Goal: Task Accomplishment & Management: Manage account settings

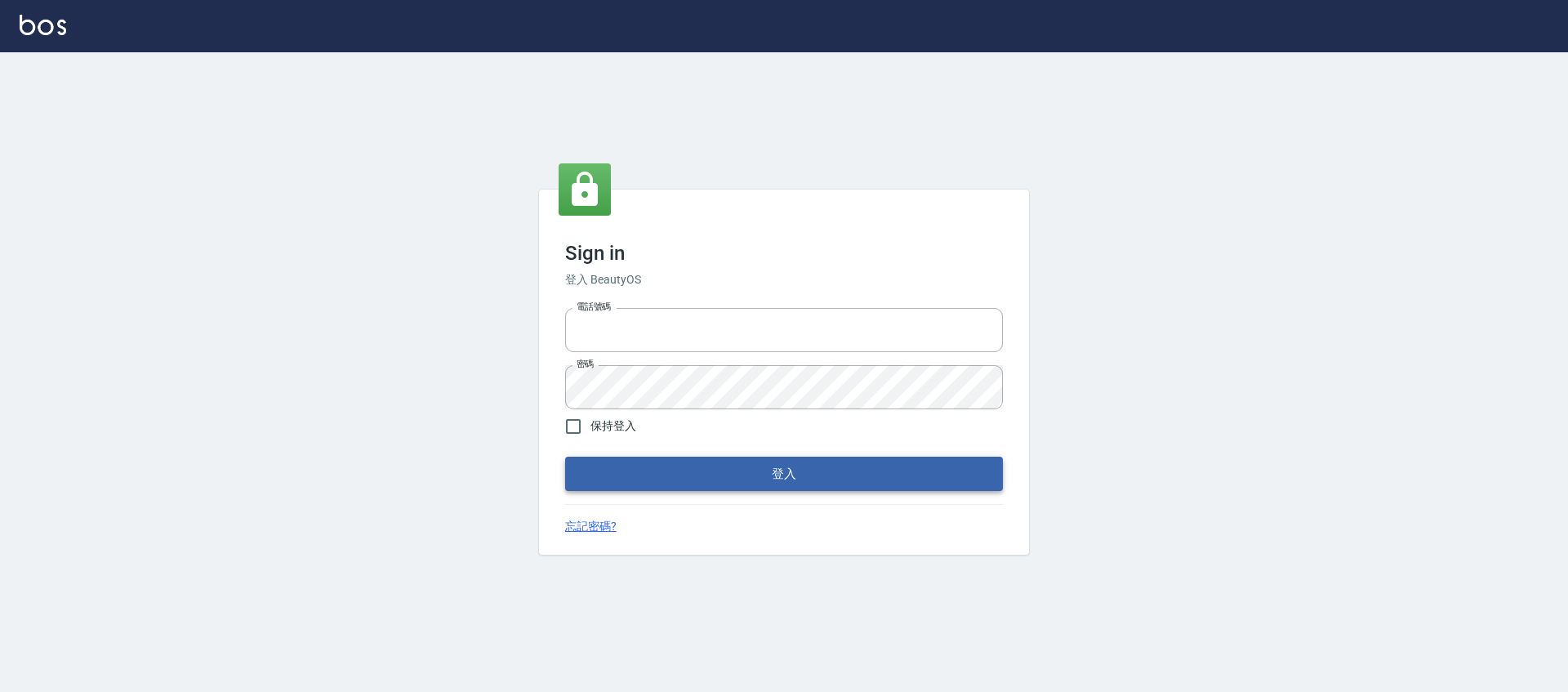
type input "0976742122"
click at [837, 467] on button "登入" at bounding box center [784, 474] width 438 height 35
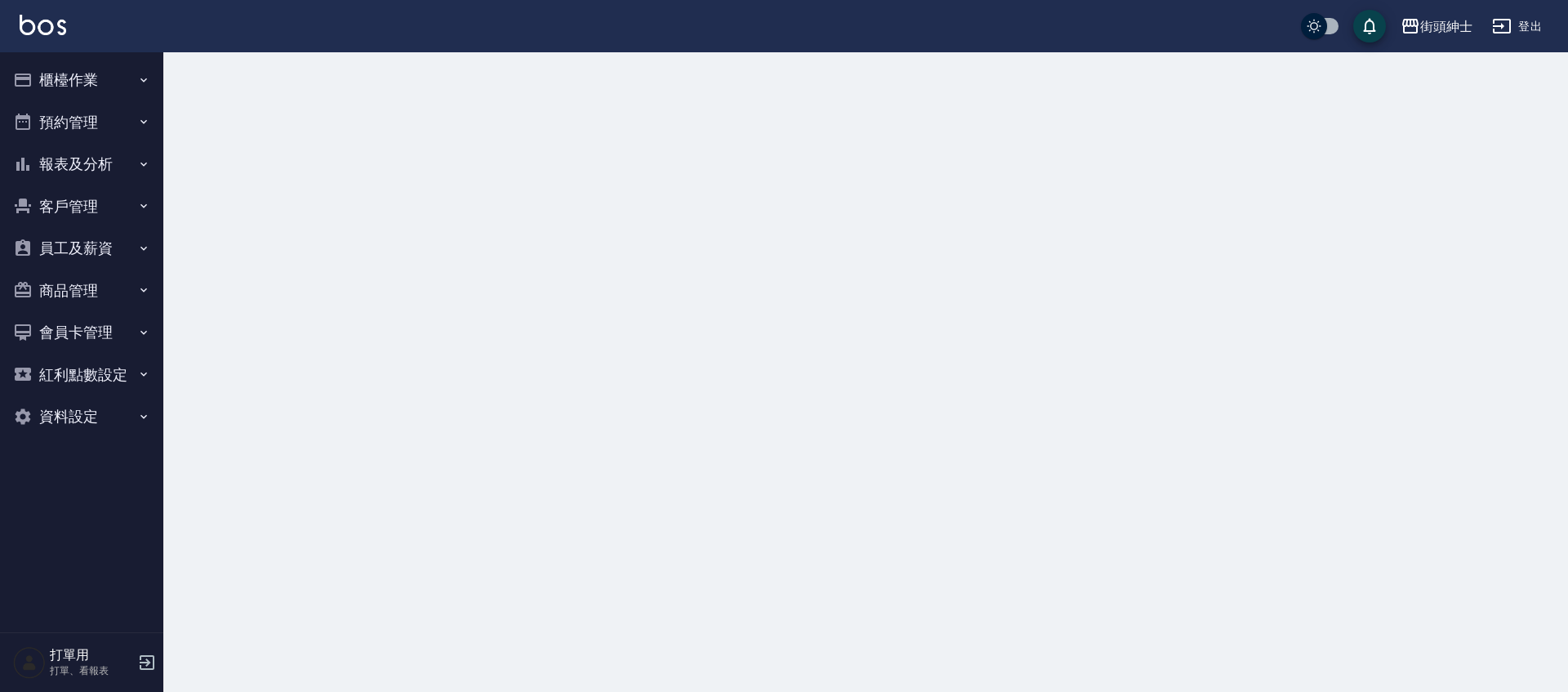
click at [58, 130] on button "預約管理" at bounding box center [82, 122] width 150 height 42
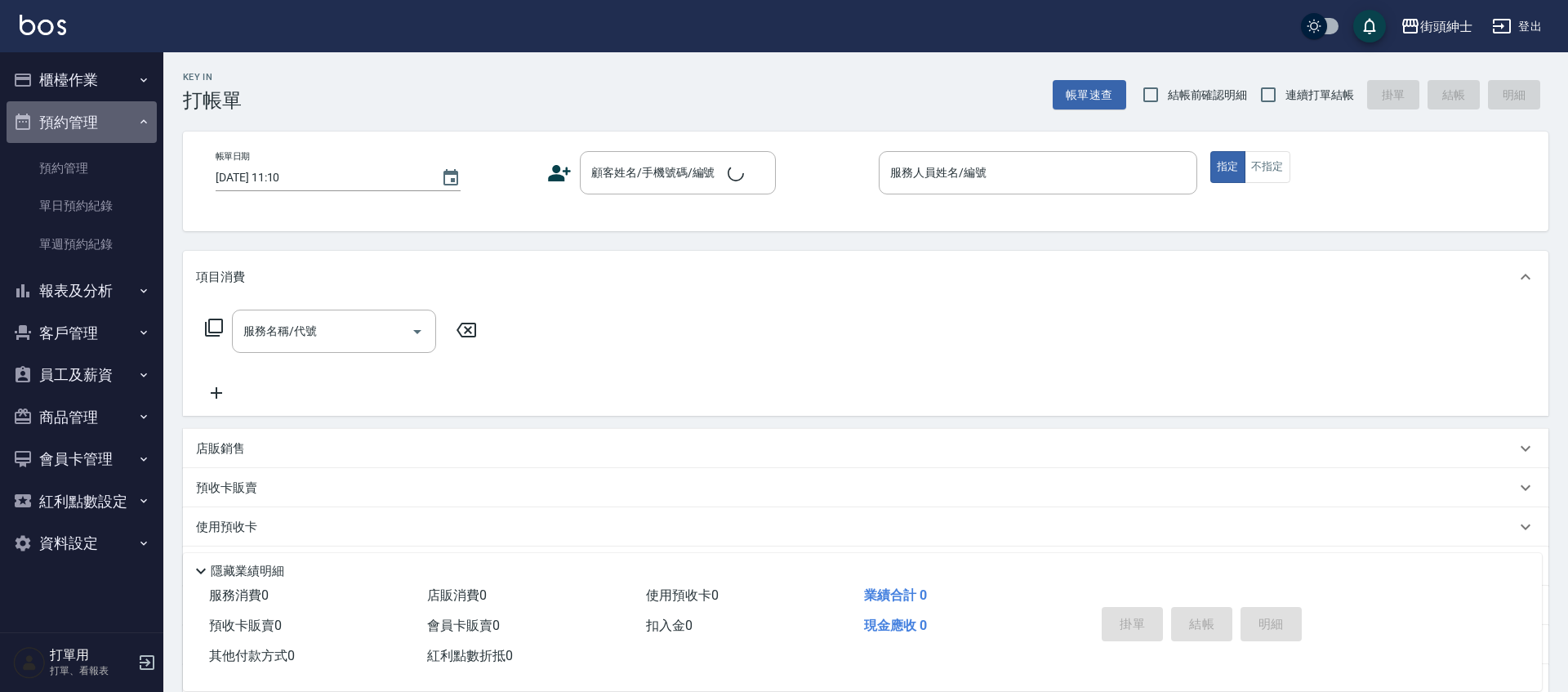
click at [71, 114] on button "預約管理" at bounding box center [82, 122] width 150 height 42
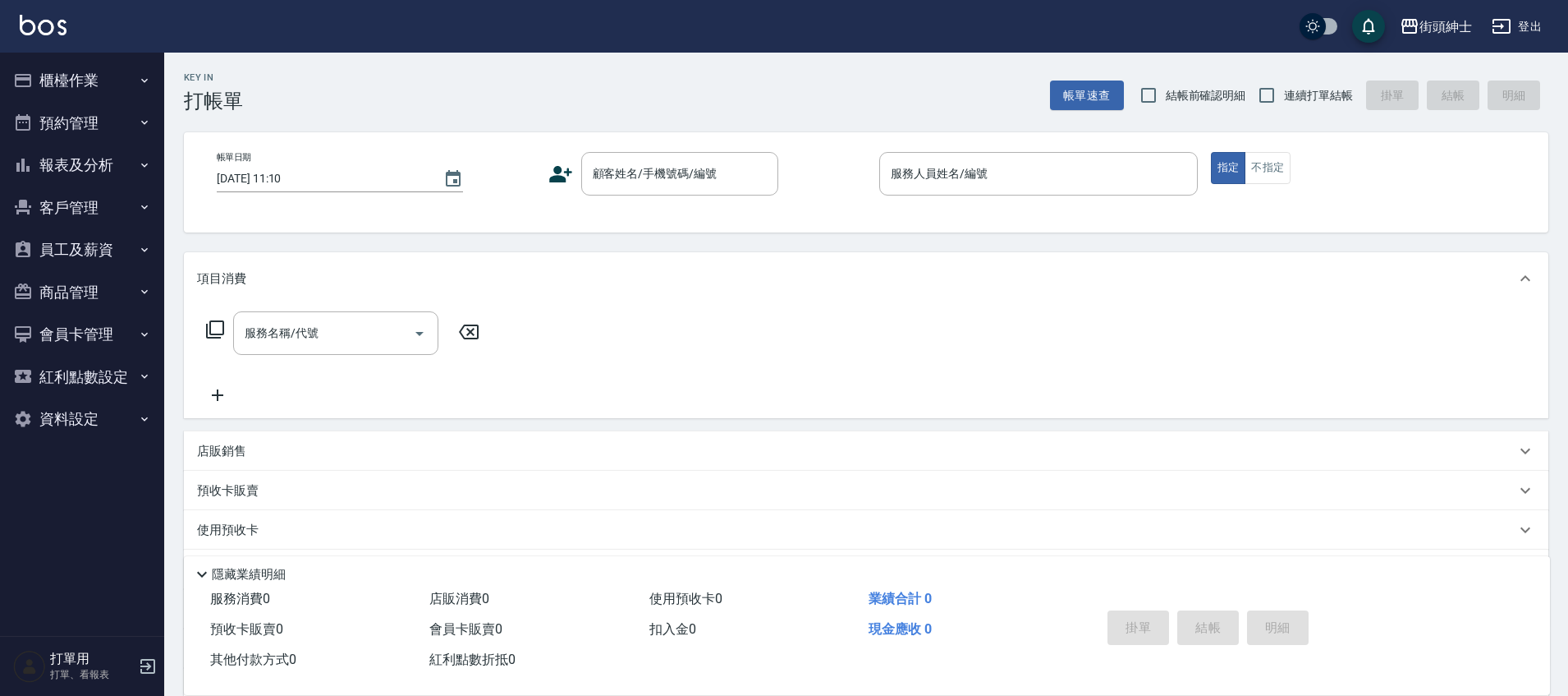
click at [92, 141] on button "預約管理" at bounding box center [82, 122] width 151 height 43
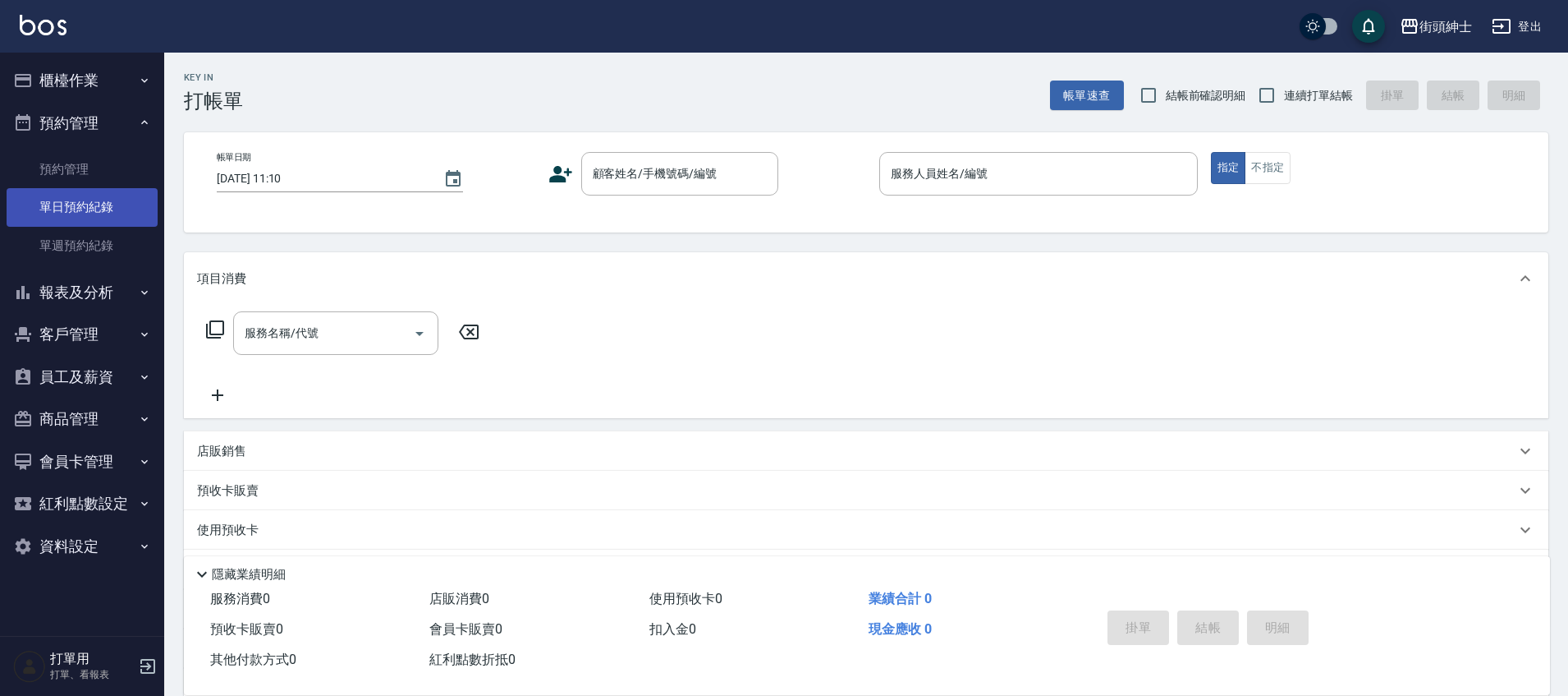
click at [108, 198] on link "單日預約紀錄" at bounding box center [82, 207] width 151 height 38
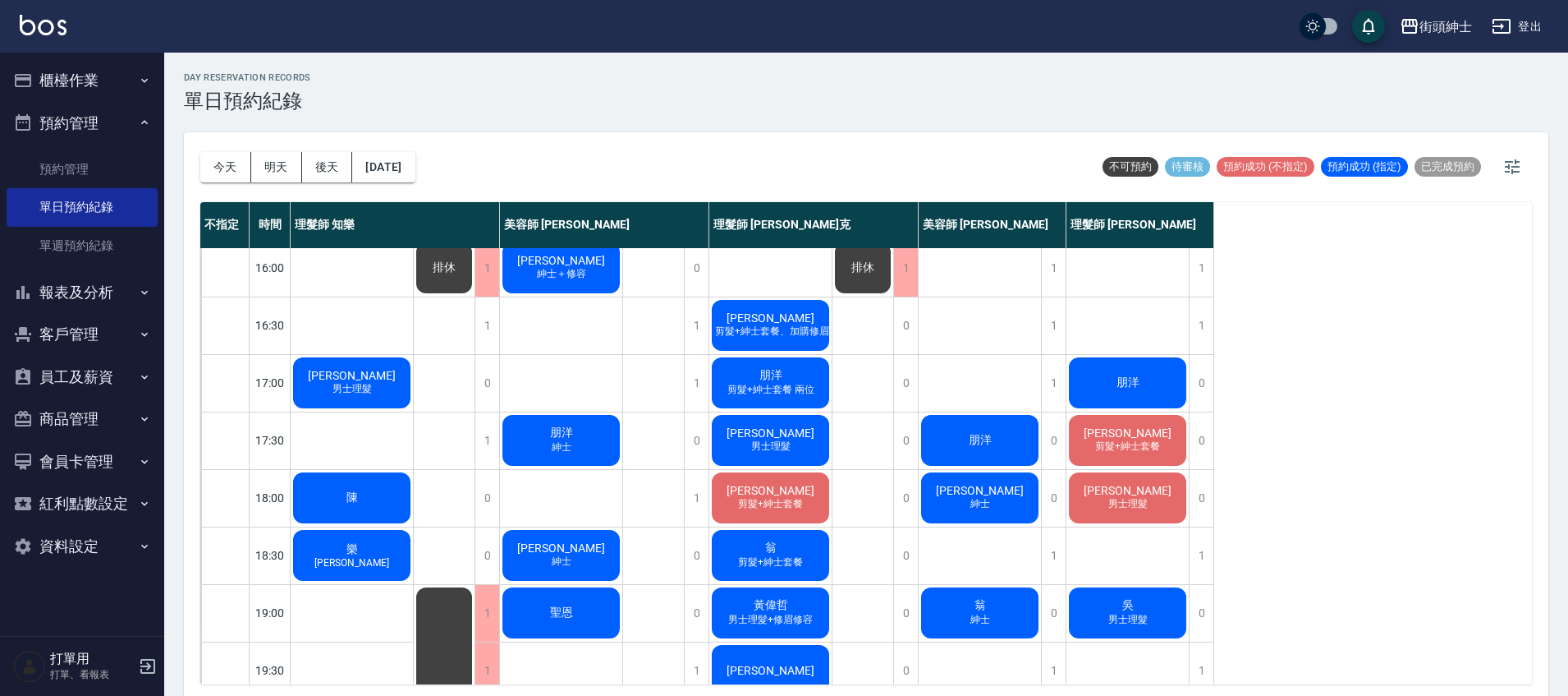
scroll to position [582, 0]
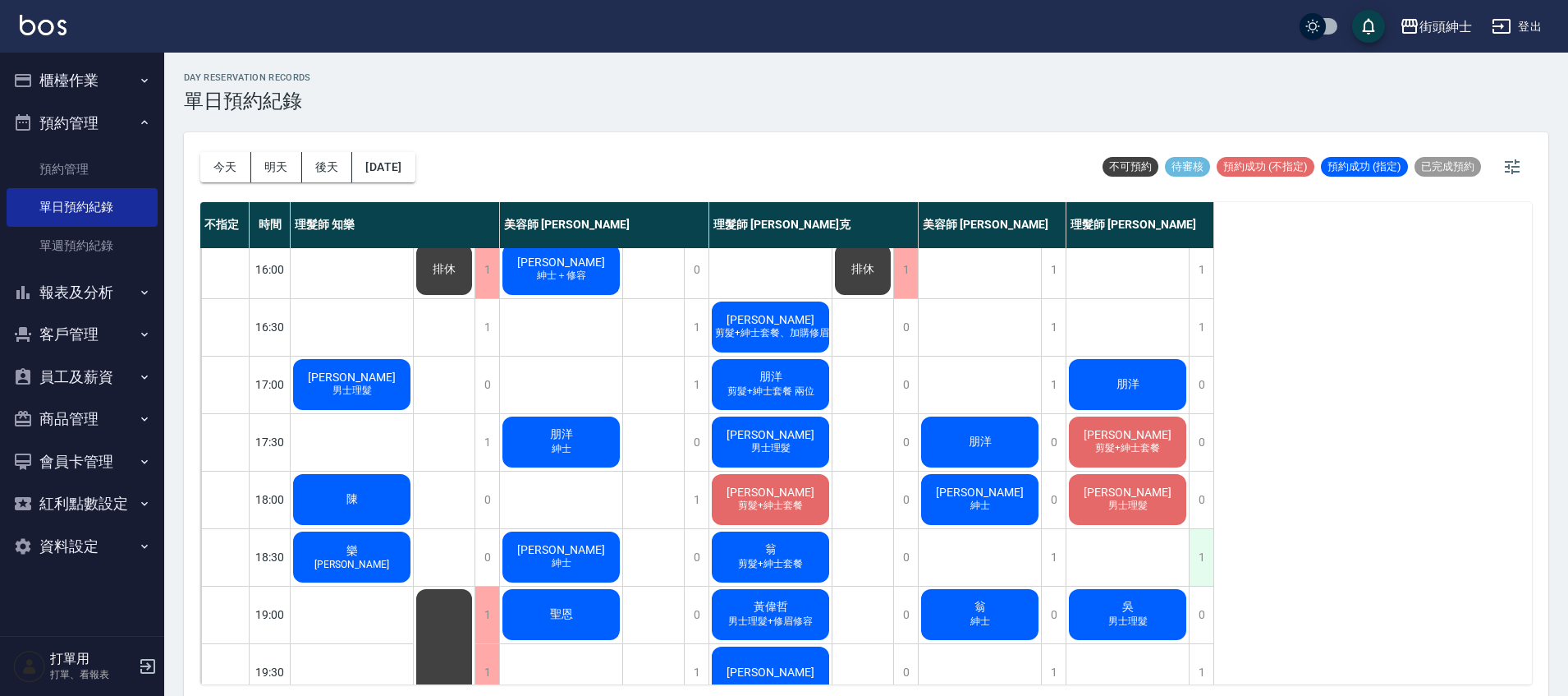
click at [1201, 561] on div "1" at bounding box center [1200, 556] width 24 height 56
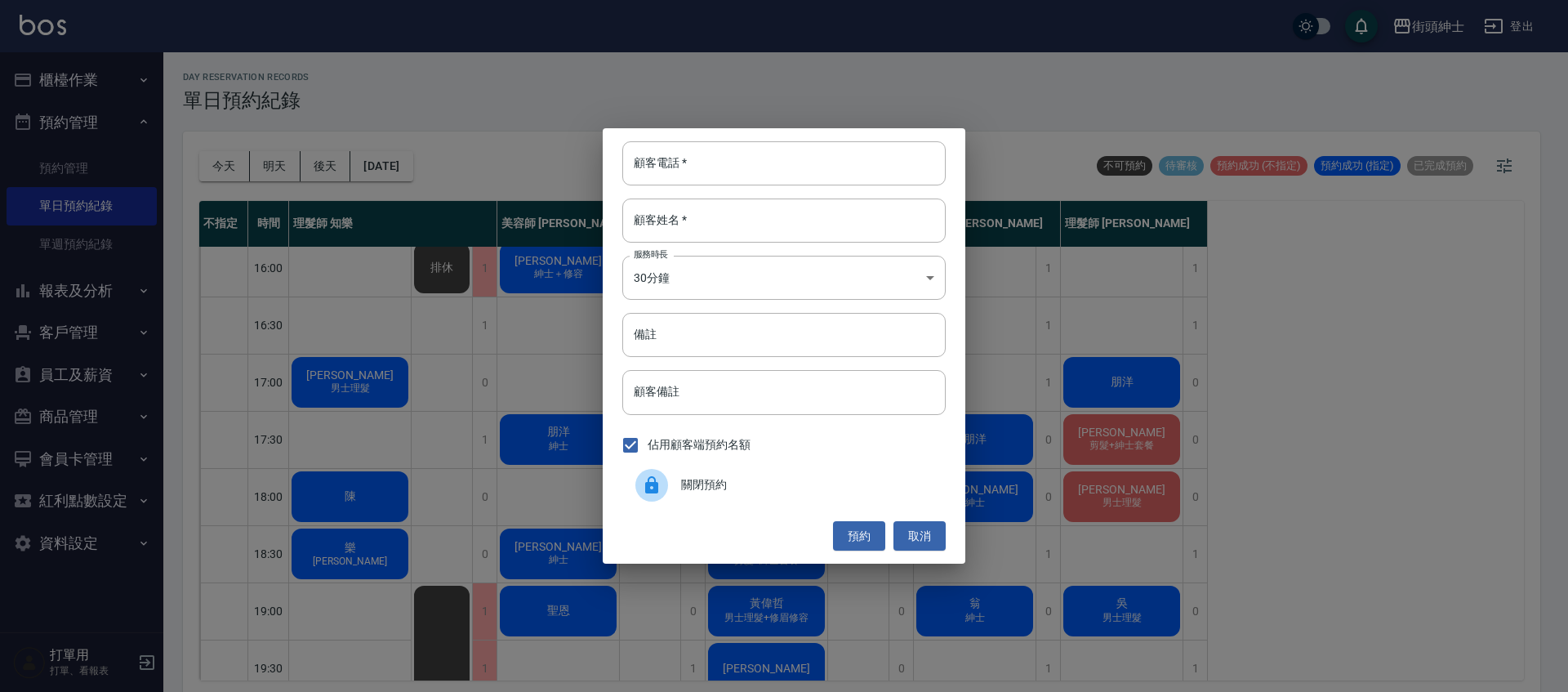
drag, startPoint x: 771, startPoint y: 481, endPoint x: 831, endPoint y: 475, distance: 60.3
click at [771, 481] on span "關閉預約" at bounding box center [806, 485] width 251 height 17
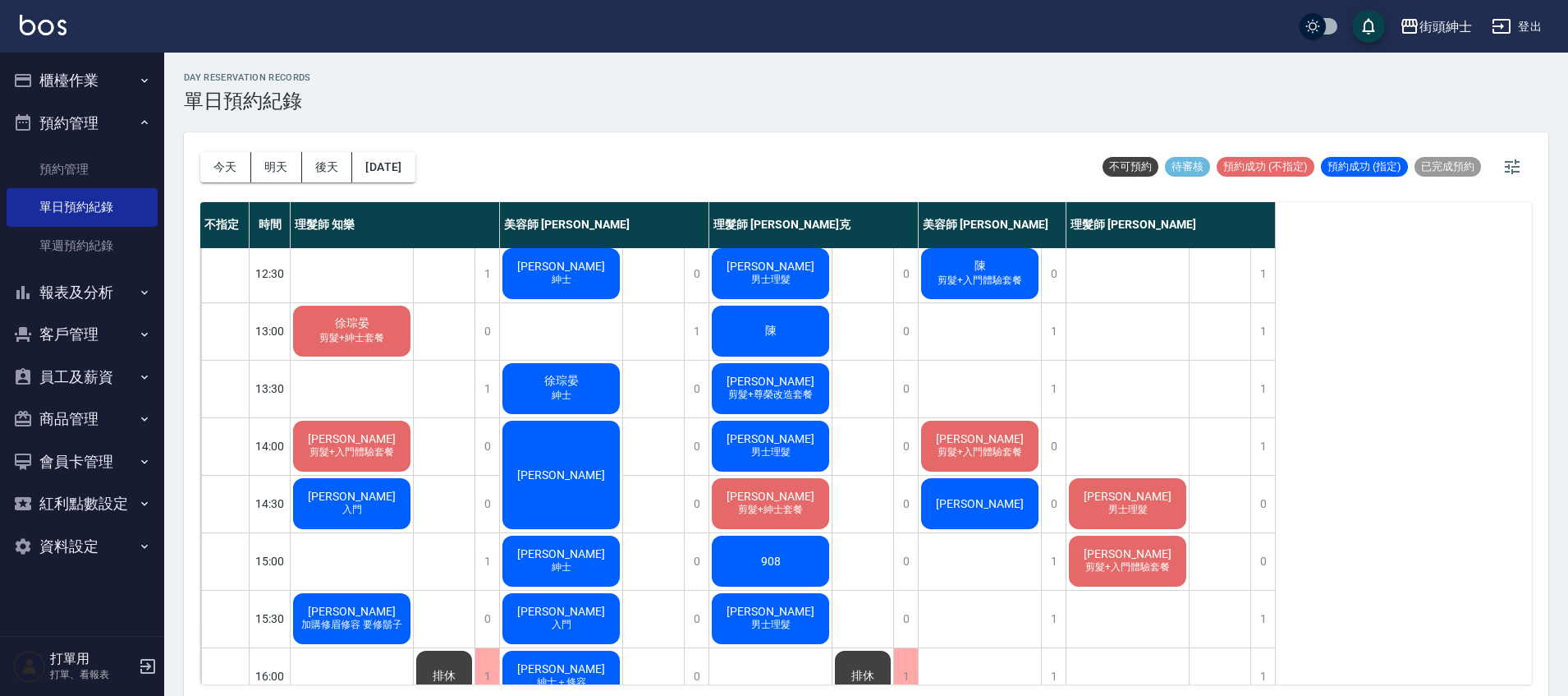
scroll to position [161, 0]
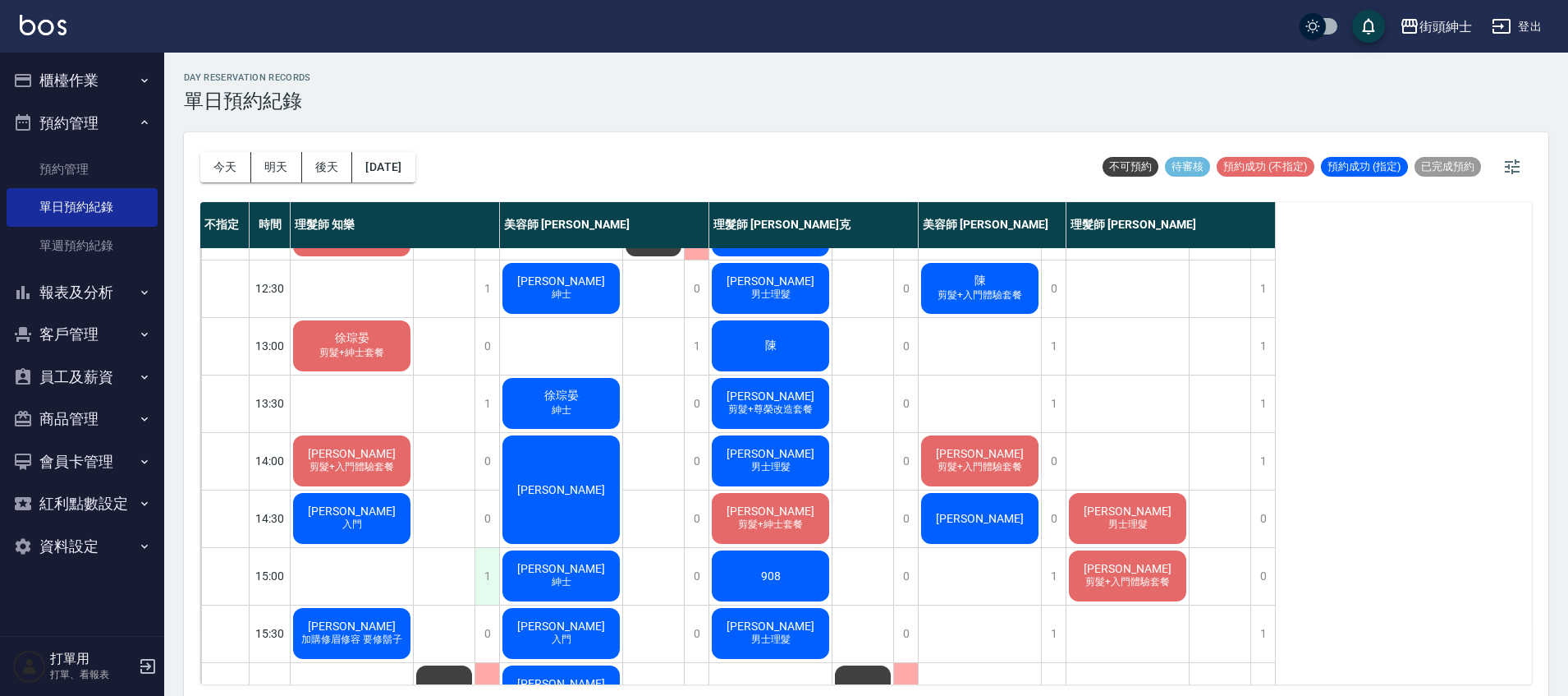
click at [488, 572] on div "1" at bounding box center [487, 575] width 24 height 56
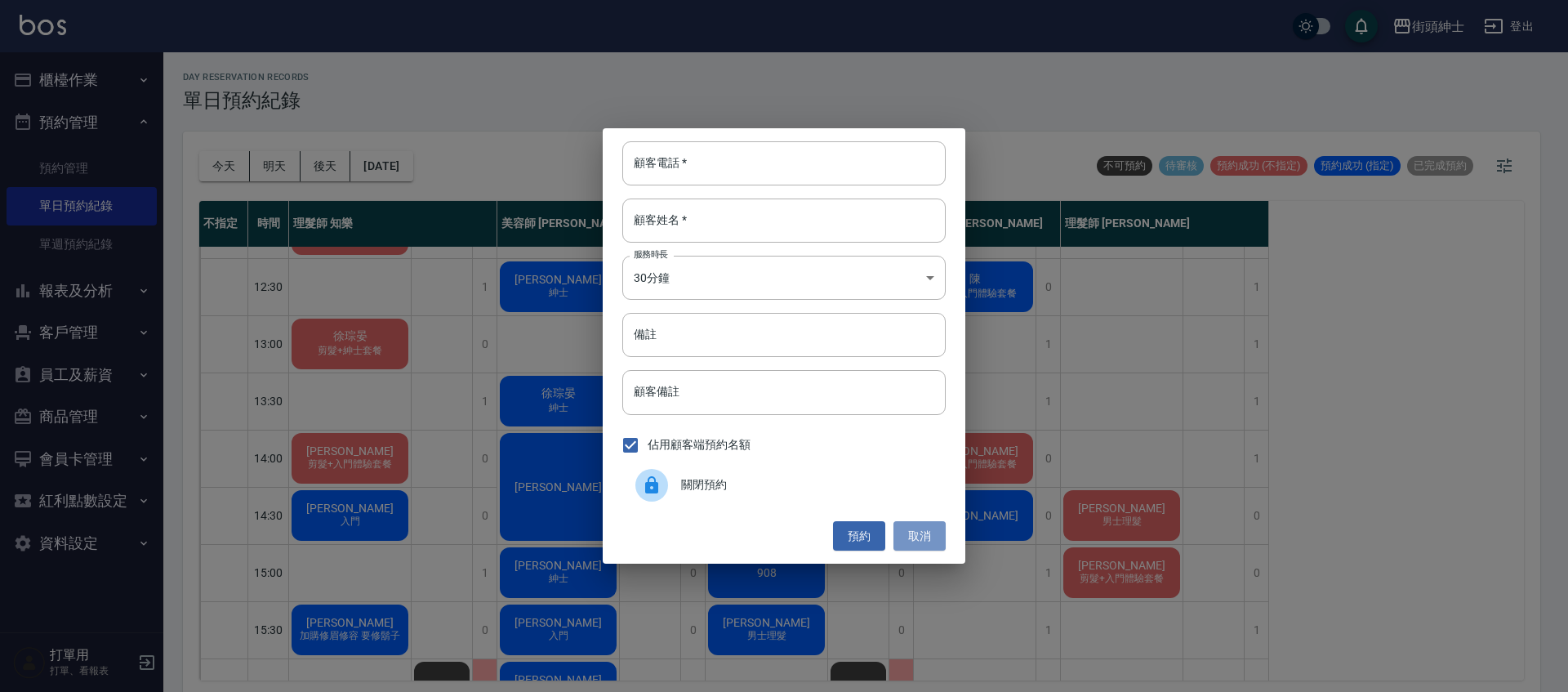
drag, startPoint x: 908, startPoint y: 541, endPoint x: 972, endPoint y: 464, distance: 100.1
click at [909, 541] on button "取消" at bounding box center [919, 536] width 53 height 30
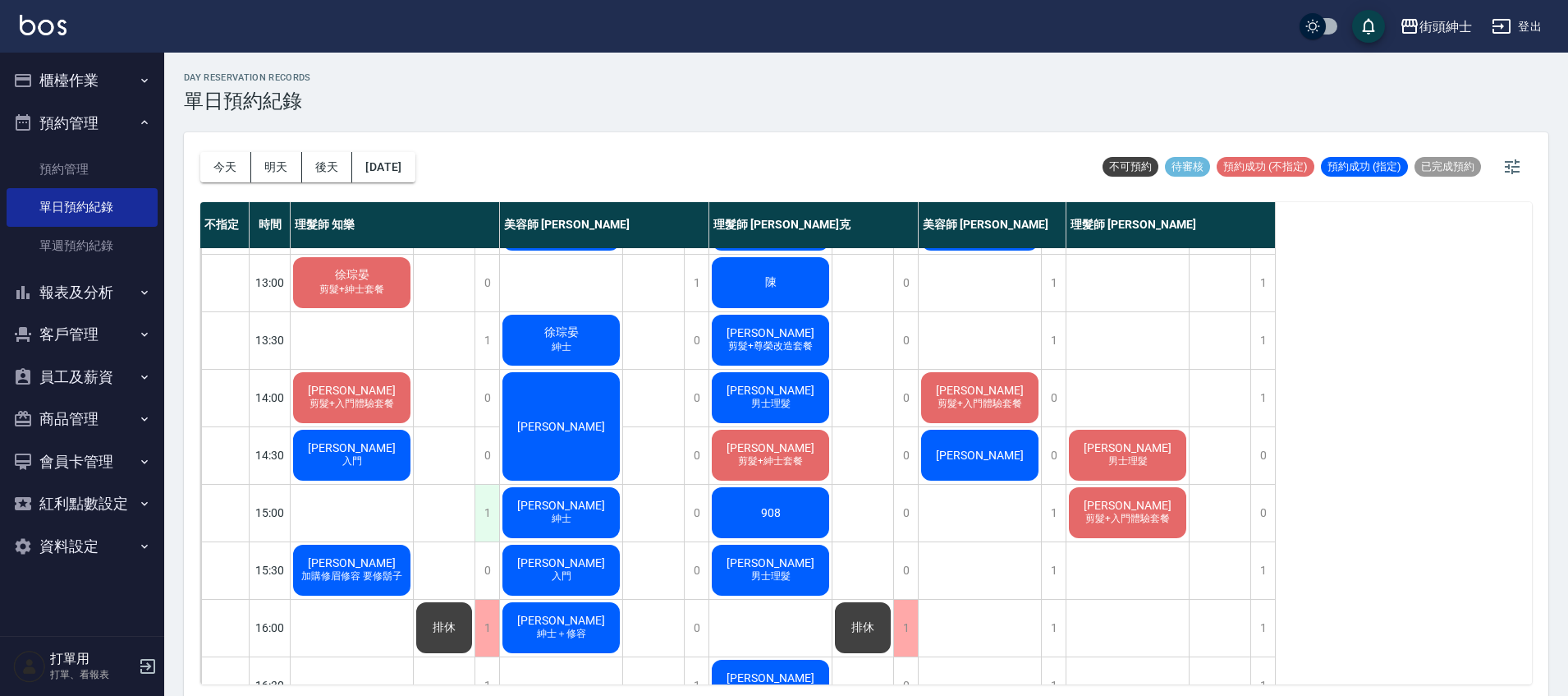
scroll to position [226, 0]
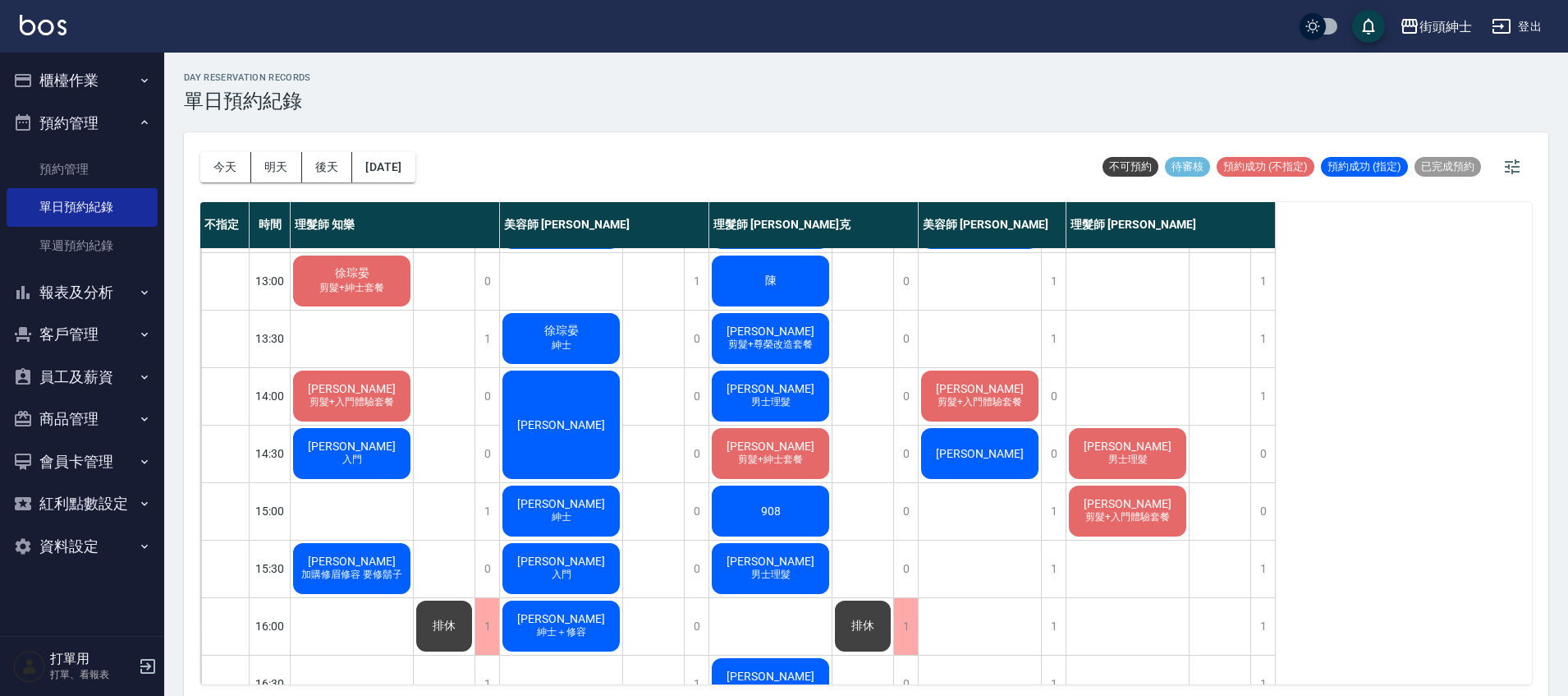
click at [362, 561] on span "[PERSON_NAME]" at bounding box center [351, 561] width 95 height 13
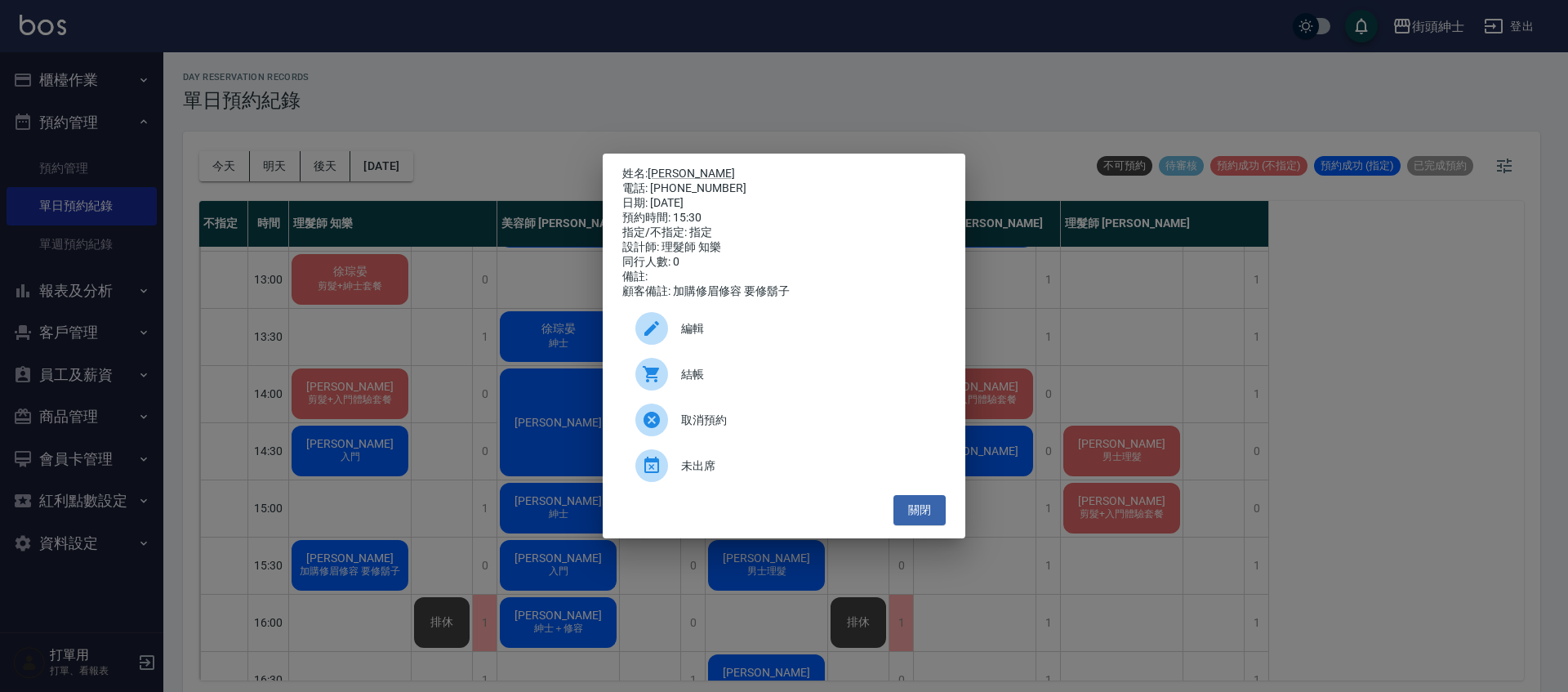
drag, startPoint x: 329, startPoint y: 358, endPoint x: 404, endPoint y: 392, distance: 82.3
click at [333, 358] on div "姓名: 蔡珺恩 電話: 0905110865 日期: 2025/09/19 預約時間: 15:30 指定/不指定: 指定 設計師: 理髮師 知樂 同行人數: …" at bounding box center [784, 346] width 1568 height 692
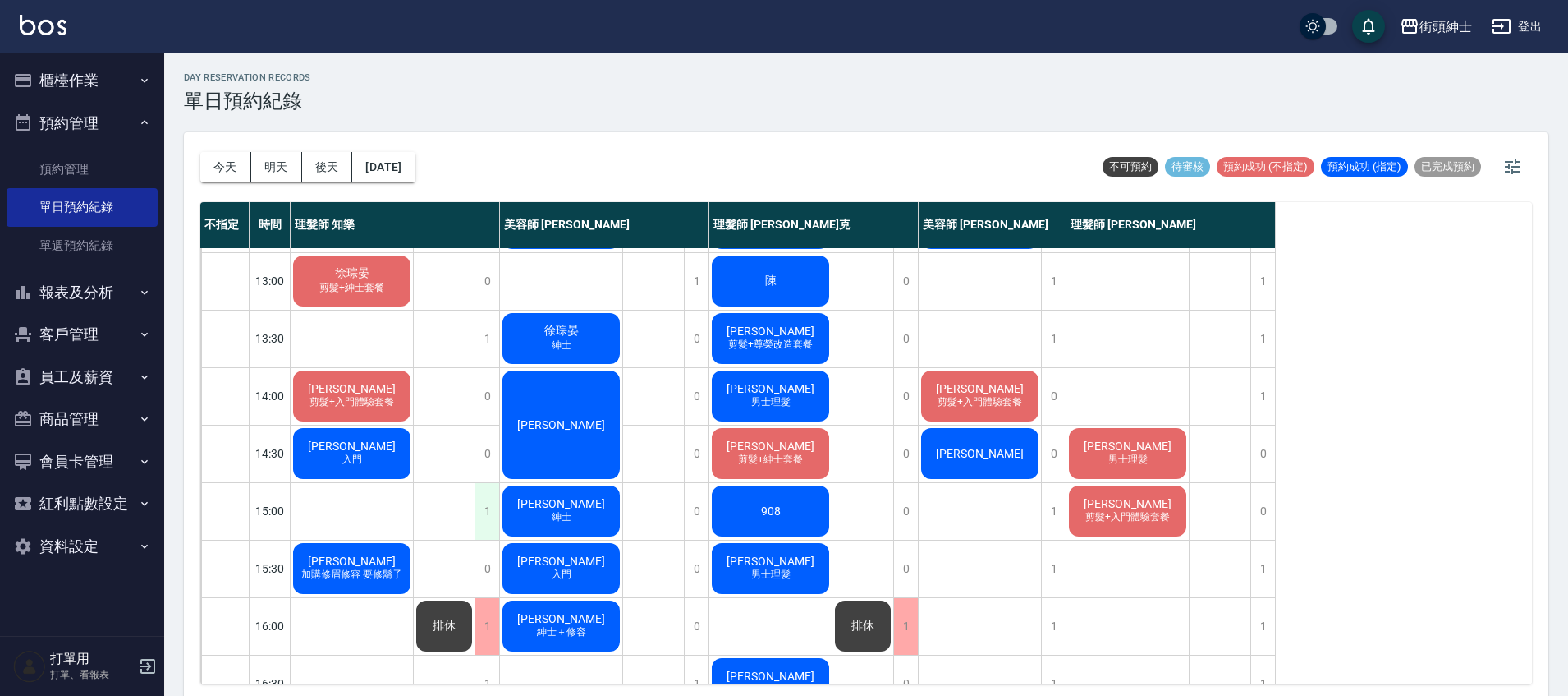
click at [493, 504] on div "1" at bounding box center [487, 510] width 24 height 56
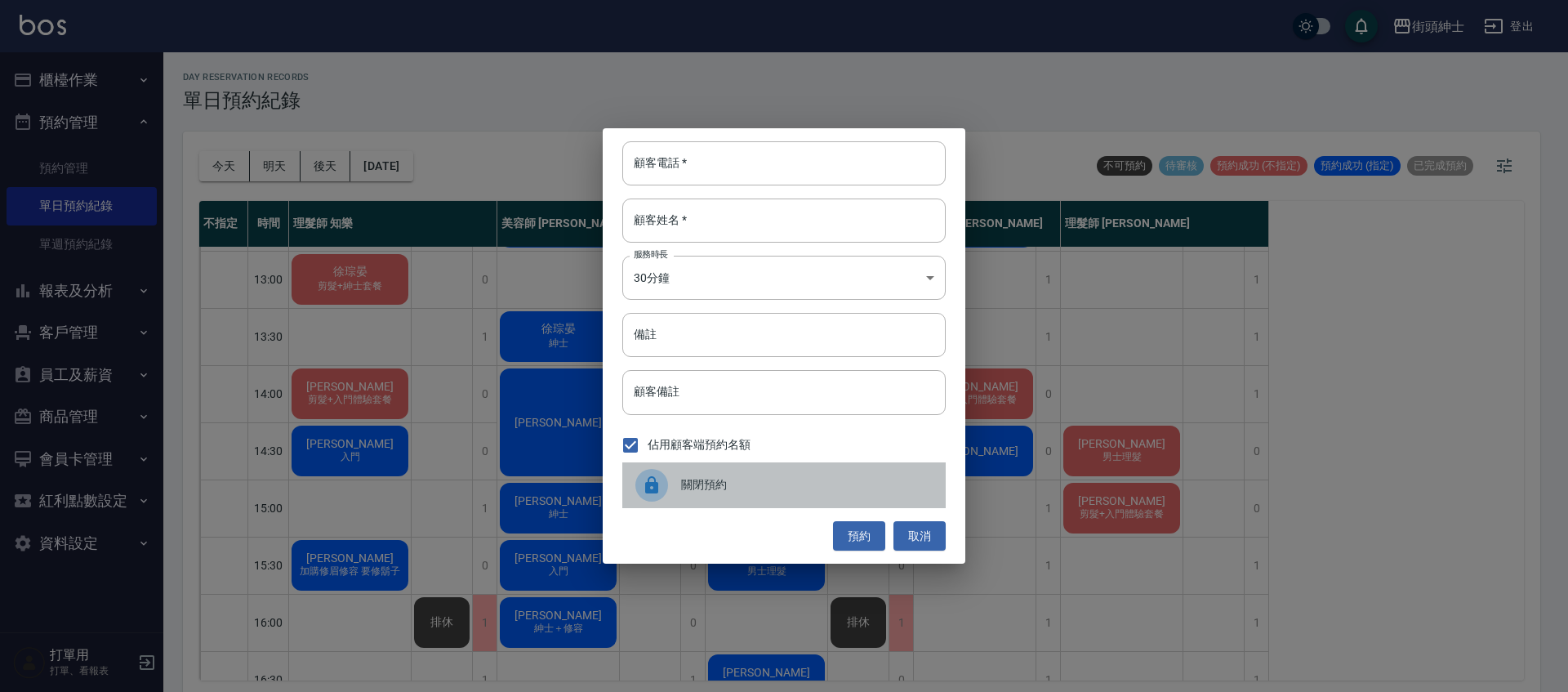
click at [767, 474] on div "關閉預約" at bounding box center [784, 485] width 324 height 46
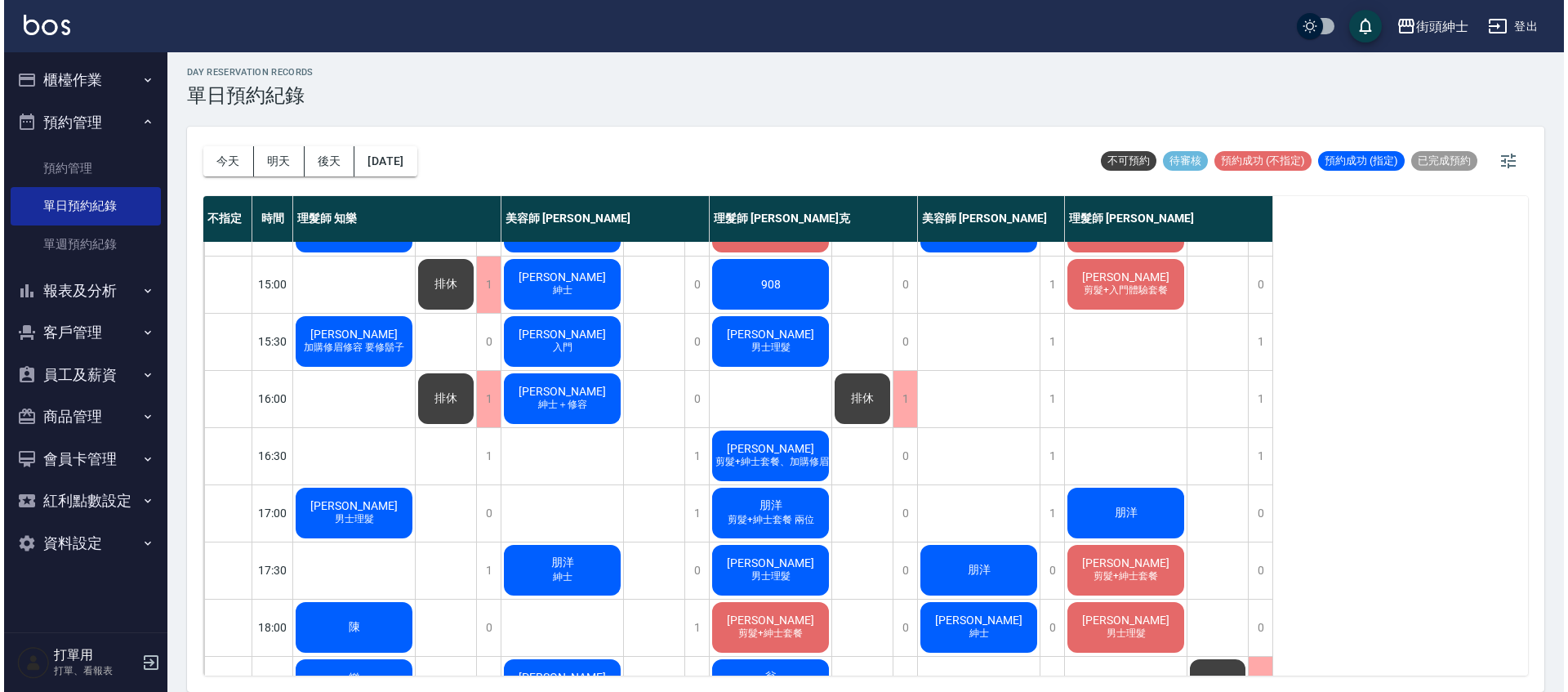
scroll to position [780, 0]
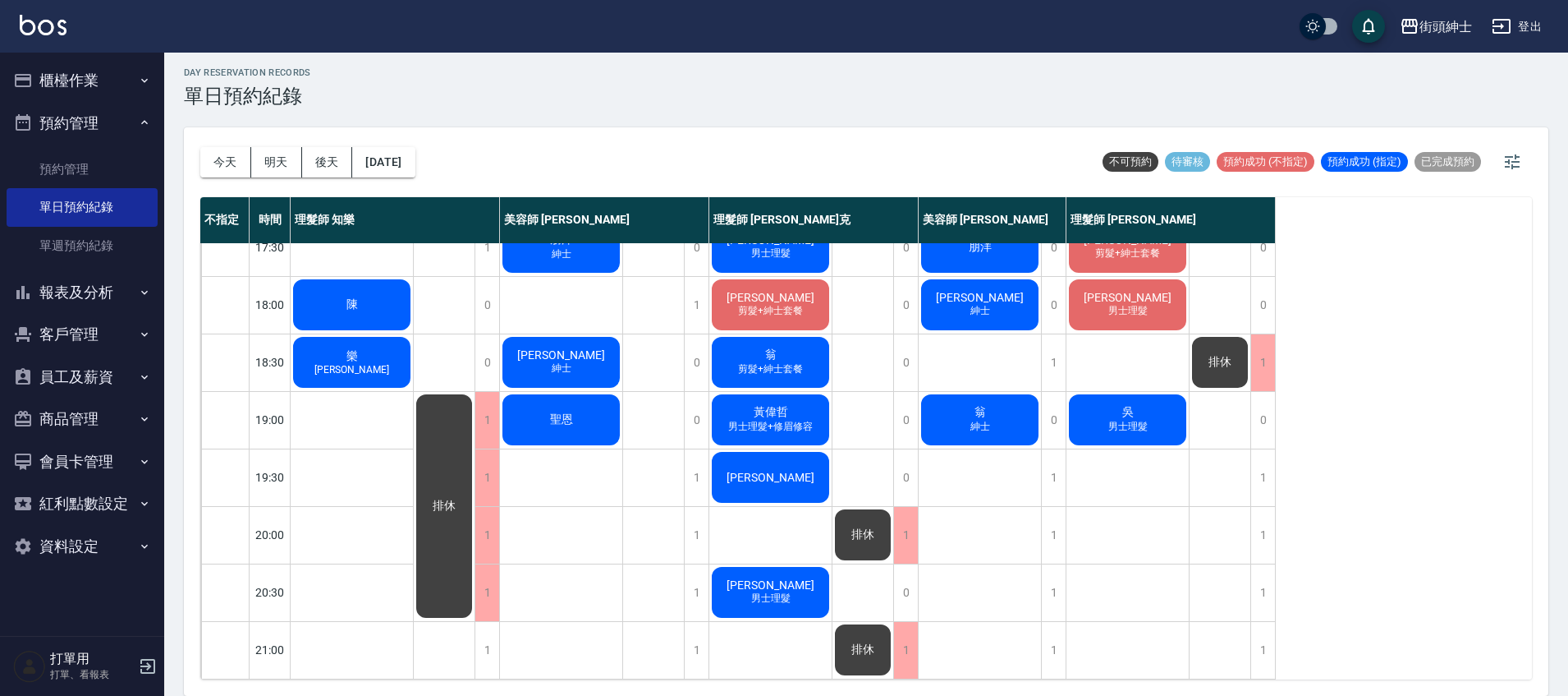
click at [768, 362] on span "剪髮+紳士套餐" at bounding box center [770, 369] width 71 height 14
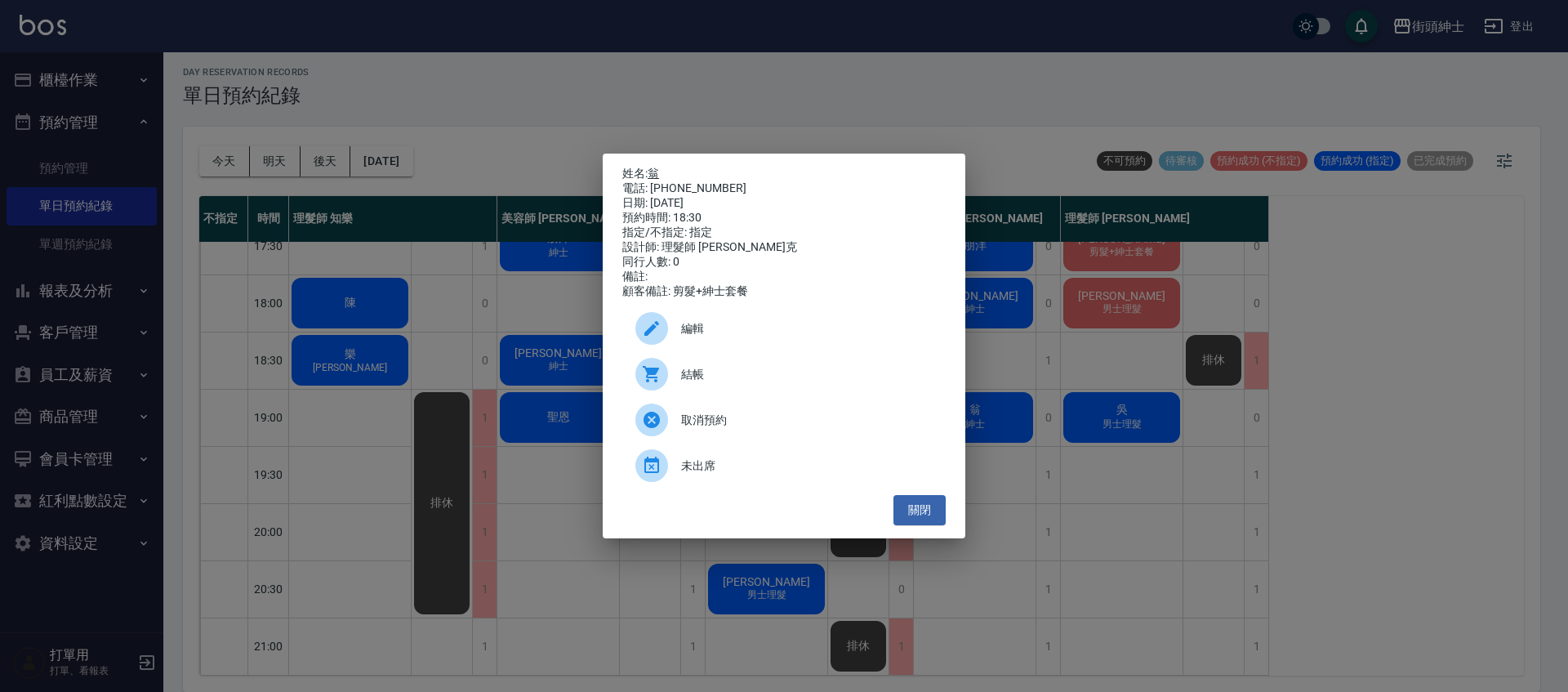
click at [654, 170] on link "翁" at bounding box center [652, 173] width 11 height 13
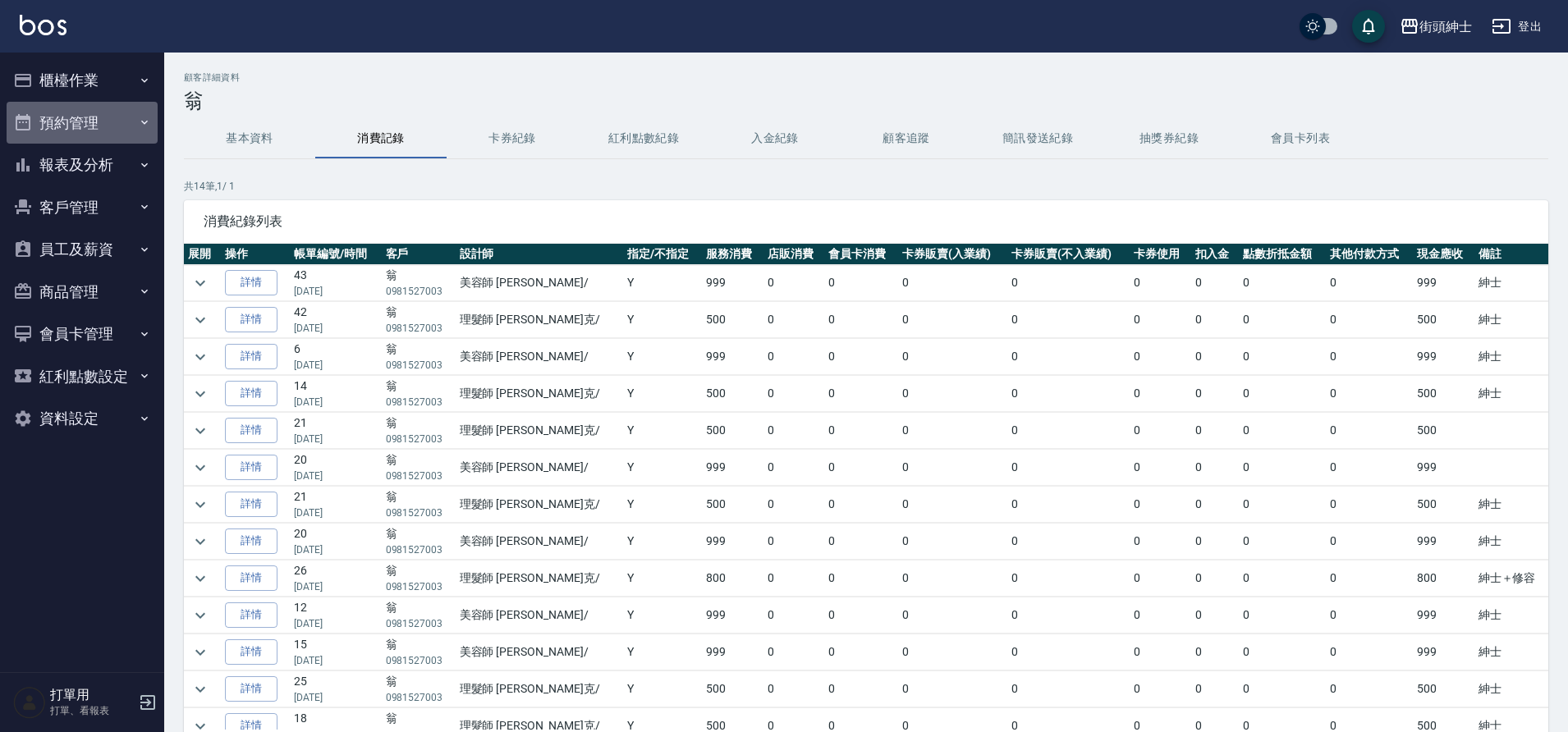
click at [101, 114] on button "預約管理" at bounding box center [82, 122] width 151 height 42
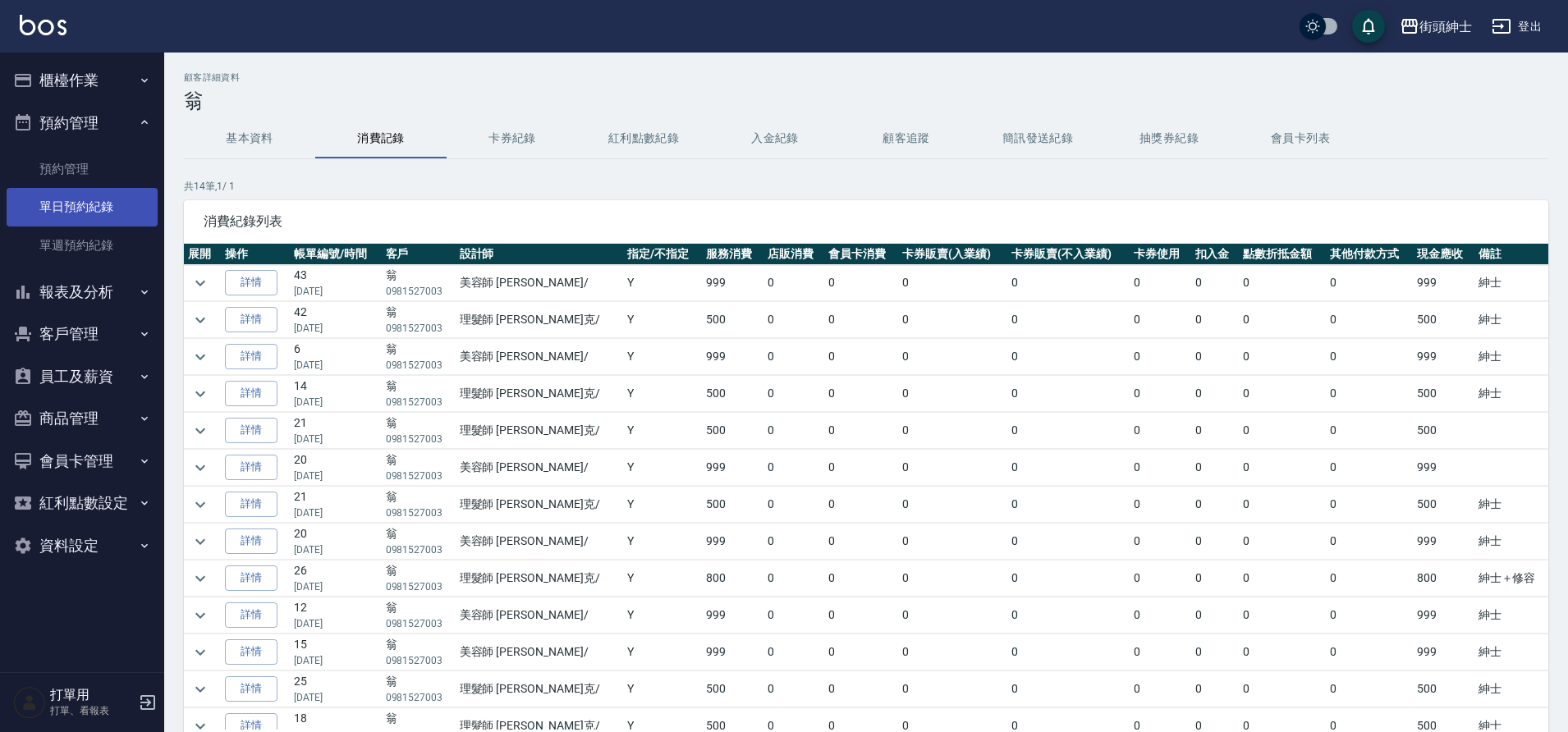
click at [49, 203] on link "單日預約紀錄" at bounding box center [82, 207] width 151 height 38
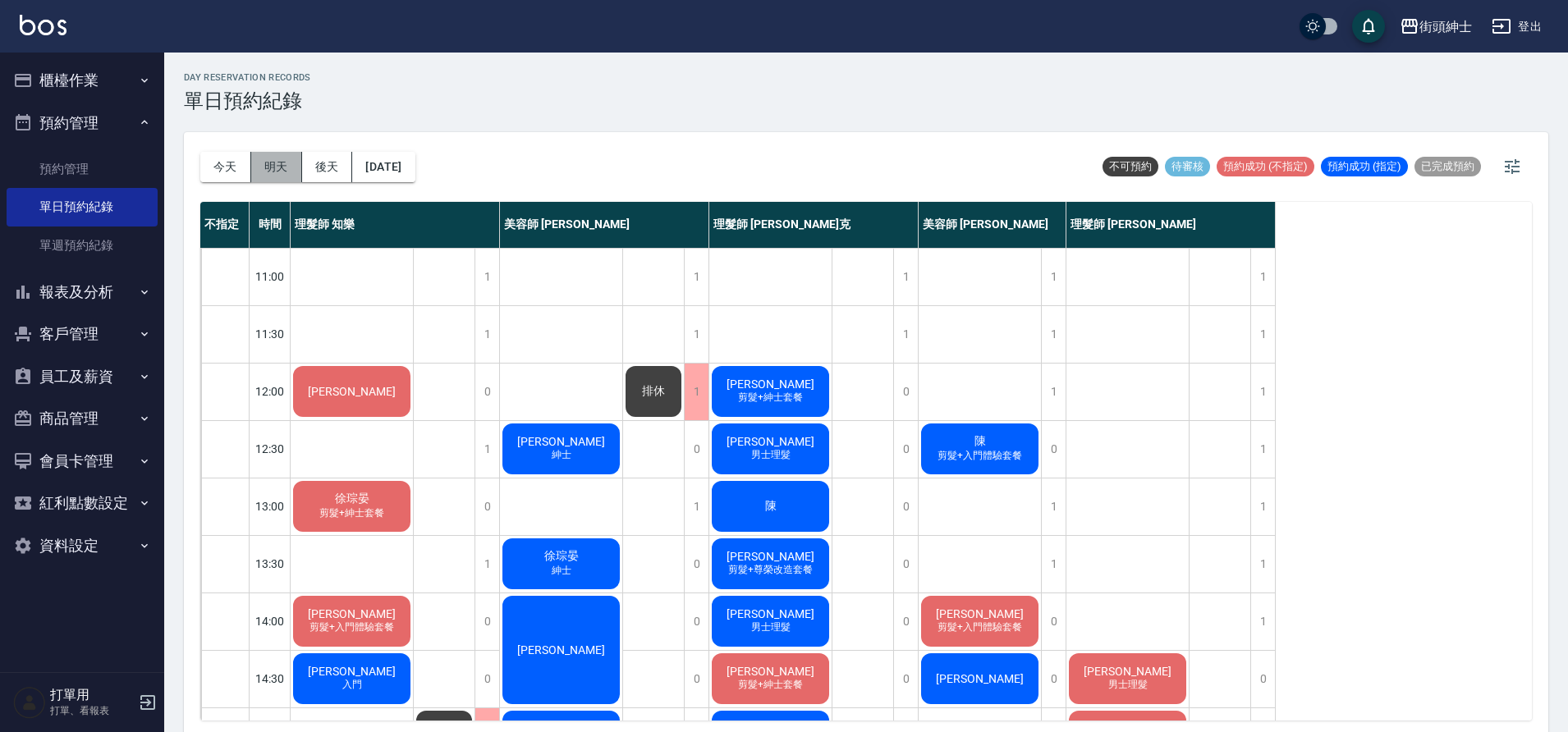
click at [281, 173] on button "明天" at bounding box center [277, 167] width 51 height 30
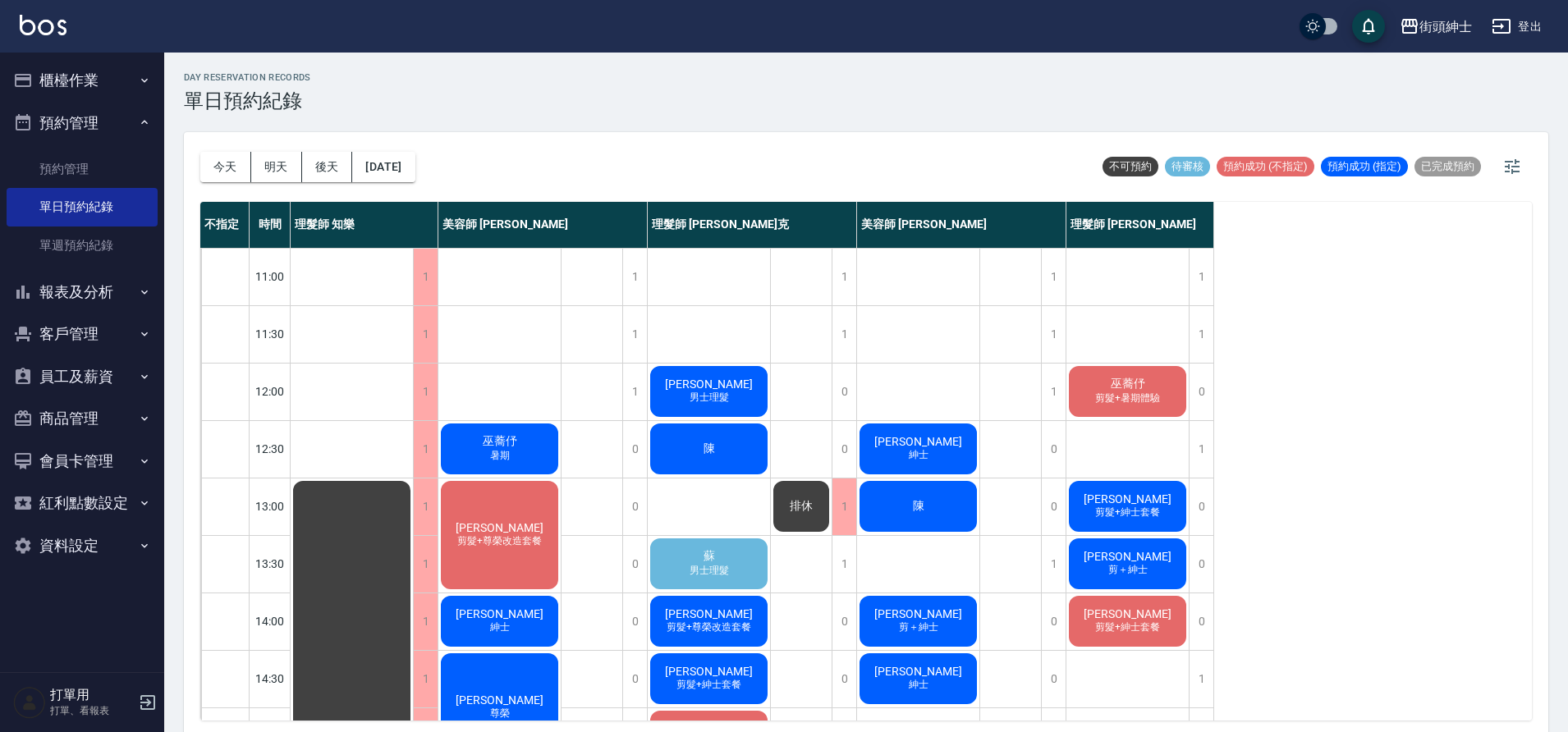
click at [737, 558] on div "蘇 男士理髮" at bounding box center [709, 564] width 122 height 56
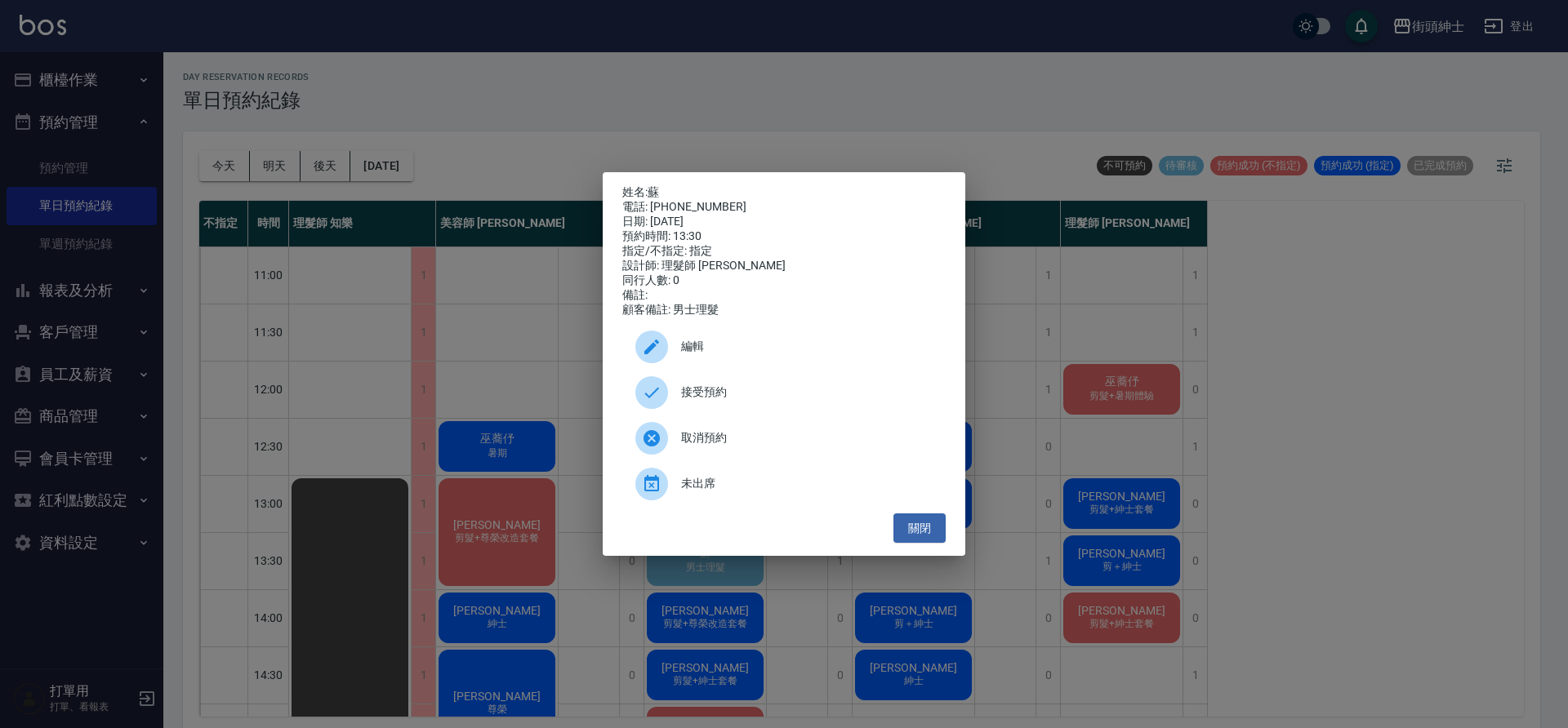
click at [771, 399] on span "接受預約" at bounding box center [806, 392] width 251 height 17
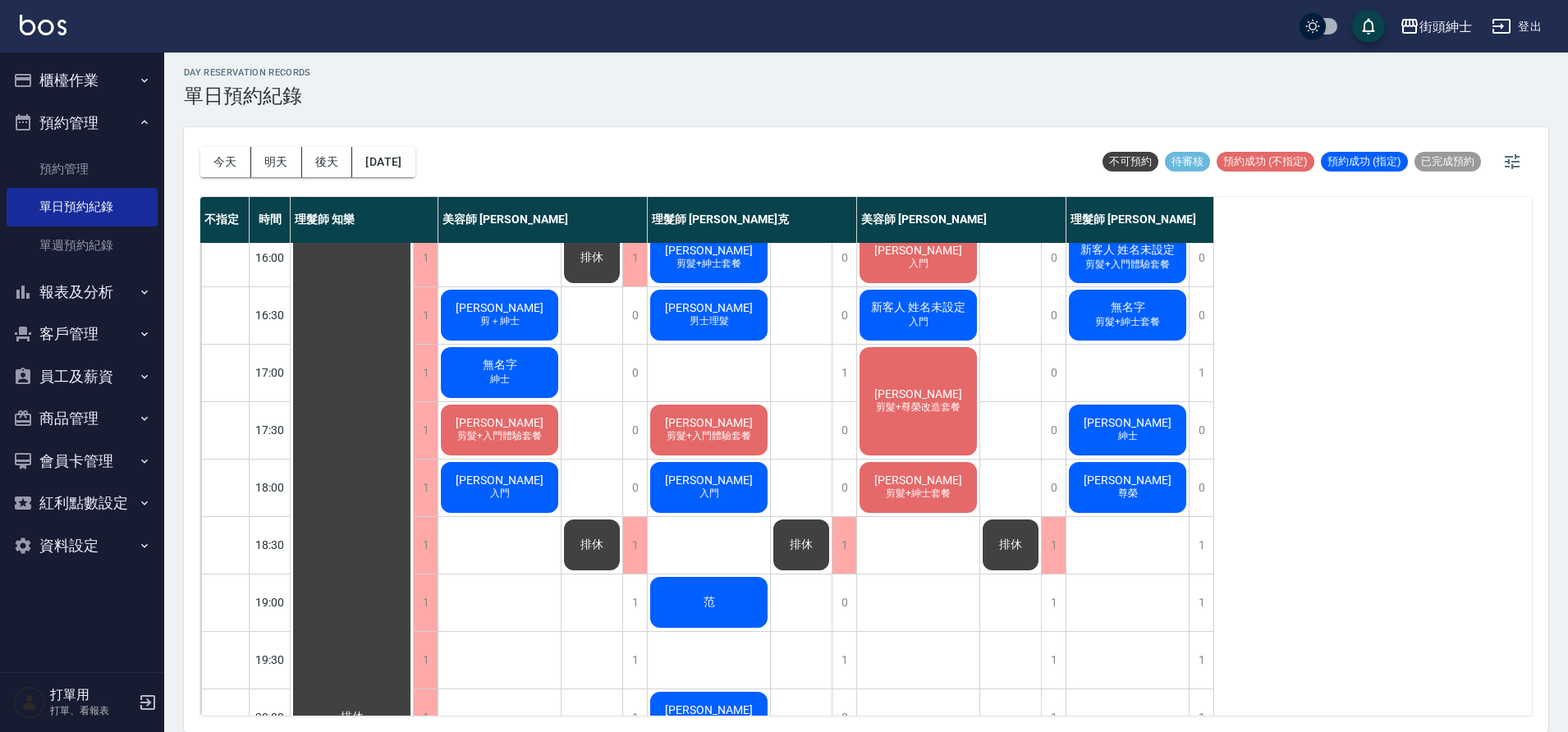
scroll to position [697, 0]
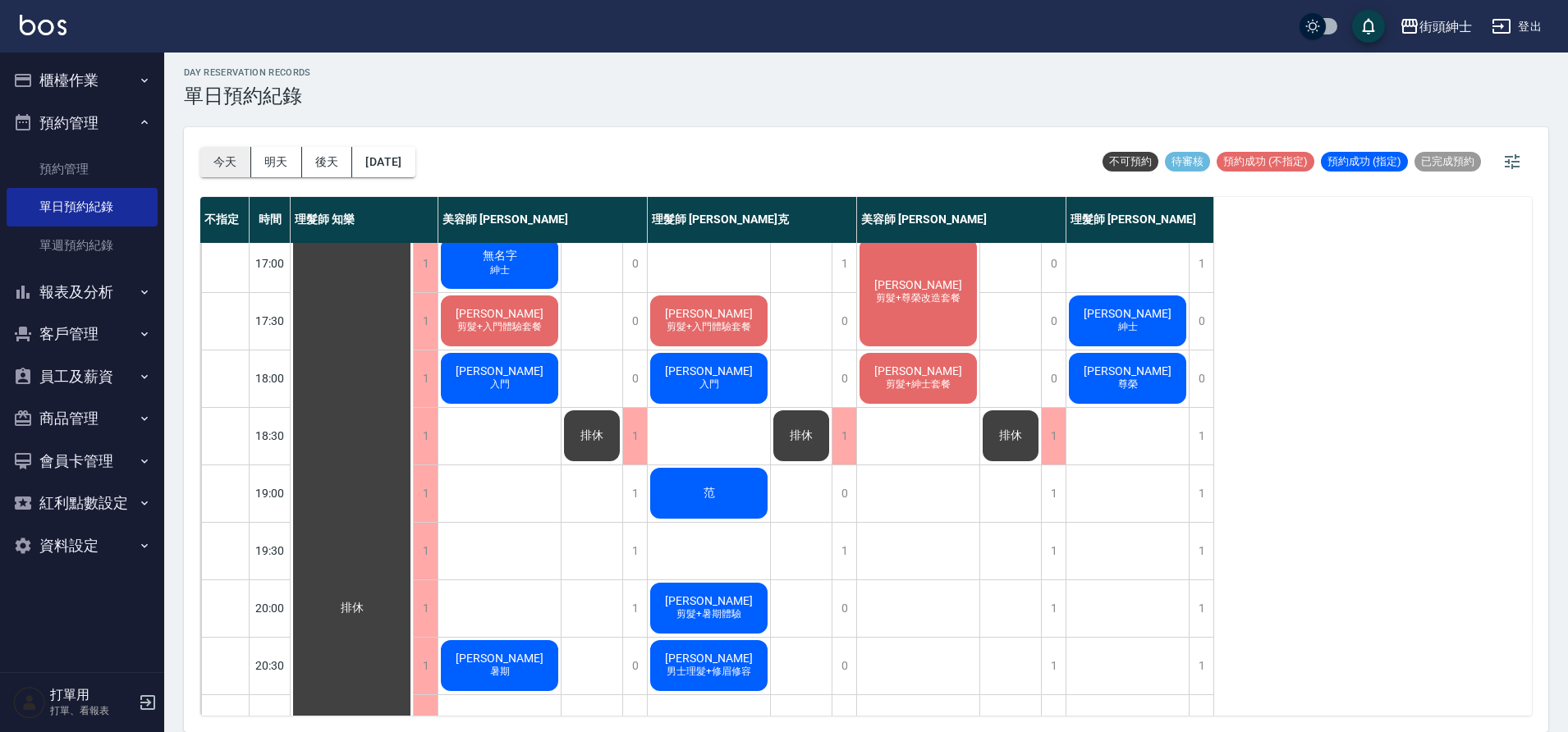
click at [220, 167] on button "今天" at bounding box center [225, 161] width 51 height 30
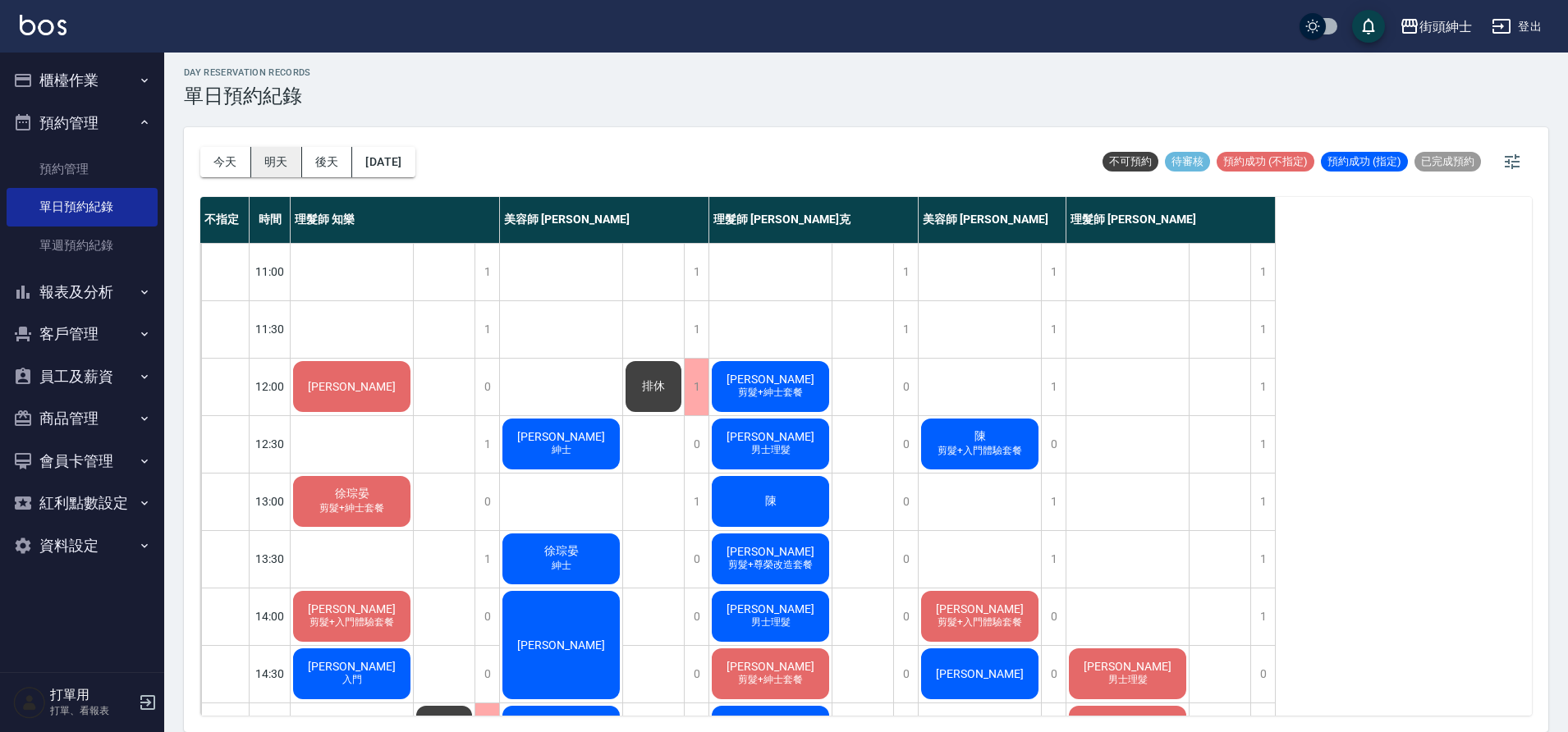
click at [267, 154] on button "明天" at bounding box center [277, 161] width 51 height 30
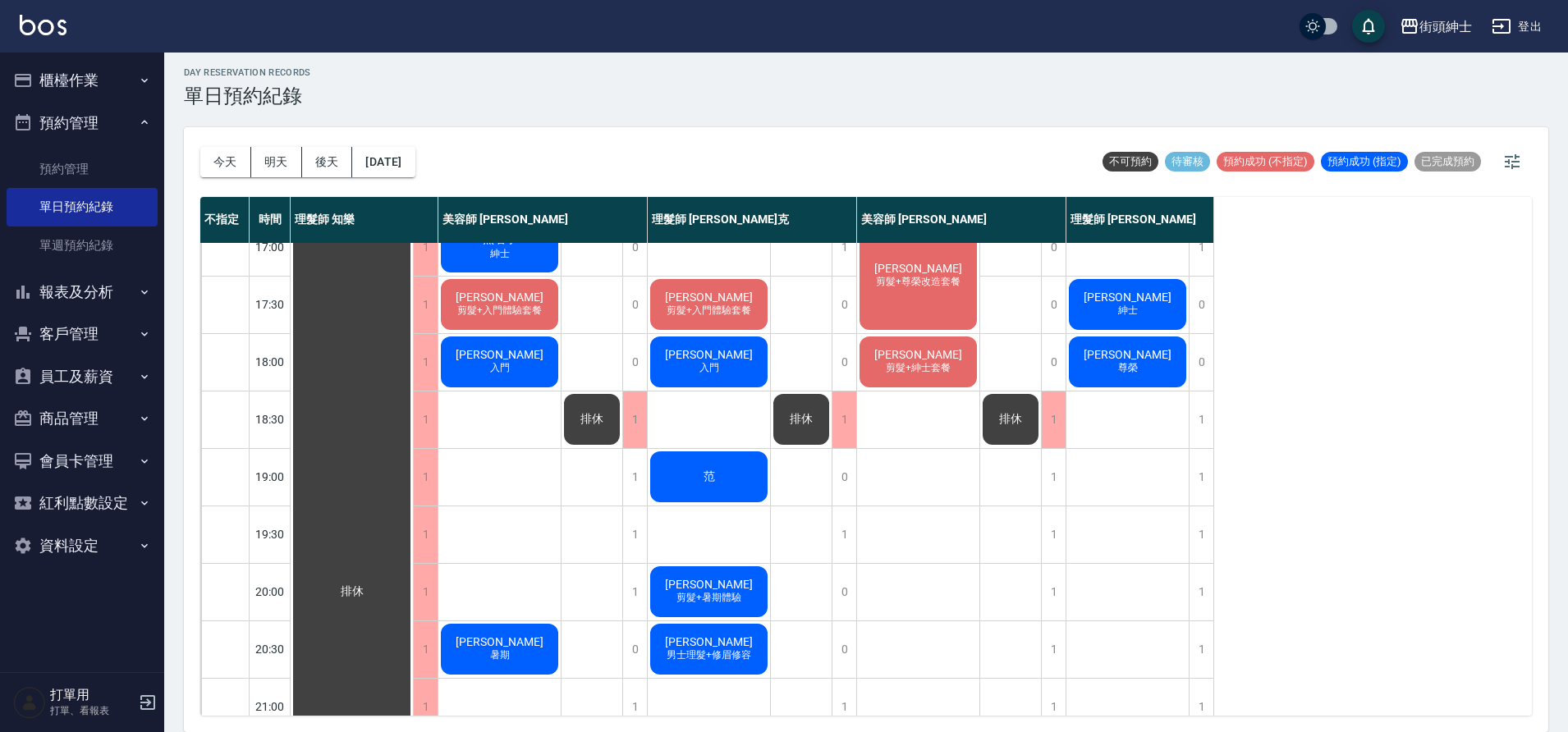
scroll to position [747, 0]
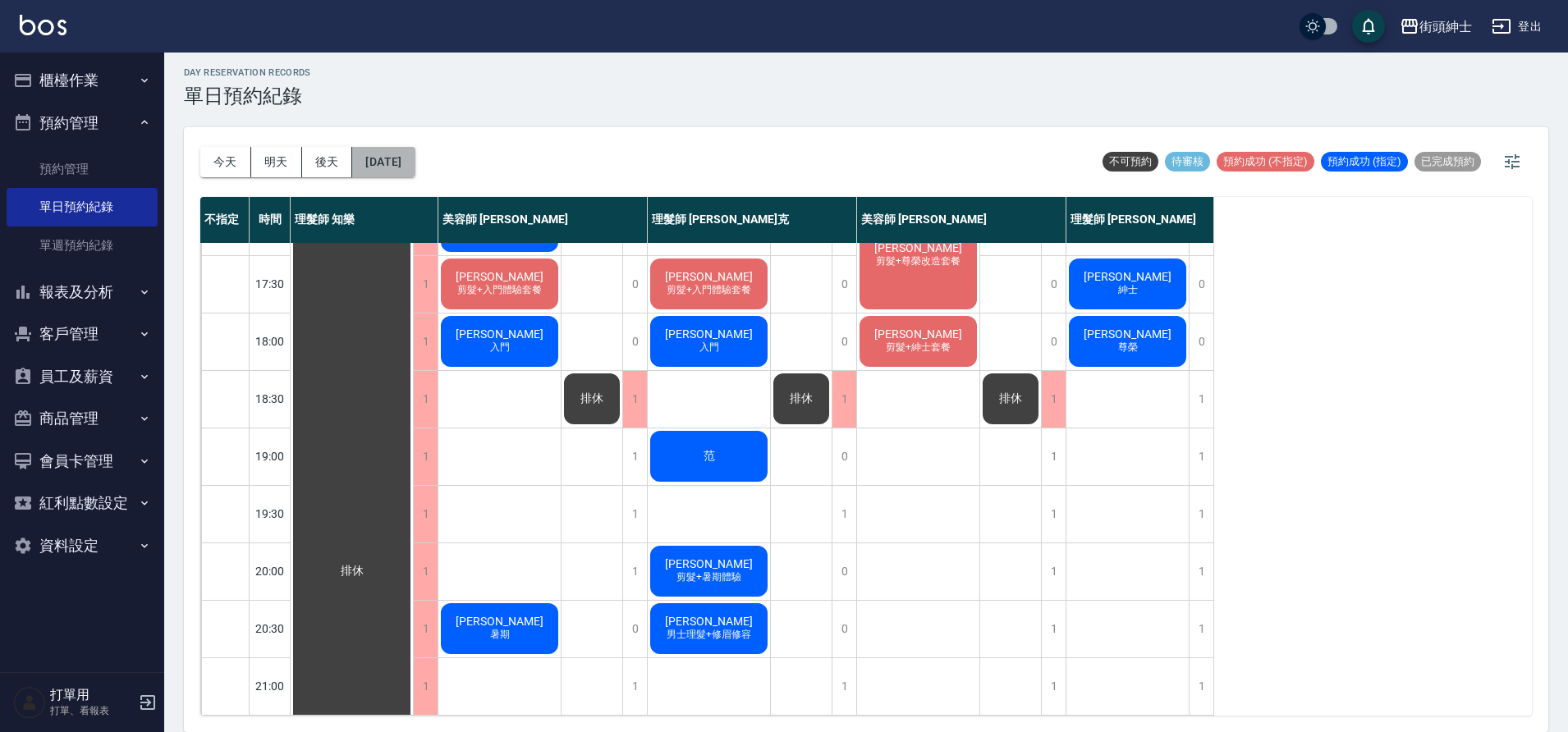
click at [415, 172] on button "2025/09/20" at bounding box center [383, 161] width 62 height 30
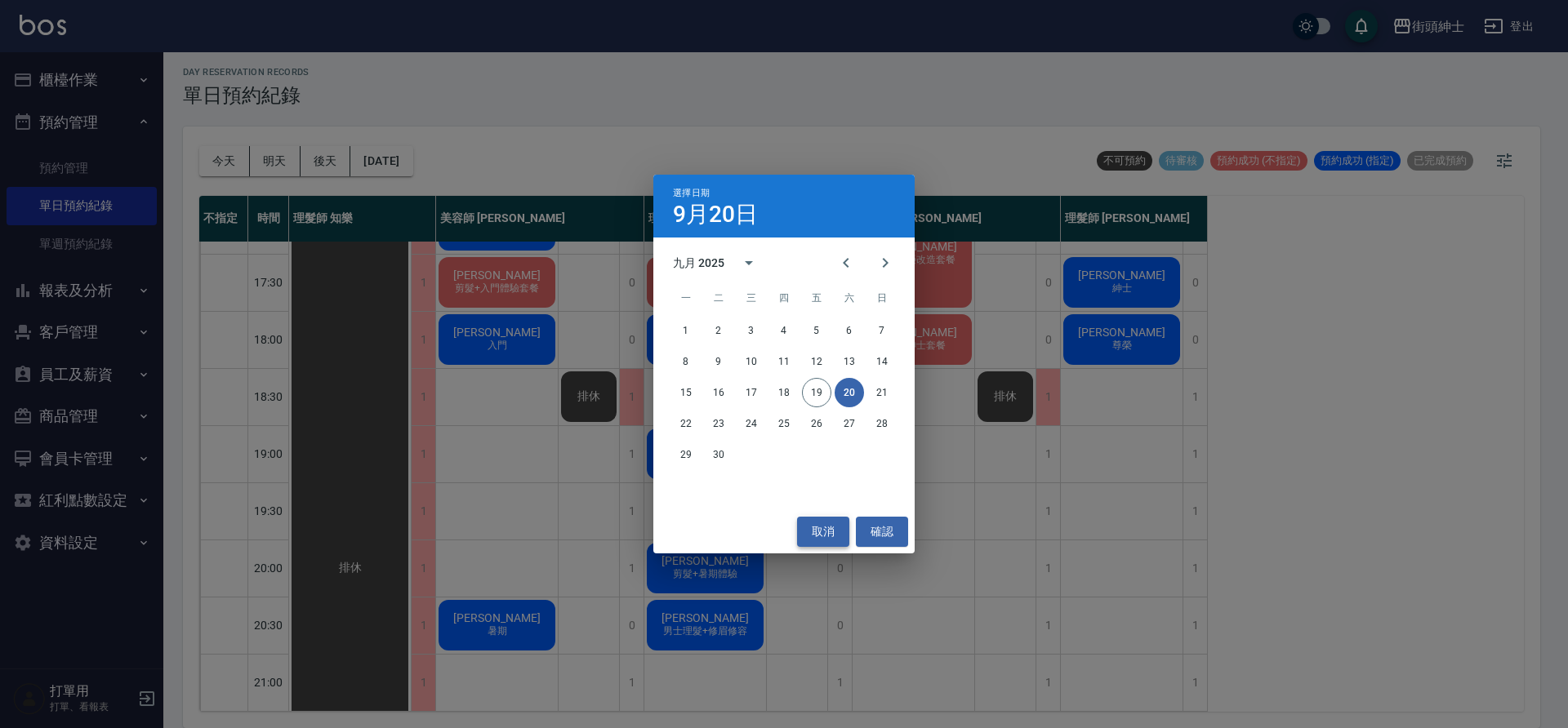
click at [832, 530] on button "取消" at bounding box center [823, 531] width 53 height 30
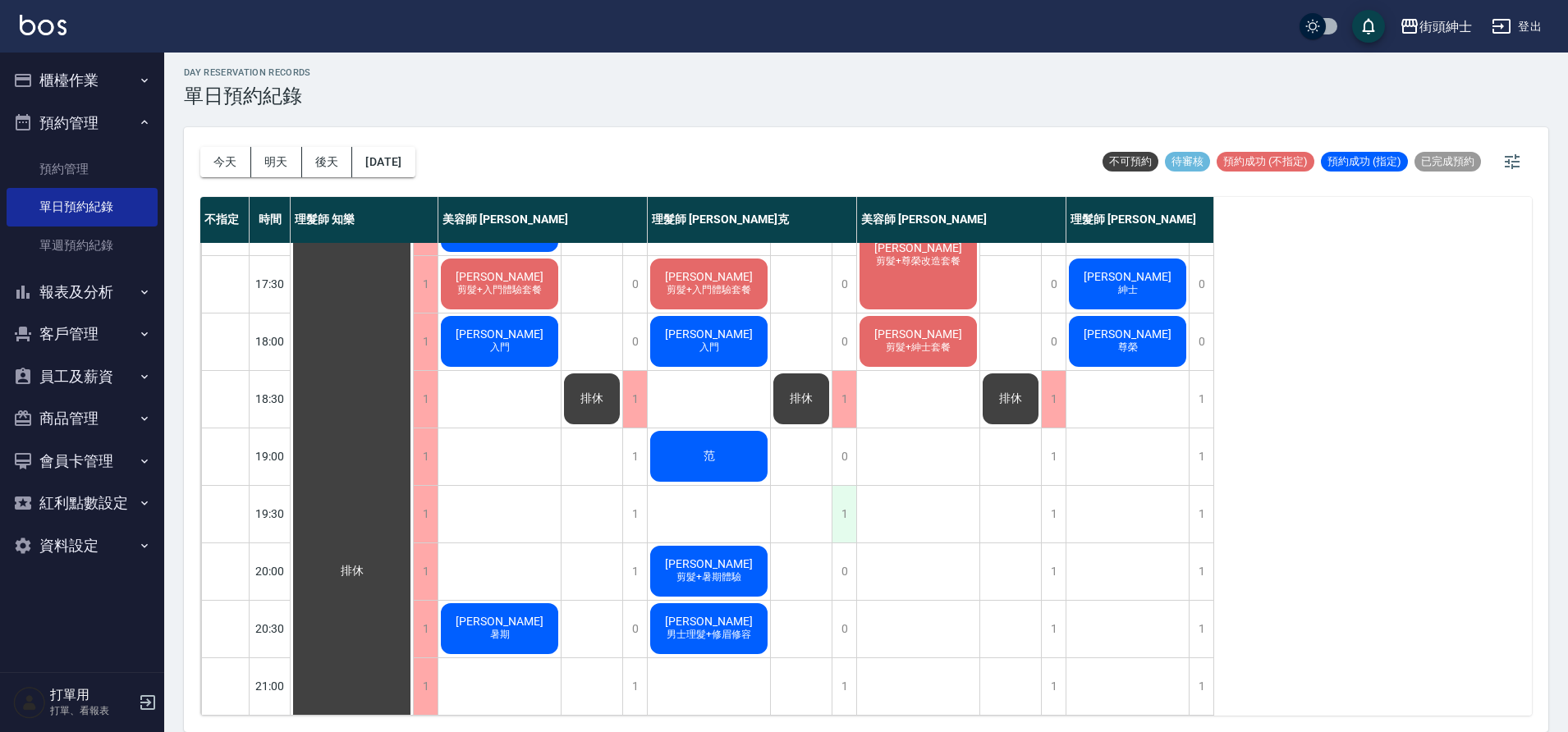
click at [846, 506] on div "1" at bounding box center [844, 513] width 24 height 56
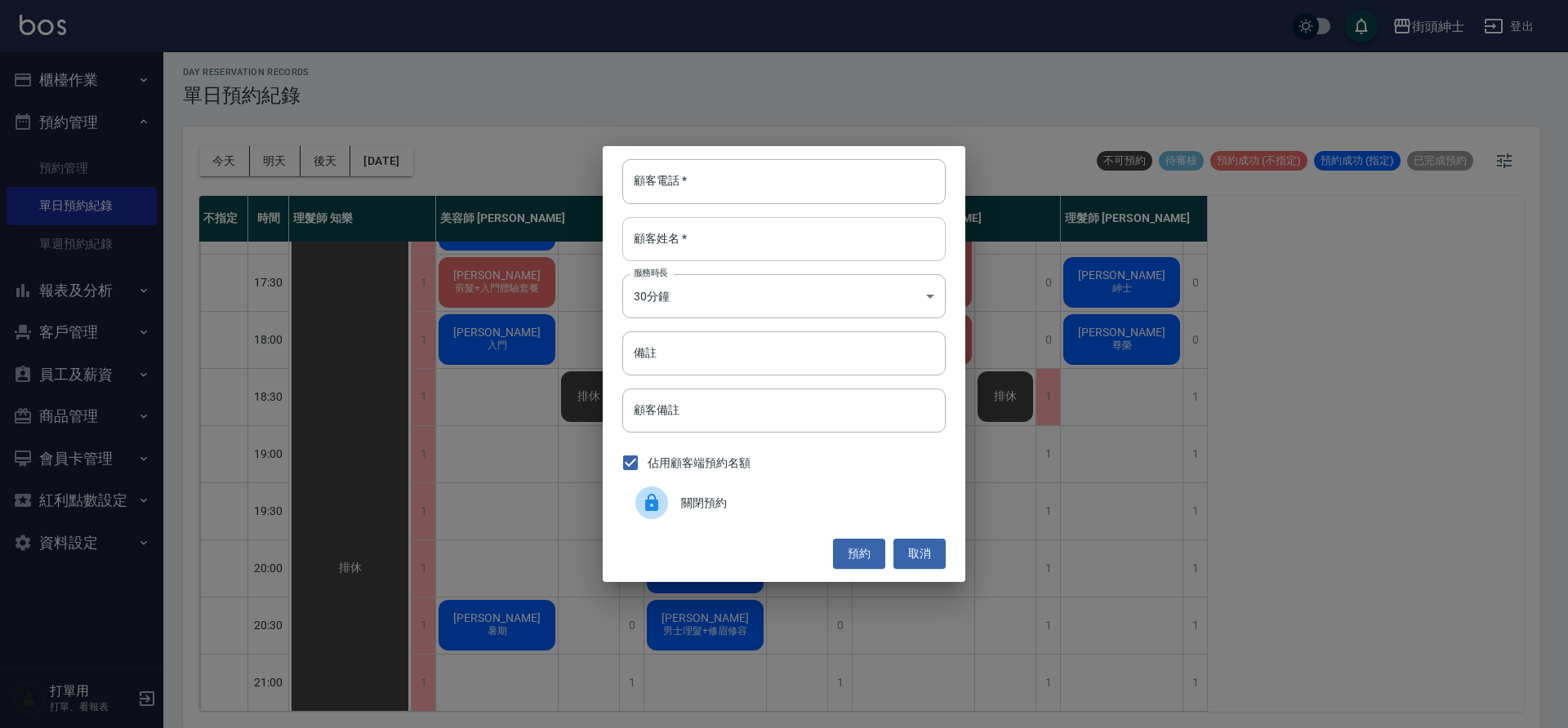
drag, startPoint x: 797, startPoint y: 191, endPoint x: 894, endPoint y: 217, distance: 100.4
click at [797, 191] on input "顧客電話   *" at bounding box center [784, 181] width 324 height 44
type input "ㄠ"
type input "[PERSON_NAME]"
drag, startPoint x: 683, startPoint y: 180, endPoint x: 621, endPoint y: 179, distance: 62.0
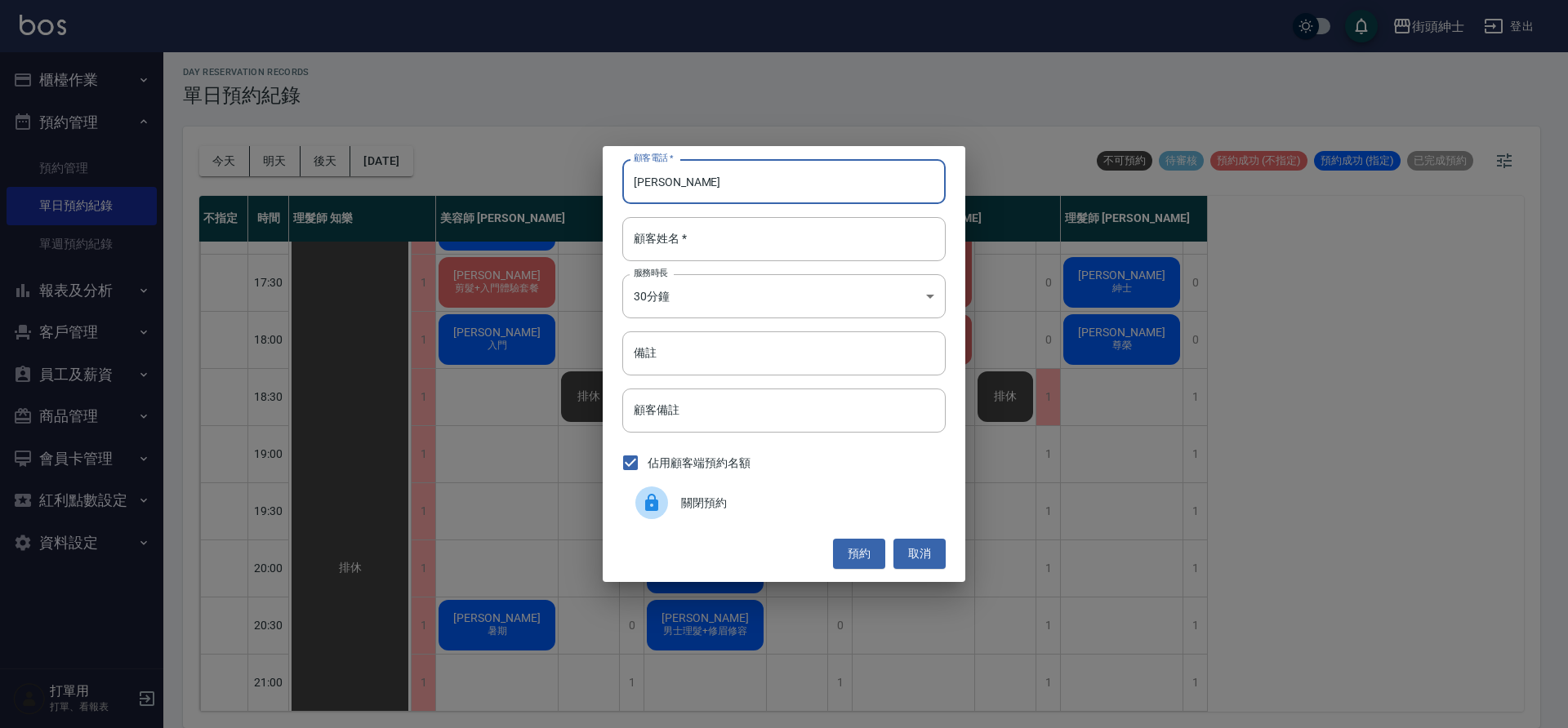
click at [610, 185] on div "顧客電話   * leo哥 顧客電話   * 顧客姓名   * 顧客姓名   * 服務時長 30分鐘 1 服務時長 備註 備註 顧客備註 顧客備註 佔用顧客端…" at bounding box center [784, 363] width 362 height 435
click at [654, 179] on input "leo哥" at bounding box center [784, 181] width 324 height 44
drag, startPoint x: 630, startPoint y: 185, endPoint x: 663, endPoint y: 181, distance: 33.2
click at [663, 181] on input "[PERSON_NAME]" at bounding box center [784, 181] width 324 height 44
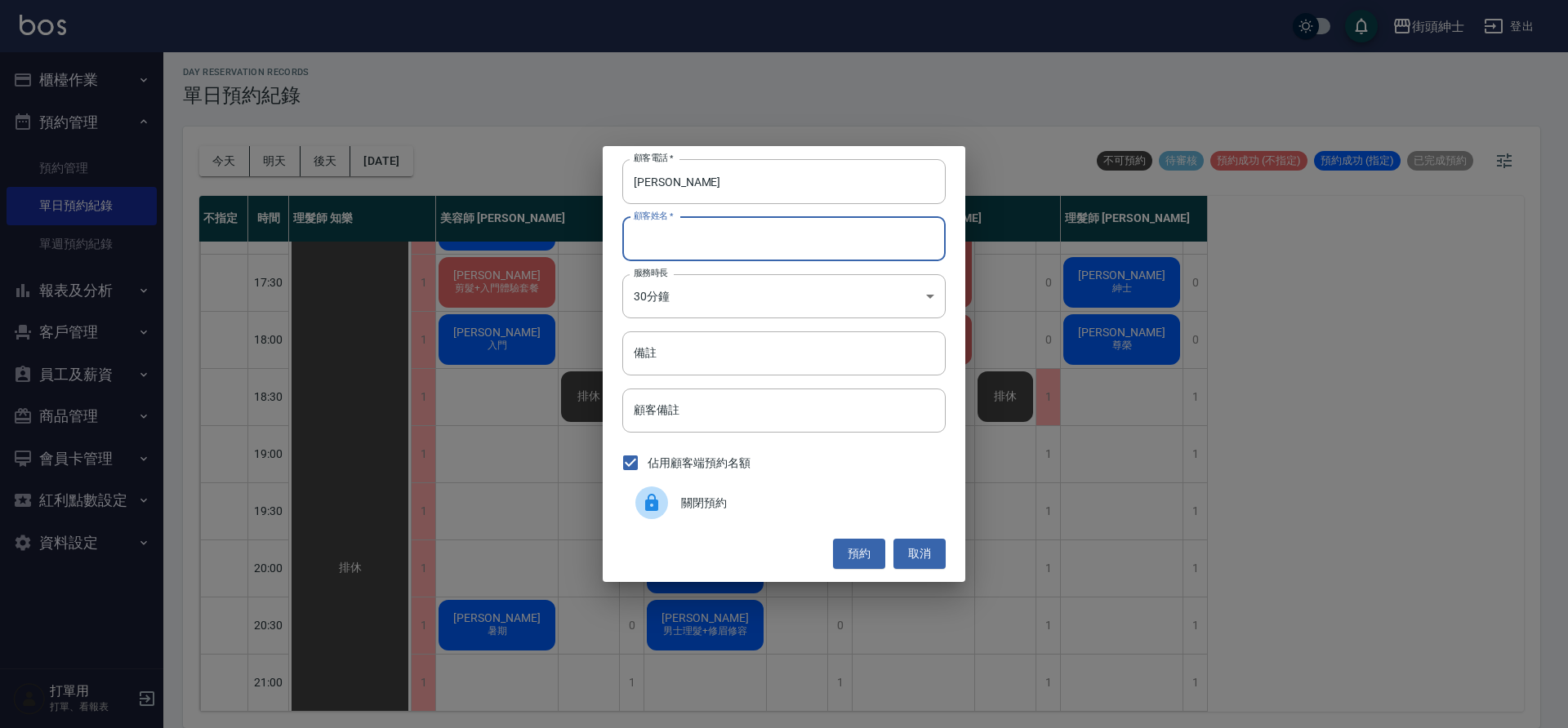
click at [691, 243] on input "顧客姓名   *" at bounding box center [784, 239] width 324 height 44
paste input "[PERSON_NAME]"
type input "[PERSON_NAME]"
click at [869, 558] on button "預約" at bounding box center [859, 554] width 53 height 30
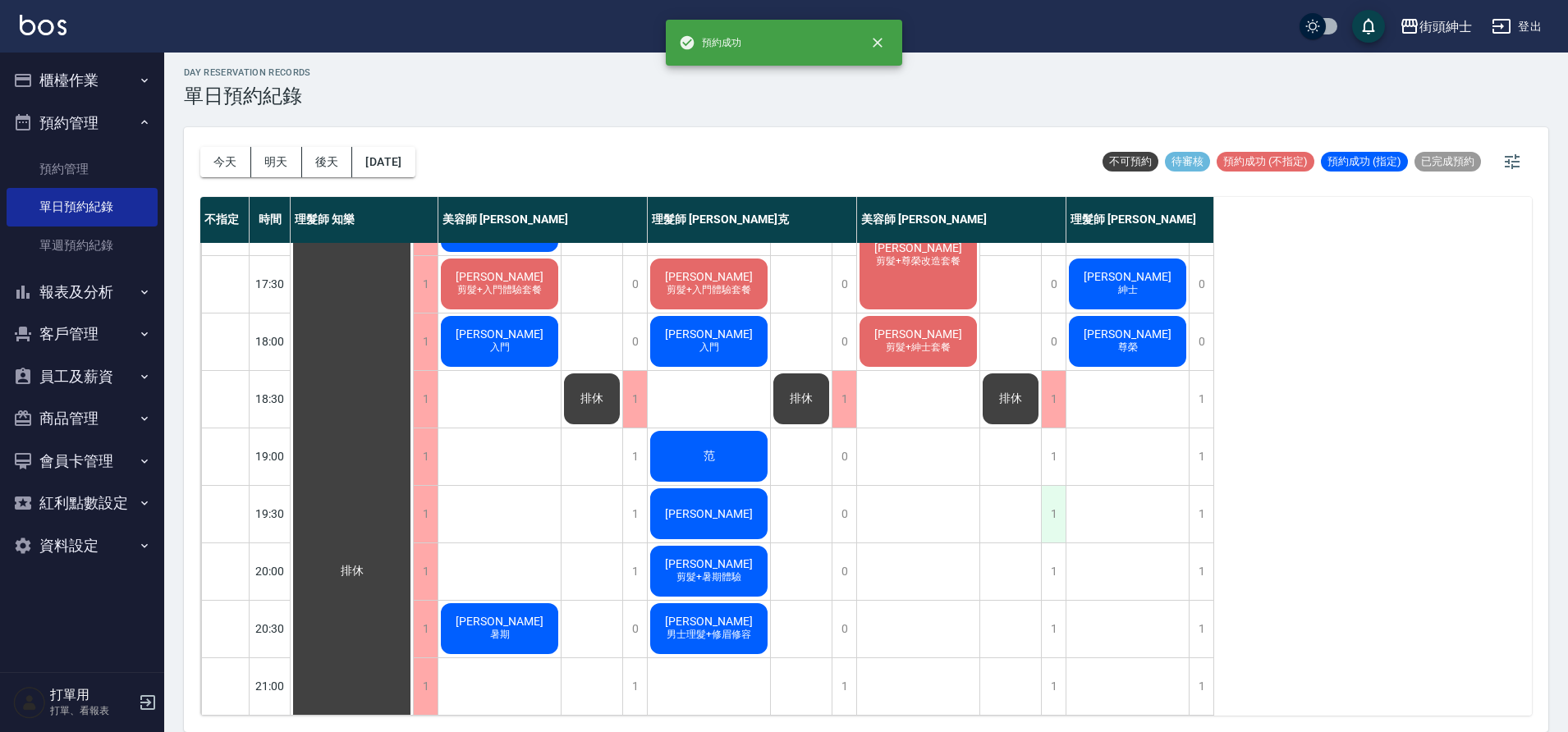
click at [1045, 498] on div "1" at bounding box center [1053, 513] width 24 height 56
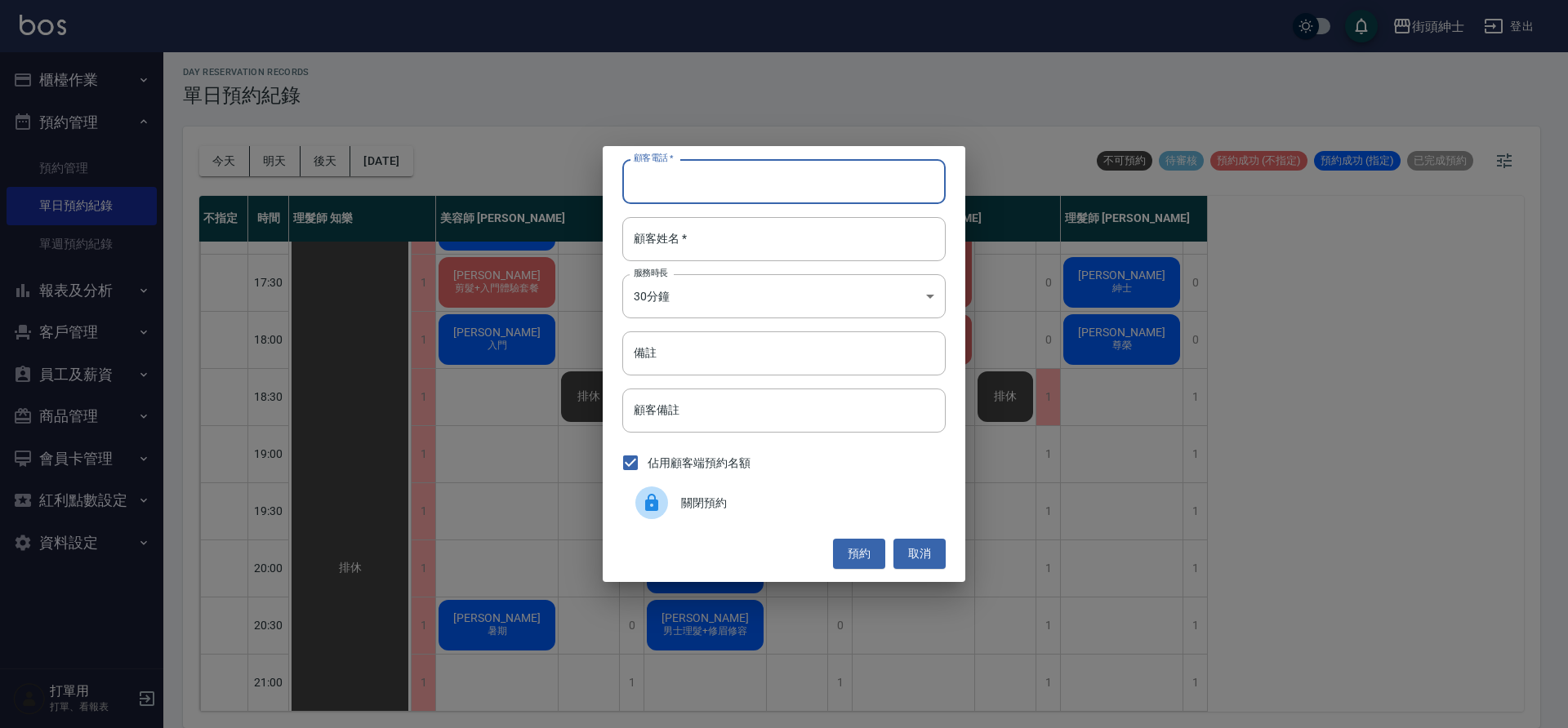
click at [687, 176] on input "顧客電話   *" at bounding box center [784, 181] width 324 height 44
paste input "[PERSON_NAME]"
type input "[PERSON_NAME]"
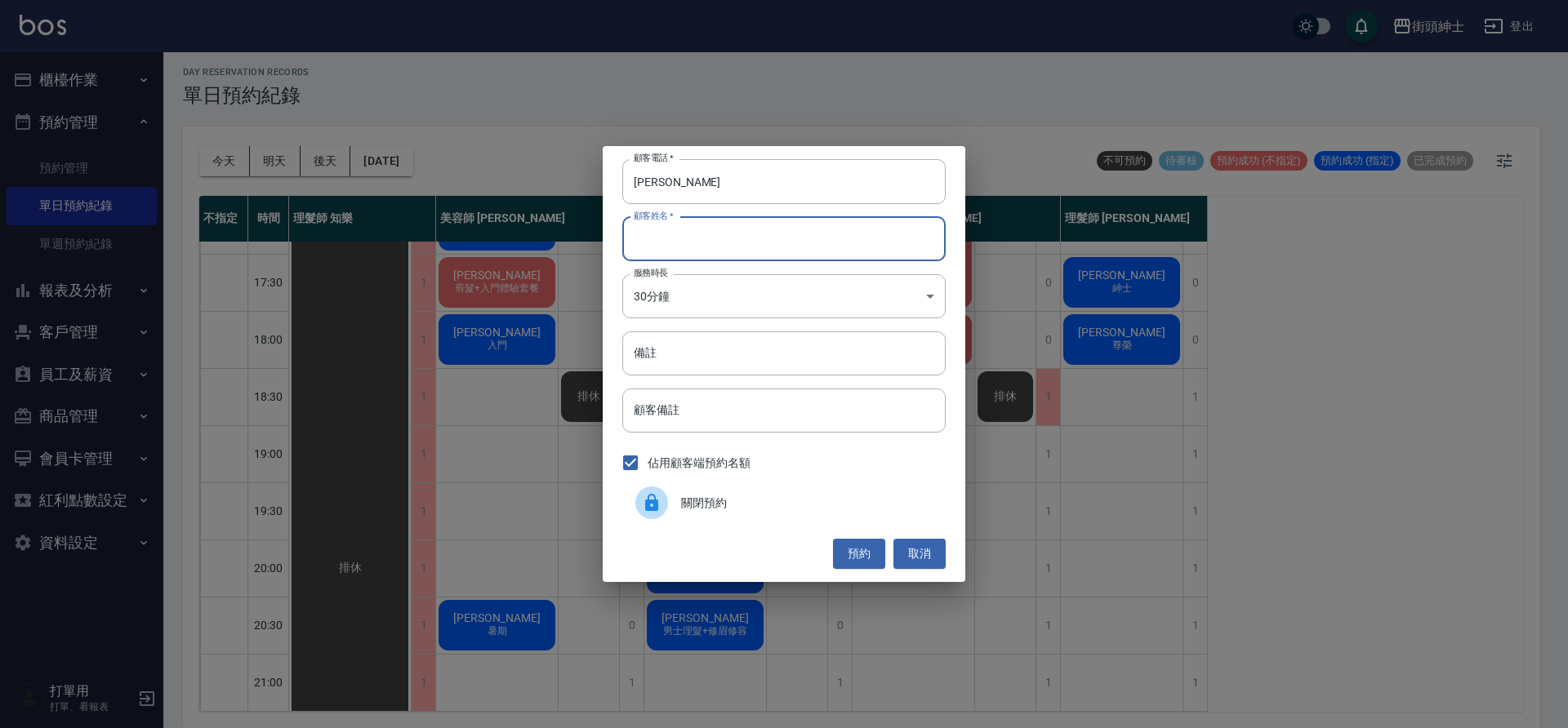
click at [695, 235] on input "顧客姓名   *" at bounding box center [784, 239] width 324 height 44
paste input "[PERSON_NAME]"
type input "[PERSON_NAME]"
drag, startPoint x: 753, startPoint y: 363, endPoint x: 766, endPoint y: 364, distance: 13.0
click at [754, 363] on input "備註" at bounding box center [784, 353] width 324 height 44
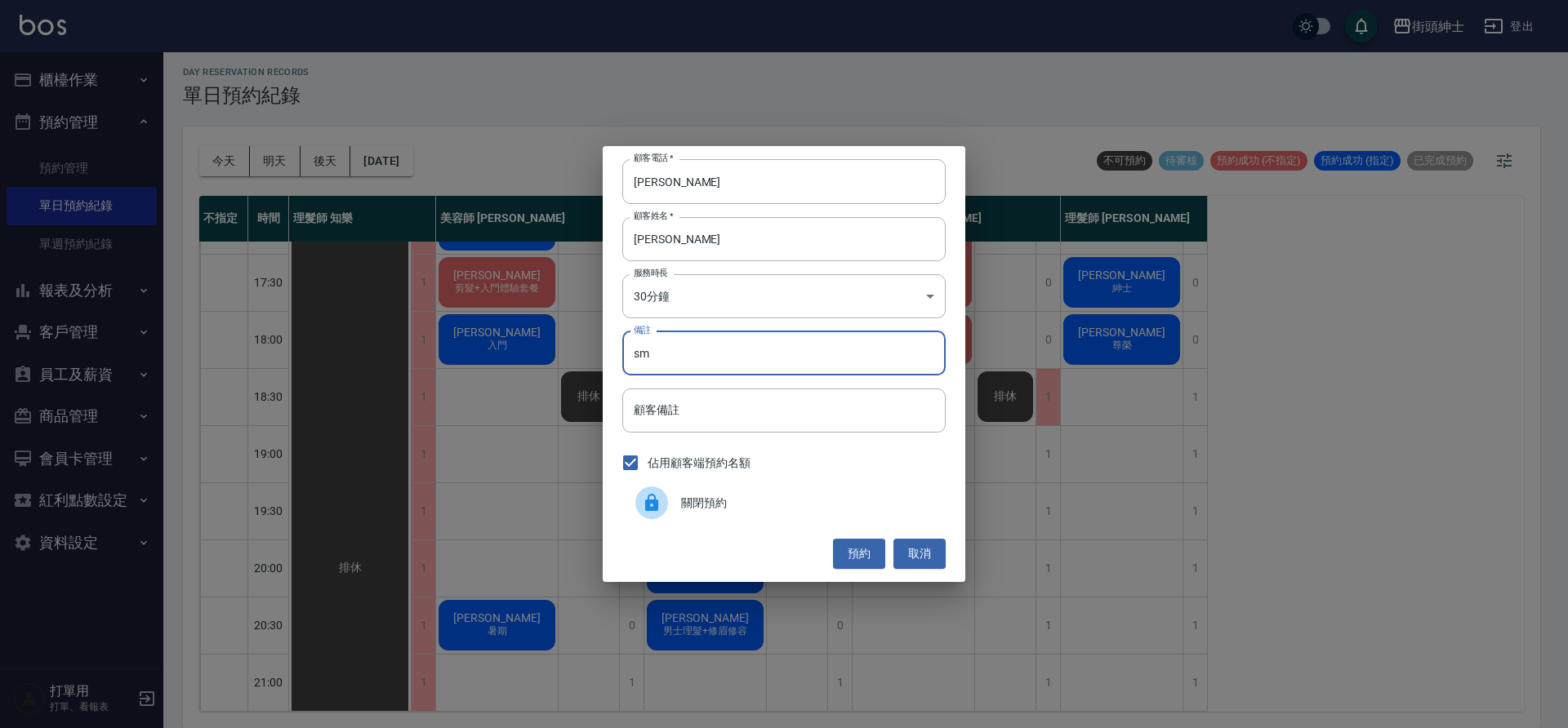
type input "s"
type input "女友藻針"
click at [717, 282] on body "街頭紳士 登出 櫃檯作業 打帳單 帳單列表 營業儀表板 現金收支登錄 材料自購登錄 每日結帳 排班表 現場電腦打卡 預約管理 預約管理 單日預約紀錄 單週預約…" at bounding box center [784, 361] width 1568 height 733
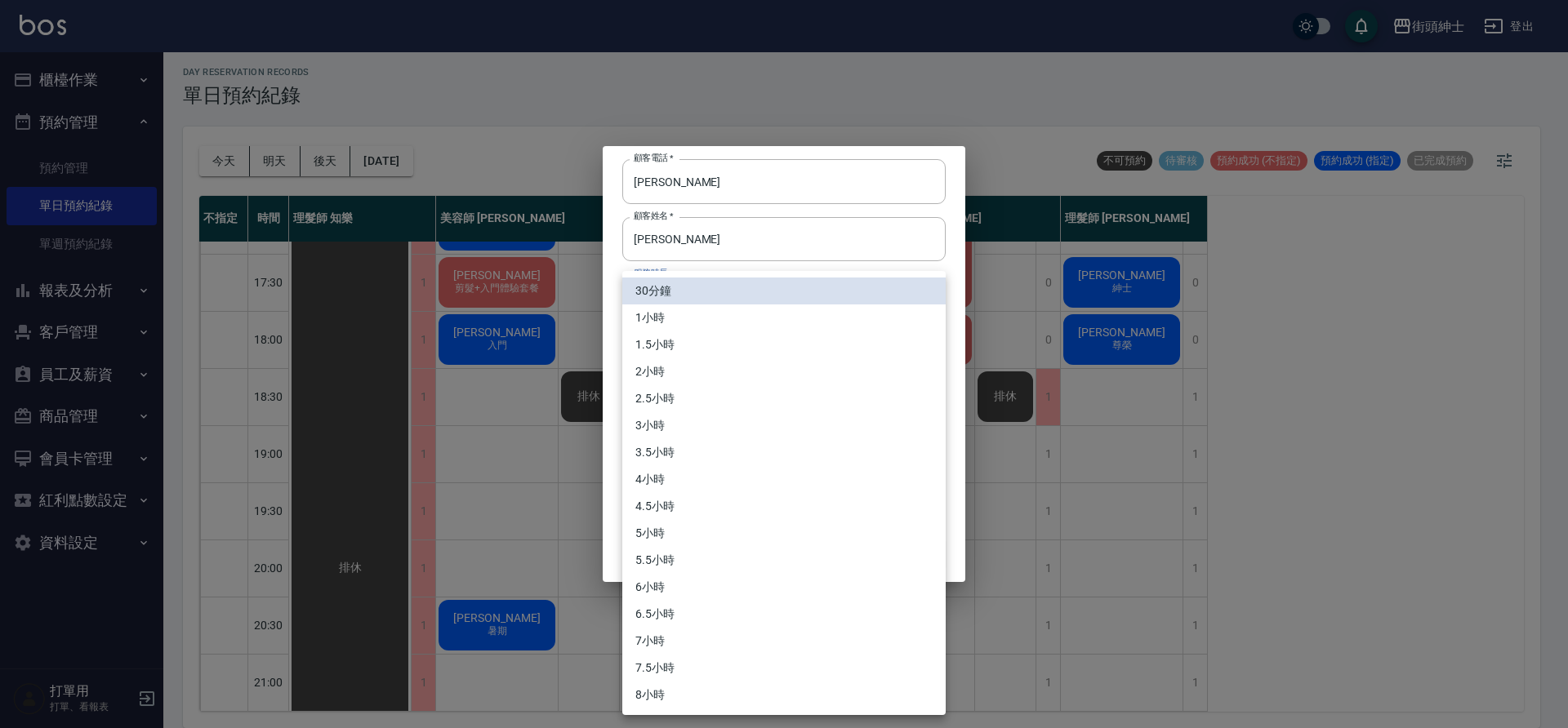
click at [724, 314] on li "1小時" at bounding box center [784, 317] width 324 height 27
type input "2"
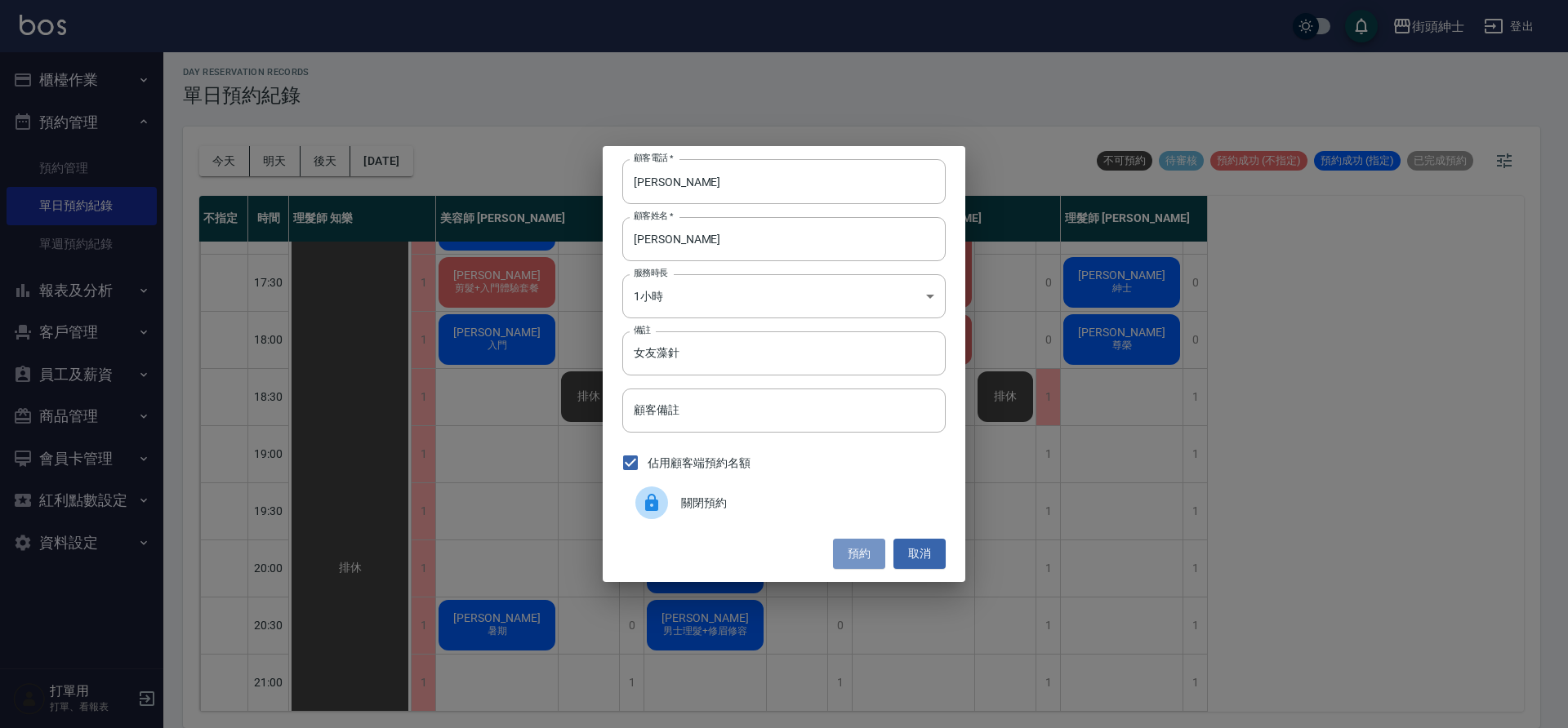
drag, startPoint x: 866, startPoint y: 543, endPoint x: 896, endPoint y: 547, distance: 30.3
click at [865, 544] on button "預約" at bounding box center [859, 554] width 53 height 30
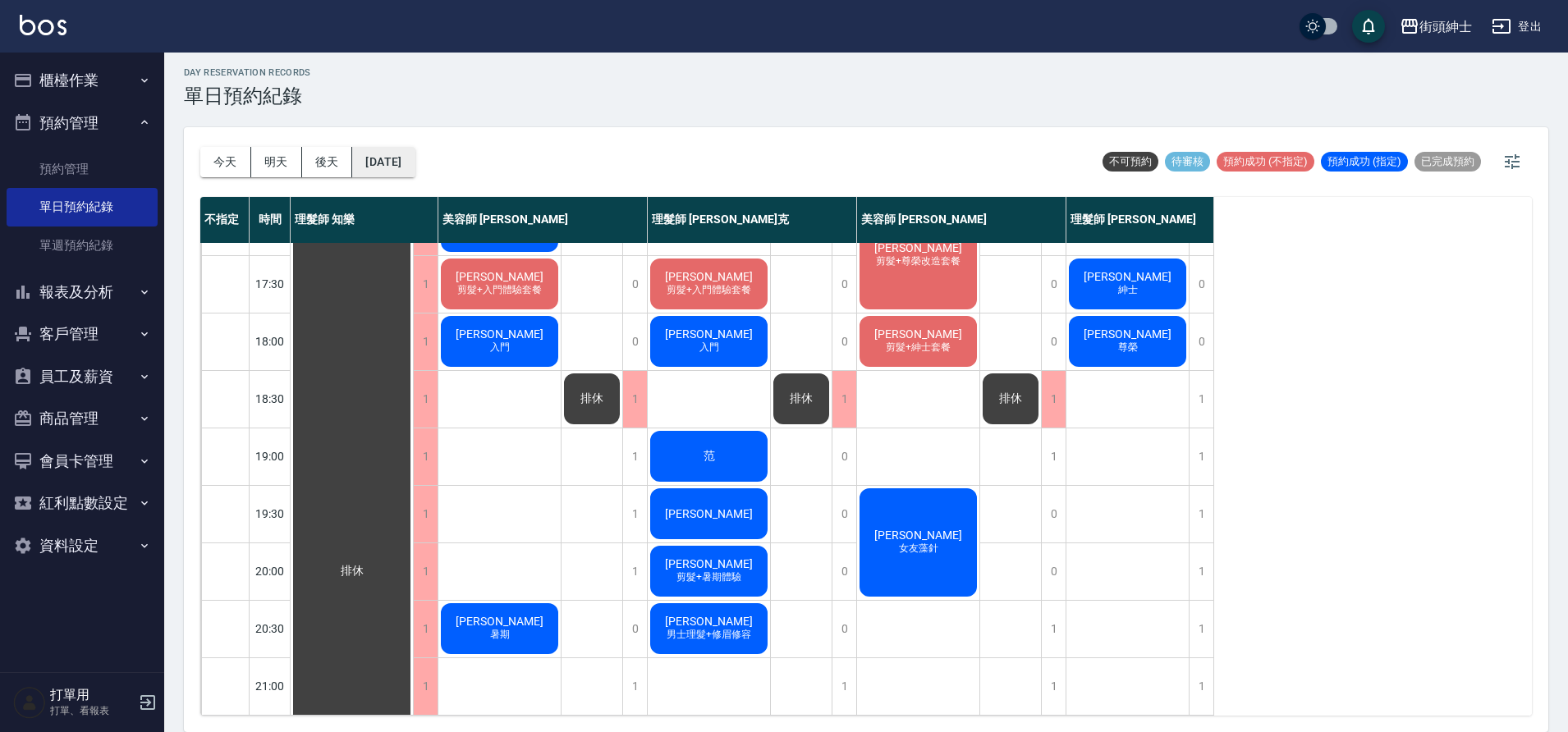
click at [415, 165] on button "[DATE]" at bounding box center [383, 161] width 62 height 30
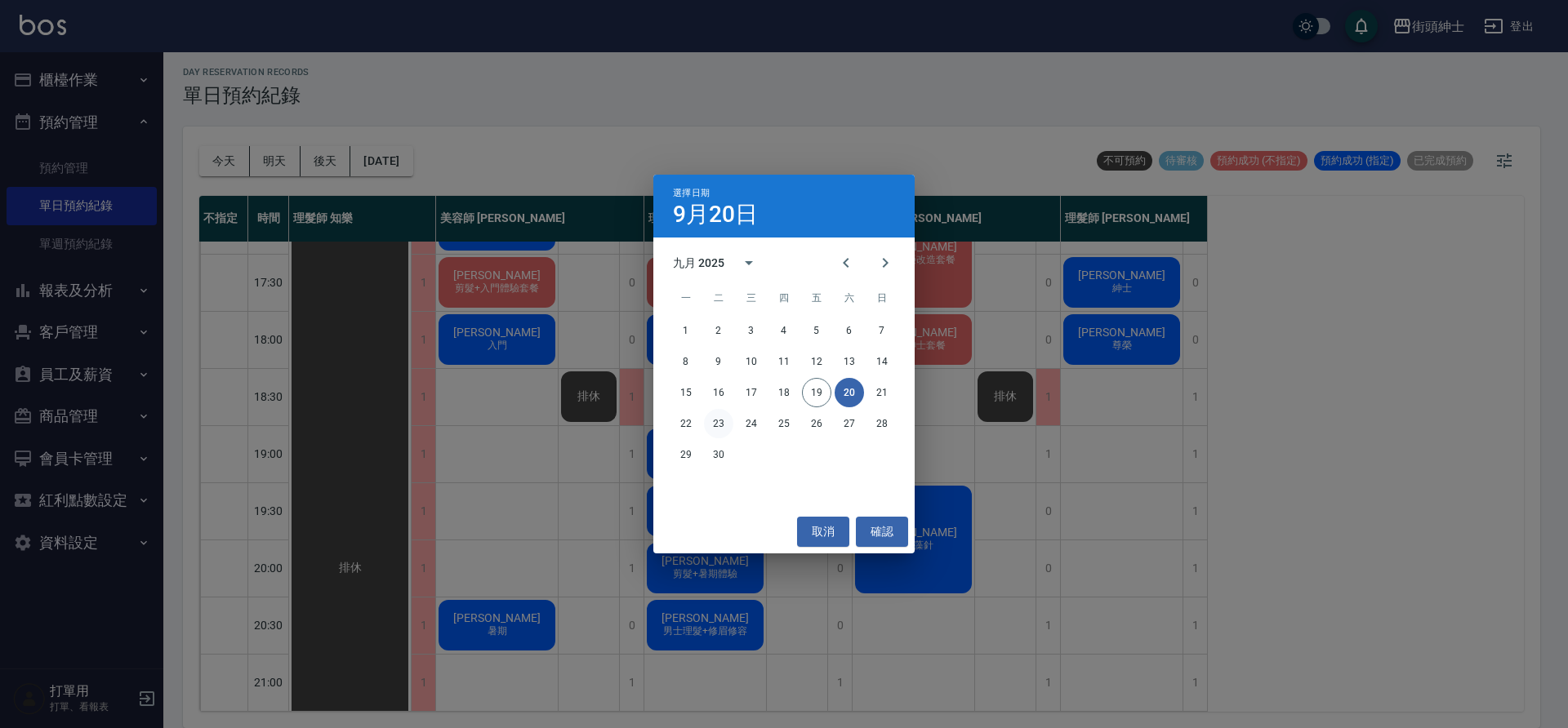
click at [715, 425] on button "23" at bounding box center [719, 424] width 29 height 29
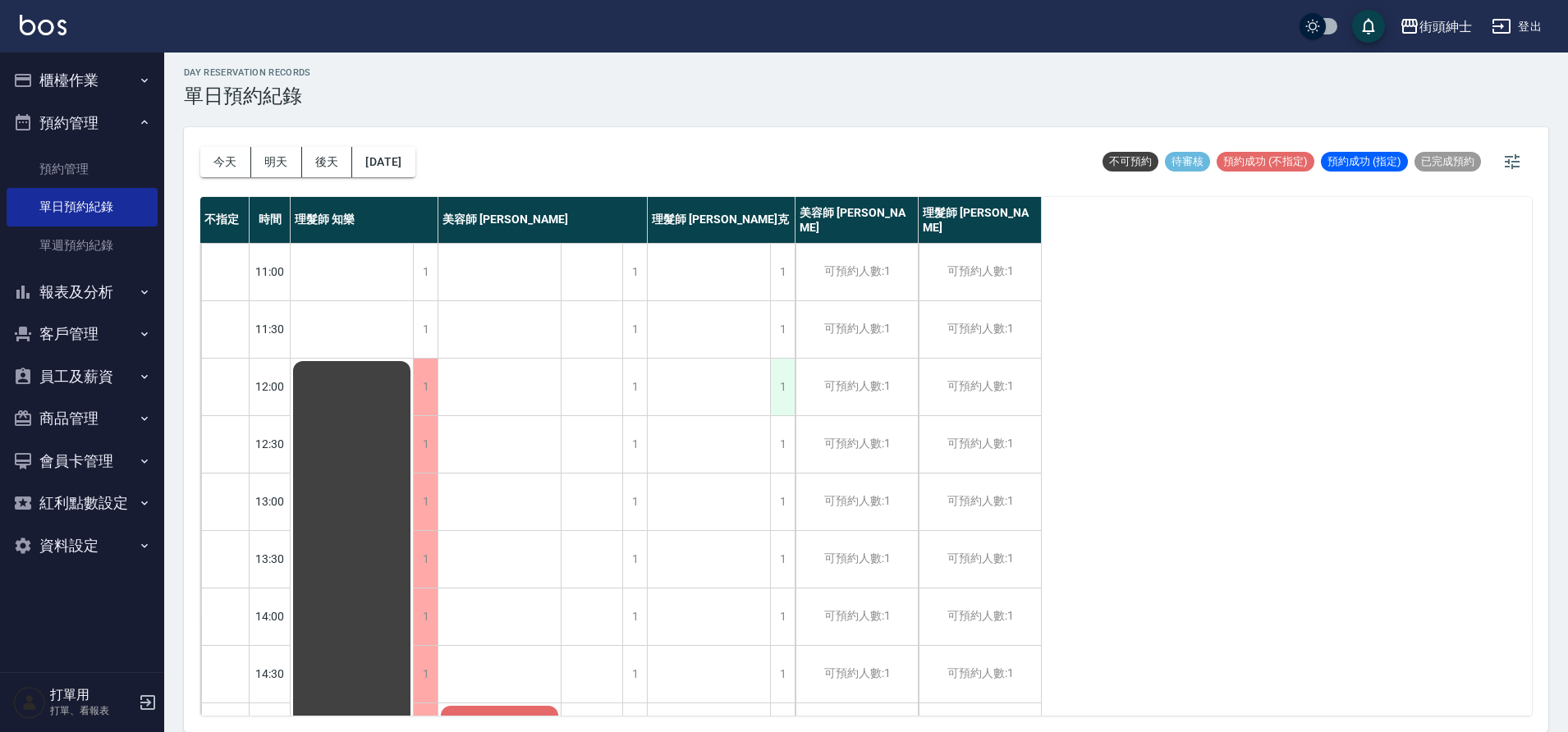
click at [787, 387] on div "1" at bounding box center [782, 387] width 24 height 56
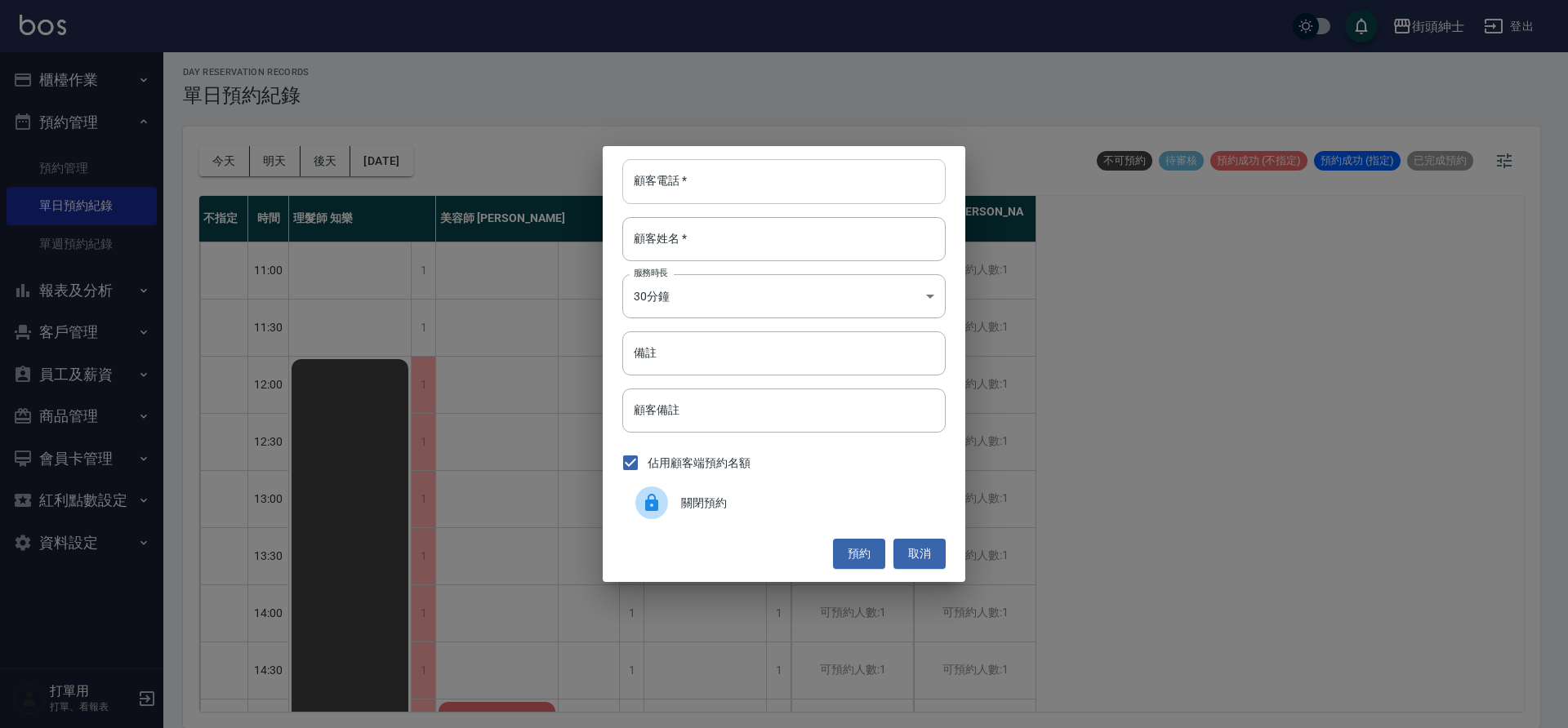
click at [691, 186] on input "顧客電話   *" at bounding box center [784, 181] width 324 height 44
drag, startPoint x: 672, startPoint y: 185, endPoint x: 633, endPoint y: 178, distance: 39.6
click at [623, 179] on input "sky" at bounding box center [784, 181] width 324 height 44
type input "sky"
click at [675, 241] on input "顧客姓名   *" at bounding box center [784, 239] width 324 height 44
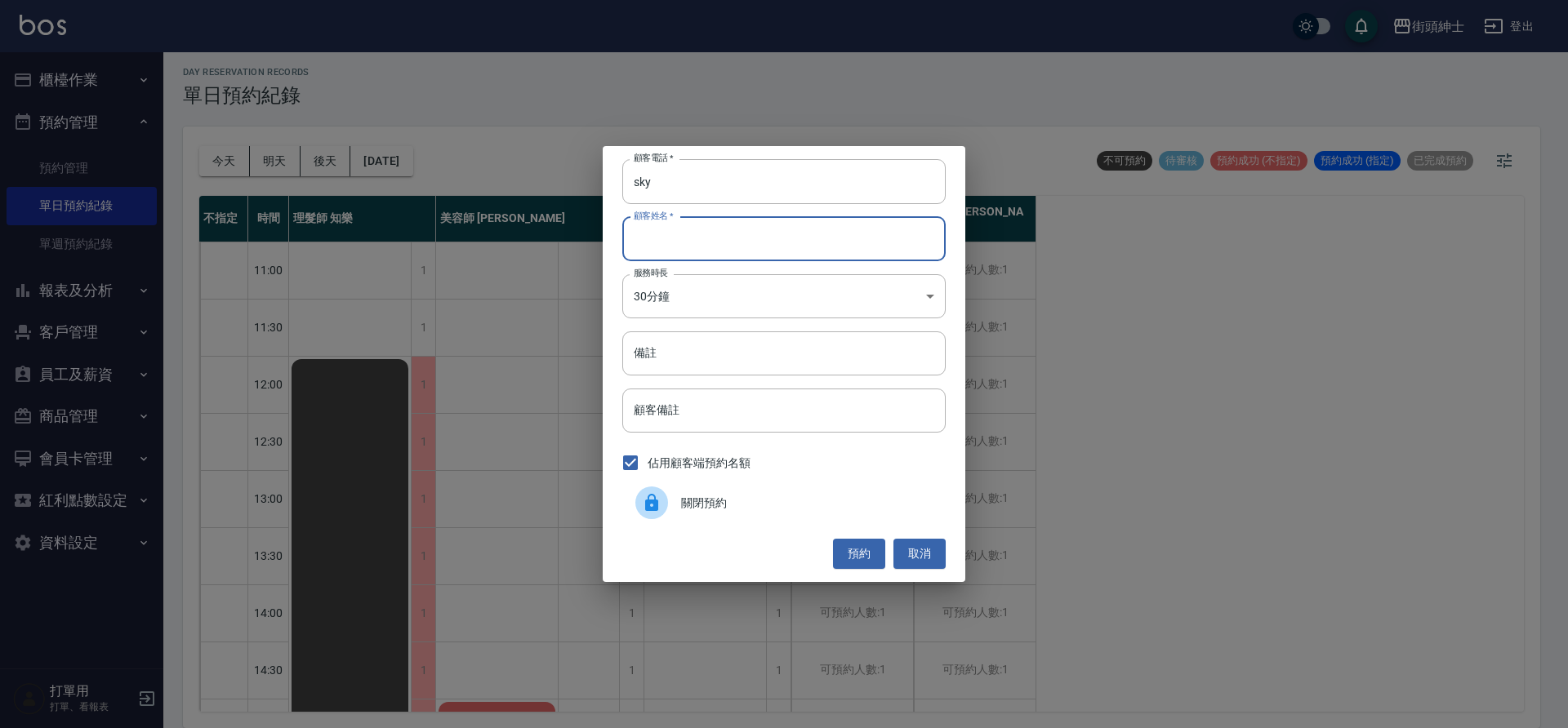
paste input "sky"
type input "sky"
drag, startPoint x: 857, startPoint y: 562, endPoint x: 739, endPoint y: 431, distance: 176.3
click at [858, 562] on button "預約" at bounding box center [859, 554] width 53 height 30
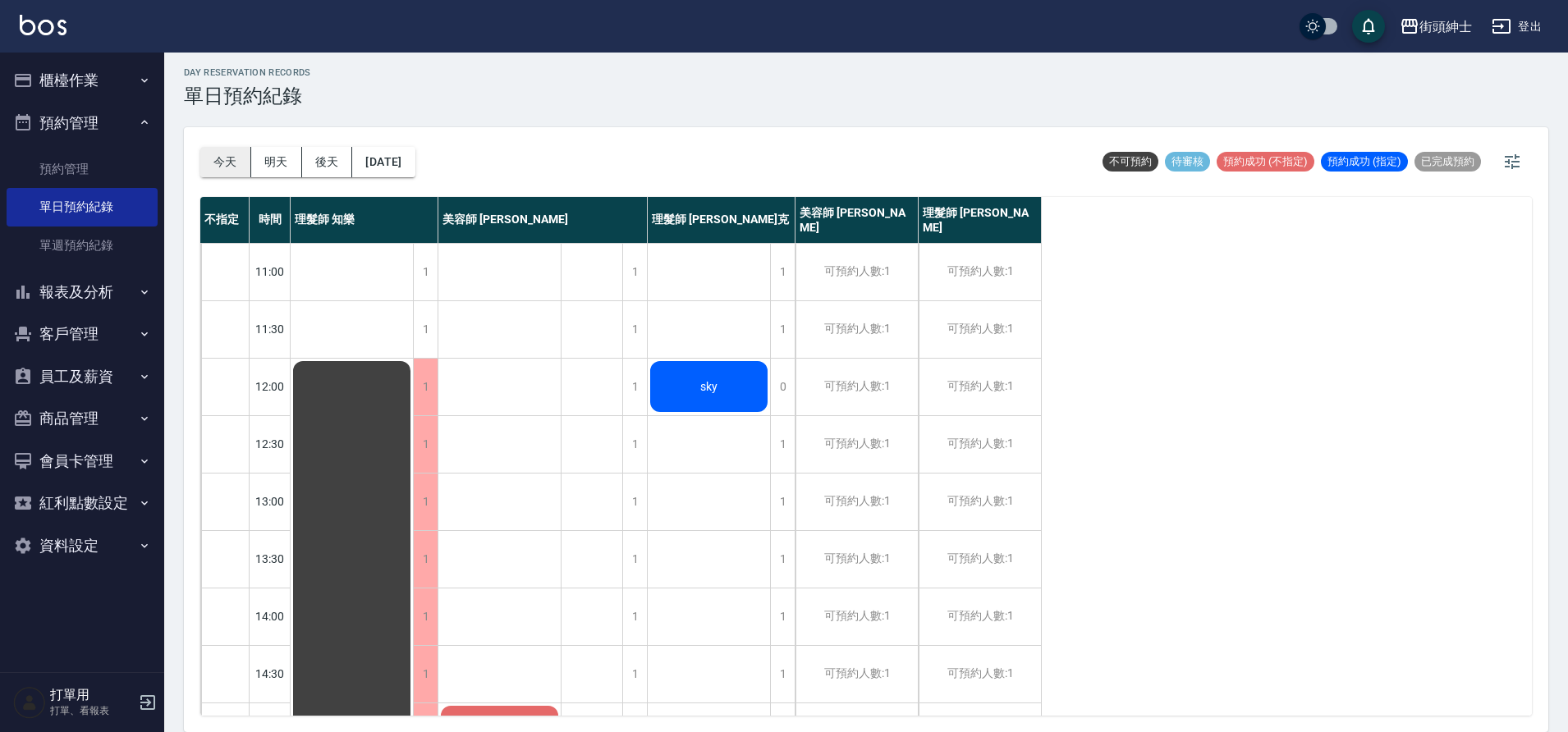
click at [223, 165] on button "今天" at bounding box center [225, 161] width 51 height 30
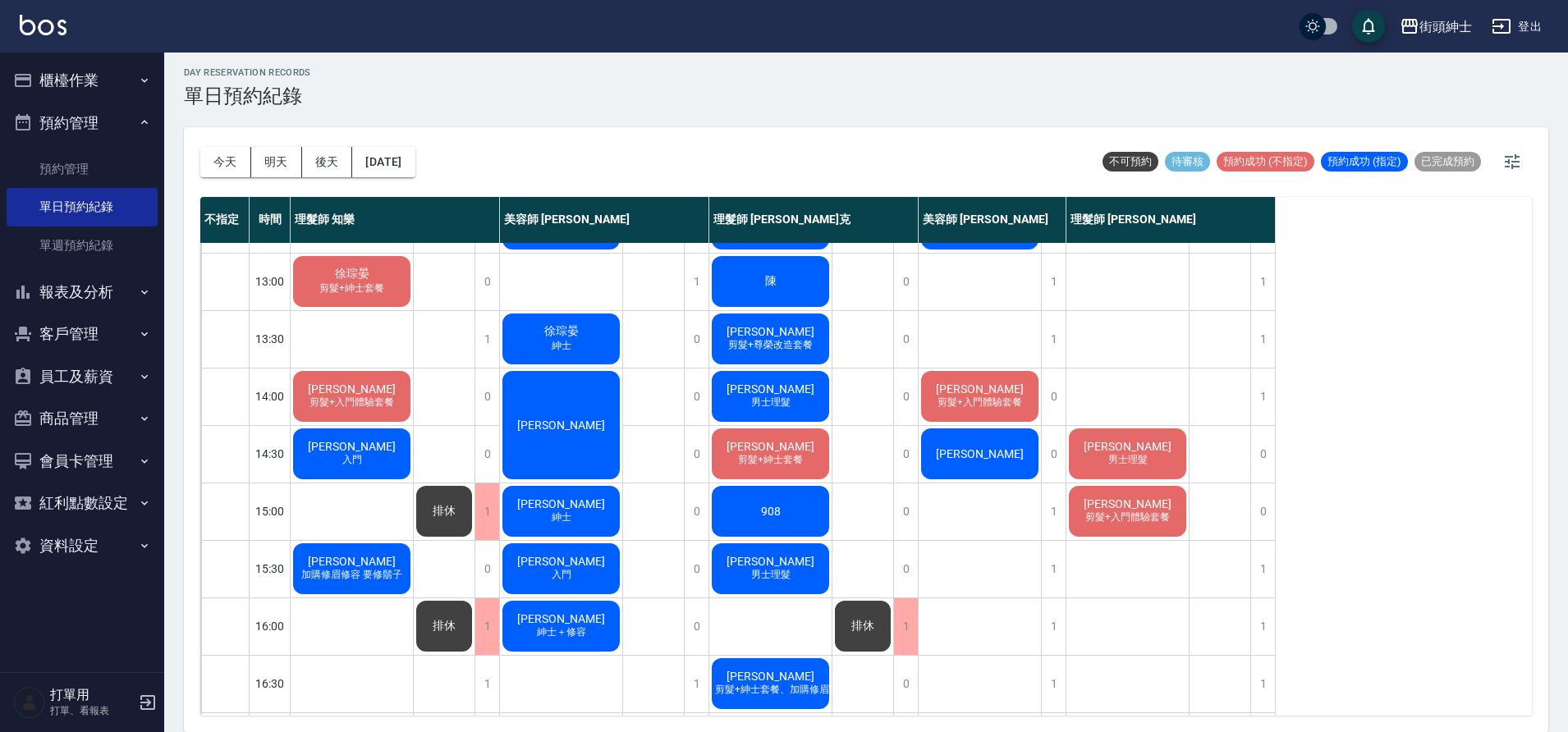
scroll to position [34, 0]
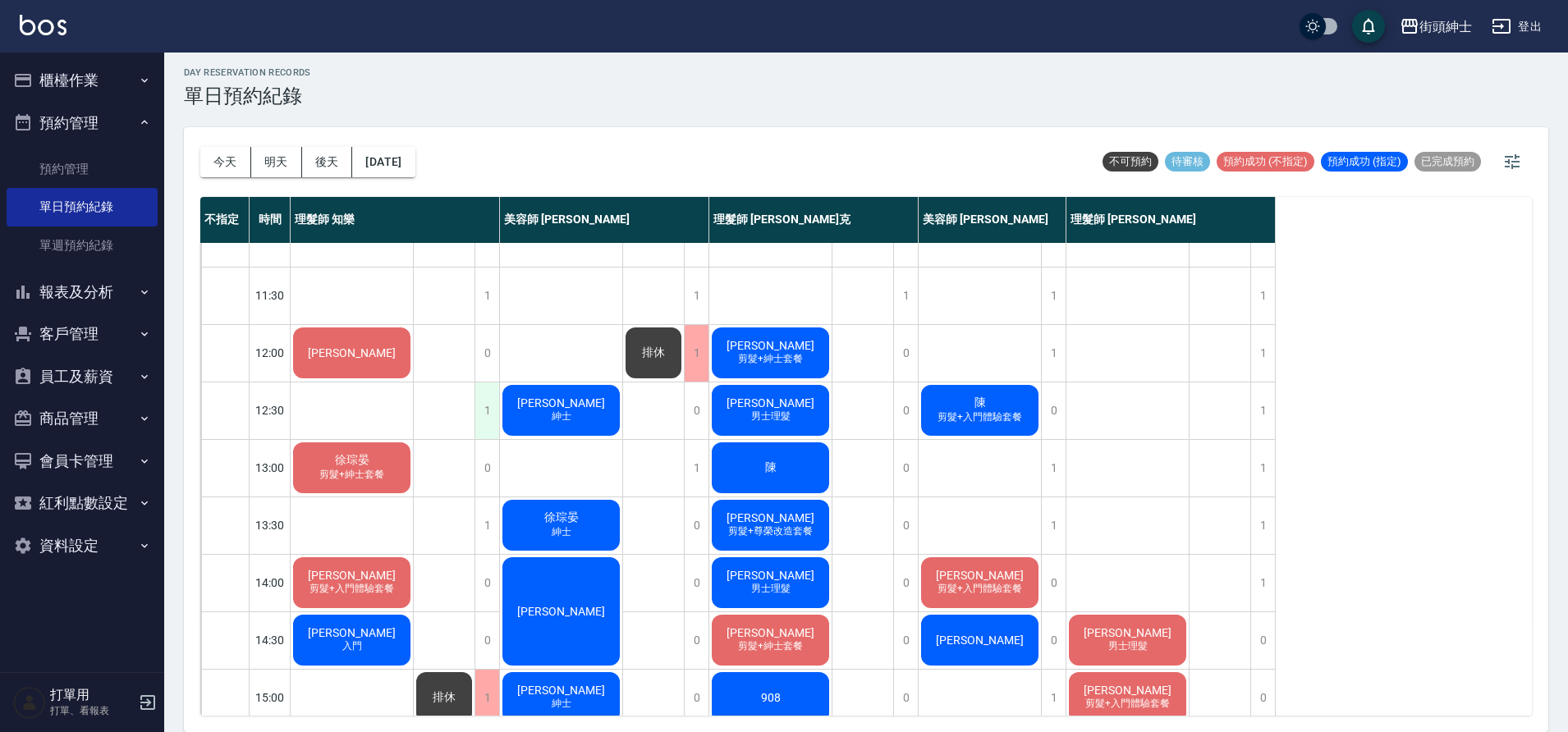
click at [489, 420] on div "1" at bounding box center [487, 410] width 24 height 56
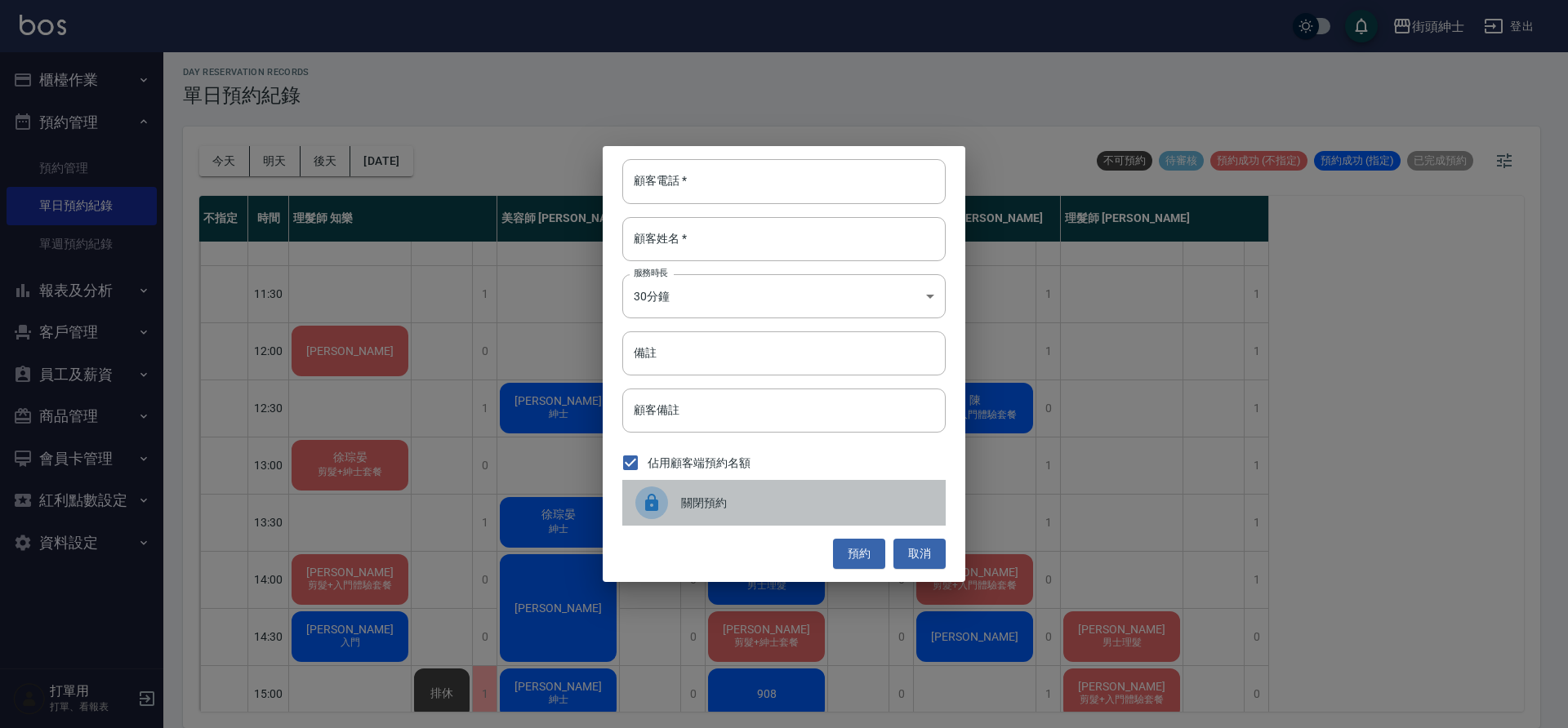
click at [726, 508] on span "關閉預約" at bounding box center [806, 504] width 251 height 17
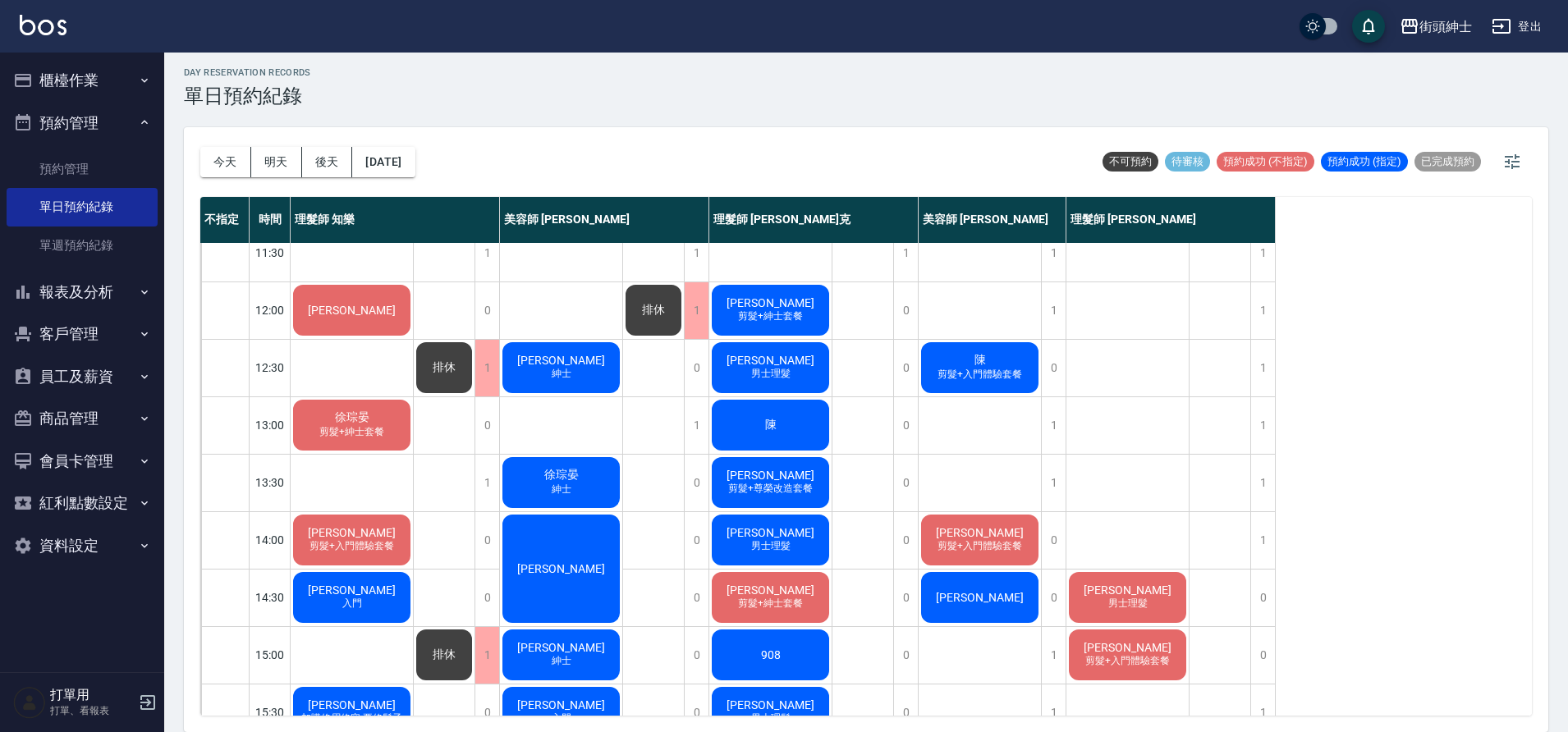
scroll to position [0, 0]
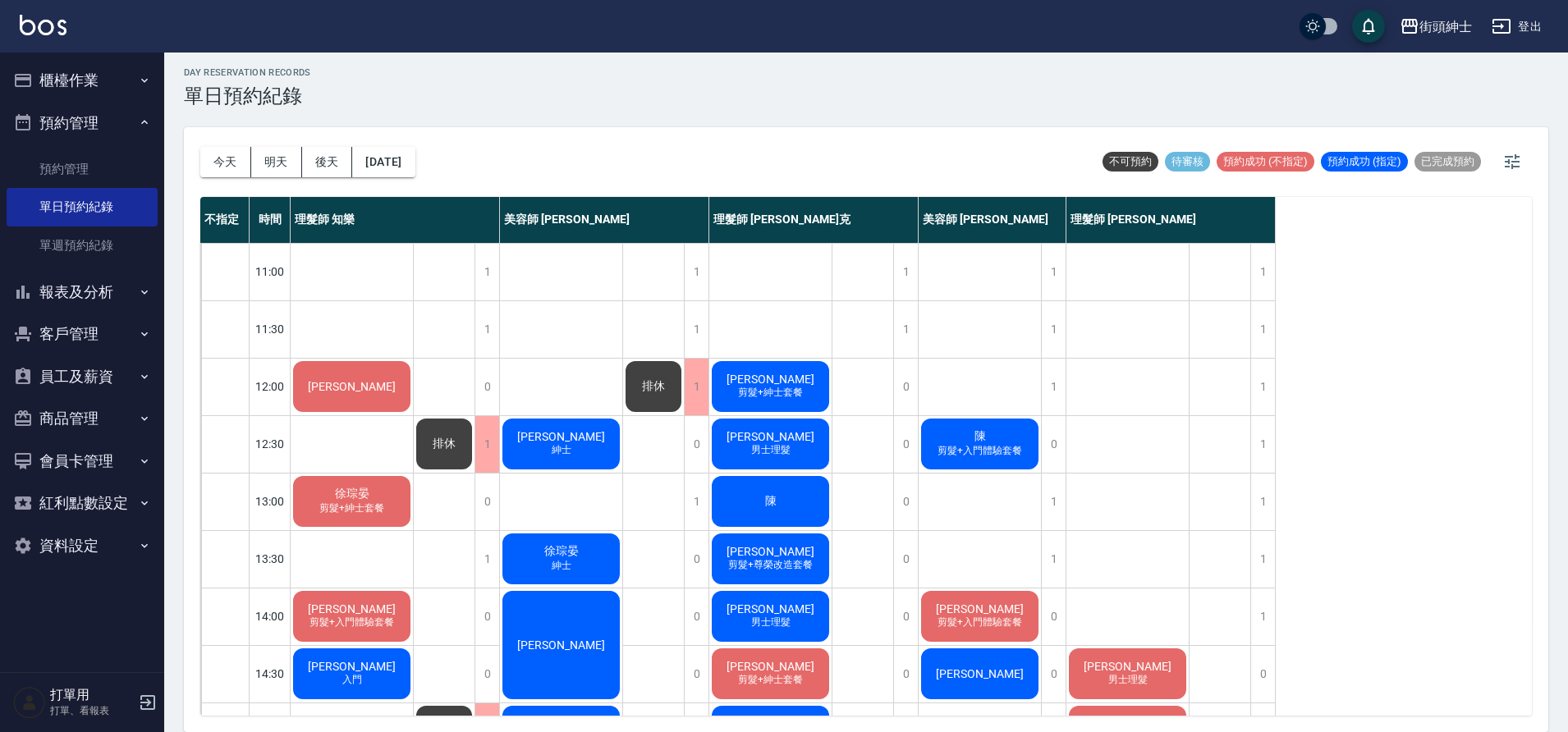
click at [117, 291] on button "報表及分析" at bounding box center [82, 291] width 151 height 42
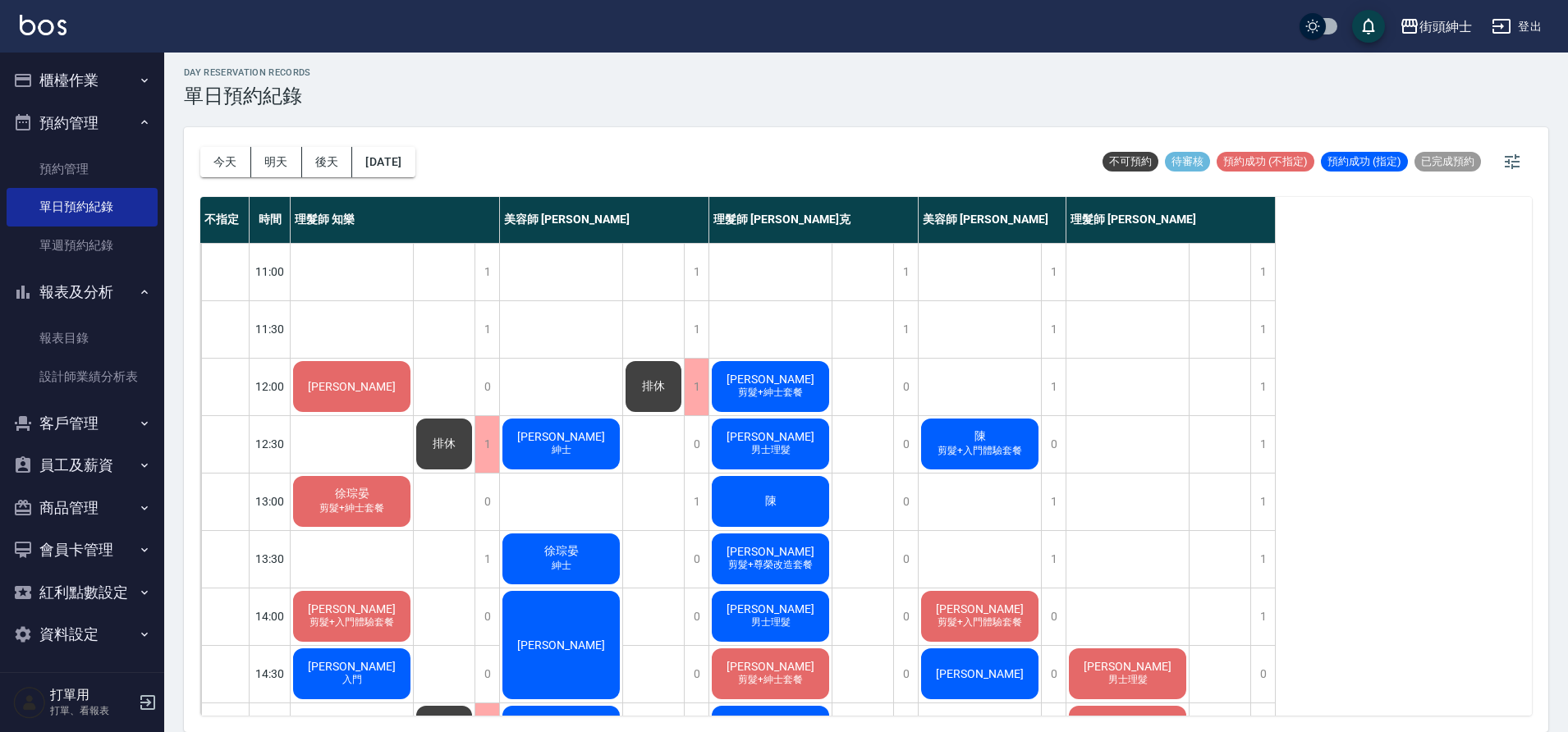
click at [106, 286] on button "報表及分析" at bounding box center [82, 291] width 151 height 42
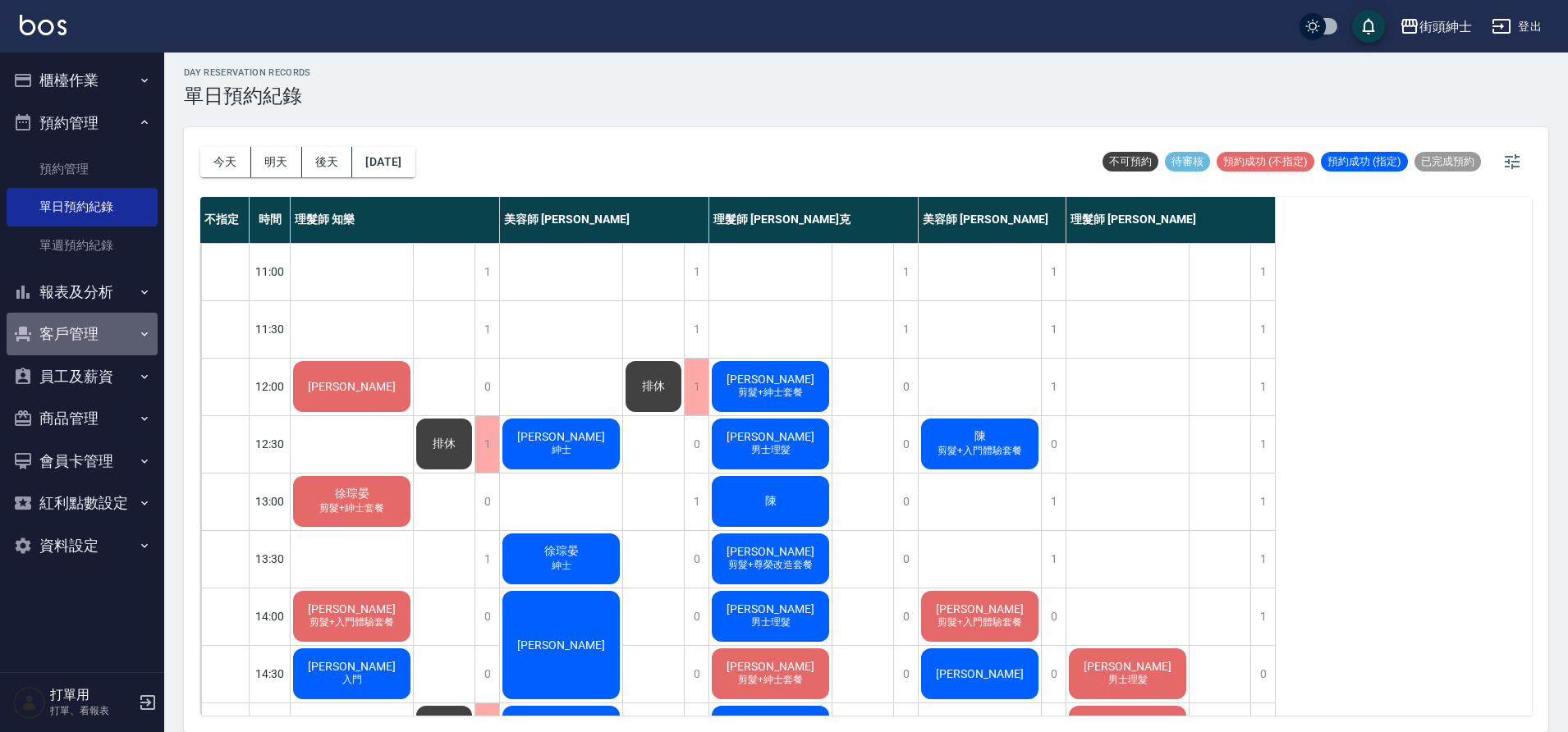
click at [106, 338] on button "客戶管理" at bounding box center [82, 334] width 151 height 42
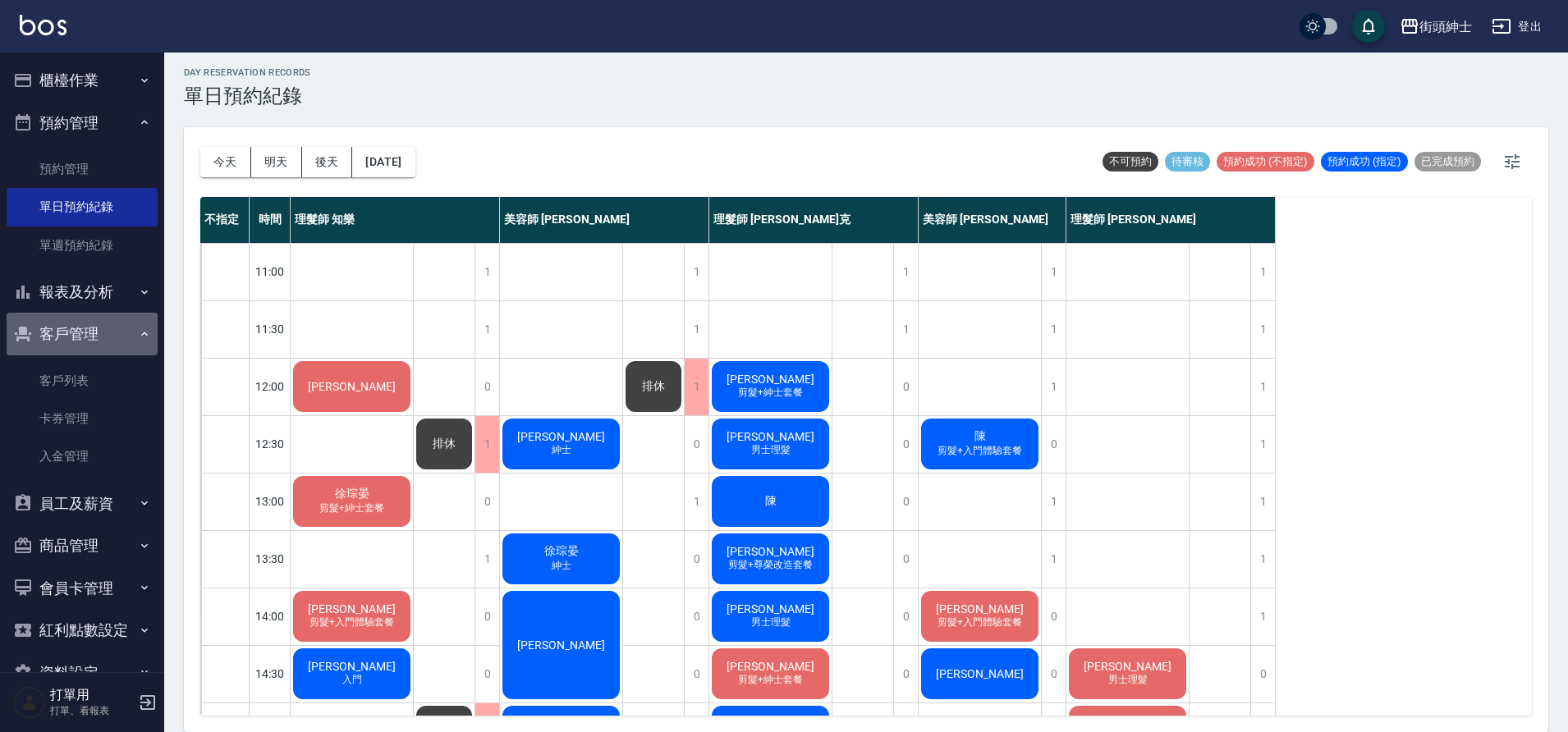
click at [108, 334] on button "客戶管理" at bounding box center [82, 334] width 151 height 42
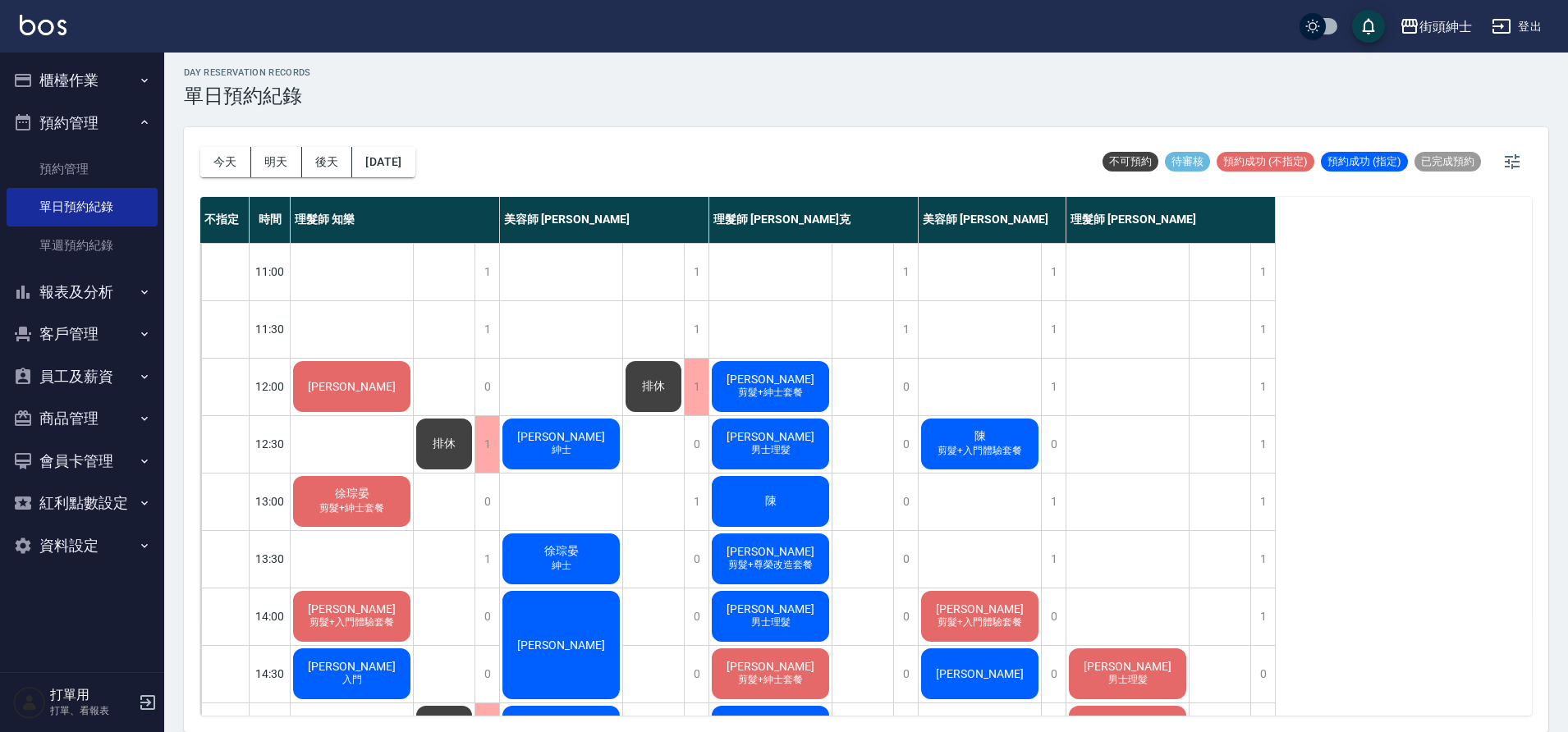
click at [121, 84] on button "櫃檯作業" at bounding box center [82, 80] width 151 height 42
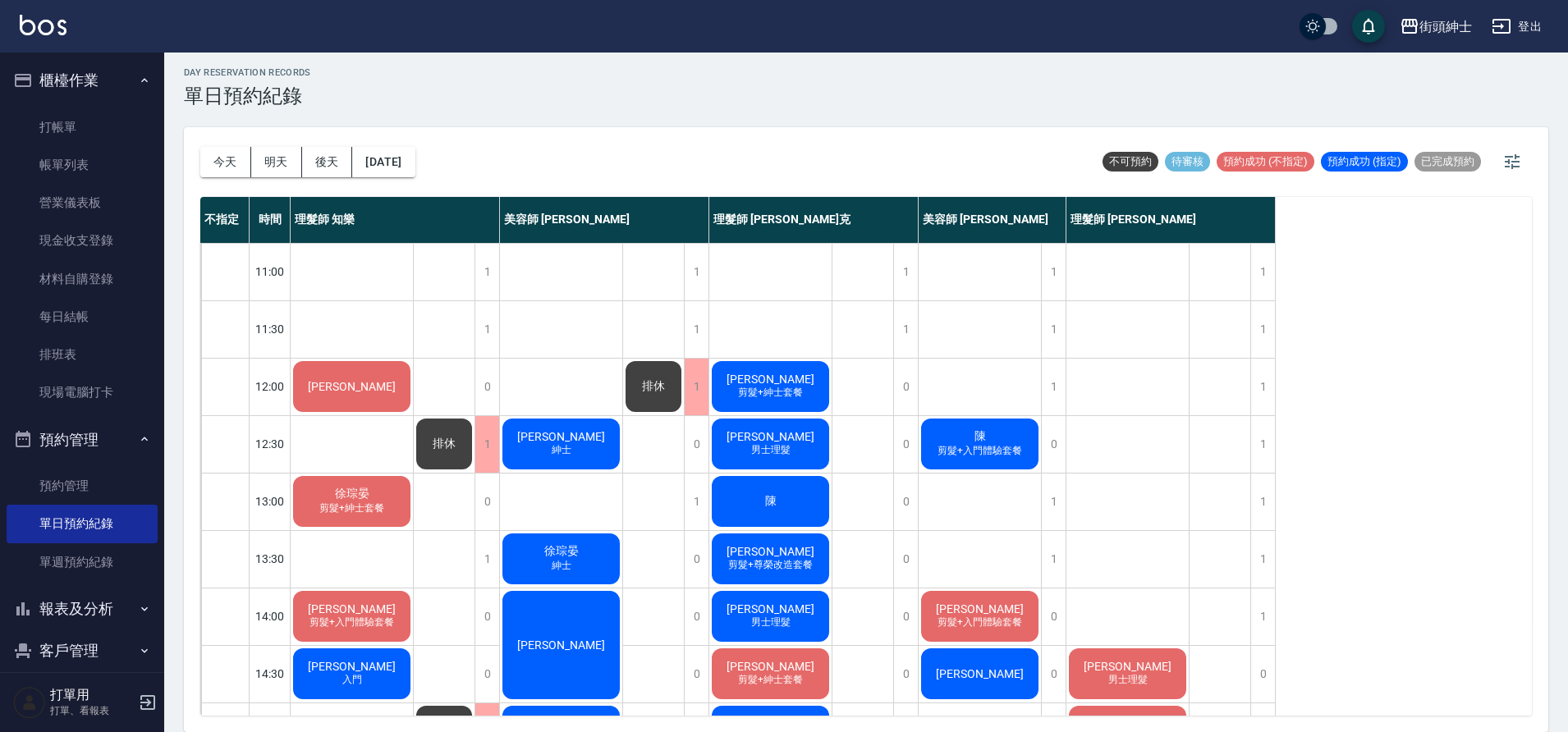
click at [114, 82] on button "櫃檯作業" at bounding box center [82, 80] width 151 height 42
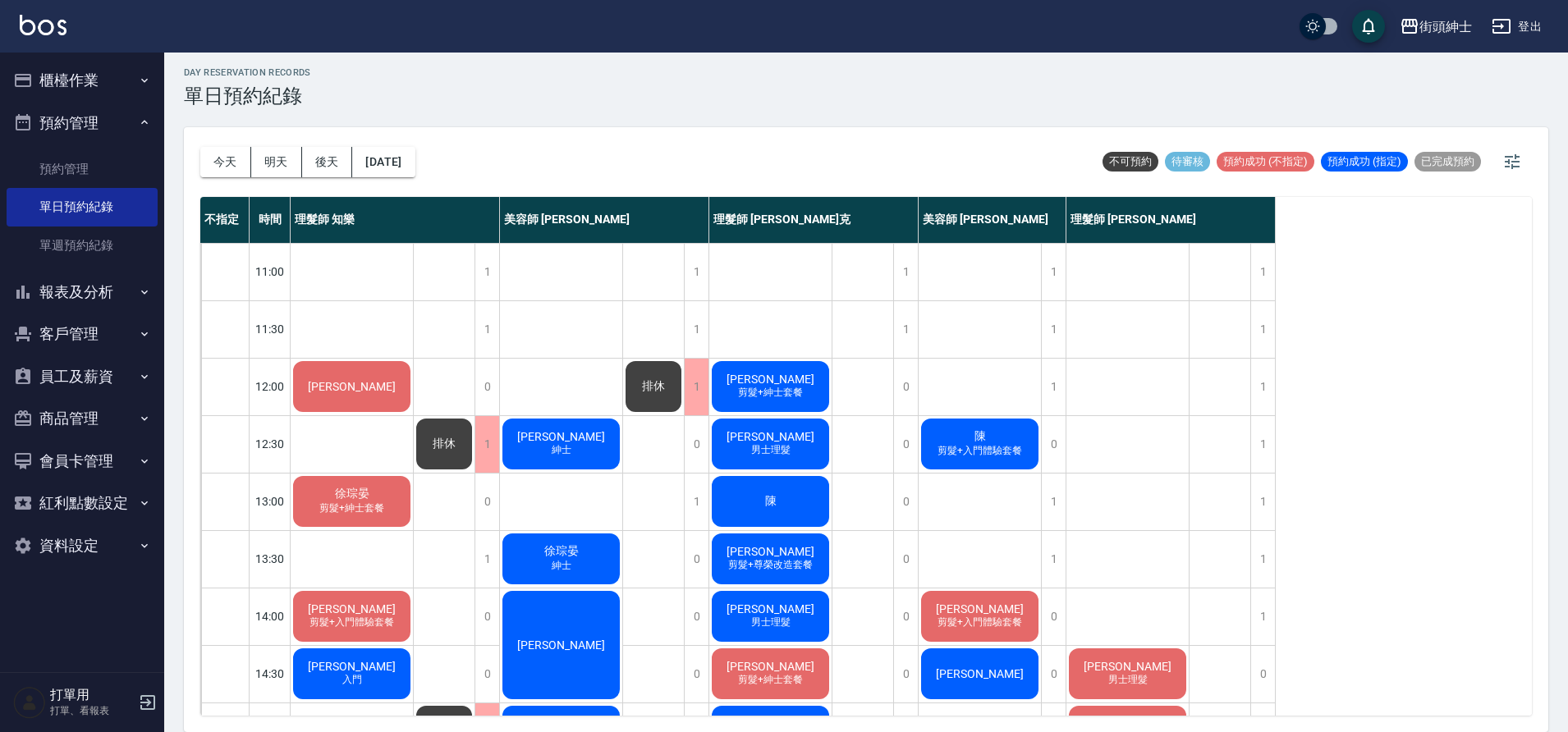
click at [114, 84] on button "櫃檯作業" at bounding box center [82, 80] width 151 height 42
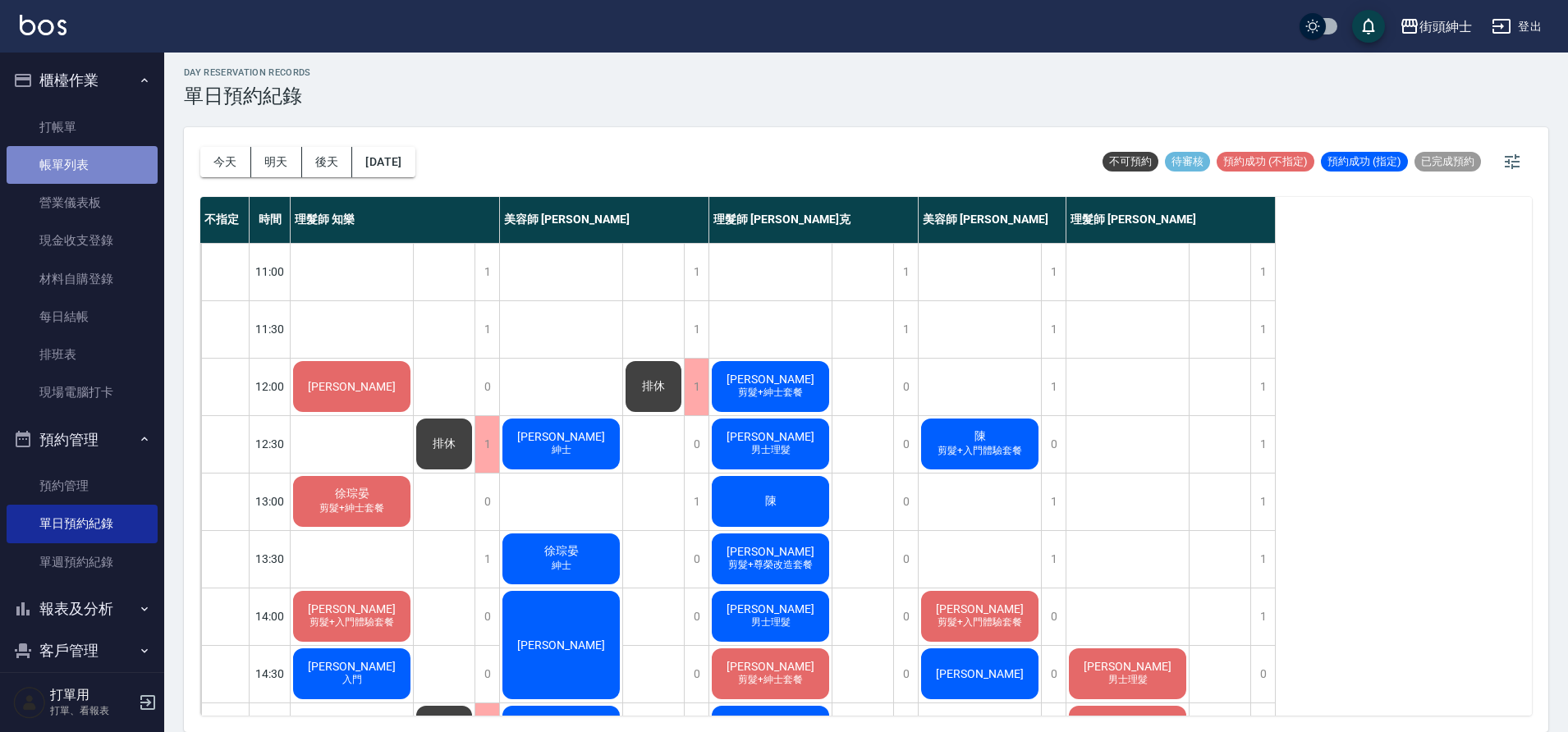
click at [106, 170] on link "帳單列表" at bounding box center [82, 165] width 151 height 38
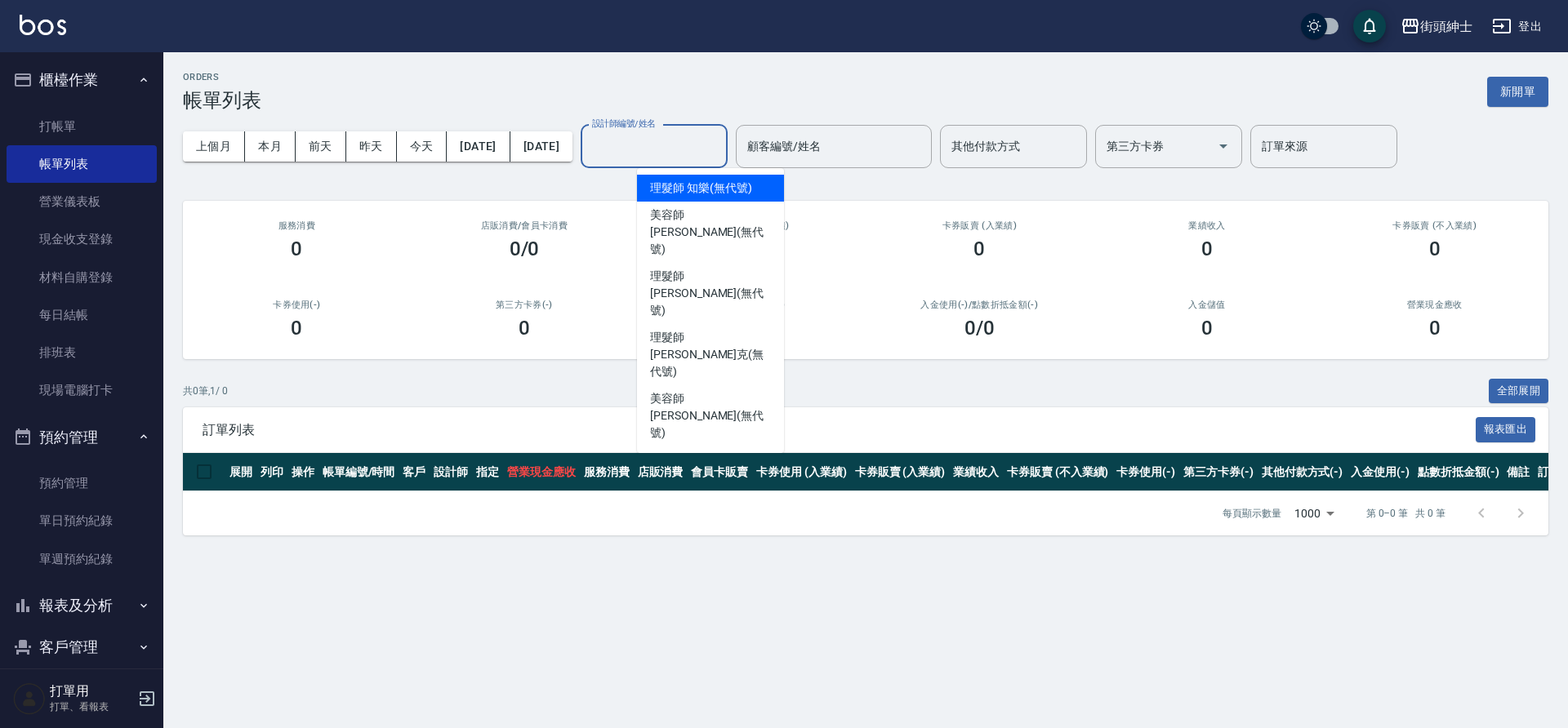
click at [712, 156] on input "設計師編號/姓名" at bounding box center [653, 146] width 132 height 28
click at [696, 187] on span "理髮師 知樂 (無代號)" at bounding box center [700, 188] width 101 height 17
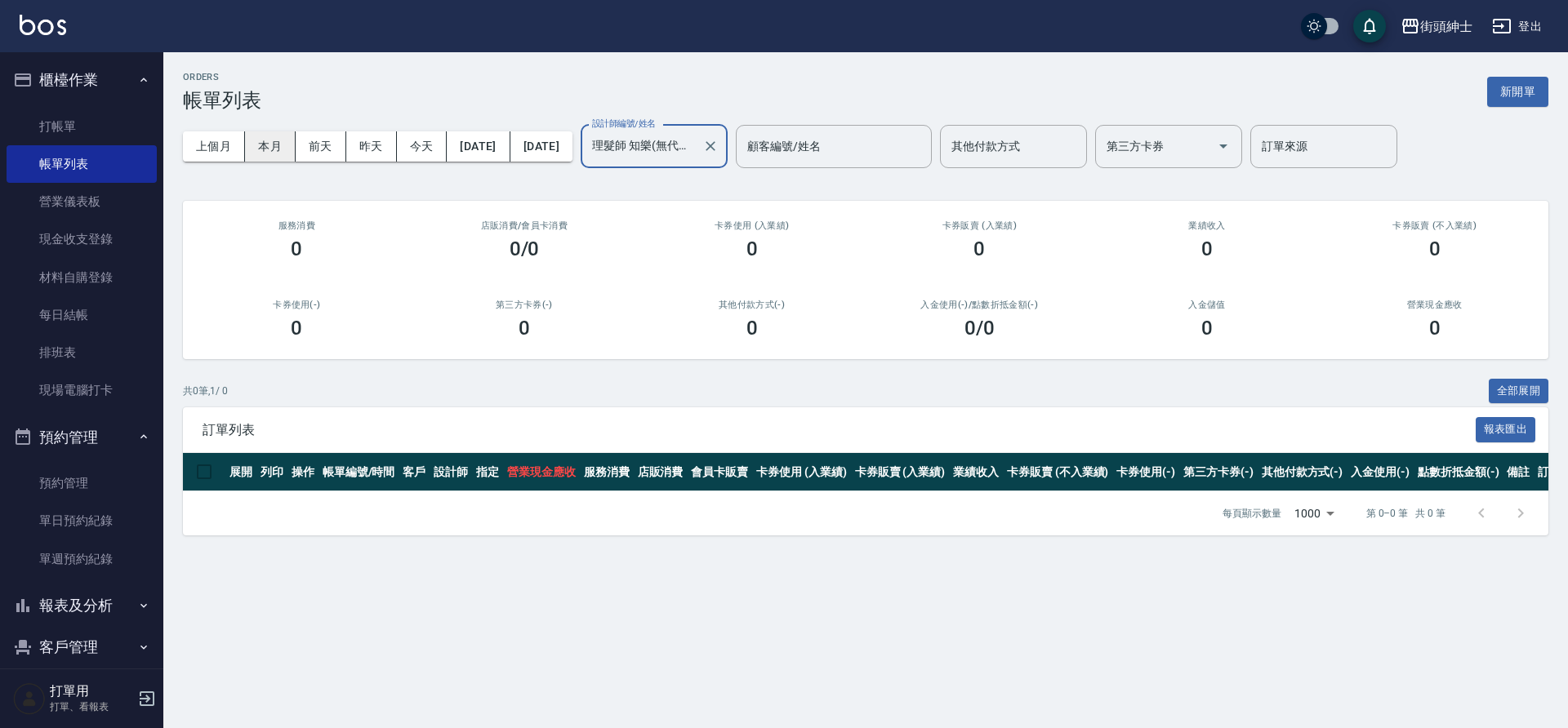
click at [263, 147] on button "本月" at bounding box center [270, 146] width 51 height 30
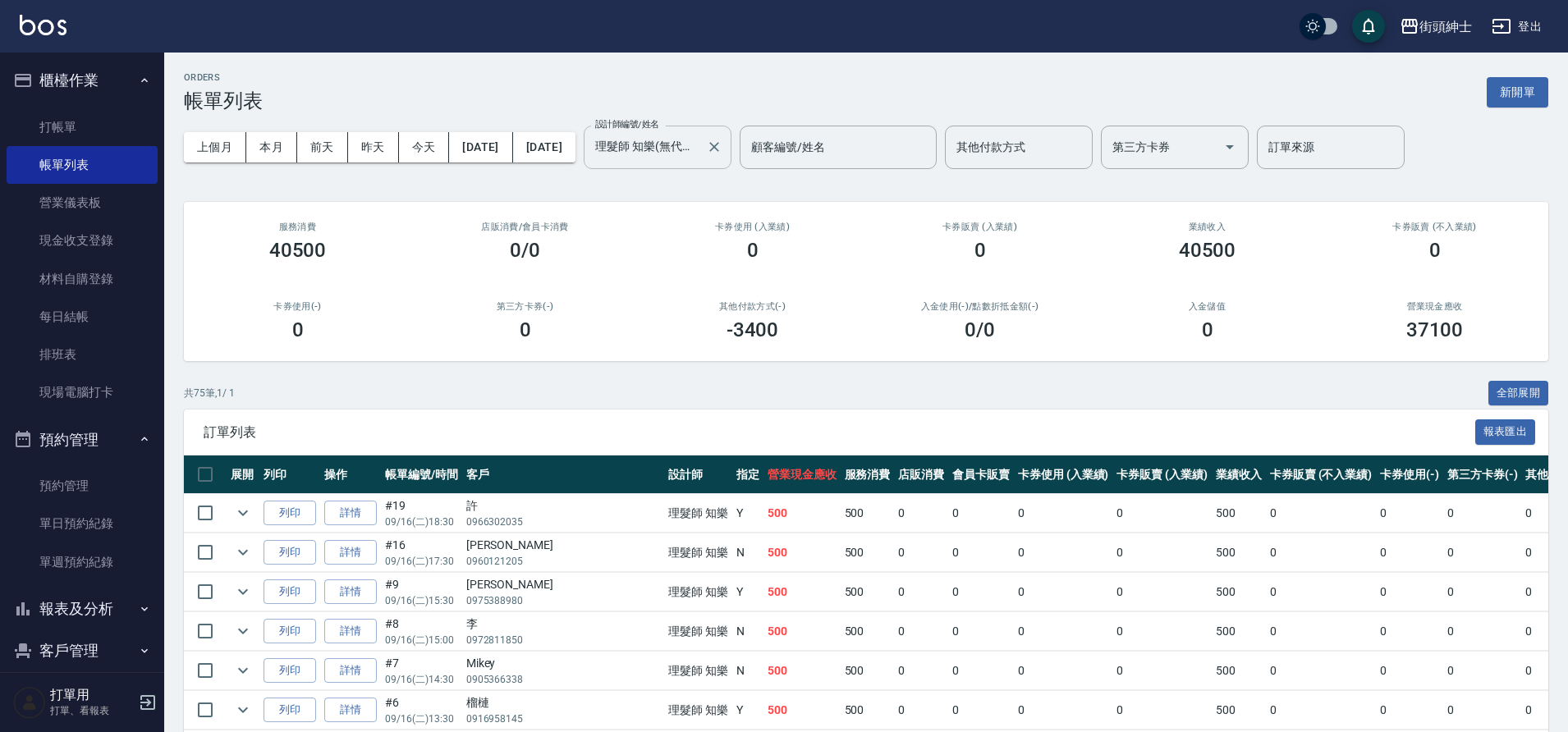
click at [713, 162] on div "理髮師 知樂(無代號) 設計師編號/姓名" at bounding box center [657, 147] width 147 height 43
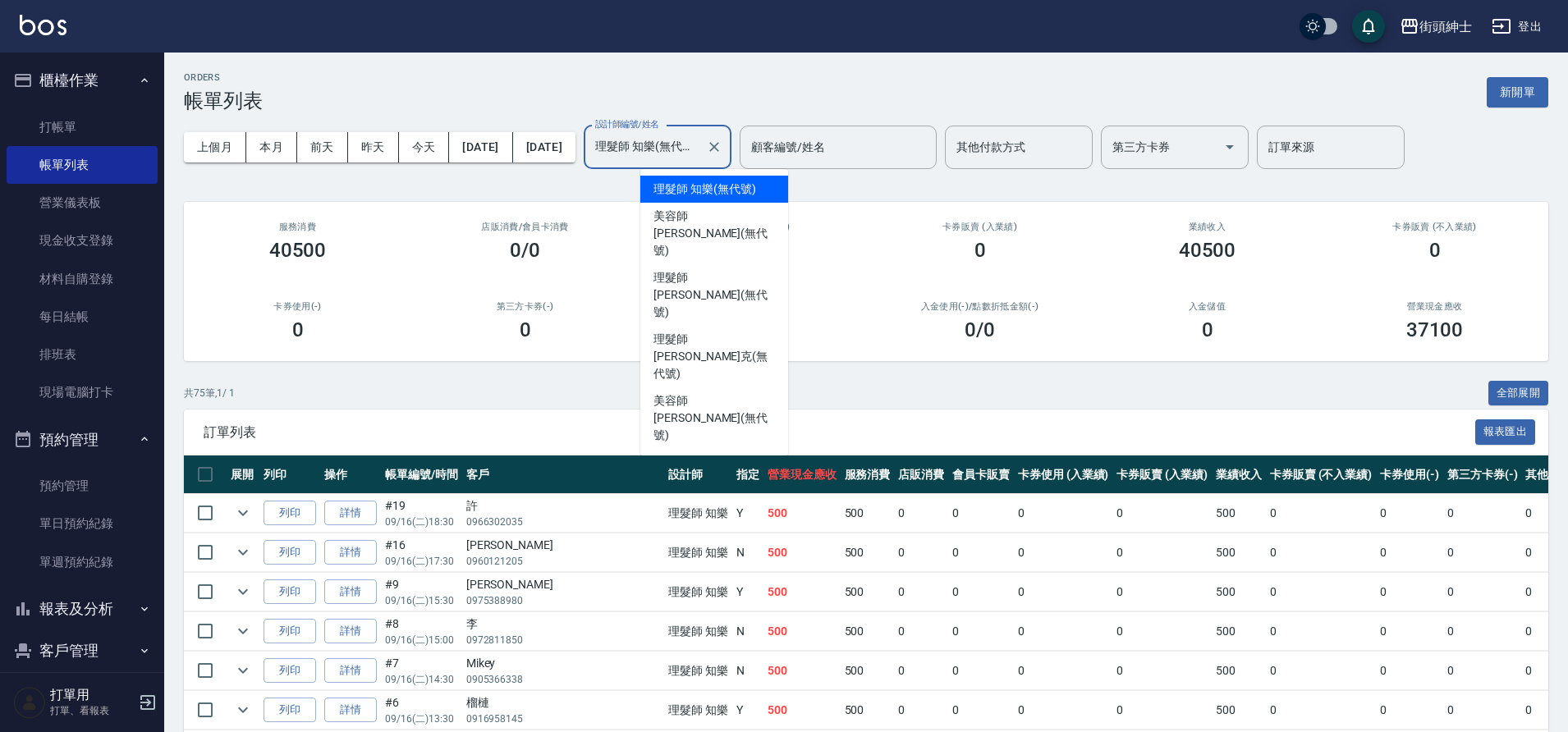
scroll to position [0, 1]
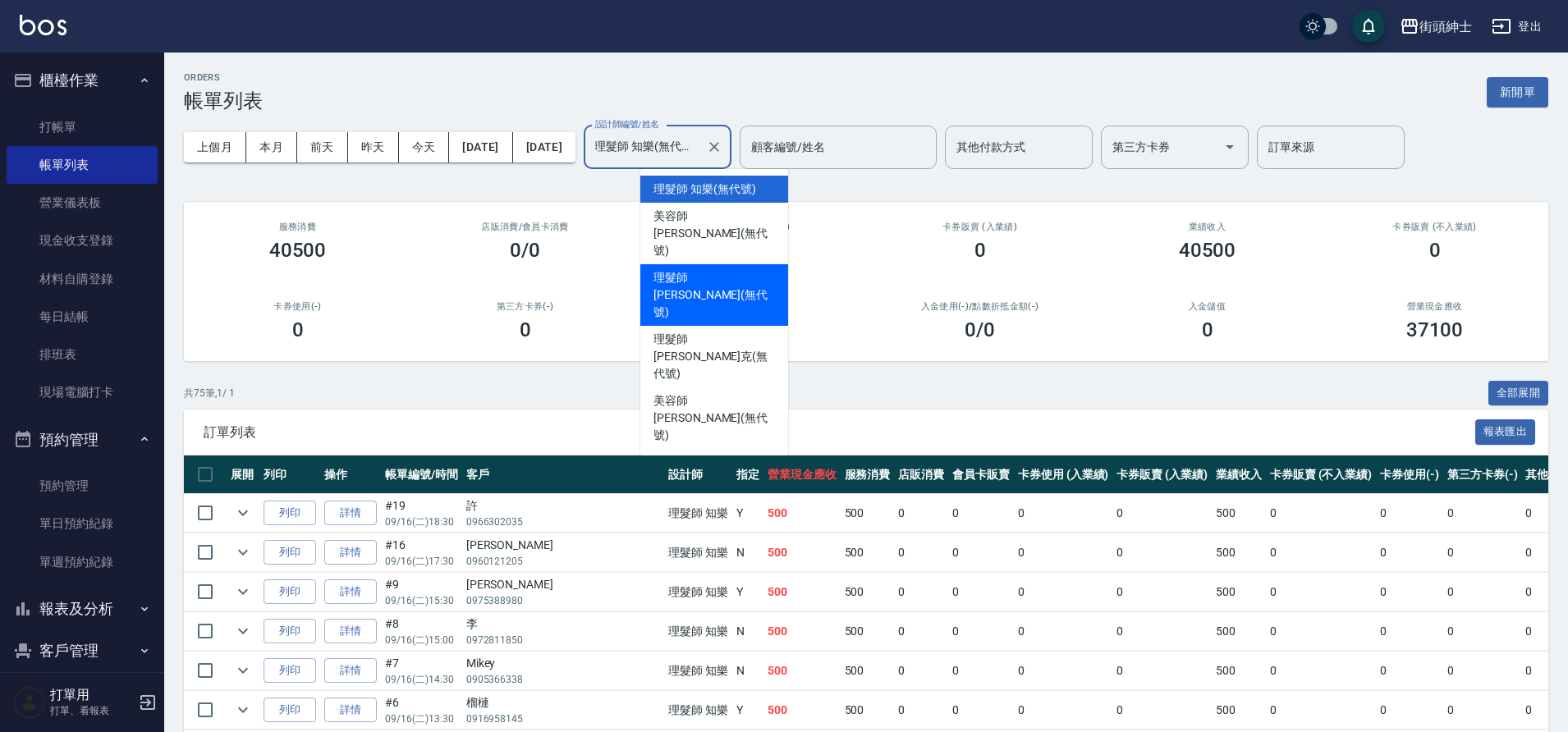
click at [728, 269] on span "理髮師 eric (無代號)" at bounding box center [714, 295] width 121 height 52
type input "理髮師 eric(無代號)"
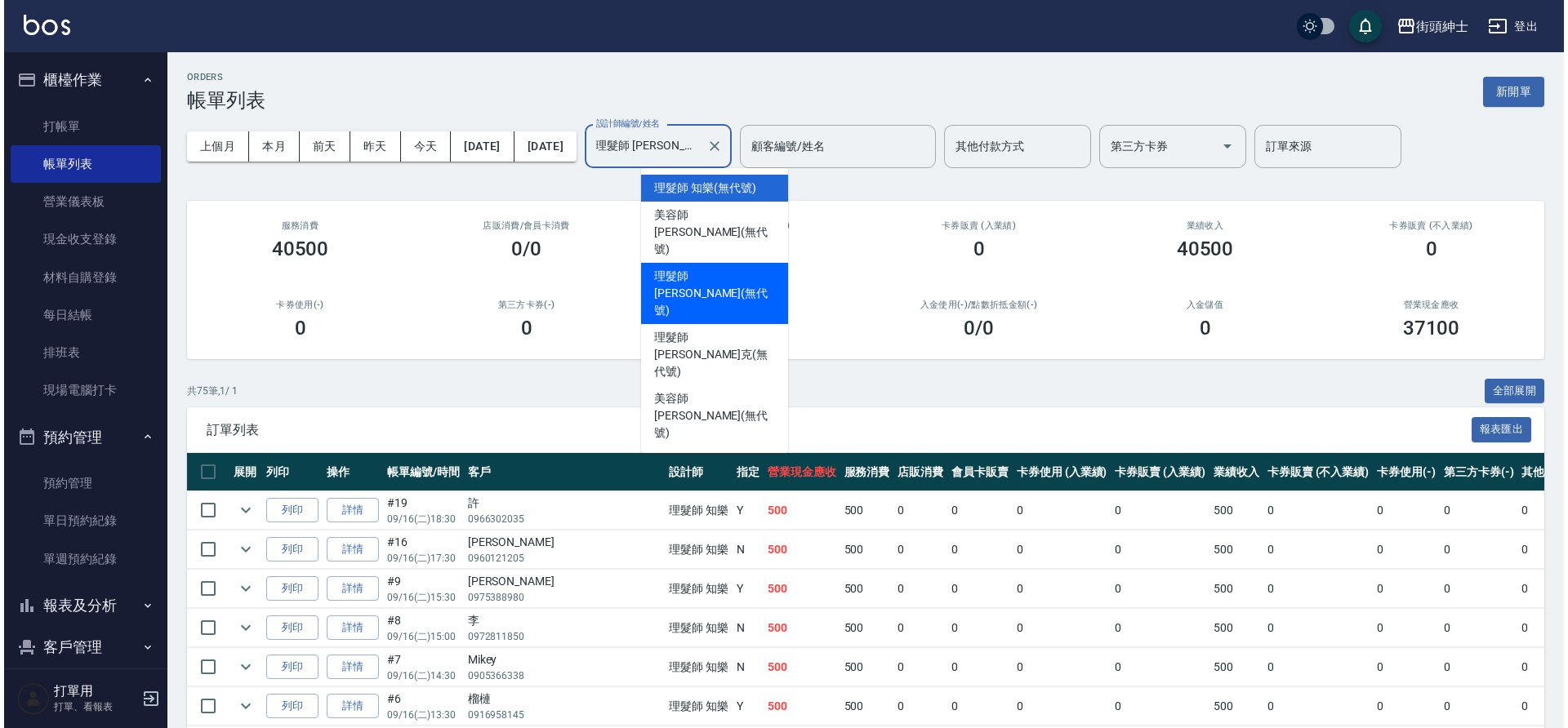
scroll to position [0, 0]
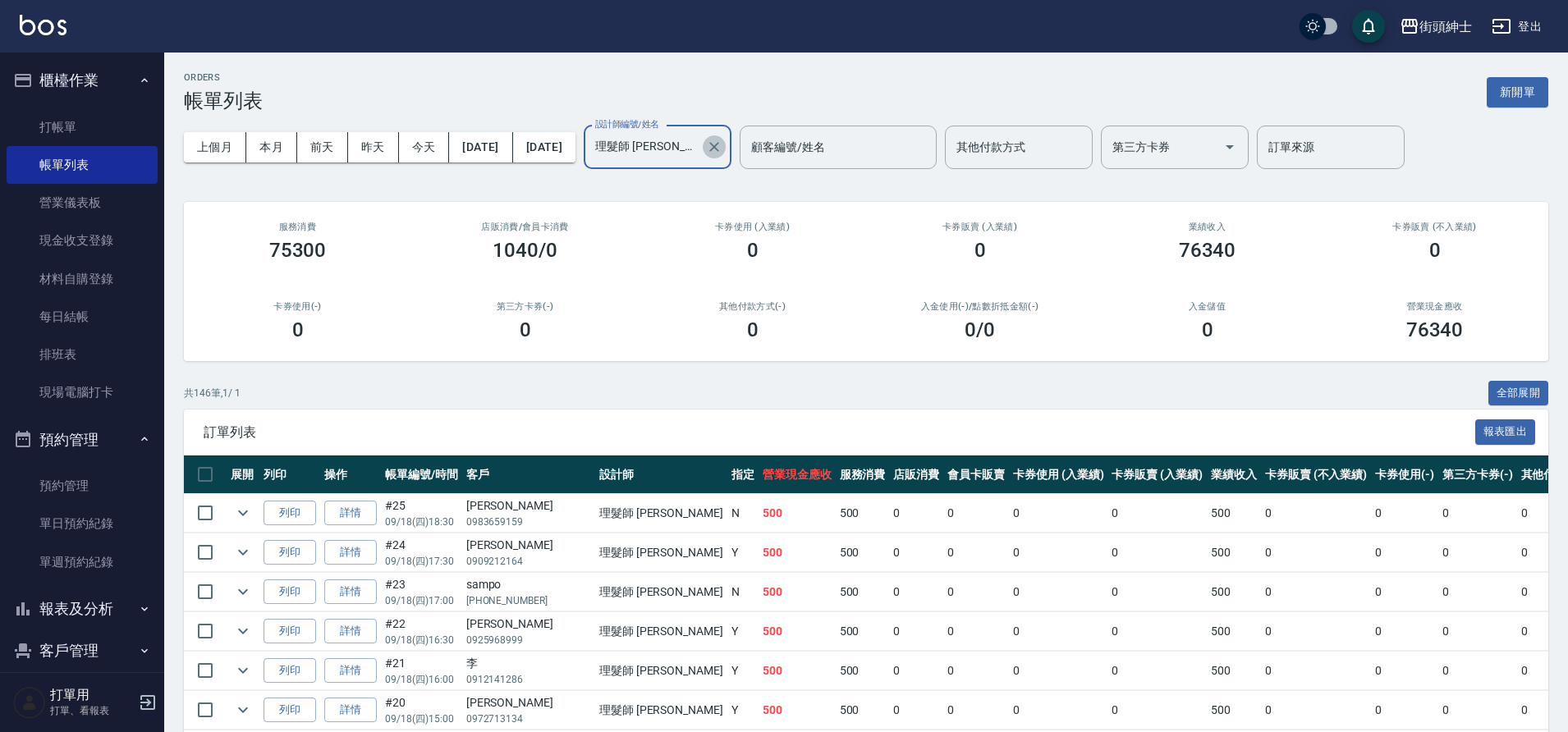
click at [722, 147] on icon "Clear" at bounding box center [714, 147] width 16 height 16
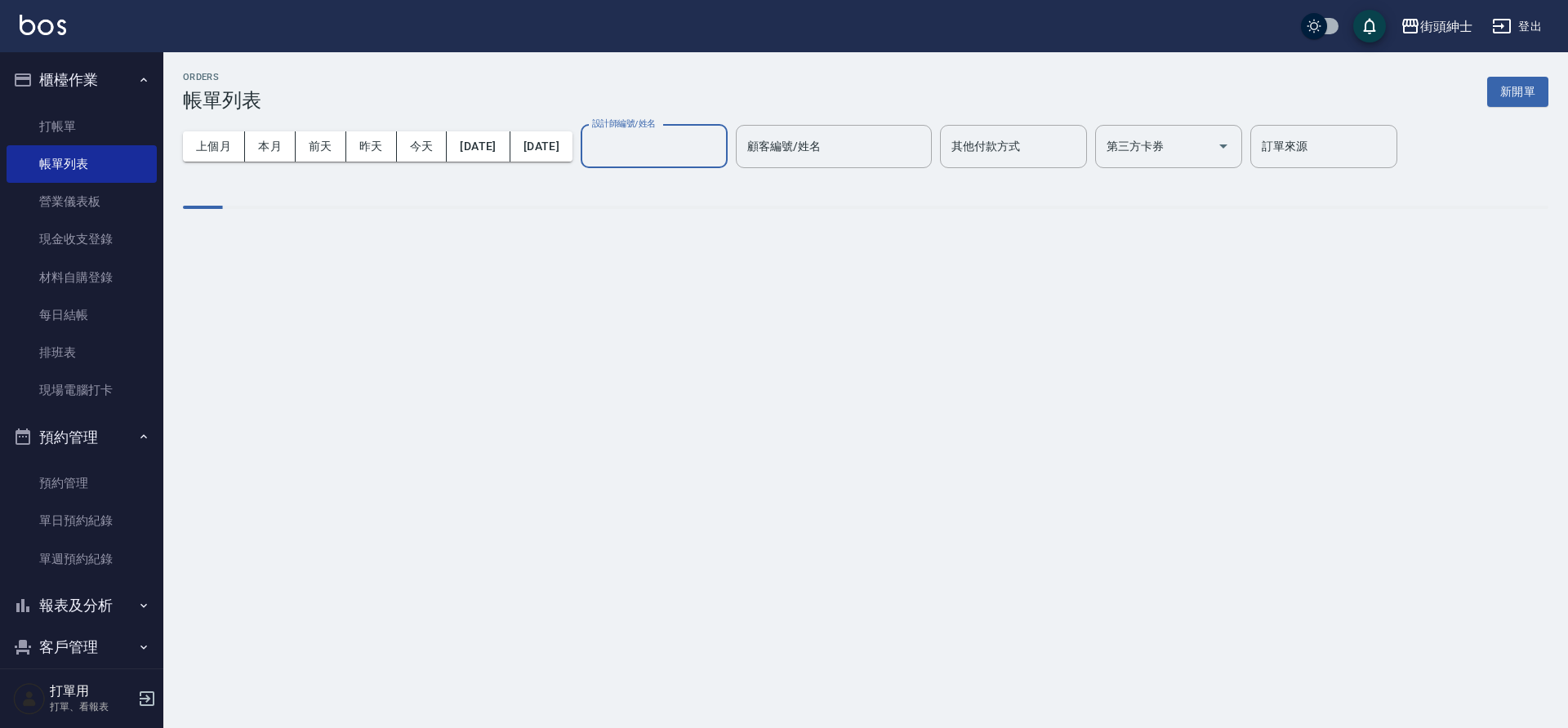
click at [719, 148] on input "設計師編號/姓名" at bounding box center [653, 146] width 132 height 28
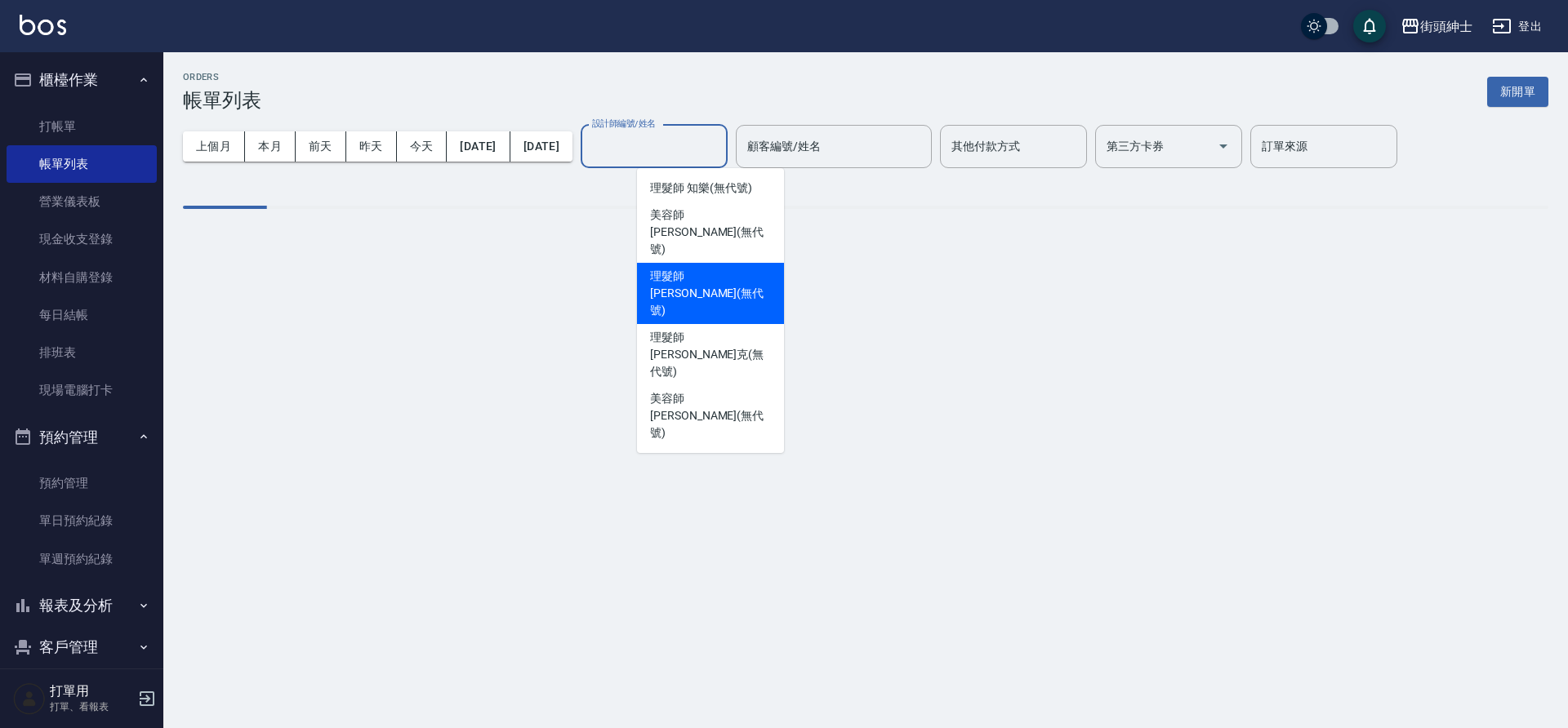
click at [705, 189] on span "理髮師 知樂 (無代號)" at bounding box center [700, 188] width 101 height 17
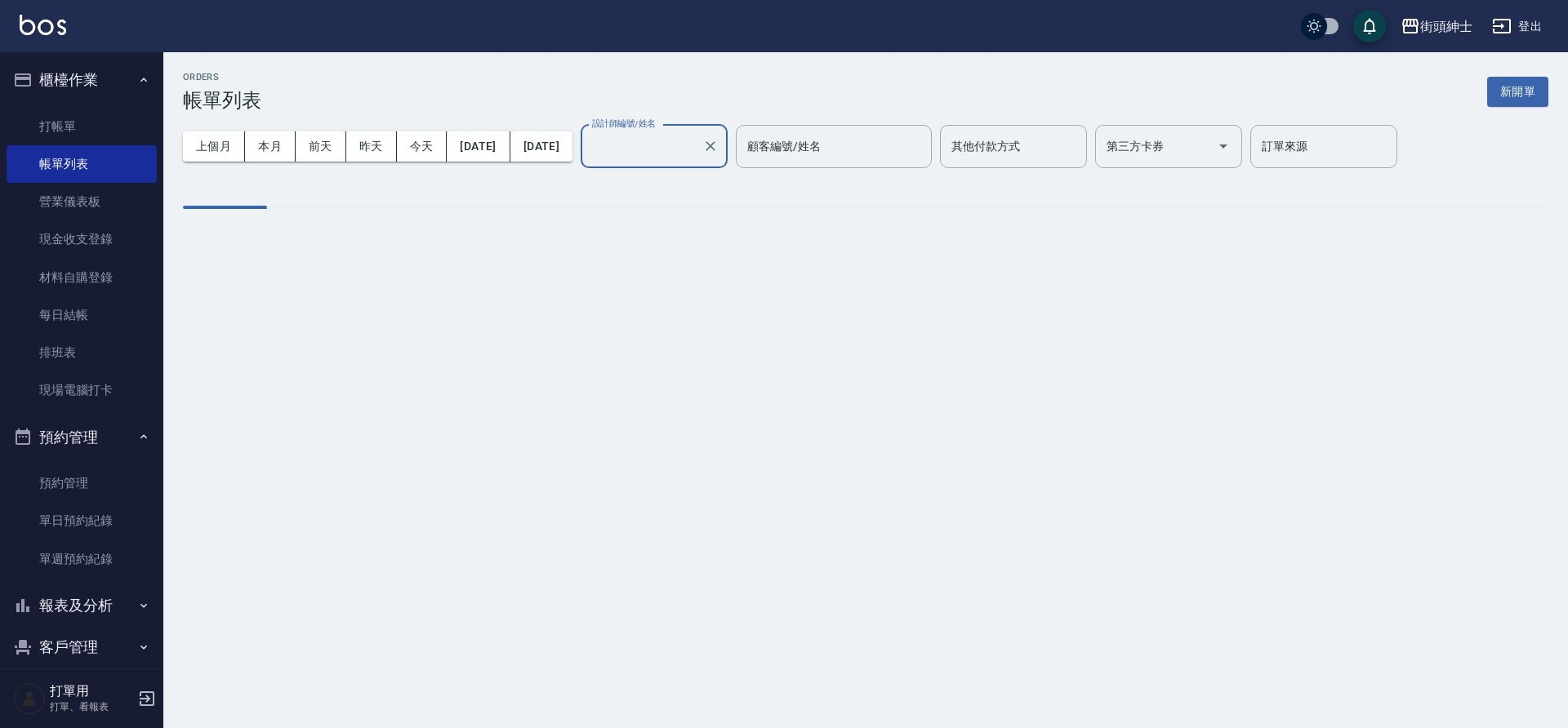
type input "理髮師 知樂(無代號)"
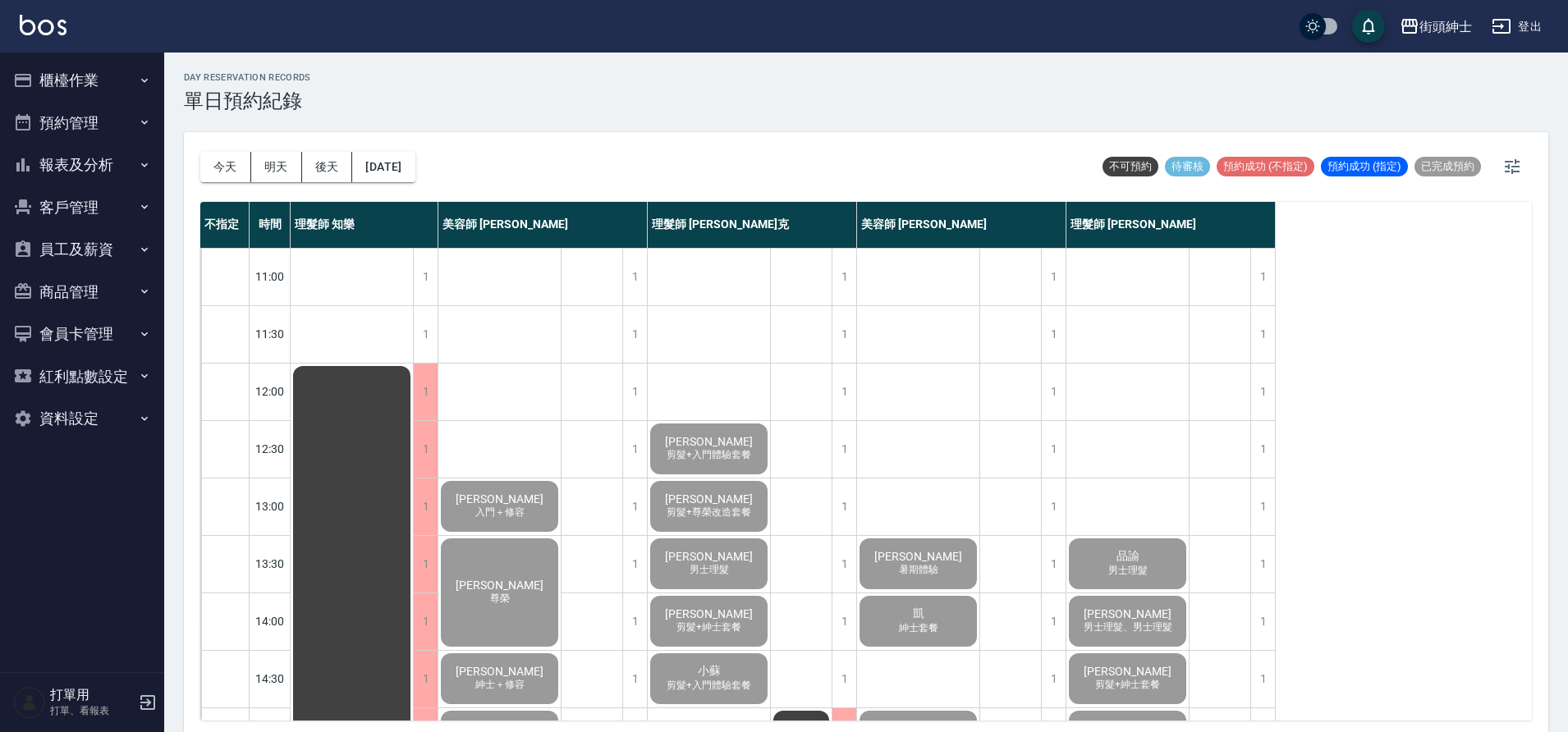
scroll to position [5, 0]
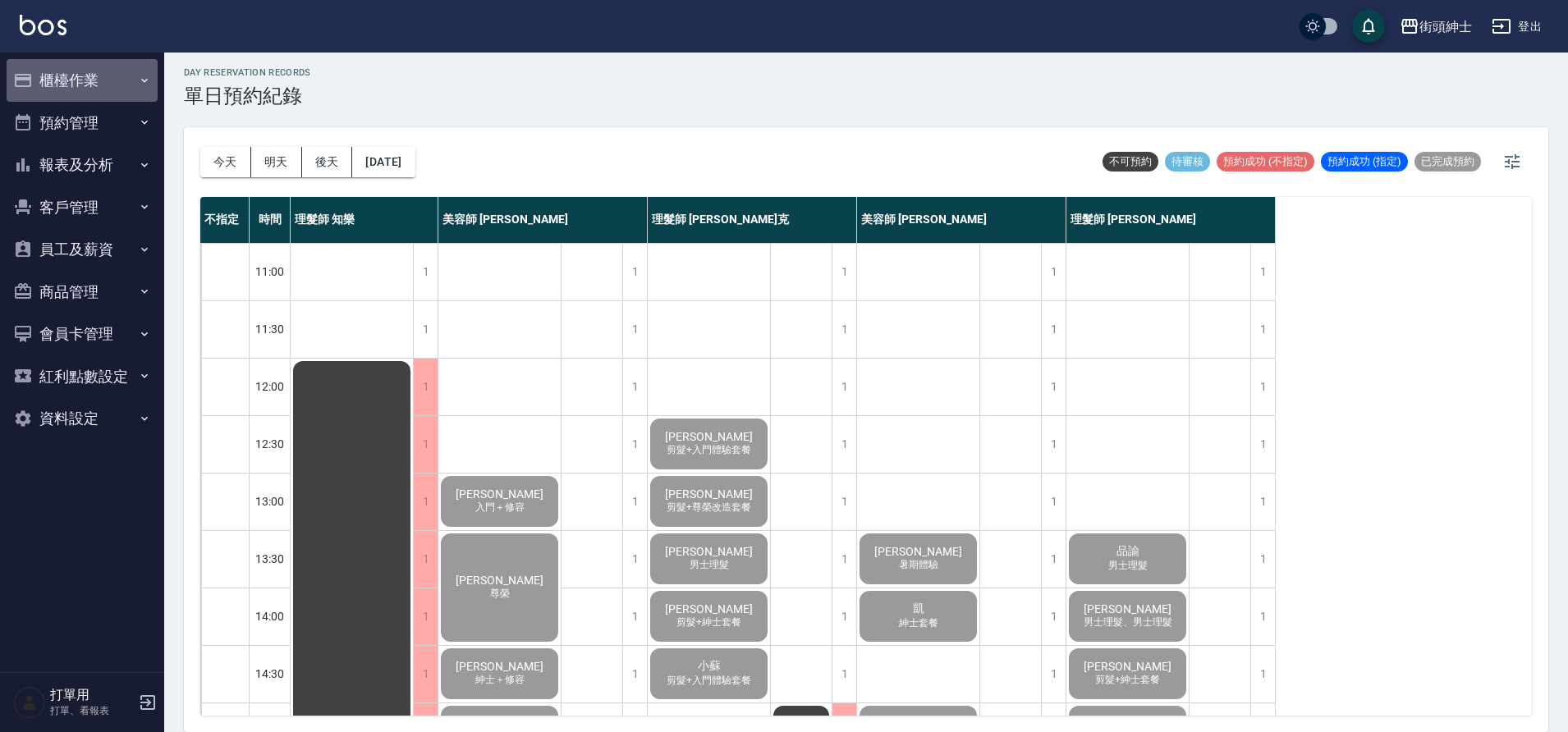
click at [91, 76] on button "櫃檯作業" at bounding box center [82, 80] width 151 height 42
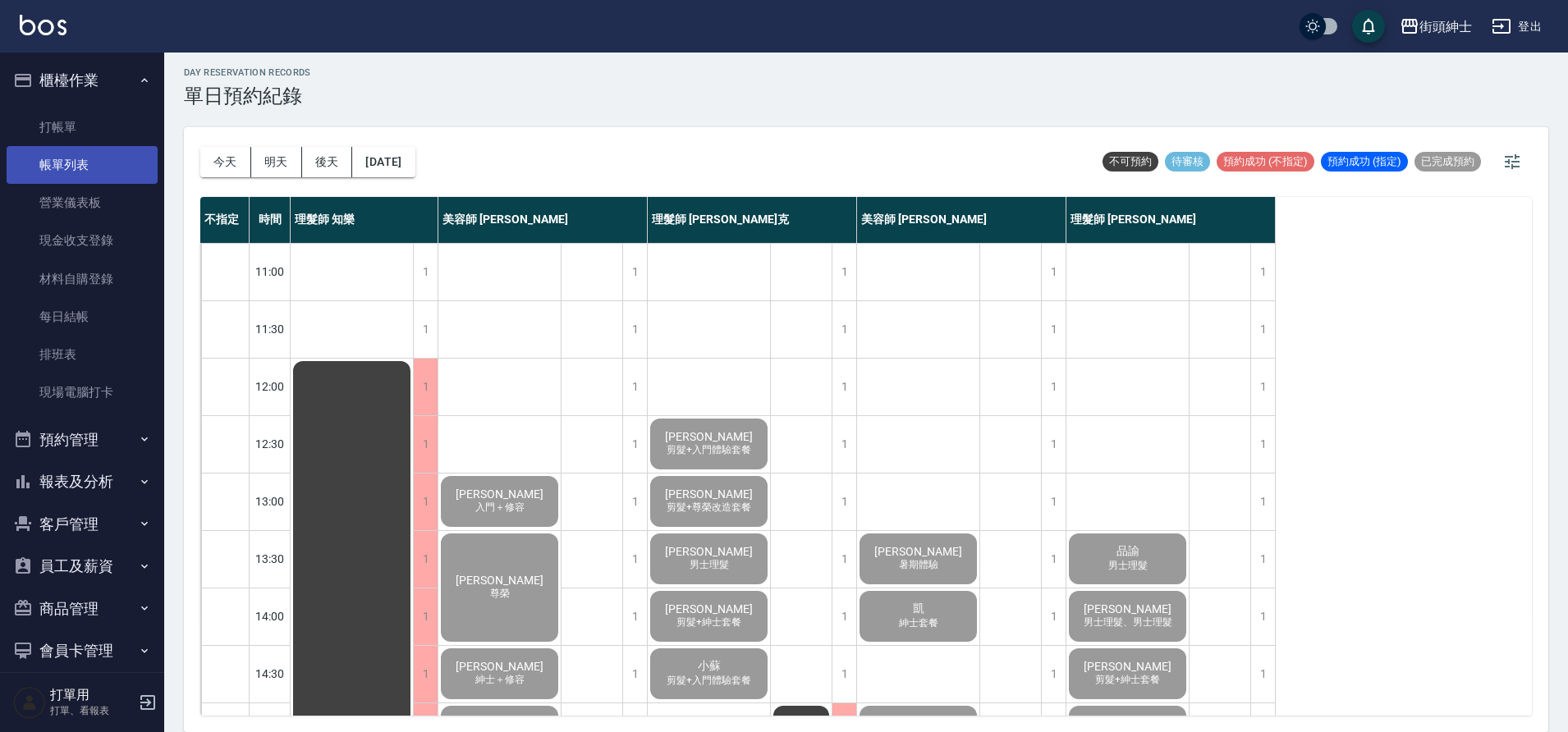
click at [97, 155] on link "帳單列表" at bounding box center [82, 165] width 151 height 38
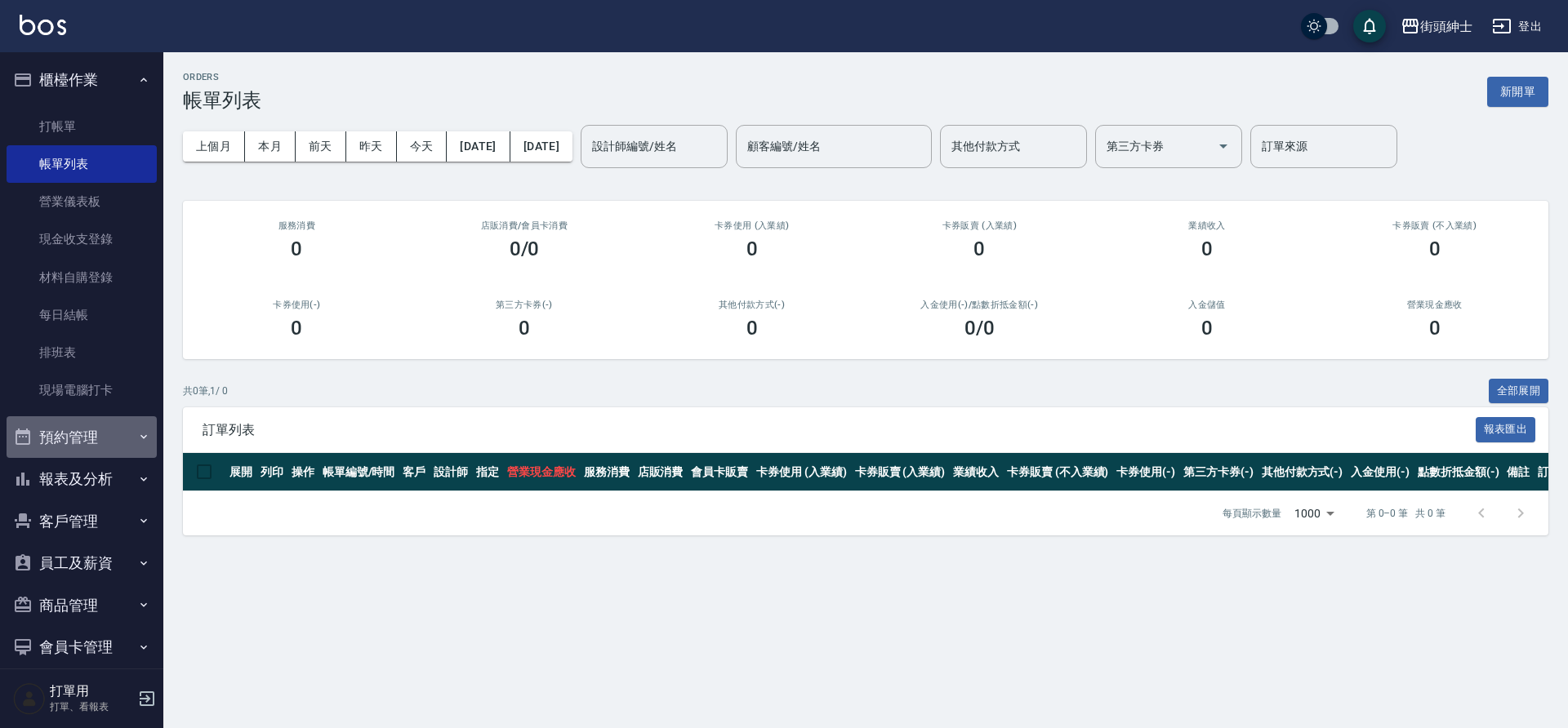
click at [84, 446] on button "預約管理" at bounding box center [82, 437] width 150 height 42
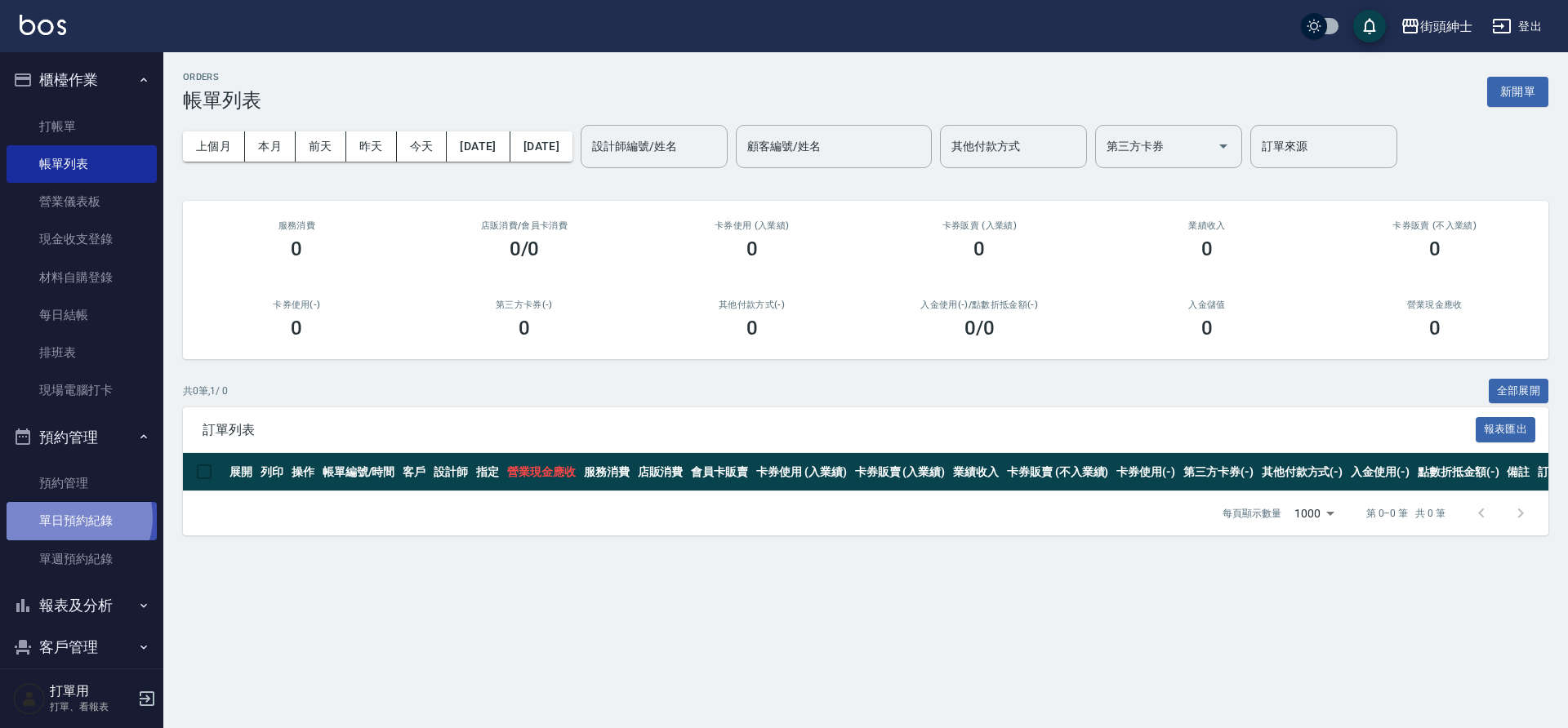
click at [73, 518] on link "單日預約紀錄" at bounding box center [82, 521] width 150 height 38
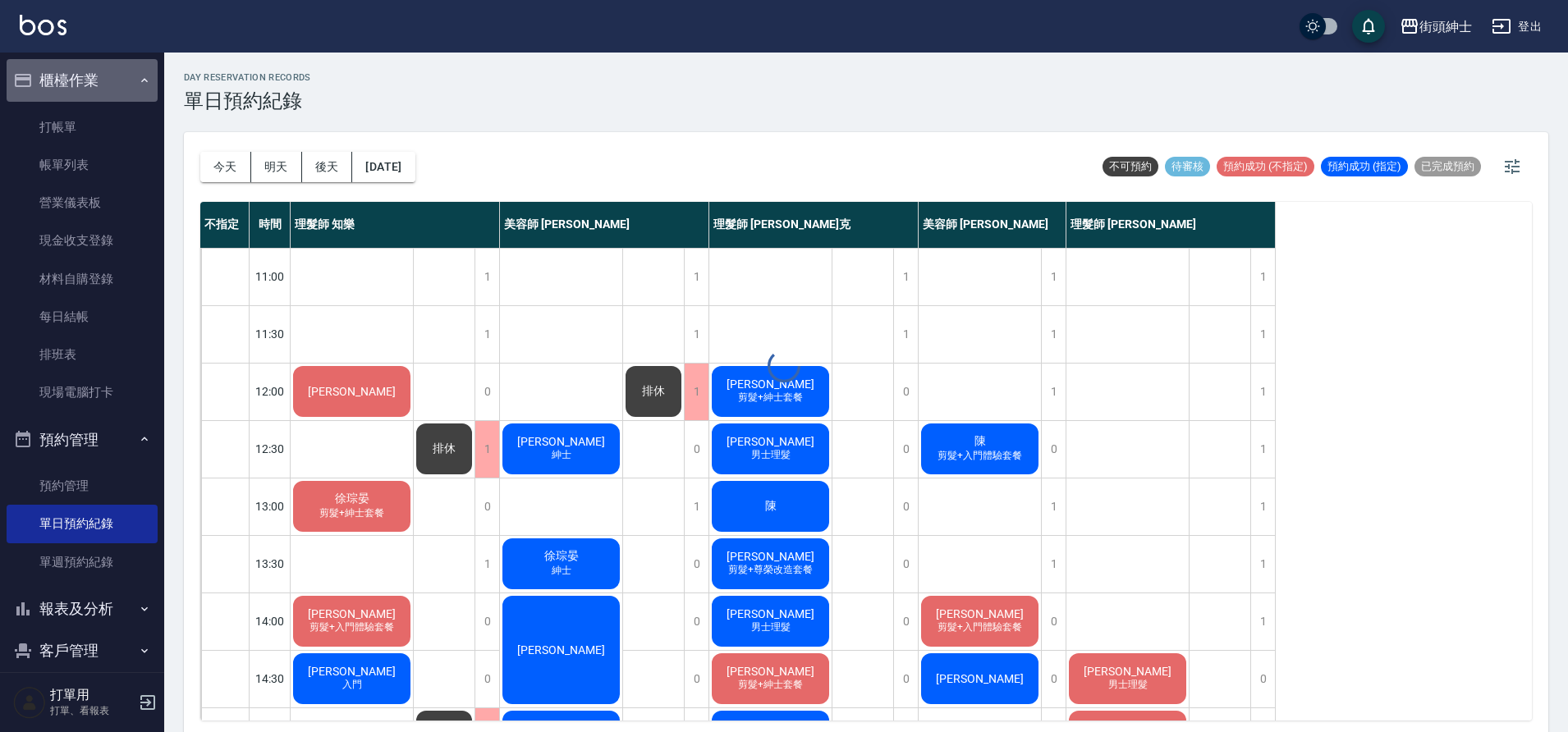
click at [97, 82] on button "櫃檯作業" at bounding box center [82, 80] width 151 height 42
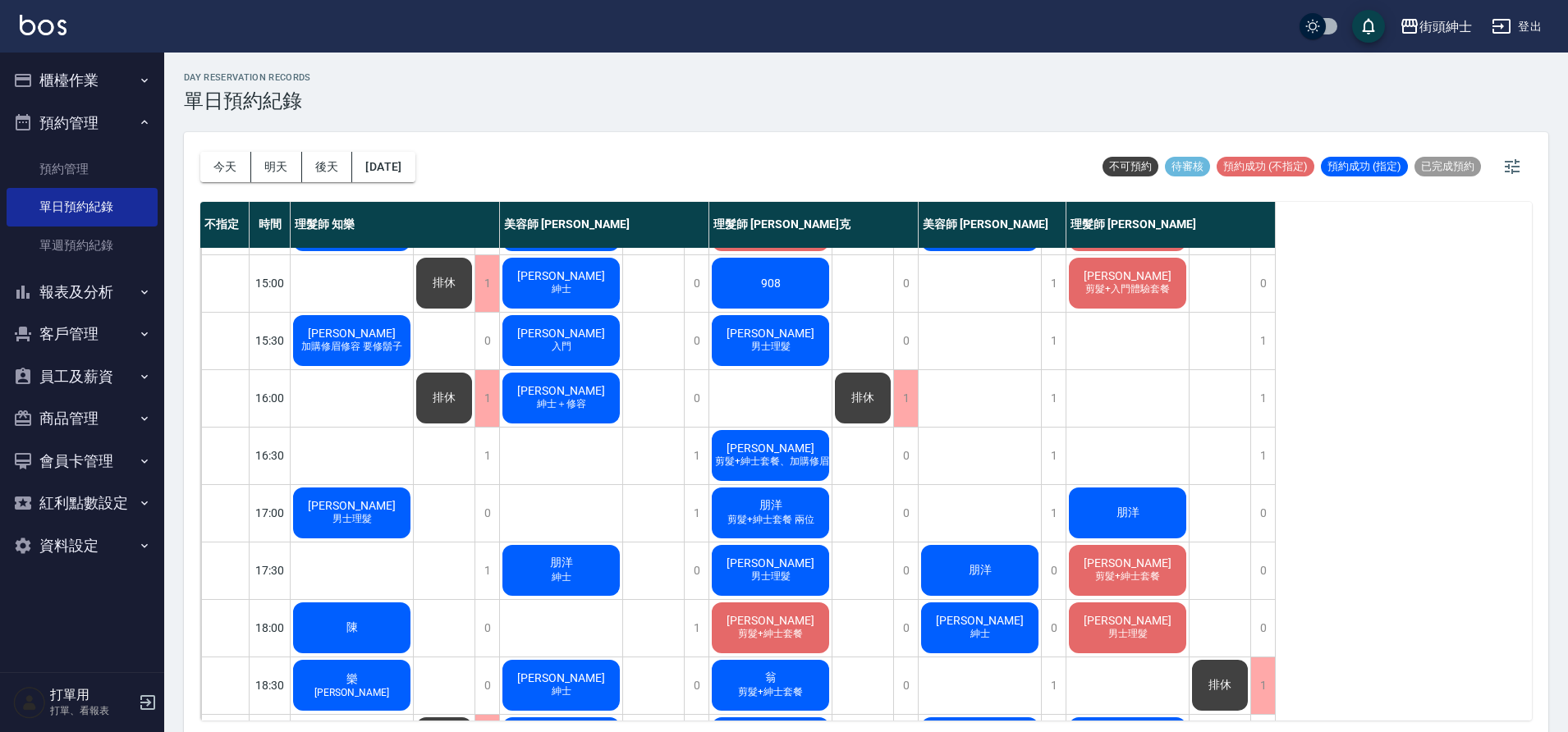
scroll to position [404, 0]
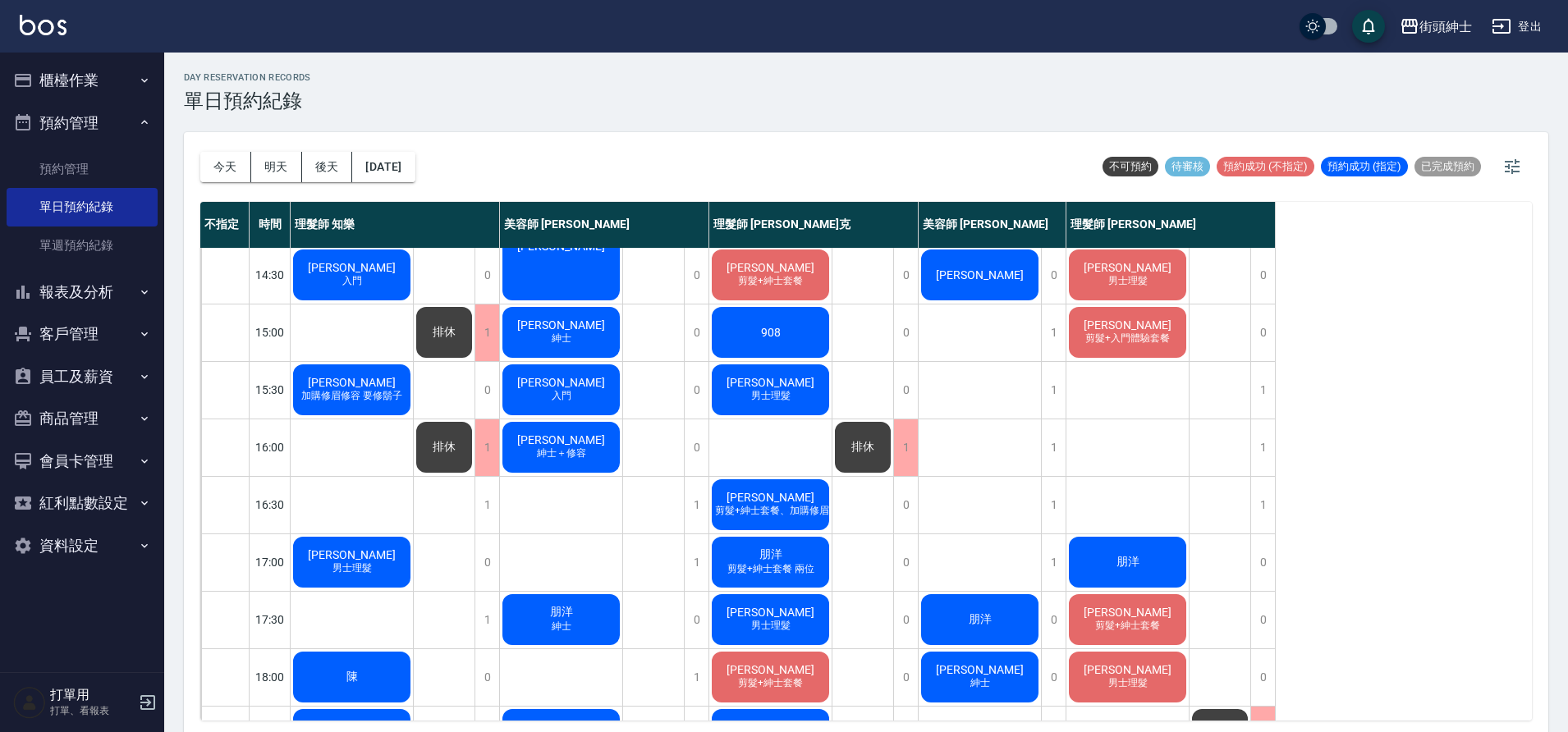
click at [1127, 555] on span "朋洋" at bounding box center [1127, 562] width 29 height 15
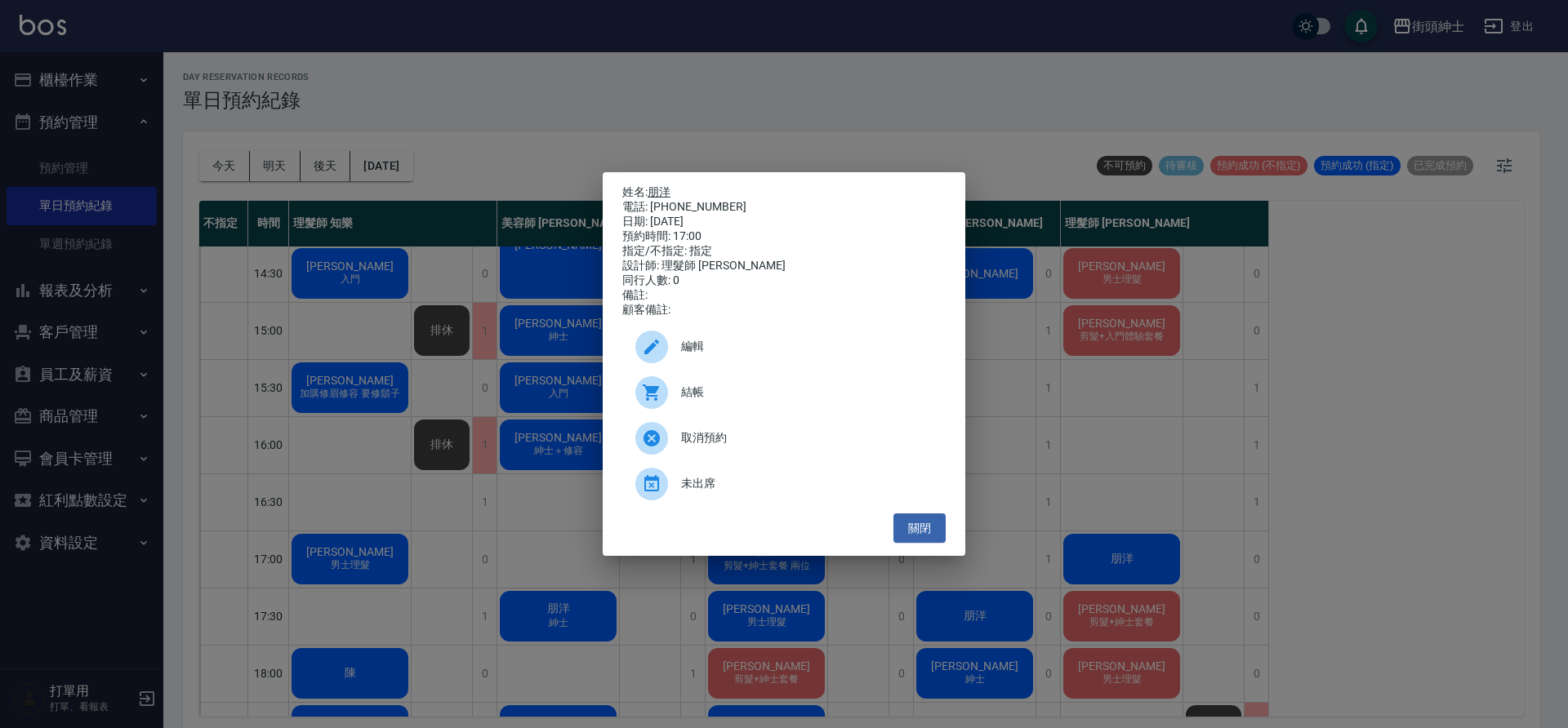
click at [659, 185] on link "朋洋" at bounding box center [658, 191] width 22 height 13
click at [918, 531] on button "關閉" at bounding box center [919, 528] width 53 height 30
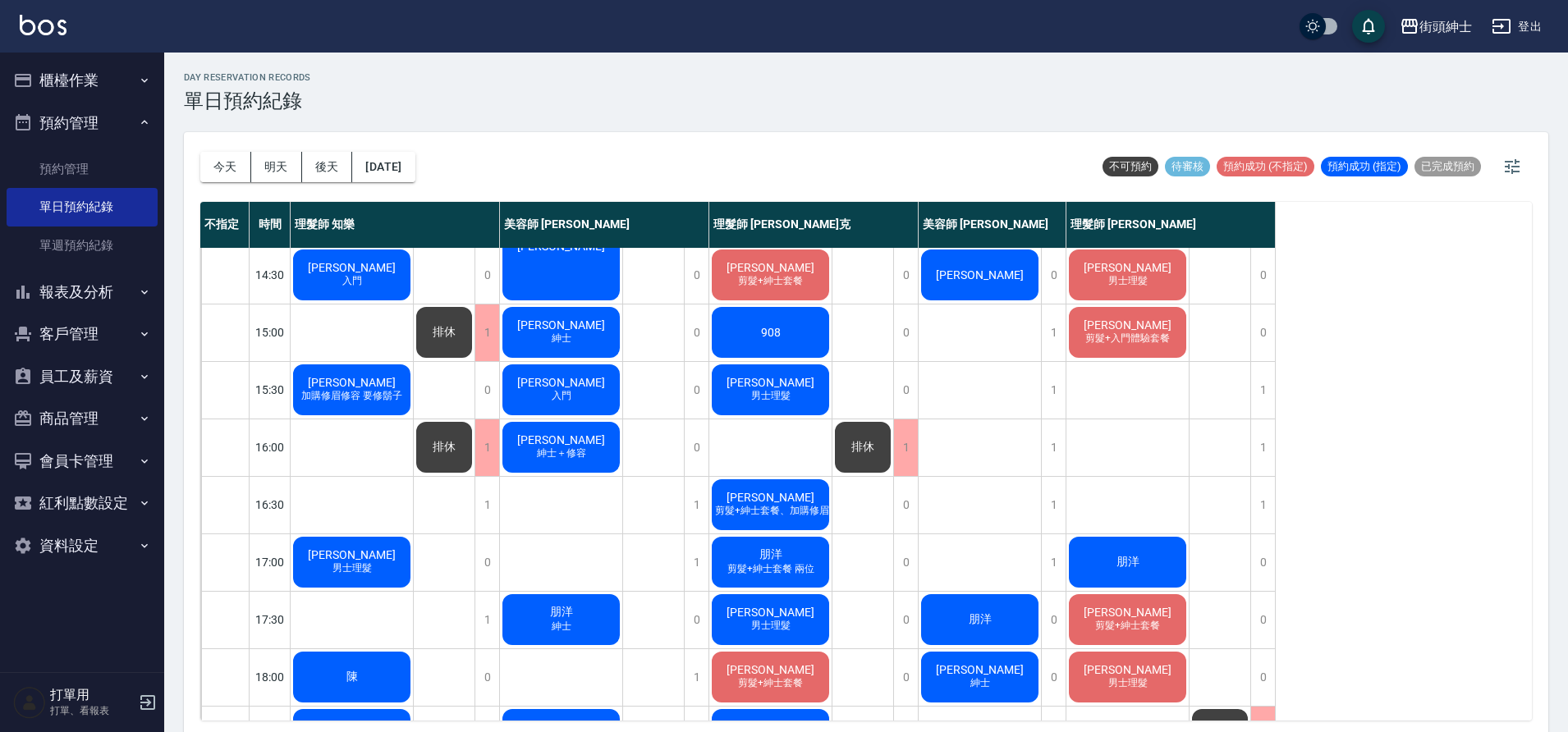
click at [368, 387] on span "[PERSON_NAME]" at bounding box center [351, 382] width 95 height 13
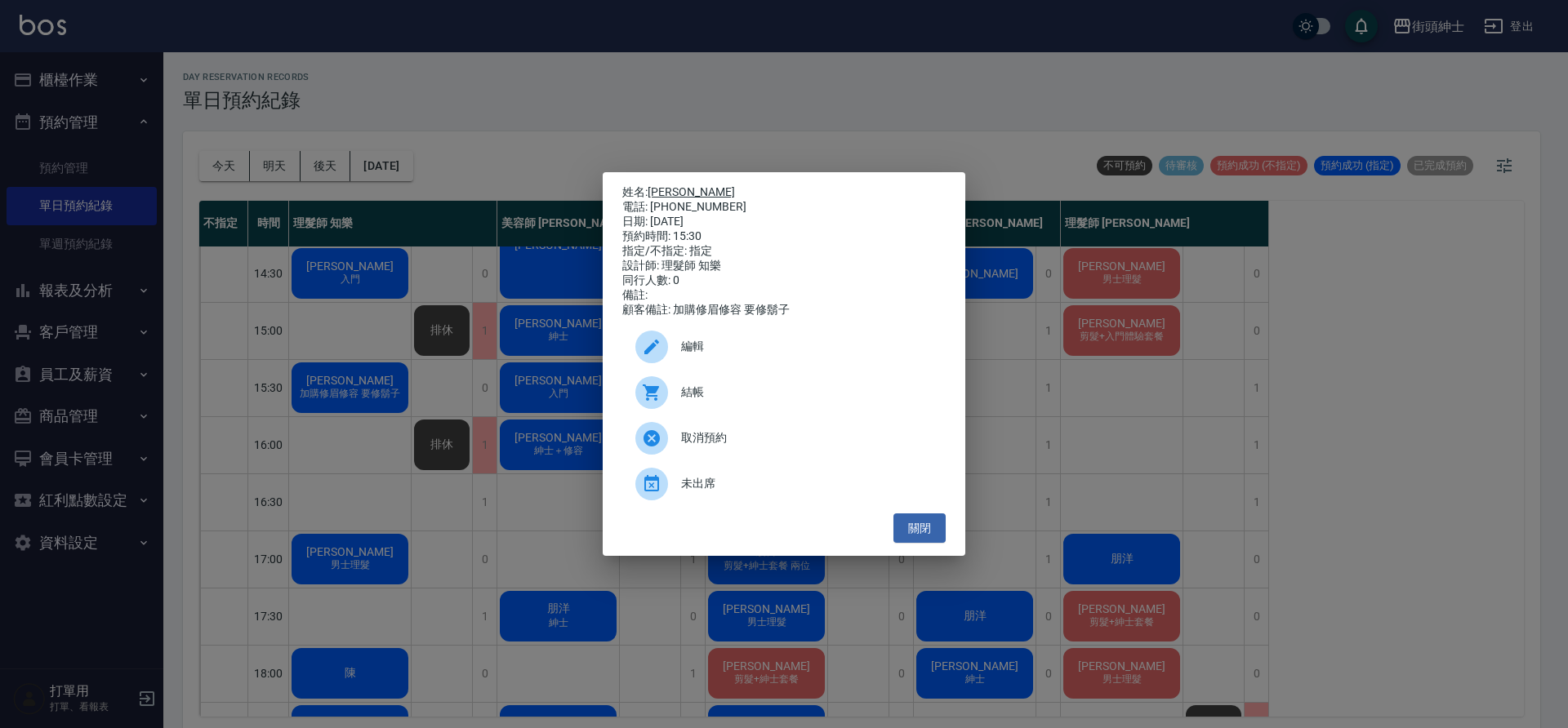
click at [668, 189] on link "[PERSON_NAME]" at bounding box center [690, 191] width 87 height 13
click at [923, 530] on button "關閉" at bounding box center [919, 528] width 53 height 30
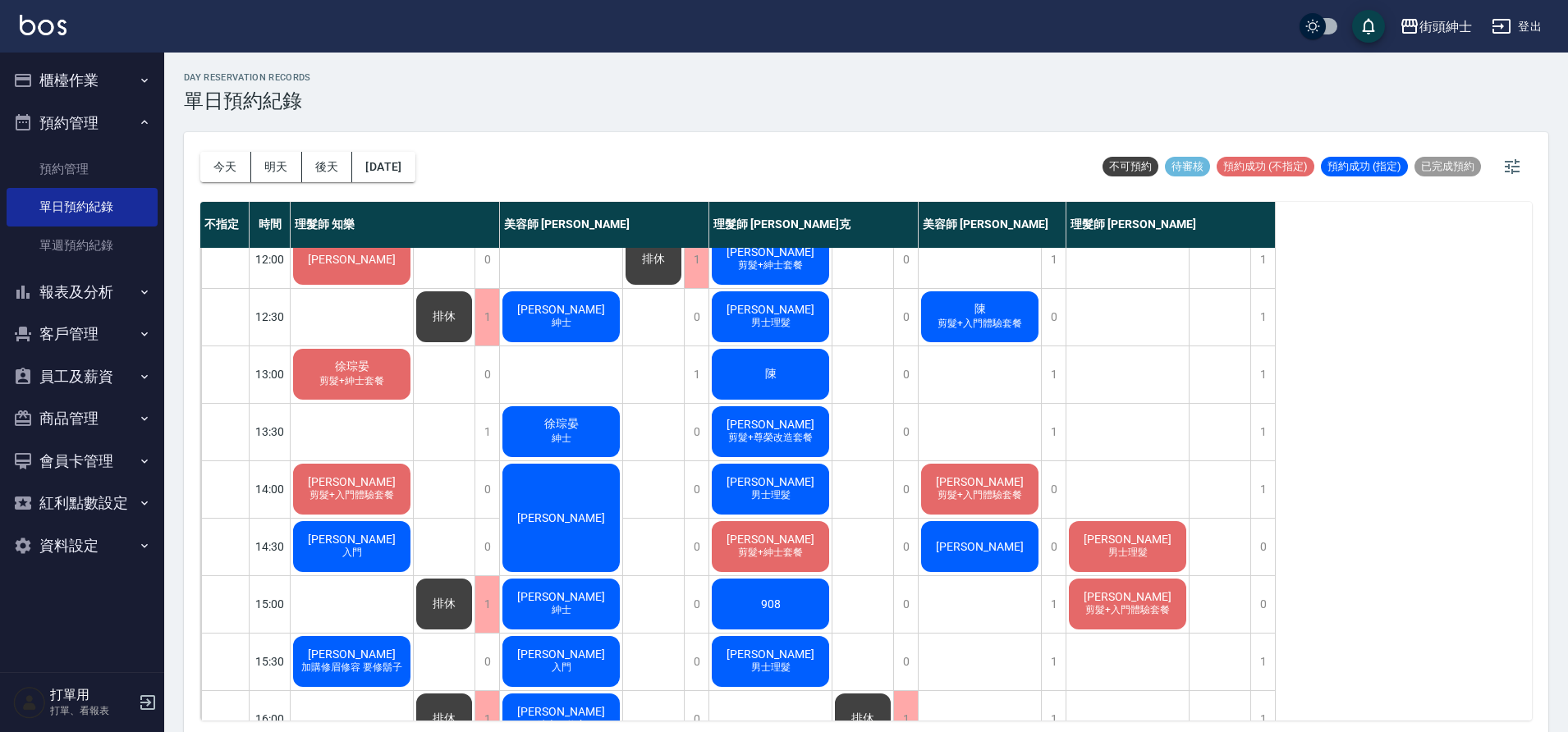
scroll to position [130, 0]
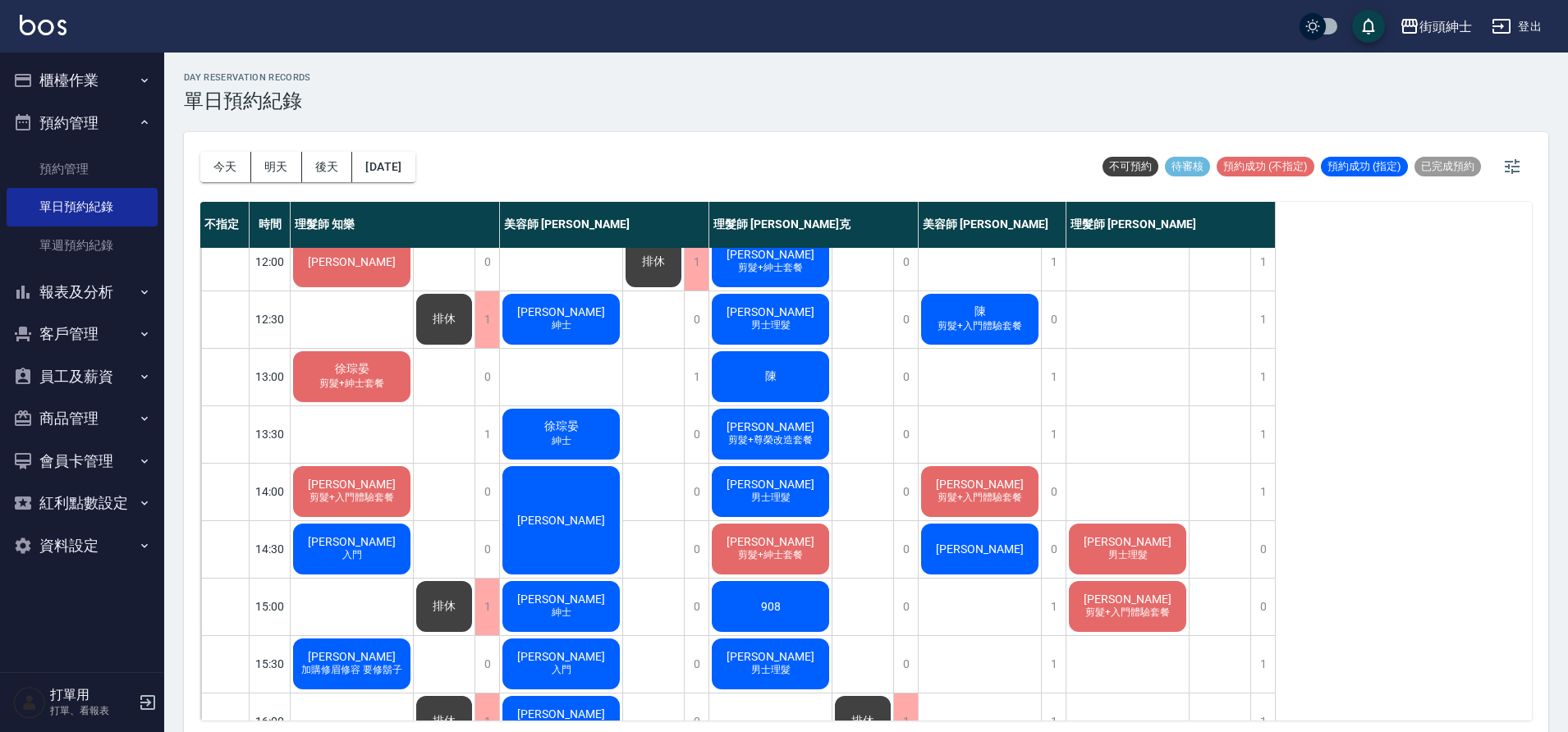
click at [360, 247] on div "蔡立群" at bounding box center [351, 262] width 122 height 56
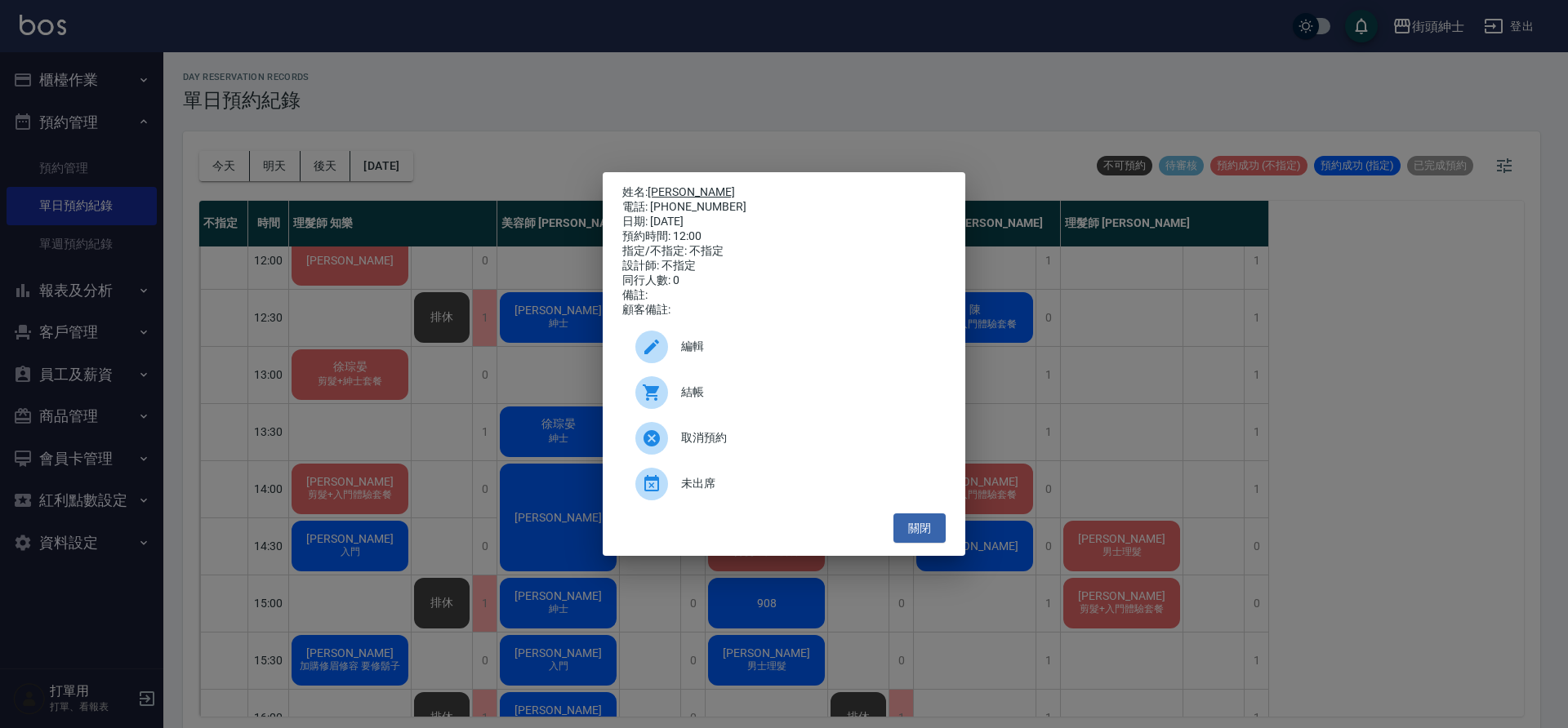
click at [663, 191] on link "蔡立群" at bounding box center [690, 191] width 87 height 13
click at [916, 543] on button "關閉" at bounding box center [919, 528] width 53 height 30
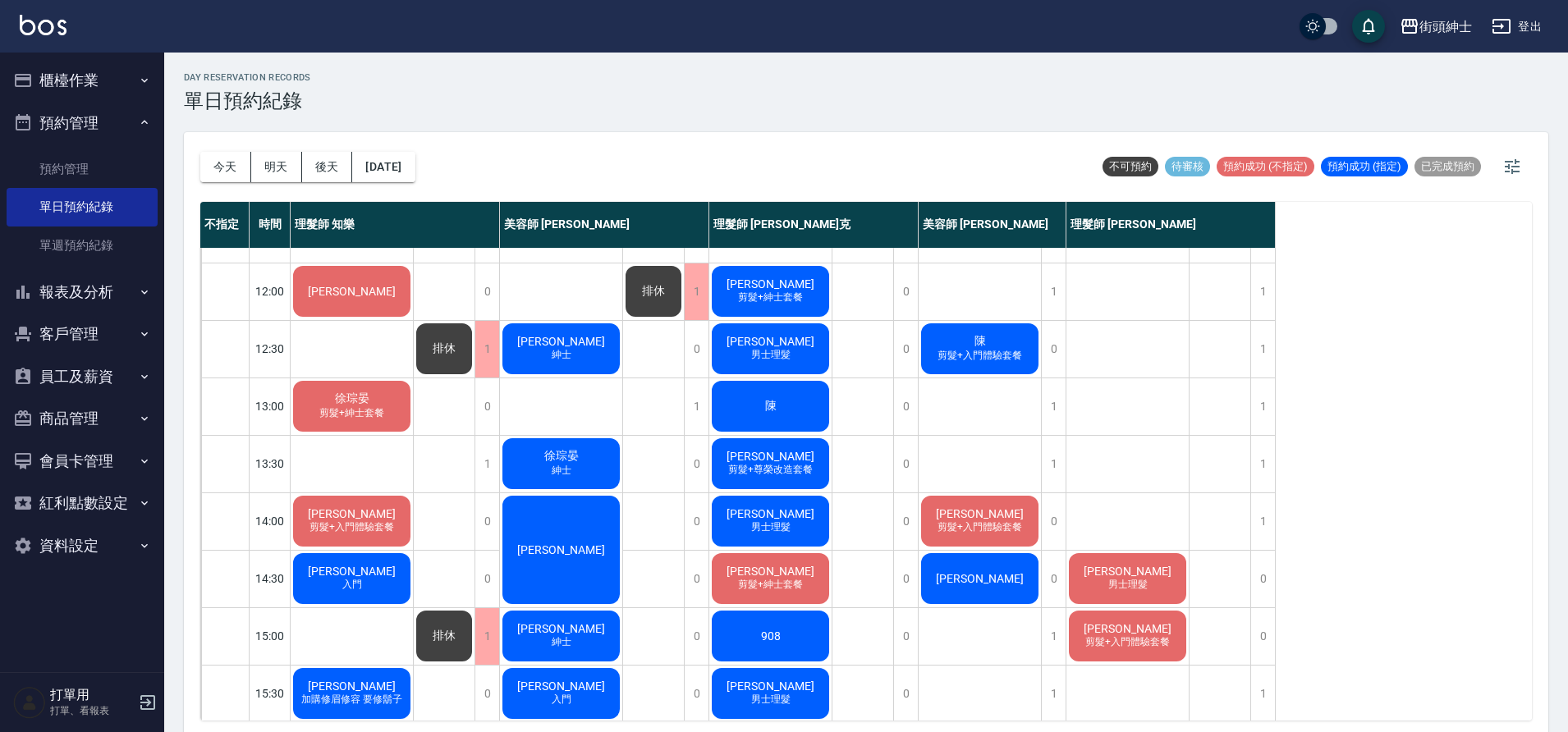
scroll to position [747, 0]
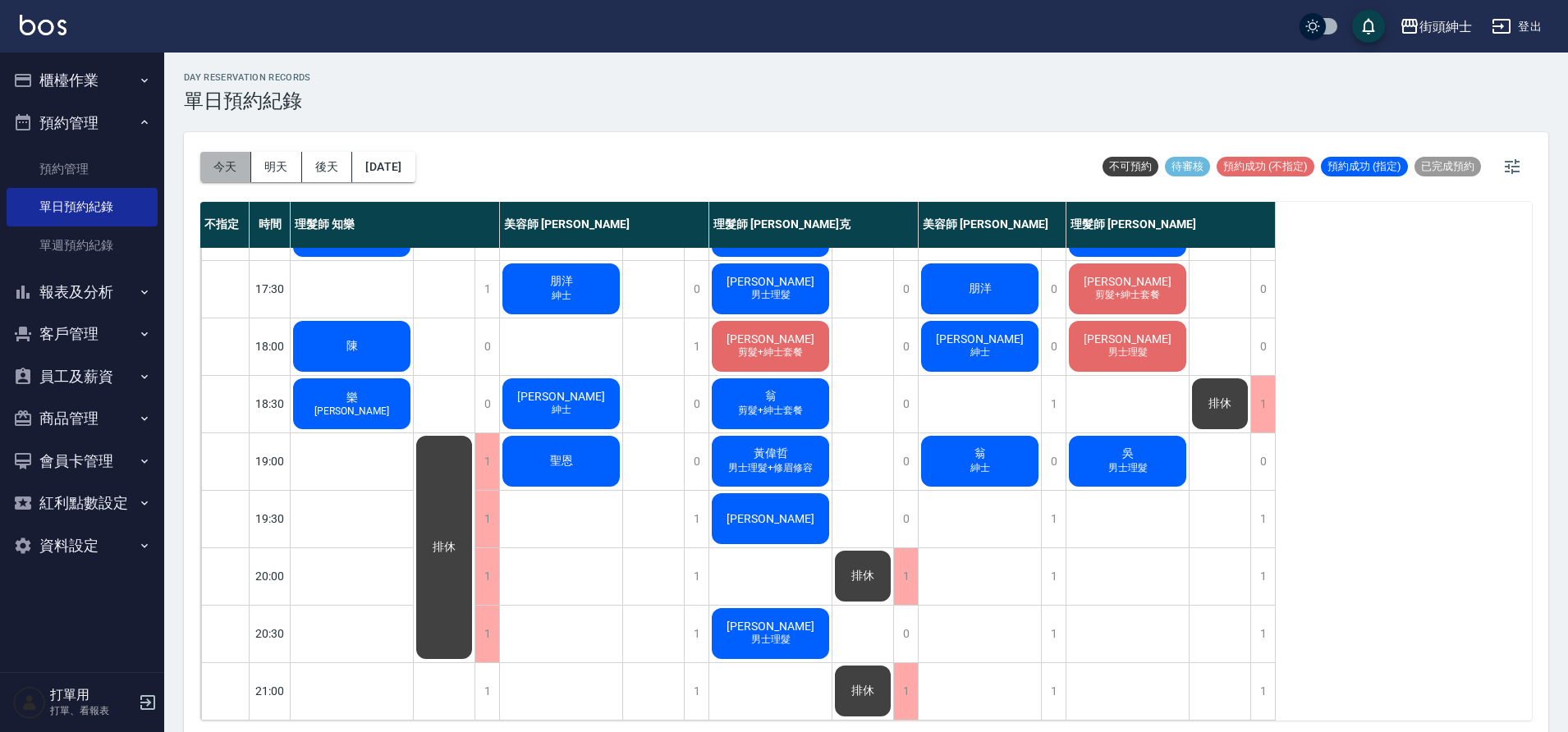
click at [228, 167] on button "今天" at bounding box center [225, 167] width 51 height 30
click at [408, 174] on button "2025/09/19" at bounding box center [383, 167] width 62 height 30
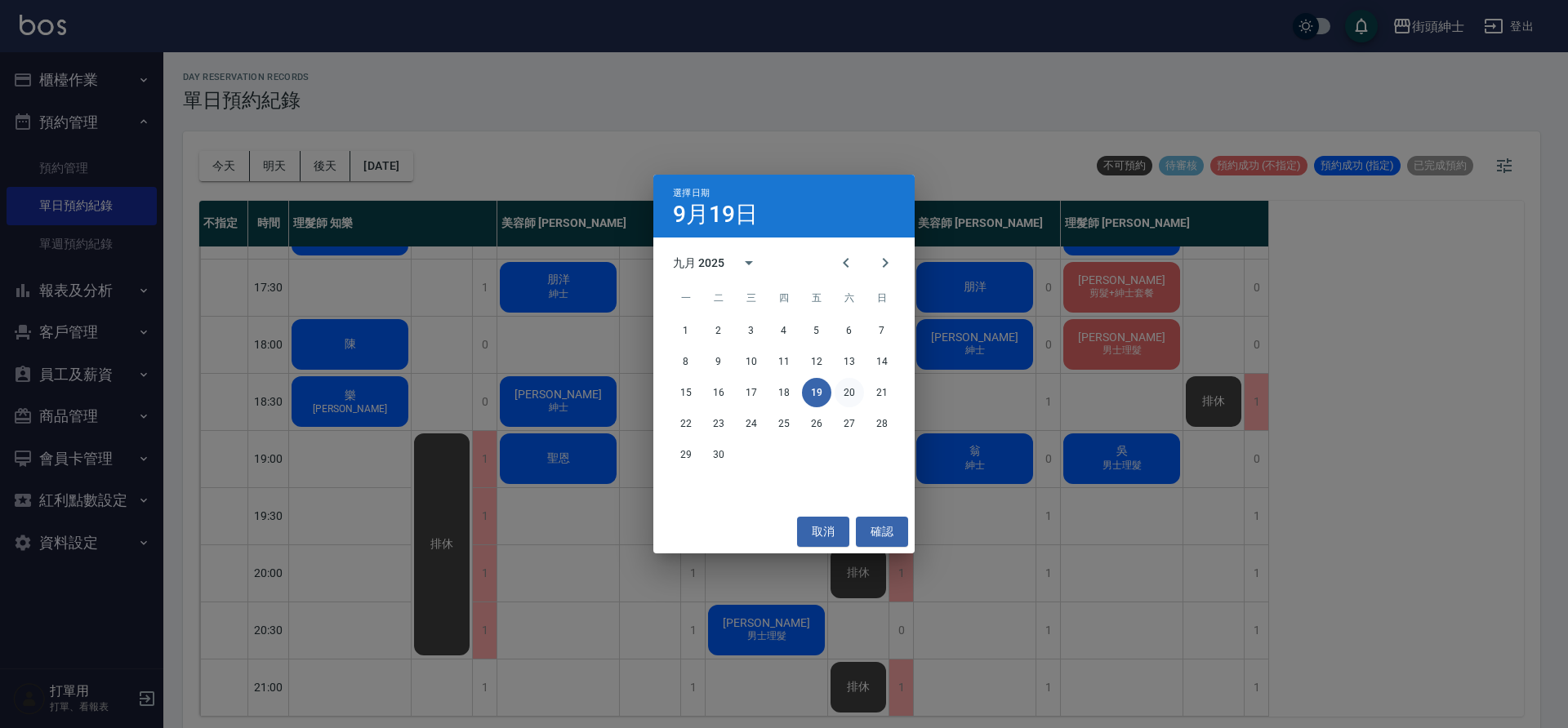
click at [839, 397] on button "20" at bounding box center [849, 392] width 29 height 29
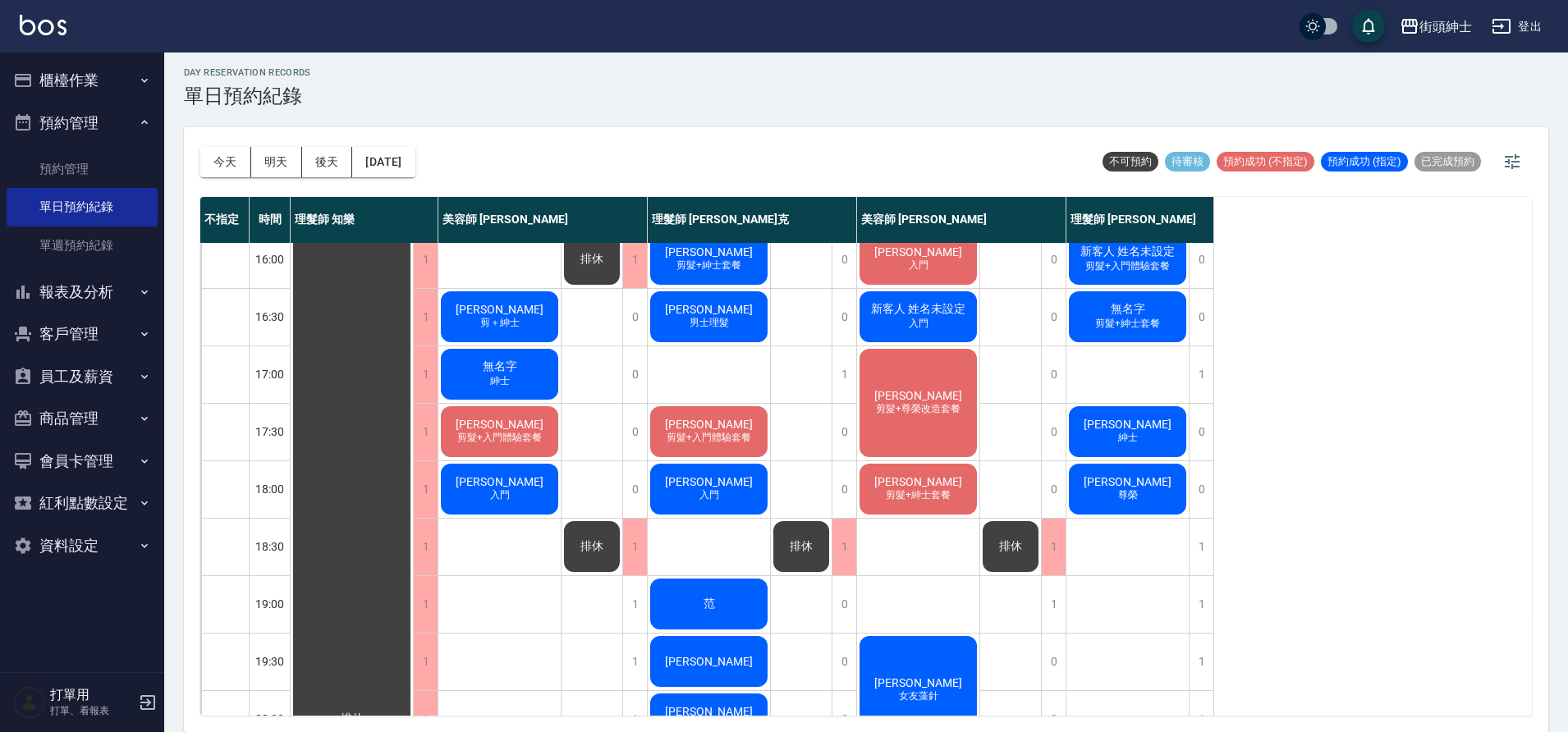
scroll to position [747, 0]
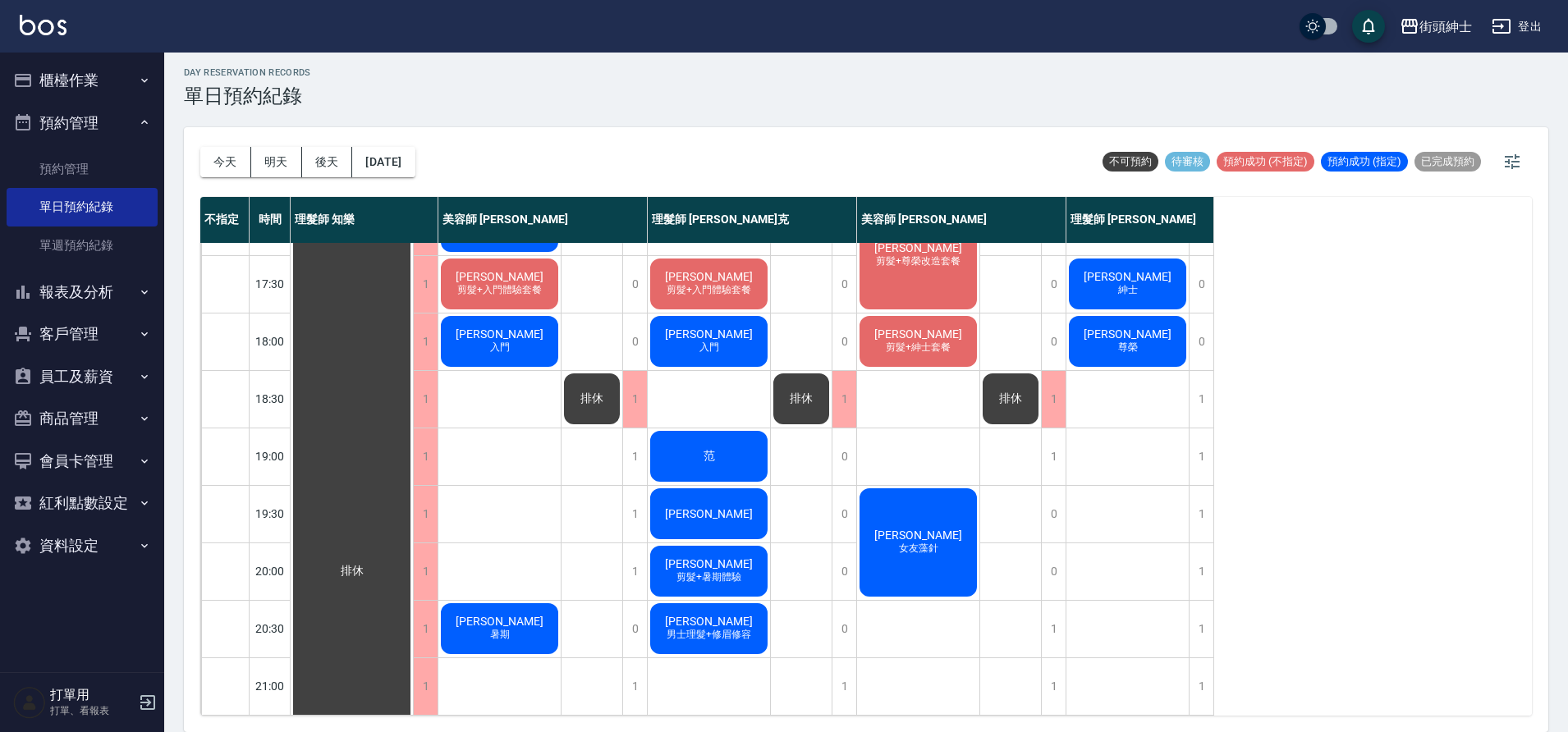
click at [933, 565] on div "leo哥 女友藻針" at bounding box center [918, 542] width 122 height 114
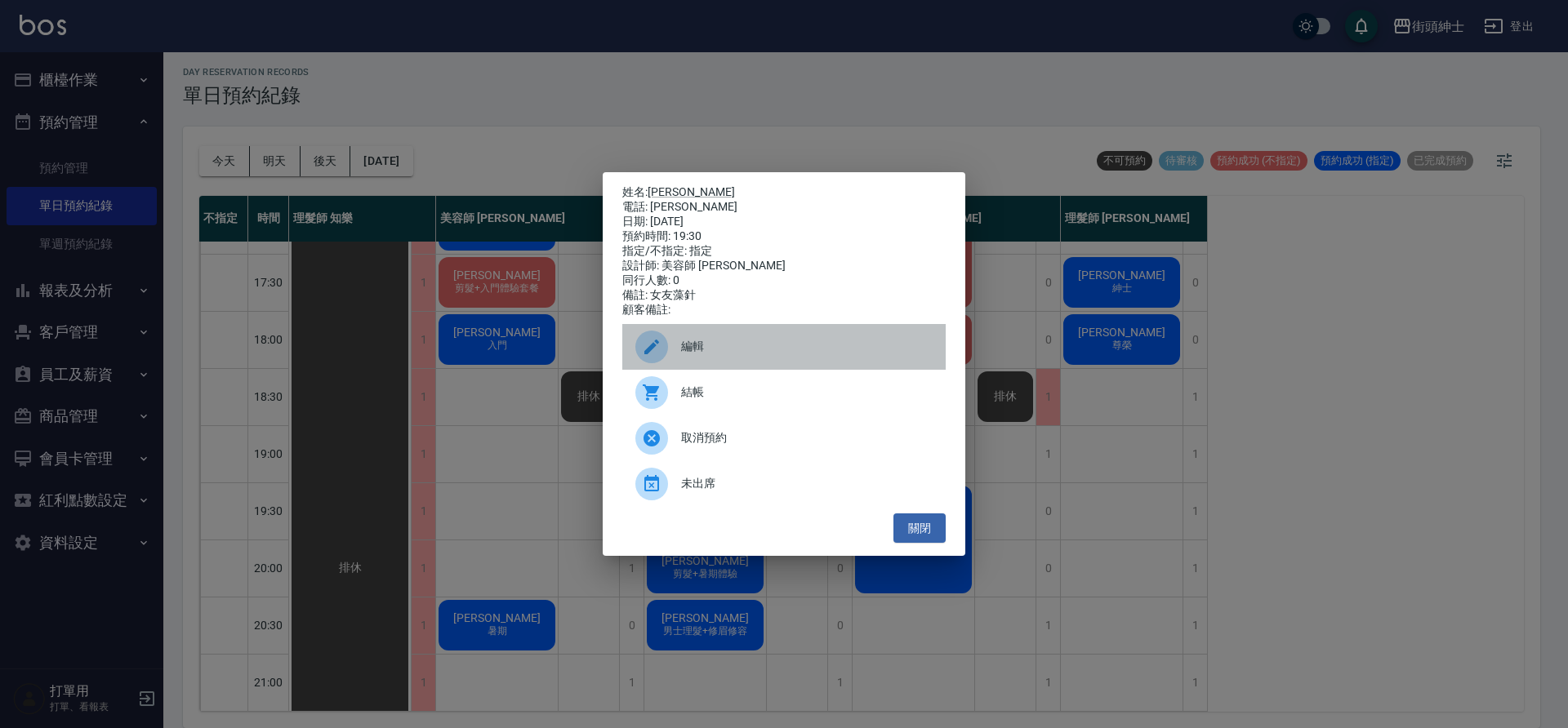
click at [755, 355] on span "編輯" at bounding box center [806, 347] width 251 height 17
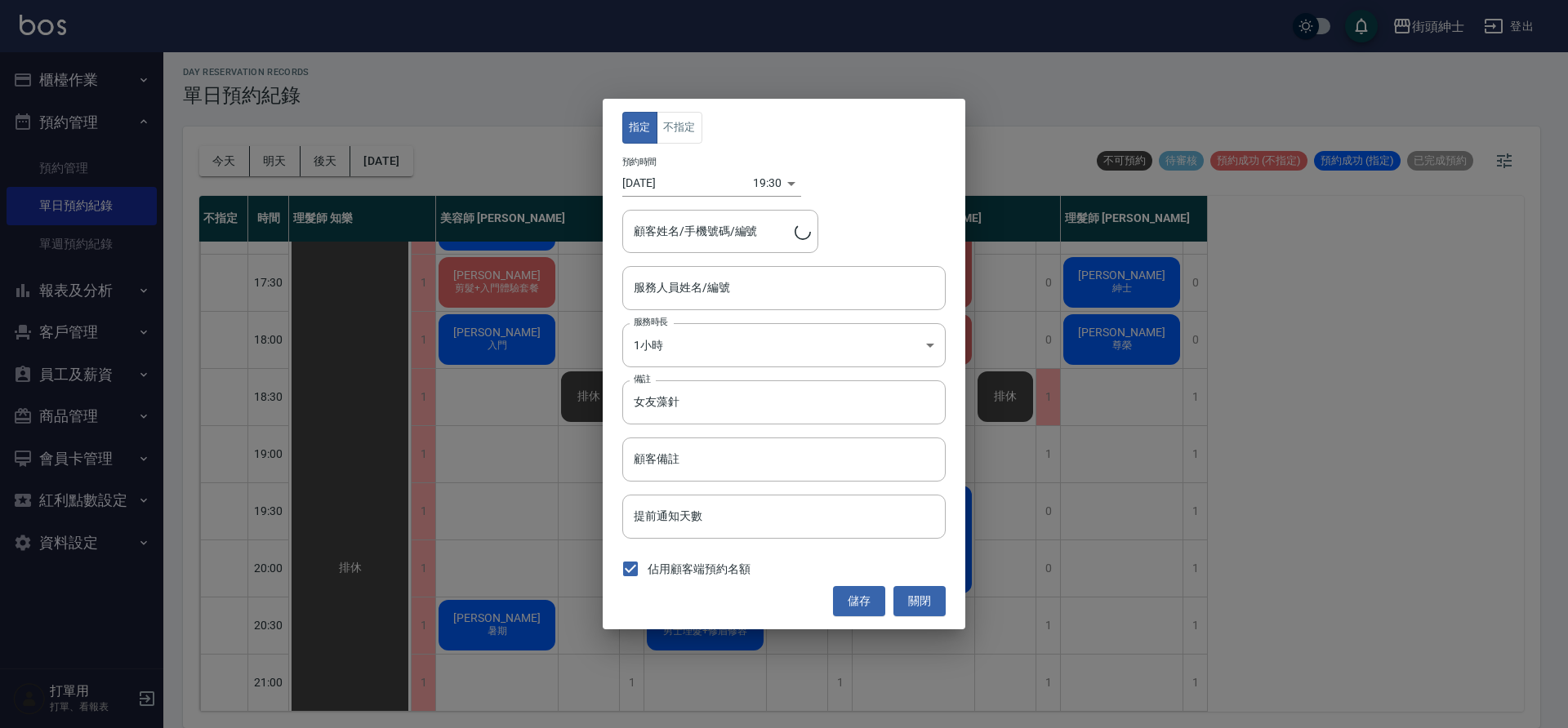
type input "leo哥/leo哥"
click at [748, 293] on input "美容師 小戴(無代號)" at bounding box center [771, 287] width 284 height 28
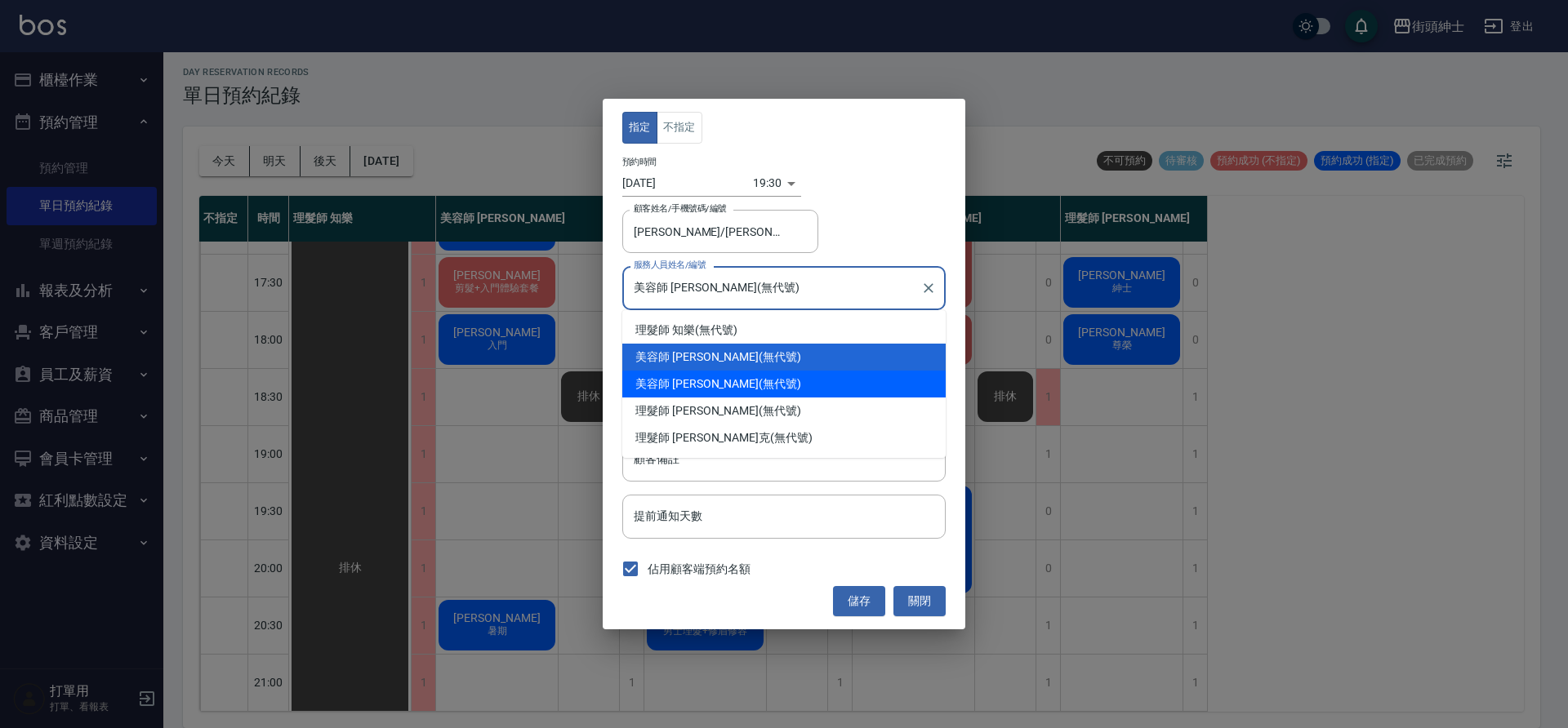
click at [729, 379] on div "美容師 Cherry (無代號)" at bounding box center [784, 384] width 324 height 27
type input "美容師 Cherry(無代號)"
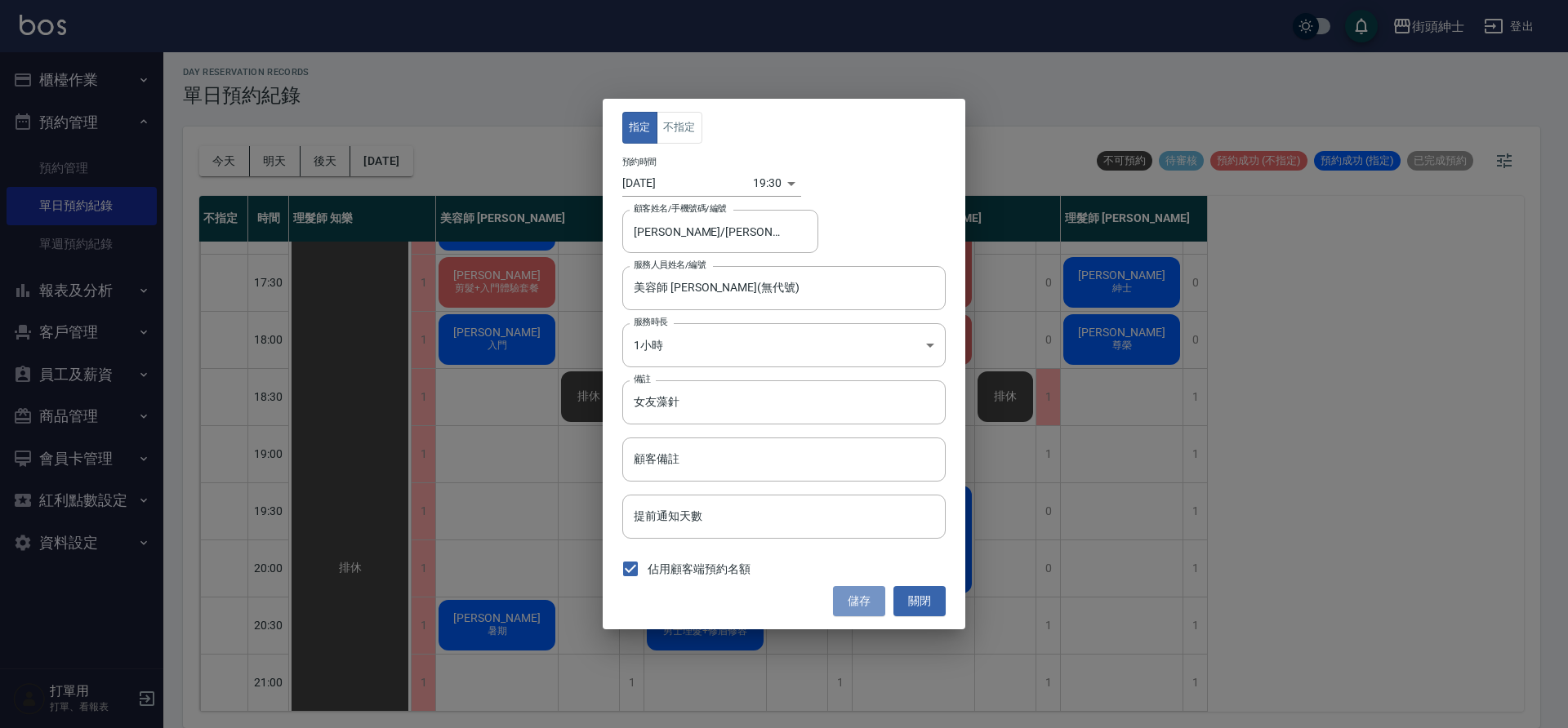
click at [853, 598] on button "儲存" at bounding box center [859, 601] width 53 height 30
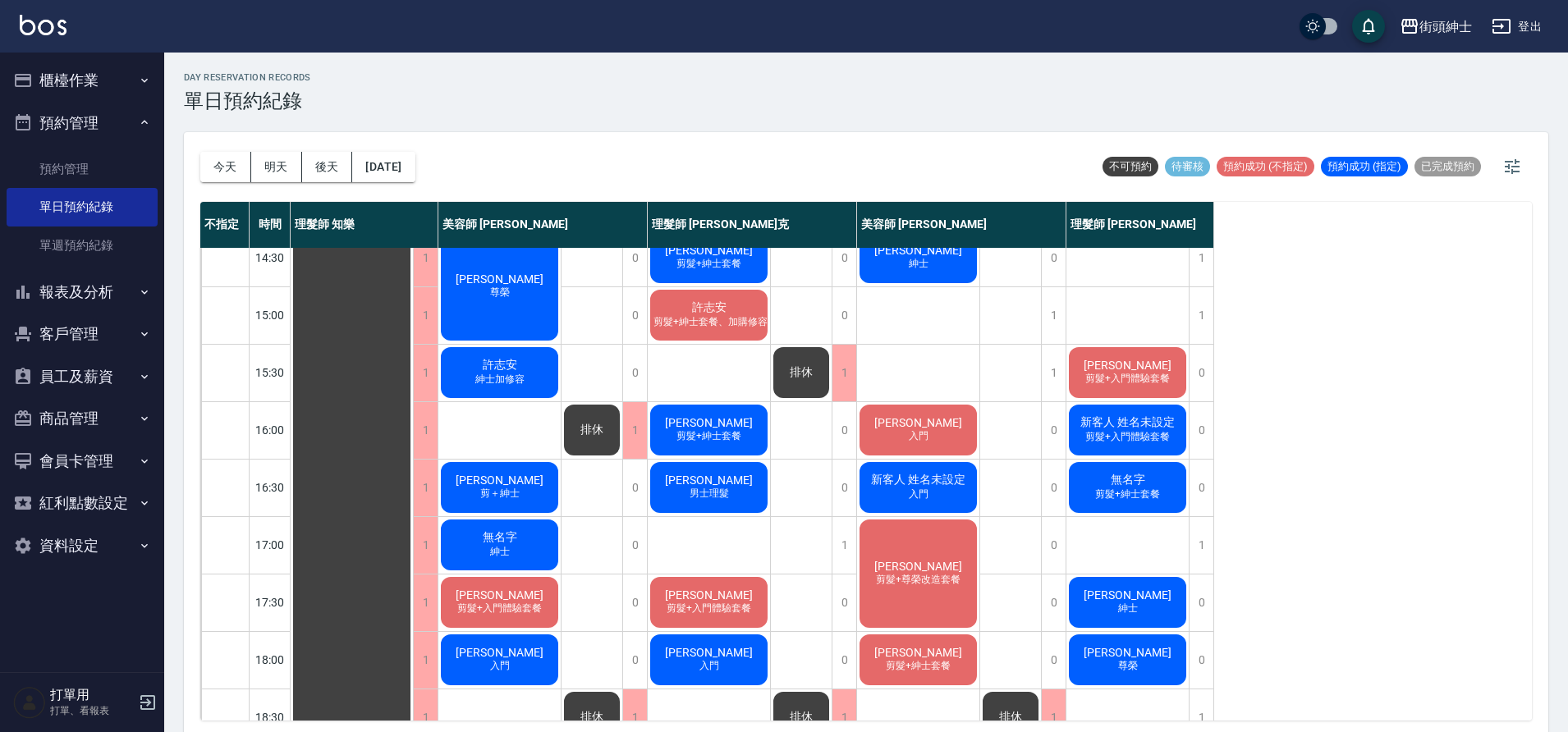
scroll to position [419, 0]
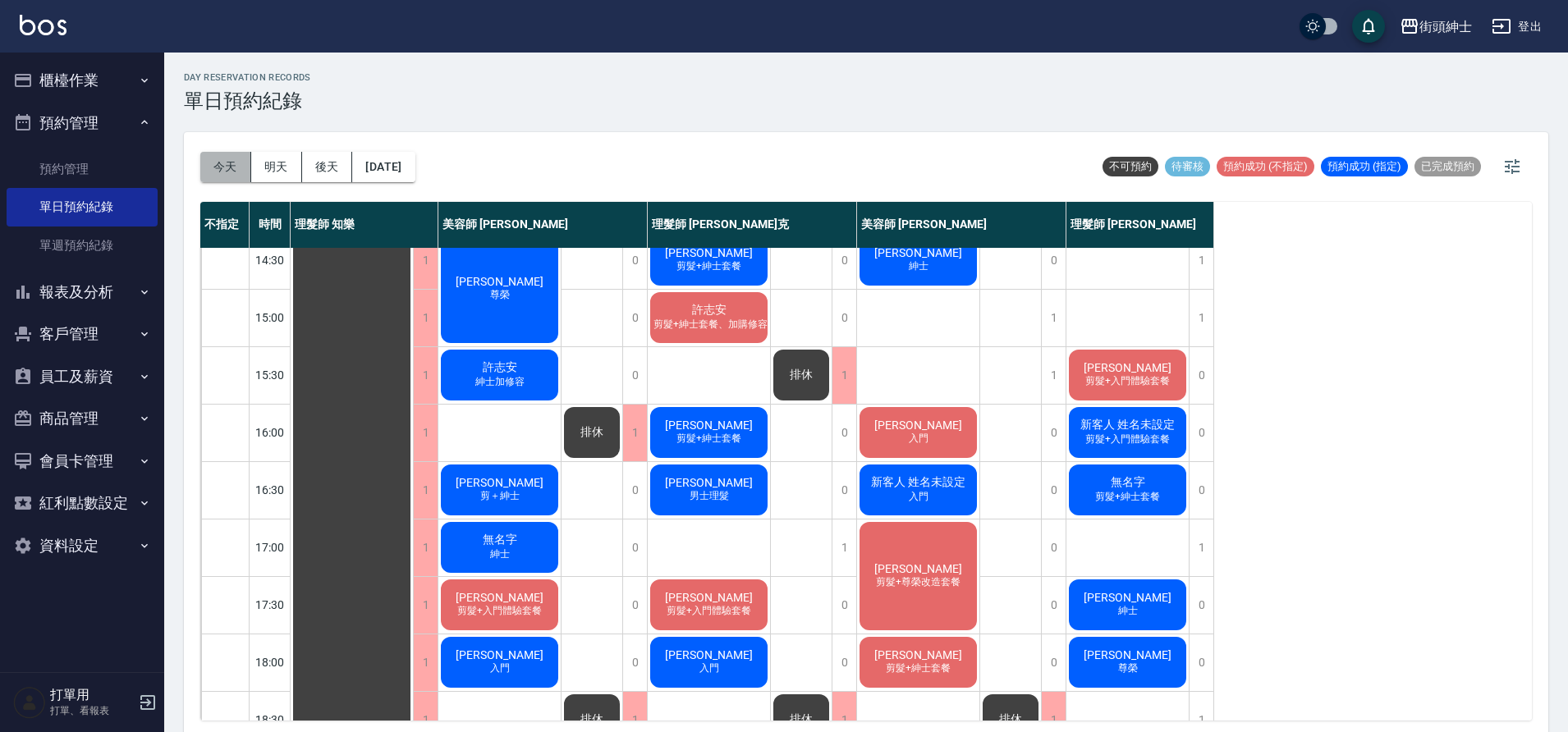
click at [238, 168] on button "今天" at bounding box center [225, 167] width 51 height 30
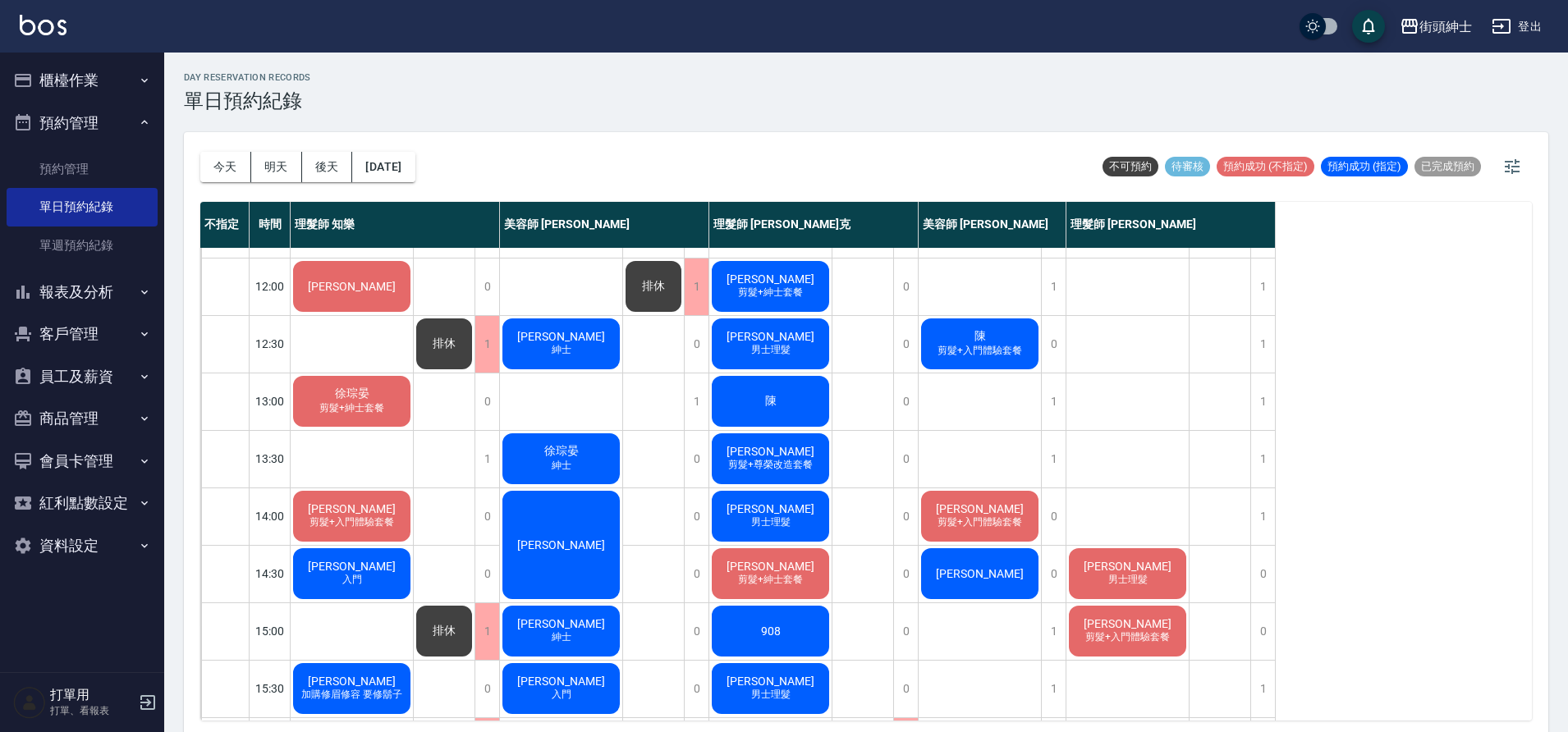
scroll to position [188, 0]
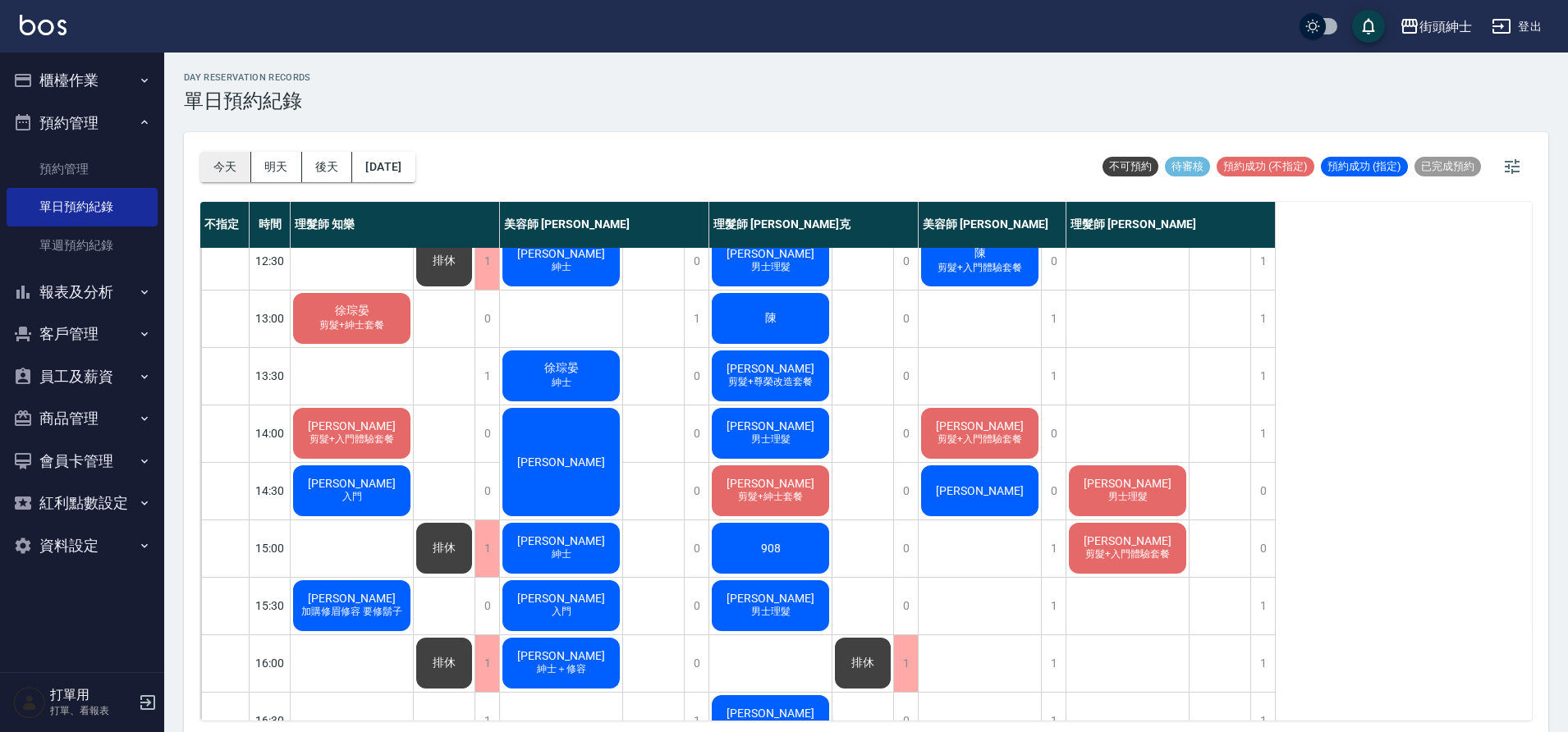
click at [238, 160] on button "今天" at bounding box center [225, 167] width 51 height 30
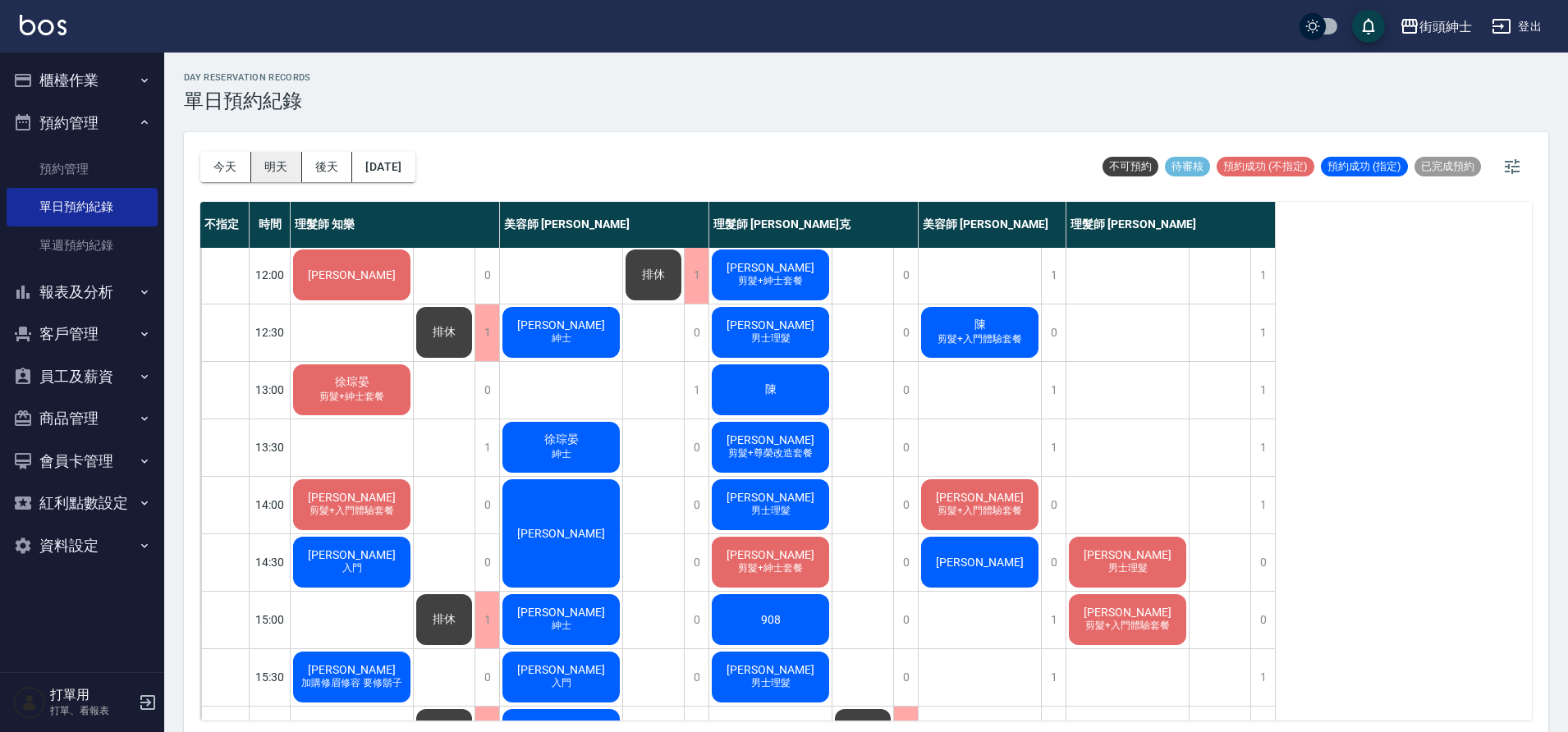
scroll to position [0, 0]
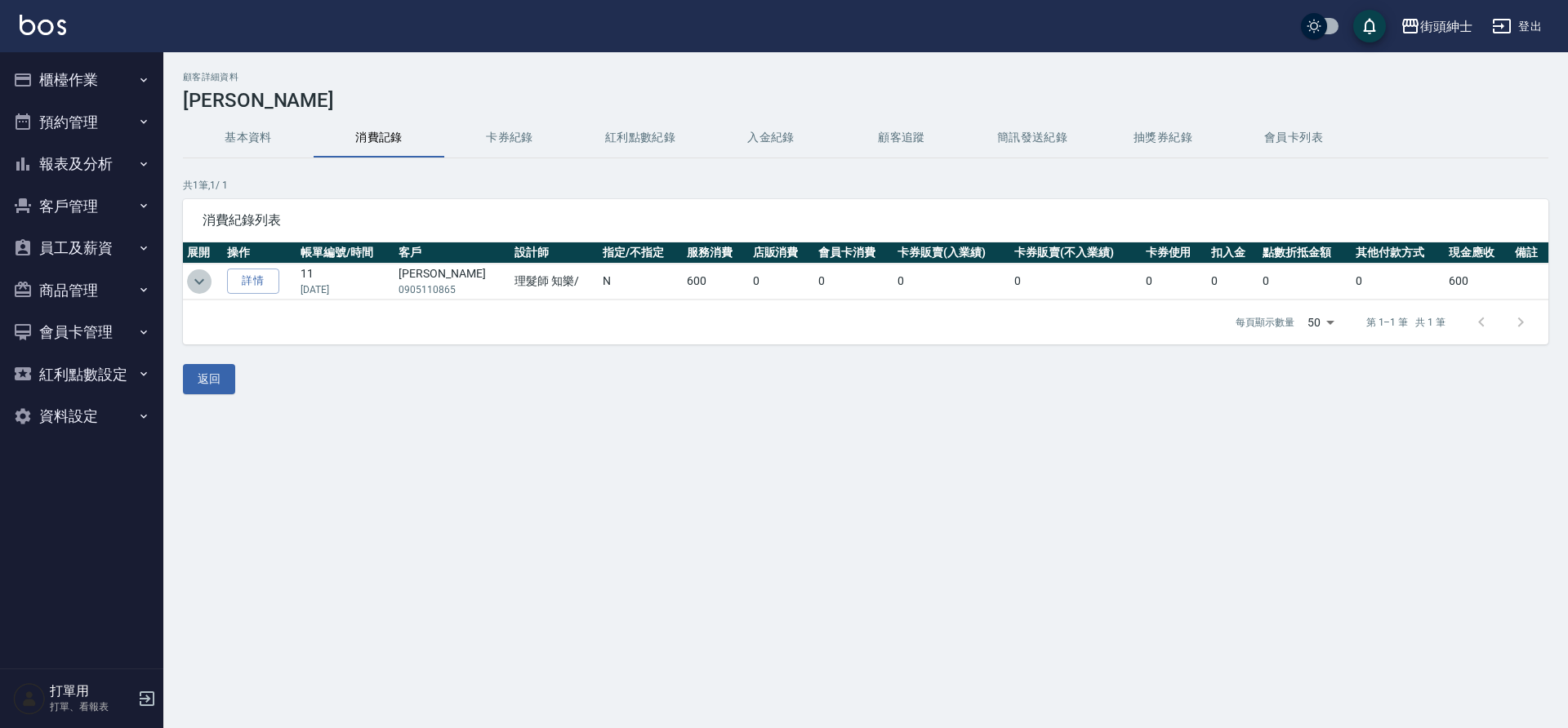
drag, startPoint x: 0, startPoint y: 0, endPoint x: 198, endPoint y: 282, distance: 344.6
click at [198, 282] on icon "expand row" at bounding box center [198, 281] width 9 height 6
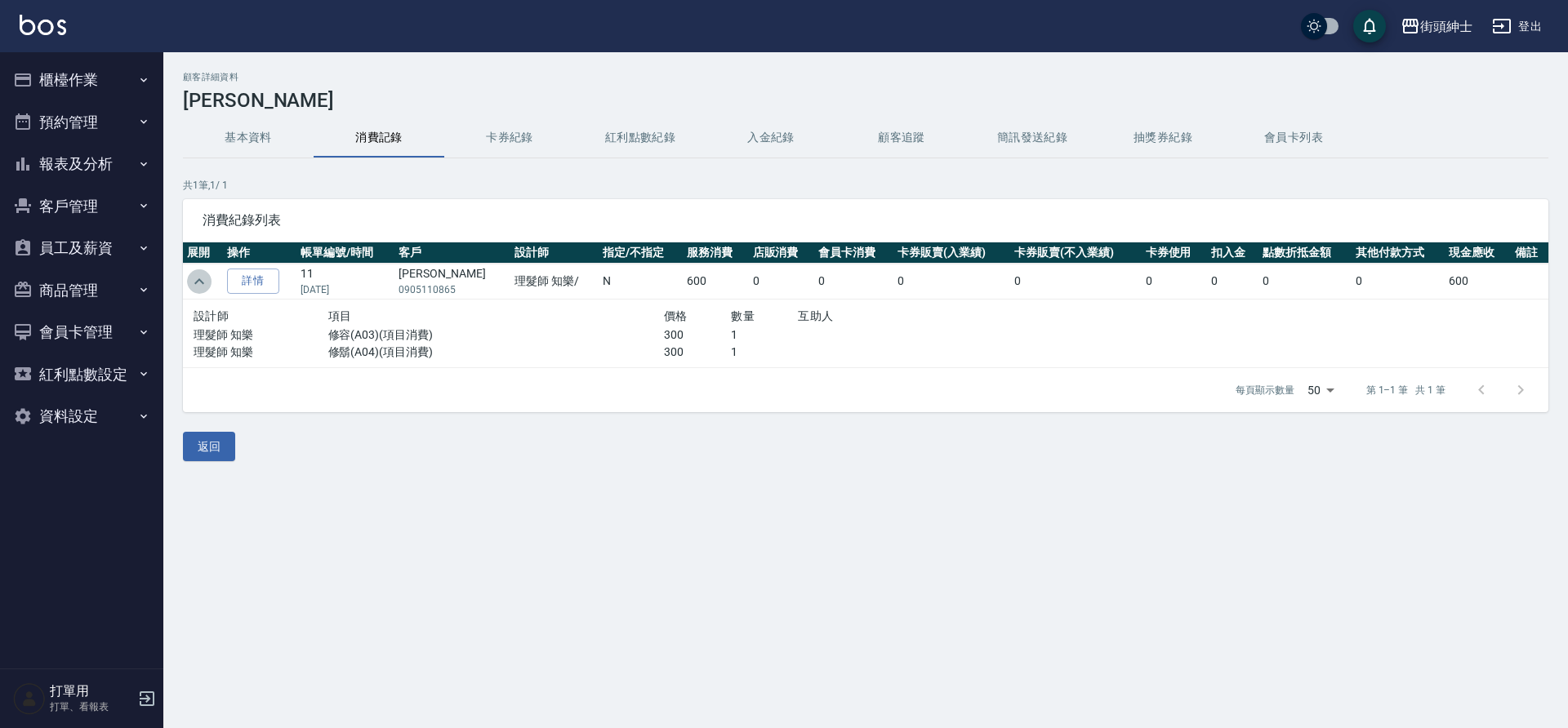
click at [198, 282] on icon "expand row" at bounding box center [199, 281] width 20 height 20
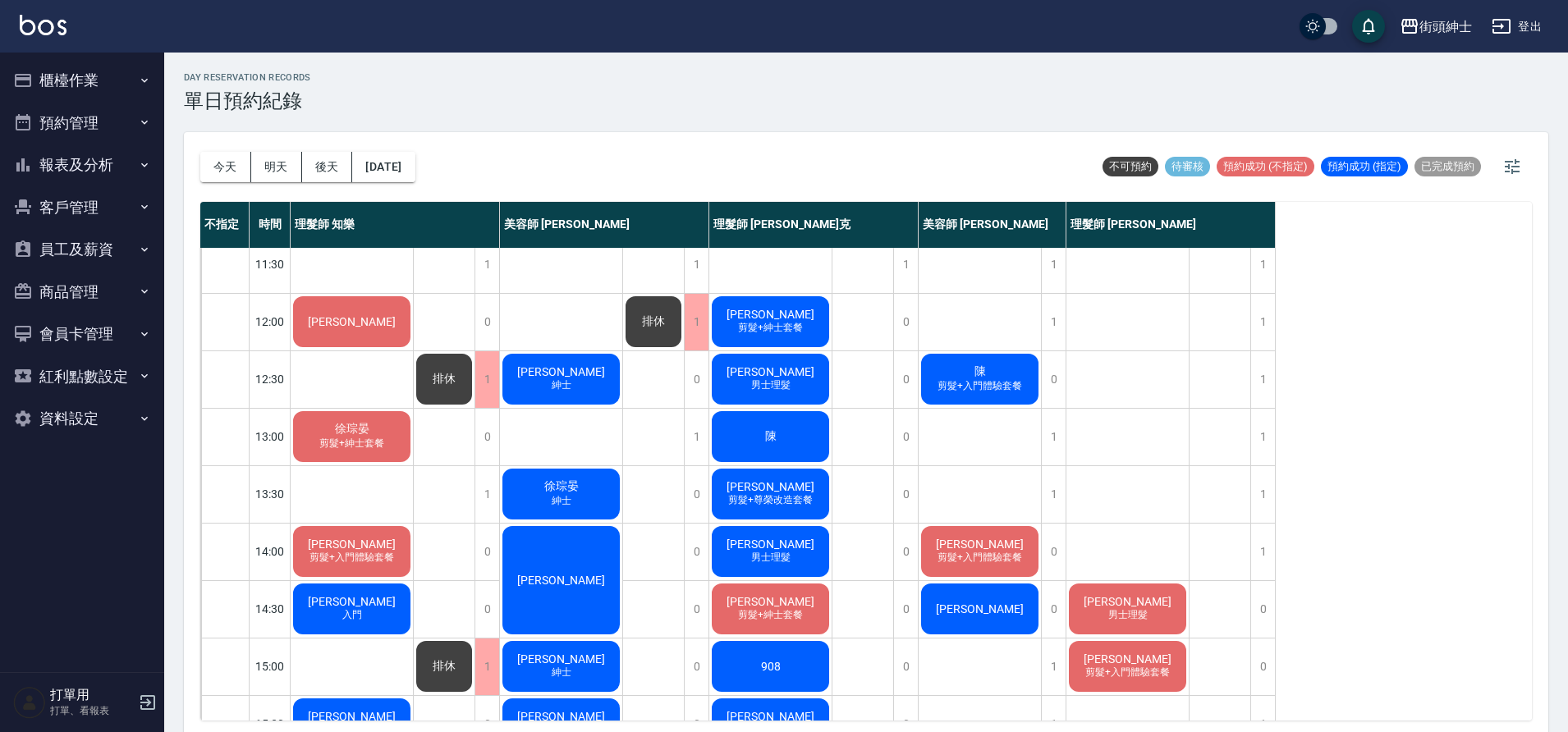
scroll to position [60, 0]
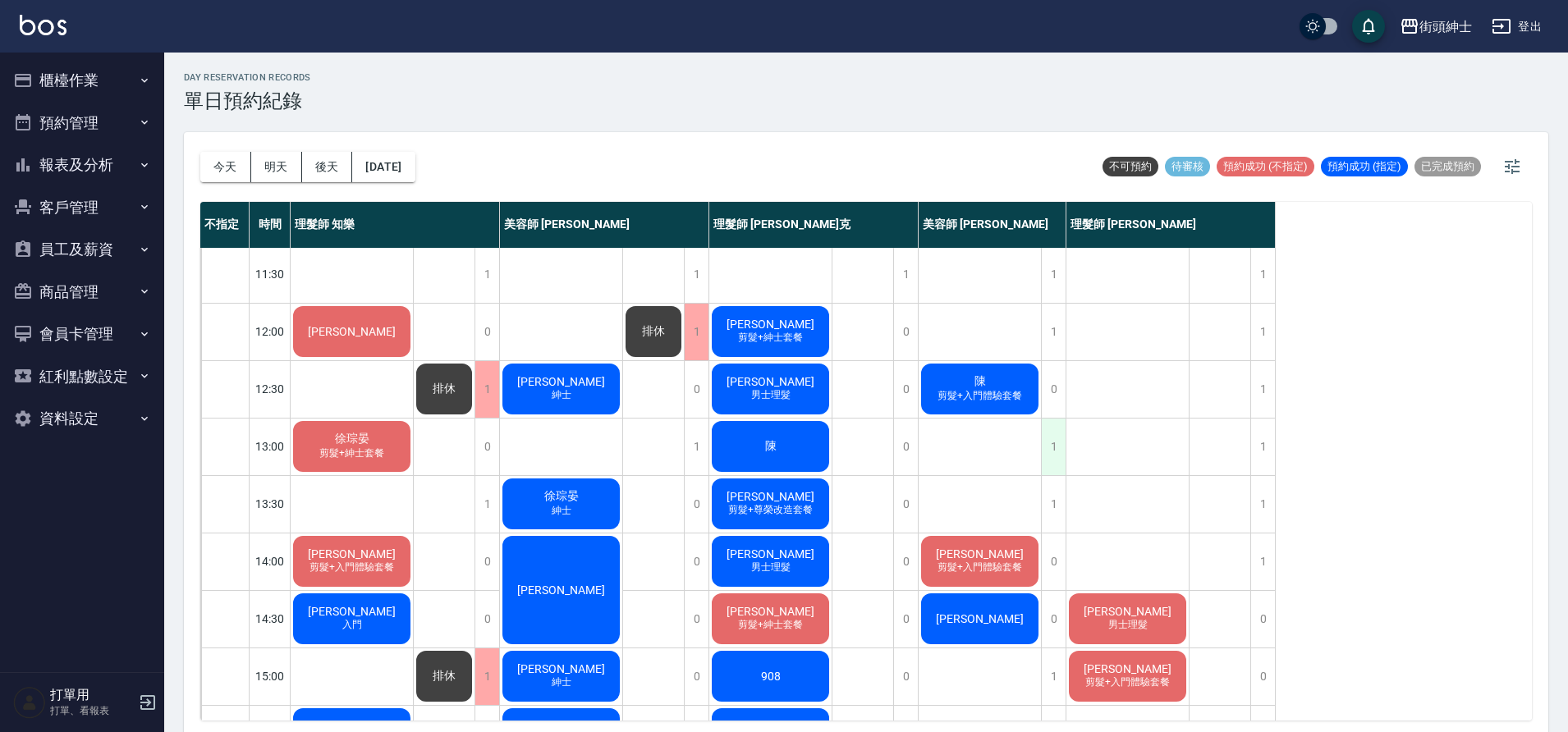
click at [1049, 440] on div "1" at bounding box center [1053, 447] width 24 height 56
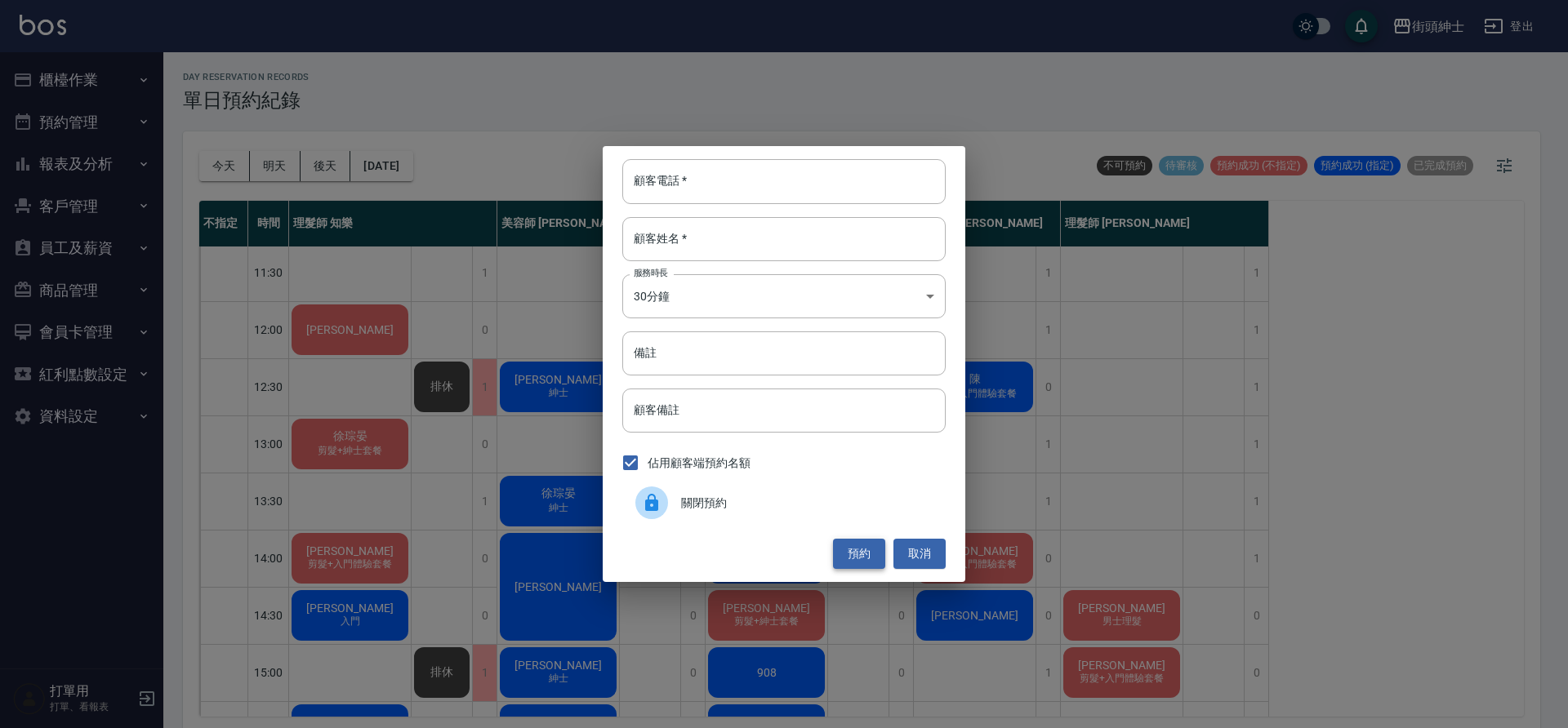
click at [856, 557] on button "預約" at bounding box center [859, 554] width 53 height 30
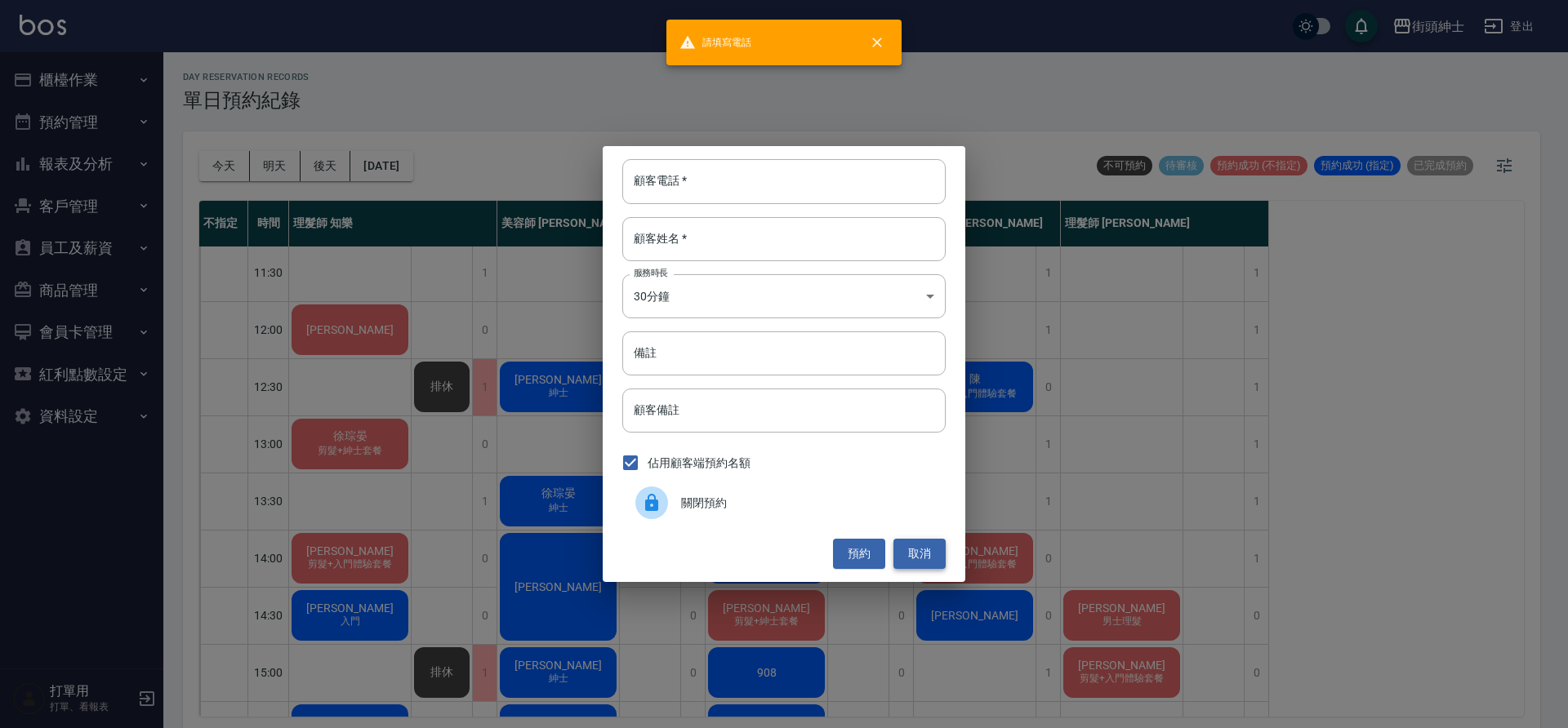
click at [914, 553] on button "取消" at bounding box center [919, 554] width 53 height 30
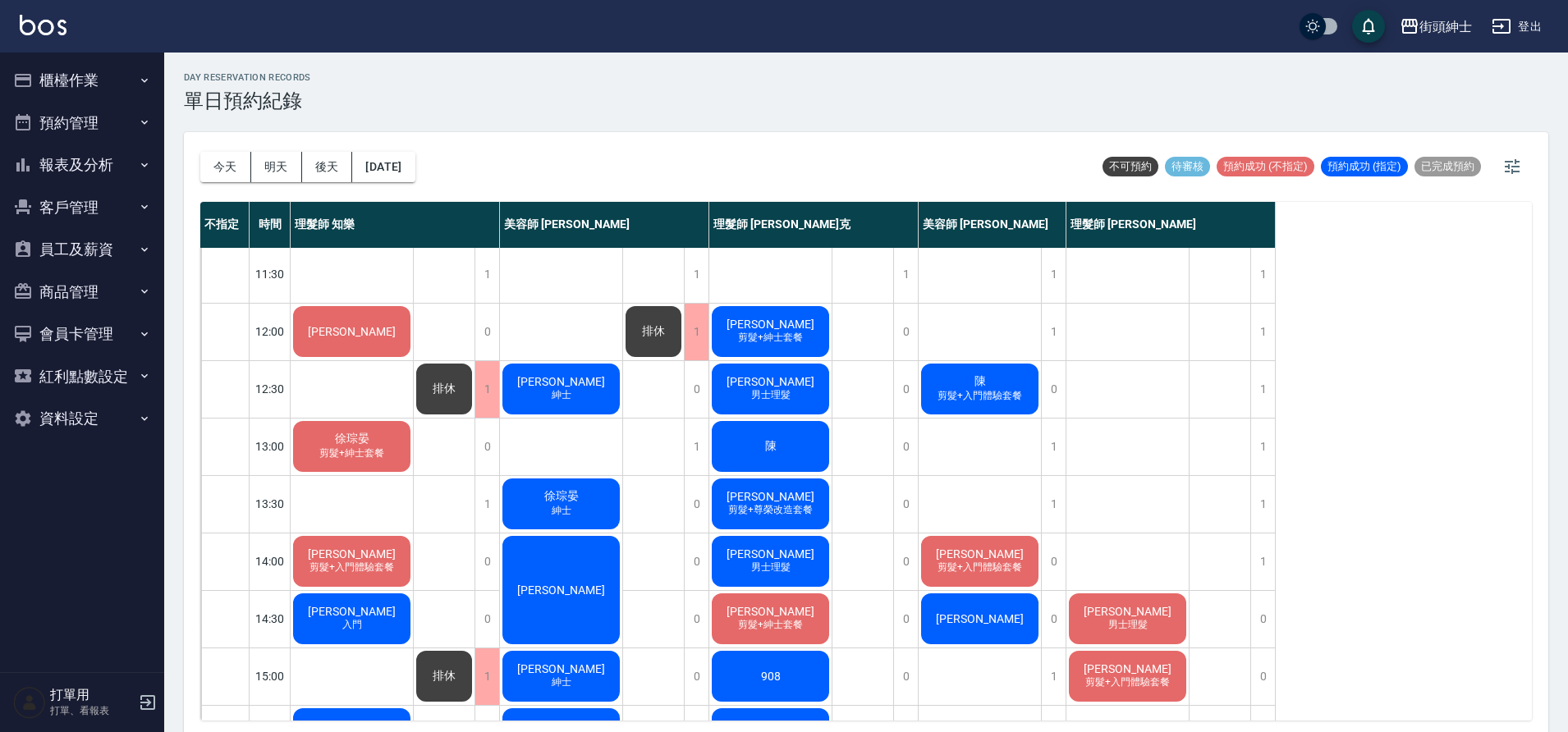
click at [350, 338] on span "[PERSON_NAME]" at bounding box center [351, 331] width 95 height 13
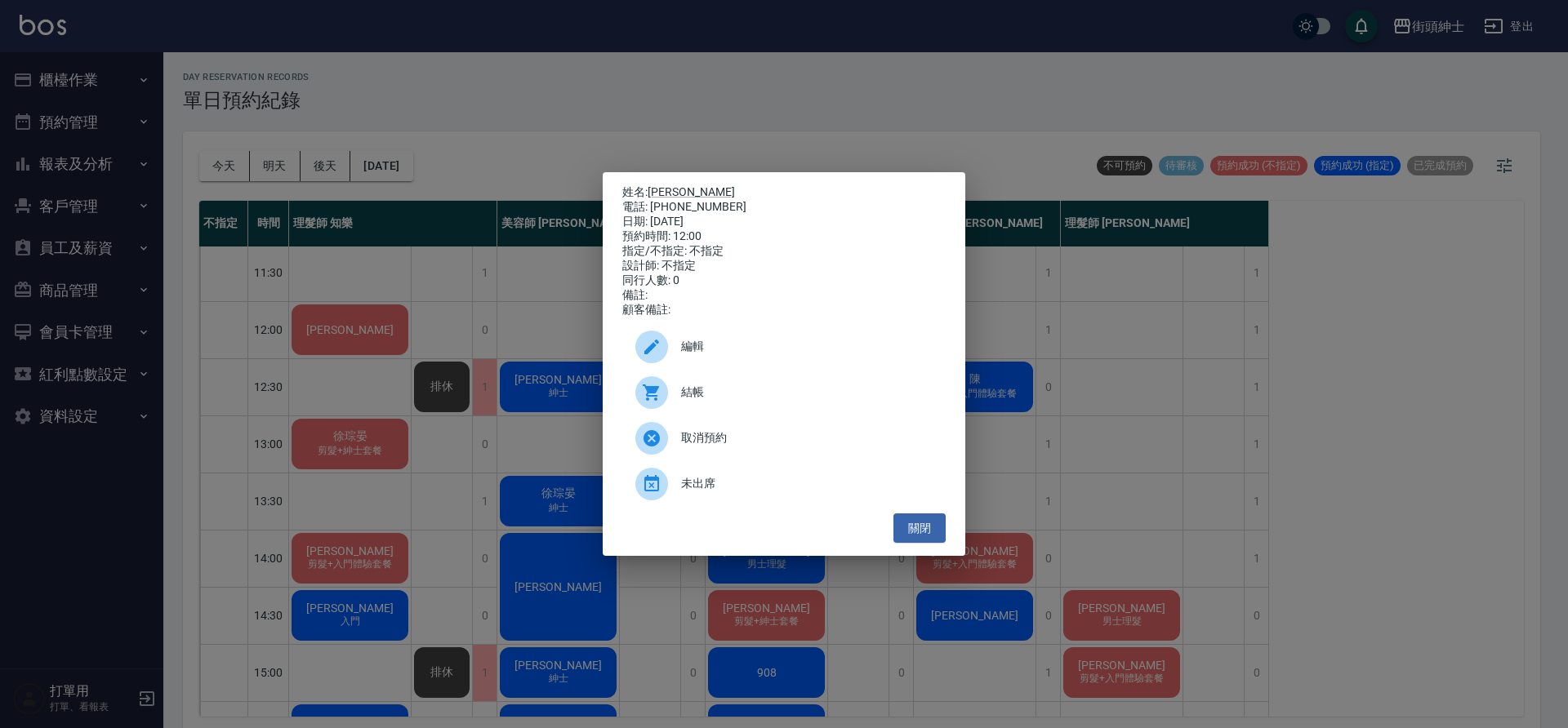
drag, startPoint x: 649, startPoint y: 204, endPoint x: 716, endPoint y: 205, distance: 67.0
click at [716, 205] on div "電話: [PHONE_NUMBER]" at bounding box center [784, 207] width 324 height 15
drag, startPoint x: 715, startPoint y: 204, endPoint x: 651, endPoint y: 202, distance: 64.0
click at [651, 202] on div "電話: 0988583973" at bounding box center [784, 207] width 324 height 15
copy div "0988583973"
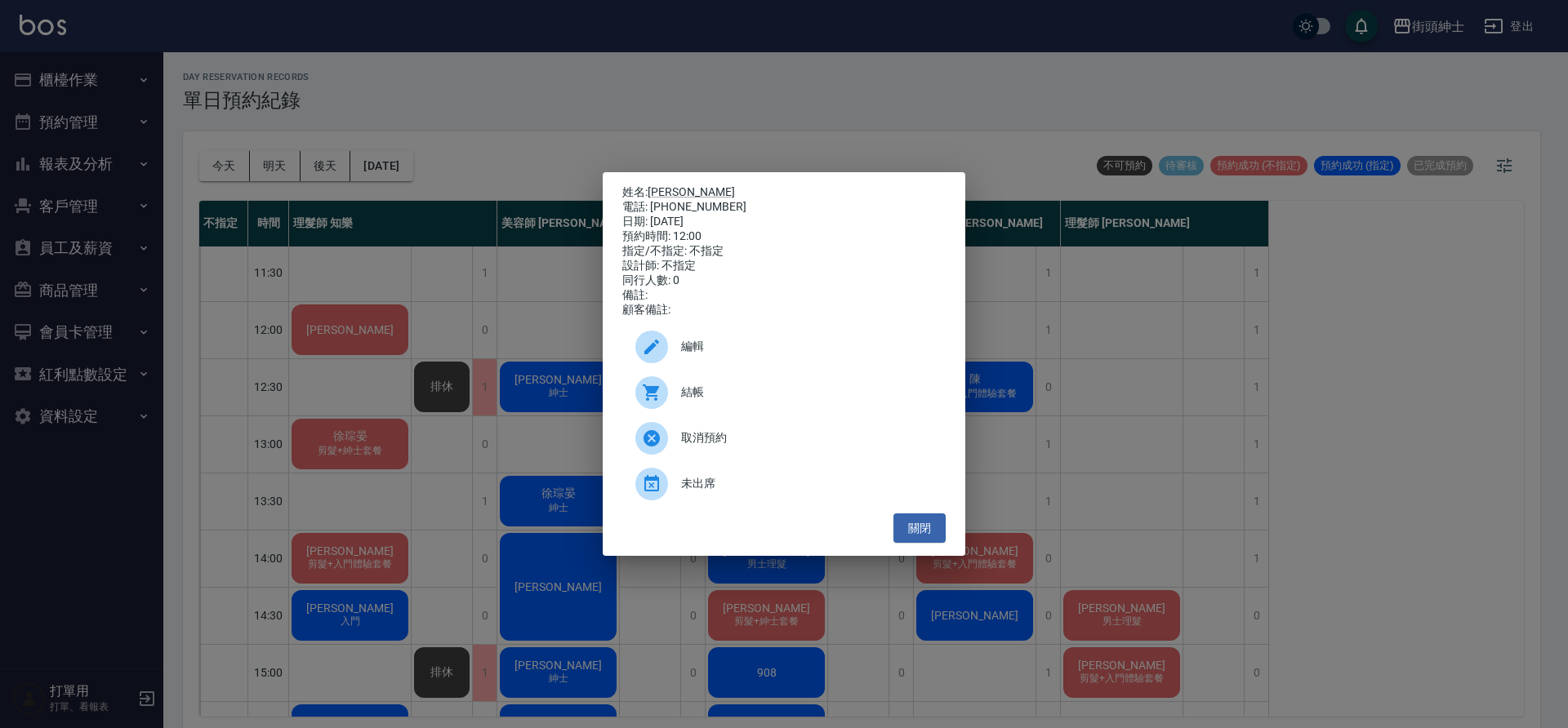
click at [987, 422] on div "姓名: 蔡立群 電話: 0988583973 日期: 2025/09/19 預約時間: 12:00 指定/不指定: 不指定 設計師: 不指定 同行人數: 0 …" at bounding box center [784, 364] width 1568 height 728
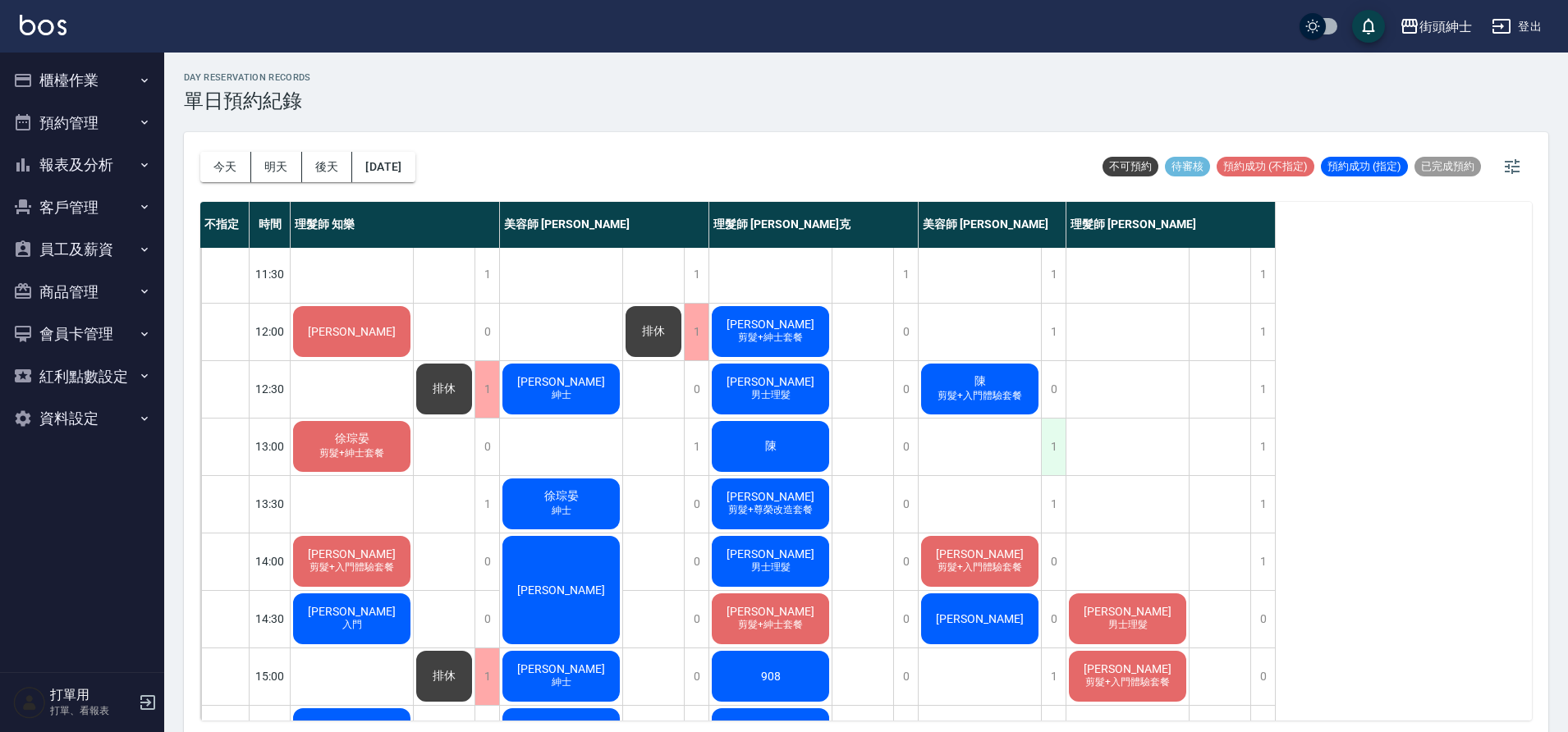
click at [1047, 444] on div "1" at bounding box center [1053, 447] width 24 height 56
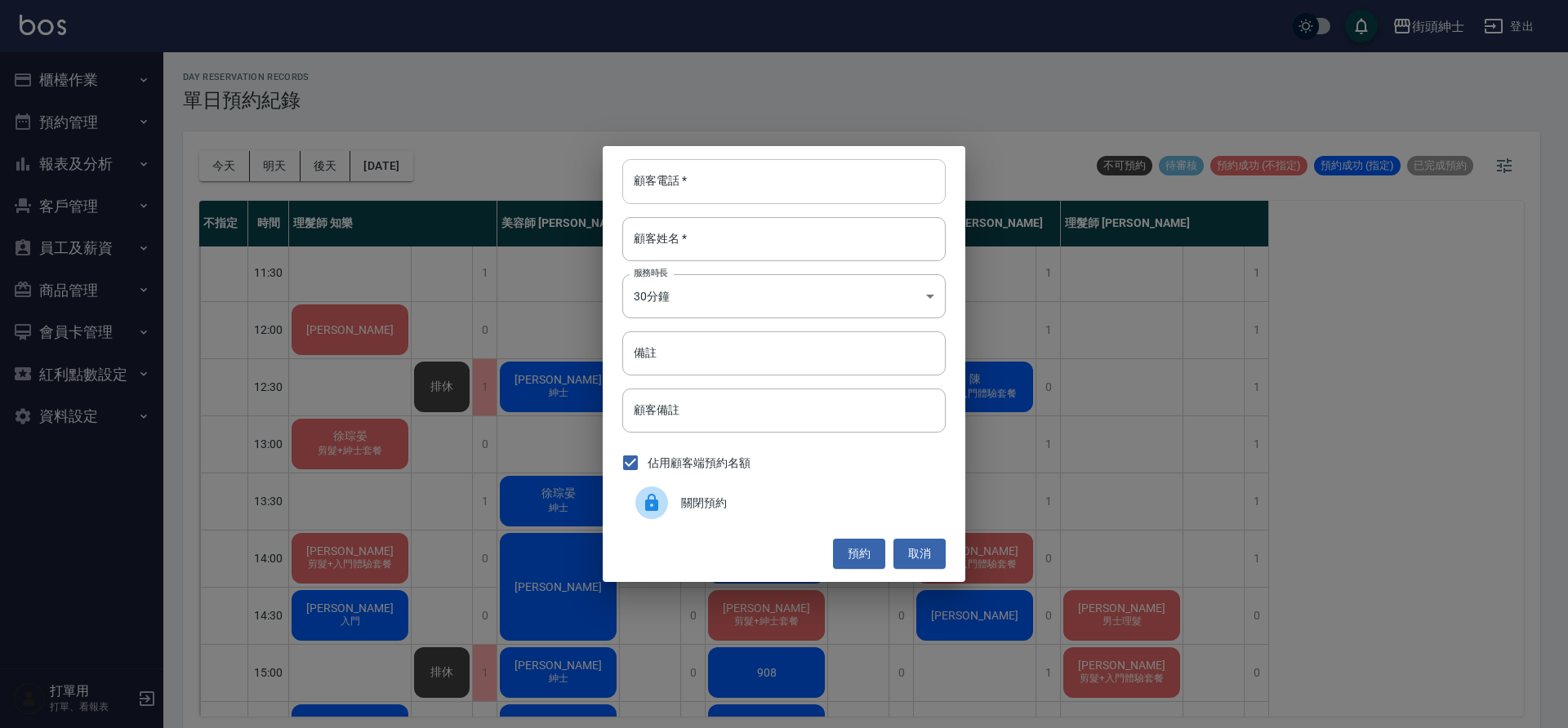
click at [711, 191] on input "顧客電話   *" at bounding box center [784, 181] width 324 height 44
paste input "0988583973"
type input "0988583973"
click at [687, 231] on input "顧客姓名   *" at bounding box center [784, 239] width 324 height 44
type input "00"
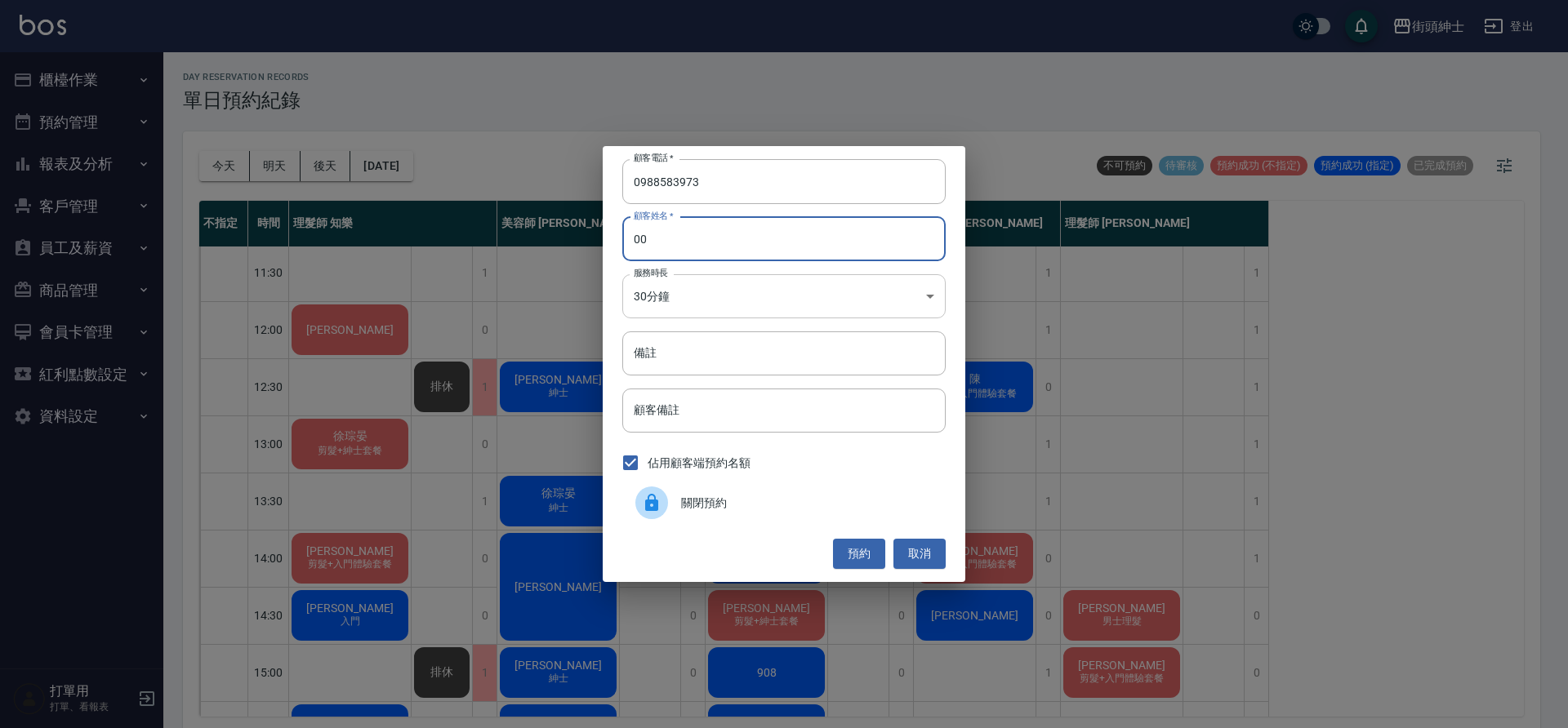
click at [675, 309] on body "街頭紳士 登出 櫃檯作業 打帳單 帳單列表 營業儀表板 現金收支登錄 材料自購登錄 每日結帳 排班表 現場電腦打卡 預約管理 預約管理 單日預約紀錄 單週預約…" at bounding box center [784, 367] width 1568 height 733
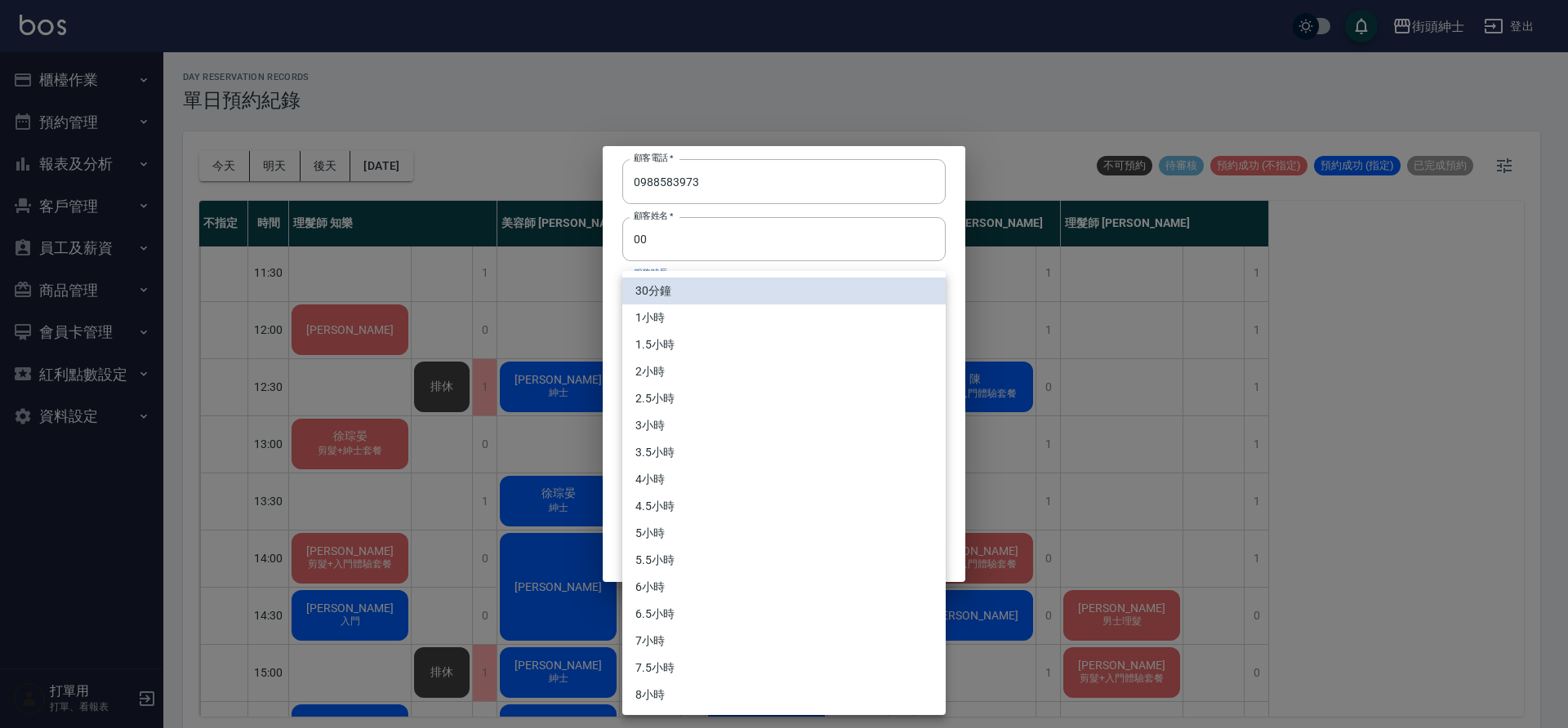
click at [665, 324] on li "1小時" at bounding box center [784, 317] width 324 height 27
type input "2"
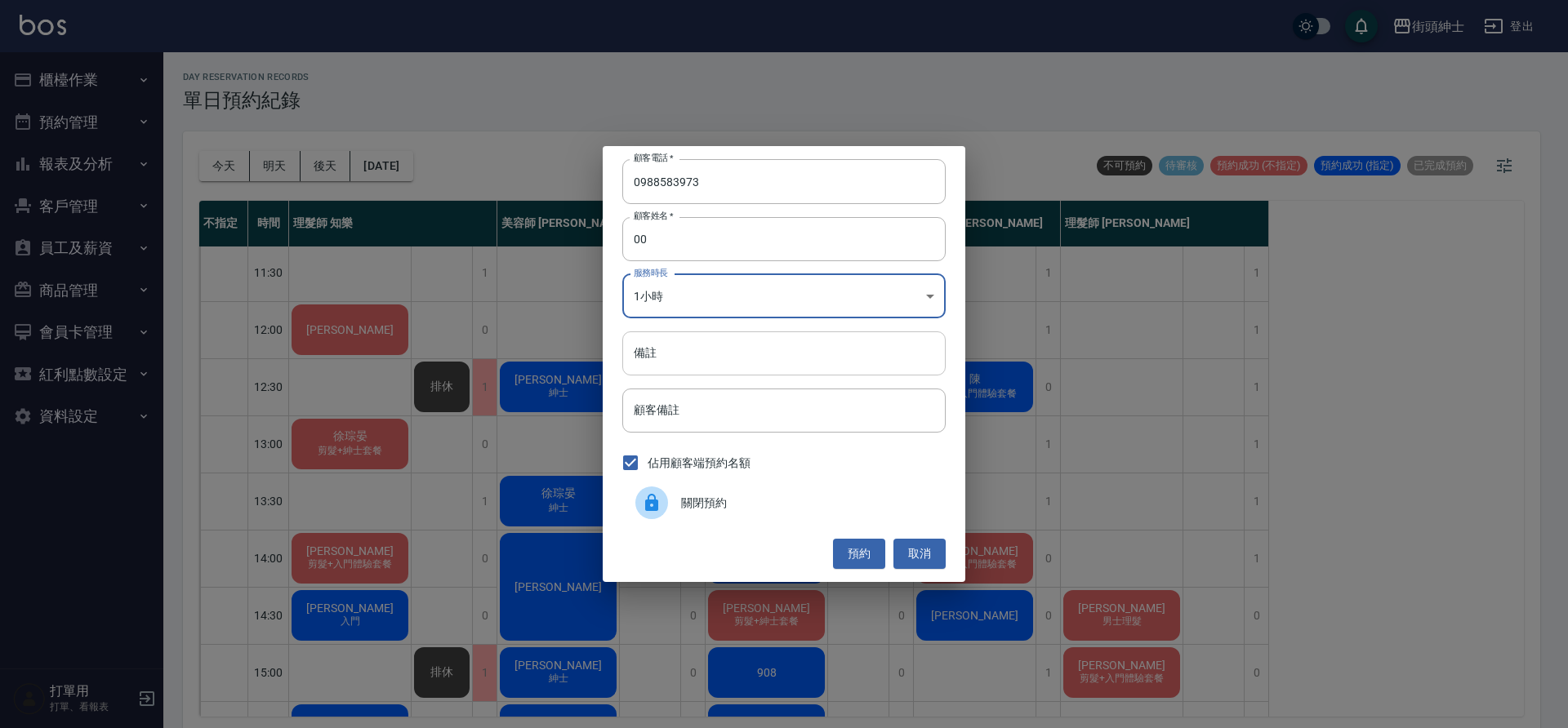
click at [678, 351] on input "備註" at bounding box center [784, 353] width 324 height 44
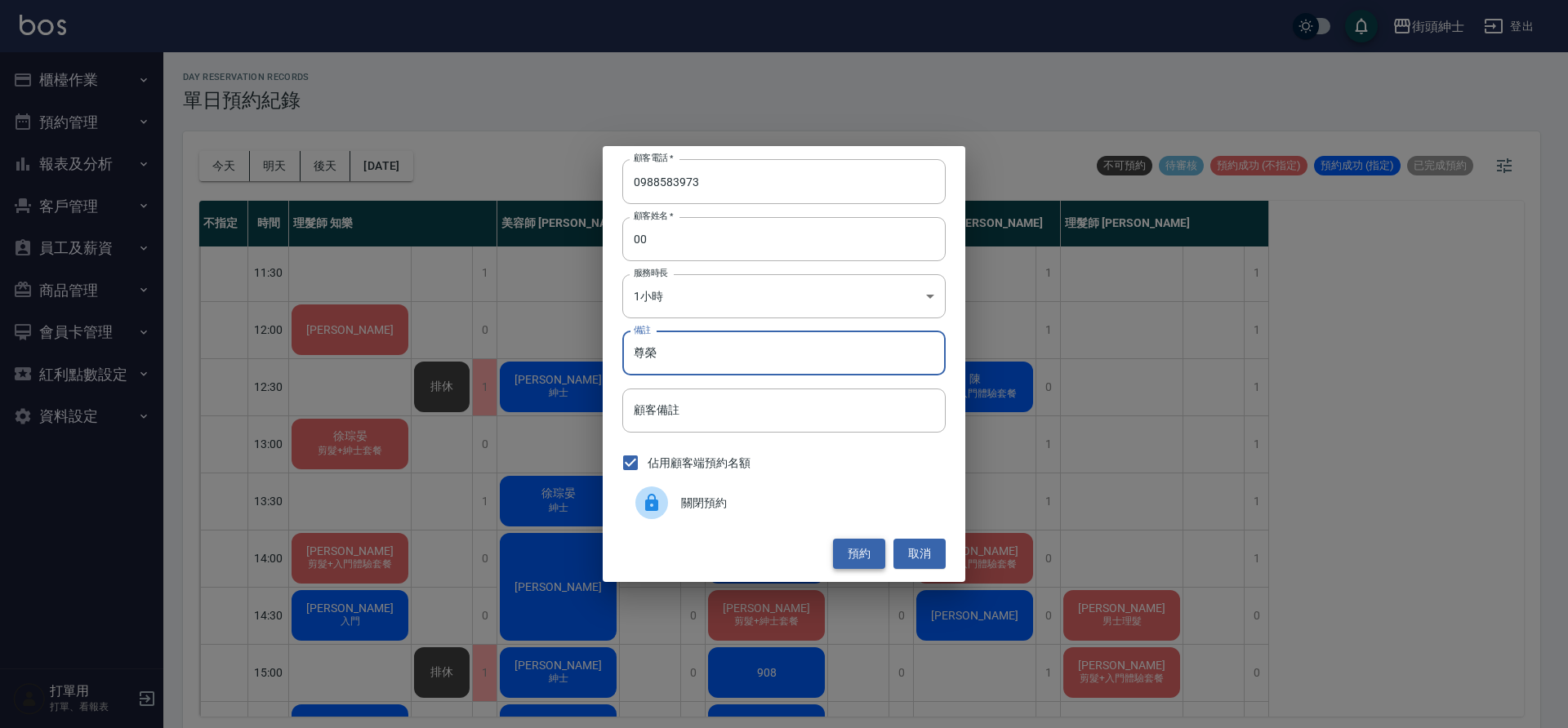
type input "尊榮"
click at [876, 555] on button "預約" at bounding box center [859, 554] width 53 height 30
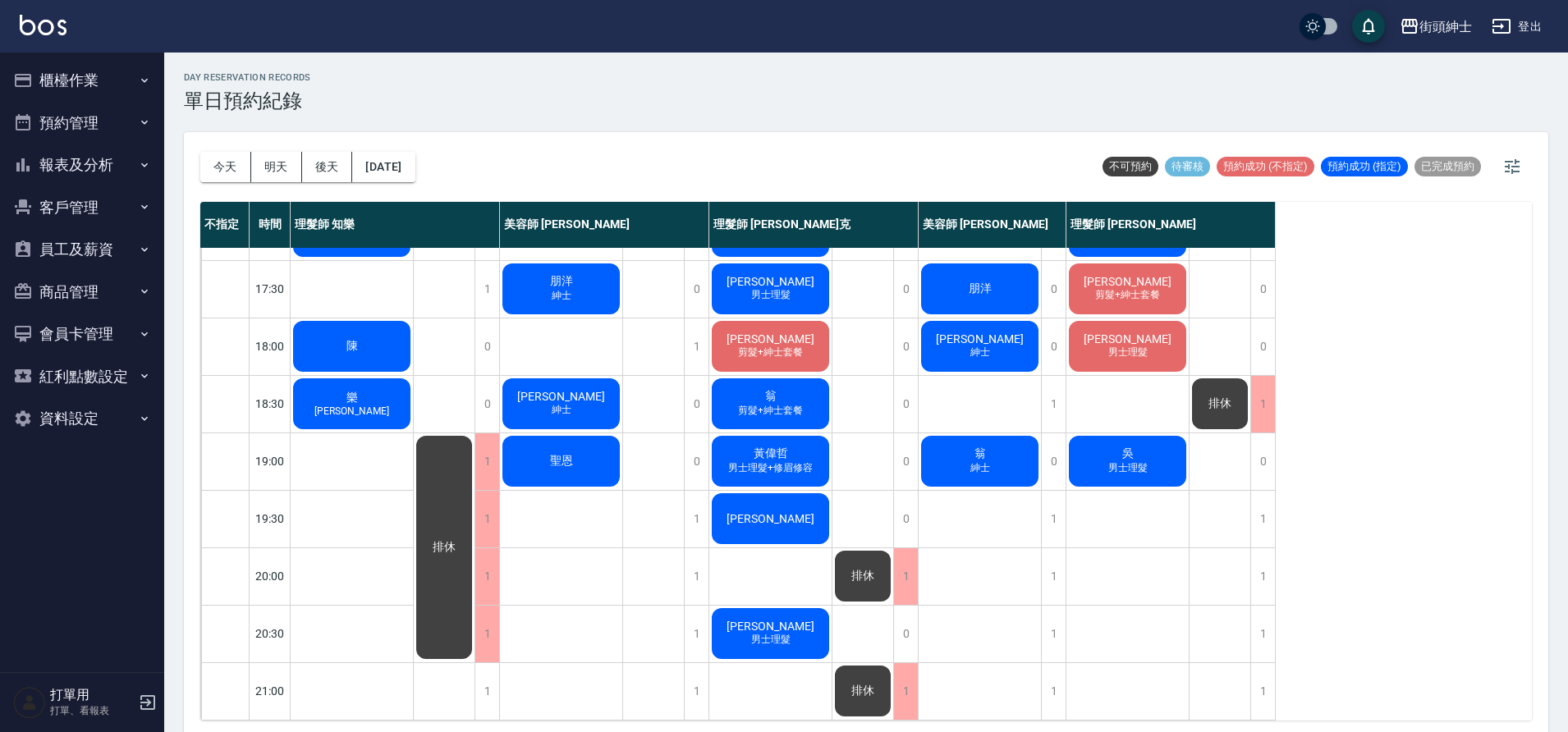
scroll to position [747, 0]
click at [880, 677] on div "排休" at bounding box center [863, 691] width 61 height 56
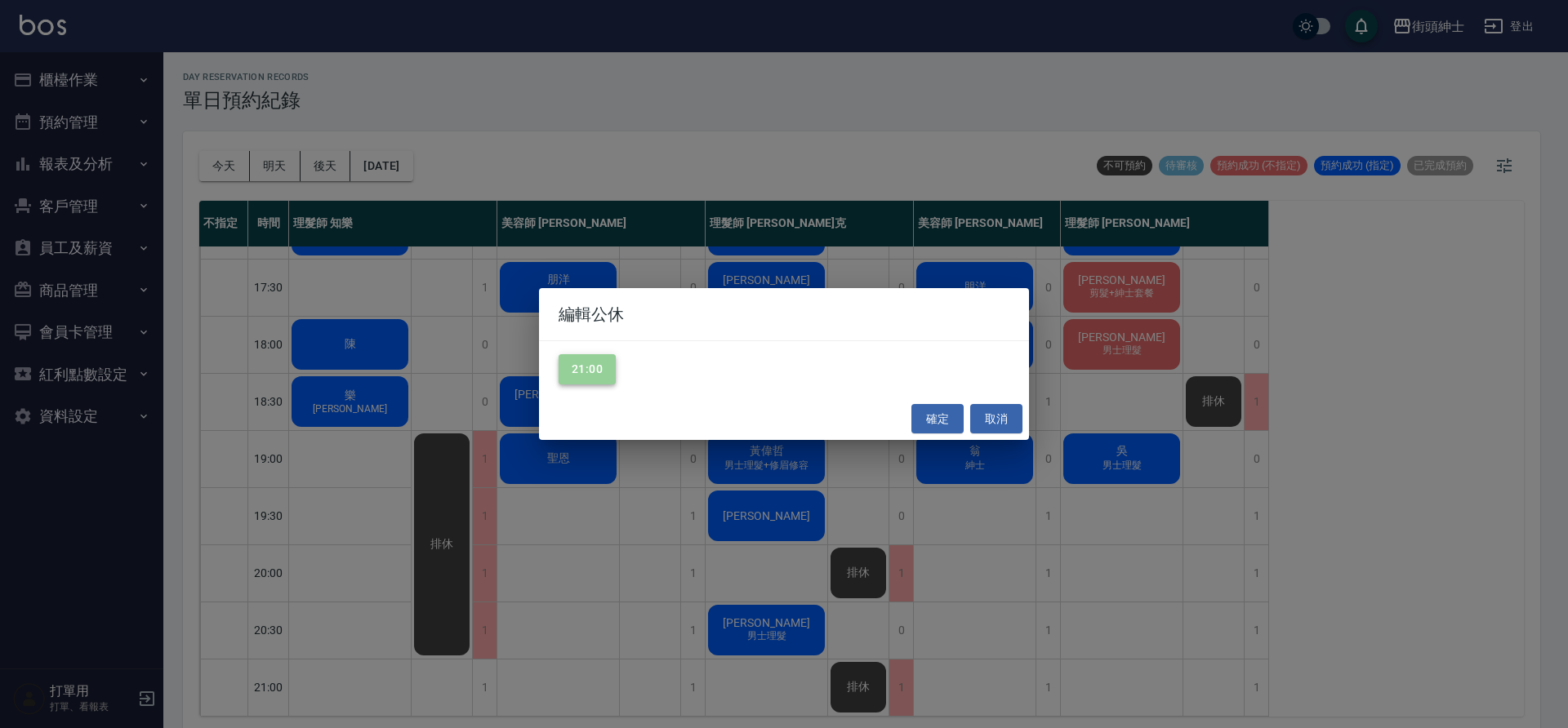
click at [589, 365] on button "21:00" at bounding box center [587, 369] width 57 height 30
click at [945, 419] on button "確定" at bounding box center [937, 418] width 53 height 30
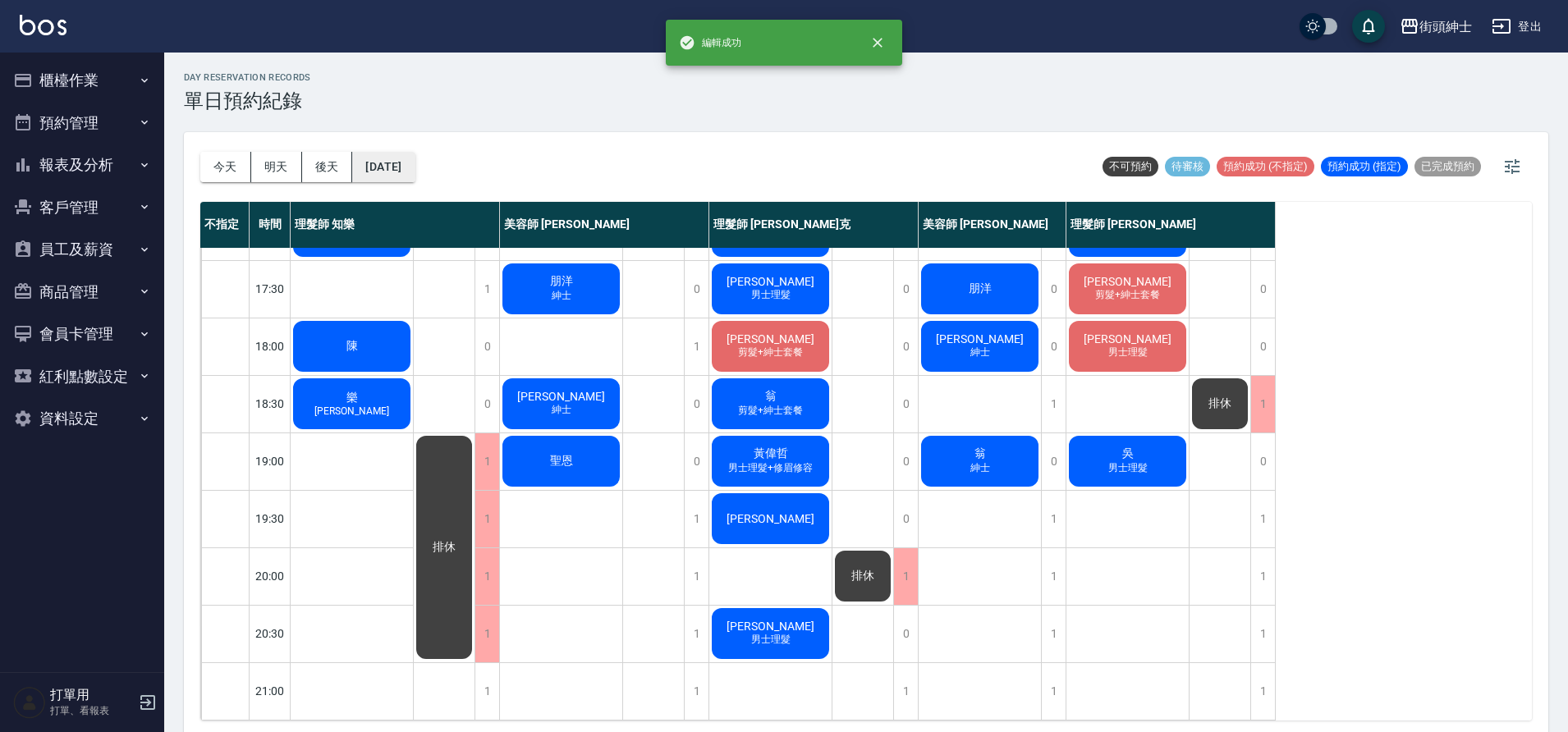
click at [415, 172] on button "[DATE]" at bounding box center [383, 167] width 62 height 30
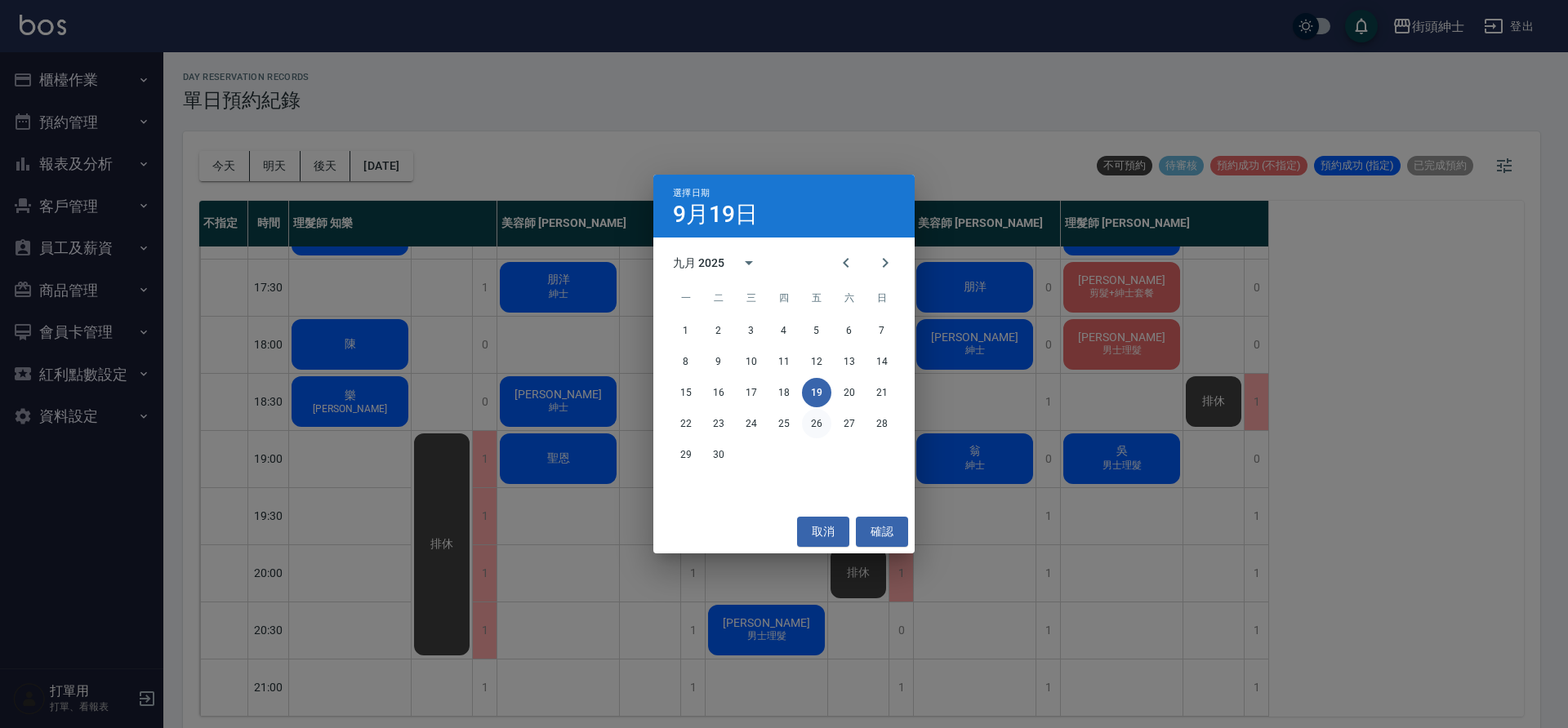
click at [816, 424] on button "26" at bounding box center [816, 424] width 29 height 29
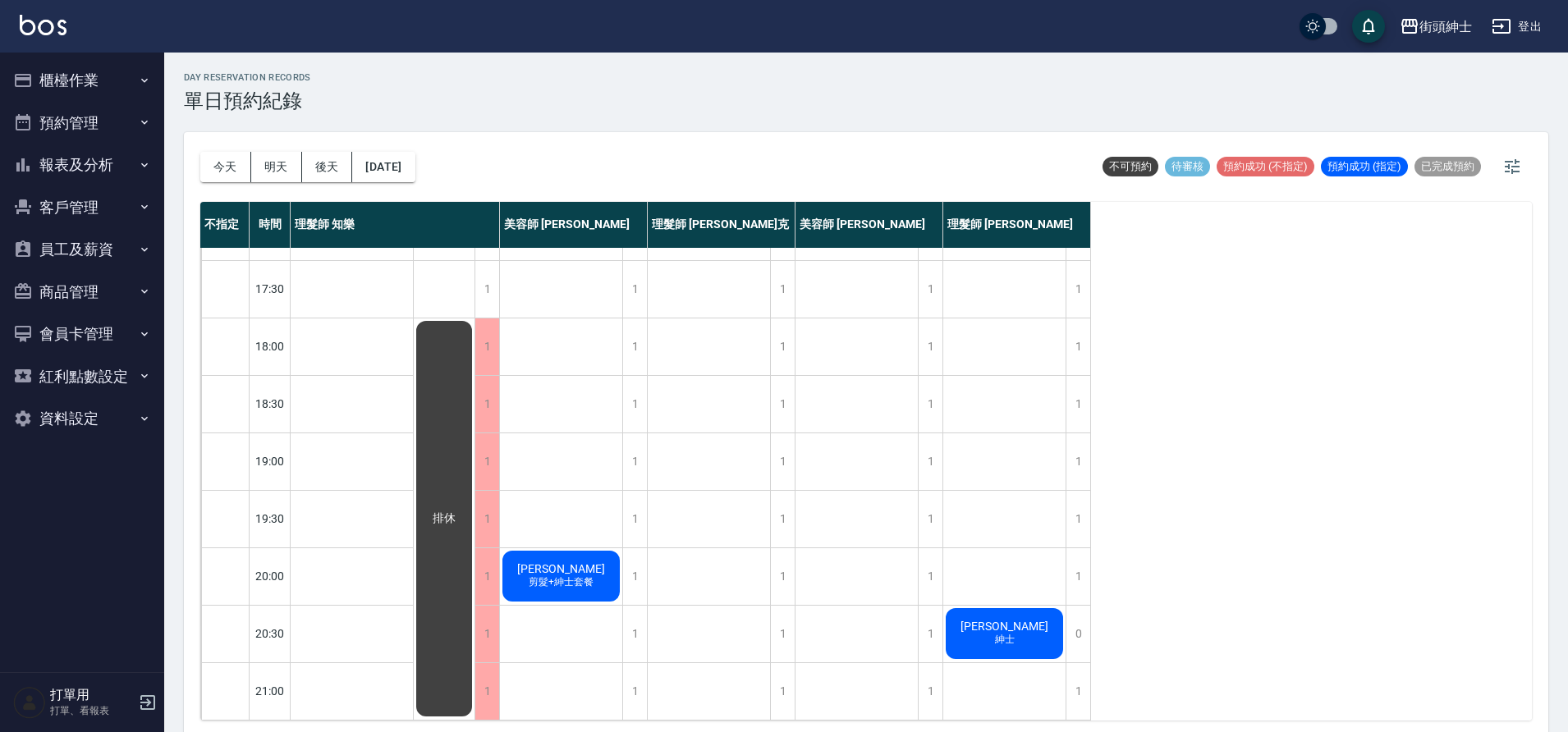
scroll to position [5, 0]
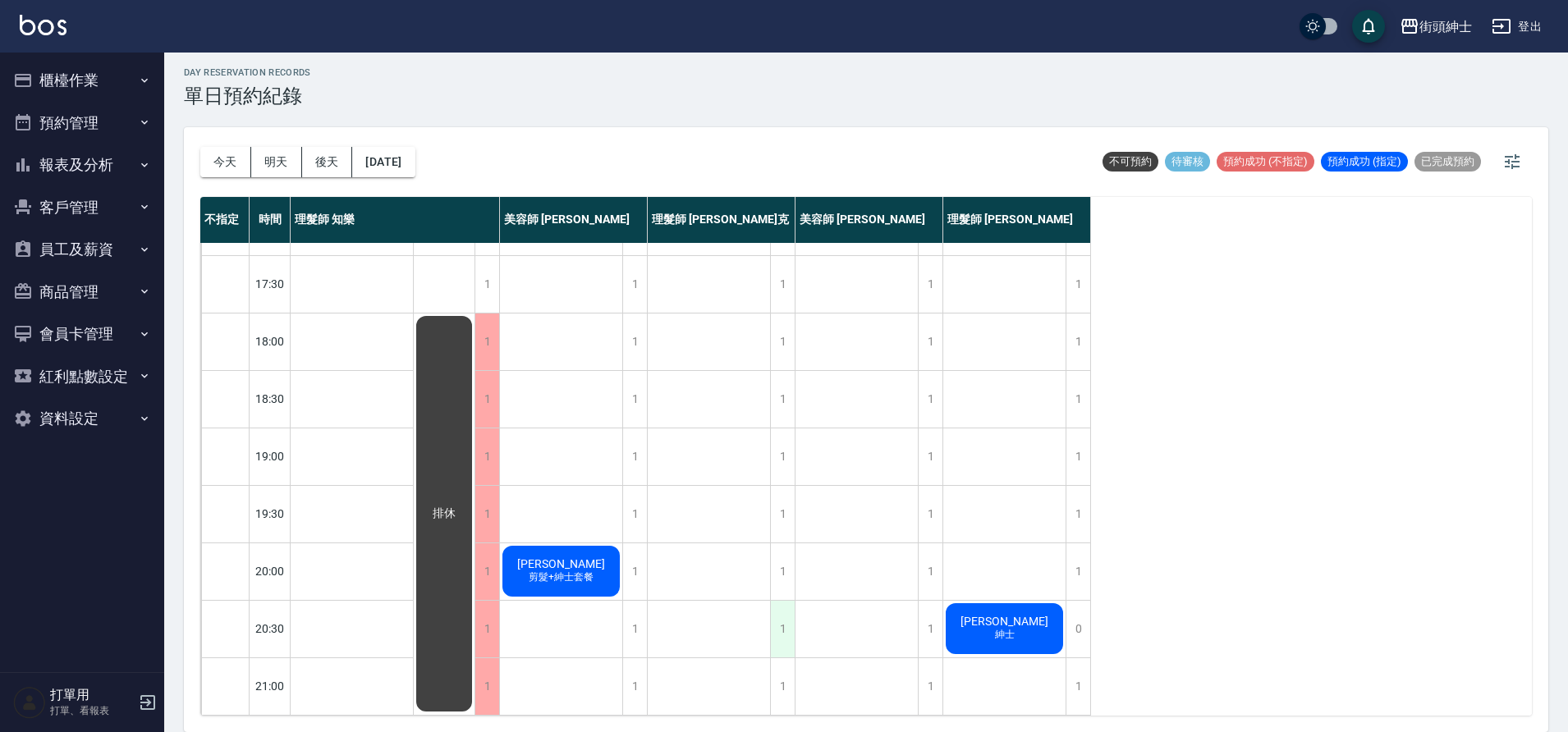
click at [782, 623] on div "1" at bounding box center [782, 629] width 24 height 56
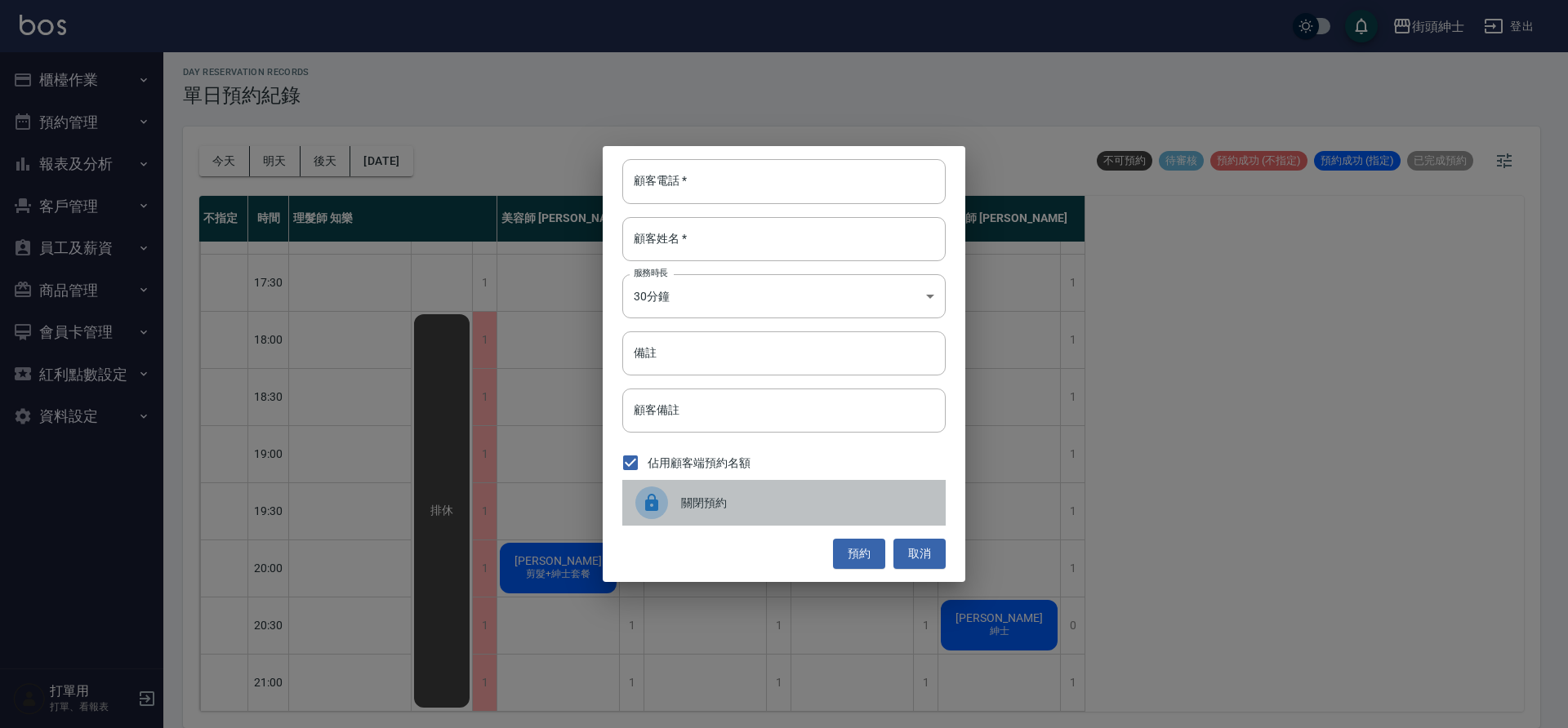
click at [746, 509] on span "關閉預約" at bounding box center [806, 504] width 251 height 17
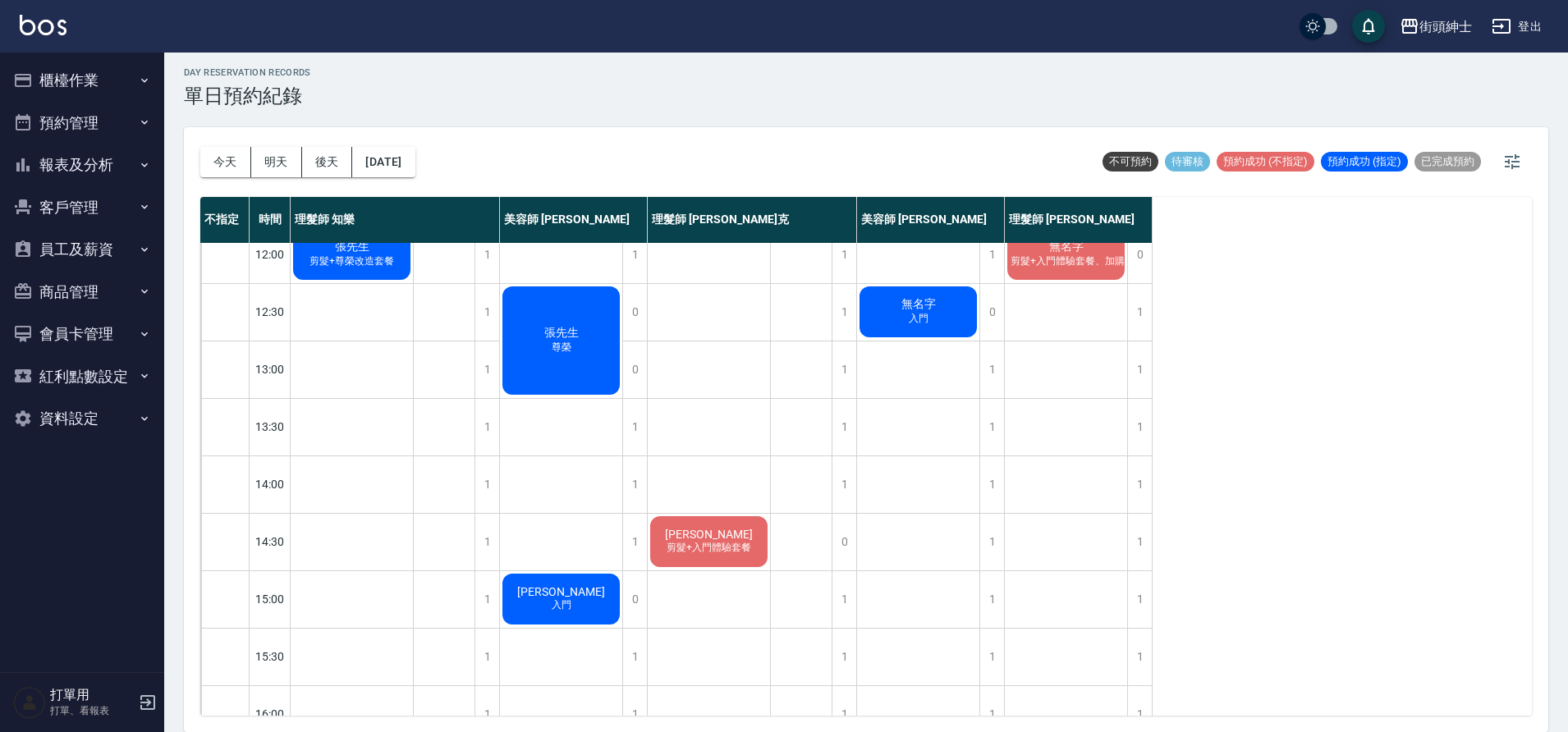
scroll to position [0, 0]
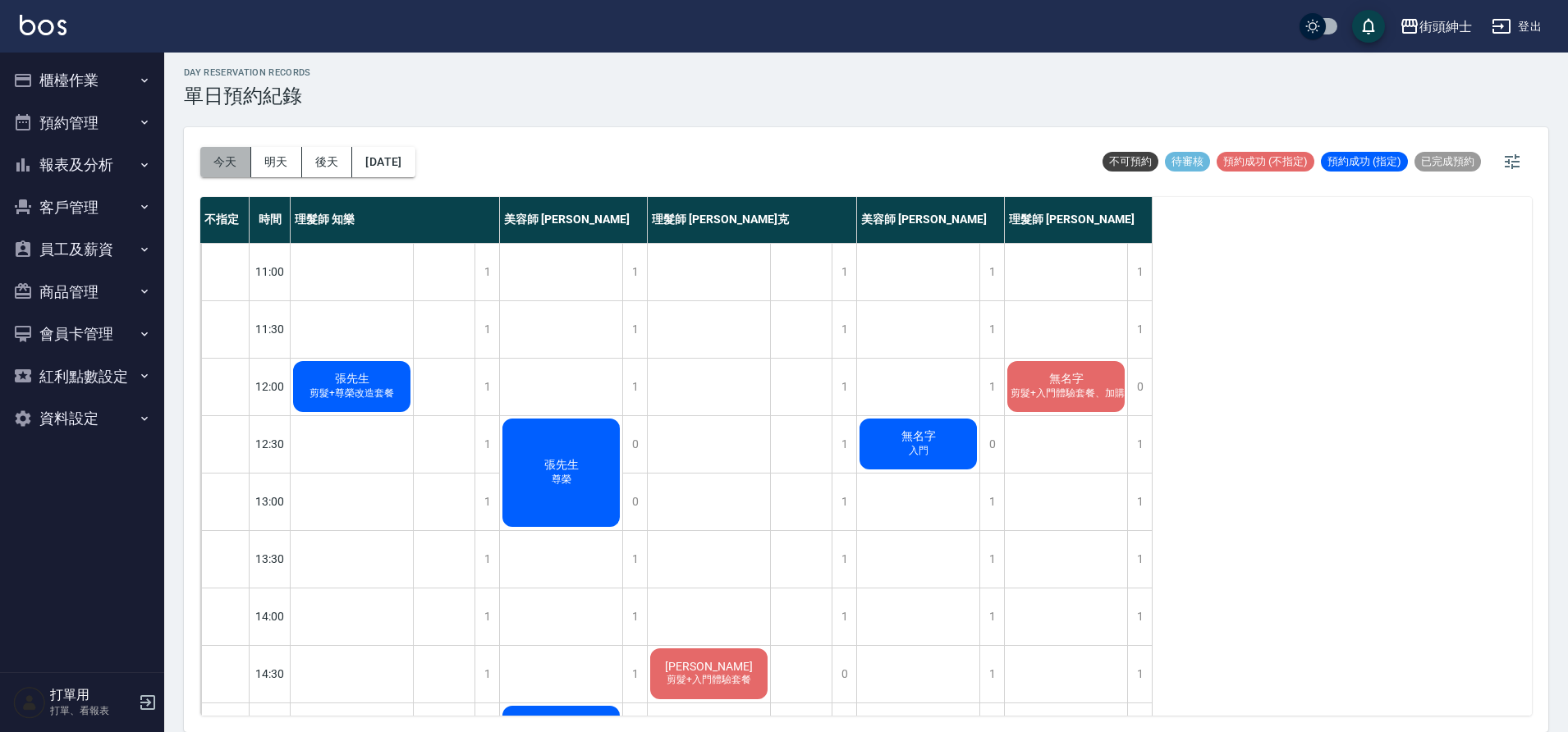
click at [223, 161] on button "今天" at bounding box center [225, 161] width 51 height 30
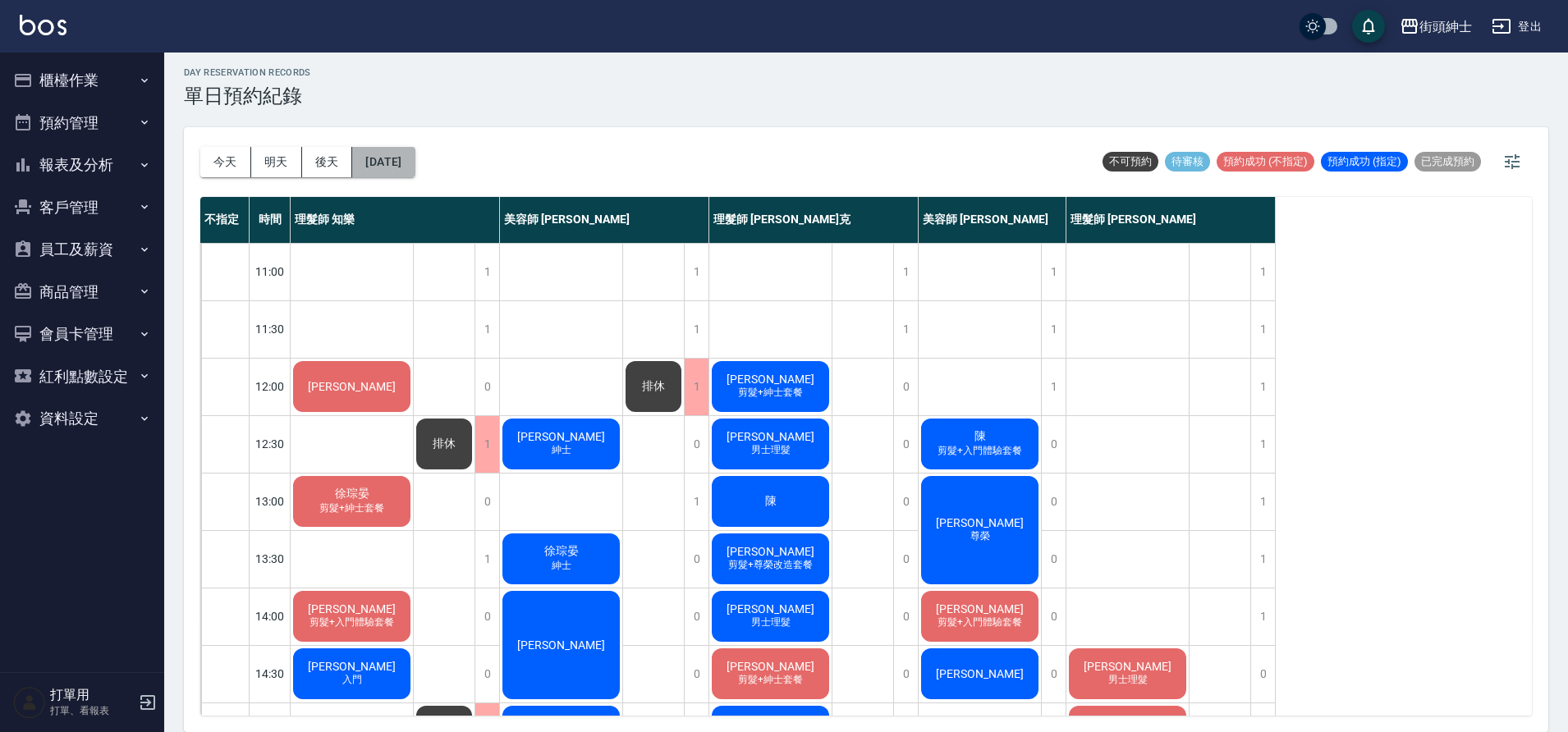
click at [415, 172] on button "[DATE]" at bounding box center [383, 161] width 62 height 30
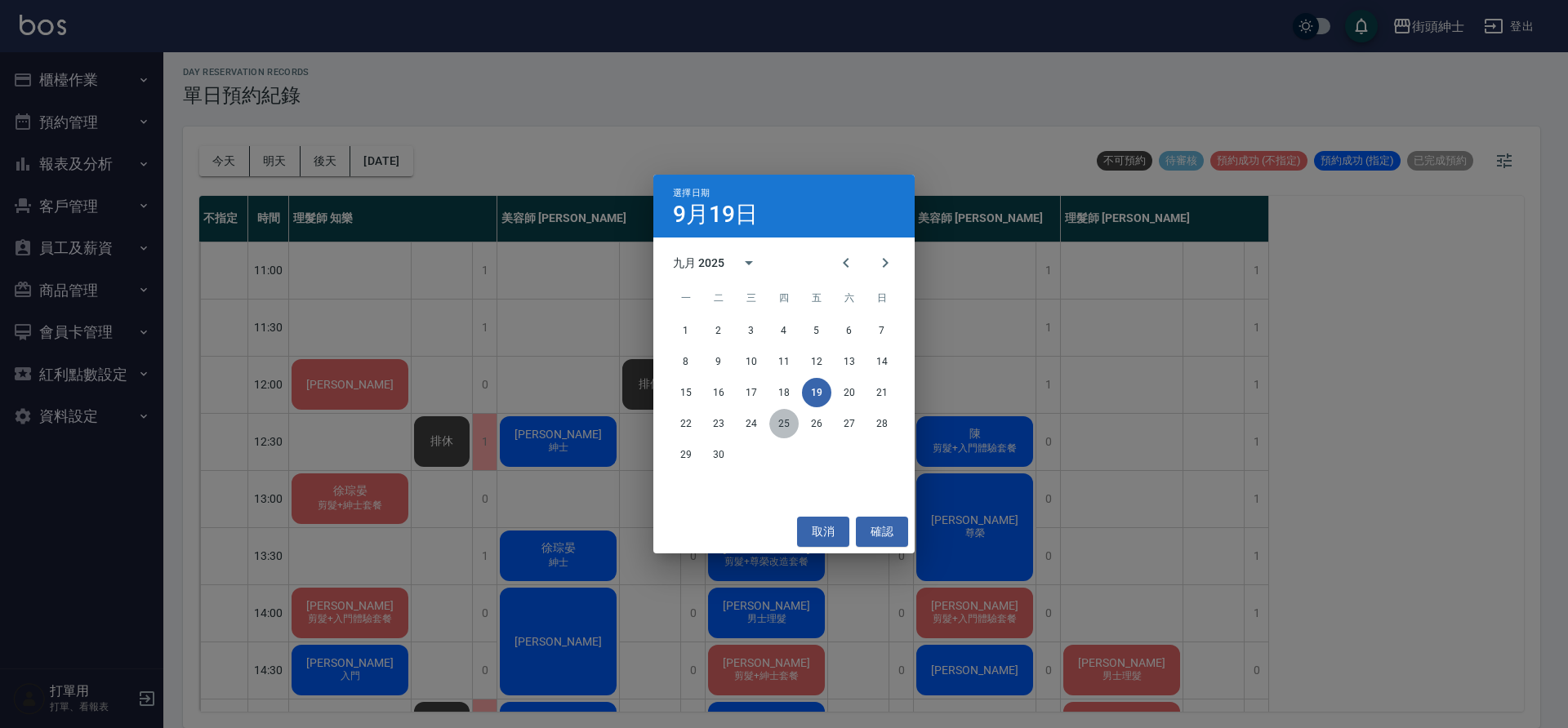
click at [786, 425] on button "25" at bounding box center [784, 424] width 29 height 29
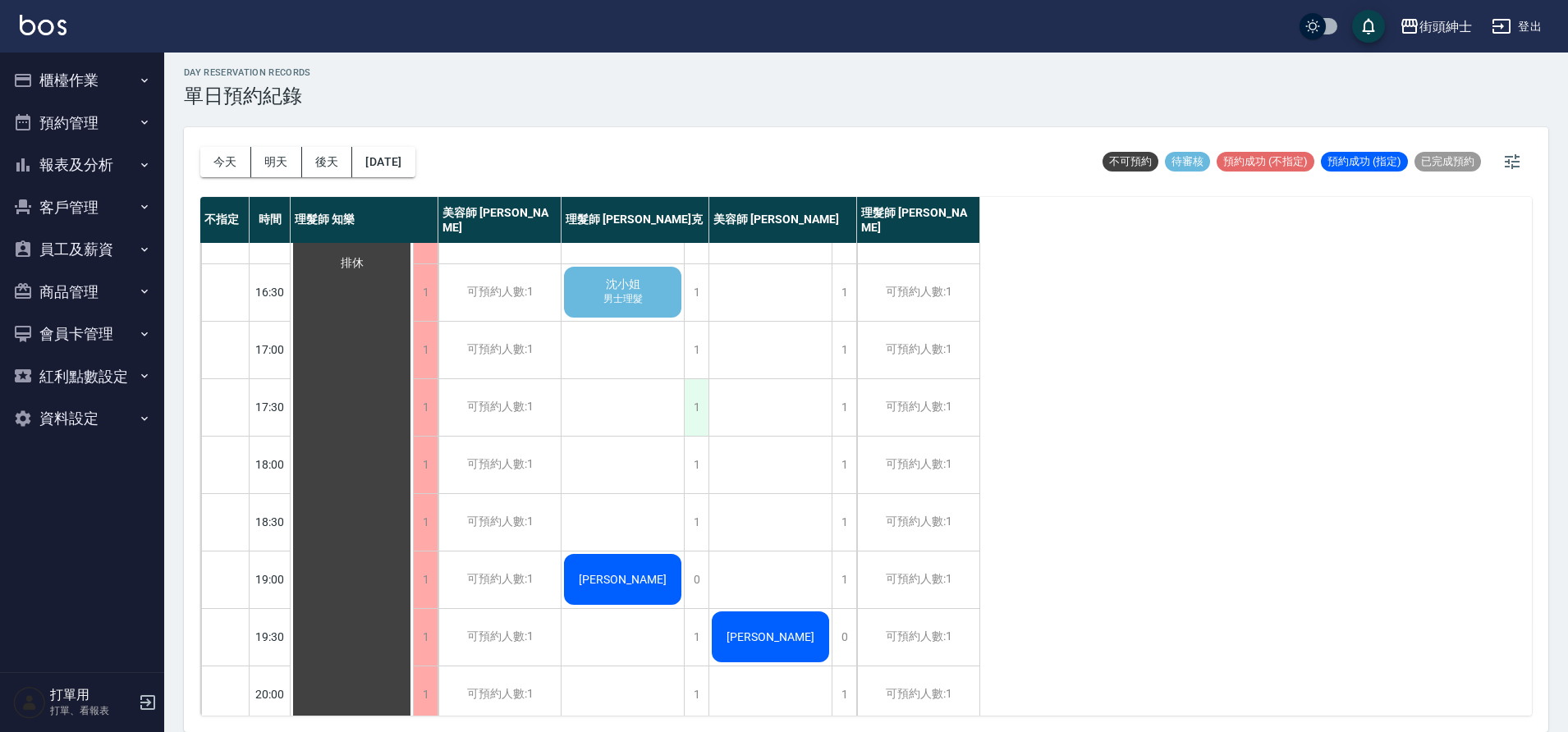
scroll to position [531, 0]
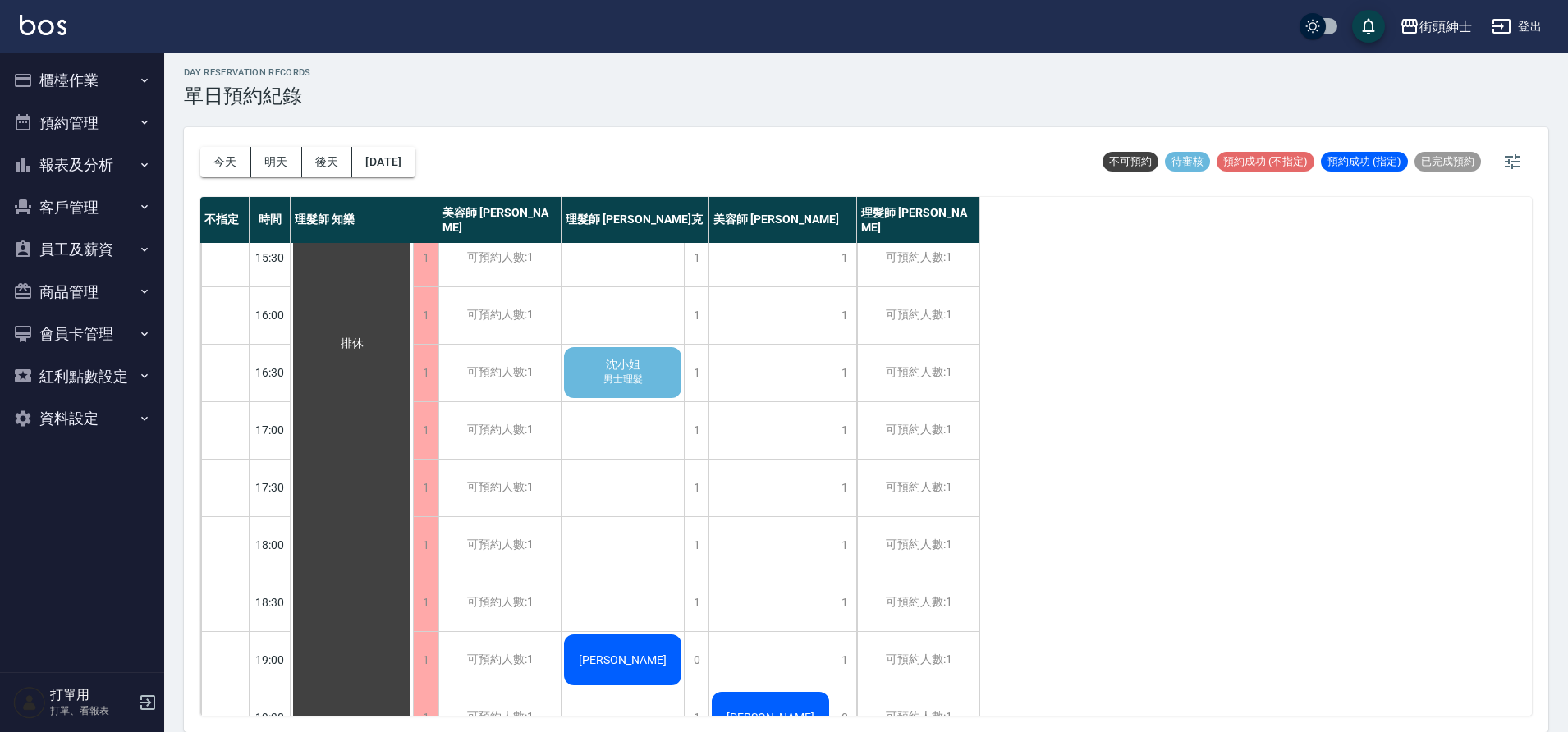
click at [651, 380] on div "沈小姐 男士理髮" at bounding box center [622, 372] width 122 height 56
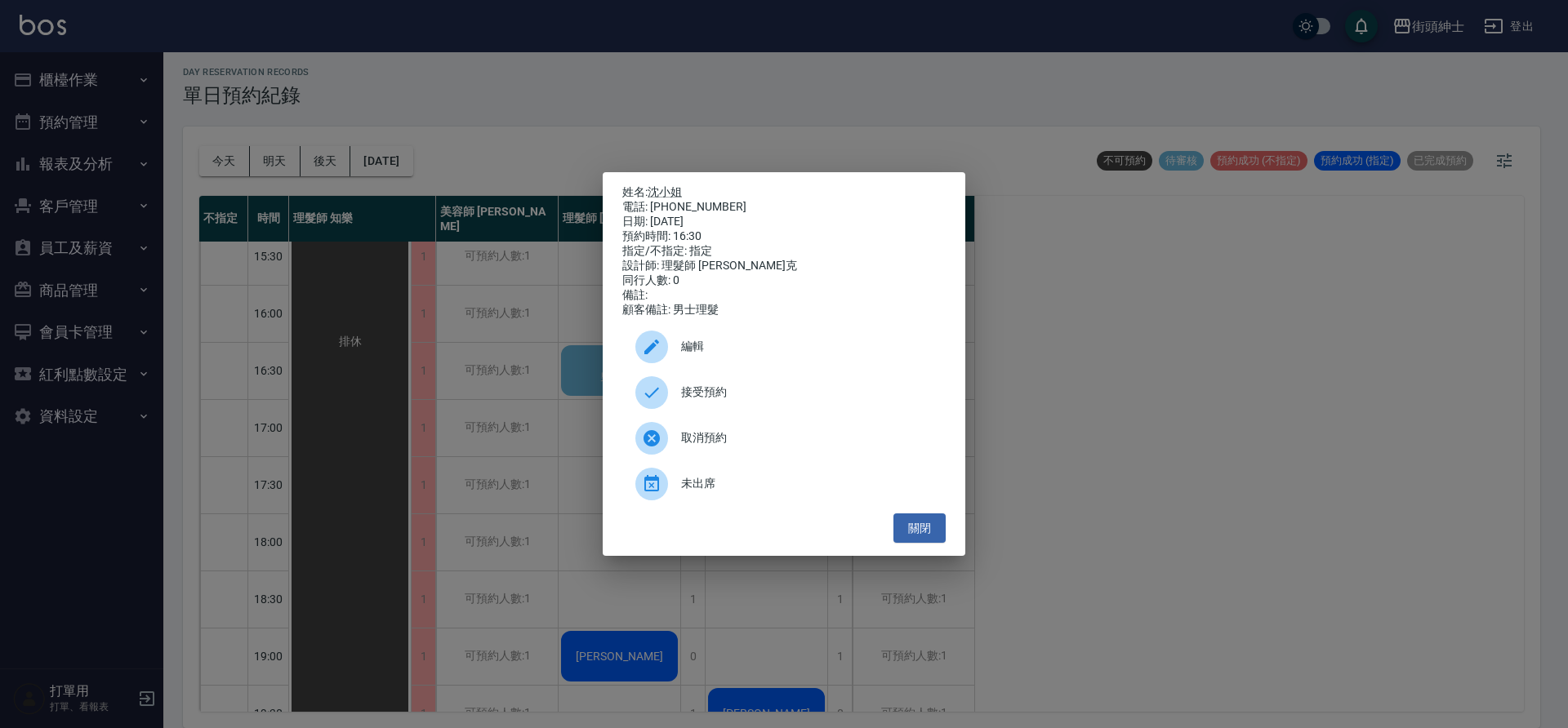
click at [734, 401] on span "接受預約" at bounding box center [806, 392] width 251 height 17
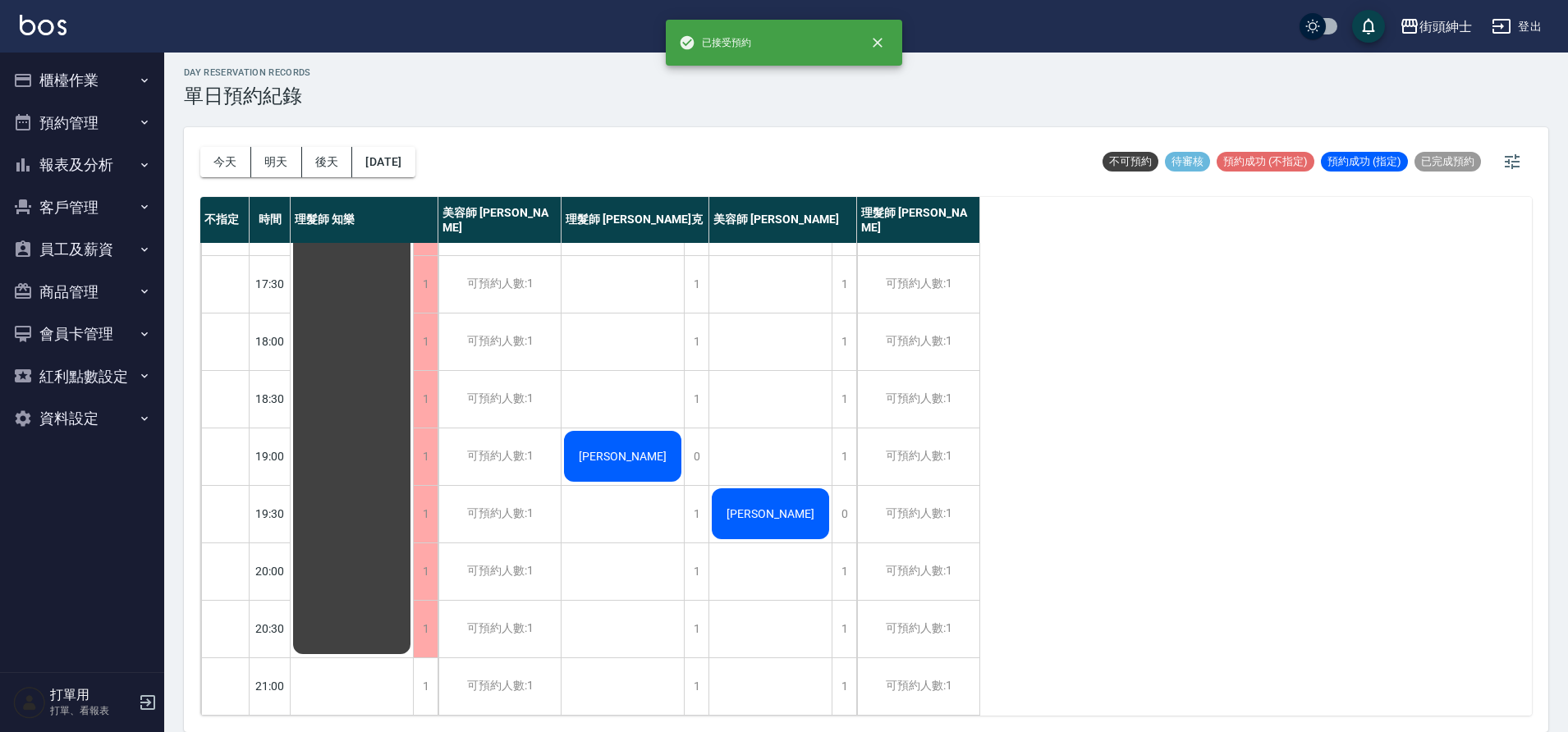
scroll to position [747, 0]
click at [696, 561] on div "1" at bounding box center [696, 572] width 24 height 56
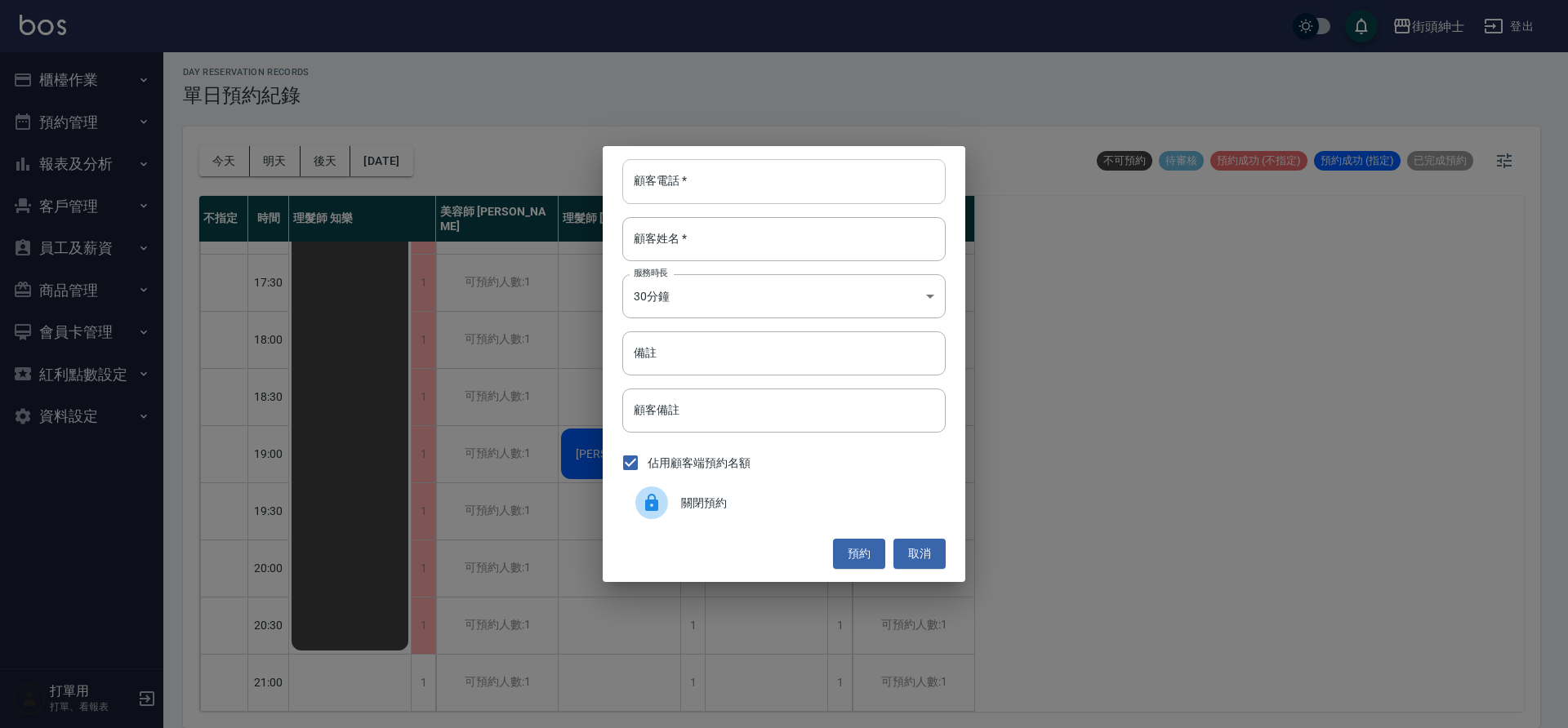
click at [786, 164] on input "顧客電話   *" at bounding box center [784, 181] width 324 height 44
type input "貢丸"
drag, startPoint x: 659, startPoint y: 179, endPoint x: 637, endPoint y: 180, distance: 22.0
click at [637, 180] on input "貢丸" at bounding box center [784, 181] width 324 height 44
click at [677, 232] on input "顧客姓名   *" at bounding box center [784, 239] width 324 height 44
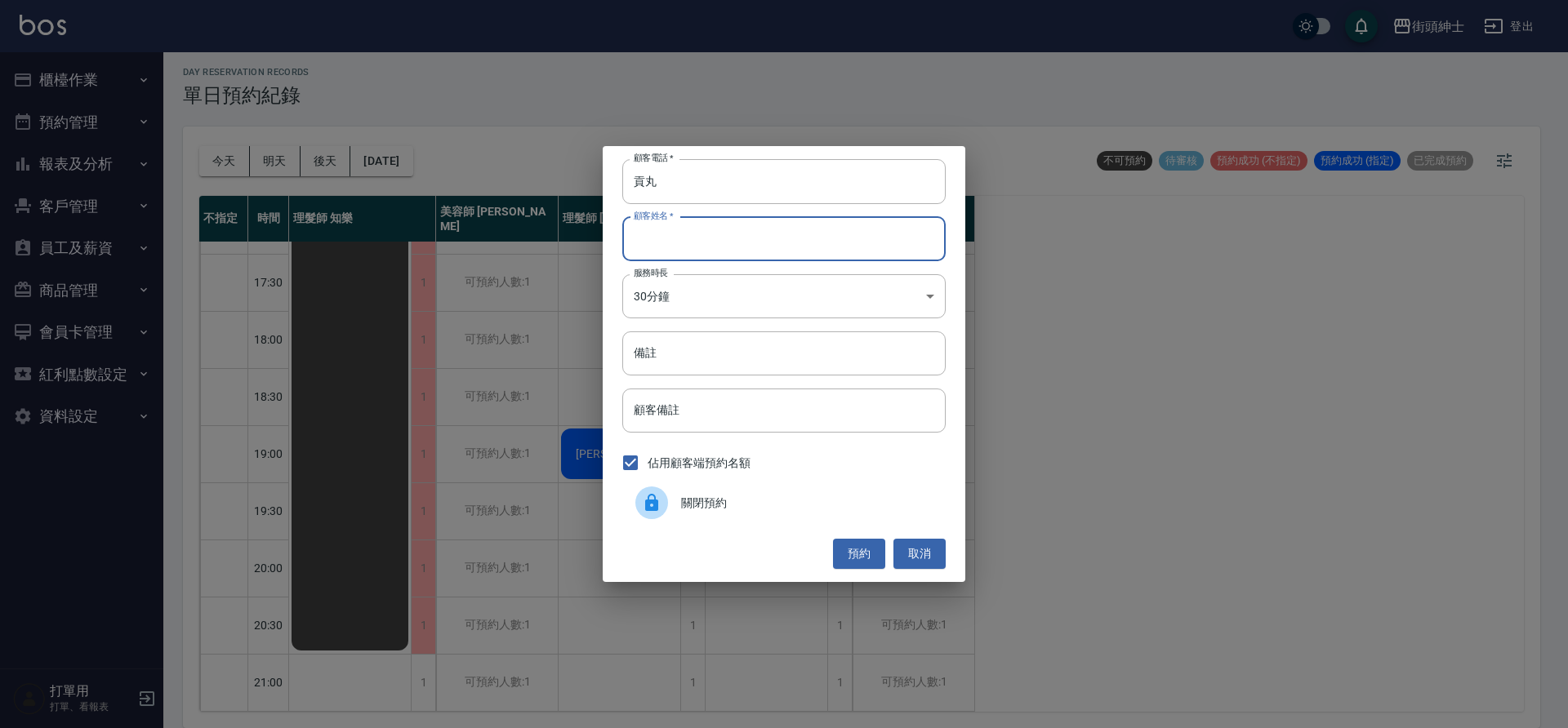
paste input "貢丸"
type input "貢丸"
click at [699, 301] on body "街頭紳士 登出 櫃檯作業 打帳單 帳單列表 營業儀表板 現金收支登錄 材料自購登錄 每日結帳 排班表 現場電腦打卡 預約管理 預約管理 單日預約紀錄 單週預約…" at bounding box center [784, 361] width 1568 height 733
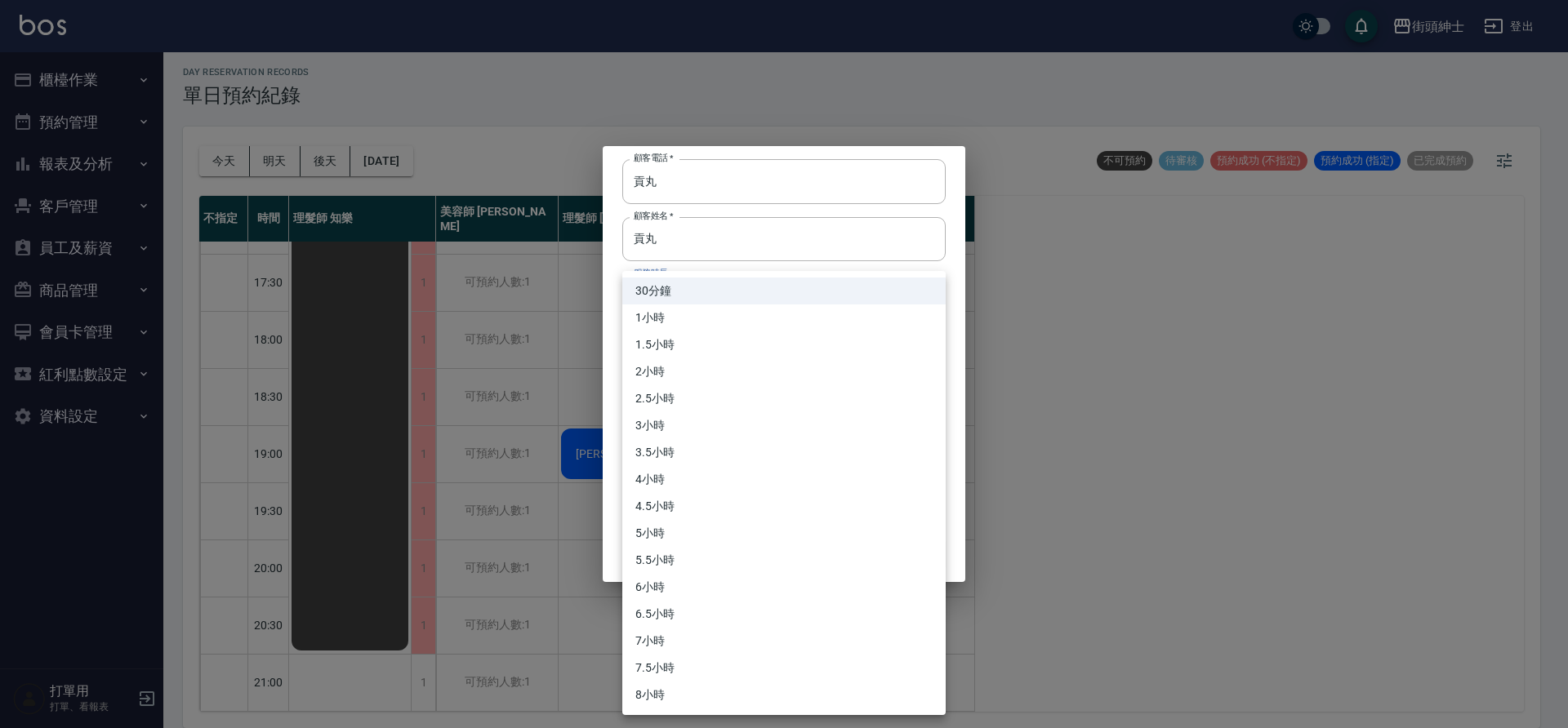
click at [701, 314] on li "1小時" at bounding box center [784, 317] width 324 height 27
type input "2"
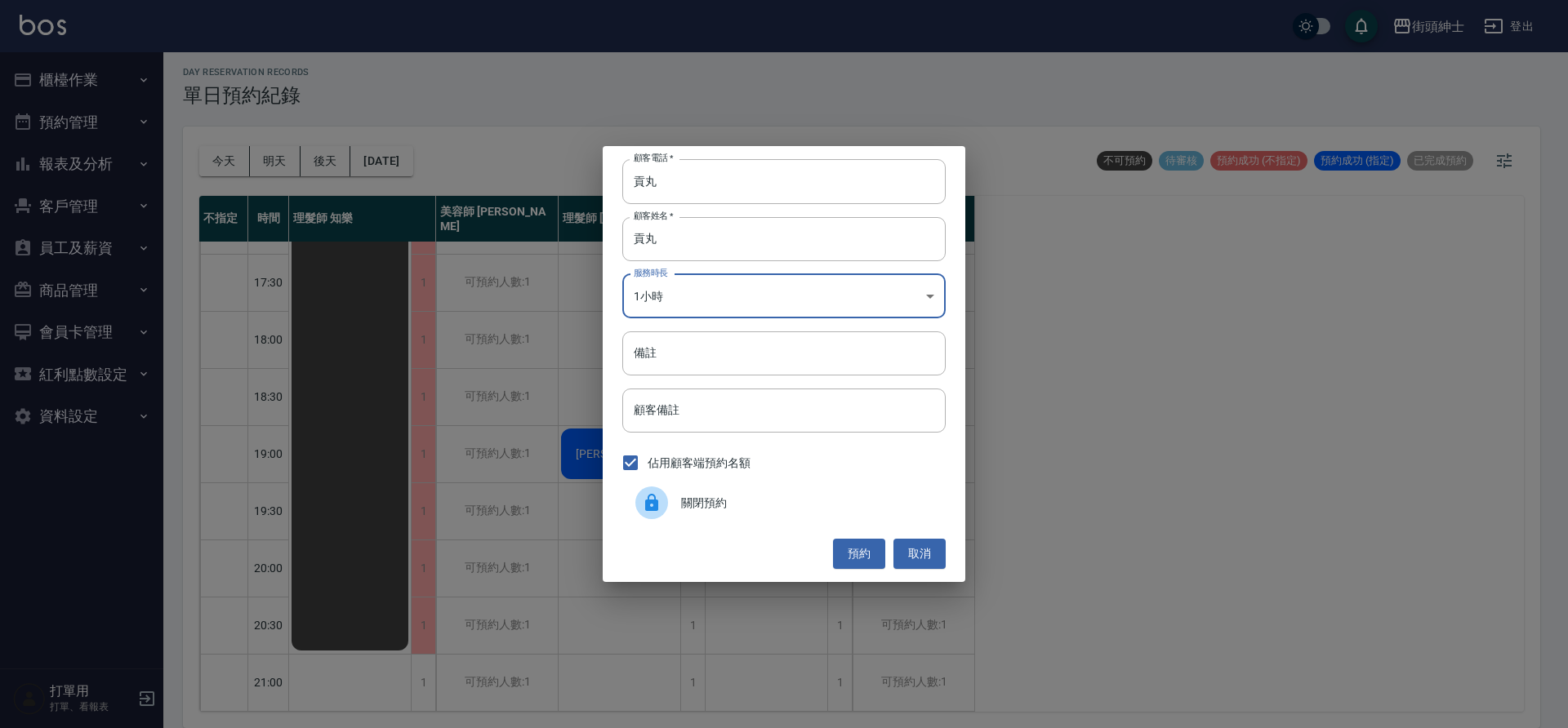
drag, startPoint x: 854, startPoint y: 544, endPoint x: 892, endPoint y: 498, distance: 59.7
click at [855, 544] on button "預約" at bounding box center [859, 554] width 53 height 30
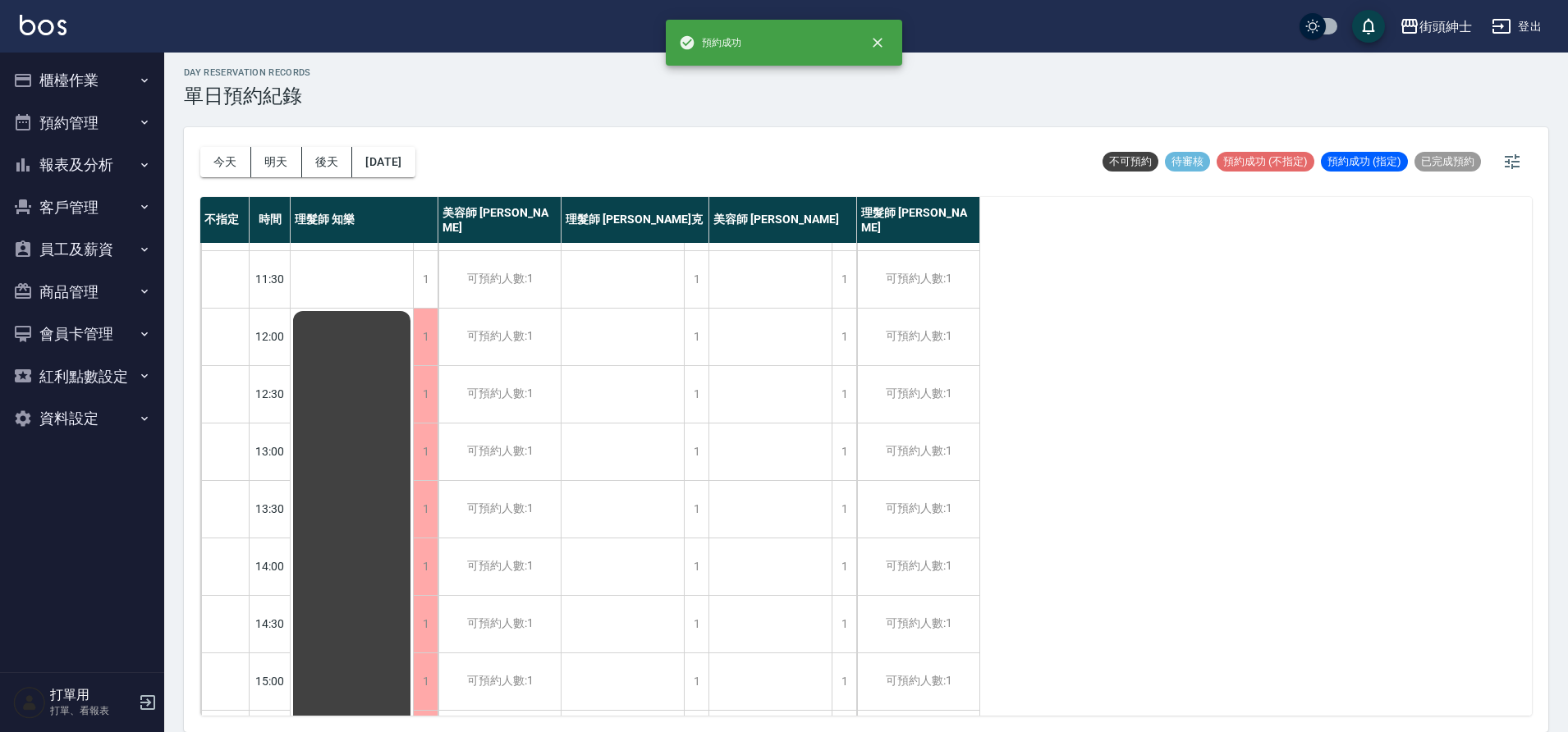
scroll to position [62, 0]
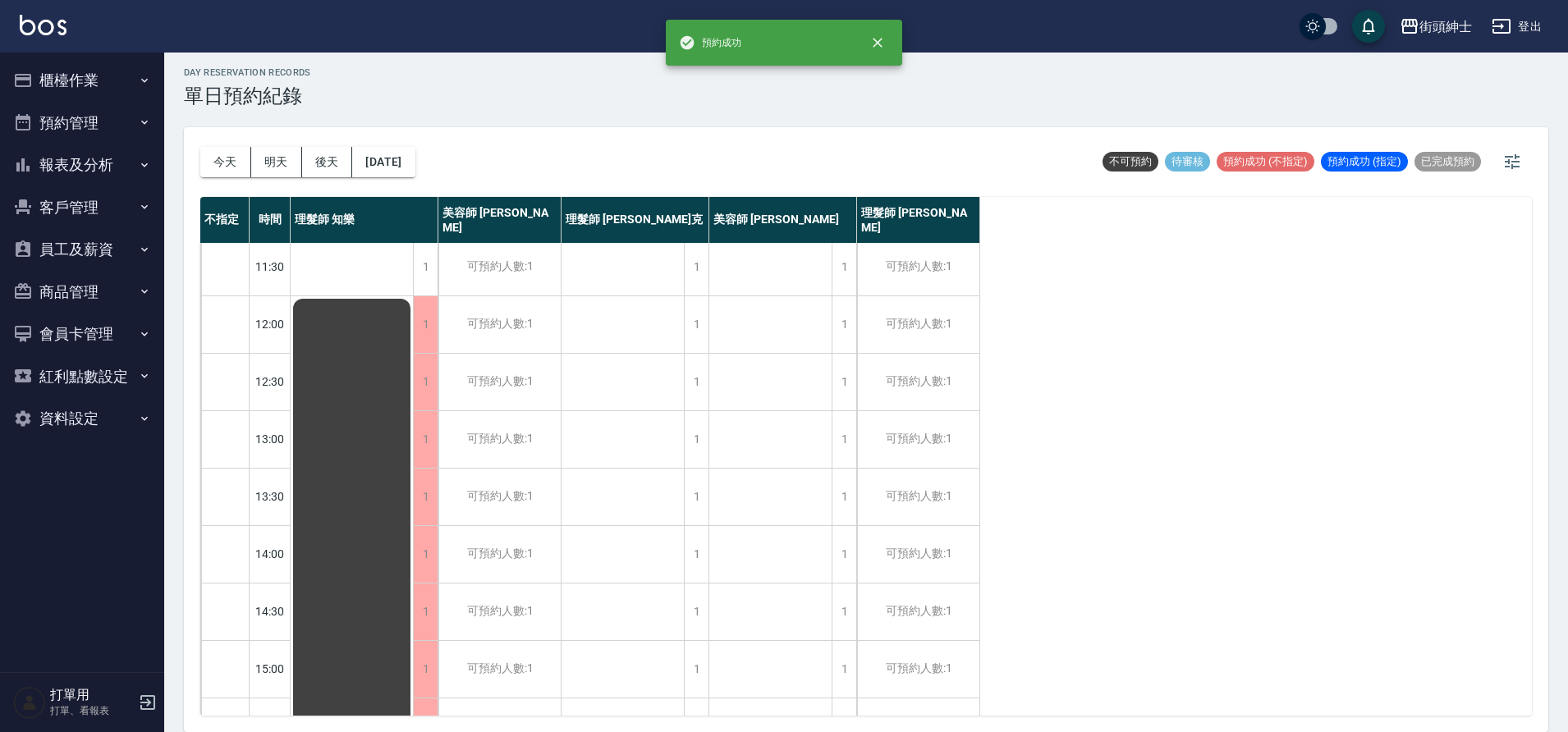
drag, startPoint x: 232, startPoint y: 175, endPoint x: 238, endPoint y: 171, distance: 7.2
click at [232, 174] on button "今天" at bounding box center [225, 161] width 51 height 30
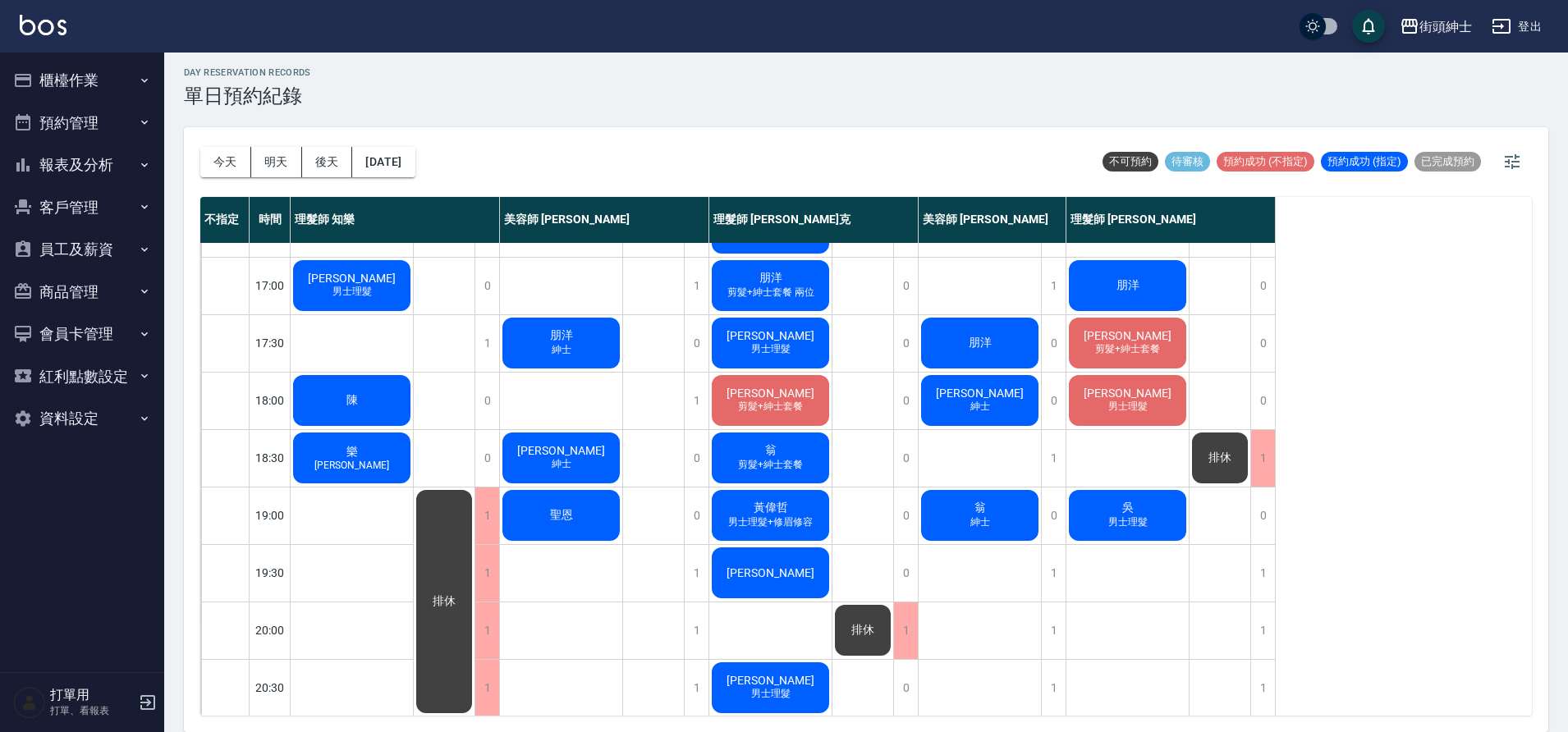
scroll to position [128, 0]
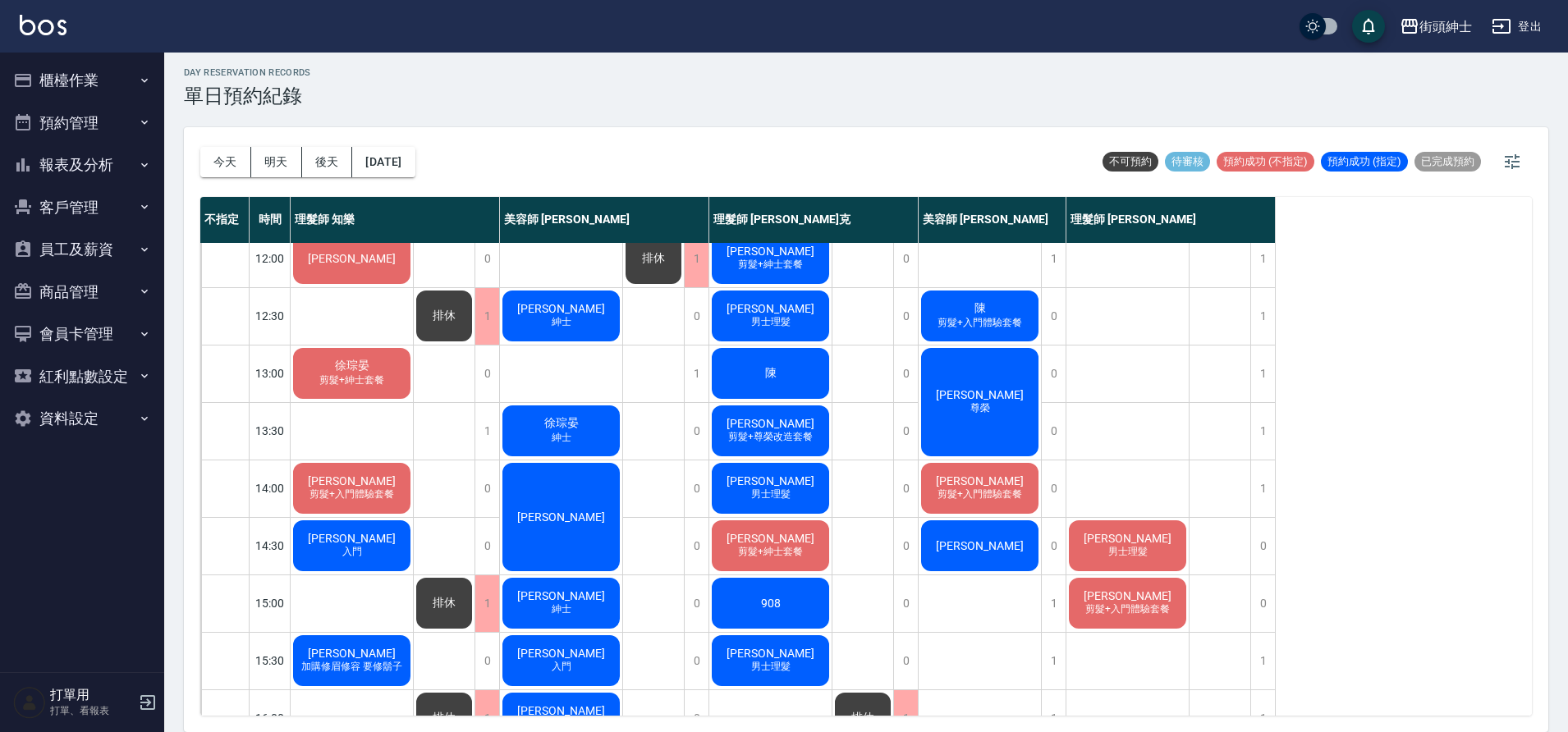
click at [975, 398] on span "[PERSON_NAME]" at bounding box center [979, 395] width 95 height 13
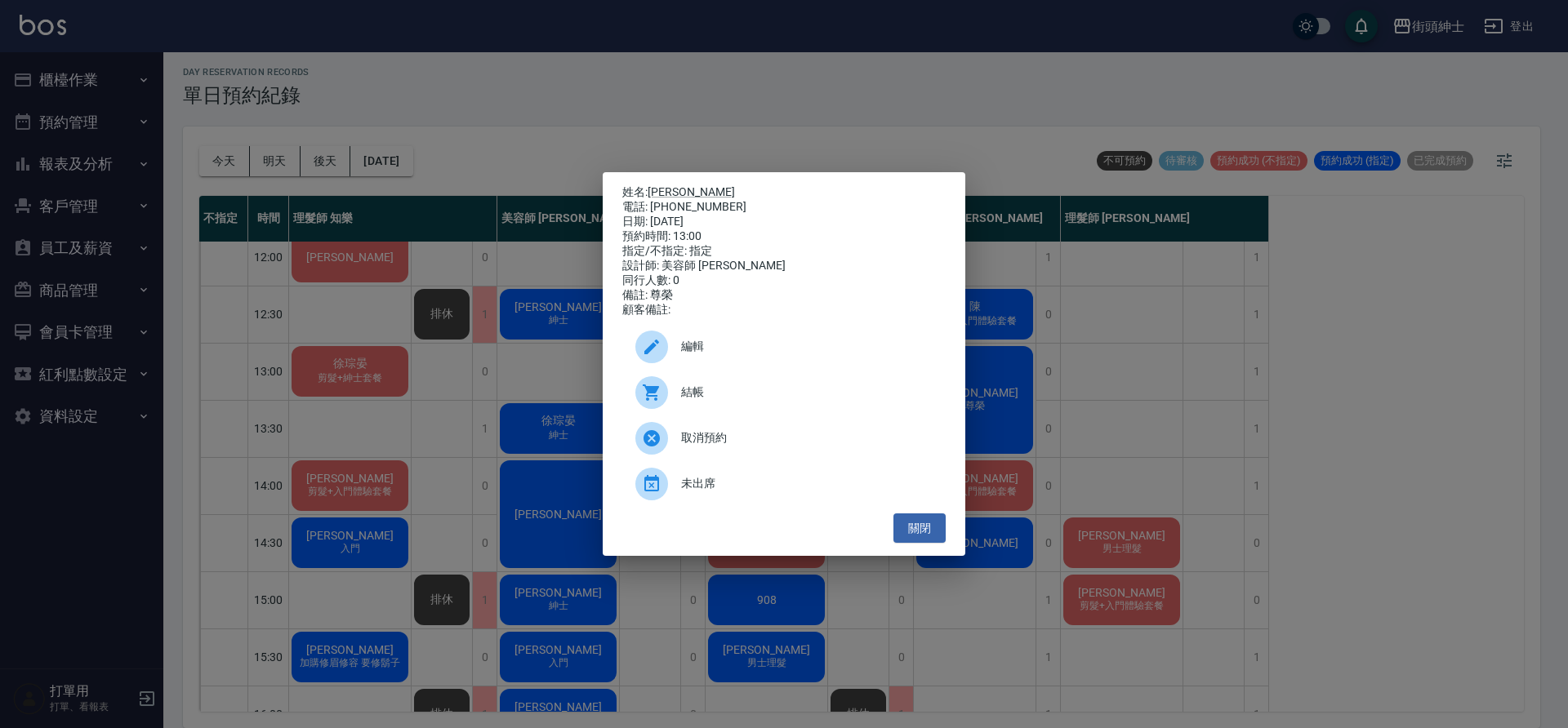
click at [1146, 461] on div "姓名: [PERSON_NAME] 電話: [PHONE_NUMBER] 日期: [DATE] 預約時間: 13:00 指定/不指定: 指定 設計師: 美容師…" at bounding box center [784, 364] width 1568 height 728
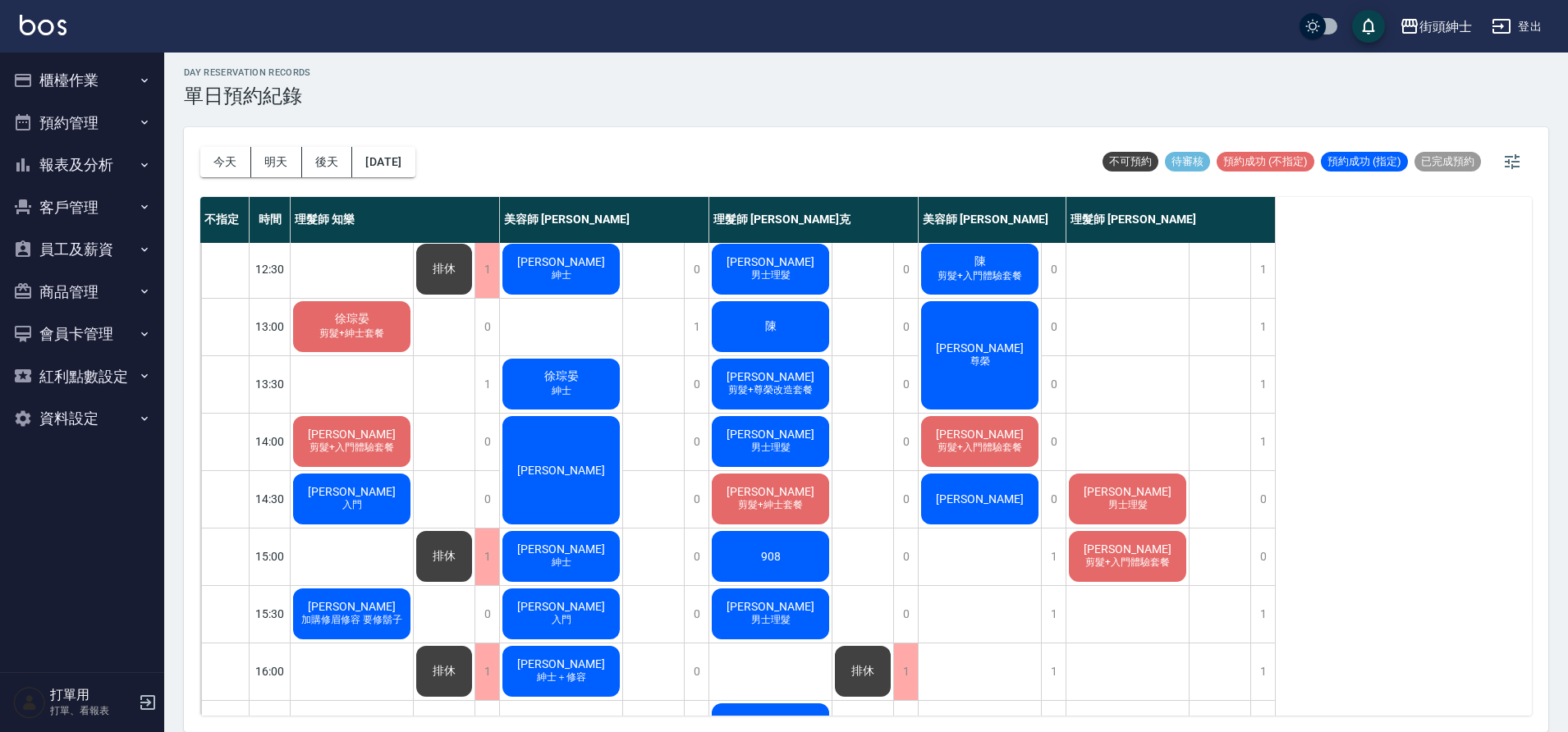
scroll to position [178, 0]
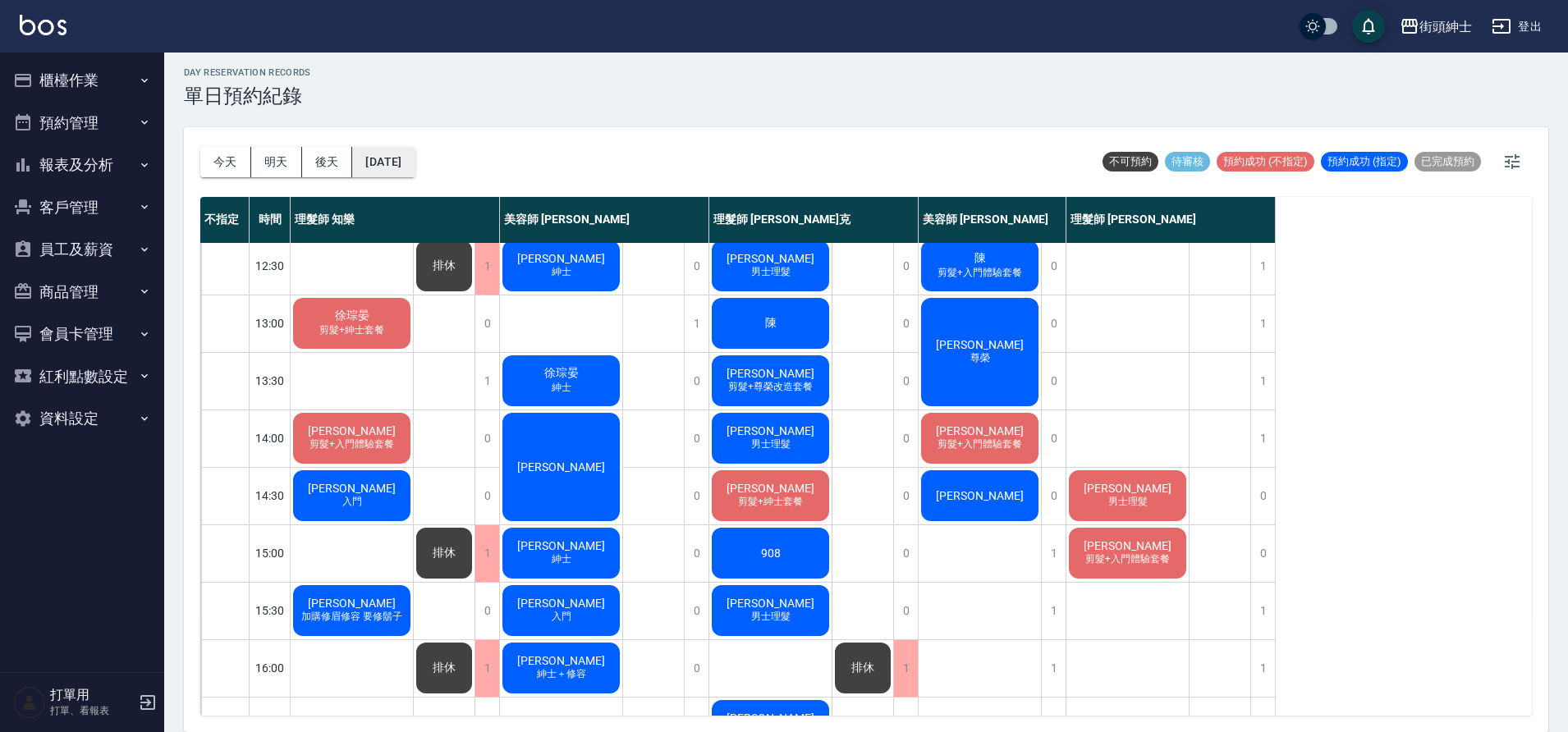
click at [376, 157] on button "[DATE]" at bounding box center [383, 161] width 62 height 30
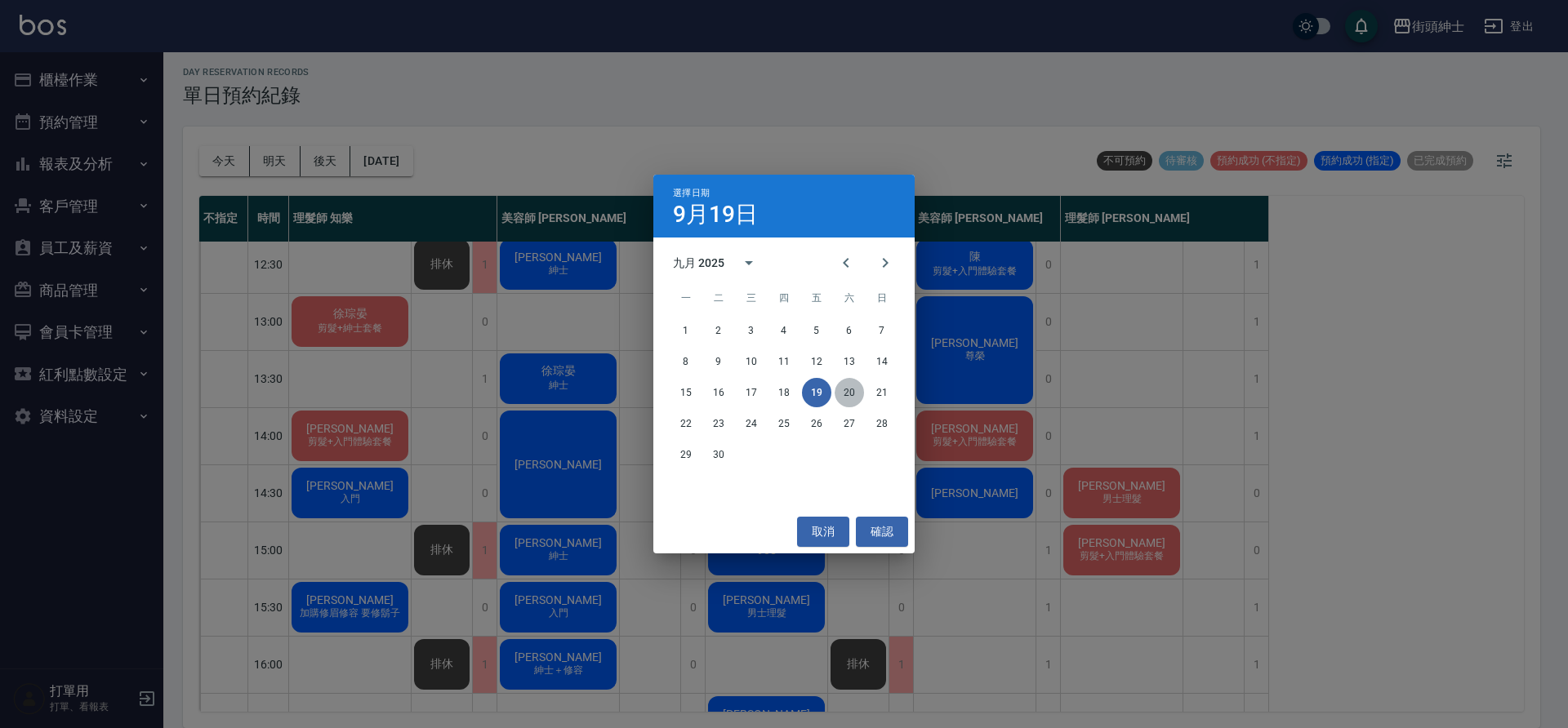
click at [837, 389] on button "20" at bounding box center [849, 392] width 29 height 29
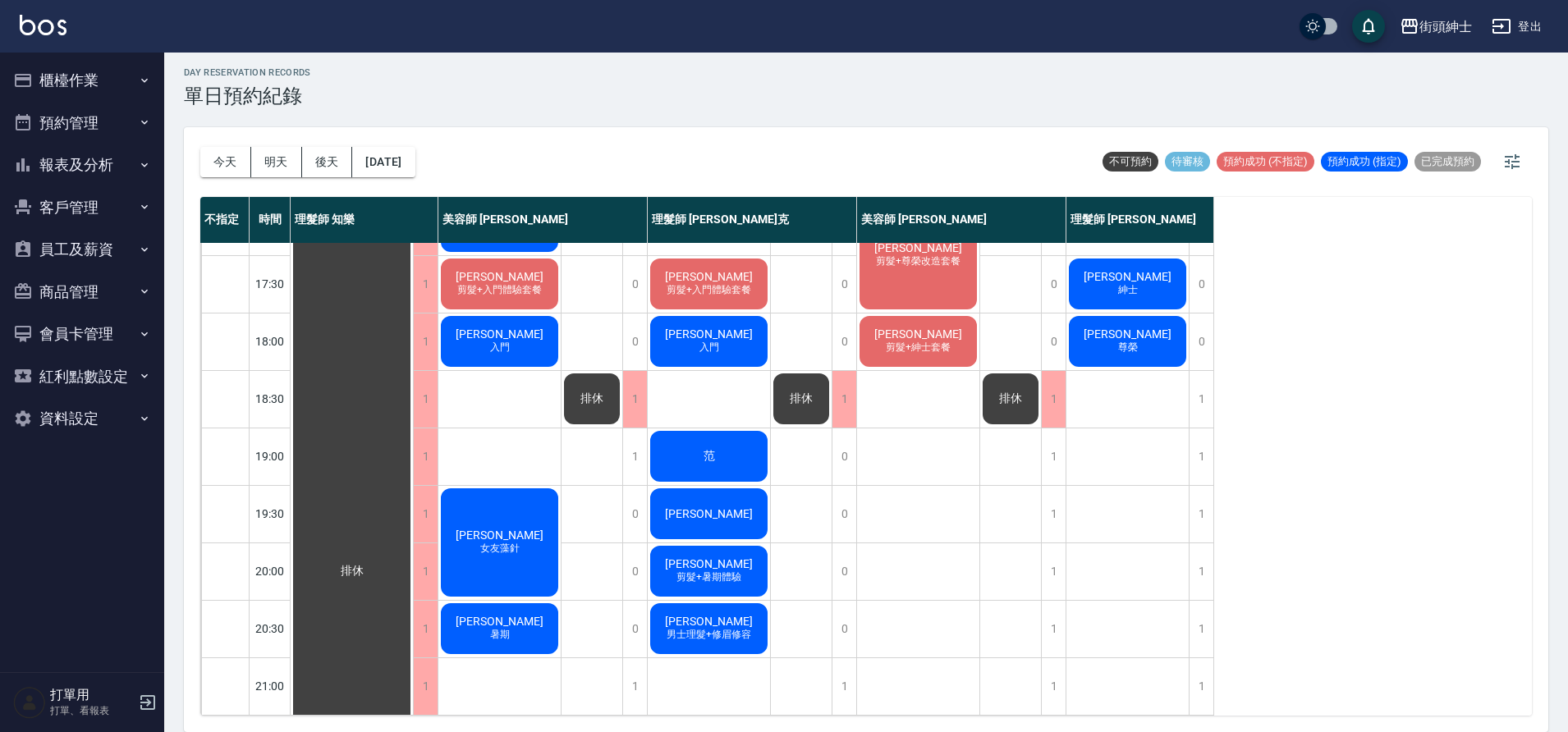
scroll to position [743, 0]
click at [233, 173] on button "今天" at bounding box center [225, 161] width 51 height 30
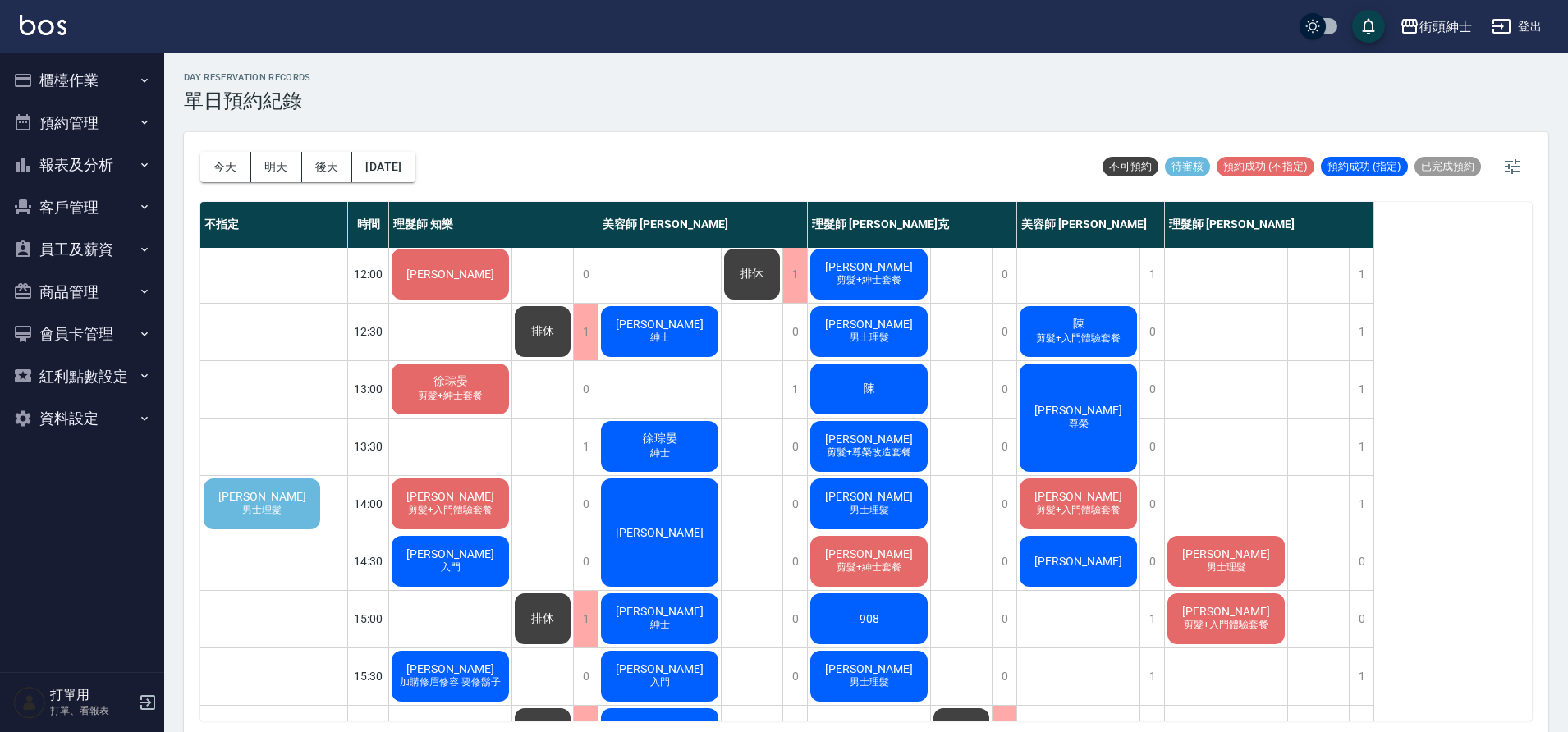
scroll to position [244, 0]
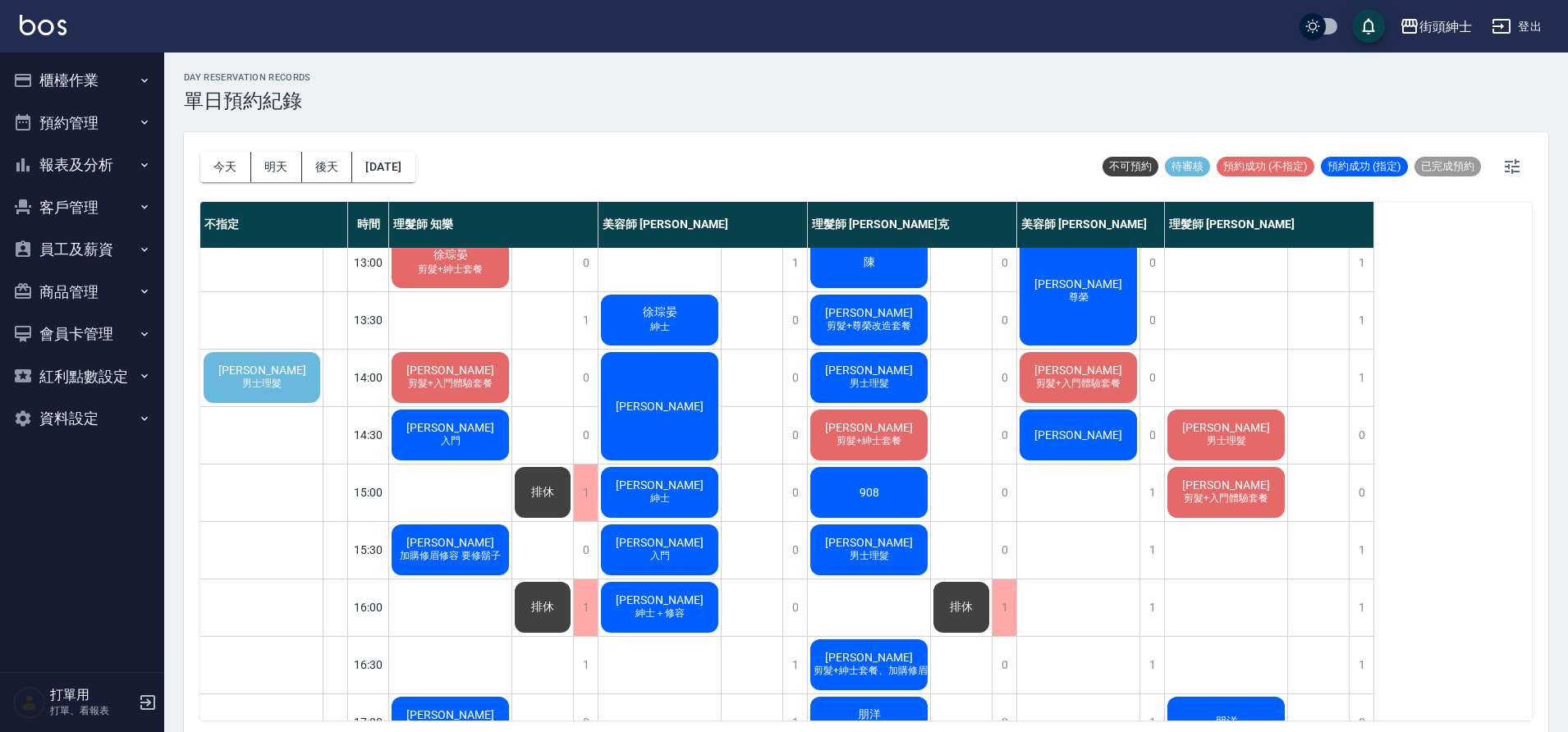
click at [249, 388] on span "男士理髮" at bounding box center [261, 383] width 46 height 14
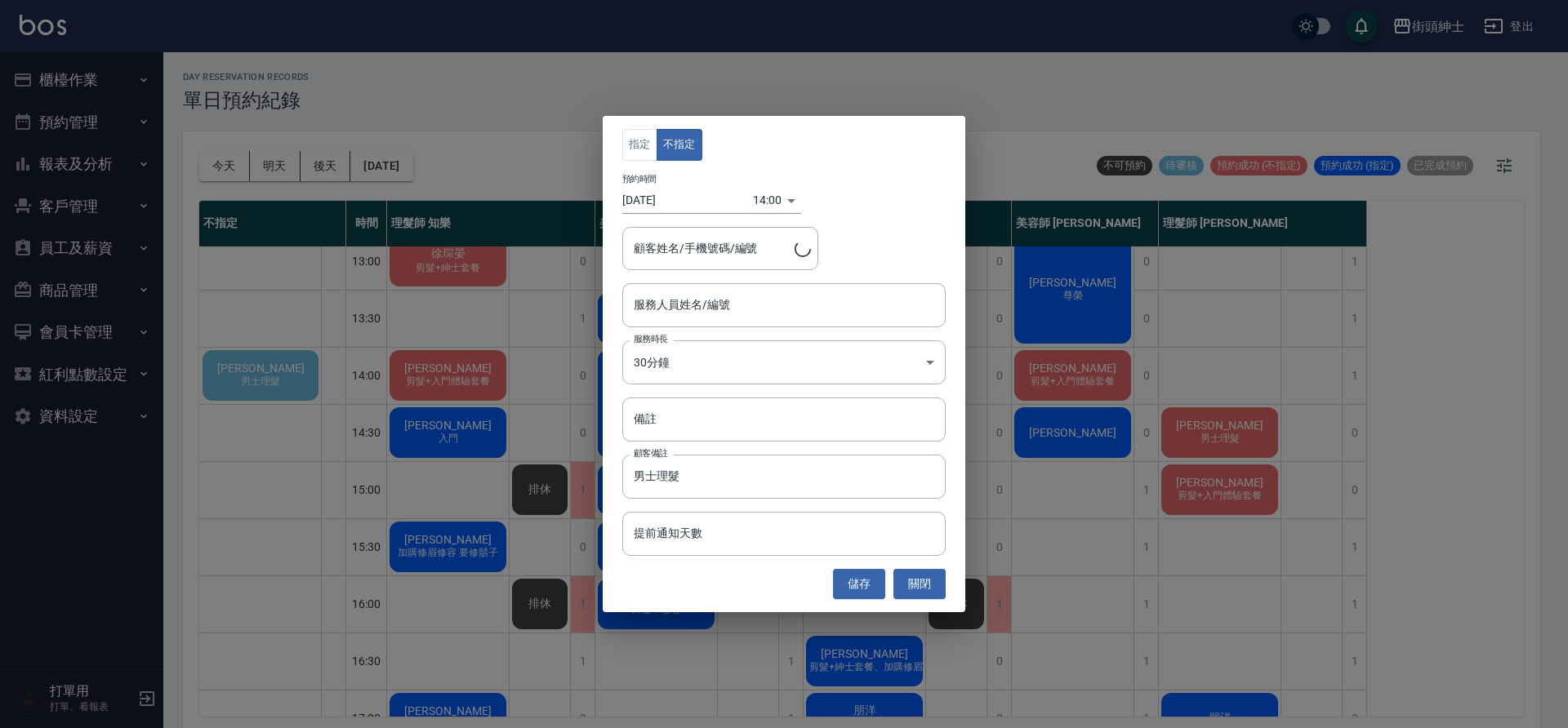
type input "Eric/0972862802"
click at [683, 315] on input "服務人員姓名/編號" at bounding box center [784, 304] width 309 height 28
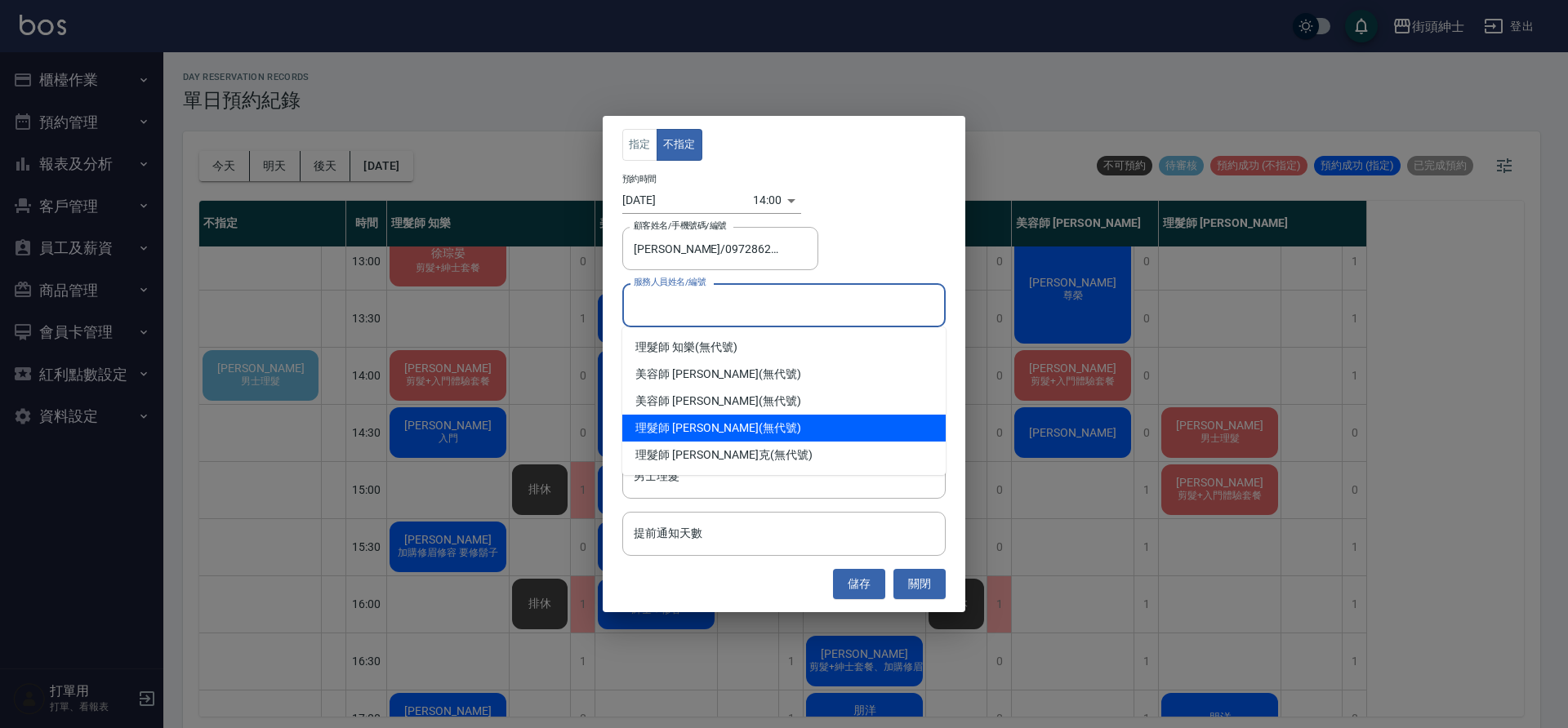
click at [715, 431] on div "理髮師 eric (無代號)" at bounding box center [784, 428] width 324 height 27
type input "理髮師 [PERSON_NAME](無代號)"
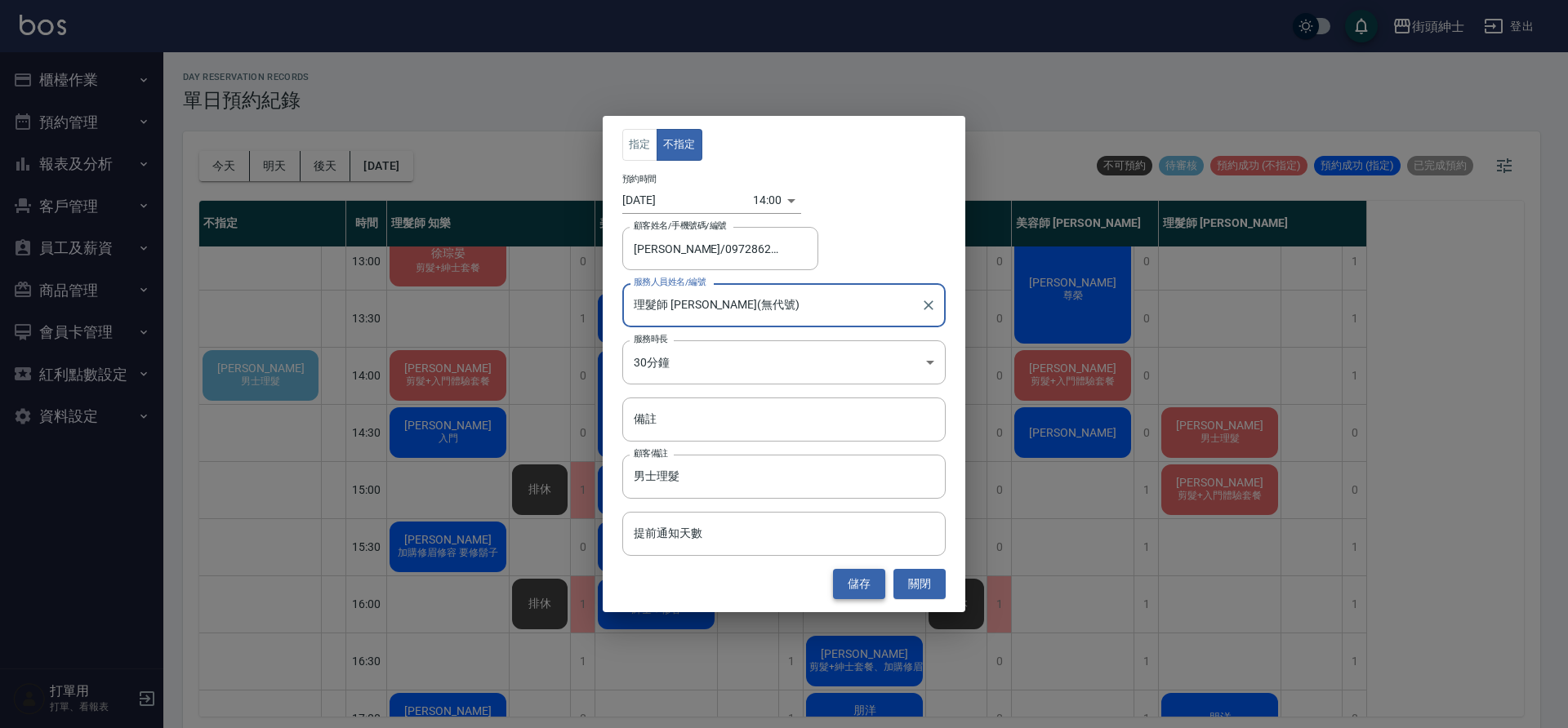
click at [847, 571] on button "儲存" at bounding box center [859, 584] width 53 height 30
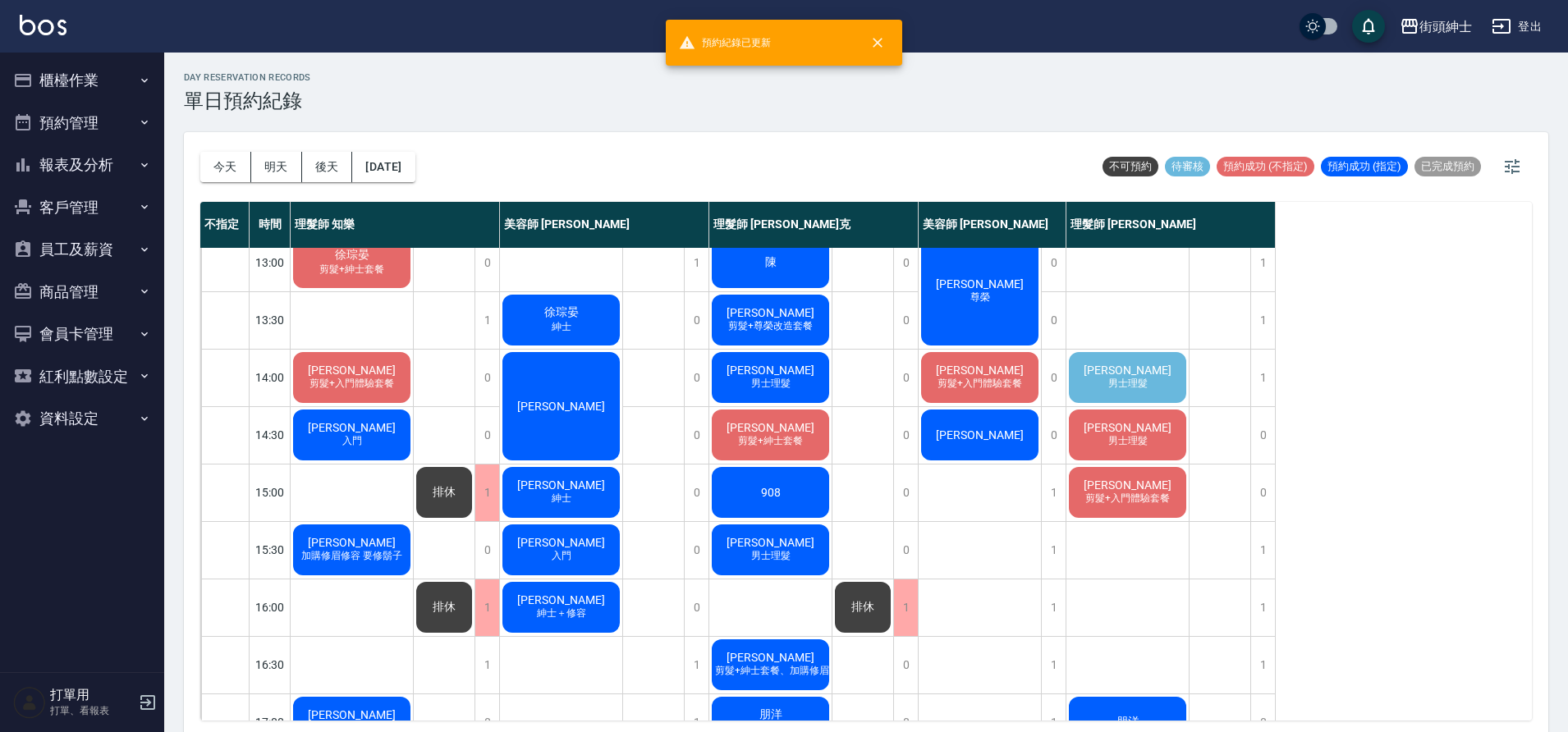
click at [1125, 387] on span "男士理髮" at bounding box center [1127, 383] width 46 height 14
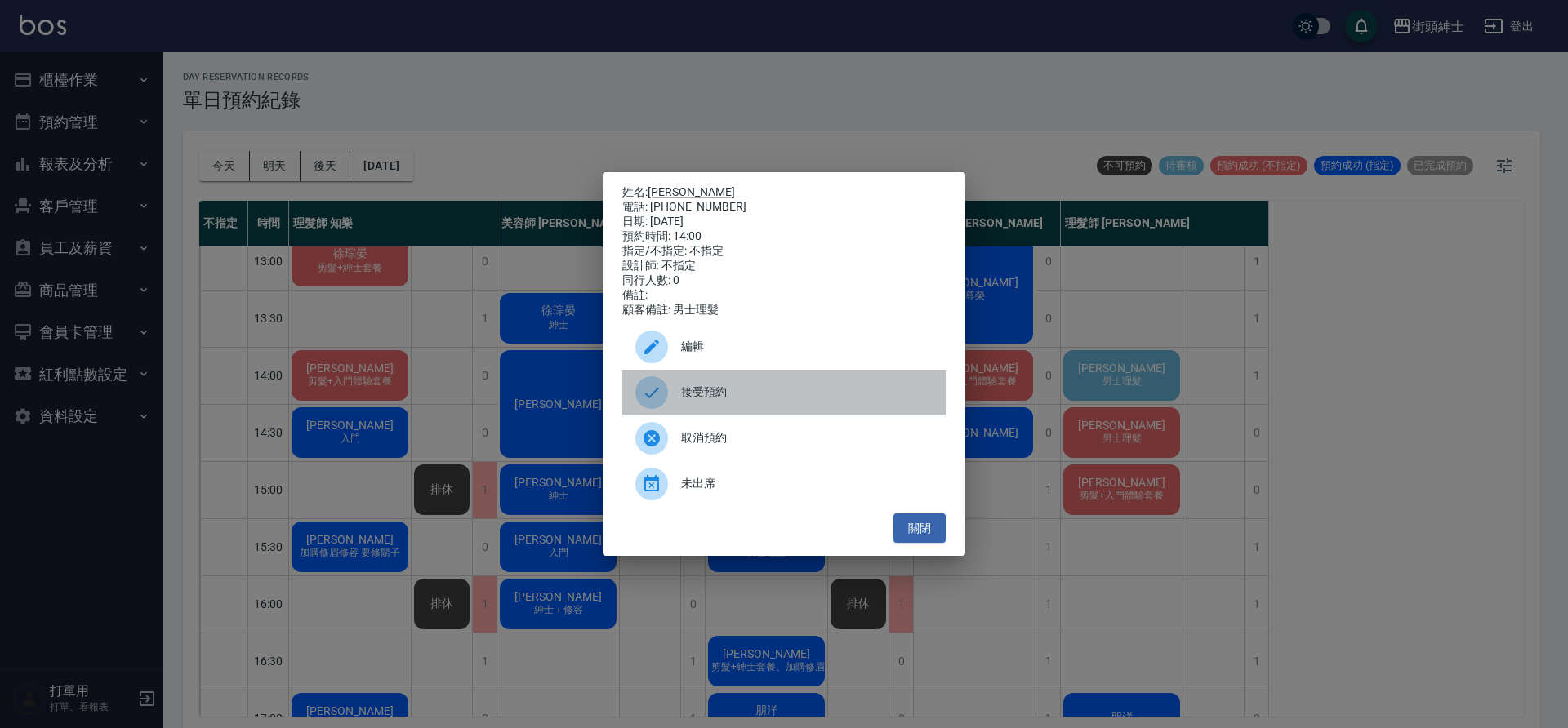
click at [832, 401] on span "接受預約" at bounding box center [806, 392] width 251 height 17
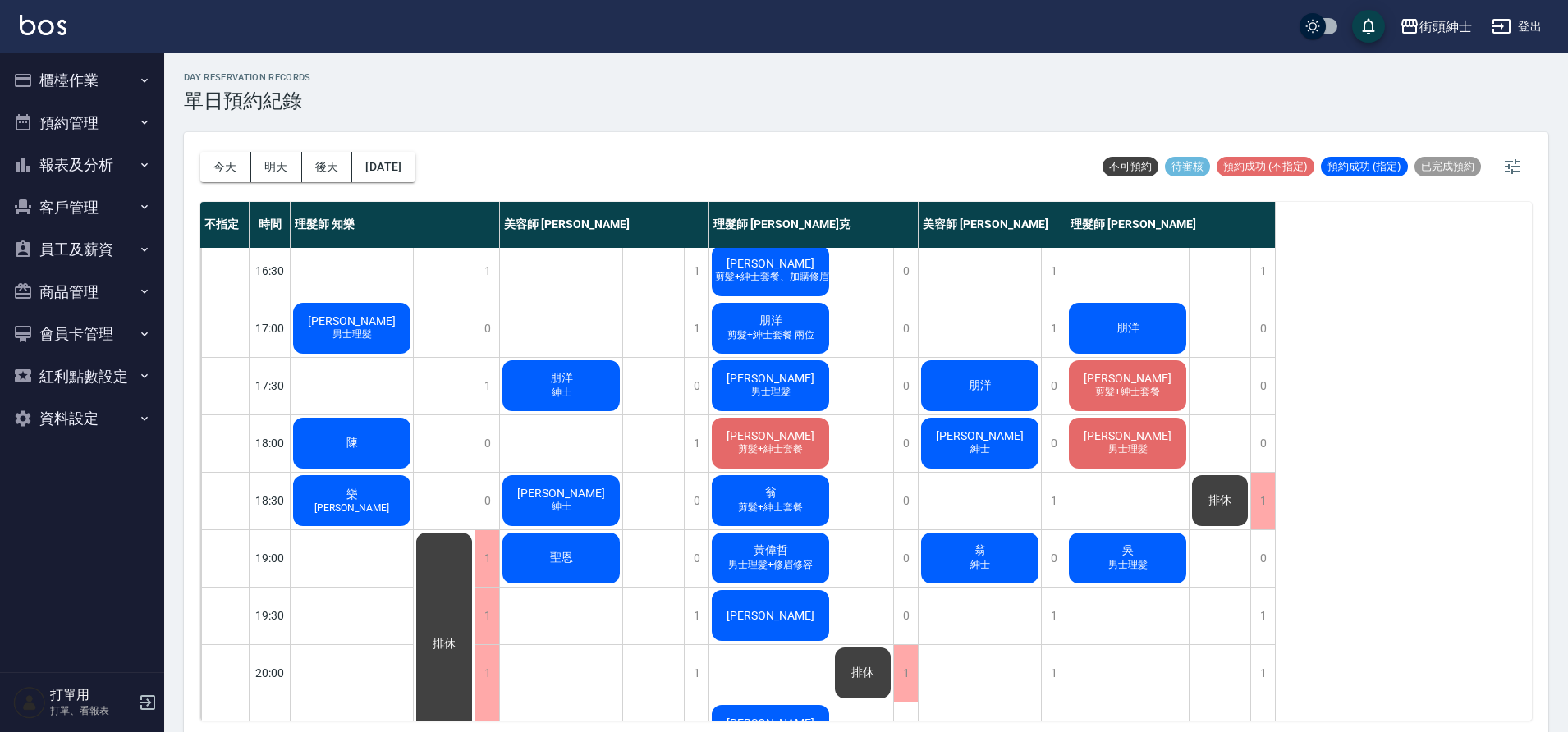
scroll to position [633, 0]
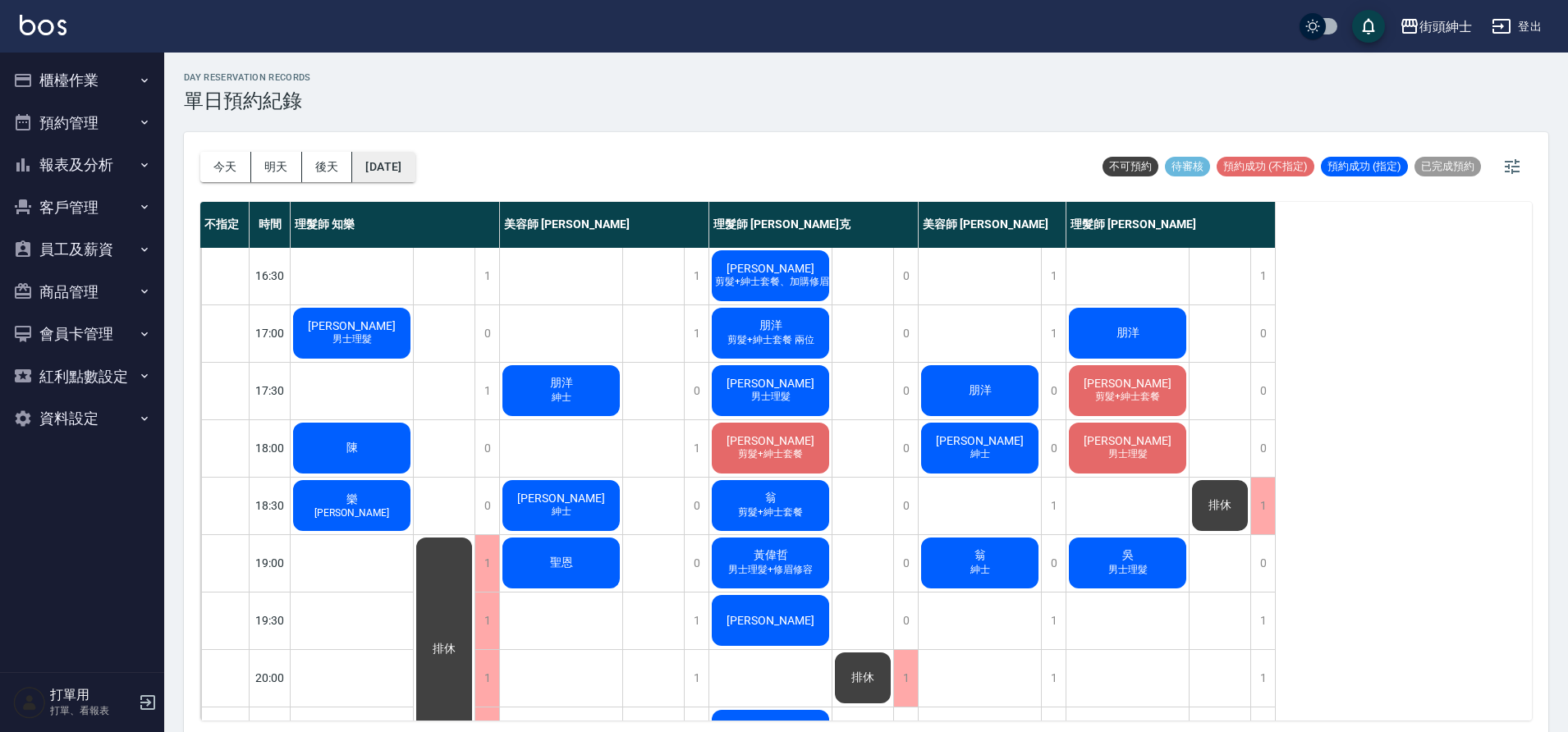
click at [415, 160] on button "[DATE]" at bounding box center [383, 167] width 62 height 30
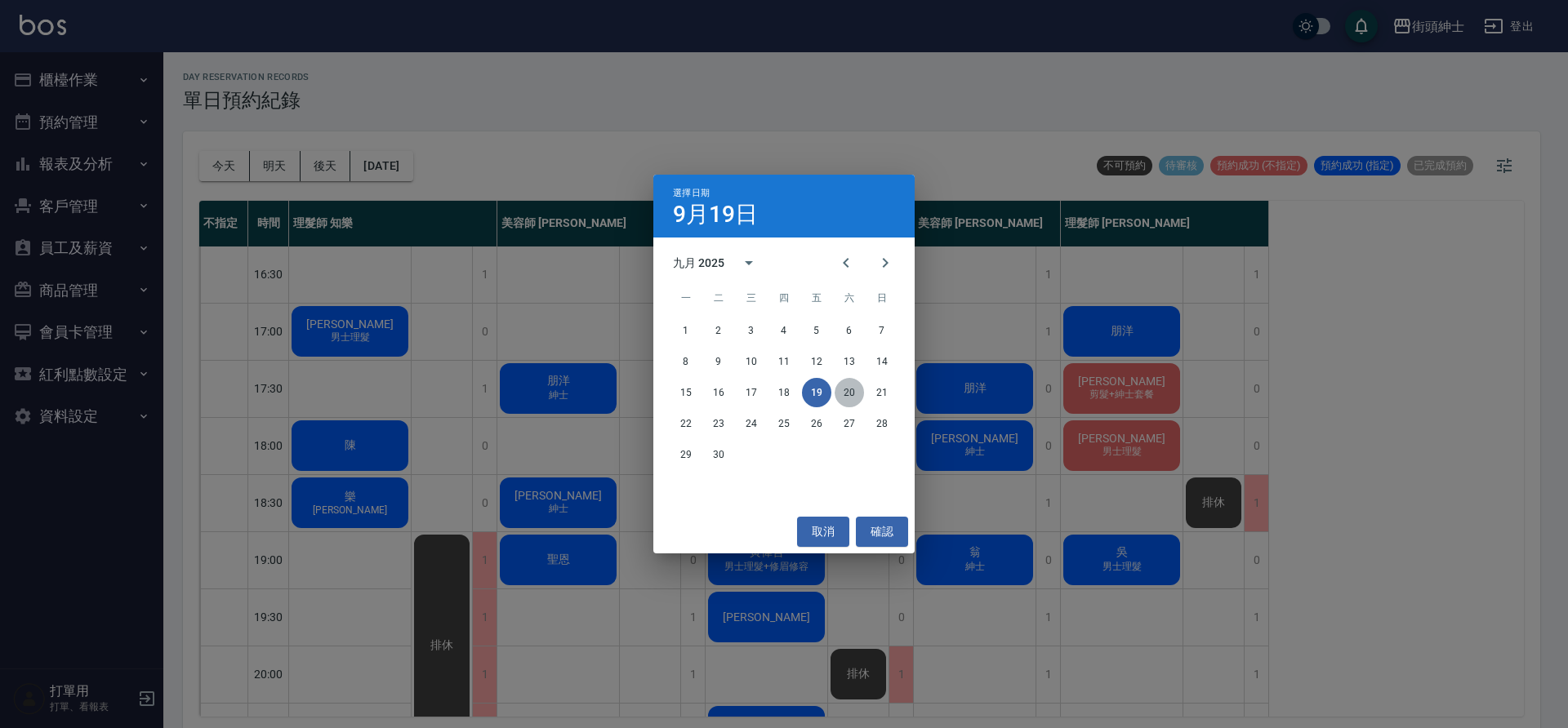
click at [846, 386] on button "20" at bounding box center [849, 392] width 29 height 29
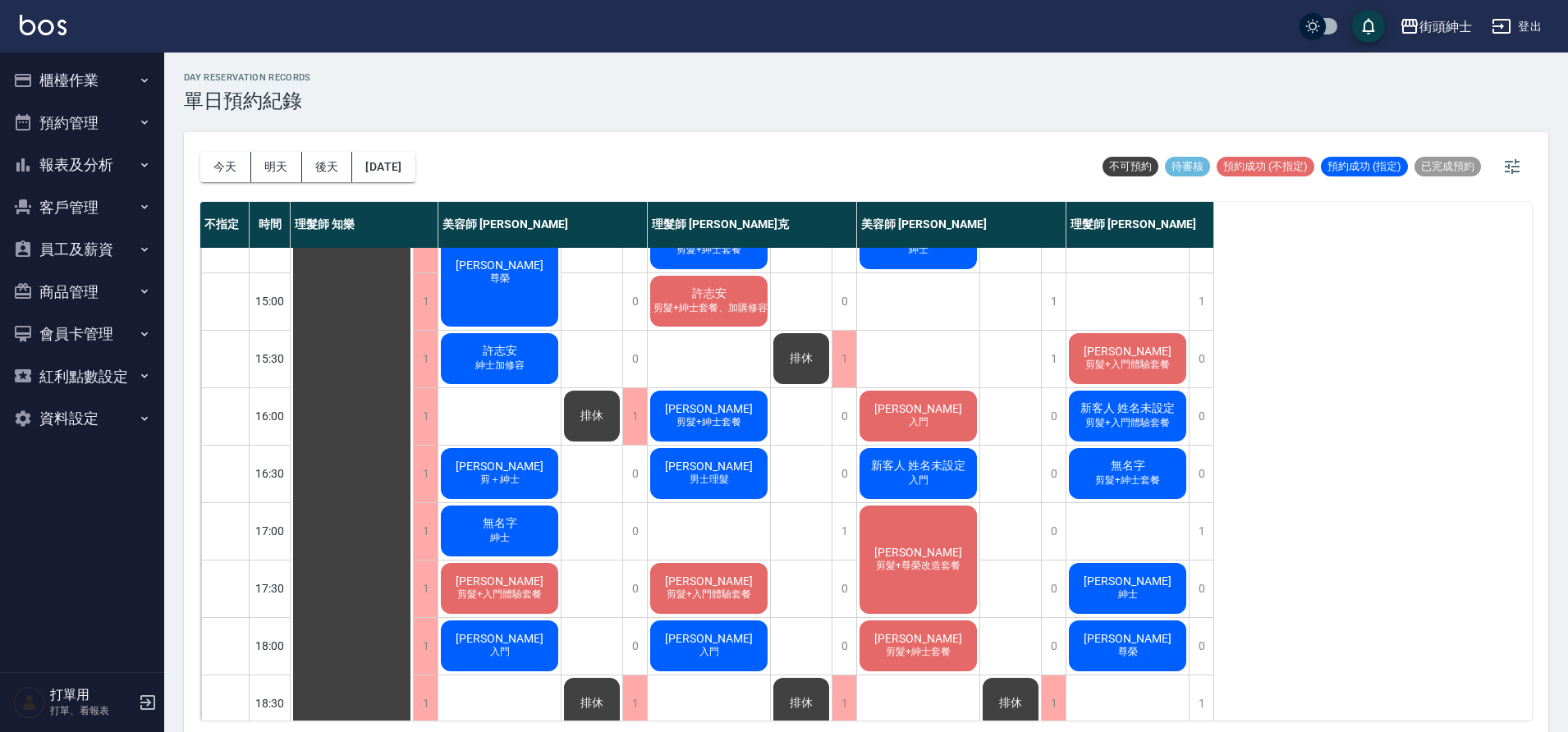
scroll to position [436, 0]
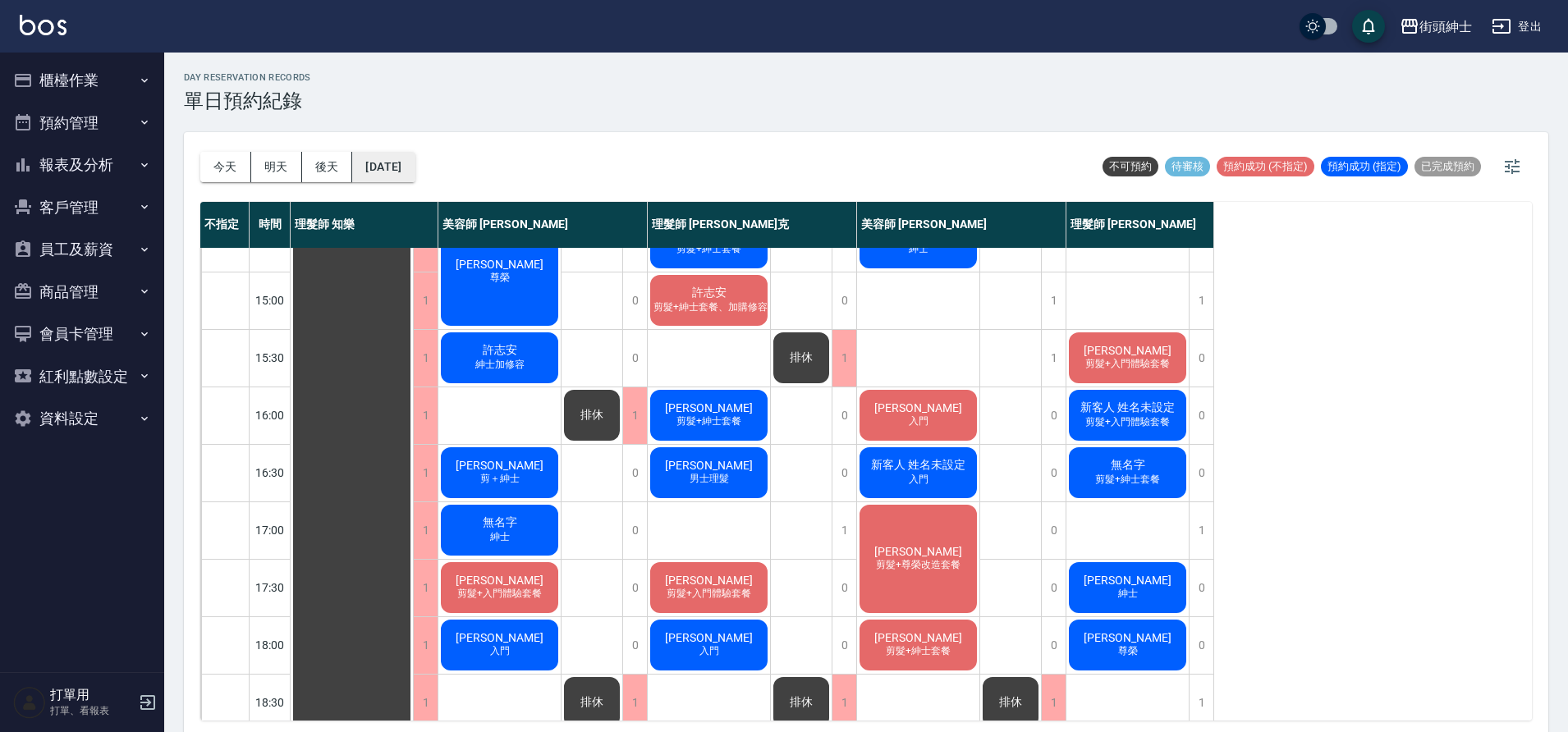
click at [410, 173] on button "[DATE]" at bounding box center [383, 167] width 62 height 30
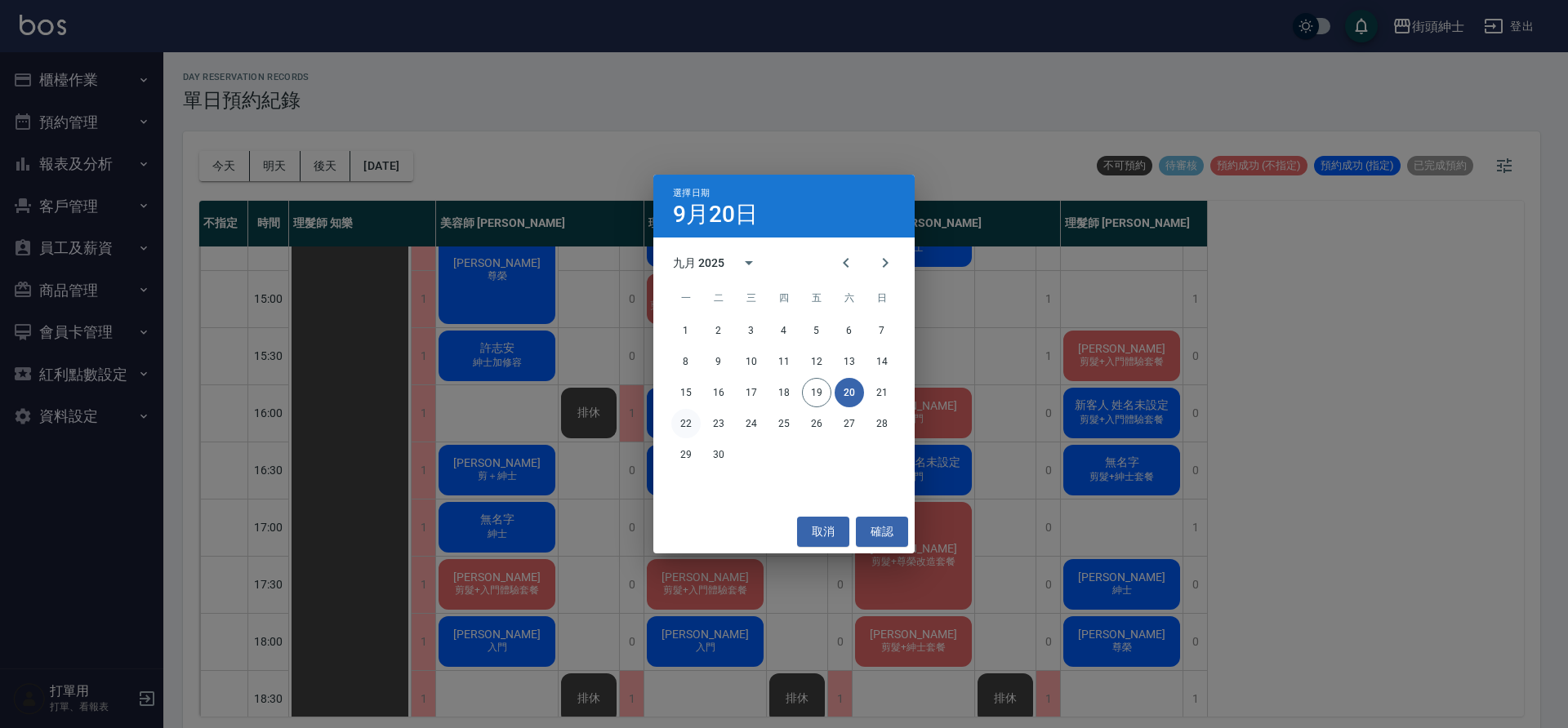
click at [695, 417] on button "22" at bounding box center [686, 424] width 29 height 29
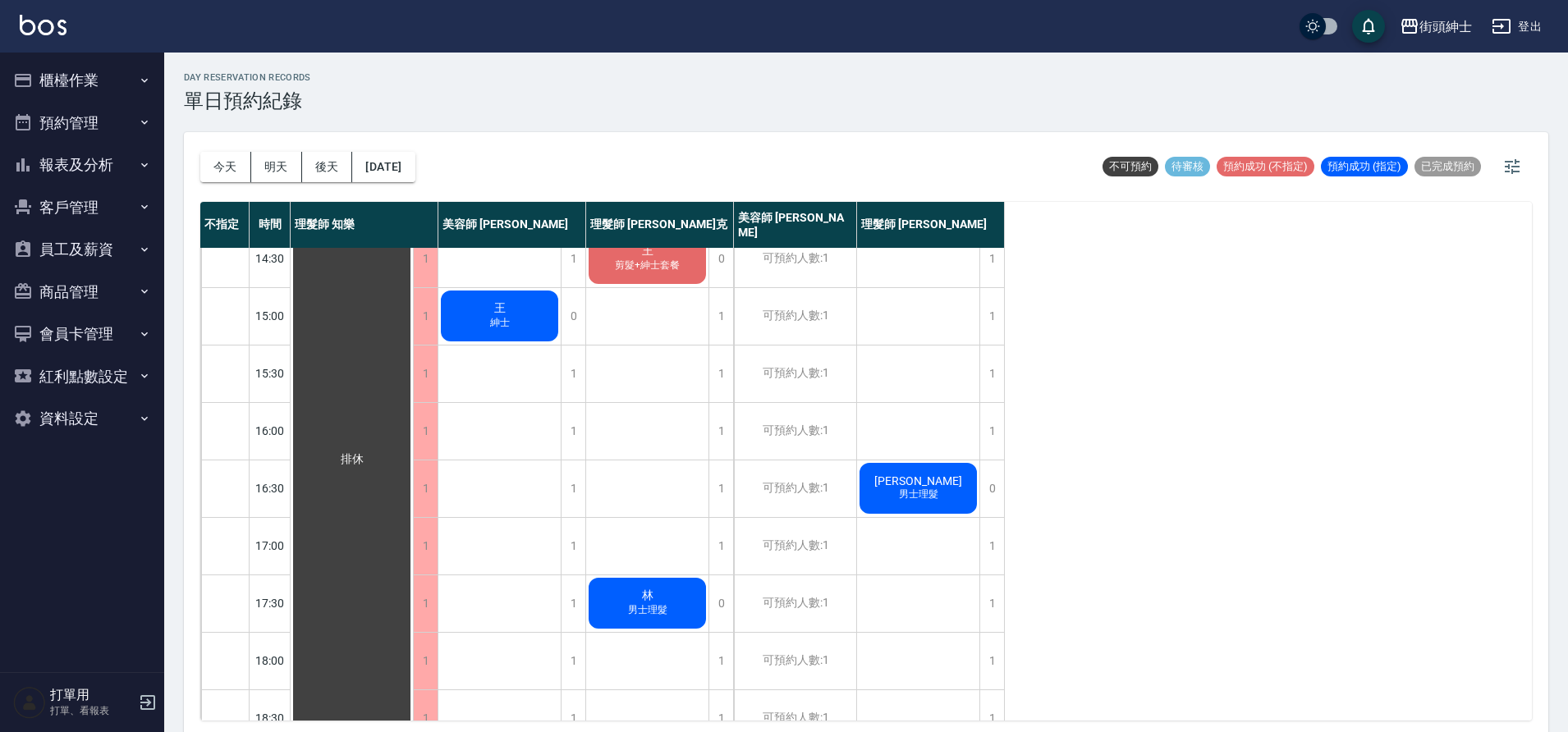
scroll to position [422, 0]
click at [408, 164] on button "[DATE]" at bounding box center [383, 167] width 62 height 30
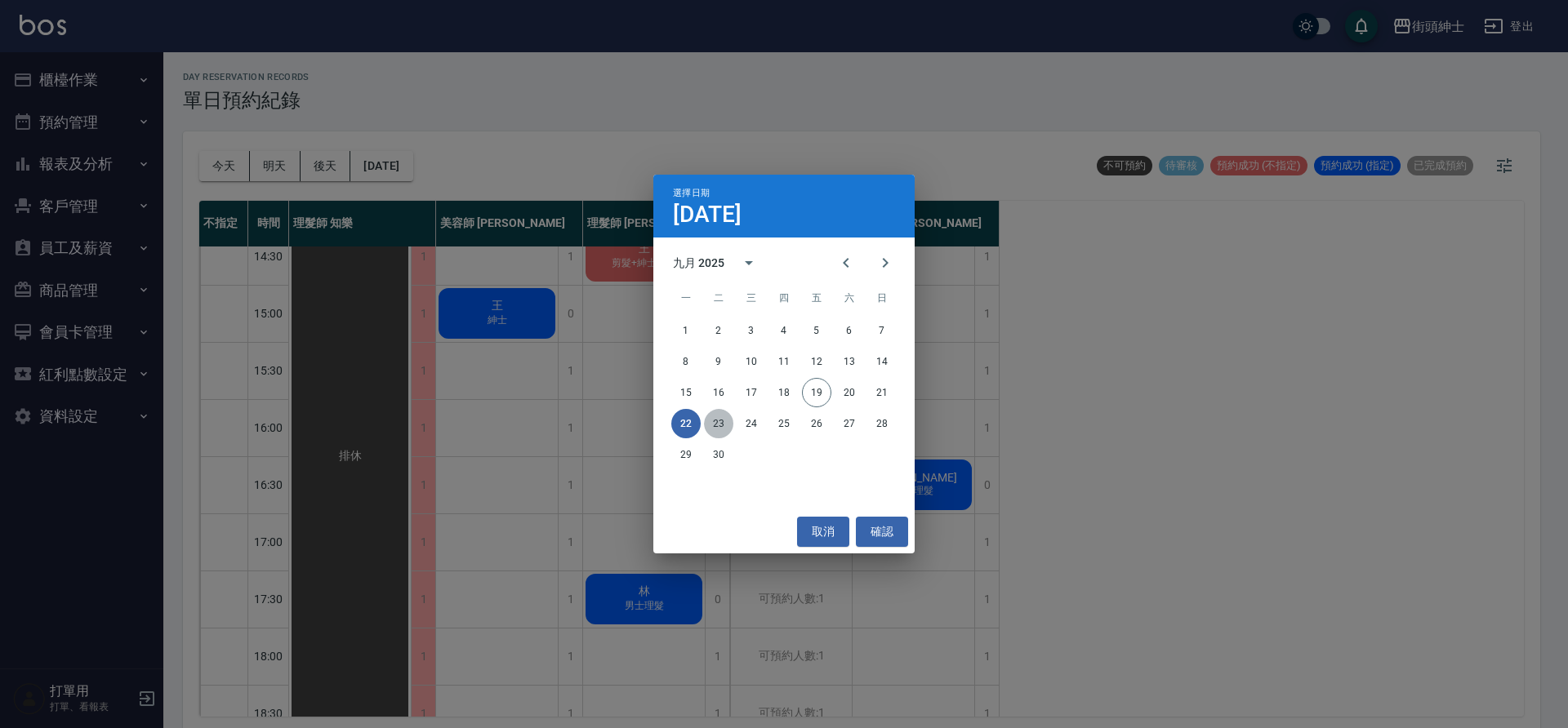
click at [724, 421] on button "23" at bounding box center [719, 424] width 29 height 29
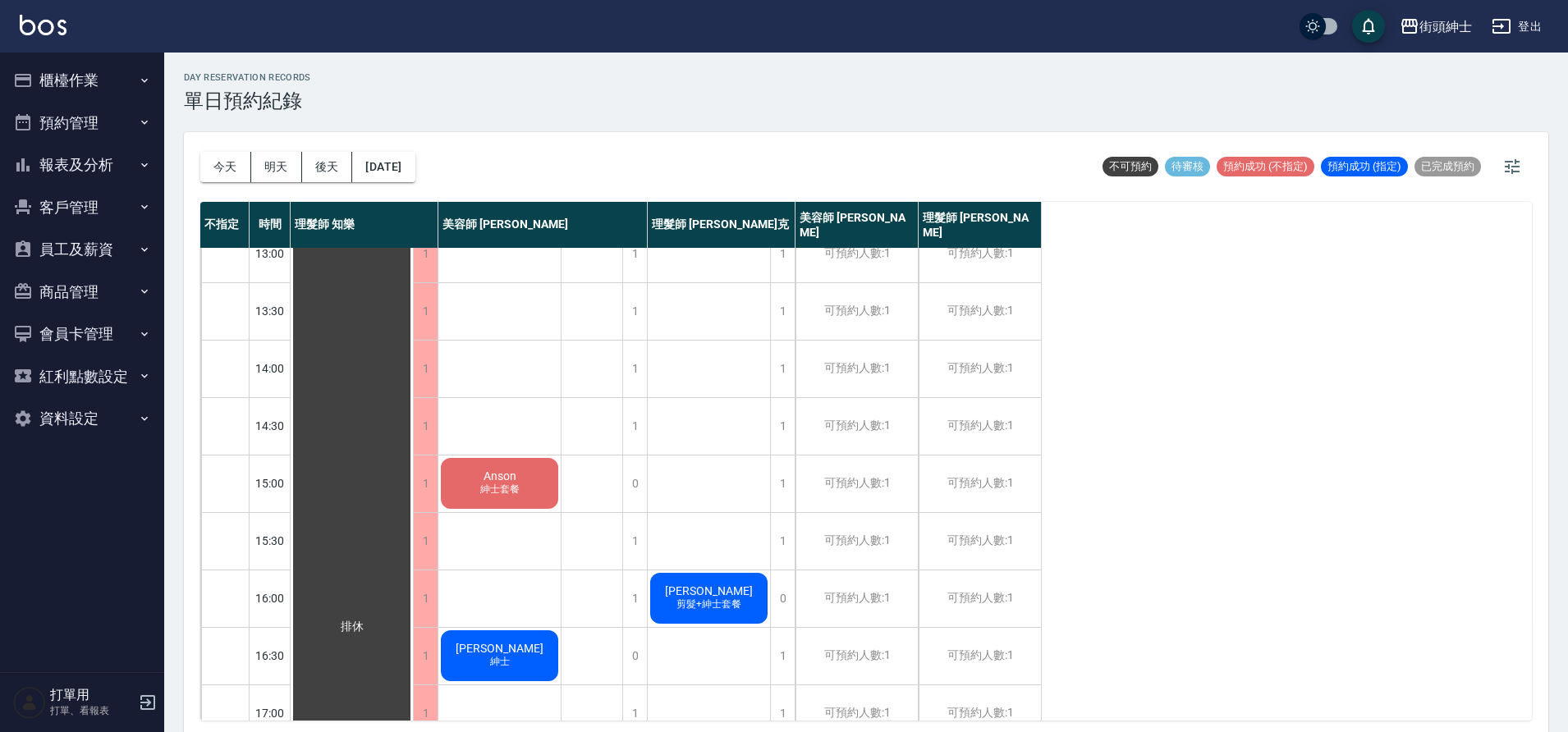
scroll to position [159, 0]
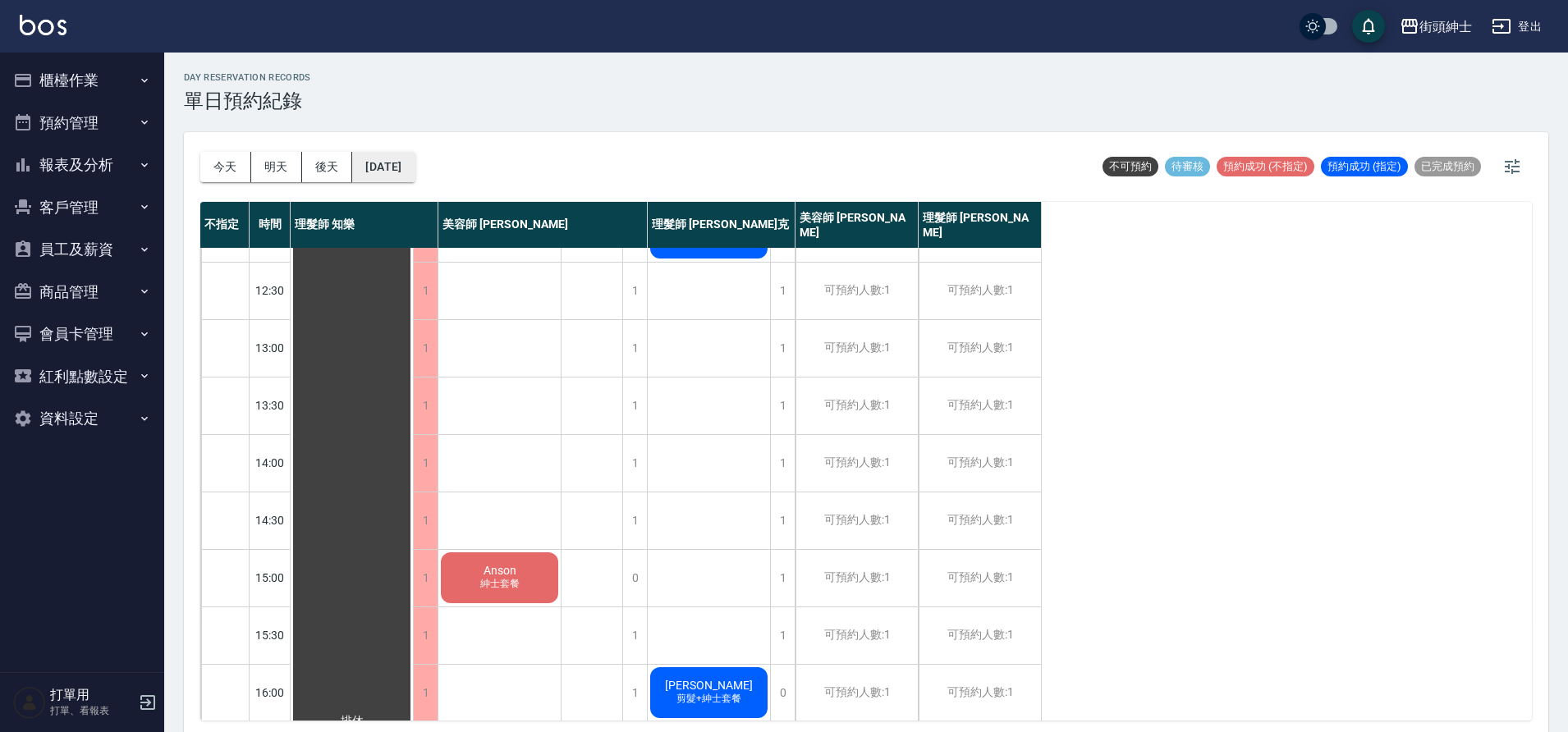
click at [369, 160] on button "2025/09/23" at bounding box center [383, 167] width 62 height 30
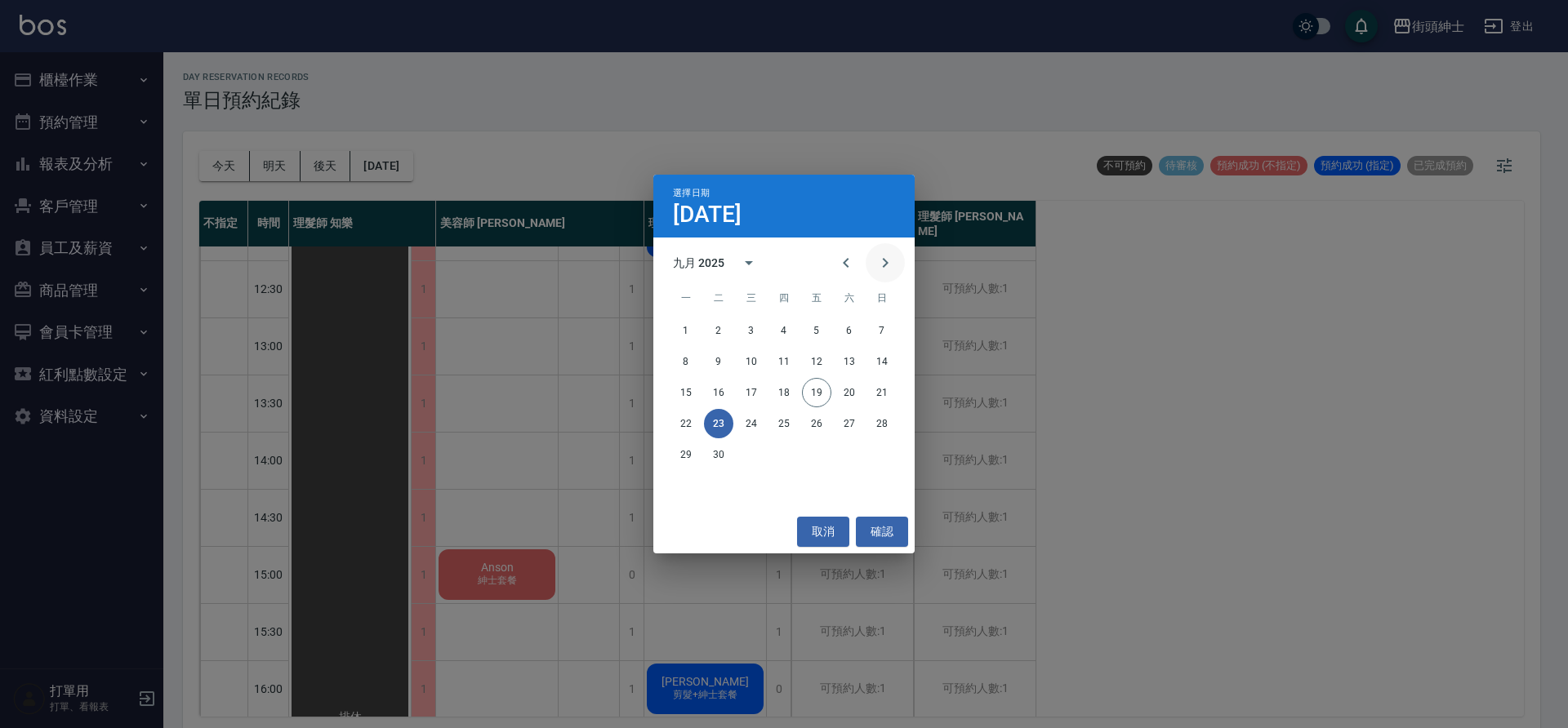
click at [879, 272] on icon "Next month" at bounding box center [885, 262] width 20 height 20
click at [718, 358] on button "7" at bounding box center [719, 361] width 29 height 29
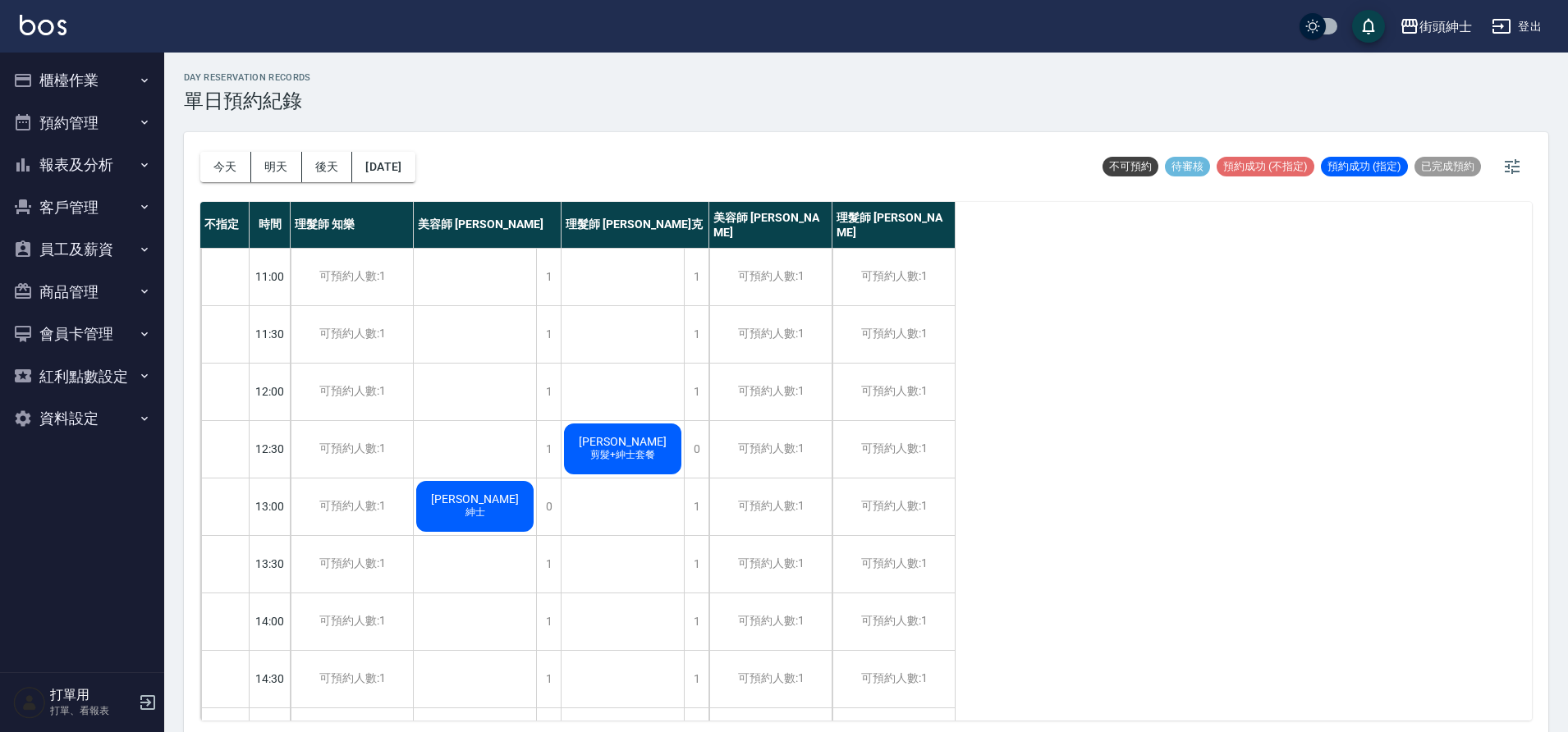
click at [507, 500] on div "瑞克 紳士" at bounding box center [474, 507] width 122 height 56
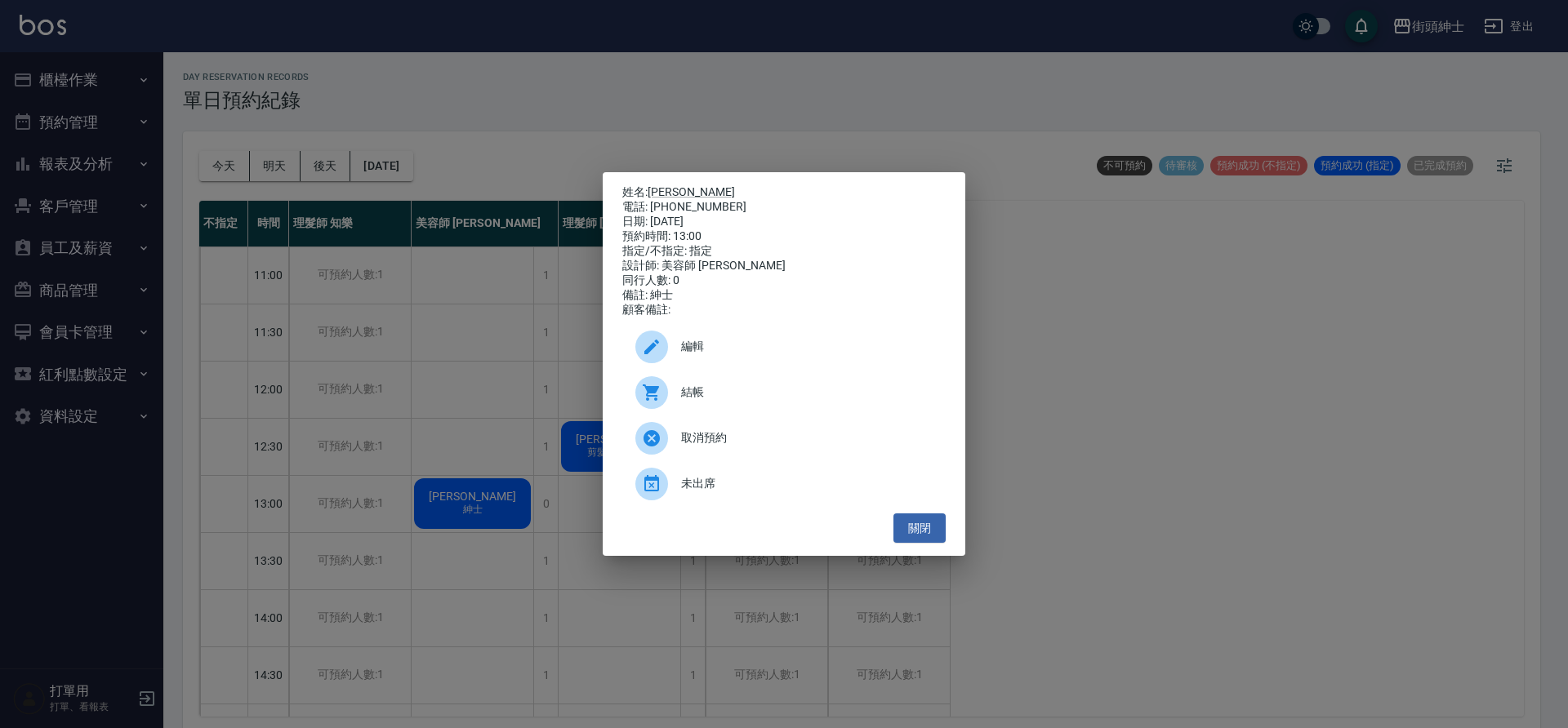
click at [812, 355] on span "編輯" at bounding box center [806, 347] width 251 height 17
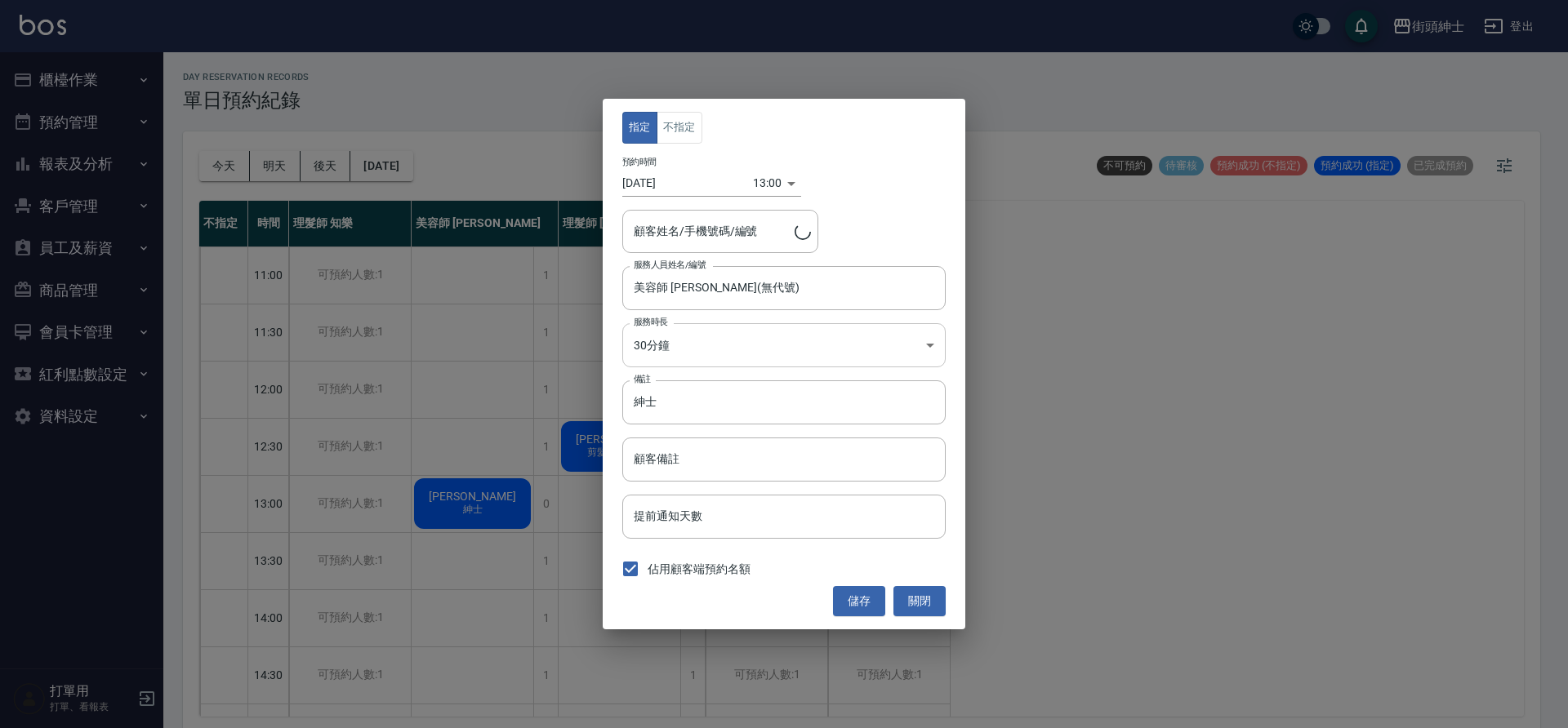
type input "瑞克/0937205971"
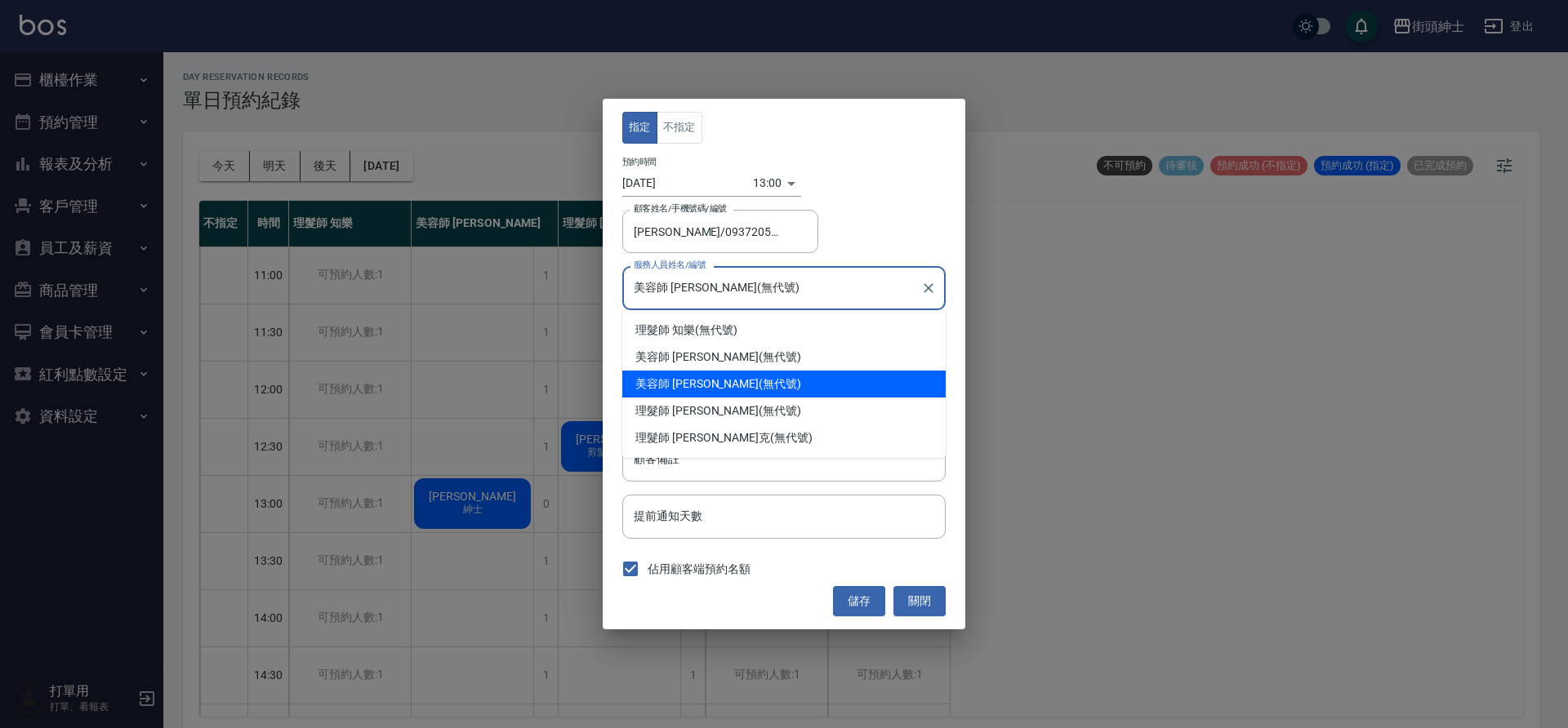
click at [731, 295] on input "美容師 [PERSON_NAME](無代號)" at bounding box center [771, 287] width 284 height 28
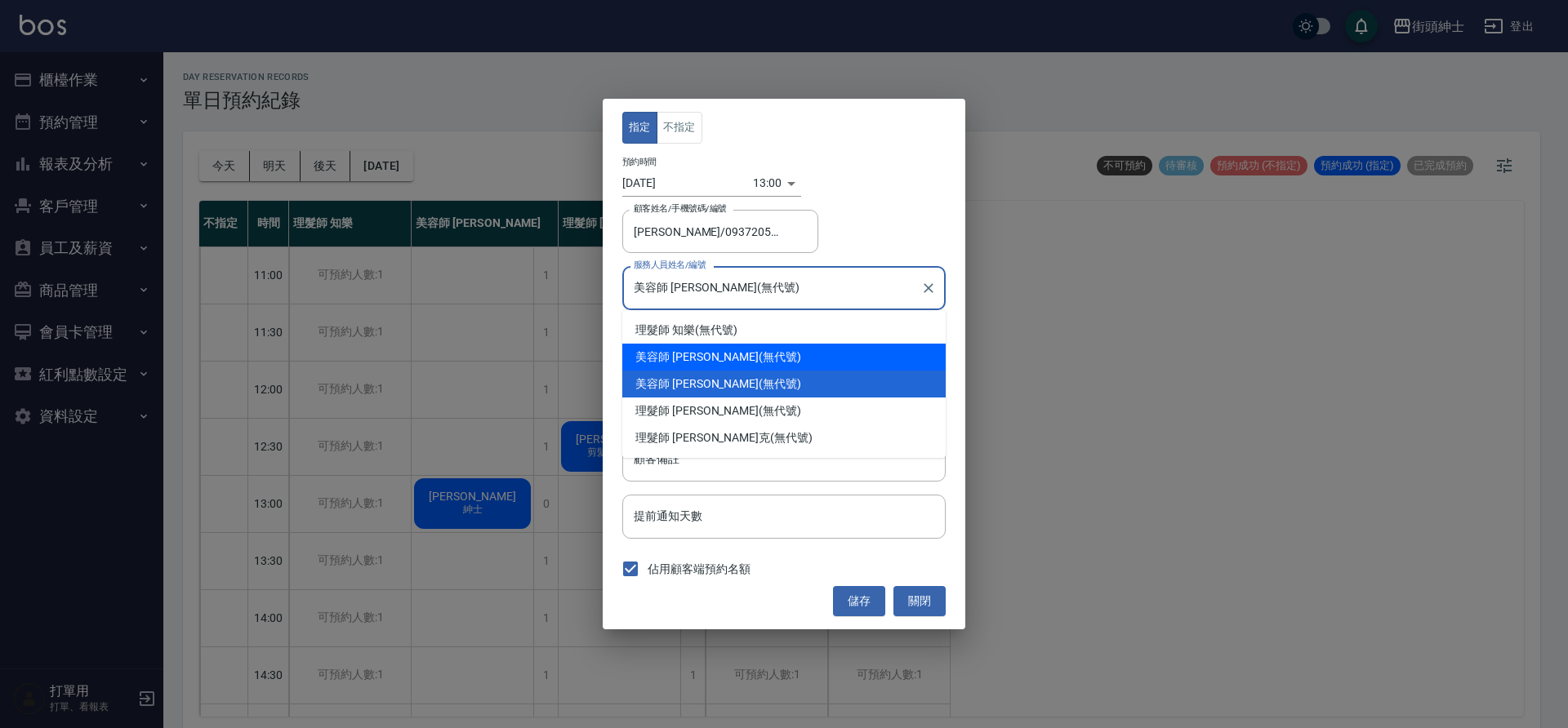
drag, startPoint x: 724, startPoint y: 361, endPoint x: 752, endPoint y: 386, distance: 37.5
click at [724, 364] on div "美容師 小戴 (無代號)" at bounding box center [784, 356] width 324 height 27
type input "美容師 小戴(無代號)"
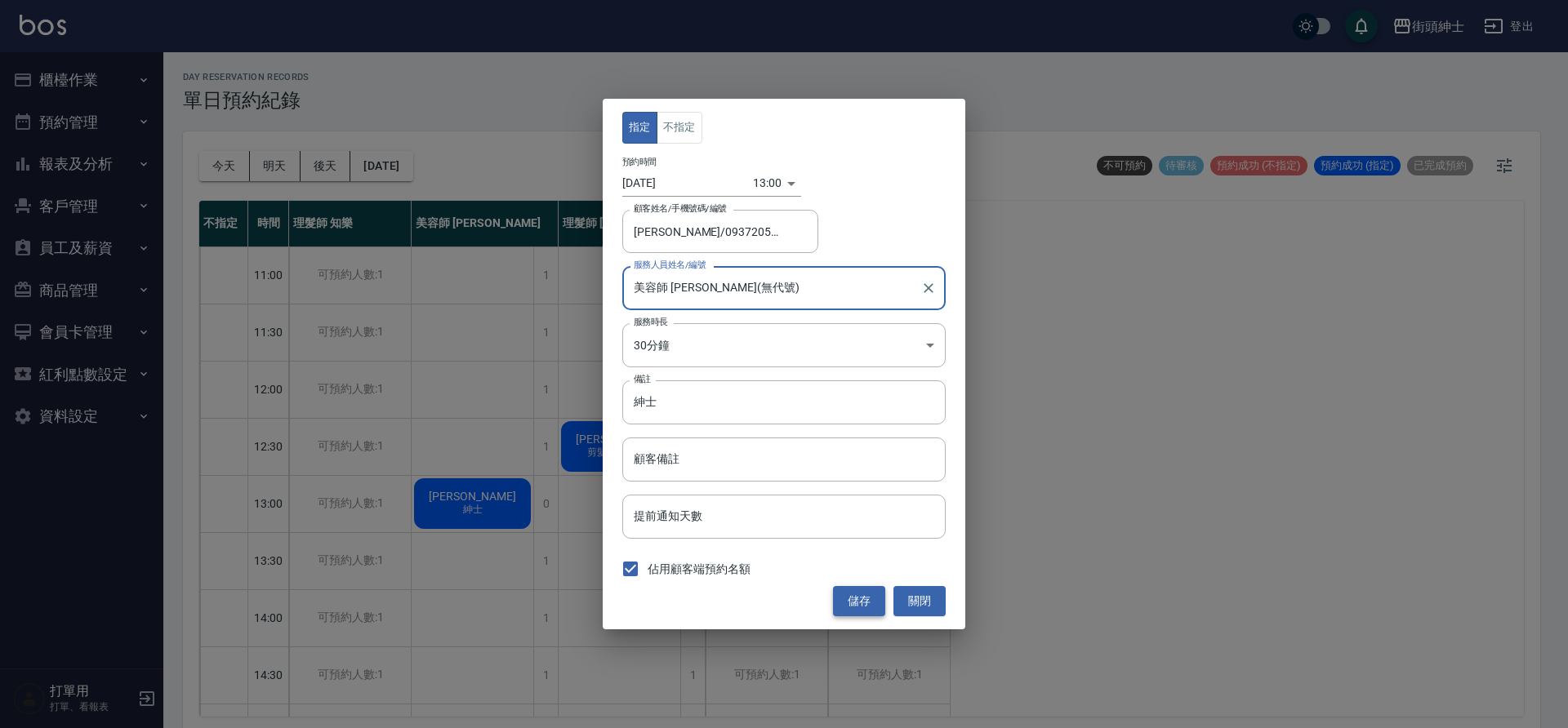
click at [866, 591] on button "儲存" at bounding box center [859, 601] width 53 height 30
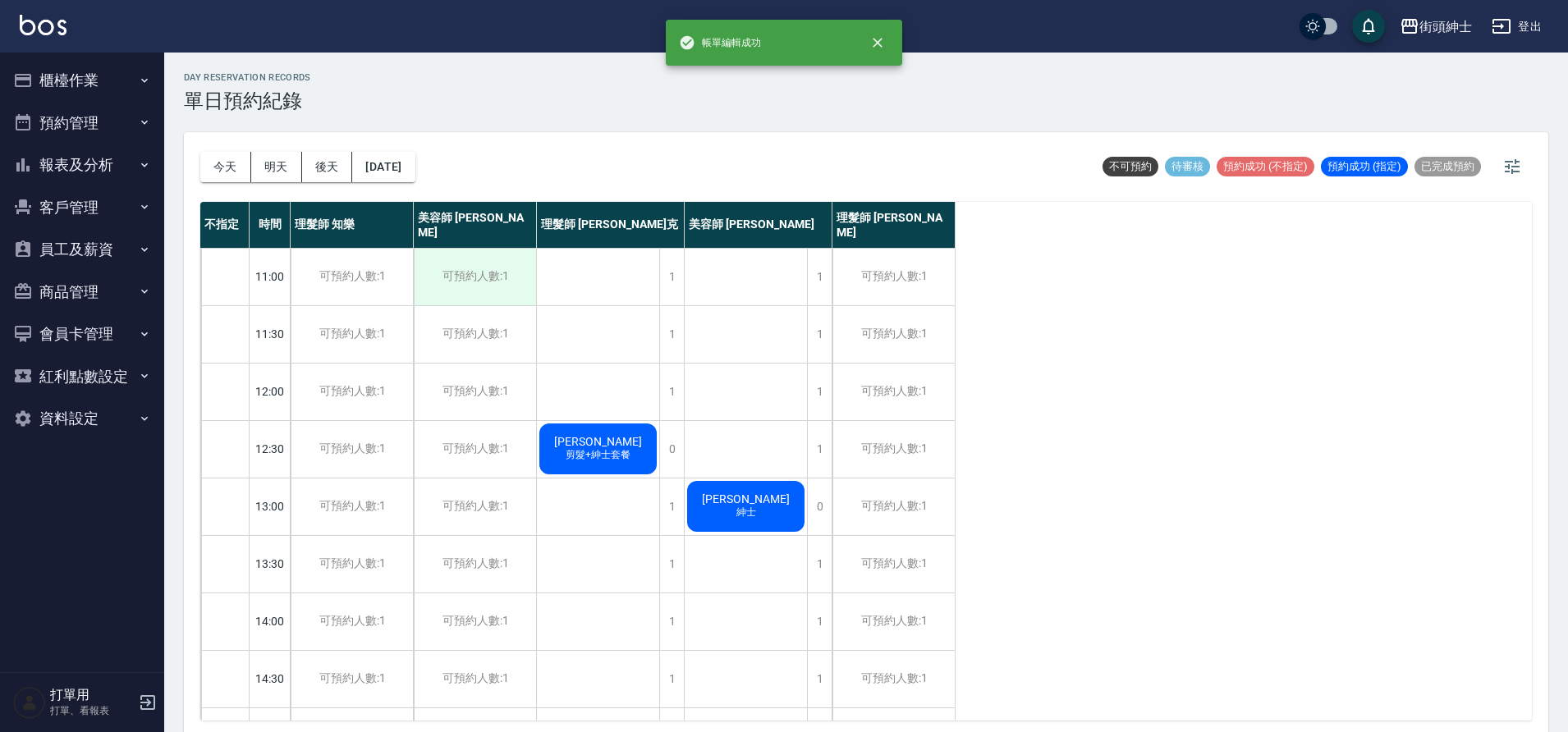
click at [493, 294] on div "可預約人數:1" at bounding box center [474, 277] width 122 height 56
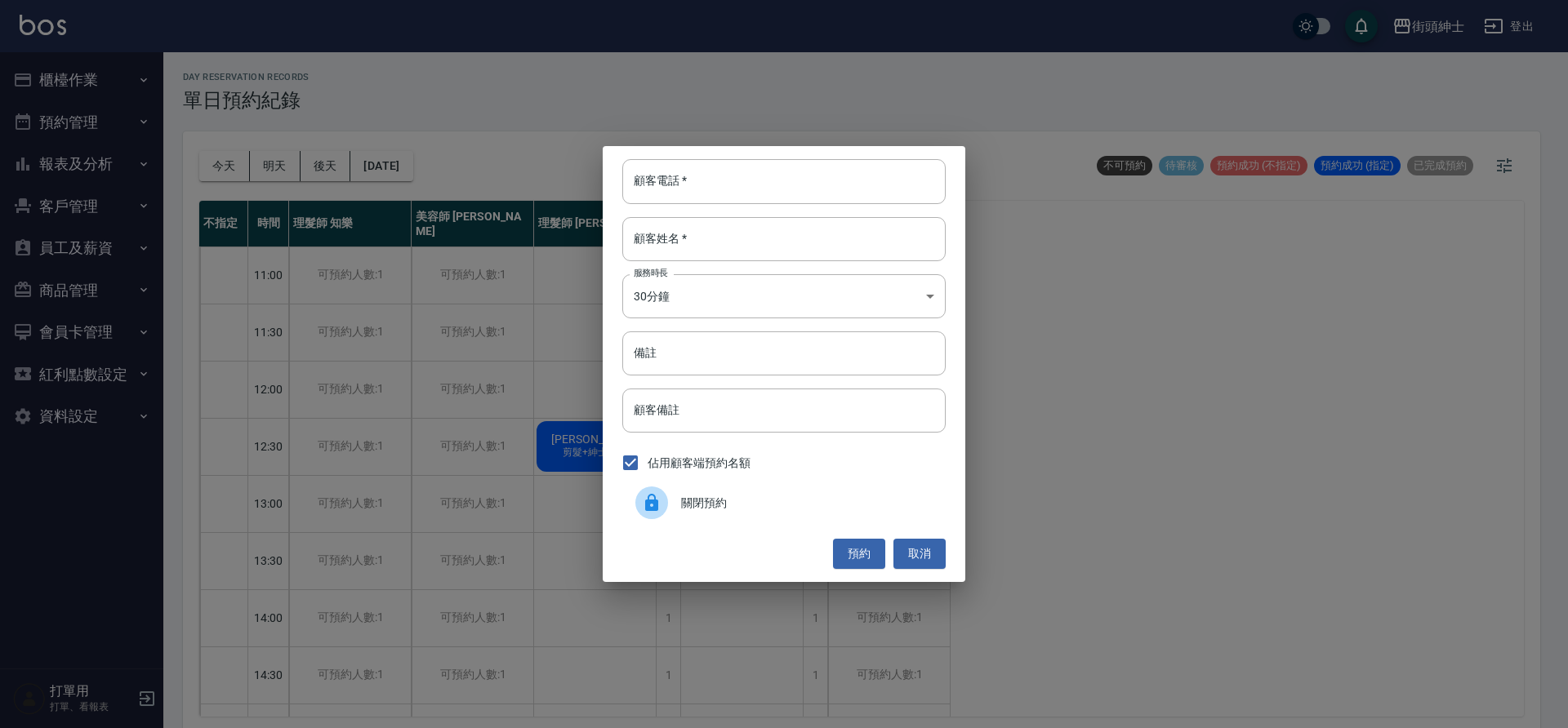
click at [669, 486] on div at bounding box center [658, 503] width 46 height 33
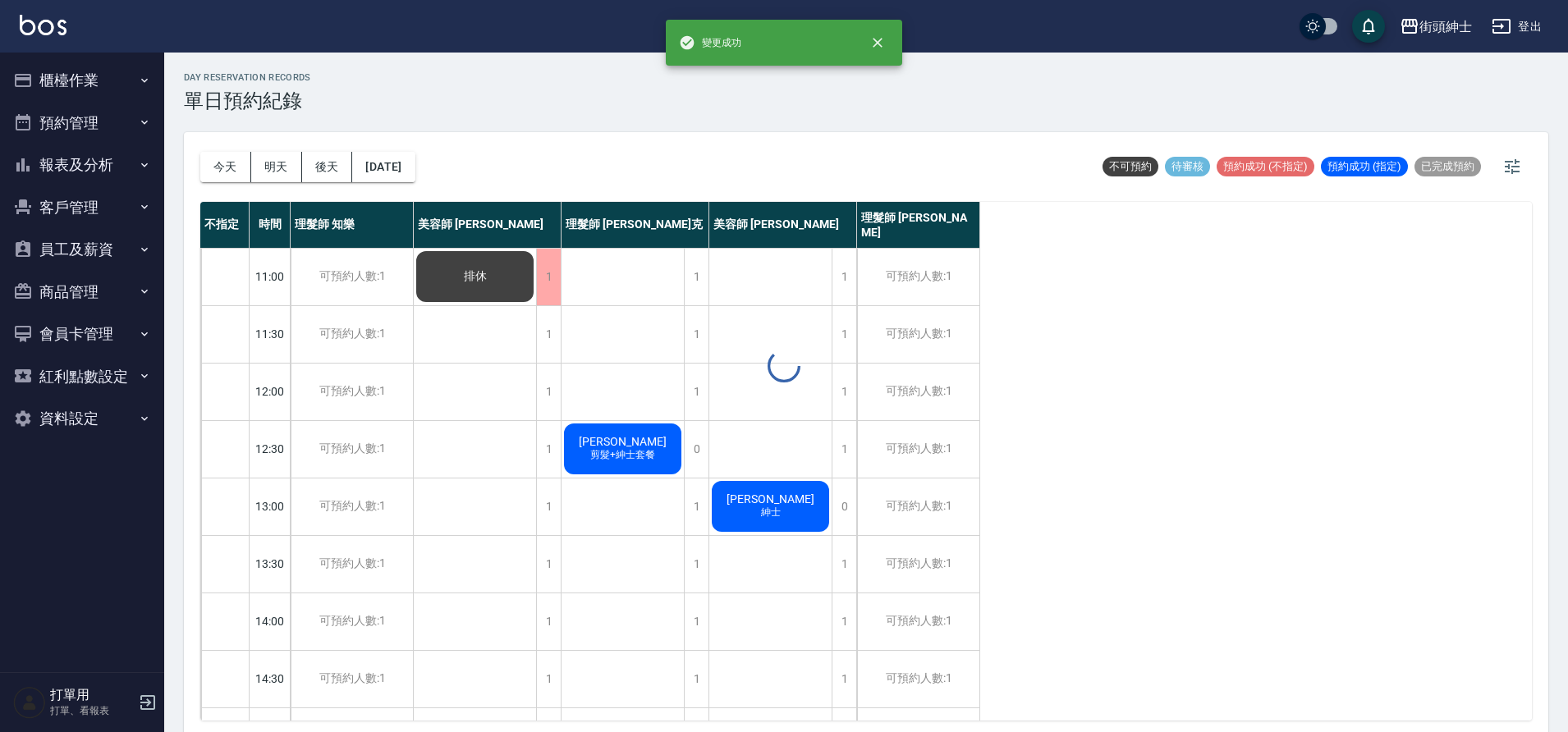
click at [452, 346] on div "day Reservation records 單日預約紀錄 今天 明天 後天 2025/10/07 不可預約 待審核 預約成功 (不指定) 預約成功 (指定…" at bounding box center [866, 395] width 1403 height 684
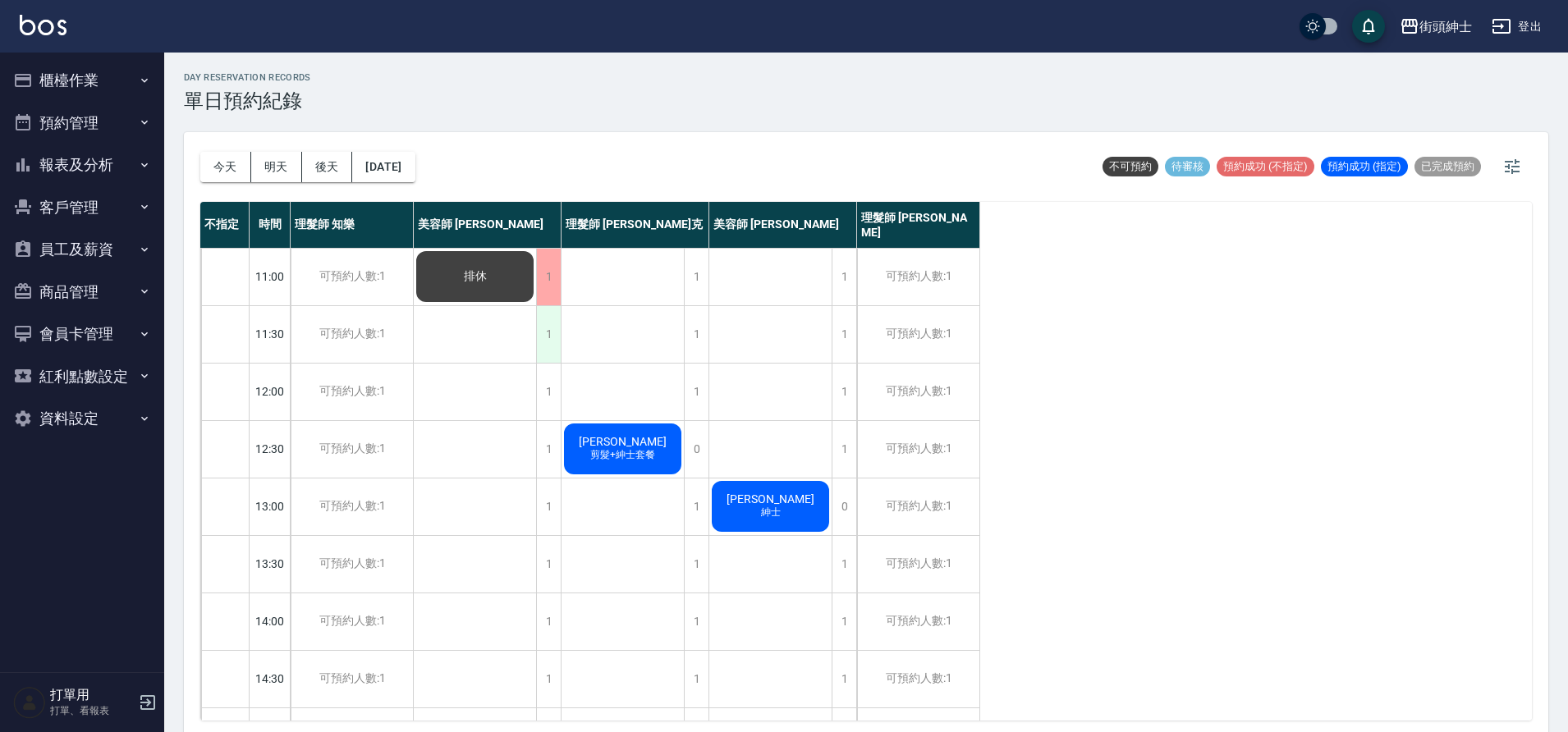
click at [539, 349] on div "1" at bounding box center [548, 334] width 24 height 56
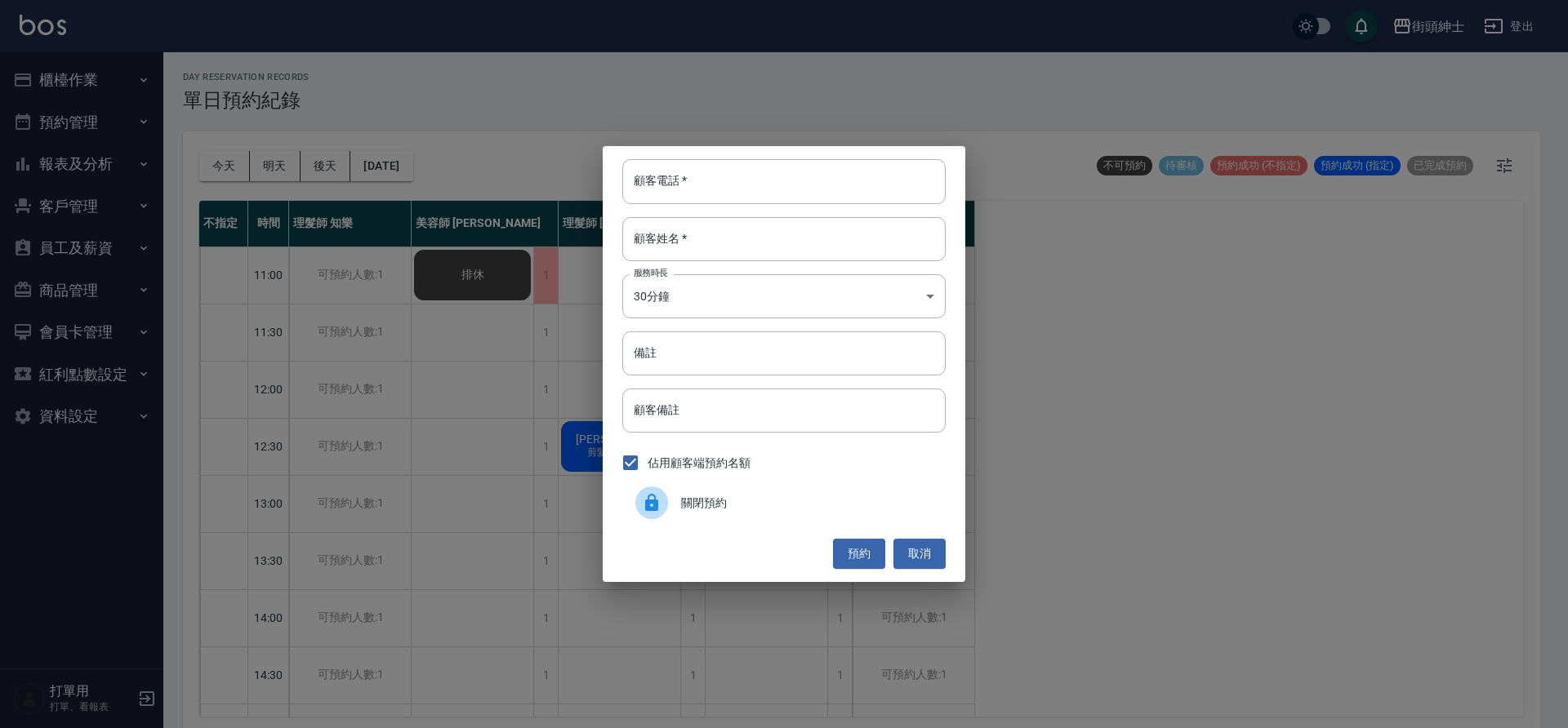
click at [663, 510] on div at bounding box center [652, 503] width 33 height 33
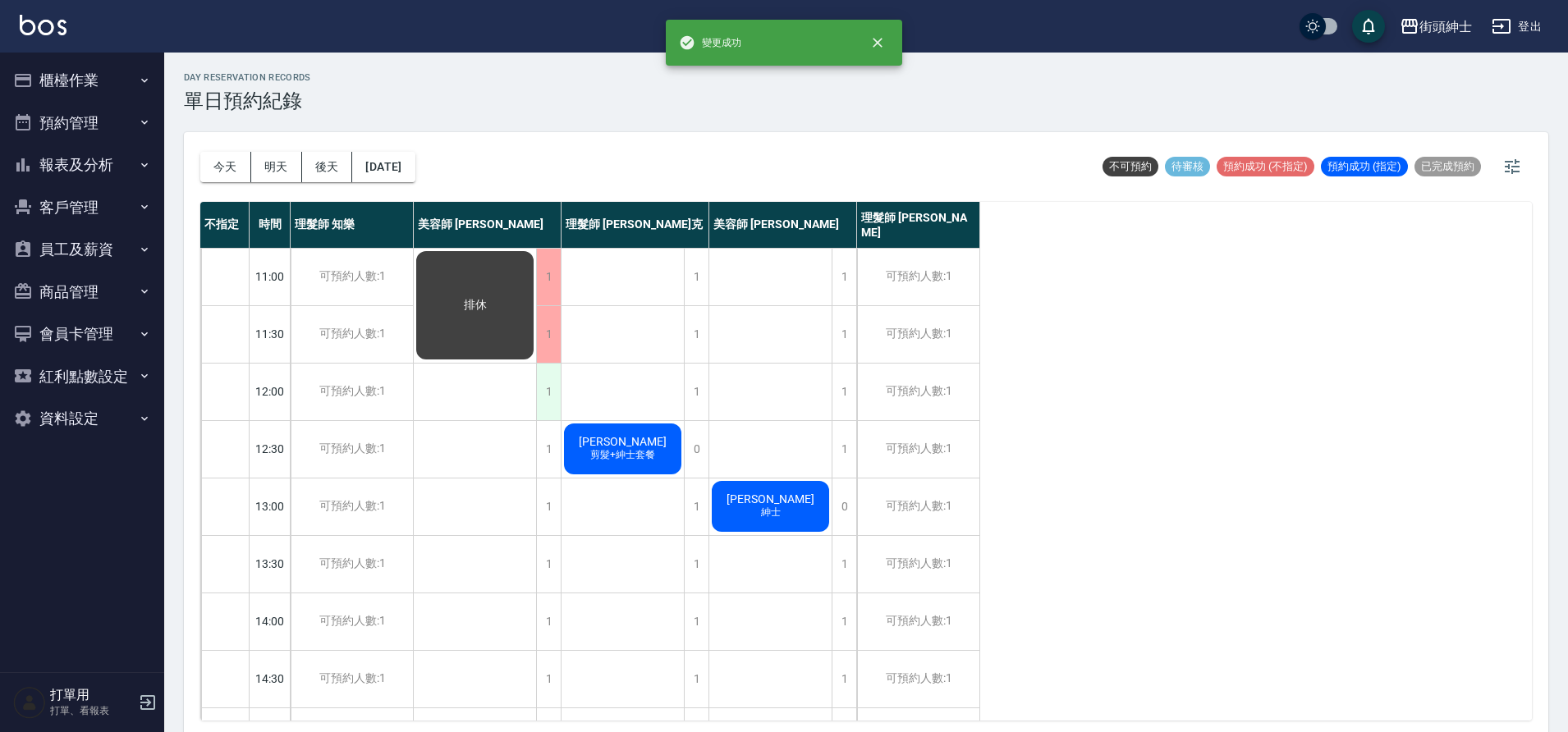
click at [552, 390] on div "1" at bounding box center [548, 391] width 24 height 56
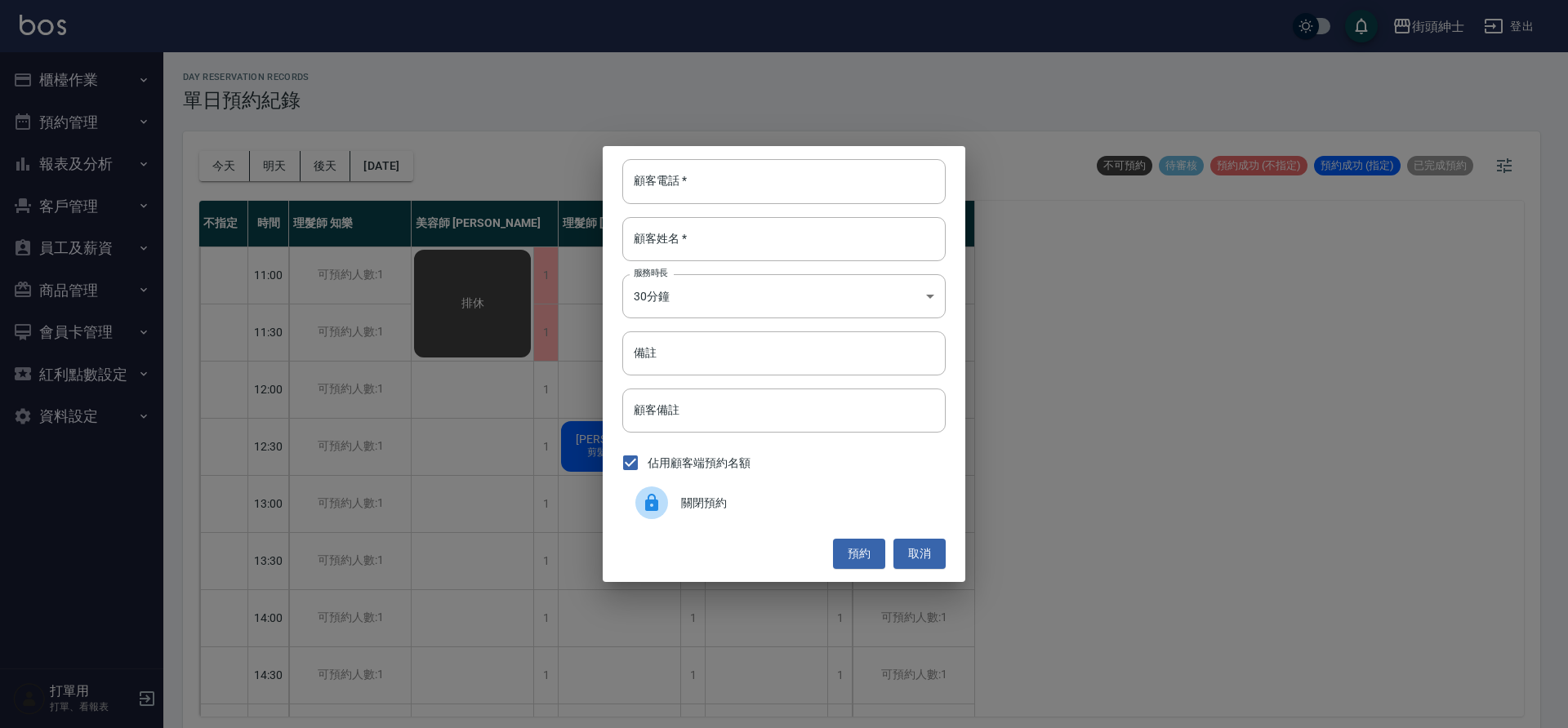
click at [649, 493] on icon at bounding box center [652, 503] width 20 height 20
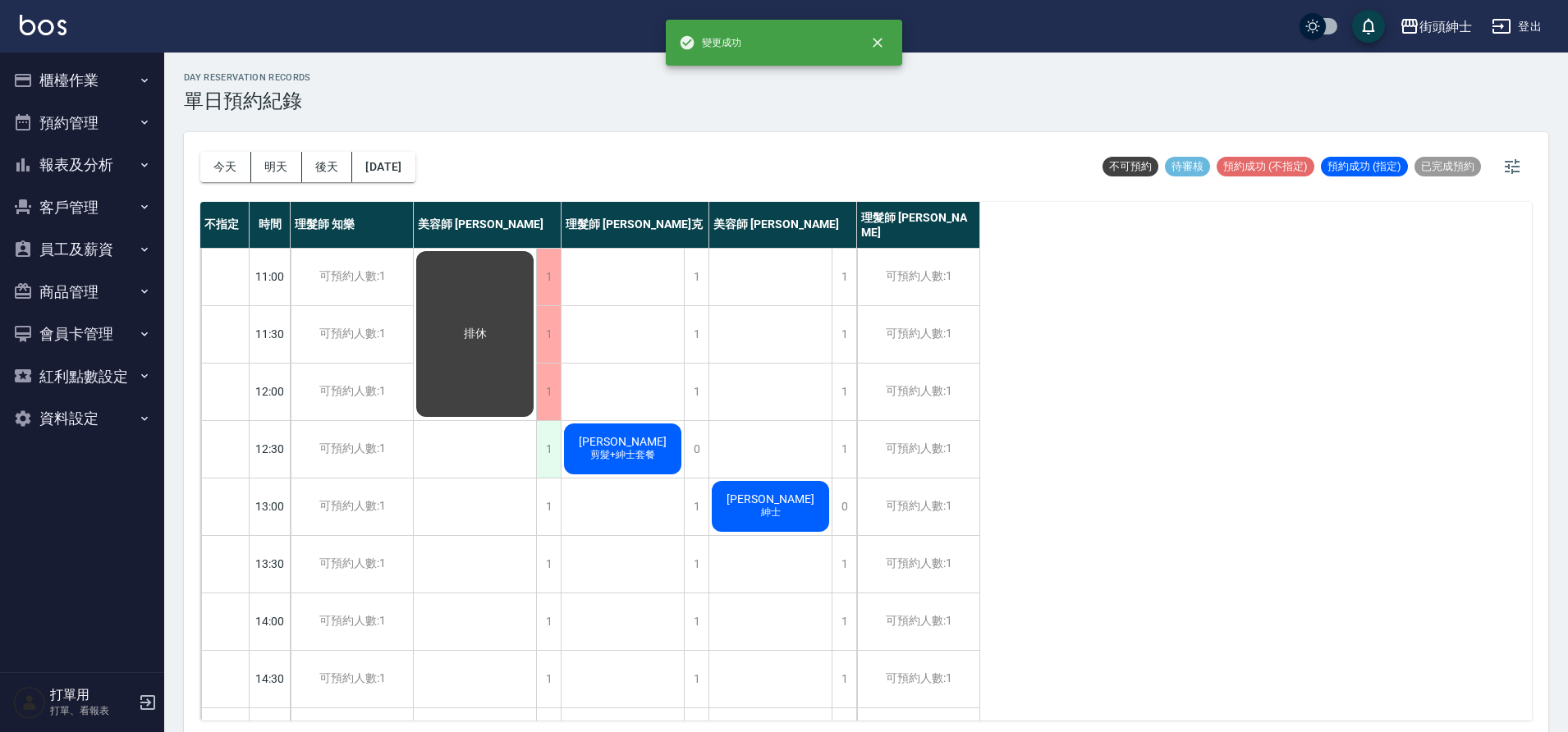
click at [550, 444] on div "1" at bounding box center [548, 449] width 24 height 56
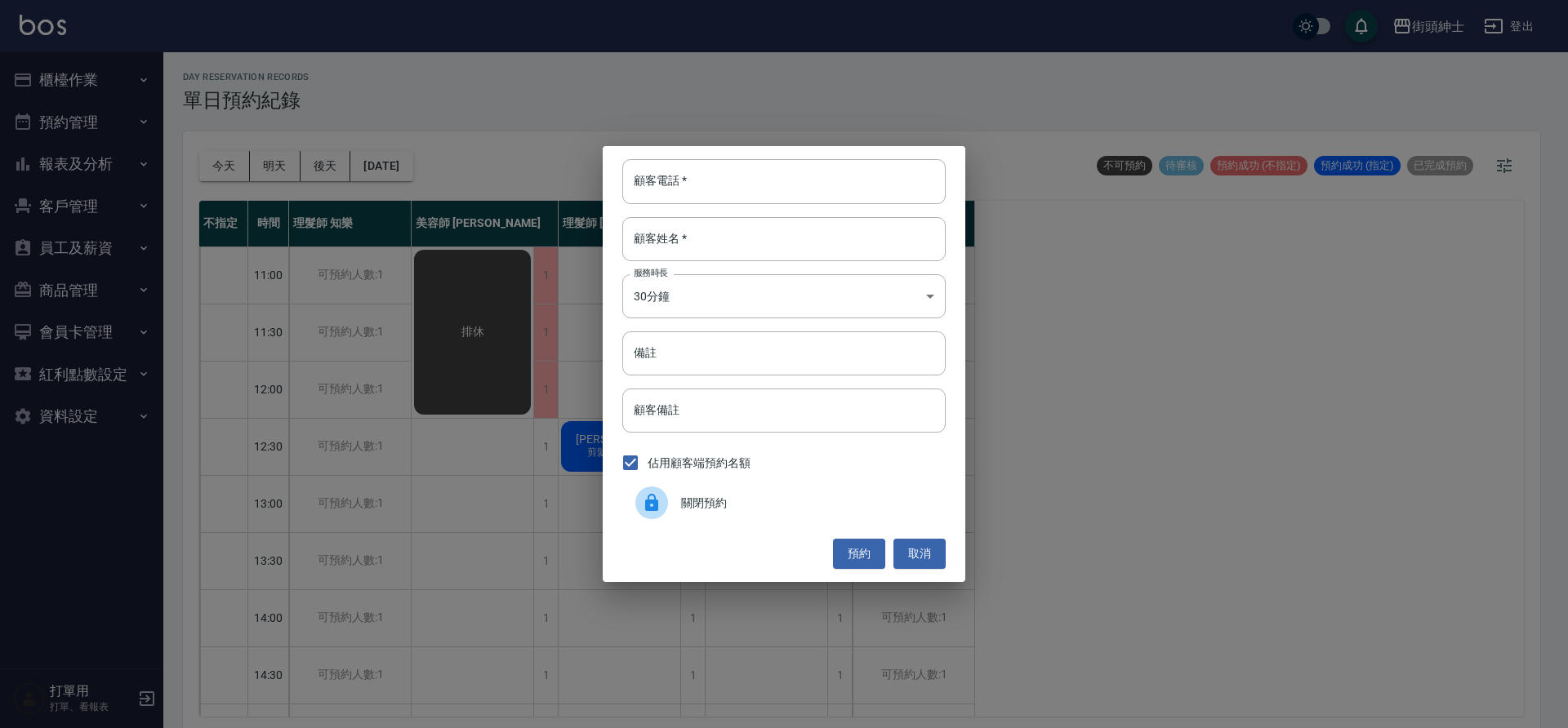
click at [637, 489] on div at bounding box center [658, 503] width 46 height 33
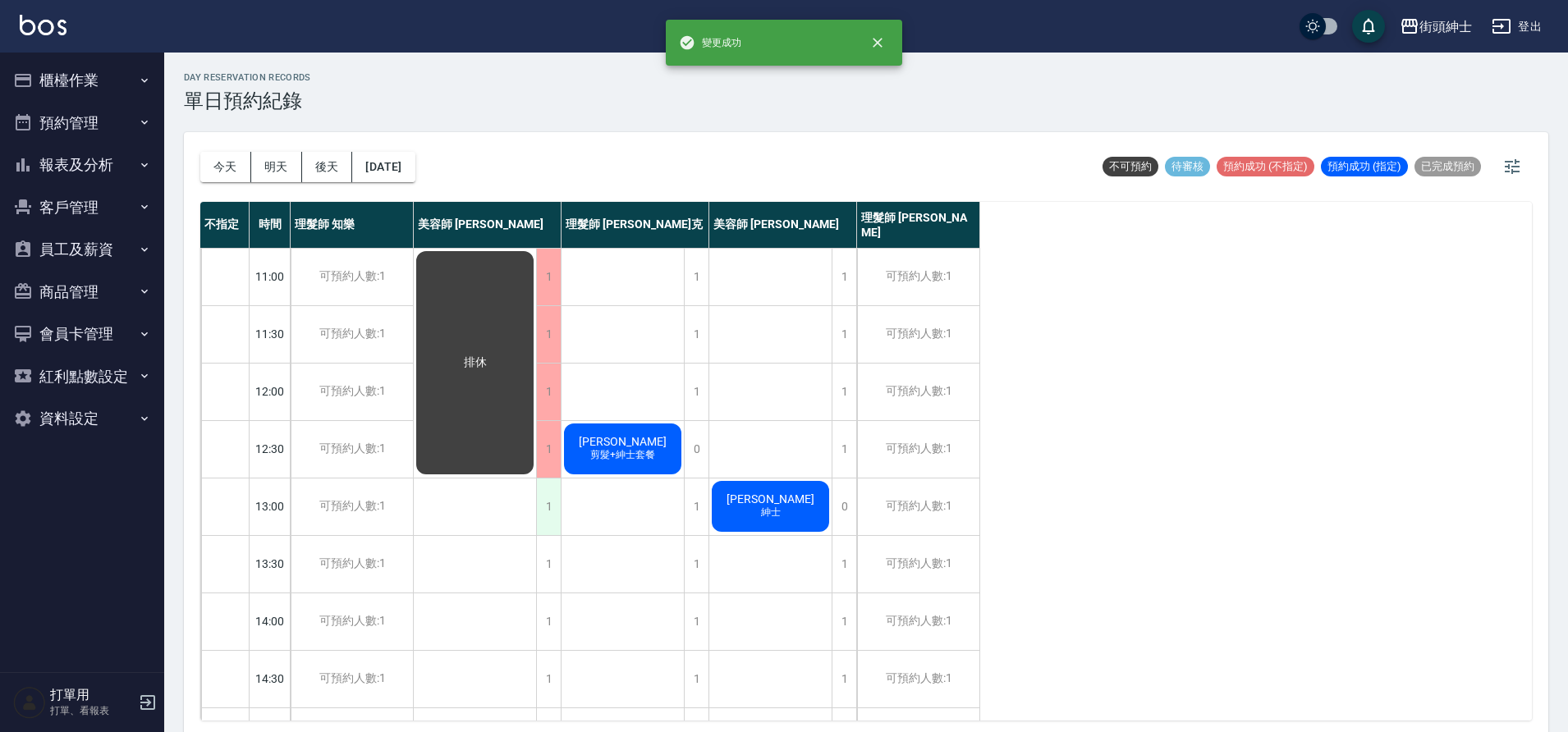
click at [553, 504] on div "1" at bounding box center [548, 507] width 24 height 56
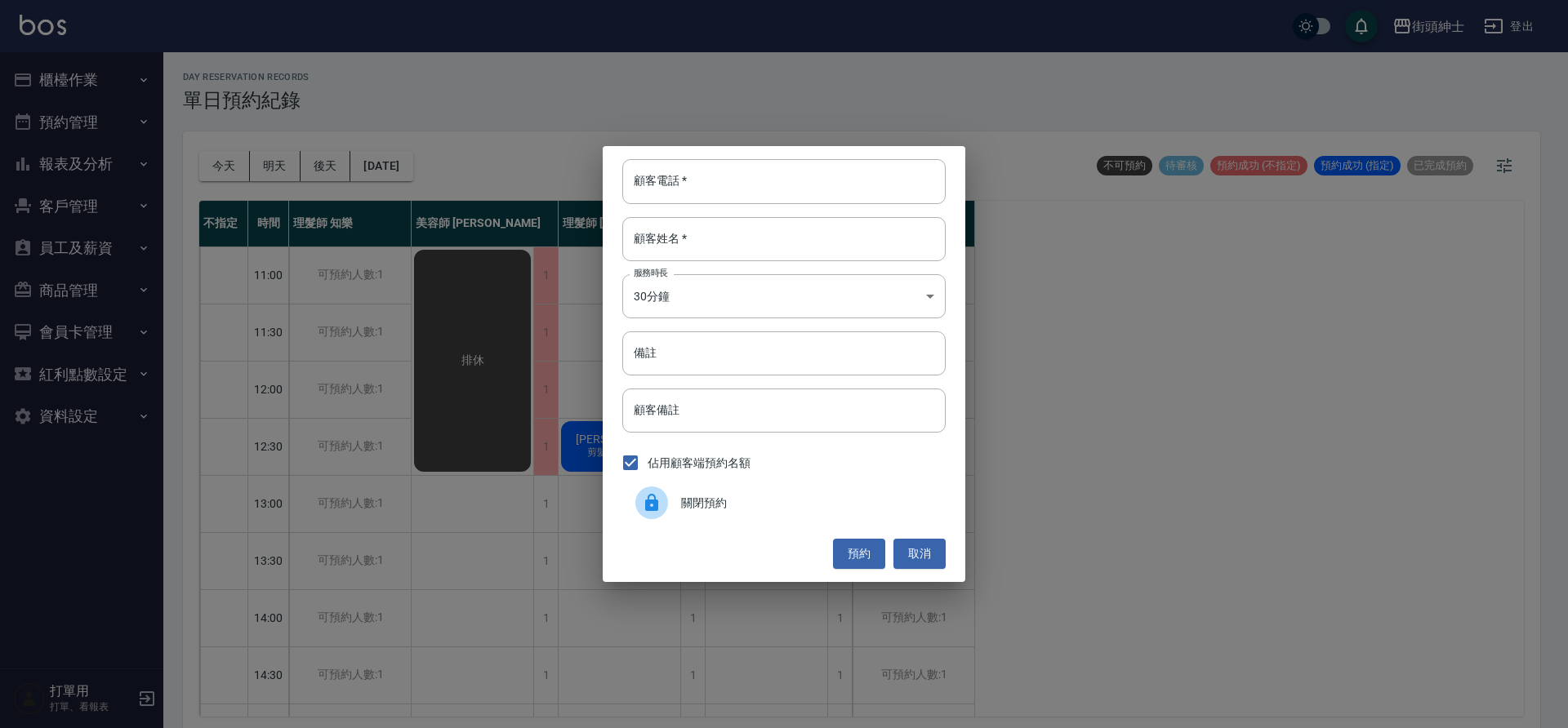
click at [654, 517] on div at bounding box center [652, 503] width 33 height 33
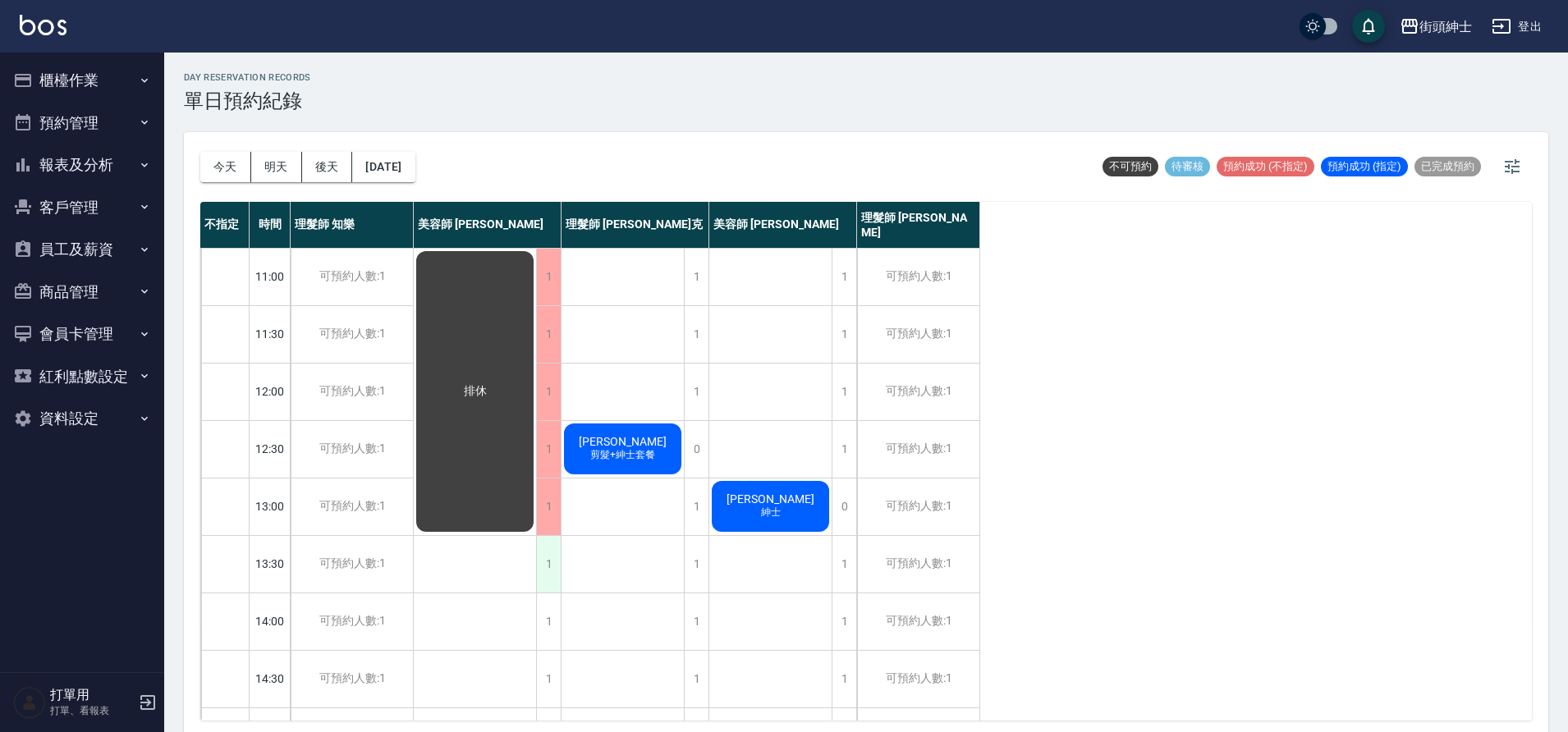
click at [553, 561] on div "1" at bounding box center [548, 564] width 24 height 56
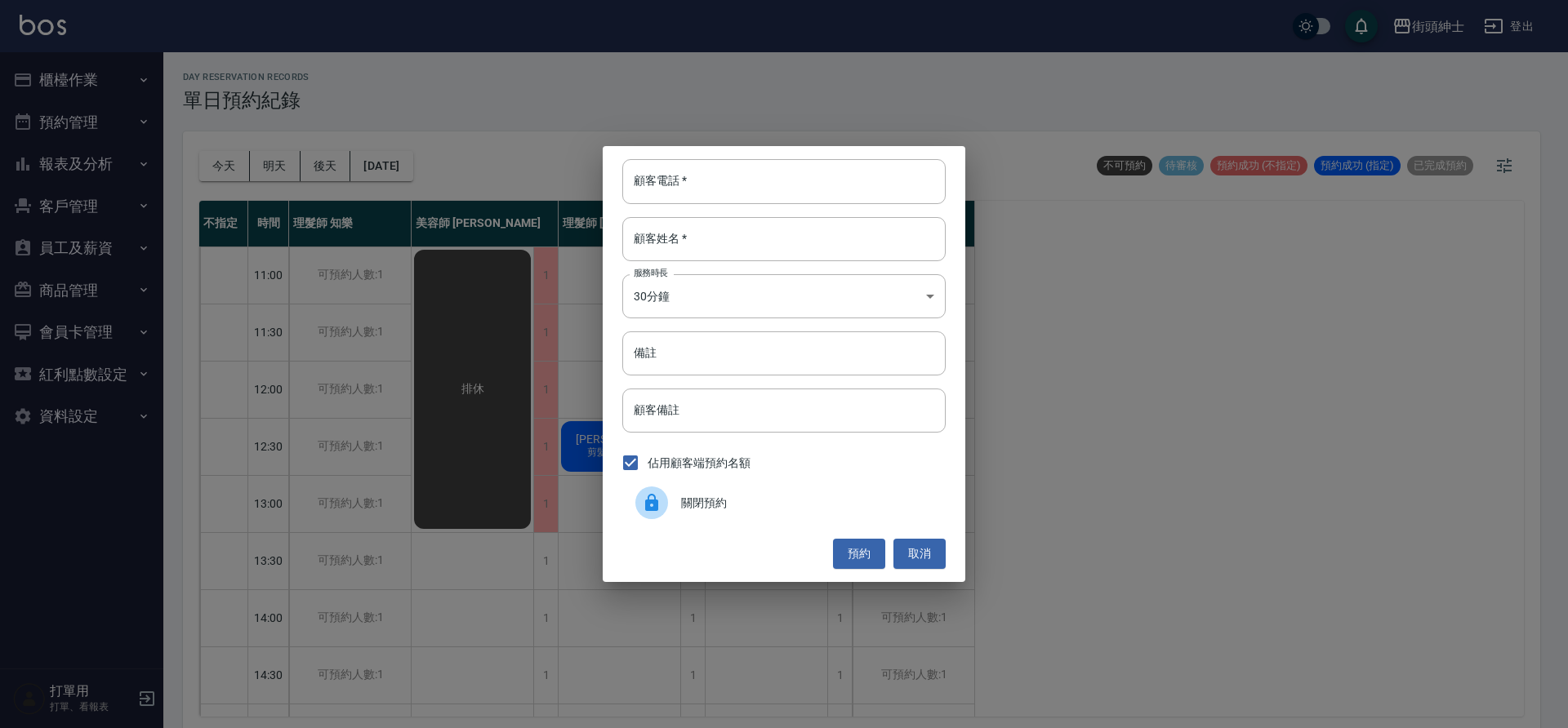
click at [645, 510] on icon at bounding box center [652, 503] width 20 height 20
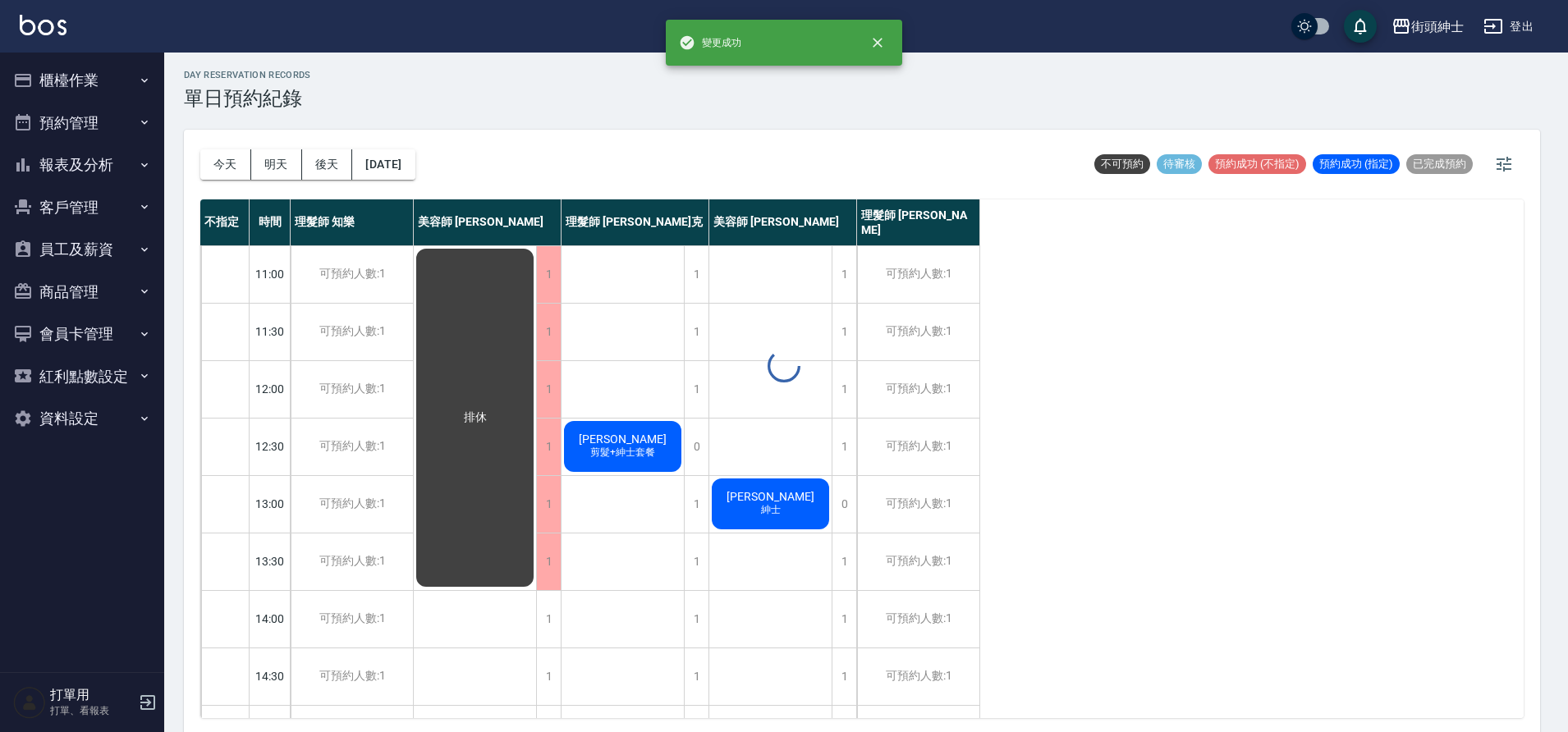
scroll to position [5, 0]
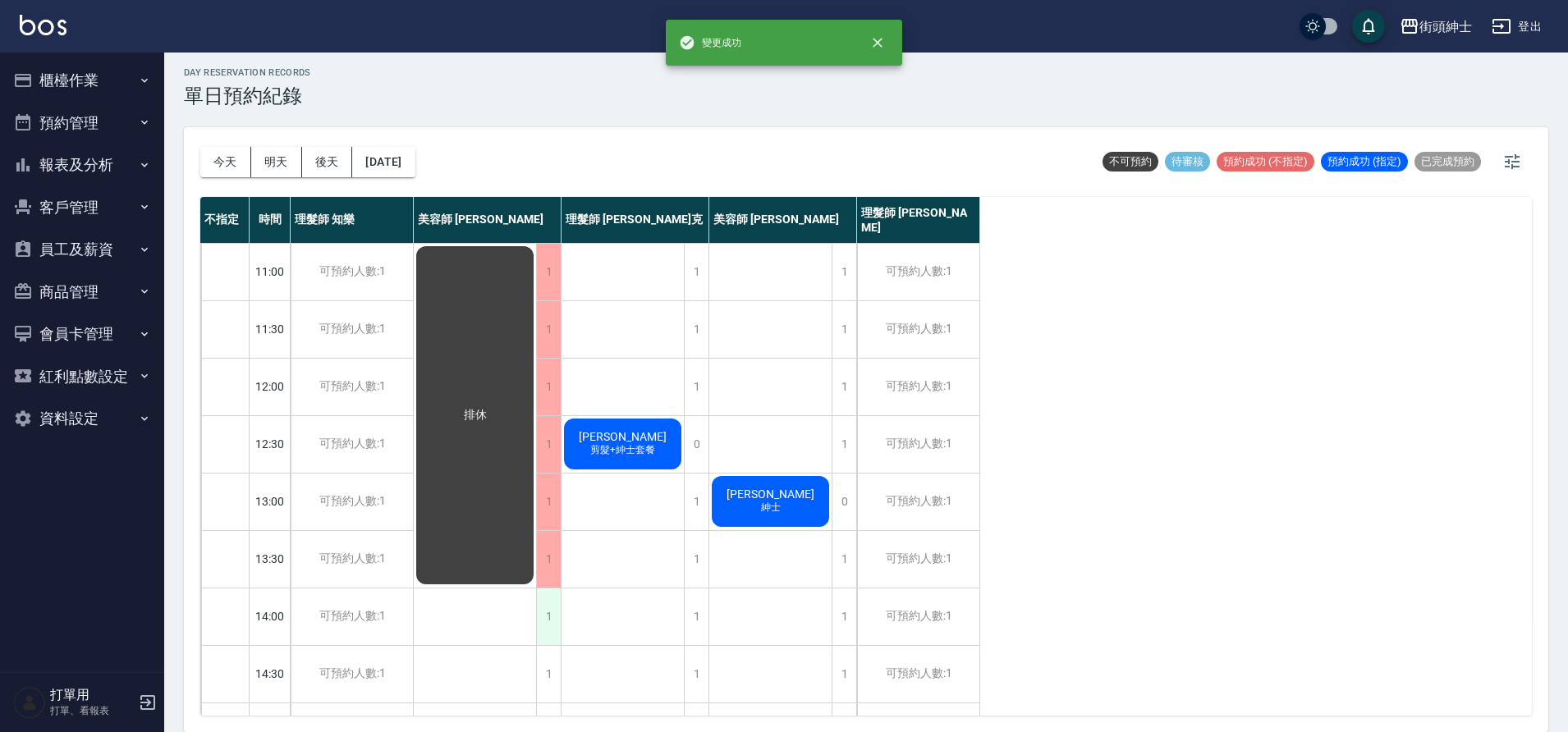
click at [548, 605] on div "1" at bounding box center [548, 617] width 24 height 56
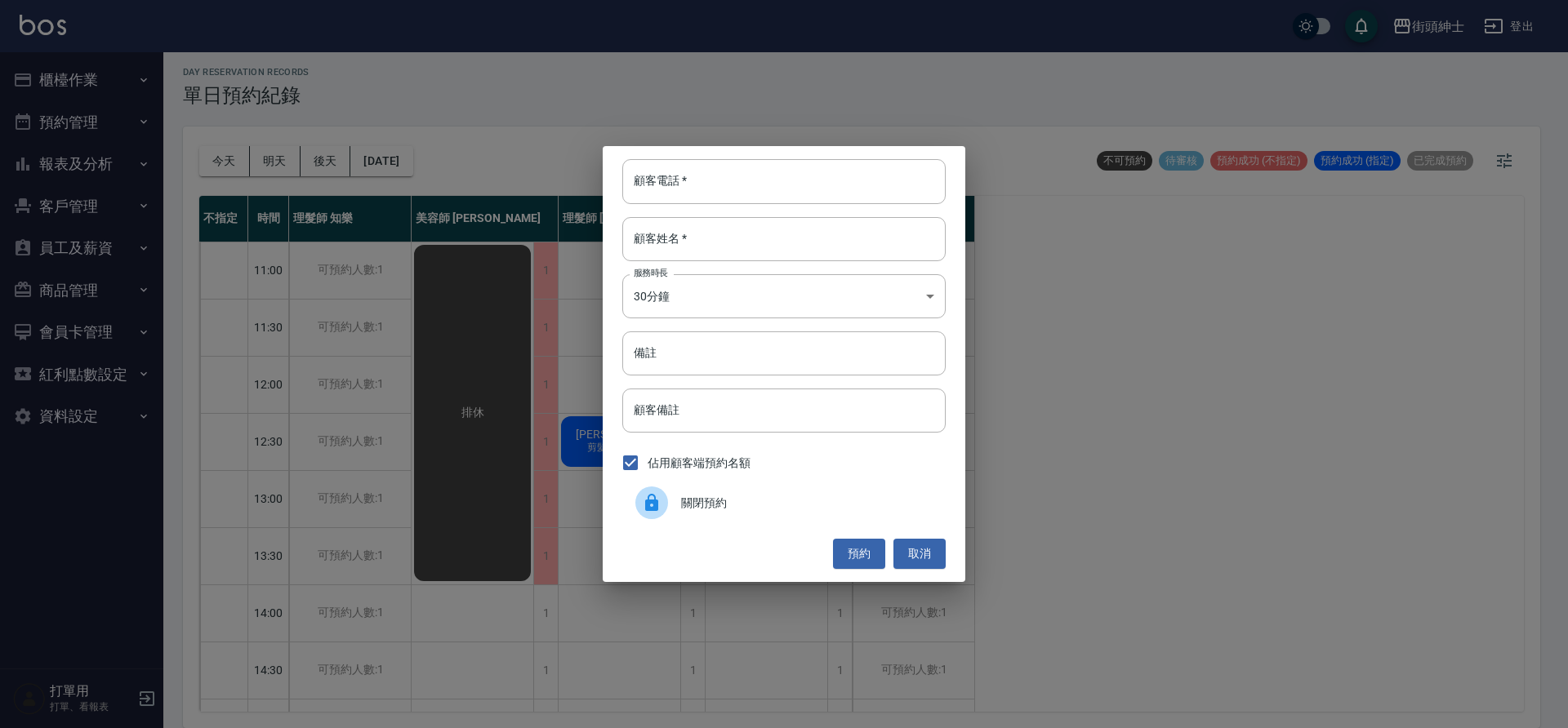
click at [642, 522] on div "關閉預約" at bounding box center [784, 502] width 324 height 46
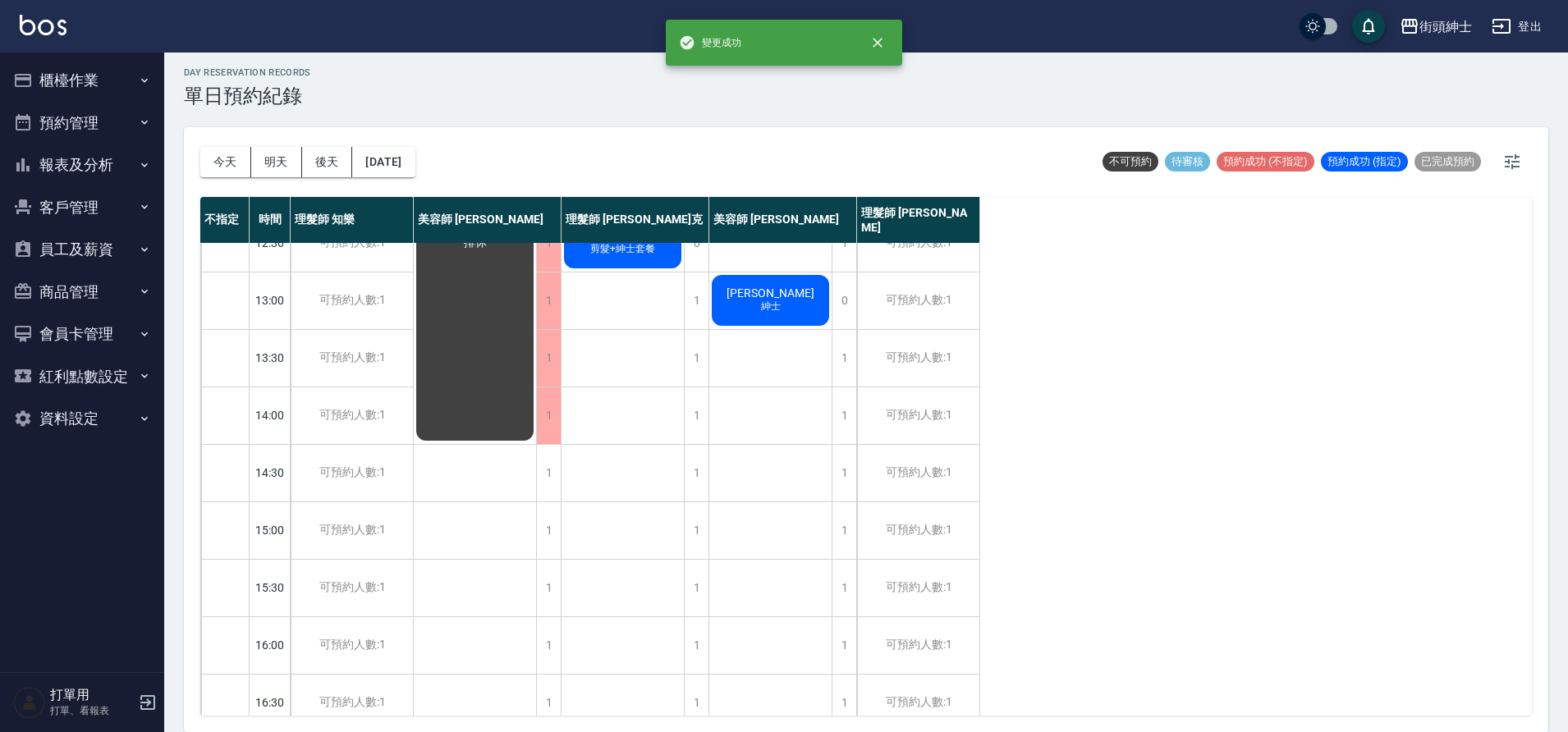
scroll to position [334, 0]
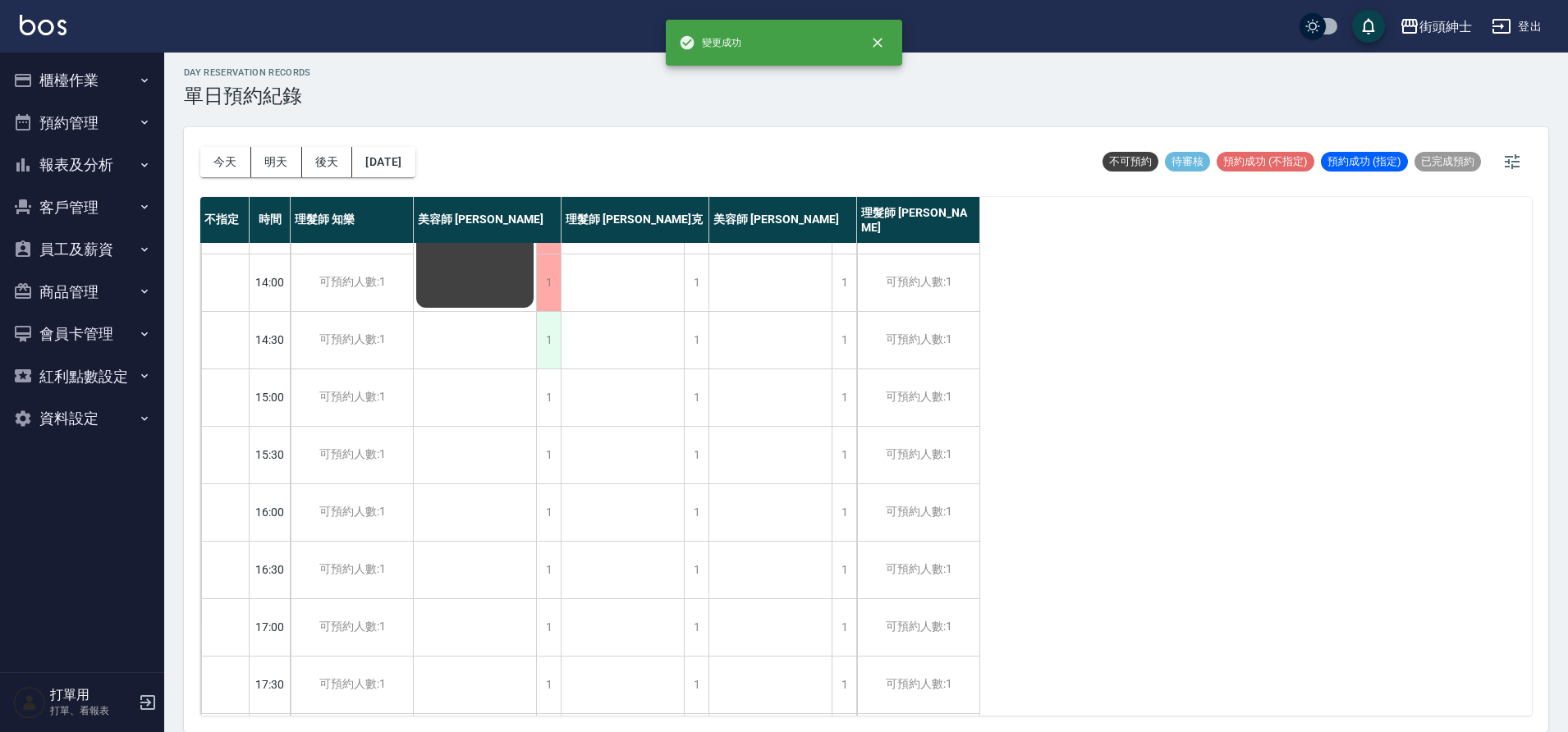
click at [548, 343] on div "1" at bounding box center [548, 340] width 24 height 56
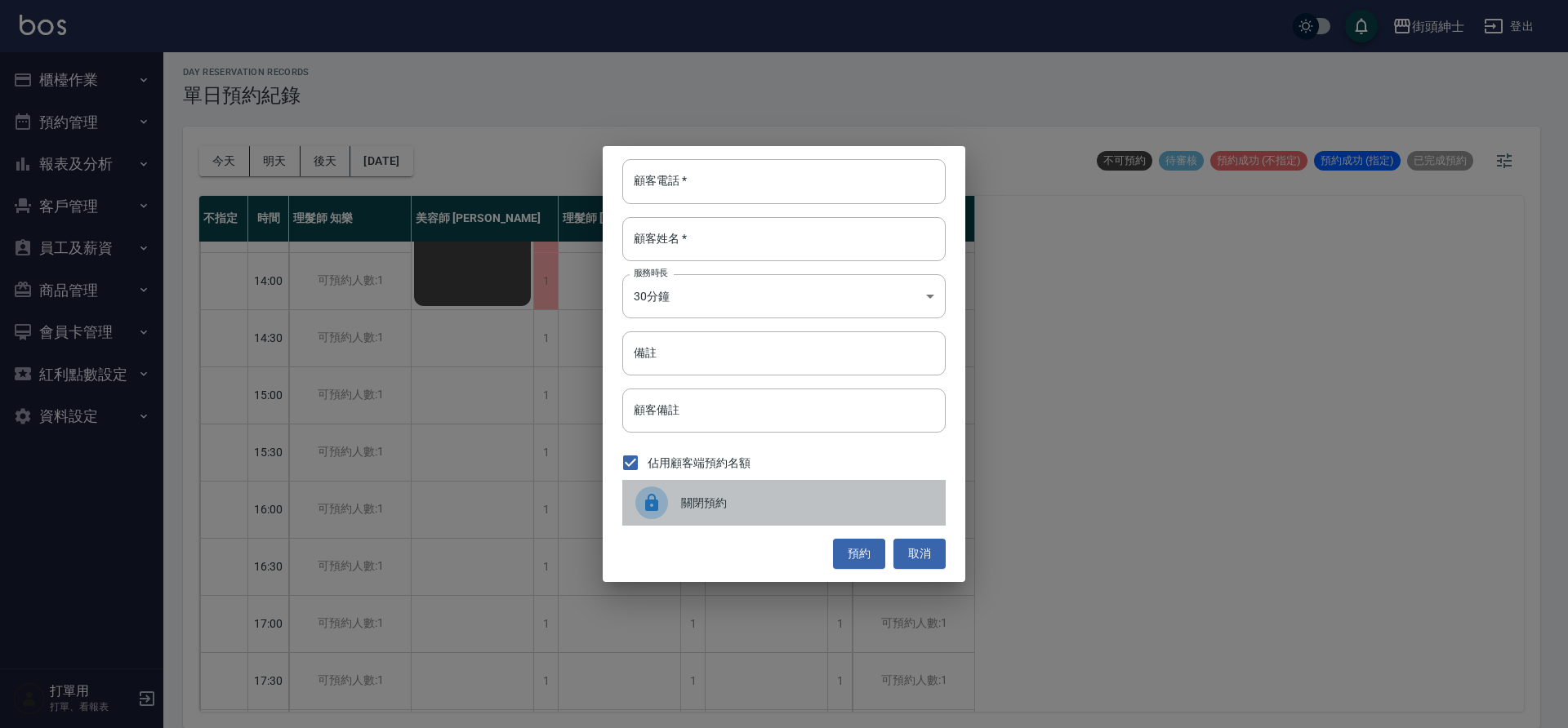
click at [664, 497] on div at bounding box center [652, 503] width 33 height 33
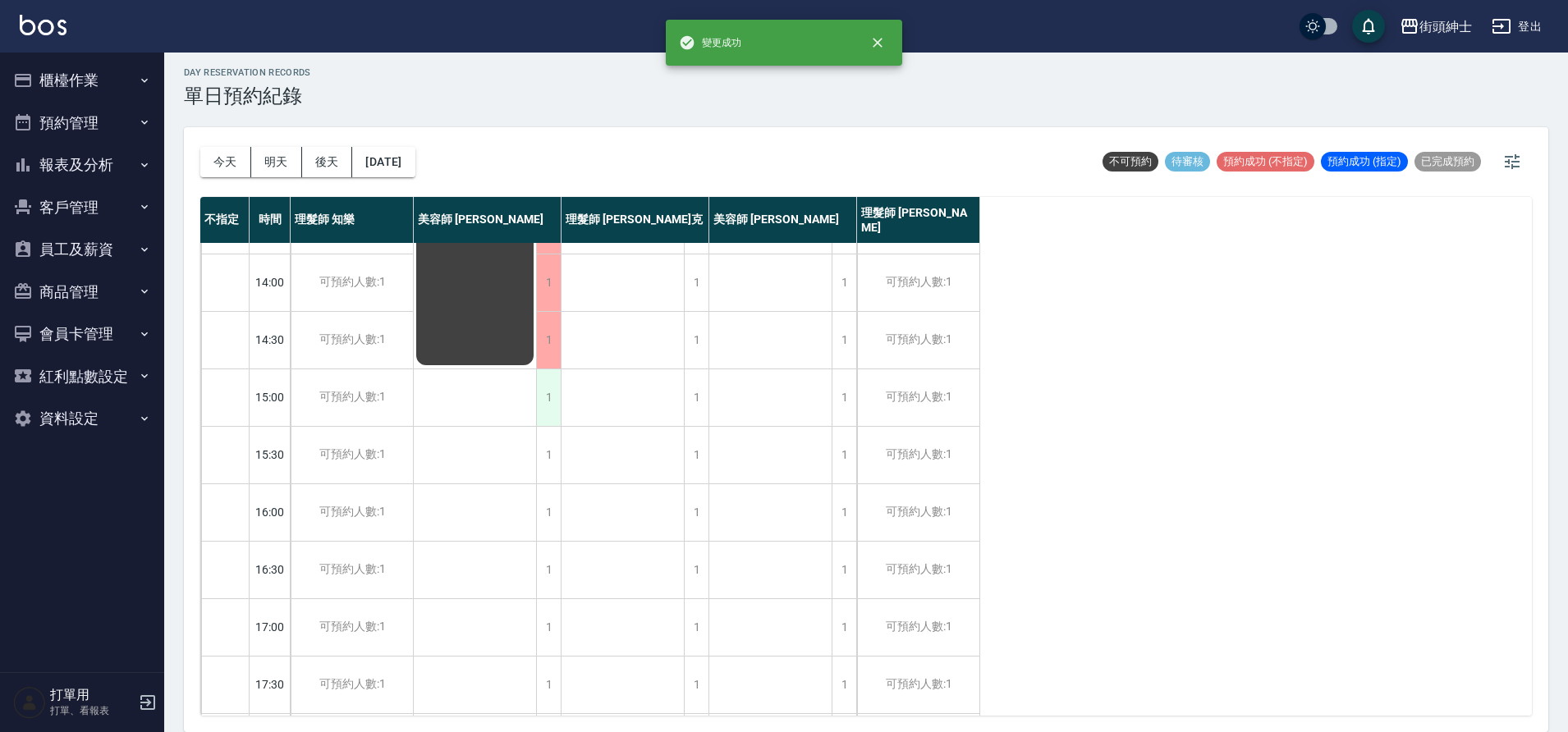
click at [544, 405] on div "1" at bounding box center [548, 397] width 24 height 56
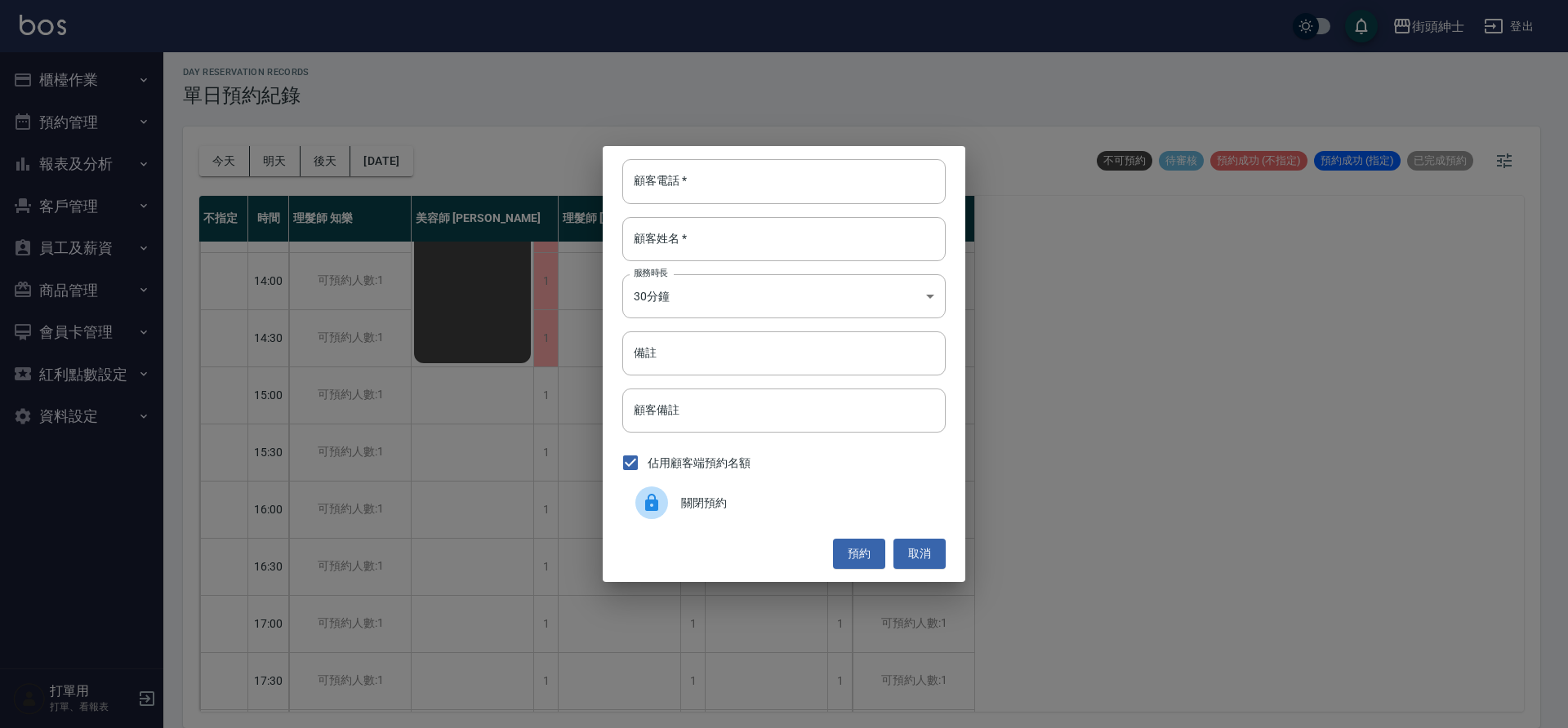
click at [650, 489] on div at bounding box center [652, 503] width 33 height 33
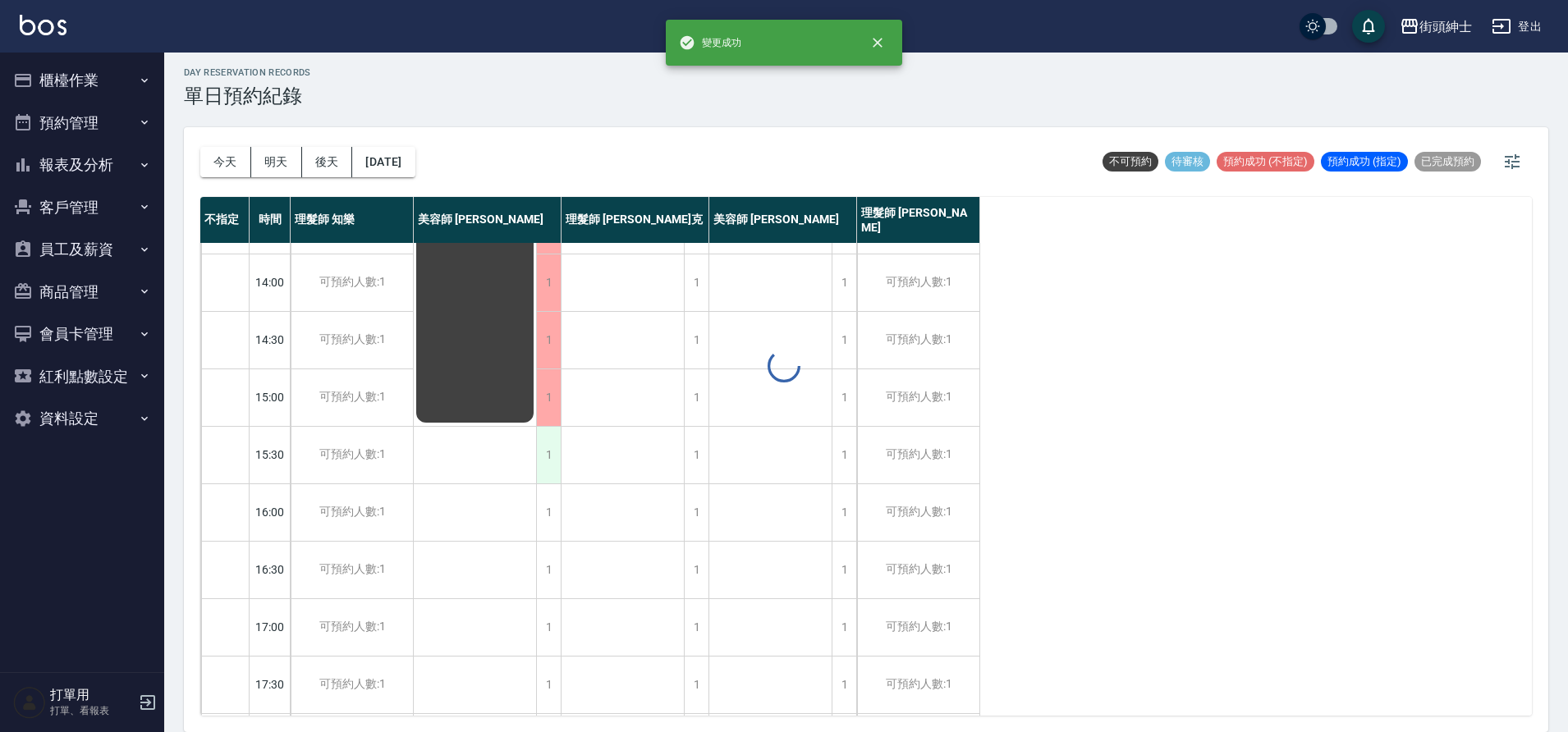
click at [544, 452] on div "1" at bounding box center [548, 454] width 24 height 56
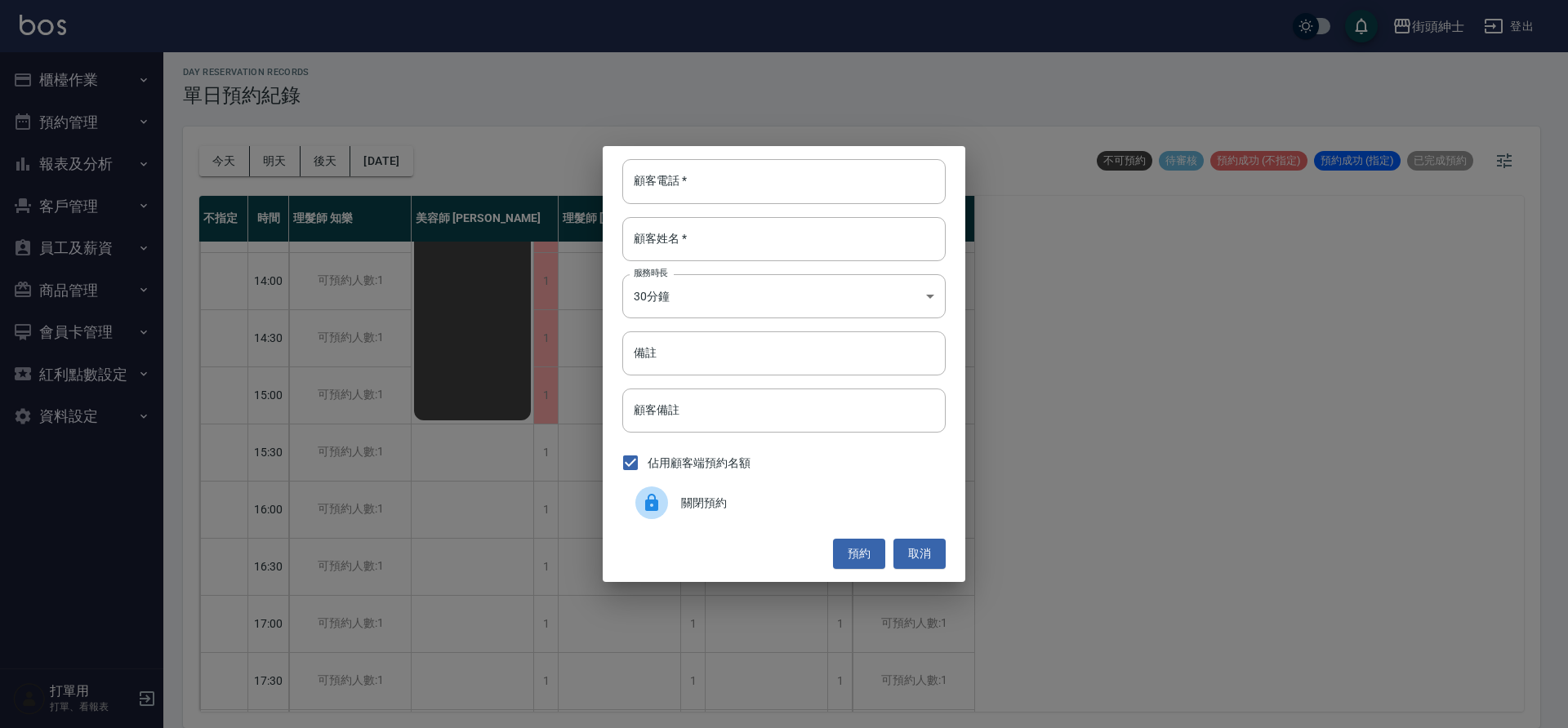
click at [685, 511] on div "關閉預約" at bounding box center [784, 502] width 324 height 46
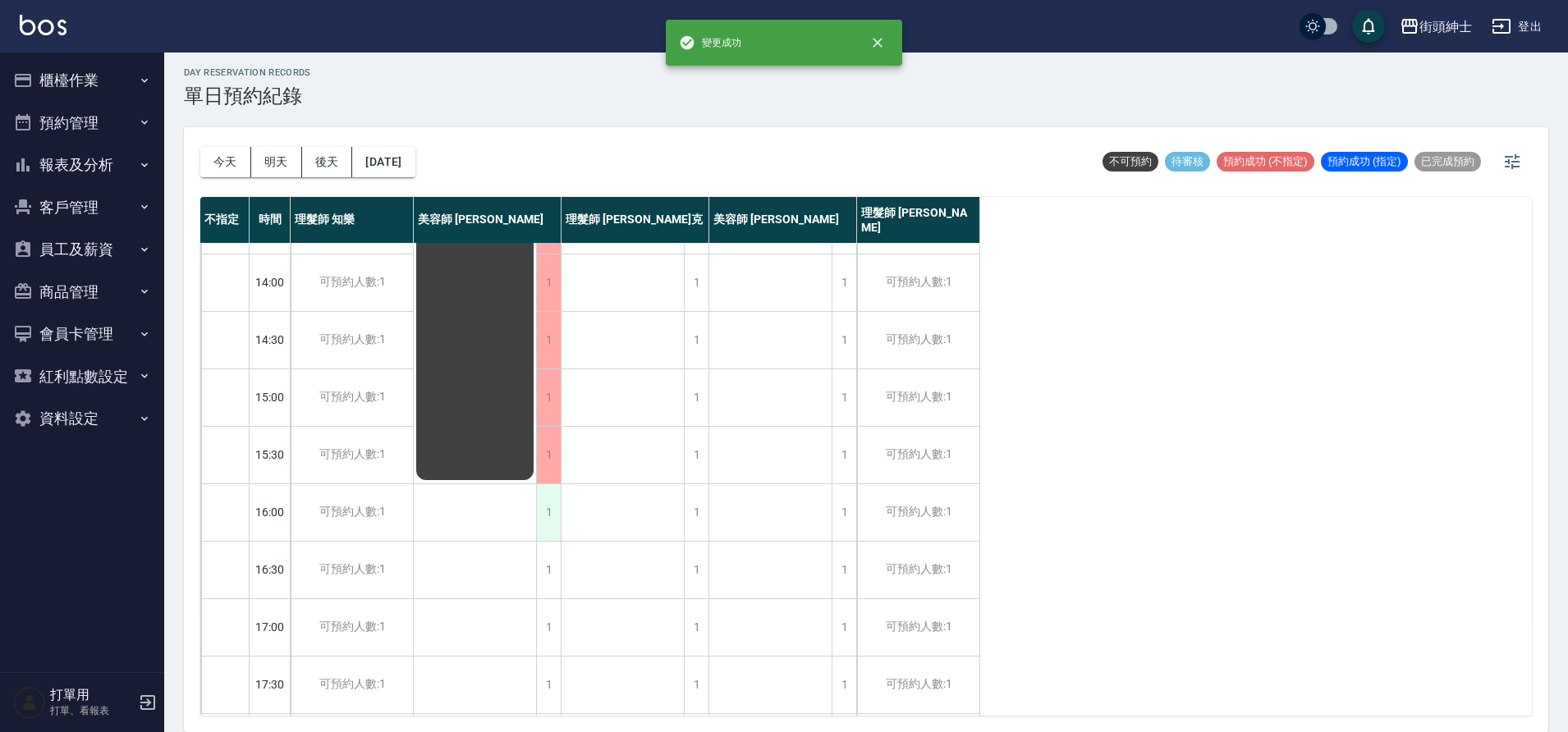
click at [554, 523] on div "1" at bounding box center [548, 512] width 24 height 56
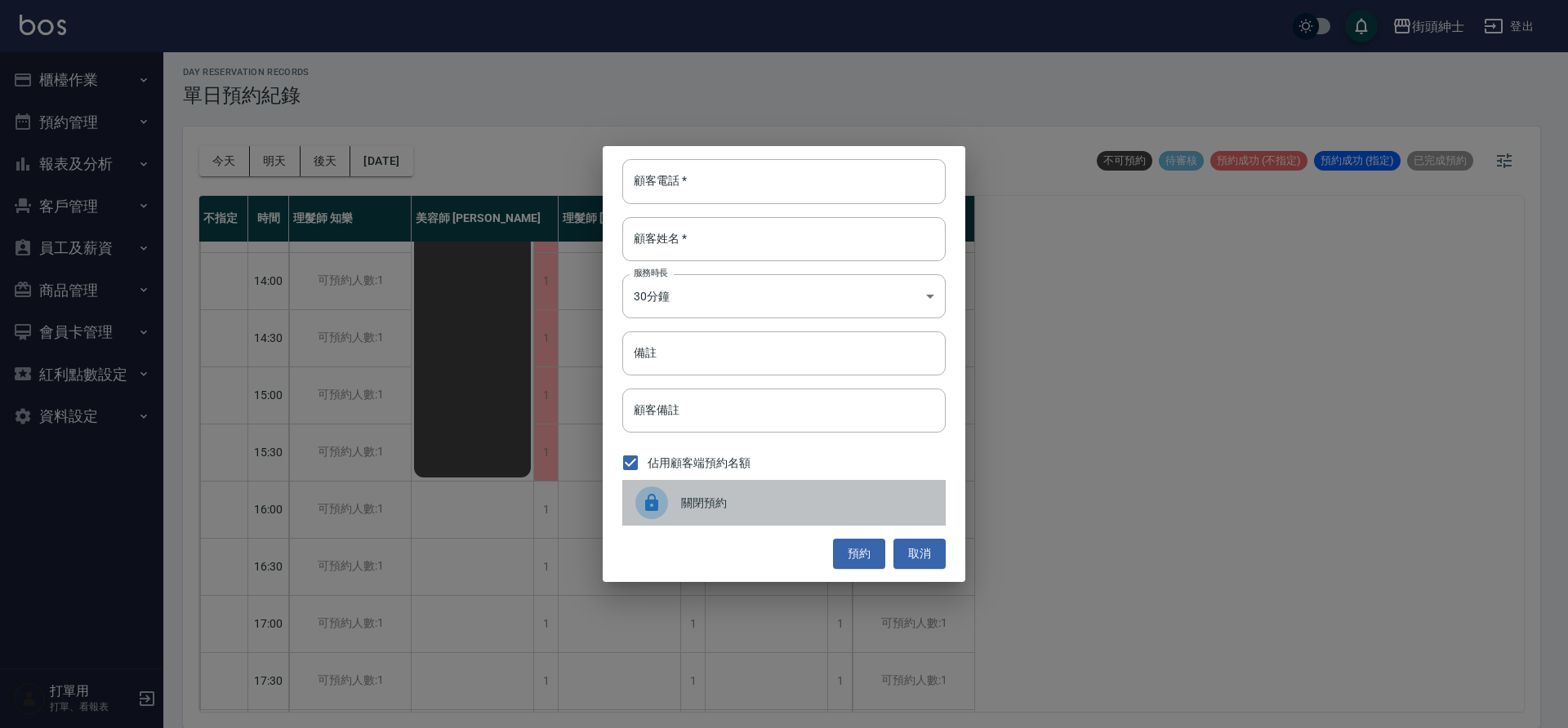
drag, startPoint x: 665, startPoint y: 512, endPoint x: 655, endPoint y: 518, distance: 11.7
click at [664, 513] on div at bounding box center [658, 503] width 46 height 33
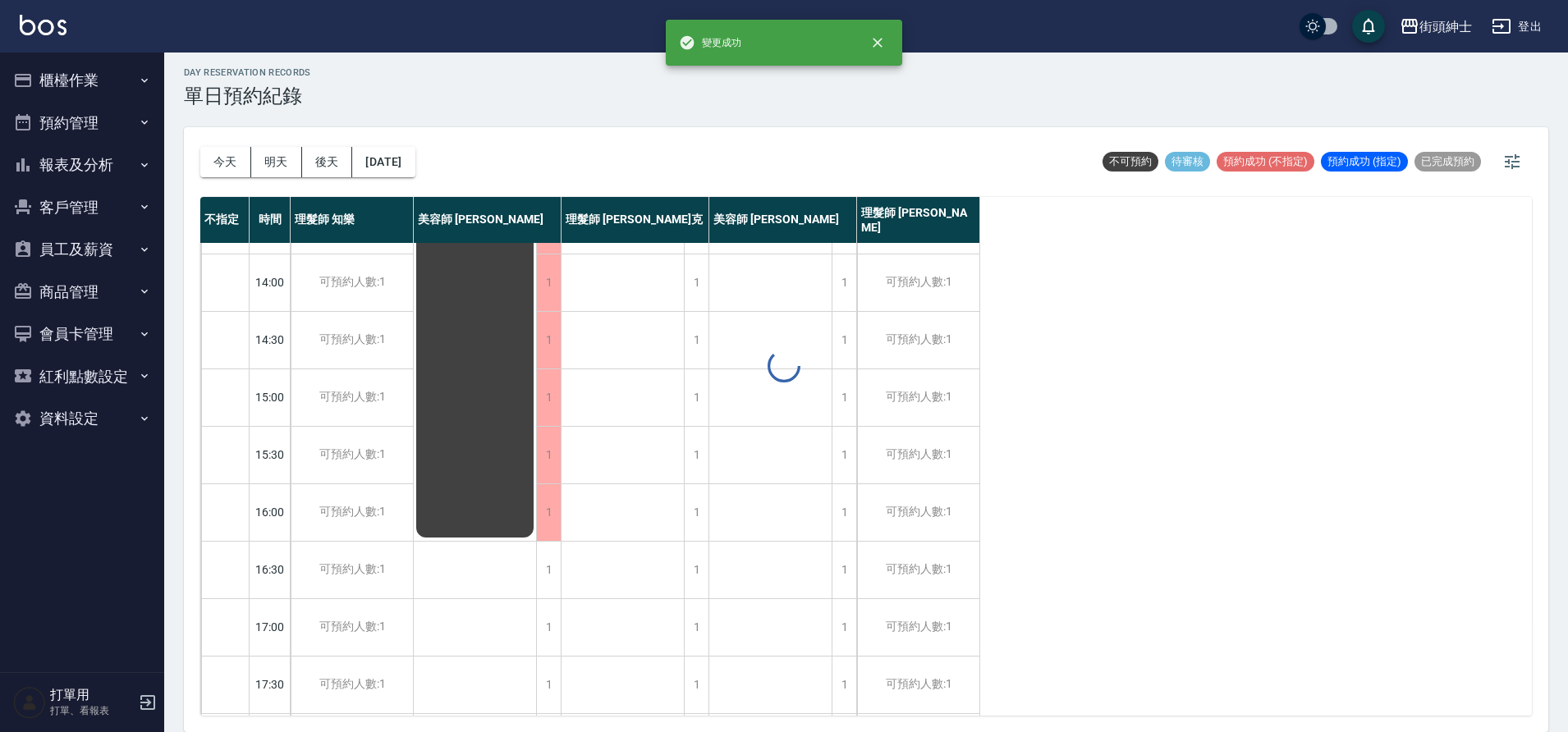
click at [543, 568] on div "day Reservation records 單日預約紀錄 今天 明天 後天 2025/10/07 不可預約 待審核 預約成功 (不指定) 預約成功 (指定…" at bounding box center [866, 389] width 1403 height 684
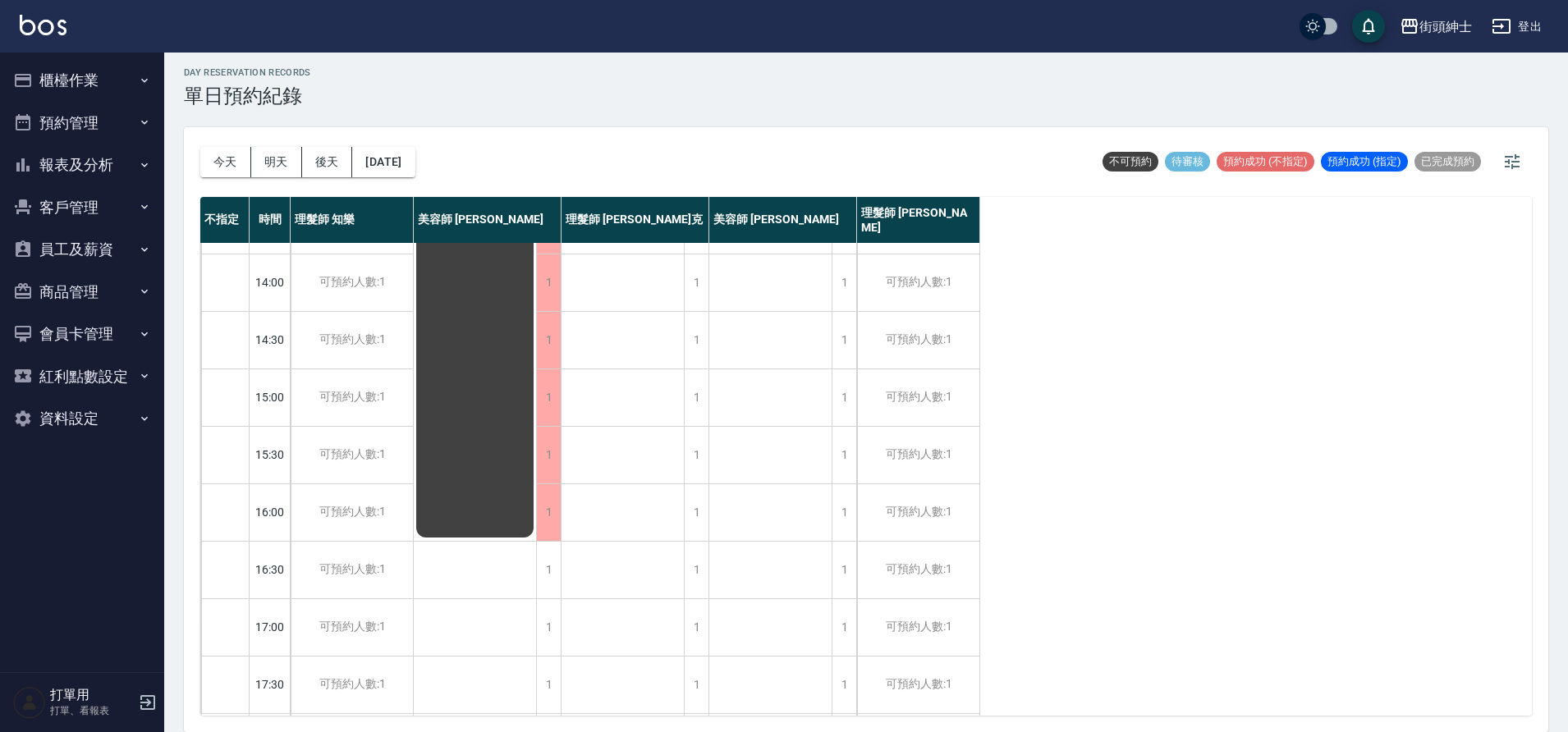
click at [565, 564] on div "瑞克 剪髮+紳士套餐" at bounding box center [623, 512] width 123 height 1206
click at [547, 564] on div "1" at bounding box center [548, 570] width 24 height 56
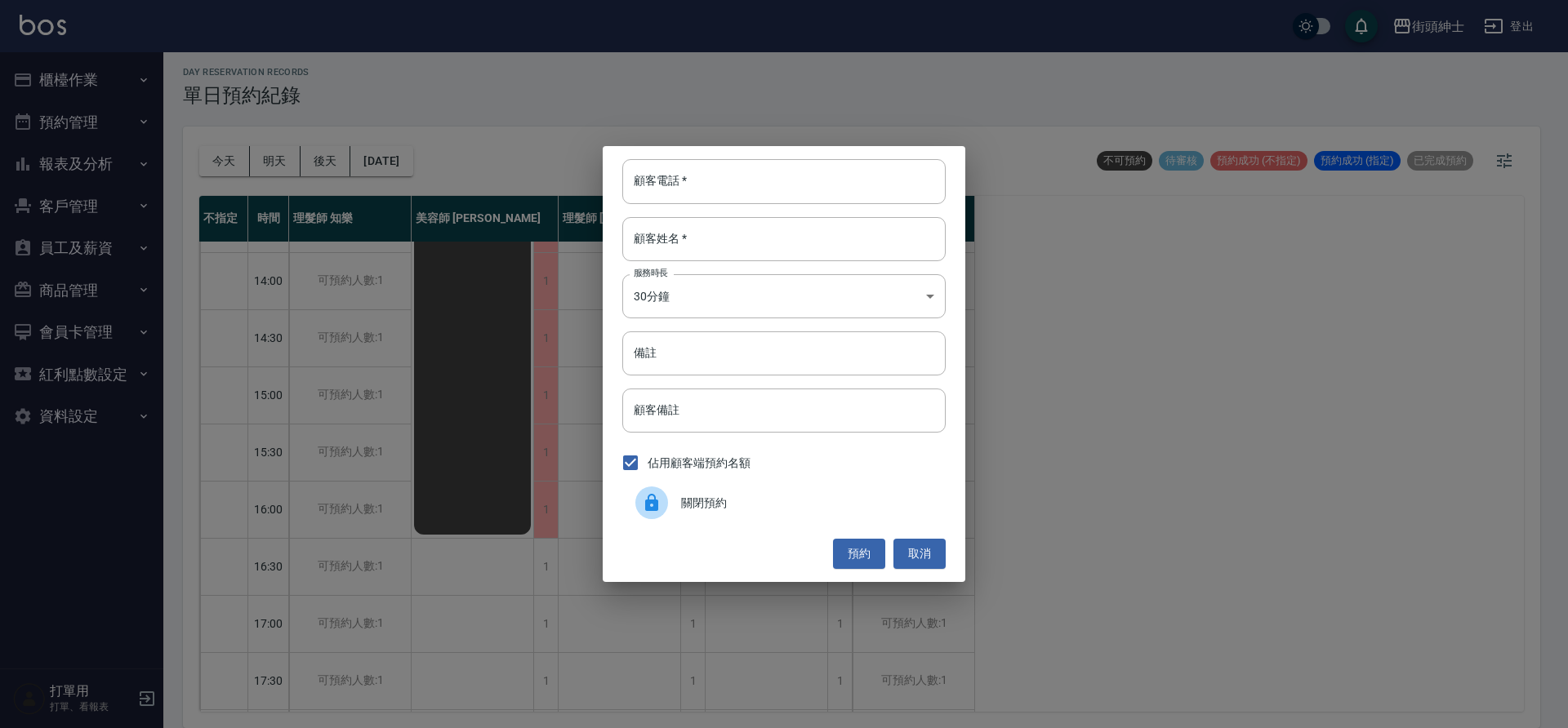
drag, startPoint x: 668, startPoint y: 507, endPoint x: 503, endPoint y: 598, distance: 188.4
click at [667, 507] on div at bounding box center [658, 503] width 46 height 33
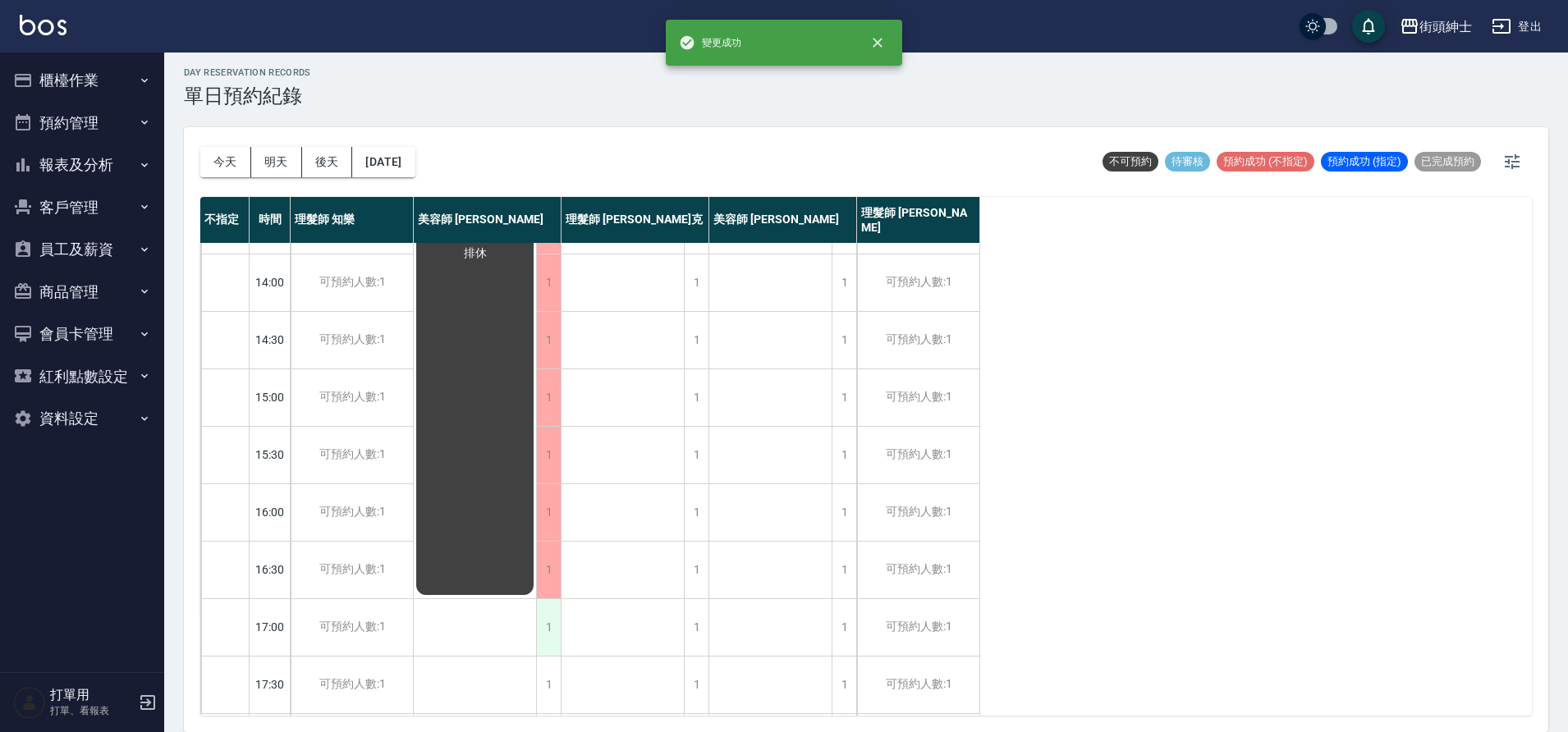
click at [550, 634] on div "1" at bounding box center [548, 627] width 24 height 56
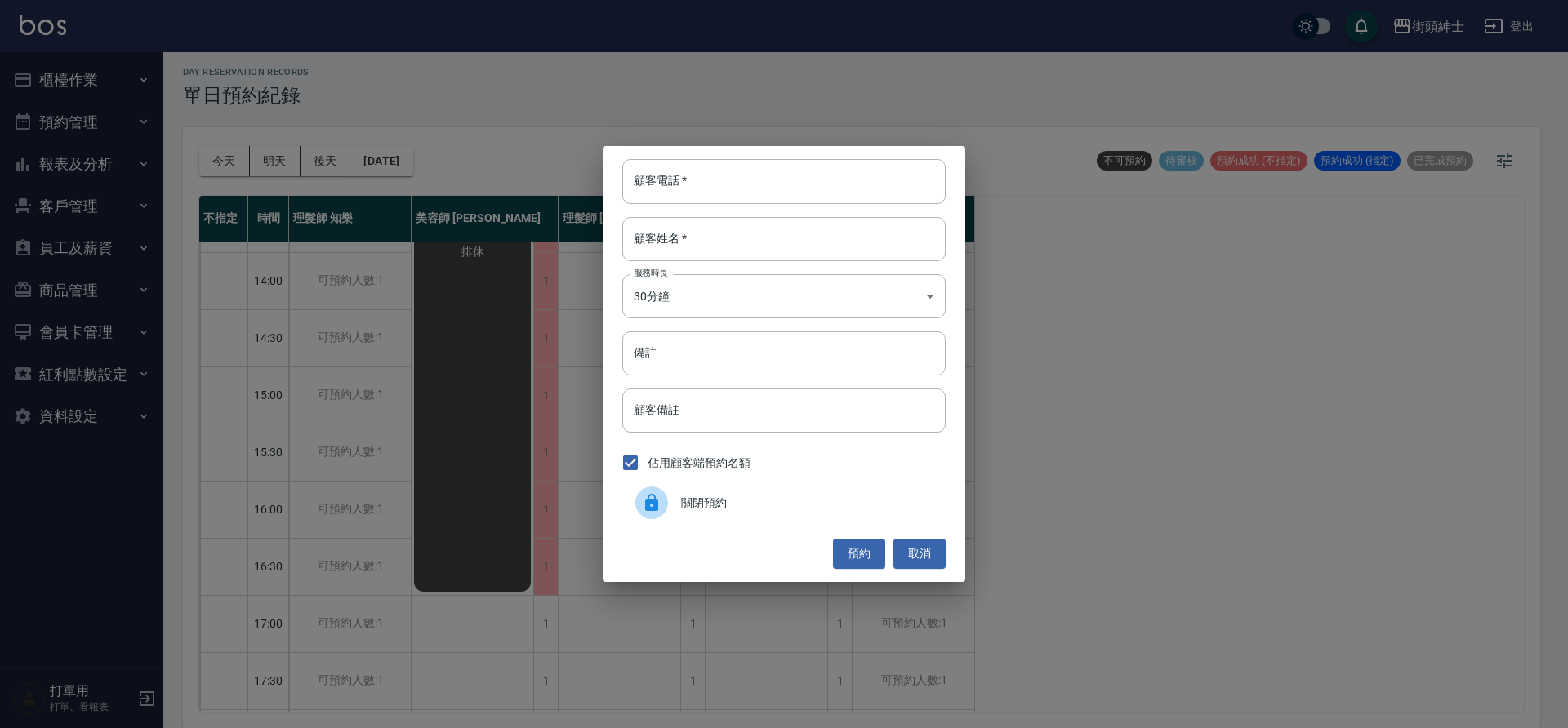
drag, startPoint x: 652, startPoint y: 528, endPoint x: 663, endPoint y: 511, distance: 20.2
click at [652, 528] on div "顧客電話   * 顧客電話   * 顧客姓名   * 顧客姓名   * 服務時長 30分鐘 1 服務時長 備註 備註 顧客備註 顧客備註 佔用顧客端預約名額 …" at bounding box center [784, 363] width 362 height 435
click at [663, 511] on div at bounding box center [652, 503] width 33 height 33
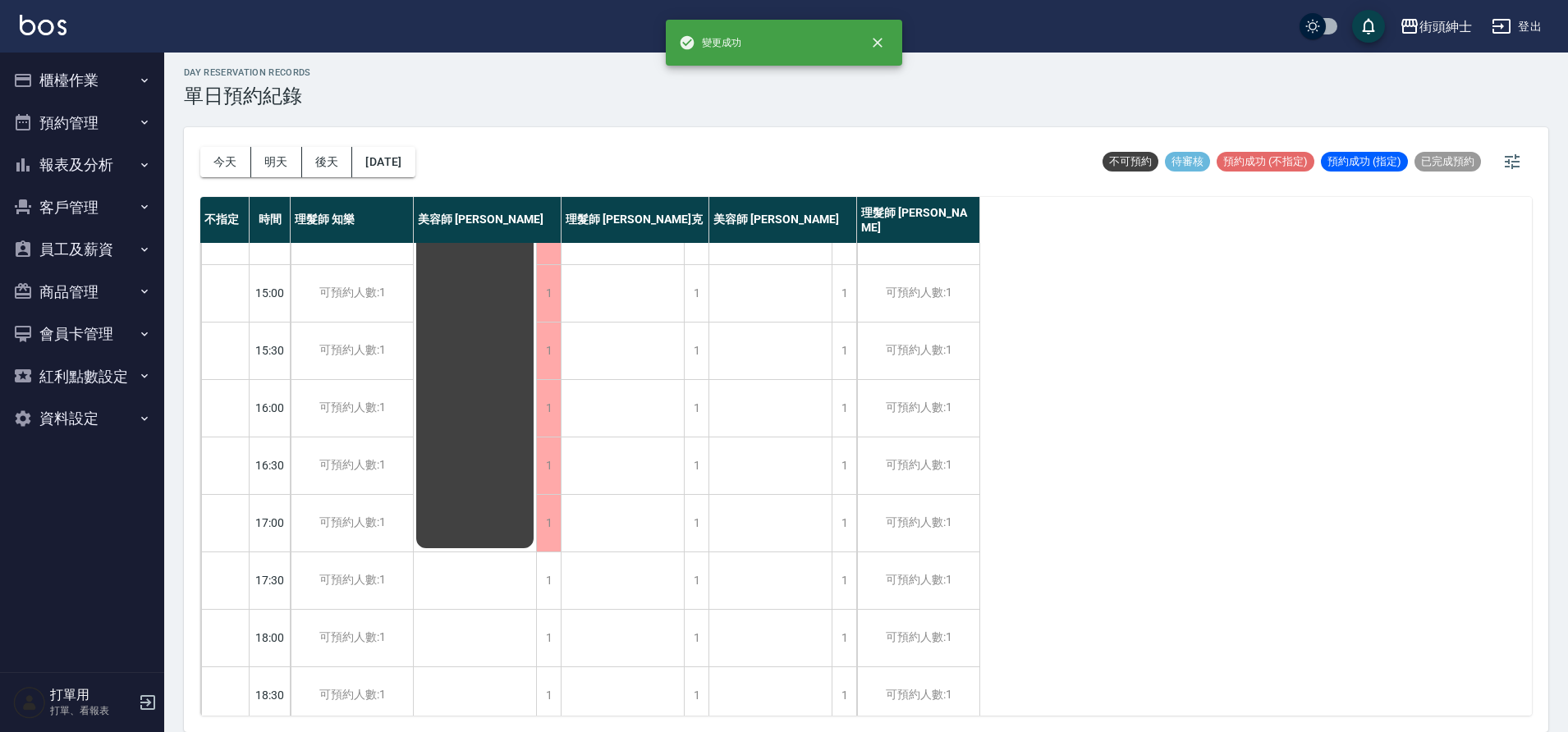
scroll to position [742, 0]
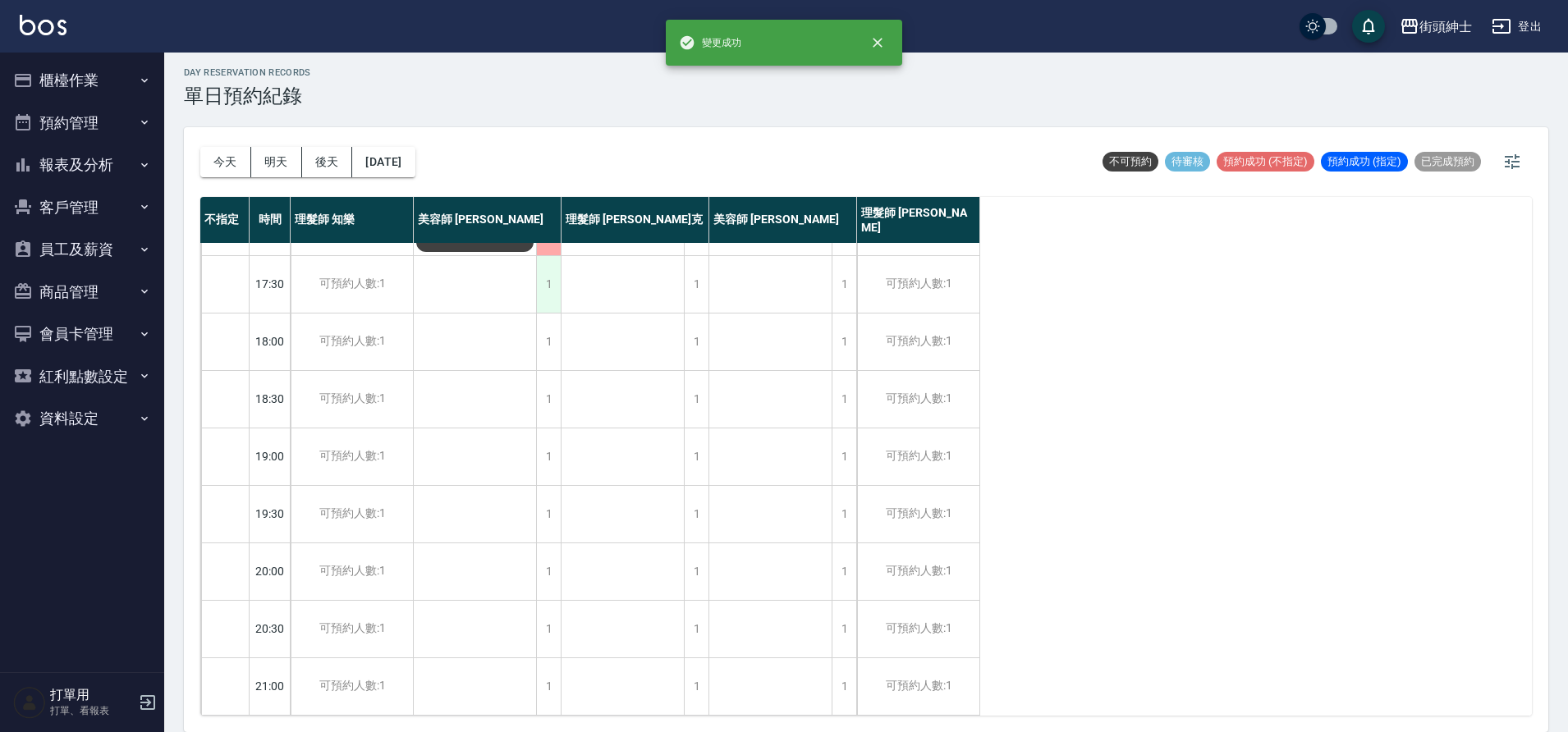
click at [553, 273] on div "1" at bounding box center [548, 284] width 24 height 56
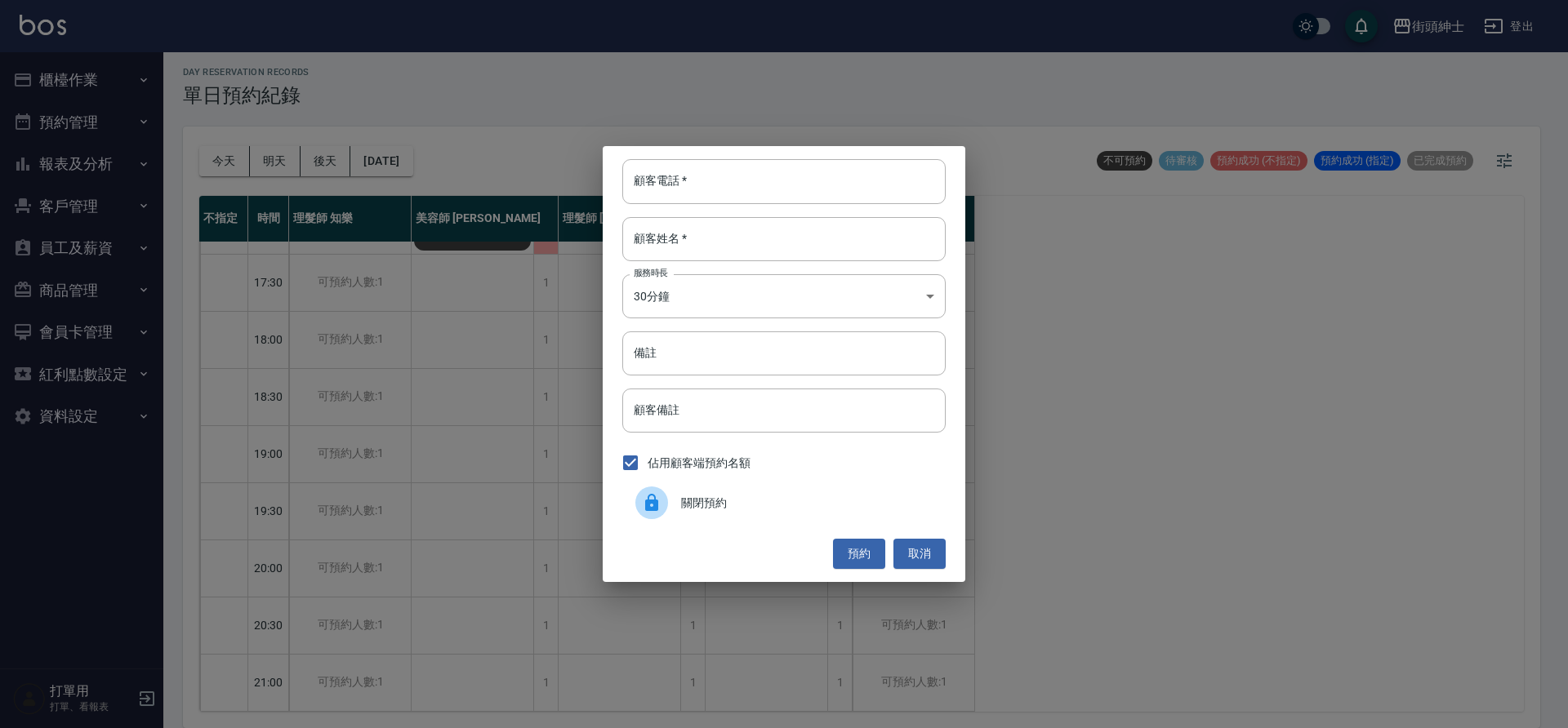
click at [733, 493] on div "關閉預約" at bounding box center [784, 502] width 324 height 46
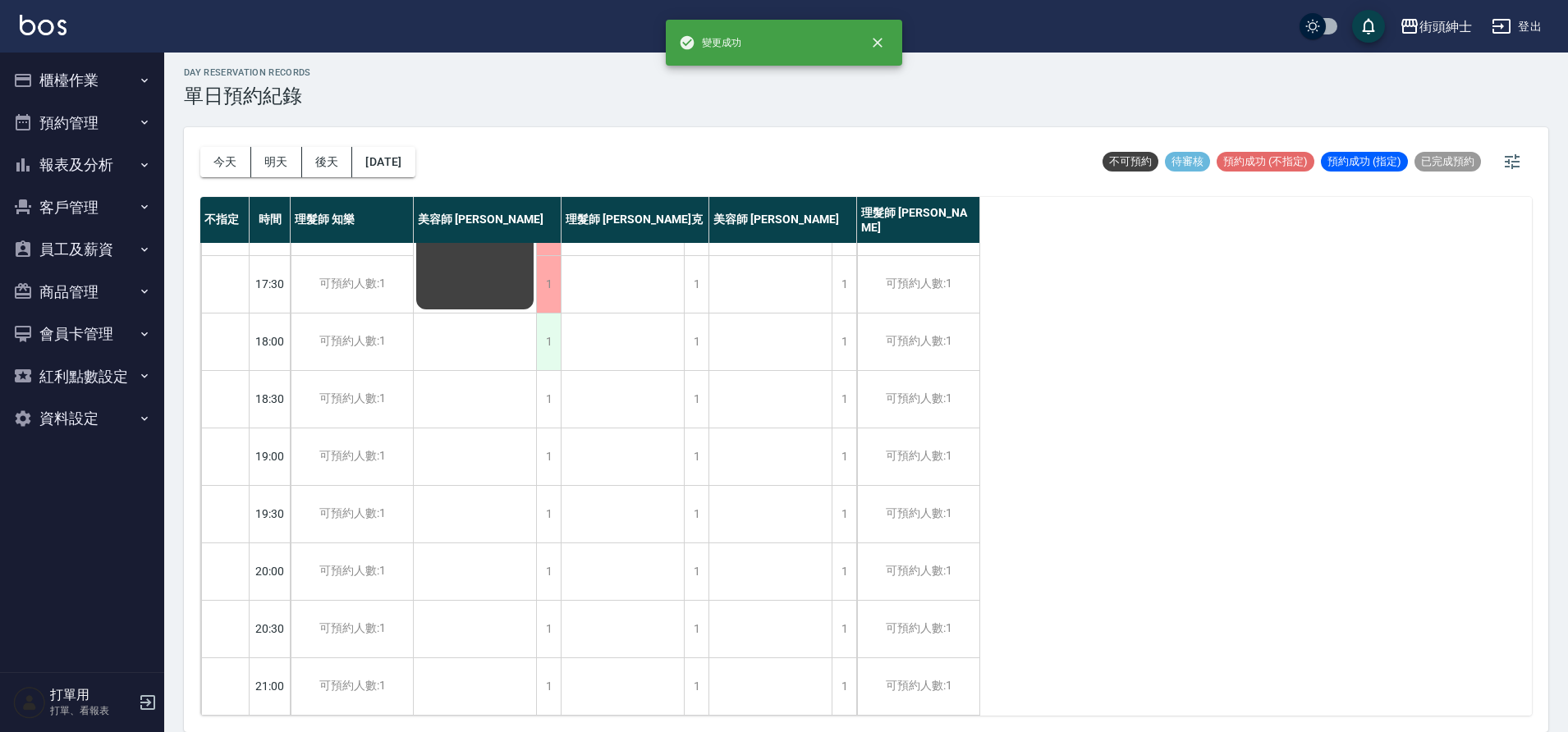
click at [559, 337] on div "1" at bounding box center [548, 342] width 24 height 56
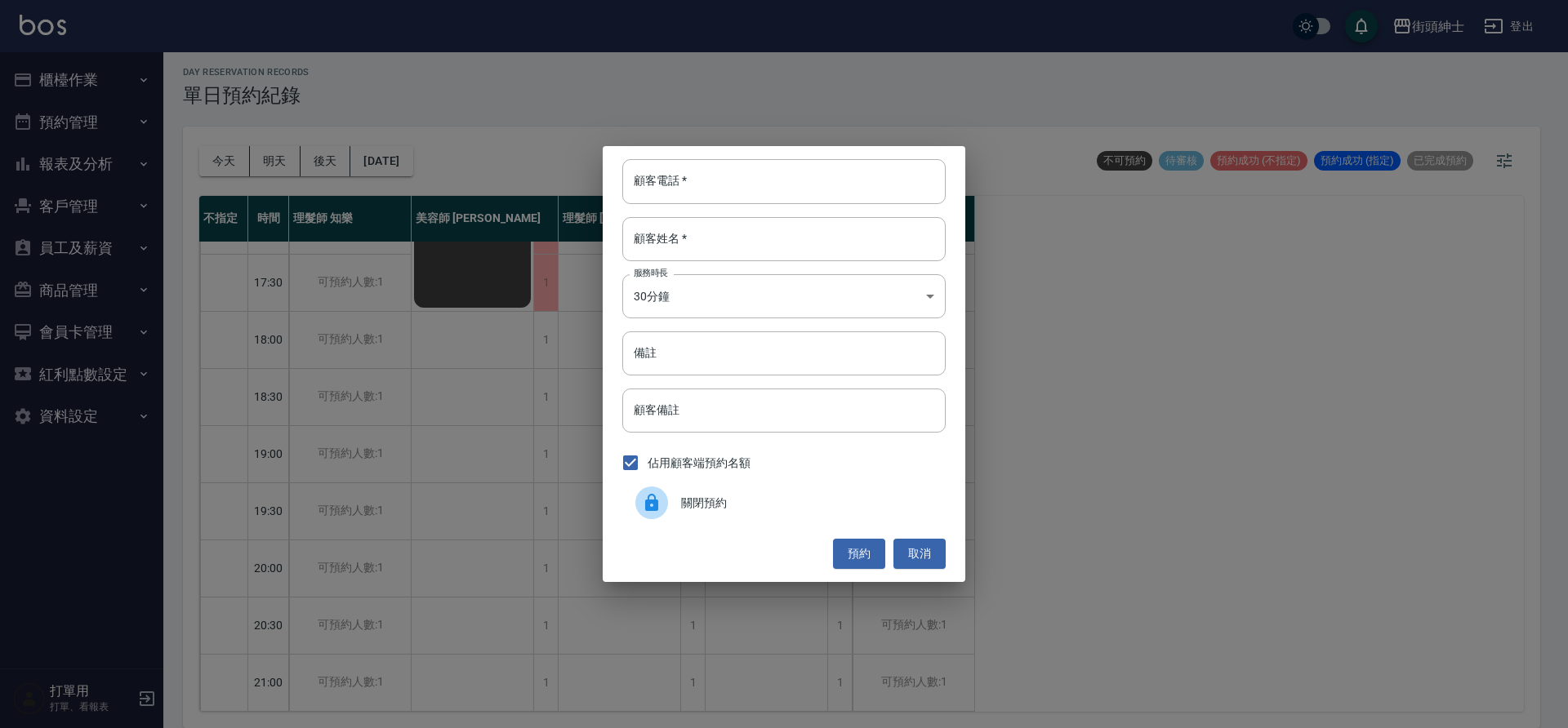
click at [678, 505] on div at bounding box center [658, 503] width 46 height 33
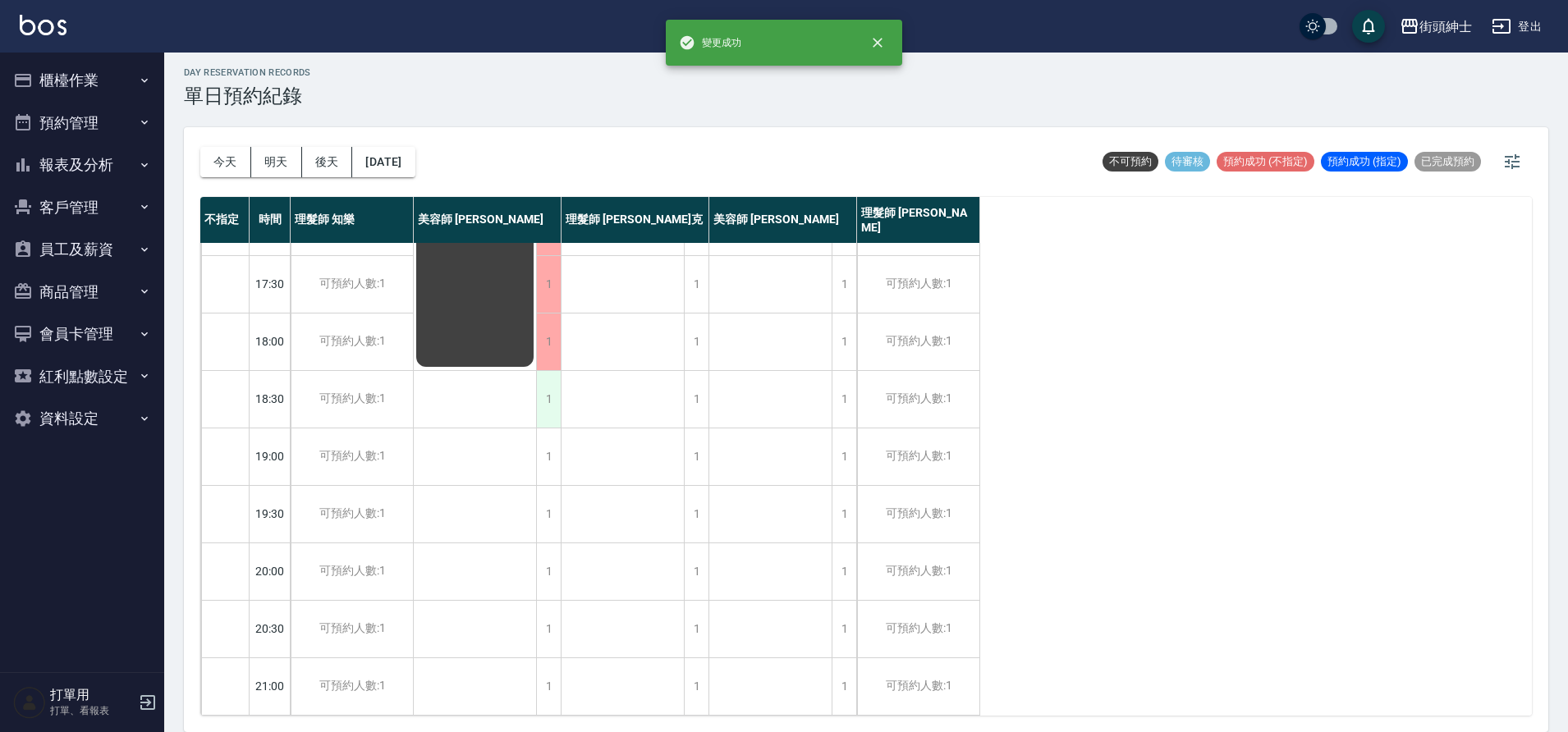
click at [559, 411] on div "1" at bounding box center [548, 399] width 24 height 56
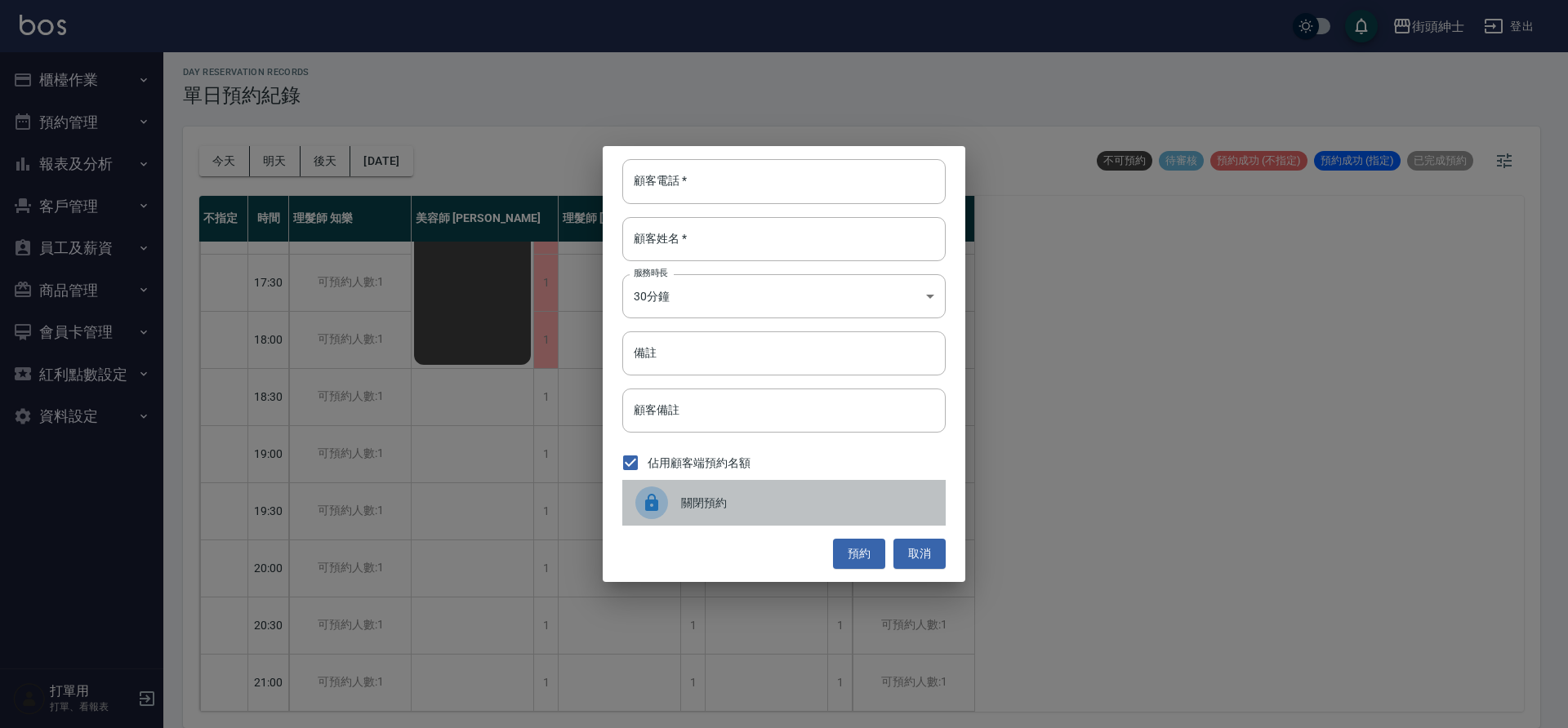
click at [692, 510] on span "關閉預約" at bounding box center [806, 504] width 251 height 17
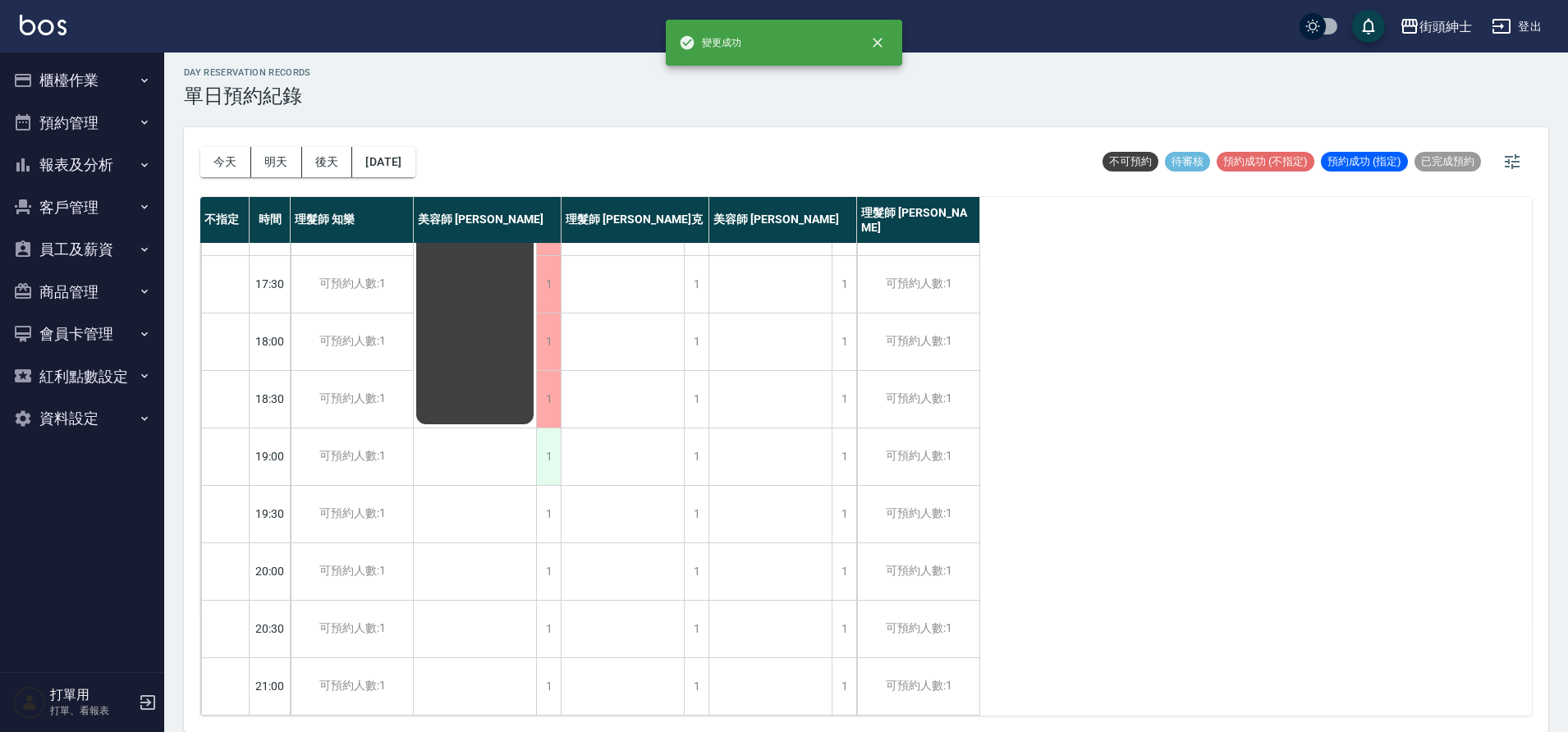
click at [554, 448] on div "1" at bounding box center [548, 456] width 24 height 56
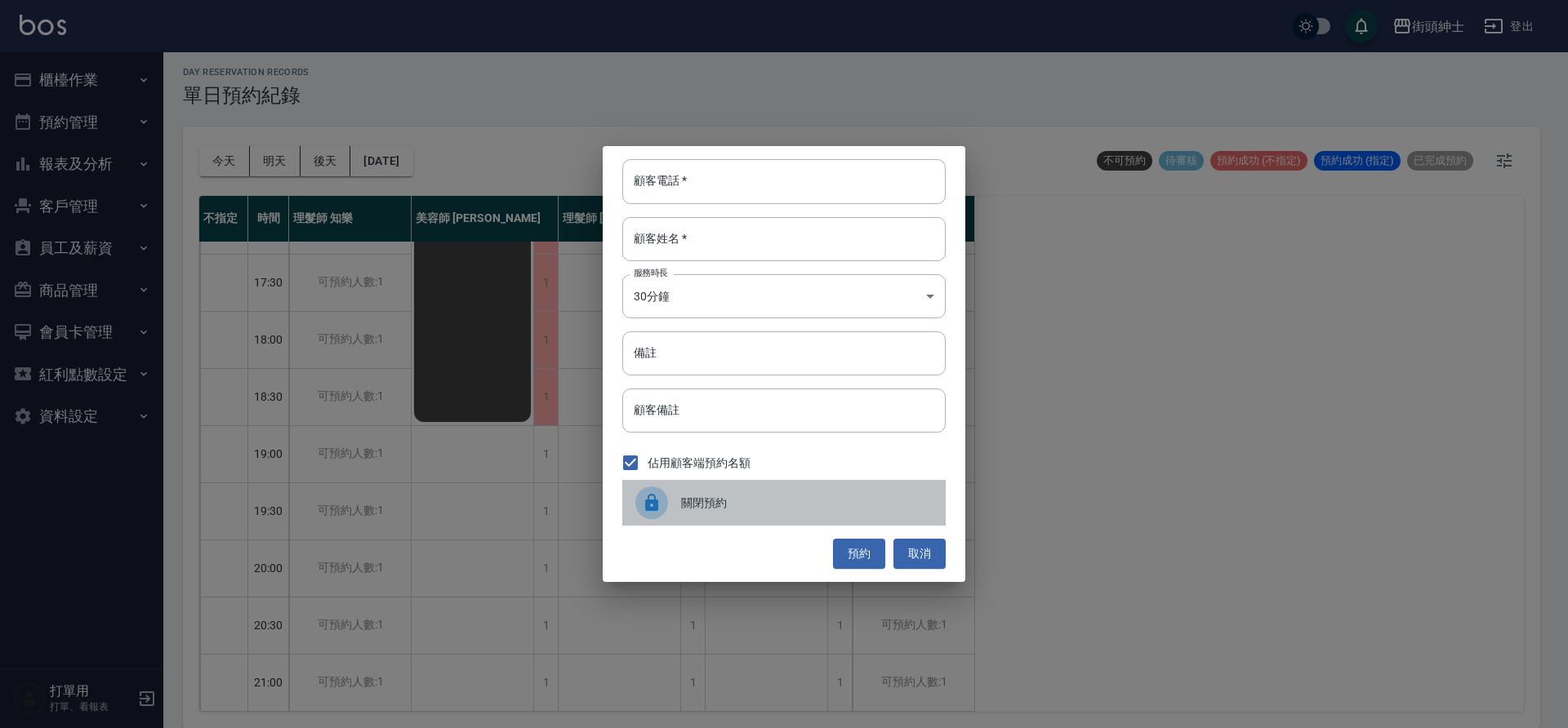
click at [654, 503] on icon at bounding box center [652, 503] width 13 height 17
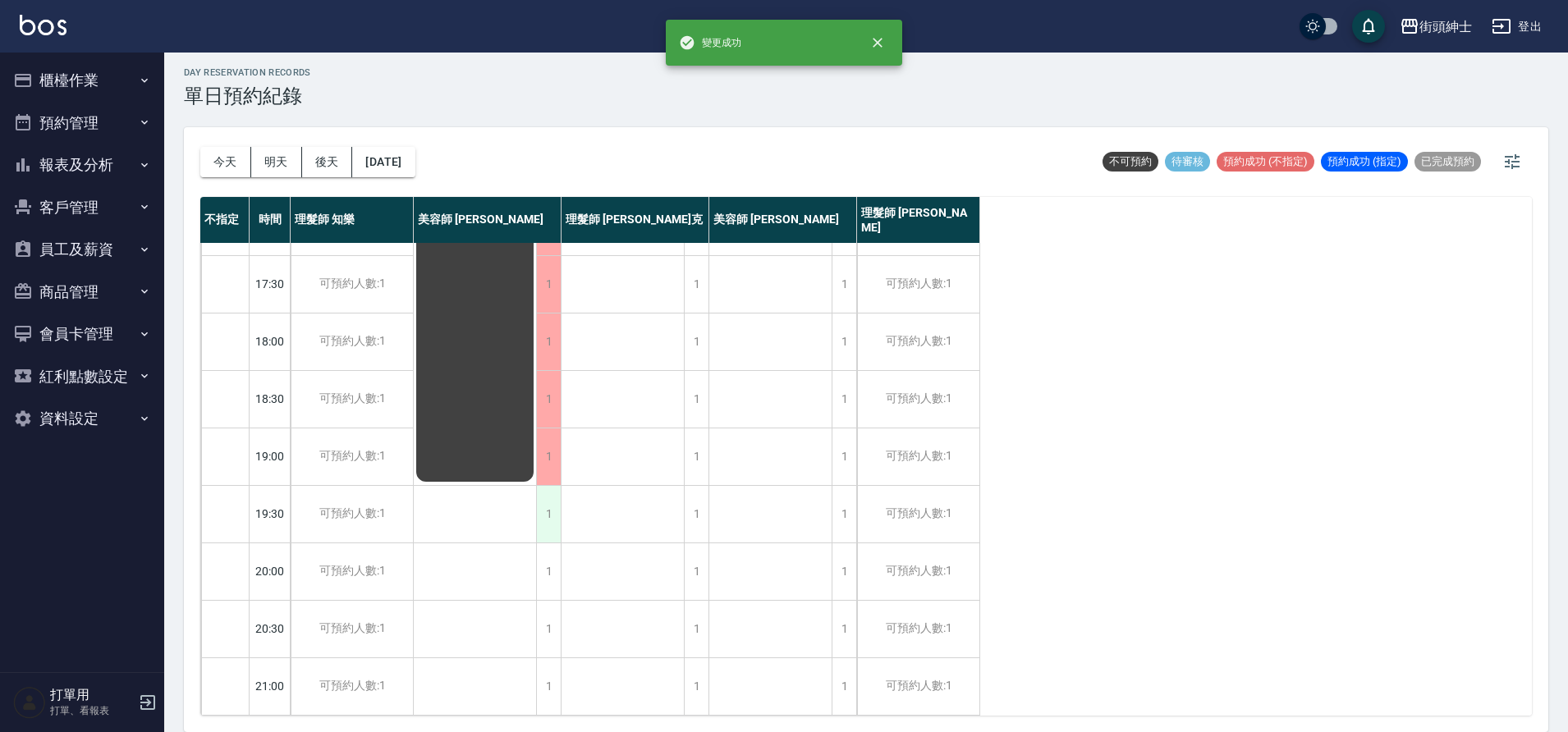
click at [559, 520] on div "1" at bounding box center [548, 513] width 24 height 56
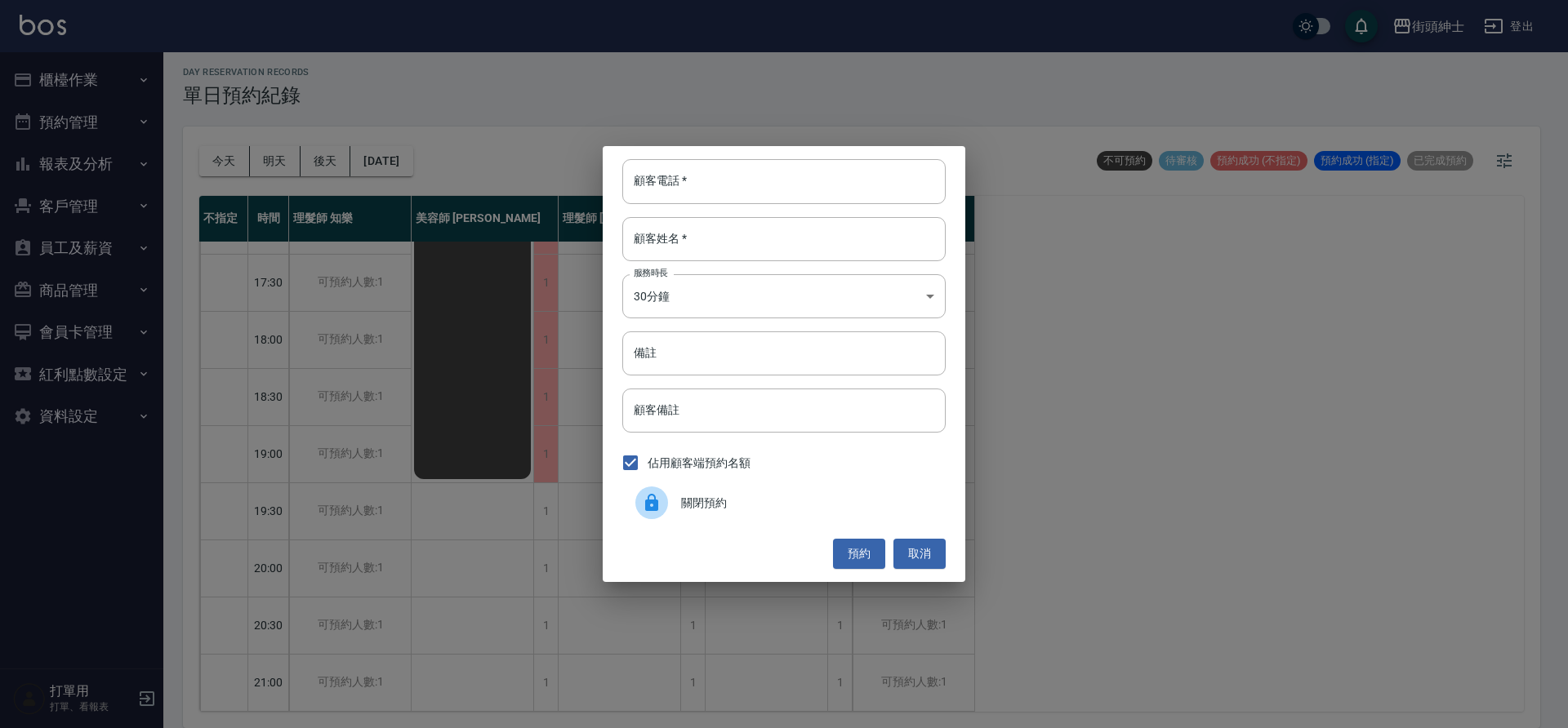
click at [681, 505] on span "關閉預約" at bounding box center [806, 504] width 251 height 17
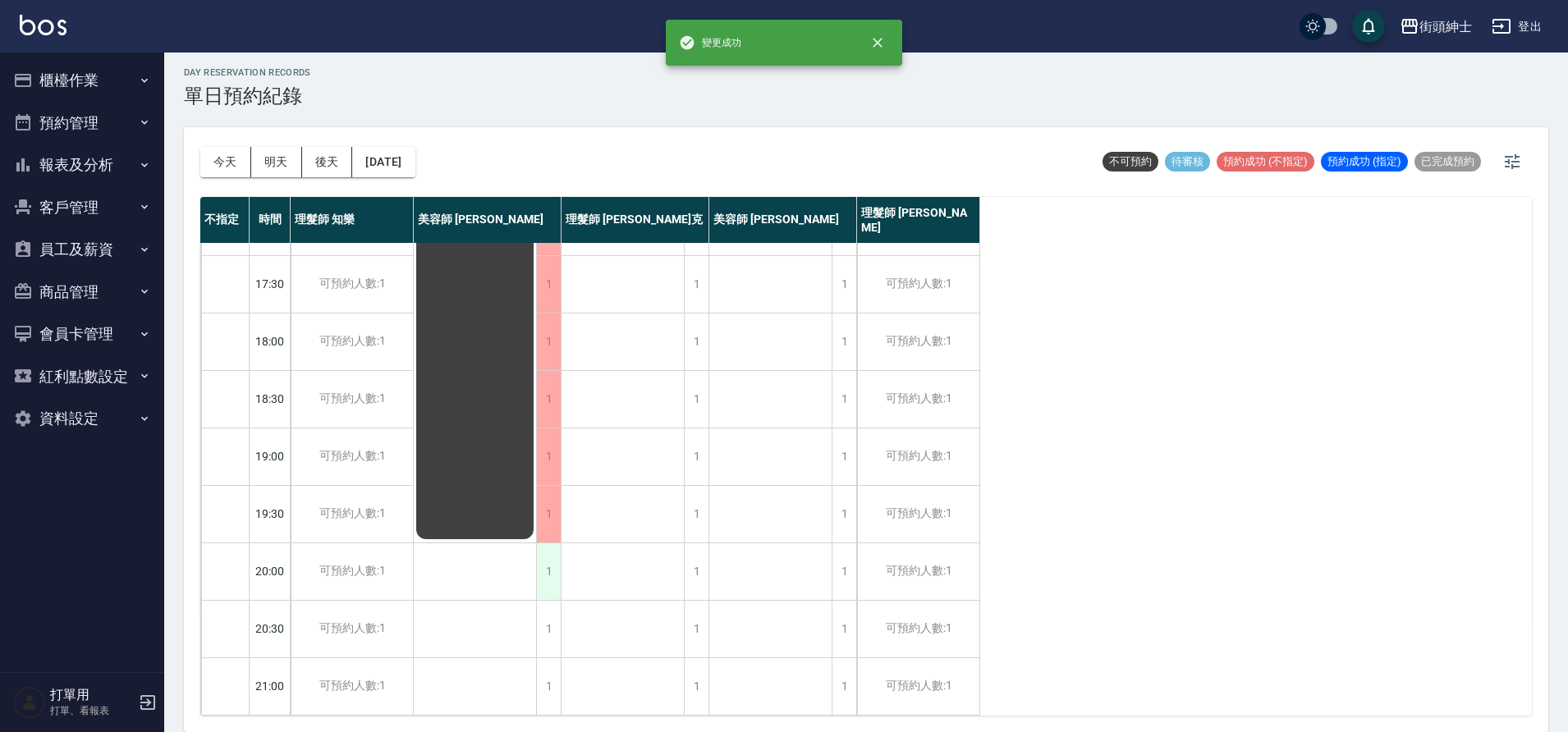
click at [541, 568] on div "1" at bounding box center [548, 572] width 24 height 56
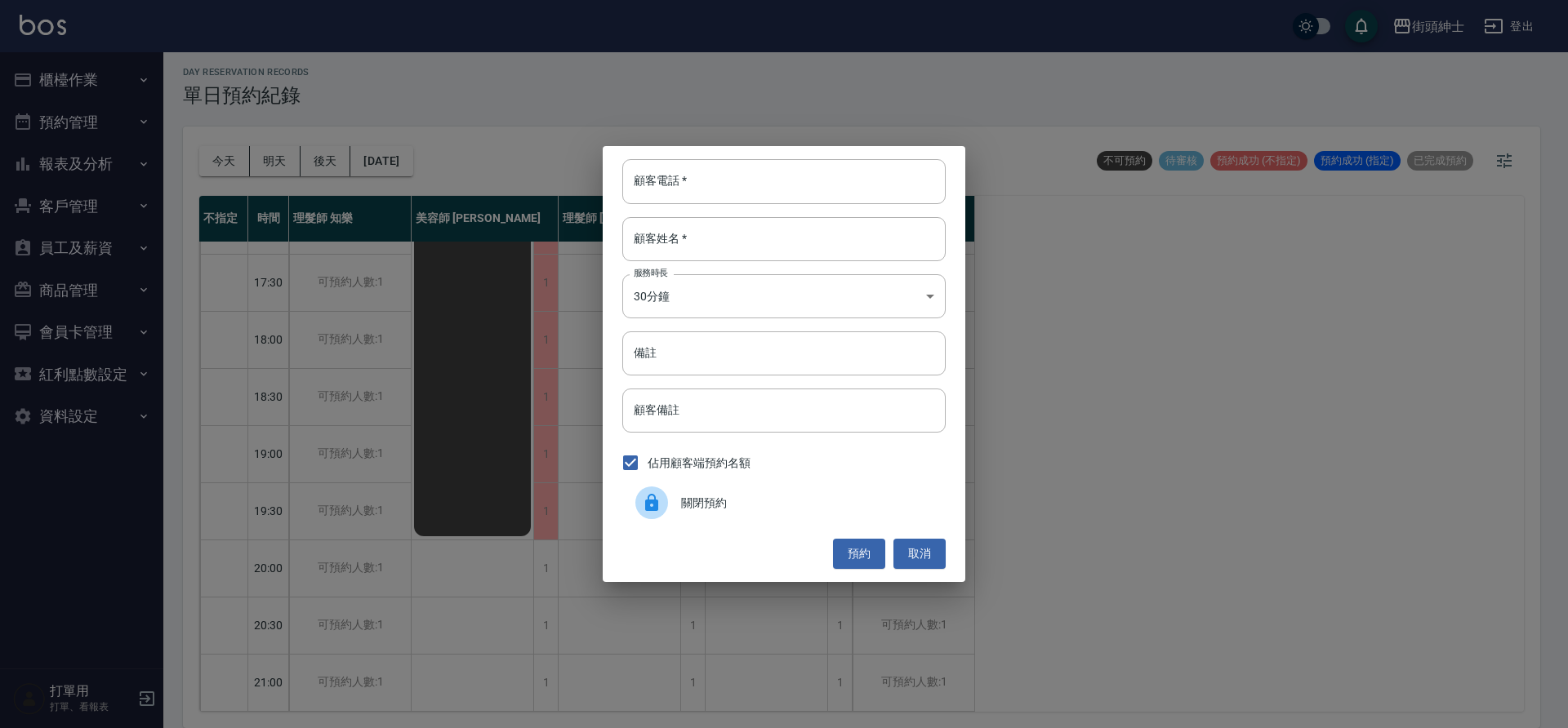
click at [678, 510] on div at bounding box center [658, 503] width 46 height 33
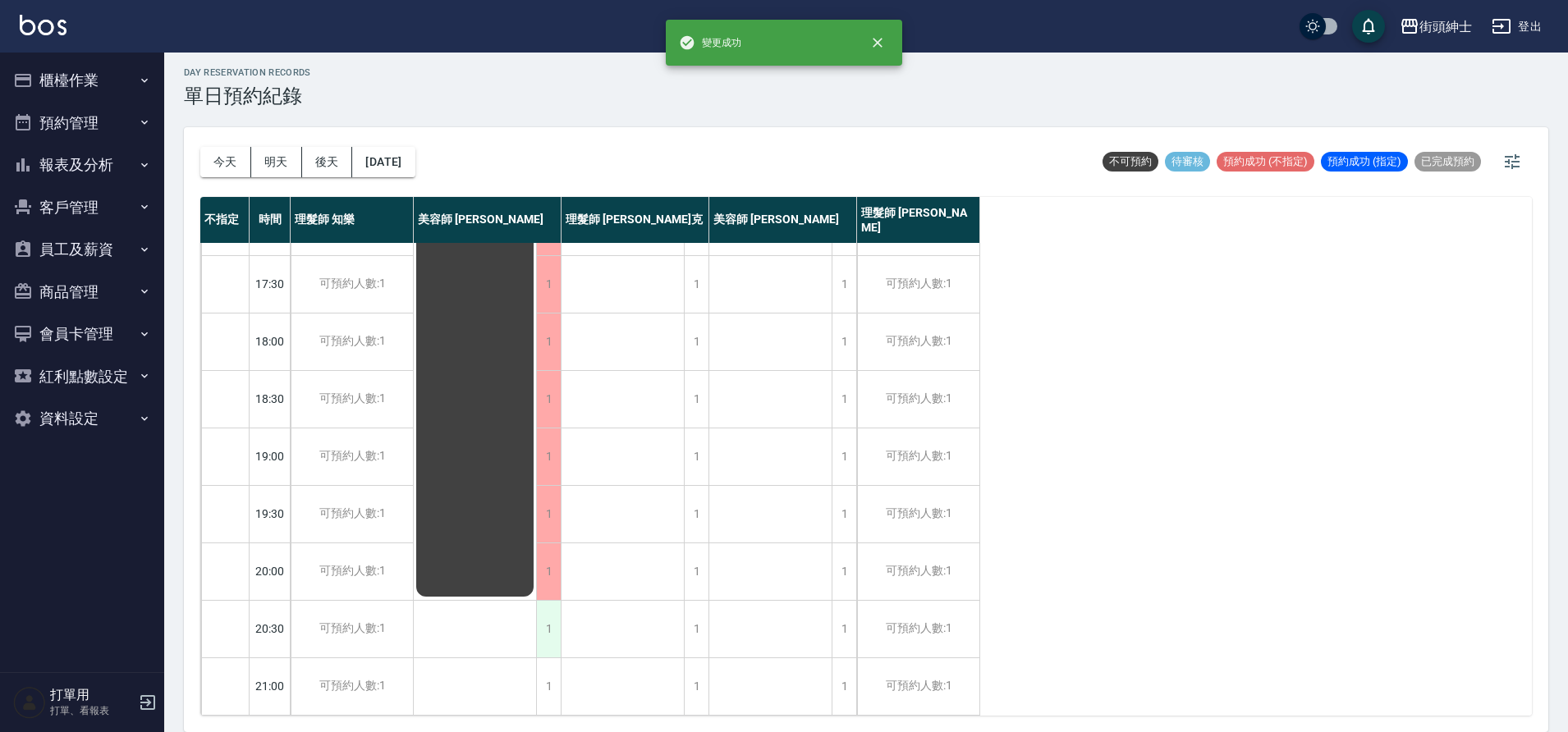
click at [552, 619] on div "1" at bounding box center [548, 629] width 24 height 56
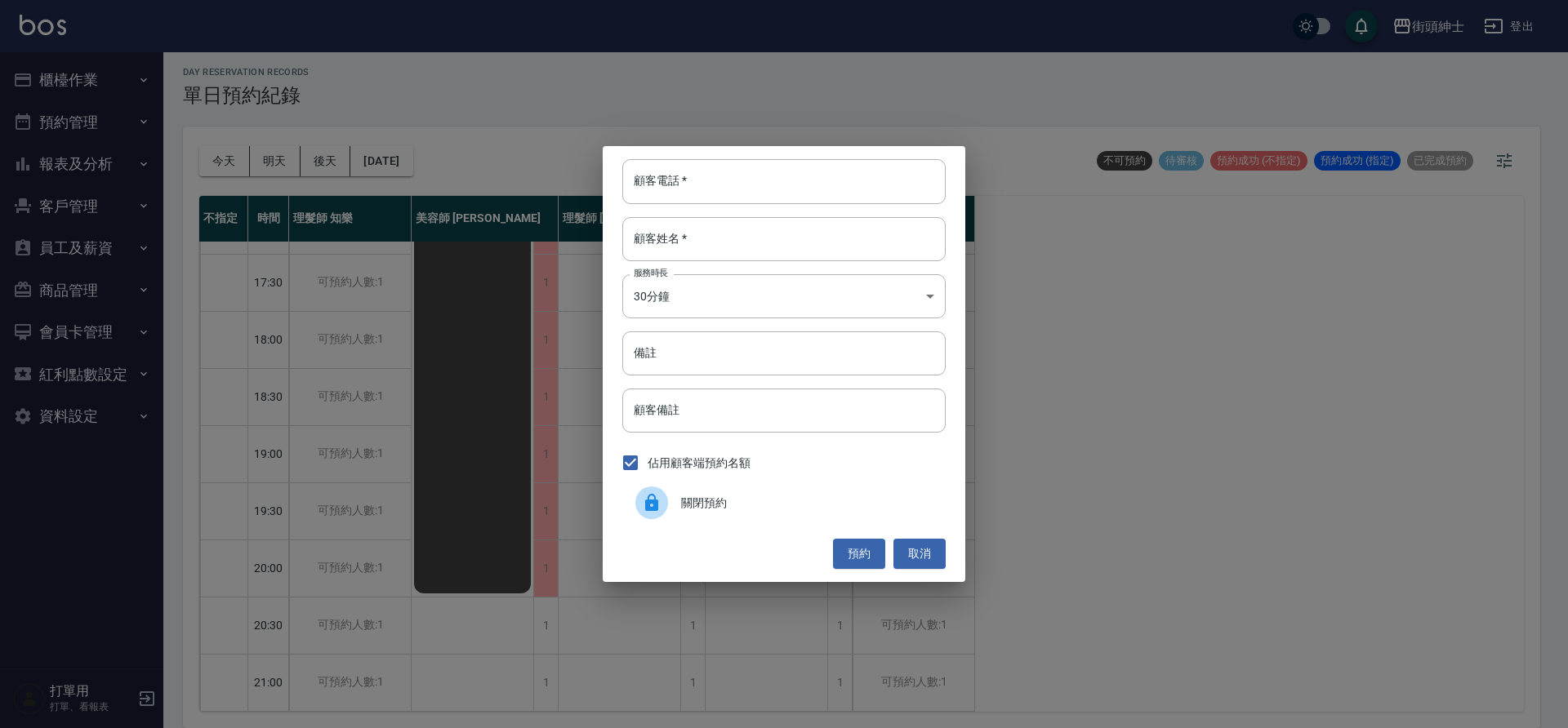
click at [653, 506] on icon at bounding box center [652, 503] width 13 height 17
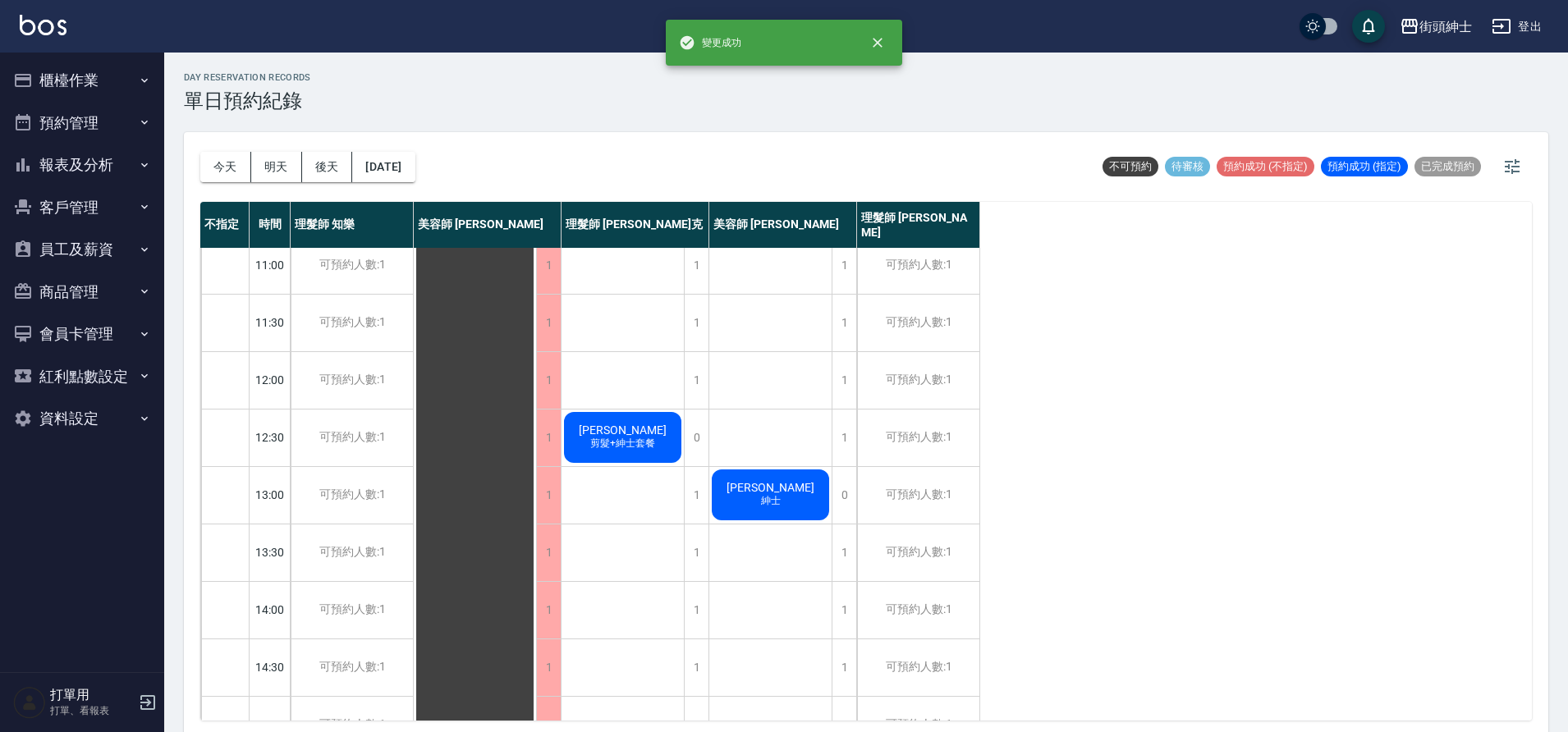
scroll to position [0, 0]
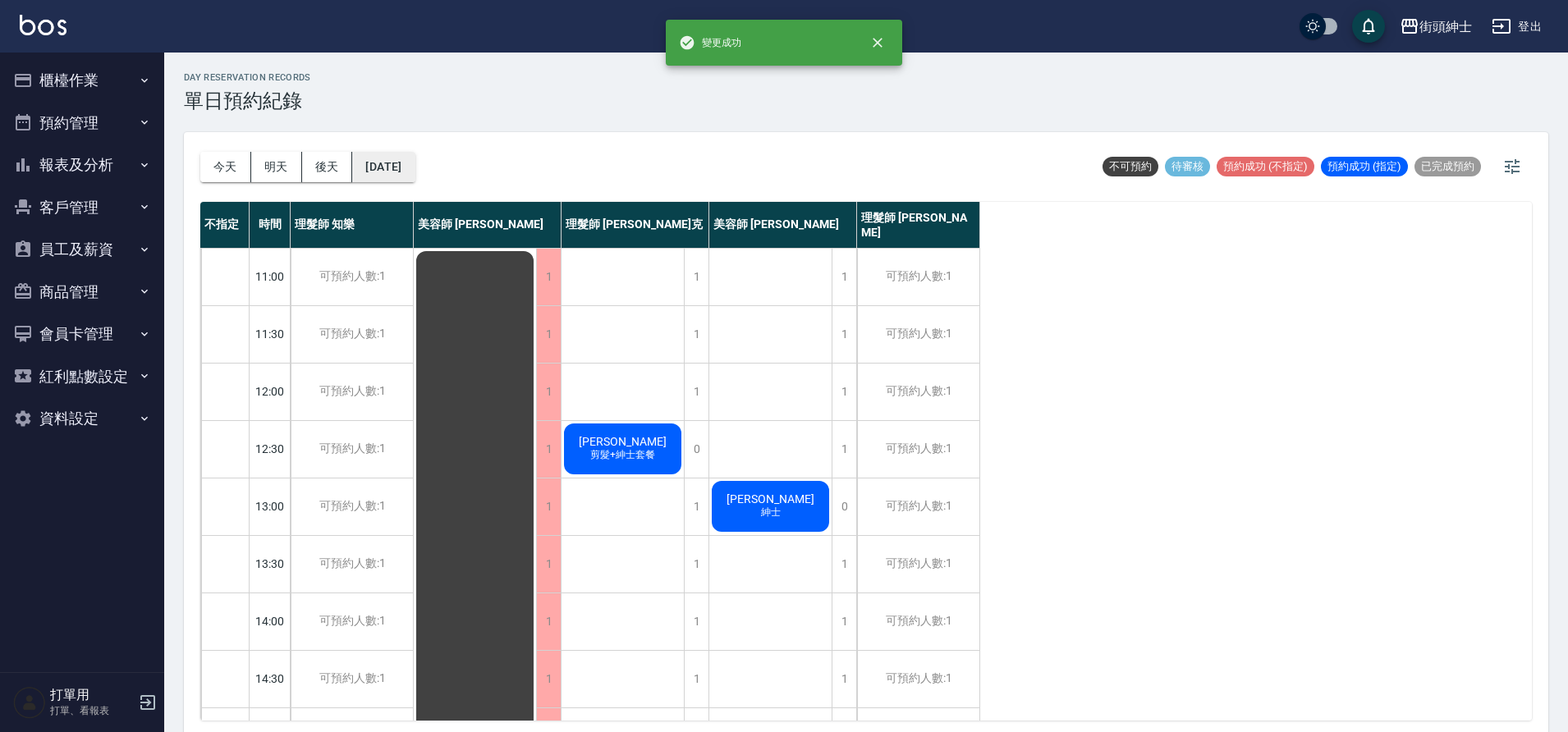
click at [408, 161] on button "2025/10/07" at bounding box center [383, 167] width 62 height 30
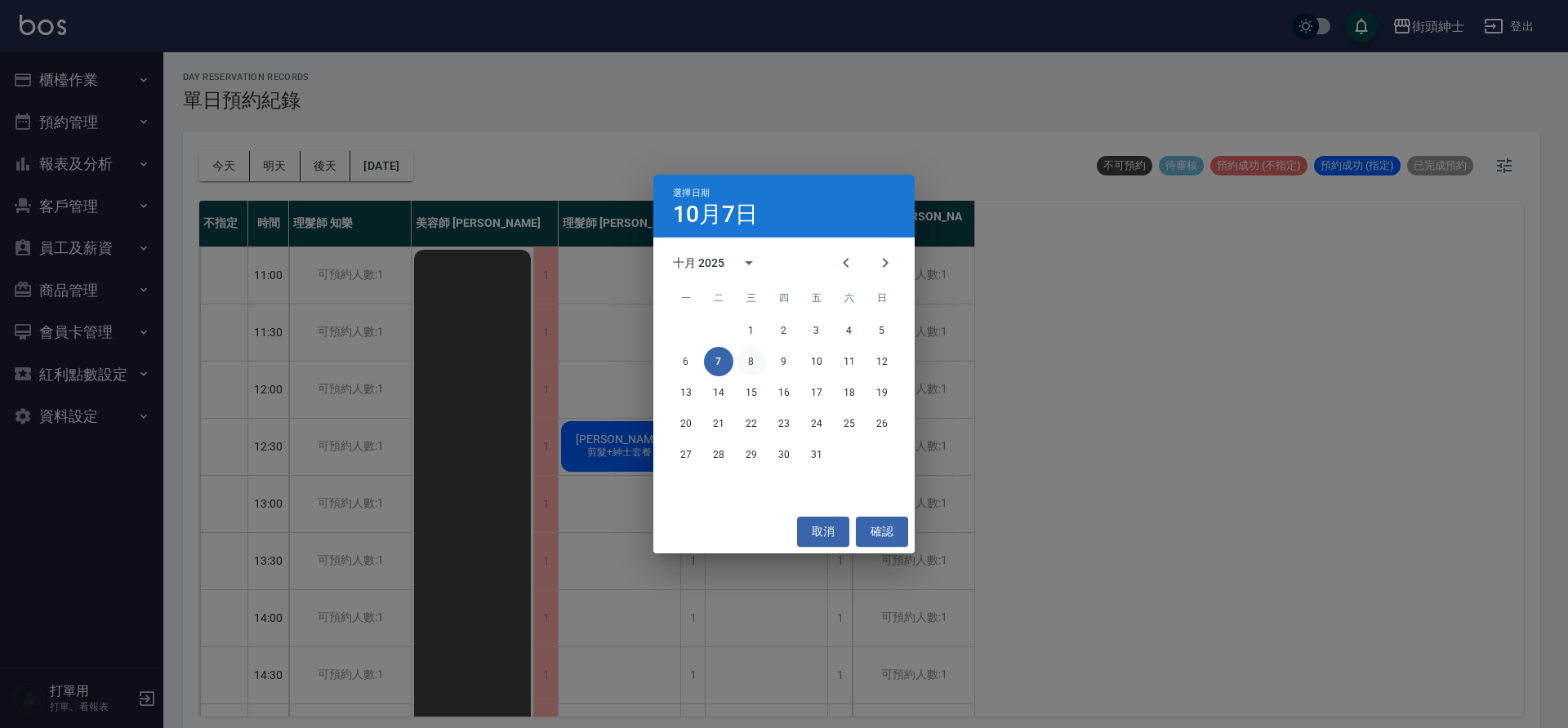
click at [763, 365] on button "8" at bounding box center [752, 361] width 29 height 29
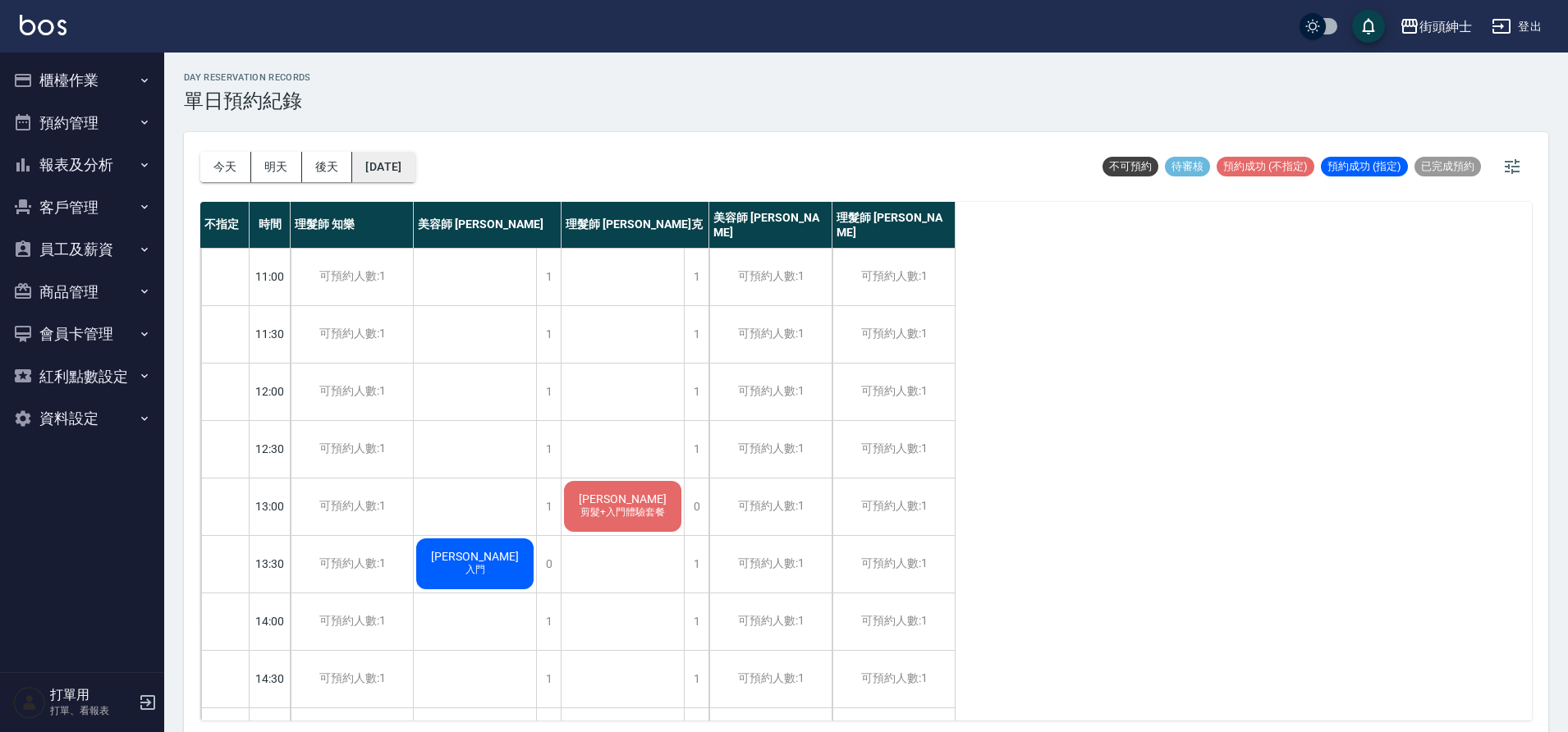
click at [408, 160] on button "2025/10/08" at bounding box center [383, 167] width 62 height 30
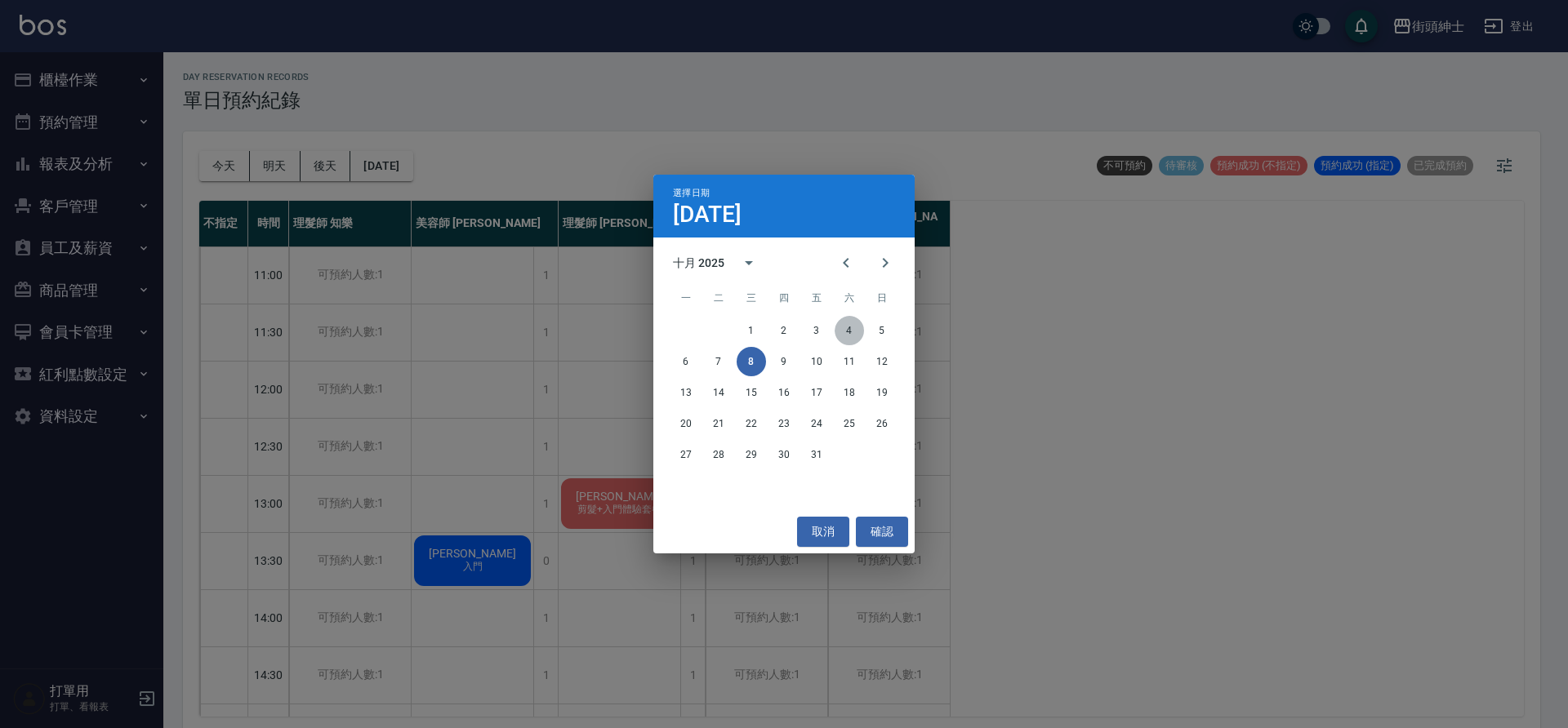
click at [849, 341] on button "4" at bounding box center [849, 330] width 29 height 29
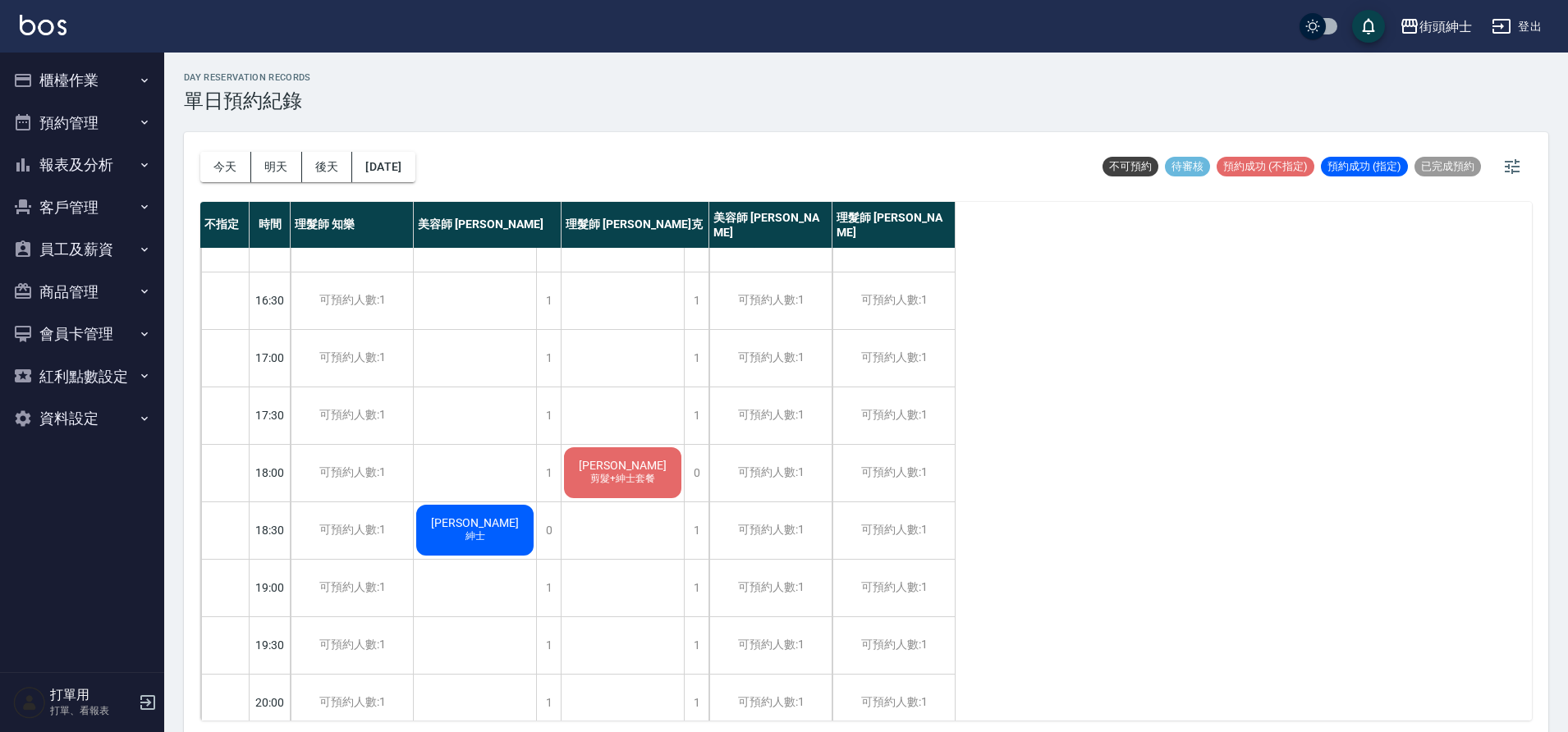
scroll to position [619, 0]
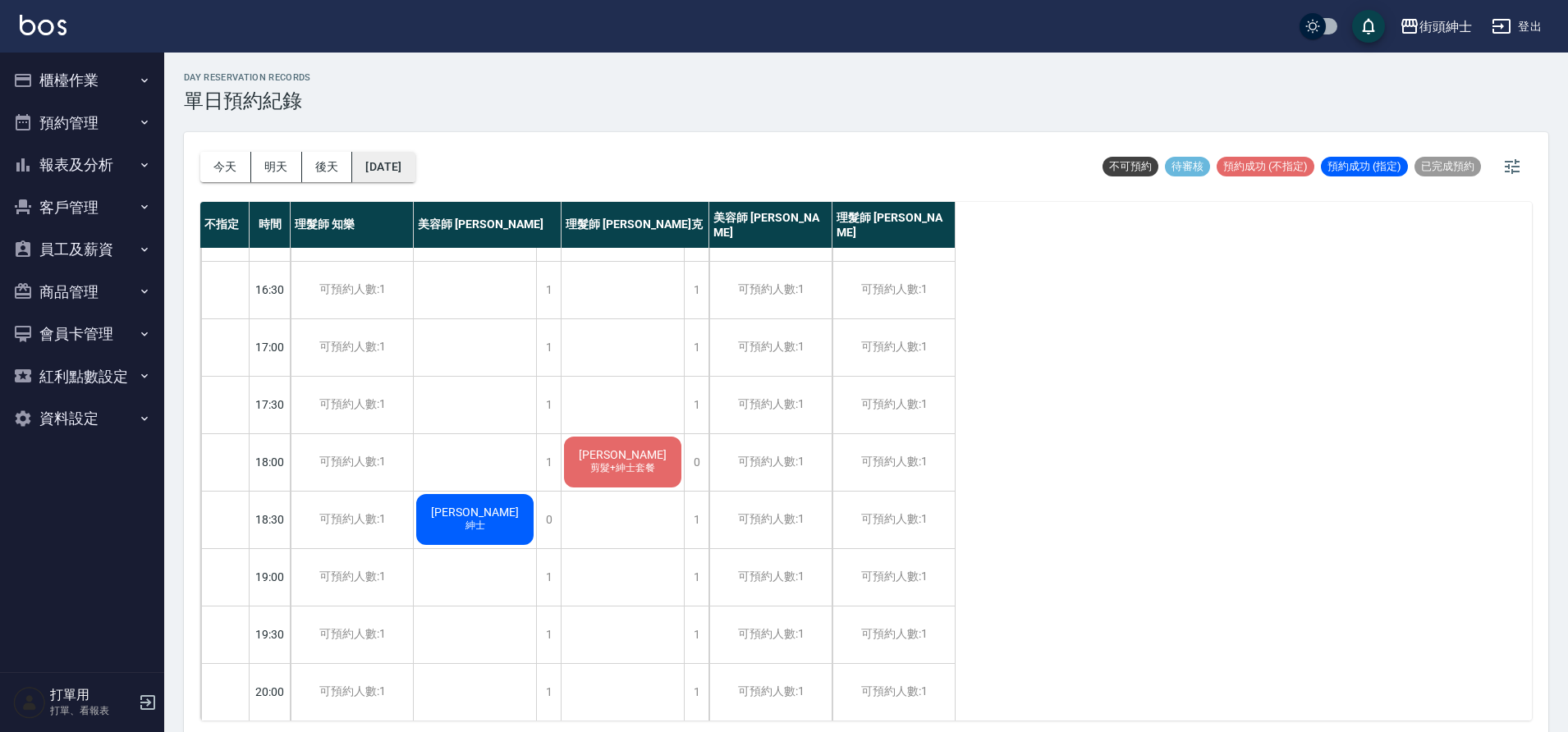
click at [406, 168] on button "2025/10/04" at bounding box center [383, 167] width 62 height 30
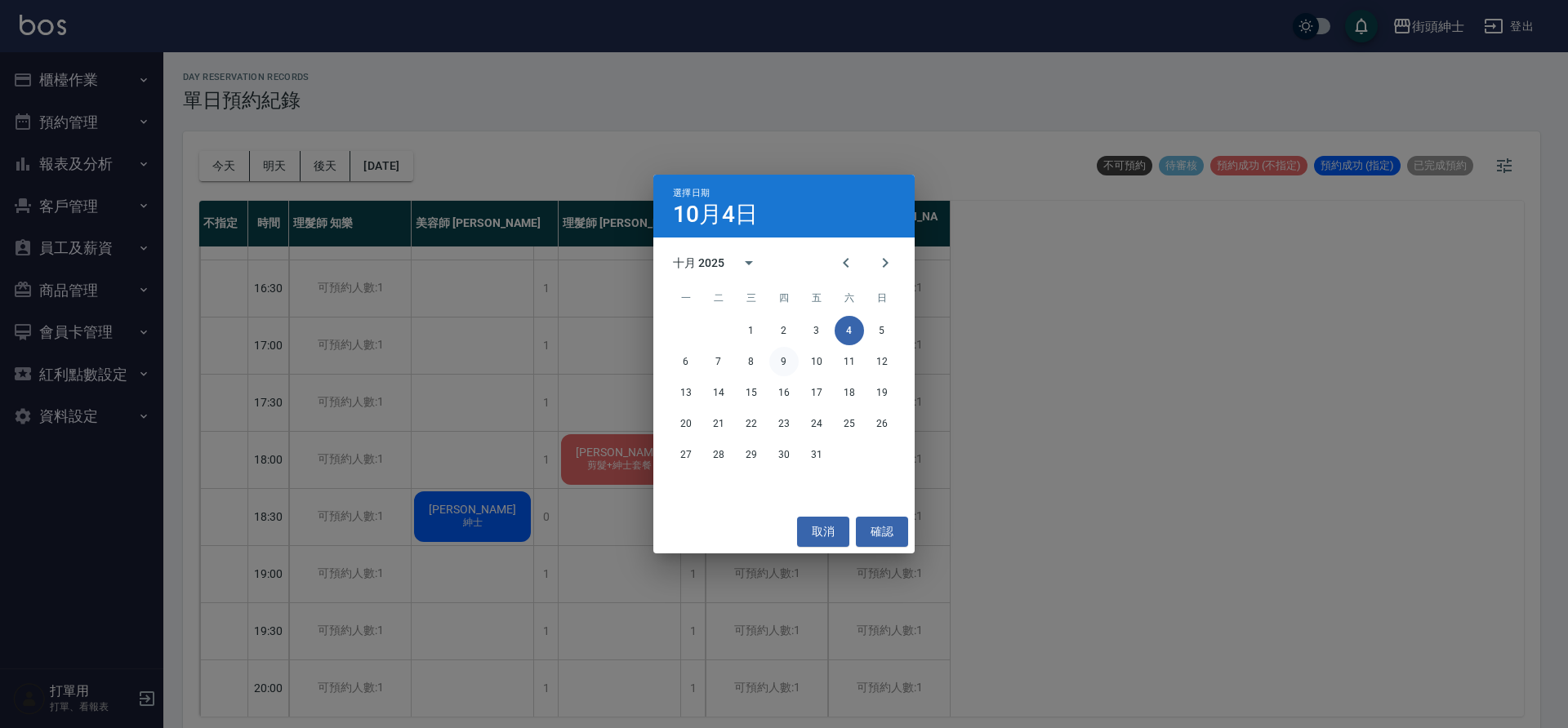
click at [778, 368] on button "9" at bounding box center [784, 361] width 29 height 29
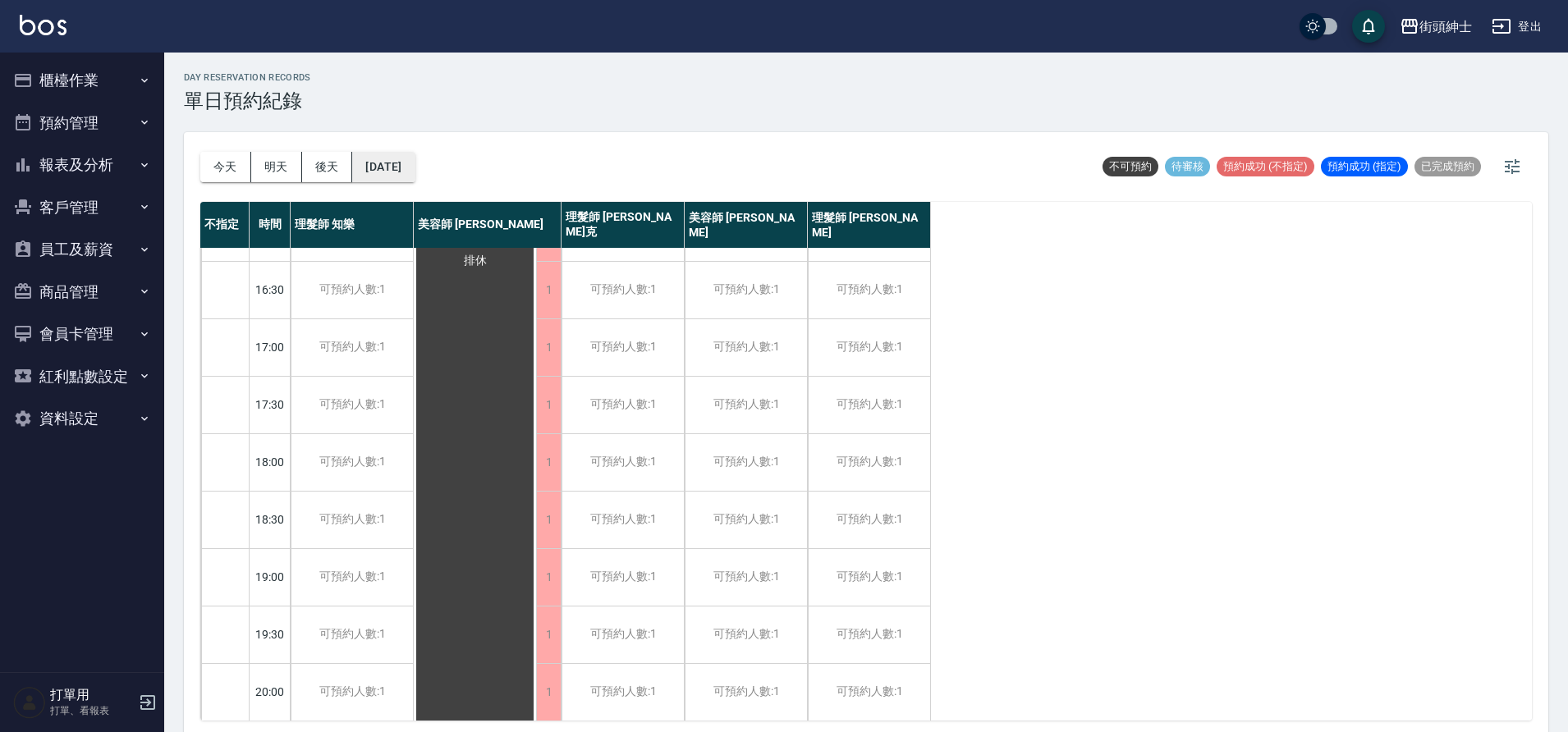
click at [415, 154] on button "2025/10/09" at bounding box center [383, 167] width 62 height 30
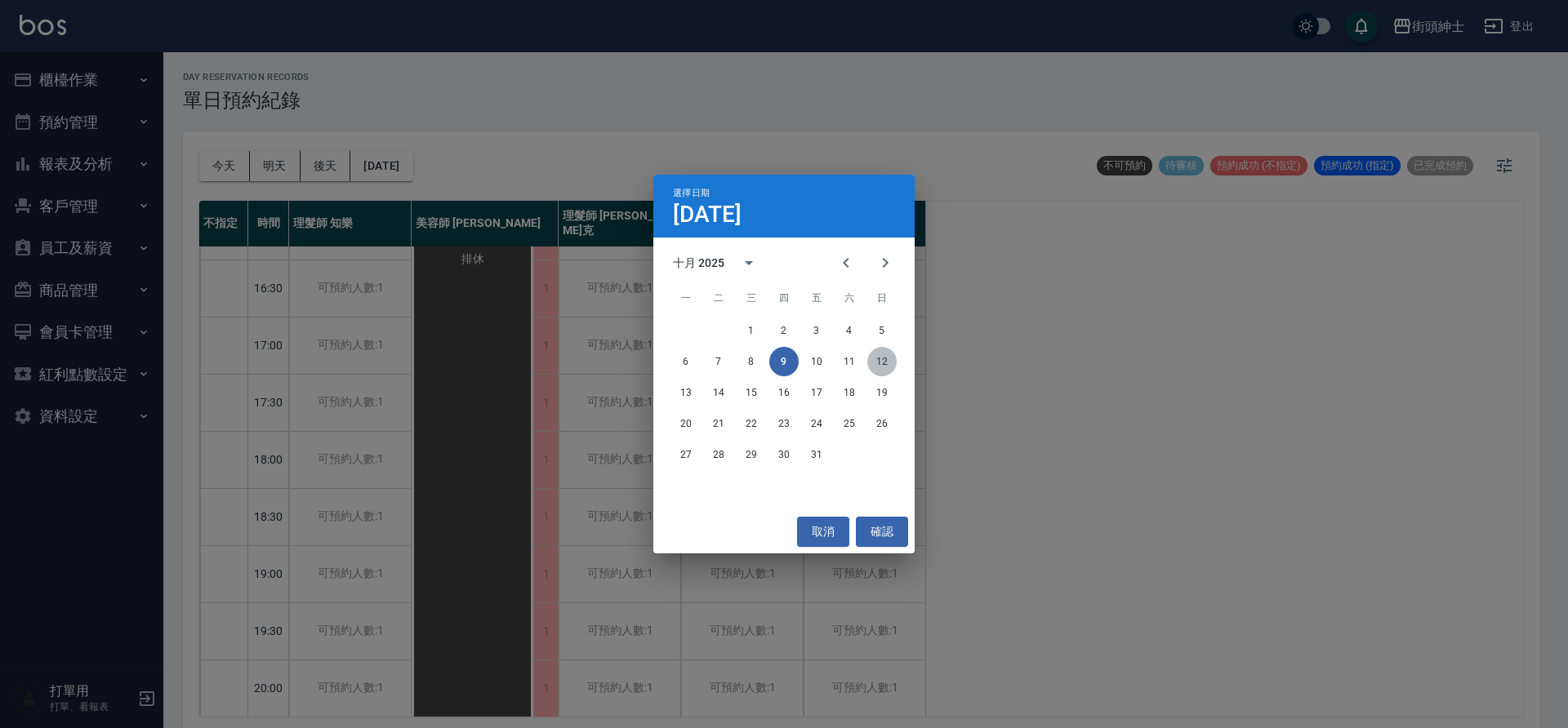
click at [889, 367] on button "12" at bounding box center [882, 361] width 29 height 29
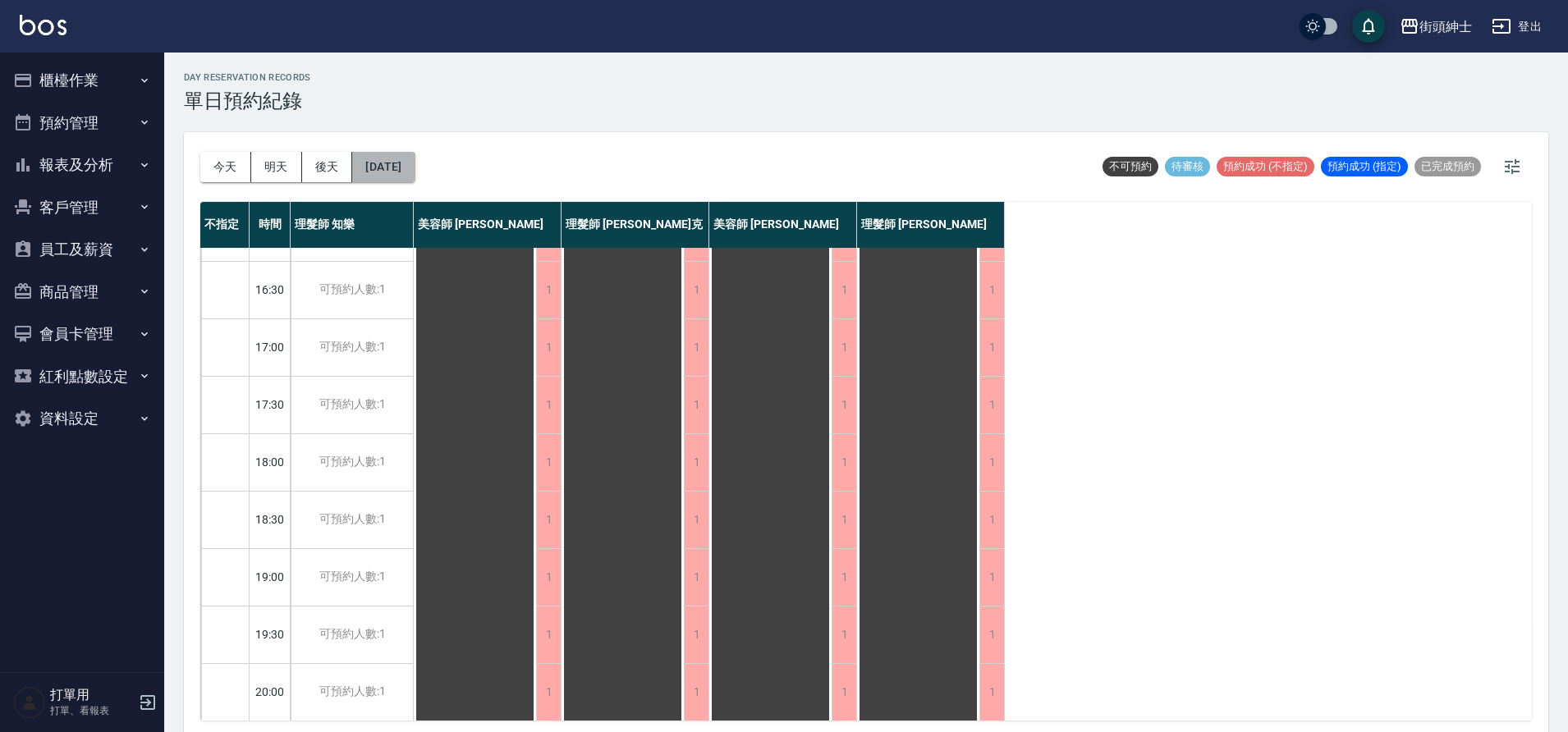
click at [415, 169] on button "2025/10/12" at bounding box center [383, 167] width 62 height 30
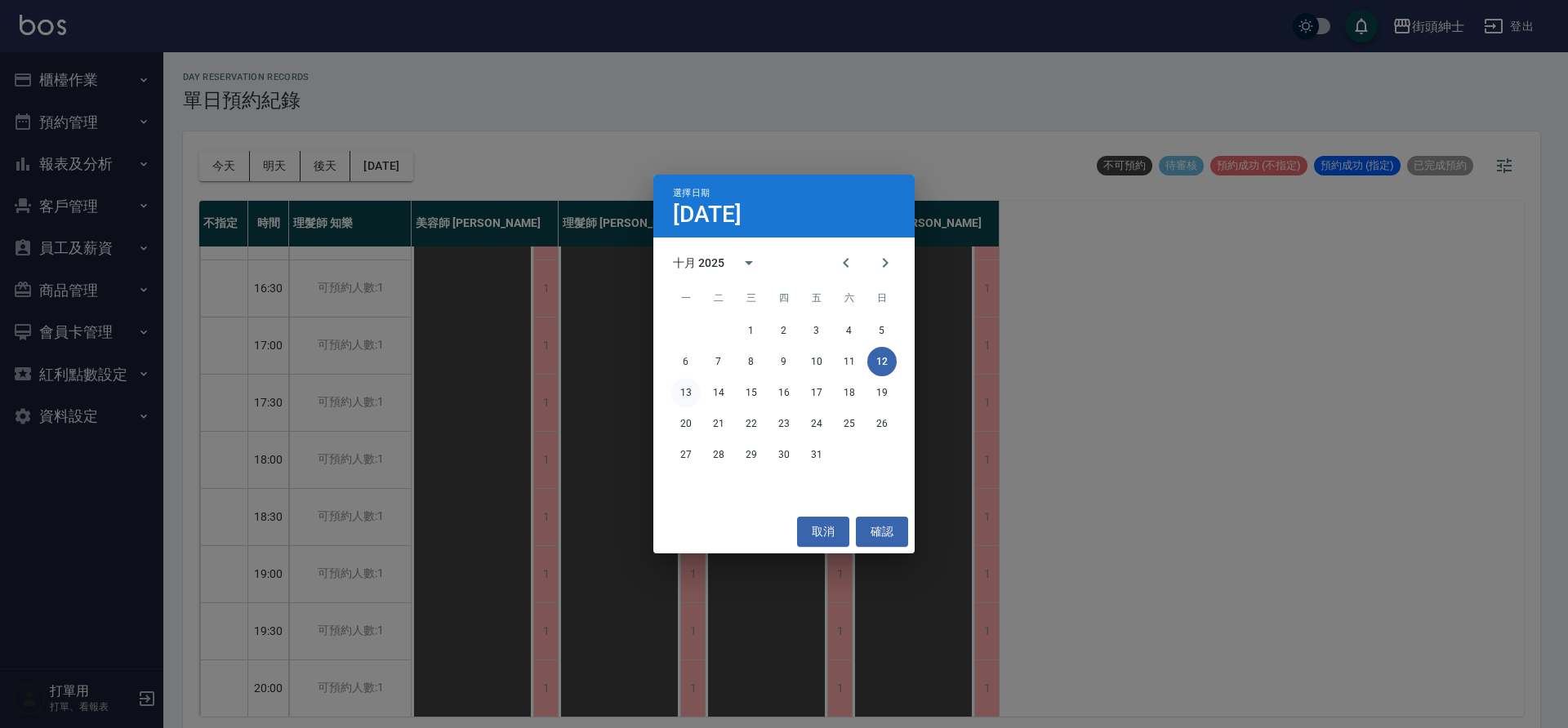
click at [693, 403] on button "13" at bounding box center [686, 392] width 29 height 29
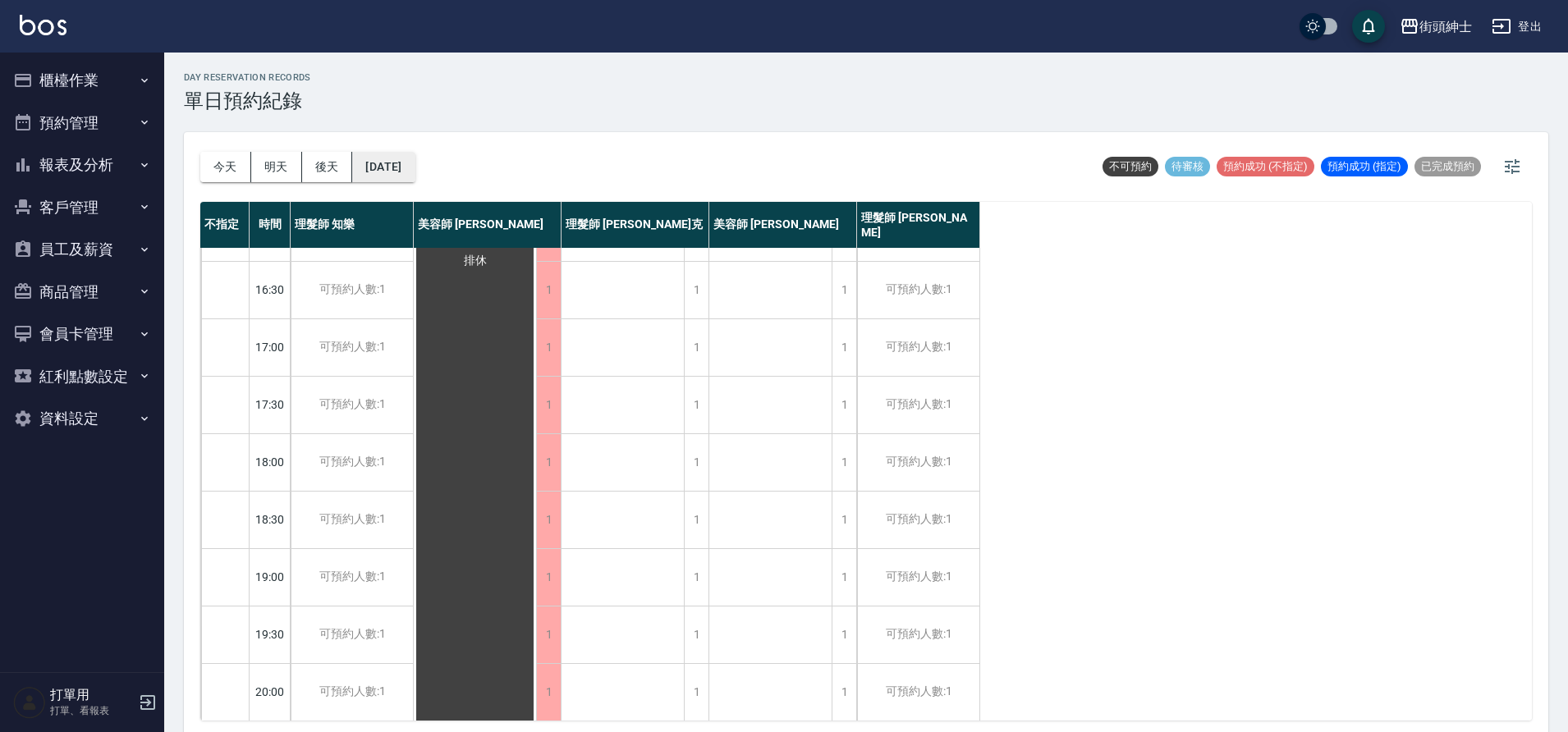
click at [415, 169] on button "2025/10/13" at bounding box center [383, 167] width 62 height 30
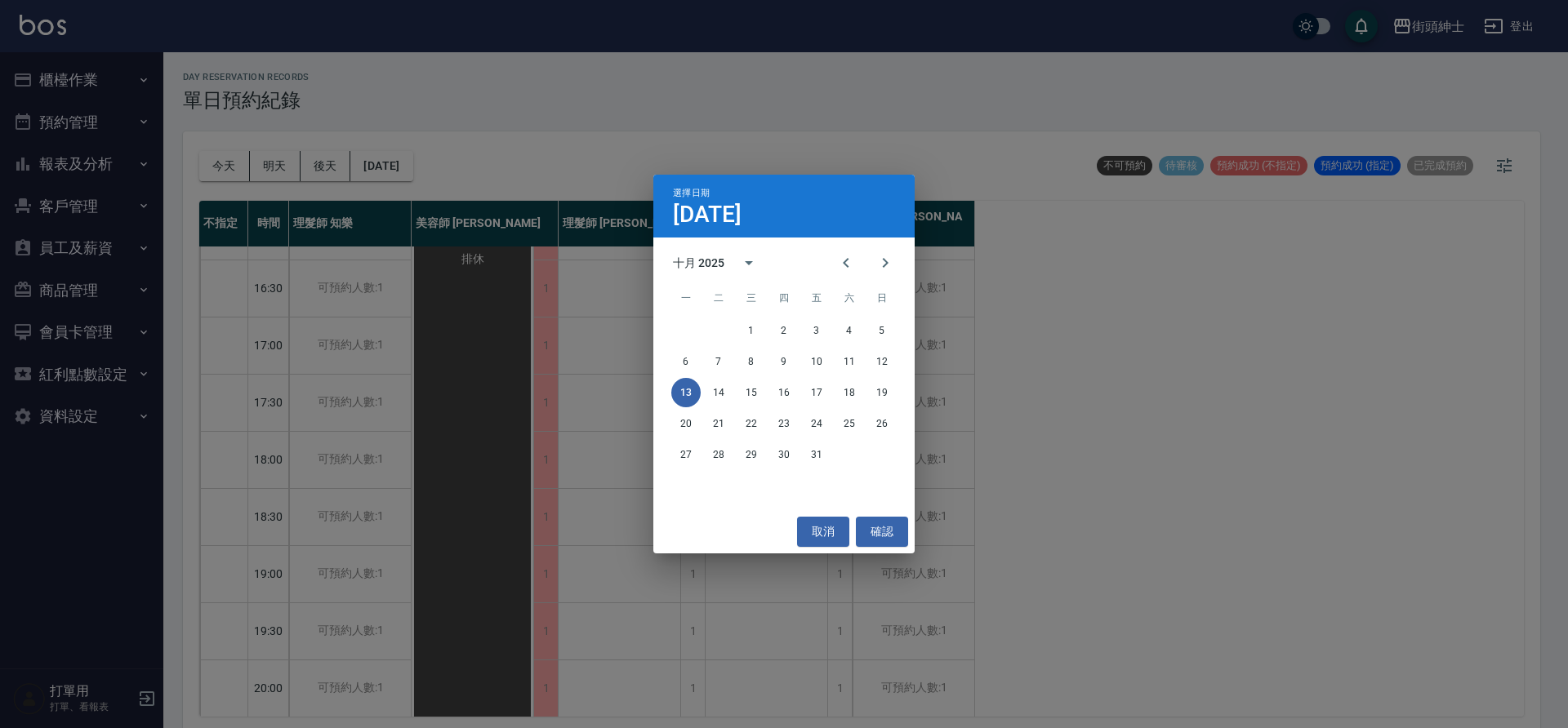
click at [637, 490] on div "選擇日期 10月13日 十月 2025 一 二 三 四 五 六 日 1 2 3 4 5 6 7 8 9 10 11 12 13 14 15 16 17 18 …" at bounding box center [784, 364] width 1568 height 728
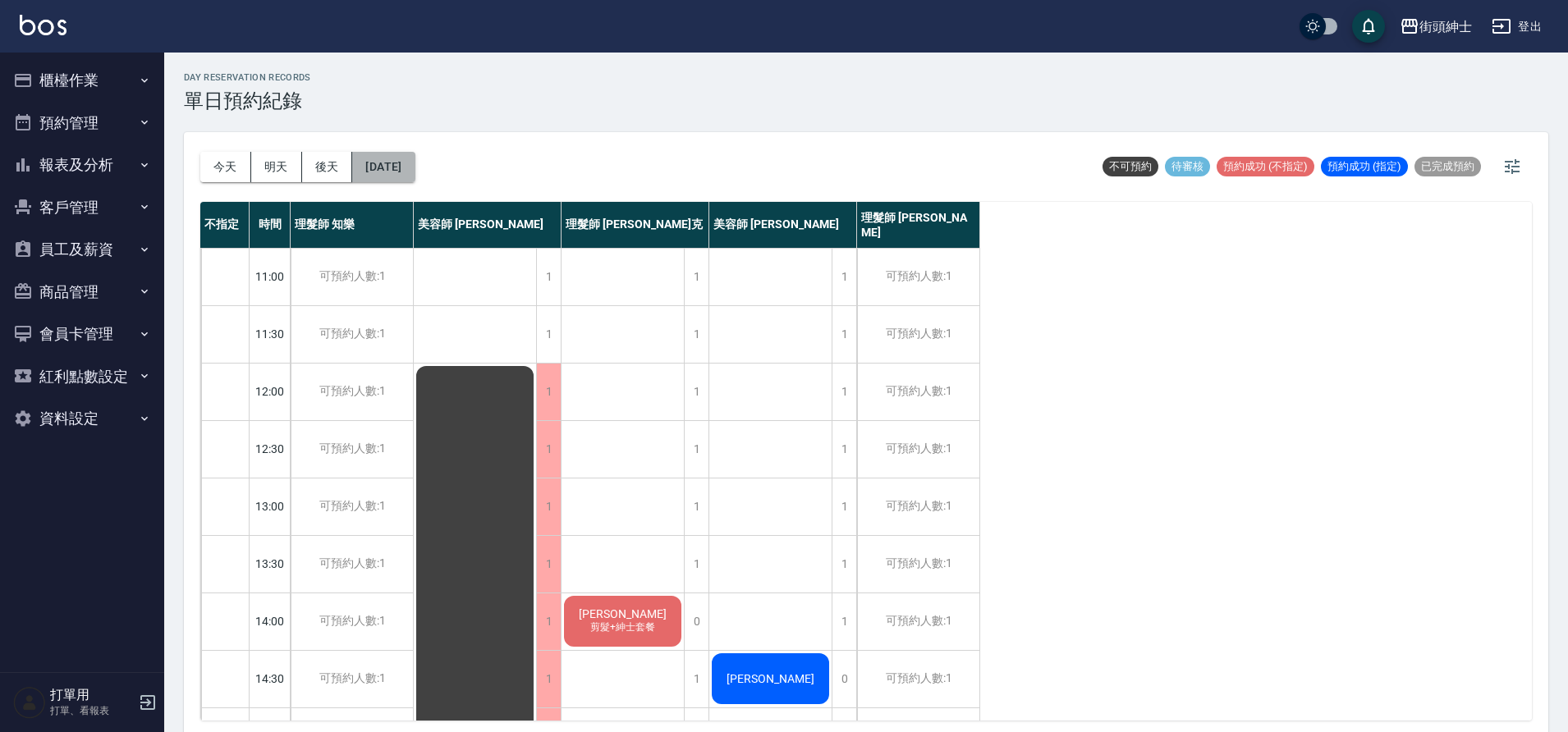
click at [404, 173] on button "2025/10/13" at bounding box center [383, 167] width 62 height 30
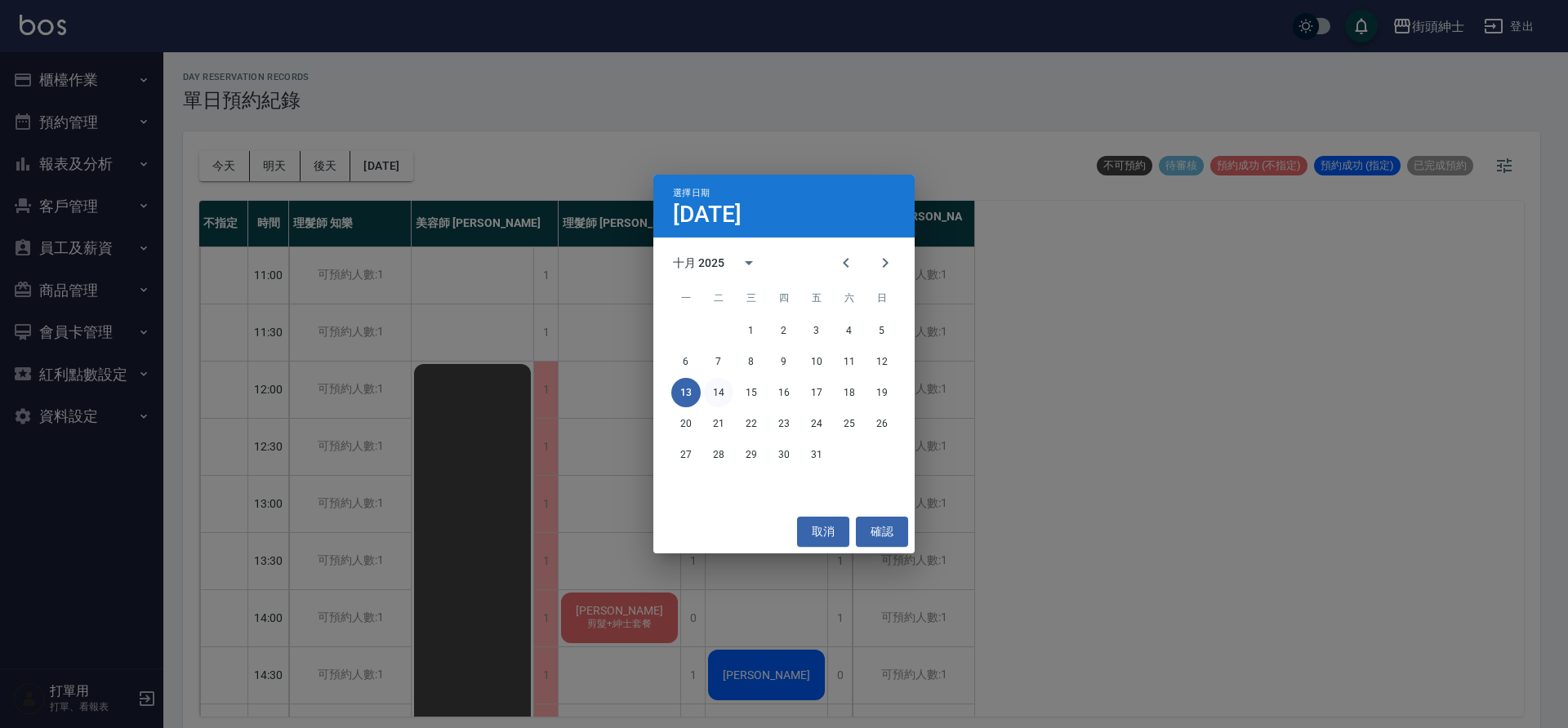
click at [723, 393] on button "14" at bounding box center [719, 392] width 29 height 29
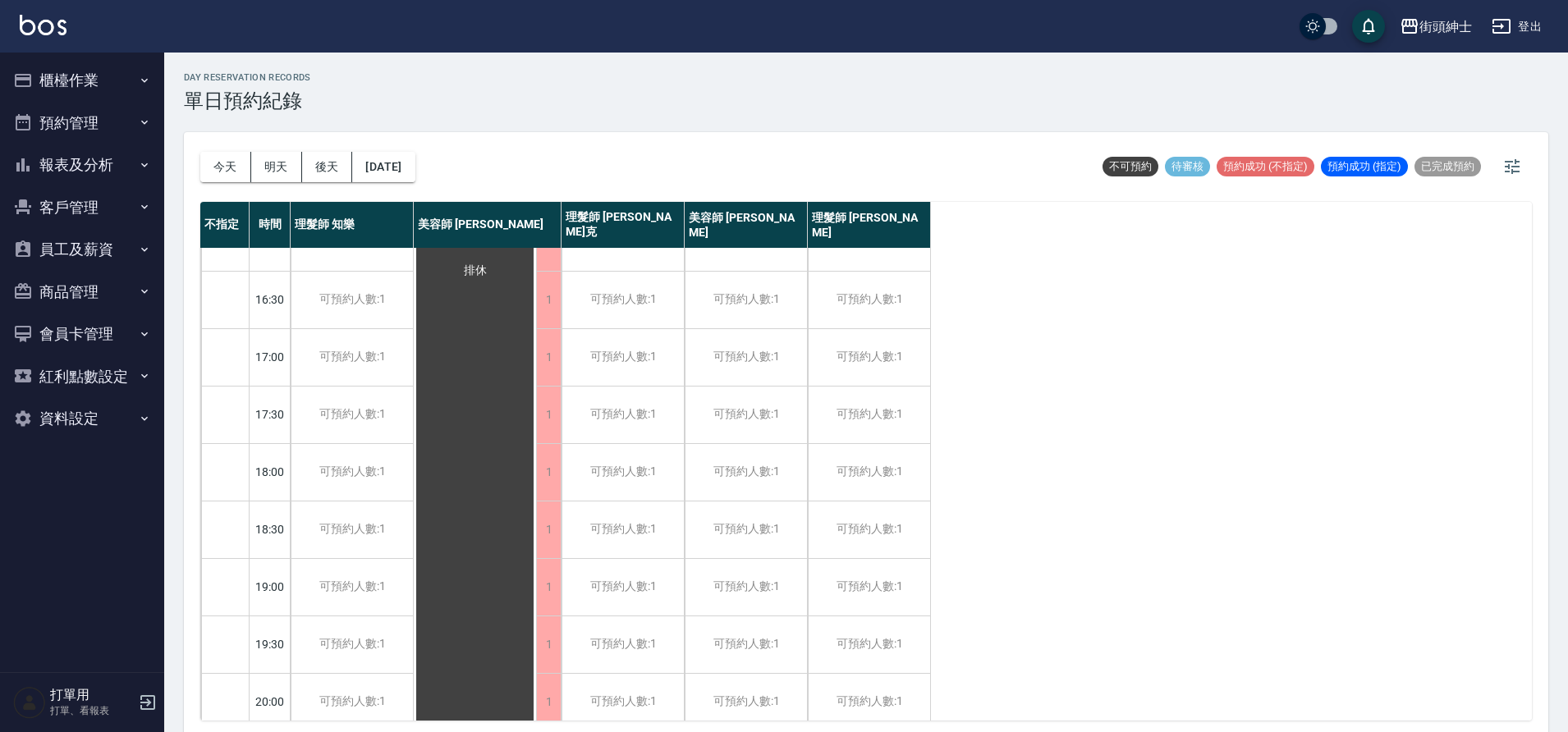
scroll to position [664, 0]
click at [405, 182] on div "今天 明天 後天 2025/10/14" at bounding box center [308, 167] width 215 height 69
click at [415, 160] on button "2025/10/14" at bounding box center [383, 167] width 62 height 30
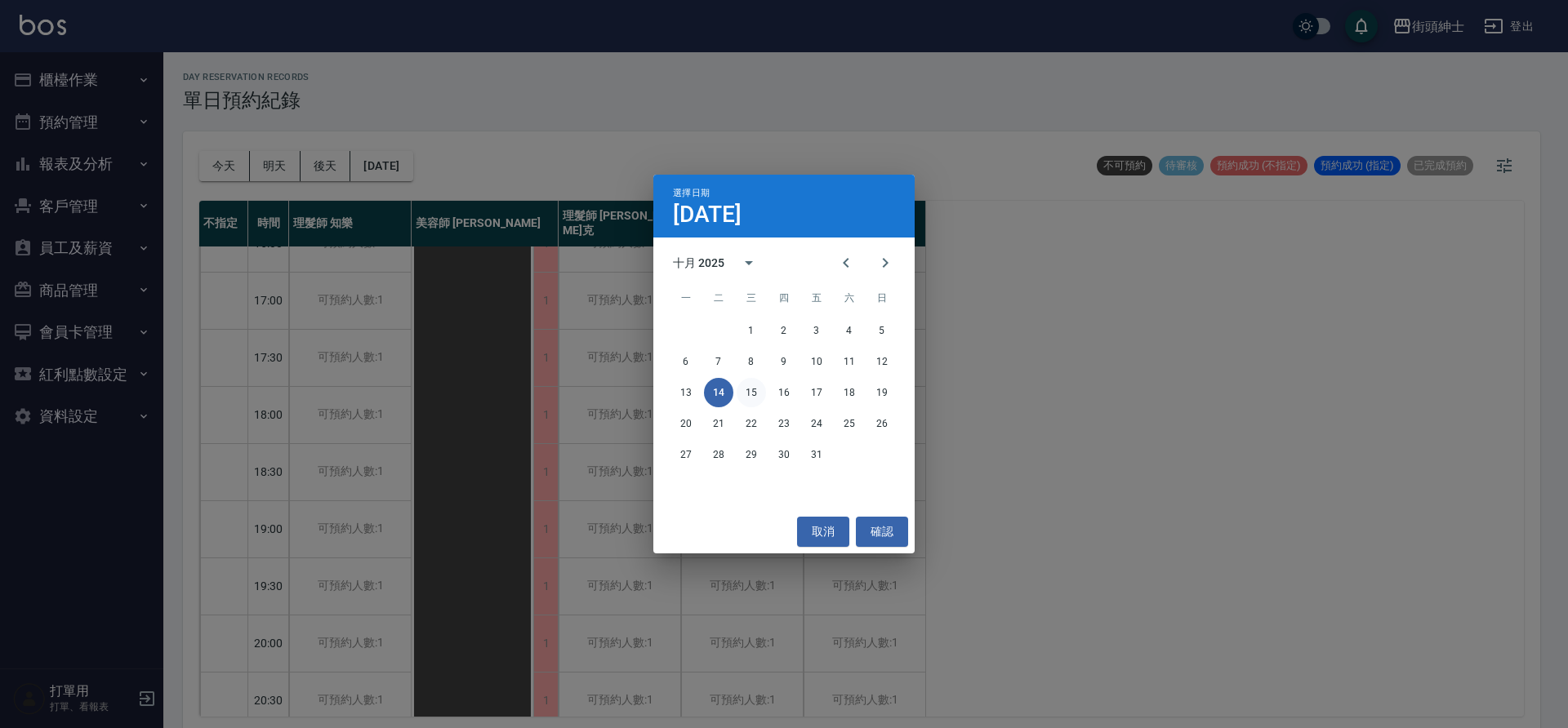
click at [756, 392] on button "15" at bounding box center [752, 392] width 29 height 29
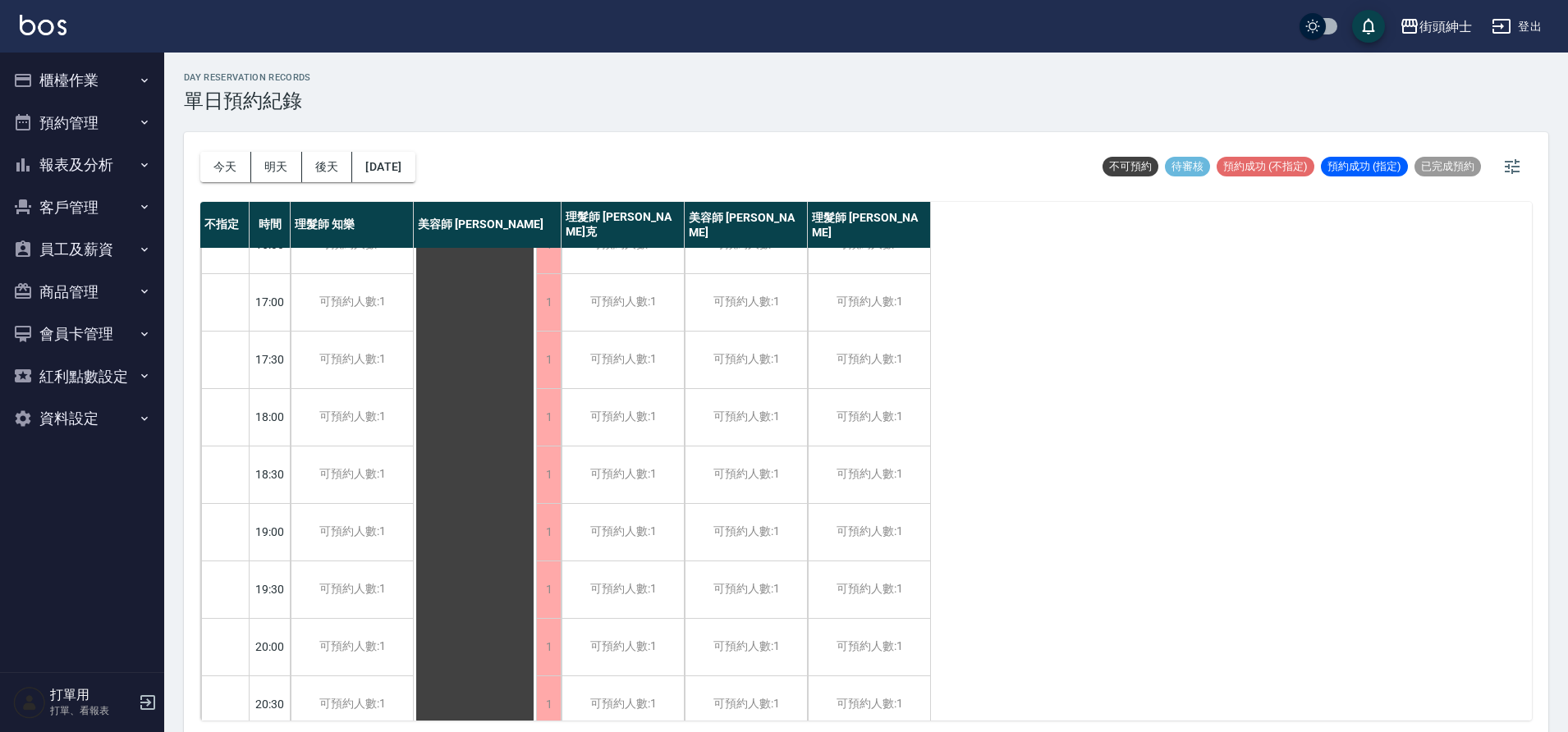
scroll to position [340, 0]
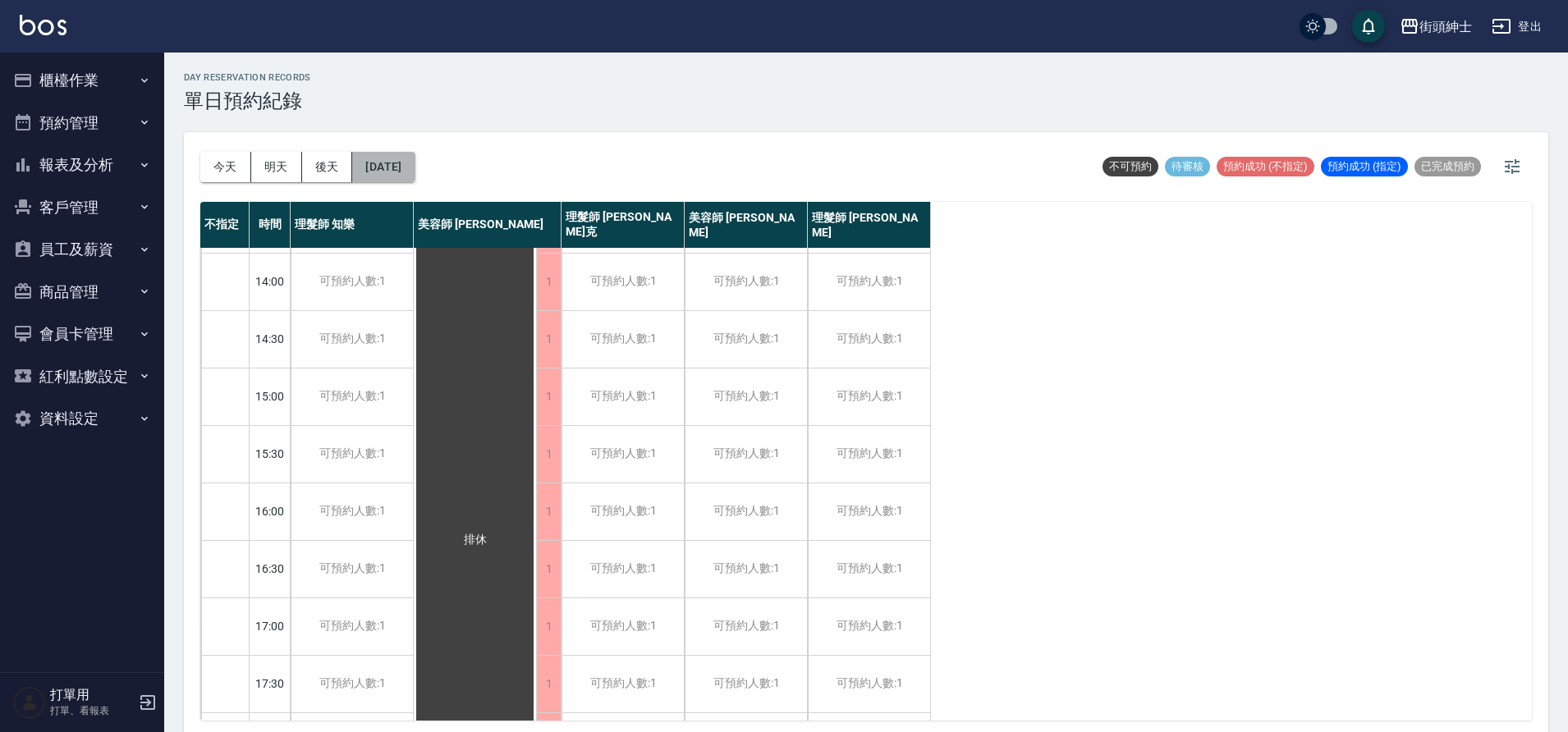
click at [382, 162] on button "2025/10/15" at bounding box center [383, 167] width 62 height 30
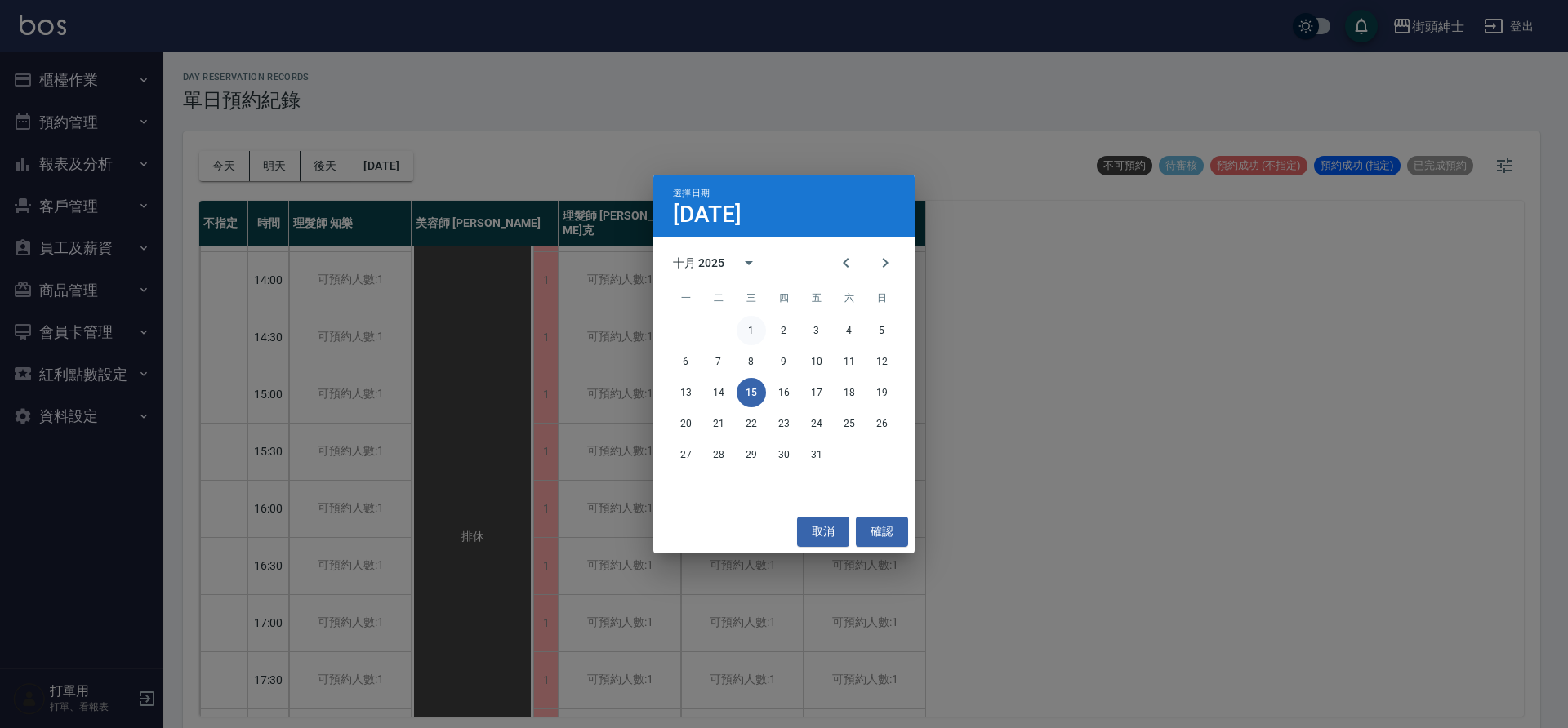
click at [759, 337] on button "1" at bounding box center [752, 330] width 29 height 29
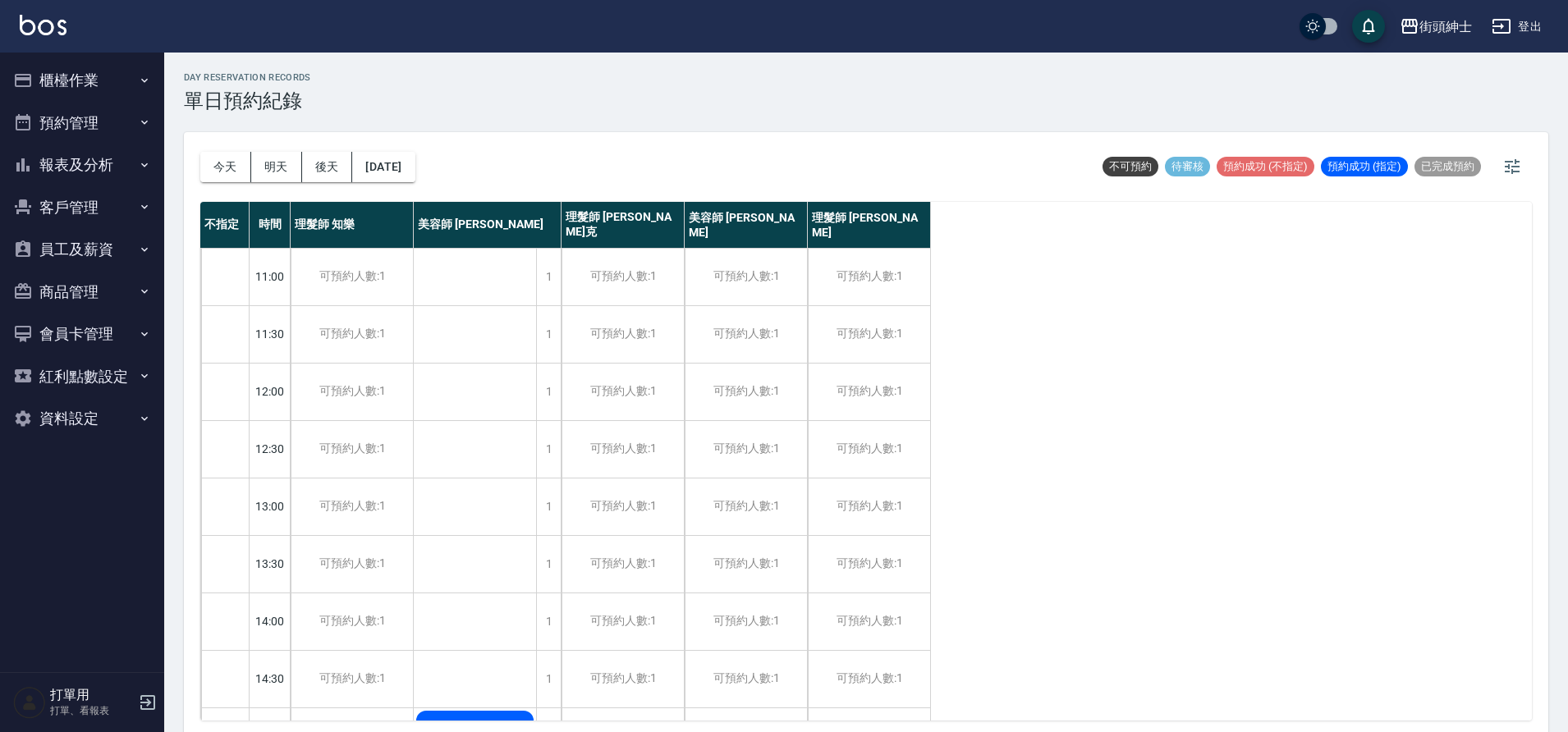
click at [225, 163] on button "今天" at bounding box center [225, 167] width 51 height 30
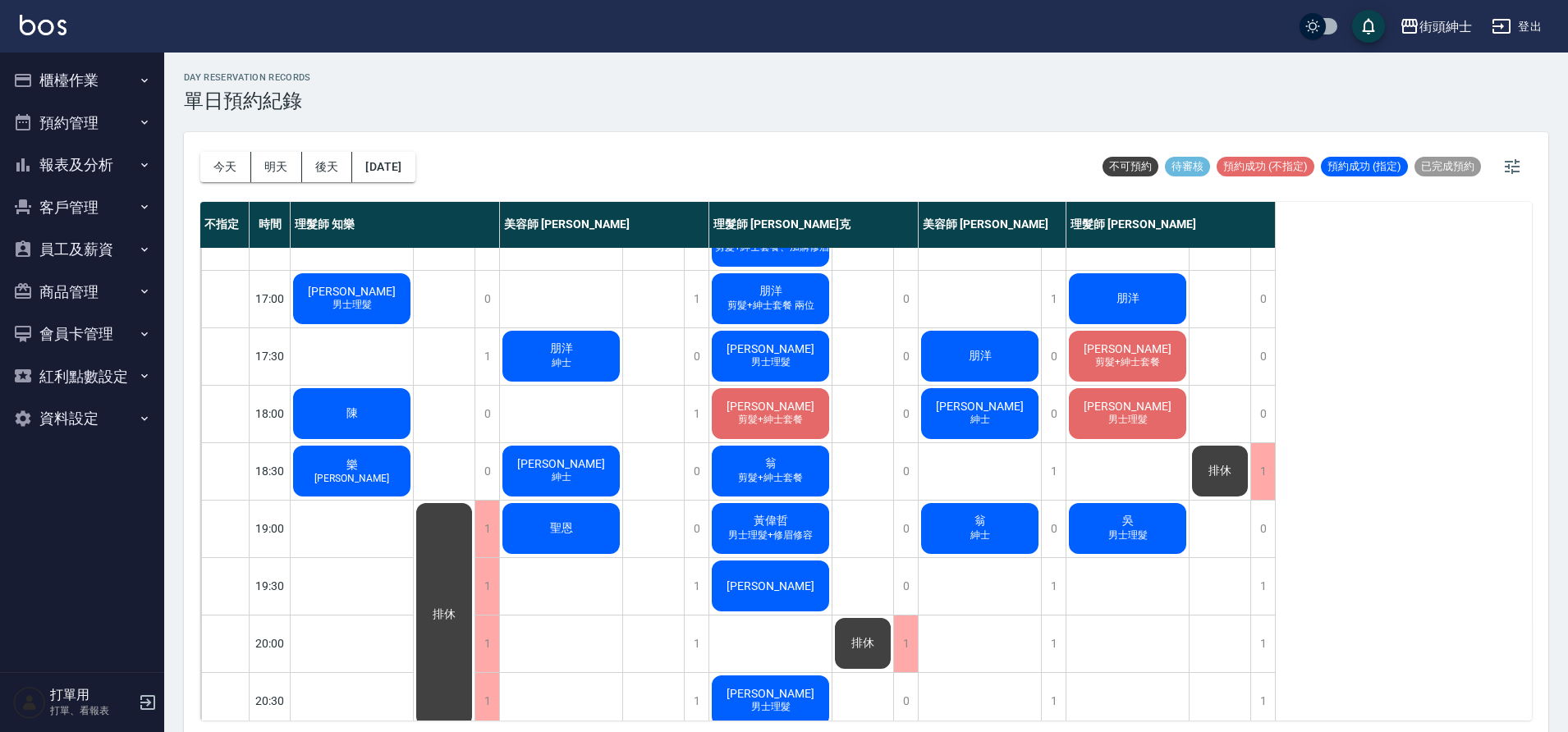
scroll to position [666, 0]
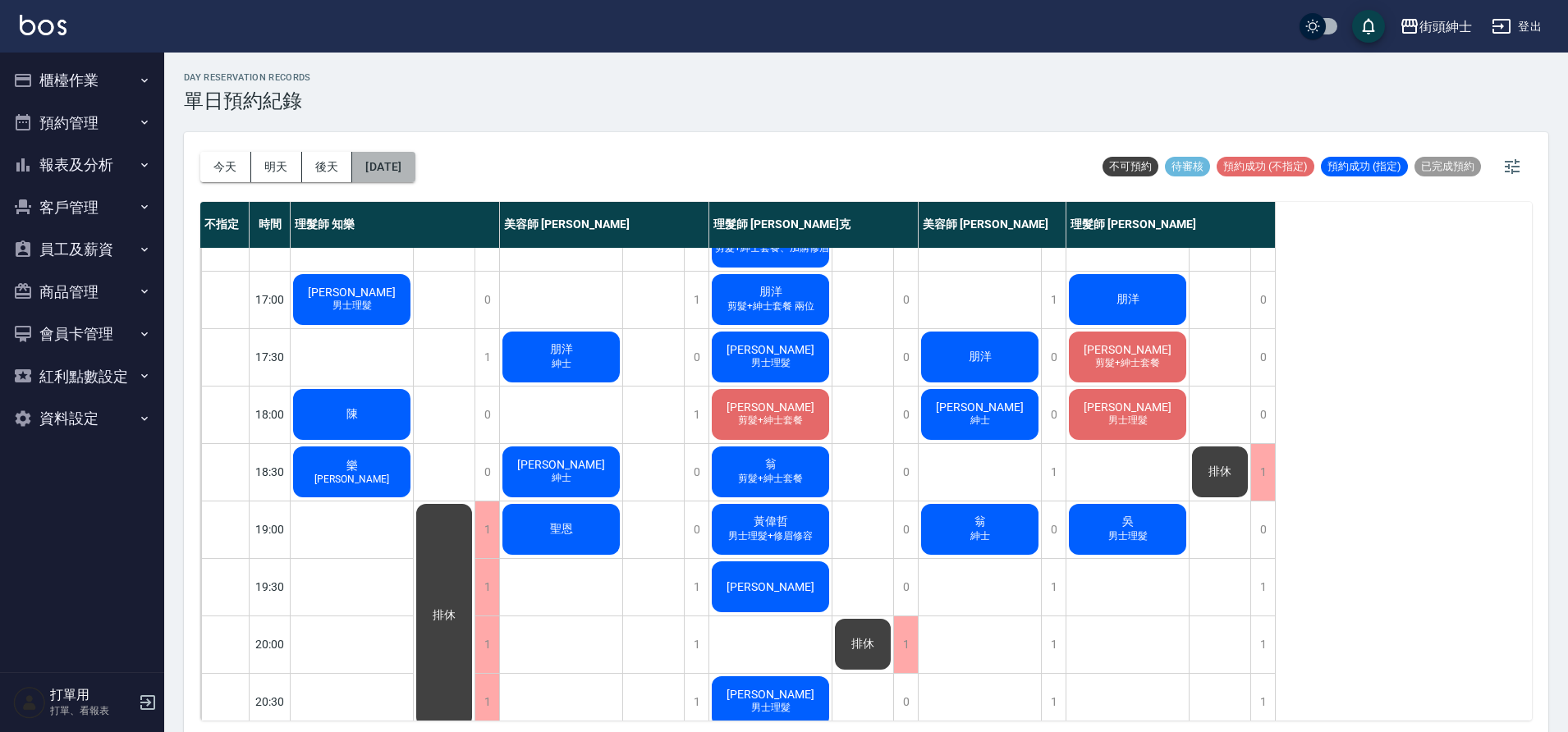
click at [415, 173] on button "[DATE]" at bounding box center [383, 167] width 62 height 30
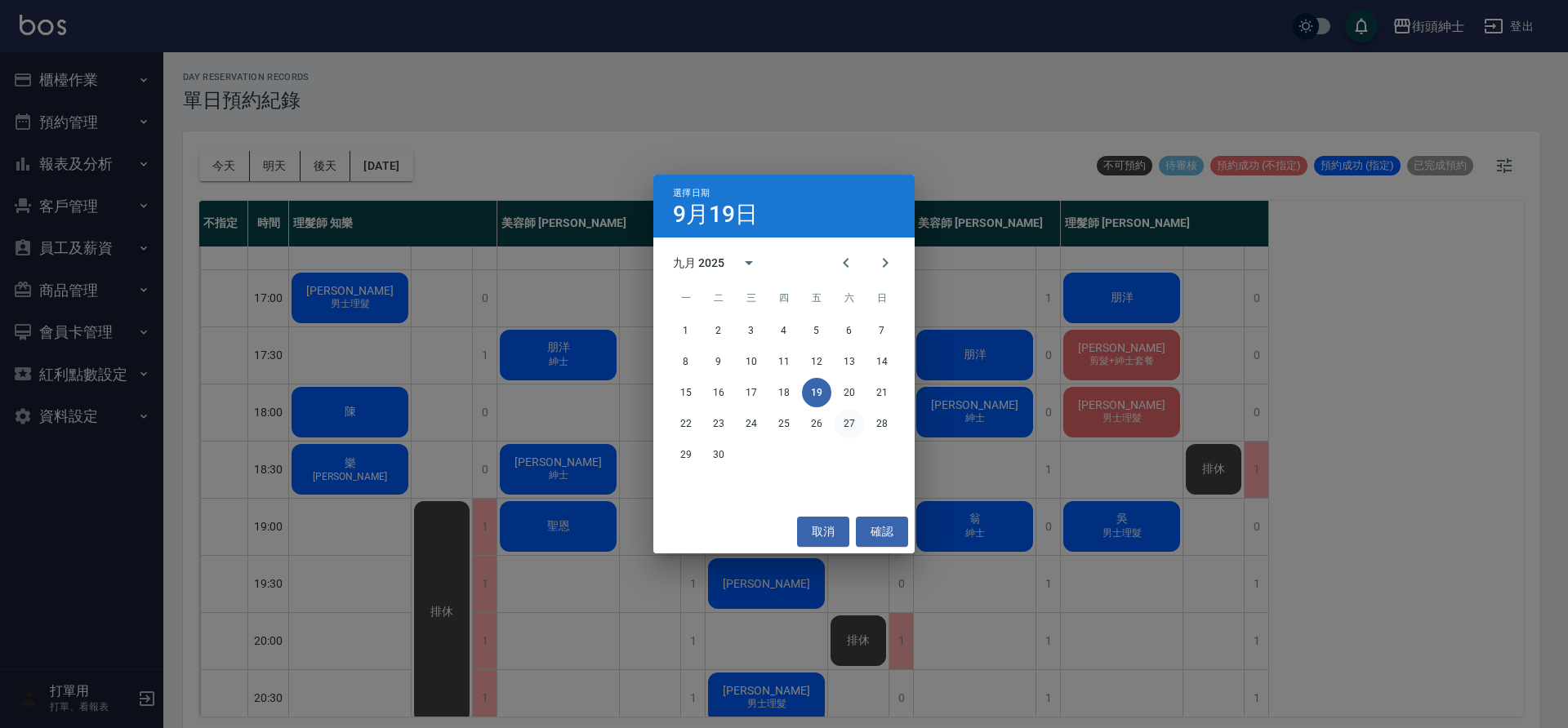
click at [844, 423] on button "27" at bounding box center [849, 424] width 29 height 29
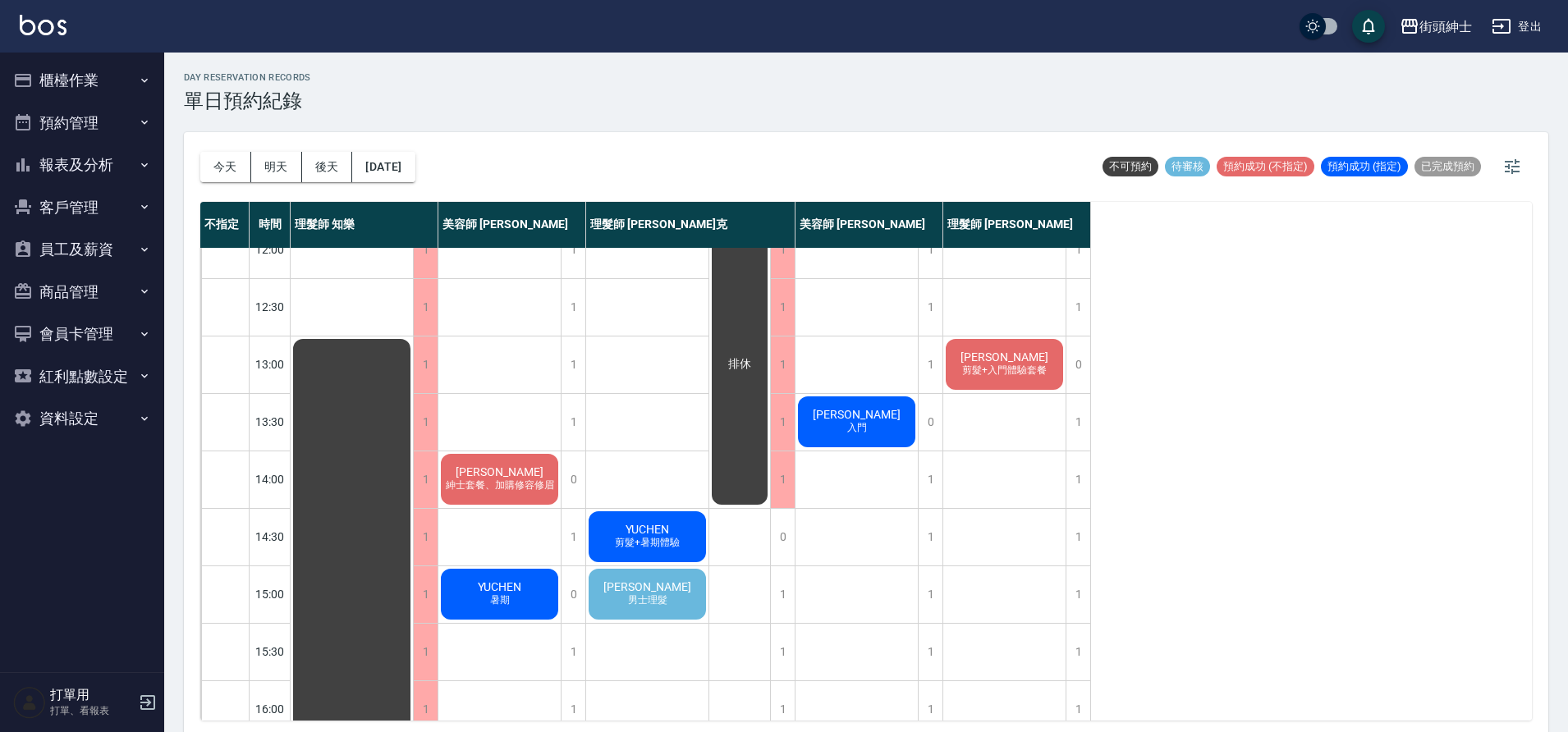
scroll to position [145, 0]
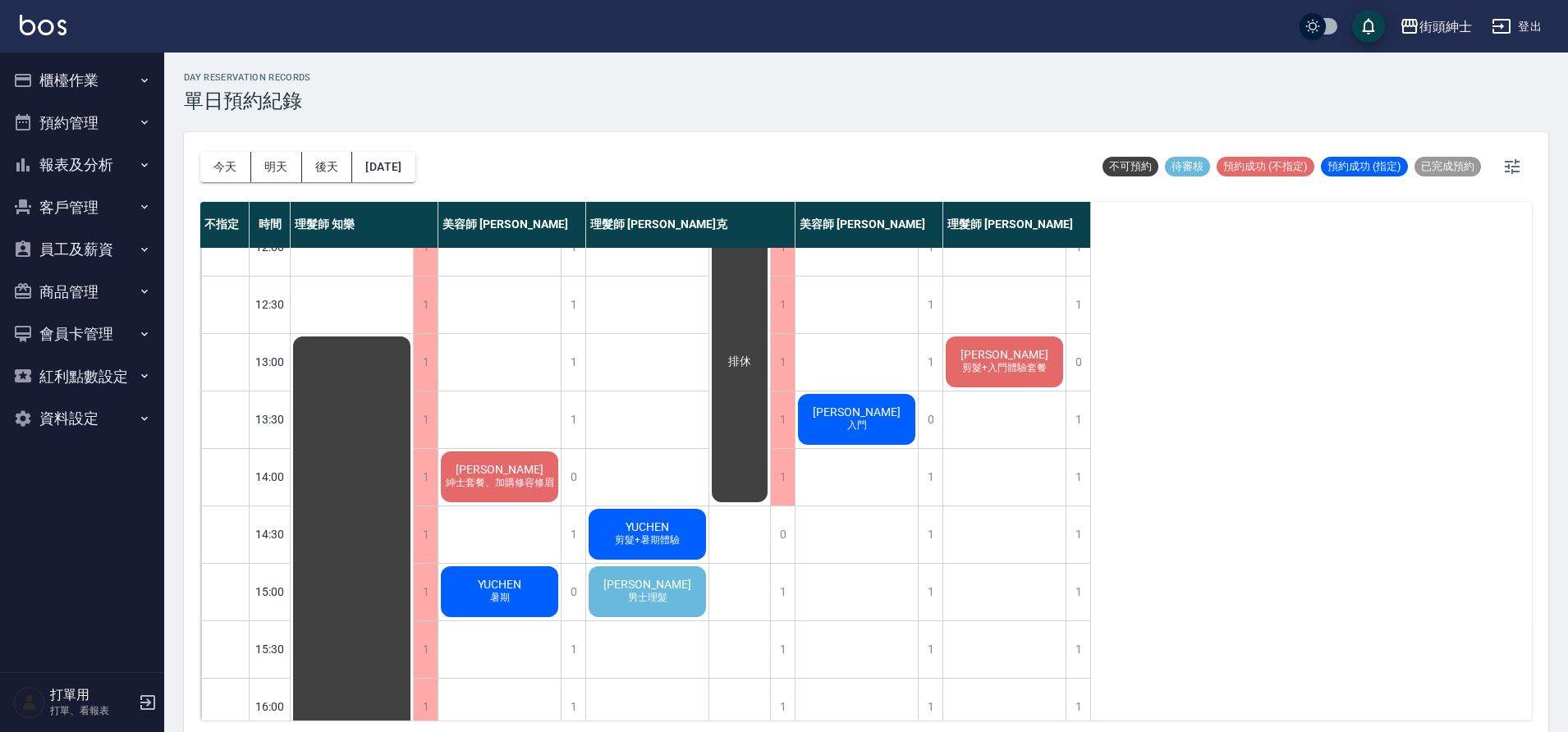
click at [693, 603] on div "朱先生 男士理髮" at bounding box center [647, 591] width 122 height 56
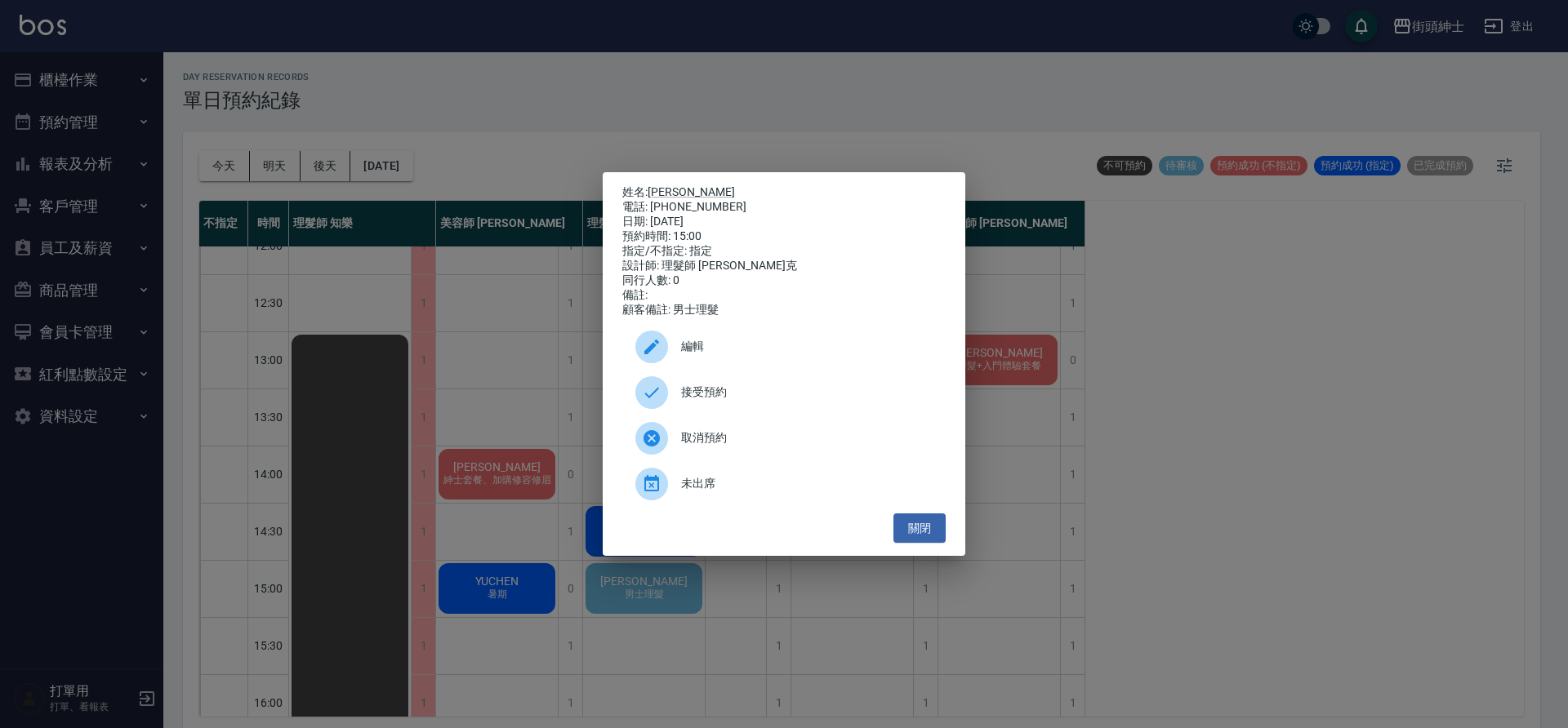
click at [734, 397] on span "接受預約" at bounding box center [806, 392] width 251 height 17
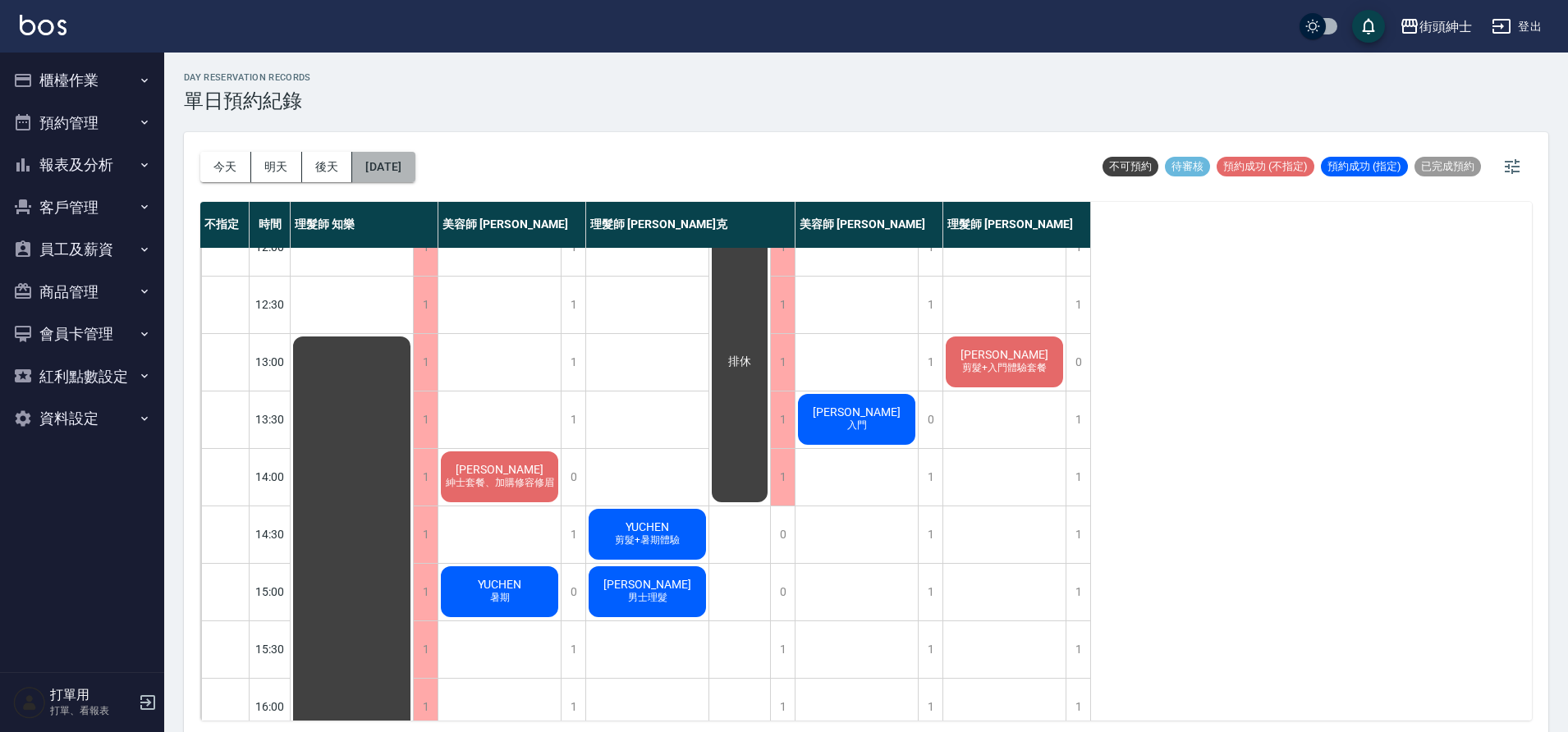
click at [415, 159] on button "2025/09/27" at bounding box center [383, 167] width 62 height 30
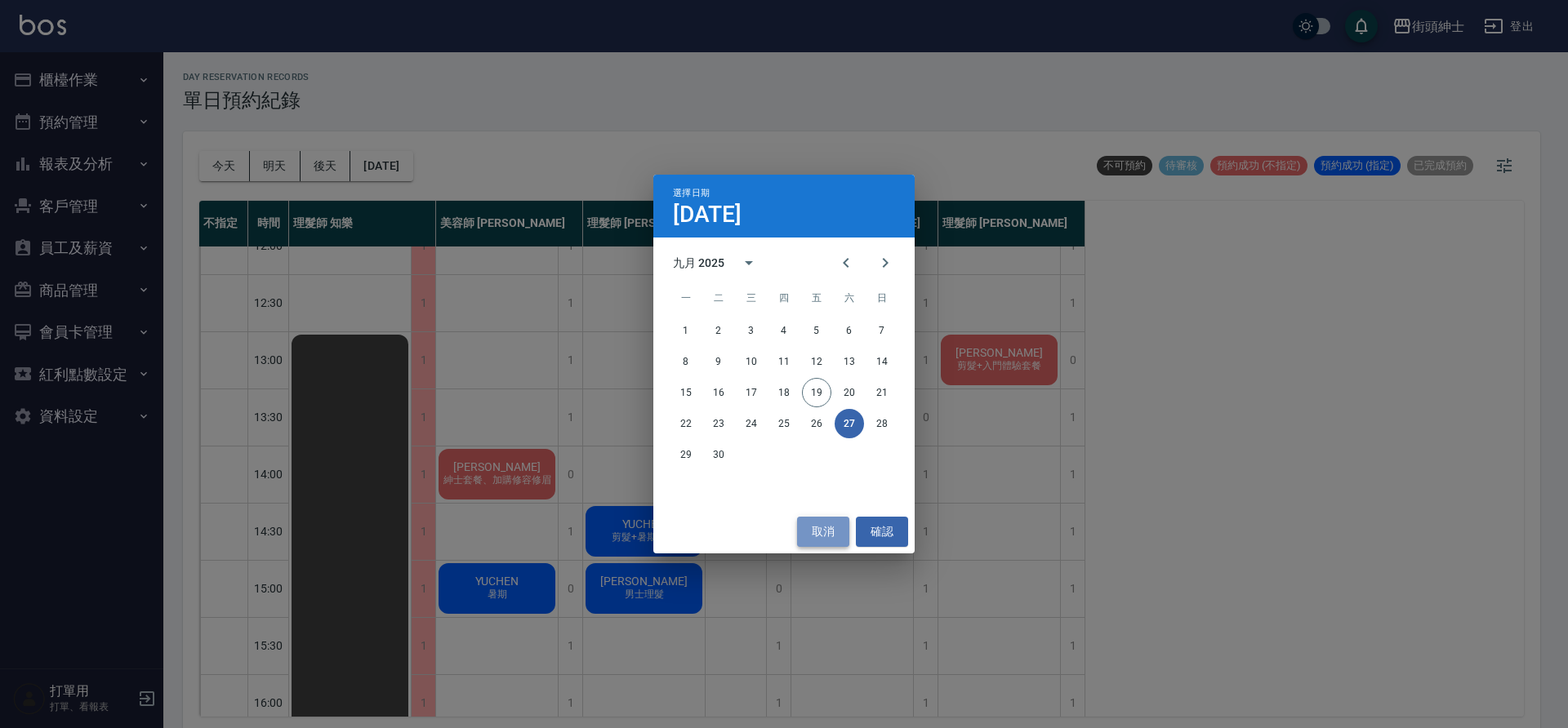
click at [832, 541] on button "取消" at bounding box center [823, 531] width 53 height 30
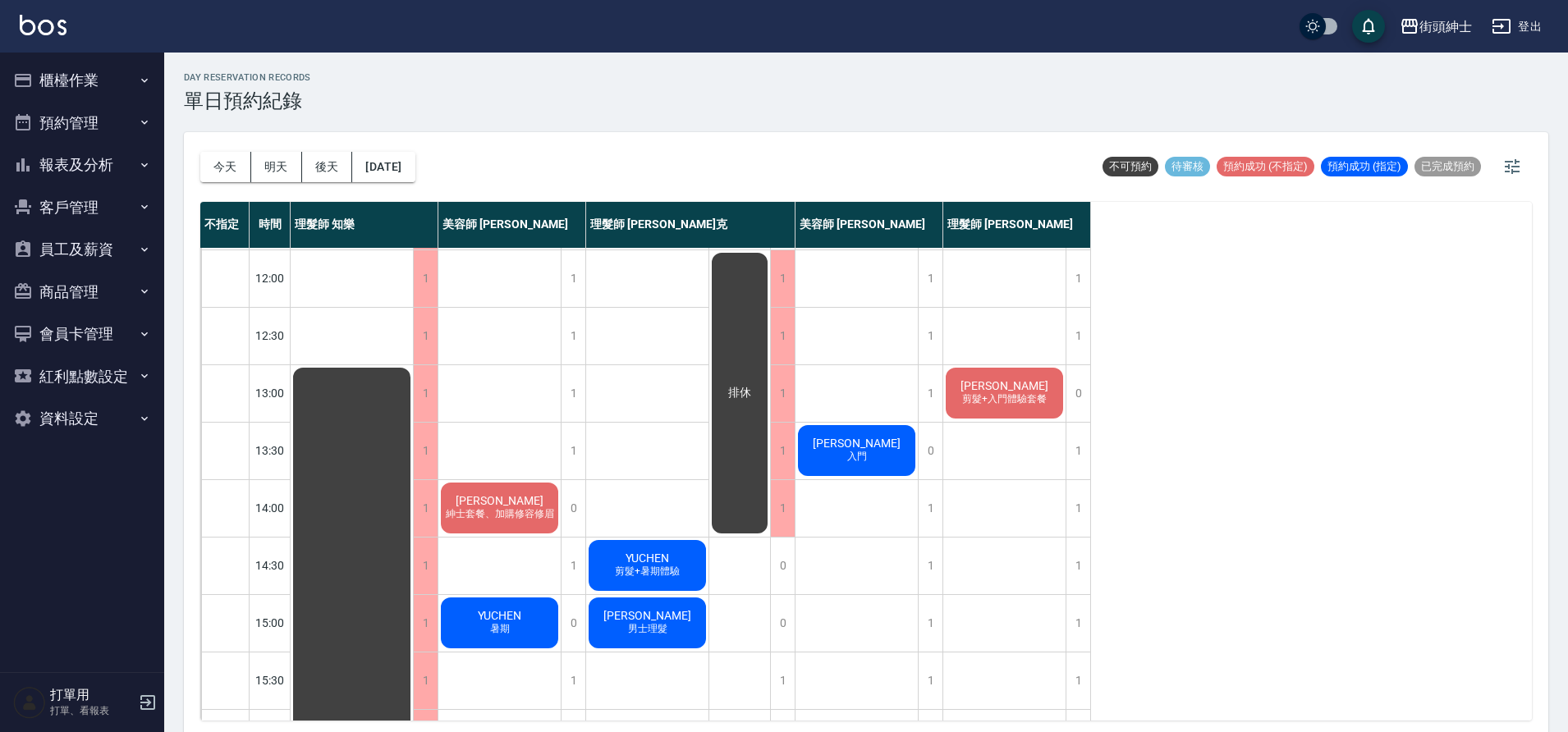
scroll to position [179, 0]
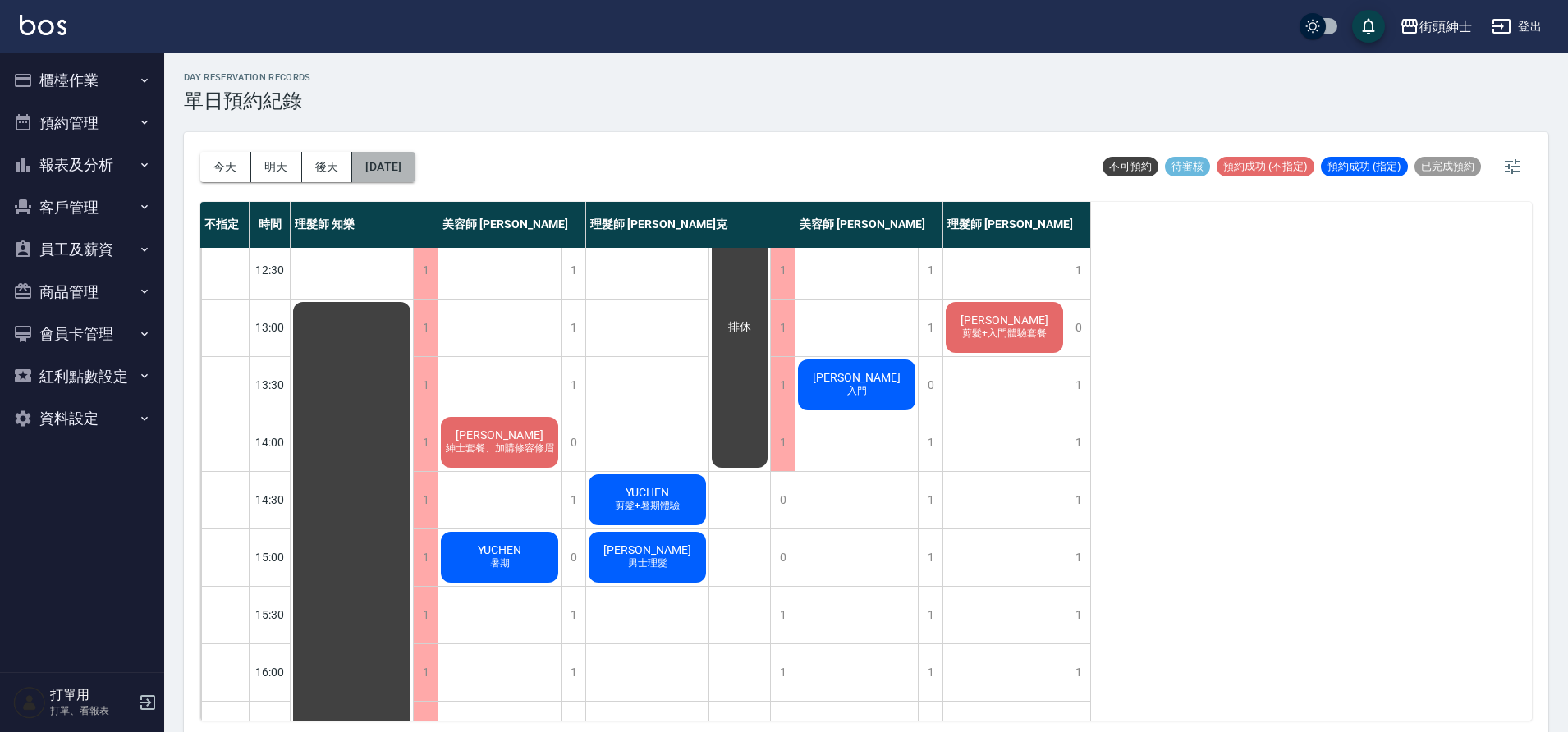
click at [415, 169] on button "2025/09/27" at bounding box center [383, 167] width 62 height 30
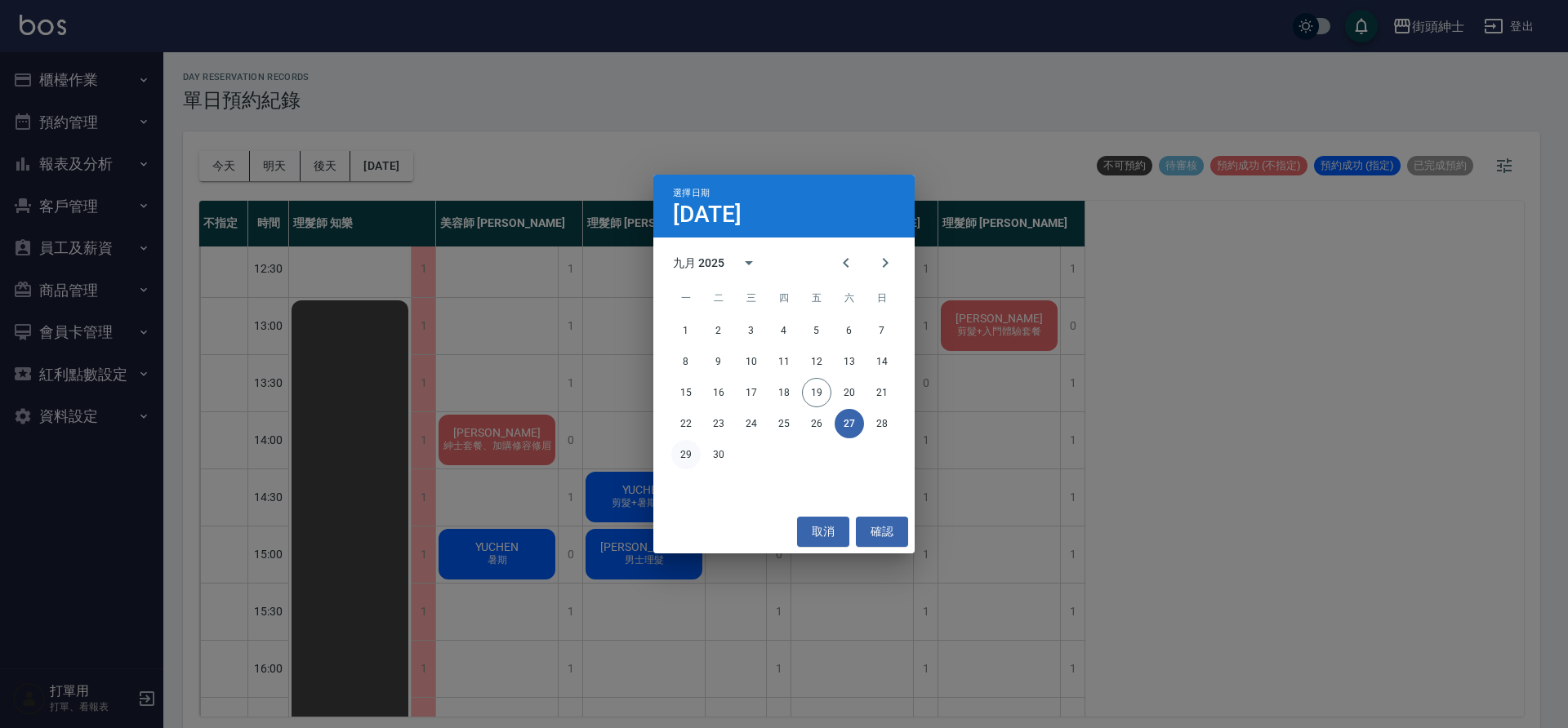
click at [687, 449] on button "29" at bounding box center [686, 455] width 29 height 29
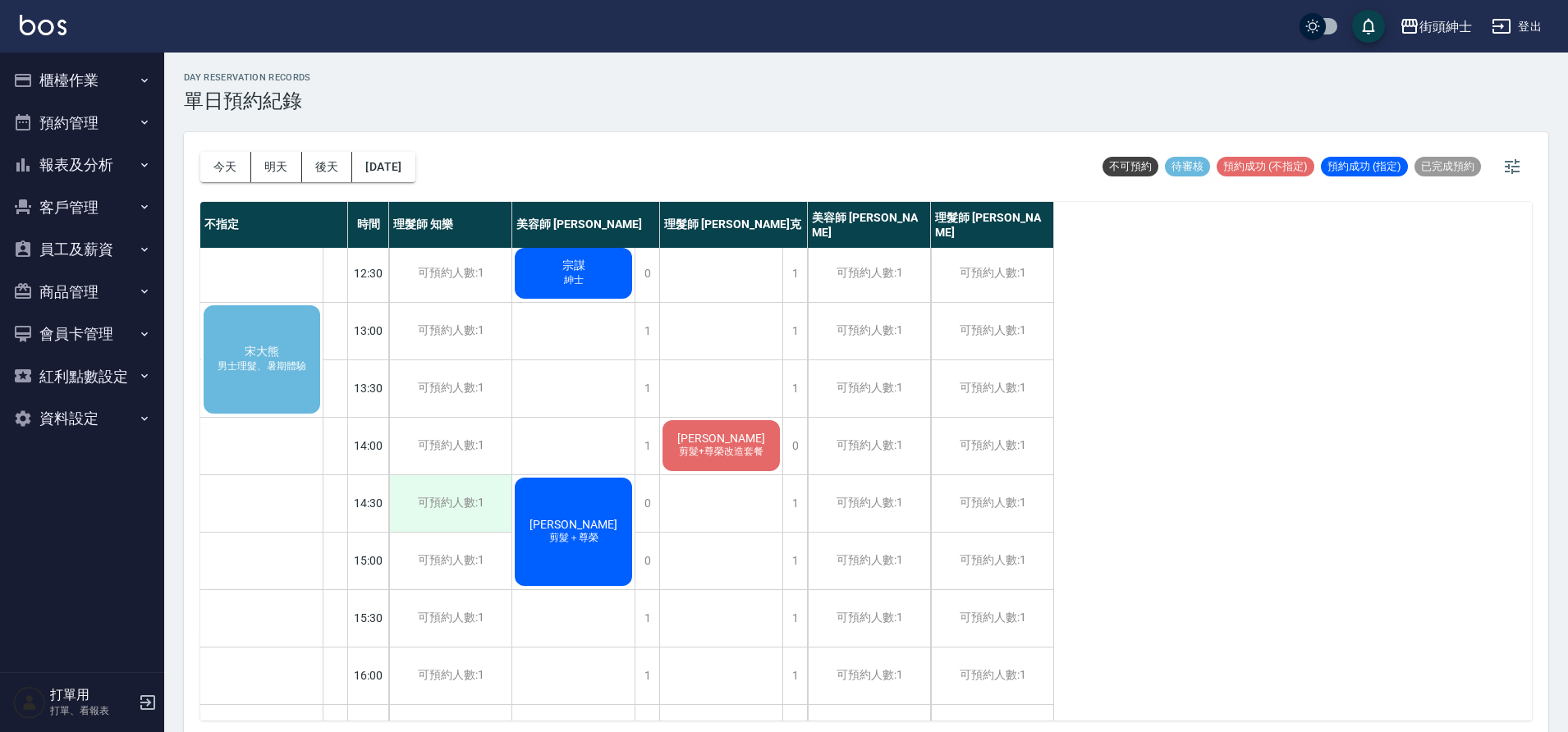
scroll to position [34, 0]
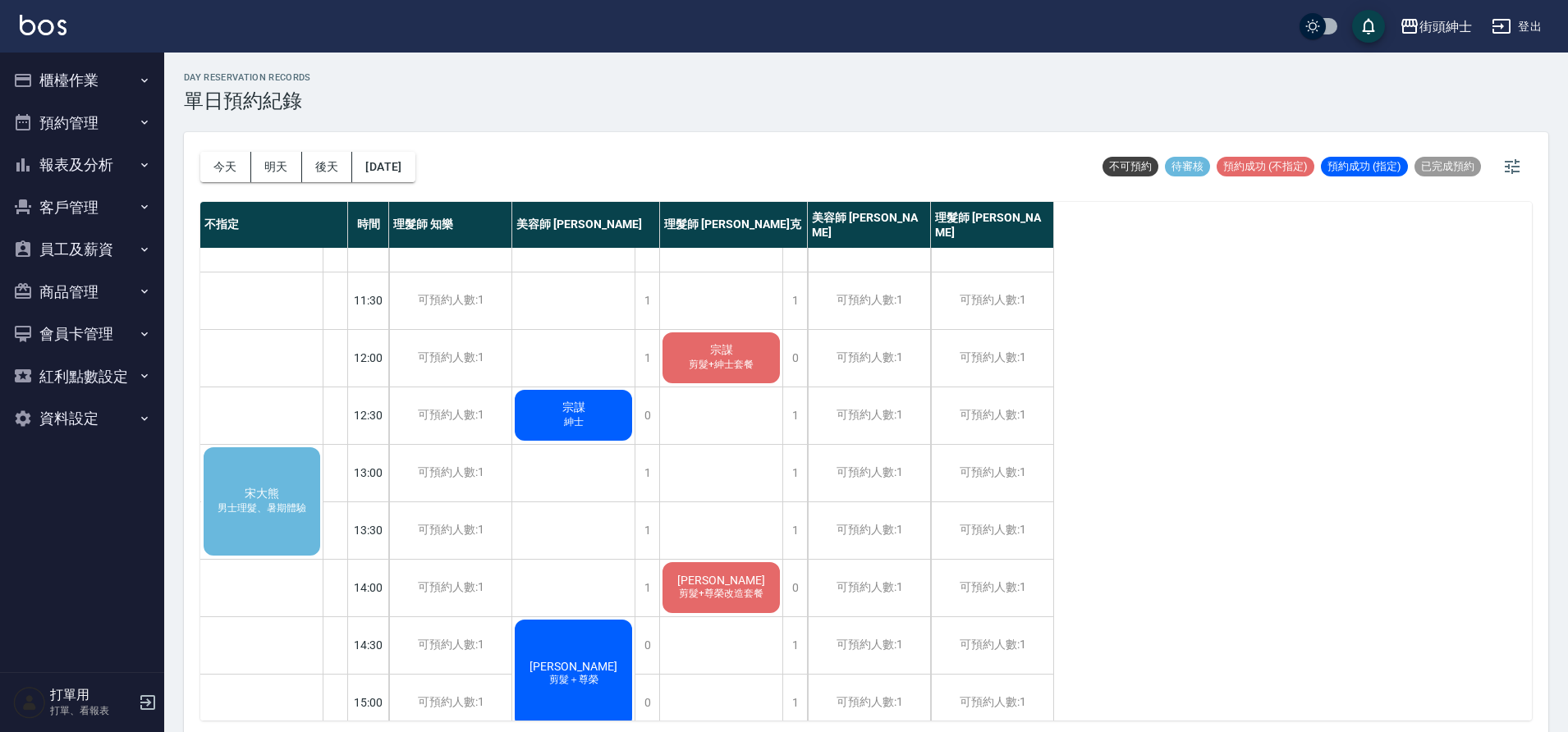
click at [304, 469] on div "宋大熊 男士理髮、暑期體驗" at bounding box center [262, 501] width 121 height 114
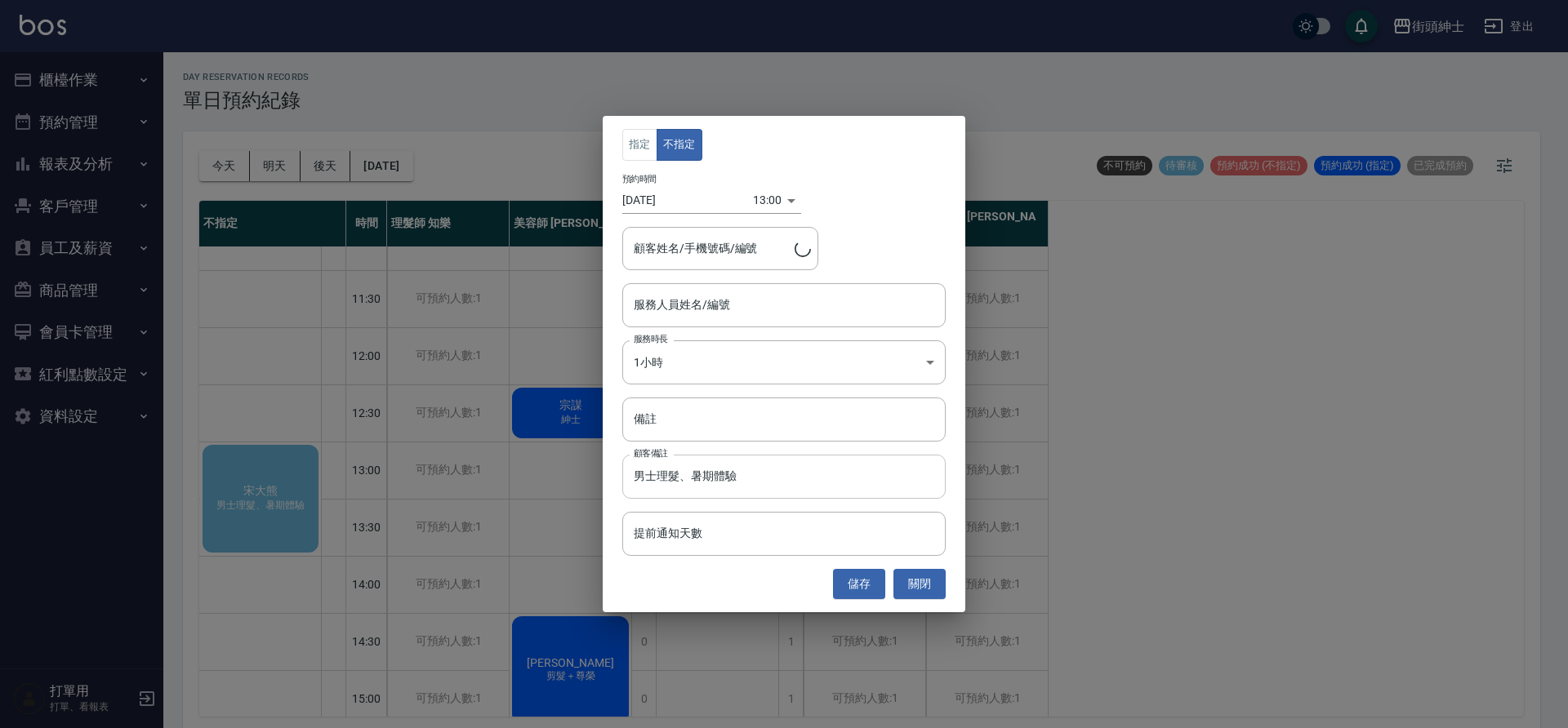
type input "宋大熊/0989234116"
click at [707, 304] on input "服務人員姓名/編號" at bounding box center [784, 304] width 309 height 28
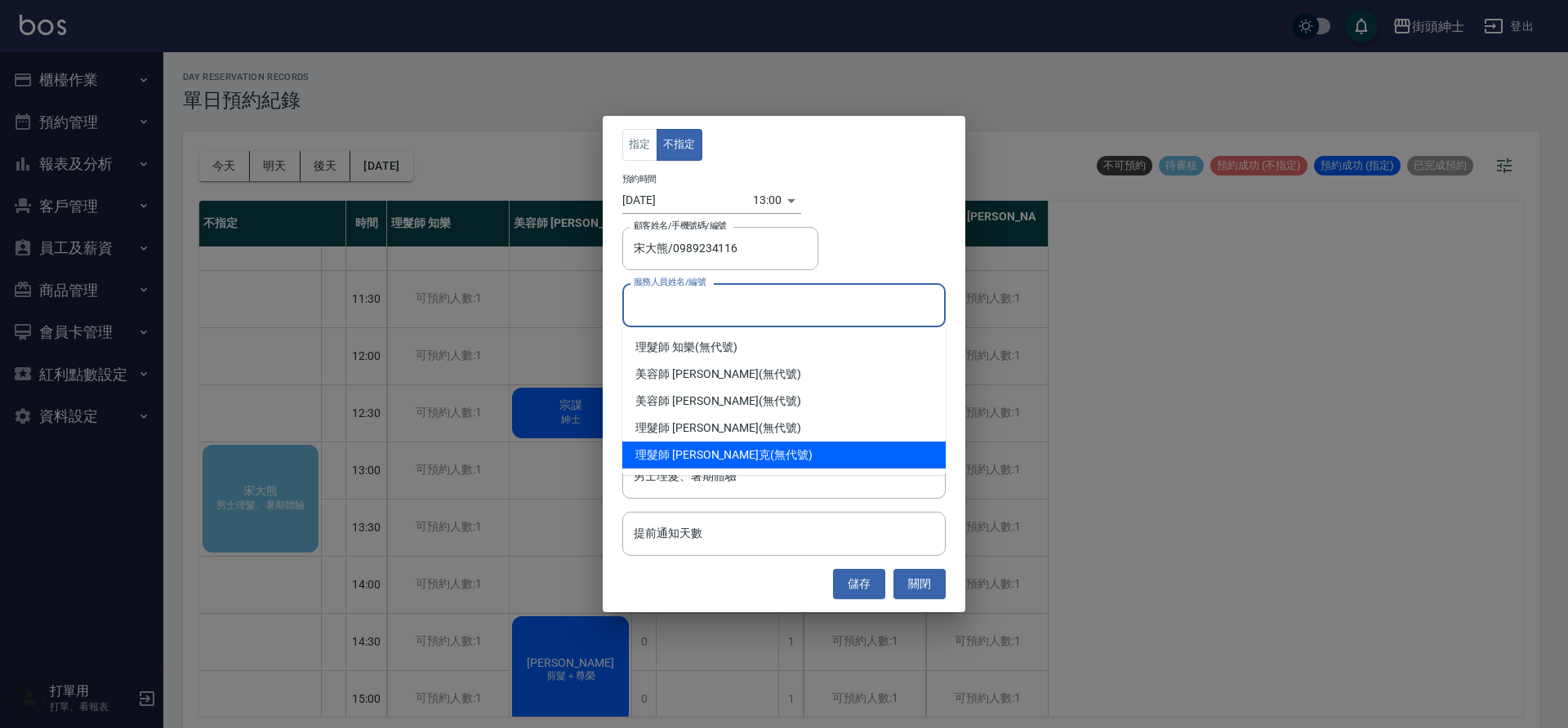
click at [744, 451] on div "理髮師 Vic 維克 (無代號)" at bounding box center [784, 455] width 324 height 27
type input "理髮師 Vic 維克(無代號)"
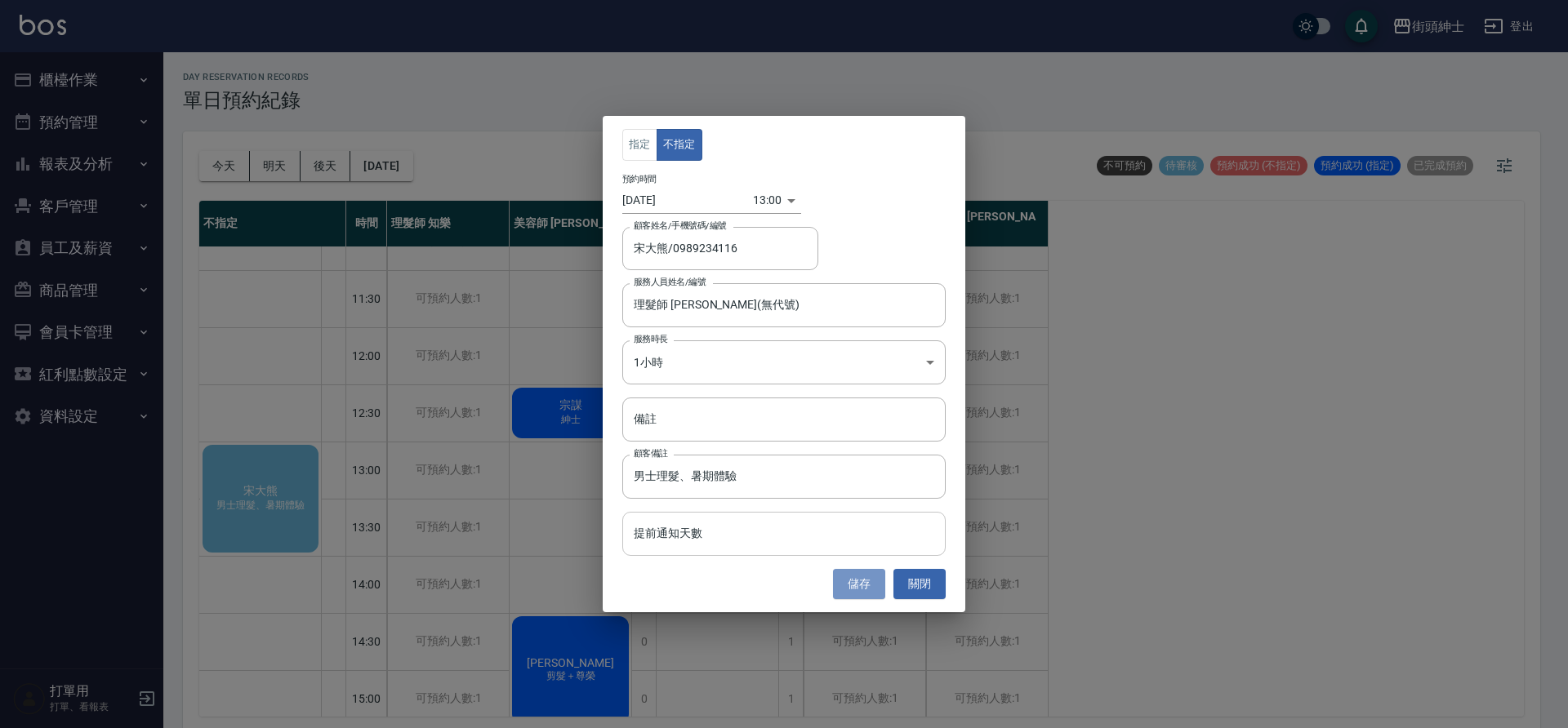
drag, startPoint x: 854, startPoint y: 579, endPoint x: 831, endPoint y: 549, distance: 37.8
click at [854, 578] on button "儲存" at bounding box center [859, 584] width 53 height 30
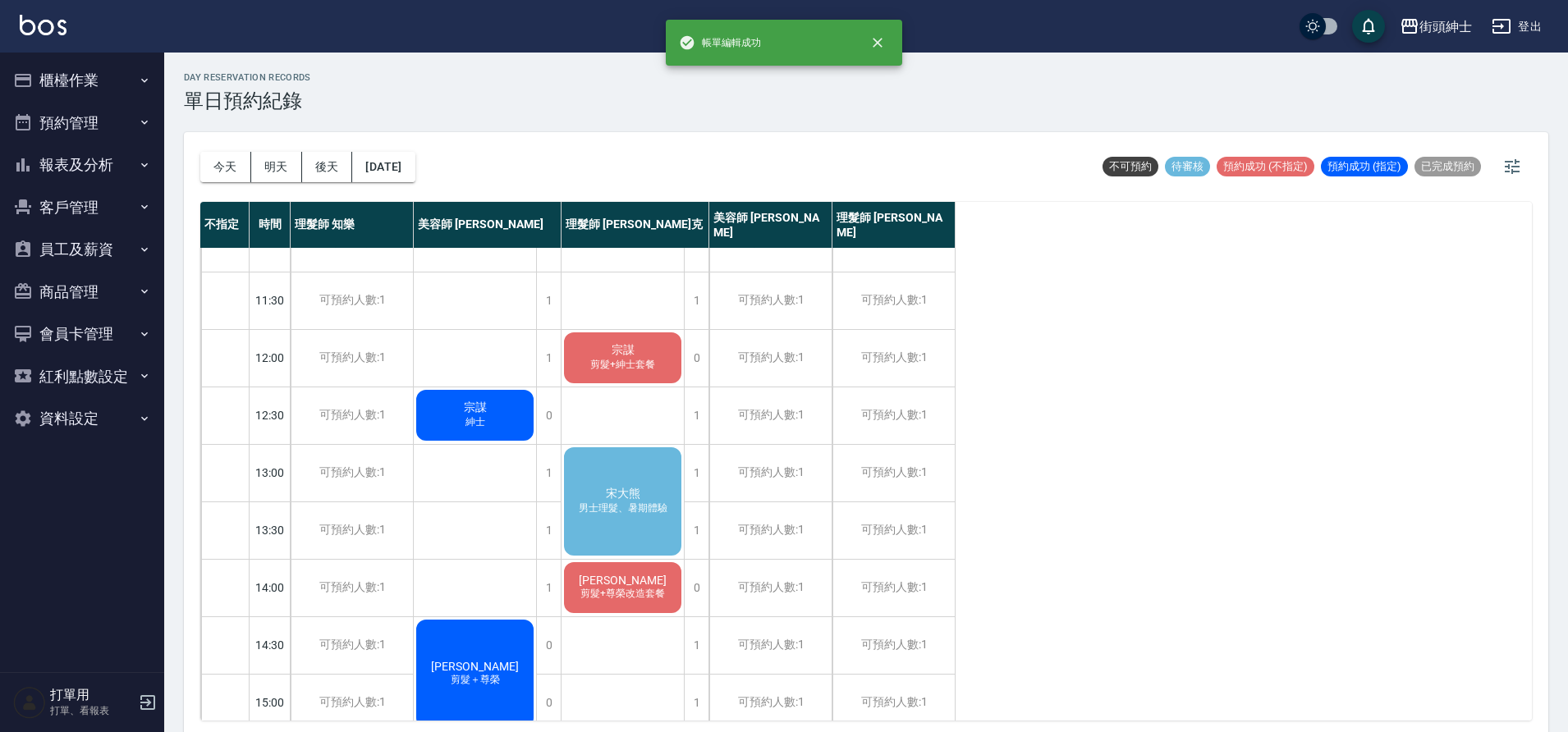
click at [641, 501] on span "男士理髮、暑期體驗" at bounding box center [623, 508] width 95 height 14
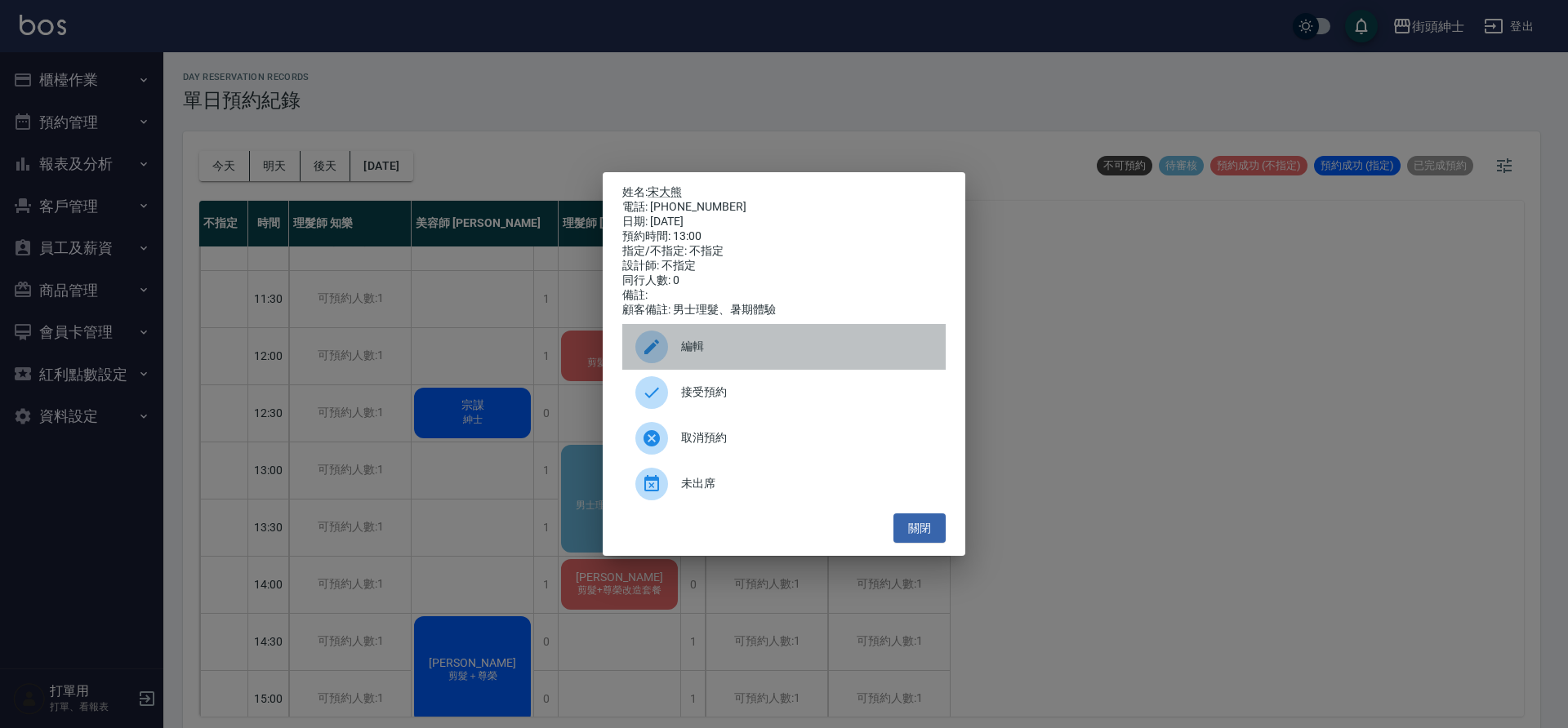
click at [721, 355] on span "編輯" at bounding box center [806, 347] width 251 height 17
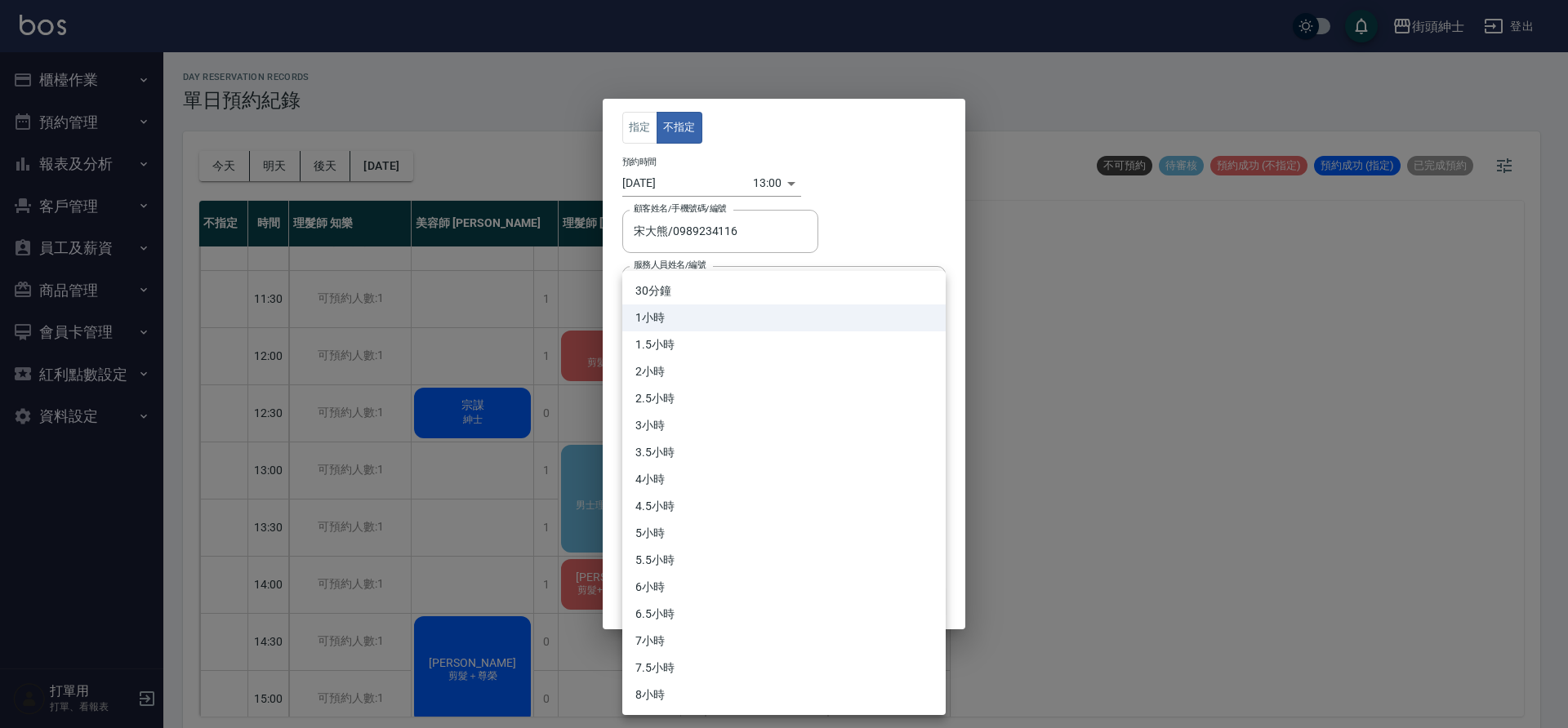
click at [714, 352] on body "街頭紳士 登出 櫃檯作業 打帳單 帳單列表 營業儀表板 現金收支登錄 材料自購登錄 每日結帳 排班表 現場電腦打卡 預約管理 預約管理 單日預約紀錄 單週預約…" at bounding box center [784, 367] width 1568 height 733
click at [714, 298] on li "30分鐘" at bounding box center [784, 291] width 324 height 27
type input "1"
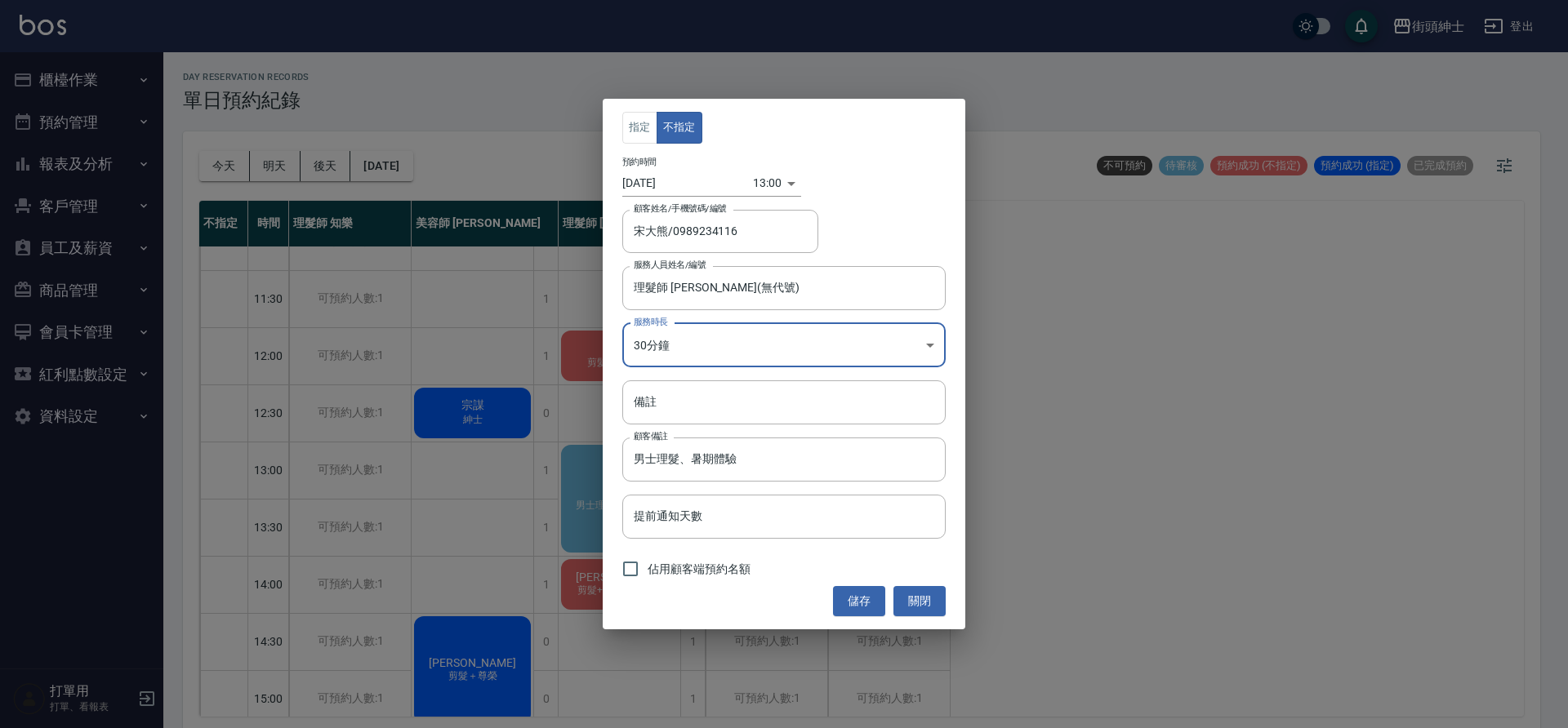
click at [879, 607] on button "儲存" at bounding box center [859, 601] width 53 height 30
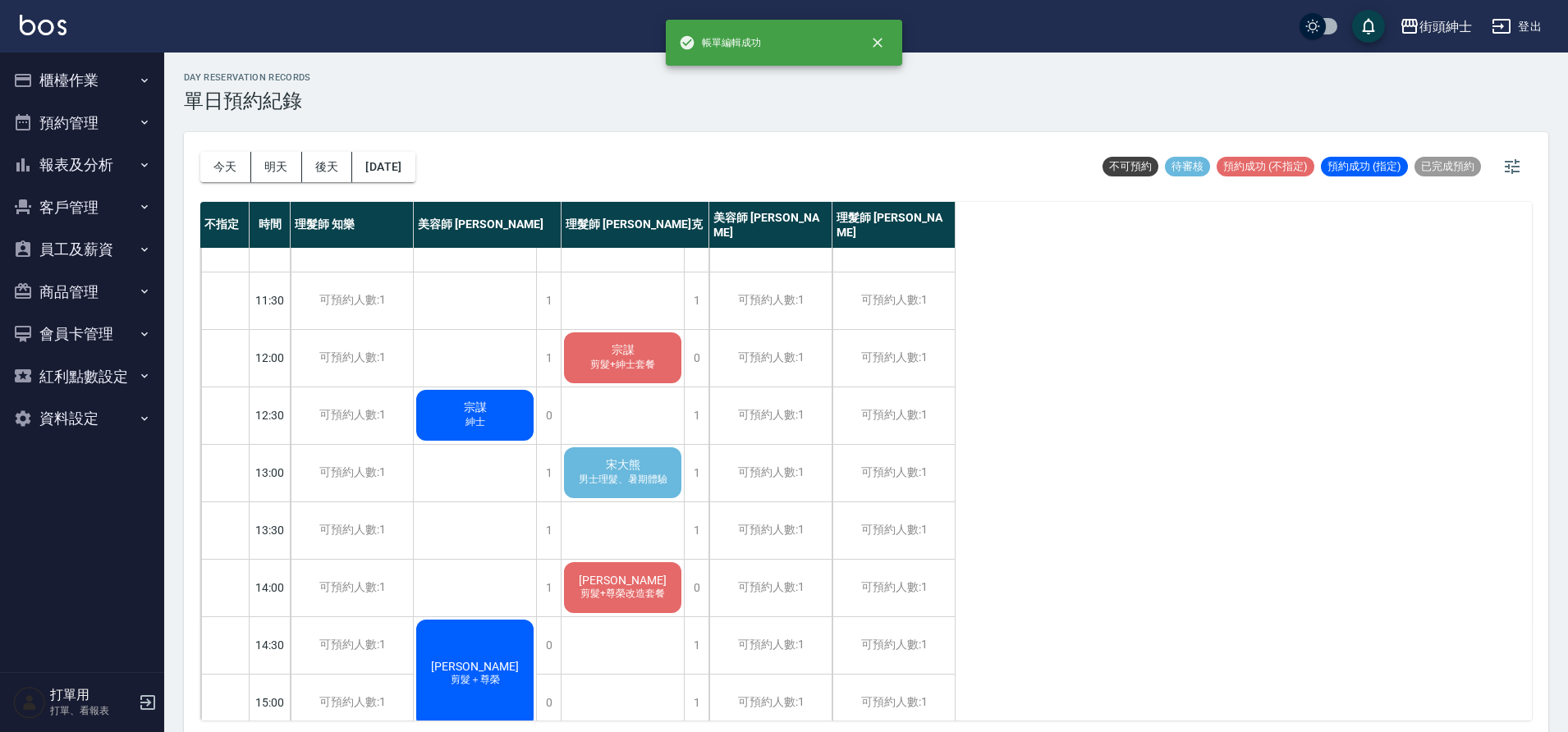
click at [645, 478] on span "男士理髮、暑期體驗" at bounding box center [623, 480] width 95 height 14
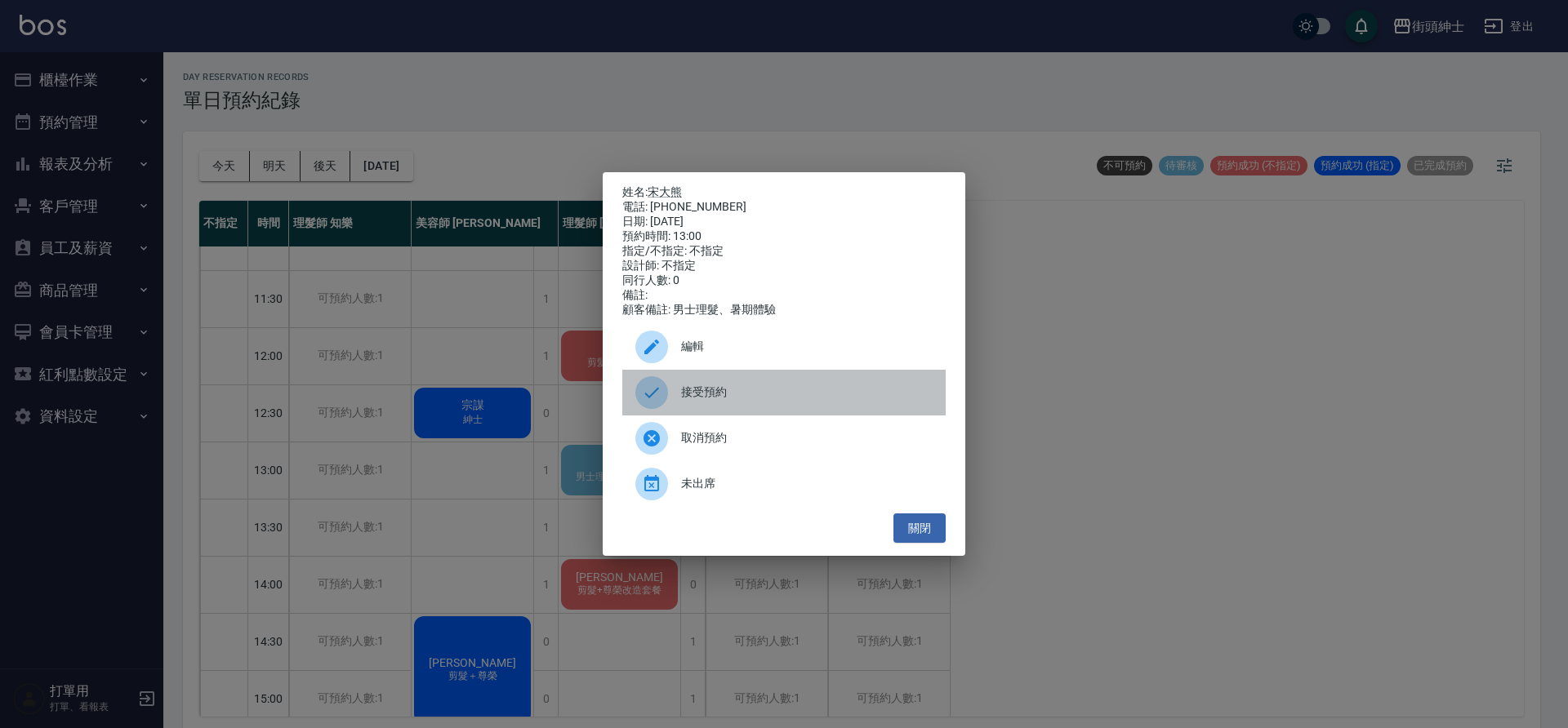
click at [735, 385] on div "接受預約" at bounding box center [784, 392] width 324 height 46
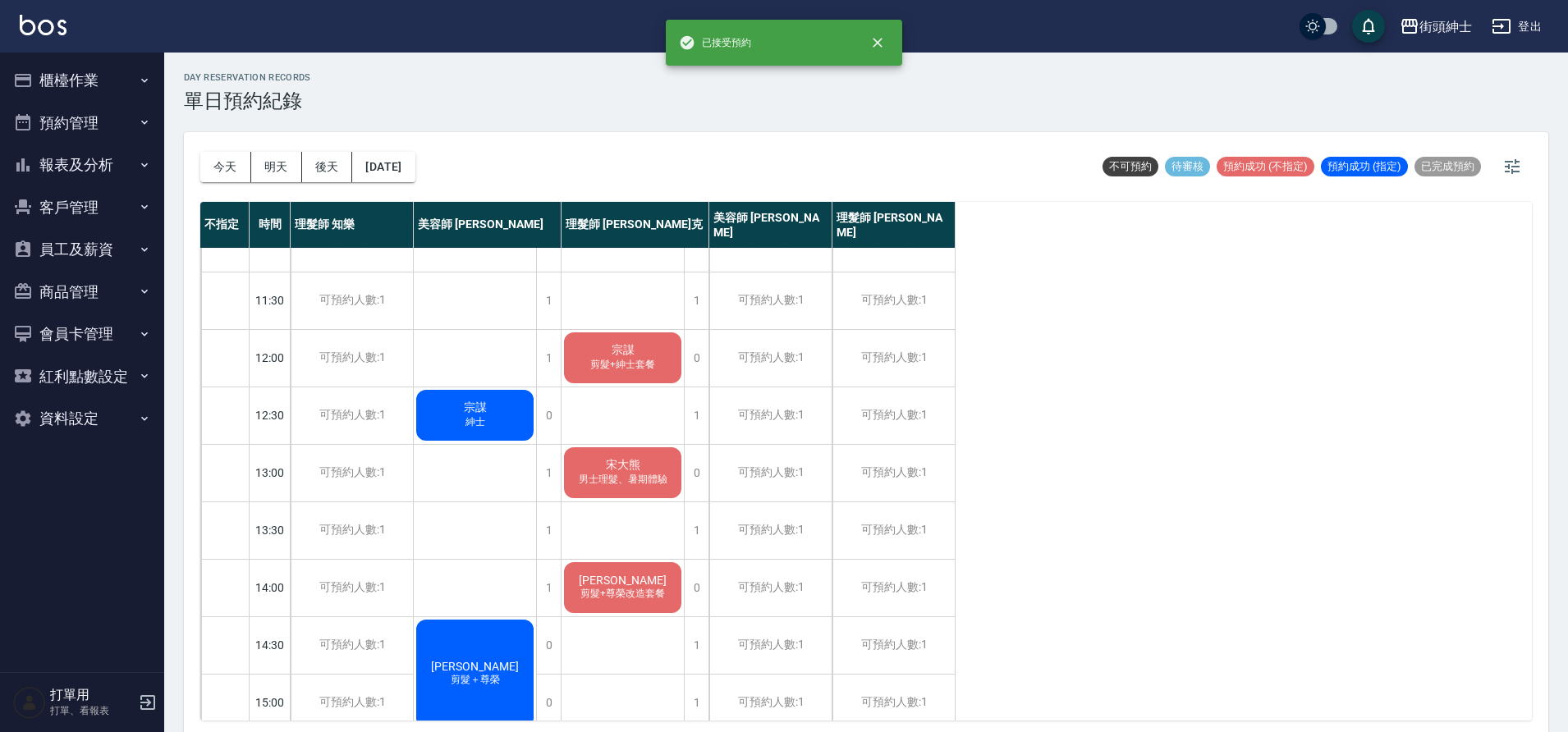
click at [639, 474] on span "男士理髮、暑期體驗" at bounding box center [623, 480] width 95 height 14
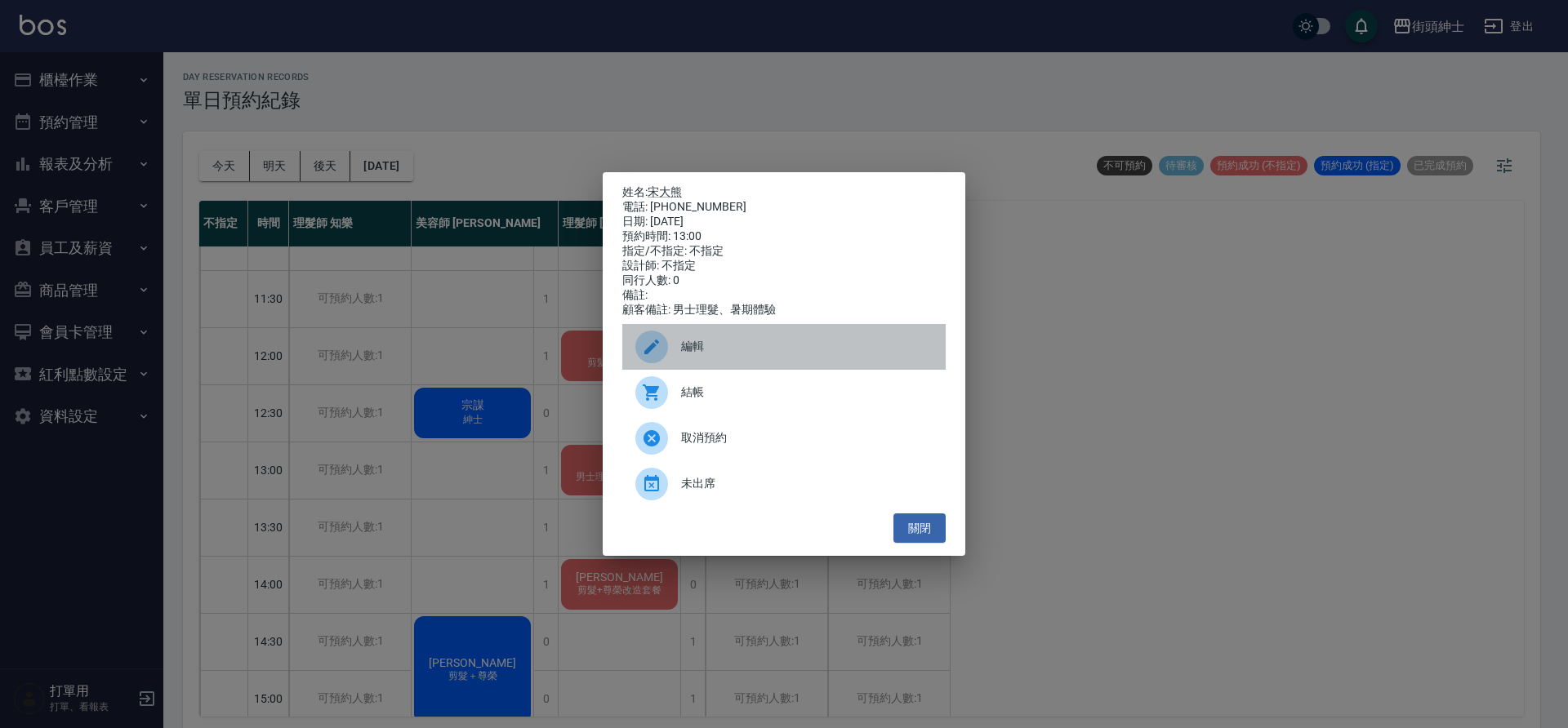
click at [737, 355] on span "編輯" at bounding box center [806, 347] width 251 height 17
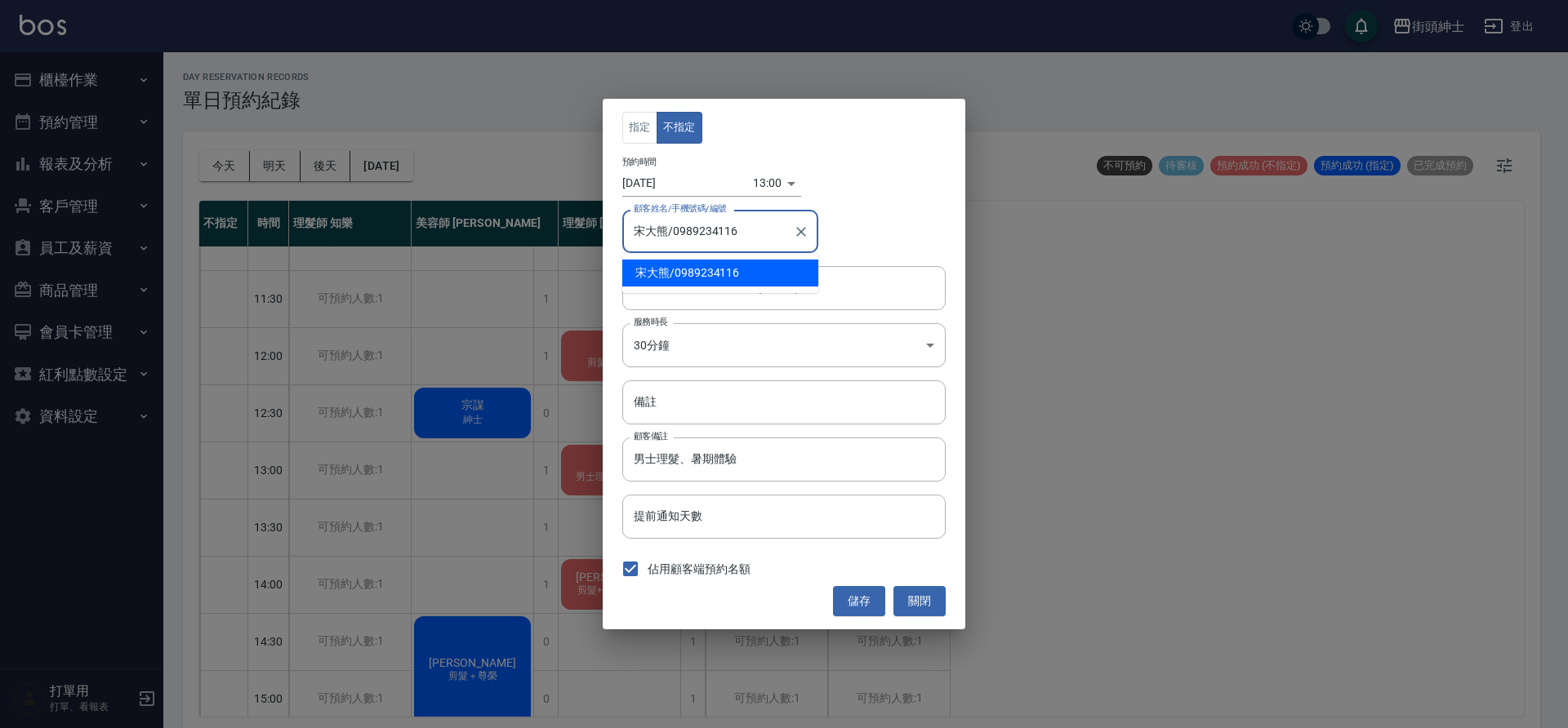
drag, startPoint x: 751, startPoint y: 233, endPoint x: 672, endPoint y: 236, distance: 79.1
click at [672, 236] on input "宋大熊/0989234116" at bounding box center [708, 231] width 157 height 28
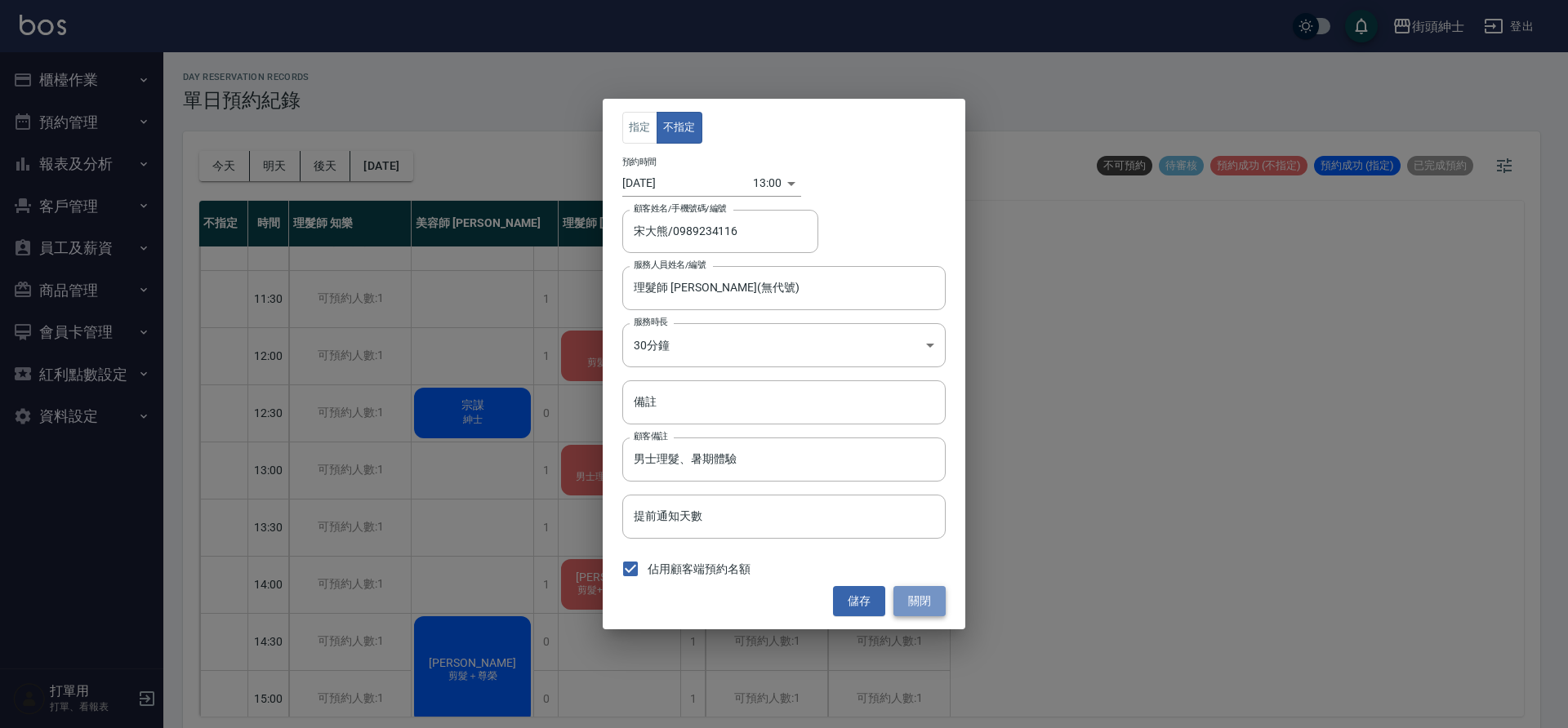
click at [913, 595] on button "關閉" at bounding box center [919, 601] width 53 height 30
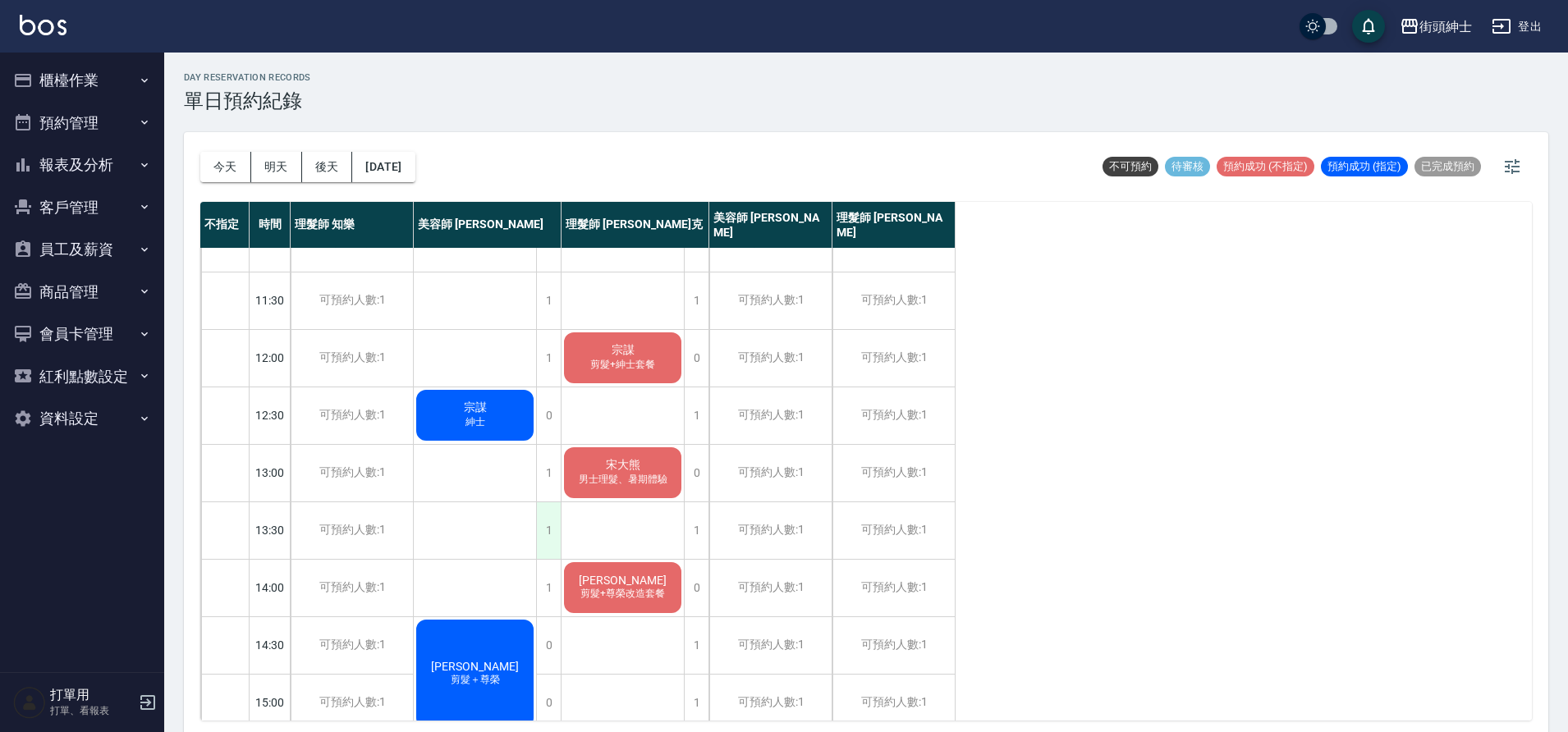
click at [555, 532] on div "1" at bounding box center [548, 530] width 24 height 56
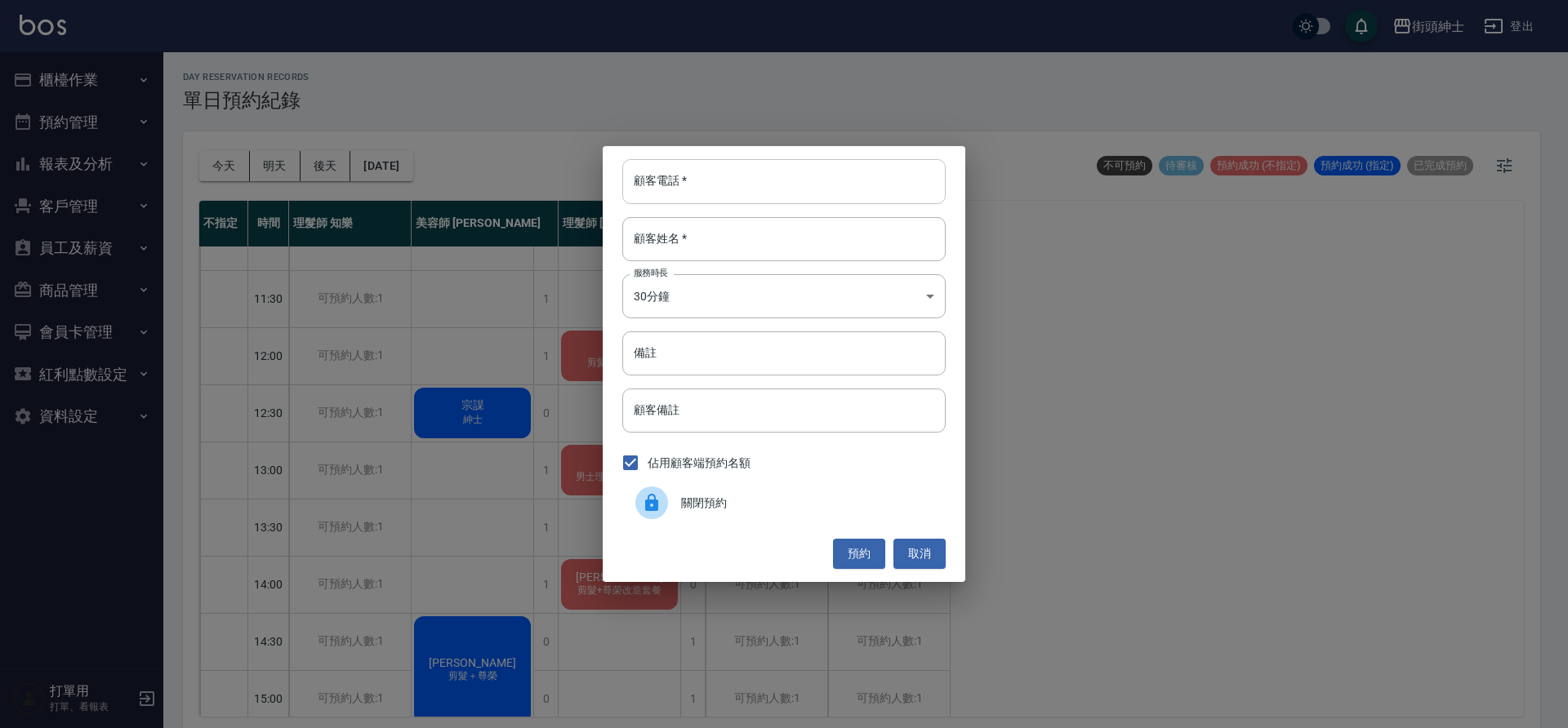
click at [740, 200] on input "顧客電話   *" at bounding box center [784, 181] width 324 height 44
click at [740, 199] on input "顧客電話   *" at bounding box center [784, 181] width 324 height 44
paste input "0989234116"
type input "0989234116"
click at [768, 245] on input "顧客姓名   *" at bounding box center [784, 239] width 324 height 44
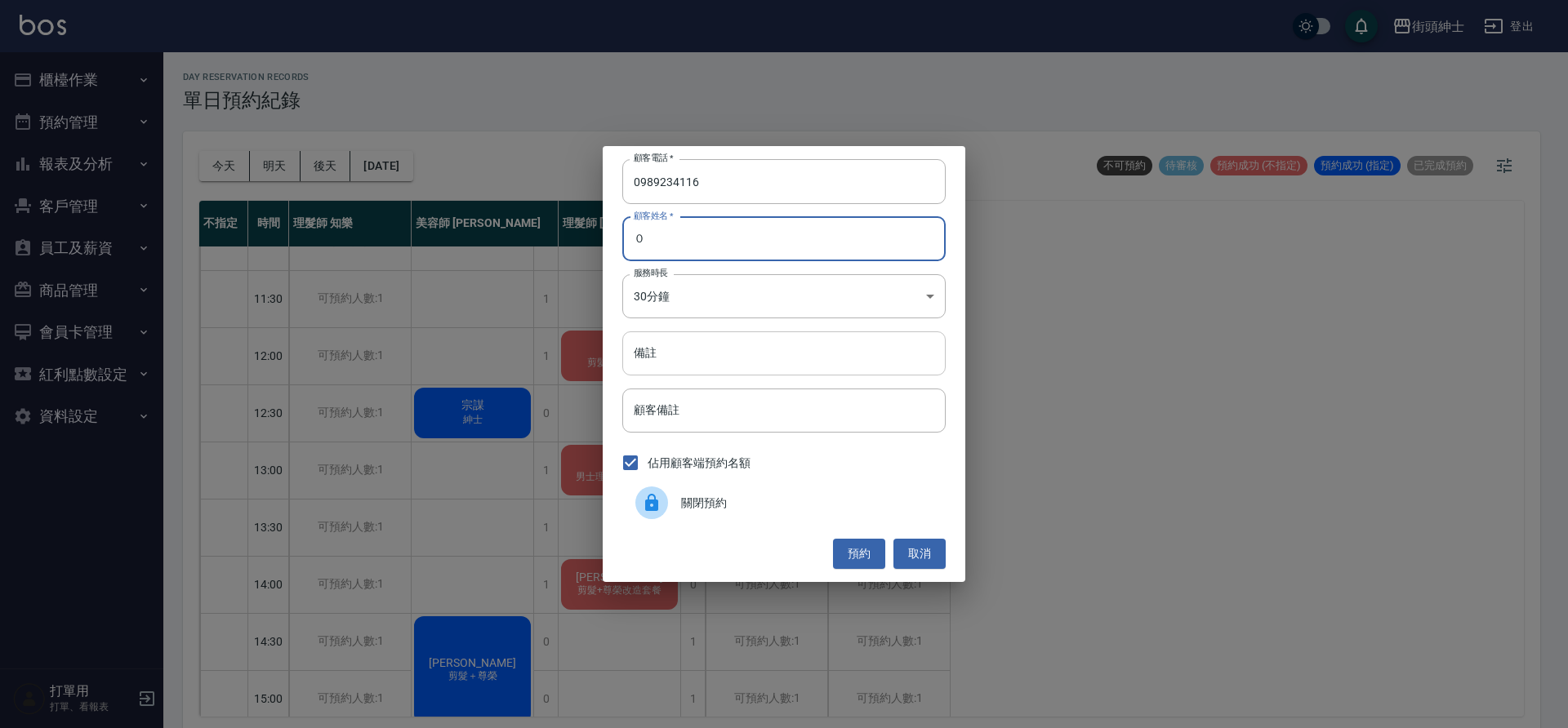
type input "０"
click at [785, 369] on input "備註" at bounding box center [784, 353] width 324 height 44
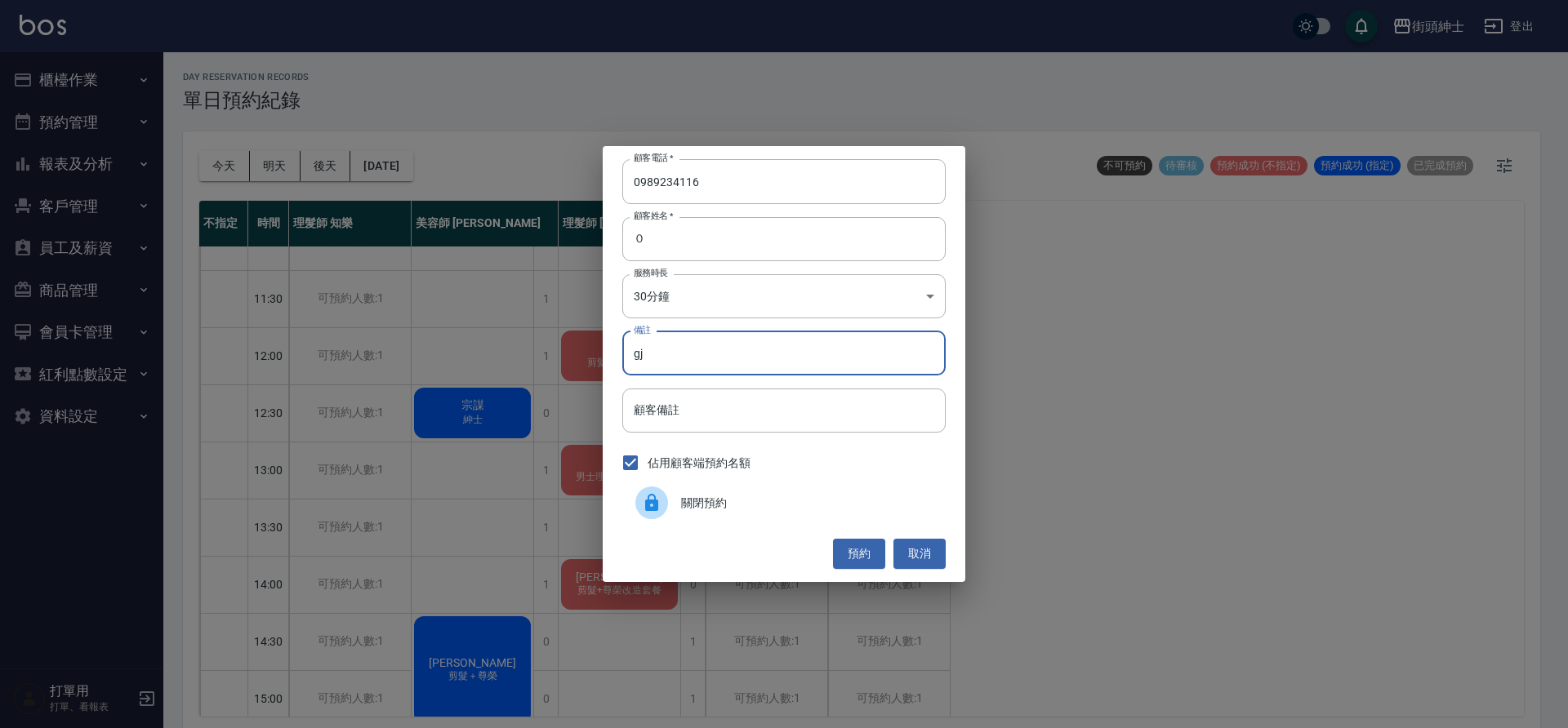
type input "g"
type input "暑期"
click at [860, 551] on button "預約" at bounding box center [859, 554] width 53 height 30
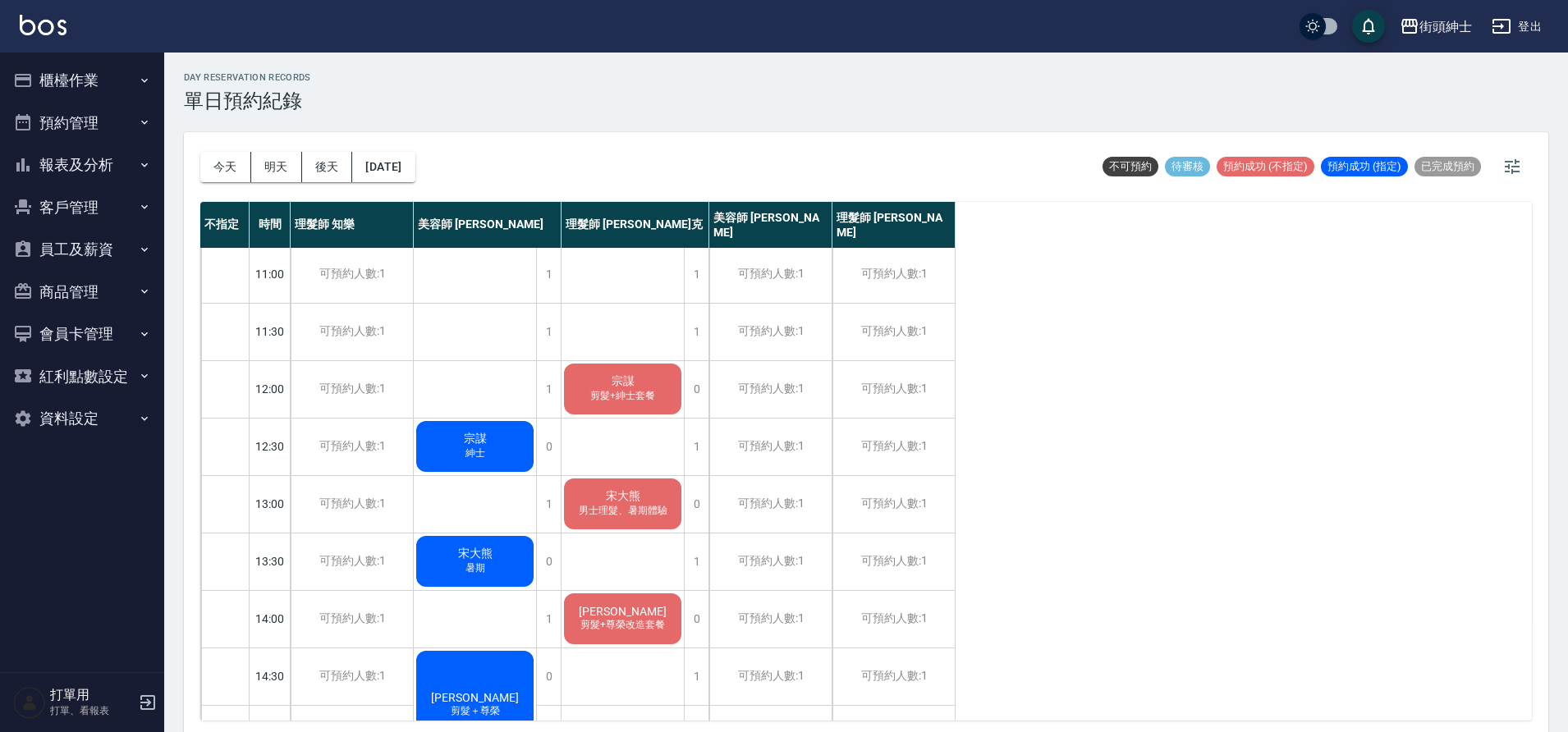
scroll to position [3, 0]
click at [414, 165] on button "2025/09/29" at bounding box center [383, 167] width 62 height 30
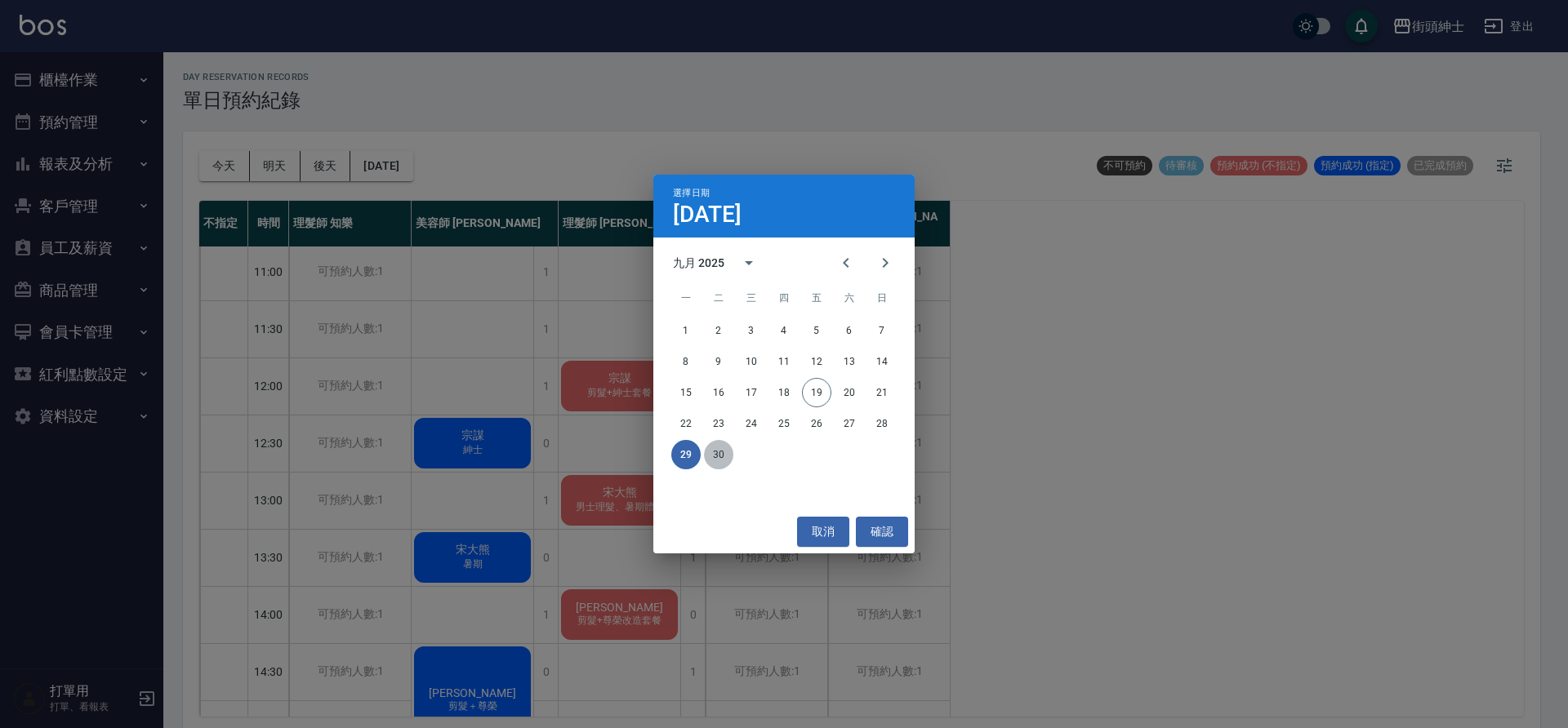
click at [722, 455] on button "30" at bounding box center [719, 455] width 29 height 29
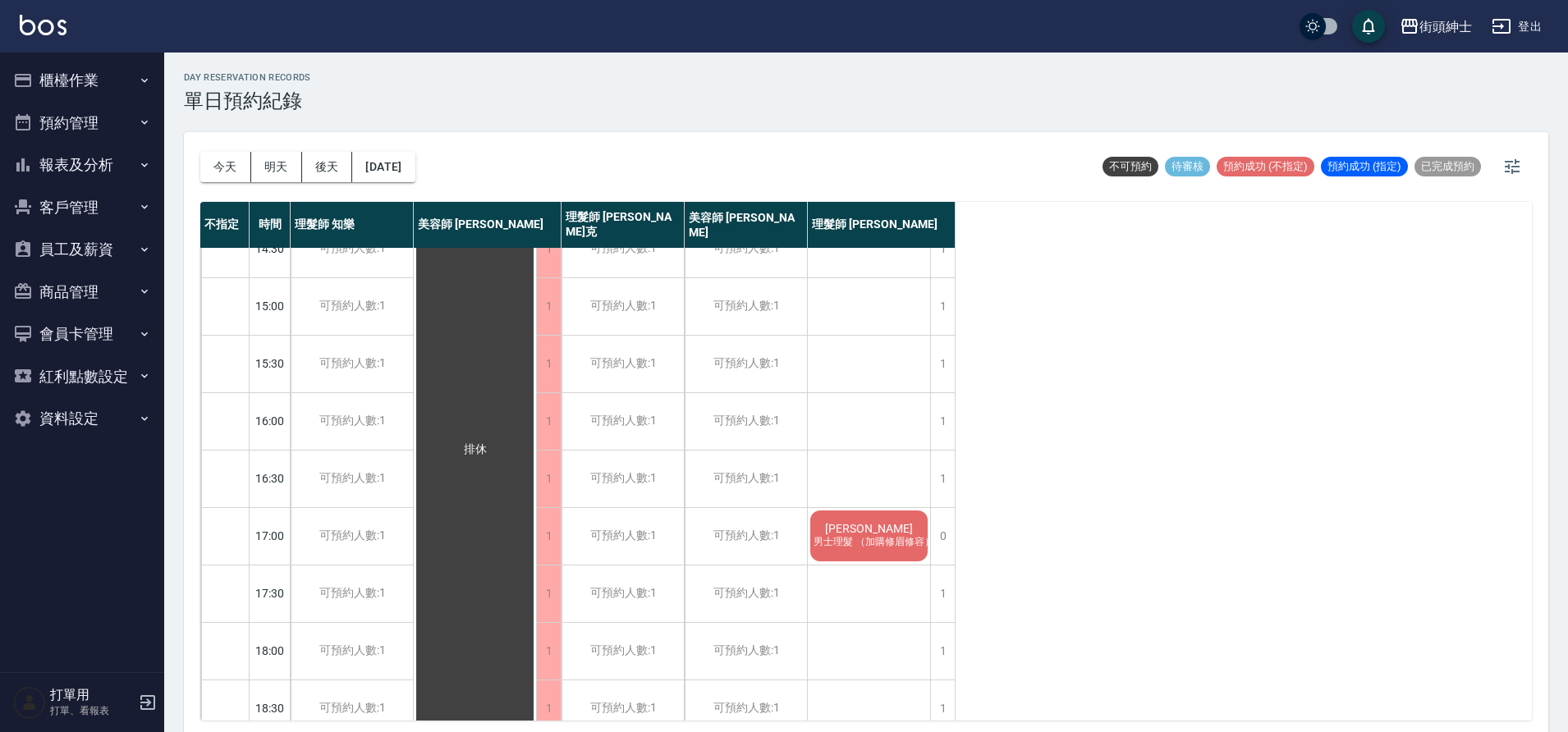
scroll to position [441, 0]
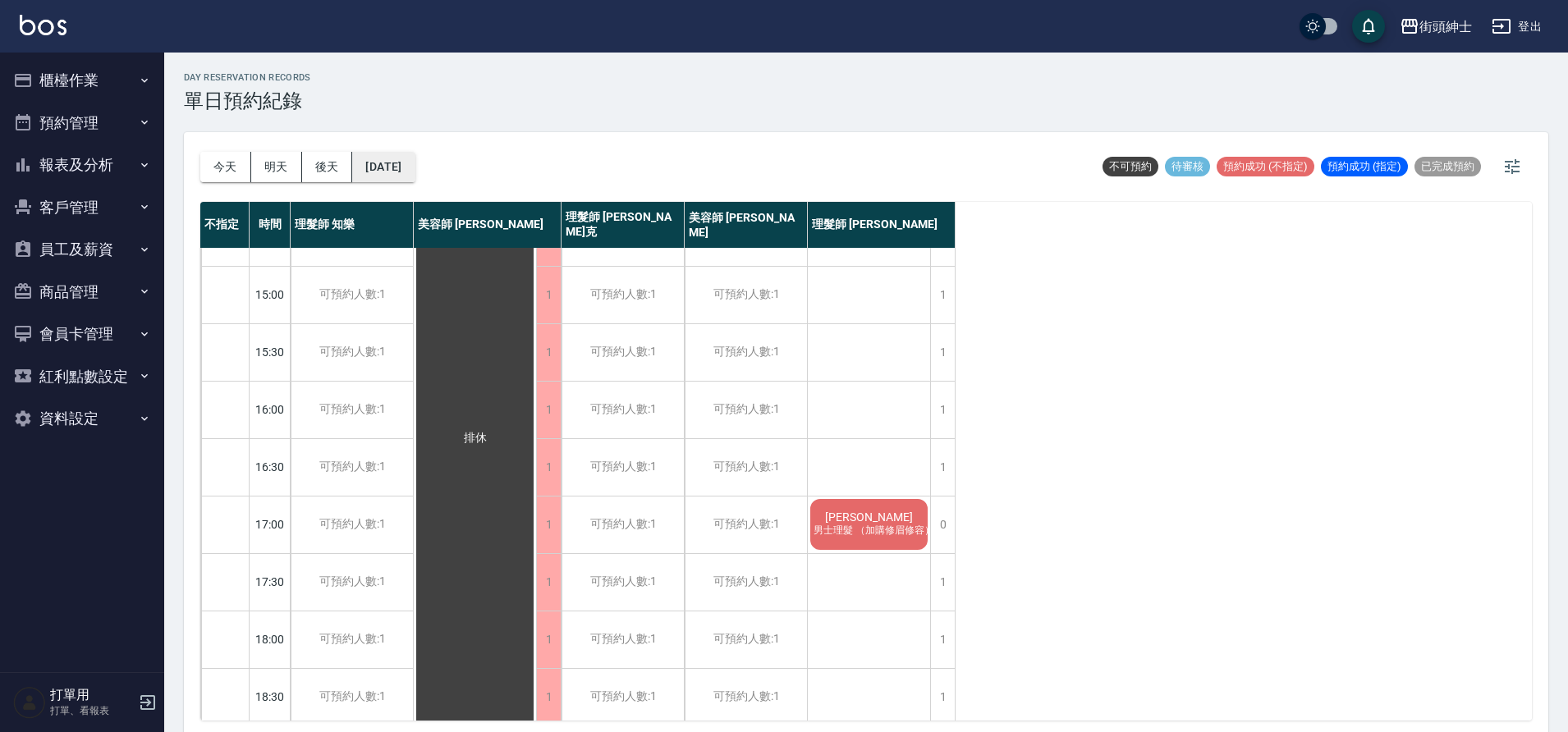
click at [402, 160] on button "2025/09/30" at bounding box center [383, 167] width 62 height 30
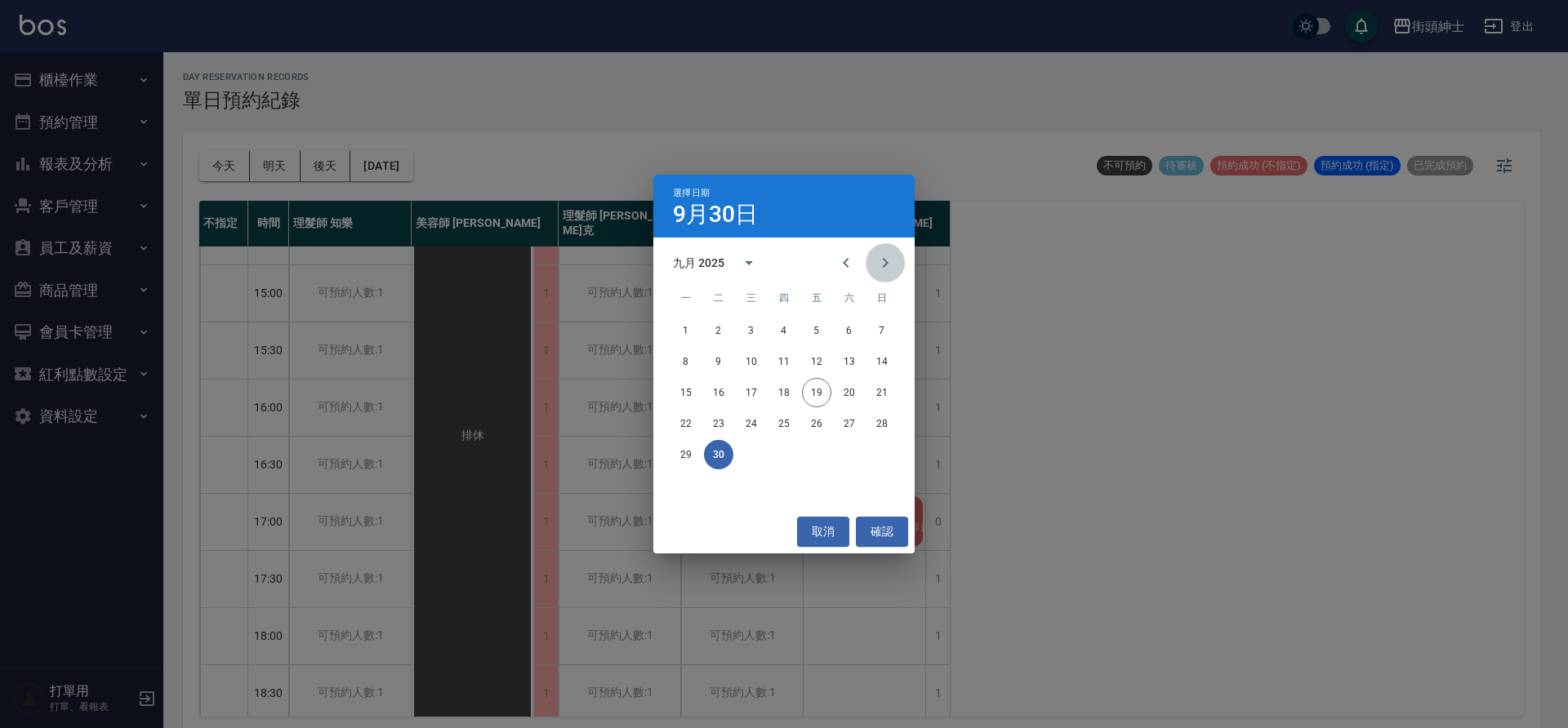
click at [893, 261] on icon "Next month" at bounding box center [885, 262] width 20 height 20
click at [748, 331] on button "1" at bounding box center [752, 330] width 29 height 29
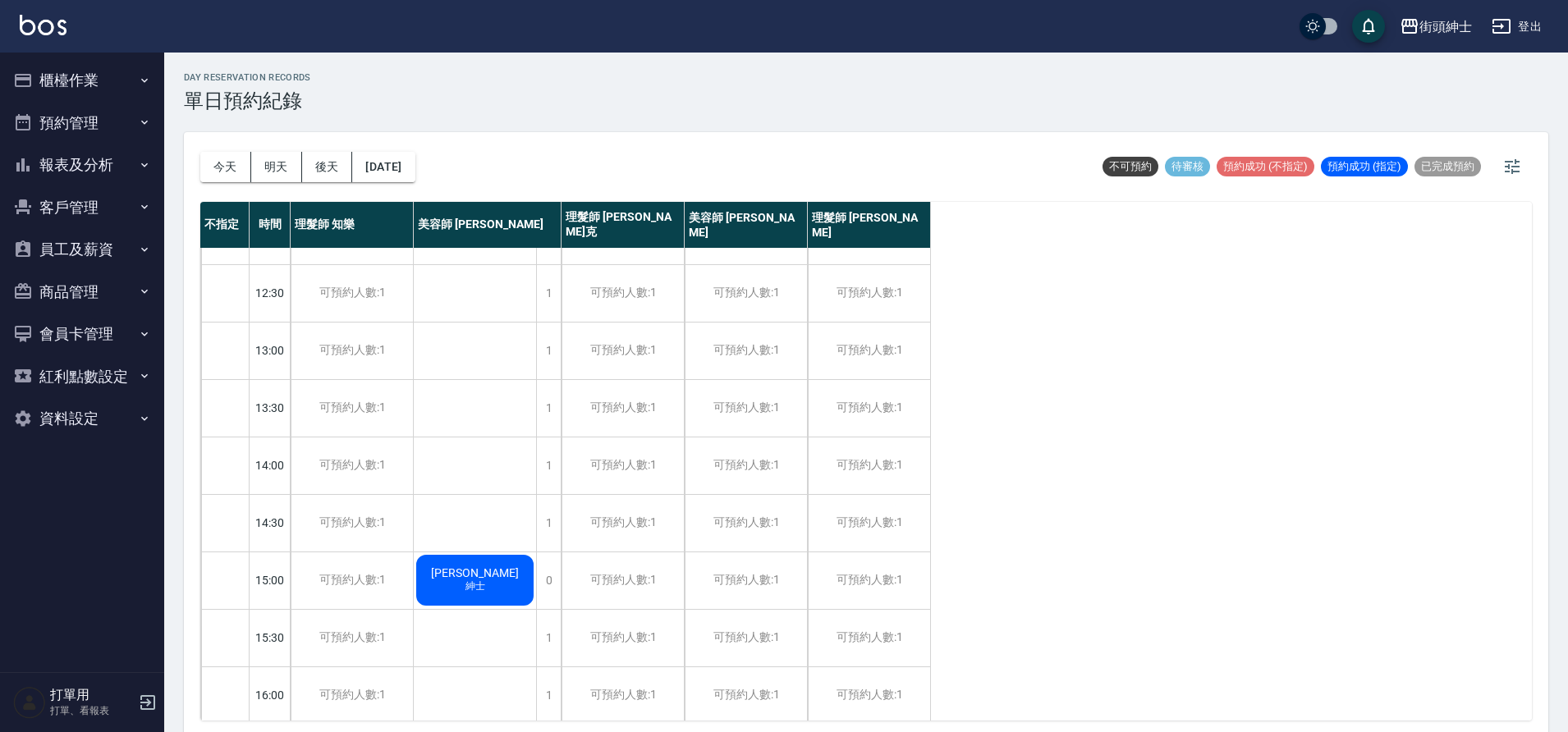
scroll to position [97, 0]
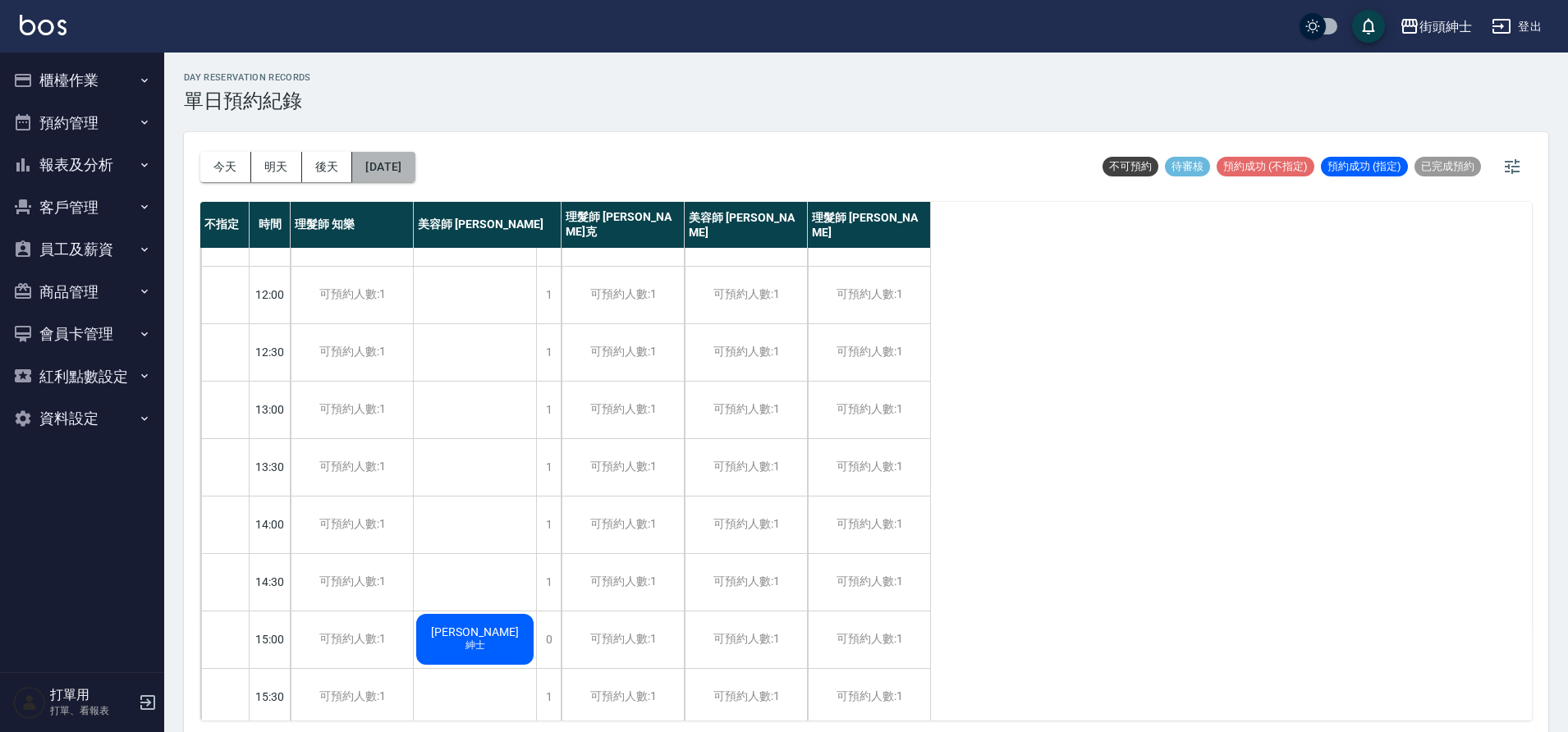
click at [415, 167] on button "2025/10/01" at bounding box center [383, 167] width 62 height 30
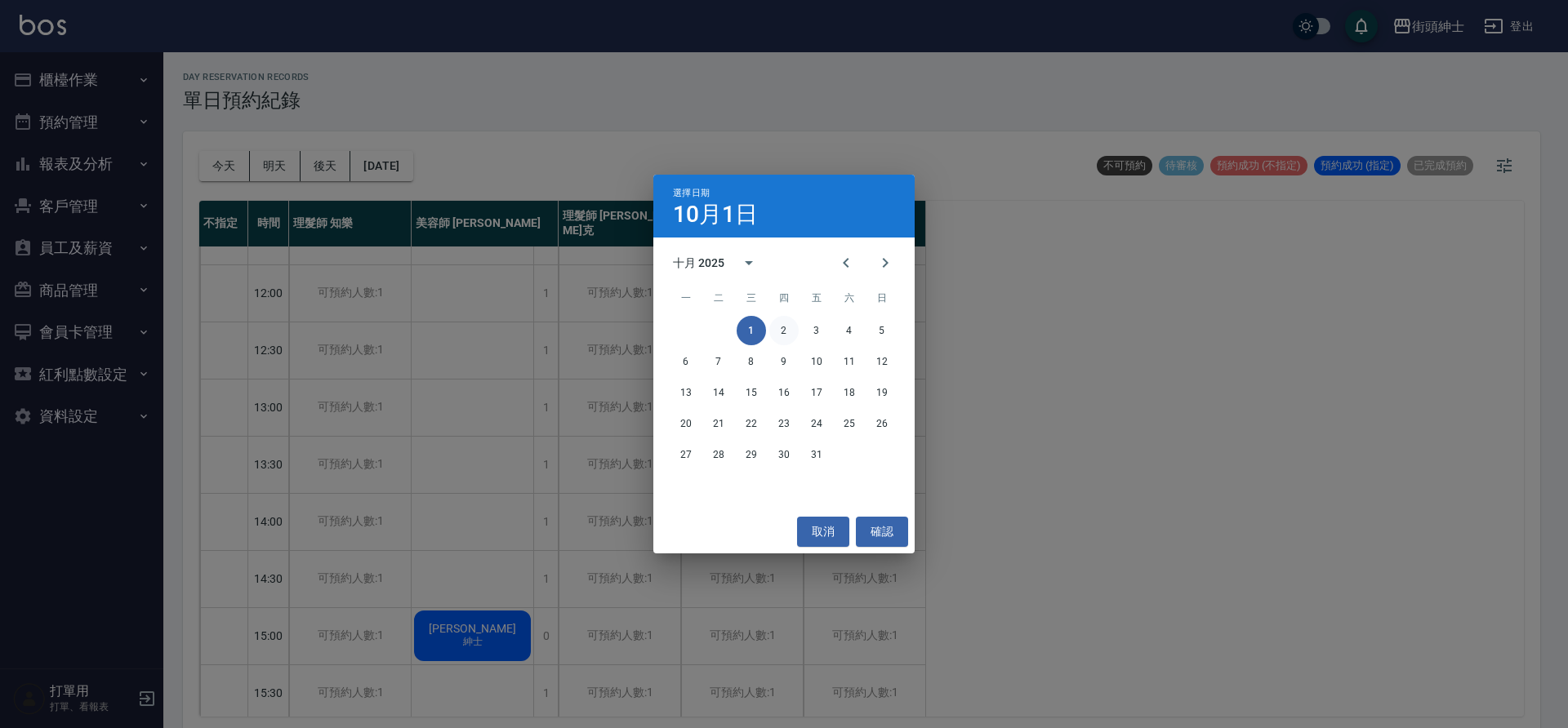
click at [783, 328] on button "2" at bounding box center [784, 330] width 29 height 29
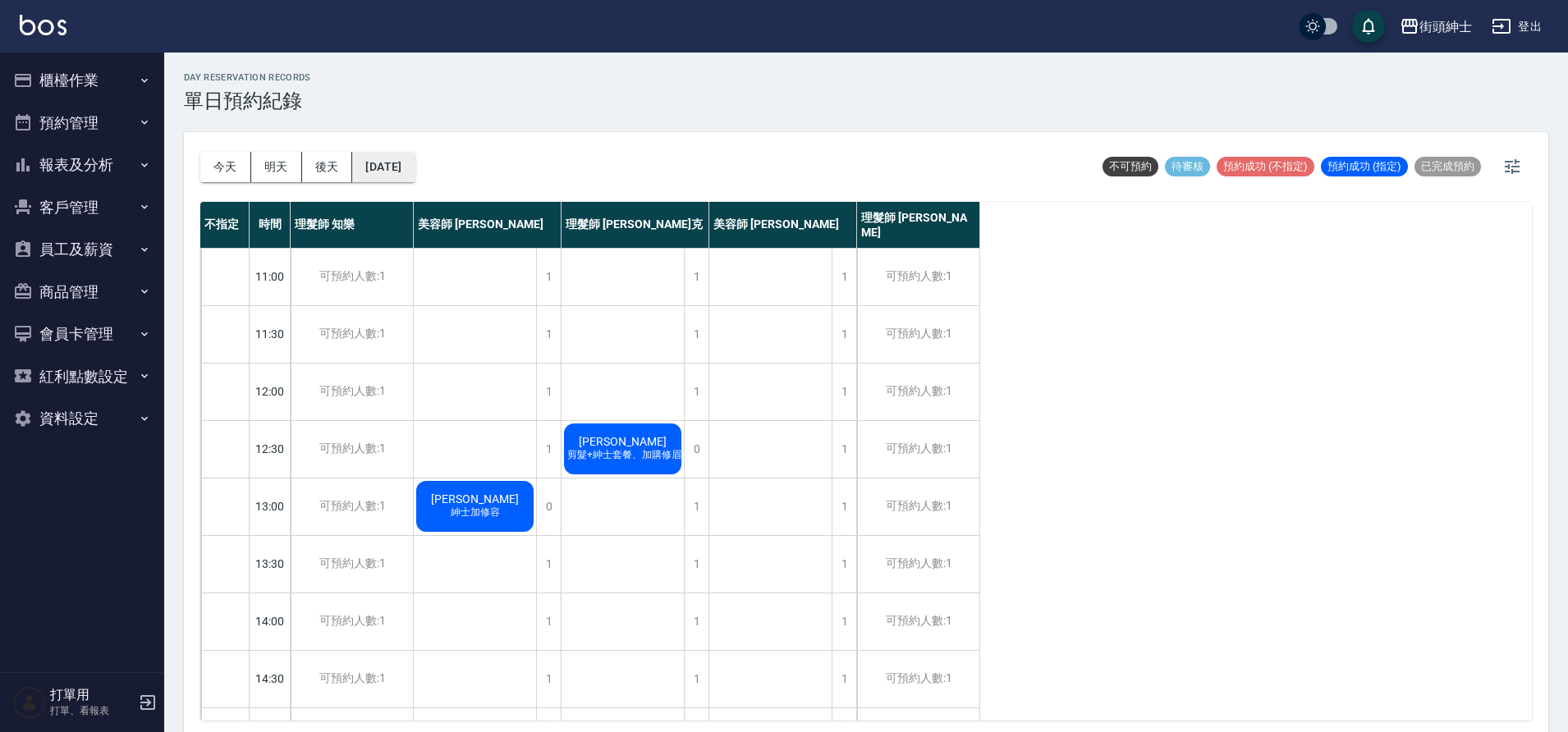
click at [415, 169] on button "2025/10/02" at bounding box center [383, 167] width 62 height 30
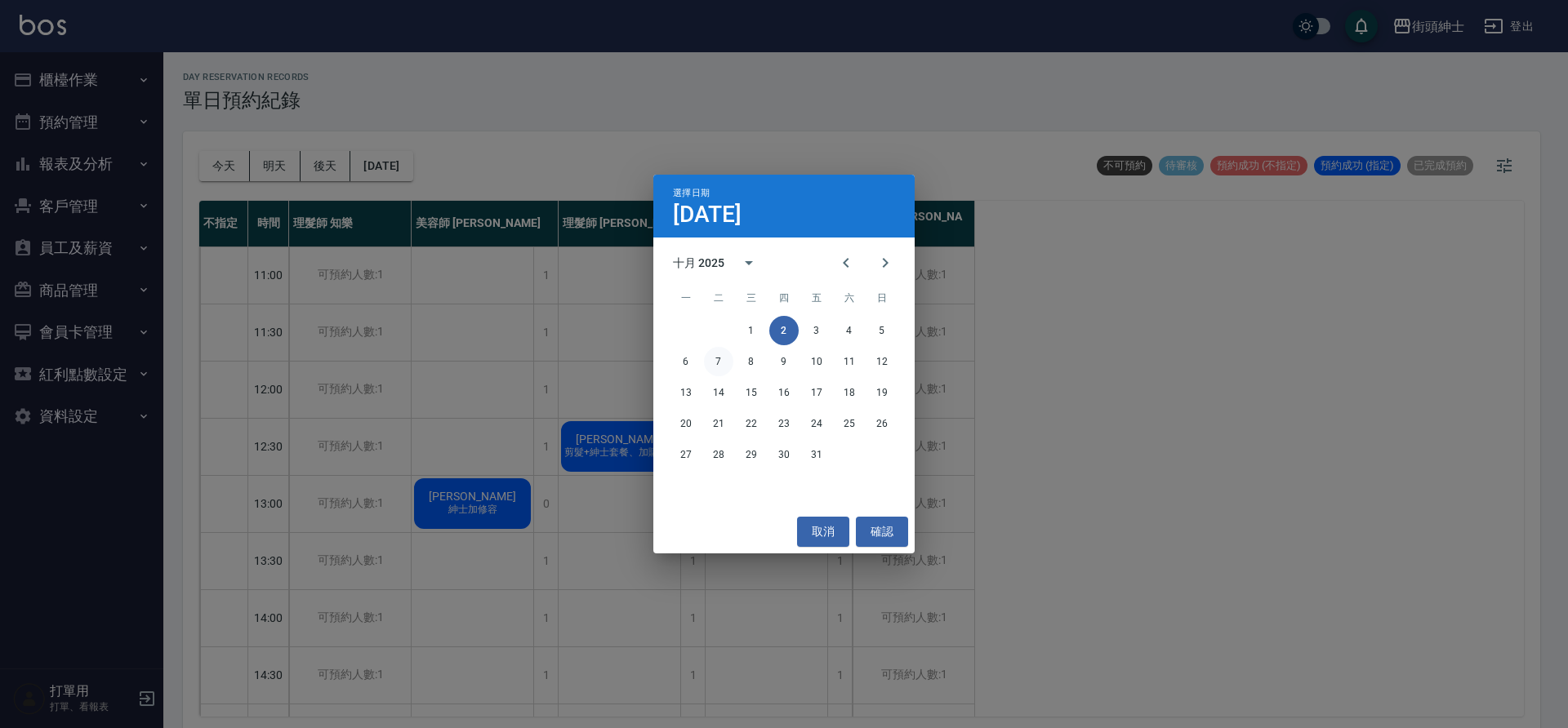
click at [727, 366] on button "7" at bounding box center [719, 361] width 29 height 29
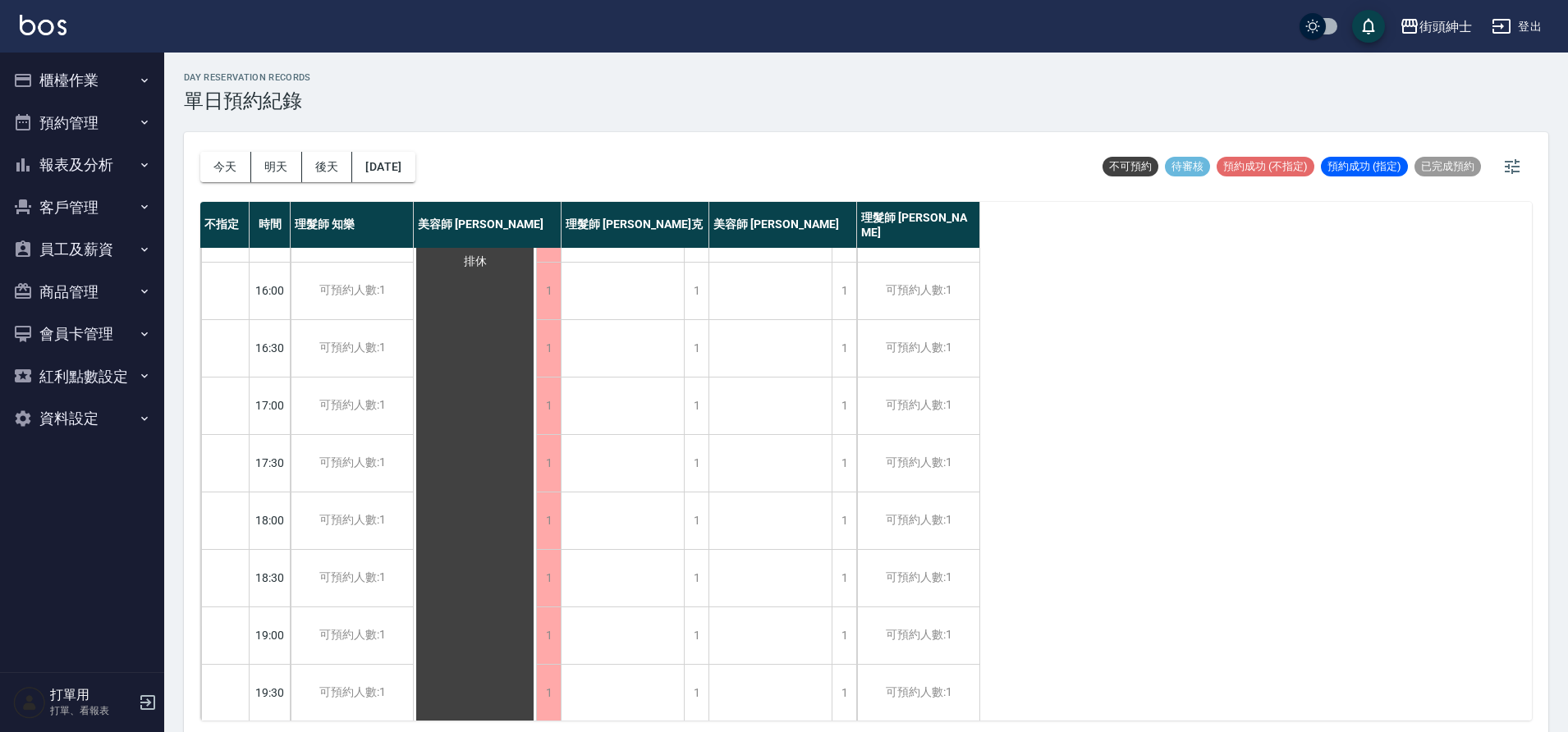
scroll to position [747, 0]
click at [223, 166] on button "今天" at bounding box center [225, 167] width 51 height 30
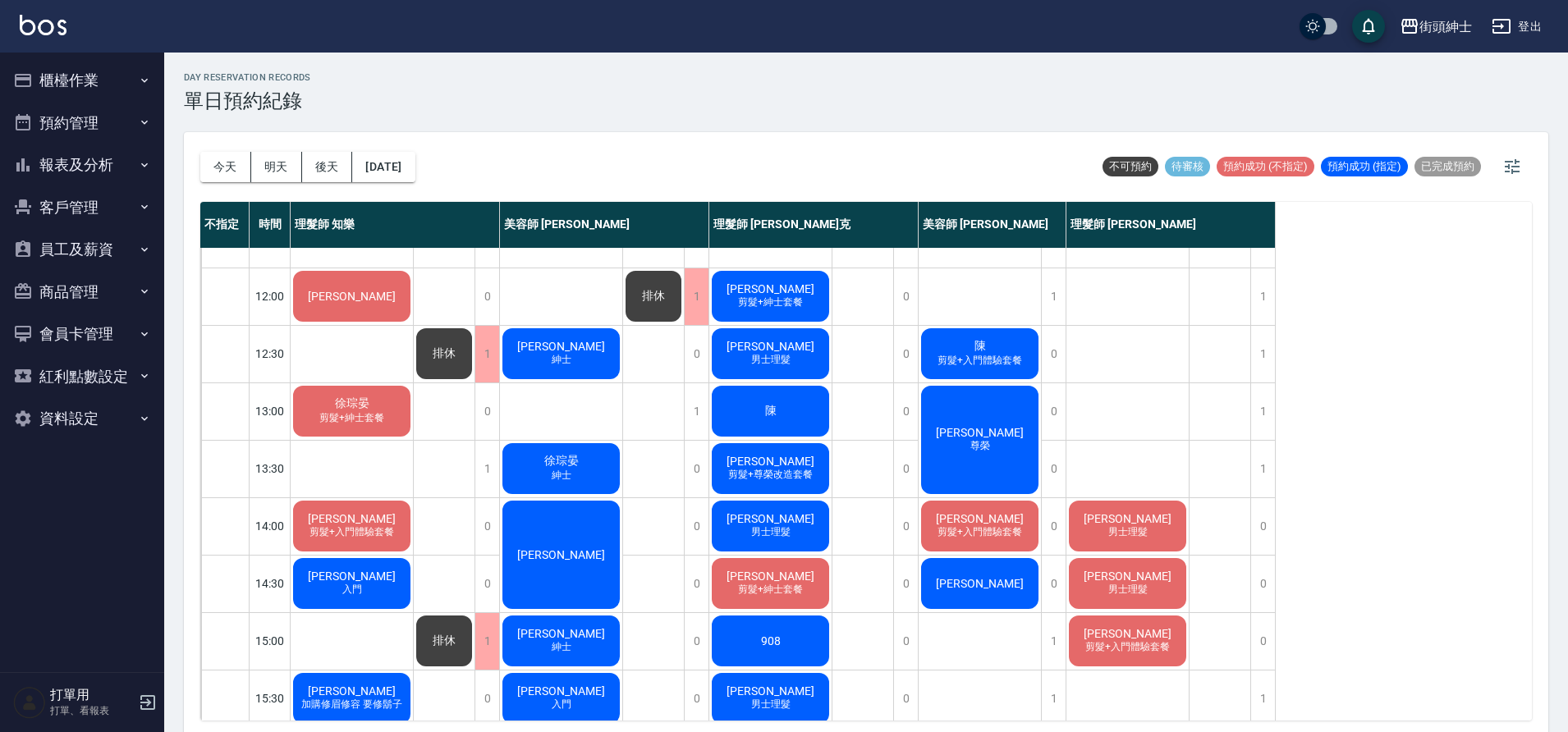
scroll to position [101, 0]
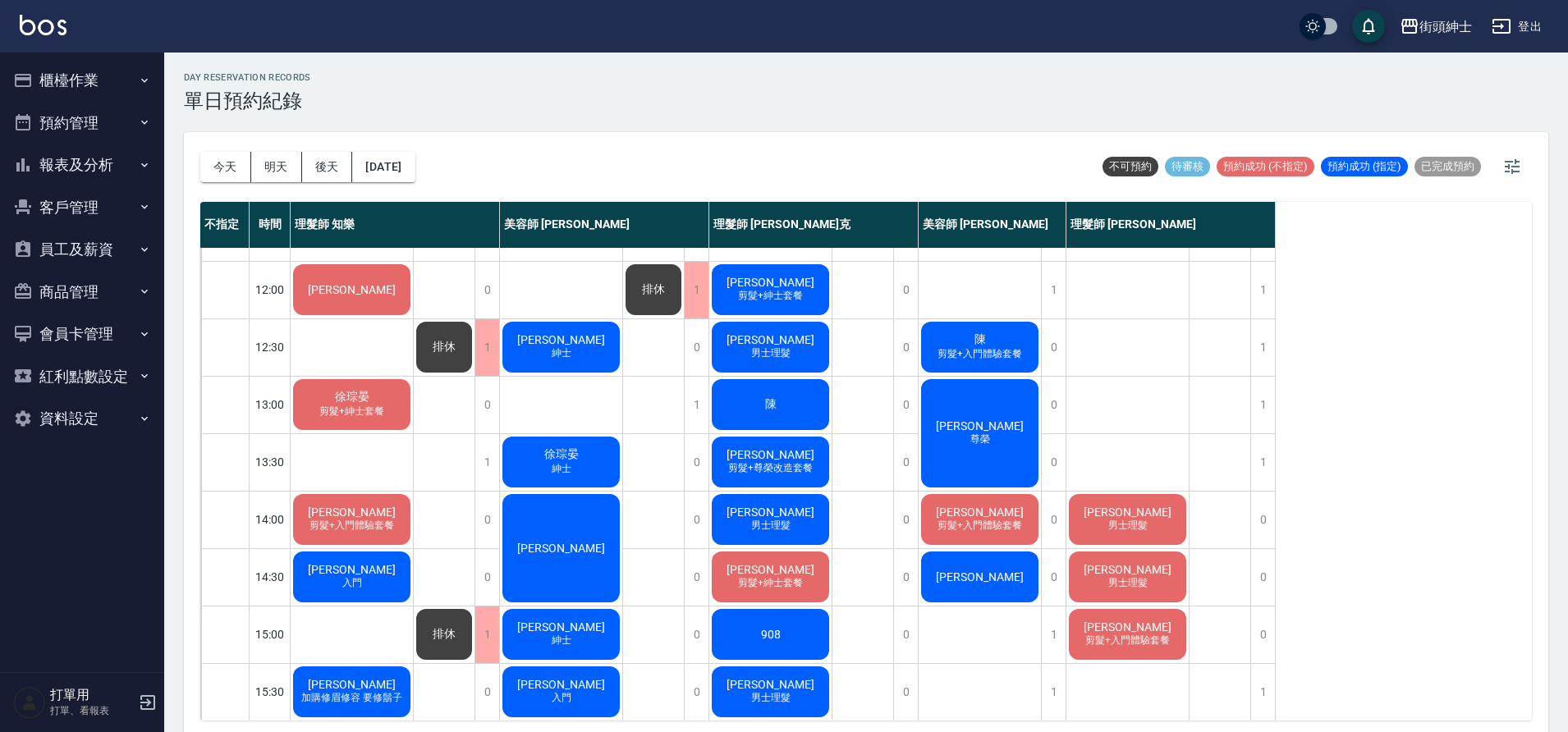
click at [801, 455] on div "黃思熏 剪髮+尊榮改造套餐" at bounding box center [770, 462] width 122 height 56
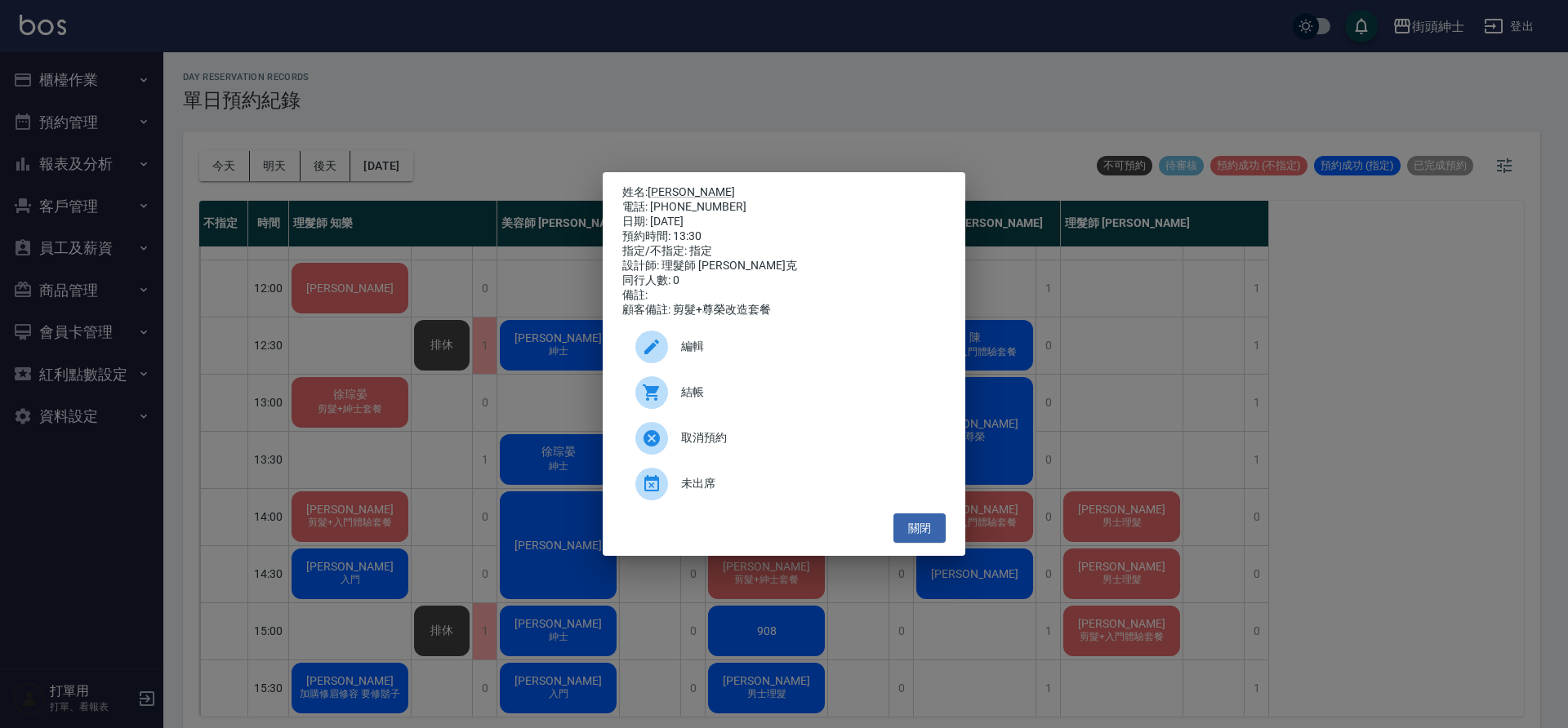
click at [840, 139] on div "姓名: 黃思熏 電話: 0931360016 日期: 2025/09/19 預約時間: 13:30 指定/不指定: 指定 設計師: 理髮師 Vic 維克 同行…" at bounding box center [784, 364] width 1568 height 728
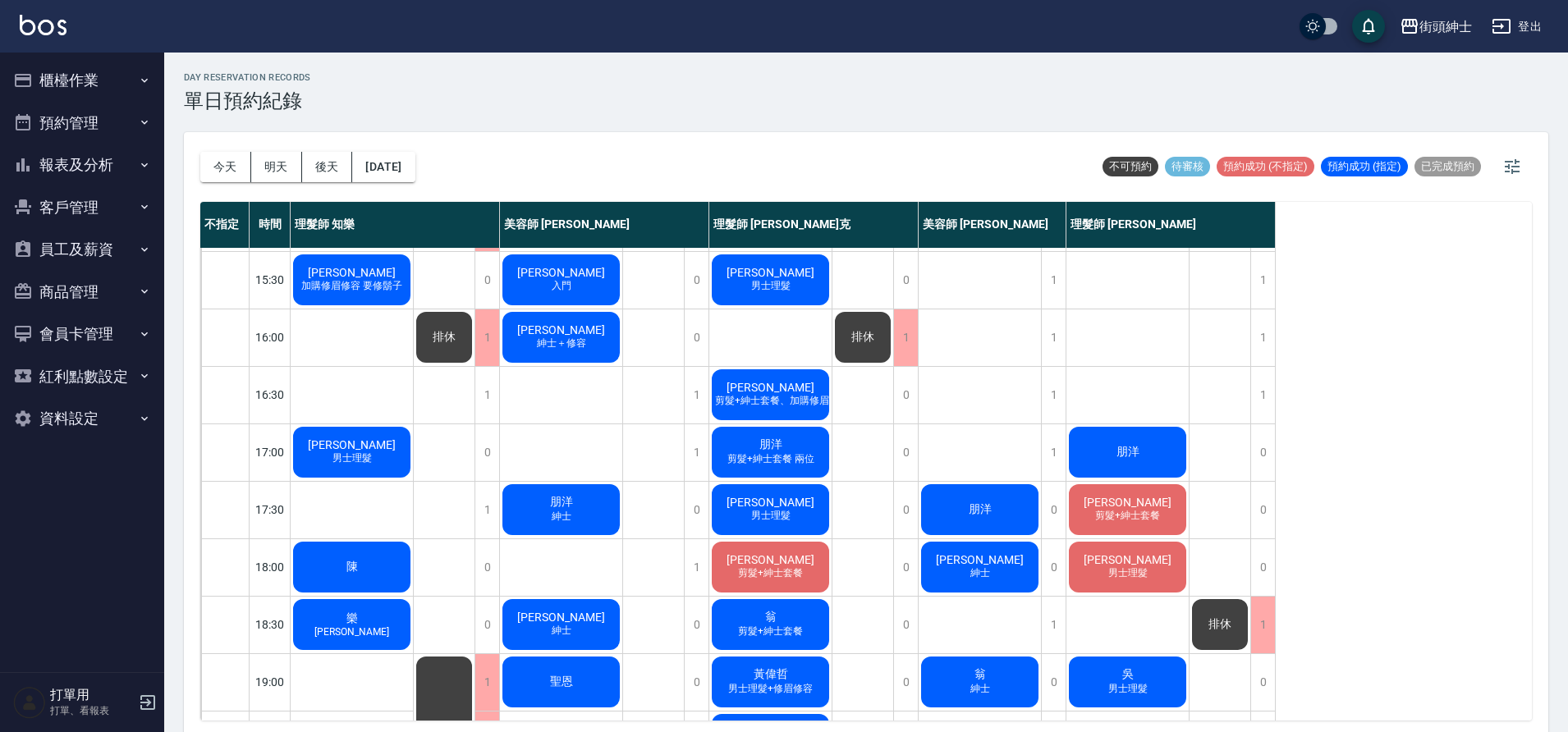
scroll to position [540, 0]
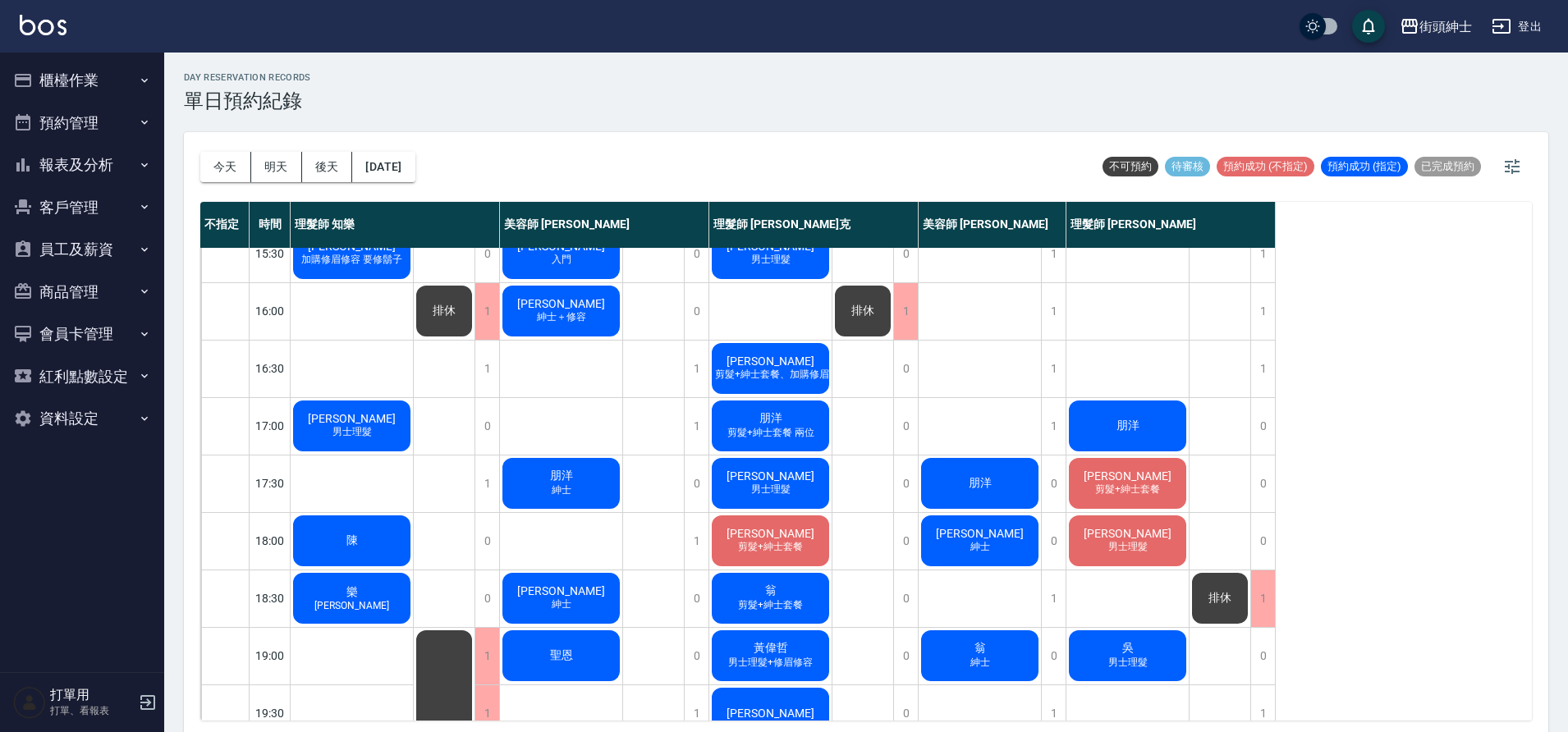
click at [982, 525] on div "鄧浩翔 紳士" at bounding box center [979, 540] width 122 height 56
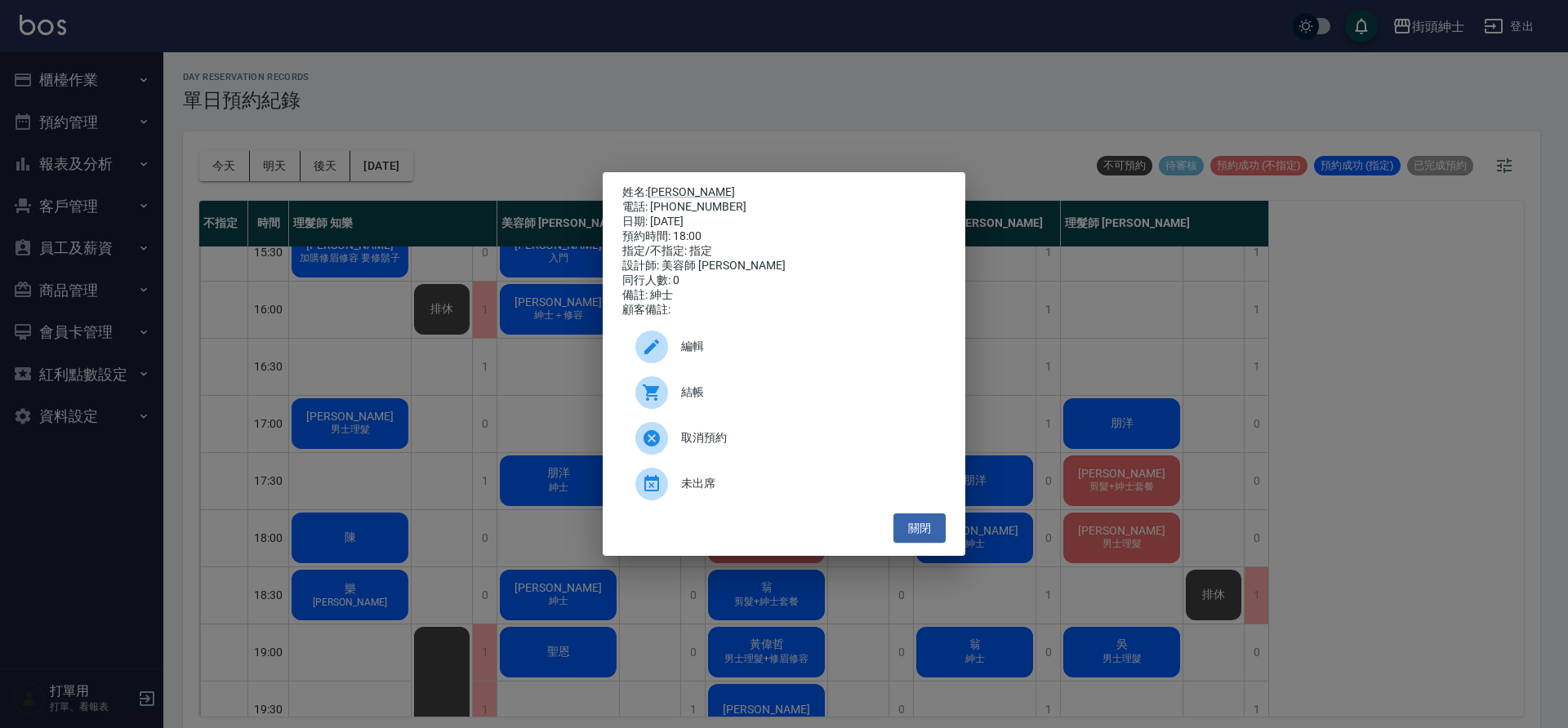
click at [687, 185] on p "姓名: 鄧浩翔" at bounding box center [784, 192] width 324 height 15
click at [679, 185] on link "[PERSON_NAME]" at bounding box center [690, 191] width 87 height 13
click at [676, 191] on link "[PERSON_NAME]" at bounding box center [690, 191] width 87 height 13
click at [931, 541] on button "關閉" at bounding box center [919, 528] width 53 height 30
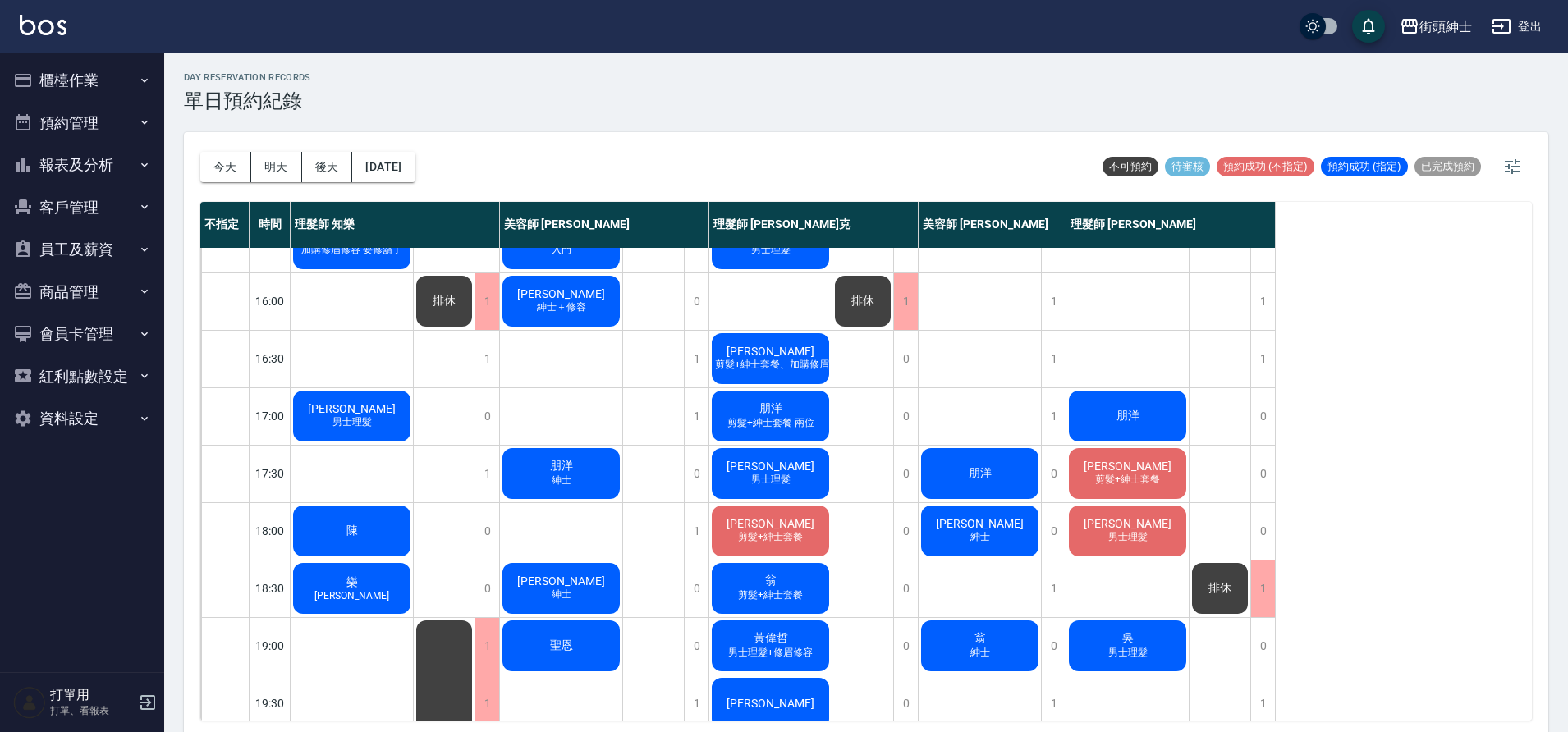
scroll to position [557, 0]
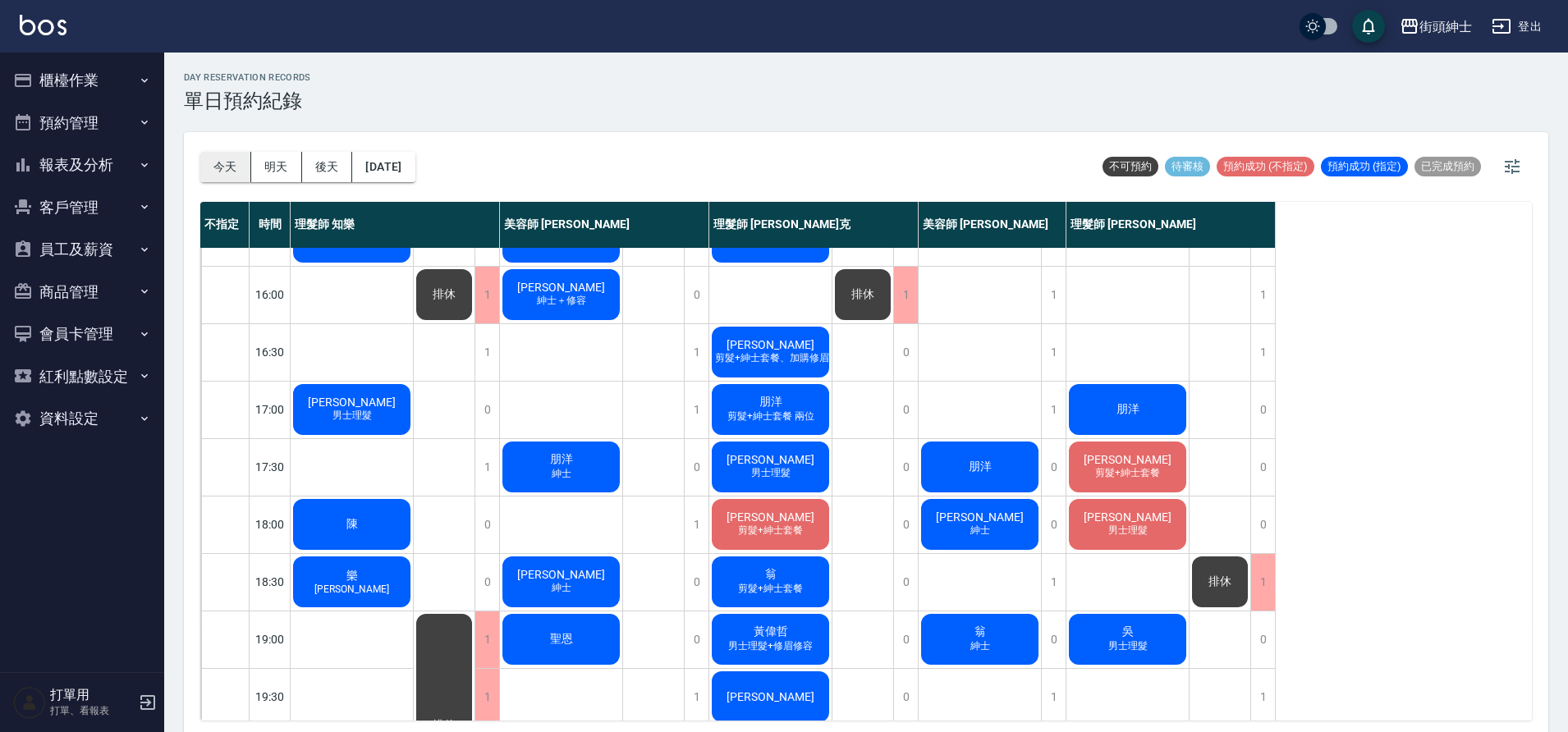
click at [212, 160] on button "今天" at bounding box center [225, 167] width 51 height 30
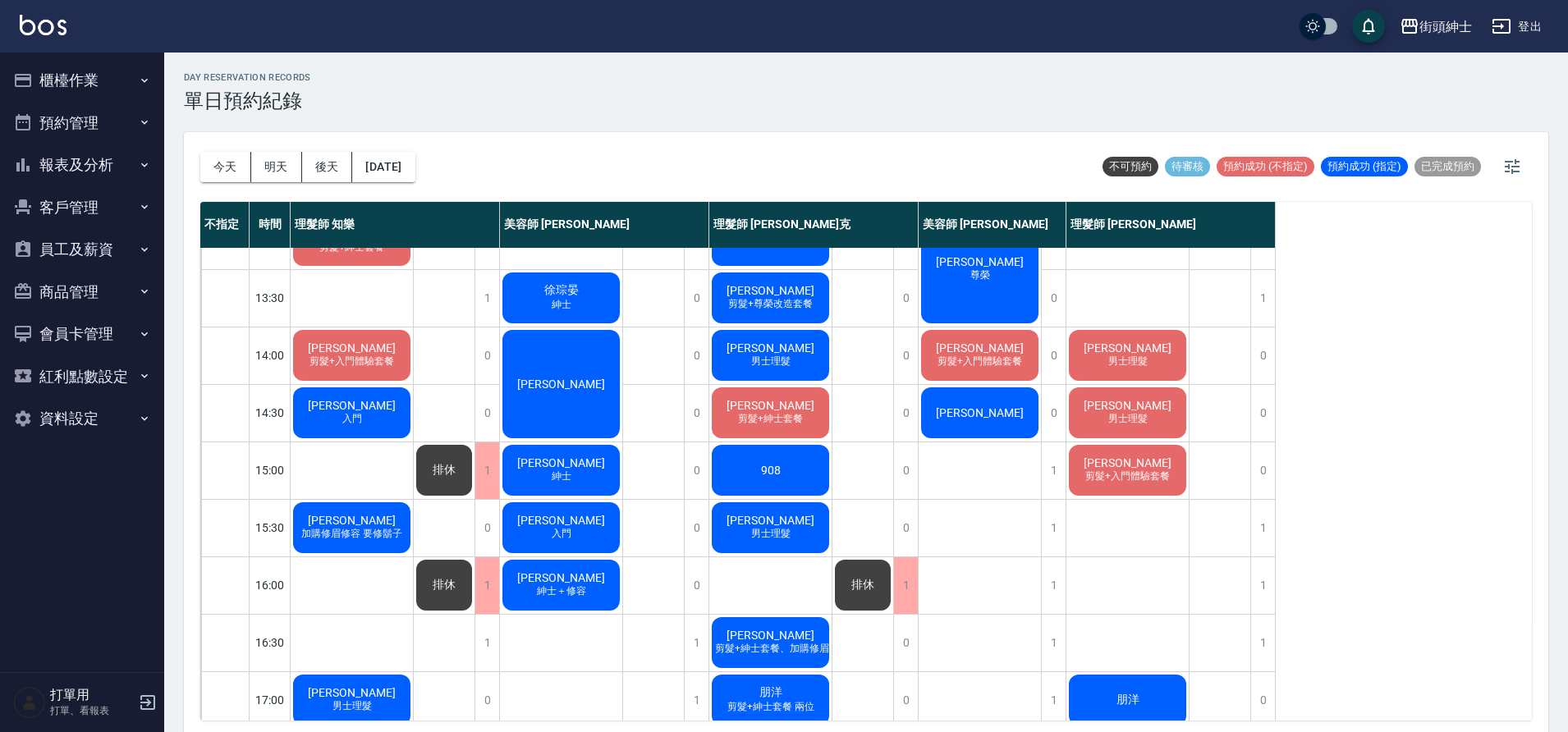
scroll to position [265, 0]
click at [408, 165] on button "[DATE]" at bounding box center [383, 167] width 62 height 30
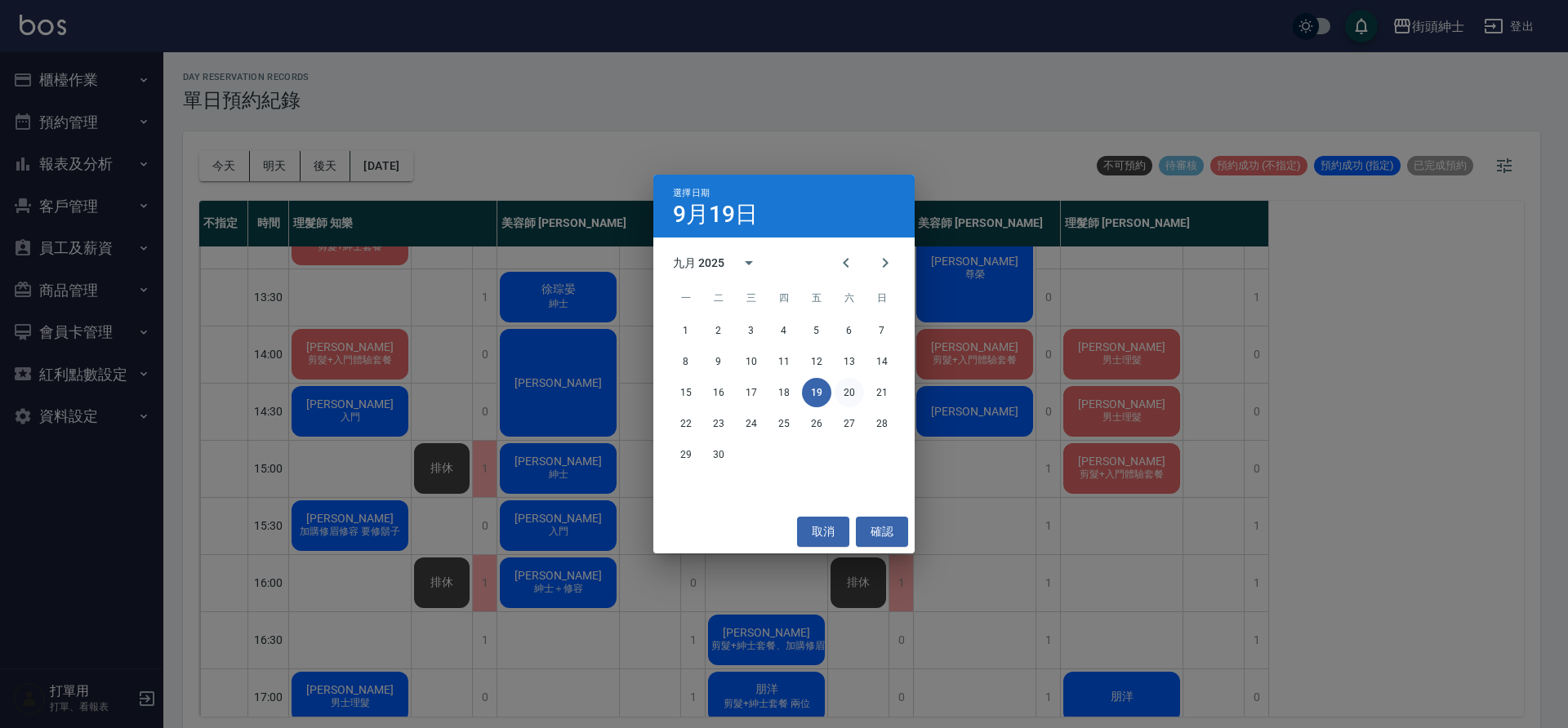
click at [853, 392] on button "20" at bounding box center [849, 392] width 29 height 29
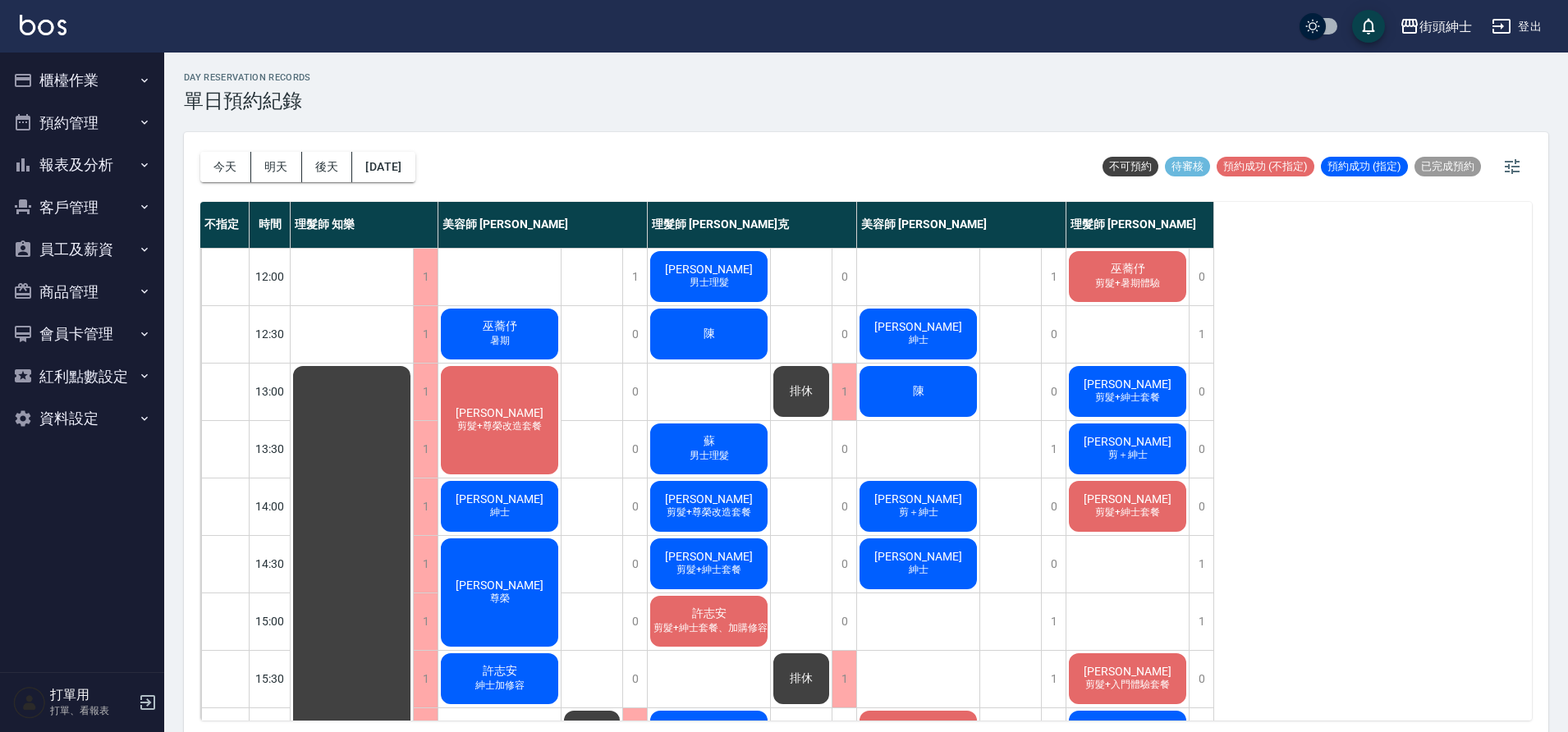
scroll to position [114, 0]
click at [221, 167] on button "今天" at bounding box center [225, 167] width 51 height 30
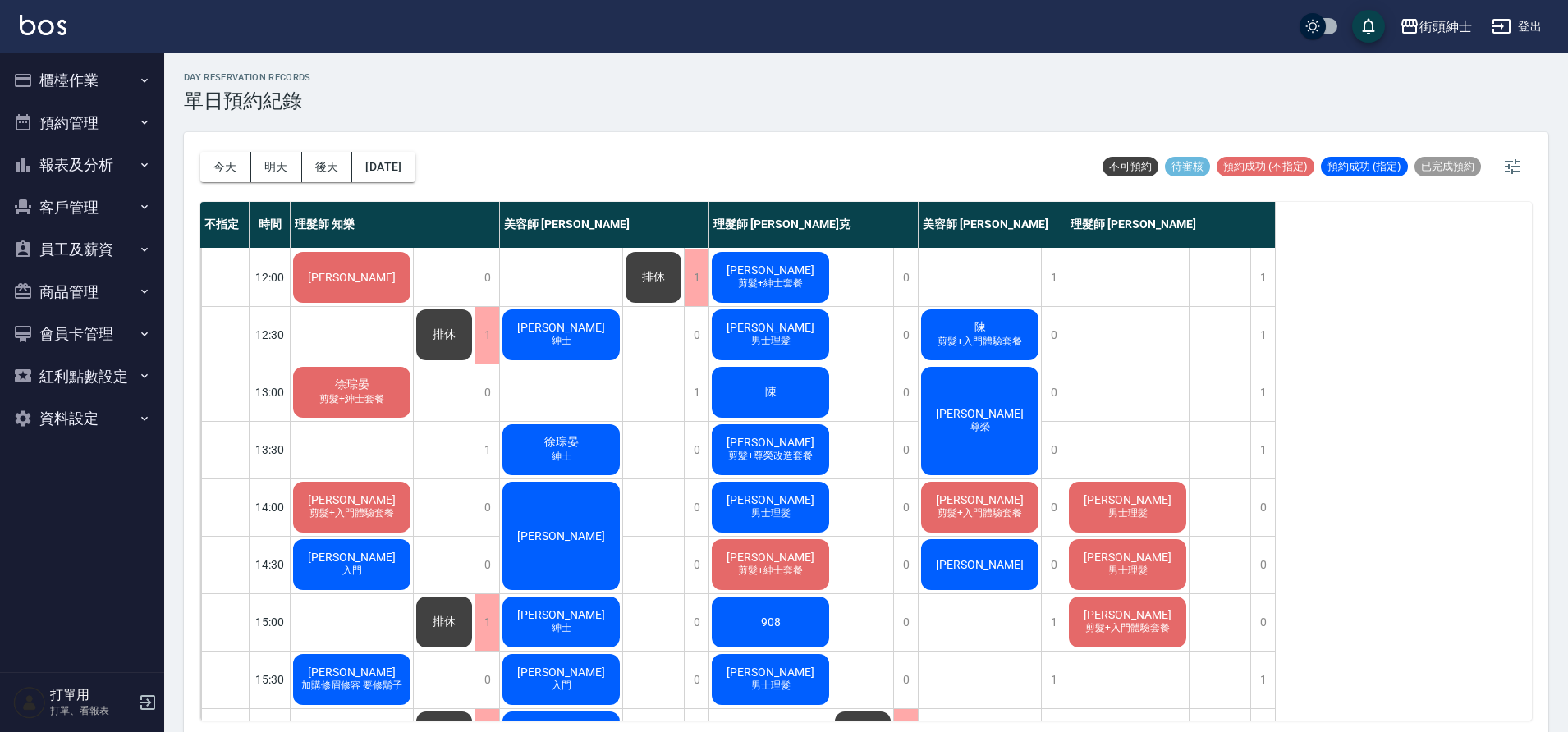
click at [802, 498] on div "陳先生 男士理髮" at bounding box center [770, 507] width 122 height 56
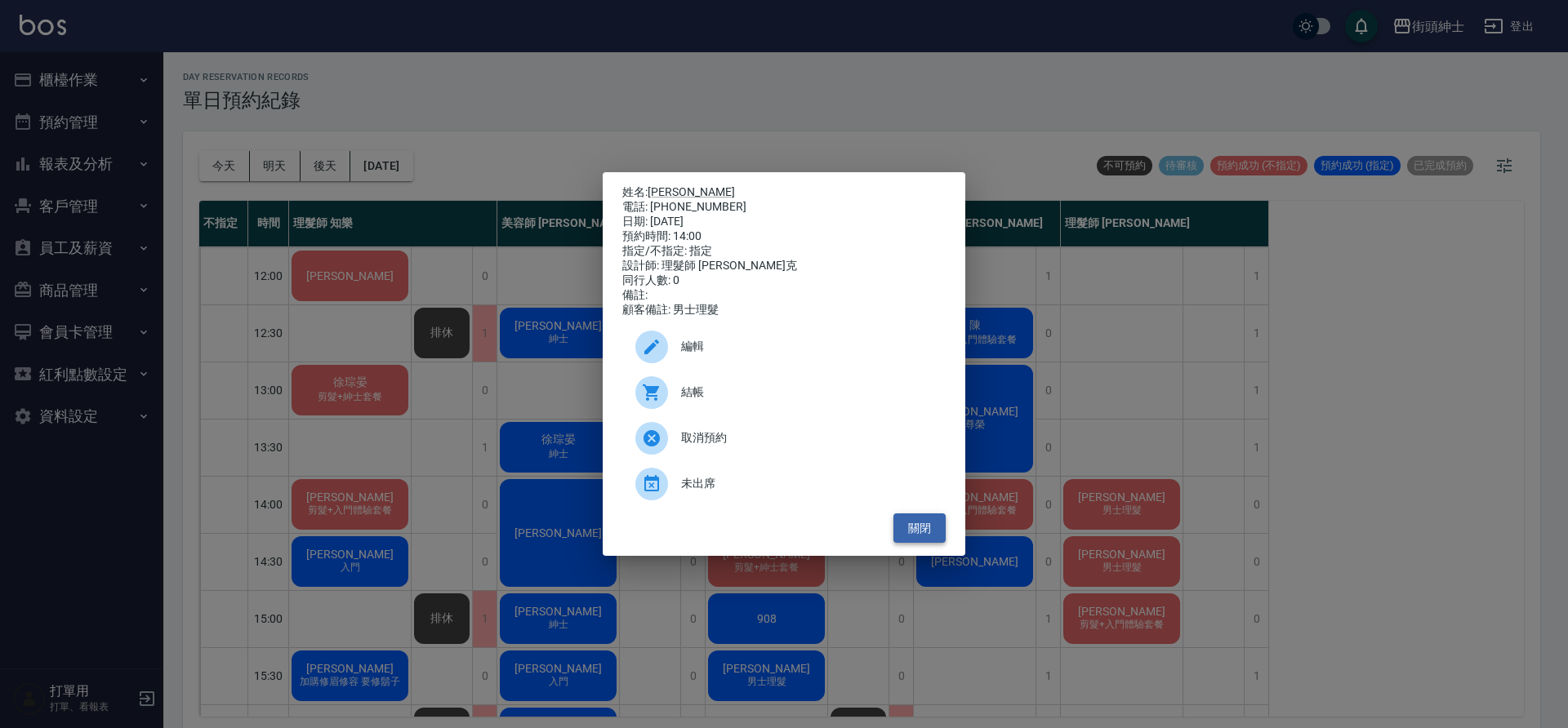
click at [936, 527] on button "關閉" at bounding box center [919, 528] width 53 height 30
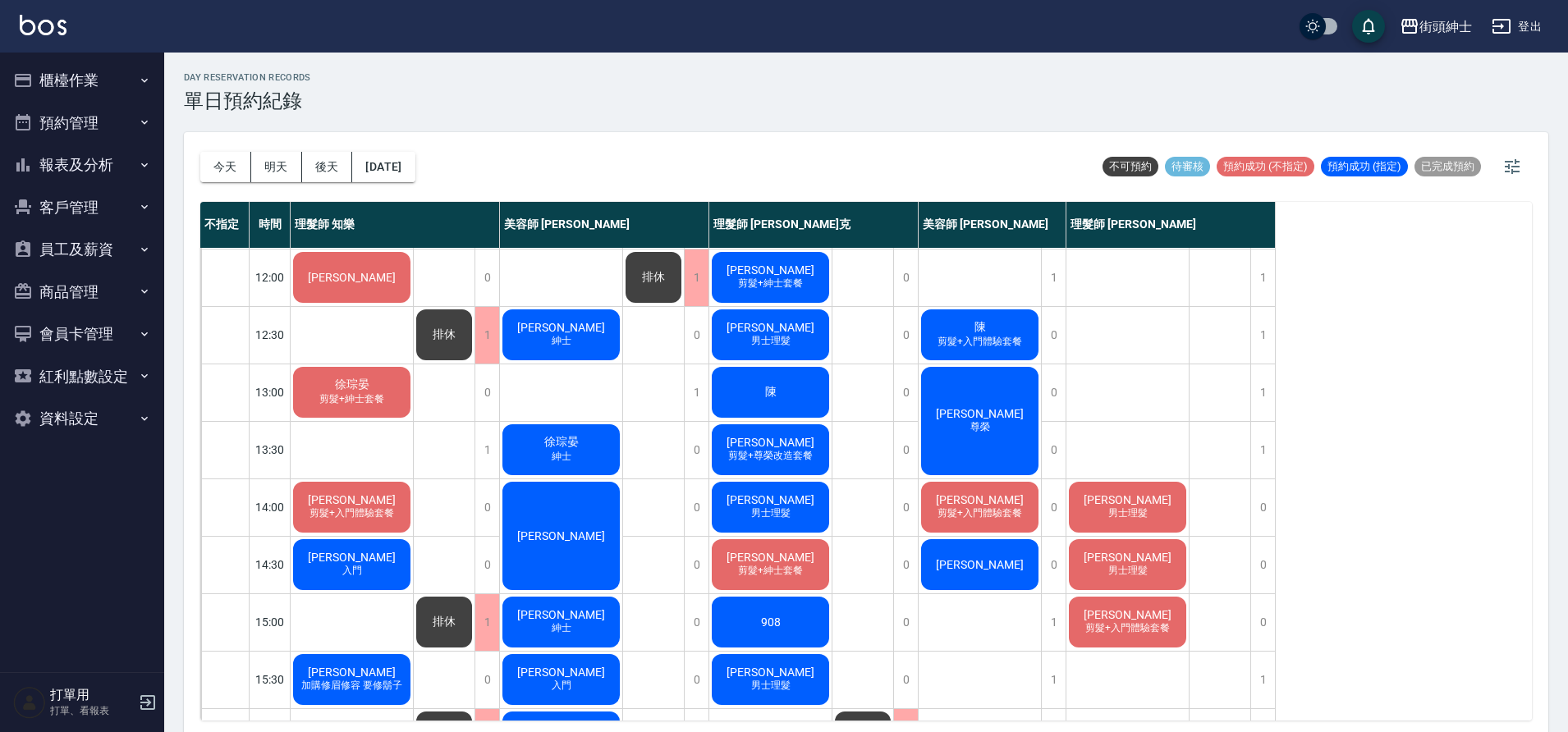
click at [1098, 505] on div "Eric 男士理髮" at bounding box center [1127, 507] width 122 height 56
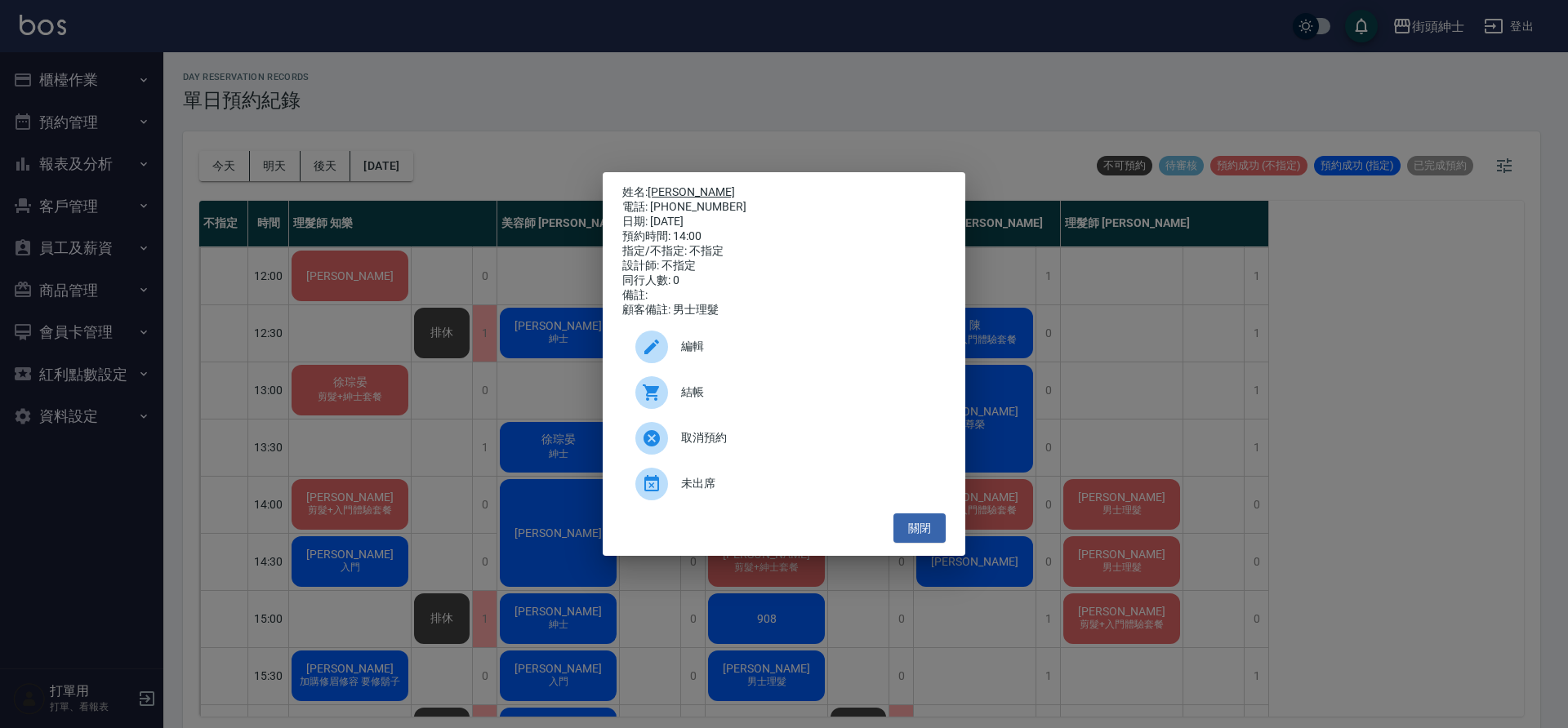
click at [669, 185] on link "[PERSON_NAME]" at bounding box center [690, 191] width 87 height 13
click at [932, 540] on button "關閉" at bounding box center [919, 528] width 53 height 30
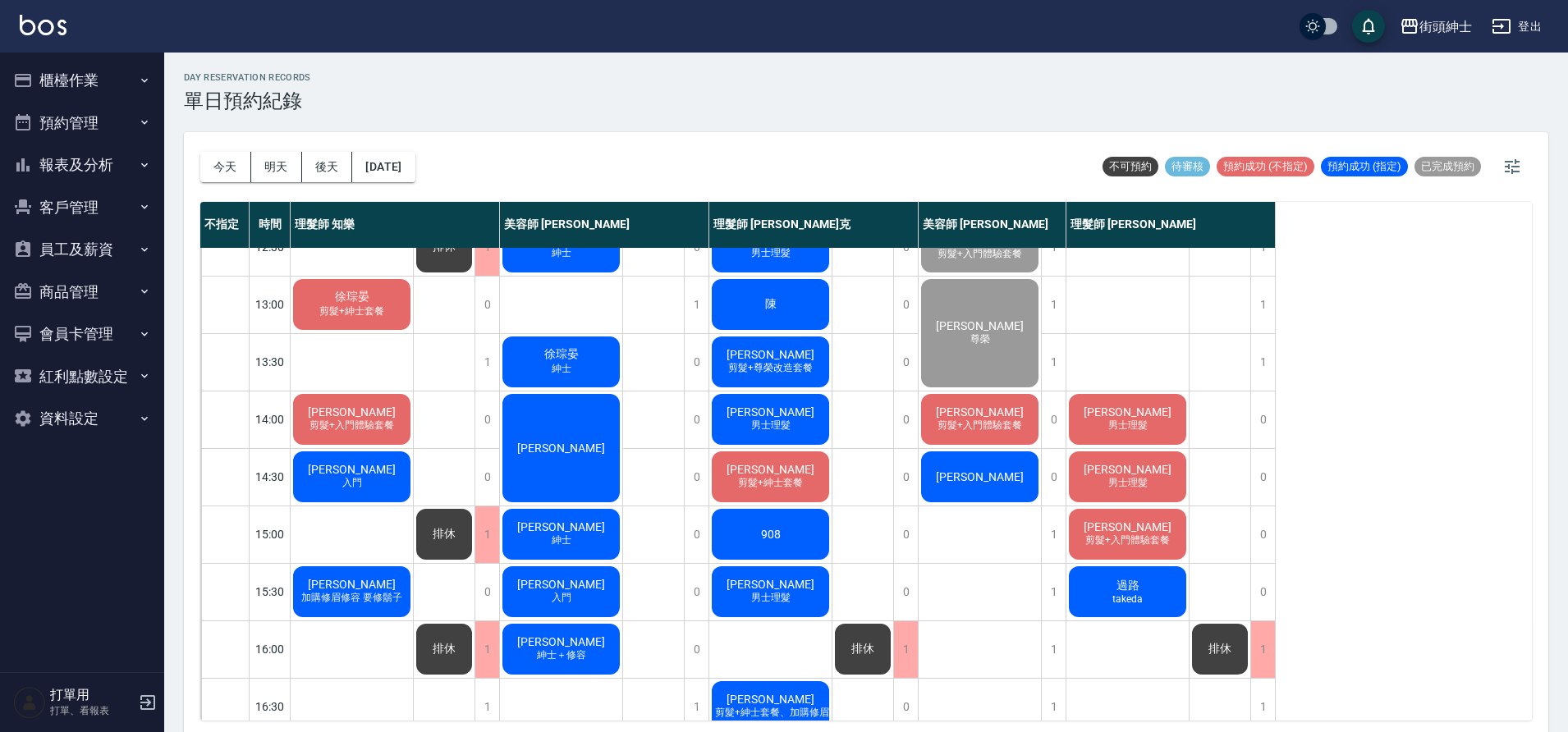
scroll to position [298, 0]
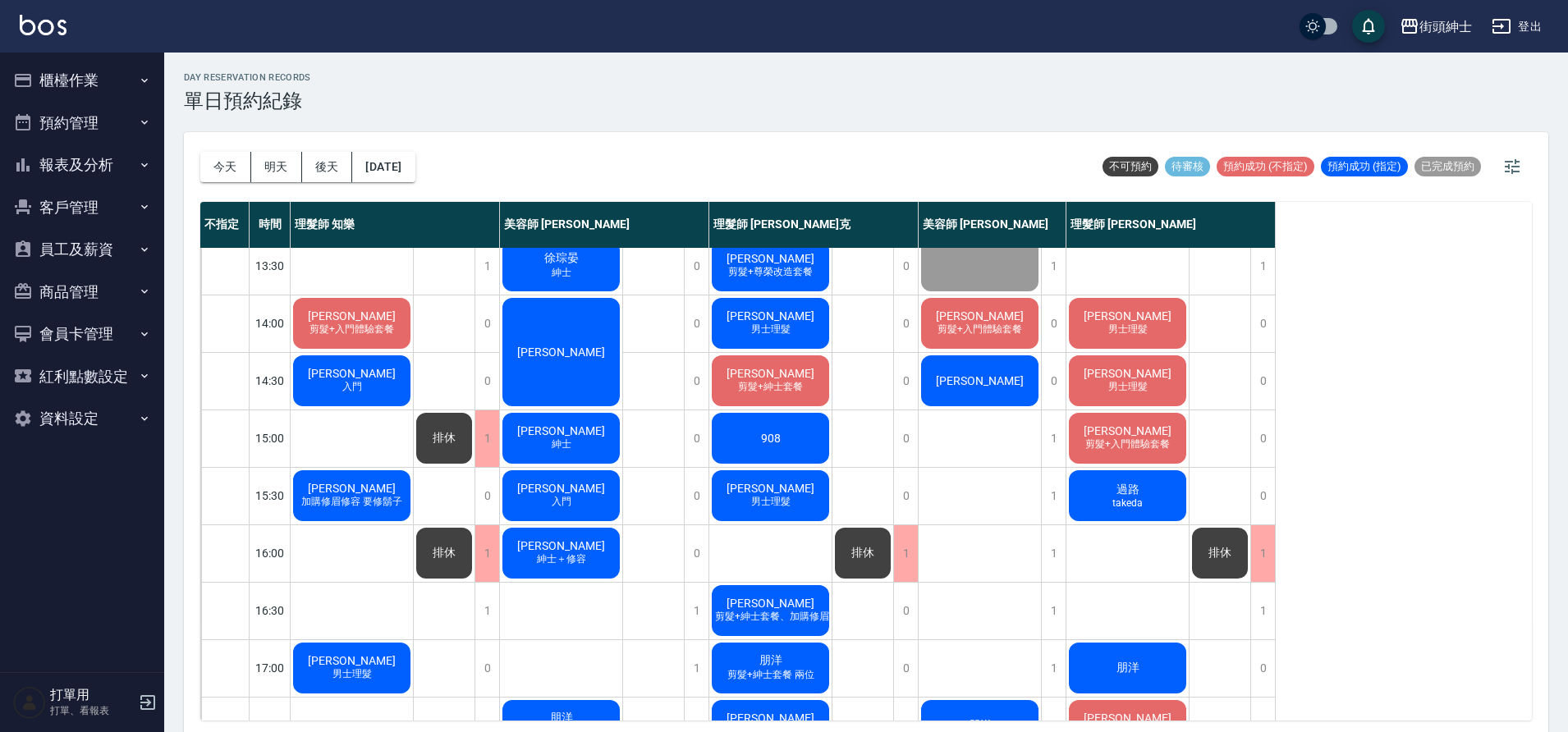
click at [1140, 384] on span "男士理髮" at bounding box center [1127, 387] width 46 height 14
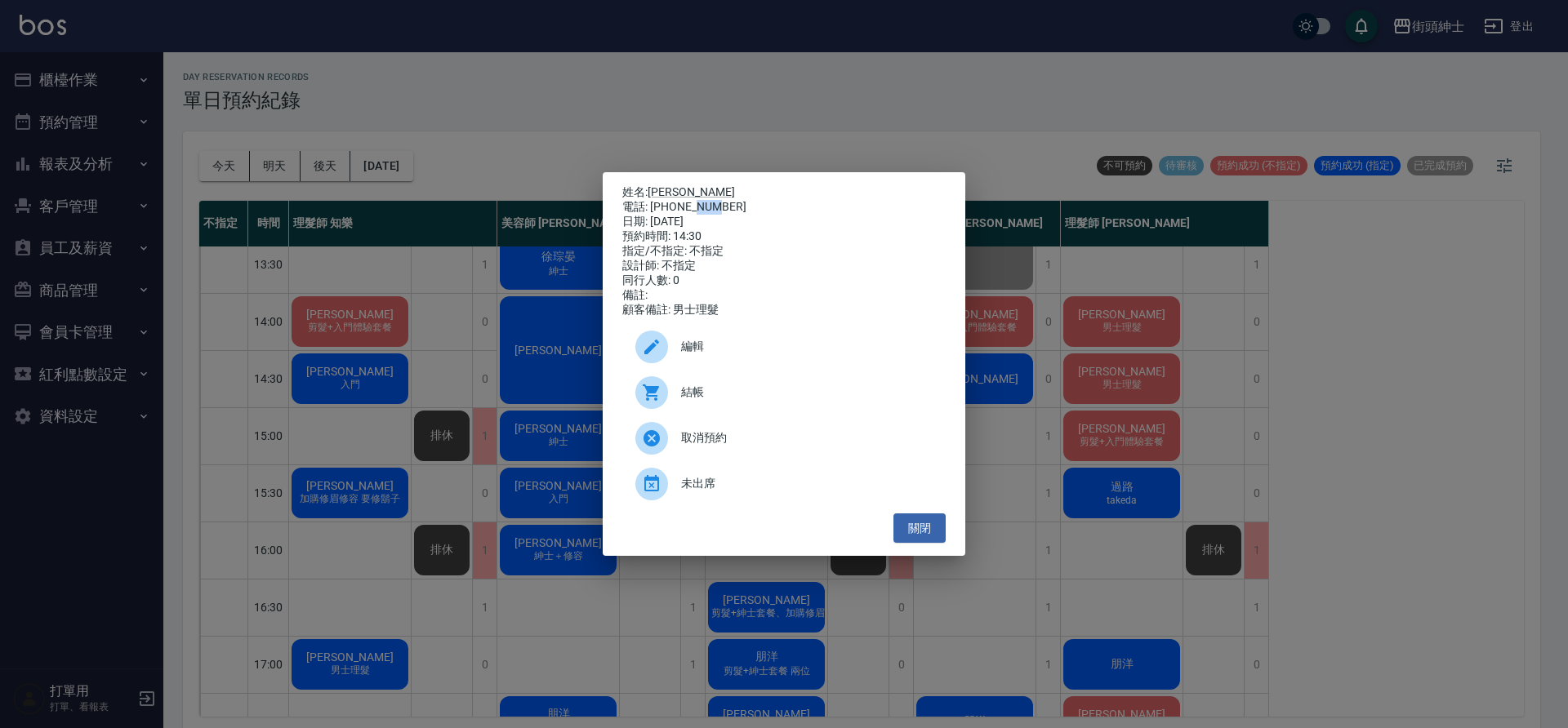
drag, startPoint x: 695, startPoint y: 205, endPoint x: 717, endPoint y: 203, distance: 22.1
click at [717, 203] on div "電話: 0932776061" at bounding box center [784, 207] width 324 height 15
click at [722, 204] on div "電話: 0932776061" at bounding box center [784, 207] width 324 height 15
click at [1323, 449] on div "姓名: 陳曦 電話: 0932776061 日期: 2025/09/19 預約時間: 14:30 指定/不指定: 不指定 設計師: 不指定 同行人數: 0 備…" at bounding box center [784, 364] width 1568 height 728
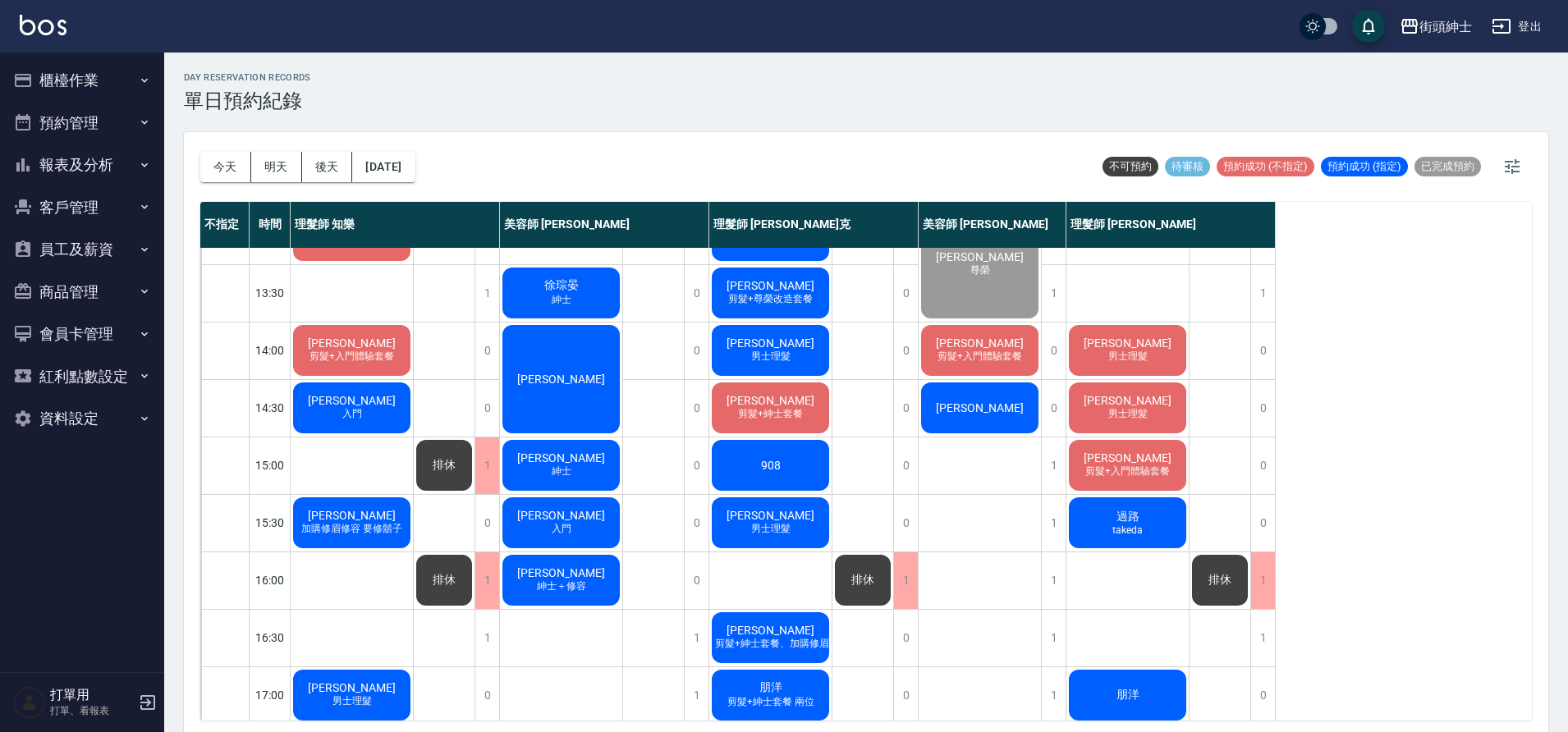
scroll to position [268, 0]
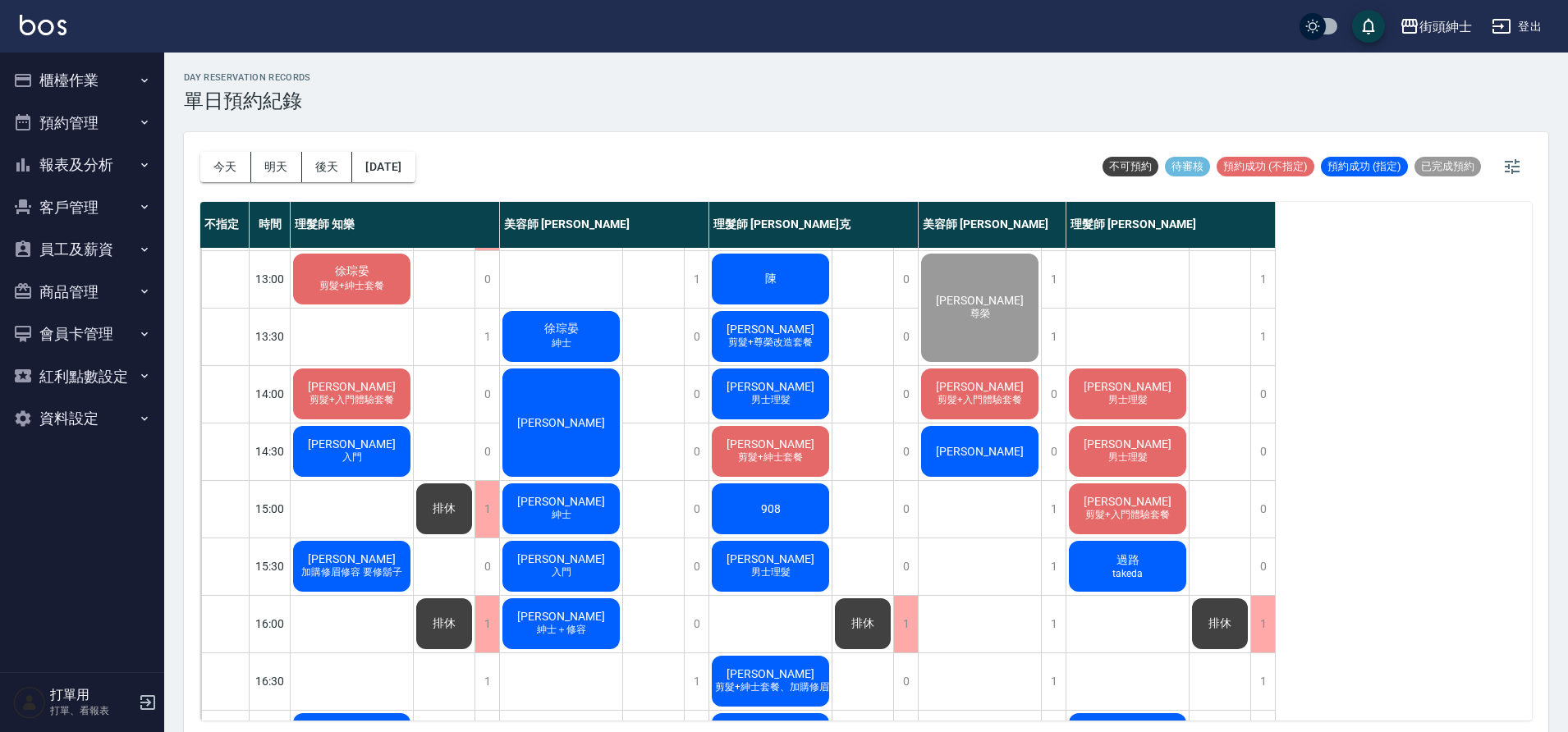
drag, startPoint x: 1104, startPoint y: 599, endPoint x: 1111, endPoint y: 565, distance: 34.7
click at [1111, 565] on div "過路 takeda" at bounding box center [1127, 566] width 122 height 56
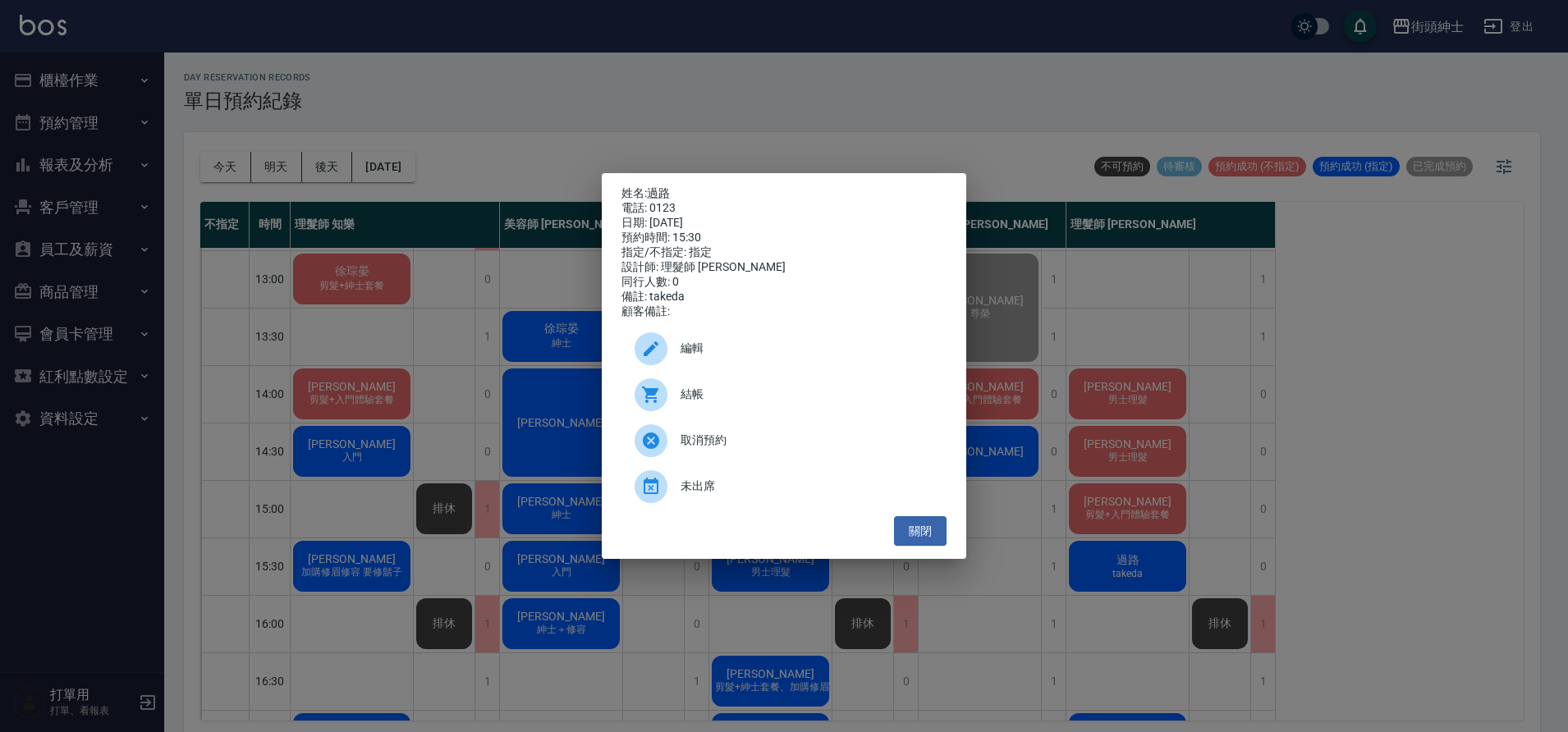
scroll to position [243, 0]
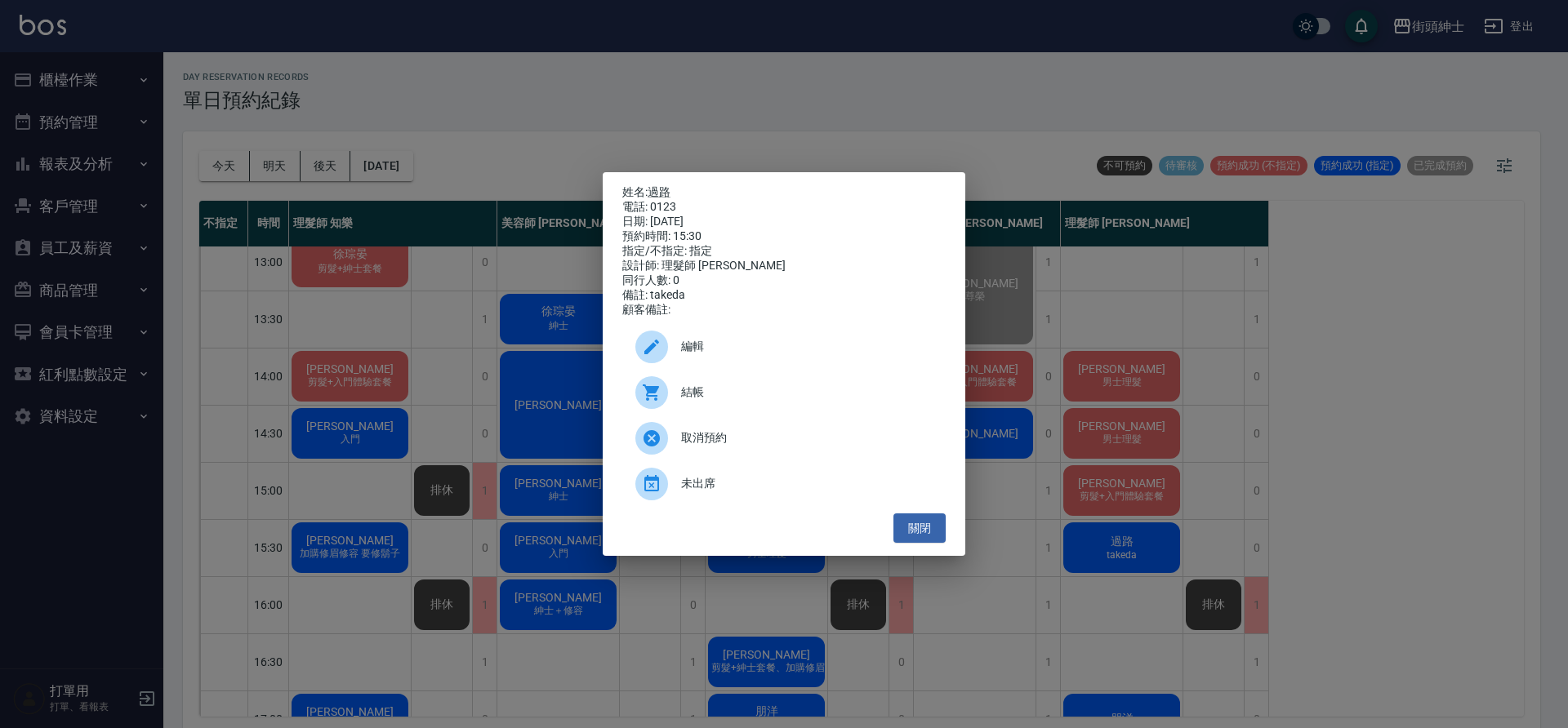
drag, startPoint x: 515, startPoint y: 532, endPoint x: 513, endPoint y: 595, distance: 63.0
click at [514, 527] on div "姓名: 過路 電話: 0123 日期: 2025/09/19 預約時間: 15:30 指定/不指定: 指定 設計師: 理髮師 eric 同行人數: 0 備註:…" at bounding box center [784, 364] width 1568 height 728
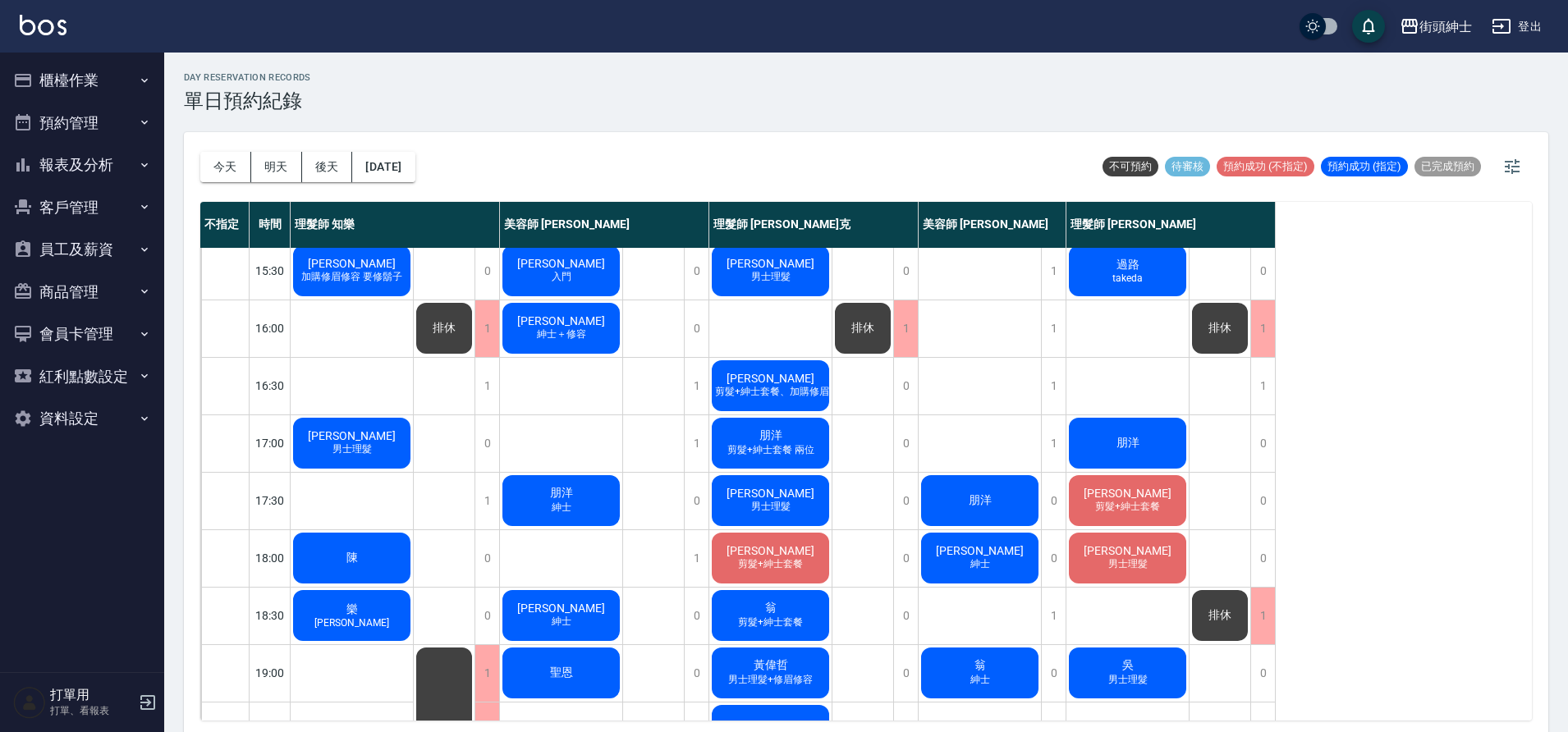
scroll to position [435, 0]
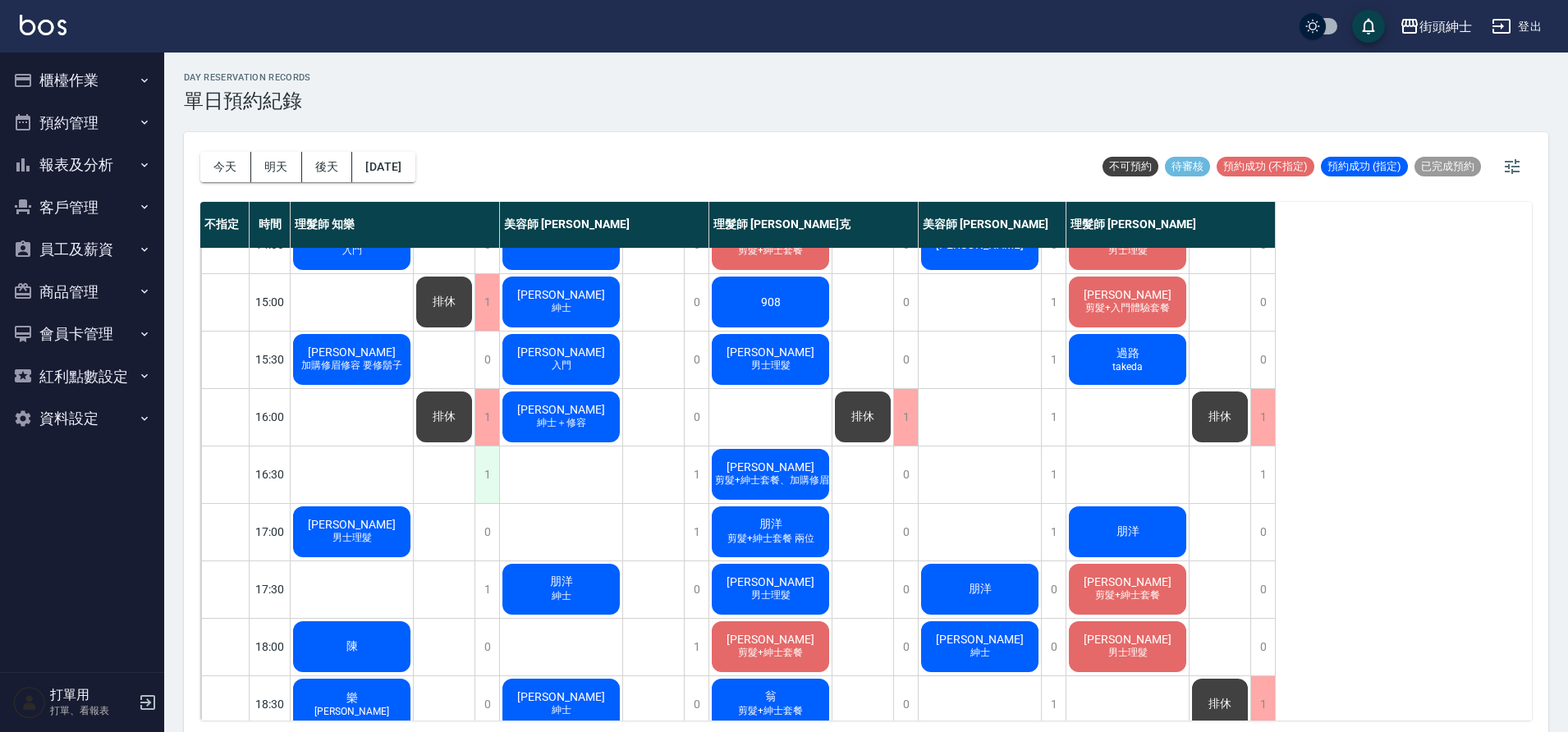
click at [490, 486] on div "1" at bounding box center [487, 474] width 24 height 56
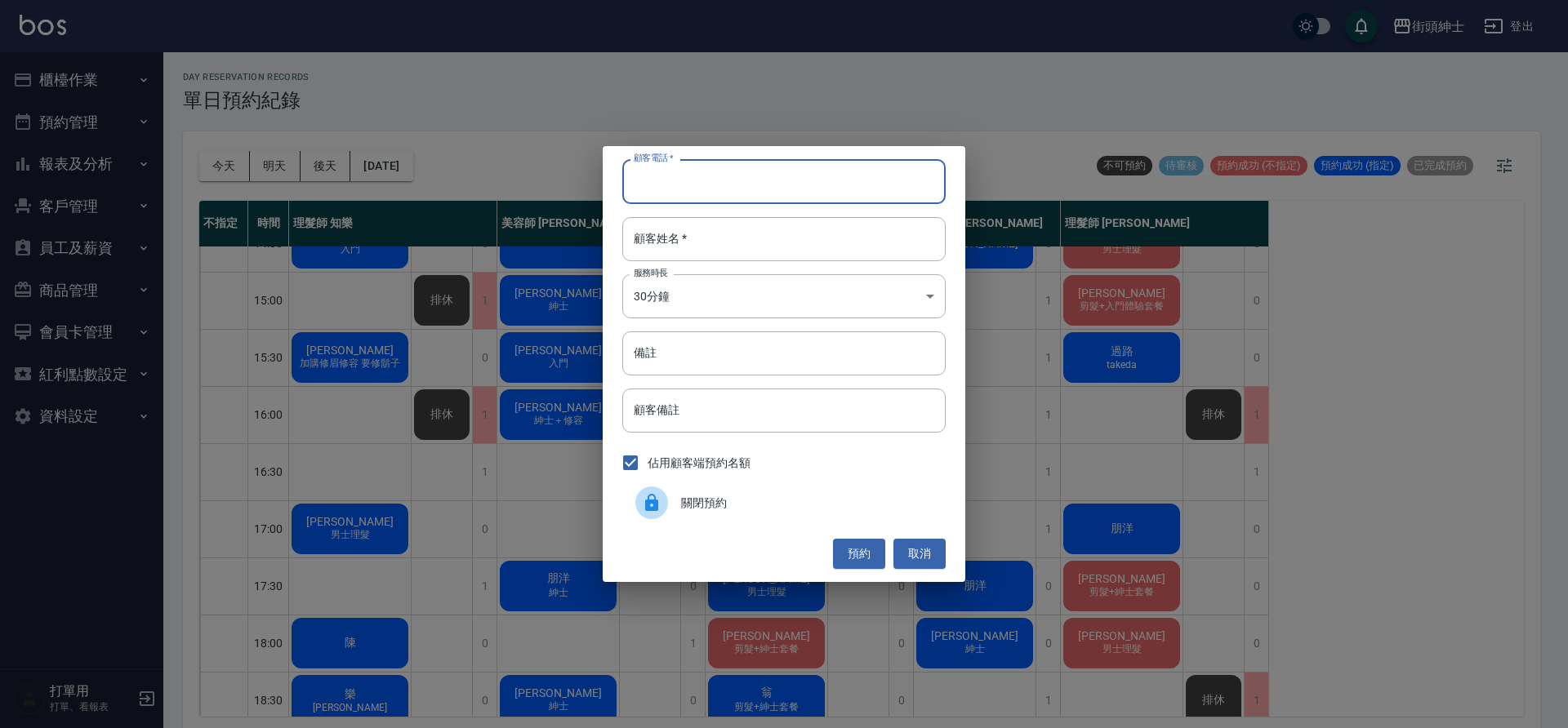
drag, startPoint x: 664, startPoint y: 191, endPoint x: 659, endPoint y: 197, distance: 7.8
click at [664, 191] on input "顧客電話   *" at bounding box center [784, 181] width 324 height 44
type input "０"
type input "0937738489"
click at [650, 250] on input "顧客姓名   *" at bounding box center [784, 239] width 324 height 44
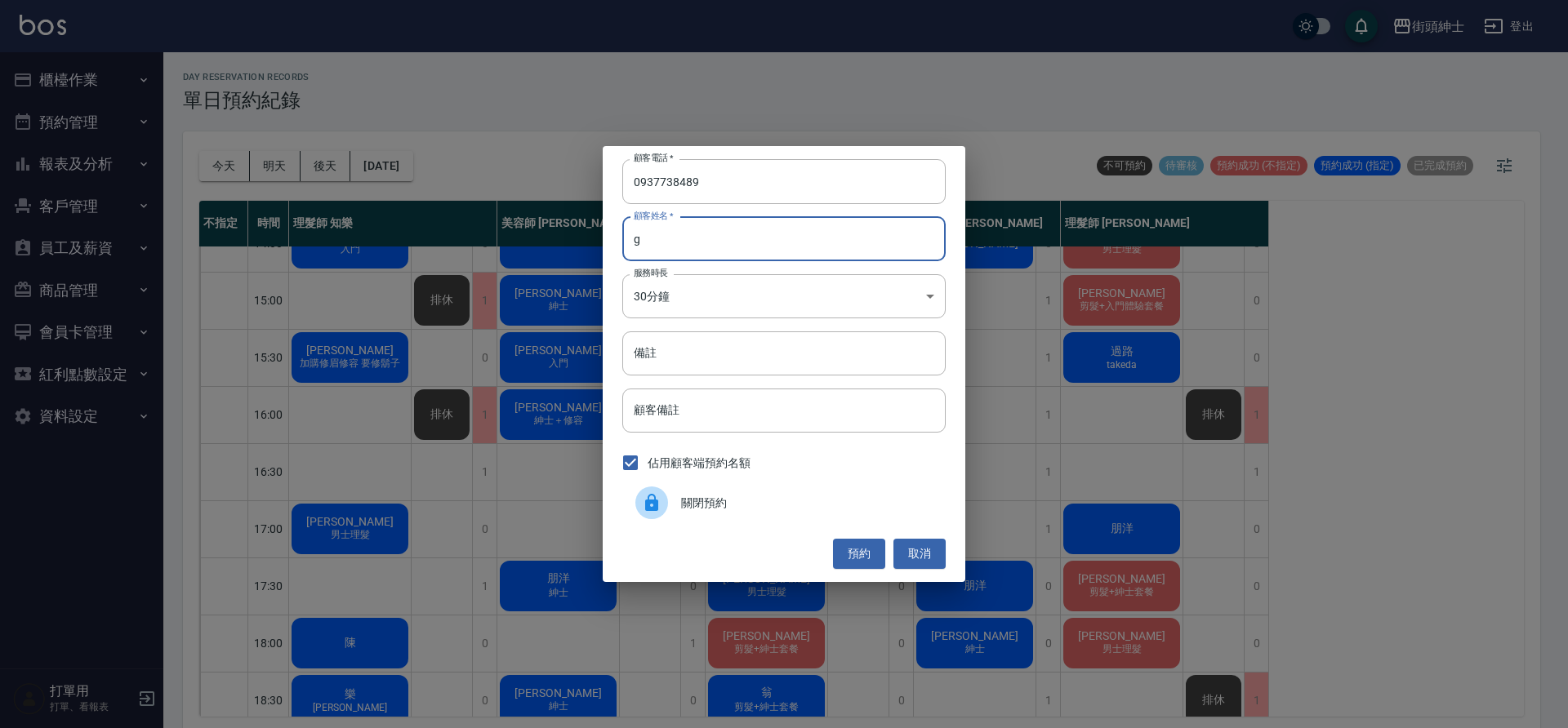
type input "g"
type input "施"
click at [856, 567] on button "預約" at bounding box center [859, 554] width 53 height 30
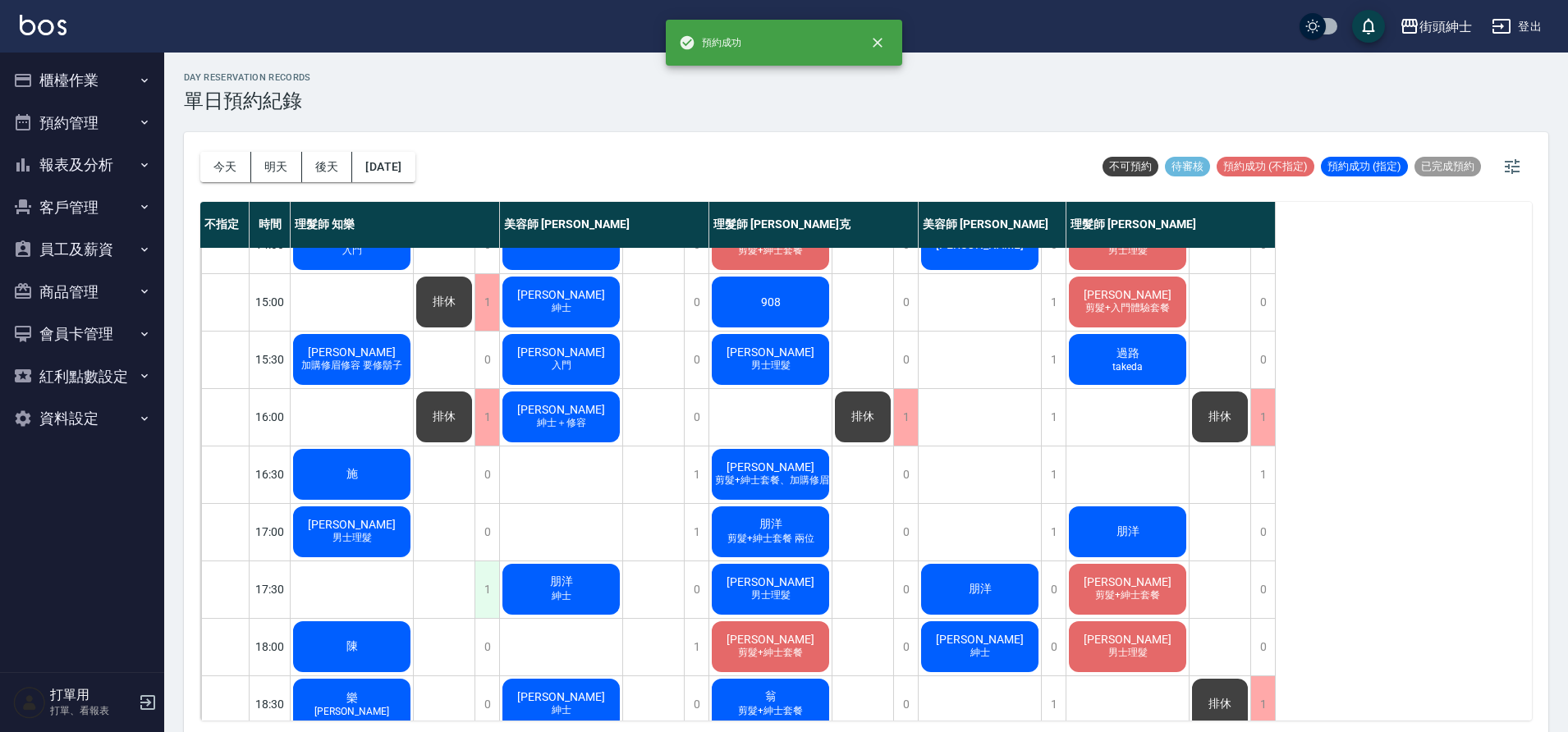
click at [486, 600] on div "1" at bounding box center [487, 589] width 24 height 56
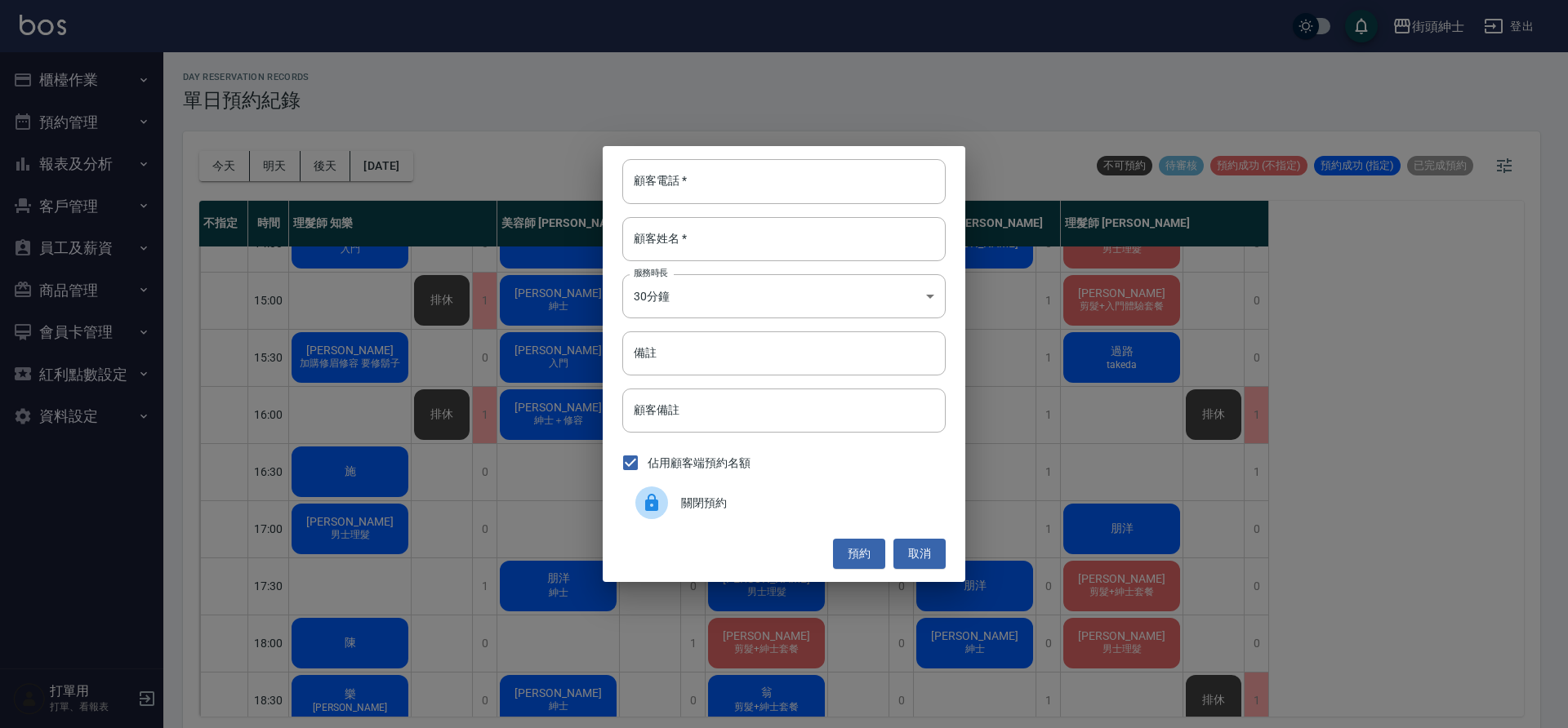
click at [748, 502] on span "關閉預約" at bounding box center [806, 504] width 251 height 17
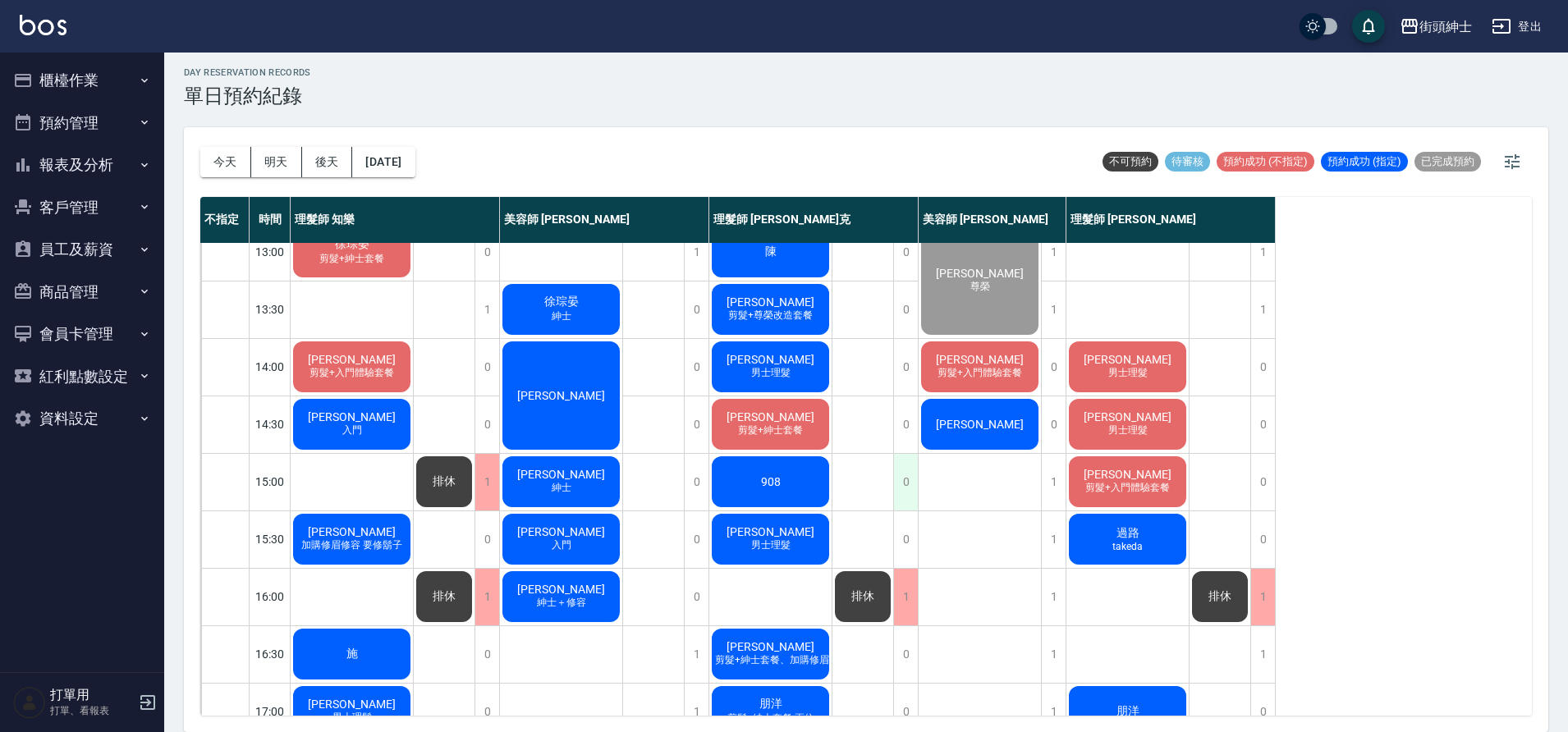
scroll to position [252, 0]
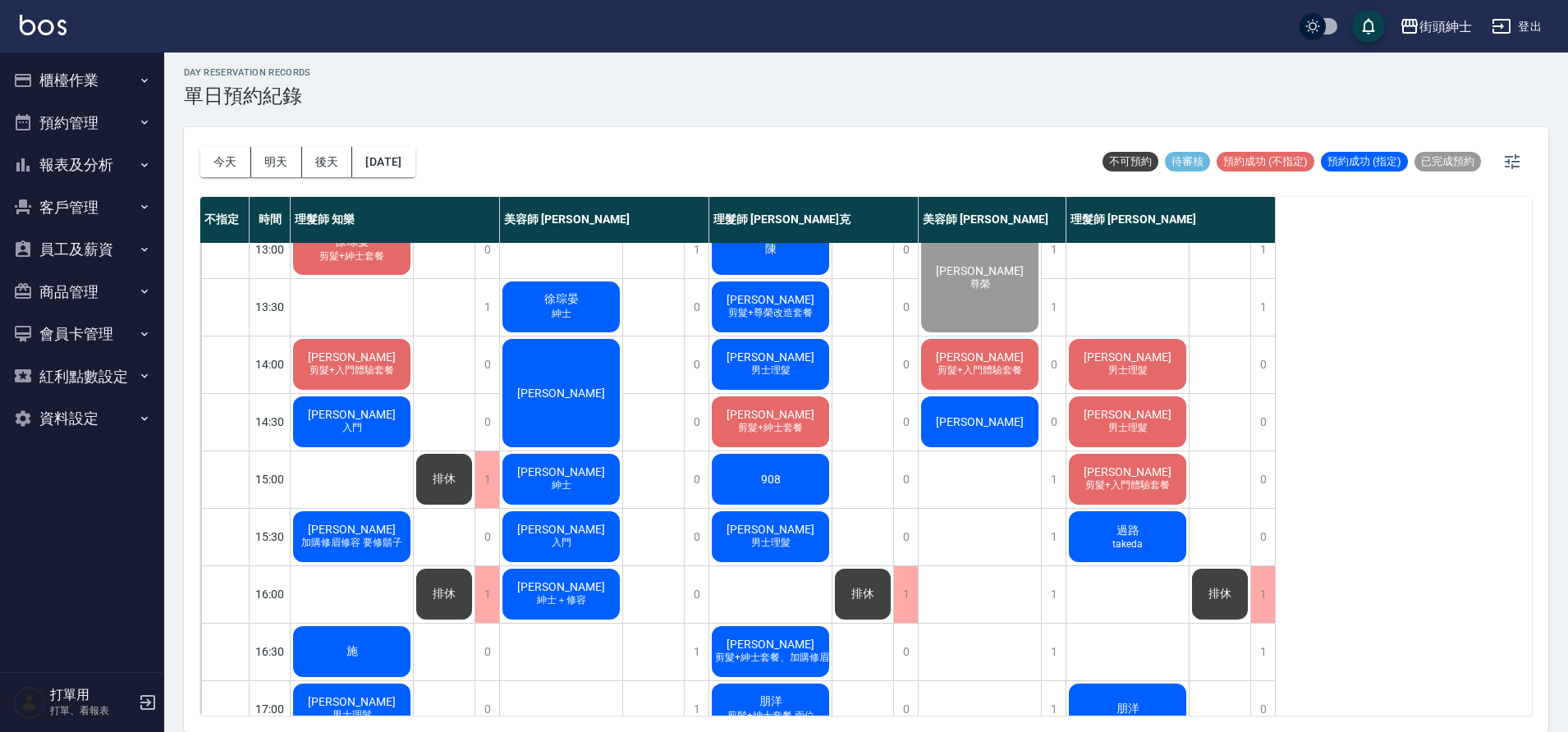
click at [748, 532] on span "[PERSON_NAME]" at bounding box center [770, 529] width 95 height 13
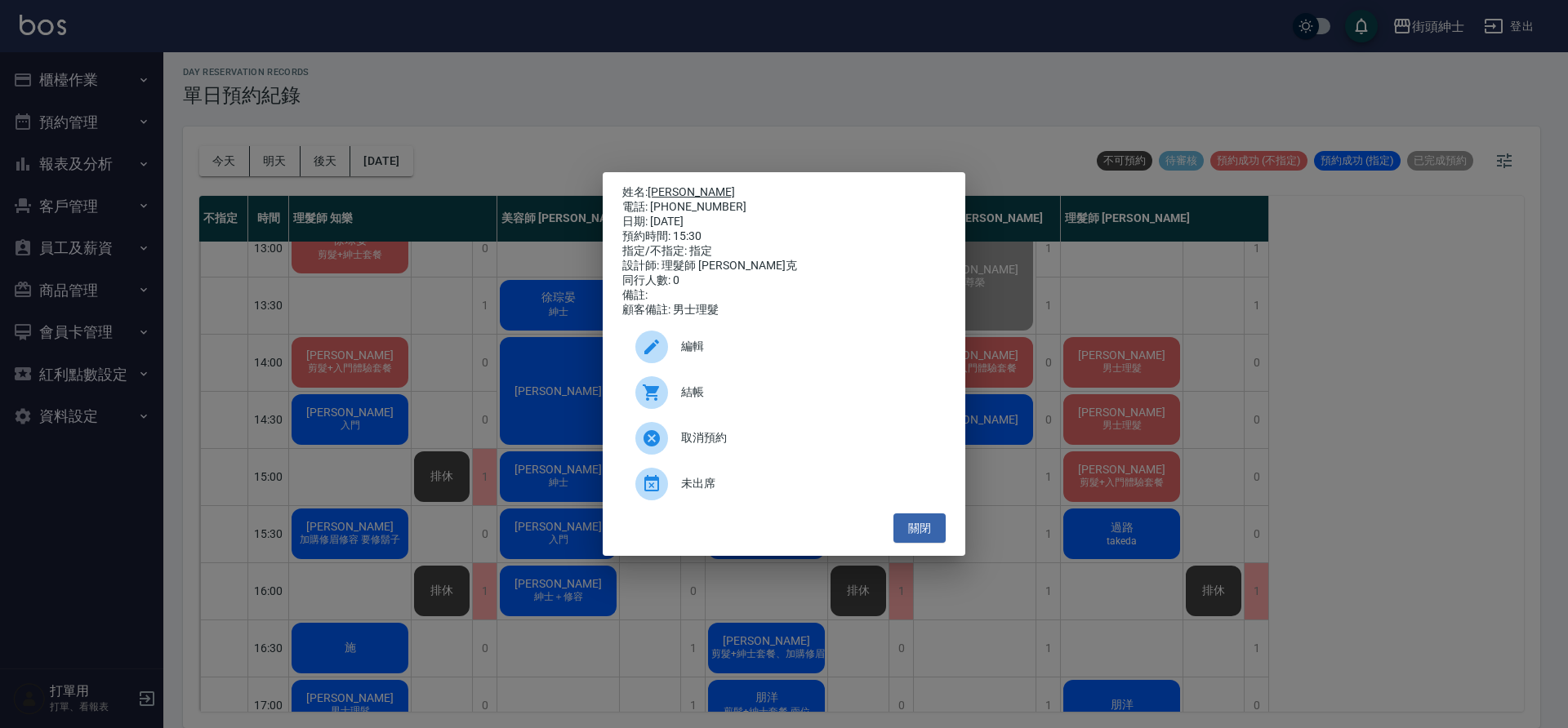
click at [707, 185] on link "[PERSON_NAME]" at bounding box center [690, 191] width 87 height 13
drag, startPoint x: 508, startPoint y: 420, endPoint x: 656, endPoint y: 412, distance: 148.2
click at [510, 419] on div "姓名: Hugues Moreau 電話: 0955019489 日期: 2025/09/19 預約時間: 15:30 指定/不指定: 指定 設計師: 理髮師…" at bounding box center [784, 364] width 1568 height 728
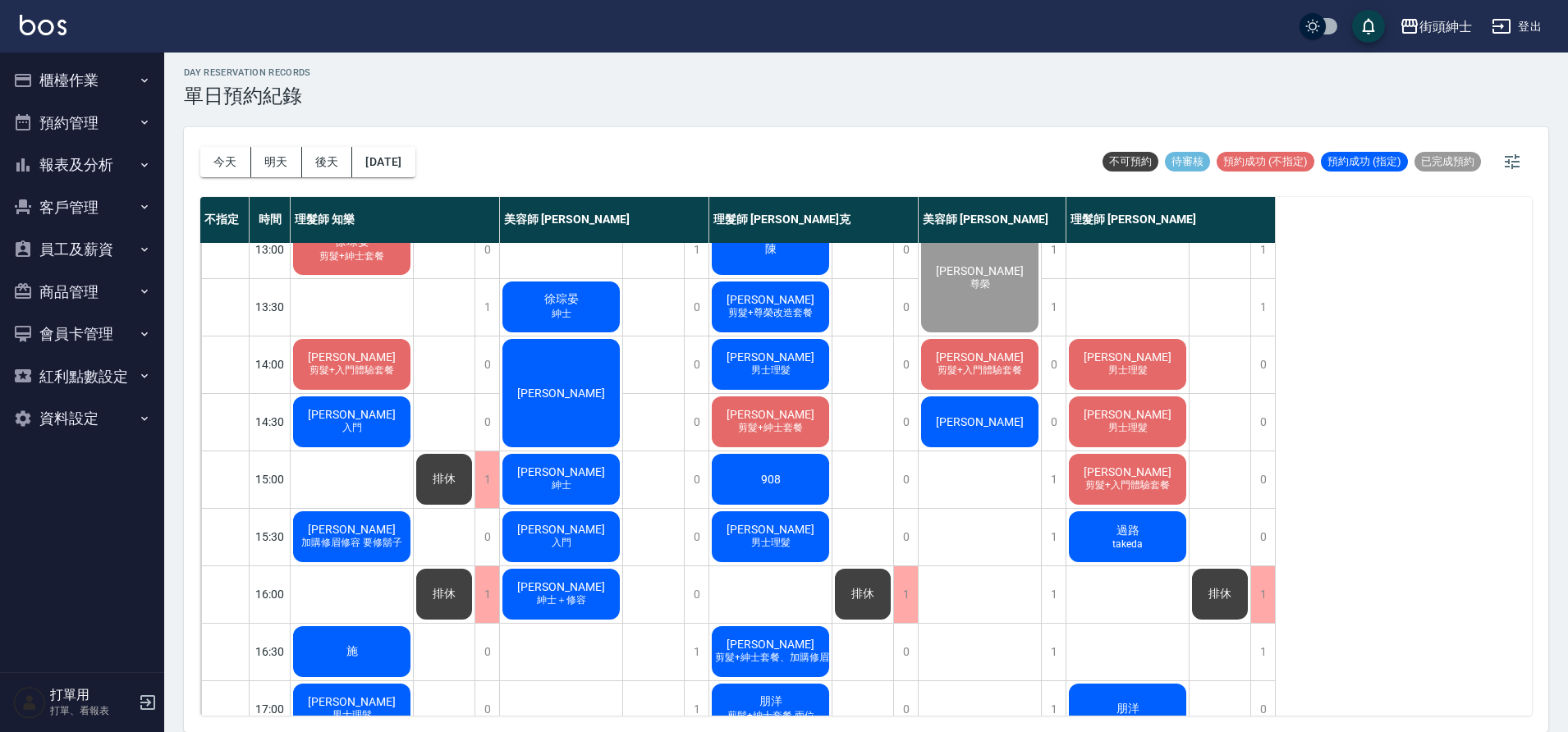
click at [800, 429] on span "剪髮+紳士套餐" at bounding box center [770, 428] width 71 height 14
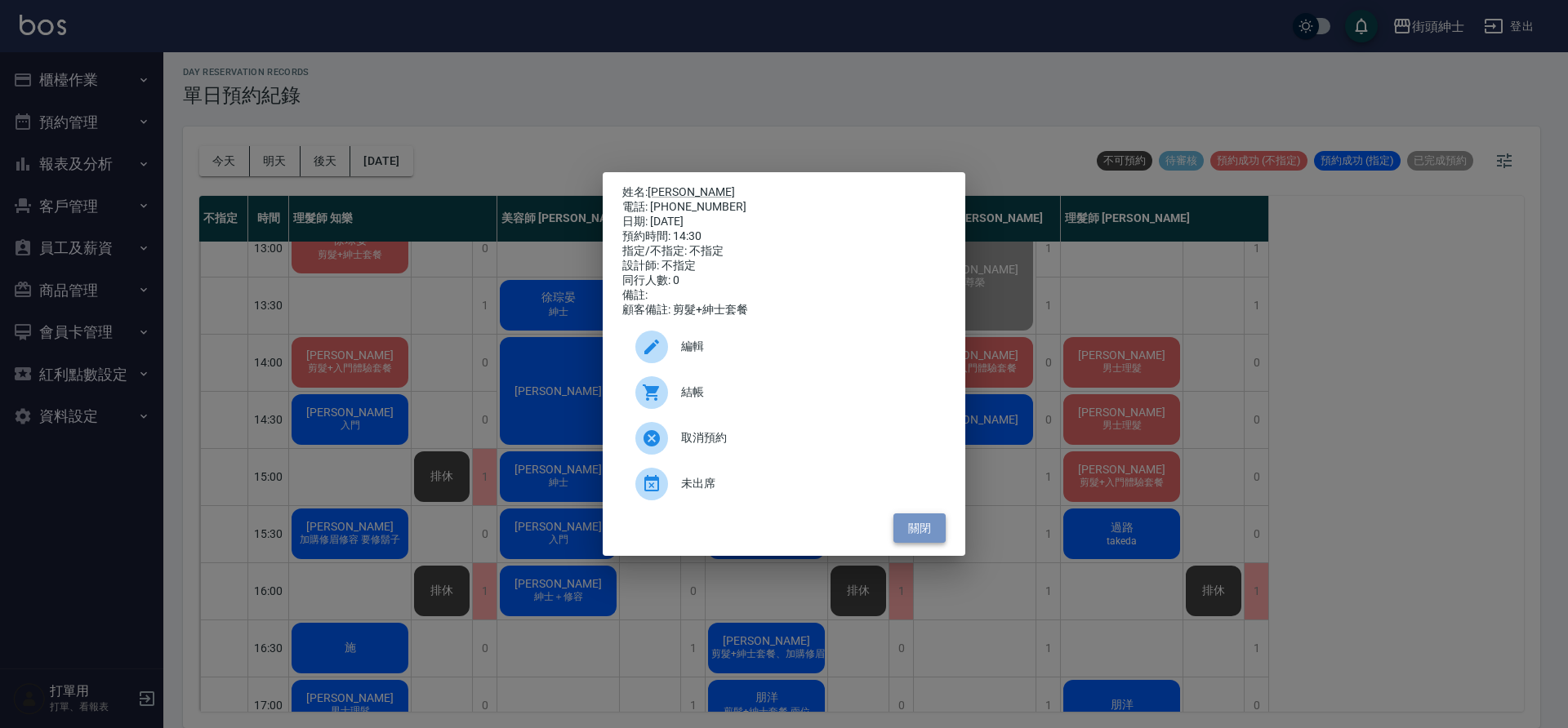
click at [914, 541] on button "關閉" at bounding box center [919, 528] width 53 height 30
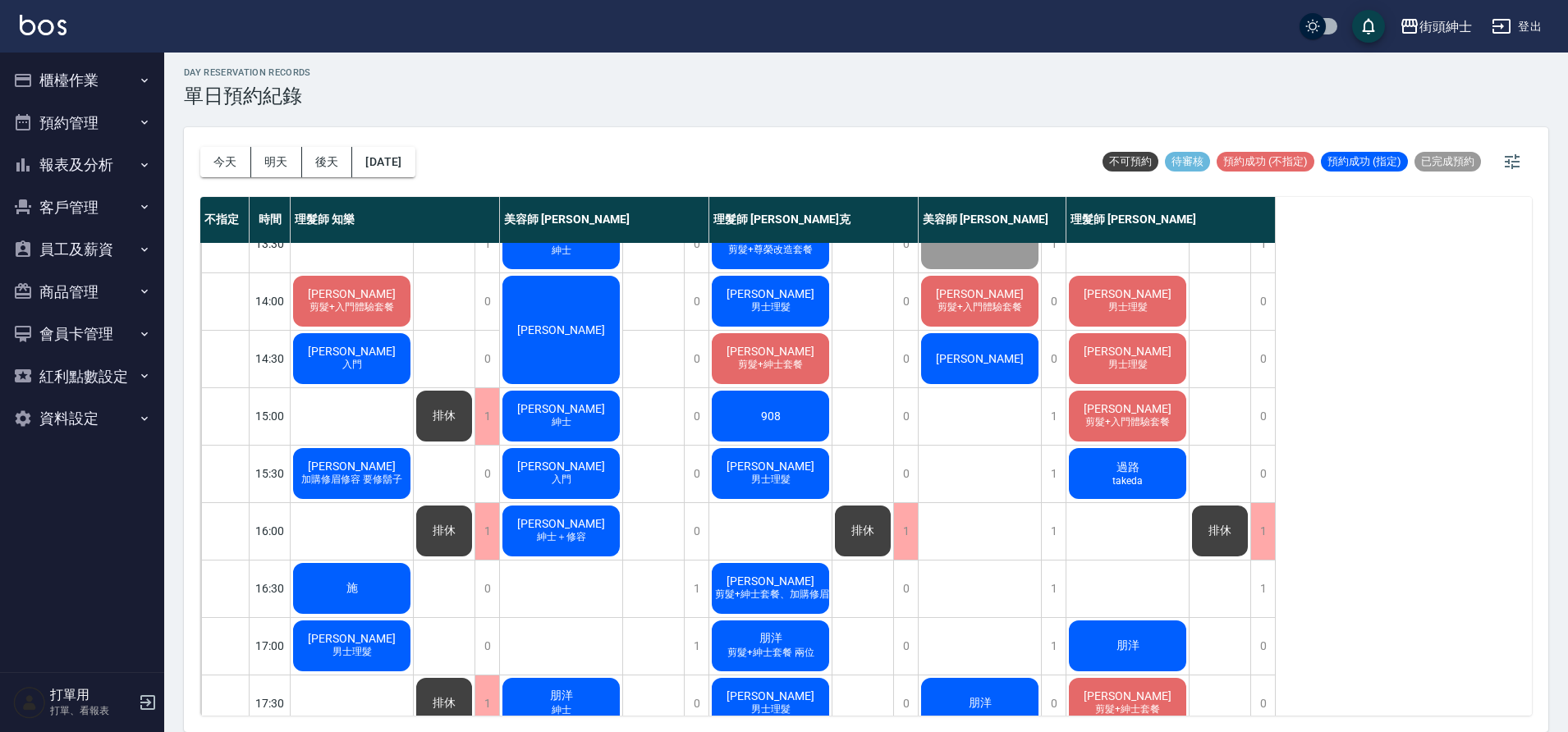
scroll to position [313, 0]
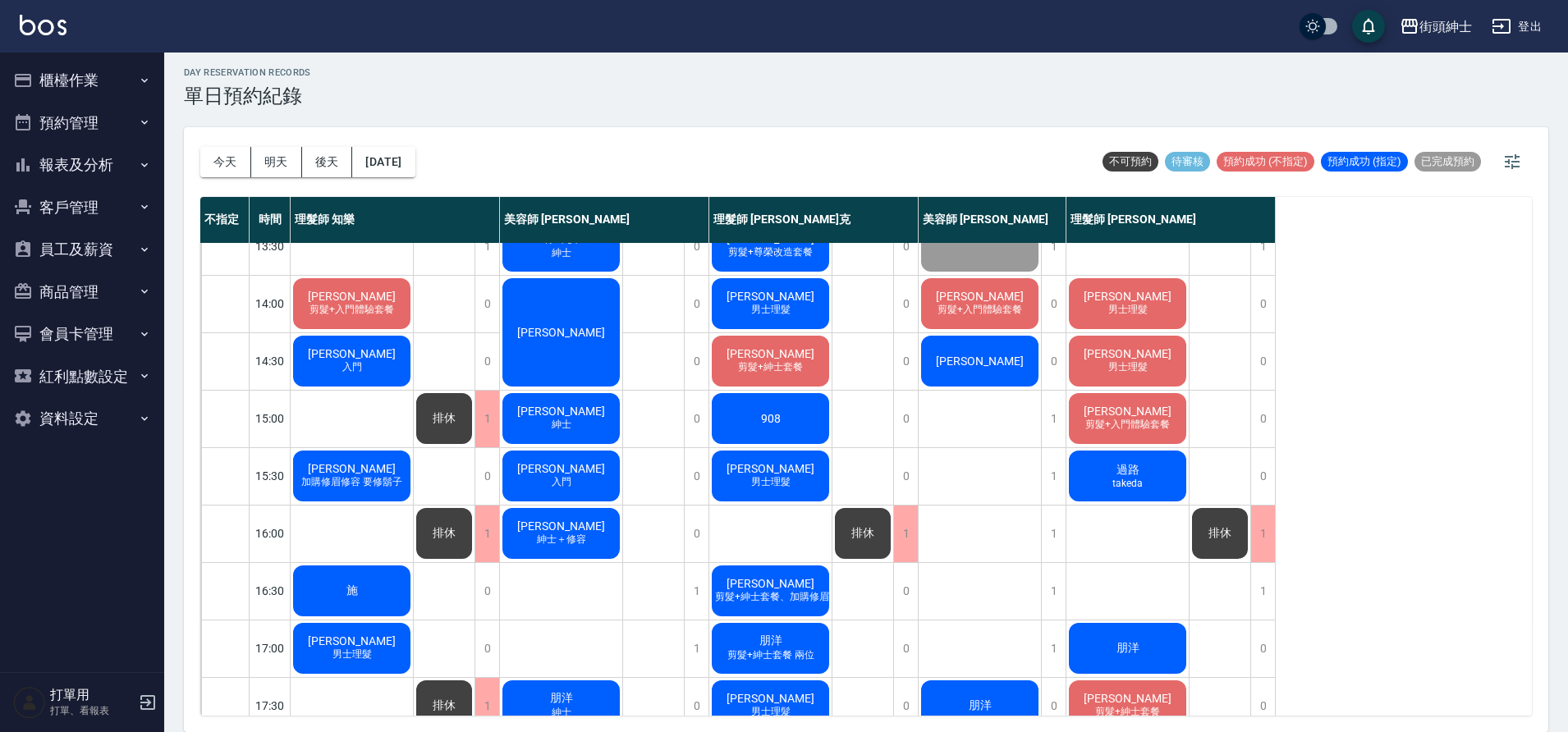
click at [750, 357] on div "阿傑 剪髮+紳士套餐" at bounding box center [770, 361] width 122 height 56
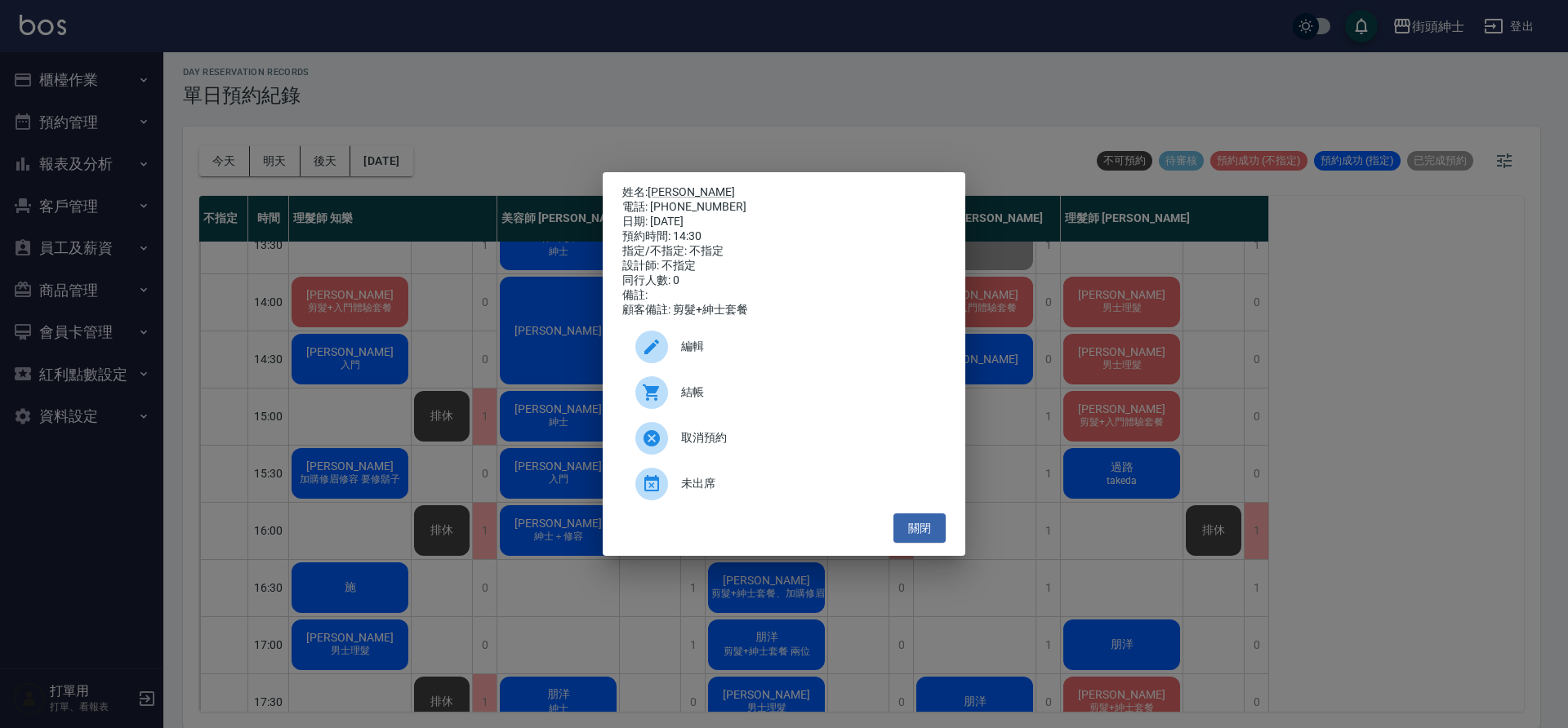
drag, startPoint x: 475, startPoint y: 307, endPoint x: 644, endPoint y: 323, distance: 169.8
click at [477, 307] on div "姓名: 阿傑 電話: 0983693506 日期: 2025/09/19 預約時間: 14:30 指定/不指定: 不指定 設計師: 不指定 同行人數: 0 備…" at bounding box center [784, 364] width 1568 height 728
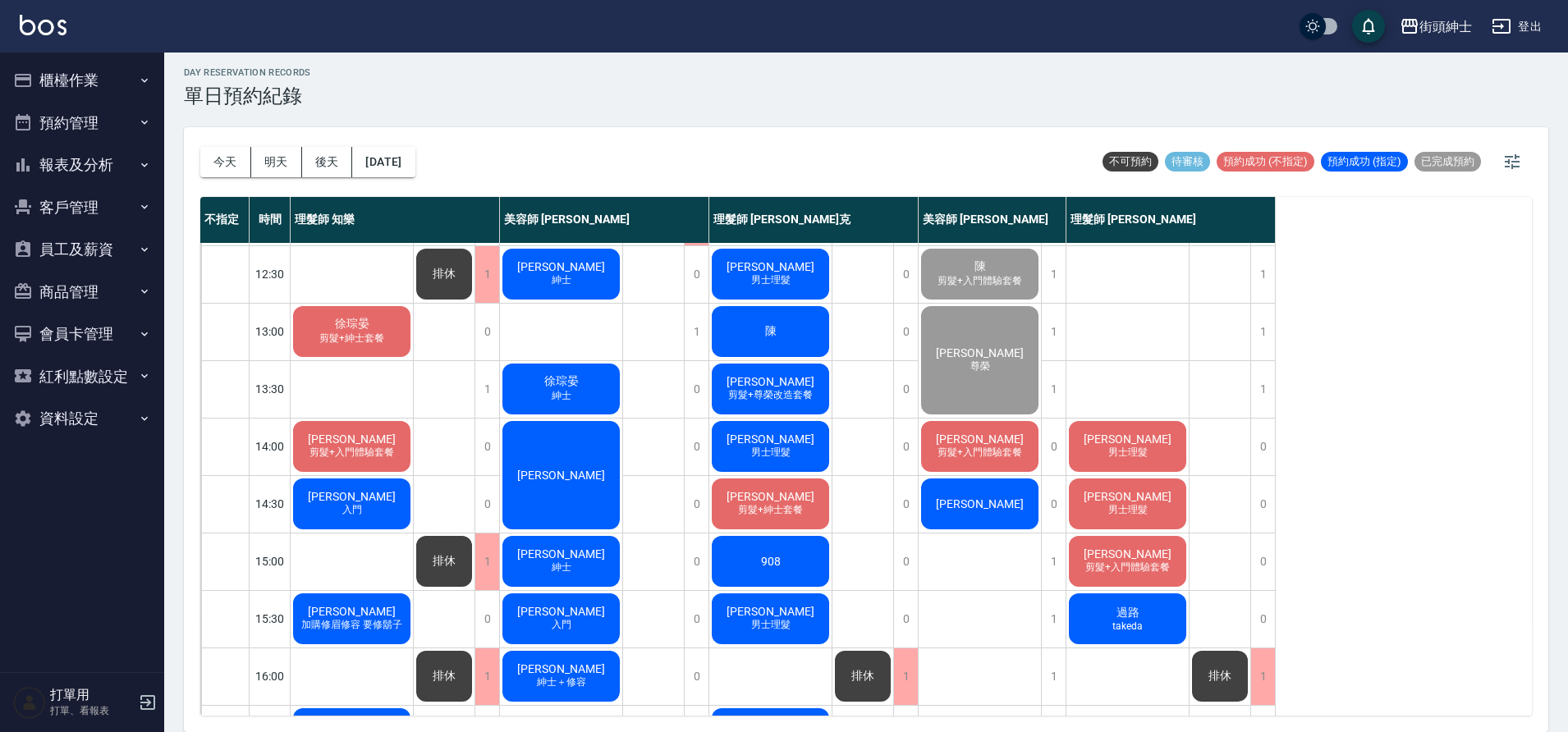
scroll to position [172, 0]
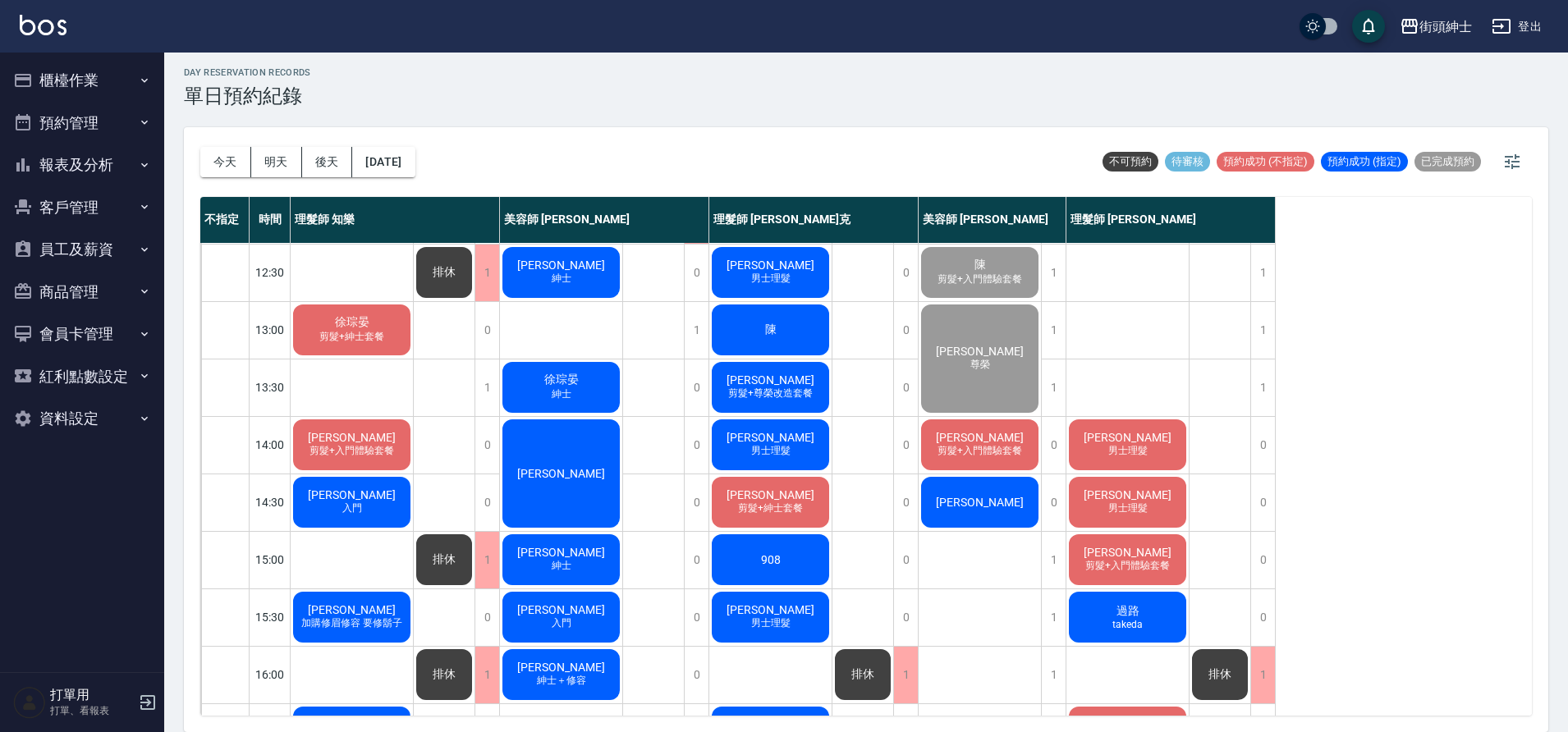
click at [754, 487] on div "阿傑 剪髮+紳士套餐" at bounding box center [770, 502] width 122 height 56
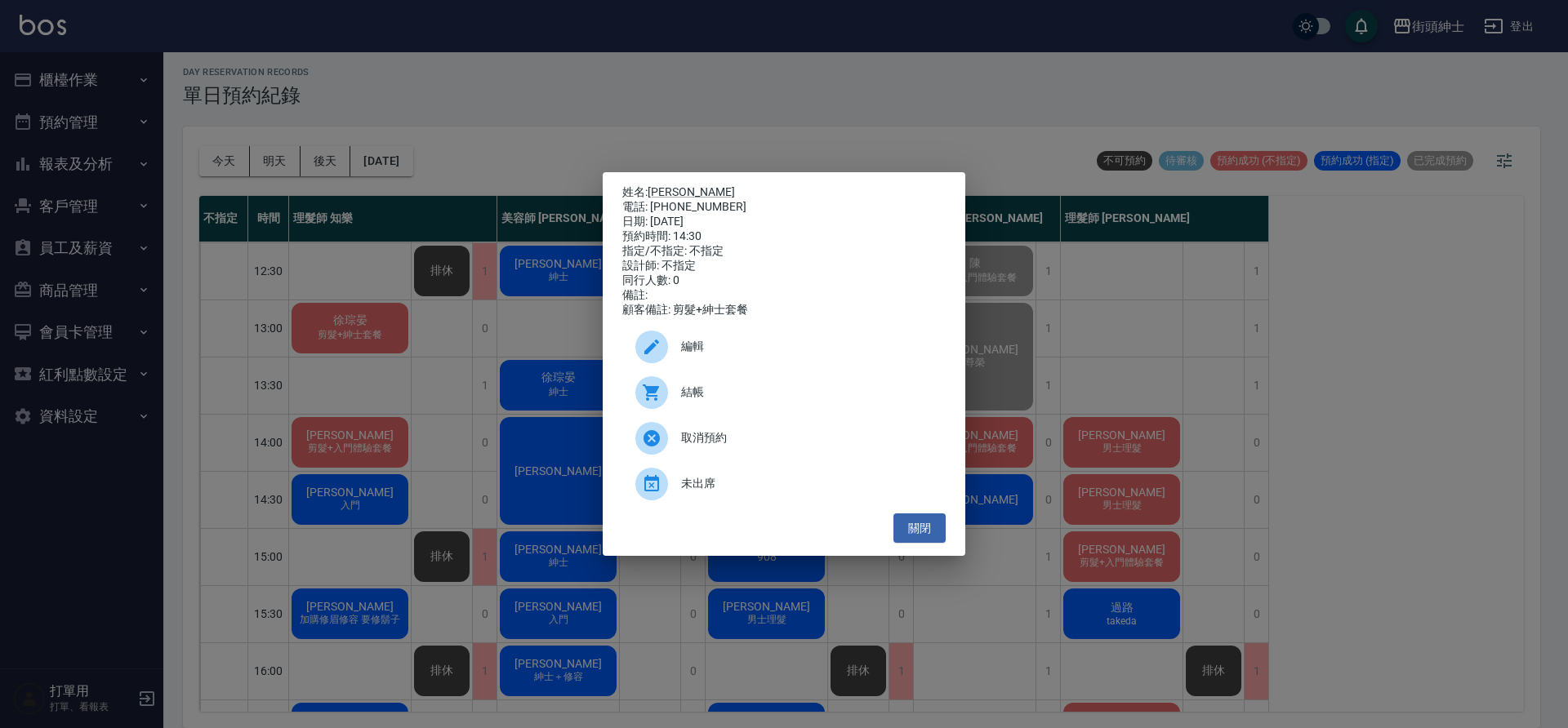
drag, startPoint x: 715, startPoint y: 484, endPoint x: 617, endPoint y: 566, distance: 127.8
click at [715, 484] on span "未出席" at bounding box center [806, 484] width 251 height 17
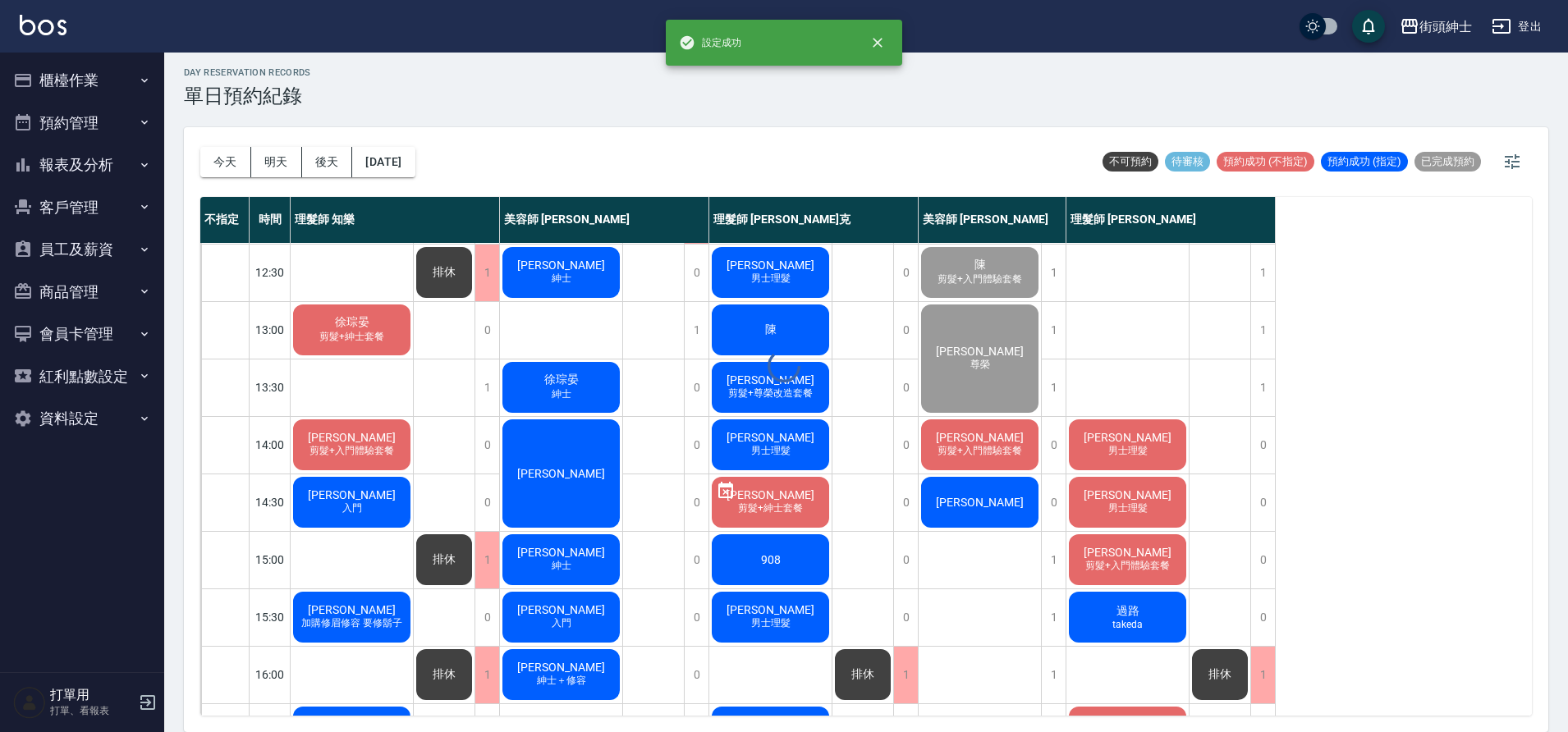
click at [582, 560] on div "阿傑 紳士" at bounding box center [560, 559] width 122 height 56
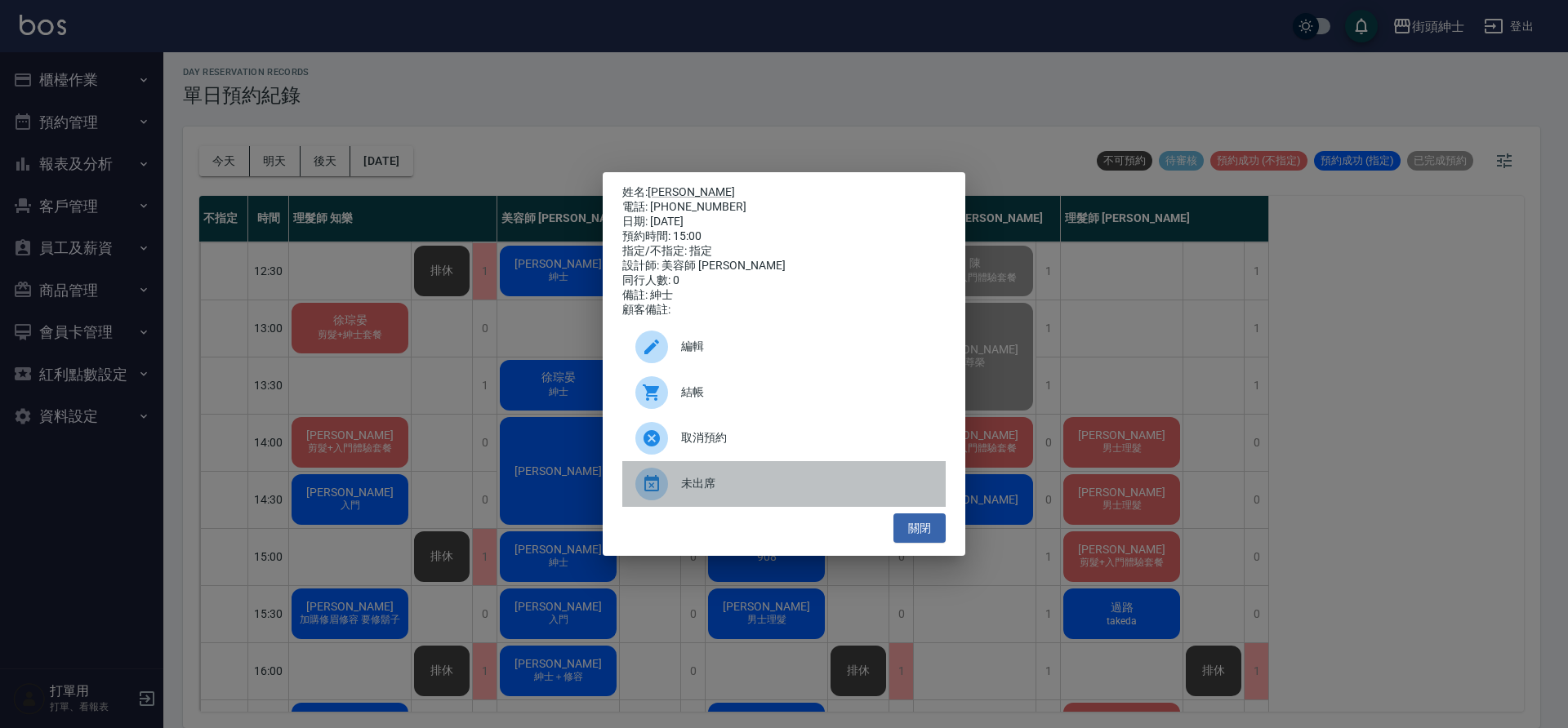
drag, startPoint x: 774, startPoint y: 480, endPoint x: 762, endPoint y: 486, distance: 13.4
click at [773, 481] on div "未出席" at bounding box center [784, 484] width 324 height 46
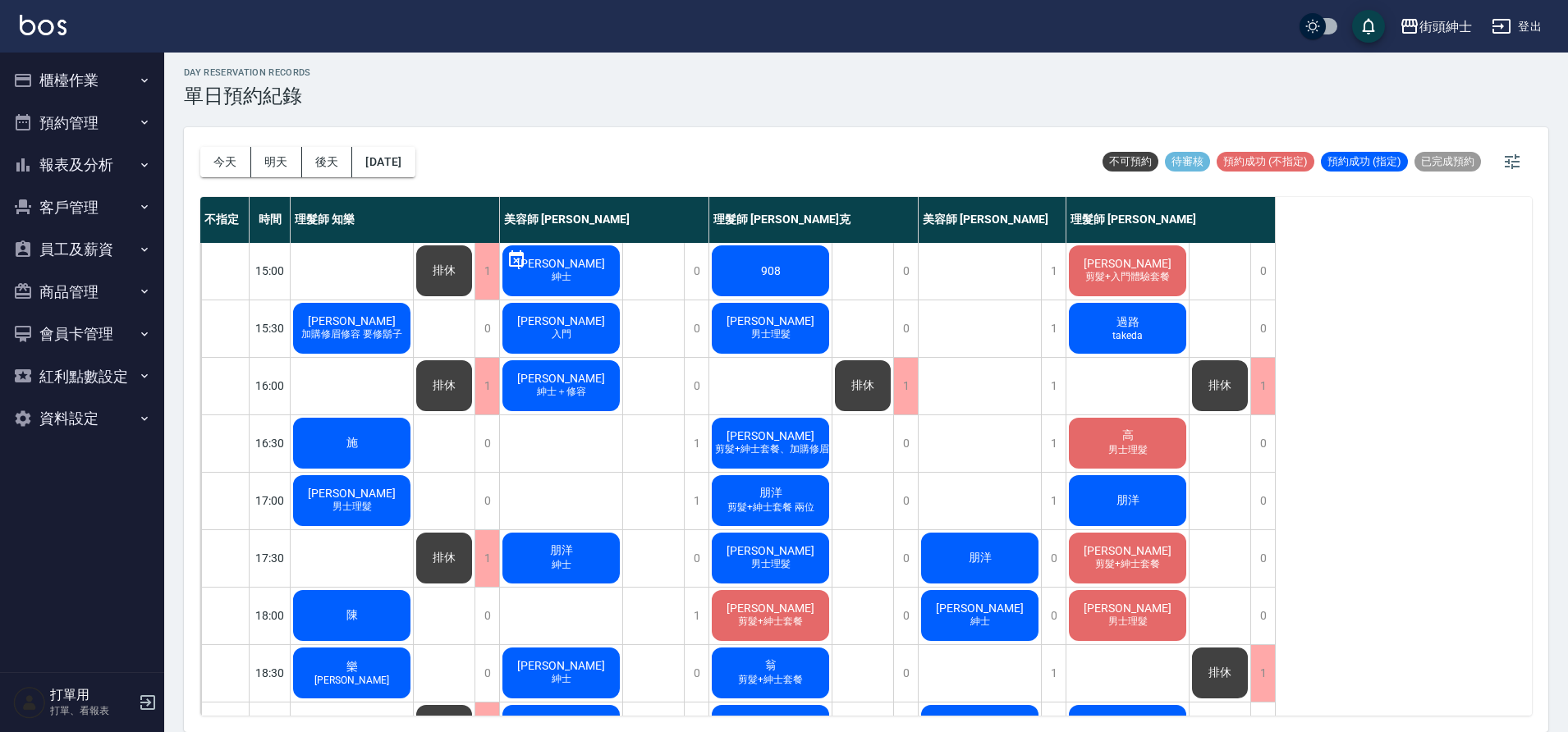
scroll to position [411, 0]
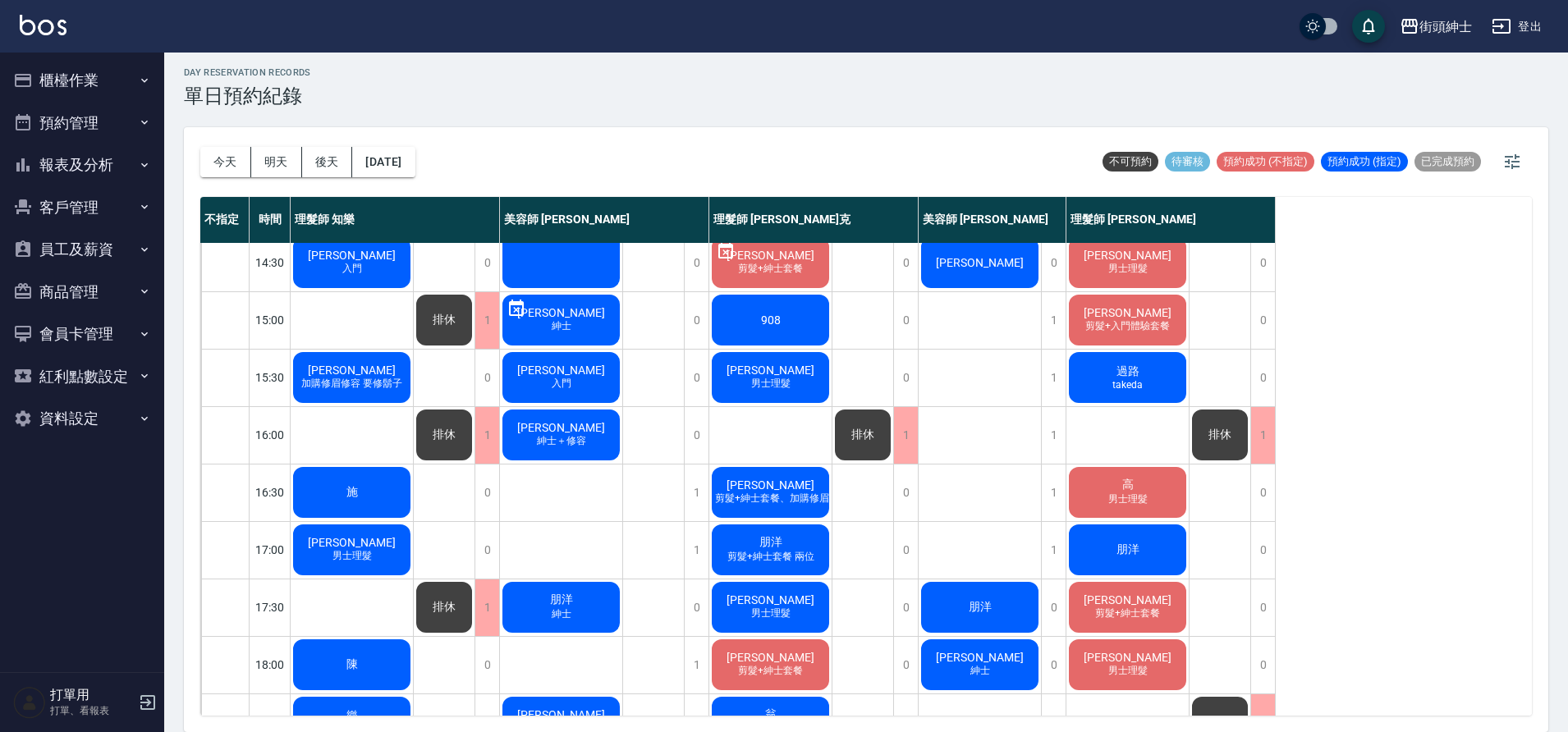
click at [755, 376] on span "男士理髮" at bounding box center [770, 383] width 46 height 14
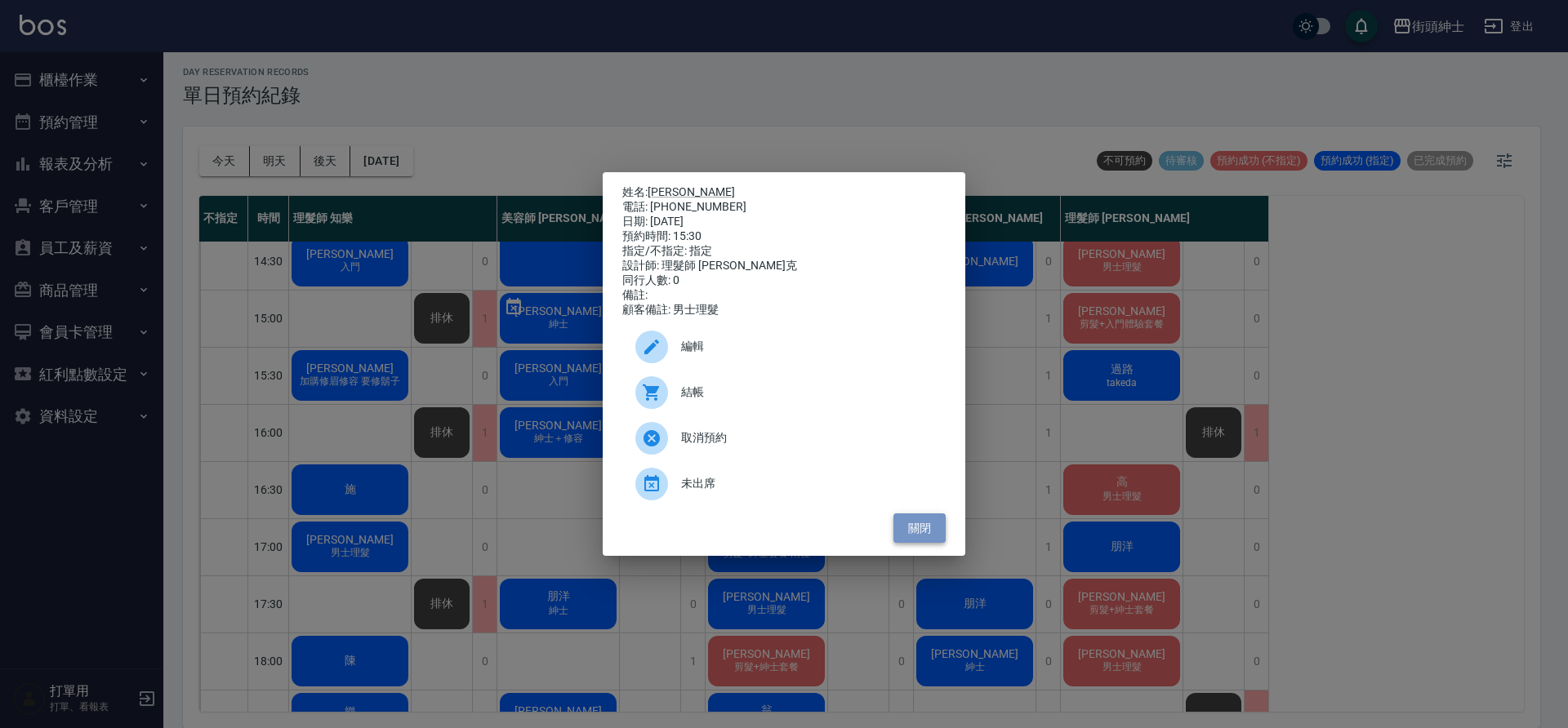
drag, startPoint x: 920, startPoint y: 537, endPoint x: 910, endPoint y: 529, distance: 12.8
click at [920, 537] on button "關閉" at bounding box center [919, 528] width 53 height 30
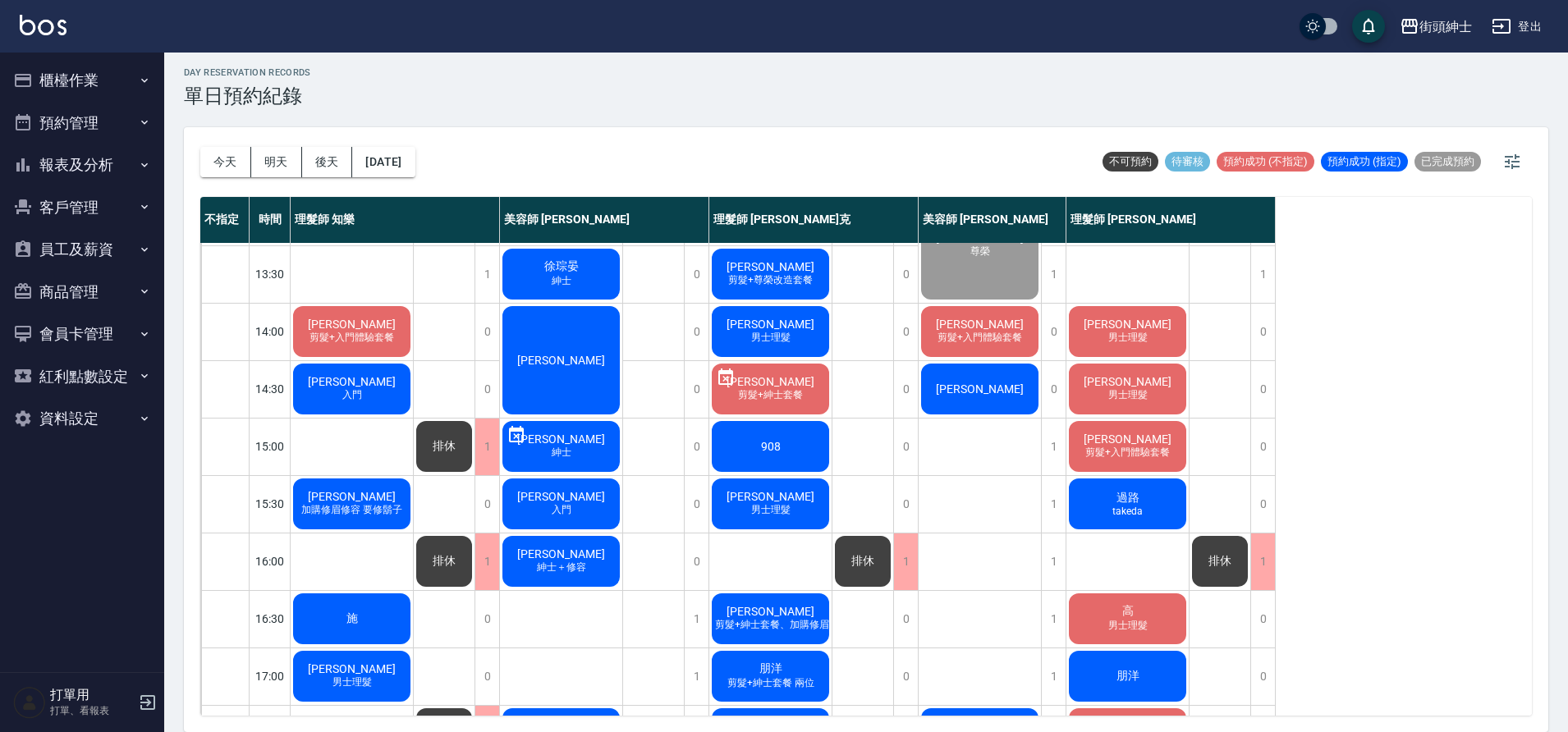
scroll to position [239, 0]
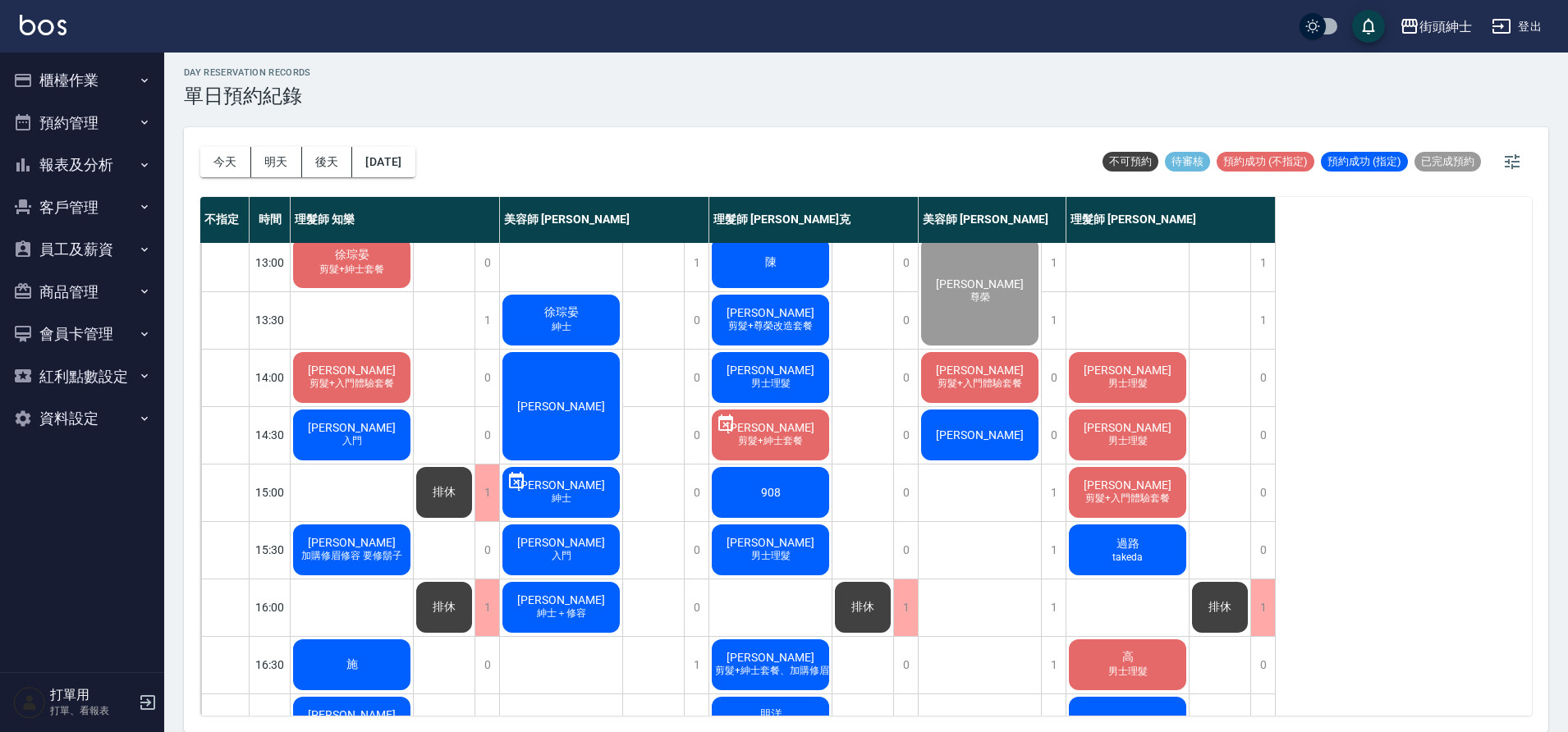
click at [793, 553] on div "Hugues Moreau 男士理髮" at bounding box center [770, 550] width 122 height 56
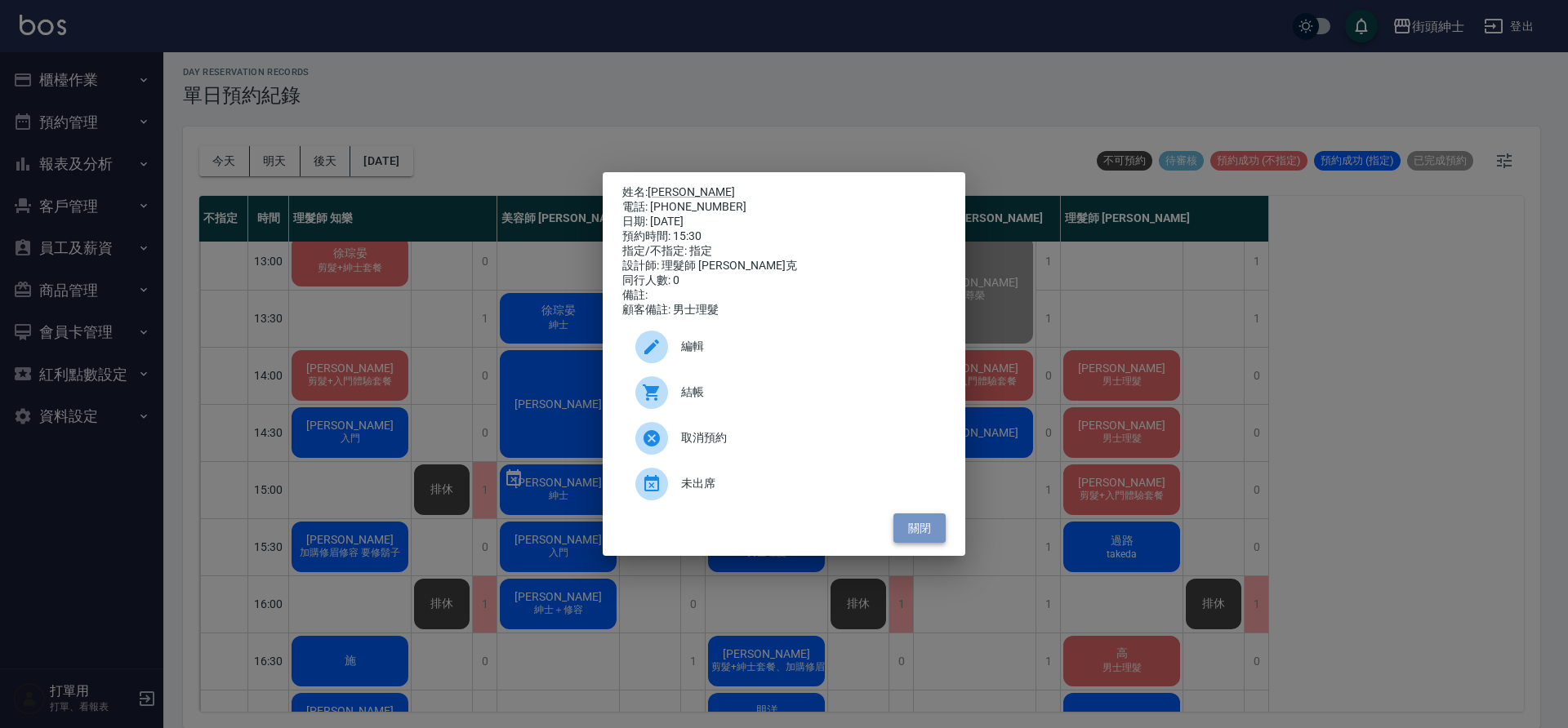
click at [930, 540] on button "關閉" at bounding box center [919, 528] width 53 height 30
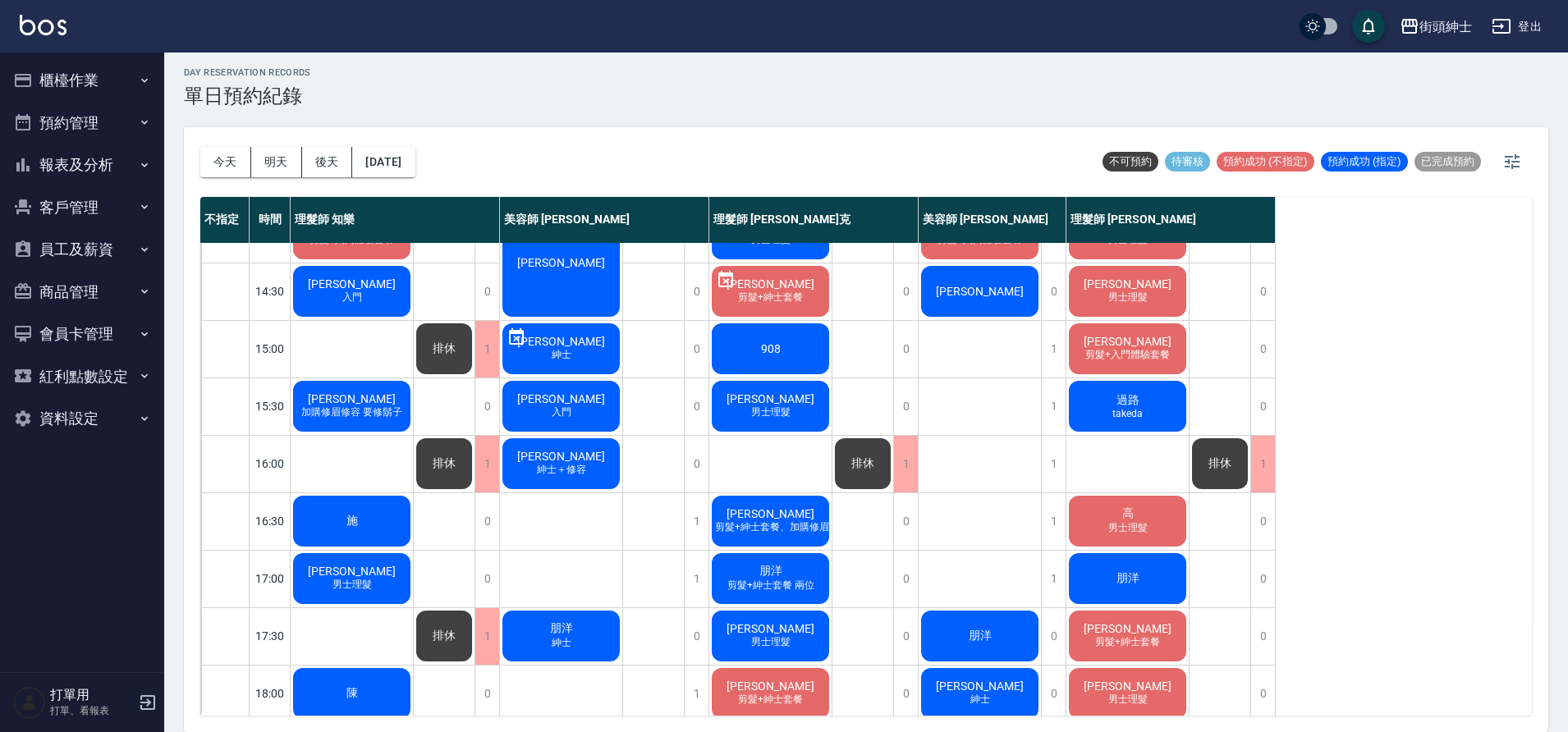
scroll to position [368, 0]
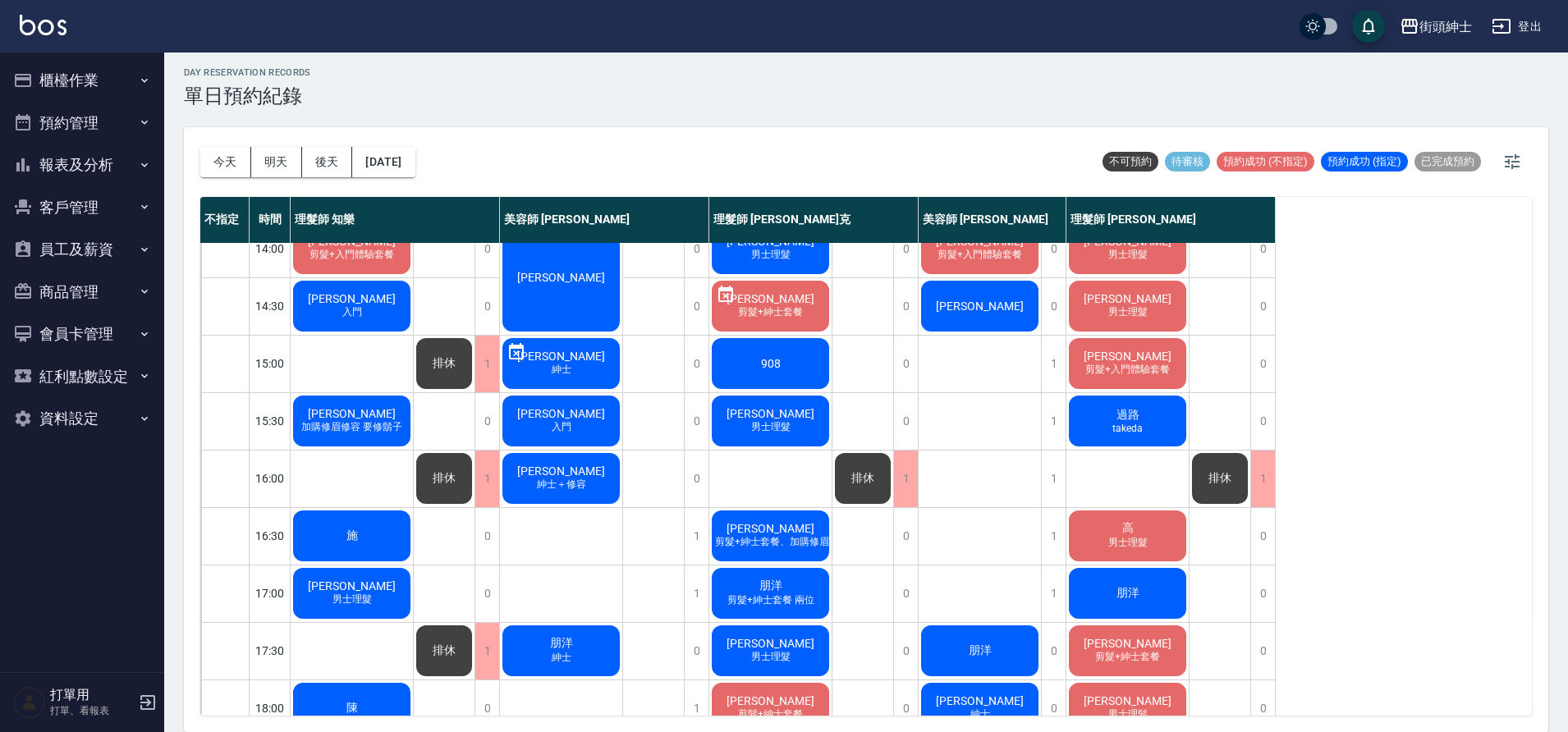
click at [1126, 370] on span "剪髮+入門體驗套餐" at bounding box center [1127, 369] width 91 height 14
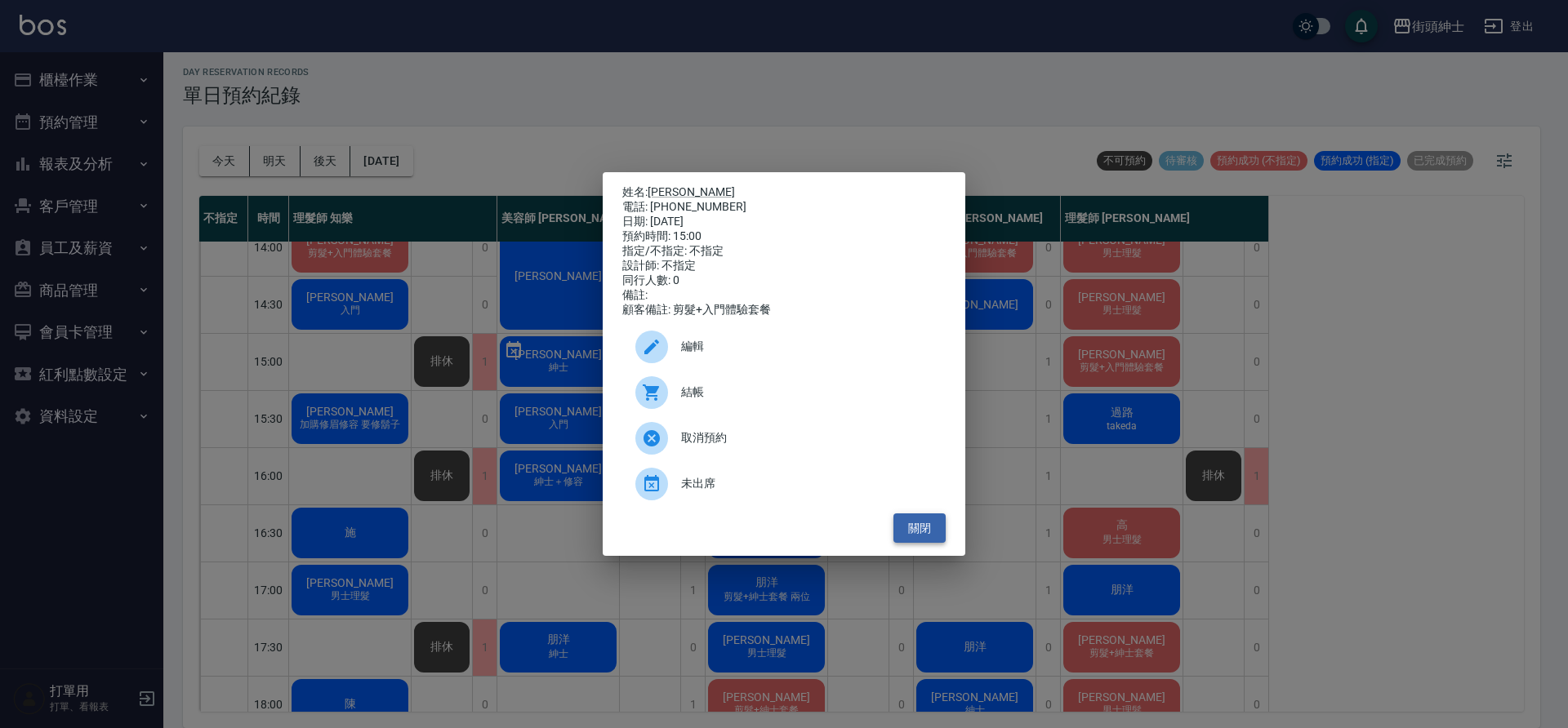
click at [930, 530] on button "關閉" at bounding box center [919, 528] width 53 height 30
click at [930, 530] on button "關閉" at bounding box center [919, 528] width 53 height 30
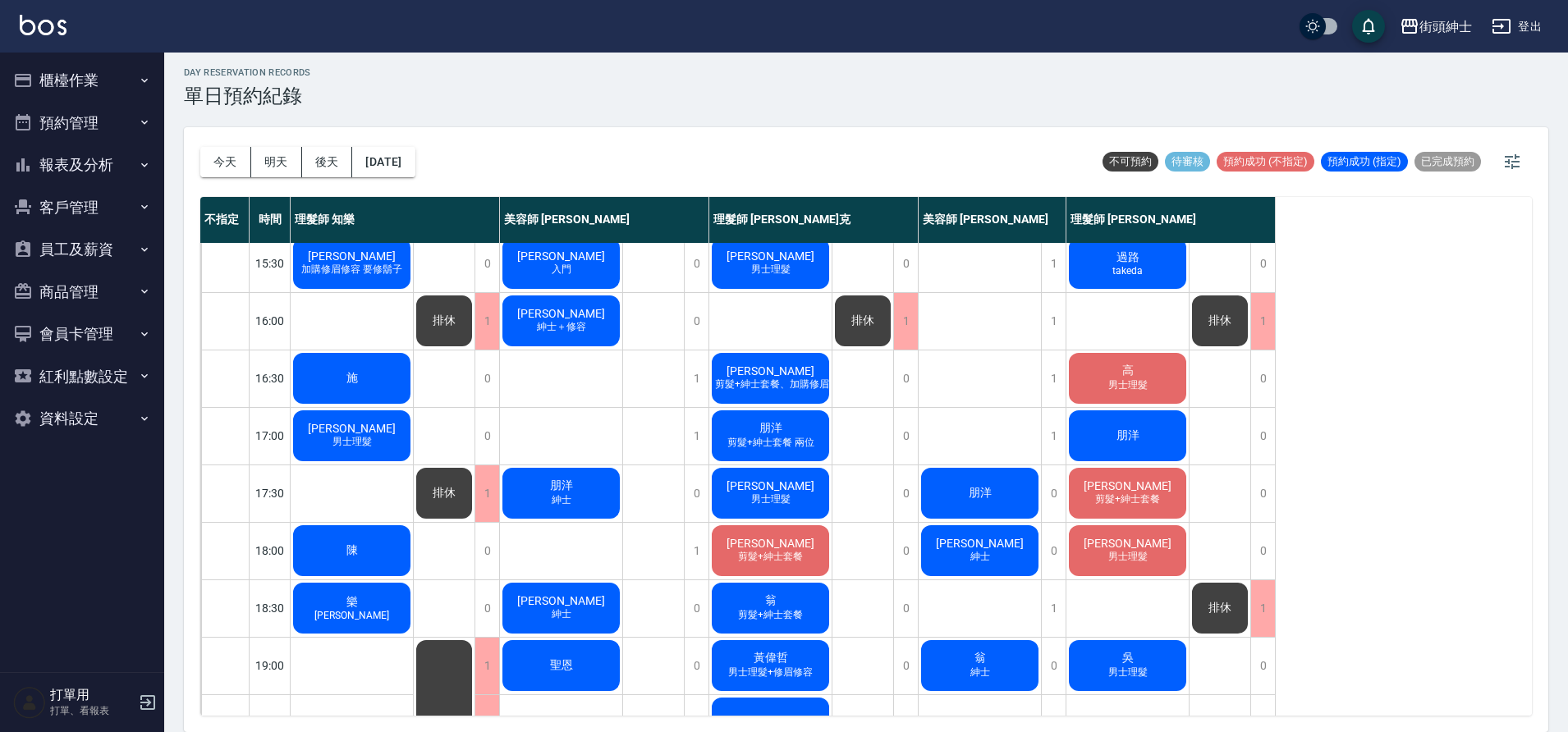
scroll to position [528, 0]
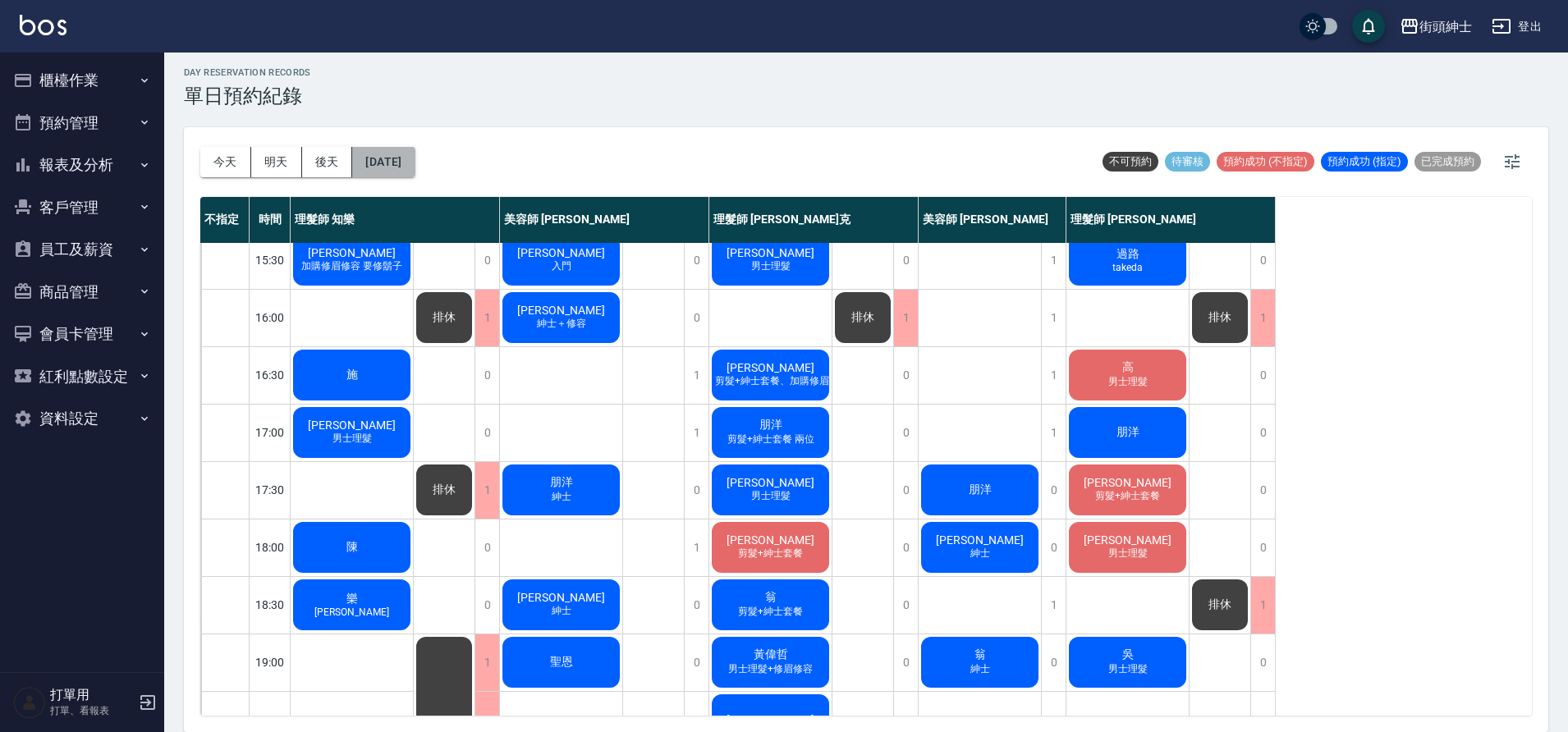
click at [367, 162] on button "[DATE]" at bounding box center [383, 161] width 62 height 30
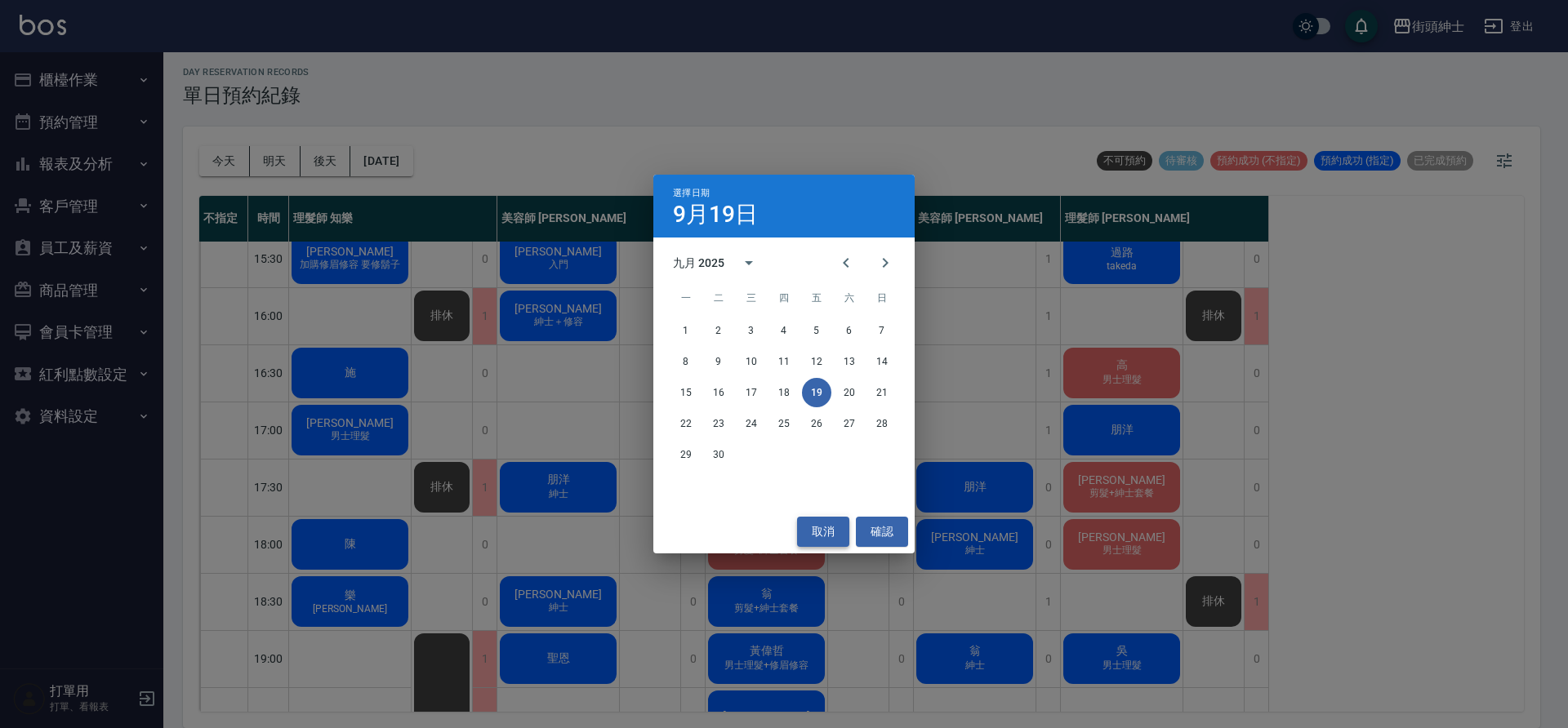
click at [828, 521] on button "取消" at bounding box center [823, 531] width 53 height 30
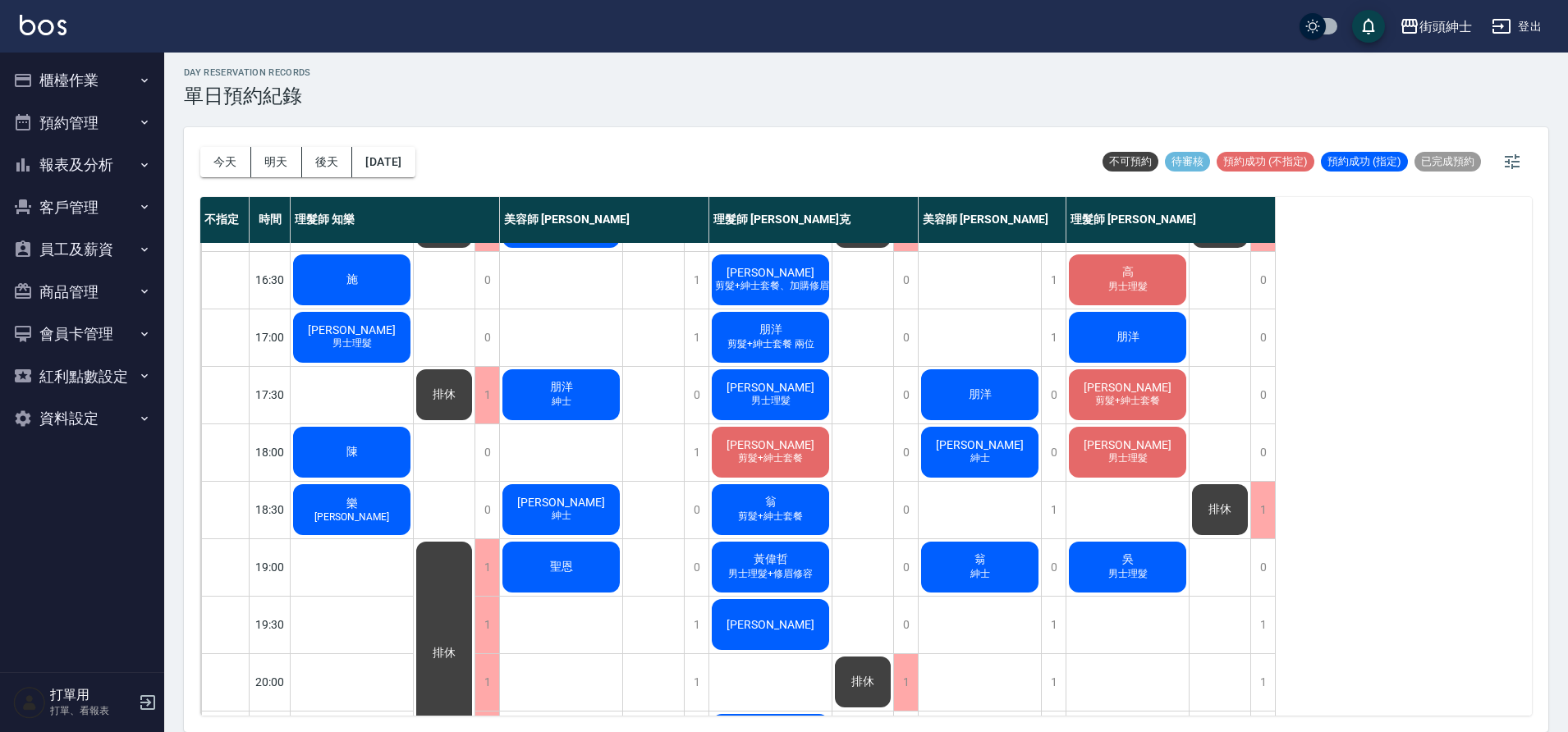
scroll to position [624, 0]
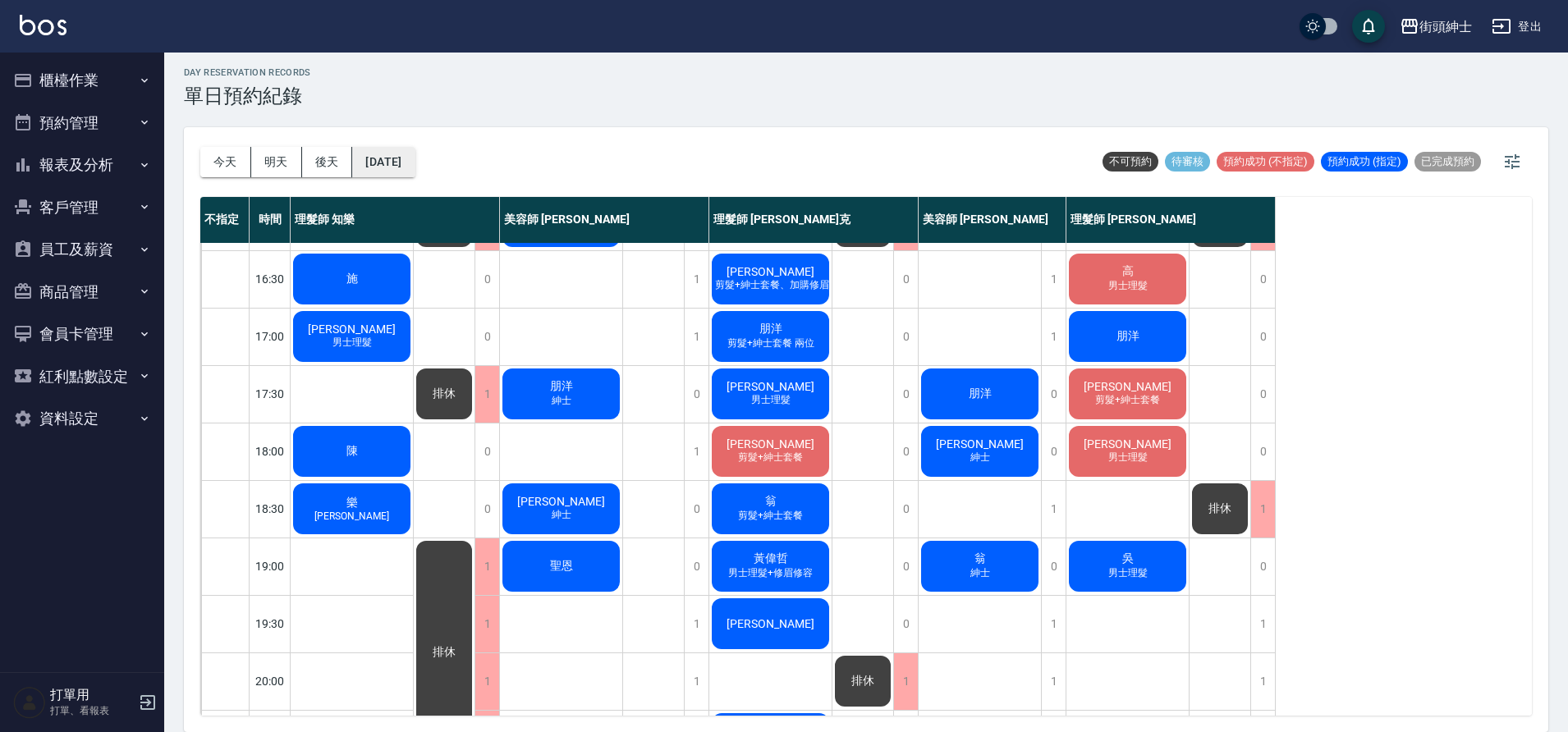
click at [415, 174] on button "[DATE]" at bounding box center [383, 161] width 62 height 30
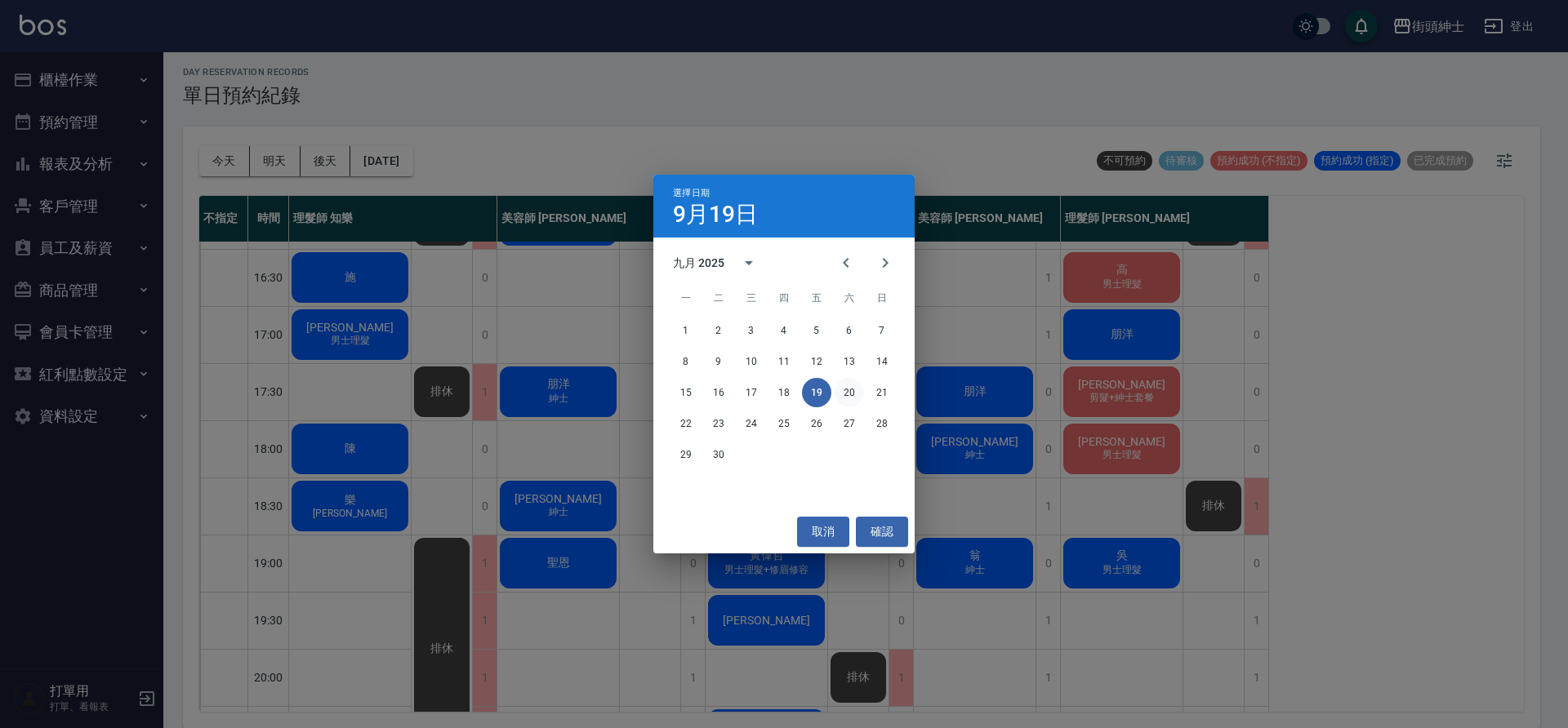
click at [833, 396] on div "15 16 17 18 19 20 21" at bounding box center [784, 392] width 261 height 29
click at [841, 393] on button "20" at bounding box center [849, 392] width 29 height 29
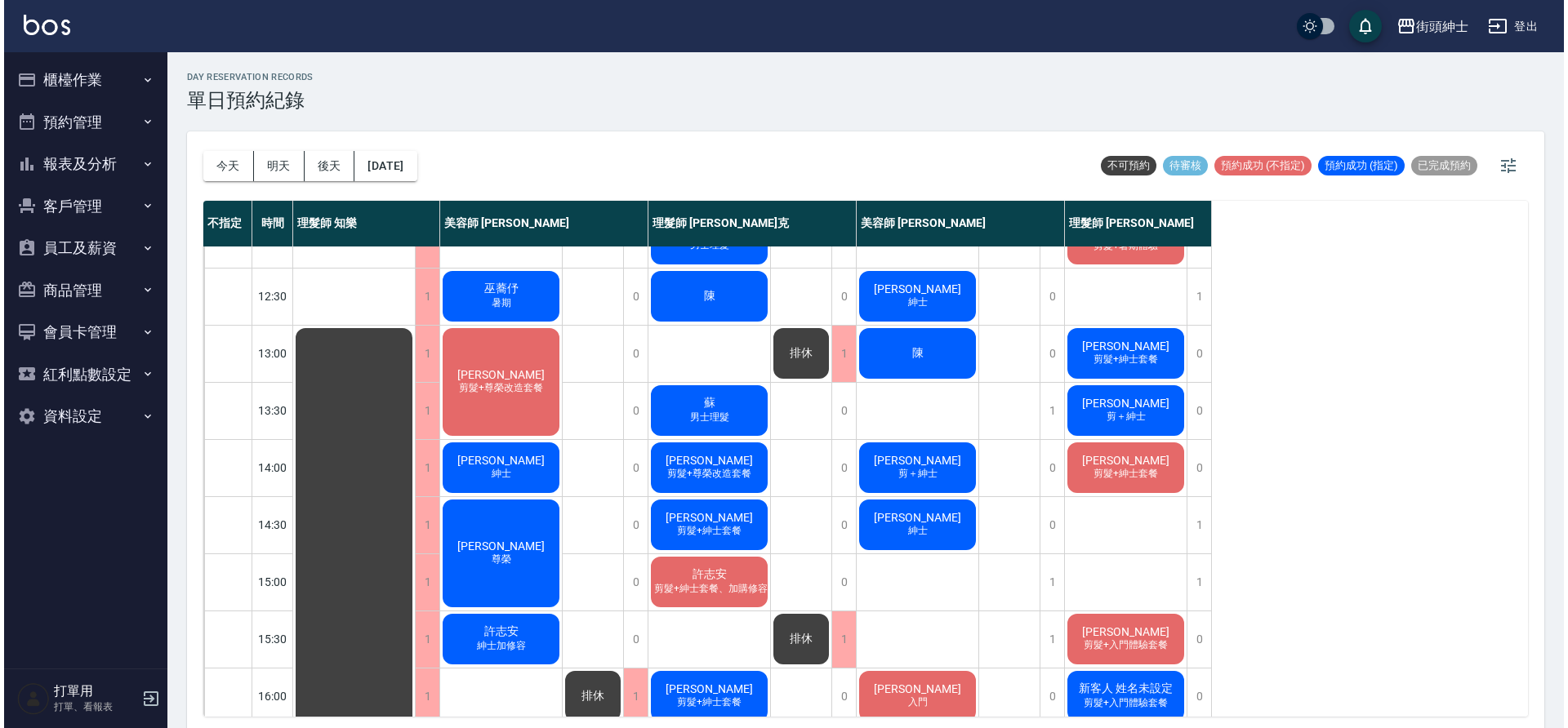
scroll to position [111, 0]
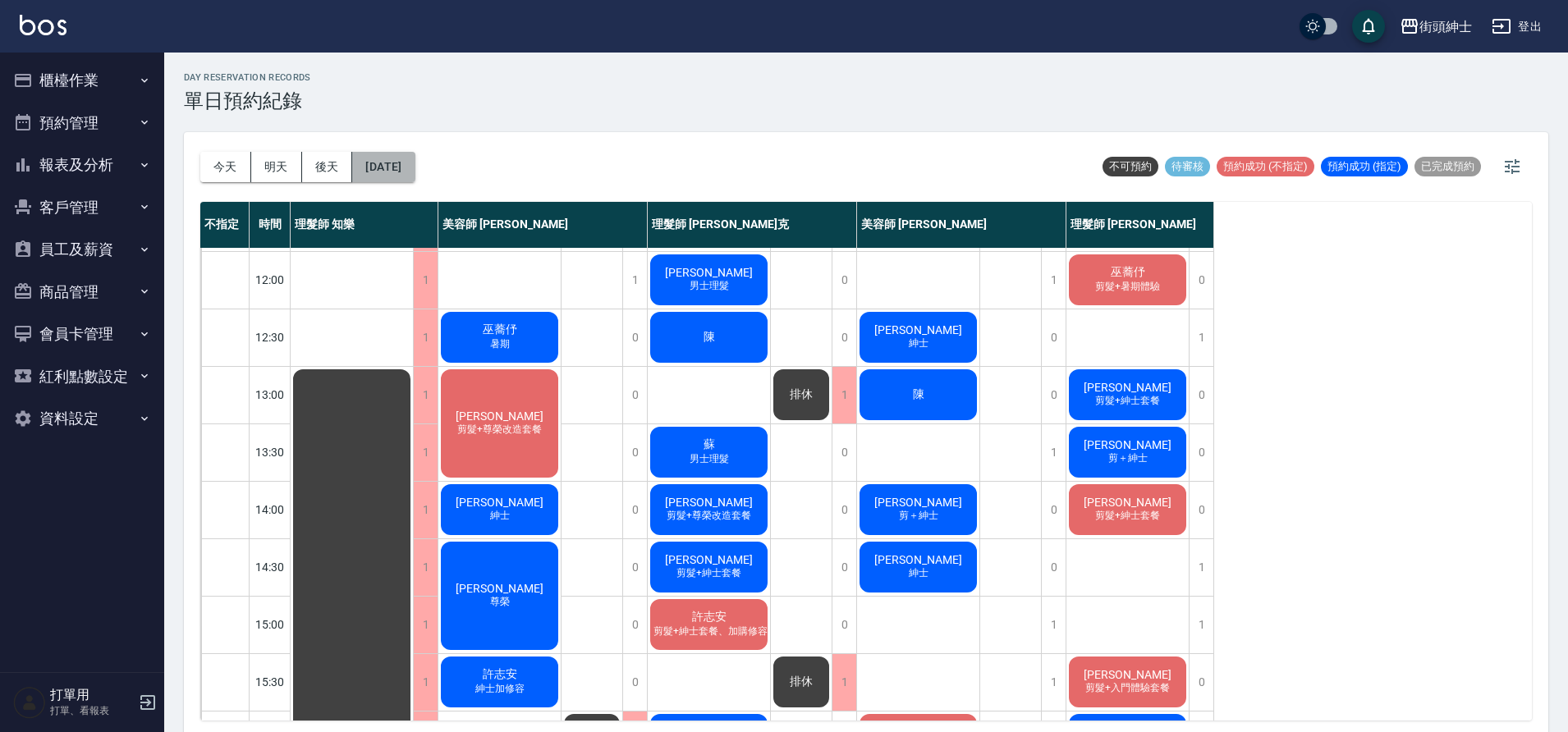
click at [409, 152] on button "2025/09/20" at bounding box center [383, 167] width 62 height 30
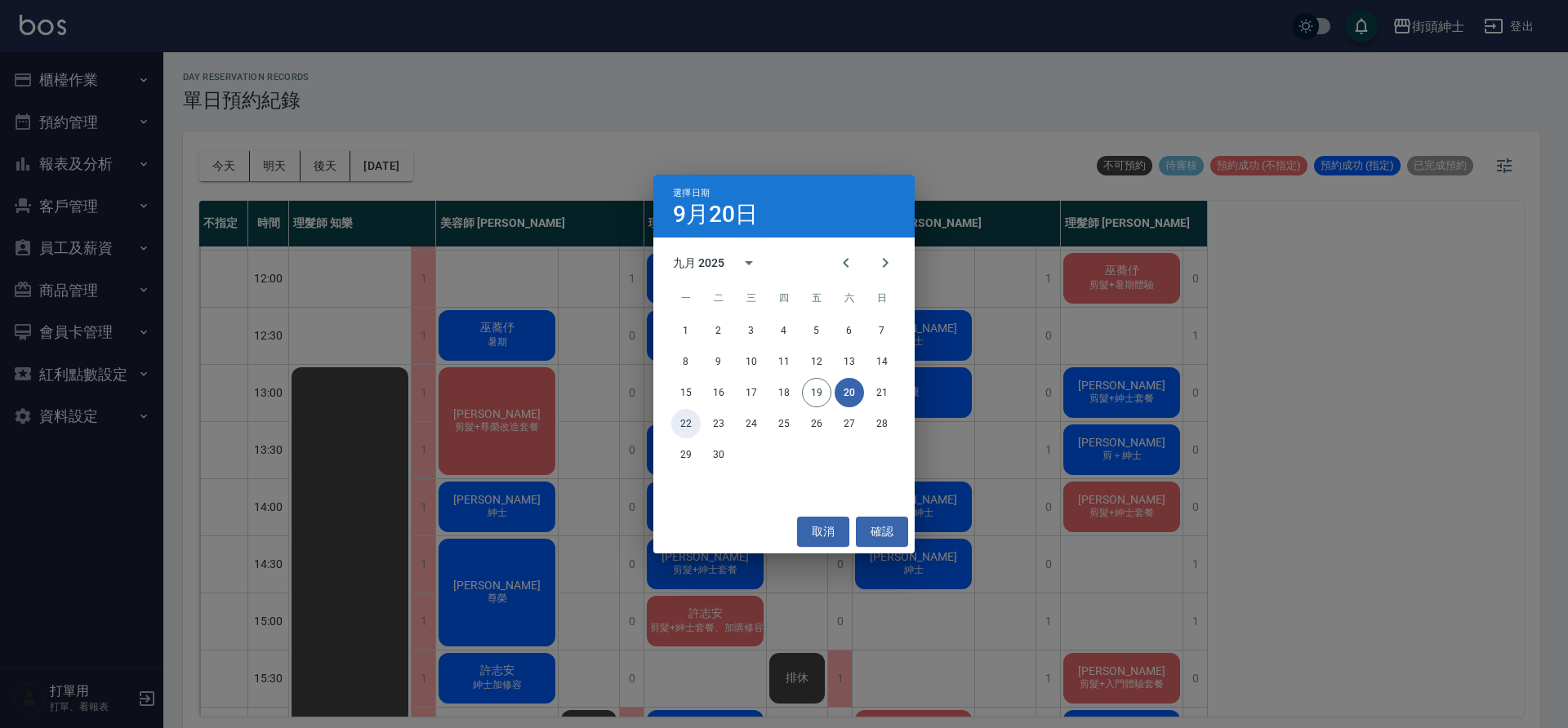
click at [698, 422] on button "22" at bounding box center [686, 424] width 29 height 29
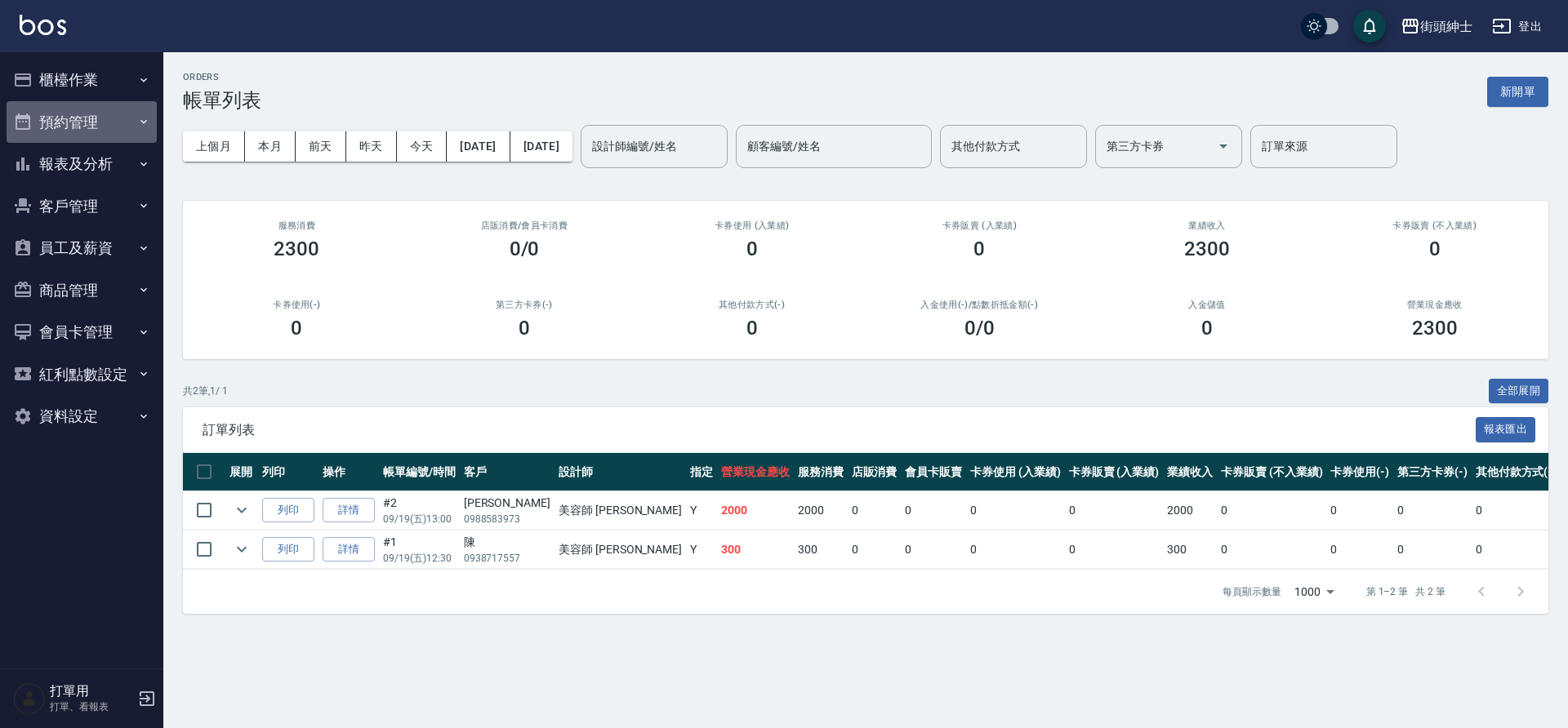
click at [96, 123] on button "預約管理" at bounding box center [82, 122] width 150 height 42
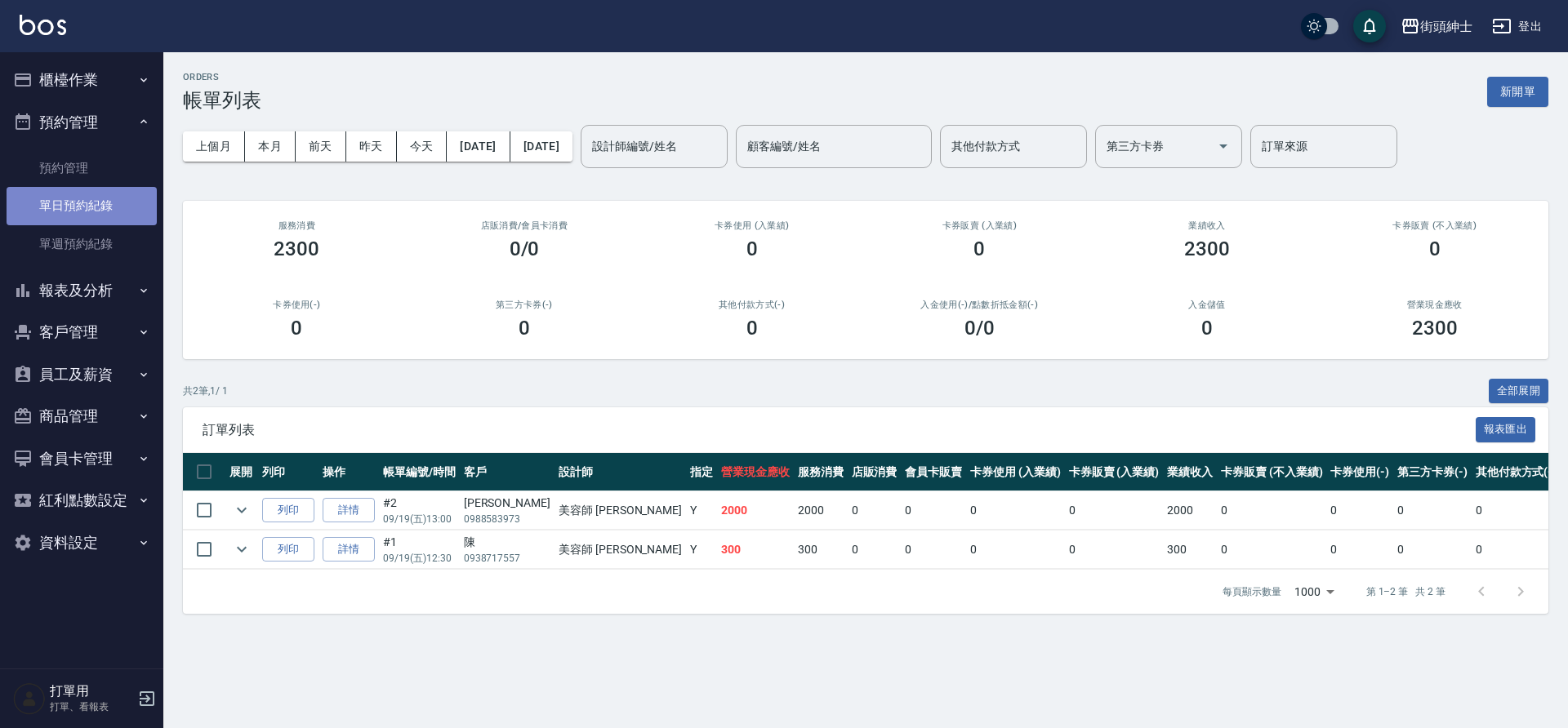
click at [116, 200] on link "單日預約紀錄" at bounding box center [82, 206] width 150 height 38
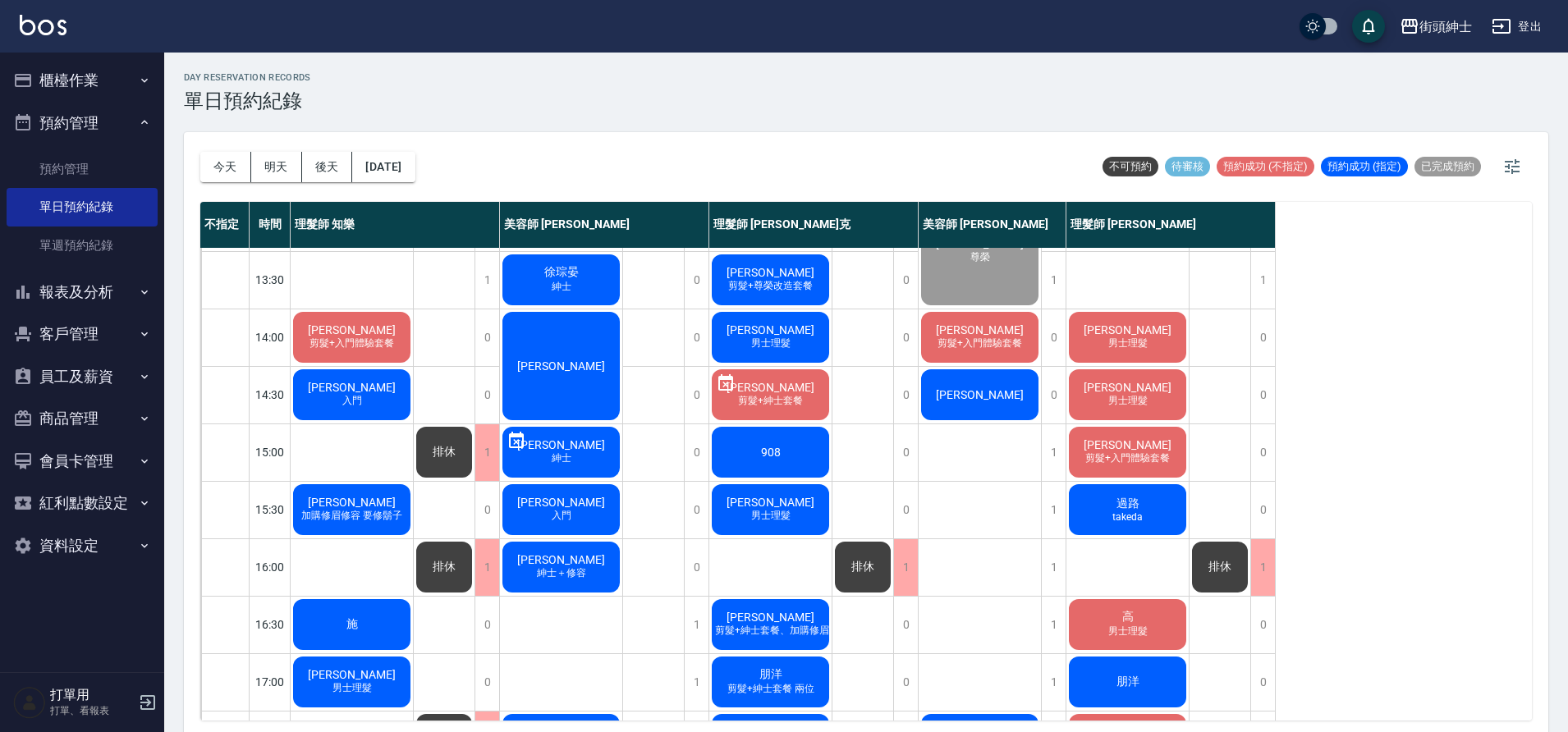
scroll to position [287, 0]
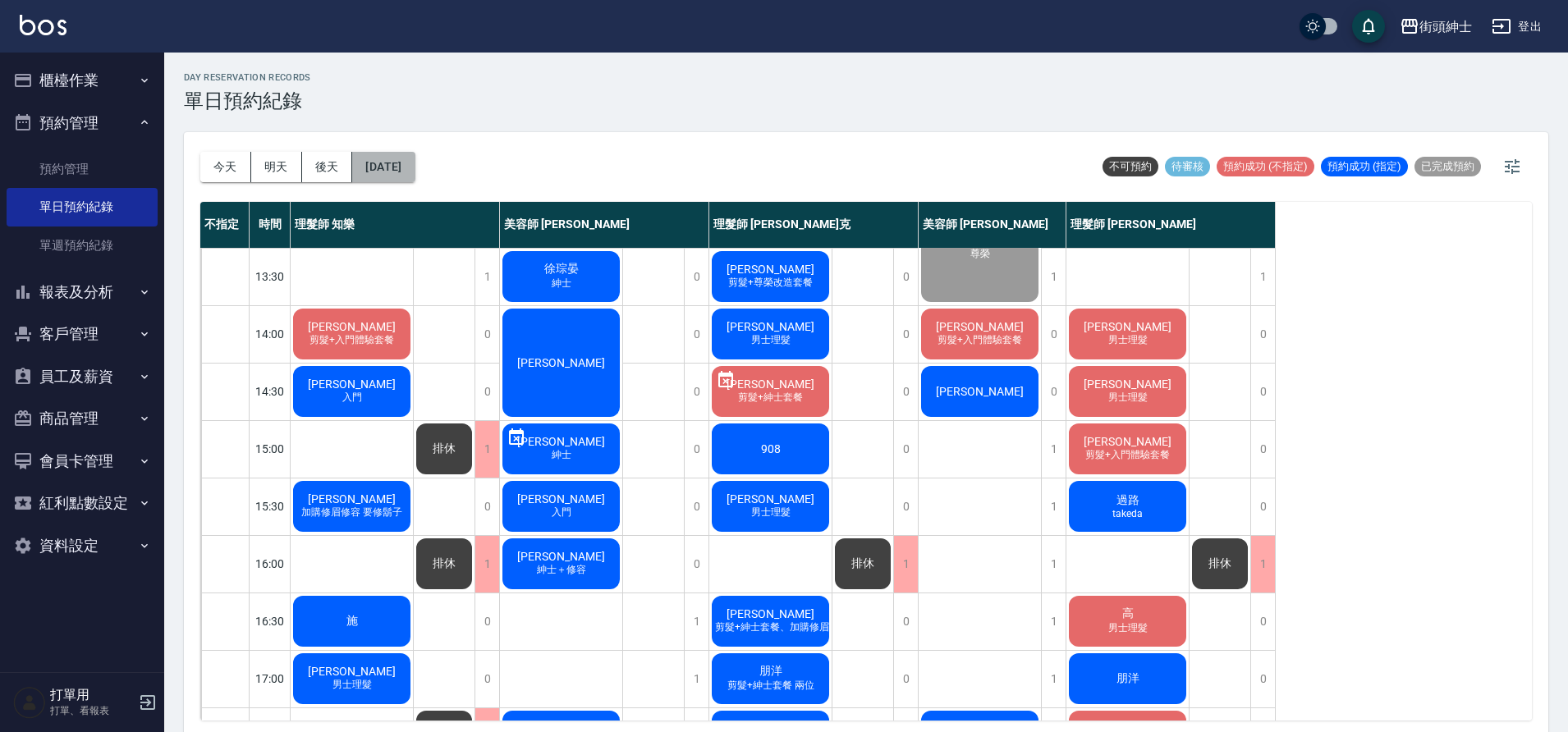
click at [415, 167] on button "[DATE]" at bounding box center [383, 167] width 62 height 30
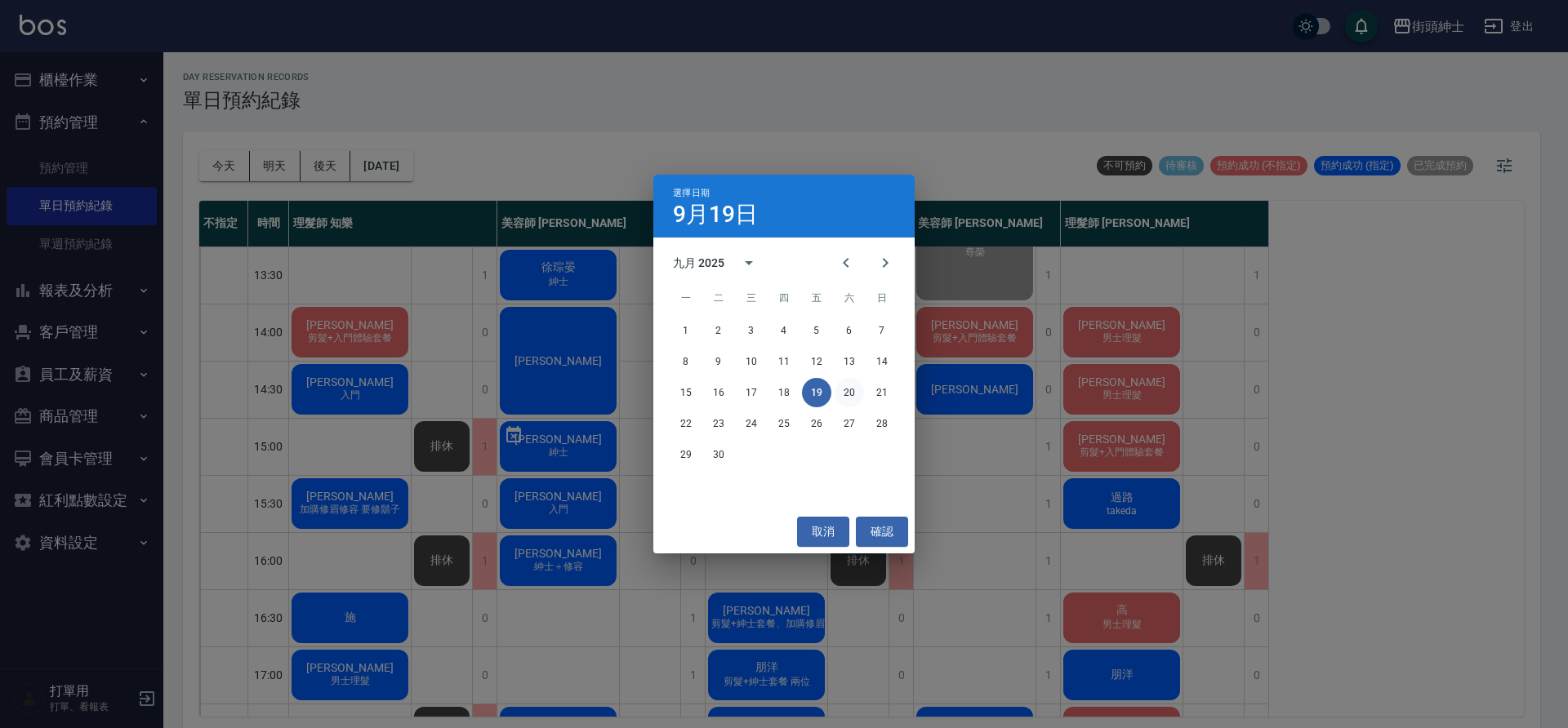
click at [854, 388] on button "20" at bounding box center [849, 392] width 29 height 29
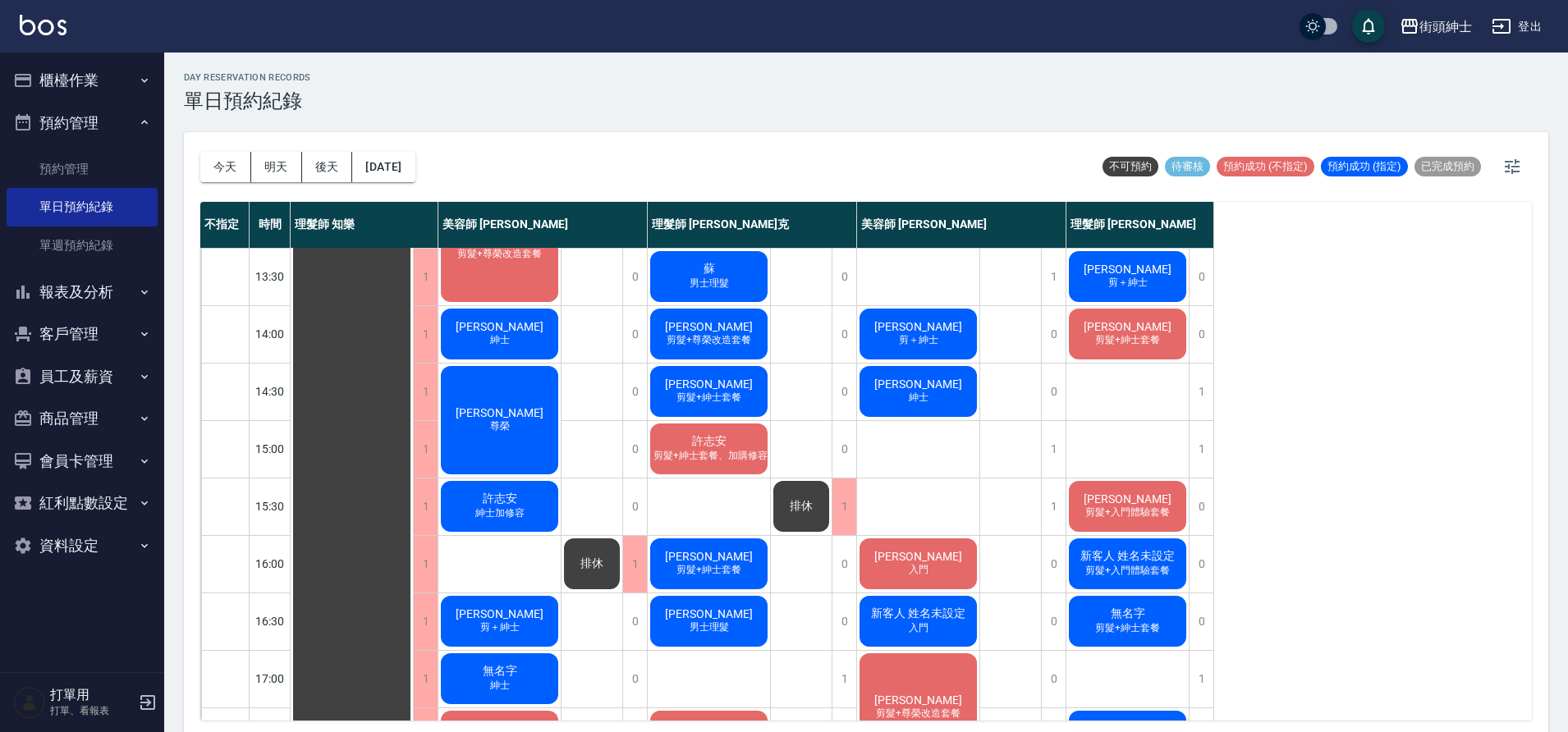
scroll to position [266, 0]
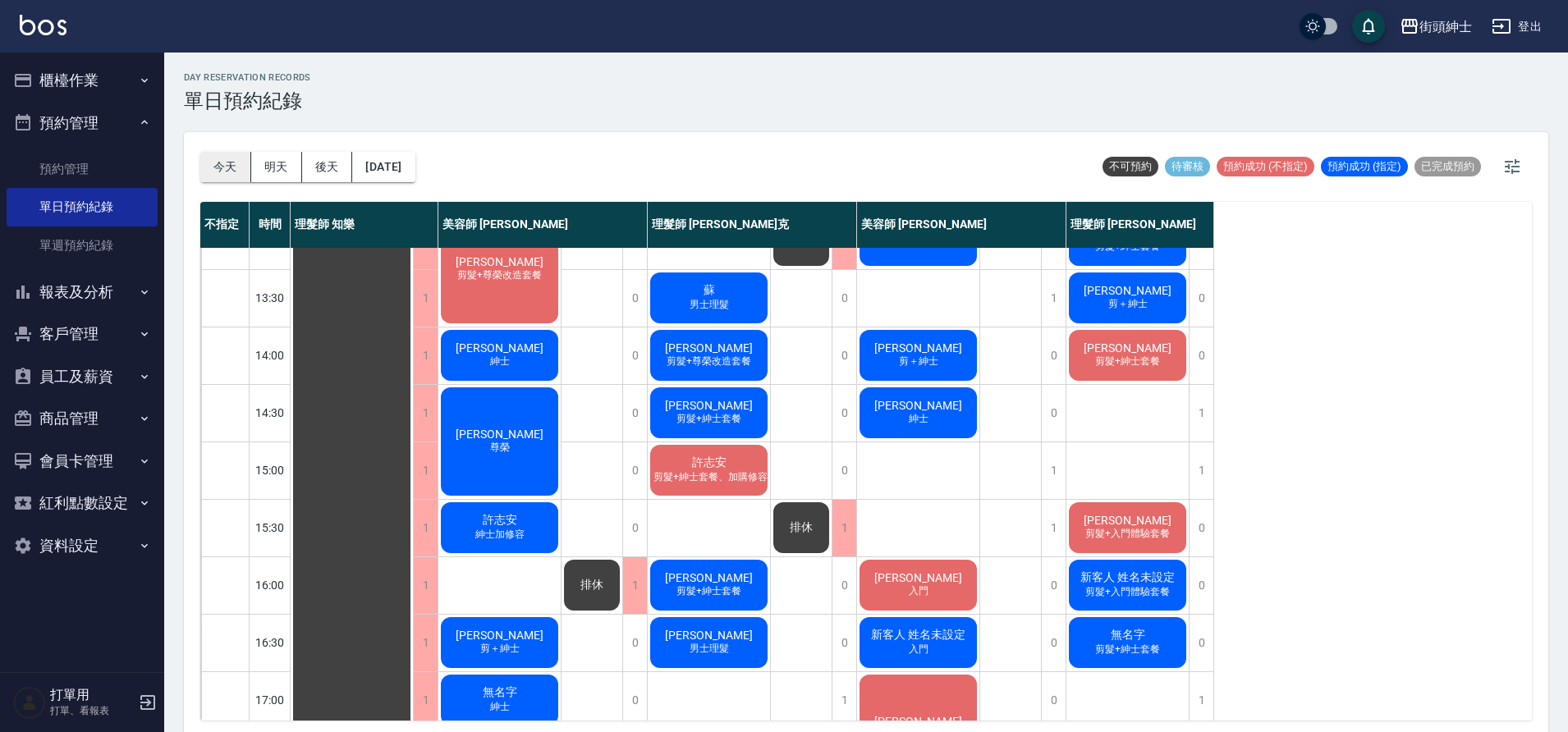
click at [226, 170] on button "今天" at bounding box center [225, 167] width 51 height 30
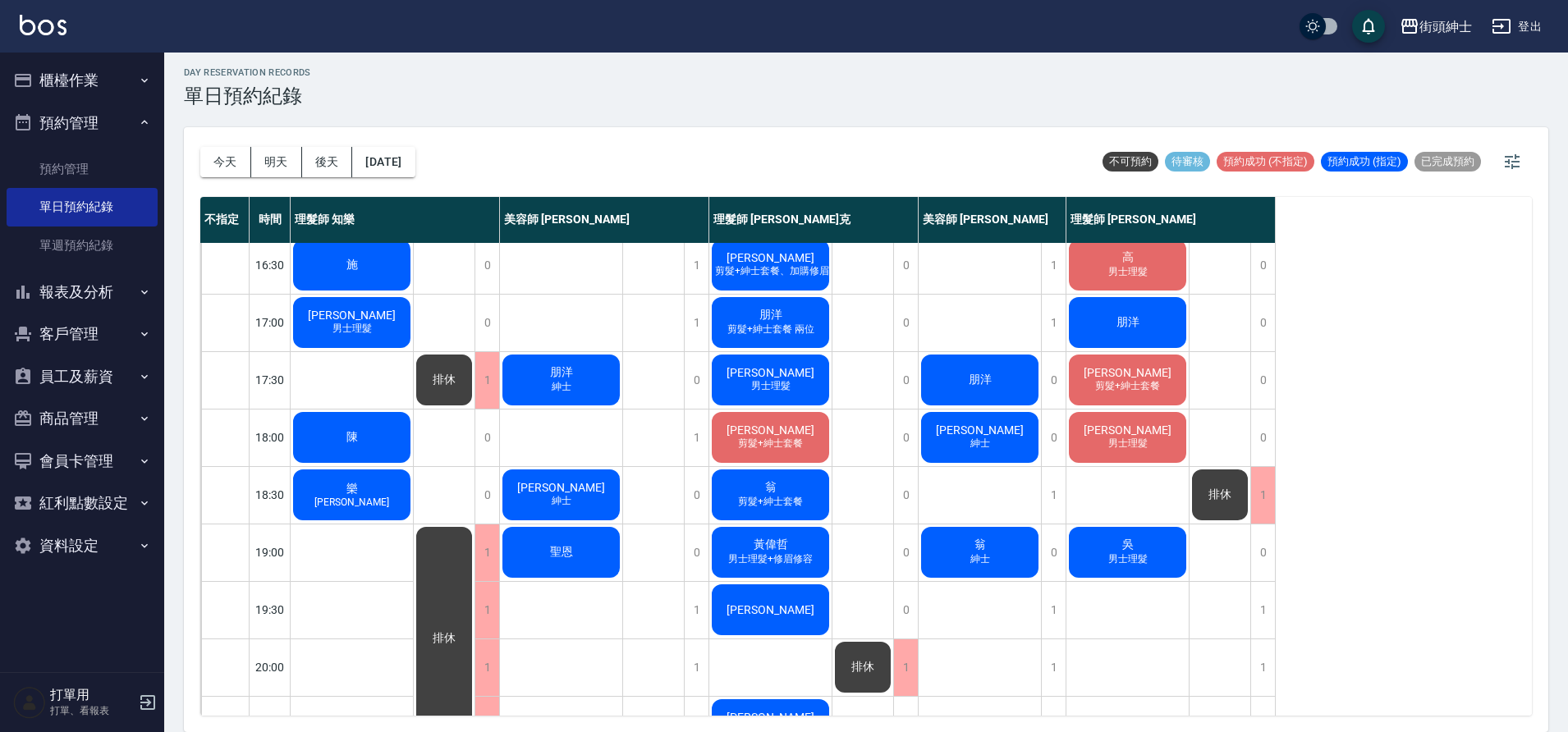
scroll to position [615, 0]
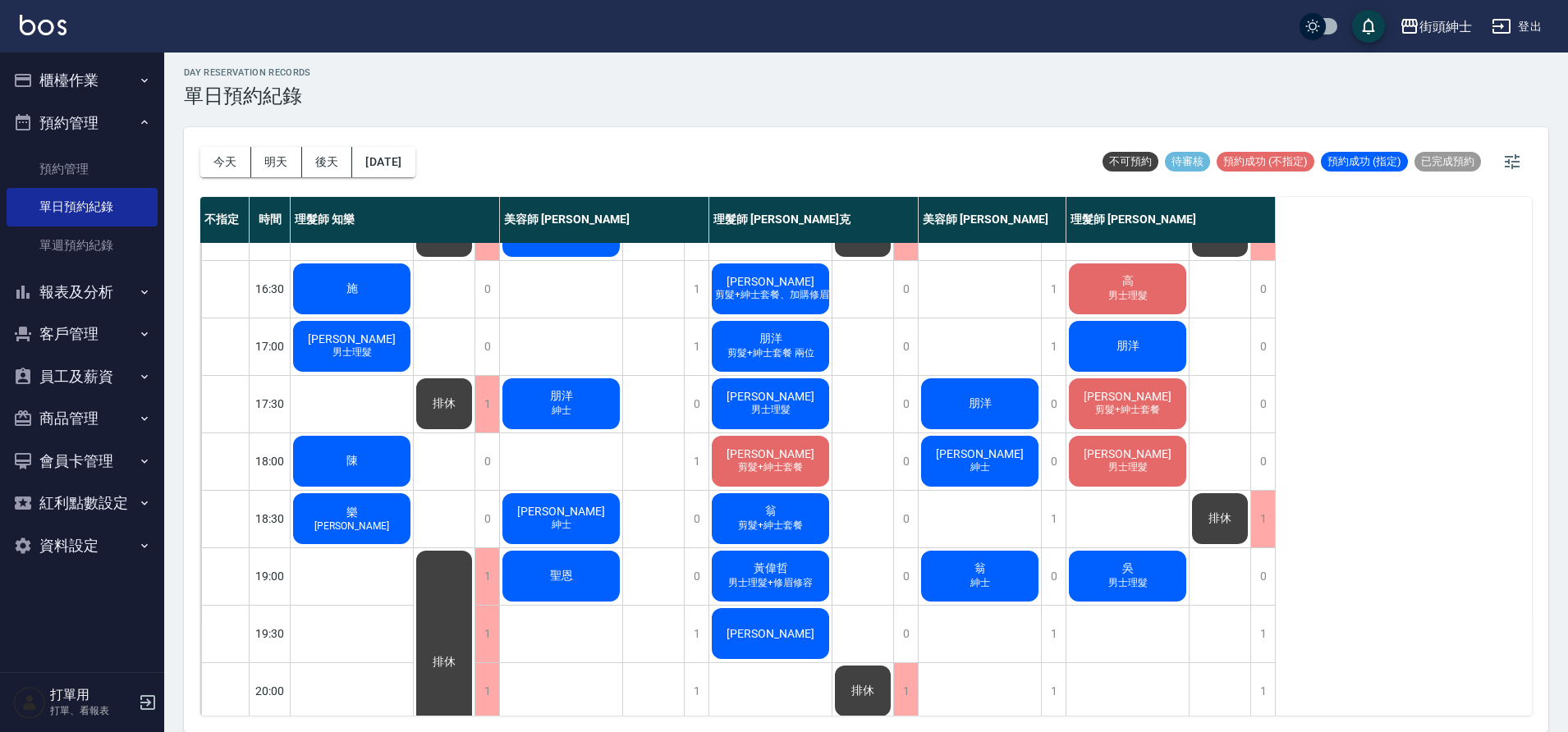
click at [415, 185] on div "[DATE] [DATE] [DATE] [DATE]" at bounding box center [308, 162] width 215 height 69
click at [415, 177] on div "[DATE] [DATE] [DATE] [DATE]" at bounding box center [308, 162] width 215 height 69
click at [415, 172] on button "[DATE]" at bounding box center [383, 161] width 62 height 30
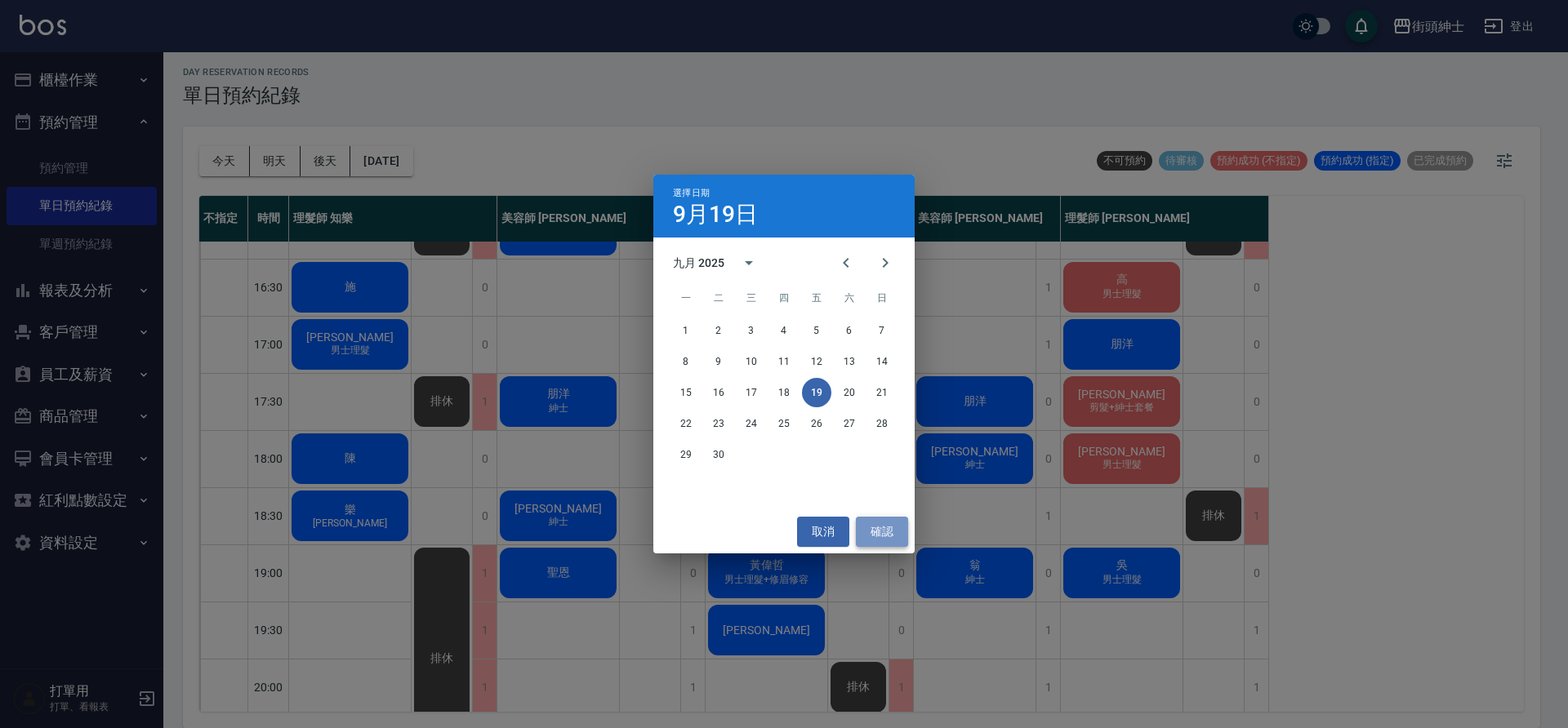
click at [878, 527] on button "確認" at bounding box center [882, 531] width 53 height 30
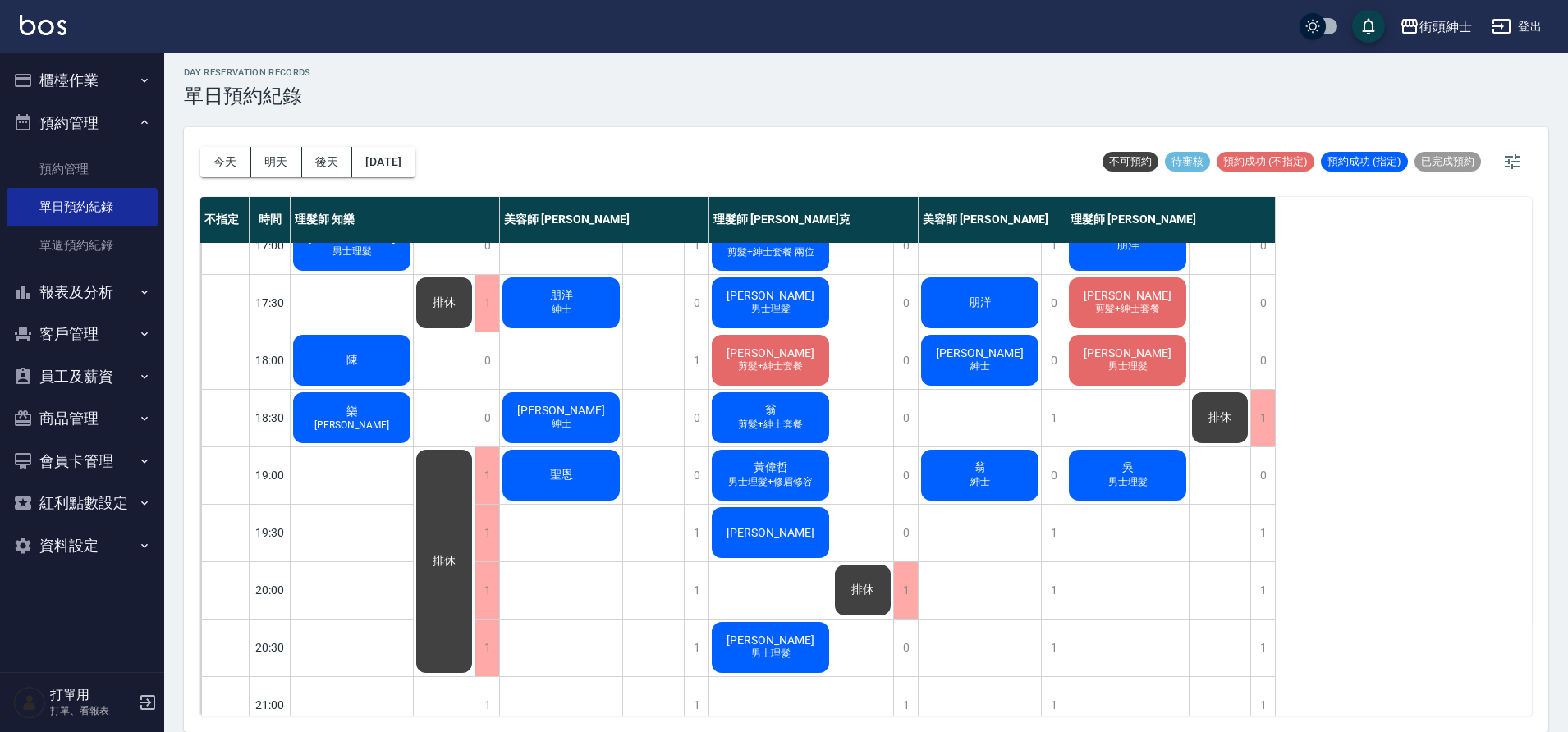
scroll to position [715, 0]
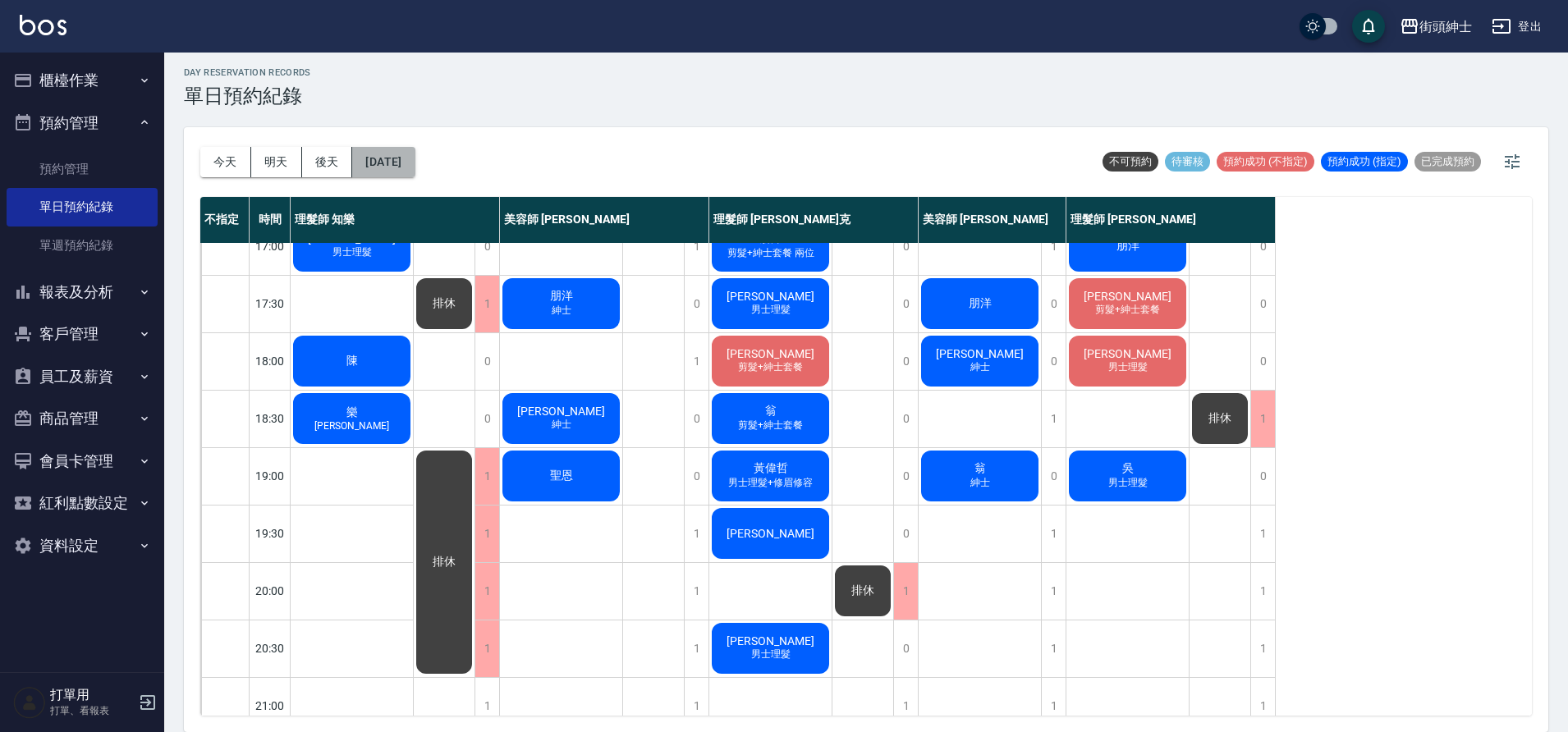
click at [415, 172] on button "[DATE]" at bounding box center [383, 161] width 62 height 30
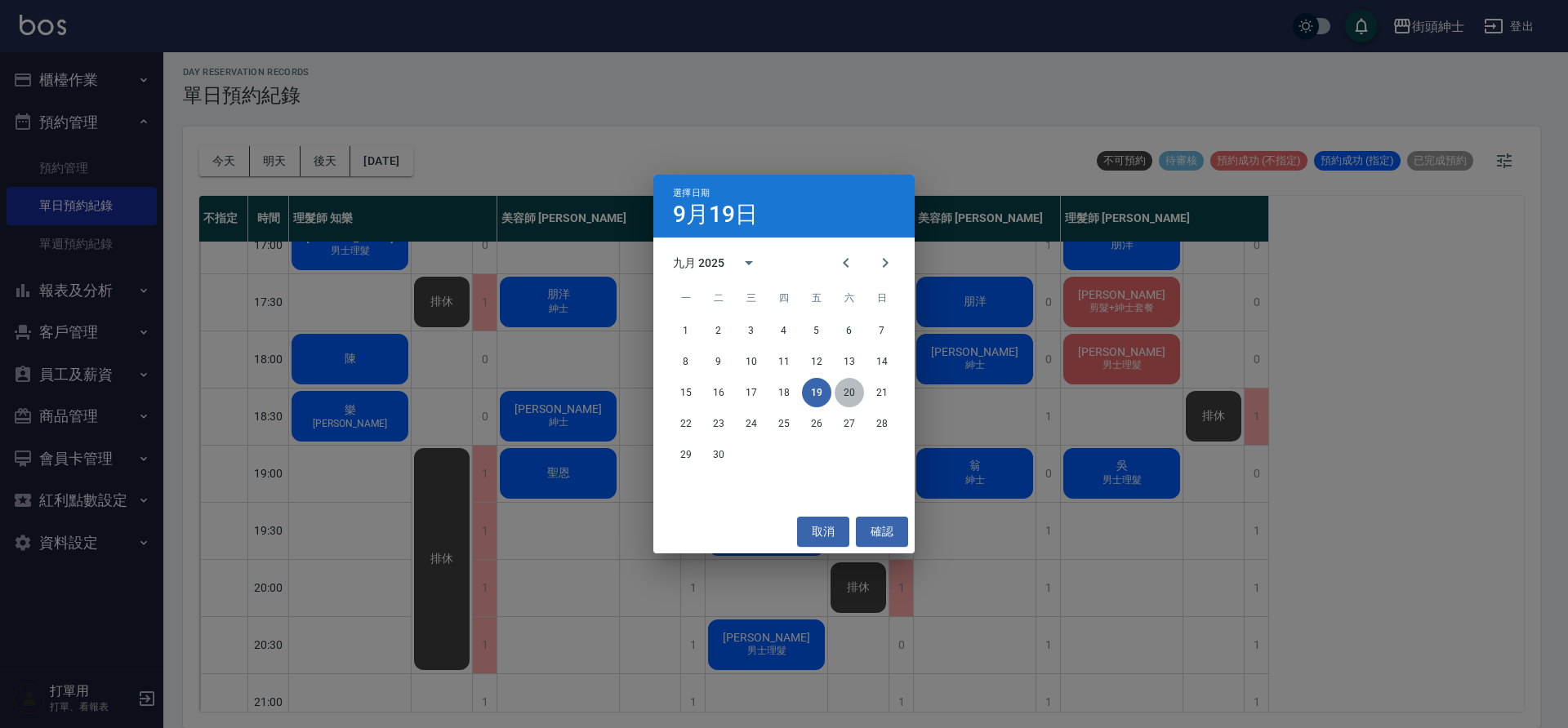
click at [862, 388] on button "20" at bounding box center [849, 392] width 29 height 29
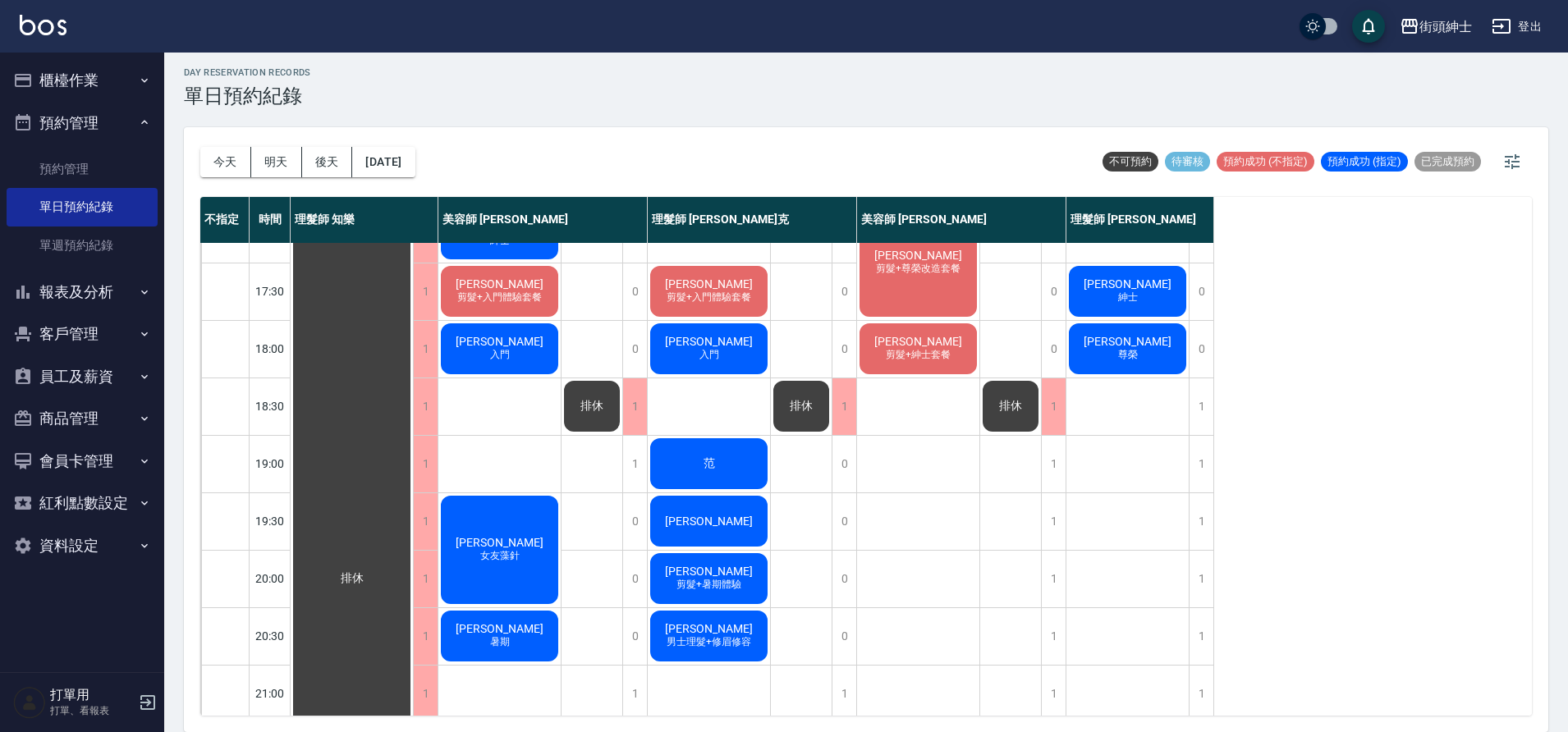
scroll to position [730, 0]
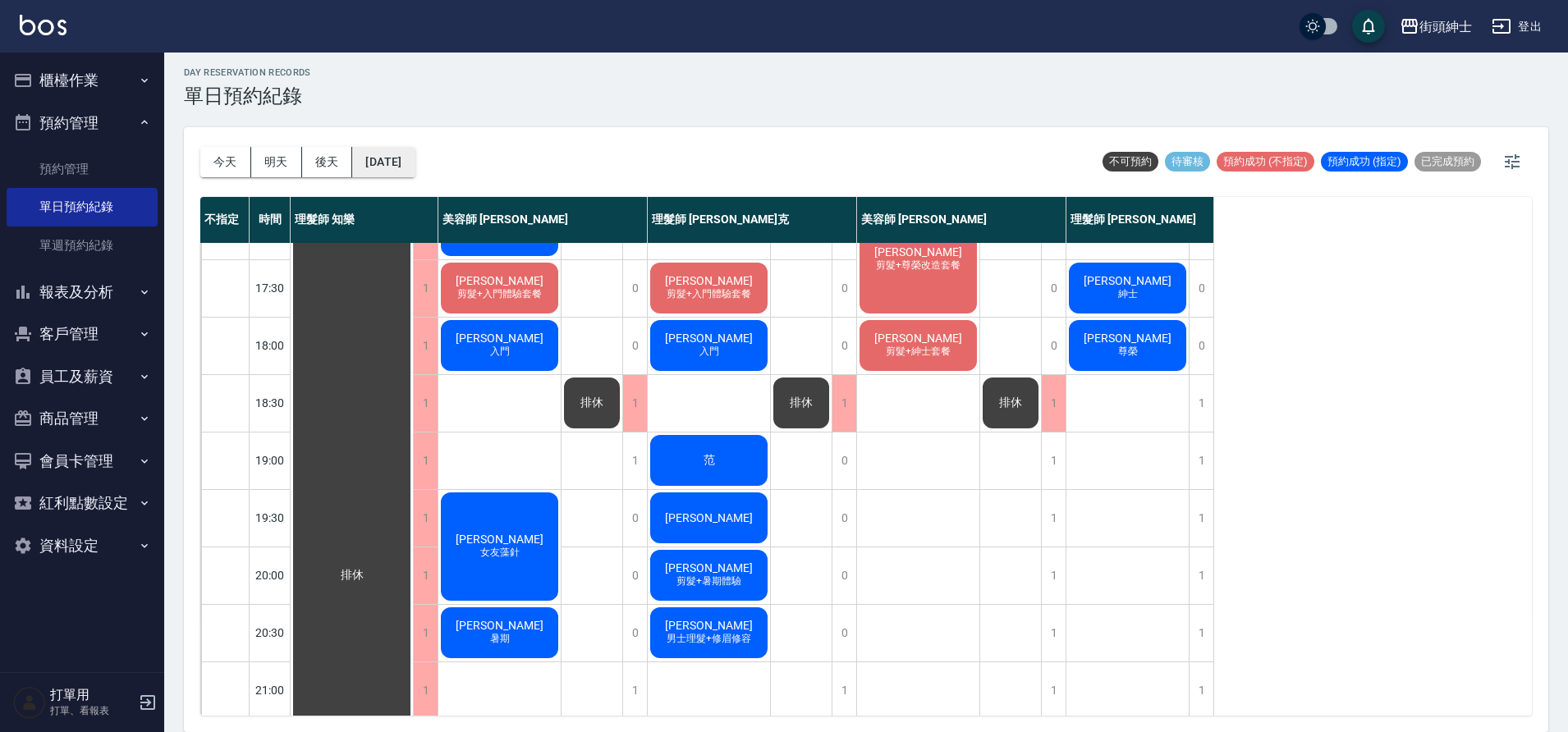
click at [384, 165] on button "[DATE]" at bounding box center [383, 161] width 62 height 30
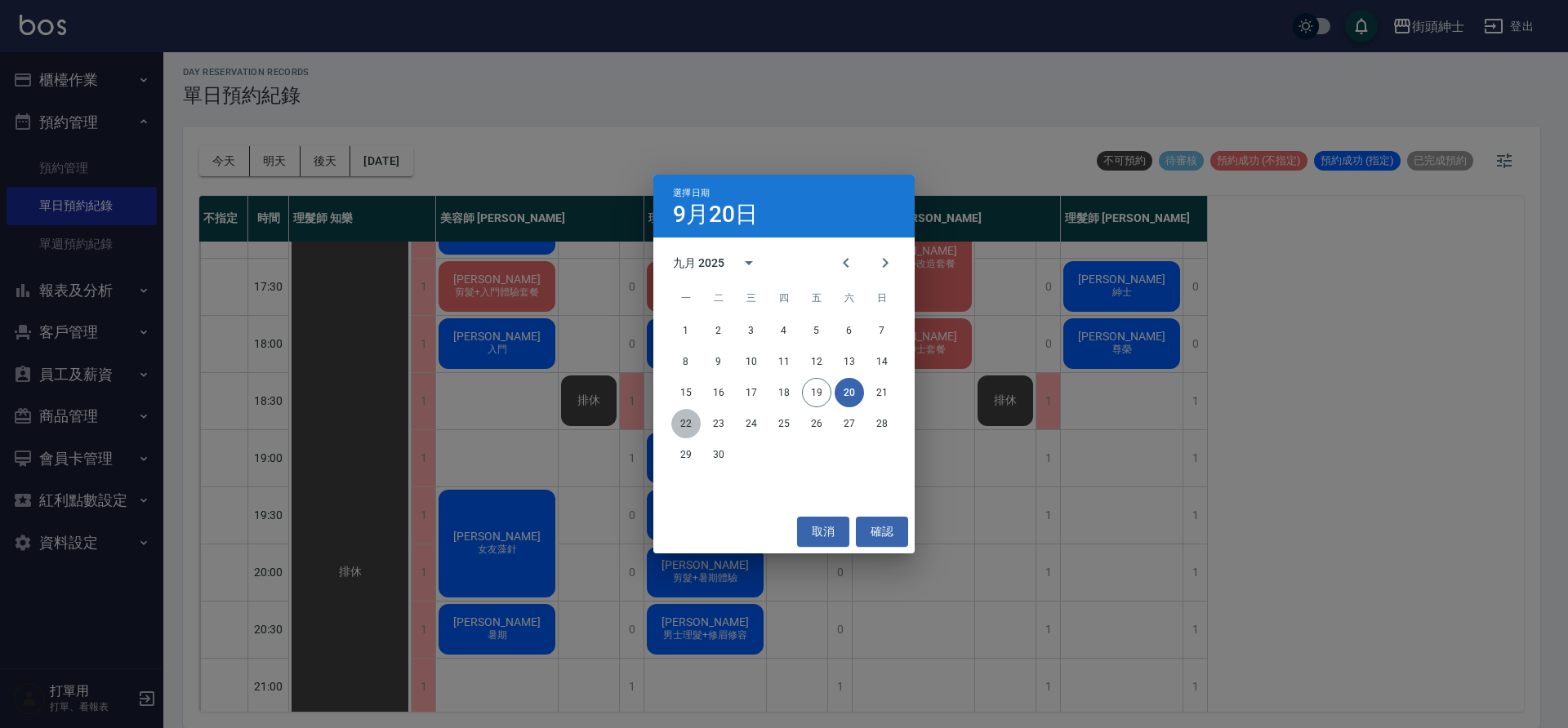
click at [695, 425] on button "22" at bounding box center [686, 424] width 29 height 29
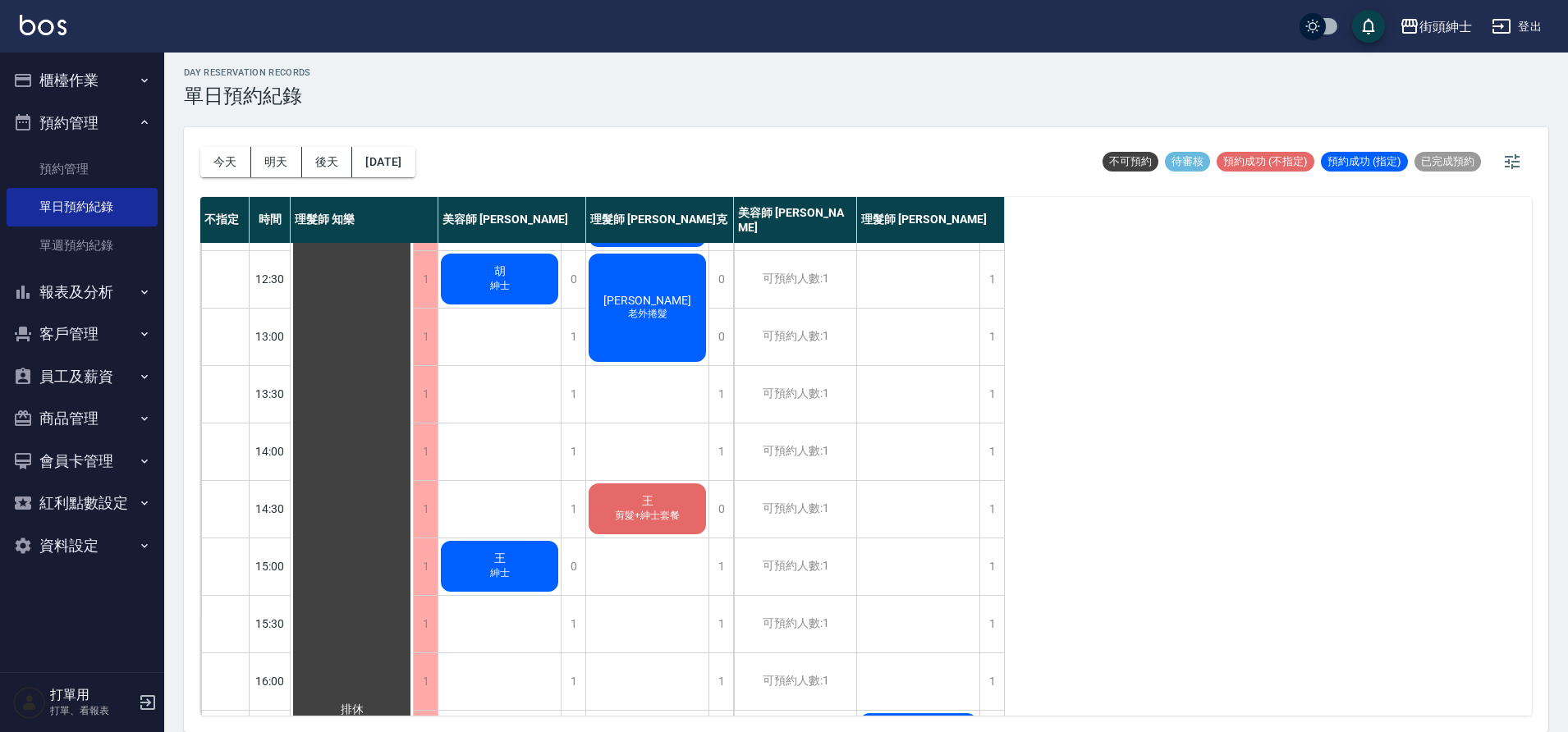
scroll to position [82, 0]
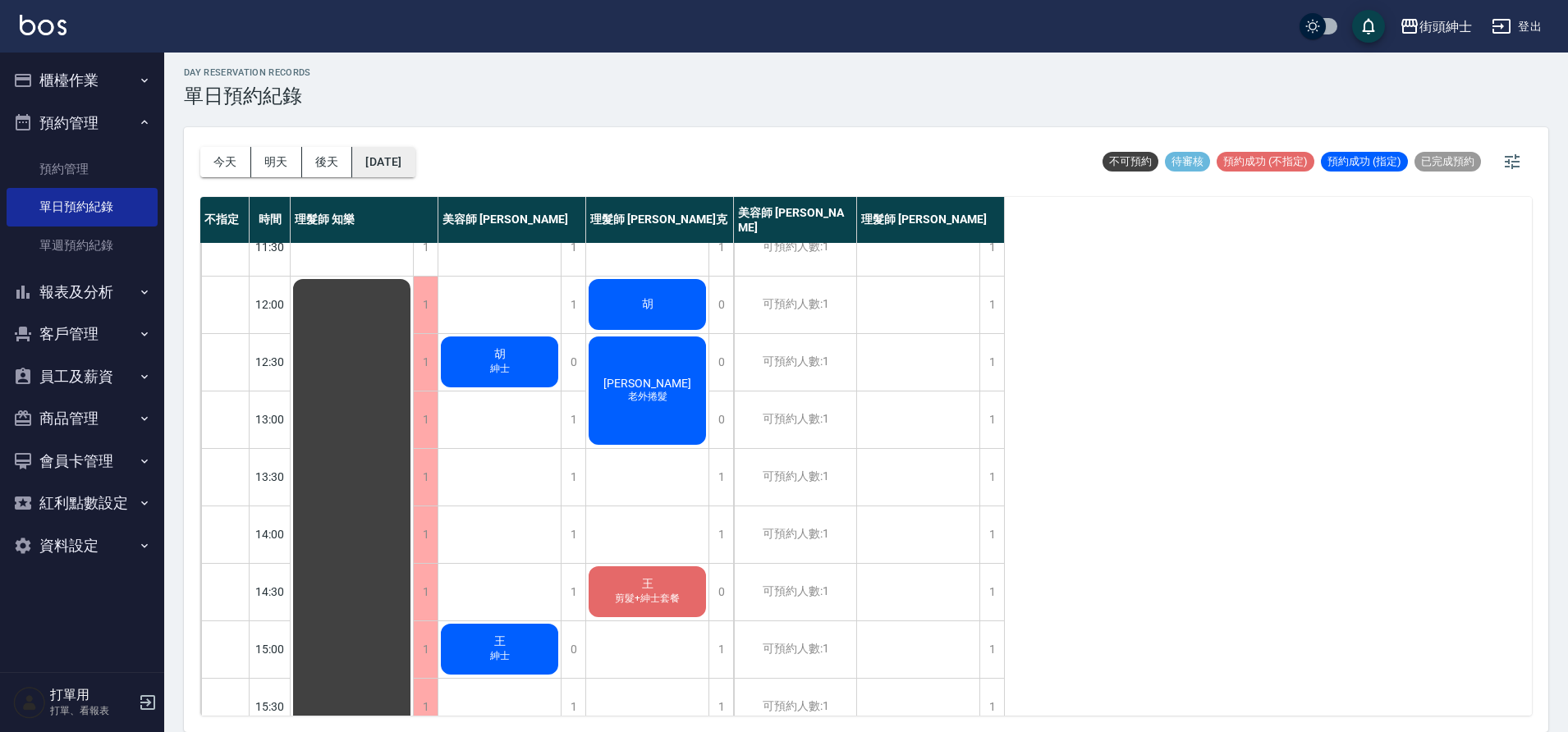
click at [357, 160] on button "[DATE]" at bounding box center [383, 161] width 62 height 30
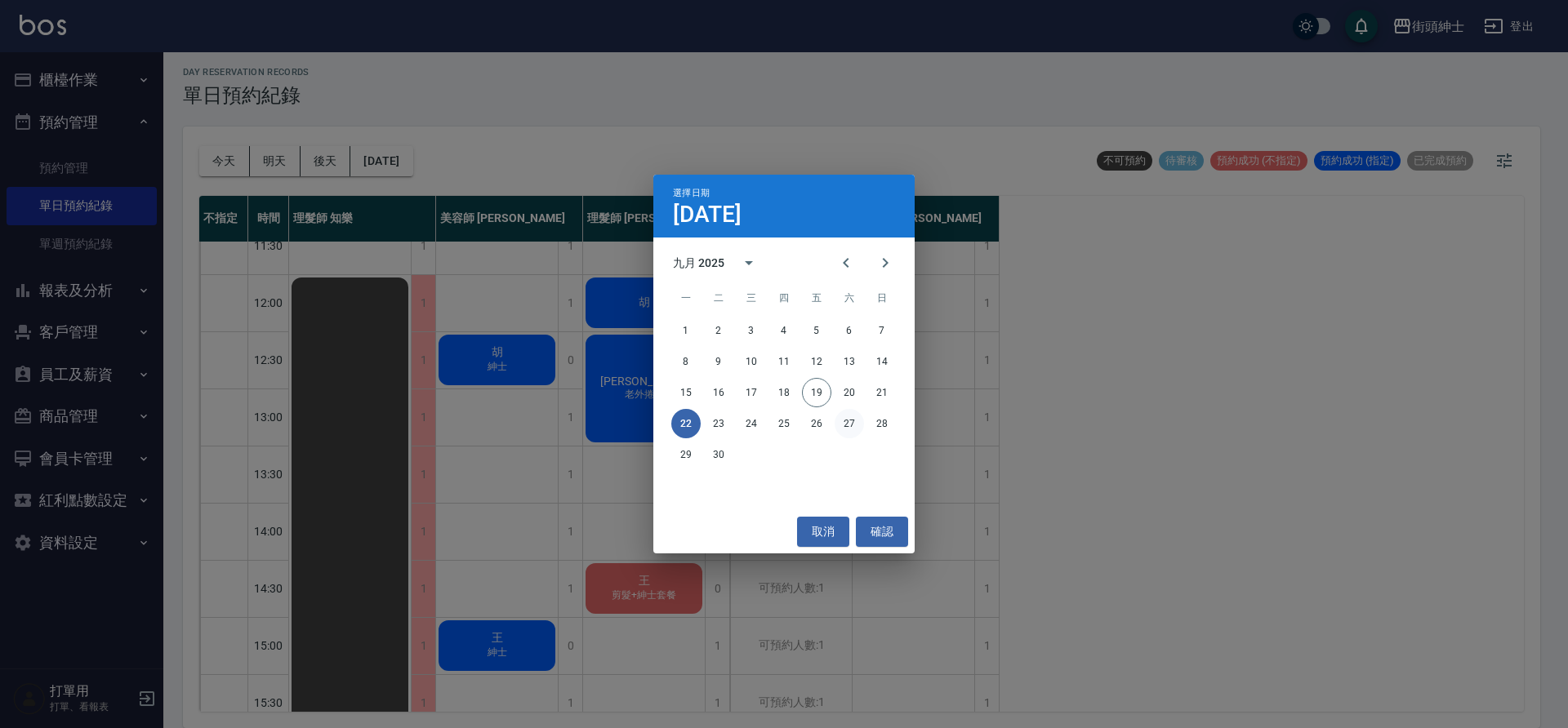
click at [843, 418] on button "27" at bounding box center [849, 424] width 29 height 29
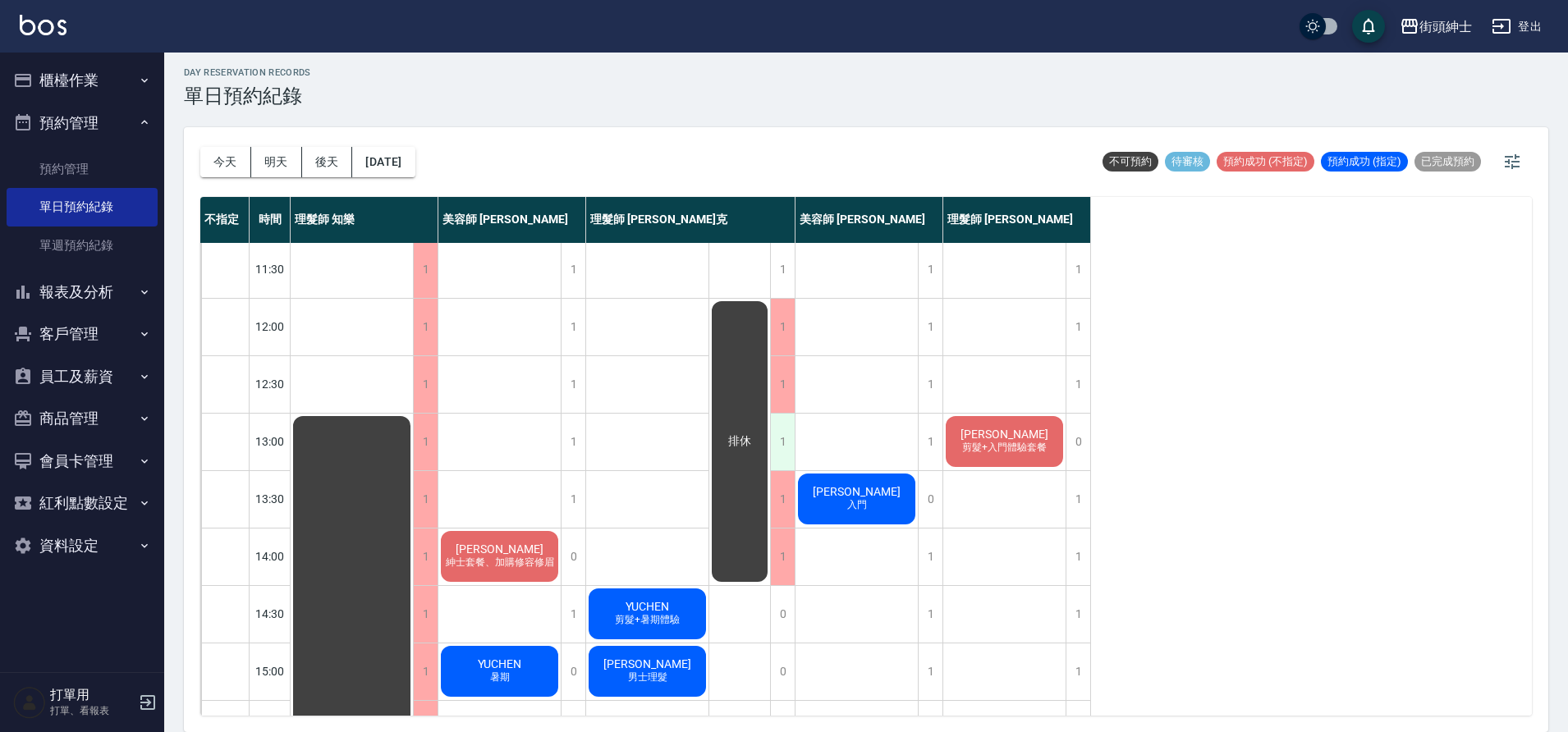
scroll to position [79, 0]
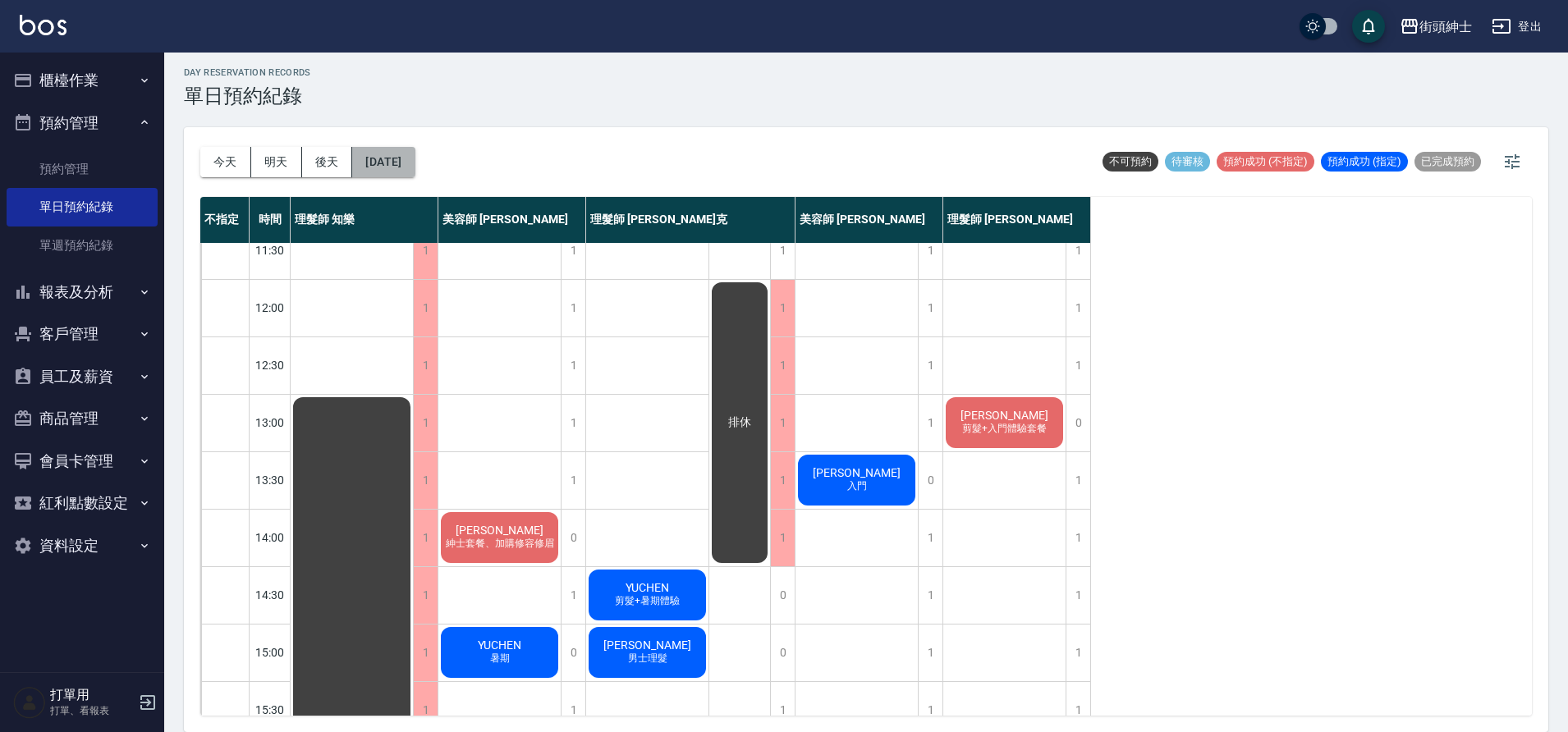
click at [395, 166] on button "[DATE]" at bounding box center [383, 161] width 62 height 30
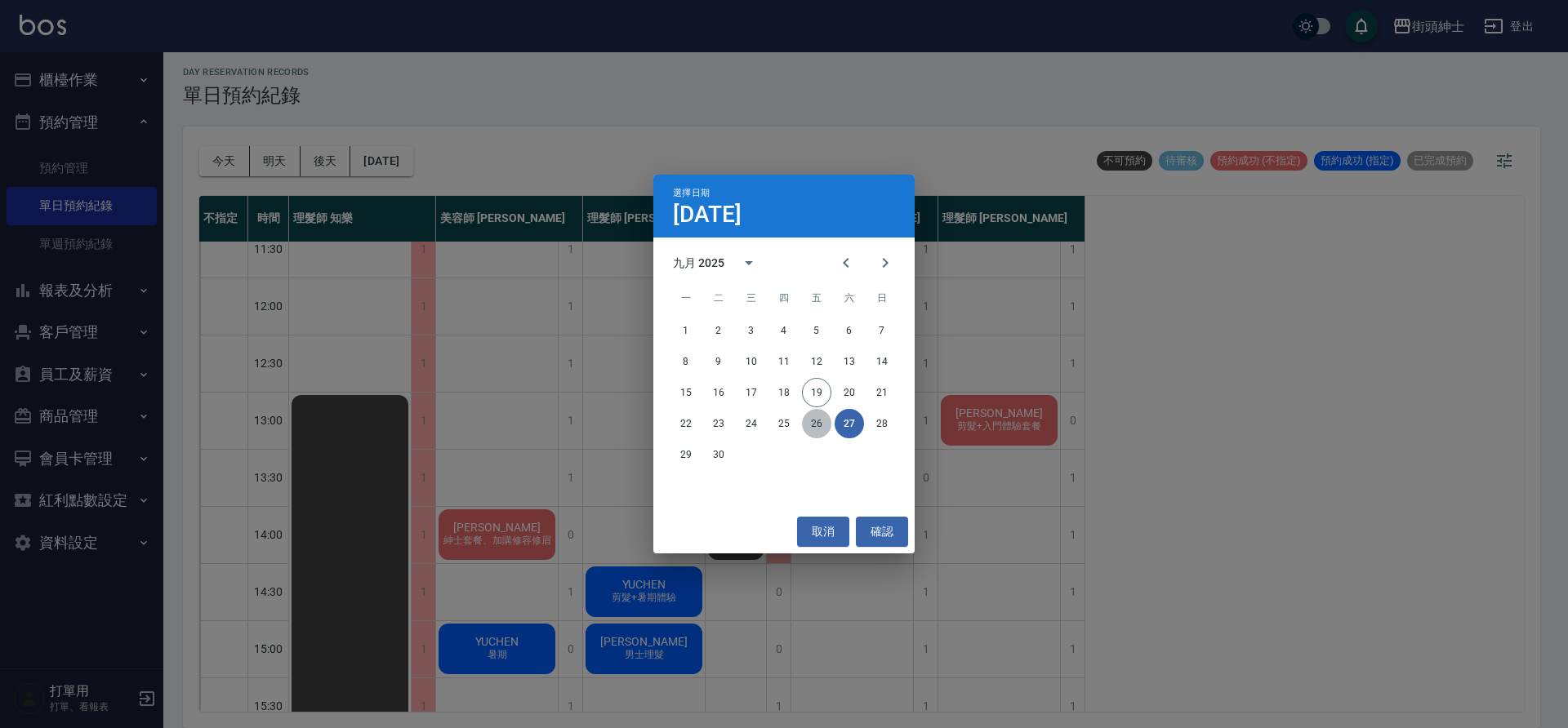
click at [825, 427] on button "26" at bounding box center [816, 424] width 29 height 29
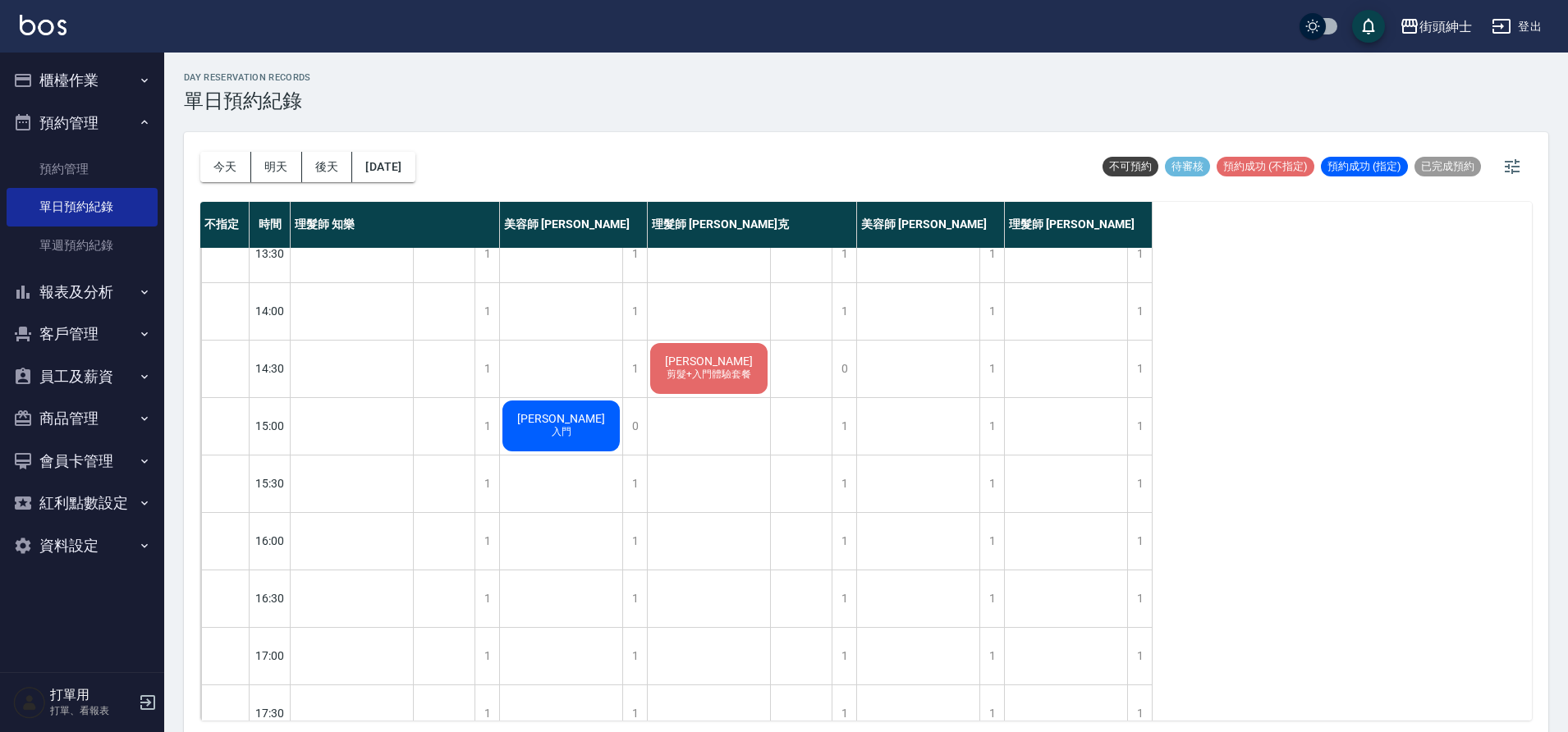
scroll to position [180, 0]
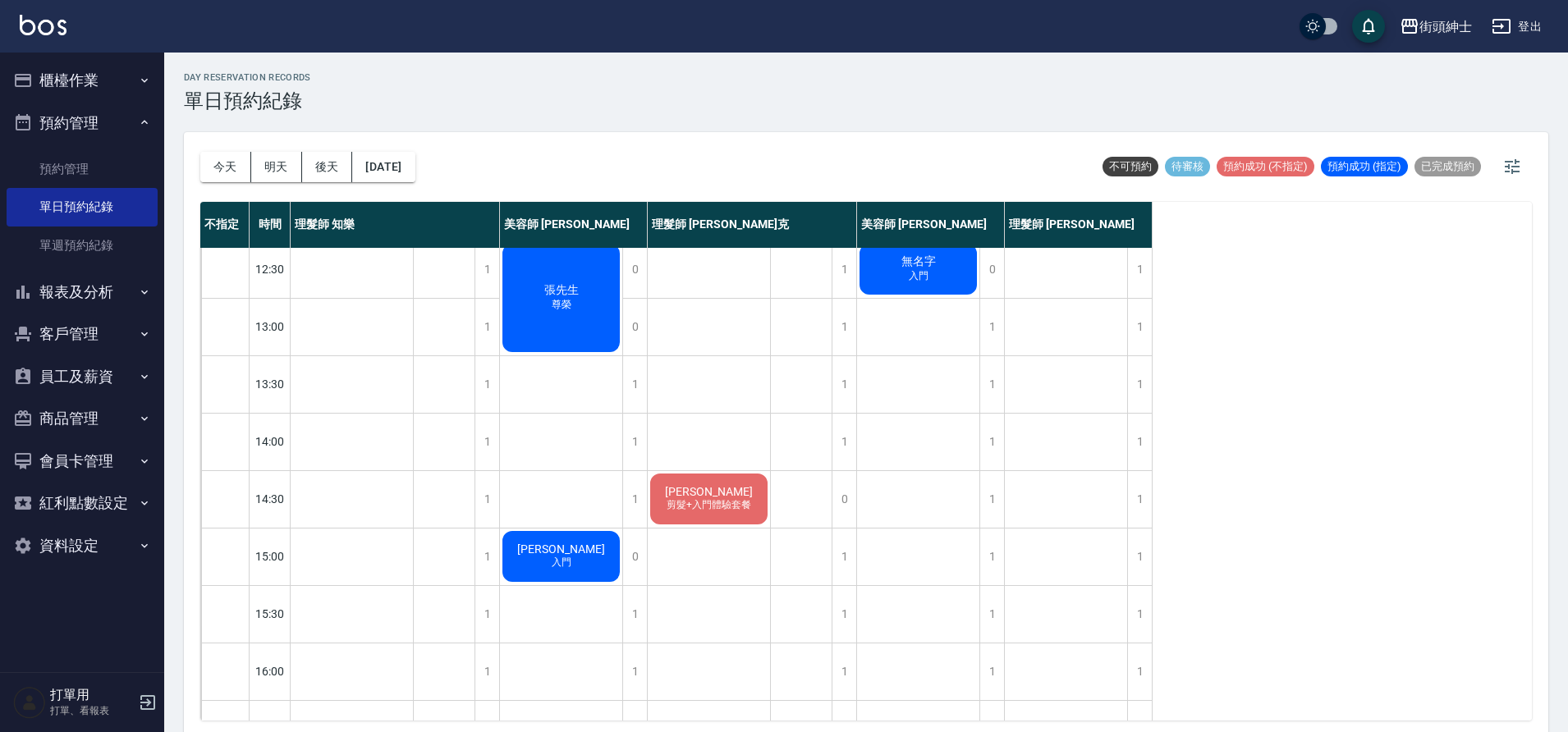
click at [402, 186] on div "[DATE] [DATE] [DATE] [DATE]" at bounding box center [308, 167] width 215 height 69
click at [405, 176] on button "[DATE]" at bounding box center [383, 167] width 62 height 30
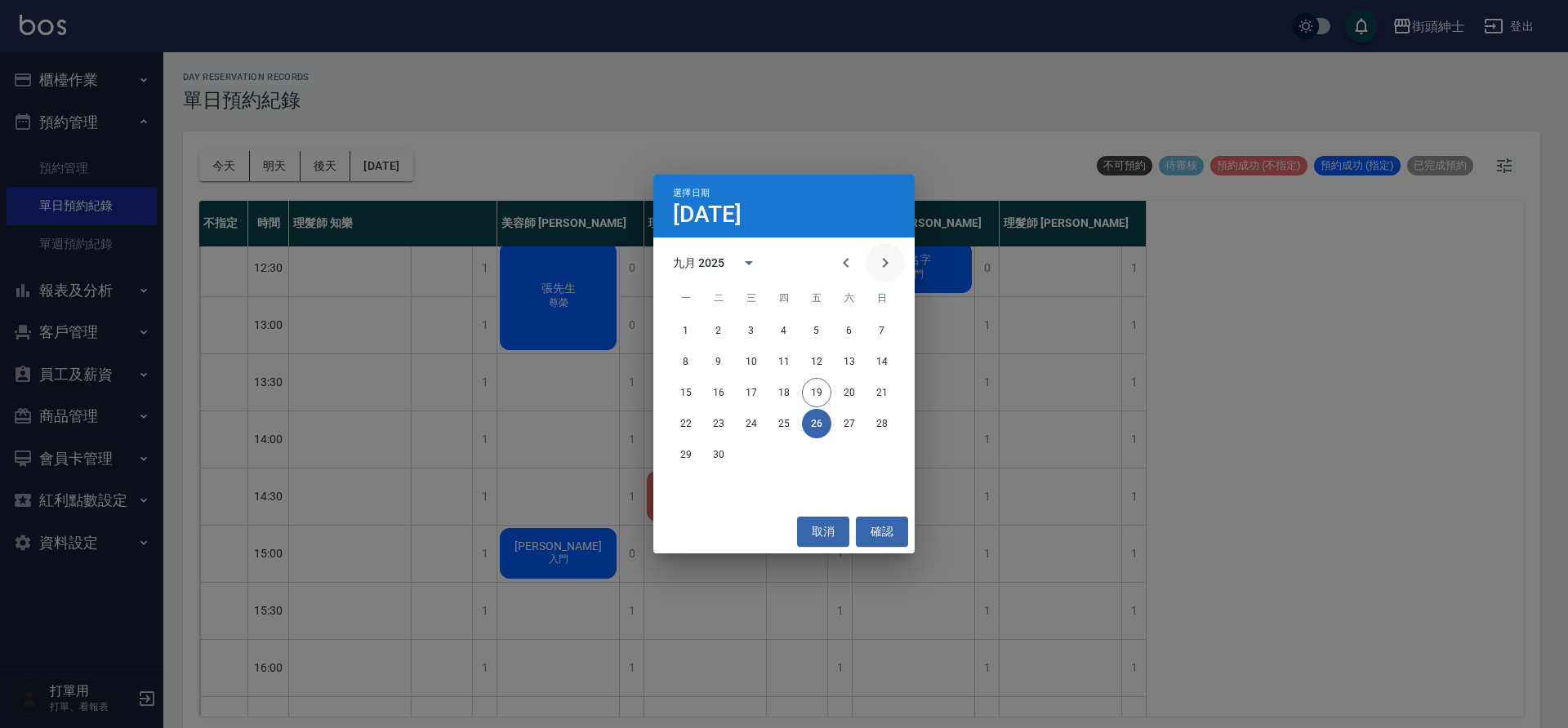
click at [891, 260] on icon "Next month" at bounding box center [885, 262] width 20 height 20
click at [765, 330] on button "1" at bounding box center [752, 330] width 29 height 29
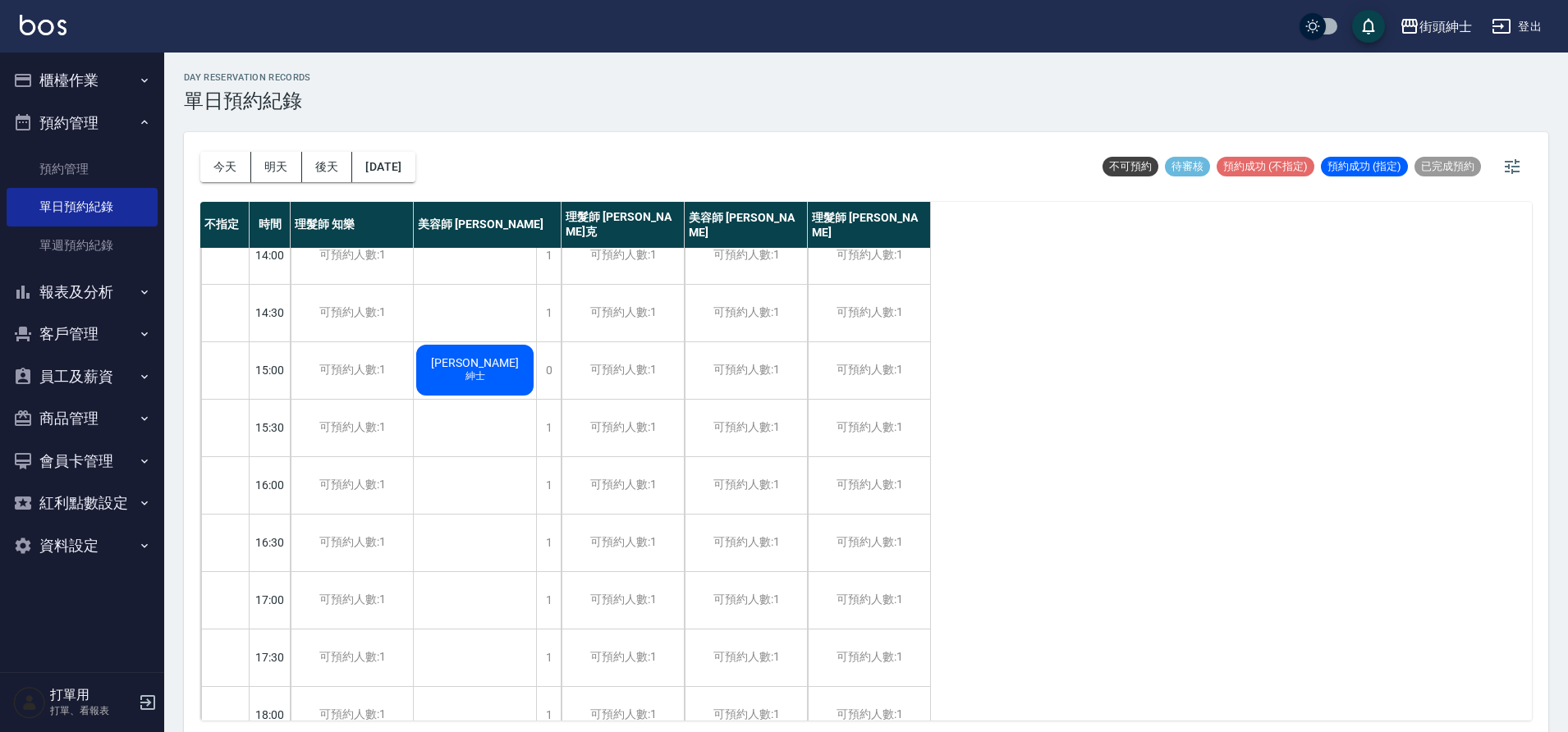
scroll to position [498, 0]
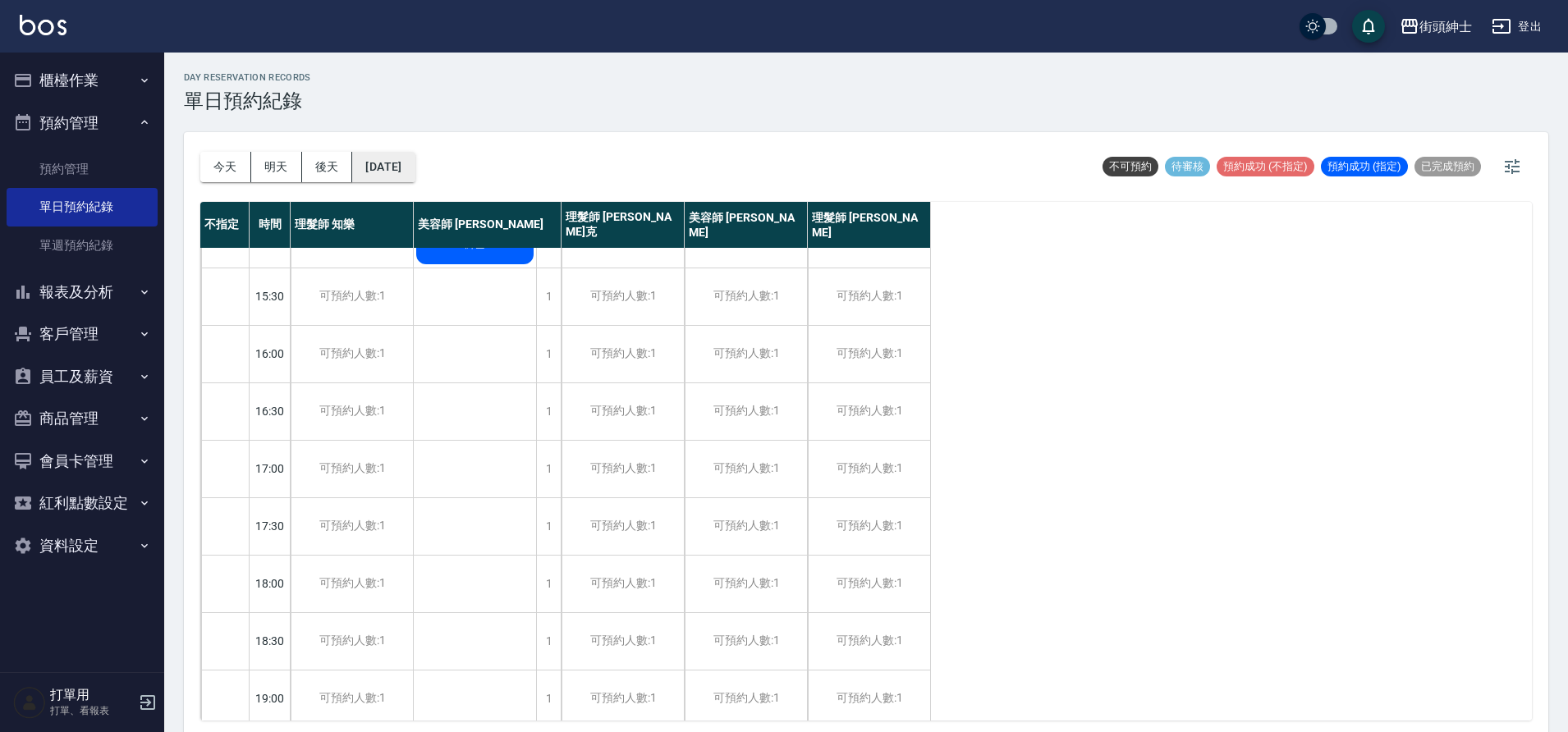
click at [415, 161] on button "[DATE]" at bounding box center [383, 167] width 62 height 30
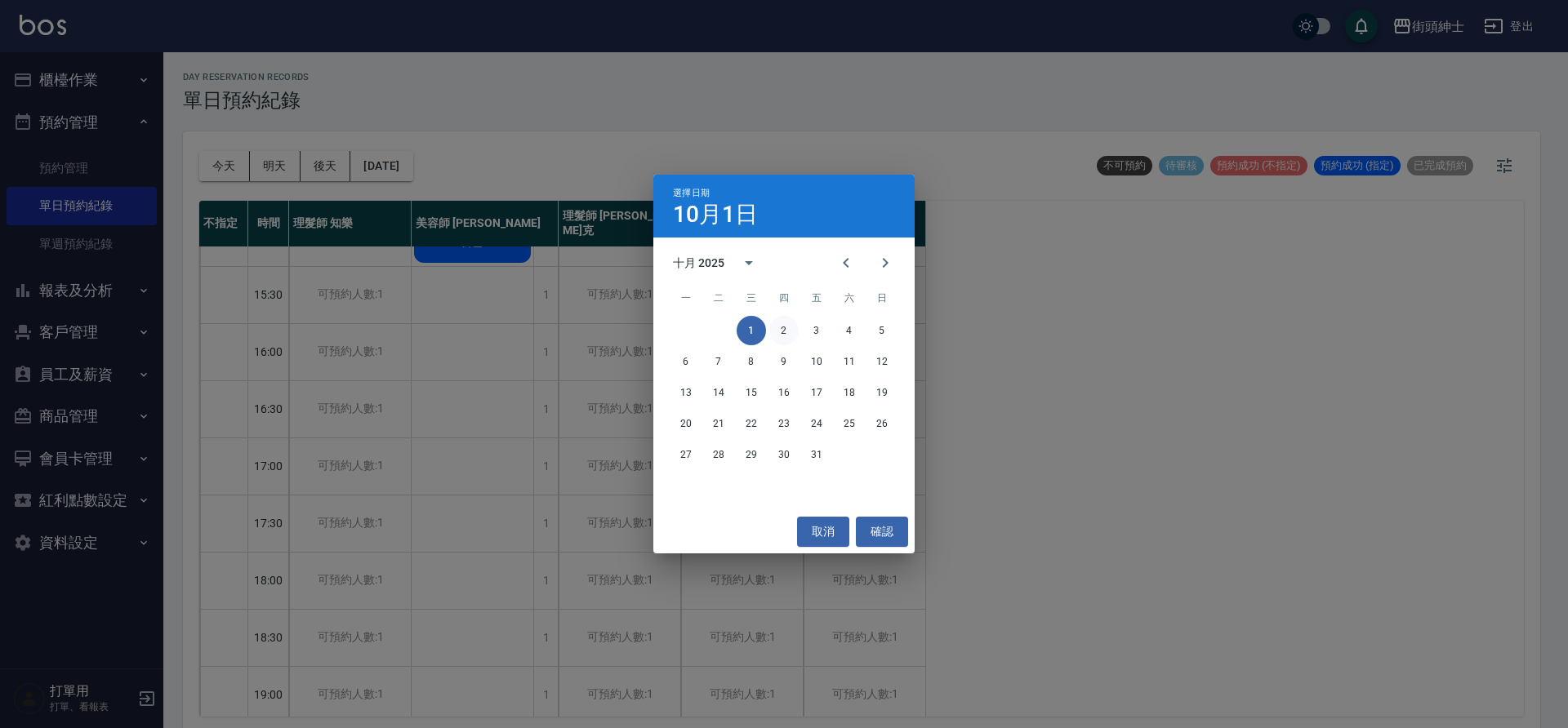
click at [790, 332] on button "2" at bounding box center [784, 330] width 29 height 29
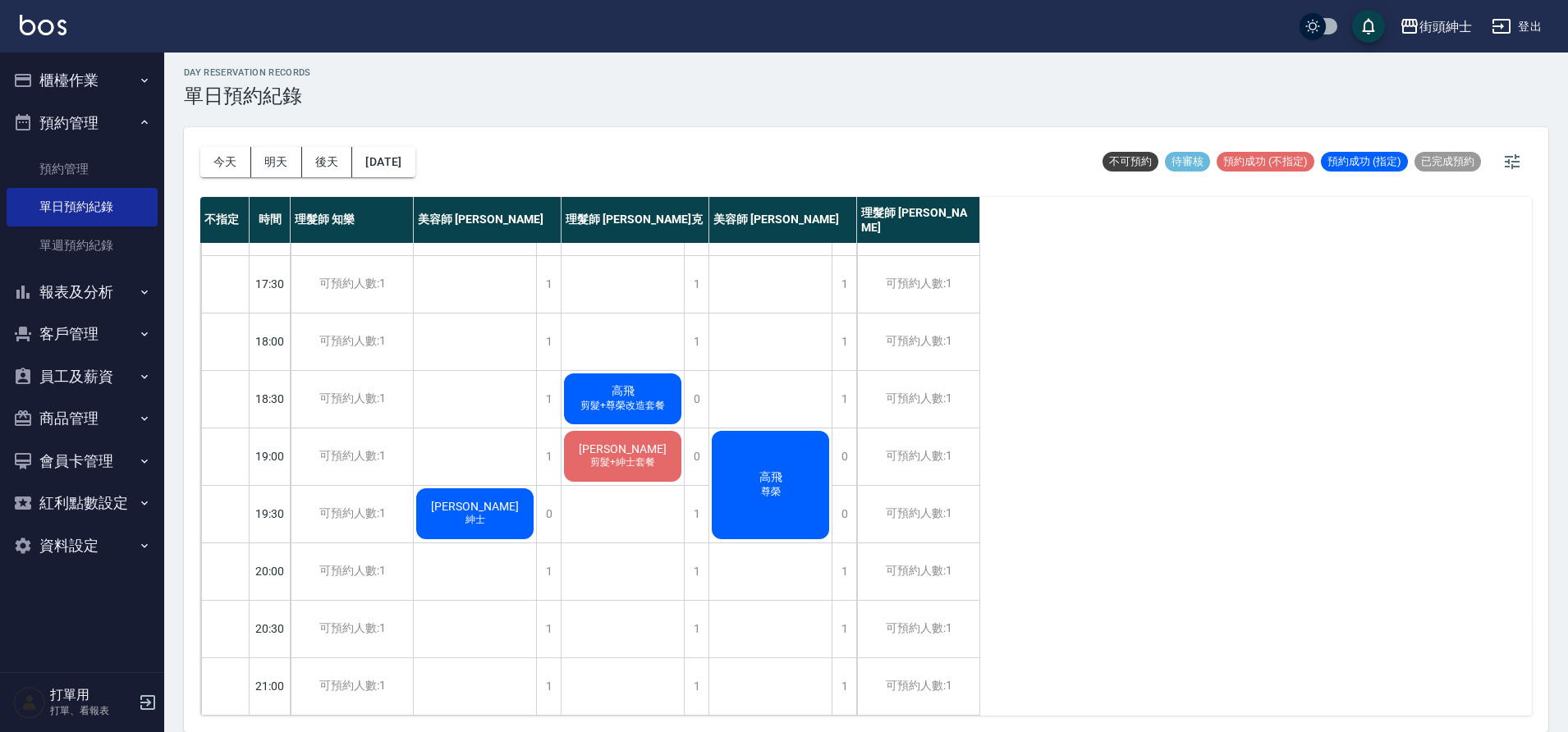
scroll to position [747, 0]
click at [411, 169] on button "[DATE]" at bounding box center [383, 161] width 62 height 30
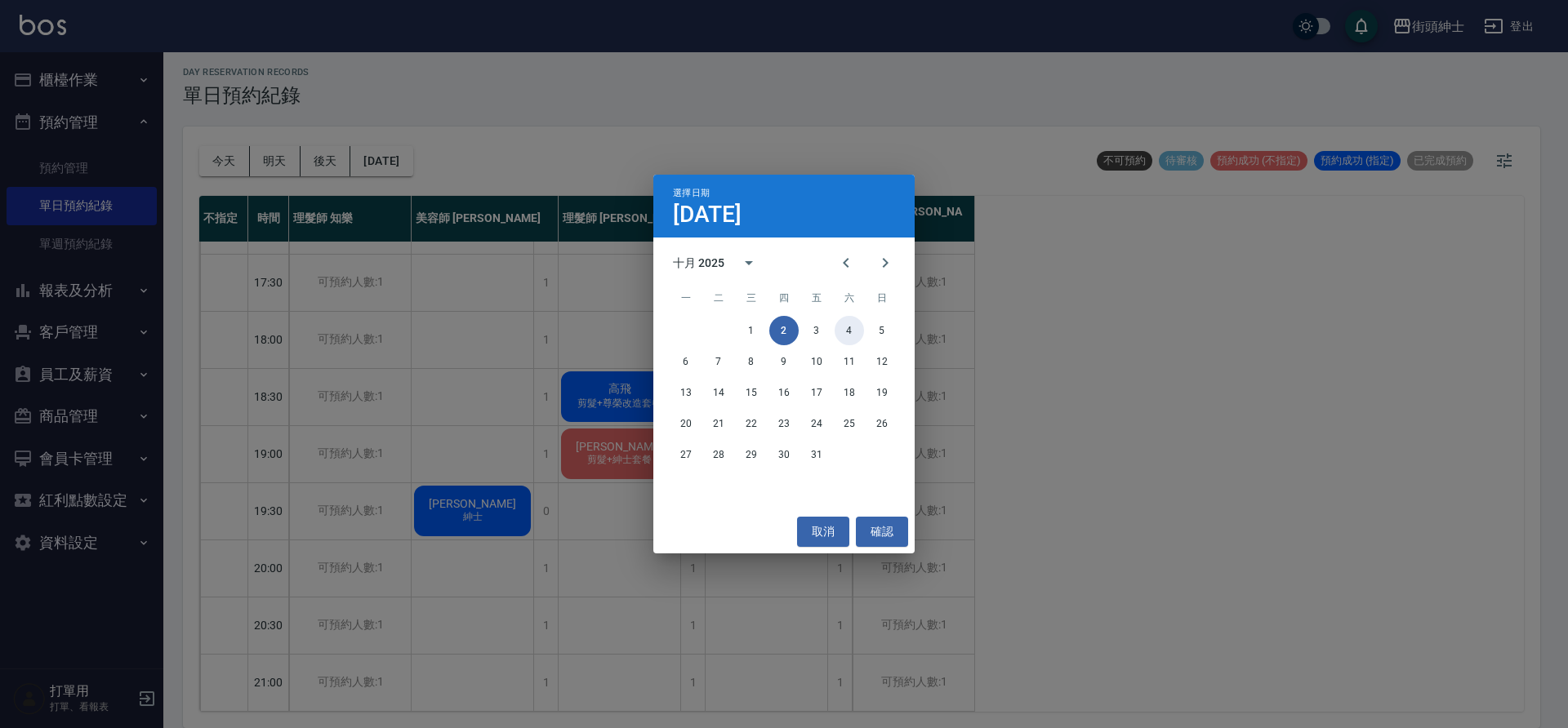
click at [847, 342] on button "4" at bounding box center [849, 330] width 29 height 29
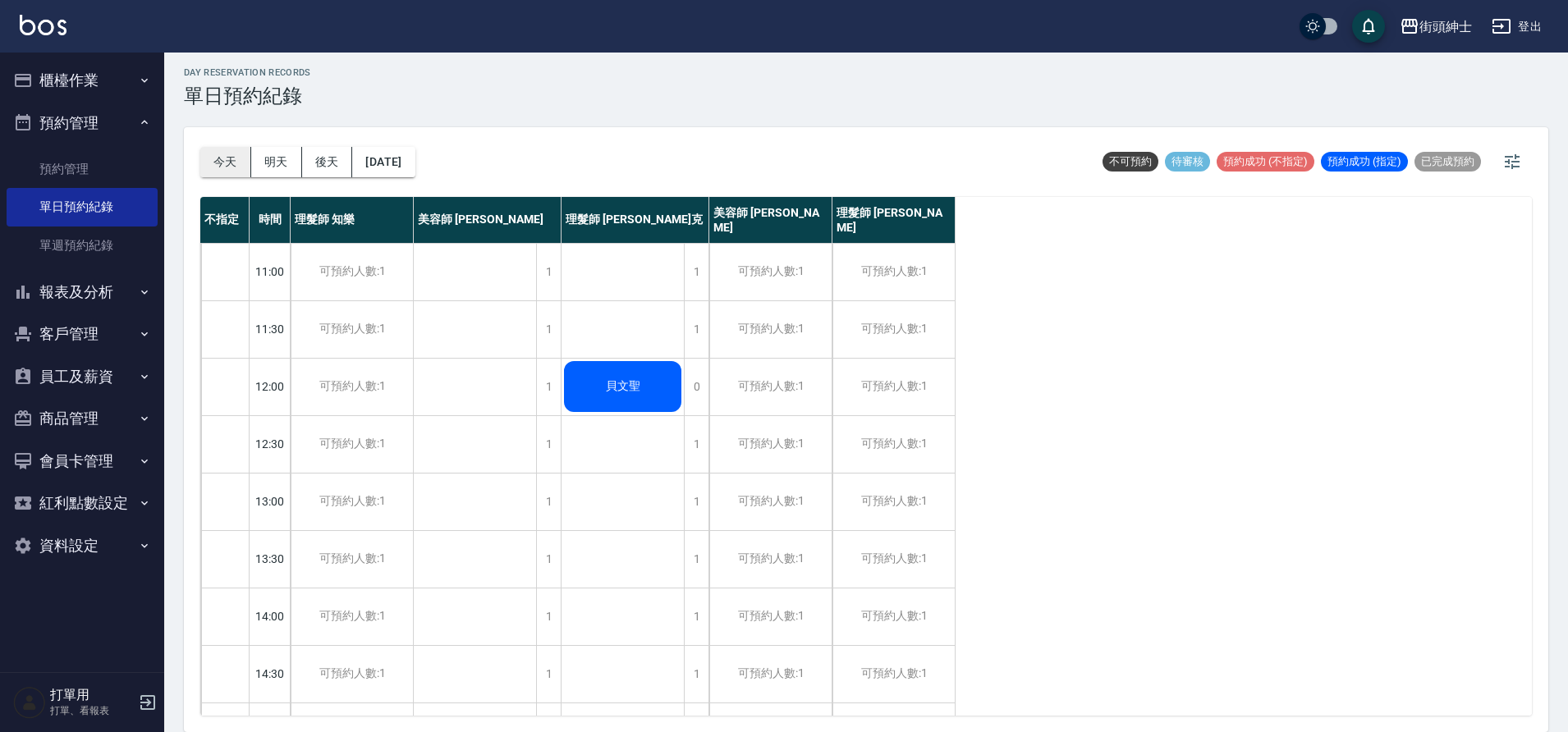
click at [233, 159] on button "今天" at bounding box center [225, 161] width 51 height 30
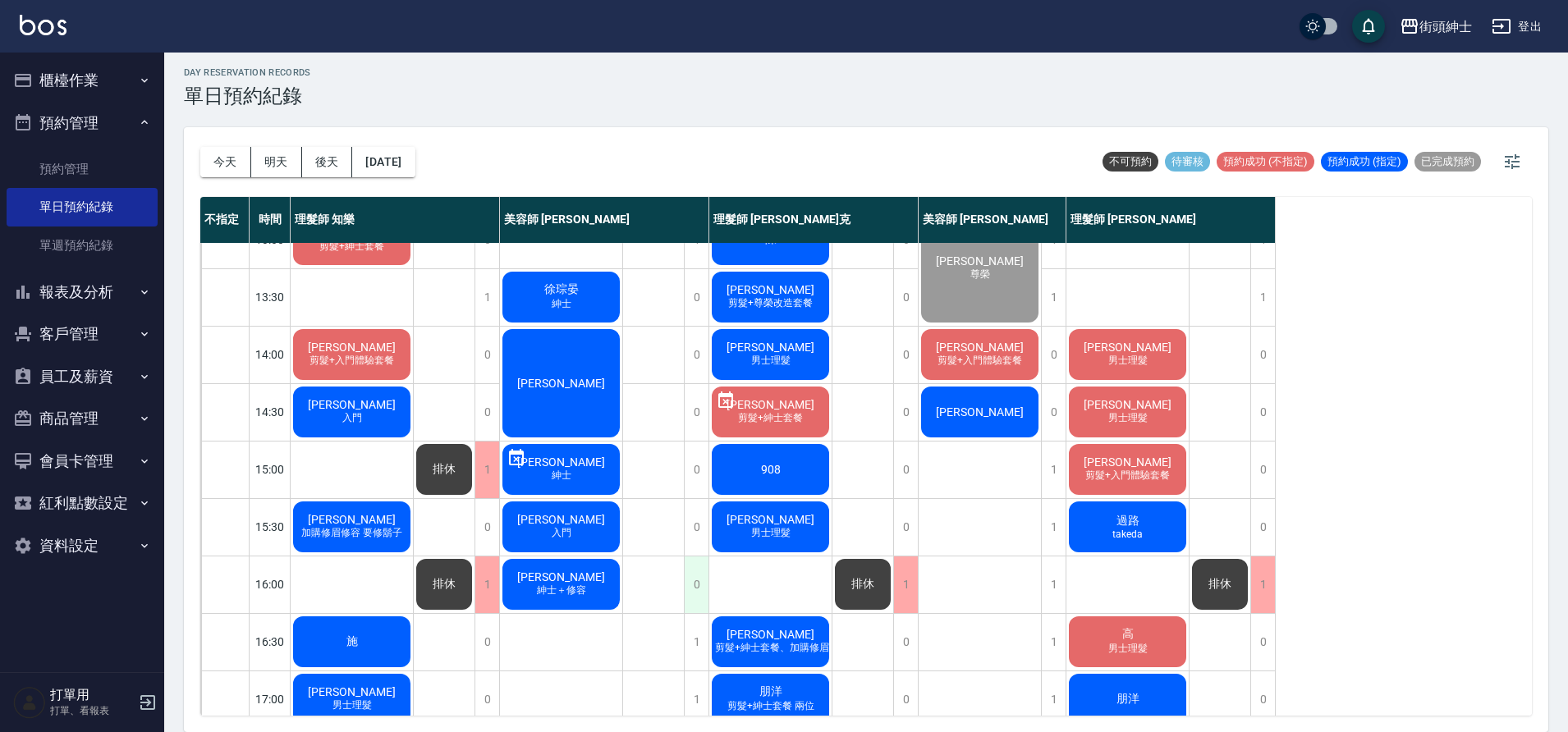
scroll to position [263, 0]
click at [716, 457] on div "908" at bounding box center [770, 468] width 122 height 56
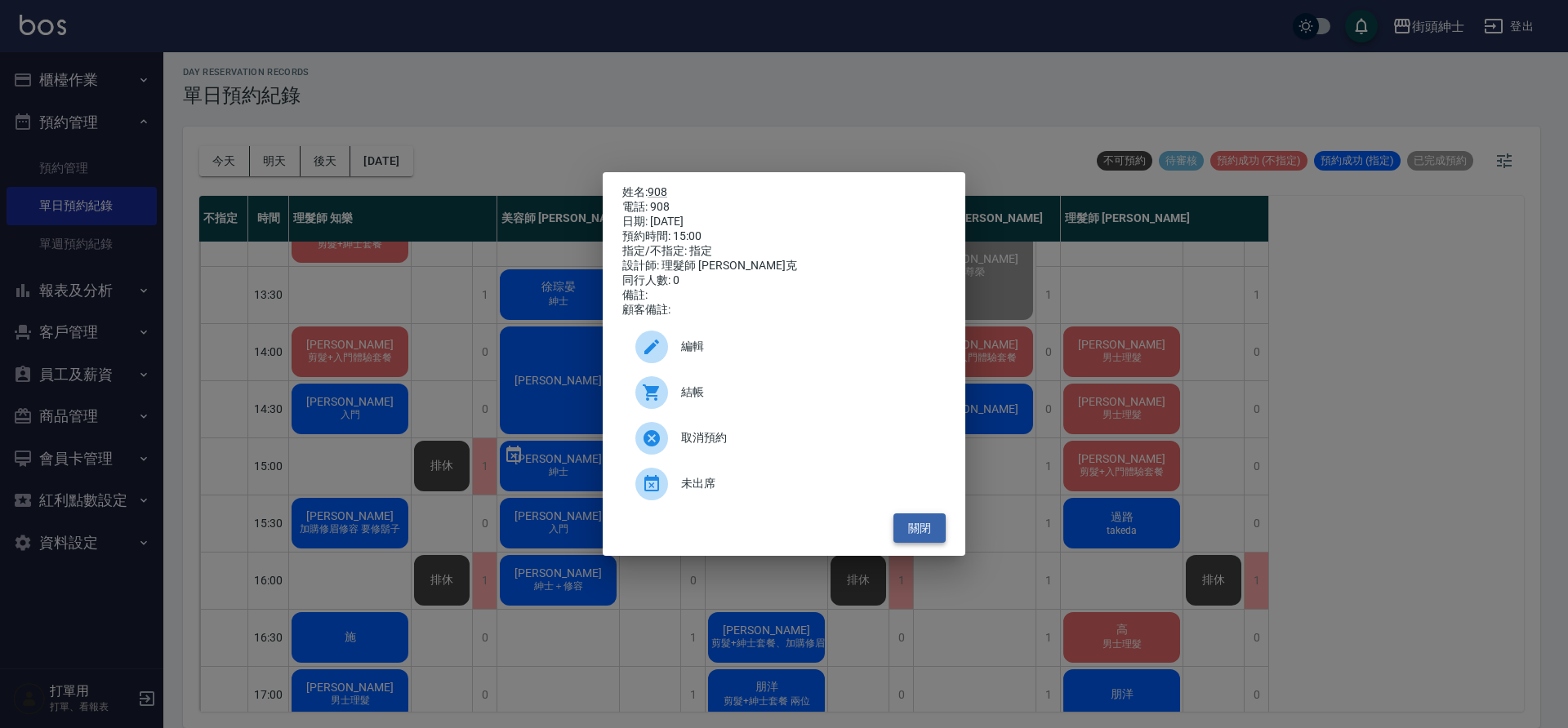
click at [927, 530] on button "關閉" at bounding box center [919, 528] width 53 height 30
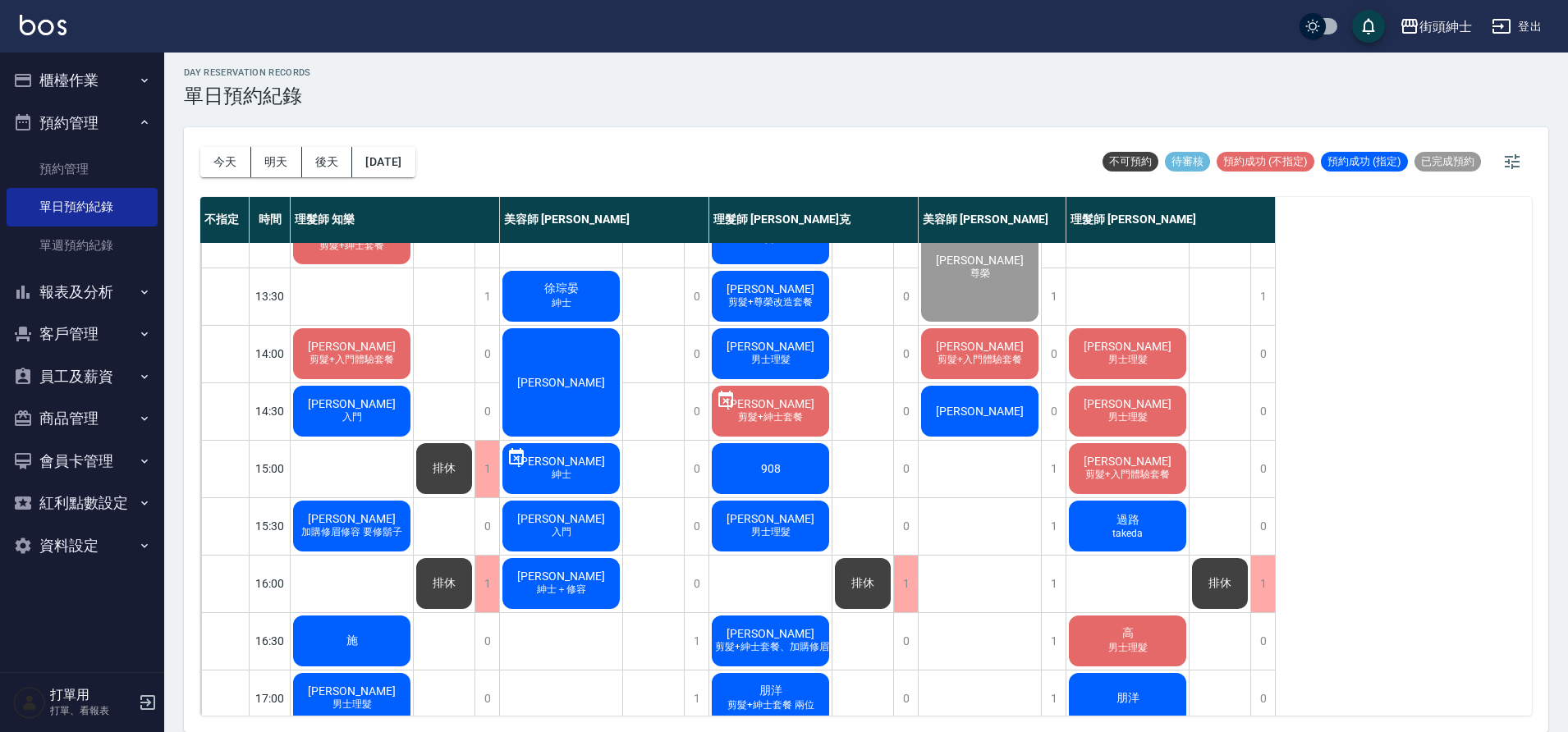
click at [790, 513] on span "[PERSON_NAME]" at bounding box center [770, 519] width 95 height 13
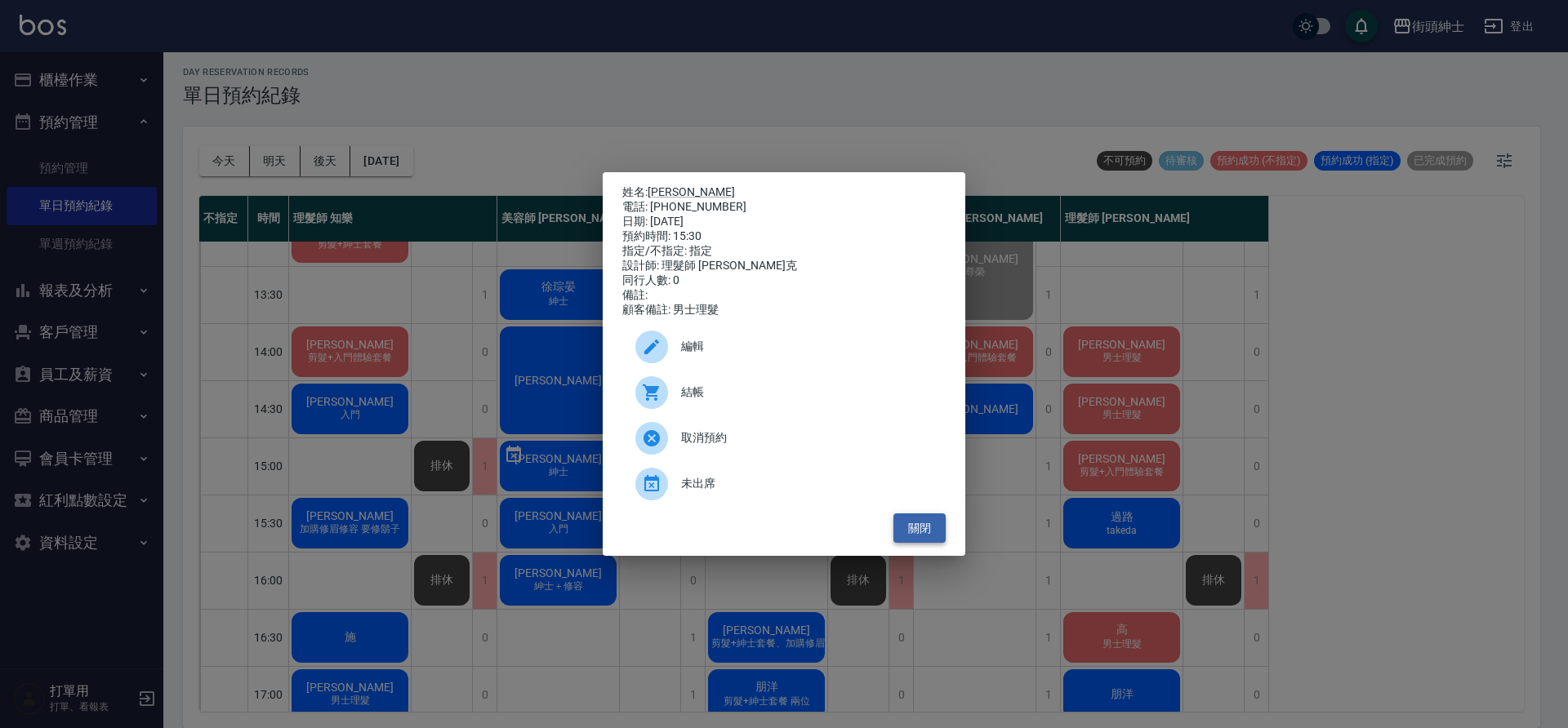
click at [923, 529] on button "關閉" at bounding box center [919, 528] width 53 height 30
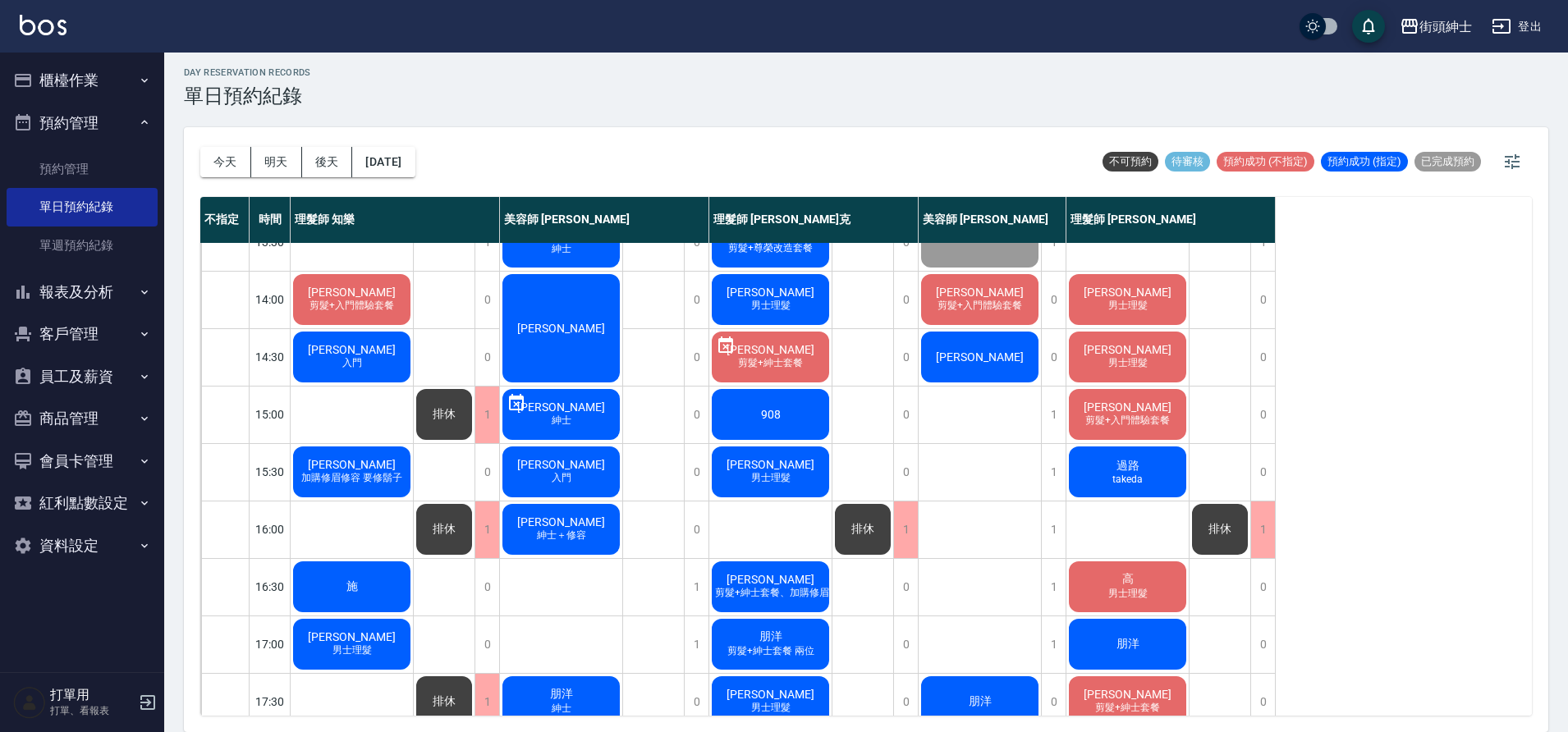
scroll to position [329, 0]
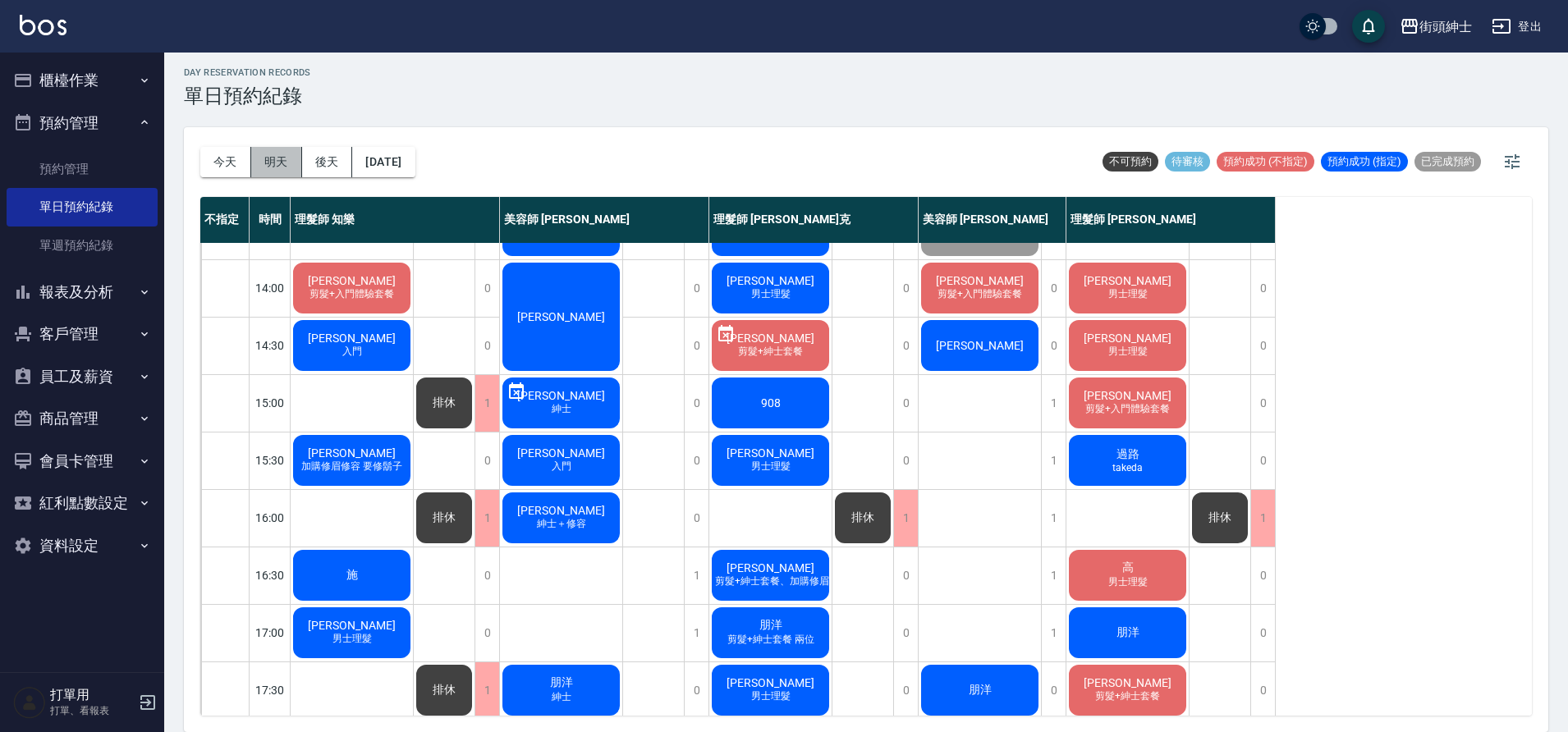
click at [286, 156] on button "明天" at bounding box center [277, 161] width 51 height 30
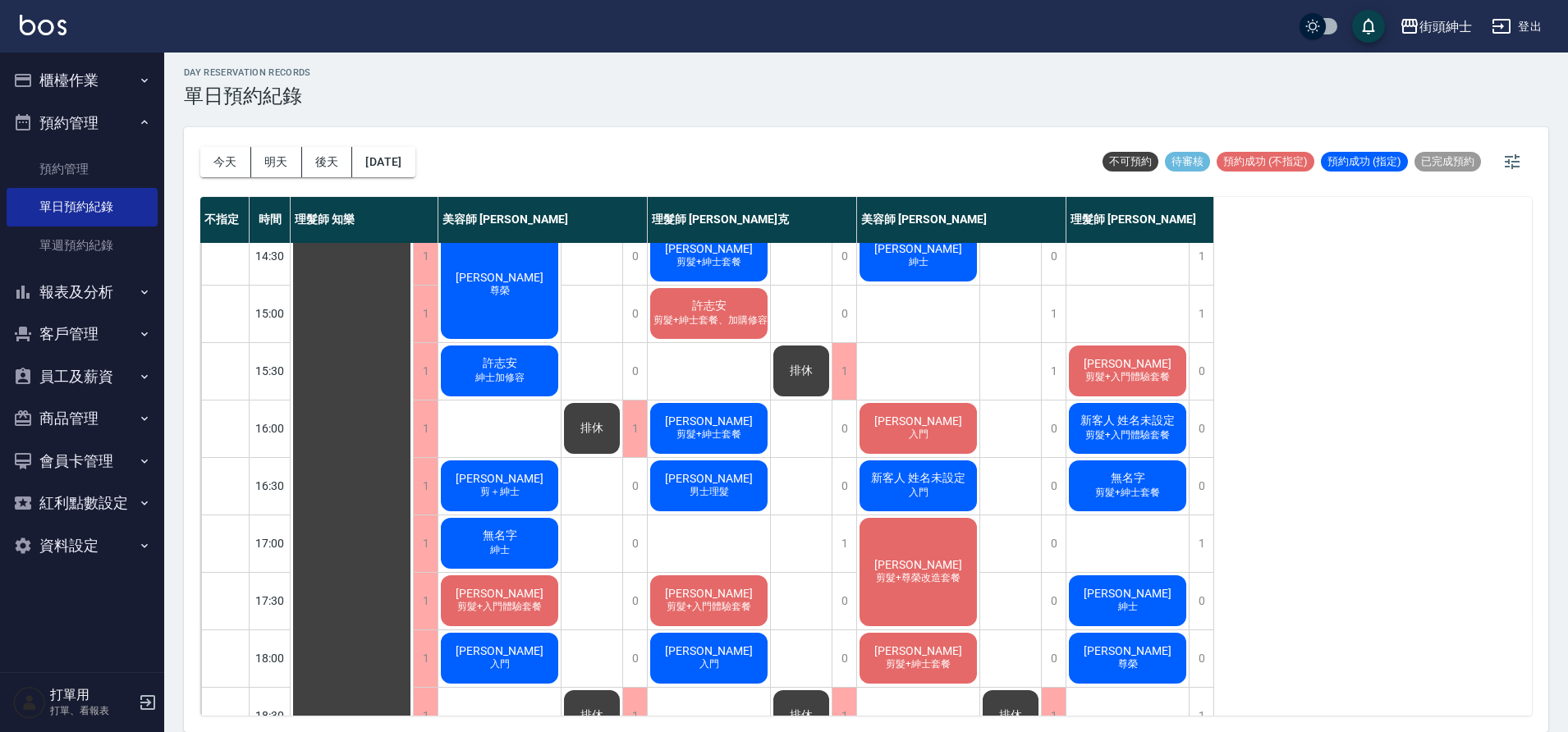
scroll to position [438, 0]
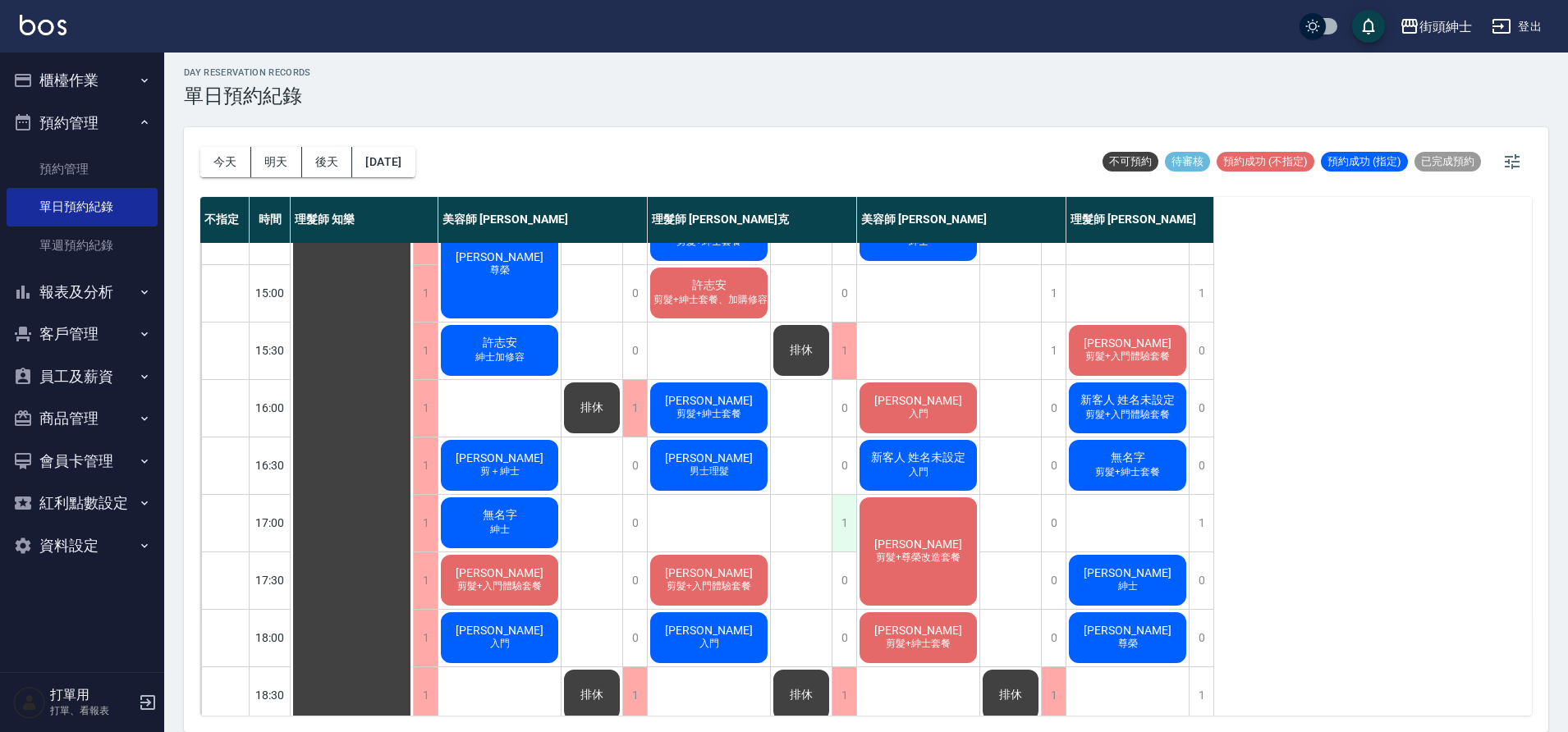
click at [839, 523] on div "1" at bounding box center [844, 523] width 24 height 56
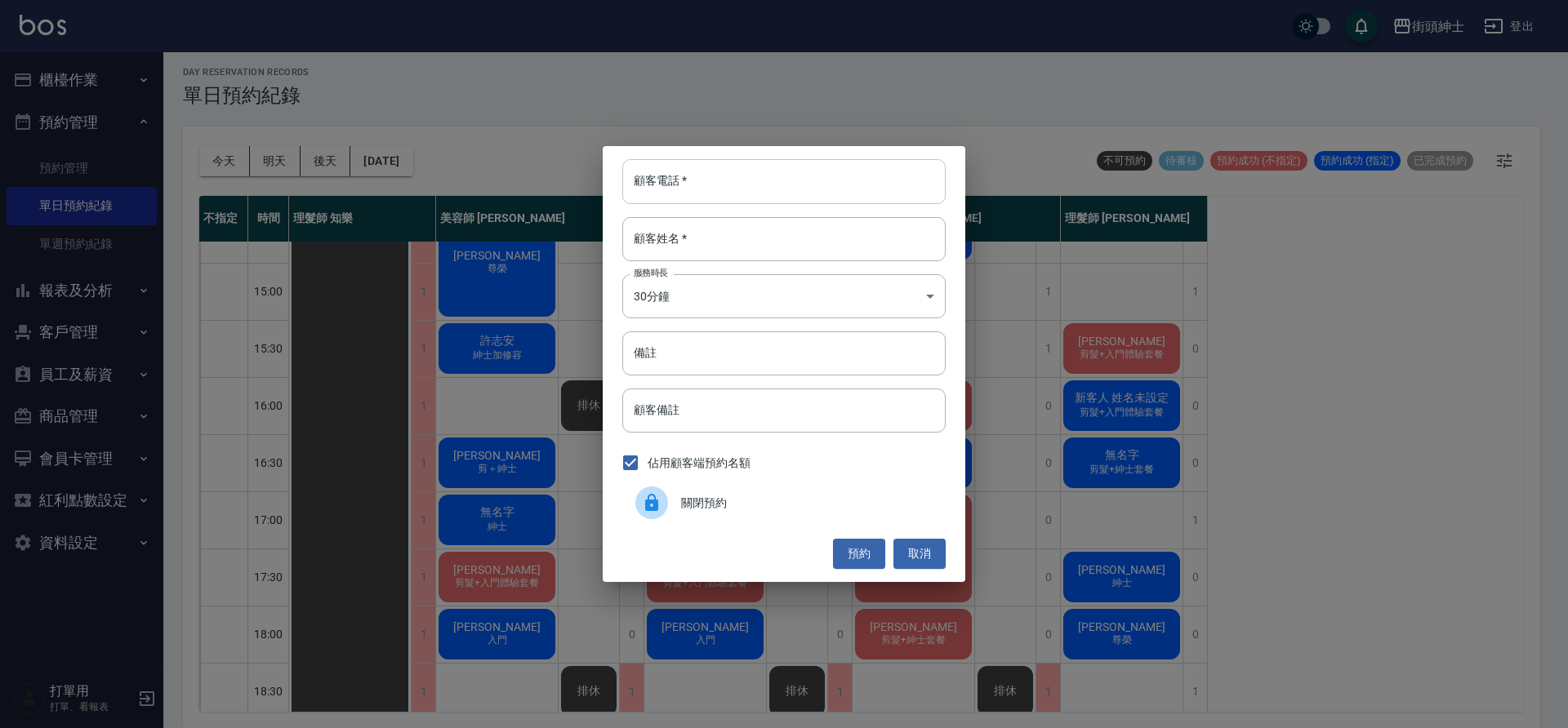
click at [787, 187] on input "顧客電話   *" at bounding box center [784, 181] width 324 height 44
type input "０"
type input "0916404125"
click at [778, 232] on input "顧客姓名   *" at bounding box center [784, 239] width 324 height 44
type input "ㄗ"
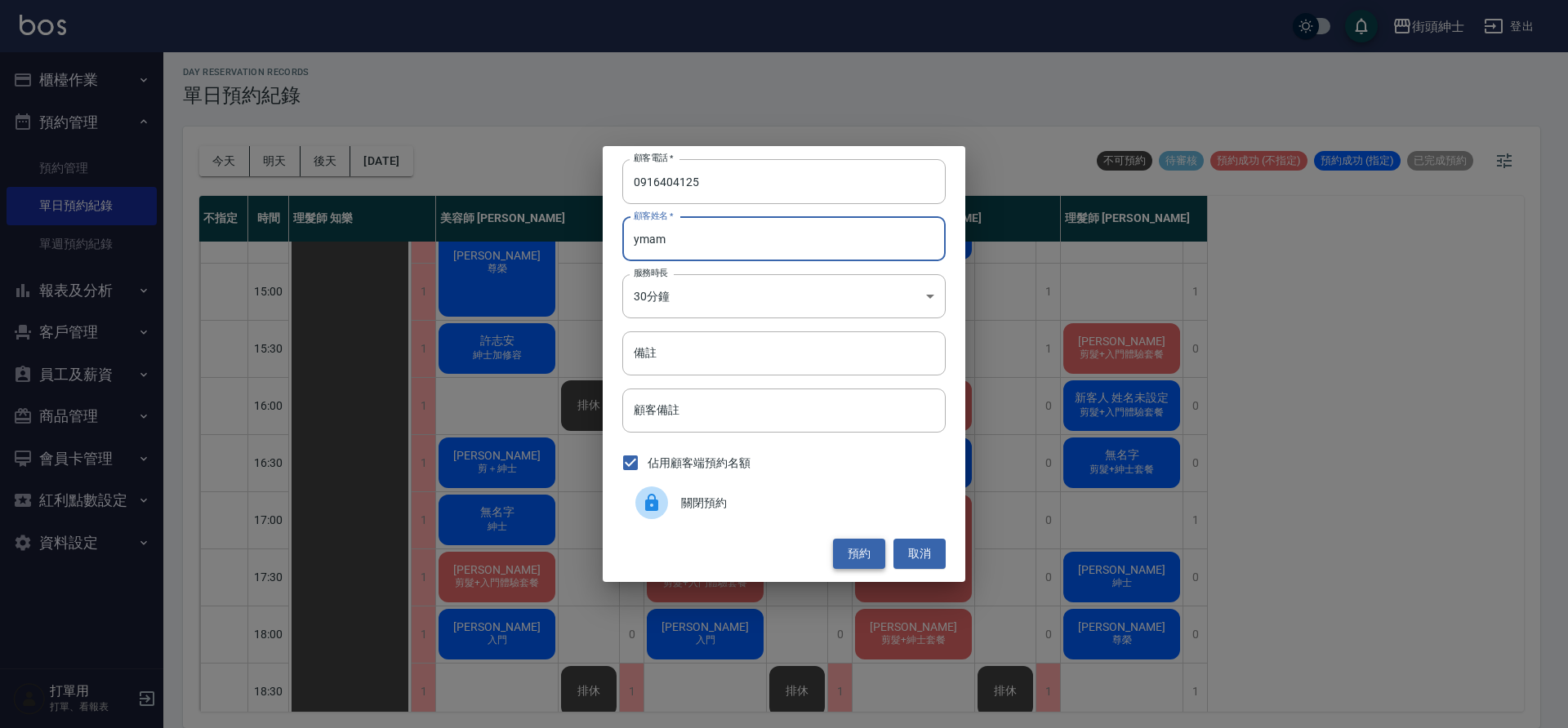
type input "ymam"
click at [853, 541] on button "預約" at bounding box center [859, 554] width 53 height 30
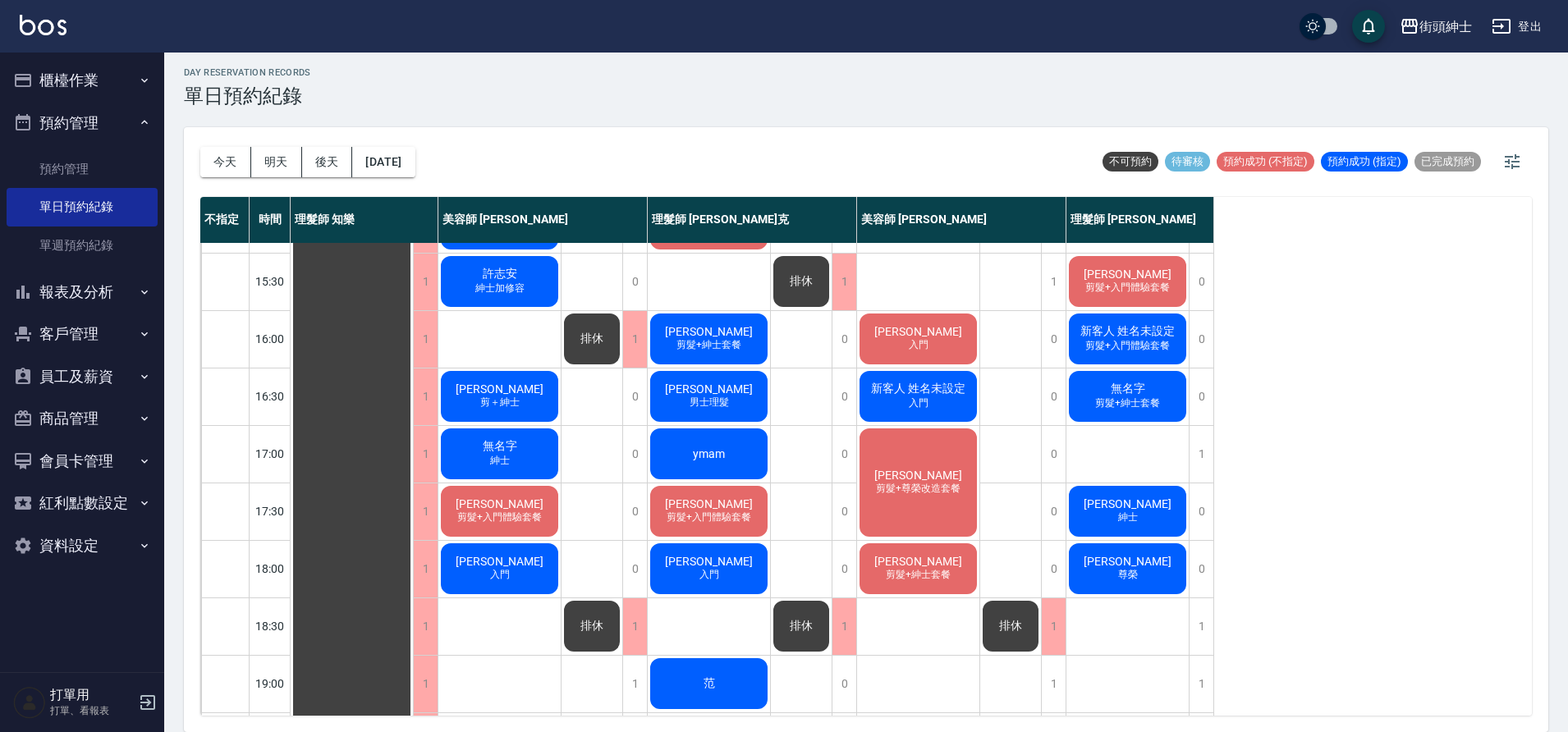
scroll to position [732, 0]
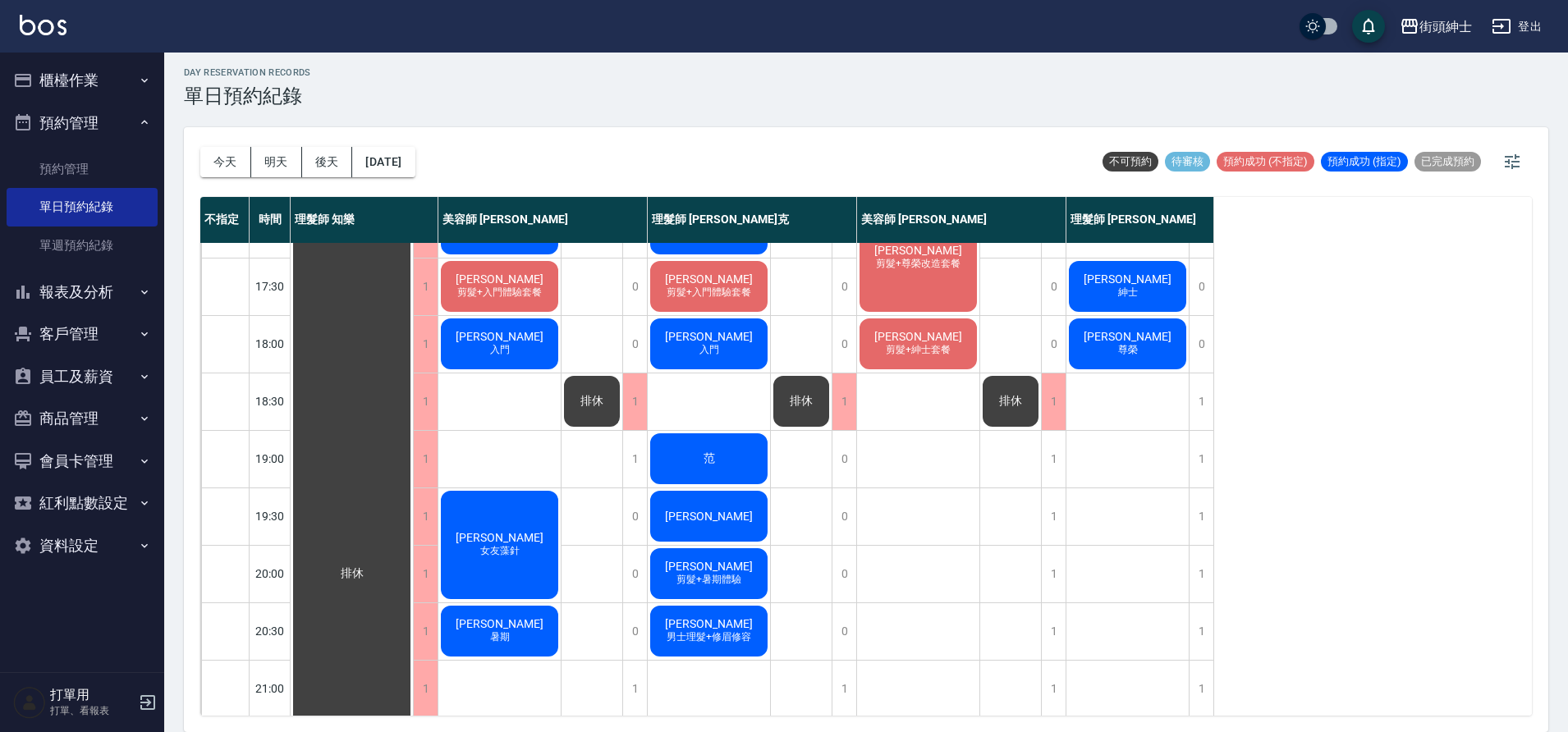
click at [266, 179] on div "[DATE] [DATE] [DATE] [DATE]" at bounding box center [308, 162] width 215 height 69
click at [238, 165] on button "今天" at bounding box center [225, 161] width 51 height 30
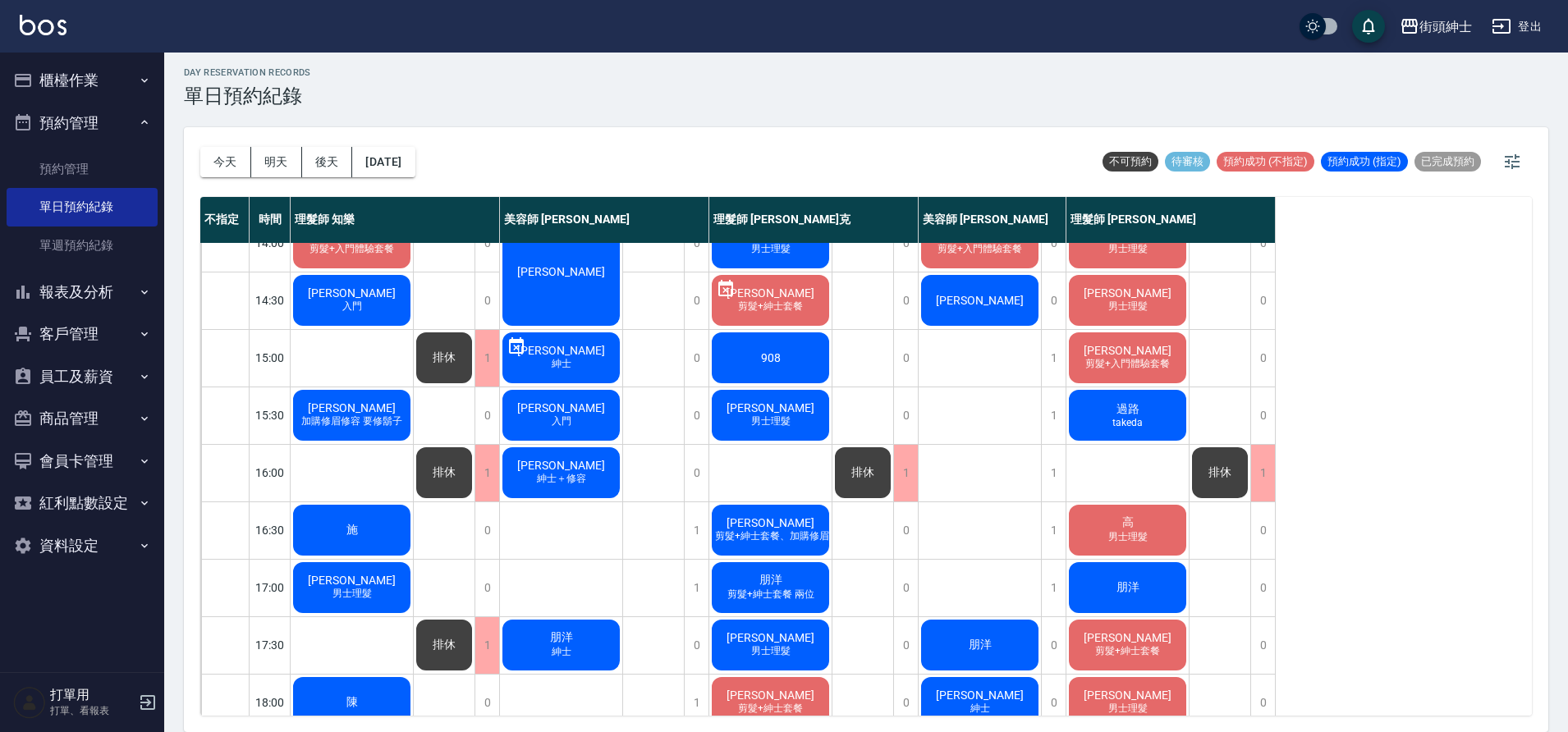
scroll to position [299, 0]
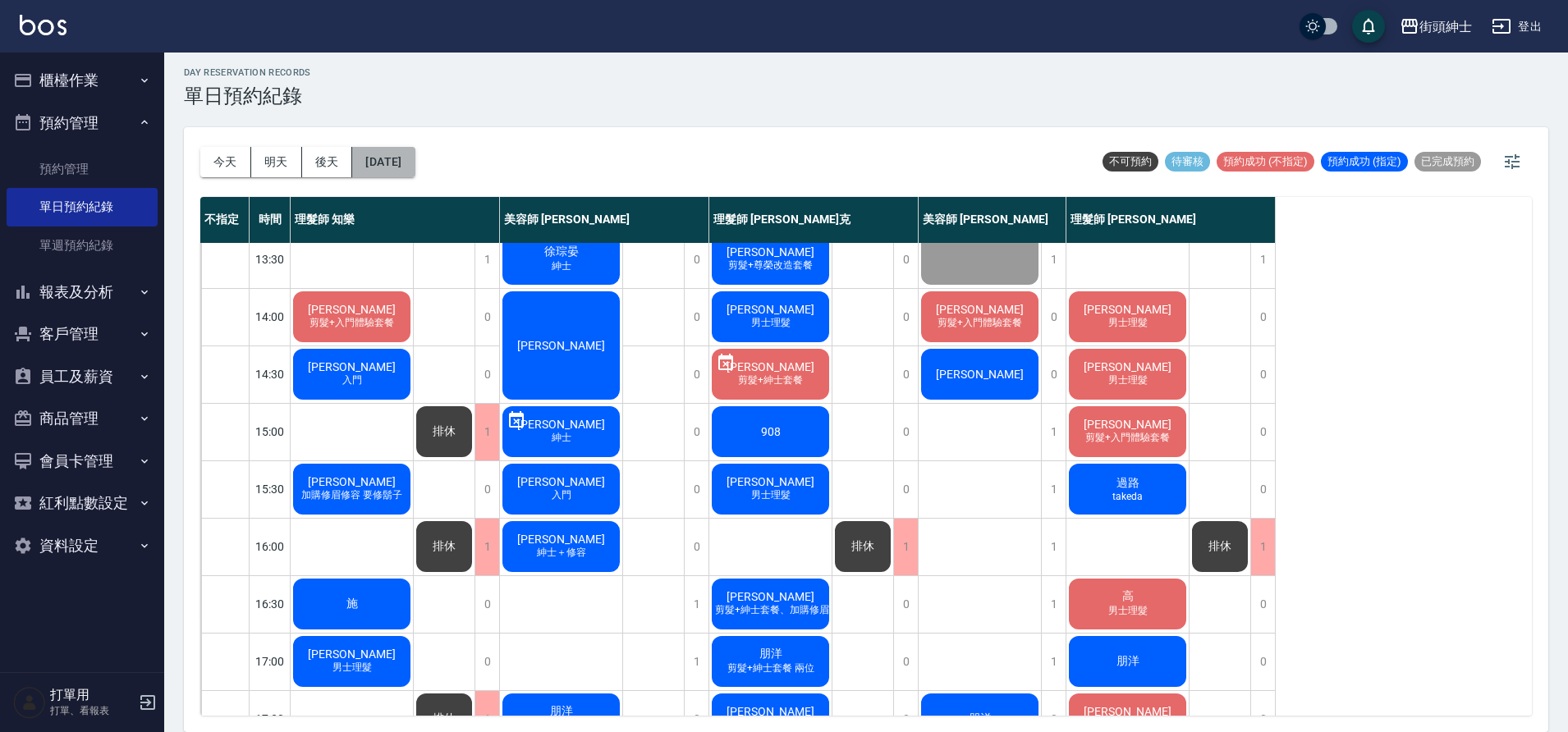
click at [415, 159] on button "[DATE]" at bounding box center [383, 161] width 62 height 30
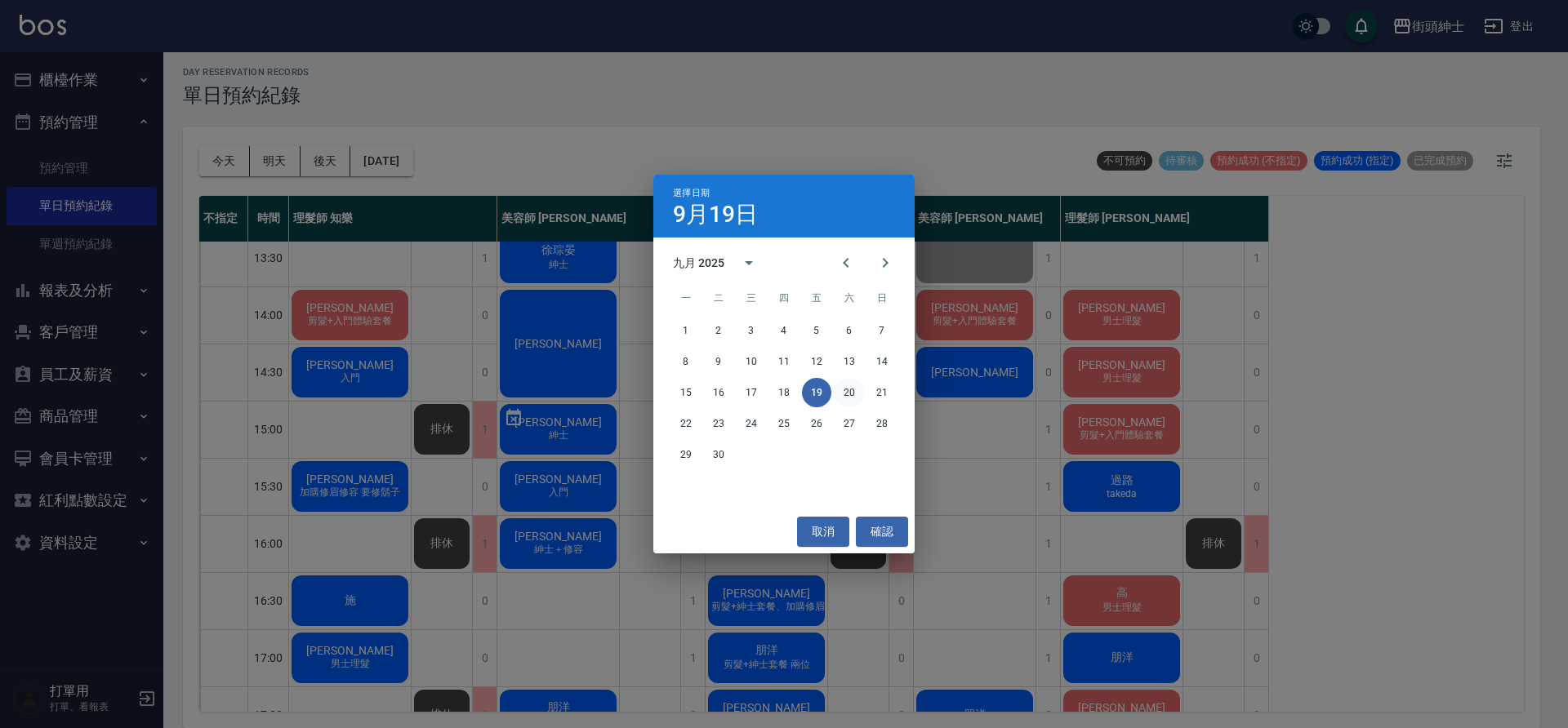
click at [840, 394] on button "20" at bounding box center [849, 392] width 29 height 29
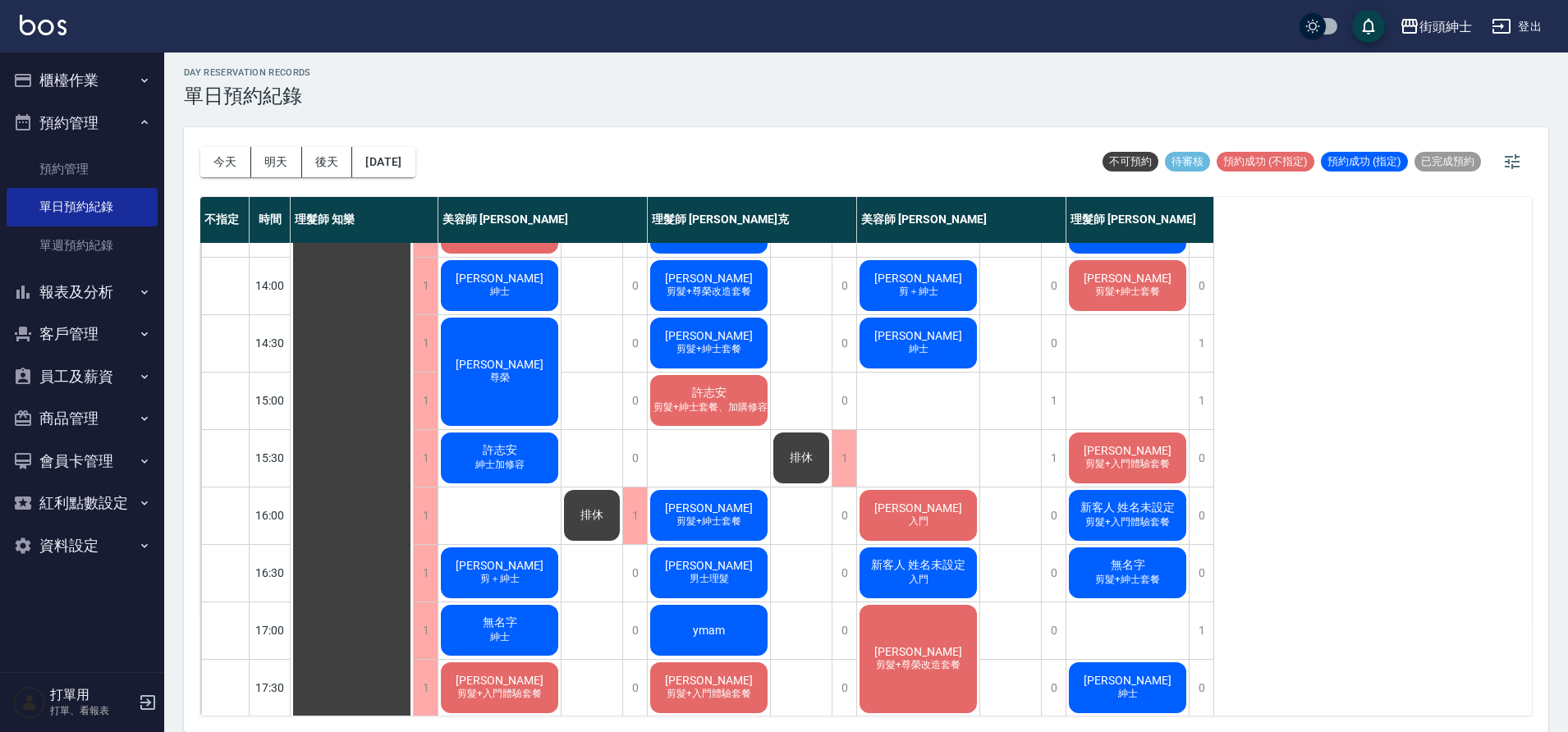
scroll to position [358, 0]
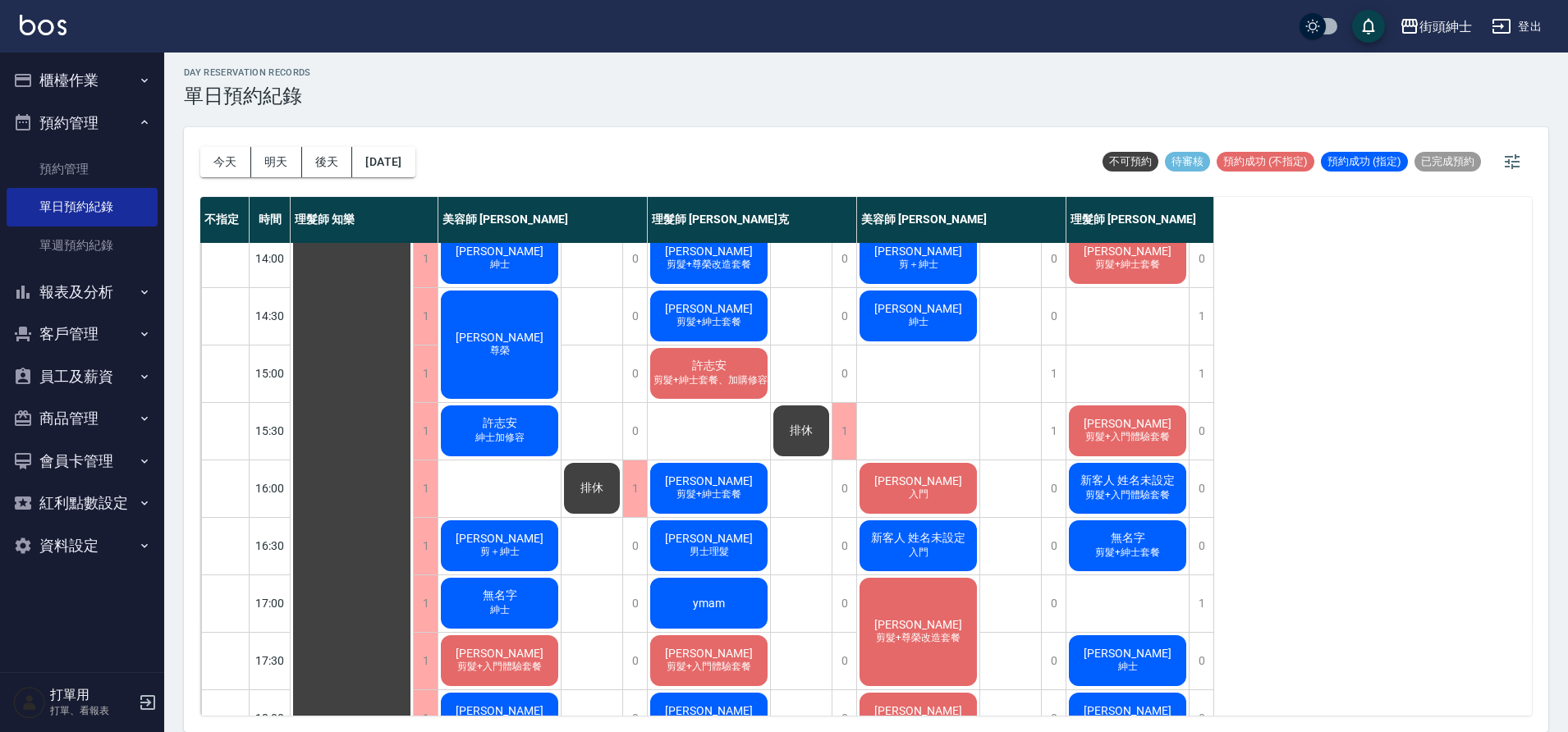
click at [220, 168] on button "今天" at bounding box center [225, 161] width 51 height 30
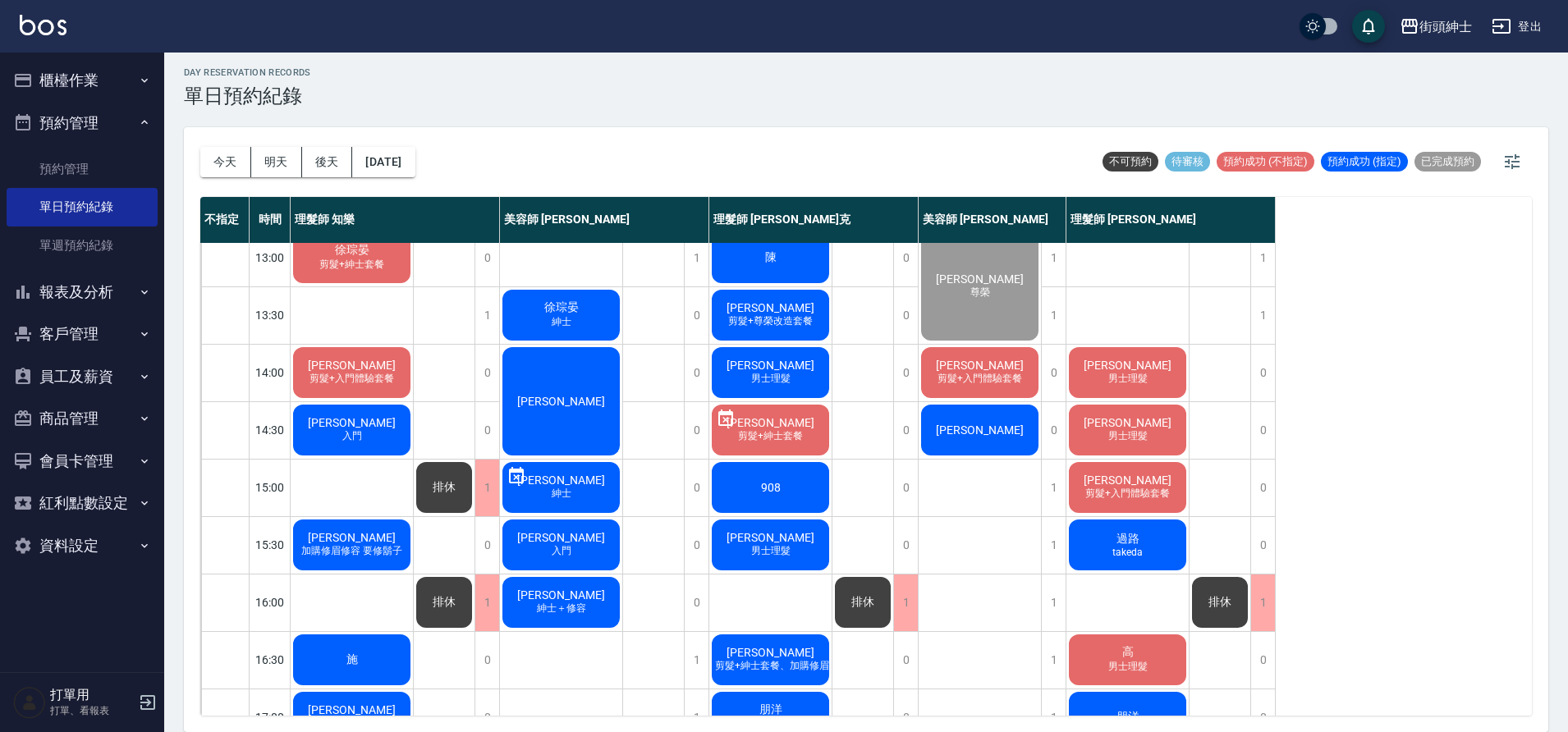
scroll to position [210, 0]
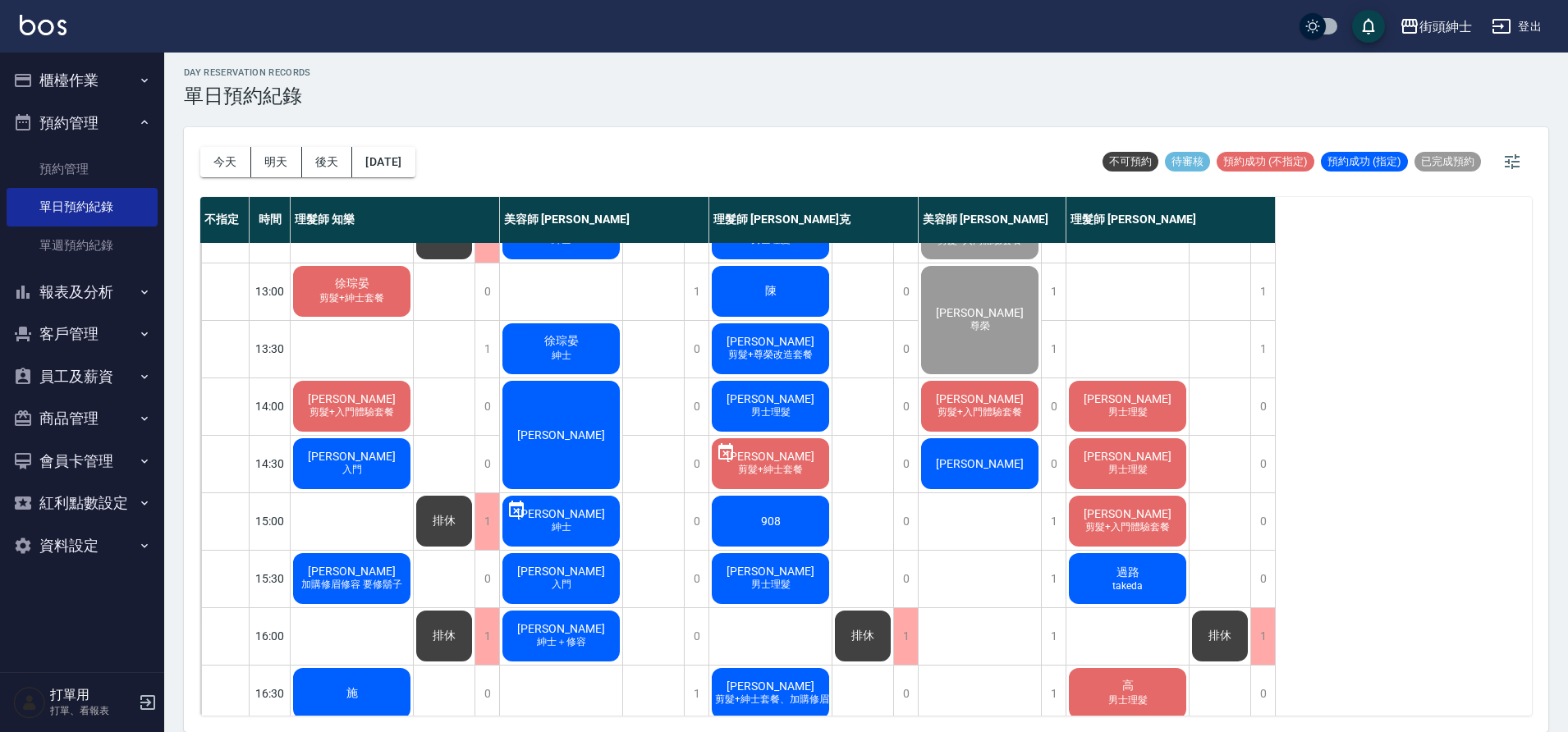
click at [585, 363] on div "[PERSON_NAME]" at bounding box center [560, 349] width 122 height 56
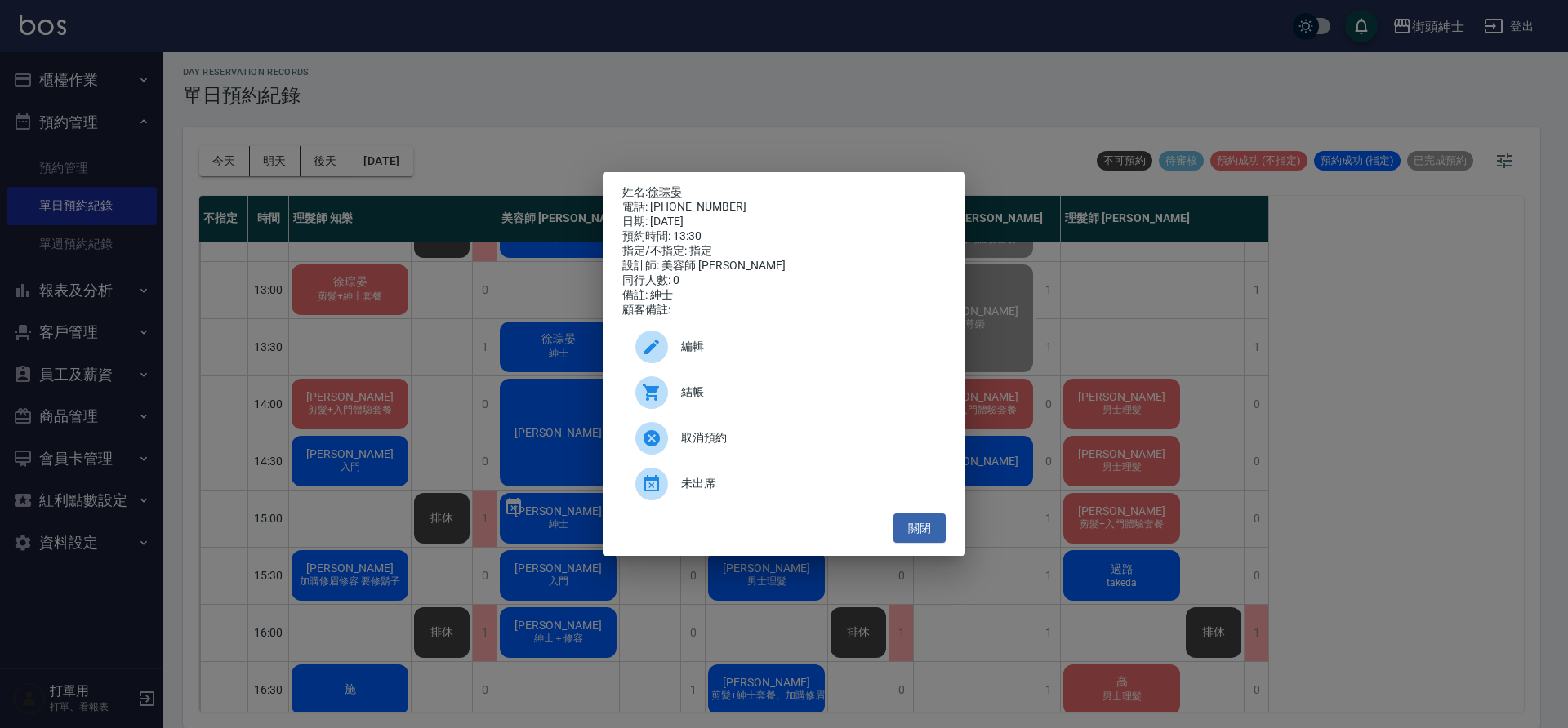
click at [754, 363] on div "編輯" at bounding box center [784, 347] width 324 height 46
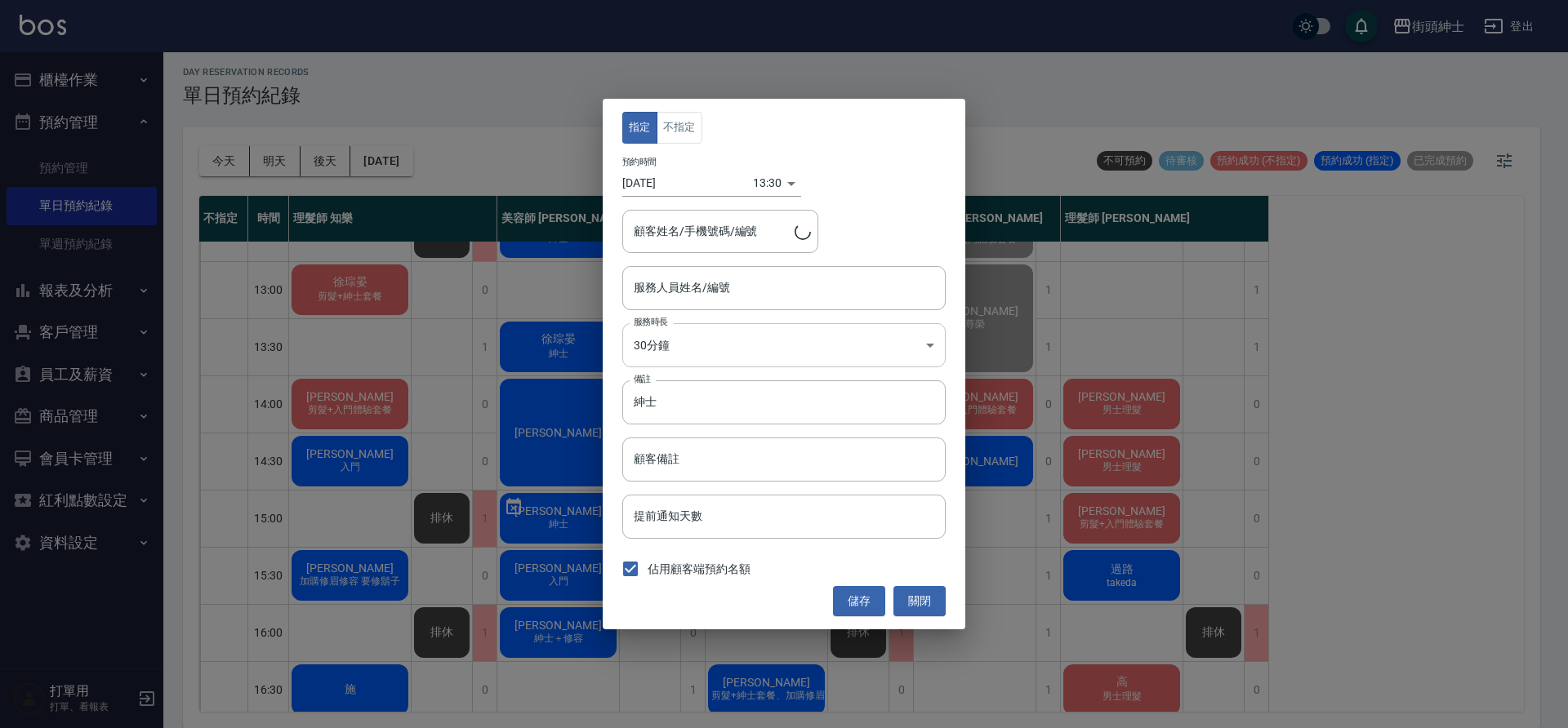
type input "美容師 [PERSON_NAME](無代號)"
type input "徐琮晏/0937013986"
drag, startPoint x: 805, startPoint y: 398, endPoint x: 1086, endPoint y: 438, distance: 283.8
click at [803, 399] on input "紳士" at bounding box center [784, 402] width 324 height 44
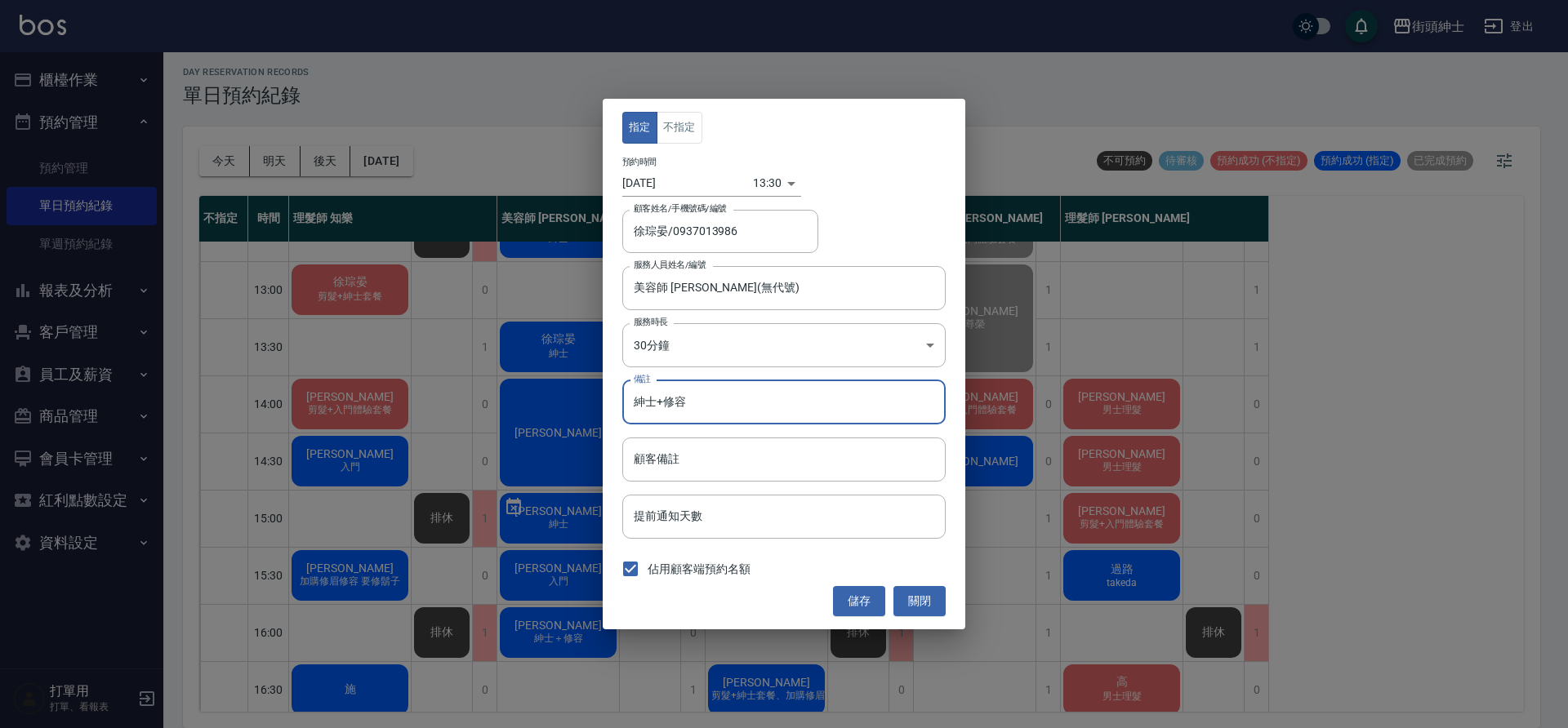
type input "紳士+修容"
click at [854, 599] on button "儲存" at bounding box center [859, 601] width 53 height 30
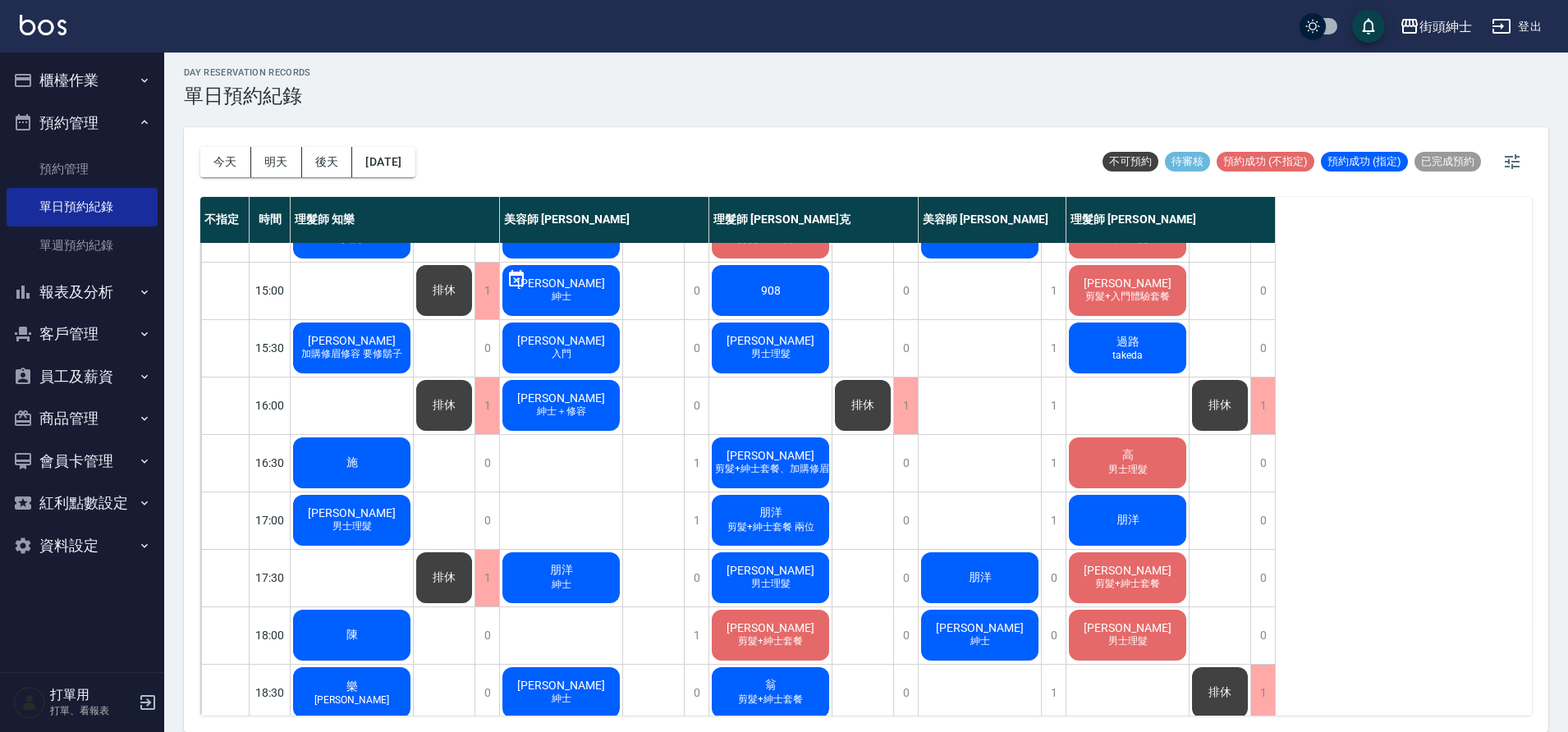
scroll to position [415, 0]
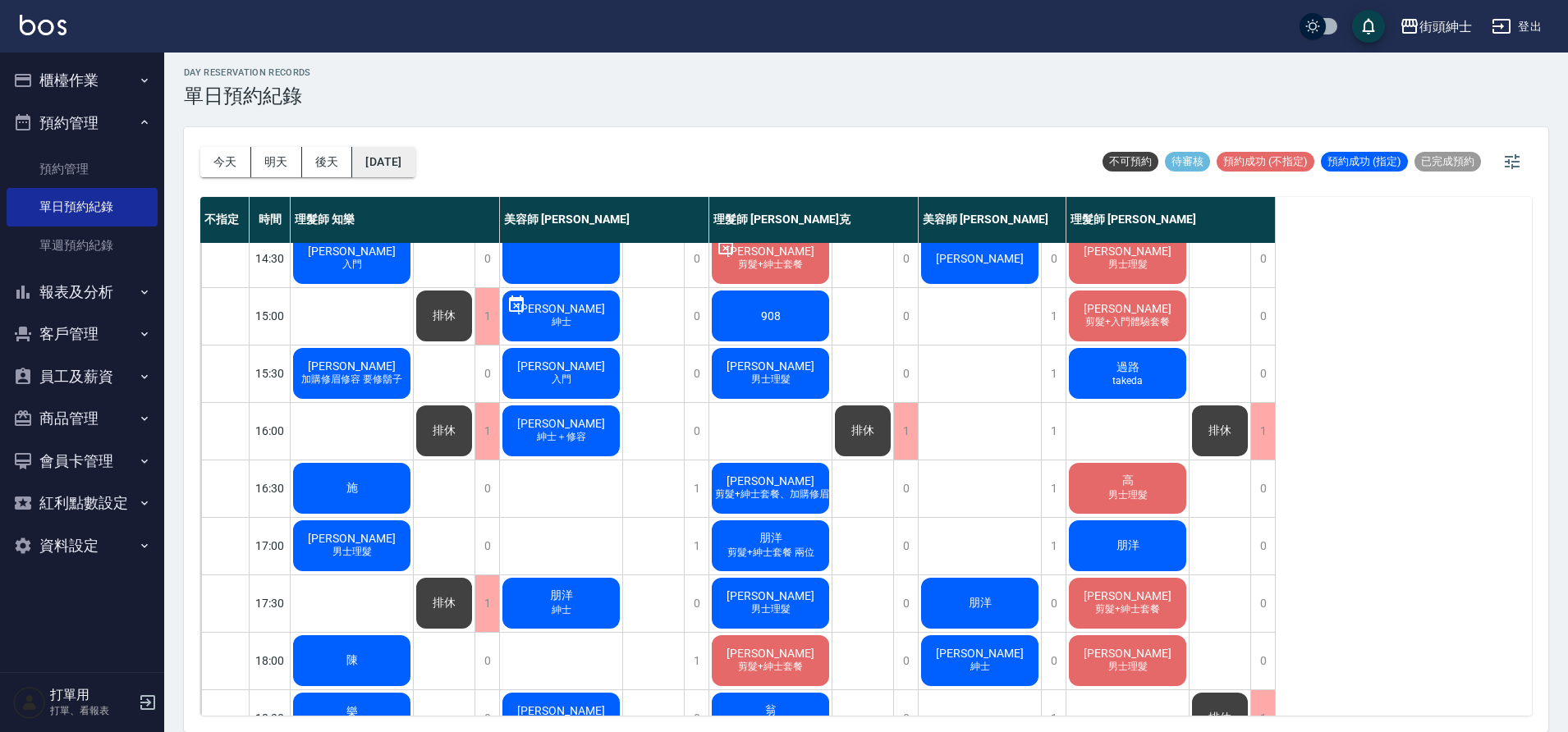
click at [376, 176] on button "[DATE]" at bounding box center [383, 161] width 62 height 30
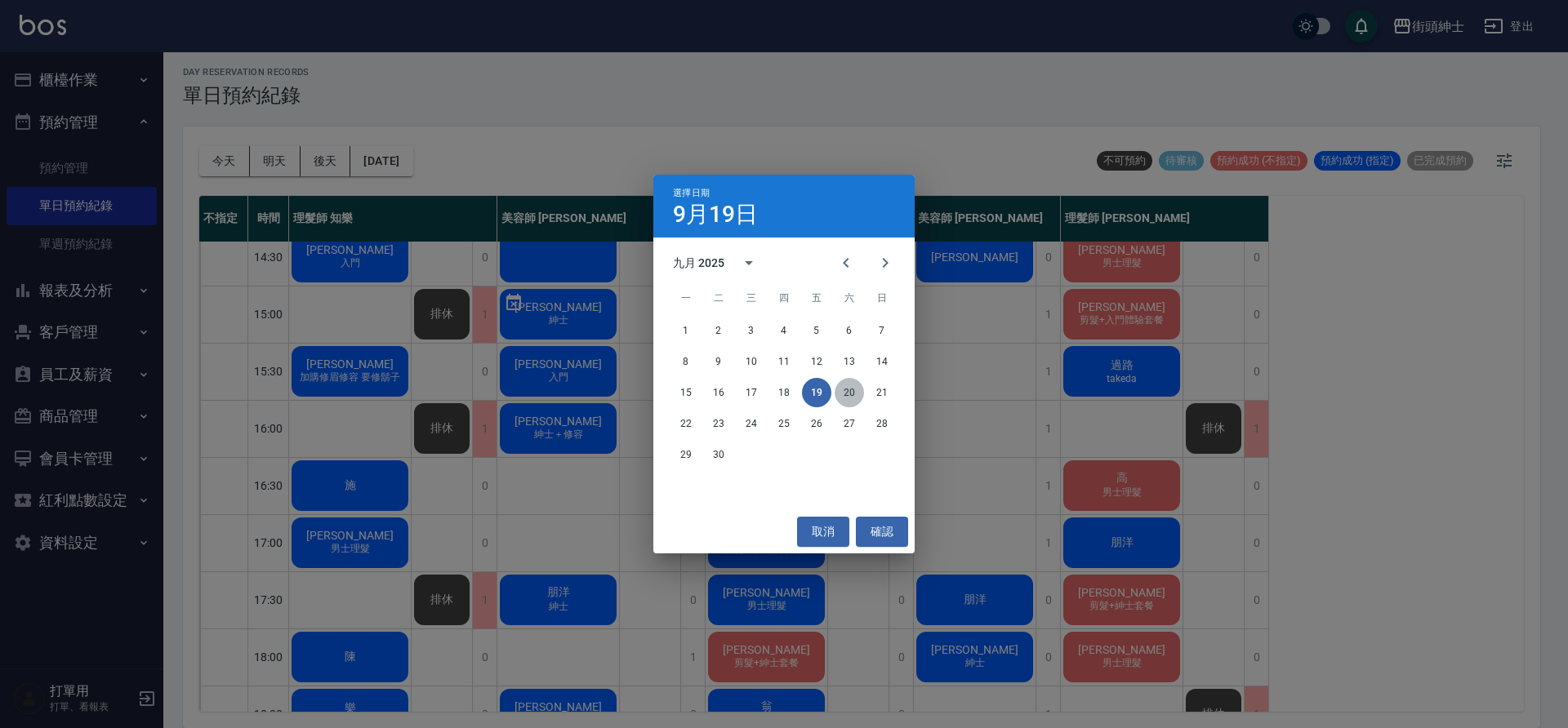
click at [843, 396] on button "20" at bounding box center [849, 392] width 29 height 29
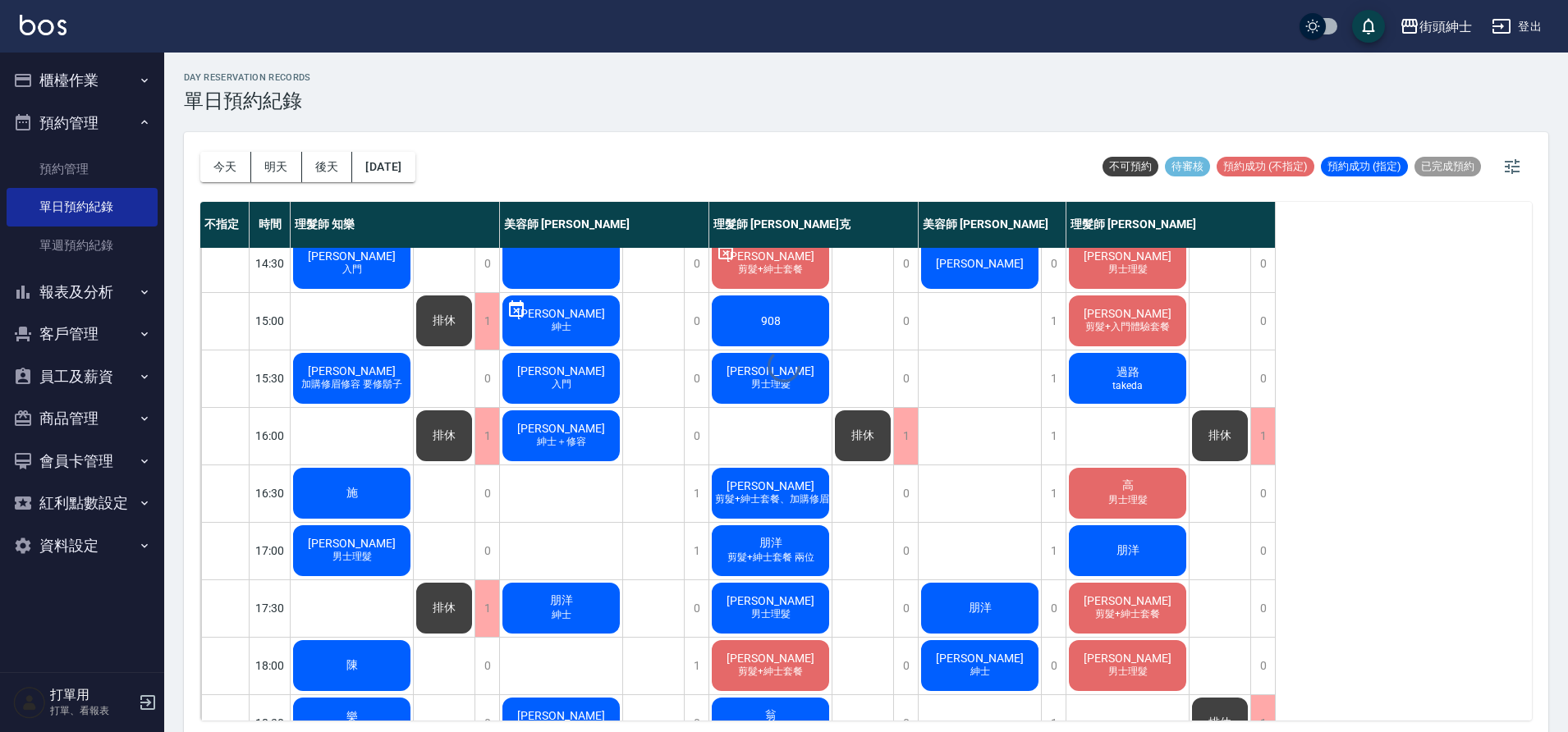
click at [243, 166] on div at bounding box center [784, 366] width 1568 height 732
click at [232, 169] on div at bounding box center [784, 366] width 1568 height 732
click at [231, 171] on div at bounding box center [784, 366] width 1568 height 732
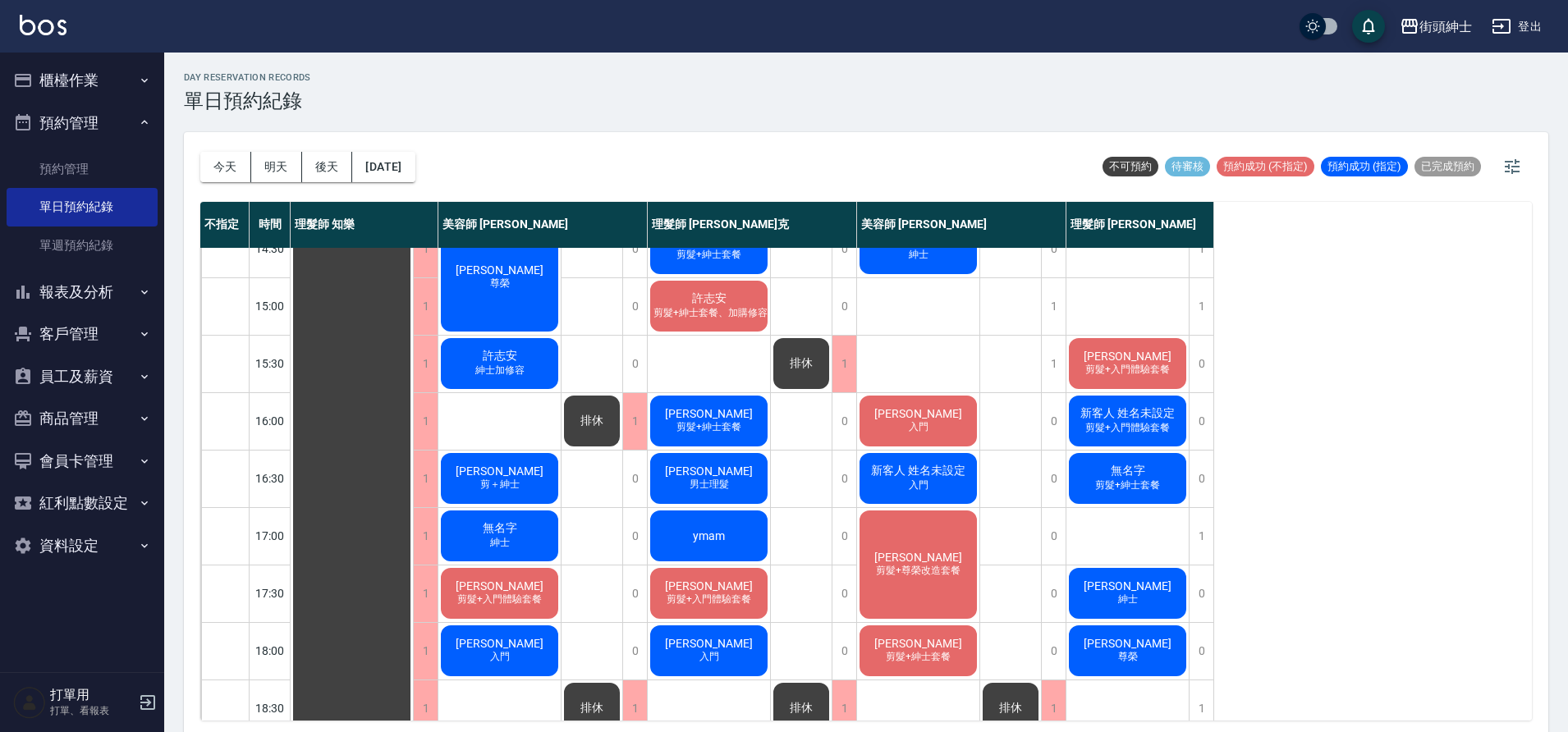
scroll to position [434, 0]
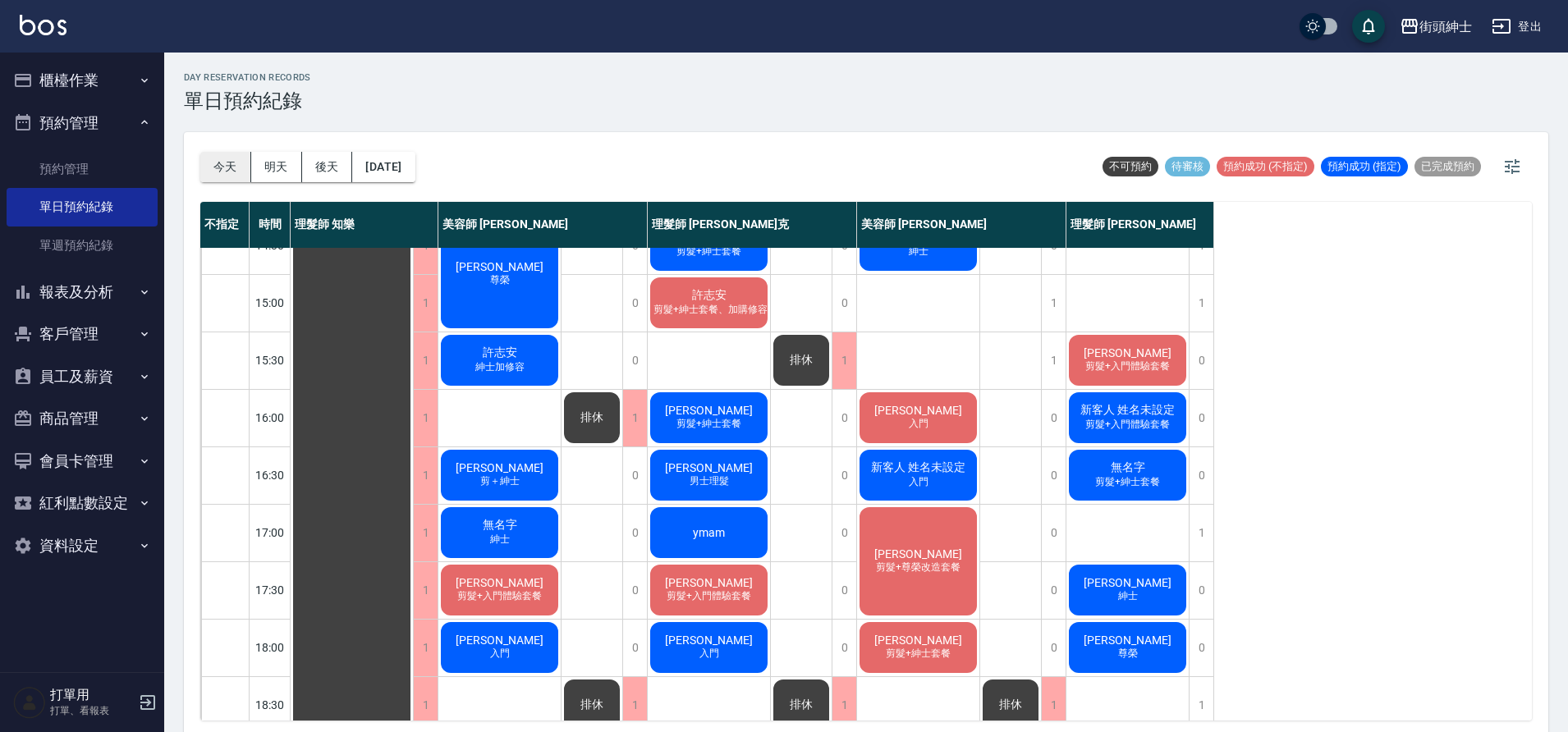
click at [229, 173] on button "今天" at bounding box center [225, 167] width 51 height 30
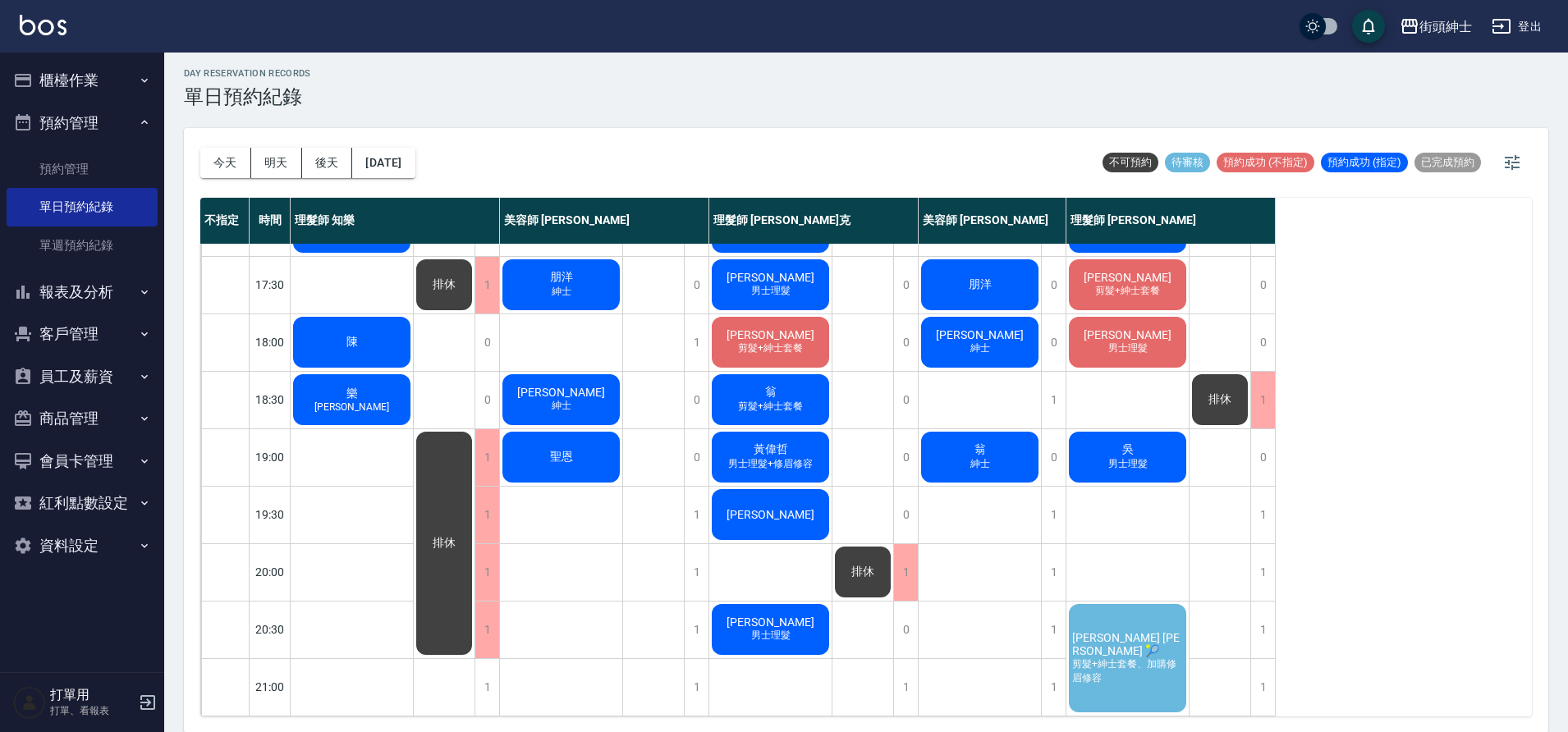
scroll to position [5, 0]
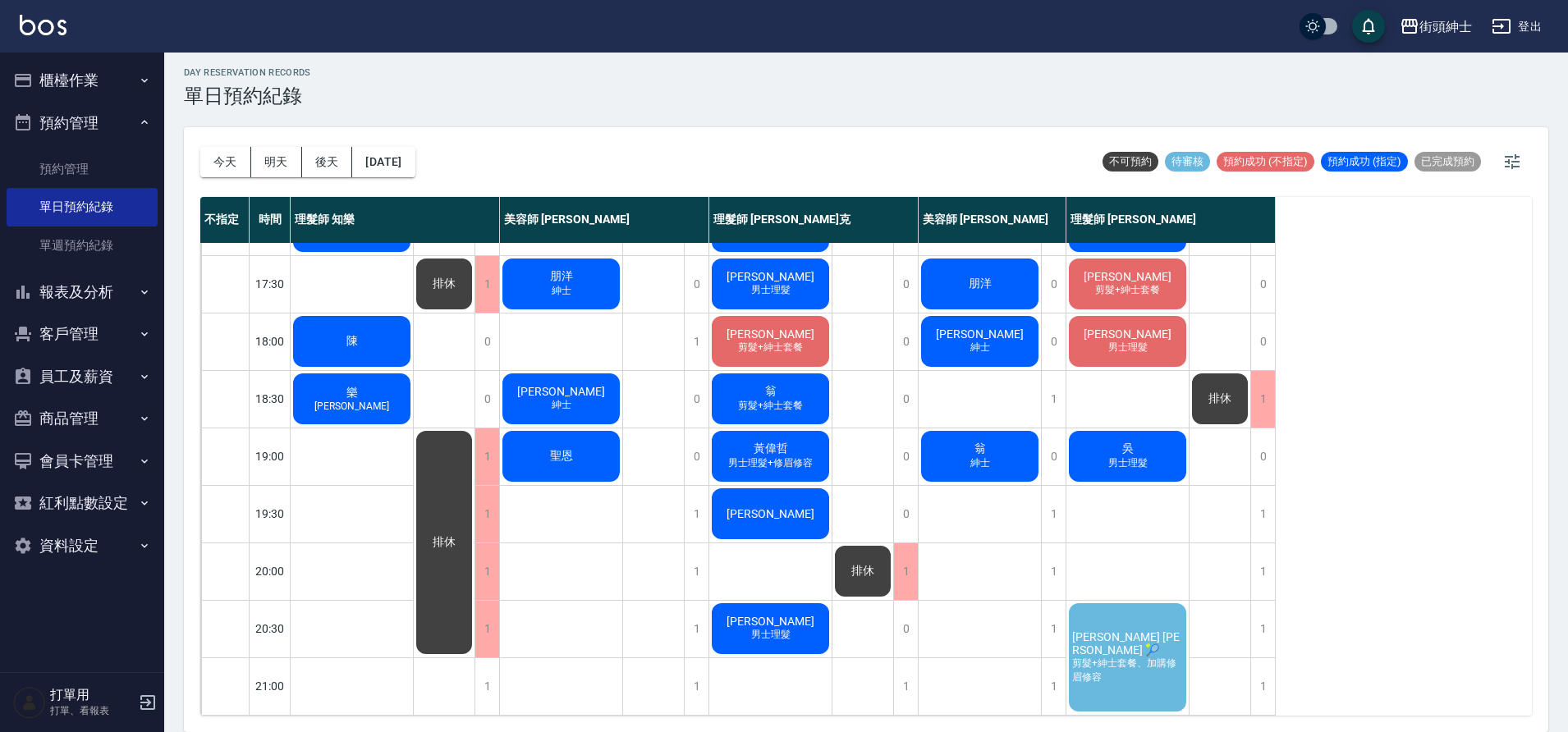
click at [1114, 657] on span "剪髮+紳士套餐、加購修眉修容" at bounding box center [1127, 670] width 117 height 28
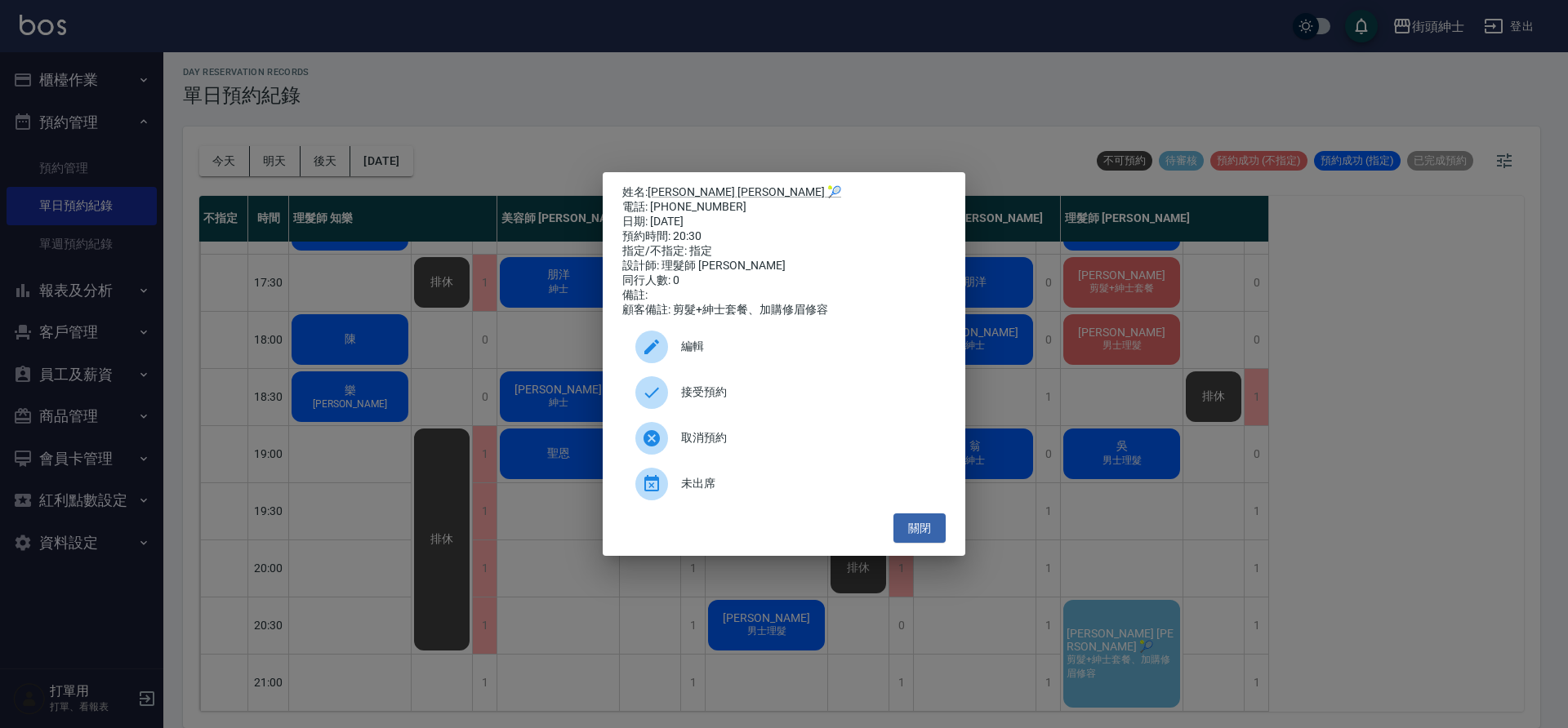
click at [703, 411] on div "接受預約" at bounding box center [784, 392] width 324 height 46
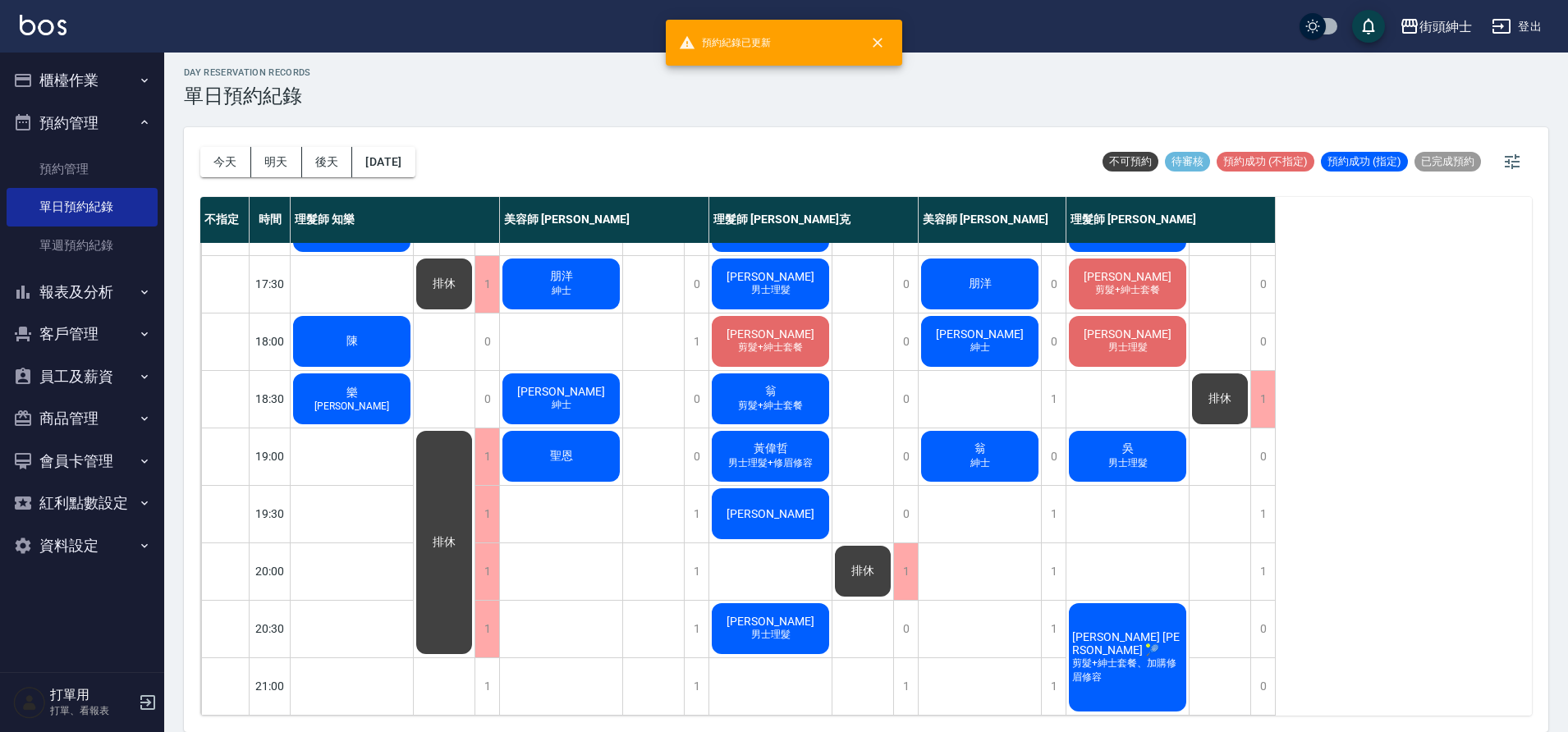
click at [1133, 660] on span "剪髮+紳士套餐、加購修眉修容" at bounding box center [1127, 670] width 117 height 28
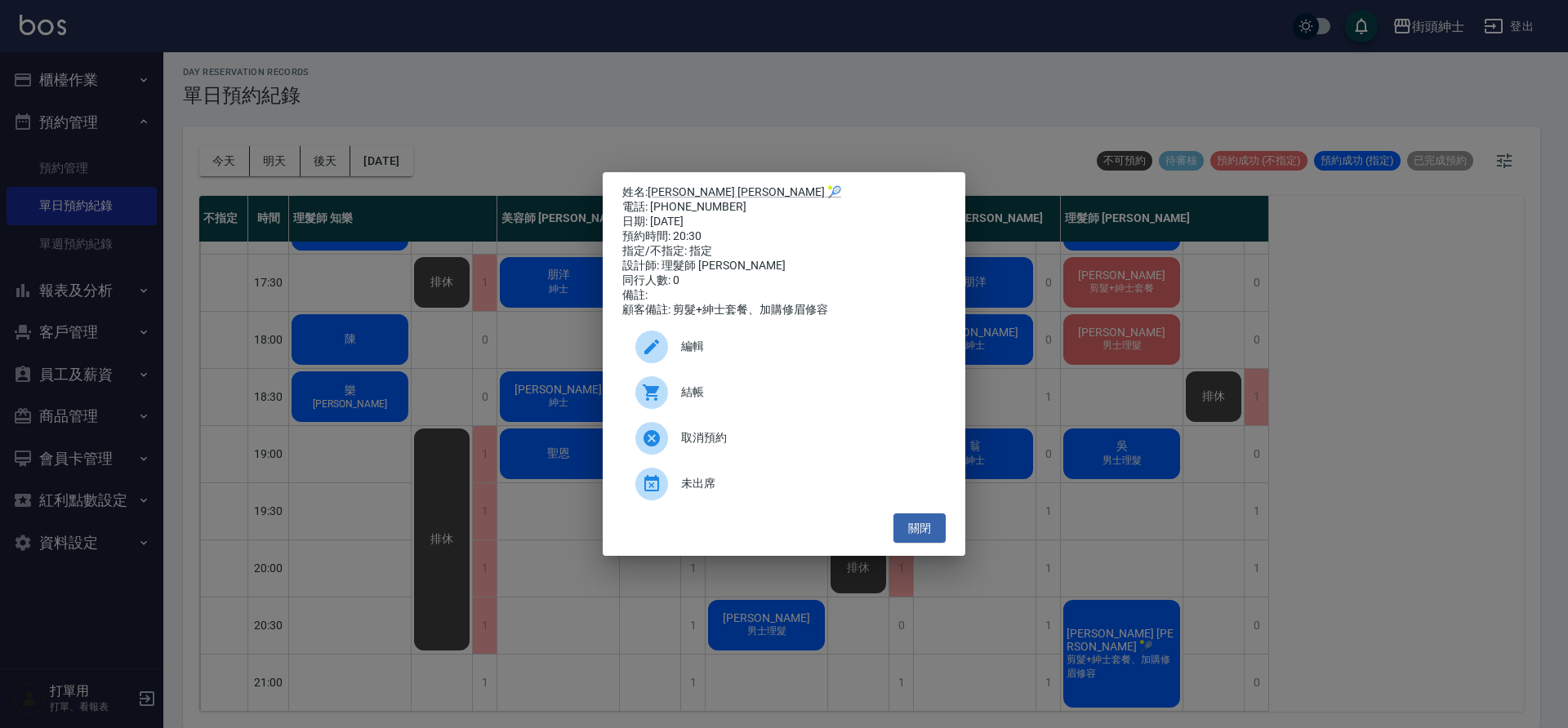
click at [737, 363] on div "編輯" at bounding box center [784, 347] width 324 height 46
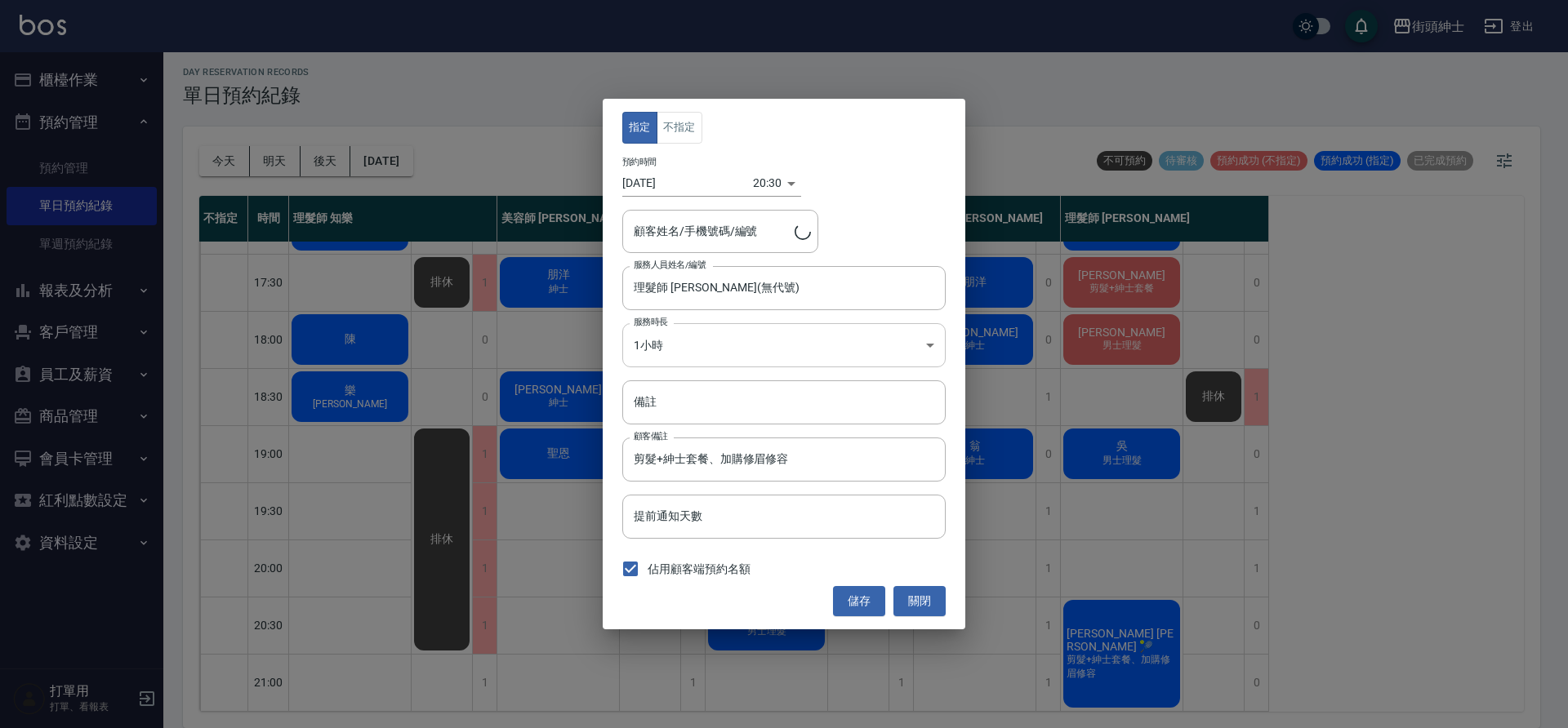
type input "[PERSON_NAME] [PERSON_NAME] 🎾/0923734525"
click at [707, 338] on body "街頭紳士 登出 櫃檯作業 打帳單 帳單列表 營業儀表板 現金收支登錄 材料自購登錄 每日結帳 排班表 現場電腦打卡 預約管理 預約管理 單日預約紀錄 單週預約…" at bounding box center [784, 361] width 1568 height 733
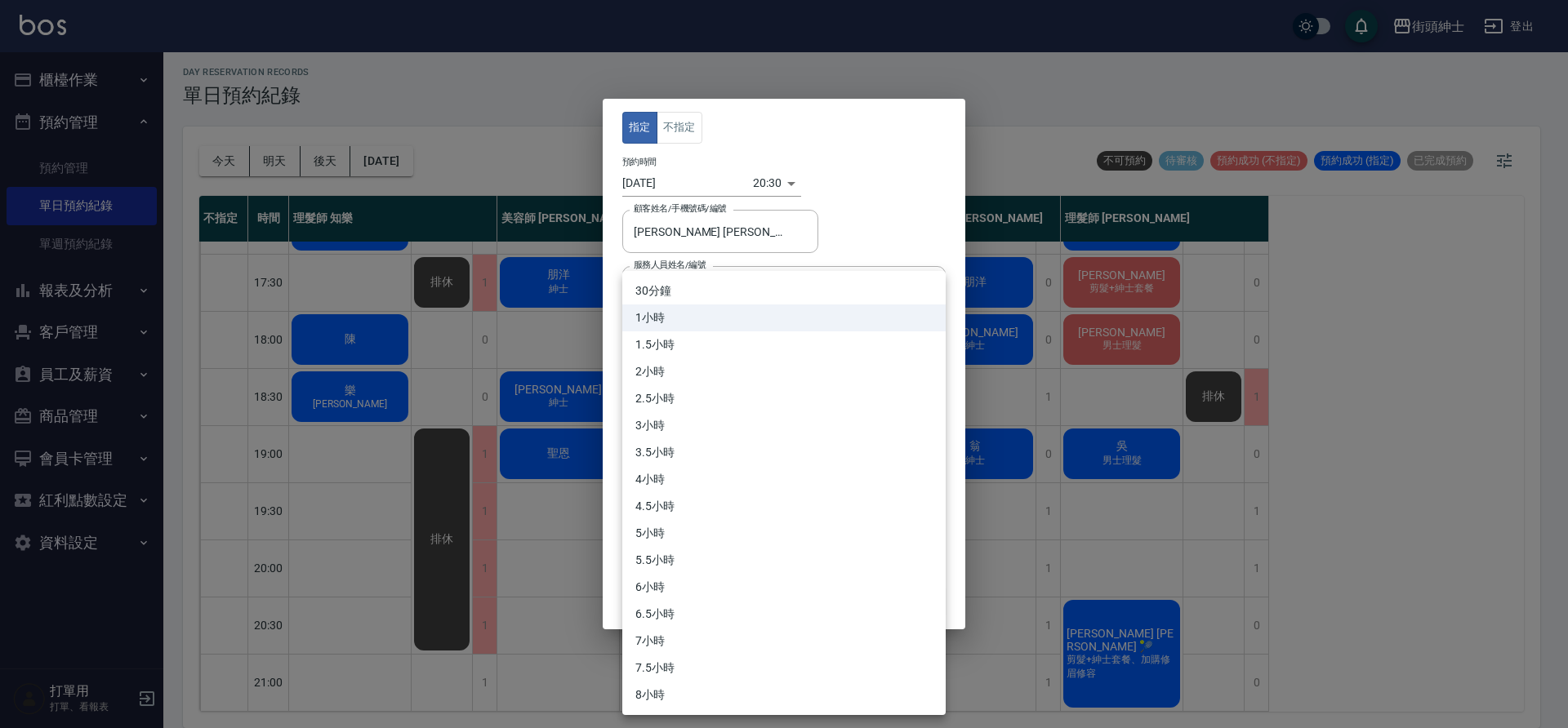
click at [729, 294] on li "30分鐘" at bounding box center [784, 291] width 324 height 27
type input "1"
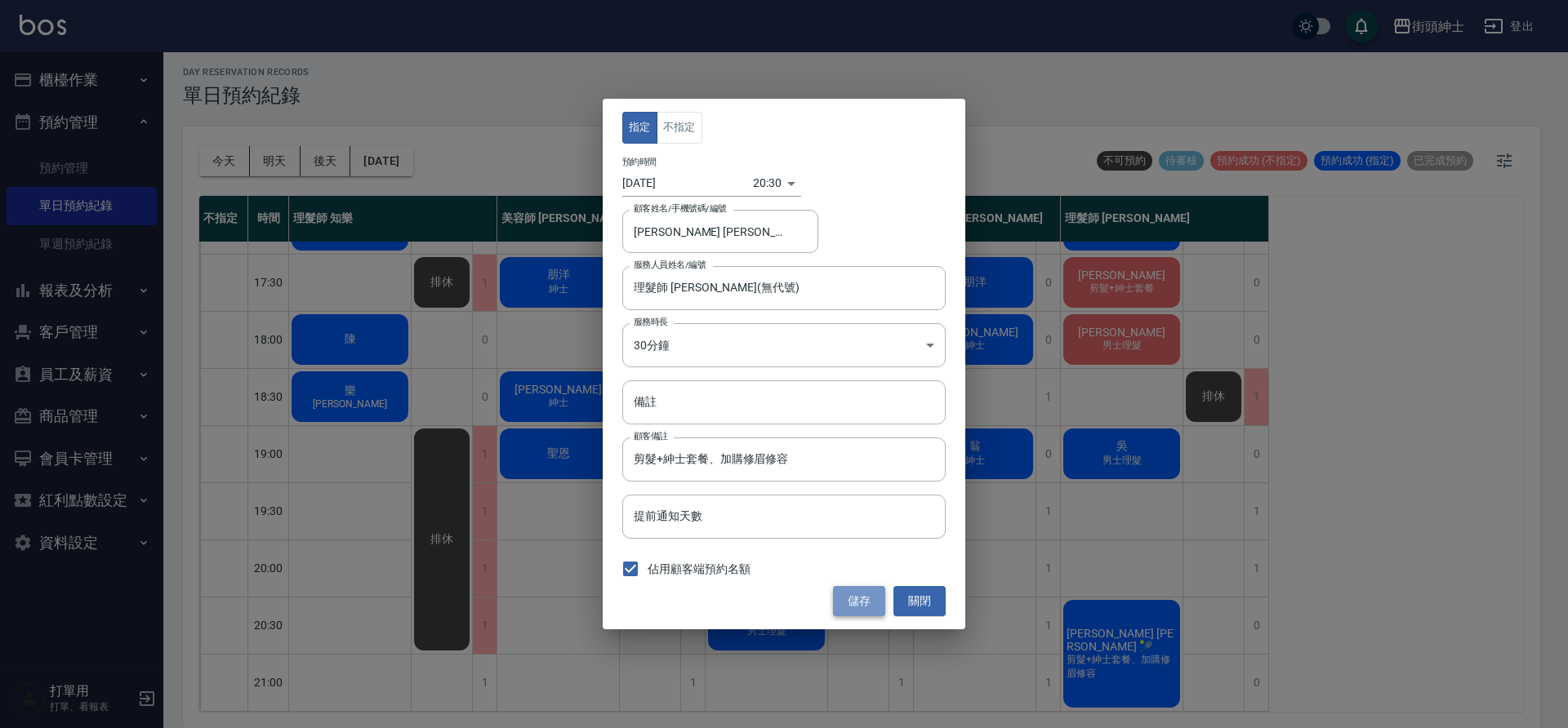
click at [865, 601] on button "儲存" at bounding box center [859, 601] width 53 height 30
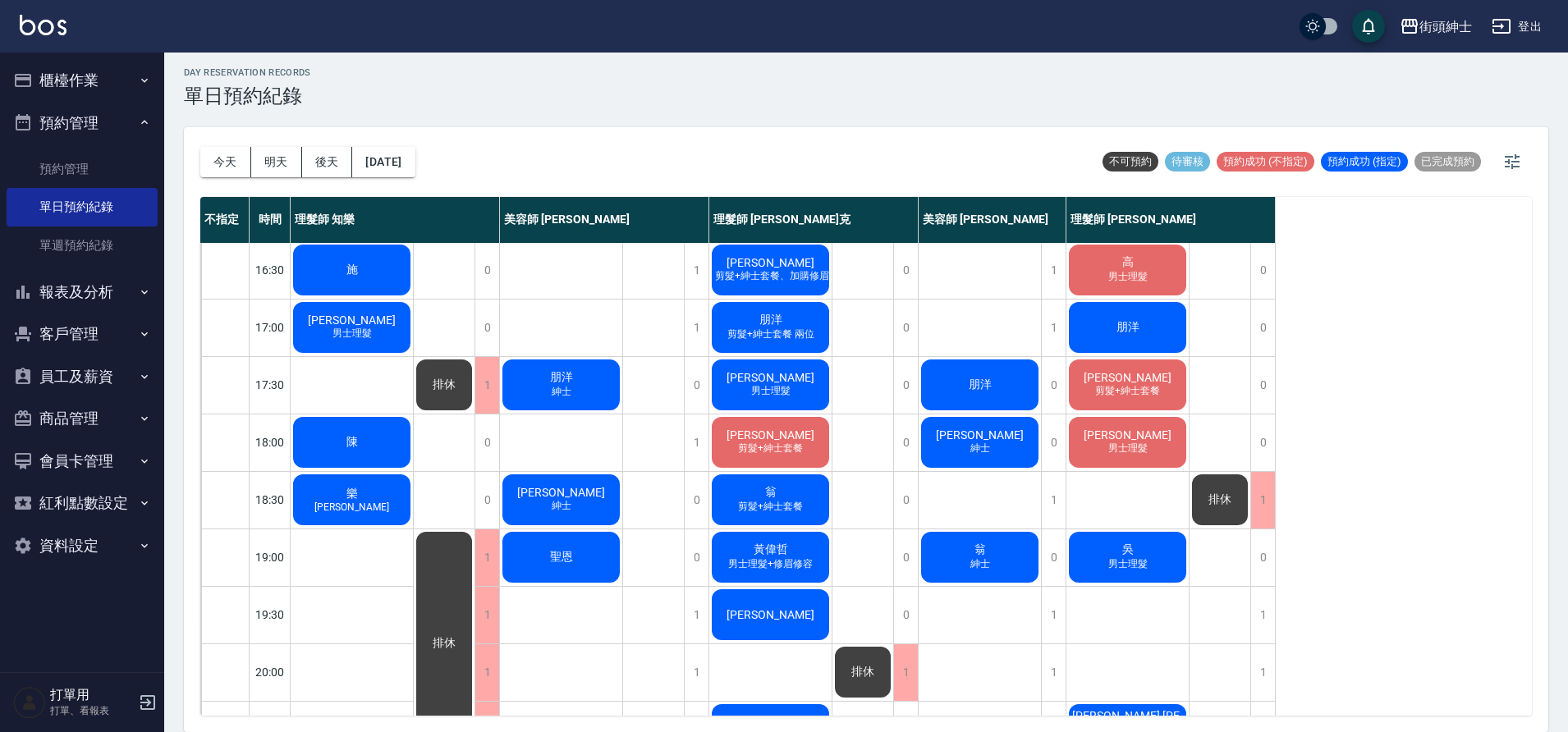
scroll to position [747, 0]
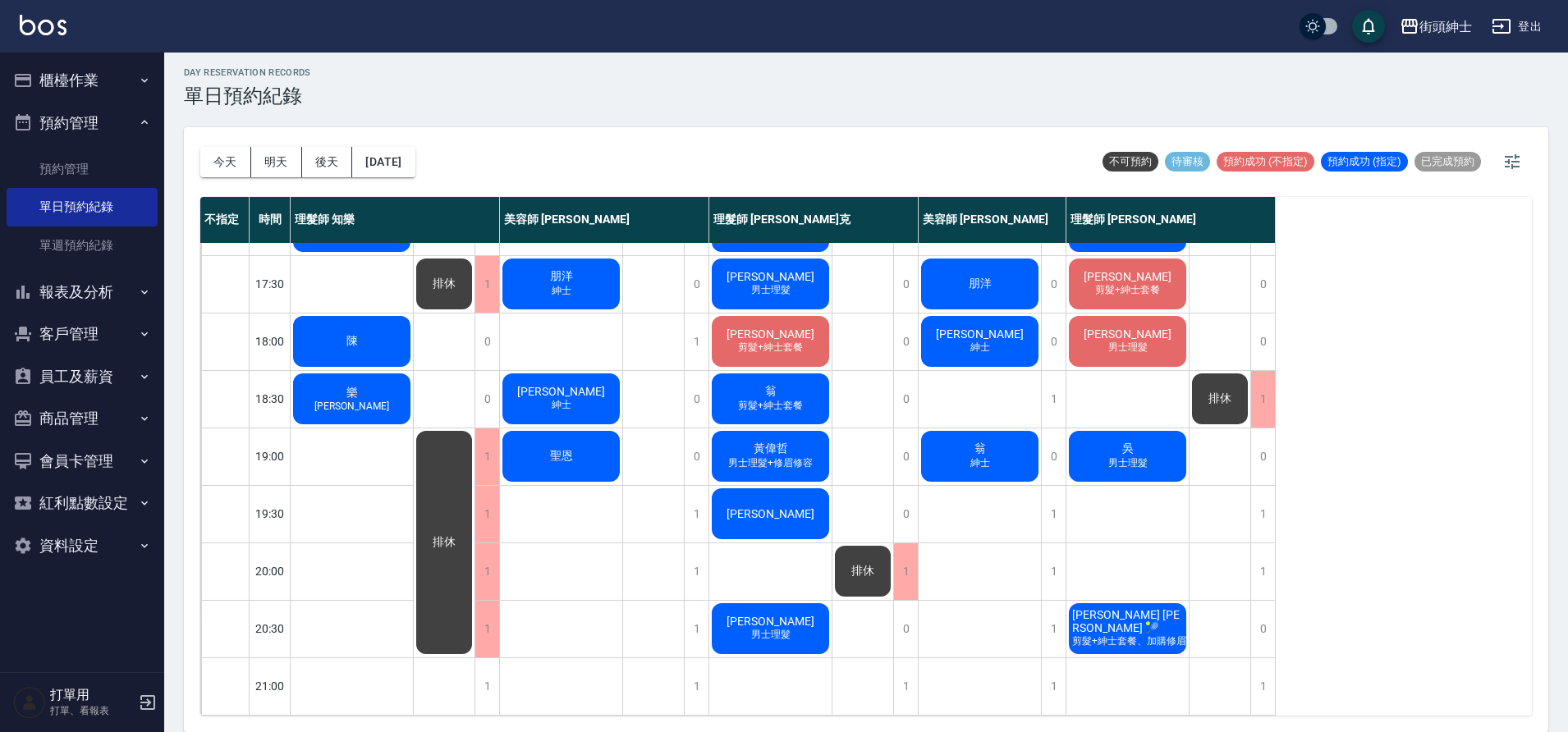
click at [1108, 608] on span "[PERSON_NAME] [PERSON_NAME] 🎾" at bounding box center [1127, 621] width 117 height 26
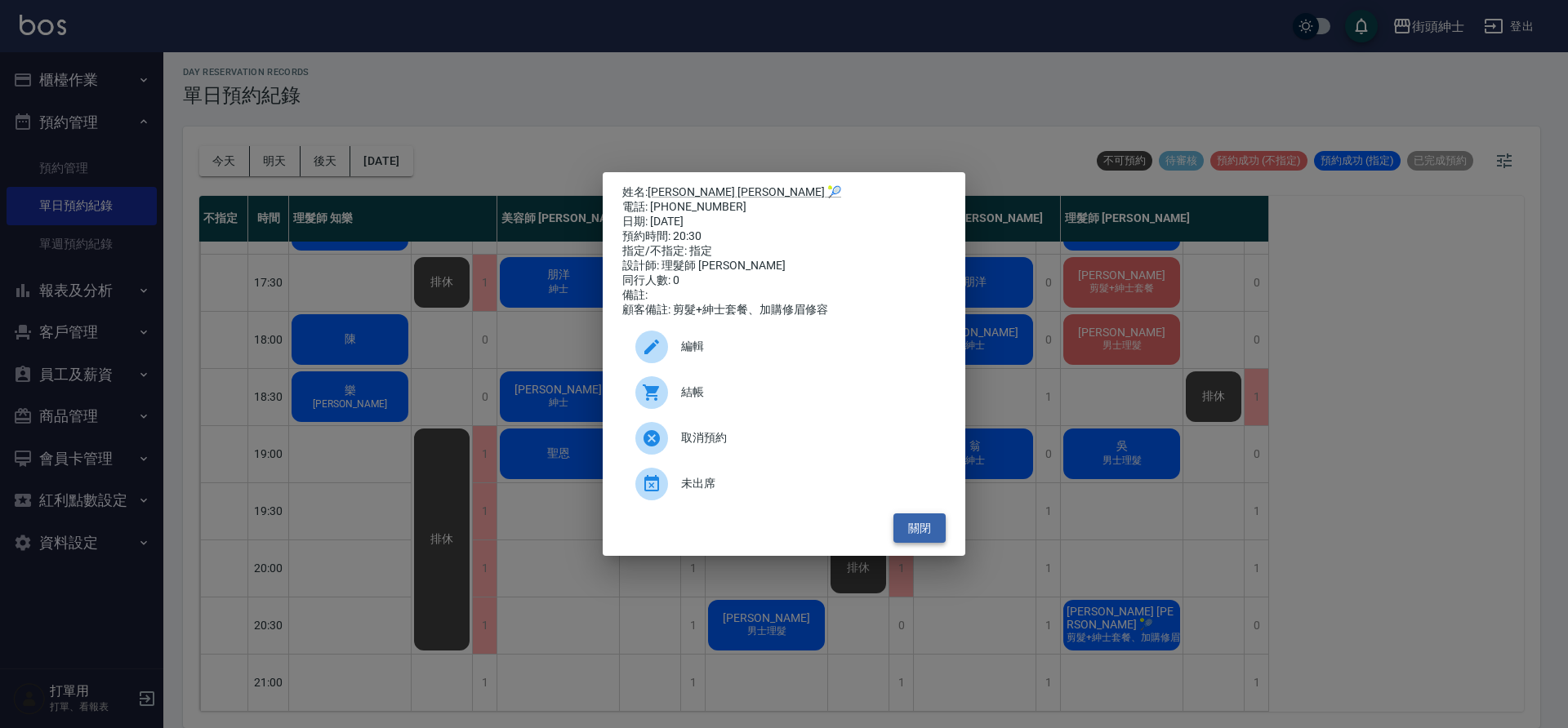
click at [893, 539] on button "關閉" at bounding box center [919, 528] width 53 height 30
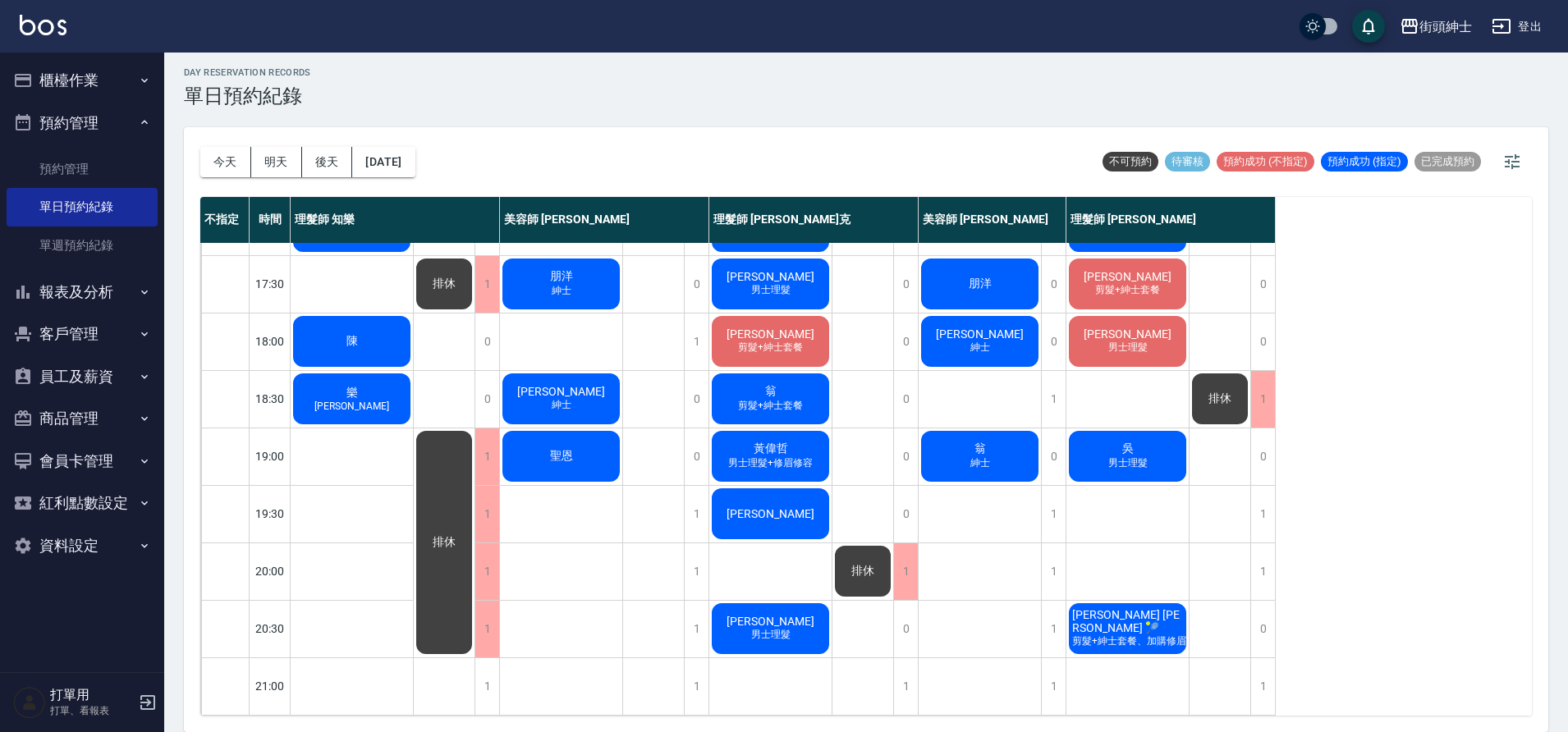
click at [1126, 611] on span "[PERSON_NAME] [PERSON_NAME] 🎾" at bounding box center [1127, 621] width 117 height 26
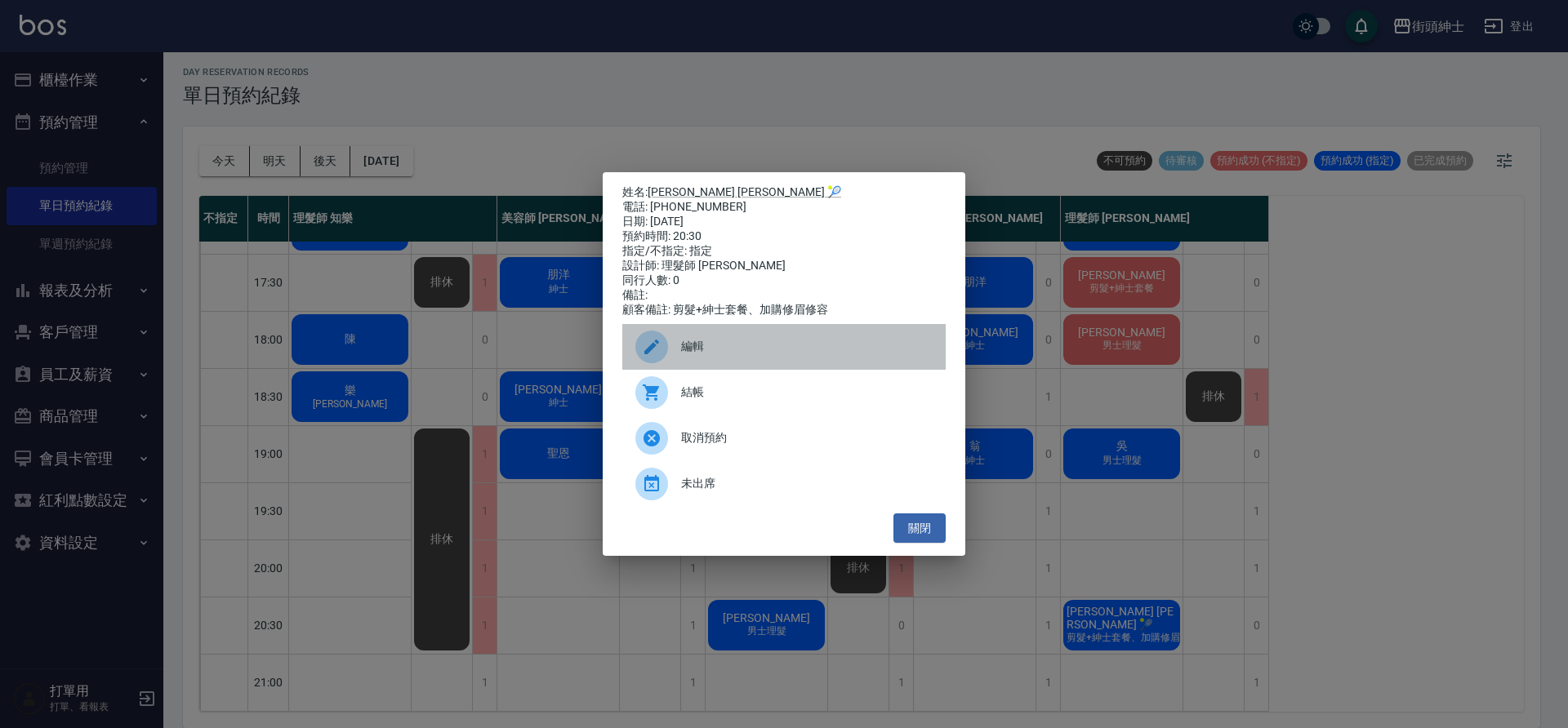
click at [846, 355] on span "編輯" at bounding box center [806, 347] width 251 height 17
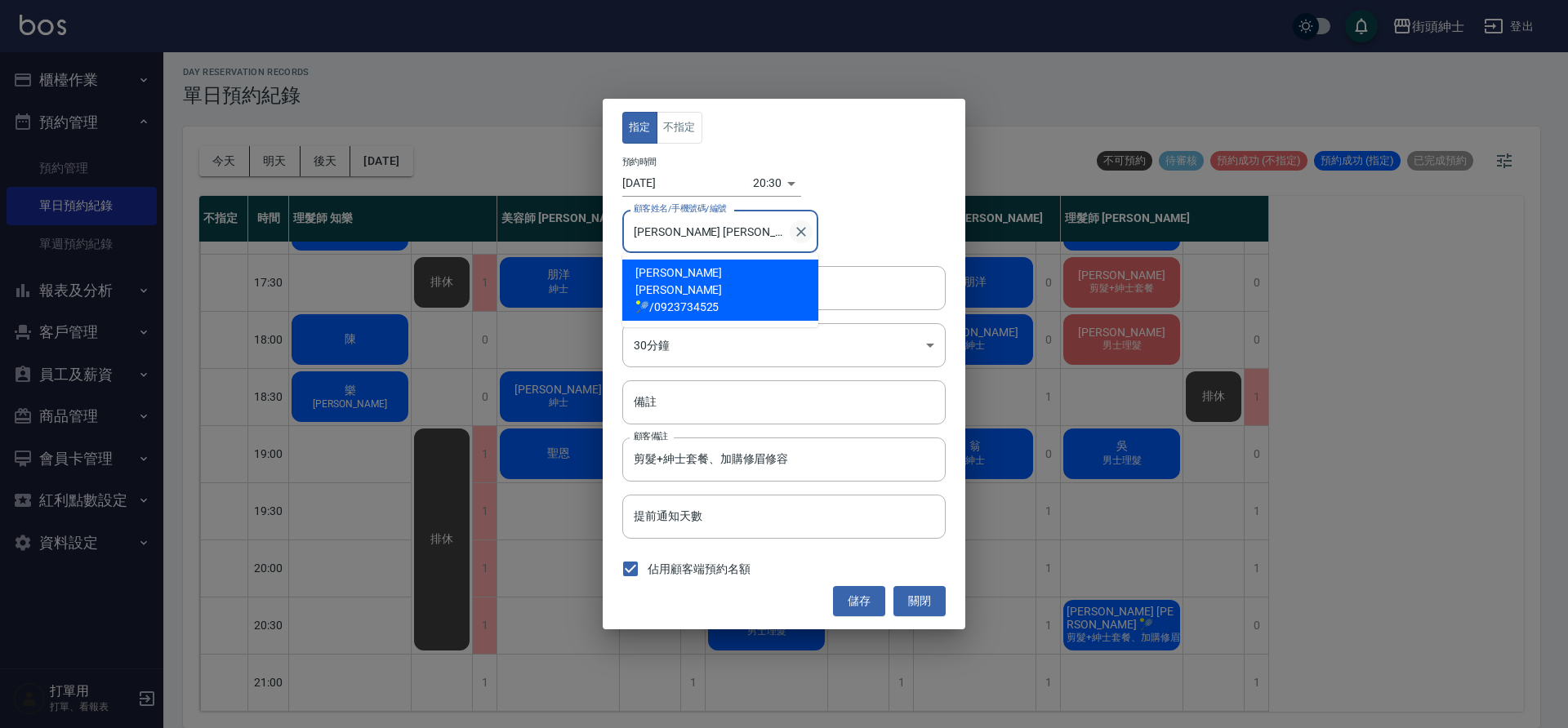
drag, startPoint x: 711, startPoint y: 224, endPoint x: 797, endPoint y: 232, distance: 86.4
click at [797, 232] on div "[PERSON_NAME] [PERSON_NAME] 🎾/0923734525 顧客姓名/手機號碼/編號" at bounding box center [720, 231] width 196 height 43
click at [906, 603] on button "關閉" at bounding box center [919, 601] width 53 height 30
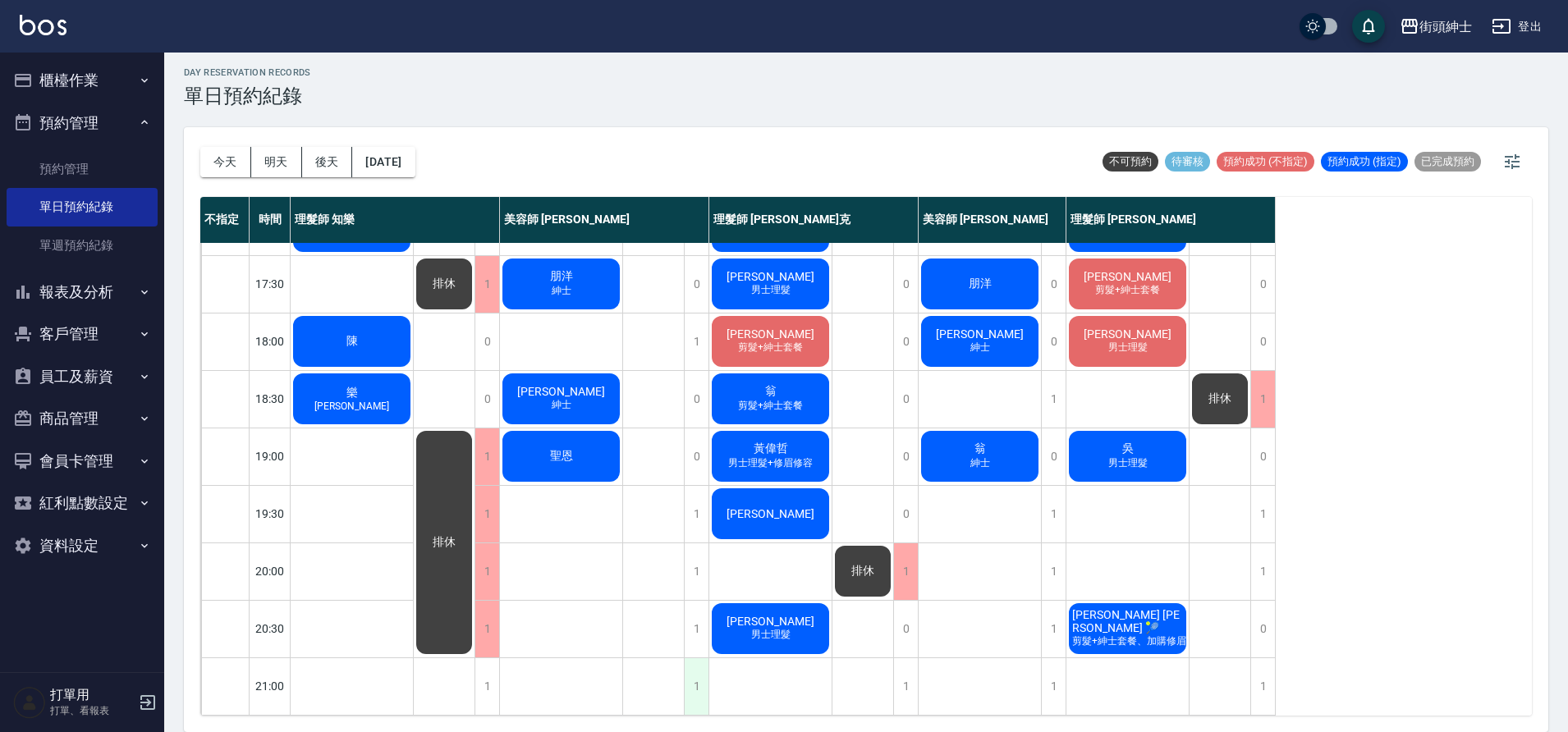
click at [698, 661] on div "1" at bounding box center [696, 686] width 24 height 56
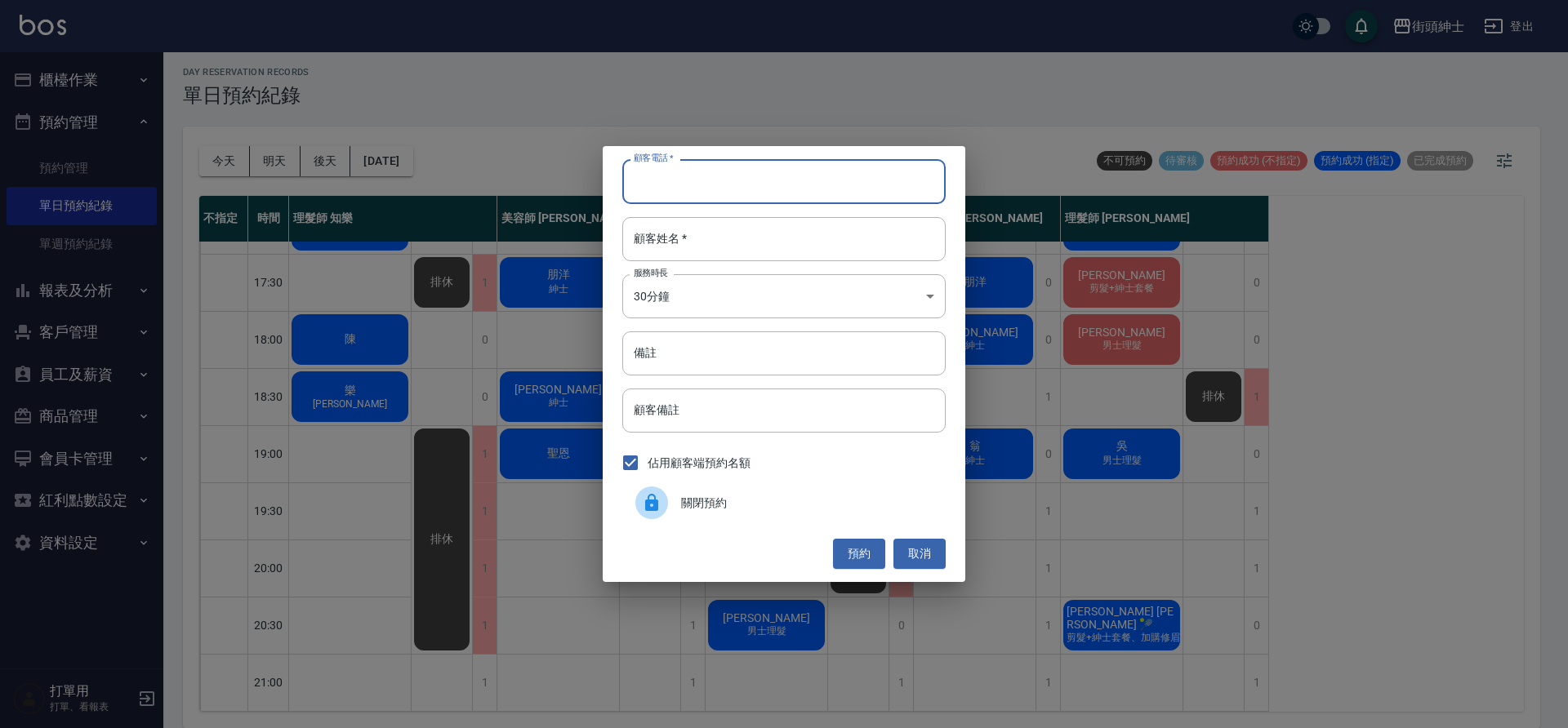
click at [752, 191] on input "顧客電話   *" at bounding box center [784, 181] width 324 height 44
paste input "0923734525"
type input "0923734525"
click at [779, 250] on input "顧客姓名   *" at bounding box center [784, 239] width 324 height 44
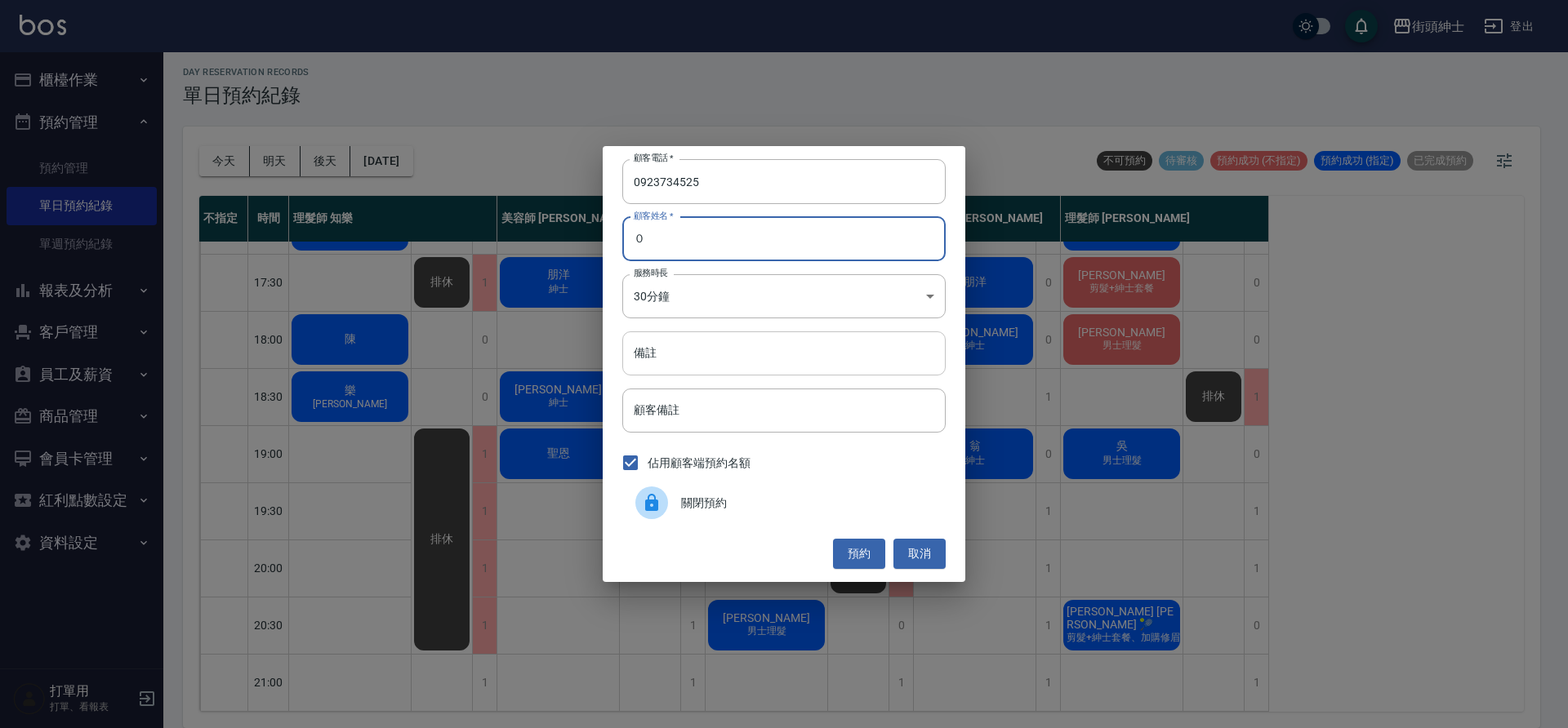
type input "０"
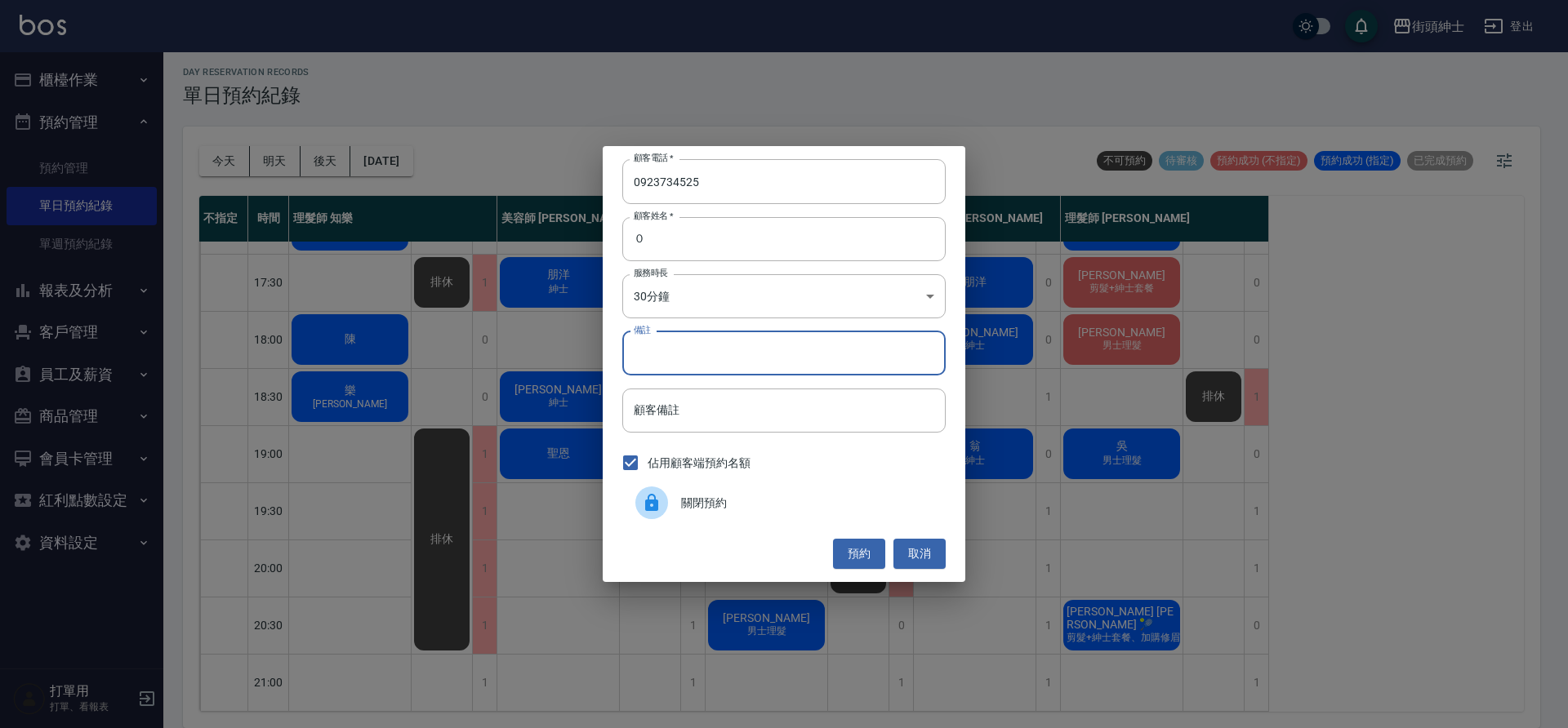
click at [793, 340] on input "備註" at bounding box center [784, 353] width 324 height 44
type input "g"
type input "紳士"
click at [868, 554] on button "預約" at bounding box center [859, 554] width 53 height 30
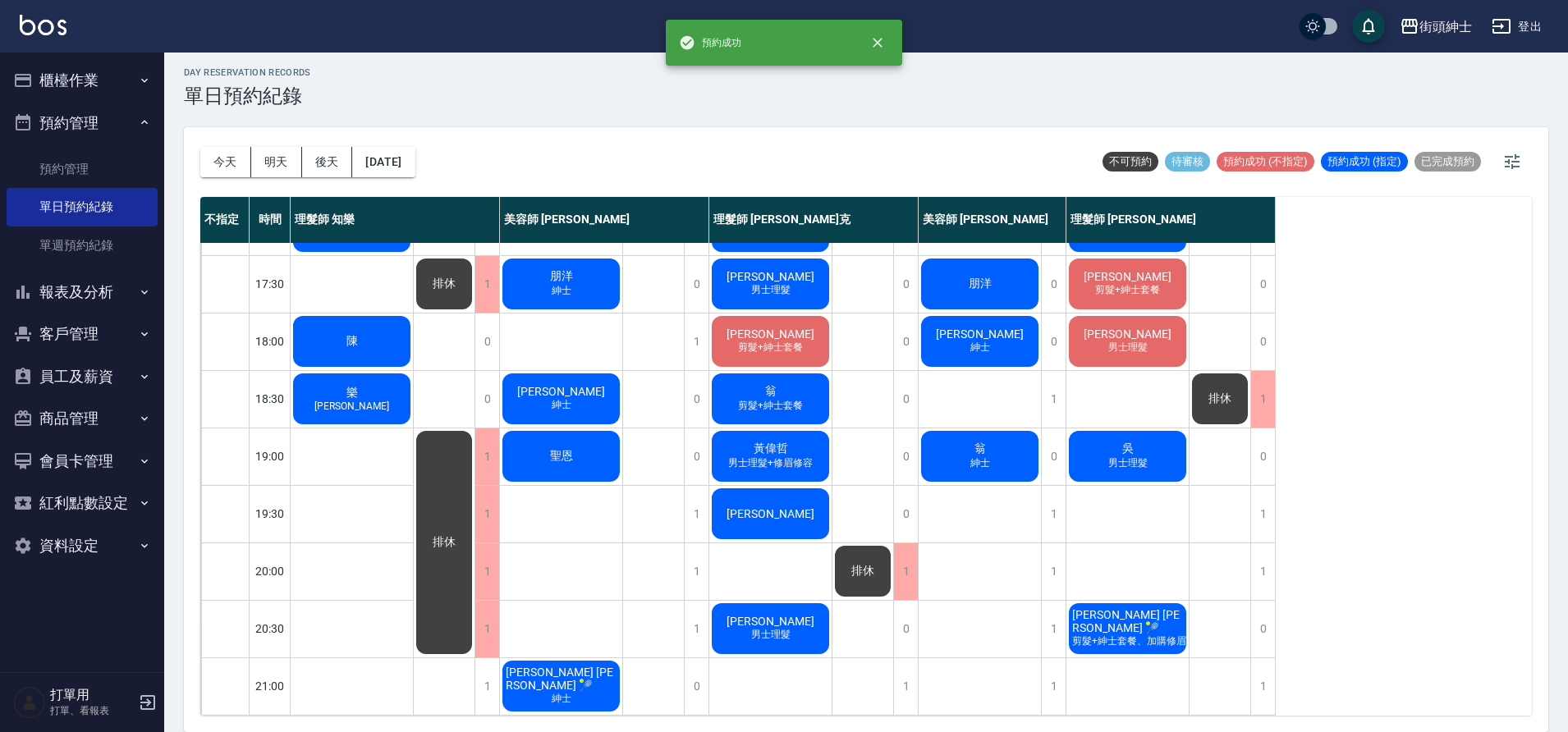
click at [552, 668] on span "[PERSON_NAME] [PERSON_NAME] 🎾" at bounding box center [560, 679] width 117 height 26
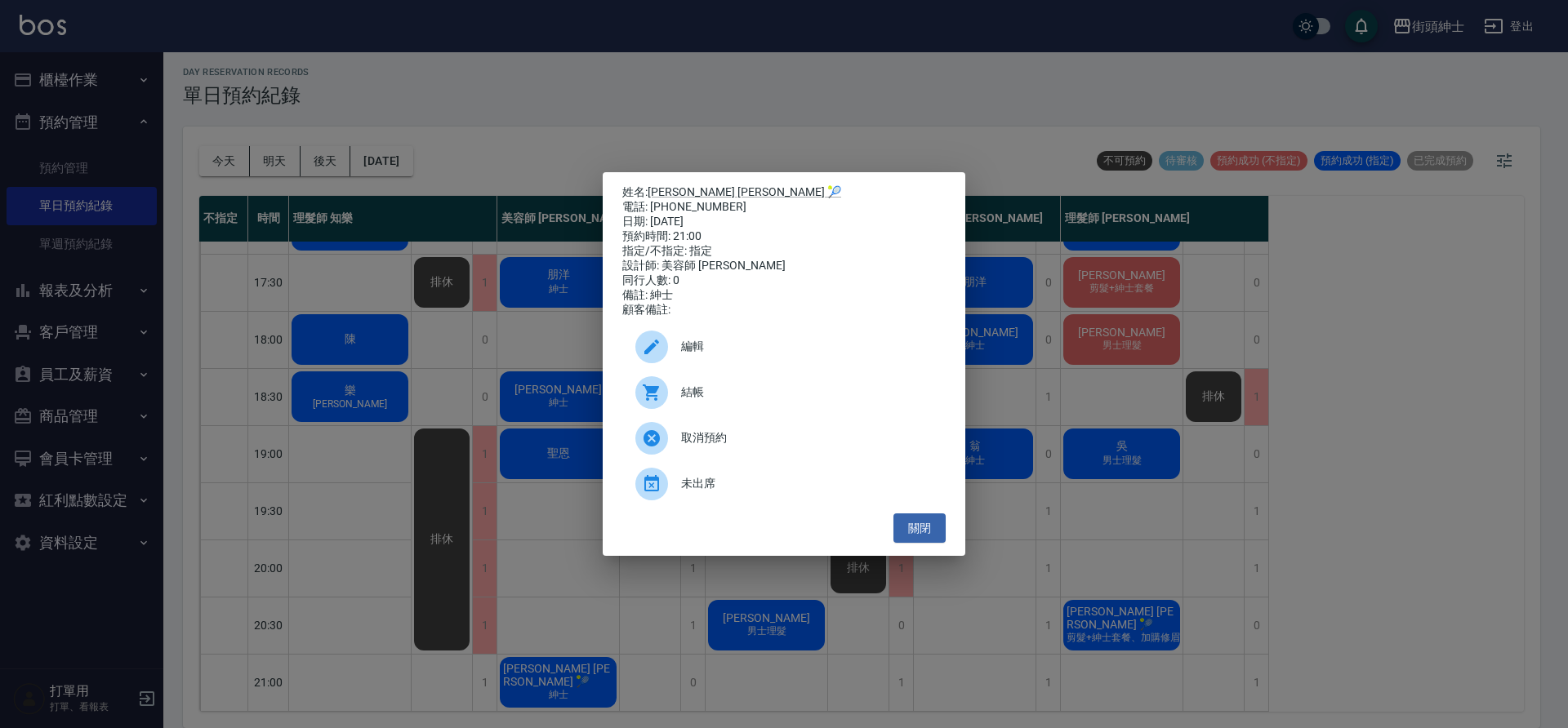
click at [750, 355] on span "編輯" at bounding box center [806, 347] width 251 height 17
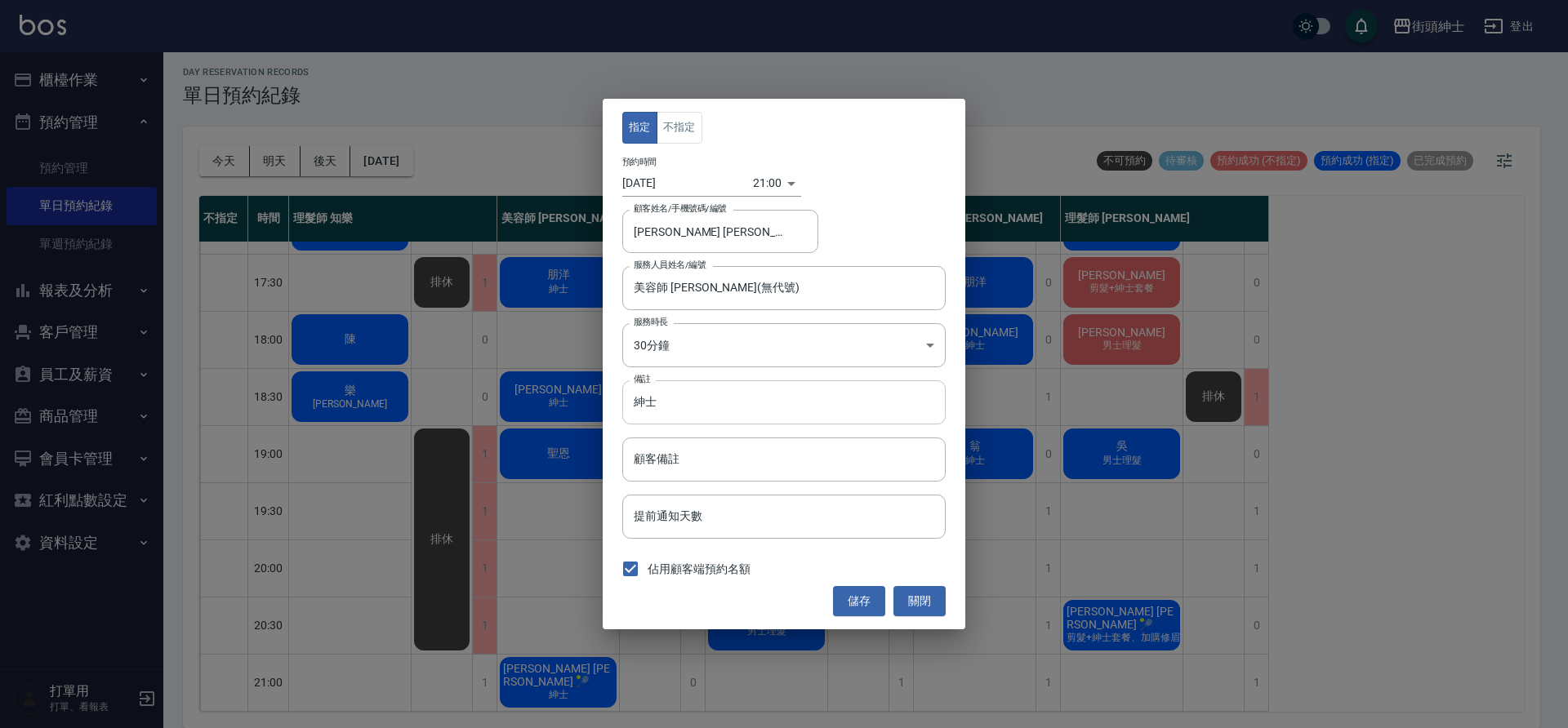
click at [735, 417] on input "紳士" at bounding box center [784, 402] width 324 height 44
type input "紳士＋修容"
click at [827, 591] on div "儲存 關閉" at bounding box center [784, 601] width 324 height 30
click at [838, 596] on button "儲存" at bounding box center [859, 601] width 53 height 30
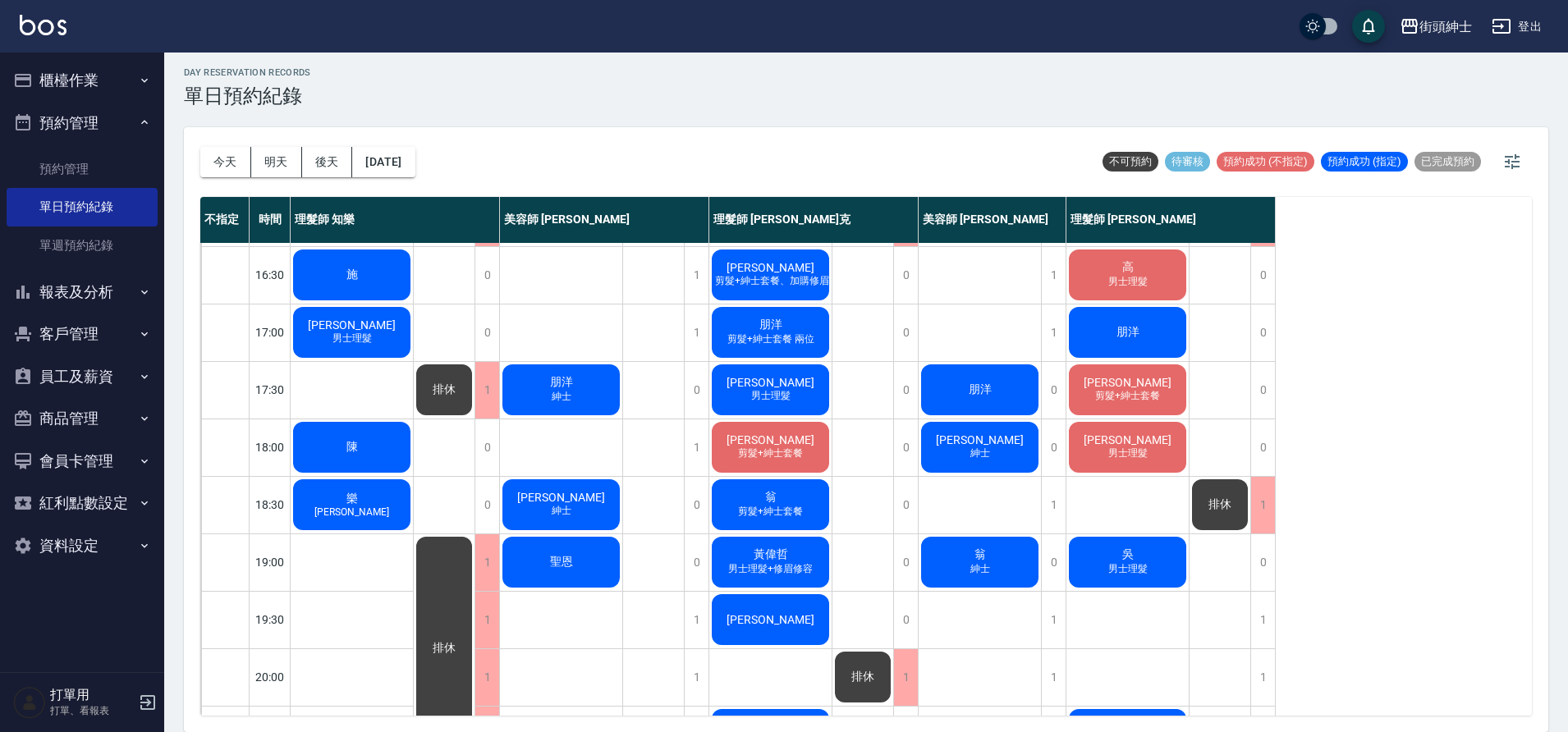
scroll to position [618, 0]
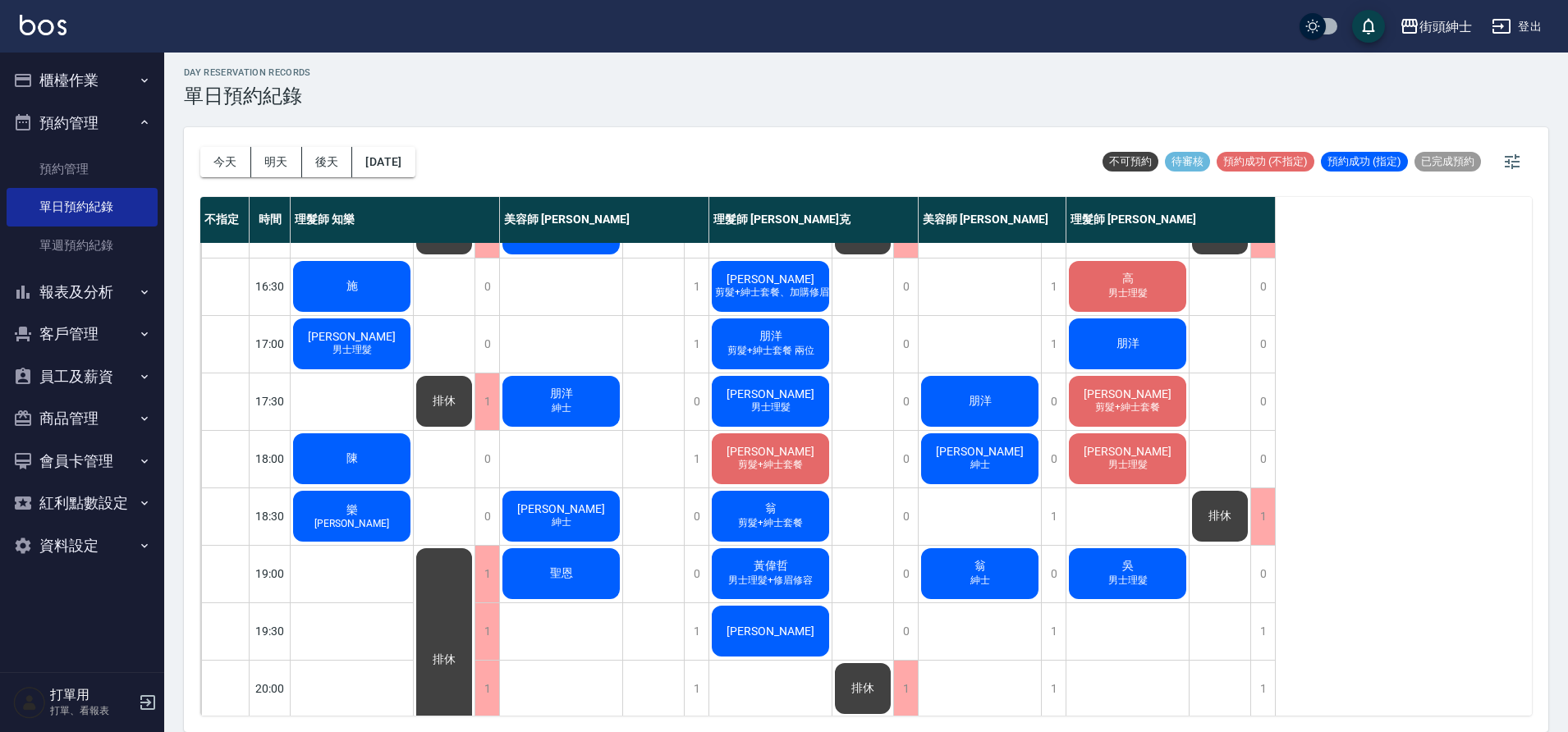
click at [949, 472] on div "[PERSON_NAME]" at bounding box center [979, 459] width 122 height 56
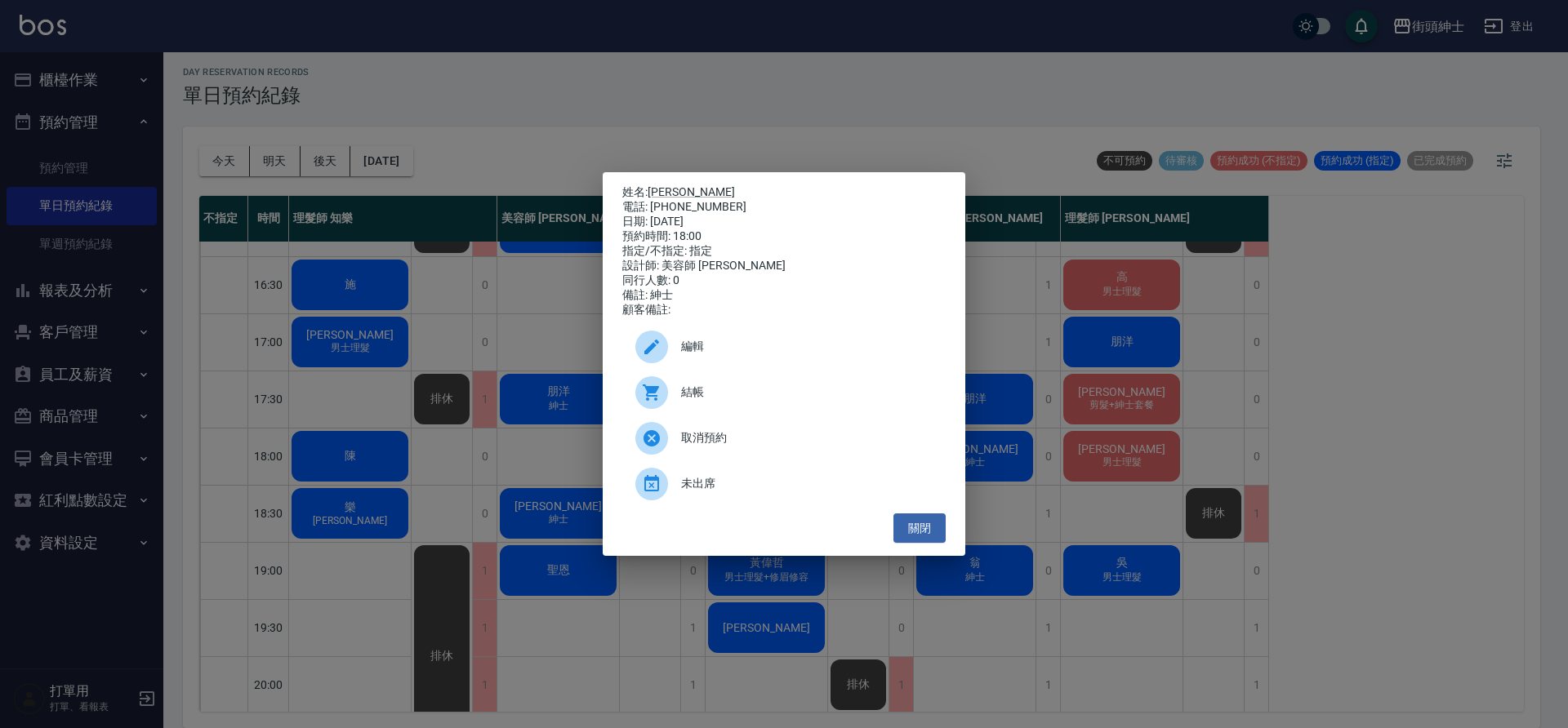
click at [663, 200] on div "電話: [PHONE_NUMBER]" at bounding box center [784, 207] width 324 height 15
click at [663, 192] on link "[PERSON_NAME]" at bounding box center [690, 191] width 87 height 13
drag, startPoint x: 938, startPoint y: 543, endPoint x: 927, endPoint y: 541, distance: 11.2
click at [938, 543] on button "關閉" at bounding box center [919, 528] width 53 height 30
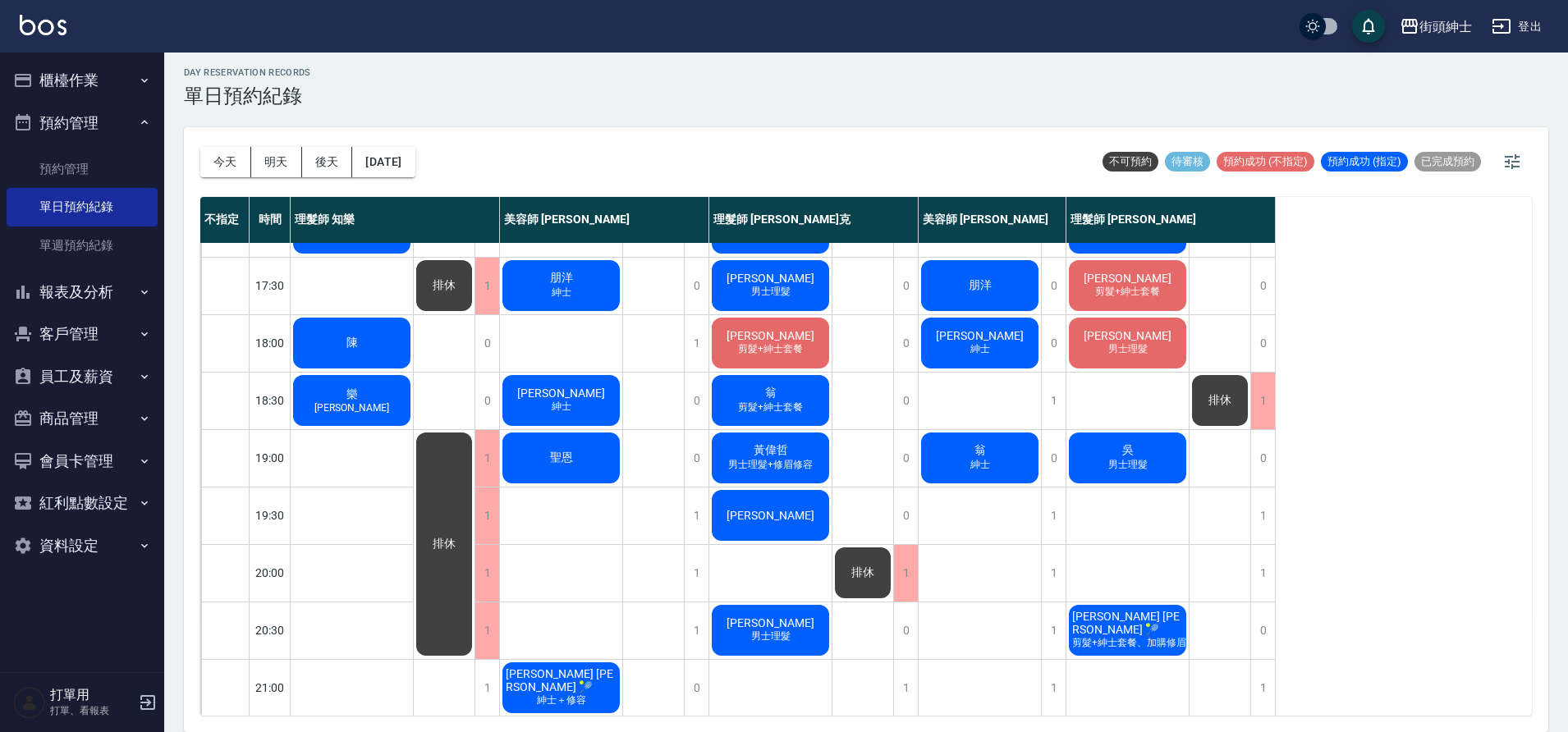
scroll to position [747, 0]
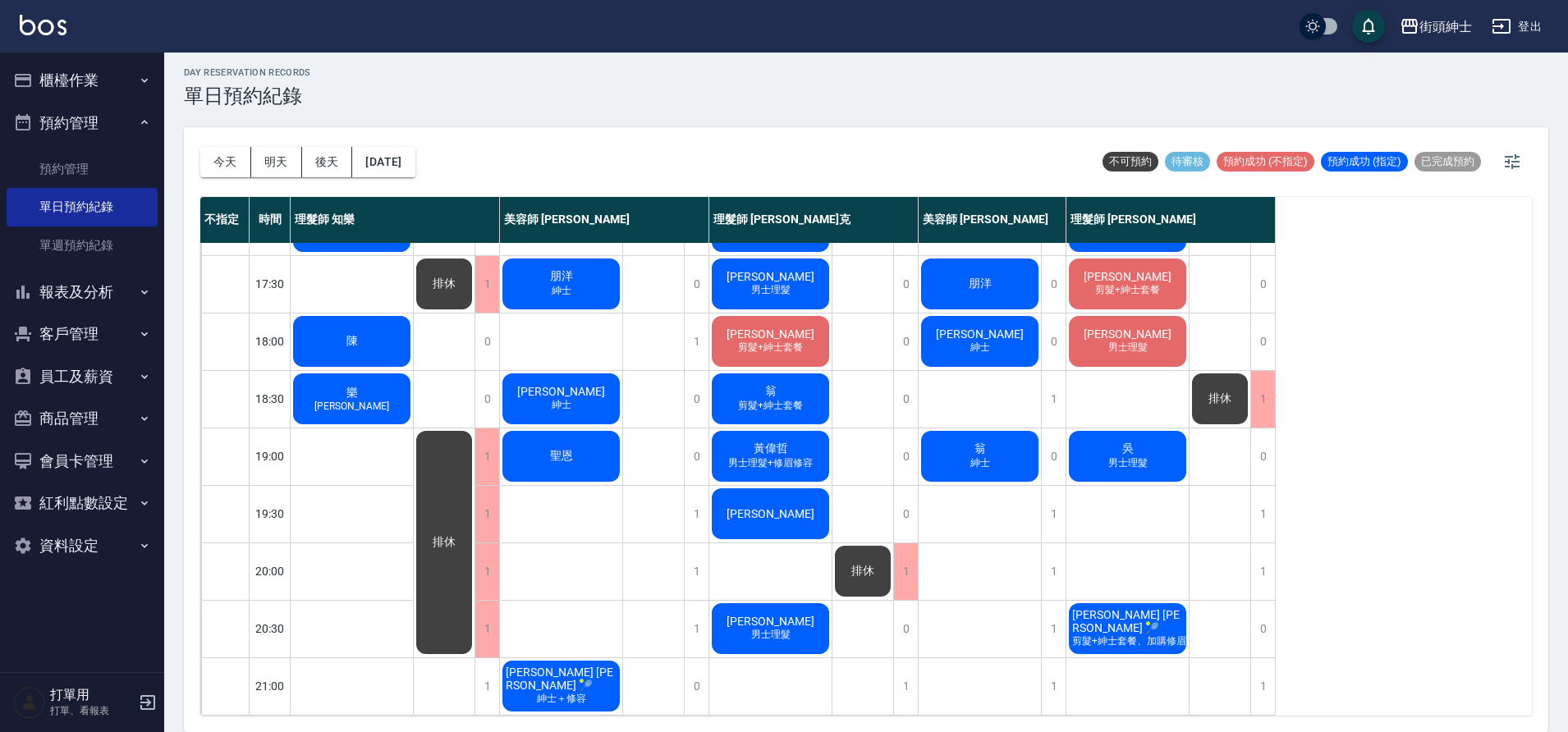
click at [1149, 635] on span "剪髮+紳士套餐、加購修眉修容" at bounding box center [1139, 642] width 140 height 14
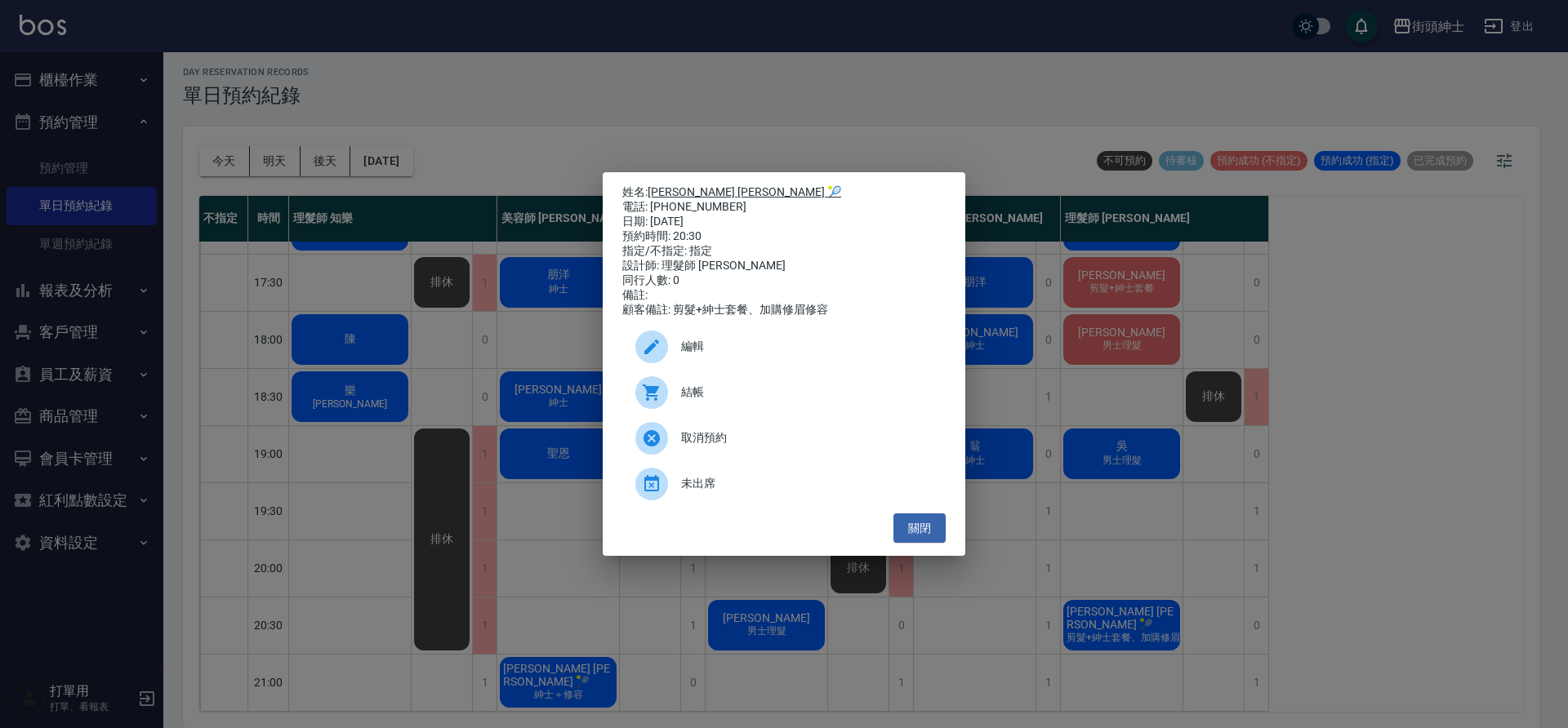
click at [683, 192] on link "[PERSON_NAME] [PERSON_NAME] 🎾" at bounding box center [744, 191] width 193 height 13
click at [917, 543] on button "關閉" at bounding box center [919, 528] width 53 height 30
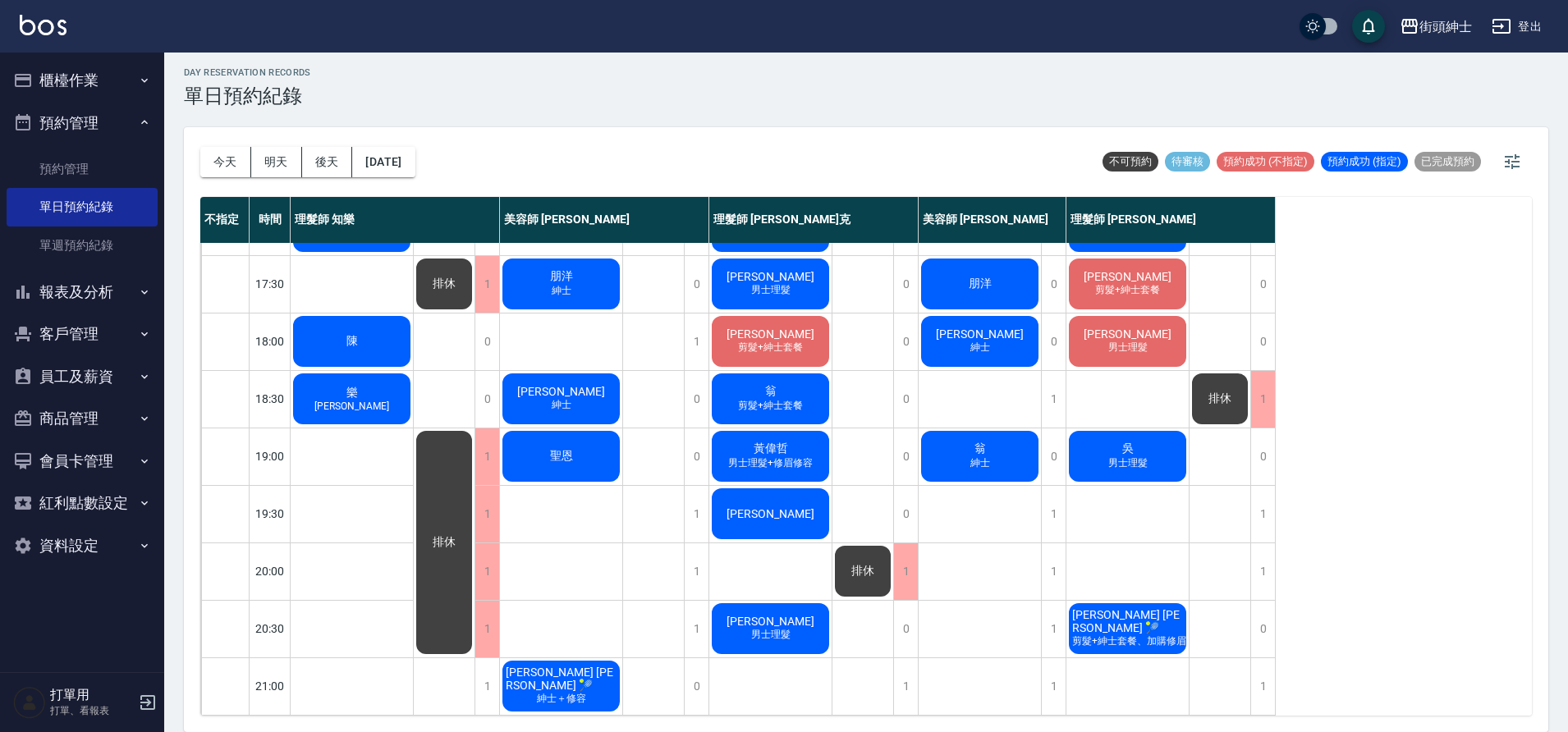
click at [1151, 436] on div "吳 男士理髮" at bounding box center [1127, 456] width 122 height 56
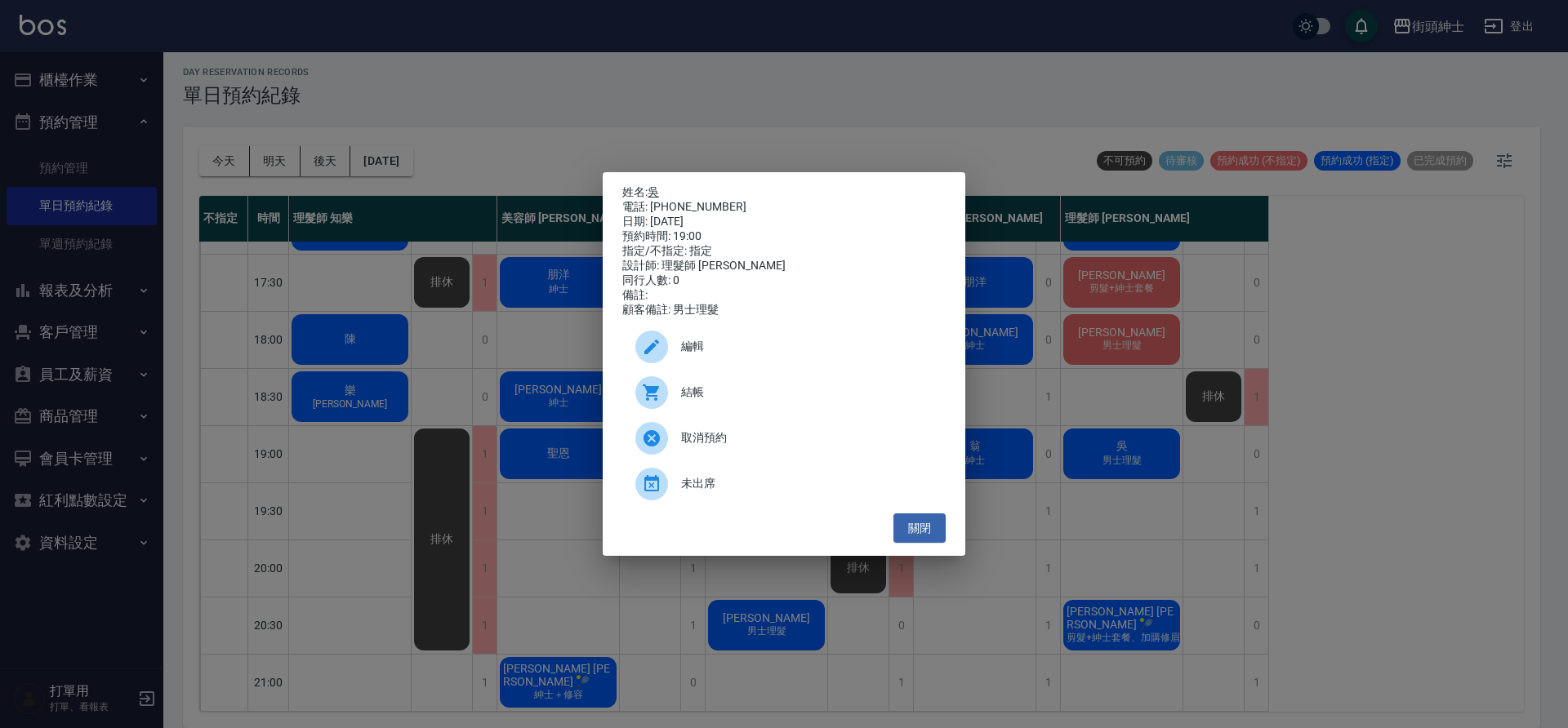
click at [659, 188] on link "吳" at bounding box center [652, 191] width 11 height 13
click at [942, 542] on button "關閉" at bounding box center [919, 528] width 53 height 30
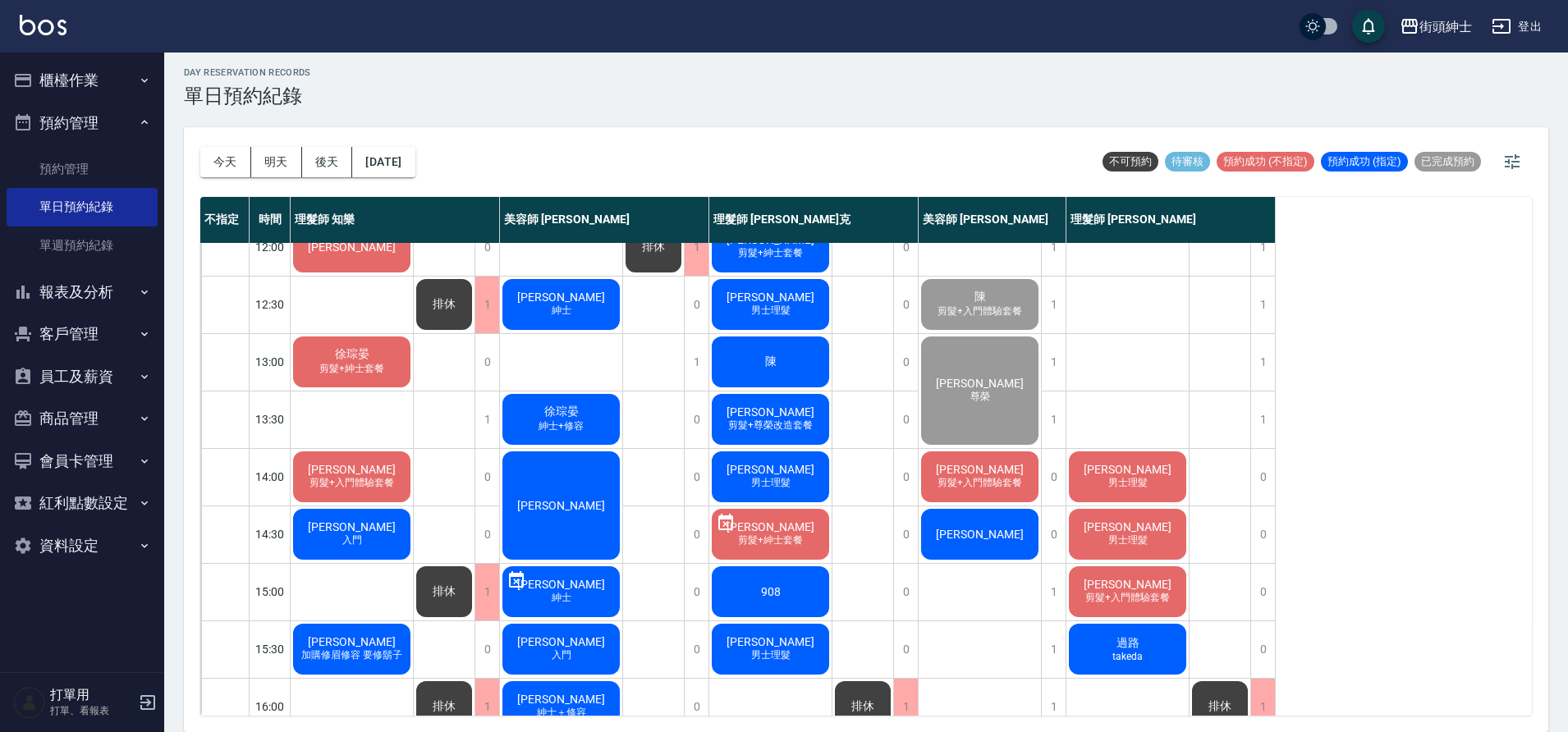
scroll to position [149, 0]
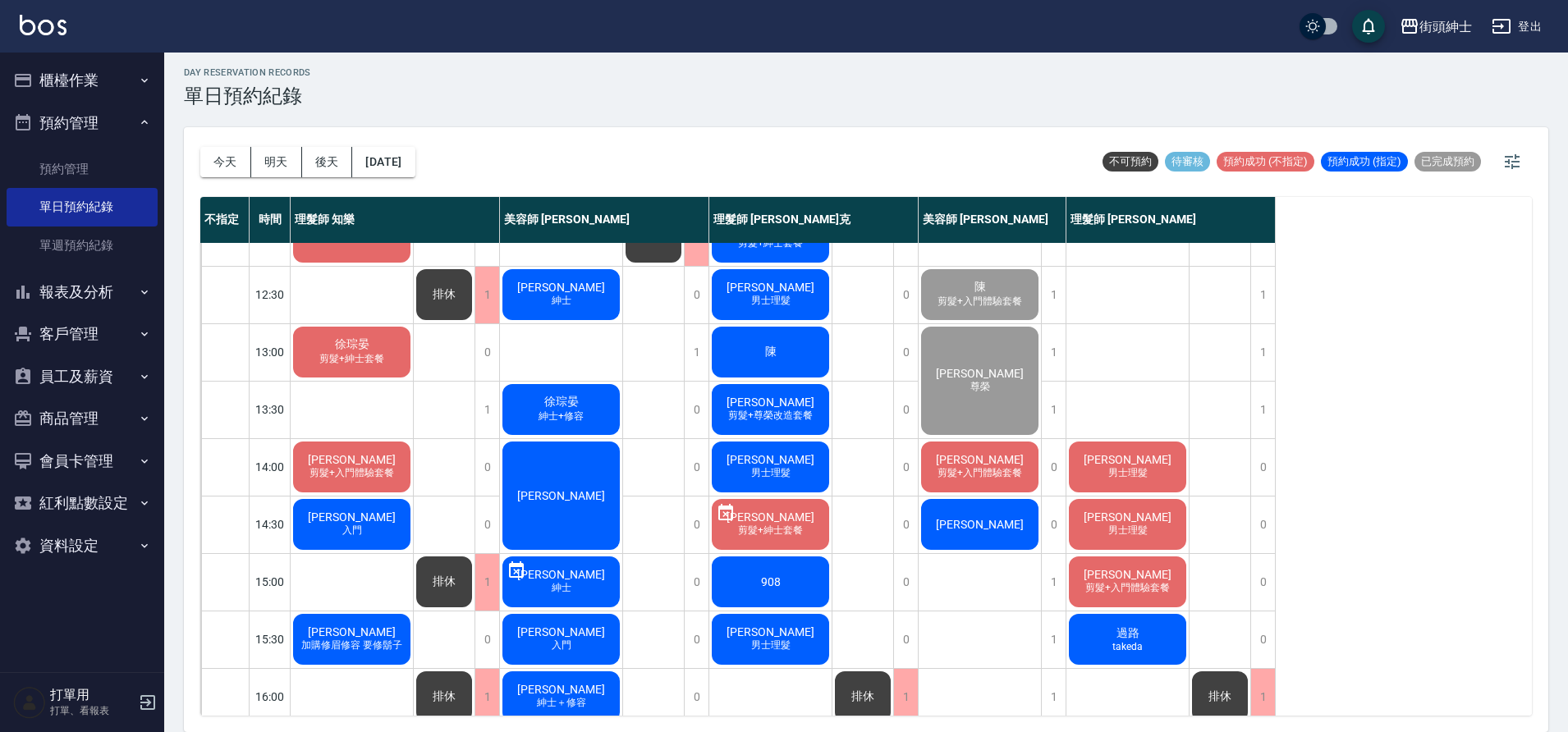
click at [367, 652] on span "加購修眉修容 要修鬍子" at bounding box center [352, 645] width 108 height 14
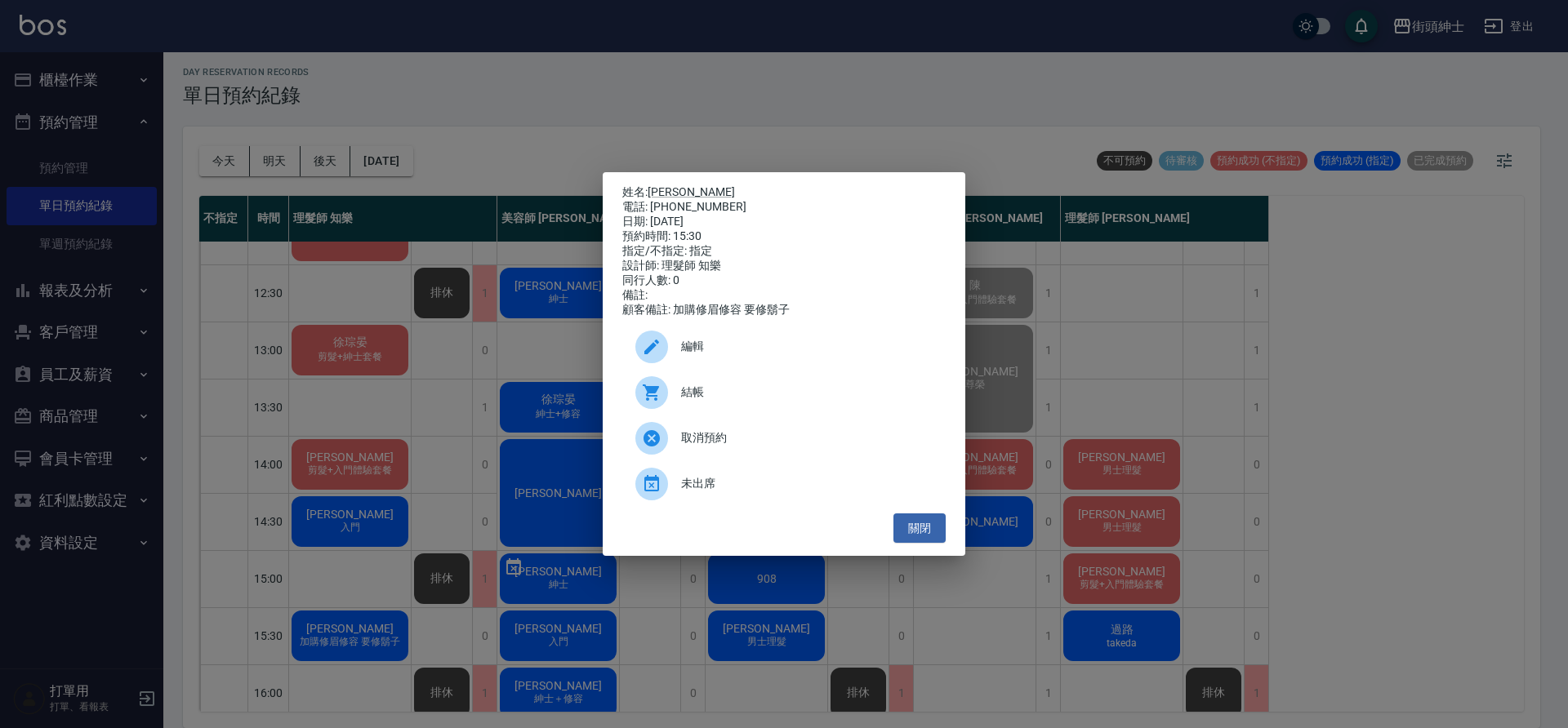
click at [671, 268] on div "設計師: 理髮師 知樂" at bounding box center [784, 266] width 324 height 15
click at [360, 620] on div "姓名: [PERSON_NAME]: [PHONE_NUMBER] 日期: [DATE] 預約時間: 15:30 指定/不指定: 指定 設計師: 理髮師 知樂…" at bounding box center [784, 364] width 1568 height 728
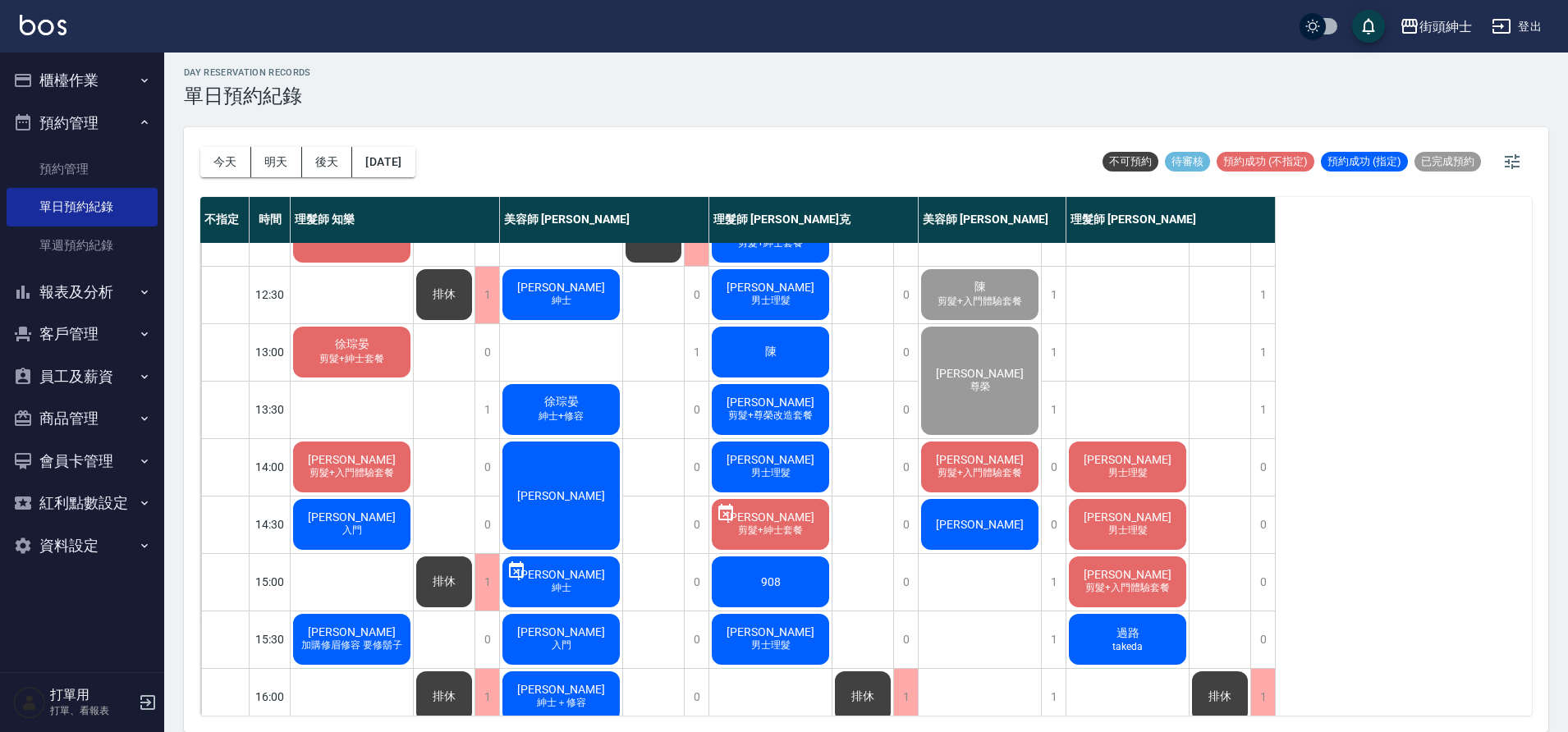
click at [337, 627] on span "[PERSON_NAME]" at bounding box center [351, 631] width 95 height 13
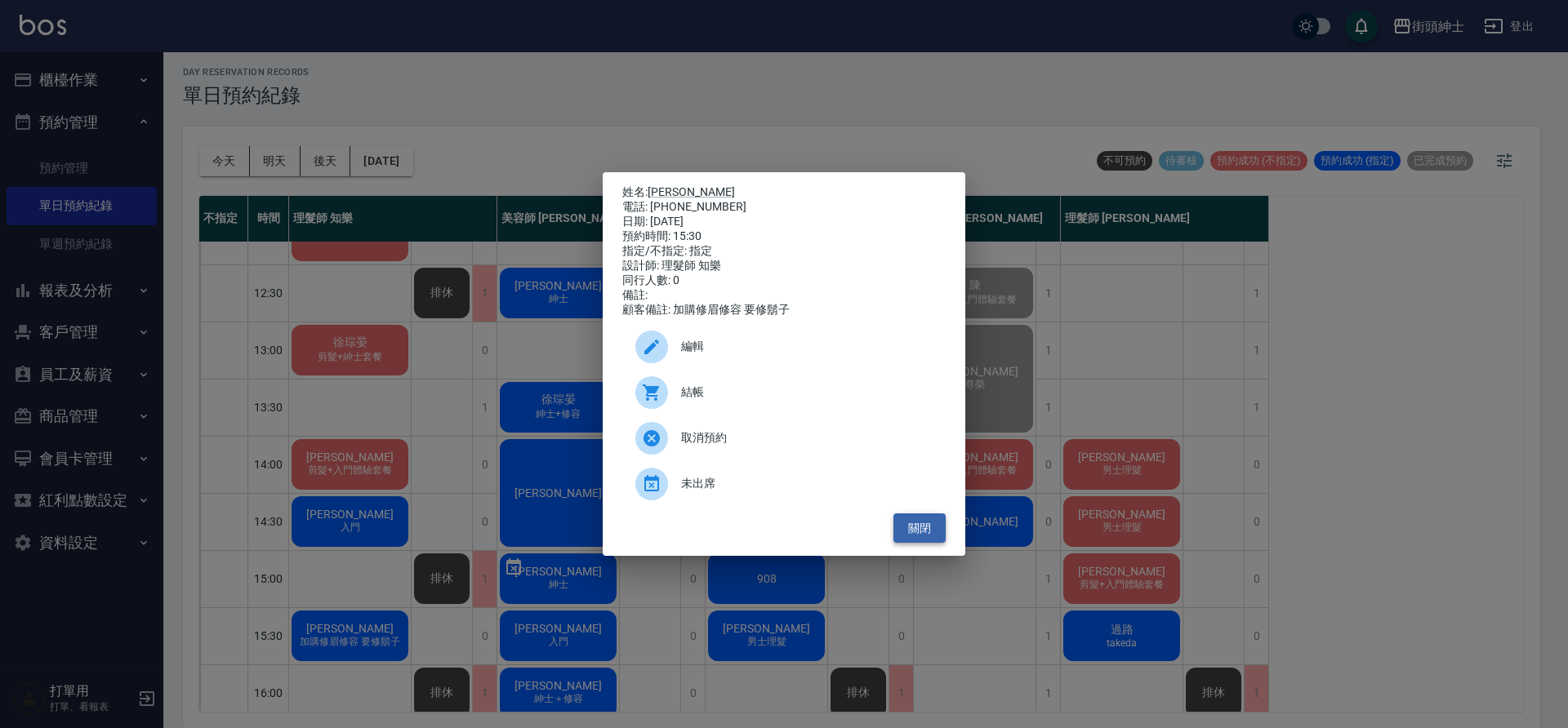
click at [916, 533] on button "關閉" at bounding box center [919, 528] width 53 height 30
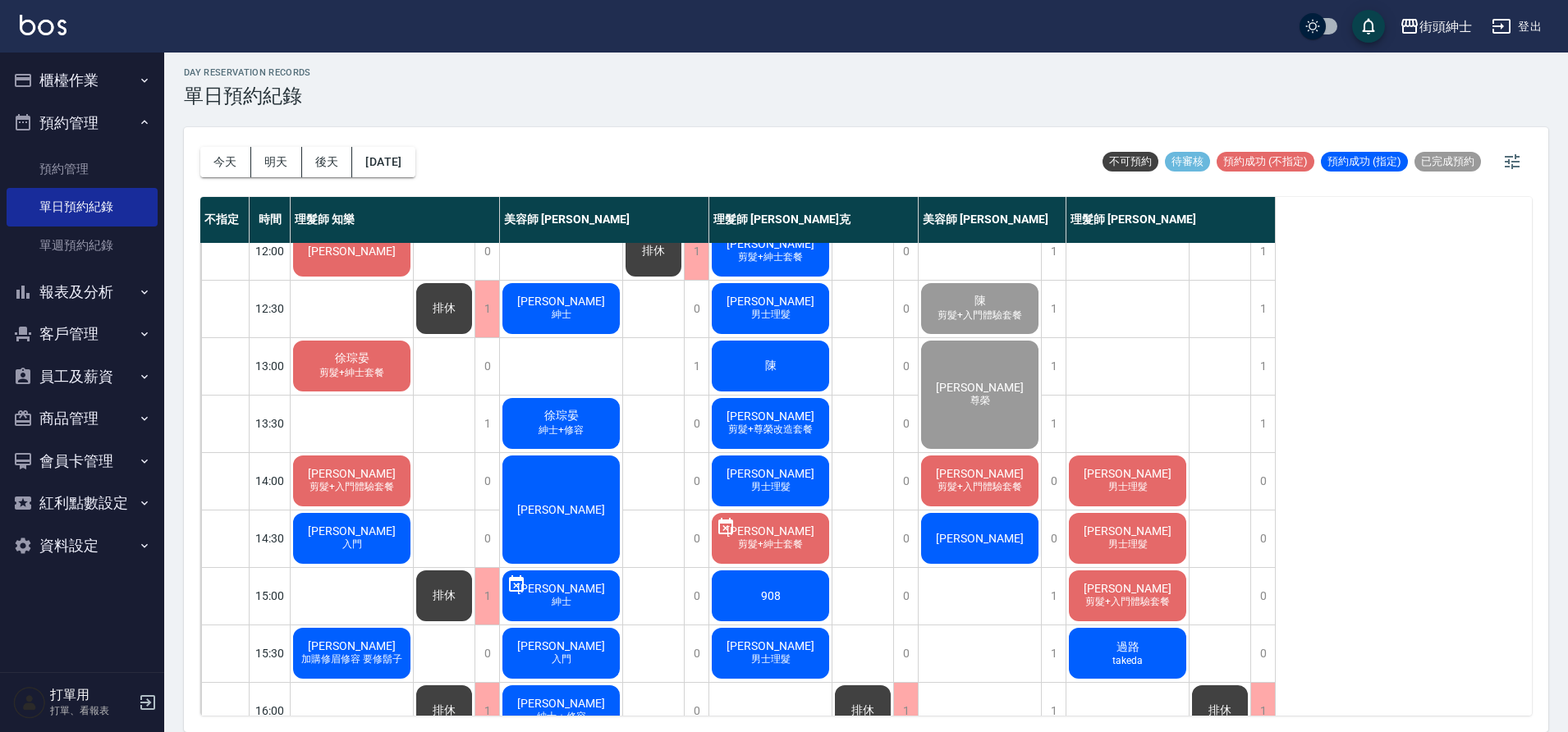
scroll to position [126, 0]
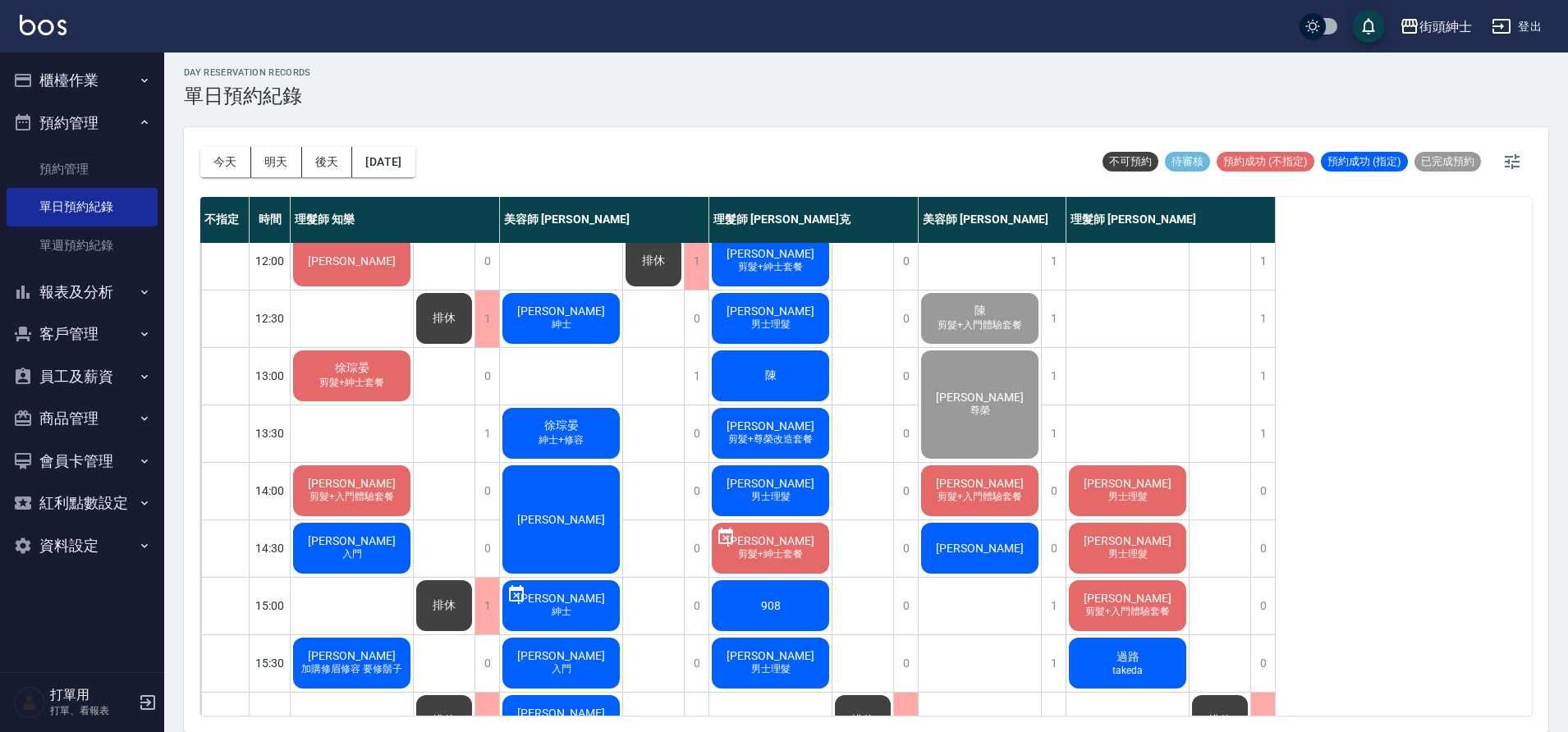
click at [371, 272] on div "[PERSON_NAME]" at bounding box center [351, 261] width 122 height 56
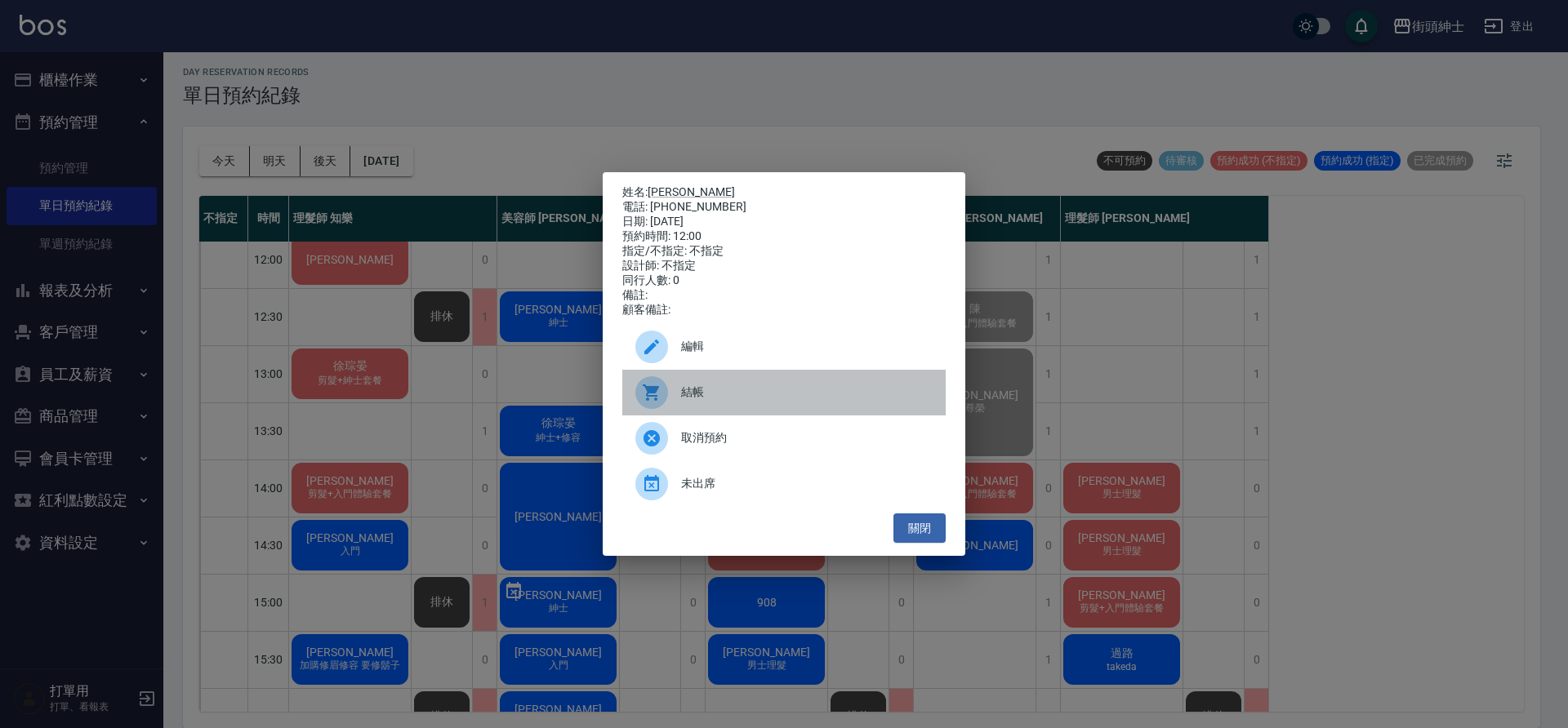
click at [719, 399] on span "結帳" at bounding box center [806, 392] width 251 height 17
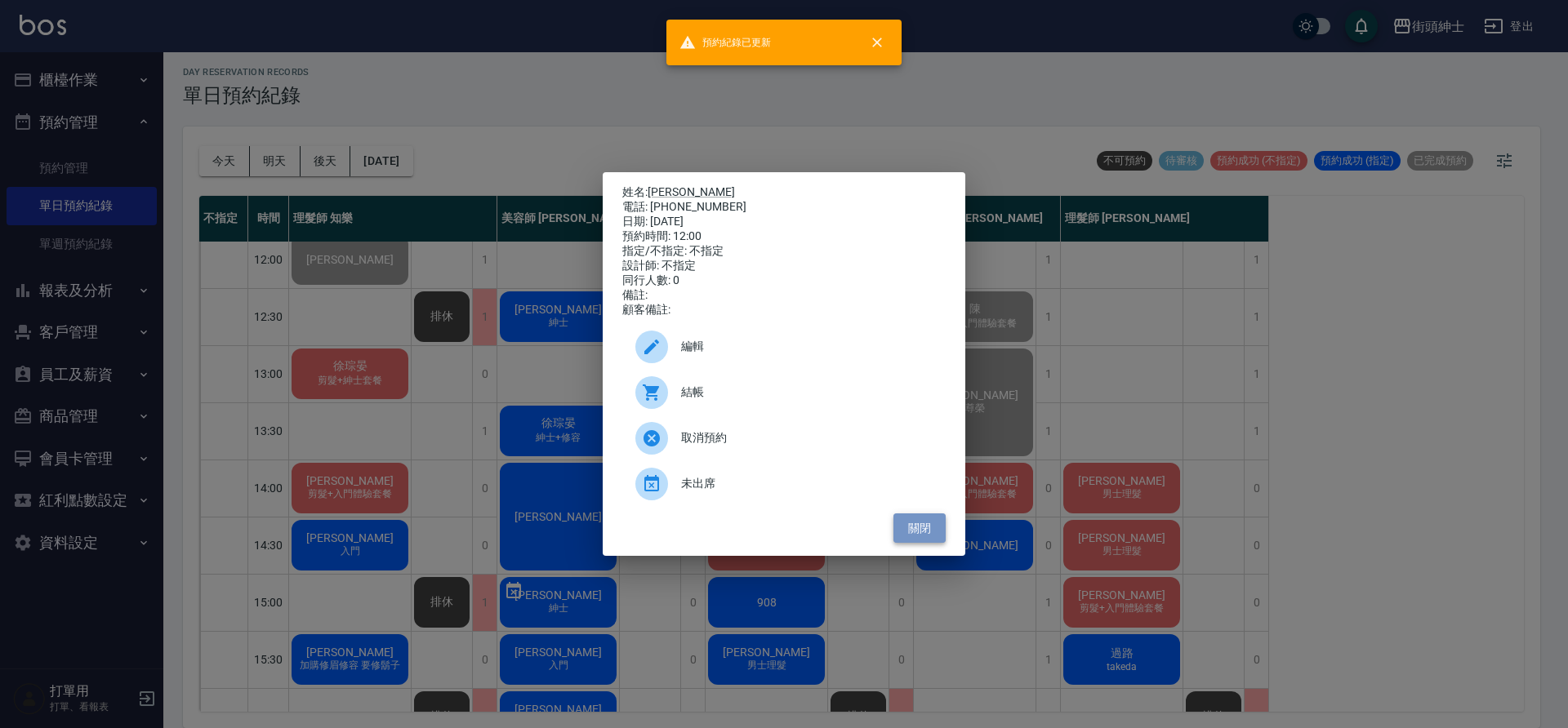
click at [915, 537] on button "關閉" at bounding box center [919, 528] width 53 height 30
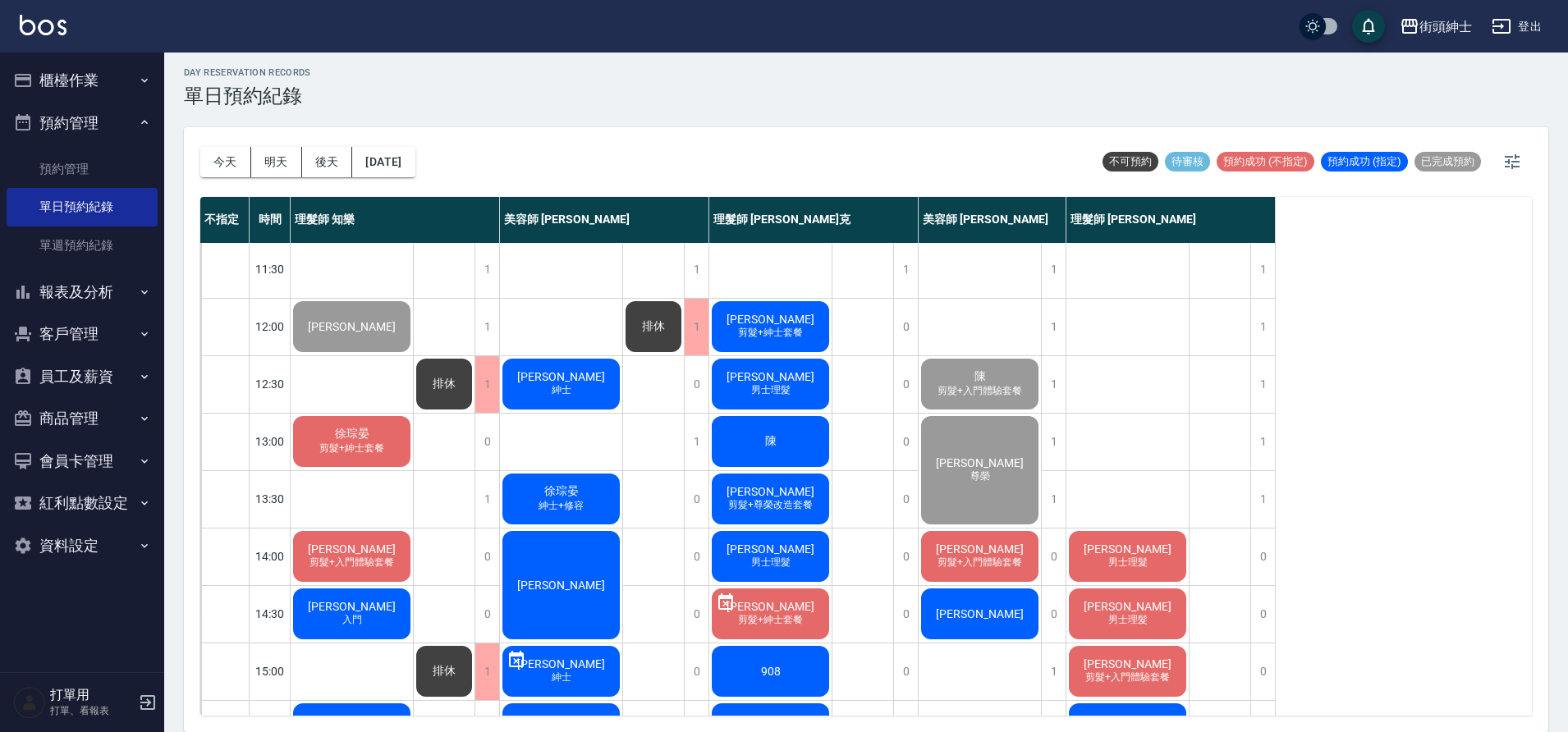
scroll to position [0, 0]
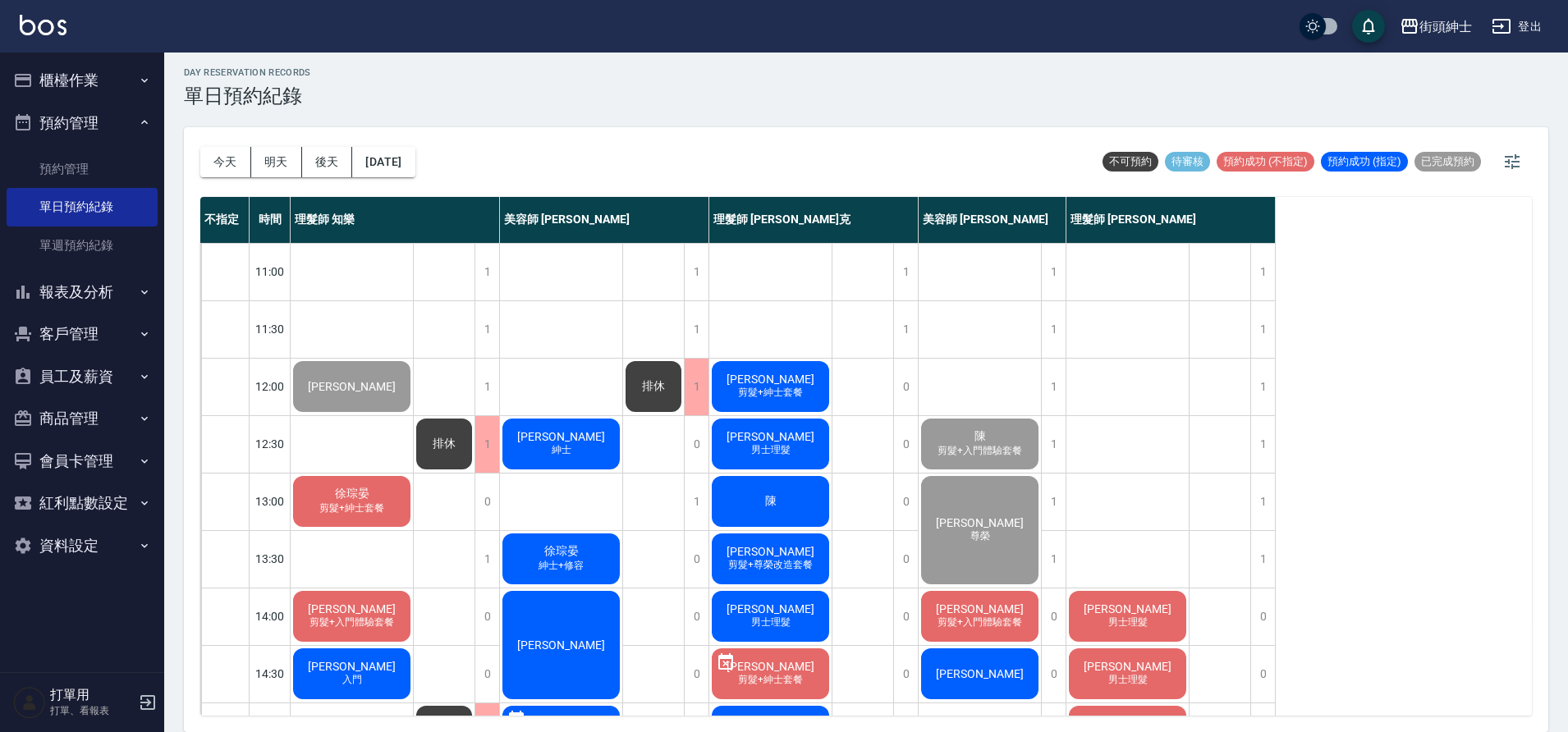
click at [357, 498] on span "徐琮晏" at bounding box center [351, 493] width 41 height 15
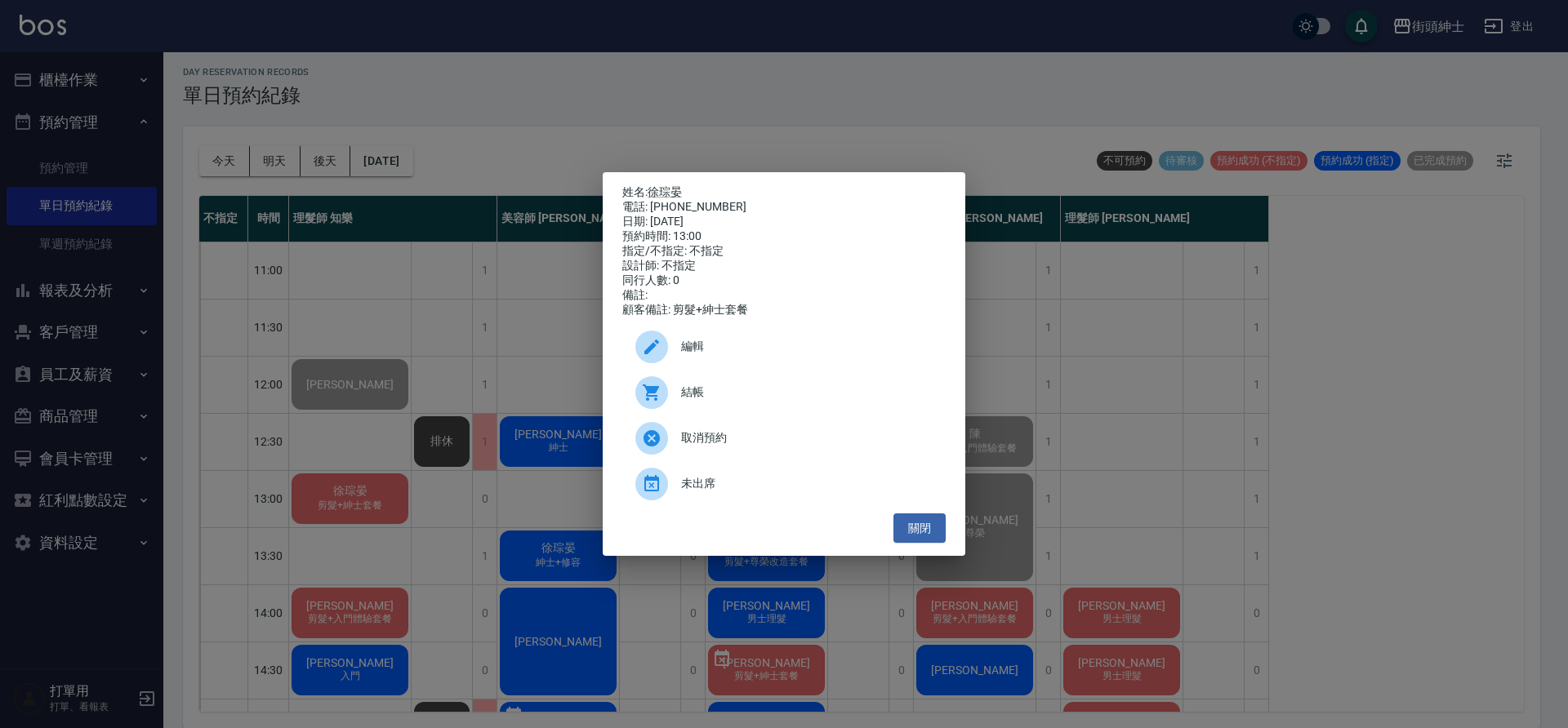
click at [775, 395] on span "結帳" at bounding box center [806, 392] width 251 height 17
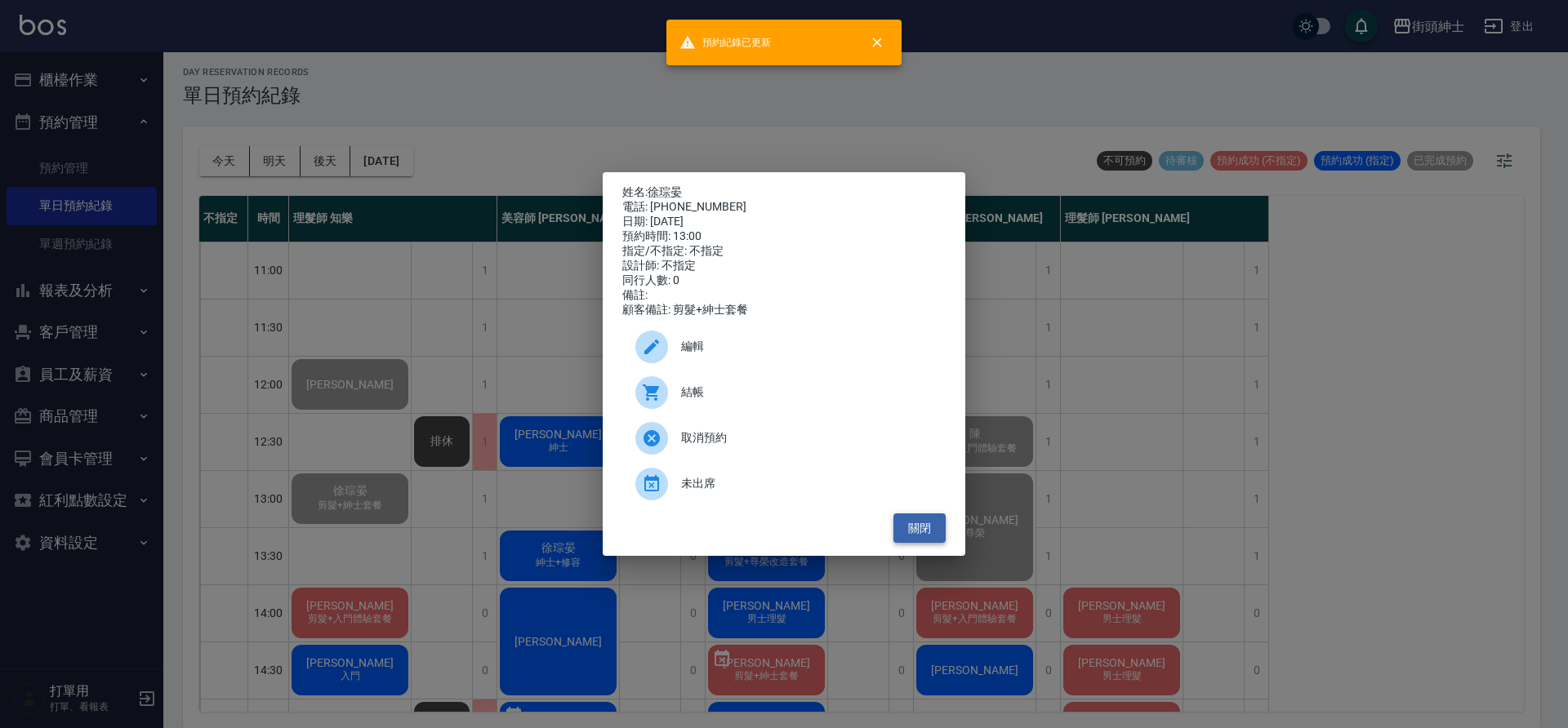
click at [921, 533] on button "關閉" at bounding box center [919, 528] width 53 height 30
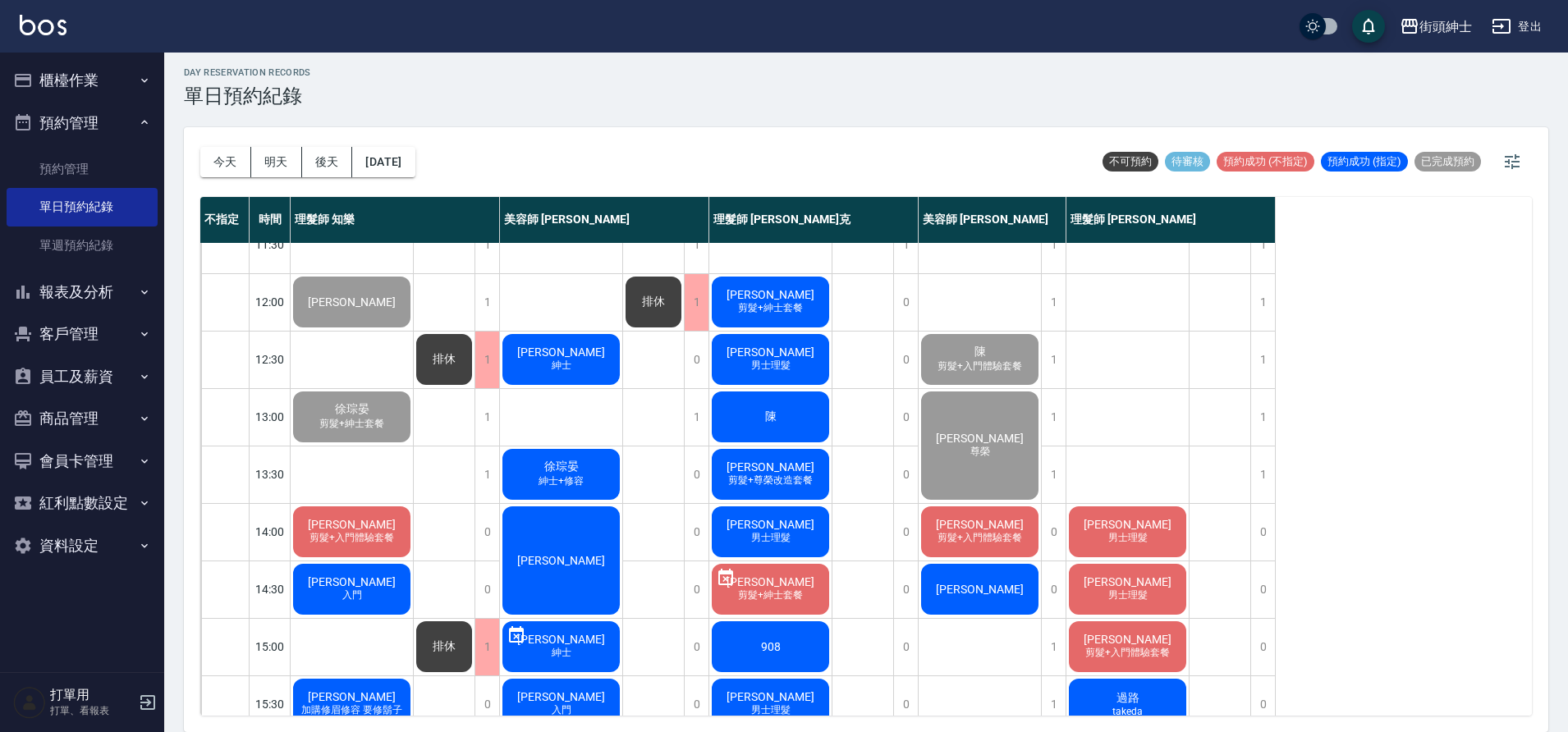
scroll to position [151, 0]
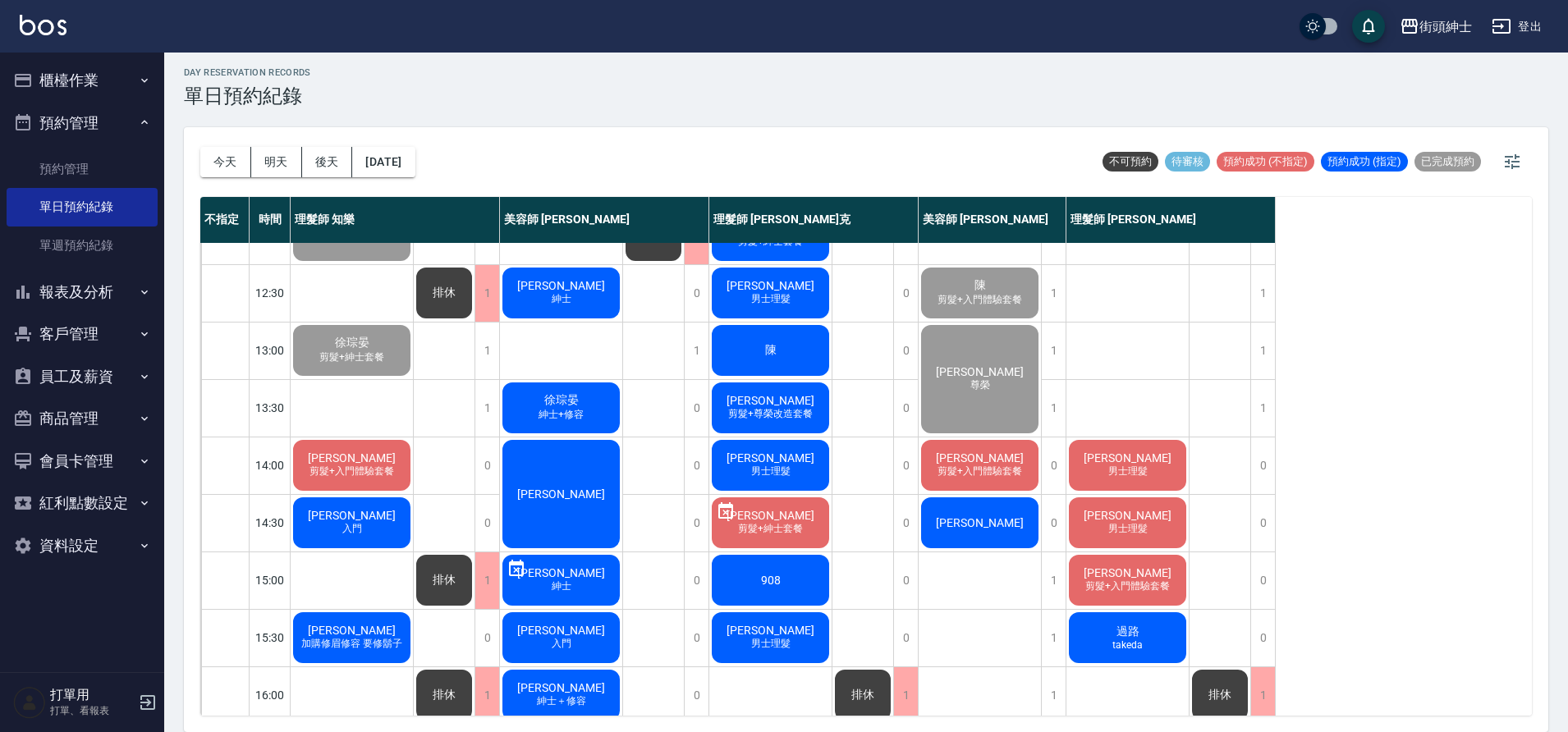
click at [383, 467] on span "剪髮+入門體驗套餐" at bounding box center [351, 472] width 91 height 14
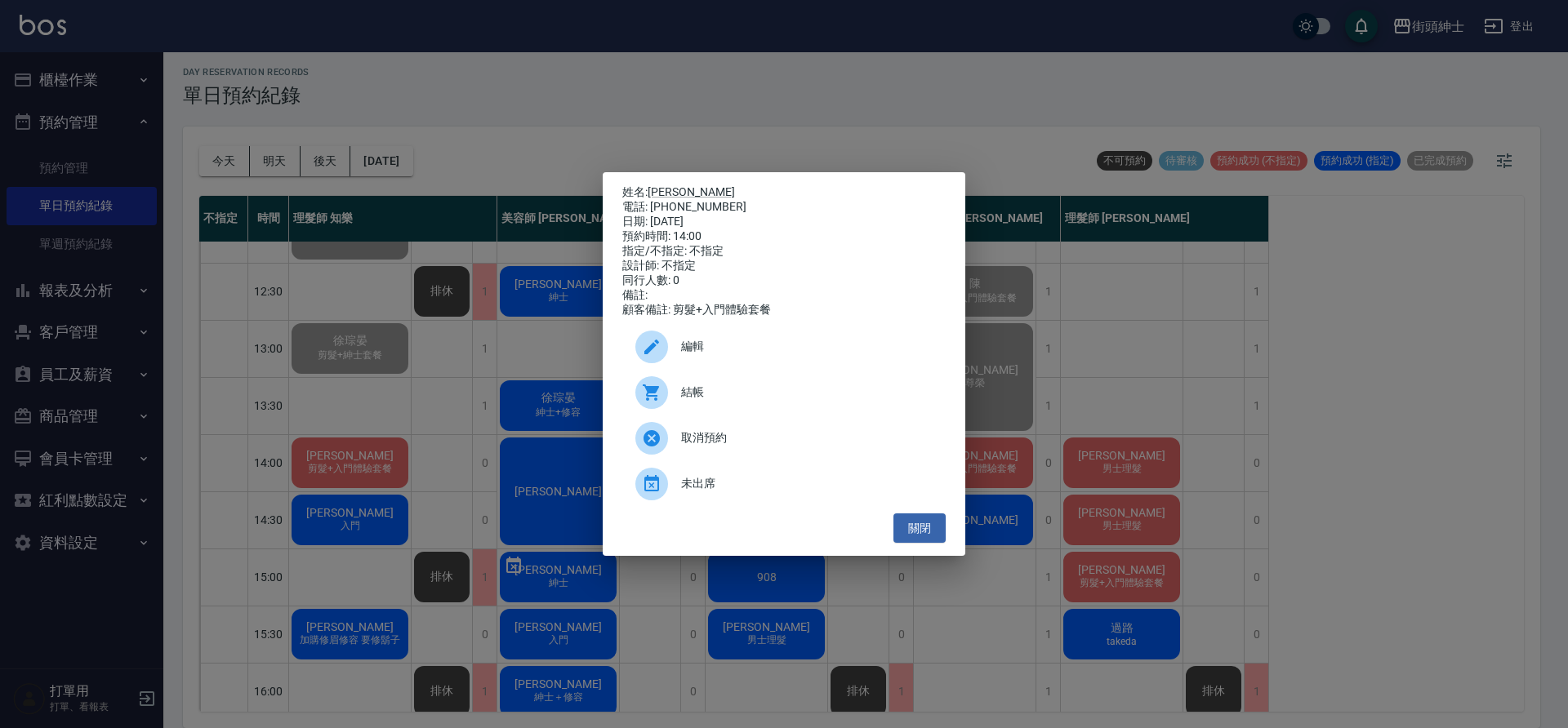
click at [723, 395] on span "結帳" at bounding box center [806, 392] width 251 height 17
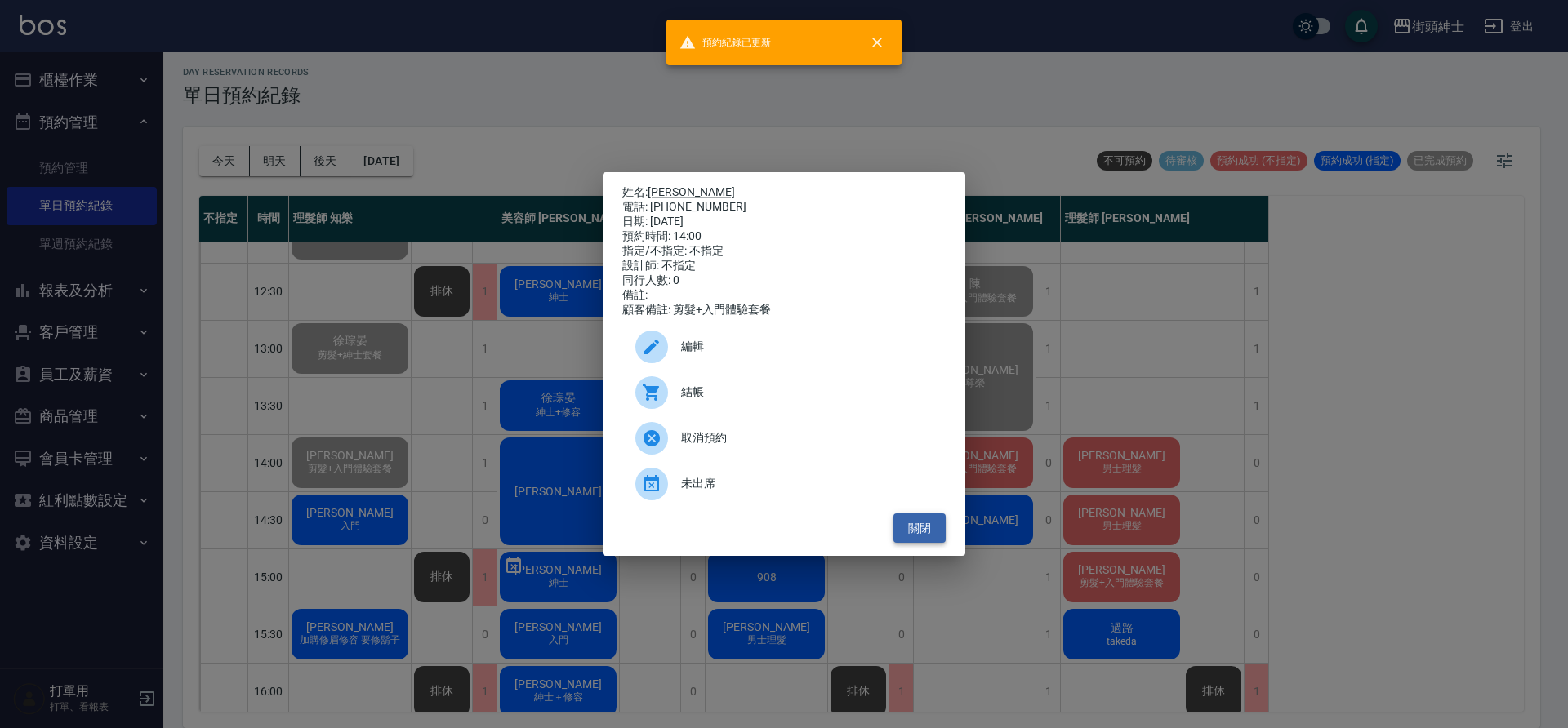
click at [918, 532] on button "關閉" at bounding box center [919, 528] width 53 height 30
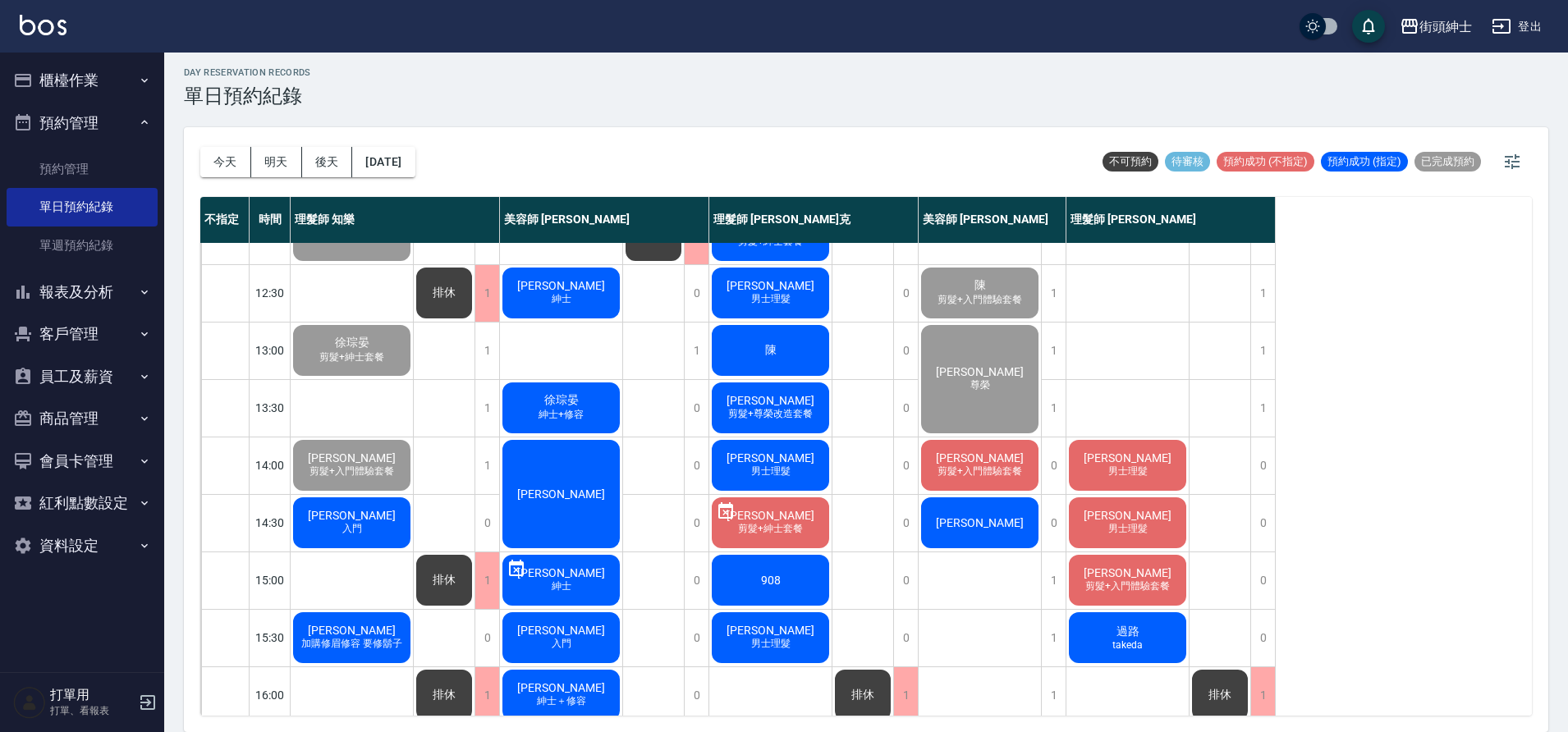
click at [347, 526] on span "入門" at bounding box center [352, 529] width 26 height 14
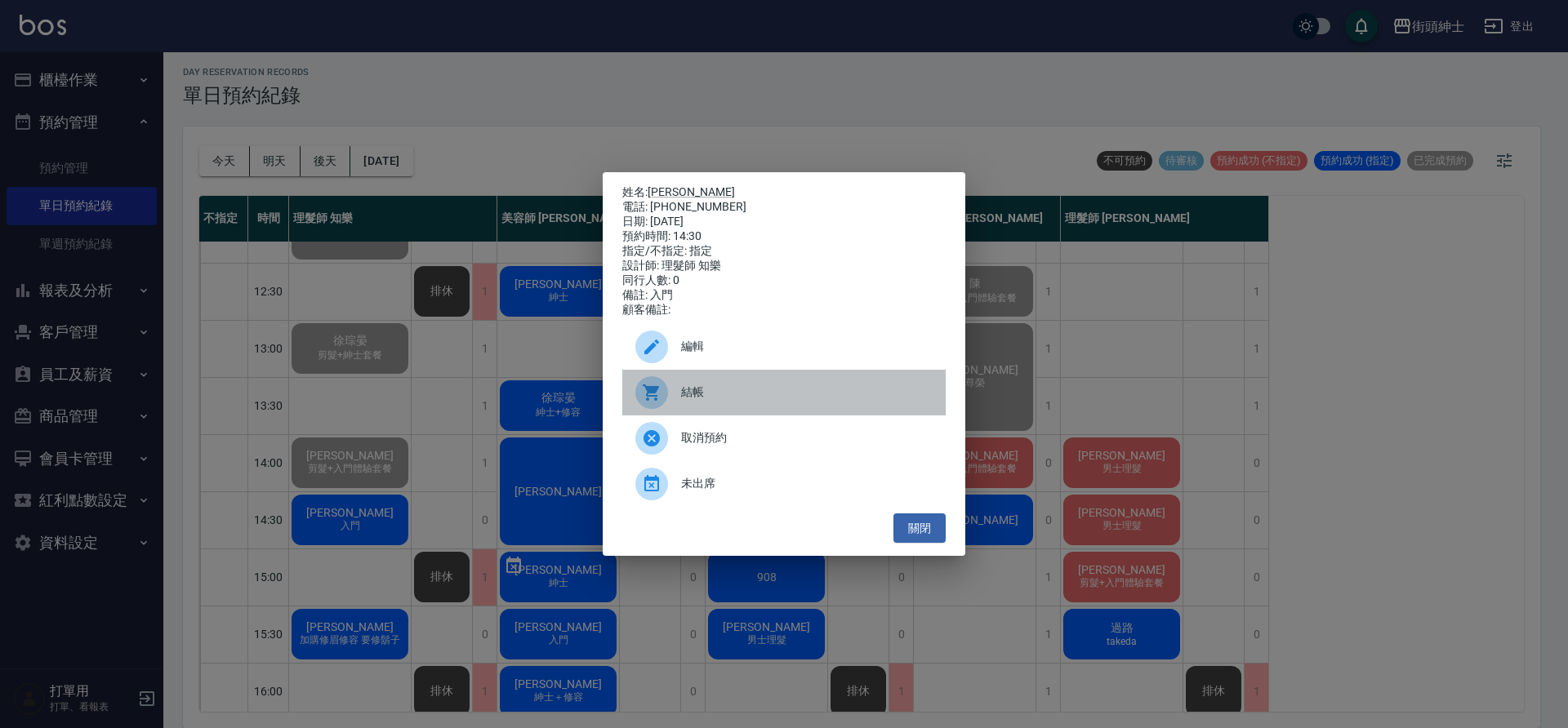
click at [747, 389] on div "結帳" at bounding box center [784, 392] width 324 height 46
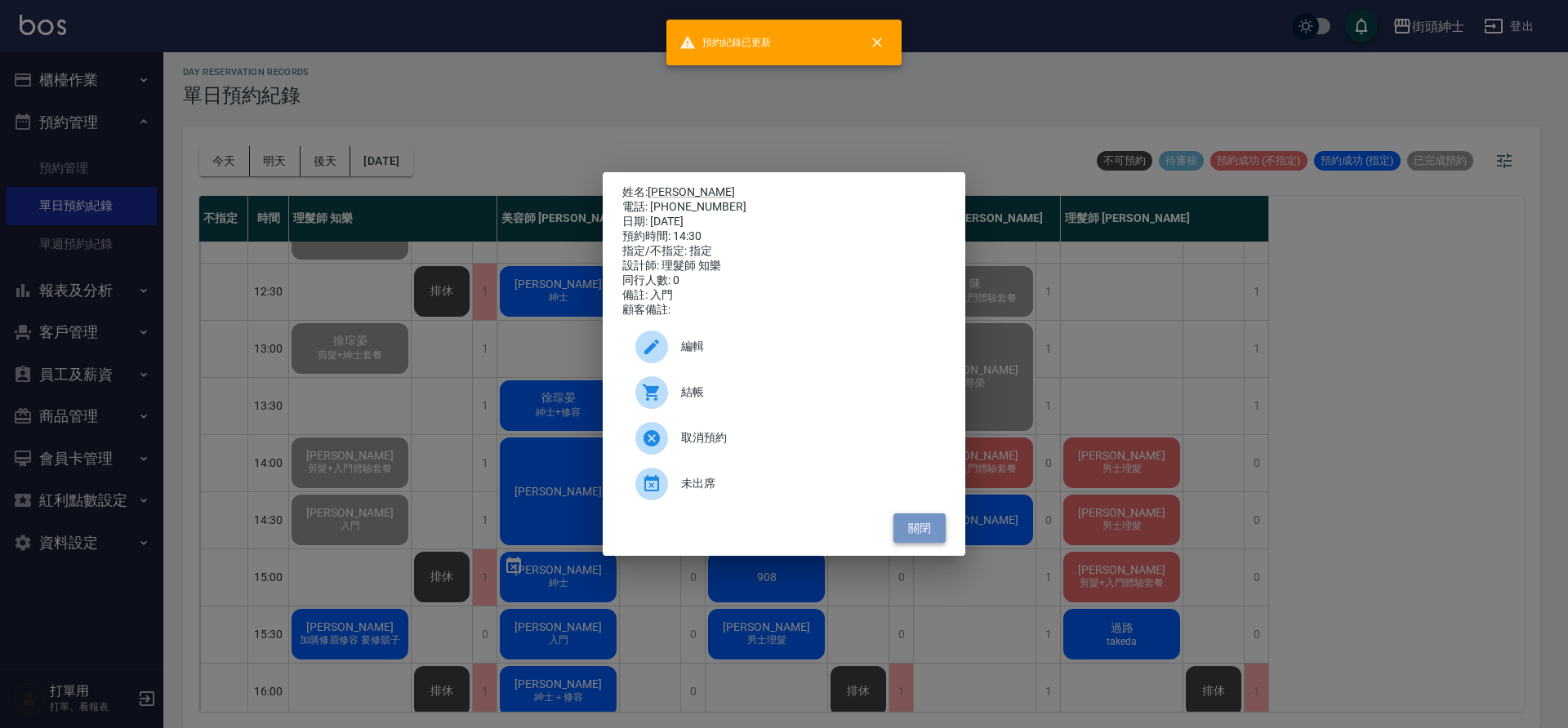
click at [922, 537] on button "關閉" at bounding box center [919, 528] width 53 height 30
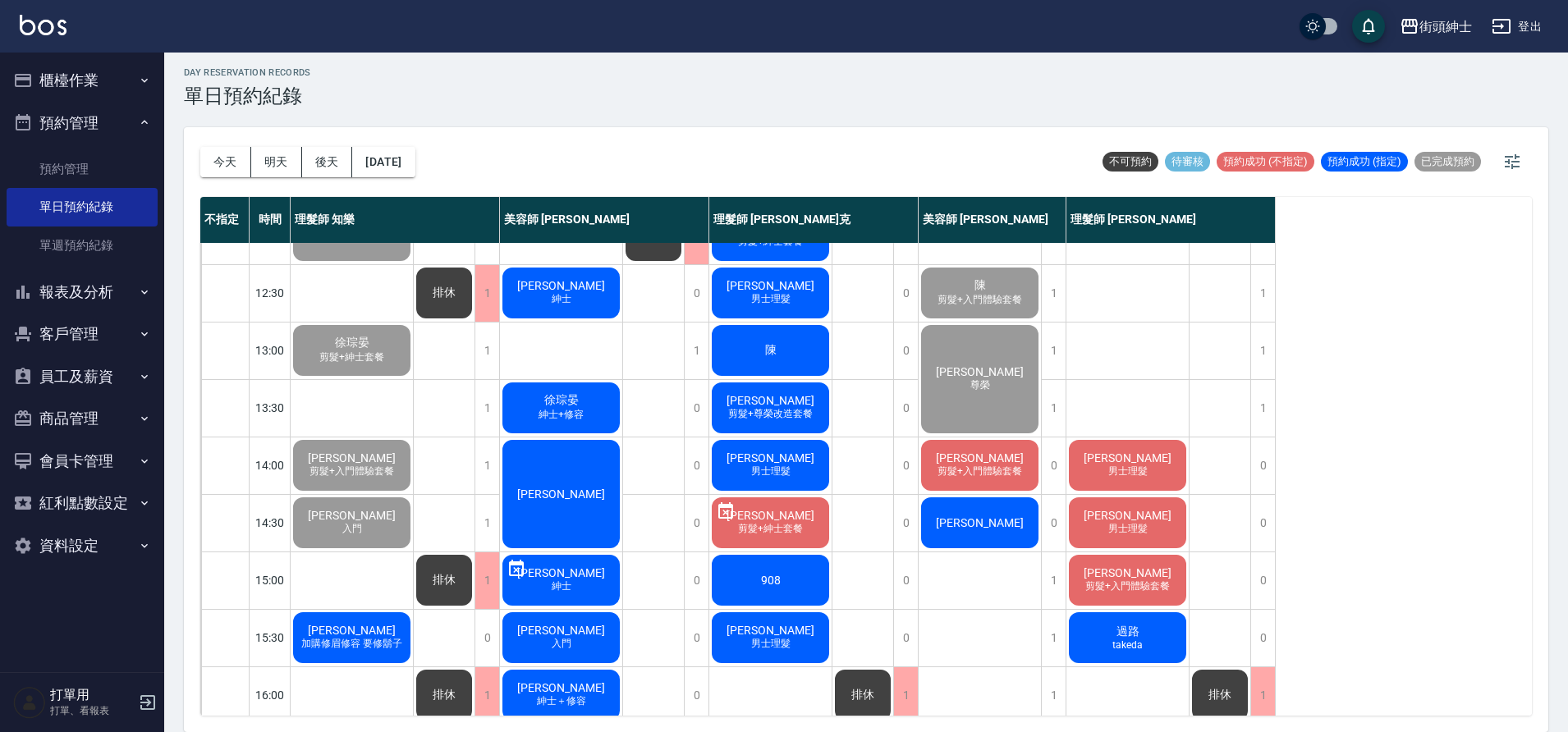
scroll to position [290, 0]
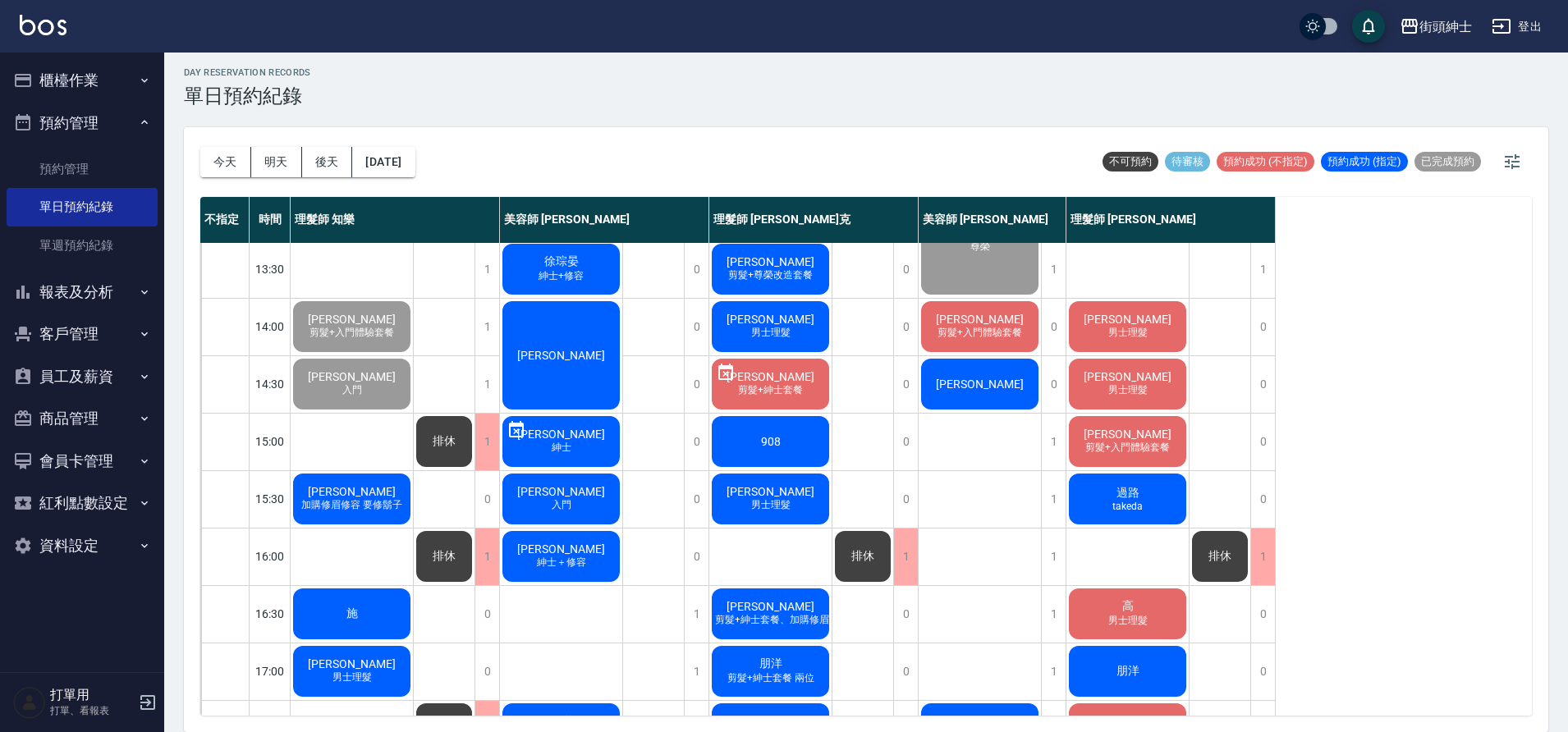
click at [358, 499] on span "加購修眉修容 要修鬍子" at bounding box center [352, 505] width 108 height 14
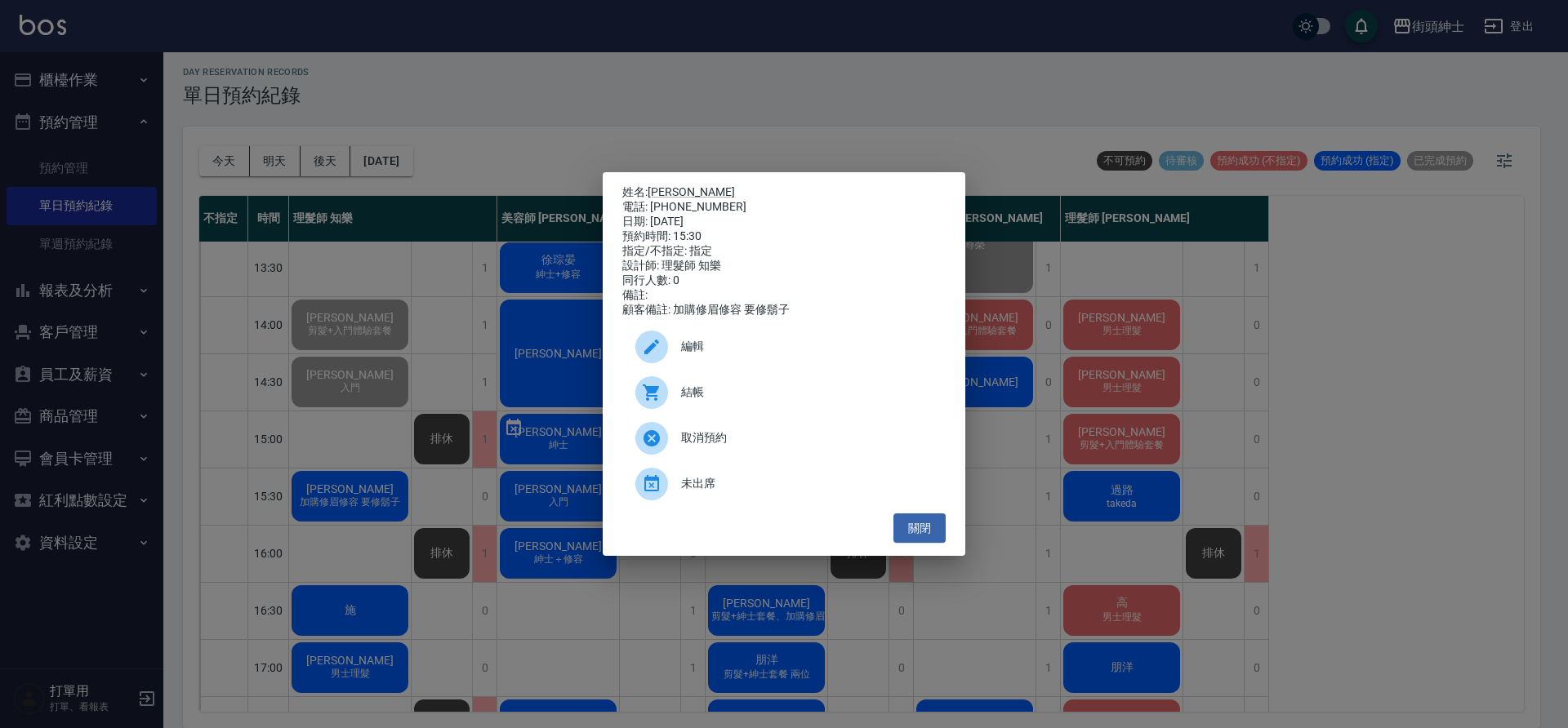
click at [751, 397] on span "結帳" at bounding box center [806, 392] width 251 height 17
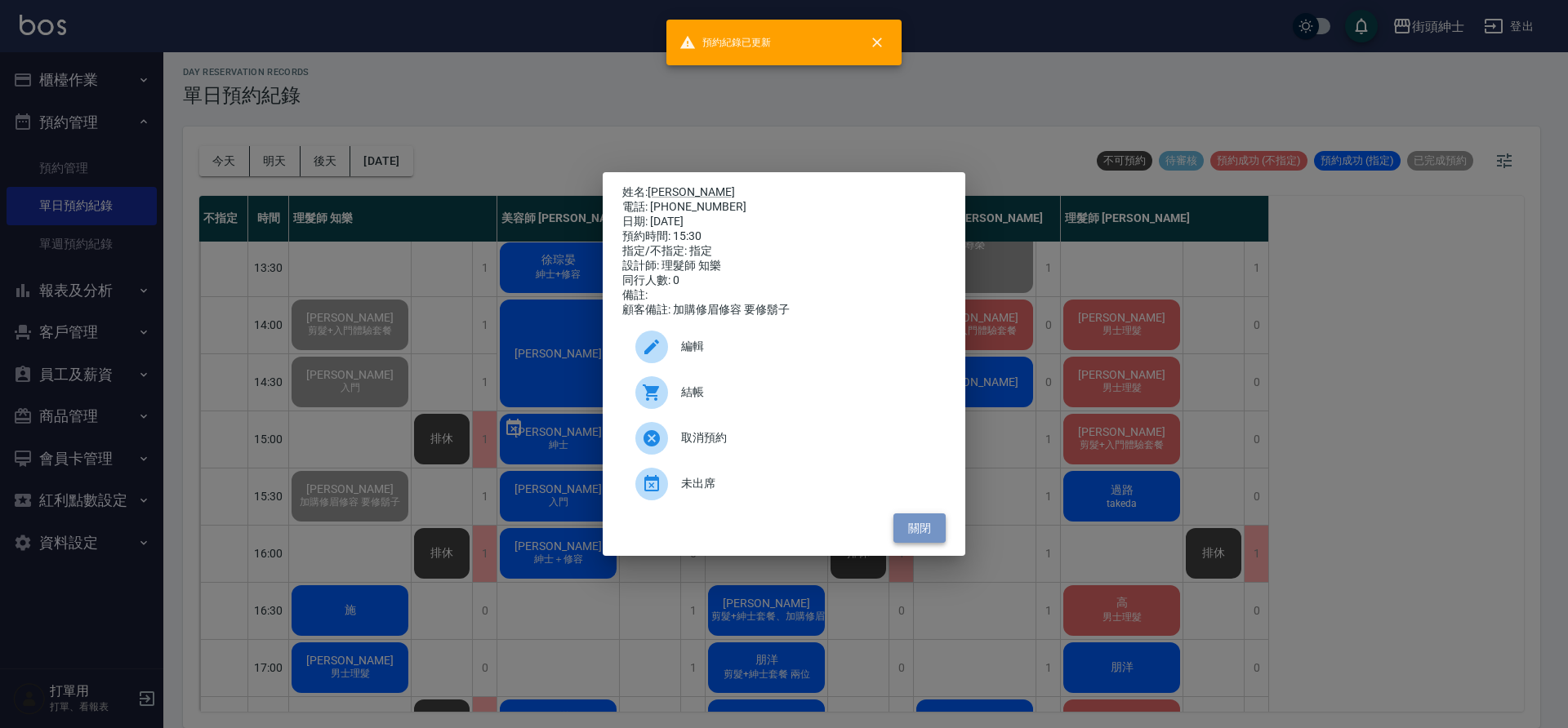
click at [912, 536] on button "關閉" at bounding box center [919, 528] width 53 height 30
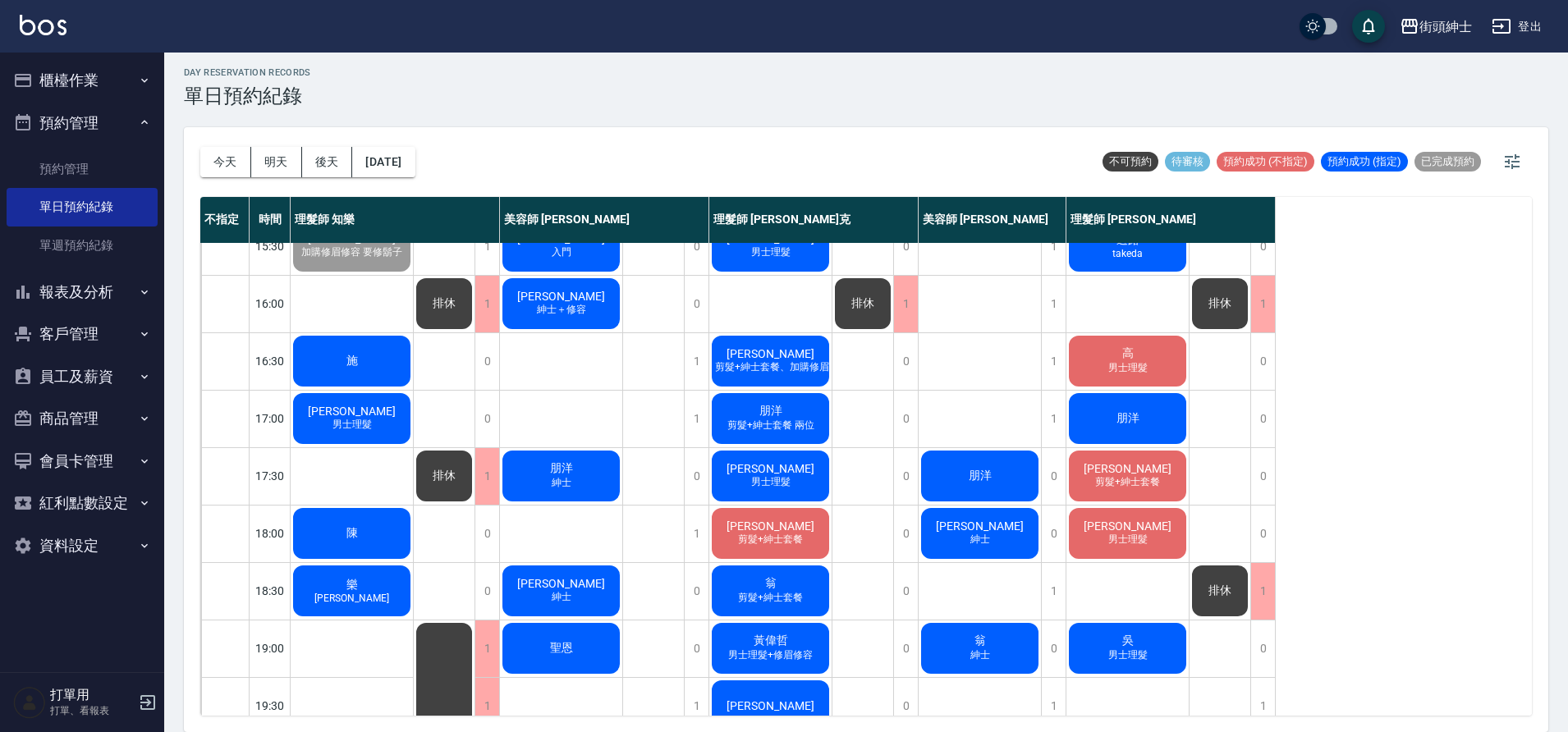
scroll to position [525, 0]
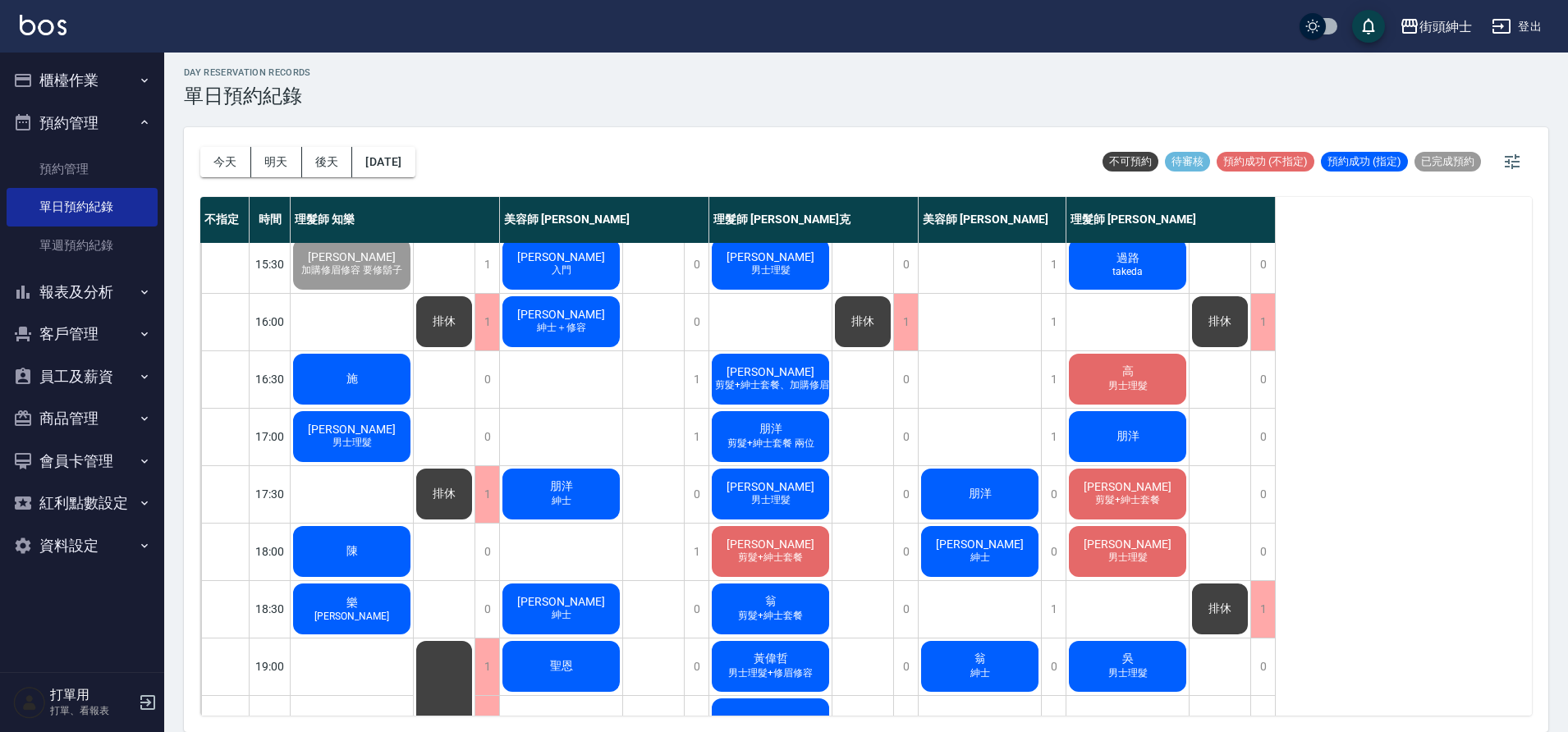
click at [390, 389] on div "施" at bounding box center [351, 379] width 122 height 56
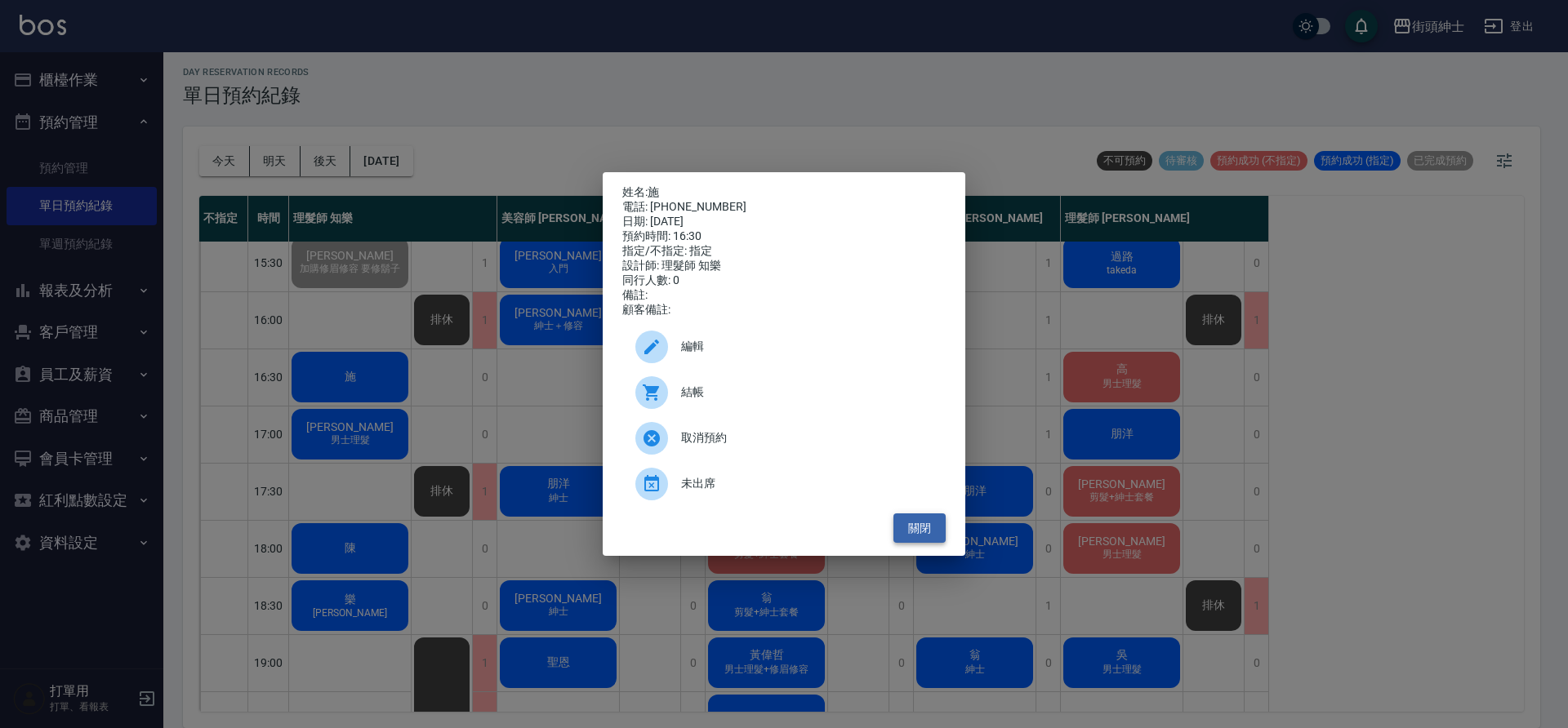
click at [932, 538] on button "關閉" at bounding box center [919, 528] width 53 height 30
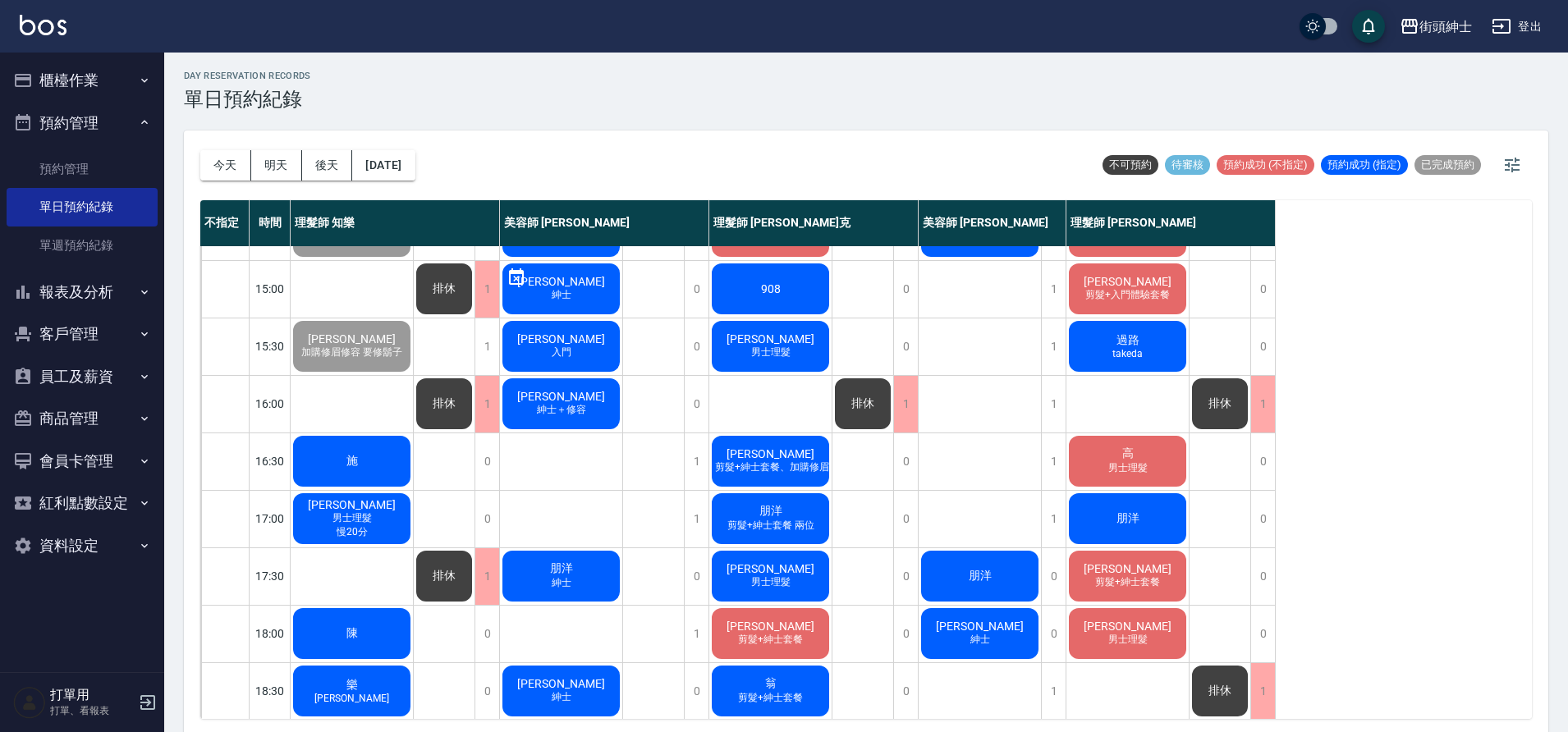
scroll to position [450, 0]
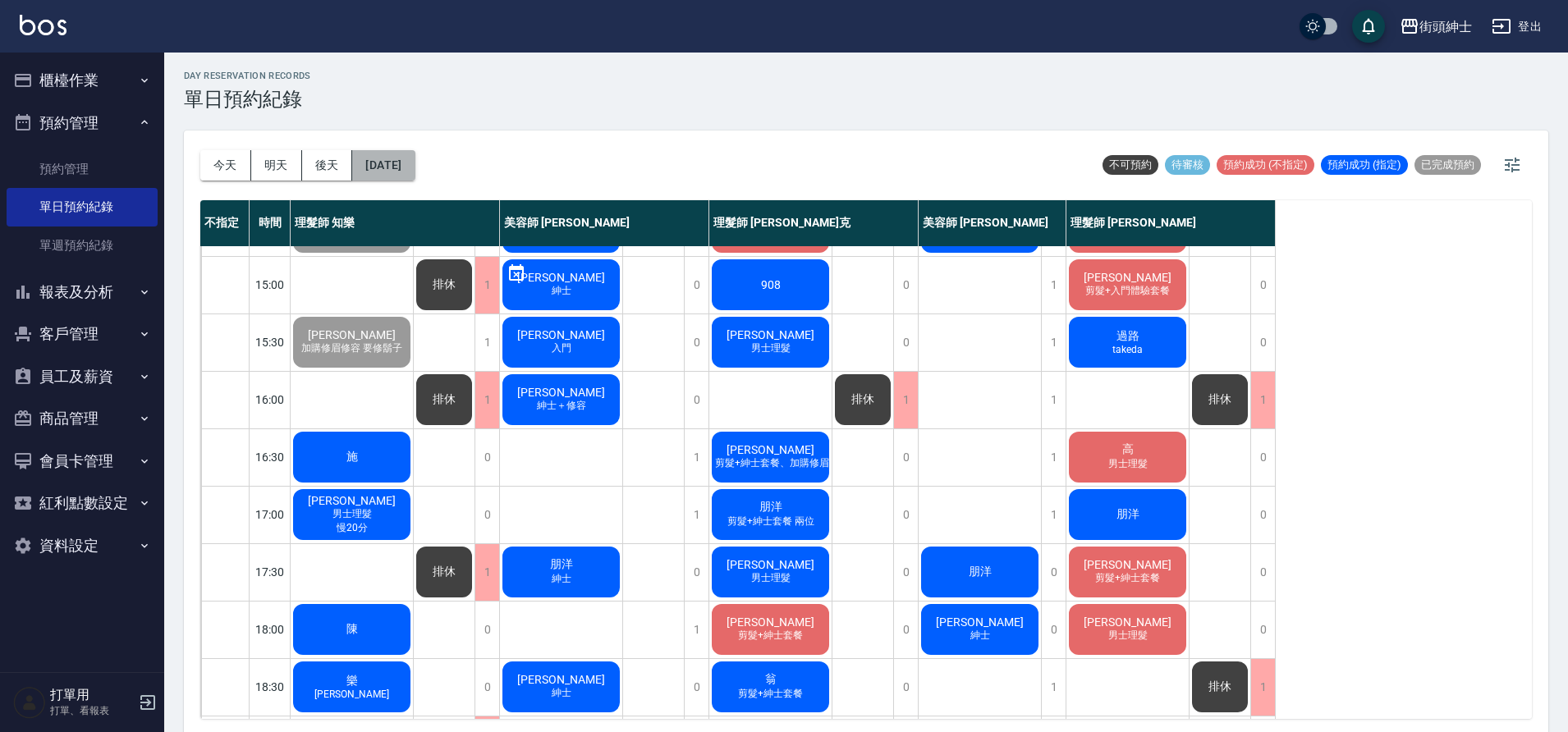
click at [409, 169] on button "2025/09/19" at bounding box center [383, 165] width 62 height 30
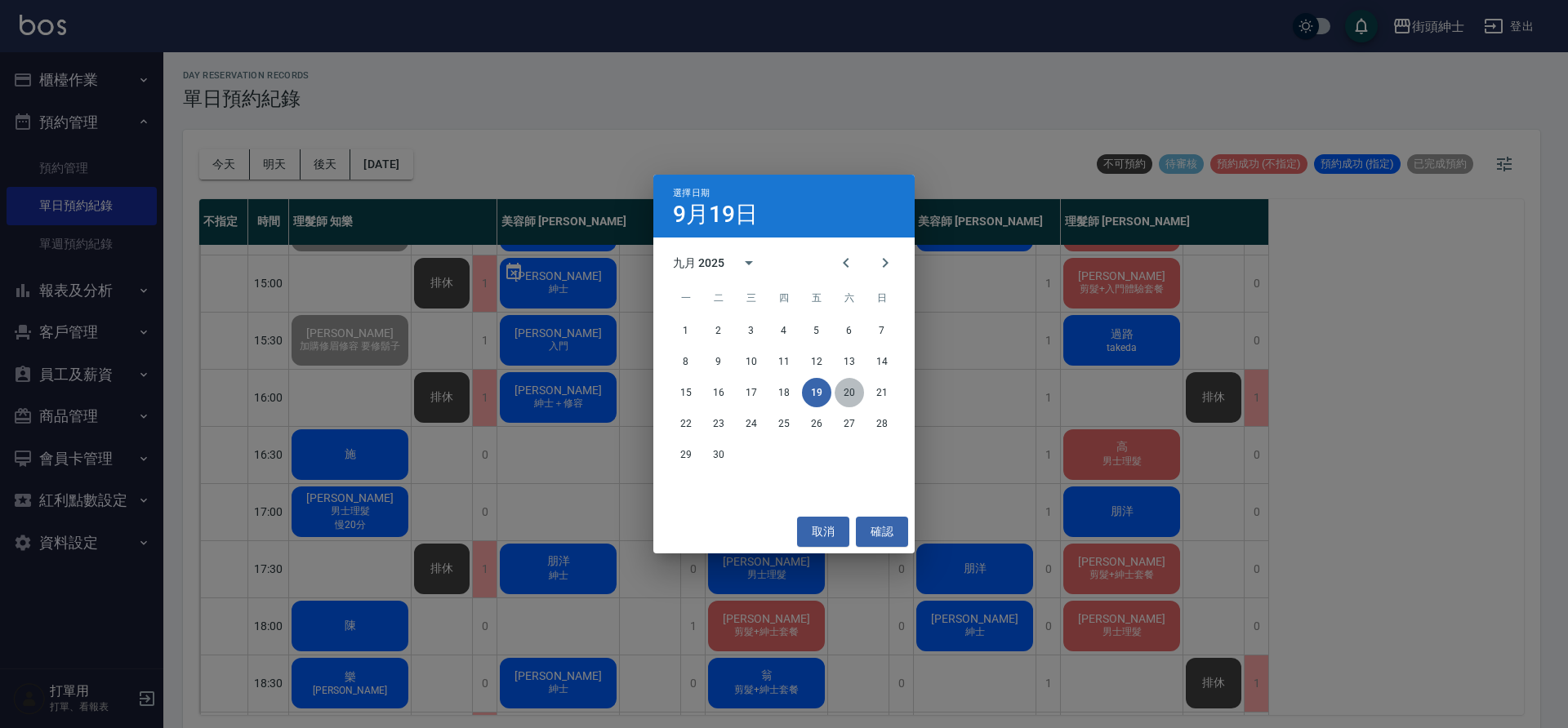
click at [856, 382] on button "20" at bounding box center [849, 392] width 29 height 29
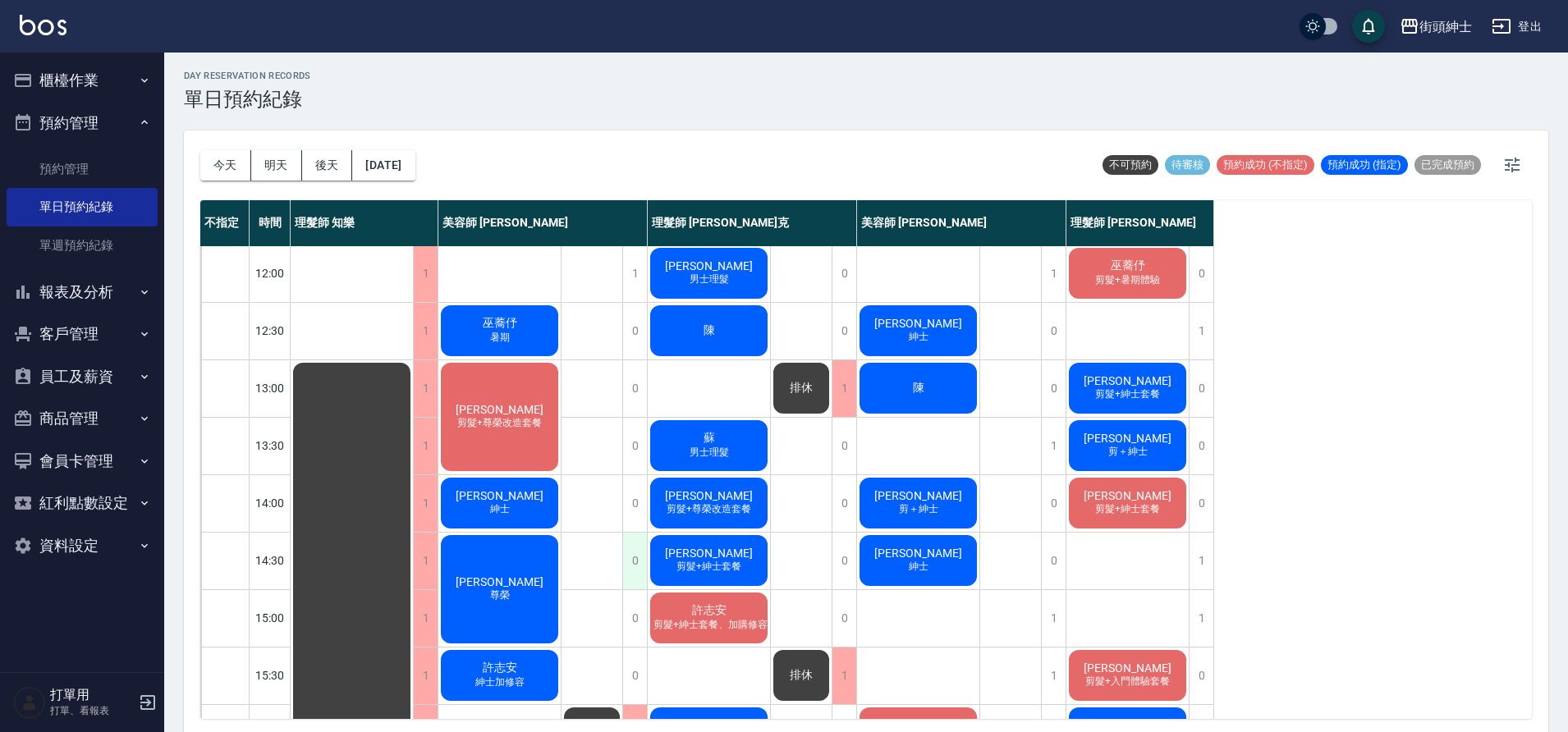
scroll to position [175, 0]
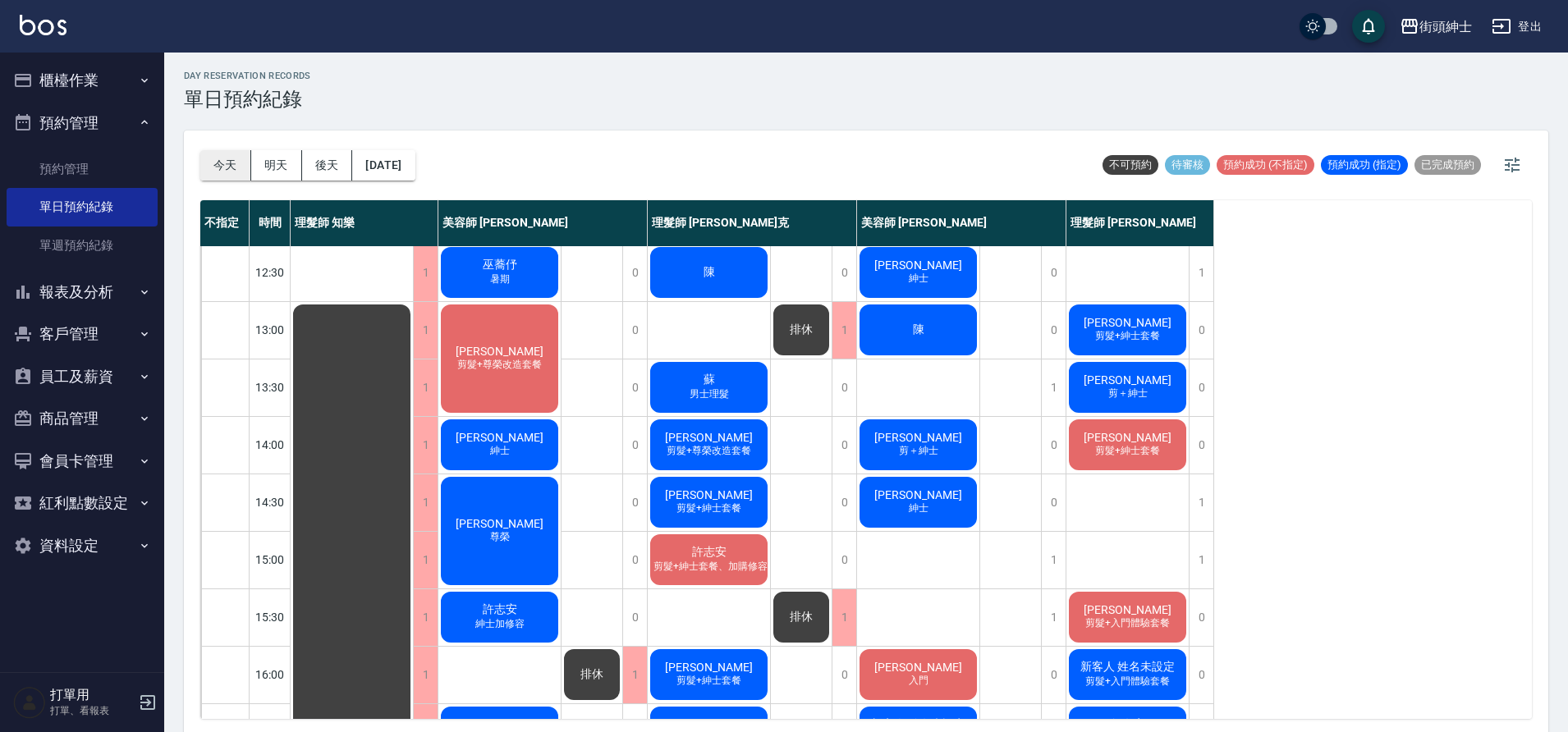
click at [232, 176] on button "今天" at bounding box center [225, 165] width 51 height 30
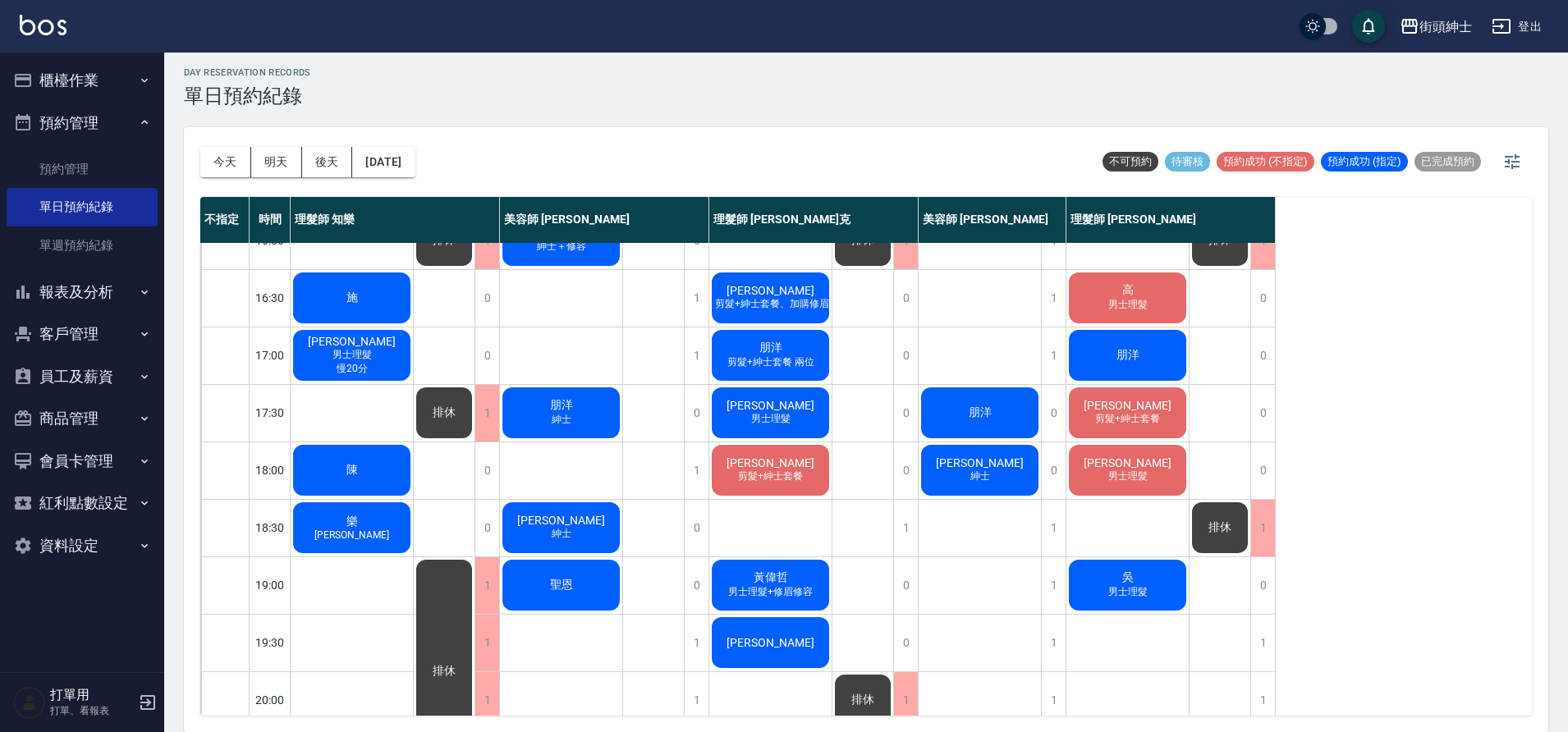
scroll to position [580, 0]
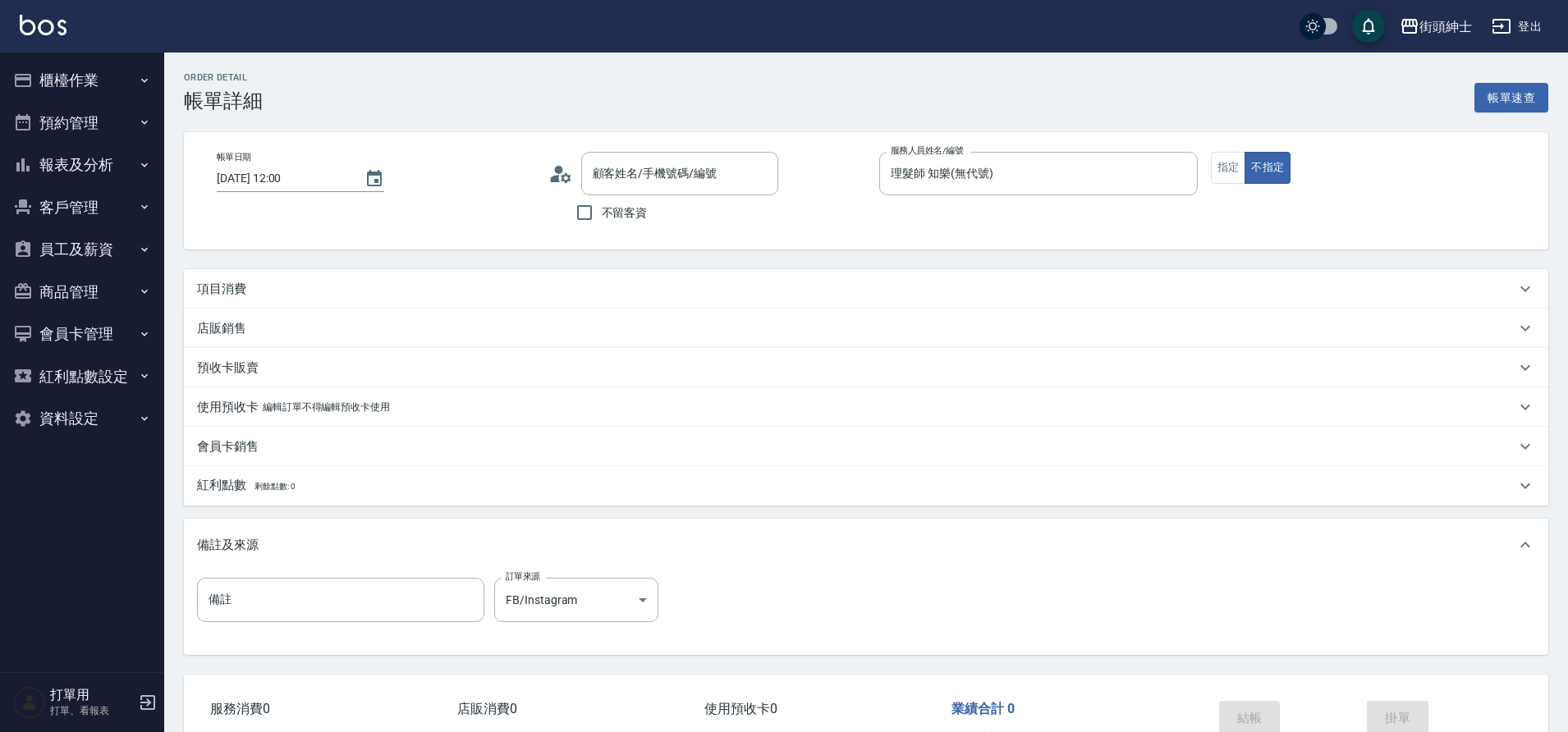
type input "[PERSON_NAME]/0988583973/null"
click at [326, 285] on div "項目消費" at bounding box center [856, 290] width 1318 height 17
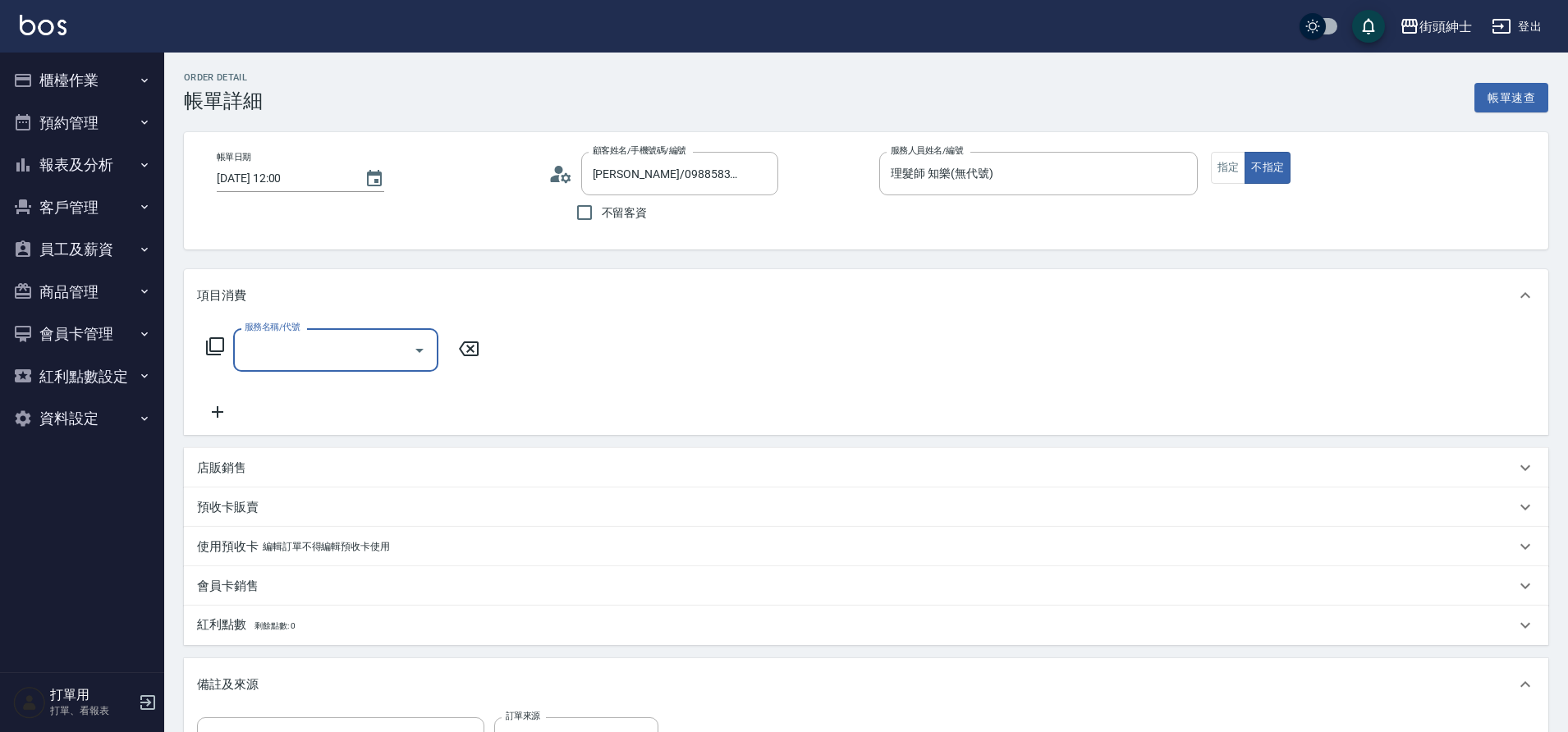
drag, startPoint x: 0, startPoint y: 0, endPoint x: 371, endPoint y: 351, distance: 510.7
click at [371, 351] on input "服務名稱/代號" at bounding box center [323, 350] width 166 height 29
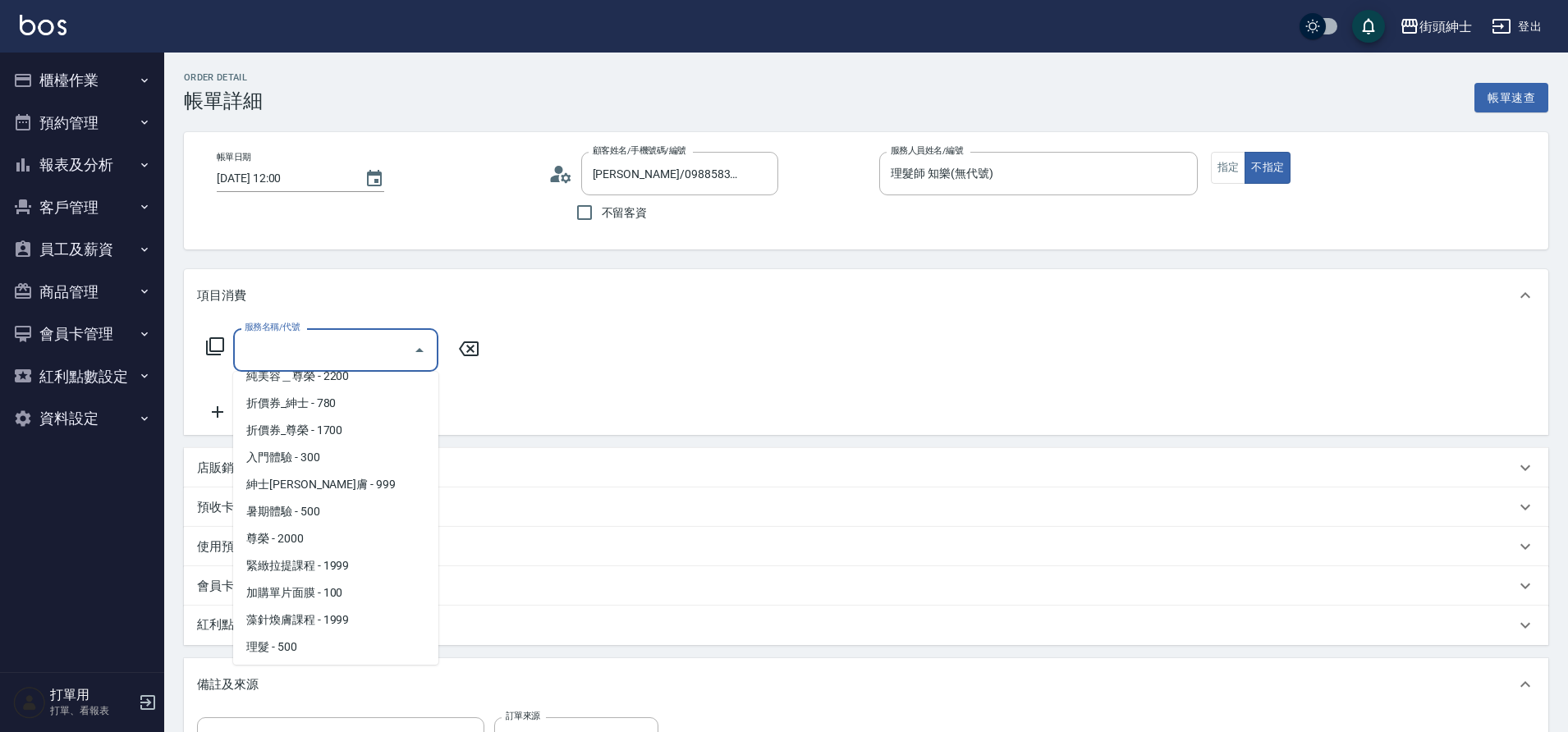
scroll to position [127, 0]
click at [286, 591] on span "理髮 - 500" at bounding box center [336, 590] width 206 height 27
type input "理髮(A02)"
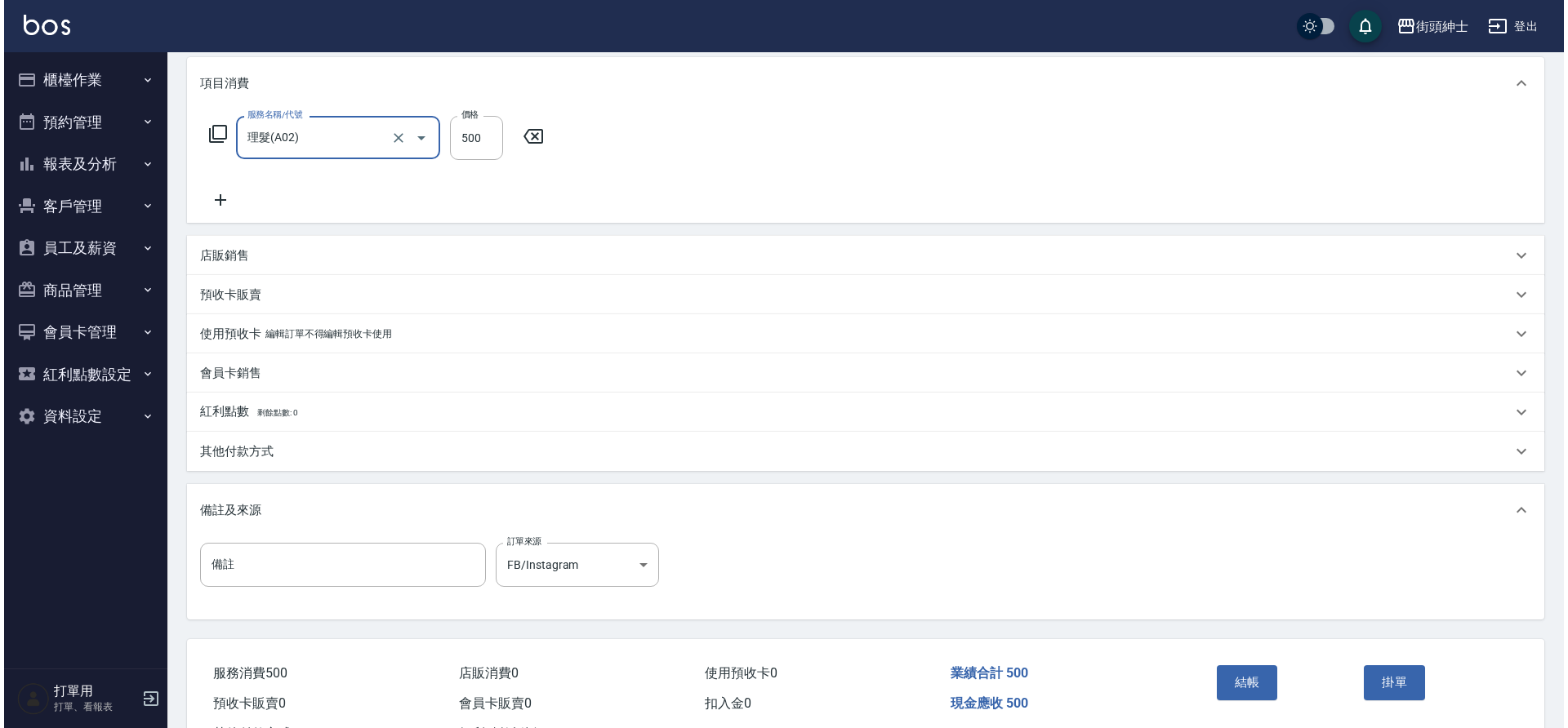
scroll to position [279, 0]
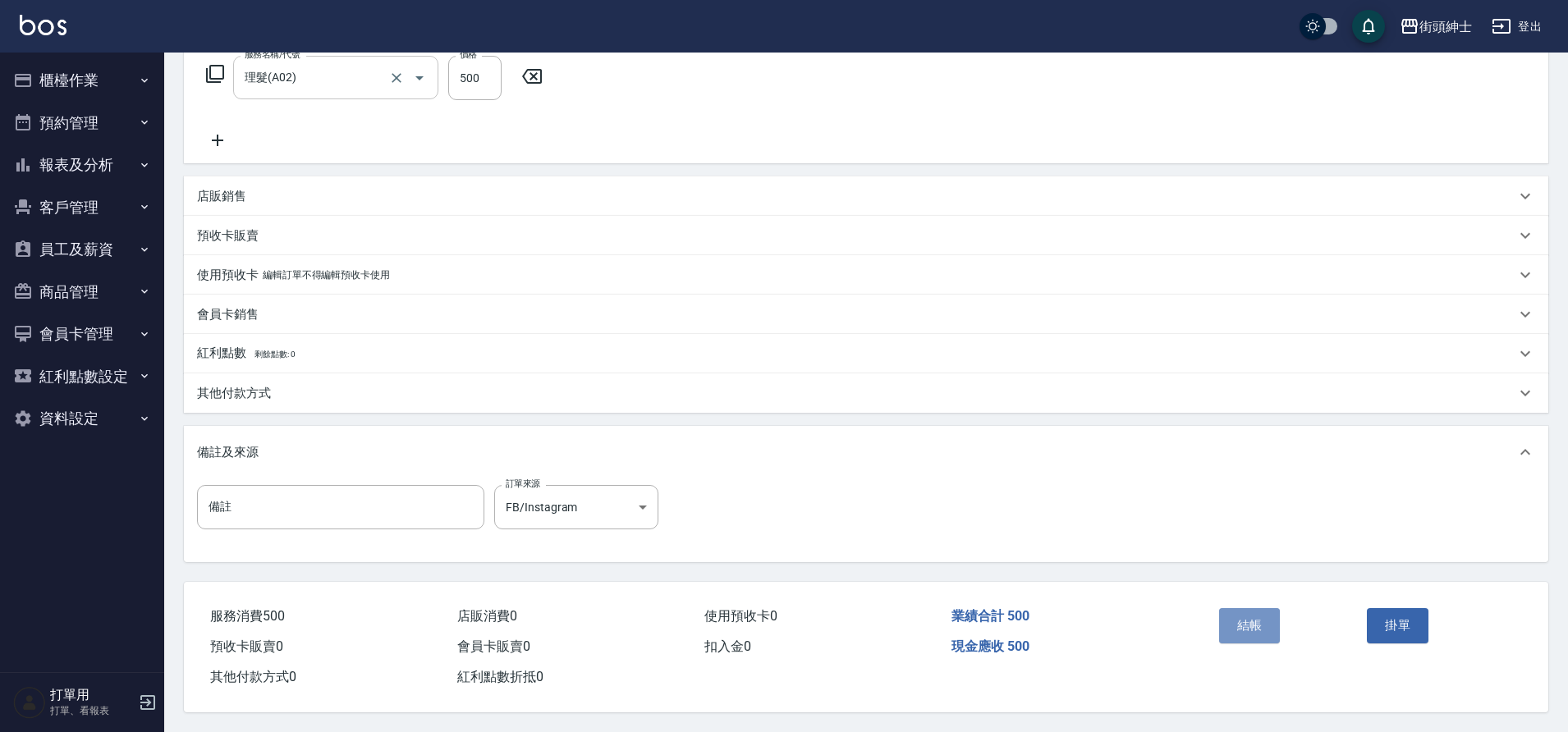
click at [1251, 616] on button "結帳" at bounding box center [1249, 625] width 62 height 35
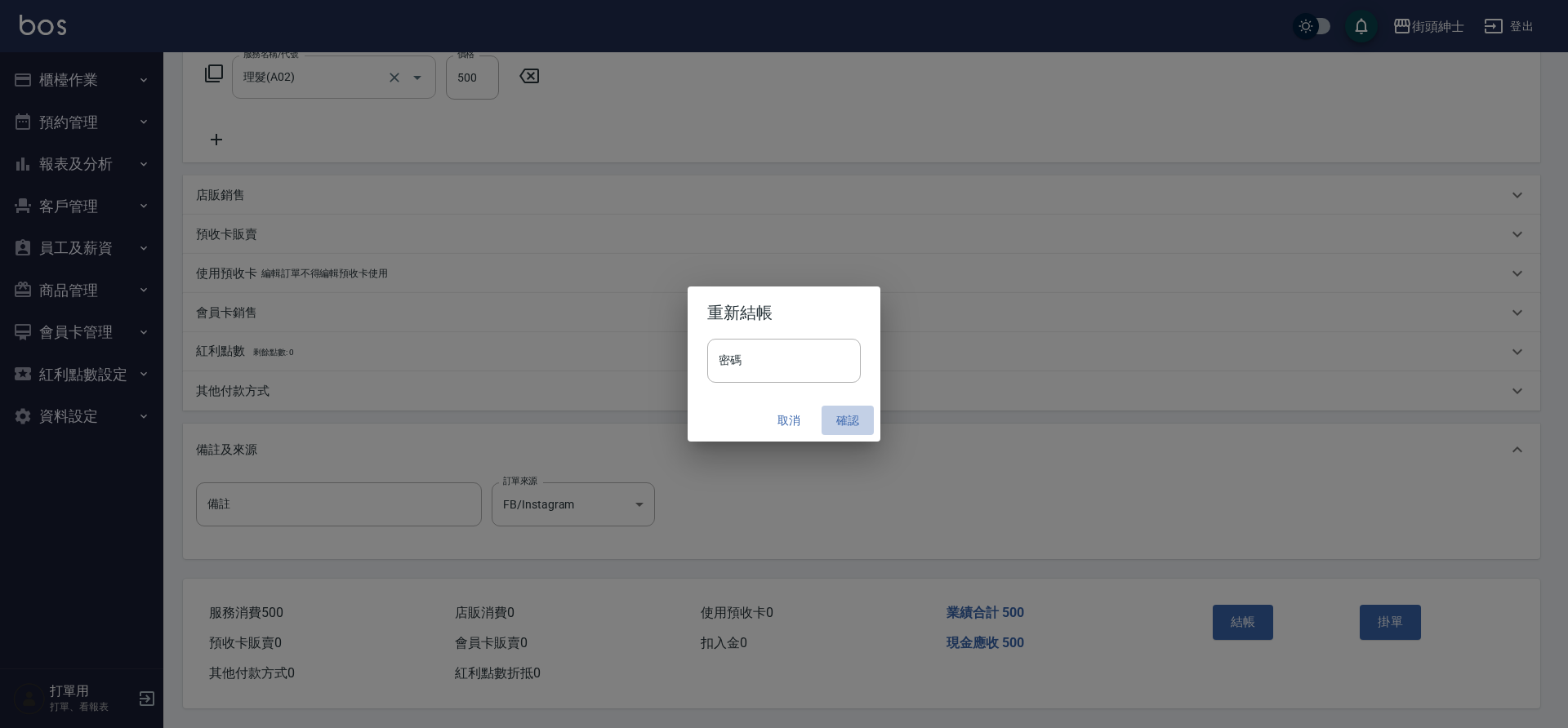
click at [841, 424] on button "確認" at bounding box center [847, 420] width 53 height 30
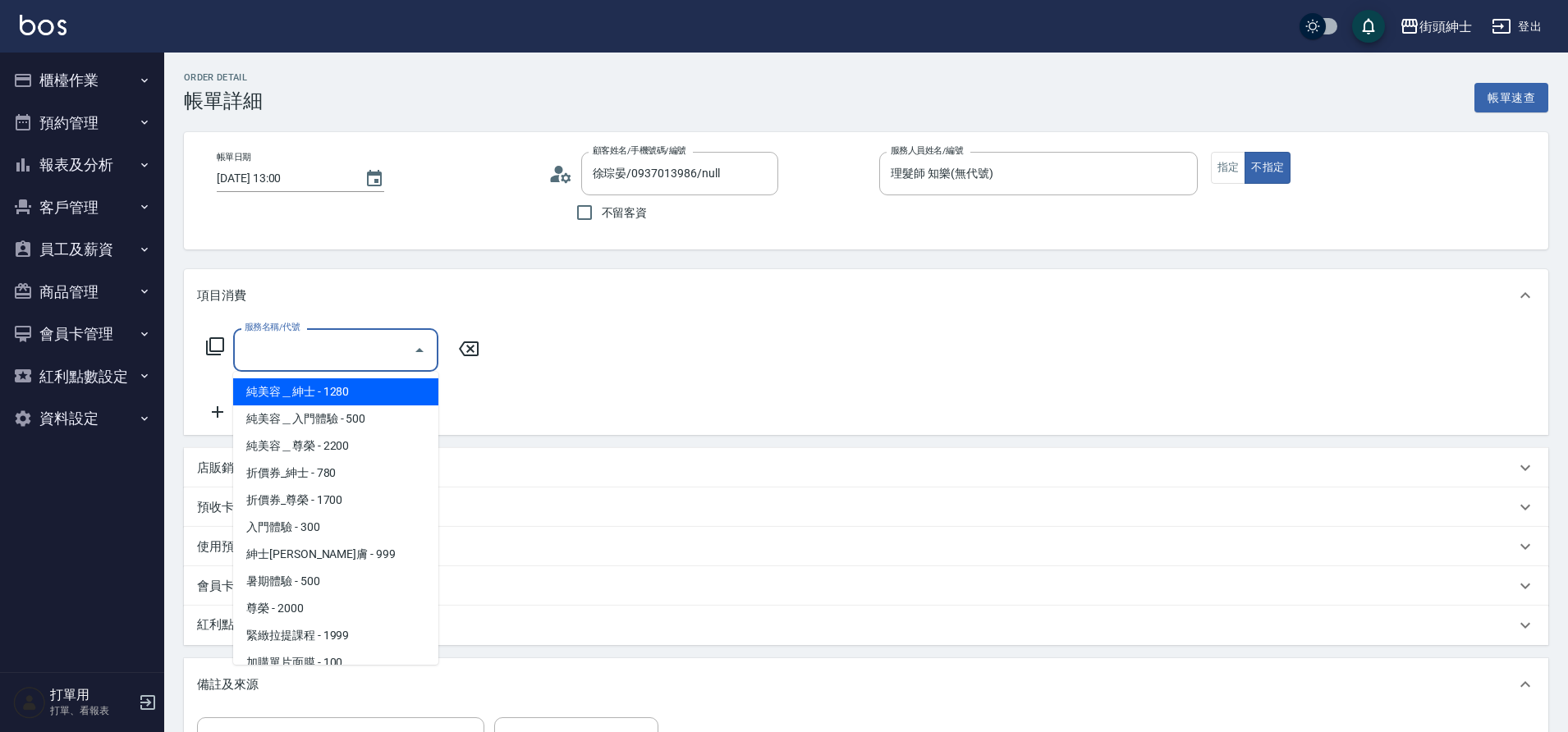
scroll to position [127, 0]
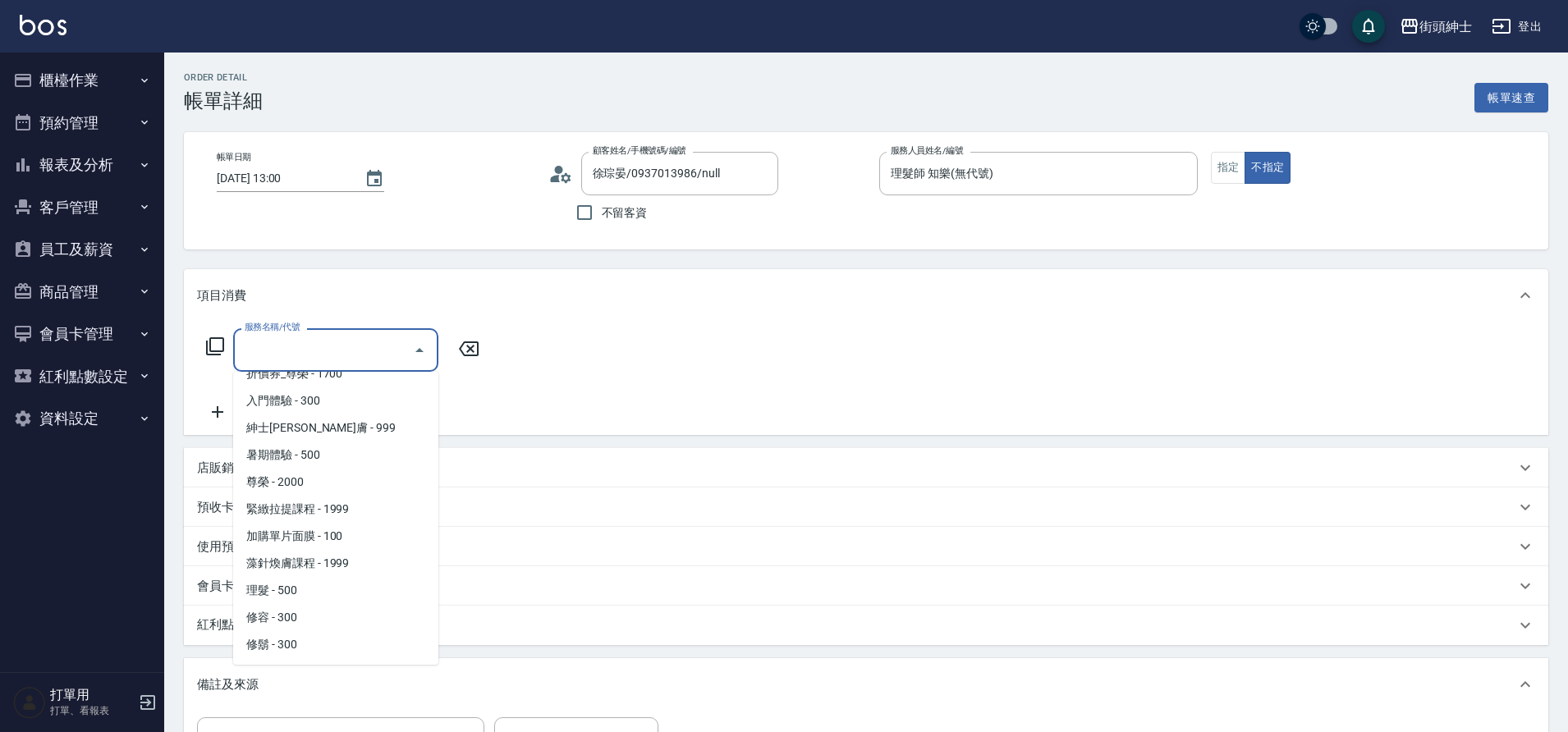
click at [296, 589] on span "理髮 - 500" at bounding box center [336, 590] width 206 height 27
type input "理髮(A02)"
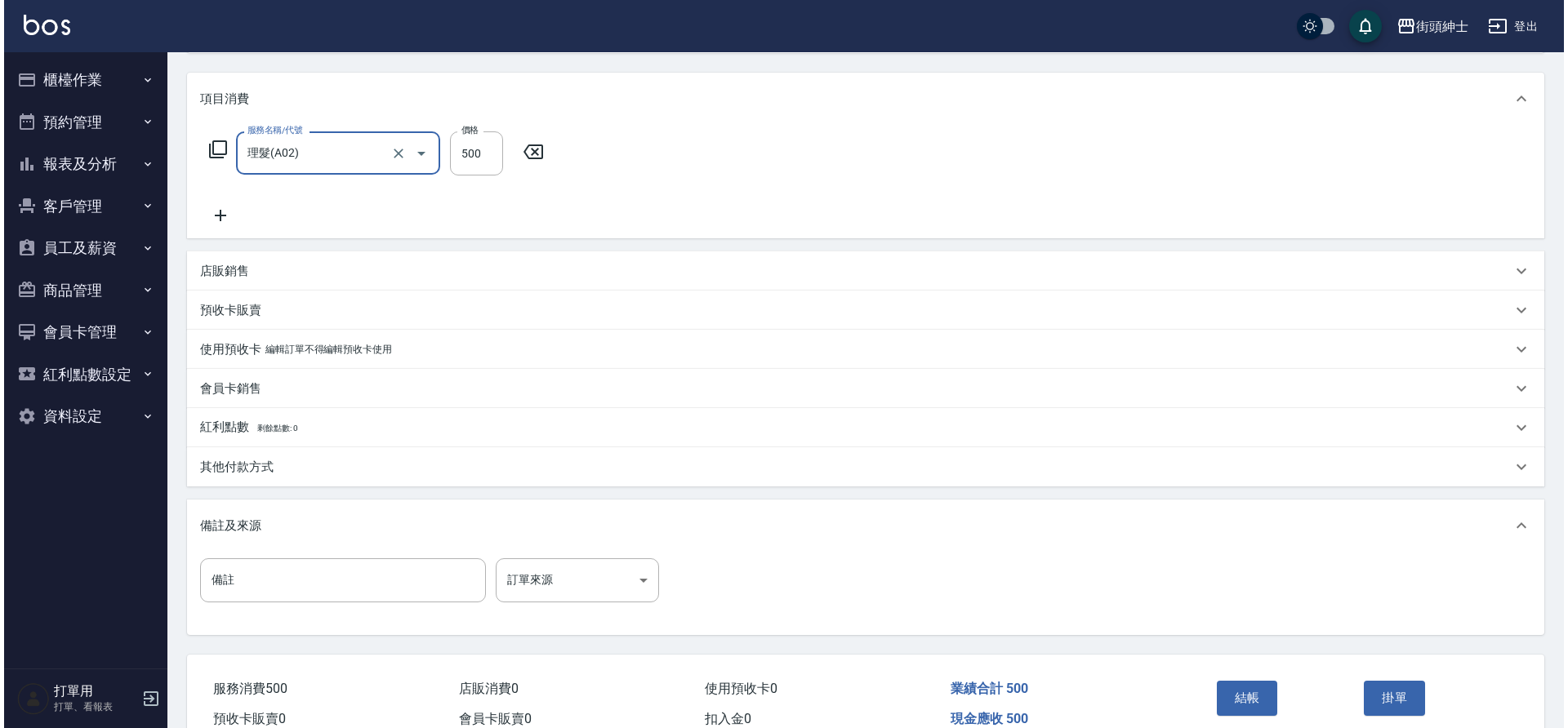
scroll to position [279, 0]
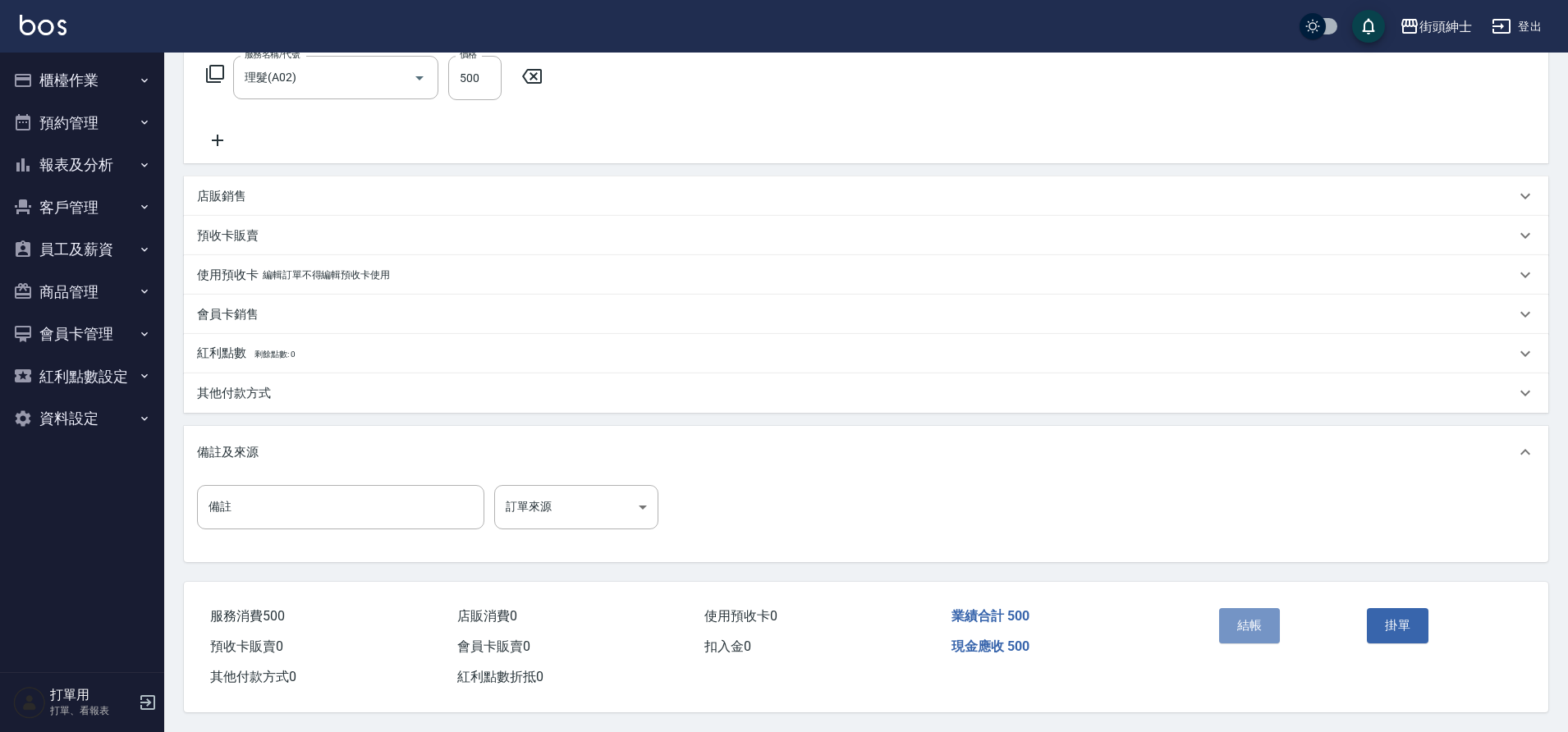
click at [1237, 618] on button "結帳" at bounding box center [1249, 625] width 62 height 35
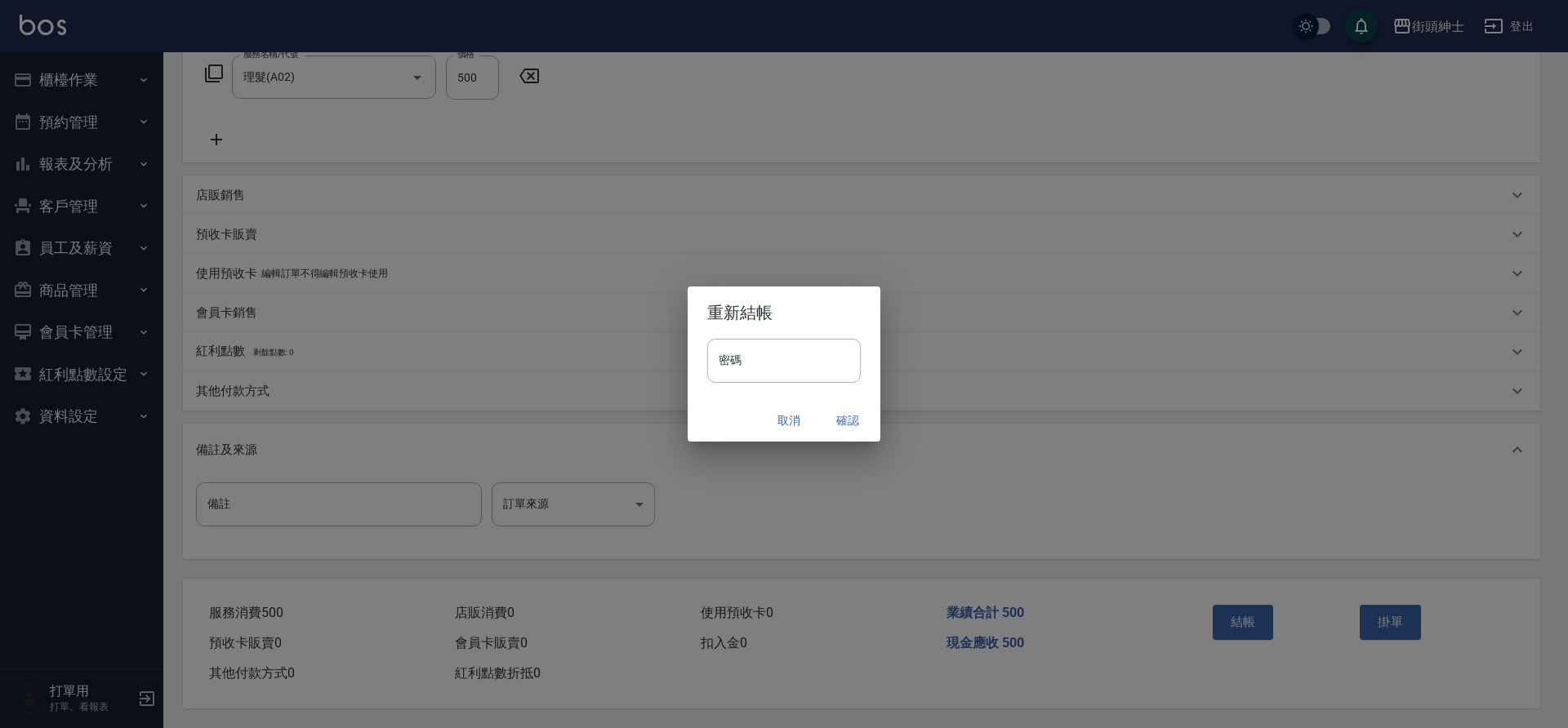
click at [850, 420] on button "確認" at bounding box center [847, 420] width 53 height 30
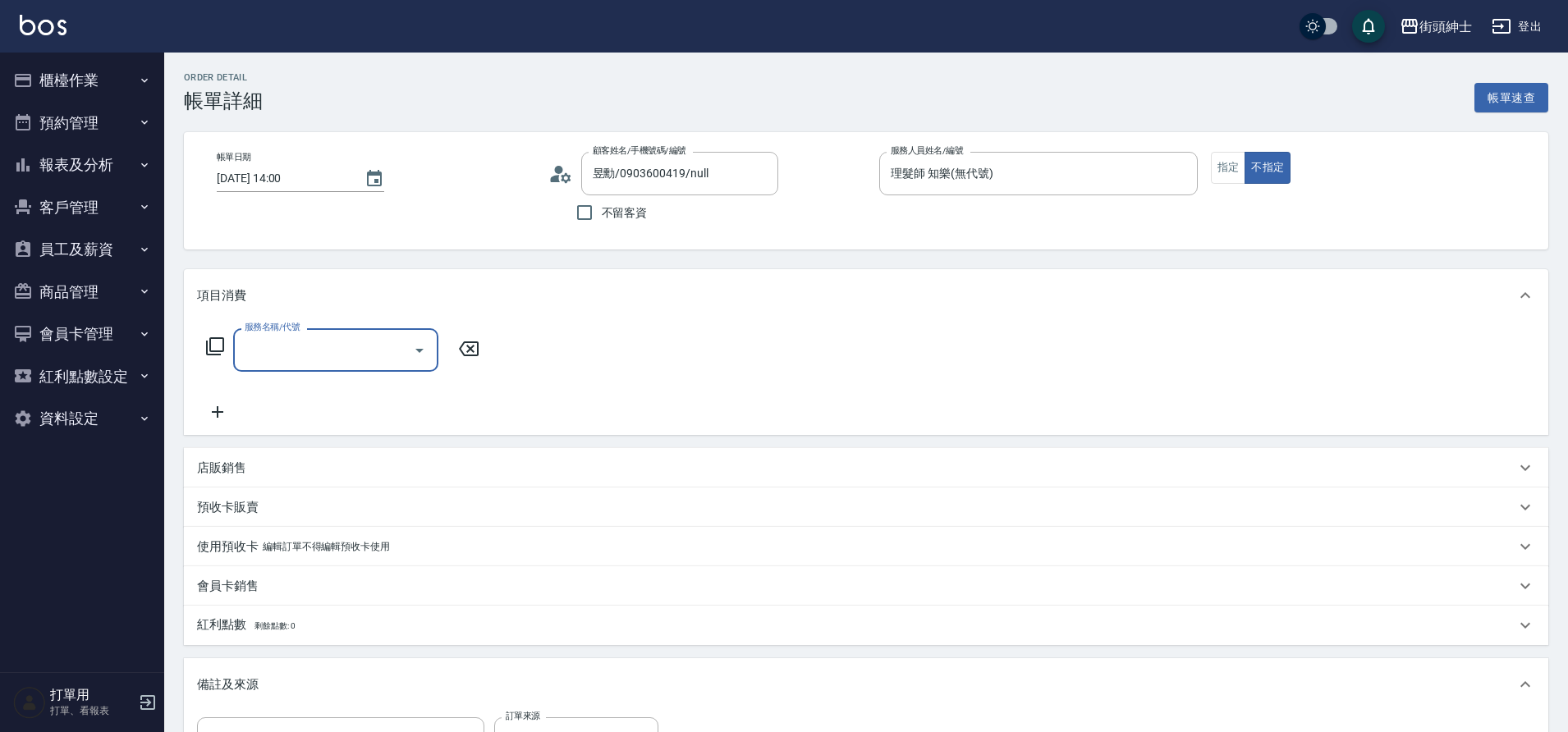
click at [305, 343] on input "服務名稱/代號" at bounding box center [323, 350] width 166 height 29
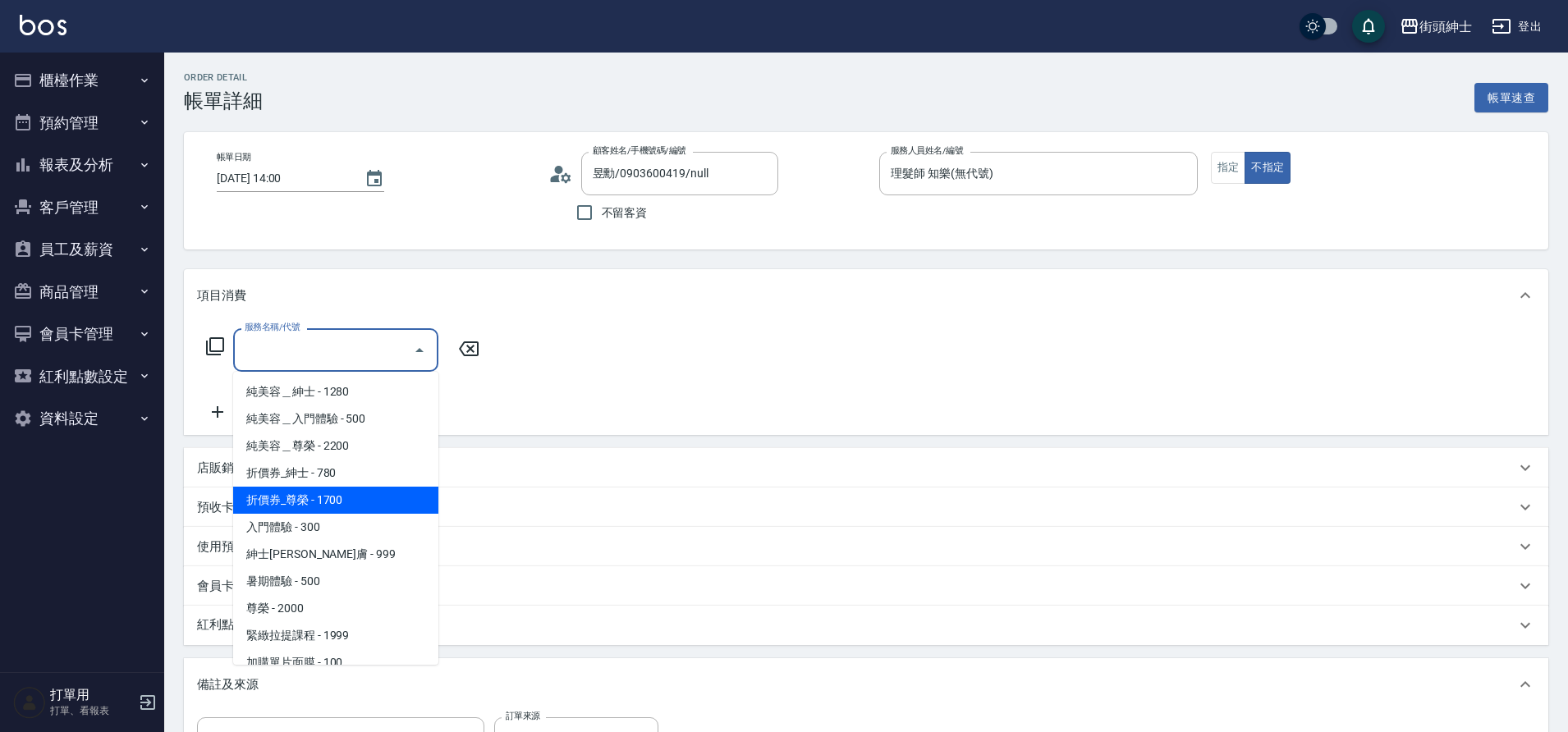
scroll to position [127, 0]
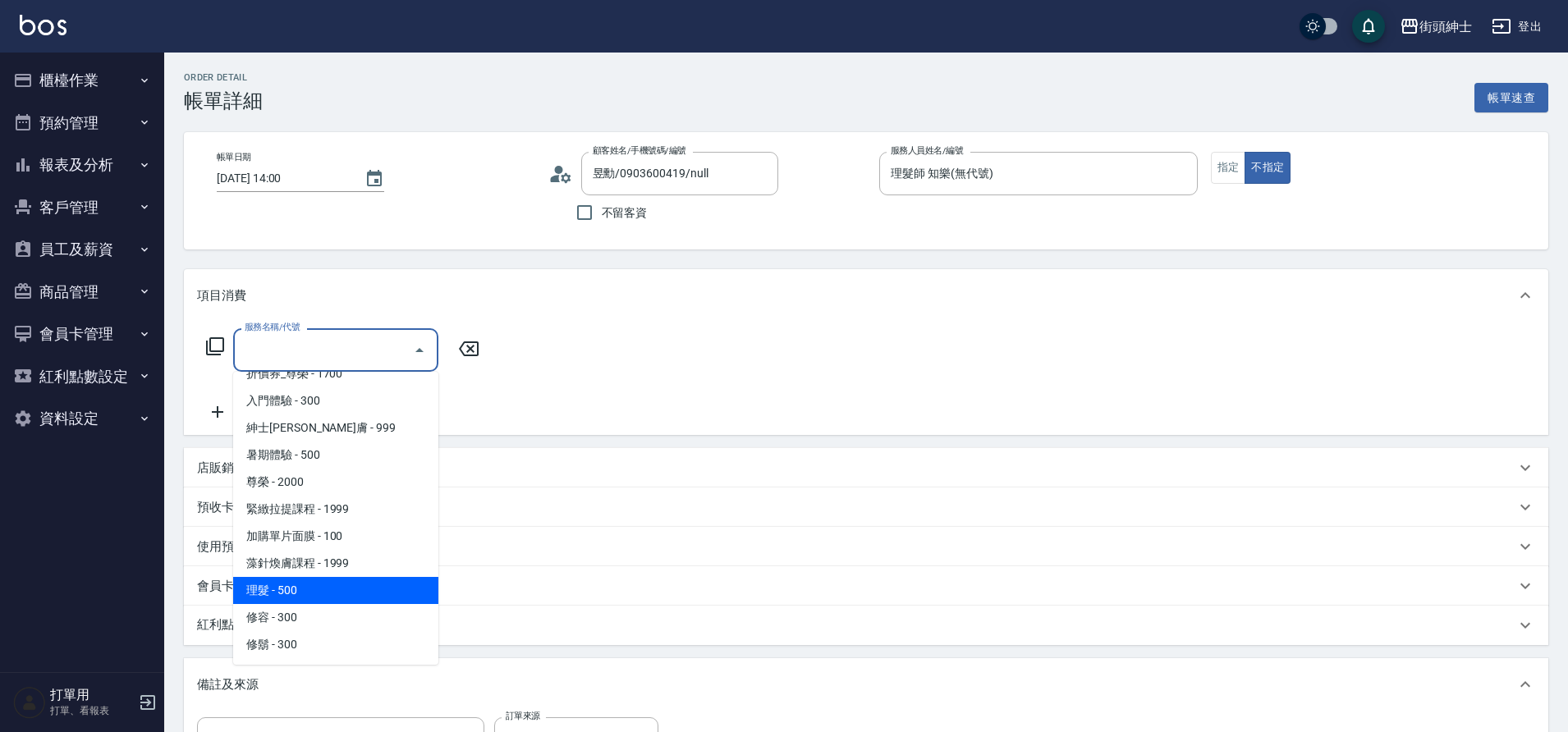
click at [307, 592] on span "理髮 - 500" at bounding box center [336, 590] width 206 height 27
type input "理髮(A02)"
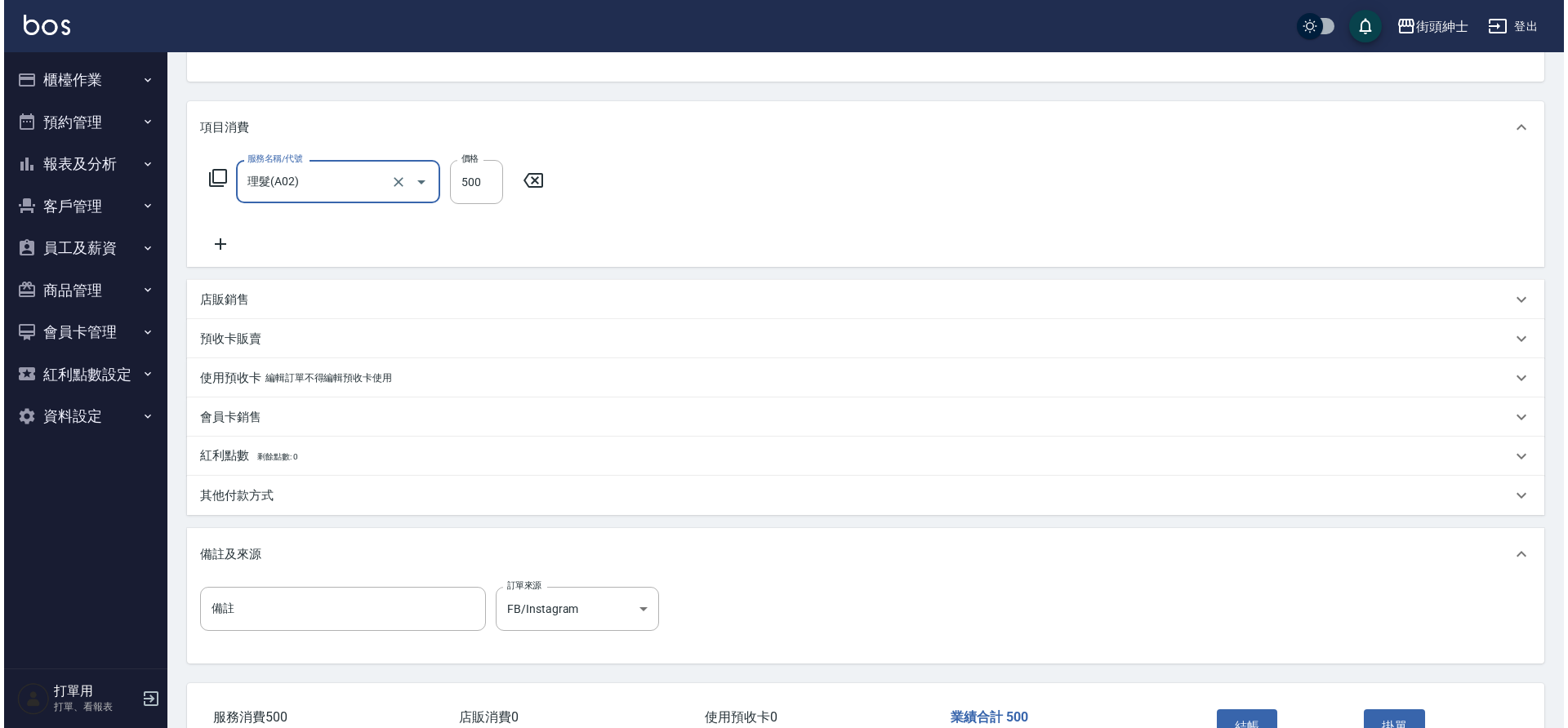
scroll to position [279, 0]
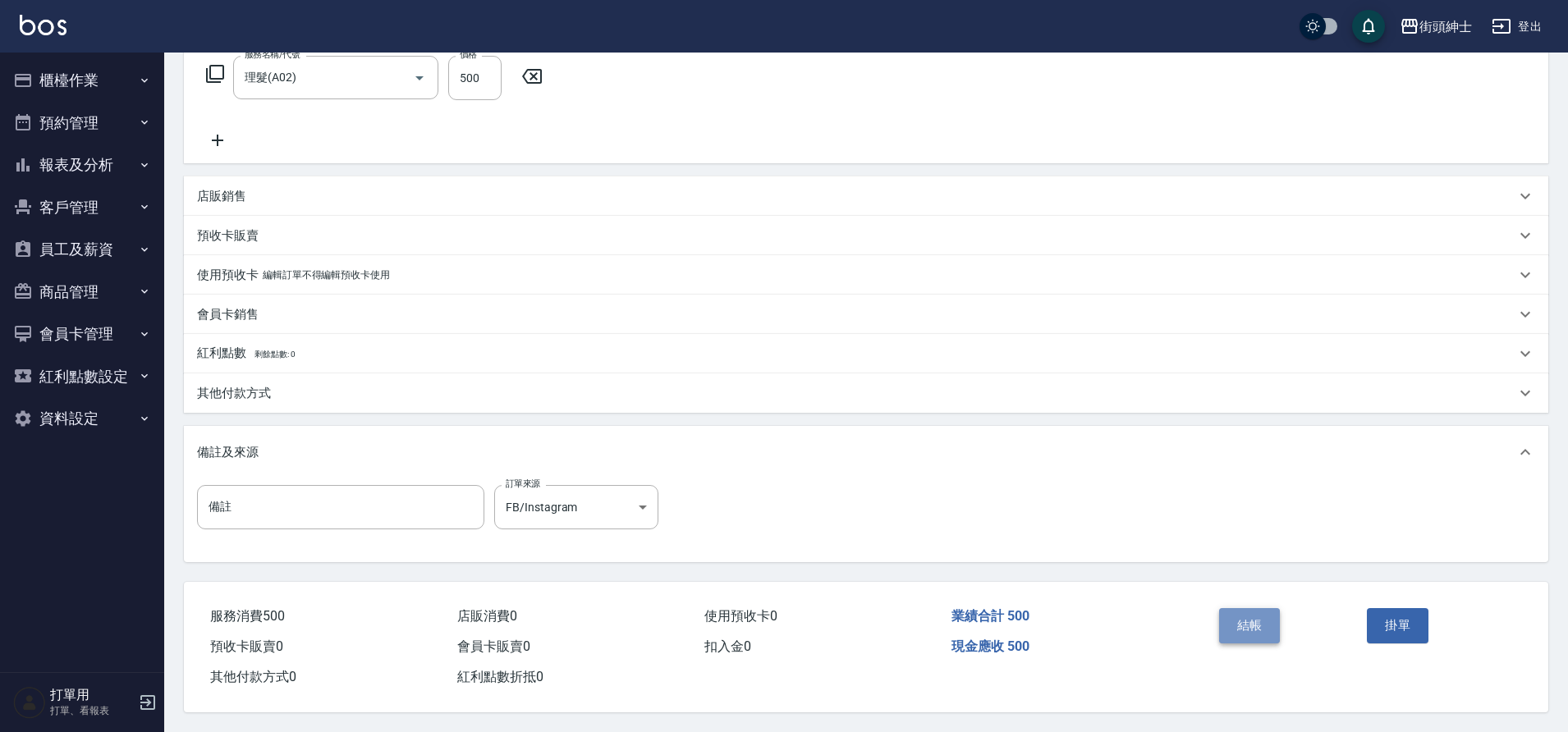
click at [1232, 623] on button "結帳" at bounding box center [1249, 625] width 62 height 35
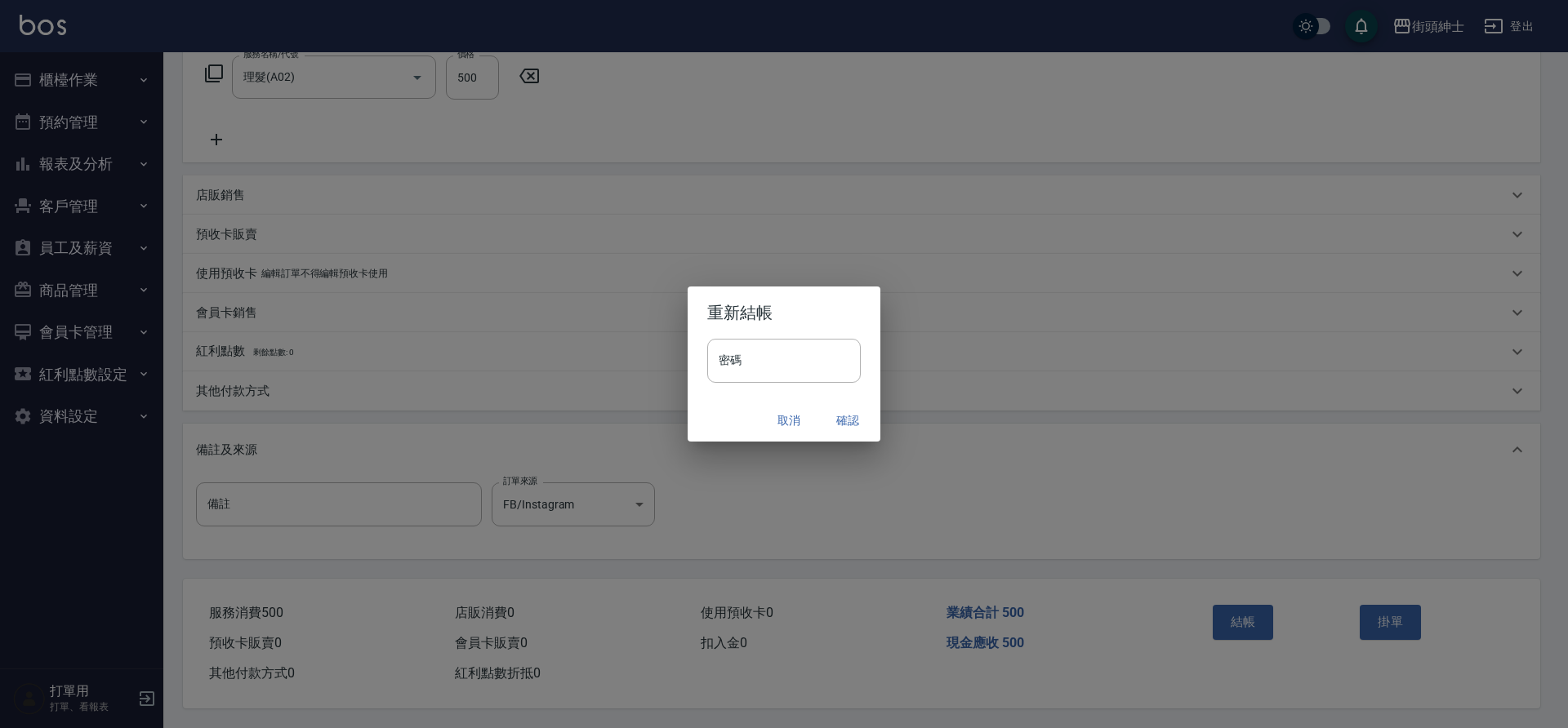
click at [847, 427] on button "確認" at bounding box center [847, 420] width 53 height 30
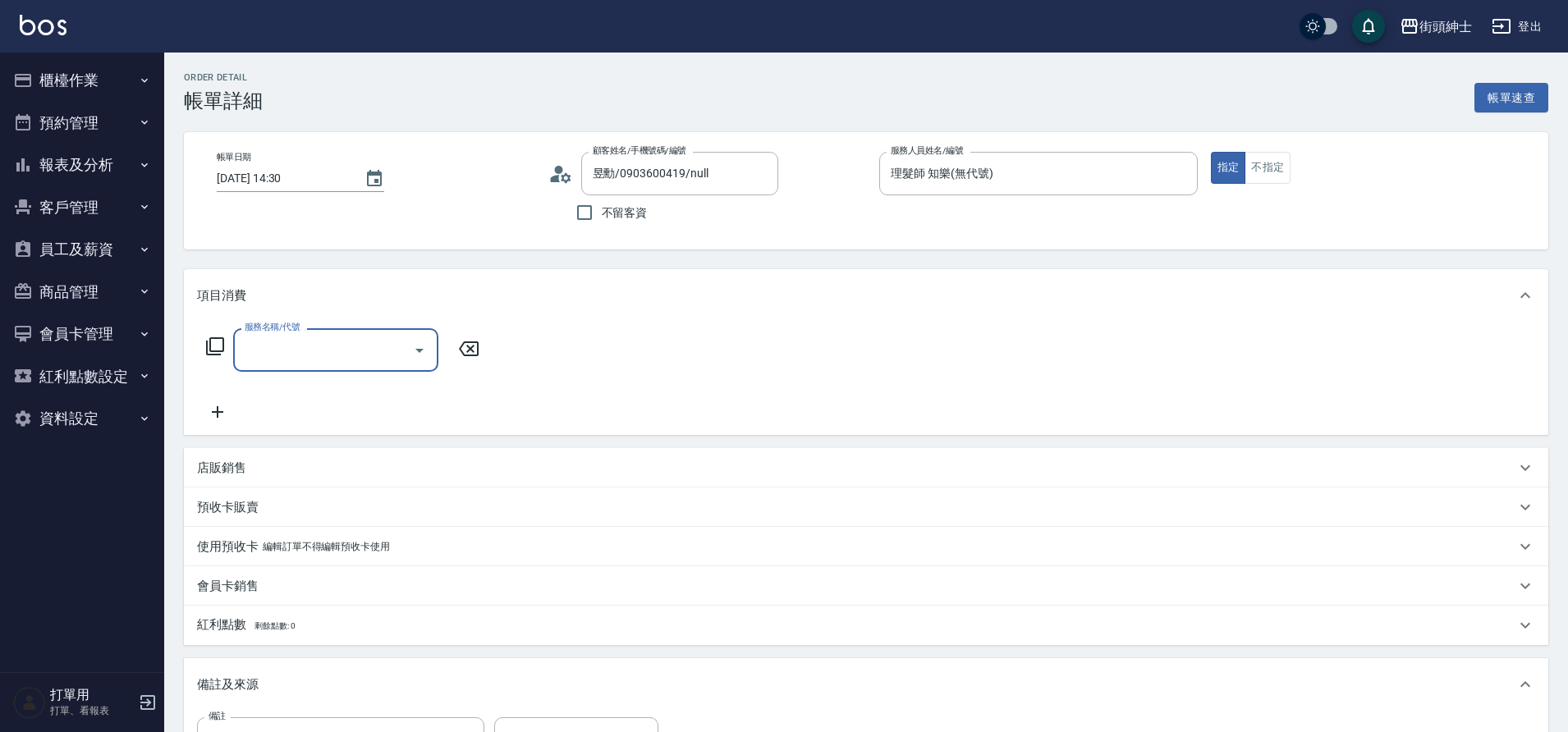
click at [338, 353] on input "服務名稱/代號" at bounding box center [323, 350] width 166 height 29
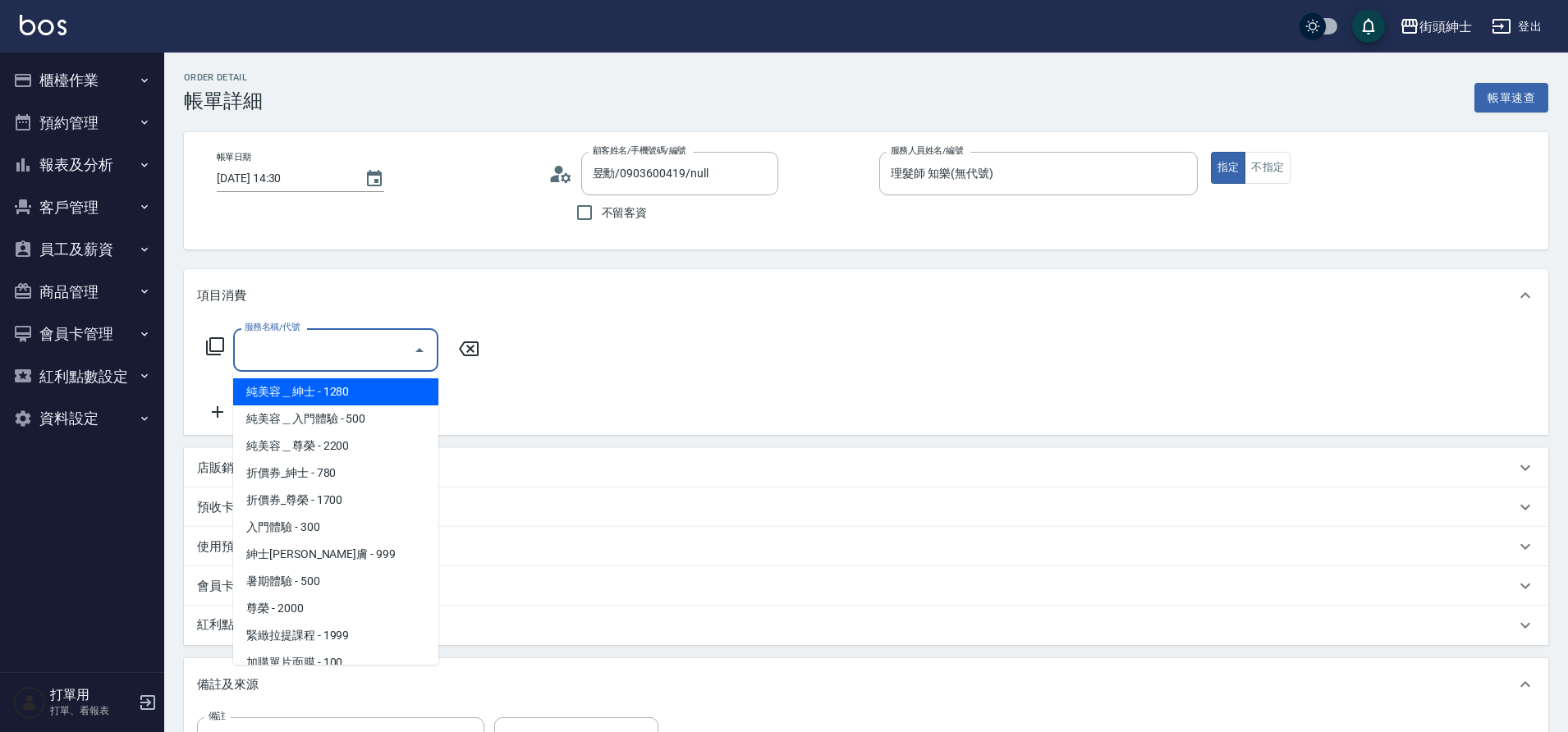
scroll to position [127, 0]
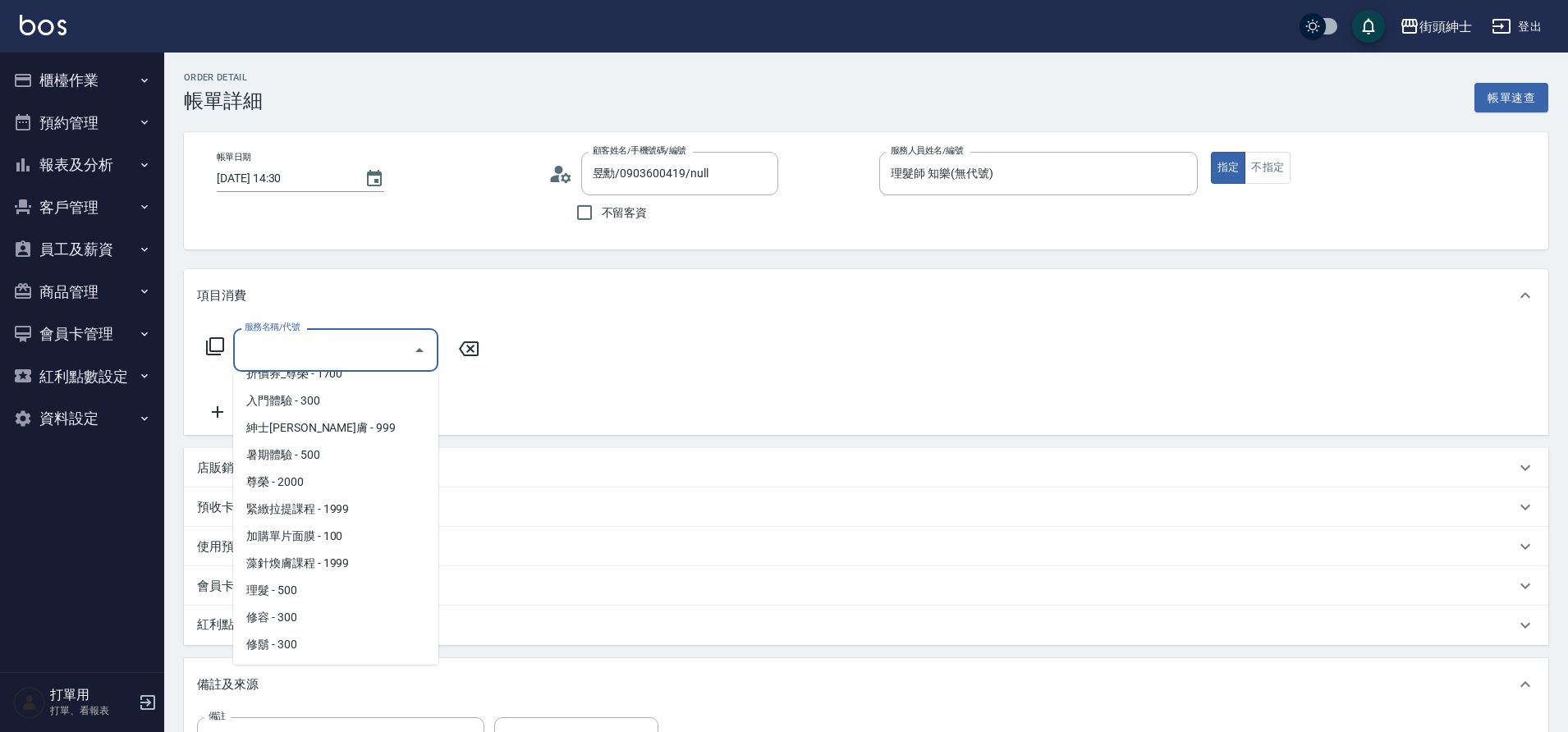
click at [307, 587] on span "理髮 - 500" at bounding box center [336, 590] width 206 height 27
type input "理髮(A02)"
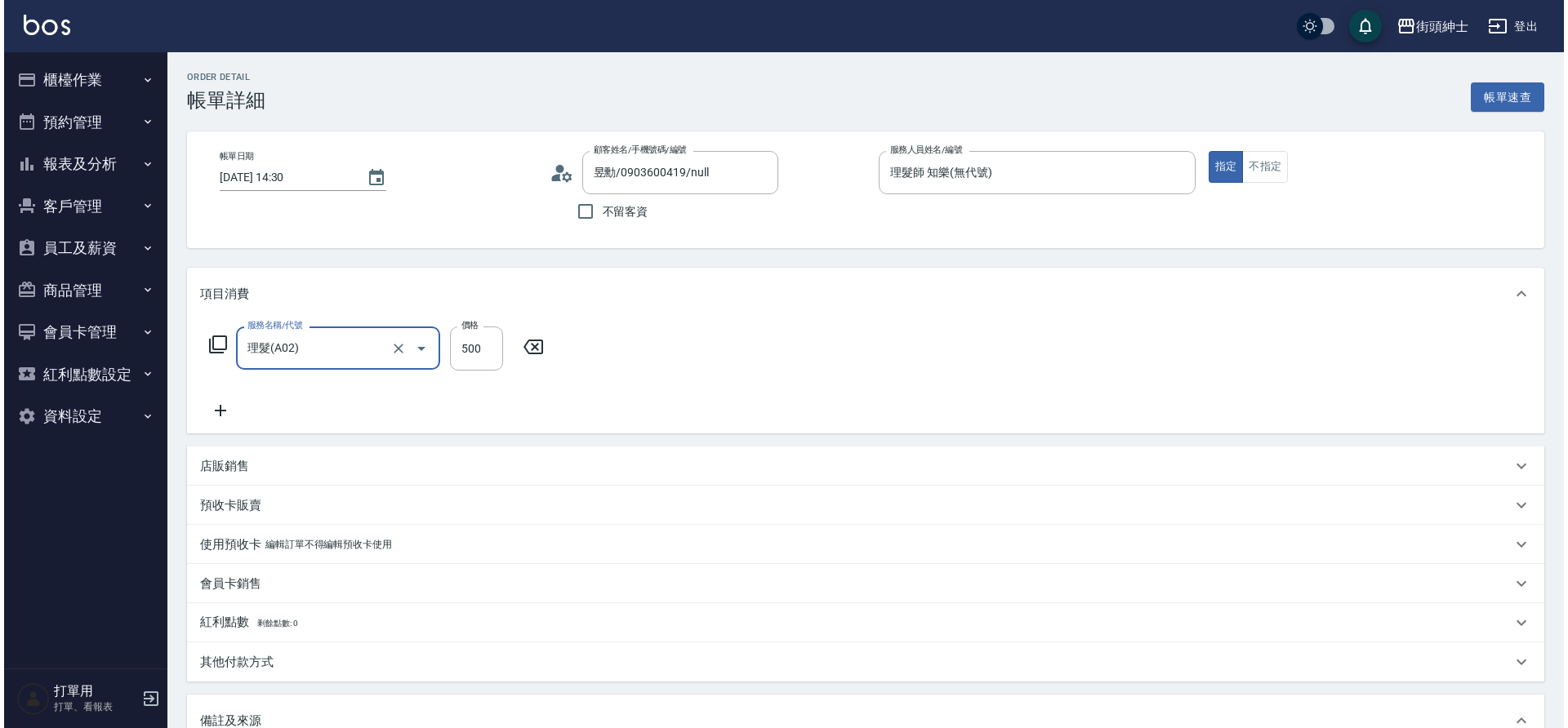
scroll to position [279, 0]
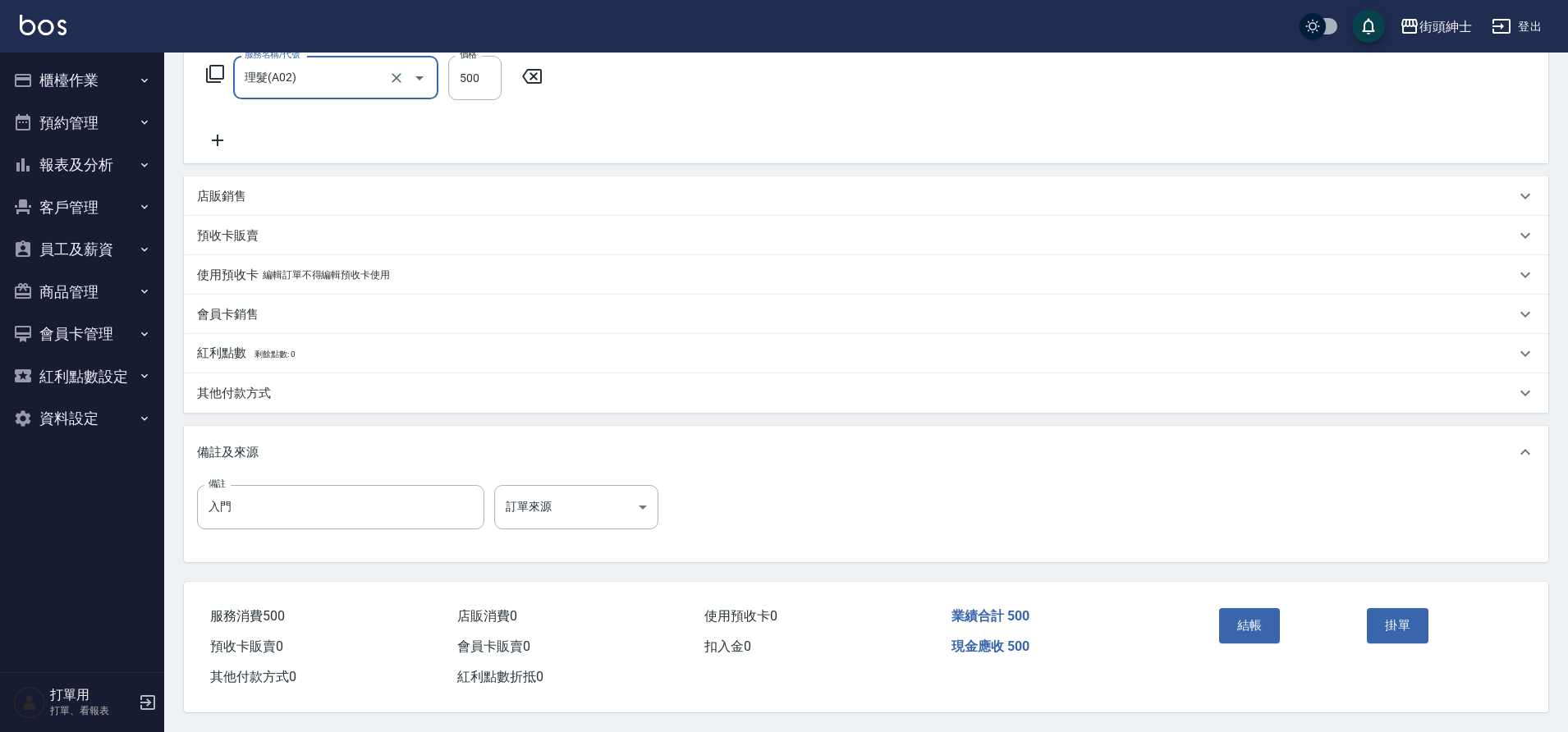
click at [1261, 630] on button "結帳" at bounding box center [1249, 625] width 62 height 35
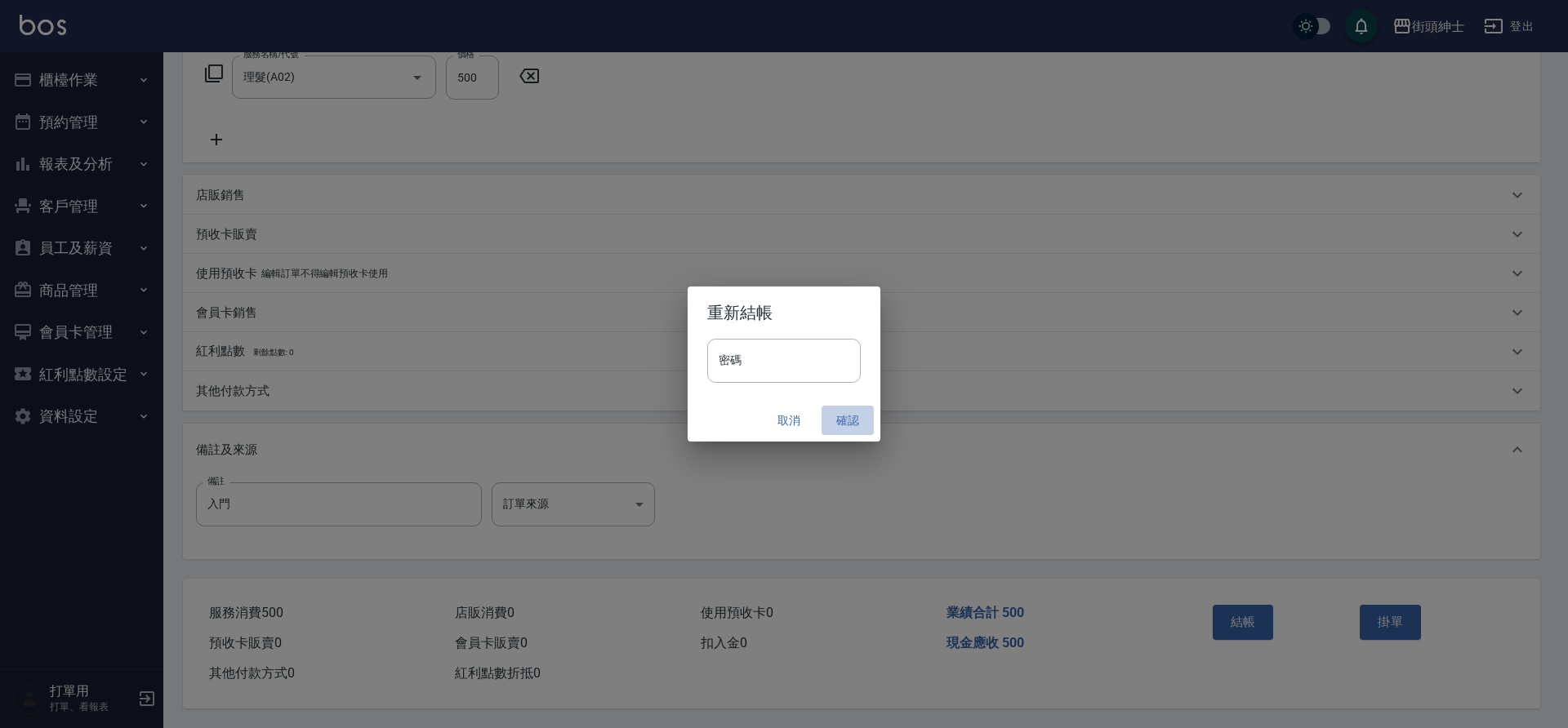
click at [846, 426] on button "確認" at bounding box center [847, 420] width 53 height 30
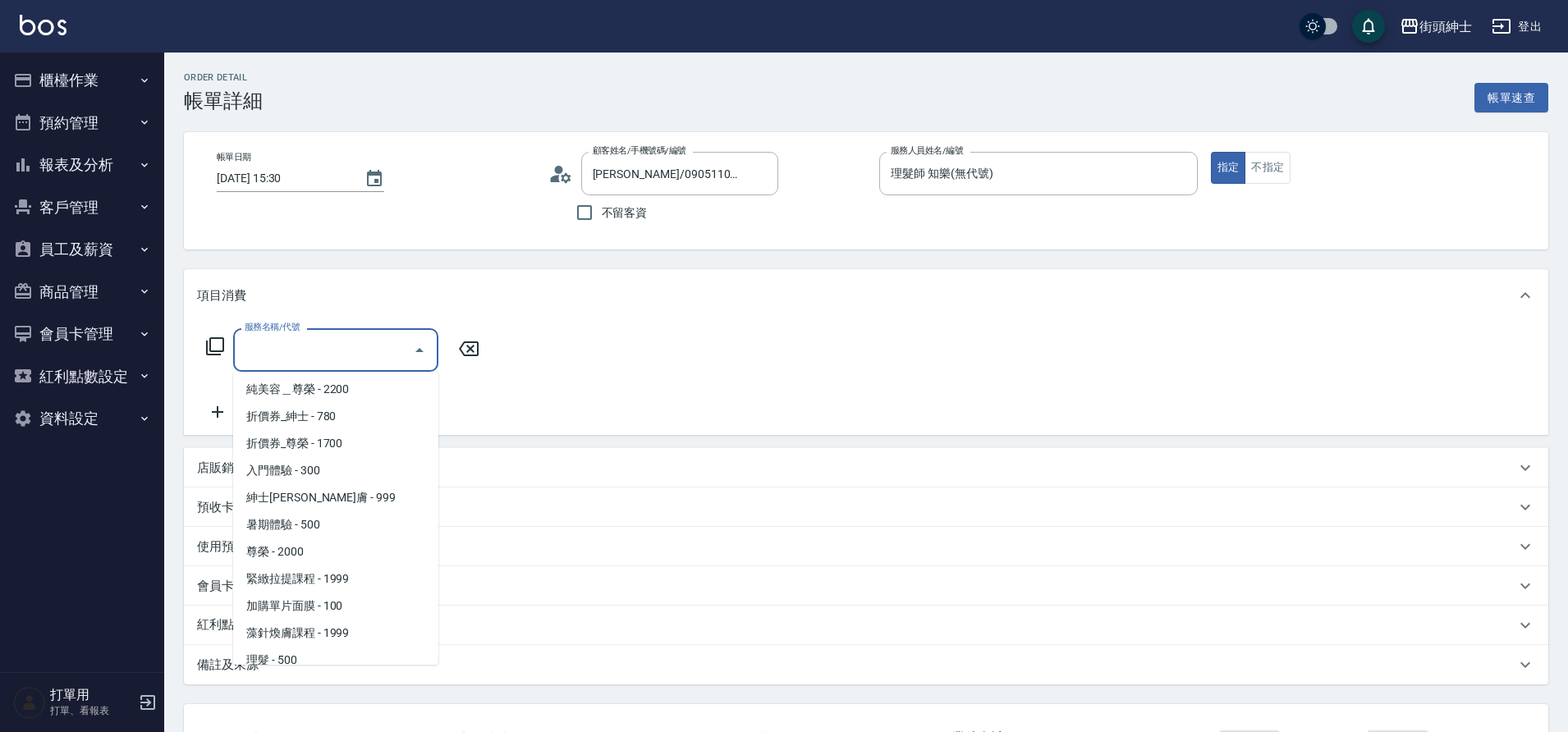
scroll to position [127, 0]
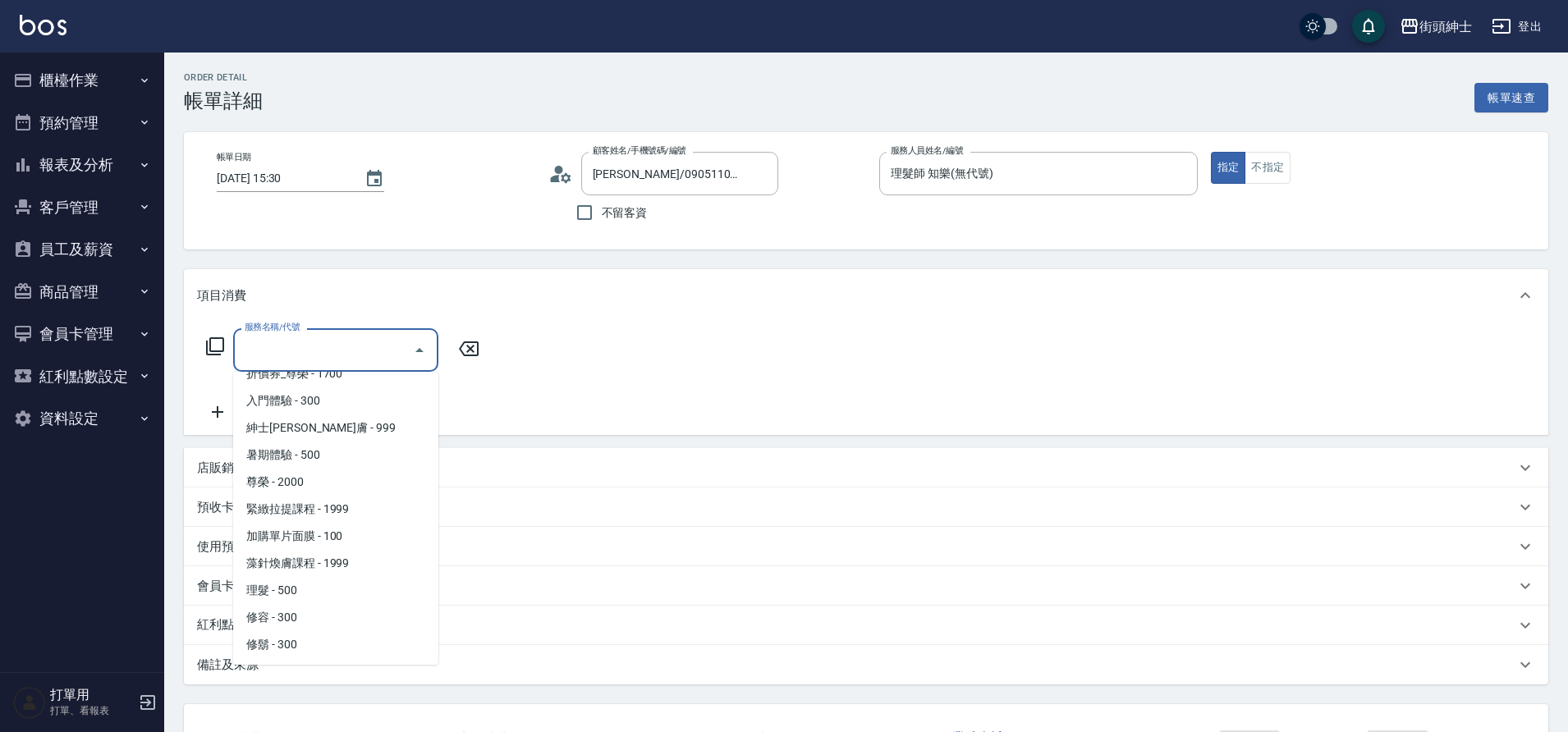
click at [292, 619] on span "修容 - 300" at bounding box center [336, 618] width 206 height 27
type input "修容(A03)"
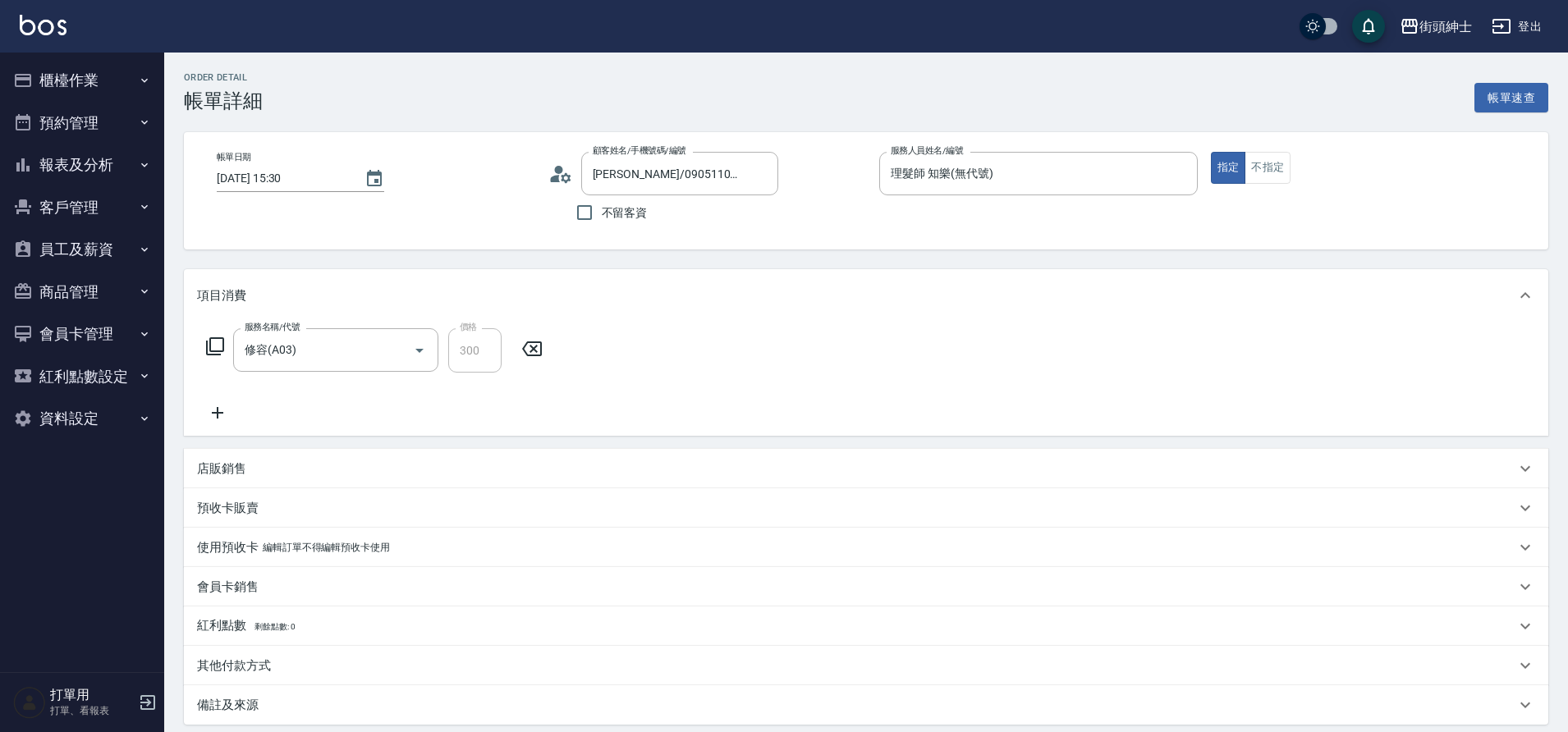
click at [218, 404] on icon at bounding box center [217, 413] width 41 height 20
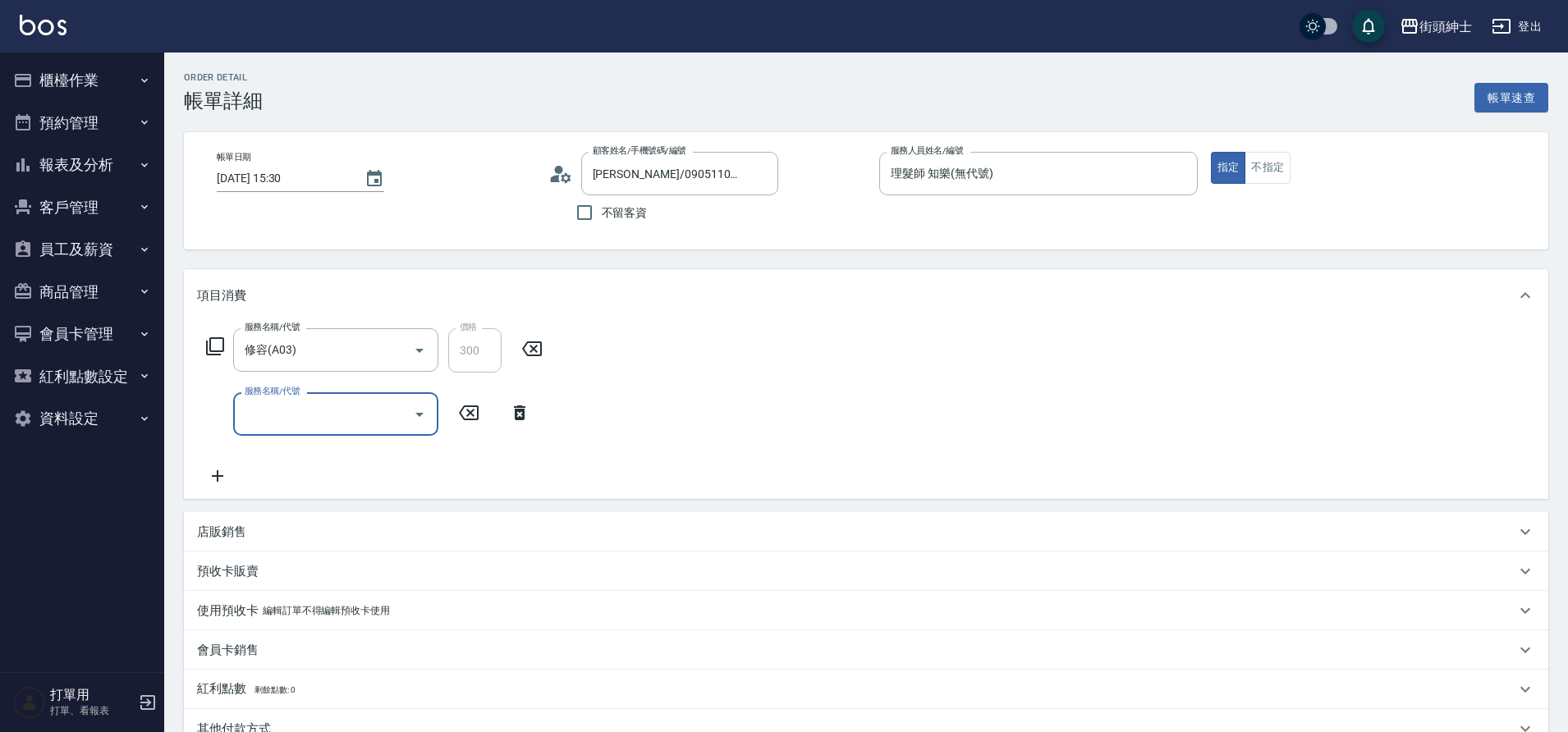
click at [288, 422] on input "服務名稱/代號" at bounding box center [323, 414] width 166 height 29
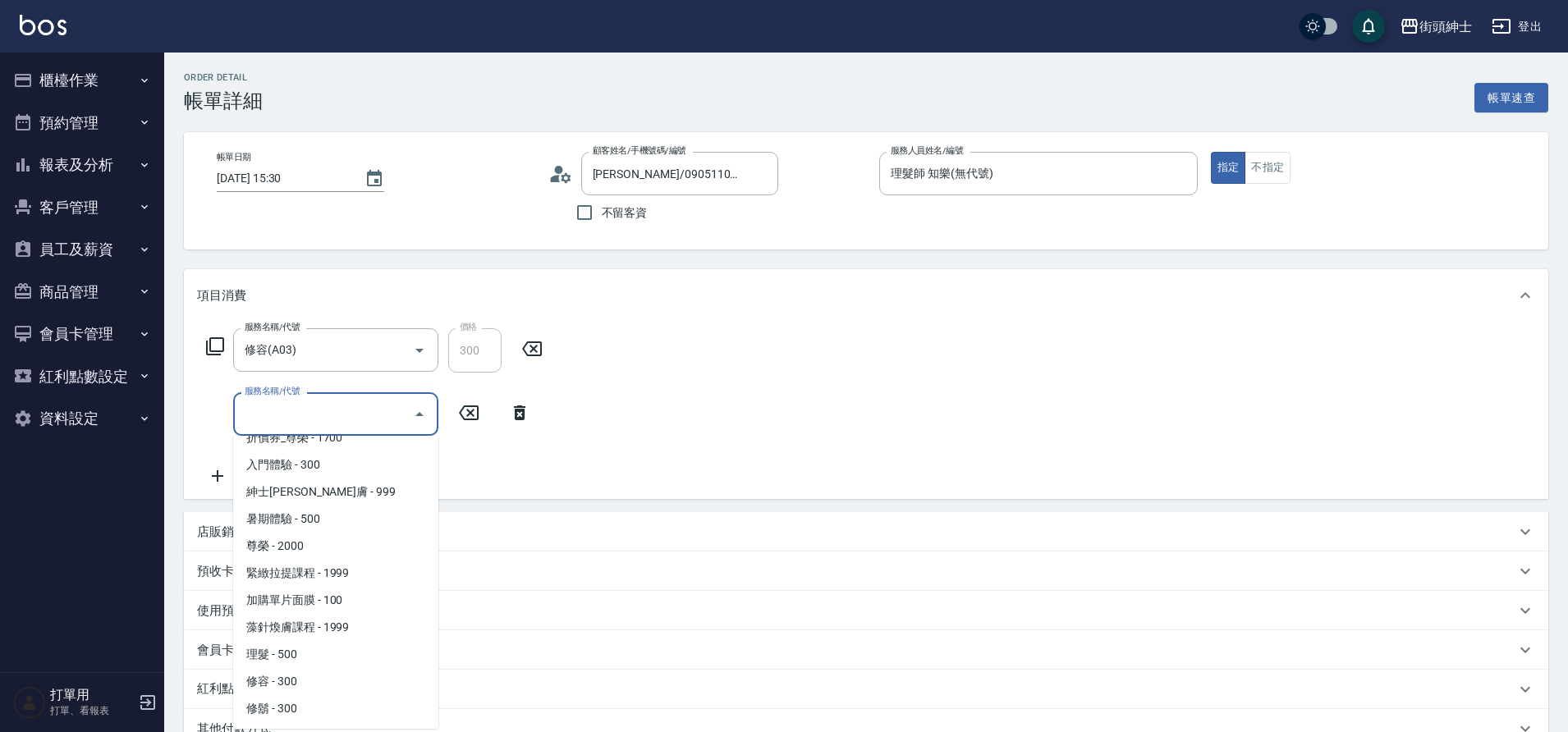
drag, startPoint x: 0, startPoint y: 0, endPoint x: 294, endPoint y: 709, distance: 767.5
click at [294, 709] on span "修鬍 - 300" at bounding box center [336, 709] width 206 height 27
type input "修鬍(A04)"
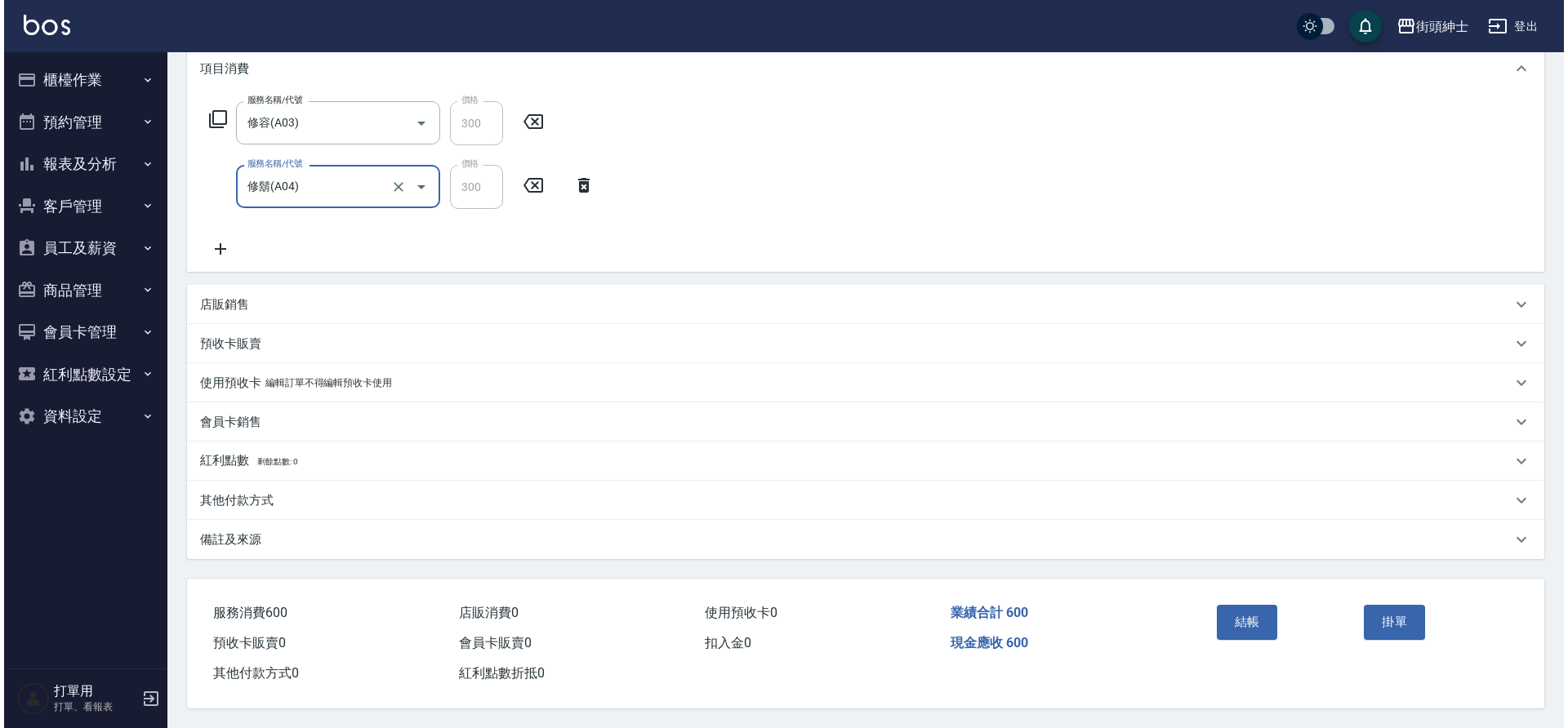
scroll to position [233, 0]
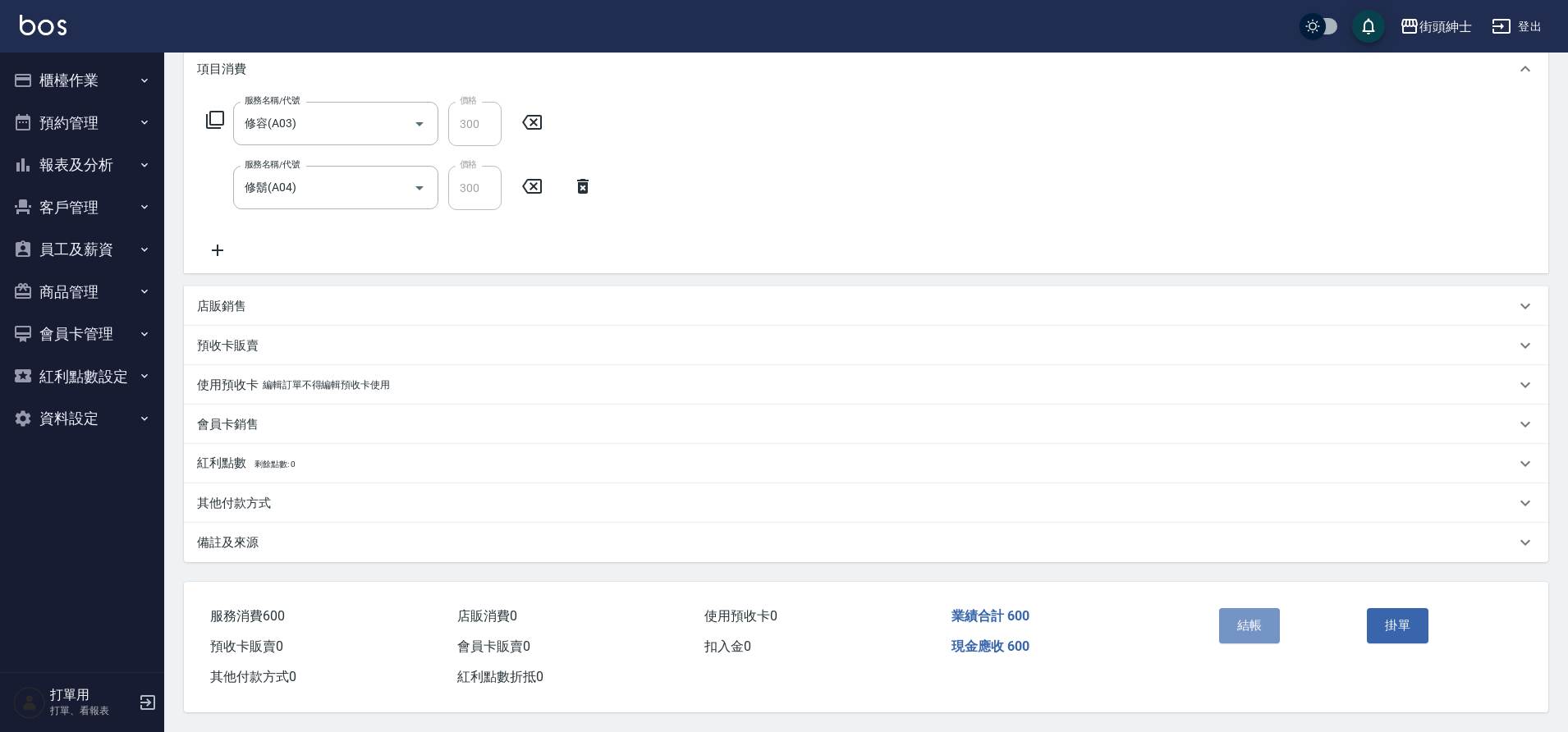
click at [1232, 618] on button "結帳" at bounding box center [1249, 625] width 62 height 35
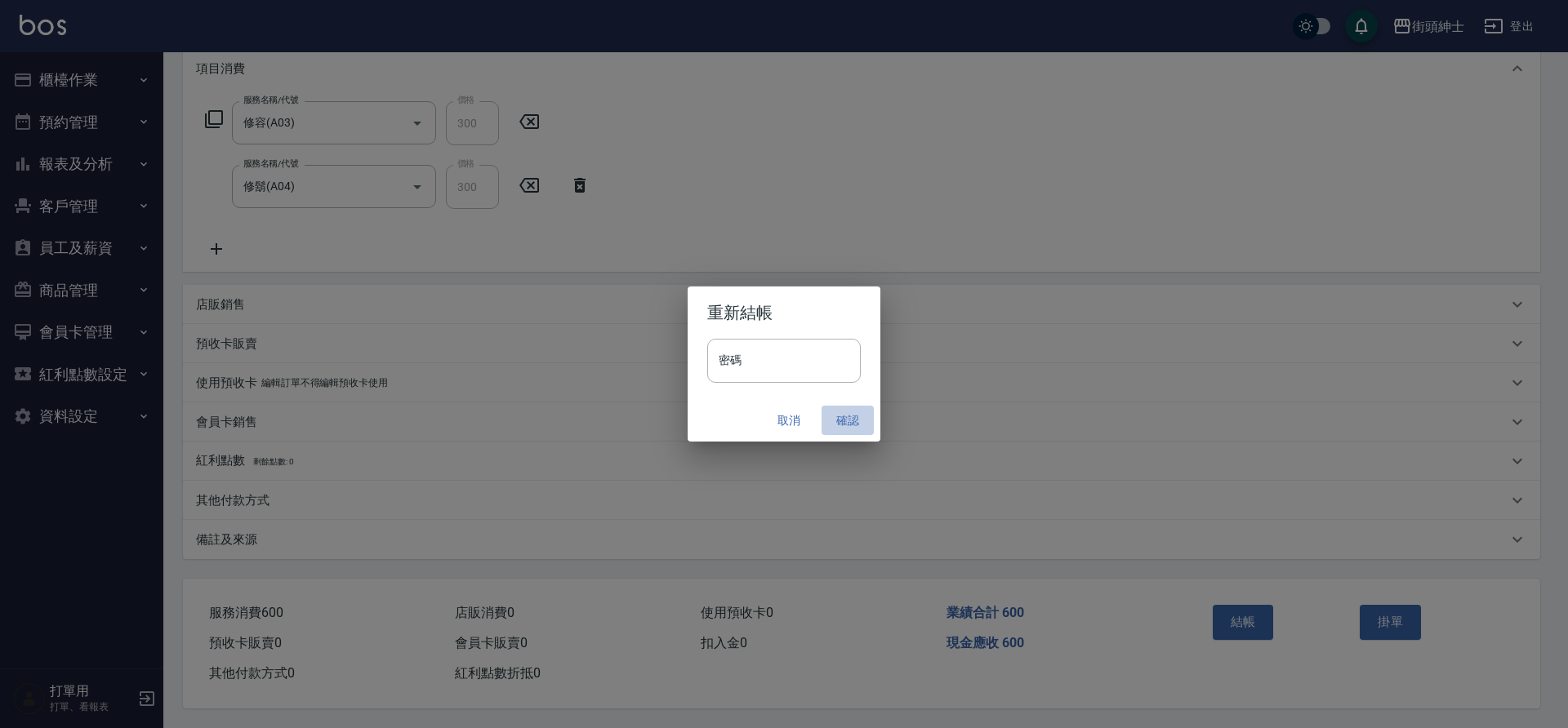
click at [845, 423] on button "確認" at bounding box center [847, 420] width 53 height 30
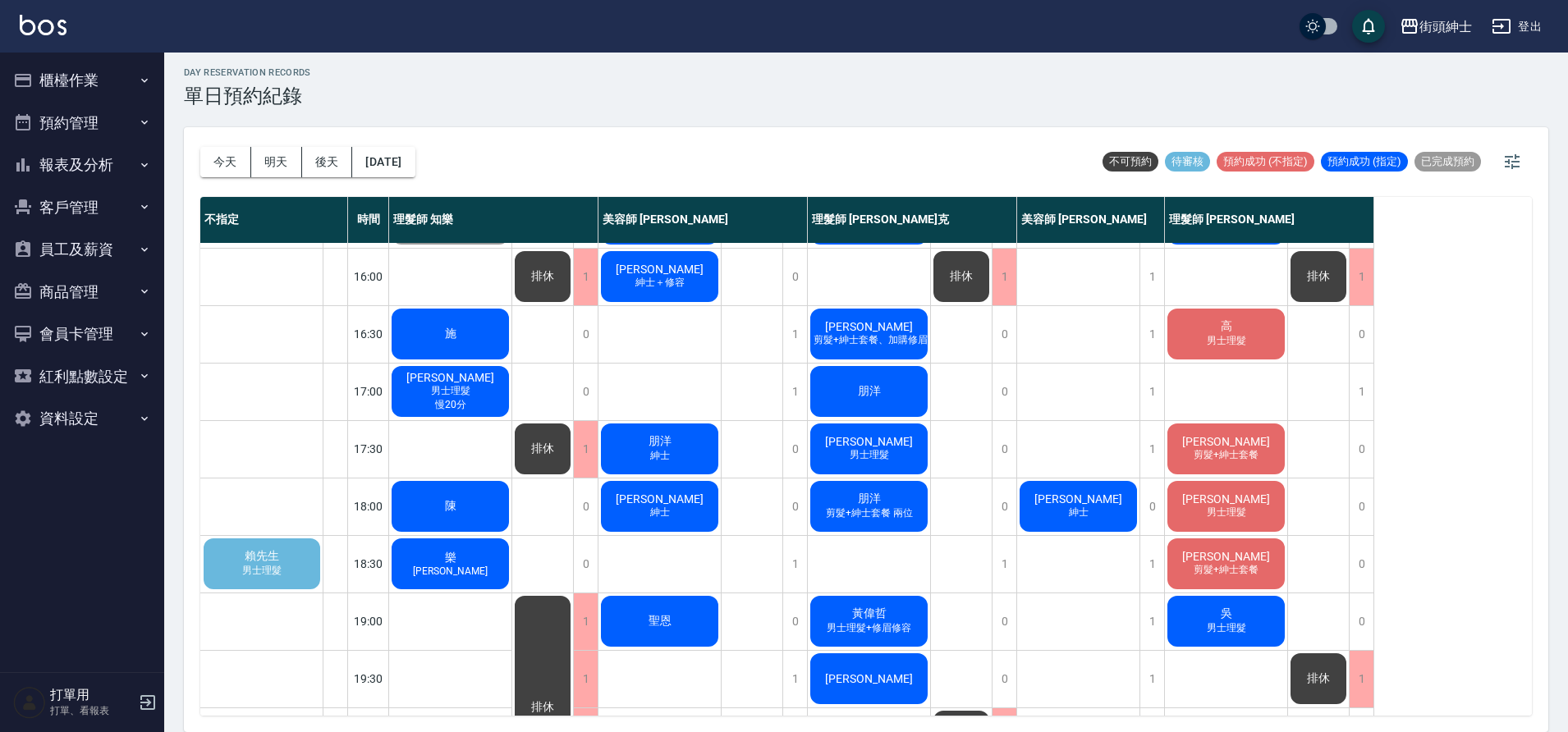
scroll to position [569, 0]
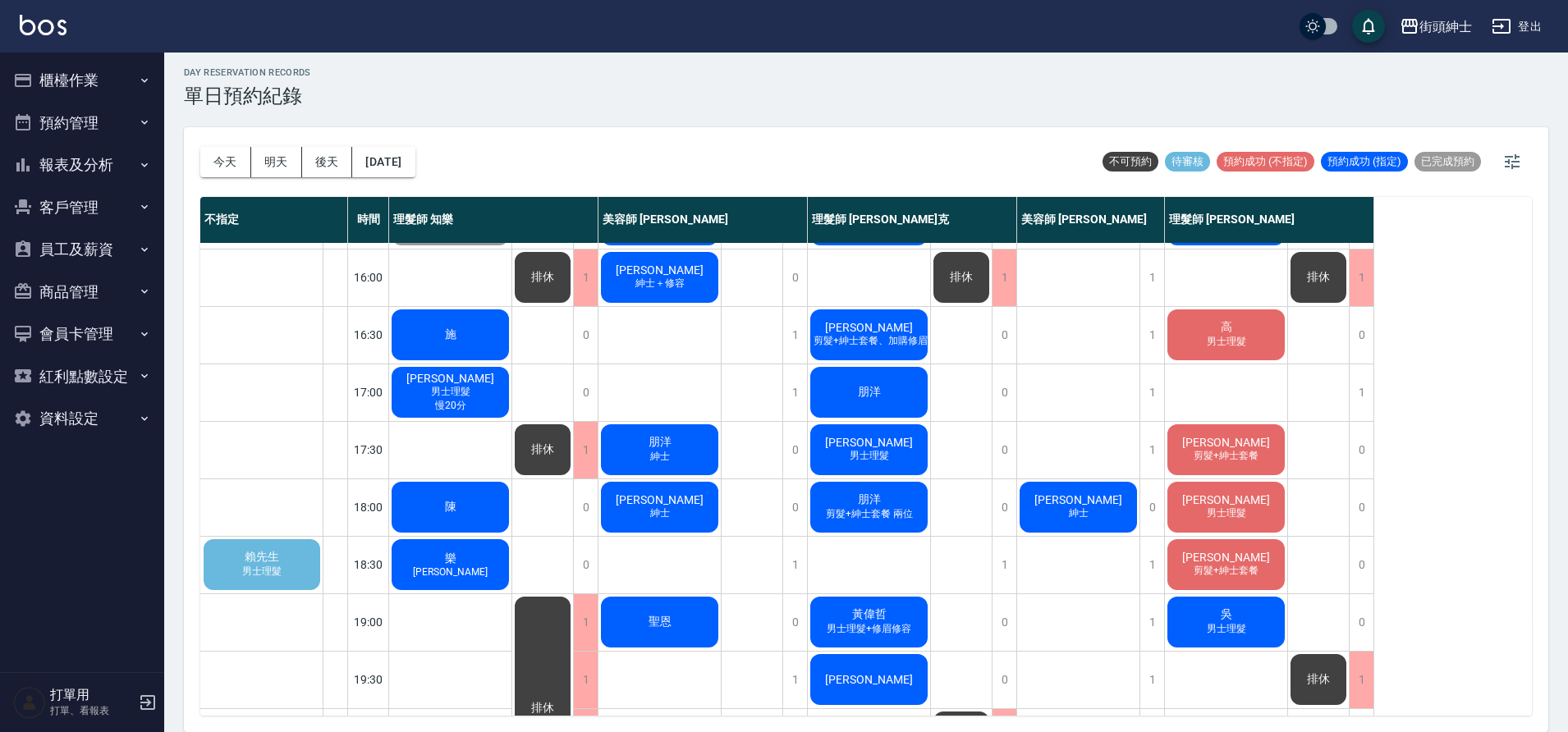
click at [1217, 516] on span "男士理髮" at bounding box center [1225, 513] width 46 height 14
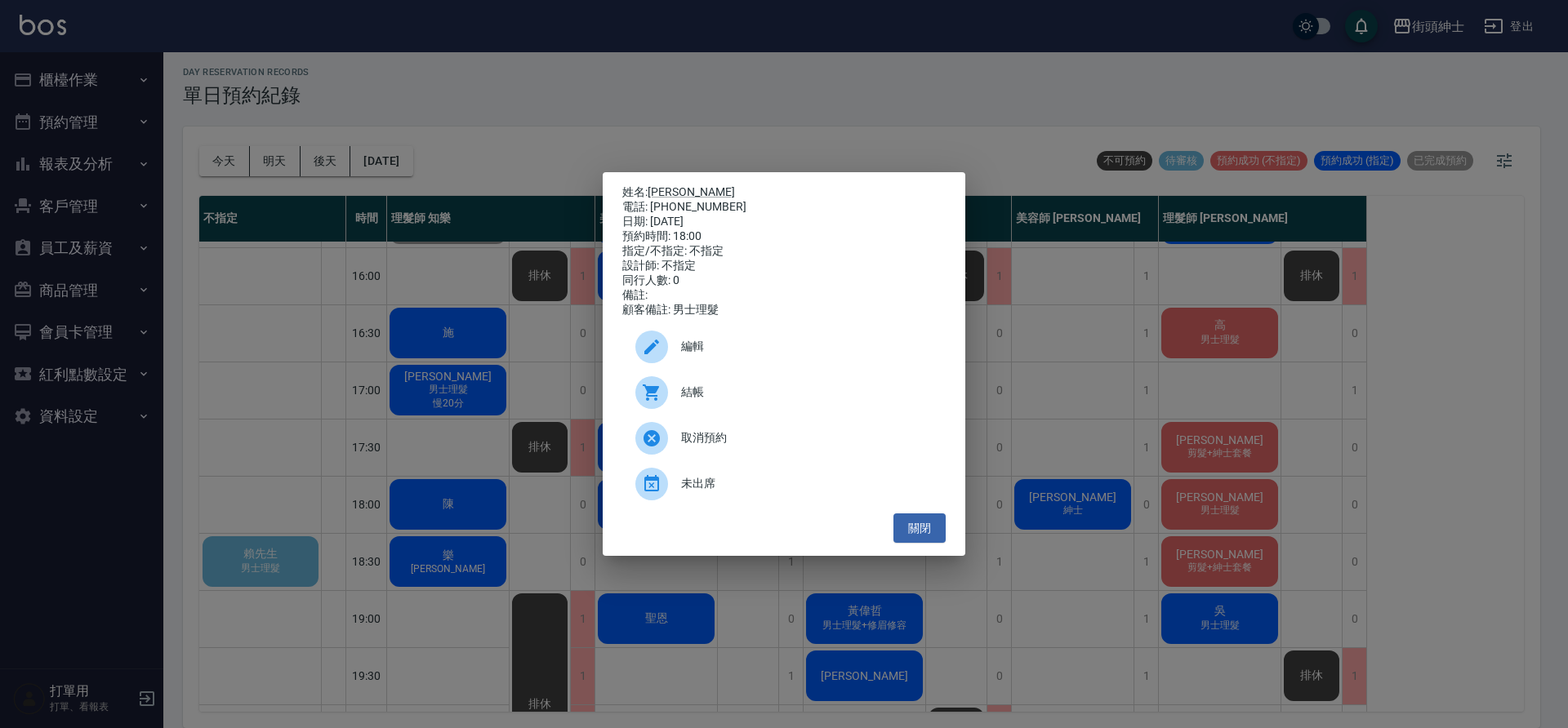
click at [1388, 555] on div "姓名: 鈞翰 電話: 0935329890 日期: 2025/09/19 預約時間: 18:00 指定/不指定: 不指定 設計師: 不指定 同行人數: 0 備…" at bounding box center [784, 364] width 1568 height 728
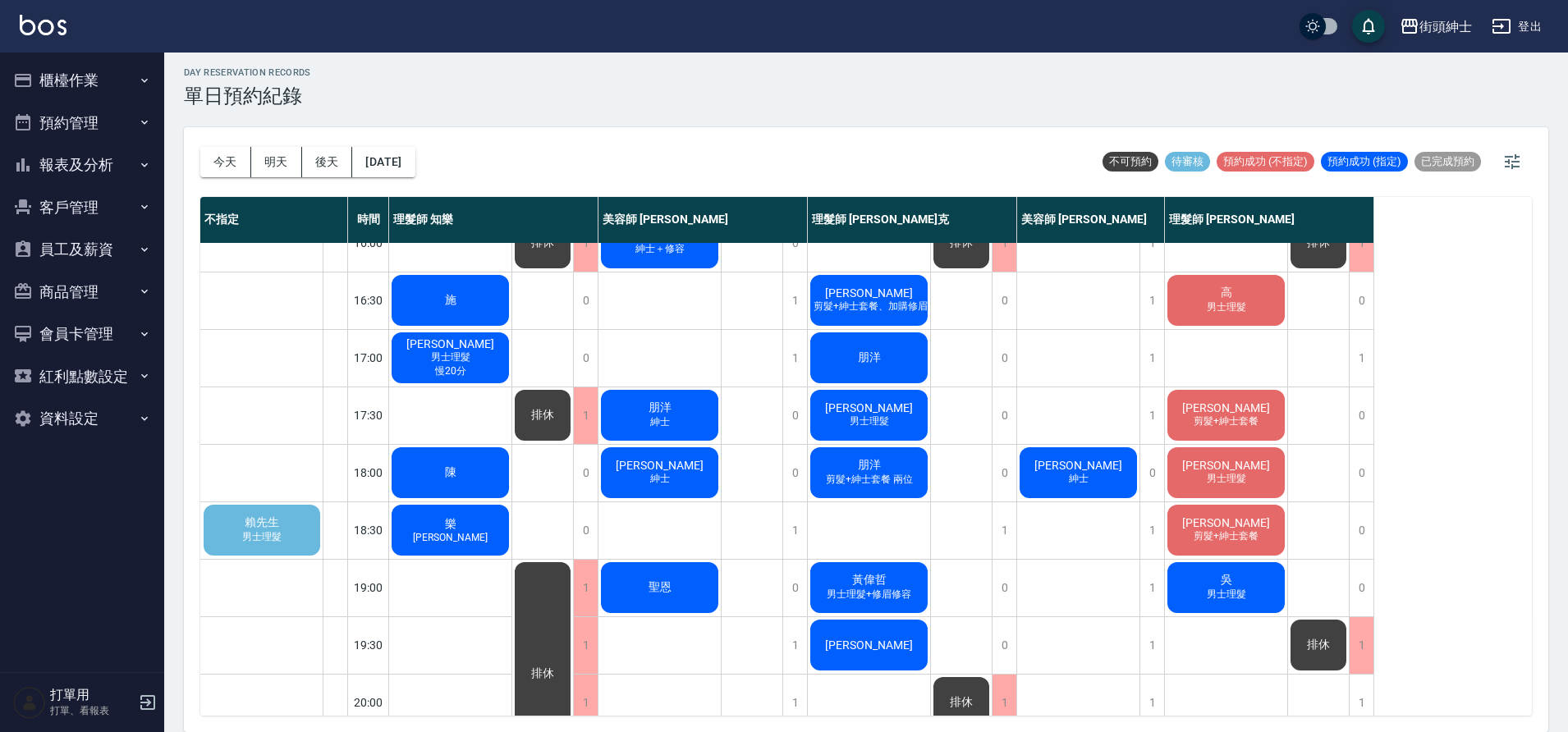
scroll to position [613, 0]
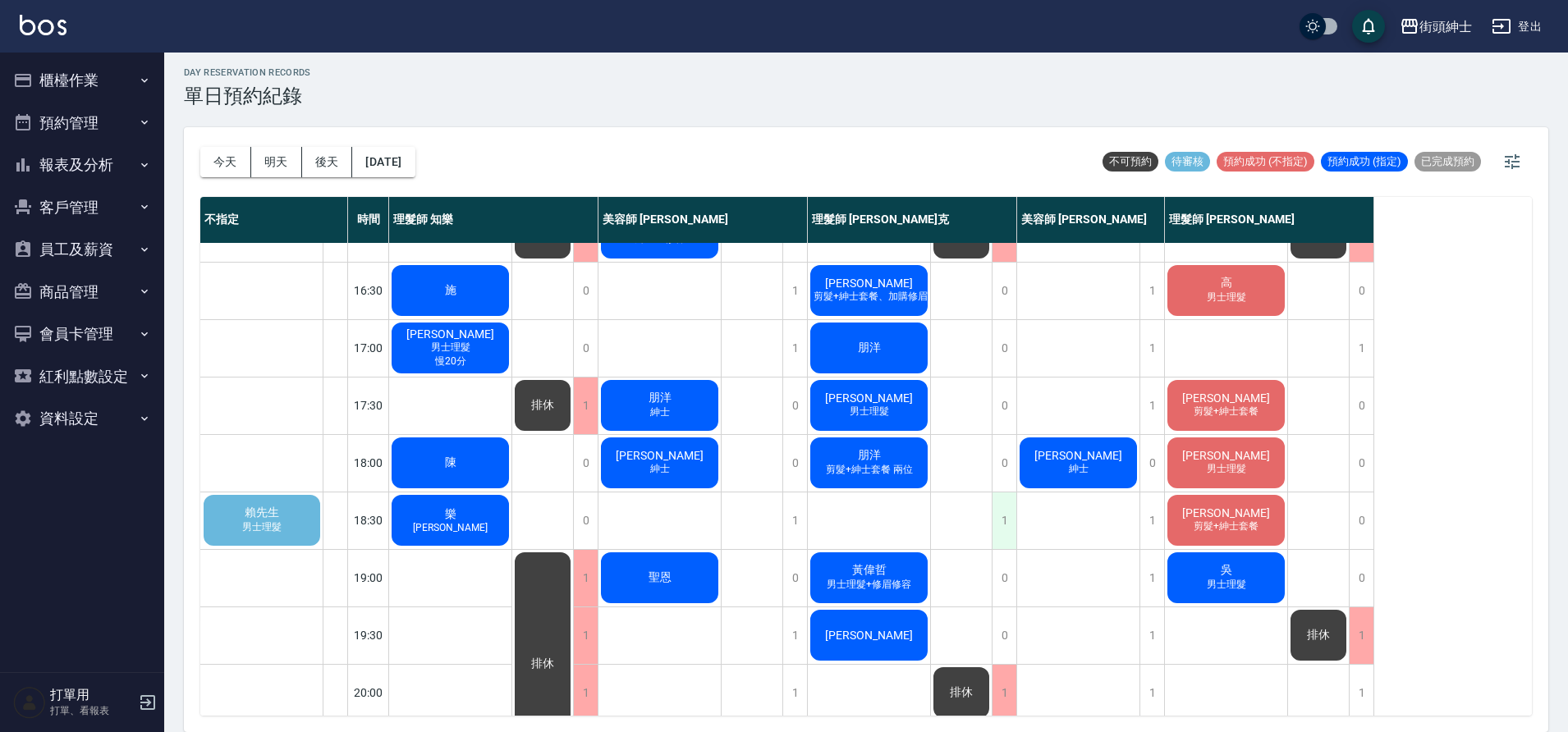
click at [1003, 520] on div "1" at bounding box center [1003, 520] width 24 height 56
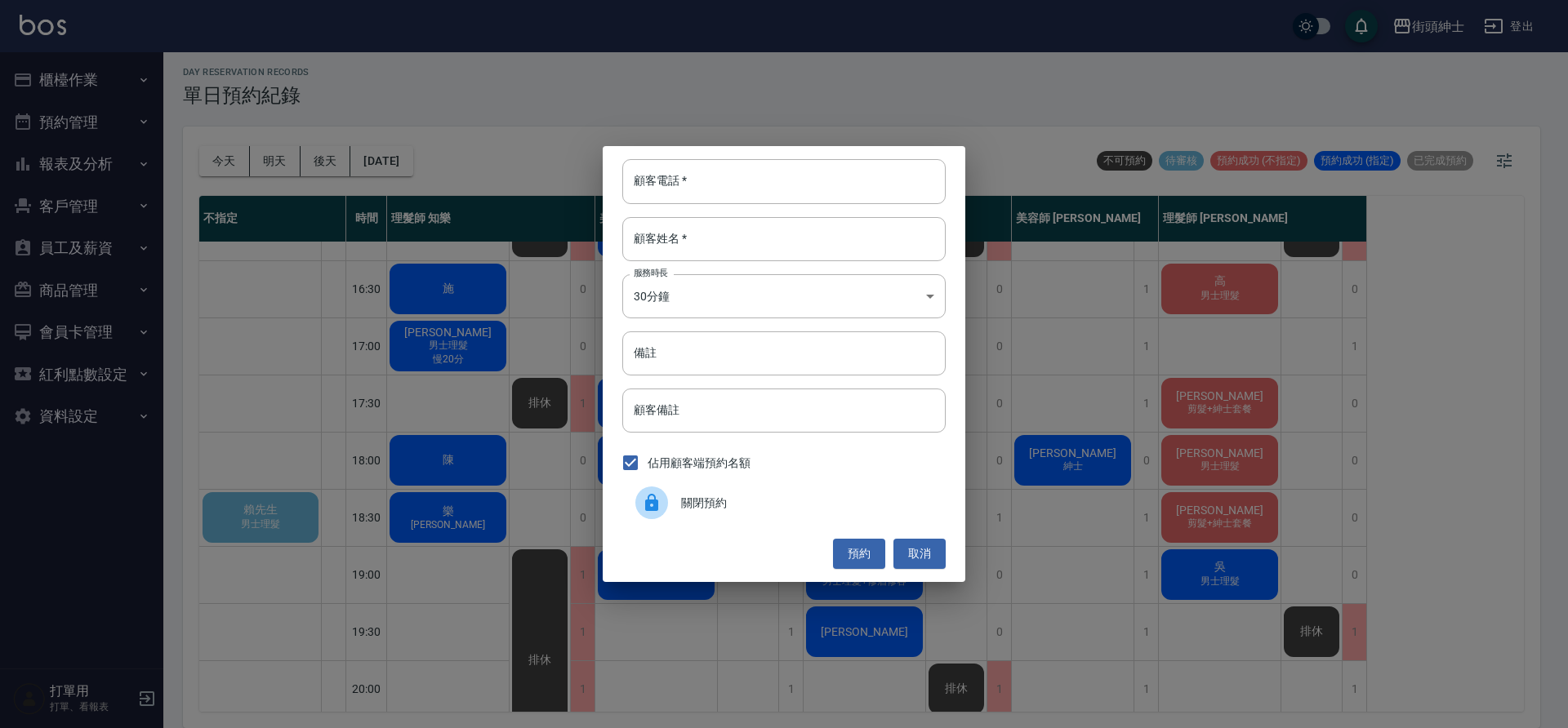
click at [1139, 532] on div "顧客電話   * 顧客電話   * 顧客姓名   * 顧客姓名   * 服務時長 30分鐘 1 服務時長 備註 備註 顧客備註 顧客備註 佔用顧客端預約名額 …" at bounding box center [784, 364] width 1568 height 728
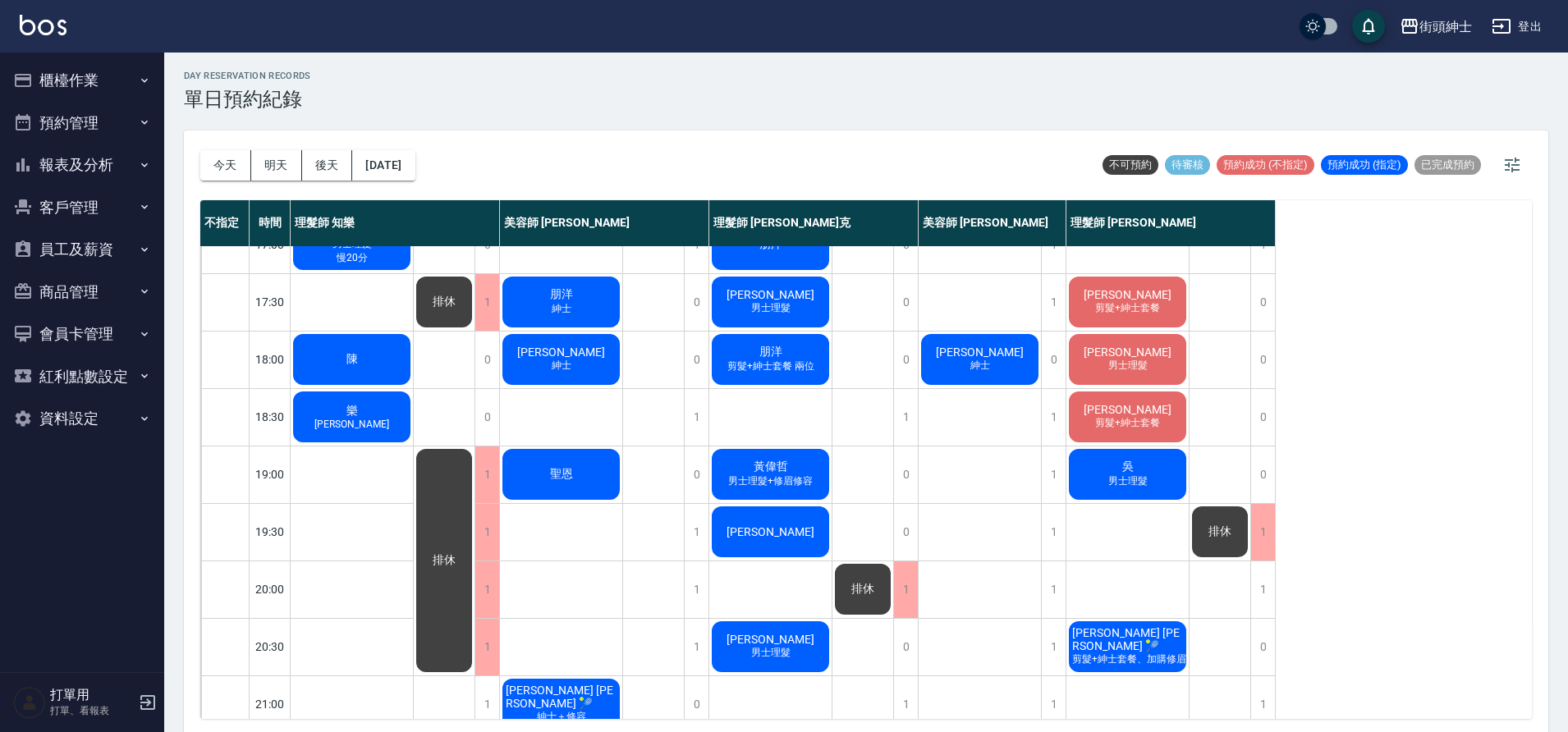
scroll to position [718, 0]
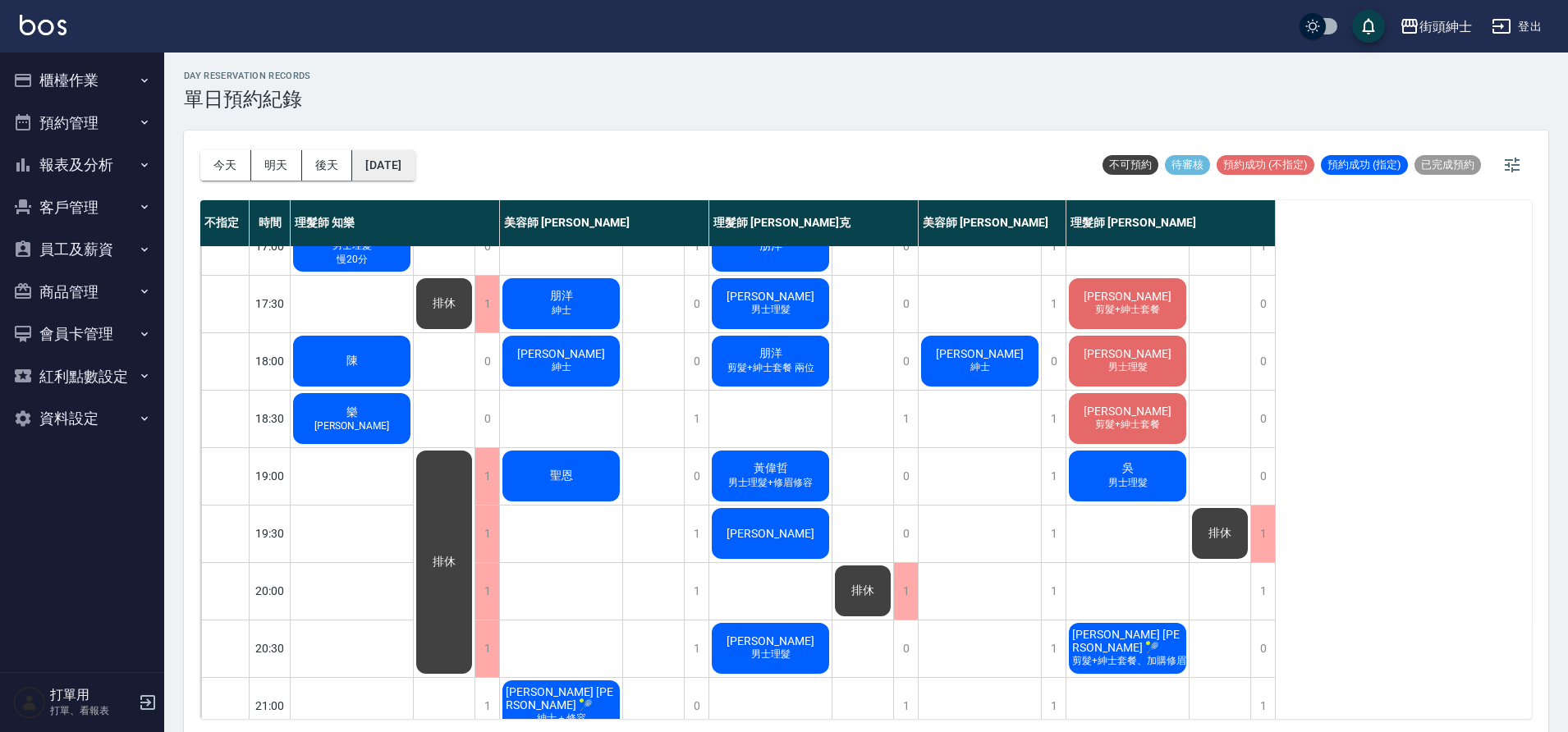
click at [385, 169] on button "[DATE]" at bounding box center [383, 165] width 62 height 30
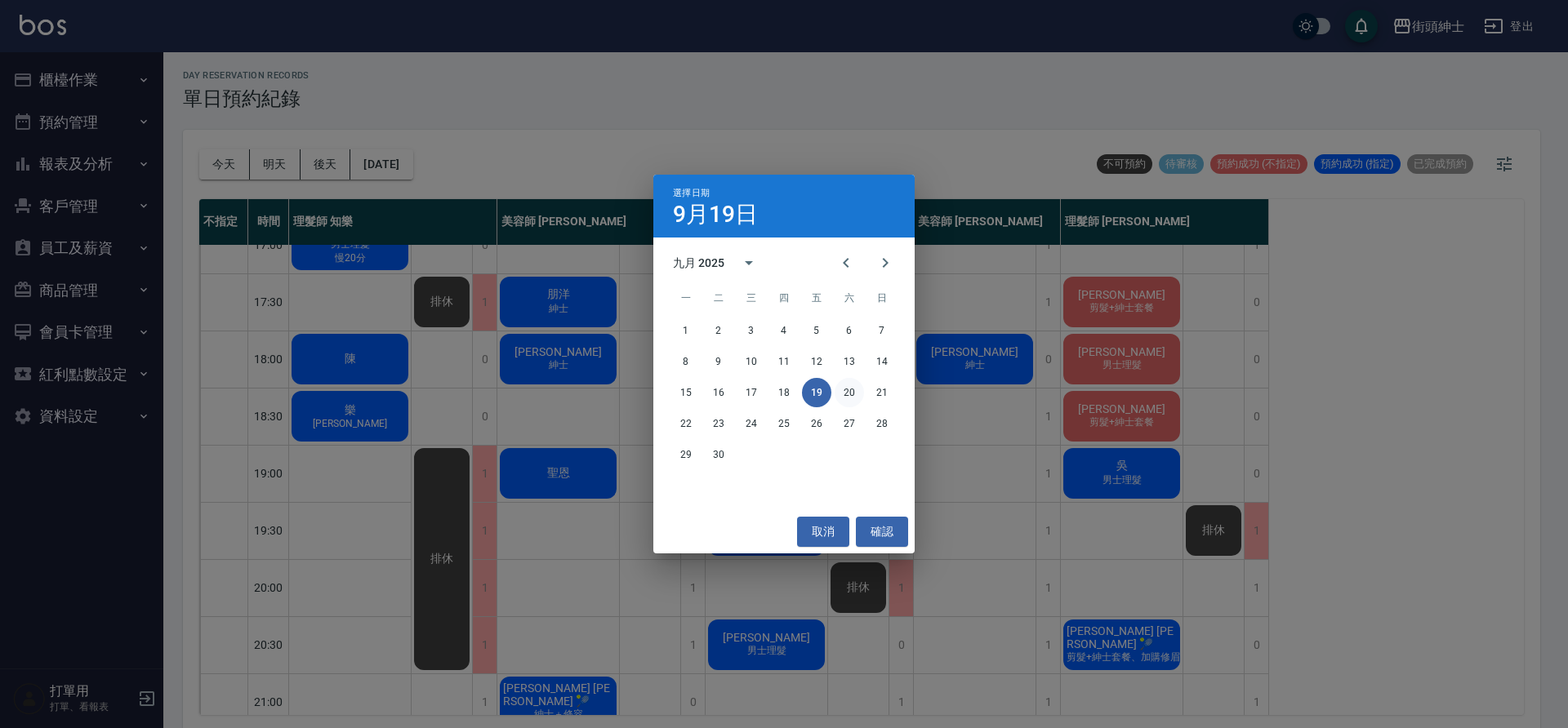
click at [850, 398] on button "20" at bounding box center [849, 392] width 29 height 29
click at [850, 398] on div at bounding box center [784, 364] width 1568 height 728
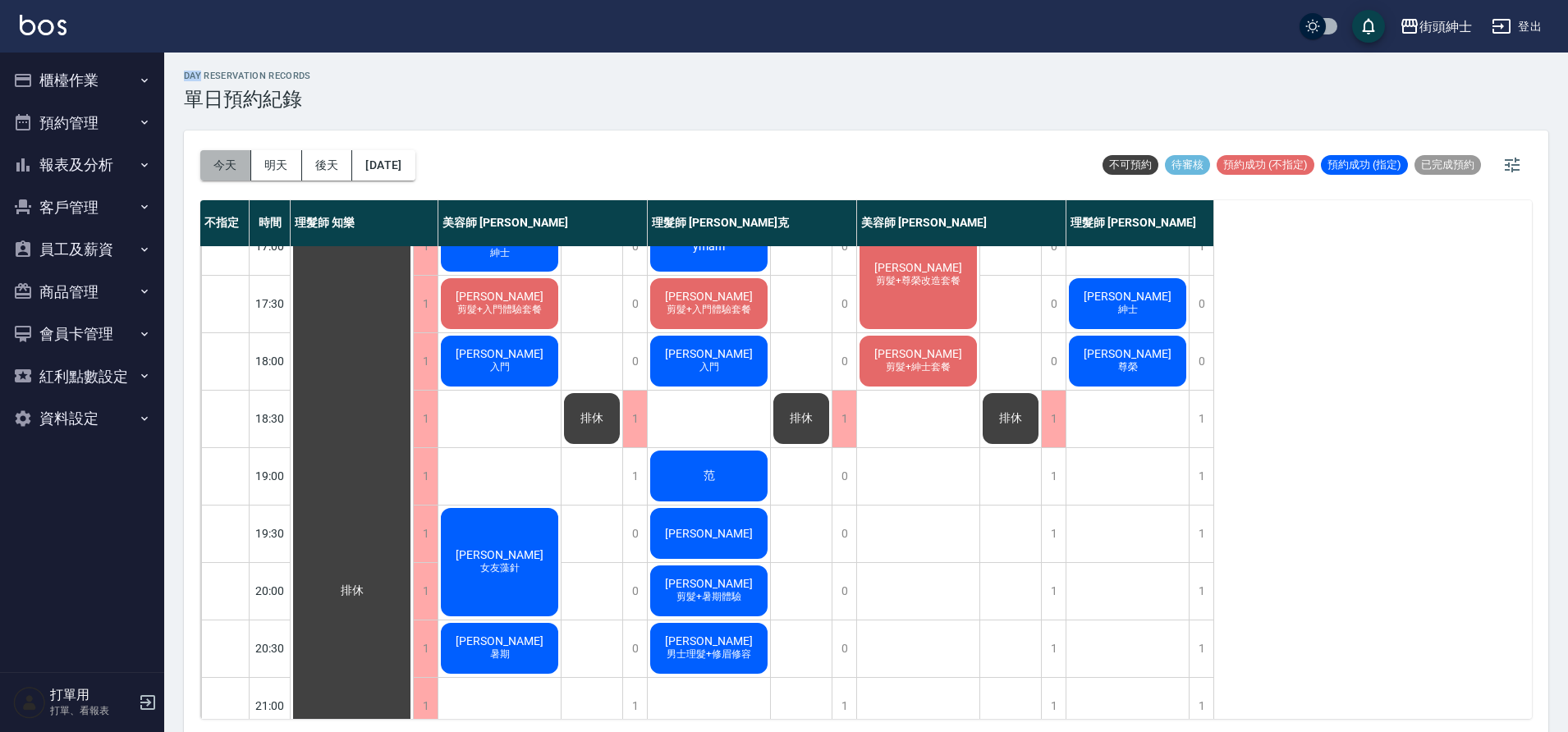
click at [243, 167] on button "今天" at bounding box center [225, 165] width 51 height 30
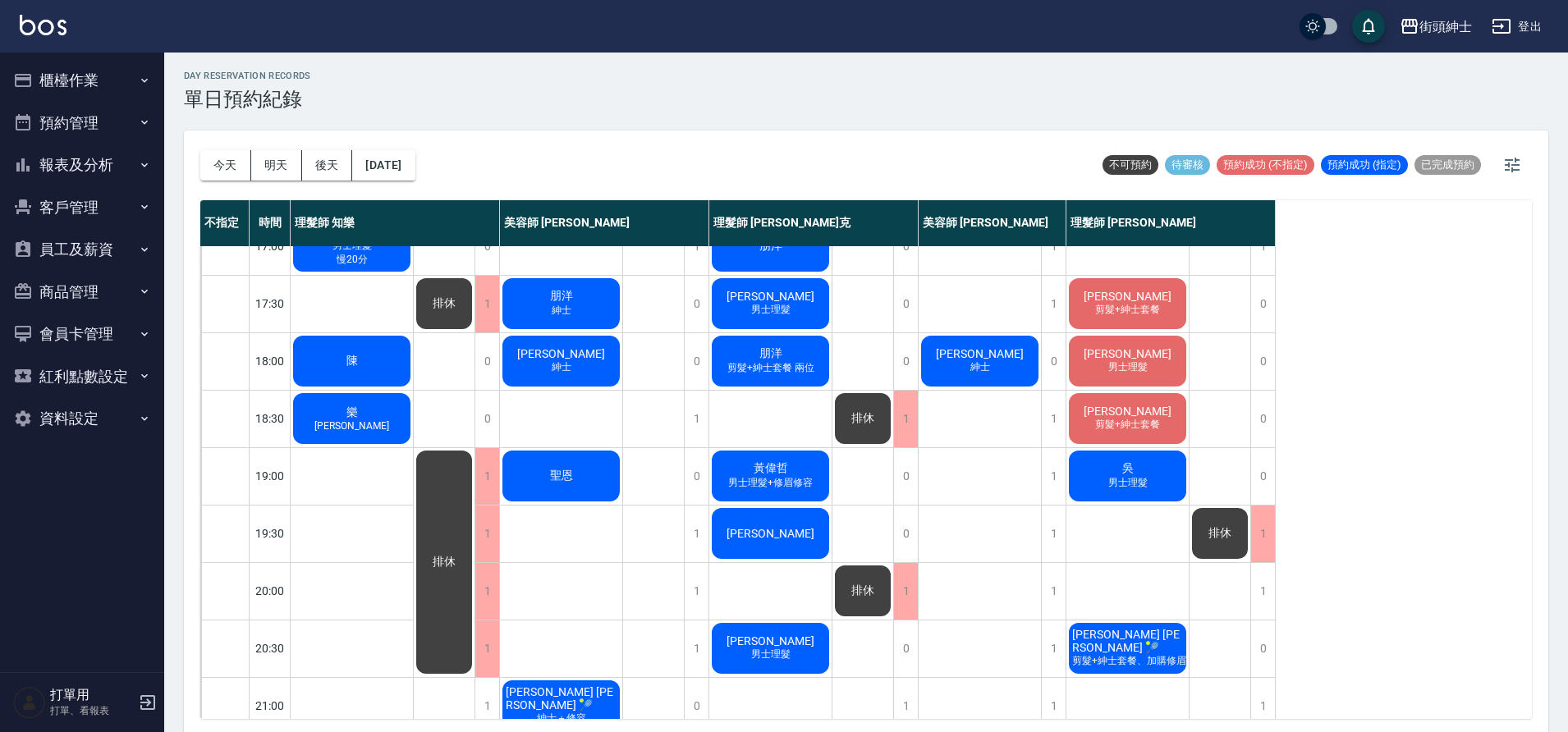
click at [578, 360] on span "[PERSON_NAME]" at bounding box center [560, 353] width 95 height 13
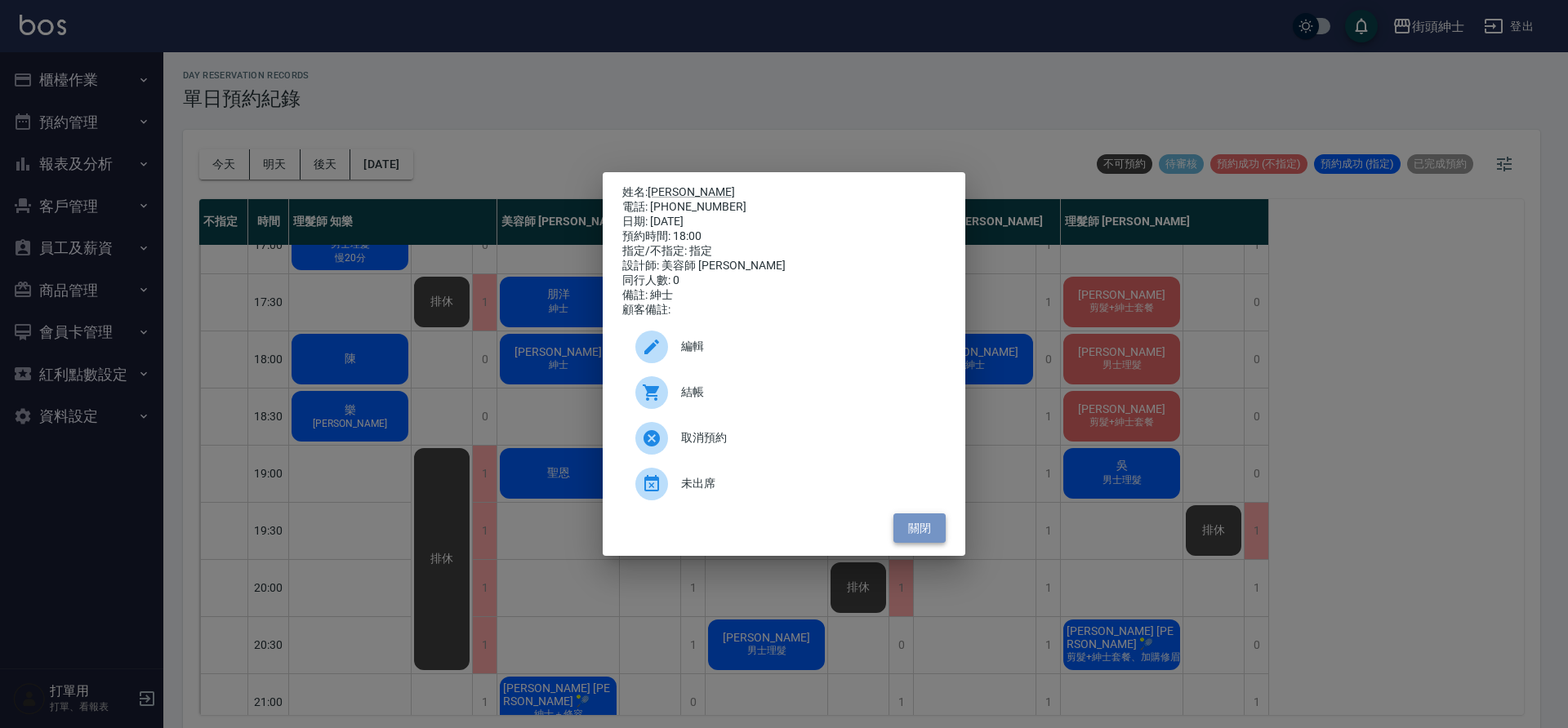
click at [930, 537] on button "關閉" at bounding box center [919, 528] width 53 height 30
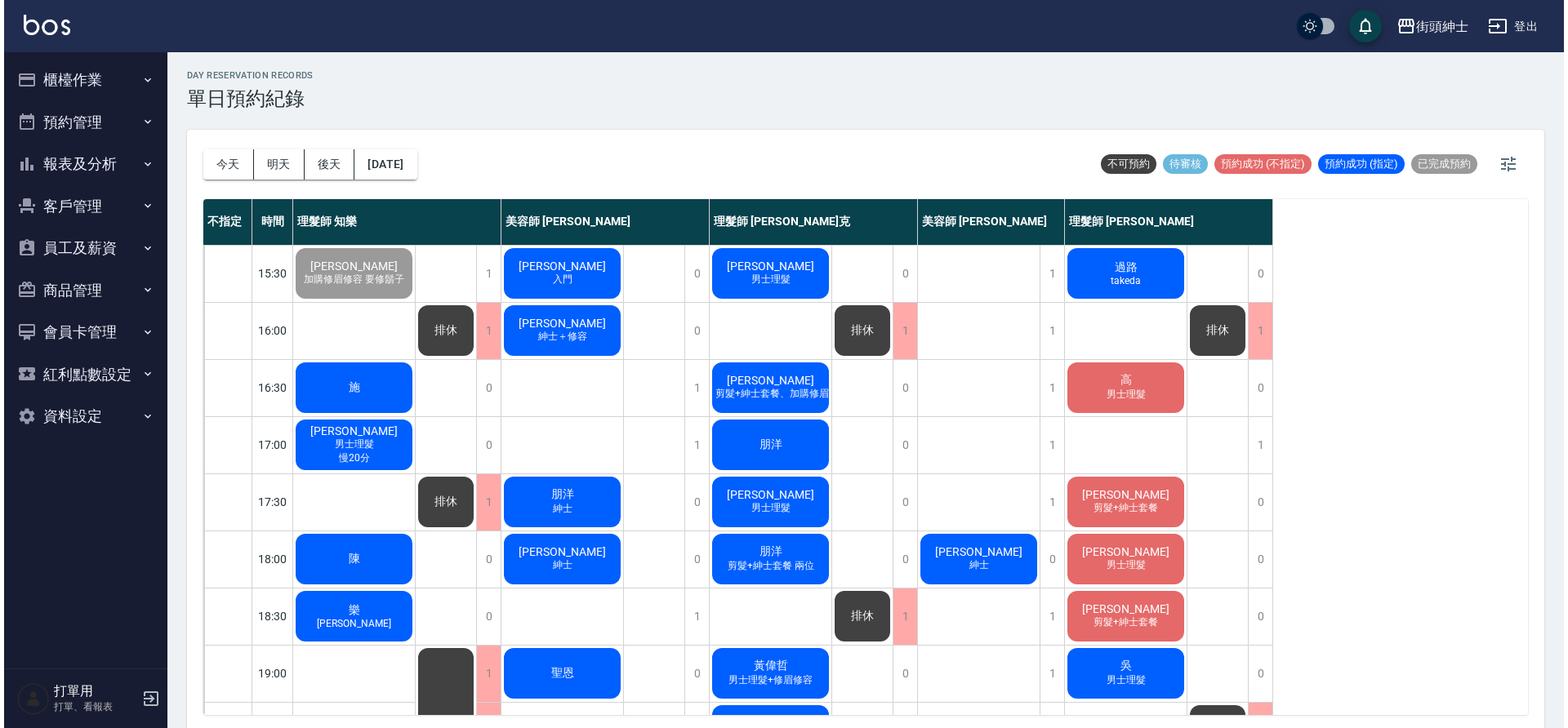
scroll to position [517, 0]
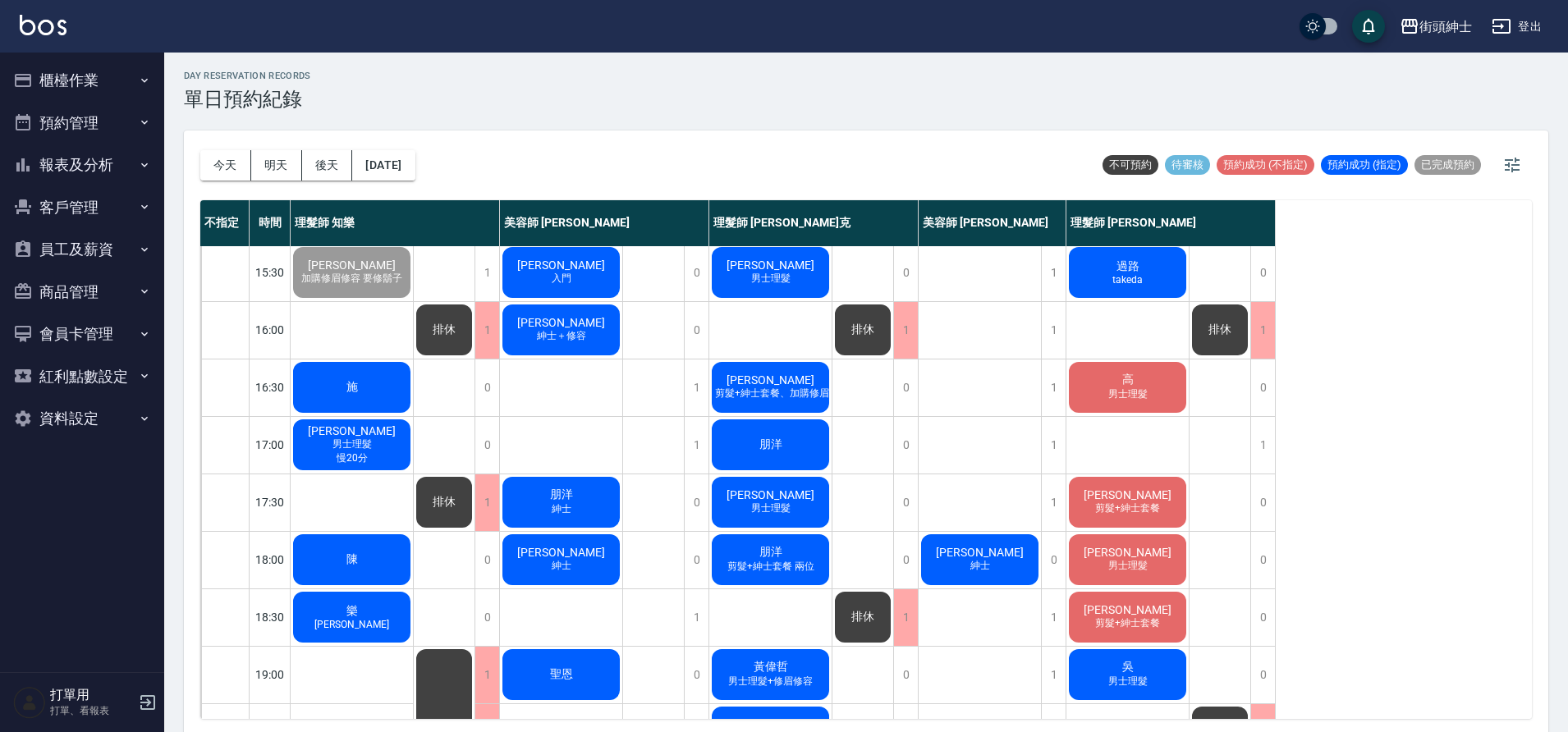
click at [391, 376] on div "施" at bounding box center [351, 388] width 122 height 56
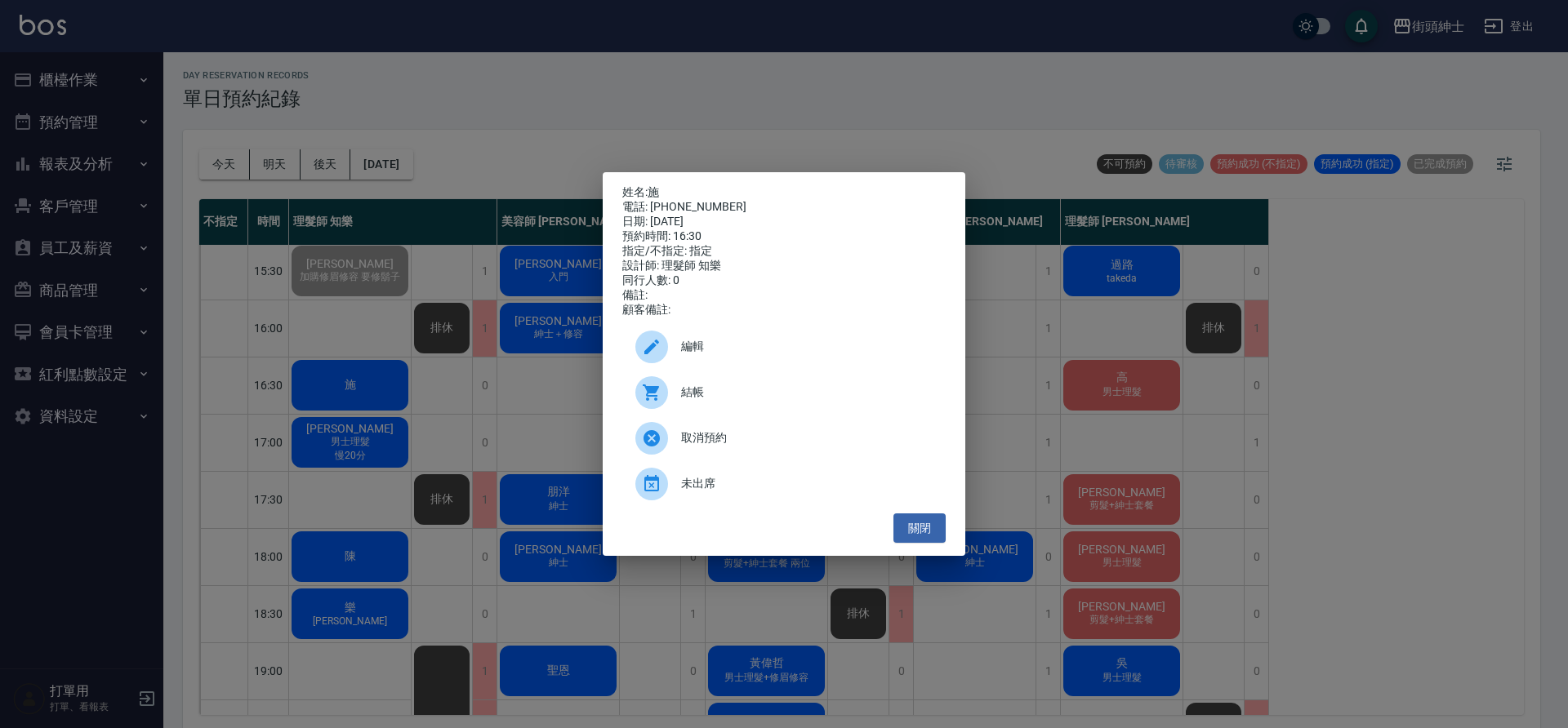
click at [702, 401] on span "結帳" at bounding box center [806, 392] width 251 height 17
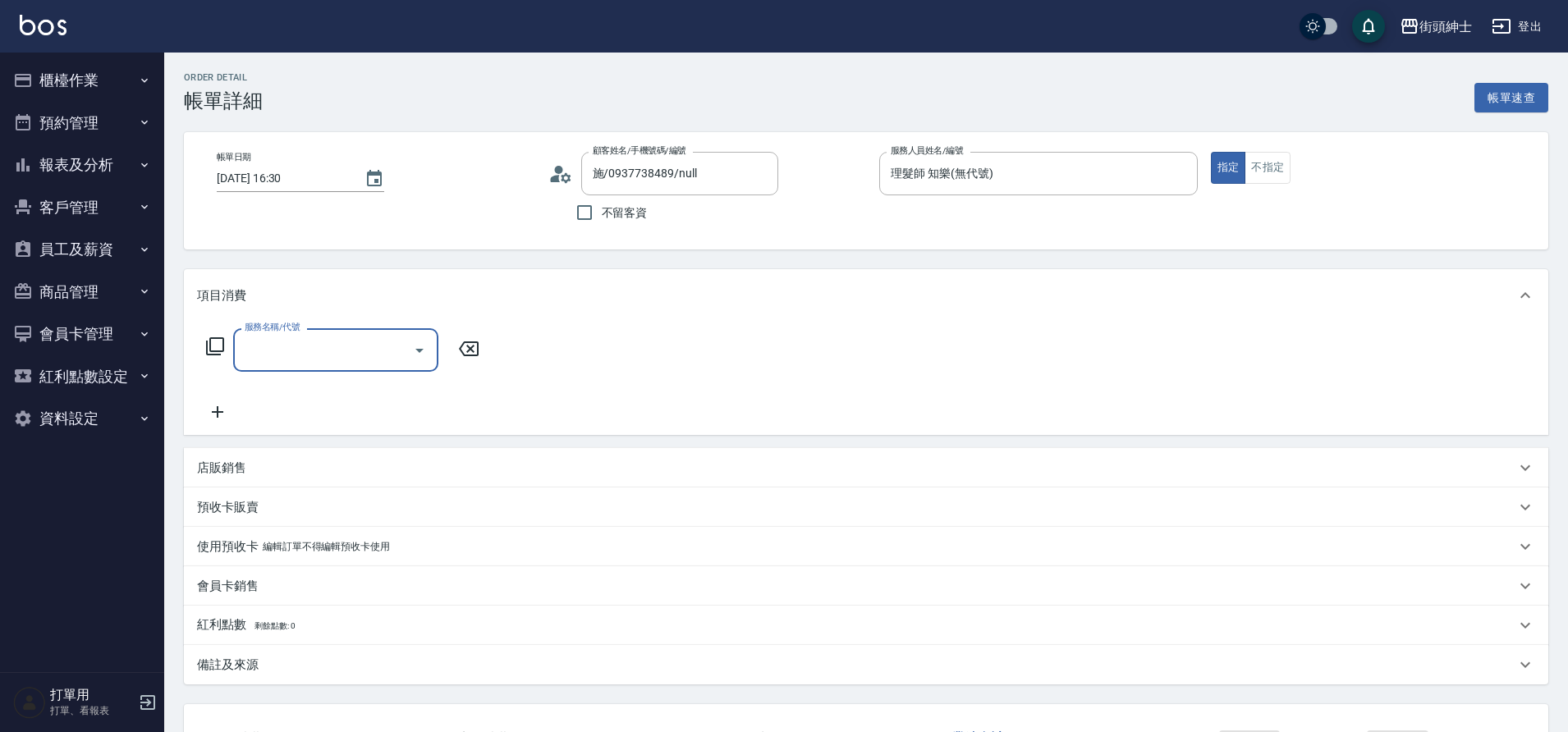
click at [317, 350] on input "服務名稱/代號" at bounding box center [323, 350] width 166 height 29
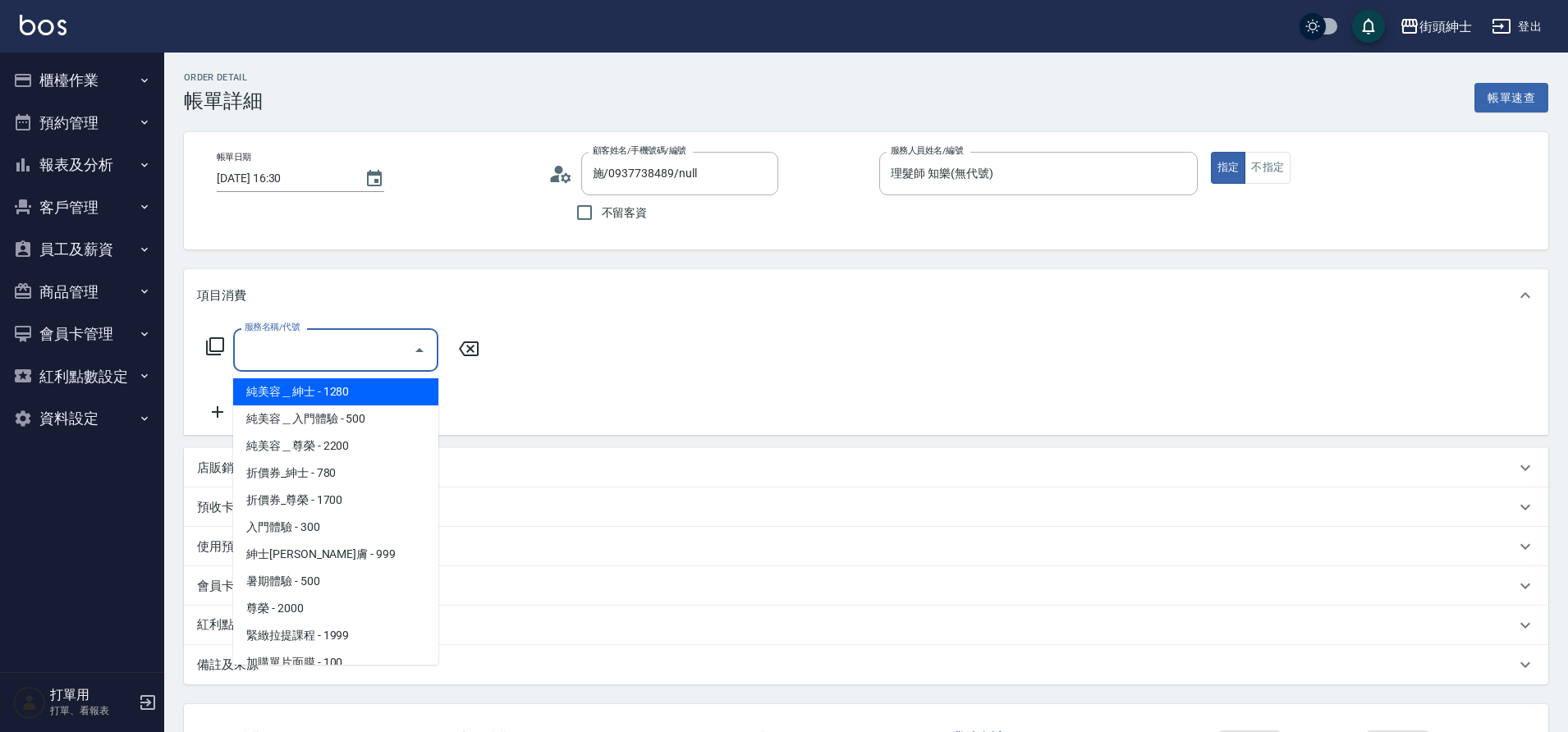
scroll to position [127, 0]
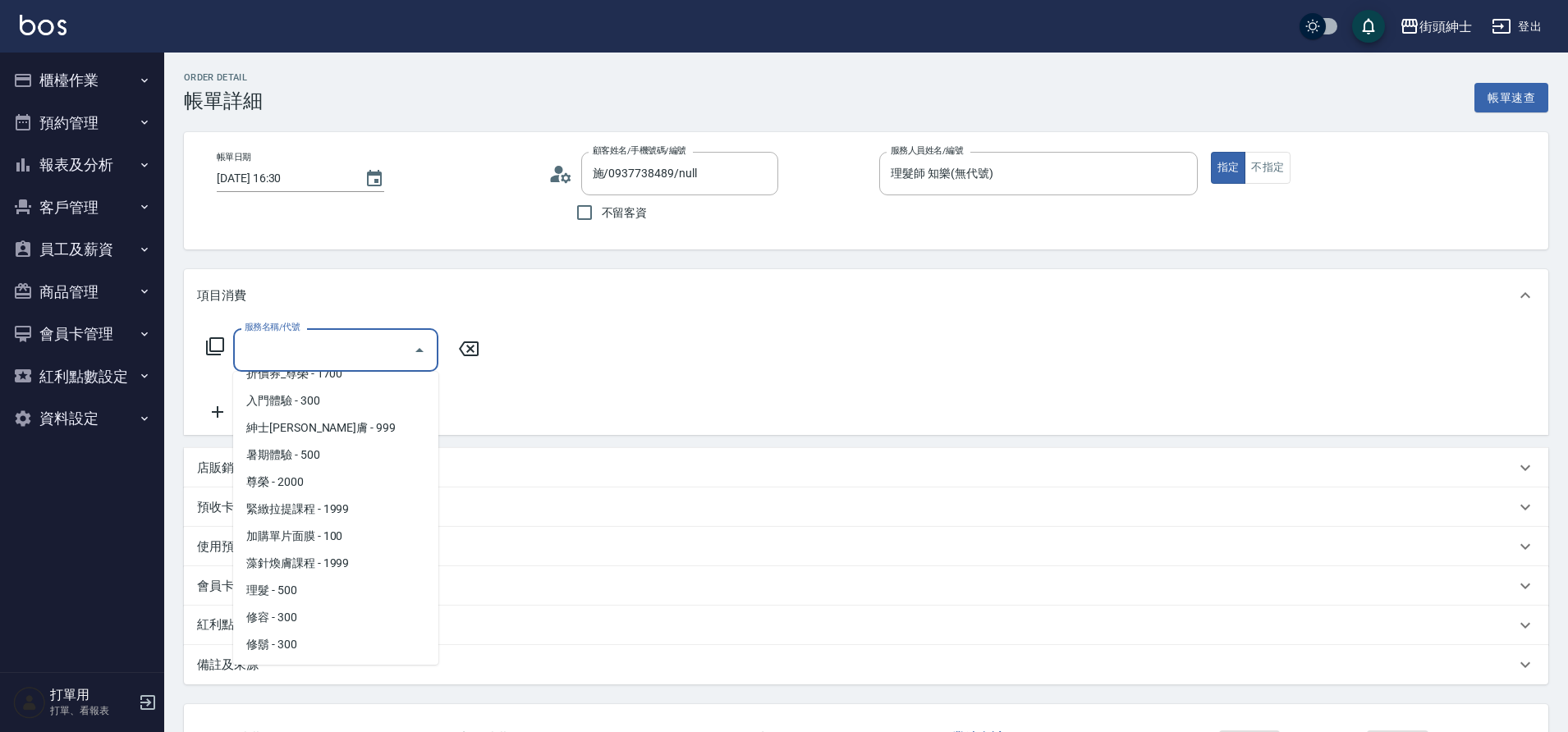
click at [294, 591] on span "理髮 - 500" at bounding box center [336, 590] width 206 height 27
type input "理髮(A02)"
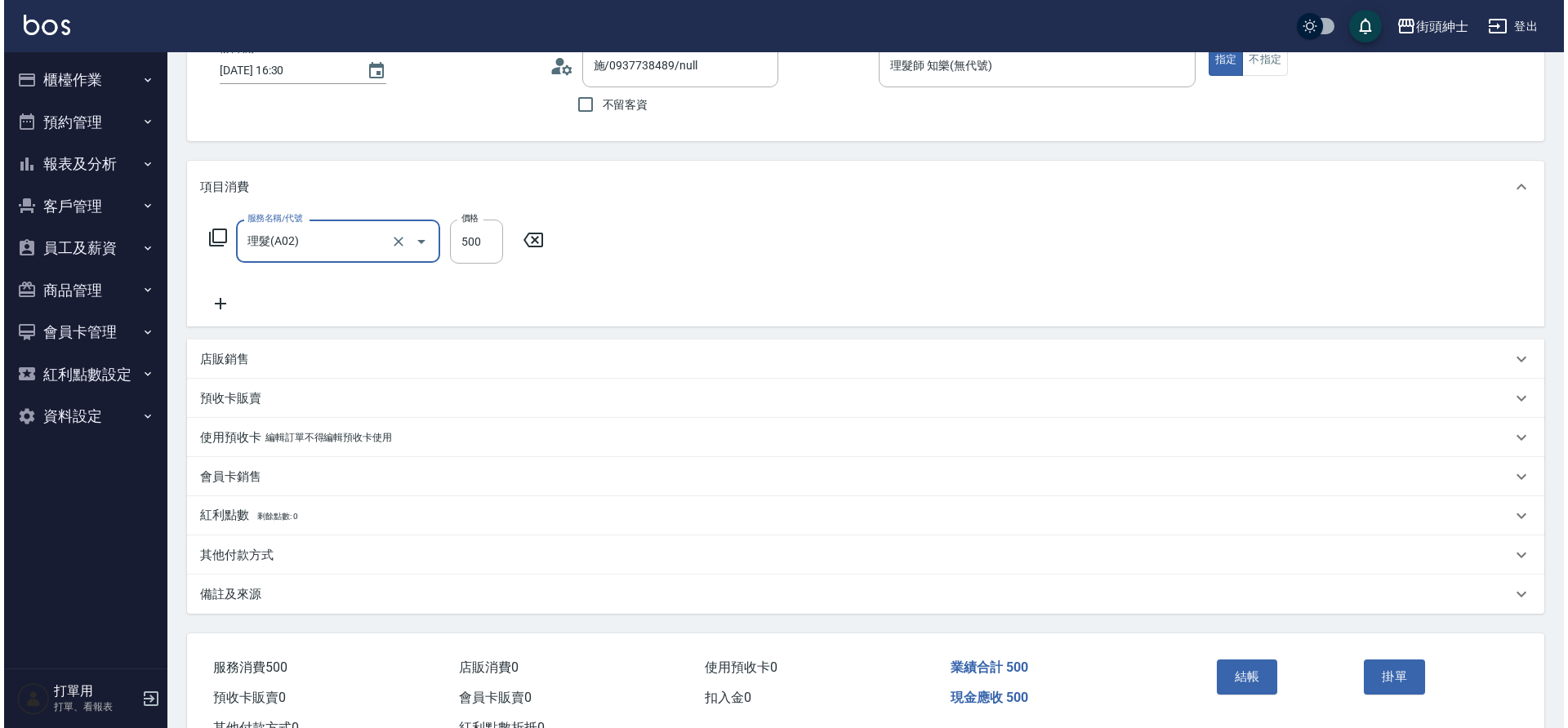
scroll to position [169, 0]
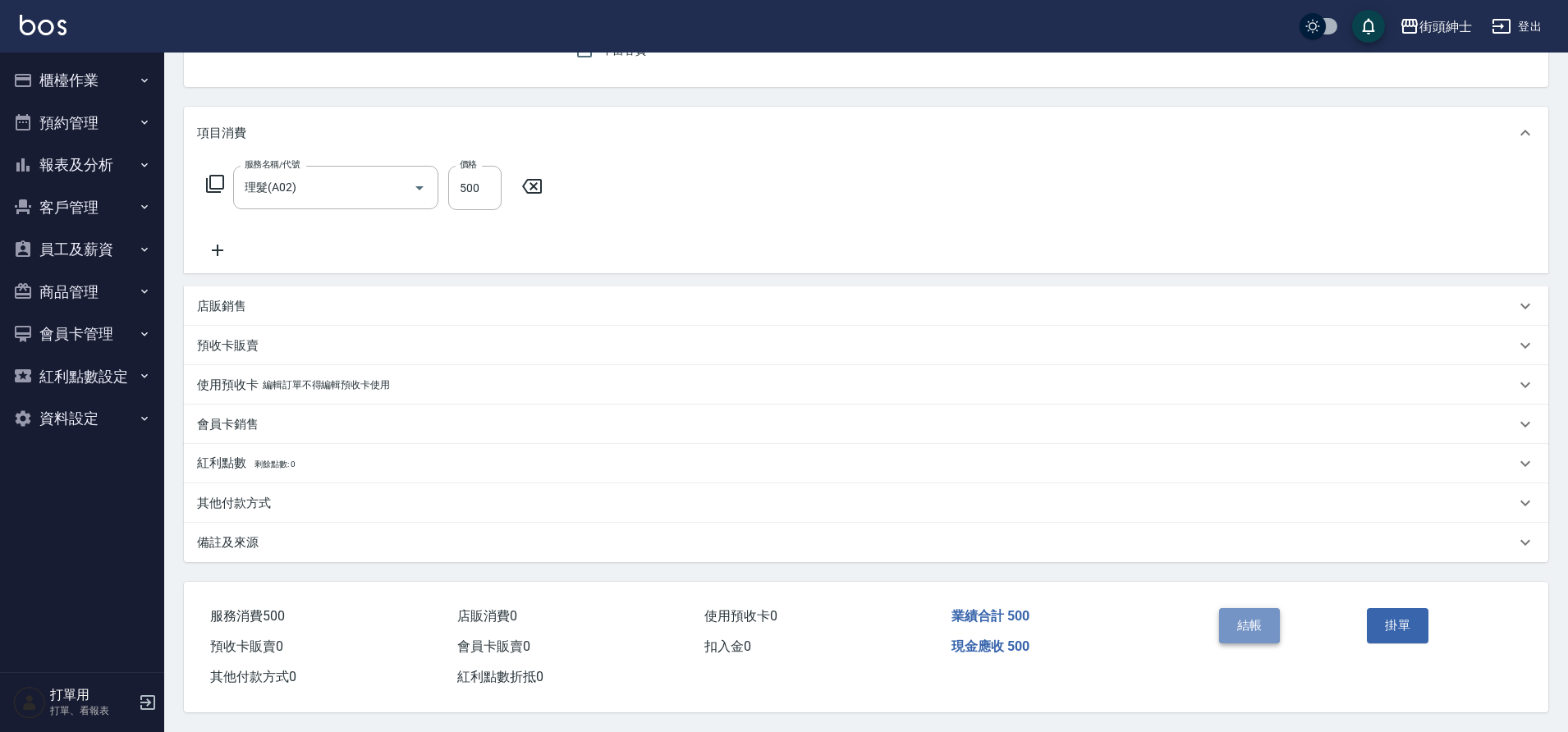
drag, startPoint x: 0, startPoint y: 0, endPoint x: 1272, endPoint y: 617, distance: 1413.7
click at [1272, 617] on button "結帳" at bounding box center [1249, 625] width 62 height 35
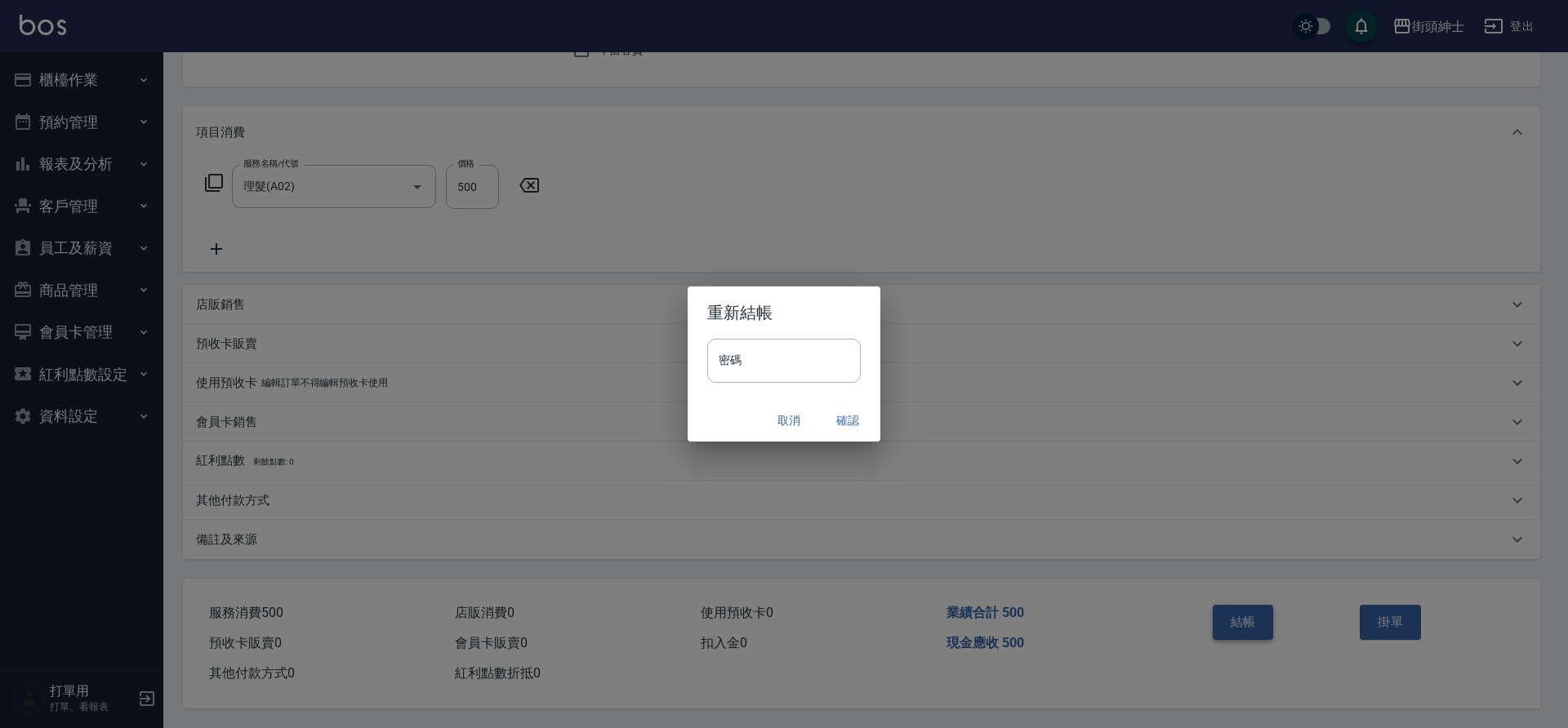
click at [848, 436] on div "取消 確認" at bounding box center [784, 421] width 192 height 43
click at [847, 418] on button "確認" at bounding box center [847, 420] width 53 height 30
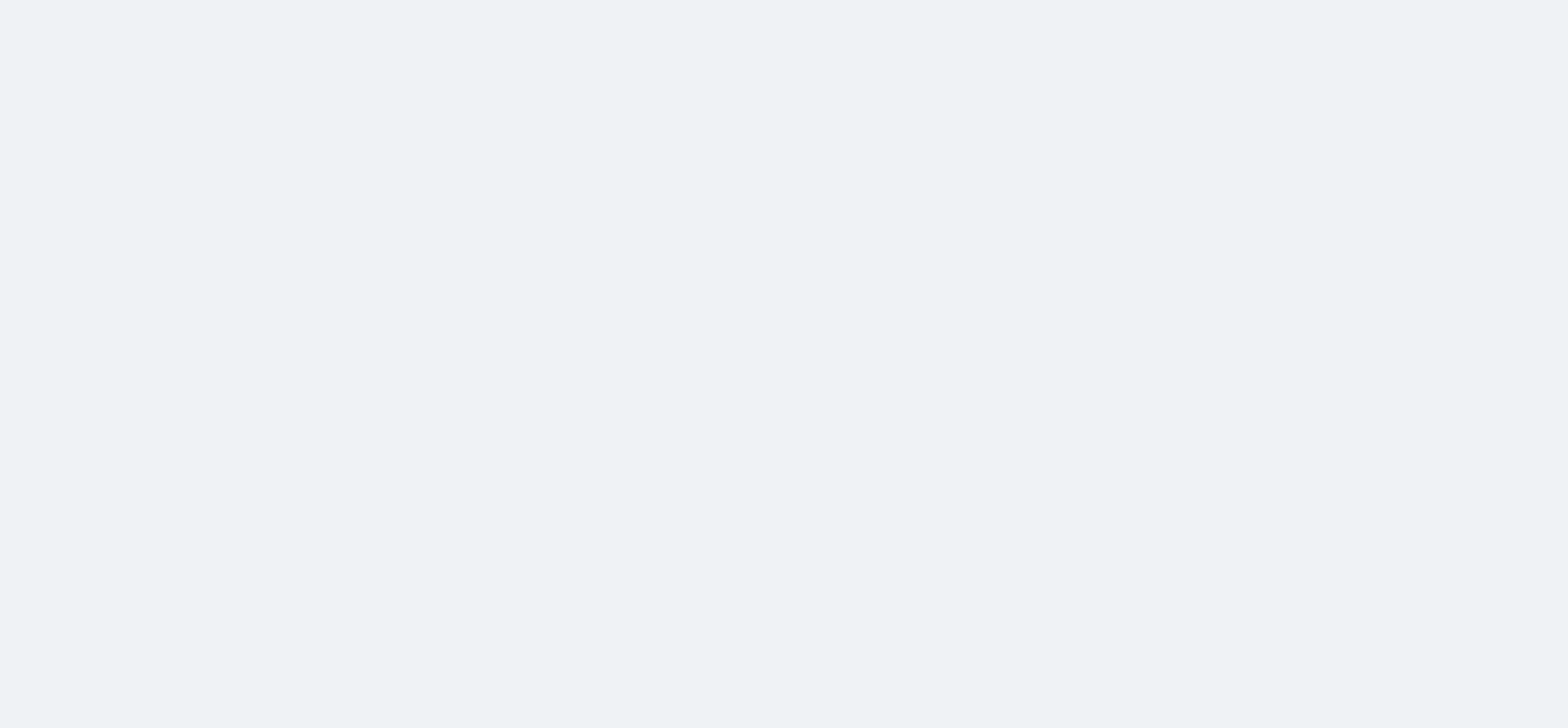
click at [1066, 0] on html at bounding box center [784, 0] width 1568 height 0
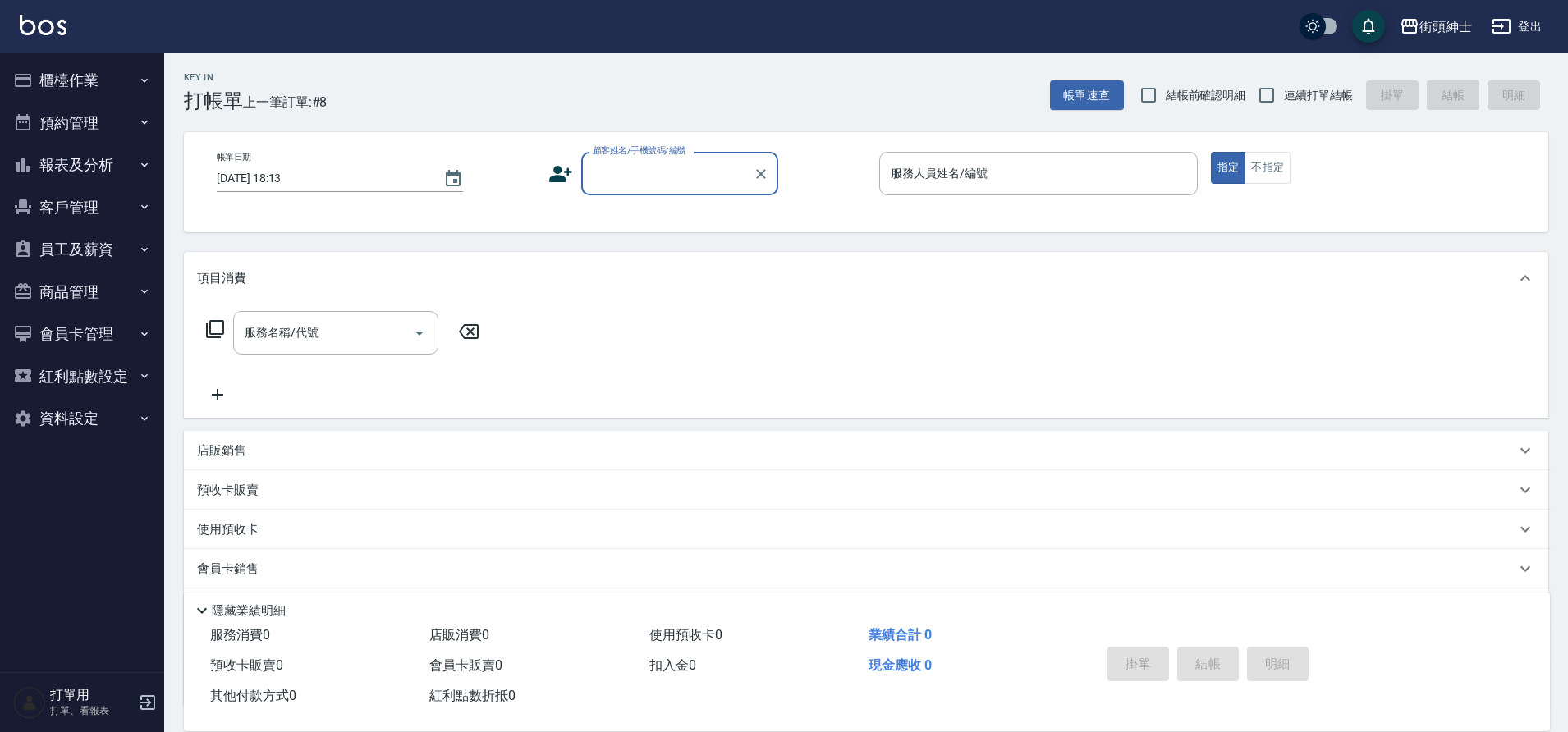
click at [112, 199] on button "客戶管理" at bounding box center [82, 207] width 151 height 42
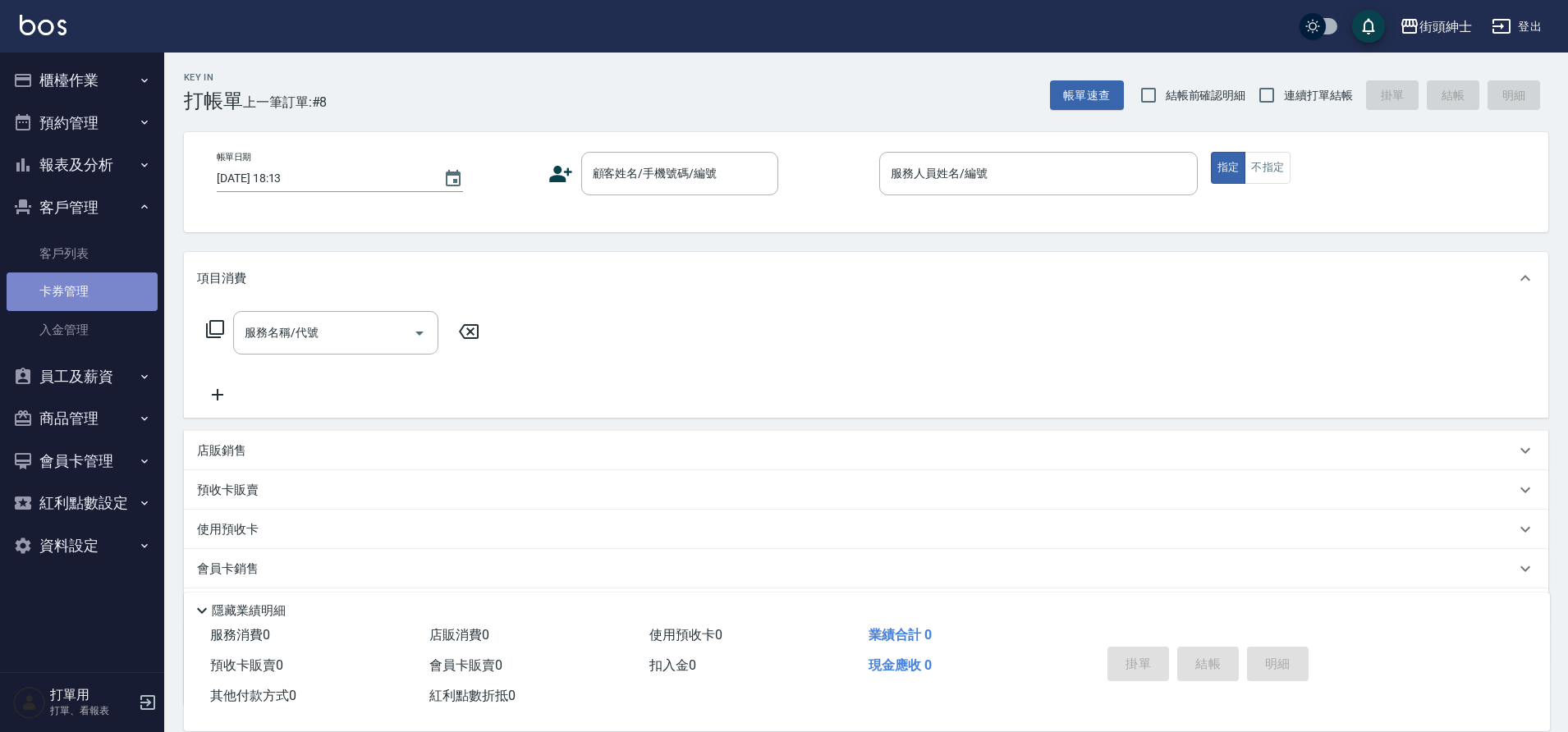
click at [100, 284] on link "卡券管理" at bounding box center [82, 291] width 151 height 38
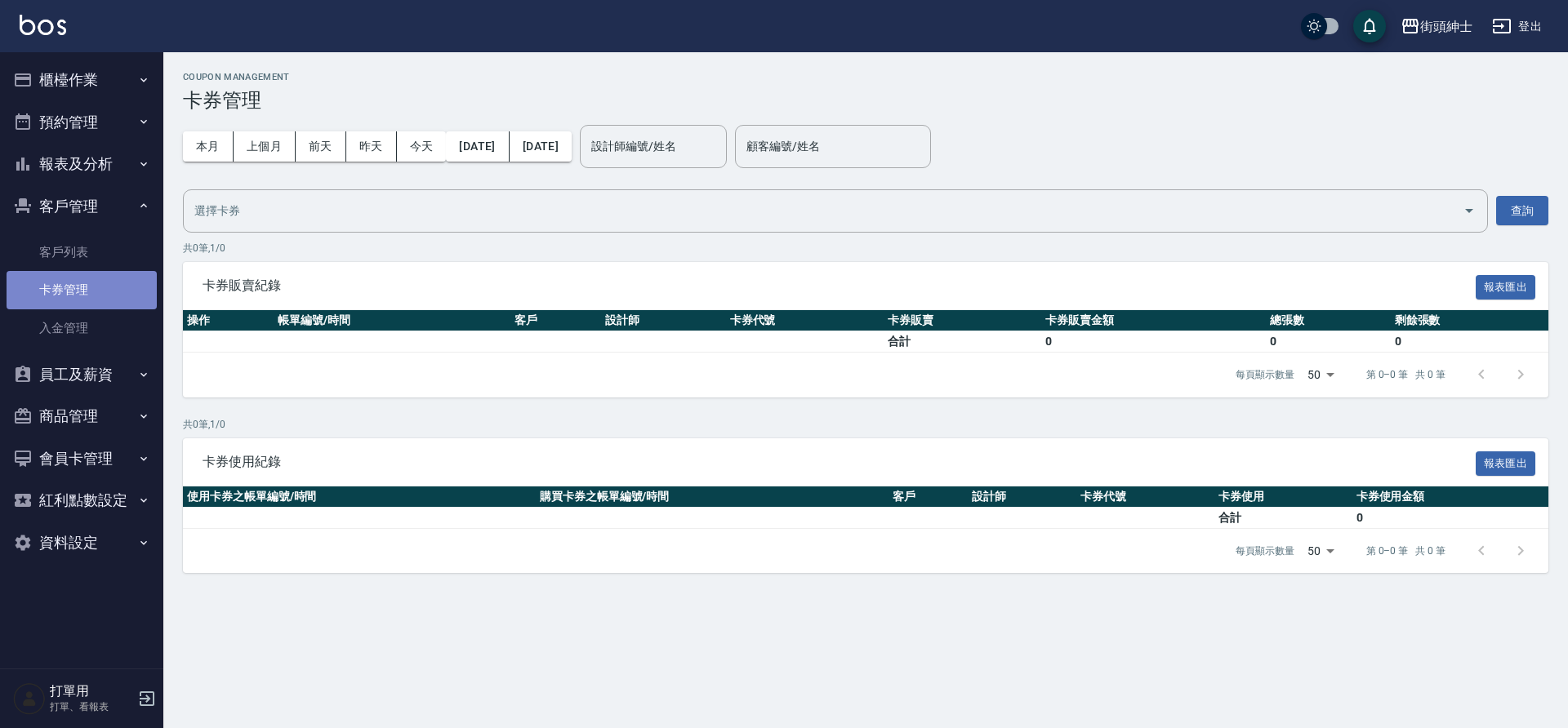
click at [66, 281] on link "卡券管理" at bounding box center [82, 290] width 150 height 38
click at [79, 234] on link "客戶列表" at bounding box center [82, 253] width 150 height 38
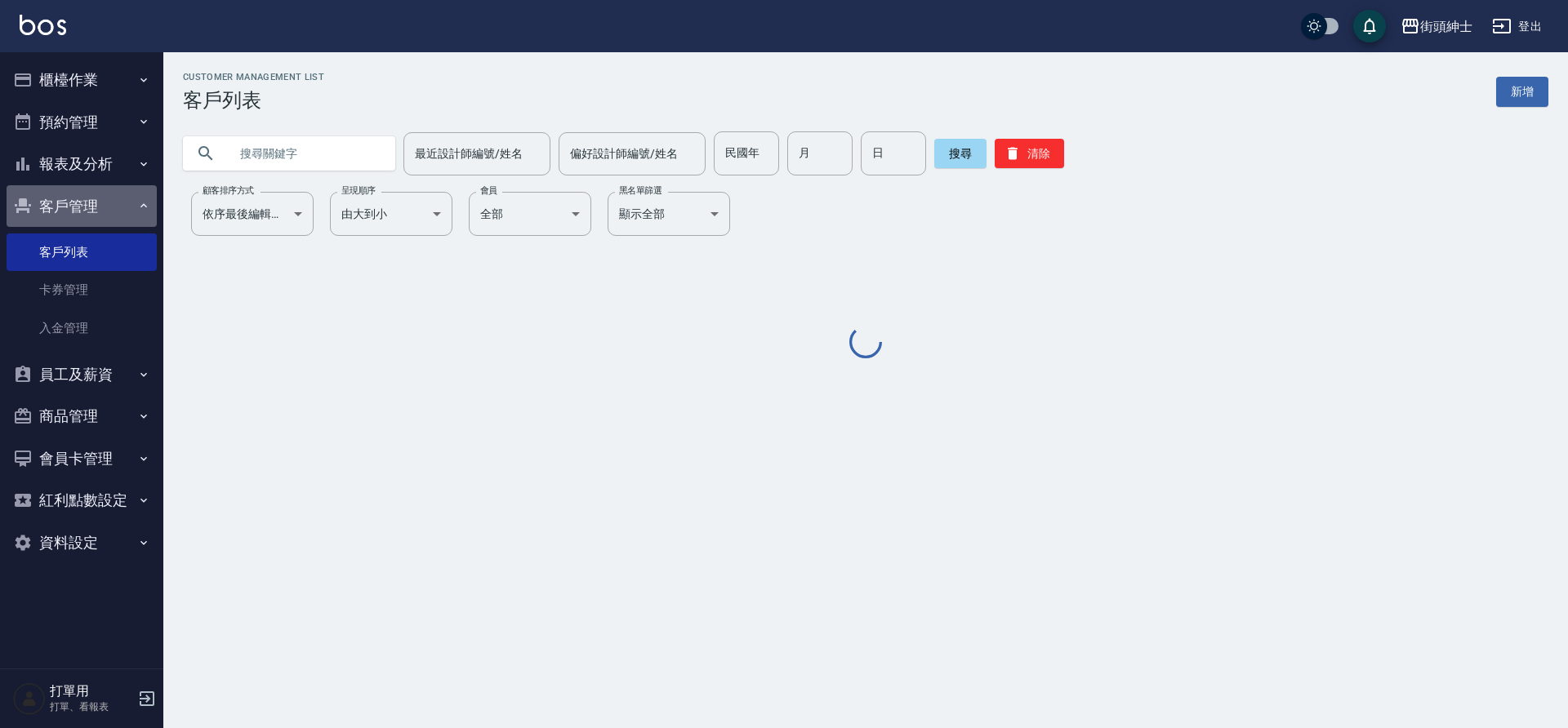
click at [104, 198] on button "客戶管理" at bounding box center [82, 206] width 150 height 42
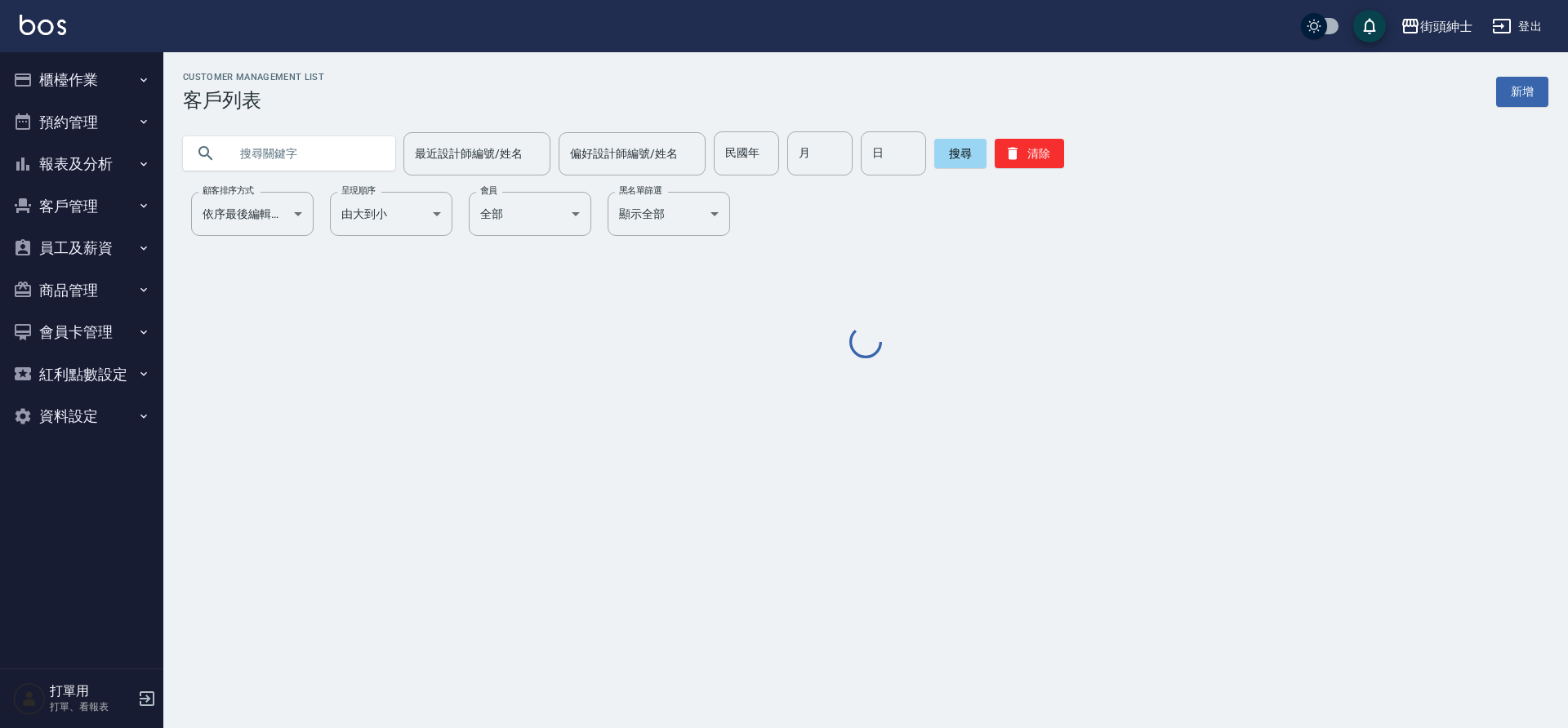
click at [105, 158] on button "報表及分析" at bounding box center [82, 164] width 150 height 42
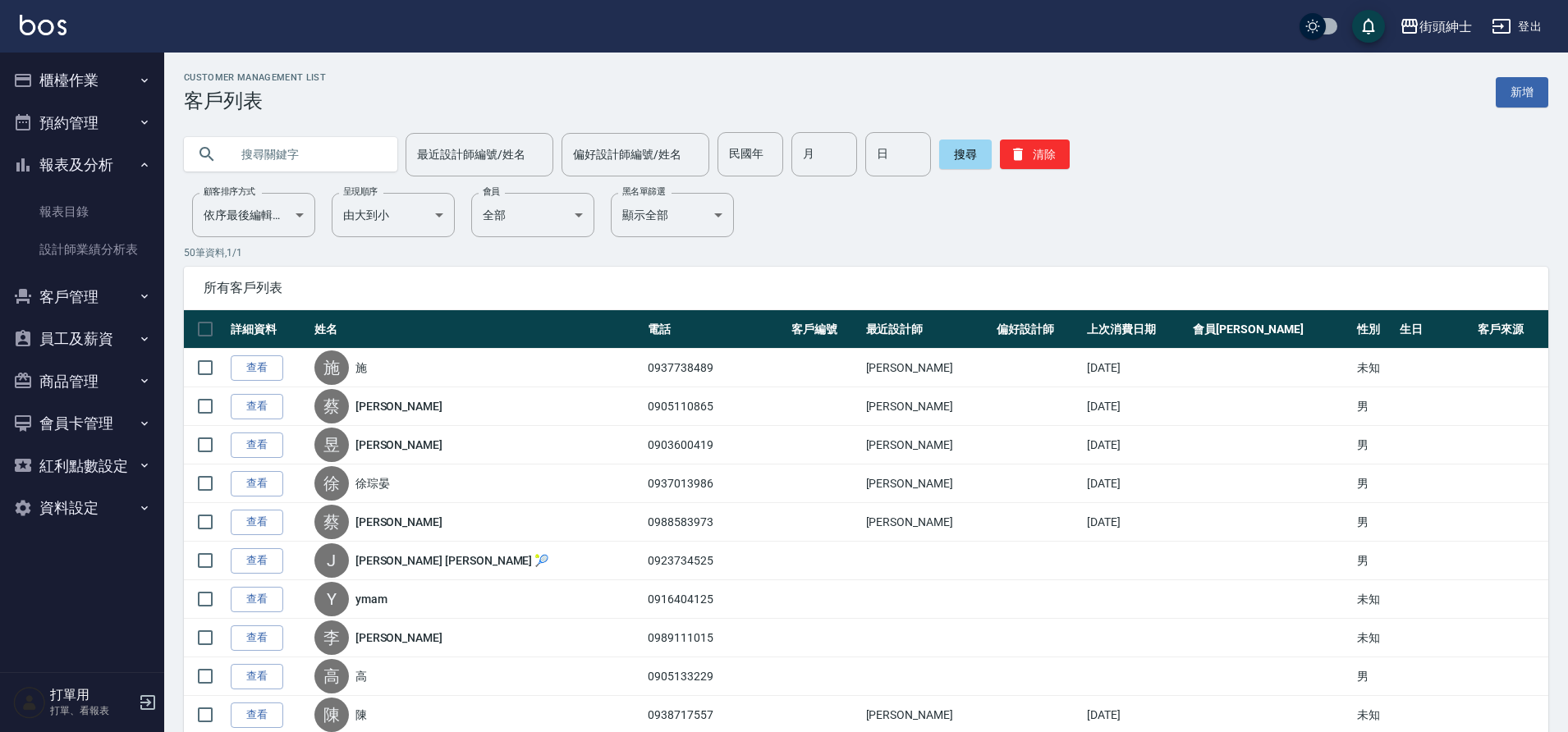
click at [108, 120] on button "預約管理" at bounding box center [82, 122] width 151 height 42
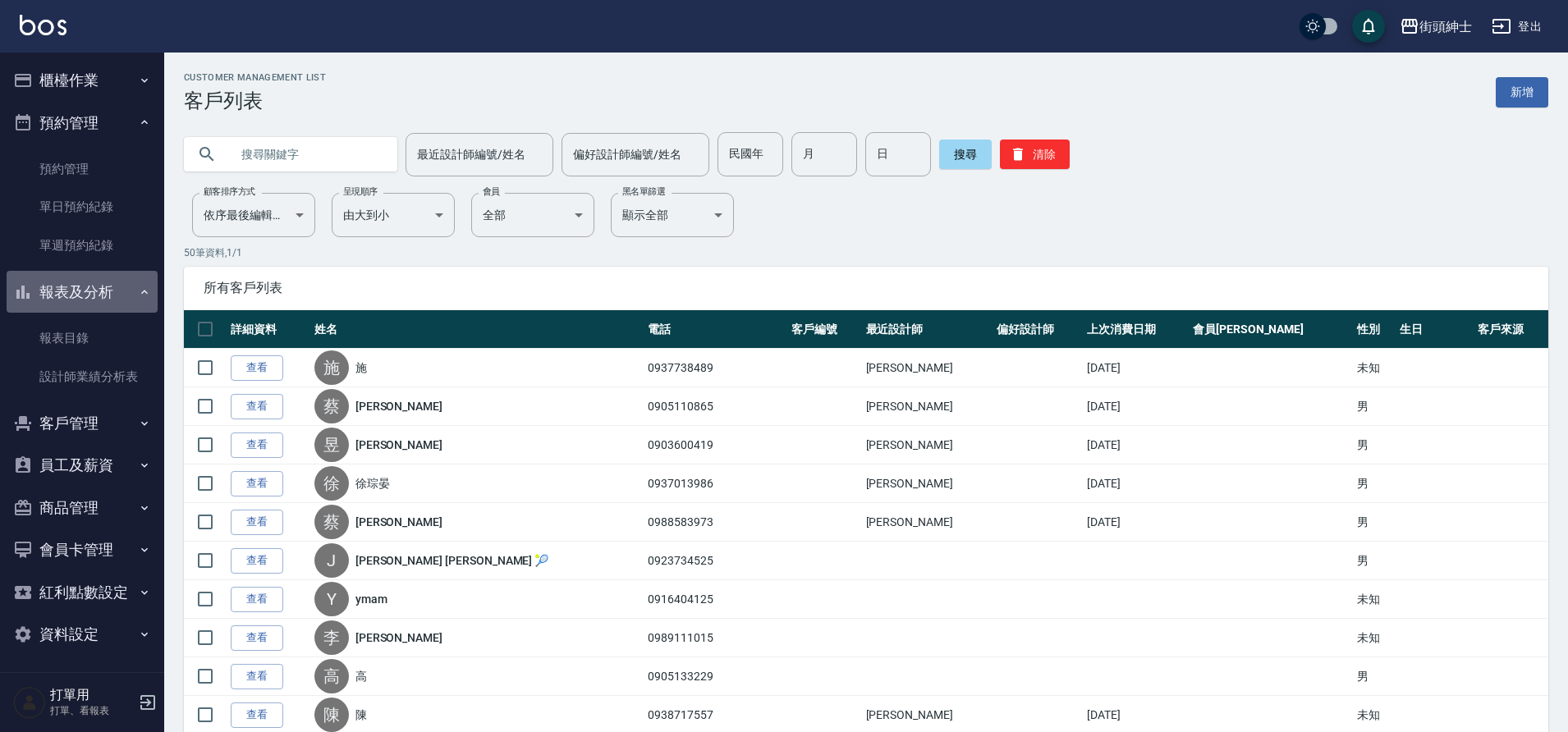
click at [106, 284] on button "報表及分析" at bounding box center [82, 291] width 151 height 42
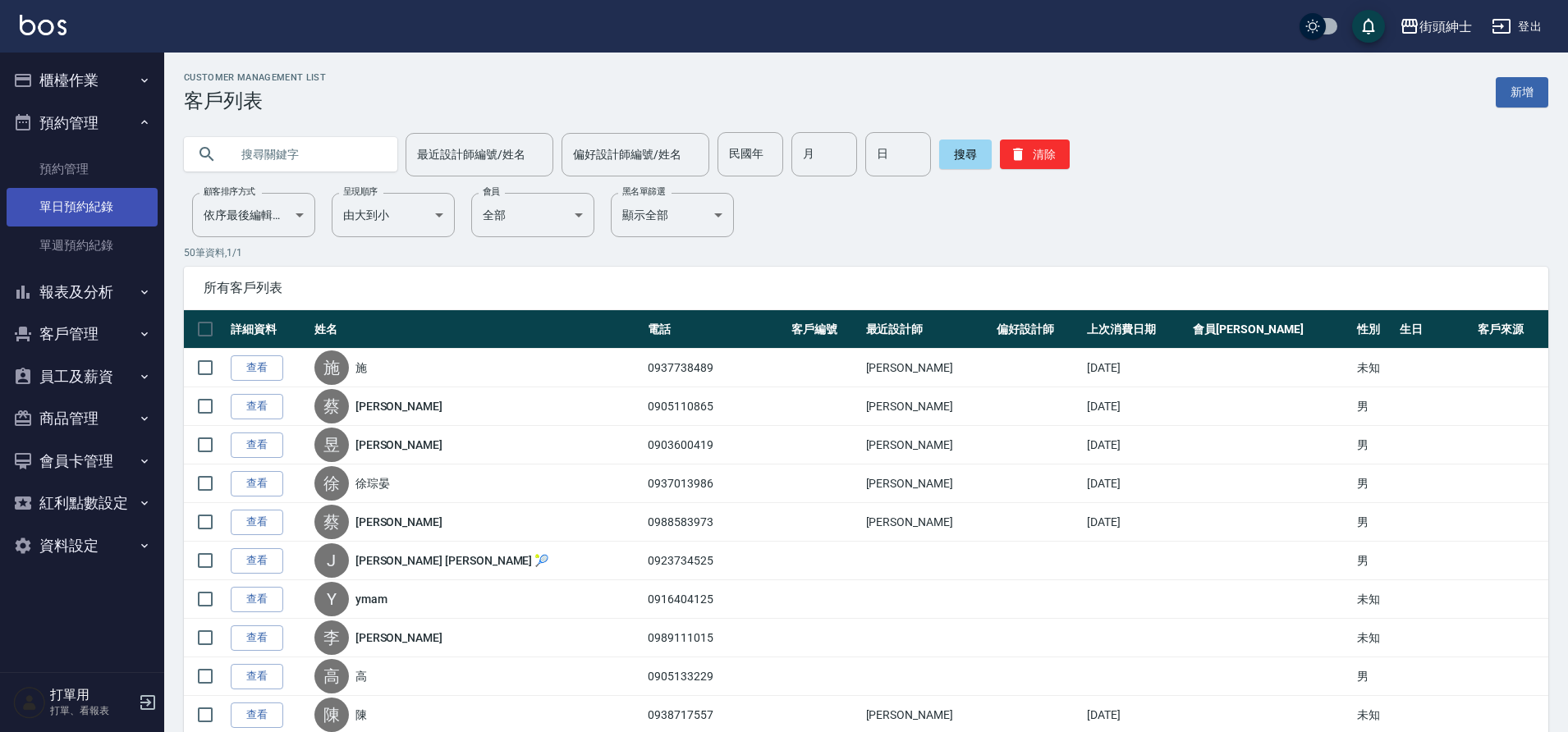
click at [95, 193] on link "單日預約紀錄" at bounding box center [82, 207] width 151 height 38
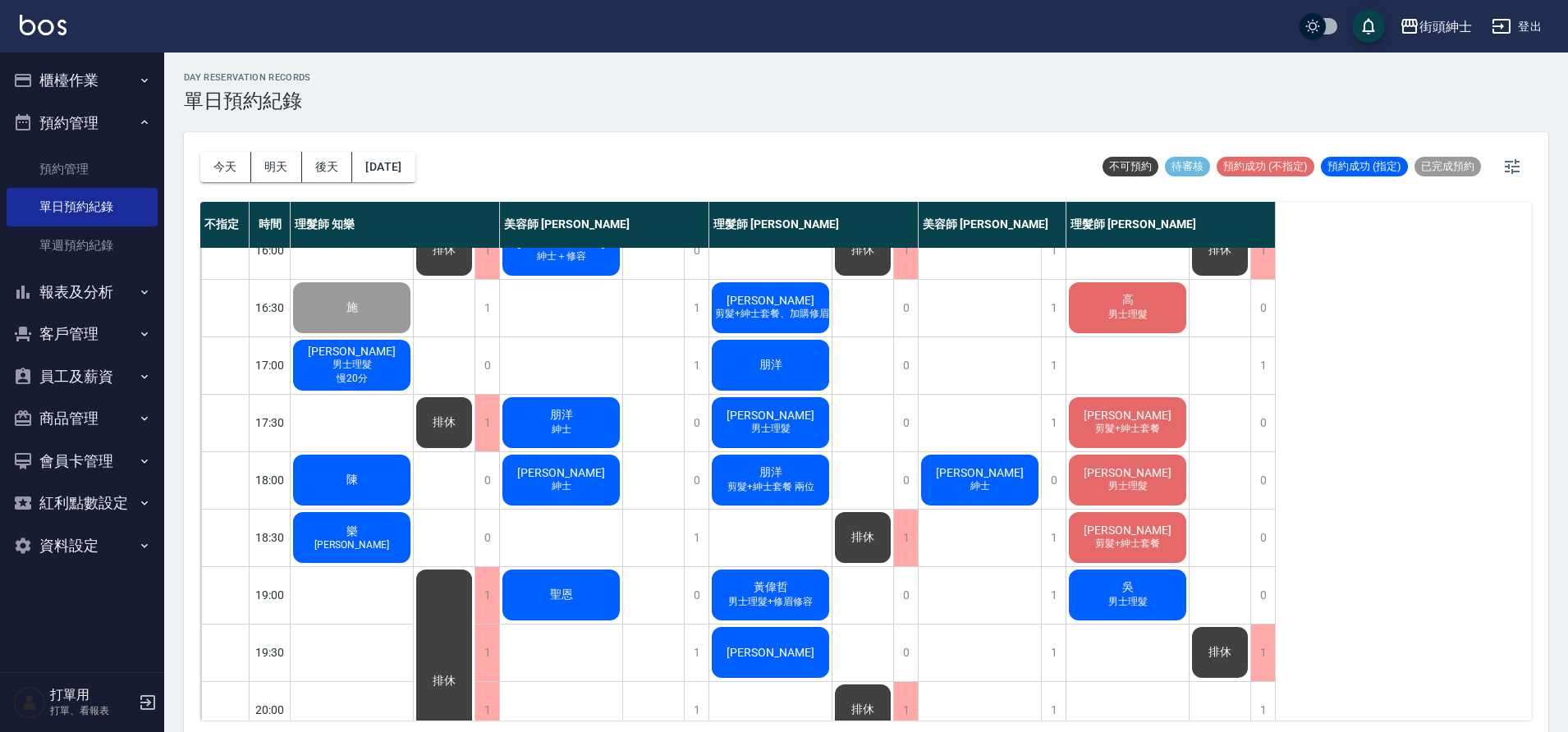
scroll to position [600, 0]
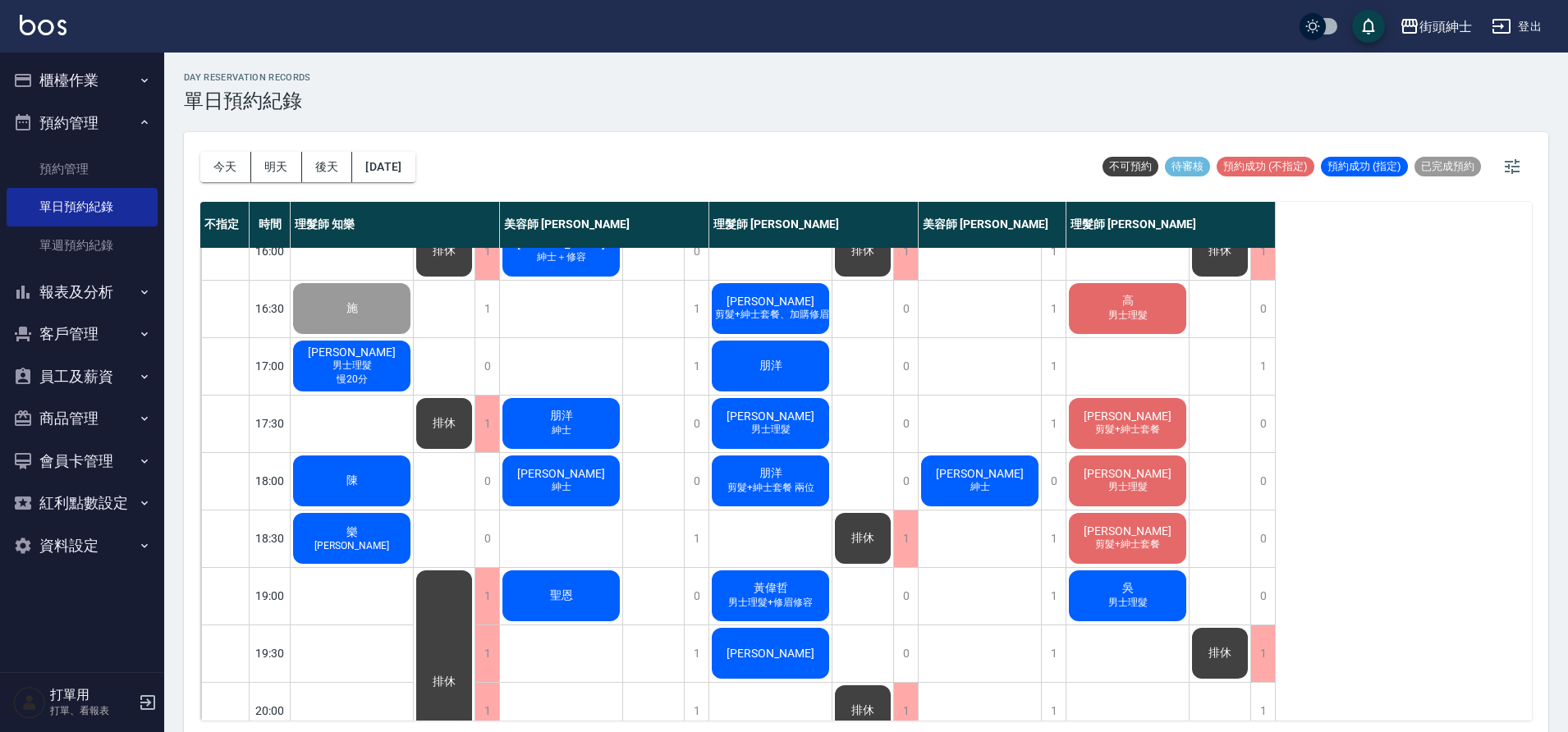
click at [384, 363] on div "王奕杰 男士理髮 慢20分" at bounding box center [351, 366] width 122 height 56
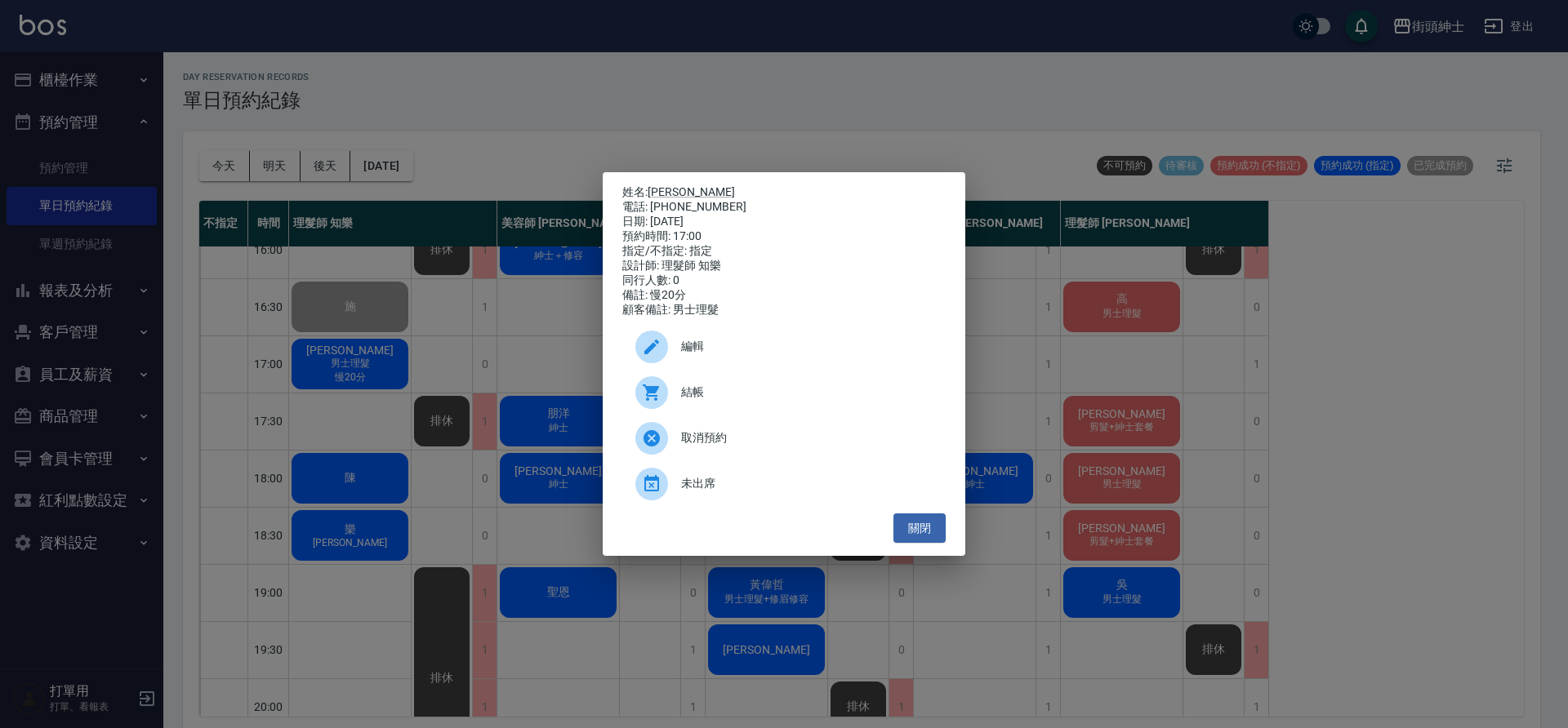
click at [709, 399] on span "結帳" at bounding box center [806, 392] width 251 height 17
click at [908, 542] on button "關閉" at bounding box center [919, 528] width 53 height 30
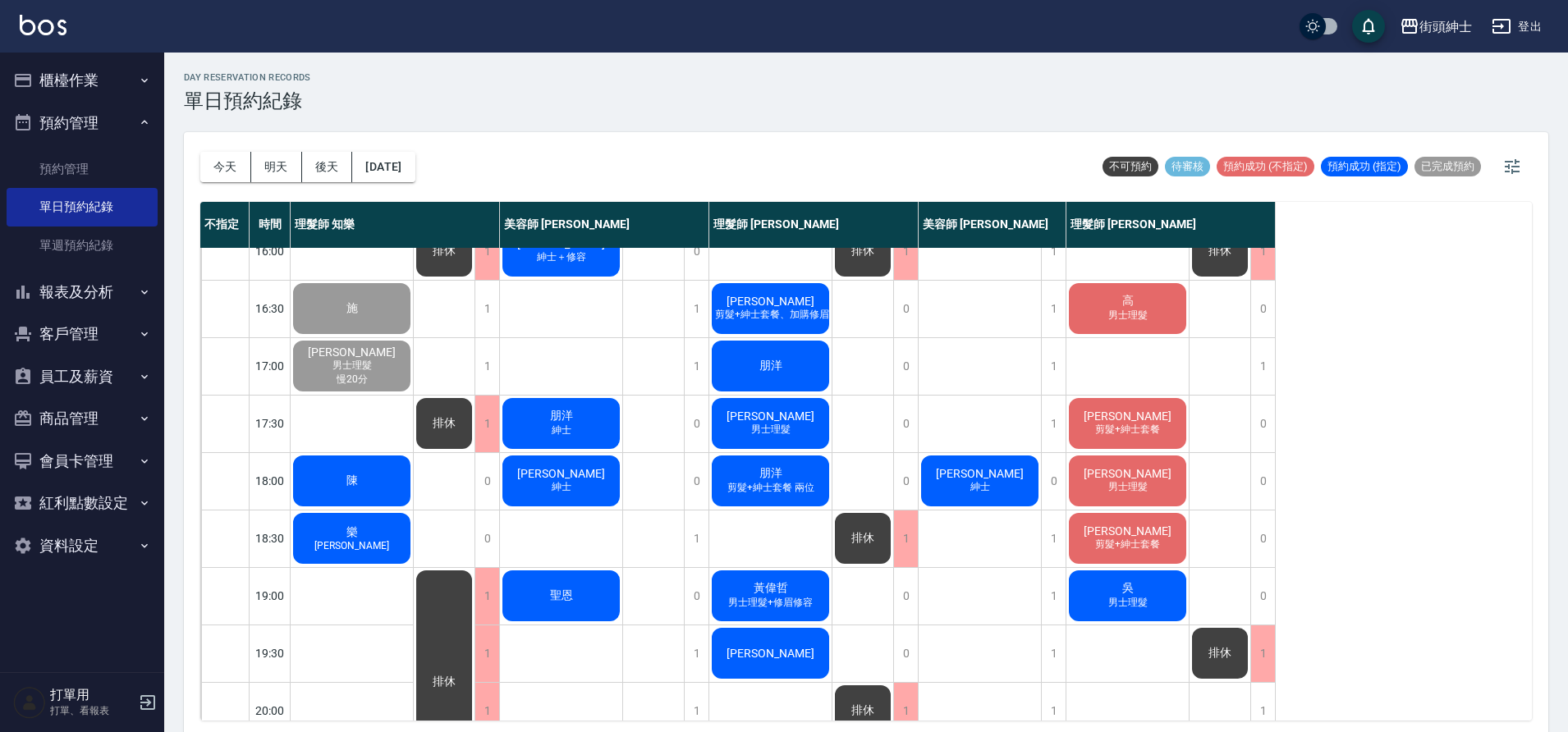
click at [391, 475] on div "陳" at bounding box center [351, 480] width 122 height 56
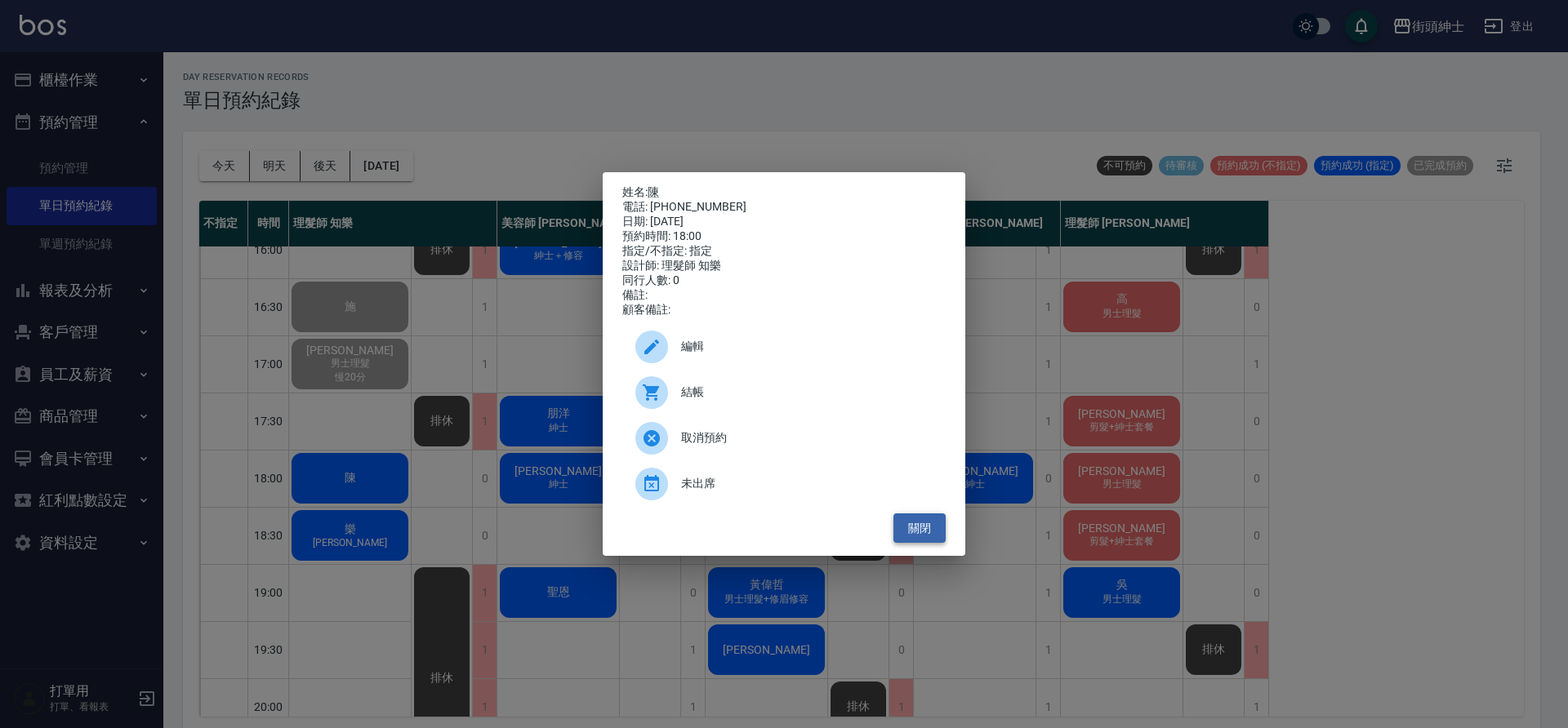
click at [915, 537] on button "關閉" at bounding box center [919, 528] width 53 height 30
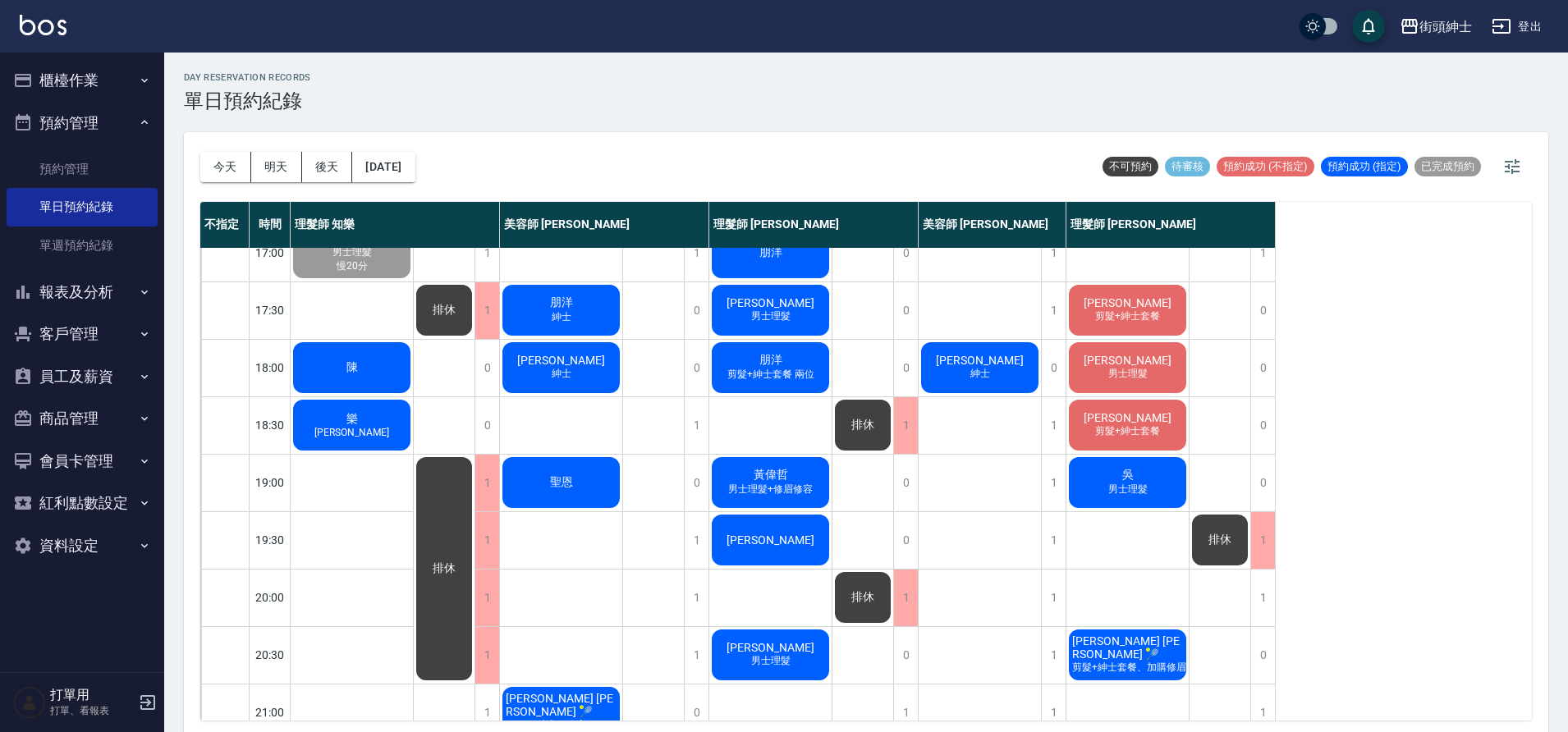
scroll to position [747, 0]
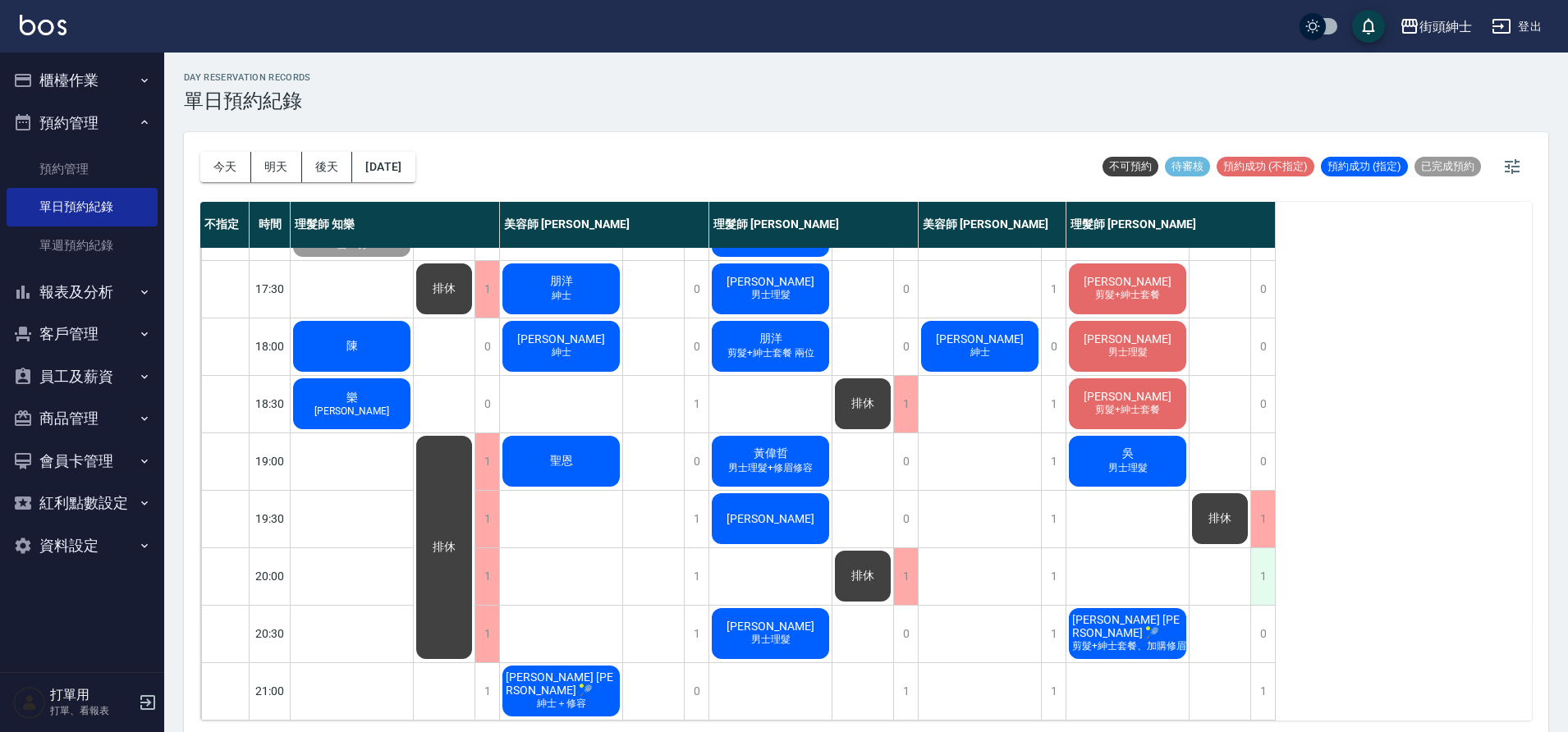
click at [1263, 559] on div "1" at bounding box center [1262, 576] width 24 height 56
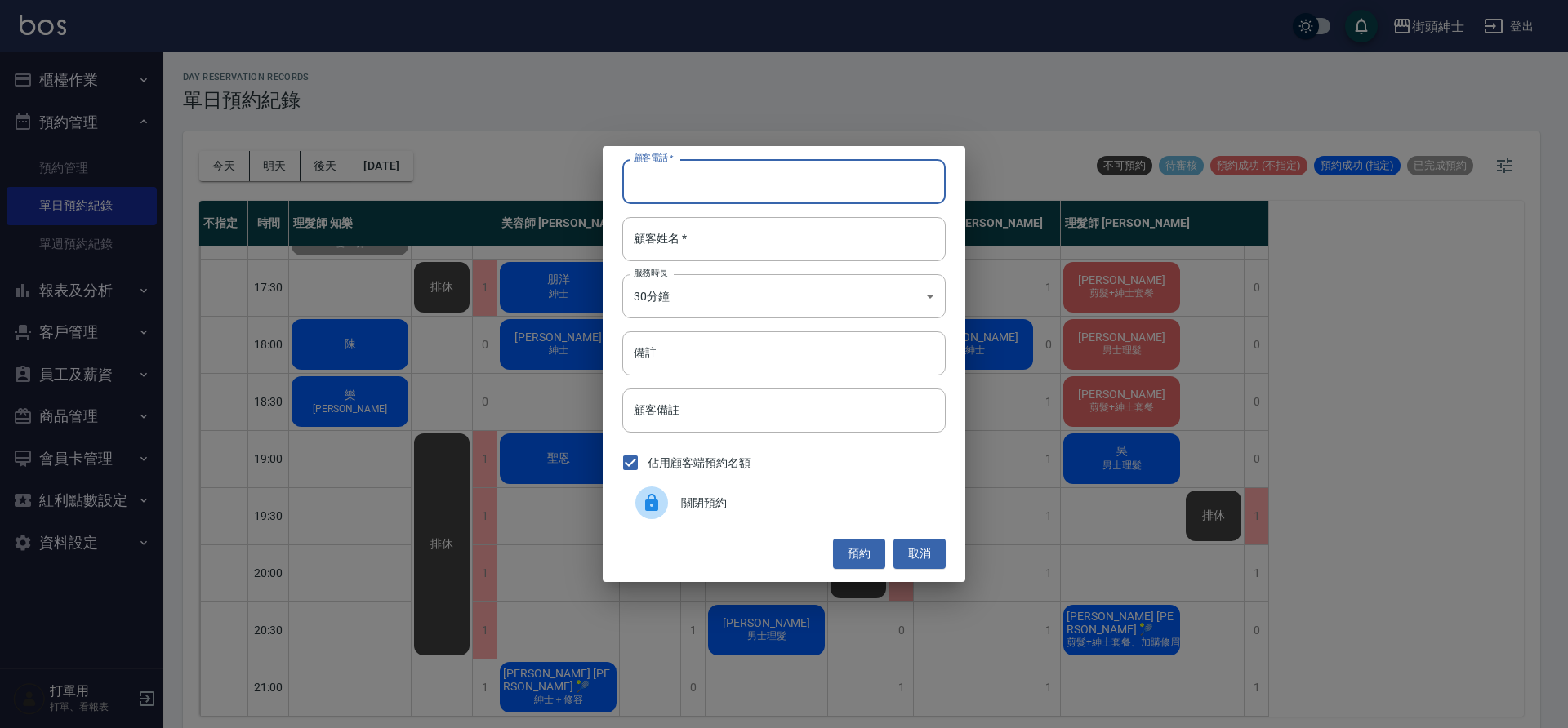
click at [722, 173] on input "顧客電話   *" at bounding box center [784, 181] width 324 height 44
type input "０"
type input "0"
type input "過路"
click at [856, 558] on button "預約" at bounding box center [859, 554] width 53 height 30
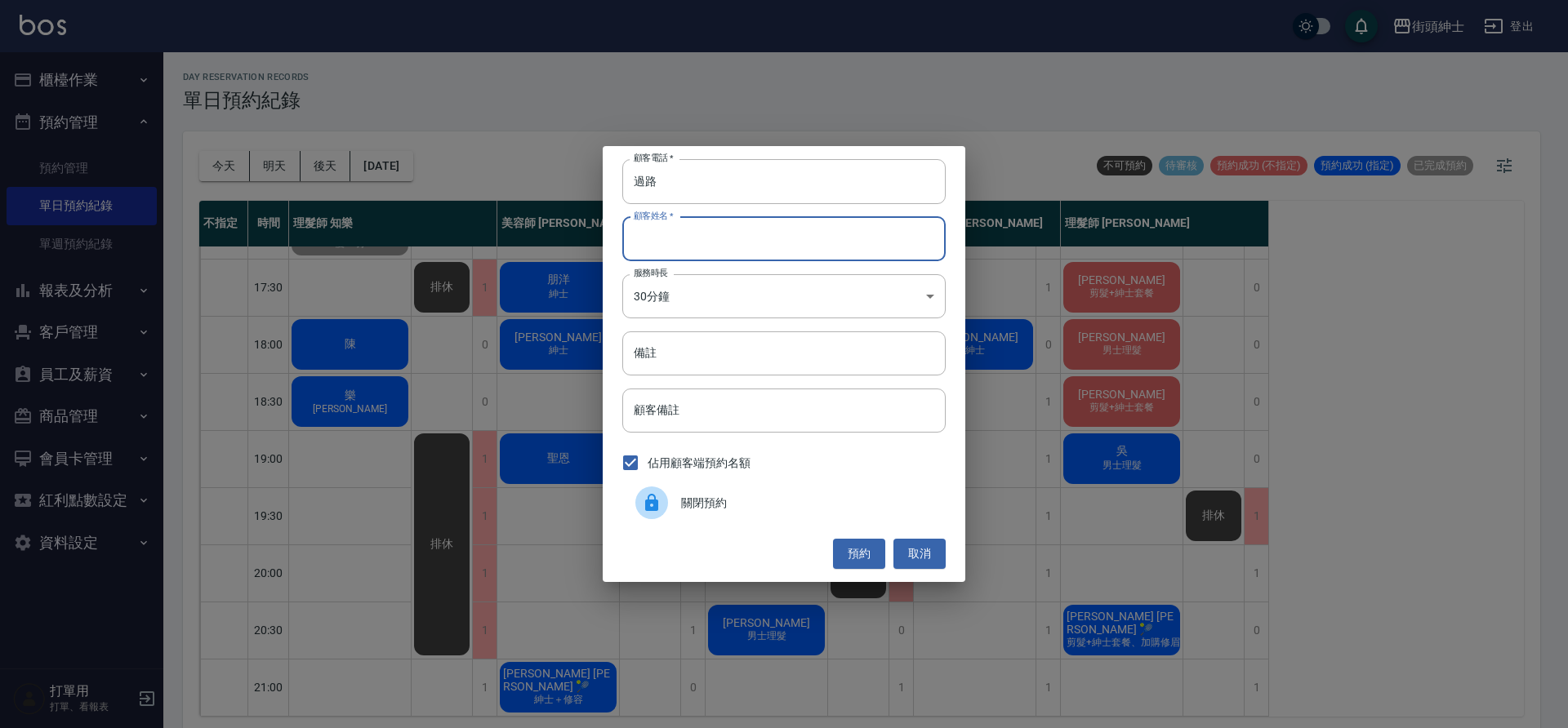
click at [715, 235] on input "顧客姓名   *" at bounding box center [784, 239] width 324 height 44
type input "ㄊ"
type input "過路"
click at [872, 558] on button "預約" at bounding box center [859, 554] width 53 height 30
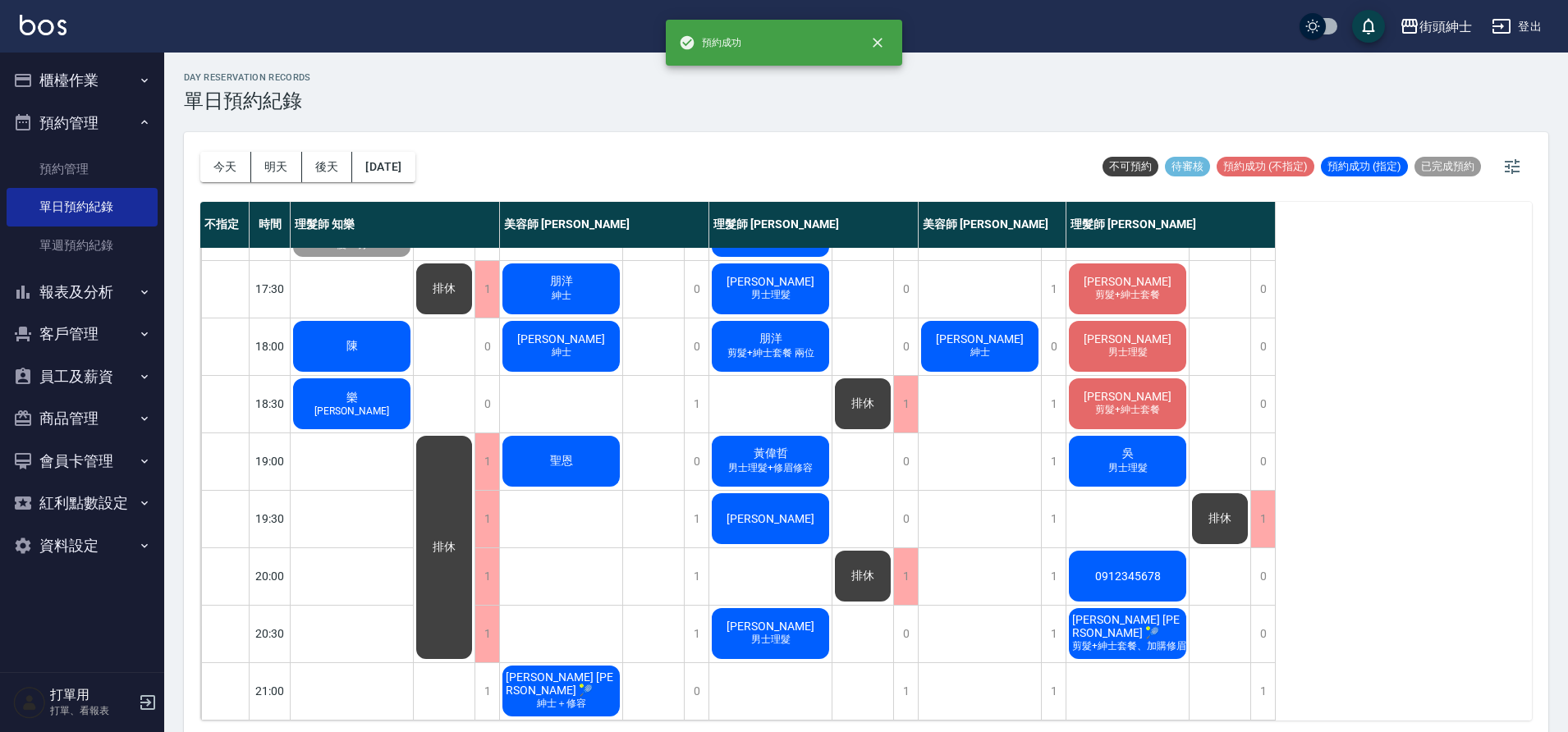
click at [1158, 570] on span "0912345678" at bounding box center [1127, 576] width 72 height 13
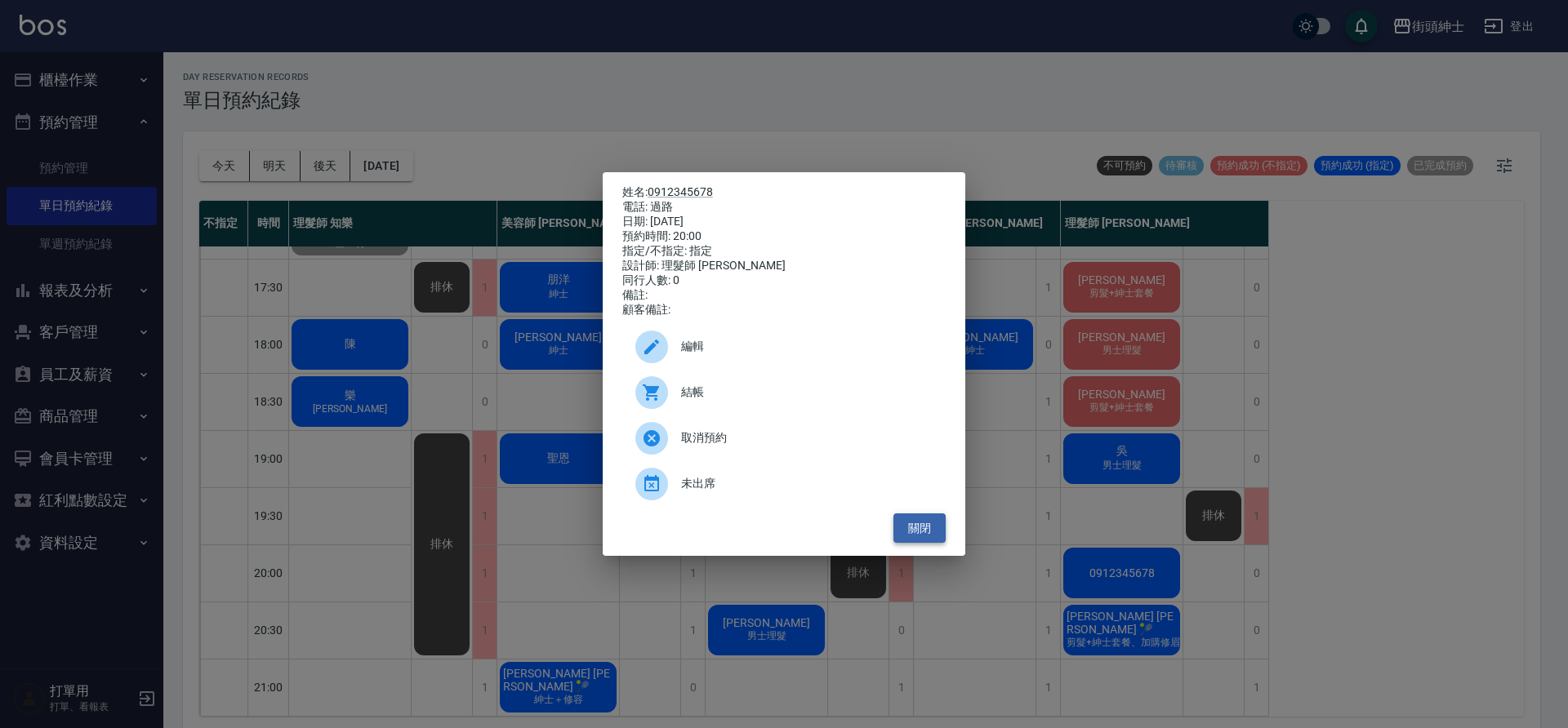
click at [926, 540] on button "關閉" at bounding box center [919, 528] width 53 height 30
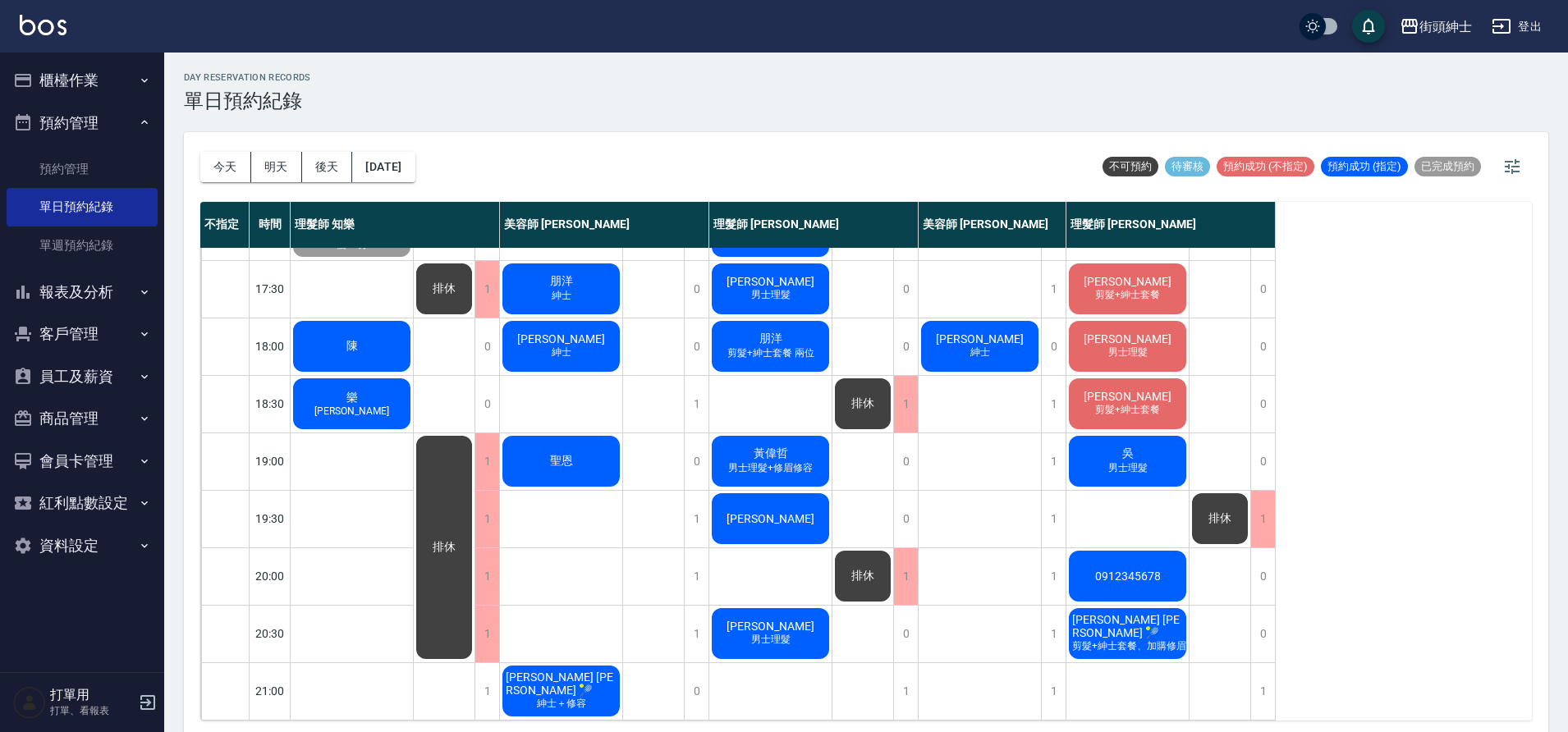
click at [1167, 557] on div "0912345678" at bounding box center [1127, 576] width 122 height 56
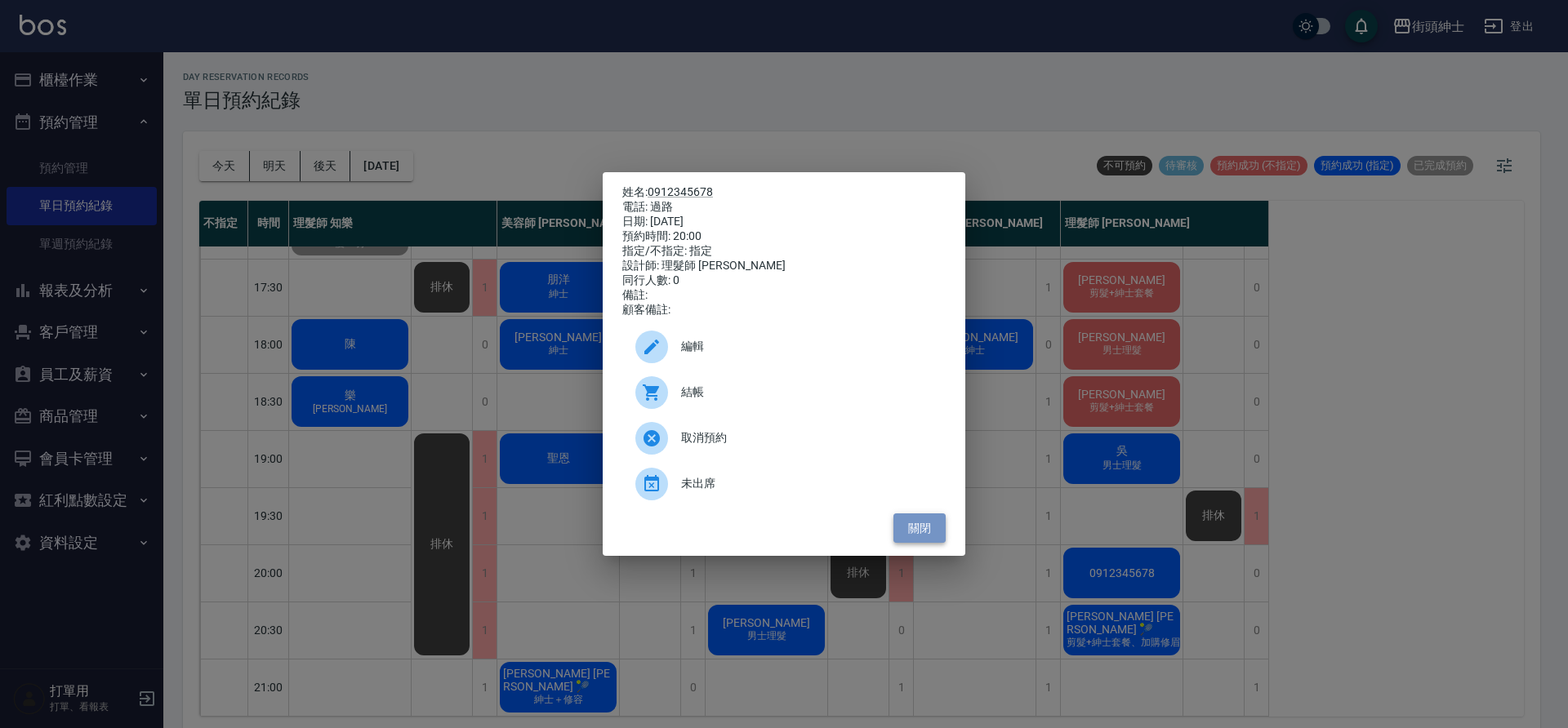
click at [920, 540] on button "關閉" at bounding box center [919, 528] width 53 height 30
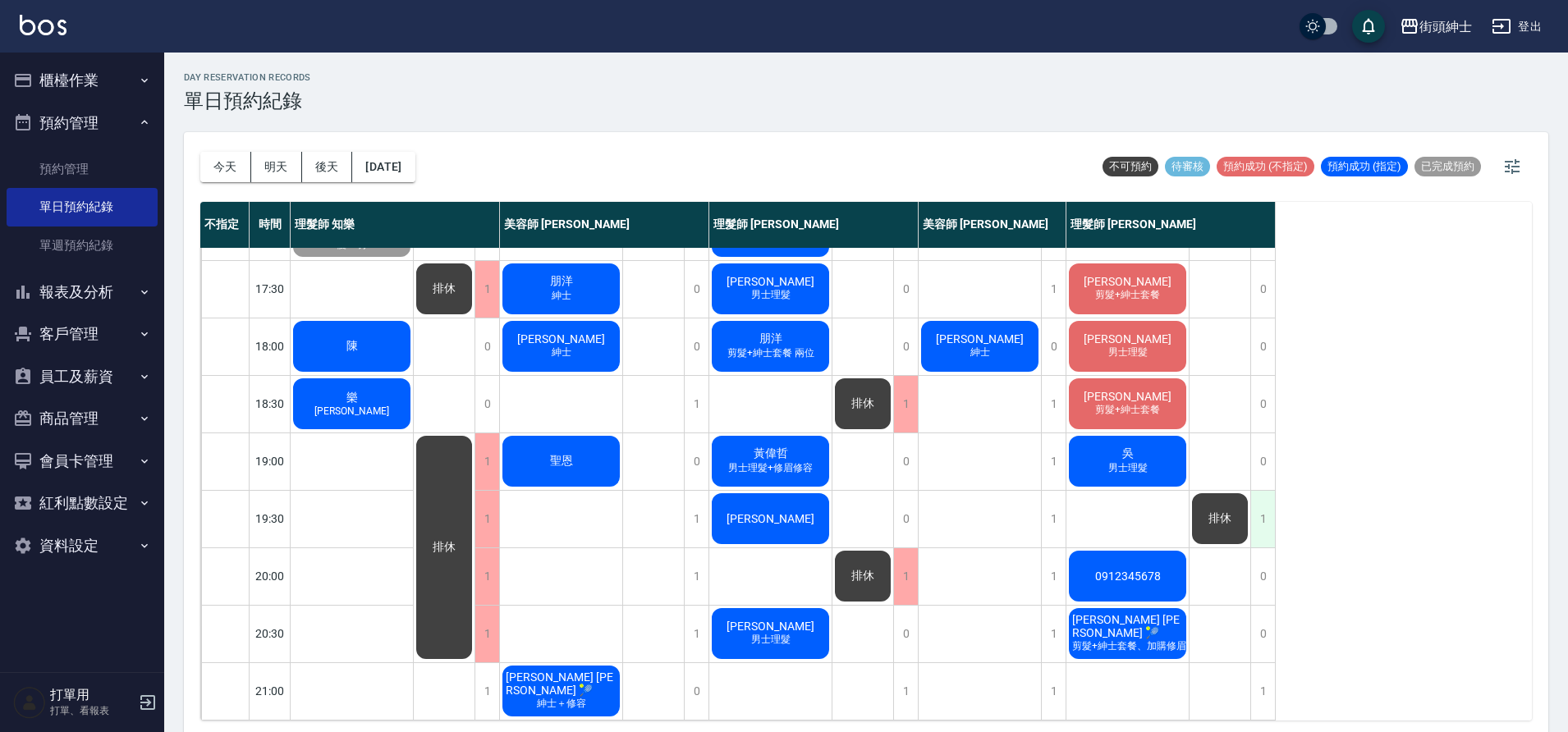
click at [1268, 497] on div "1" at bounding box center [1262, 519] width 24 height 56
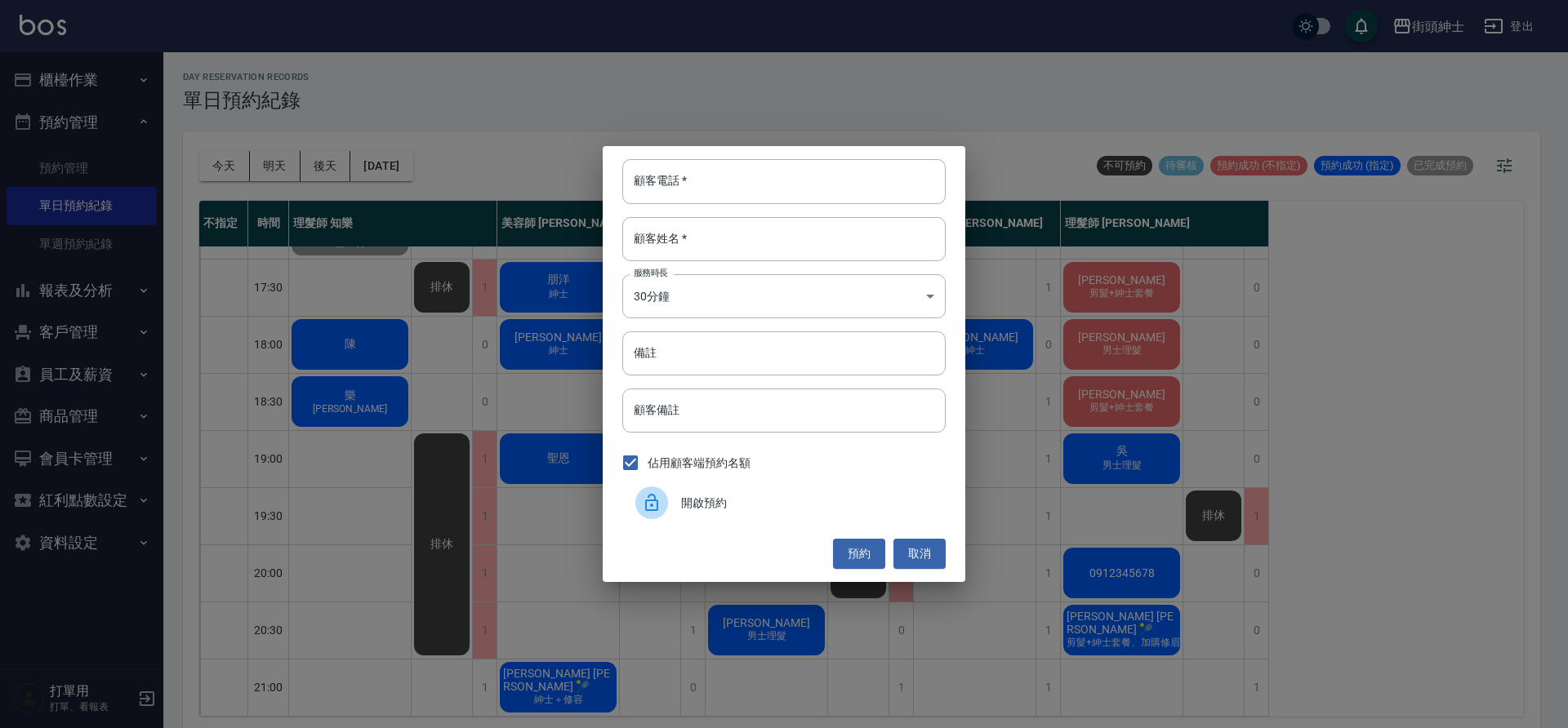
click at [764, 498] on span "開啟預約" at bounding box center [806, 504] width 251 height 17
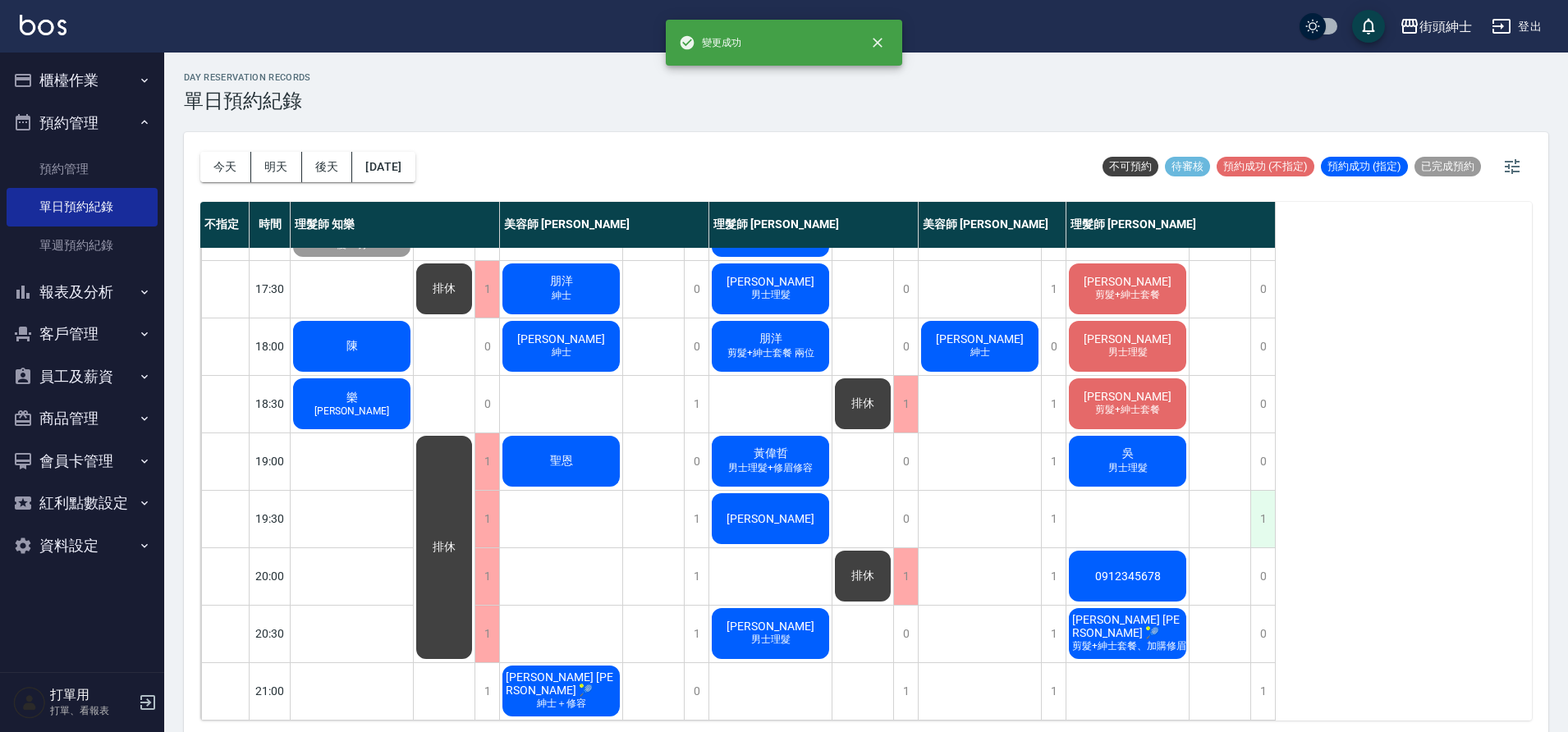
click at [1273, 513] on div "1" at bounding box center [1262, 519] width 24 height 56
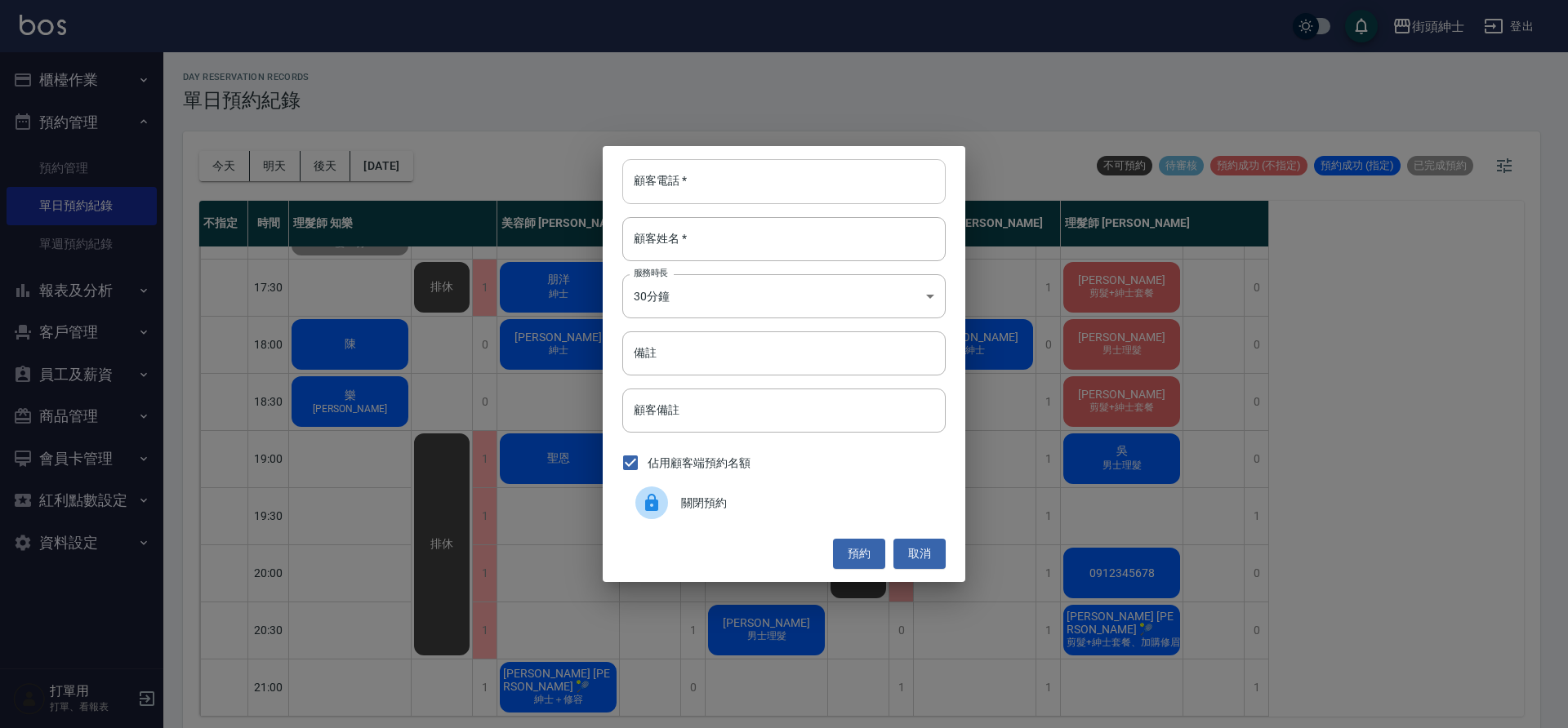
click at [695, 186] on input "顧客電話   *" at bounding box center [784, 181] width 324 height 44
type input "０"
type input "09"
click at [846, 254] on input "顧客姓名   *" at bounding box center [784, 239] width 324 height 44
type input "過路"
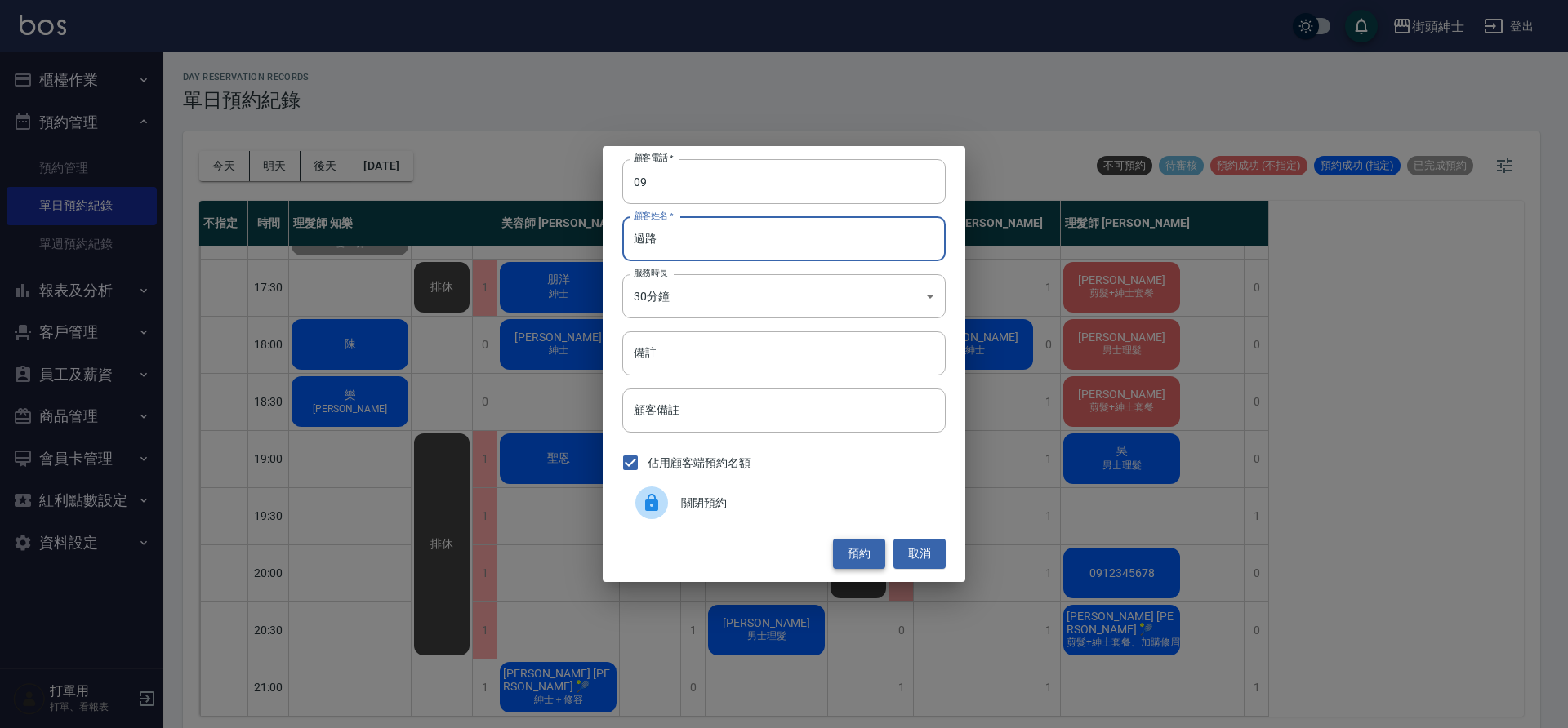
click at [860, 556] on button "預約" at bounding box center [859, 554] width 53 height 30
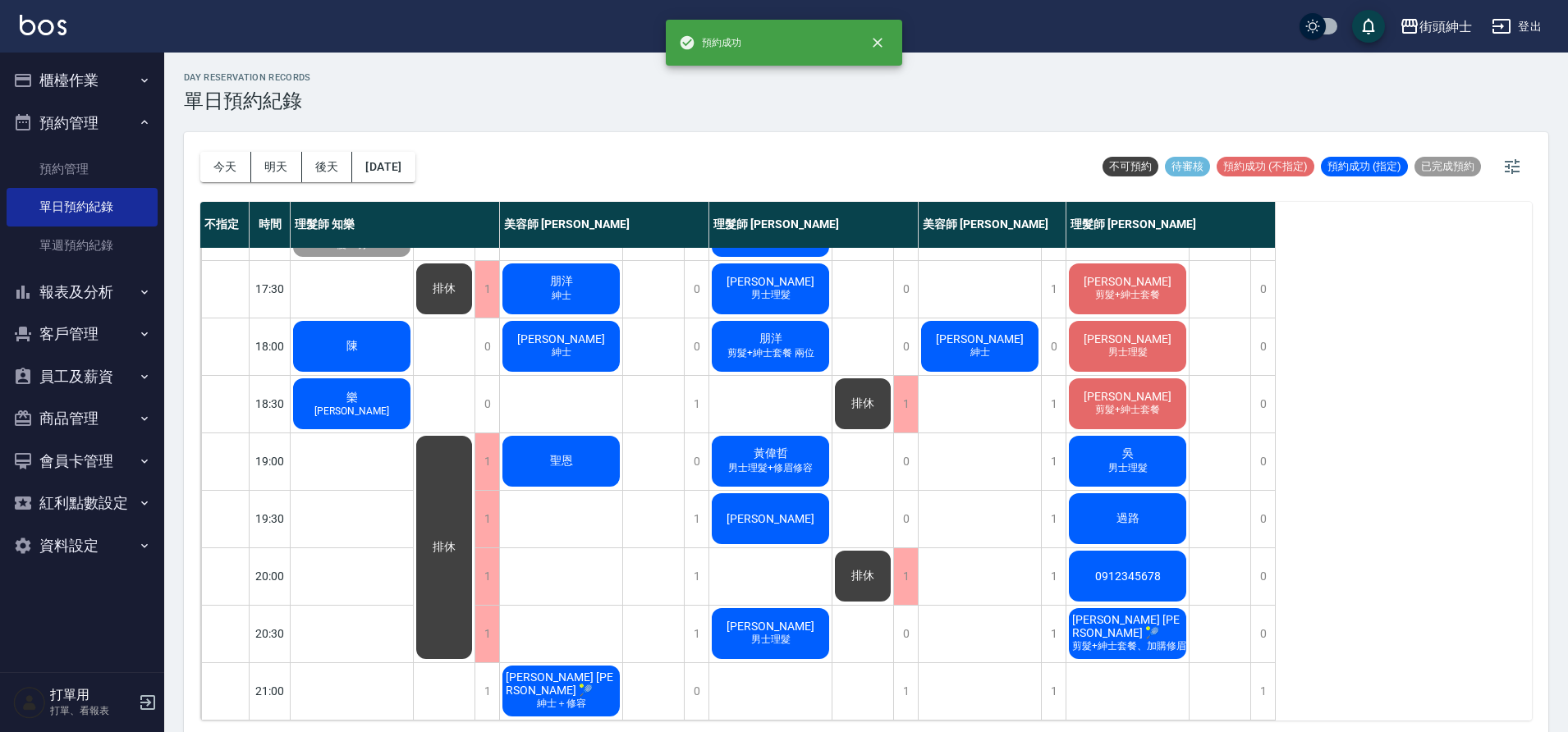
click at [1130, 570] on span "0912345678" at bounding box center [1127, 576] width 72 height 13
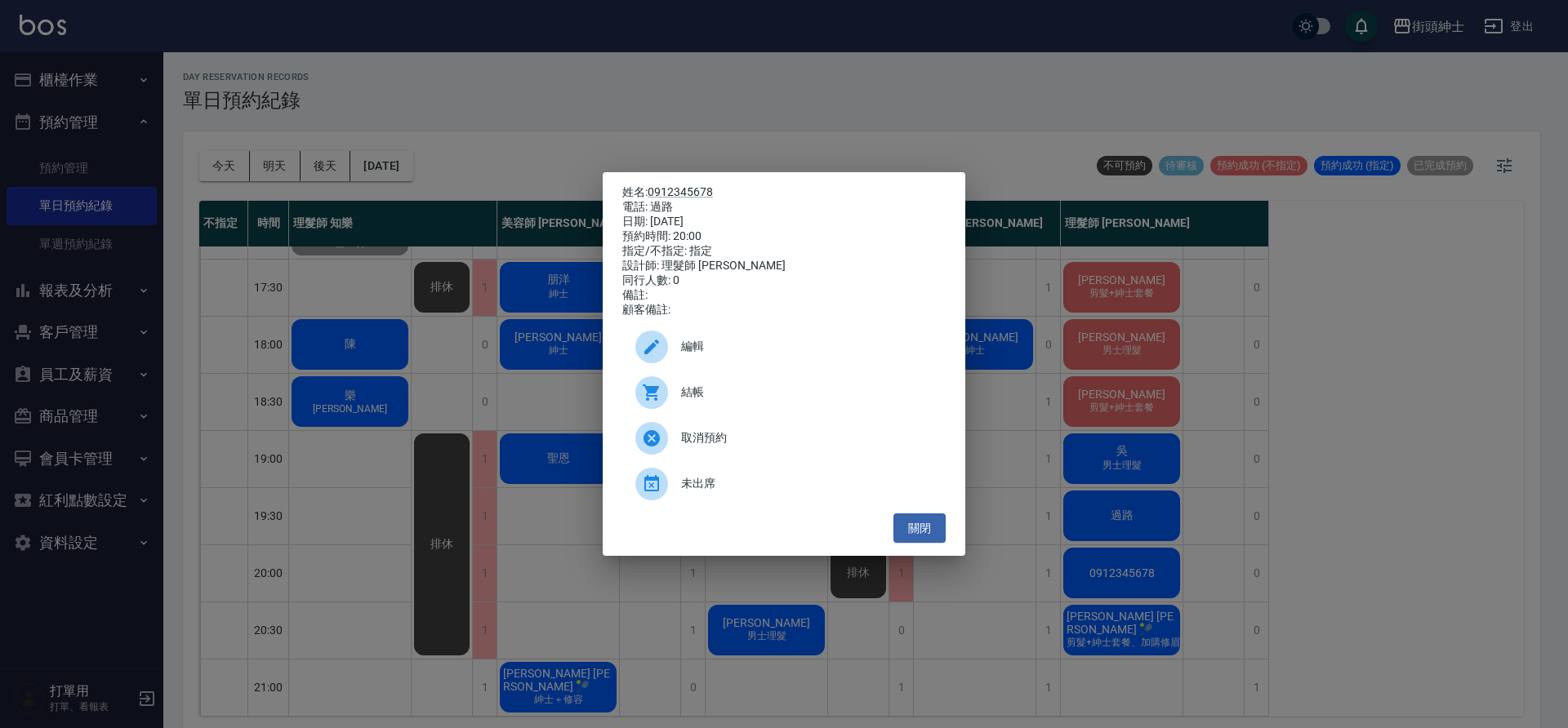
click at [728, 447] on span "取消預約" at bounding box center [806, 438] width 251 height 17
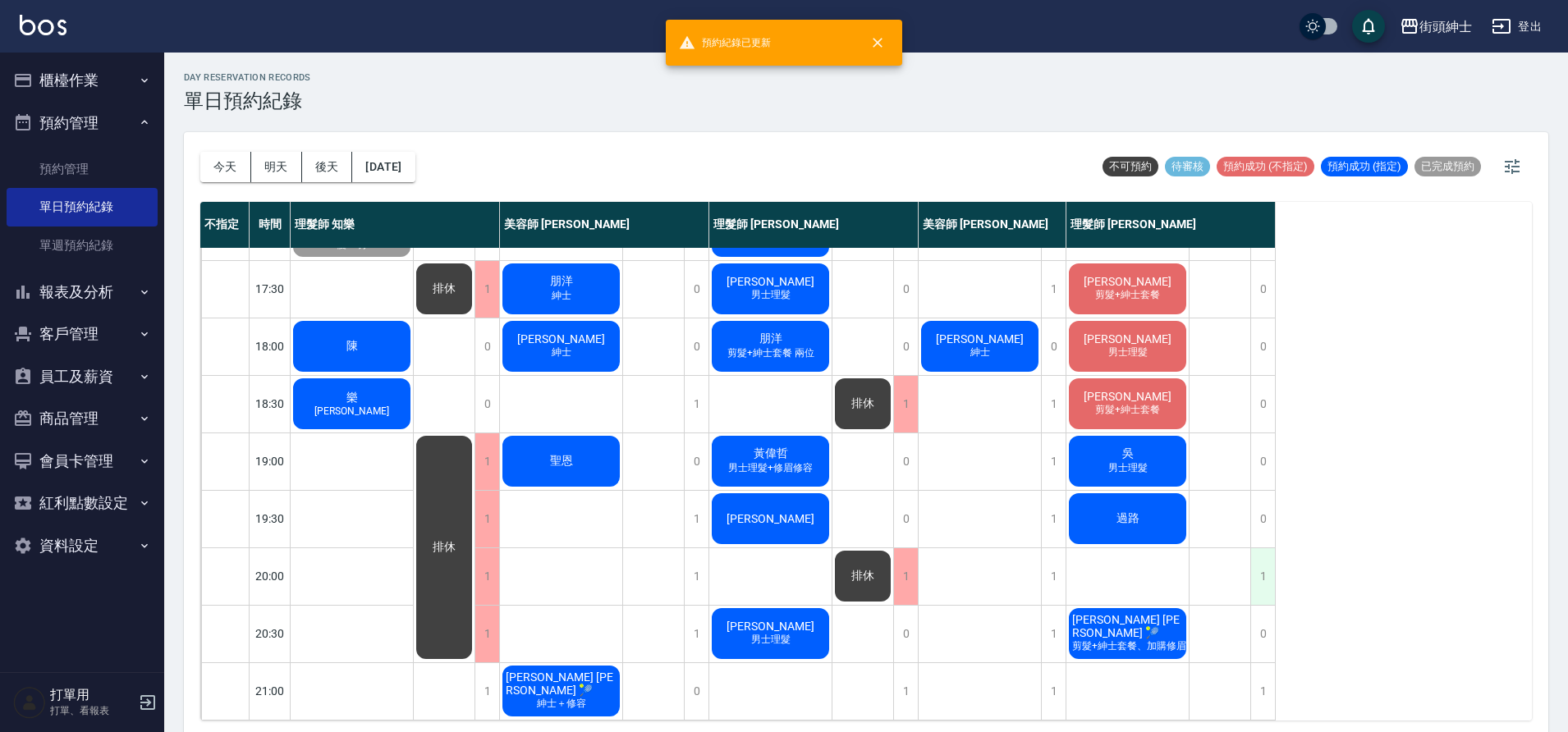
click at [1264, 552] on div "1" at bounding box center [1262, 576] width 24 height 56
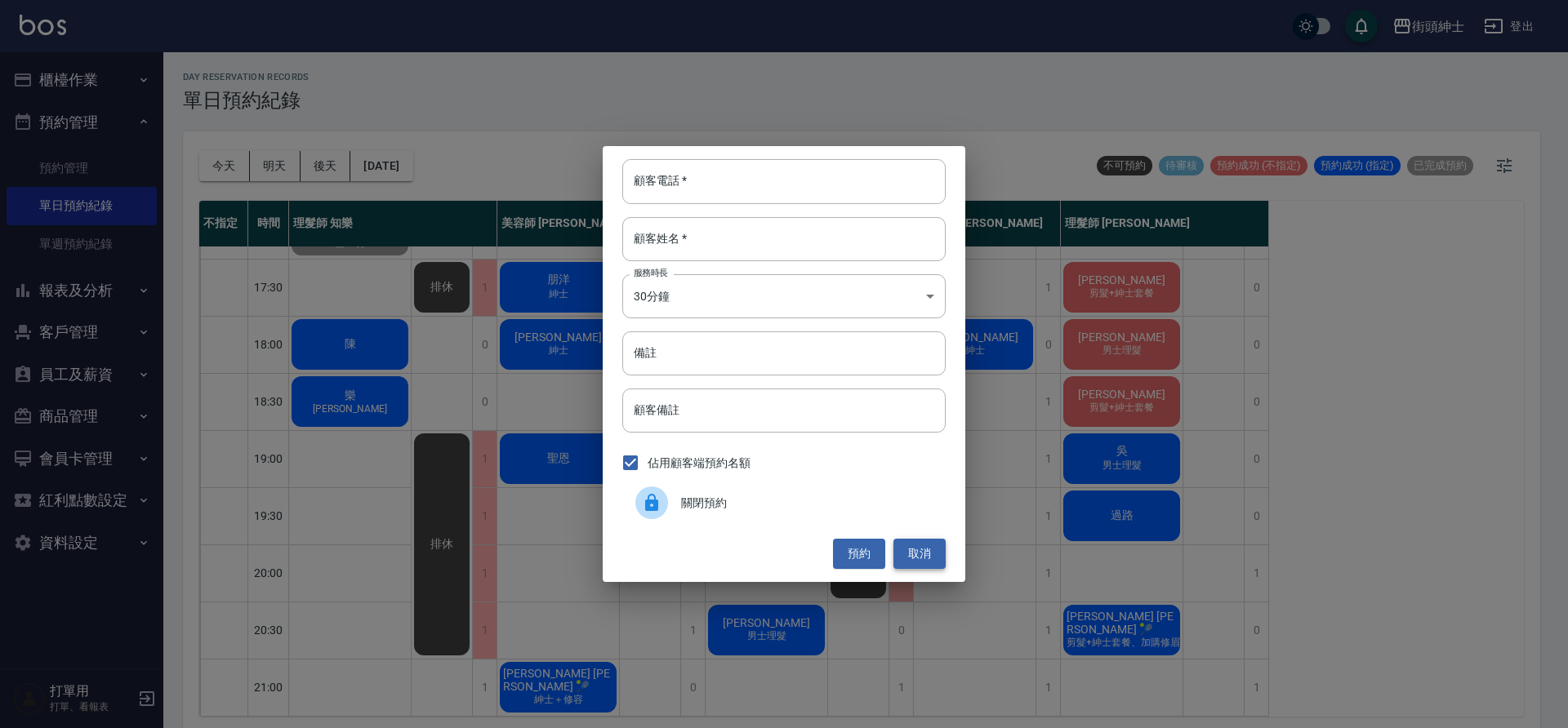
click at [936, 552] on button "取消" at bounding box center [919, 554] width 53 height 30
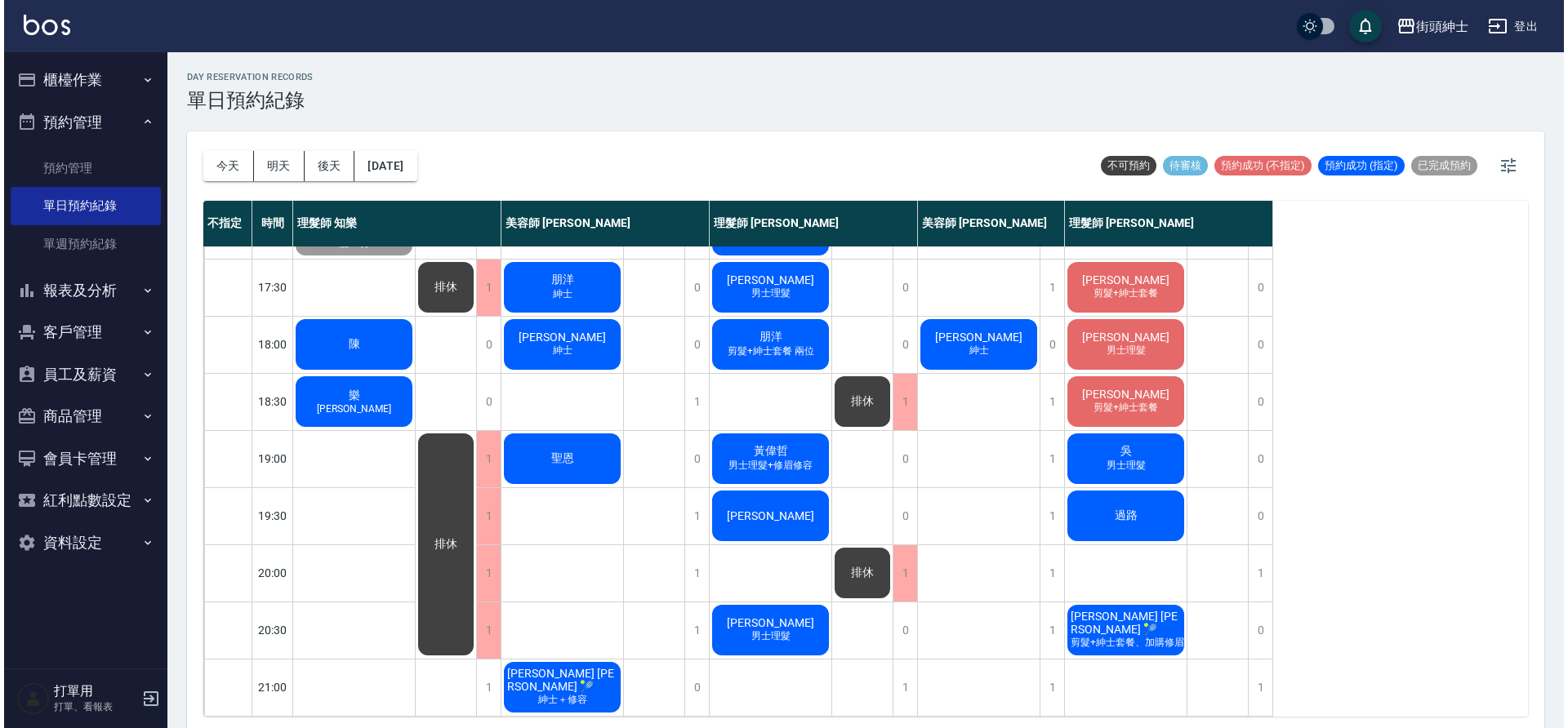
scroll to position [737, 0]
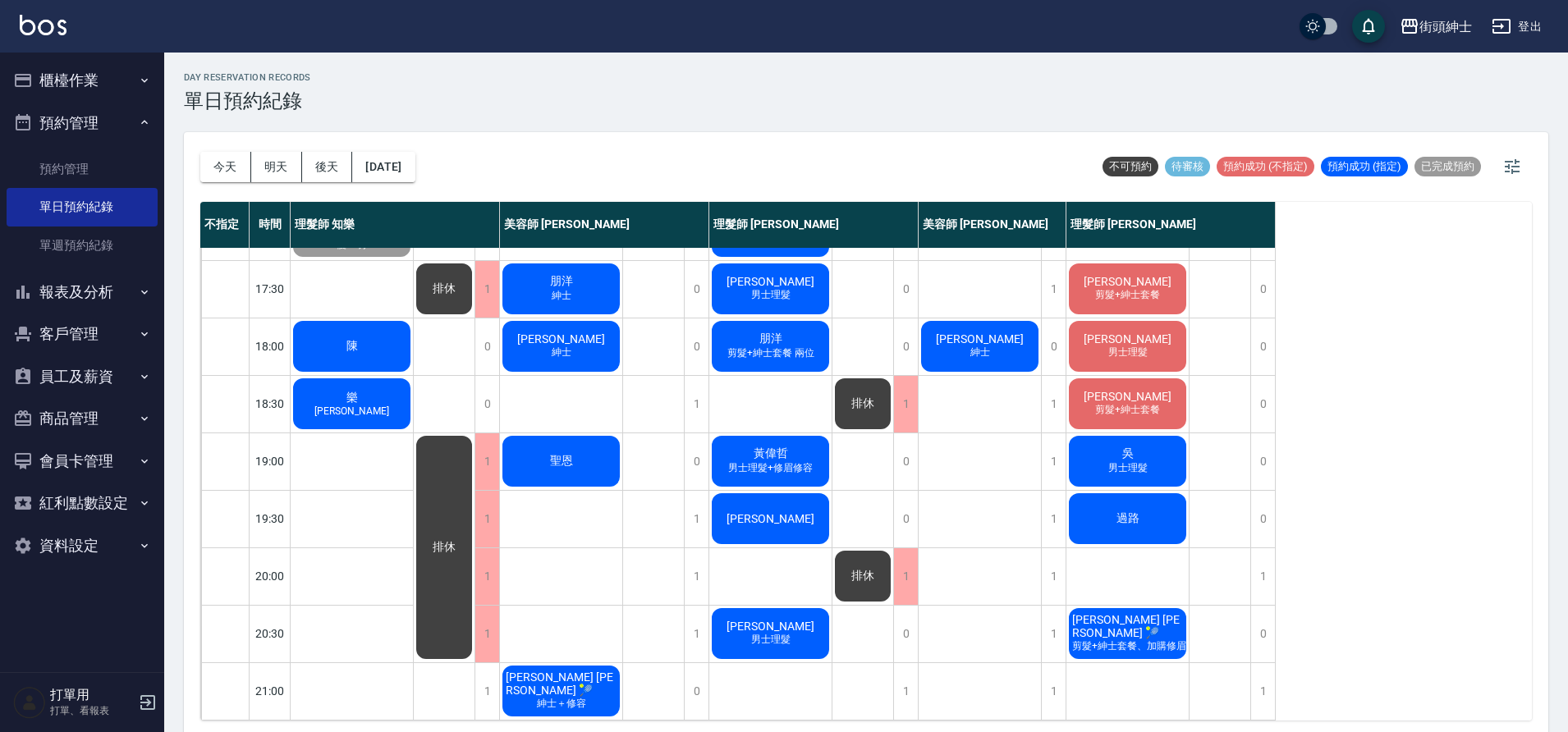
click at [1159, 520] on div "過路" at bounding box center [1127, 519] width 122 height 56
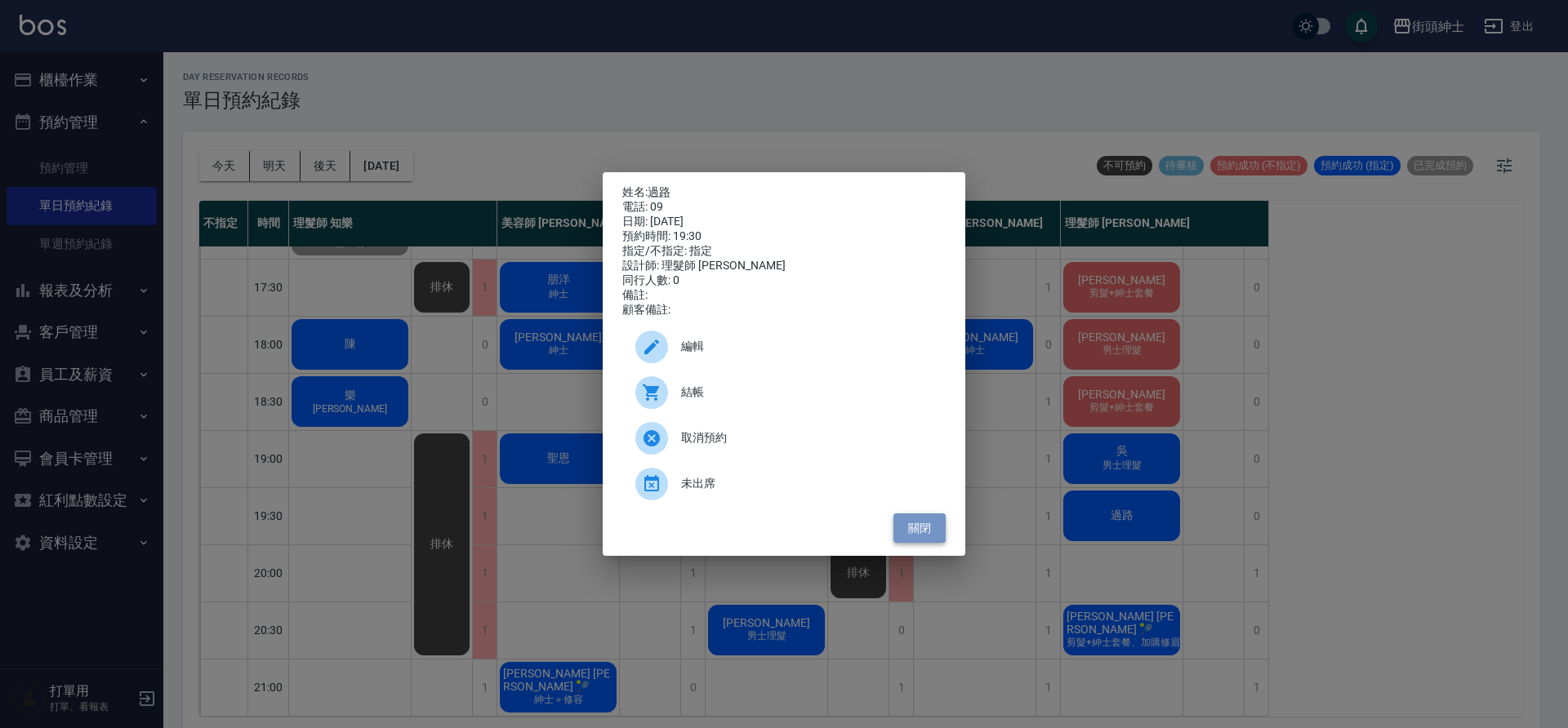
click at [926, 535] on button "關閉" at bounding box center [919, 528] width 53 height 30
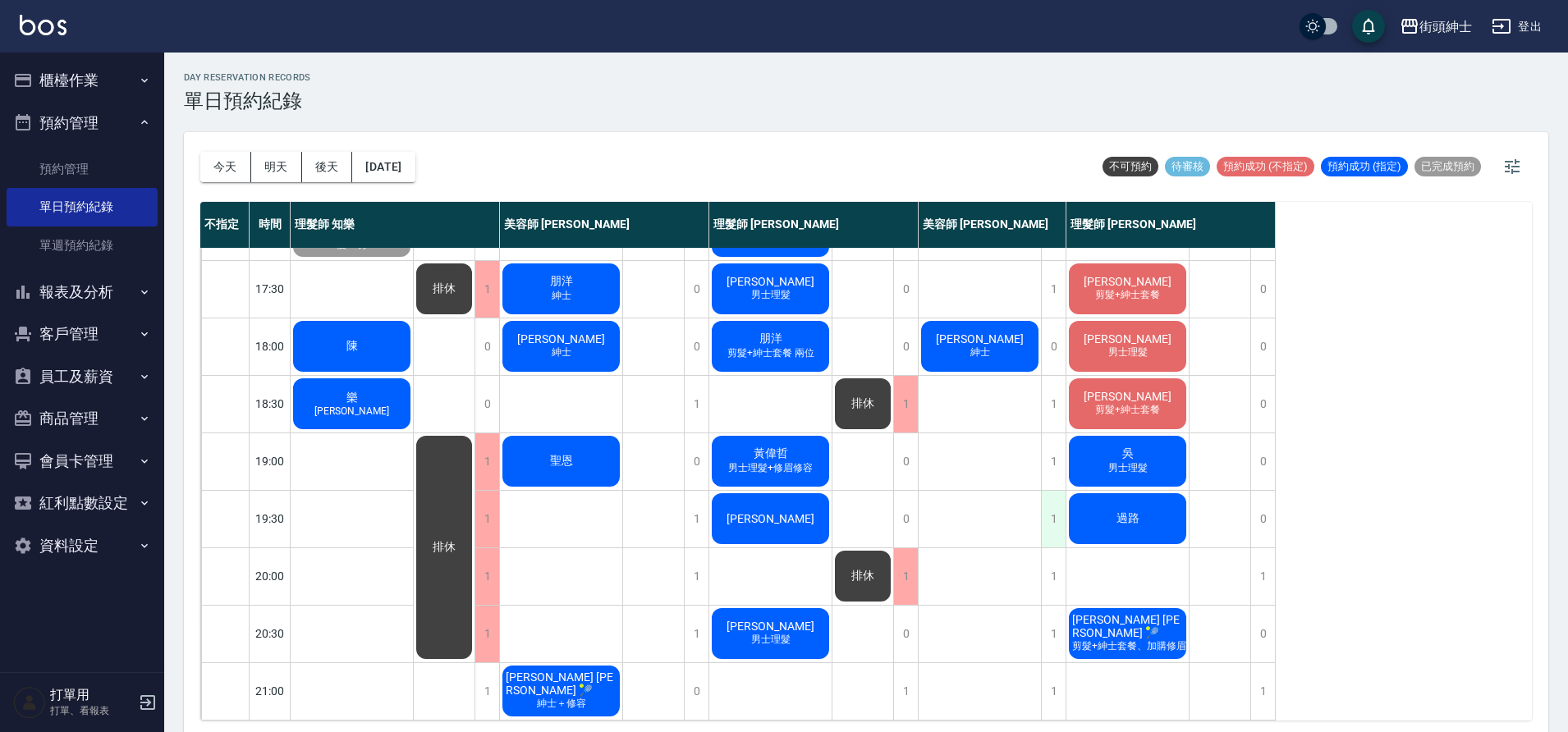
click at [1045, 521] on div "1" at bounding box center [1053, 519] width 24 height 56
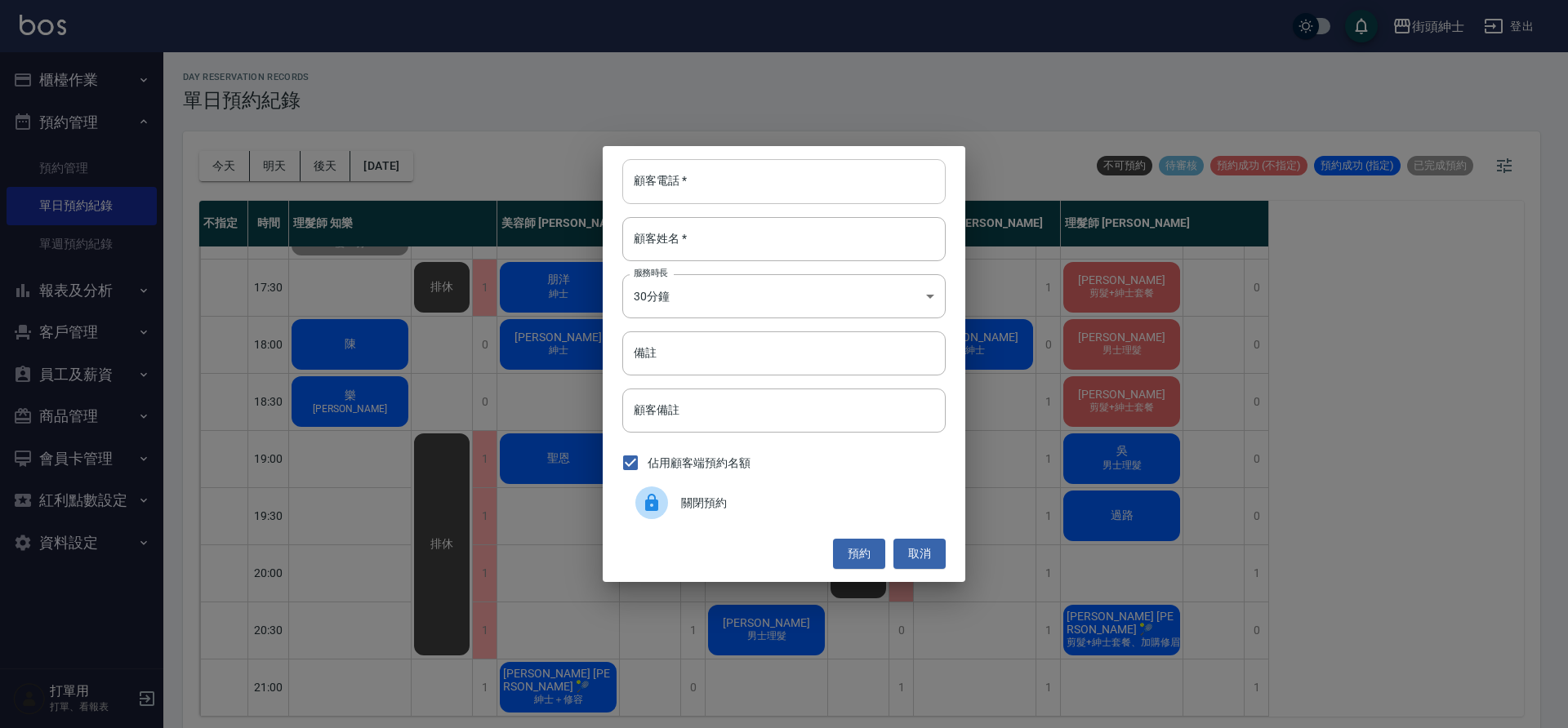
click at [715, 185] on input "顧客電話   *" at bounding box center [784, 181] width 324 height 44
type input "過"
click at [707, 249] on input "顧客姓名   *" at bounding box center [784, 239] width 324 height 44
type input "過路"
click at [693, 174] on input "顧客電話   *" at bounding box center [784, 181] width 324 height 44
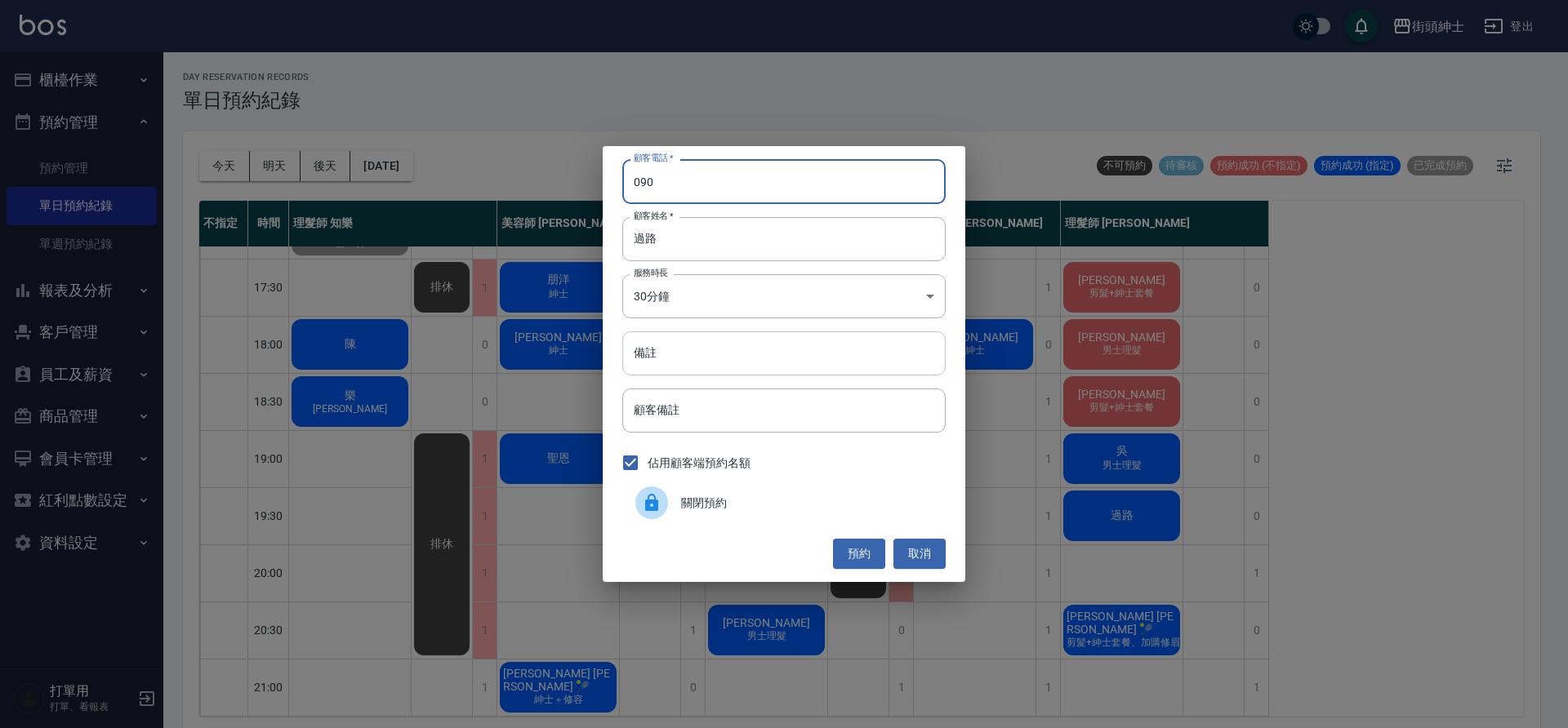
type input "090"
click at [717, 361] on input "備註" at bounding box center [784, 353] width 324 height 44
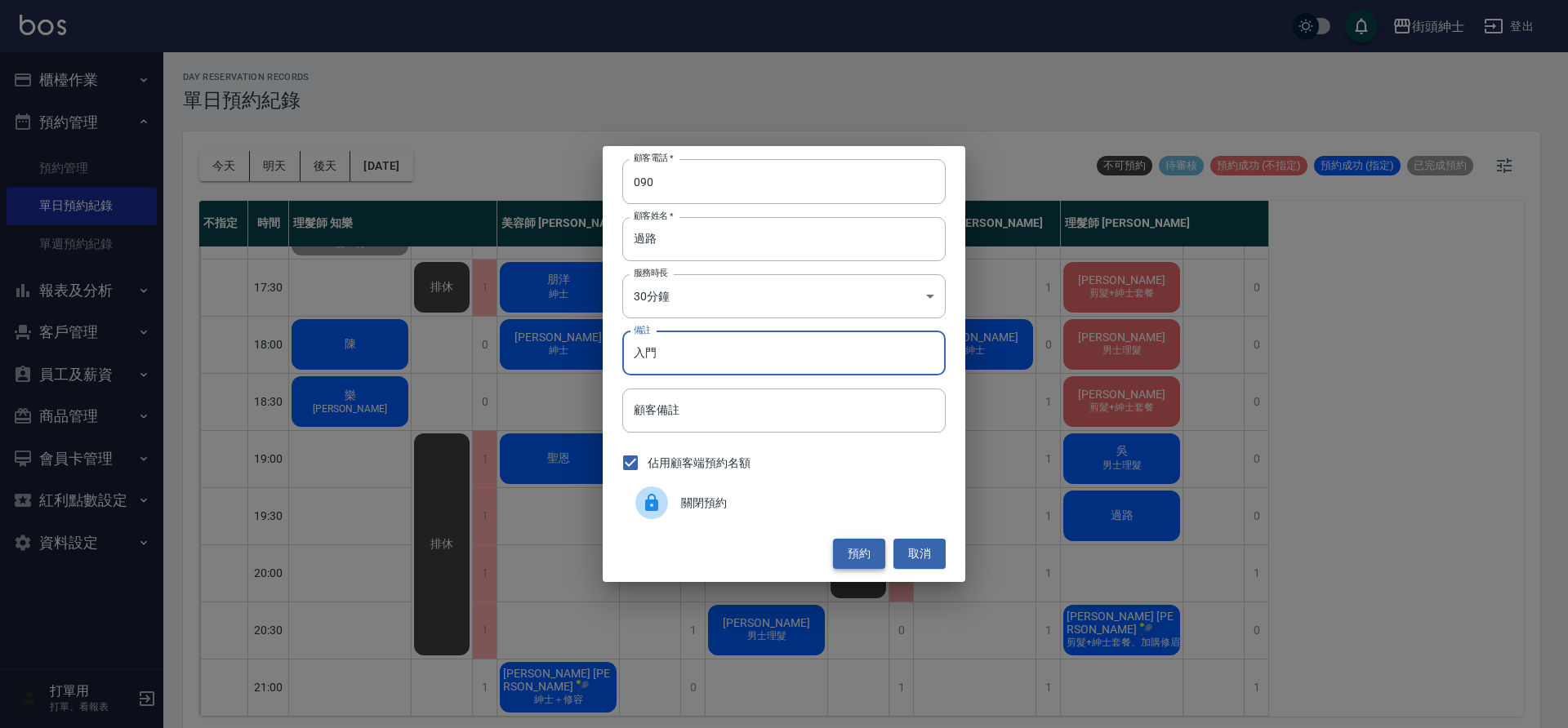
type input "入門"
click at [850, 556] on button "預約" at bounding box center [859, 554] width 53 height 30
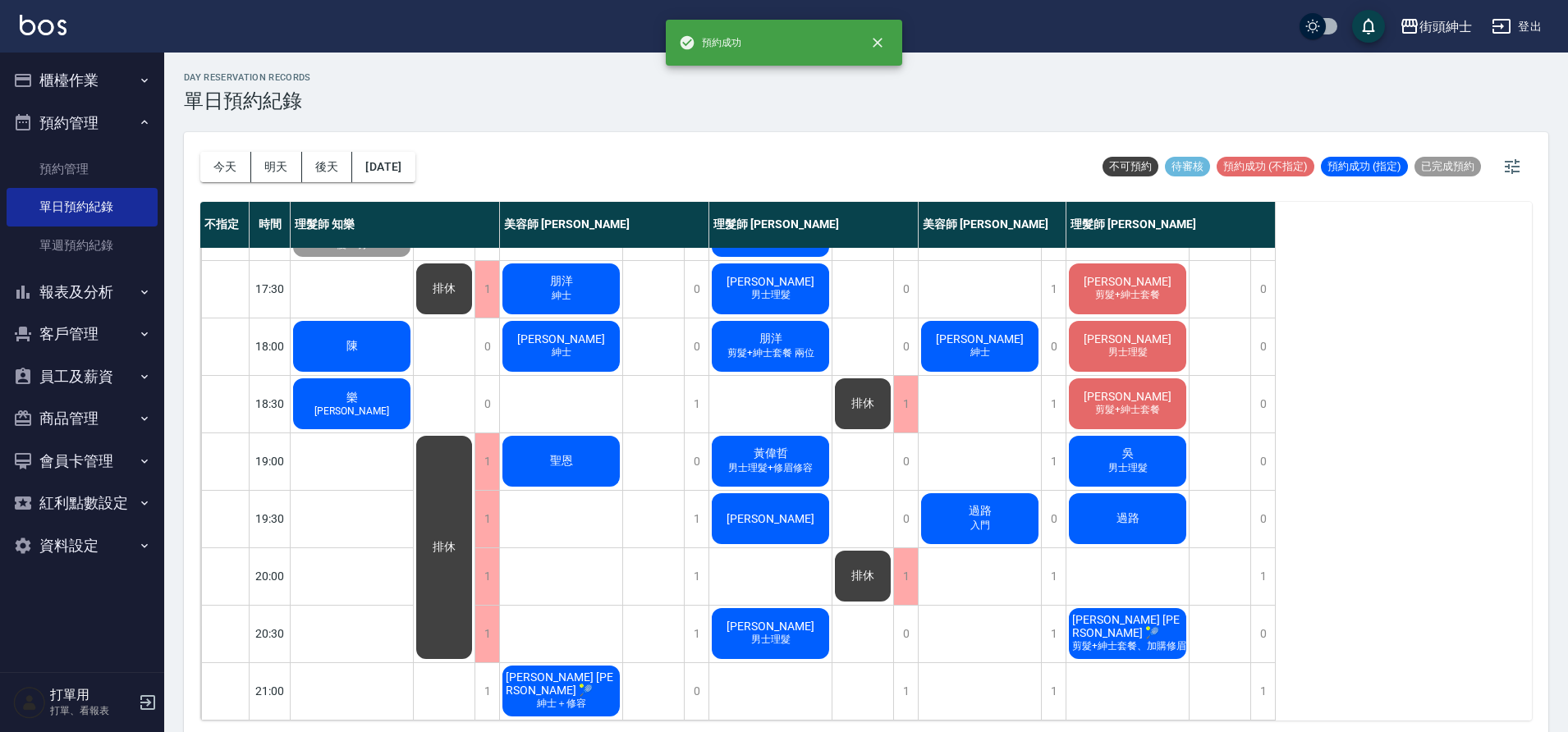
click at [1097, 525] on div "過路" at bounding box center [1127, 519] width 122 height 56
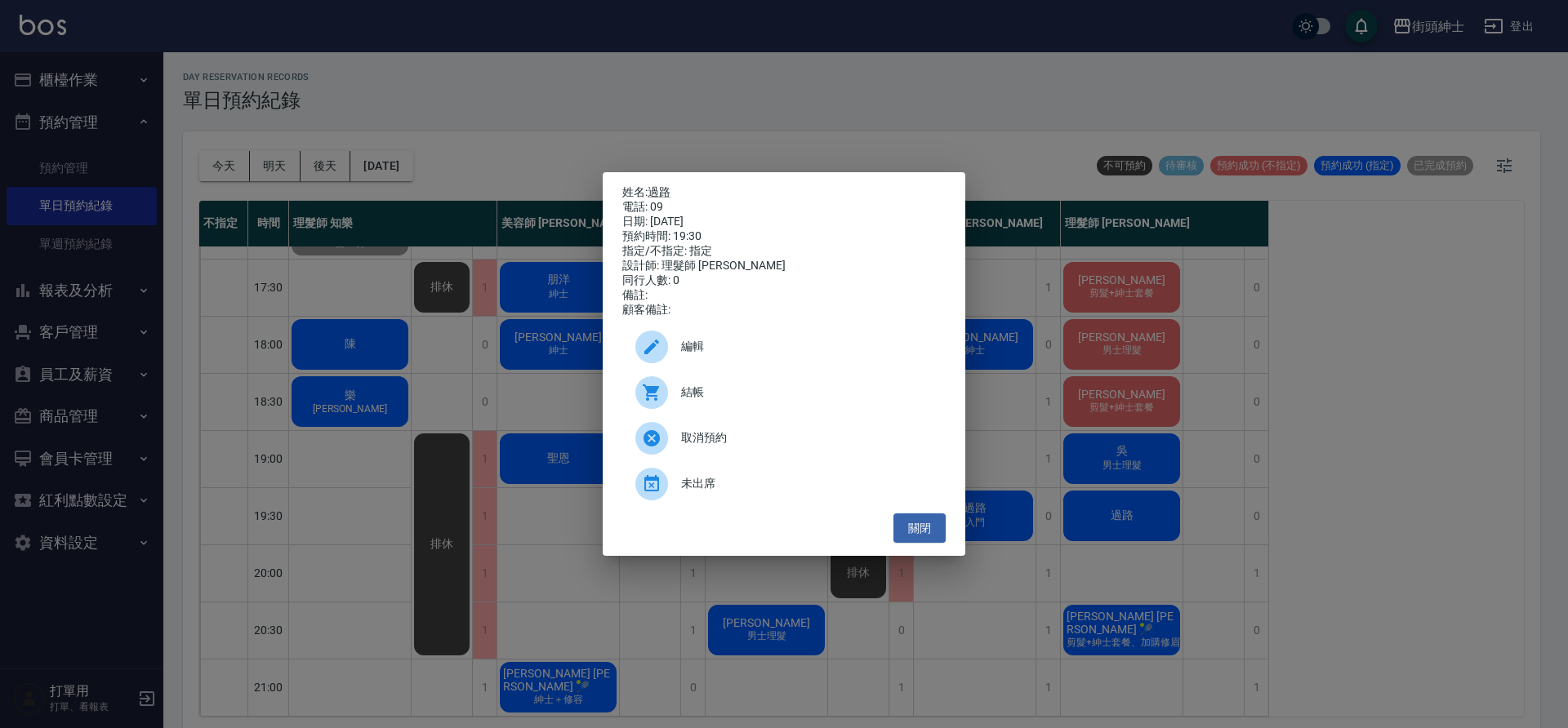
click at [1262, 549] on div "姓名: 過路 電話: 09 日期: 2025/09/19 預約時間: 19:30 指定/不指定: 指定 設計師: 理髮師 eric 同行人數: 0 備註: 顧…" at bounding box center [784, 364] width 1568 height 728
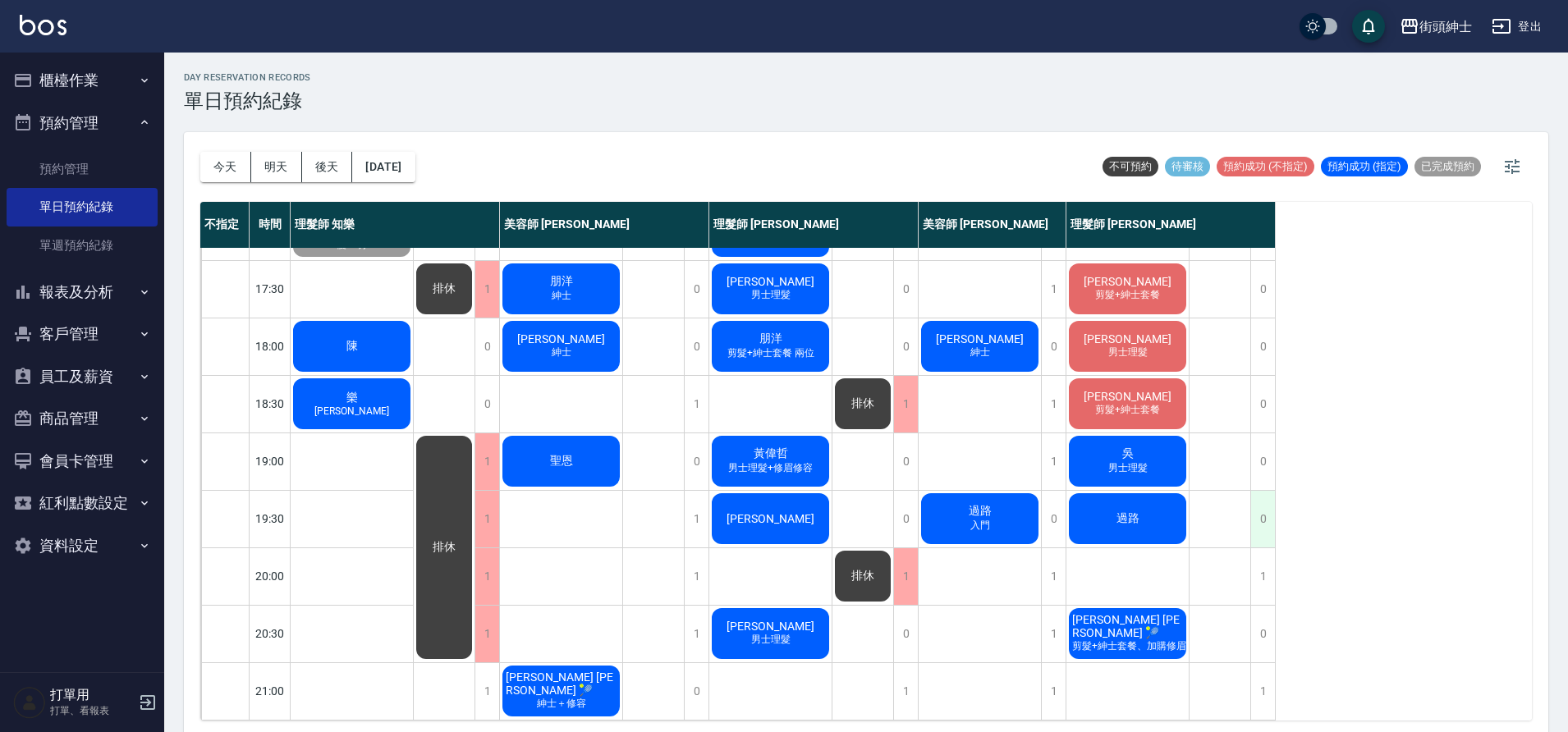
click at [1260, 520] on div "0" at bounding box center [1262, 519] width 24 height 56
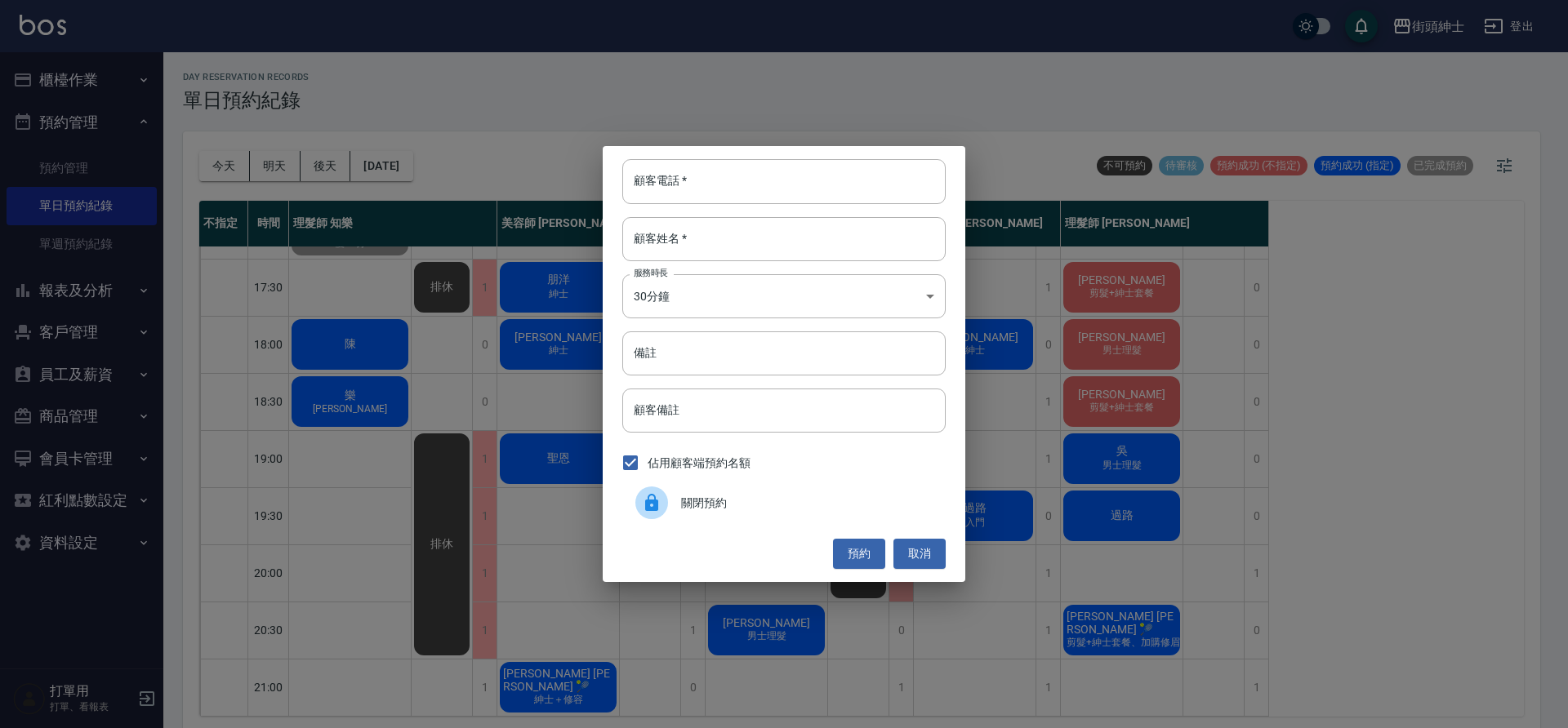
click at [724, 499] on span "關閉預約" at bounding box center [806, 504] width 251 height 17
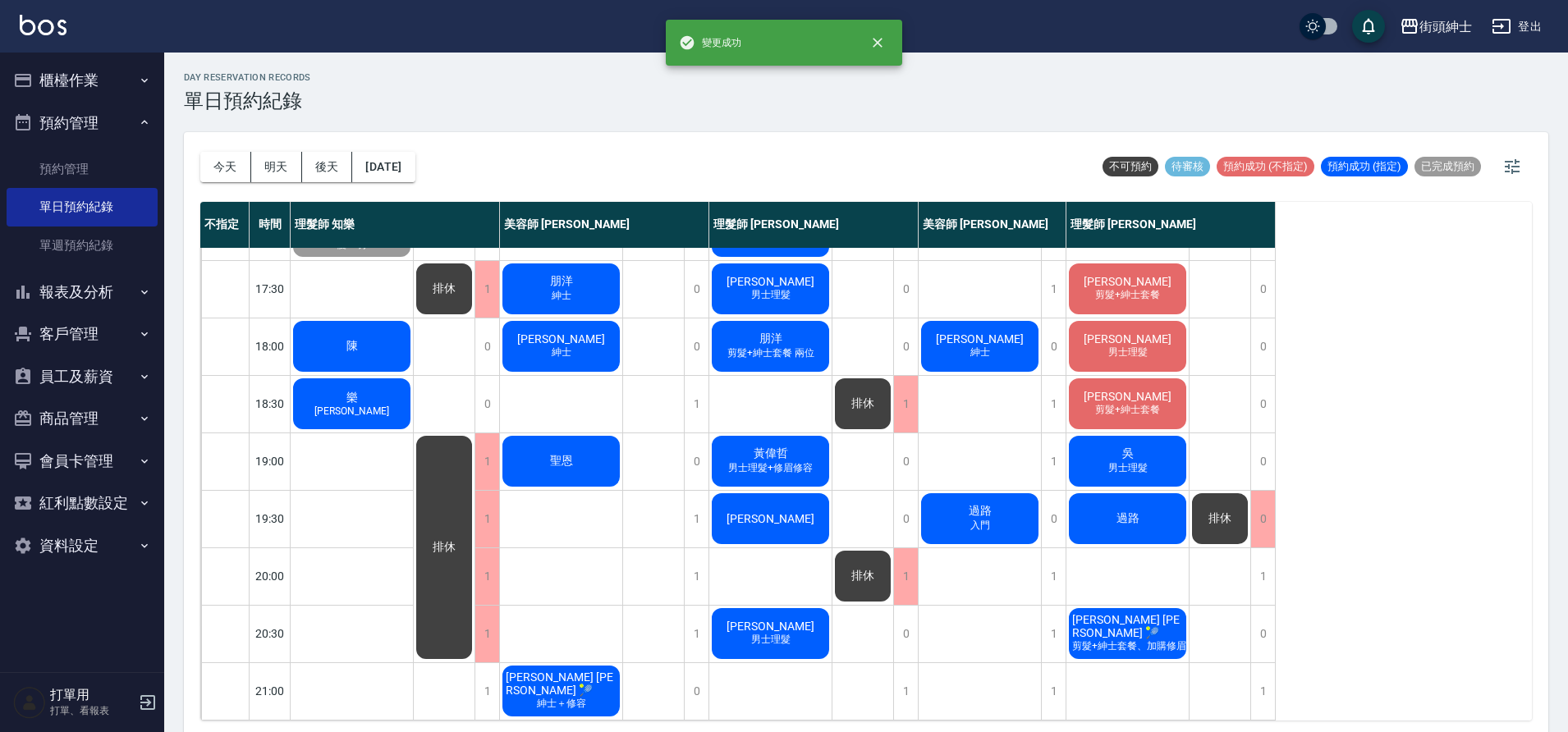
click at [1147, 511] on div "過路" at bounding box center [1127, 519] width 122 height 56
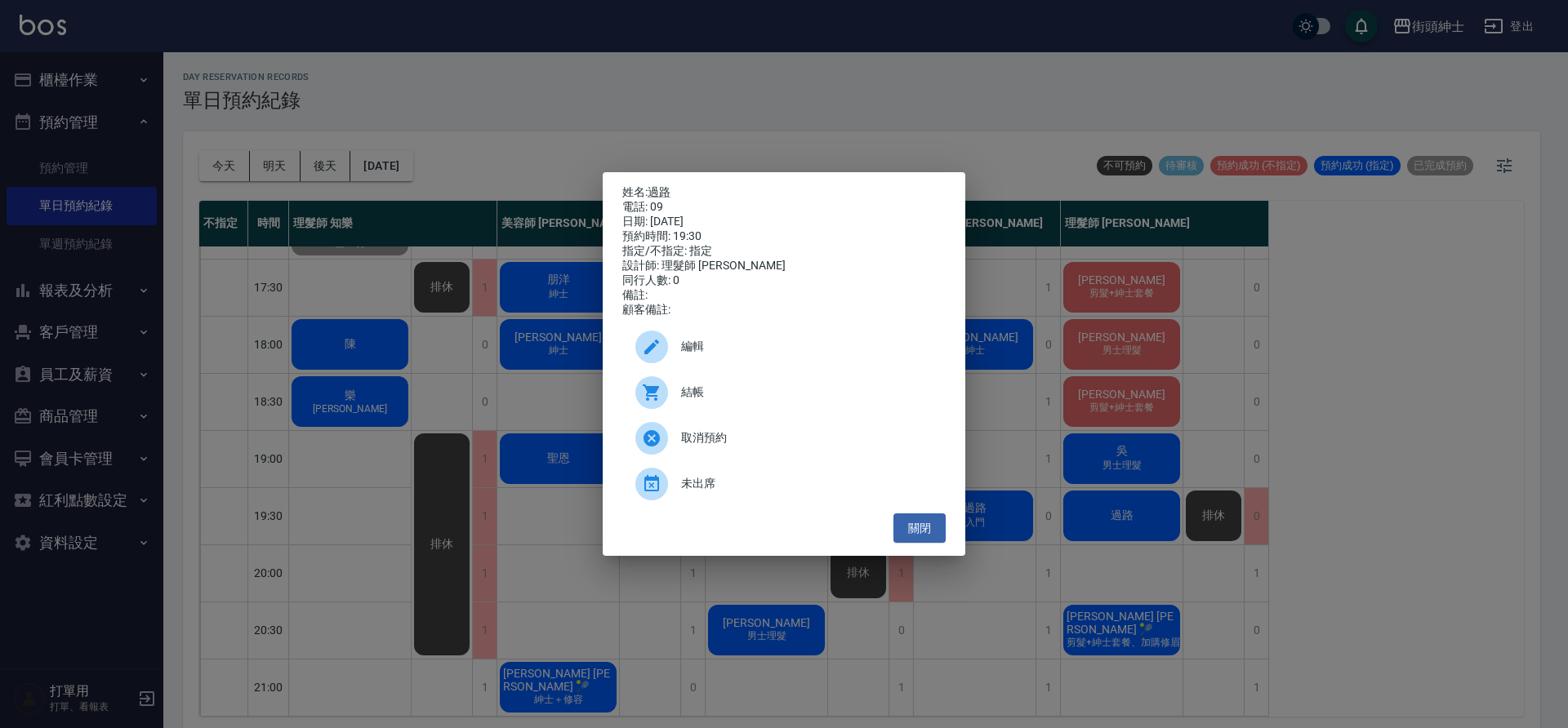
click at [712, 355] on span "編輯" at bounding box center [806, 347] width 251 height 17
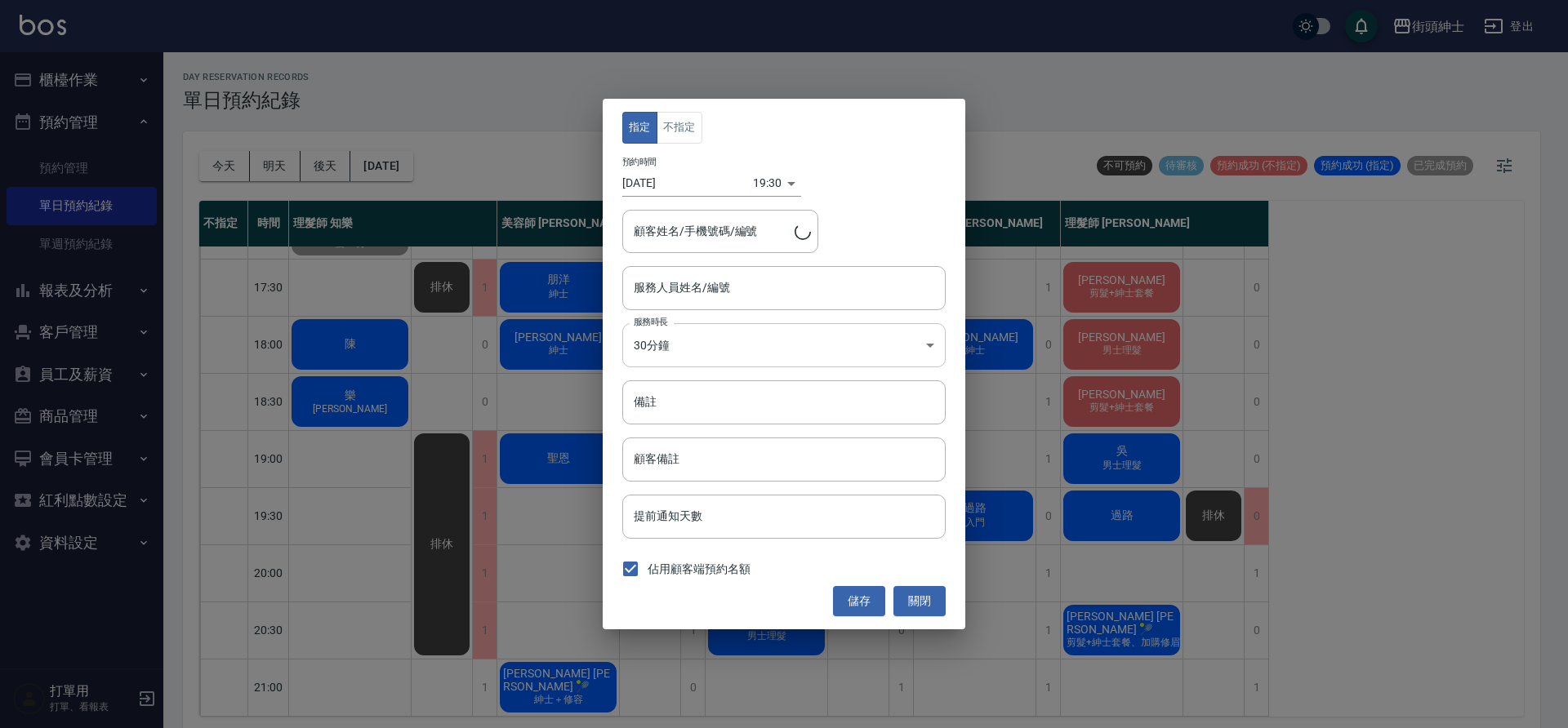
type input "理髮師 eric(無代號)"
type input "過路/09"
click at [771, 188] on div "19:30 1758281400000" at bounding box center [778, 183] width 48 height 27
click at [780, 189] on div "19:30 1758281400000" at bounding box center [778, 183] width 48 height 27
click at [768, 184] on body "街頭紳士 登出 櫃檯作業 打帳單 帳單列表 營業儀表板 現金收支登錄 材料自購登錄 每日結帳 排班表 現場電腦打卡 預約管理 預約管理 單日預約紀錄 單週預約…" at bounding box center [784, 367] width 1568 height 733
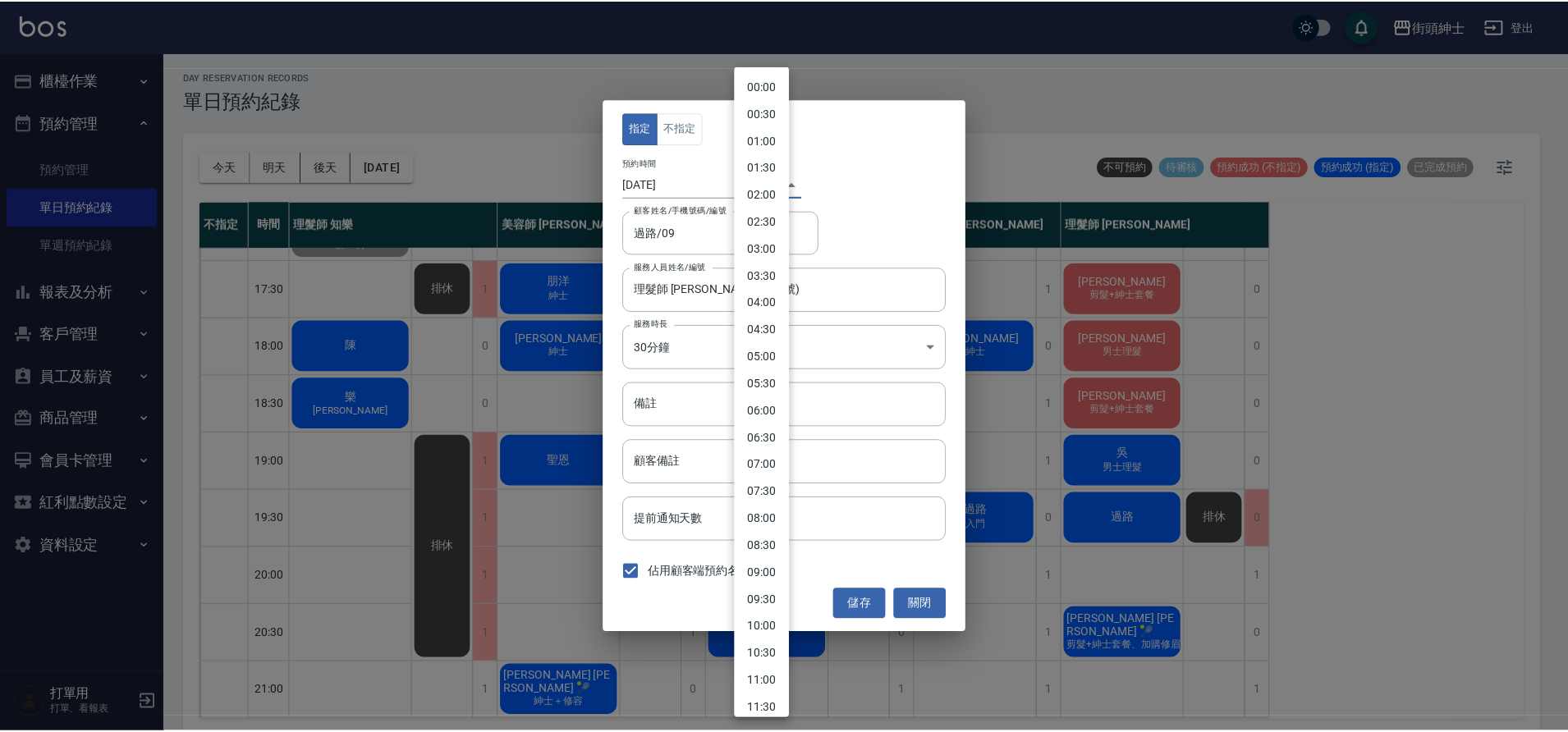
scroll to position [660, 0]
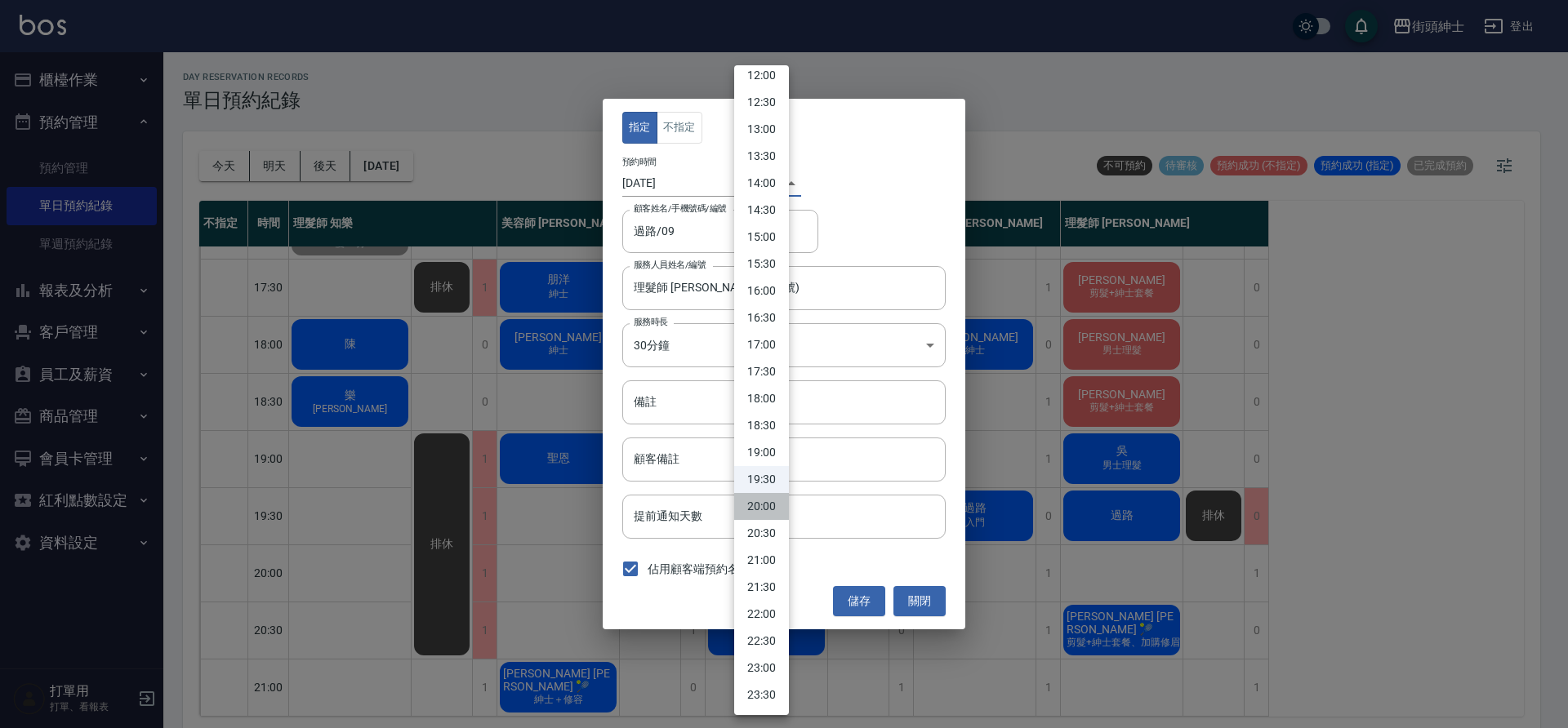
click at [769, 506] on li "20:00" at bounding box center [761, 506] width 54 height 27
type input "1758283200000"
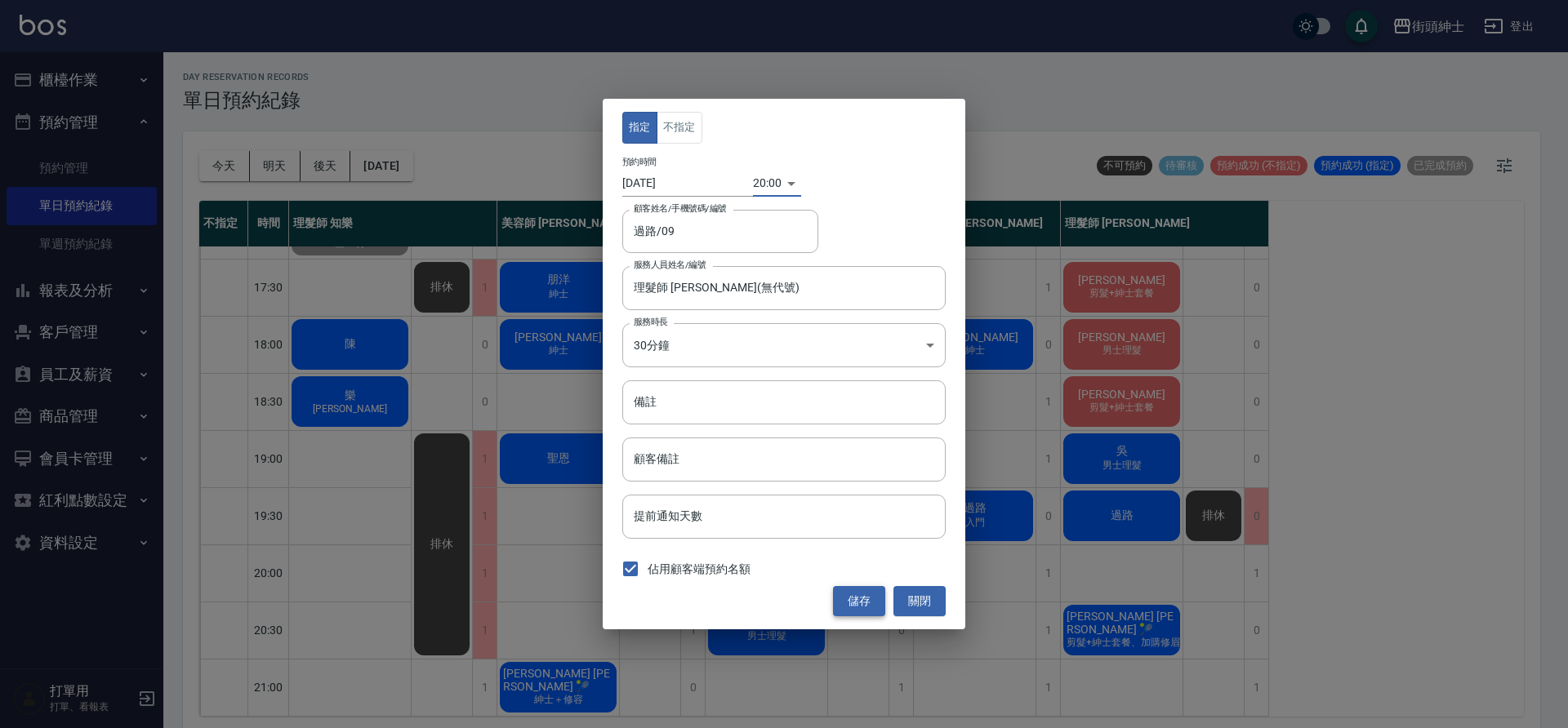
click at [867, 601] on button "儲存" at bounding box center [859, 601] width 53 height 30
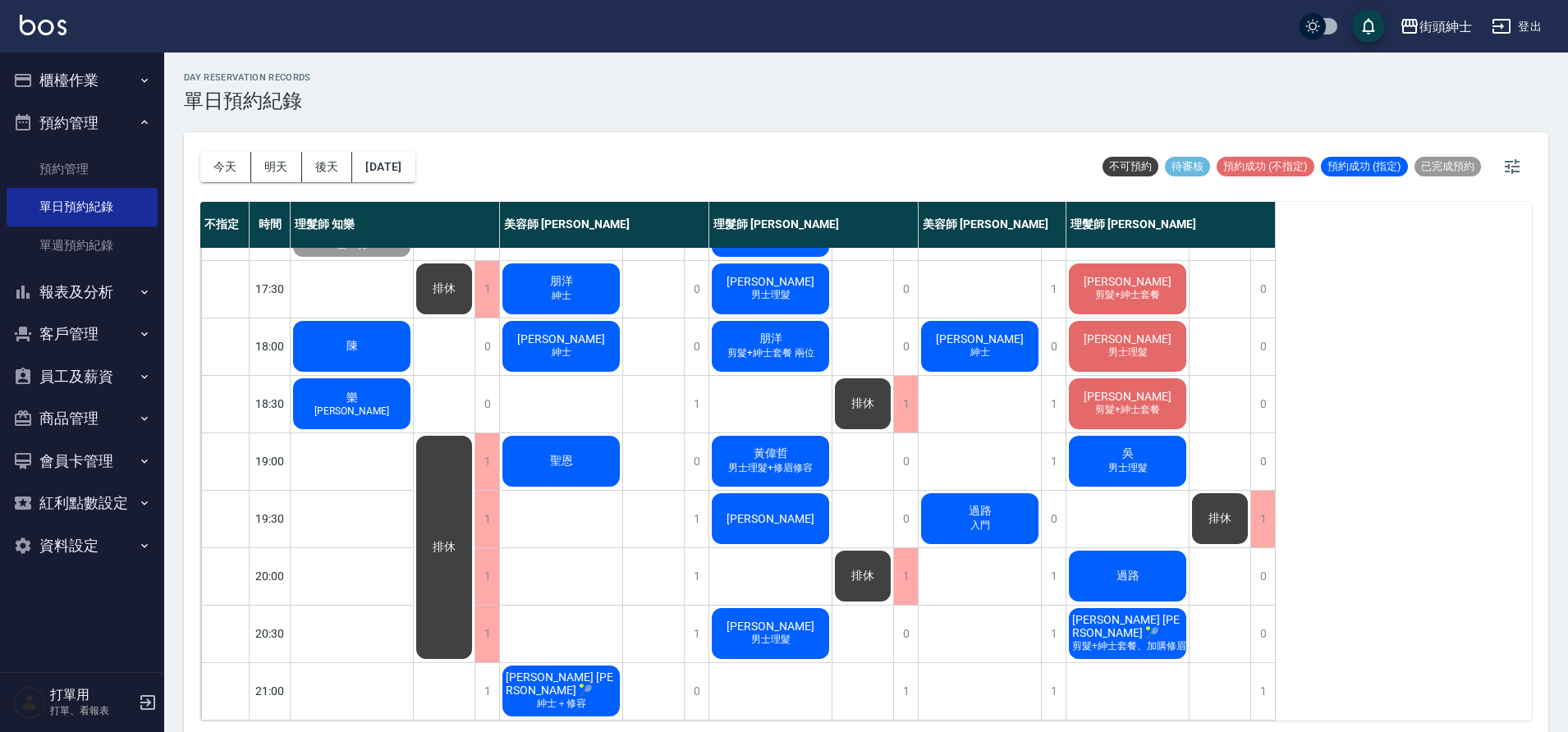
scroll to position [747, 0]
click at [315, 332] on div "陳" at bounding box center [351, 346] width 122 height 56
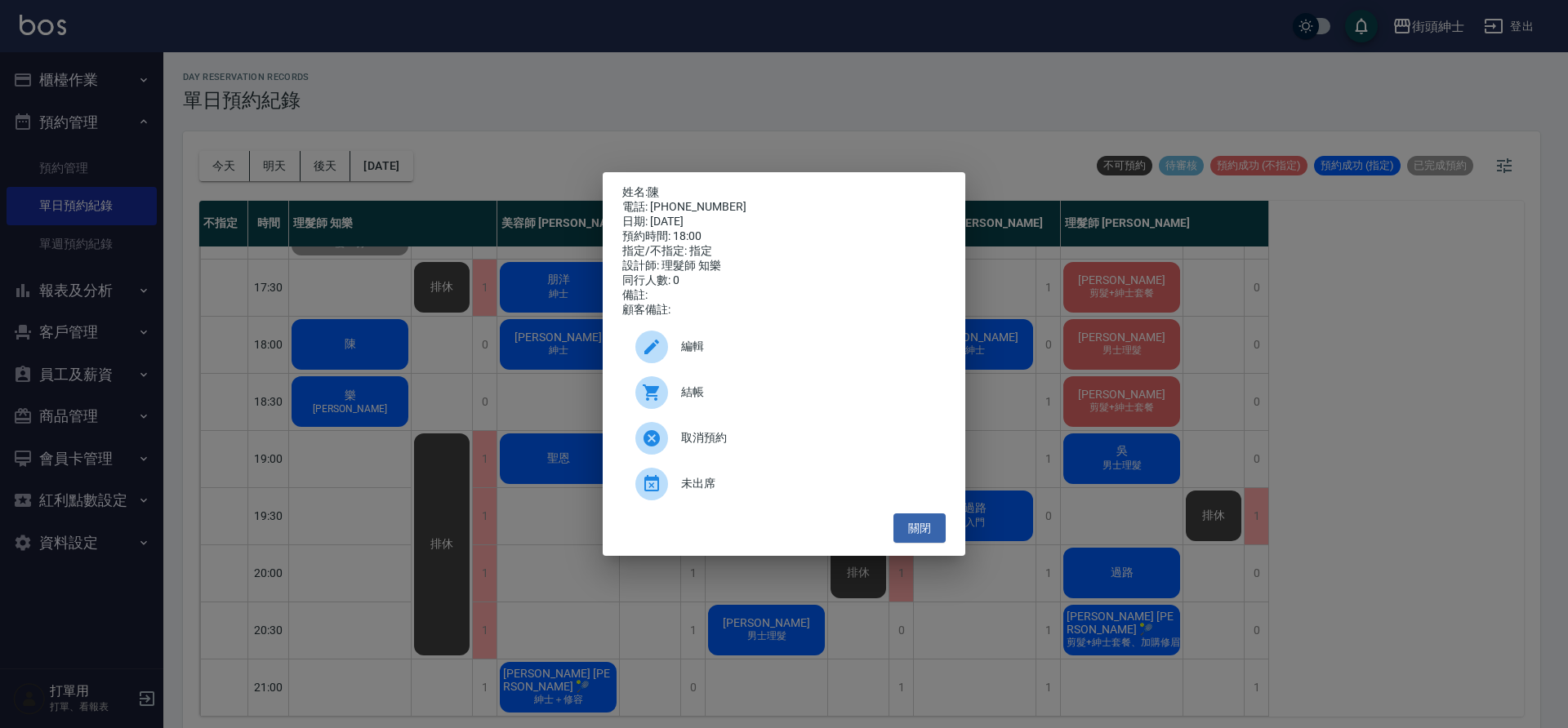
click at [742, 490] on span "未出席" at bounding box center [806, 484] width 251 height 17
click at [742, 490] on ul "編輯 結帳 取消預約 未出席" at bounding box center [784, 415] width 324 height 196
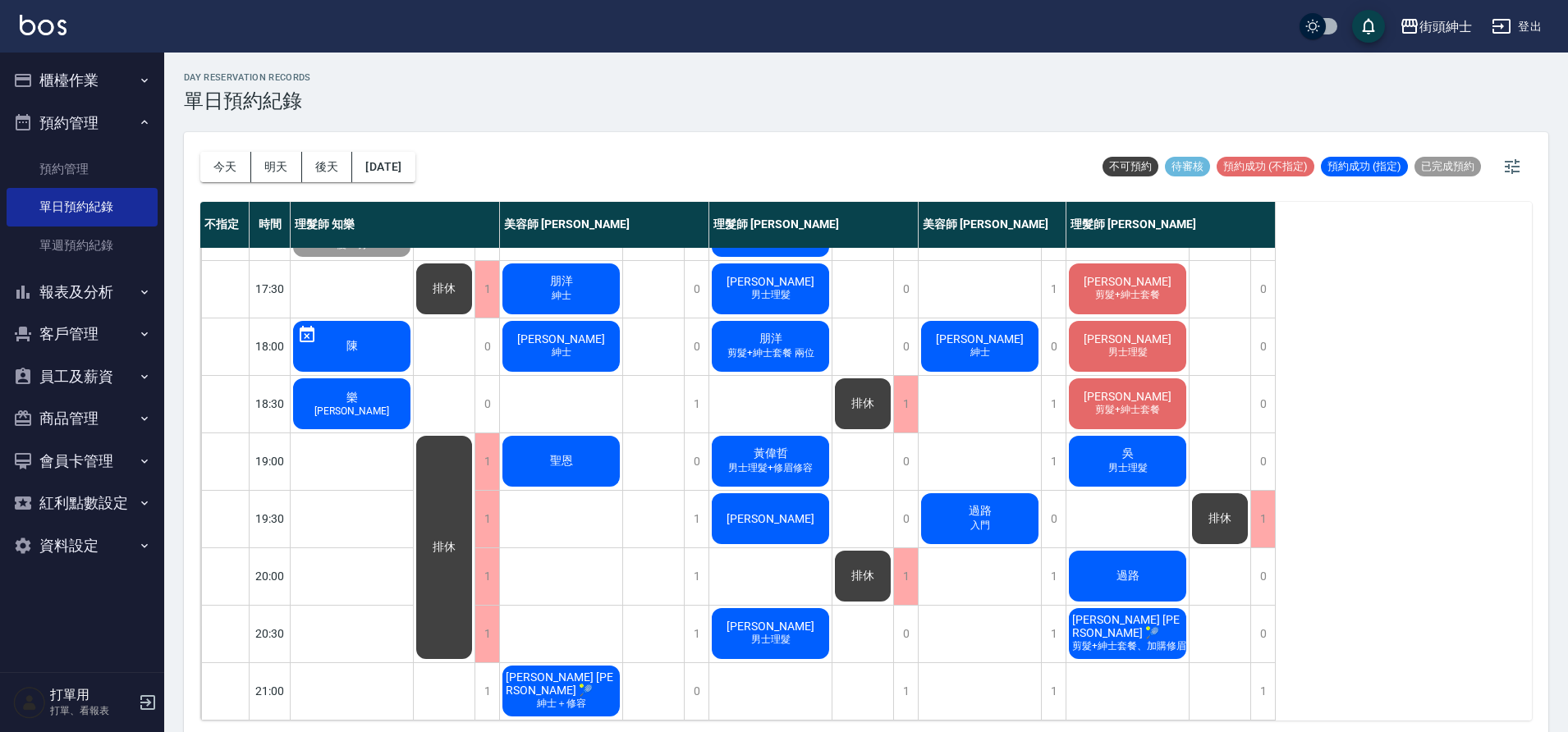
click at [862, 569] on span "排休" at bounding box center [863, 576] width 29 height 15
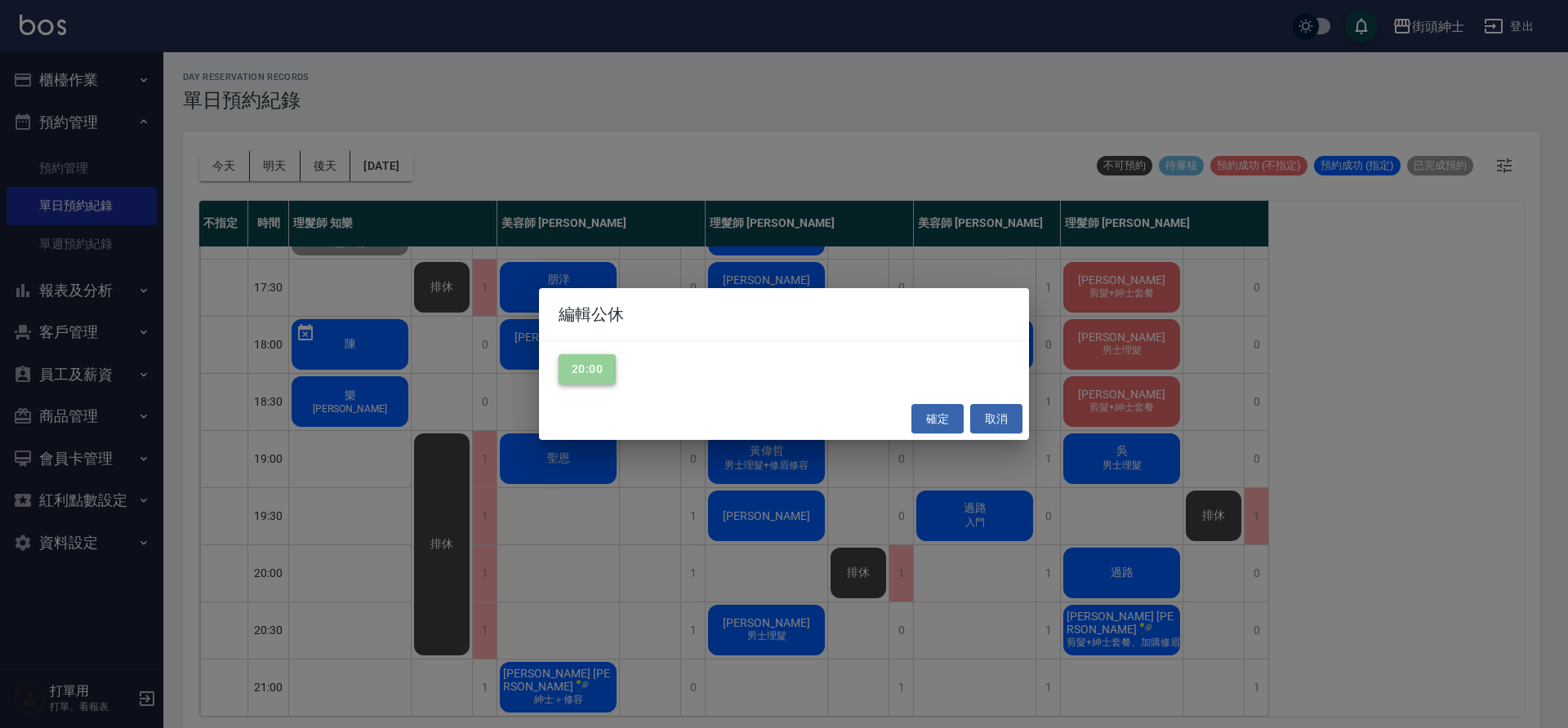
click at [585, 367] on button "20:00" at bounding box center [587, 369] width 57 height 30
drag, startPoint x: 945, startPoint y: 416, endPoint x: 923, endPoint y: 422, distance: 22.8
click at [944, 417] on button "確定" at bounding box center [937, 418] width 53 height 30
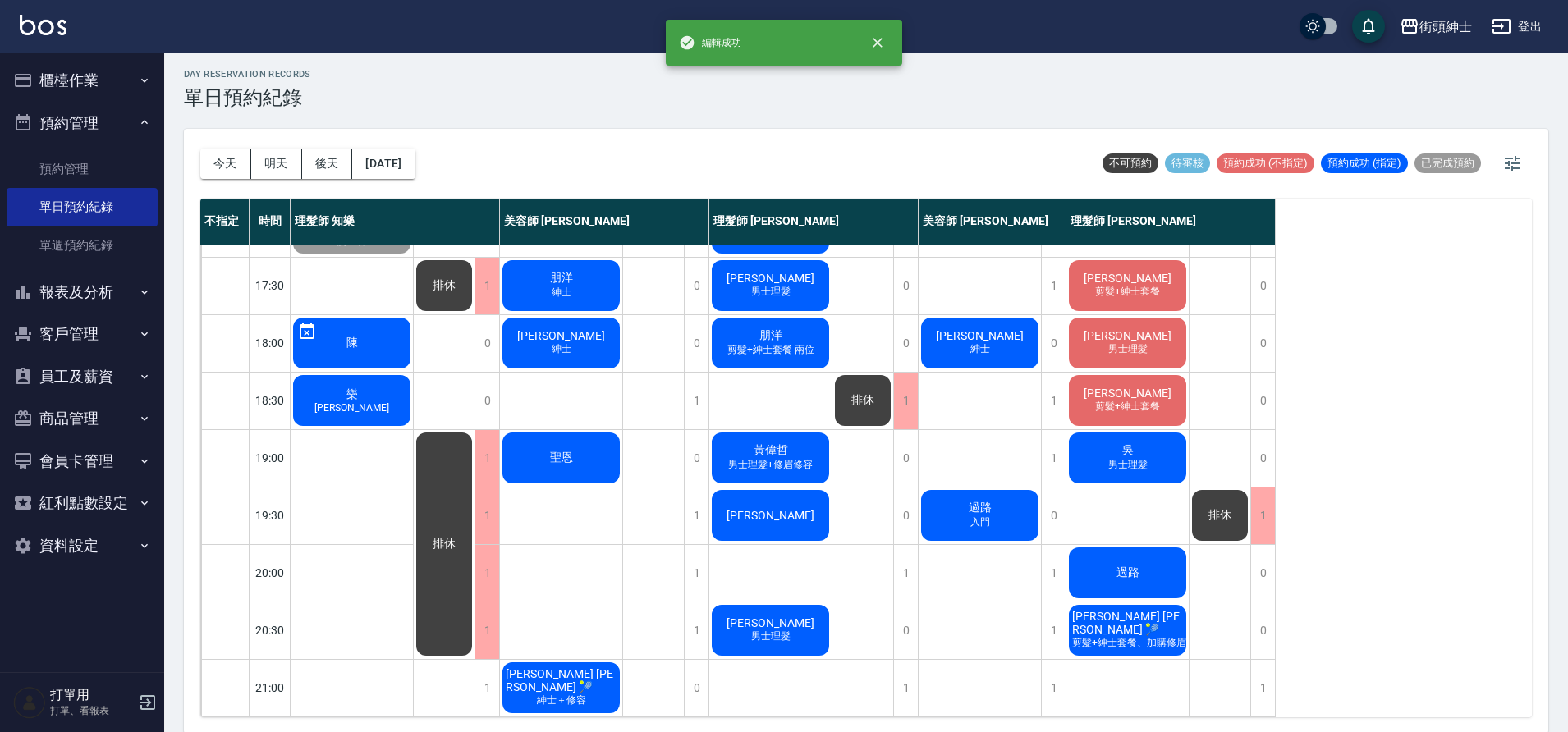
scroll to position [5, 0]
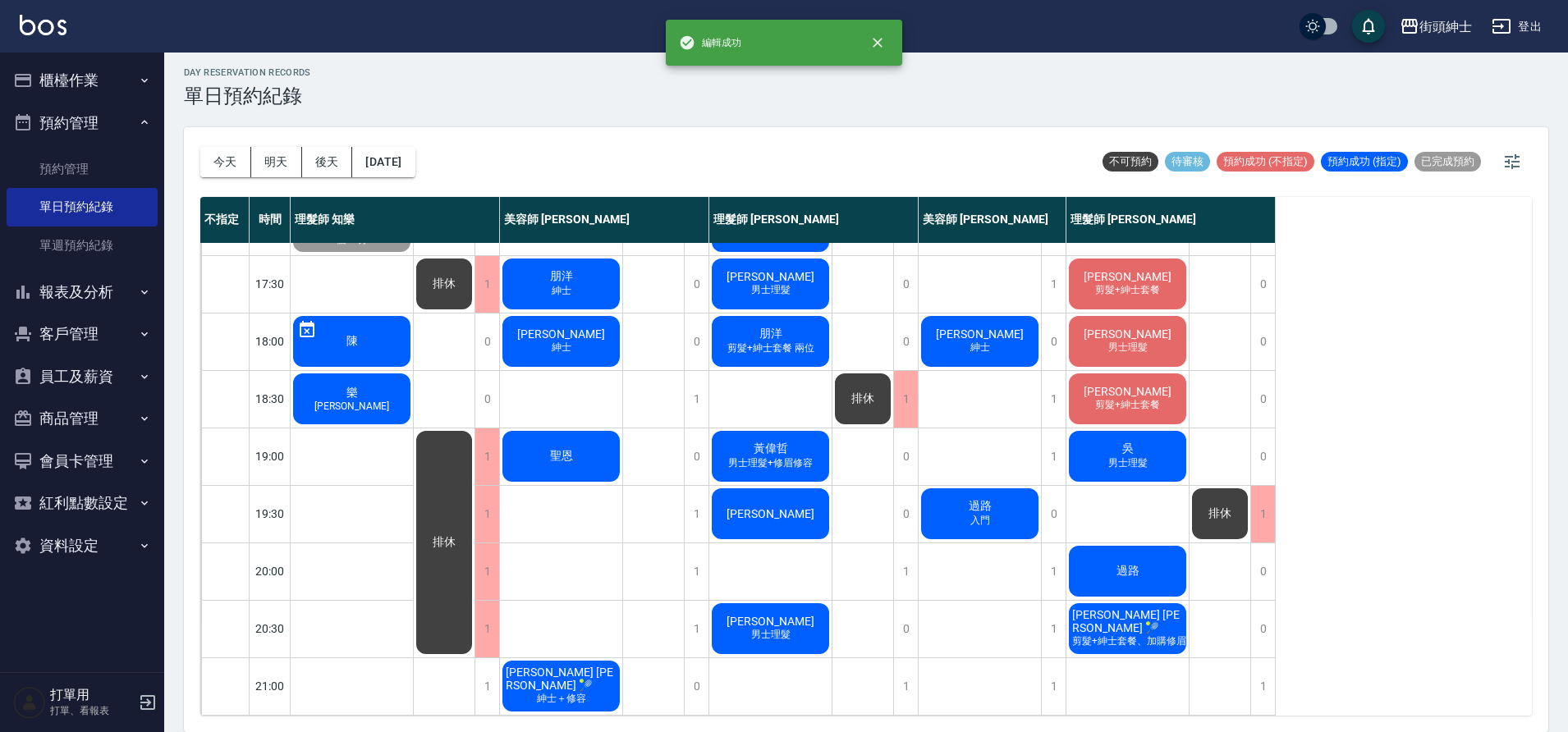
drag, startPoint x: 288, startPoint y: 158, endPoint x: 312, endPoint y: 154, distance: 24.3
click at [289, 158] on button "明天" at bounding box center [277, 161] width 51 height 30
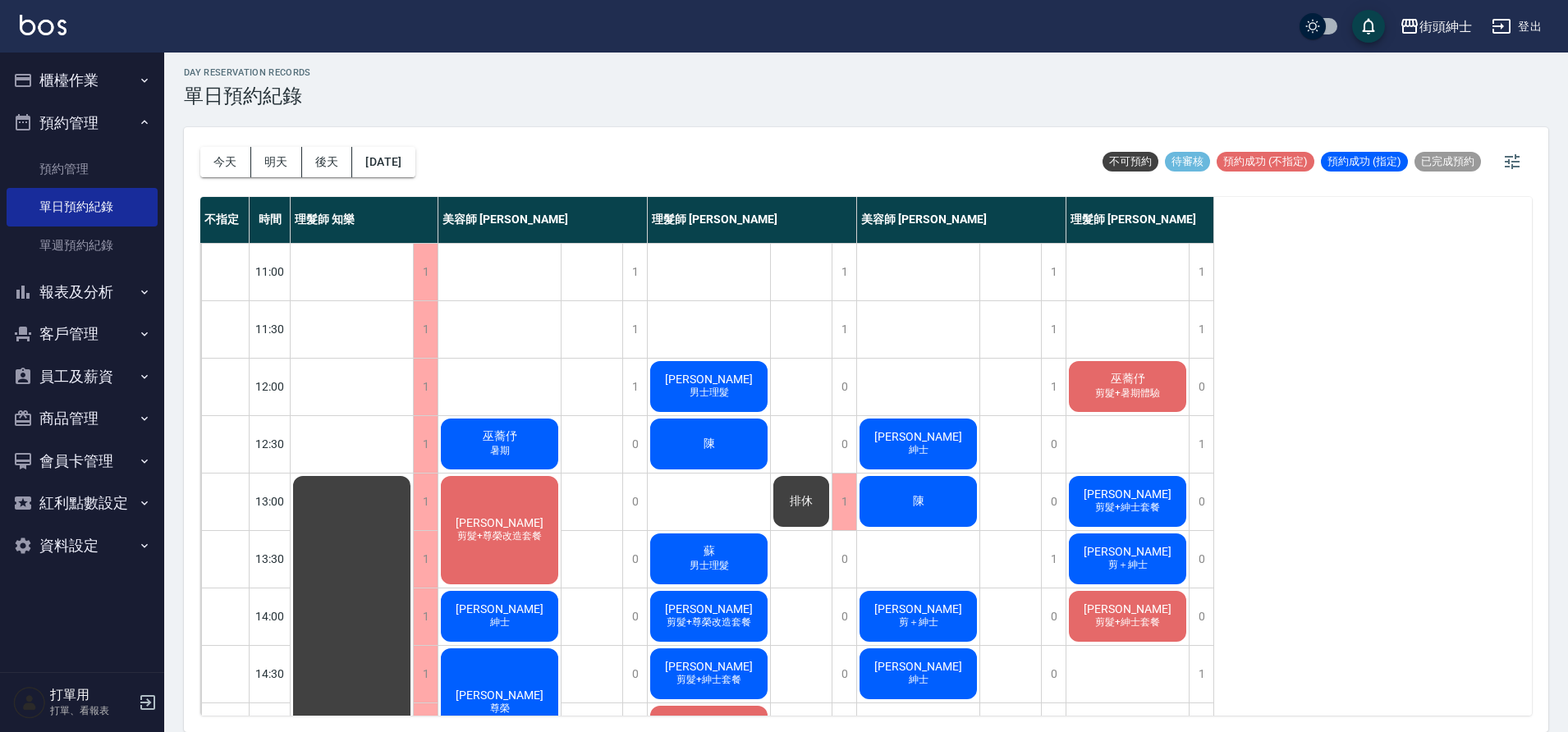
drag, startPoint x: 224, startPoint y: 164, endPoint x: 241, endPoint y: 164, distance: 17.0
click at [225, 164] on button "今天" at bounding box center [225, 161] width 51 height 30
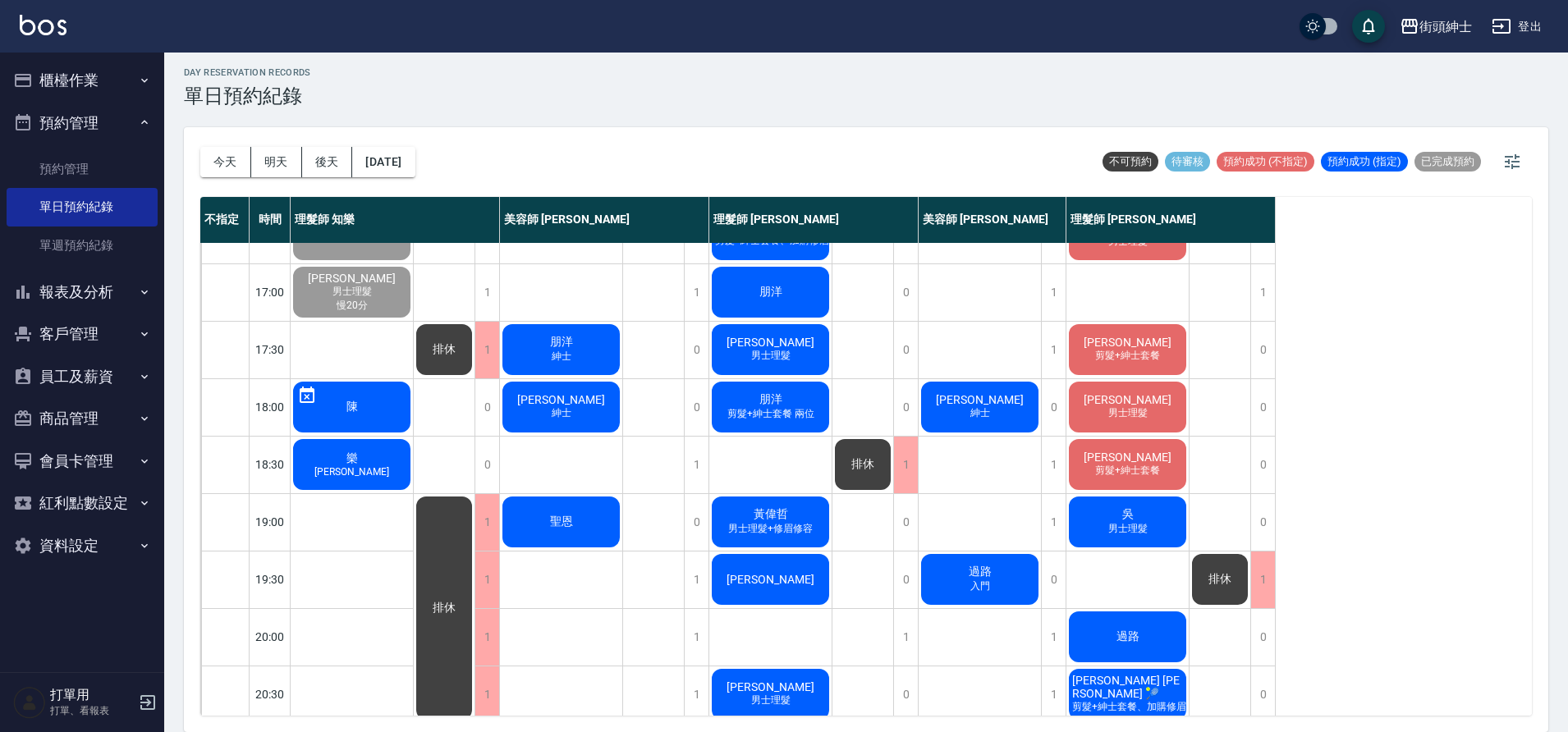
scroll to position [671, 0]
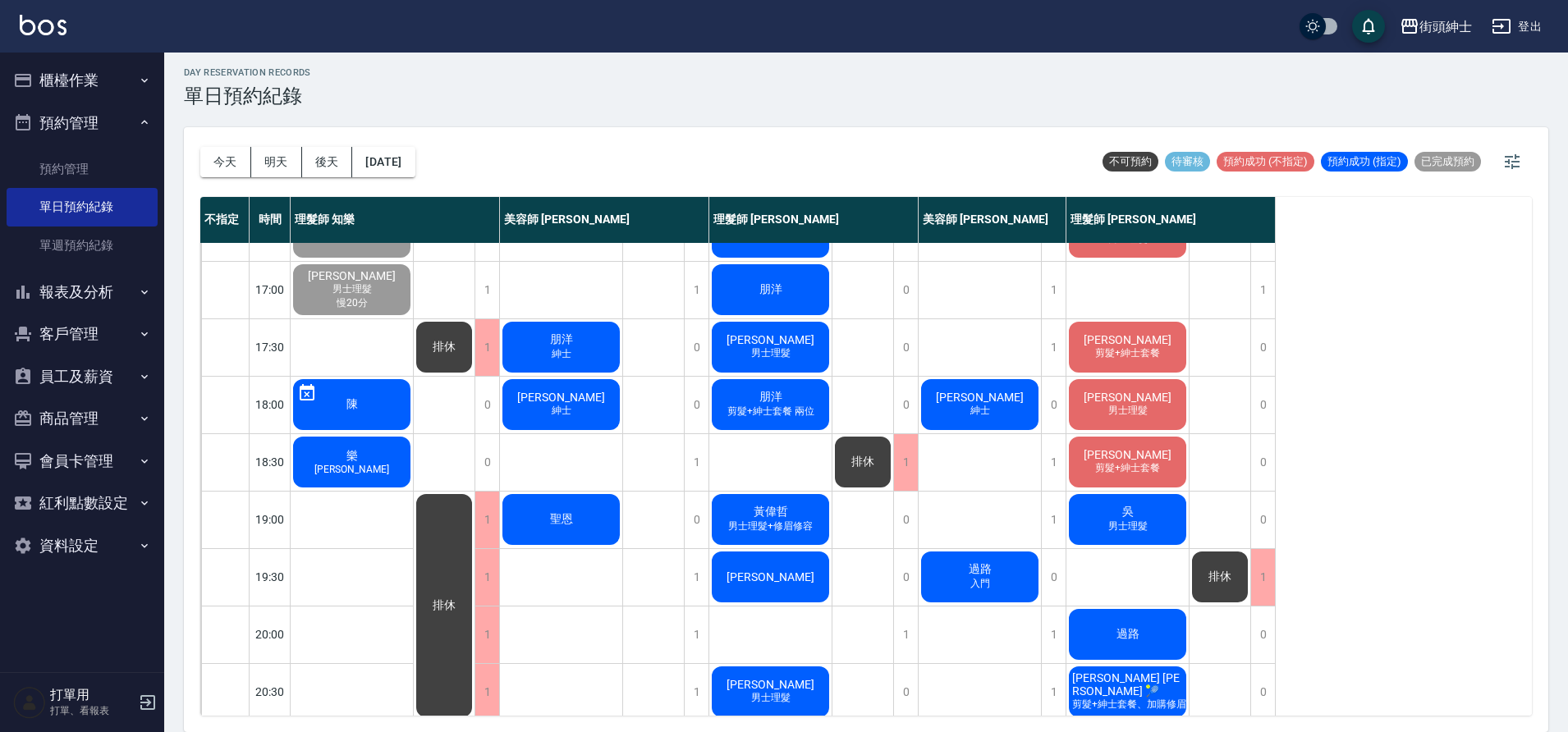
click at [567, 413] on span "紳士" at bounding box center [561, 411] width 26 height 14
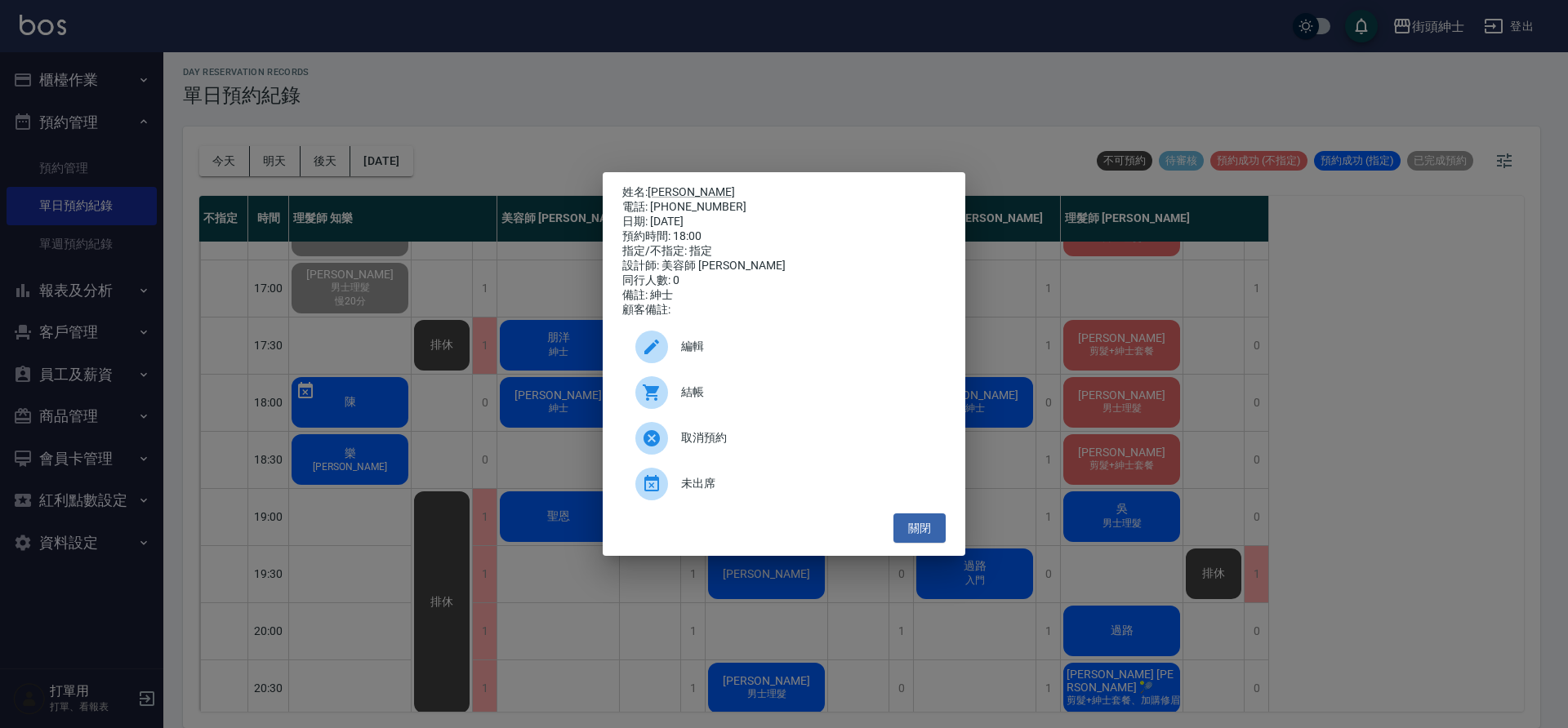
click at [561, 395] on div "姓名: 廖駿成 電話: 0909358319 日期: 2025/09/19 預約時間: 18:00 指定/不指定: 指定 設計師: 美容師 Cherry 同行…" at bounding box center [784, 364] width 1568 height 728
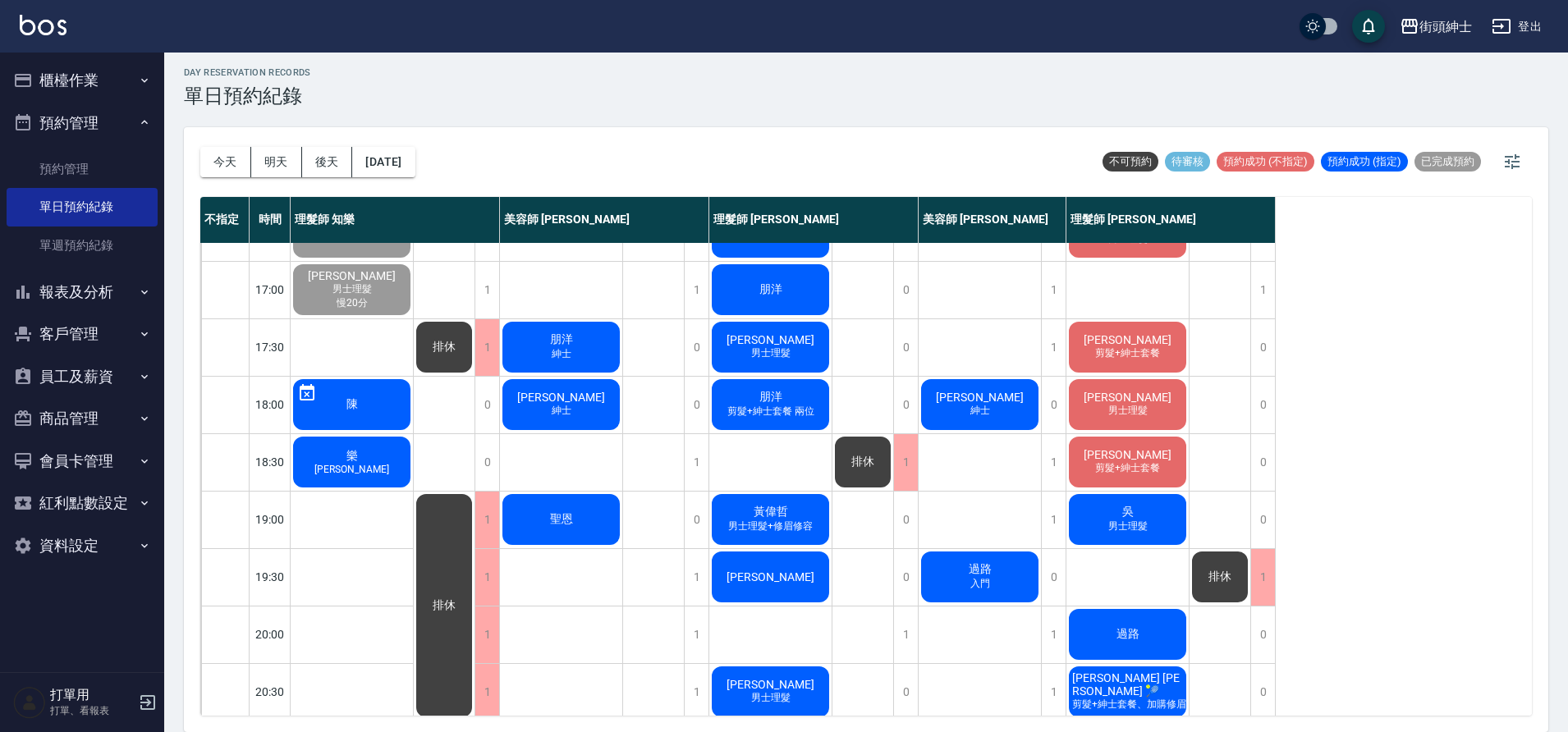
click at [1125, 521] on span "男士理髮" at bounding box center [1127, 526] width 46 height 14
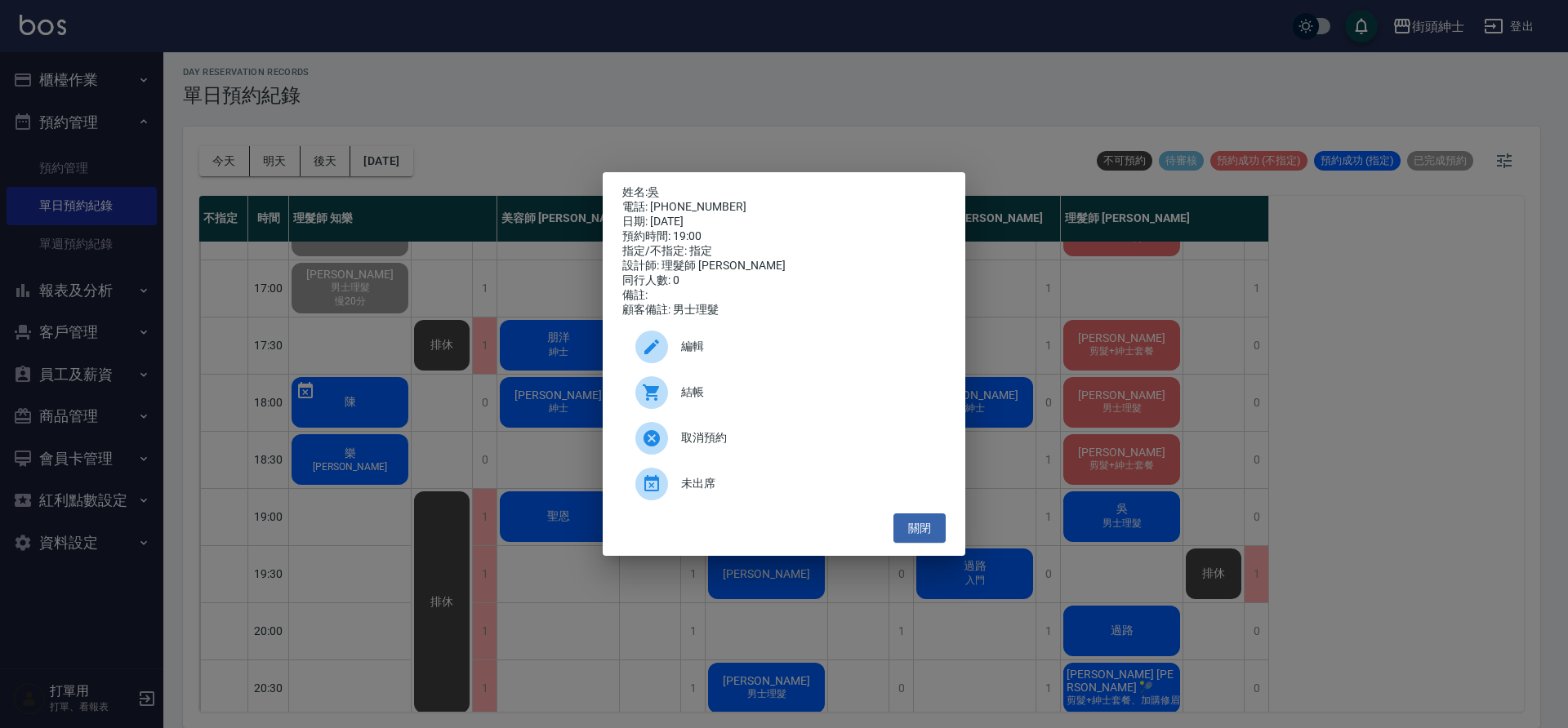
click at [768, 340] on div "編輯" at bounding box center [784, 347] width 324 height 46
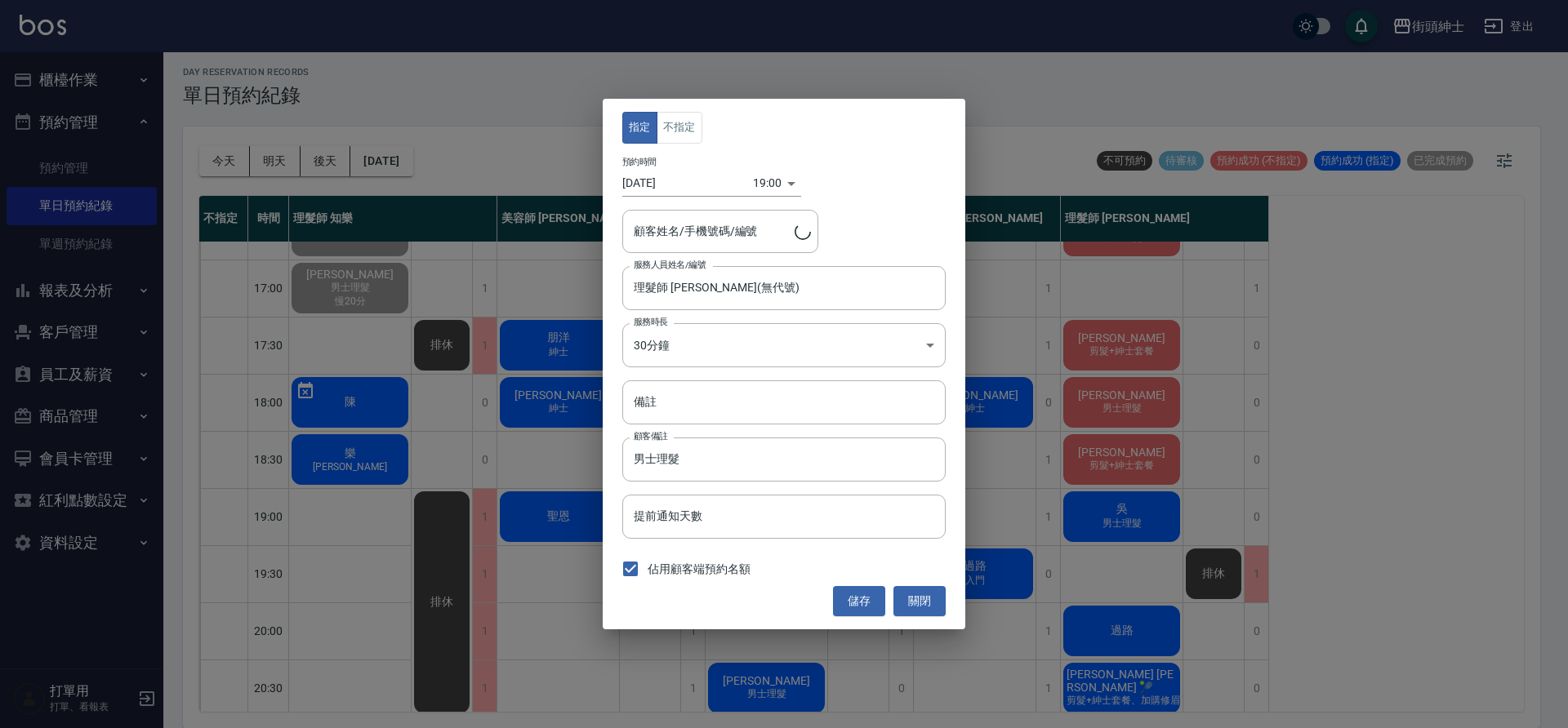
type input "吳/0983828998"
drag, startPoint x: 739, startPoint y: 291, endPoint x: 749, endPoint y: 299, distance: 12.8
click at [740, 291] on input "理髮師 eric(無代號)" at bounding box center [771, 287] width 284 height 28
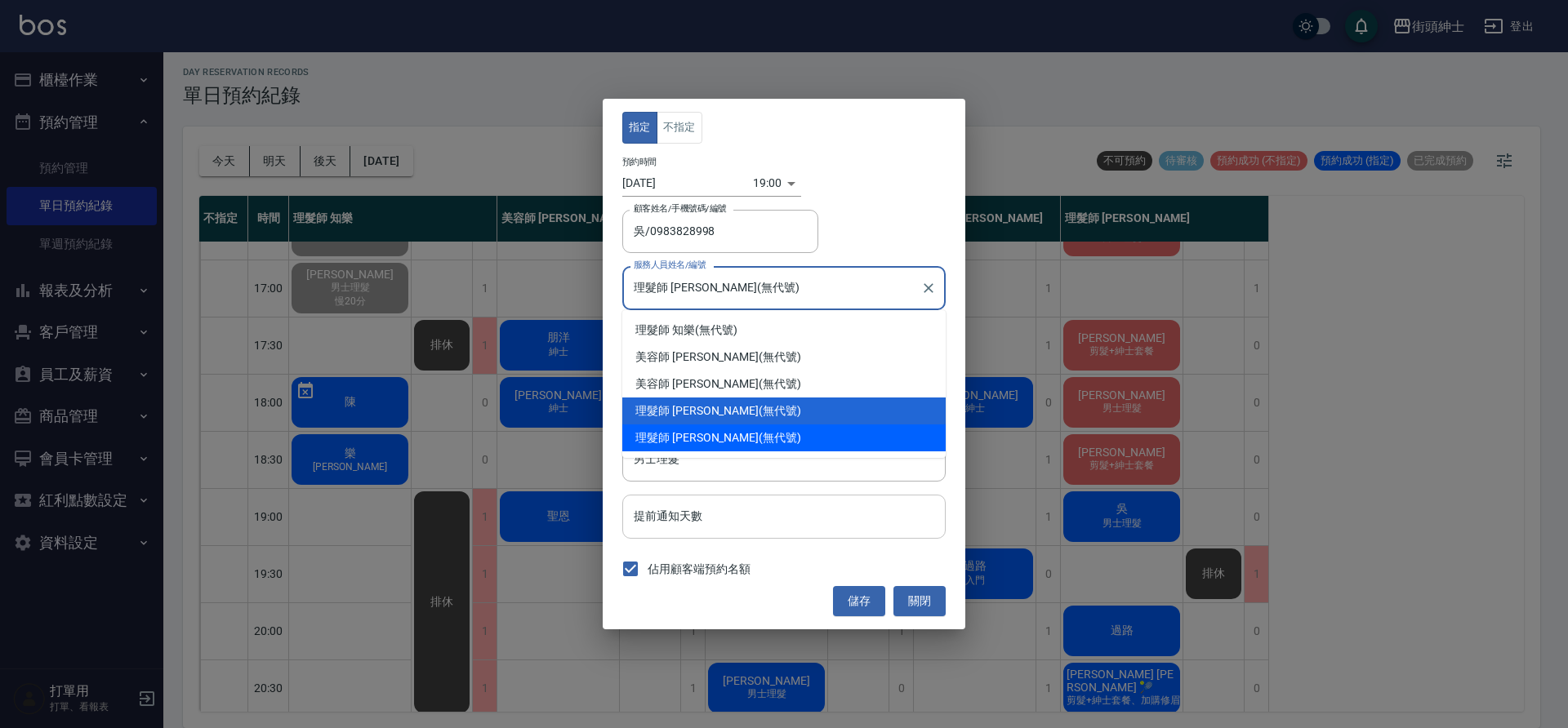
drag, startPoint x: 727, startPoint y: 435, endPoint x: 856, endPoint y: 517, distance: 152.9
click at [727, 436] on div "理髮師 Vic 維克 (無代號)" at bounding box center [784, 437] width 324 height 27
type input "理髮師 Vic 維克(無代號)"
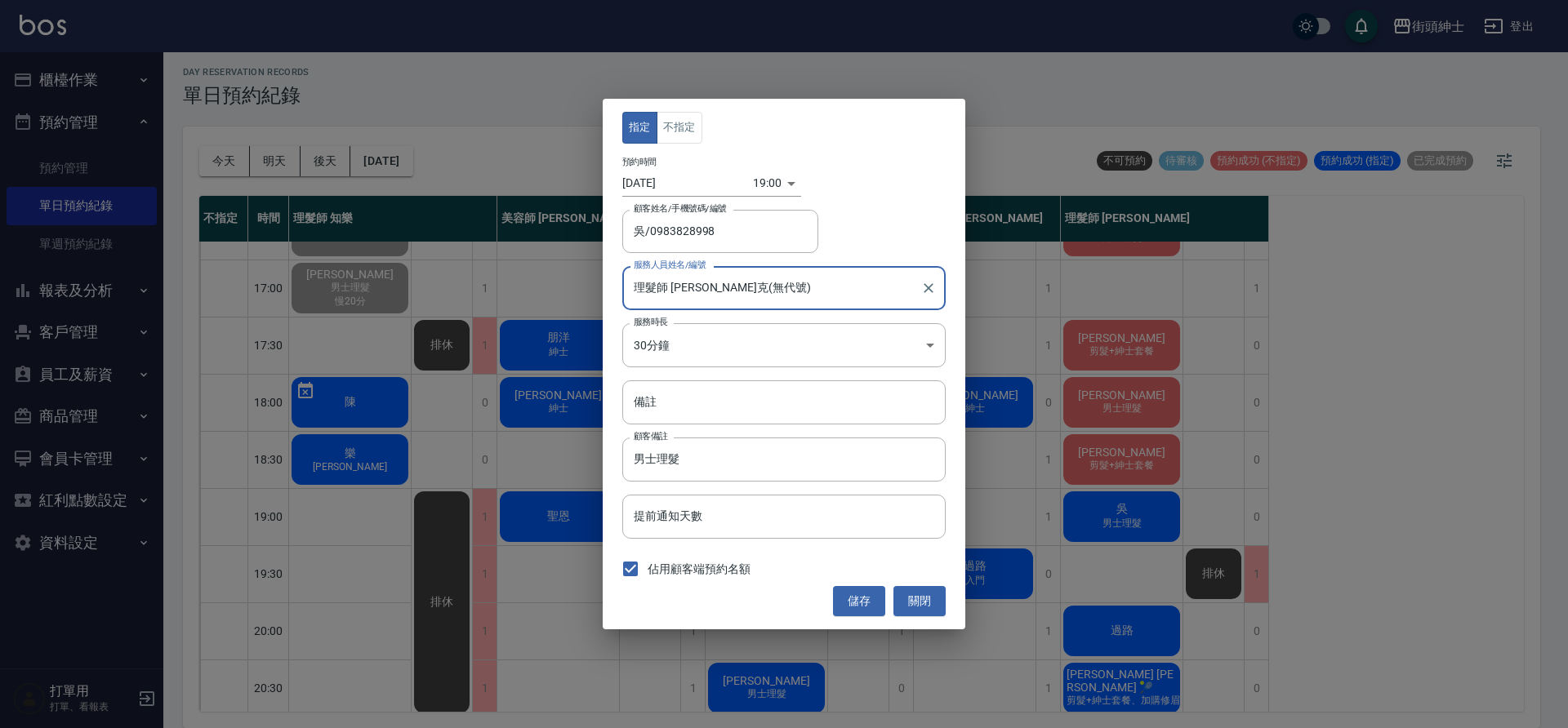
drag, startPoint x: 853, startPoint y: 609, endPoint x: 882, endPoint y: 575, distance: 44.7
click at [853, 608] on button "儲存" at bounding box center [859, 601] width 53 height 30
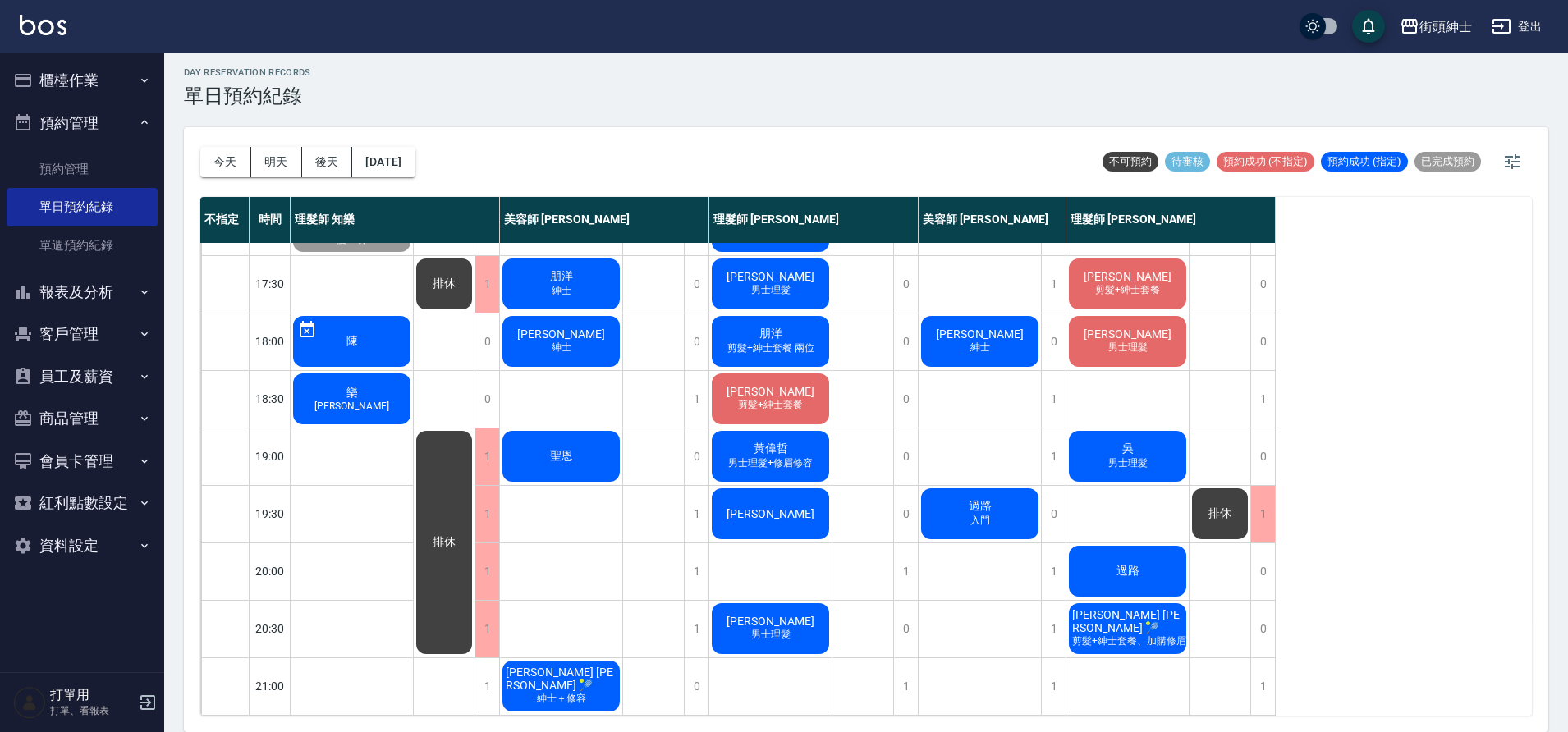
scroll to position [747, 0]
click at [1107, 560] on div "過路" at bounding box center [1127, 572] width 122 height 56
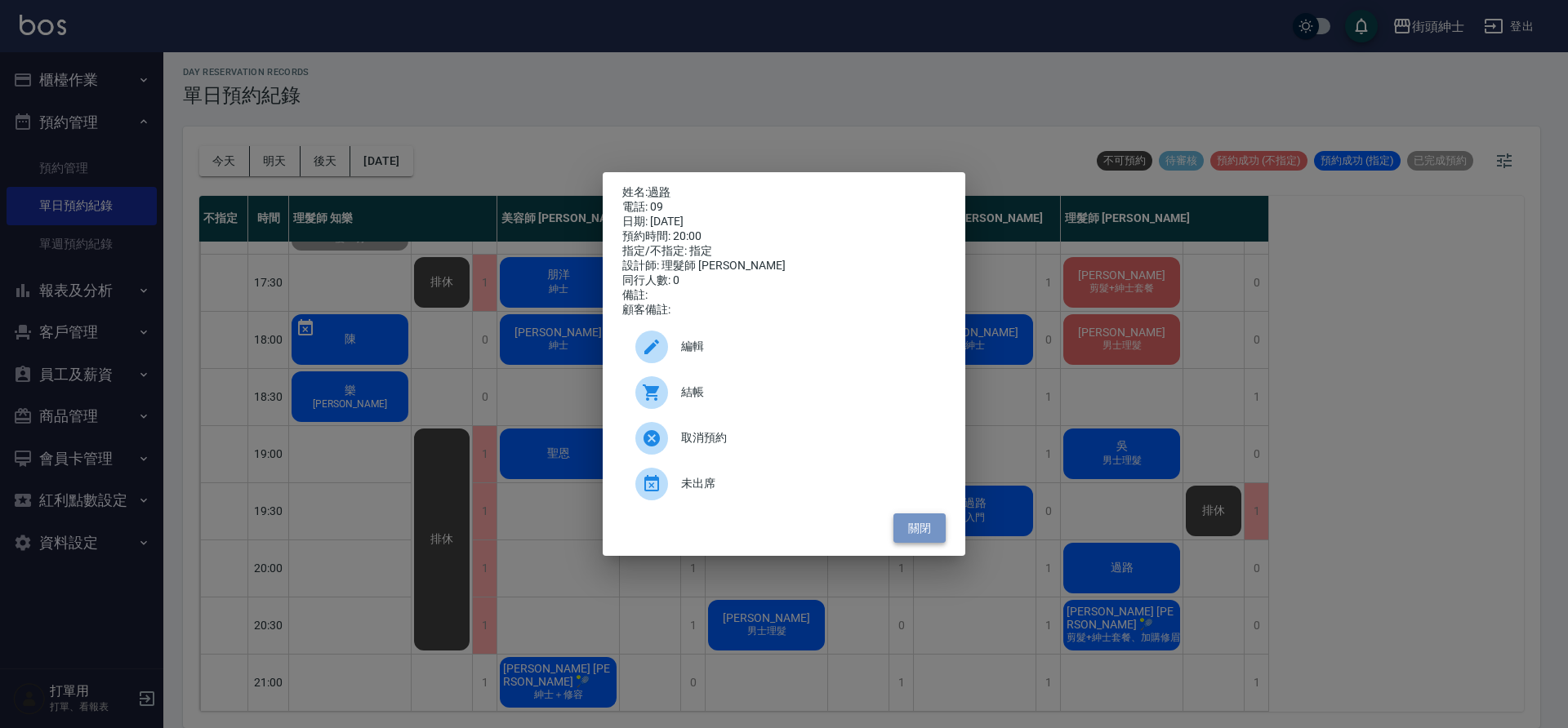
click at [926, 543] on button "關閉" at bounding box center [919, 528] width 53 height 30
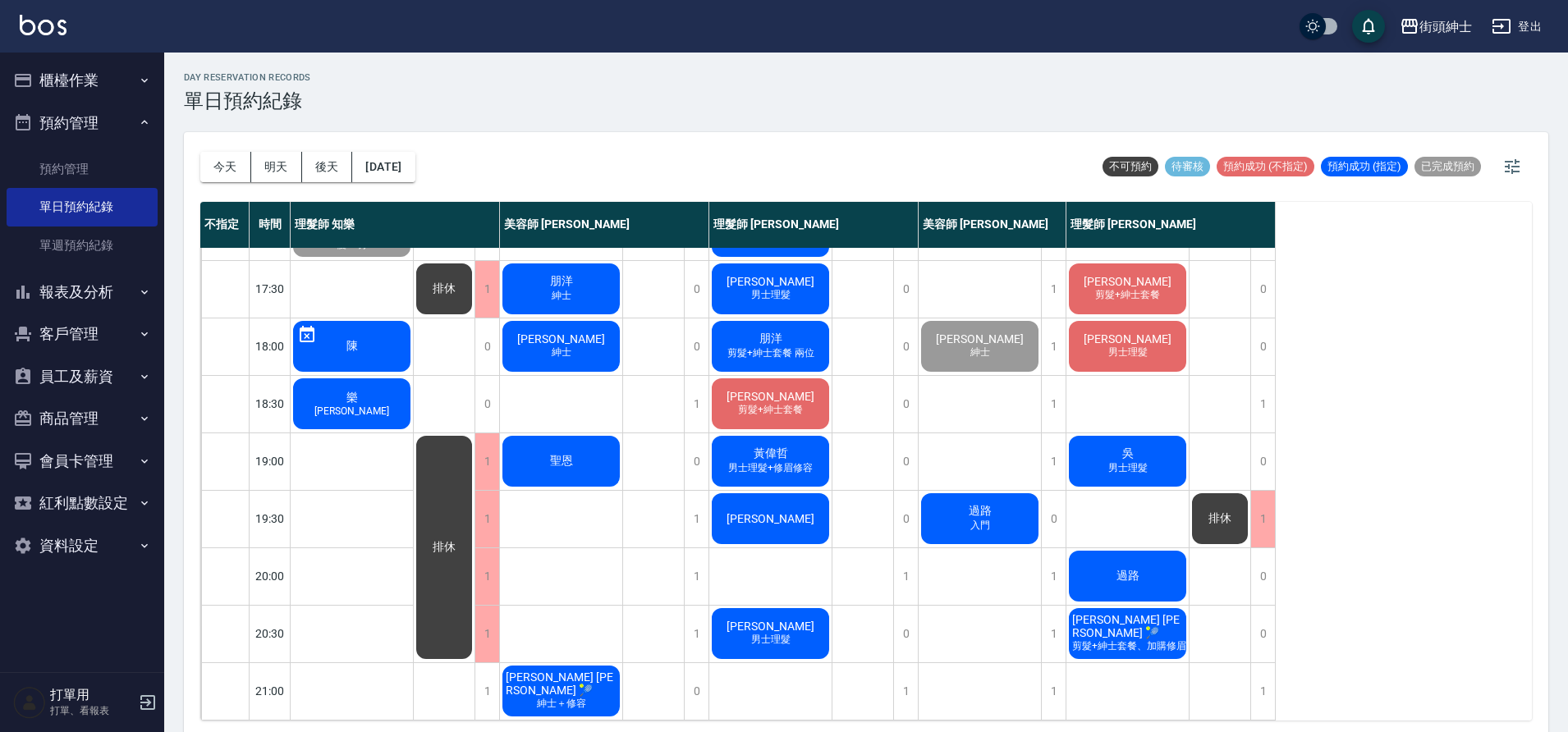
scroll to position [743, 0]
click at [383, 173] on button "[DATE]" at bounding box center [383, 167] width 62 height 30
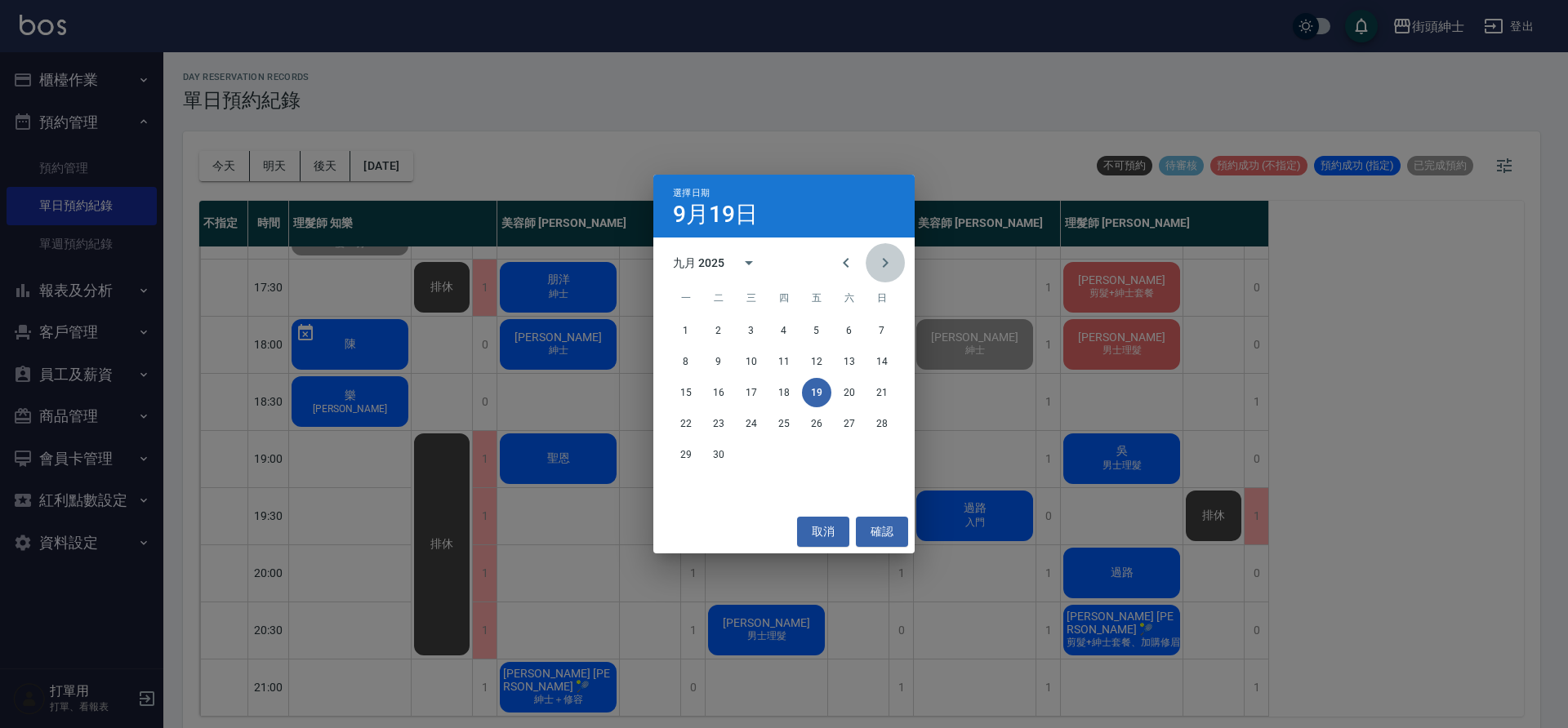
click at [885, 259] on icon "Next month" at bounding box center [885, 262] width 20 height 20
click at [851, 260] on icon "Previous month" at bounding box center [846, 262] width 20 height 20
click at [889, 273] on button "Next month" at bounding box center [885, 262] width 39 height 39
click at [854, 263] on icon "Previous month" at bounding box center [846, 262] width 20 height 20
click at [877, 262] on icon "Next month" at bounding box center [885, 262] width 20 height 20
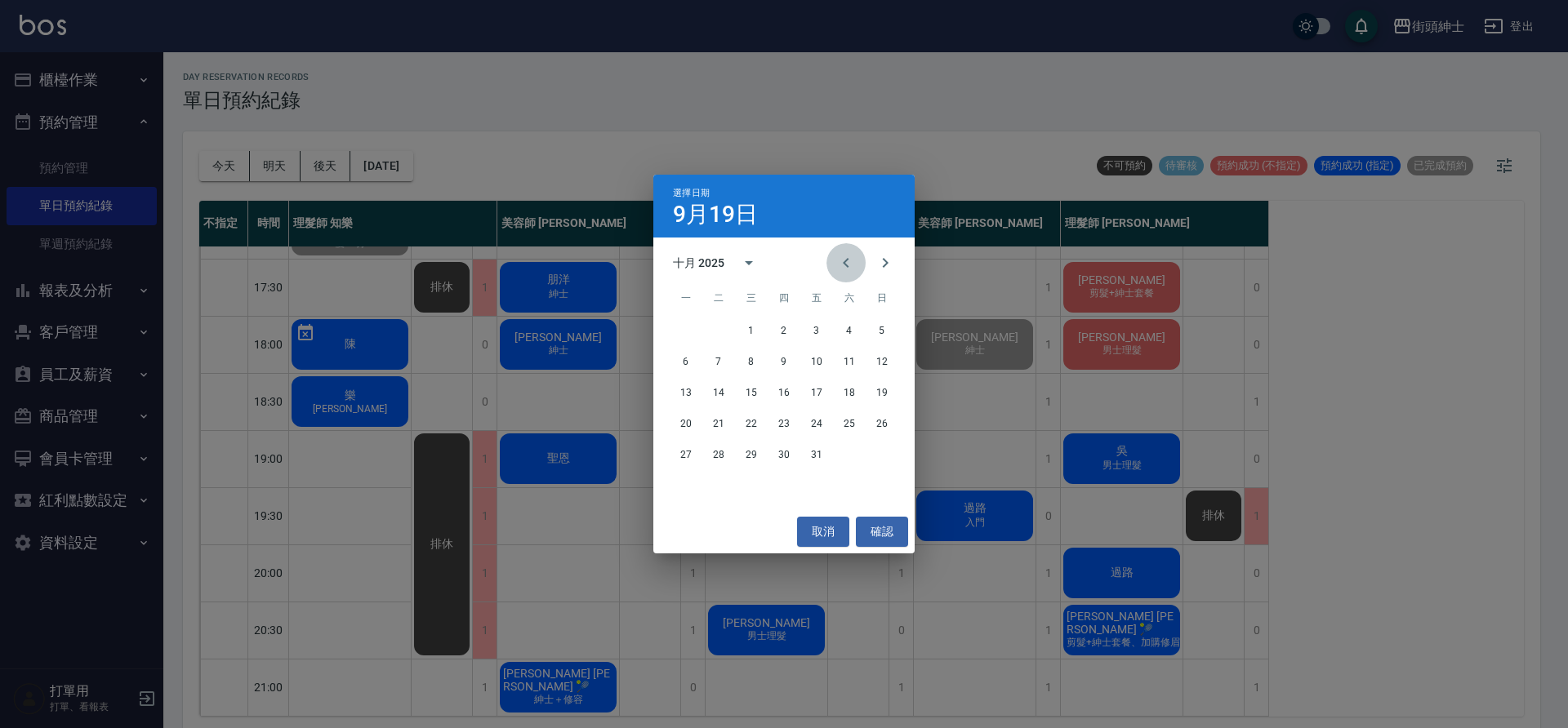
click at [845, 275] on button "Previous month" at bounding box center [846, 262] width 39 height 39
click at [874, 270] on button "Next month" at bounding box center [885, 262] width 39 height 39
click at [690, 452] on button "27" at bounding box center [686, 455] width 29 height 29
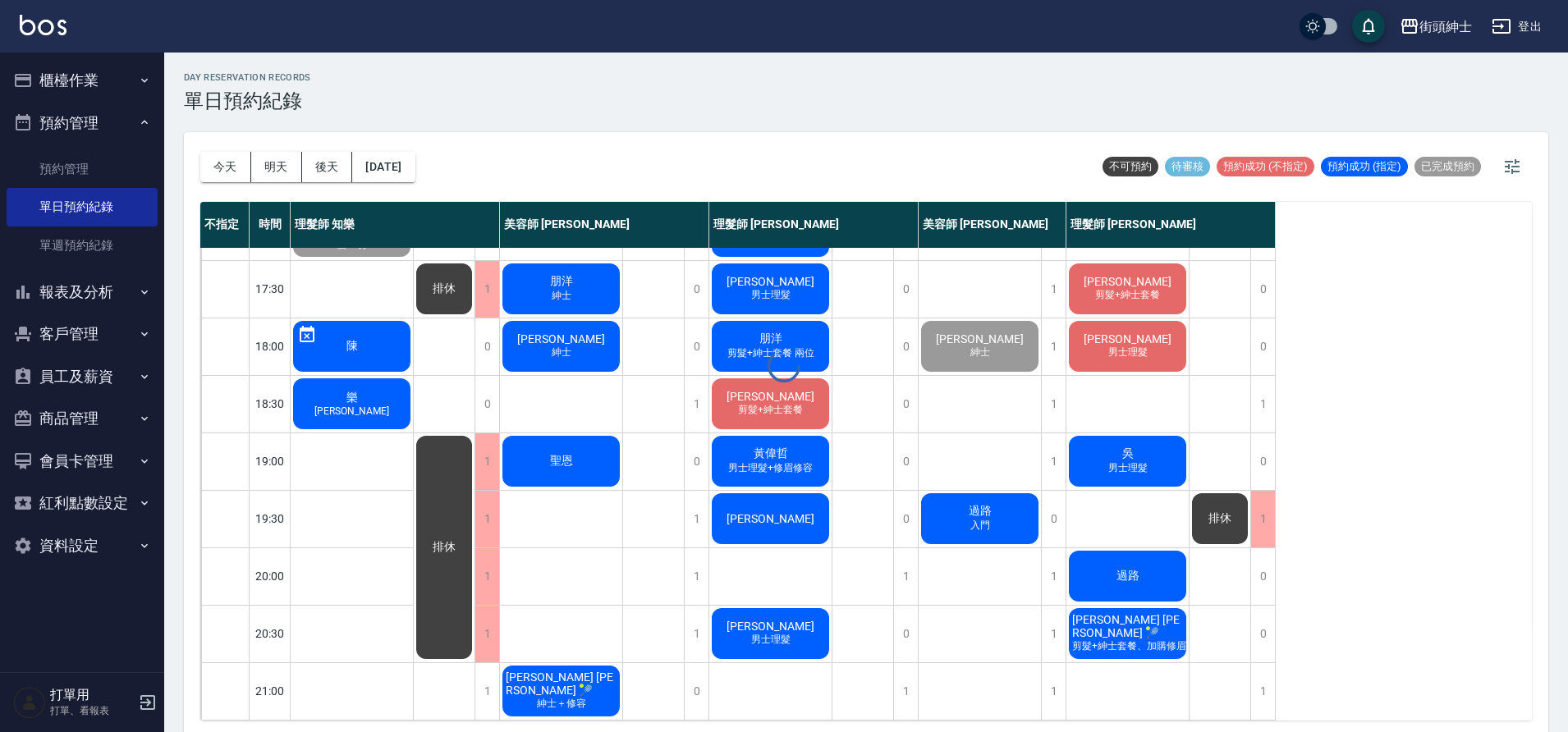
click at [415, 167] on div at bounding box center [784, 366] width 1568 height 732
click at [428, 156] on div at bounding box center [784, 366] width 1568 height 732
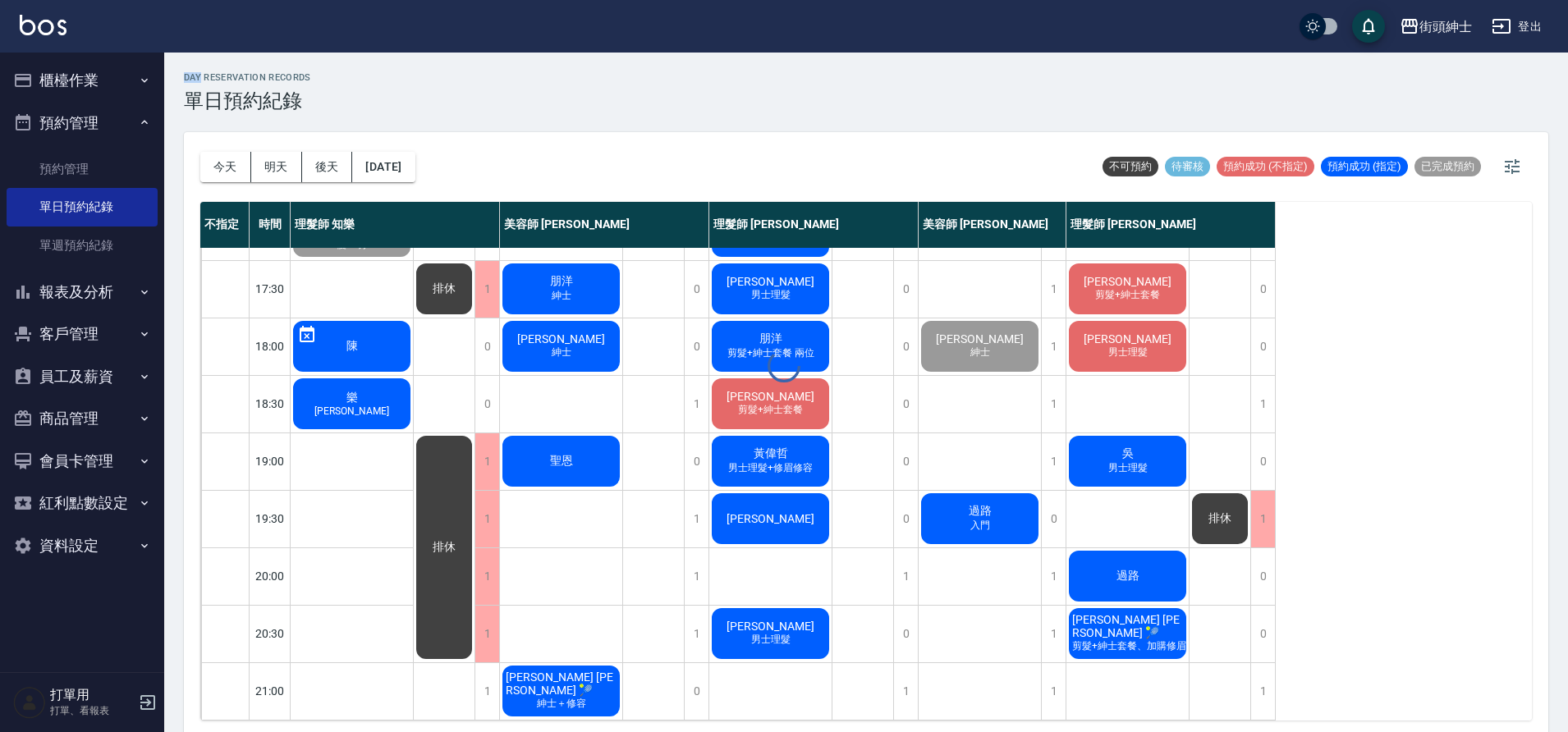
click at [428, 156] on div at bounding box center [784, 366] width 1568 height 732
click at [490, 140] on div at bounding box center [784, 366] width 1568 height 732
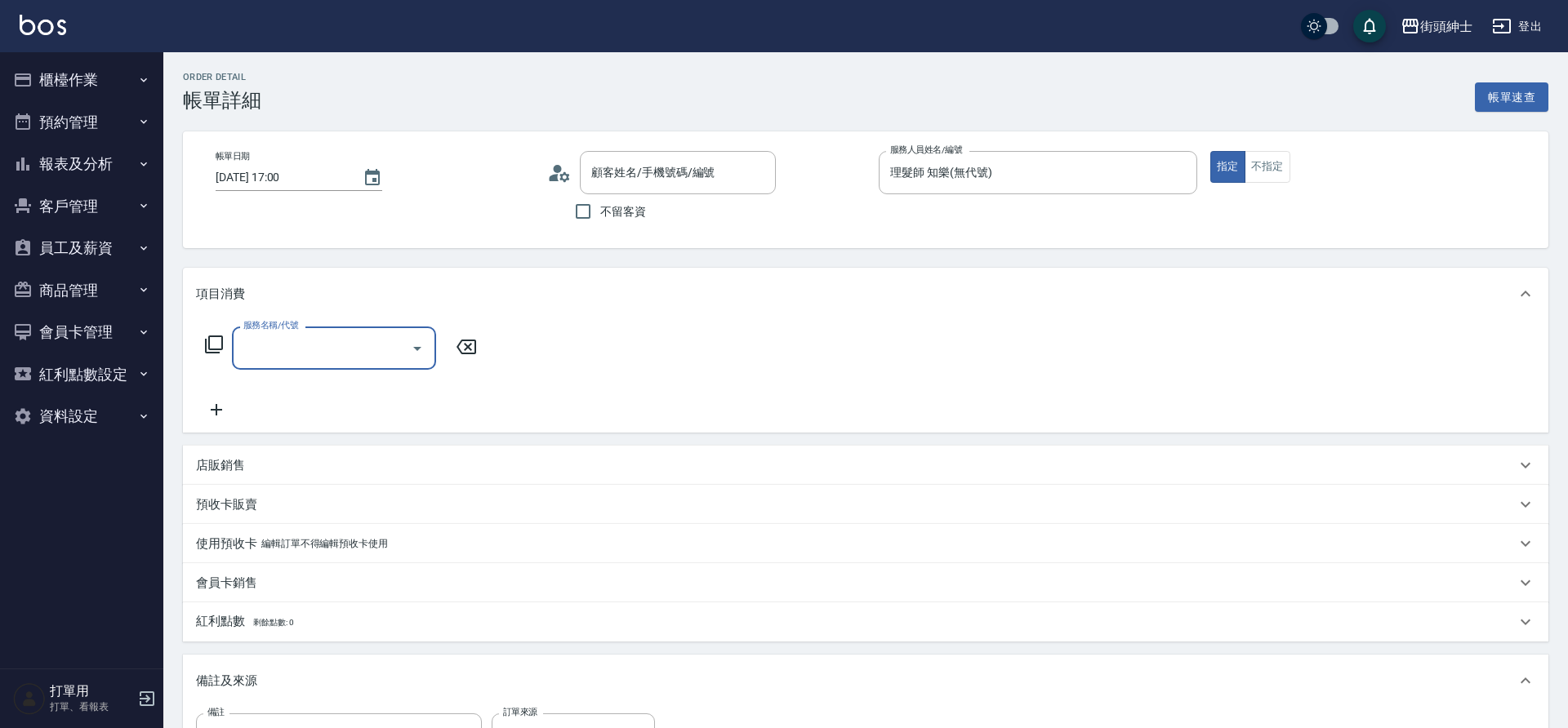
click at [386, 342] on input "服務名稱/代號" at bounding box center [321, 348] width 165 height 28
type input "王奕杰/0919801062/null"
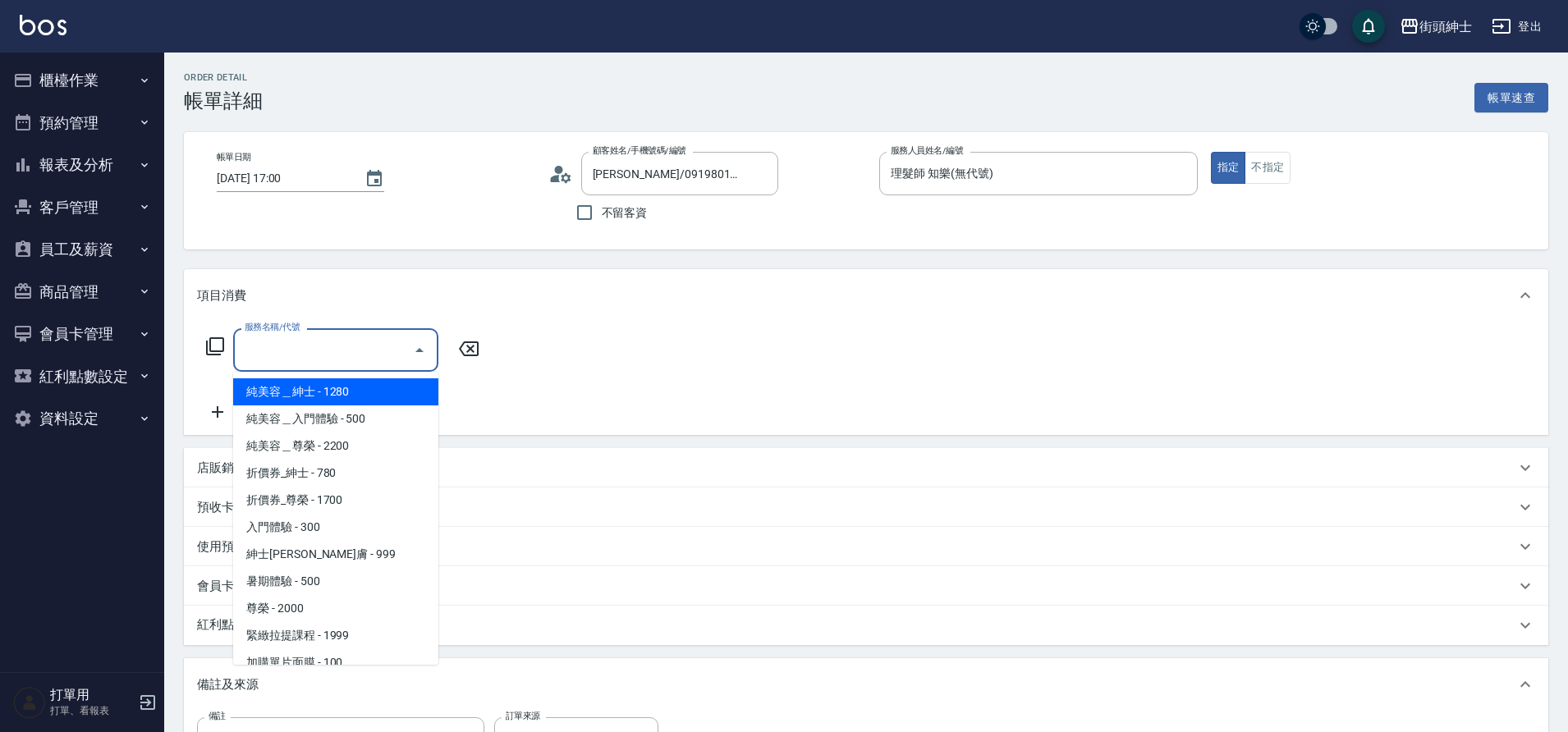
scroll to position [127, 0]
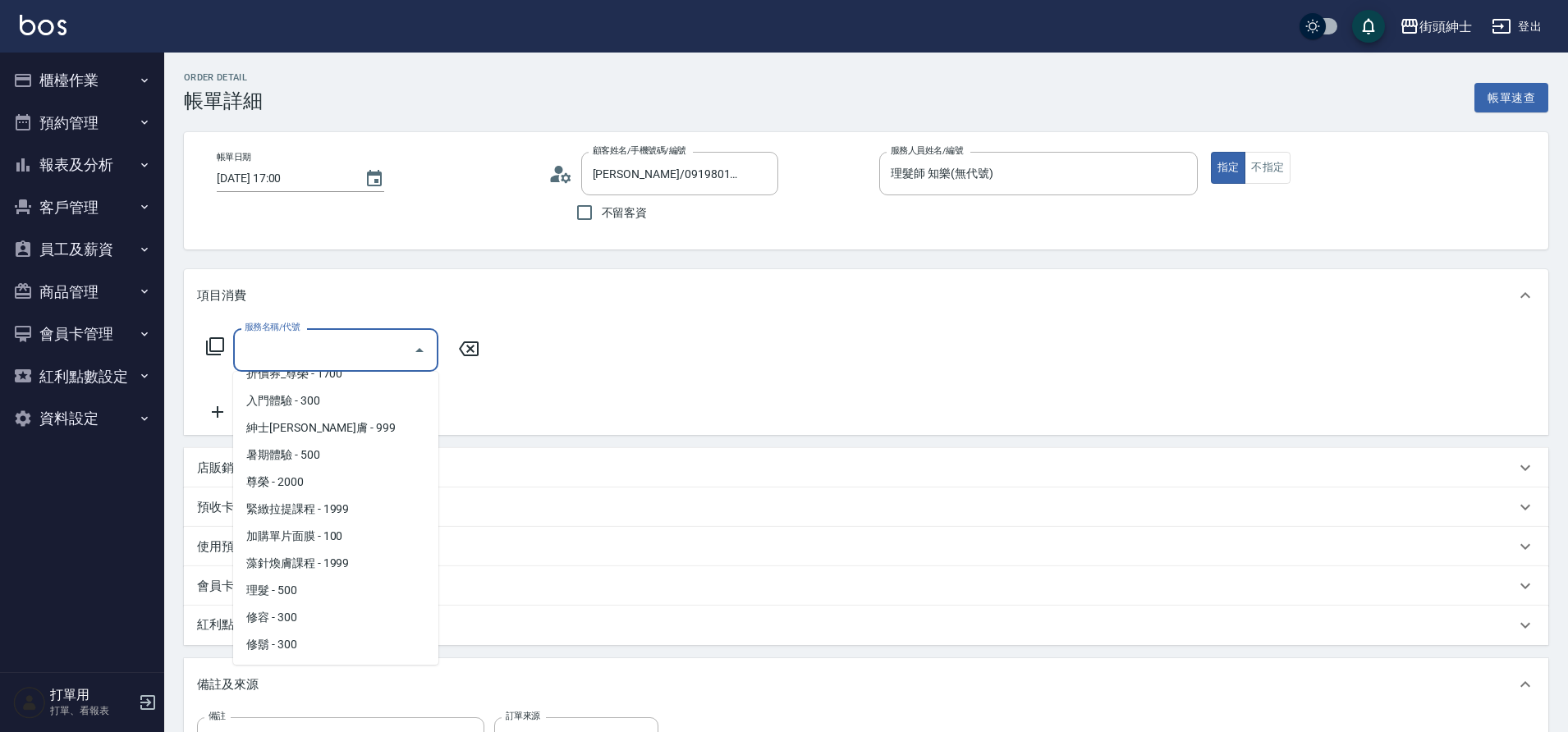
click at [307, 597] on span "理髮 - 500" at bounding box center [336, 590] width 206 height 27
type input "理髮(A02)"
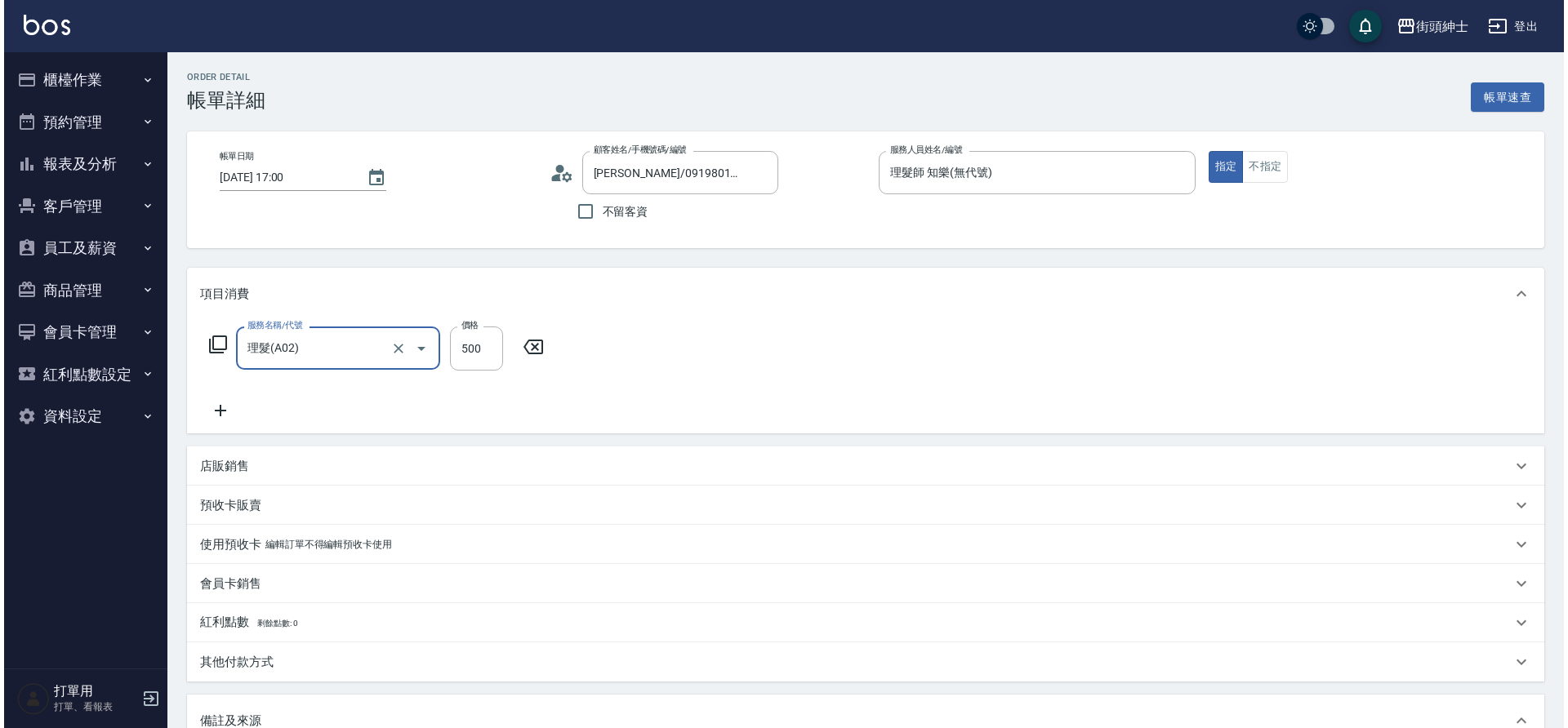
scroll to position [279, 0]
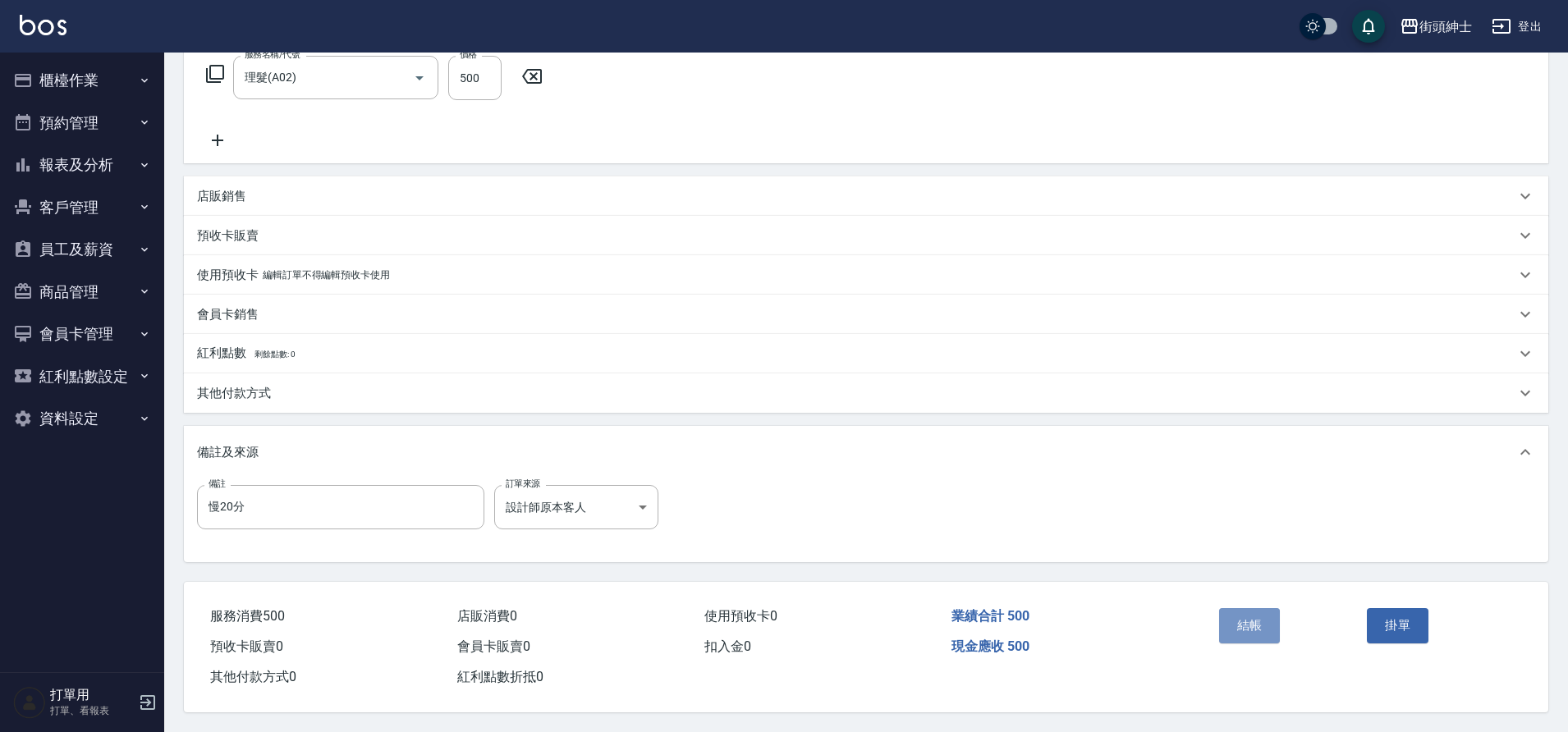
click at [1276, 611] on button "結帳" at bounding box center [1249, 625] width 62 height 35
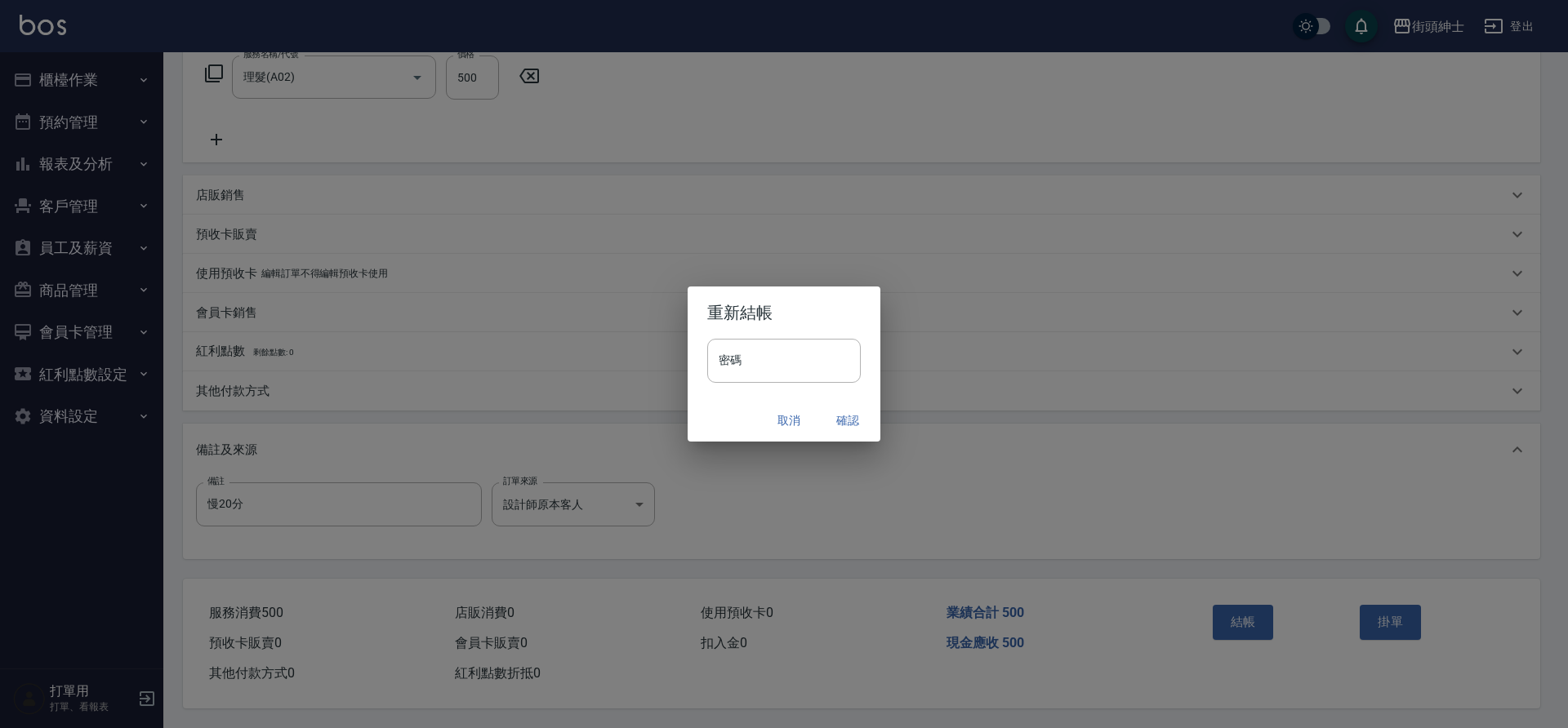
click at [843, 415] on button "確認" at bounding box center [847, 420] width 53 height 30
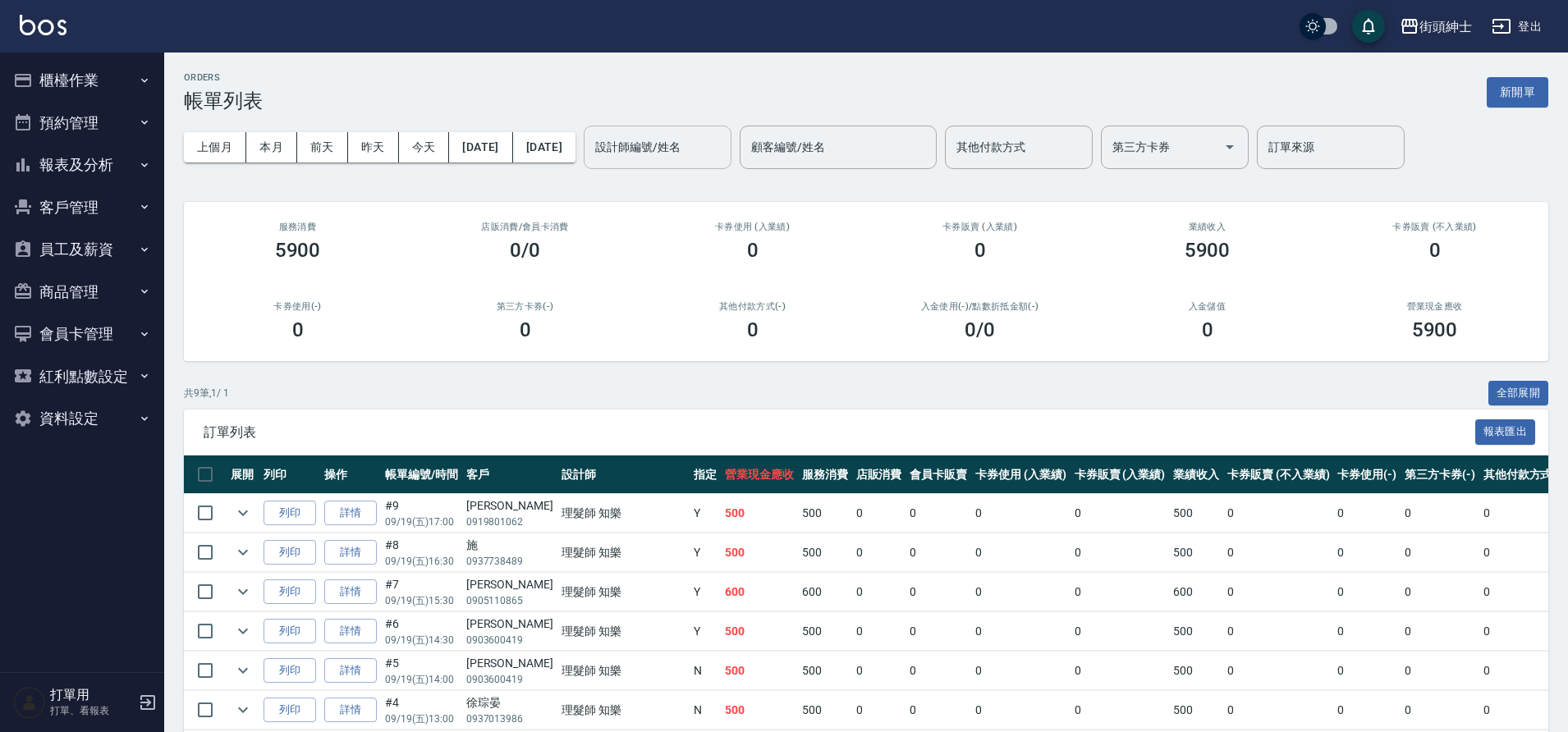
drag, startPoint x: 0, startPoint y: 0, endPoint x: 744, endPoint y: 153, distance: 759.6
click at [724, 153] on input "設計師編號/姓名" at bounding box center [657, 147] width 133 height 29
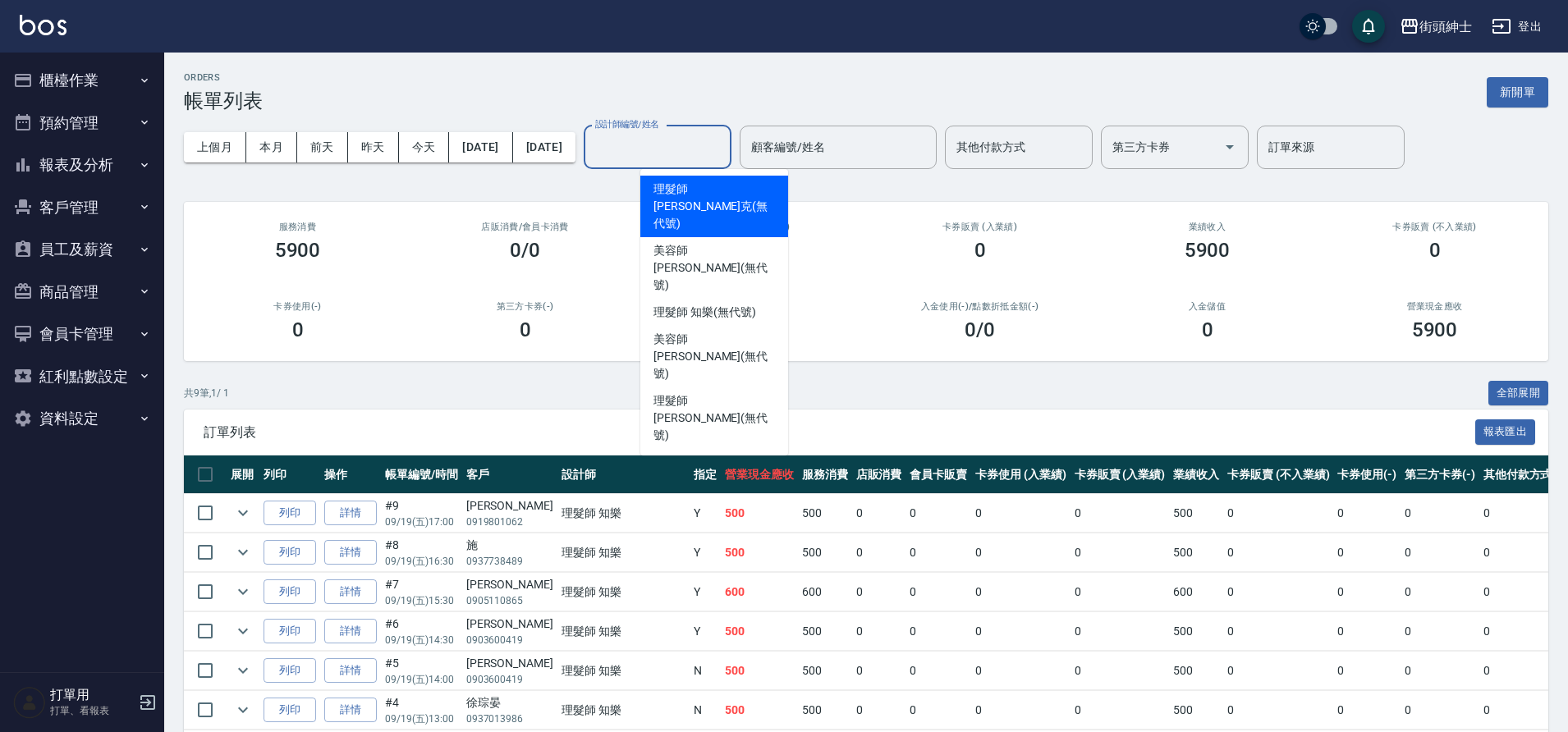
click at [711, 304] on span "理髮師 知樂 (無代號)" at bounding box center [703, 312] width 101 height 17
type input "理髮師 知樂(無代號)"
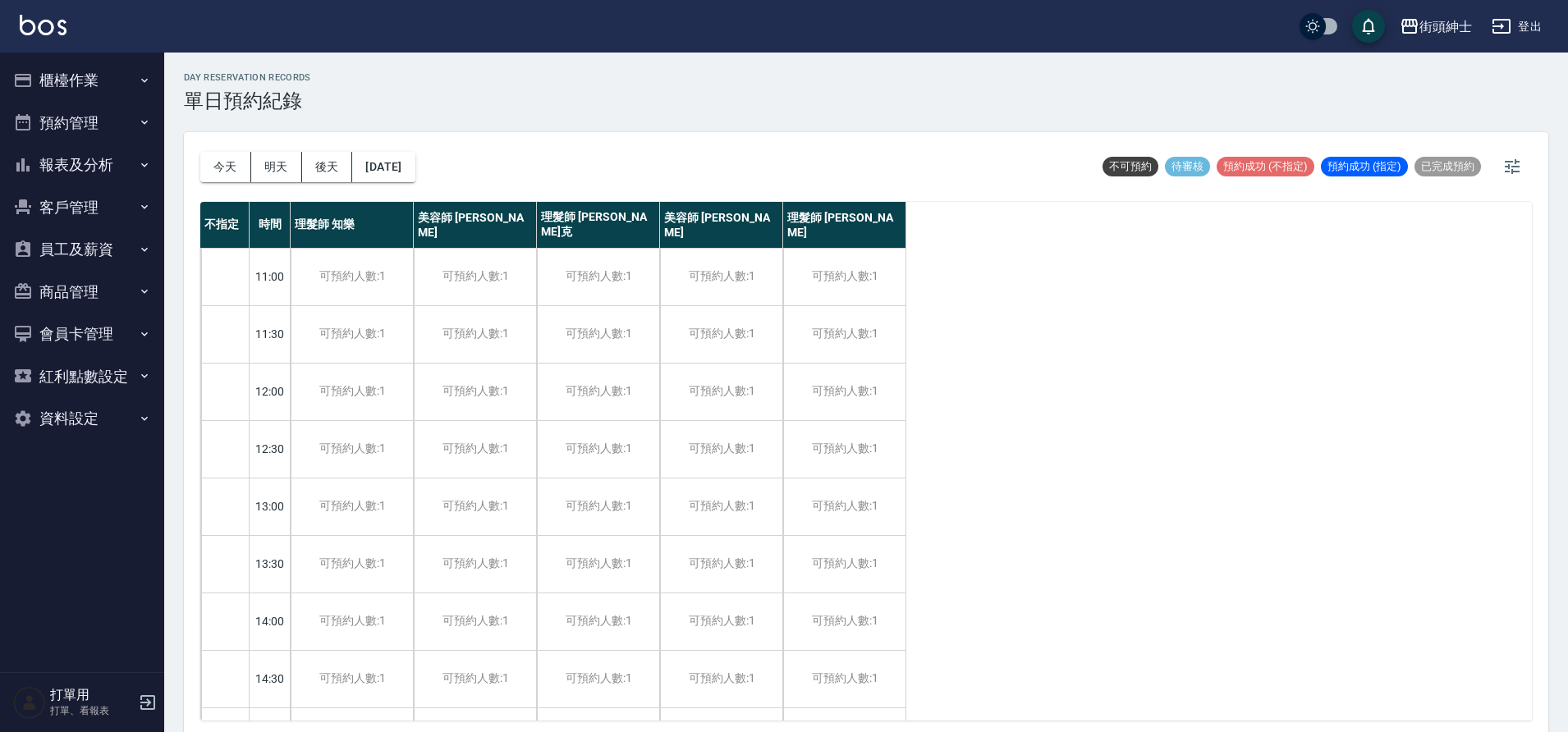
scroll to position [747, 0]
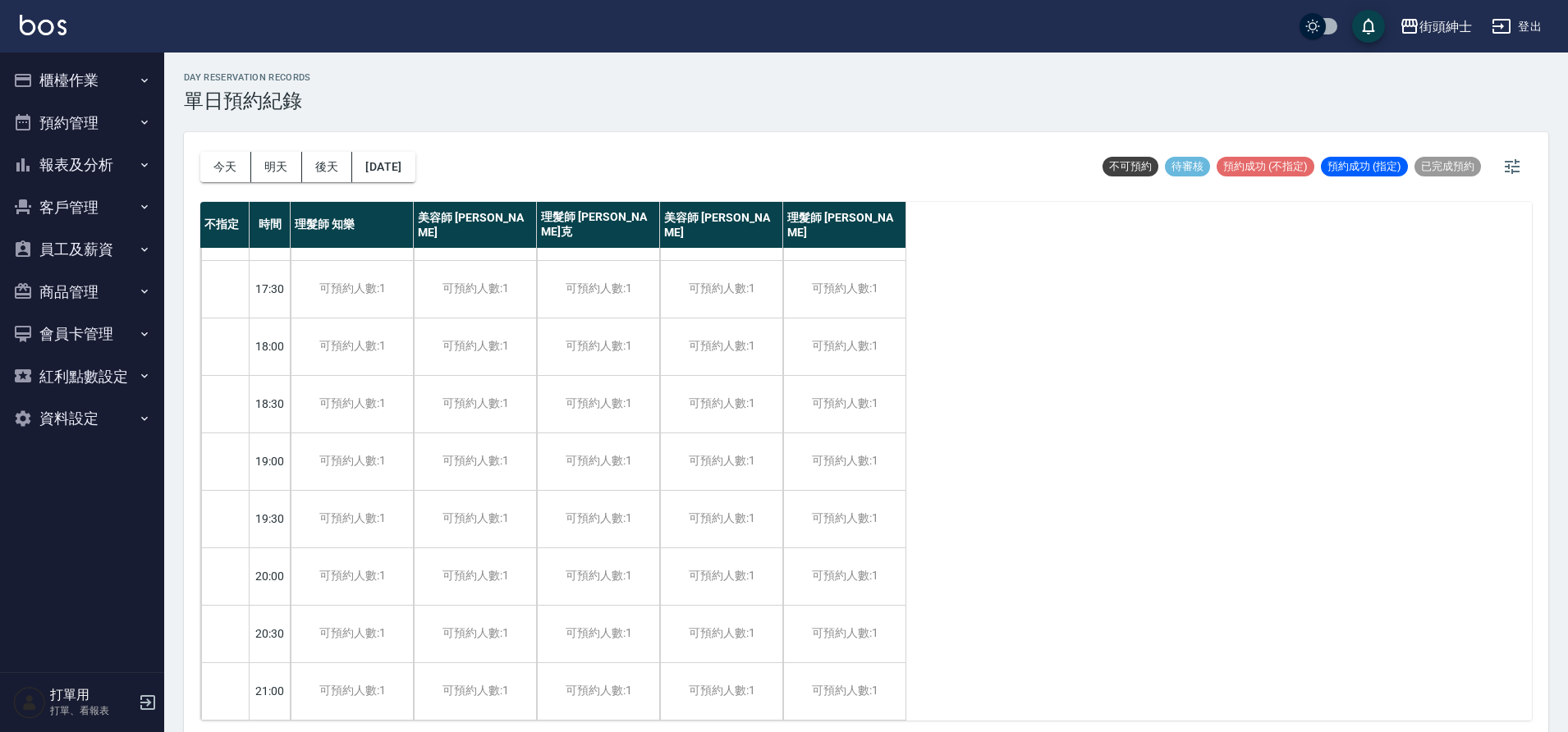
click at [220, 162] on button "今天" at bounding box center [225, 167] width 51 height 30
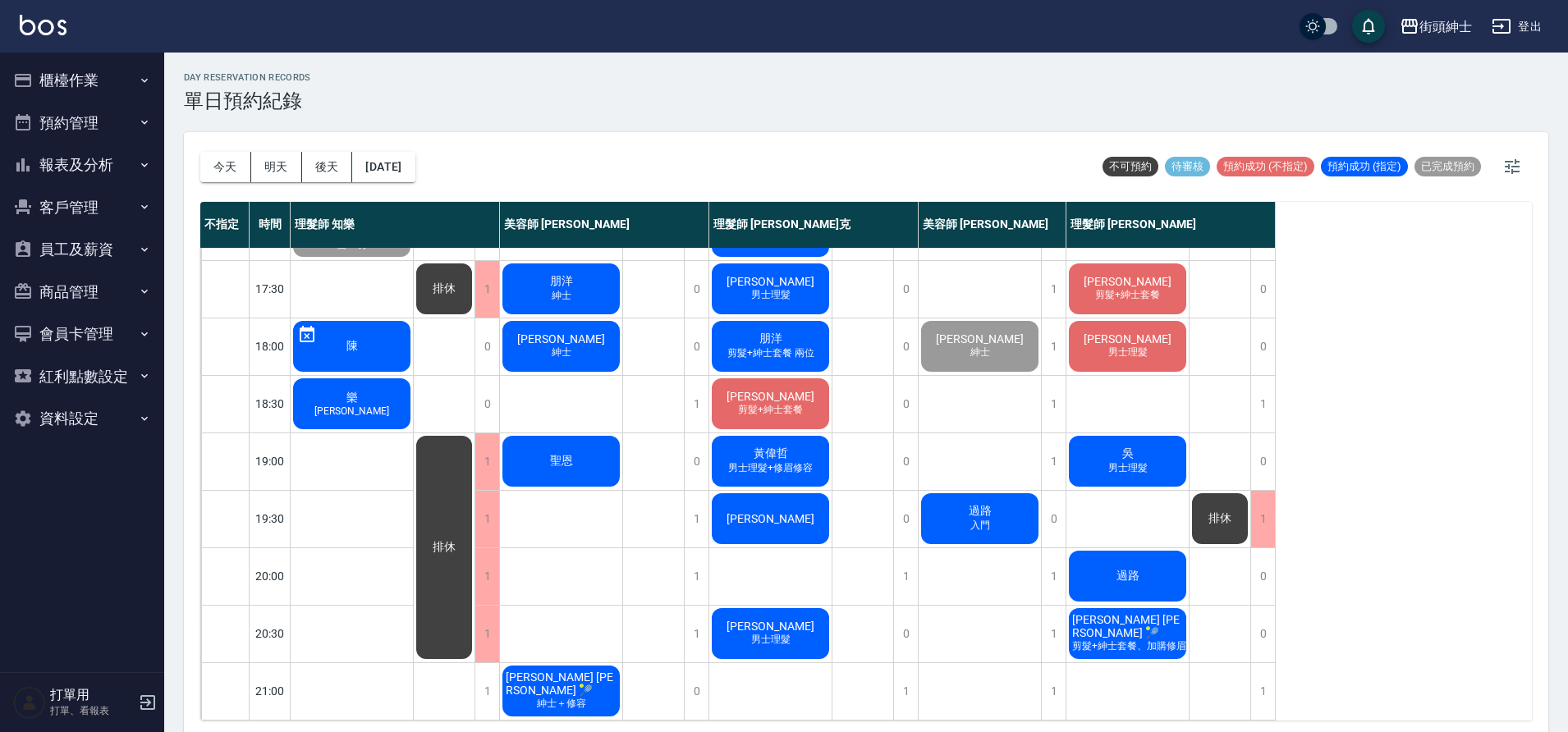
click at [1126, 447] on span "吳" at bounding box center [1127, 454] width 18 height 15
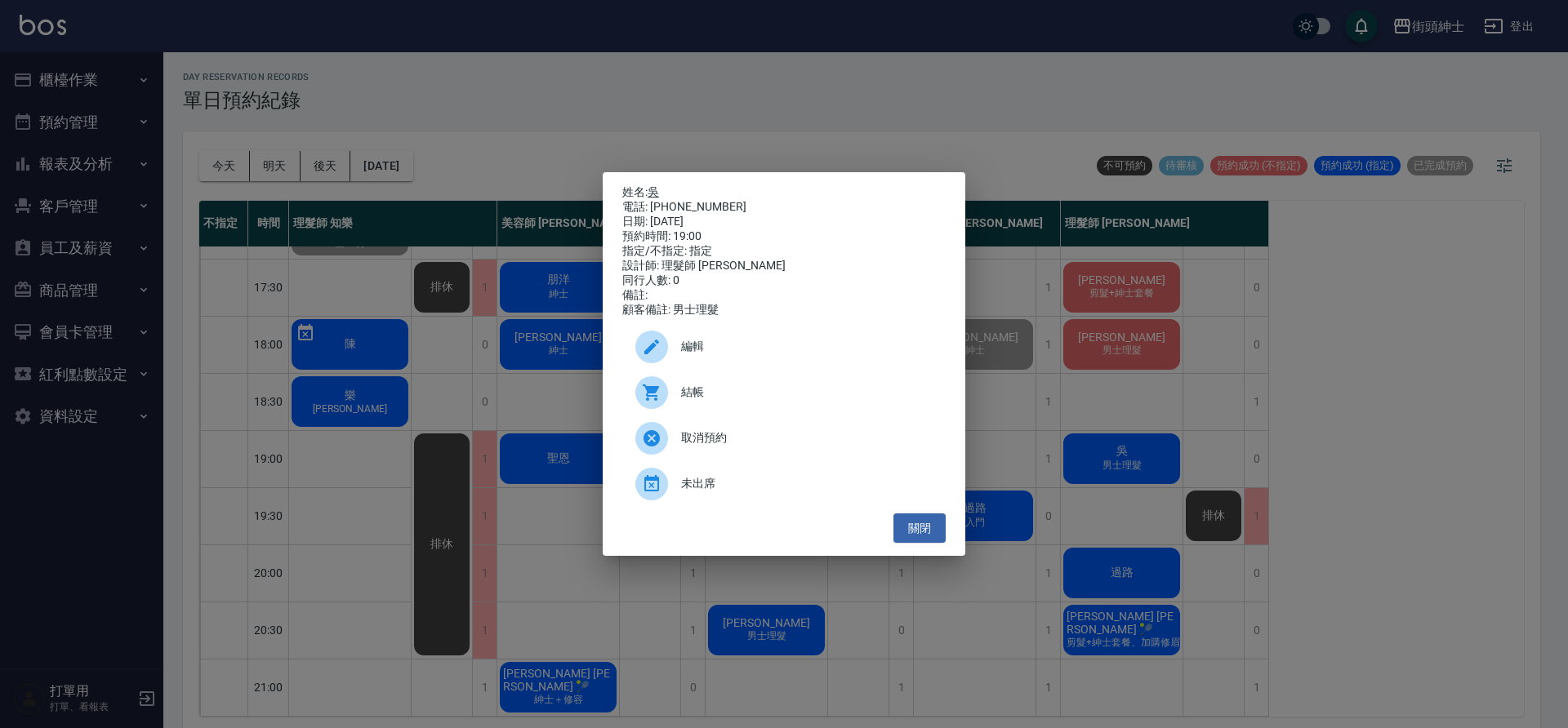
click at [659, 185] on link "吳" at bounding box center [652, 191] width 11 height 13
click at [649, 200] on div "電話: 0983828998" at bounding box center [784, 207] width 324 height 15
drag, startPoint x: 647, startPoint y: 191, endPoint x: 721, endPoint y: 205, distance: 75.3
click at [721, 205] on div "姓名: 吳 電話: 0983828998 日期: 2025/09/19 預約時間: 19:00 指定/不指定: 指定 設計師: 理髮師 eric 同行人數: …" at bounding box center [784, 251] width 324 height 132
copy div "吳 電話: 0983828998"
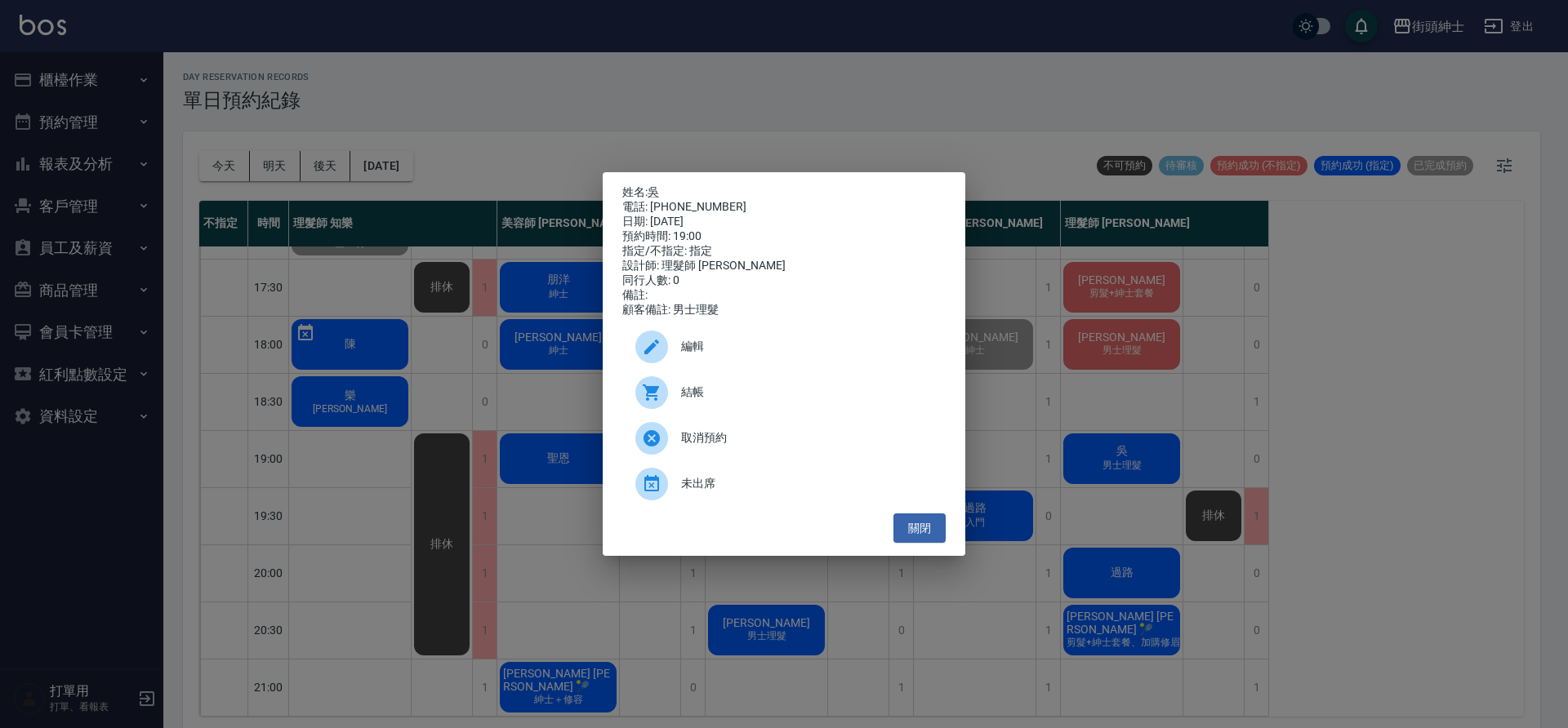
click at [536, 166] on div "姓名: 吳 電話: 0983828998 日期: 2025/09/19 預約時間: 19:00 指定/不指定: 指定 設計師: 理髮師 eric 同行人數: …" at bounding box center [784, 364] width 1568 height 728
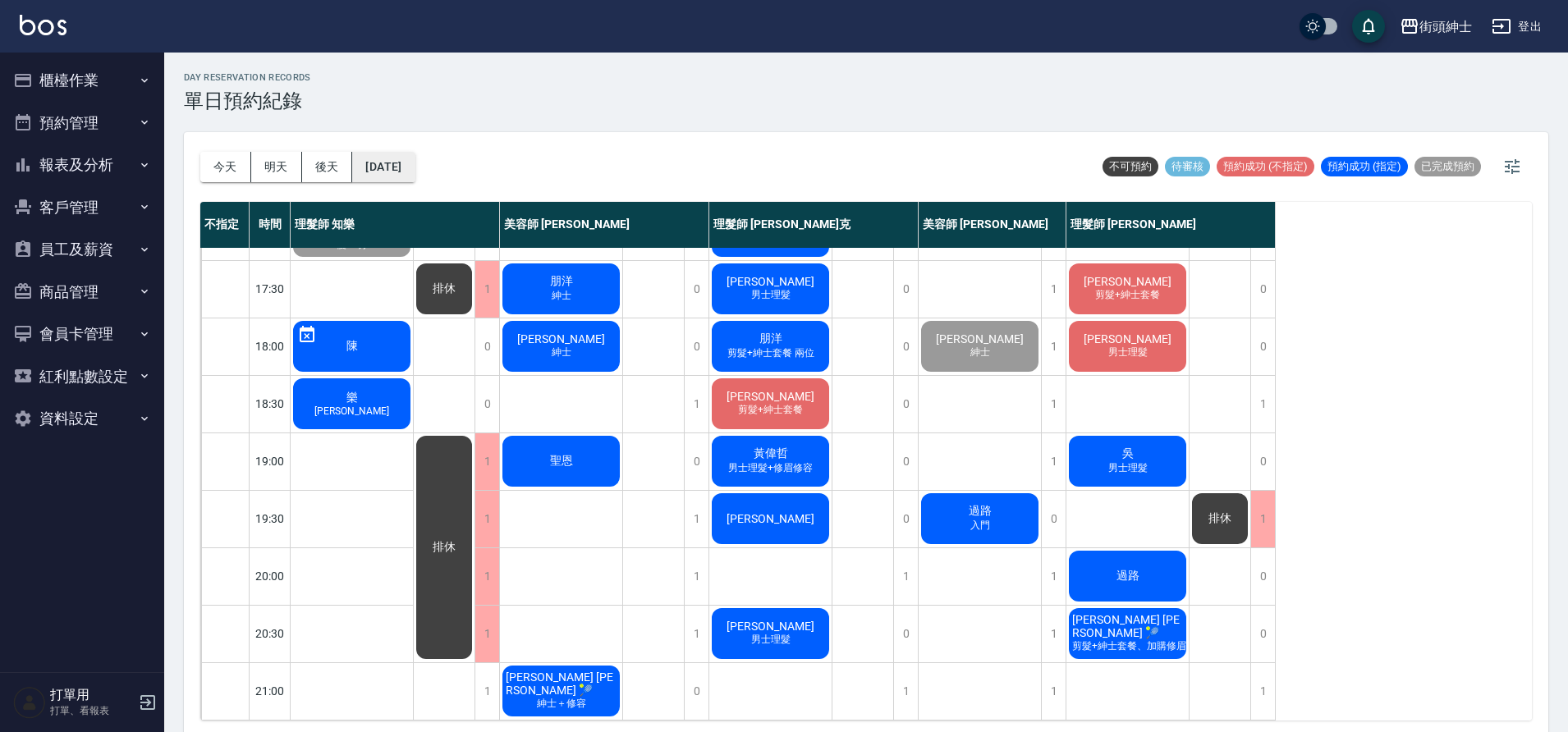
click at [415, 154] on button "2025/09/19" at bounding box center [383, 167] width 62 height 30
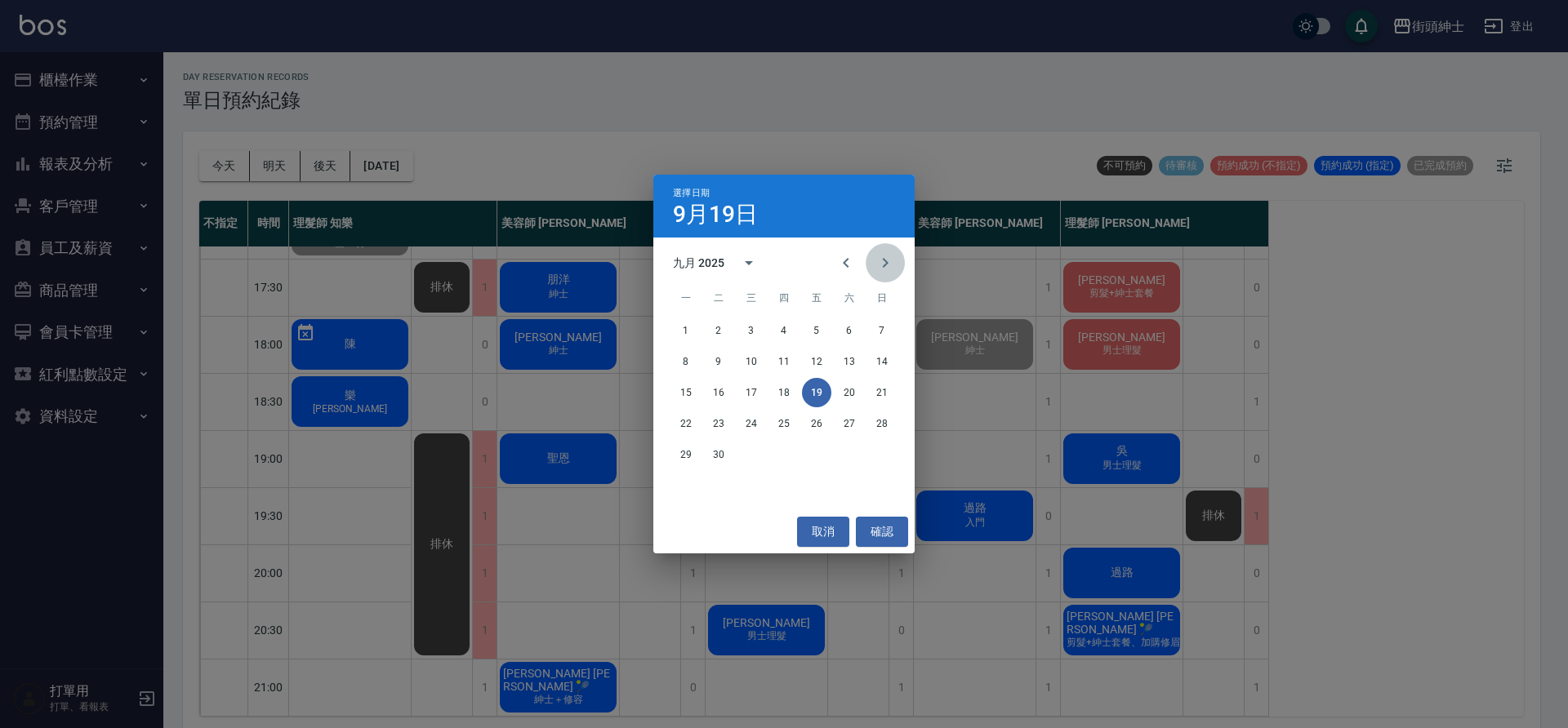
click at [888, 260] on icon "Next month" at bounding box center [885, 262] width 20 height 20
click at [688, 450] on button "27" at bounding box center [686, 455] width 29 height 29
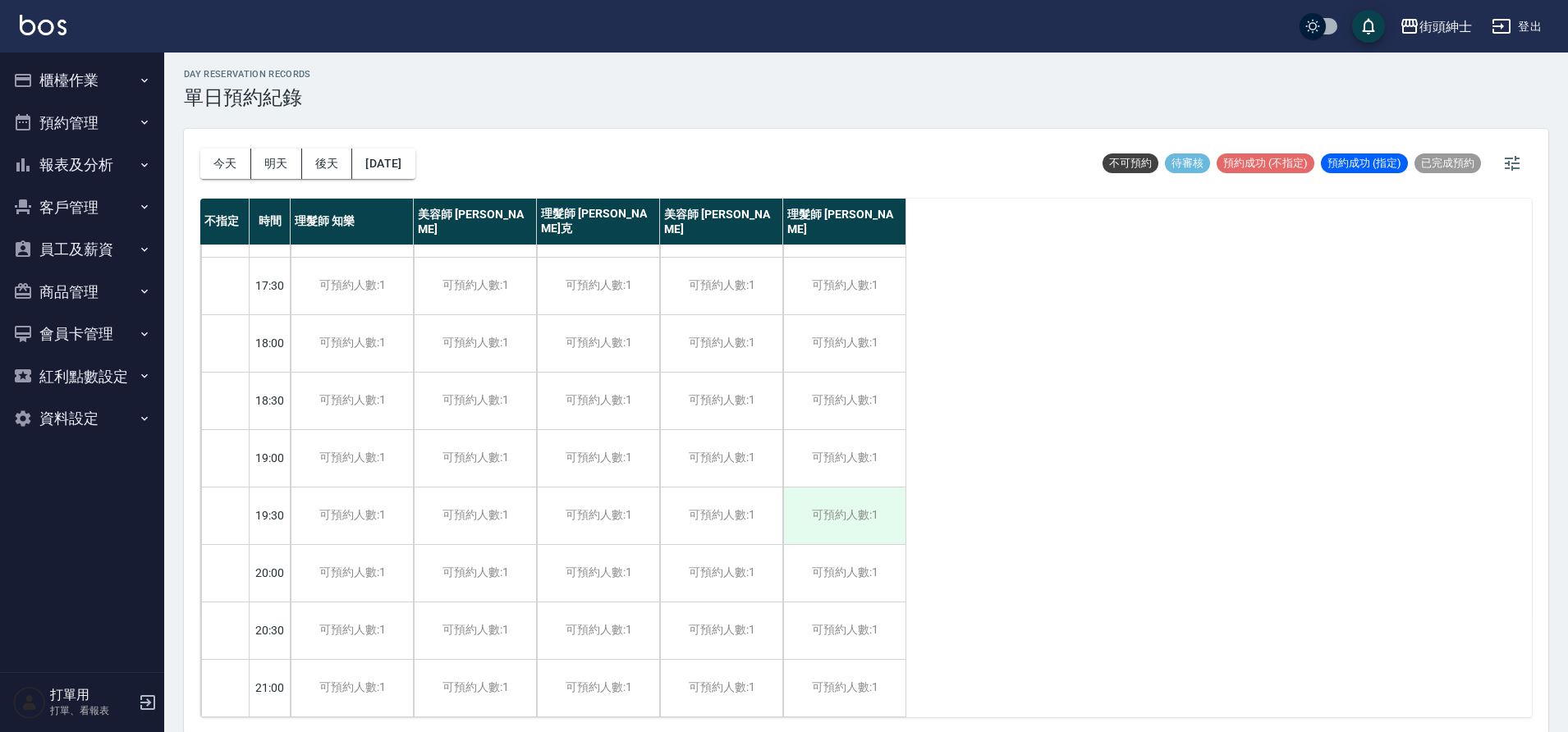
scroll to position [5, 0]
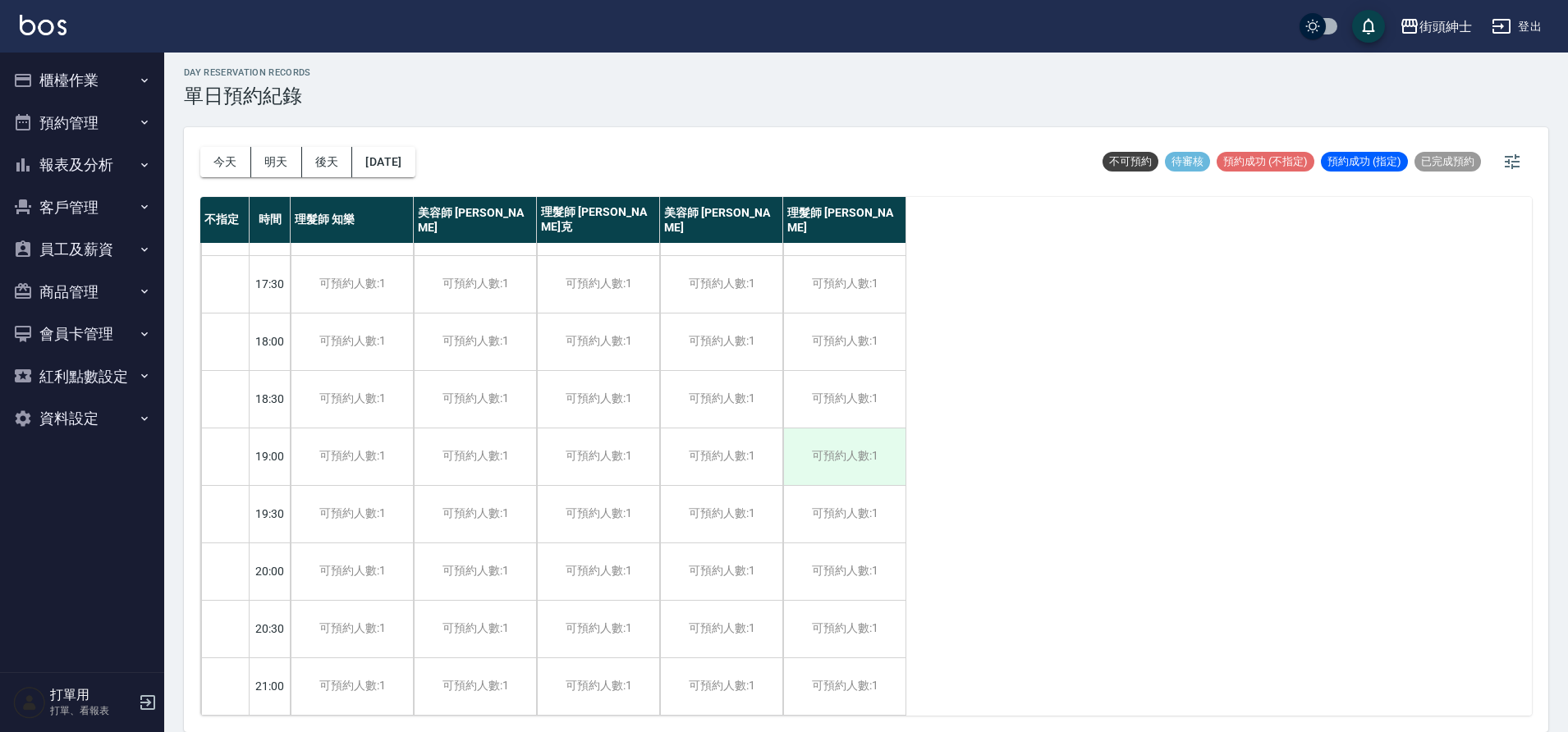
click at [863, 453] on div "可預約人數:1" at bounding box center [844, 456] width 122 height 56
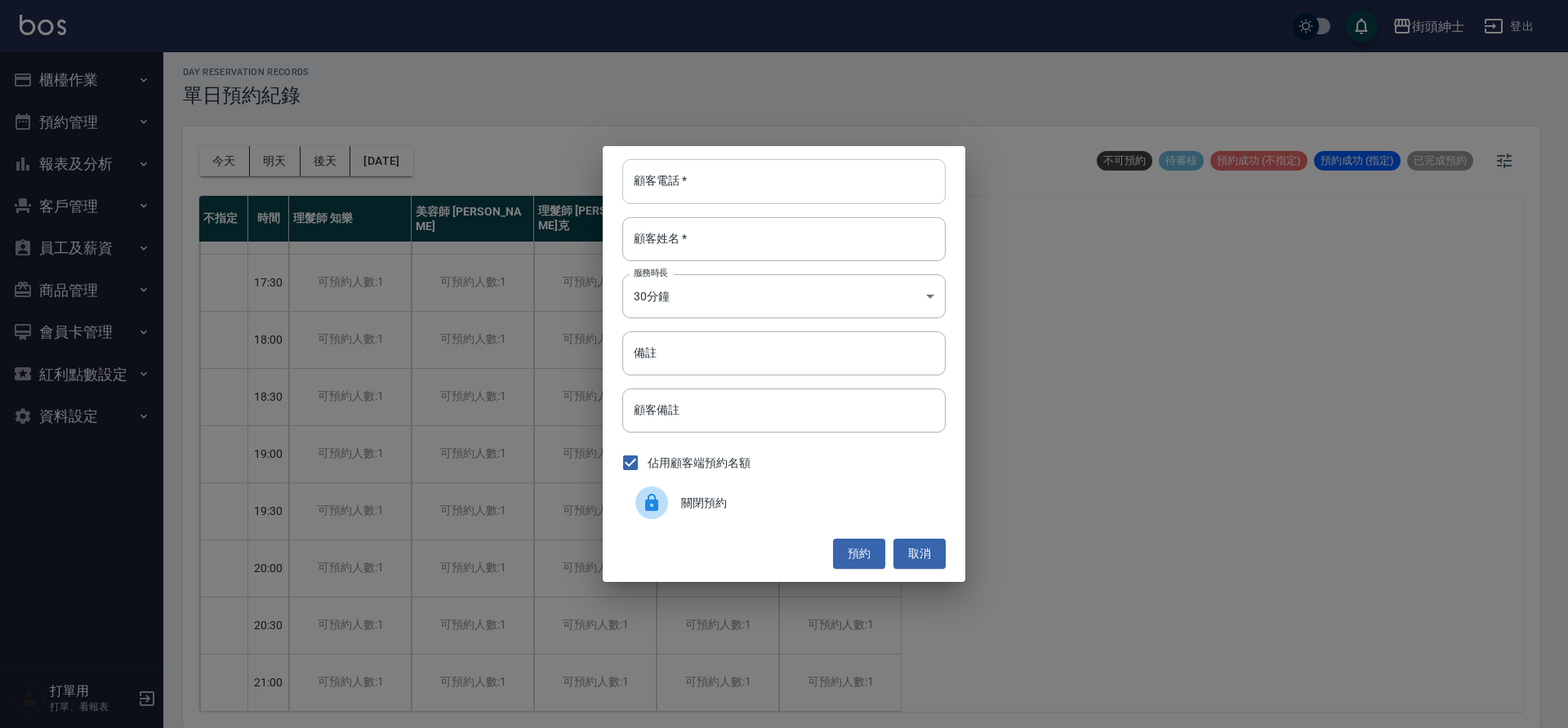
click at [779, 182] on input "顧客電話   *" at bounding box center [784, 181] width 324 height 44
paste input "吳 電話: 0983828998"
drag, startPoint x: 684, startPoint y: 181, endPoint x: 671, endPoint y: 185, distance: 13.6
click at [671, 185] on input "吳 電話: 0983828998" at bounding box center [784, 181] width 324 height 44
type input "0983828998"
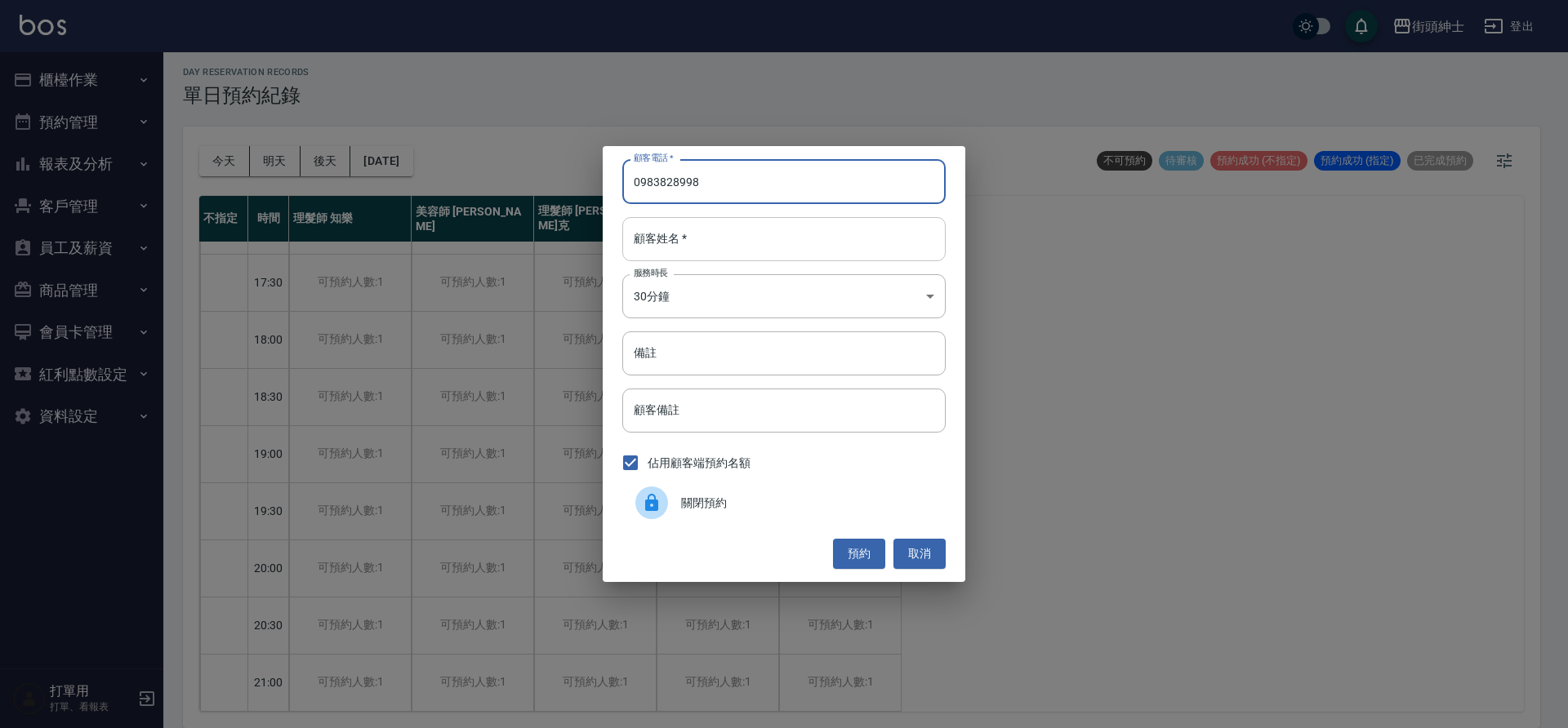
click at [746, 236] on input "顧客姓名   *" at bounding box center [784, 239] width 324 height 44
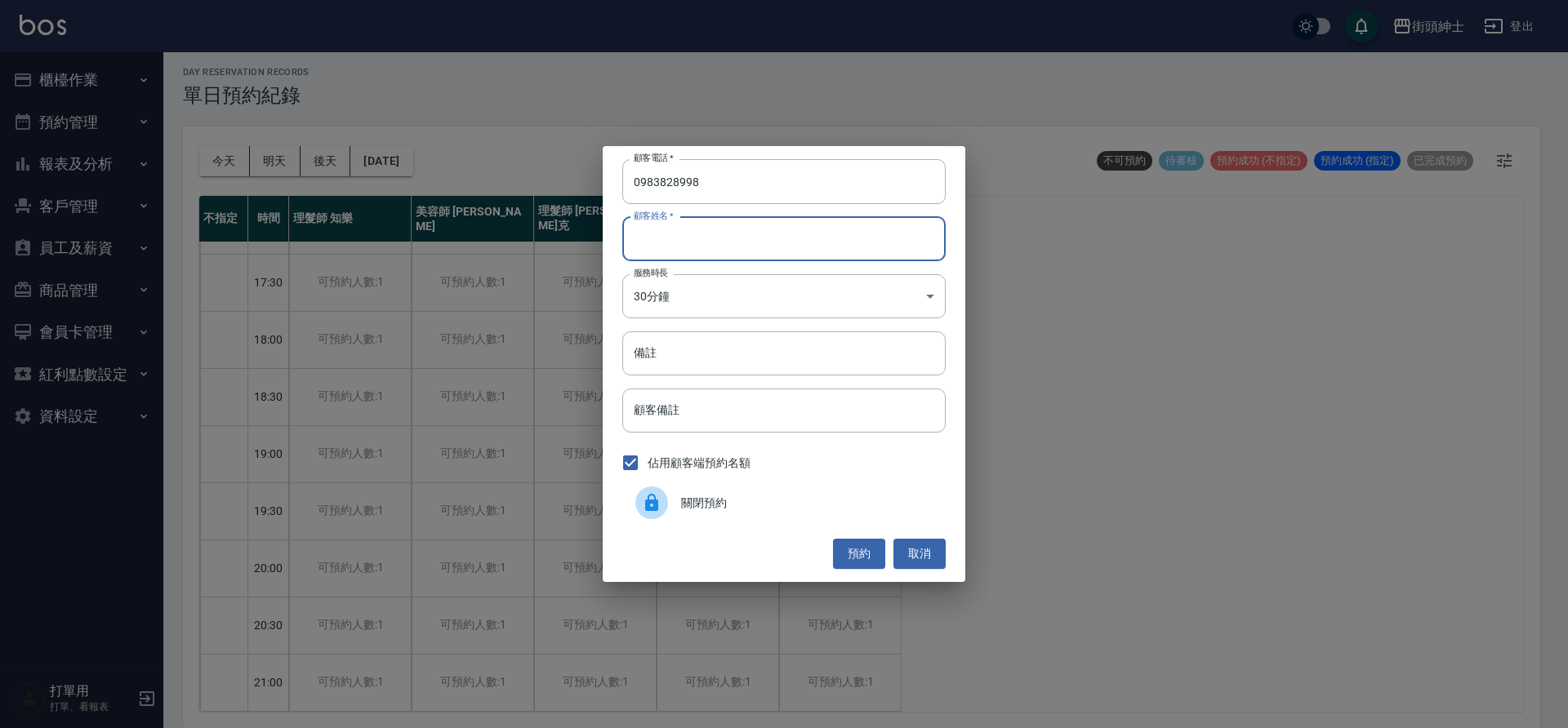
paste input "吳 電話: 0983828998"
drag, startPoint x: 753, startPoint y: 244, endPoint x: 648, endPoint y: 247, distance: 105.0
click at [648, 247] on input "吳 電話: 0983828998" at bounding box center [784, 239] width 324 height 44
type input "吳"
click at [867, 546] on button "預約" at bounding box center [859, 554] width 53 height 30
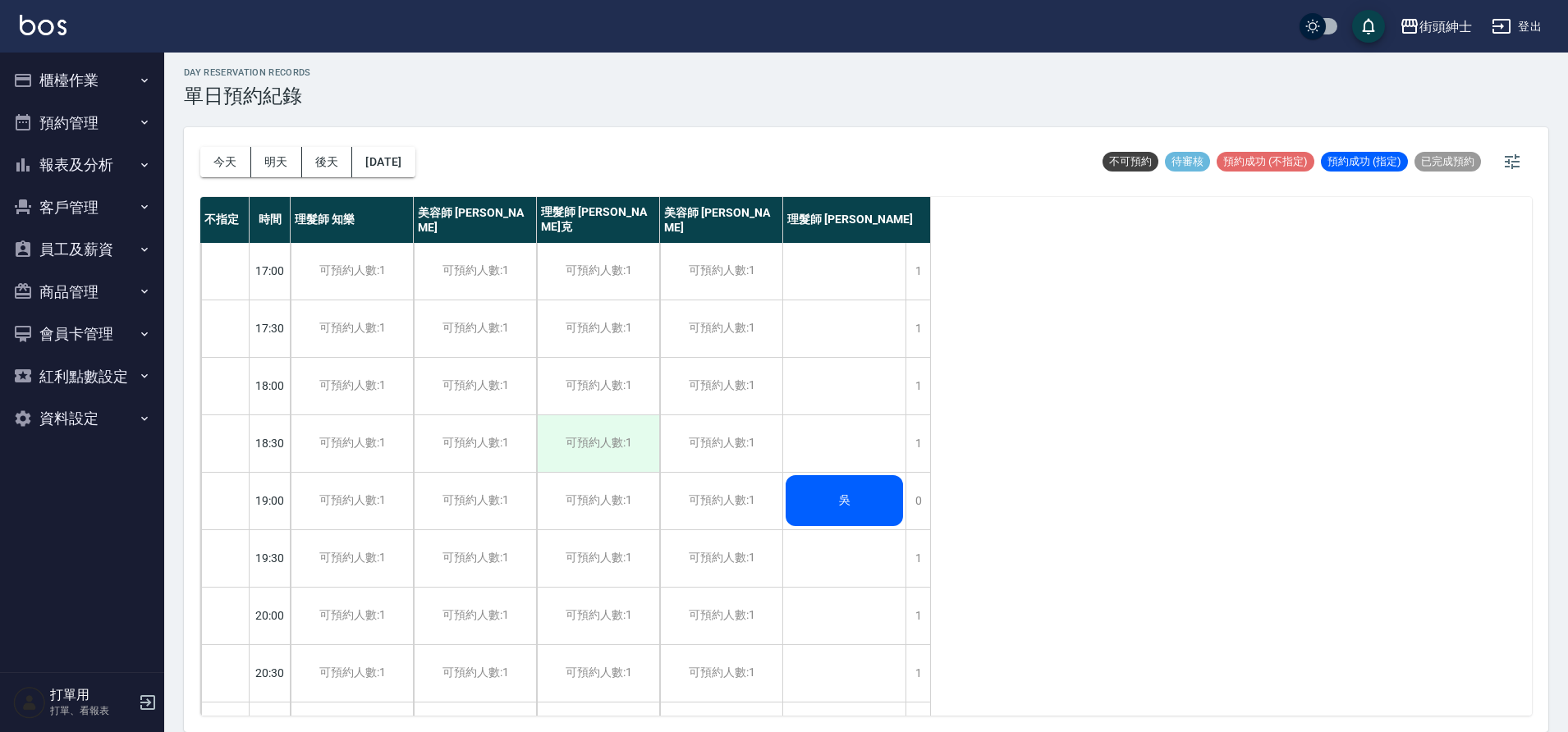
scroll to position [747, 0]
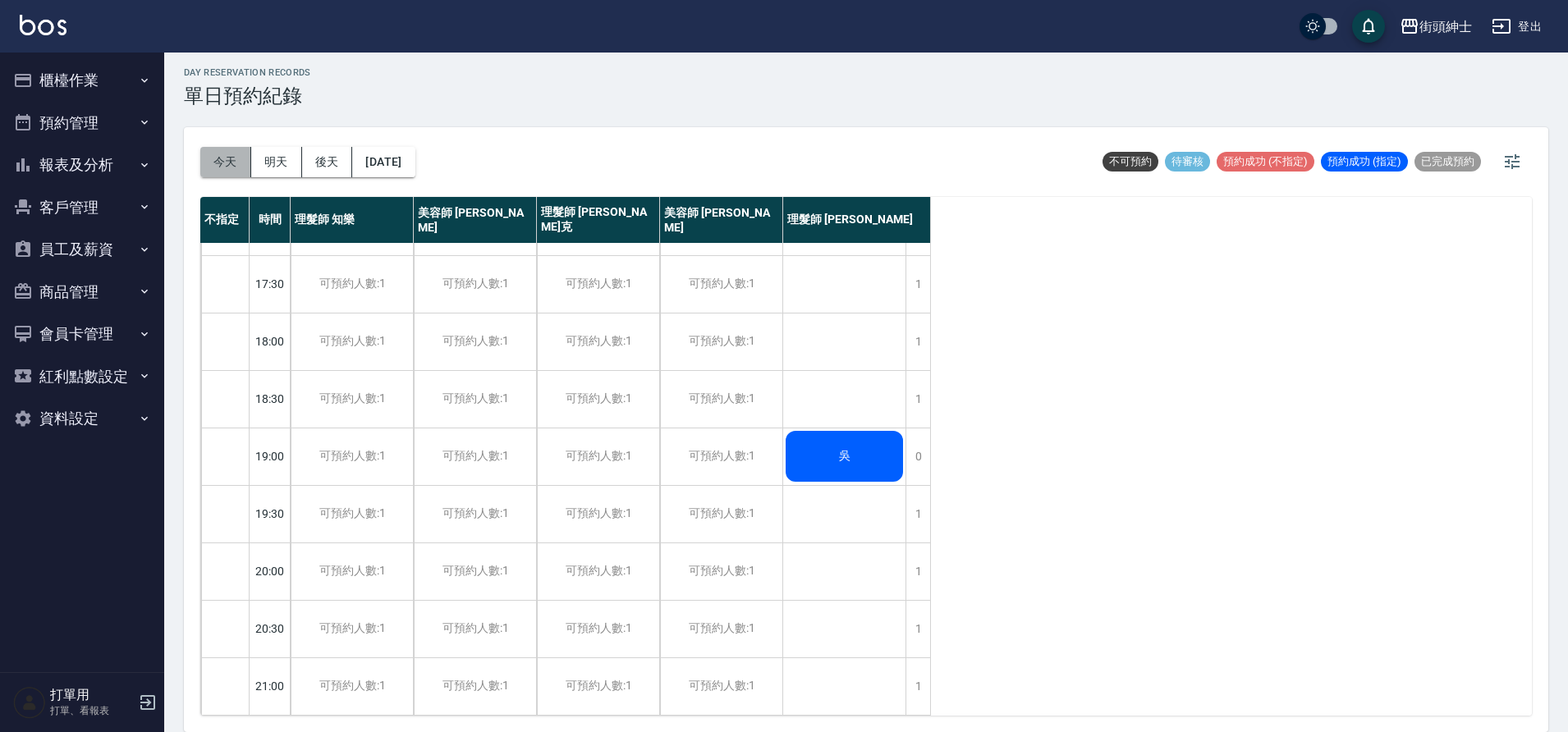
click at [241, 163] on button "今天" at bounding box center [225, 161] width 51 height 30
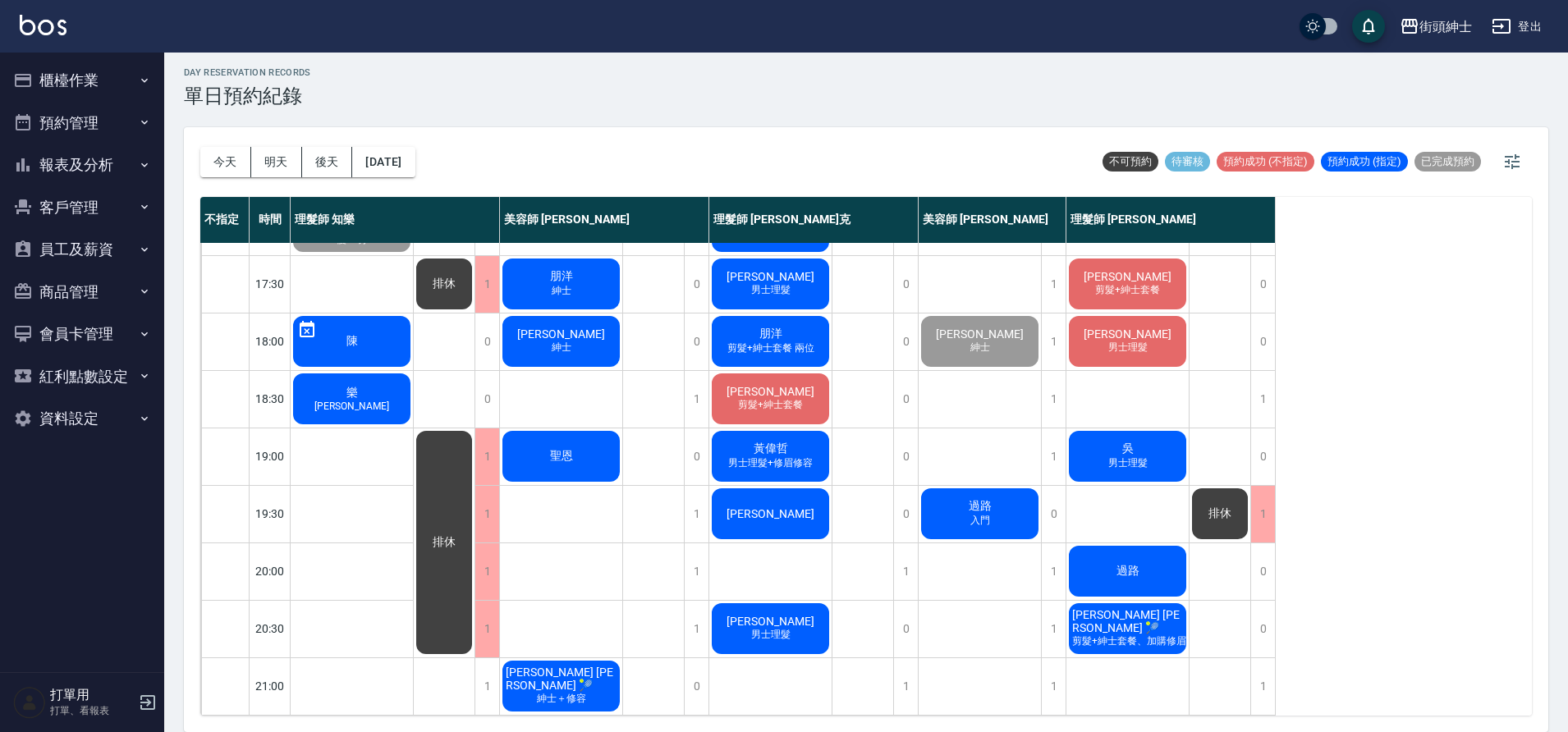
click at [782, 507] on span "崔華文" at bounding box center [770, 513] width 95 height 13
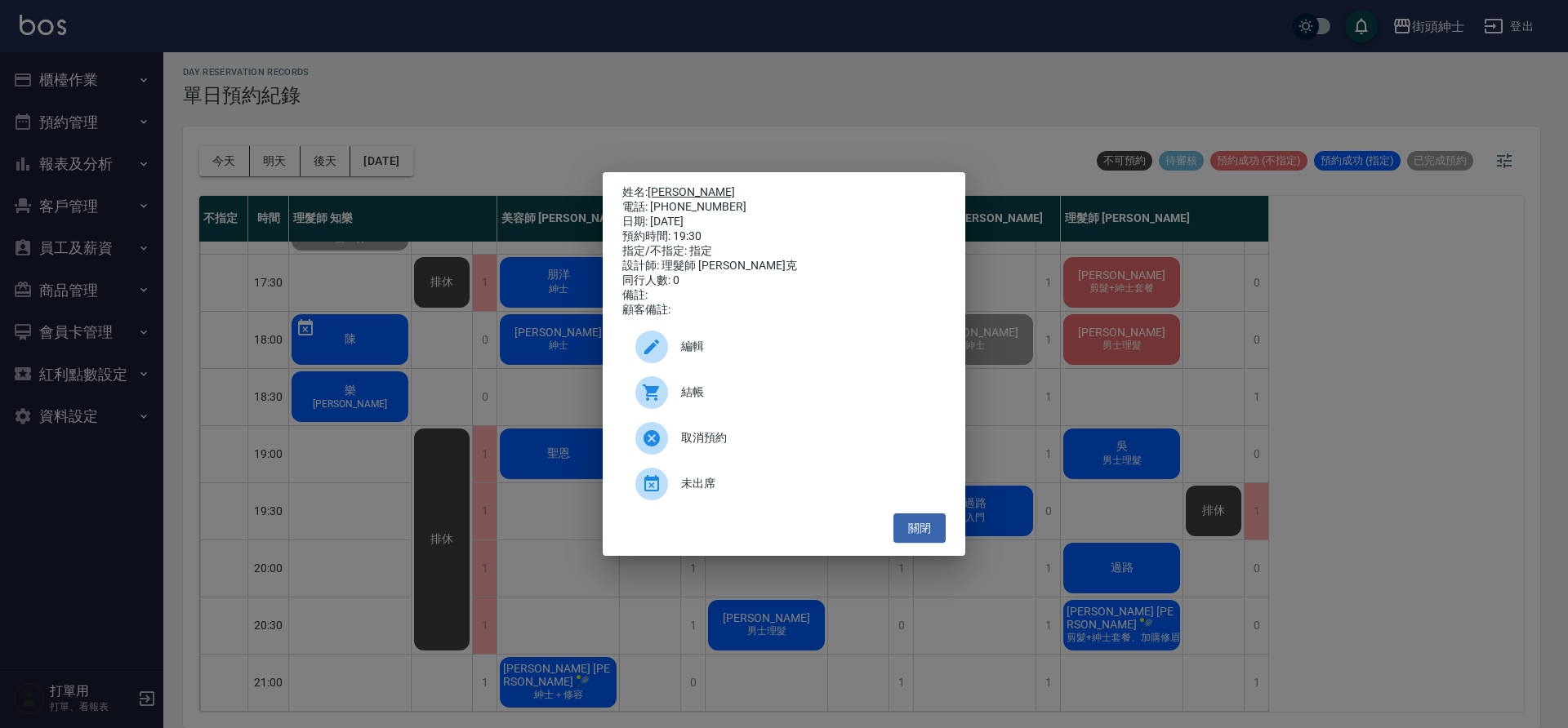
click at [677, 186] on link "崔華文" at bounding box center [690, 191] width 87 height 13
click at [935, 538] on button "關閉" at bounding box center [919, 528] width 53 height 30
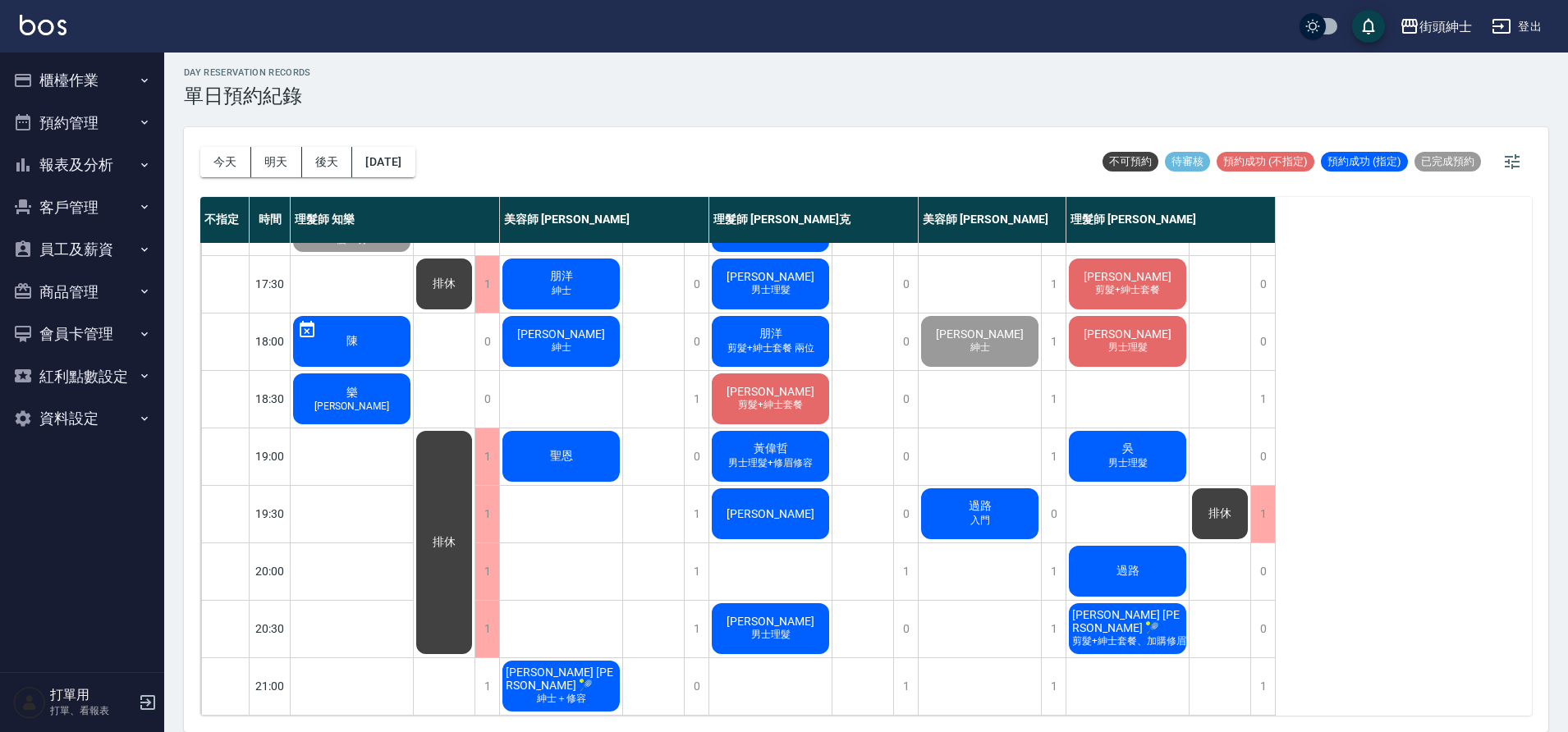
click at [356, 402] on div "樂 林恩" at bounding box center [351, 399] width 122 height 56
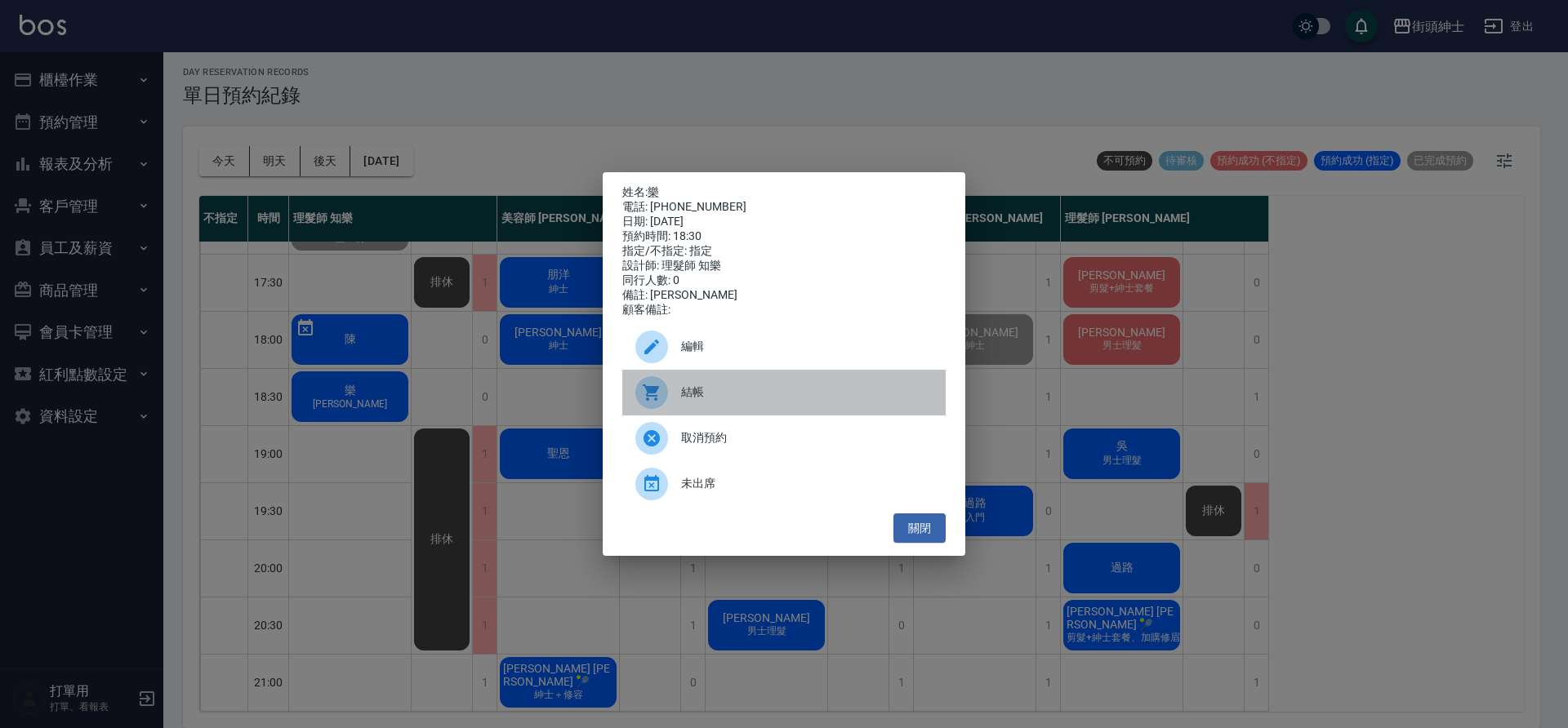
click at [765, 386] on div "結帳" at bounding box center [784, 392] width 324 height 46
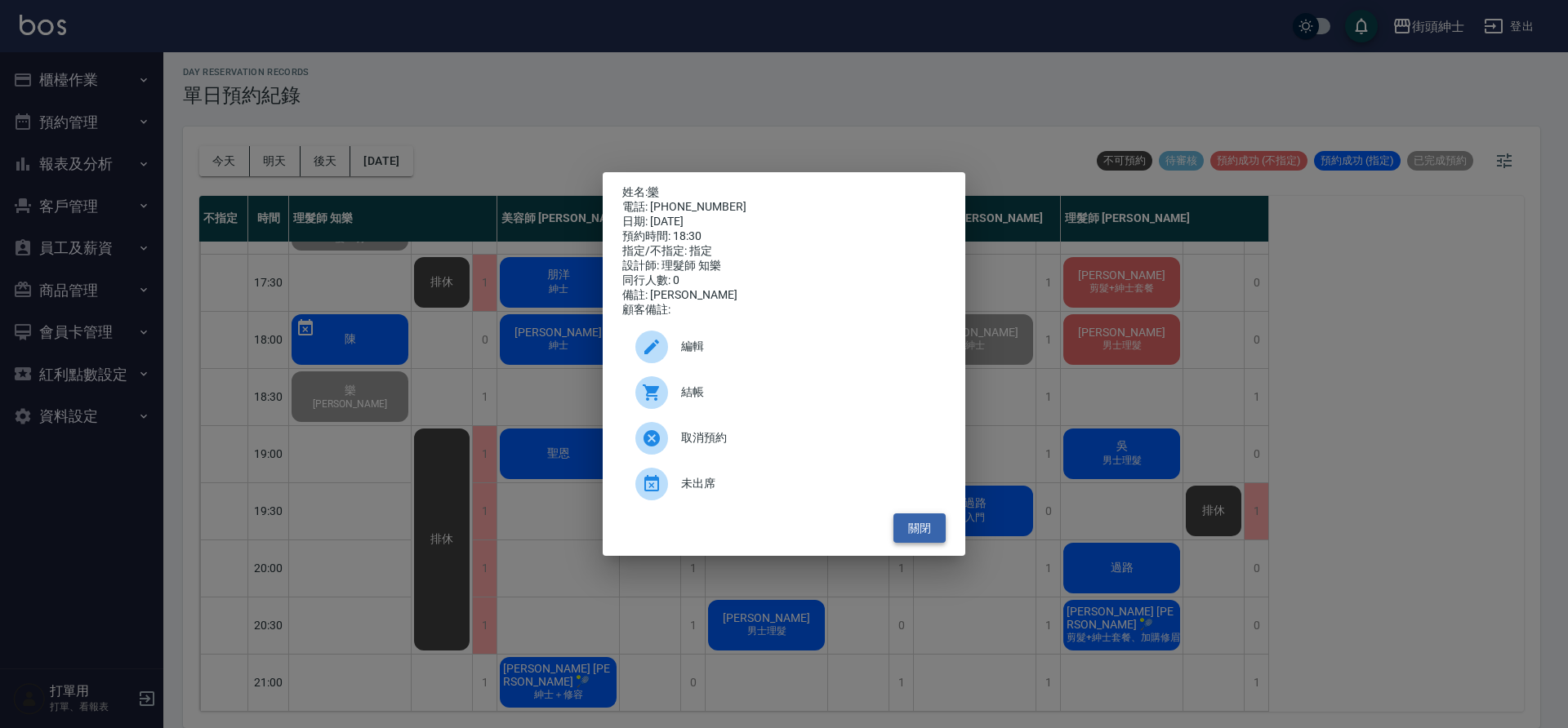
click at [902, 527] on button "關閉" at bounding box center [919, 528] width 53 height 30
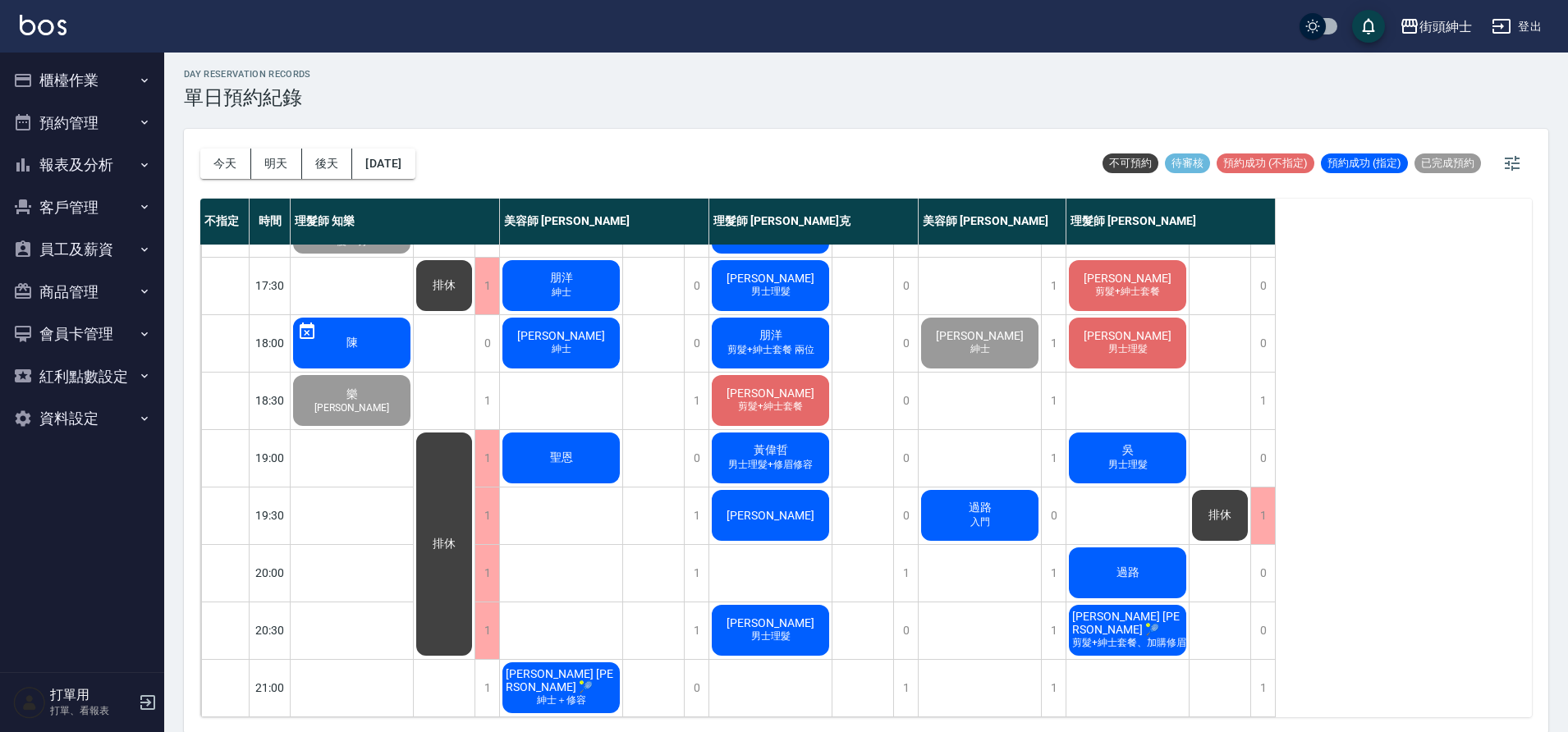
scroll to position [5, 0]
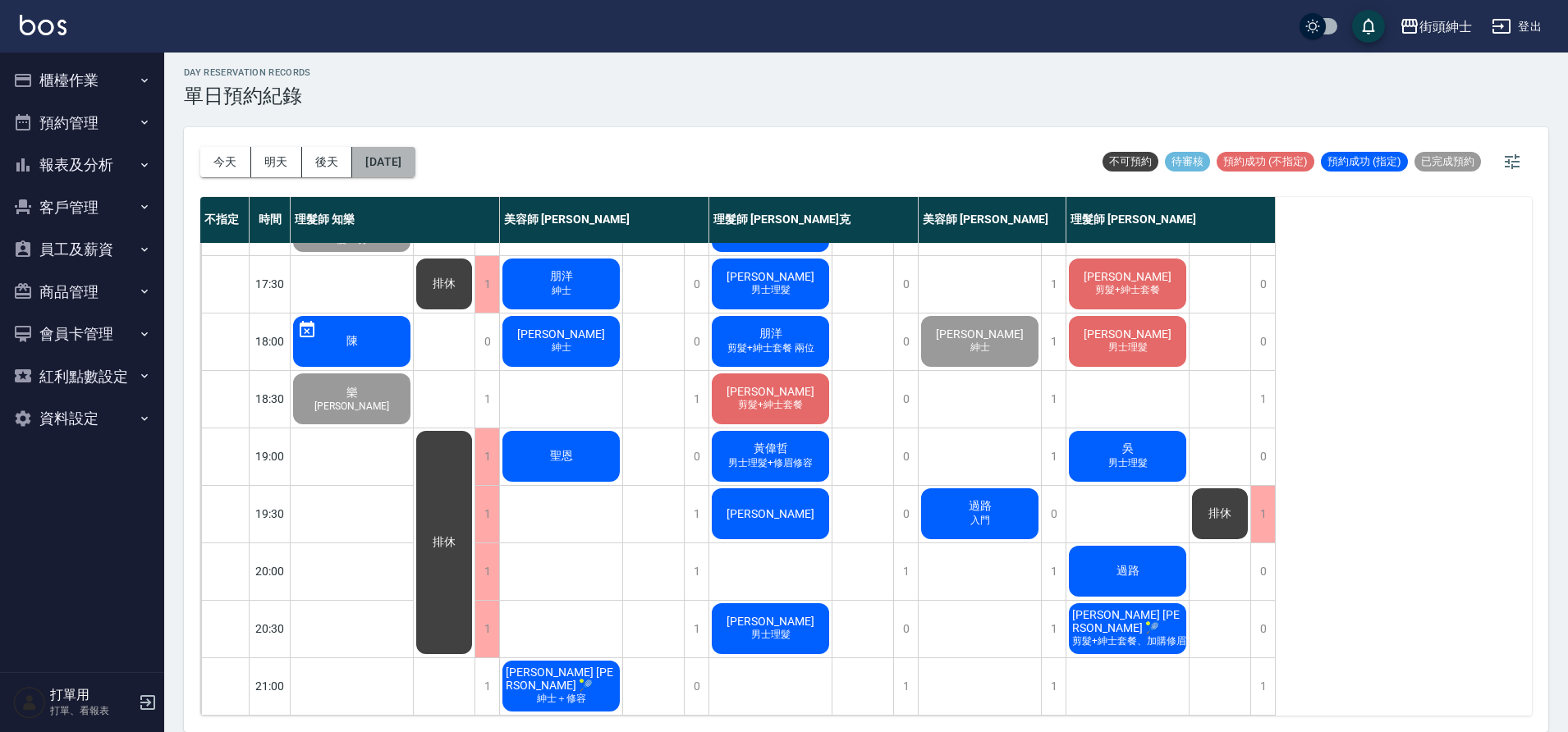
click at [415, 166] on button "2025/09/19" at bounding box center [383, 161] width 62 height 30
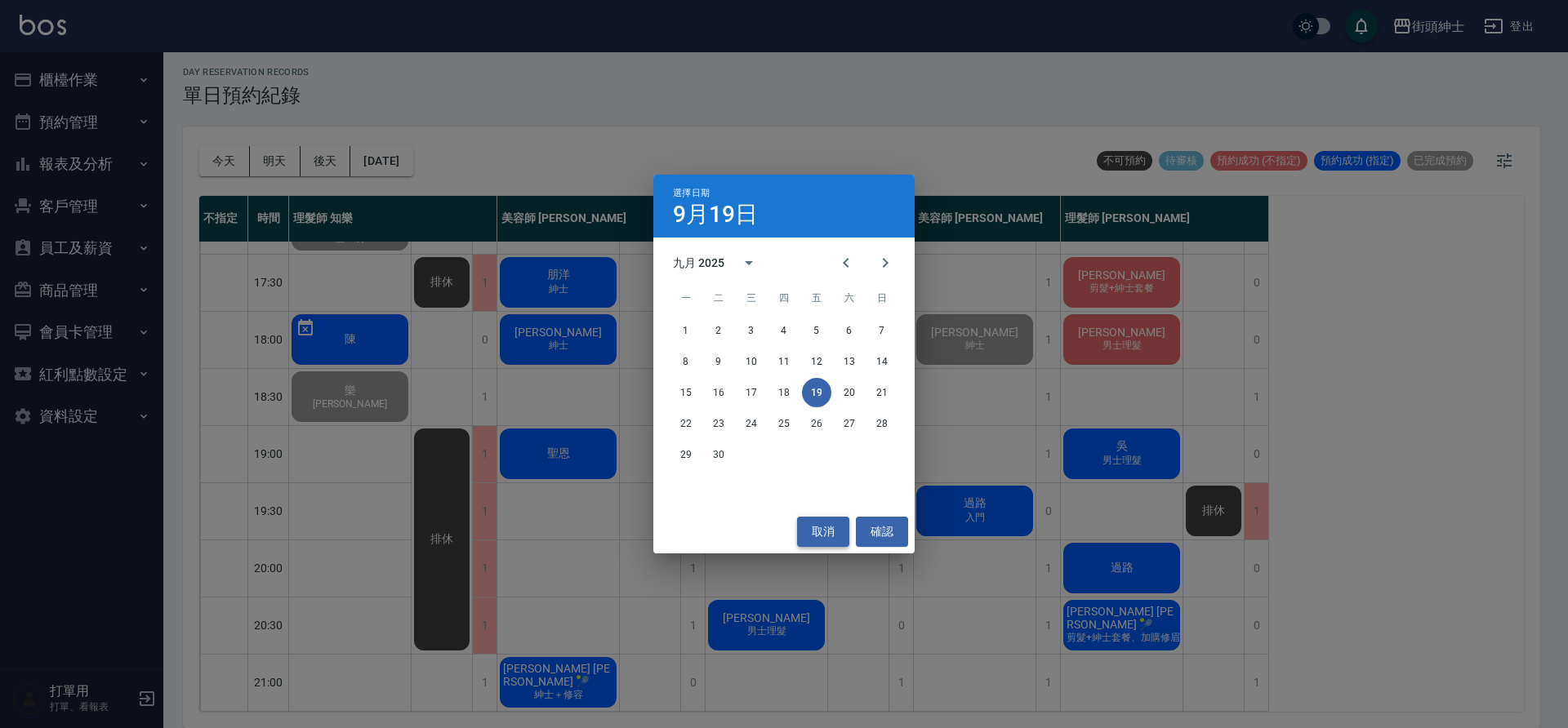
click at [830, 530] on button "取消" at bounding box center [823, 531] width 53 height 30
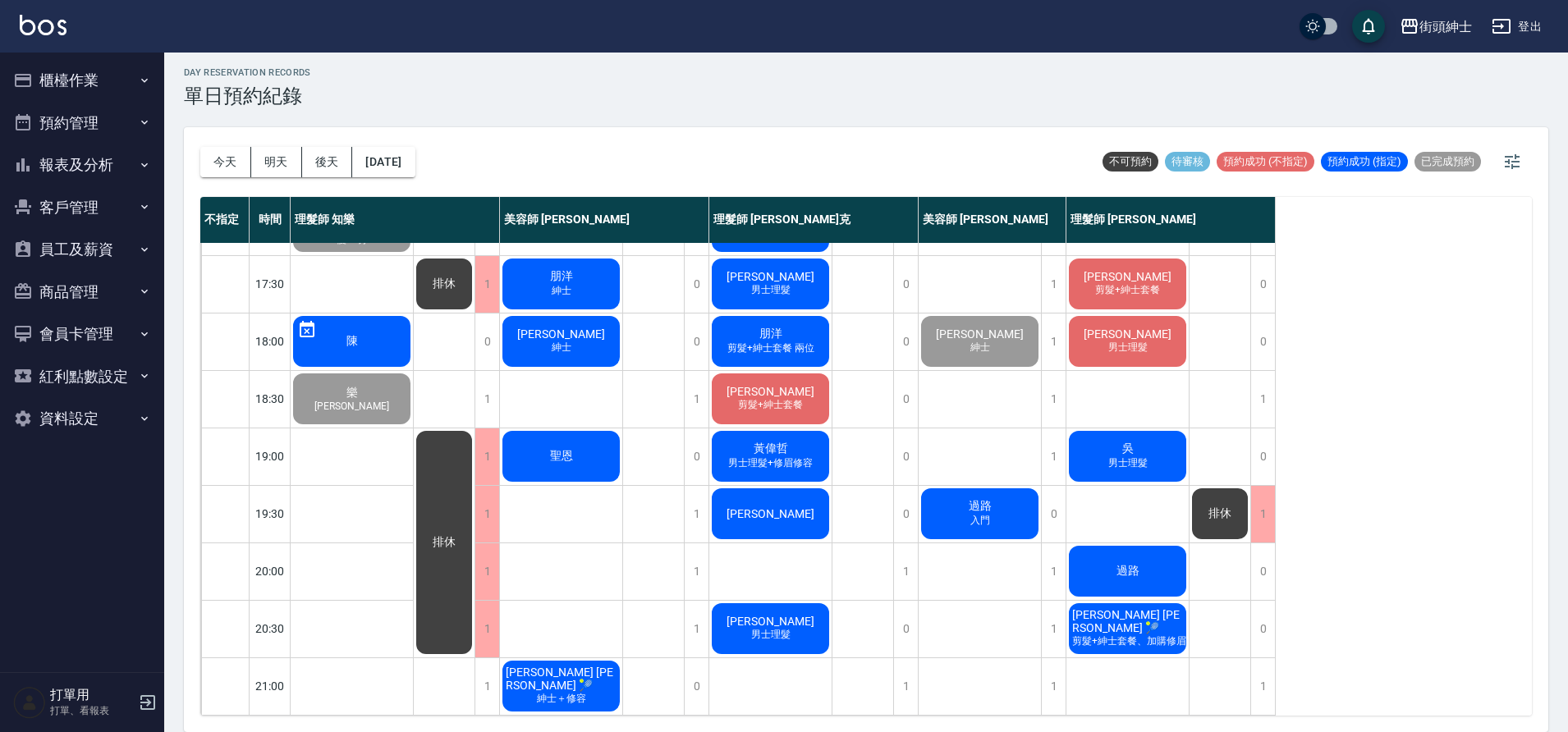
scroll to position [747, 0]
click at [415, 150] on button "2025/09/19" at bounding box center [383, 161] width 62 height 30
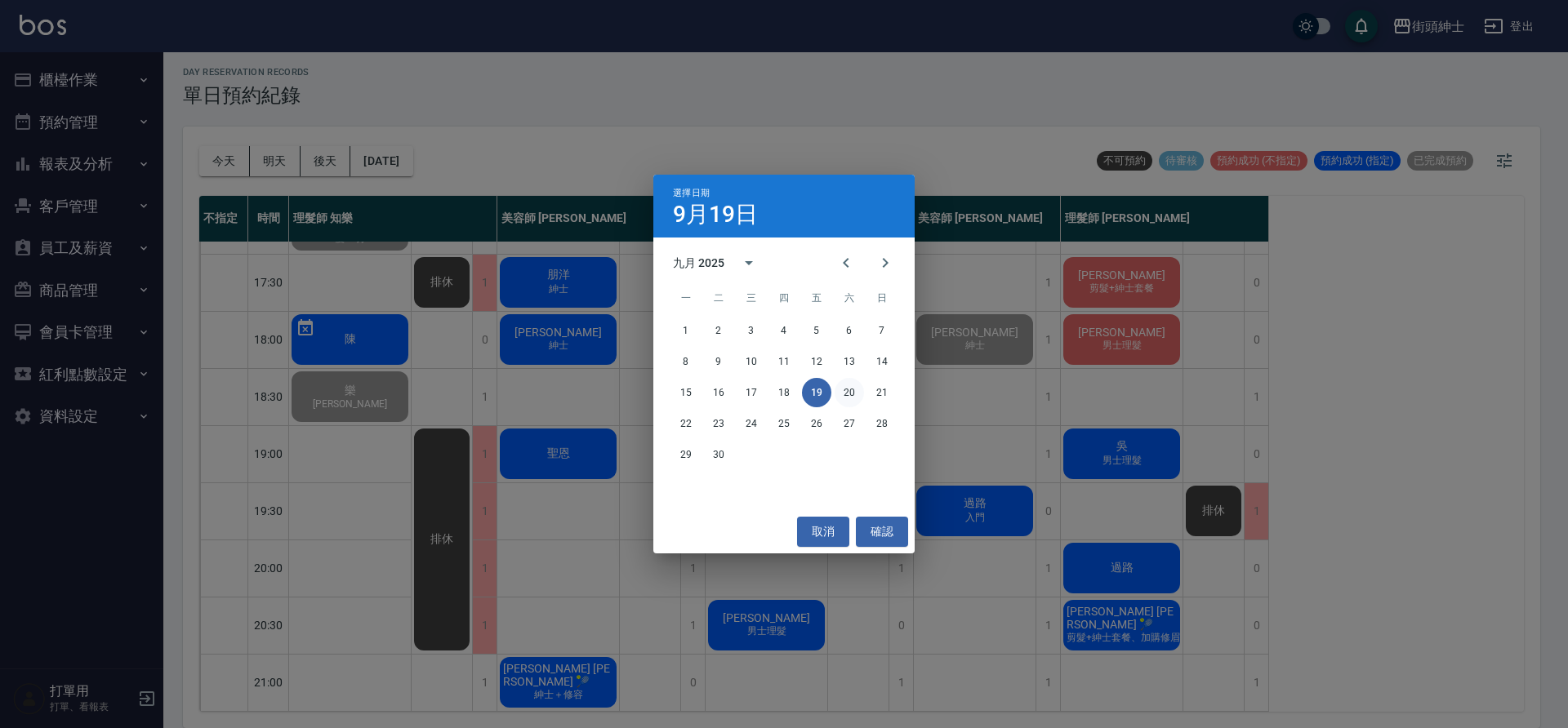
click at [842, 392] on button "20" at bounding box center [849, 392] width 29 height 29
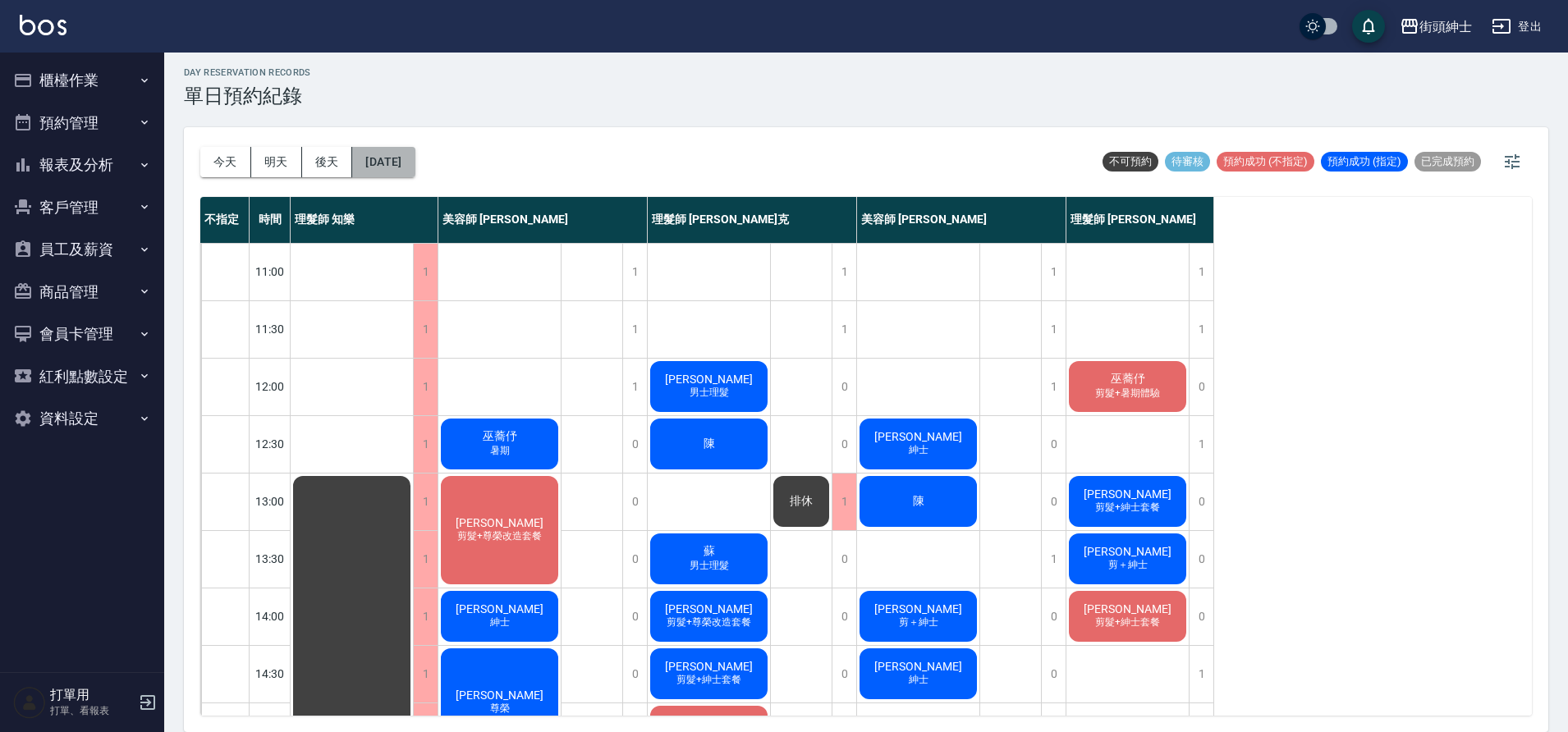
click at [410, 167] on button "2025/09/20" at bounding box center [383, 161] width 62 height 30
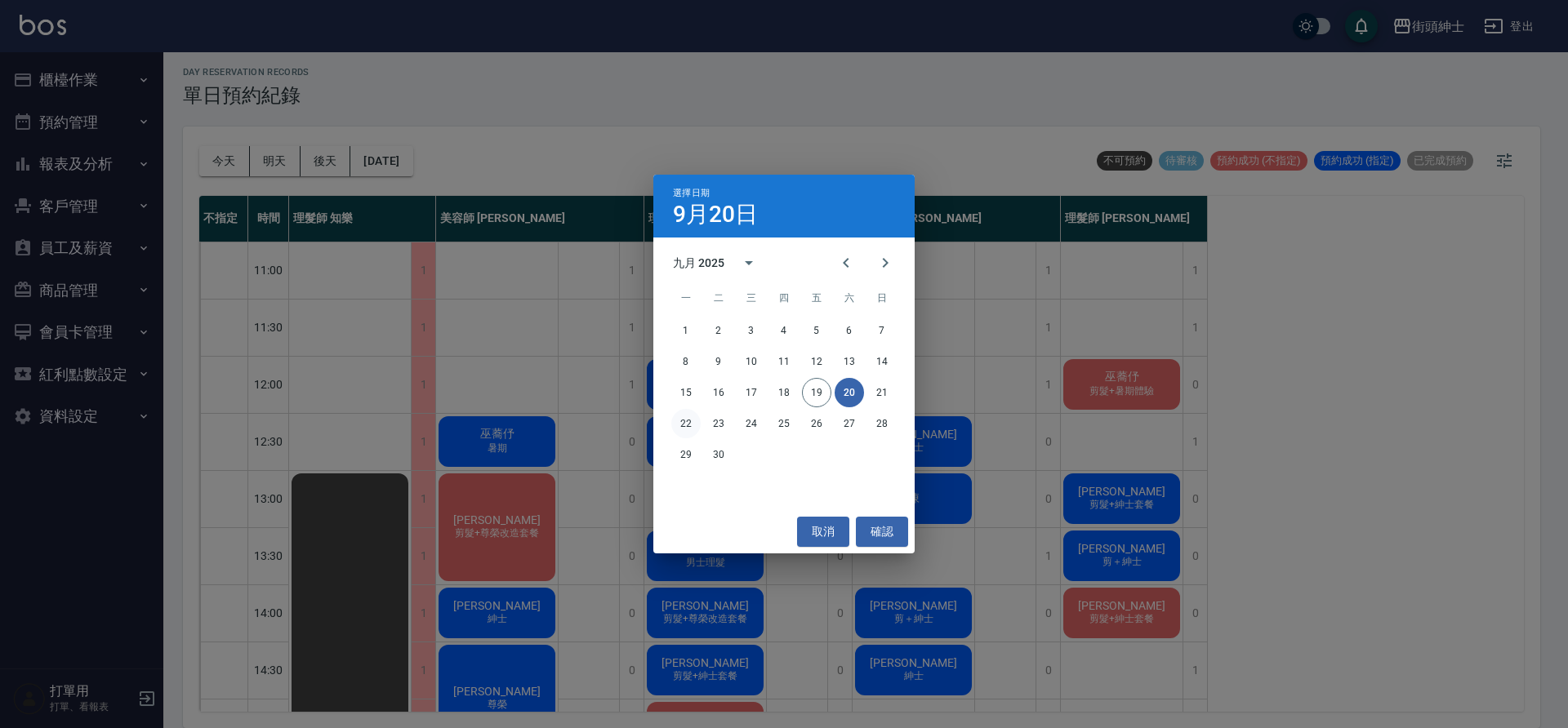
click at [694, 430] on button "22" at bounding box center [686, 424] width 29 height 29
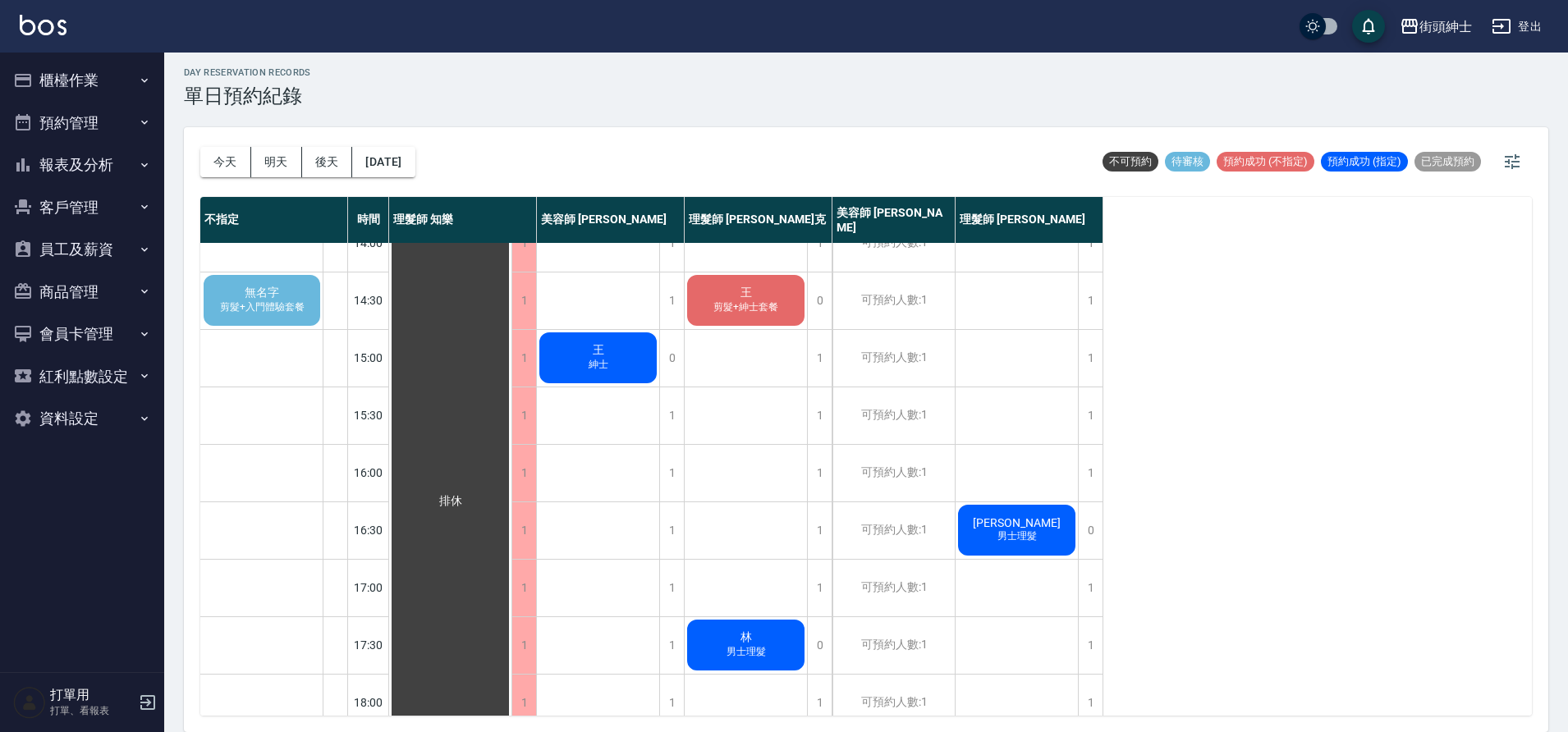
scroll to position [251, 0]
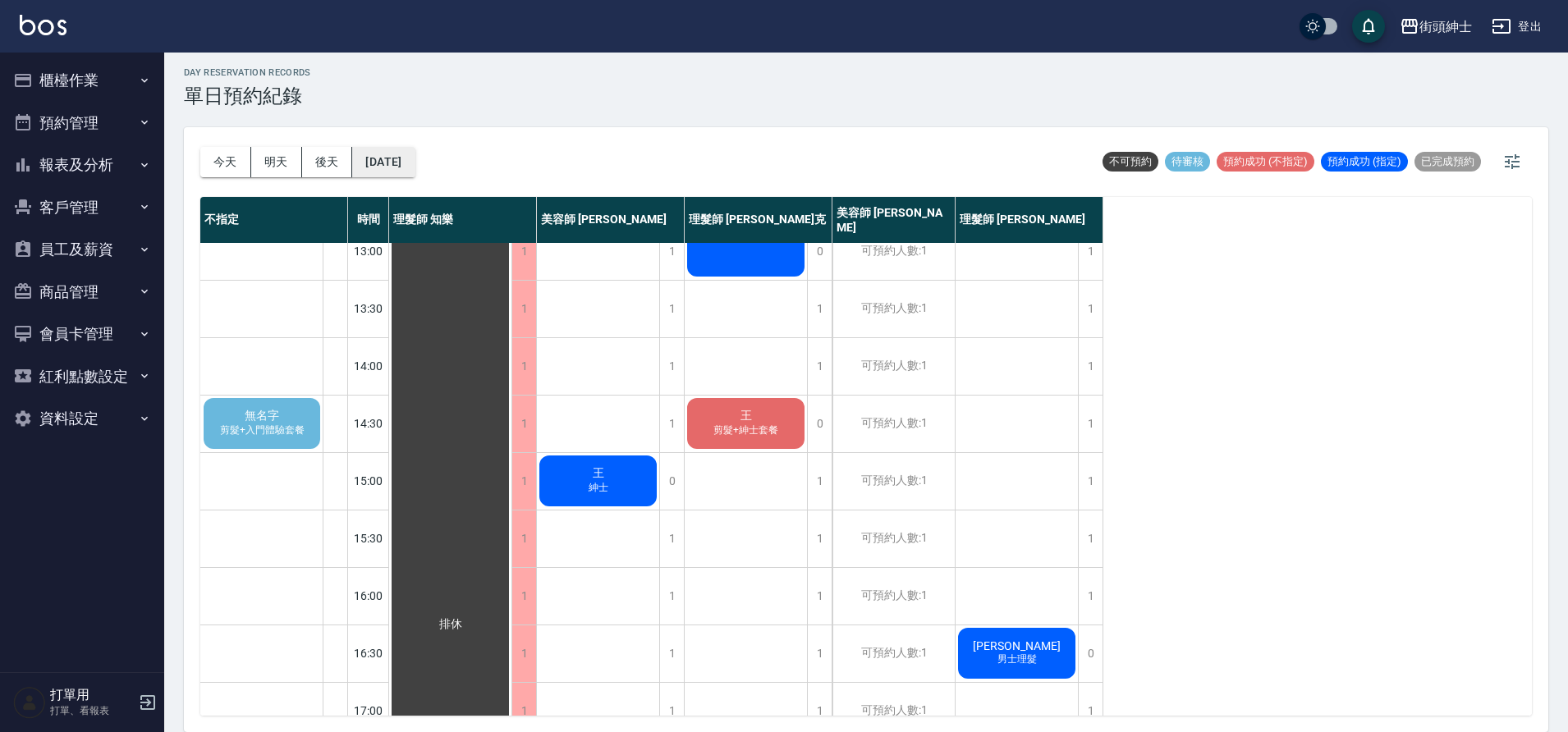
click at [405, 160] on button "2025/09/22" at bounding box center [383, 161] width 62 height 30
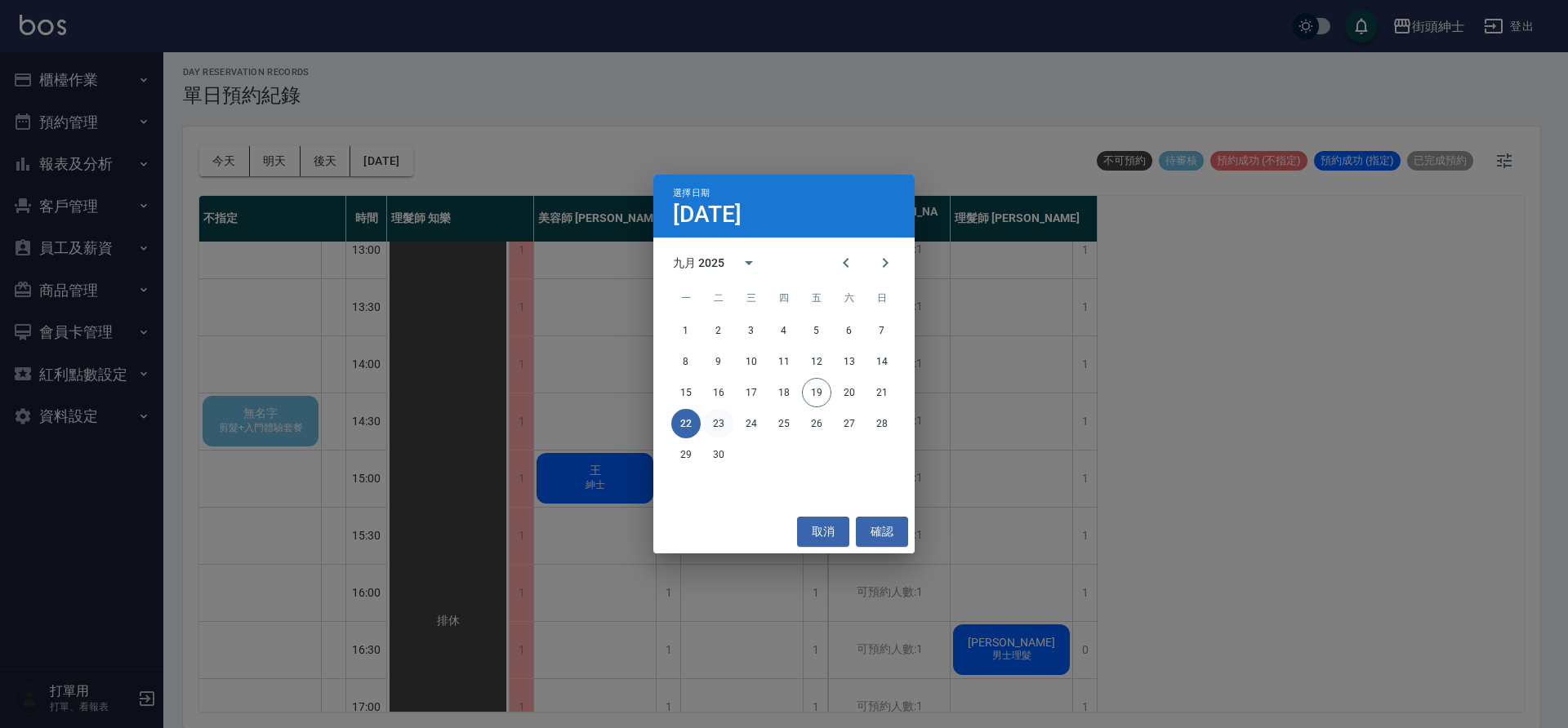
click at [723, 419] on button "23" at bounding box center [719, 424] width 29 height 29
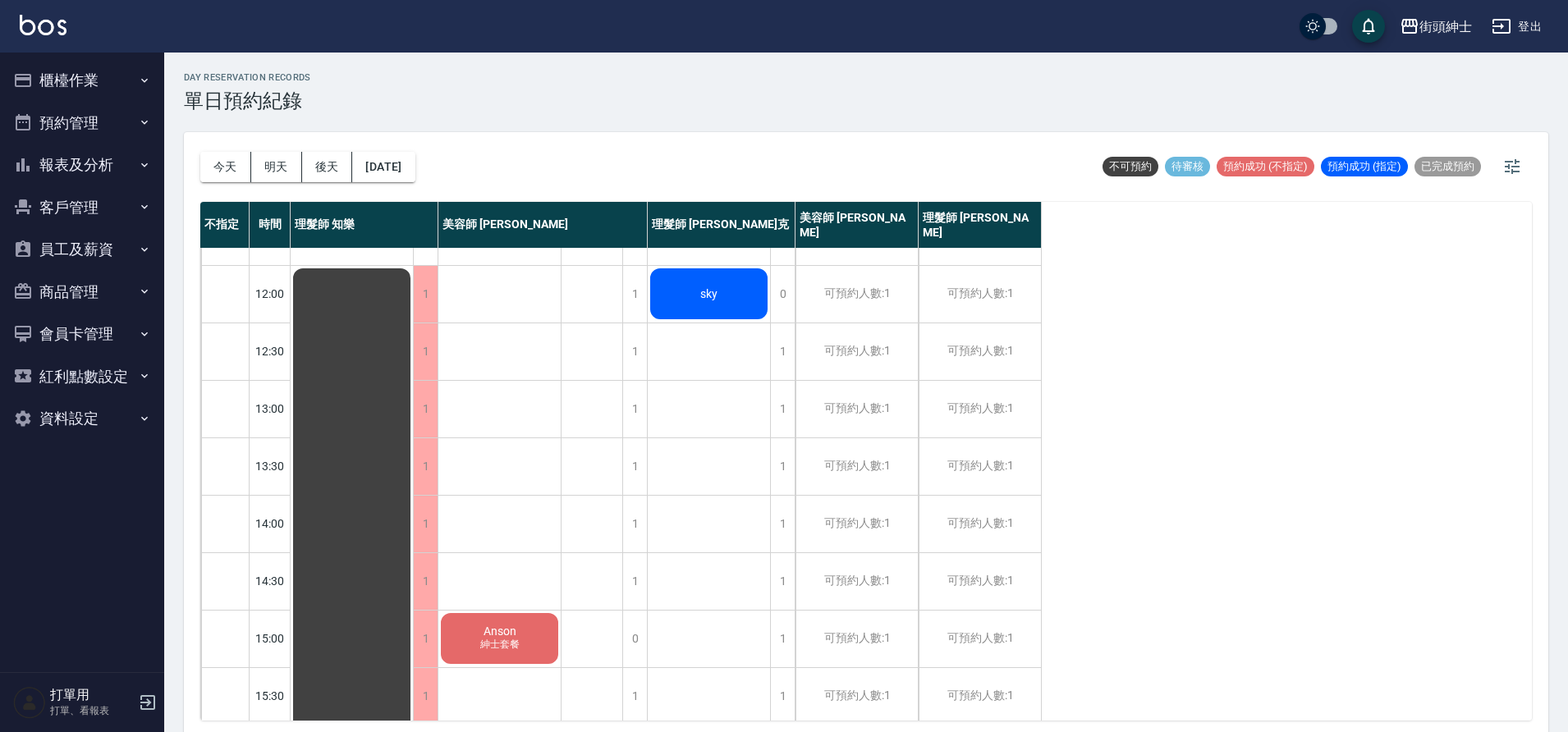
scroll to position [330, 0]
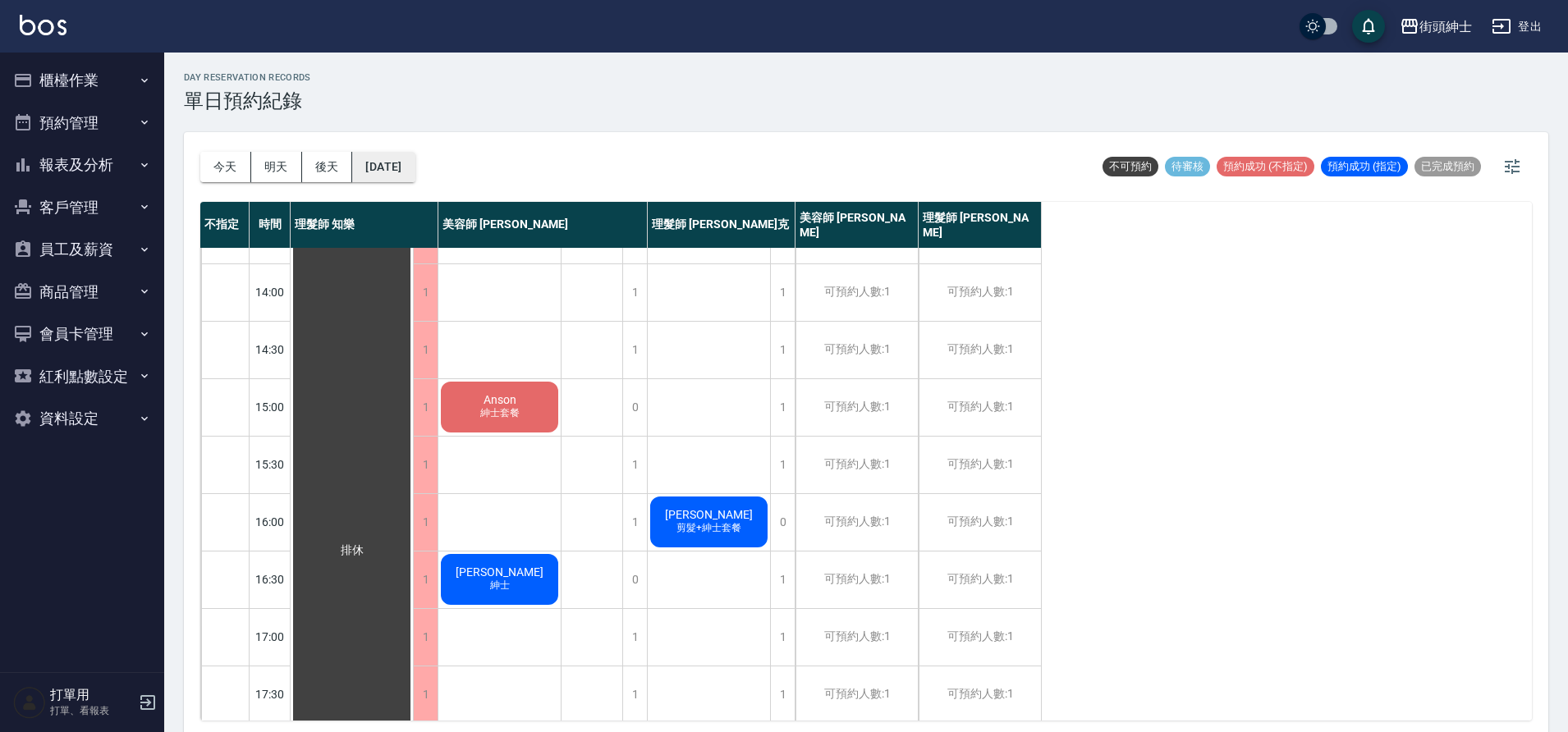
click at [415, 176] on button "2025/09/23" at bounding box center [383, 167] width 62 height 30
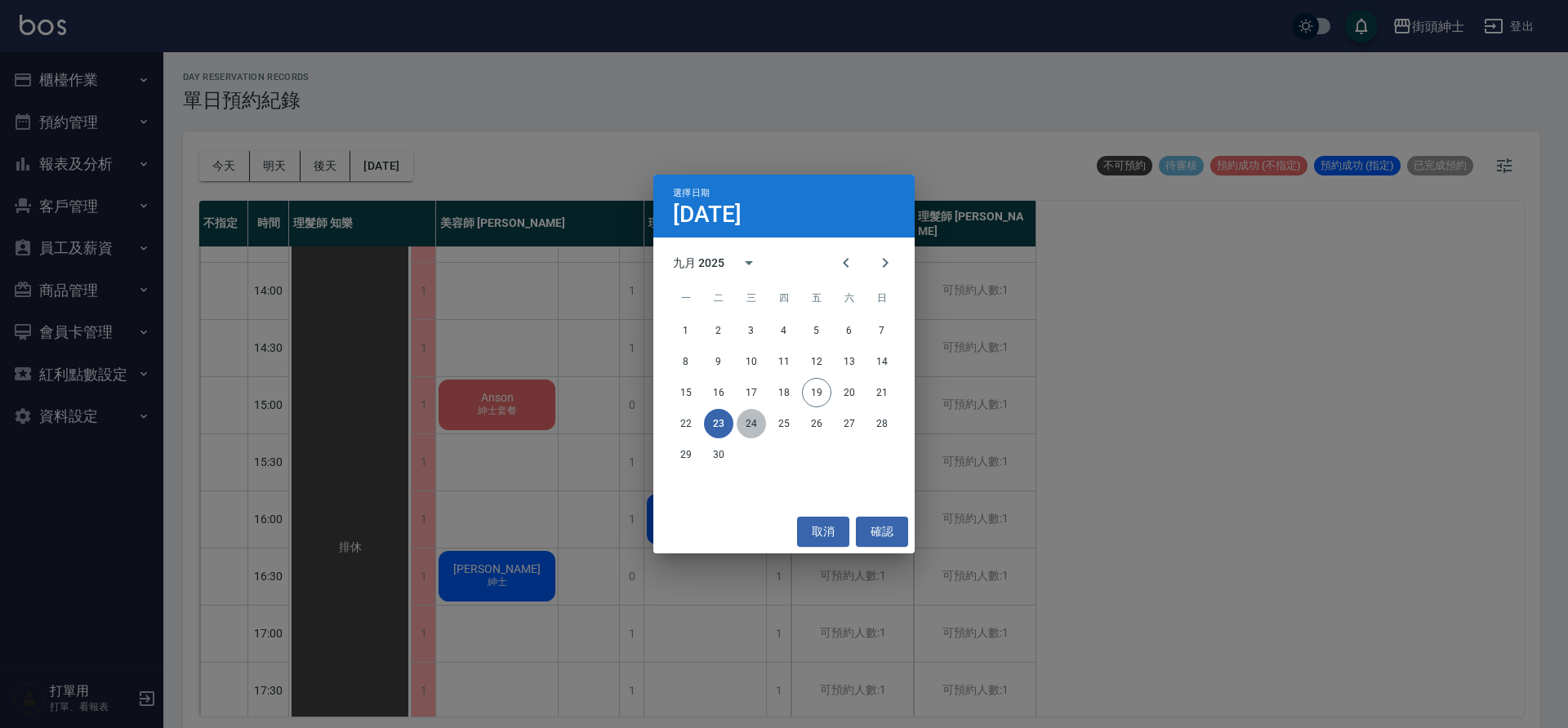
click at [750, 423] on button "24" at bounding box center [752, 424] width 29 height 29
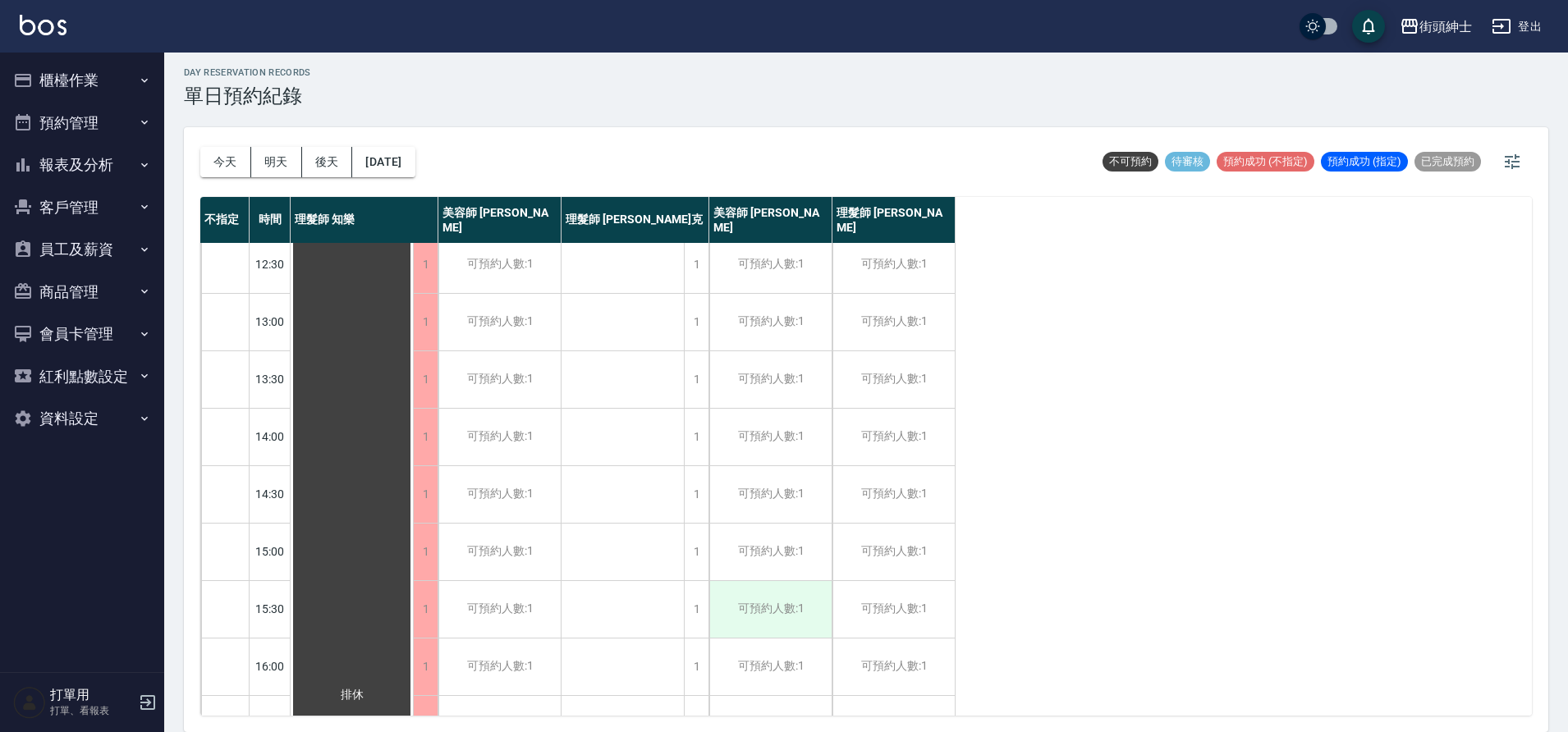
scroll to position [342, 0]
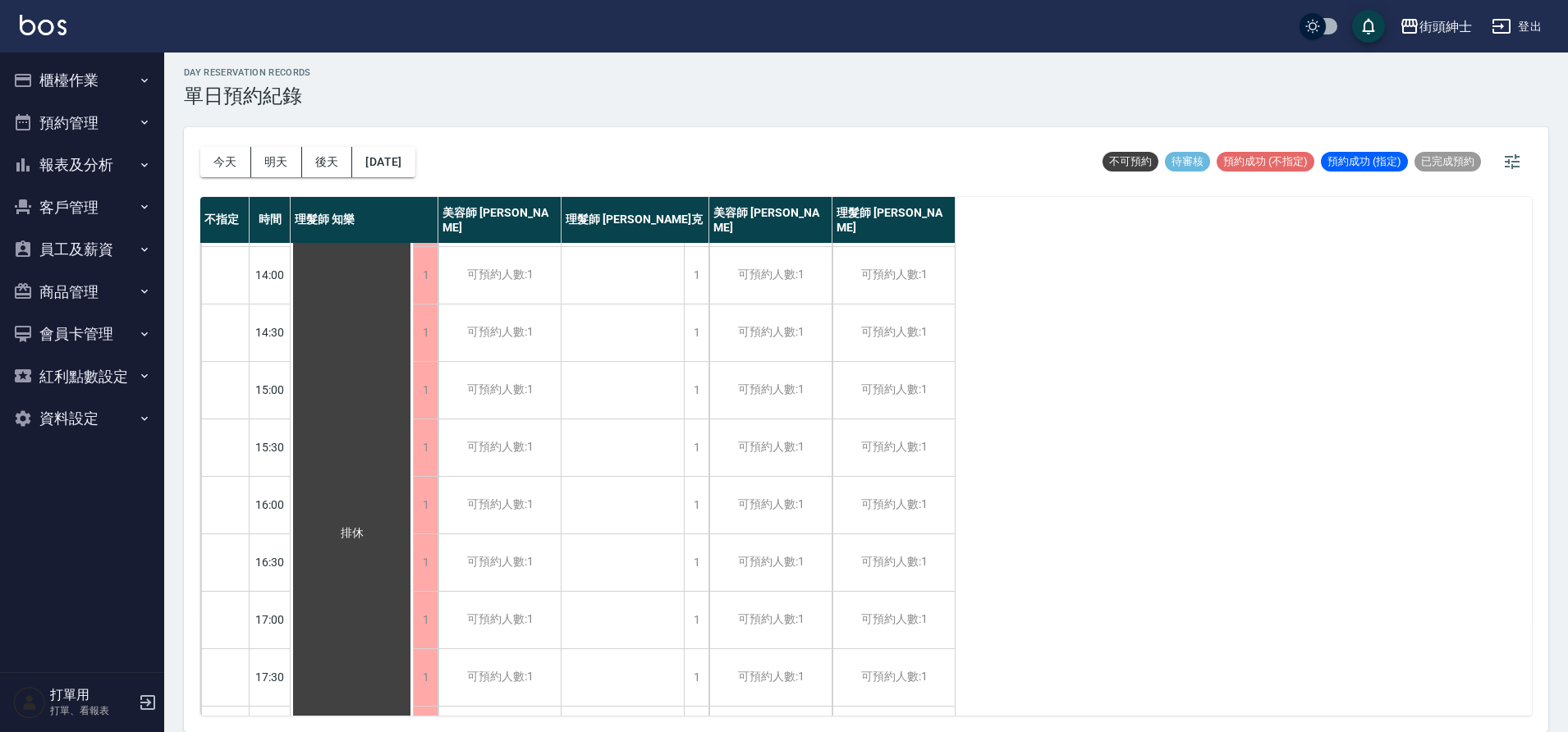
click at [225, 180] on div "今天 明天 後天 2025/09/24" at bounding box center [308, 162] width 215 height 69
click at [230, 177] on div "今天 明天 後天 2025/09/24" at bounding box center [308, 162] width 215 height 69
click at [230, 176] on div "今天 明天 後天 2025/09/24" at bounding box center [308, 162] width 215 height 69
click at [230, 176] on button "今天" at bounding box center [225, 161] width 51 height 30
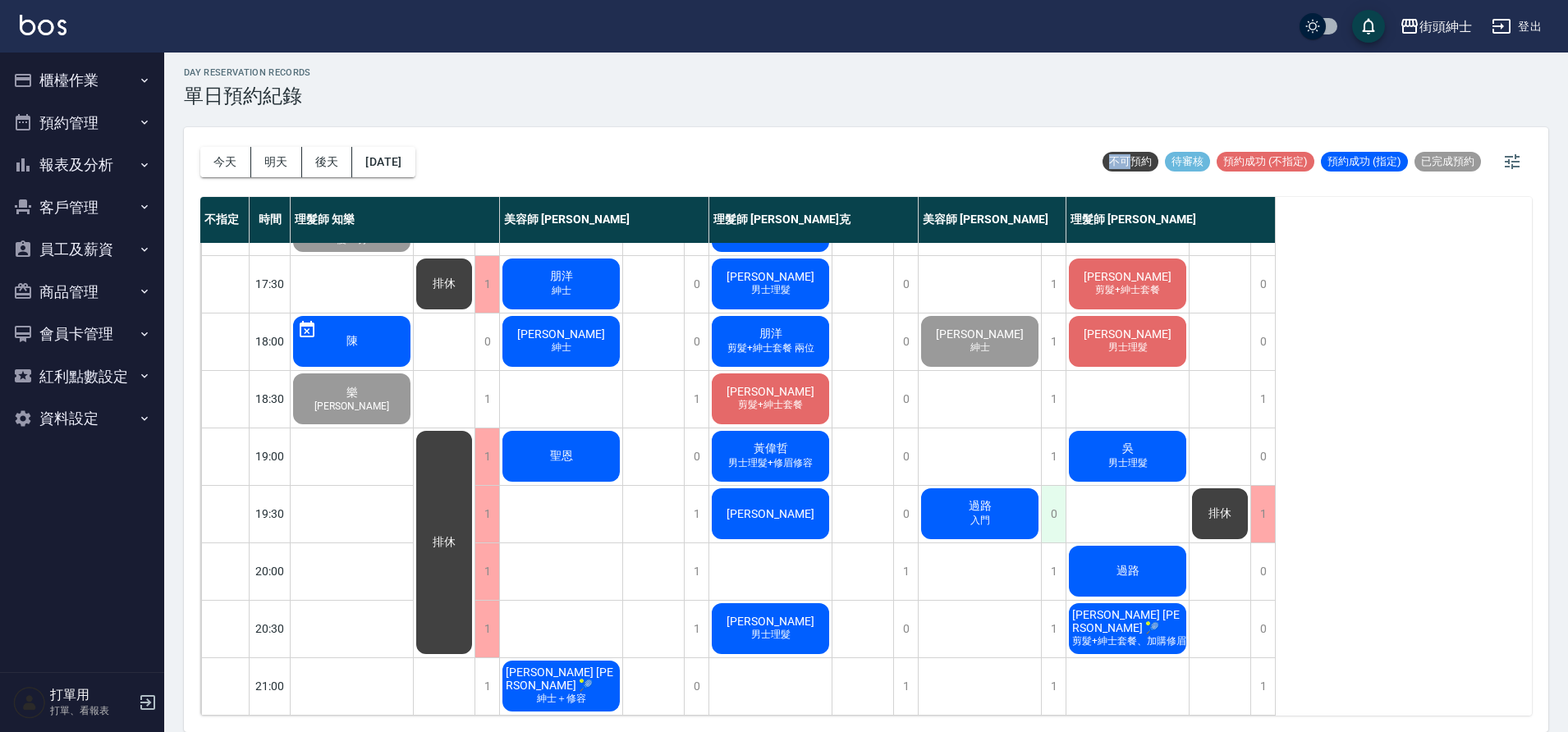
scroll to position [747, 0]
click at [415, 157] on button "[DATE]" at bounding box center [383, 161] width 62 height 30
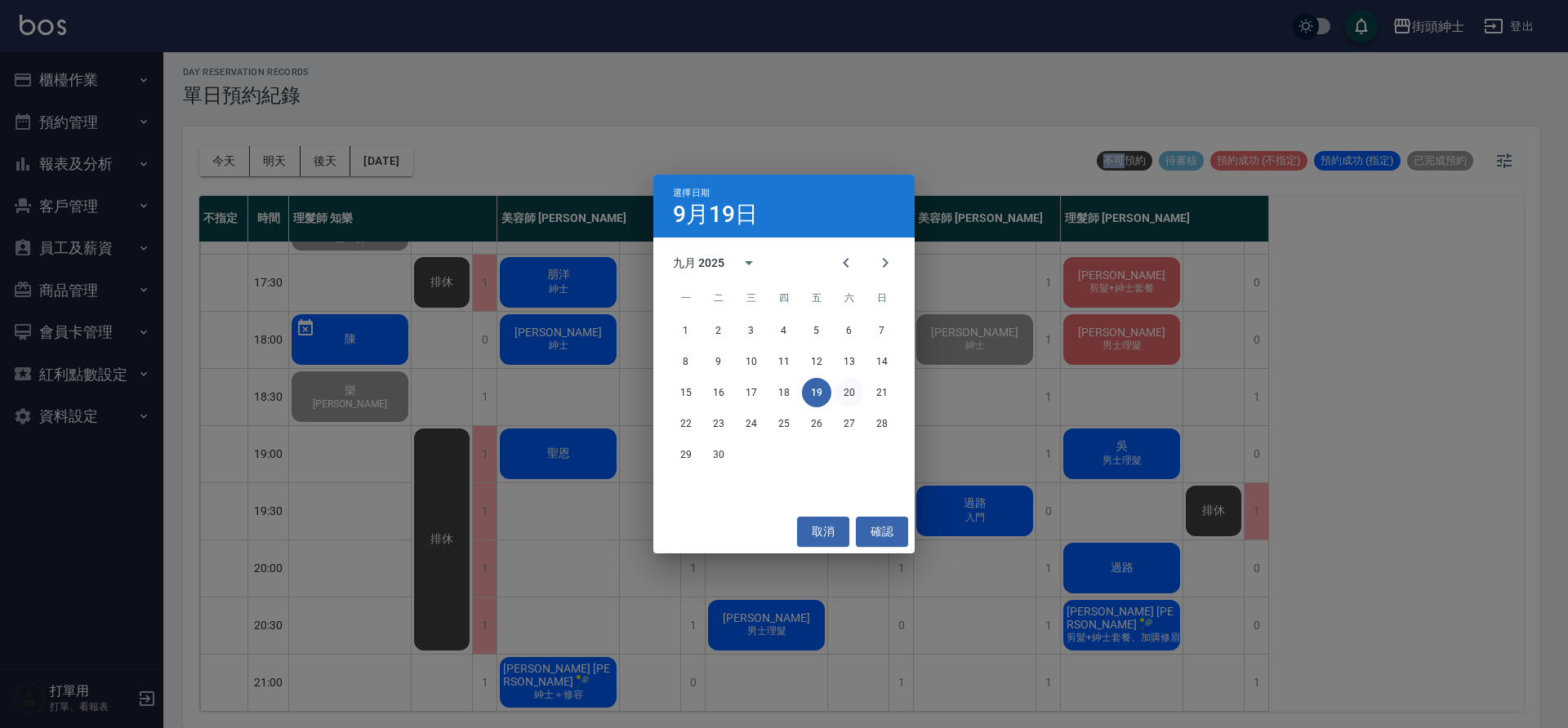
click at [856, 393] on button "20" at bounding box center [849, 392] width 29 height 29
click at [856, 393] on div at bounding box center [784, 364] width 1568 height 728
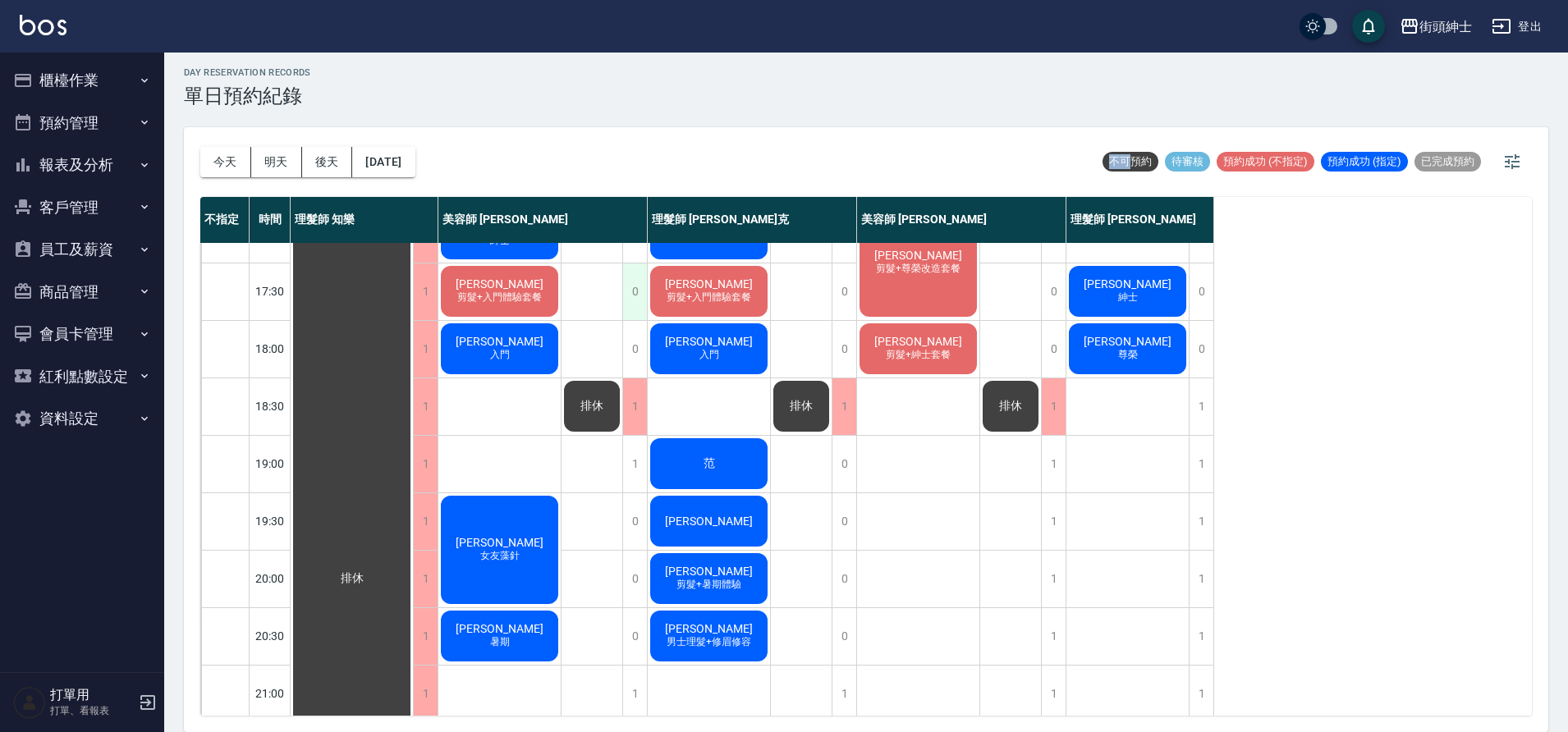
scroll to position [713, 0]
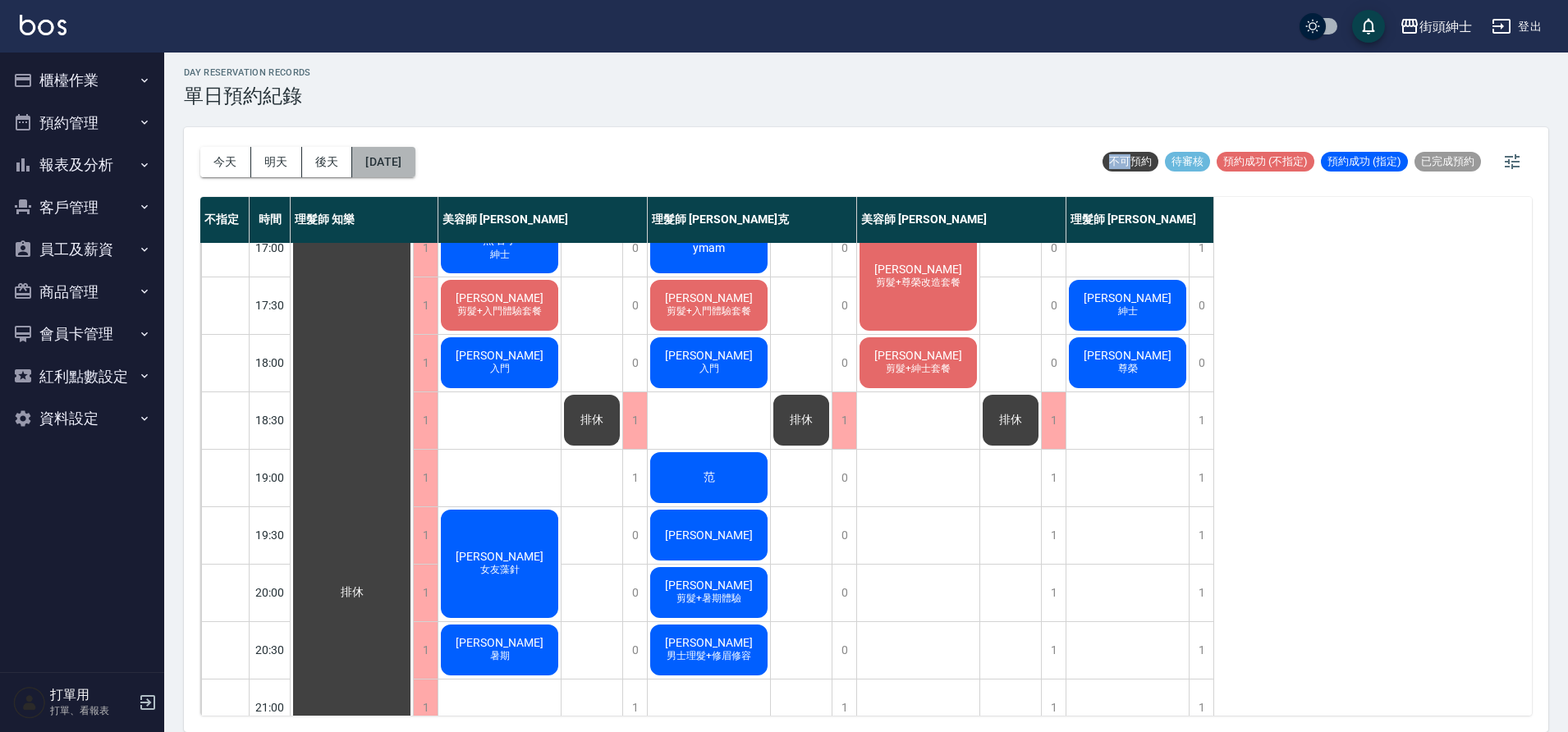
click at [415, 157] on button "2025/09/20" at bounding box center [383, 161] width 62 height 30
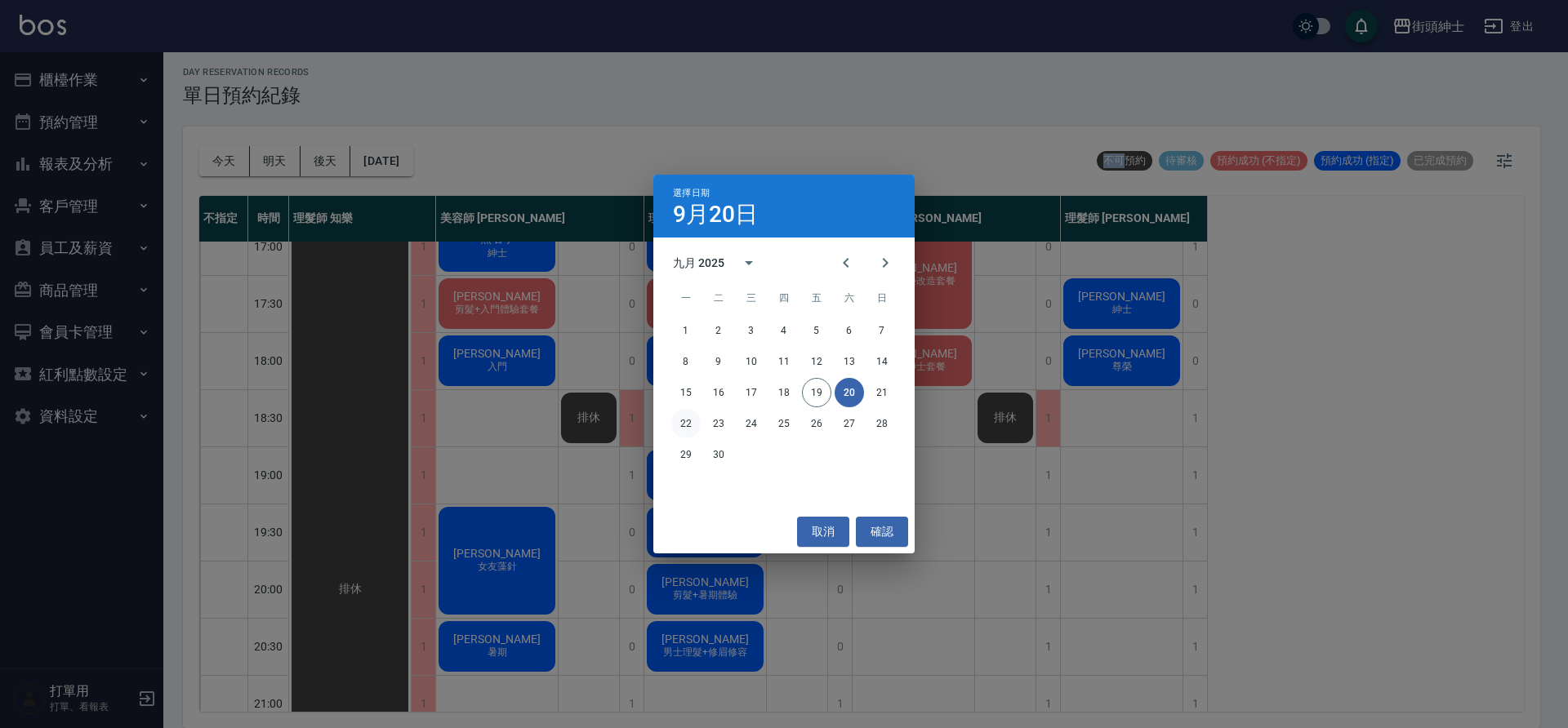
click at [688, 419] on button "22" at bounding box center [686, 424] width 29 height 29
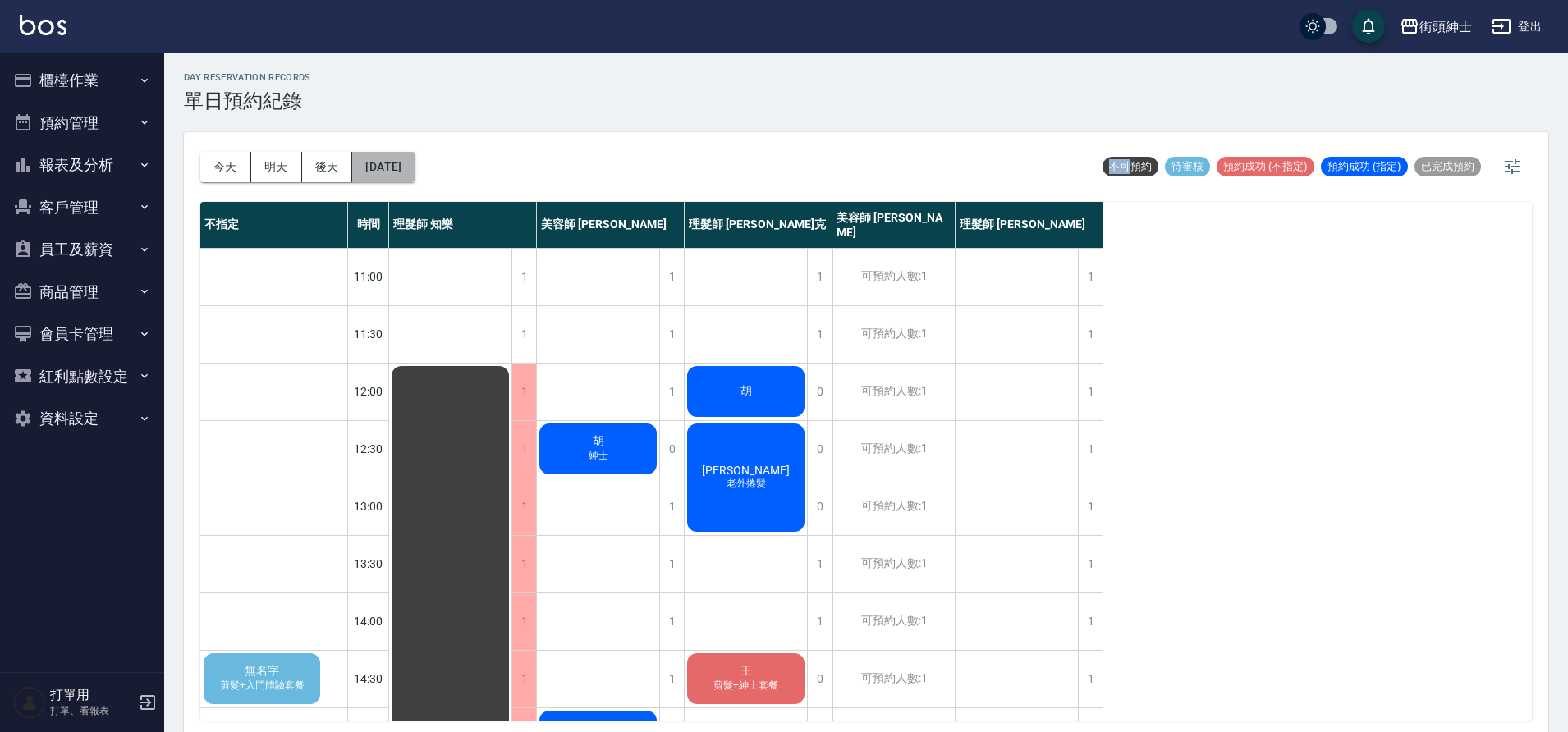
click at [402, 175] on button "2025/09/22" at bounding box center [383, 167] width 62 height 30
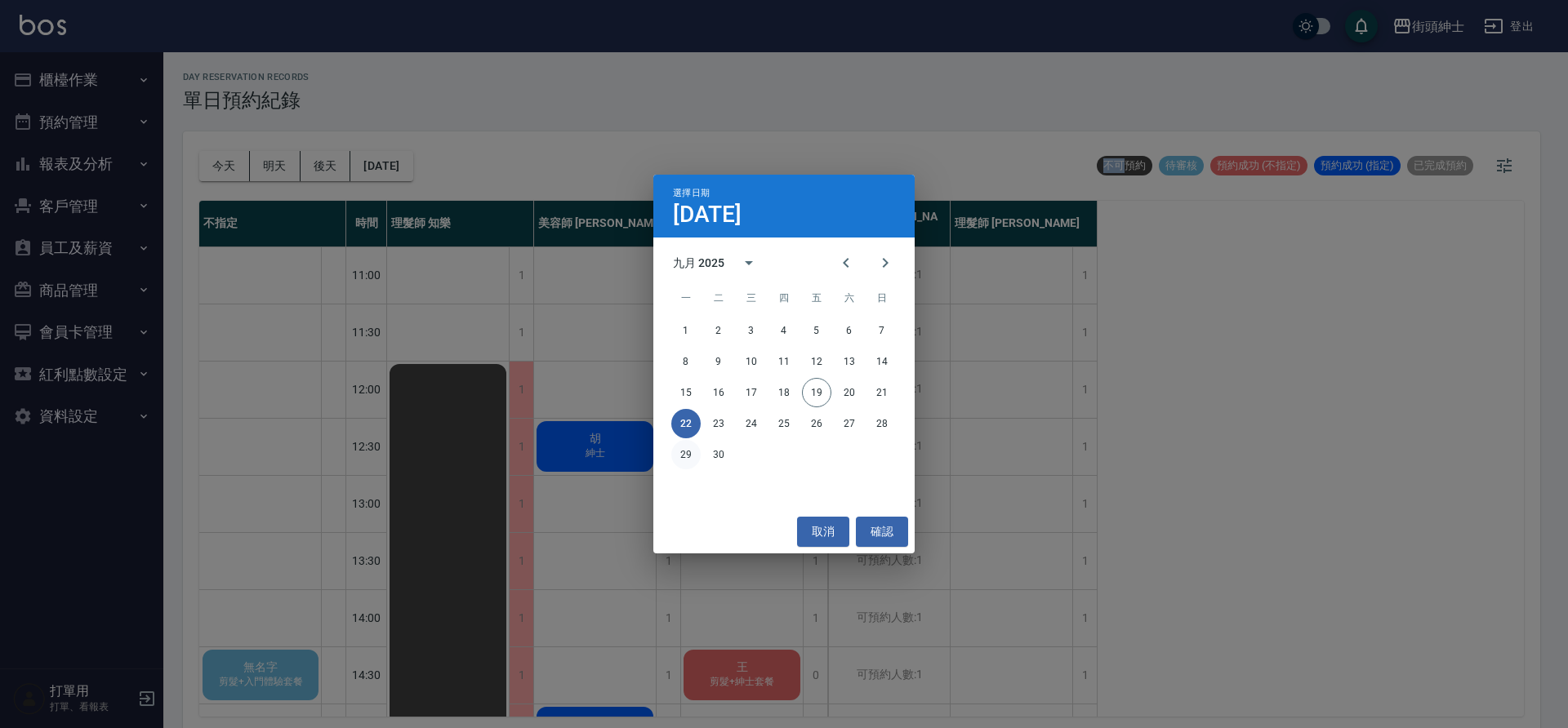
click at [681, 461] on button "29" at bounding box center [686, 455] width 29 height 29
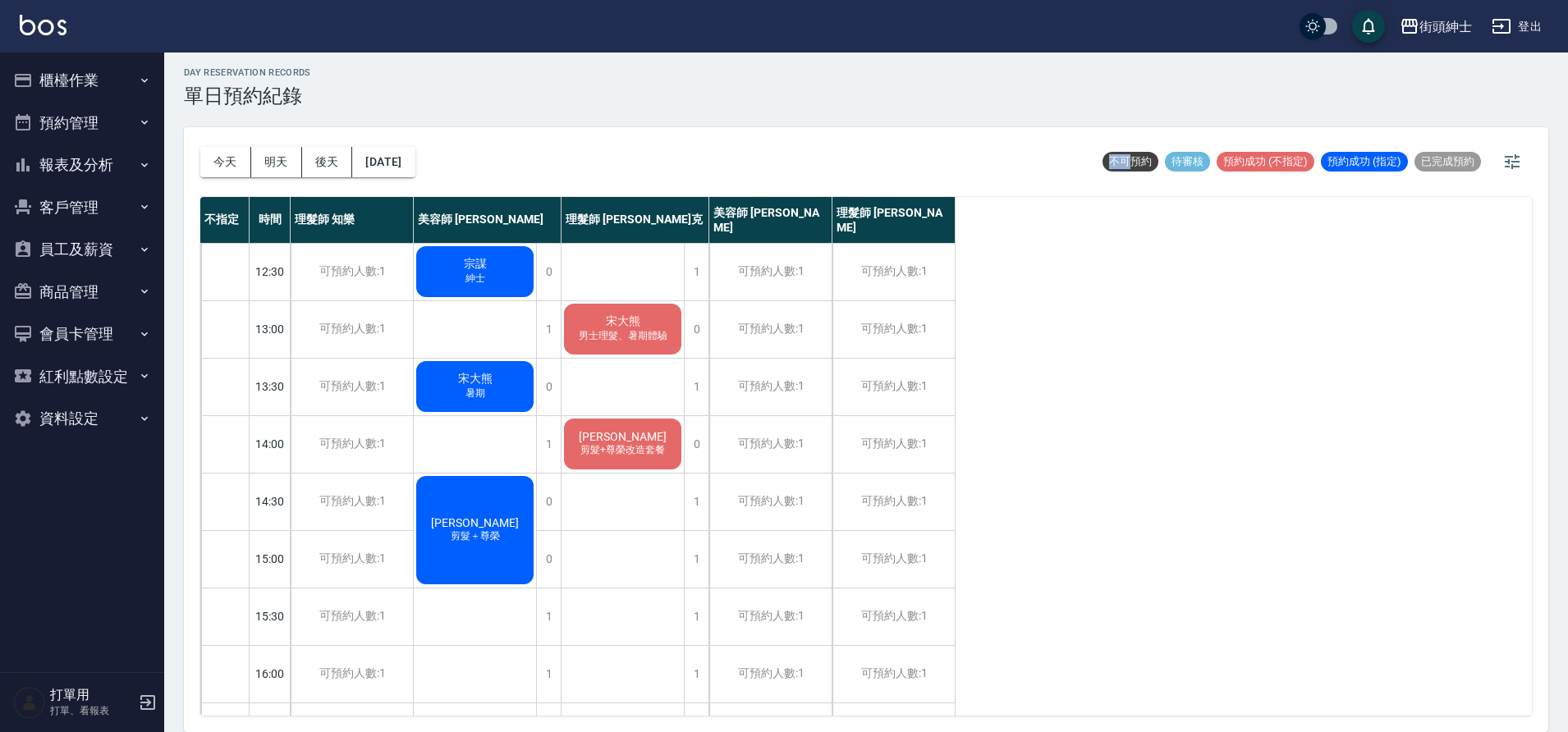
scroll to position [532, 0]
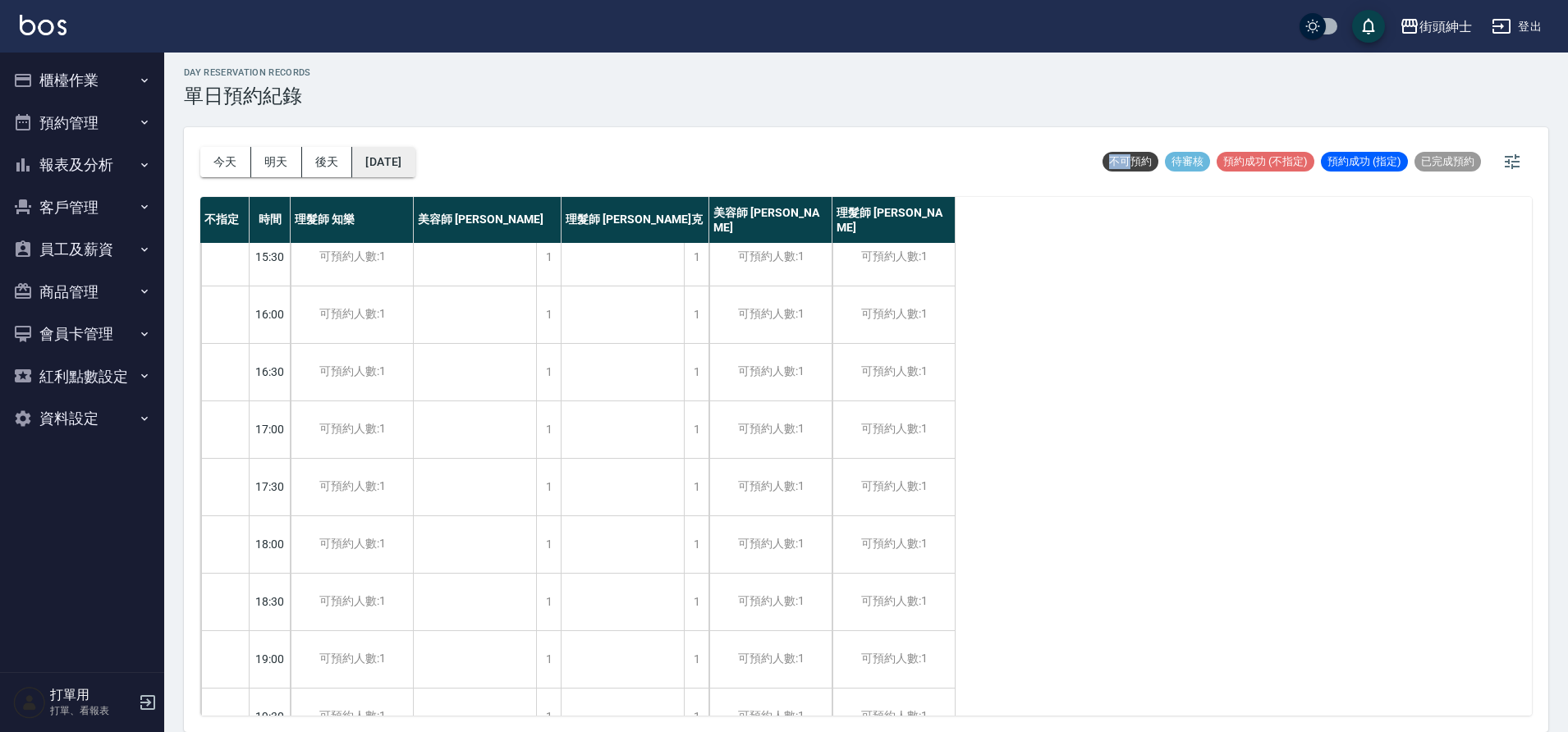
click at [383, 176] on button "2025/09/29" at bounding box center [383, 161] width 62 height 30
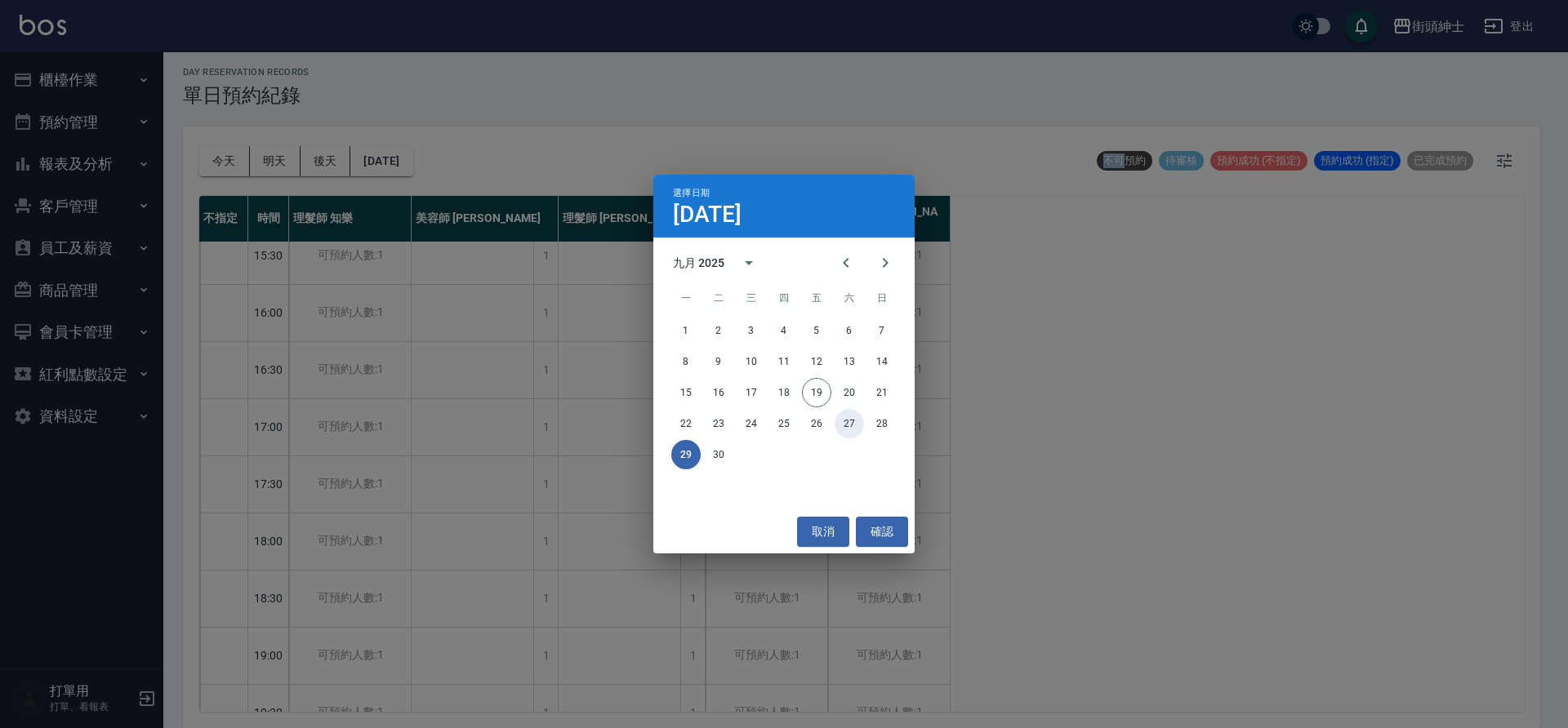
click at [851, 419] on button "27" at bounding box center [849, 424] width 29 height 29
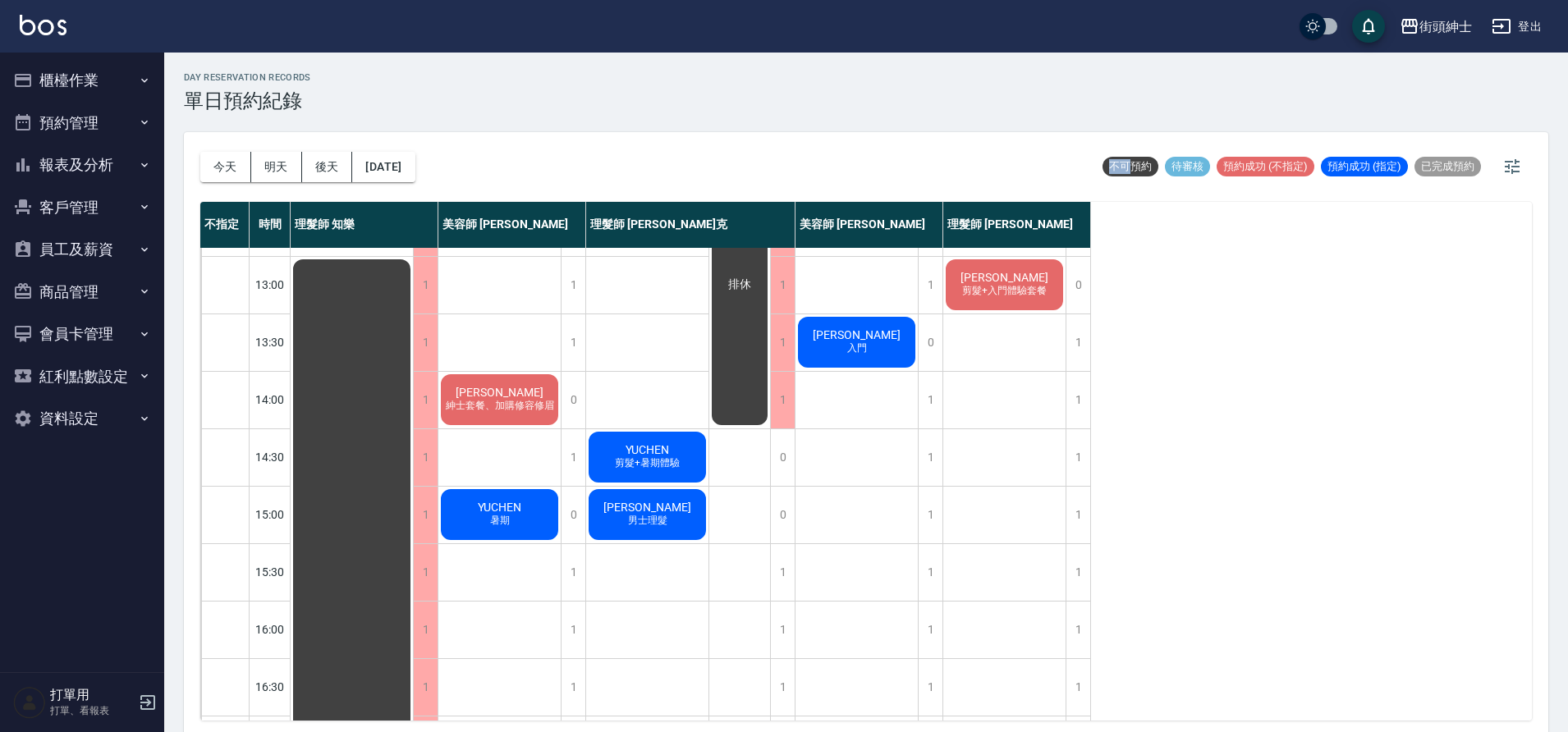
scroll to position [19, 0]
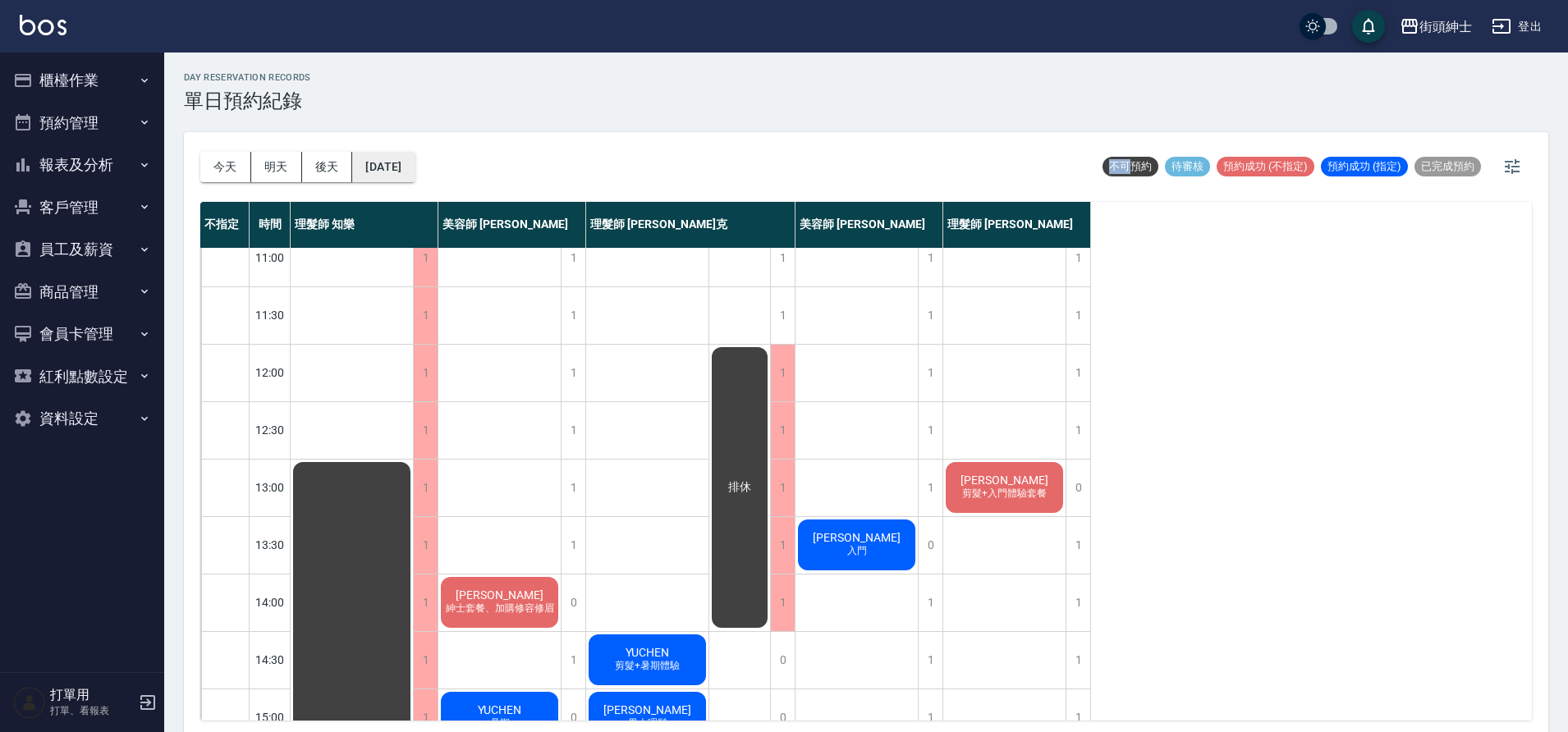
click at [406, 166] on button "2025/09/27" at bounding box center [383, 167] width 62 height 30
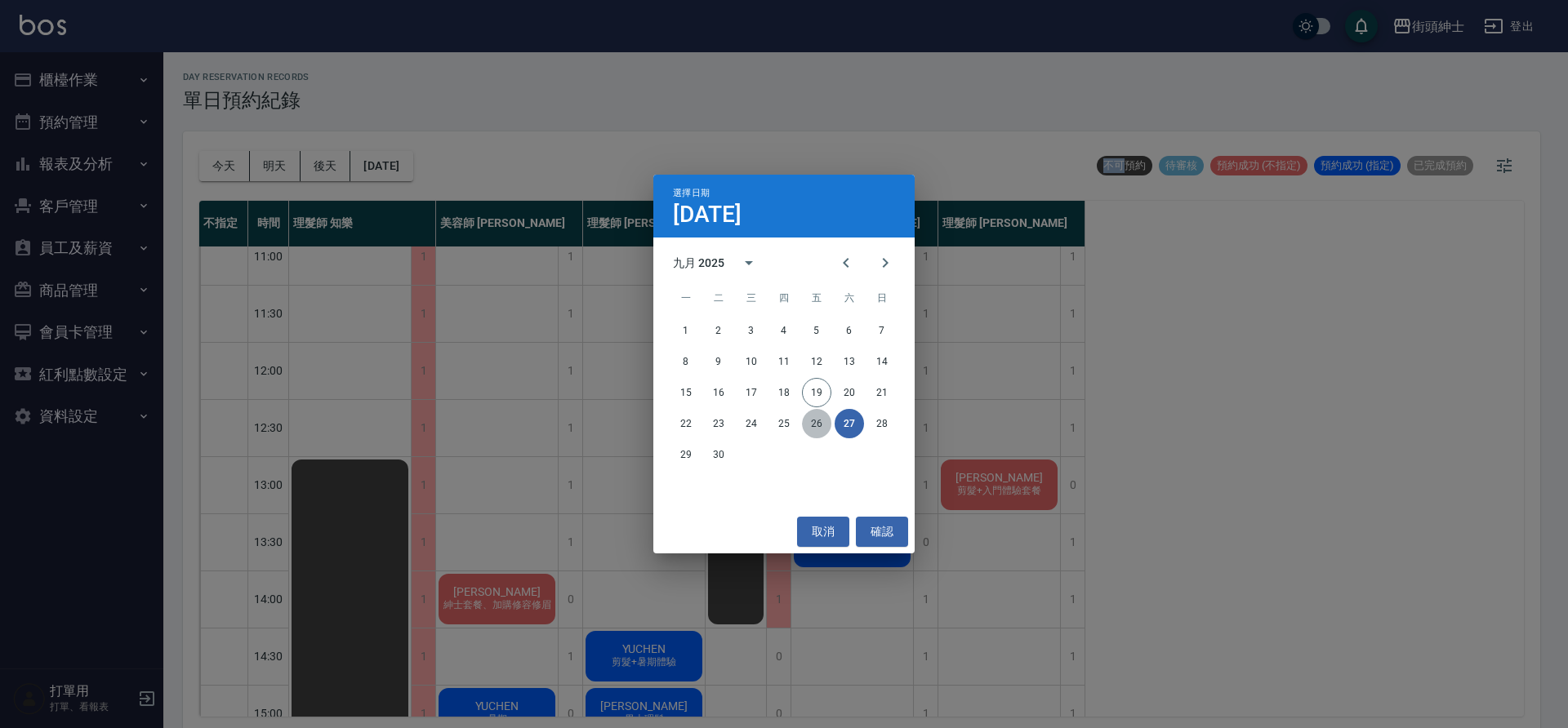
click at [826, 427] on button "26" at bounding box center [816, 424] width 29 height 29
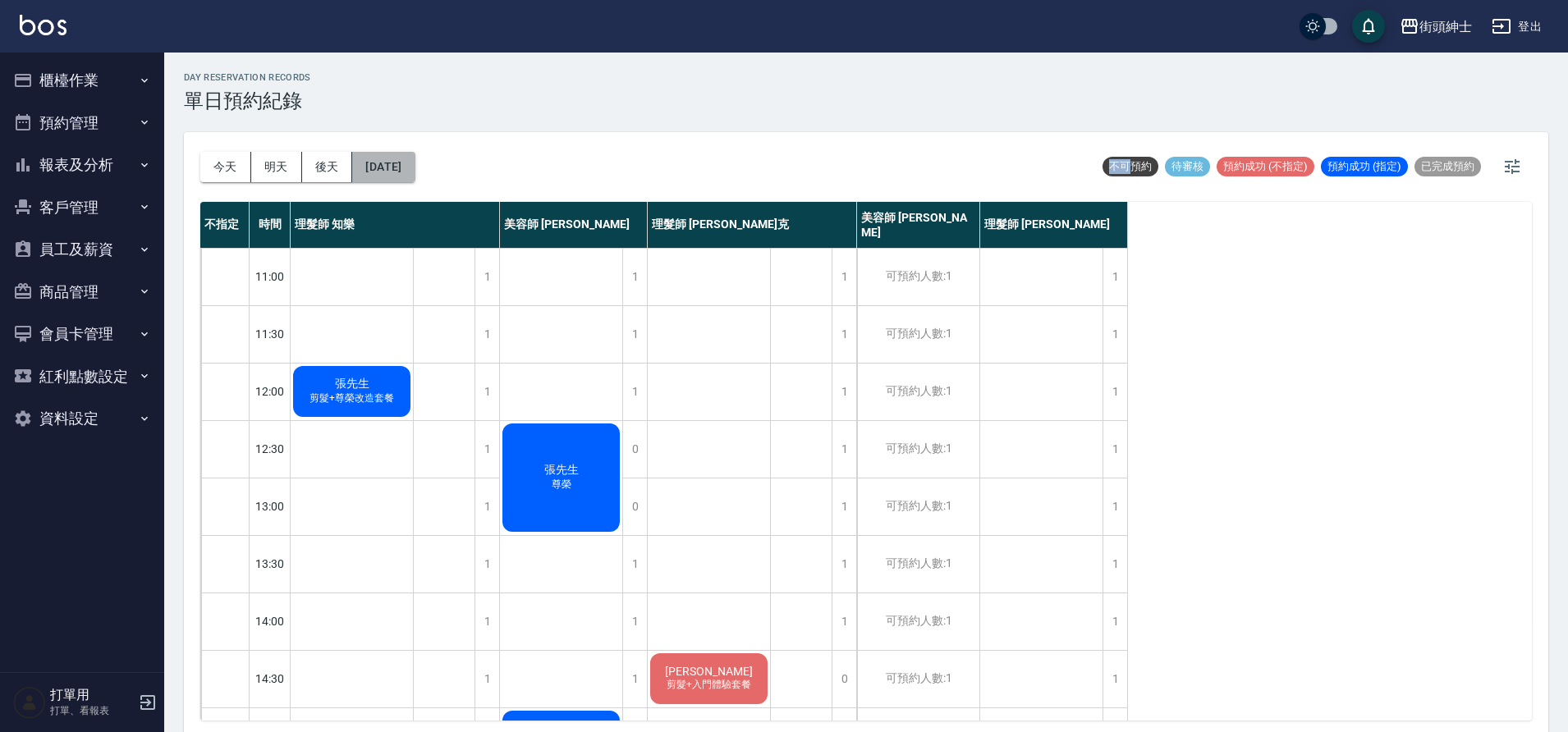
click at [415, 174] on button "2025/09/26" at bounding box center [383, 167] width 62 height 30
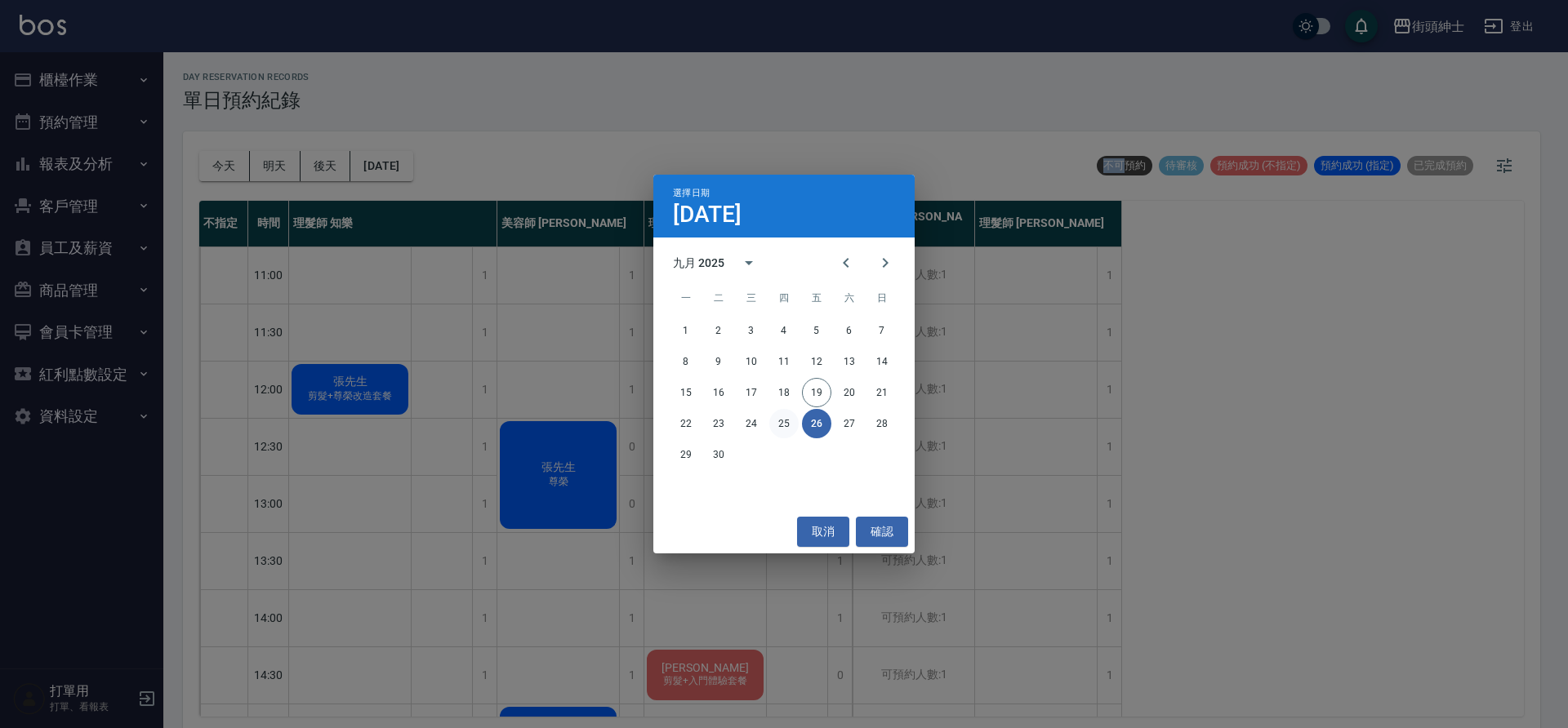
click at [783, 424] on button "25" at bounding box center [784, 424] width 29 height 29
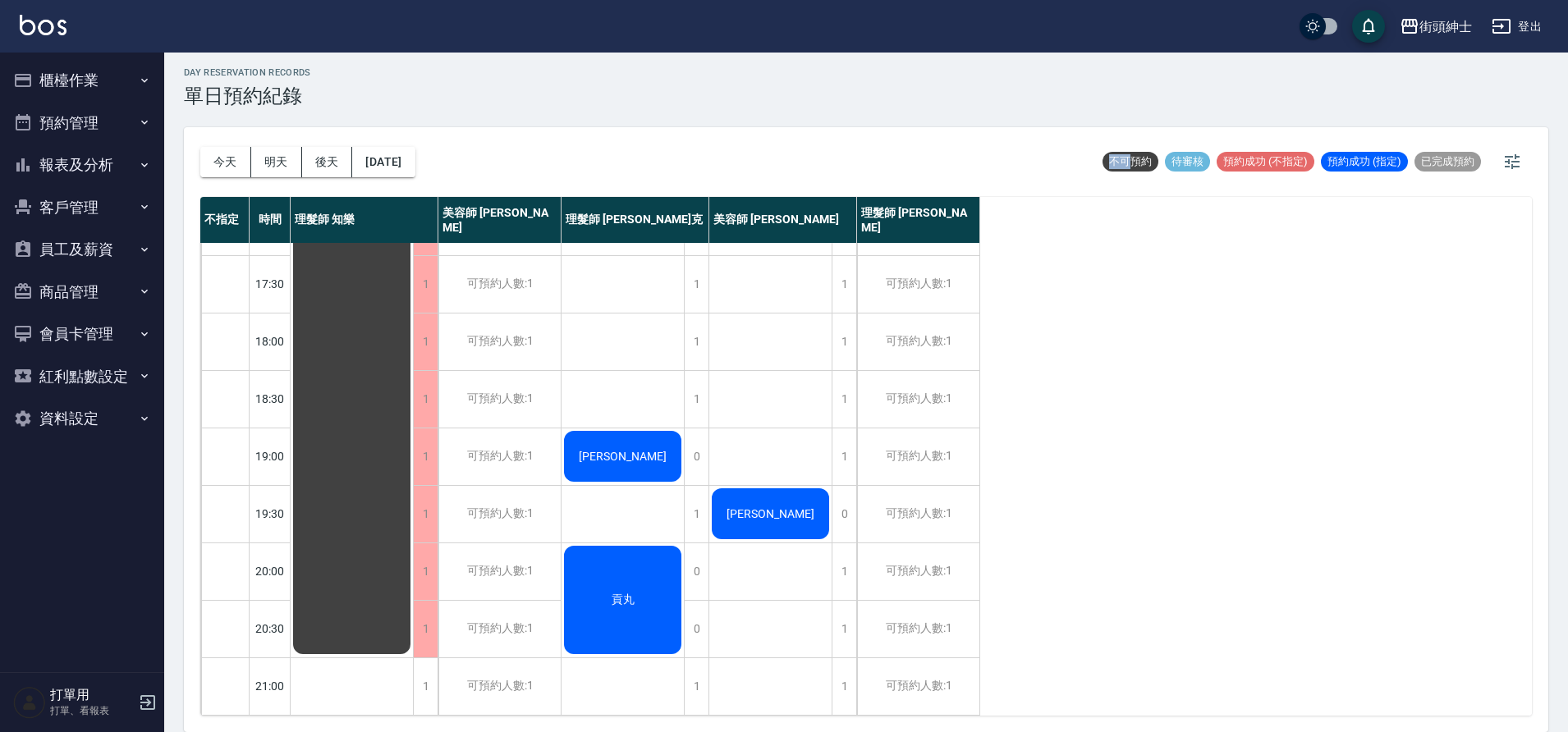
scroll to position [747, 0]
click at [406, 154] on button "2025/09/25" at bounding box center [383, 161] width 62 height 30
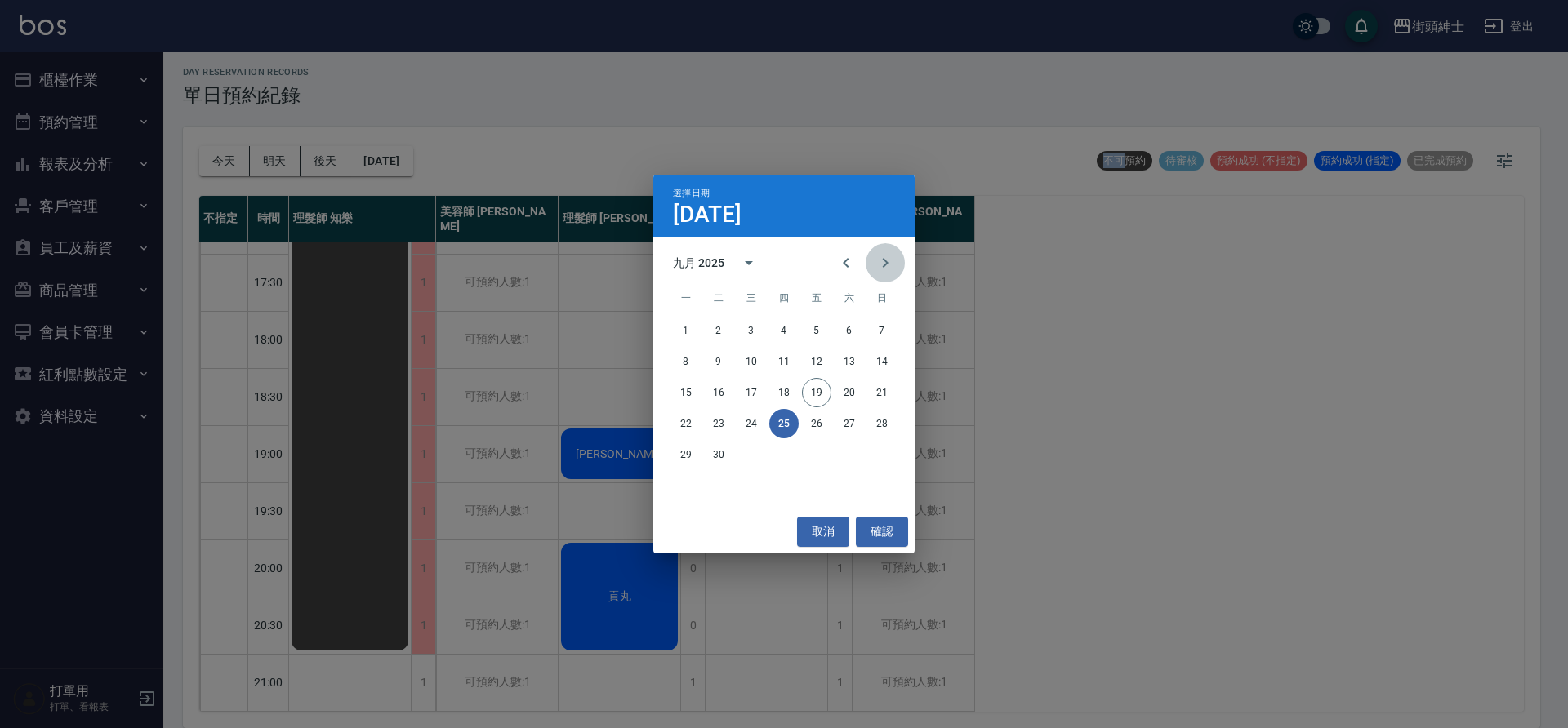
click at [873, 267] on button "Next month" at bounding box center [885, 262] width 39 height 39
click at [714, 369] on button "7" at bounding box center [719, 361] width 29 height 29
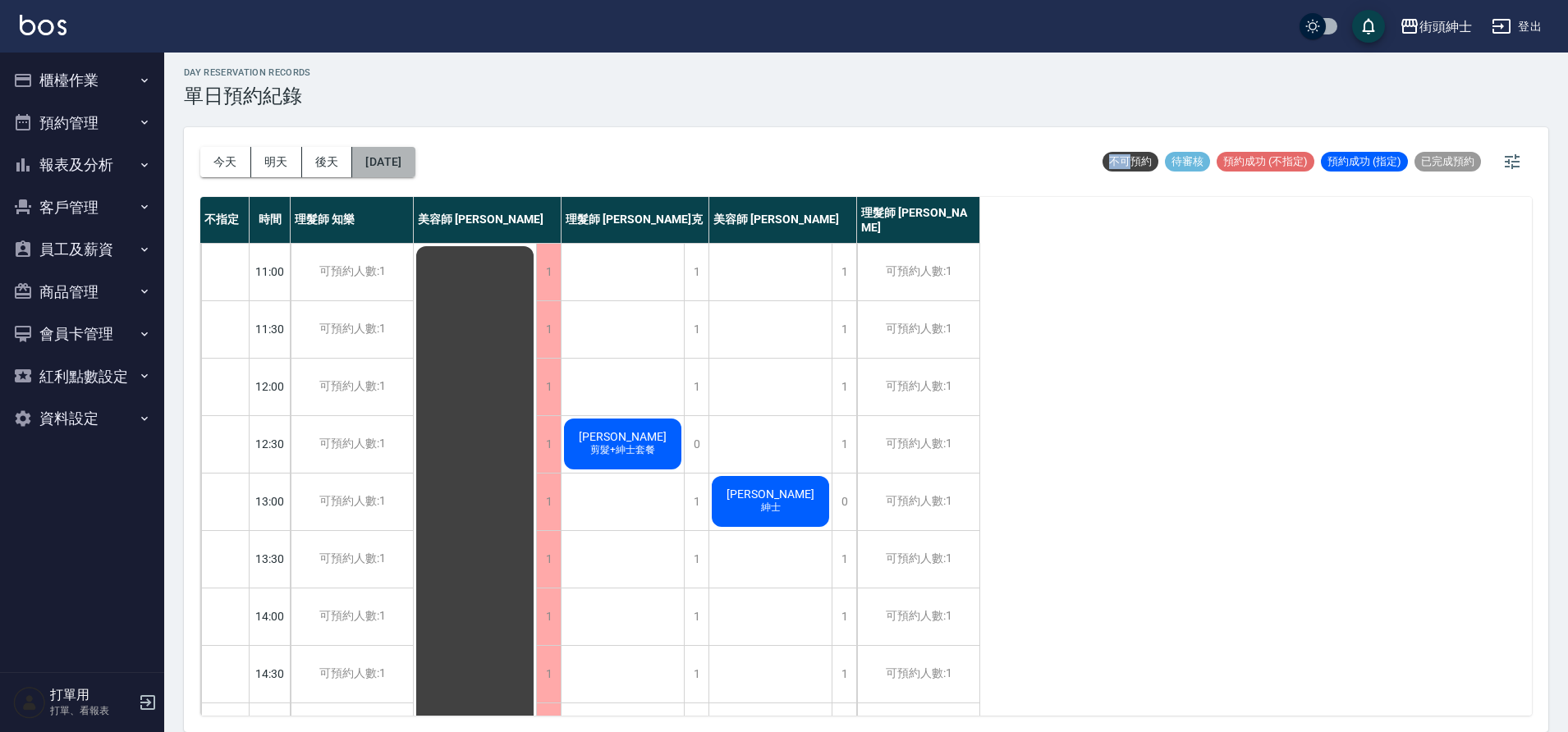
click at [415, 164] on button "2025/10/07" at bounding box center [383, 161] width 62 height 30
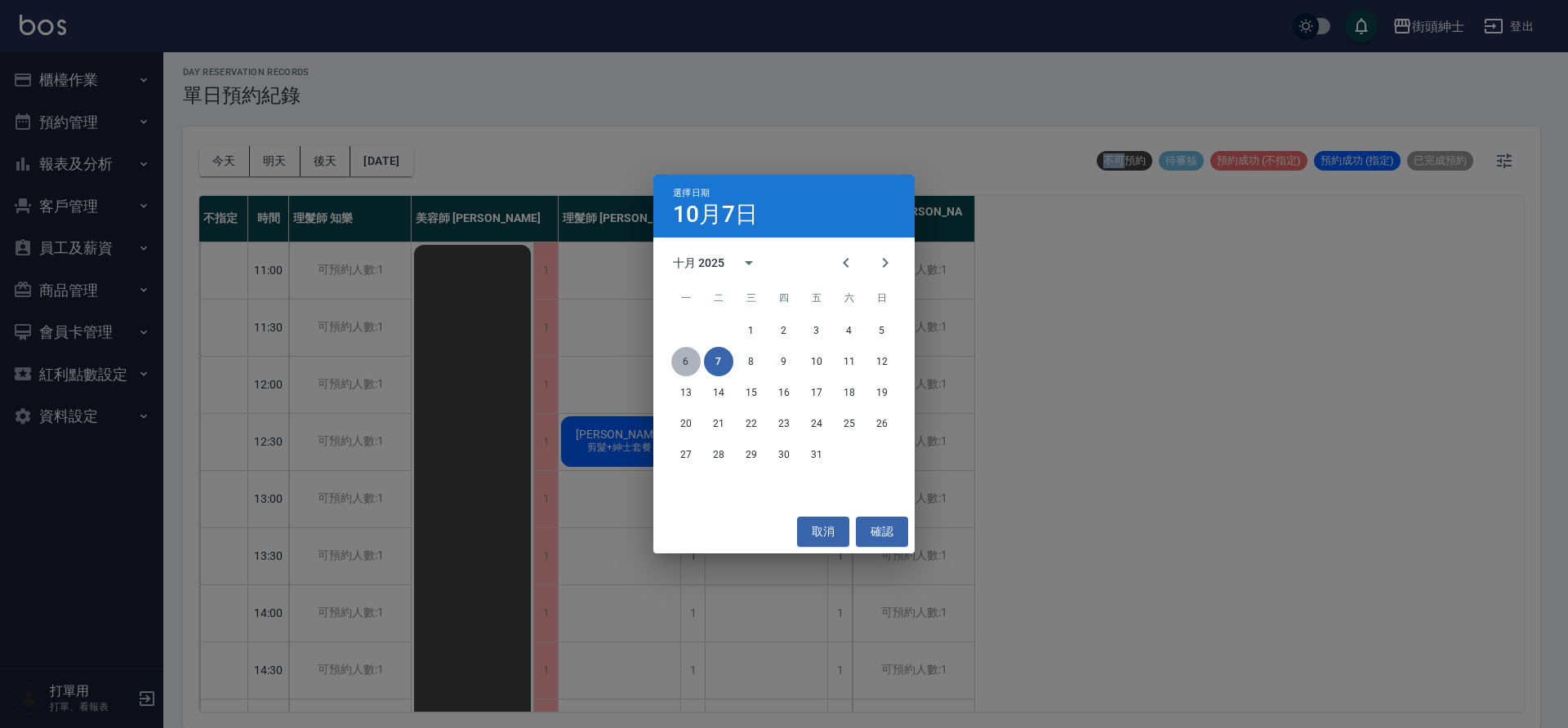
click at [686, 359] on button "6" at bounding box center [686, 361] width 29 height 29
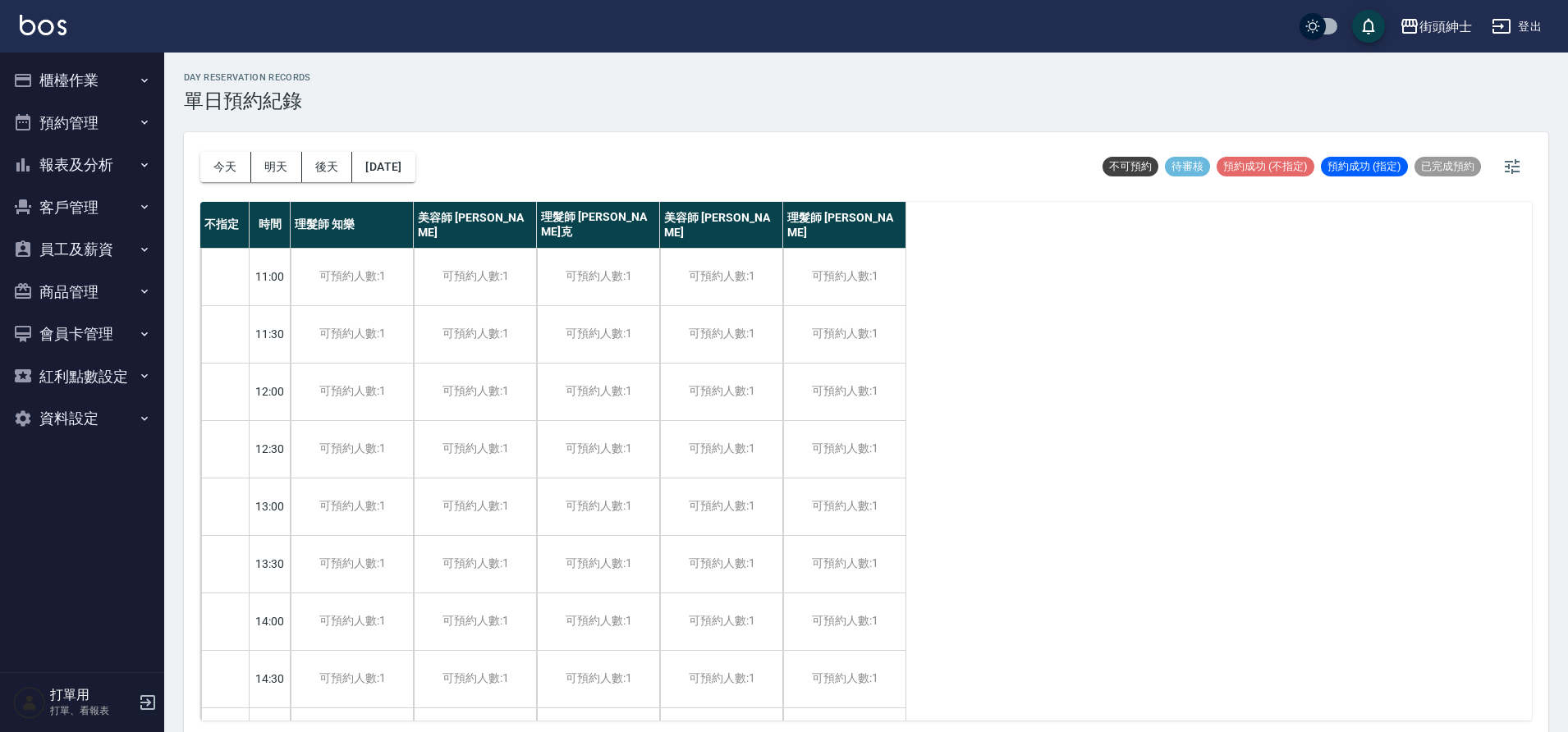
click at [415, 181] on div "今天 明天 後天 2025/10/06" at bounding box center [308, 167] width 215 height 69
click at [415, 170] on button "2025/10/06" at bounding box center [383, 167] width 62 height 30
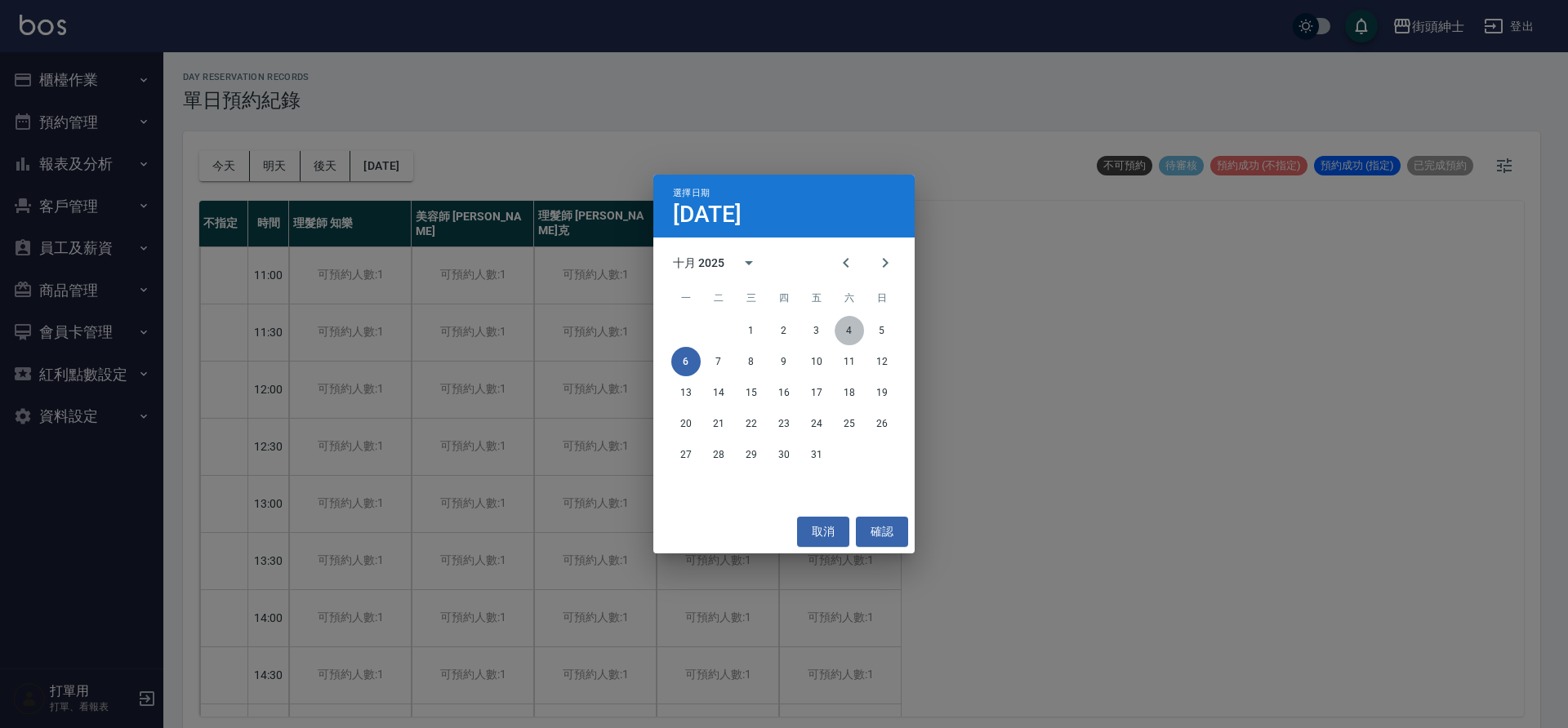
click at [850, 330] on button "4" at bounding box center [849, 330] width 29 height 29
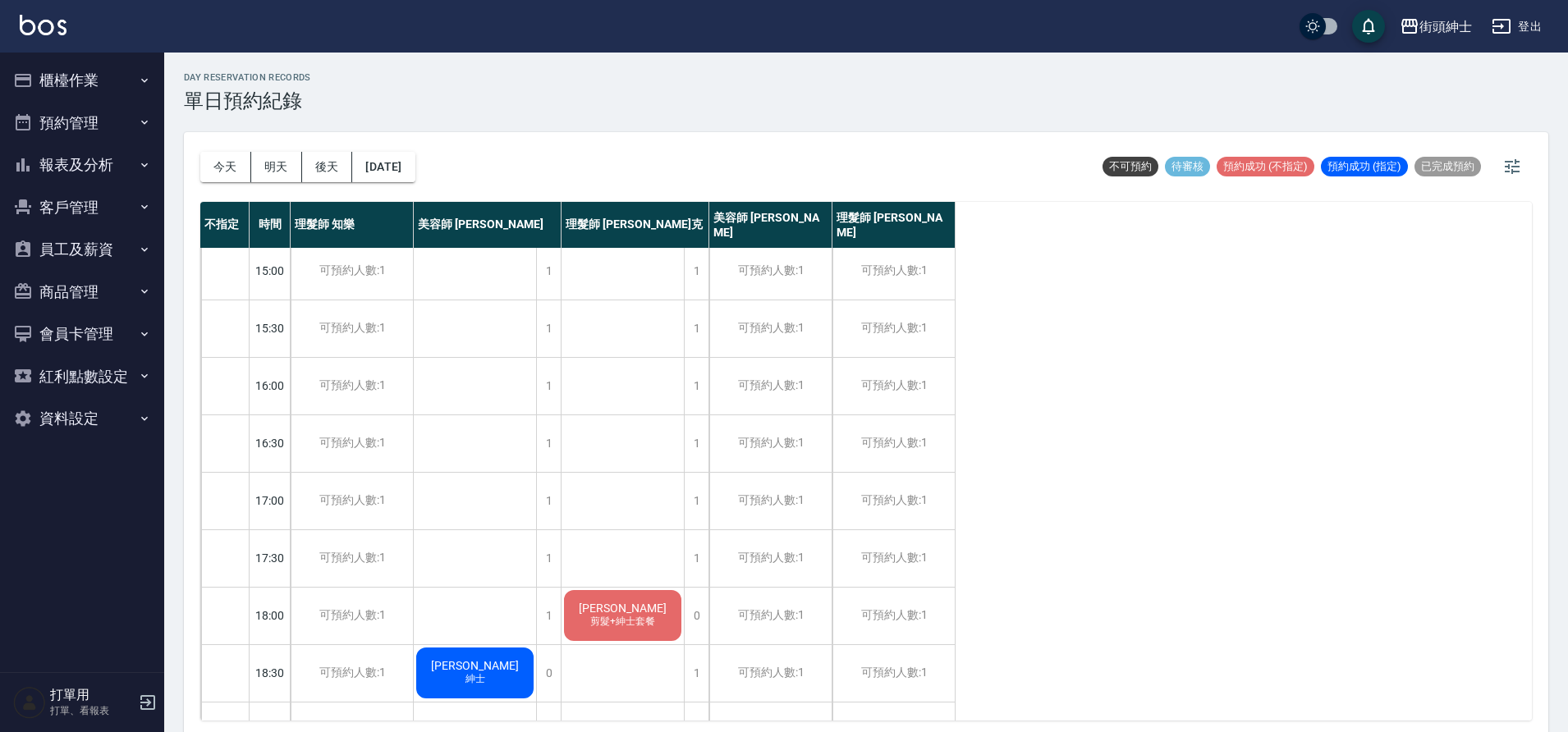
scroll to position [631, 0]
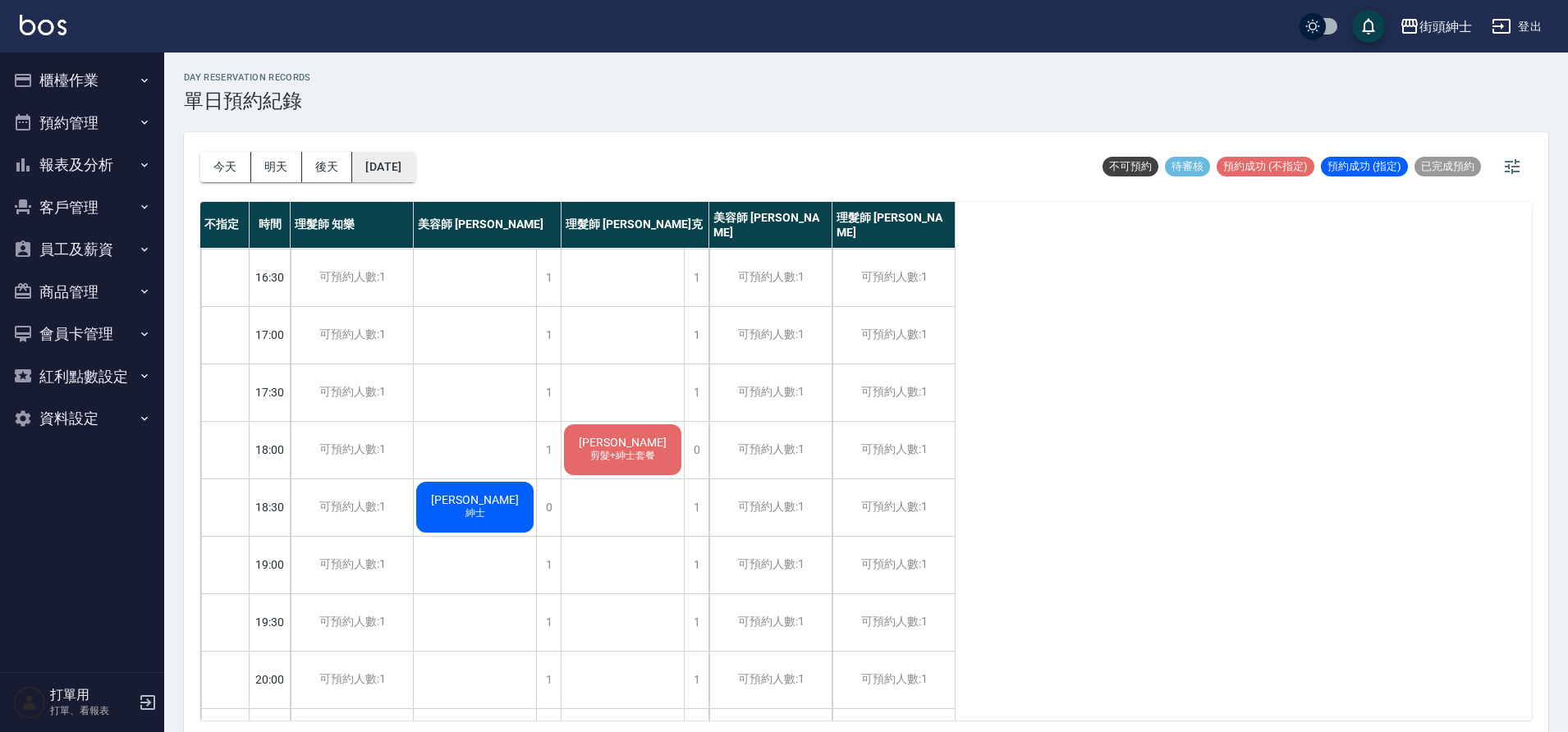
click at [415, 173] on button "2025/10/04" at bounding box center [383, 167] width 62 height 30
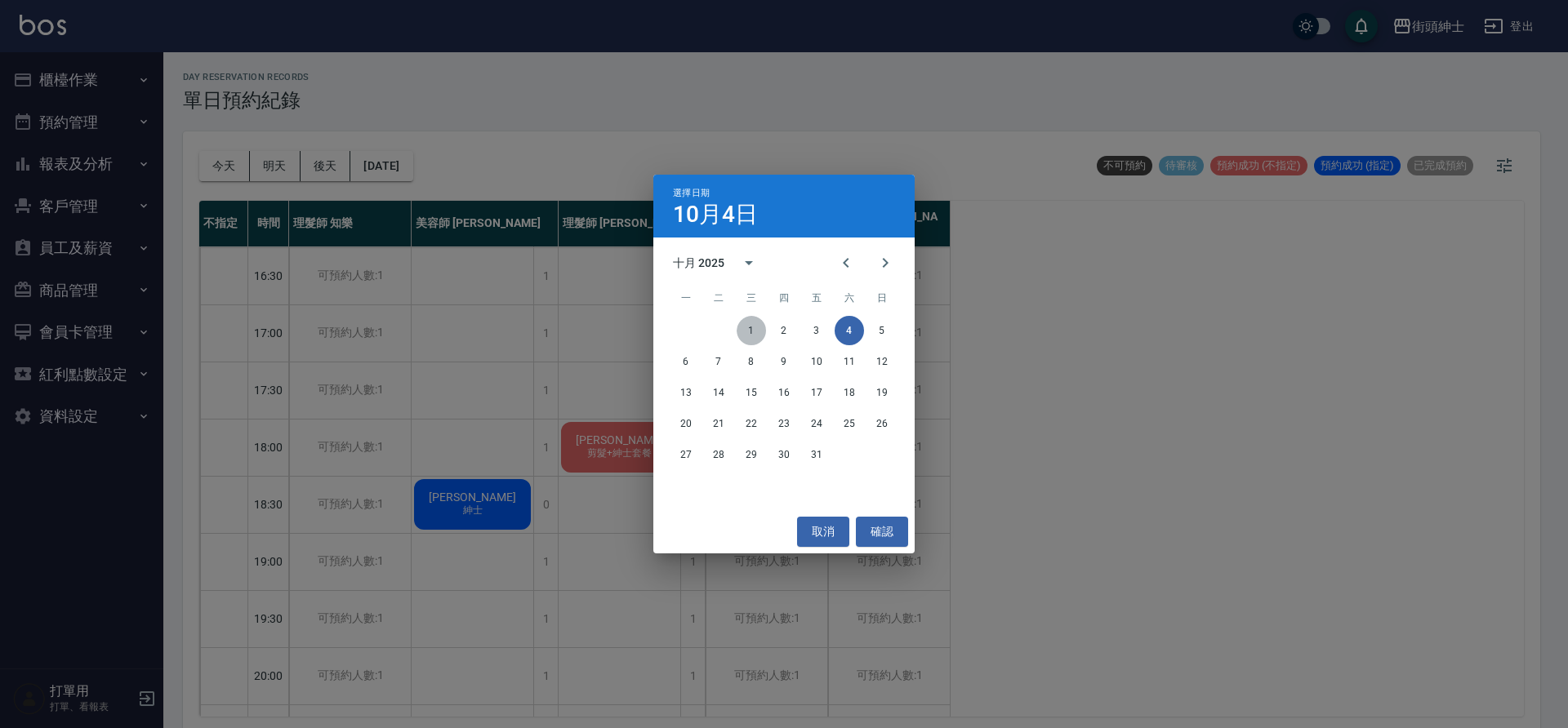
click at [753, 328] on button "1" at bounding box center [752, 330] width 29 height 29
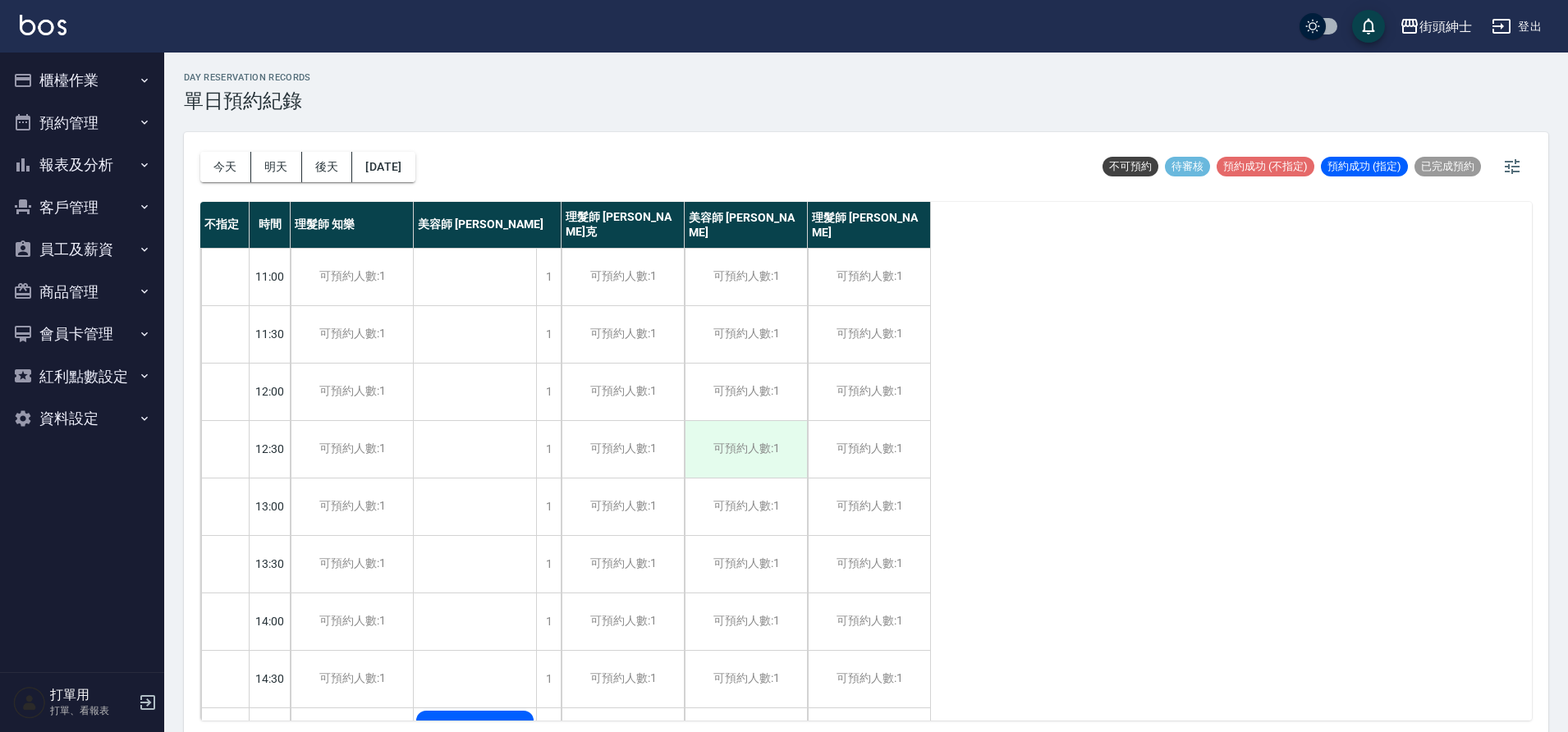
scroll to position [346, 0]
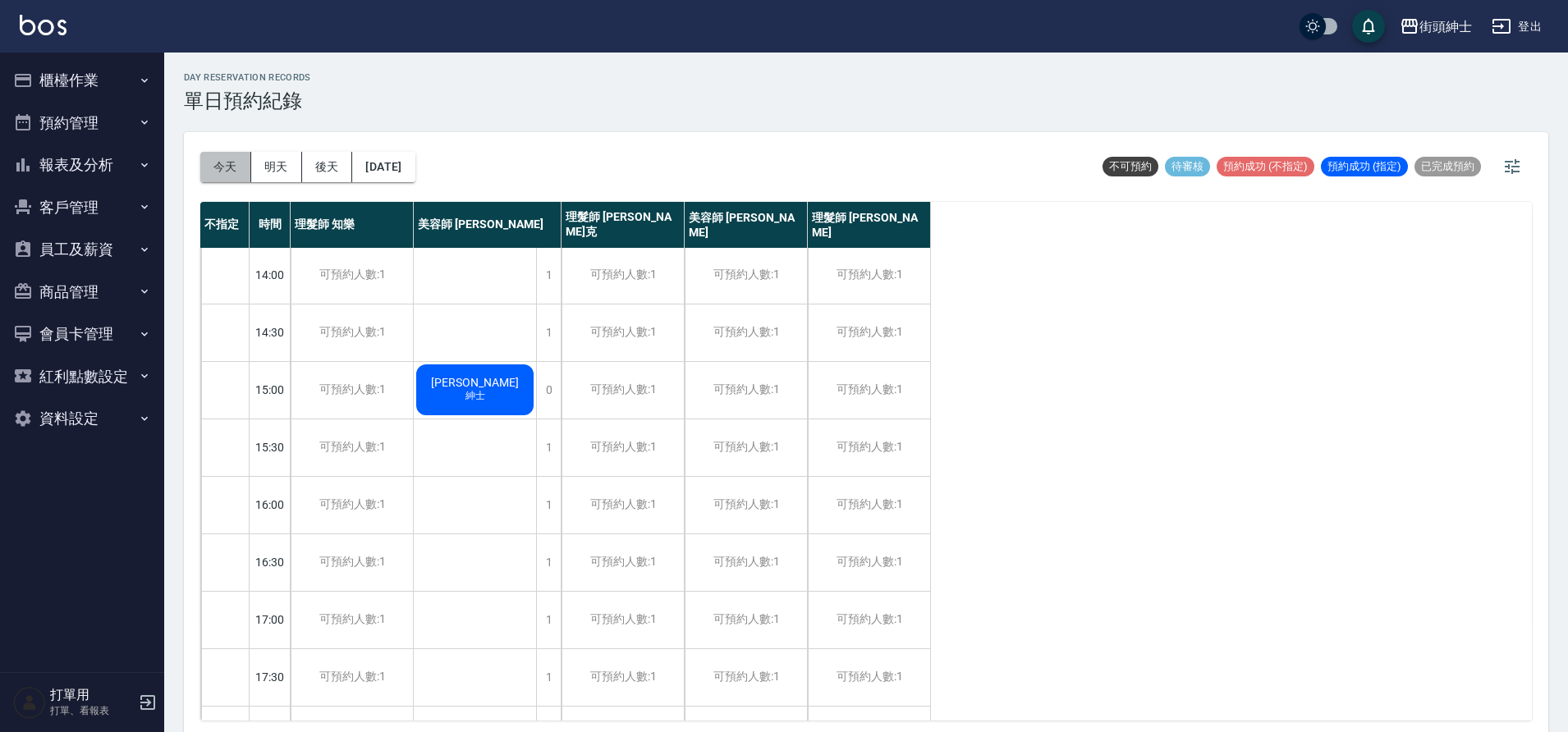
click at [240, 176] on button "今天" at bounding box center [225, 167] width 51 height 30
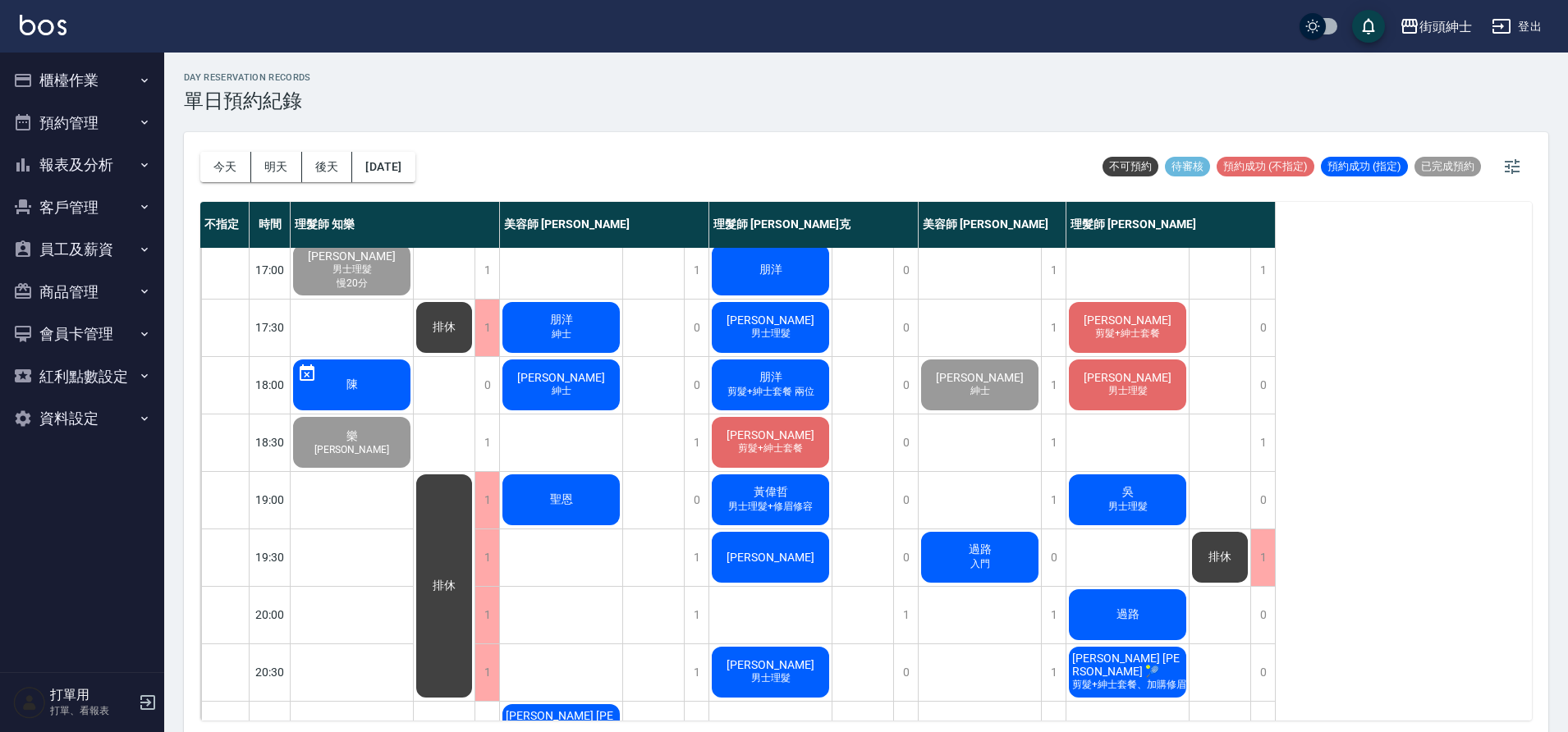
scroll to position [747, 0]
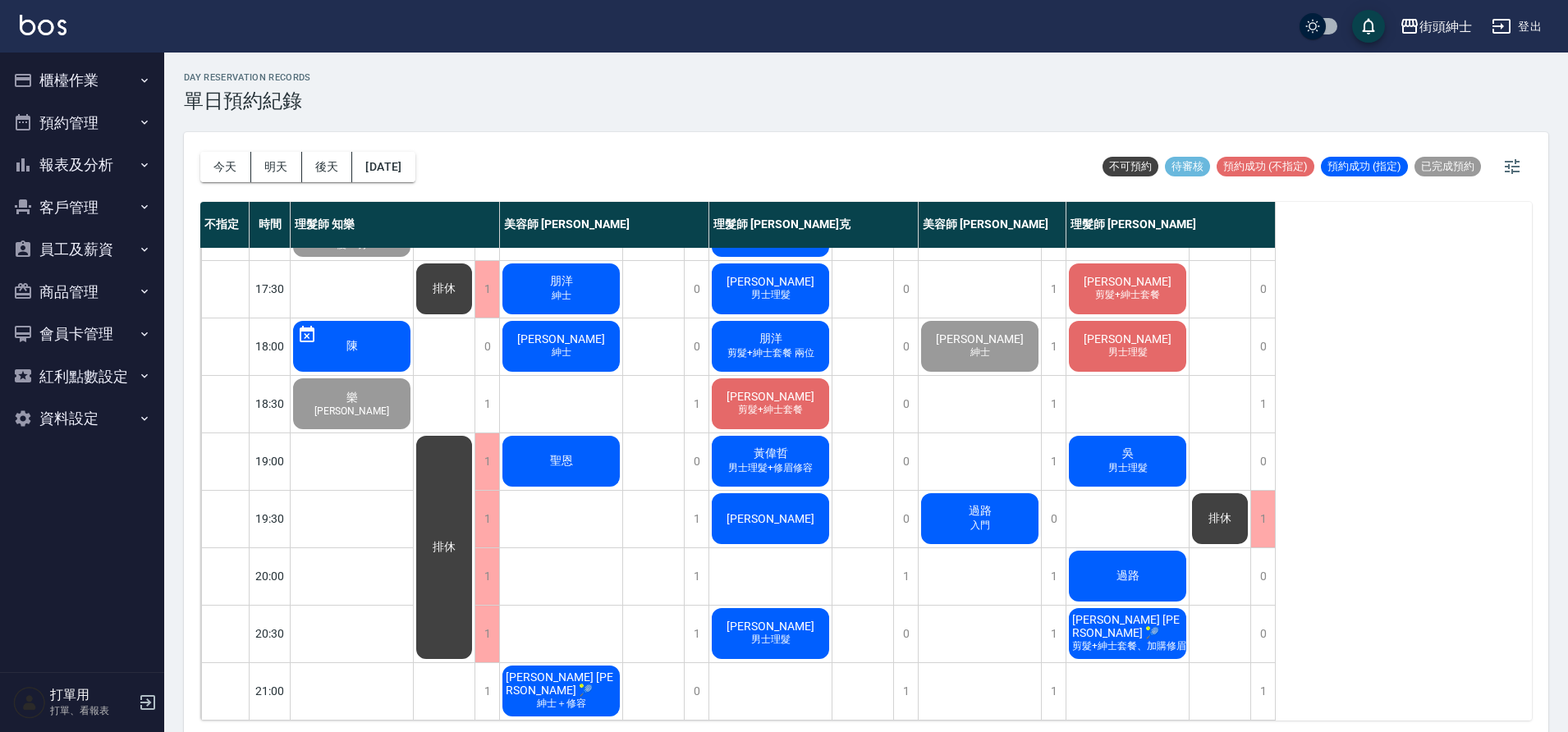
click at [794, 513] on div "[PERSON_NAME]" at bounding box center [770, 519] width 122 height 56
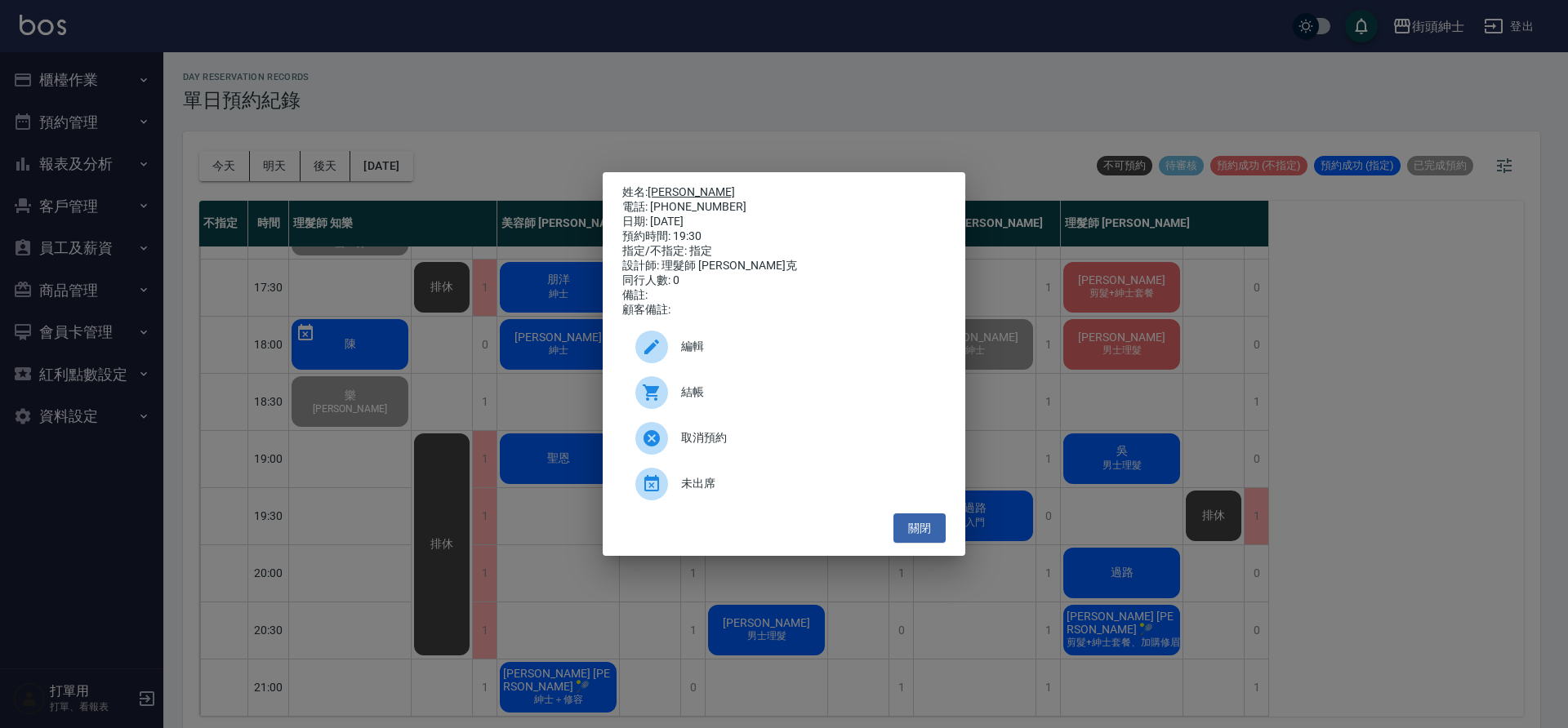
click at [664, 185] on link "[PERSON_NAME]" at bounding box center [690, 191] width 87 height 13
click at [476, 172] on div "姓名: 崔華文 電話: 0976246226 日期: 2025/09/19 預約時間: 19:30 指定/不指定: 指定 設計師: 理髮師 Vic 維克 同行…" at bounding box center [784, 364] width 1568 height 728
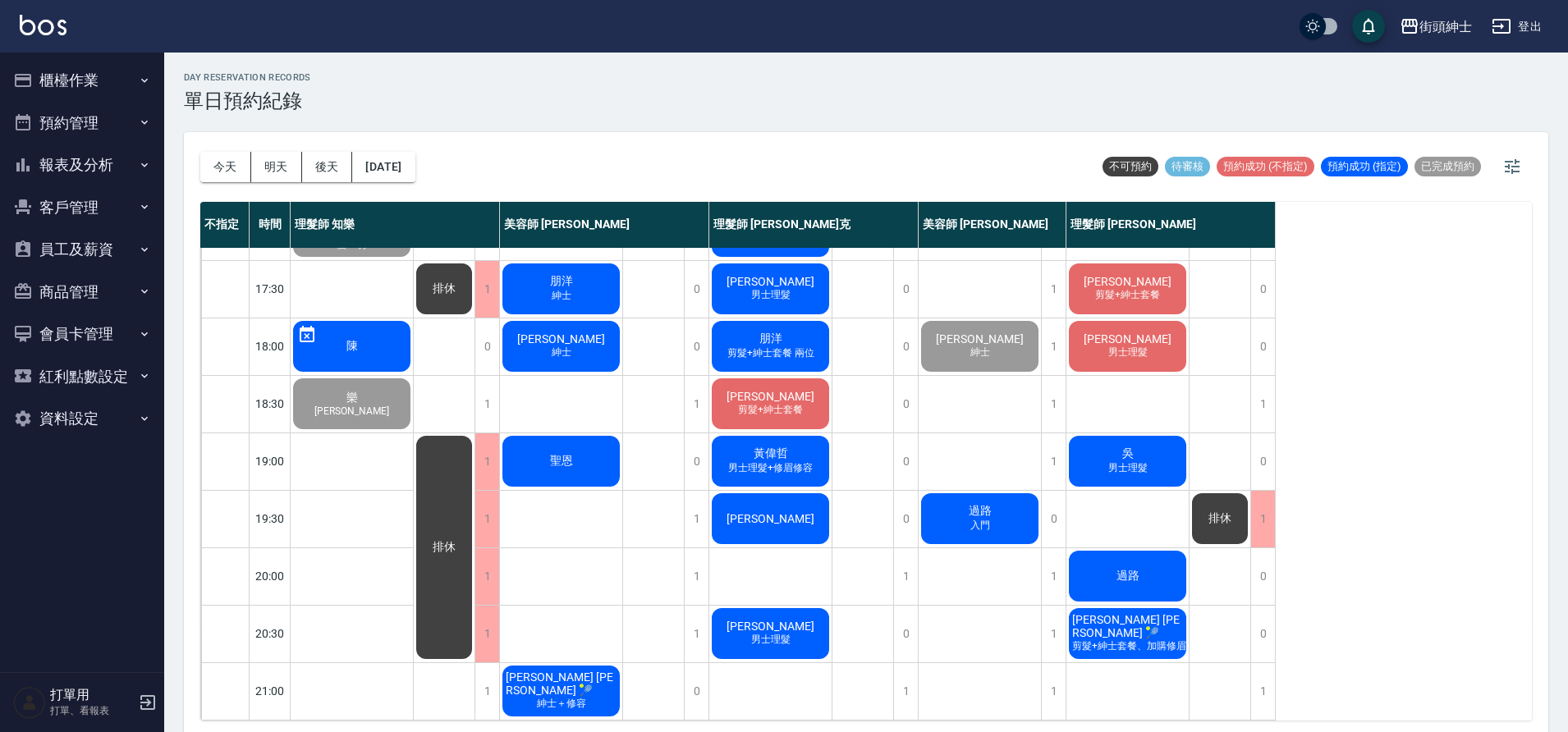
click at [771, 633] on span "男士理髮" at bounding box center [770, 640] width 46 height 14
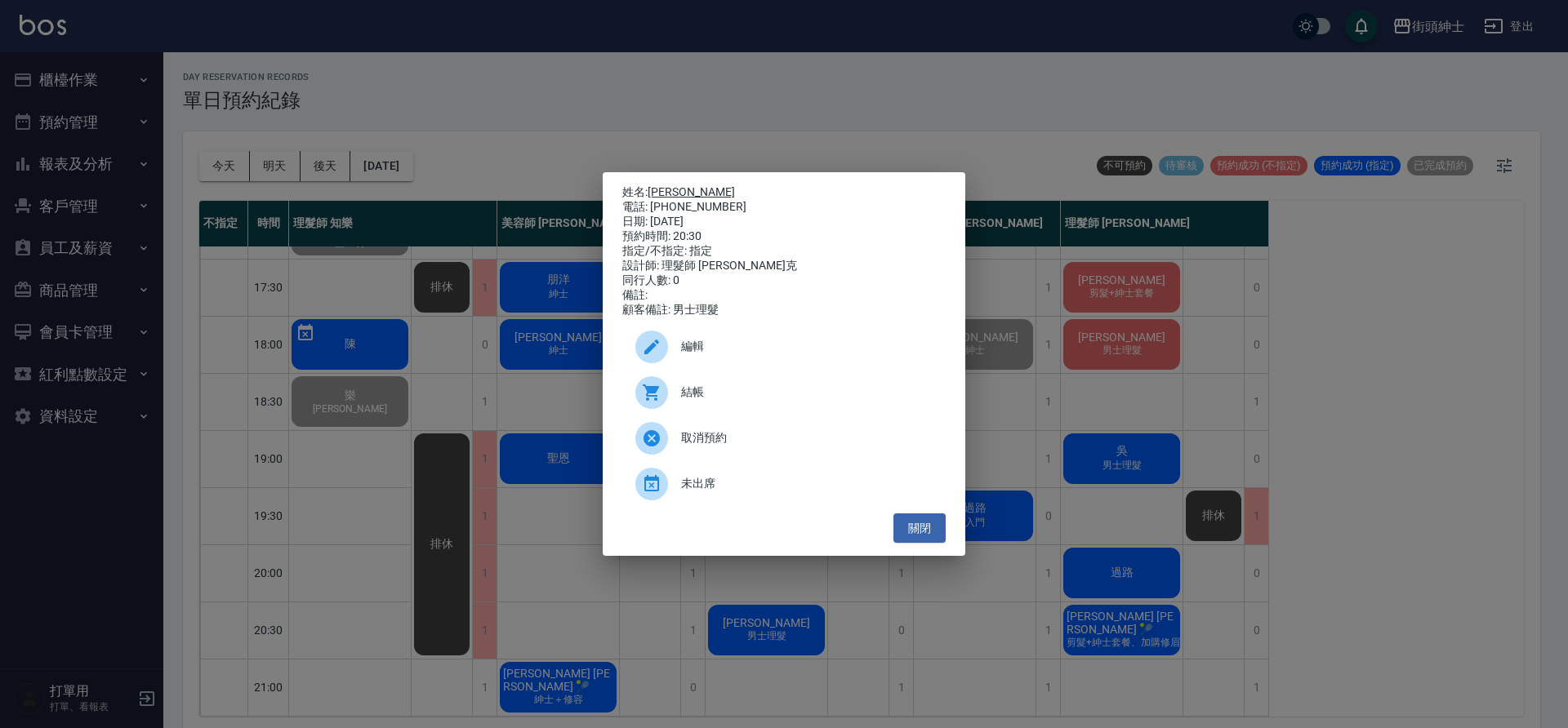
click at [664, 188] on link "[PERSON_NAME]" at bounding box center [690, 191] width 87 height 13
click at [473, 336] on div "姓名: Eddie 電話: 0911494013 日期: 2025/09/19 預約時間: 20:30 指定/不指定: 指定 設計師: 理髮師 Vic 維克 …" at bounding box center [784, 364] width 1568 height 728
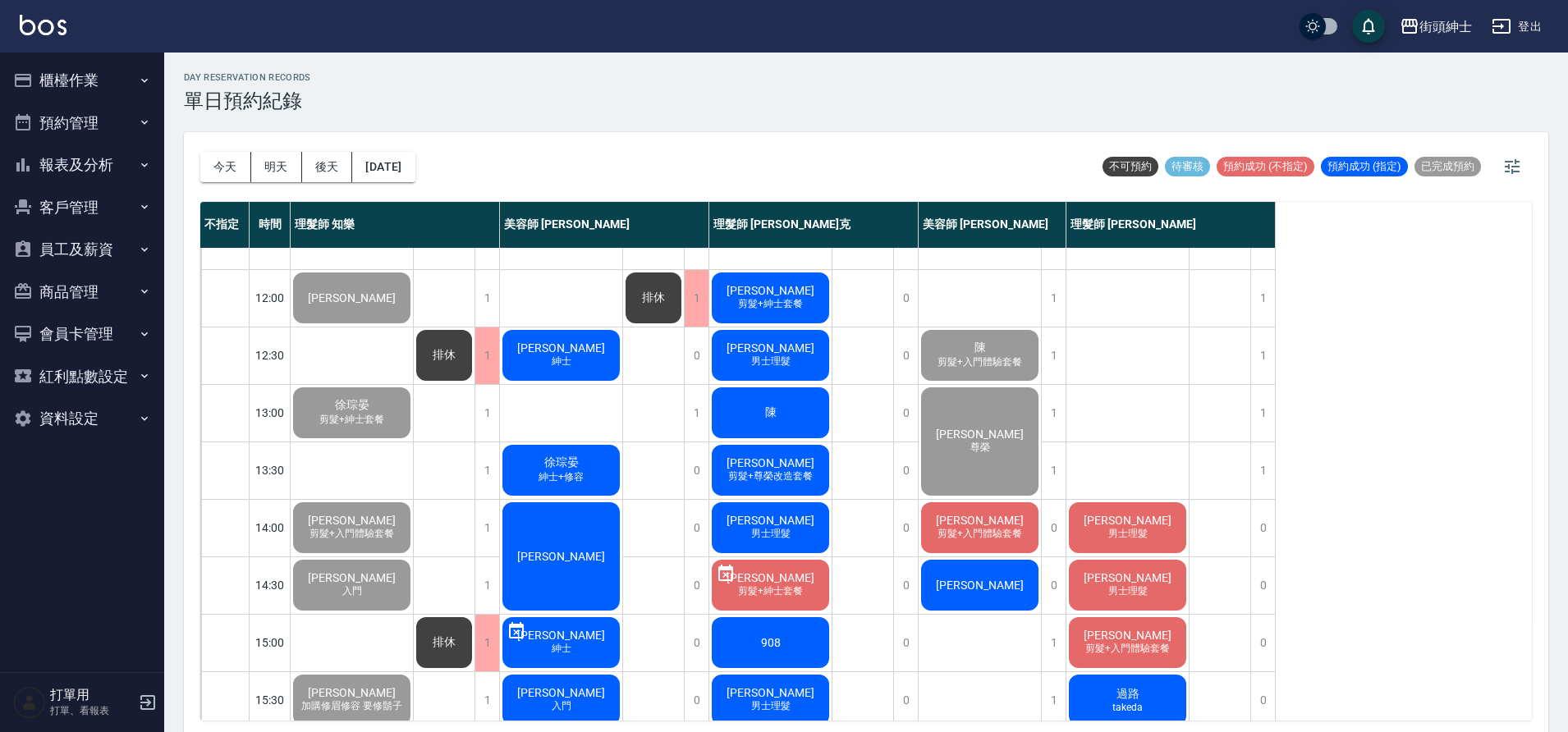
scroll to position [98, 0]
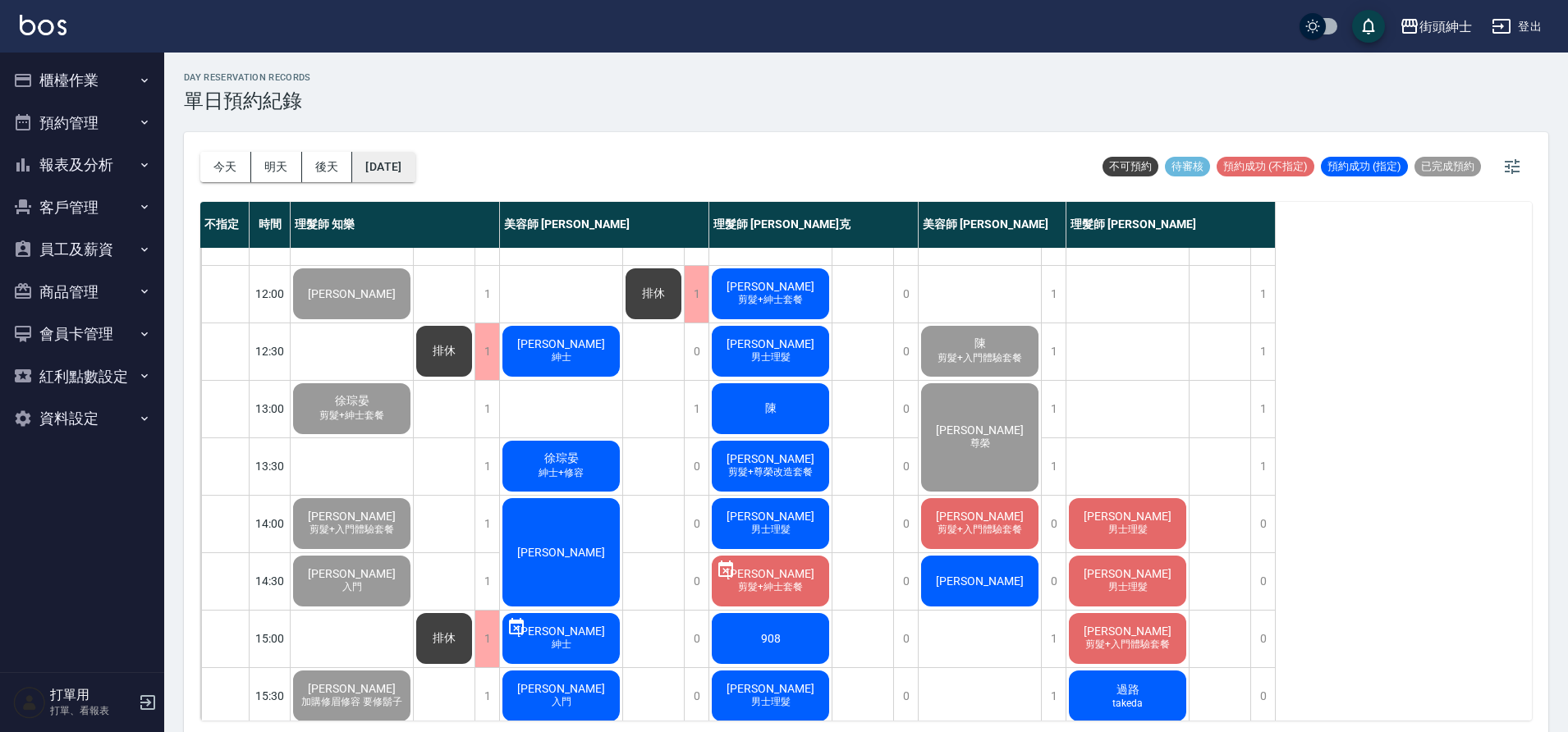
click at [415, 158] on button "[DATE]" at bounding box center [383, 167] width 62 height 30
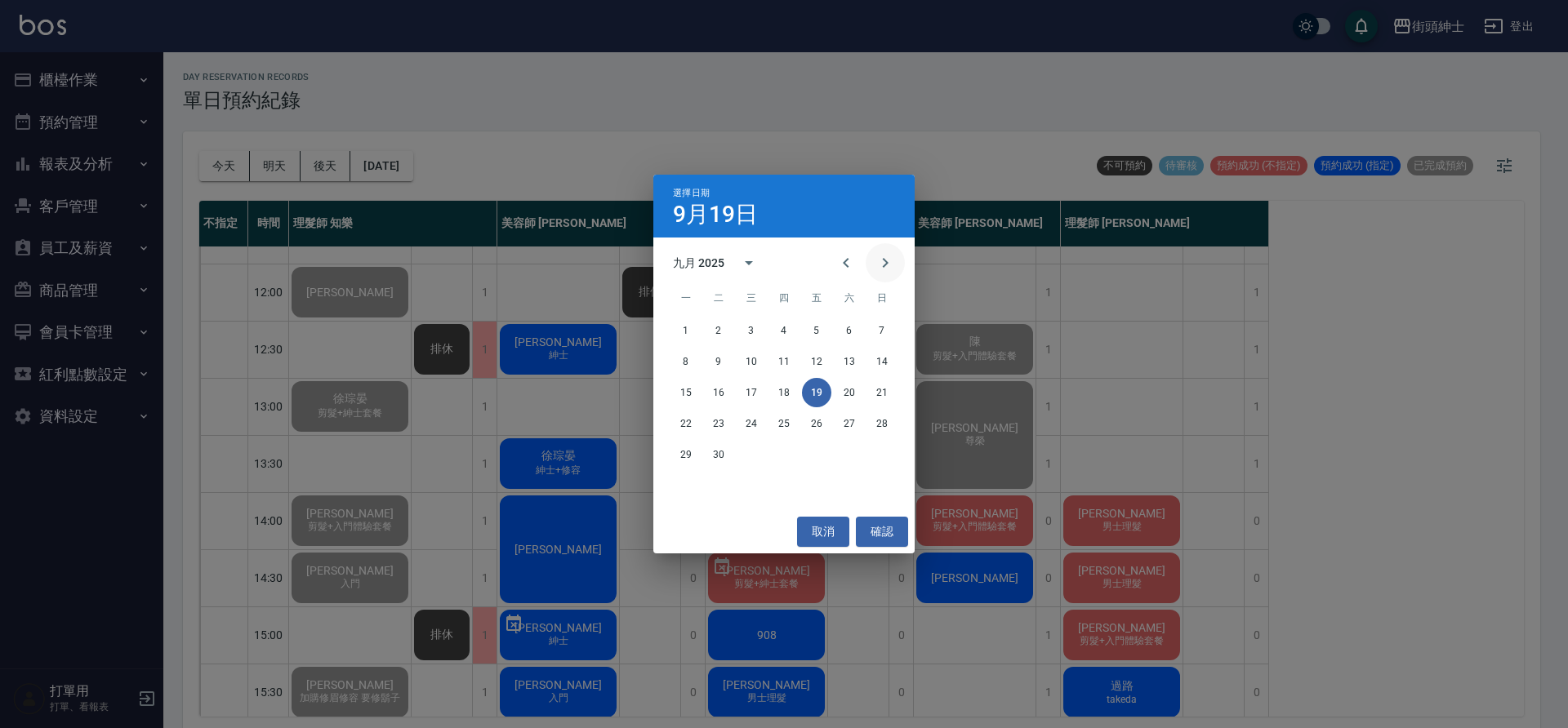
click at [889, 274] on button "Next month" at bounding box center [885, 262] width 39 height 39
click at [719, 361] on button "7" at bounding box center [719, 361] width 29 height 29
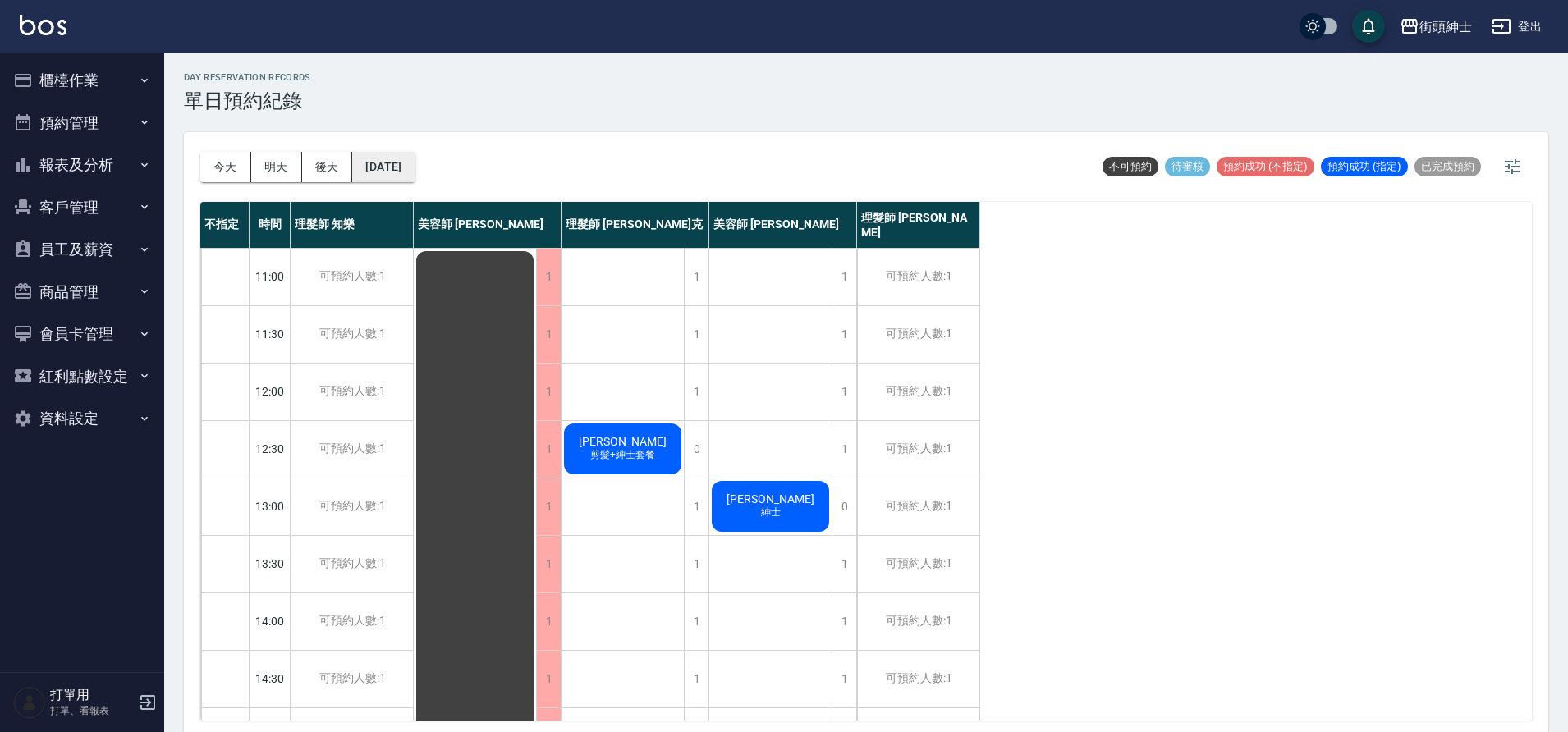
click at [415, 176] on button "2025/10/07" at bounding box center [383, 167] width 62 height 30
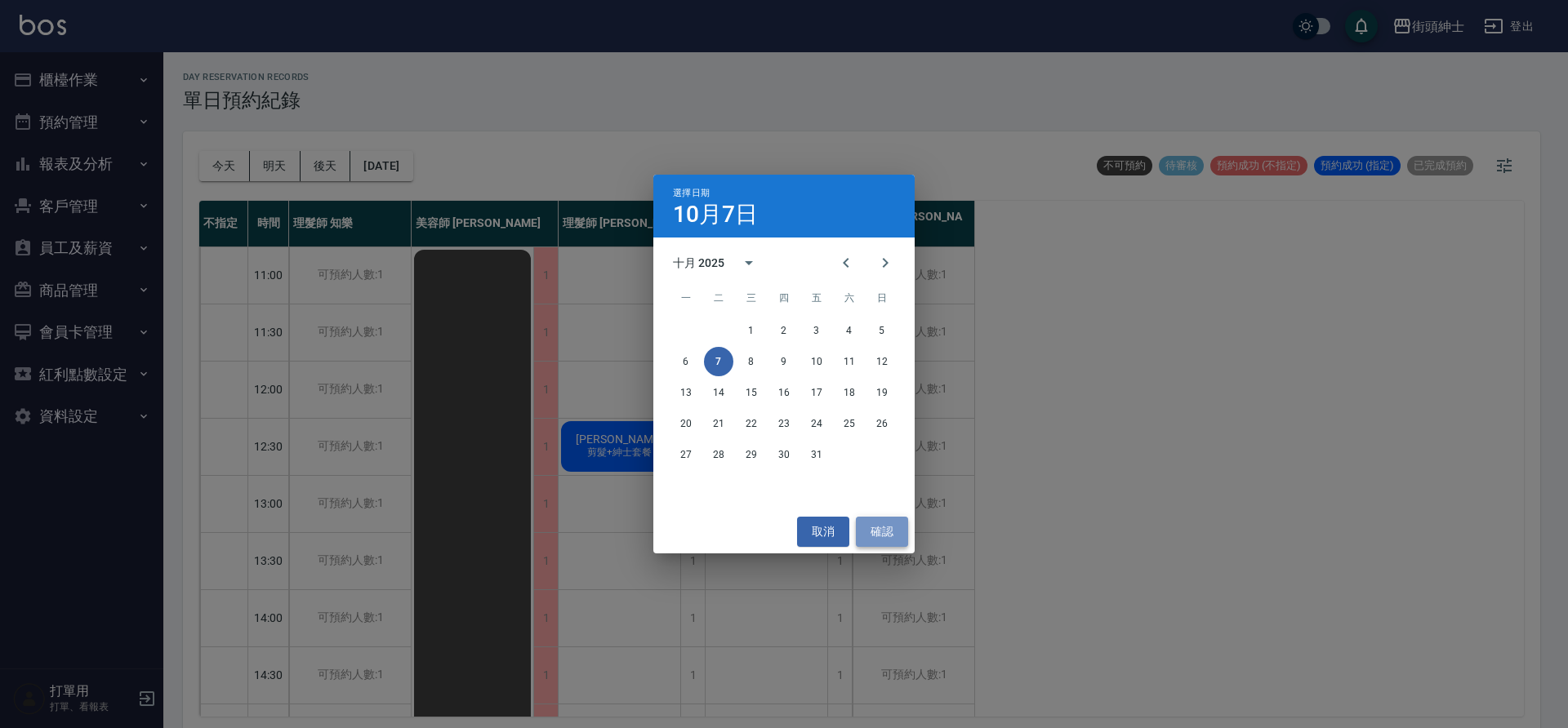
click at [882, 535] on button "確認" at bounding box center [882, 531] width 53 height 30
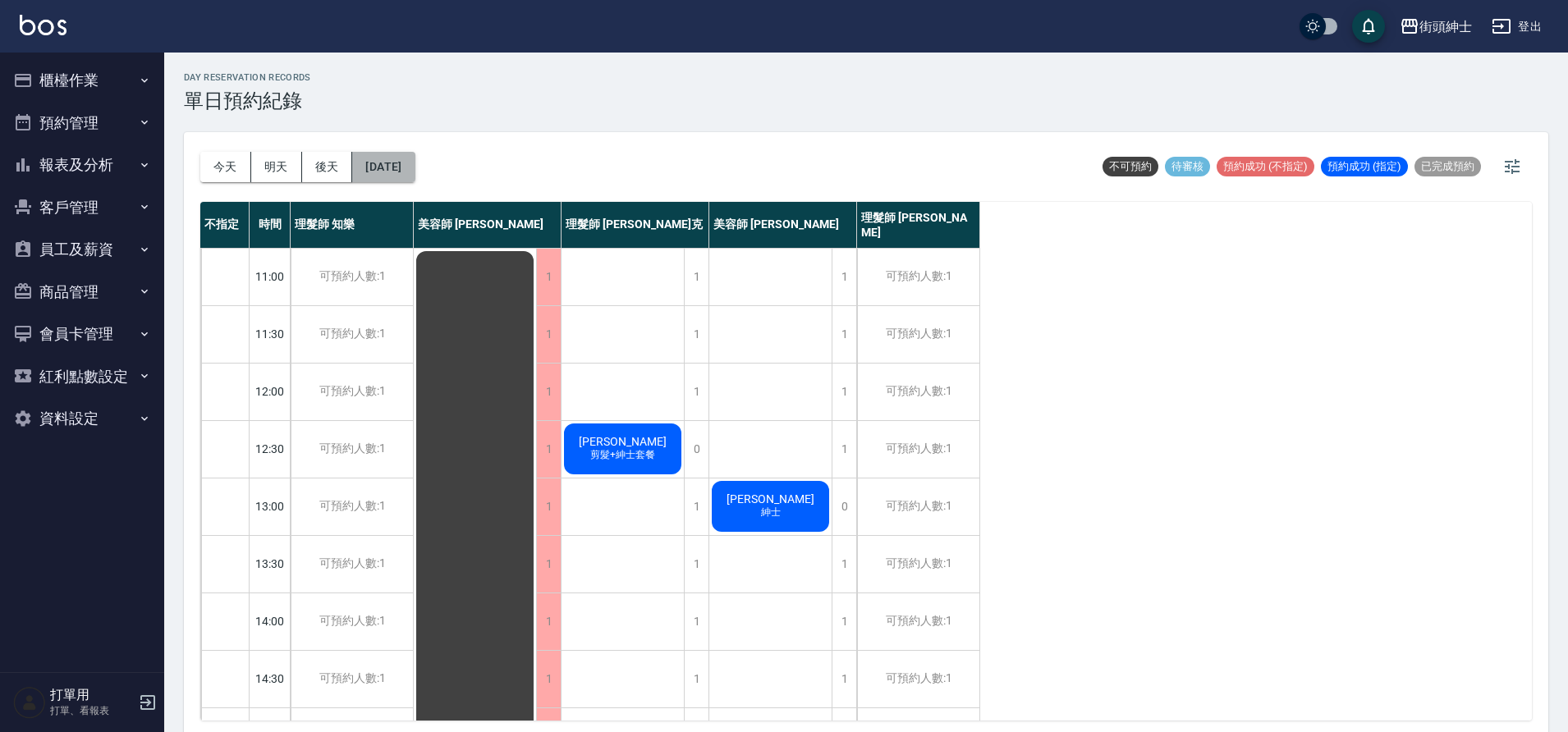
click at [415, 166] on button "2025/10/07" at bounding box center [383, 167] width 62 height 30
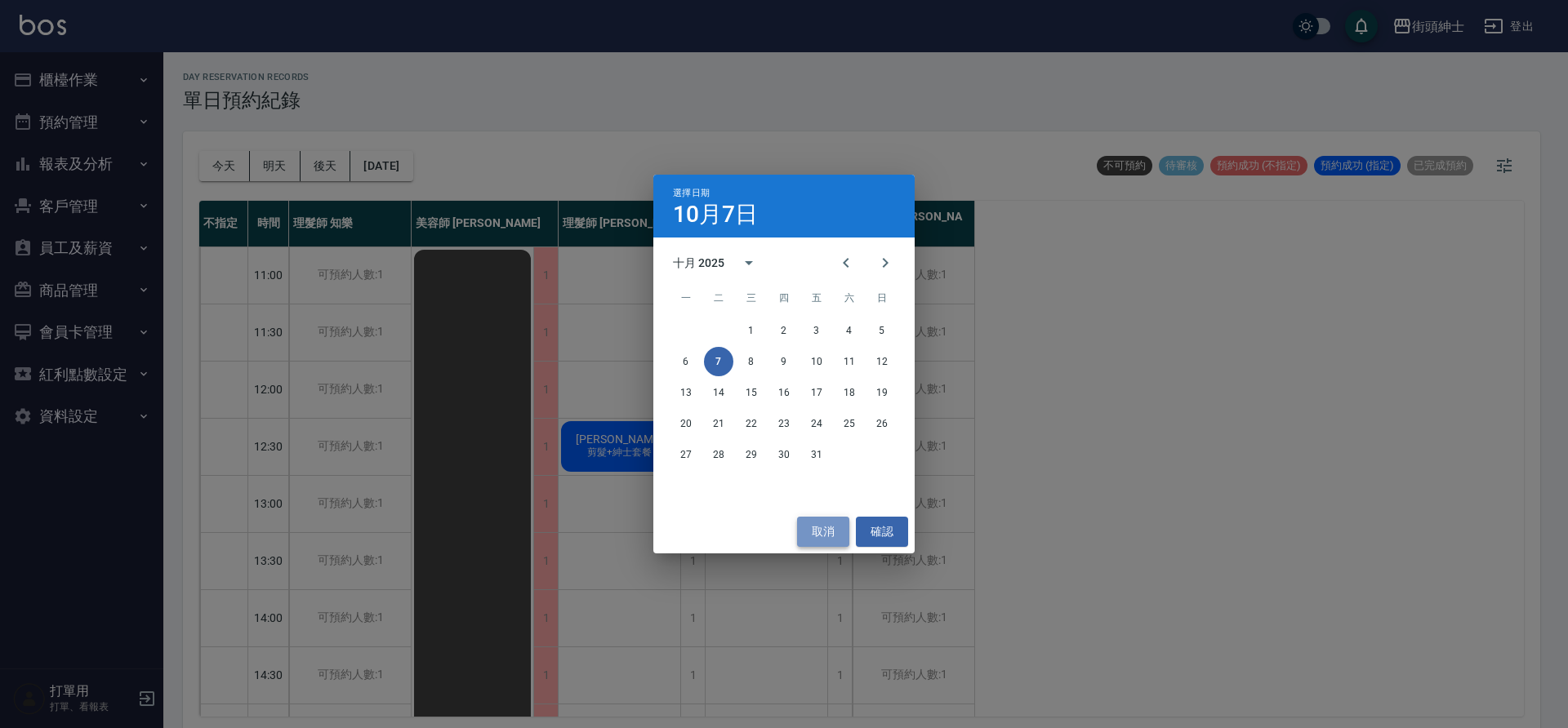
click at [815, 537] on button "取消" at bounding box center [823, 531] width 53 height 30
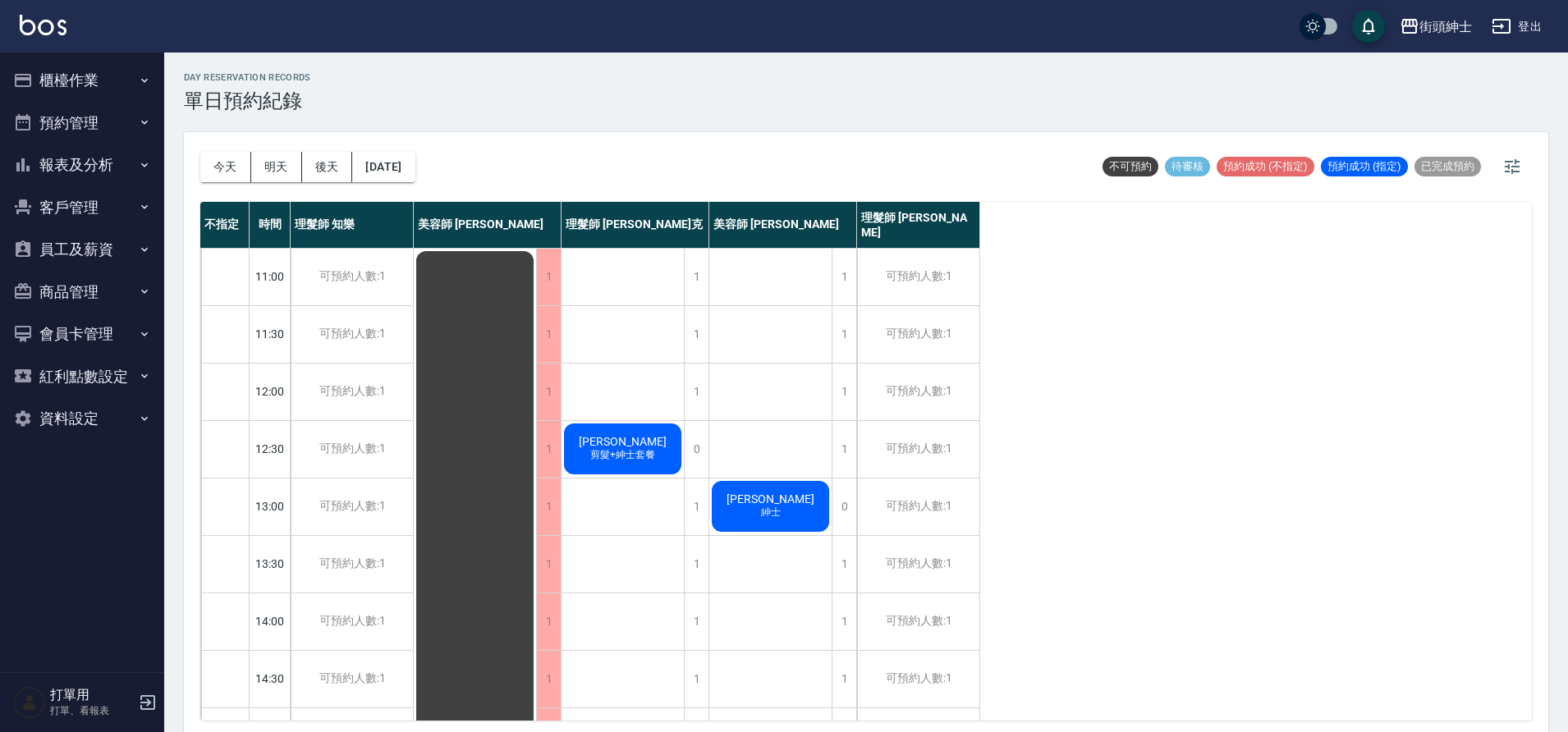
click at [233, 160] on button "今天" at bounding box center [225, 167] width 51 height 30
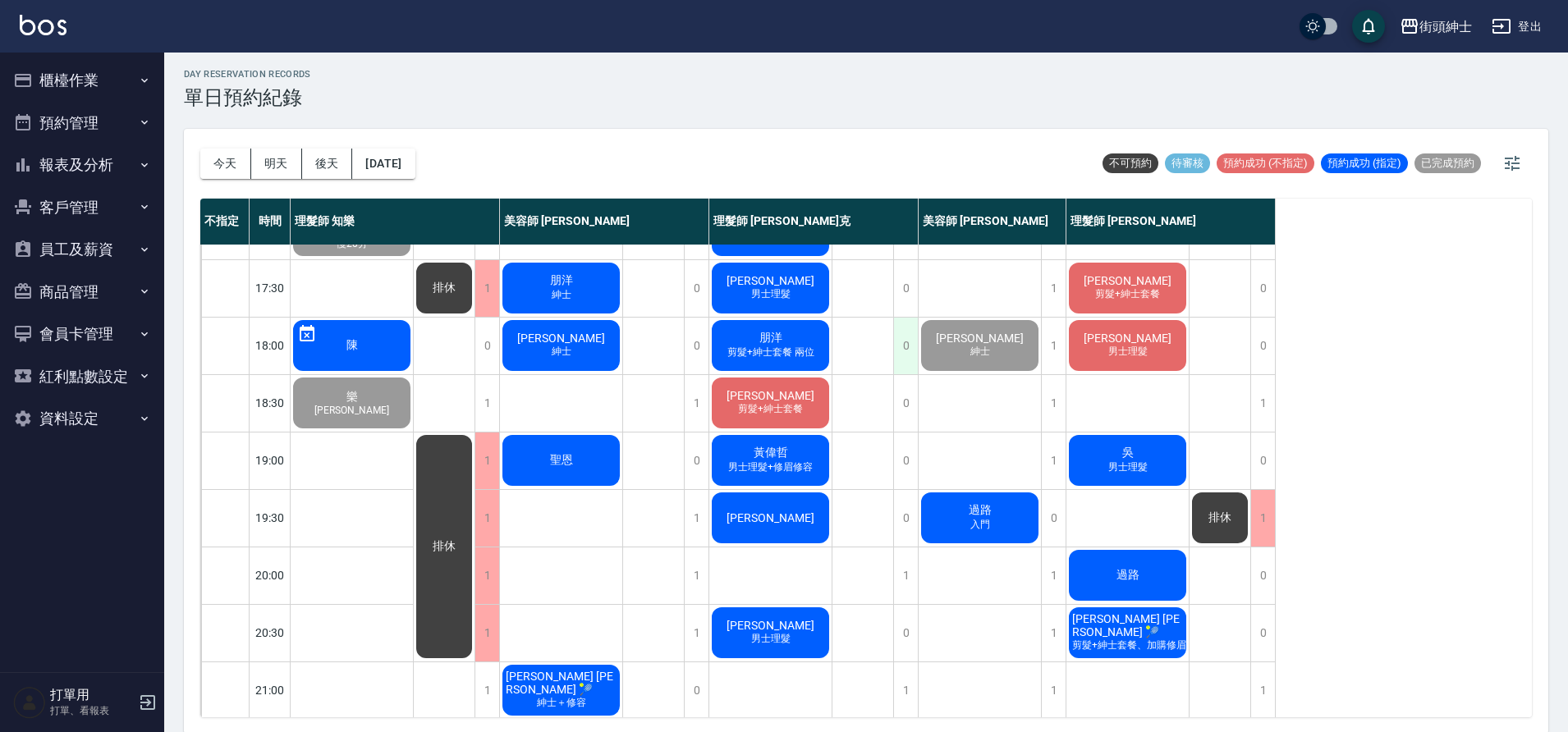
scroll to position [747, 0]
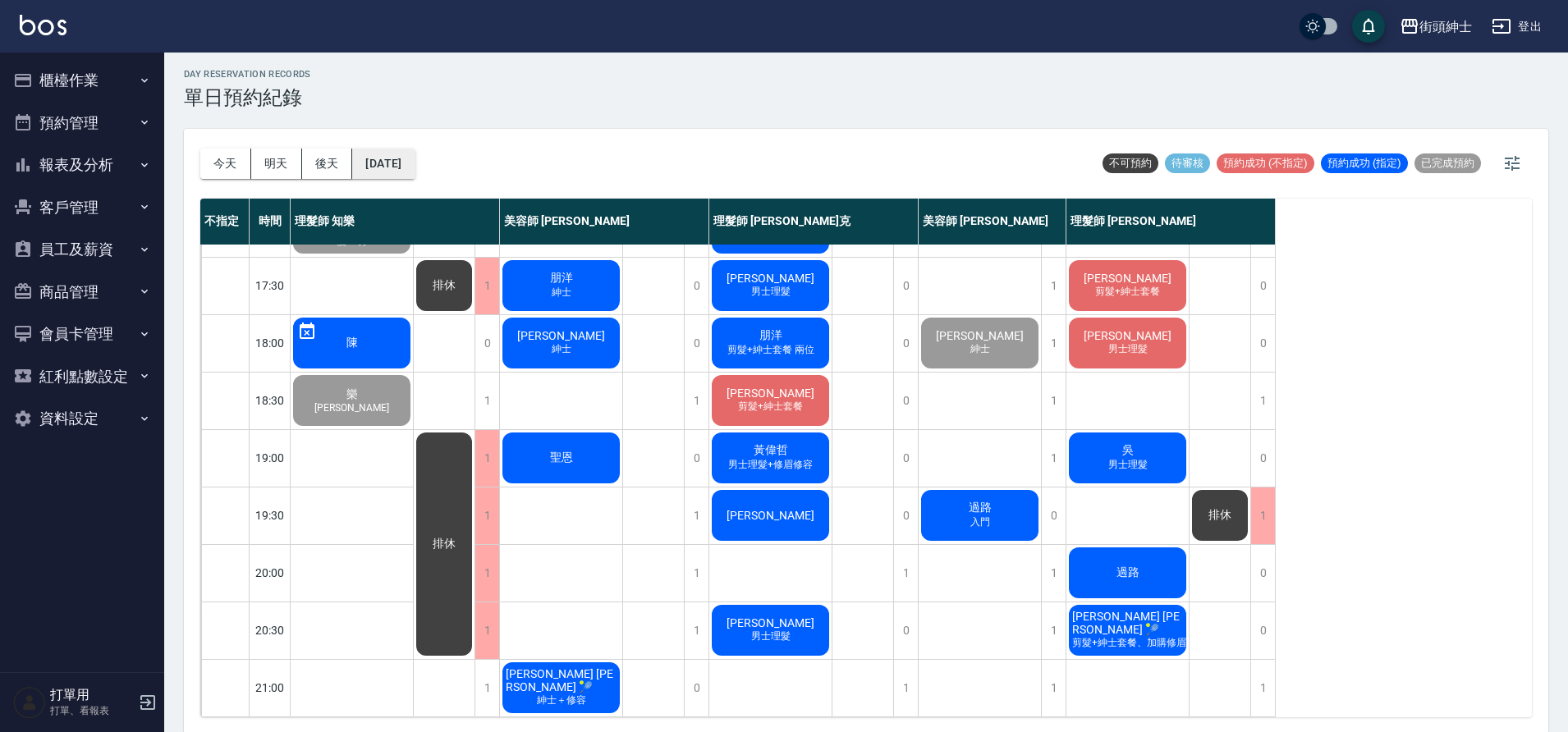
click at [369, 166] on button "[DATE]" at bounding box center [383, 163] width 62 height 30
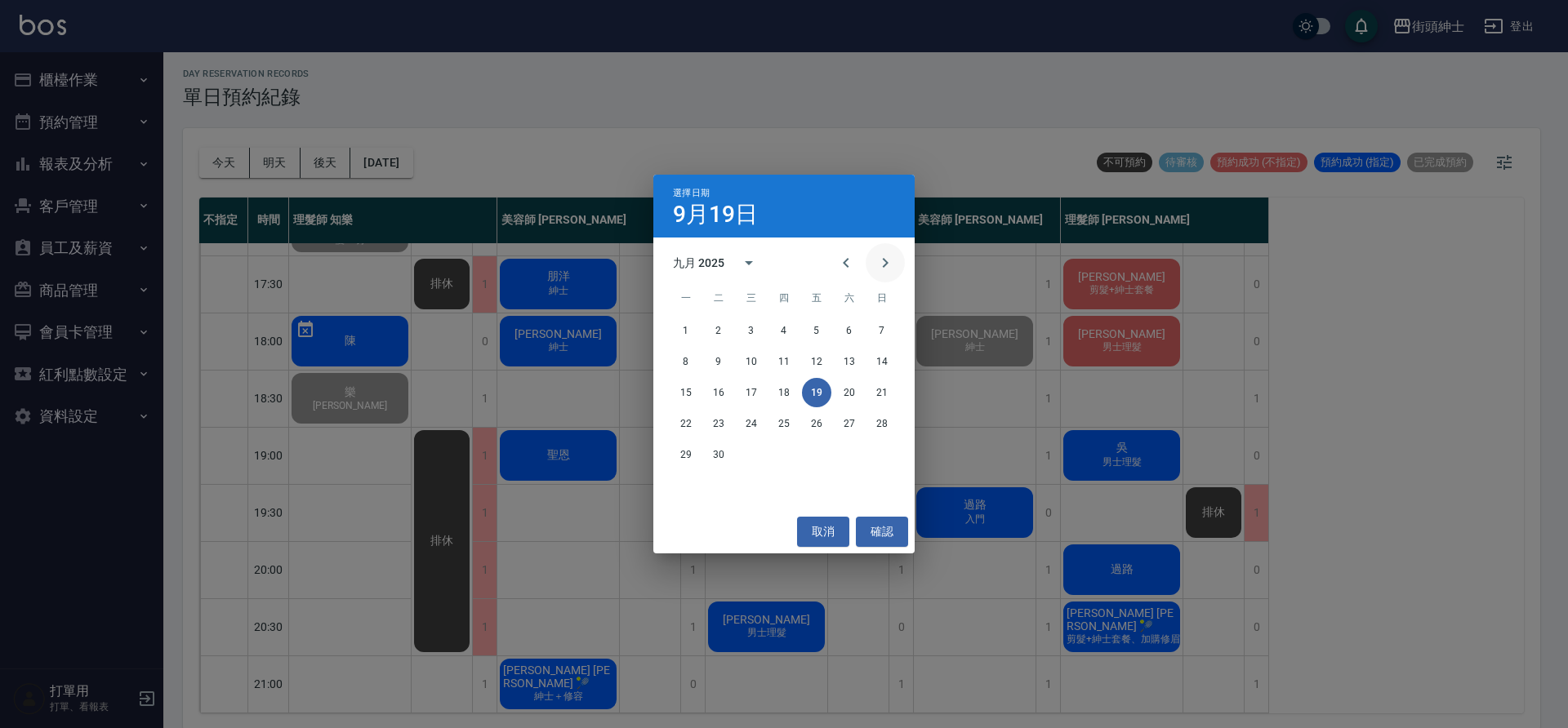
click at [891, 251] on button "Next month" at bounding box center [885, 262] width 39 height 39
click at [843, 264] on icon "Previous month" at bounding box center [846, 262] width 20 height 20
click at [786, 367] on button "9" at bounding box center [784, 361] width 29 height 29
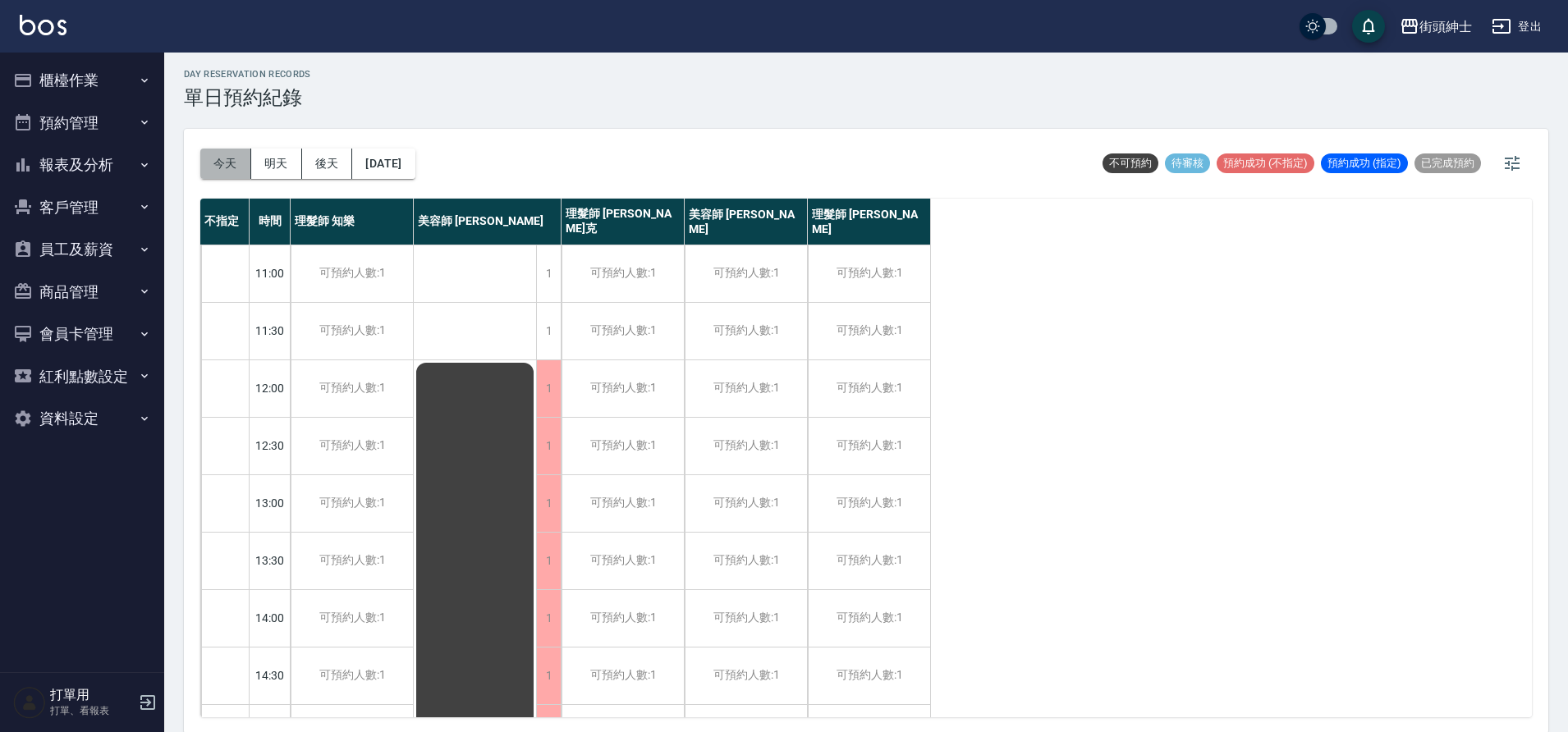
click at [239, 173] on button "今天" at bounding box center [225, 163] width 51 height 30
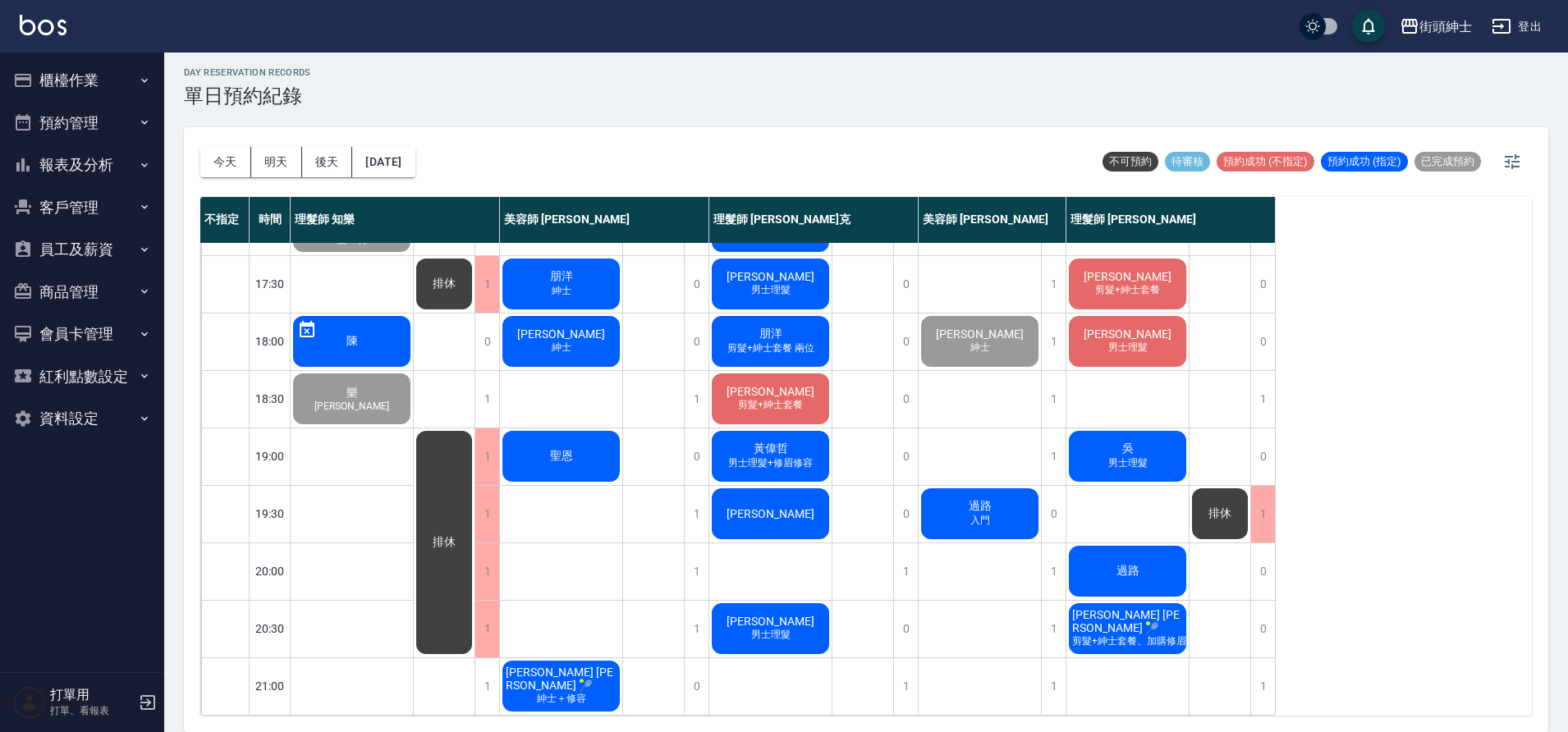
scroll to position [747, 0]
click at [415, 156] on button "[DATE]" at bounding box center [383, 161] width 62 height 30
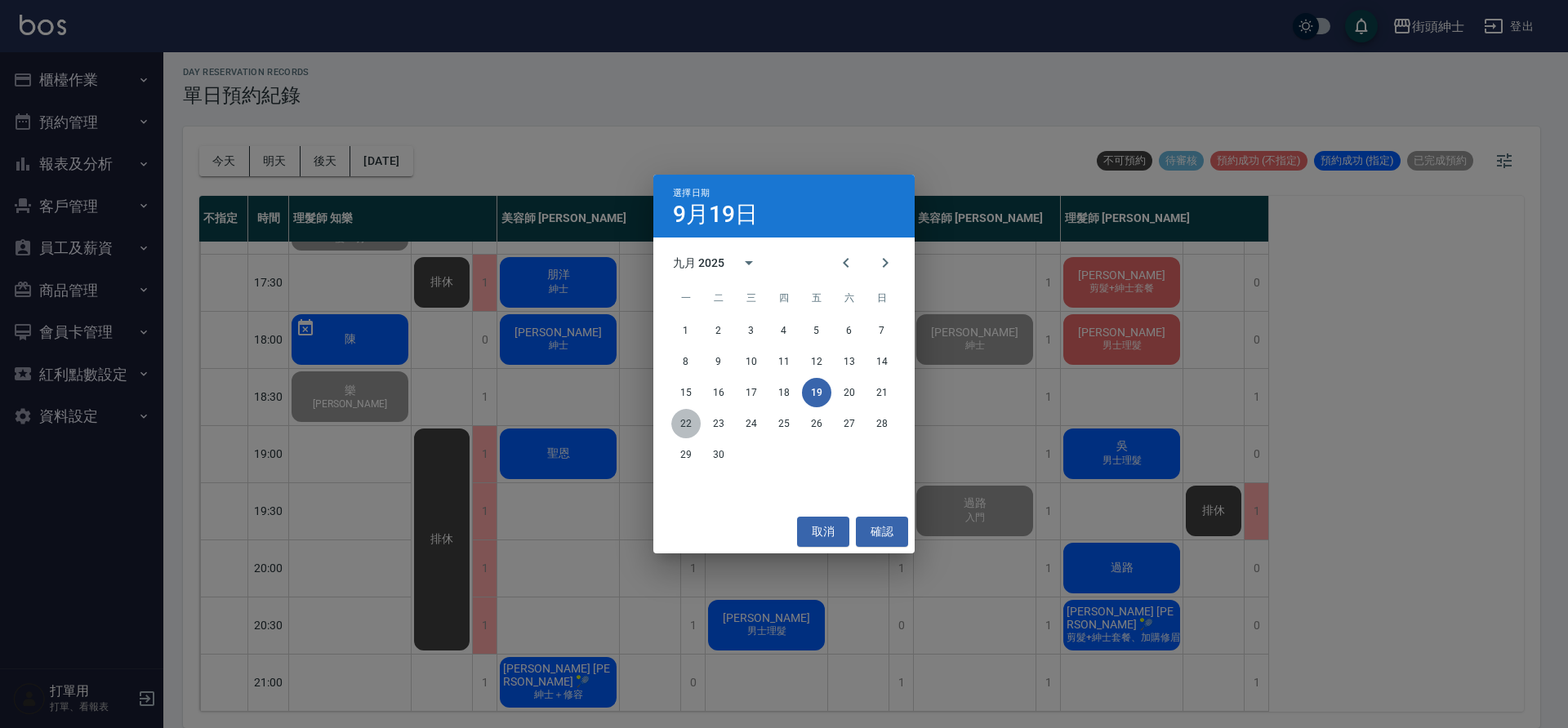
click at [686, 433] on button "22" at bounding box center [686, 424] width 29 height 29
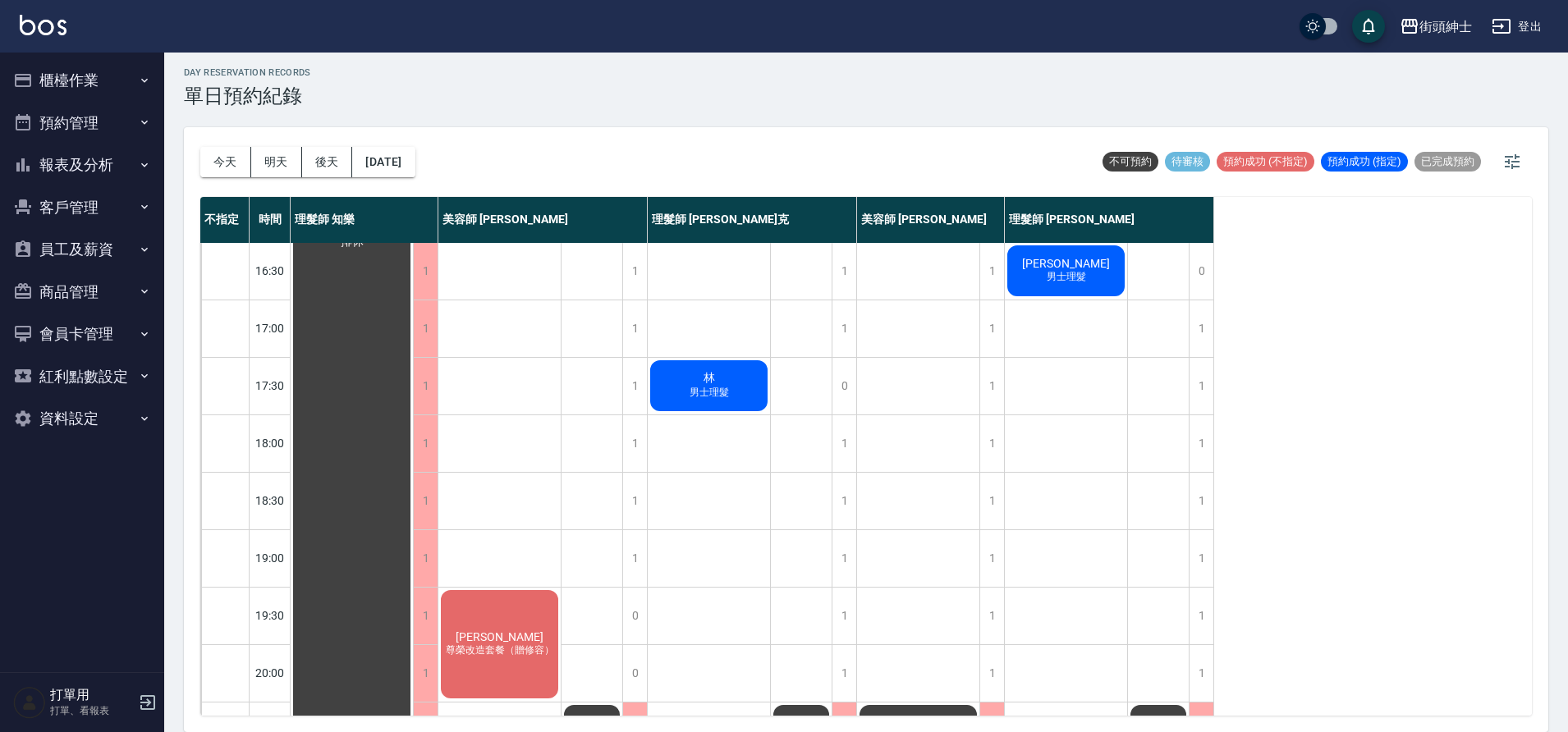
scroll to position [747, 0]
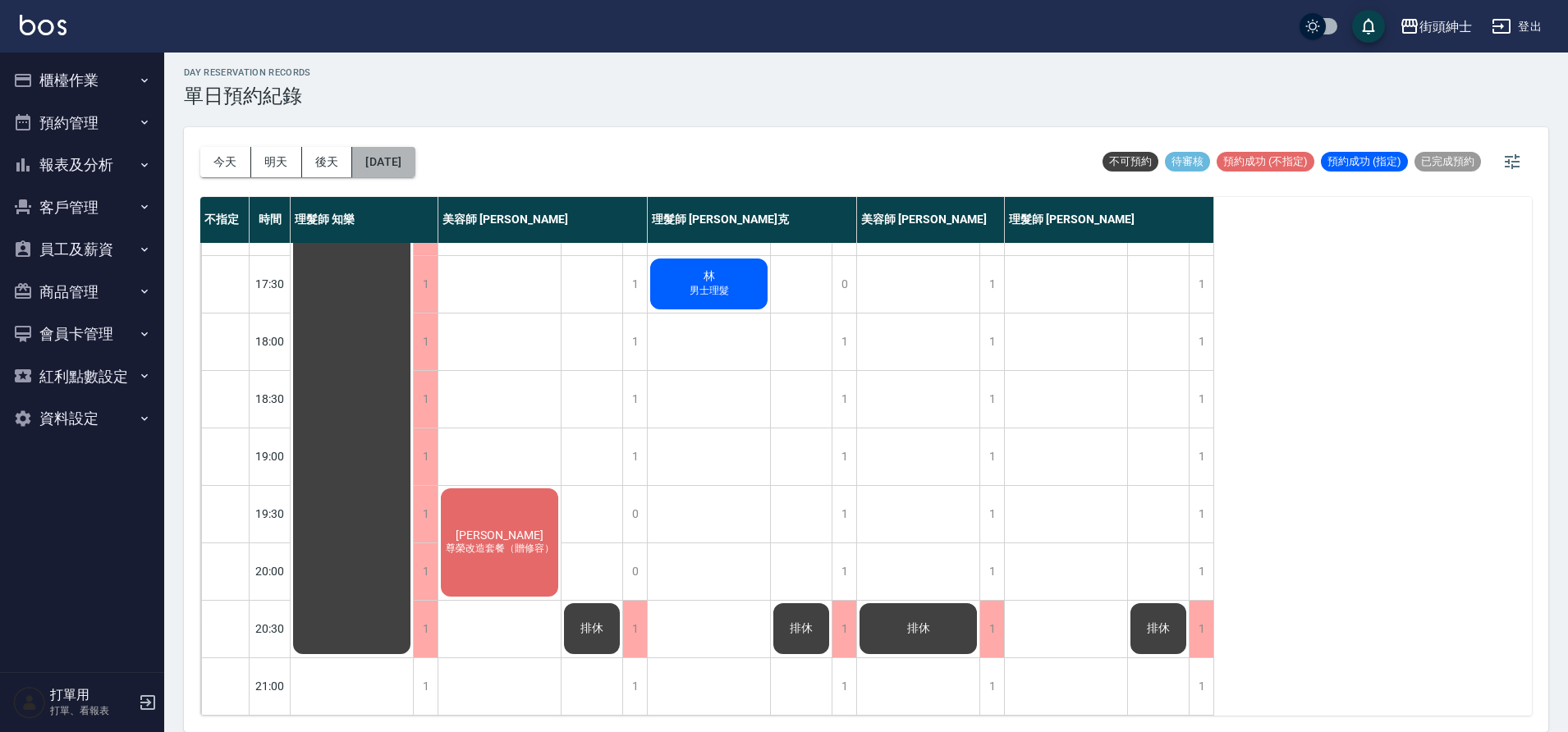
click at [415, 154] on button "2025/09/22" at bounding box center [383, 161] width 62 height 30
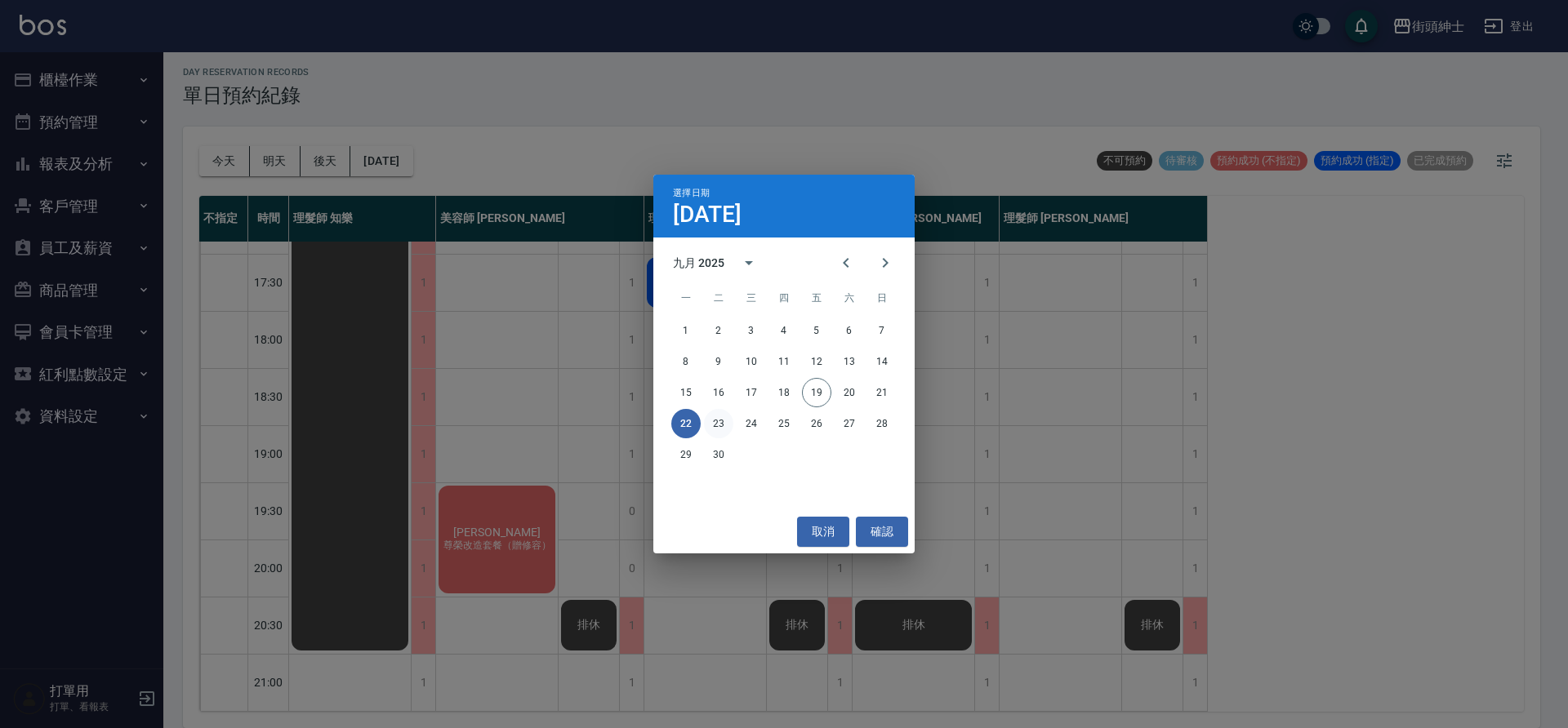
click at [731, 427] on button "23" at bounding box center [719, 424] width 29 height 29
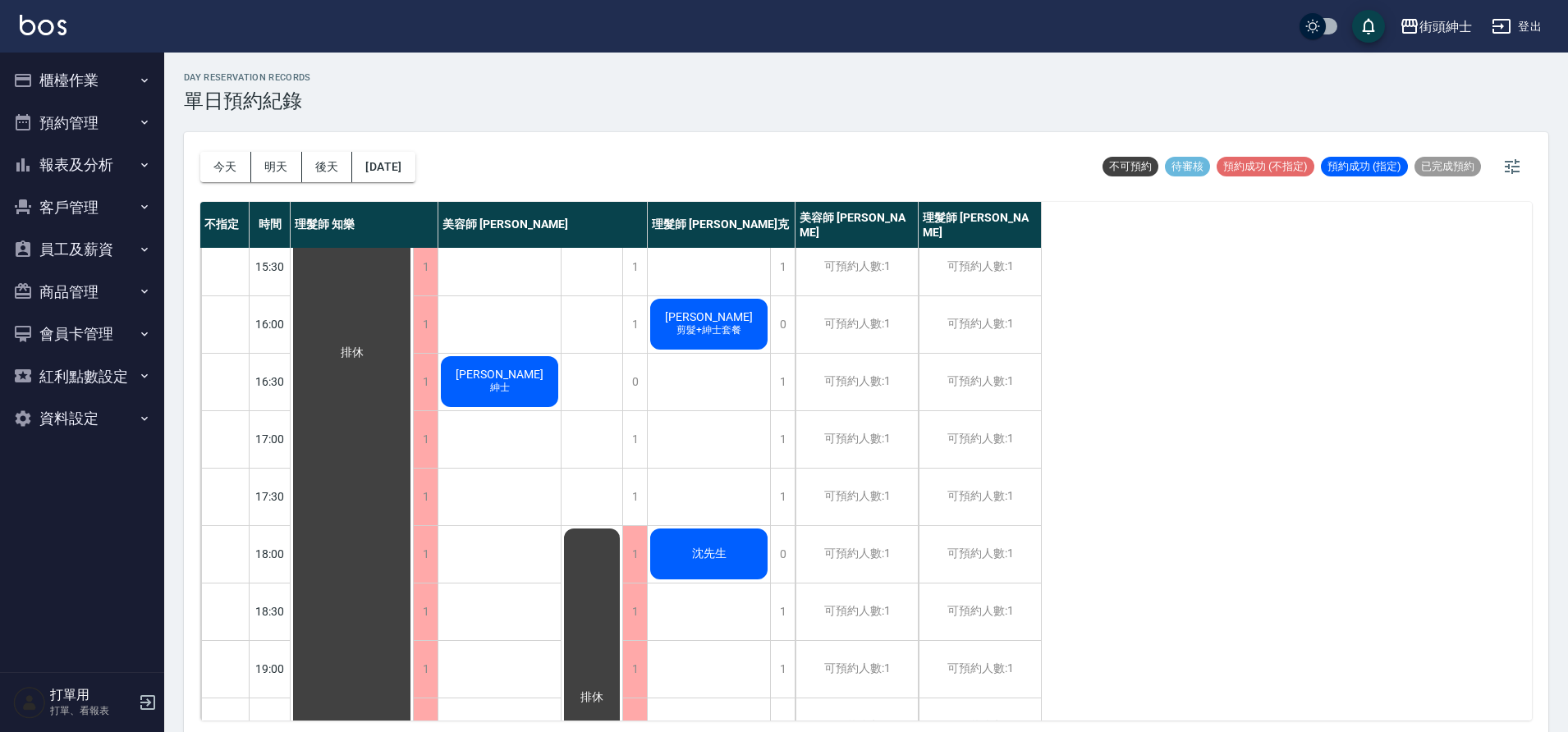
scroll to position [530, 0]
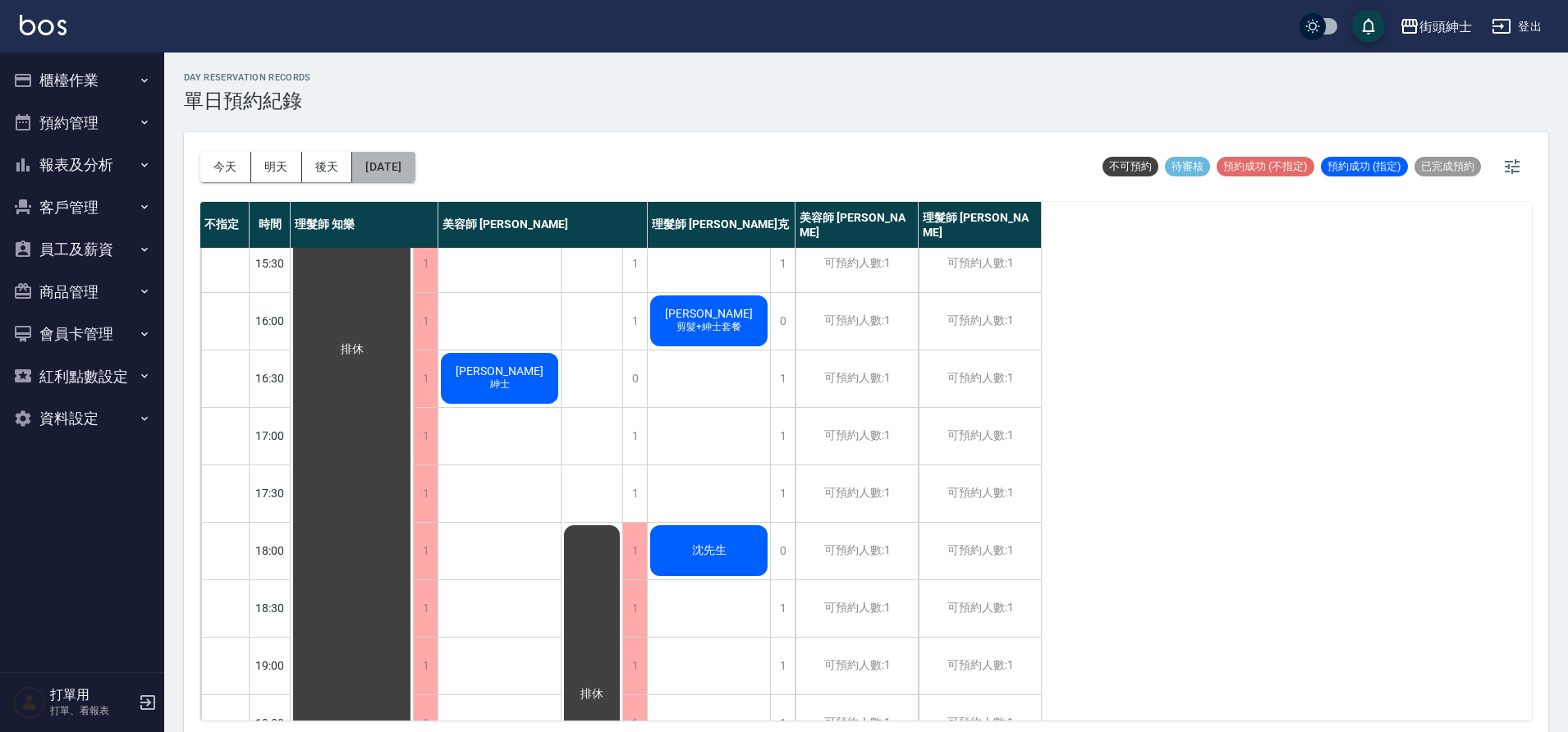
click at [414, 152] on button "2025/09/23" at bounding box center [383, 167] width 62 height 30
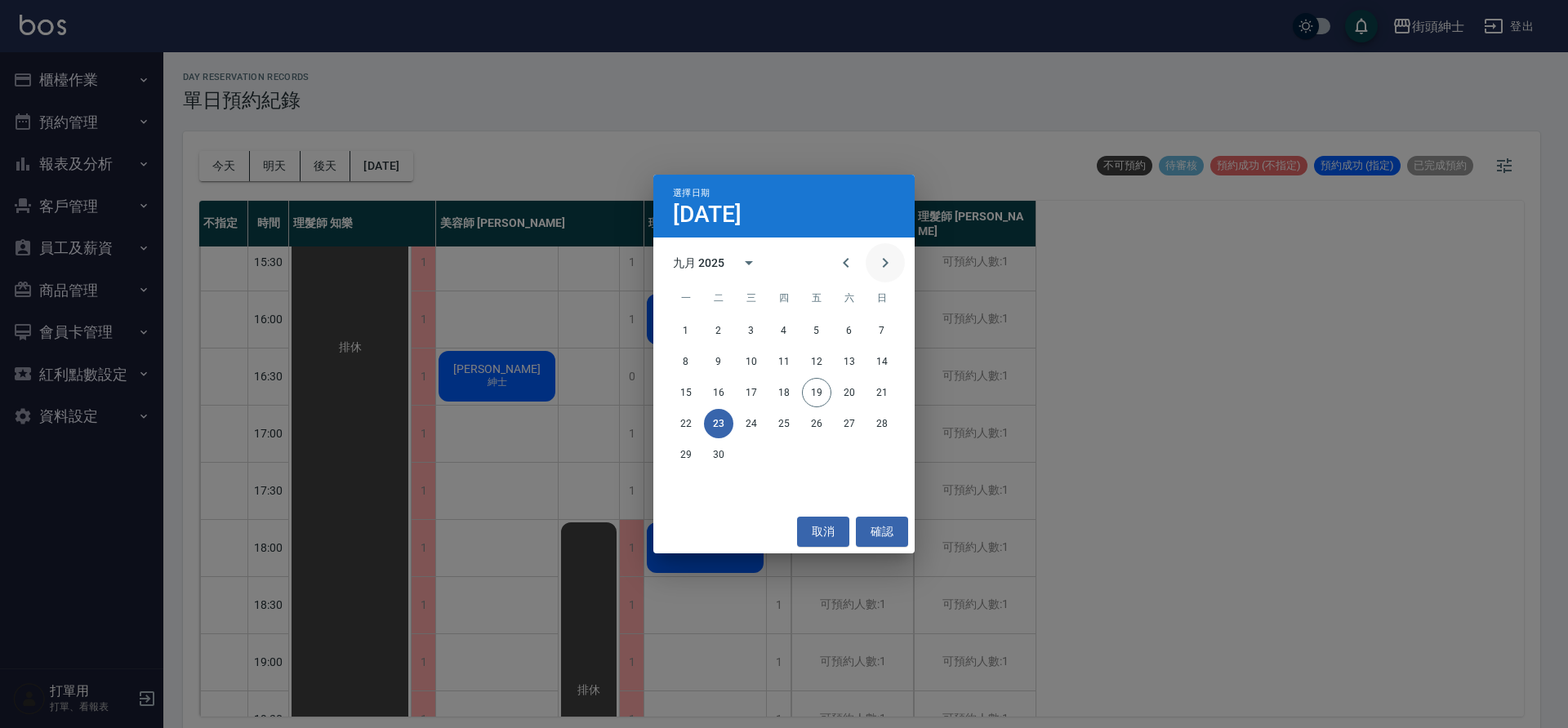
click at [876, 271] on icon "Next month" at bounding box center [885, 262] width 20 height 20
click at [712, 364] on button "7" at bounding box center [719, 361] width 29 height 29
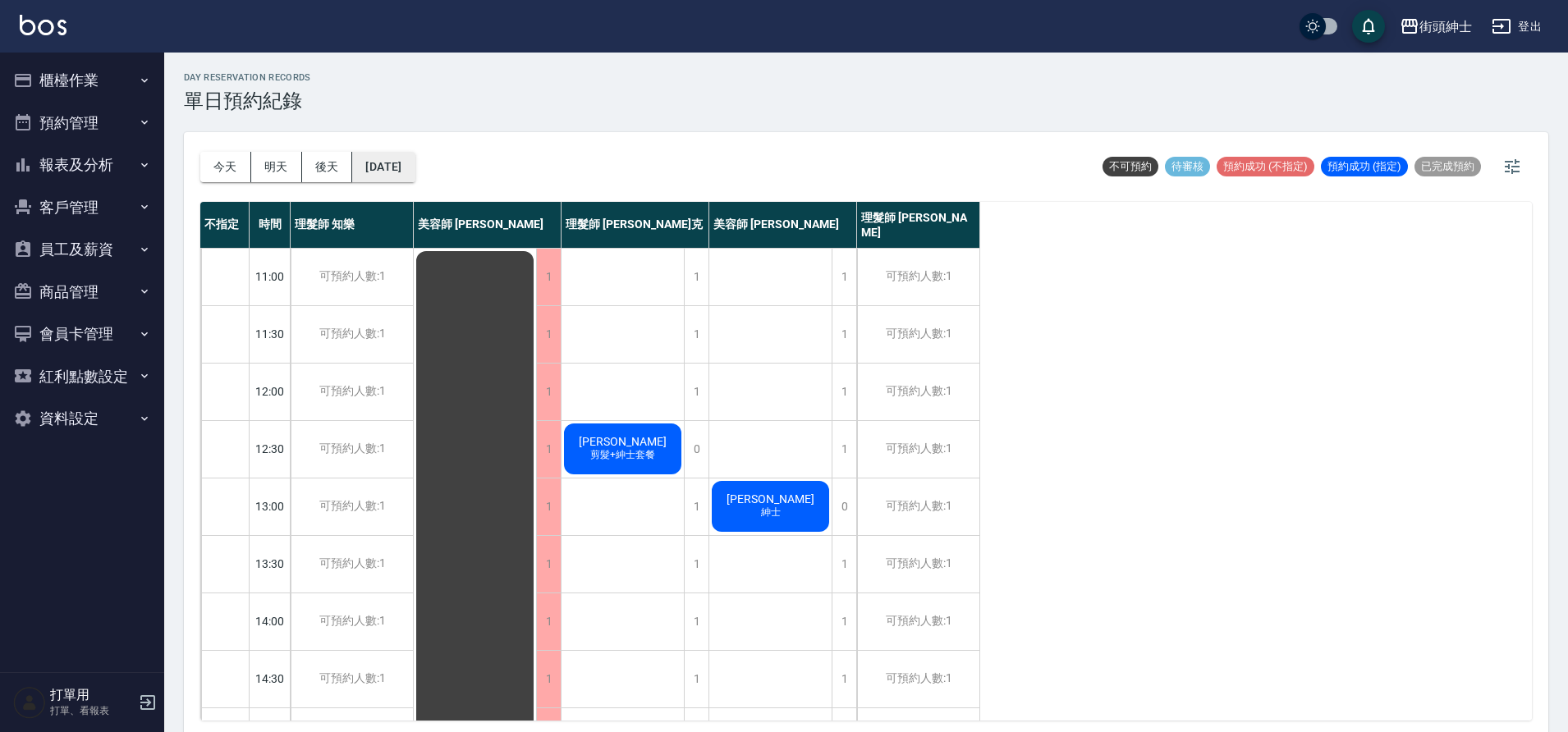
click at [397, 172] on button "2025/10/07" at bounding box center [383, 167] width 62 height 30
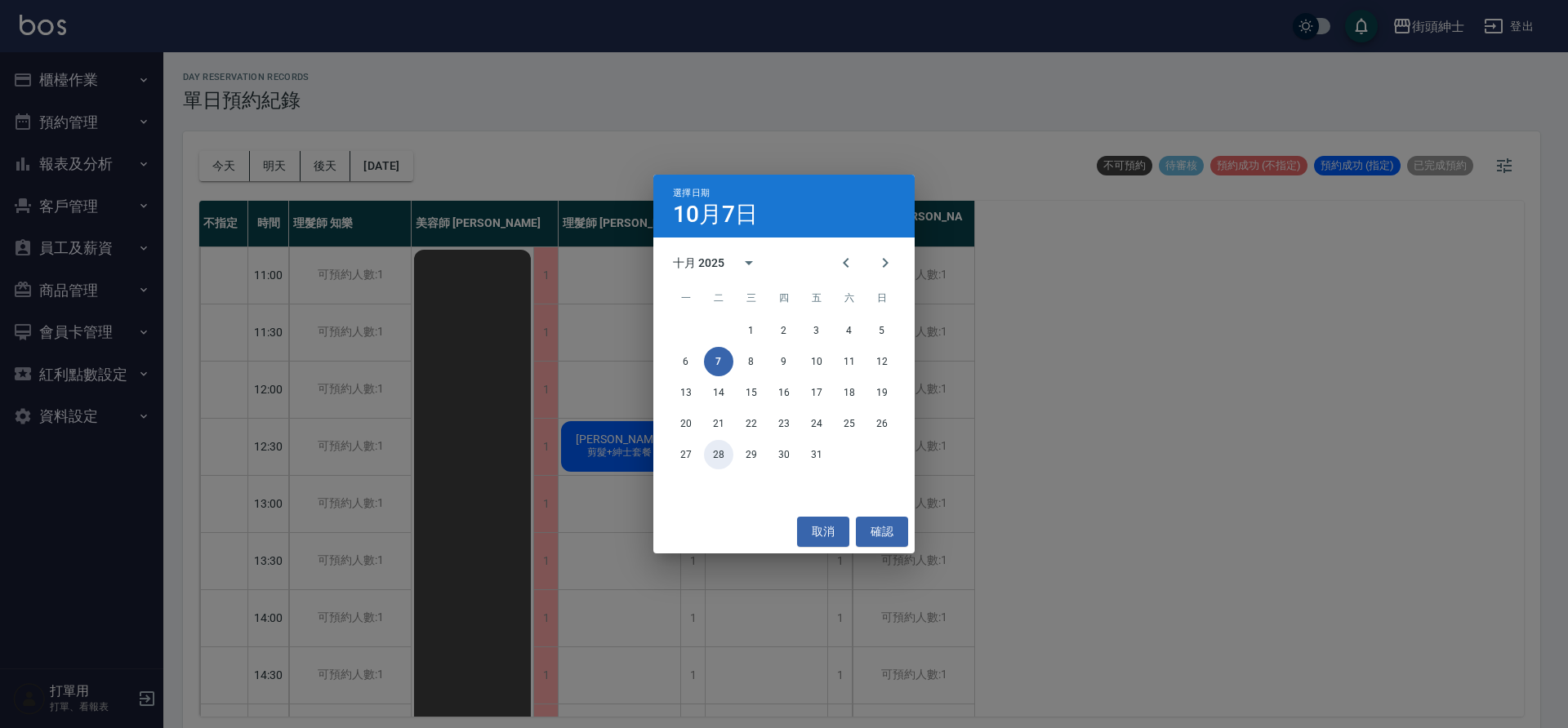
click at [720, 454] on button "28" at bounding box center [719, 455] width 29 height 29
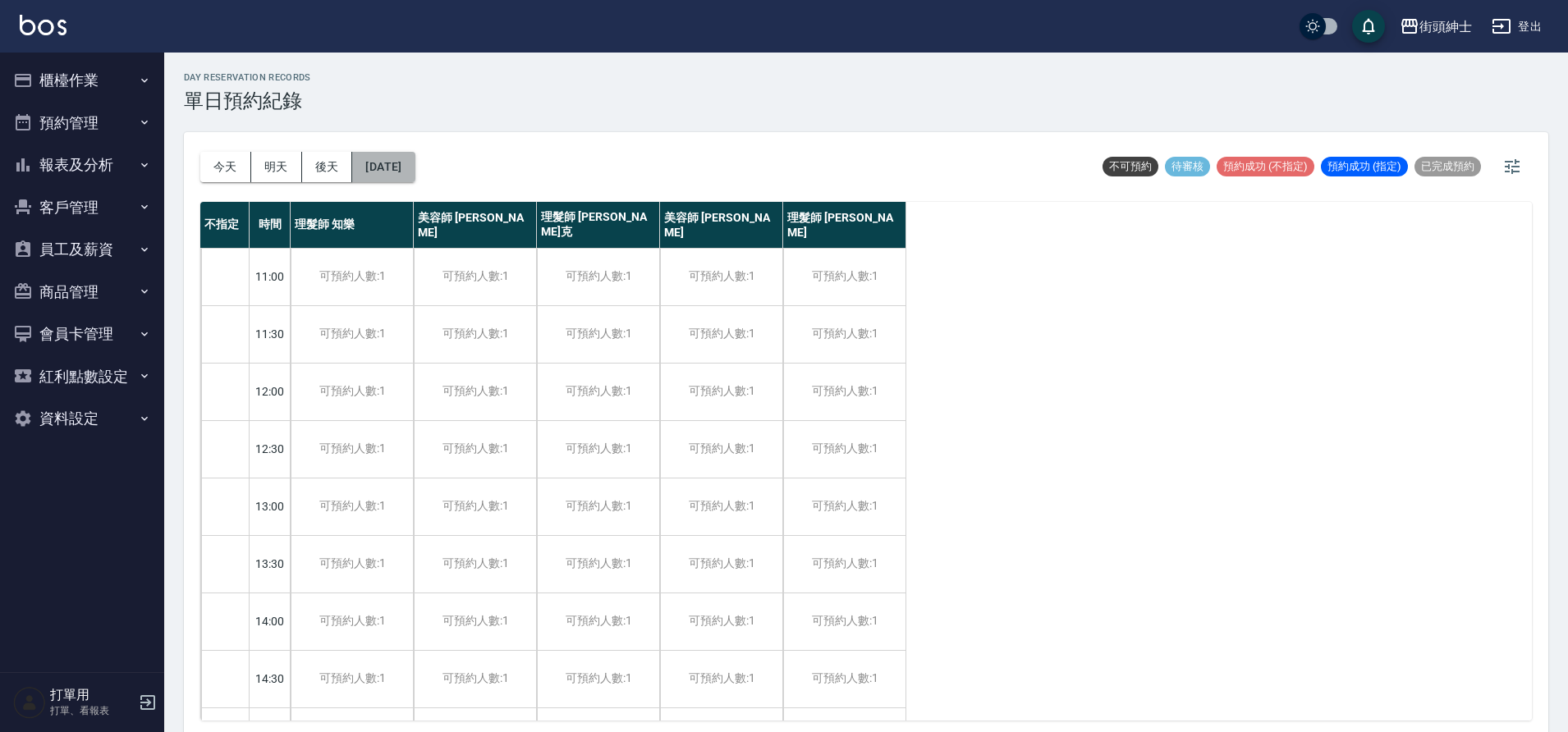
click at [415, 172] on button "2025/10/28" at bounding box center [383, 167] width 62 height 30
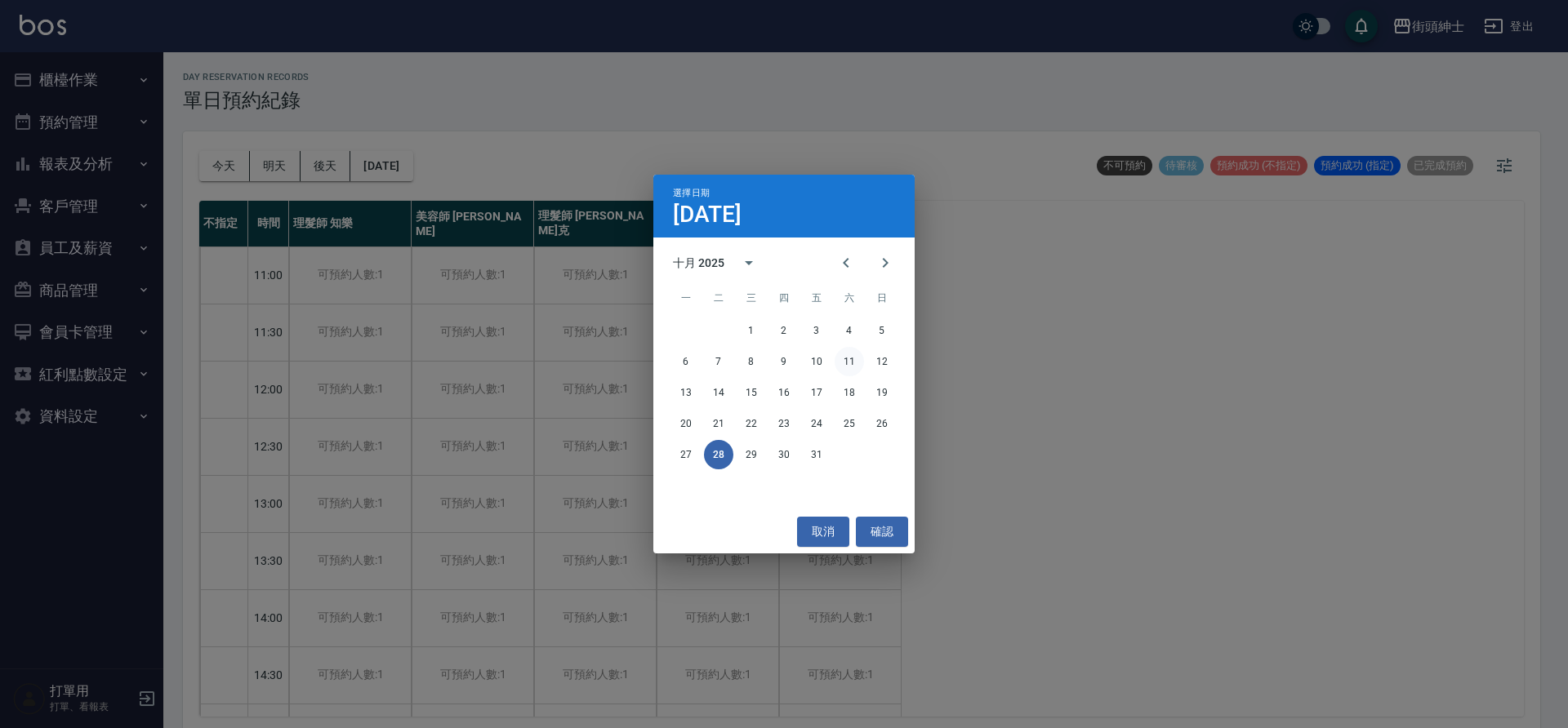
click at [839, 373] on button "11" at bounding box center [849, 361] width 29 height 29
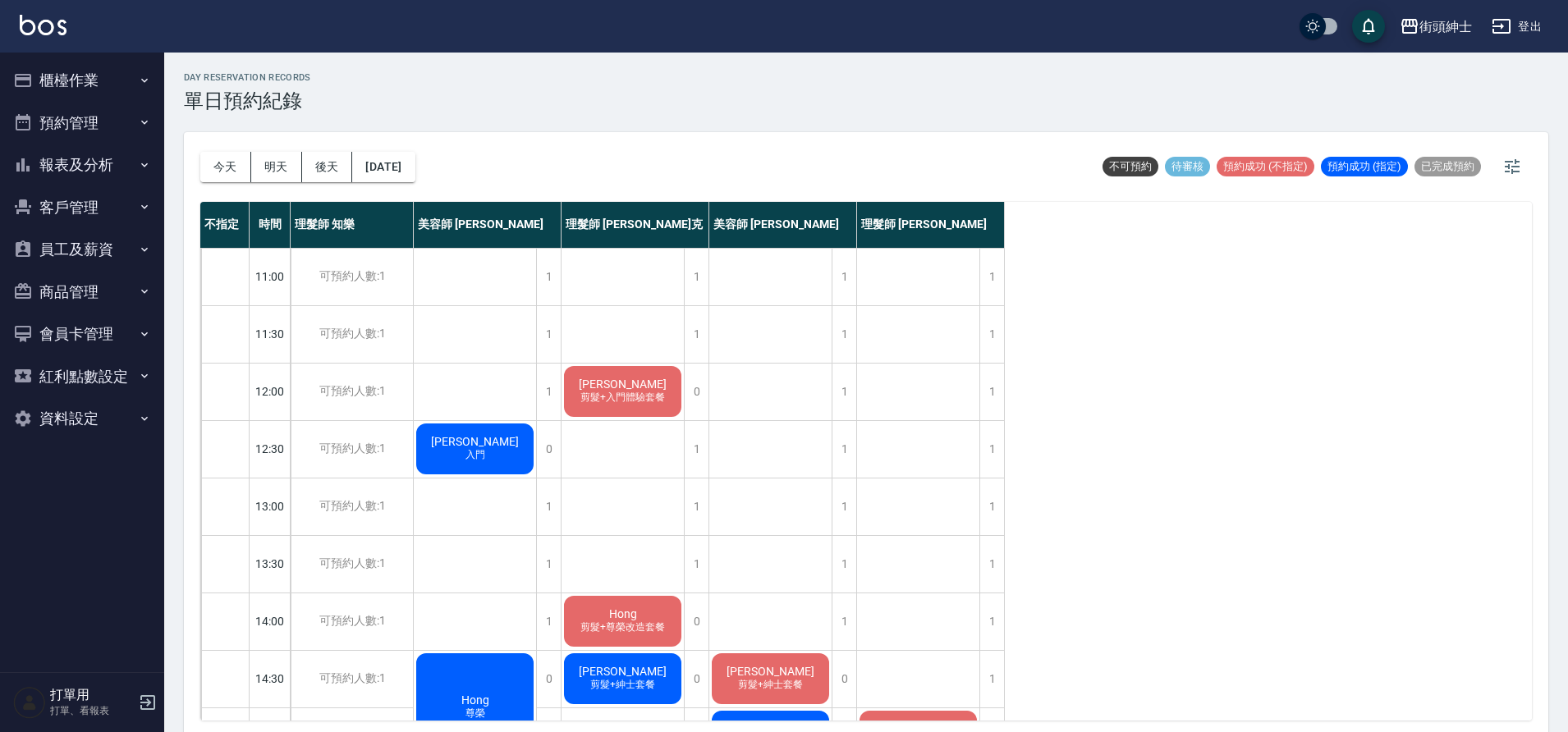
scroll to position [324, 0]
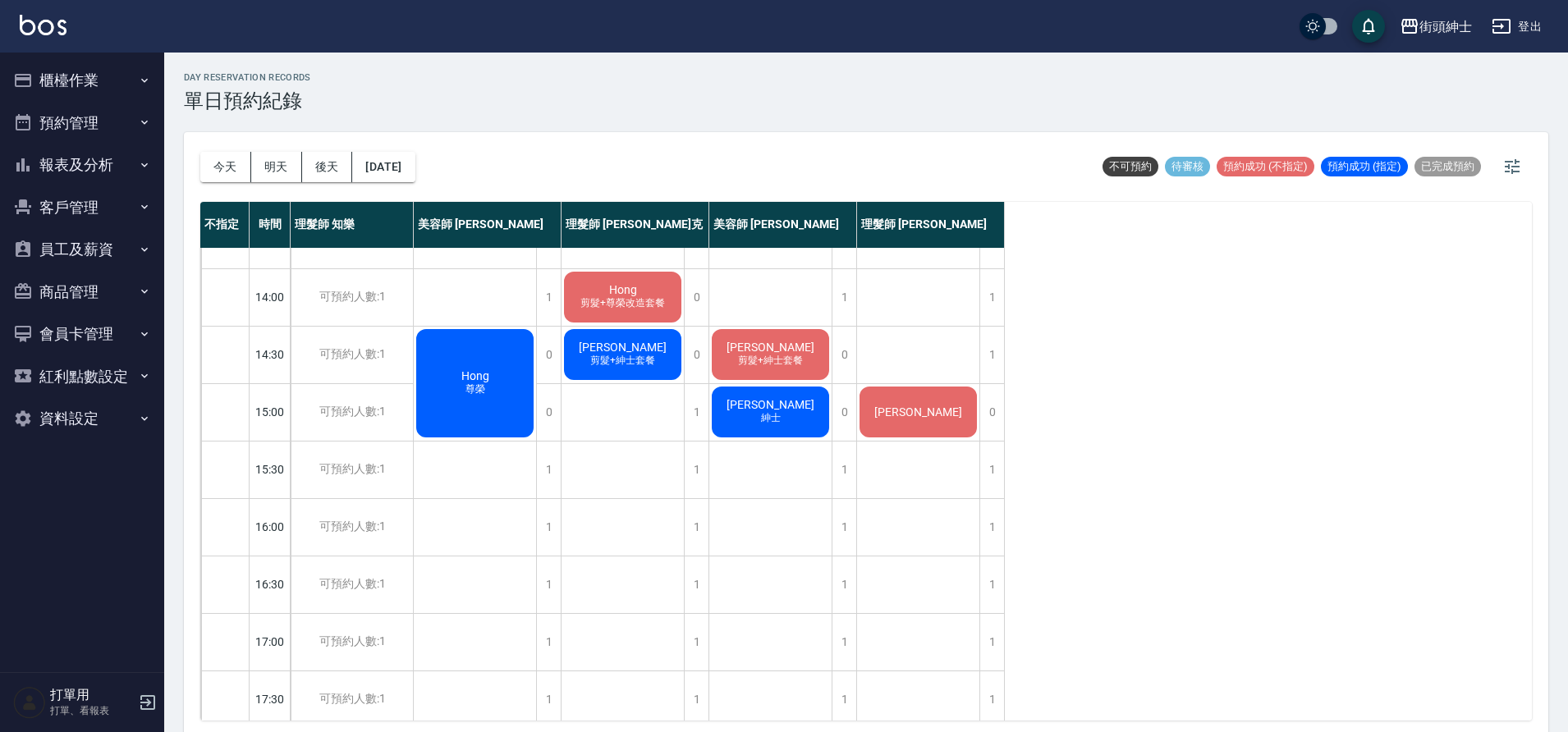
click at [397, 182] on div "今天 明天 後天 2025/10/11" at bounding box center [308, 167] width 215 height 69
click at [415, 178] on button "2025/10/11" at bounding box center [383, 167] width 62 height 30
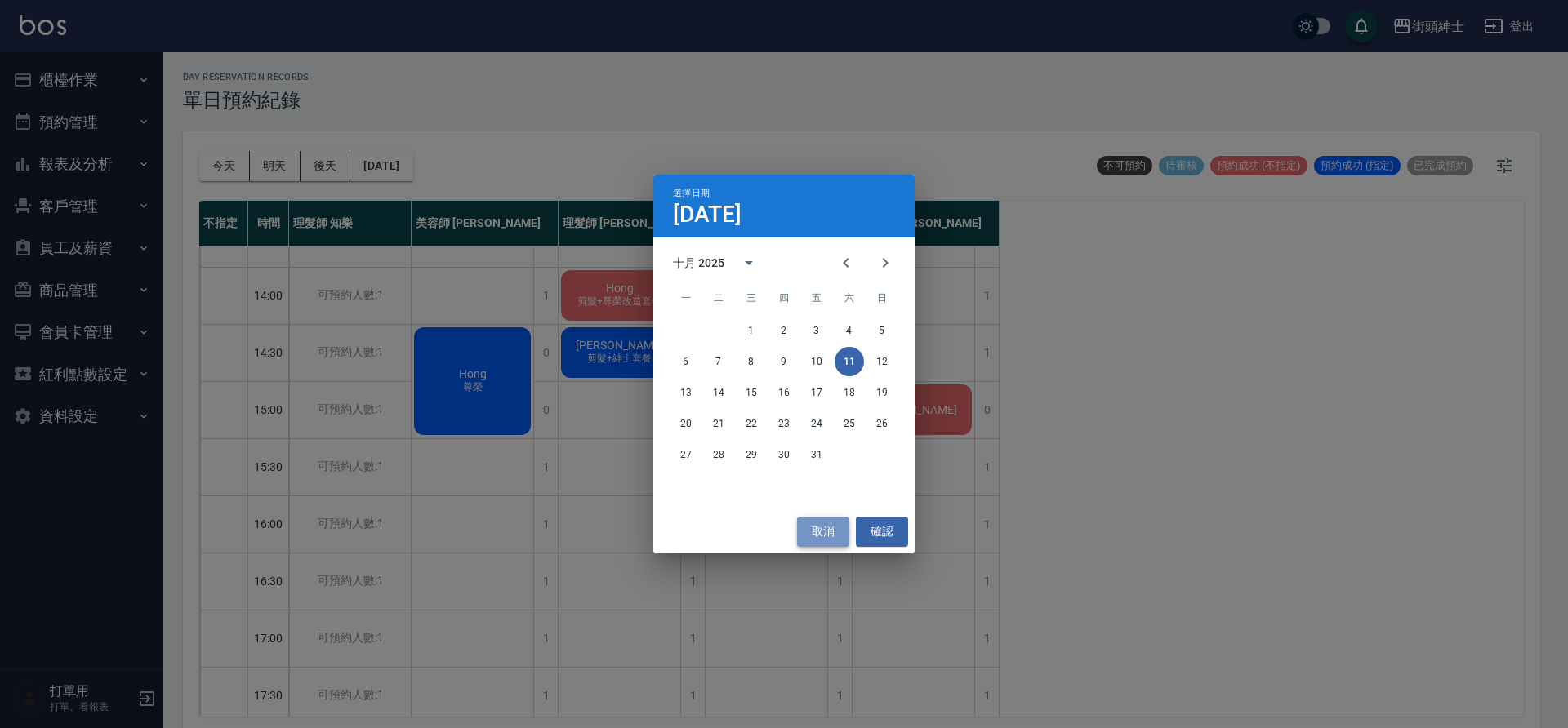
click at [812, 520] on button "取消" at bounding box center [823, 531] width 53 height 30
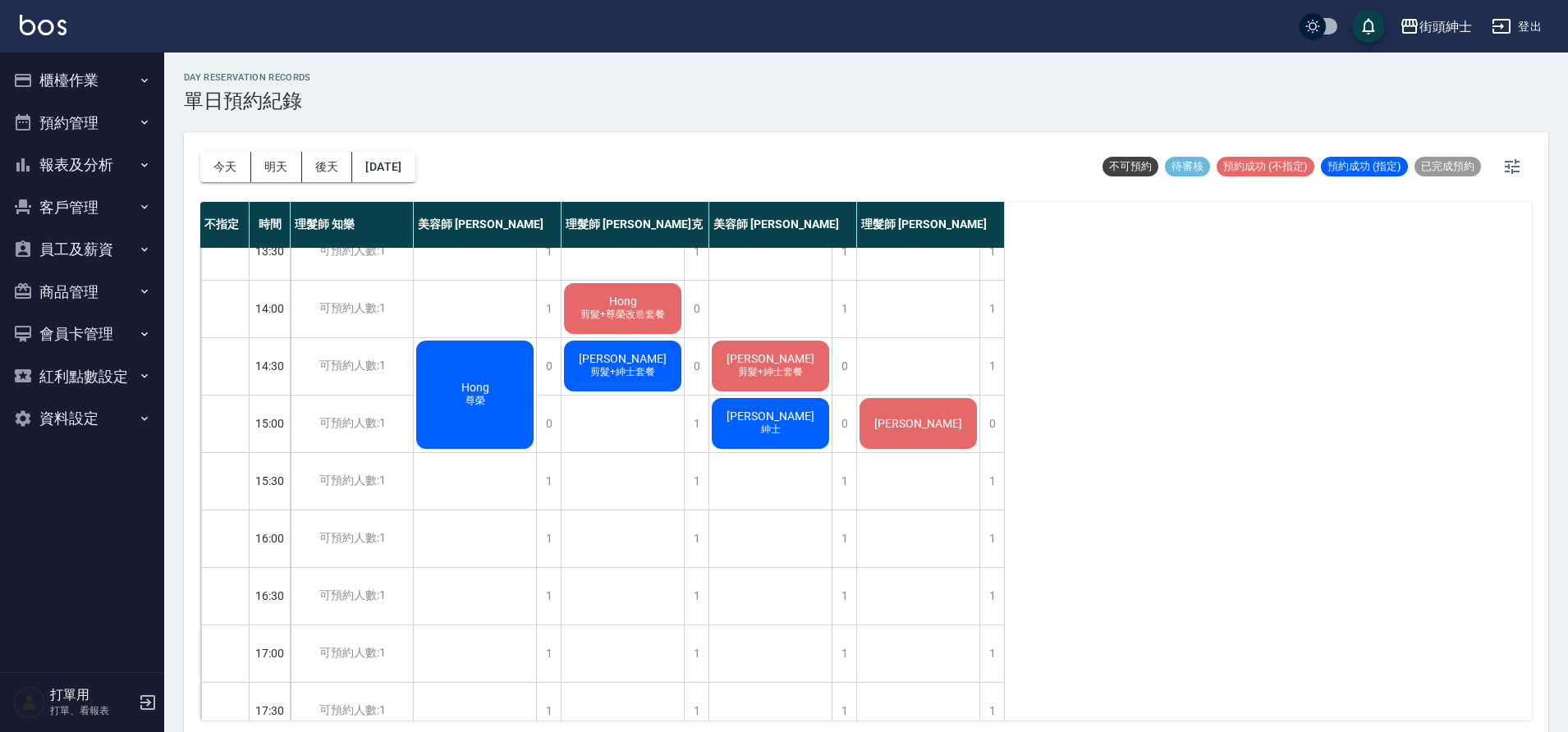
scroll to position [314, 0]
click at [243, 176] on button "今天" at bounding box center [225, 167] width 51 height 30
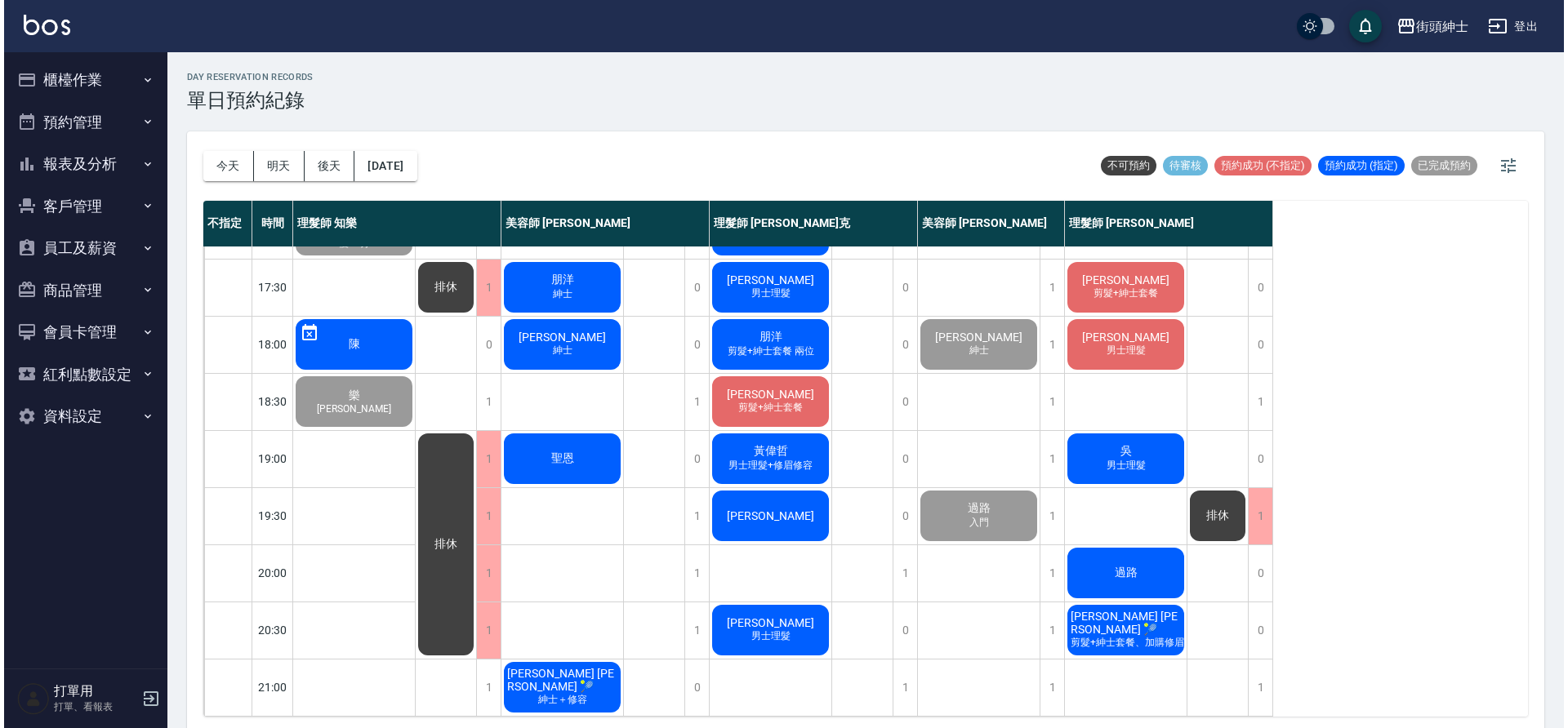
scroll to position [739, 0]
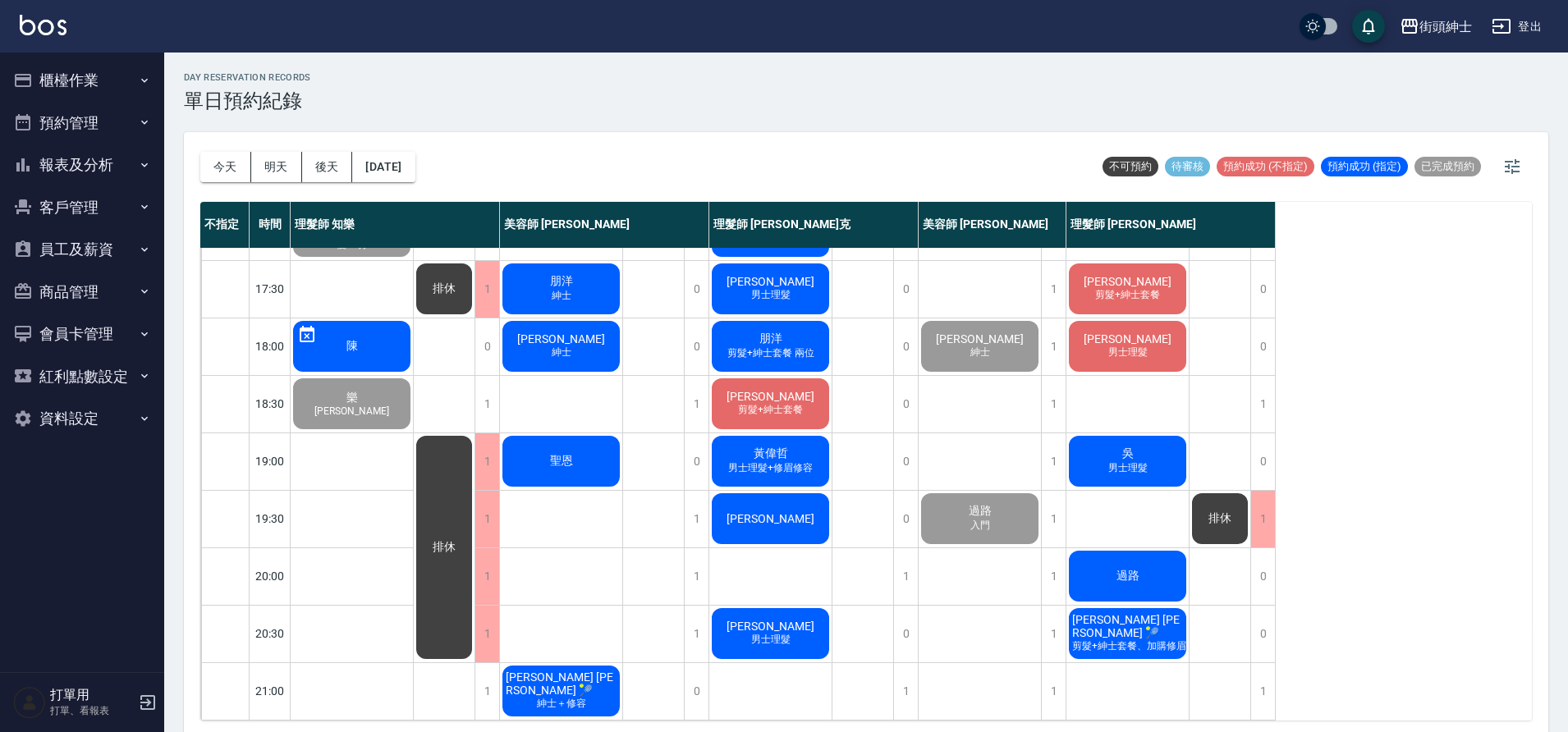
click at [581, 453] on div "聖恩" at bounding box center [560, 461] width 122 height 56
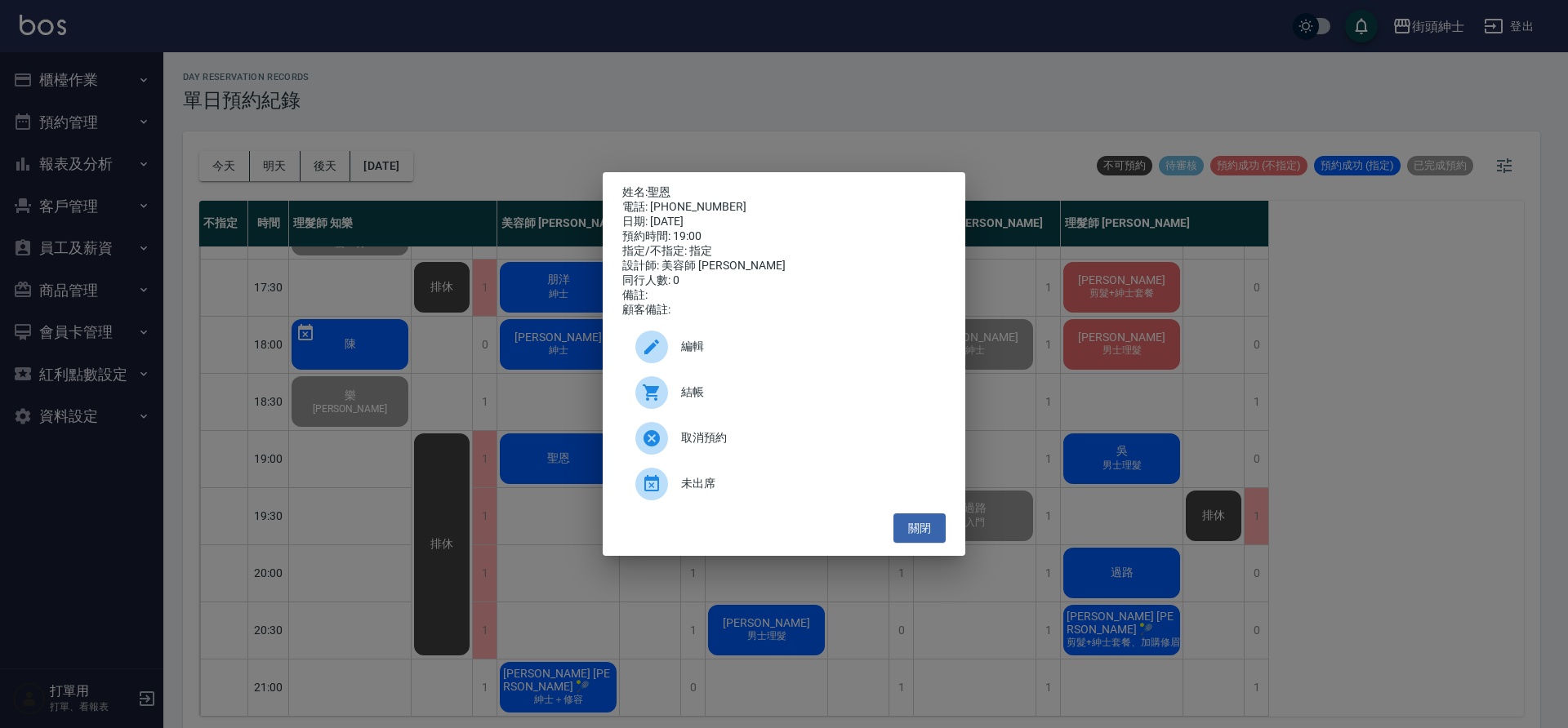
click at [772, 398] on span "結帳" at bounding box center [806, 392] width 251 height 17
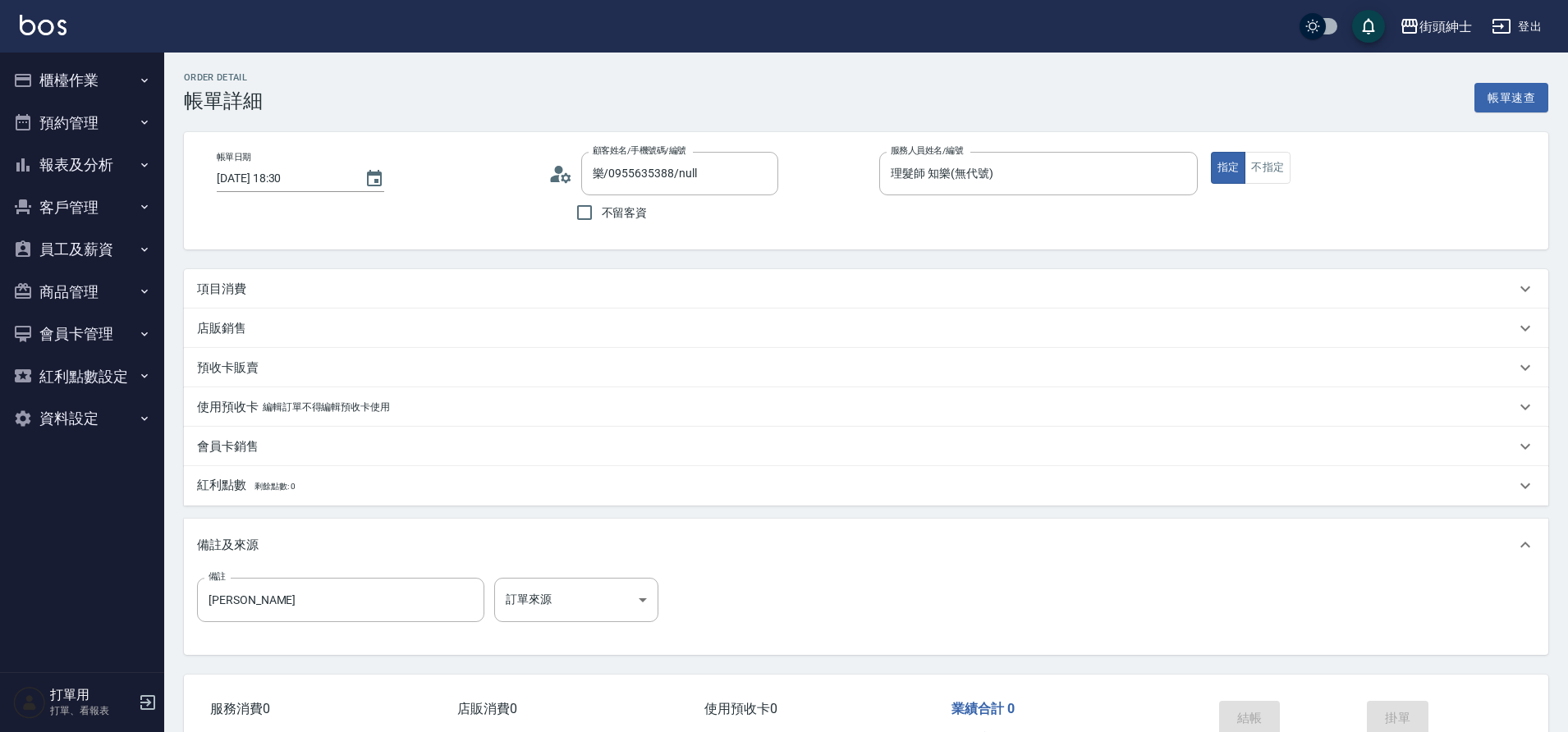
drag, startPoint x: 0, startPoint y: 0, endPoint x: 600, endPoint y: 280, distance: 662.1
click at [600, 280] on div "項目消費" at bounding box center [866, 288] width 1364 height 39
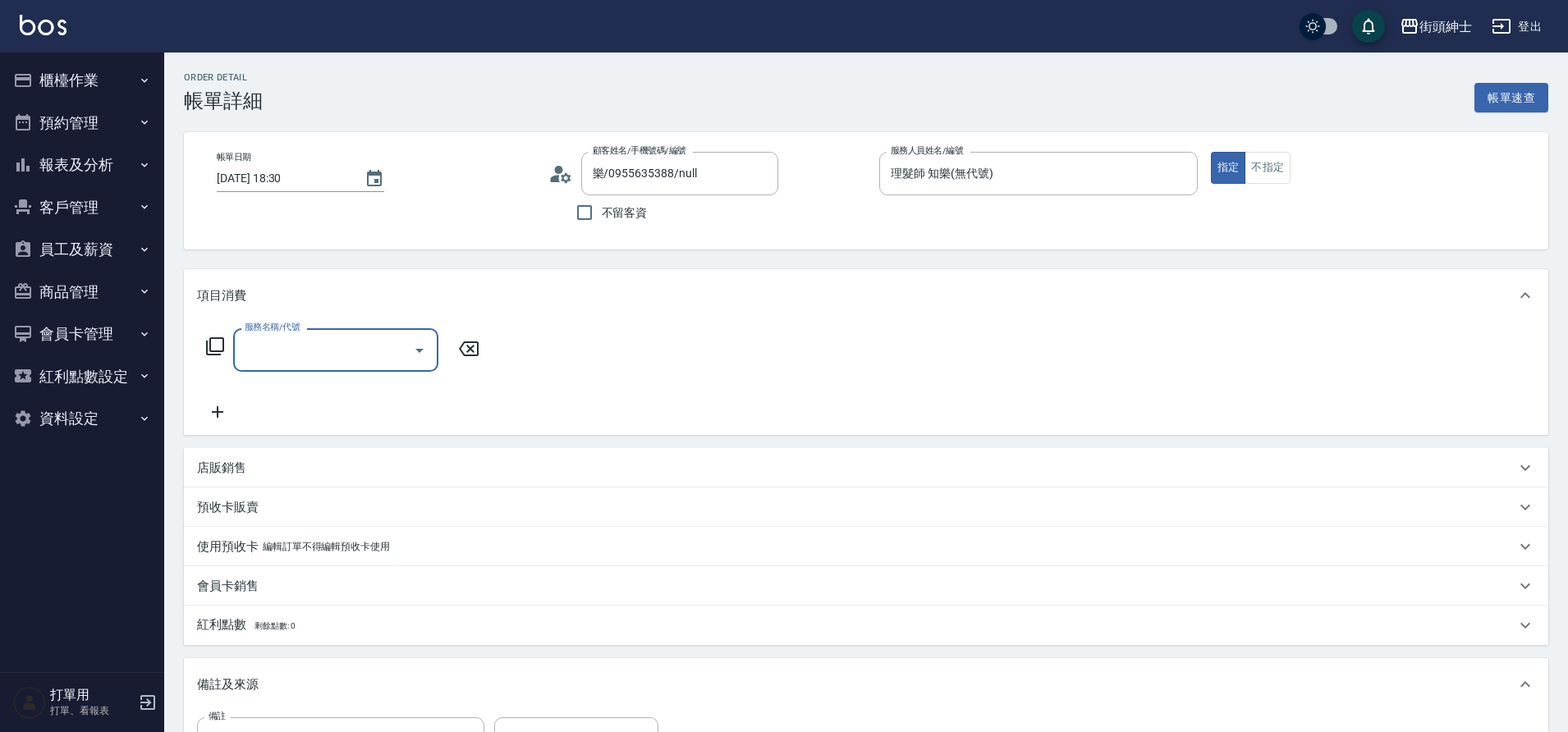
drag, startPoint x: 600, startPoint y: 280, endPoint x: 330, endPoint y: 349, distance: 278.7
click at [330, 349] on input "服務名稱/代號" at bounding box center [323, 350] width 166 height 29
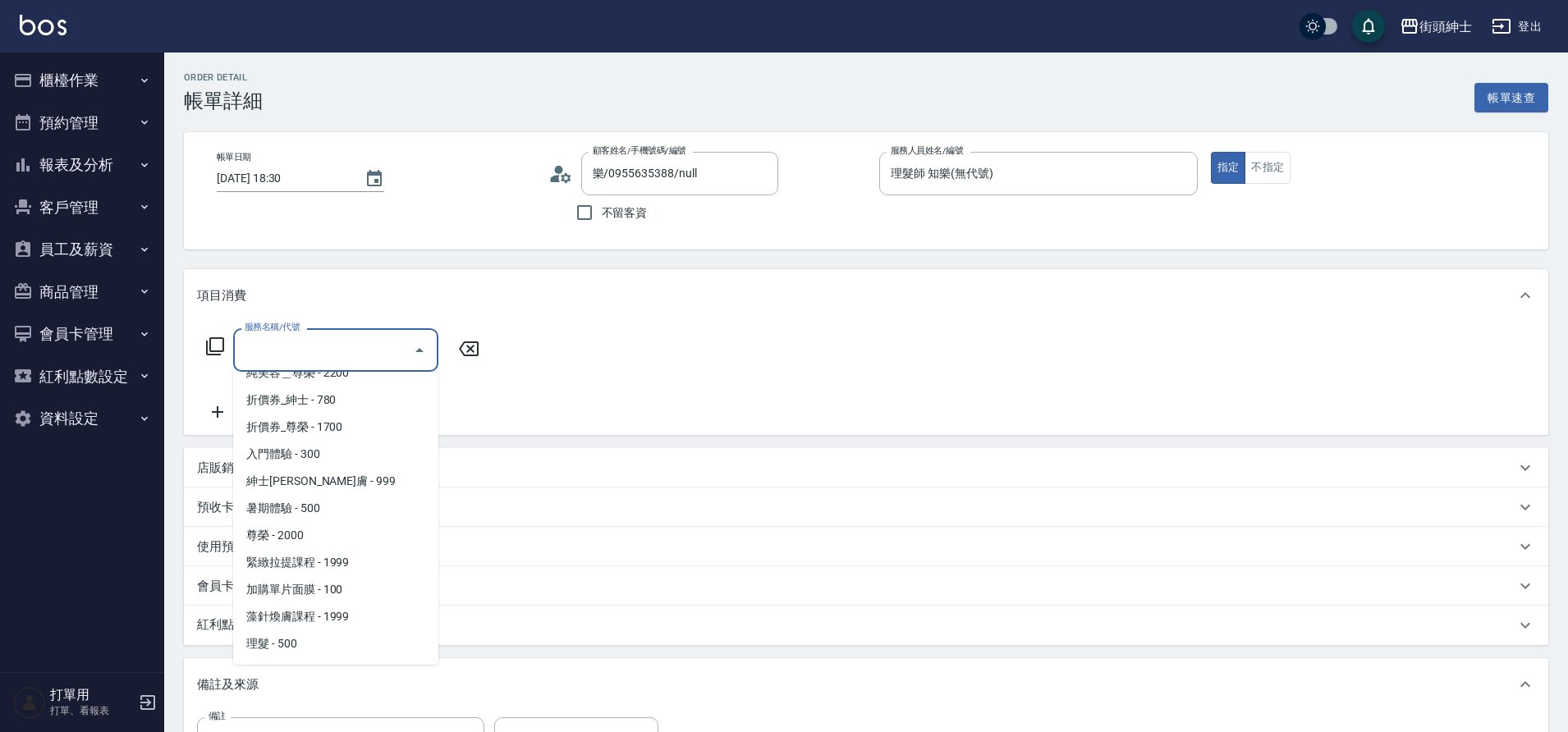
scroll to position [127, 0]
click at [259, 590] on span "理髮 - 500" at bounding box center [336, 590] width 206 height 27
type input "理髮(A02)"
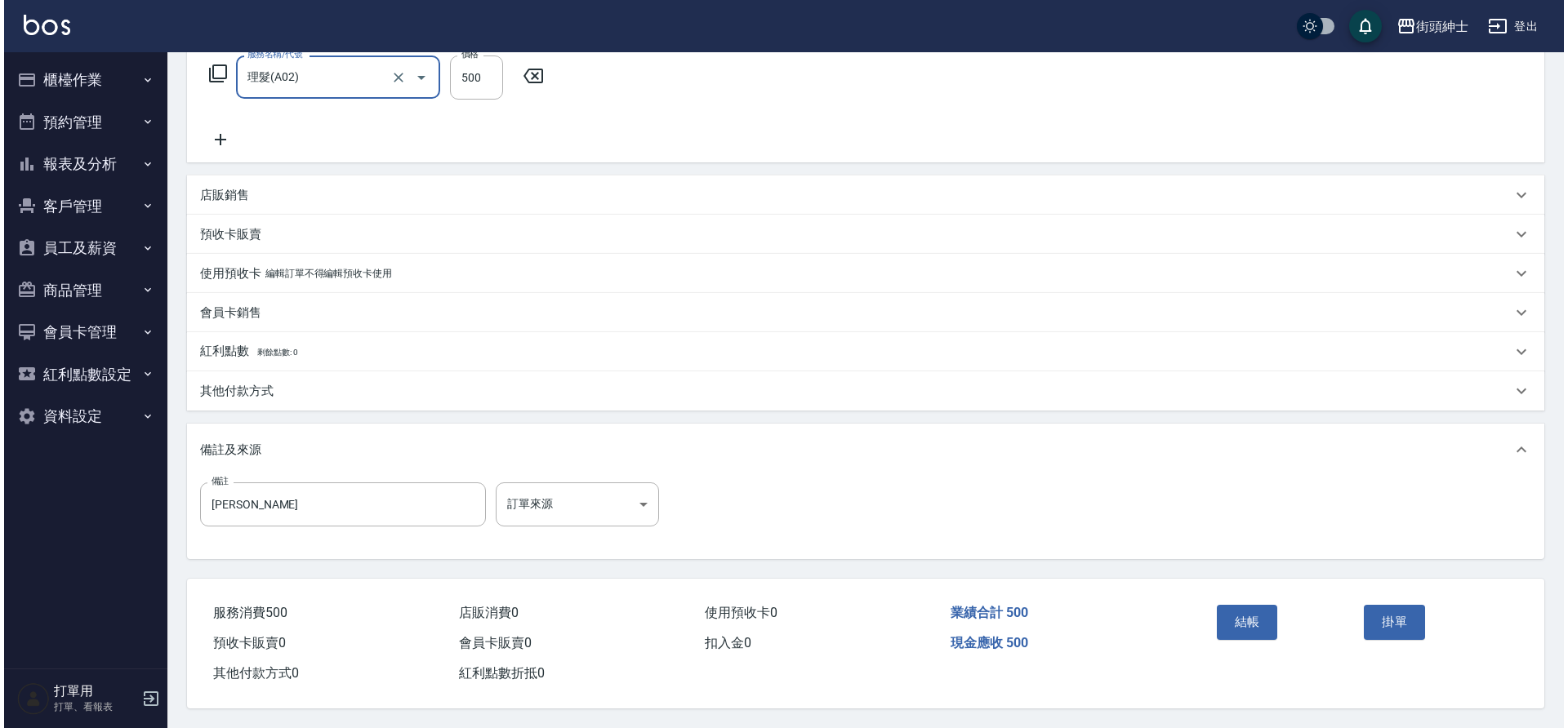
scroll to position [279, 0]
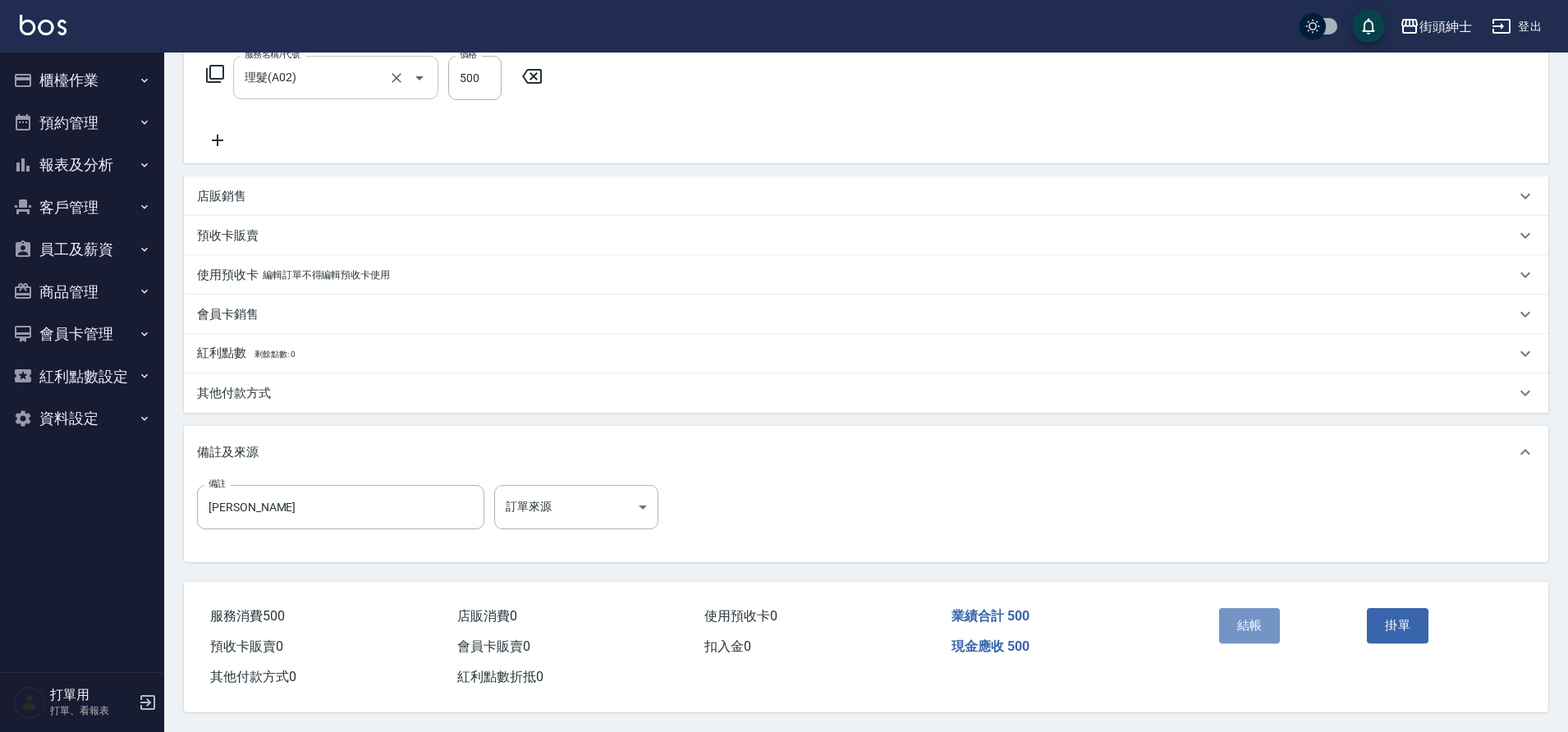
click at [1239, 608] on button "結帳" at bounding box center [1249, 625] width 62 height 35
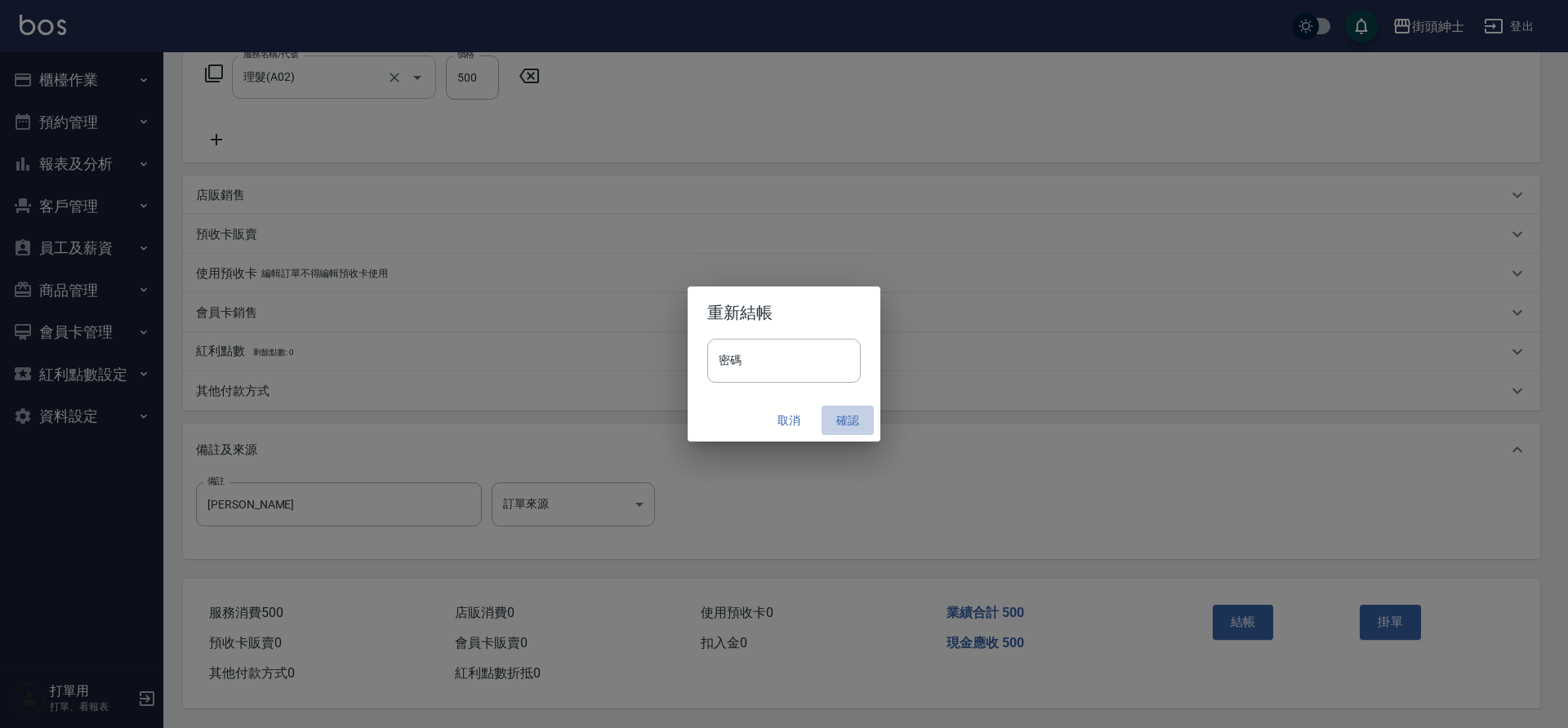
click at [839, 428] on button "確認" at bounding box center [847, 420] width 53 height 30
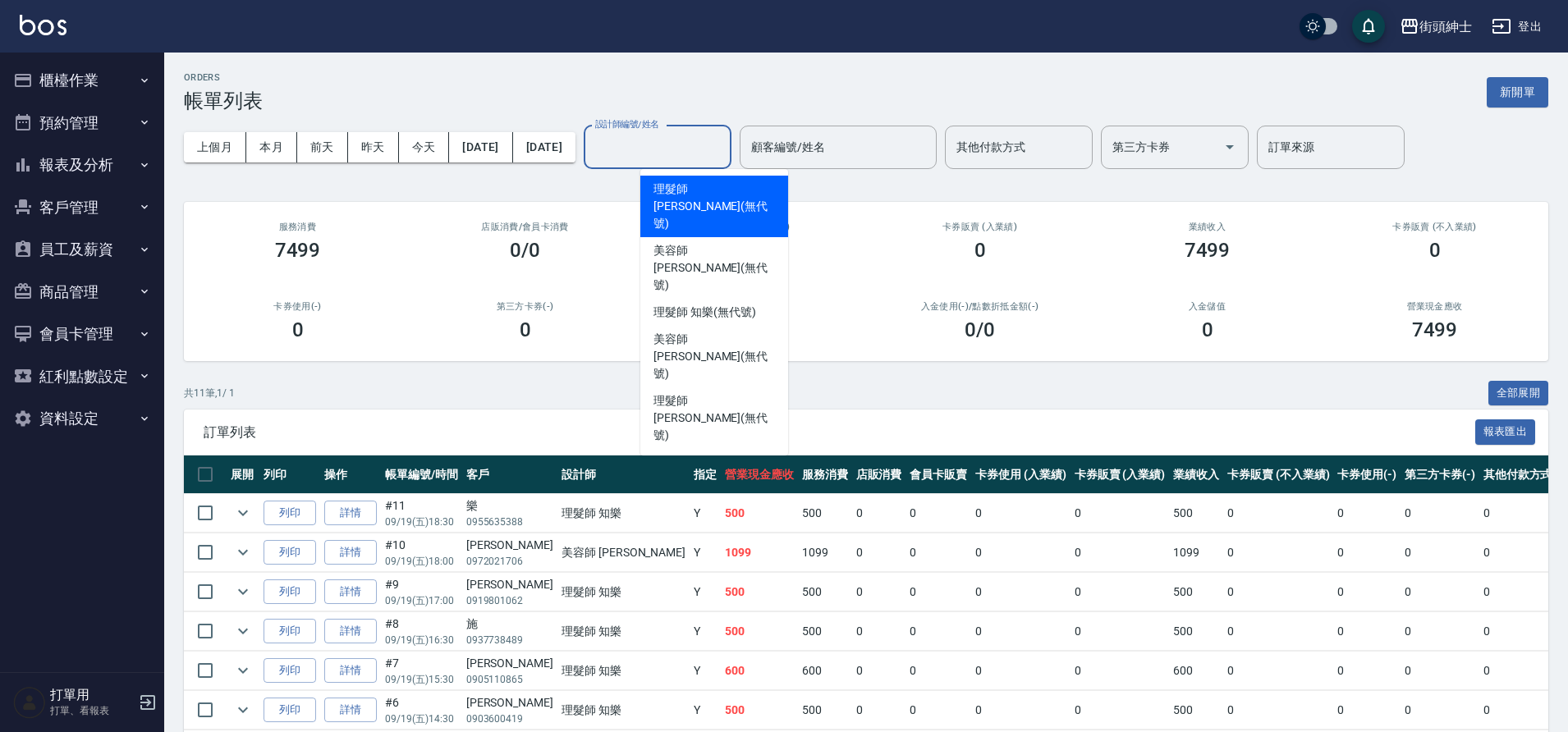
click at [718, 150] on input "設計師編號/姓名" at bounding box center [657, 147] width 133 height 29
click at [694, 304] on span "理髮師 知樂 (無代號)" at bounding box center [703, 312] width 101 height 17
type input "理髮師 知樂(無代號)"
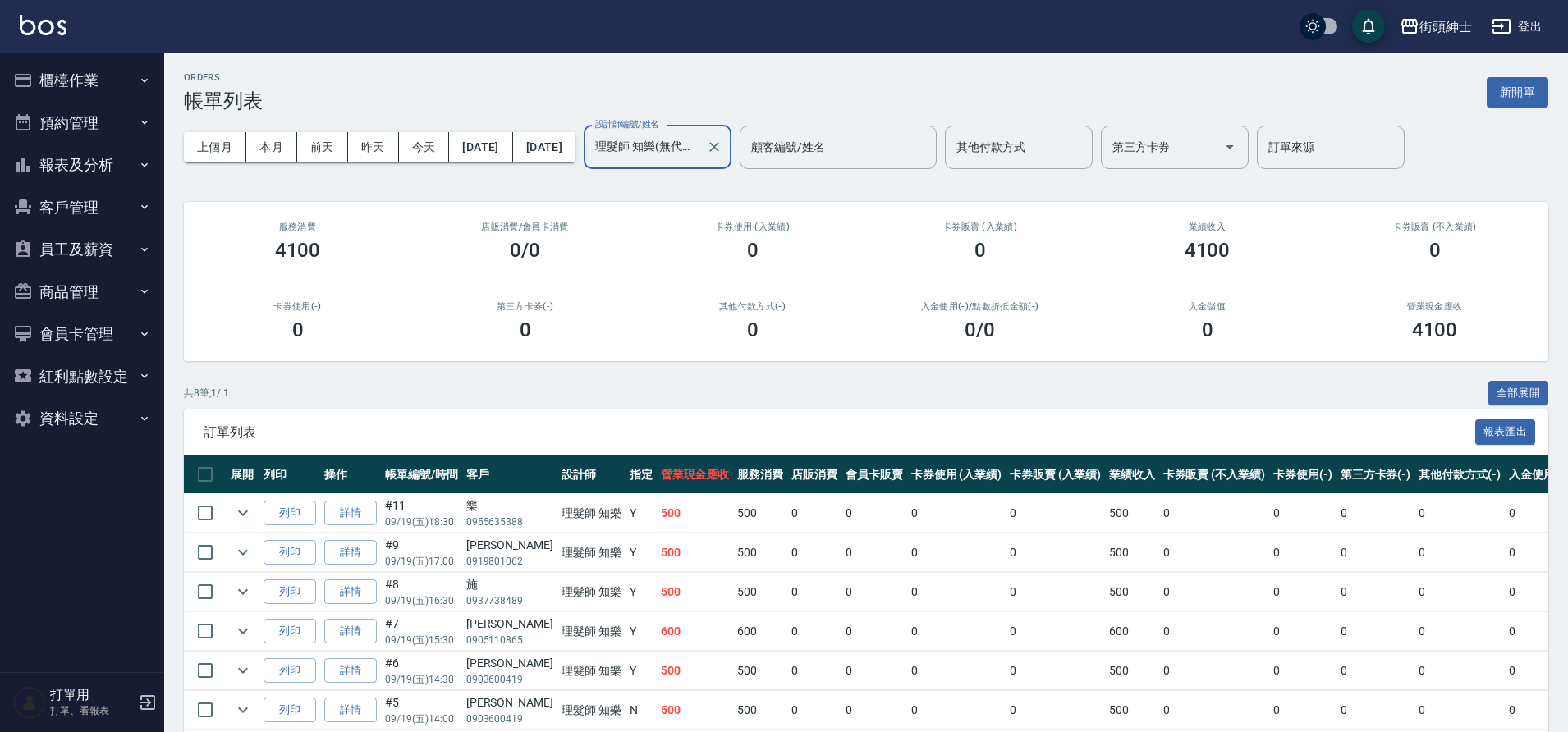
click at [264, 144] on button "本月" at bounding box center [271, 147] width 51 height 30
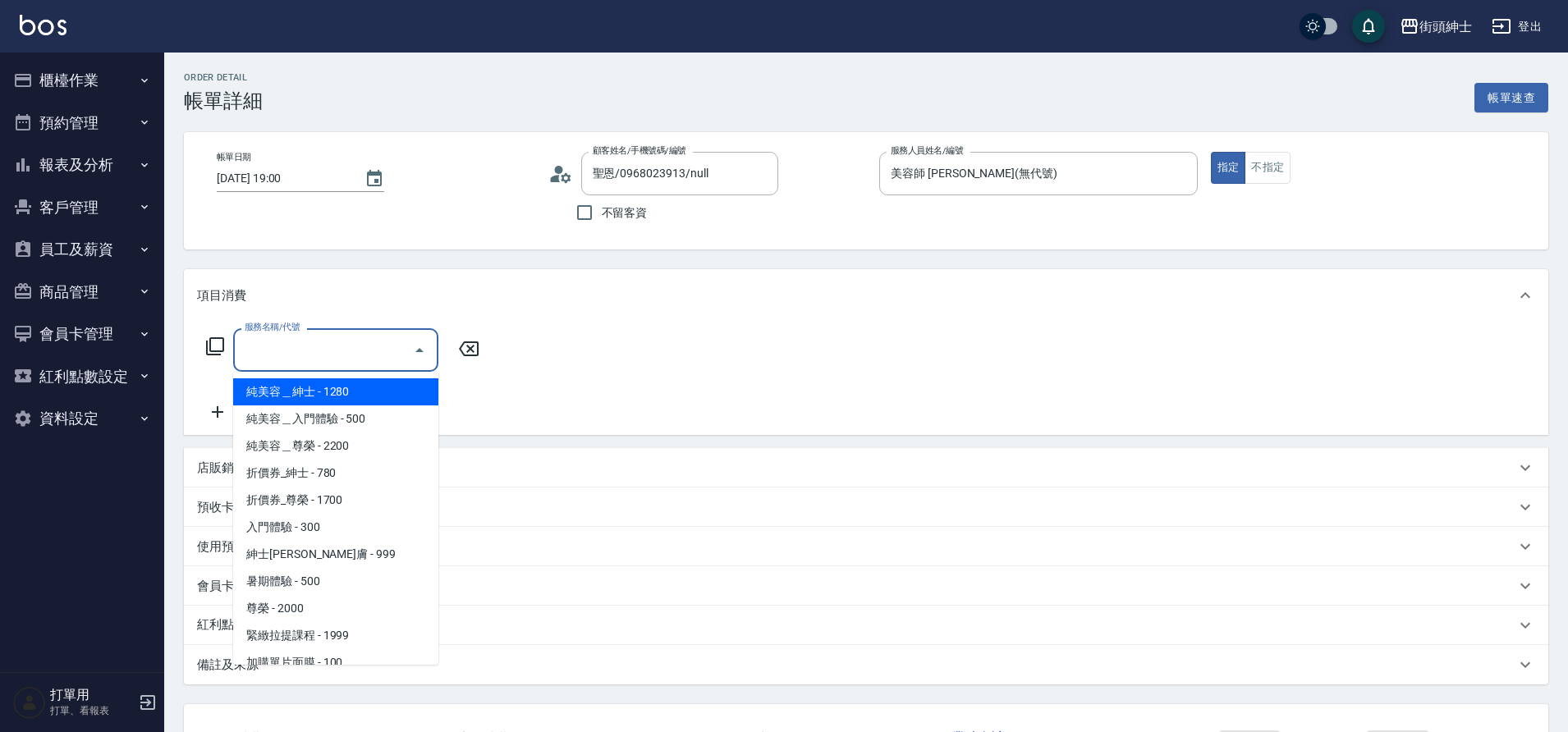
click at [337, 552] on span "紳士[PERSON_NAME]膚 - 999" at bounding box center [336, 554] width 206 height 27
type input "紳士全效煥膚"
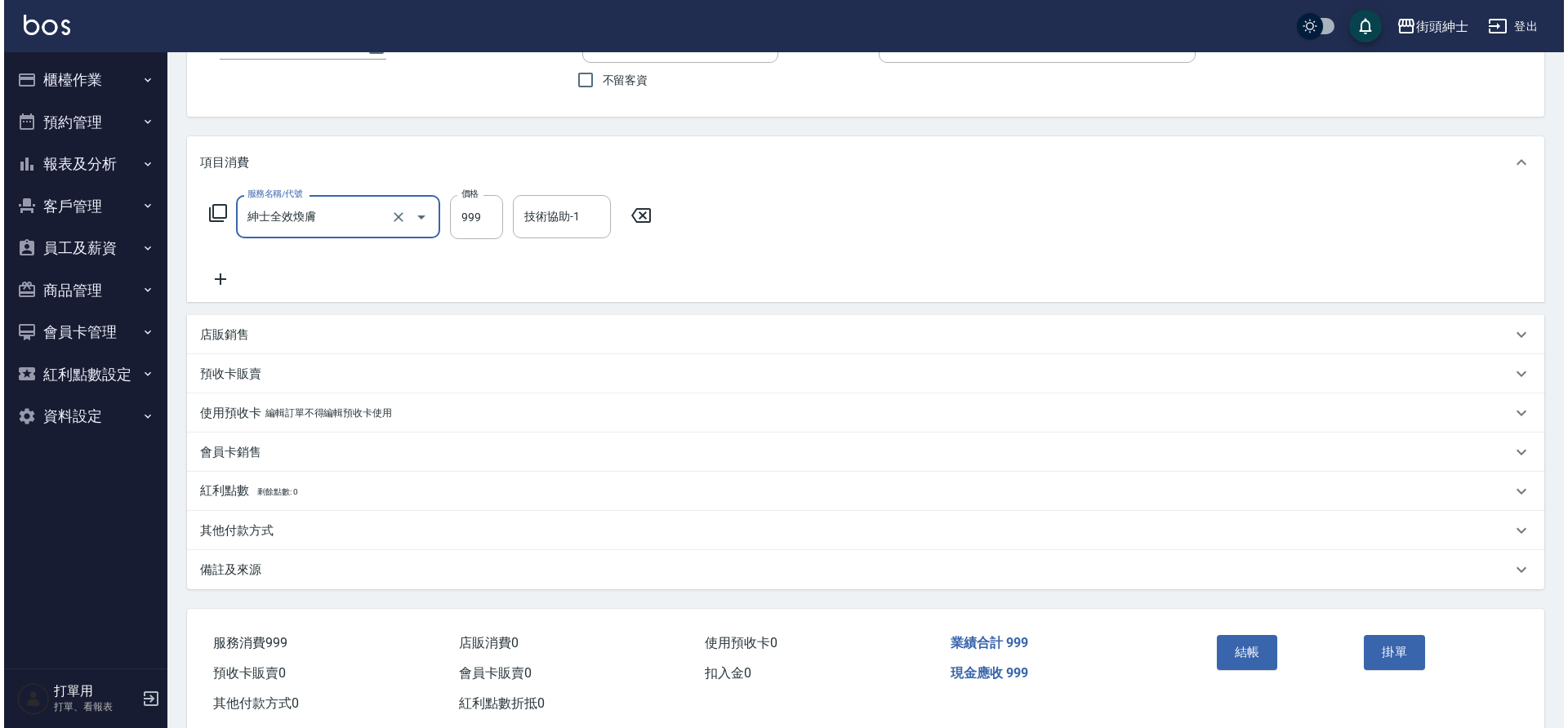
scroll to position [169, 0]
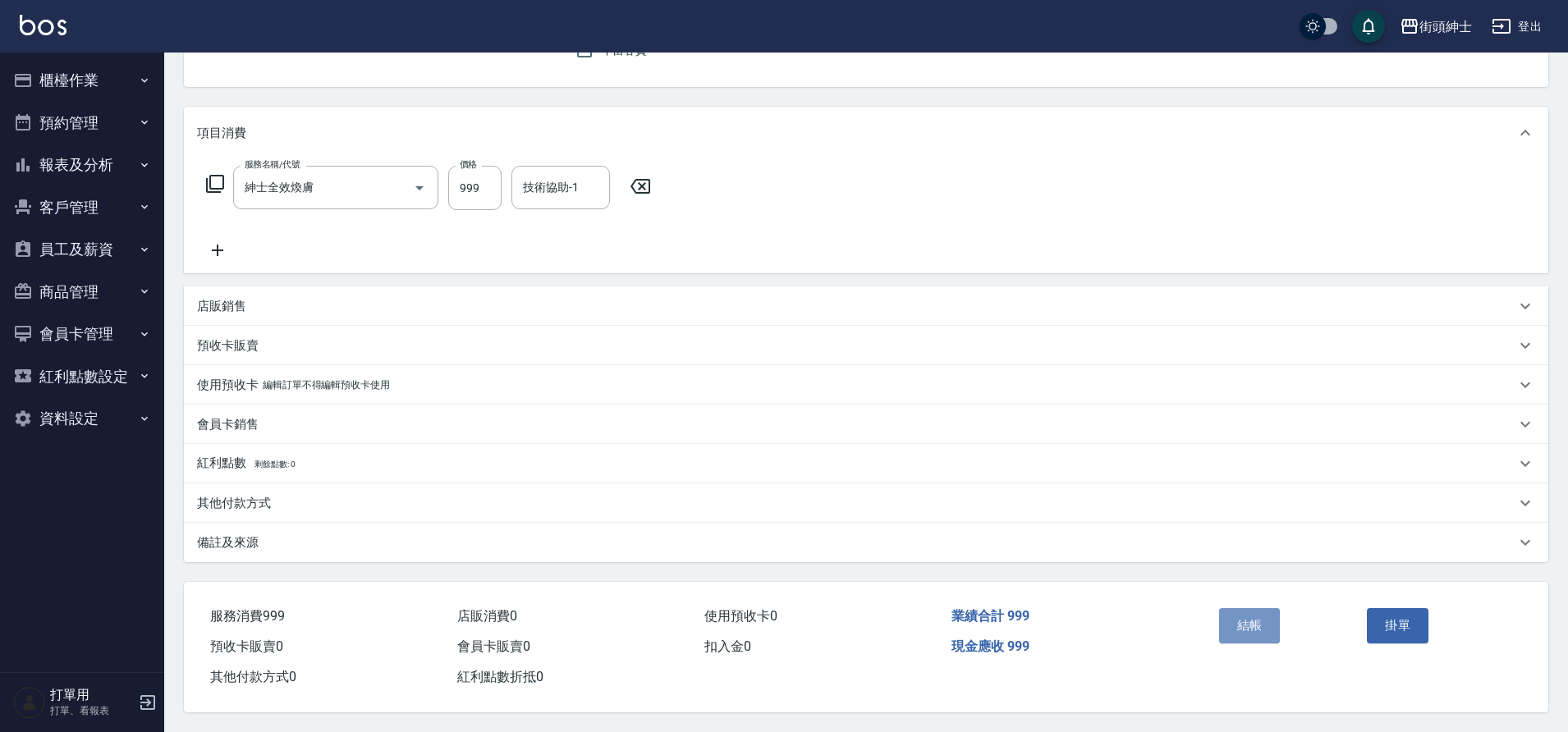
click at [1250, 620] on button "結帳" at bounding box center [1249, 625] width 62 height 35
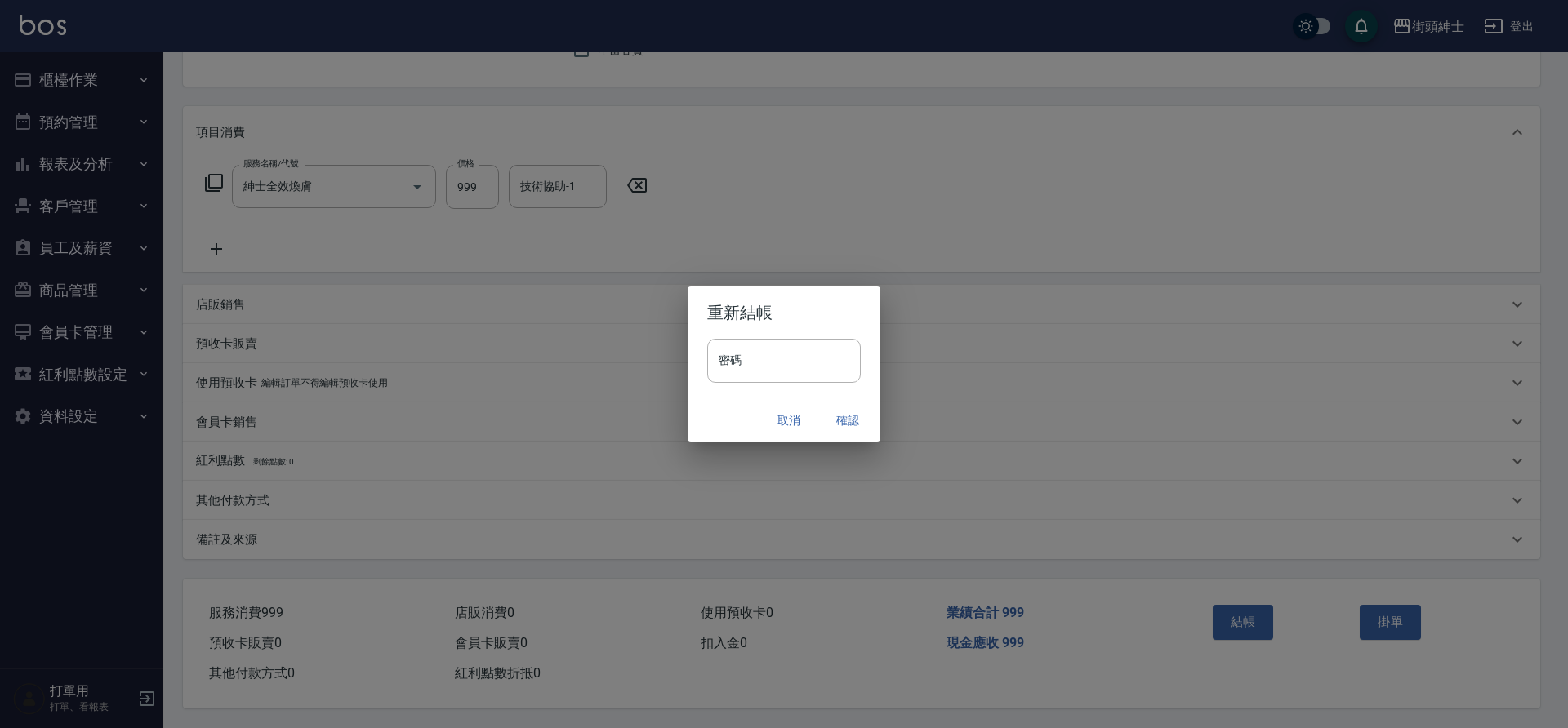
drag, startPoint x: 0, startPoint y: 0, endPoint x: 826, endPoint y: 412, distance: 923.0
click at [826, 412] on button "確認" at bounding box center [847, 420] width 53 height 30
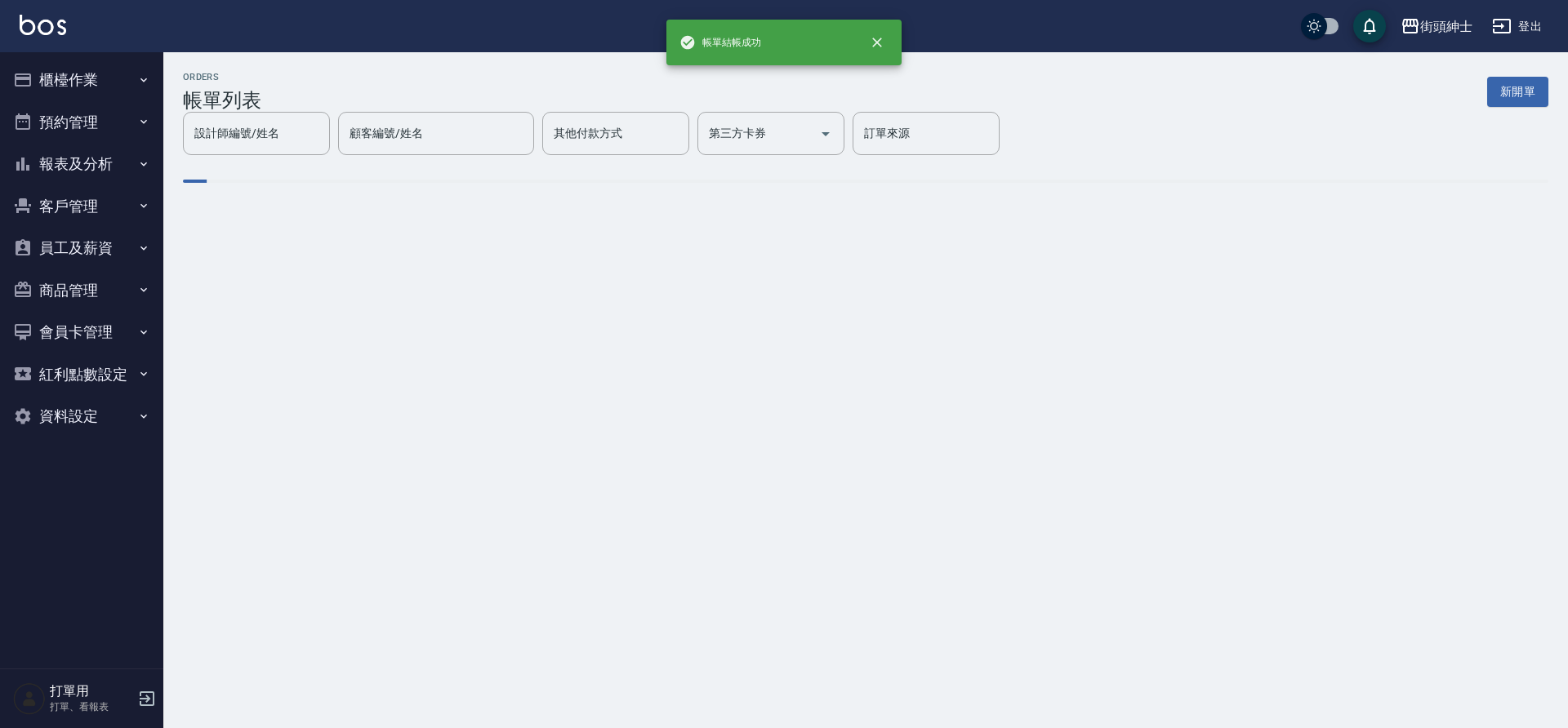
drag, startPoint x: 826, startPoint y: 412, endPoint x: 49, endPoint y: 127, distance: 827.6
click at [49, 127] on button "預約管理" at bounding box center [82, 122] width 150 height 42
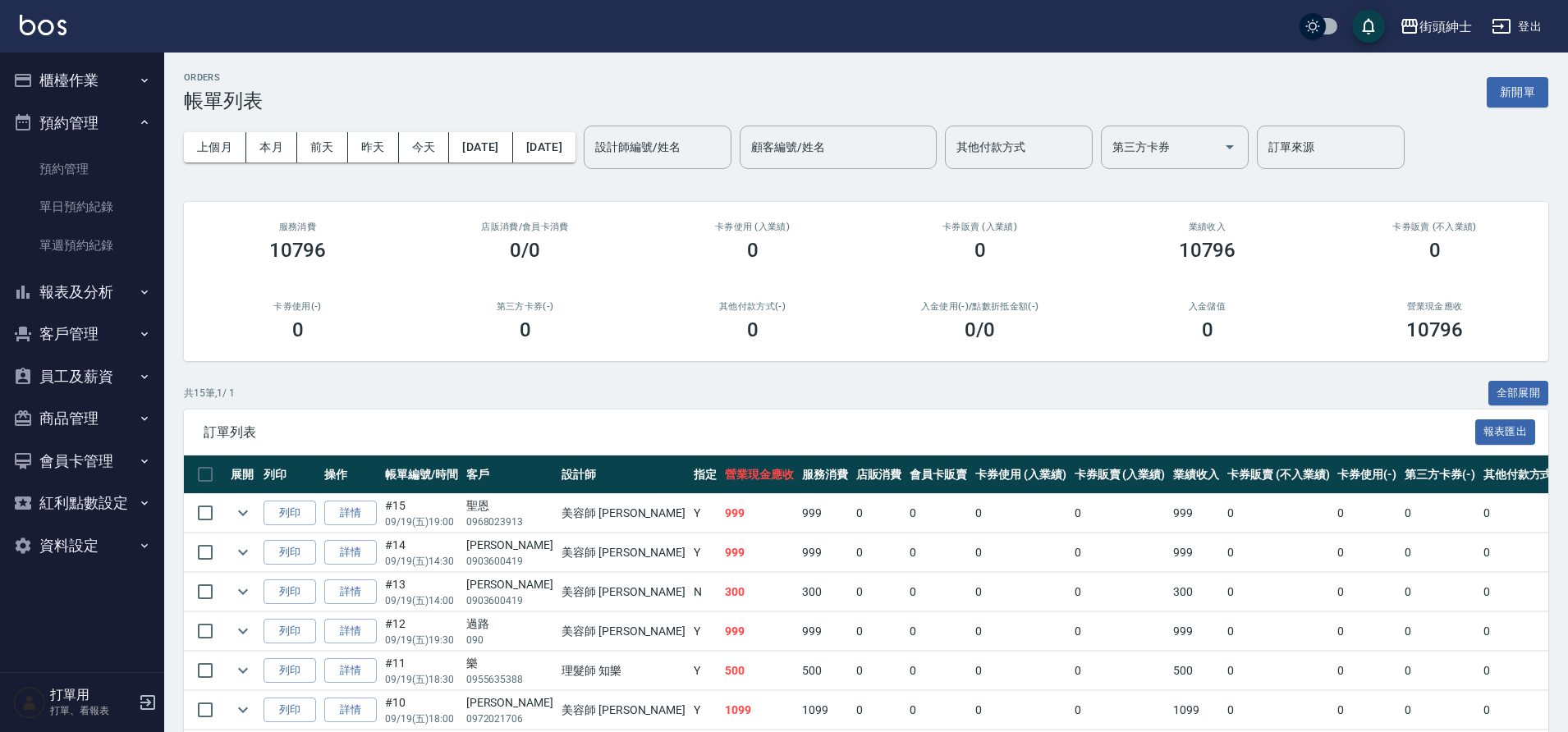
click at [86, 213] on link "單日預約紀錄" at bounding box center [82, 207] width 151 height 38
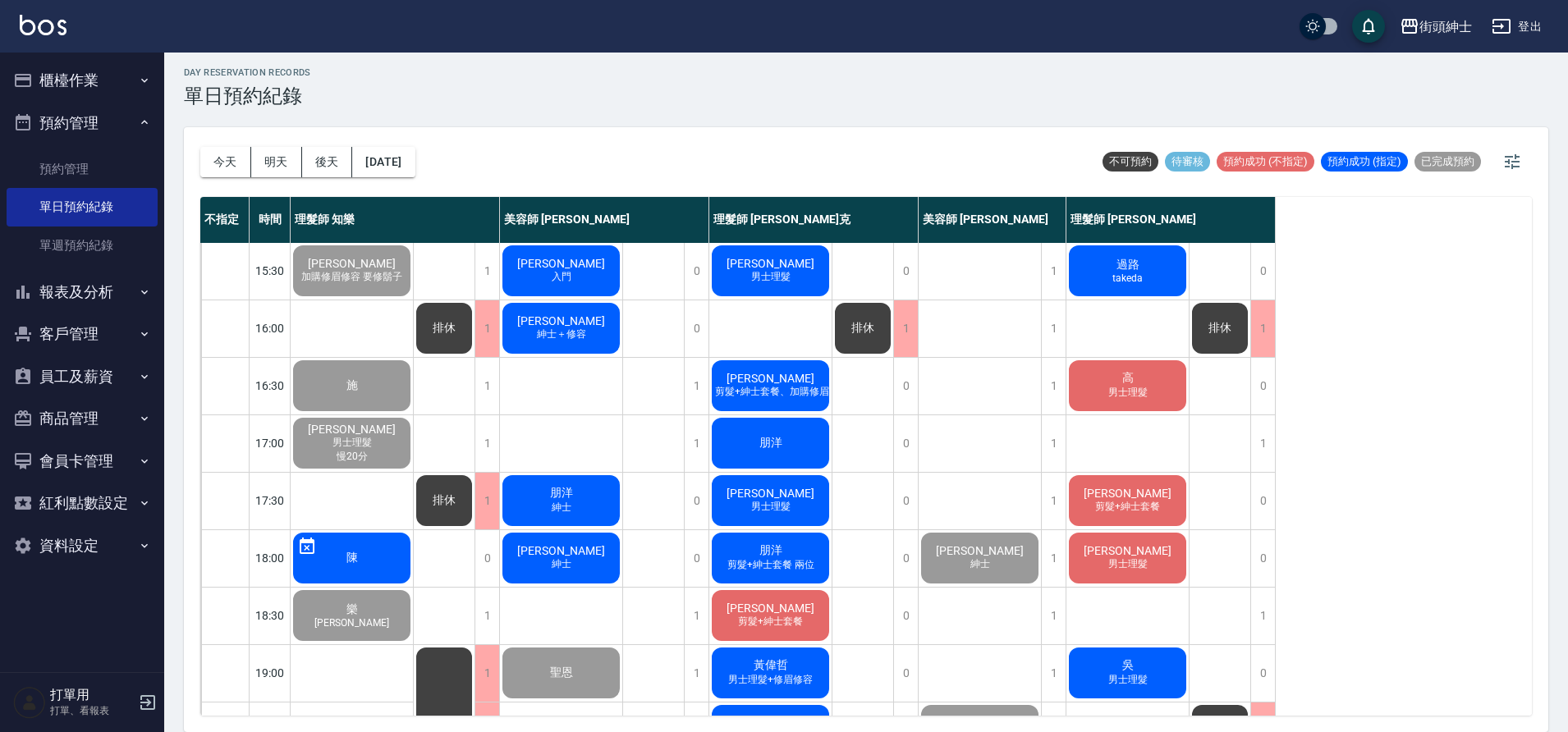
scroll to position [529, 0]
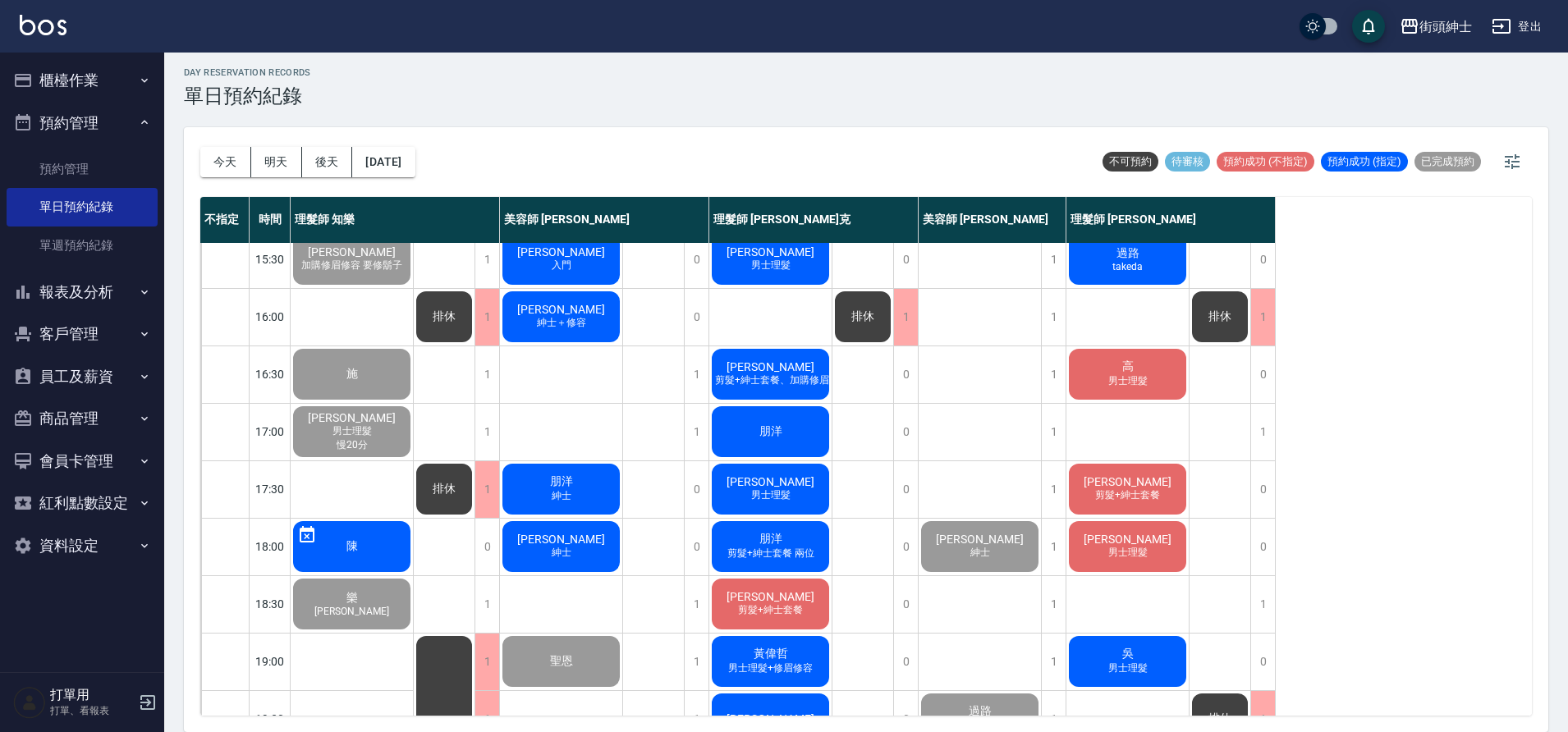
drag, startPoint x: 49, startPoint y: 127, endPoint x: 550, endPoint y: 536, distance: 646.7
click at [550, 536] on span "[PERSON_NAME]" at bounding box center [560, 539] width 95 height 13
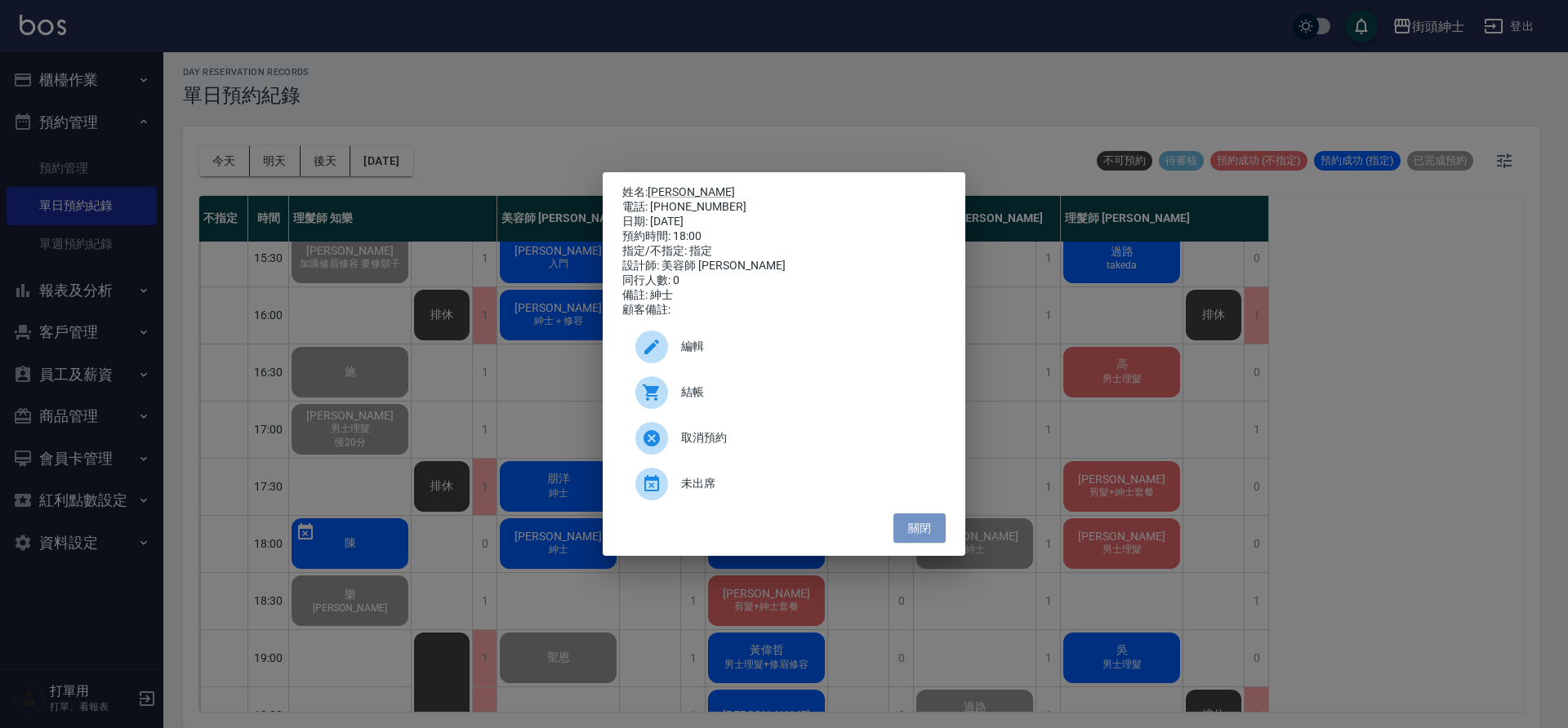
click at [918, 530] on button "關閉" at bounding box center [919, 528] width 53 height 30
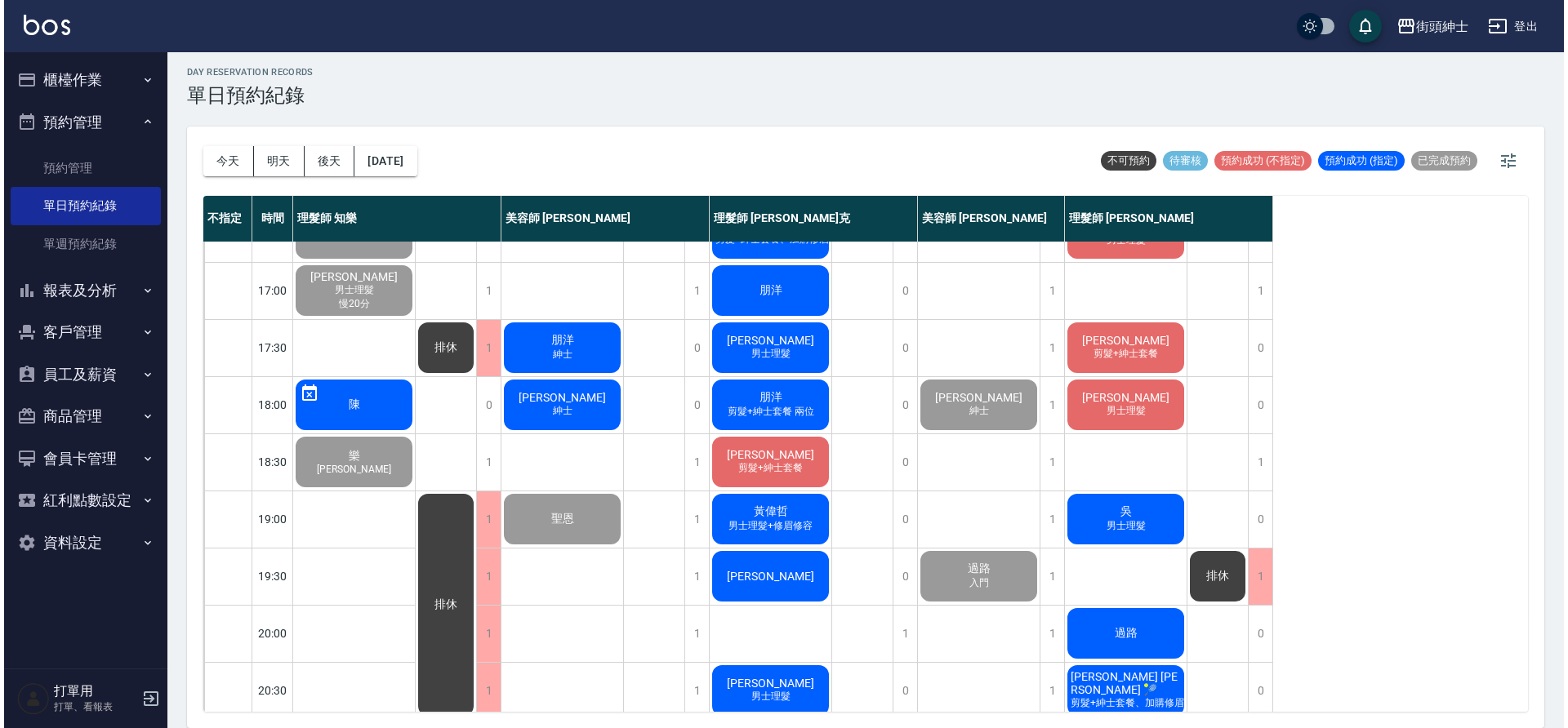
scroll to position [660, 0]
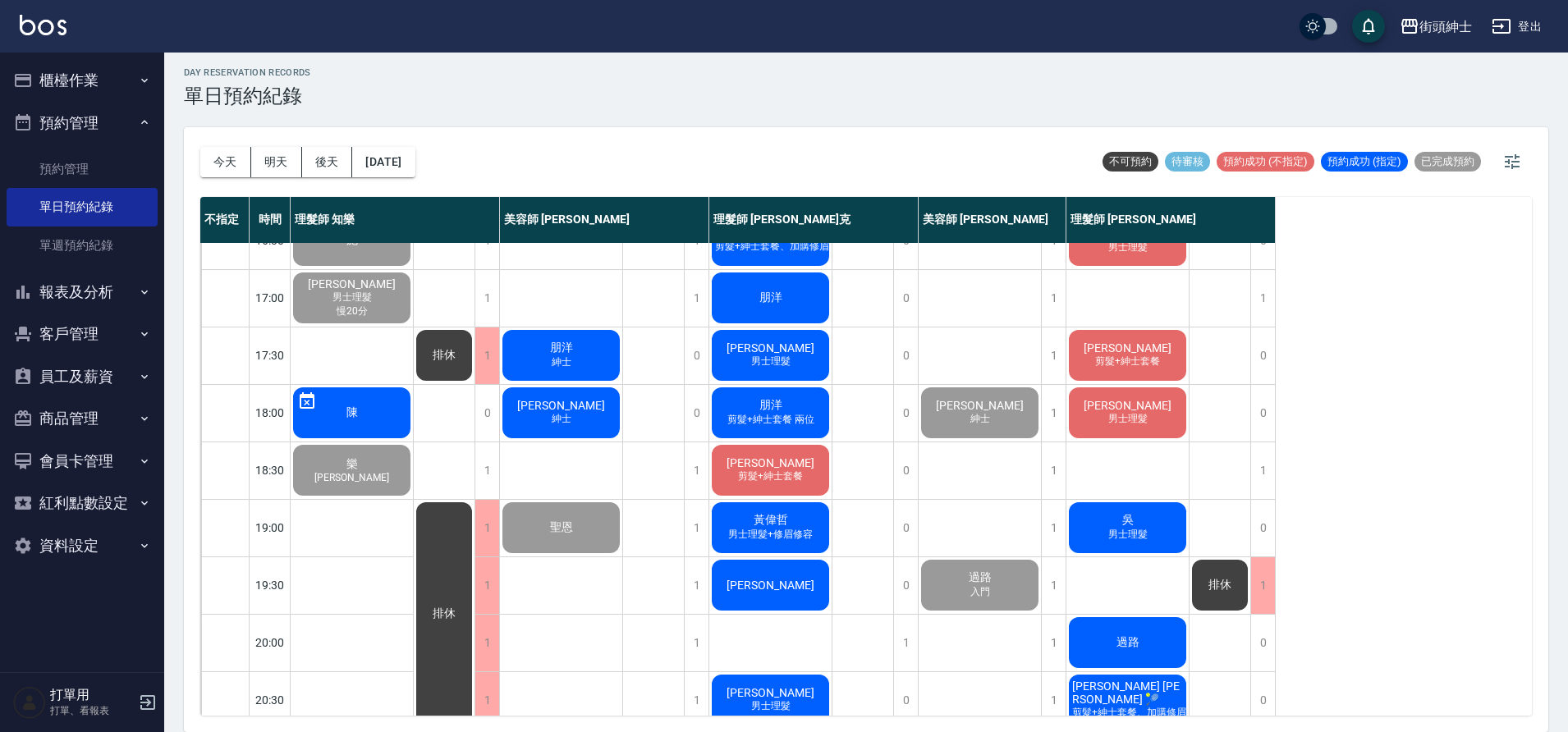
click at [565, 408] on span "[PERSON_NAME]" at bounding box center [560, 405] width 95 height 13
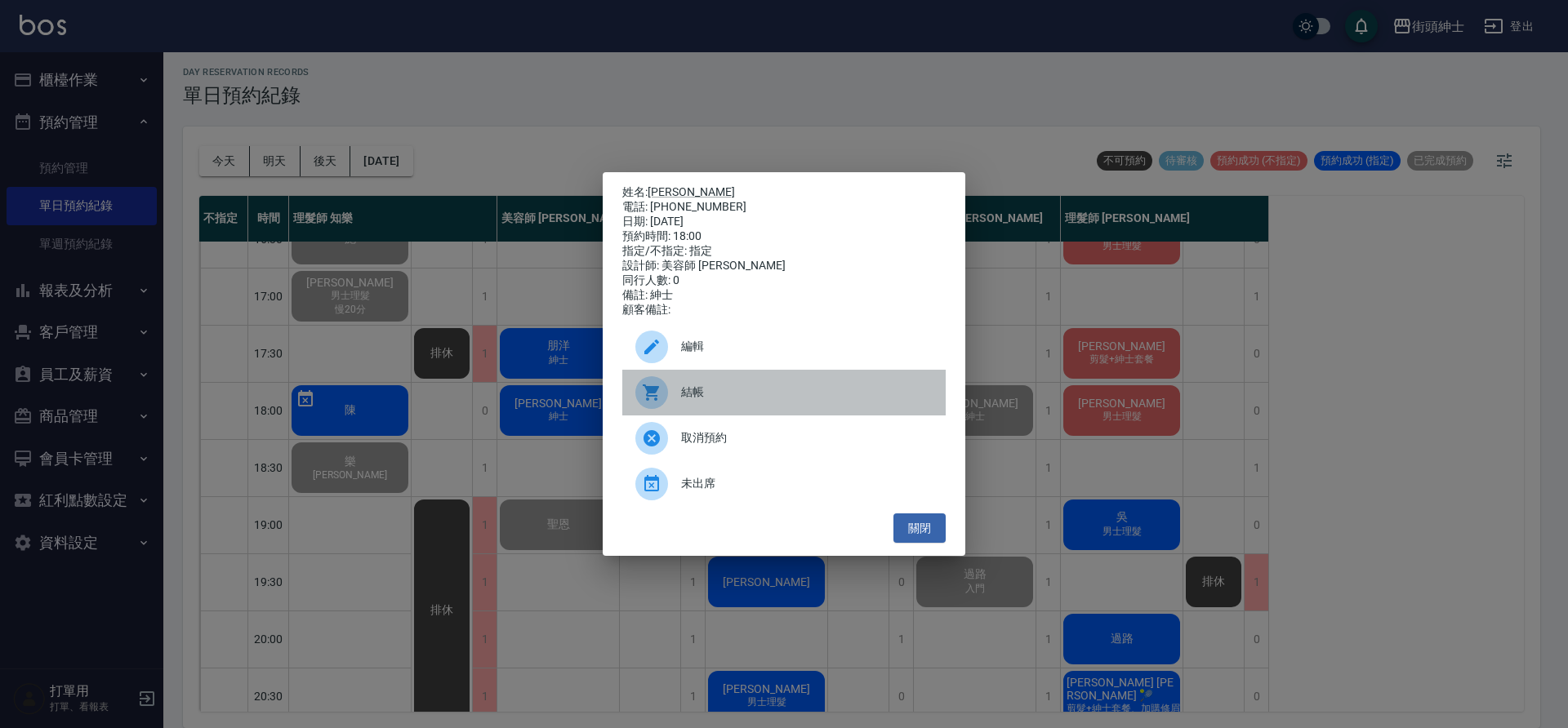
click at [759, 400] on span "結帳" at bounding box center [806, 392] width 251 height 17
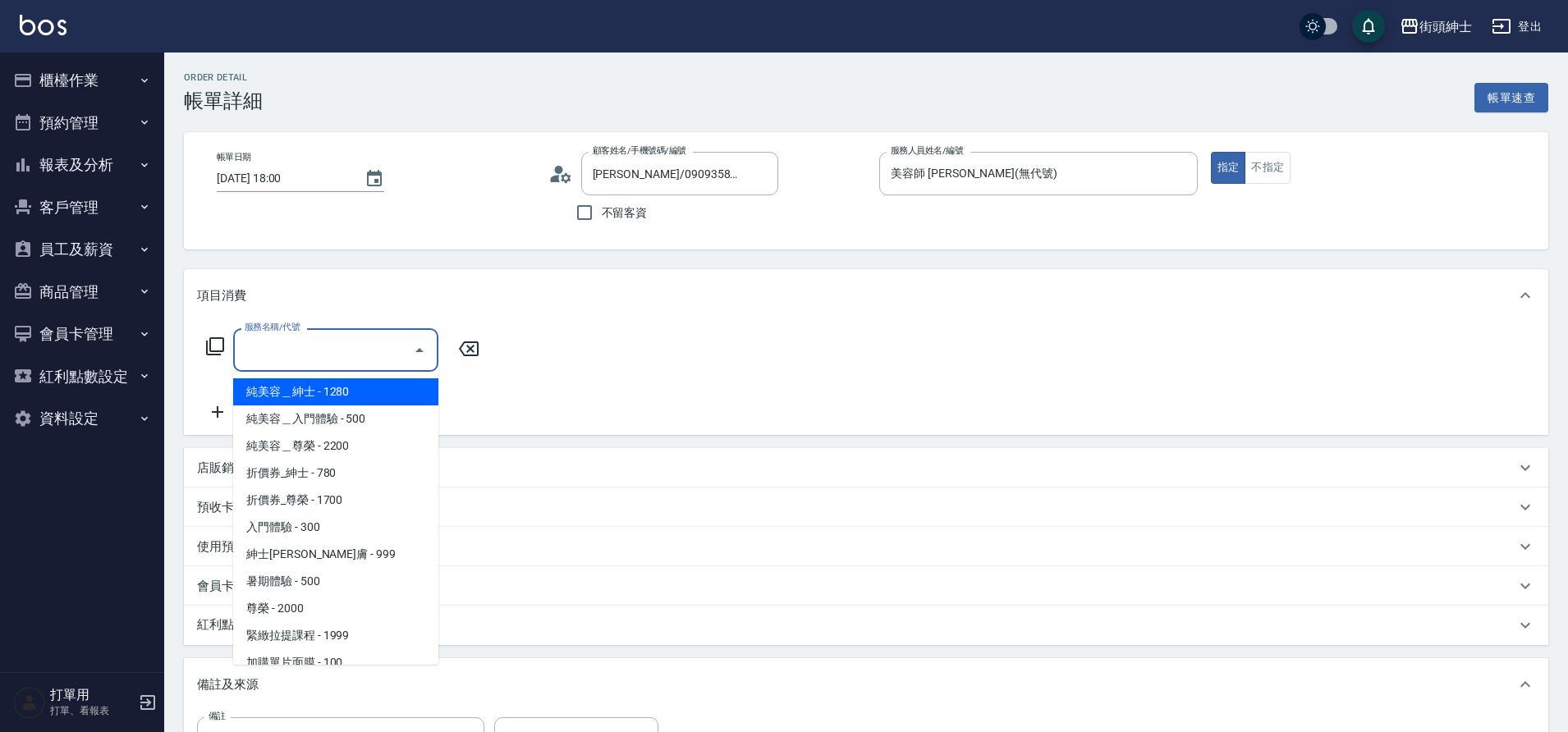
click at [363, 357] on input "服務名稱/代號" at bounding box center [323, 350] width 166 height 29
click at [359, 544] on span "紳士[PERSON_NAME]膚 - 999" at bounding box center [336, 554] width 206 height 27
type input "紳士全效煥膚"
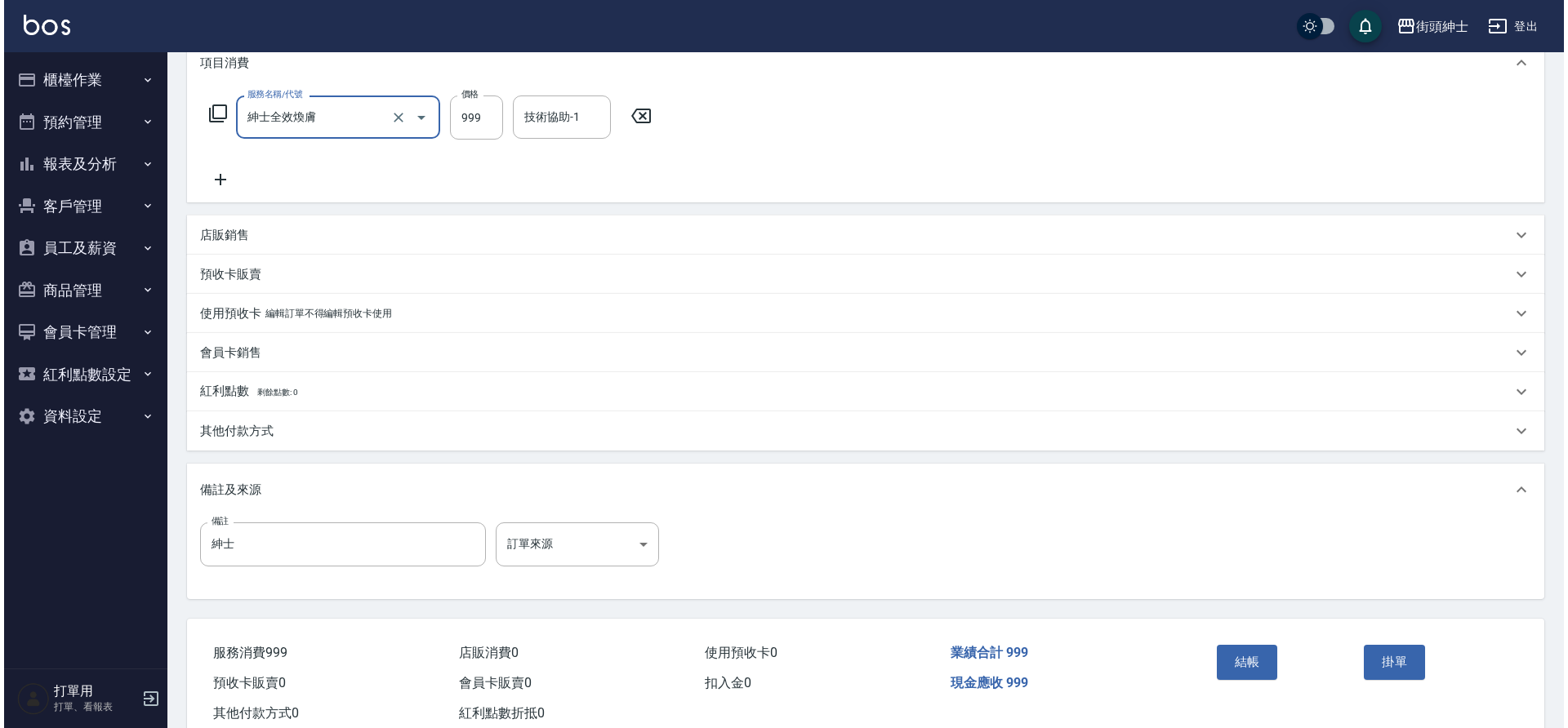
scroll to position [237, 0]
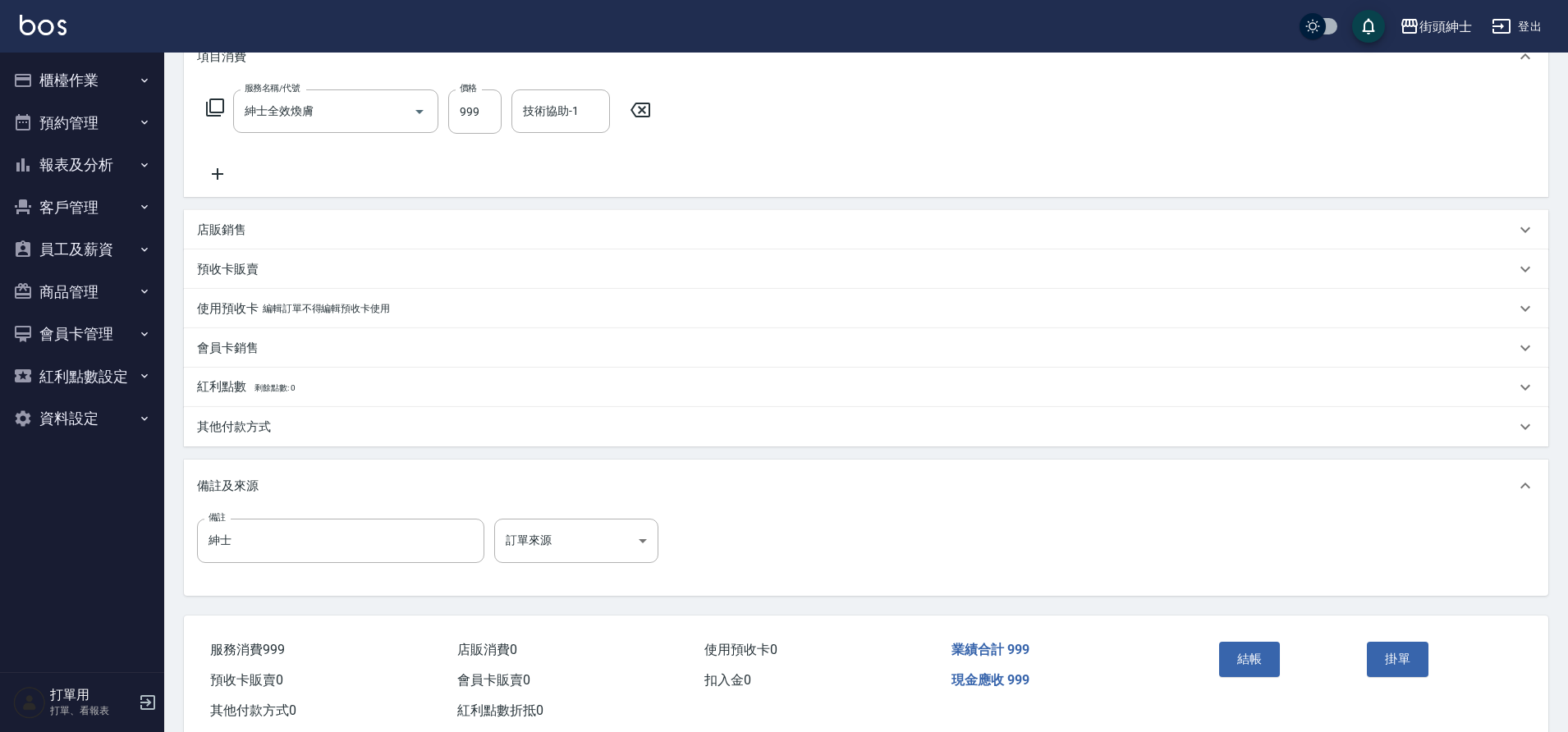
drag, startPoint x: 0, startPoint y: 0, endPoint x: 1266, endPoint y: 682, distance: 1438.0
click at [1266, 682] on div "結帳" at bounding box center [1286, 671] width 148 height 71
click at [1259, 669] on button "結帳" at bounding box center [1249, 659] width 62 height 35
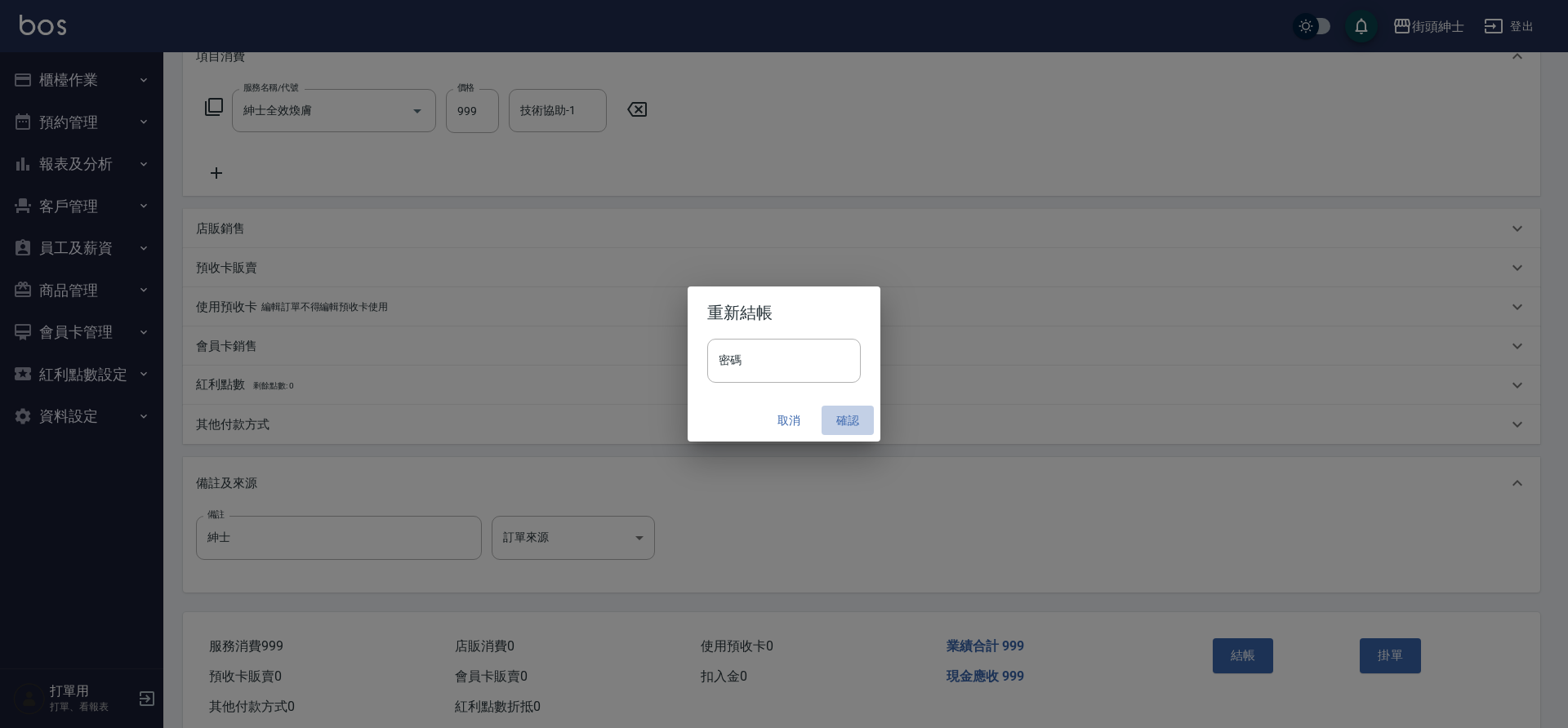
click at [842, 418] on button "確認" at bounding box center [847, 420] width 53 height 30
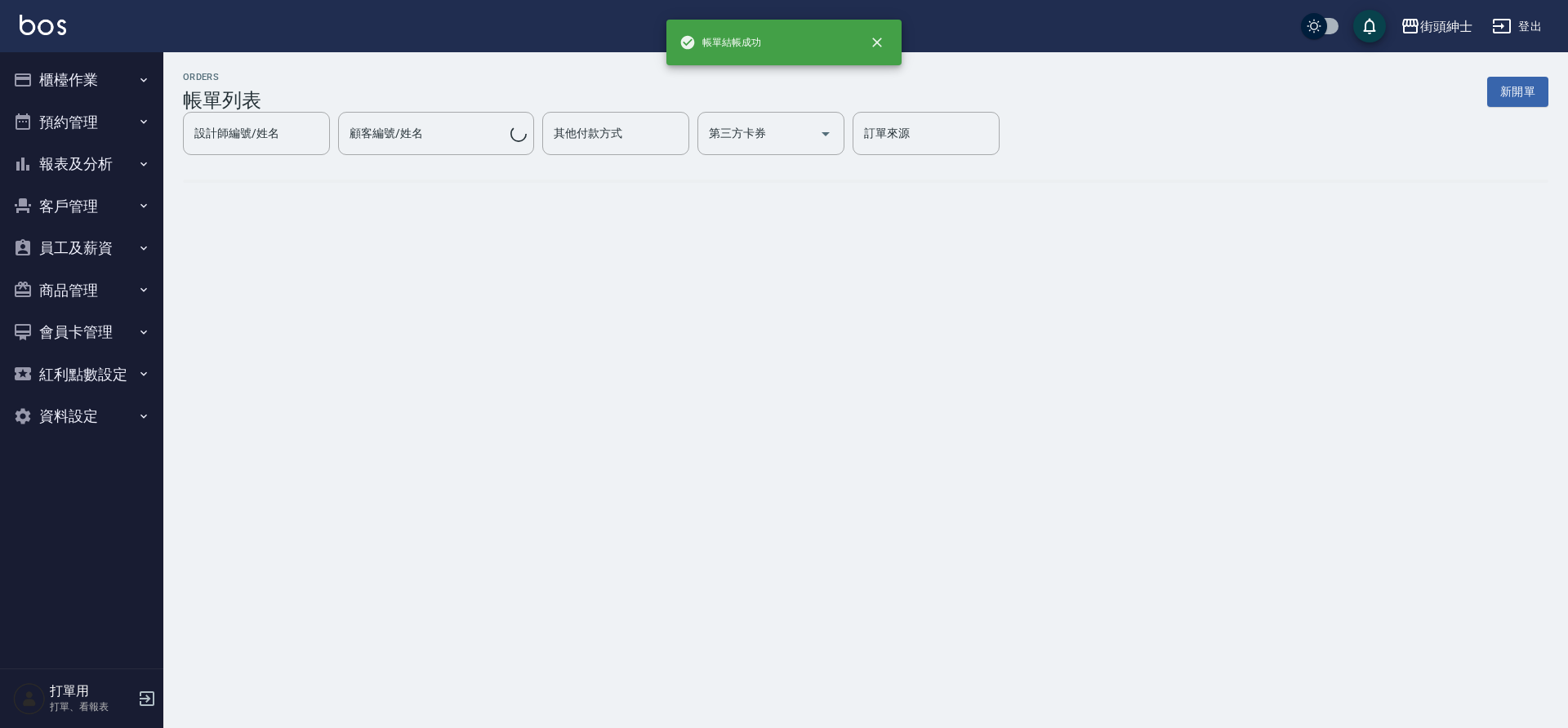
drag, startPoint x: 1260, startPoint y: 678, endPoint x: 57, endPoint y: 120, distance: 1326.1
click at [57, 120] on button "預約管理" at bounding box center [82, 122] width 150 height 42
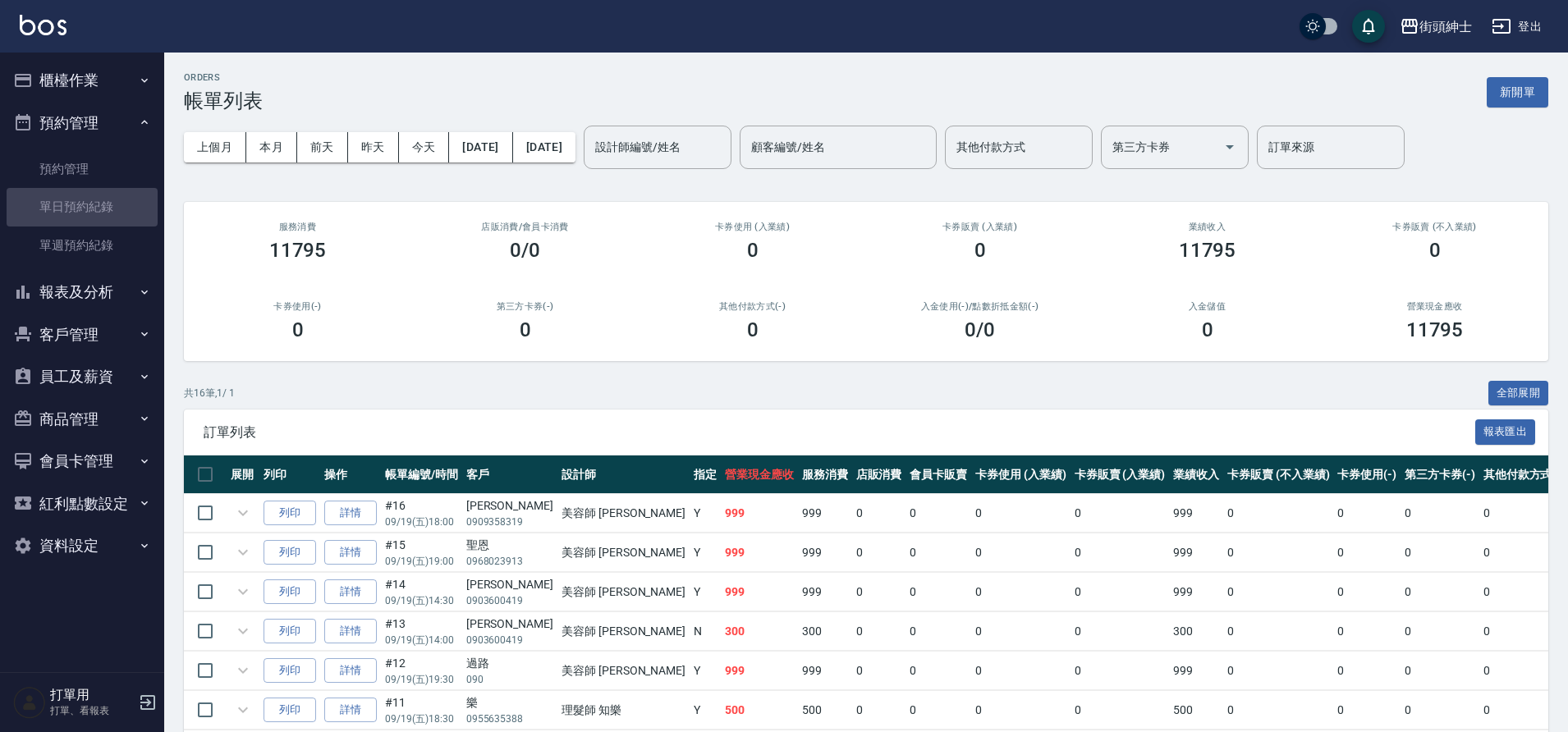
click at [100, 196] on link "單日預約紀錄" at bounding box center [82, 207] width 151 height 38
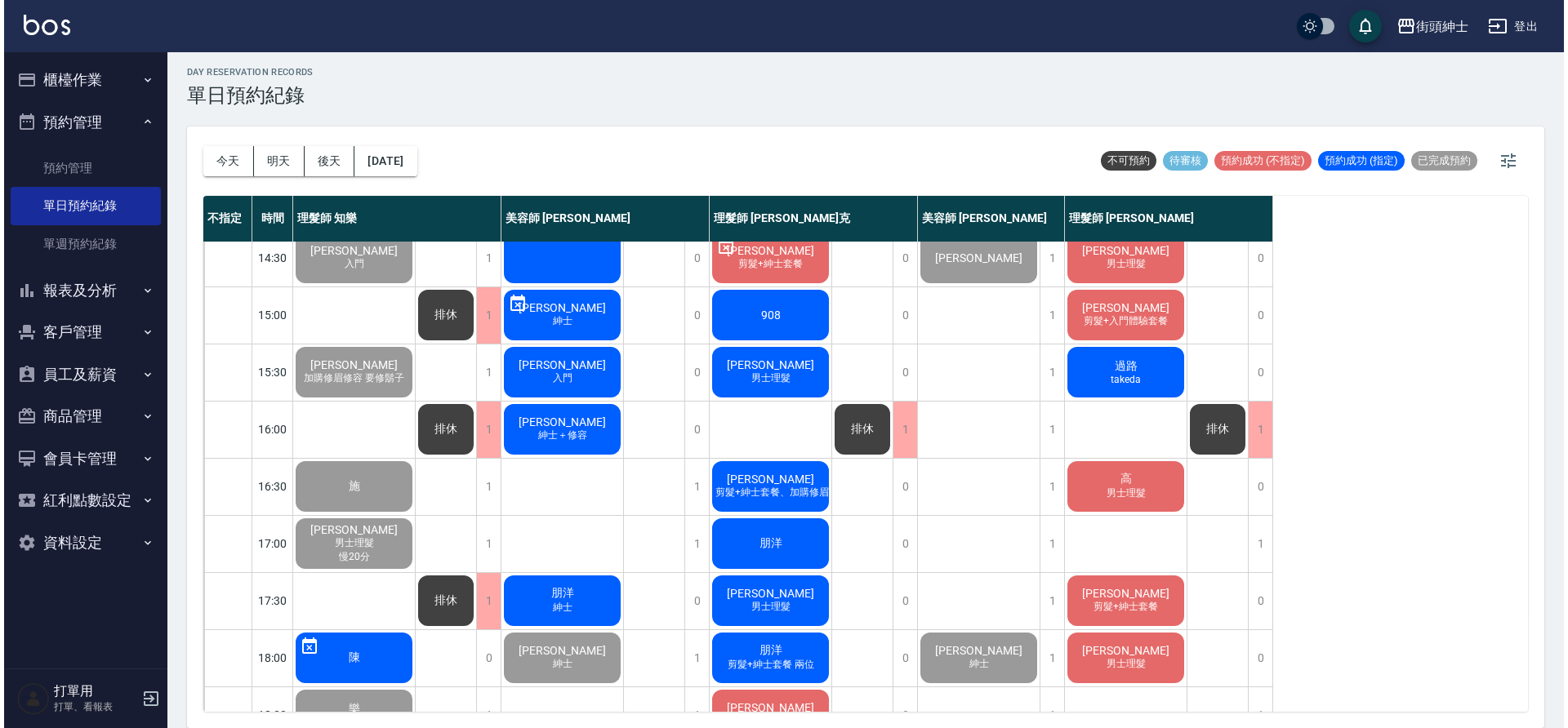
scroll to position [620, 0]
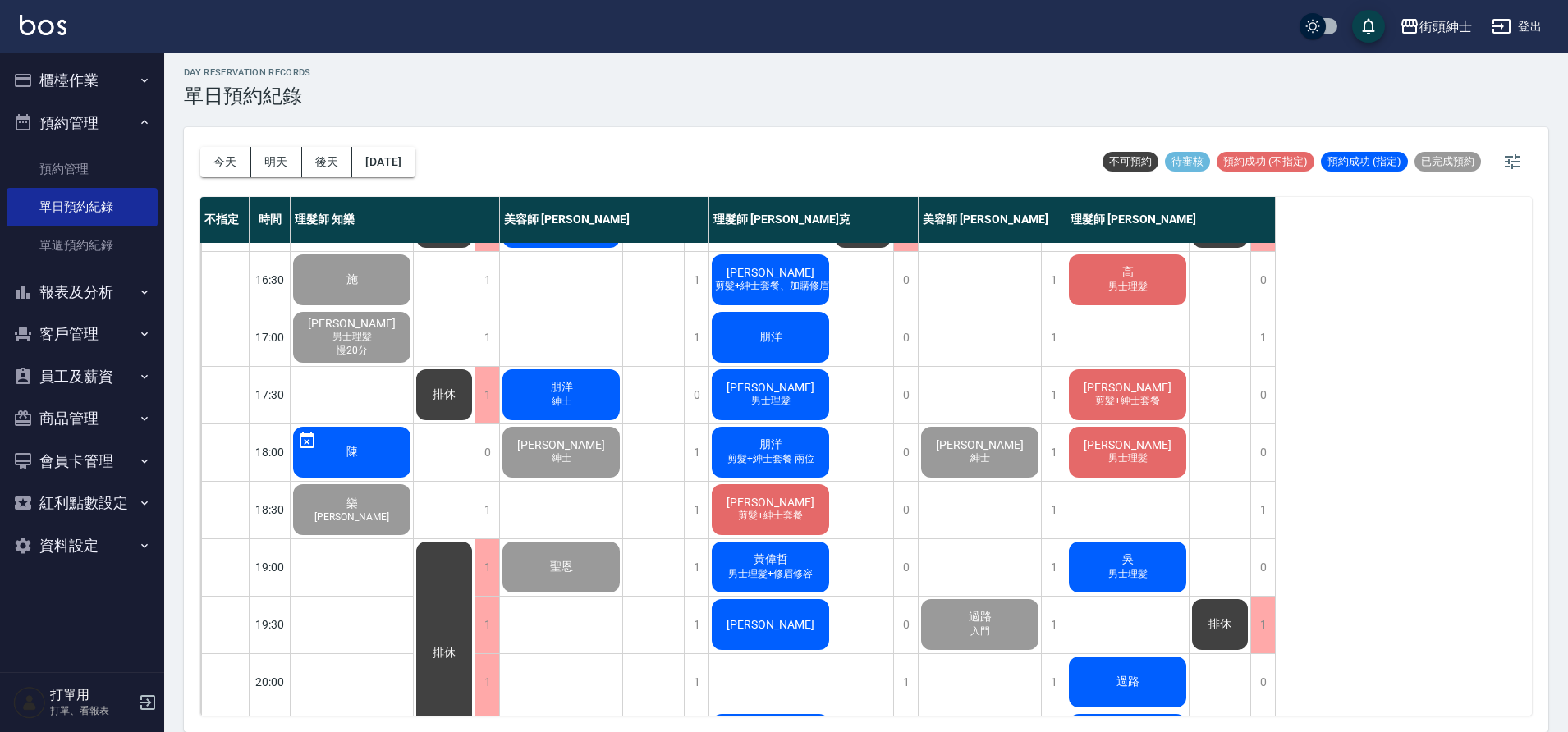
click at [561, 409] on div "朋洋 紳士" at bounding box center [560, 395] width 122 height 56
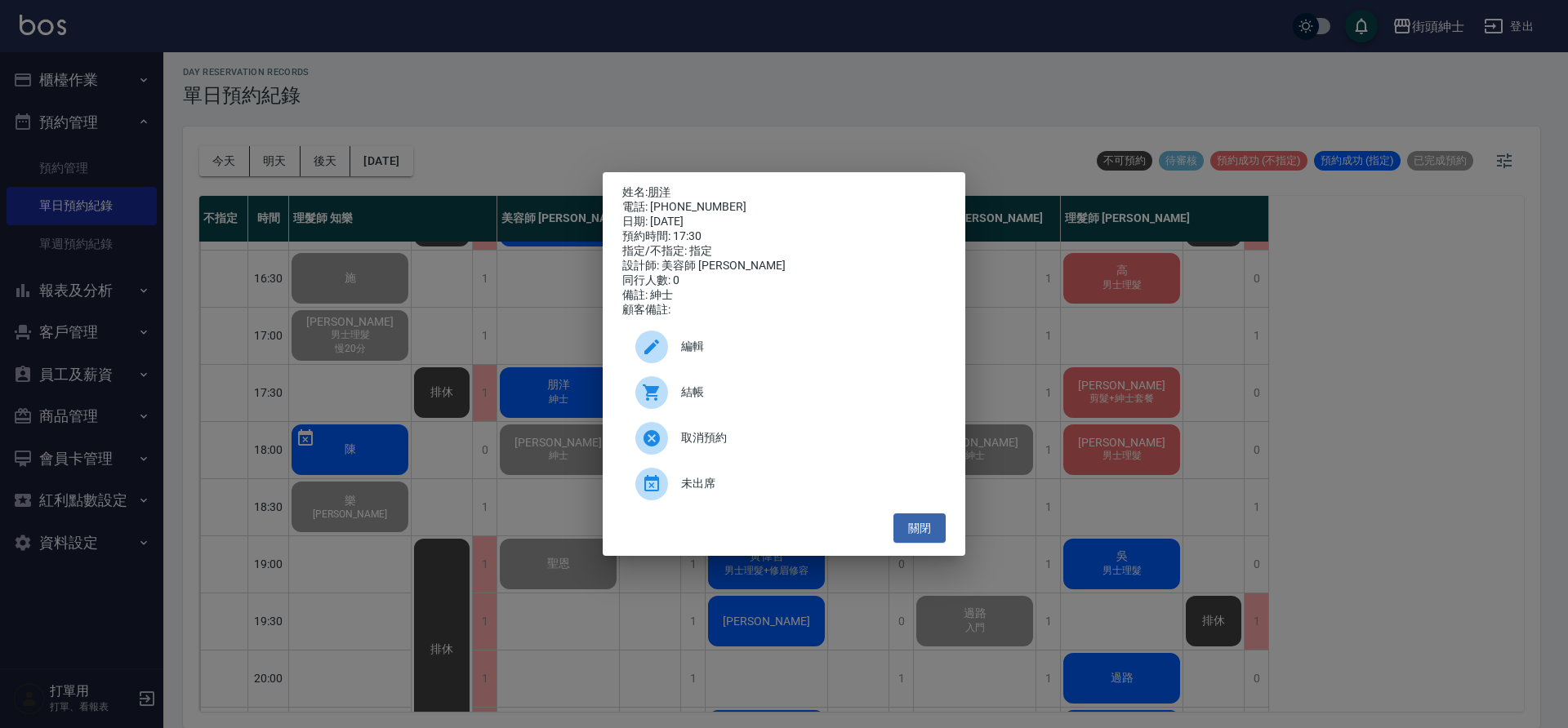
click at [740, 401] on span "結帳" at bounding box center [806, 392] width 251 height 17
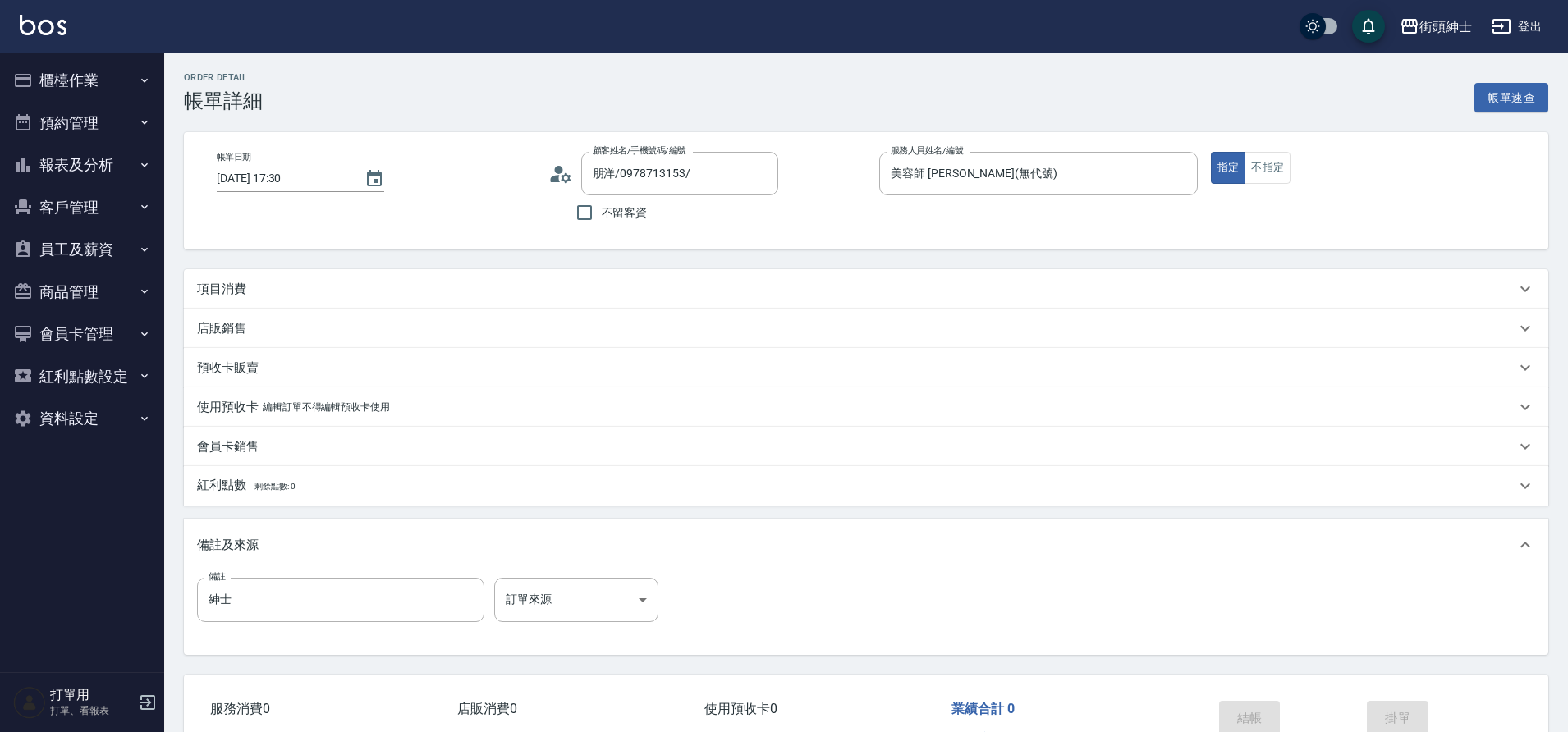
click at [336, 284] on div "項目消費" at bounding box center [856, 290] width 1318 height 17
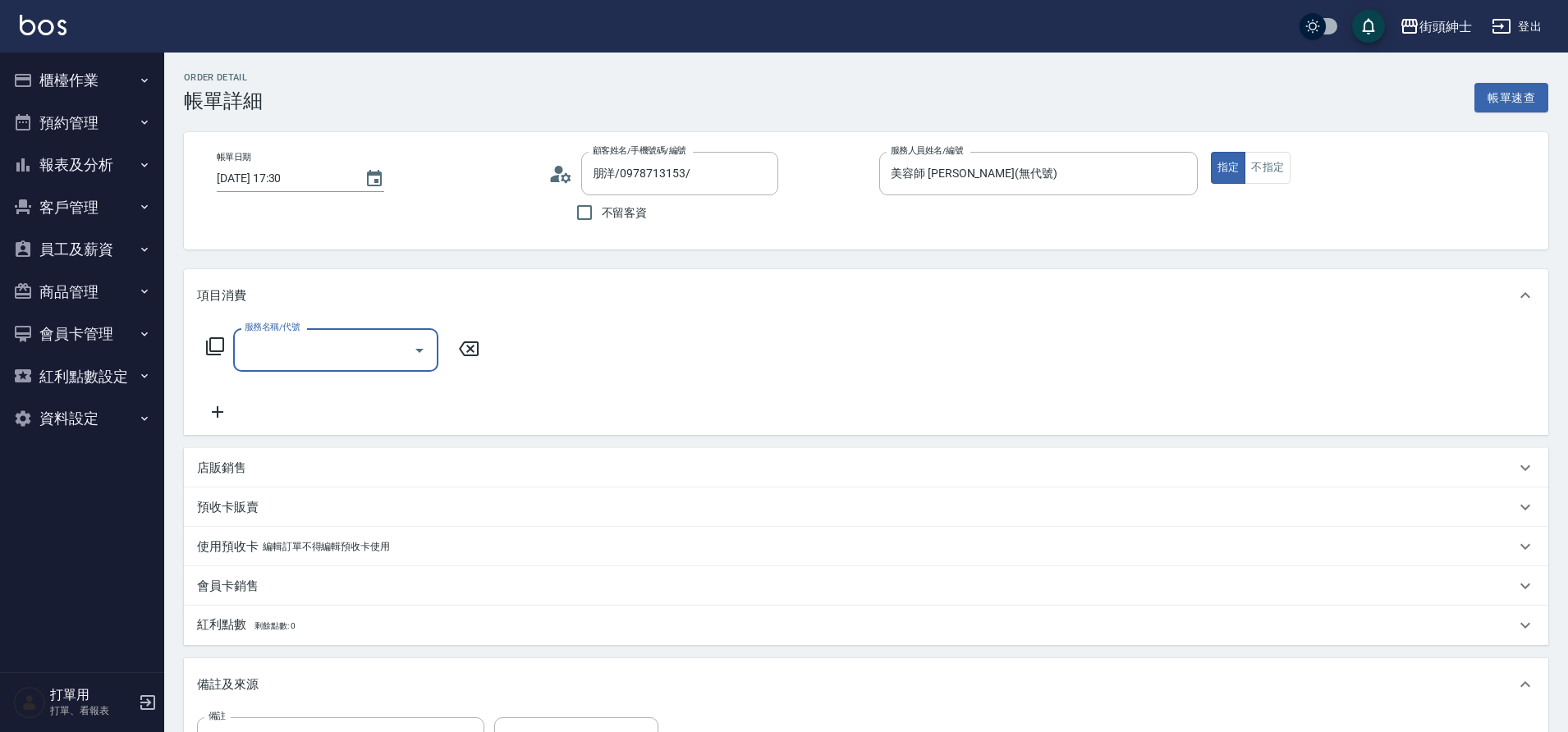
click at [386, 355] on input "服務名稱/代號" at bounding box center [323, 350] width 166 height 29
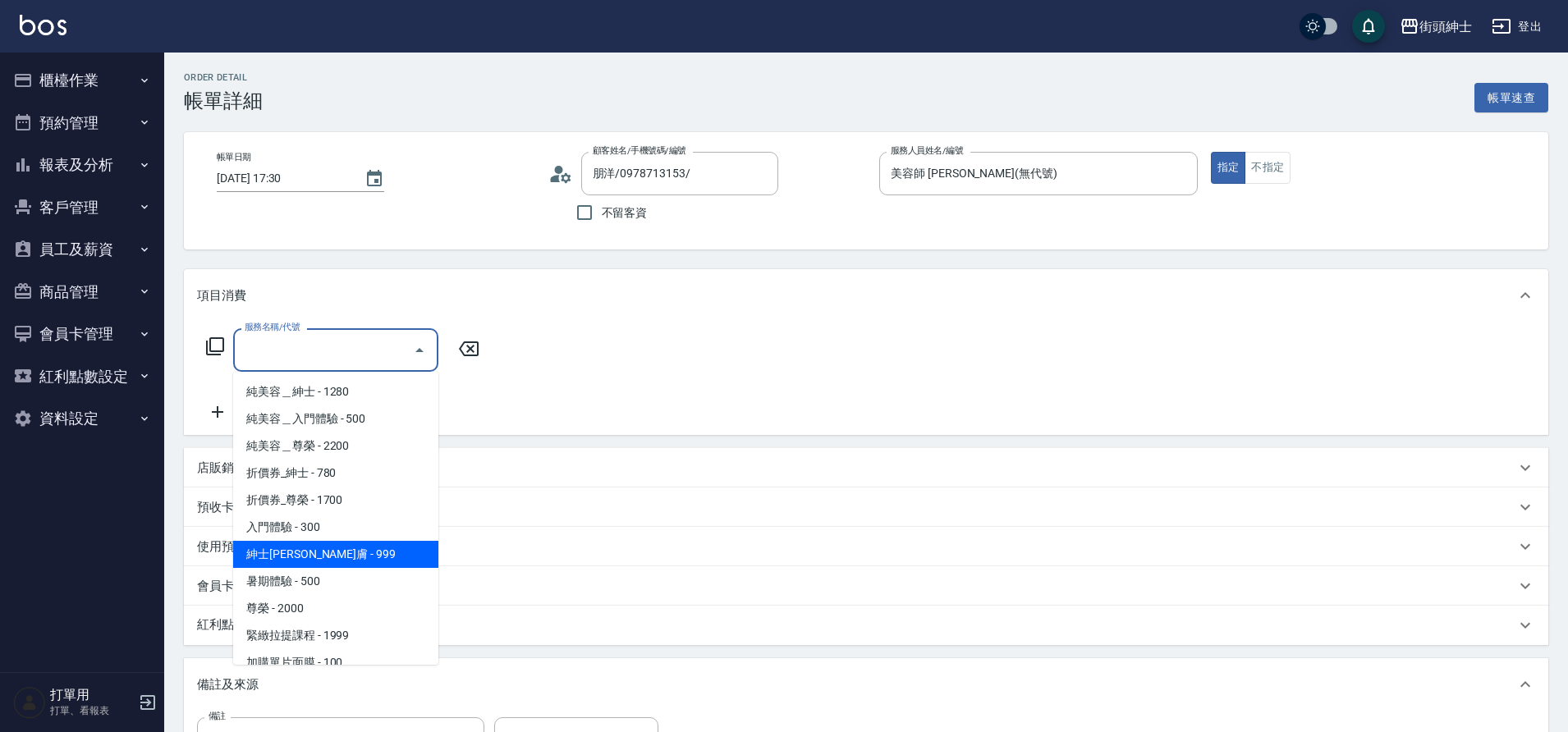
click at [342, 560] on span "紳士[PERSON_NAME]膚 - 999" at bounding box center [336, 554] width 206 height 27
type input "紳士全效煥膚"
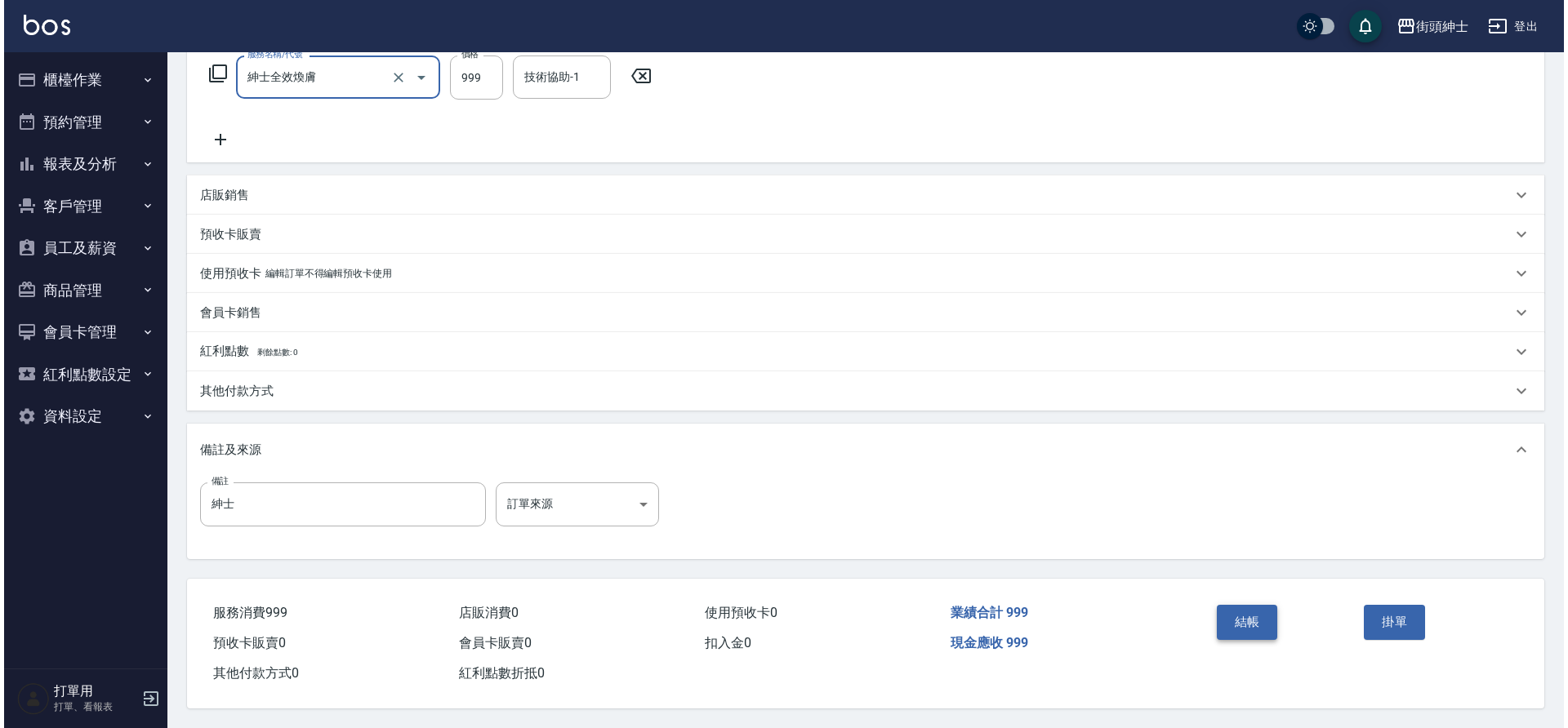
scroll to position [273, 0]
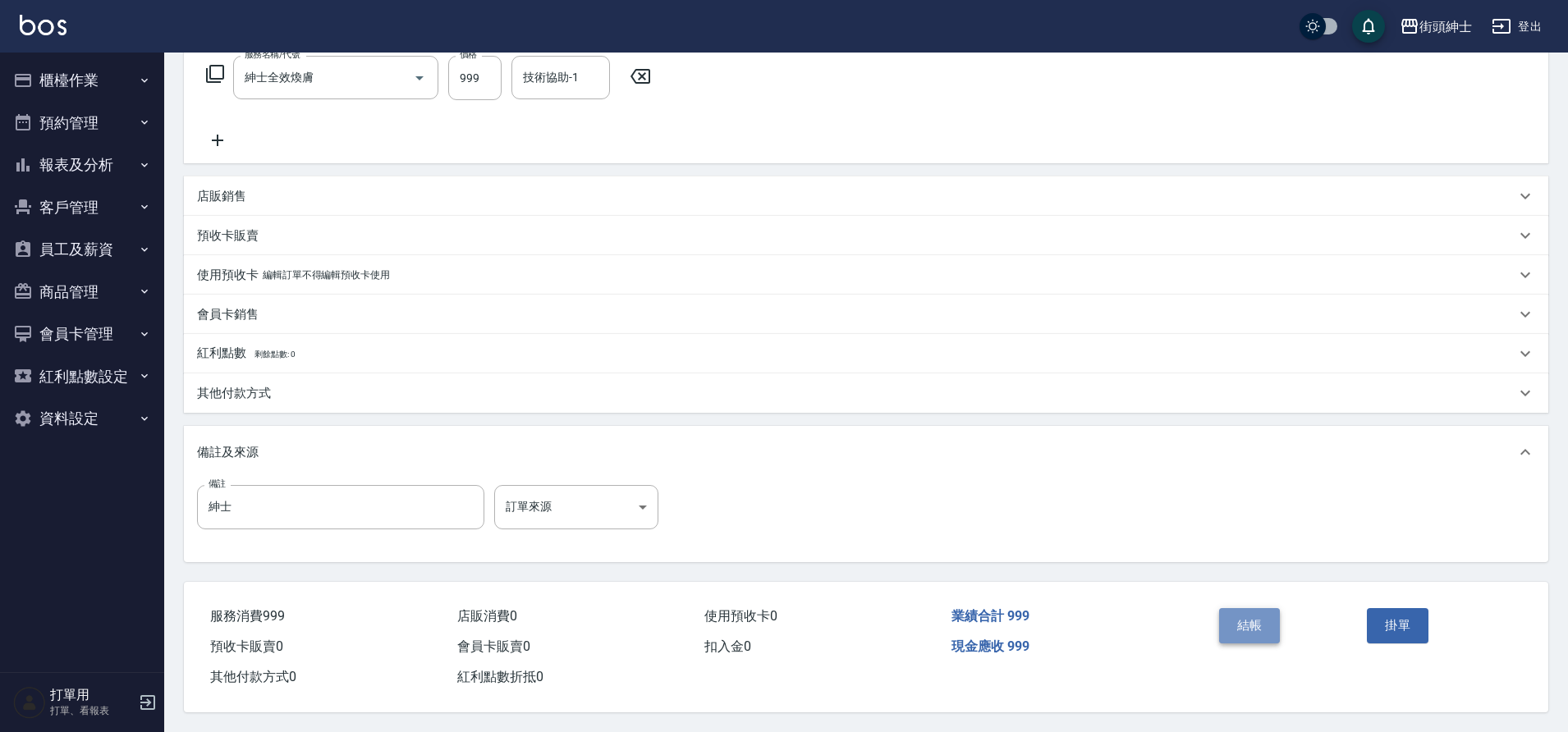
click at [1251, 628] on button "結帳" at bounding box center [1249, 625] width 62 height 35
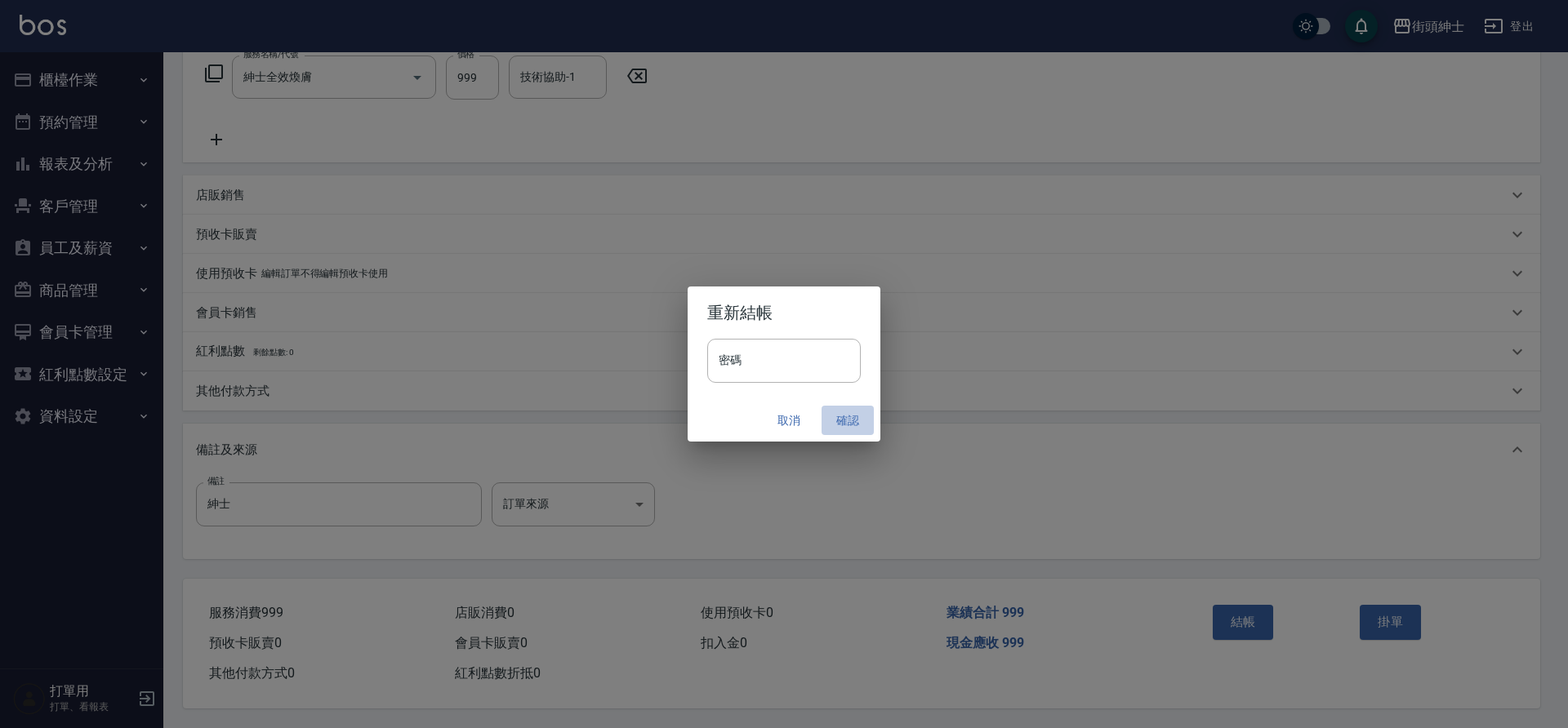
click at [841, 426] on button "確認" at bounding box center [847, 420] width 53 height 30
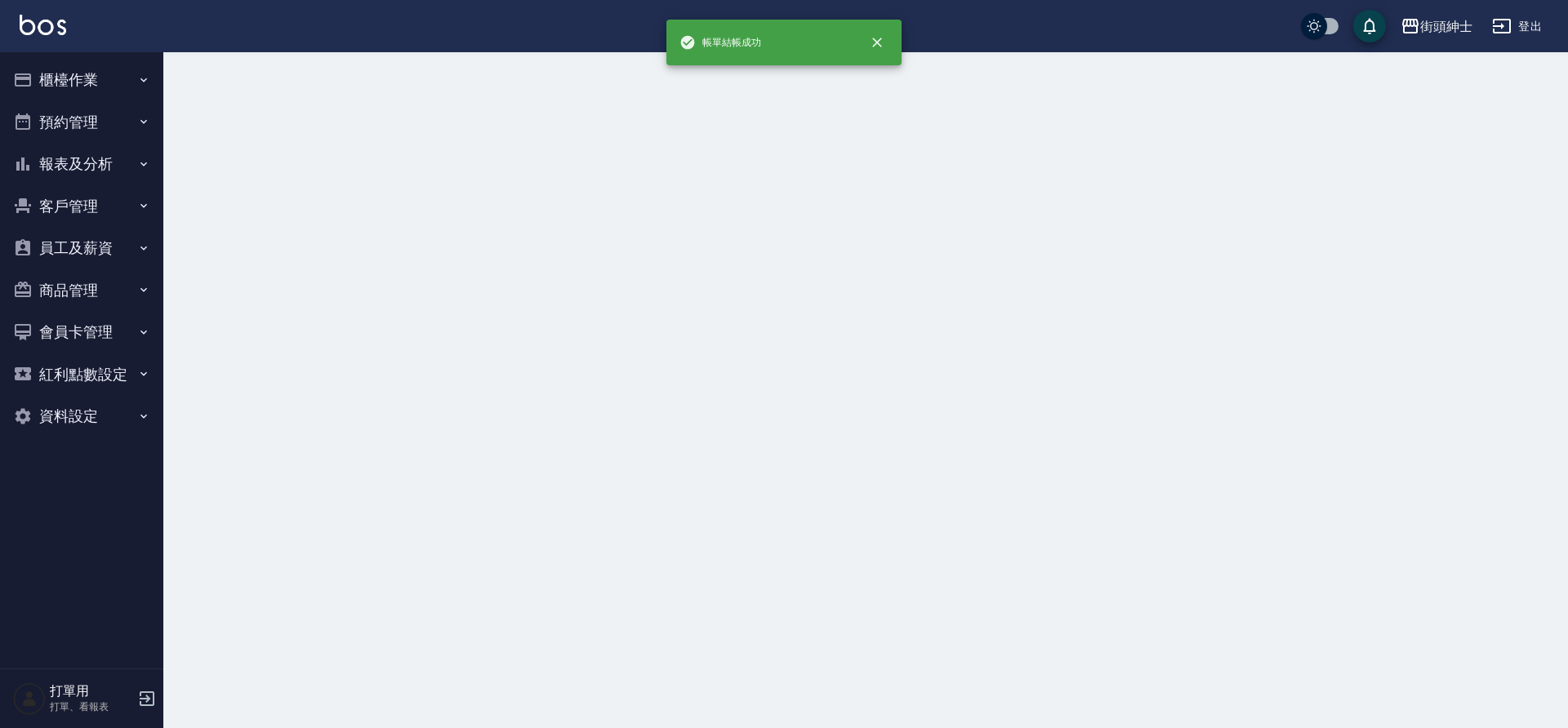
click at [81, 129] on button "預約管理" at bounding box center [82, 122] width 150 height 42
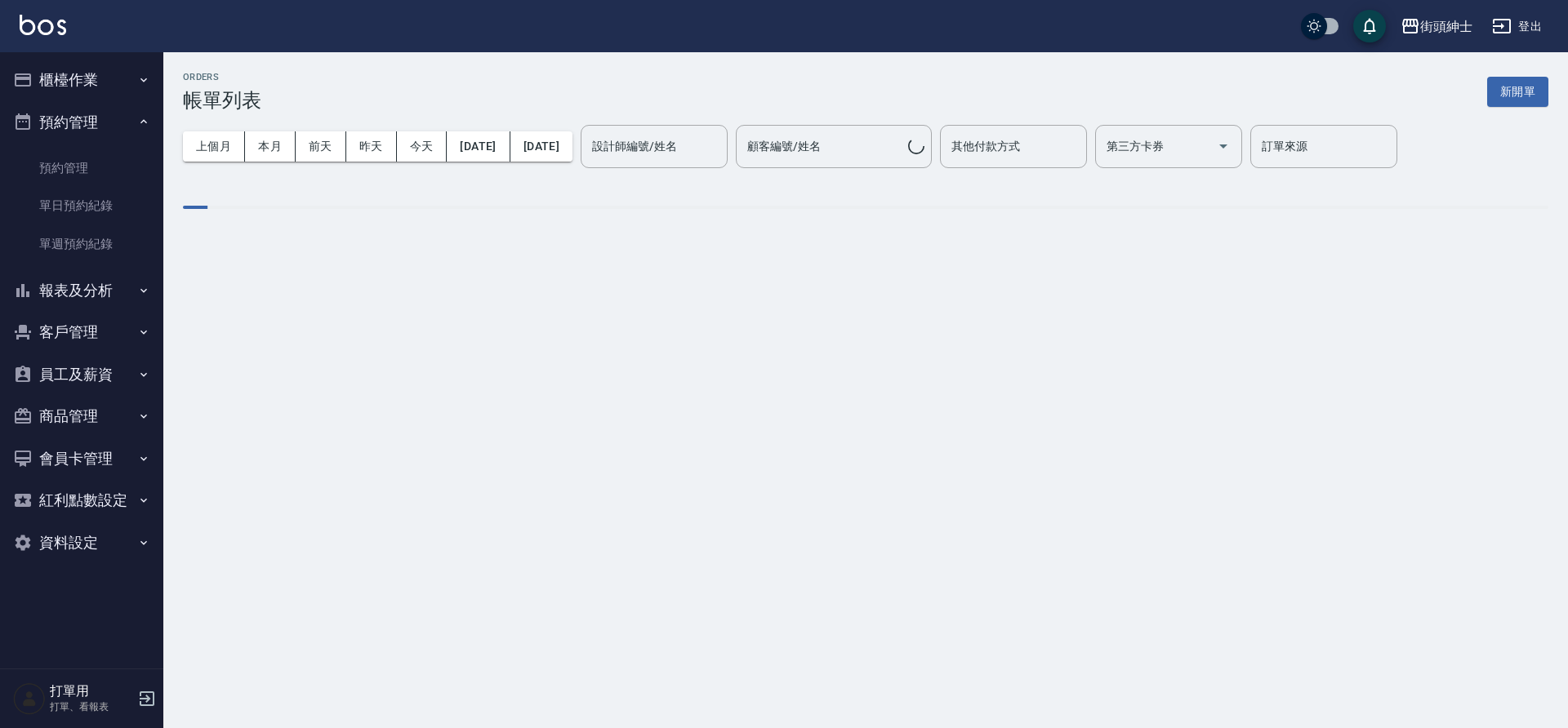
click at [116, 212] on link "單日預約紀錄" at bounding box center [82, 206] width 150 height 38
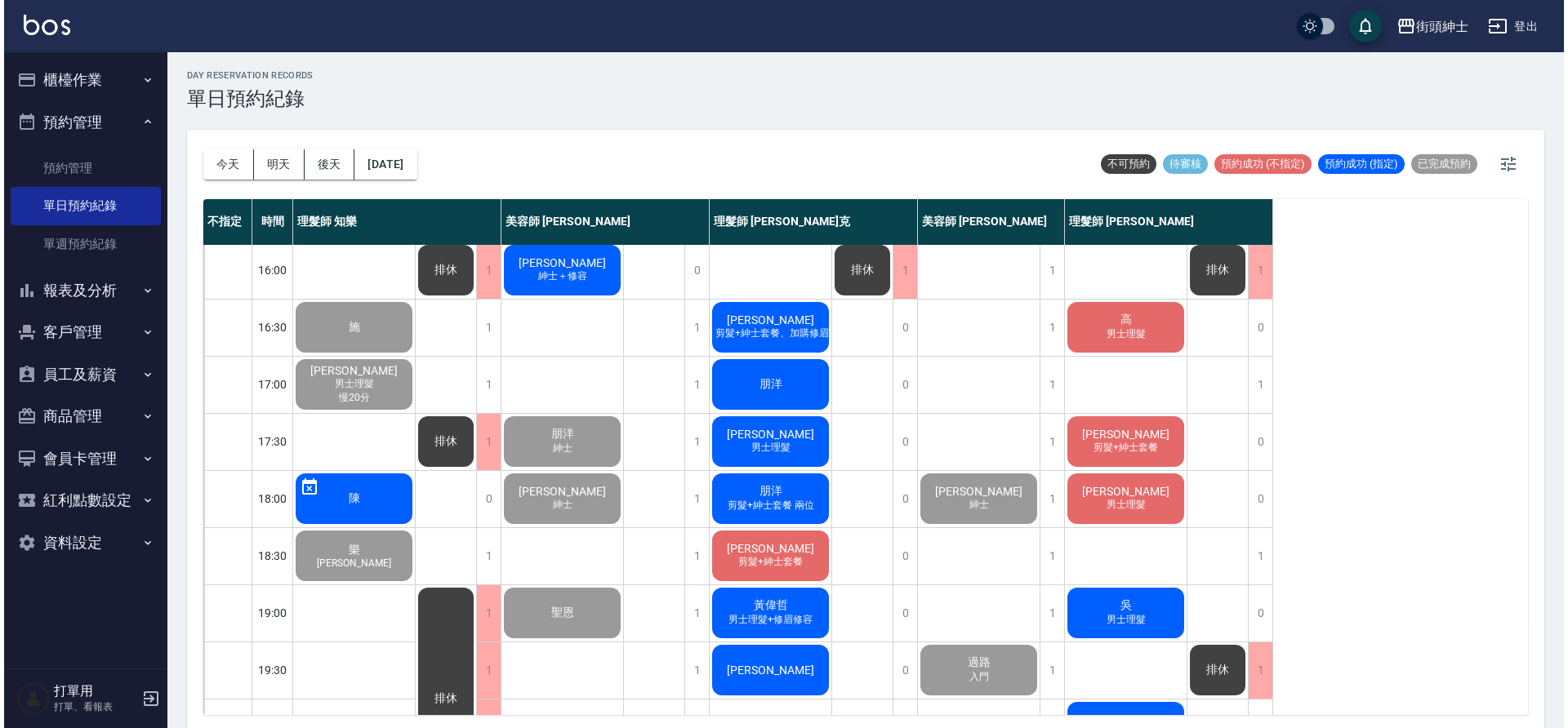
scroll to position [574, 0]
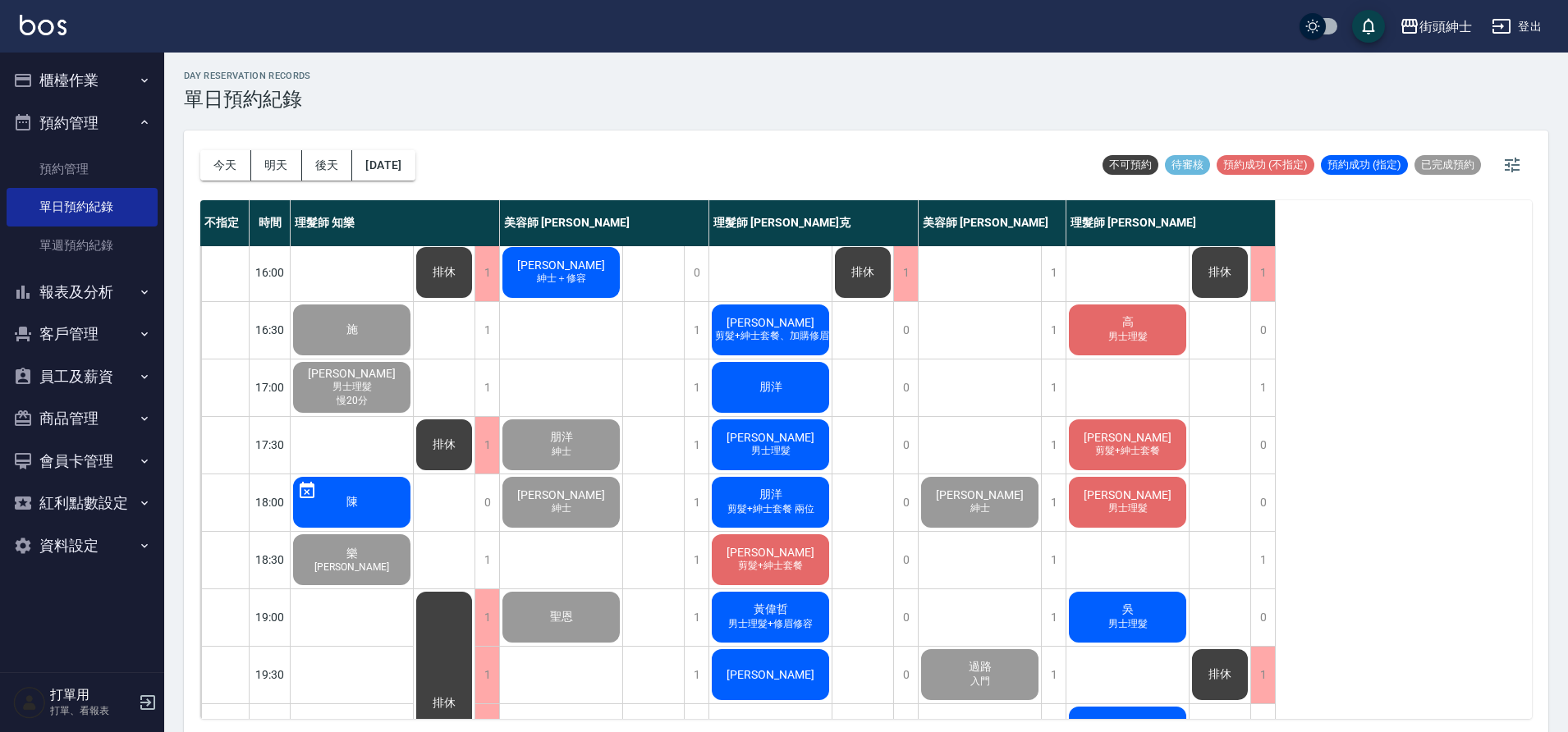
click at [577, 285] on span "紳士＋修容" at bounding box center [561, 278] width 56 height 14
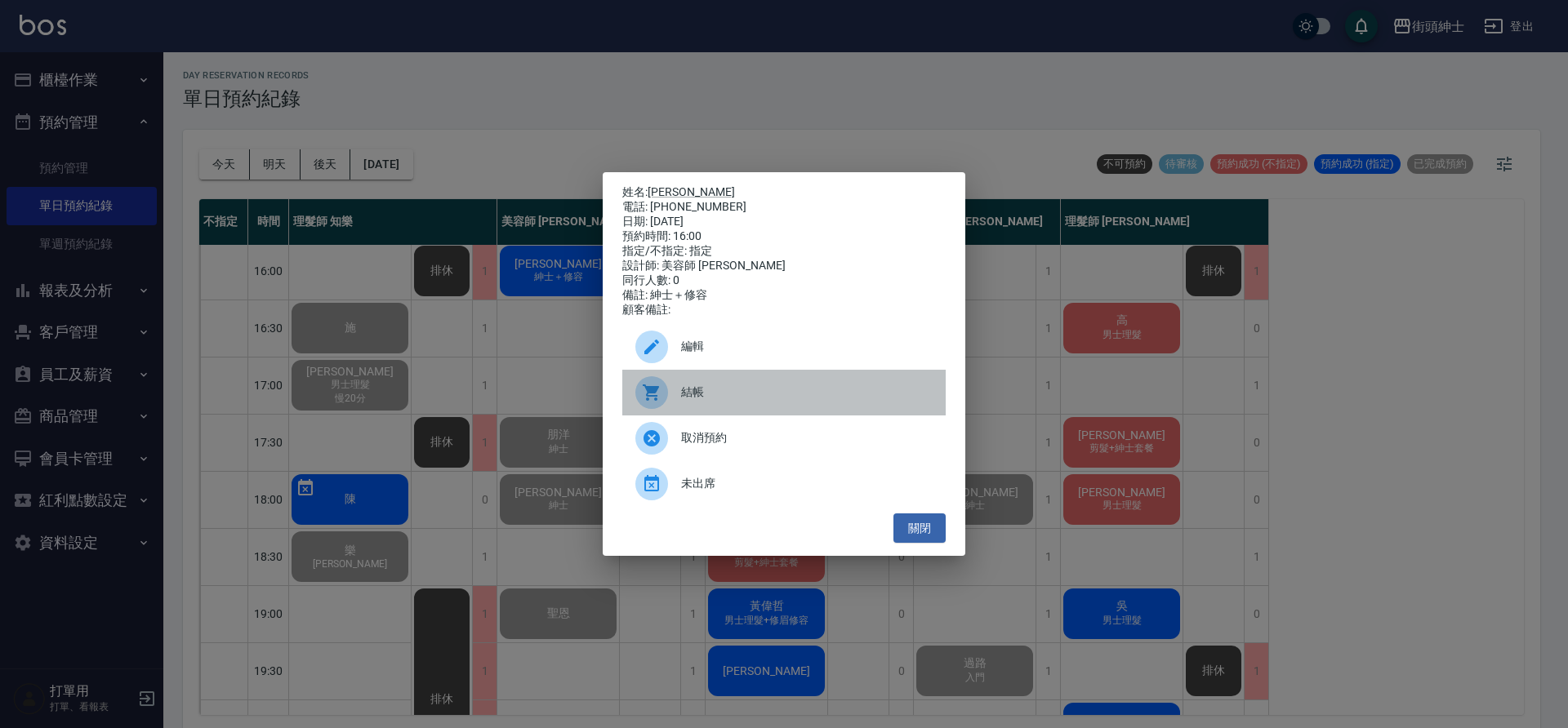
click at [747, 389] on div "結帳" at bounding box center [784, 392] width 324 height 46
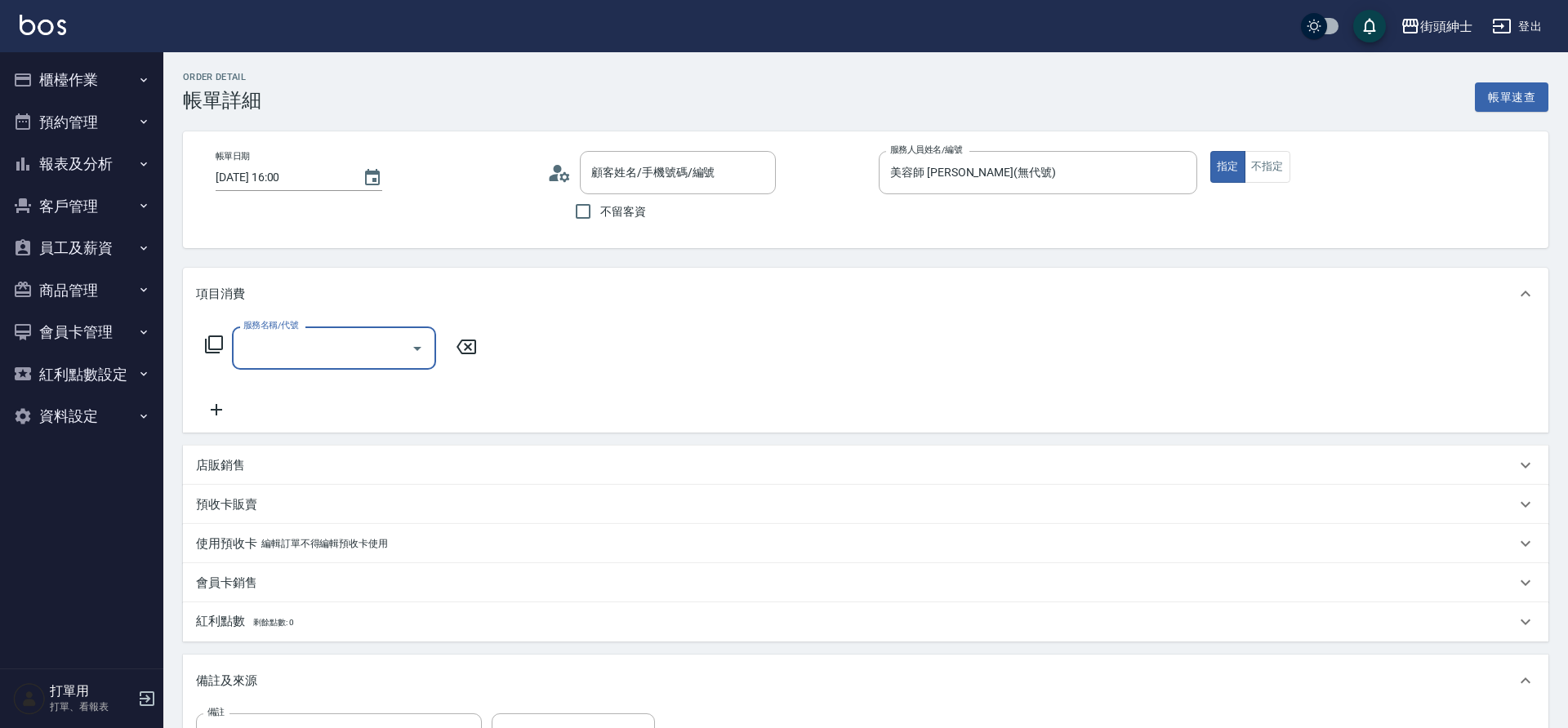
drag, startPoint x: 0, startPoint y: 0, endPoint x: 308, endPoint y: 342, distance: 460.2
click at [308, 342] on input "服務名稱/代號" at bounding box center [321, 348] width 165 height 28
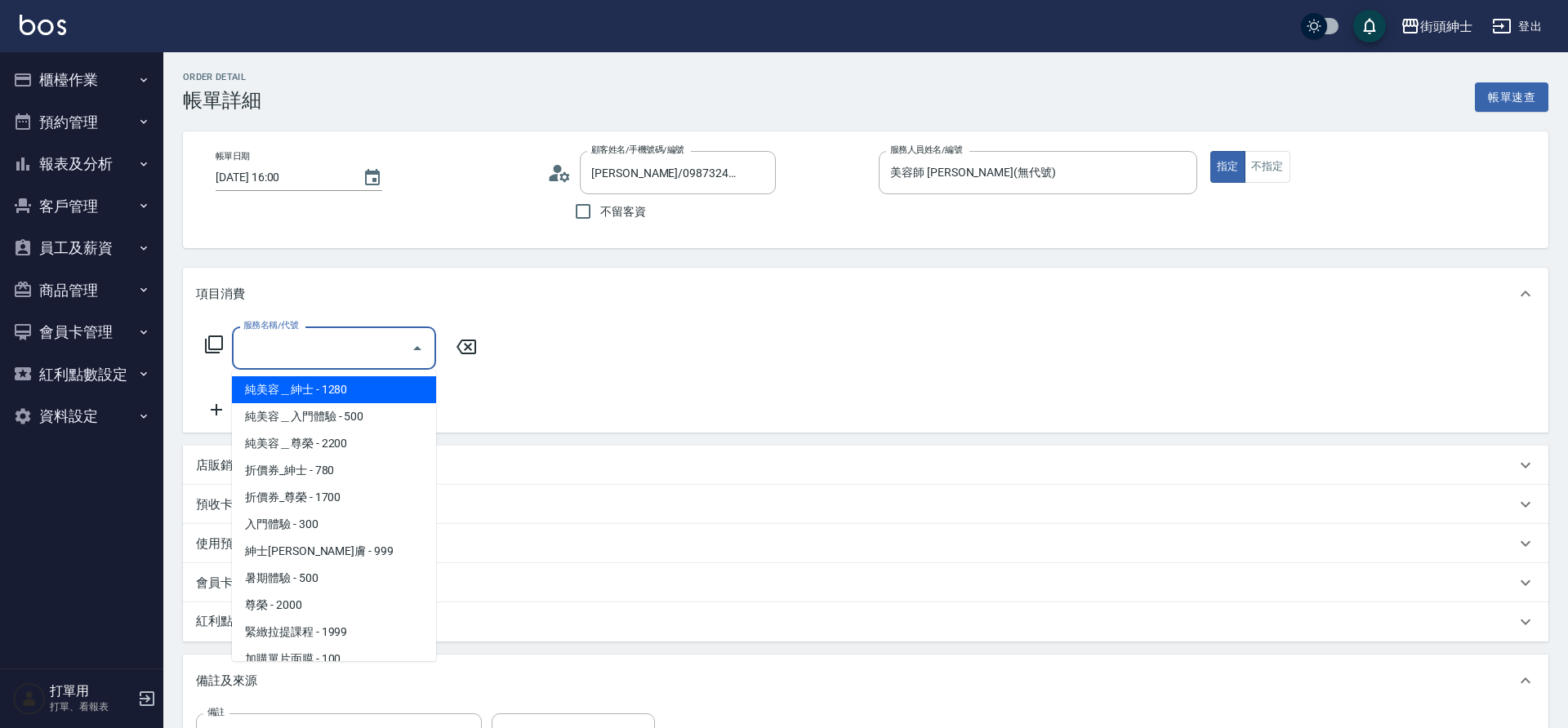
type input "[PERSON_NAME]/0987324255/null"
click at [321, 473] on span "折價券_紳士 - 780" at bounding box center [334, 470] width 205 height 27
type input "折價券_紳士"
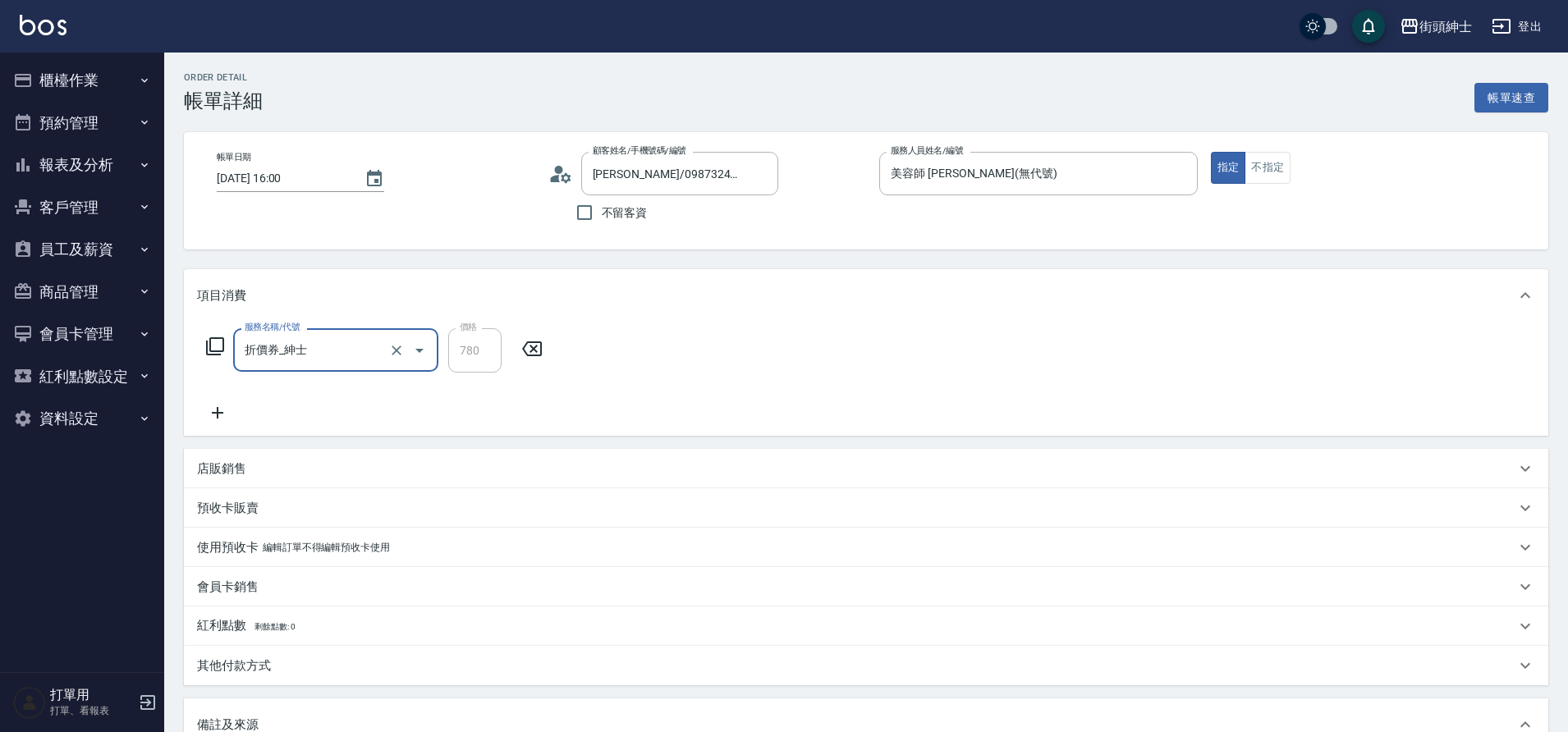
click at [232, 415] on icon at bounding box center [217, 413] width 41 height 20
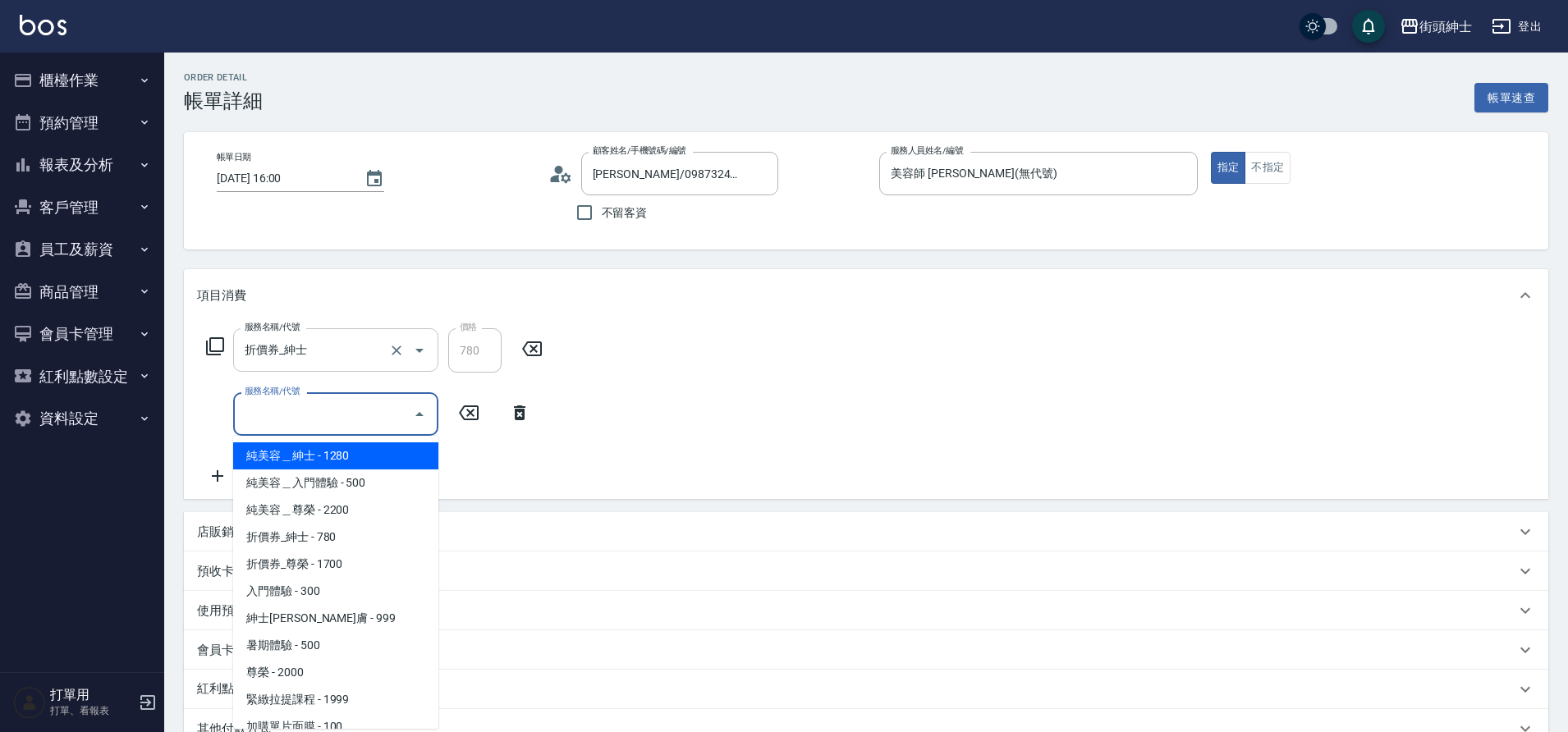
click at [258, 415] on input "服務名稱/代號" at bounding box center [323, 414] width 166 height 29
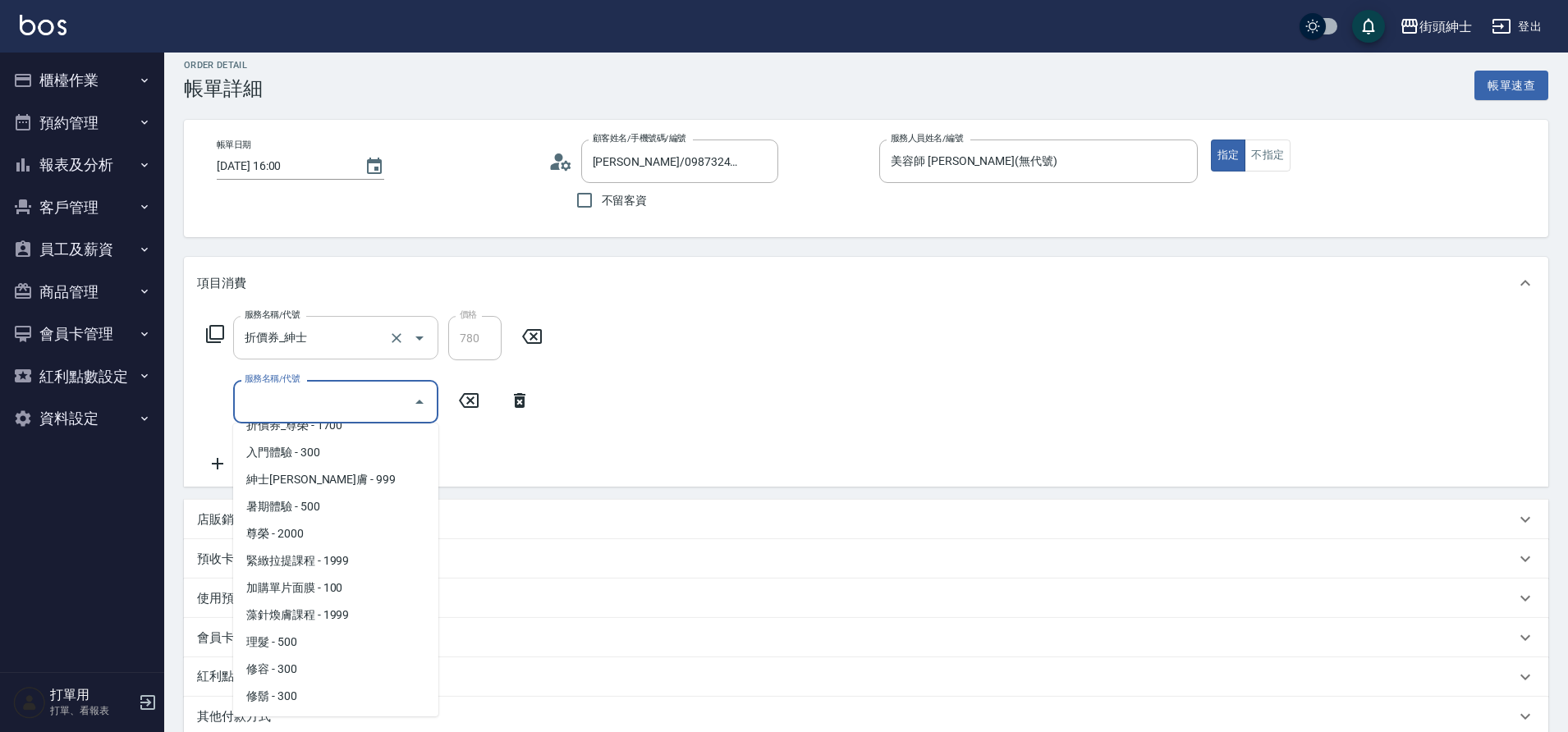
scroll to position [15, 0]
click at [308, 668] on span "修容 - 300" at bounding box center [336, 666] width 206 height 27
type input "修容(A03)"
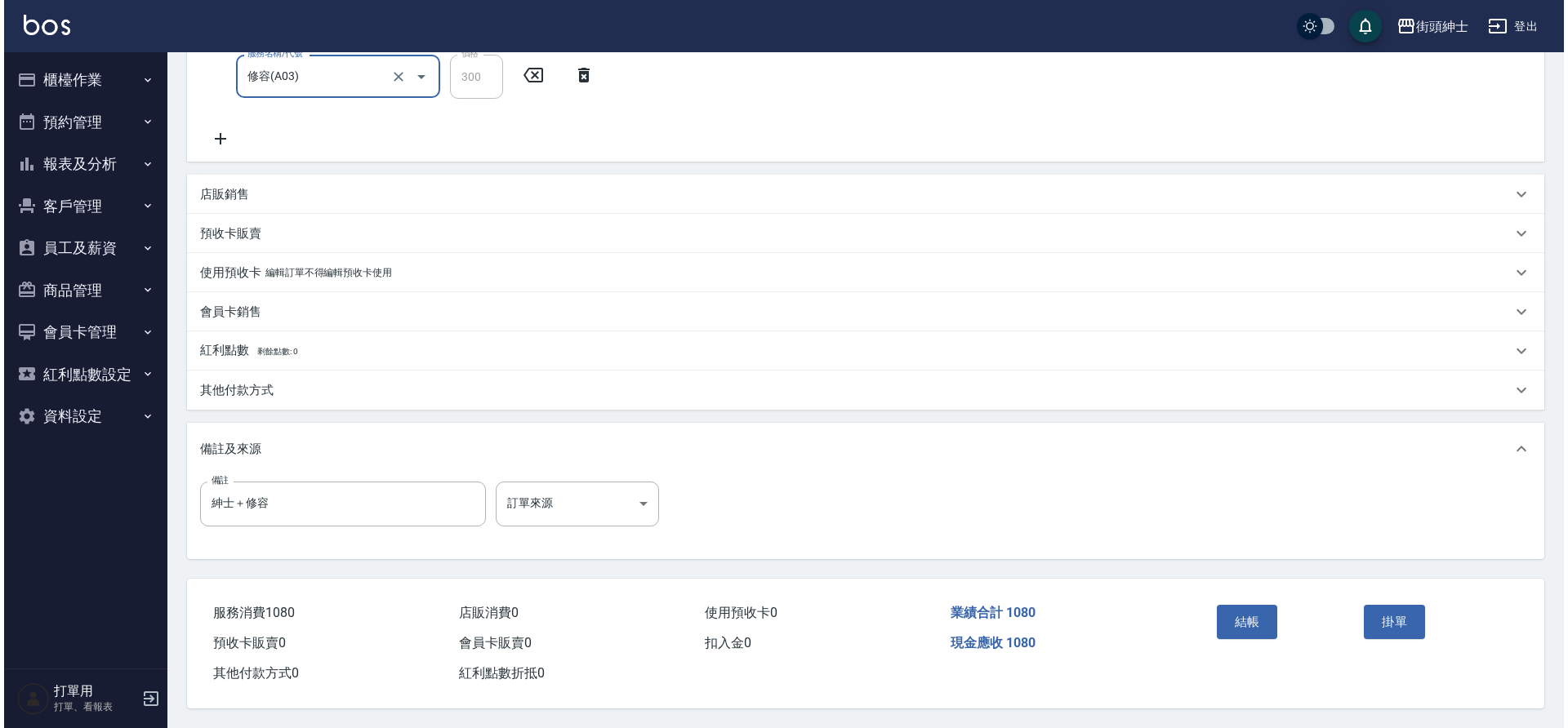
scroll to position [342, 0]
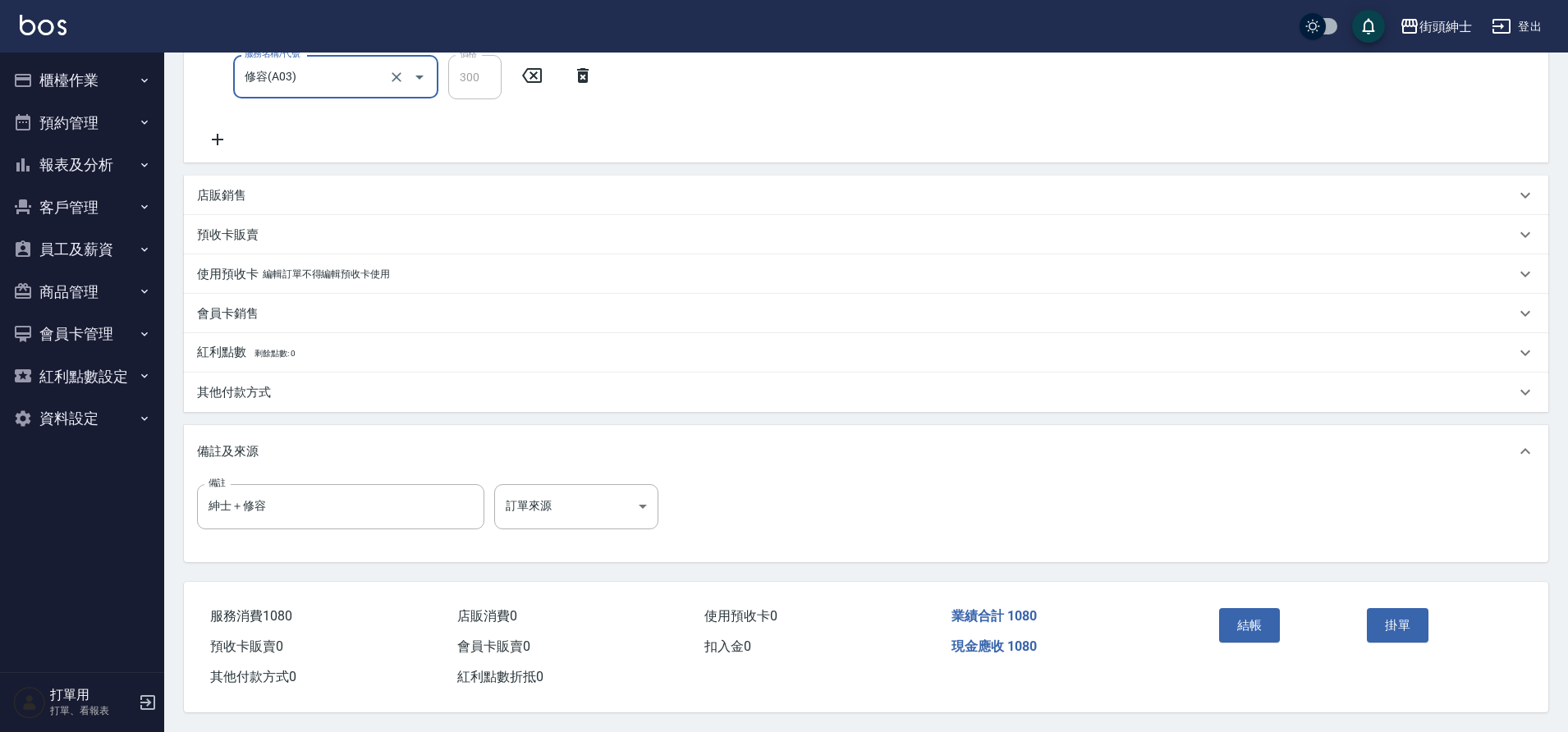
click at [1233, 630] on button "結帳" at bounding box center [1249, 625] width 62 height 35
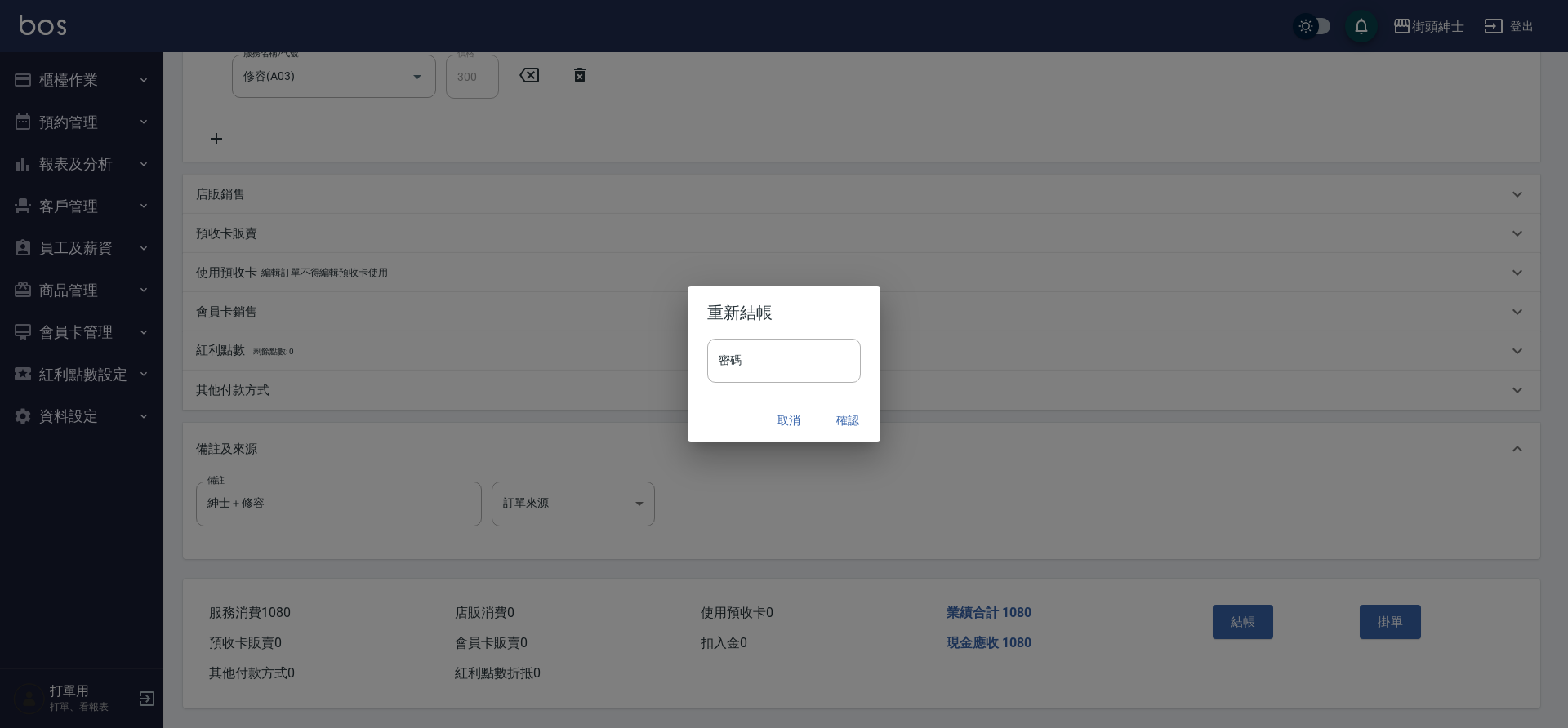
click at [850, 424] on button "確認" at bounding box center [847, 420] width 53 height 30
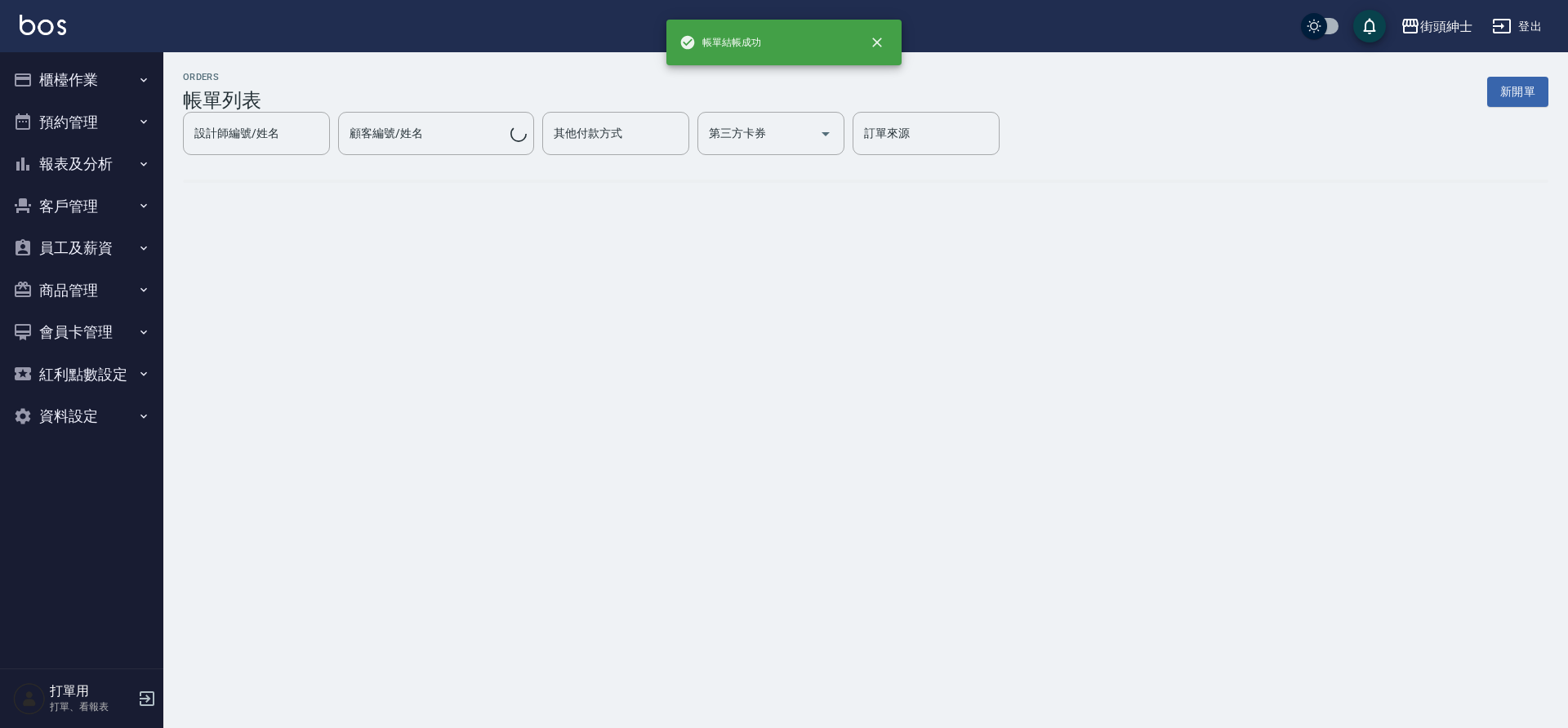
click at [58, 116] on button "預約管理" at bounding box center [82, 122] width 150 height 42
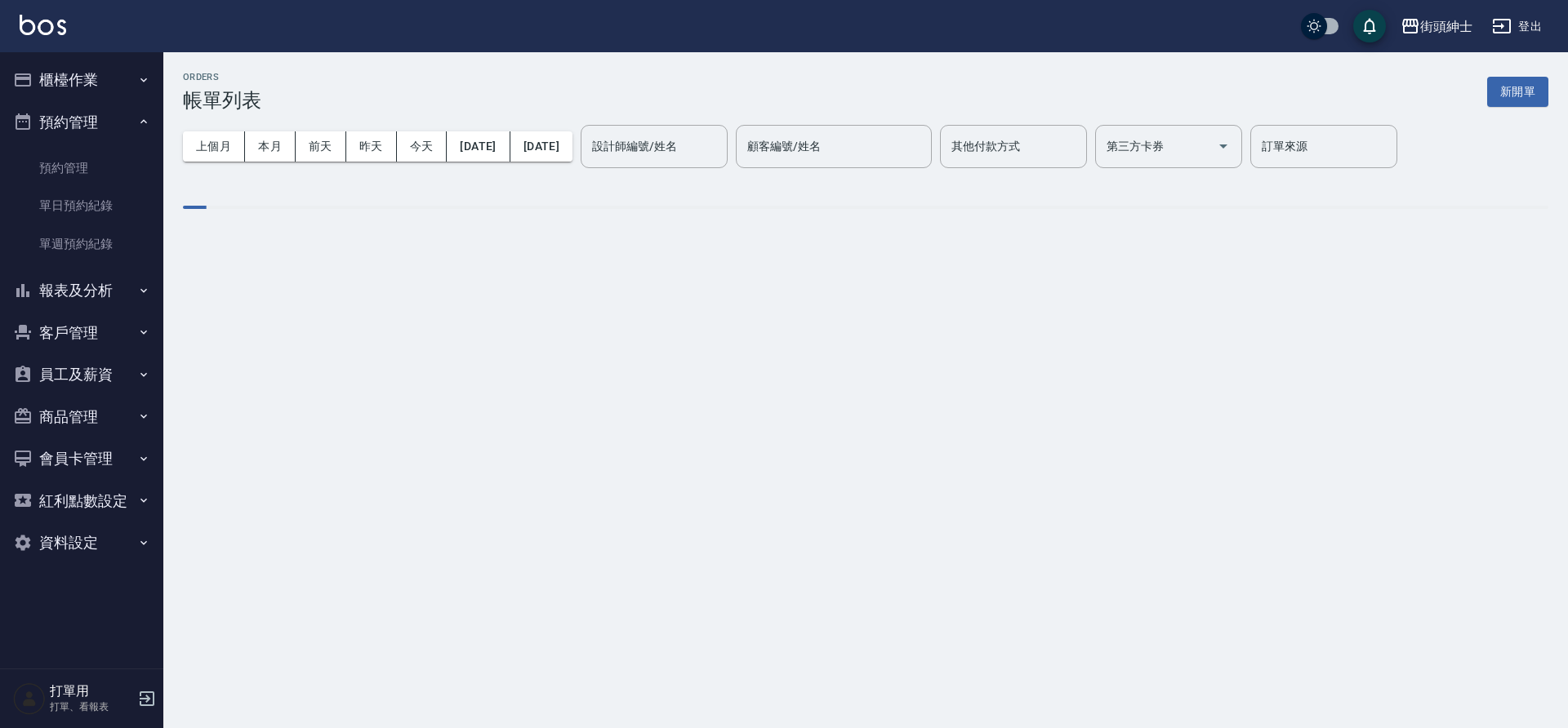
click at [72, 207] on link "單日預約紀錄" at bounding box center [82, 206] width 150 height 38
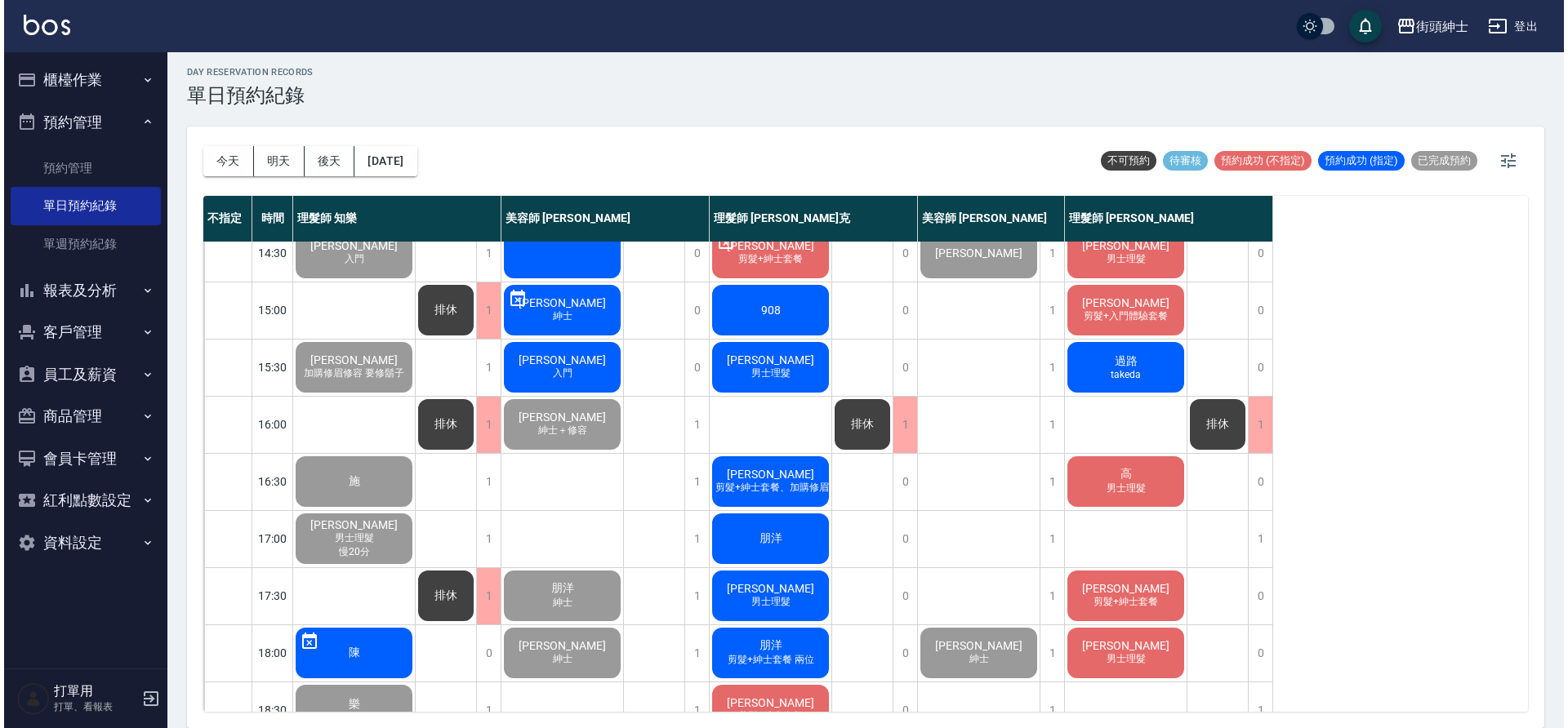
scroll to position [302, 0]
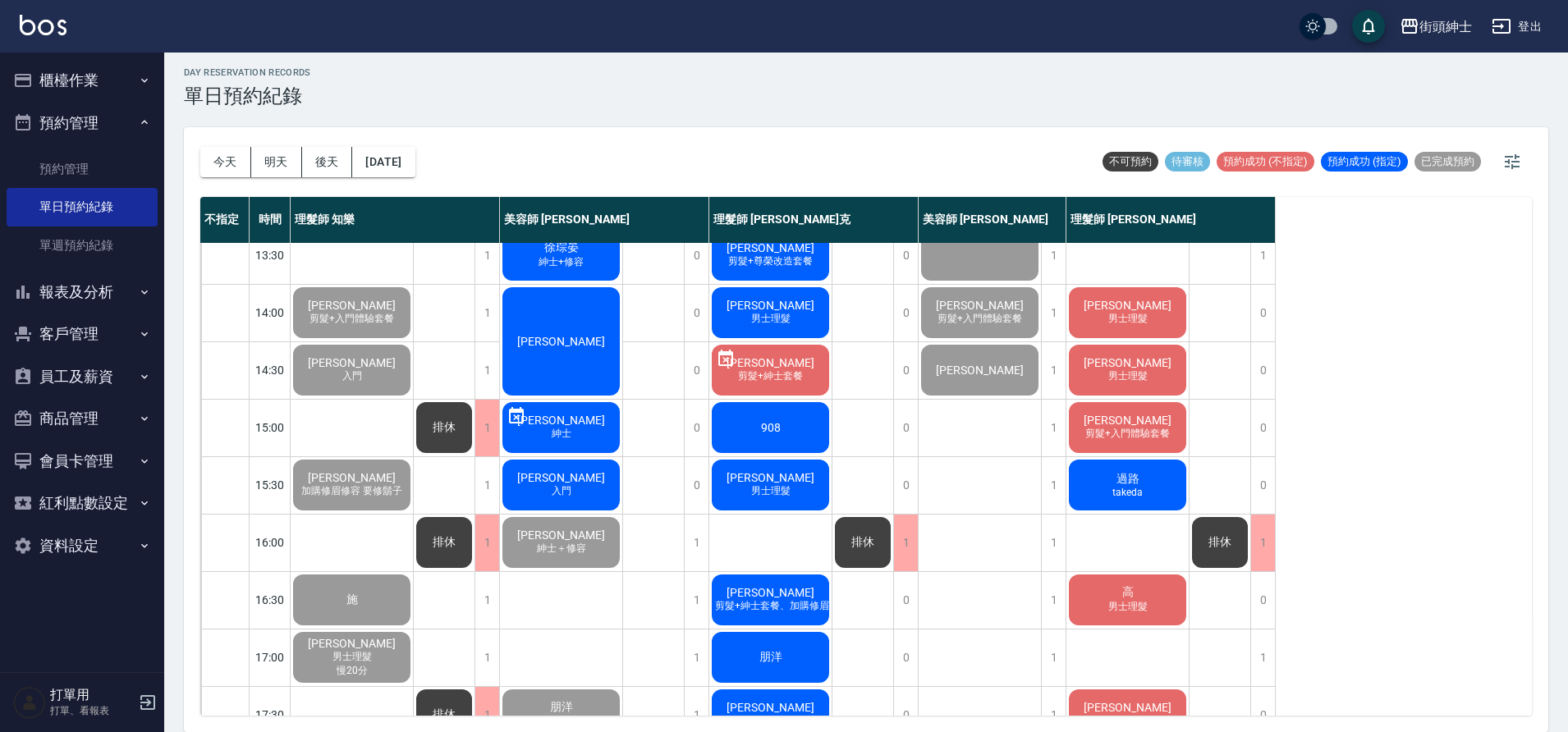
click at [591, 478] on span "[PERSON_NAME]" at bounding box center [560, 477] width 95 height 13
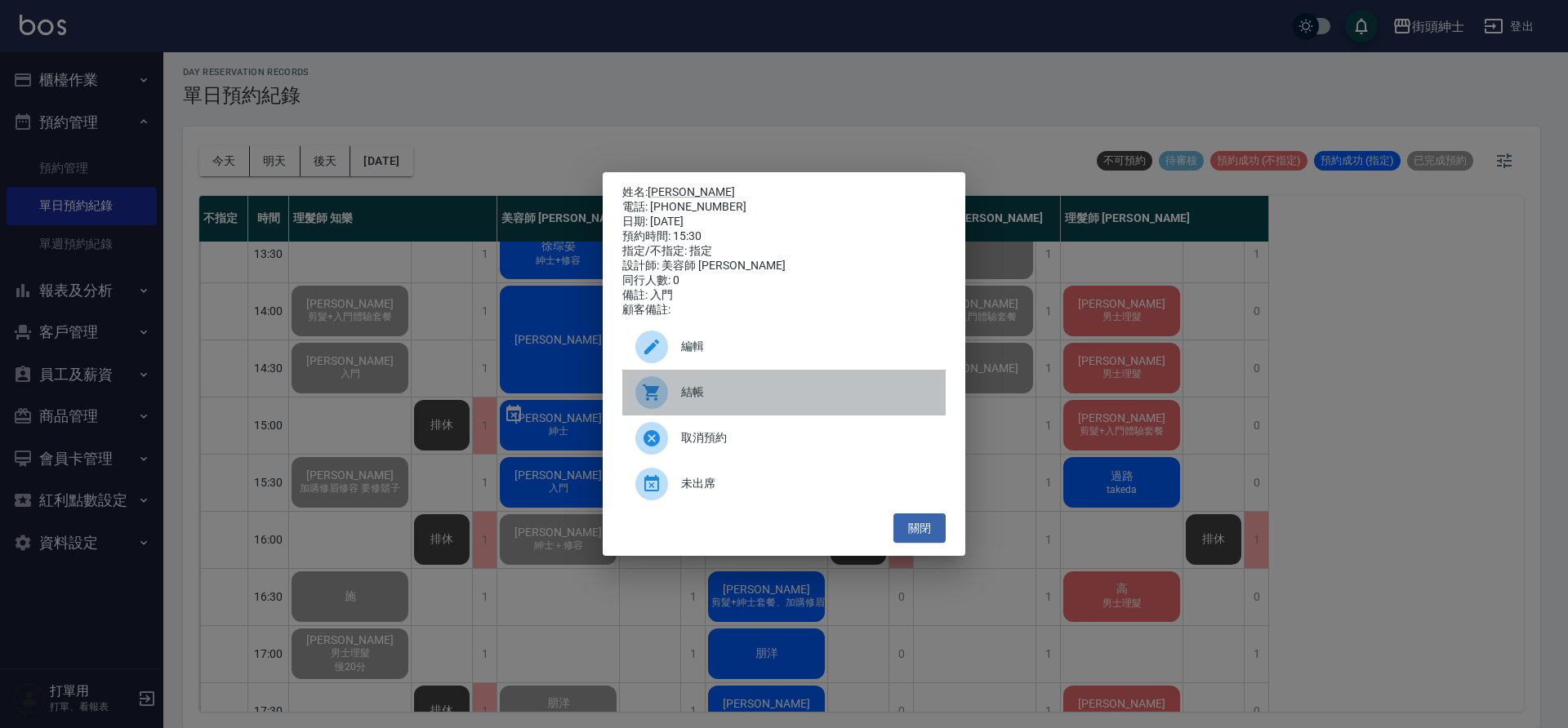
click at [681, 401] on span "結帳" at bounding box center [806, 392] width 251 height 17
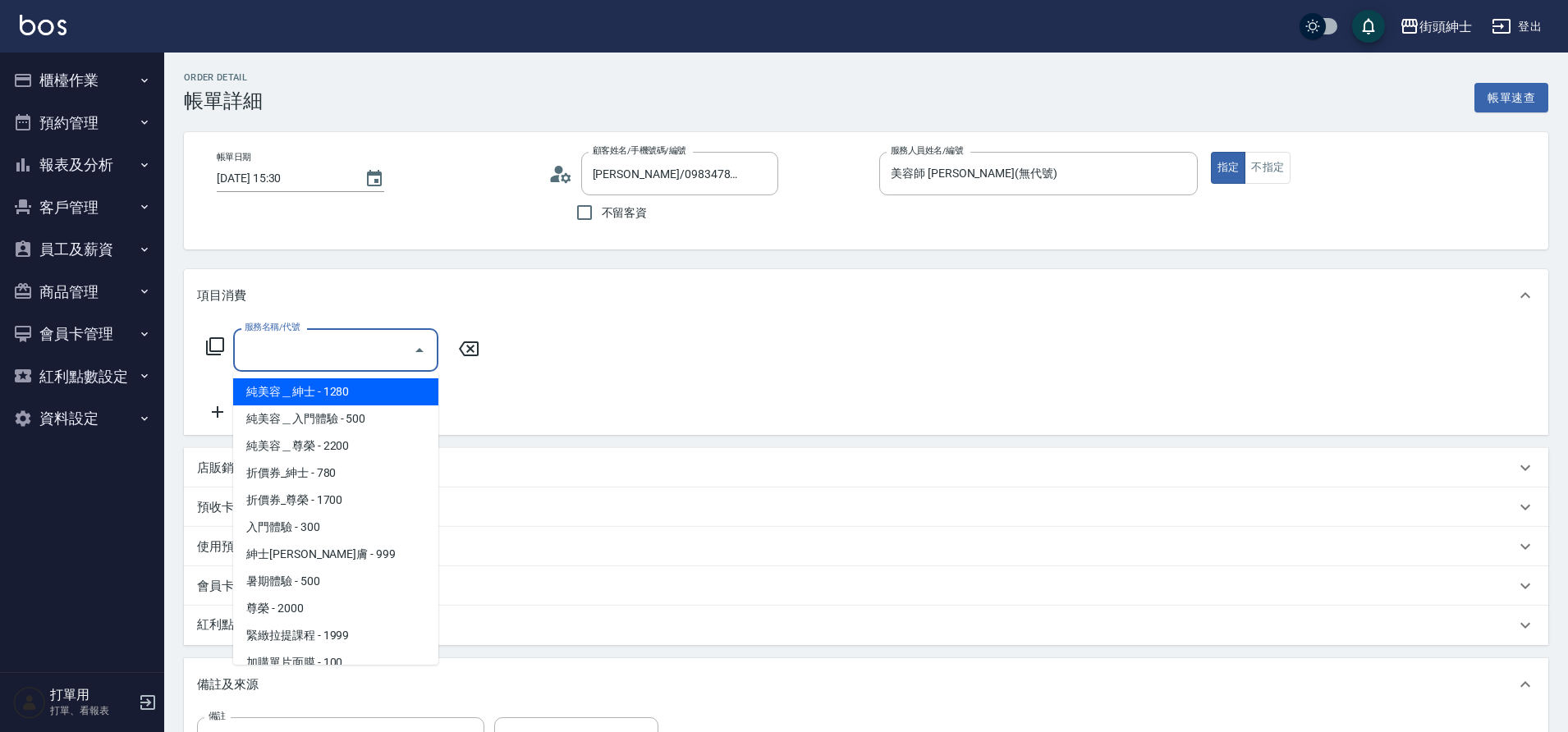
click at [317, 526] on span "入門體驗 - 300" at bounding box center [336, 526] width 206 height 27
type input "入門體驗"
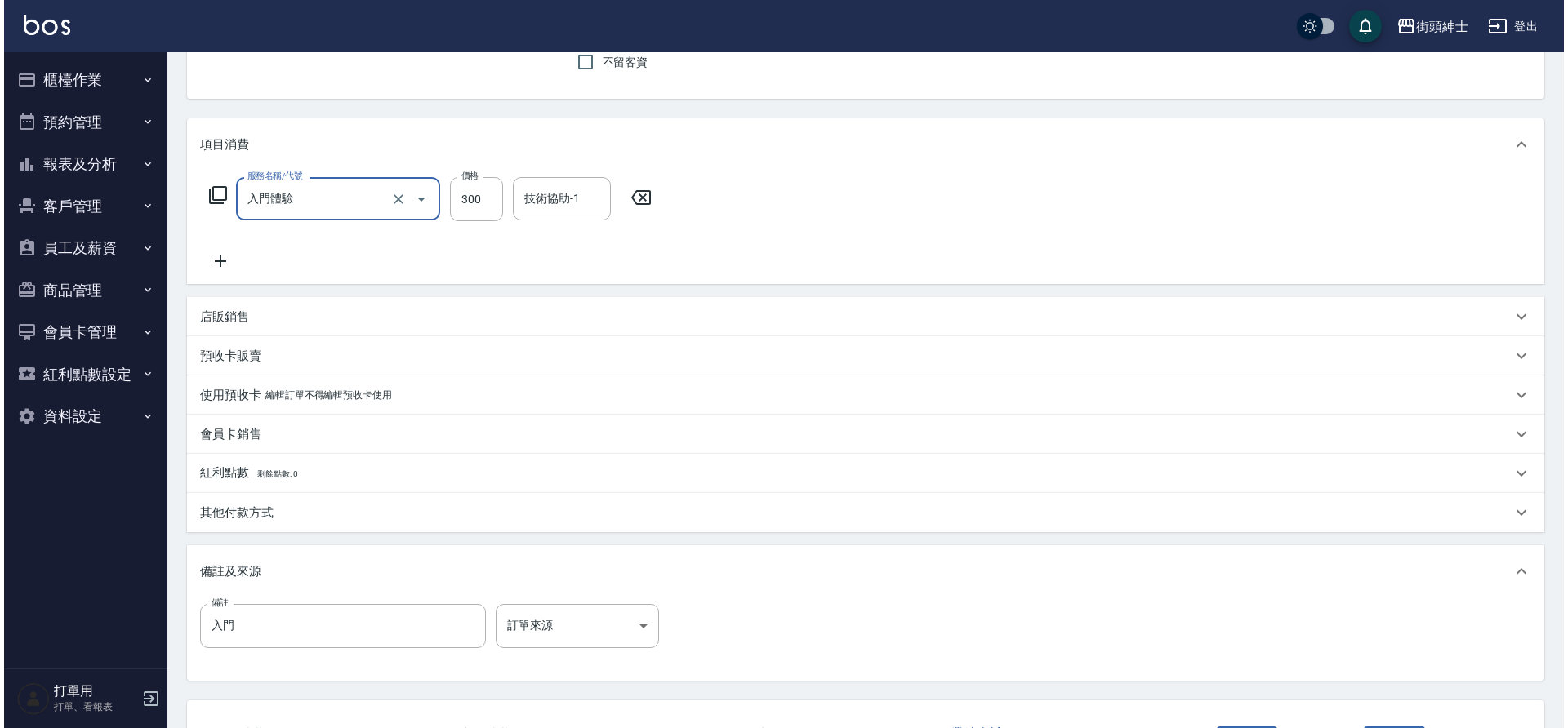
scroll to position [279, 0]
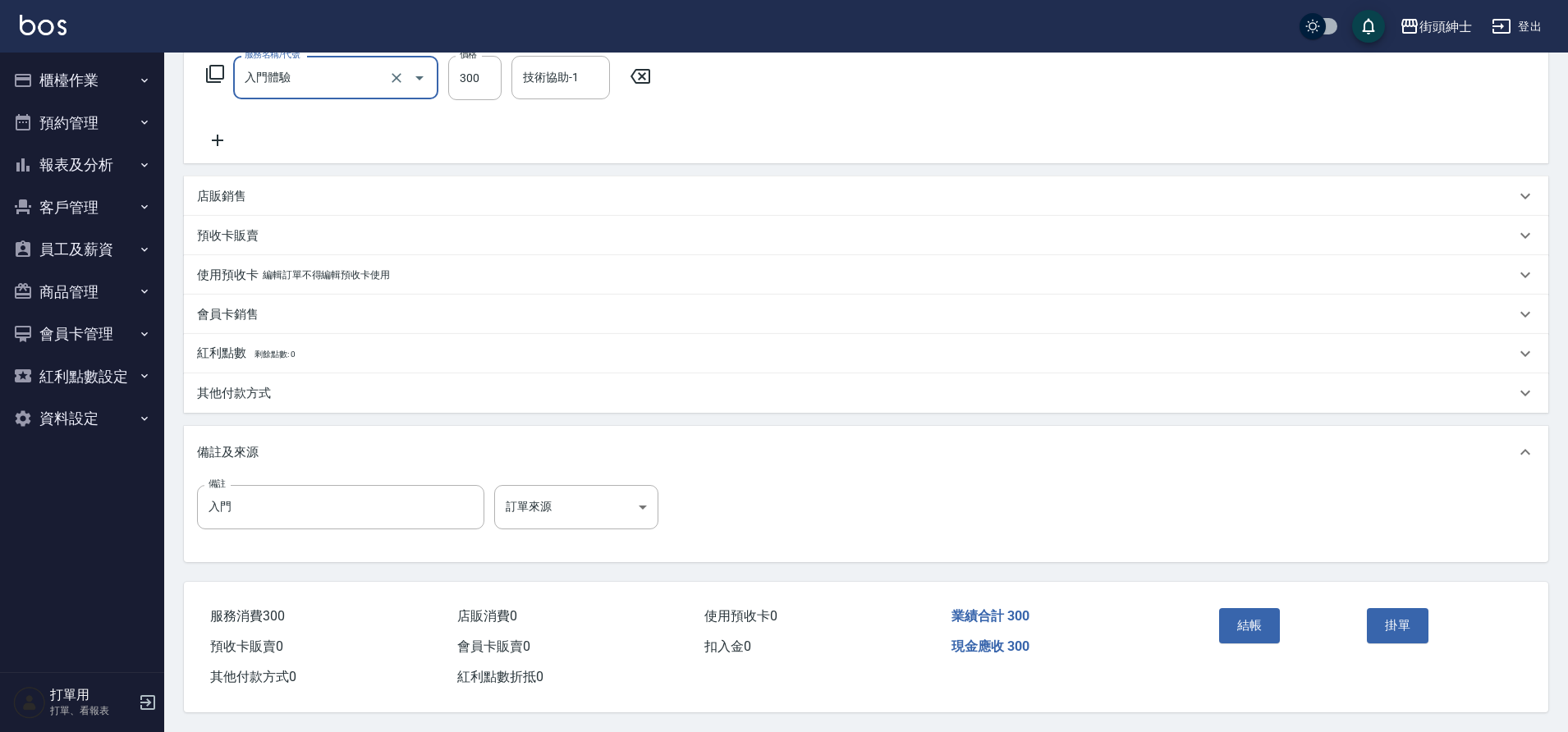
click at [1230, 608] on button "結帳" at bounding box center [1249, 625] width 62 height 35
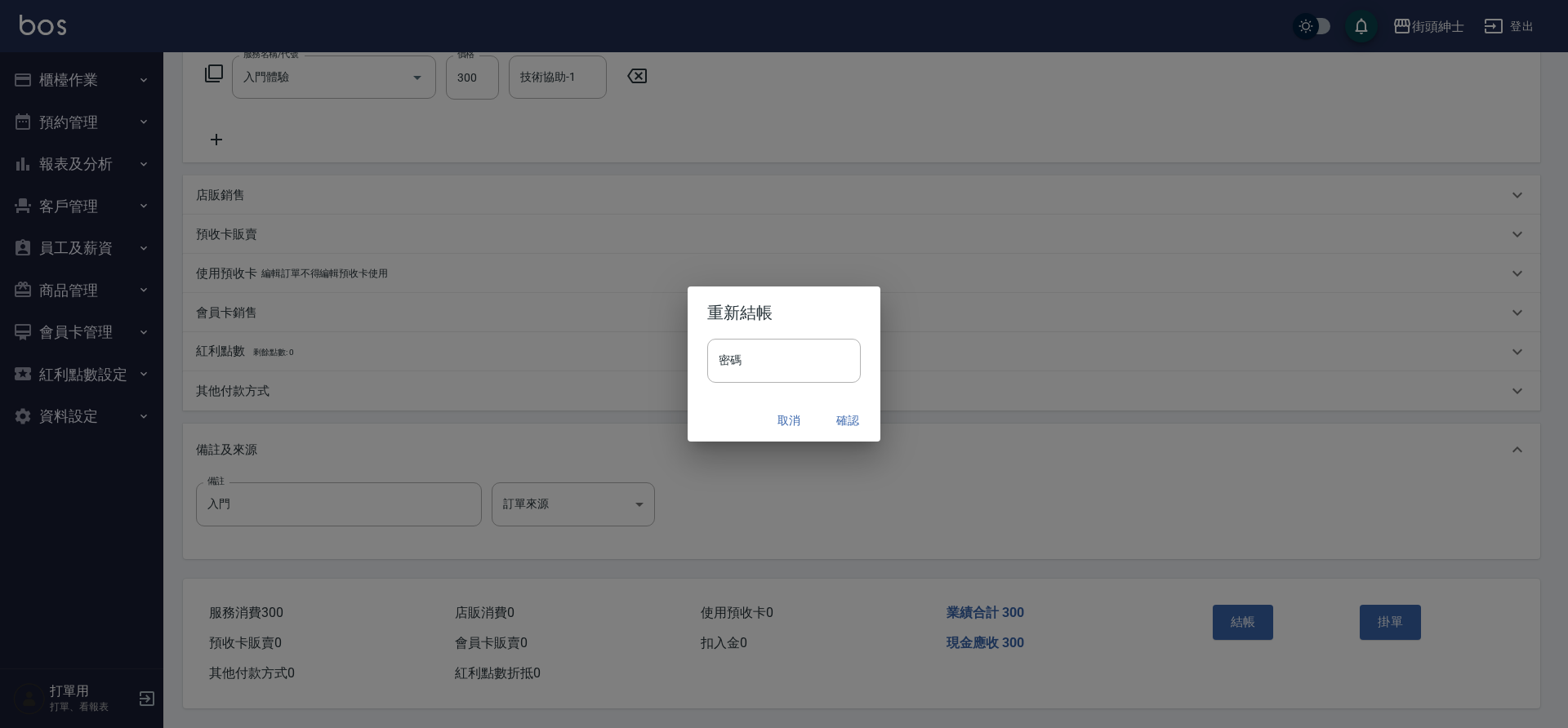
click at [833, 416] on button "確認" at bounding box center [847, 420] width 53 height 30
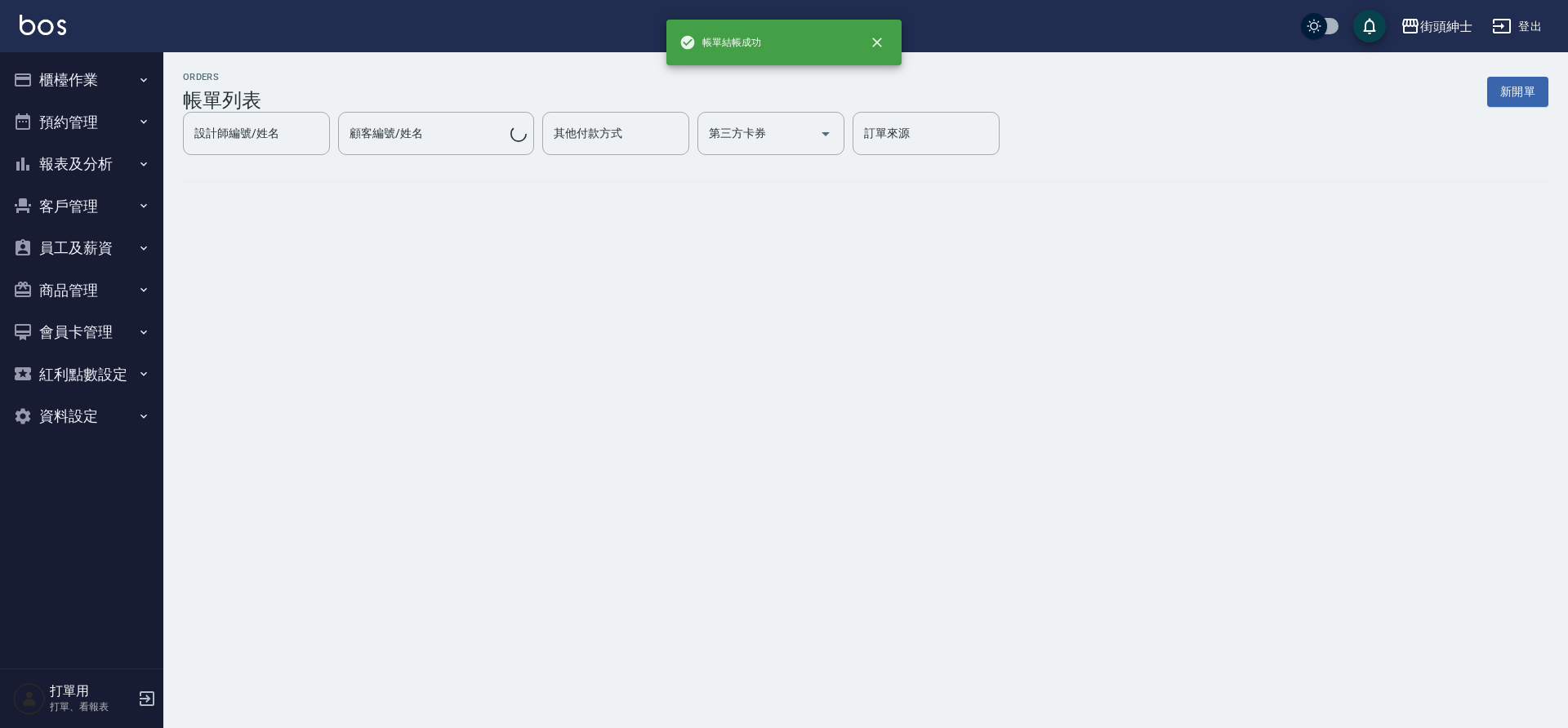
click at [84, 123] on button "預約管理" at bounding box center [82, 122] width 150 height 42
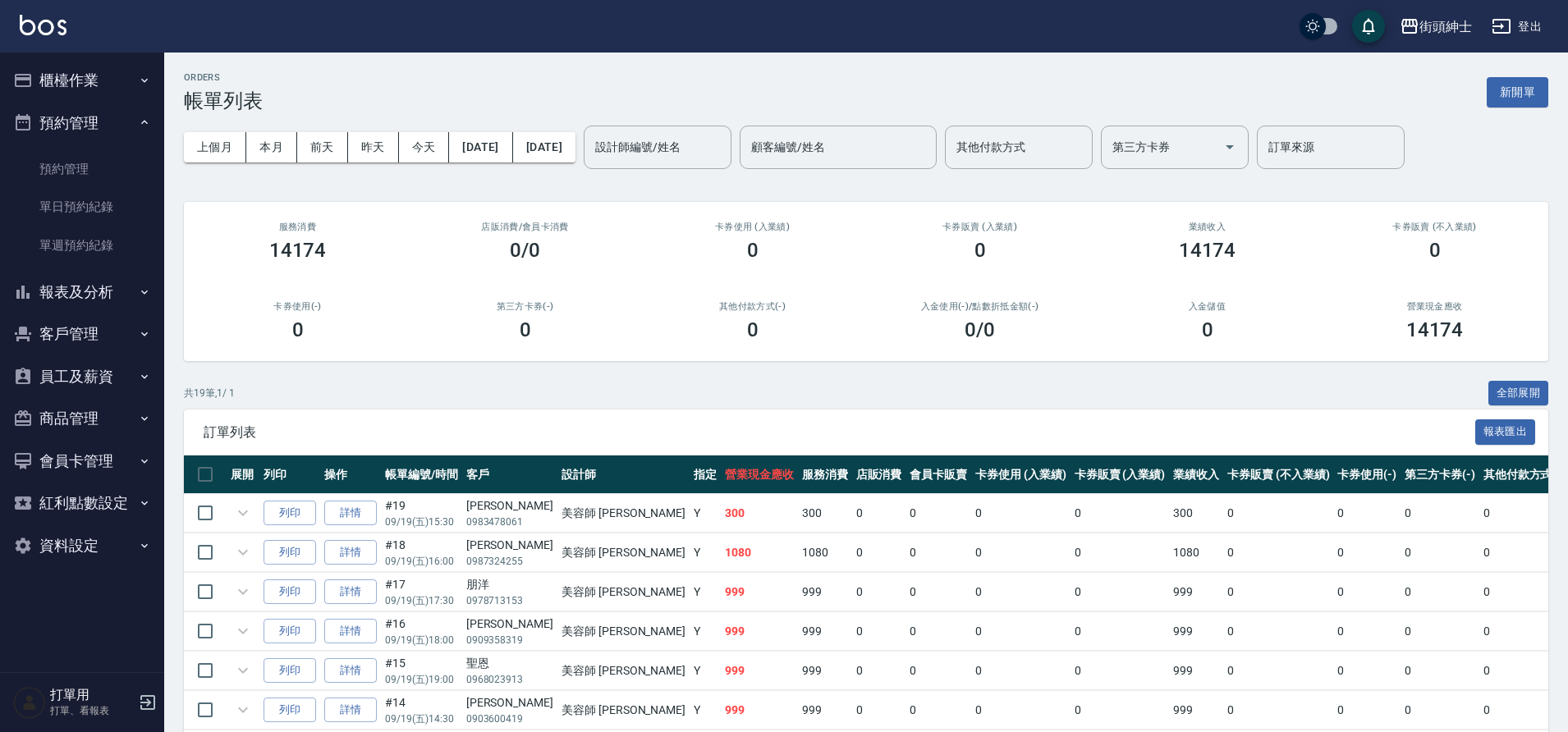
click at [91, 202] on link "單日預約紀錄" at bounding box center [82, 207] width 151 height 38
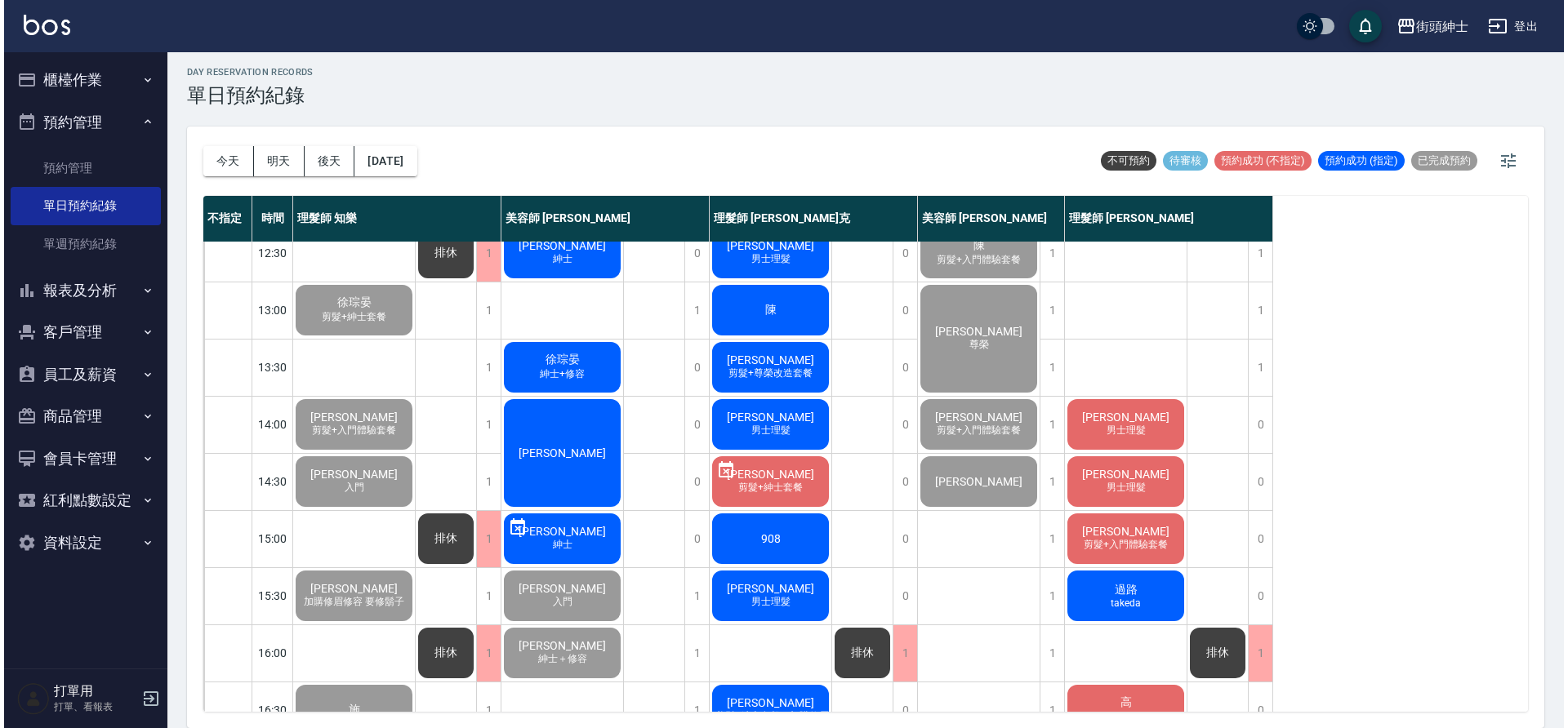
scroll to position [24, 0]
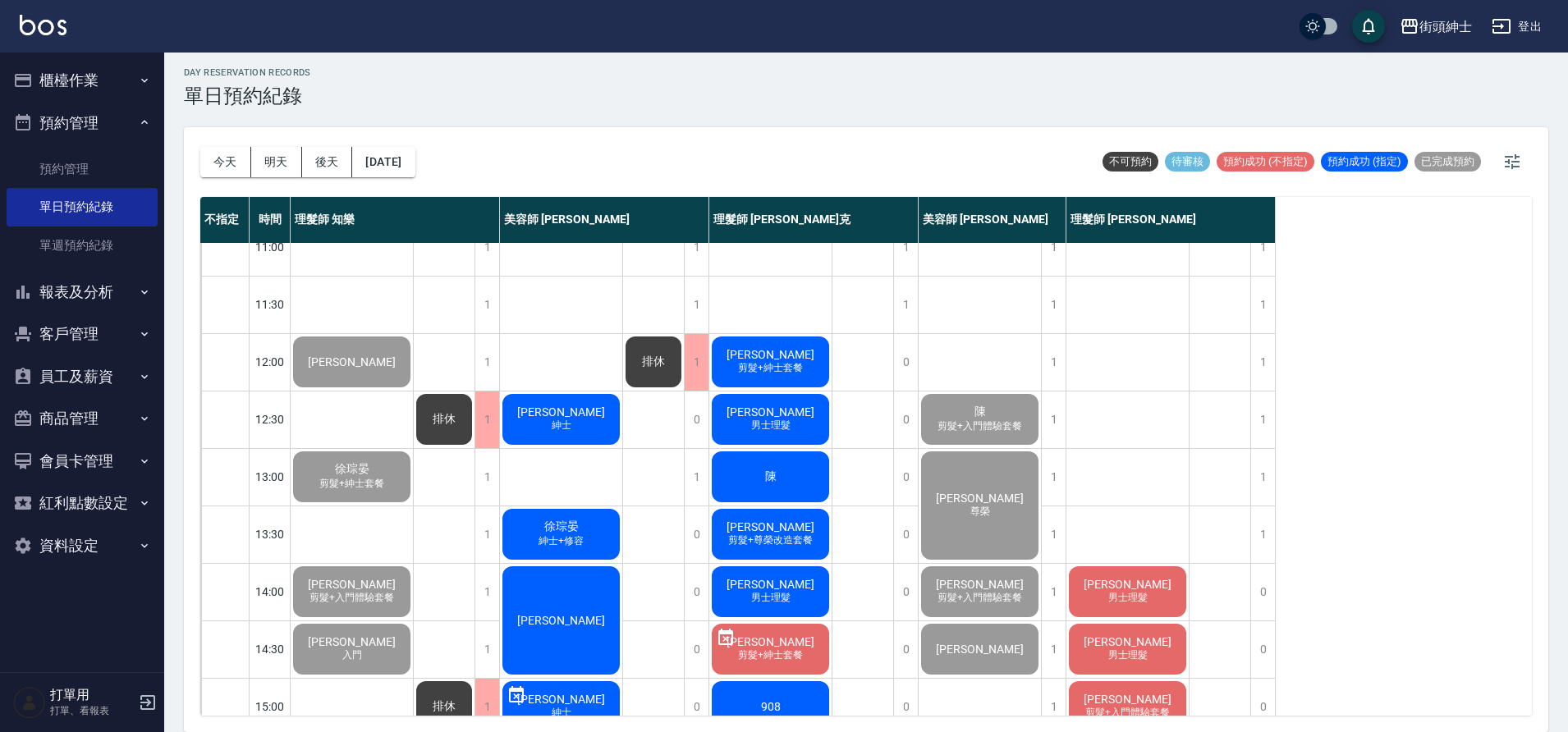
click at [611, 580] on div "[PERSON_NAME]" at bounding box center [560, 620] width 122 height 114
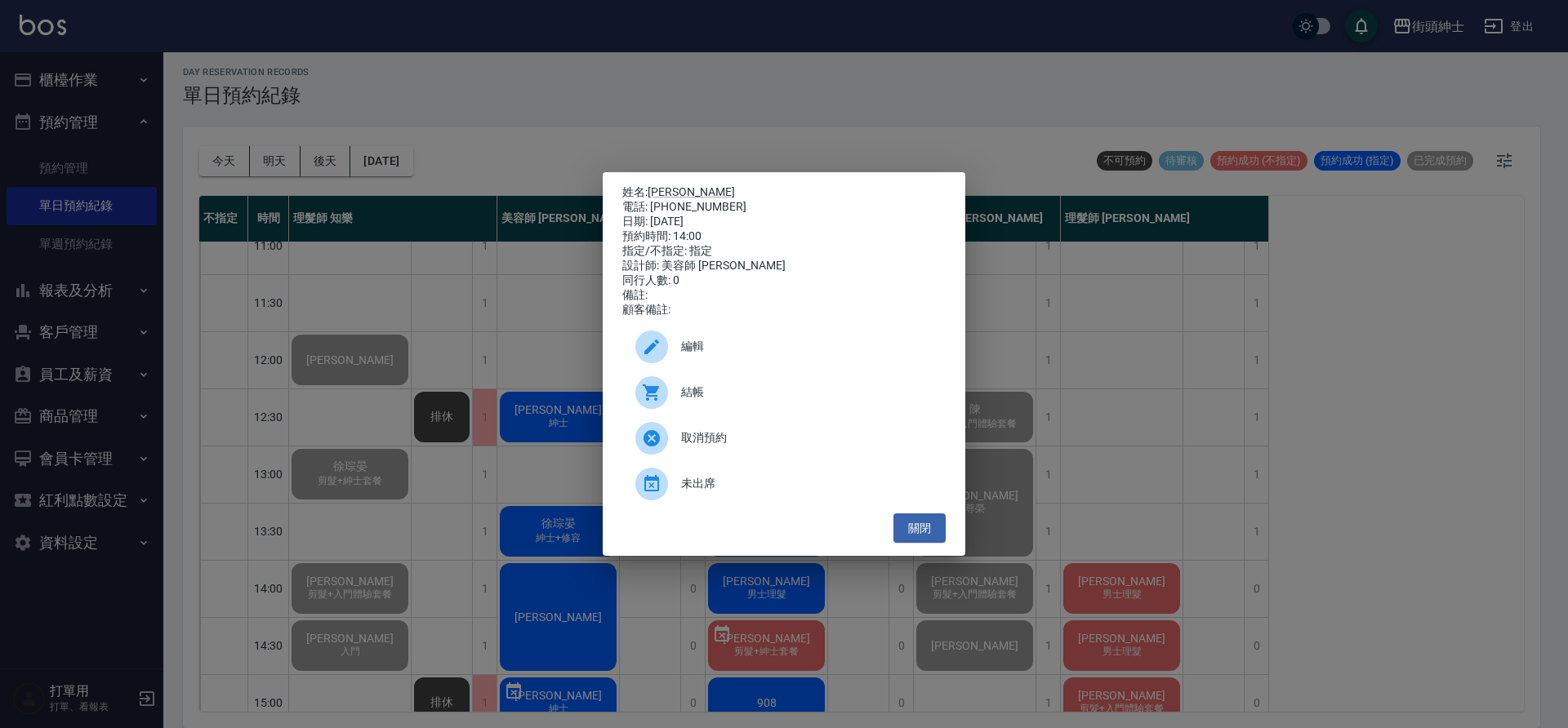
click at [708, 412] on div "結帳" at bounding box center [784, 392] width 324 height 46
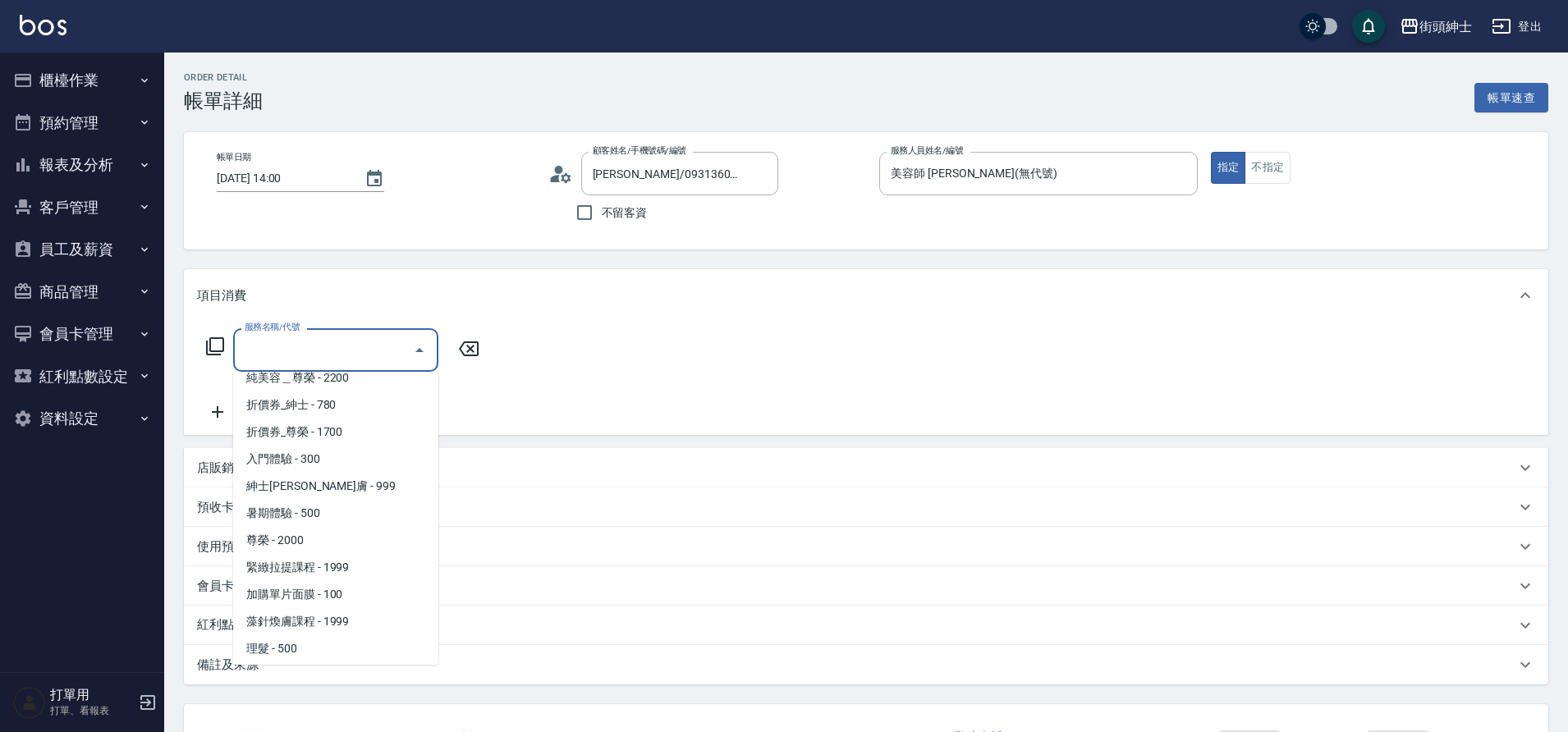
scroll to position [127, 0]
click at [284, 476] on span "尊榮 - 2000" at bounding box center [336, 481] width 206 height 27
type input "尊榮"
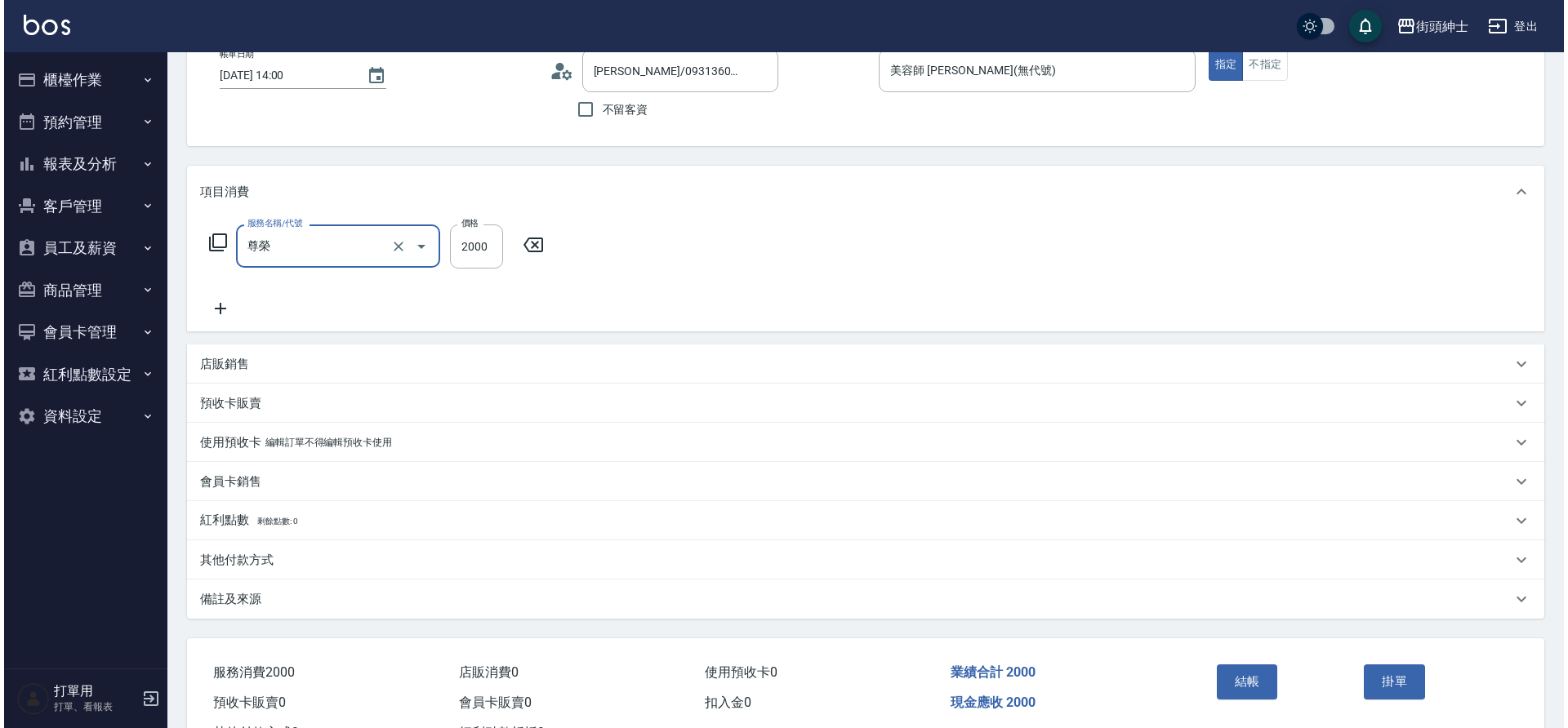
scroll to position [169, 0]
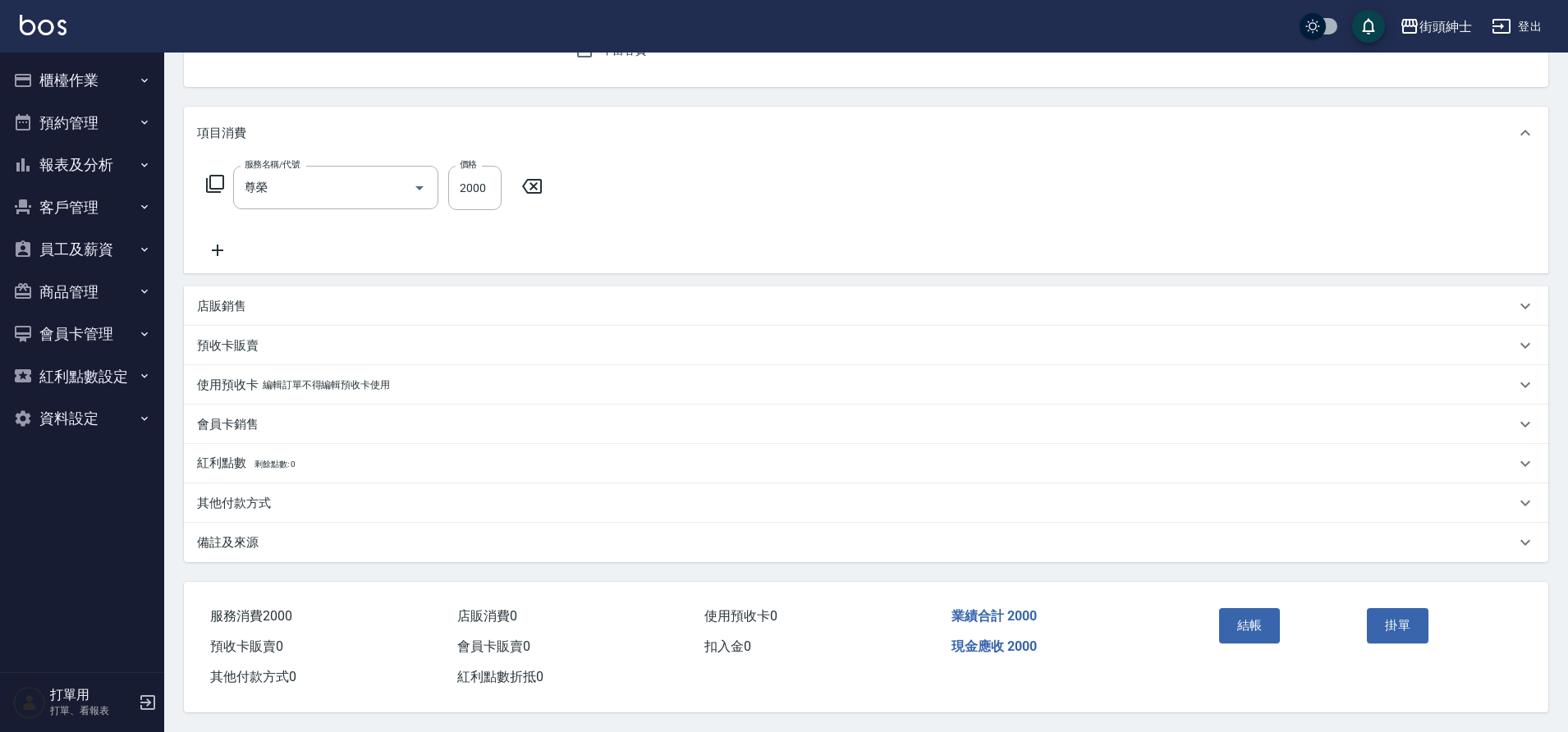
drag, startPoint x: 0, startPoint y: 0, endPoint x: 1279, endPoint y: 623, distance: 1422.7
click at [1279, 623] on div "結帳" at bounding box center [1286, 637] width 148 height 71
click at [1258, 608] on button "結帳" at bounding box center [1249, 625] width 62 height 35
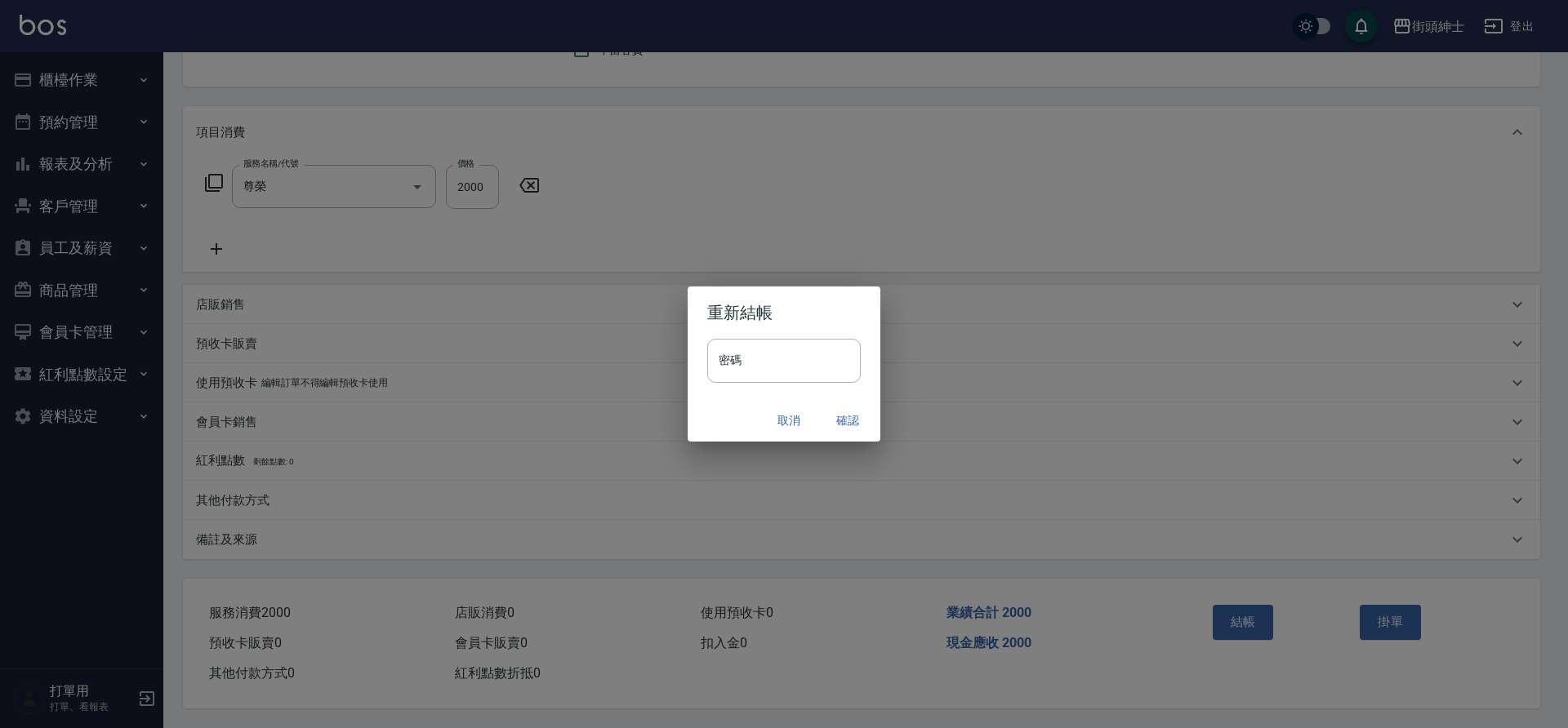
click at [863, 419] on button "確認" at bounding box center [847, 420] width 53 height 30
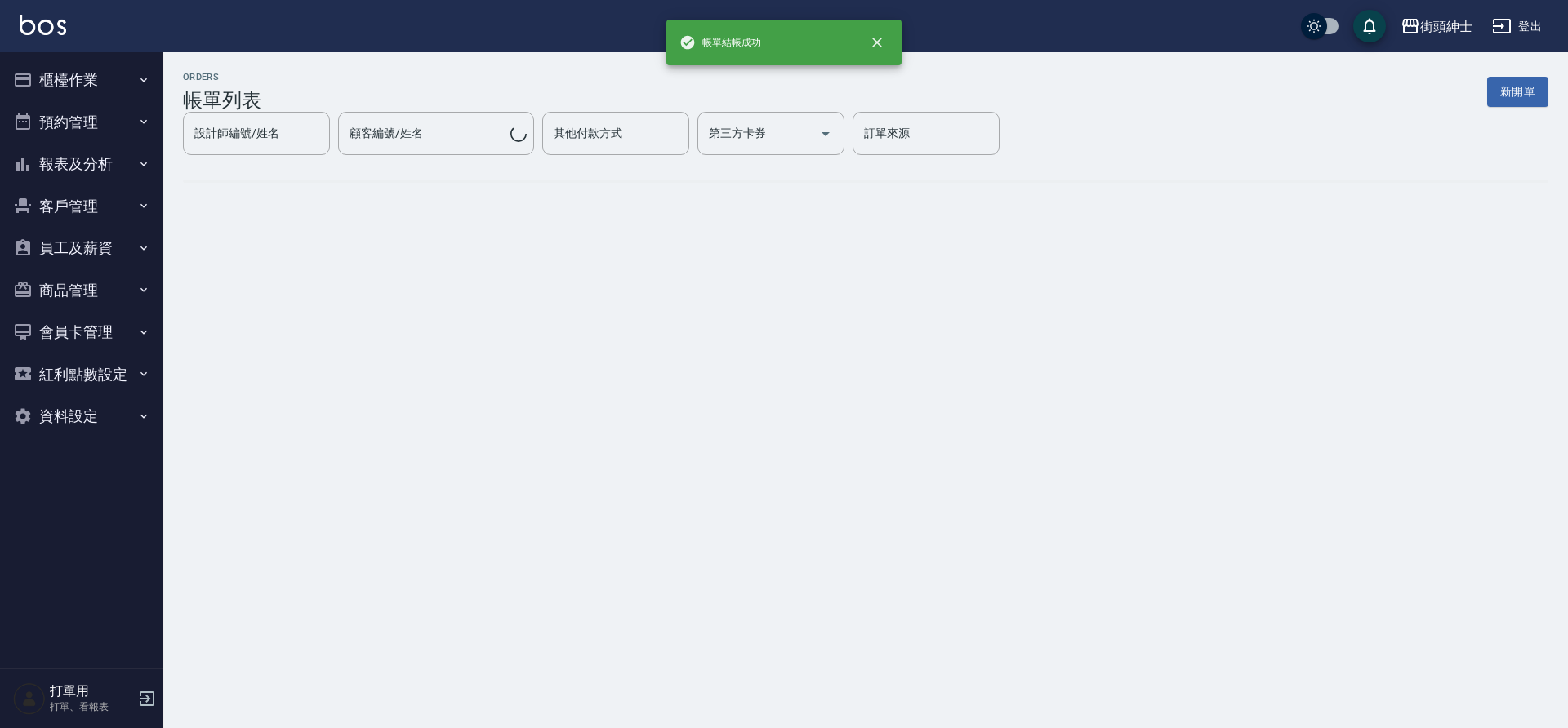
click at [59, 112] on button "預約管理" at bounding box center [82, 122] width 150 height 42
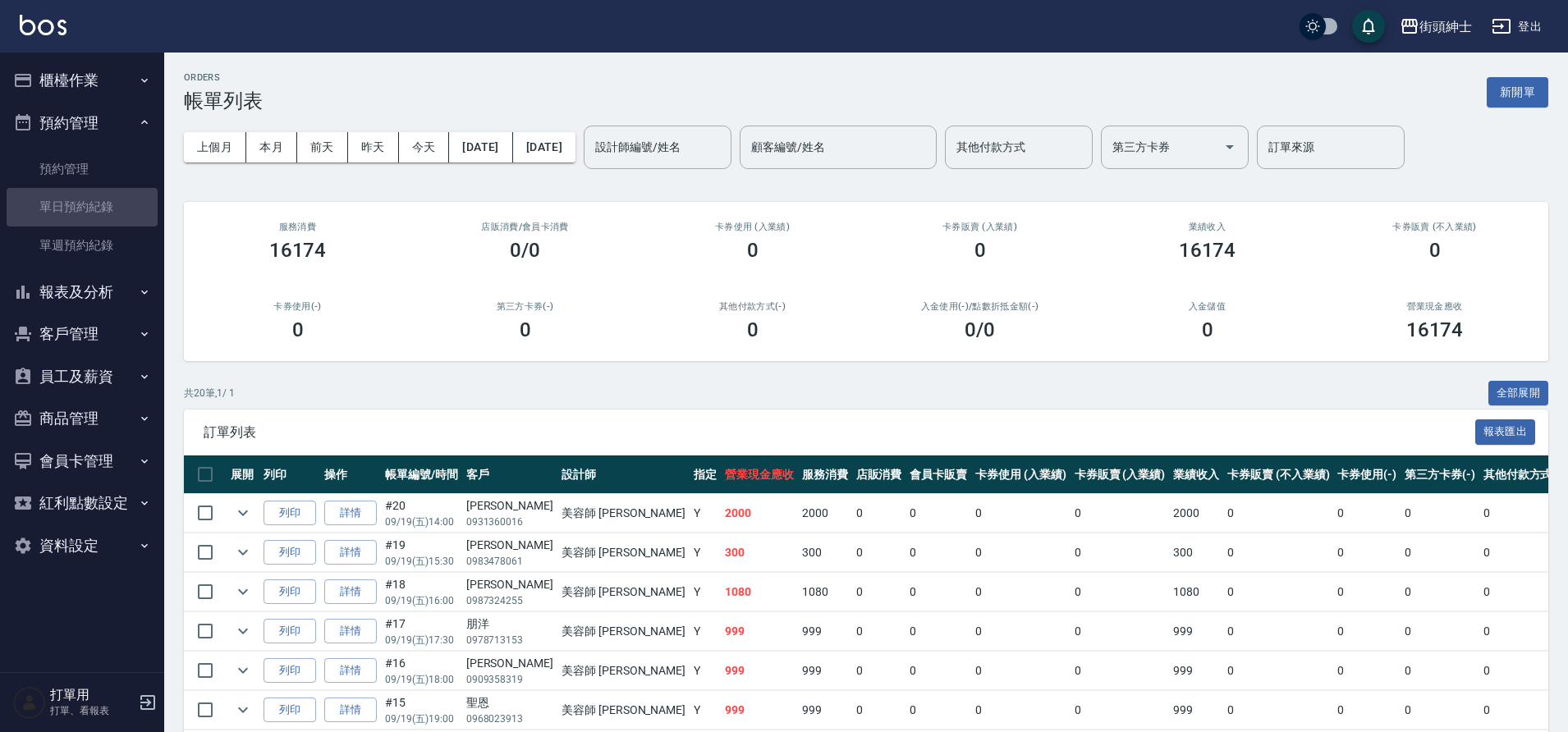
click at [124, 210] on link "單日預約紀錄" at bounding box center [82, 207] width 151 height 38
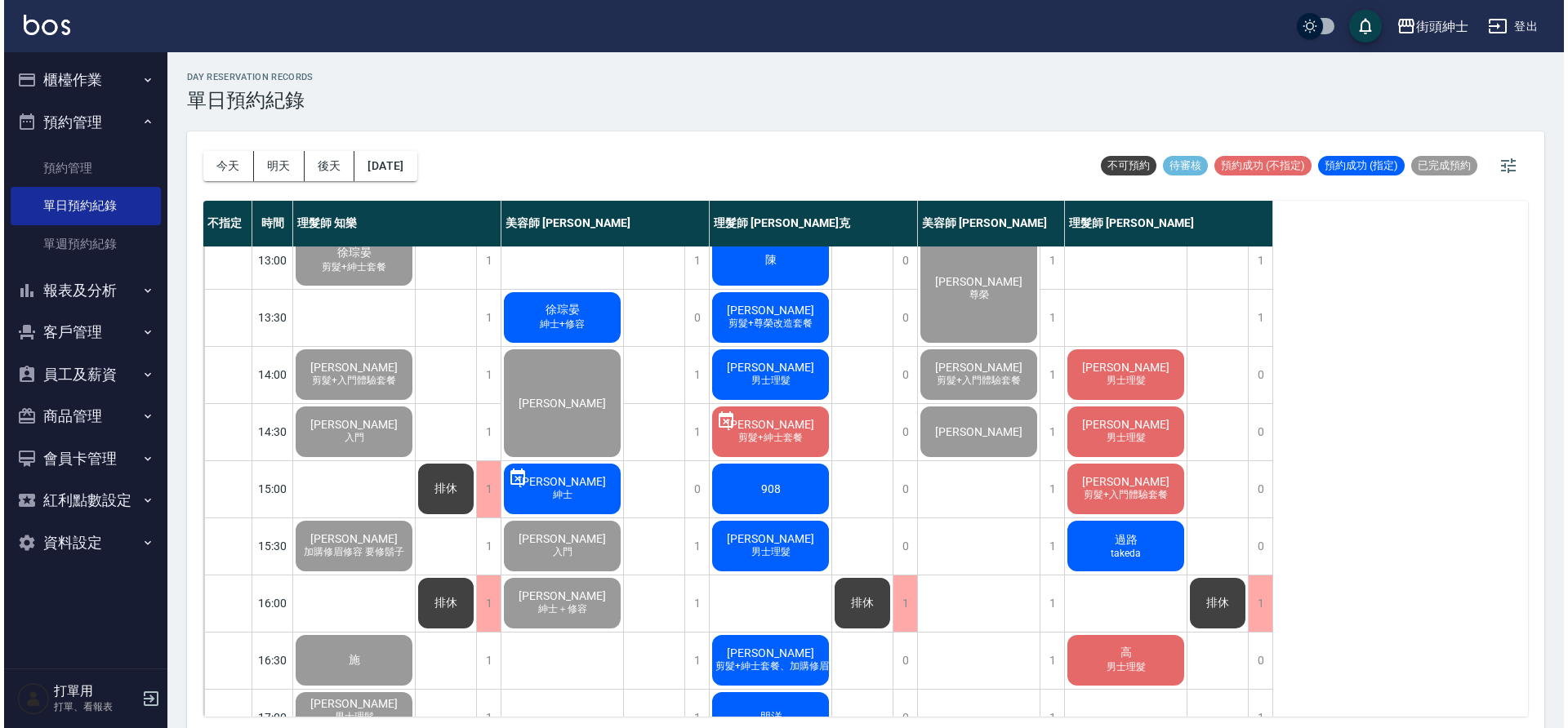
scroll to position [229, 0]
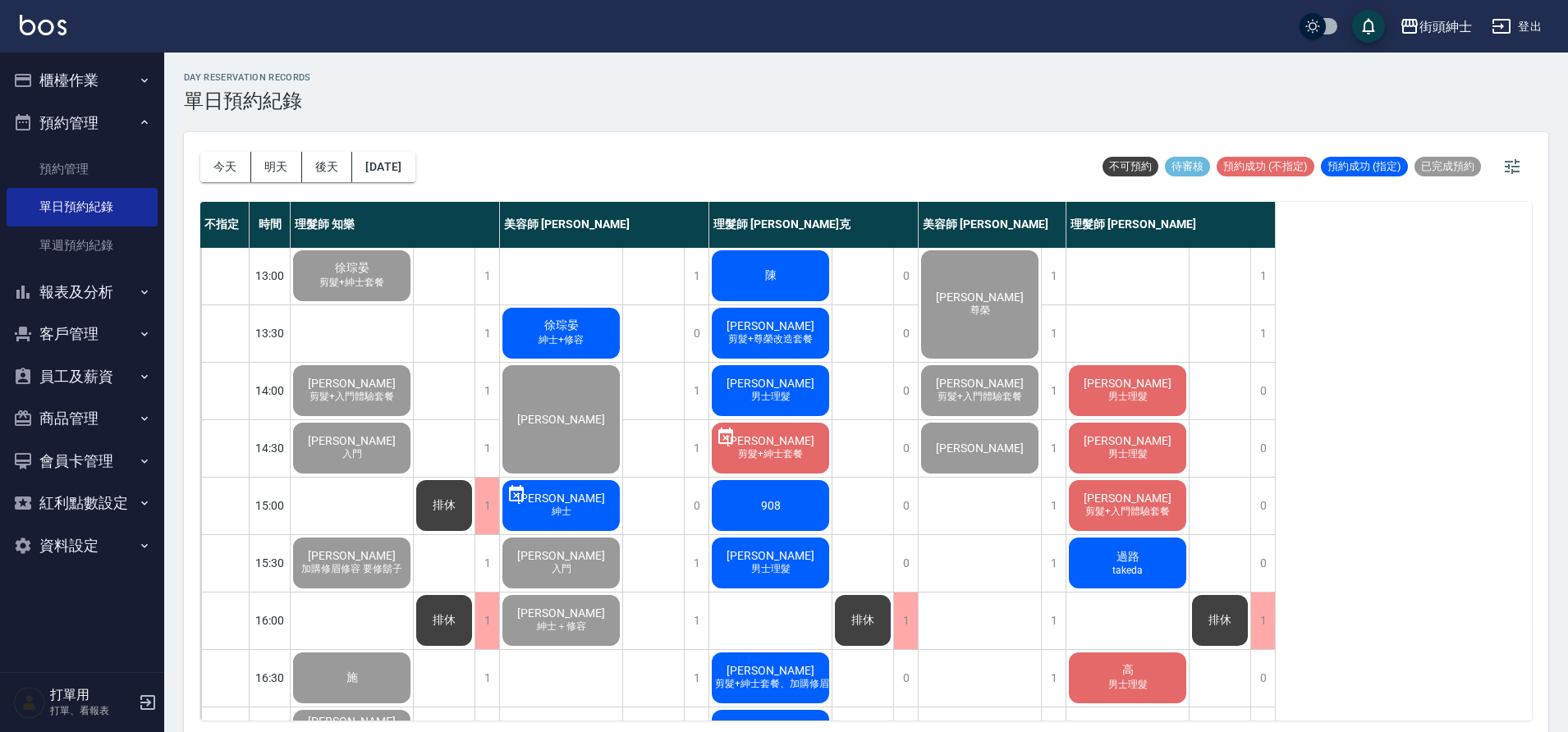
click at [570, 348] on div "徐琮晏 紳士+修容" at bounding box center [560, 333] width 122 height 56
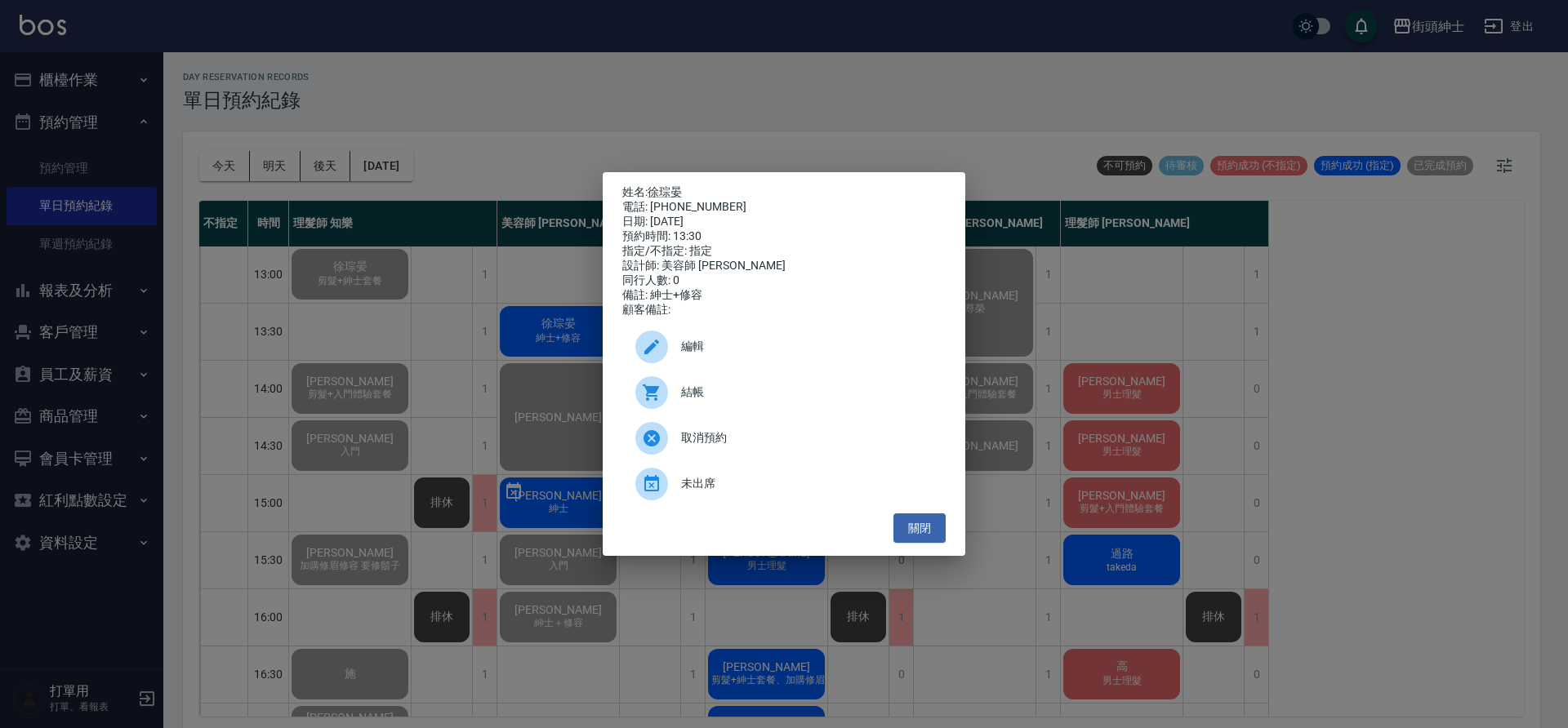
click at [667, 405] on div at bounding box center [658, 392] width 46 height 33
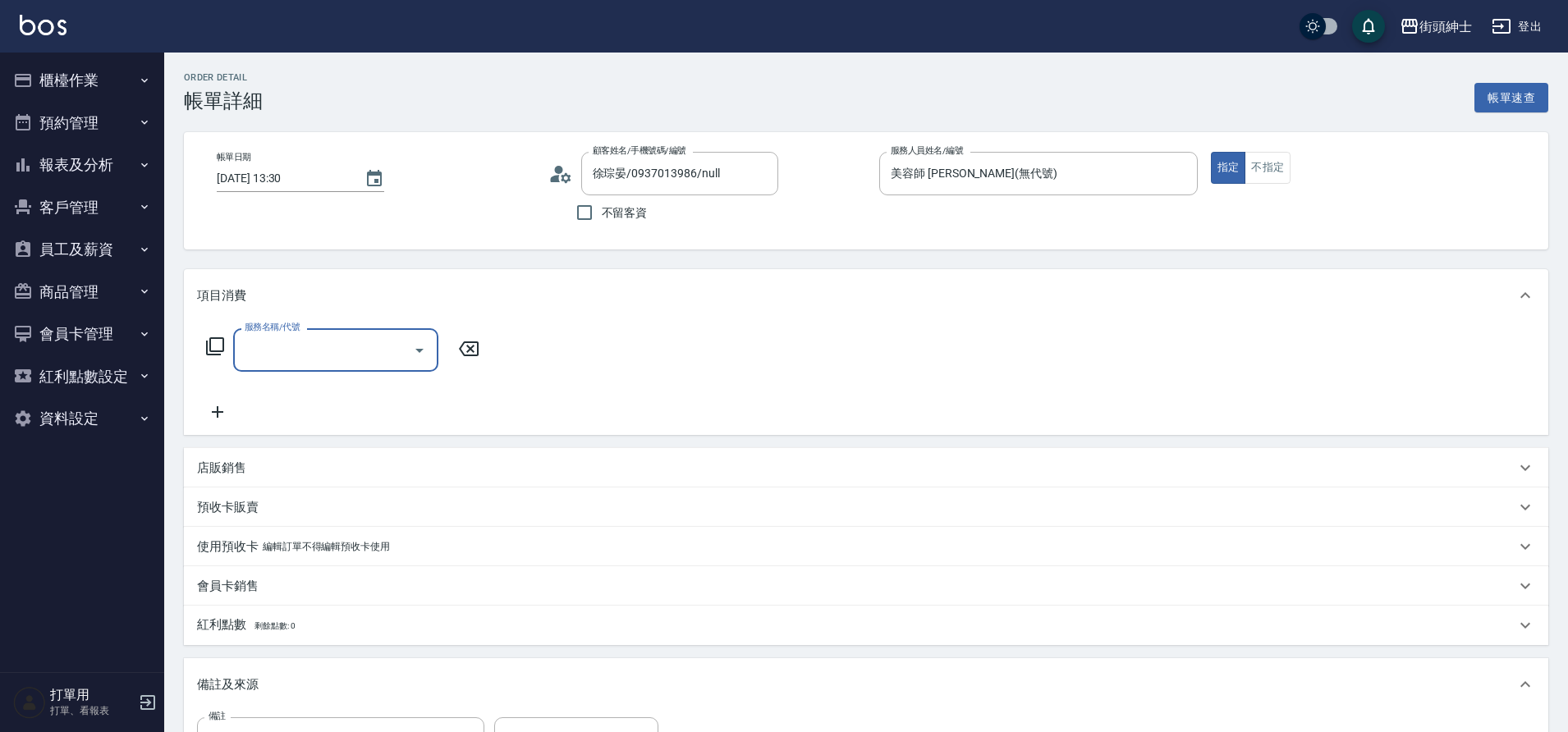
click at [354, 364] on div "服務名稱/代號" at bounding box center [336, 350] width 206 height 43
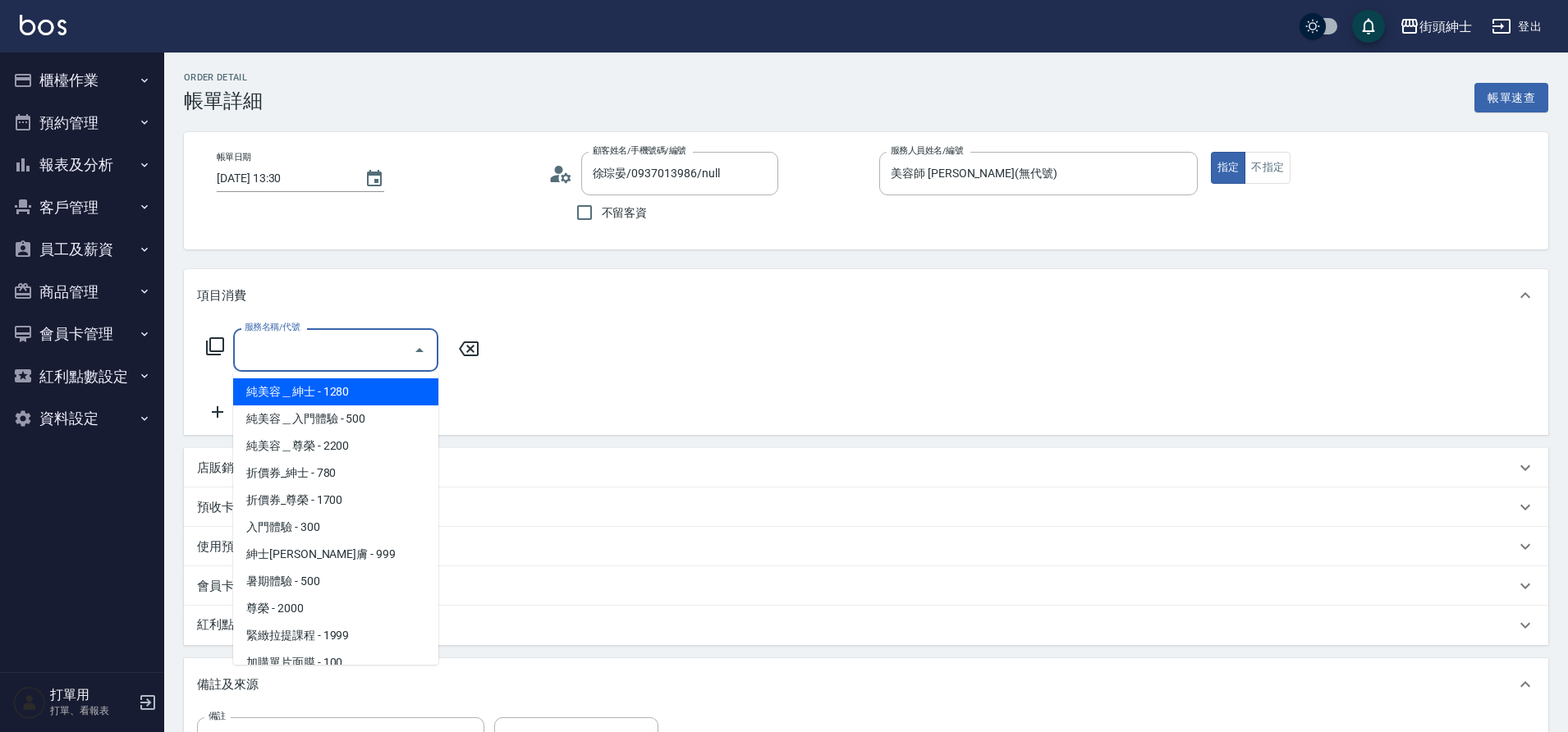
drag, startPoint x: 0, startPoint y: 0, endPoint x: 374, endPoint y: 556, distance: 670.1
click at [374, 556] on span "紳士[PERSON_NAME]膚 - 999" at bounding box center [336, 554] width 206 height 27
type input "紳士全效煥膚"
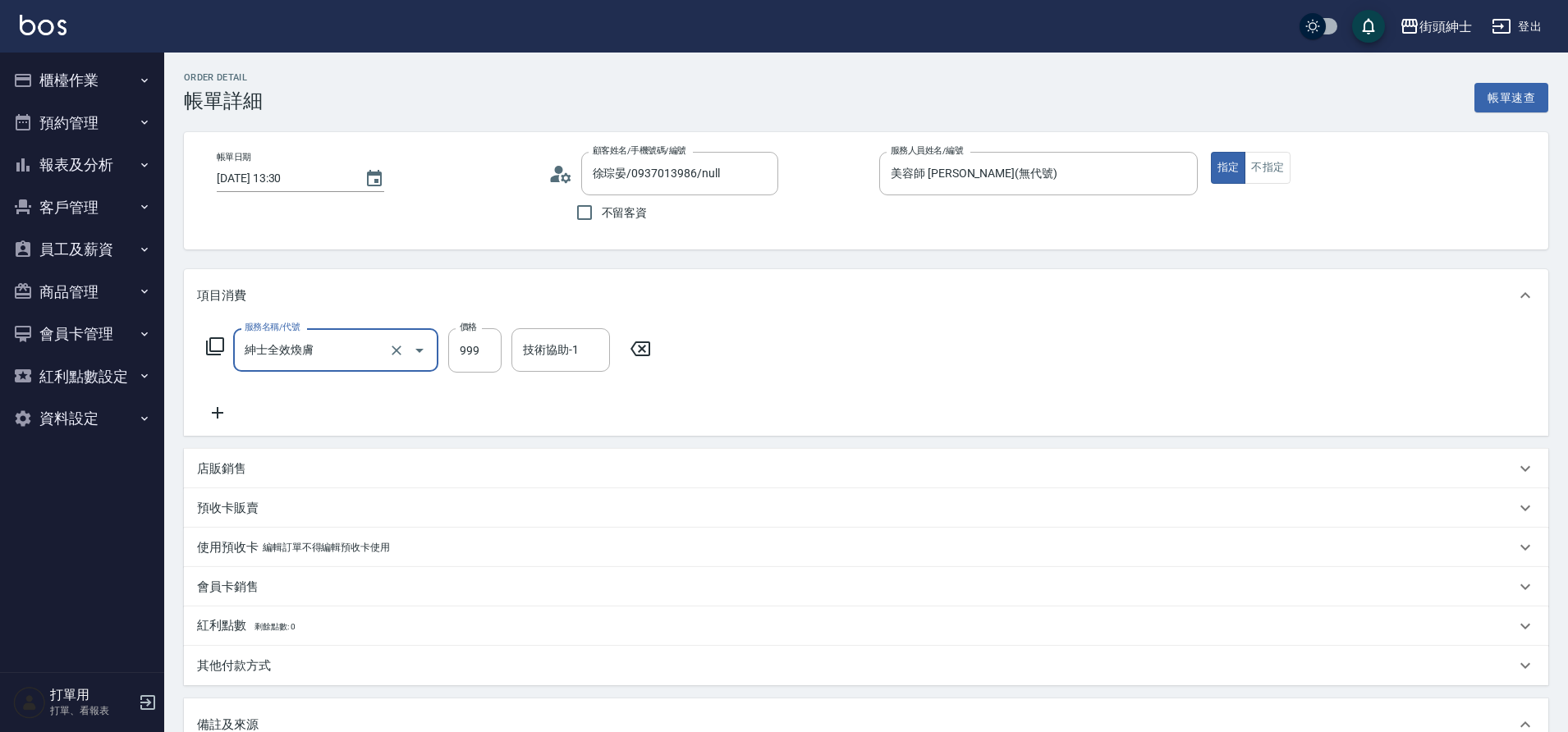
click at [222, 412] on icon at bounding box center [217, 412] width 11 height 11
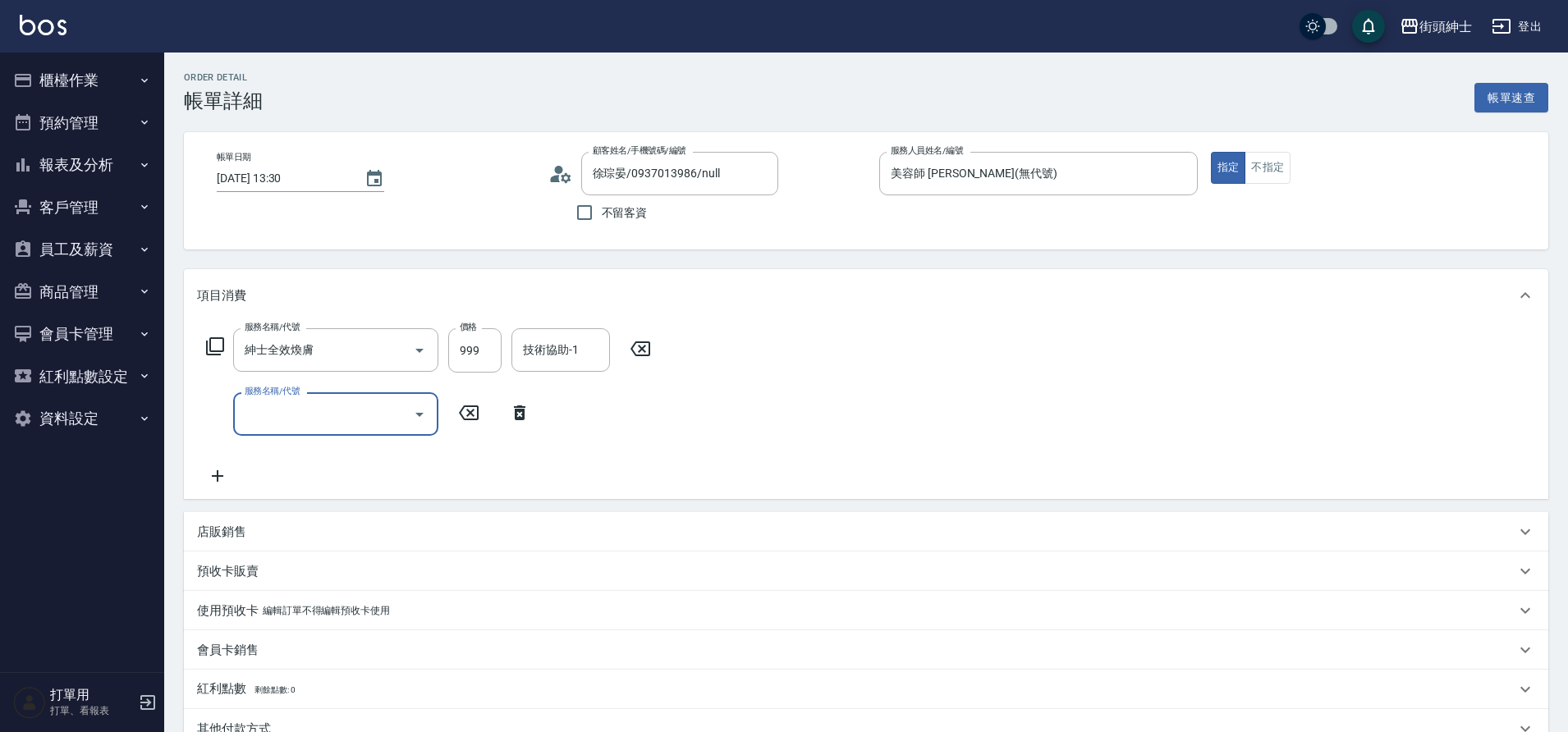
click at [299, 432] on div "服務名稱/代號" at bounding box center [336, 414] width 206 height 43
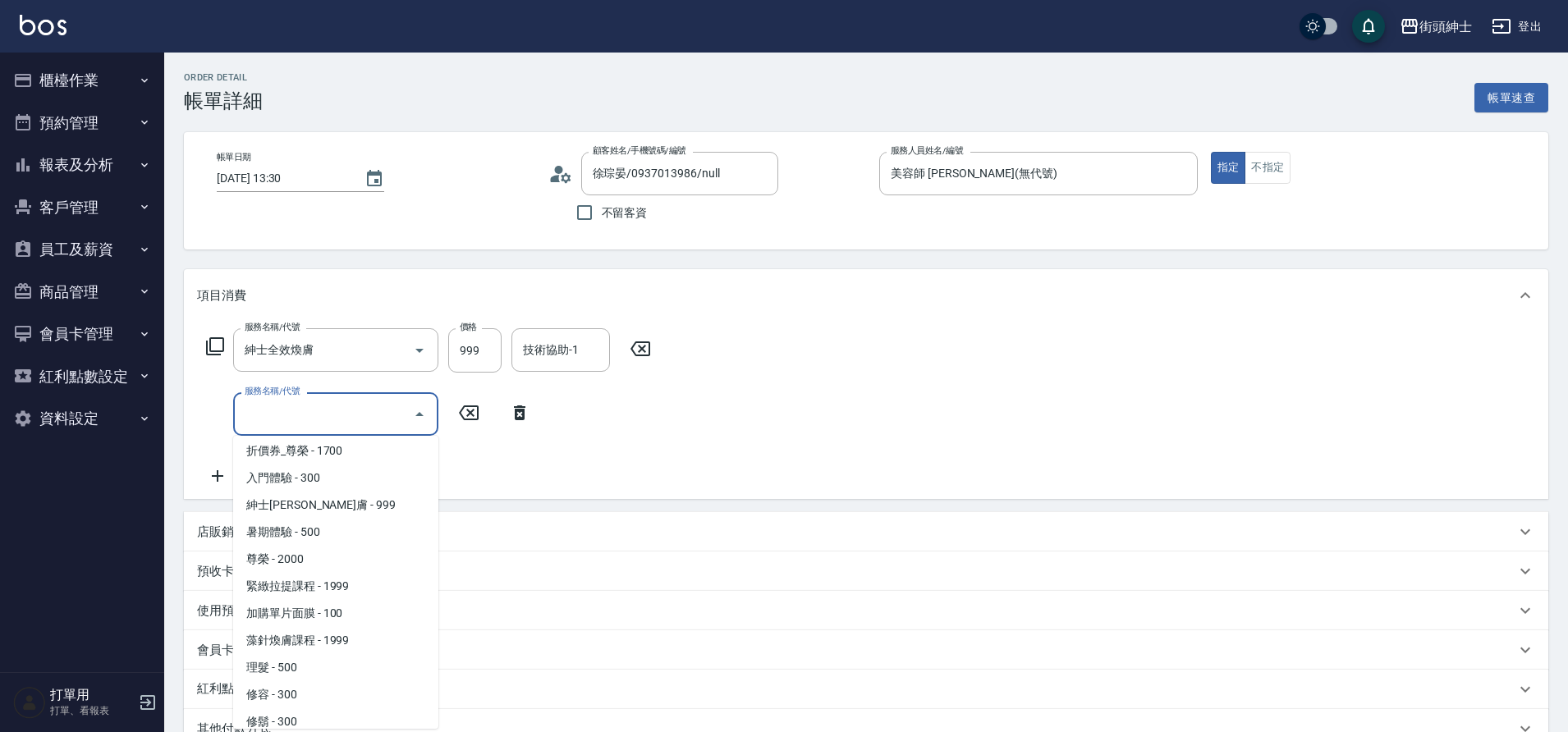
scroll to position [127, 0]
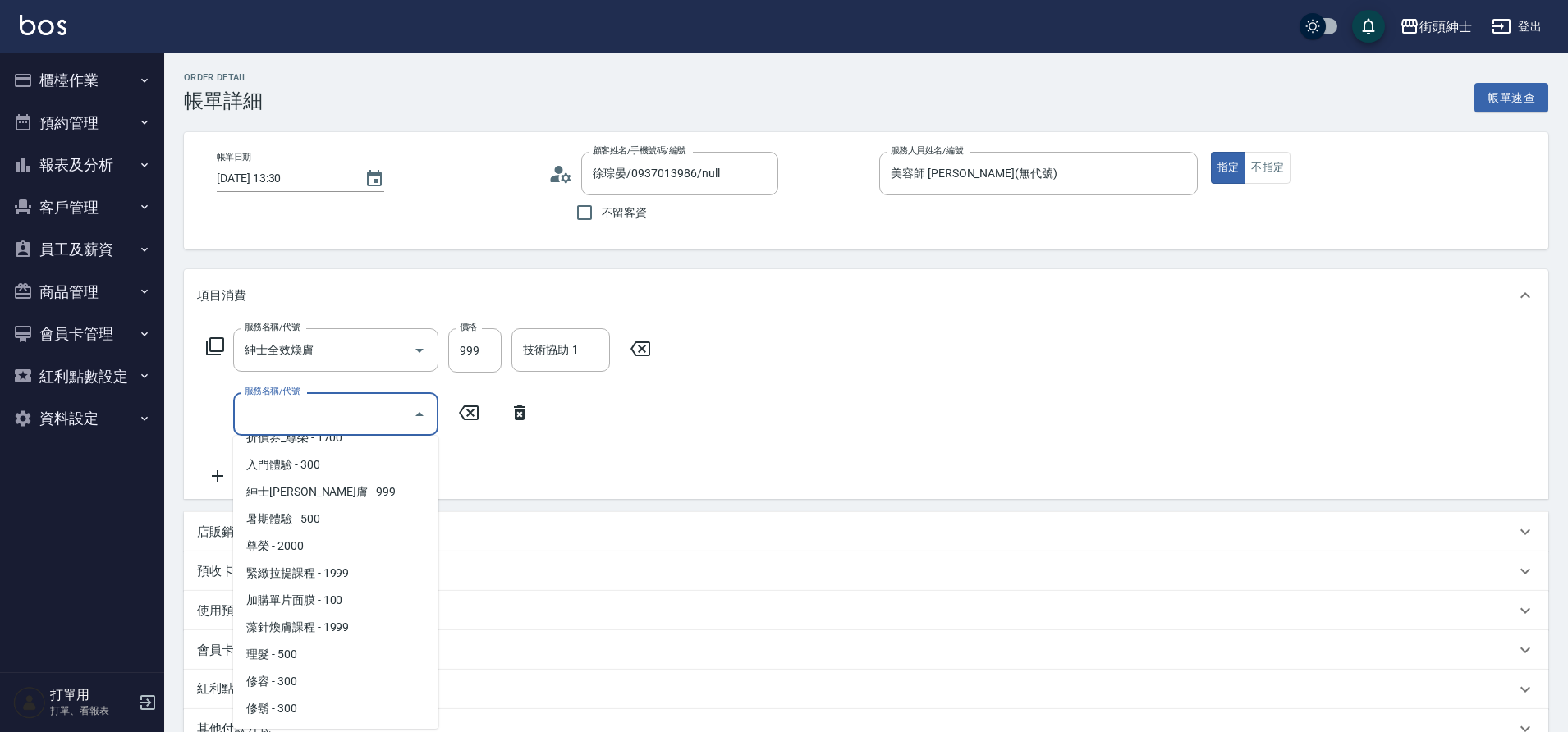
click at [314, 682] on span "修容 - 300" at bounding box center [336, 681] width 206 height 27
type input "修容(A03)"
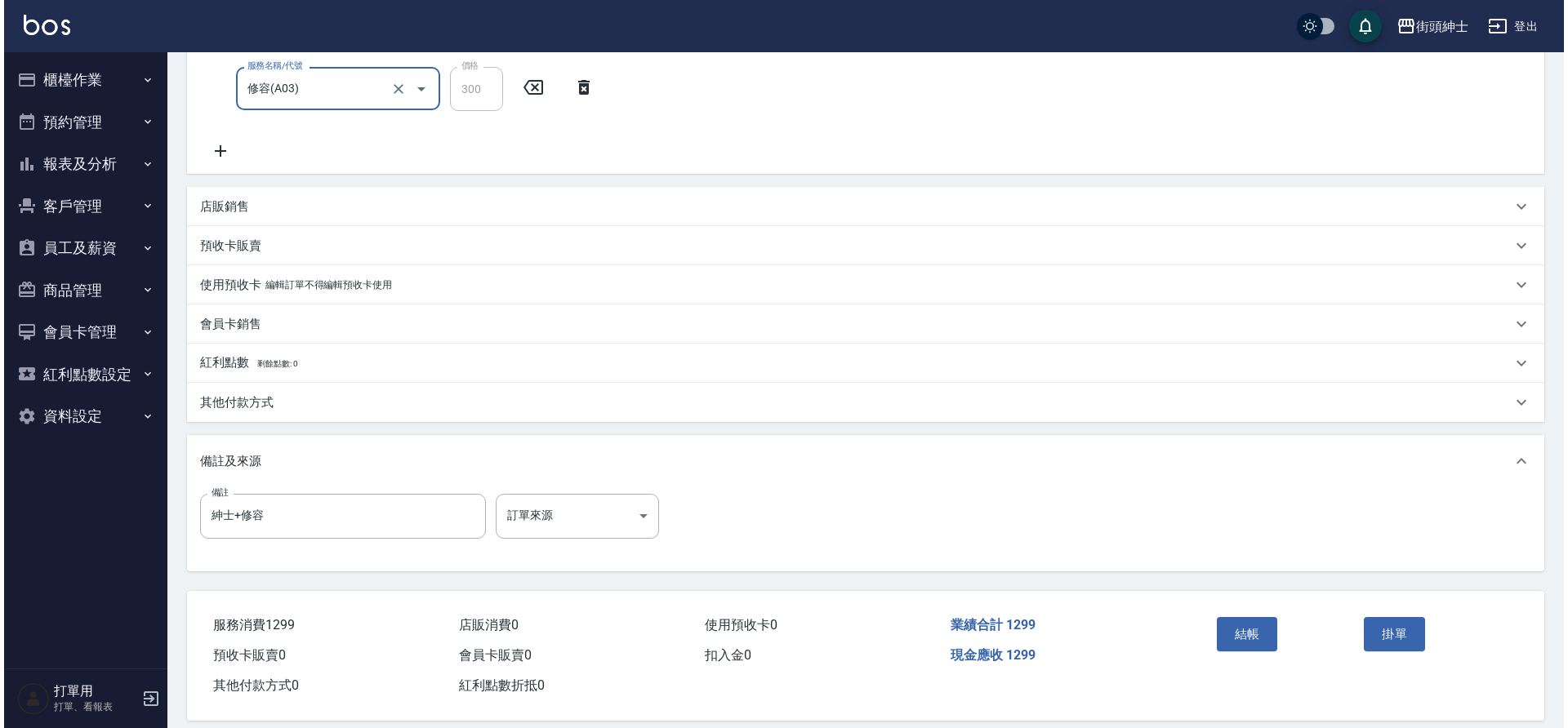
scroll to position [342, 0]
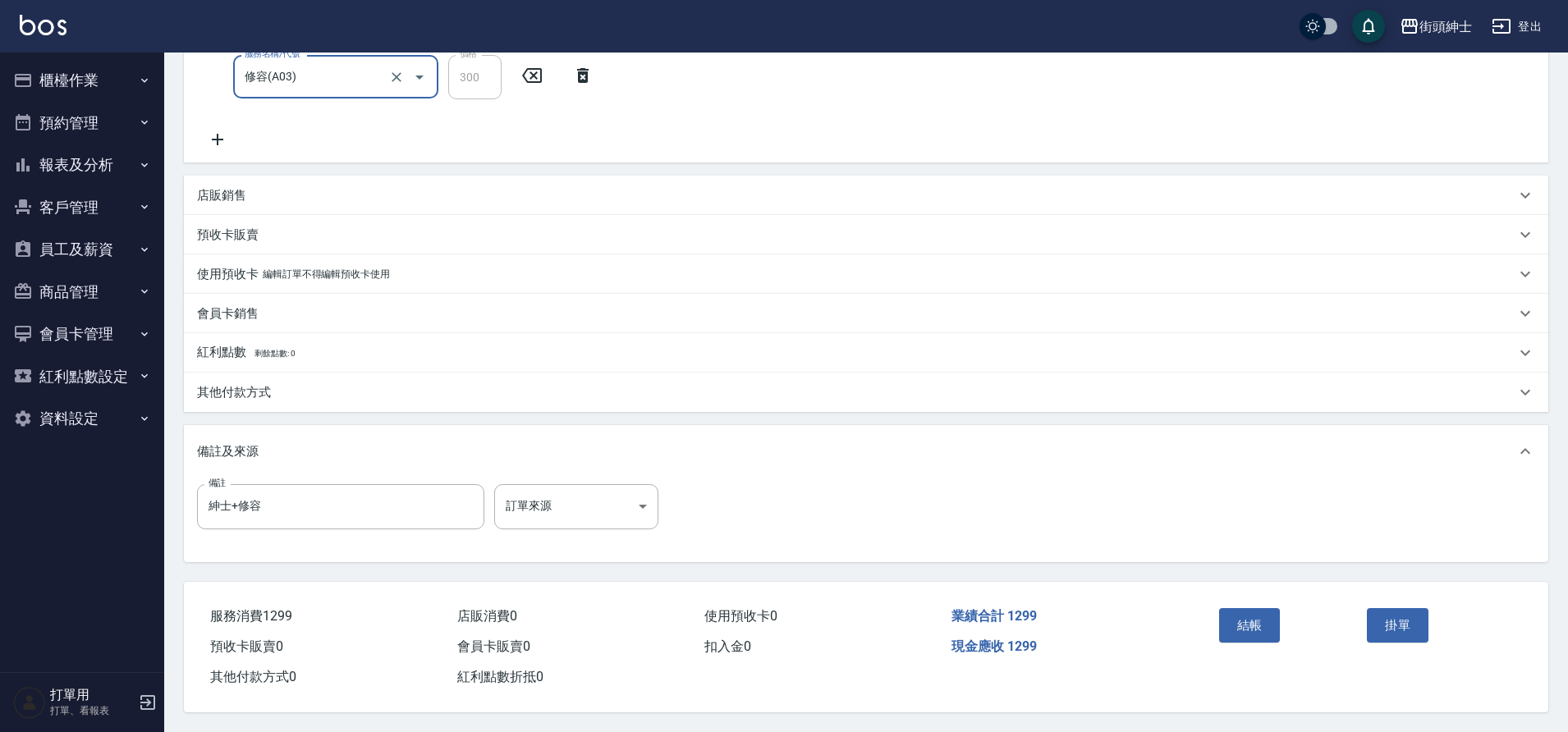
click at [1257, 609] on button "結帳" at bounding box center [1249, 625] width 62 height 35
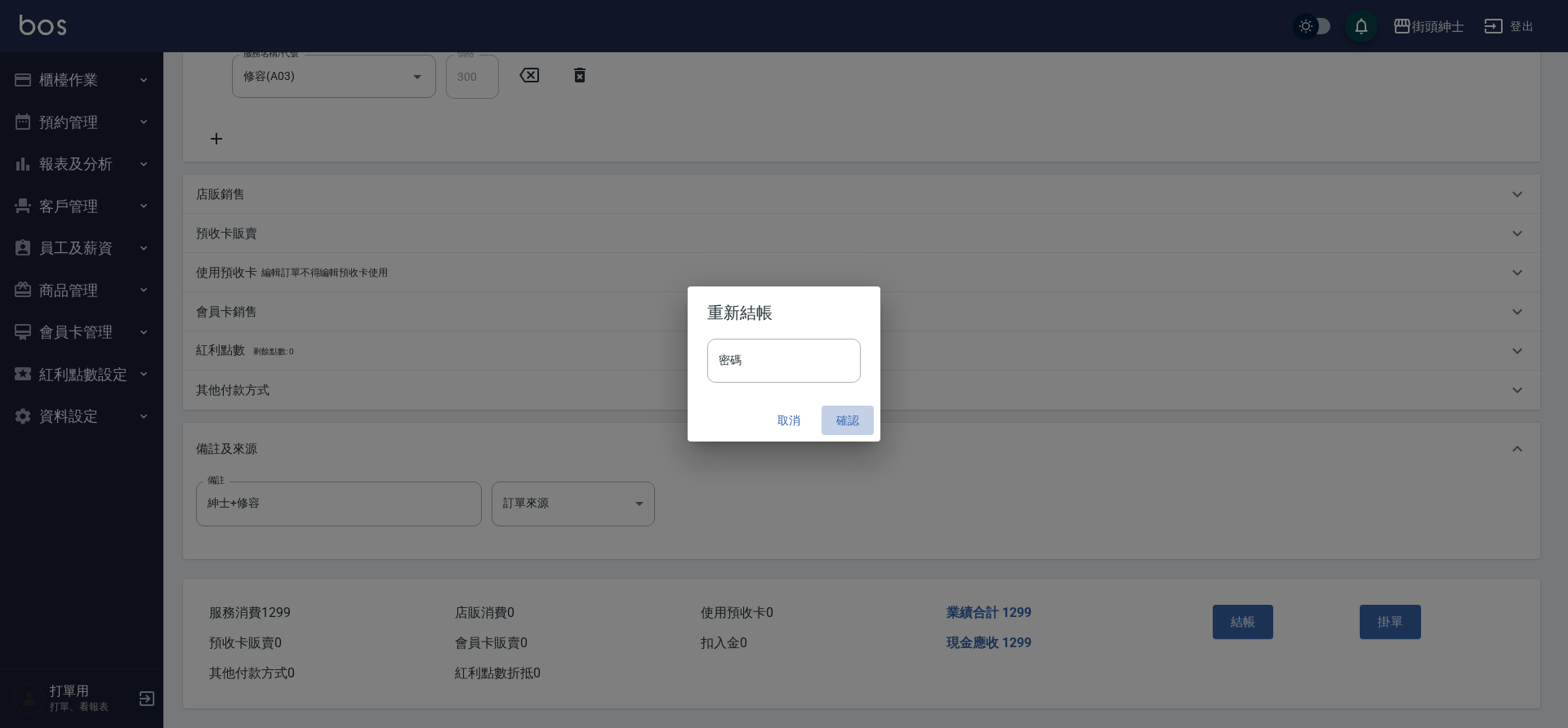
click at [861, 420] on button "確認" at bounding box center [847, 420] width 53 height 30
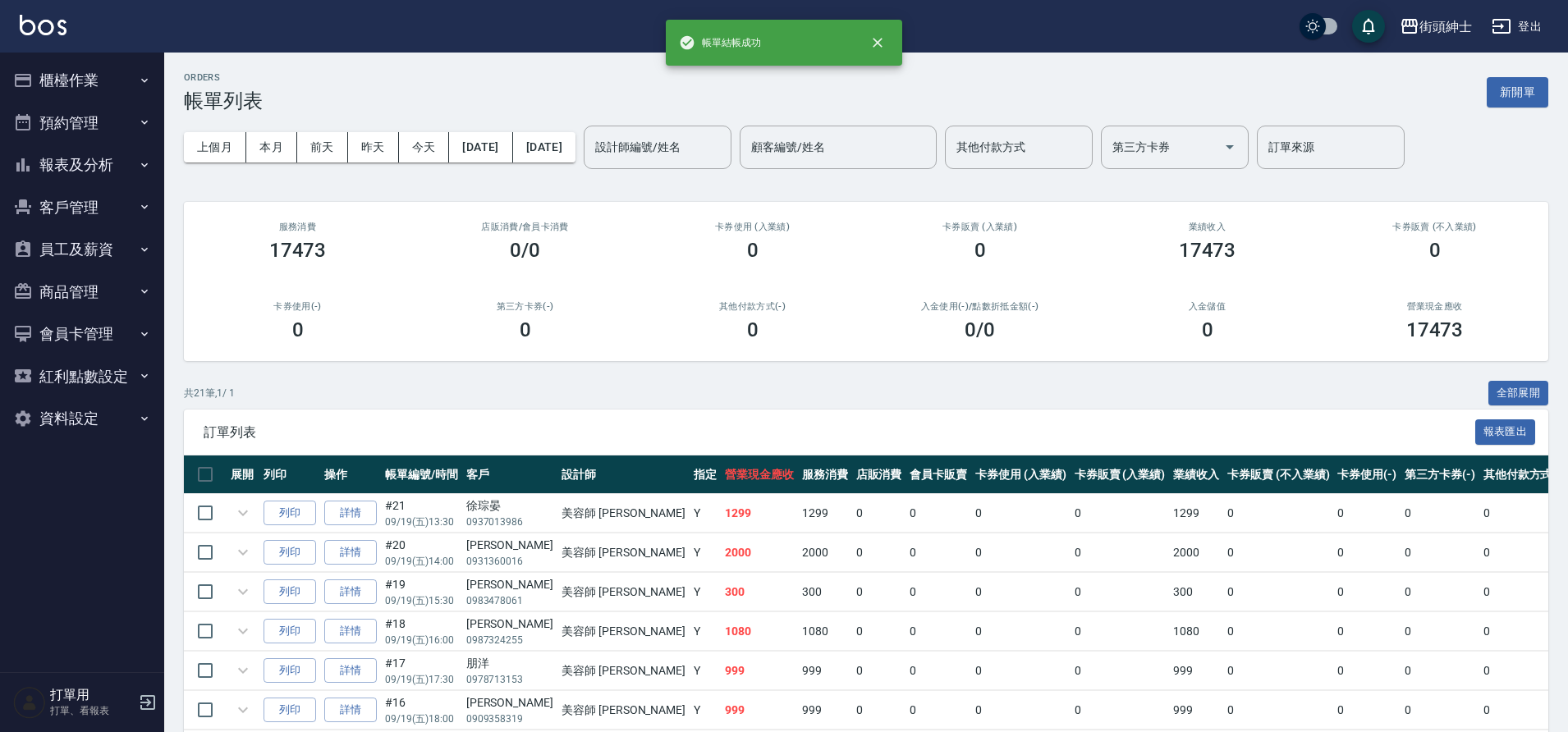
click at [56, 125] on button "預約管理" at bounding box center [82, 122] width 151 height 42
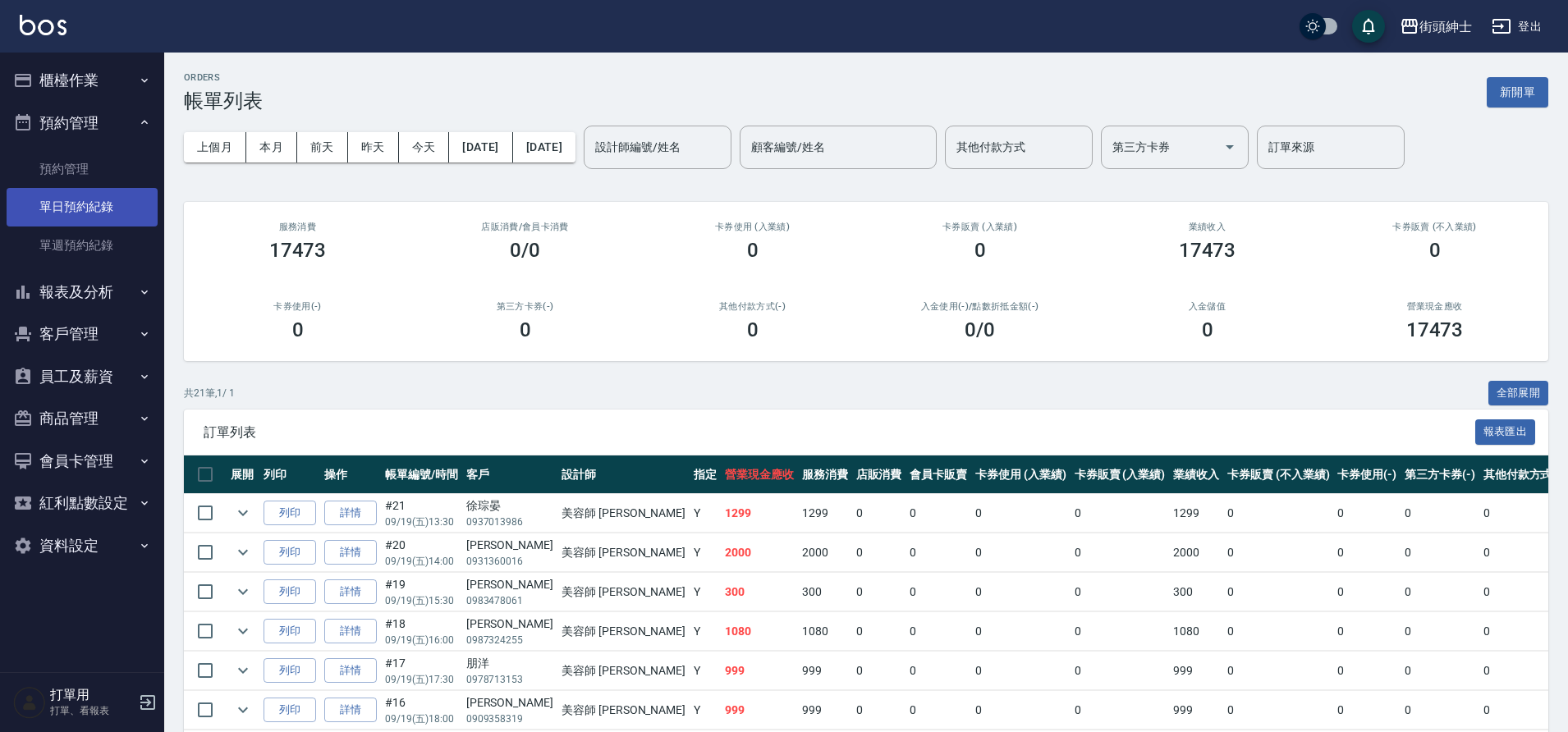
drag, startPoint x: 374, startPoint y: 556, endPoint x: 101, endPoint y: 202, distance: 447.0
click at [101, 202] on link "單日預約紀錄" at bounding box center [82, 207] width 151 height 38
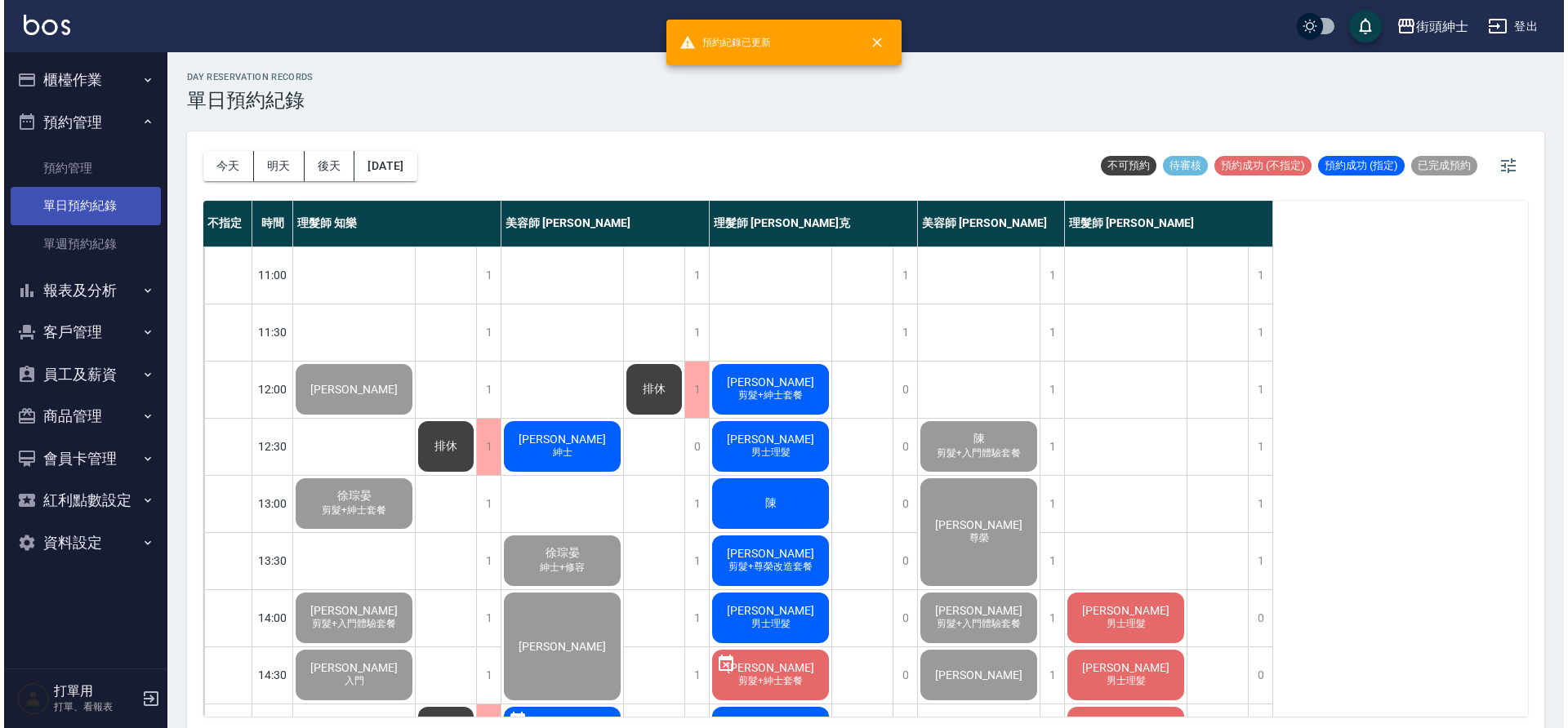
scroll to position [28, 0]
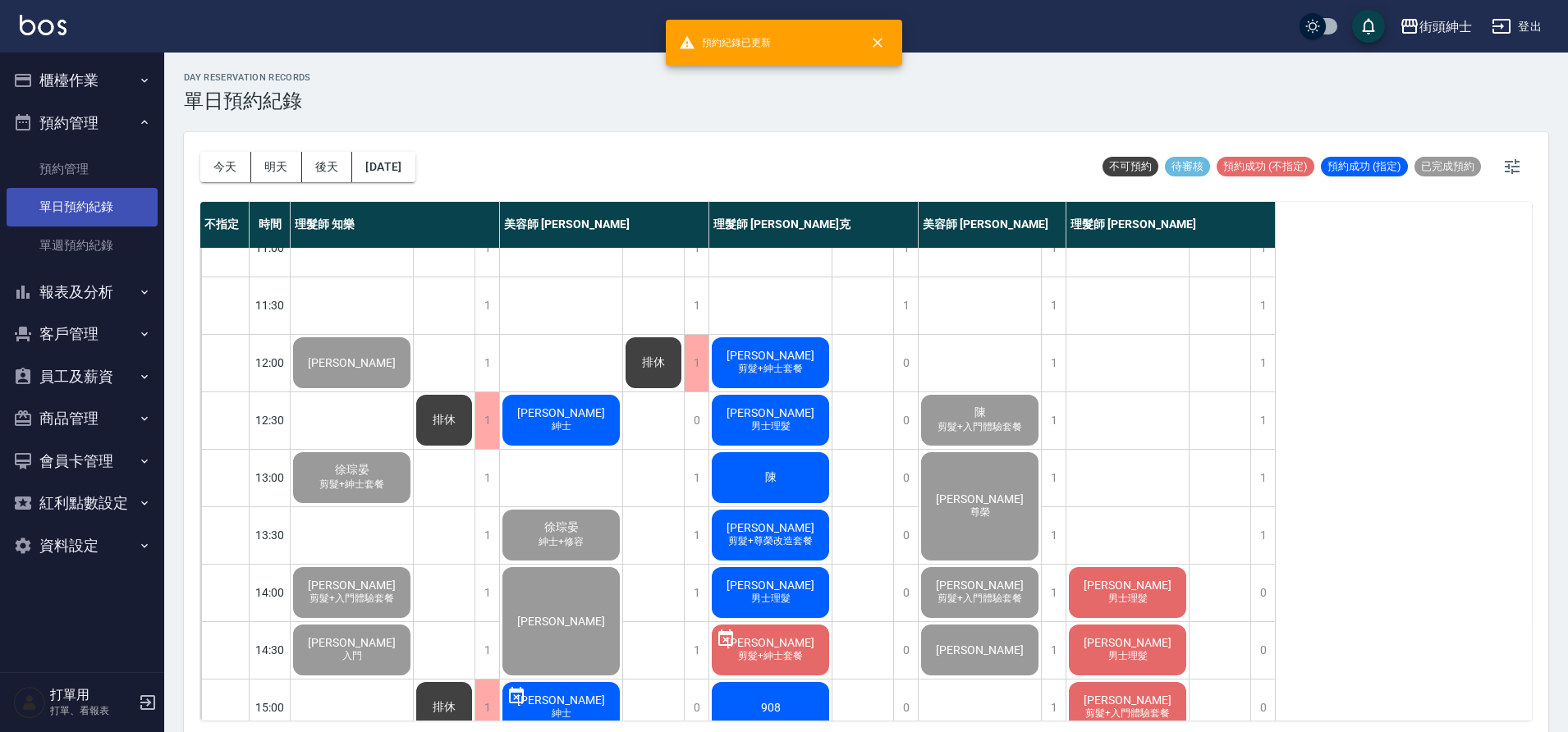
click at [576, 411] on span "[PERSON_NAME]" at bounding box center [560, 412] width 95 height 13
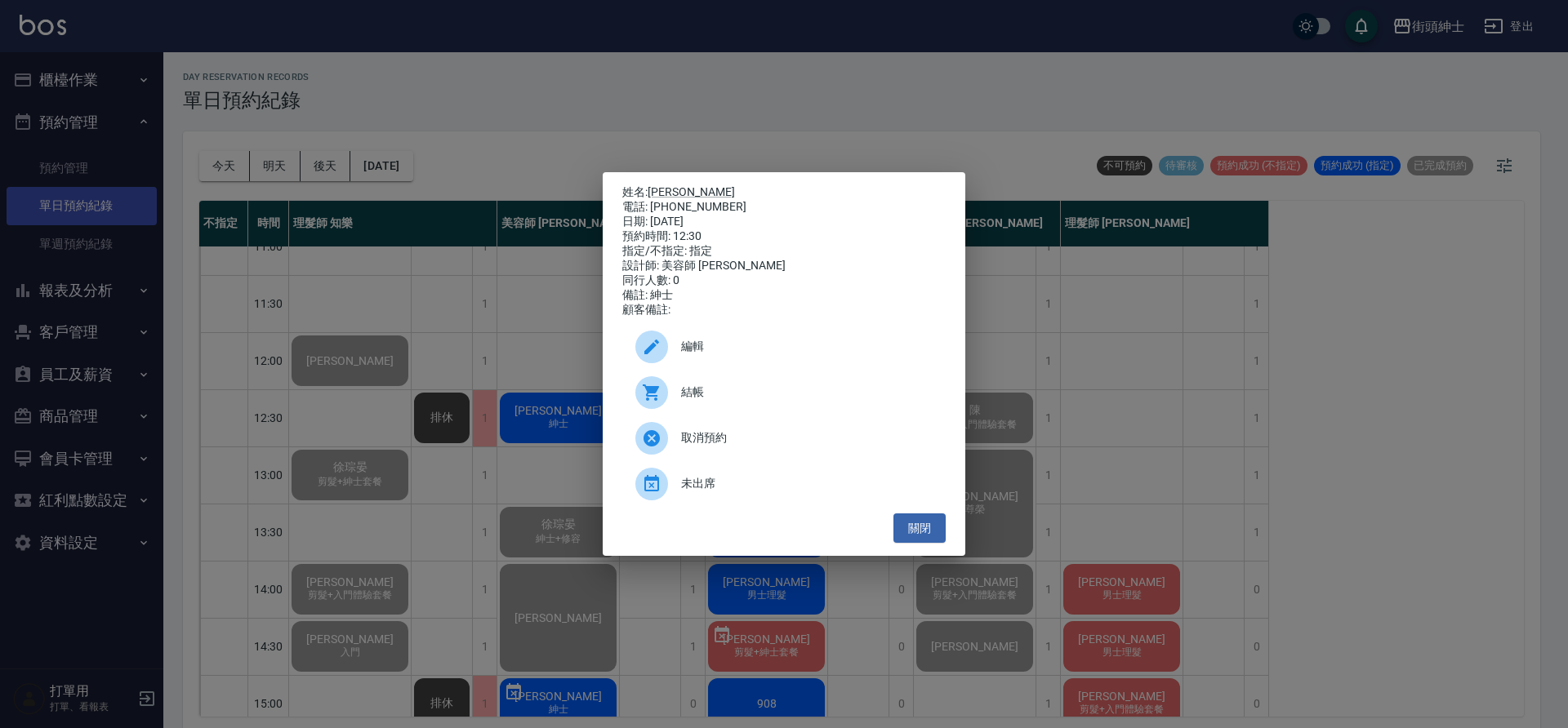
click at [740, 395] on span "結帳" at bounding box center [806, 392] width 251 height 17
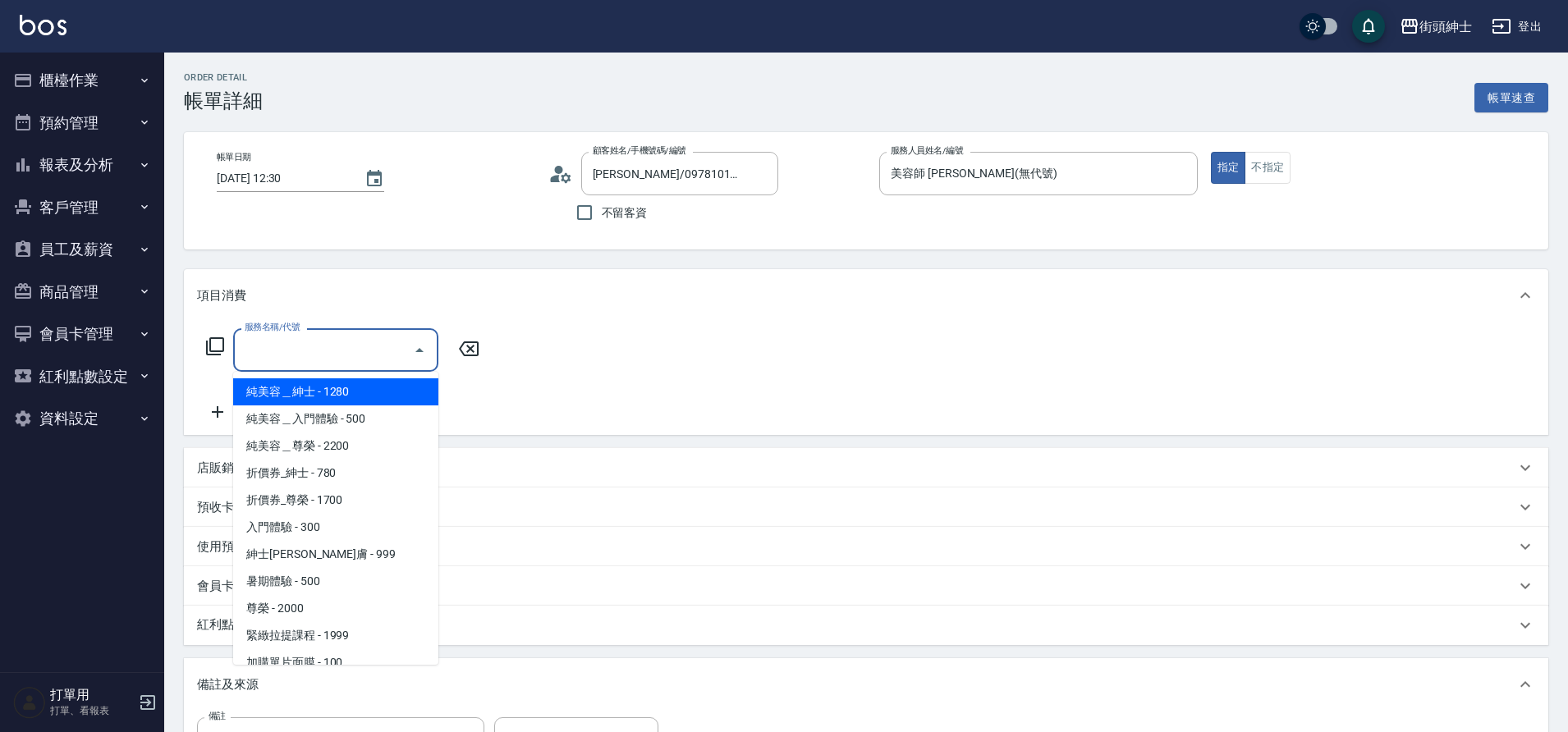
click at [323, 361] on input "服務名稱/代號" at bounding box center [323, 350] width 166 height 29
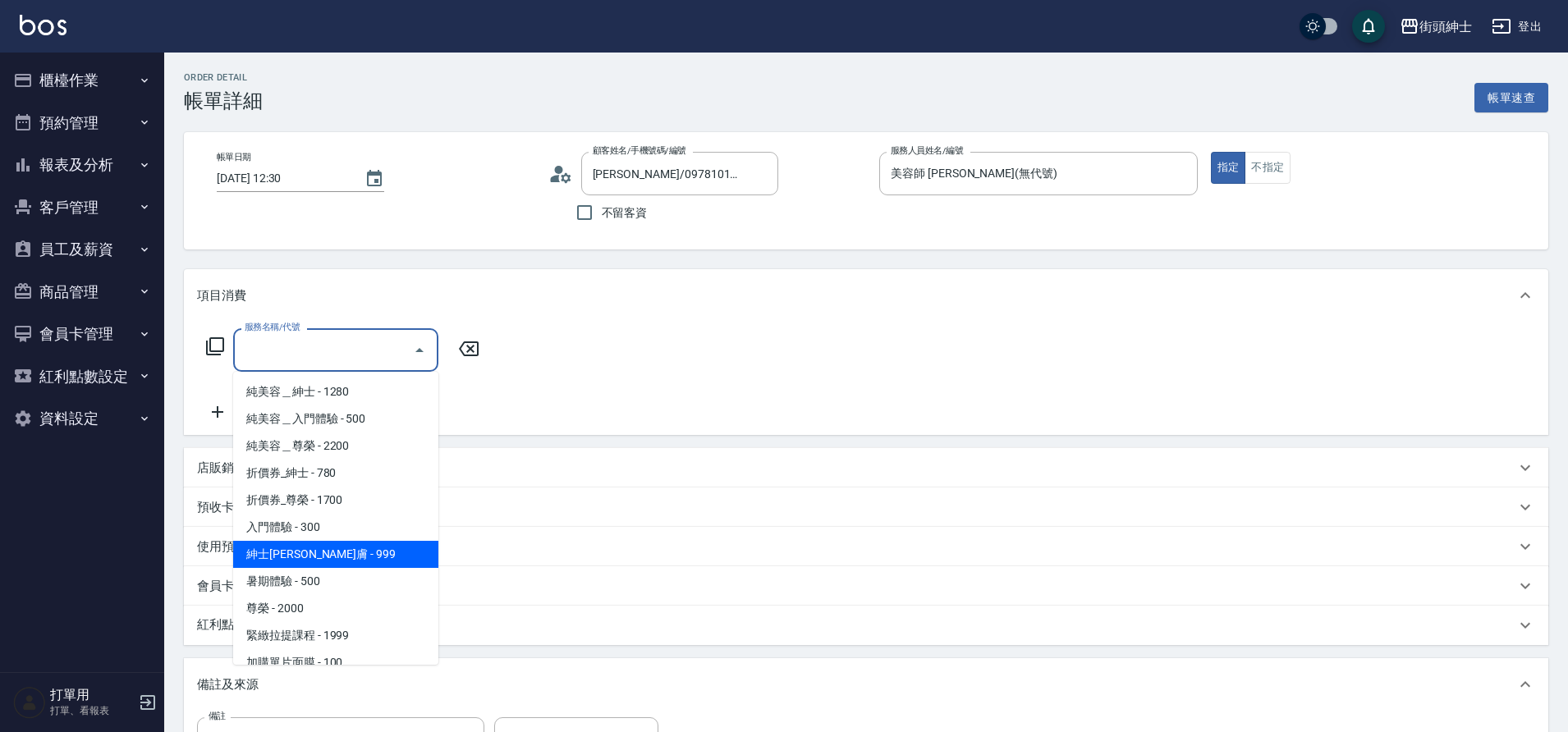
drag, startPoint x: 323, startPoint y: 361, endPoint x: 352, endPoint y: 552, distance: 193.2
click at [352, 552] on span "紳士[PERSON_NAME]膚 - 999" at bounding box center [336, 554] width 206 height 27
type input "紳士全效煥膚"
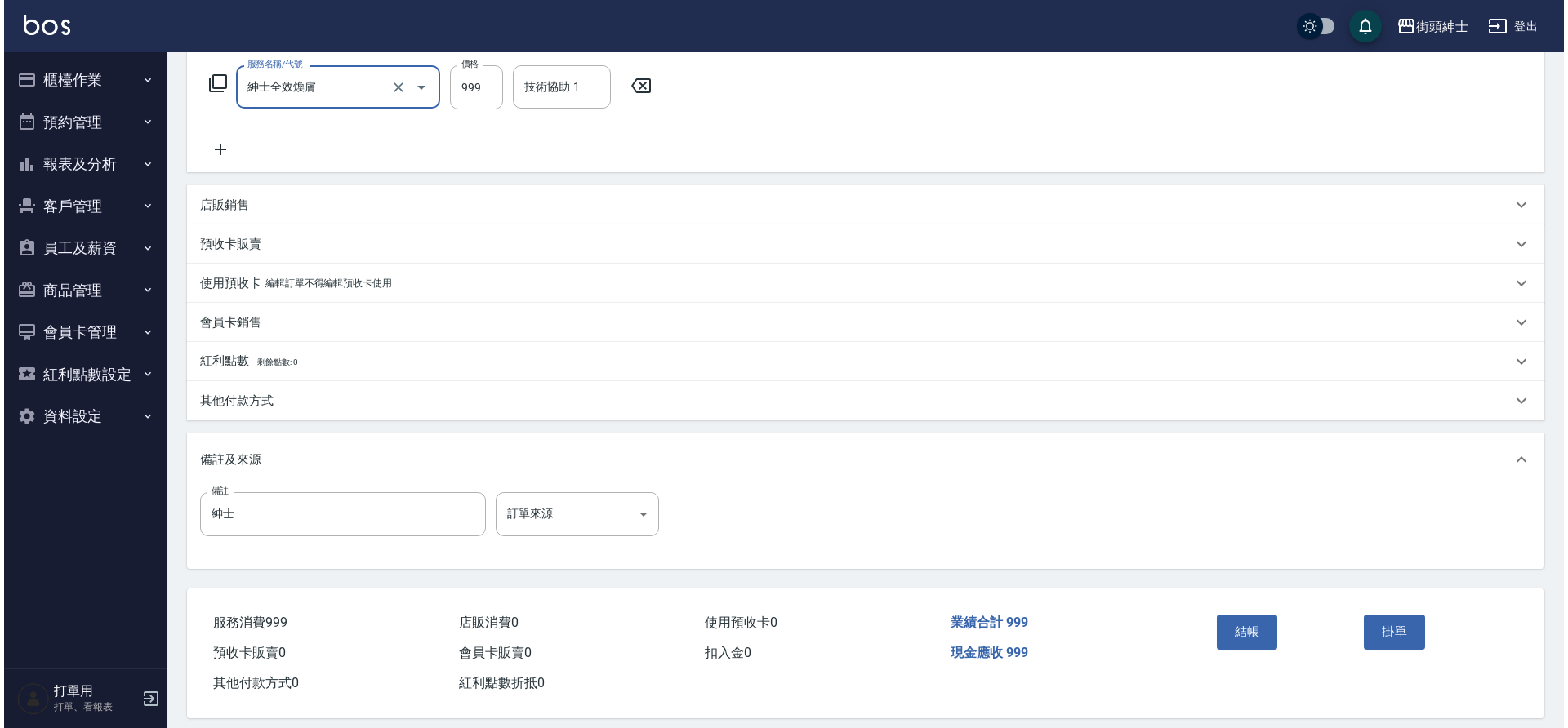
scroll to position [279, 0]
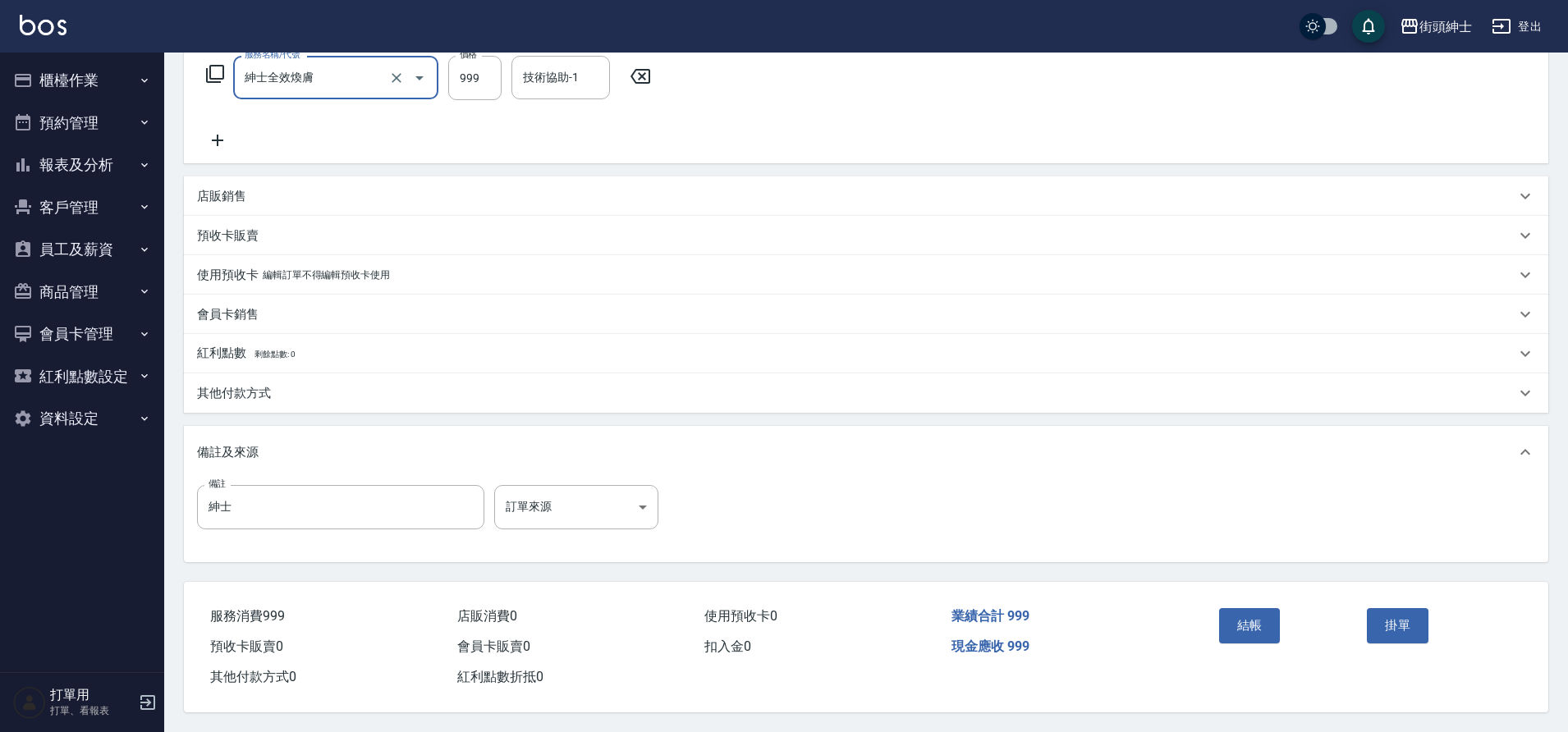
click at [1257, 620] on button "結帳" at bounding box center [1249, 625] width 62 height 35
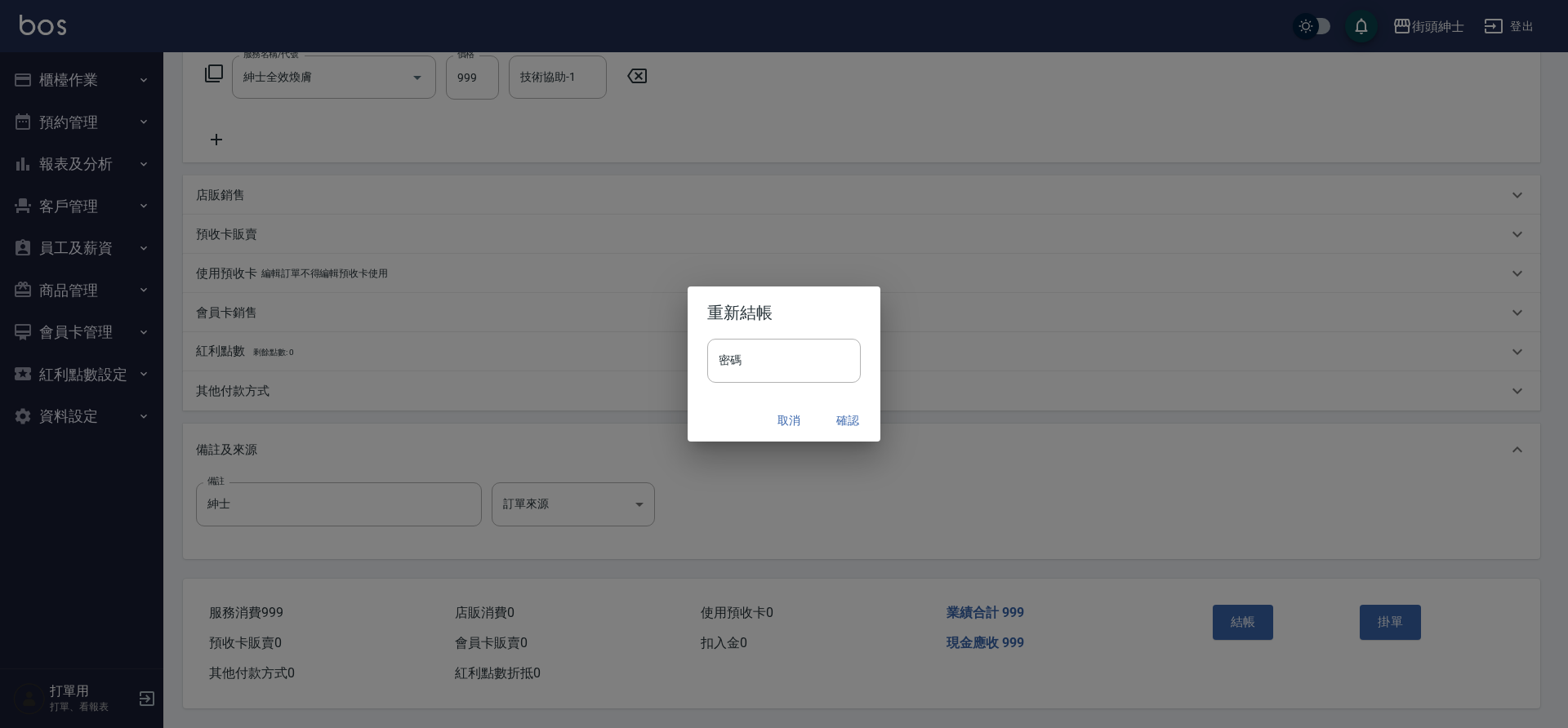
drag, startPoint x: 350, startPoint y: 549, endPoint x: 835, endPoint y: 423, distance: 501.1
click at [835, 423] on button "確認" at bounding box center [847, 420] width 53 height 30
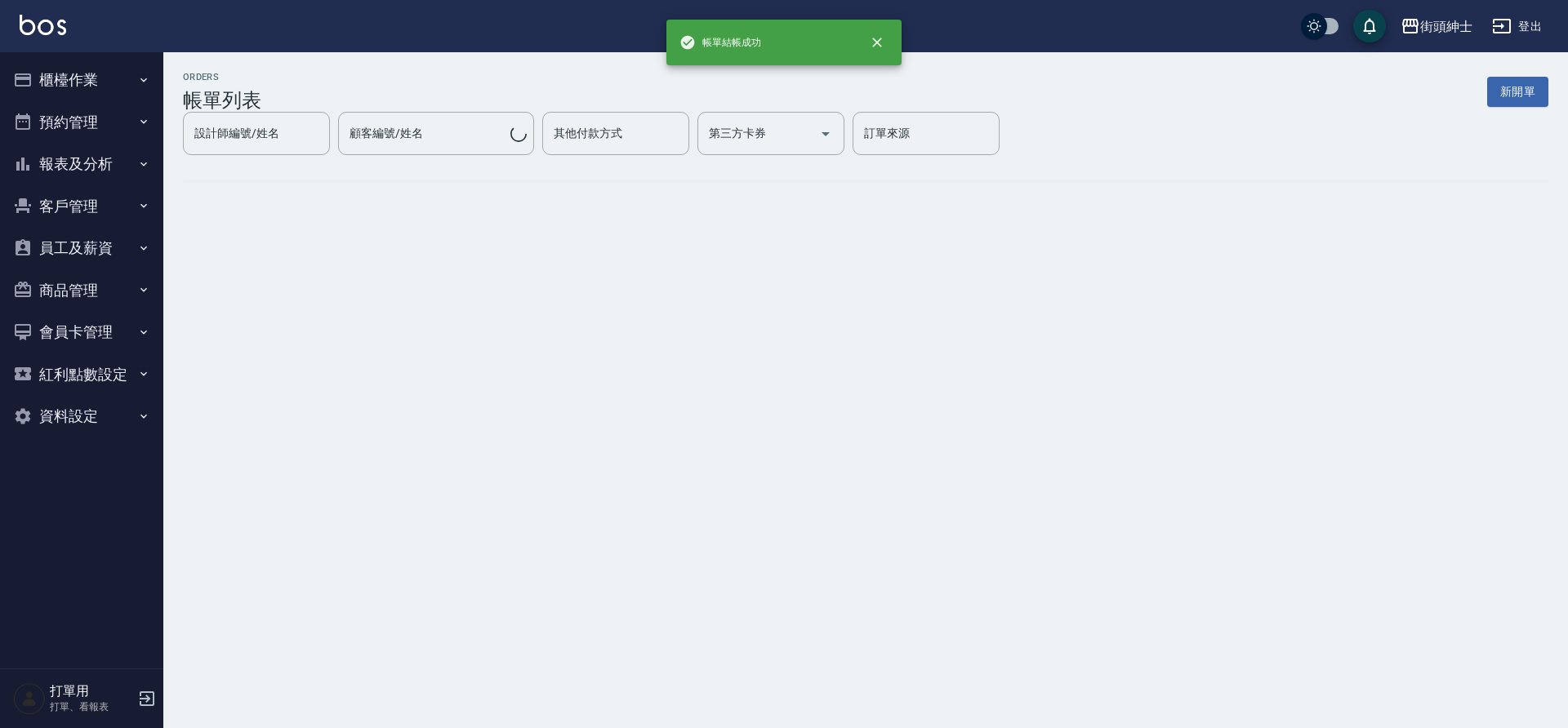
click at [47, 130] on button "預約管理" at bounding box center [82, 122] width 150 height 42
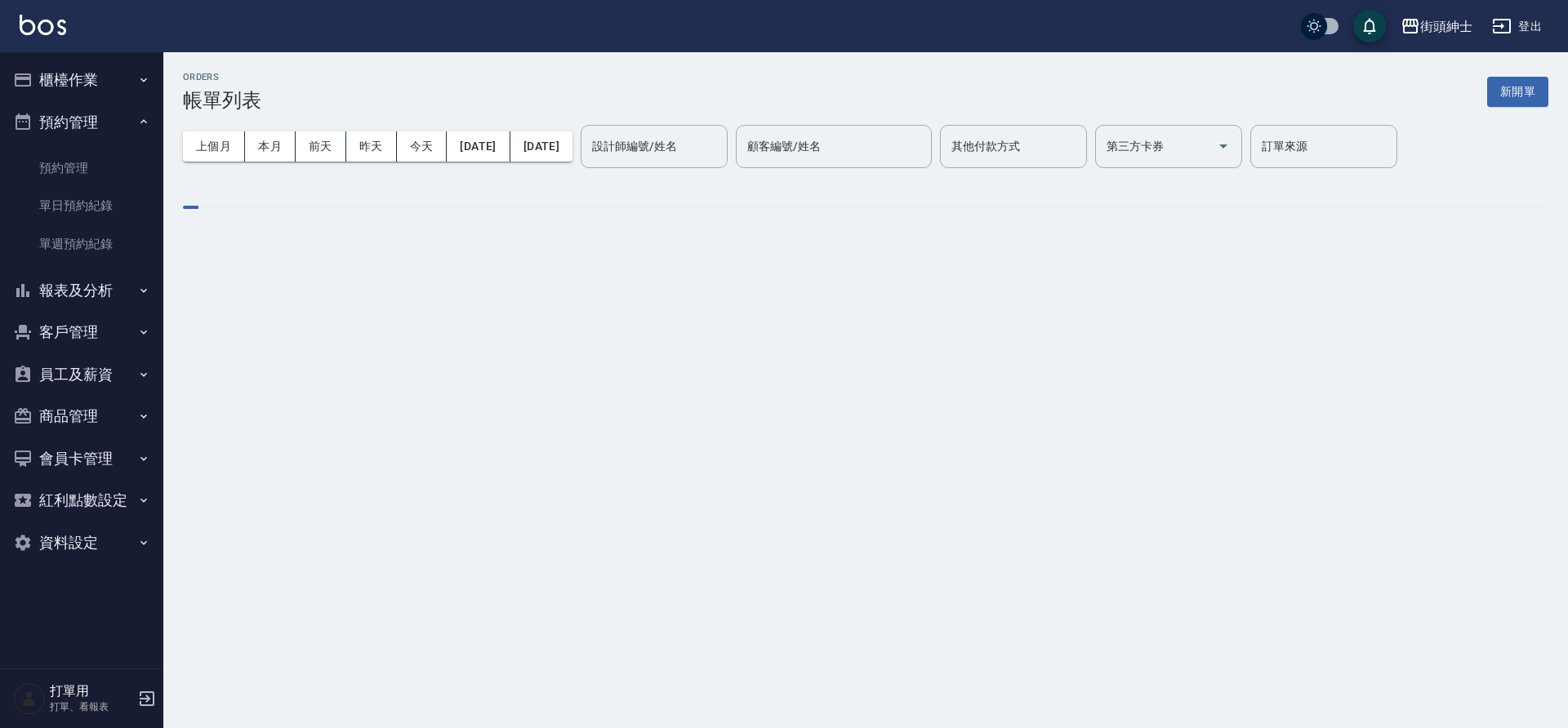
click at [79, 200] on link "單日預約紀錄" at bounding box center [82, 206] width 150 height 38
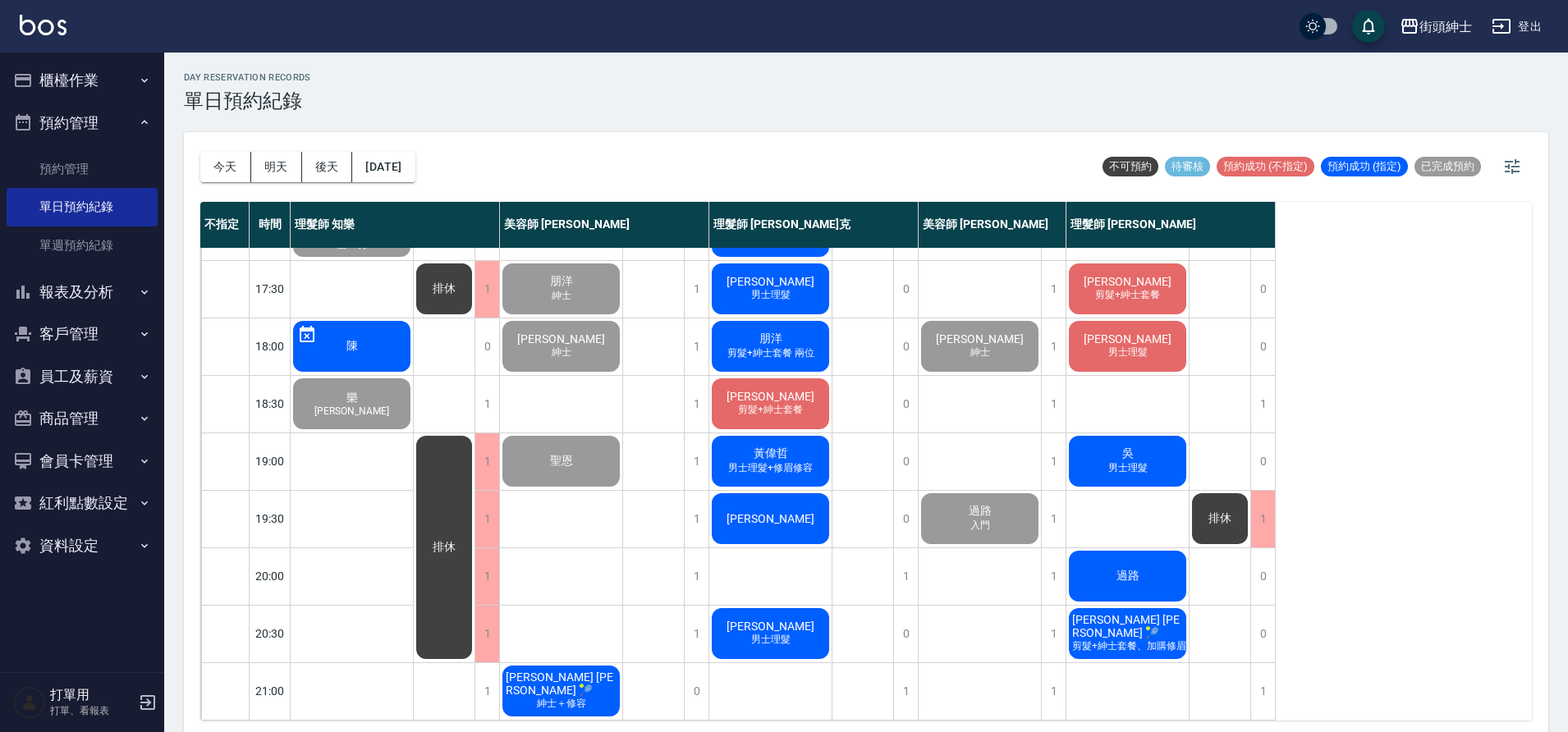
scroll to position [747, 0]
click at [415, 164] on button "[DATE]" at bounding box center [383, 167] width 62 height 30
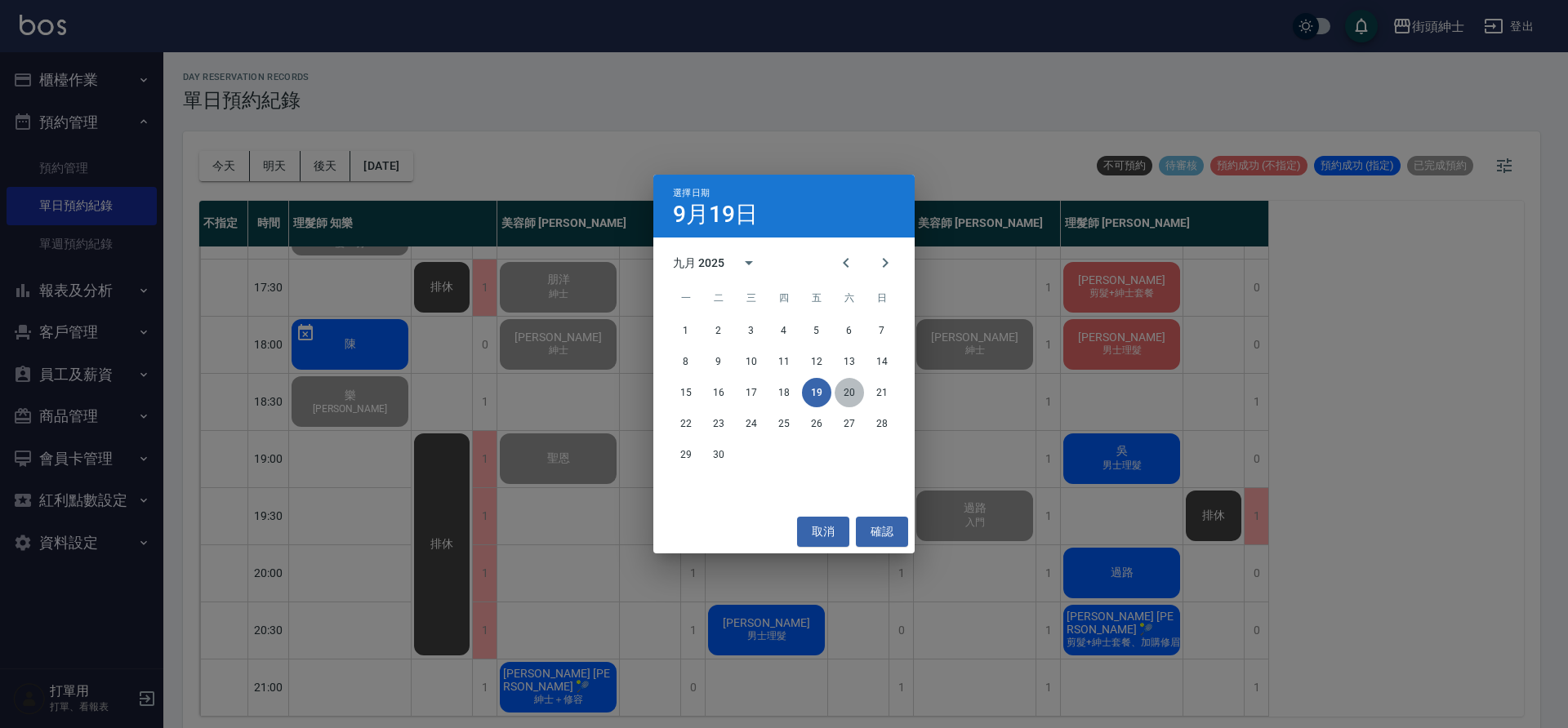
click at [847, 388] on button "20" at bounding box center [849, 392] width 29 height 29
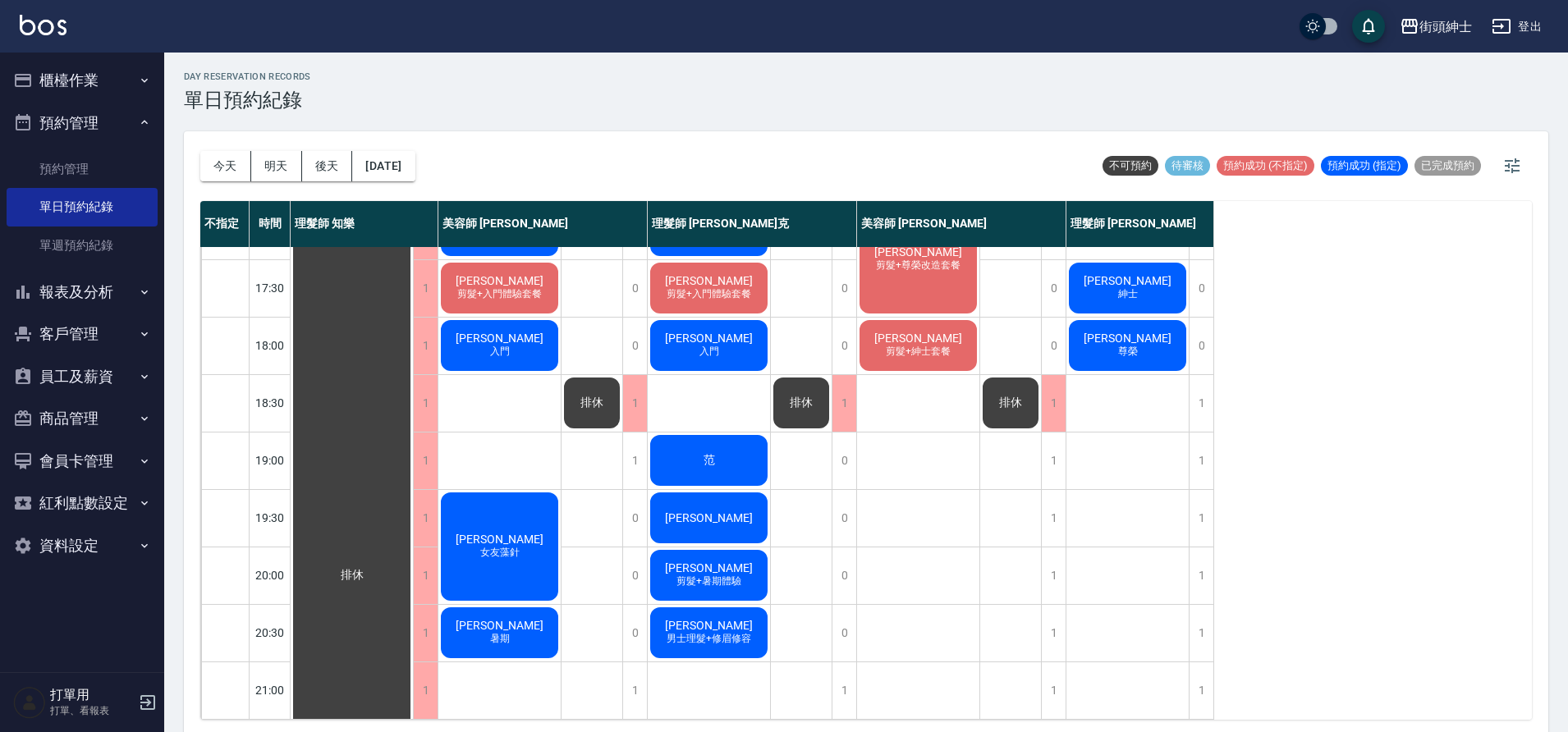
scroll to position [3, 0]
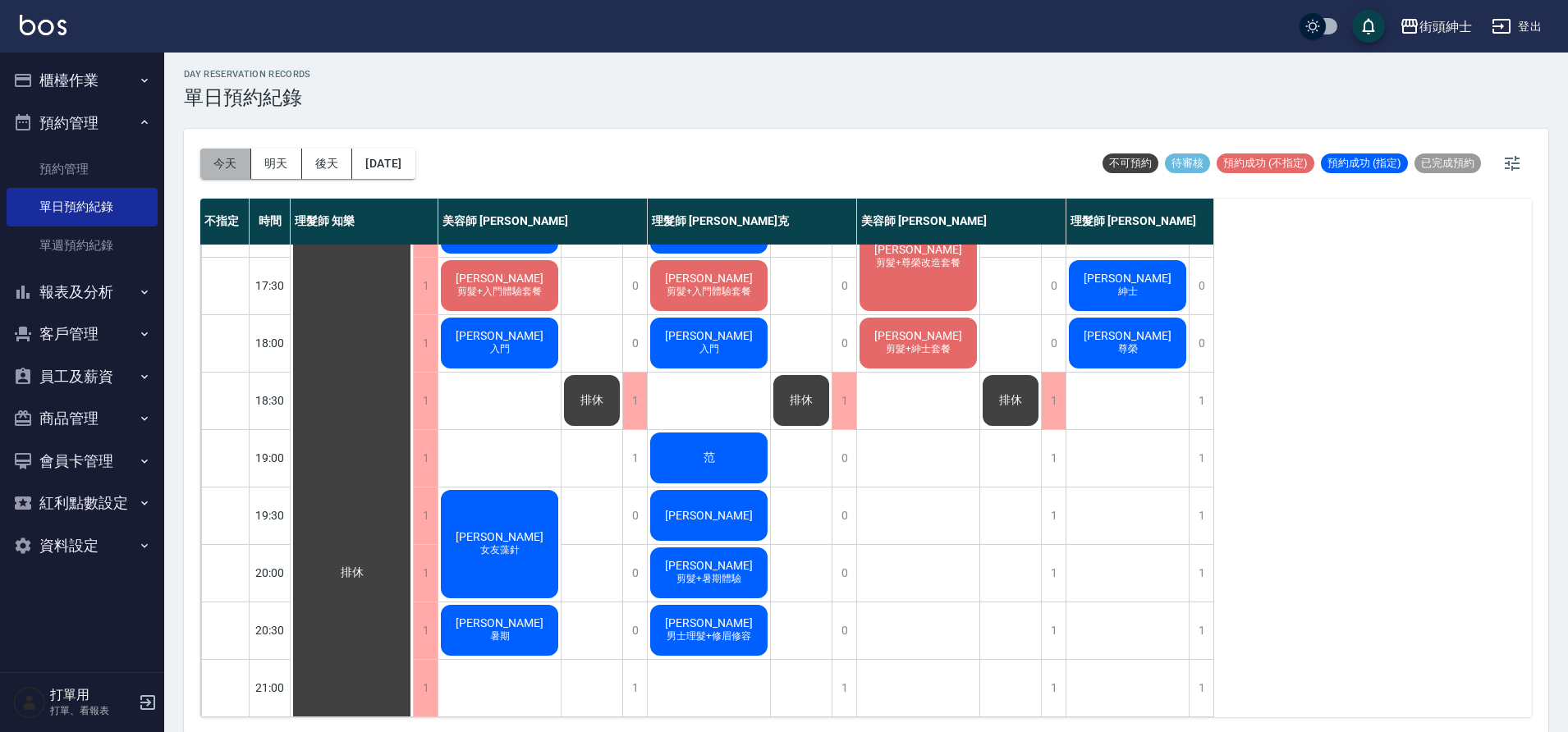
click at [219, 156] on button "今天" at bounding box center [225, 163] width 51 height 30
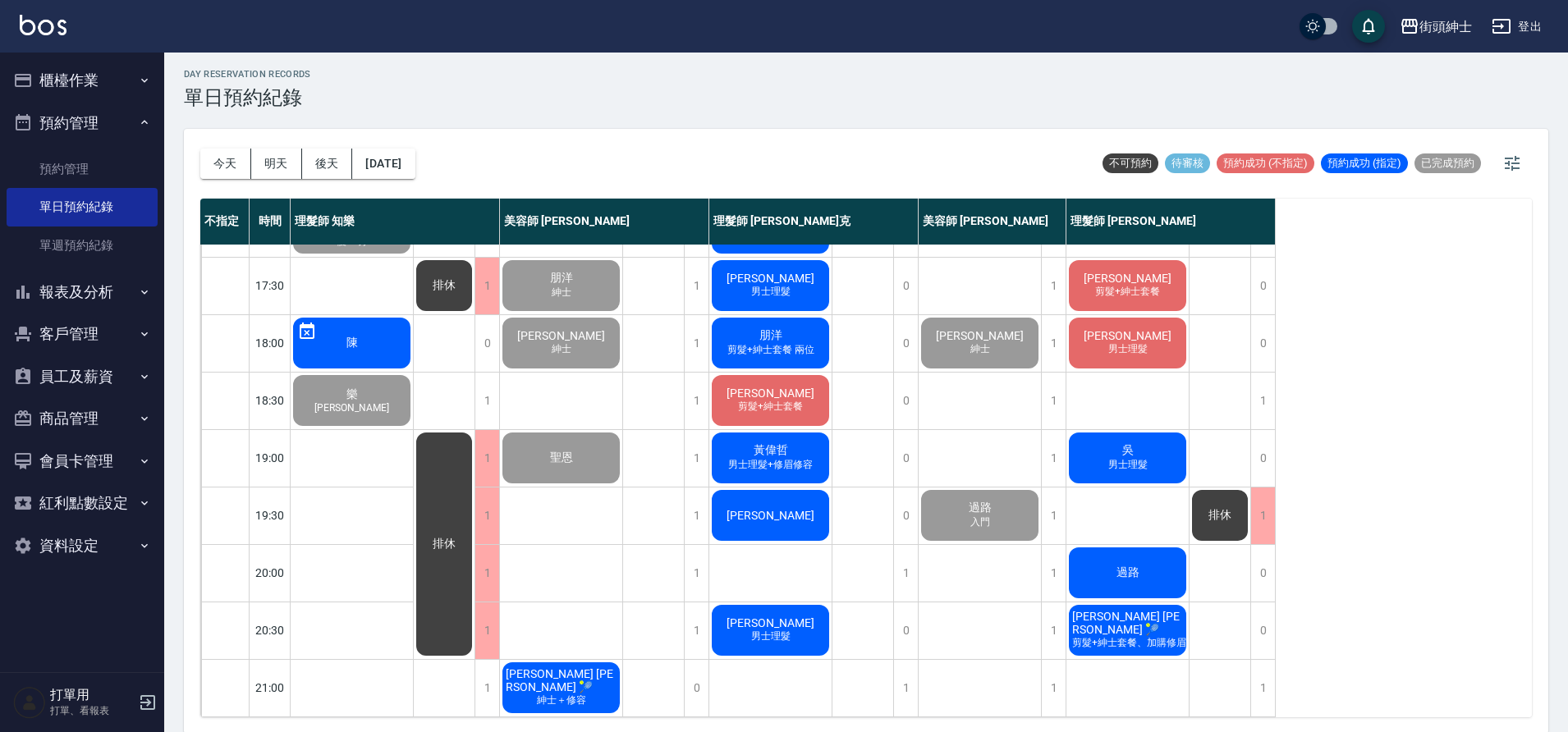
scroll to position [747, 0]
click at [415, 173] on button "[DATE]" at bounding box center [383, 163] width 62 height 30
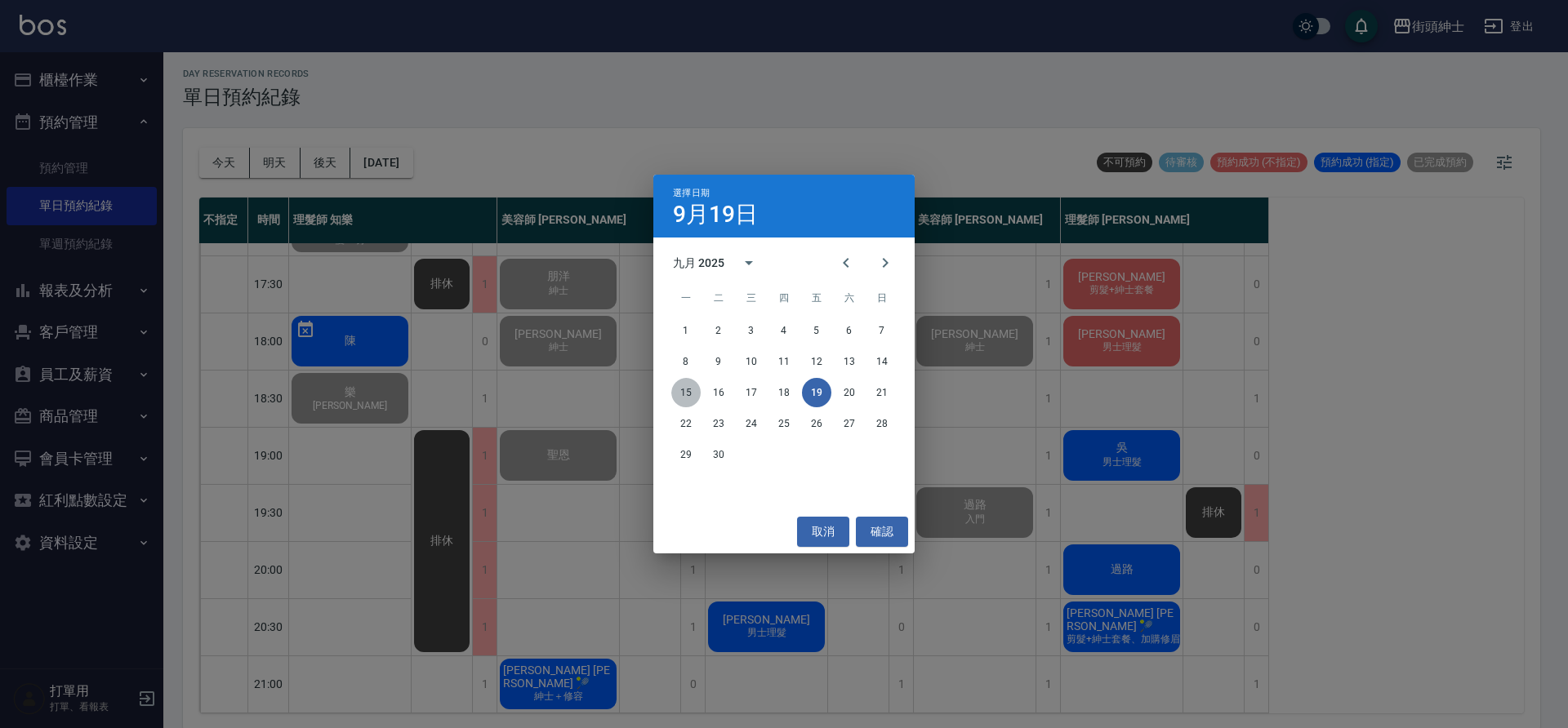
click at [688, 399] on button "15" at bounding box center [686, 392] width 29 height 29
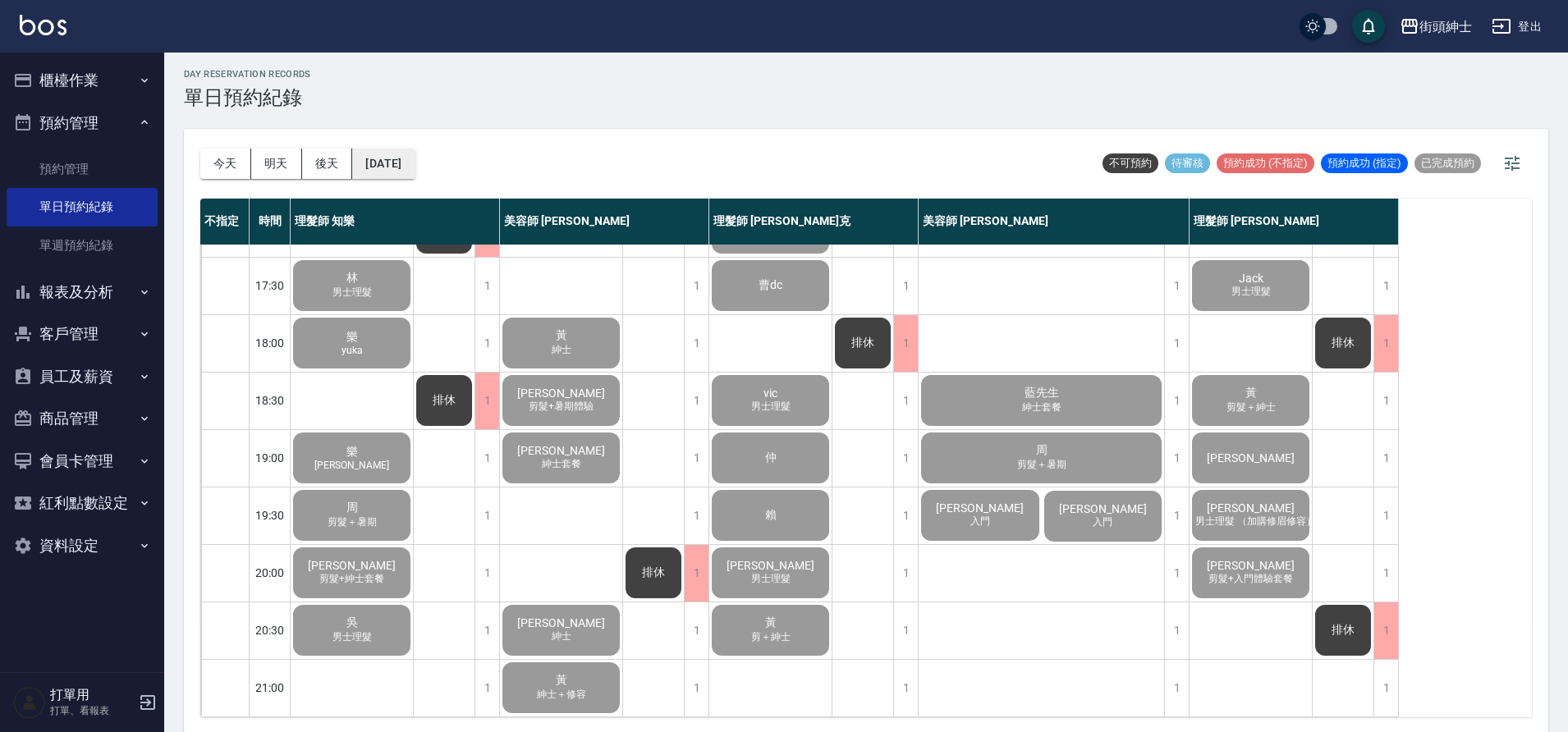
click at [415, 175] on button "2025/09/15" at bounding box center [383, 163] width 62 height 30
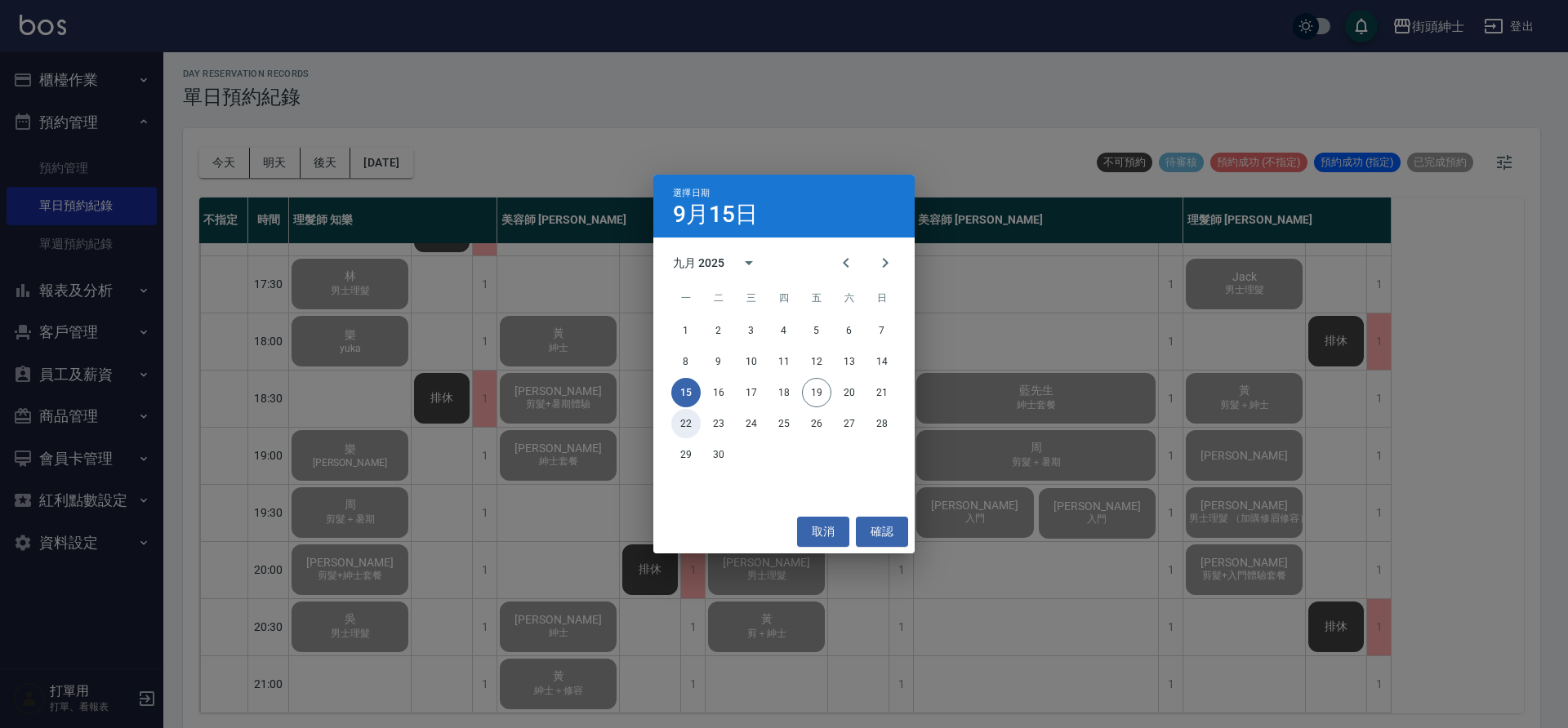
click at [691, 428] on button "22" at bounding box center [686, 424] width 29 height 29
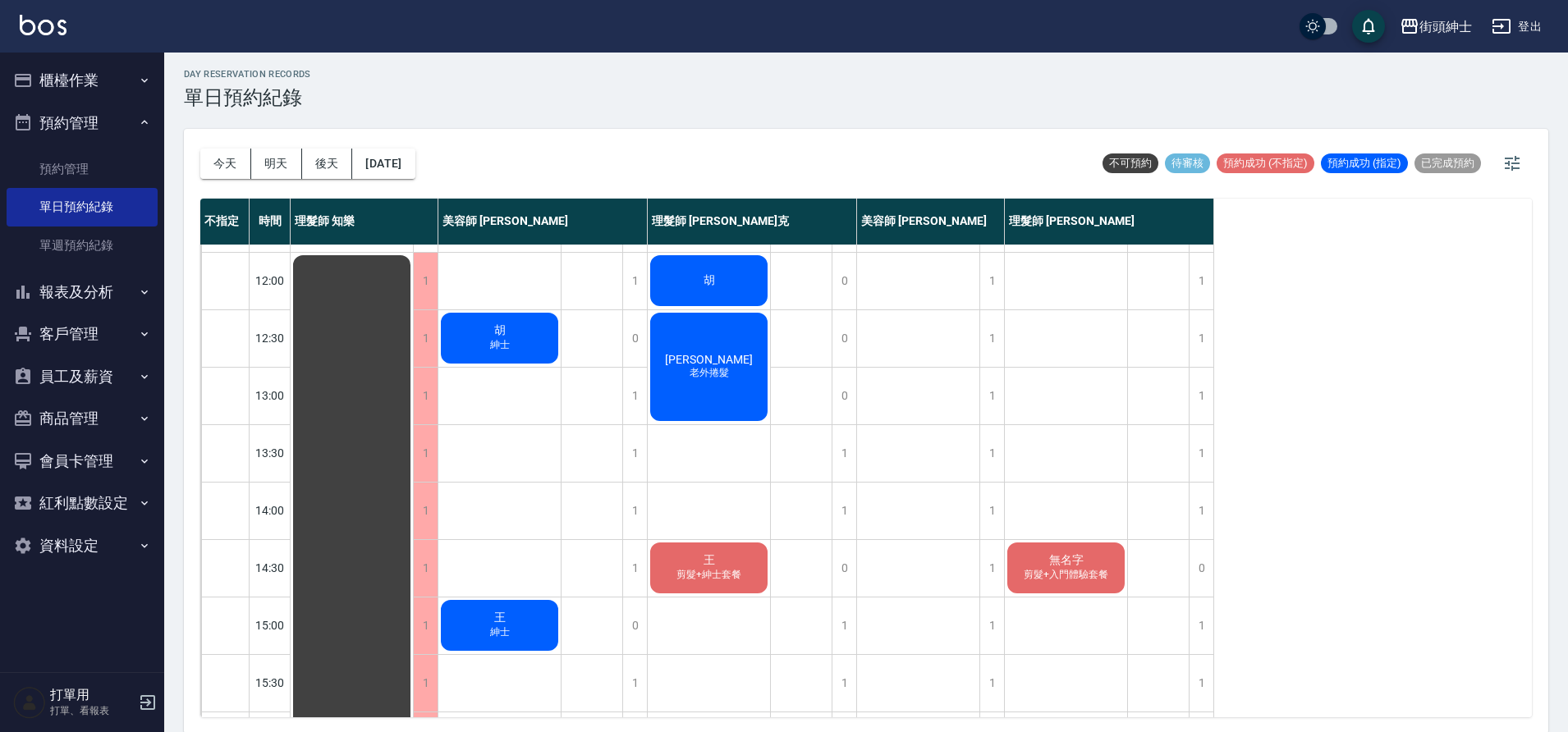
scroll to position [132, 0]
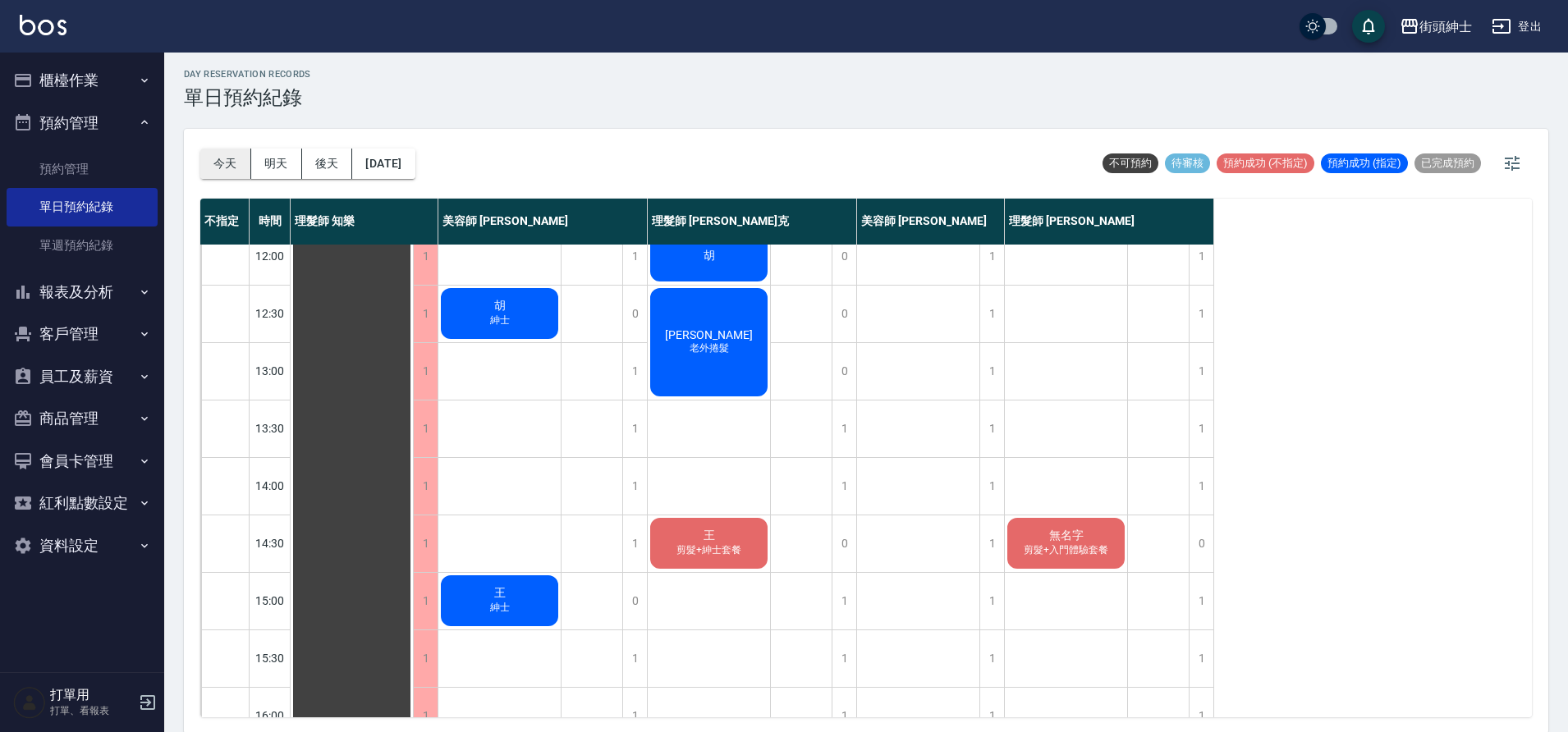
click at [245, 165] on button "今天" at bounding box center [225, 163] width 51 height 30
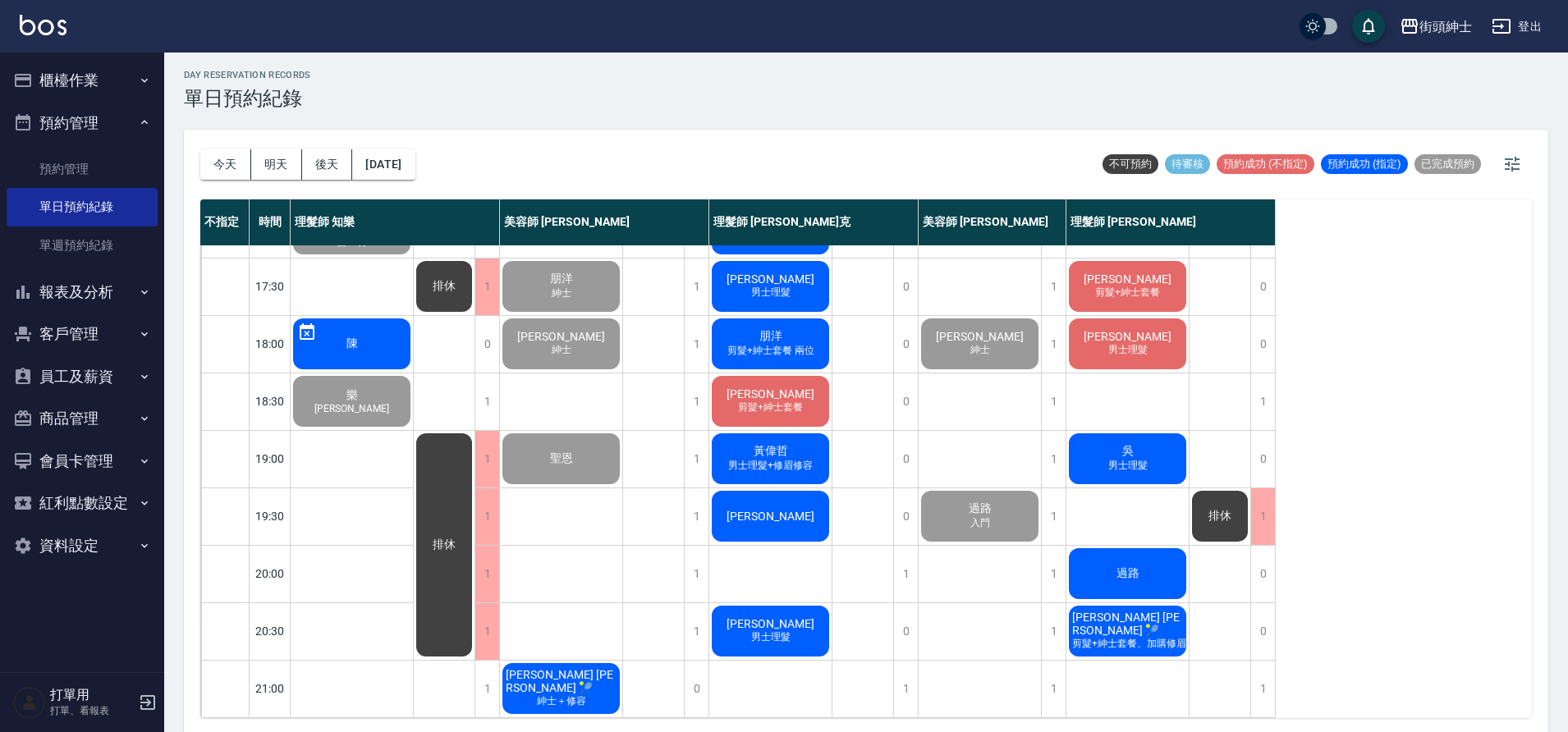
scroll to position [2, 0]
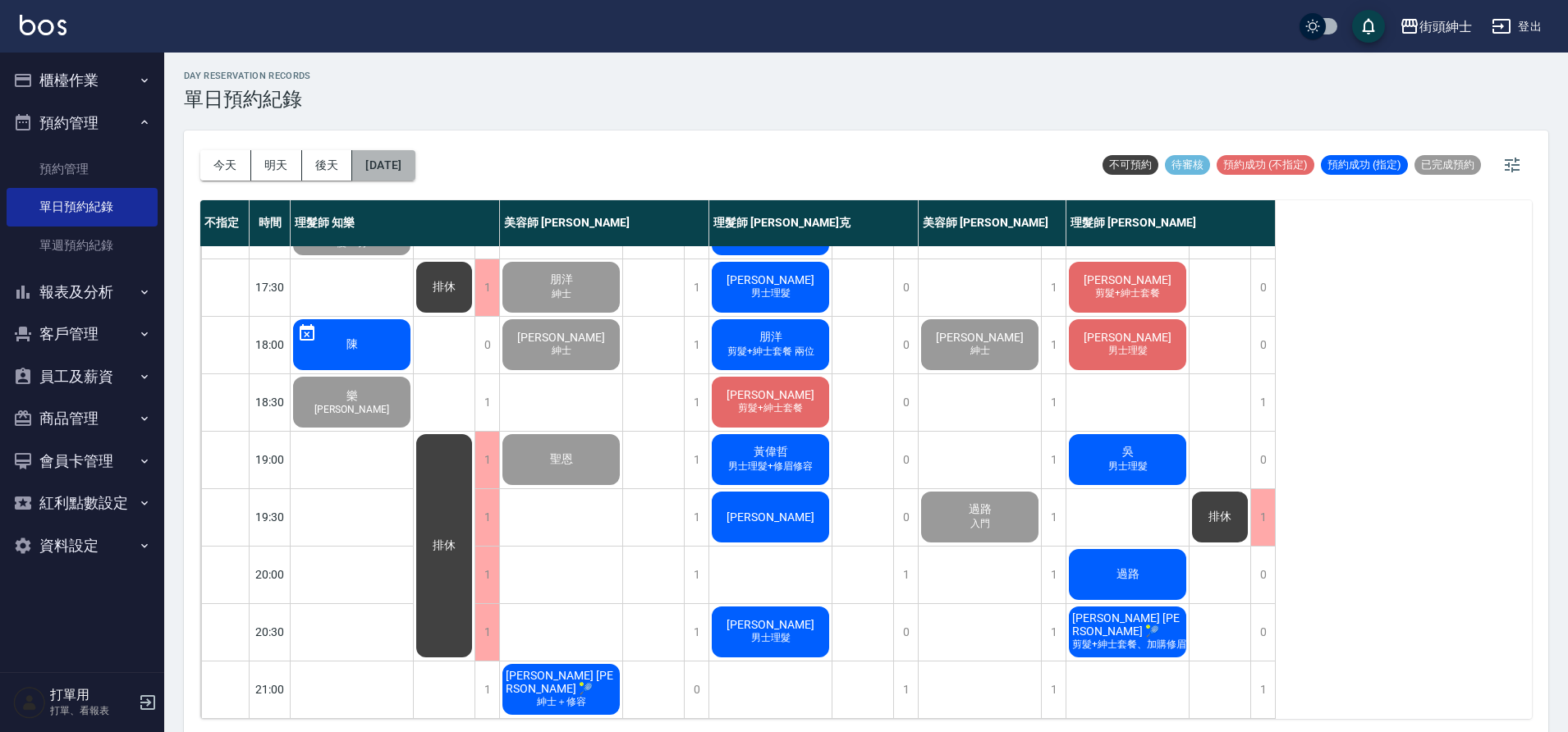
click at [411, 165] on button "2025/09/19" at bounding box center [383, 165] width 62 height 30
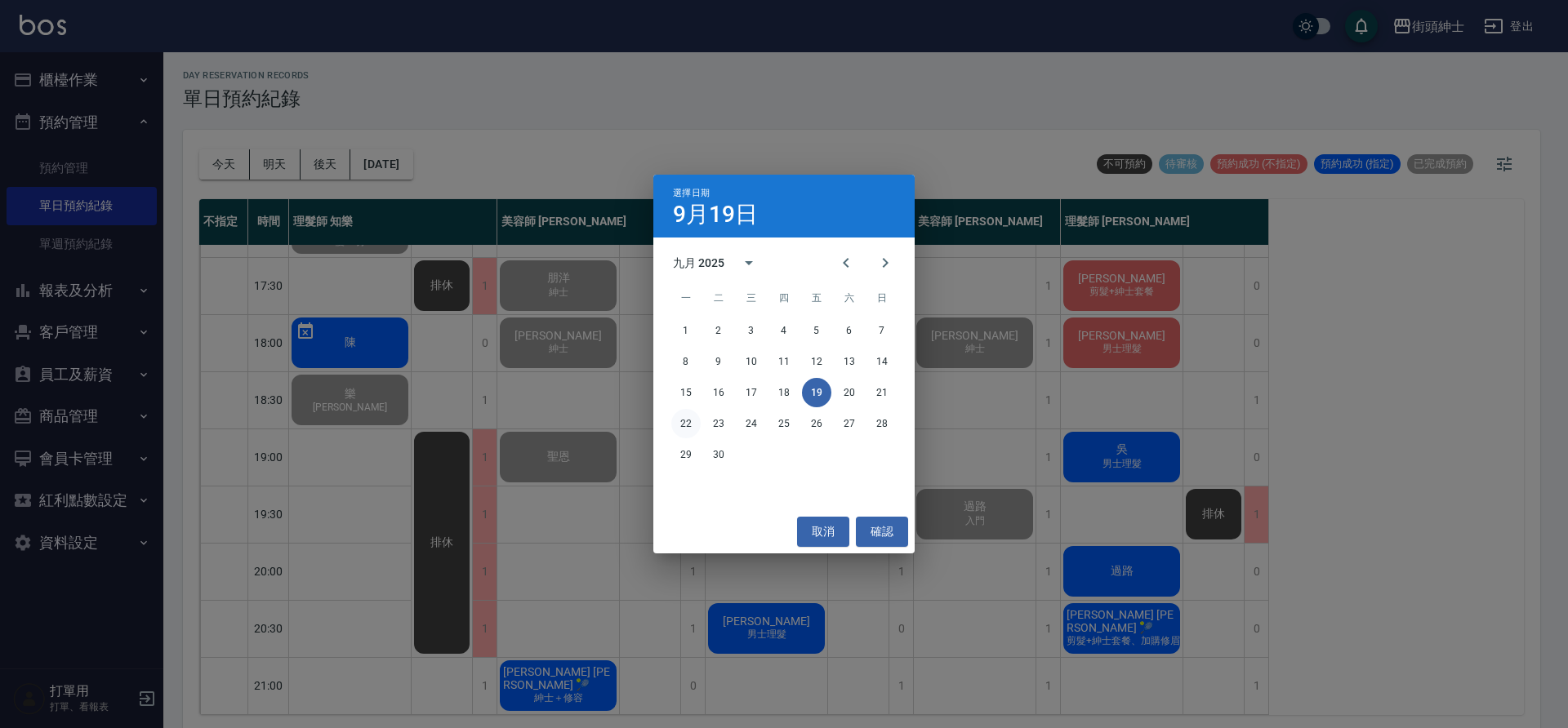
click at [682, 434] on button "22" at bounding box center [686, 424] width 29 height 29
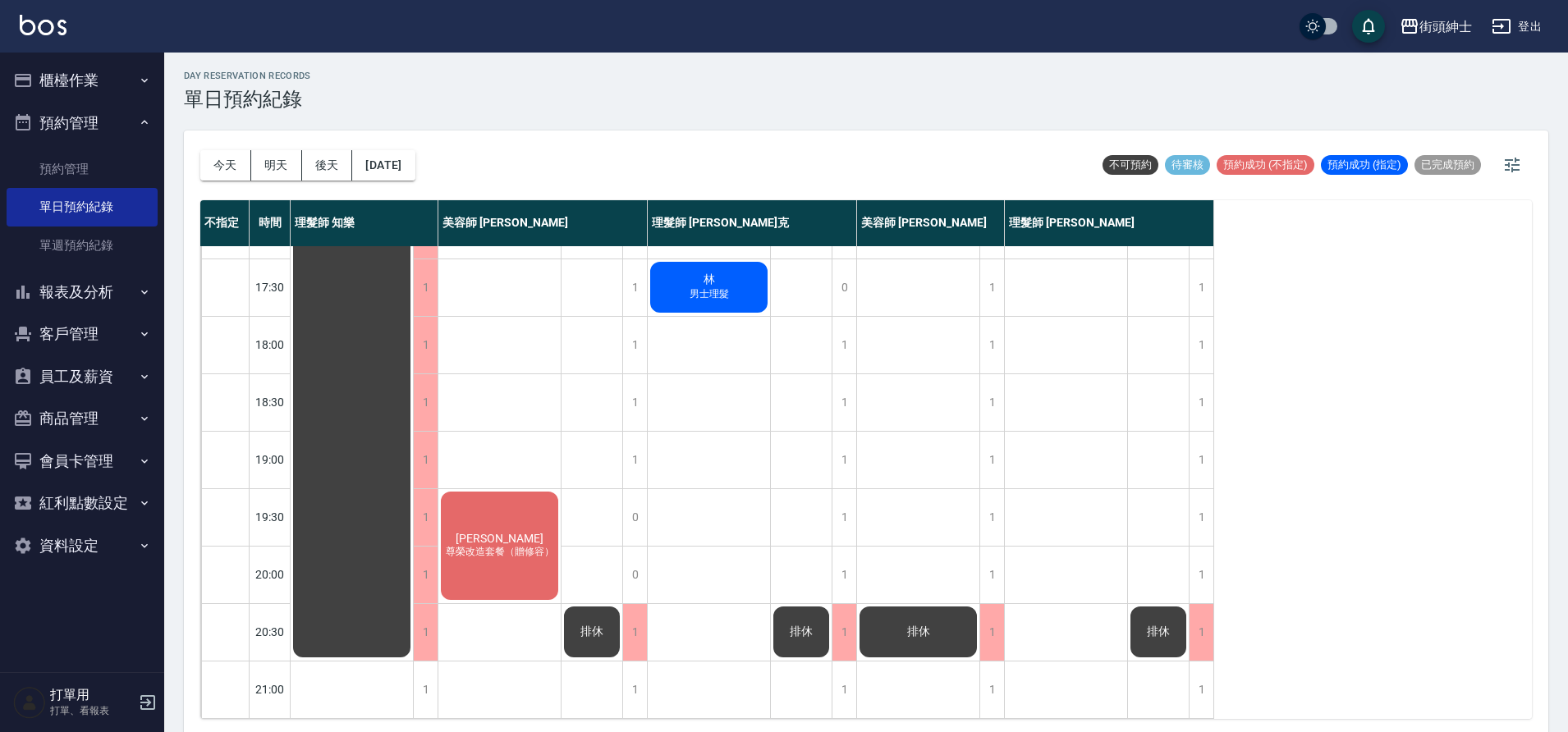
scroll to position [5, 0]
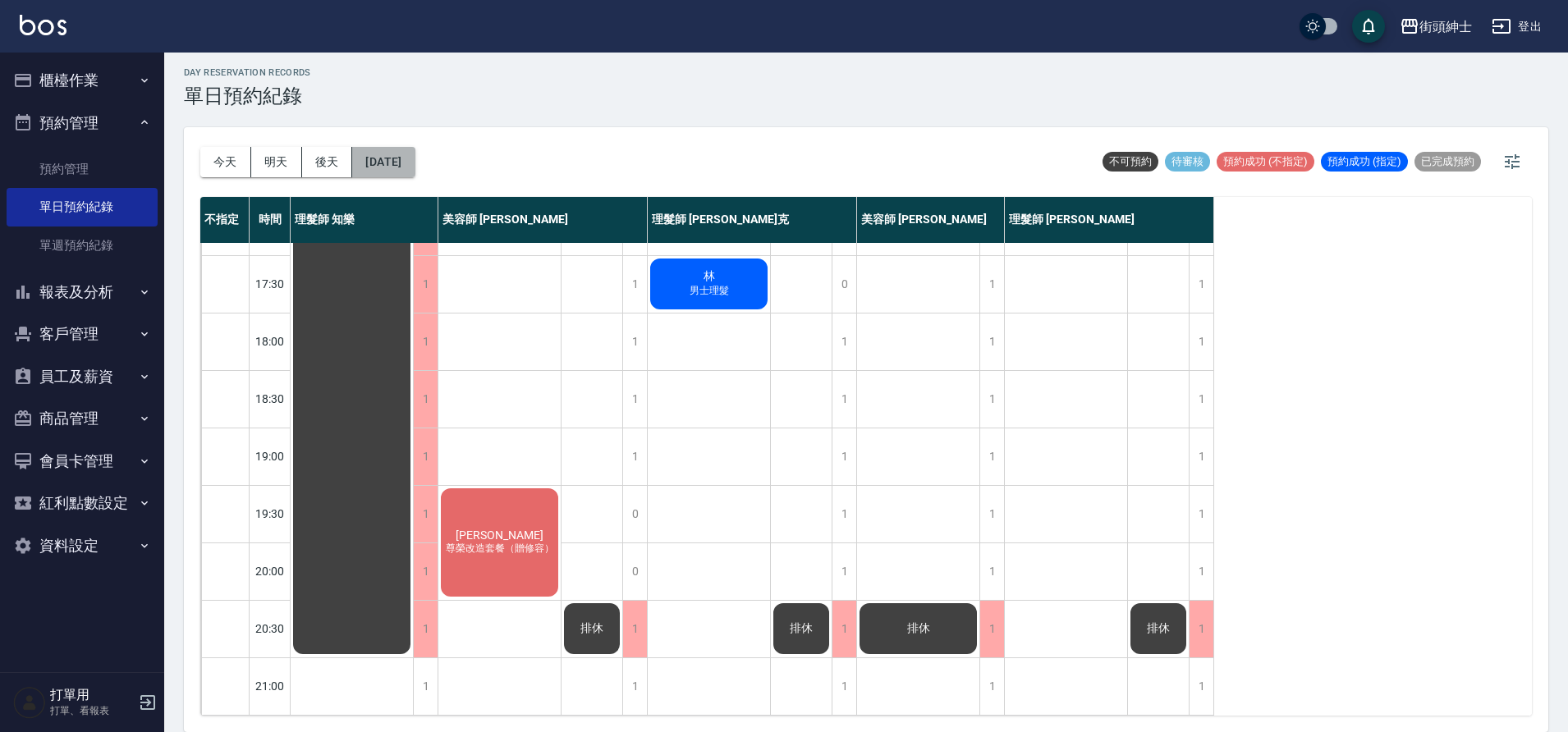
click at [410, 163] on button "2025/09/22" at bounding box center [383, 161] width 62 height 30
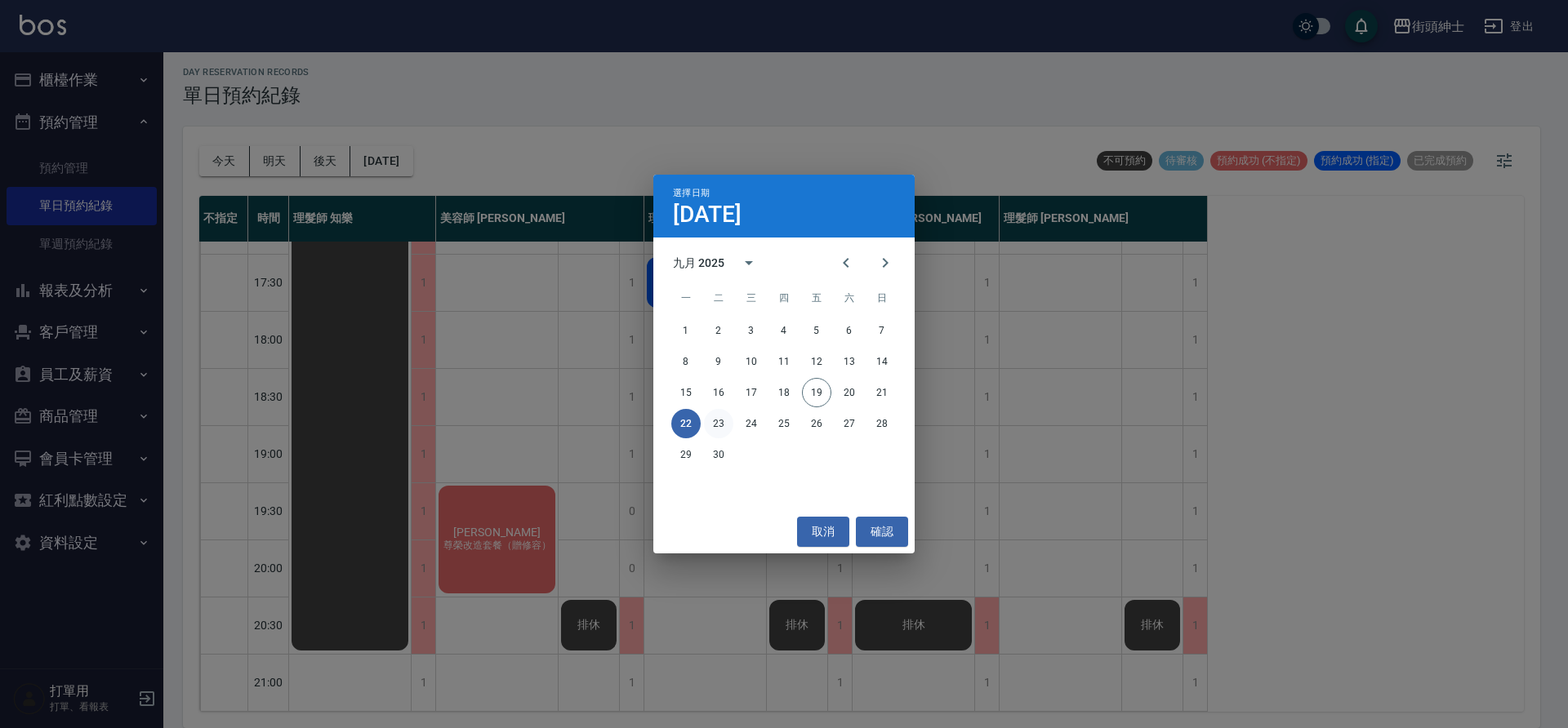
click at [730, 424] on button "23" at bounding box center [719, 424] width 29 height 29
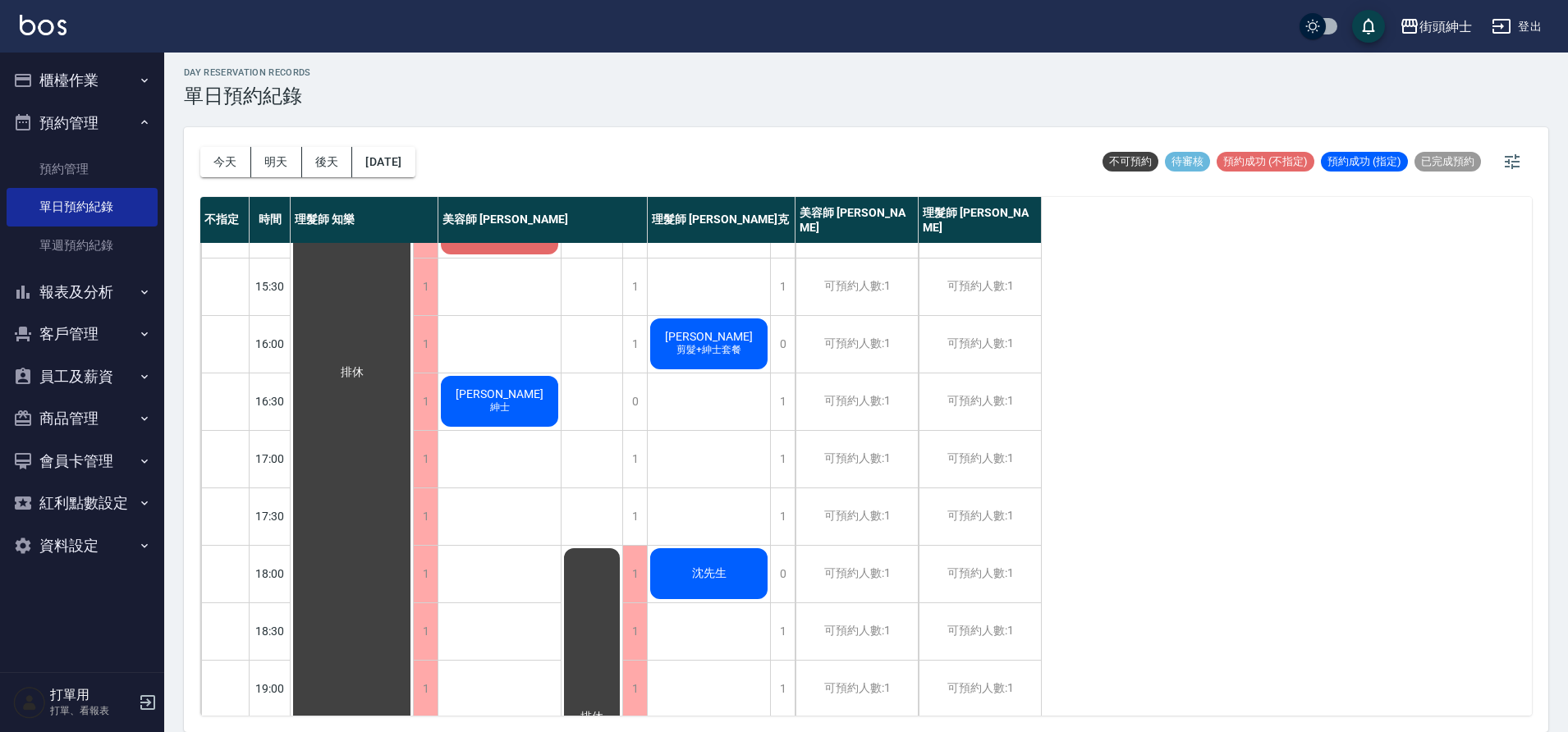
scroll to position [431, 0]
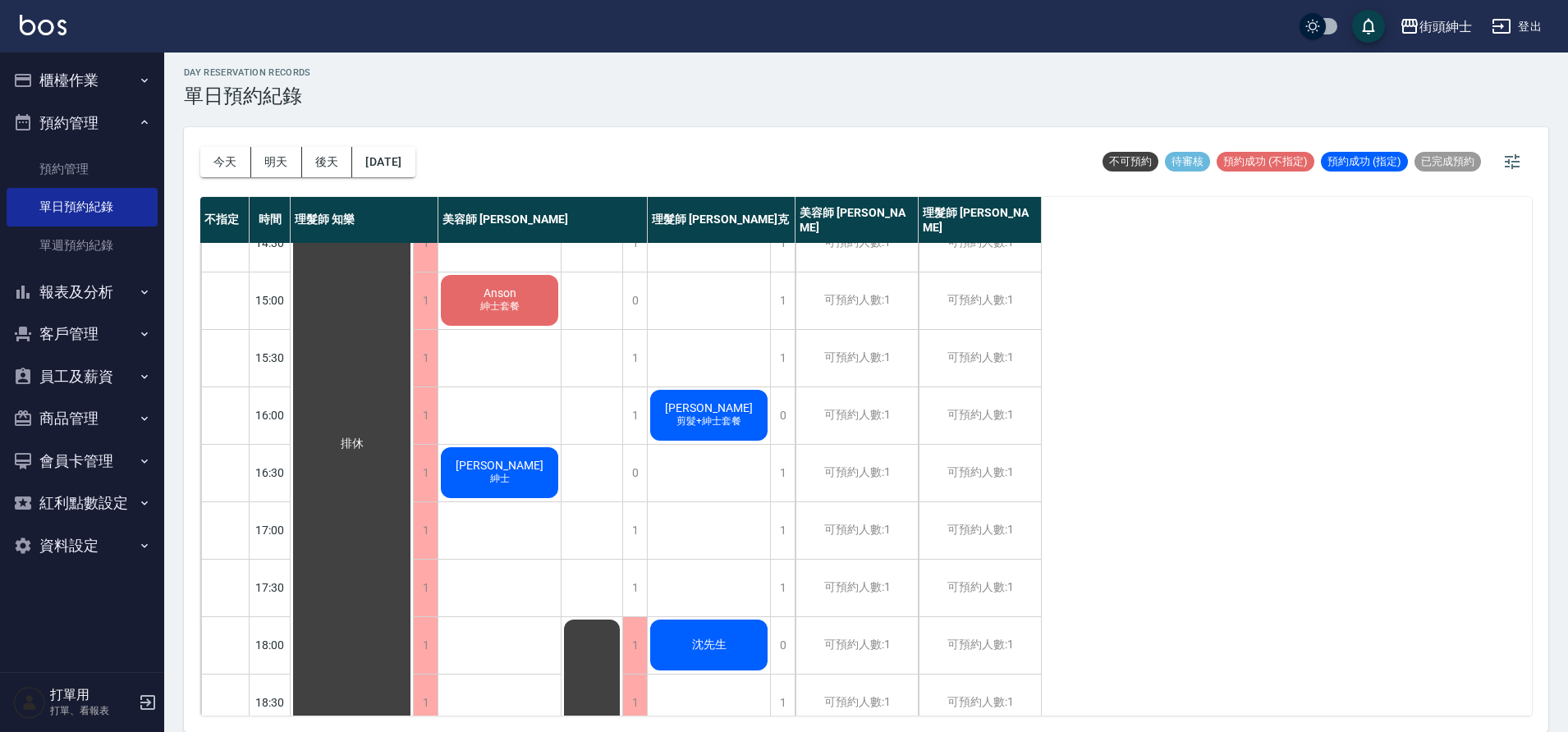
click at [415, 176] on div "今天 明天 後天 2025/09/23" at bounding box center [308, 162] width 215 height 69
drag, startPoint x: 231, startPoint y: 152, endPoint x: 228, endPoint y: 164, distance: 12.4
click at [229, 165] on button "今天" at bounding box center [225, 161] width 51 height 30
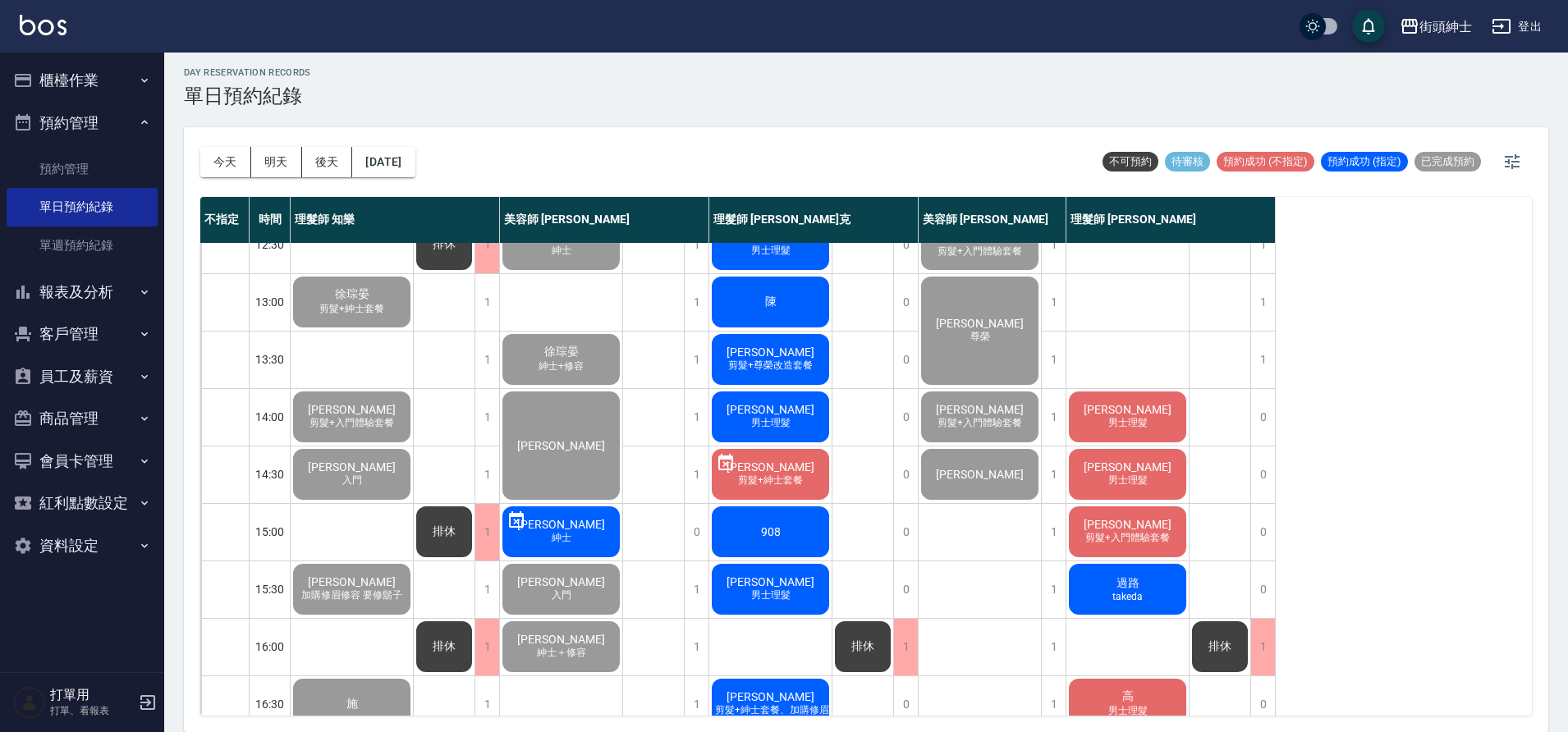
scroll to position [178, 0]
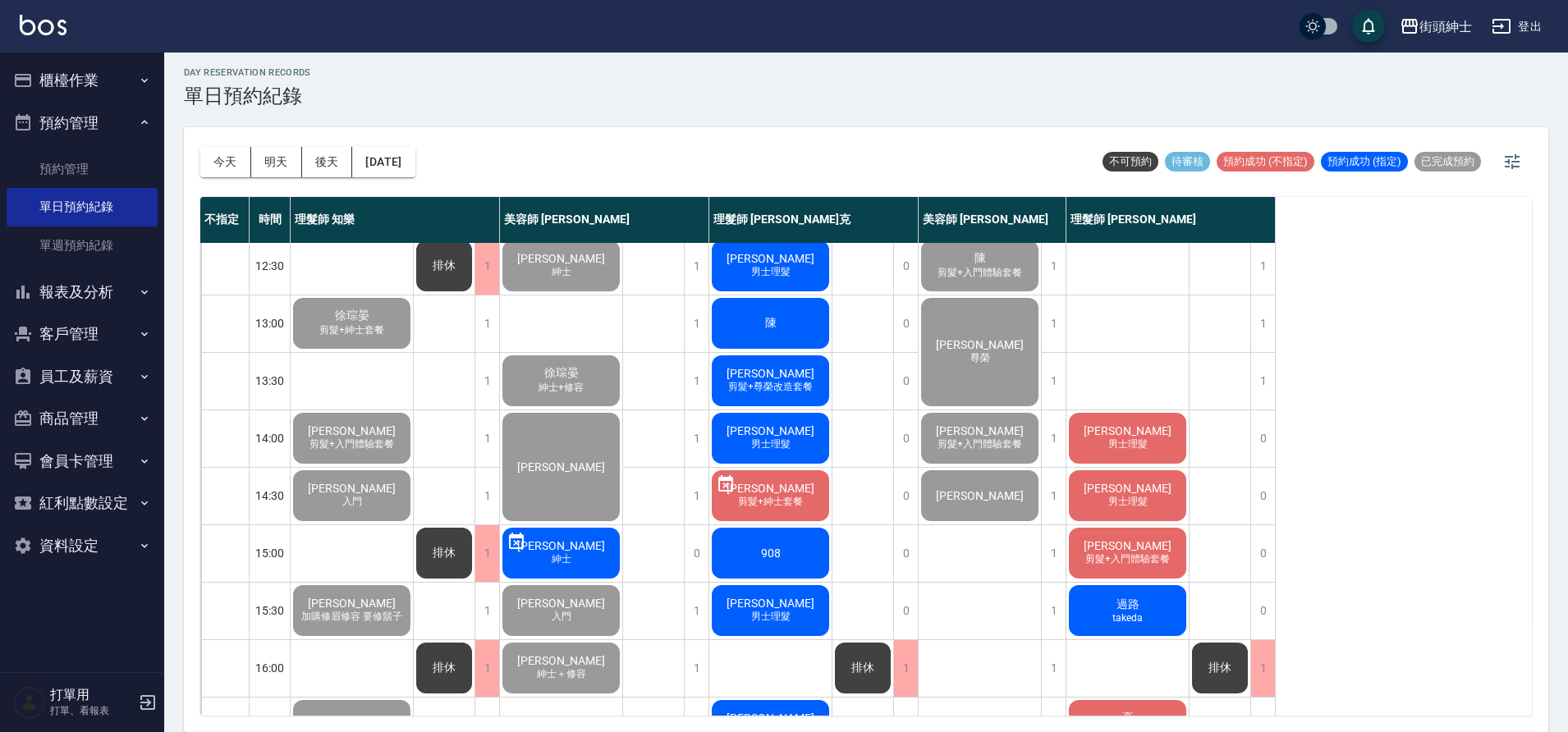
click at [1113, 440] on span "男士理髮" at bounding box center [1127, 444] width 46 height 14
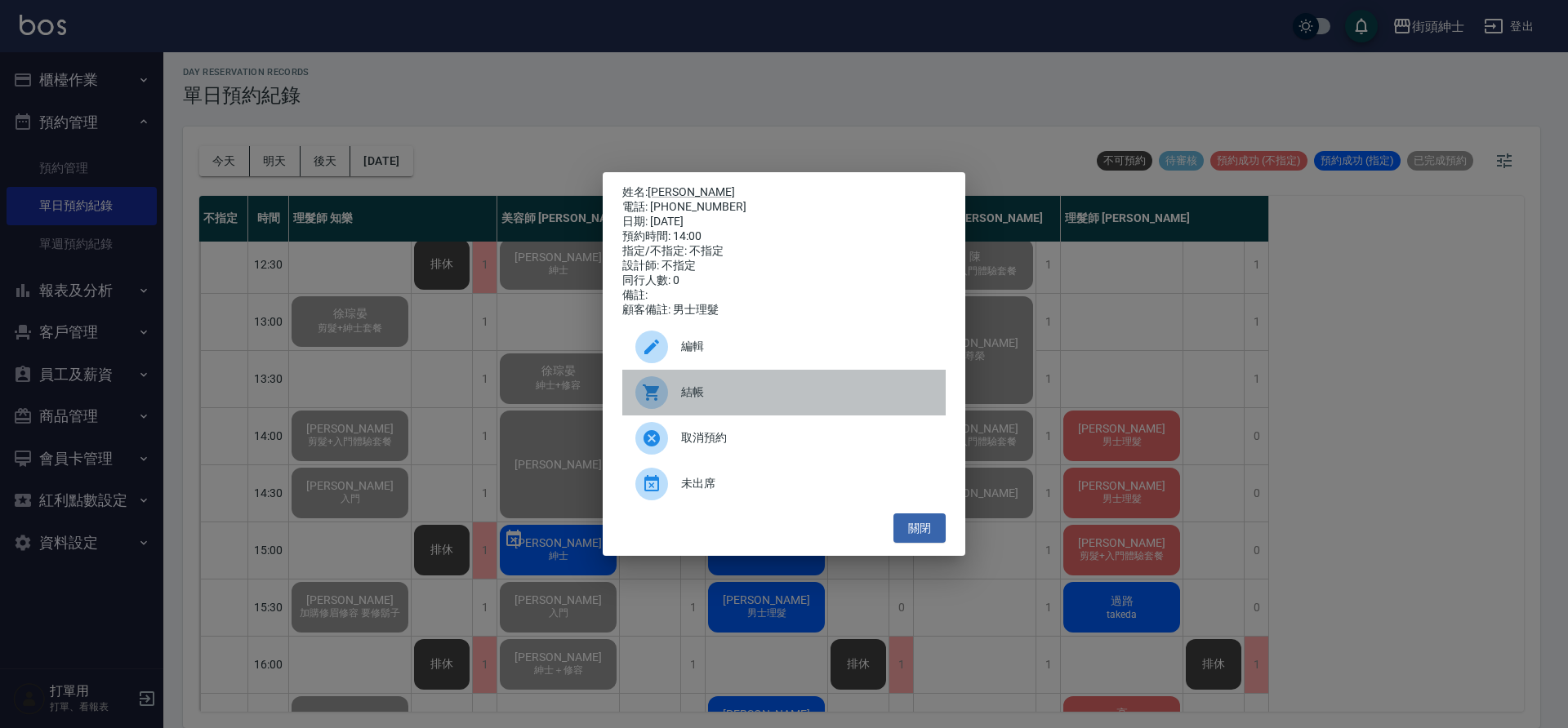
click at [727, 391] on span "結帳" at bounding box center [806, 392] width 251 height 17
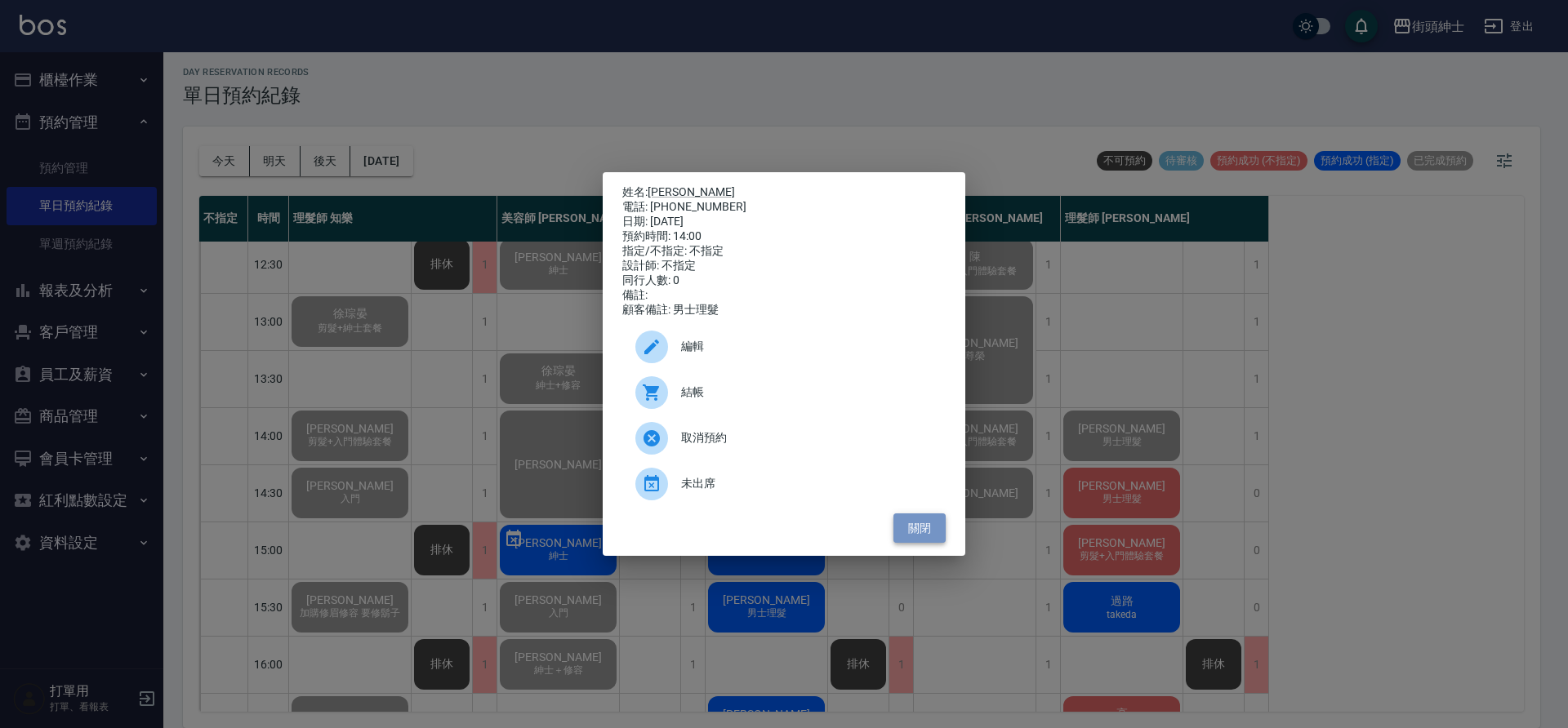
click at [937, 538] on button "關閉" at bounding box center [919, 528] width 53 height 30
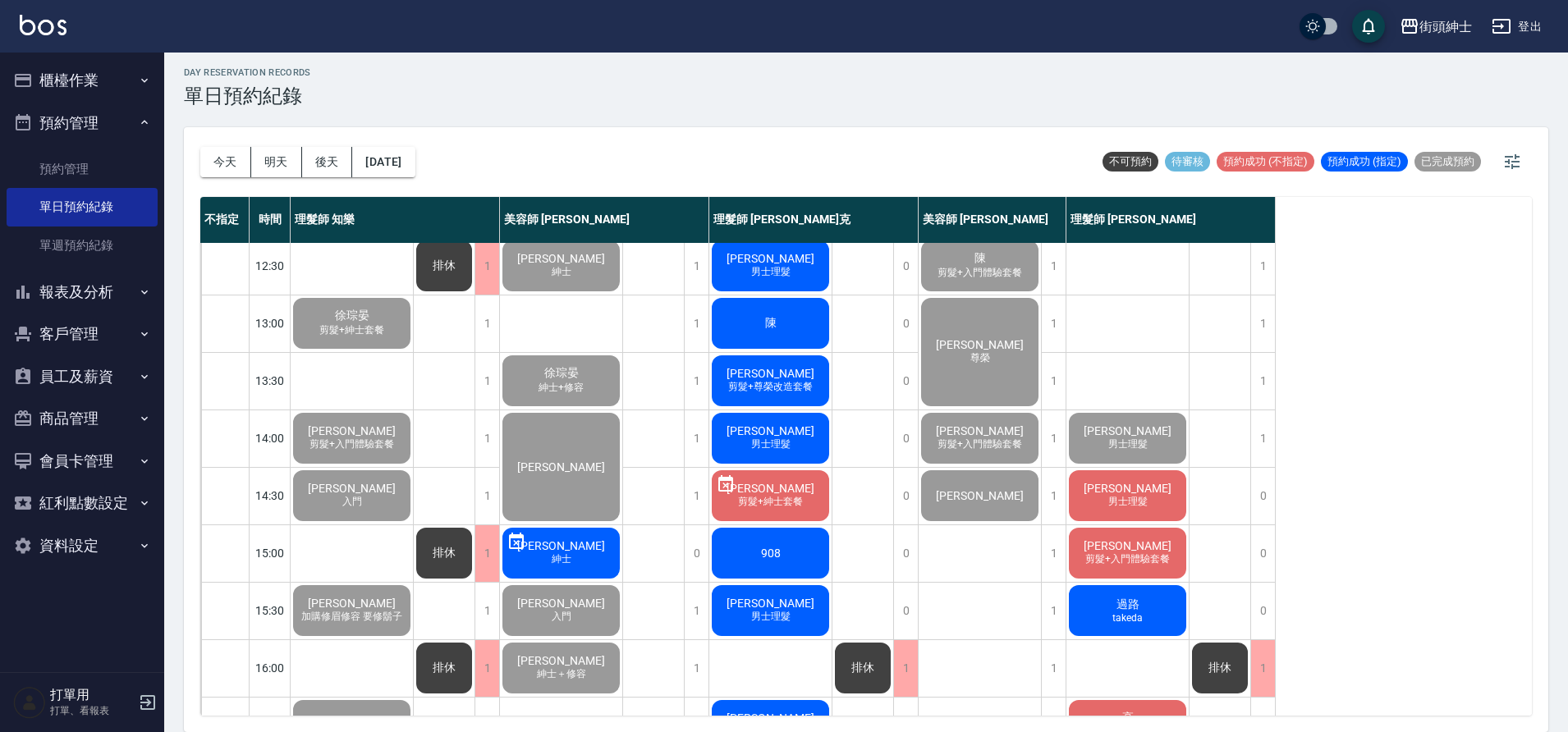
click at [1161, 500] on div "陳曦 男士理髮" at bounding box center [1127, 495] width 122 height 56
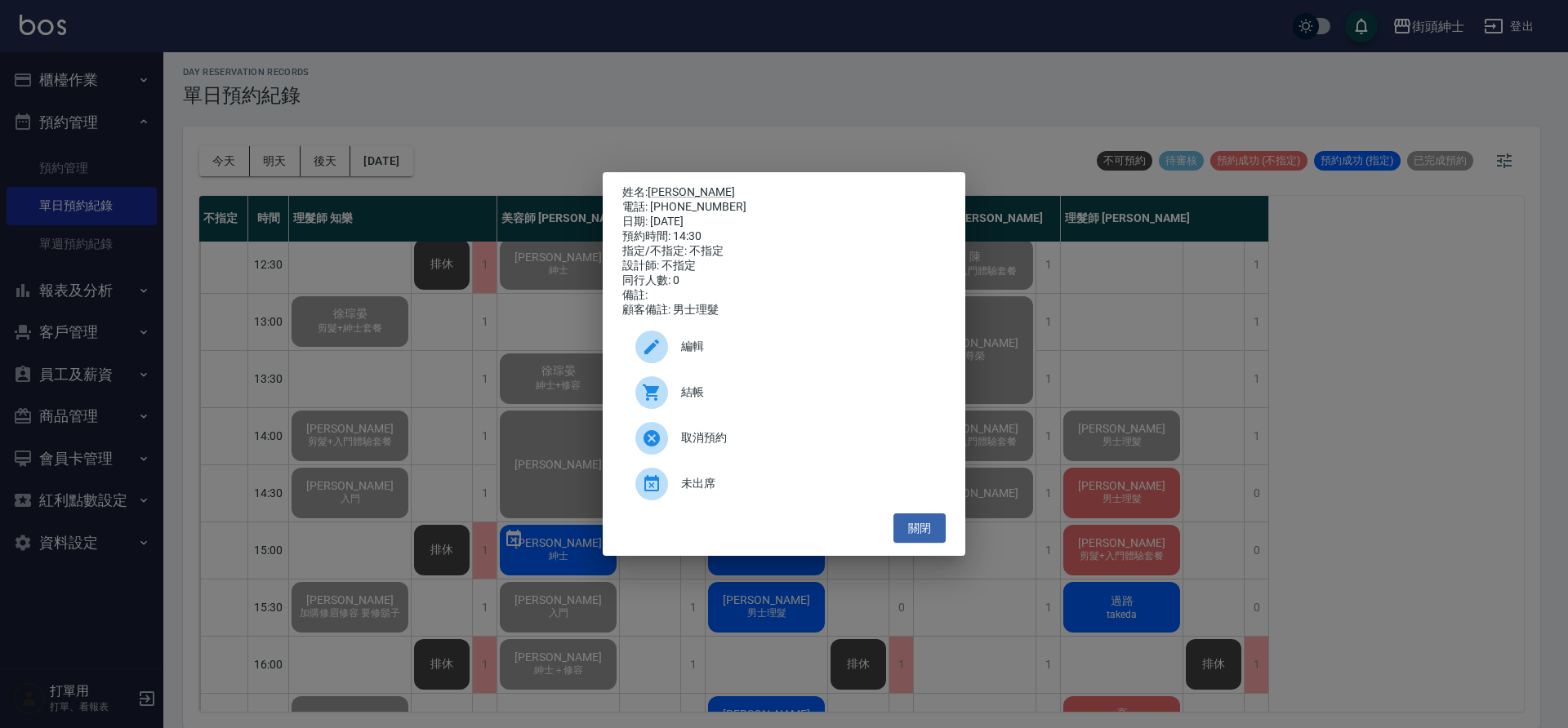
click at [757, 393] on span "結帳" at bounding box center [806, 392] width 251 height 17
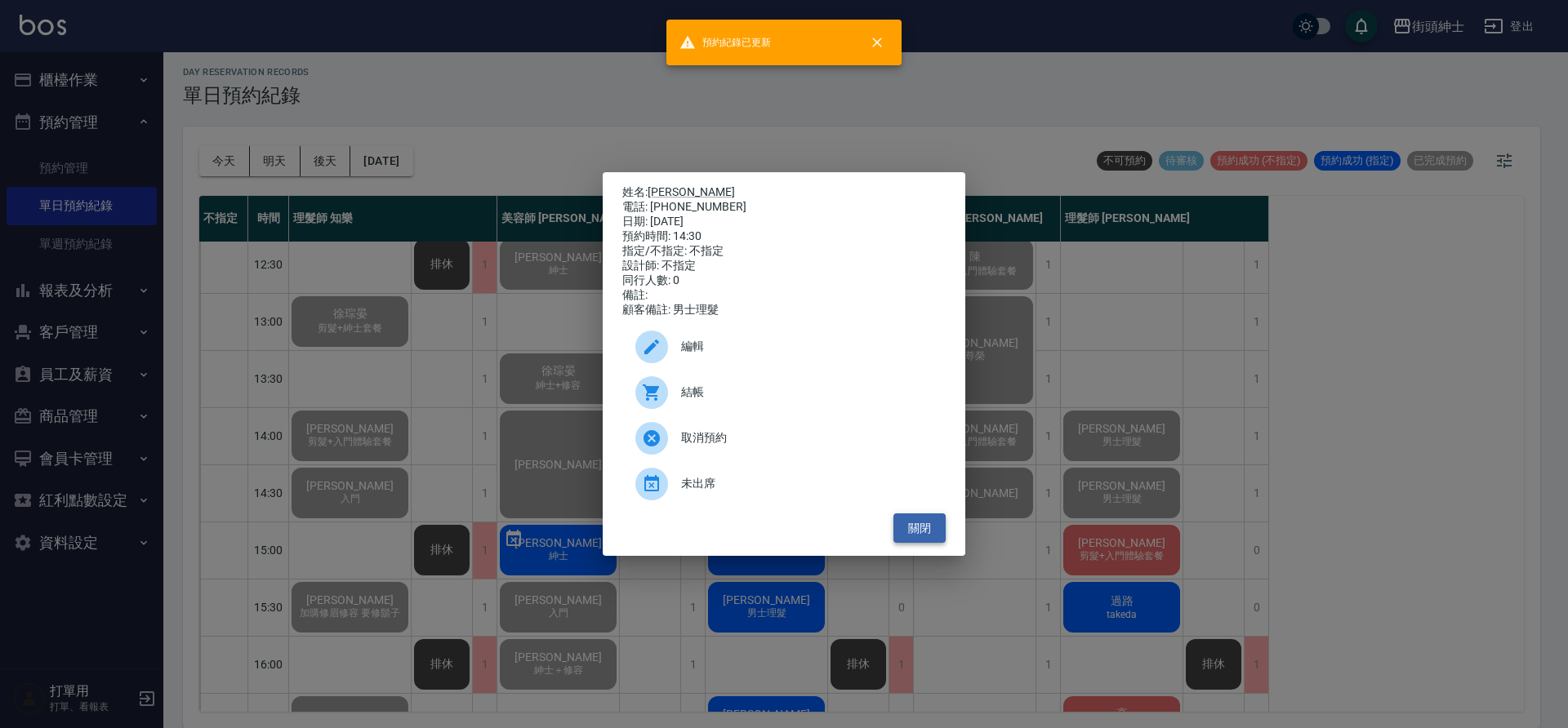
click at [924, 532] on button "關閉" at bounding box center [919, 528] width 53 height 30
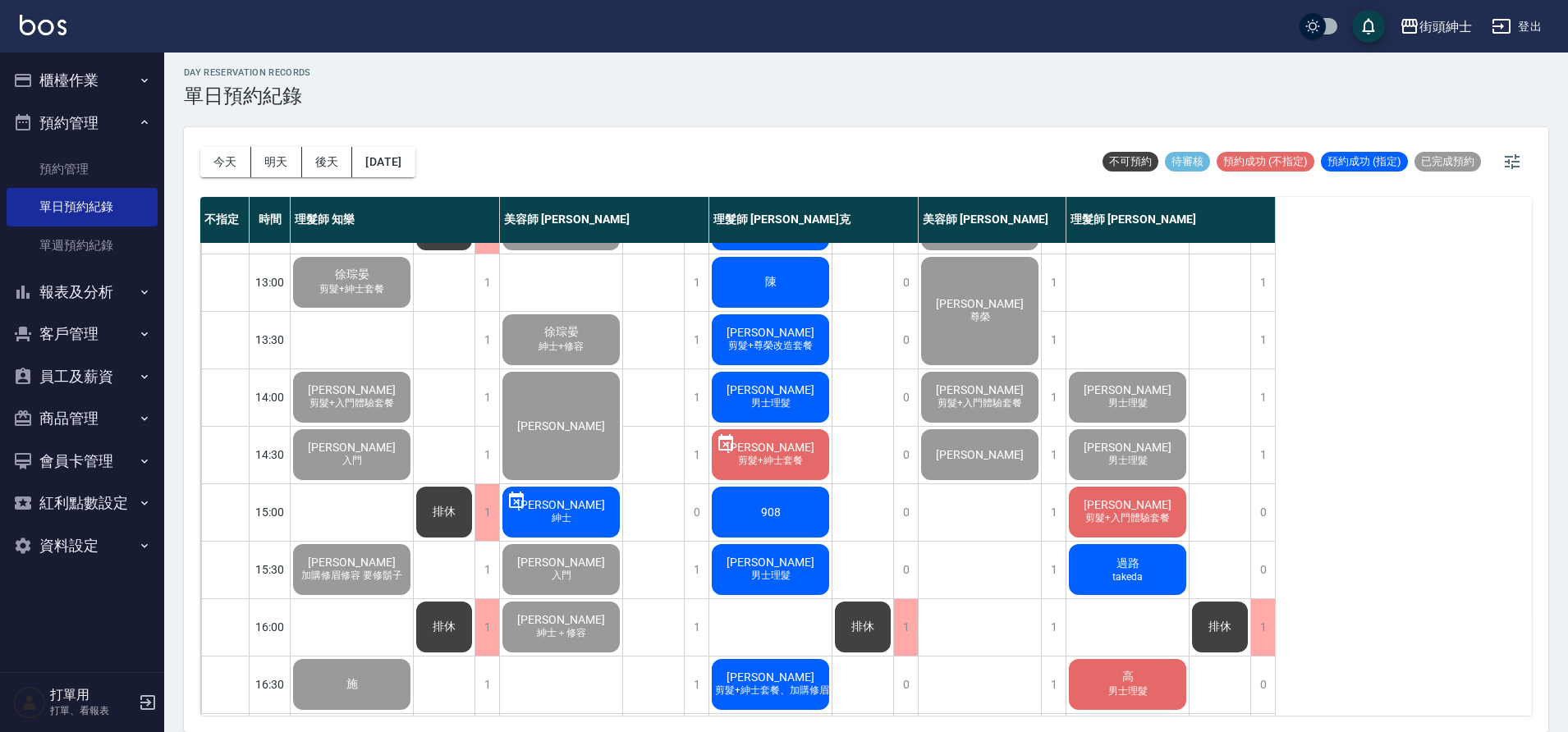
scroll to position [236, 0]
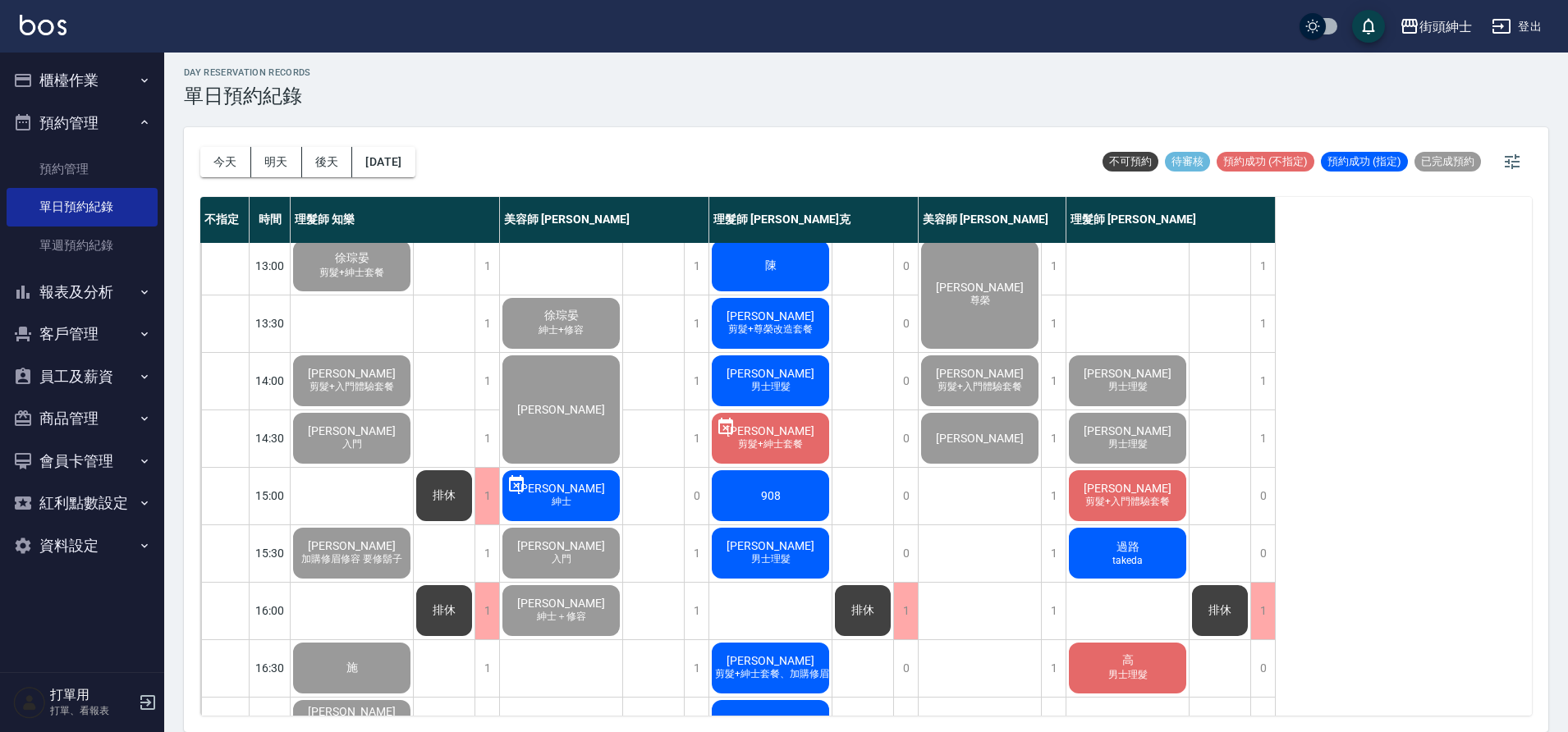
click at [1129, 491] on span "Jason hsiao" at bounding box center [1127, 488] width 95 height 13
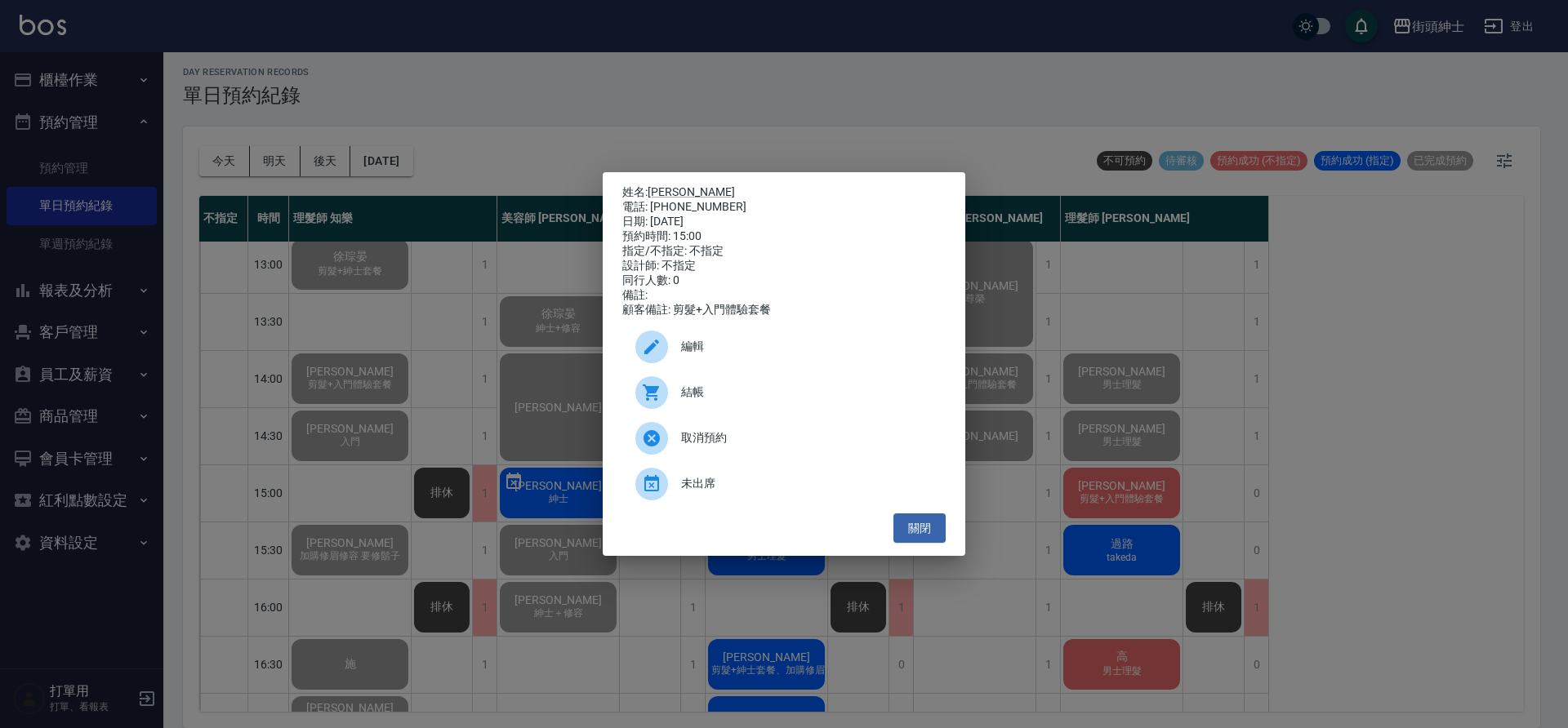
click at [698, 399] on span "結帳" at bounding box center [806, 392] width 251 height 17
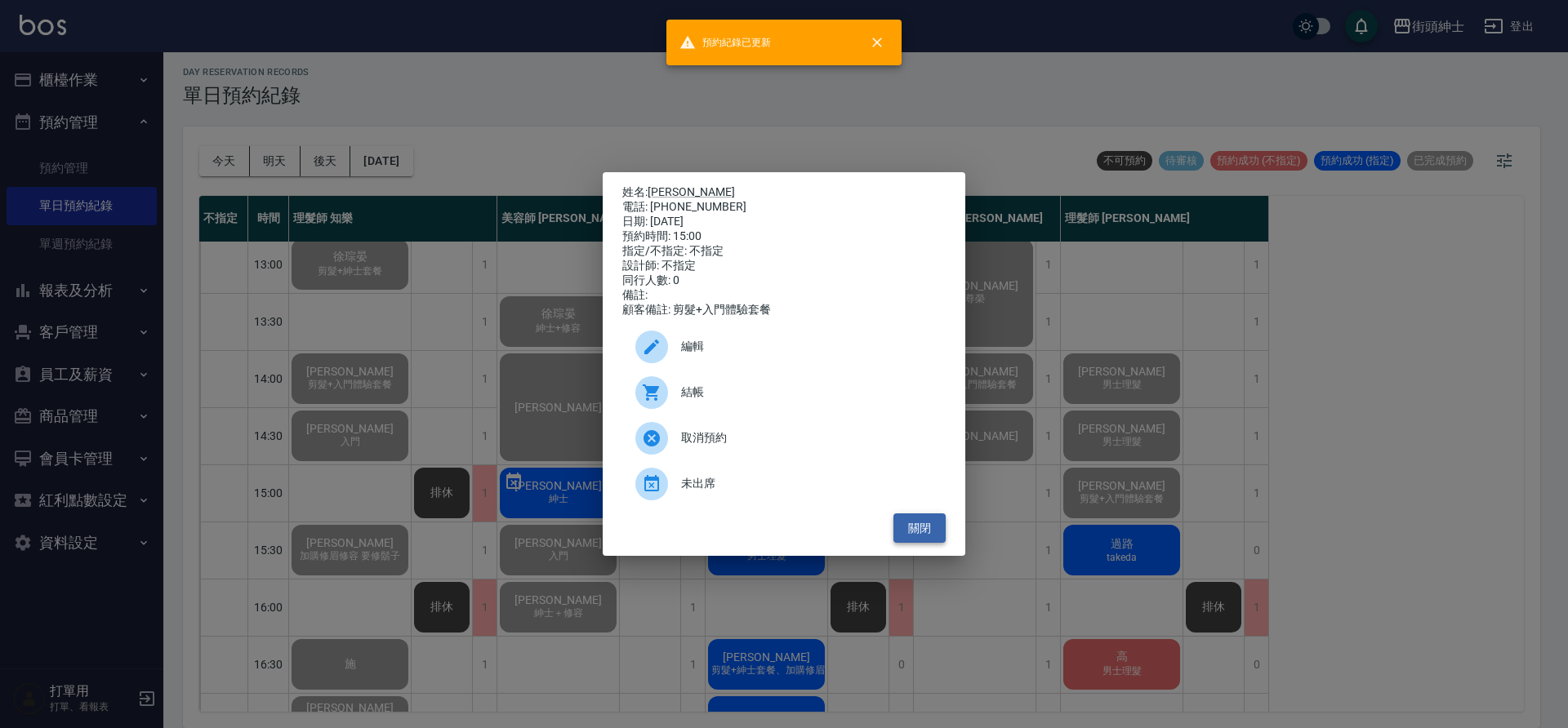
click at [926, 543] on button "關閉" at bounding box center [919, 528] width 53 height 30
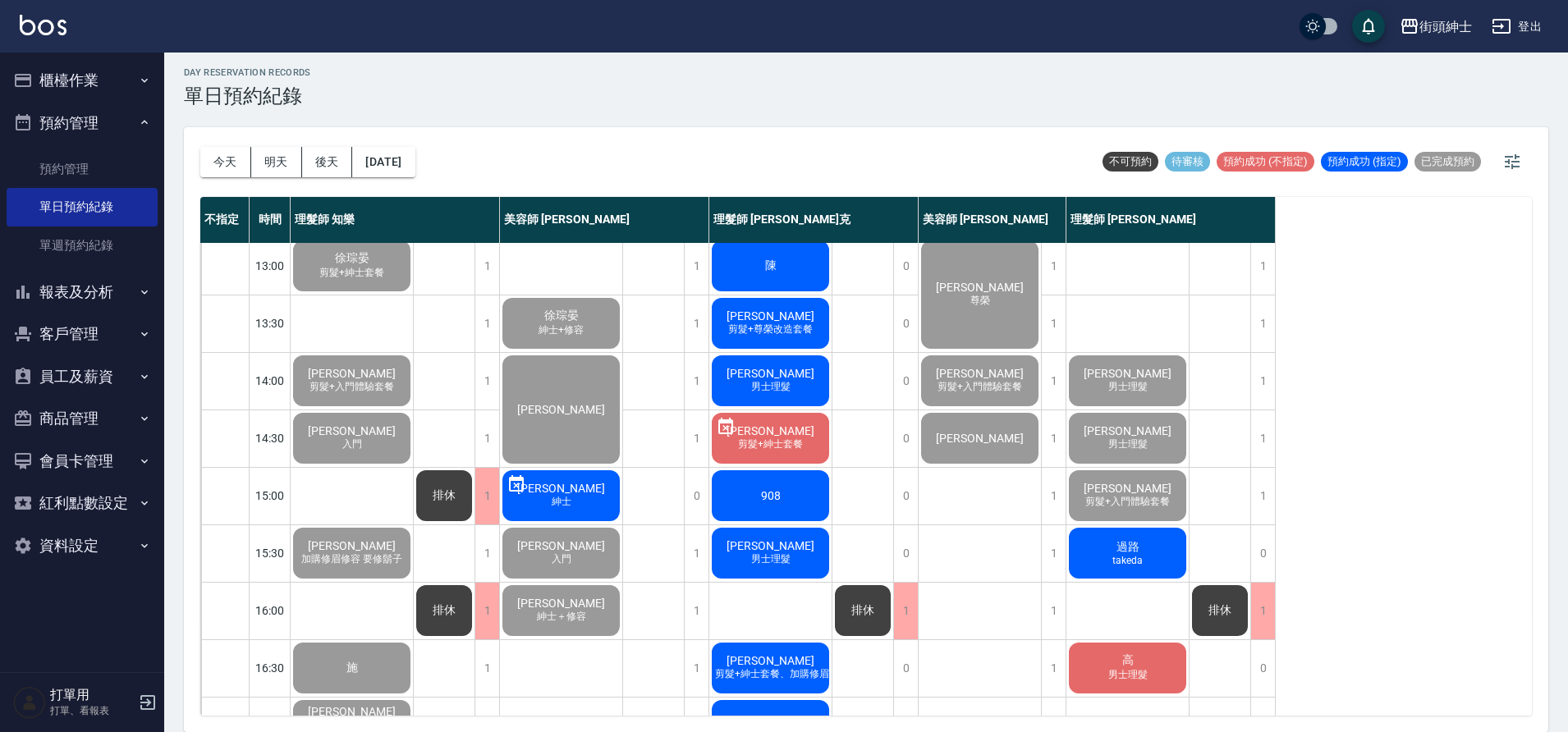
click at [1145, 564] on span "takeda" at bounding box center [1127, 560] width 37 height 11
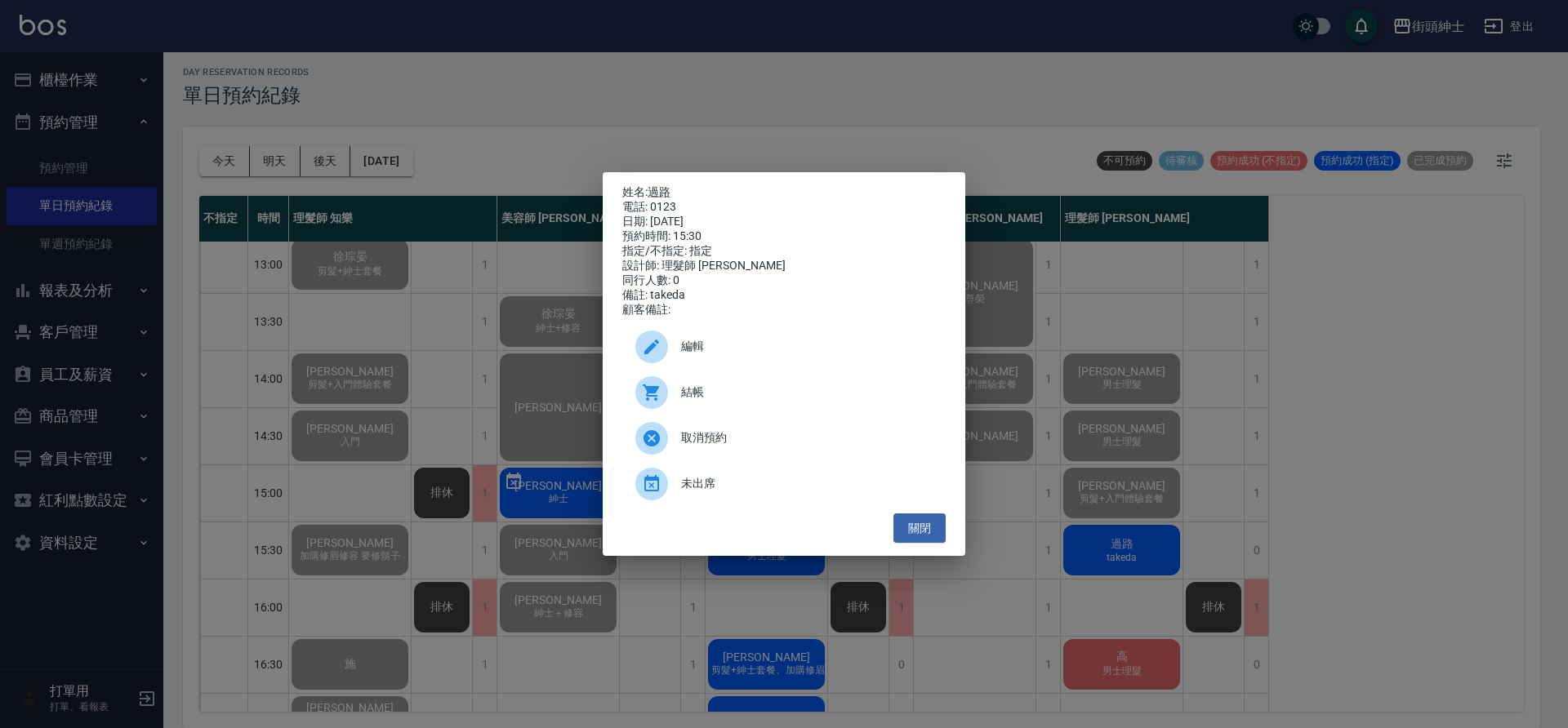
click at [704, 397] on span "結帳" at bounding box center [806, 392] width 251 height 17
click at [931, 532] on button "關閉" at bounding box center [919, 528] width 53 height 30
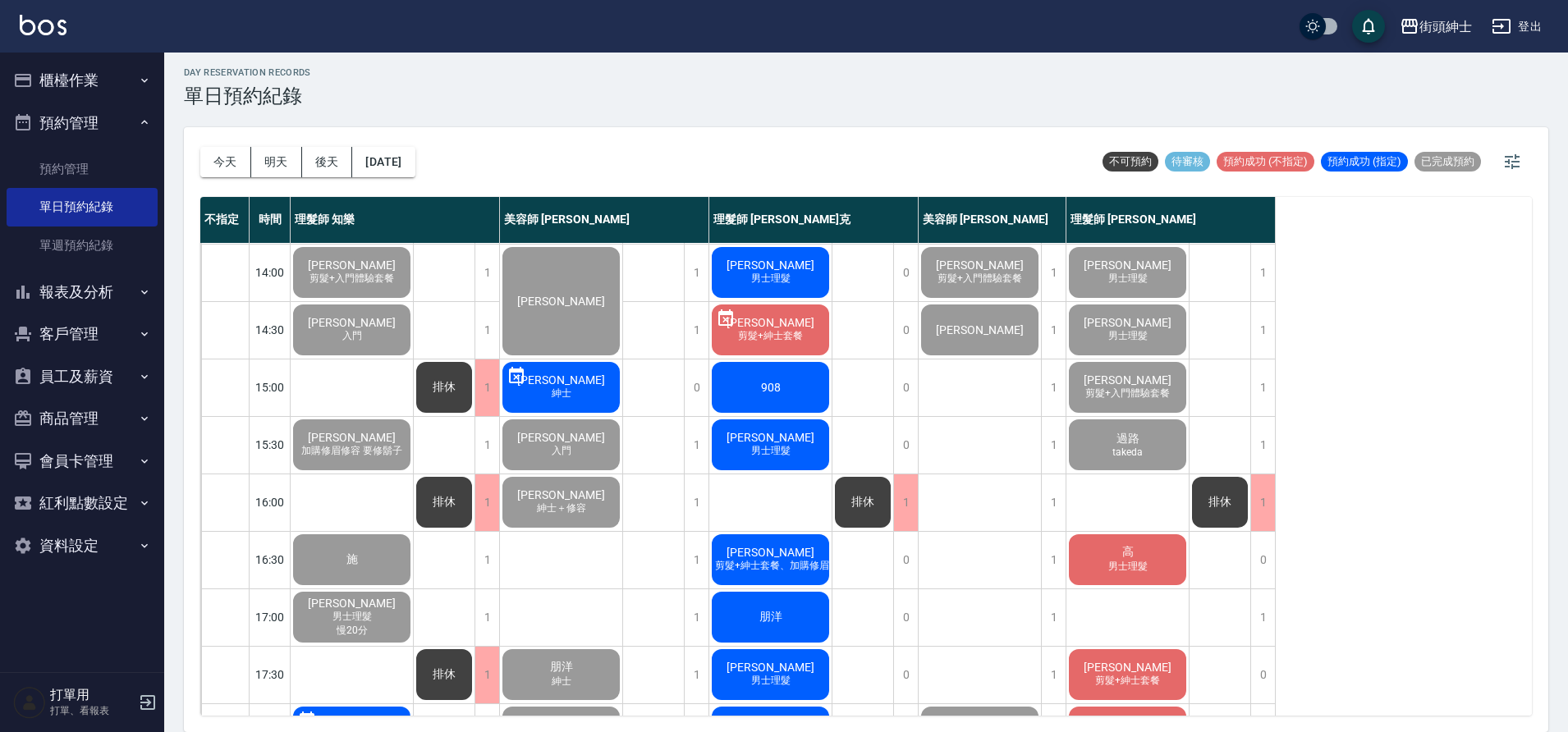
scroll to position [365, 0]
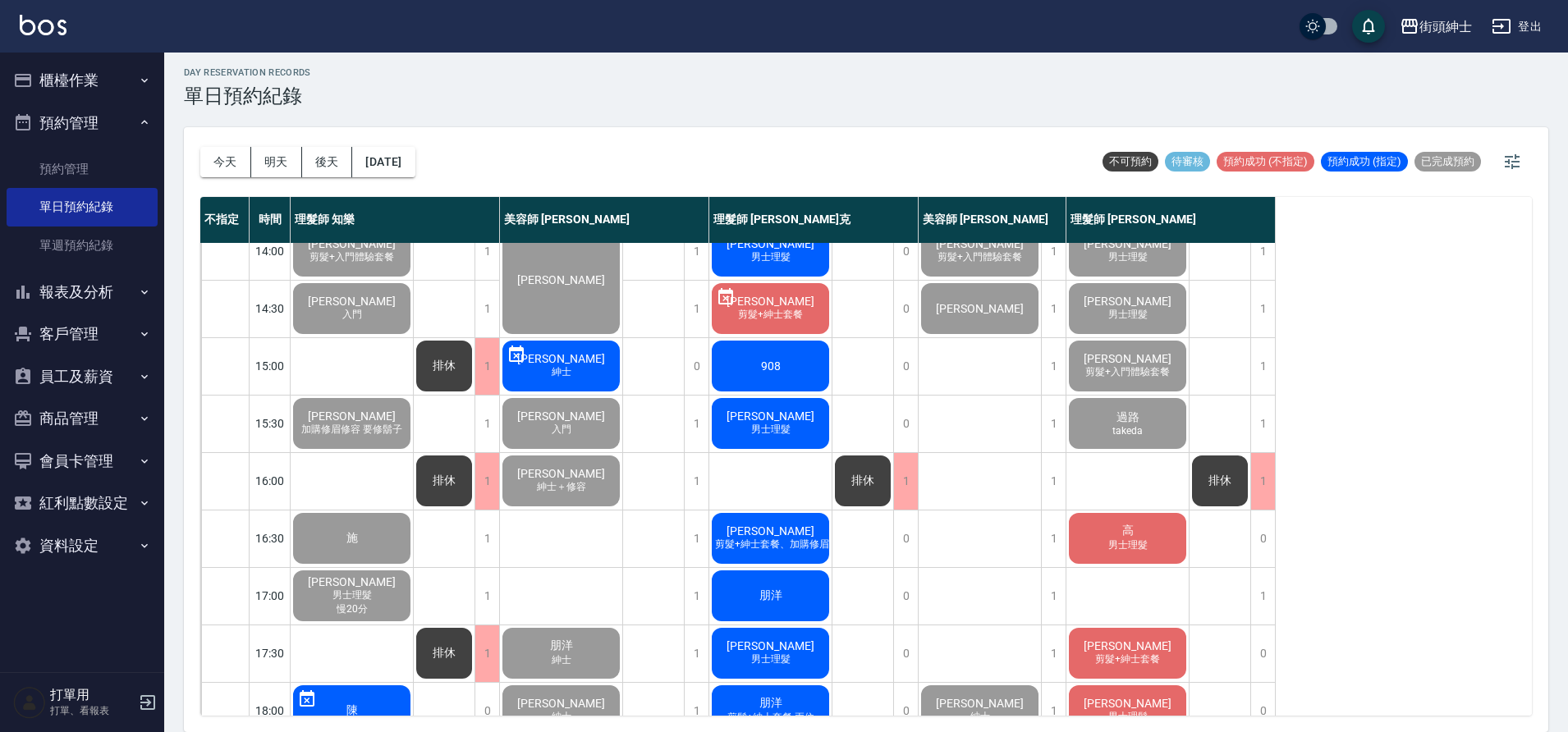
click at [1147, 546] on span "男士理髮" at bounding box center [1127, 546] width 46 height 14
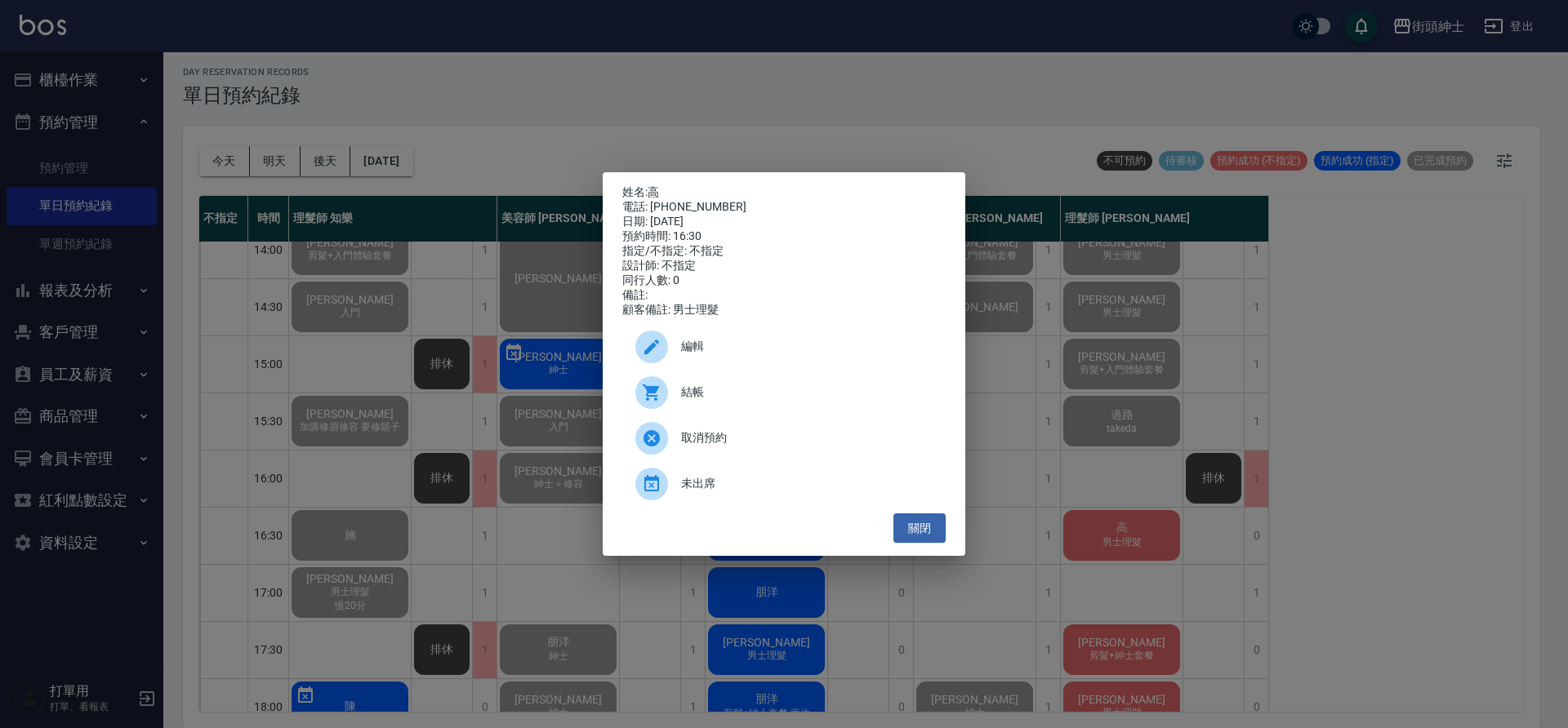
click at [705, 401] on span "結帳" at bounding box center [806, 392] width 251 height 17
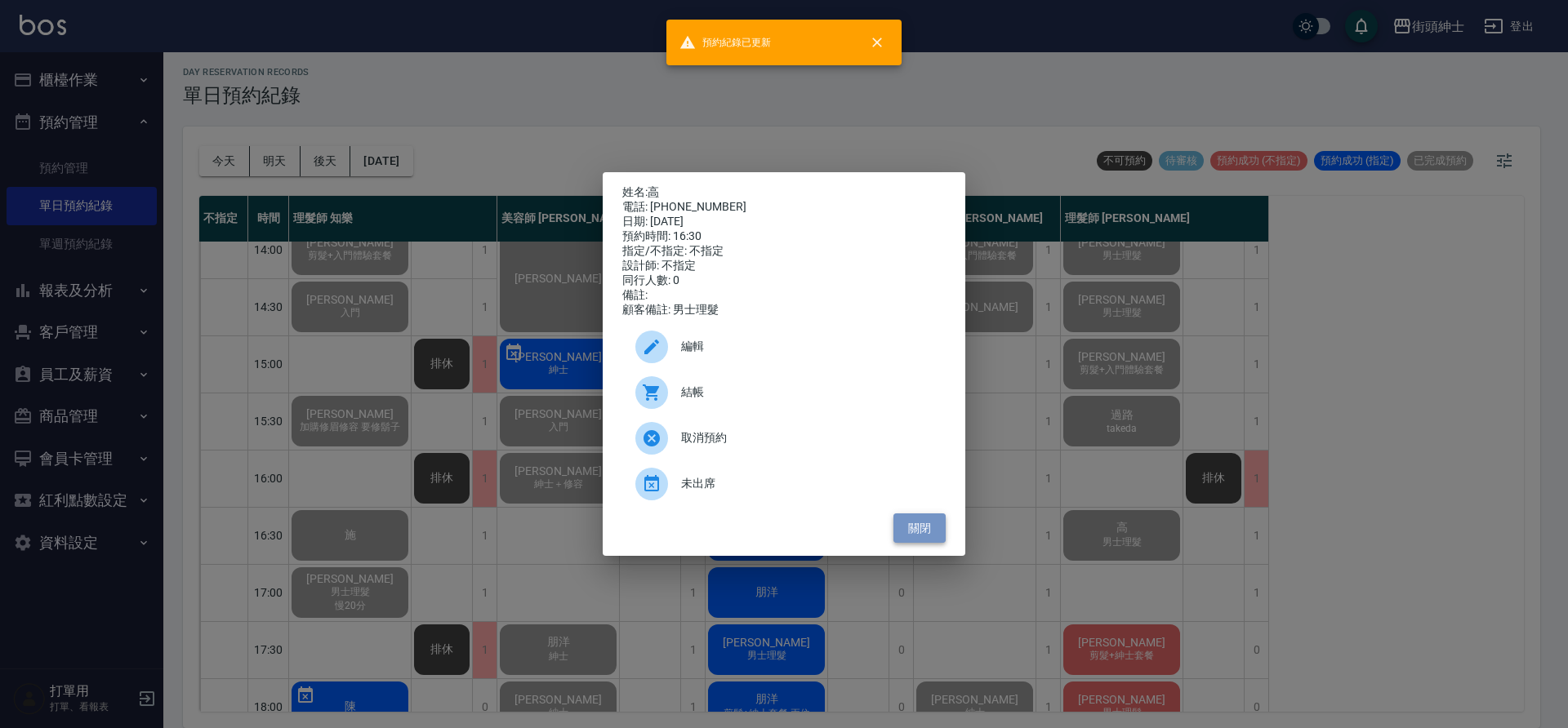
click at [918, 528] on button "關閉" at bounding box center [919, 528] width 53 height 30
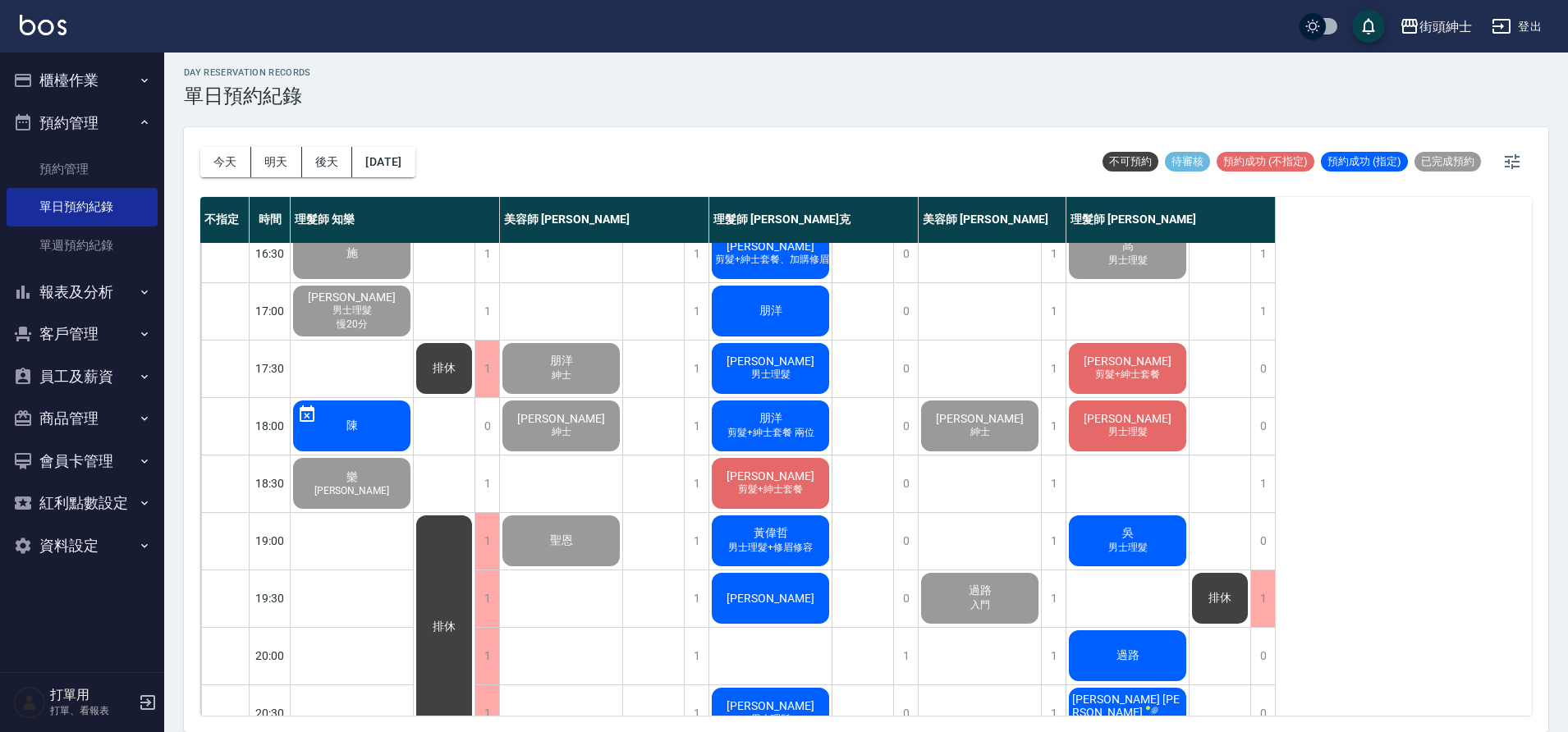
scroll to position [657, 0]
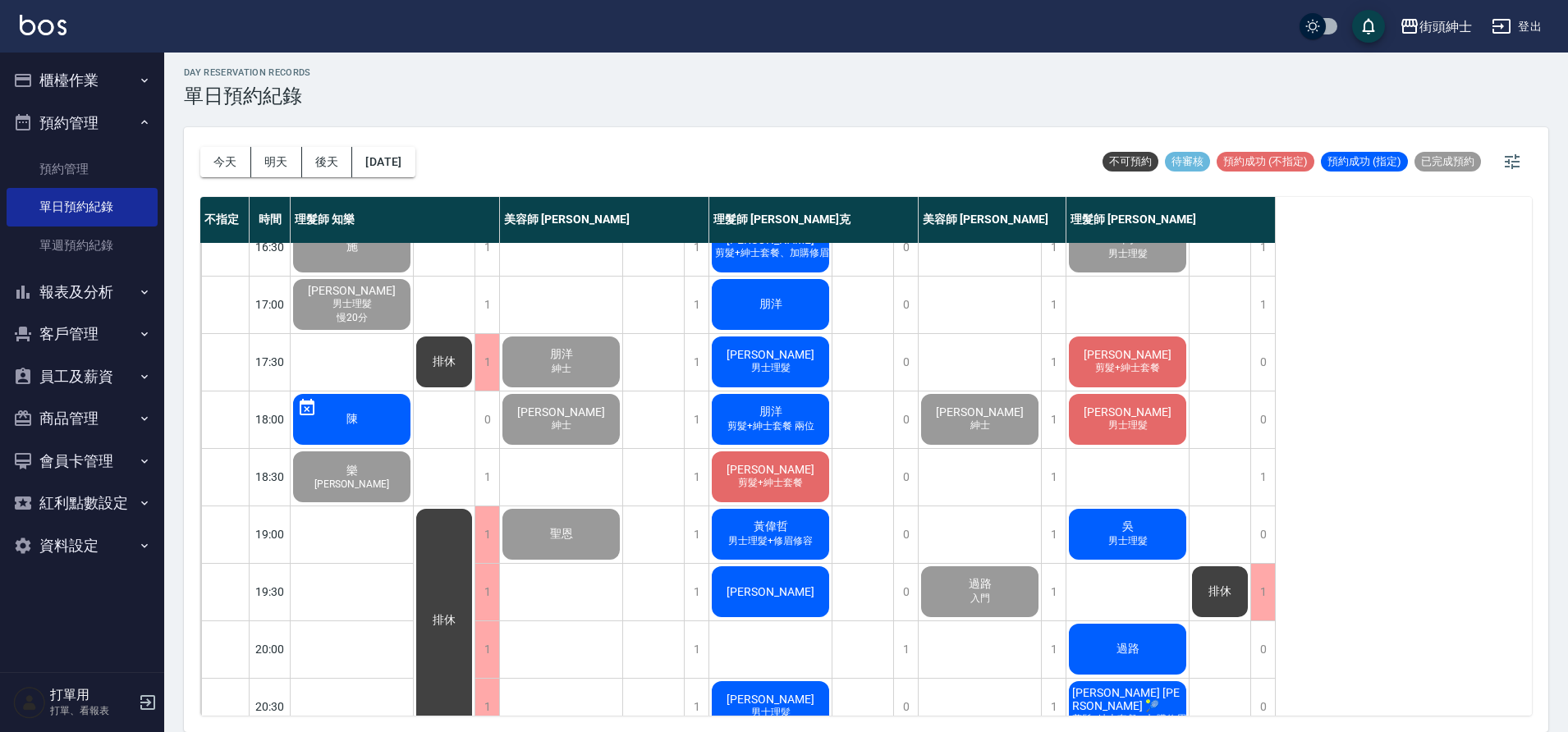
click at [1147, 375] on span "剪髮+紳士套餐" at bounding box center [1127, 368] width 71 height 14
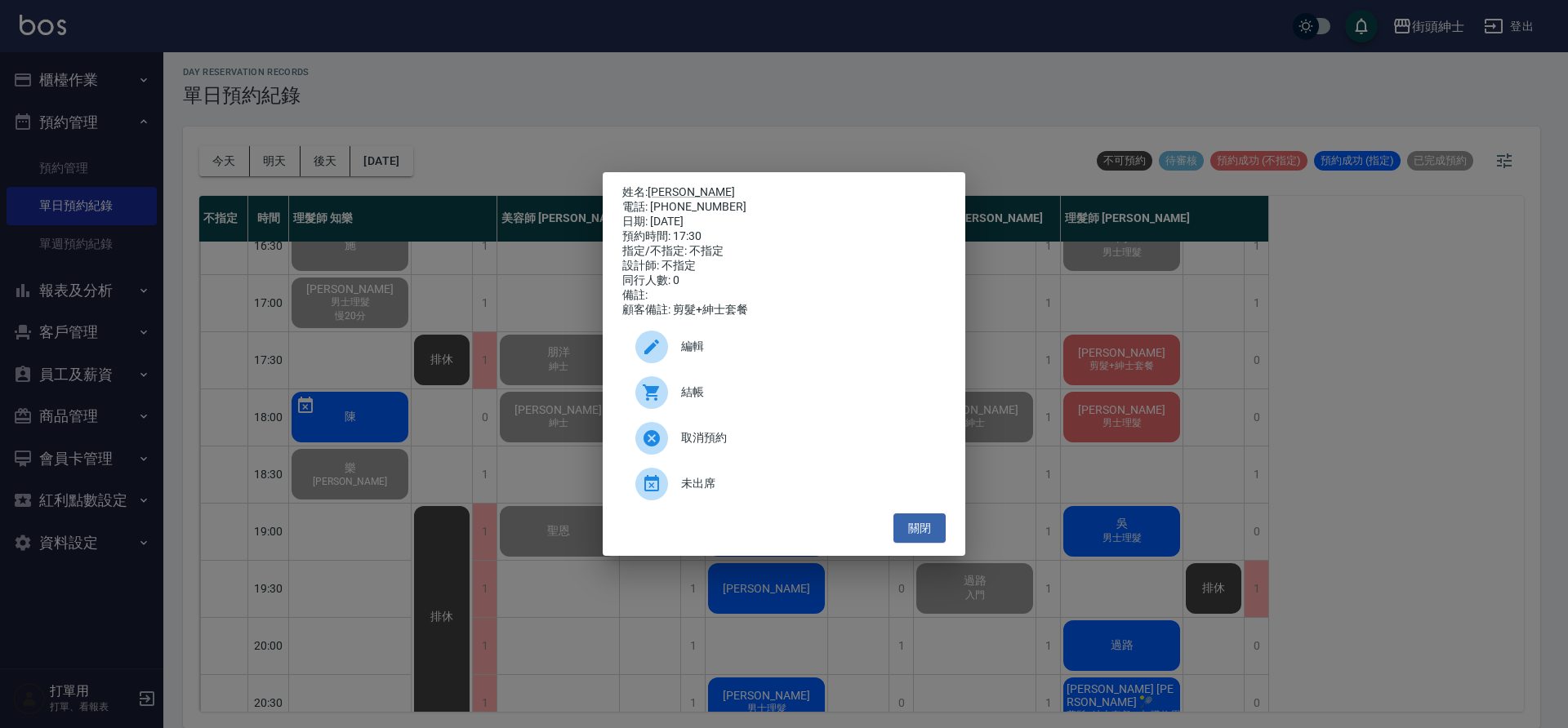
click at [797, 401] on span "結帳" at bounding box center [806, 392] width 251 height 17
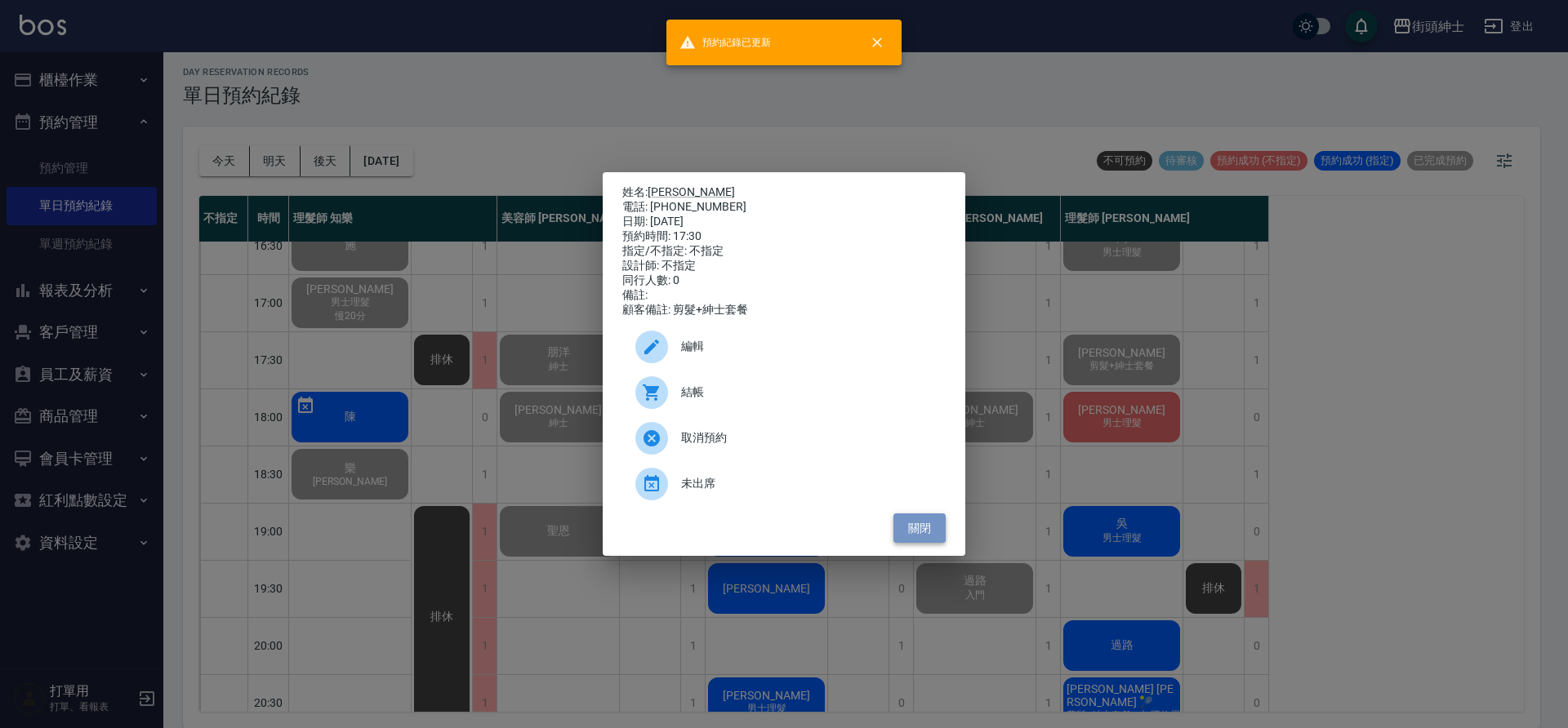
click at [926, 530] on button "關閉" at bounding box center [919, 528] width 53 height 30
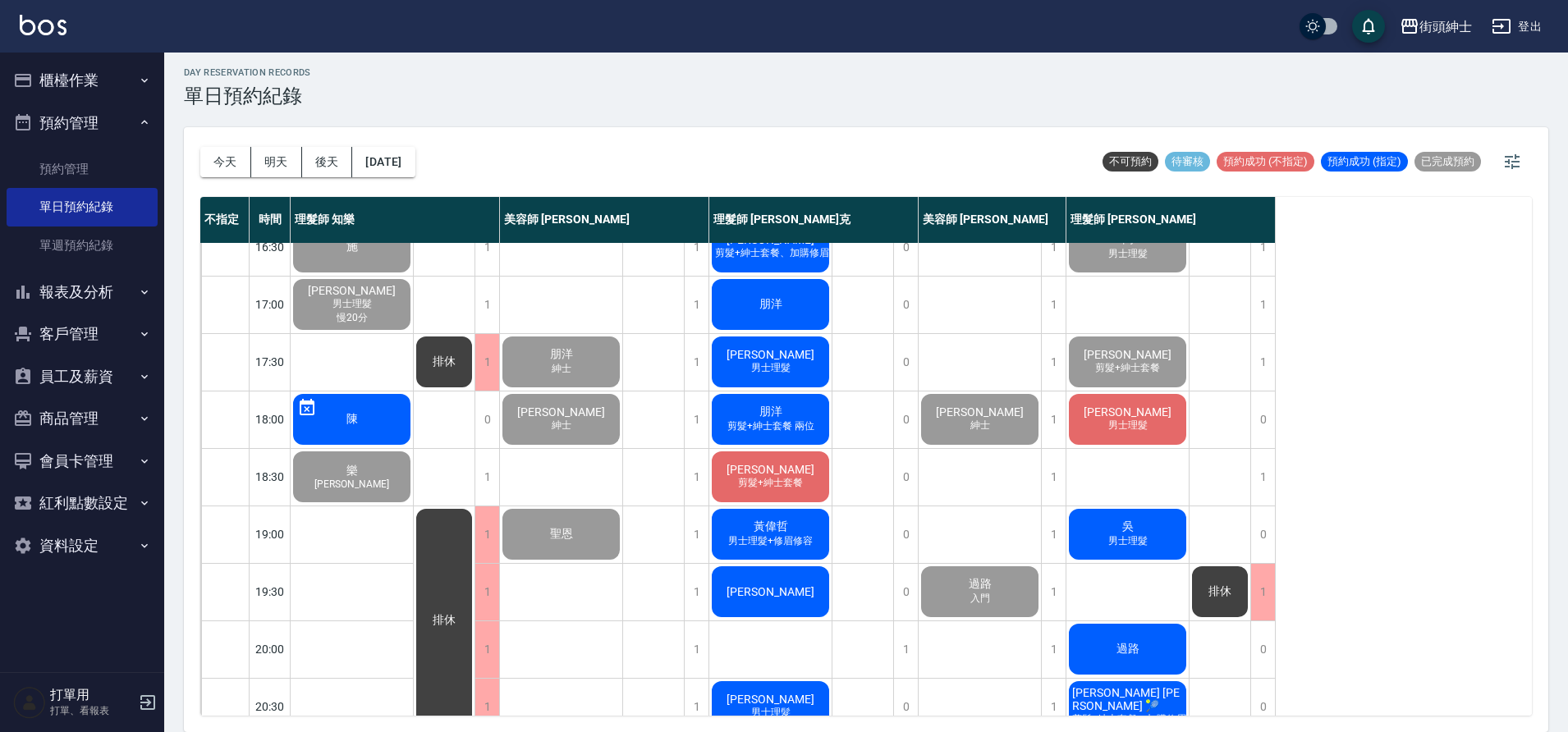
click at [1147, 425] on span "男士理髮" at bounding box center [1127, 426] width 46 height 14
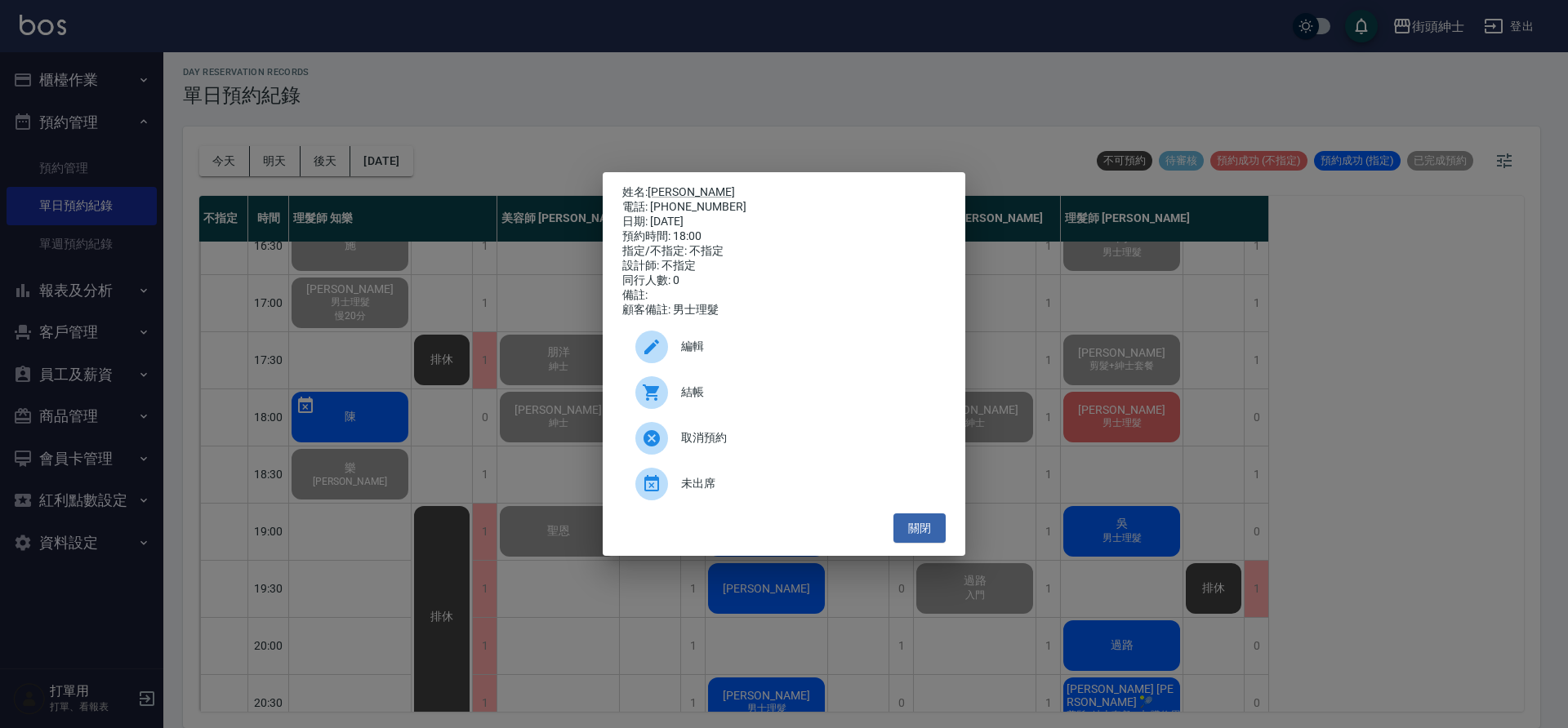
click at [754, 395] on span "結帳" at bounding box center [806, 392] width 251 height 17
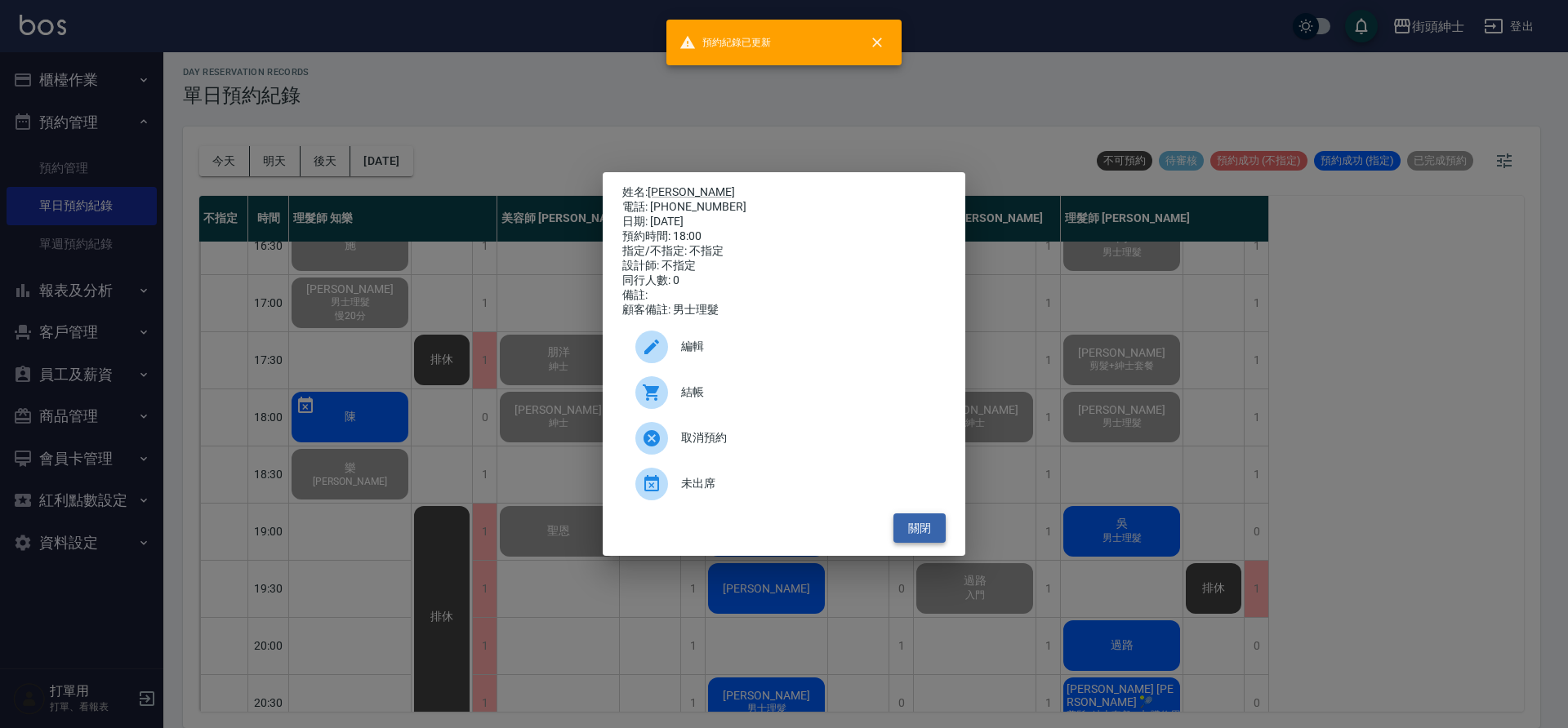
click at [938, 542] on button "關閉" at bounding box center [919, 528] width 53 height 30
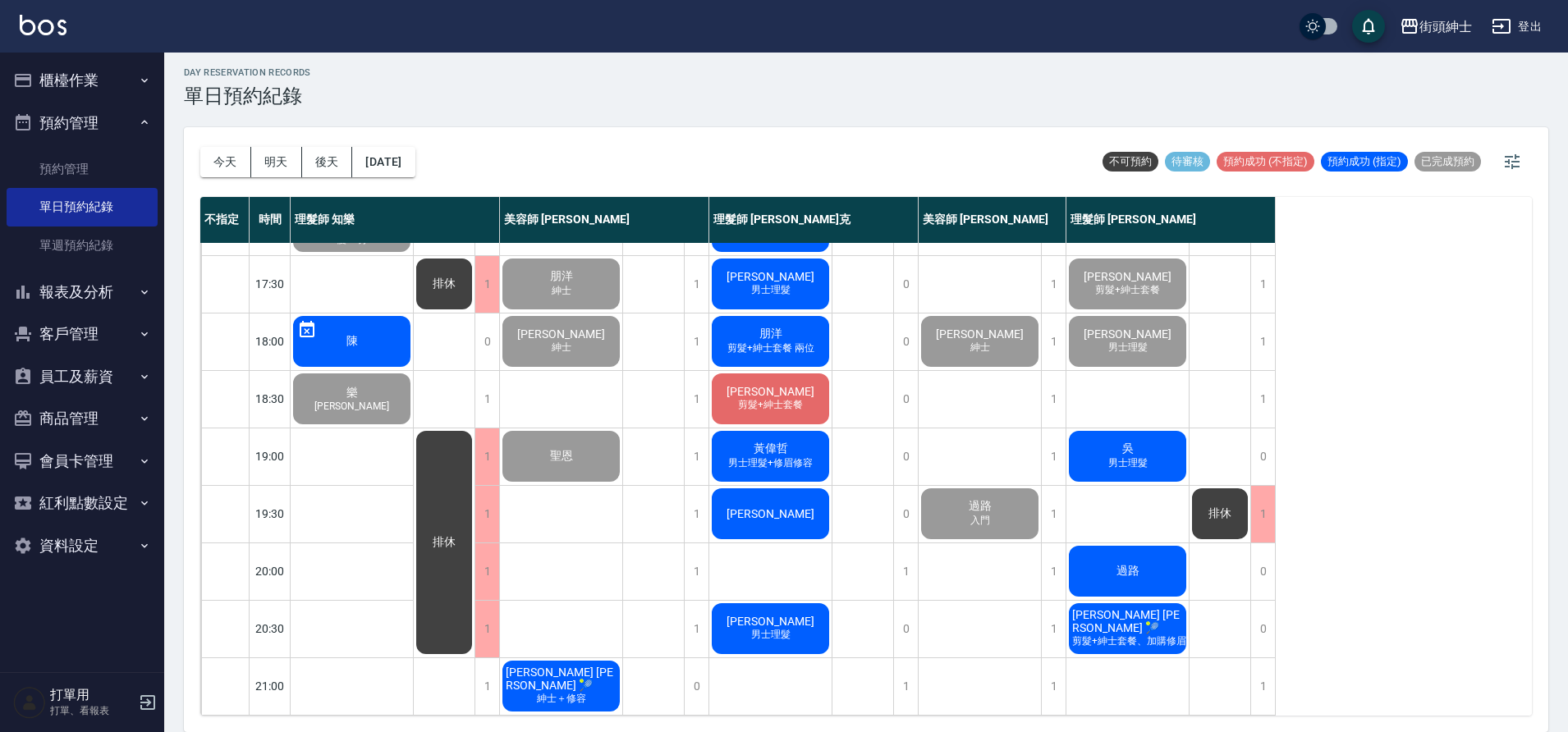
scroll to position [747, 0]
click at [1148, 436] on div "吳 男士理髮" at bounding box center [1127, 456] width 122 height 56
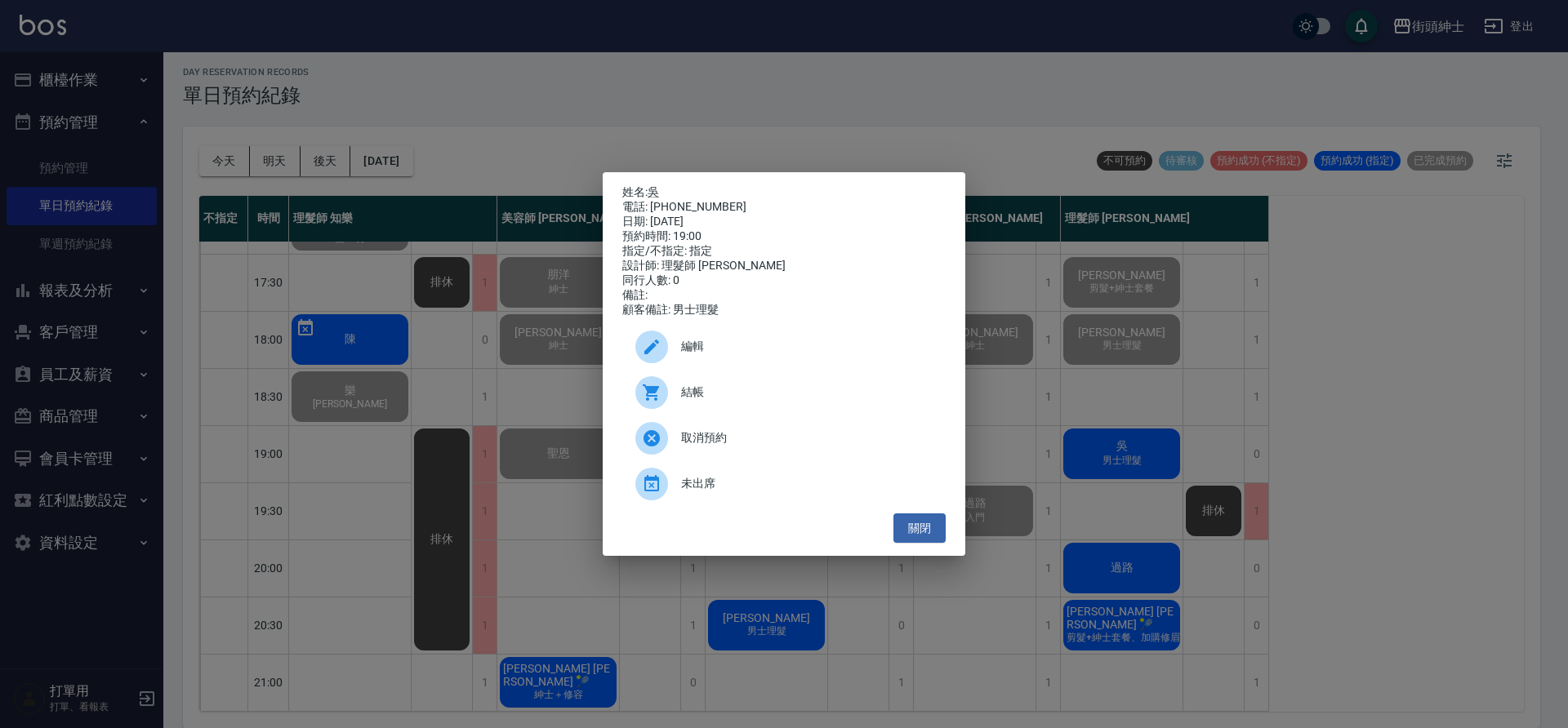
click at [786, 401] on span "結帳" at bounding box center [806, 392] width 251 height 17
click at [937, 538] on button "關閉" at bounding box center [919, 528] width 53 height 30
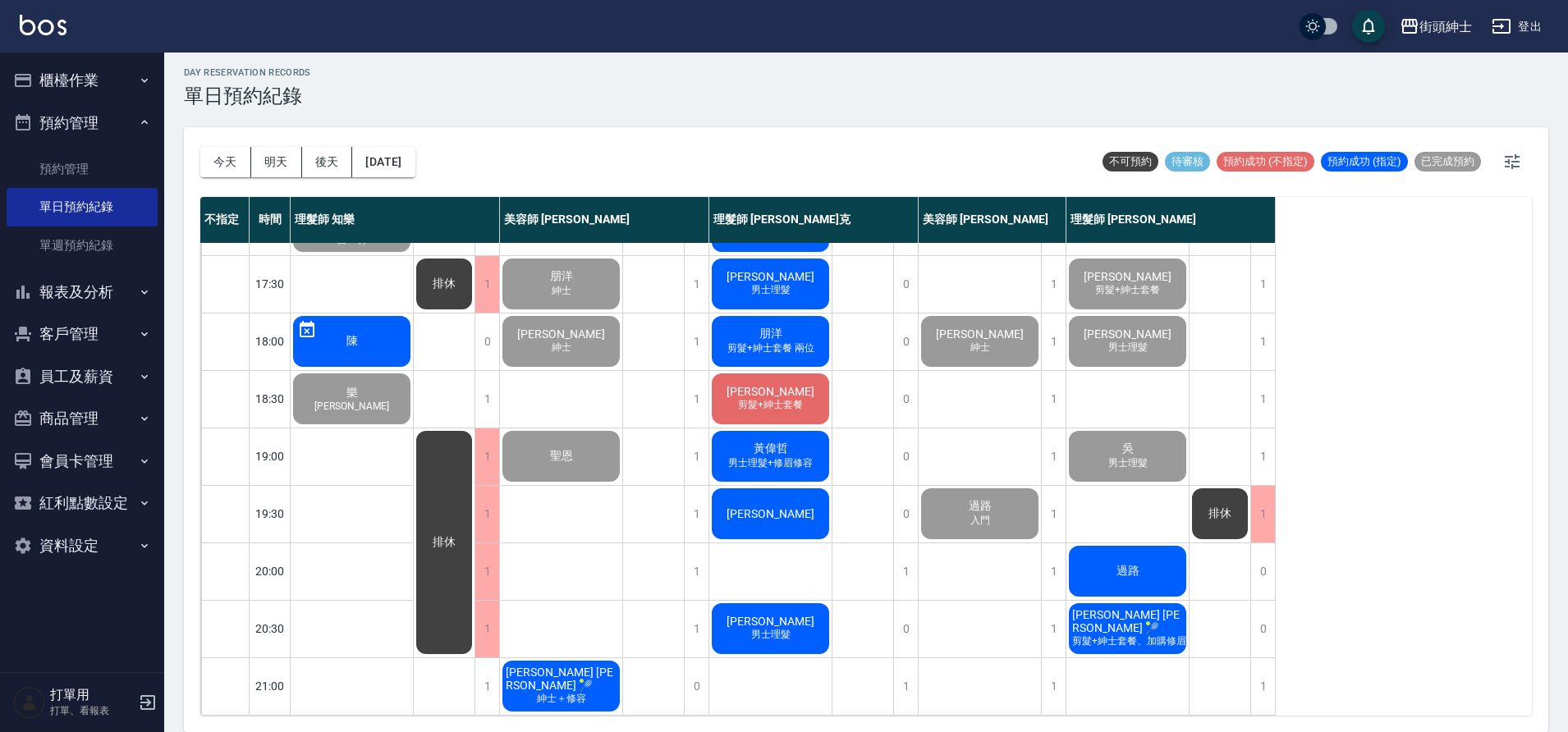
click at [1088, 559] on div "過路" at bounding box center [1127, 572] width 122 height 56
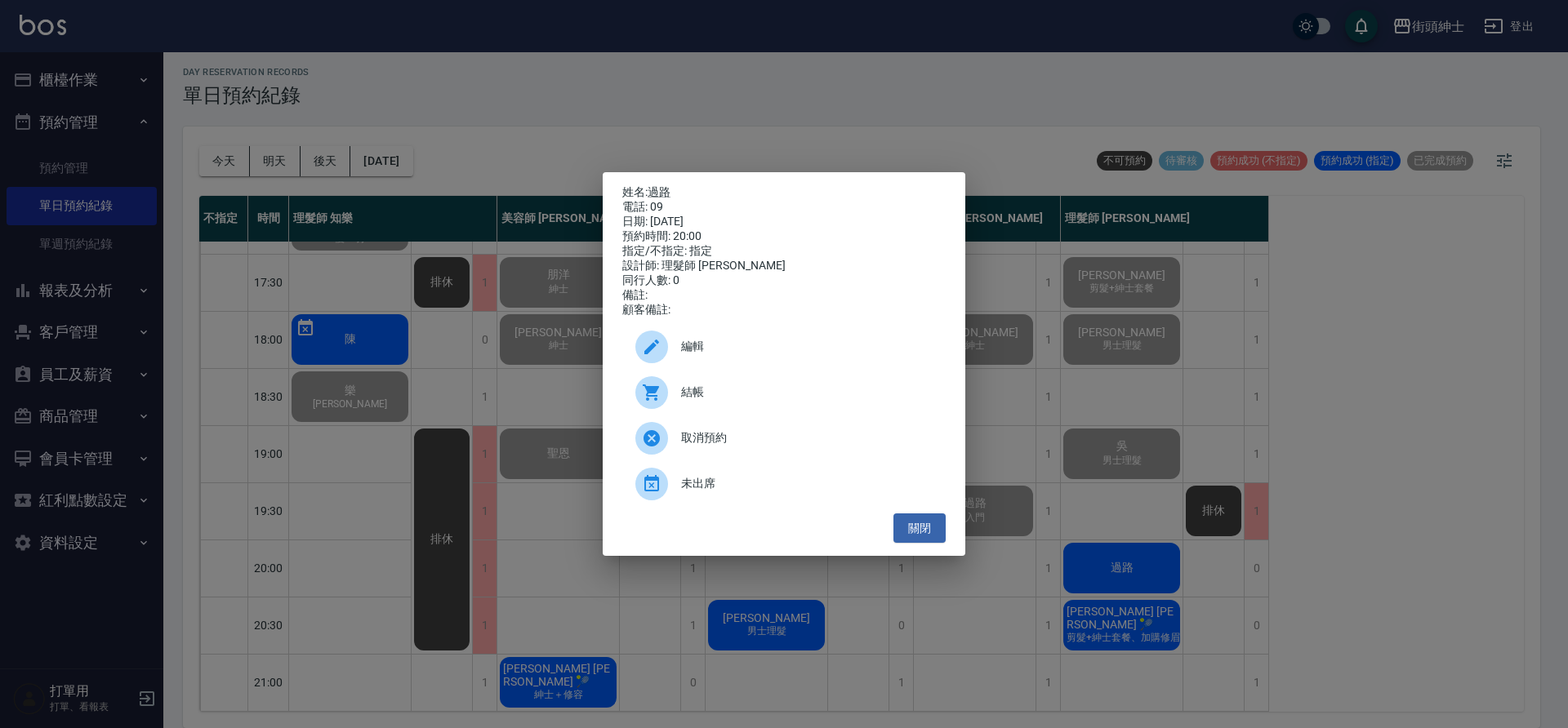
click at [764, 397] on span "結帳" at bounding box center [806, 392] width 251 height 17
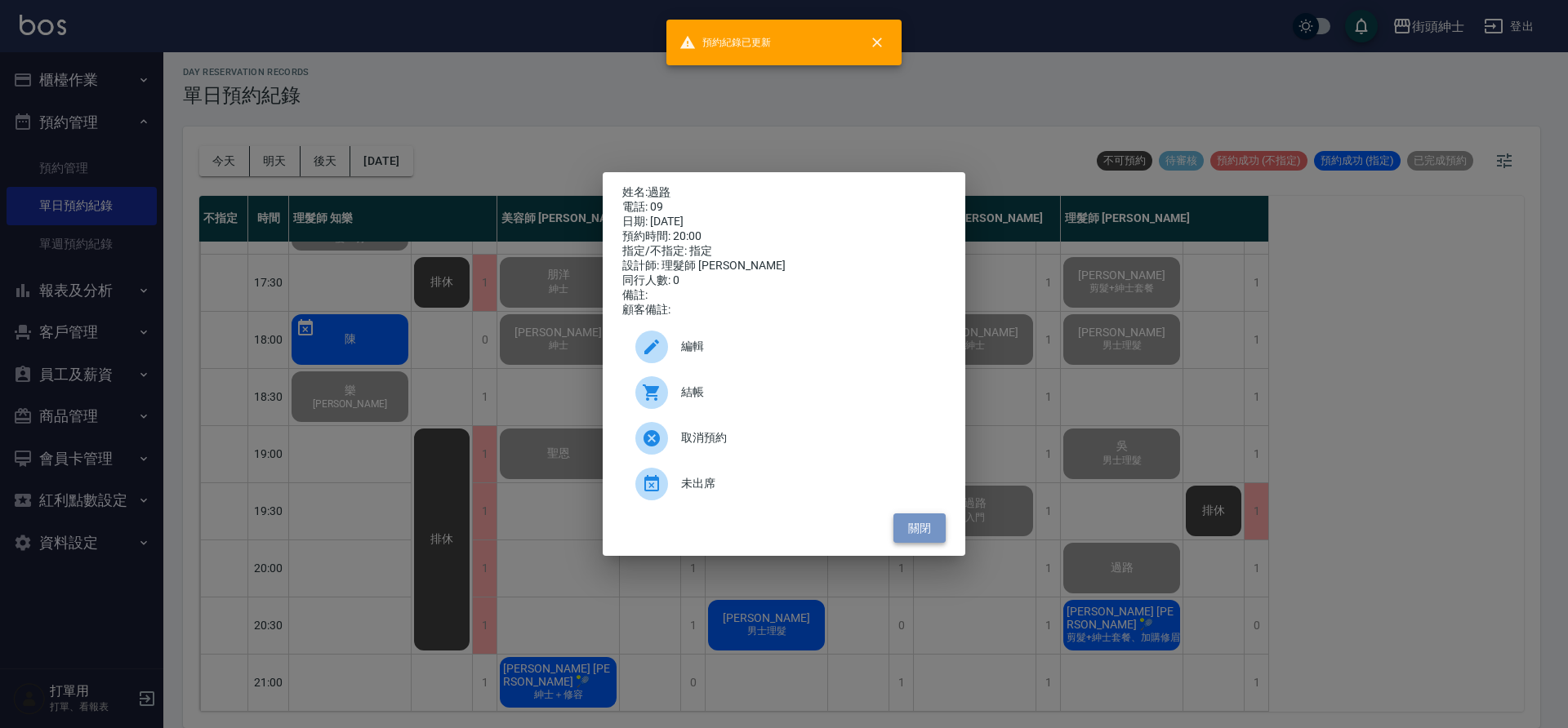
click at [922, 529] on button "關閉" at bounding box center [919, 528] width 53 height 30
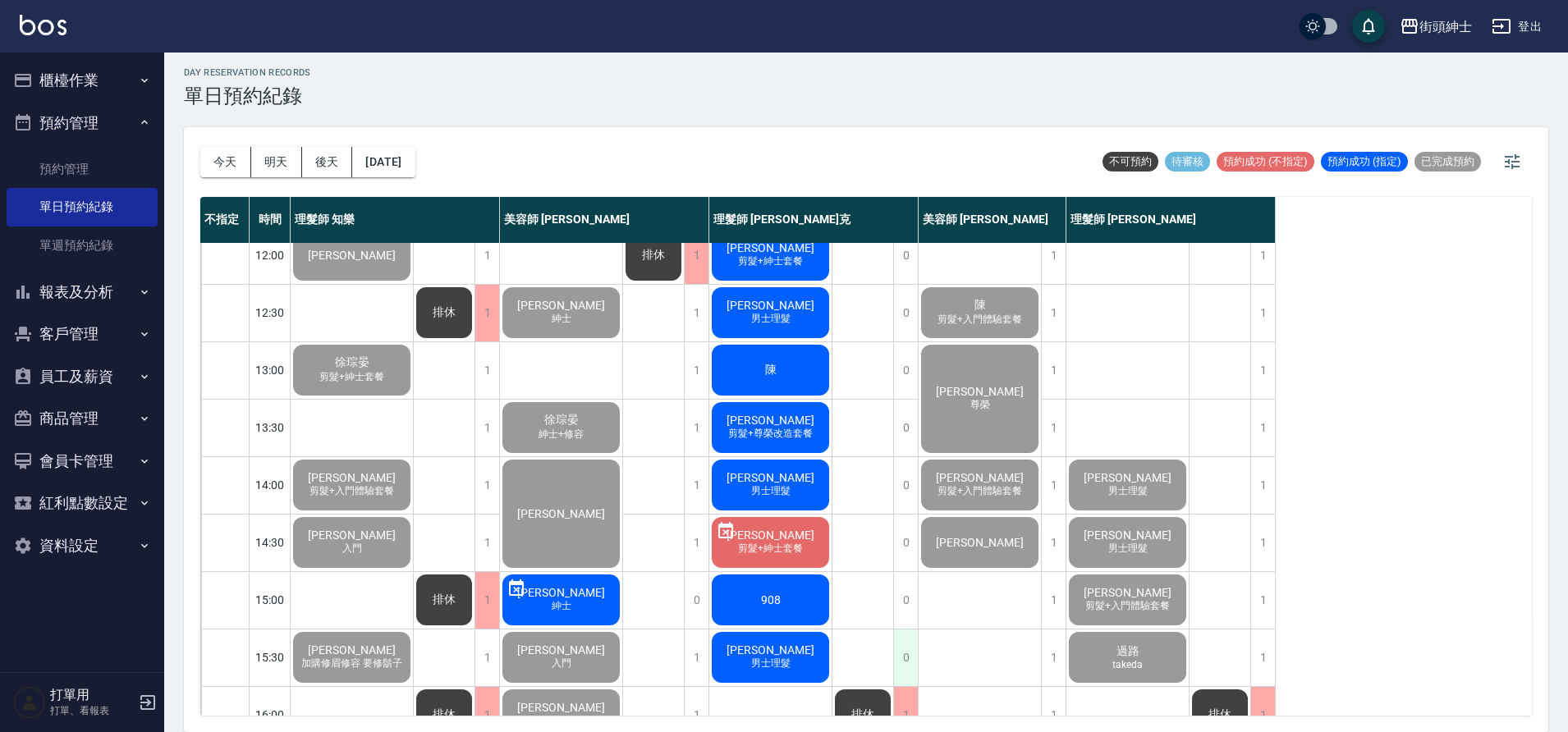
scroll to position [0, 0]
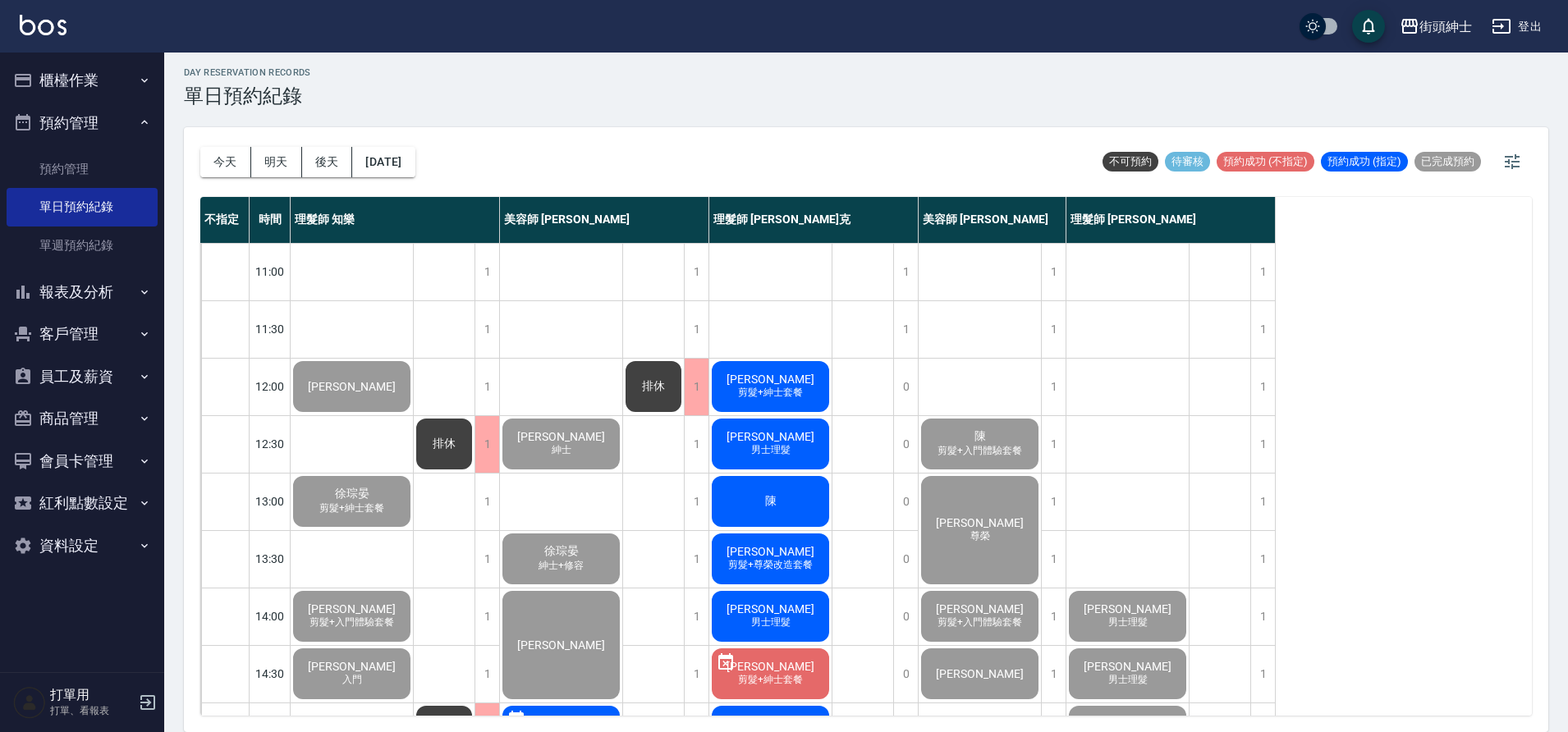
click at [792, 381] on div "郭昆易 剪髮+紳士套餐" at bounding box center [770, 387] width 122 height 56
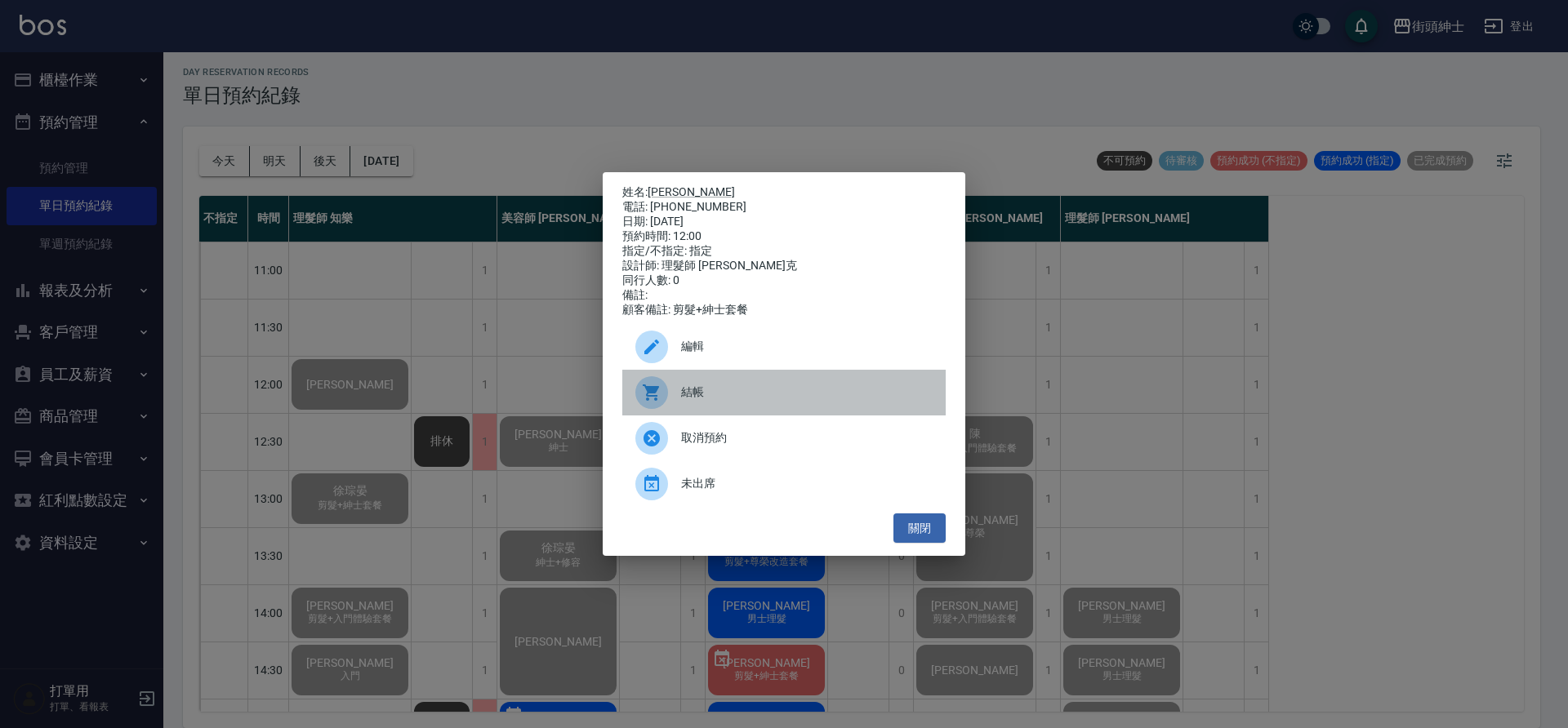
click at [765, 393] on span "結帳" at bounding box center [806, 392] width 251 height 17
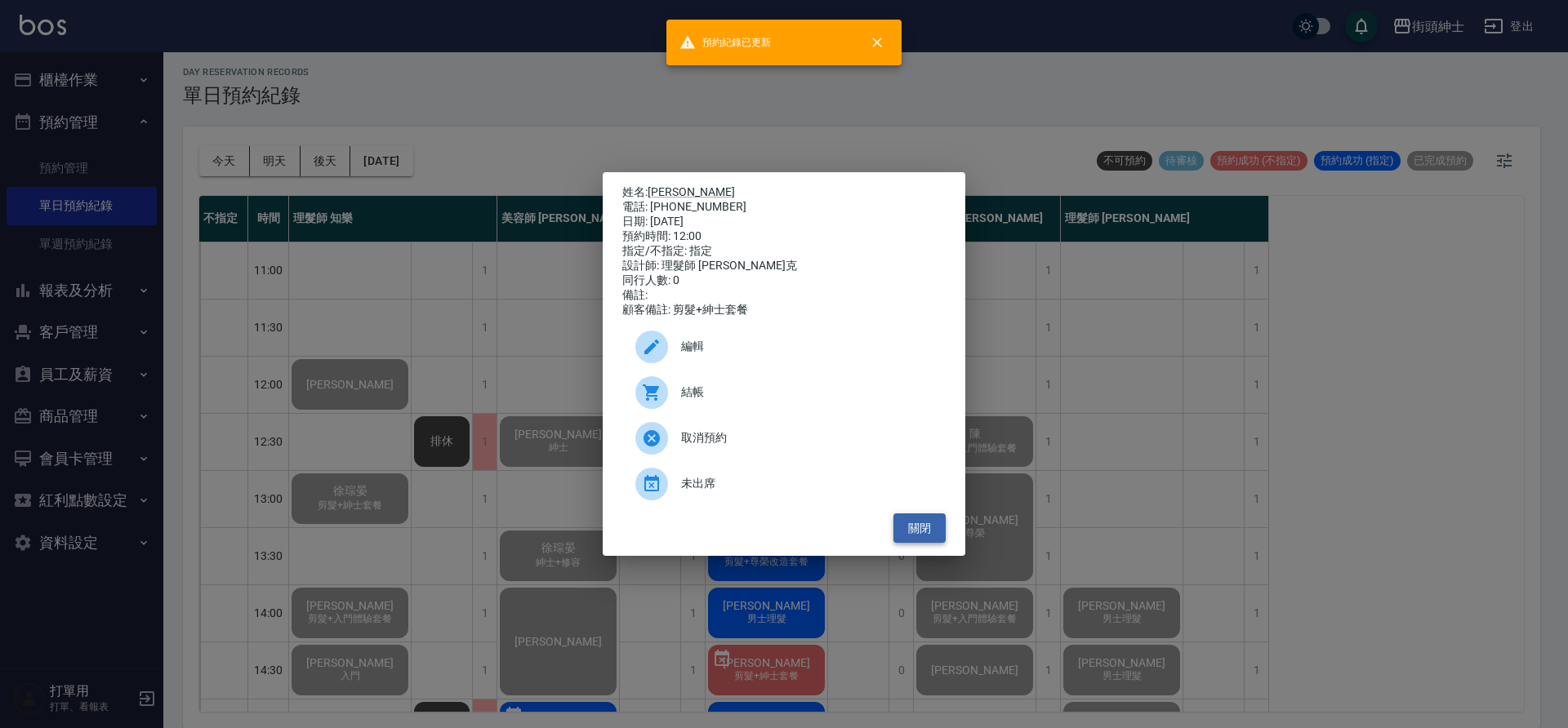
click at [925, 530] on button "關閉" at bounding box center [919, 528] width 53 height 30
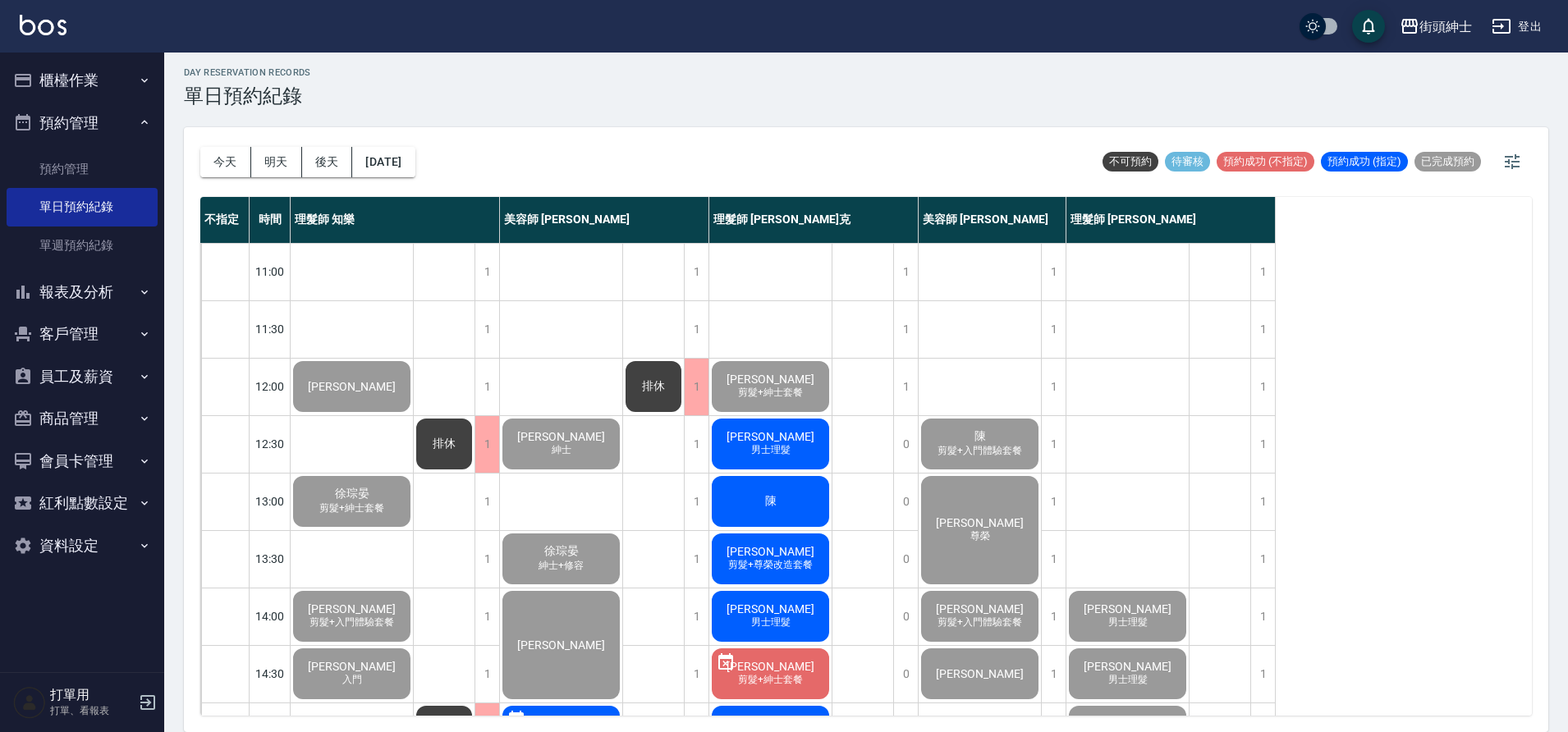
click at [778, 446] on span "男士理髮" at bounding box center [770, 450] width 46 height 14
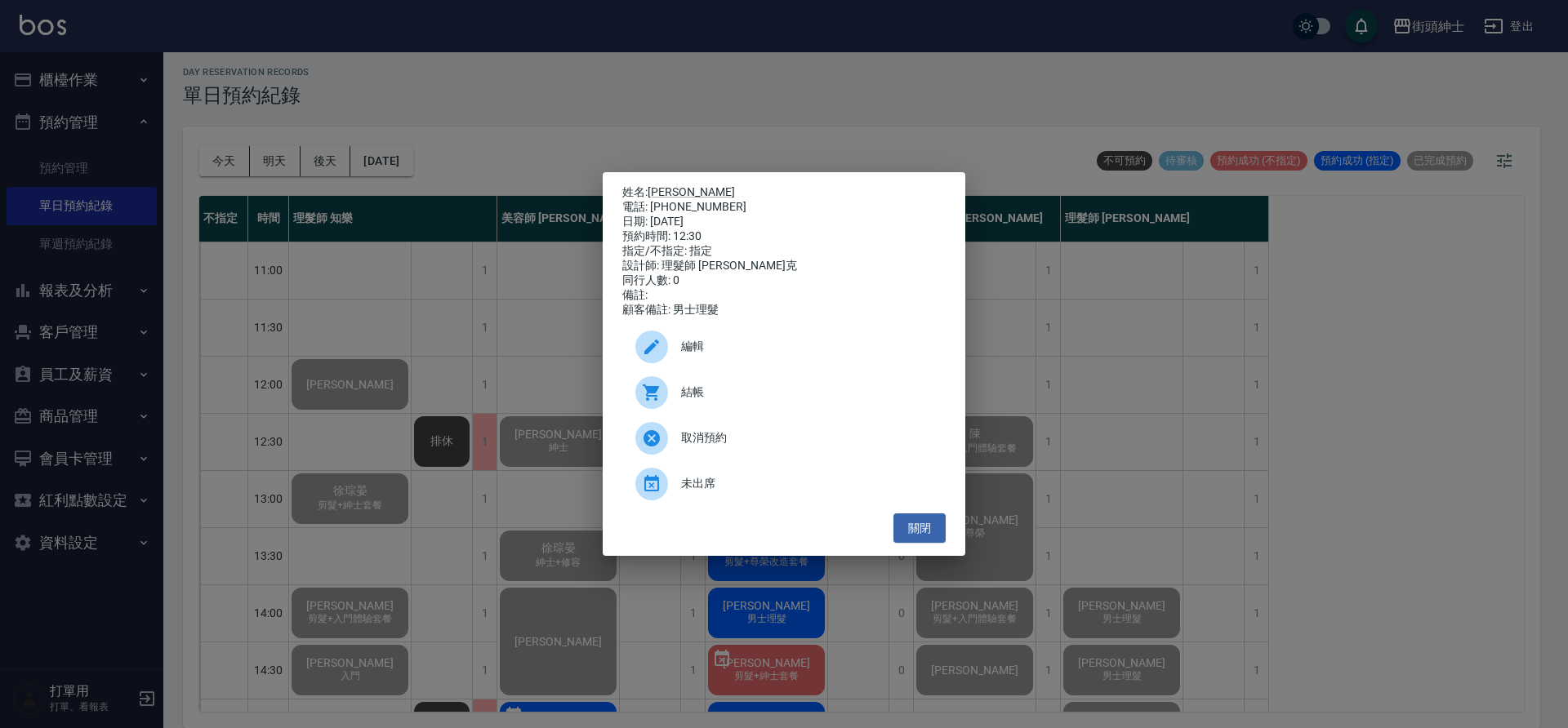
click at [754, 399] on span "結帳" at bounding box center [806, 392] width 251 height 17
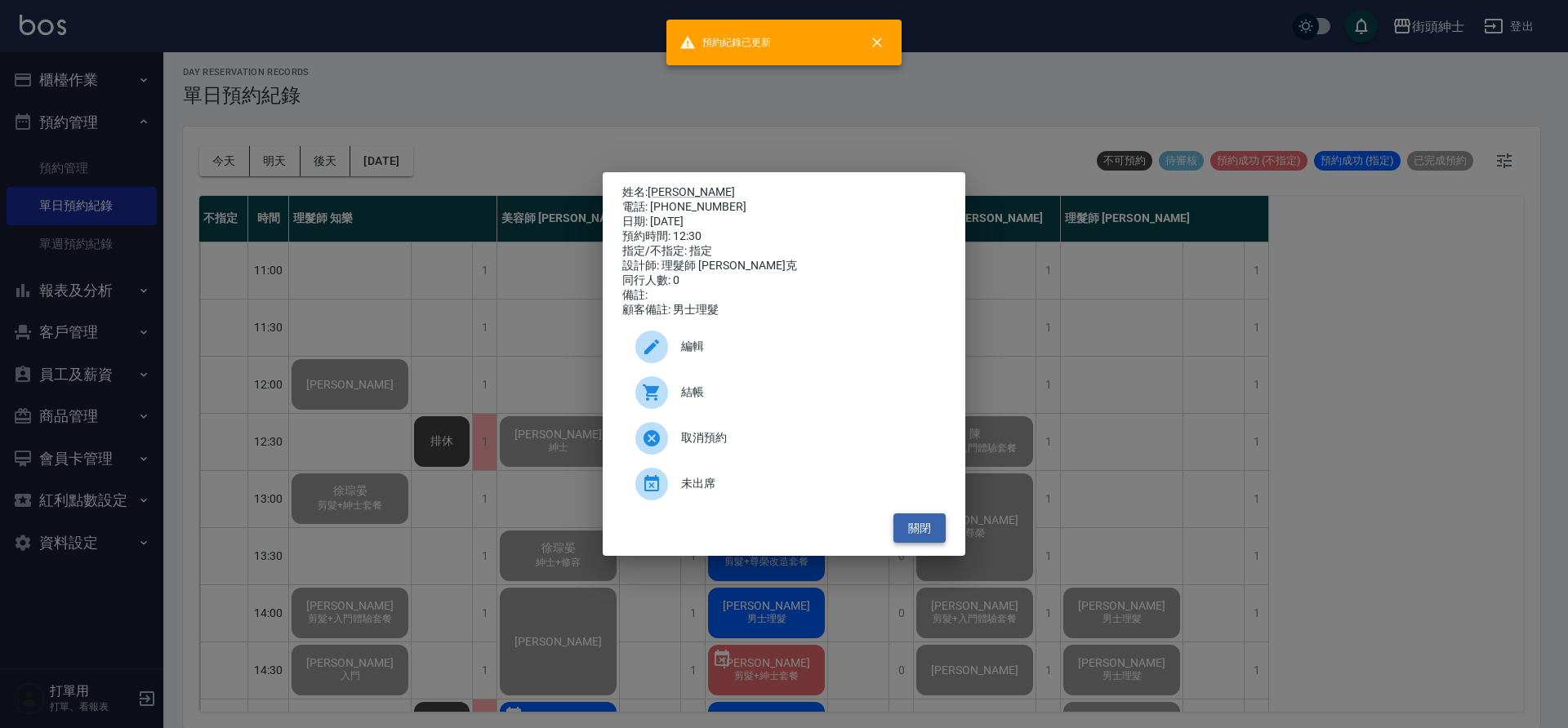
click at [916, 538] on button "關閉" at bounding box center [919, 528] width 53 height 30
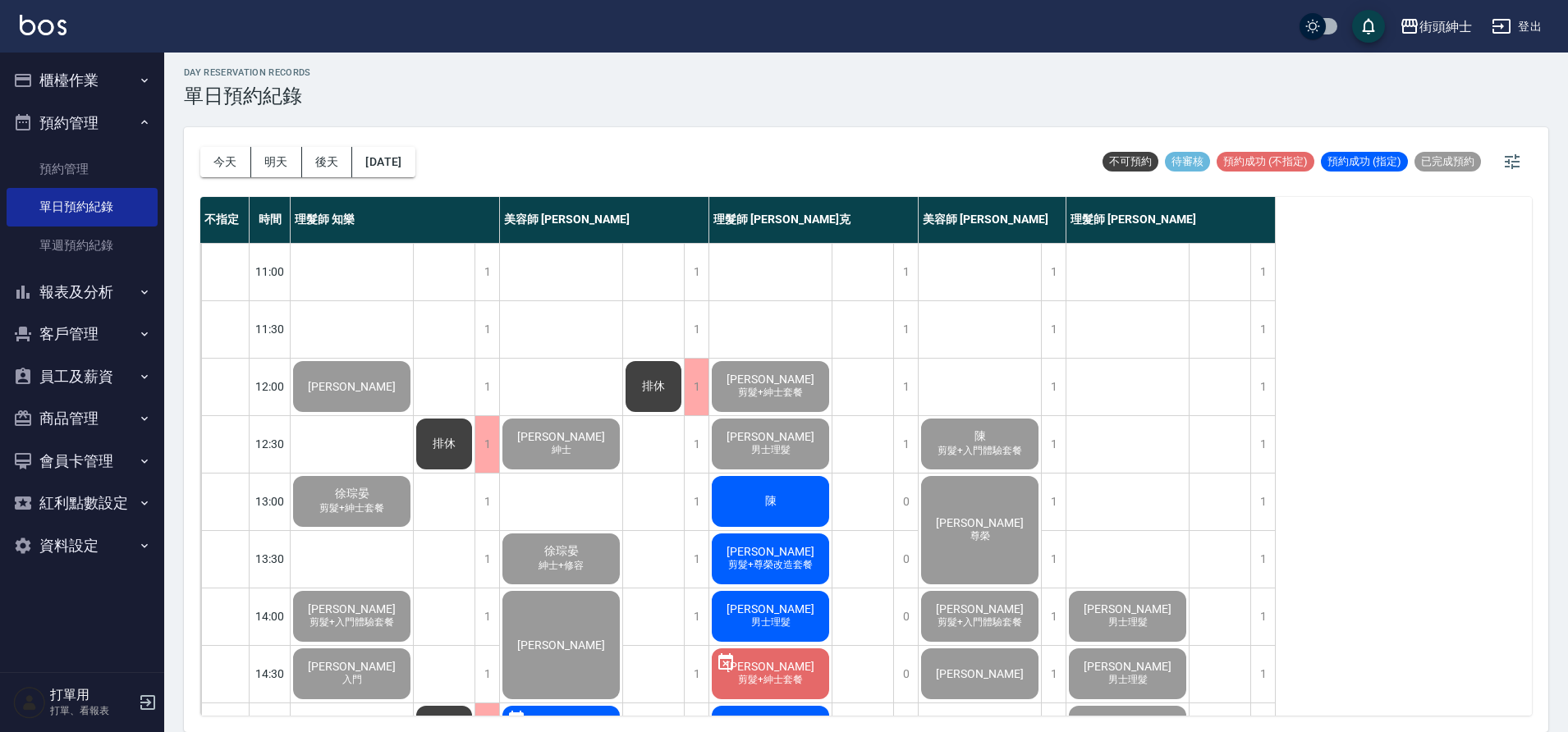
scroll to position [31, 0]
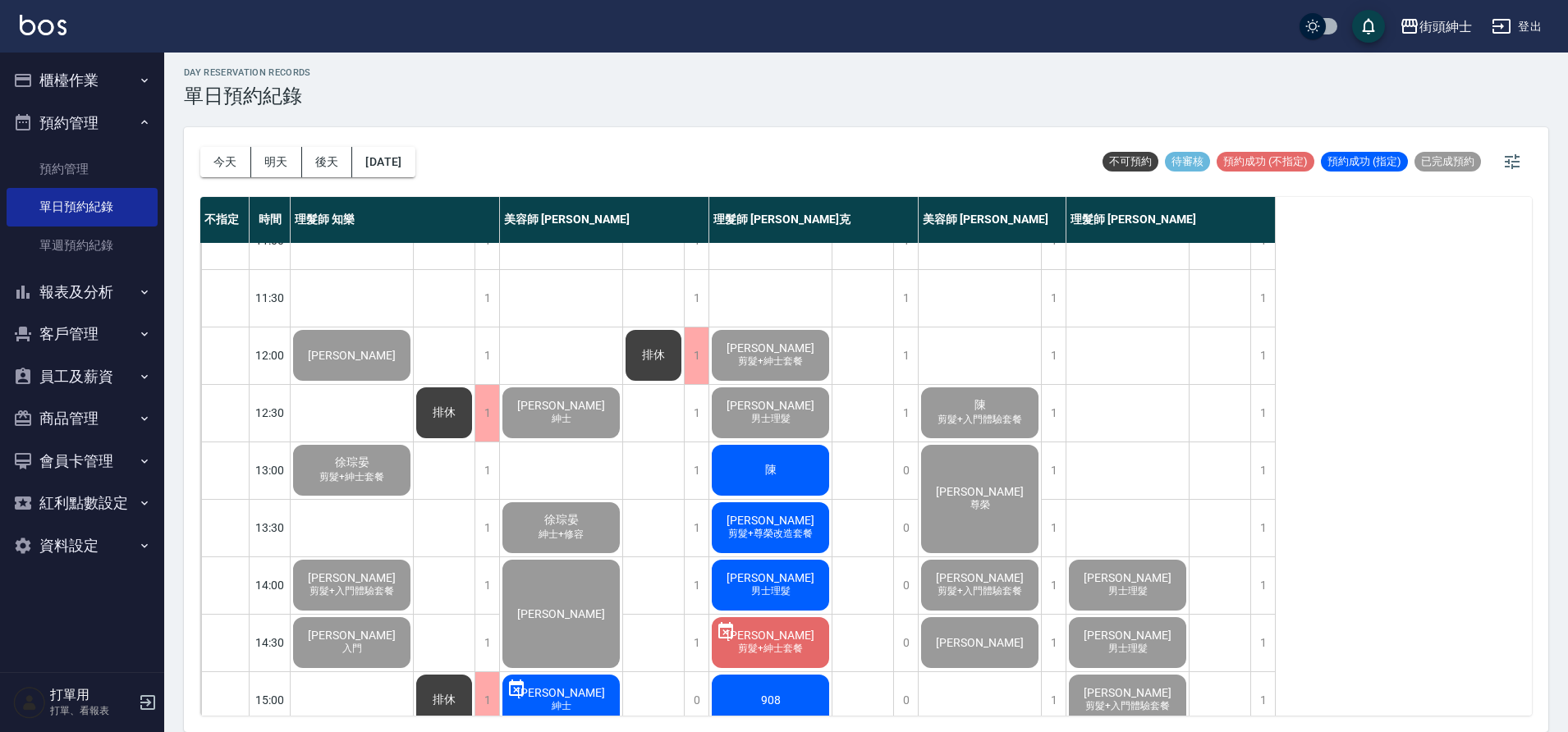
click at [808, 471] on div "陳" at bounding box center [770, 470] width 122 height 56
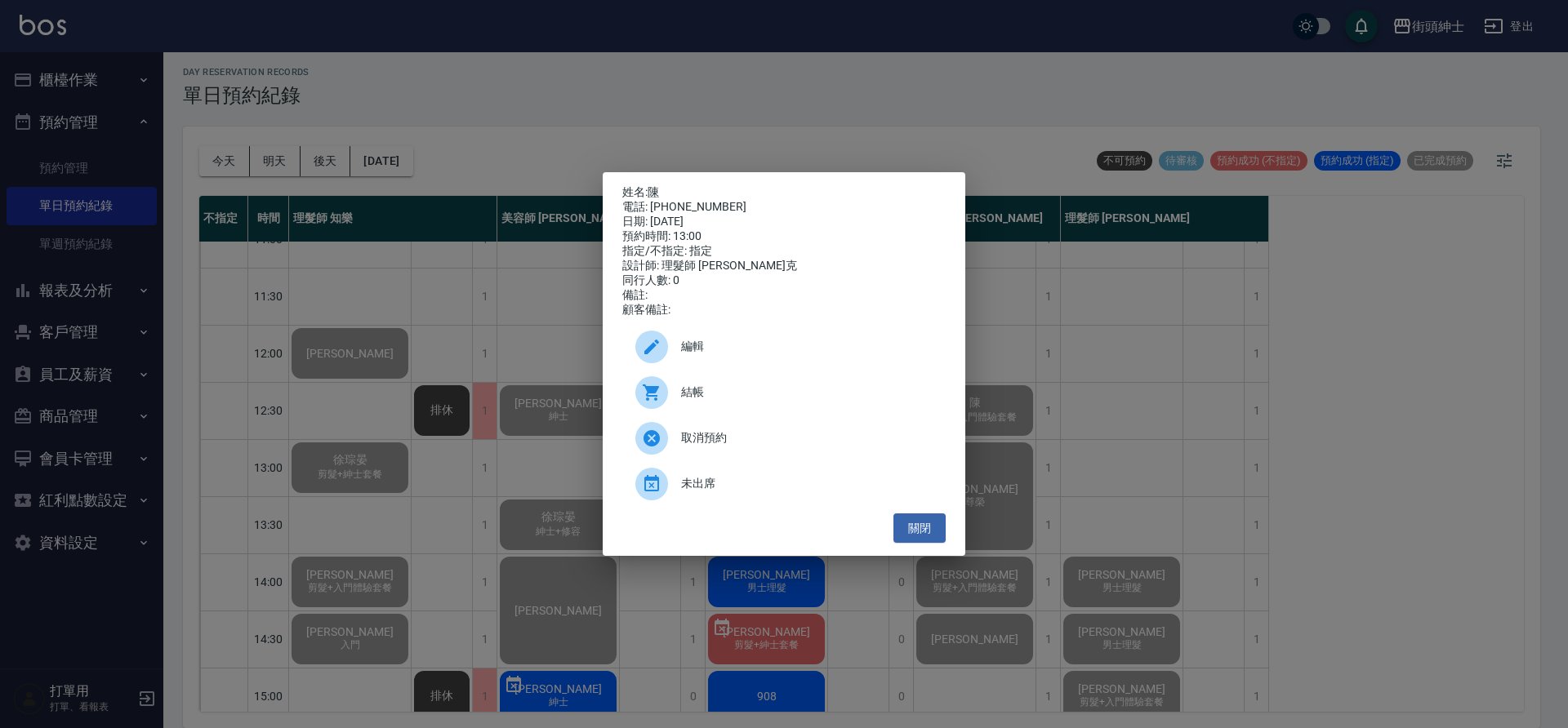
click at [797, 411] on div "結帳" at bounding box center [784, 392] width 324 height 46
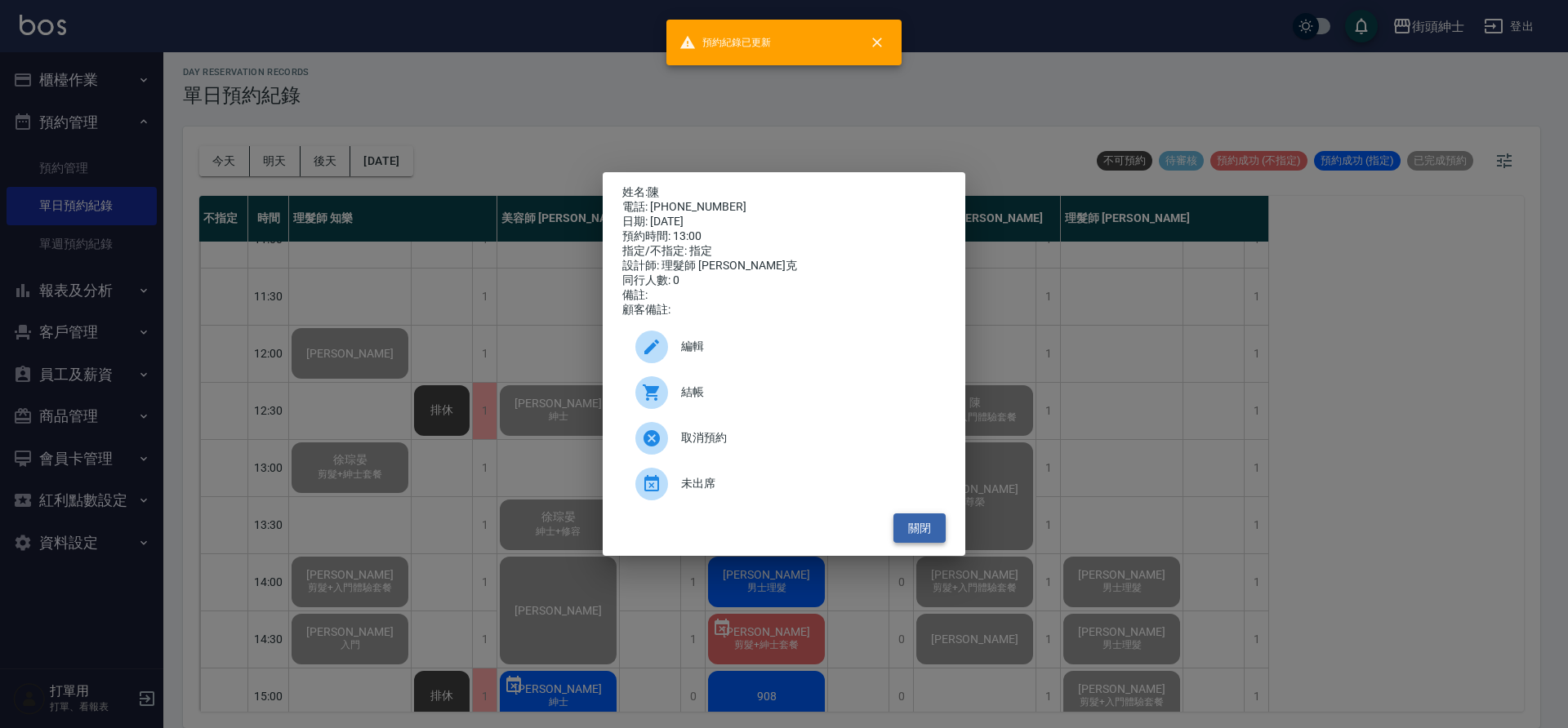
click at [927, 540] on button "關閉" at bounding box center [919, 528] width 53 height 30
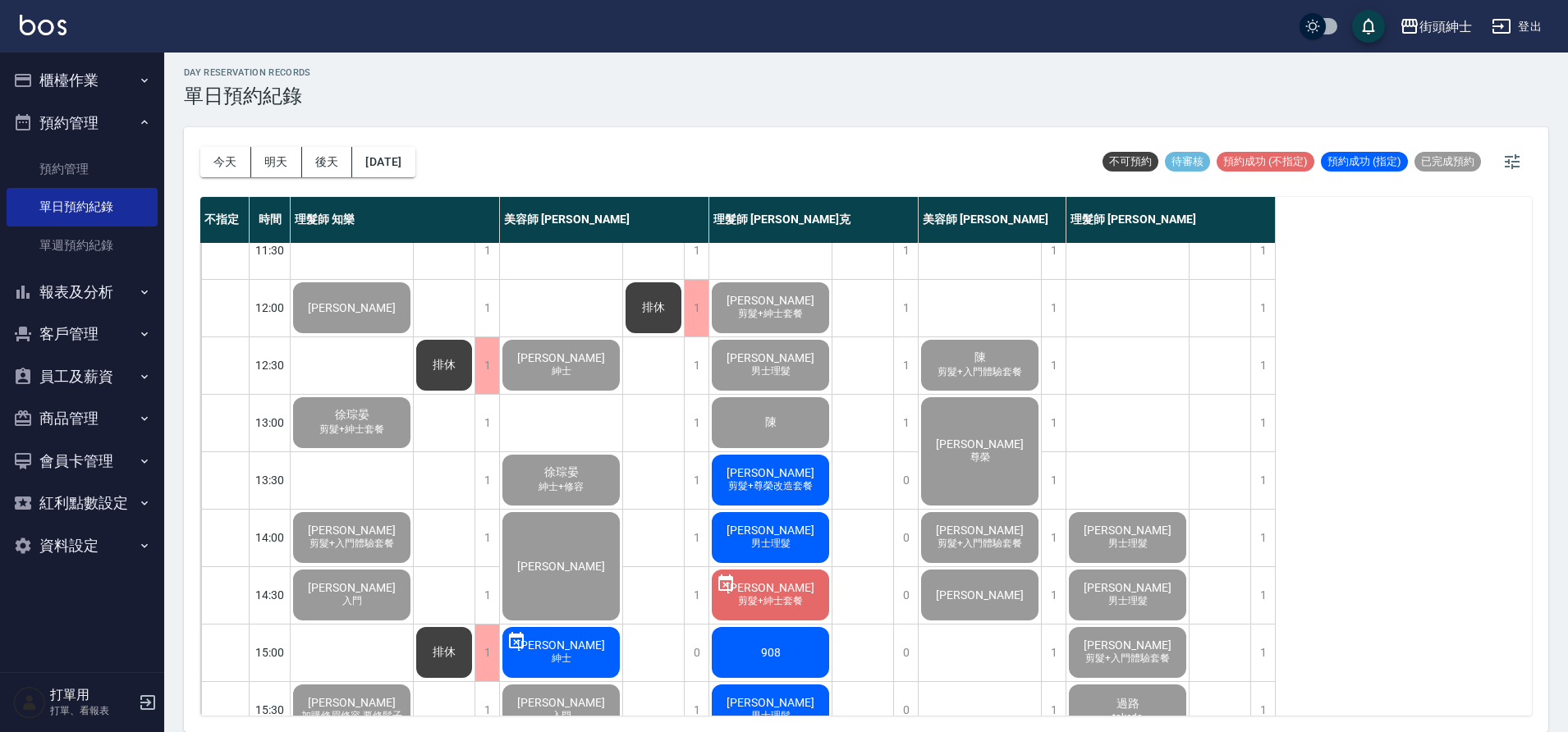
scroll to position [93, 0]
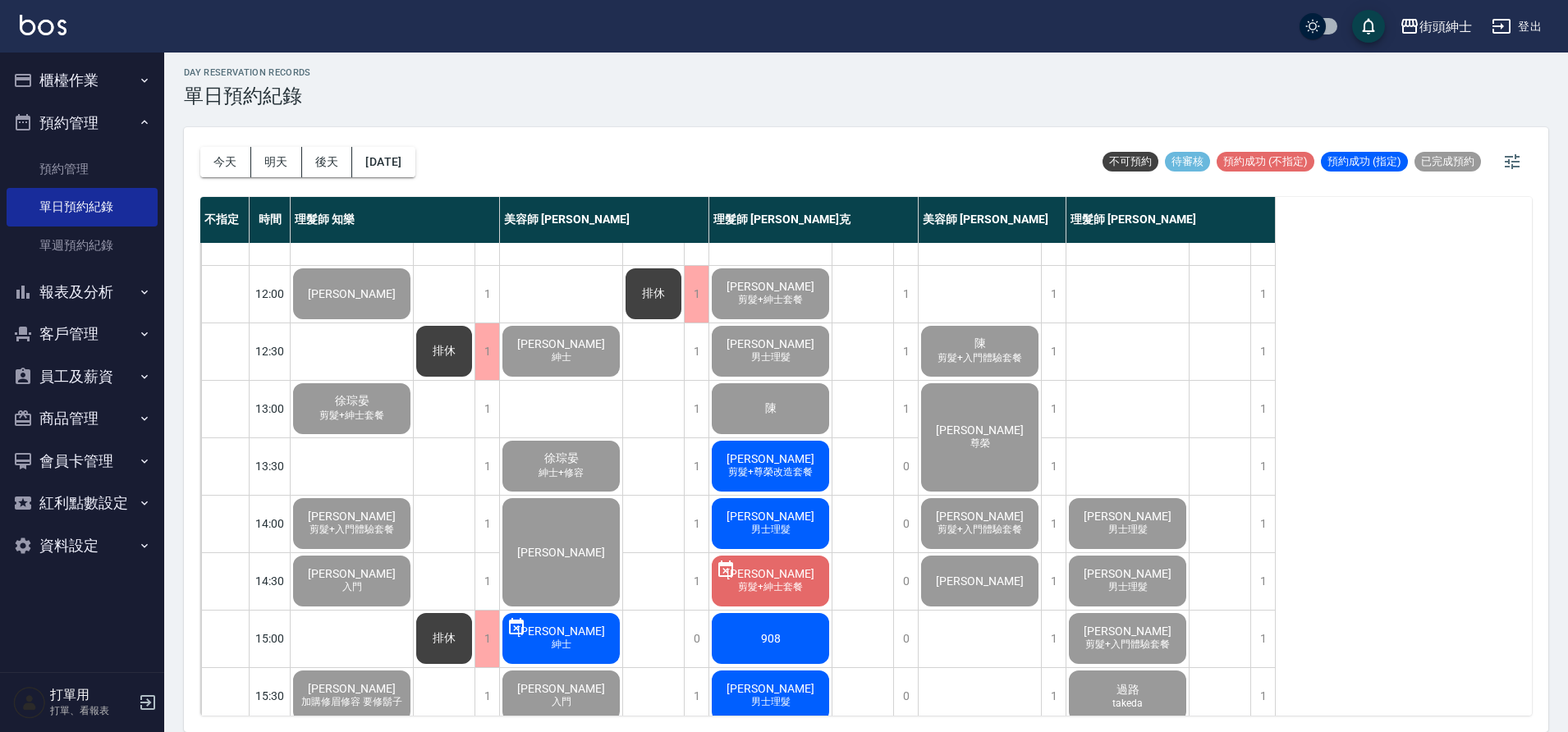
click at [794, 467] on span "剪髮+尊榮改造套餐" at bounding box center [770, 473] width 91 height 14
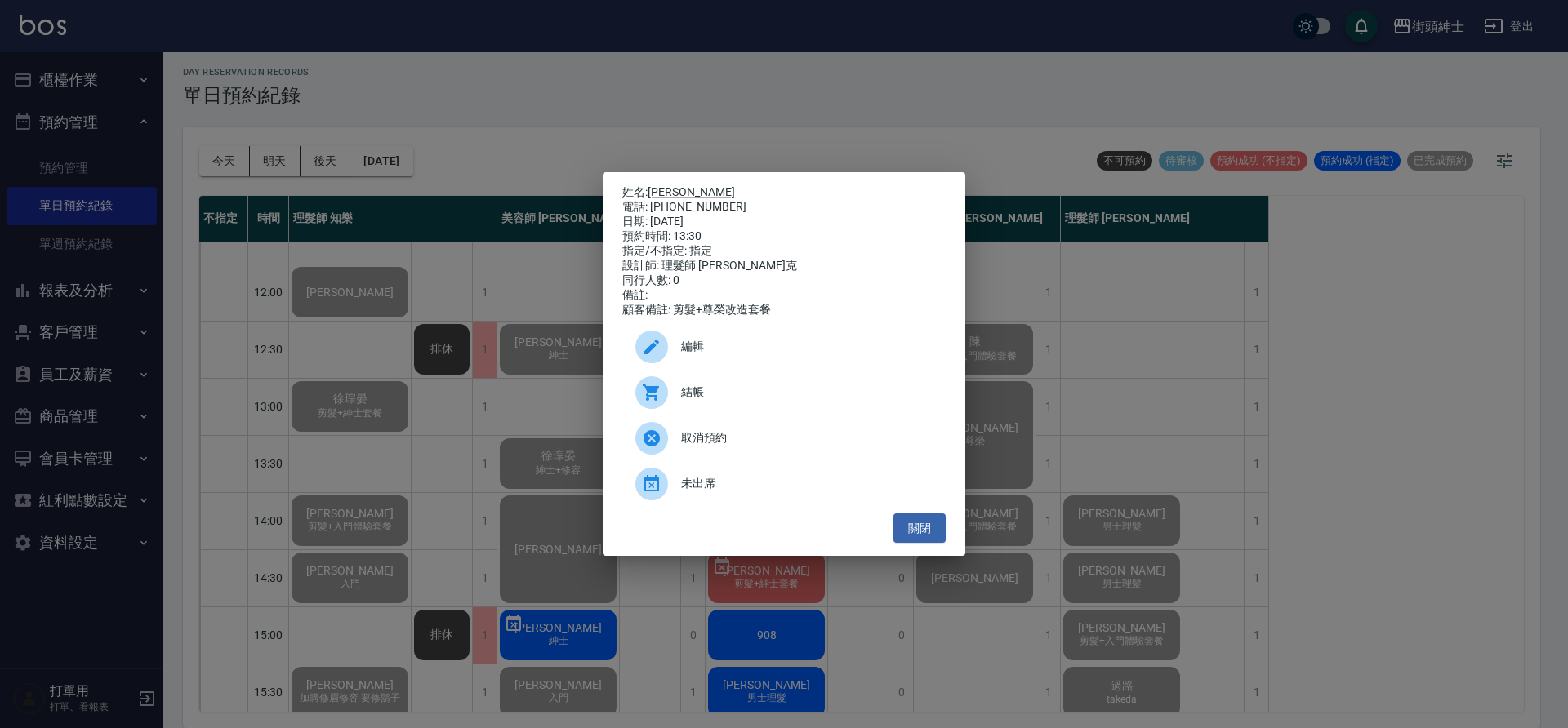
click at [758, 389] on div "結帳" at bounding box center [784, 392] width 324 height 46
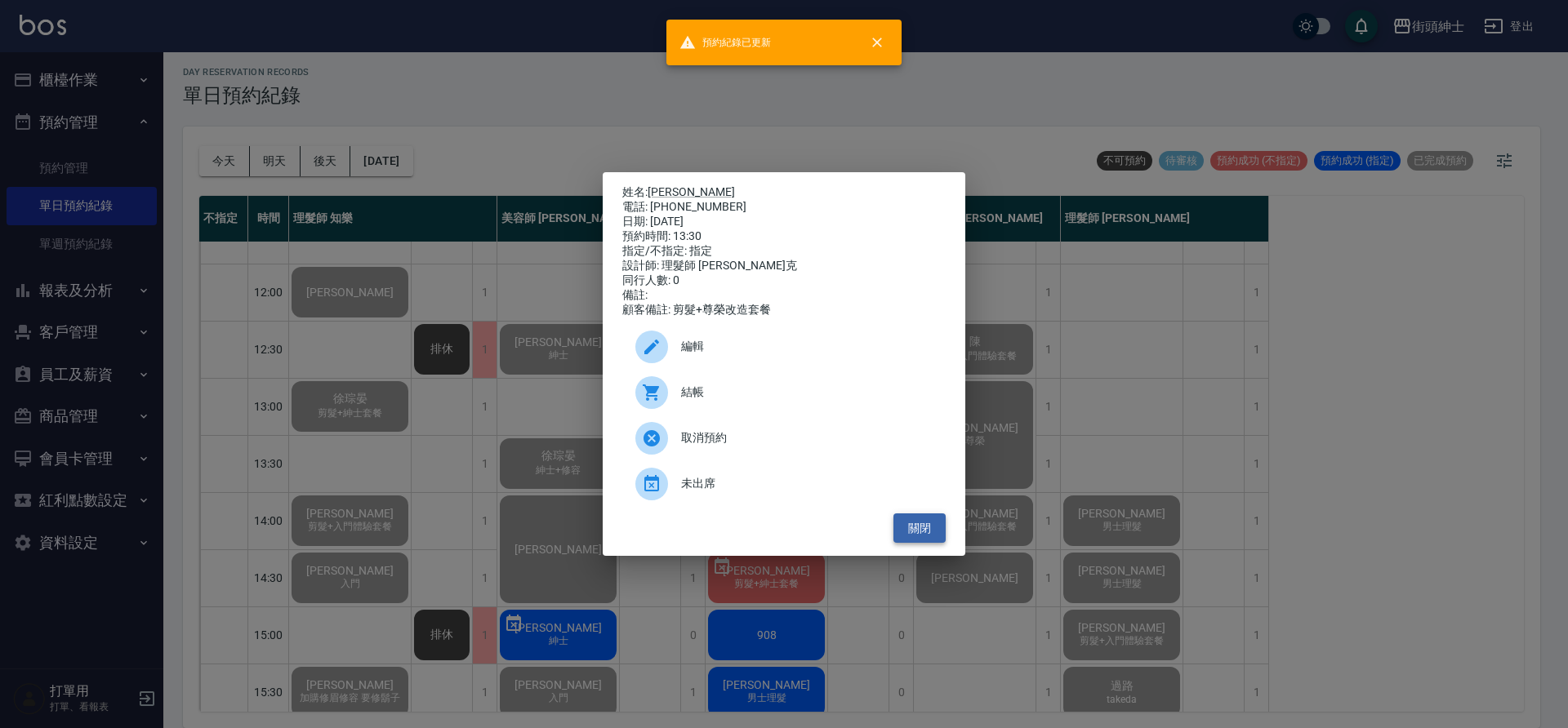
click at [935, 542] on button "關閉" at bounding box center [919, 528] width 53 height 30
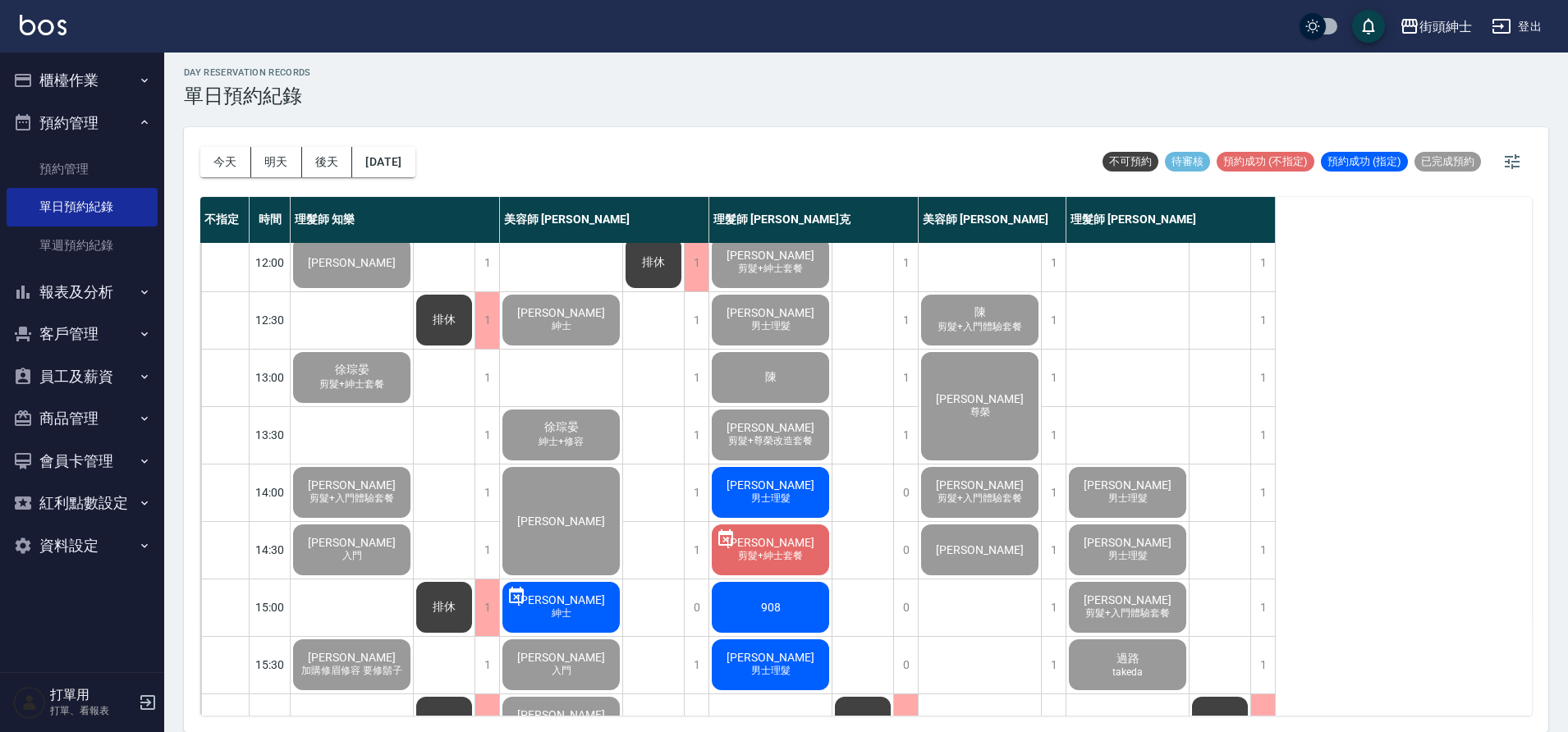
scroll to position [147, 0]
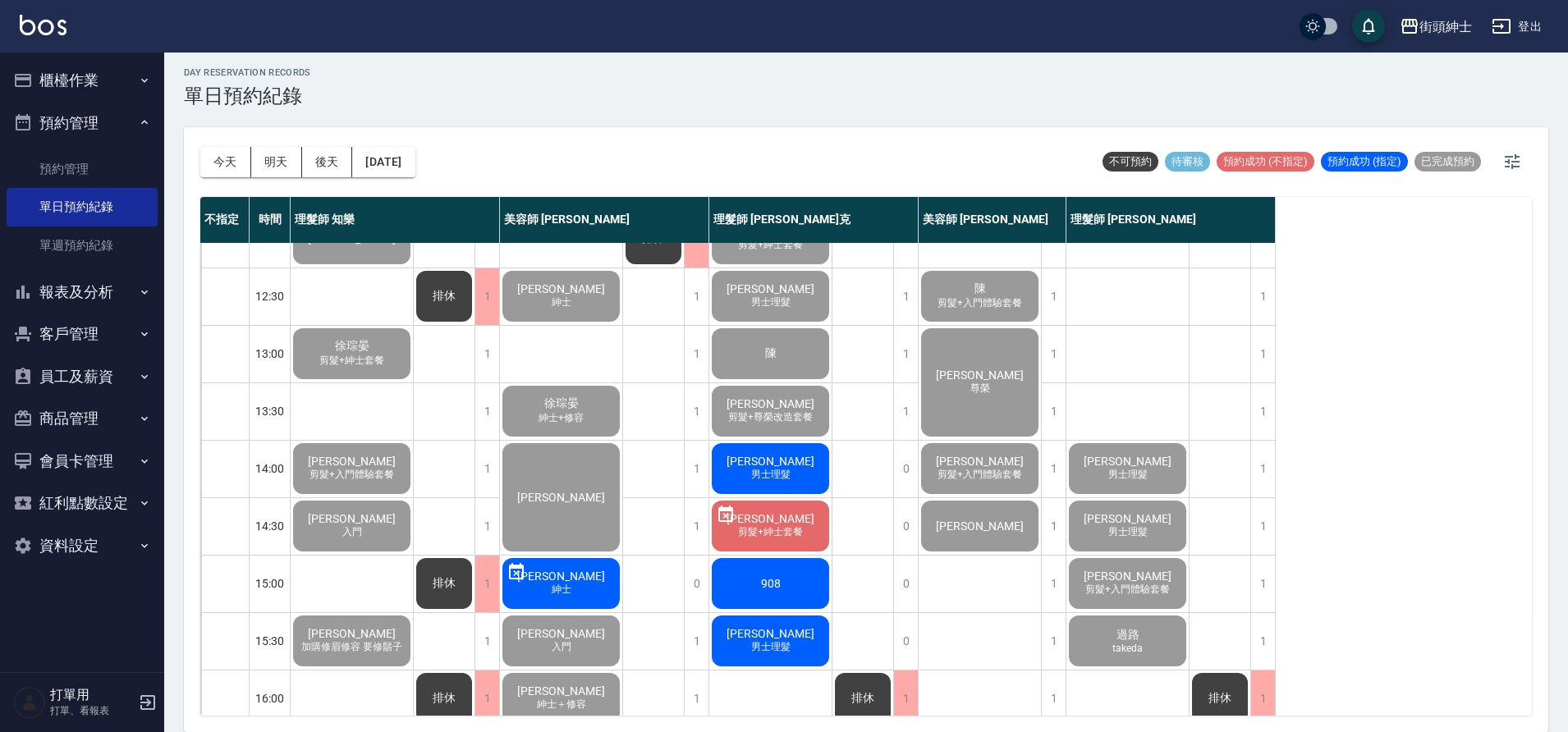
click at [810, 479] on div "陳先生 男士理髮" at bounding box center [770, 468] width 122 height 56
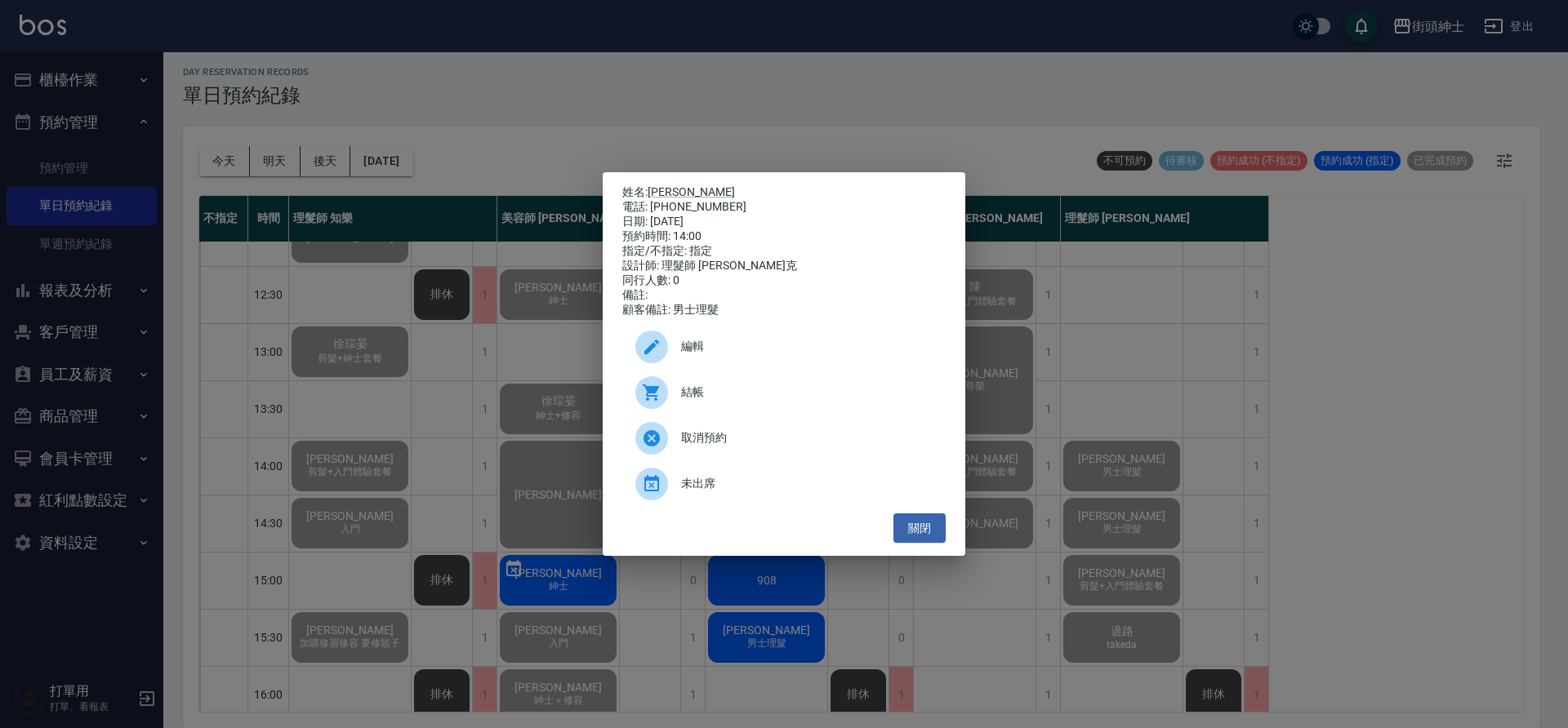
click at [765, 401] on span "結帳" at bounding box center [806, 392] width 251 height 17
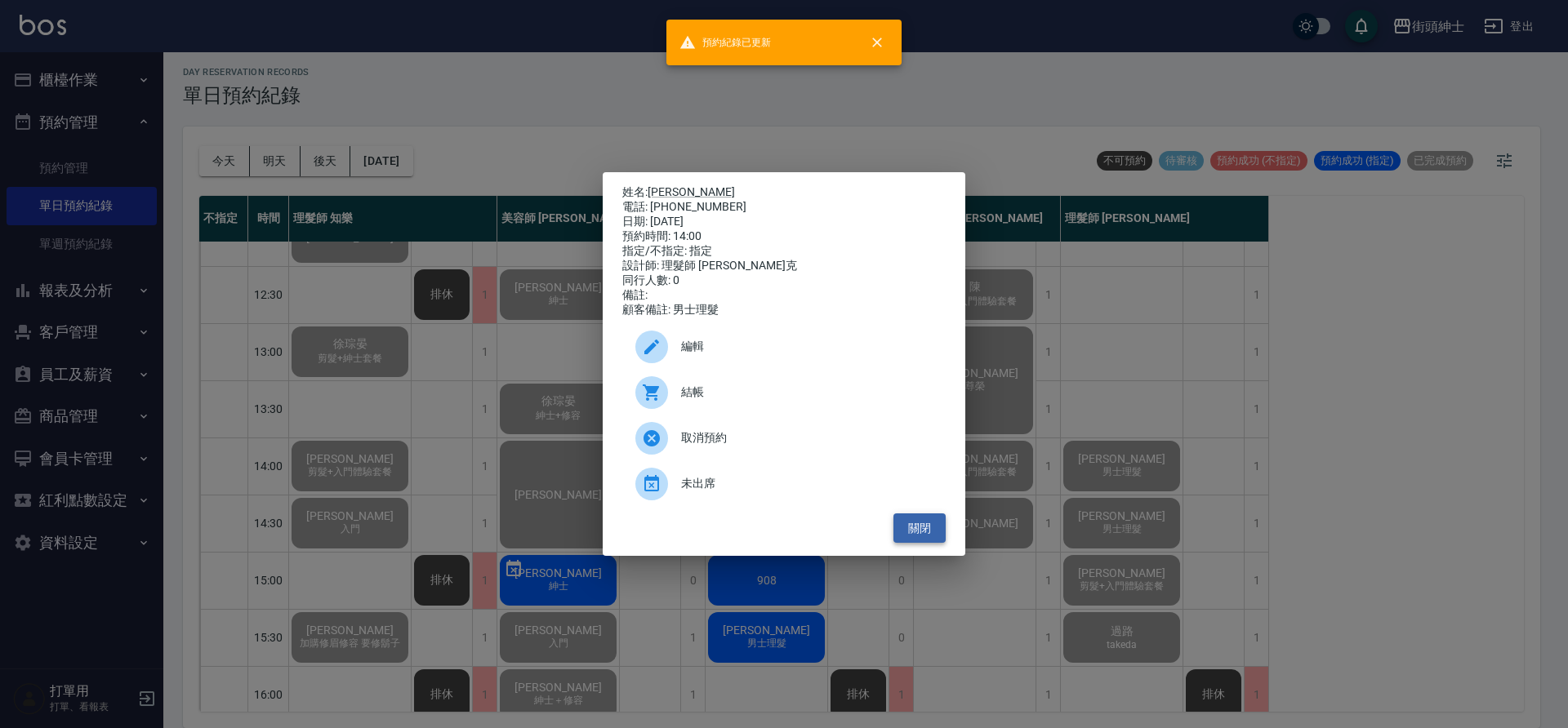
click at [942, 533] on button "關閉" at bounding box center [919, 528] width 53 height 30
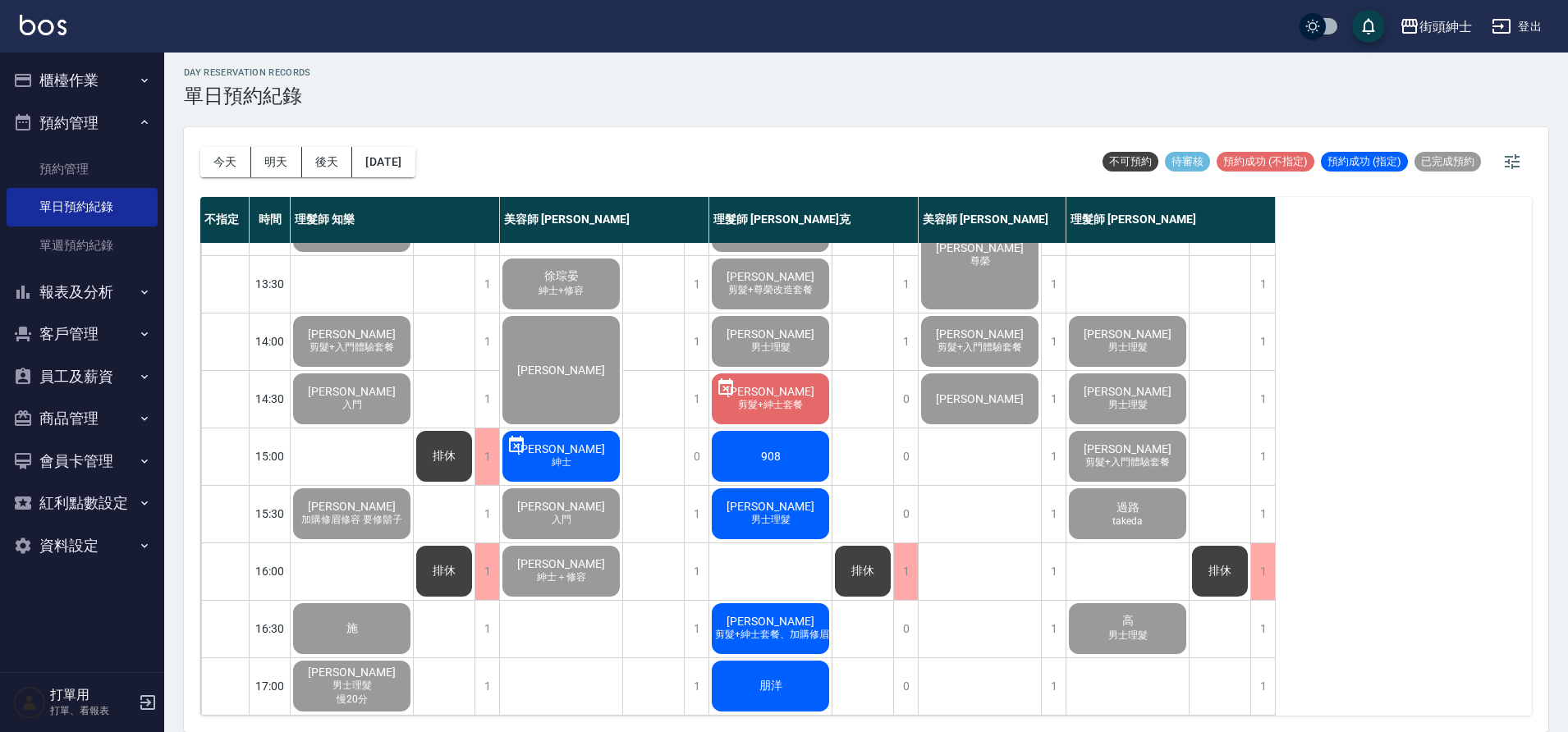
scroll to position [279, 0]
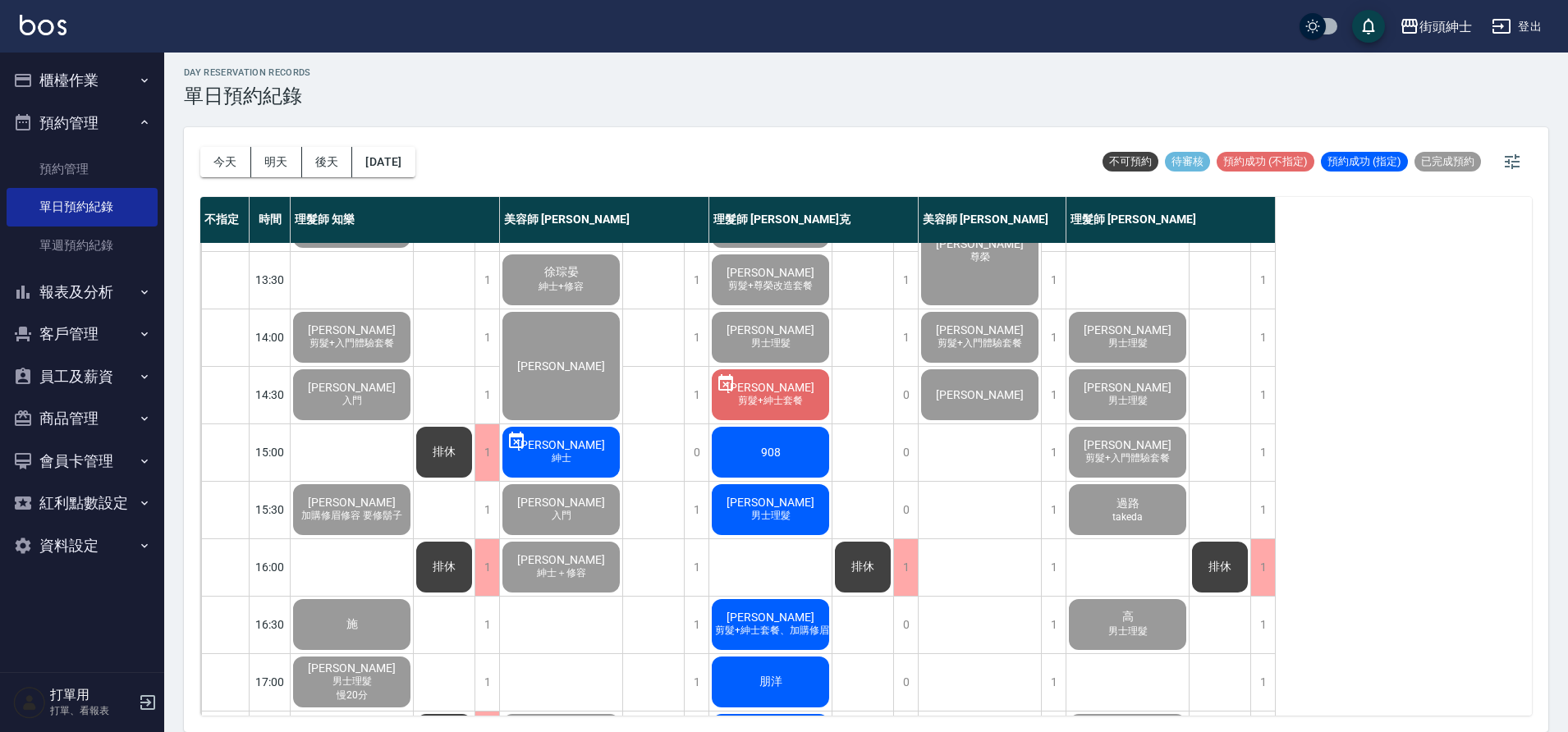
click at [807, 455] on div "908" at bounding box center [770, 452] width 122 height 56
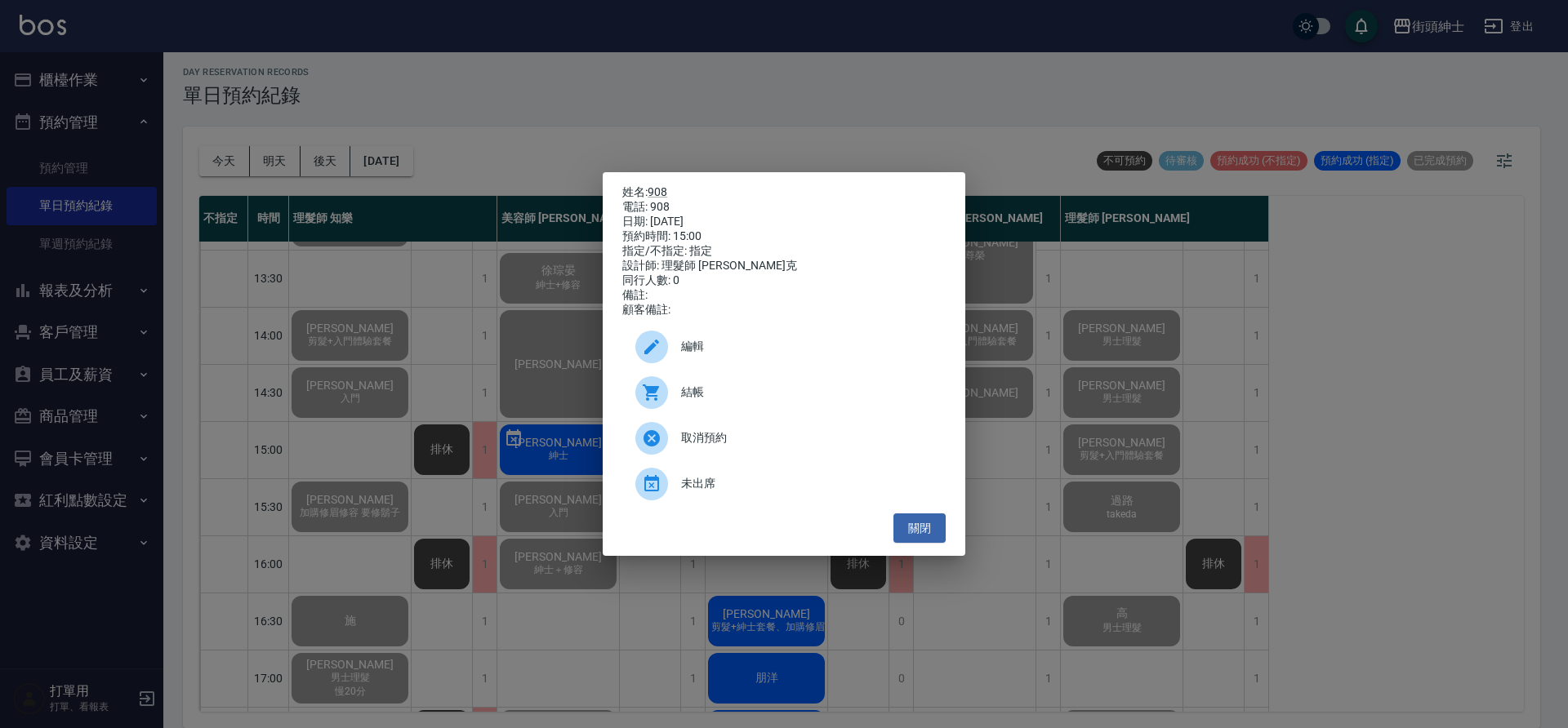
click at [722, 401] on span "結帳" at bounding box center [806, 392] width 251 height 17
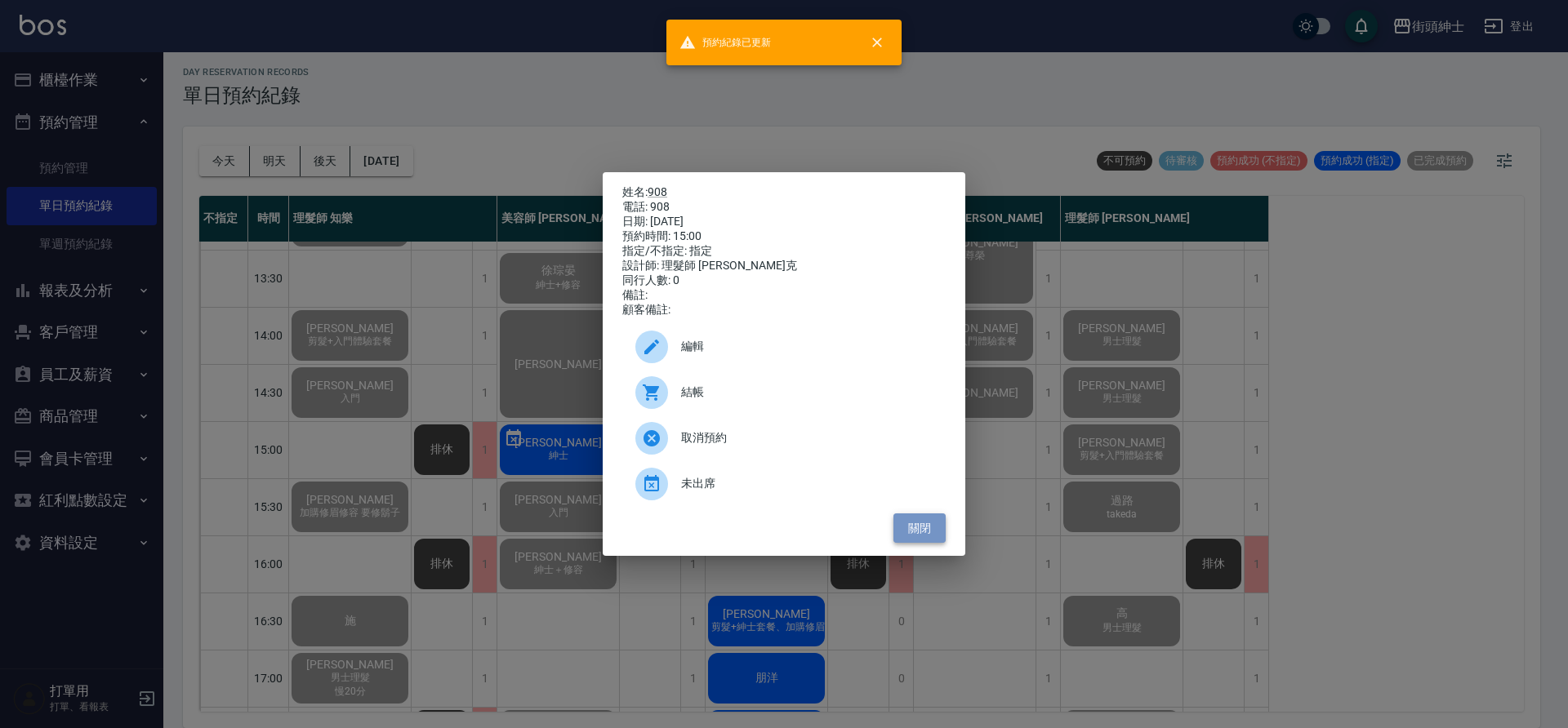
click at [914, 528] on button "關閉" at bounding box center [919, 528] width 53 height 30
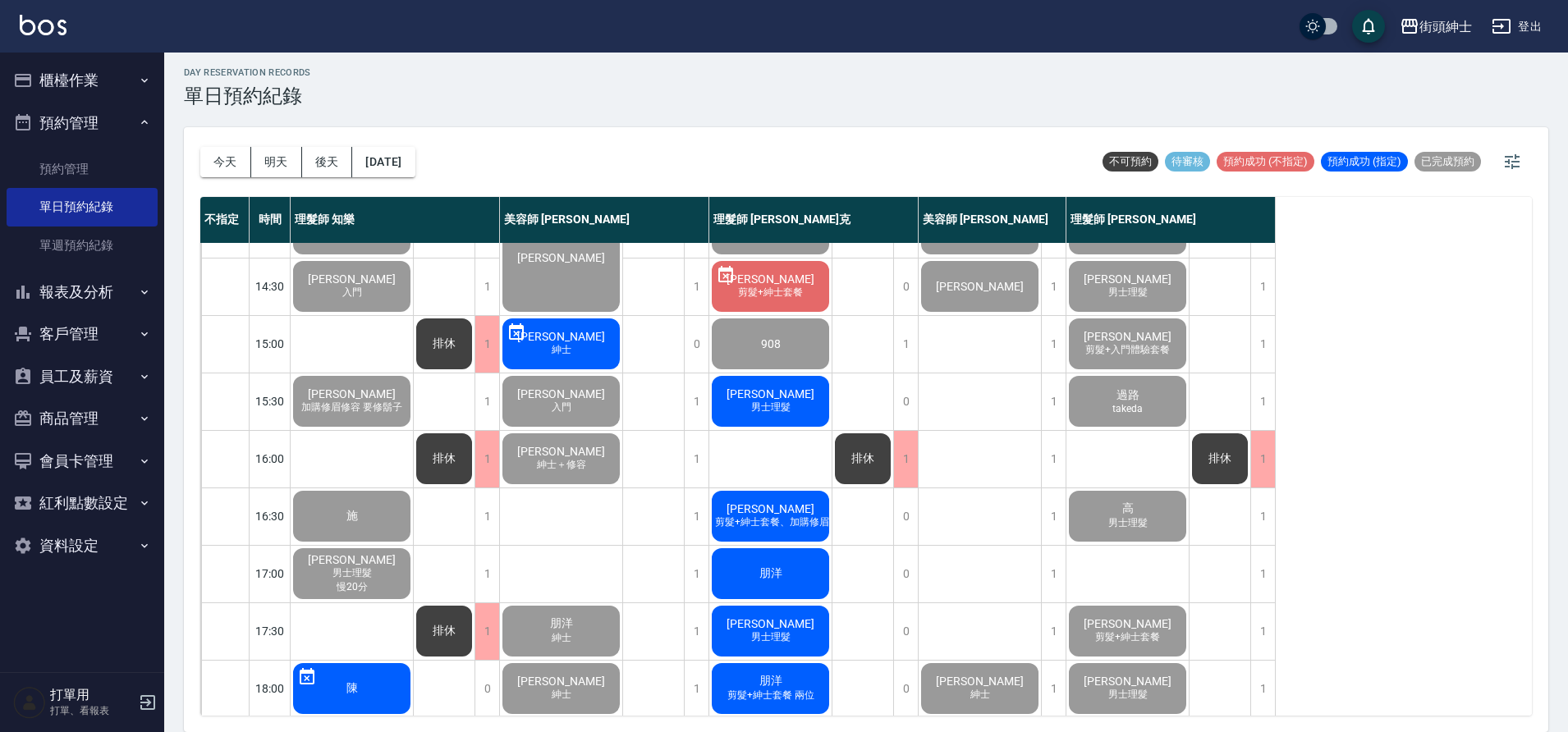
scroll to position [387, 0]
click at [816, 395] on div "Hugues Moreau 男士理髮" at bounding box center [770, 402] width 122 height 56
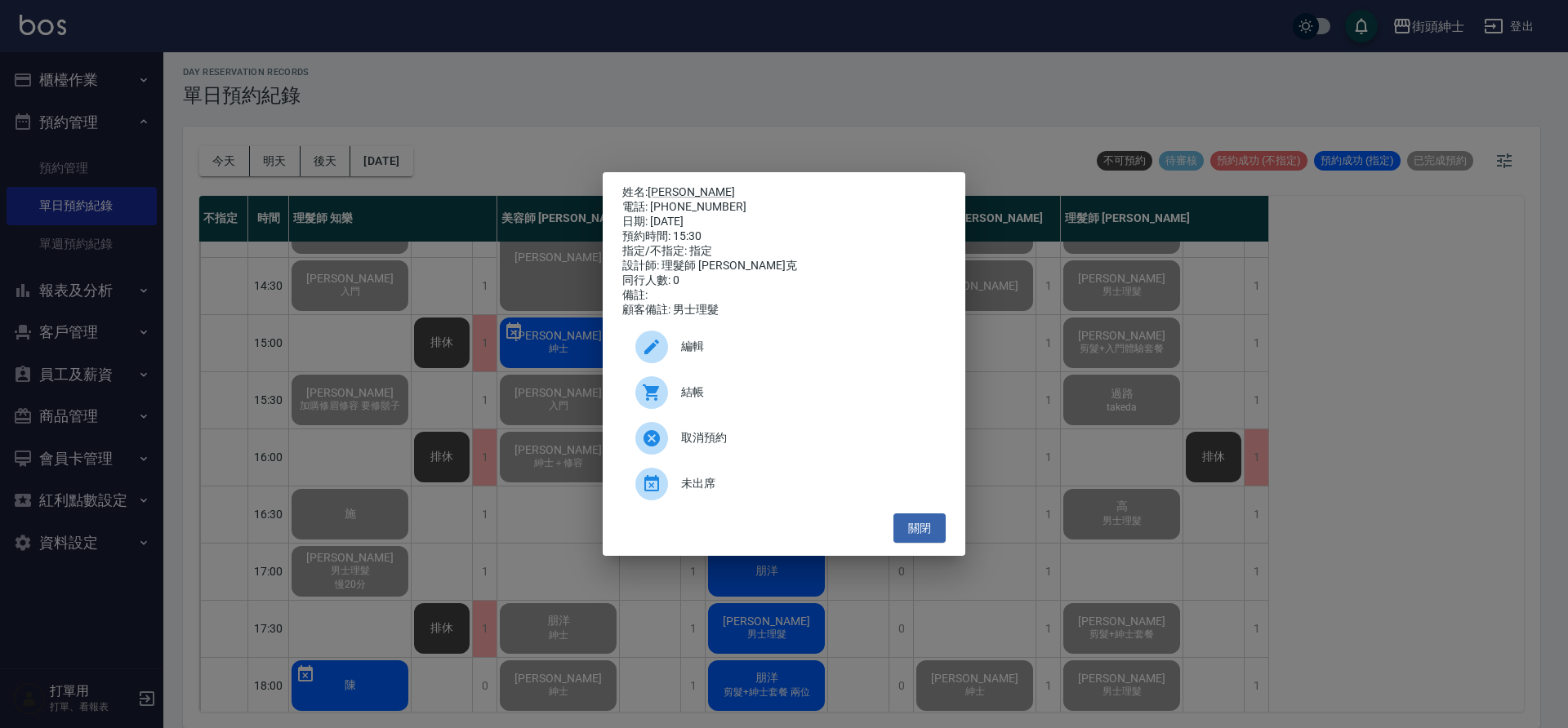
click at [762, 401] on span "結帳" at bounding box center [806, 392] width 251 height 17
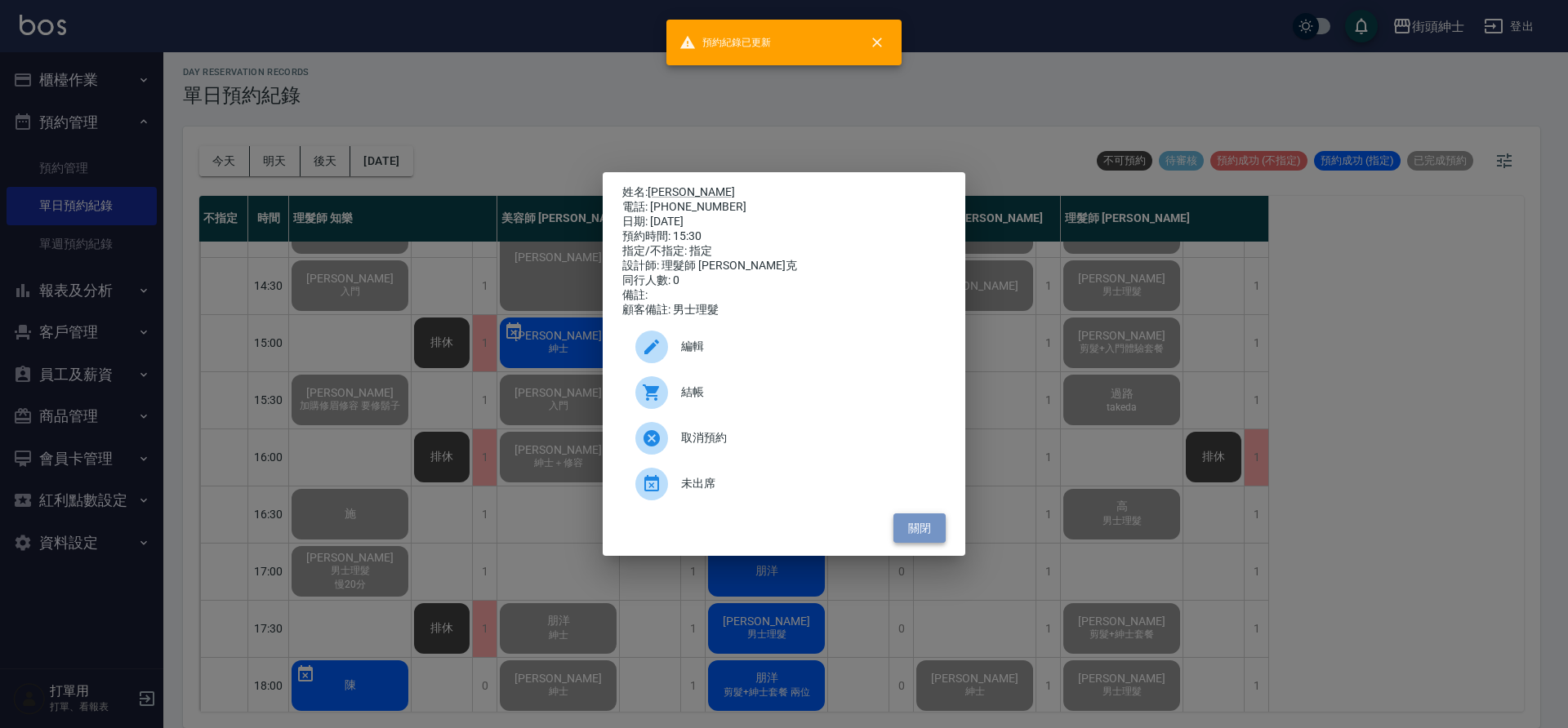
click at [929, 537] on button "關閉" at bounding box center [919, 528] width 53 height 30
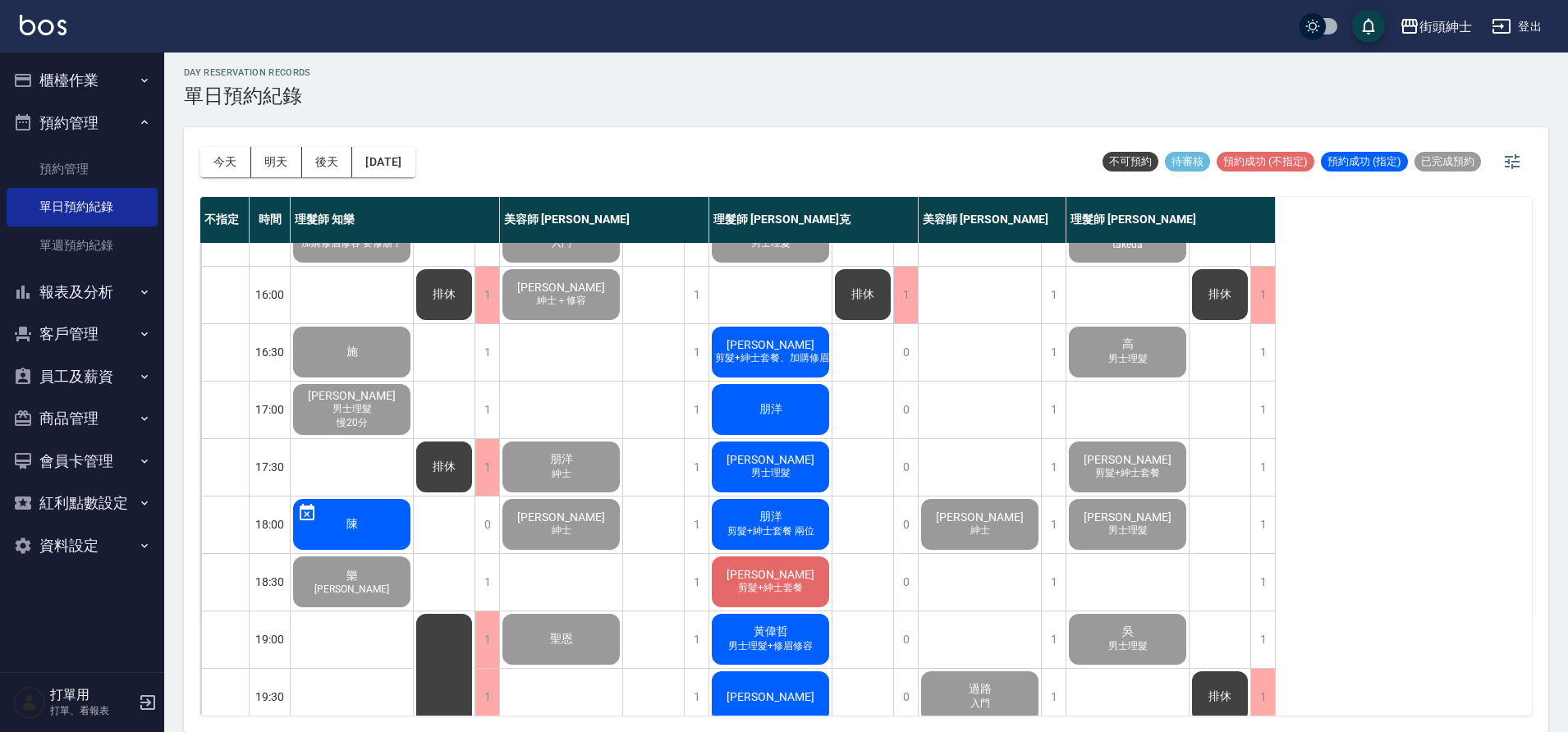
scroll to position [530, 0]
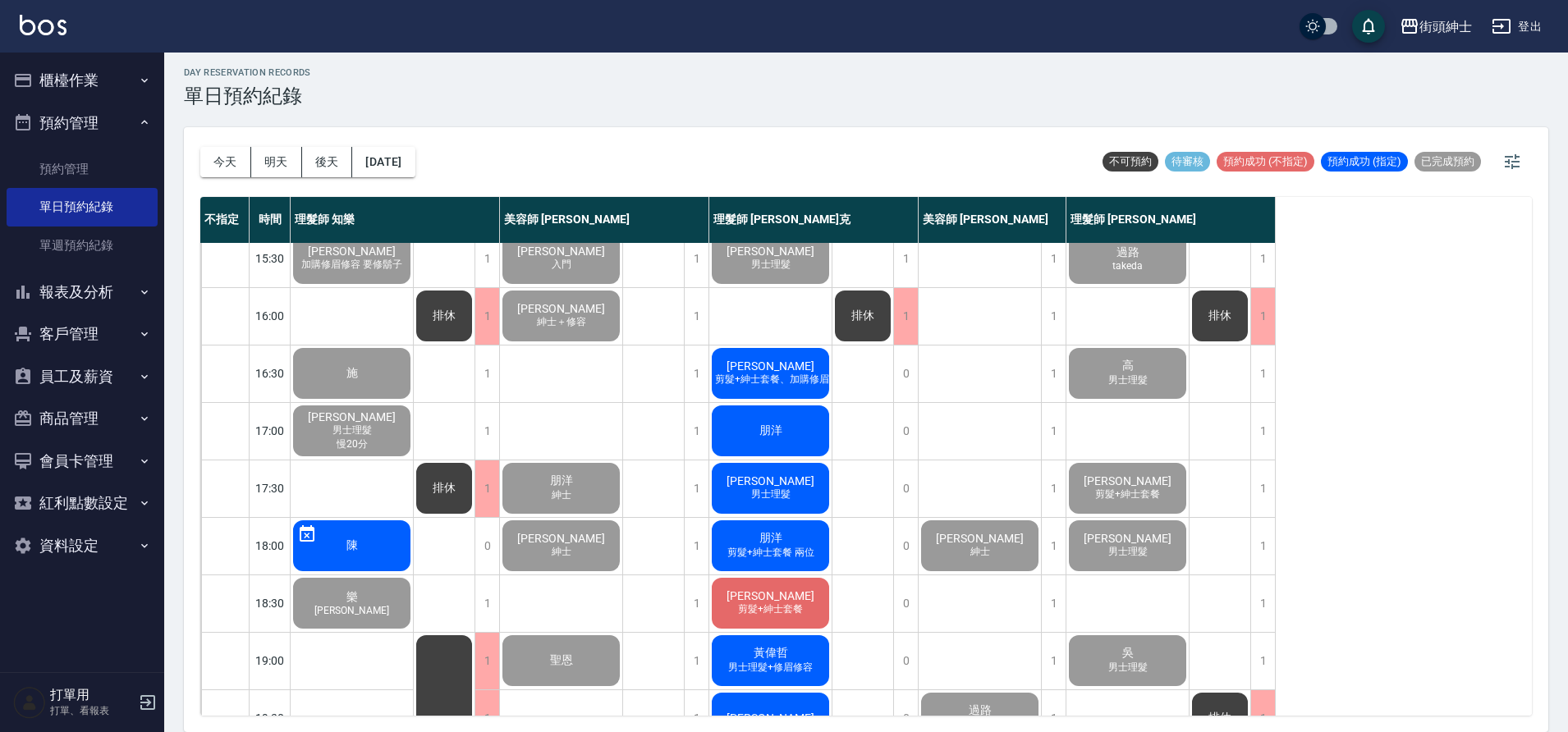
click at [800, 384] on span "剪髮+紳士套餐、加購修眉修容" at bounding box center [782, 380] width 140 height 14
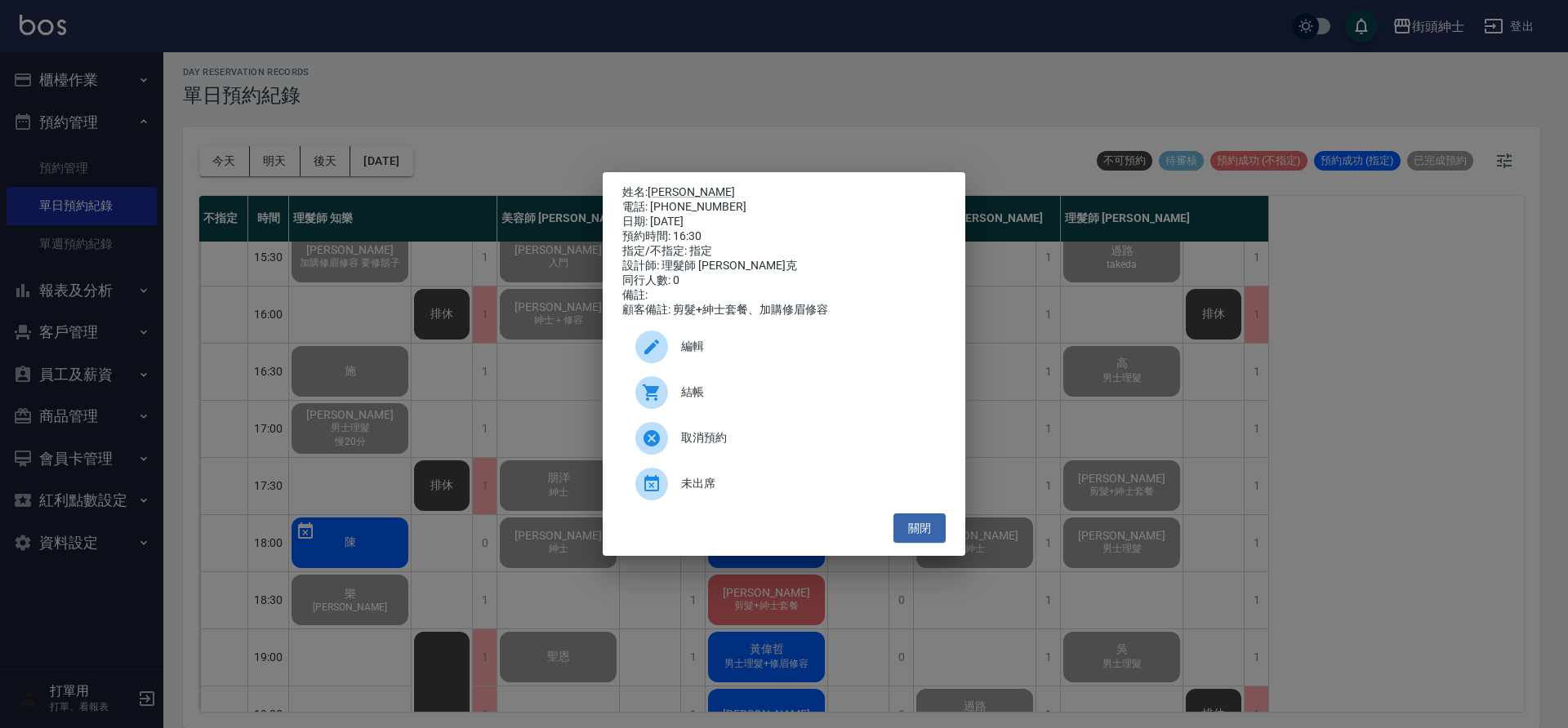
click at [775, 400] on span "結帳" at bounding box center [806, 392] width 251 height 17
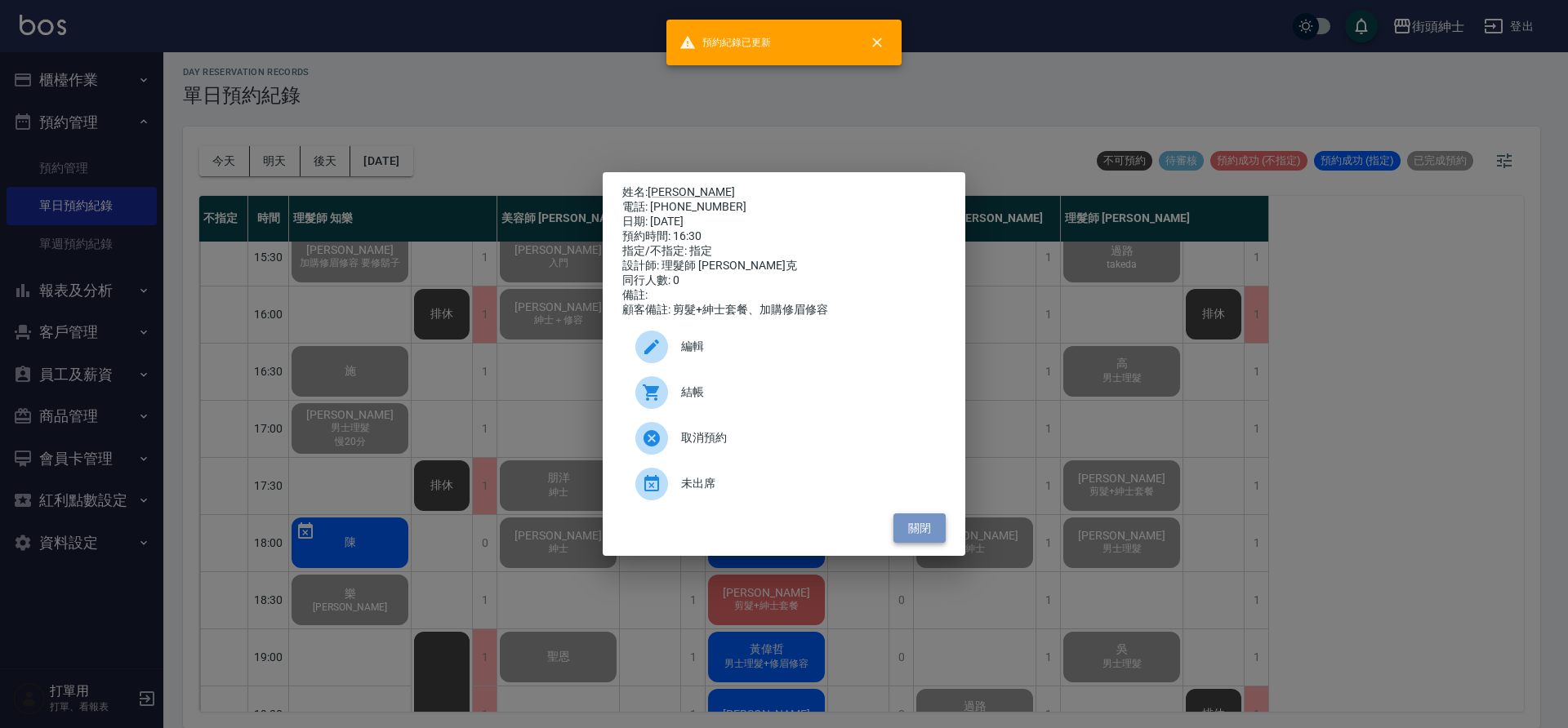
click at [935, 529] on button "關閉" at bounding box center [919, 528] width 53 height 30
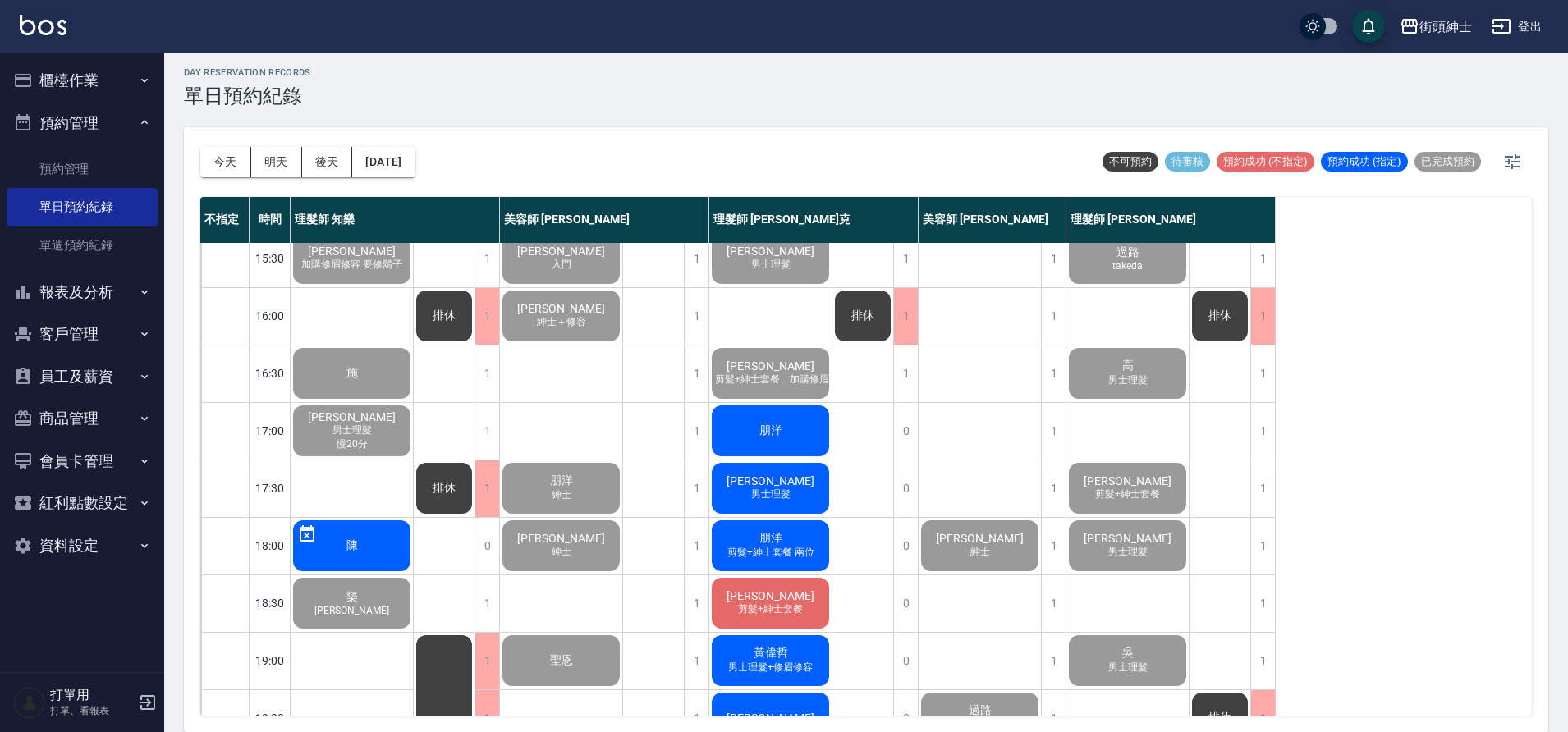
click at [815, 437] on div "朋洋" at bounding box center [770, 431] width 122 height 56
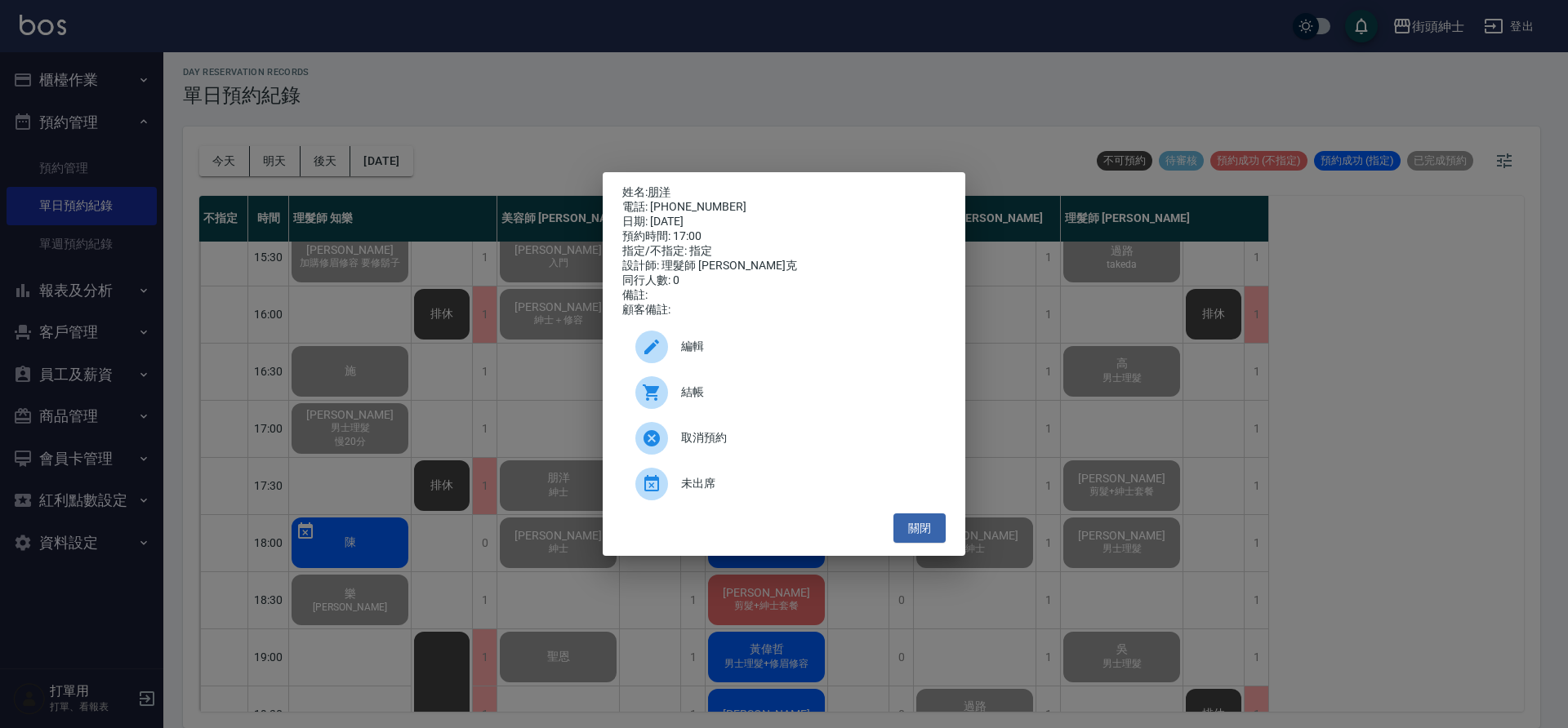
click at [803, 401] on span "結帳" at bounding box center [806, 392] width 251 height 17
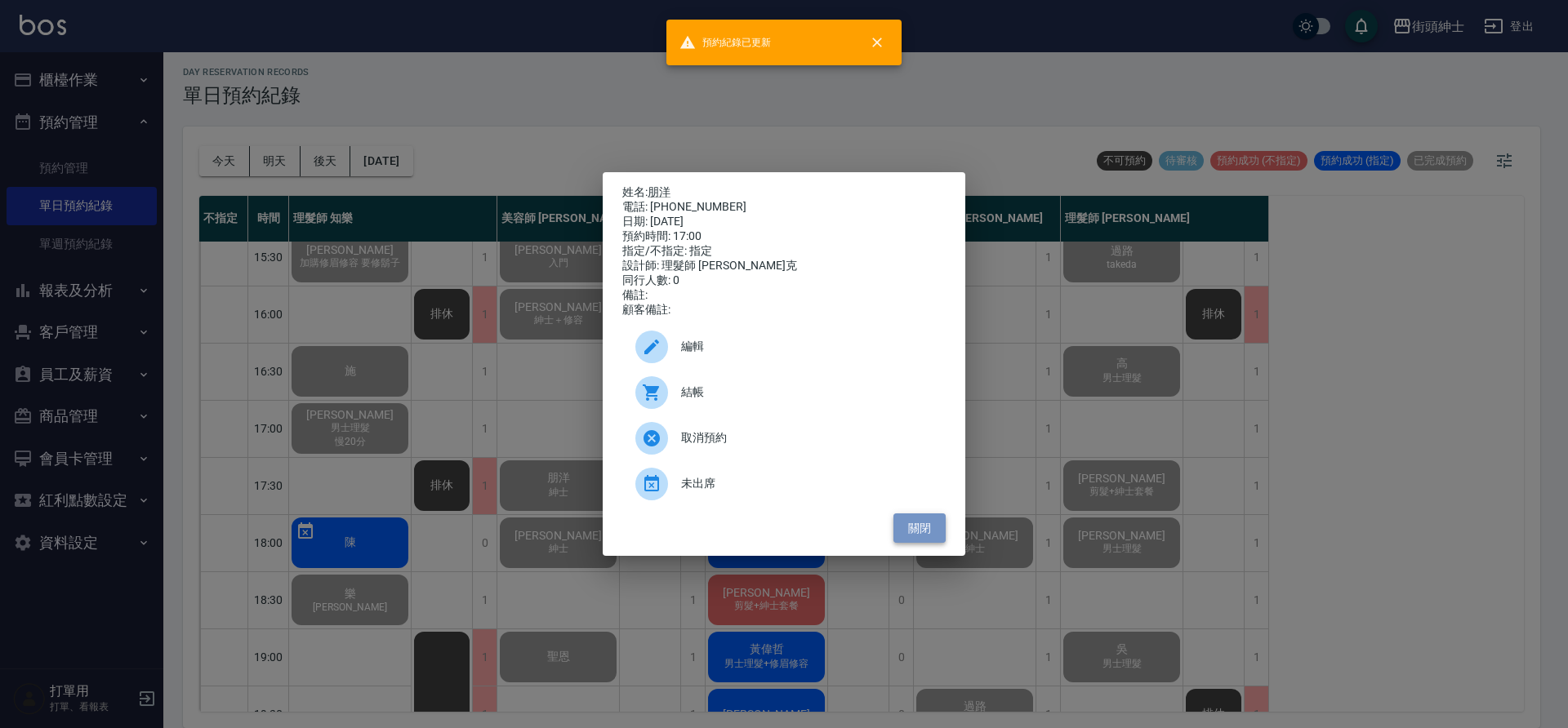
click at [922, 531] on button "關閉" at bounding box center [919, 528] width 53 height 30
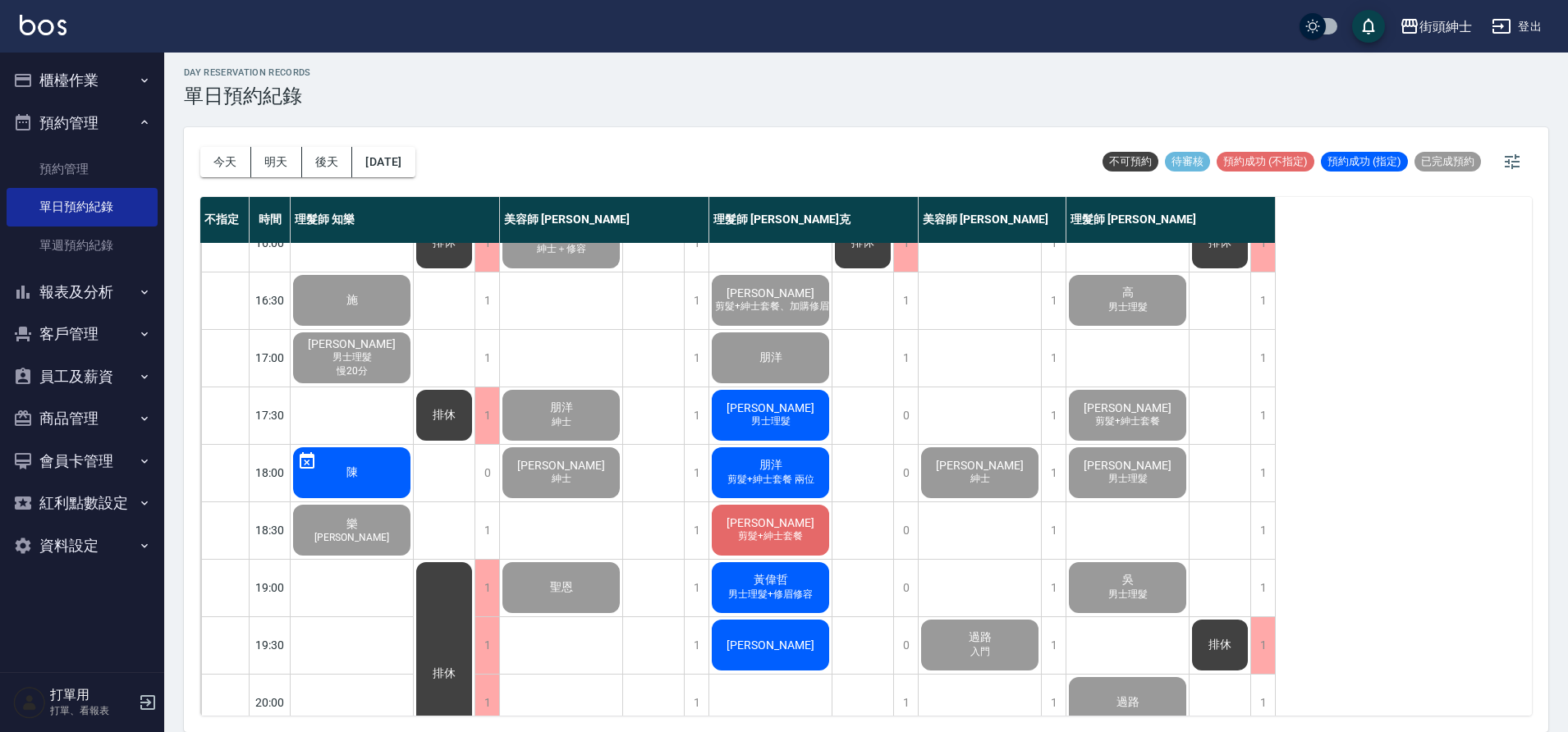
scroll to position [605, 0]
click at [781, 418] on span "男士理髮" at bounding box center [770, 421] width 46 height 14
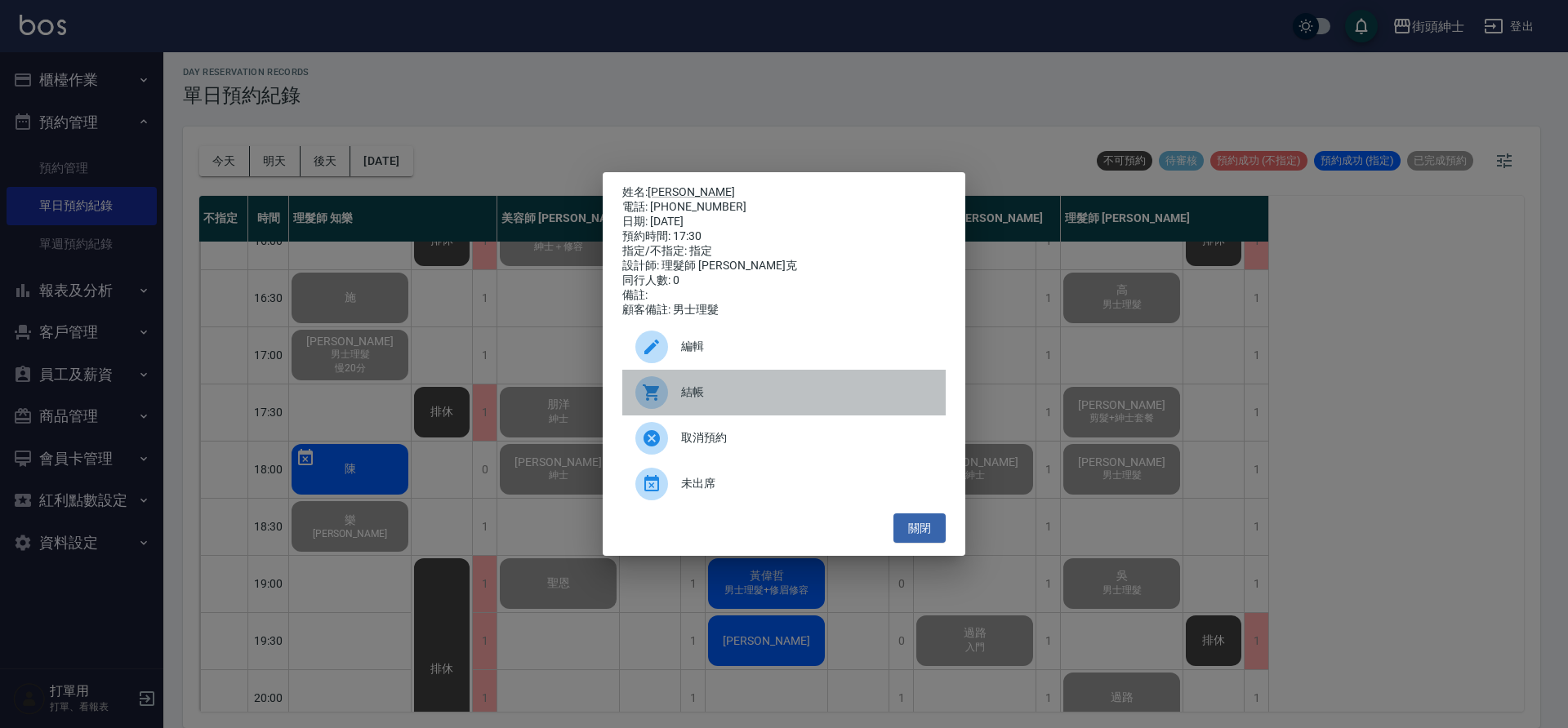
click at [690, 410] on div "結帳" at bounding box center [784, 392] width 324 height 46
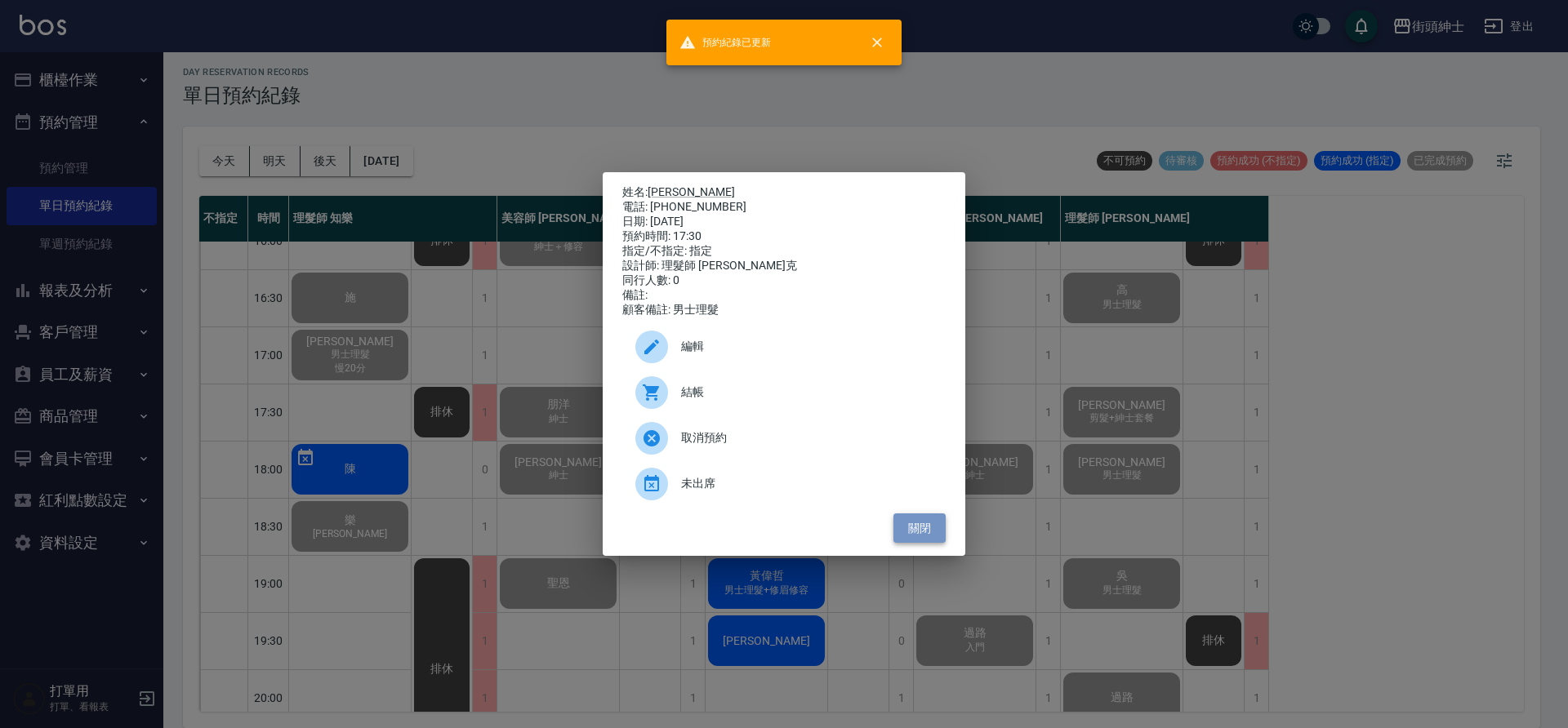
click at [935, 537] on button "關閉" at bounding box center [919, 528] width 53 height 30
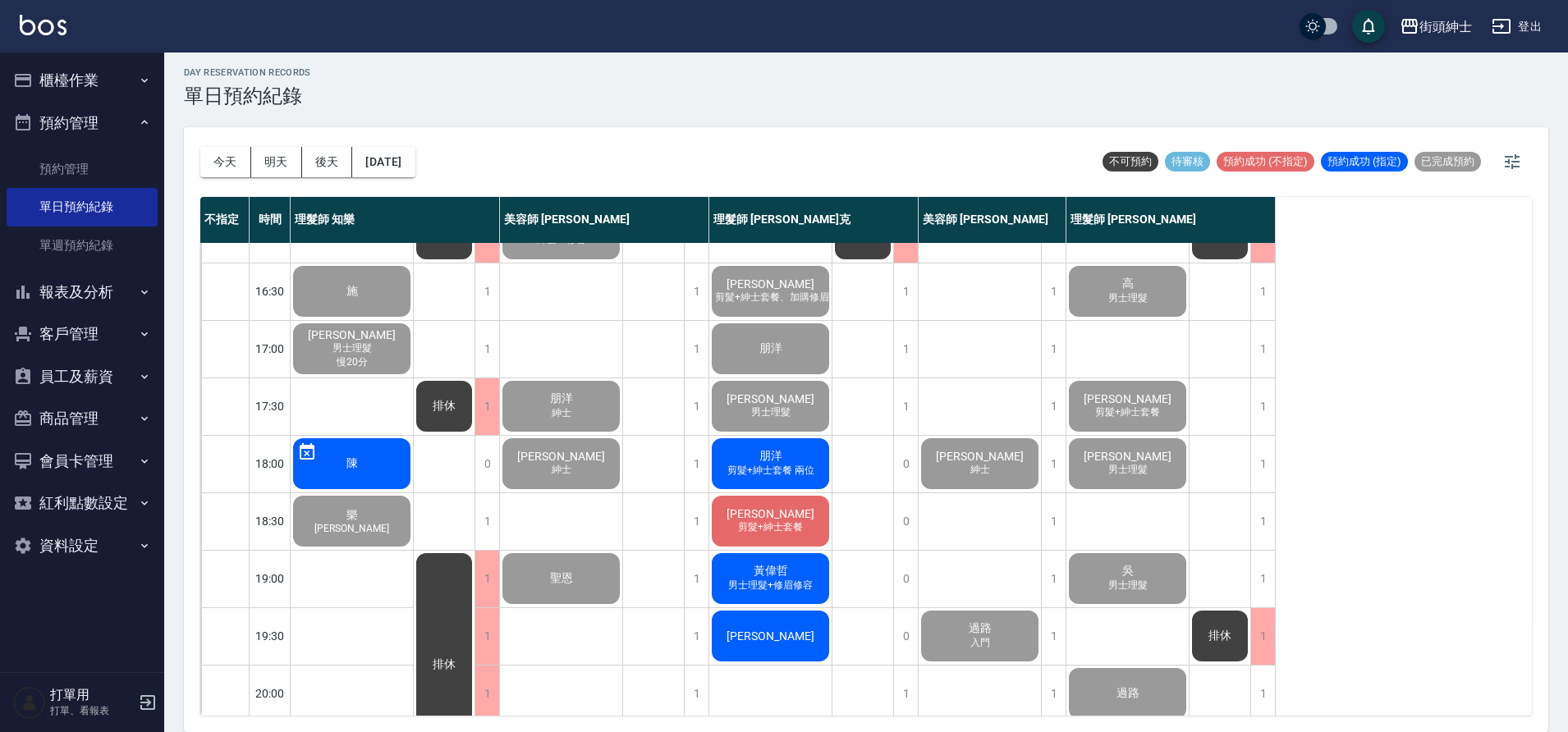
scroll to position [623, 0]
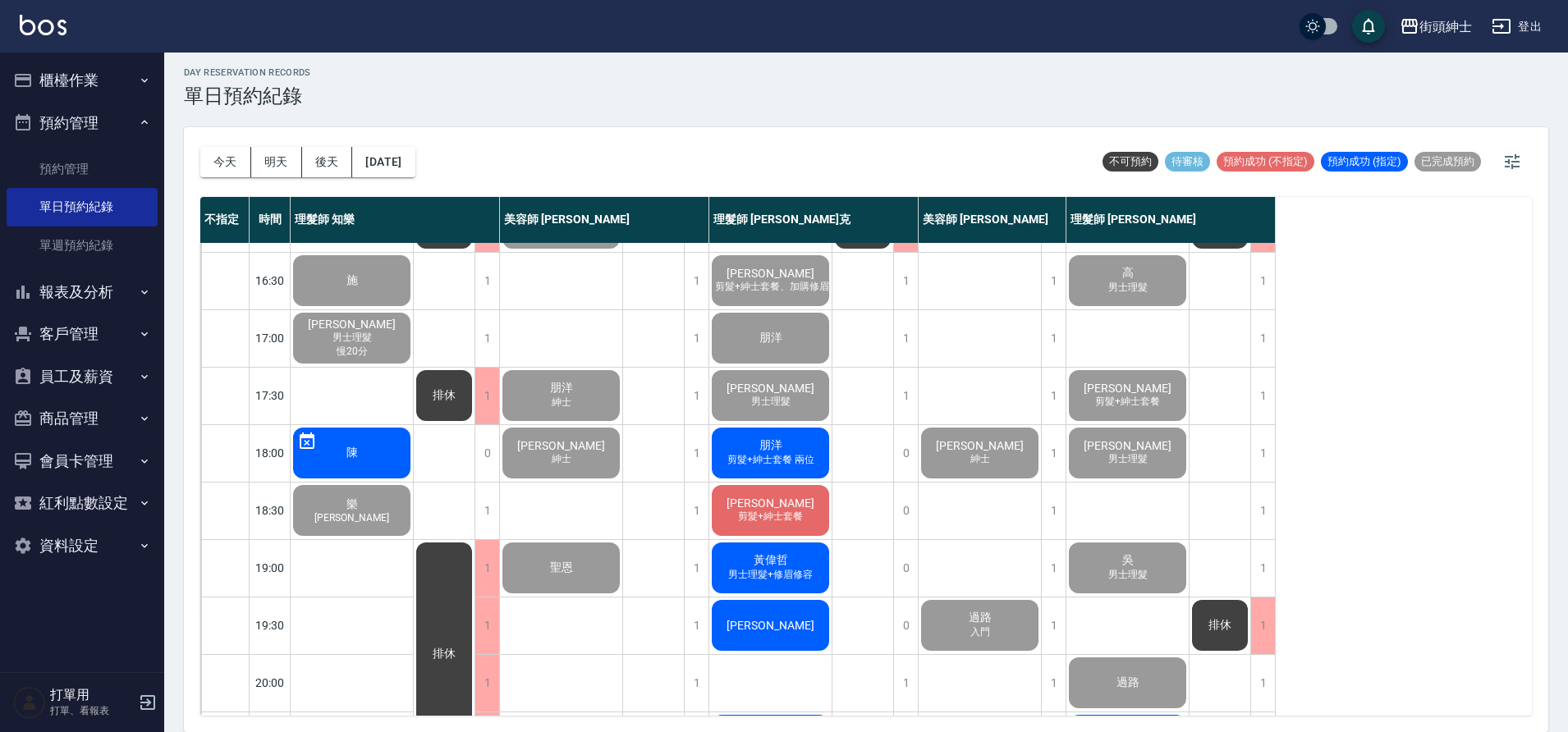
click at [804, 455] on span "剪髮+紳士套餐 兩位" at bounding box center [771, 460] width 94 height 14
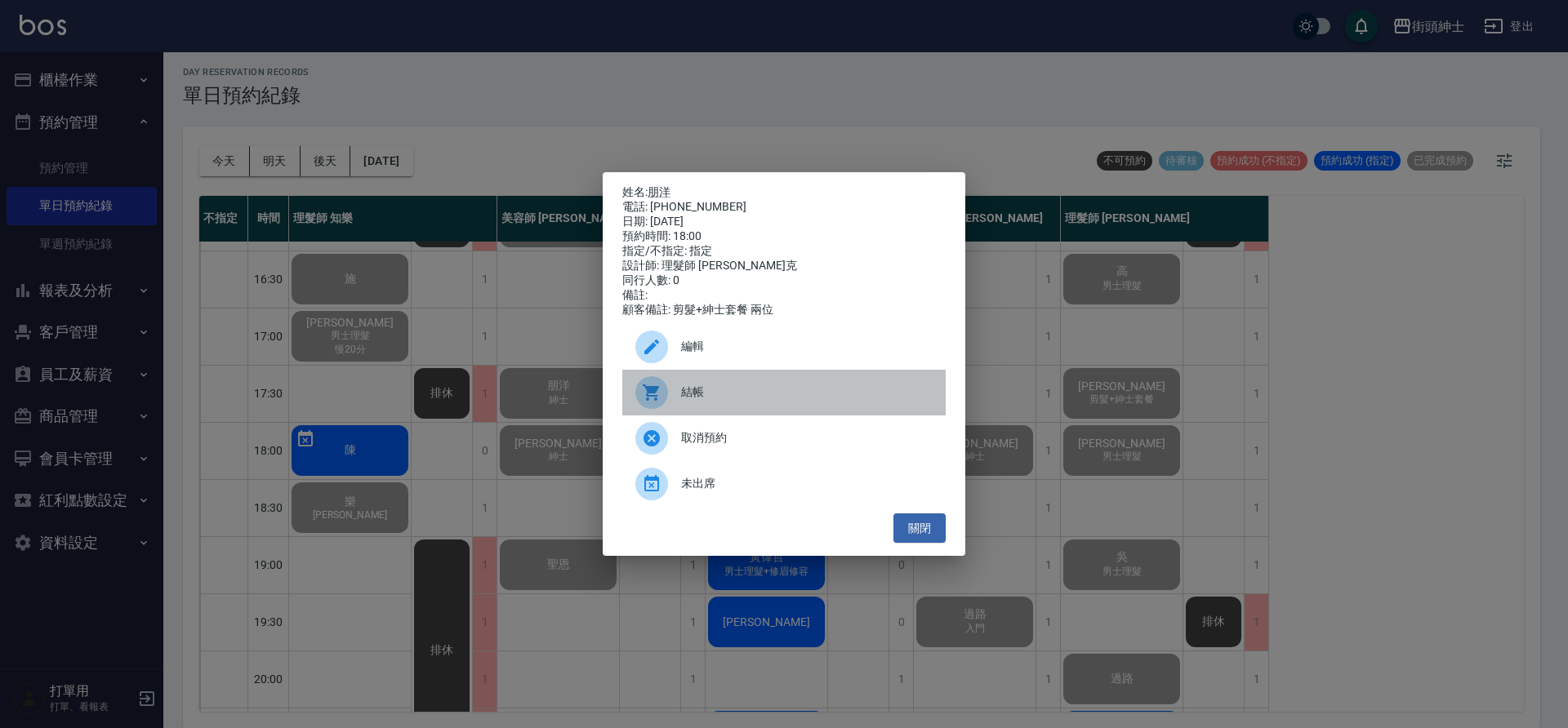
click at [754, 401] on span "結帳" at bounding box center [806, 392] width 251 height 17
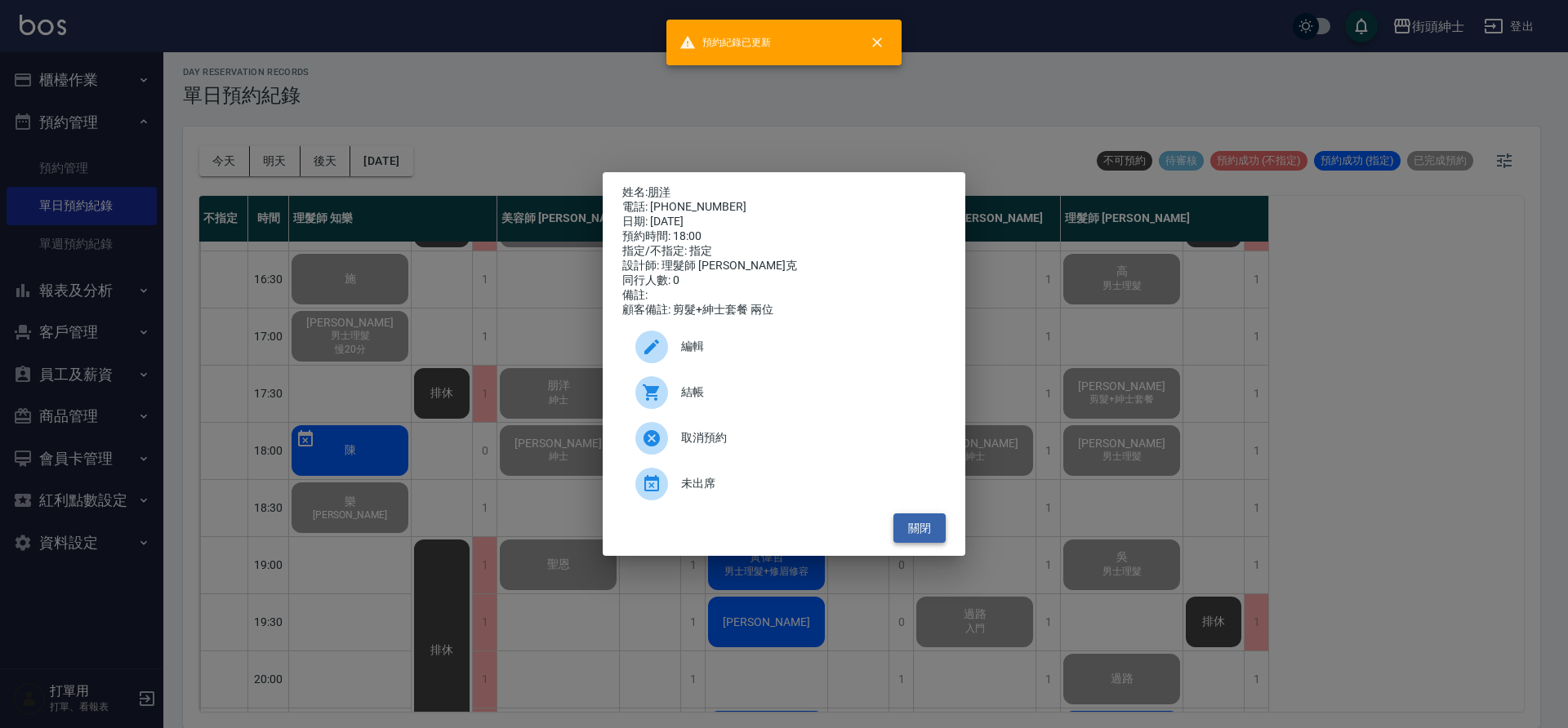
click at [938, 537] on button "關閉" at bounding box center [919, 528] width 53 height 30
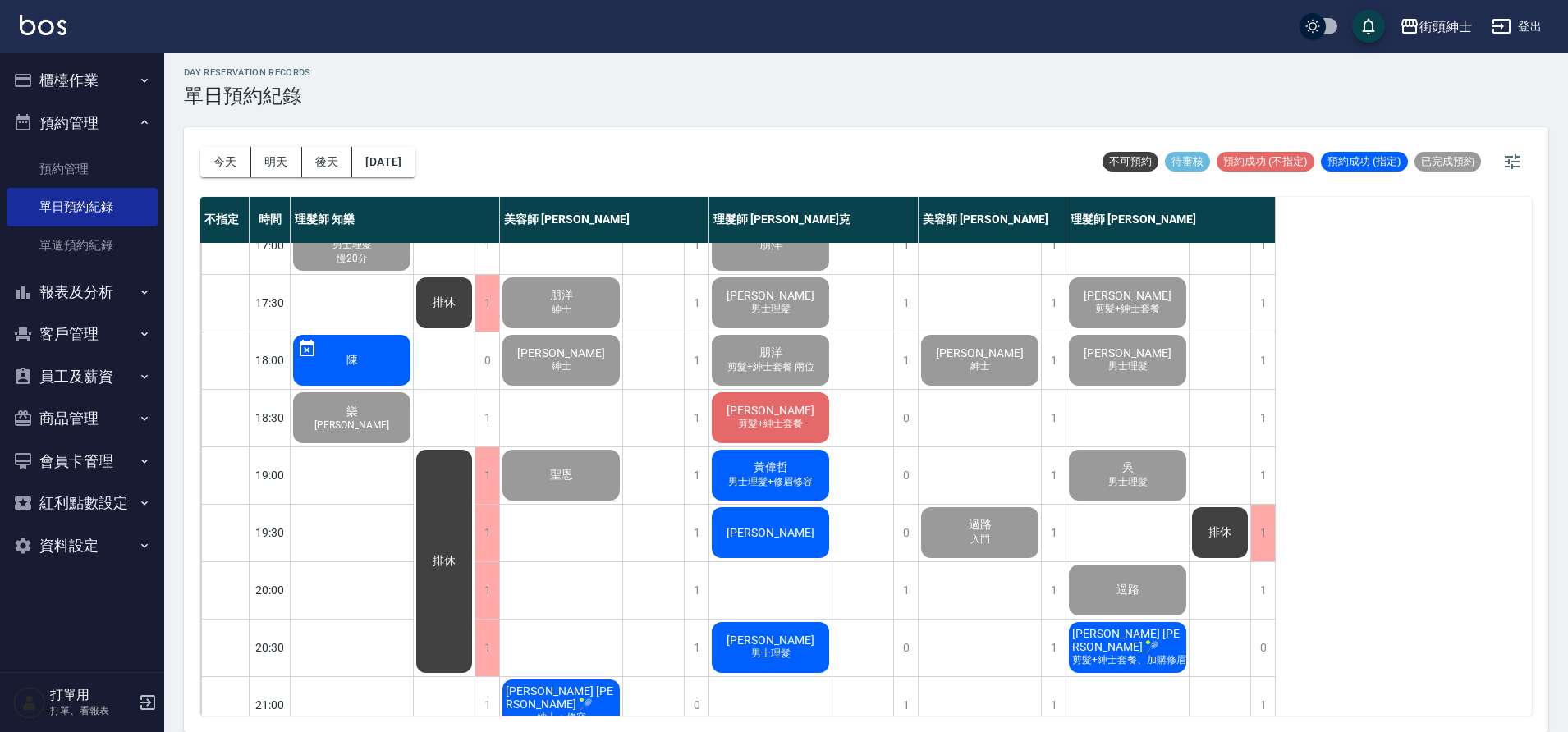
scroll to position [723, 0]
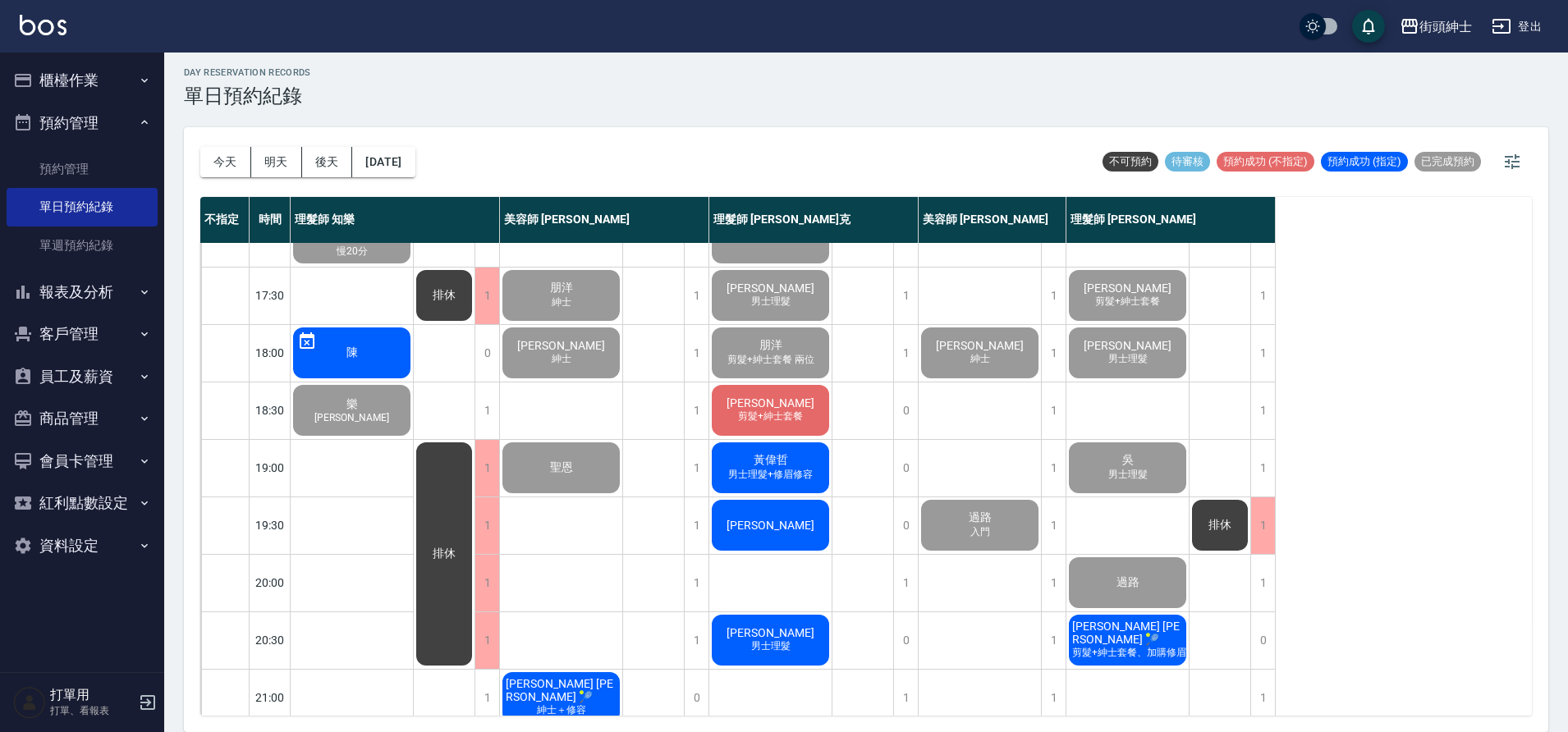
click at [804, 422] on span "剪髮+紳士套餐" at bounding box center [770, 416] width 71 height 14
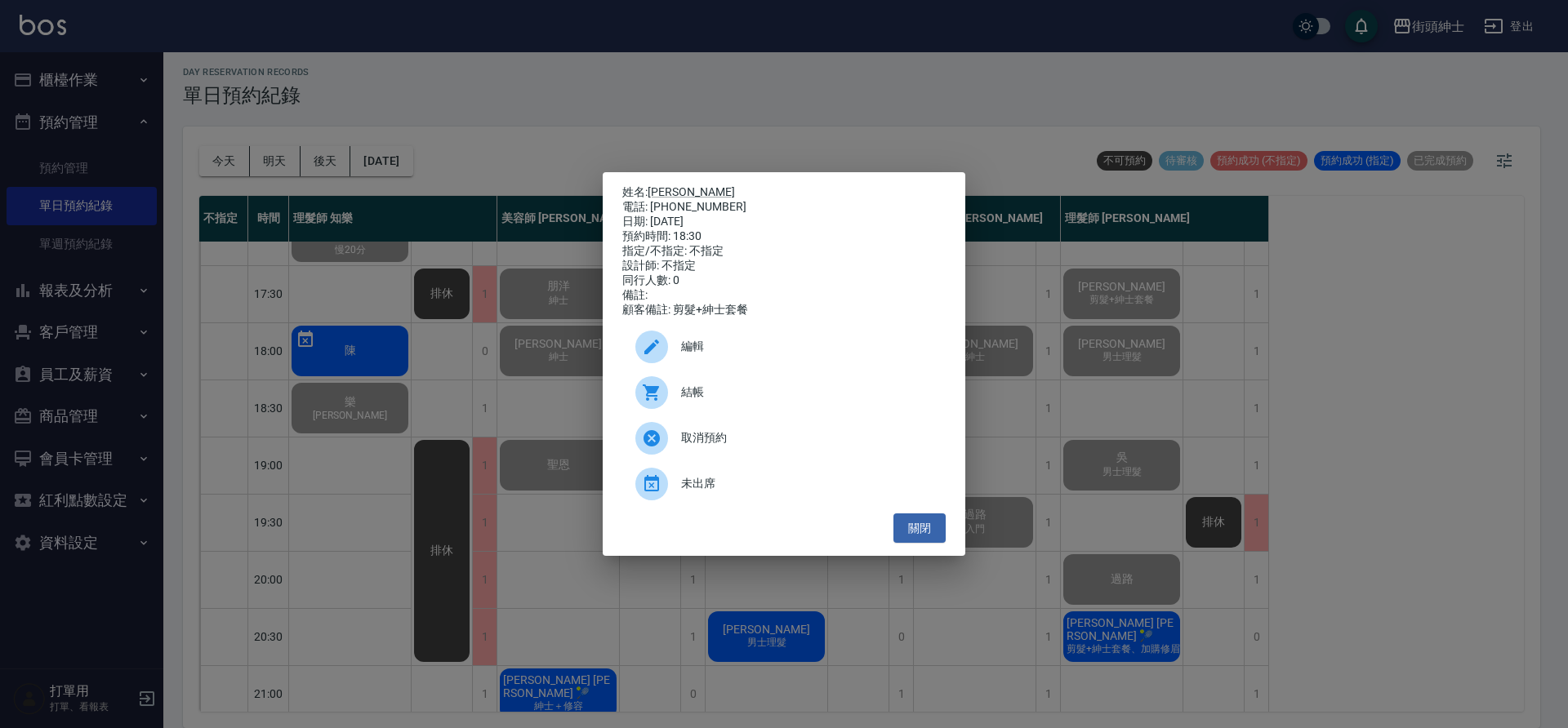
click at [797, 401] on span "結帳" at bounding box center [806, 392] width 251 height 17
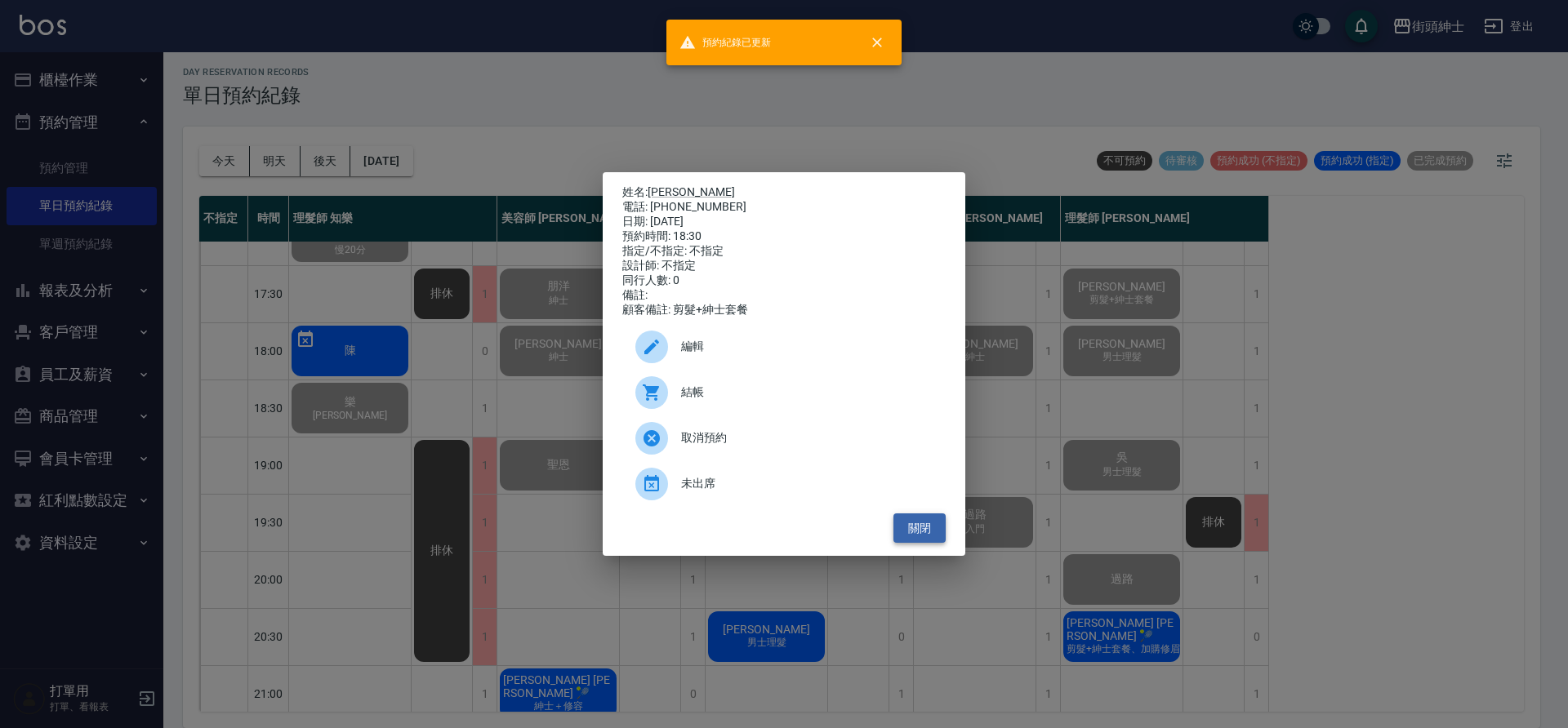
click at [941, 537] on button "關閉" at bounding box center [919, 528] width 53 height 30
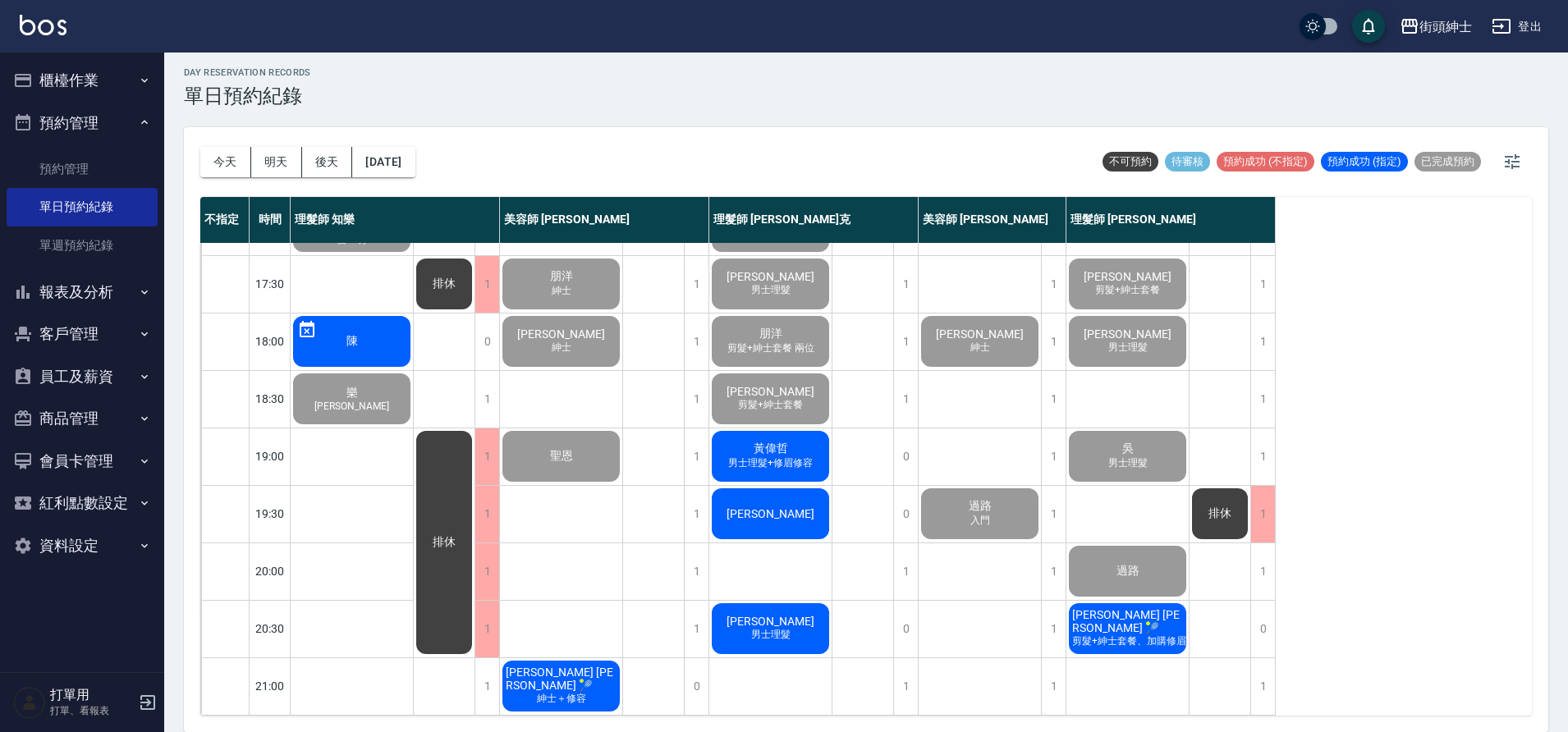
scroll to position [747, 0]
click at [809, 505] on div "崔華文" at bounding box center [770, 513] width 122 height 56
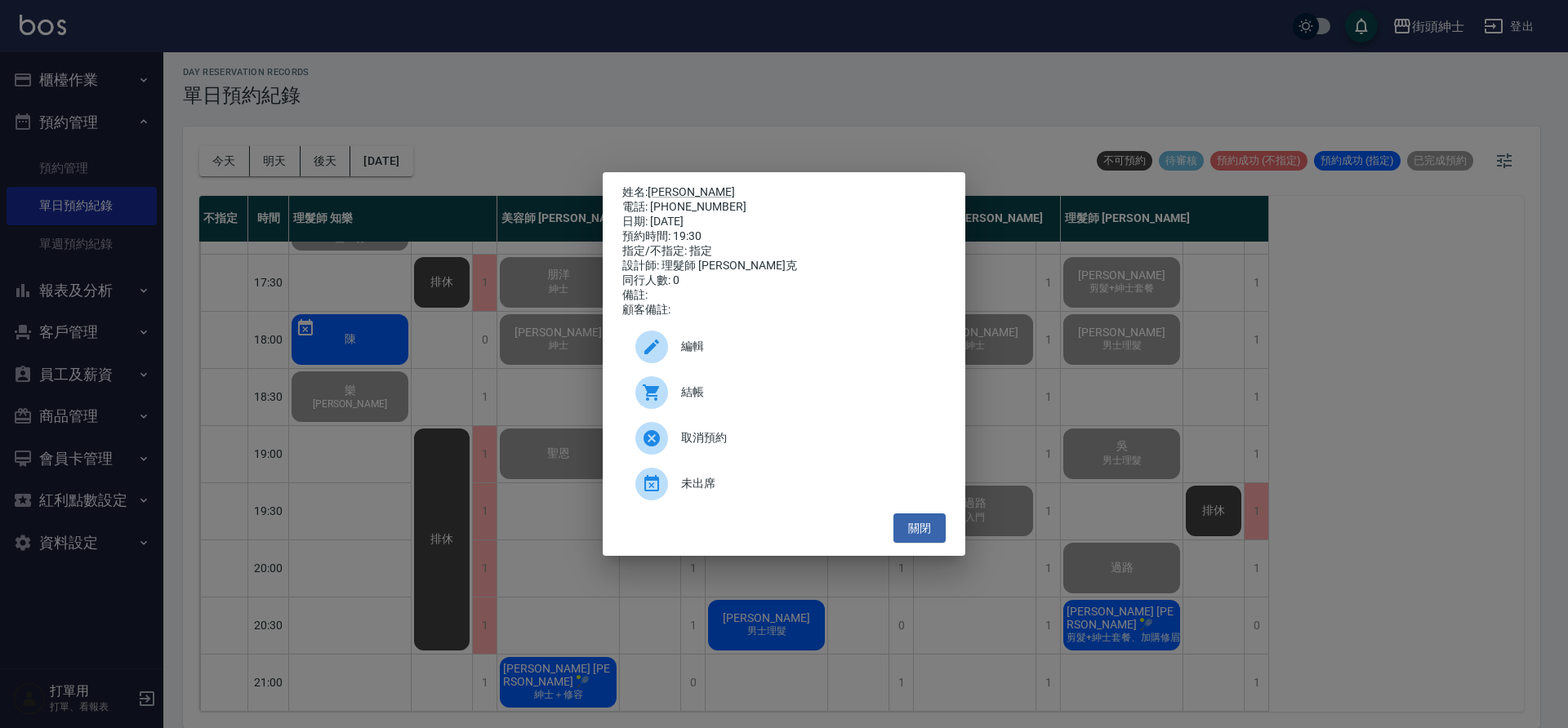
click at [782, 397] on span "結帳" at bounding box center [806, 392] width 251 height 17
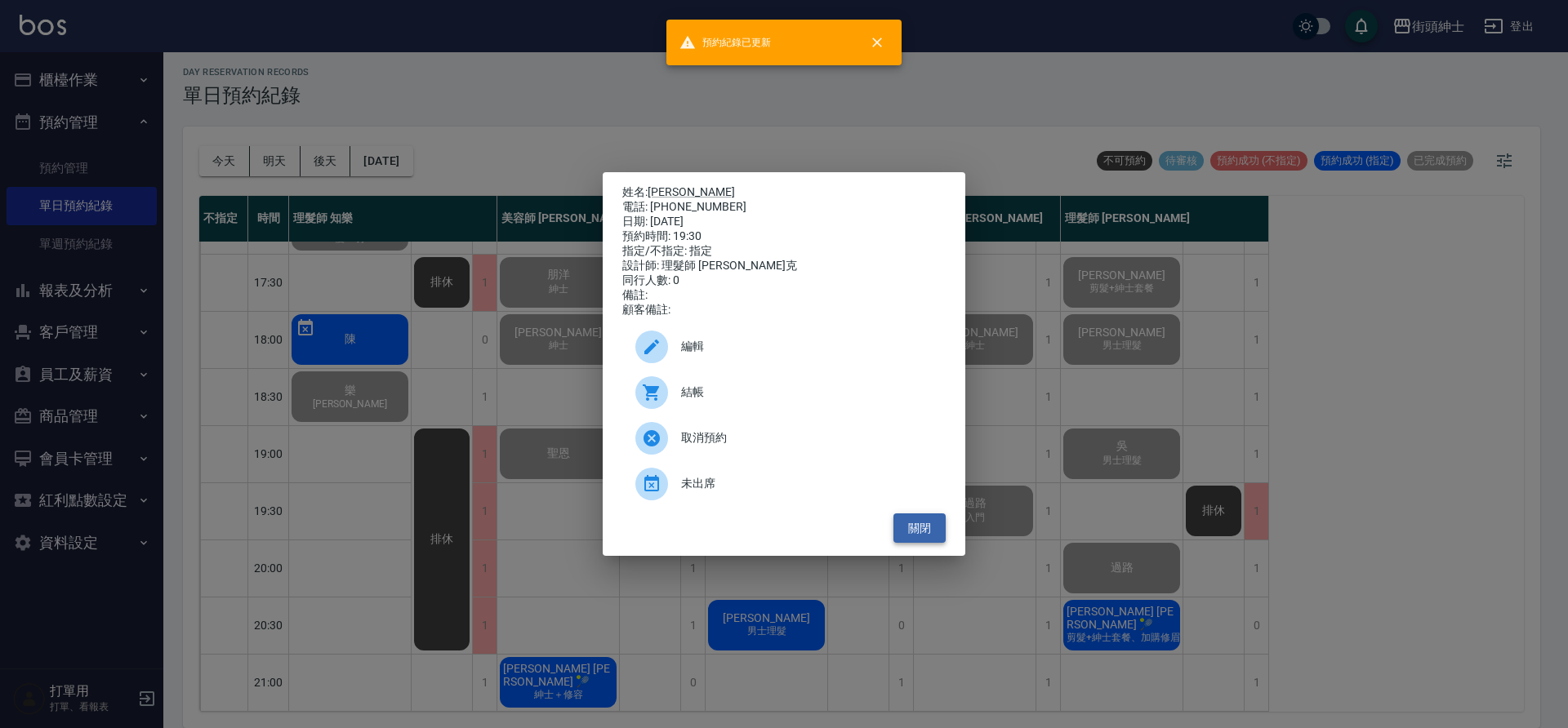
click at [936, 536] on button "關閉" at bounding box center [919, 528] width 53 height 30
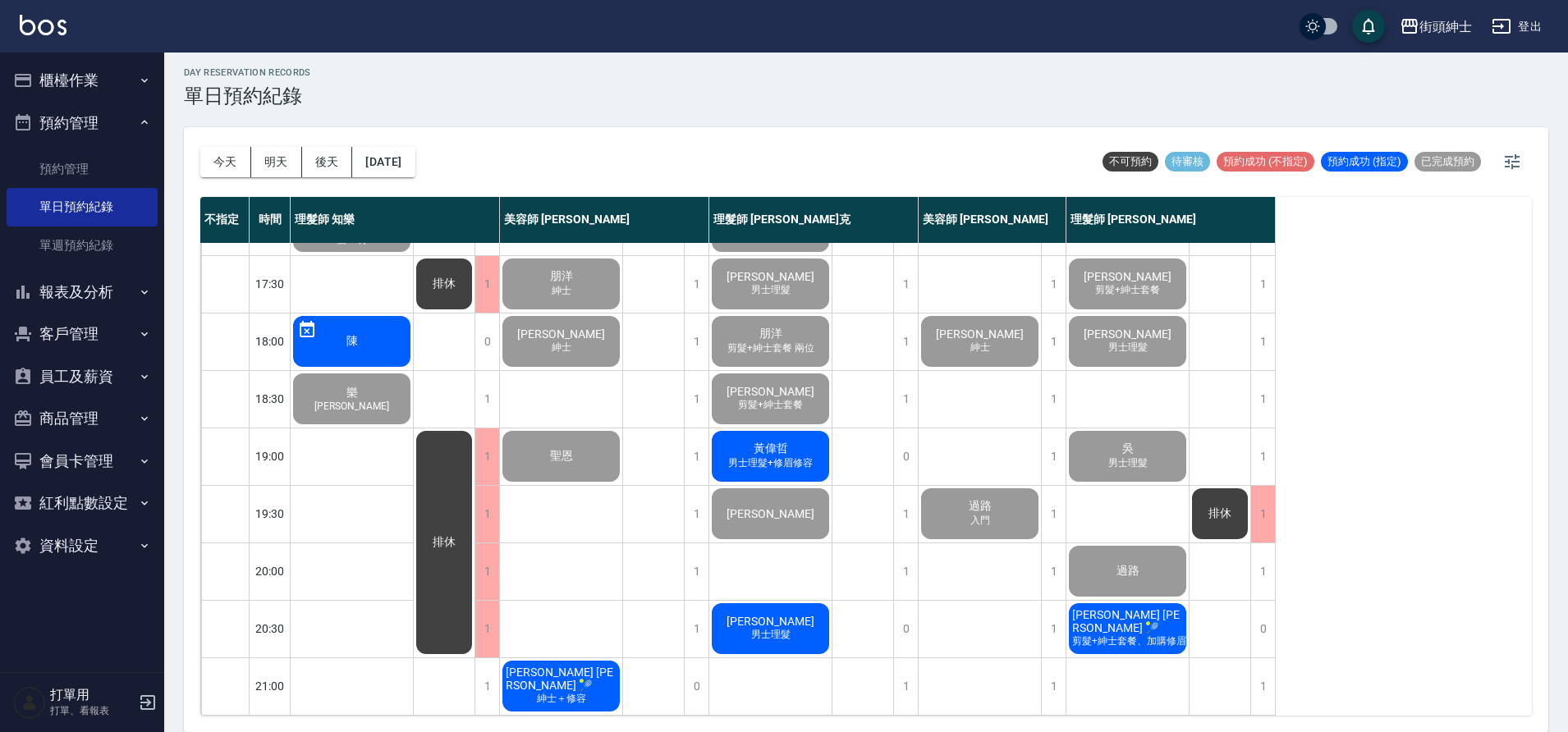
click at [804, 605] on div "Eddie 男士理髮" at bounding box center [770, 629] width 122 height 56
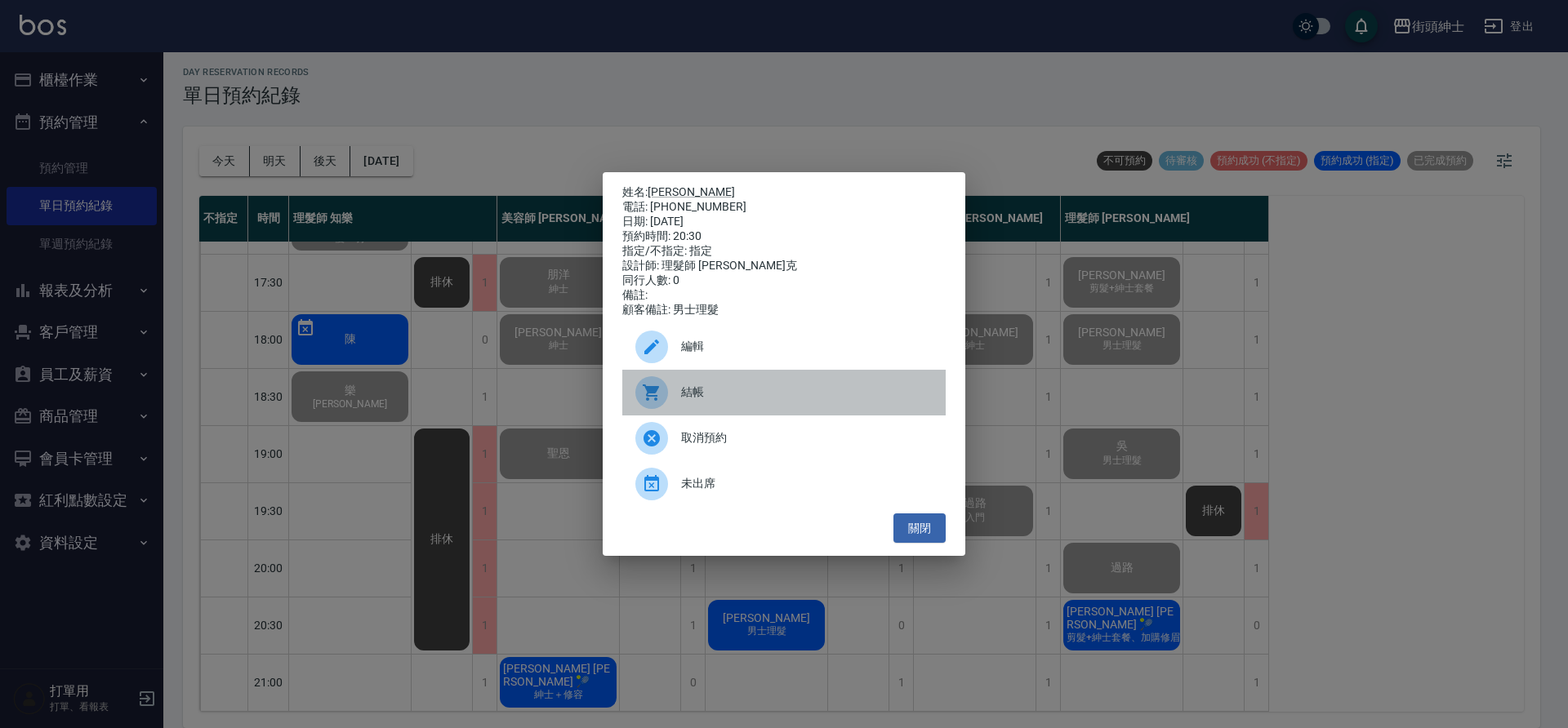
click at [822, 401] on span "結帳" at bounding box center [806, 392] width 251 height 17
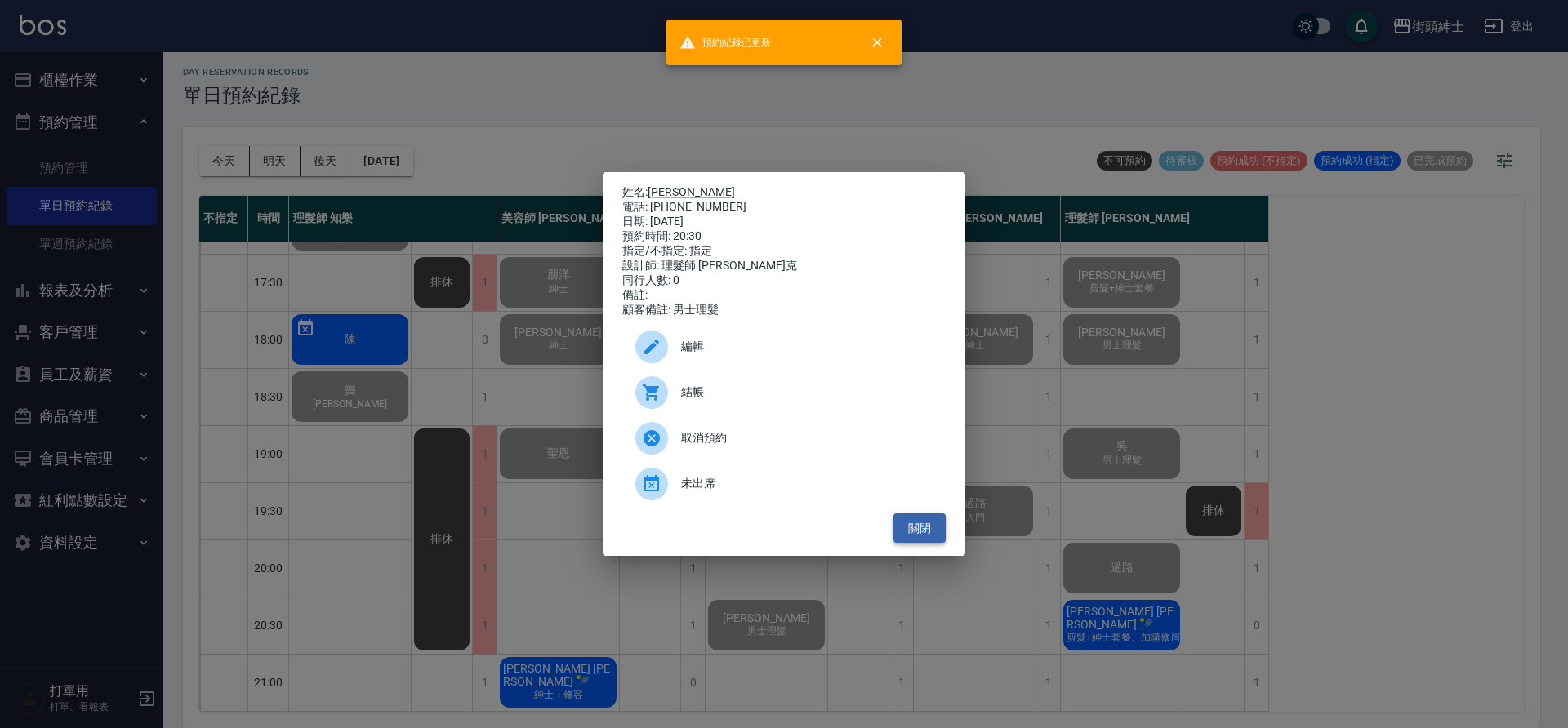
click at [933, 541] on button "關閉" at bounding box center [919, 528] width 53 height 30
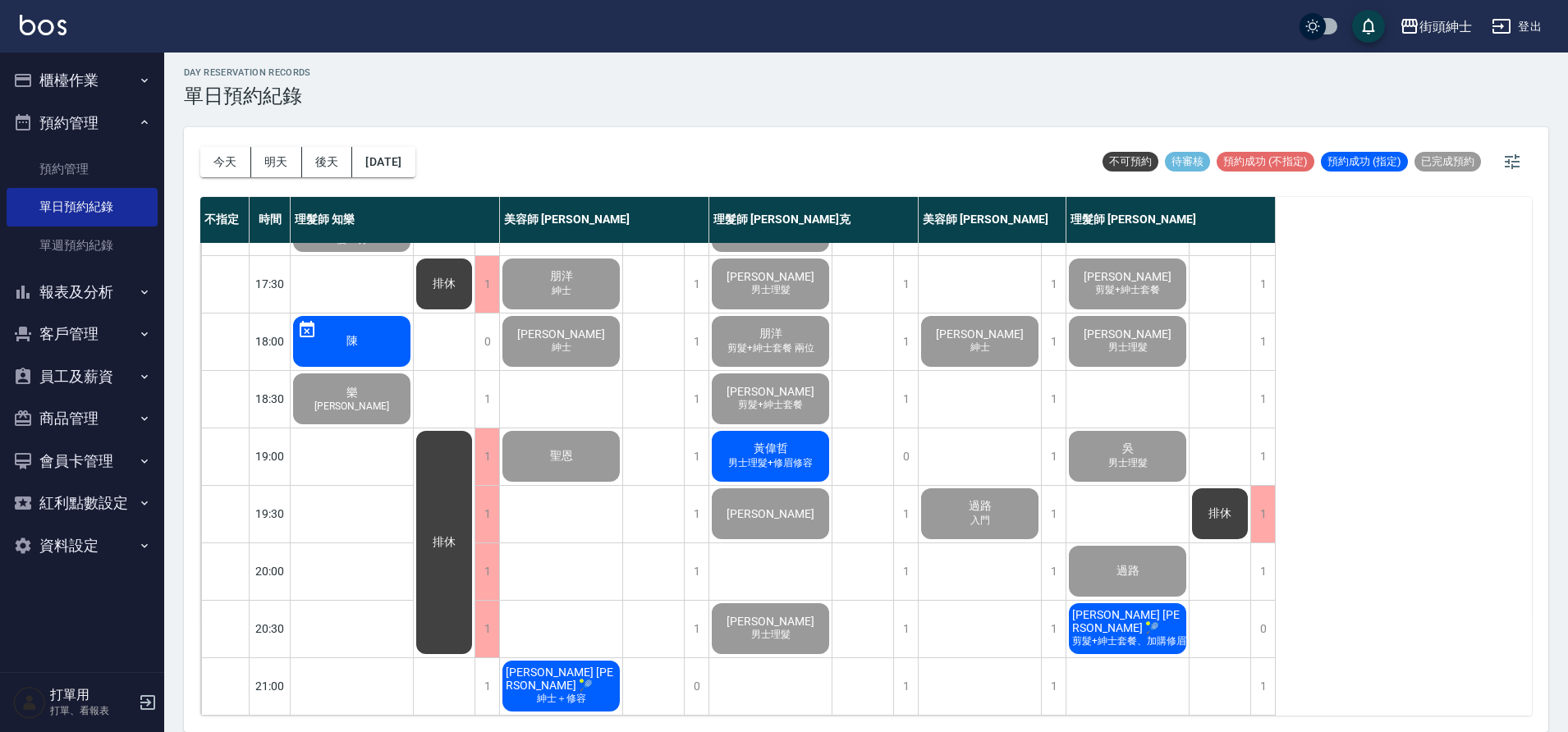
click at [811, 456] on span "男士理髮+修眉修容" at bounding box center [770, 463] width 91 height 14
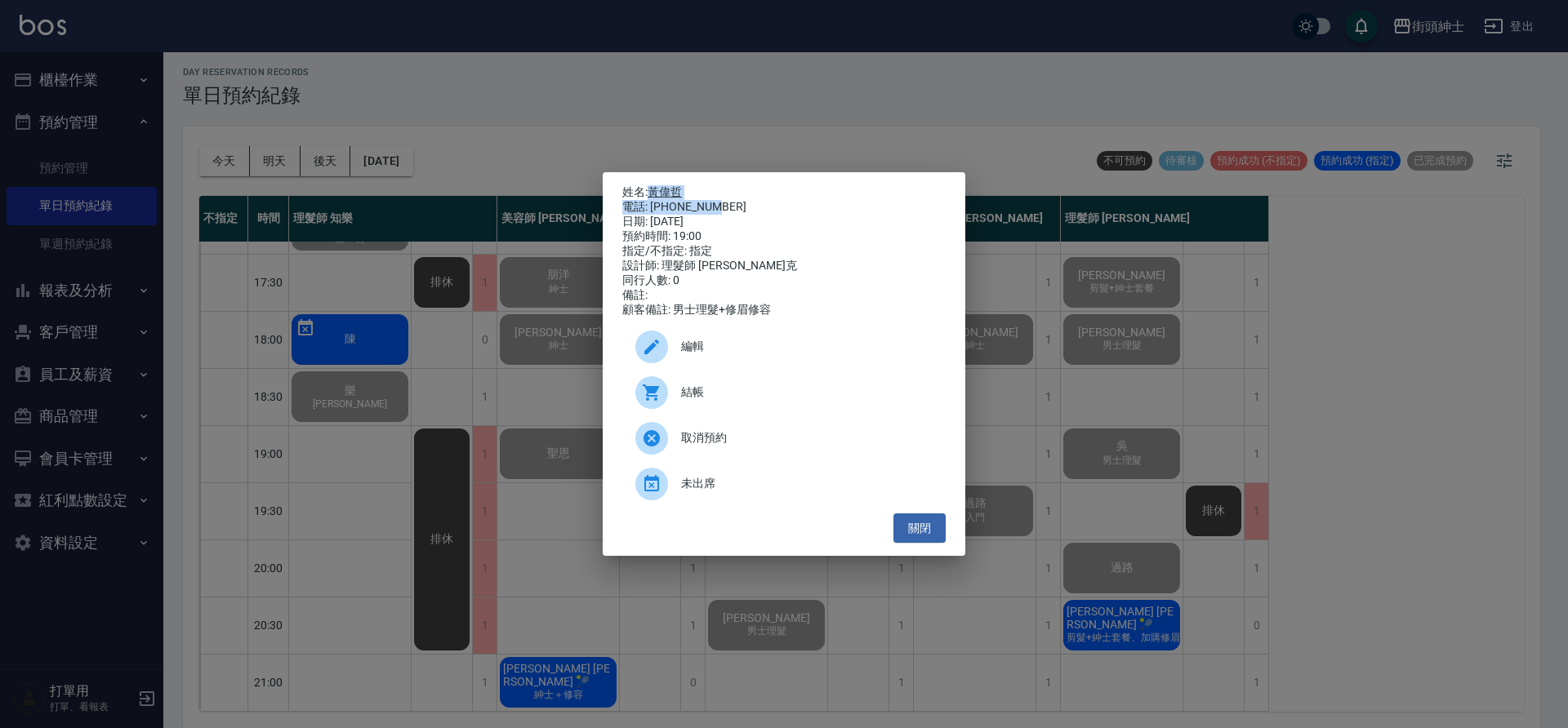
drag, startPoint x: 648, startPoint y: 187, endPoint x: 718, endPoint y: 207, distance: 72.8
click at [718, 207] on div "姓名: 黃偉哲 電話: 0908201631 日期: 2025/09/19 預約時間: 19:00 指定/不指定: 指定 設計師: 理髮師 Vic 維克 同行…" at bounding box center [784, 251] width 324 height 132
copy div "黃偉哲 電話: 0908201631"
click at [1055, 159] on div "姓名: 黃偉哲 電話: 0908201631 日期: 2025/09/19 預約時間: 19:00 指定/不指定: 指定 設計師: 理髮師 Vic 維克 同行…" at bounding box center [784, 364] width 1568 height 728
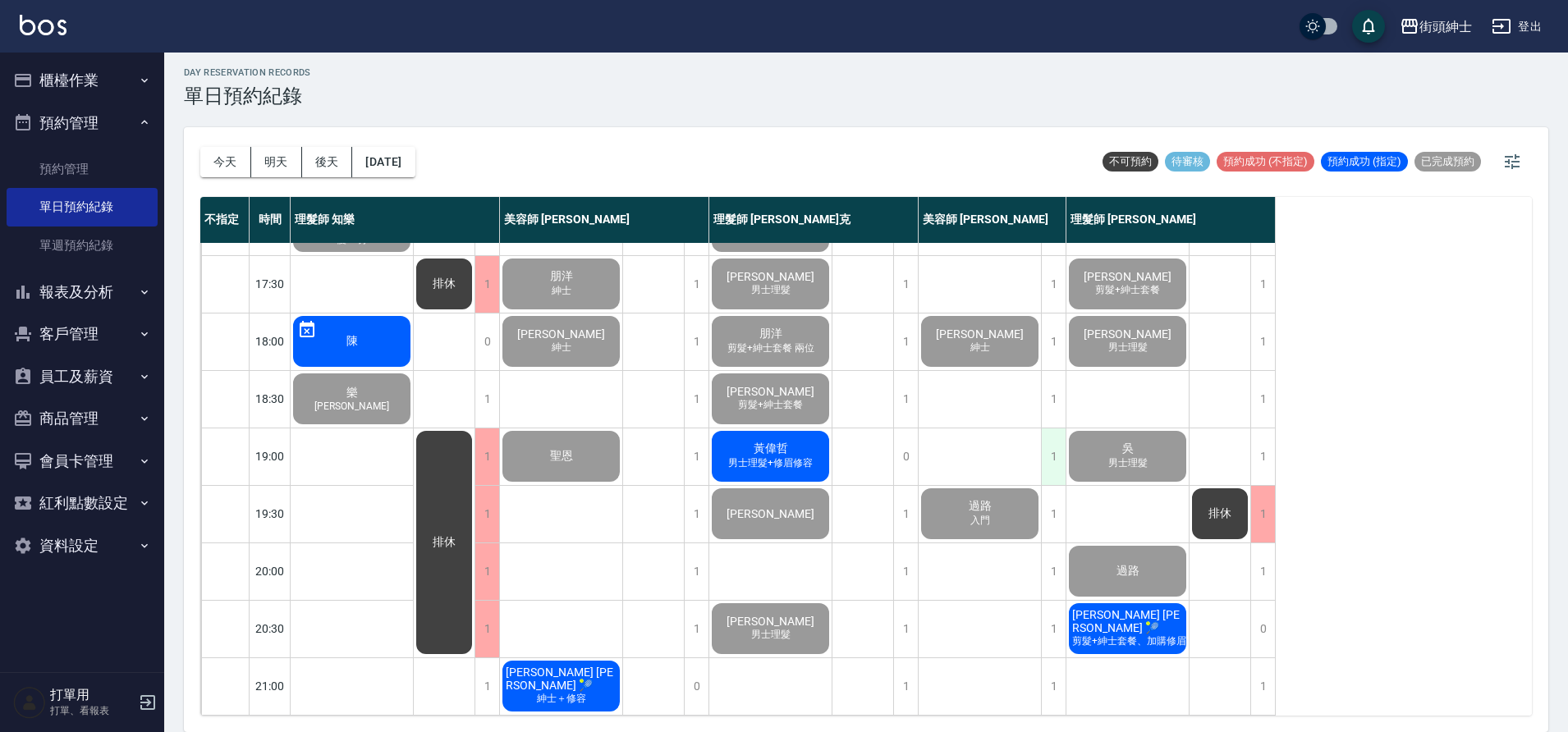
click at [1047, 432] on div "1" at bounding box center [1053, 456] width 24 height 56
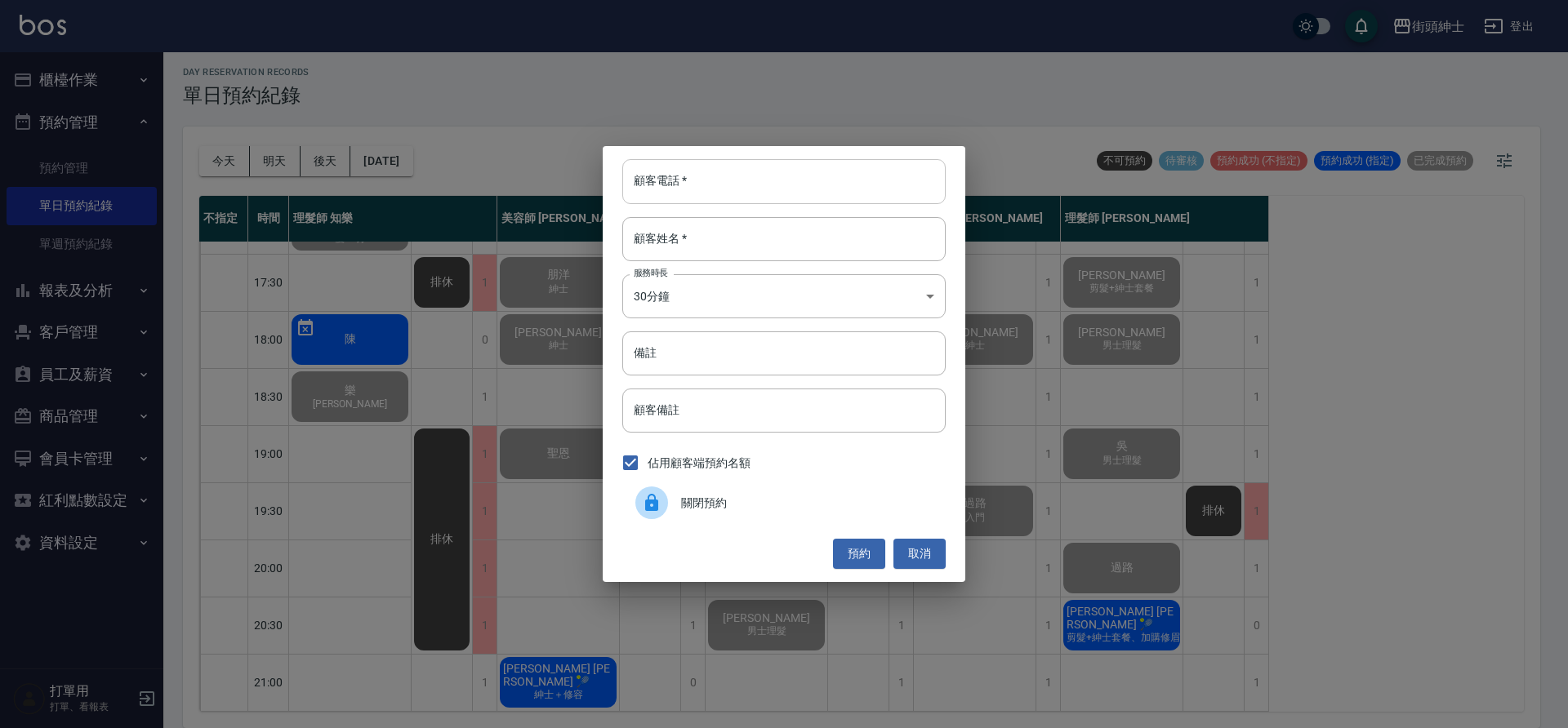
click at [737, 196] on input "顧客電話   *" at bounding box center [784, 181] width 324 height 44
paste input "黃偉哲 電話: 0908201631"
click at [708, 180] on input "黃偉哲 電話: 0908201631" at bounding box center [784, 181] width 324 height 44
click at [706, 183] on input "黃偉哲 電話: 0908201631" at bounding box center [784, 181] width 324 height 44
click at [711, 185] on input "黃偉哲 電話: 0908201631" at bounding box center [784, 181] width 324 height 44
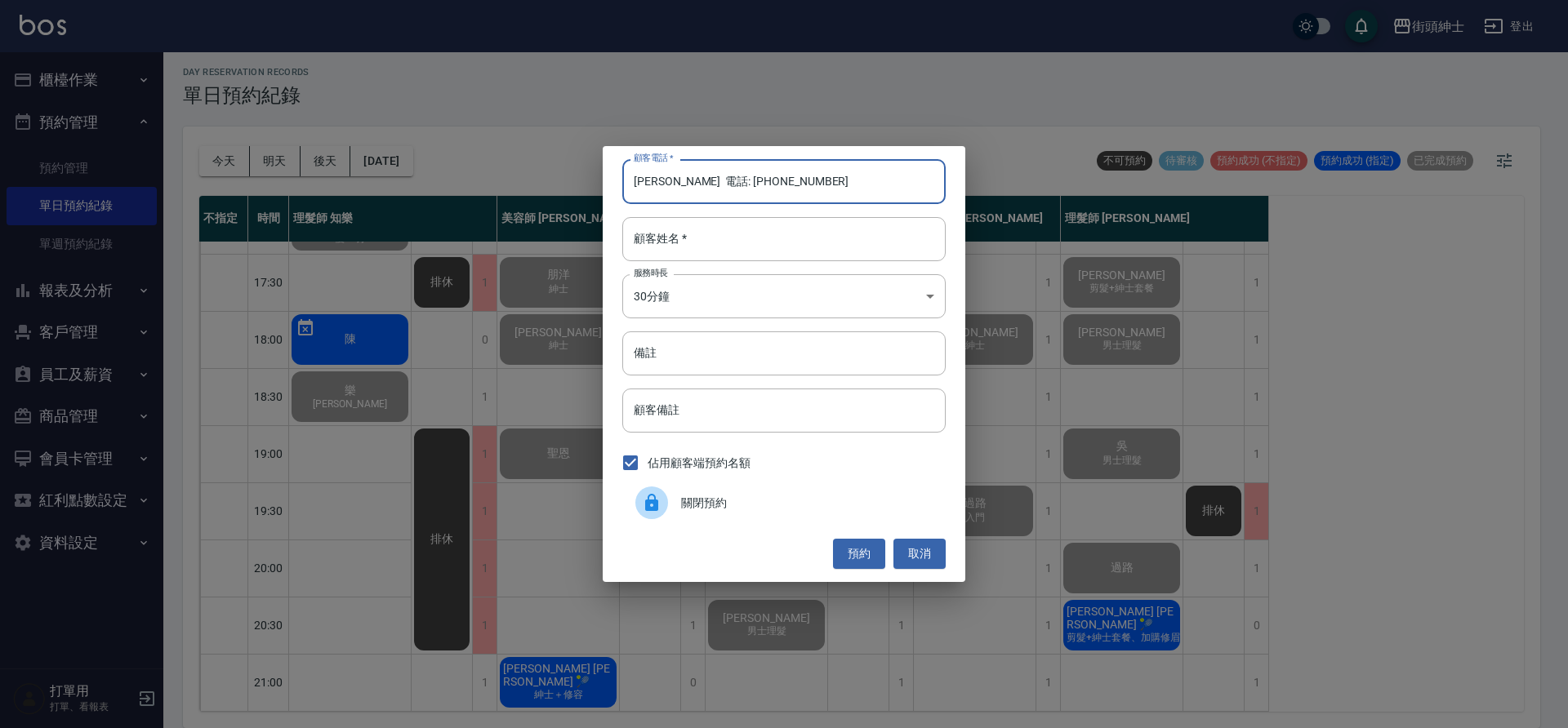
click at [784, 184] on input "黃偉哲 電話: 0908201631" at bounding box center [784, 181] width 324 height 44
drag, startPoint x: 703, startPoint y: 183, endPoint x: 608, endPoint y: 185, distance: 95.0
click at [608, 185] on div "顧客電話   * 黃偉哲 電話: 0908201631 顧客電話   * 顧客姓名   * 顧客姓名   * 服務時長 30分鐘 1 服務時長 備註 備註 顧…" at bounding box center [784, 363] width 362 height 435
type input "0908201631"
click at [835, 246] on input "顧客姓名   *" at bounding box center [784, 239] width 324 height 44
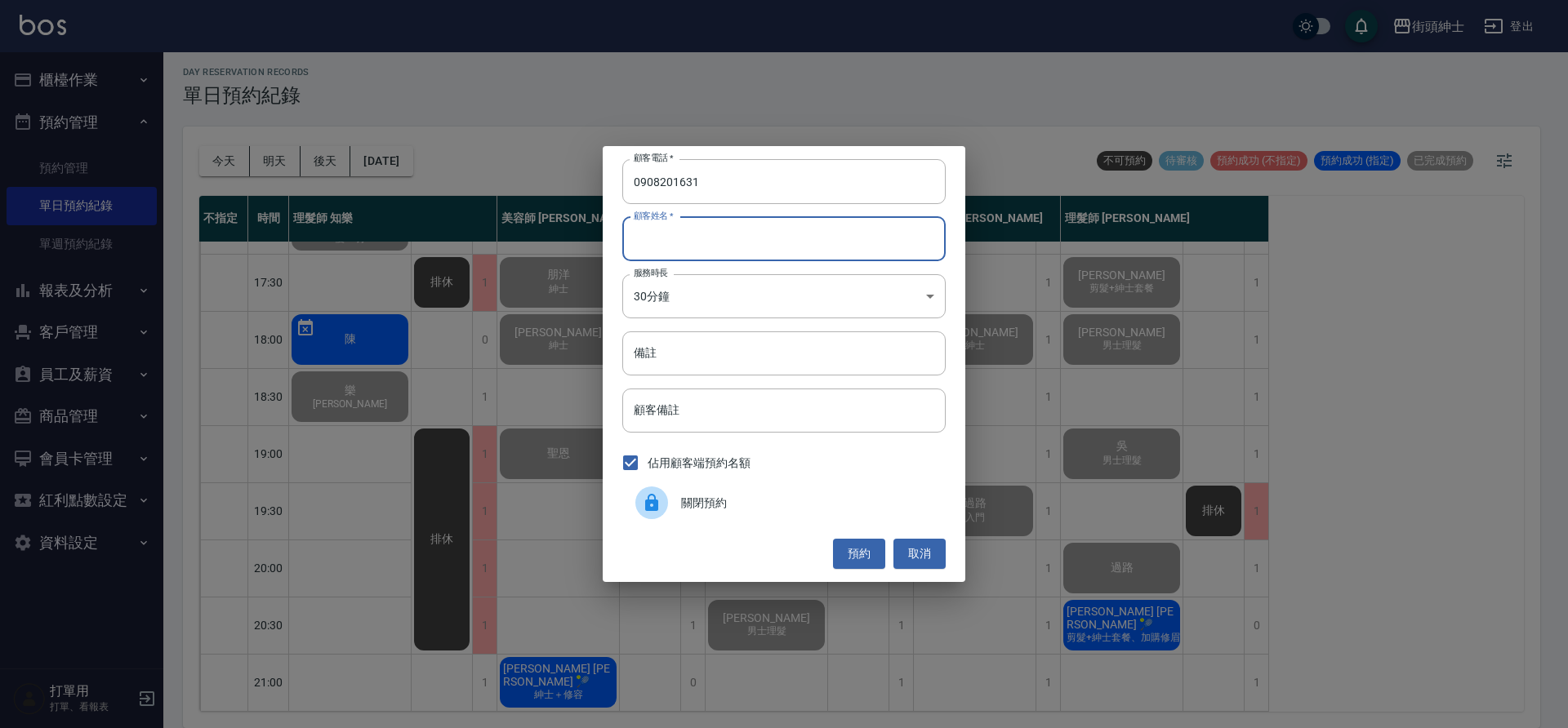
paste input "黃偉哲 電話: 0908201631"
drag, startPoint x: 775, startPoint y: 245, endPoint x: 669, endPoint y: 242, distance: 106.0
click at [669, 242] on input "黃偉哲 電話: 0908201631" at bounding box center [784, 239] width 324 height 44
type input "黃偉哲"
click at [809, 358] on input "備註" at bounding box center [784, 353] width 324 height 44
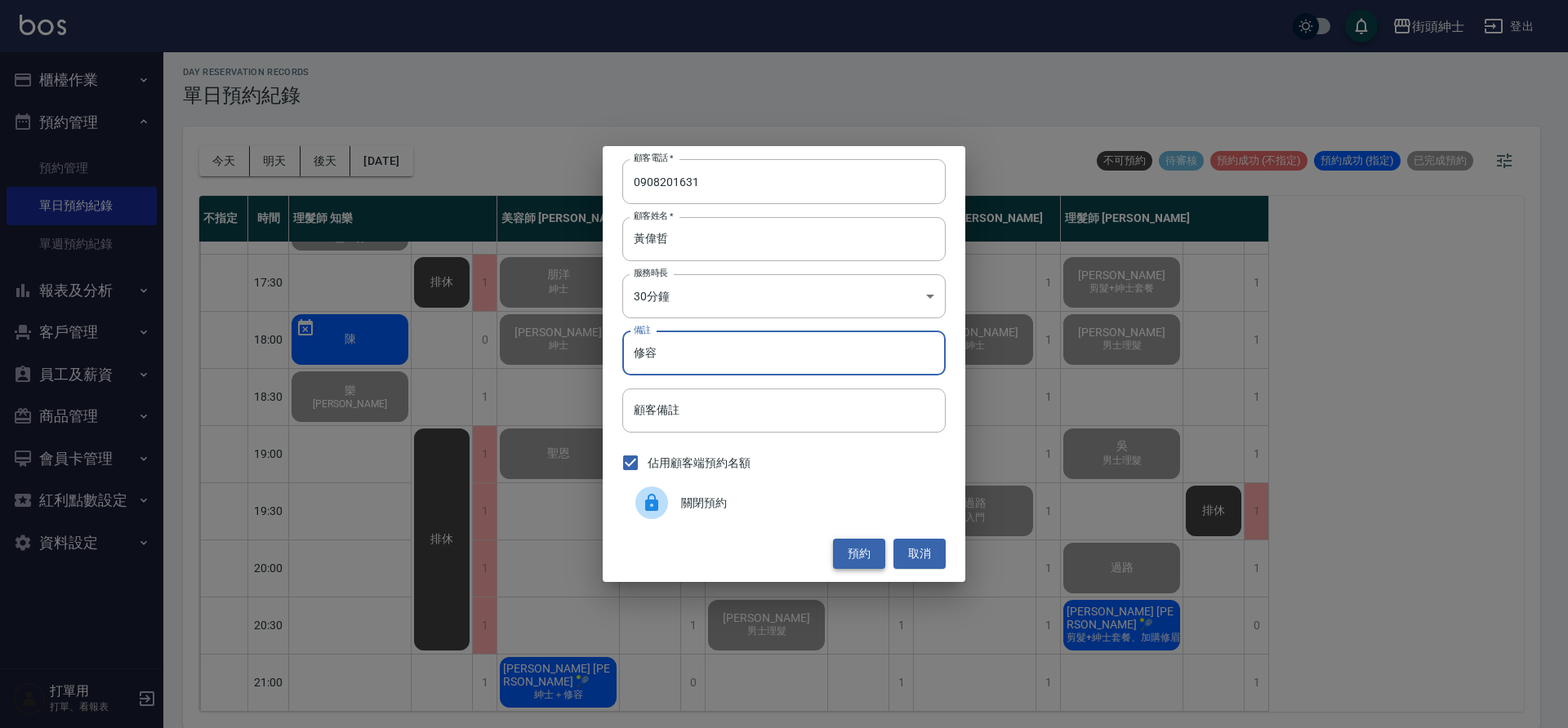
type input "修容"
click at [861, 548] on button "預約" at bounding box center [859, 554] width 53 height 30
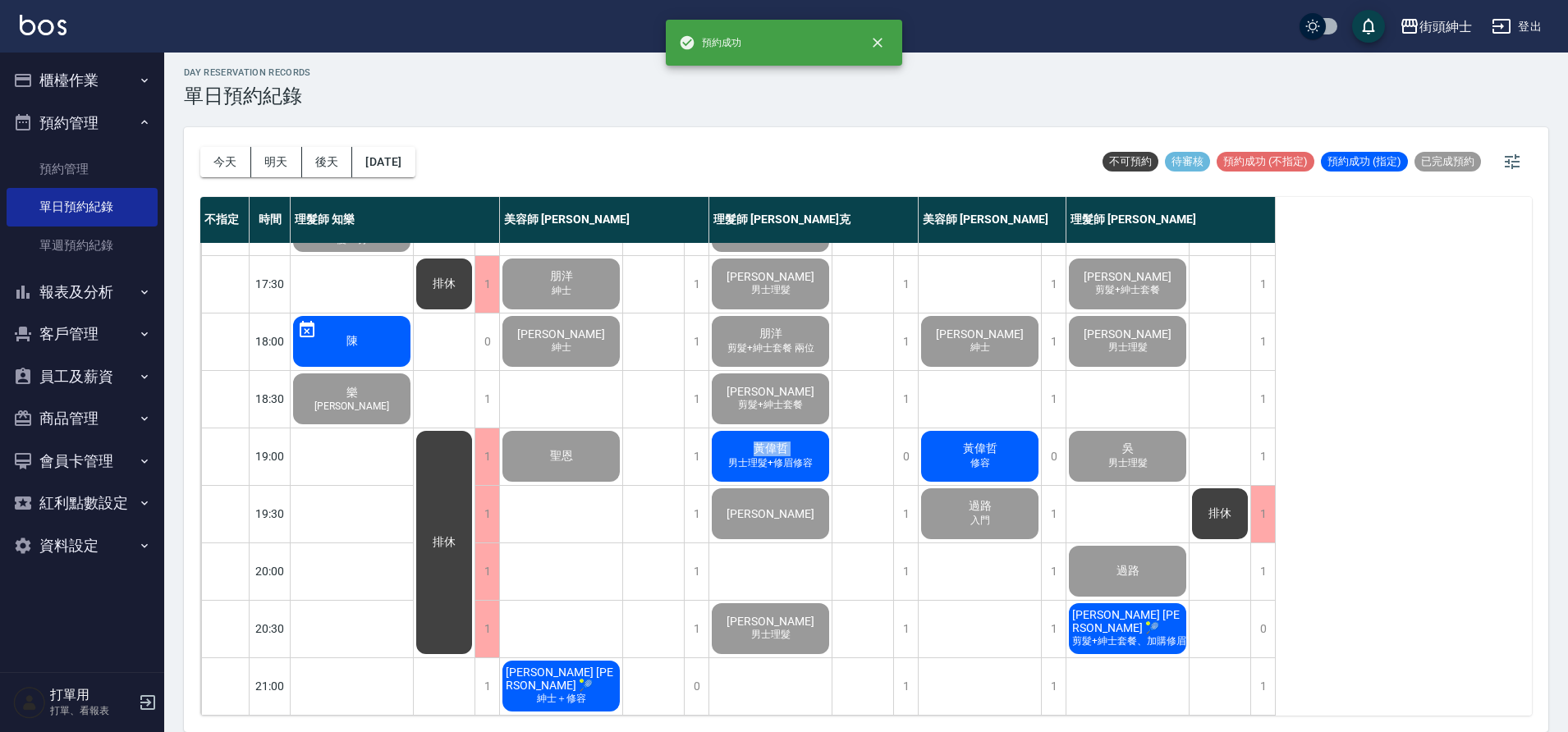
click at [746, 441] on div "黃偉哲 男士理髮+修眉修容" at bounding box center [770, 456] width 122 height 56
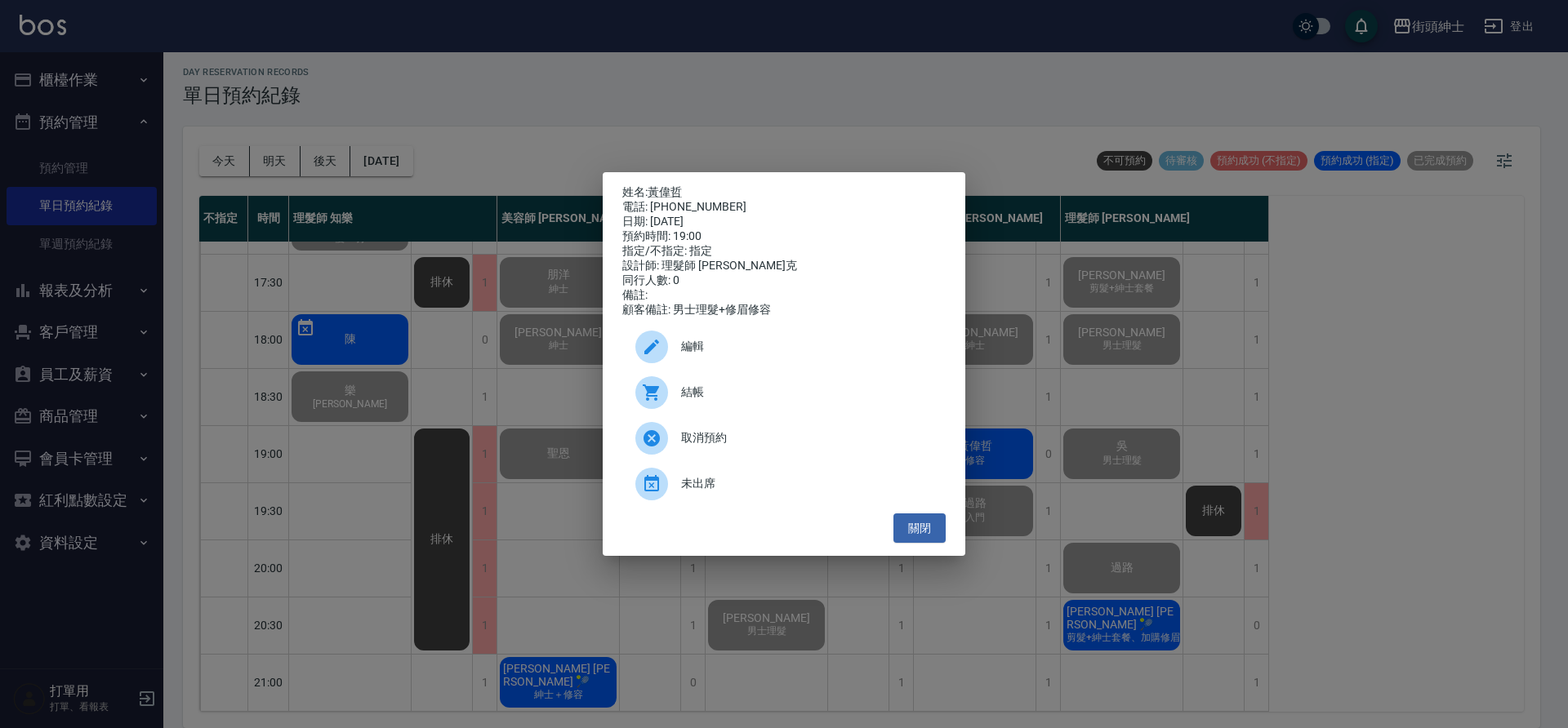
click at [739, 395] on span "結帳" at bounding box center [806, 392] width 251 height 17
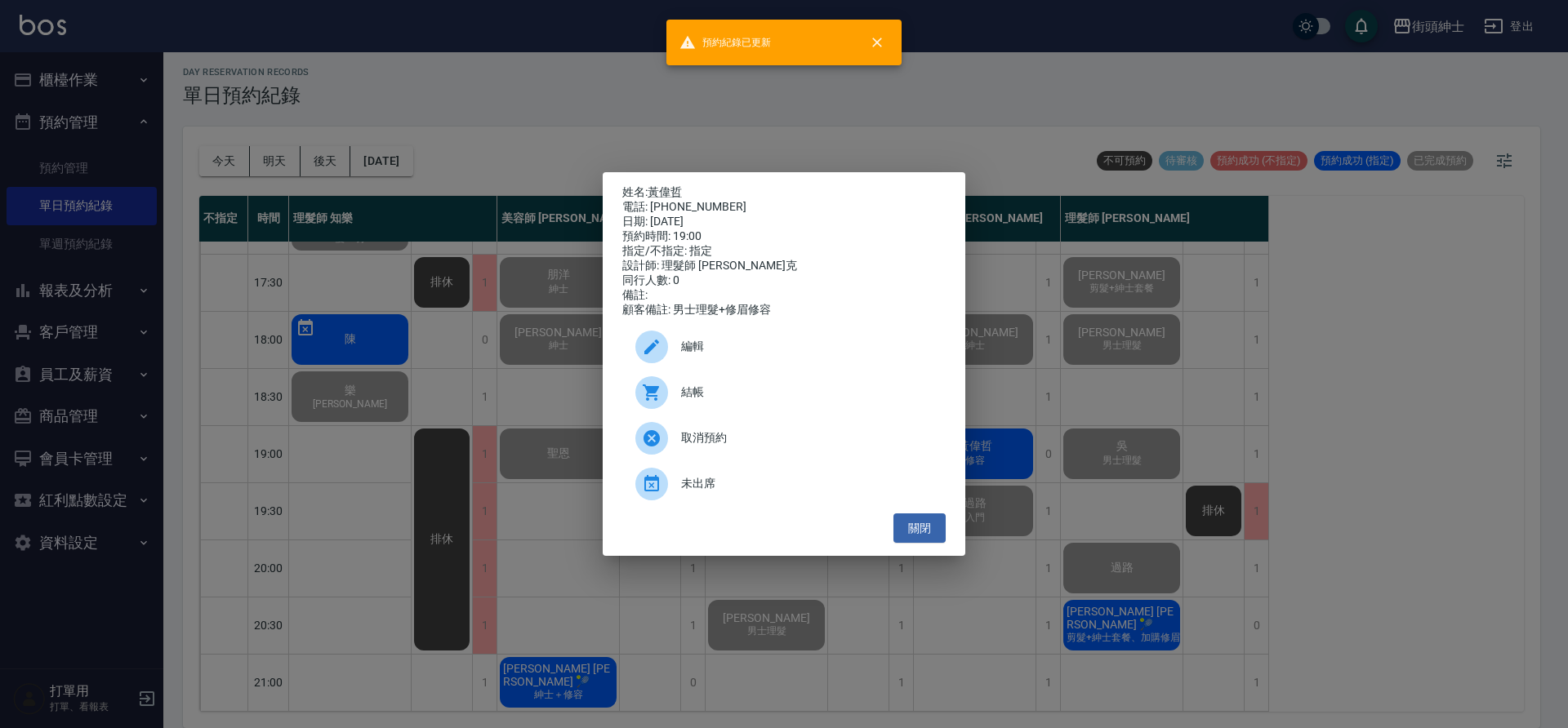
drag, startPoint x: 931, startPoint y: 530, endPoint x: 937, endPoint y: 517, distance: 14.3
click at [933, 527] on button "關閉" at bounding box center [919, 528] width 53 height 30
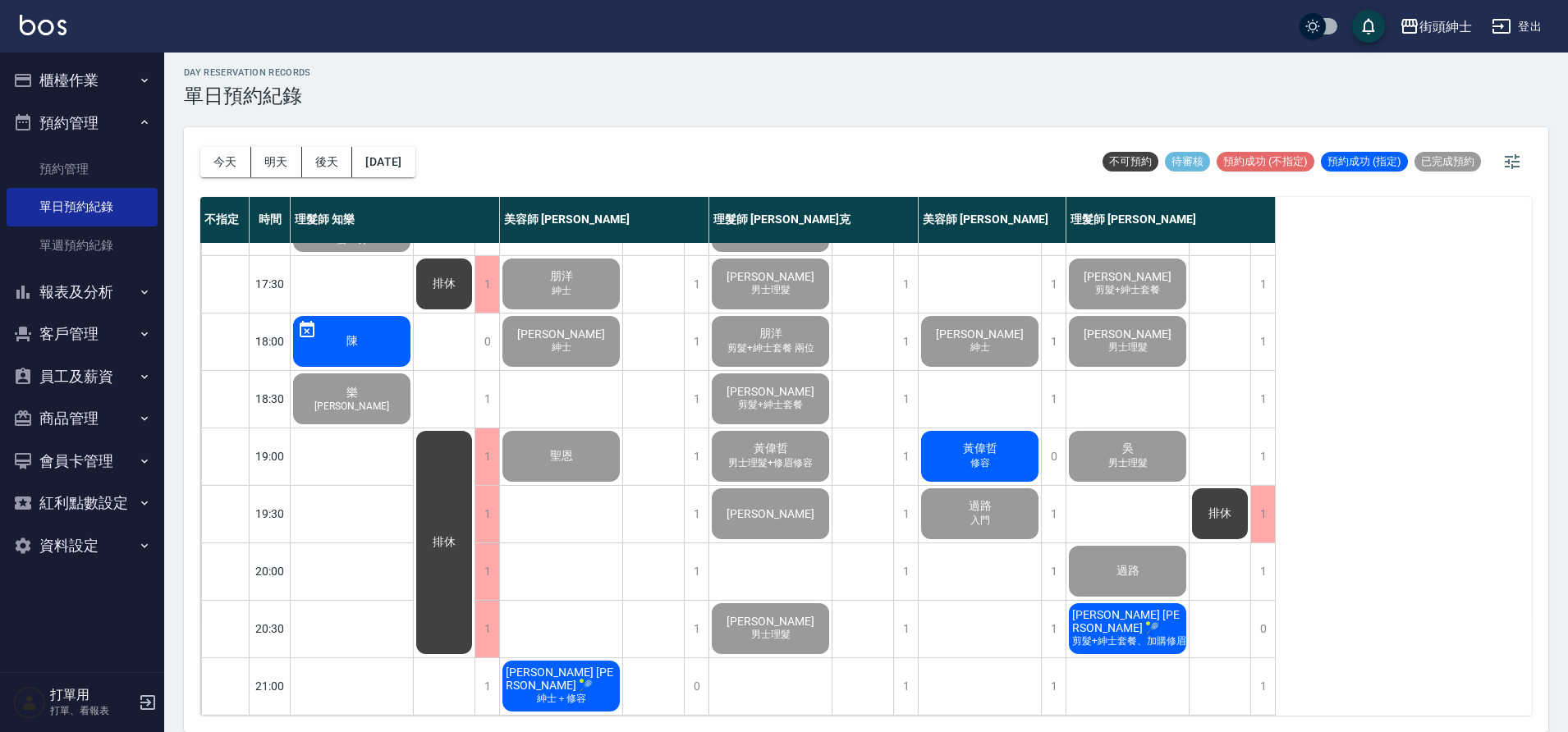
click at [975, 459] on div "黃偉哲 修容" at bounding box center [979, 456] width 122 height 56
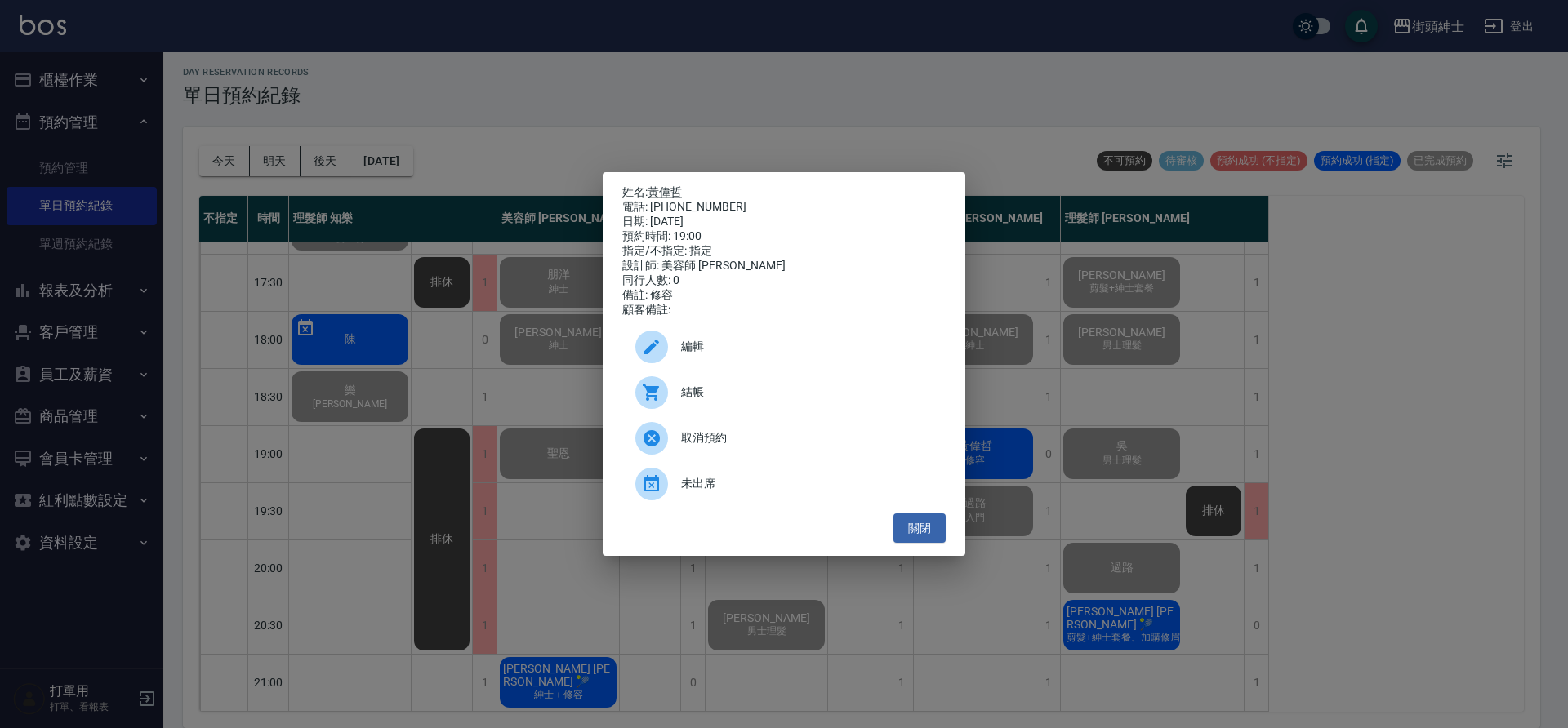
click at [797, 401] on span "結帳" at bounding box center [806, 392] width 251 height 17
click at [938, 543] on button "關閉" at bounding box center [919, 528] width 53 height 30
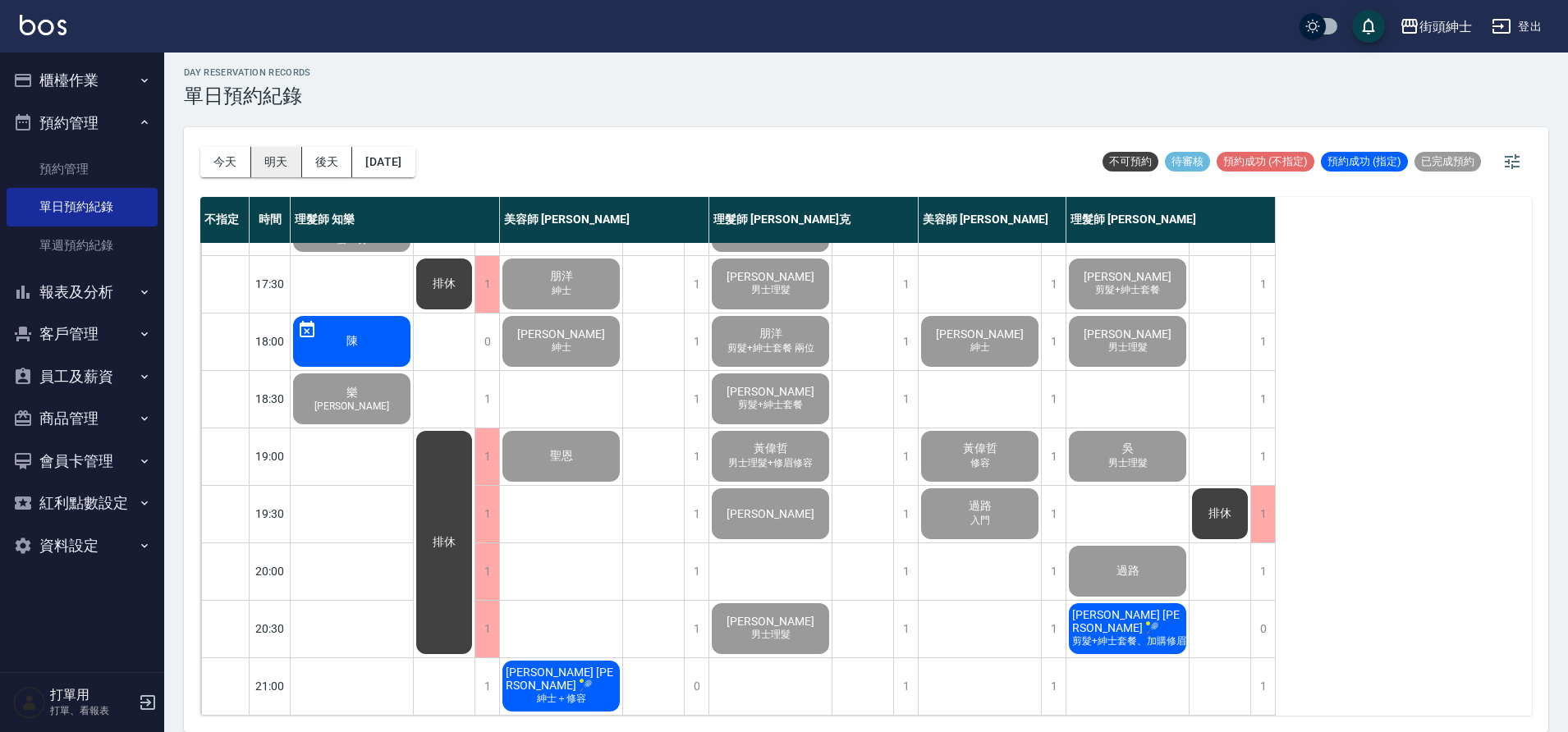
click at [291, 160] on button "明天" at bounding box center [277, 161] width 51 height 30
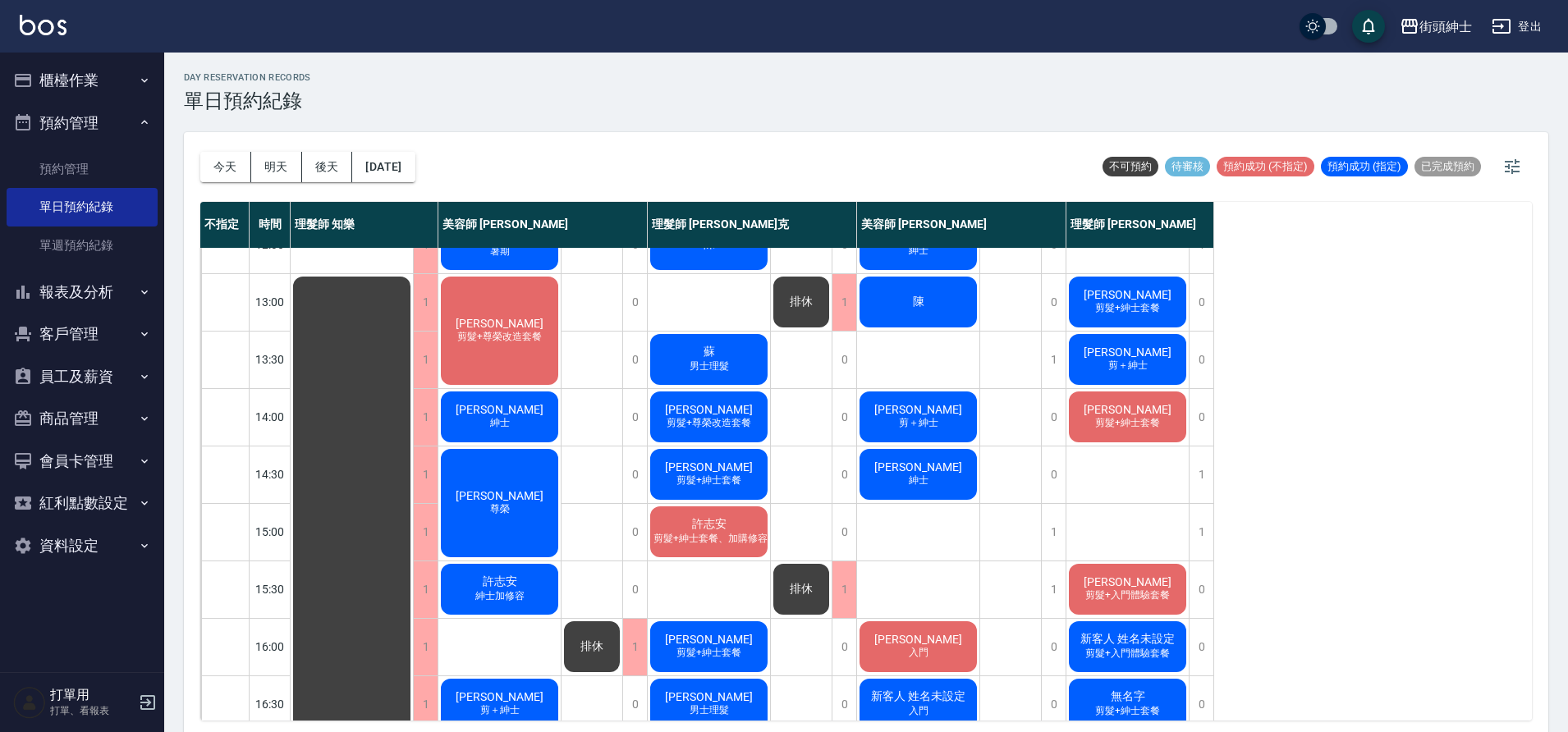
scroll to position [500, 0]
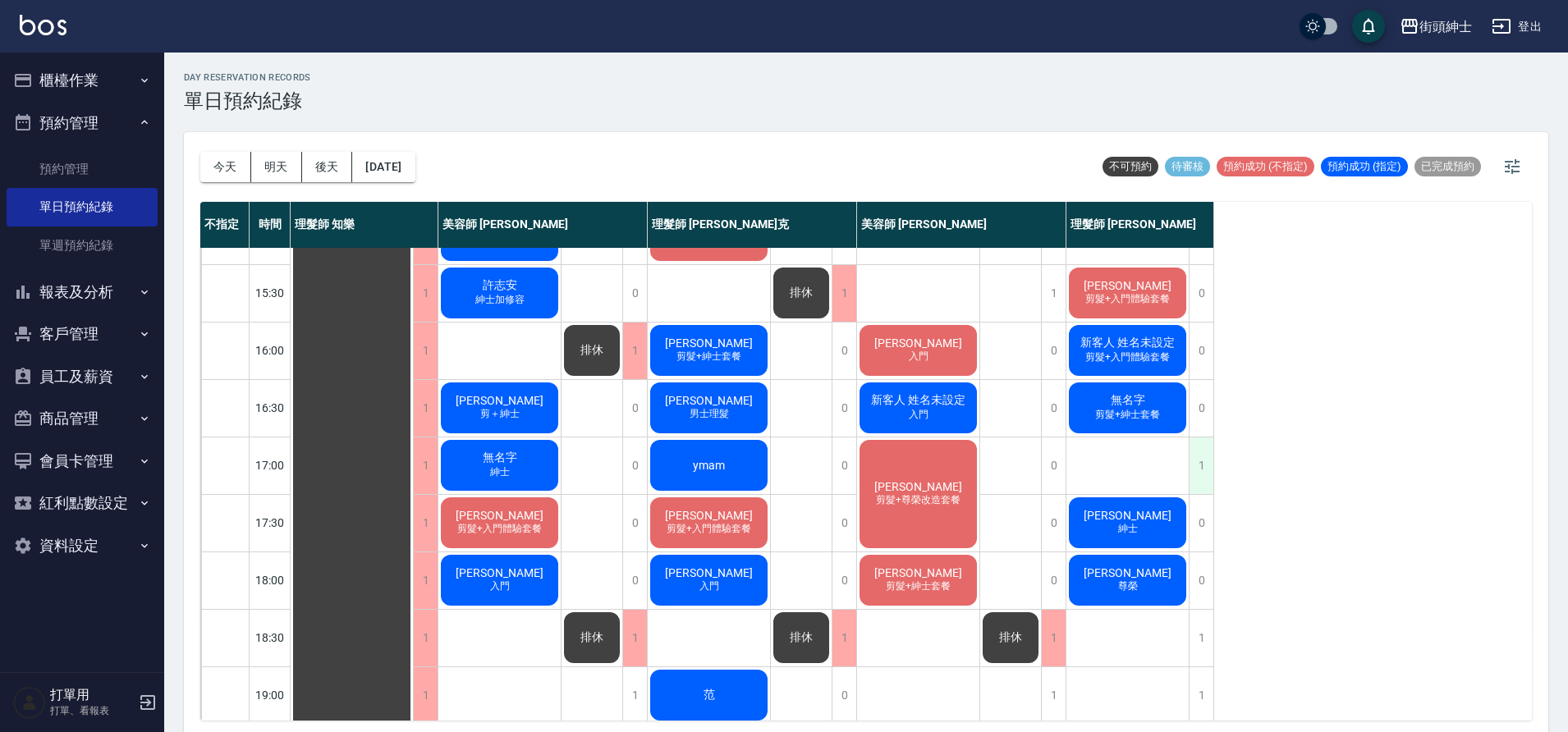
click at [1205, 472] on div "1" at bounding box center [1200, 465] width 24 height 56
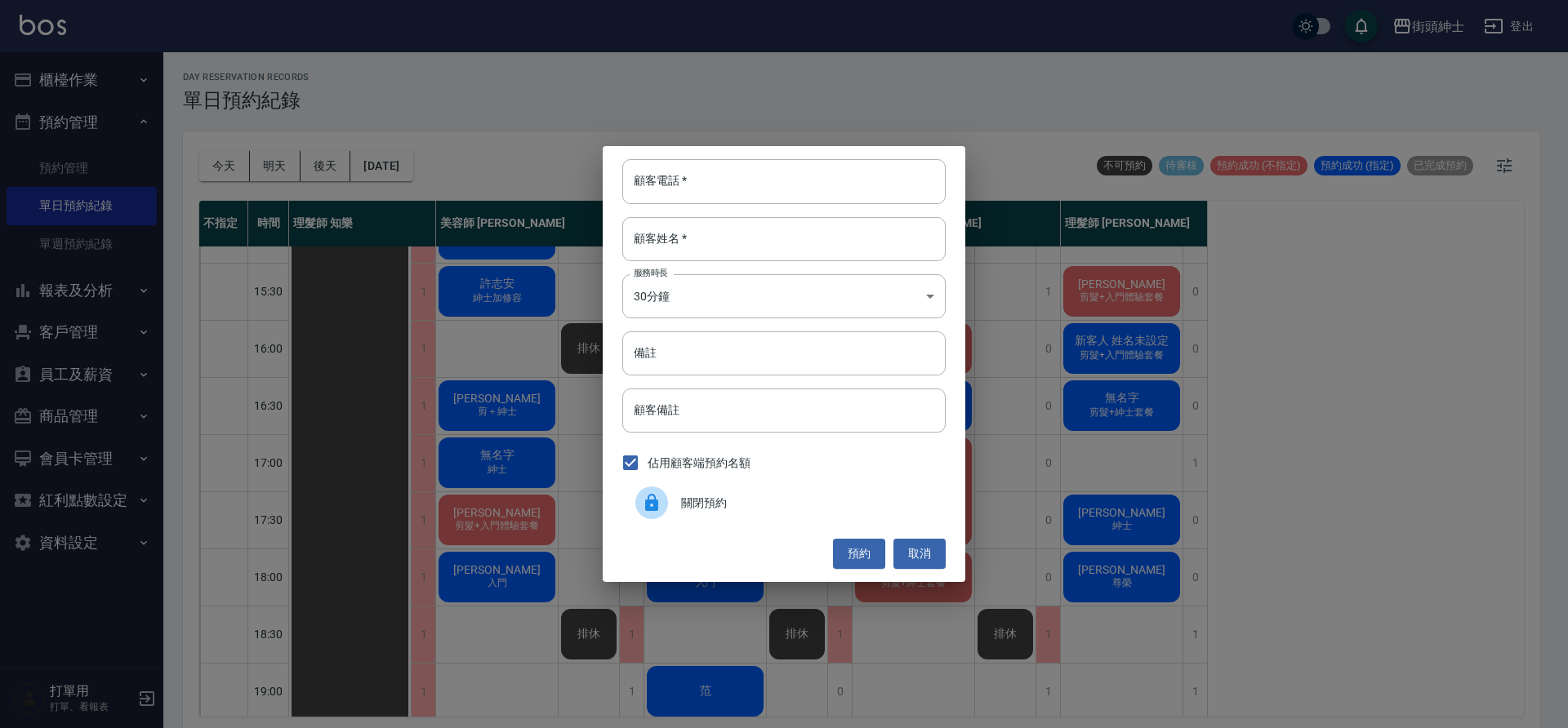
click at [704, 492] on div "關閉預約" at bounding box center [784, 502] width 324 height 46
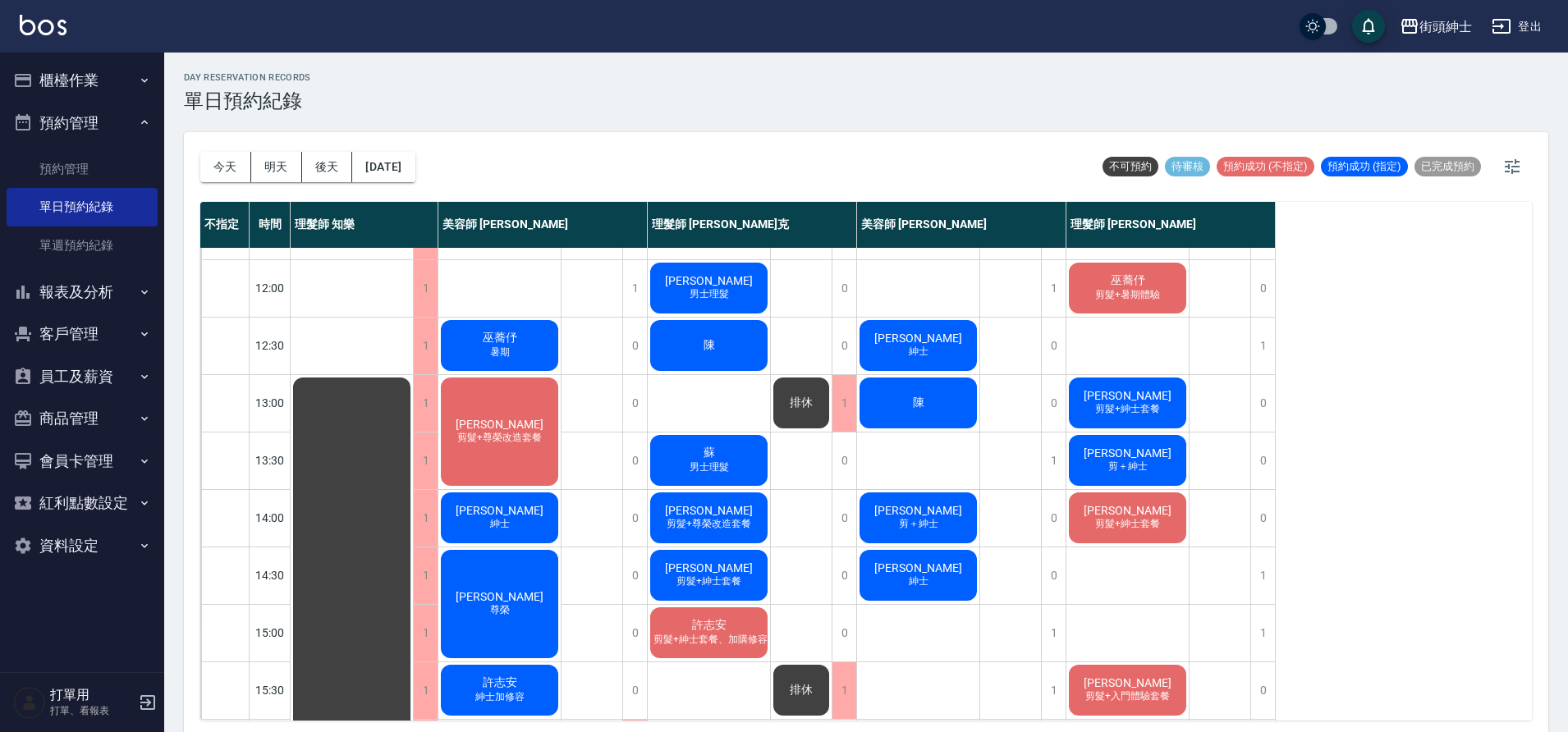
scroll to position [102, 0]
click at [1264, 569] on div "1" at bounding box center [1262, 576] width 24 height 56
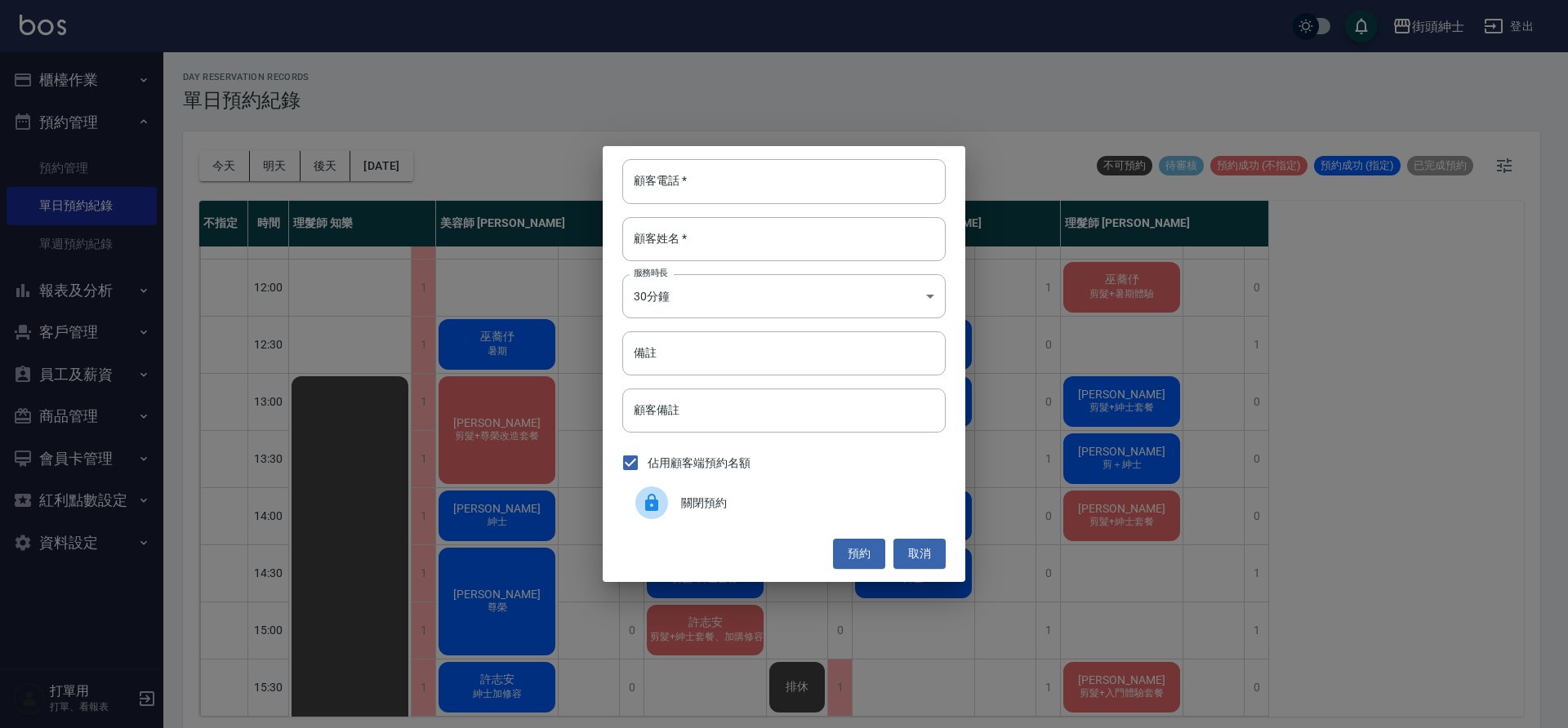
click at [753, 497] on span "關閉預約" at bounding box center [806, 504] width 251 height 17
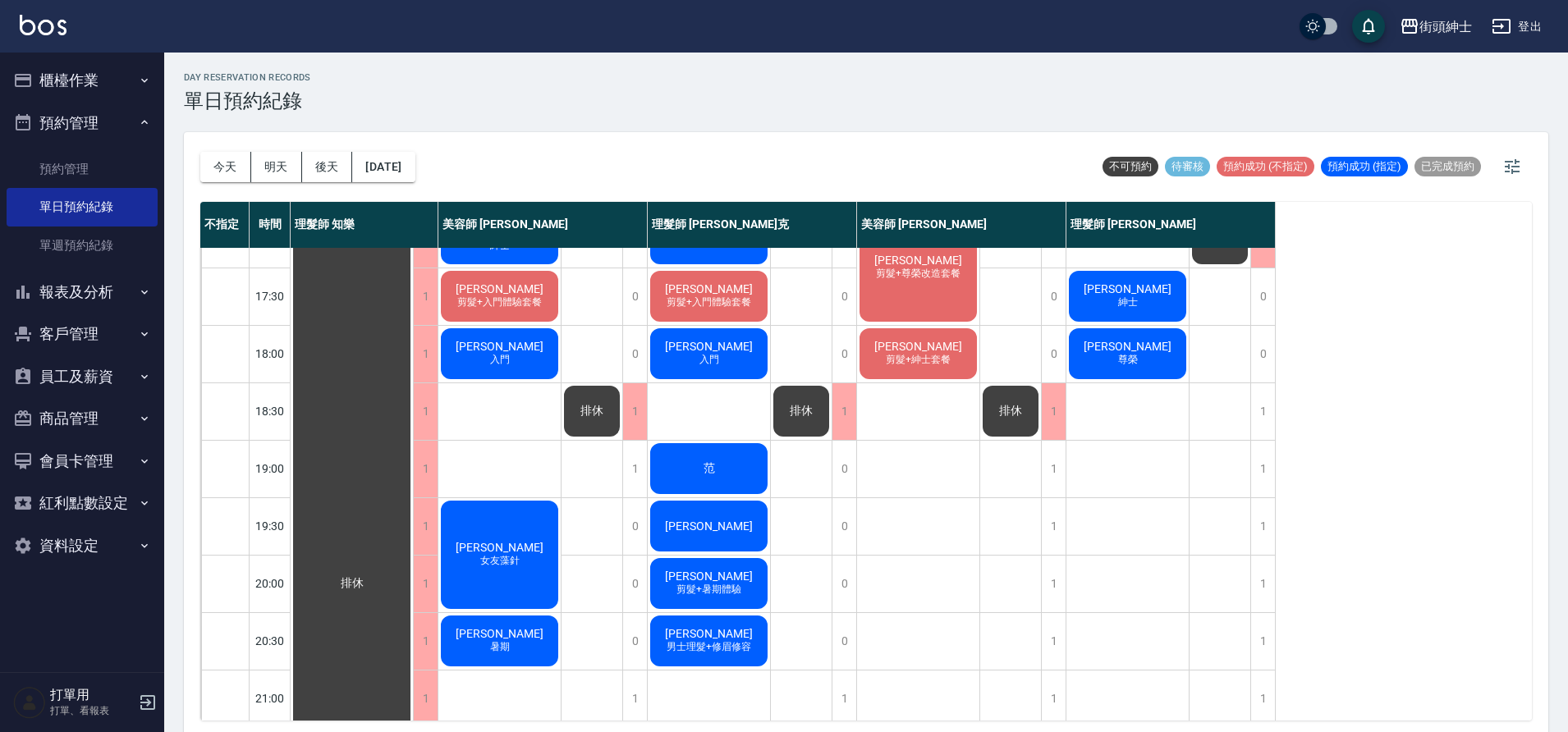
scroll to position [747, 0]
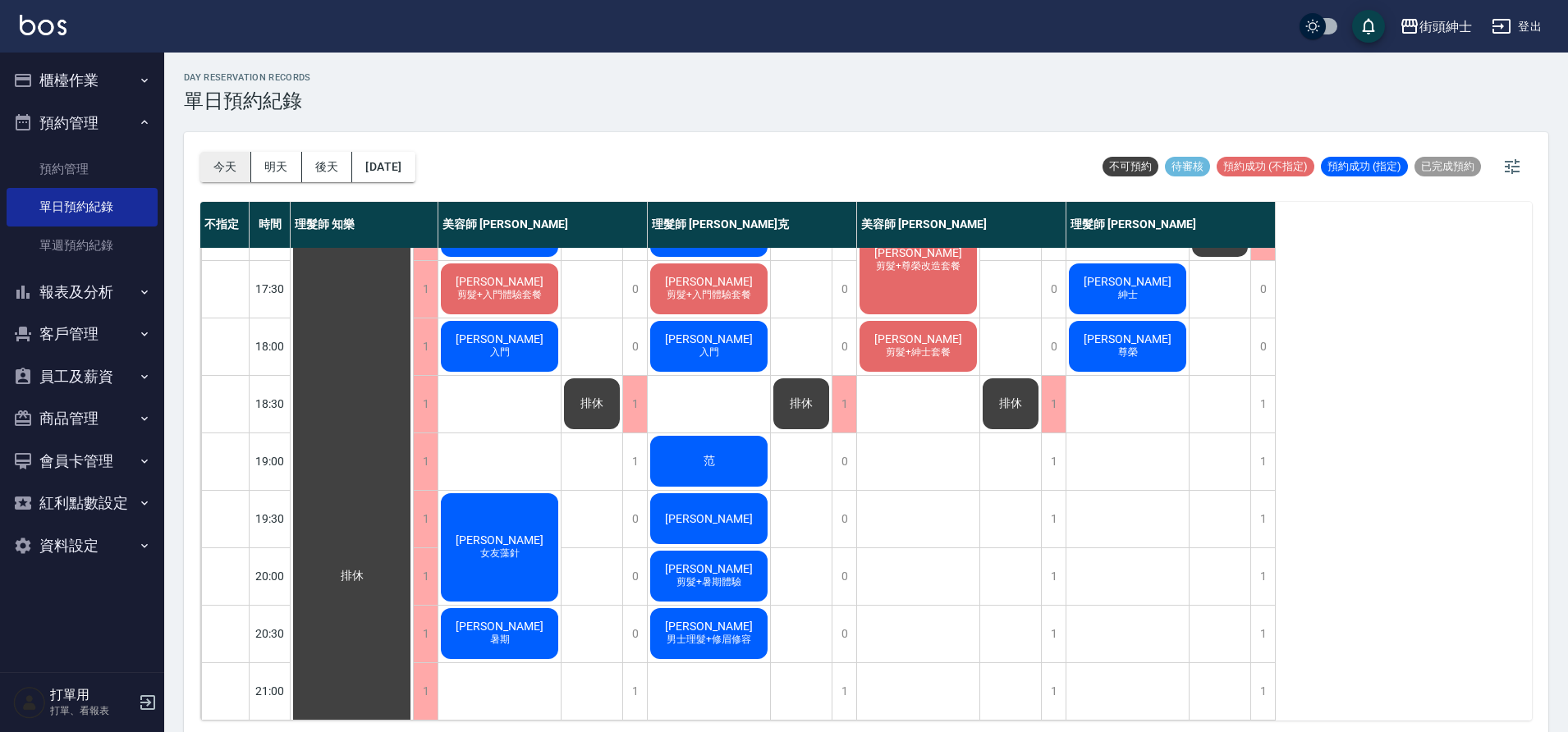
click at [208, 158] on button "今天" at bounding box center [225, 167] width 51 height 30
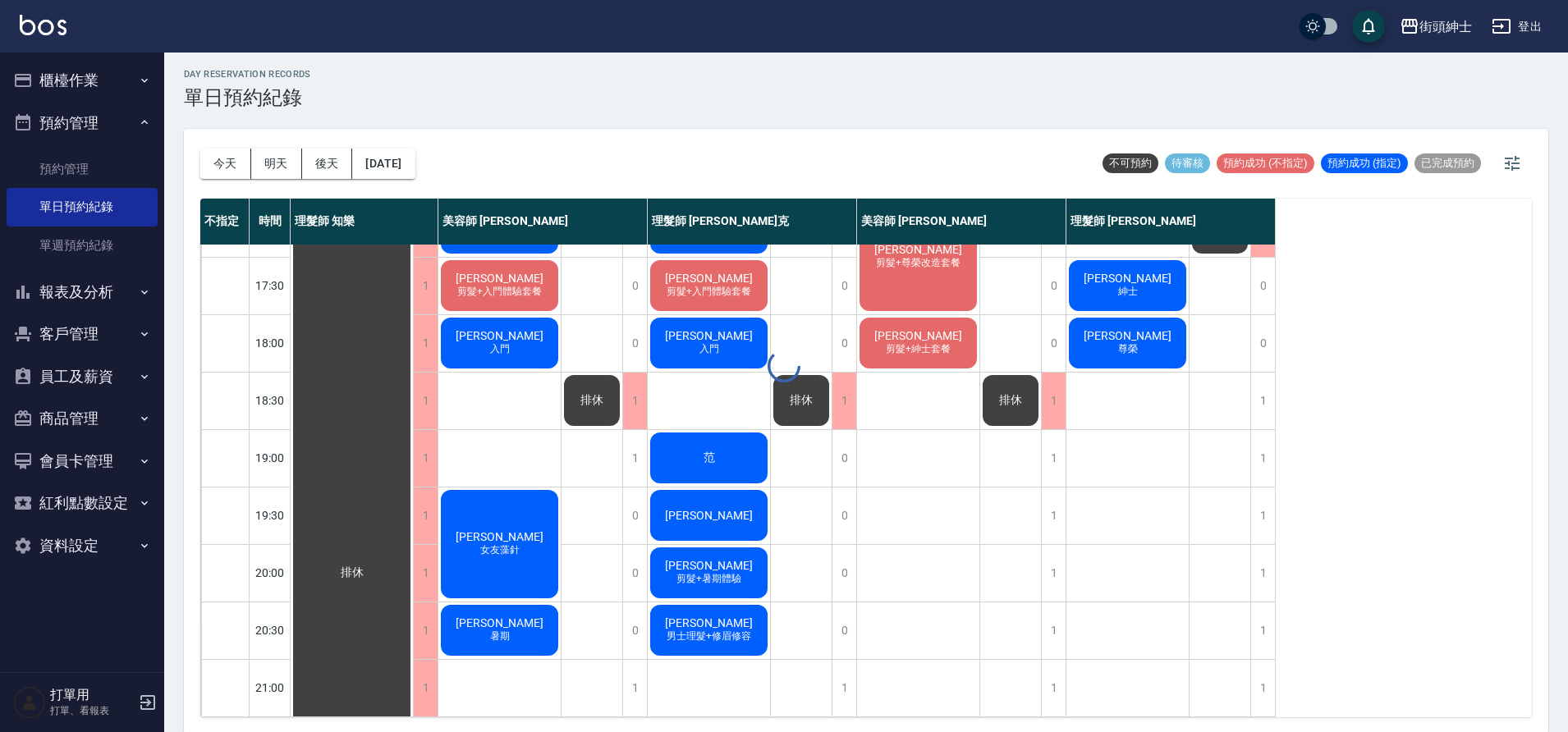
scroll to position [5, 0]
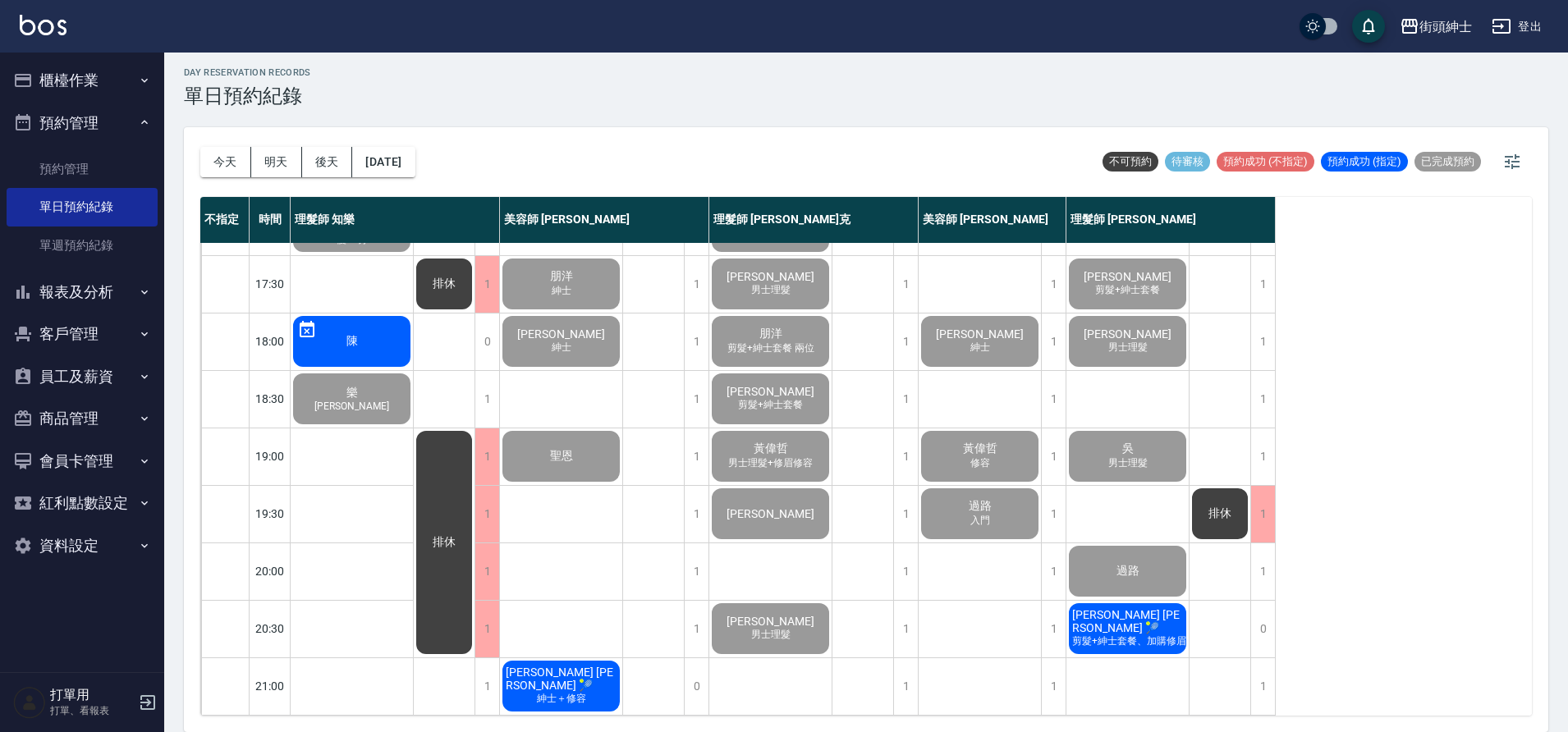
click at [573, 666] on span "James Lin 🎾" at bounding box center [560, 679] width 117 height 26
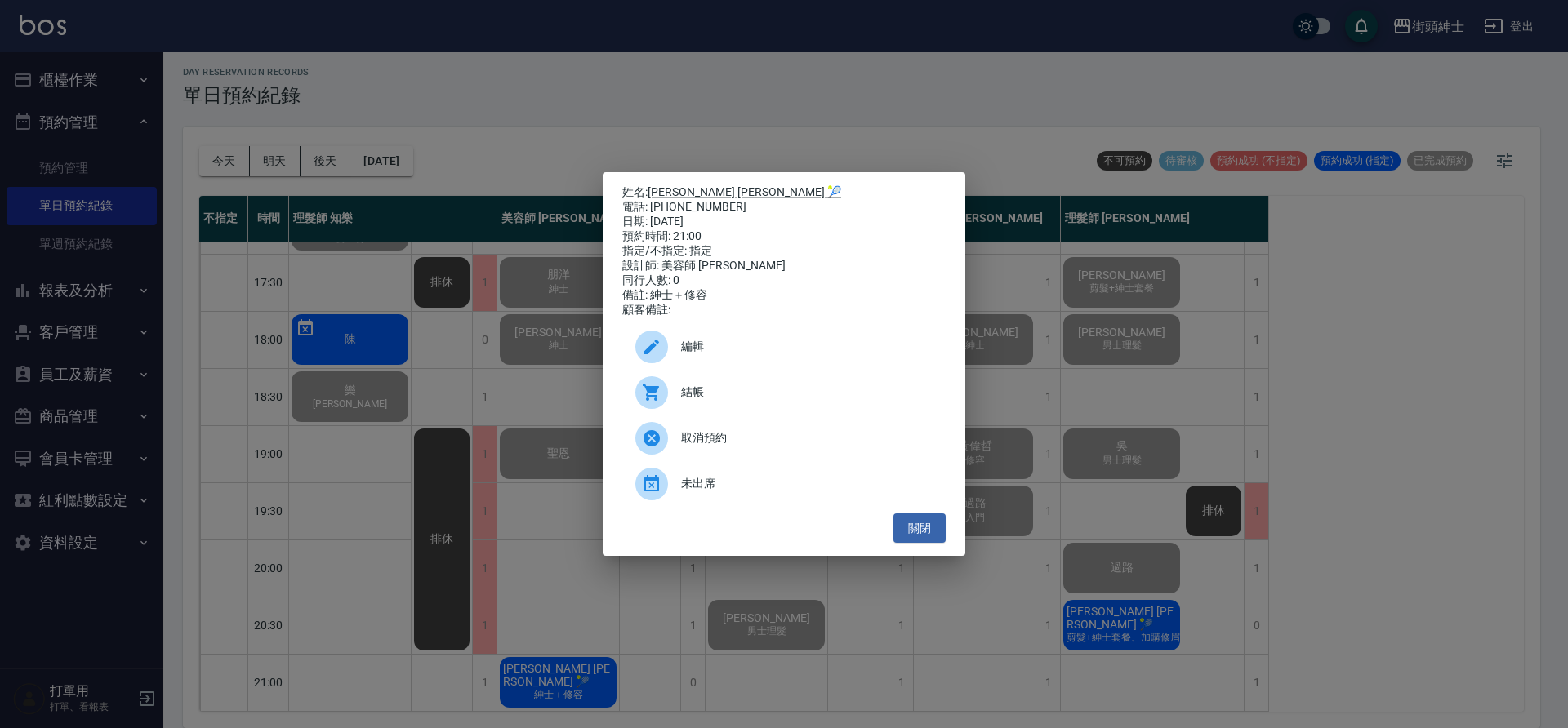
click at [727, 386] on div "結帳" at bounding box center [784, 392] width 324 height 46
click at [941, 543] on button "關閉" at bounding box center [919, 528] width 53 height 30
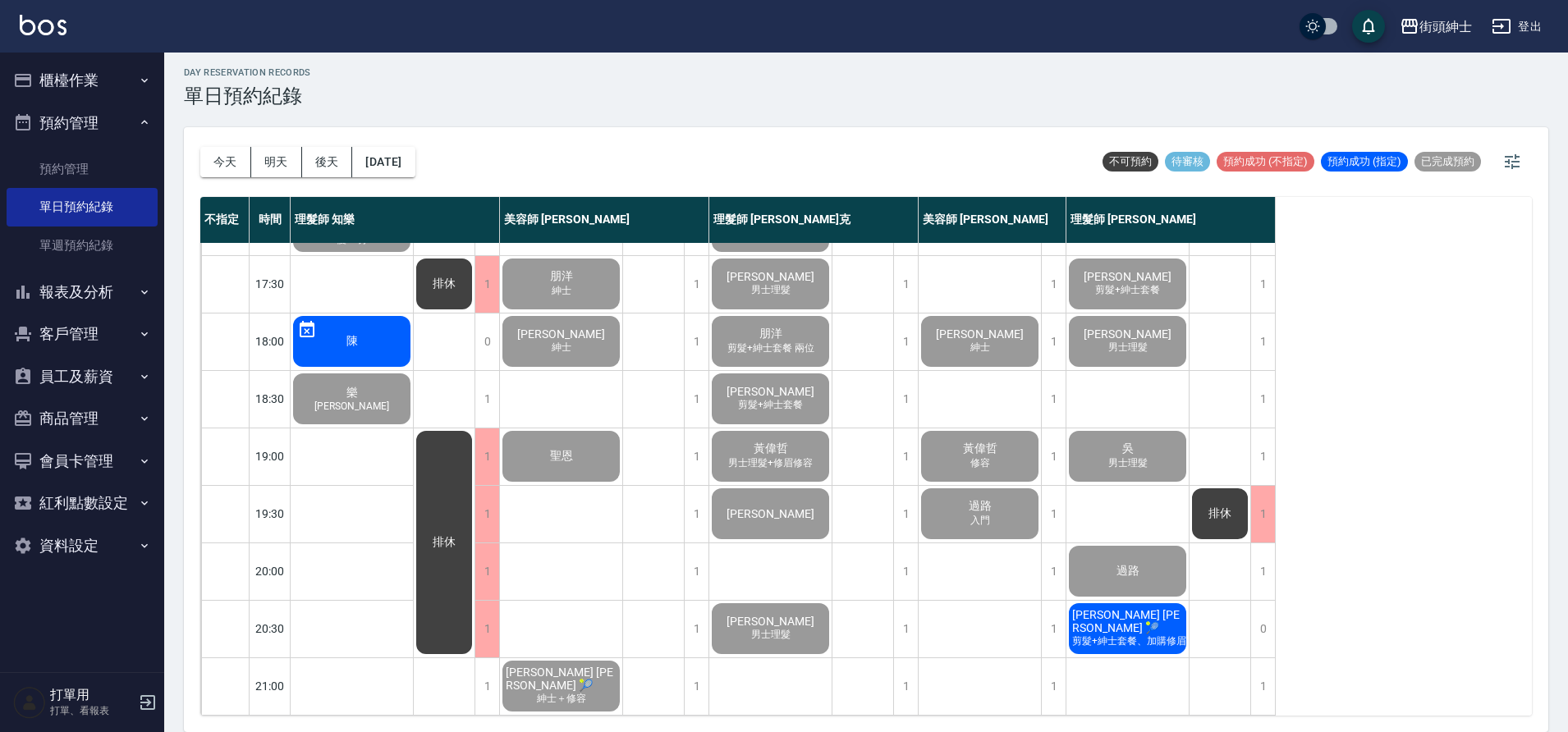
click at [1147, 608] on span "James Lin 🎾" at bounding box center [1127, 621] width 117 height 26
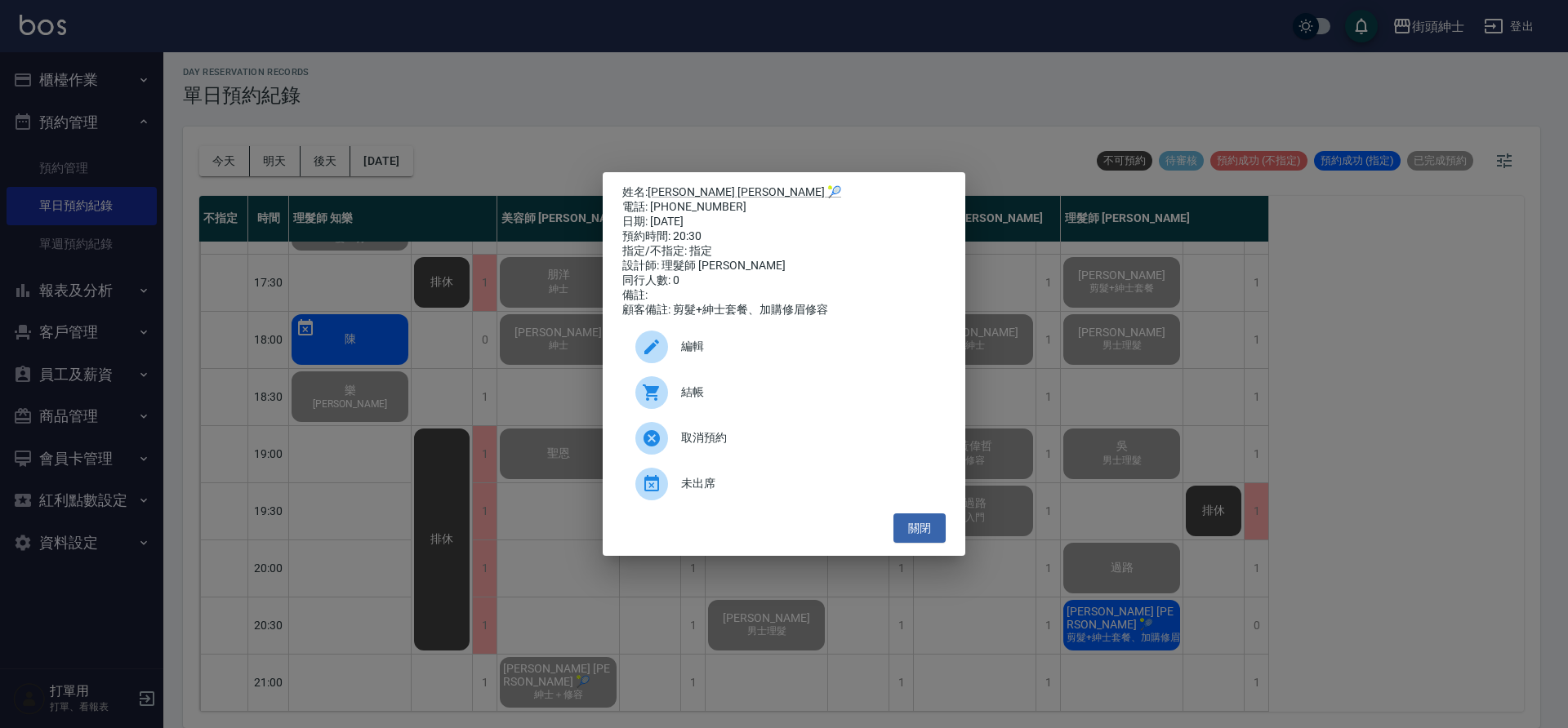
click at [729, 415] on div "結帳" at bounding box center [784, 392] width 324 height 46
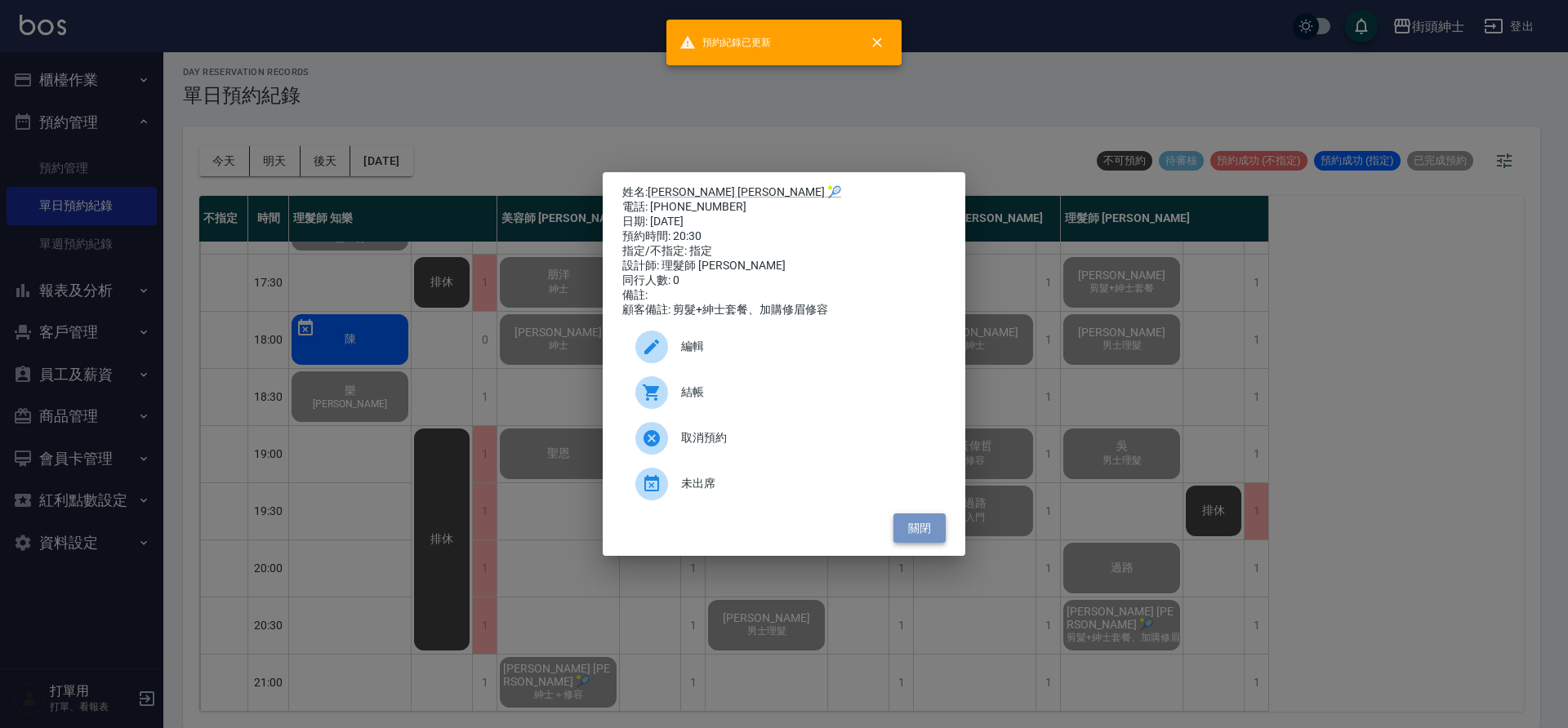
click at [927, 537] on button "關閉" at bounding box center [919, 528] width 53 height 30
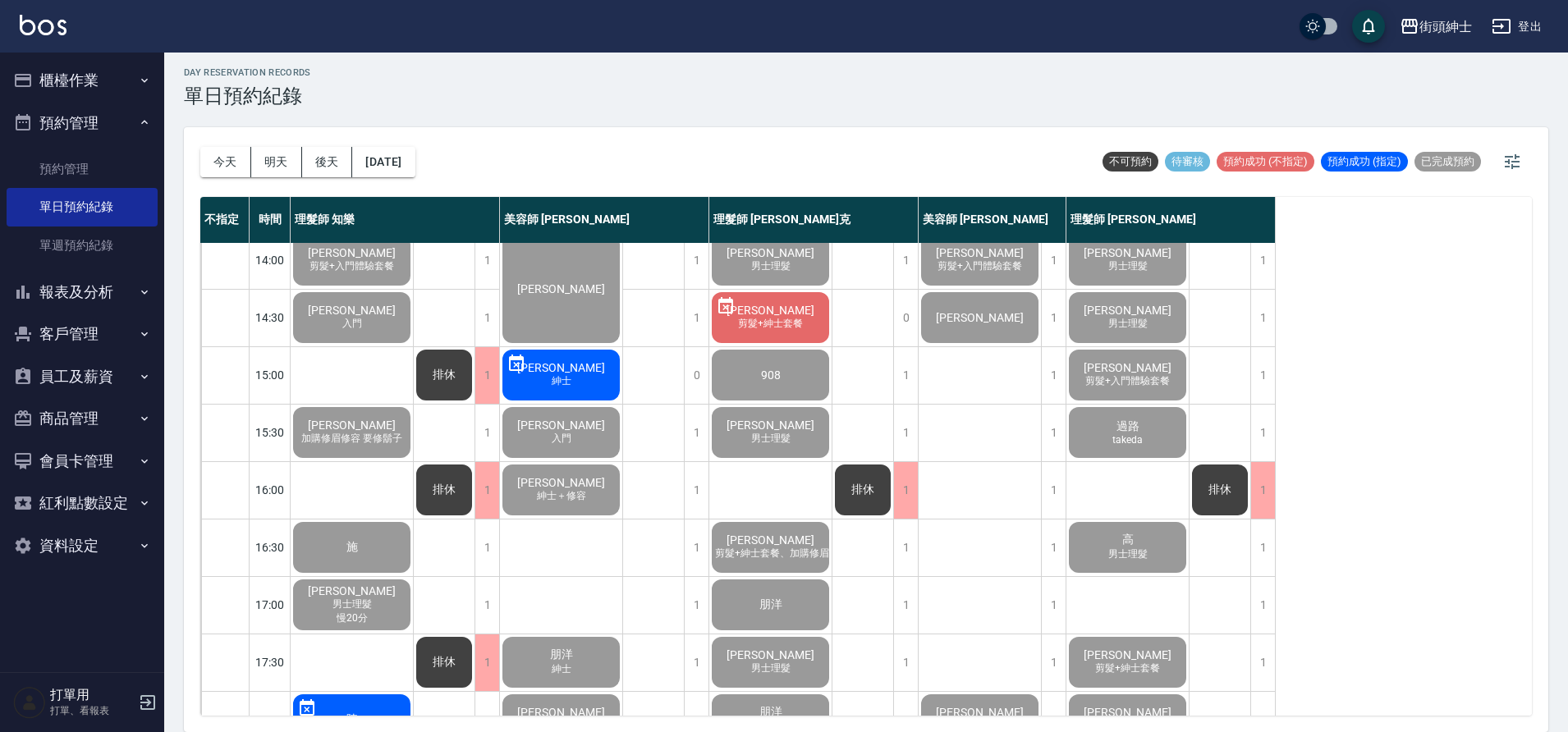
scroll to position [687, 0]
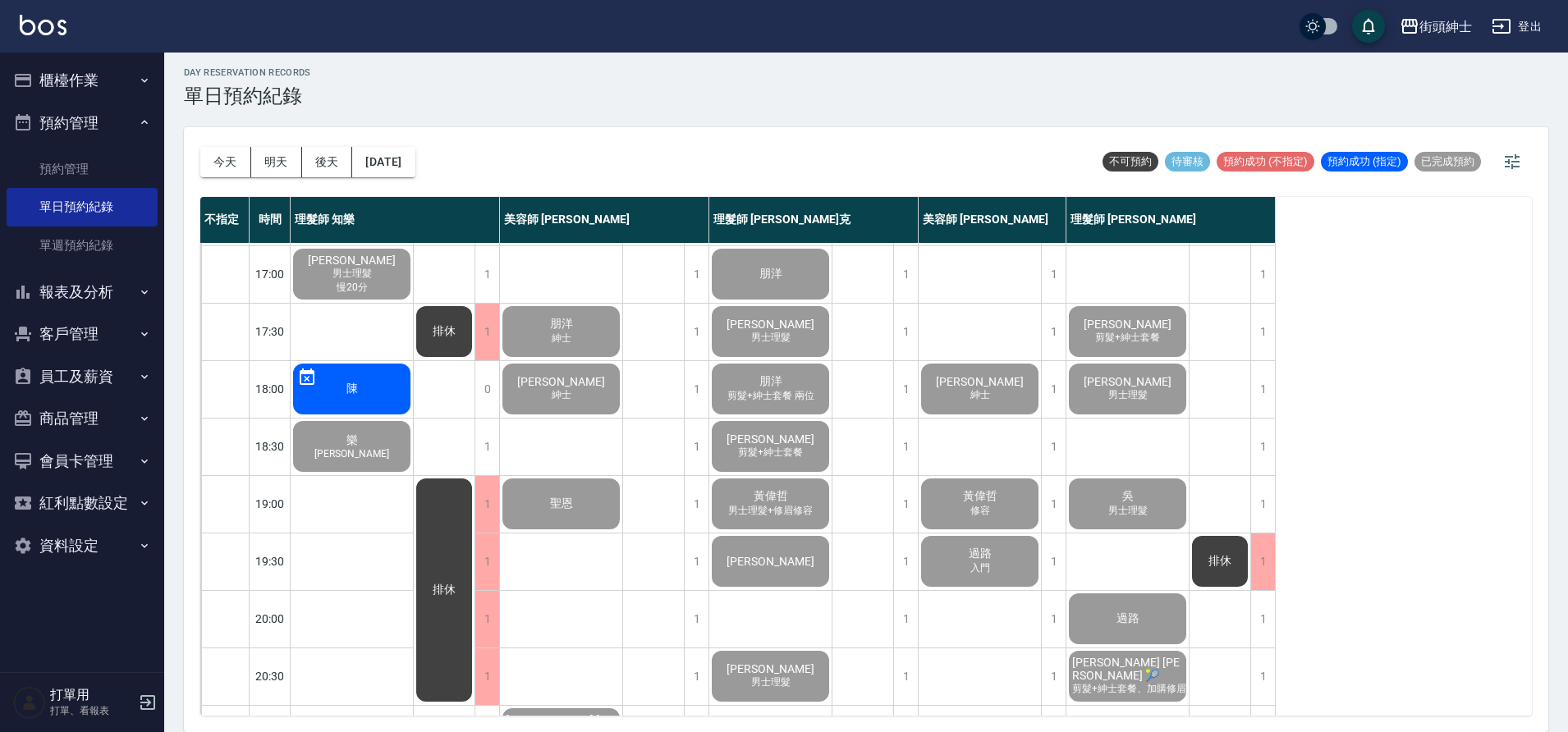
click at [330, 162] on button "後天" at bounding box center [327, 161] width 51 height 30
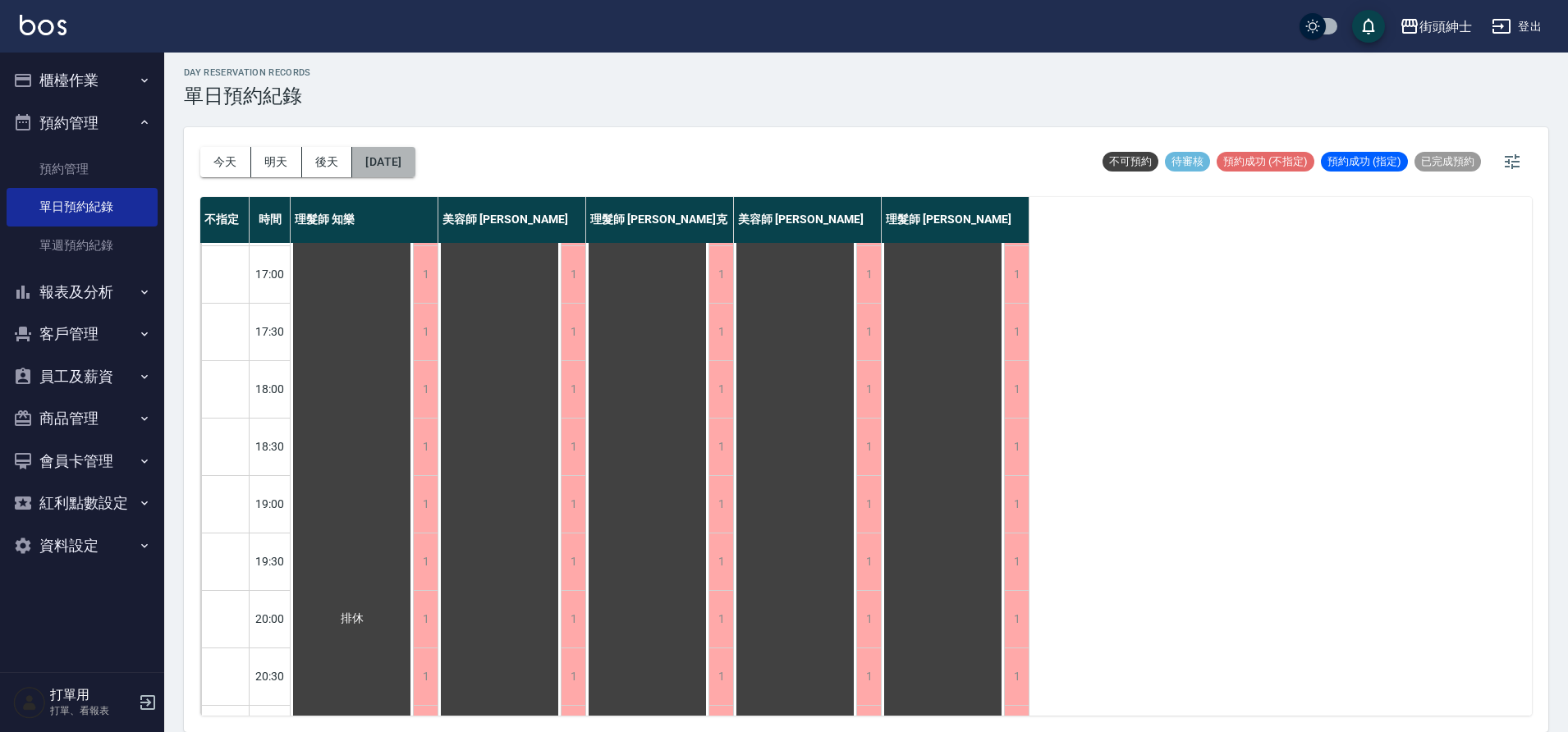
click at [386, 164] on button "2025/09/21" at bounding box center [383, 161] width 62 height 30
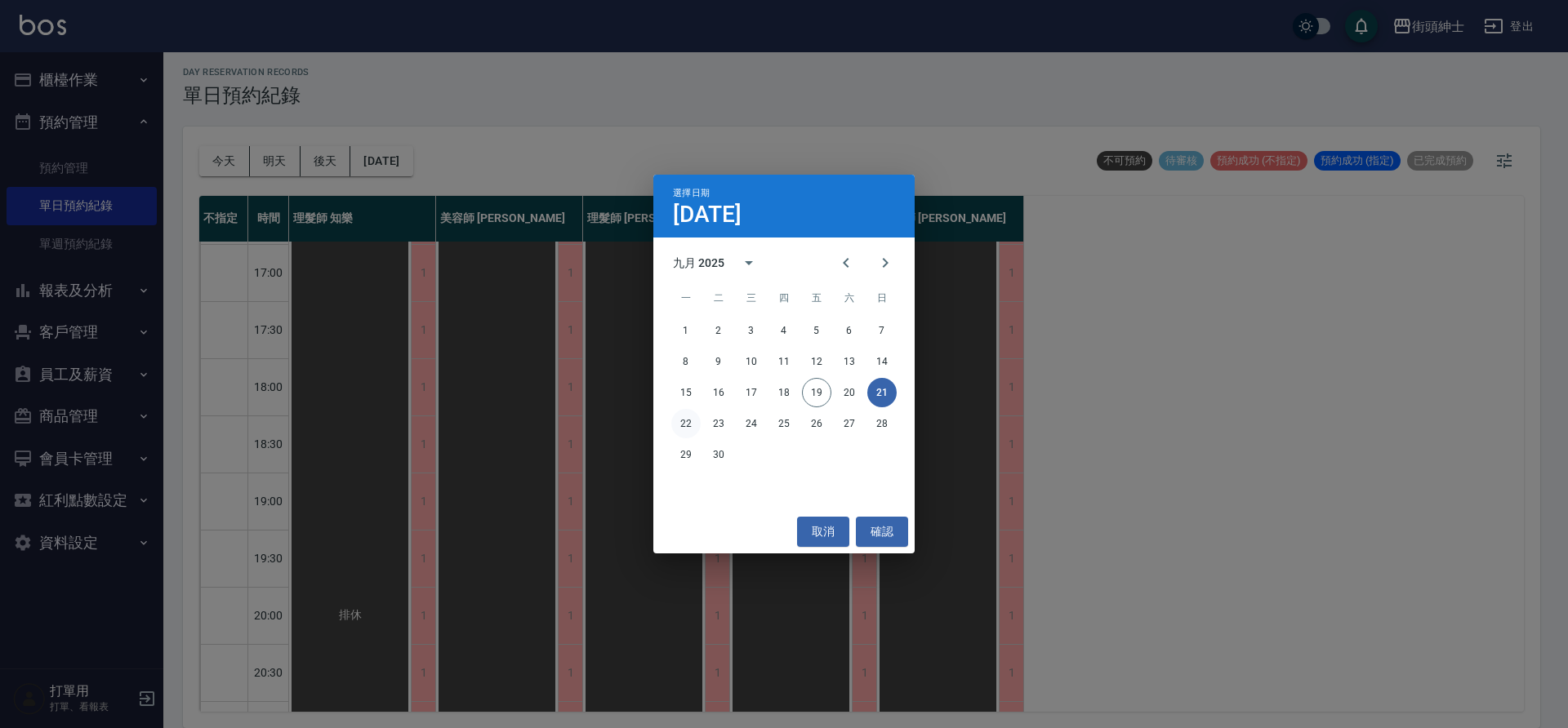
click at [682, 424] on button "22" at bounding box center [686, 424] width 29 height 29
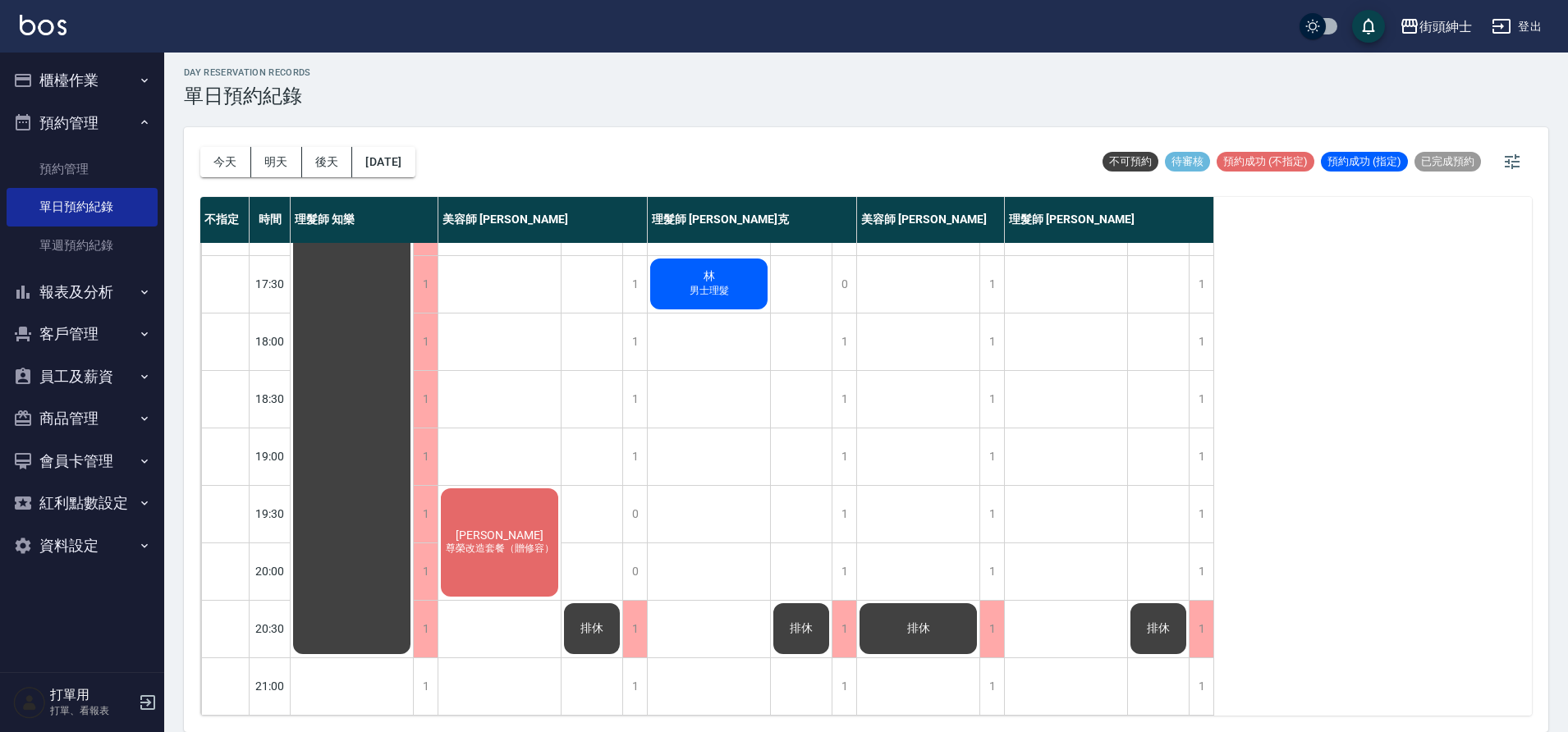
scroll to position [747, 0]
click at [382, 162] on button "2025/09/22" at bounding box center [383, 161] width 62 height 30
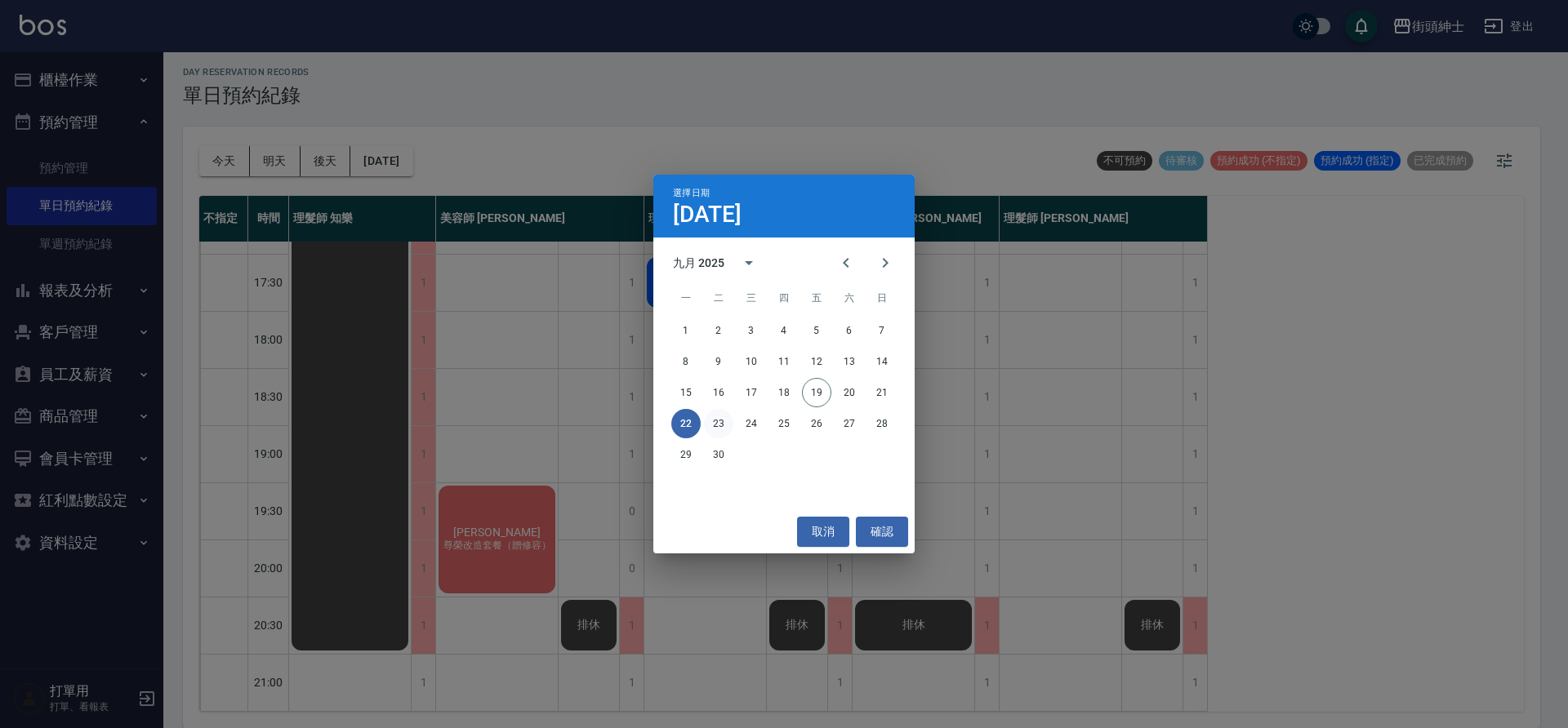
click at [722, 421] on button "23" at bounding box center [719, 424] width 29 height 29
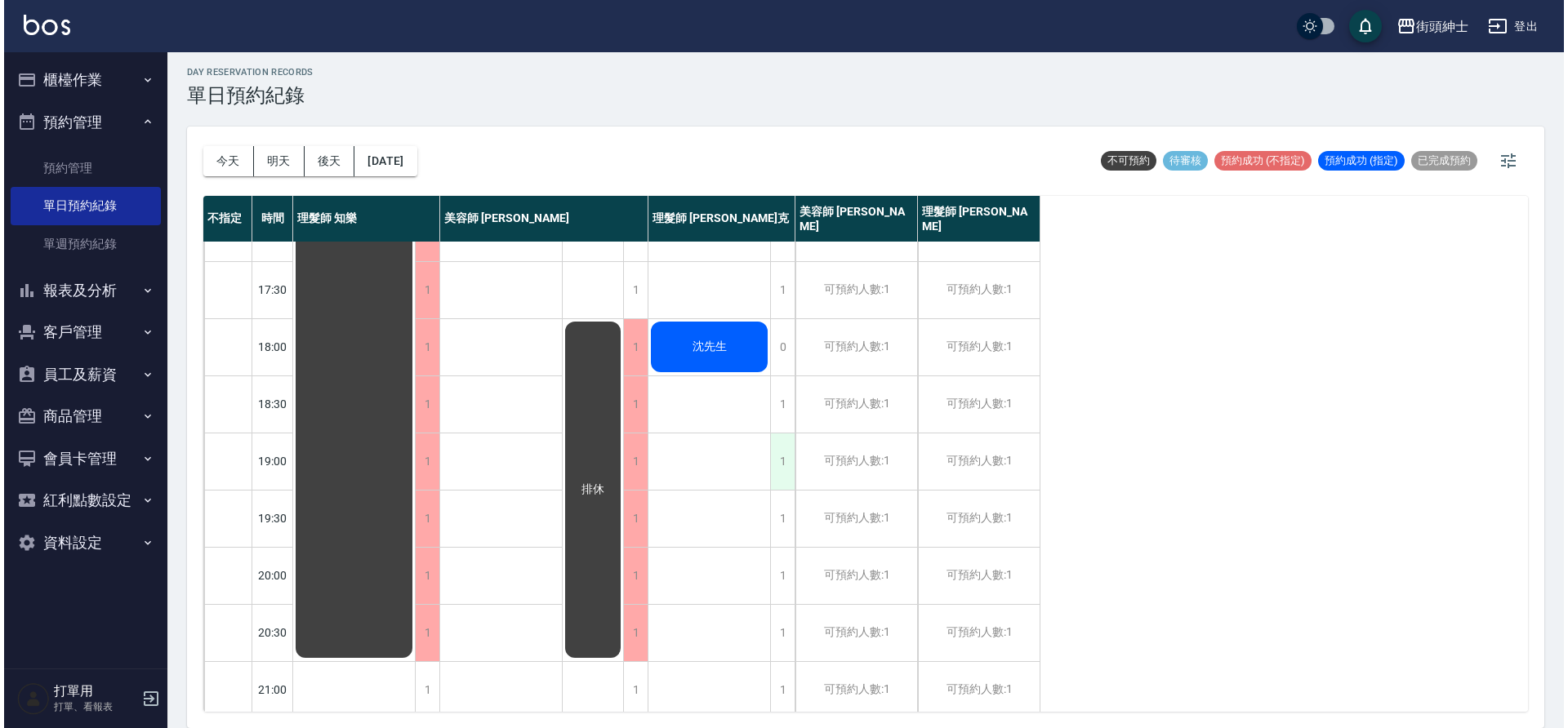
scroll to position [743, 0]
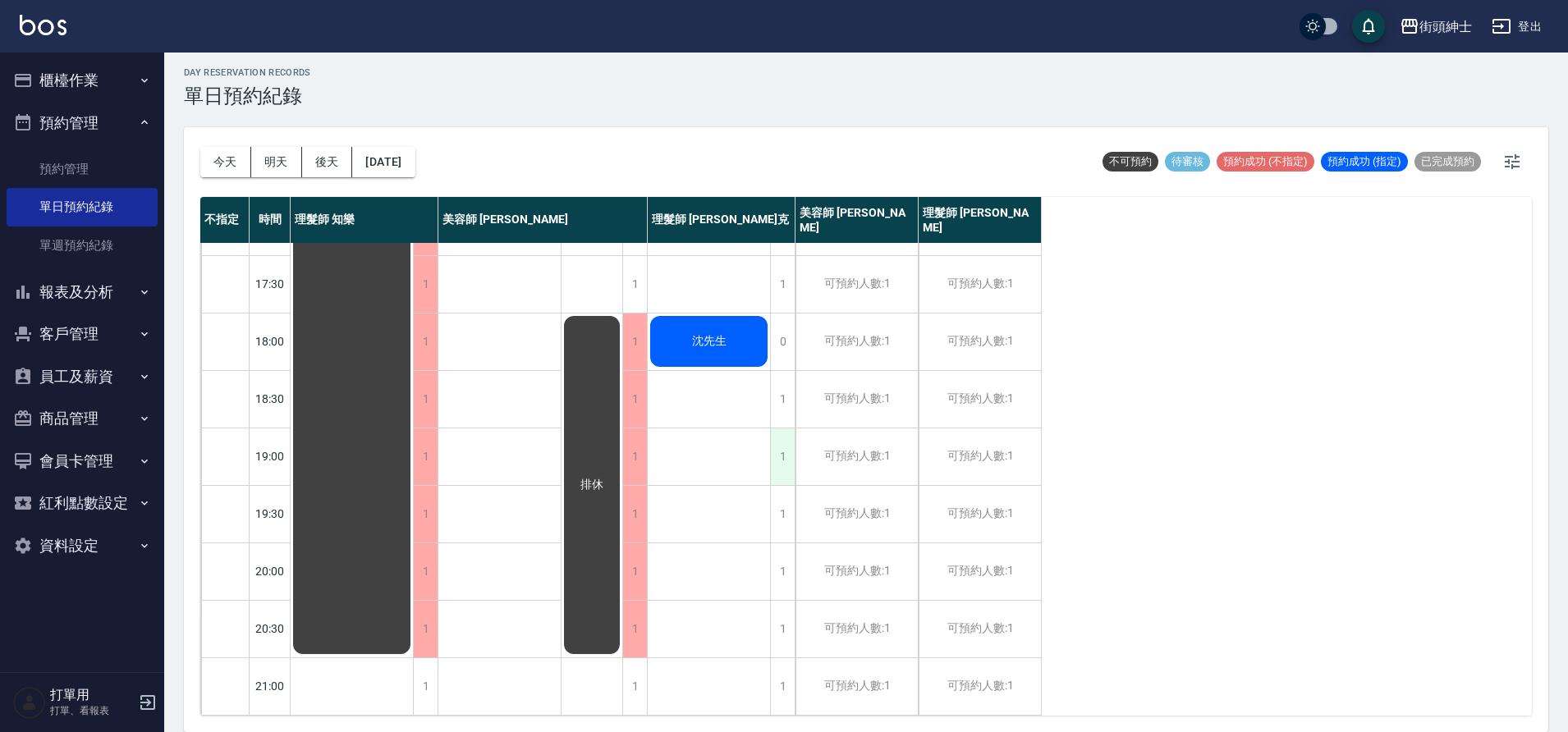
click at [778, 445] on div "1" at bounding box center [782, 456] width 24 height 56
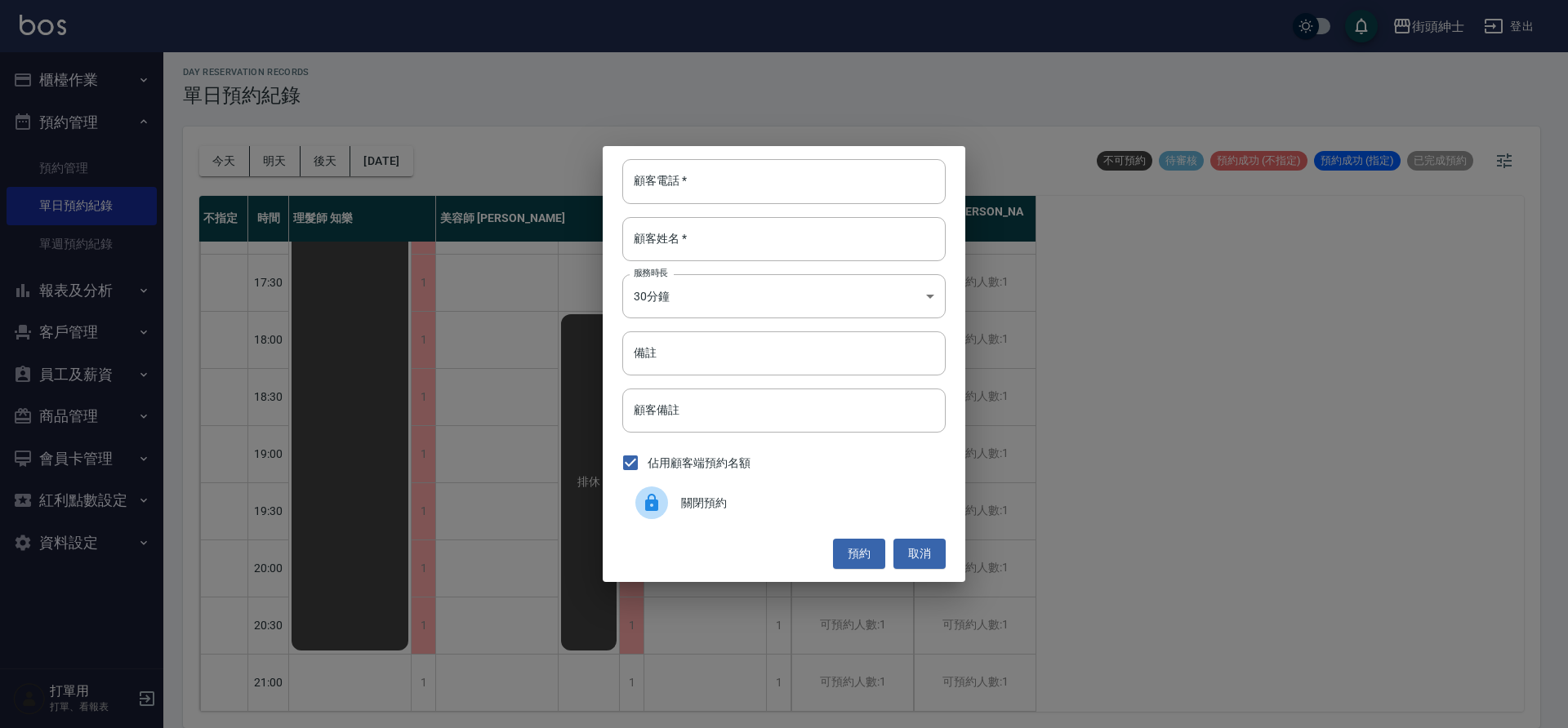
drag, startPoint x: 627, startPoint y: 666, endPoint x: 694, endPoint y: 574, distance: 113.8
click at [630, 662] on div "顧客電話   * 顧客電話   * 顧客姓名   * 顧客姓名   * 服務時長 30分鐘 1 服務時長 備註 備註 顧客備註 顧客備註 佔用顧客端預約名額 …" at bounding box center [784, 364] width 1568 height 728
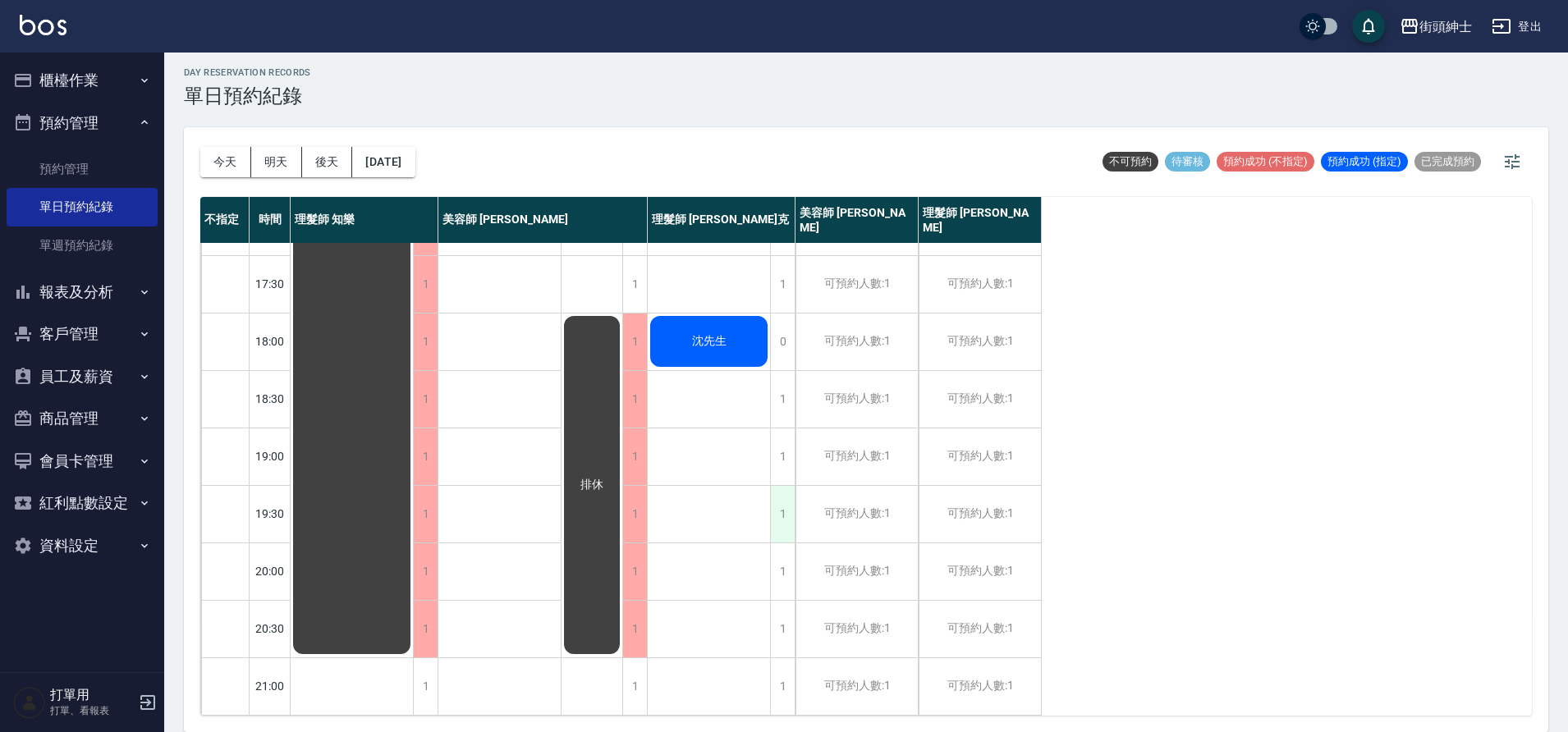
click at [784, 513] on div "1" at bounding box center [782, 513] width 24 height 56
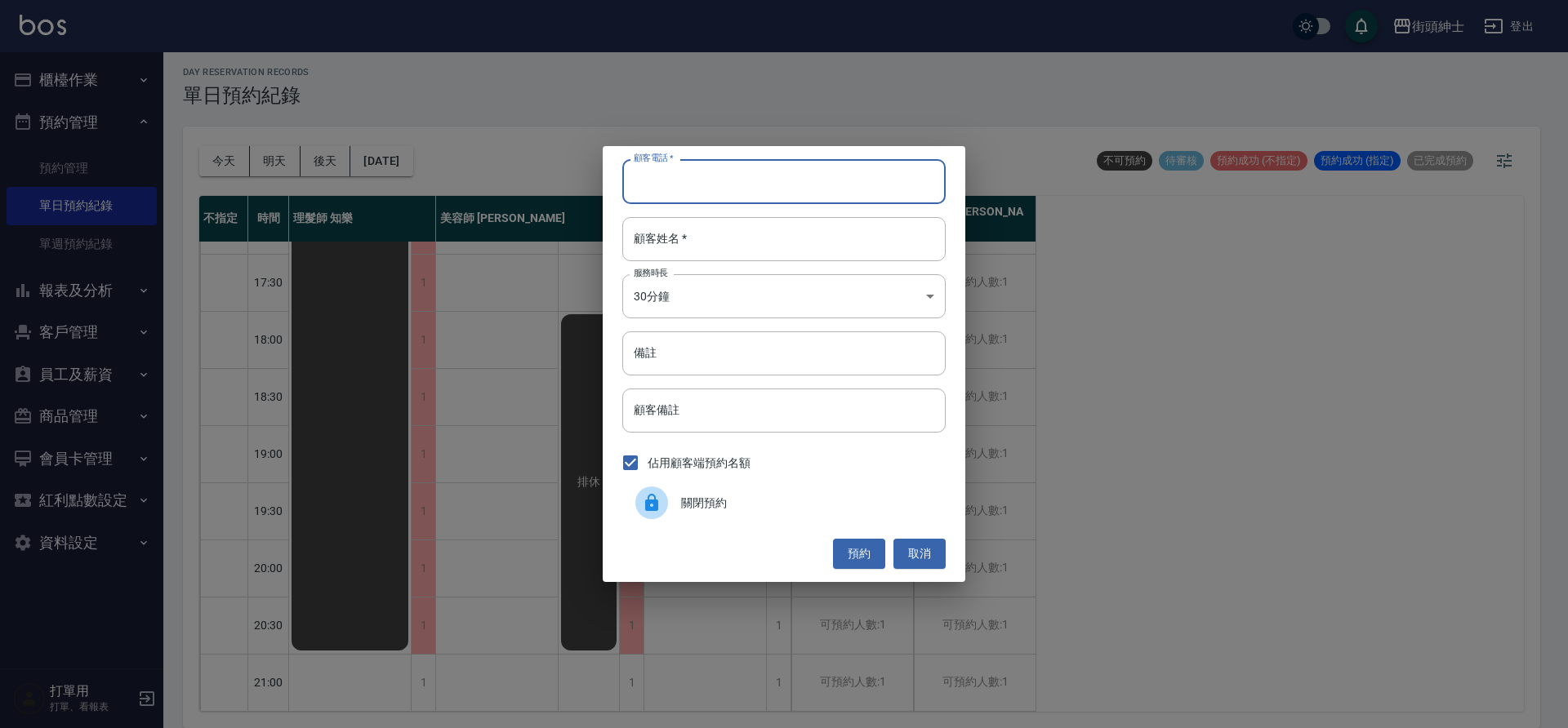
click at [815, 183] on input "顧客電話   *" at bounding box center [784, 181] width 324 height 44
type input "０"
type input "0983607415"
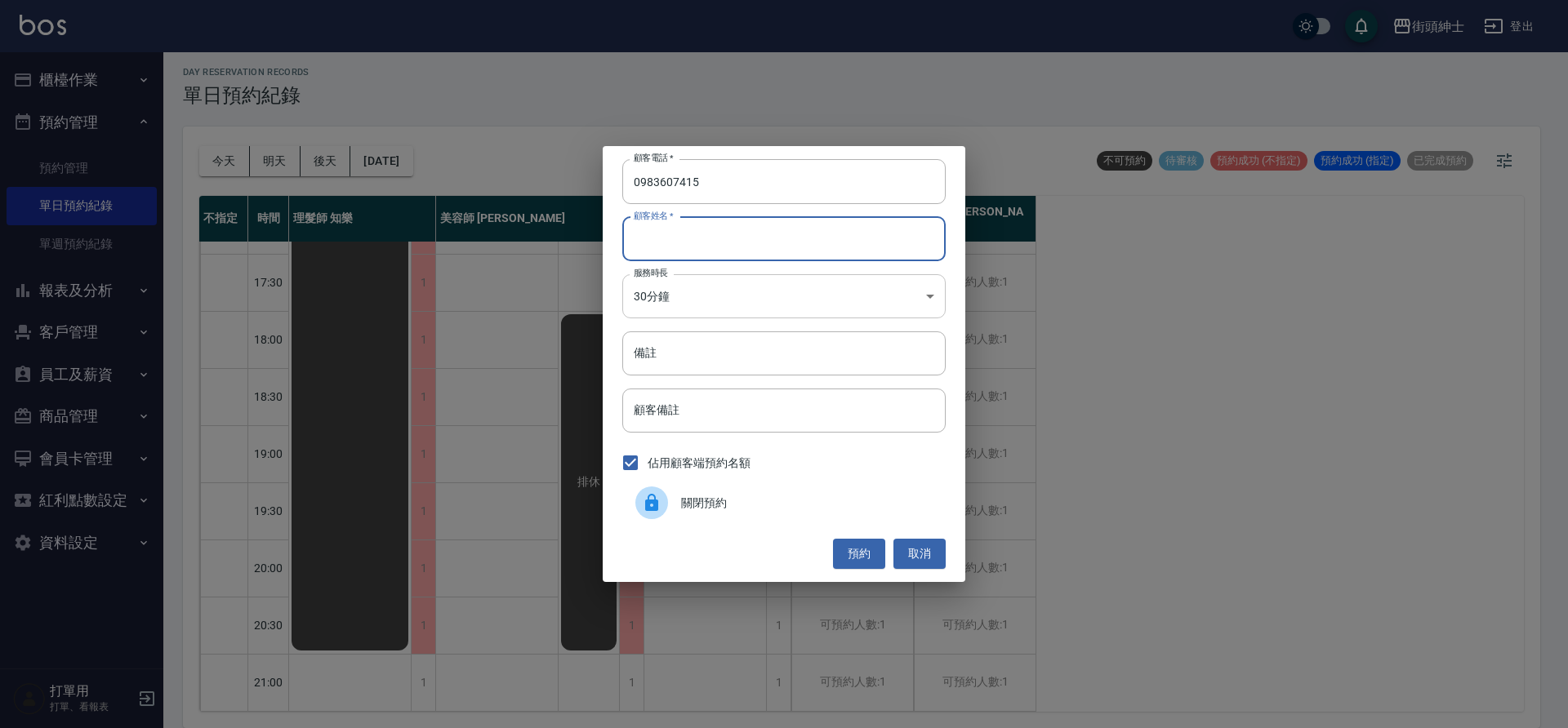
drag, startPoint x: 725, startPoint y: 237, endPoint x: 748, endPoint y: 288, distance: 55.9
click at [725, 238] on input "顧客姓名   *" at bounding box center [784, 239] width 324 height 44
type input "0"
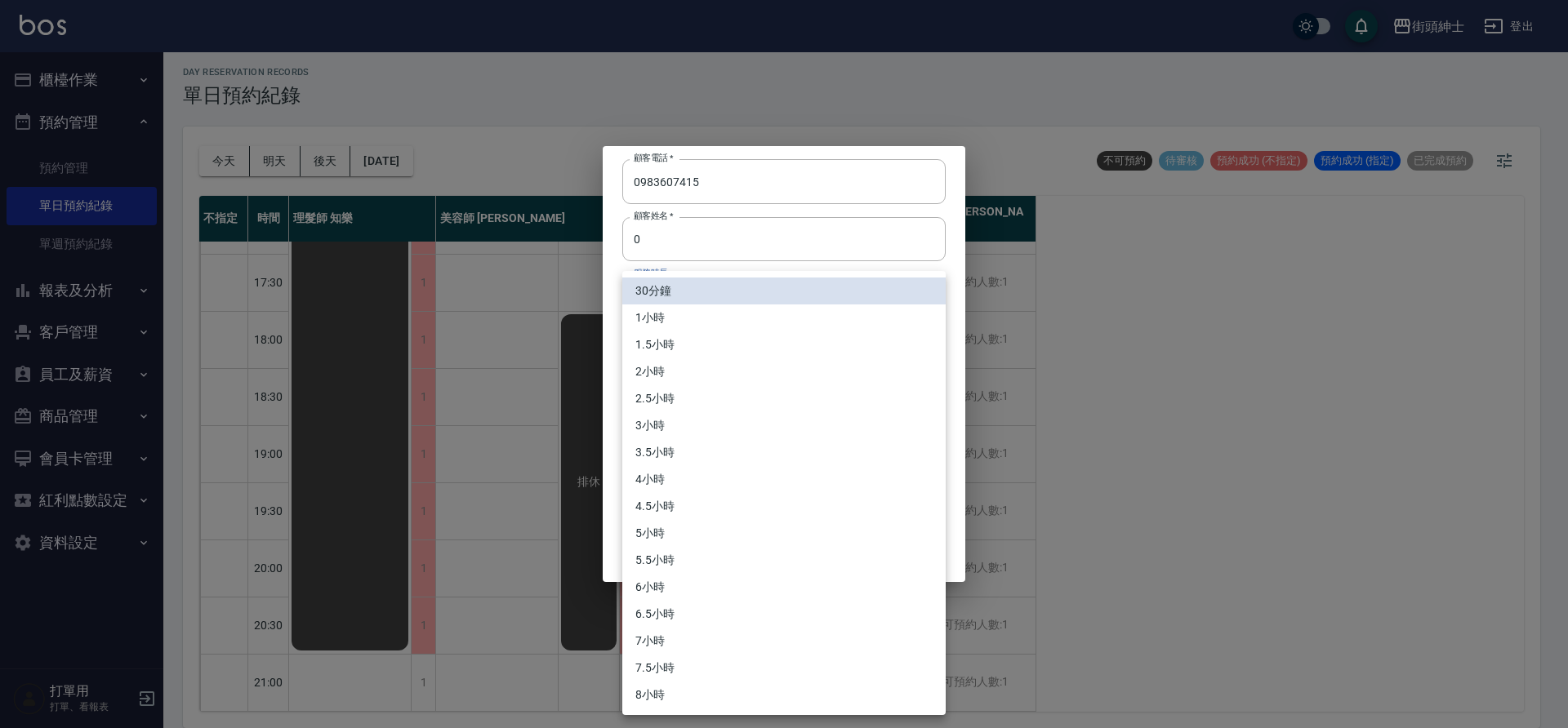
click at [825, 286] on body "街頭紳士 登出 櫃檯作業 打帳單 帳單列表 營業儀表板 現金收支登錄 材料自購登錄 每日結帳 排班表 現場電腦打卡 預約管理 預約管理 單日預約紀錄 單週預約…" at bounding box center [784, 361] width 1568 height 733
click at [725, 317] on li "1小時" at bounding box center [784, 317] width 324 height 27
type input "2"
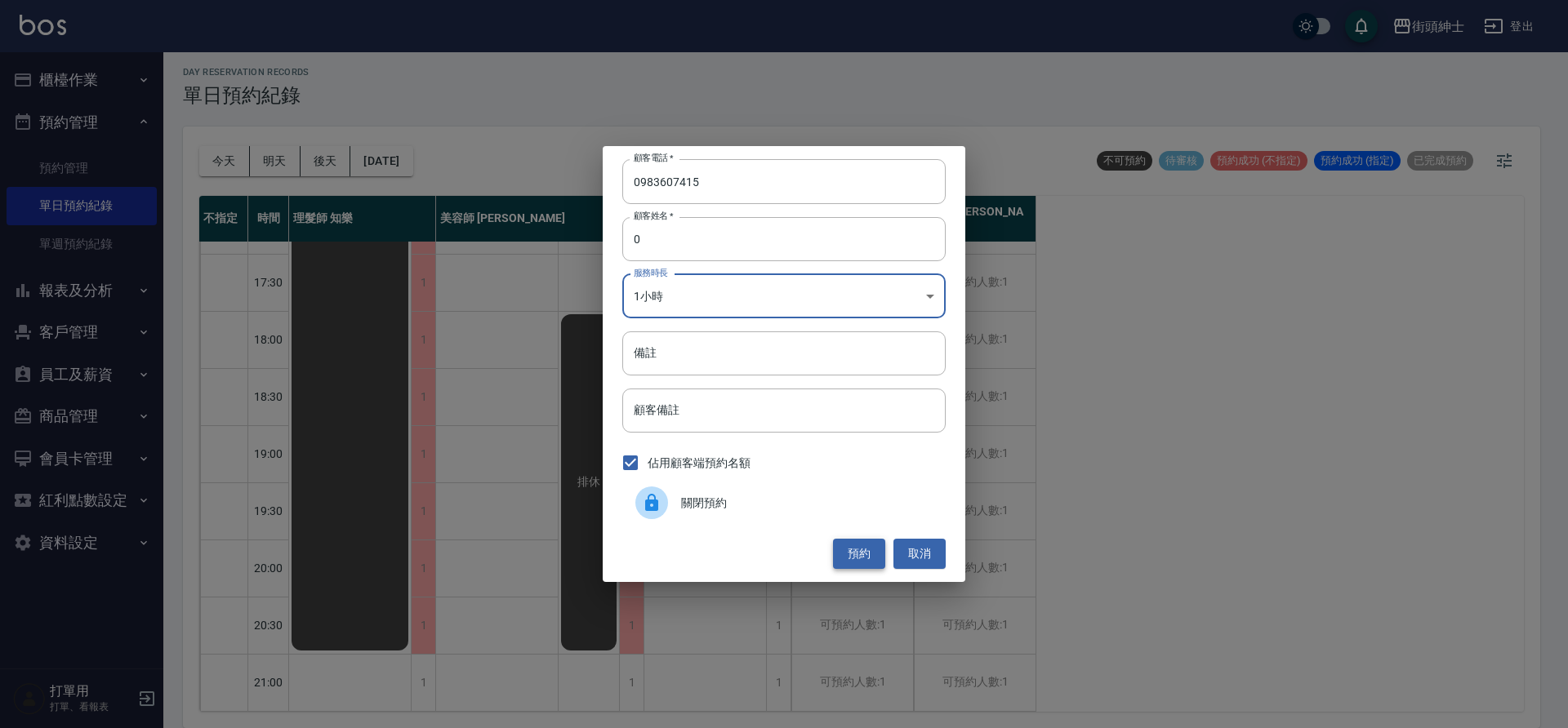
click at [862, 558] on button "預約" at bounding box center [859, 554] width 53 height 30
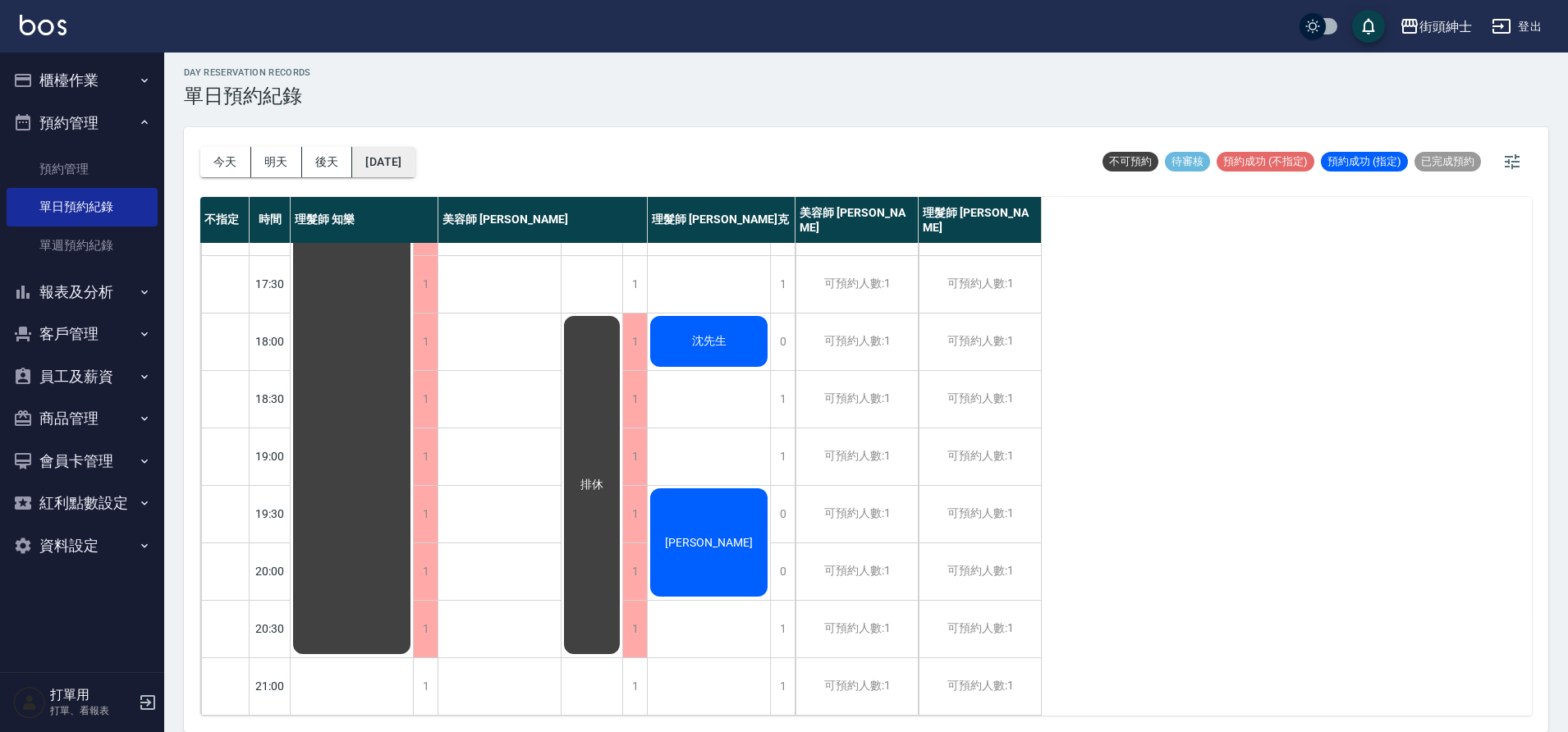
click at [415, 160] on button "2025/09/23" at bounding box center [383, 161] width 62 height 30
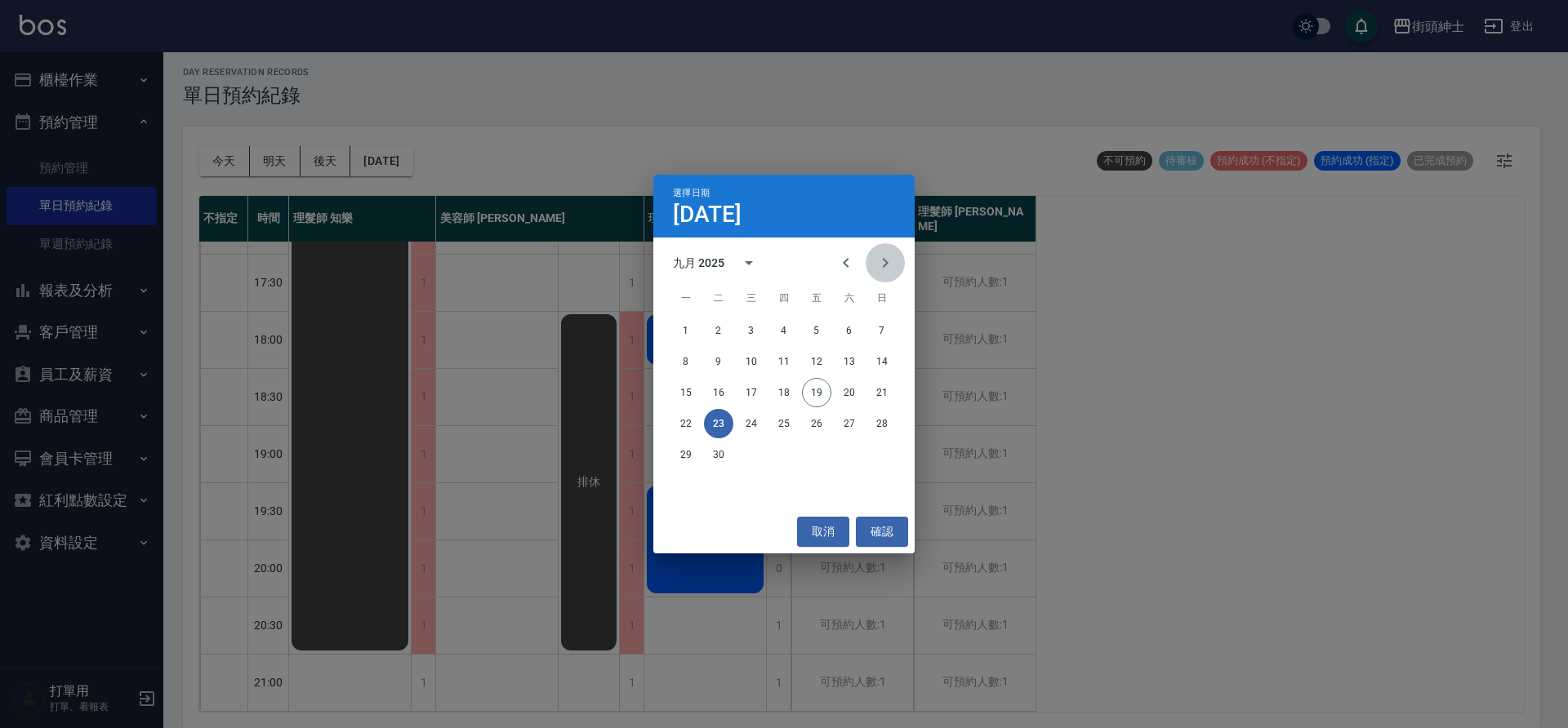
click at [890, 265] on icon "Next month" at bounding box center [885, 262] width 20 height 20
click at [782, 329] on button "2" at bounding box center [784, 330] width 29 height 29
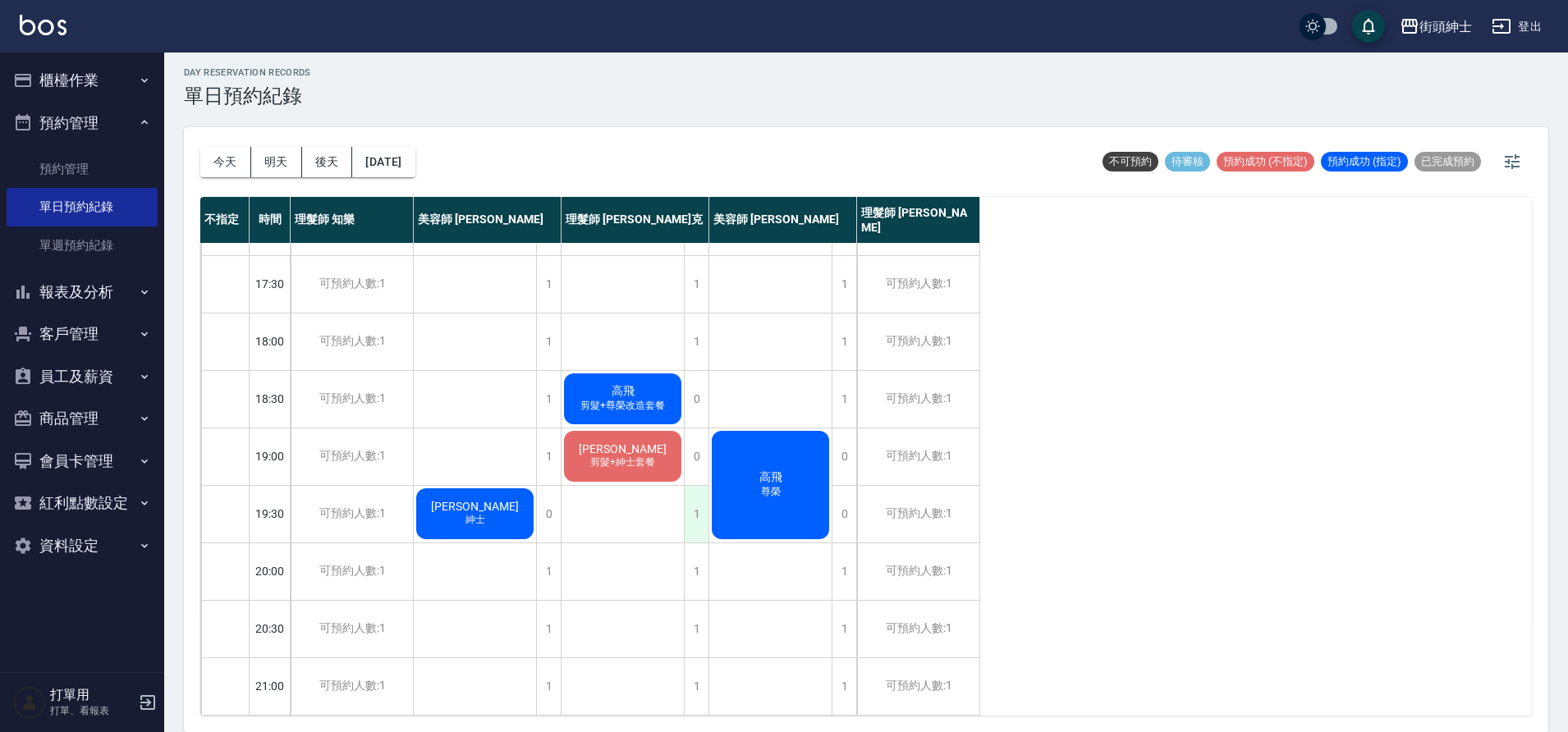
click at [700, 513] on div "1" at bounding box center [696, 513] width 24 height 56
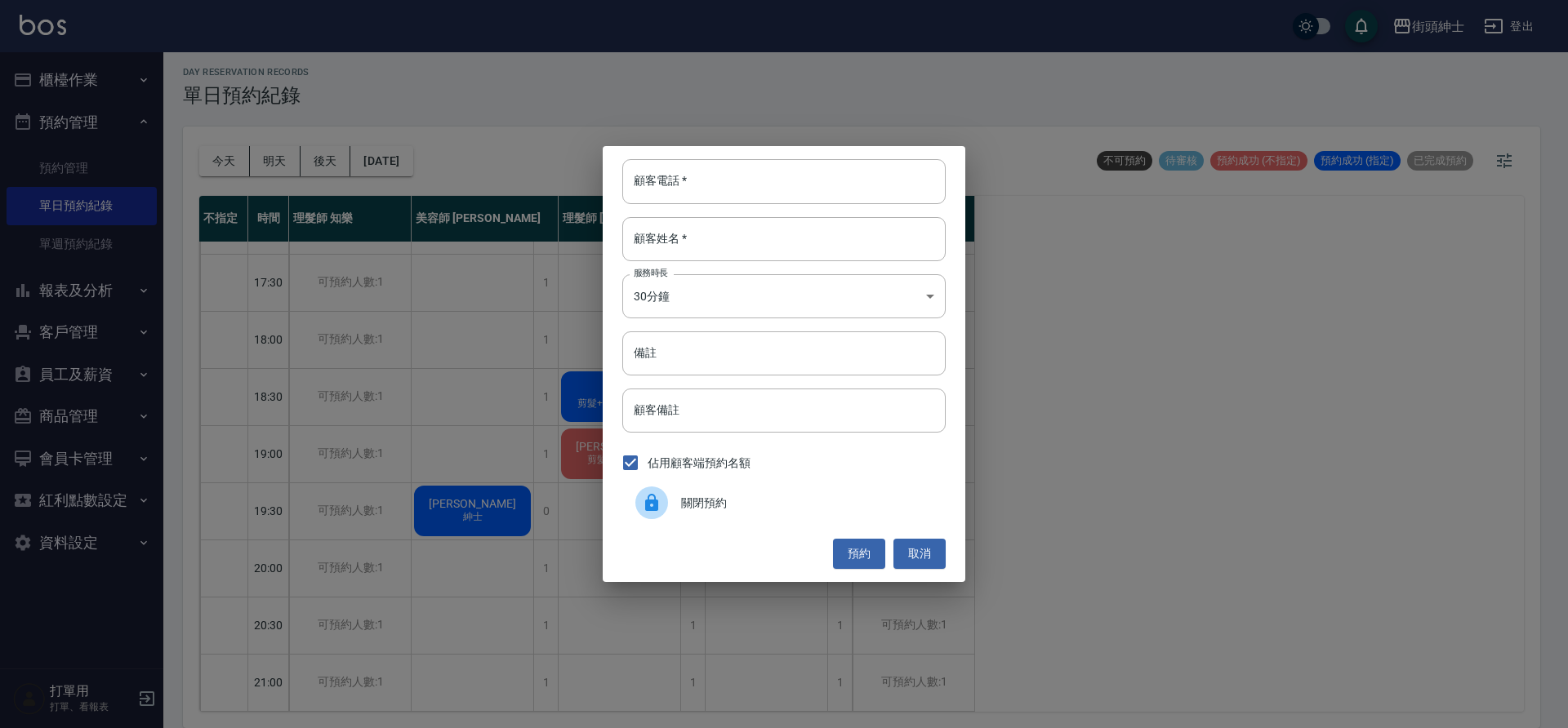
drag, startPoint x: 474, startPoint y: 280, endPoint x: 210, endPoint y: 166, distance: 287.6
click at [473, 279] on div "顧客電話   * 顧客電話   * 顧客姓名   * 顧客姓名   * 服務時長 30分鐘 1 服務時長 備註 備註 顧客備註 顧客備註 佔用顧客端預約名額 …" at bounding box center [784, 364] width 1568 height 728
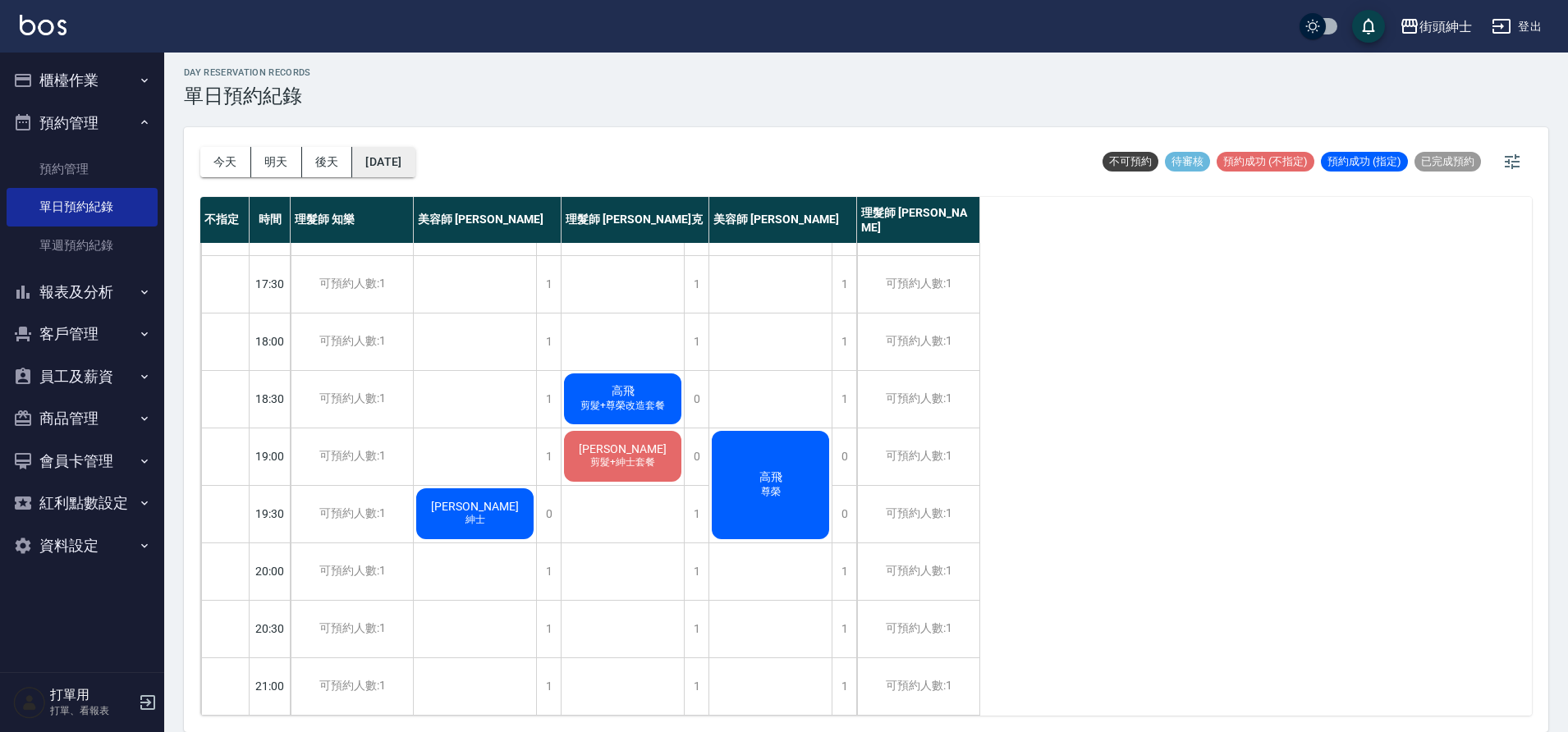
click at [392, 167] on button "2025/10/02" at bounding box center [383, 161] width 62 height 30
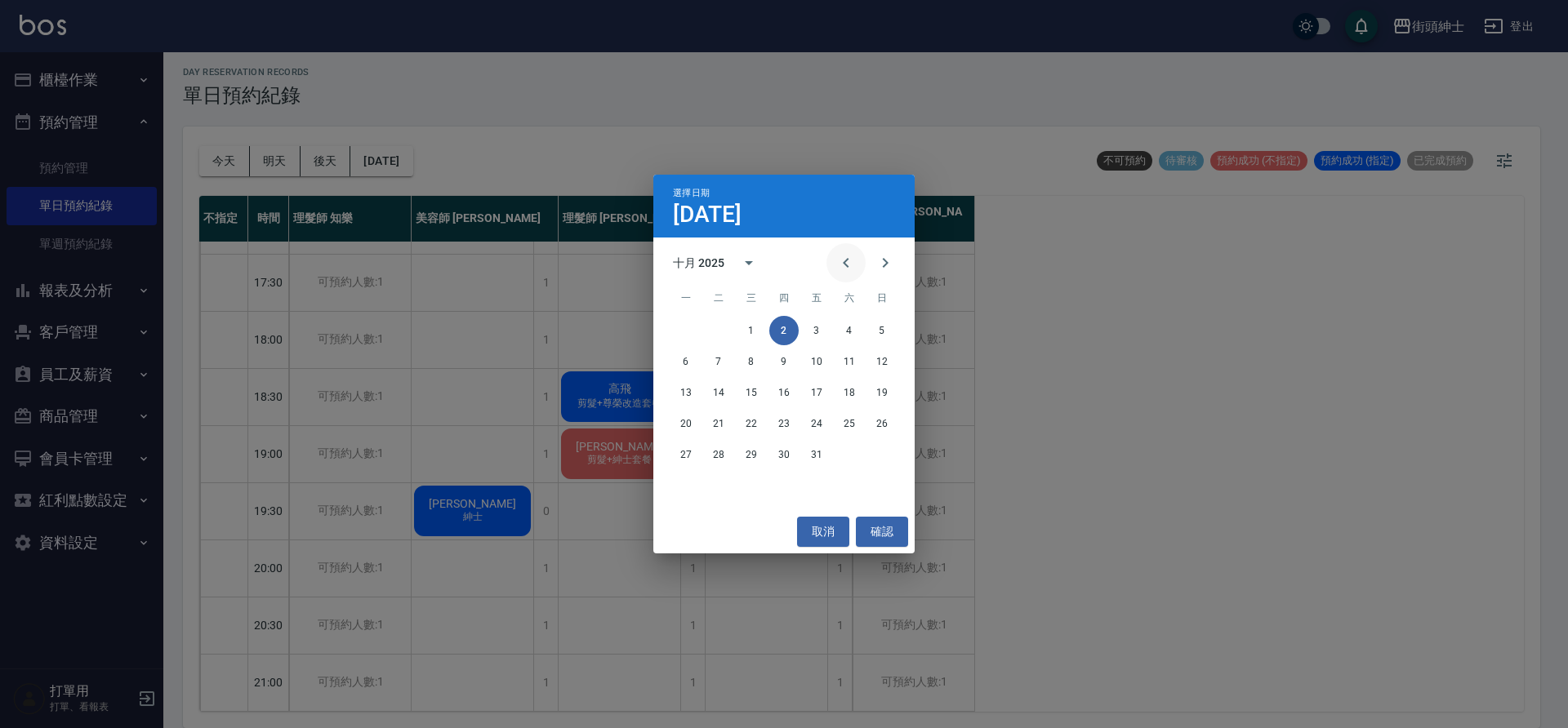
click at [847, 269] on icon "Previous month" at bounding box center [846, 262] width 20 height 20
click at [720, 422] on button "23" at bounding box center [719, 424] width 29 height 29
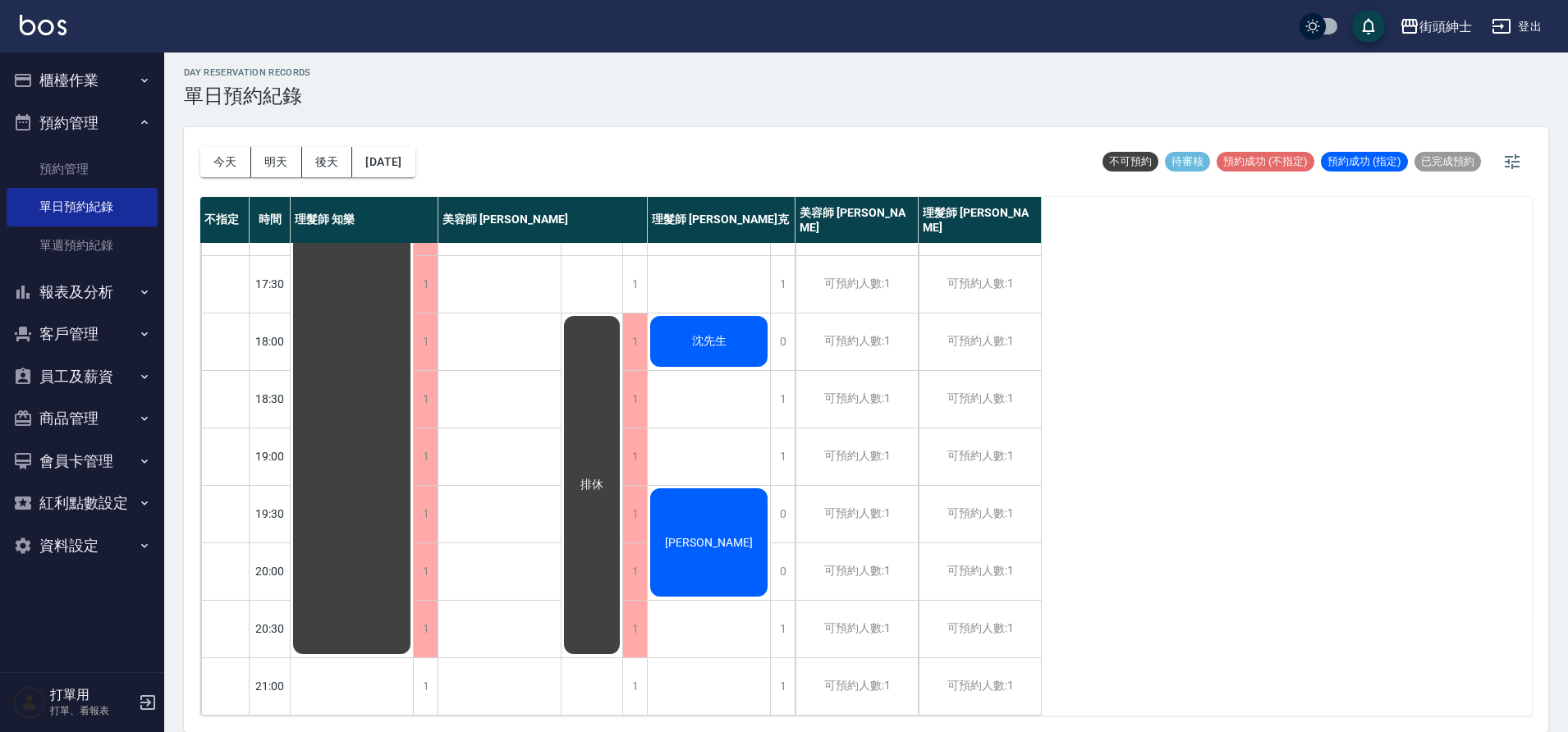
click at [715, 536] on span "William chao" at bounding box center [709, 542] width 95 height 13
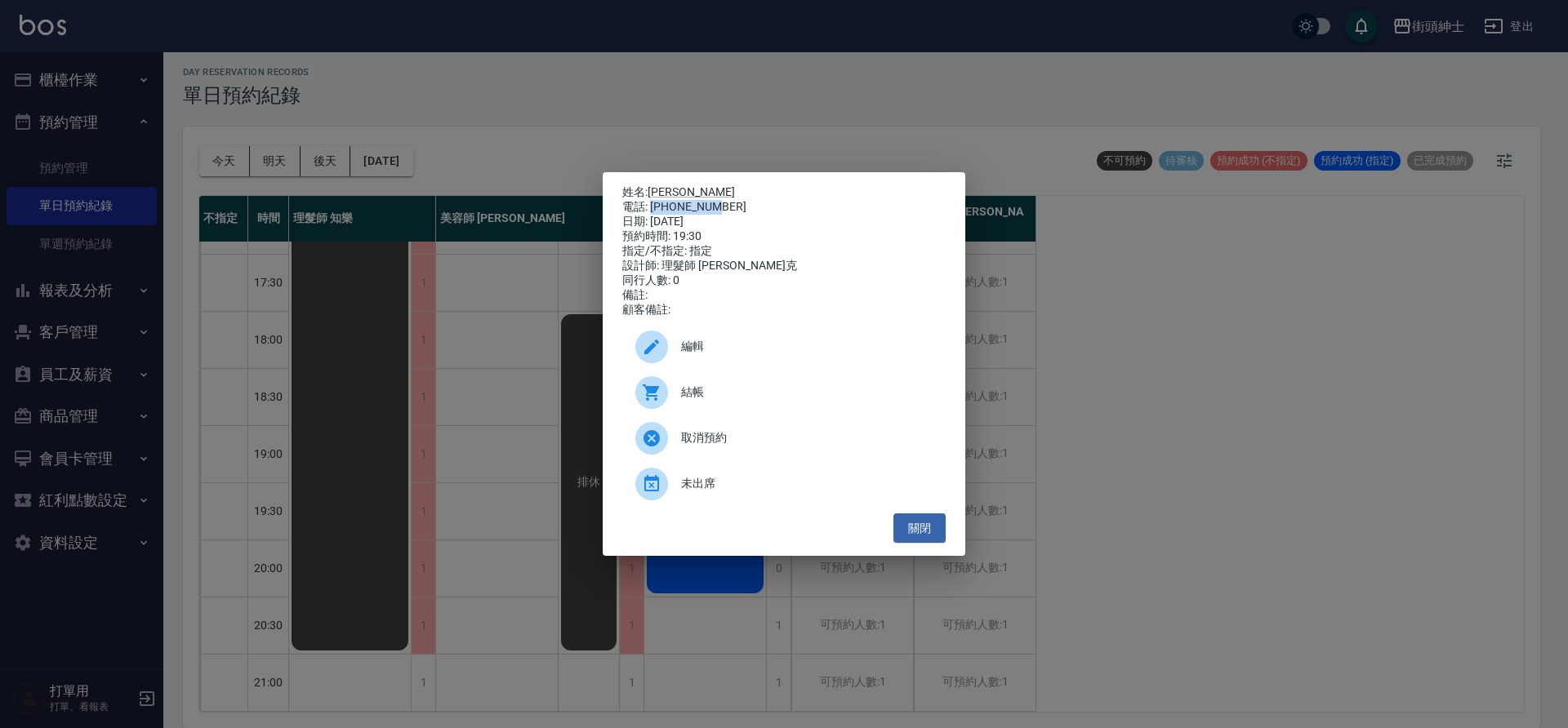
drag, startPoint x: 650, startPoint y: 203, endPoint x: 711, endPoint y: 202, distance: 61.0
click at [739, 204] on div "電話: 0983607415" at bounding box center [784, 207] width 324 height 15
copy div "0983607415"
drag, startPoint x: 434, startPoint y: 267, endPoint x: 442, endPoint y: 214, distance: 53.6
click at [436, 256] on div "姓名: William chao 電話: 0983607415 日期: 2025/09/23 預約時間: 19:30 指定/不指定: 指定 設計師: 理髮師 …" at bounding box center [784, 364] width 1568 height 728
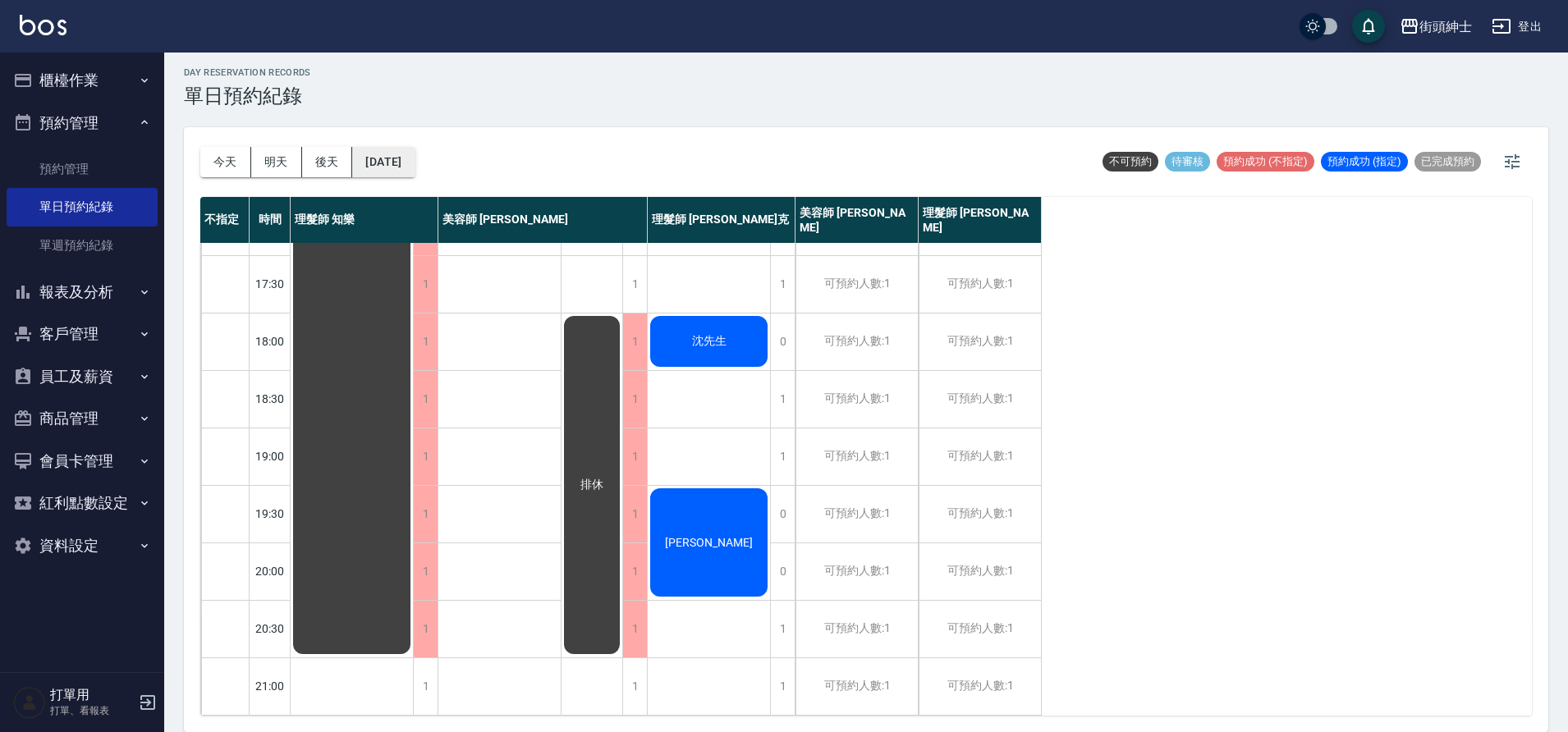
click at [415, 165] on button "2025/09/23" at bounding box center [383, 161] width 62 height 30
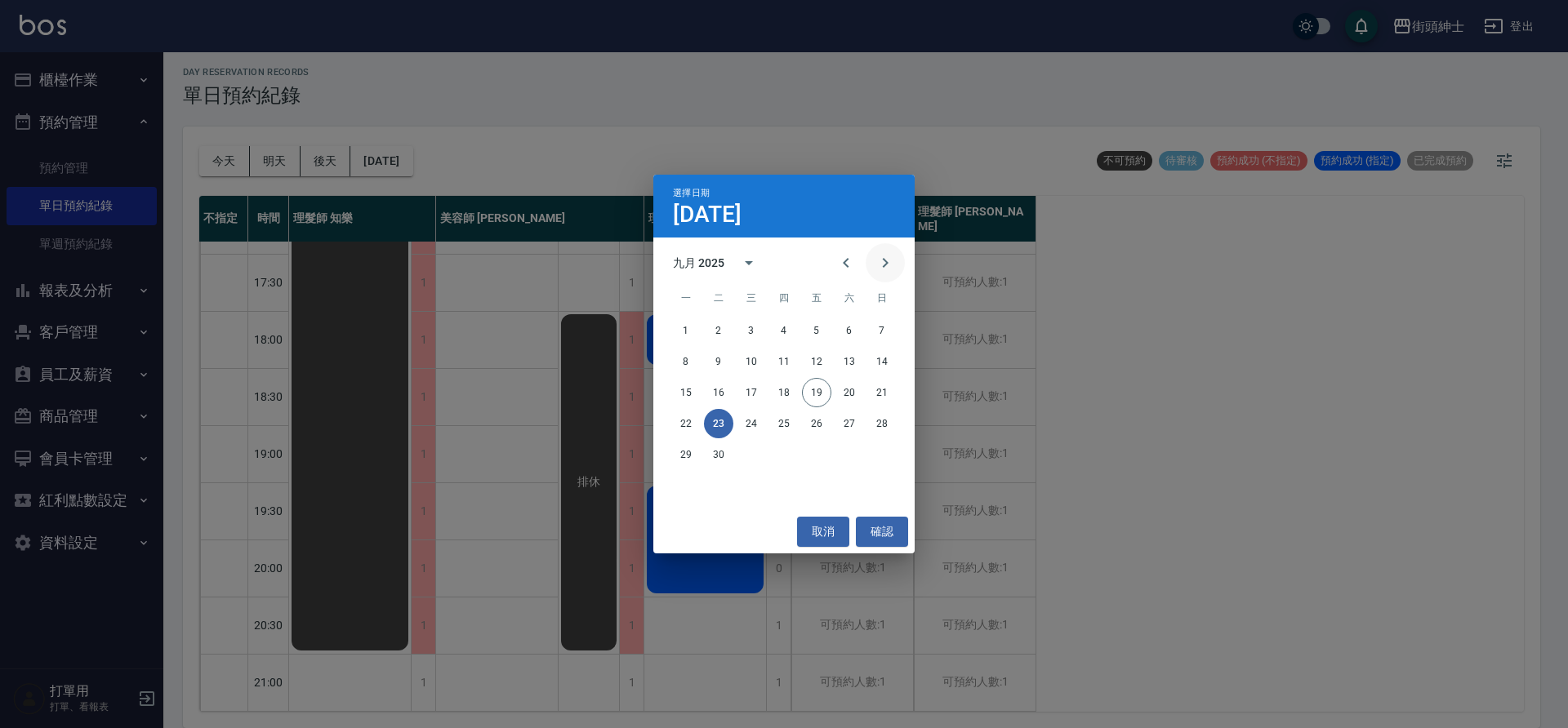
click at [886, 267] on icon "Next month" at bounding box center [885, 262] width 20 height 20
drag, startPoint x: 779, startPoint y: 325, endPoint x: 814, endPoint y: 320, distance: 35.4
click at [779, 325] on button "2" at bounding box center [784, 330] width 29 height 29
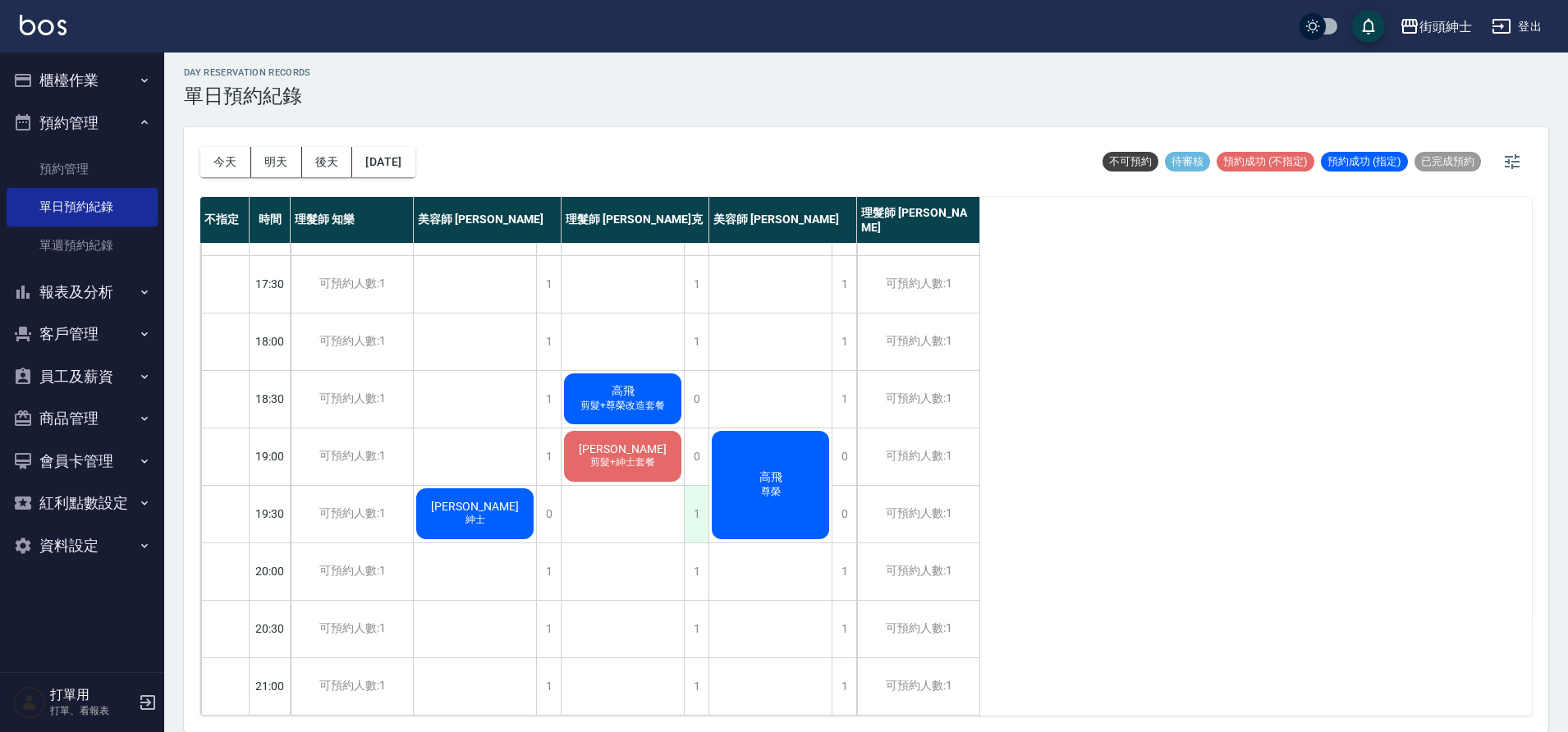
click at [691, 510] on div "1" at bounding box center [696, 513] width 24 height 56
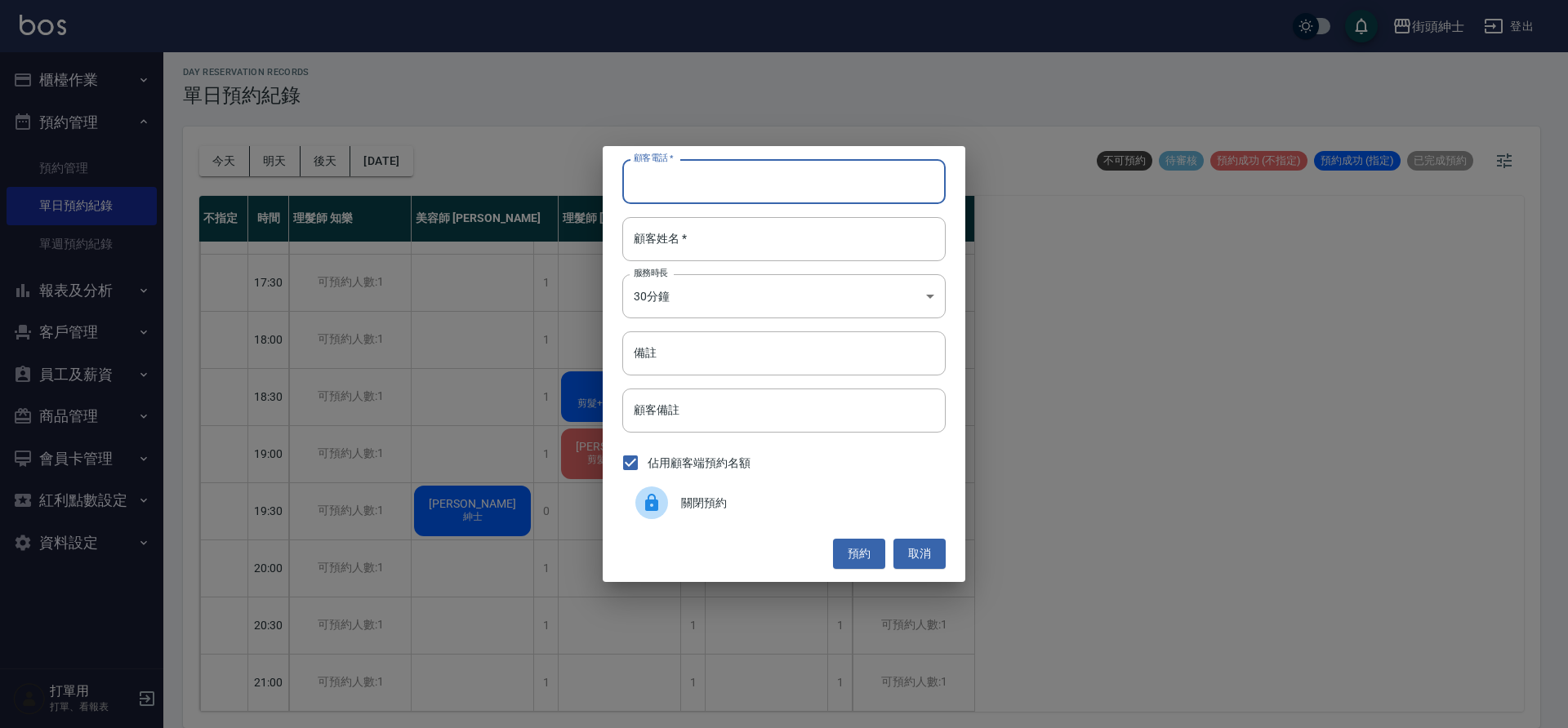
click at [738, 192] on input "顧客電話   *" at bounding box center [784, 181] width 324 height 44
paste input "0983607415"
type input "0983607415"
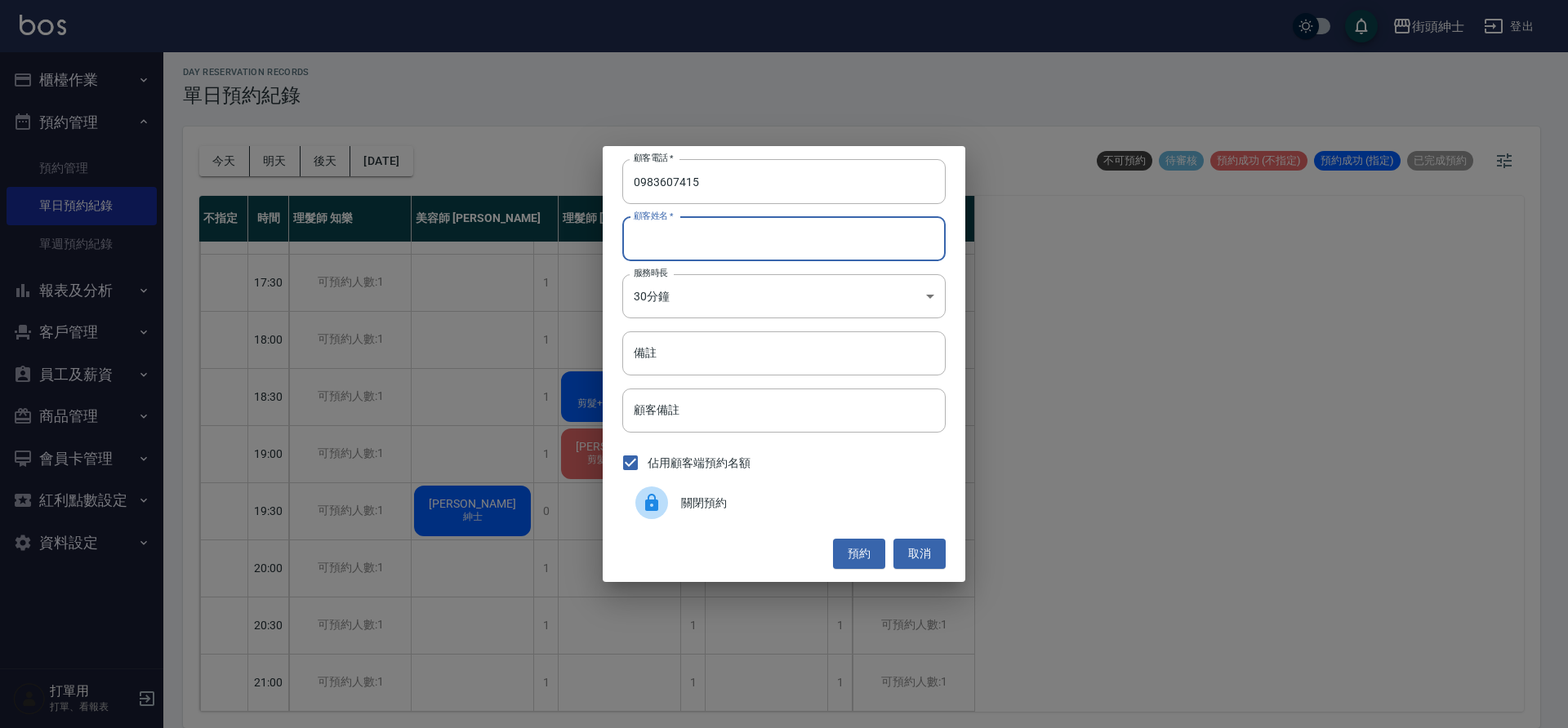
click at [810, 245] on input "顧客姓名   *" at bounding box center [784, 239] width 324 height 44
click at [782, 289] on body "街頭紳士 登出 櫃檯作業 打帳單 帳單列表 營業儀表板 現金收支登錄 材料自購登錄 每日結帳 排班表 現場電腦打卡 預約管理 預約管理 單日預約紀錄 單週預約…" at bounding box center [784, 361] width 1568 height 733
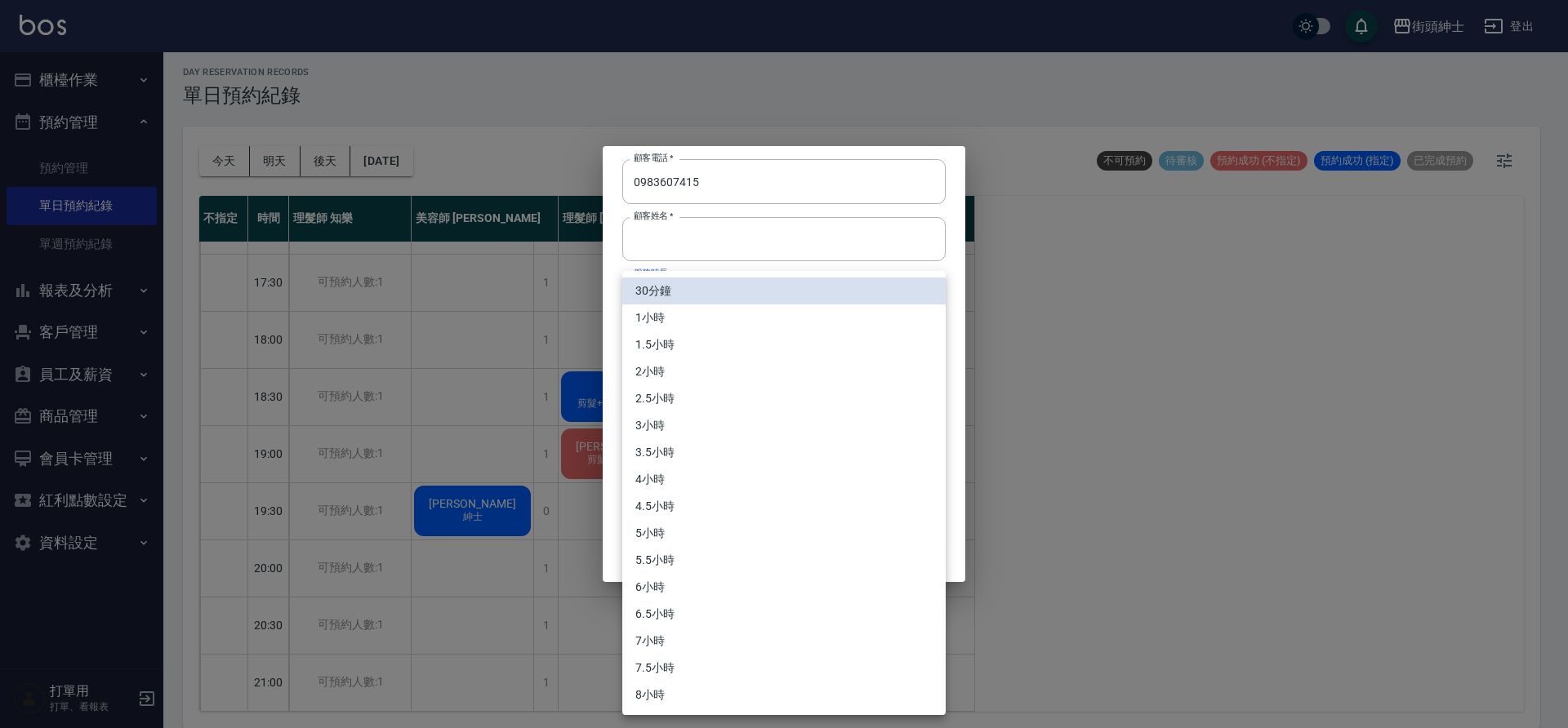
click at [683, 313] on li "1小時" at bounding box center [784, 317] width 324 height 27
type input "2"
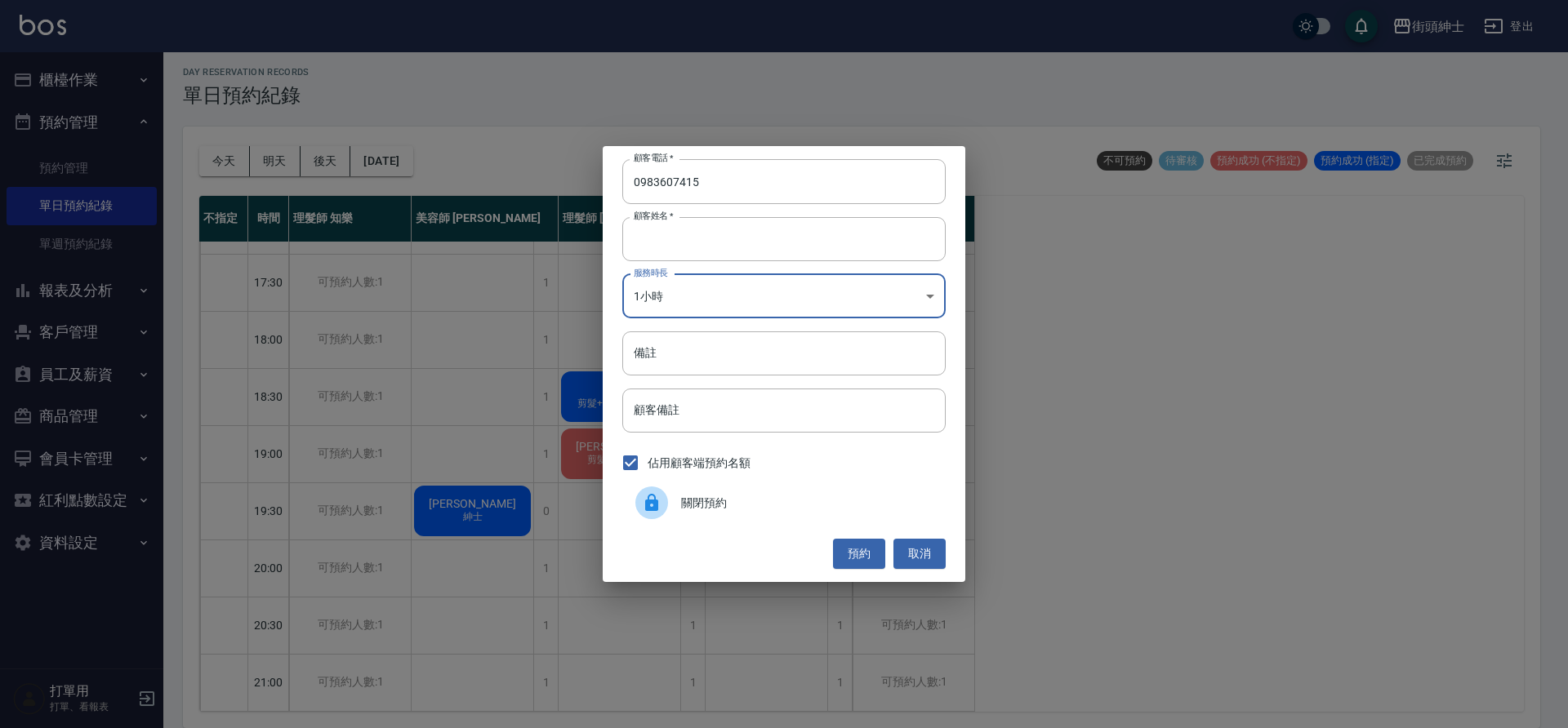
drag, startPoint x: 847, startPoint y: 555, endPoint x: 838, endPoint y: 550, distance: 10.3
click at [846, 555] on button "預約" at bounding box center [859, 554] width 53 height 30
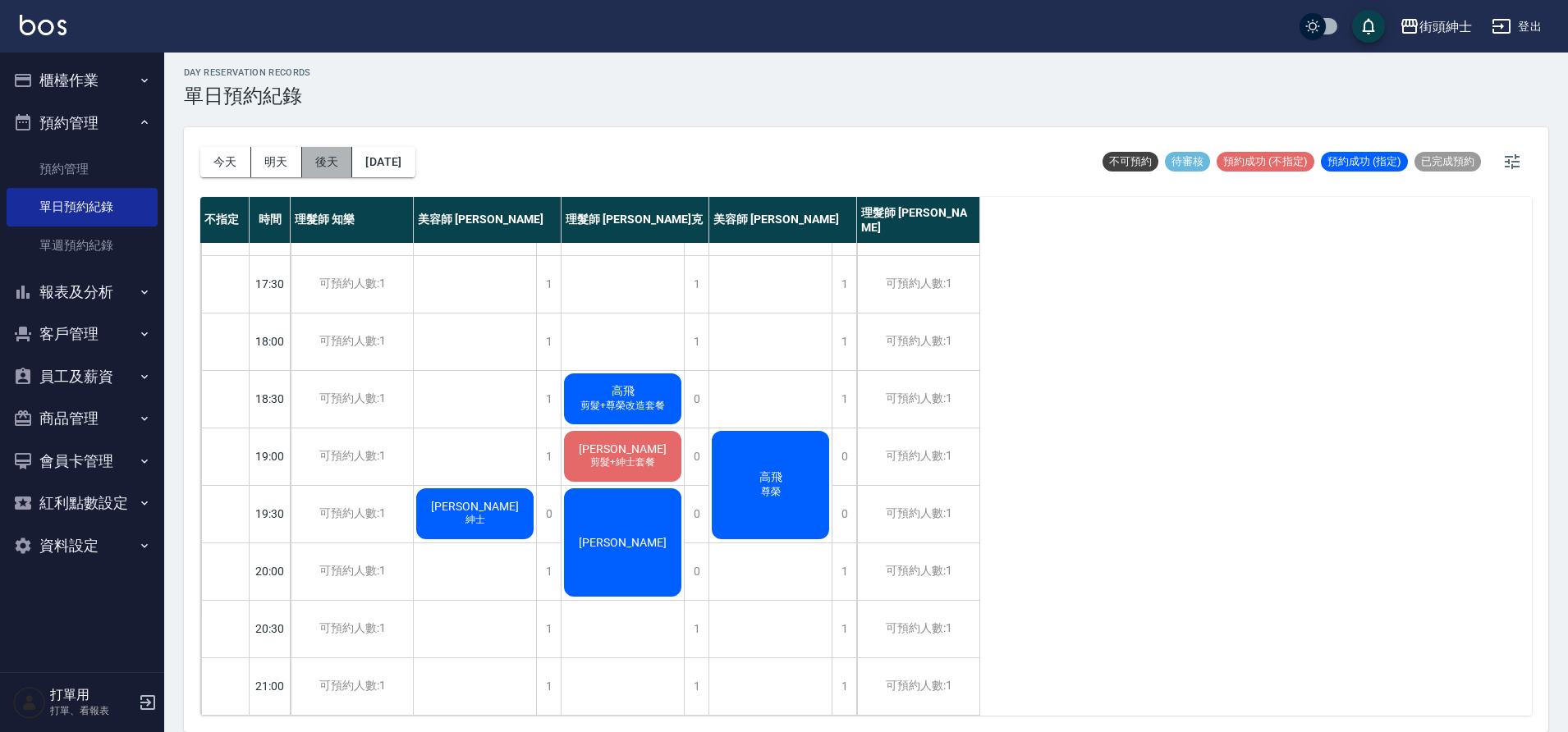
click at [324, 153] on button "後天" at bounding box center [327, 161] width 51 height 30
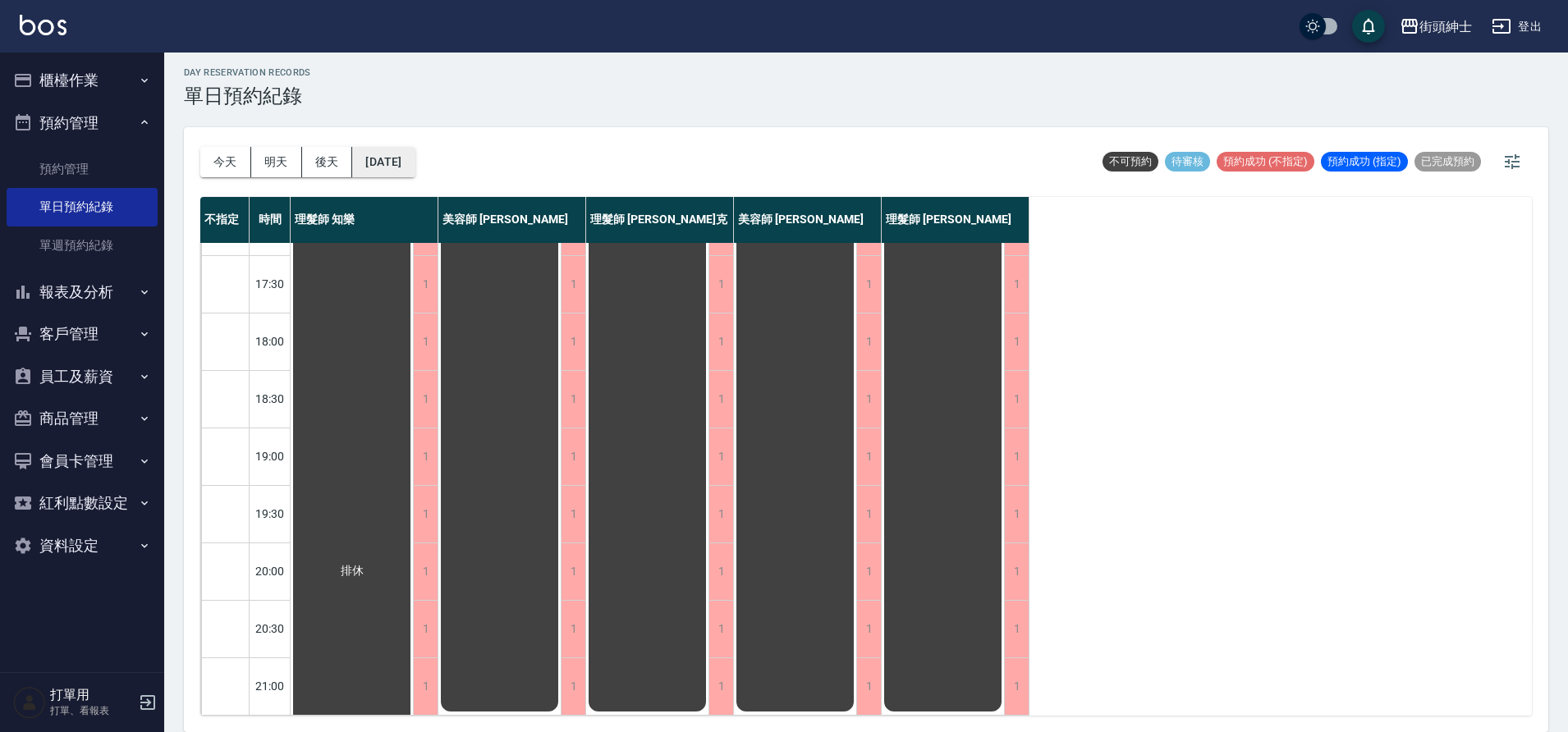
click at [413, 166] on button "2025/09/21" at bounding box center [383, 161] width 62 height 30
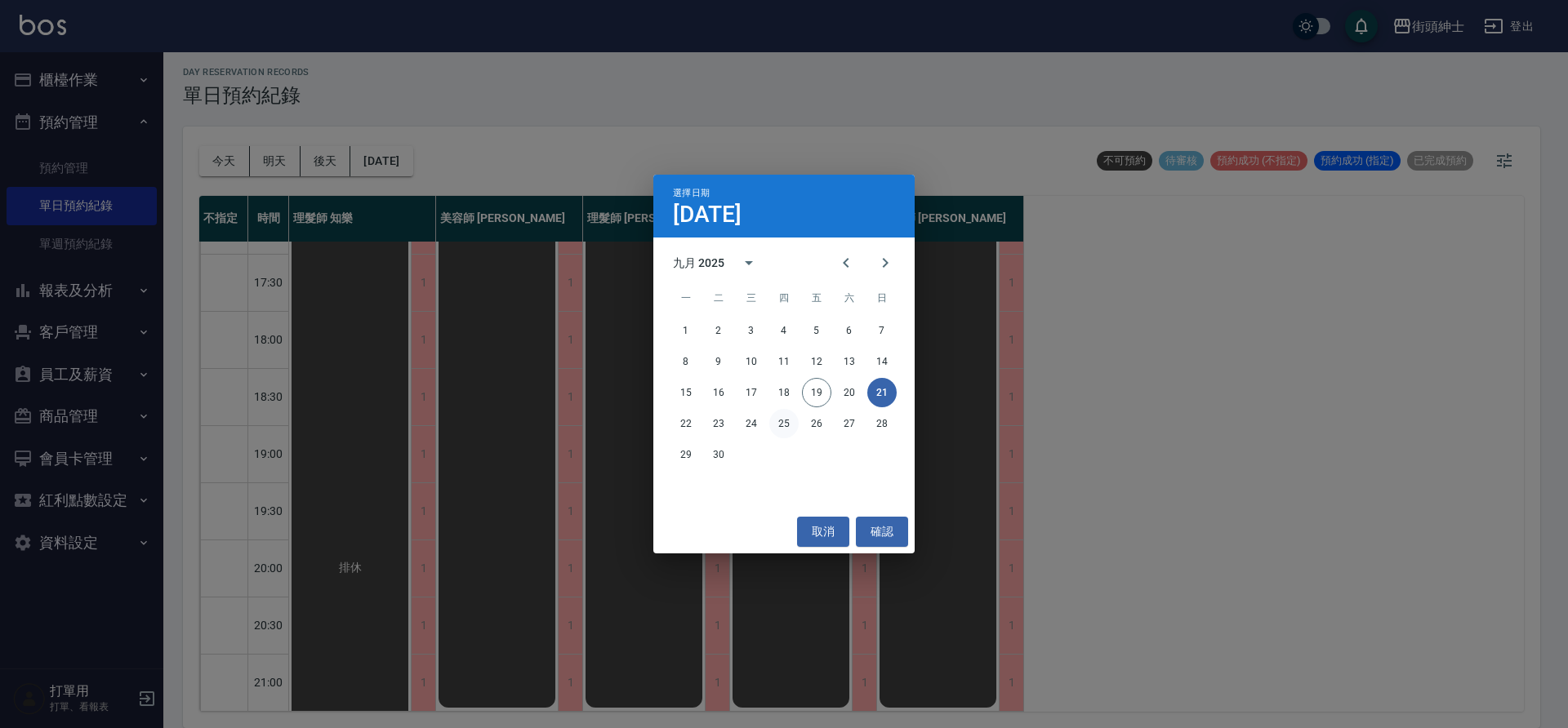
click at [781, 425] on button "25" at bounding box center [784, 424] width 29 height 29
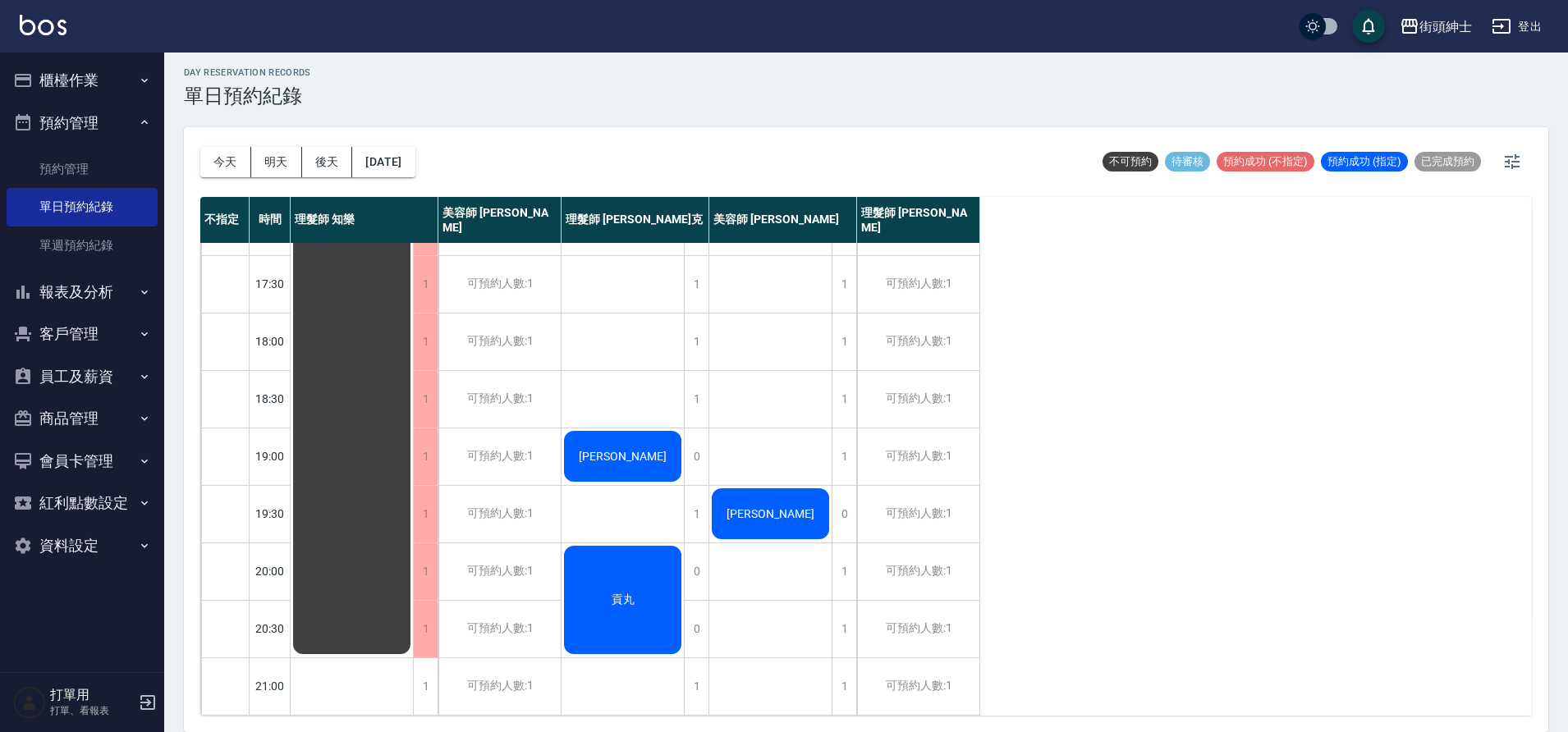
click at [638, 593] on div "貢丸" at bounding box center [622, 600] width 122 height 114
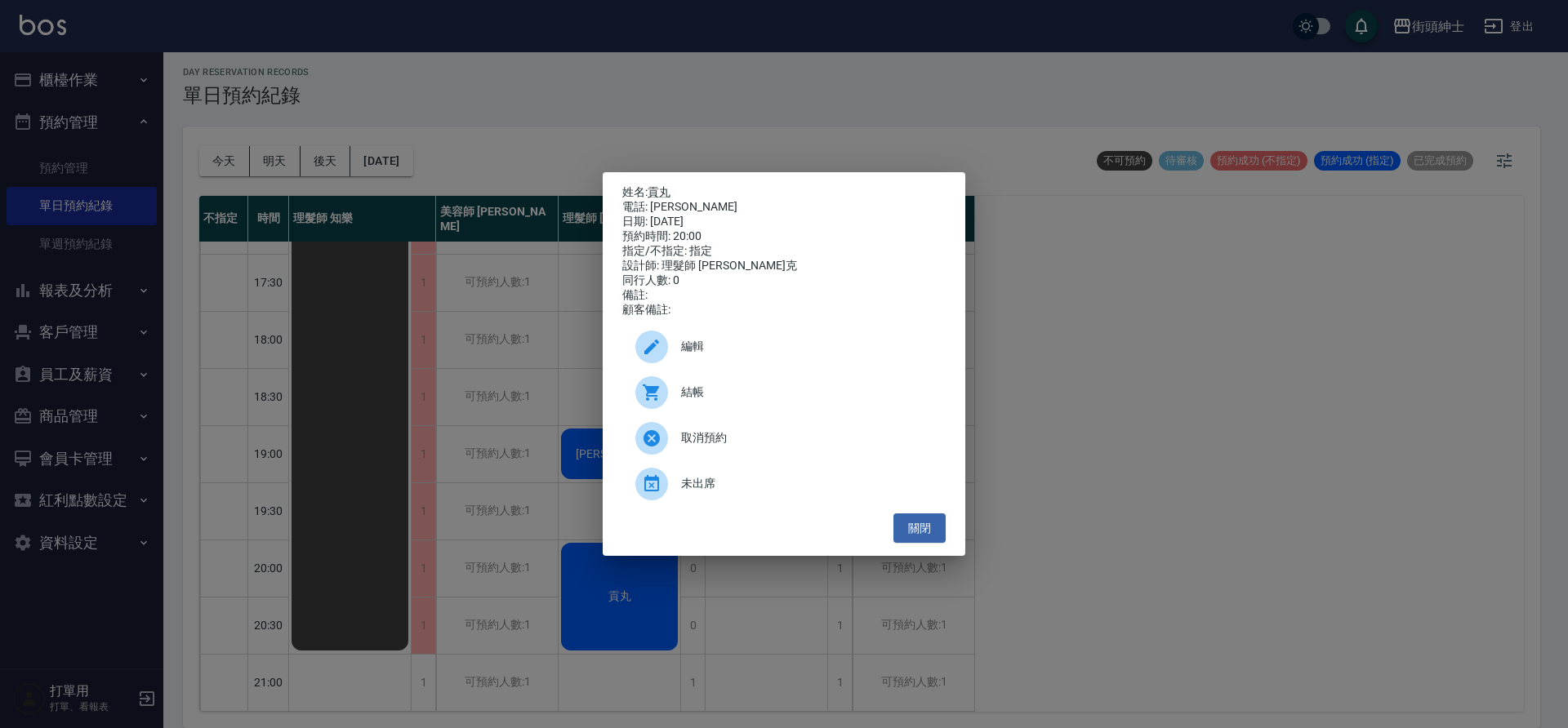
click at [724, 346] on span "編輯" at bounding box center [806, 347] width 251 height 17
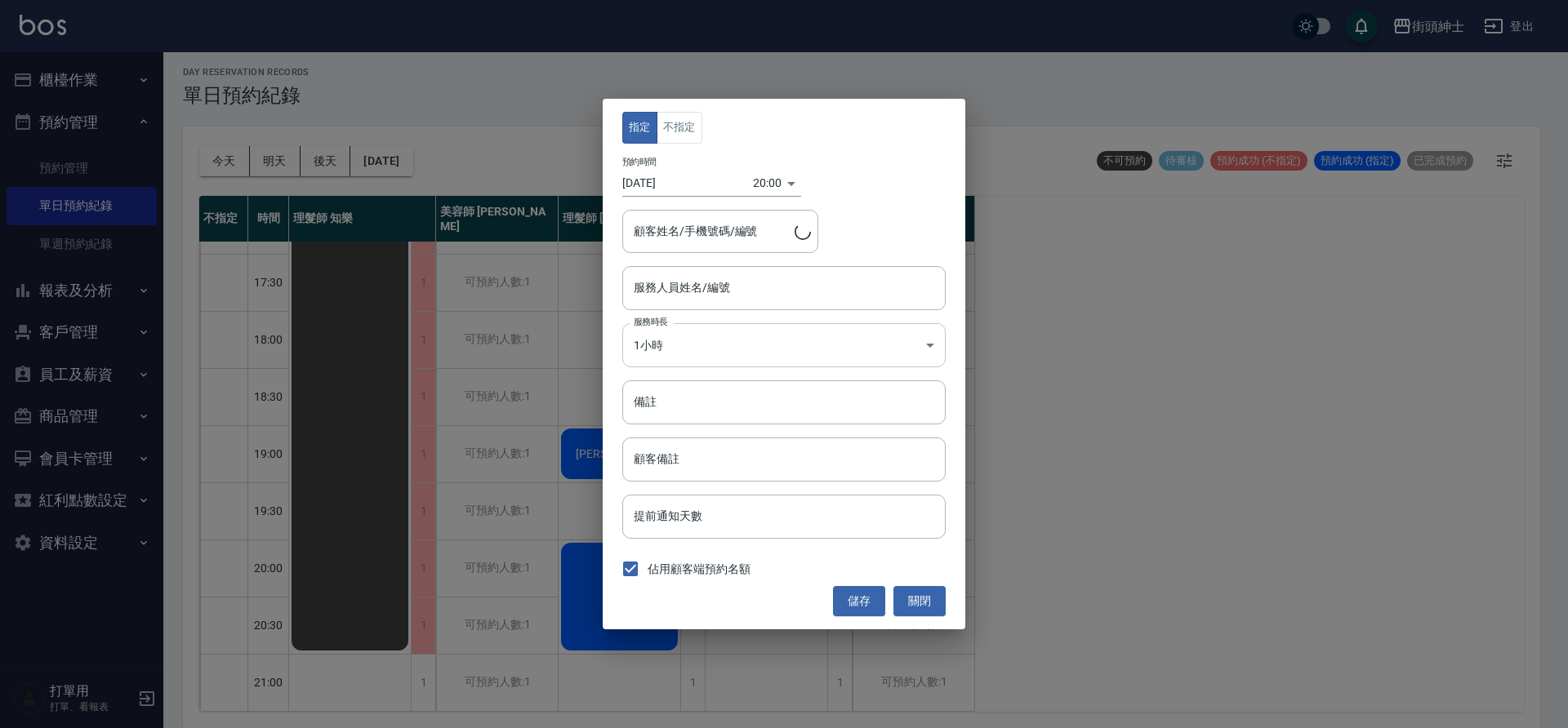
type input "理髮師 Vic 維克(無代號)"
type input "貢丸/貢丸"
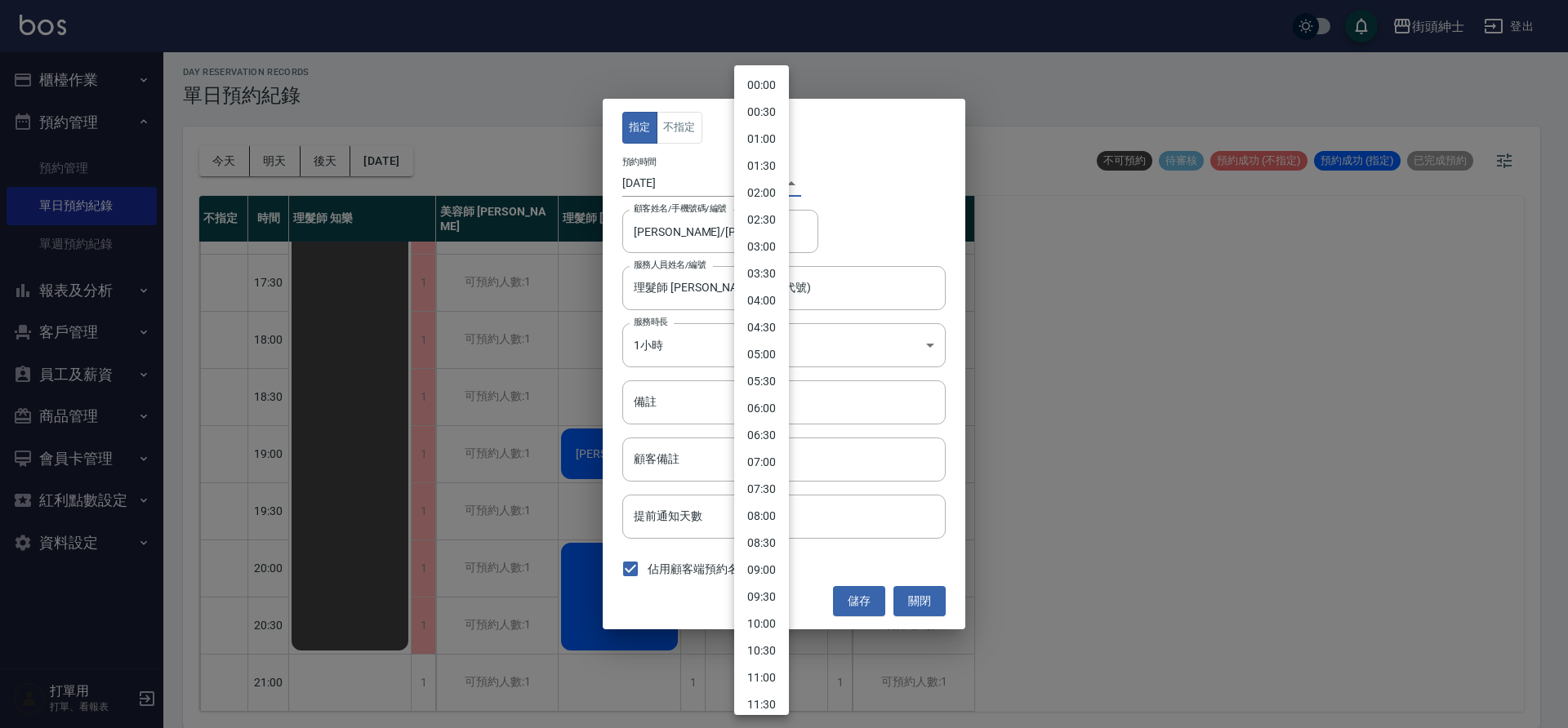
drag, startPoint x: 750, startPoint y: 183, endPoint x: 790, endPoint y: 198, distance: 42.7
click at [752, 184] on body "街頭紳士 登出 櫃檯作業 打帳單 帳單列表 營業儀表板 現金收支登錄 材料自購登錄 每日結帳 排班表 現場電腦打卡 預約管理 預約管理 單日預約紀錄 單週預約…" at bounding box center [784, 361] width 1568 height 733
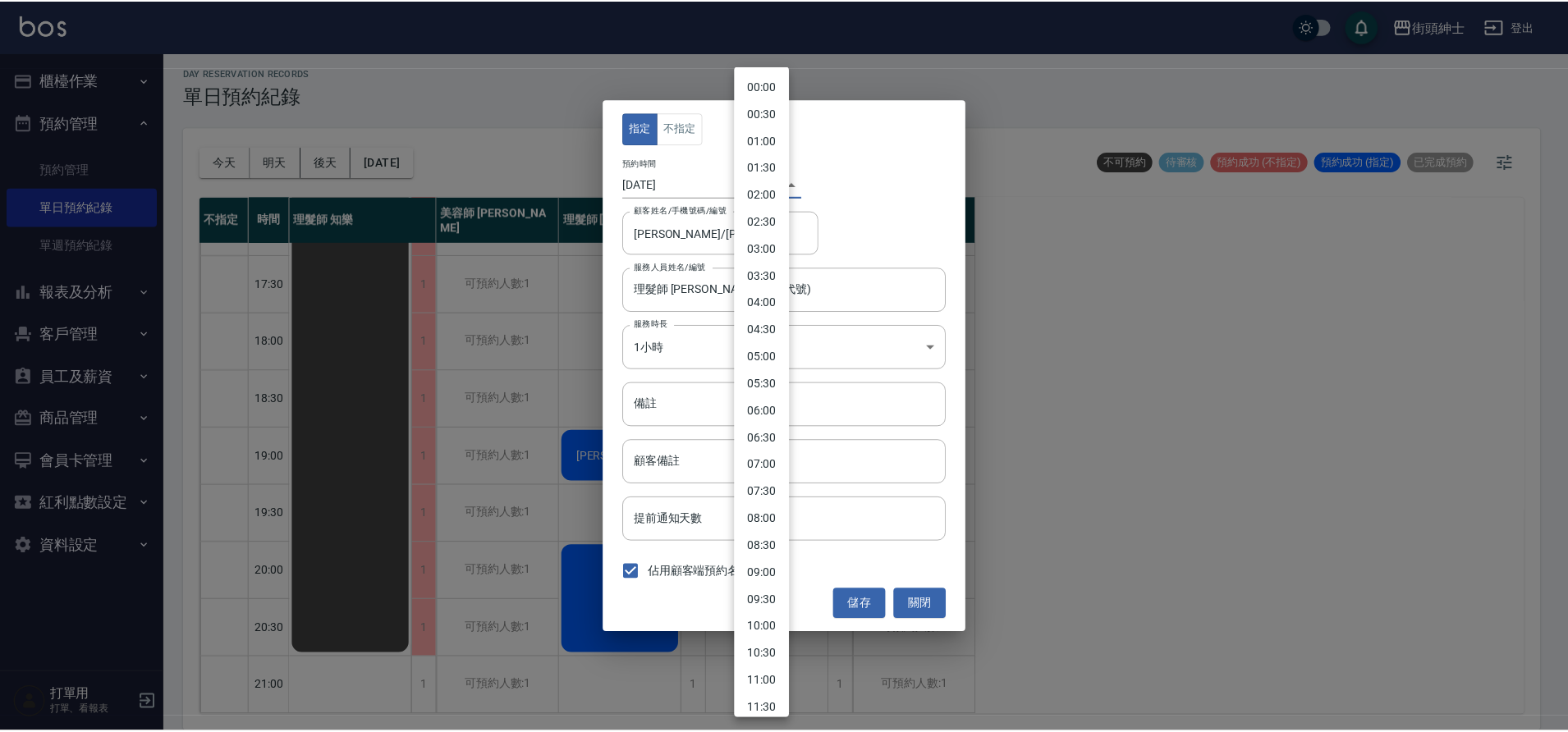
scroll to position [660, 0]
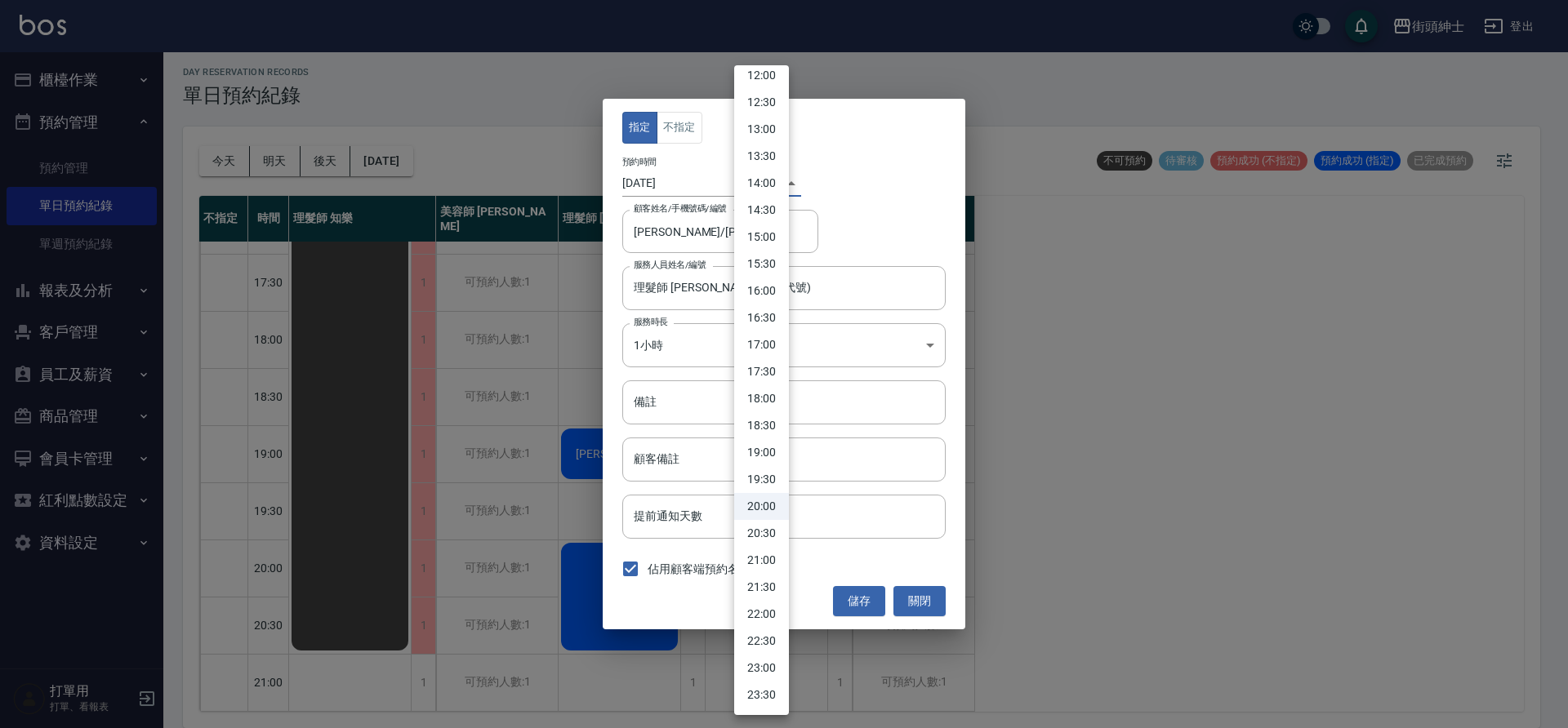
drag, startPoint x: 765, startPoint y: 563, endPoint x: 815, endPoint y: 581, distance: 53.1
click at [765, 562] on li "21:00" at bounding box center [761, 560] width 54 height 27
type input "1758805200000"
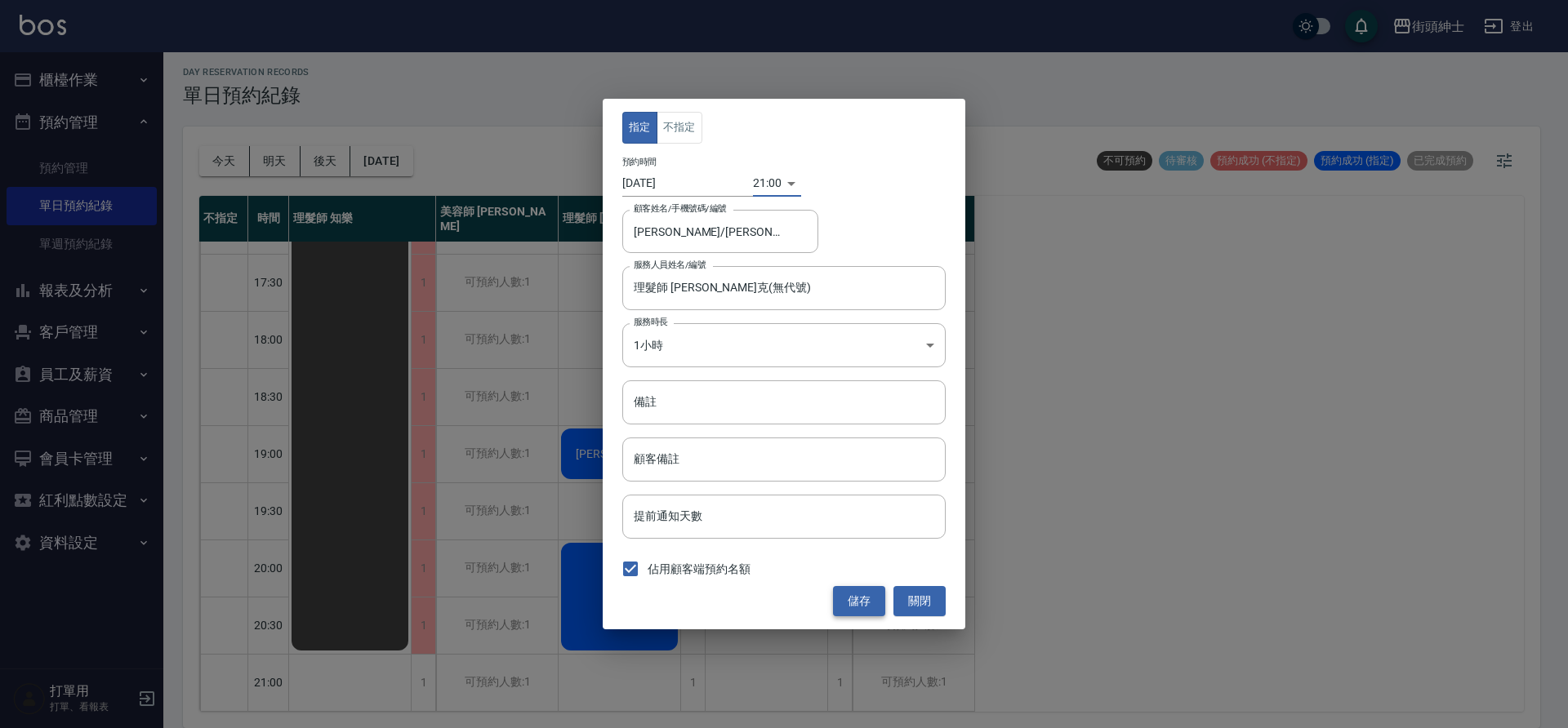
click at [859, 600] on button "儲存" at bounding box center [859, 601] width 53 height 30
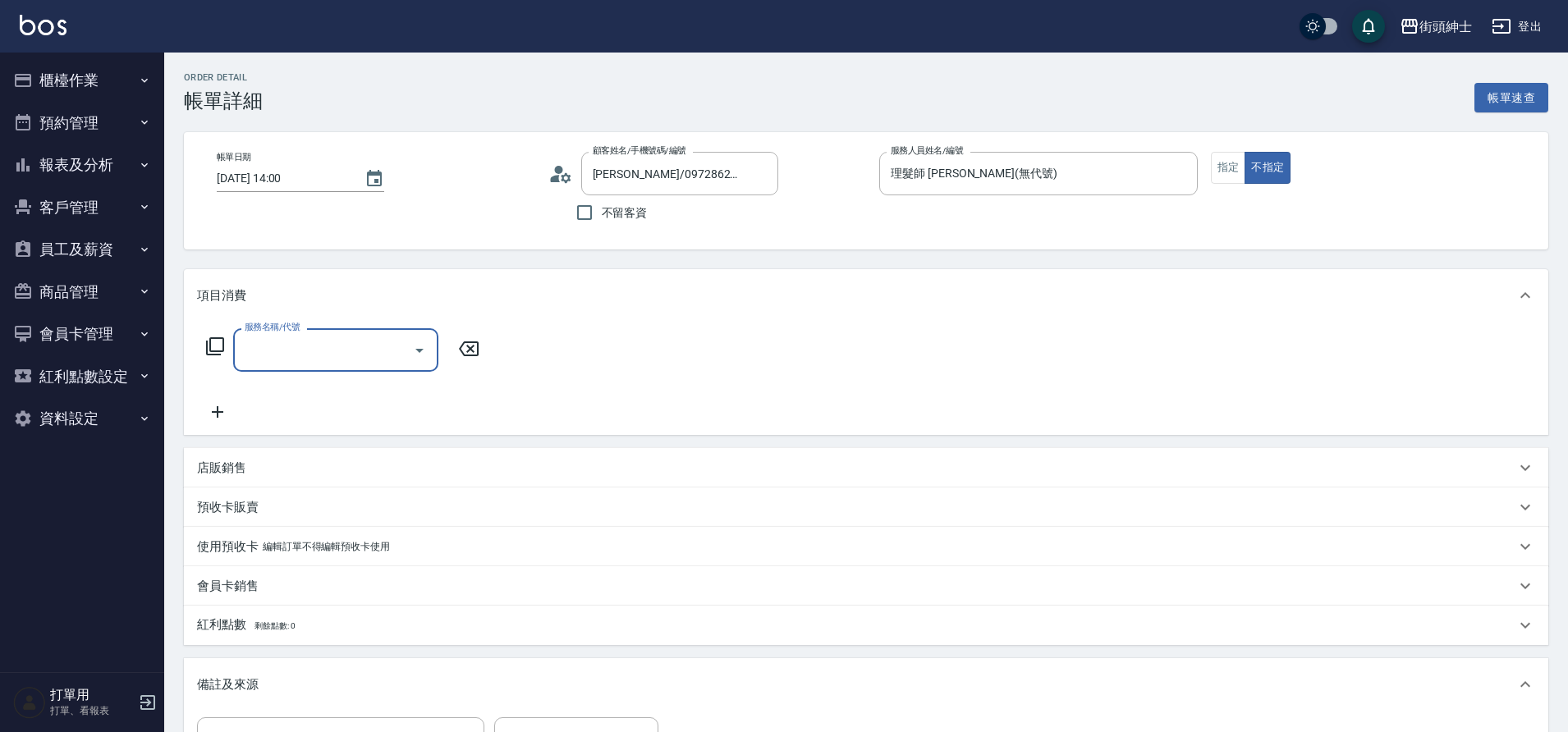
scroll to position [2, 0]
click at [419, 350] on icon "Open" at bounding box center [419, 350] width 8 height 4
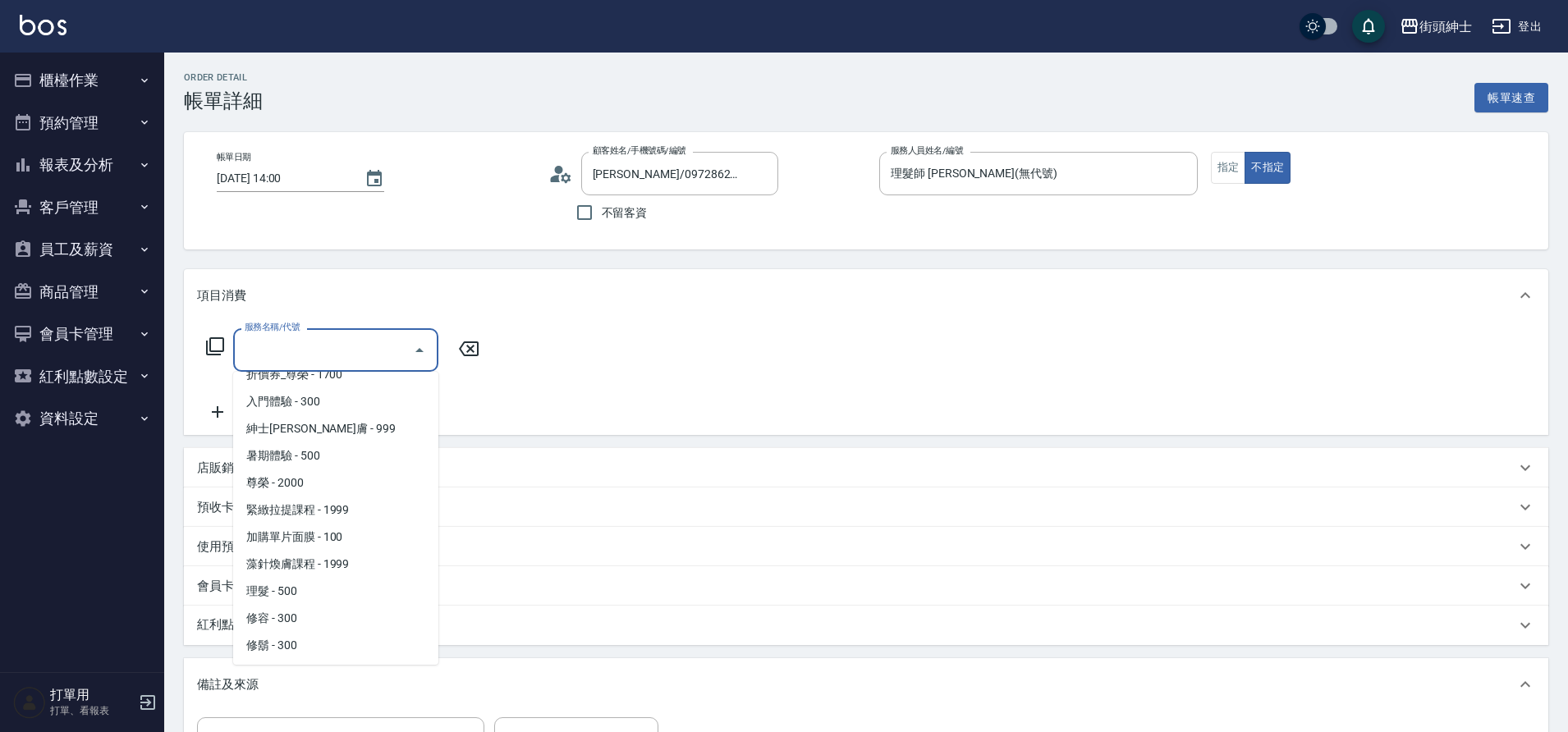
scroll to position [127, 0]
drag, startPoint x: 0, startPoint y: 0, endPoint x: 305, endPoint y: 595, distance: 668.6
click at [305, 595] on span "理髮 - 500" at bounding box center [336, 590] width 206 height 27
type input "理髮(A02)"
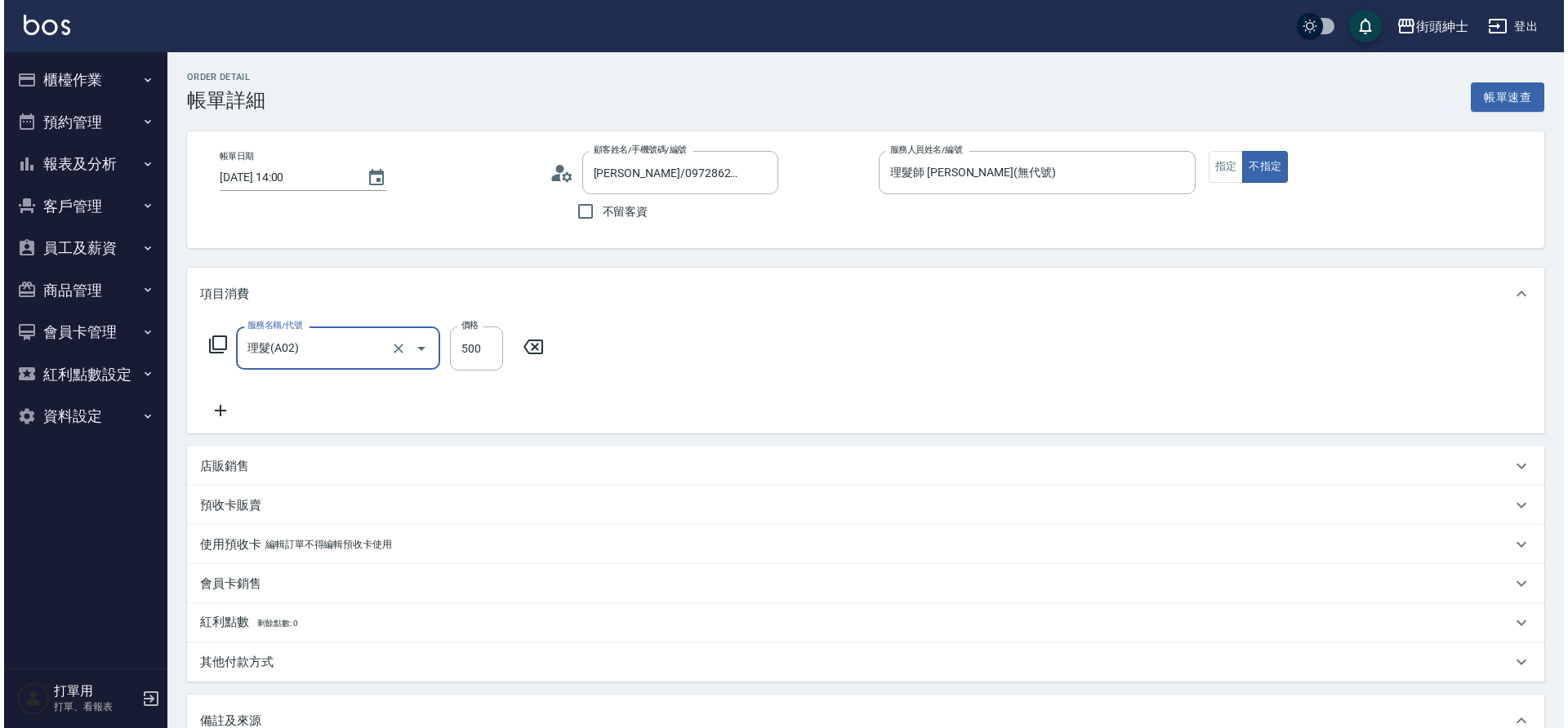
scroll to position [279, 0]
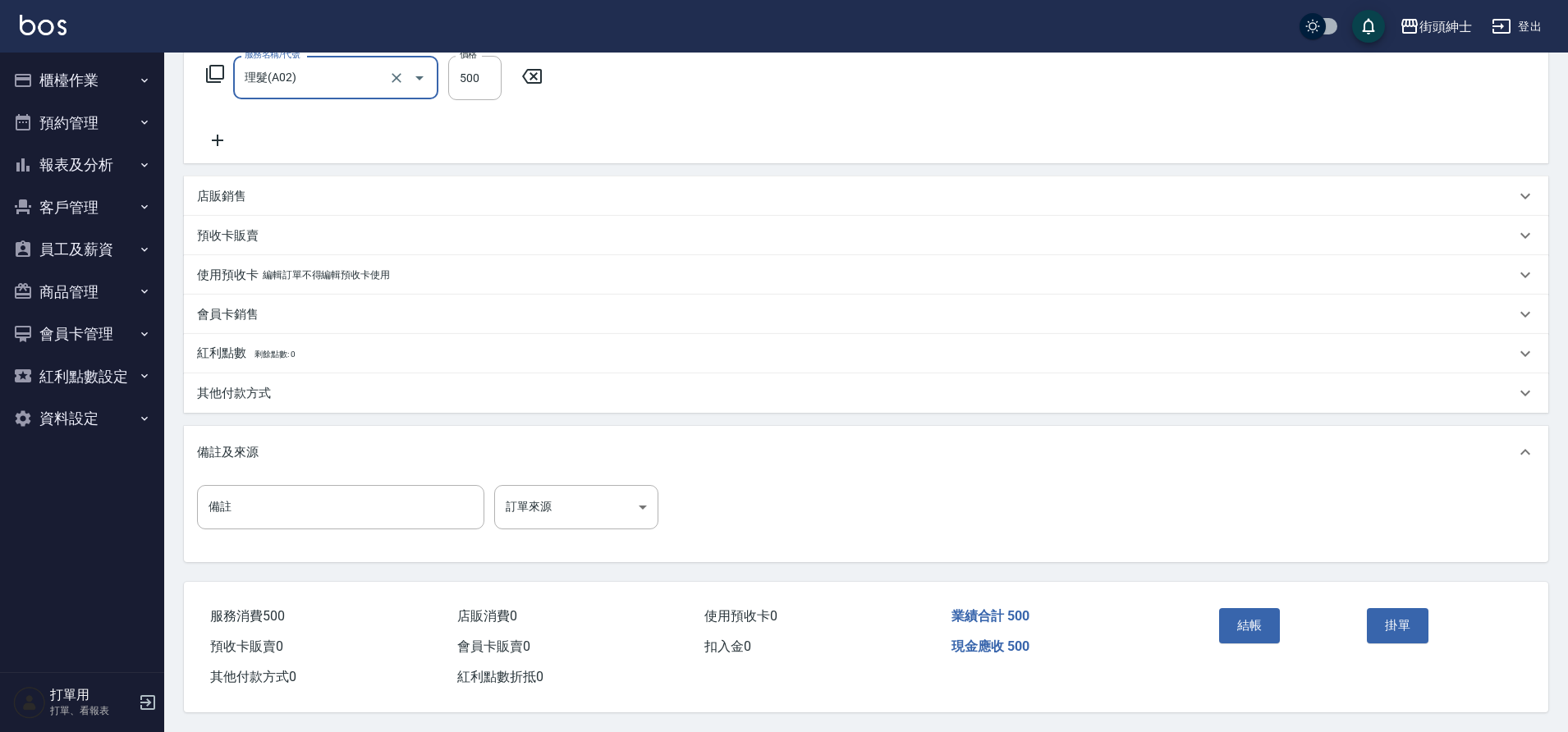
click at [1232, 625] on button "結帳" at bounding box center [1249, 625] width 62 height 35
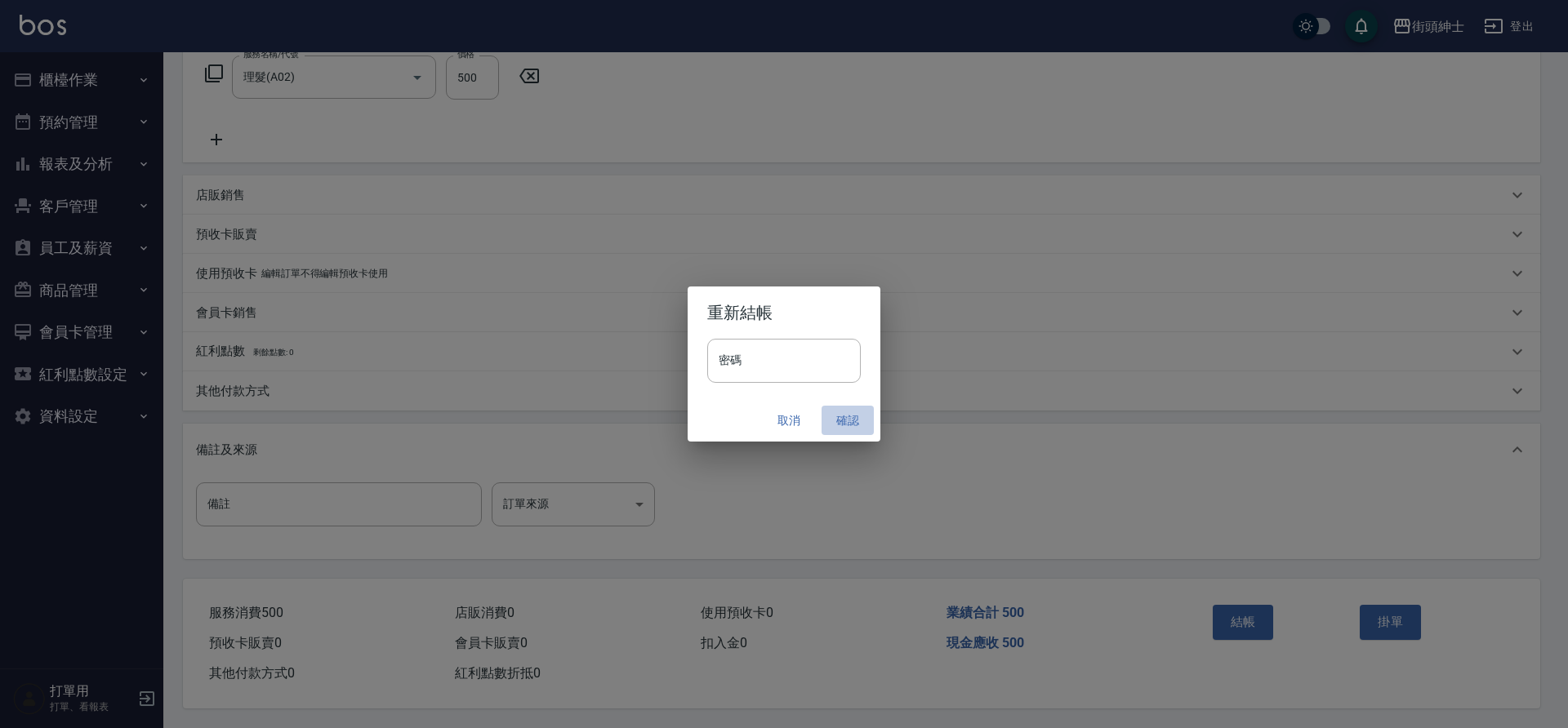
drag, startPoint x: 304, startPoint y: 592, endPoint x: 851, endPoint y: 421, distance: 573.1
click at [851, 421] on button "確認" at bounding box center [847, 420] width 53 height 30
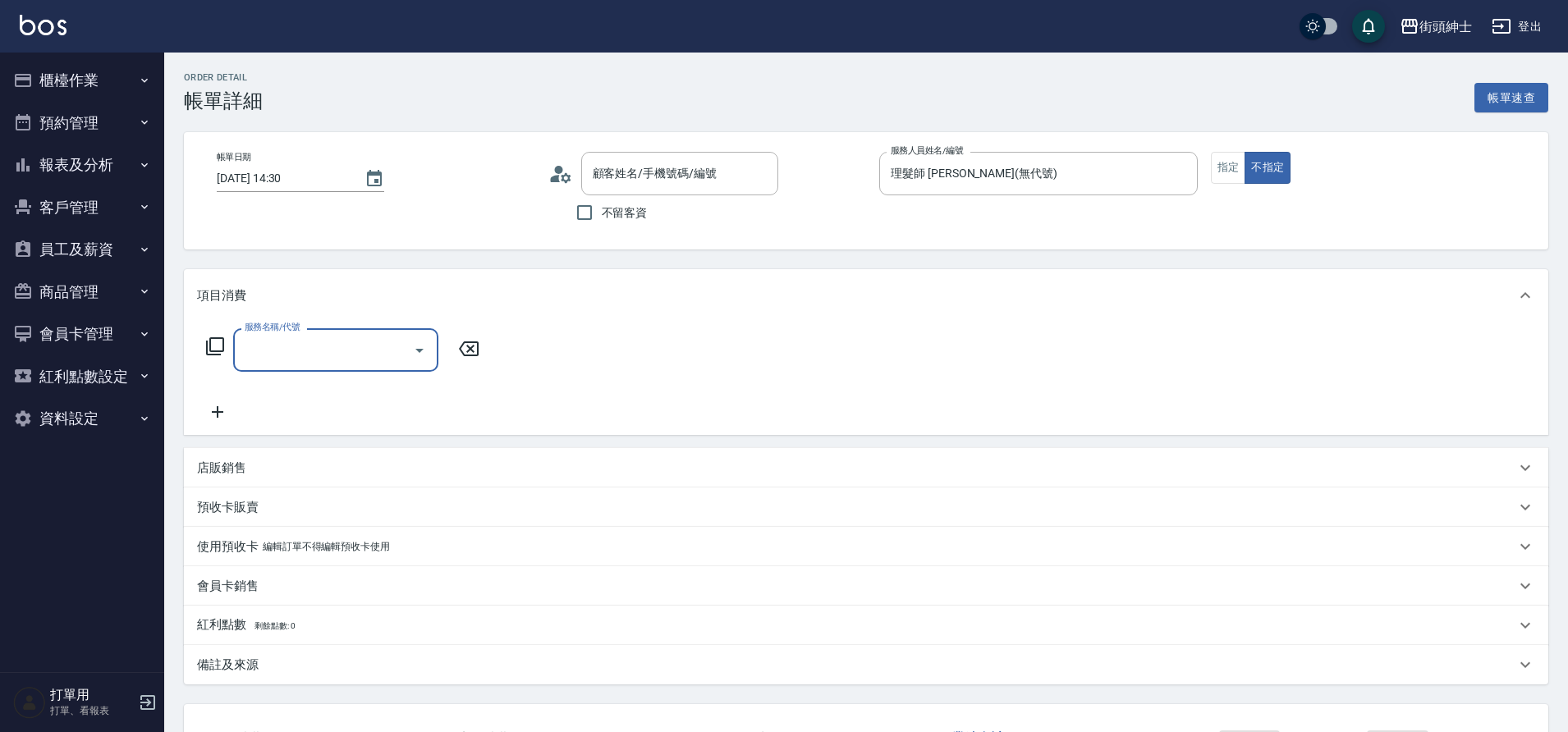
drag, startPoint x: 0, startPoint y: 0, endPoint x: 418, endPoint y: 342, distance: 540.1
click at [418, 342] on icon "Open" at bounding box center [419, 350] width 20 height 20
type input "陳曦/0932776061/null"
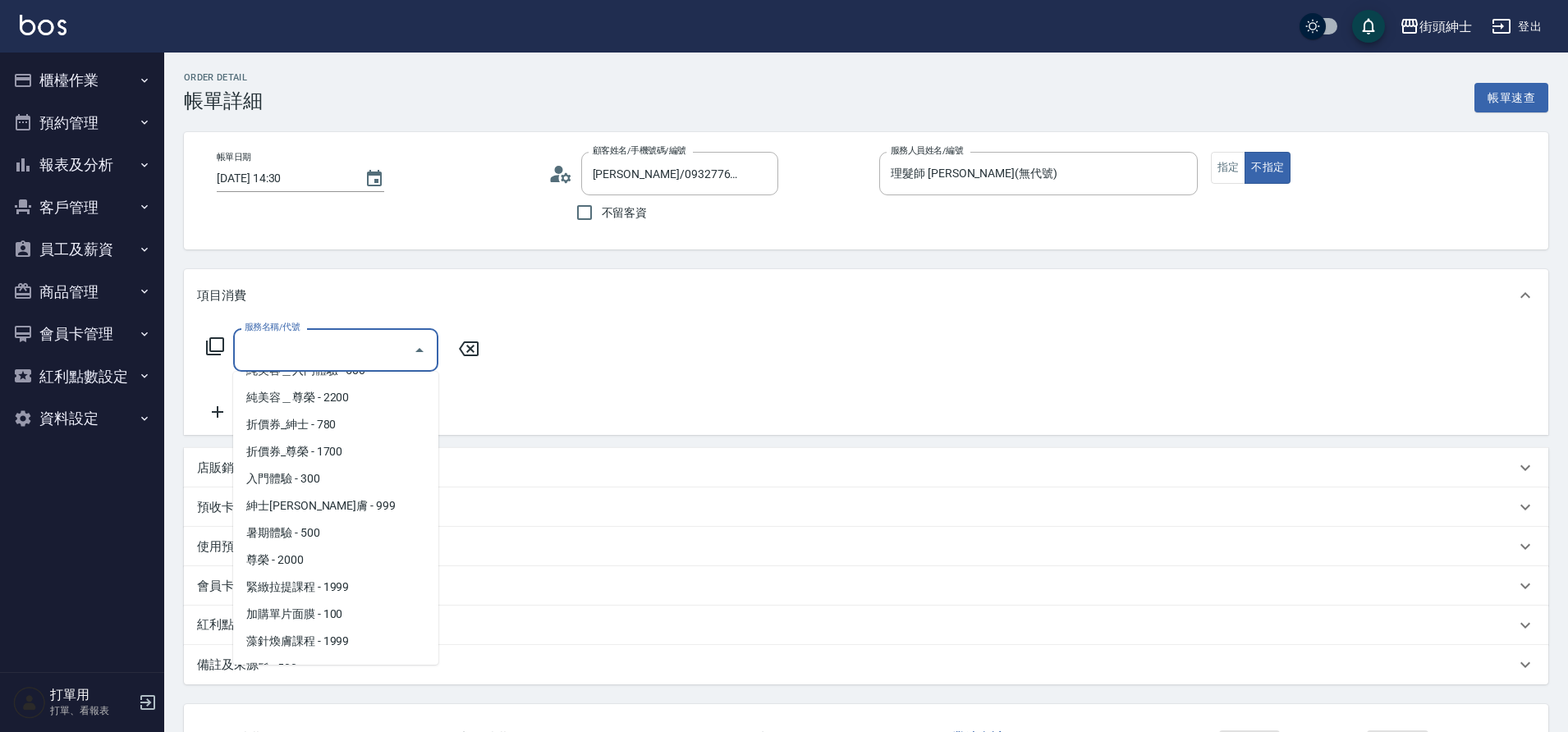
scroll to position [127, 0]
click at [322, 597] on span "理髮 - 500" at bounding box center [336, 590] width 206 height 27
type input "理髮(A02)"
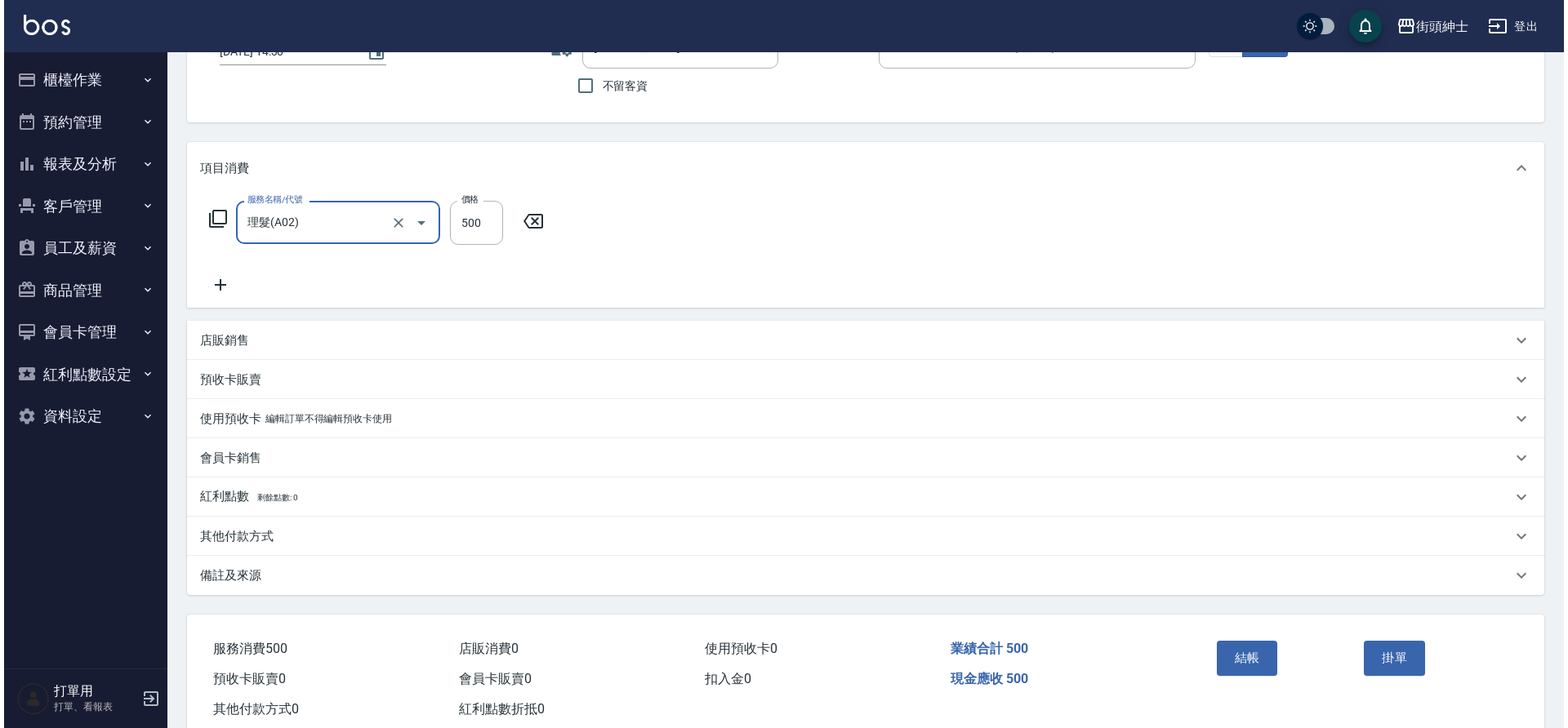
scroll to position [137, 0]
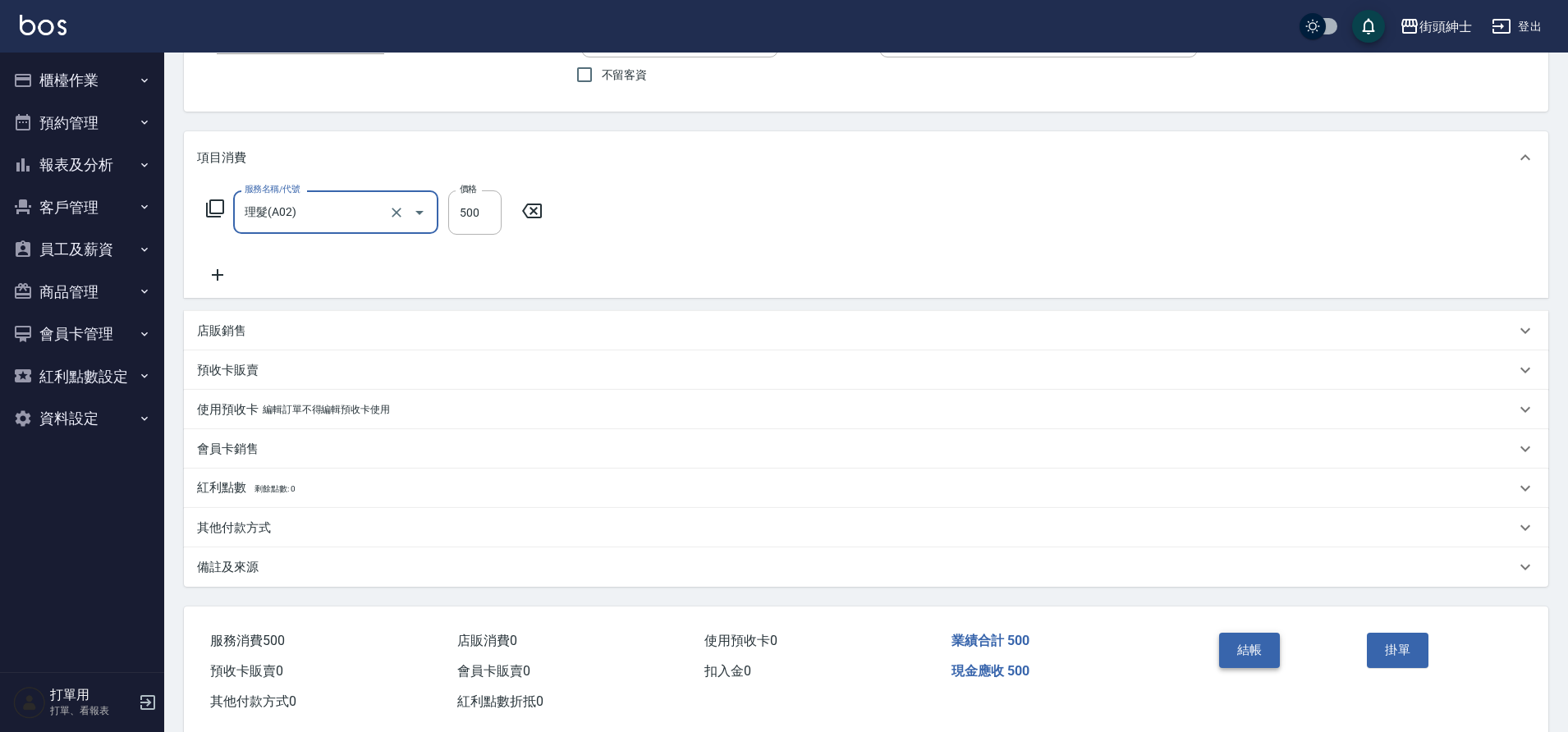
drag, startPoint x: 418, startPoint y: 342, endPoint x: 1236, endPoint y: 656, distance: 876.2
click at [1236, 656] on button "結帳" at bounding box center [1249, 650] width 62 height 35
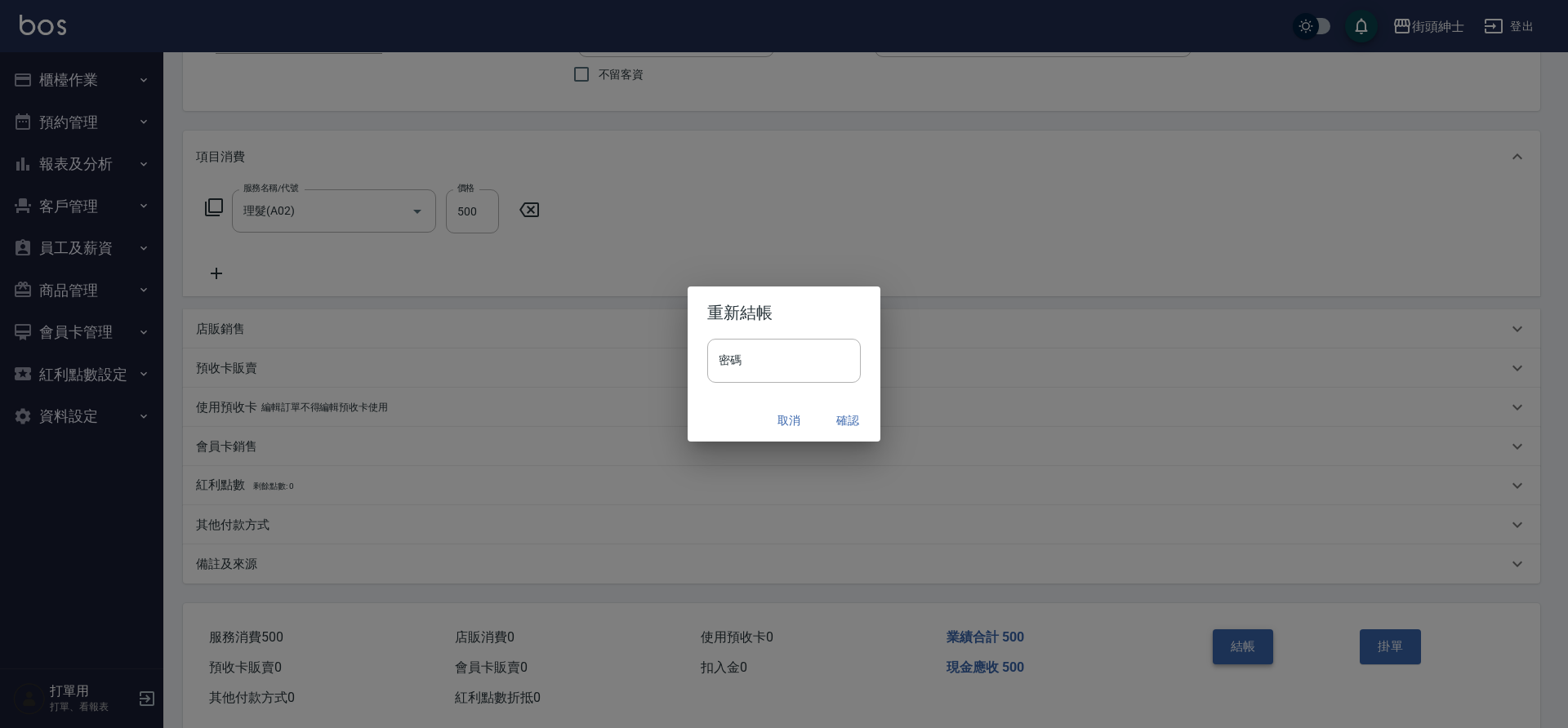
click at [839, 418] on button "確認" at bounding box center [847, 420] width 53 height 30
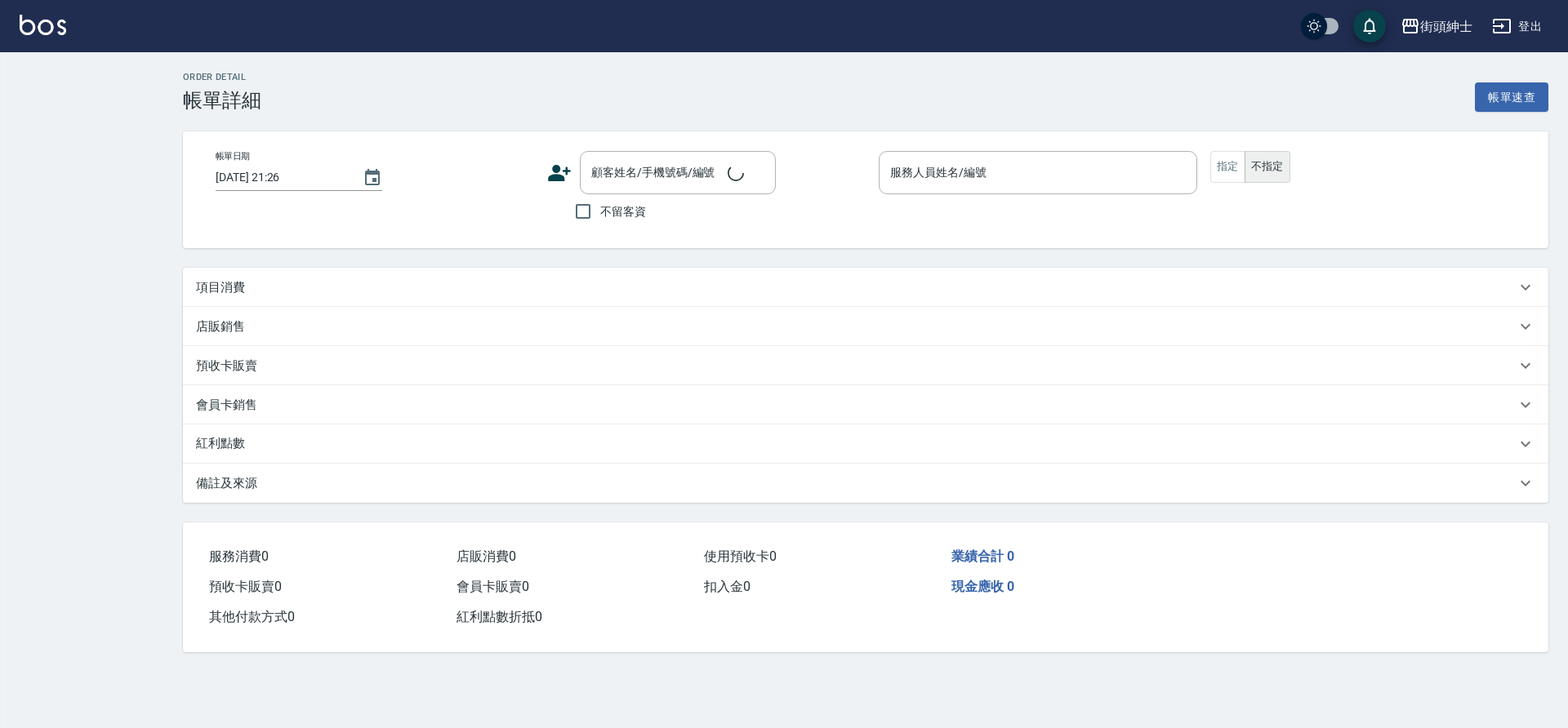
click at [615, 288] on div "項目消費" at bounding box center [855, 288] width 1319 height 17
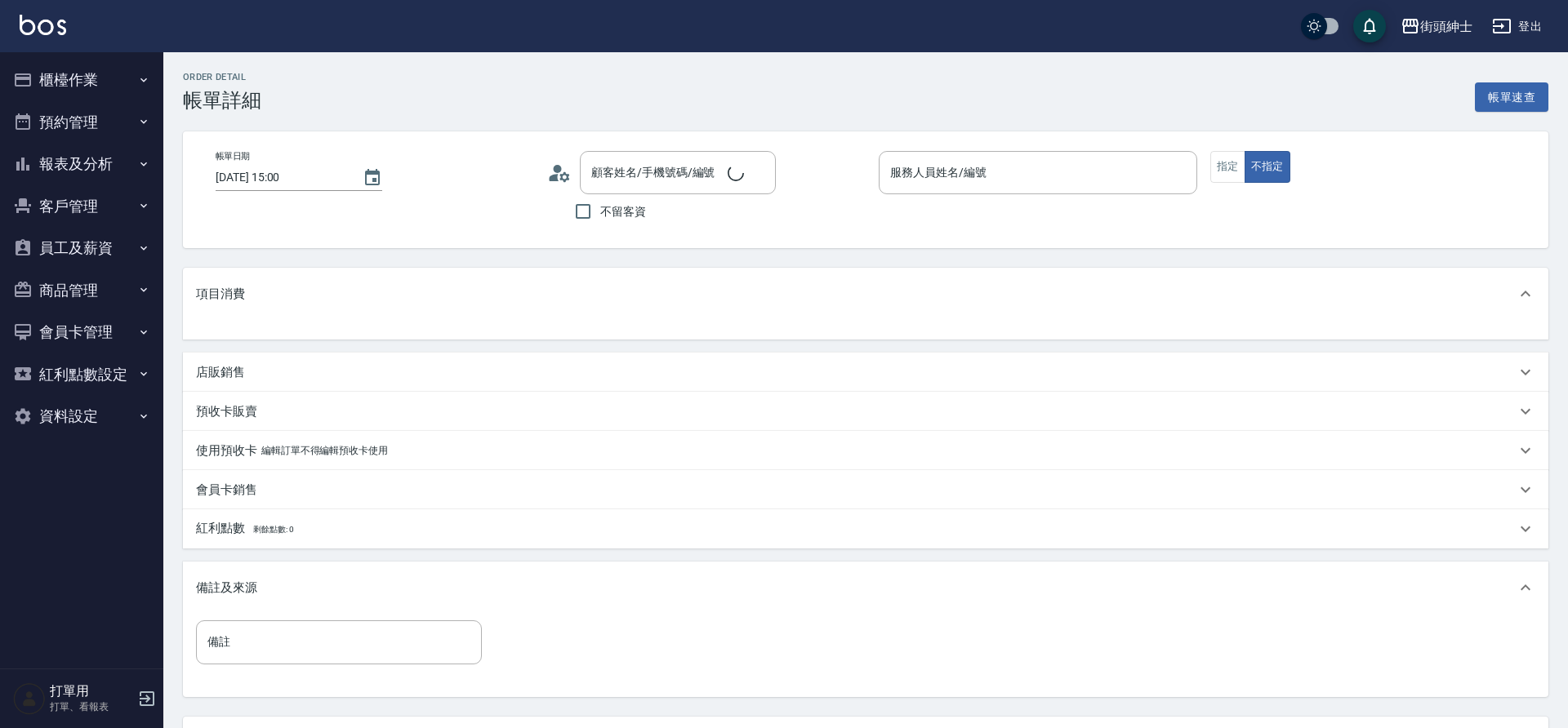
type input "[DATE] 15:00"
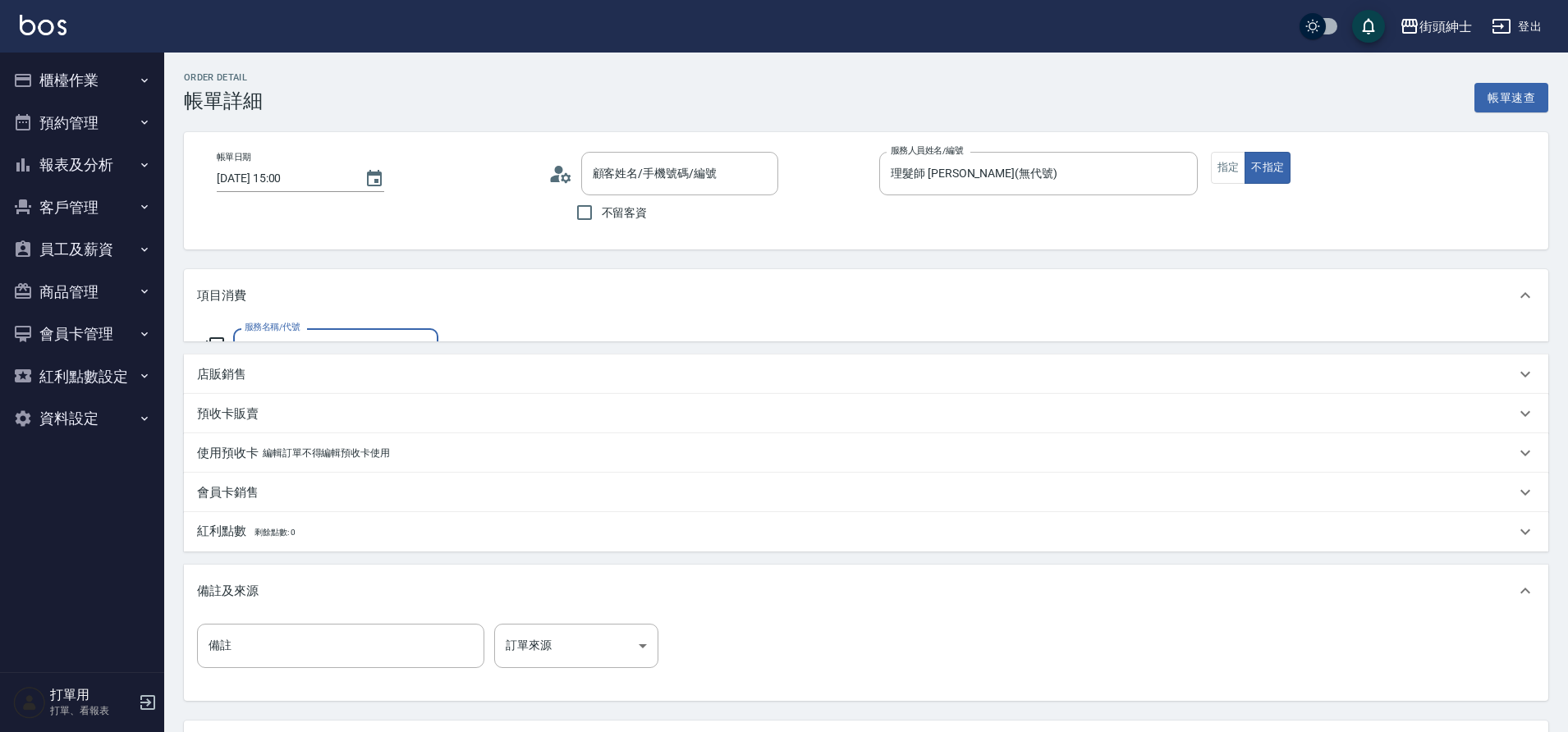
type input "理髮師 [PERSON_NAME](無代號)"
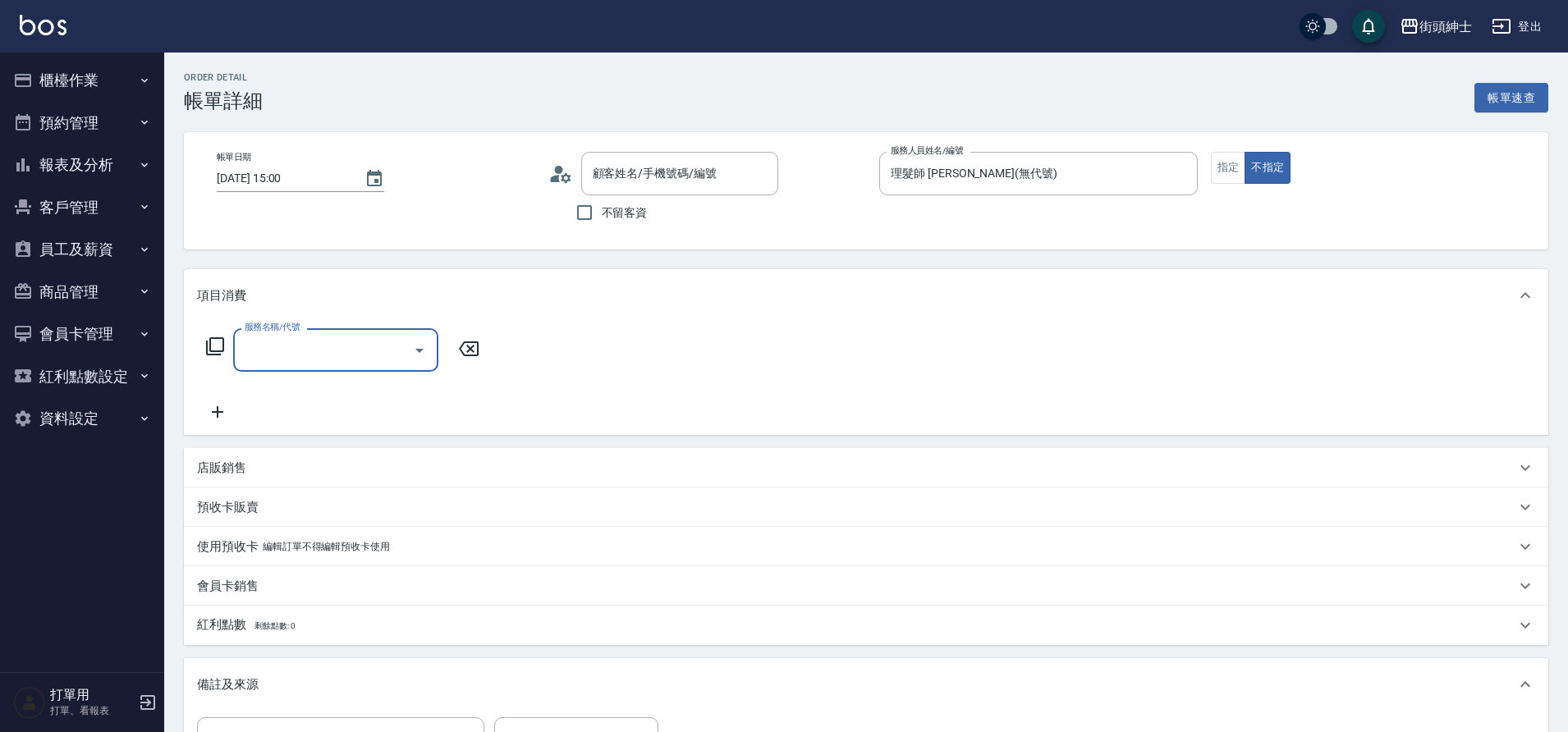
drag, startPoint x: 0, startPoint y: 0, endPoint x: 365, endPoint y: 342, distance: 500.2
click at [365, 342] on input "服務名稱/代號" at bounding box center [323, 350] width 166 height 29
type input "[PERSON_NAME]/0983478061/null"
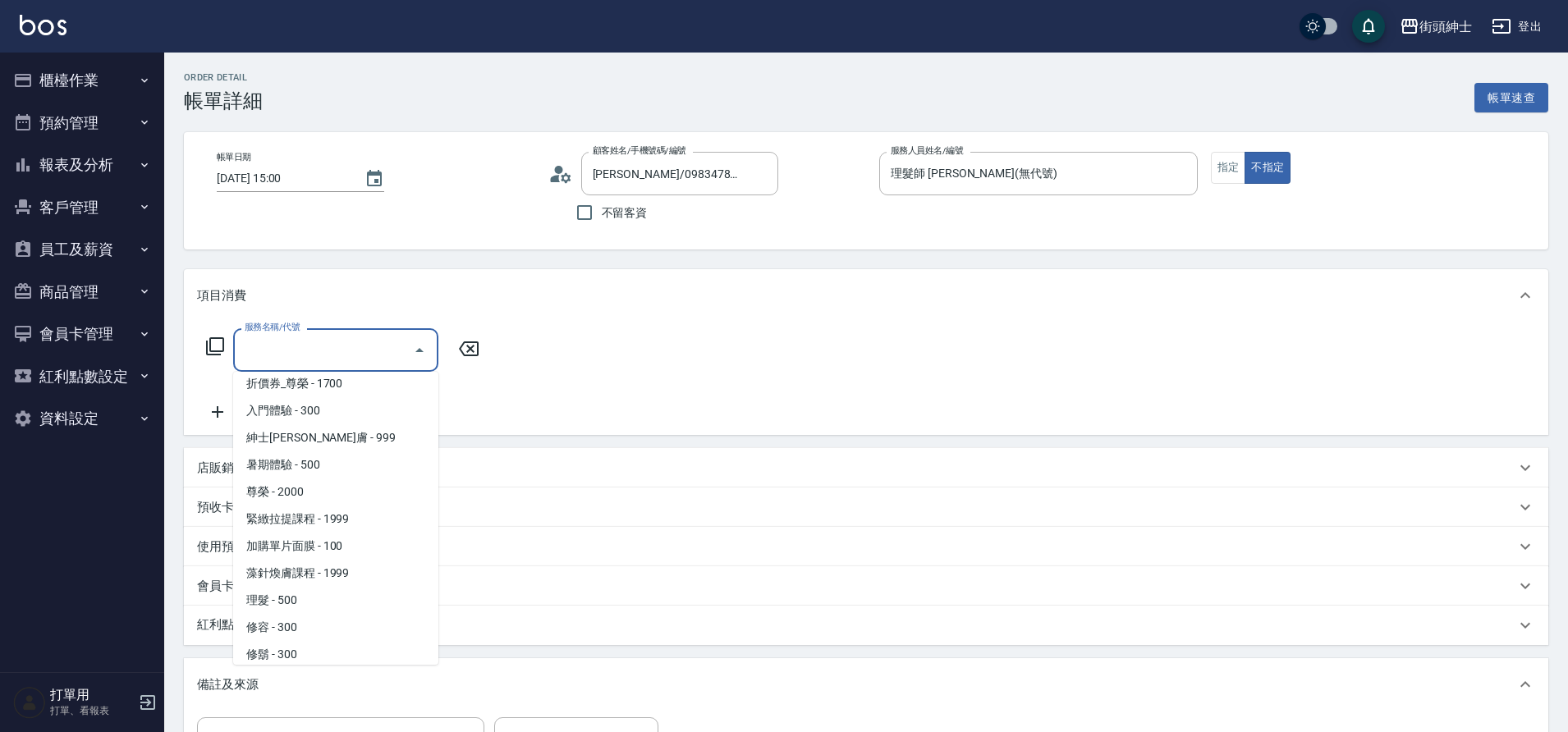
scroll to position [123, 0]
click at [318, 600] on span "理髮 - 500" at bounding box center [336, 593] width 206 height 27
type input "理髮(A02)"
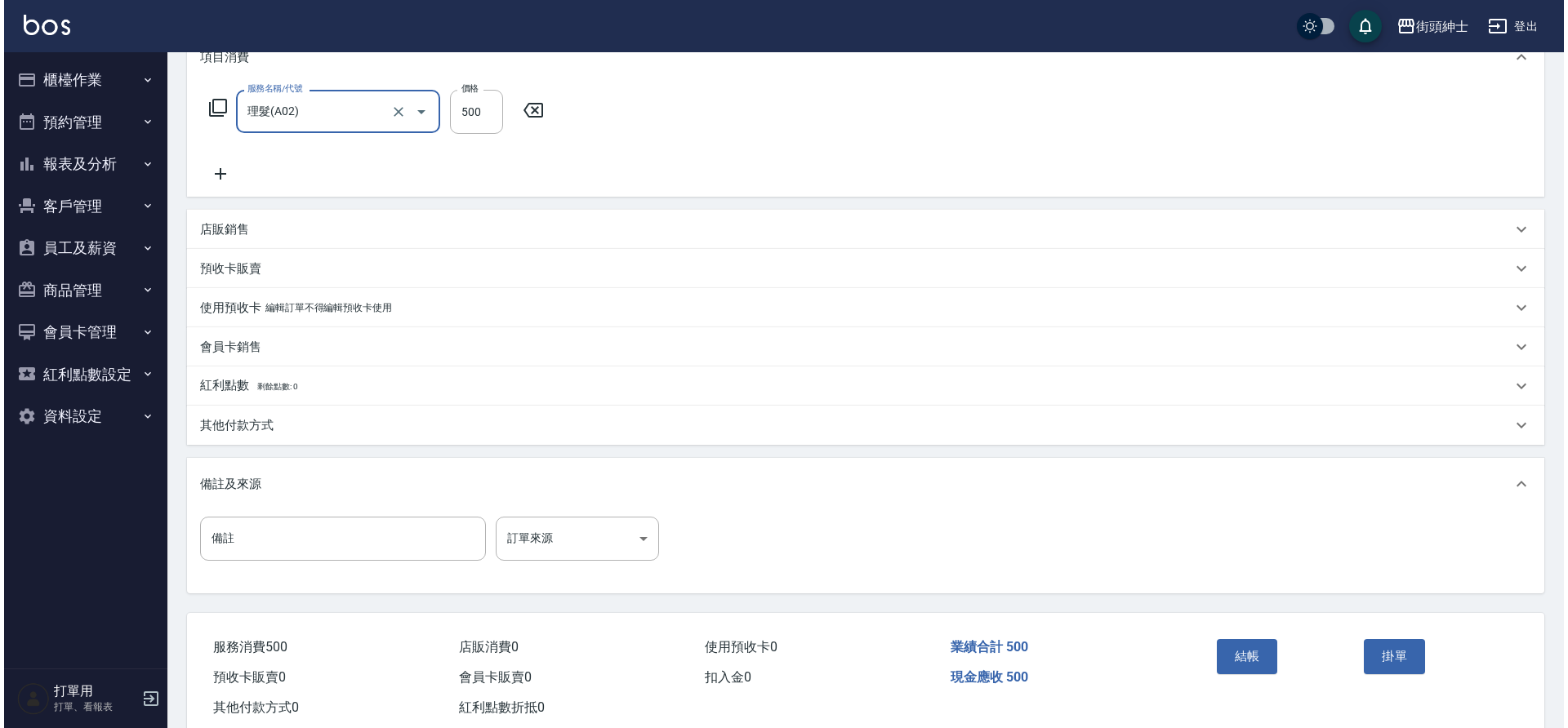
scroll to position [241, 0]
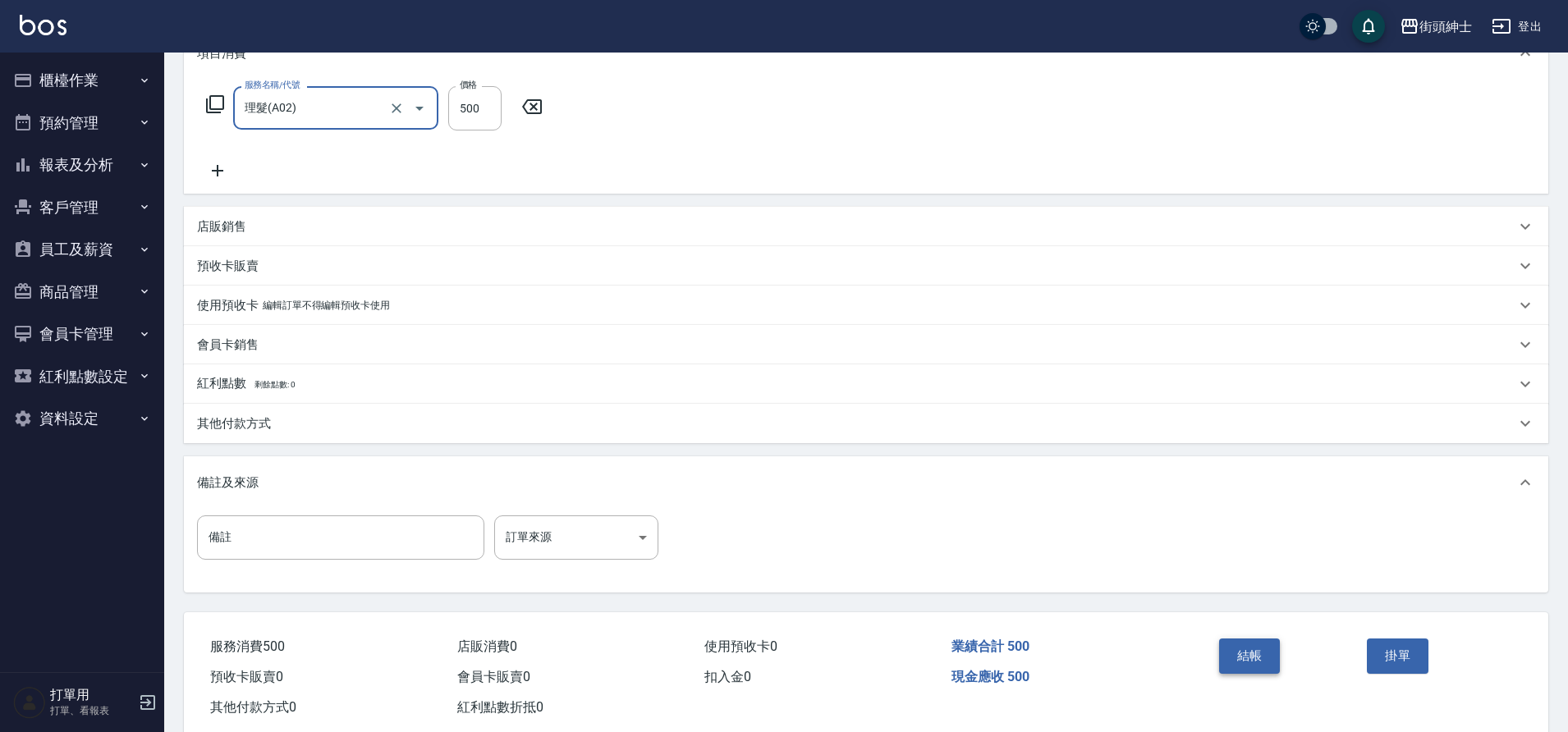
drag, startPoint x: 365, startPoint y: 342, endPoint x: 1262, endPoint y: 653, distance: 949.4
click at [1262, 653] on button "結帳" at bounding box center [1249, 656] width 62 height 35
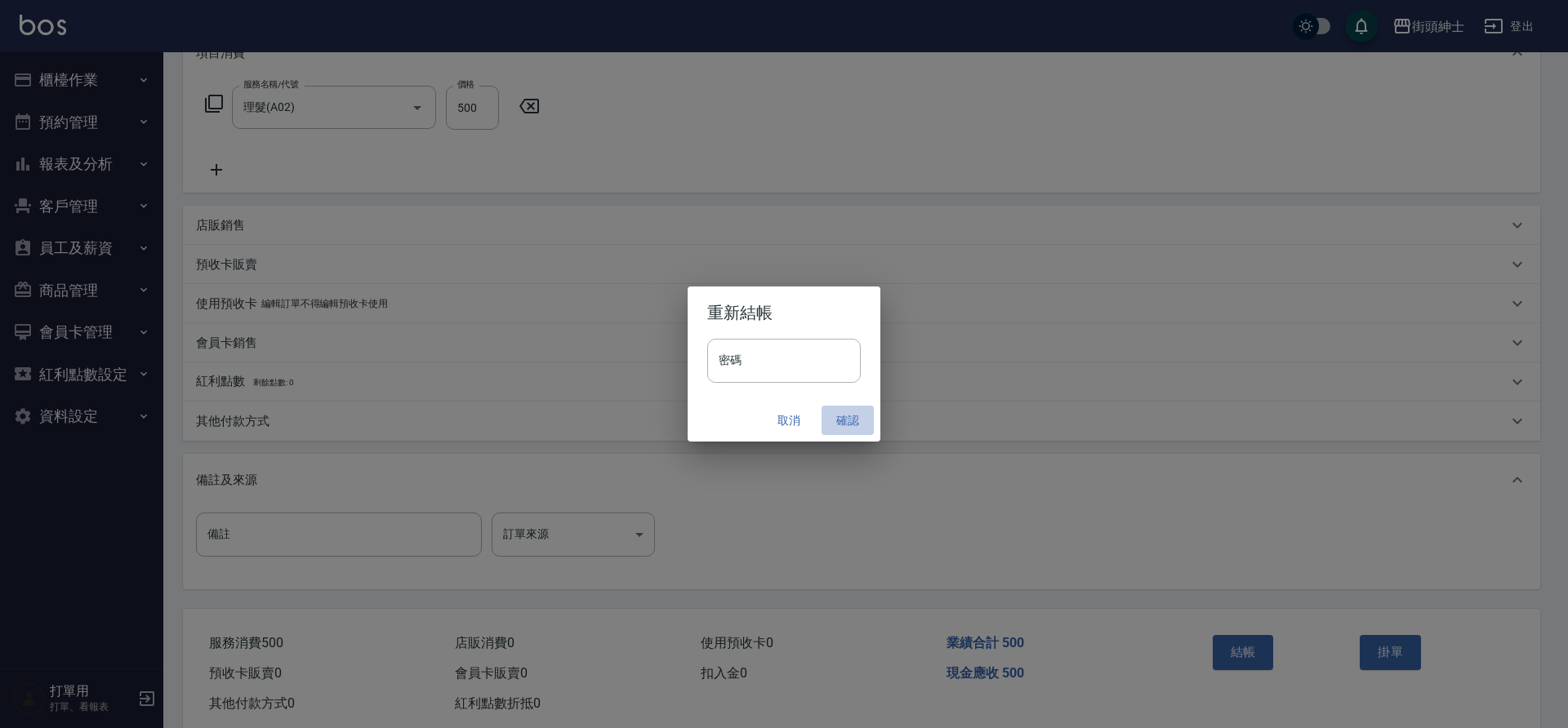
drag, startPoint x: 1256, startPoint y: 650, endPoint x: 842, endPoint y: 423, distance: 472.1
click at [842, 423] on button "確認" at bounding box center [847, 420] width 53 height 30
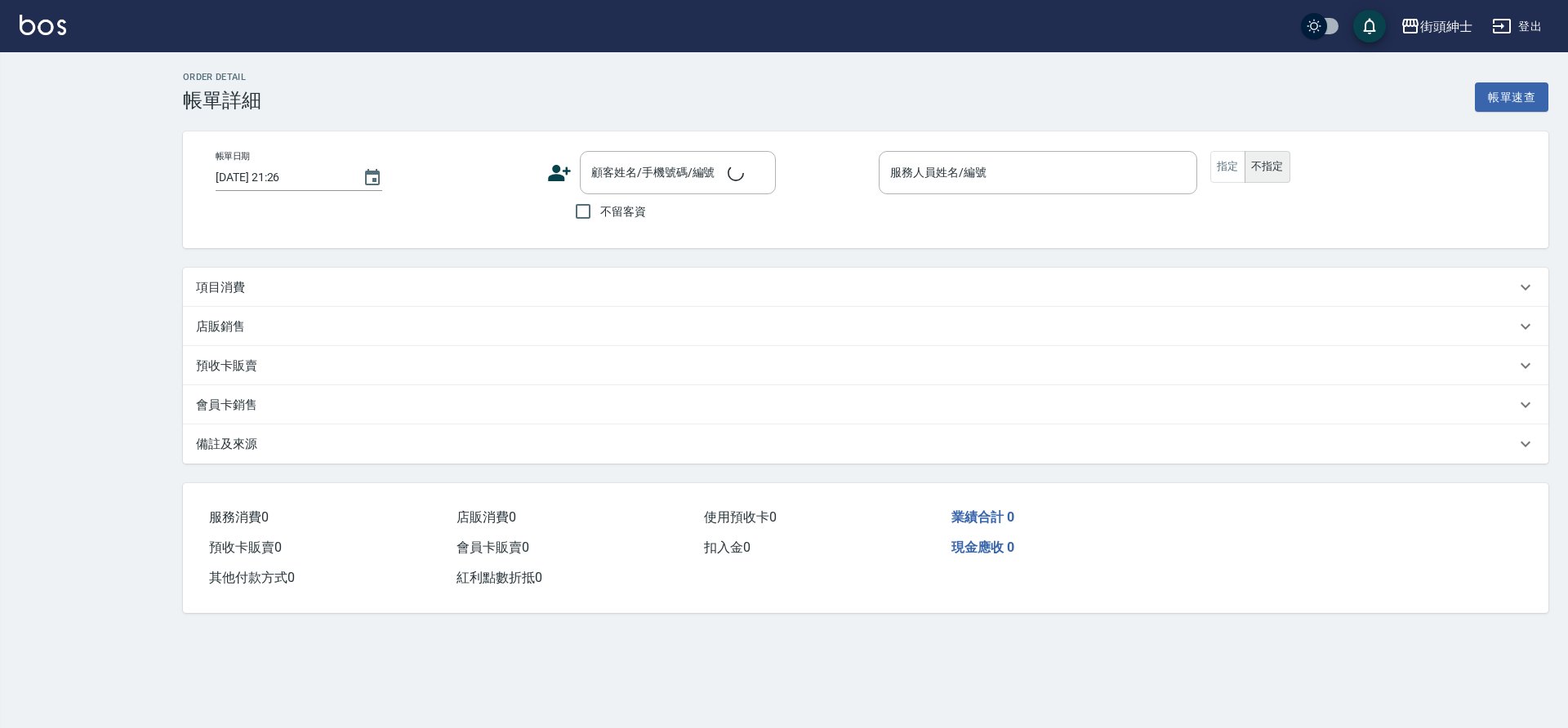
click at [446, 288] on div "項目消費" at bounding box center [855, 288] width 1319 height 17
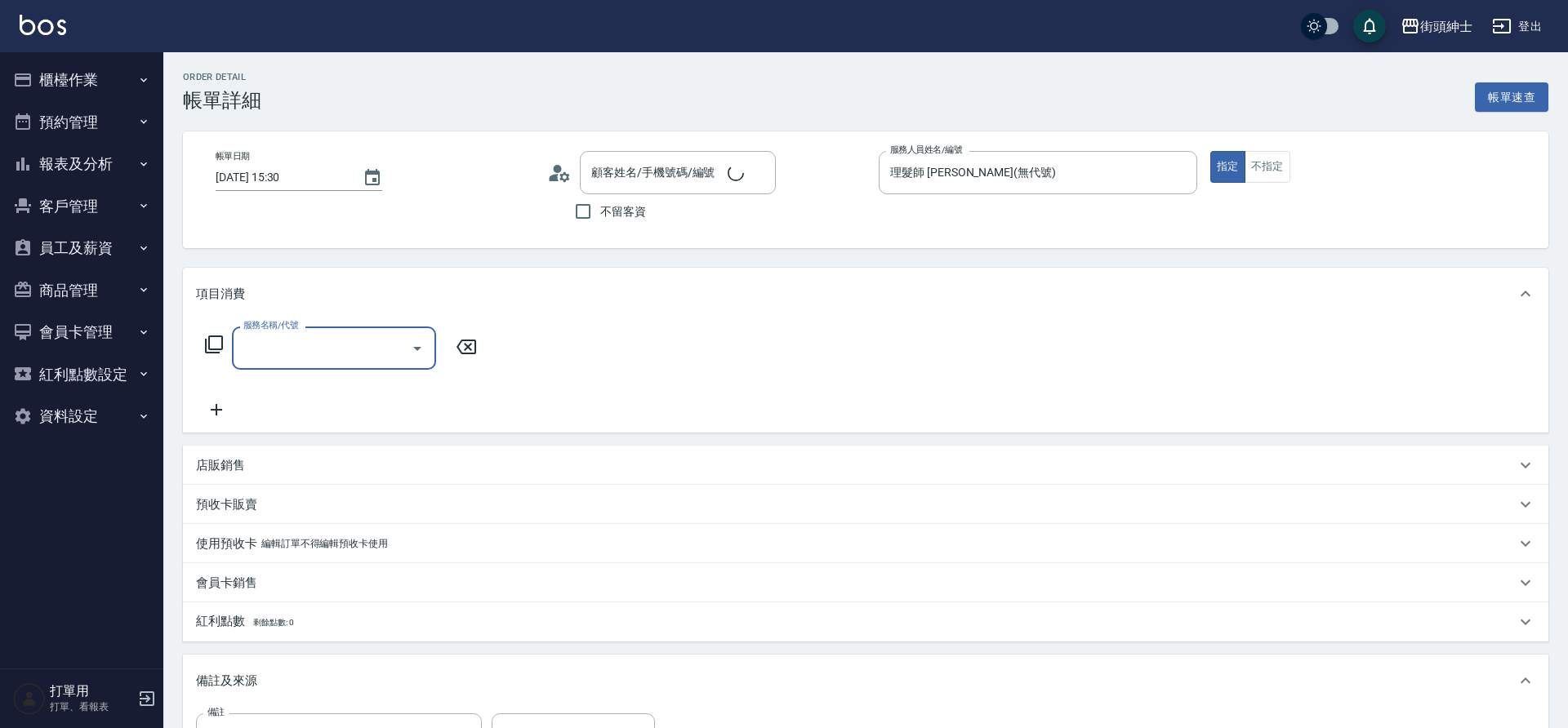
type input "[DATE] 15:30"
type input "理髮師 [PERSON_NAME](無代號)"
type input "takeda"
click at [411, 342] on icon "Open" at bounding box center [417, 348] width 20 height 20
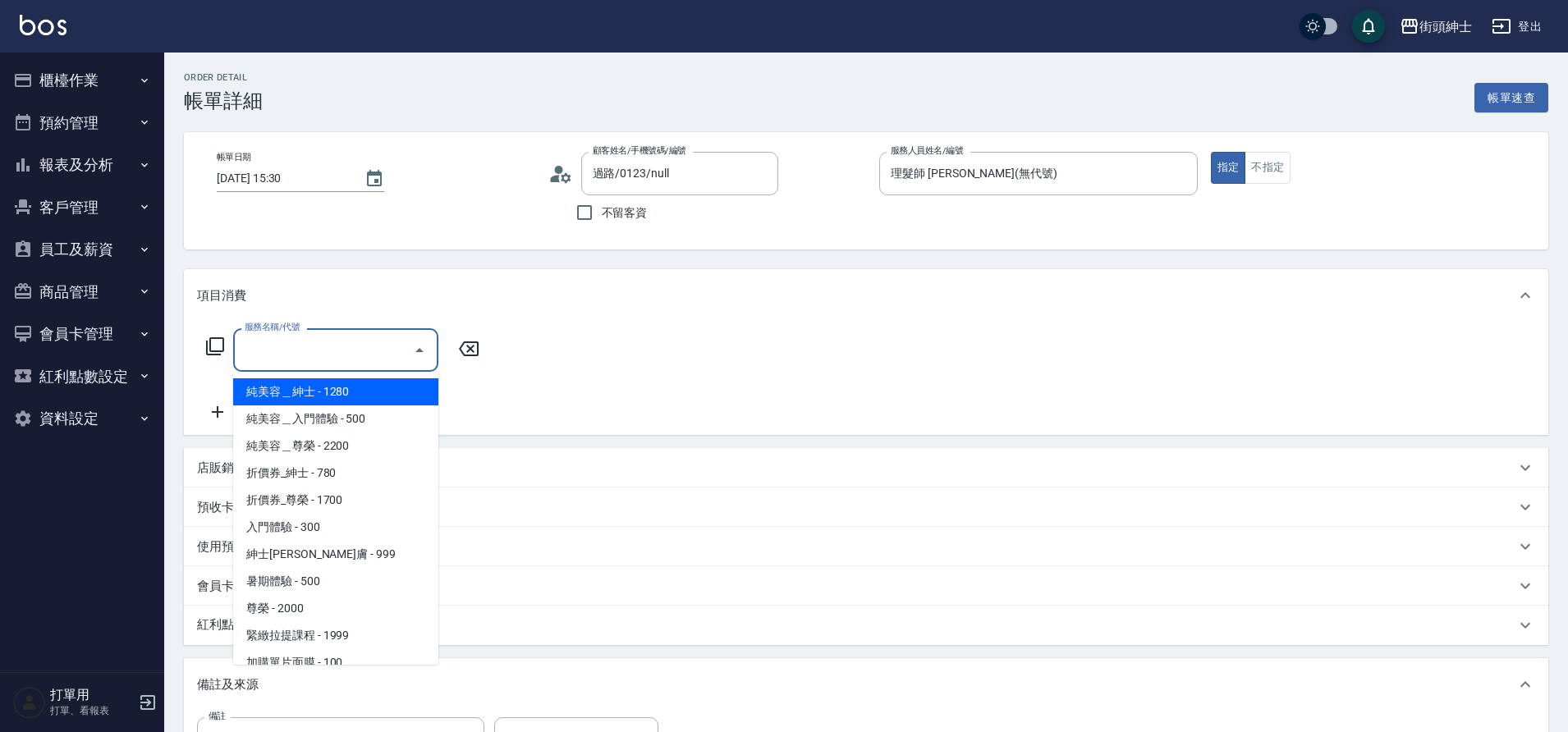
type input "過路/0123/null"
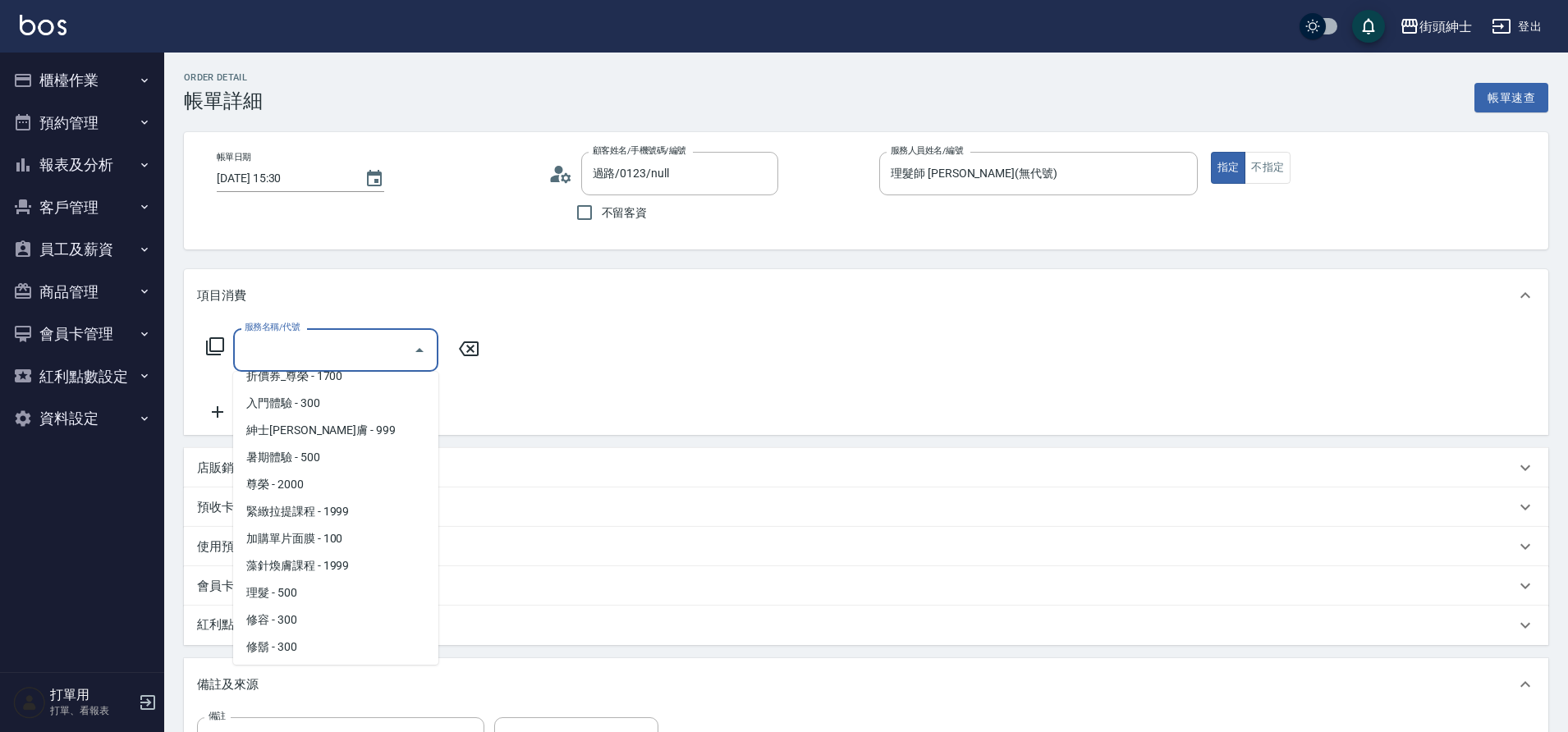
scroll to position [127, 0]
drag, startPoint x: 0, startPoint y: 0, endPoint x: 310, endPoint y: 595, distance: 670.9
click at [310, 595] on span "理髮 - 500" at bounding box center [336, 590] width 206 height 27
type input "理髮(A02)"
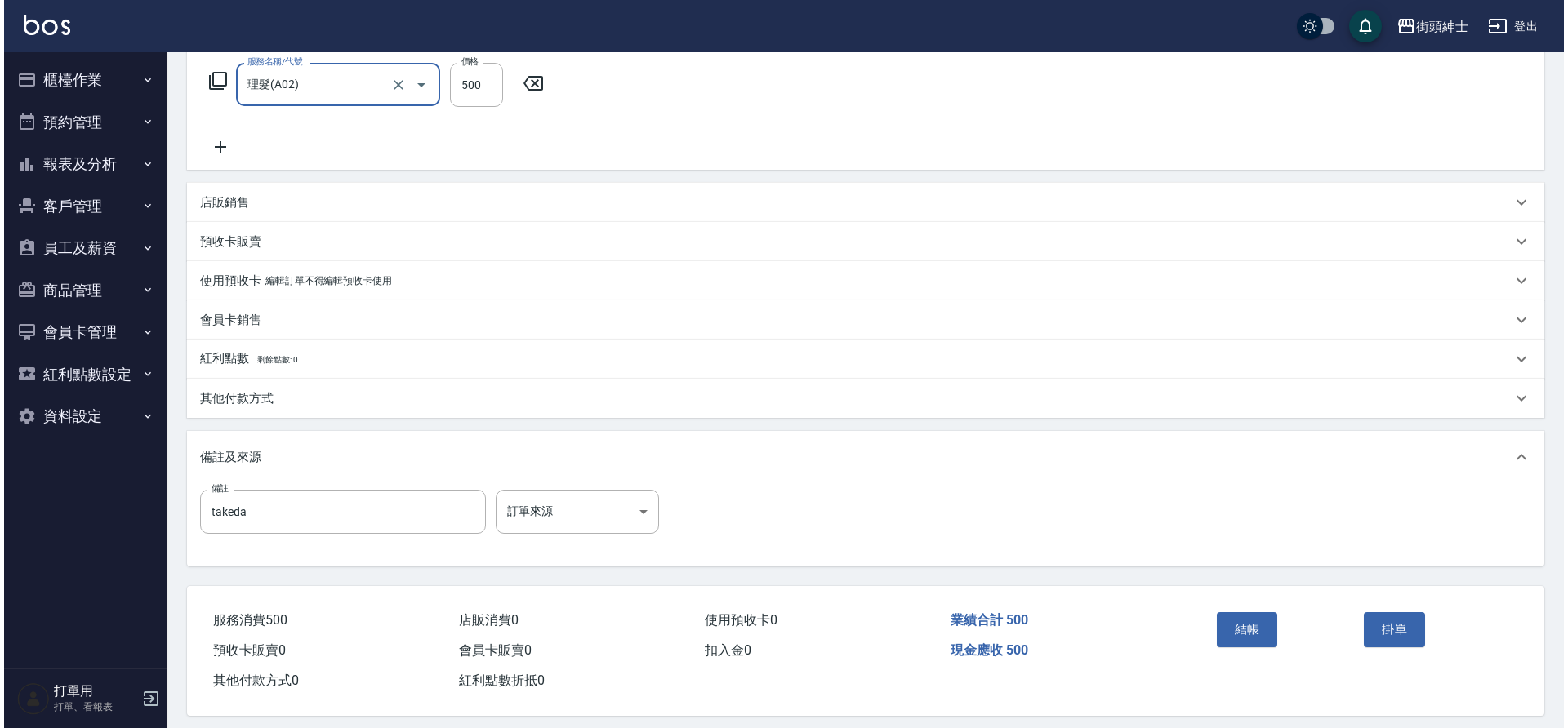
scroll to position [279, 0]
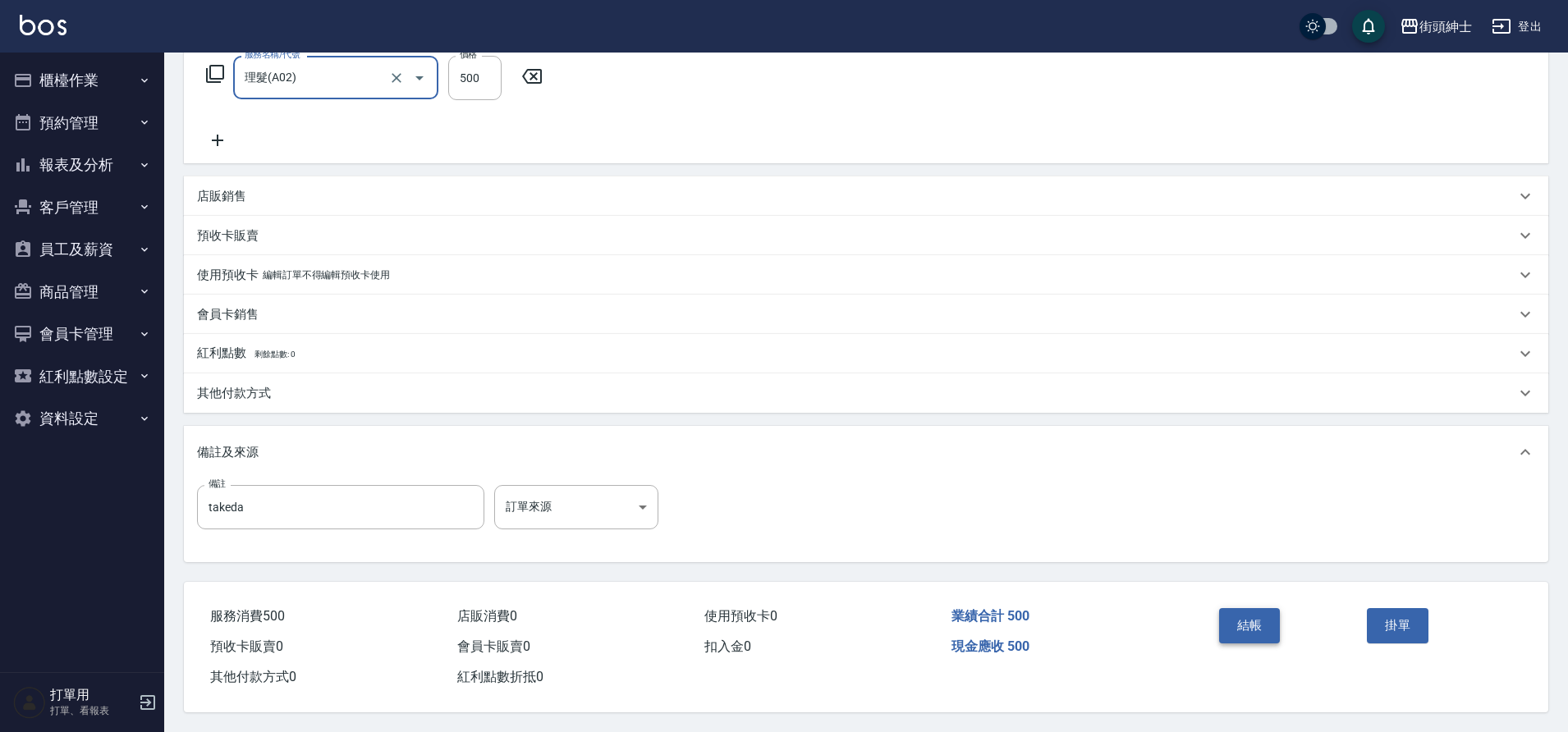
drag, startPoint x: 310, startPoint y: 595, endPoint x: 1240, endPoint y: 619, distance: 930.3
click at [1240, 619] on button "結帳" at bounding box center [1249, 625] width 62 height 35
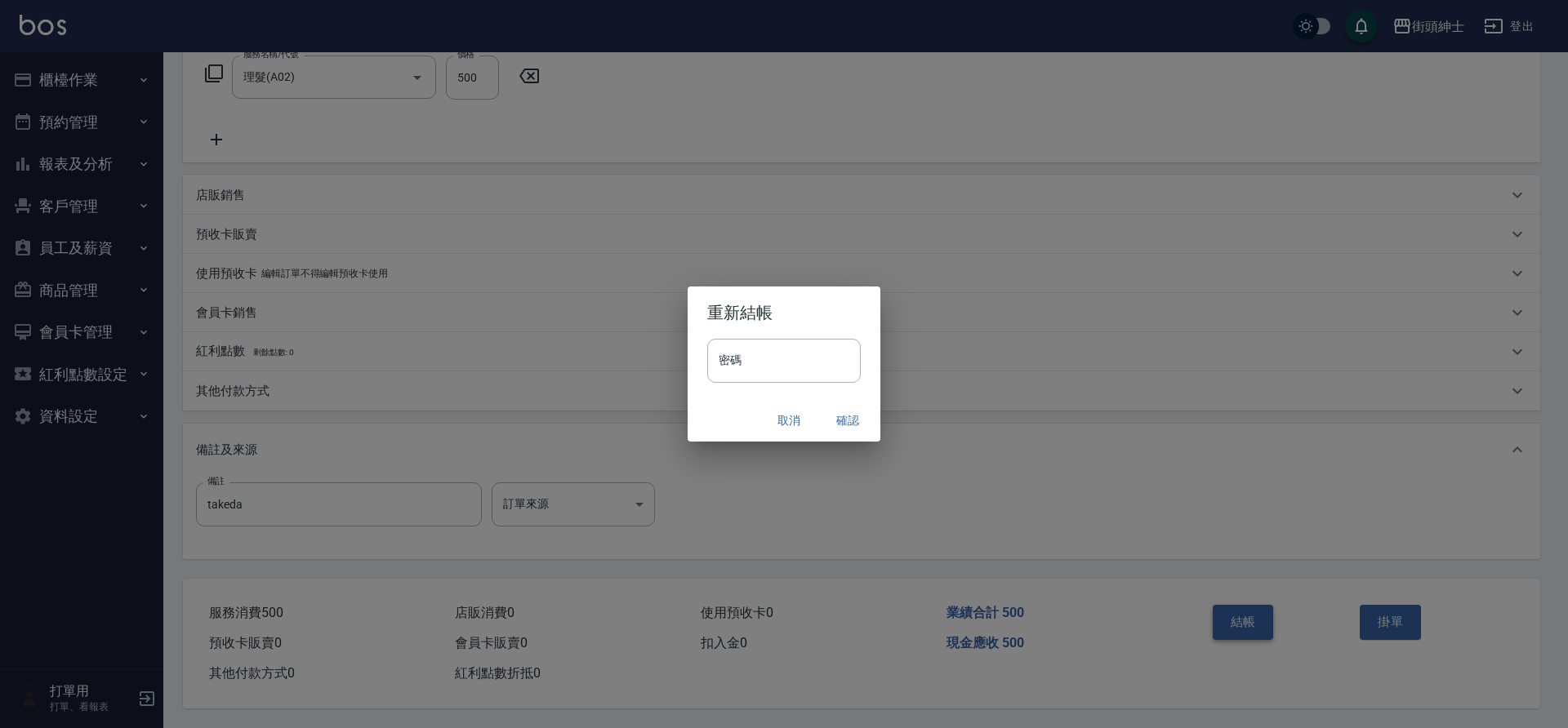
click at [837, 415] on button "確認" at bounding box center [847, 420] width 53 height 30
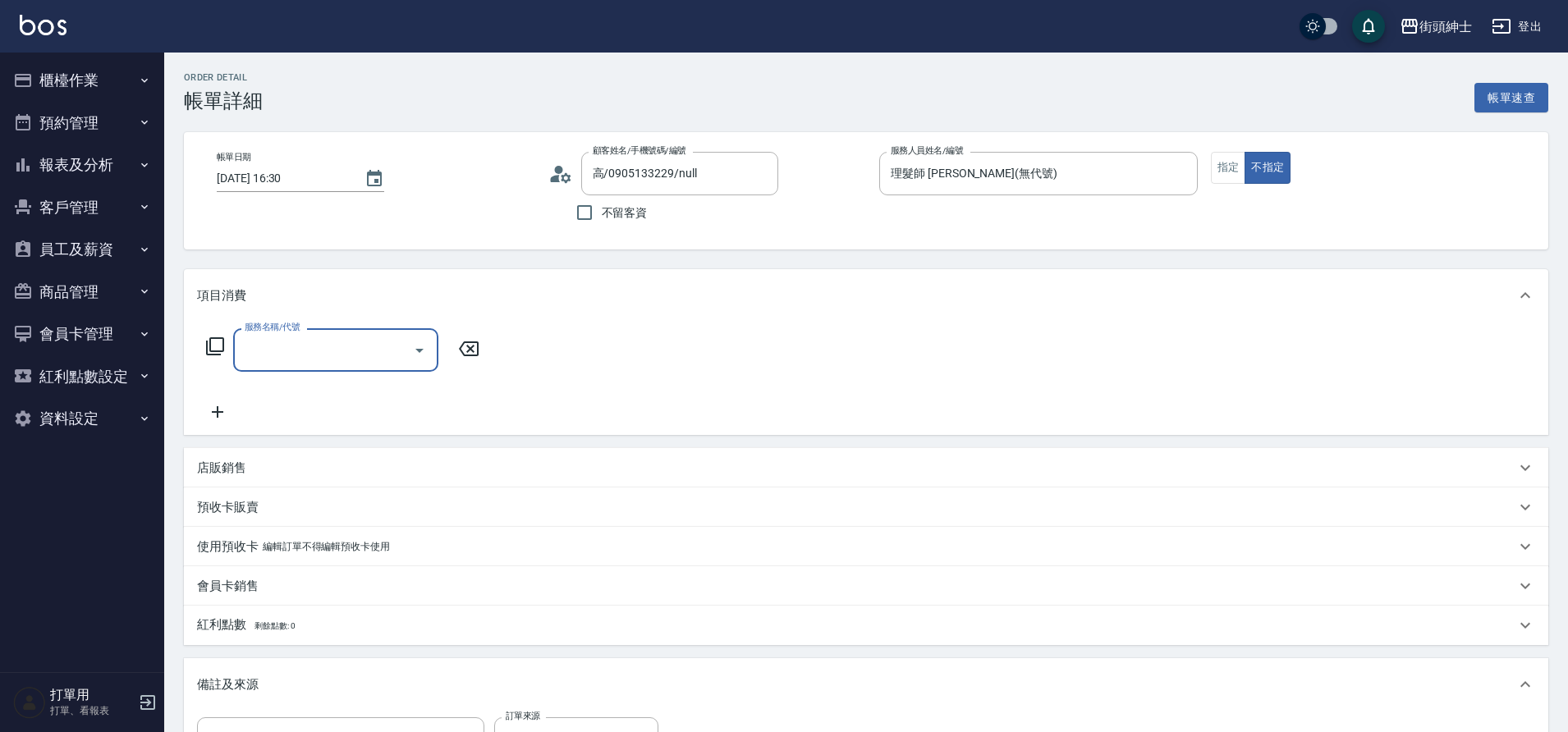
click at [427, 348] on icon "Open" at bounding box center [419, 350] width 20 height 20
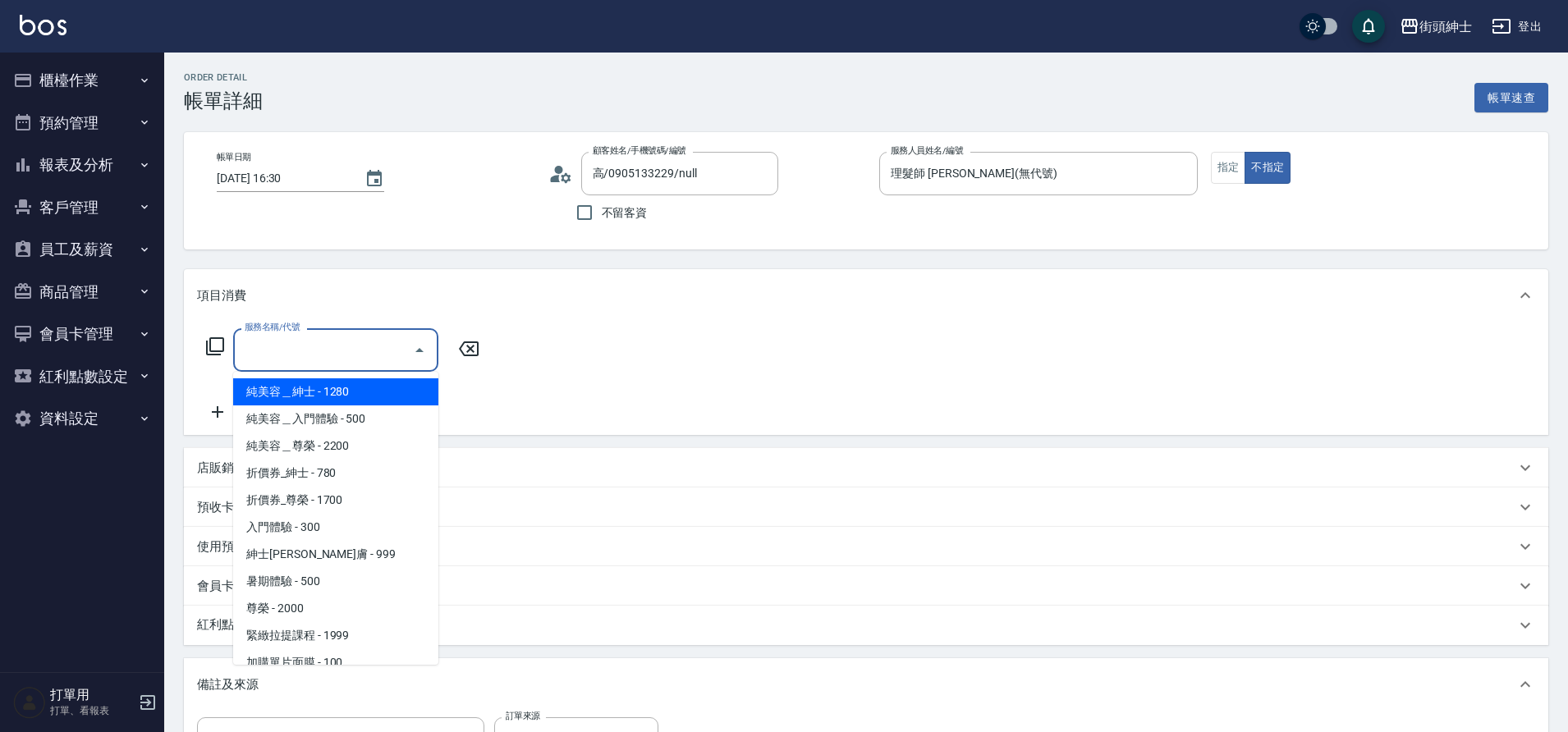
scroll to position [127, 0]
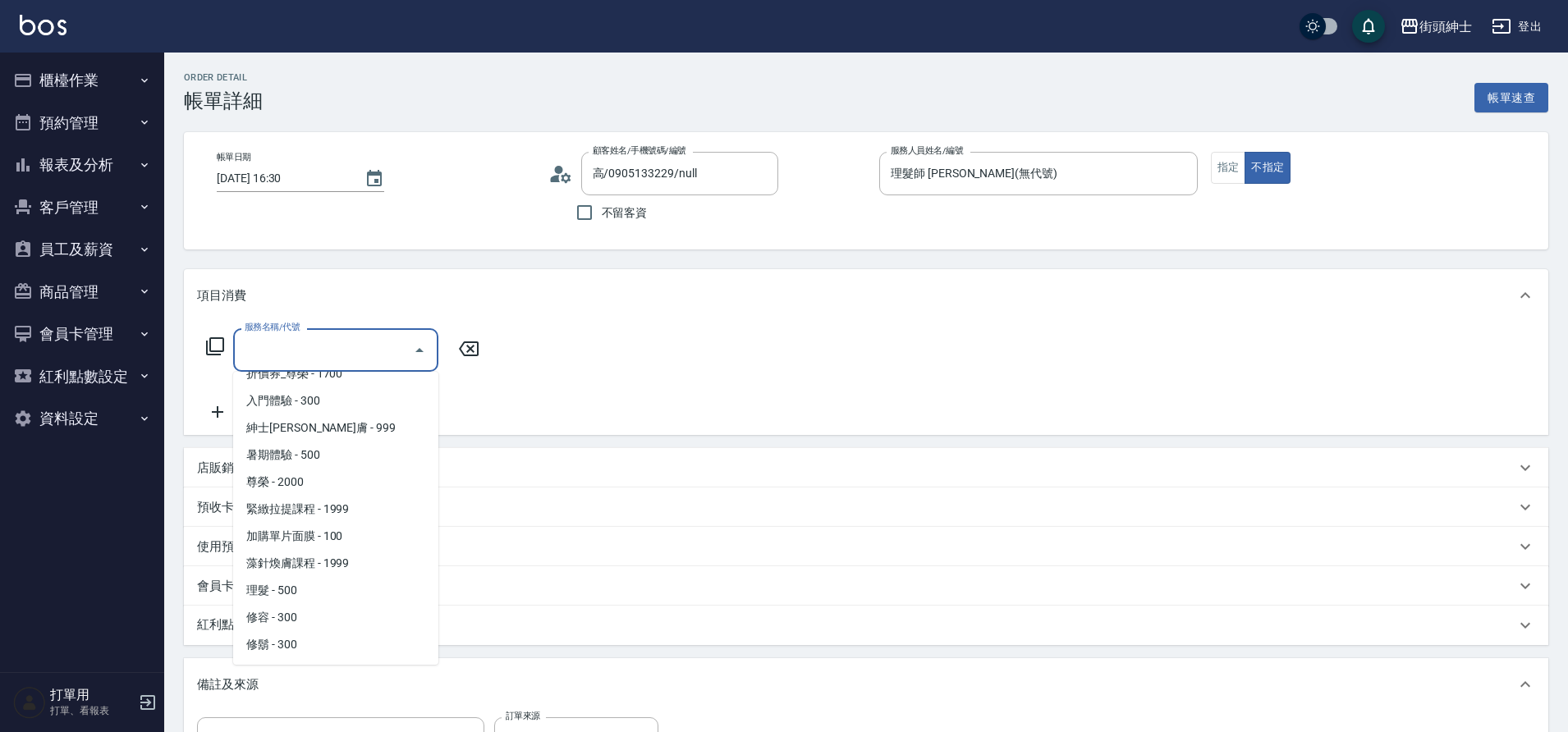
click at [331, 590] on span "理髮 - 500" at bounding box center [336, 590] width 206 height 27
type input "理髮(A02)"
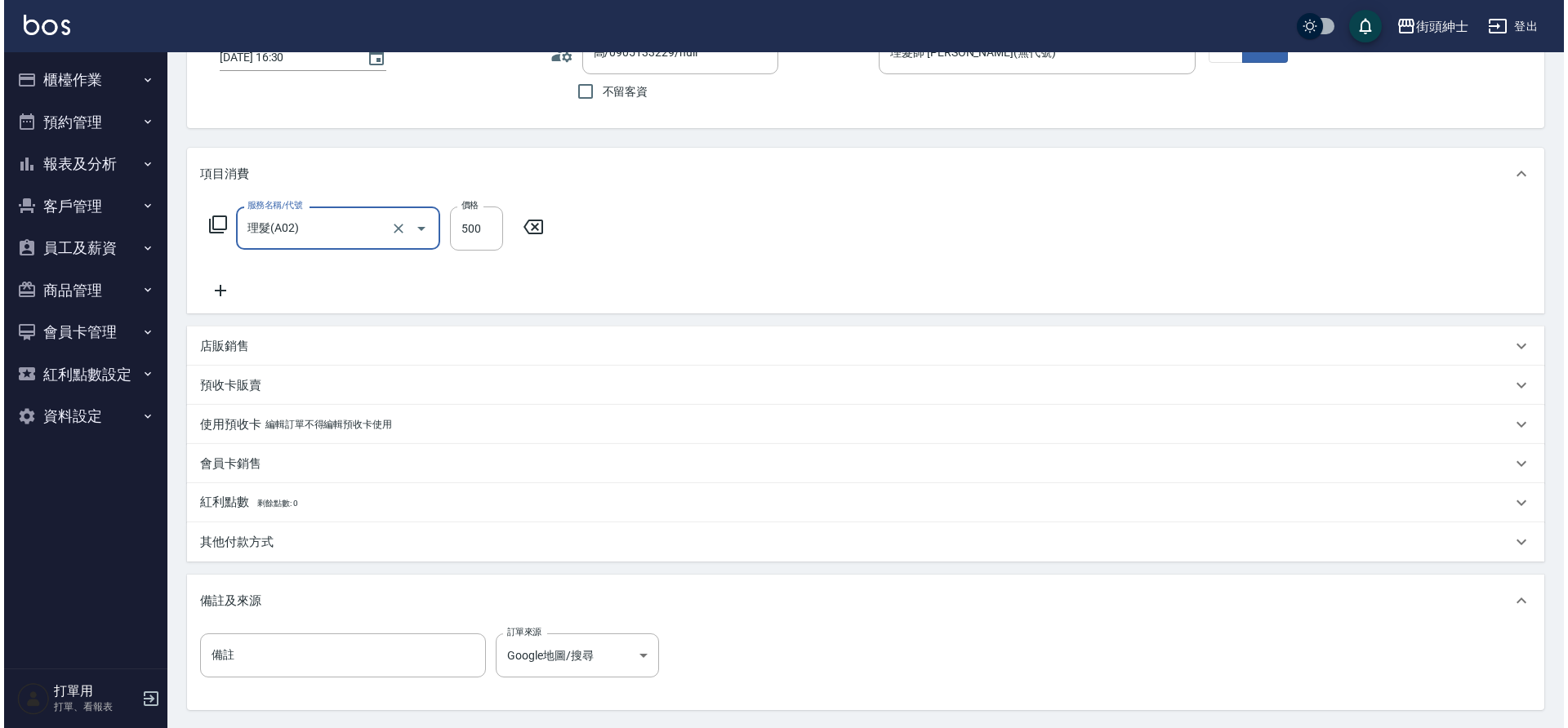
scroll to position [279, 0]
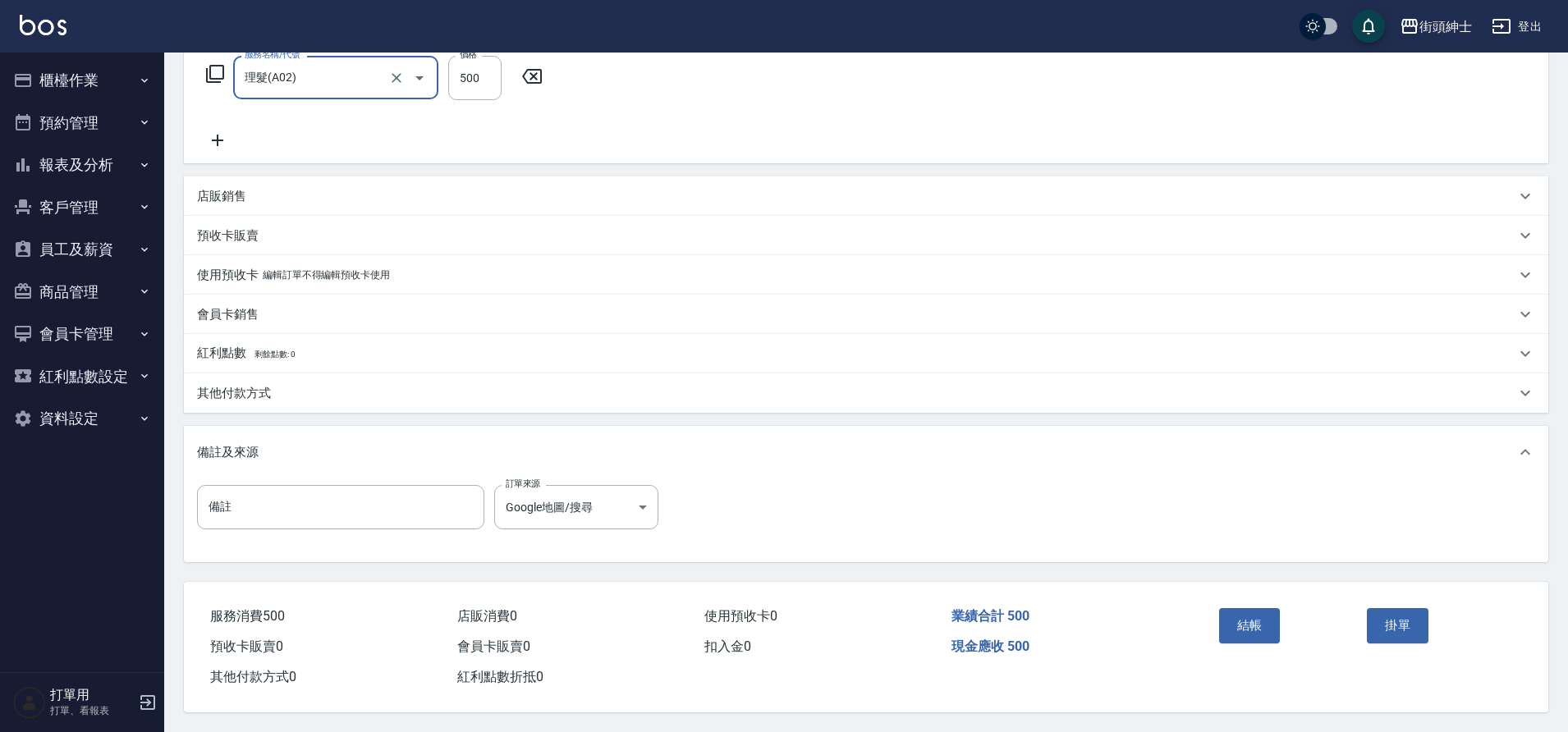
click at [1261, 611] on button "結帳" at bounding box center [1249, 625] width 62 height 35
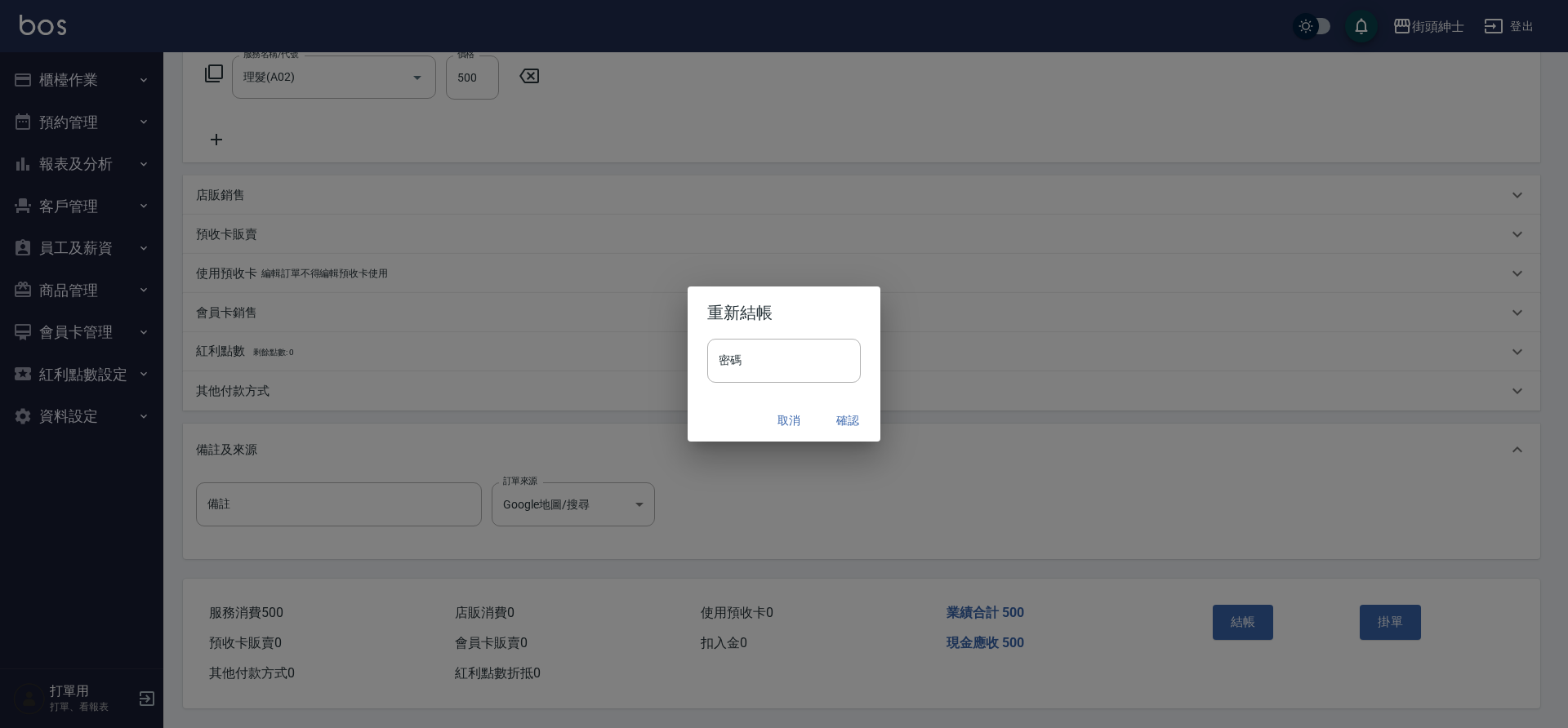
click at [846, 421] on button "確認" at bounding box center [847, 420] width 53 height 30
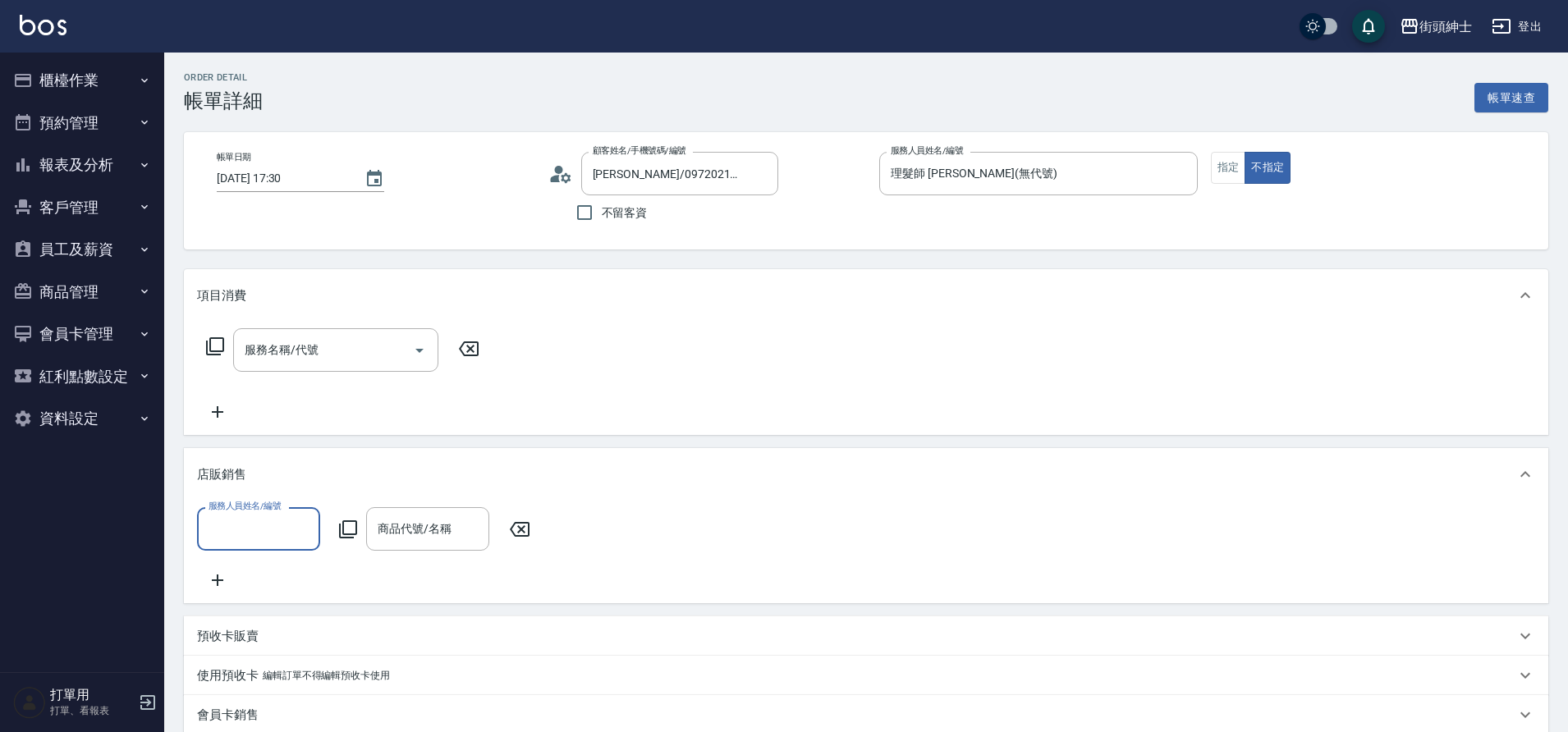
click at [420, 355] on icon "Open" at bounding box center [419, 350] width 20 height 20
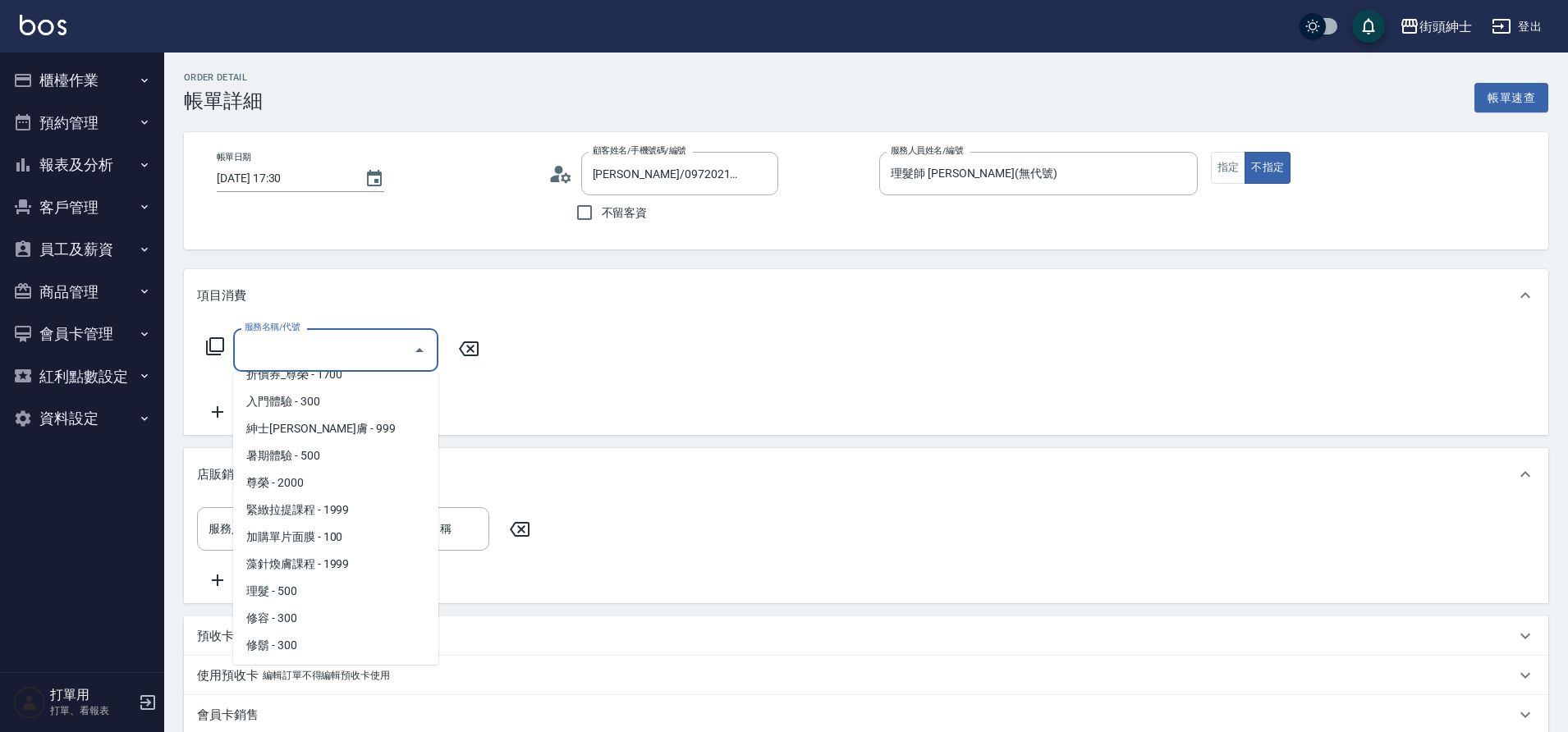
scroll to position [127, 0]
drag, startPoint x: 0, startPoint y: 0, endPoint x: 321, endPoint y: 592, distance: 673.4
click at [321, 592] on span "理髮 - 500" at bounding box center [336, 590] width 206 height 27
type input "理髮(A02)"
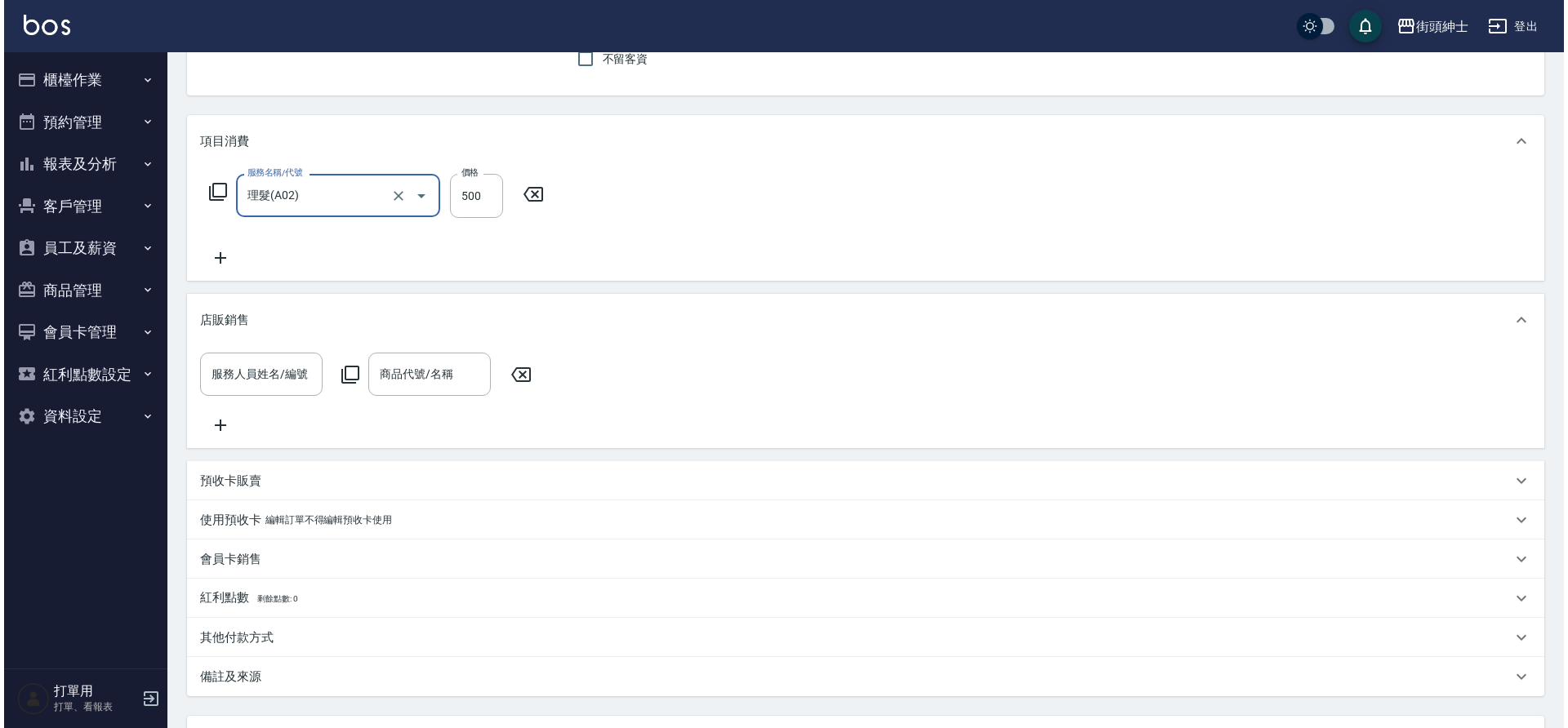
scroll to position [304, 0]
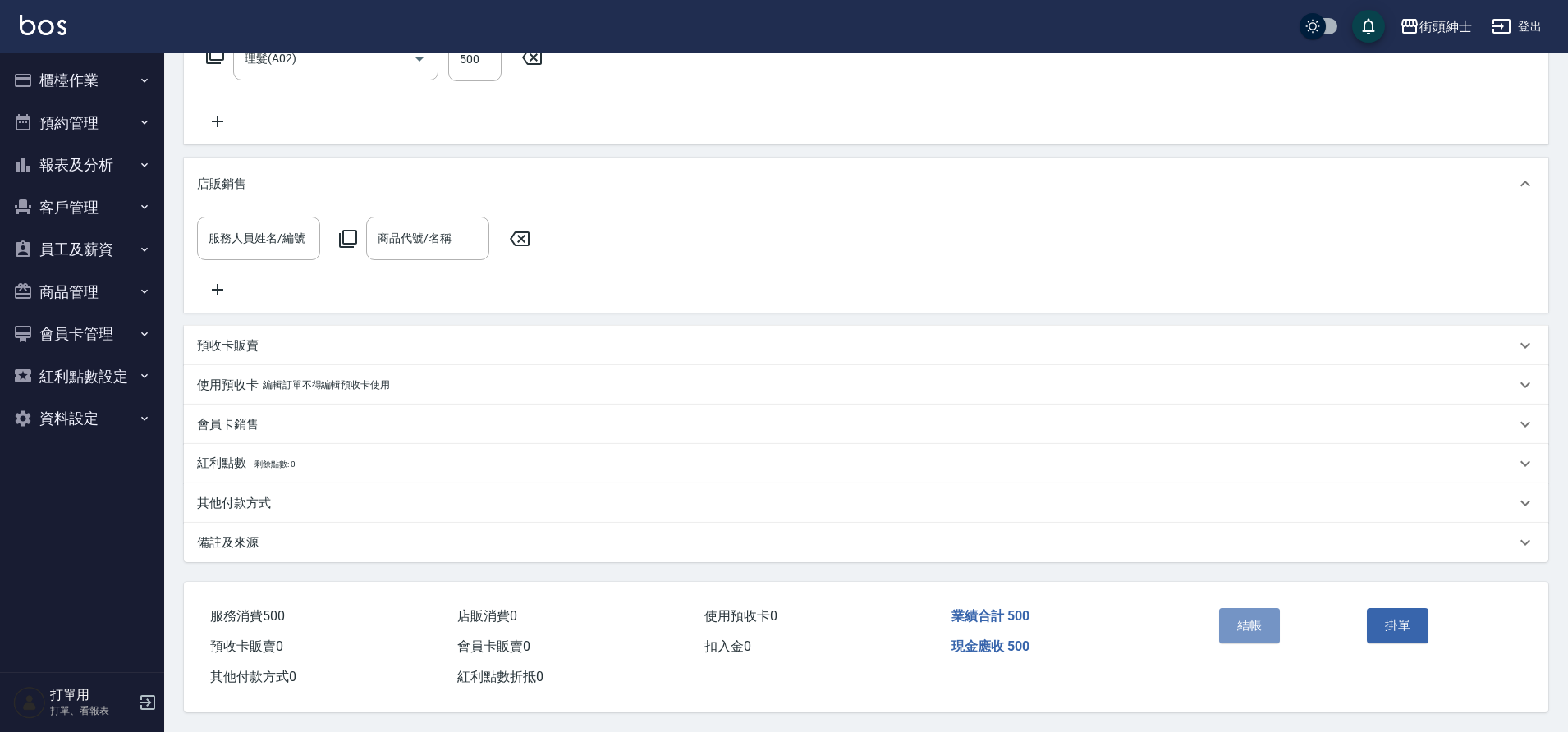
click at [1242, 619] on button "結帳" at bounding box center [1249, 625] width 62 height 35
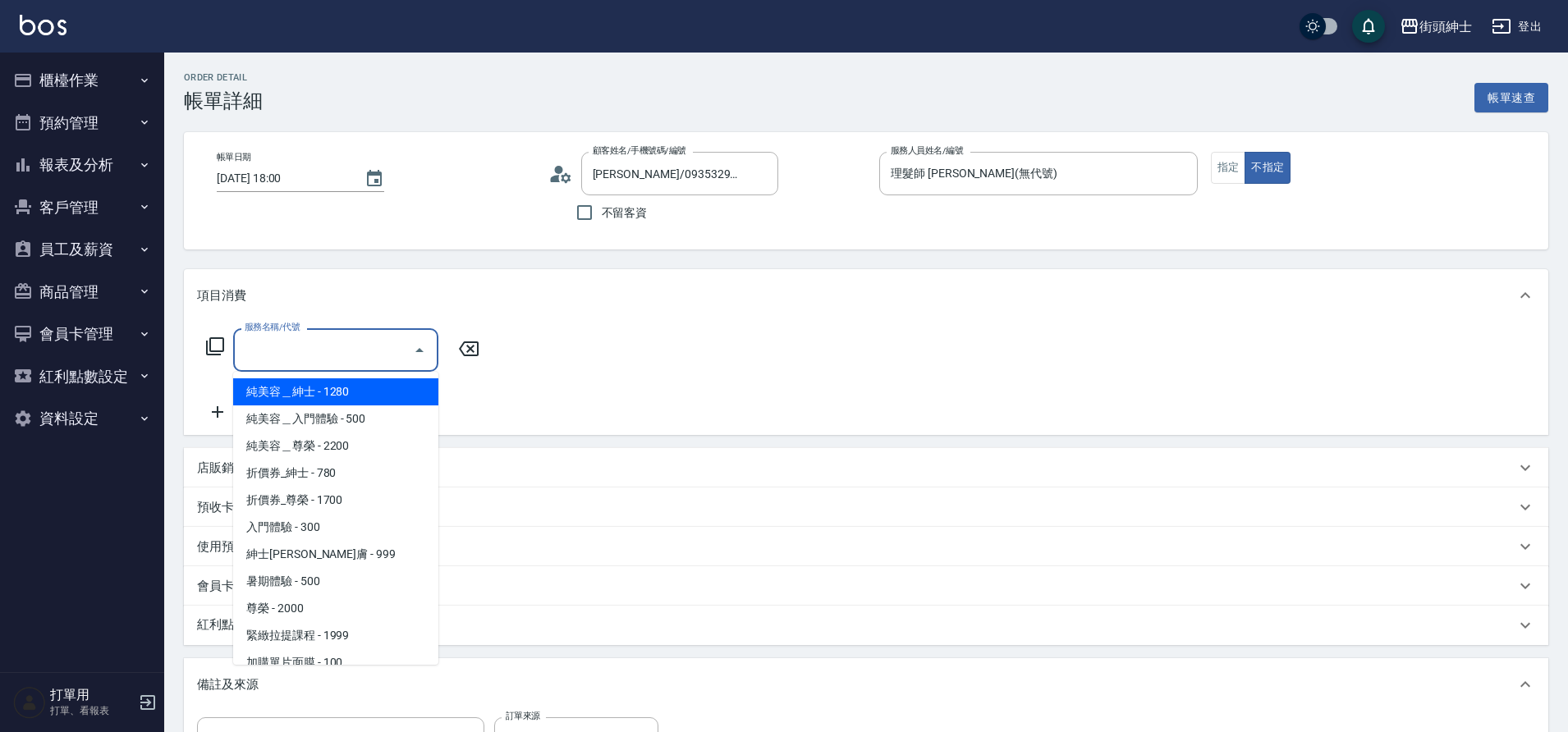
scroll to position [127, 0]
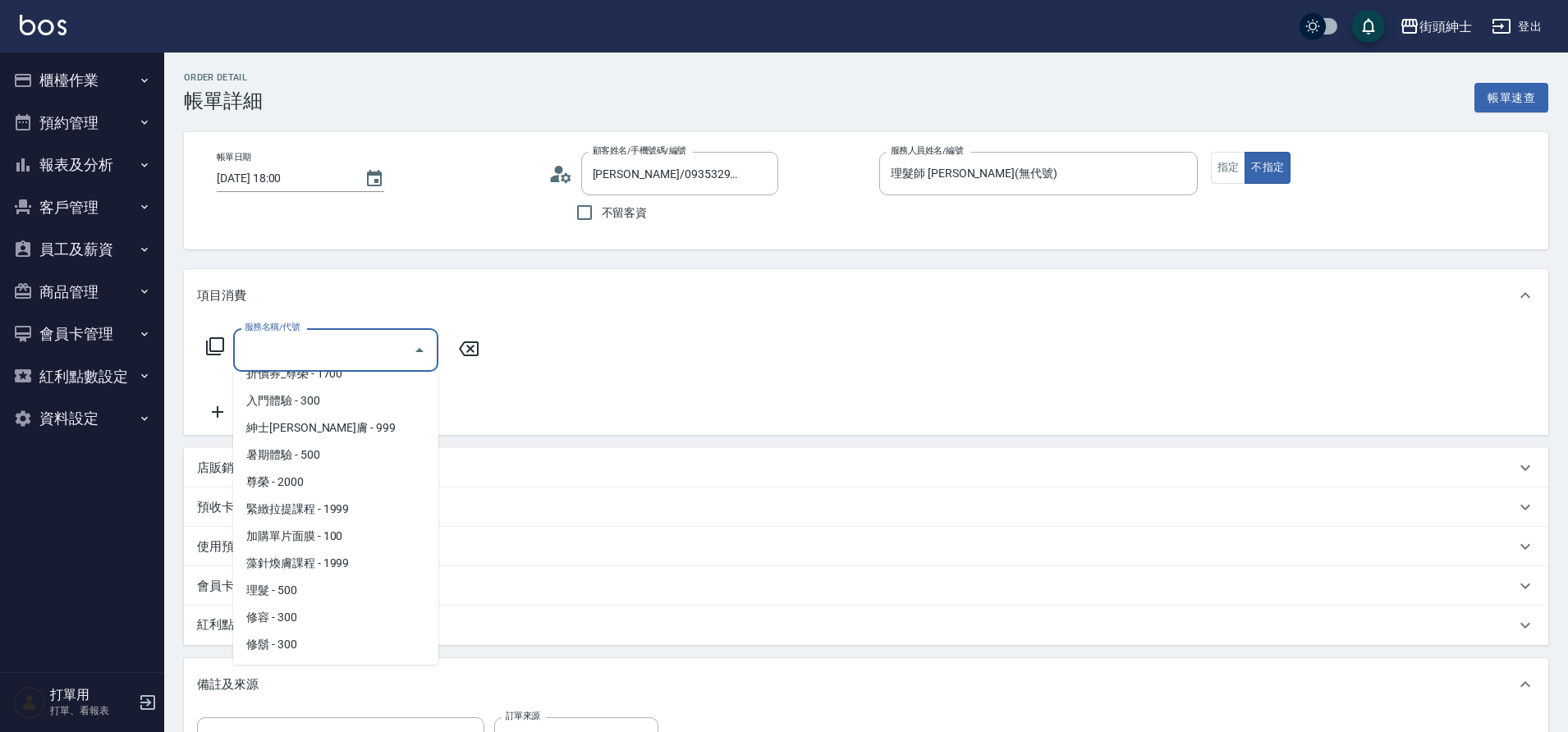
drag, startPoint x: 0, startPoint y: 0, endPoint x: 306, endPoint y: 595, distance: 669.1
click at [306, 595] on span "理髮 - 500" at bounding box center [336, 590] width 206 height 27
type input "理髮(A02)"
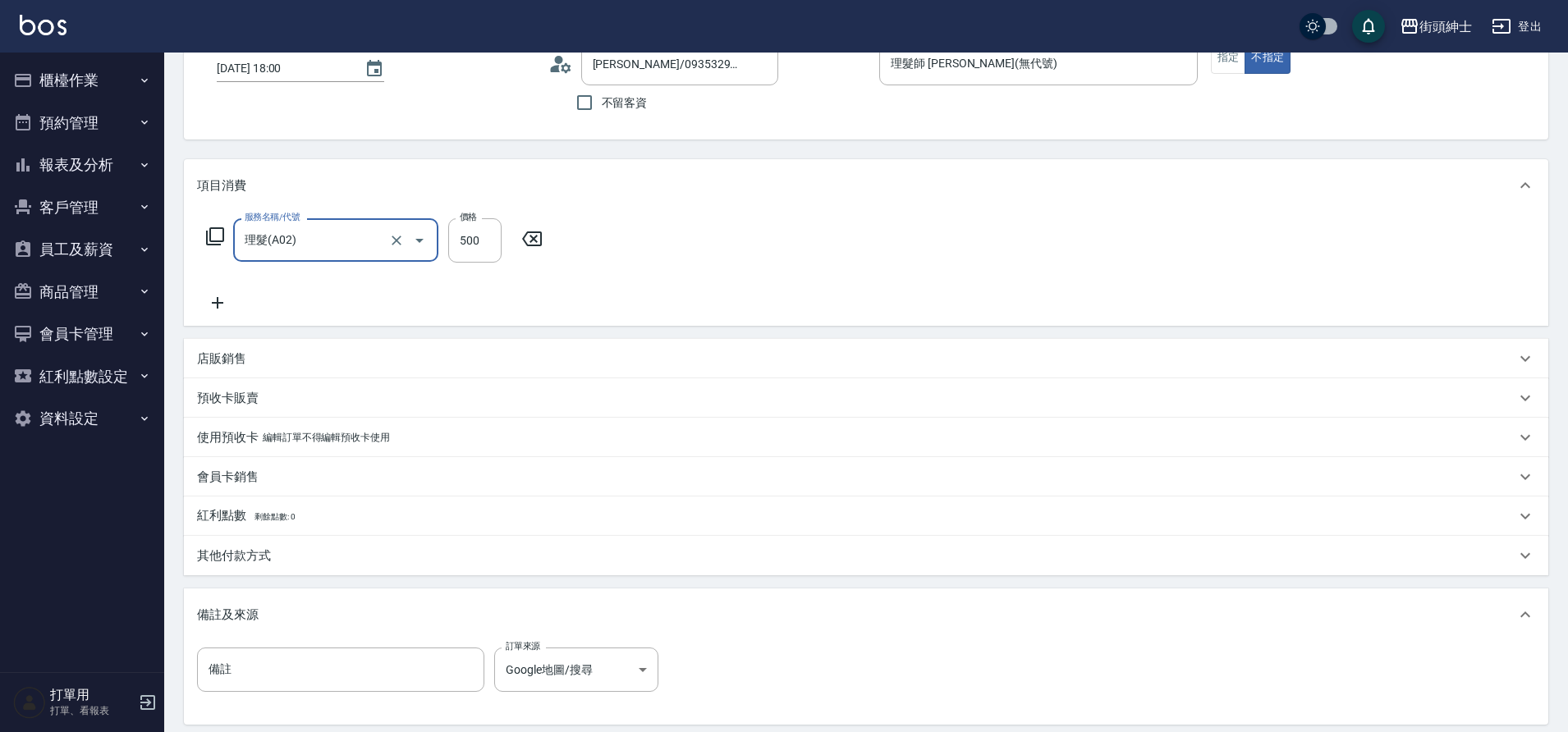
scroll to position [280, 0]
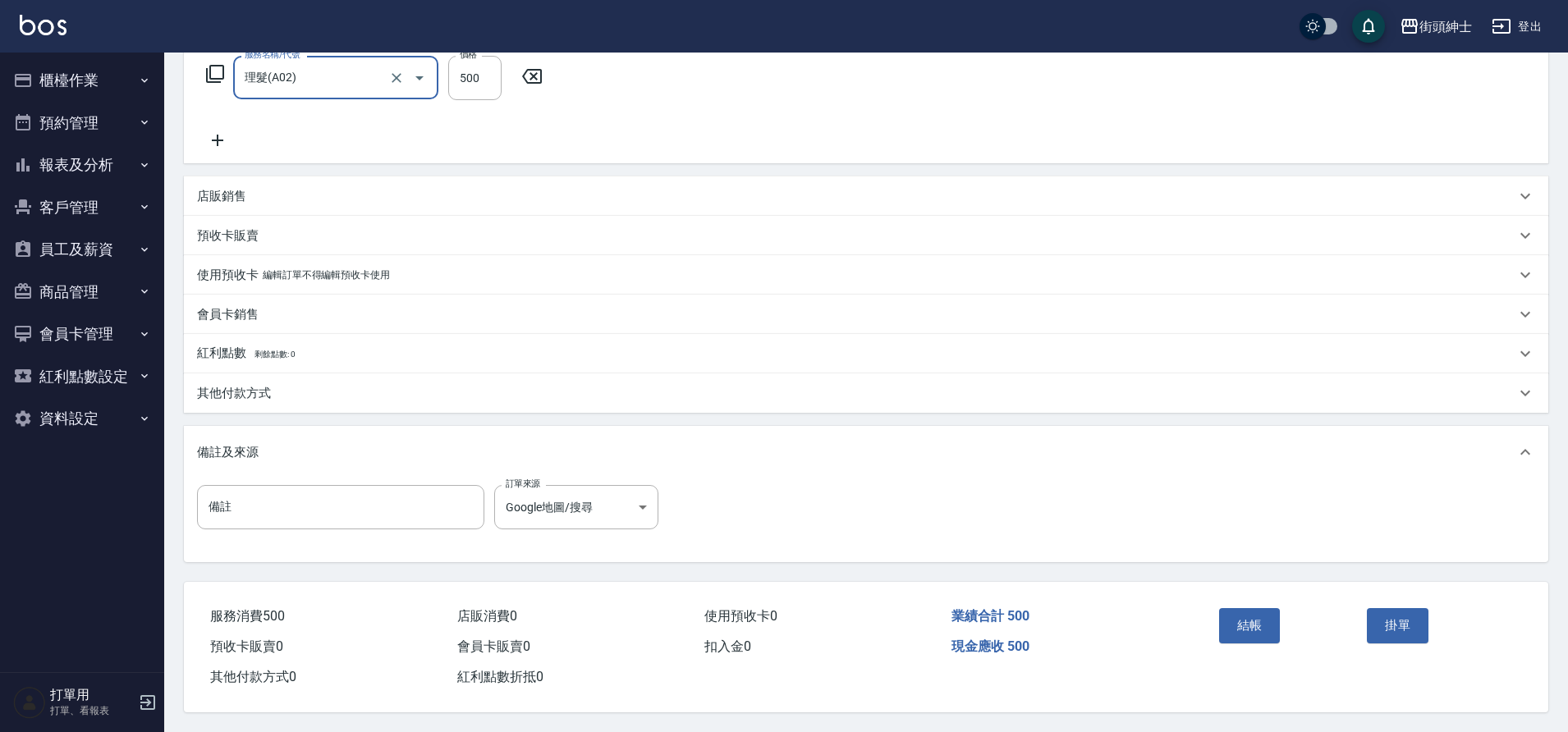
click at [1247, 611] on button "結帳" at bounding box center [1249, 625] width 62 height 35
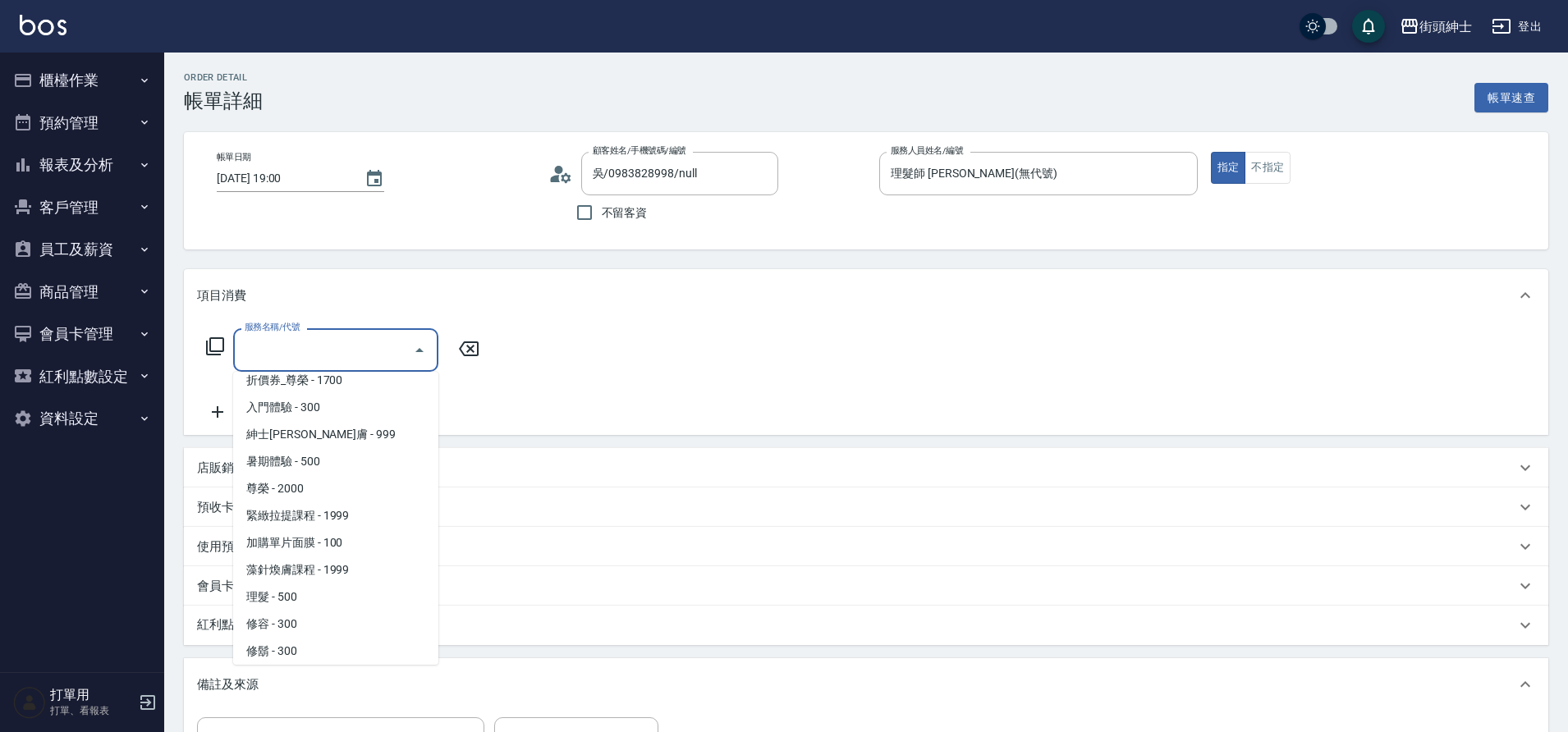
scroll to position [127, 0]
click at [298, 584] on span "理髮 - 500" at bounding box center [336, 590] width 206 height 27
type input "理髮(A02)"
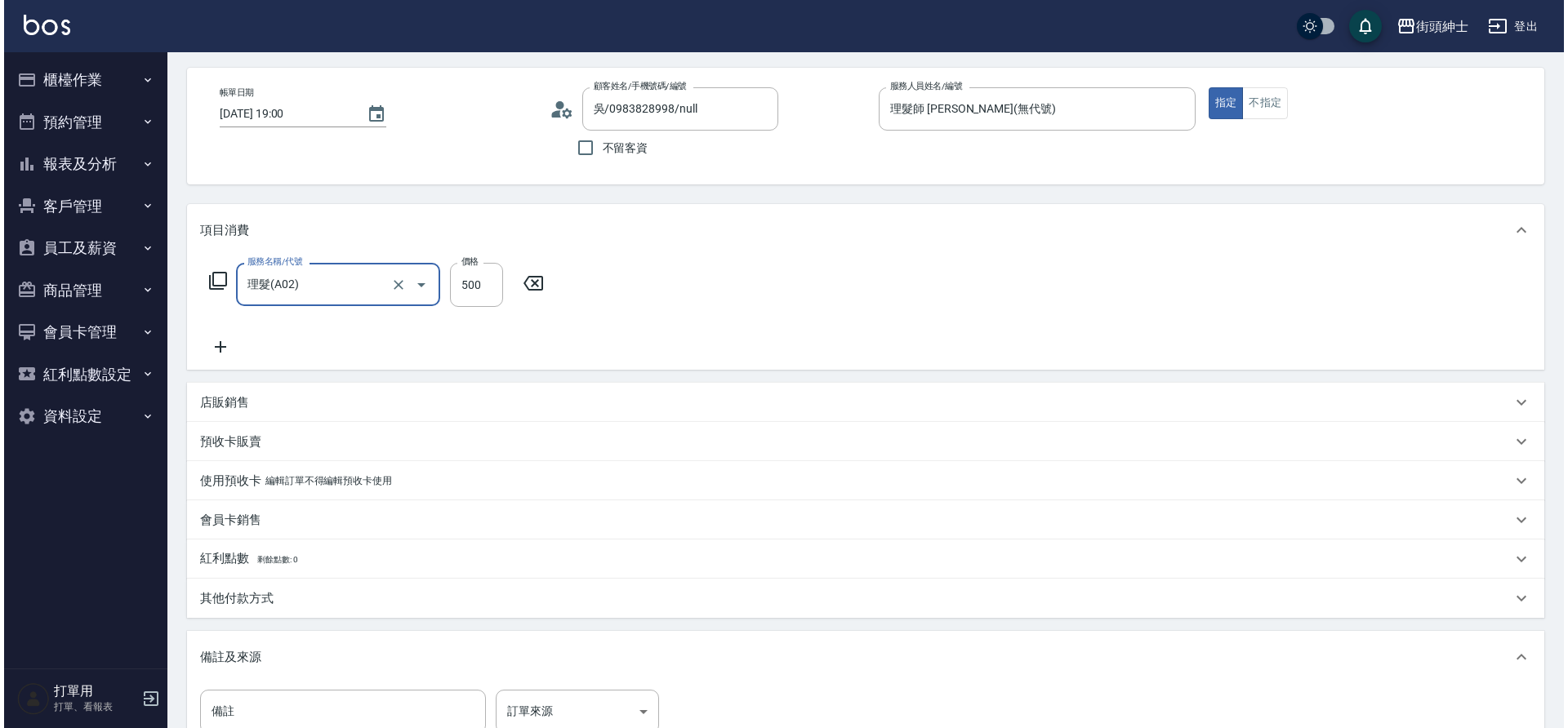
scroll to position [279, 0]
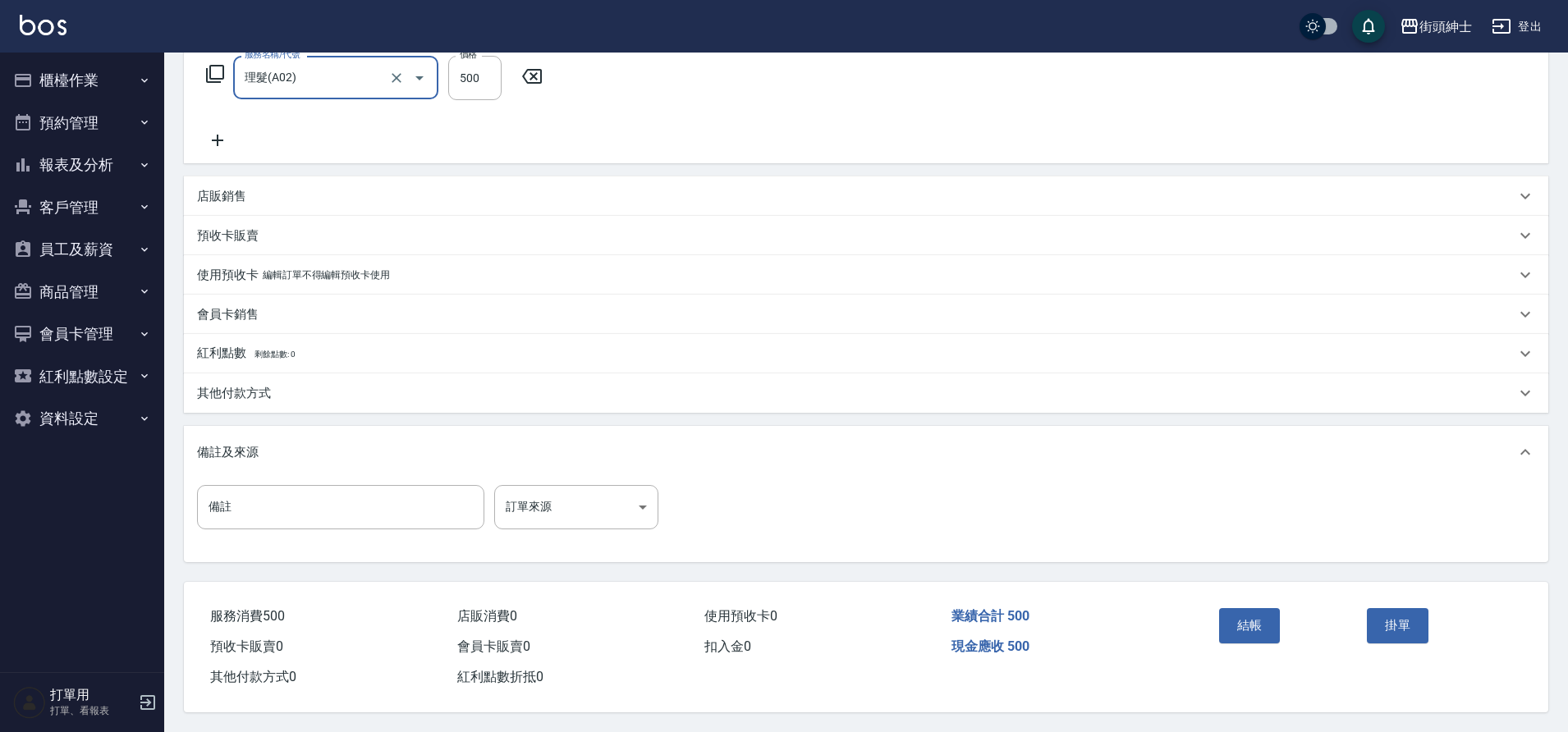
click at [1255, 610] on button "結帳" at bounding box center [1249, 625] width 62 height 35
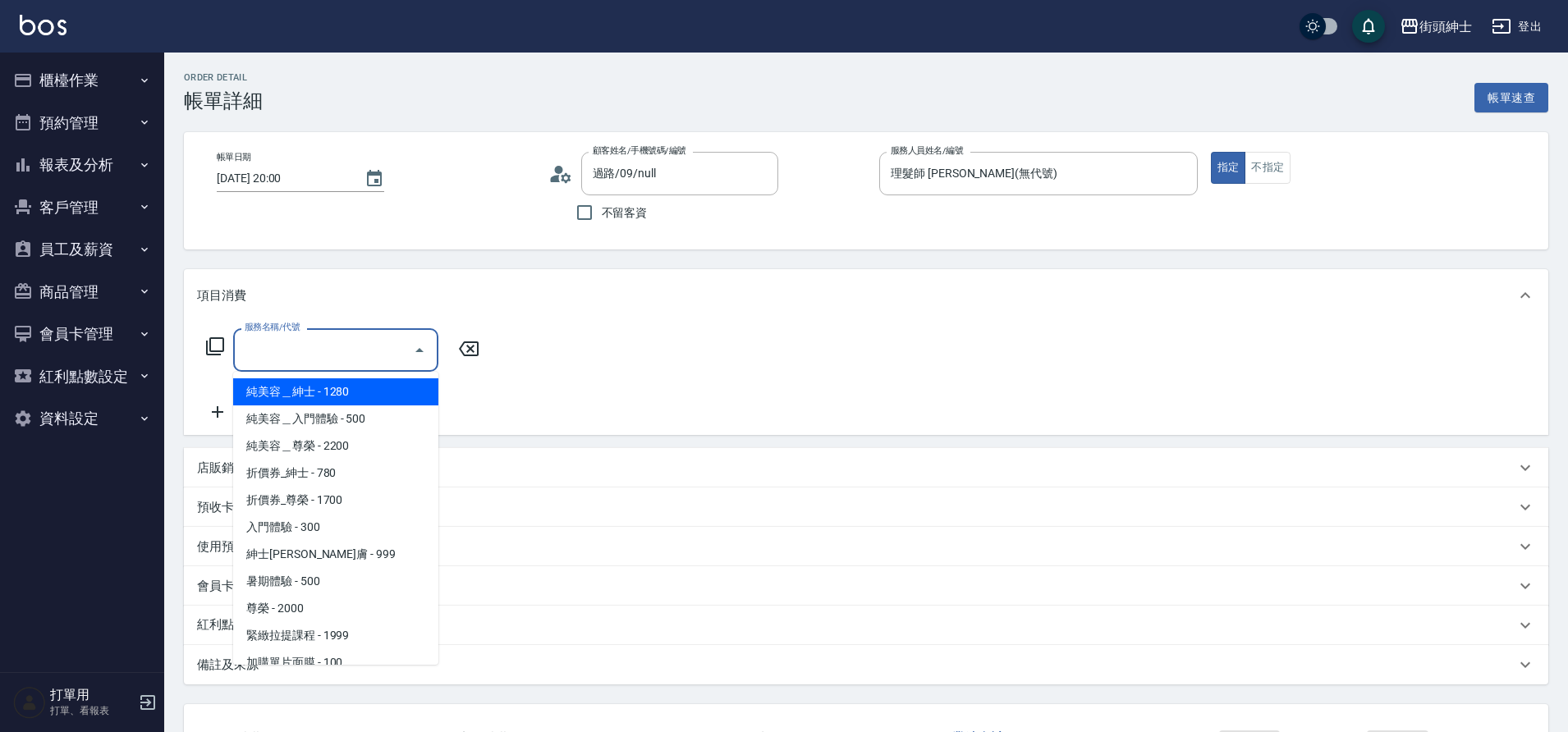
scroll to position [127, 0]
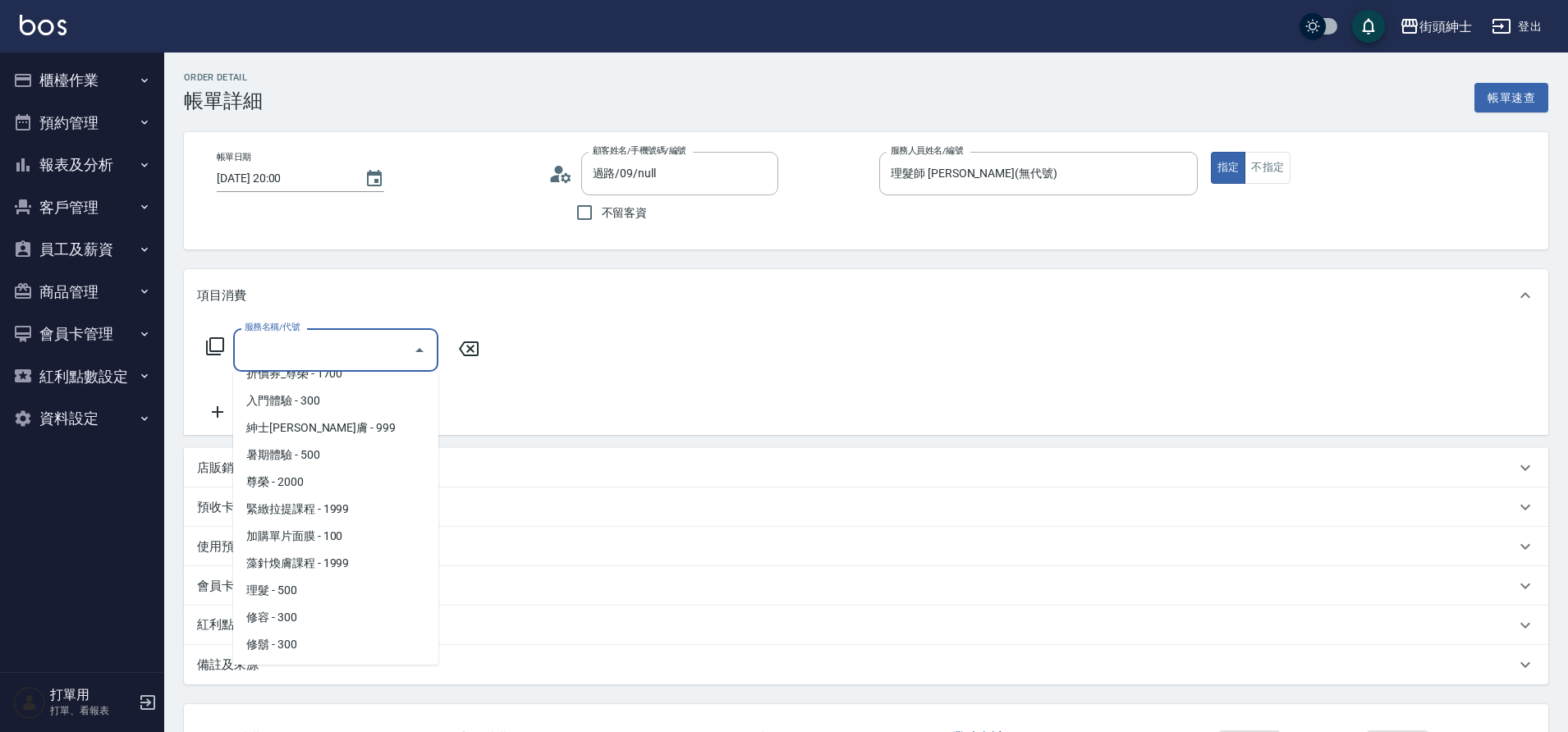
drag, startPoint x: 0, startPoint y: 0, endPoint x: 307, endPoint y: 590, distance: 665.1
click at [307, 590] on span "理髮 - 500" at bounding box center [336, 590] width 206 height 27
type input "理髮(A02)"
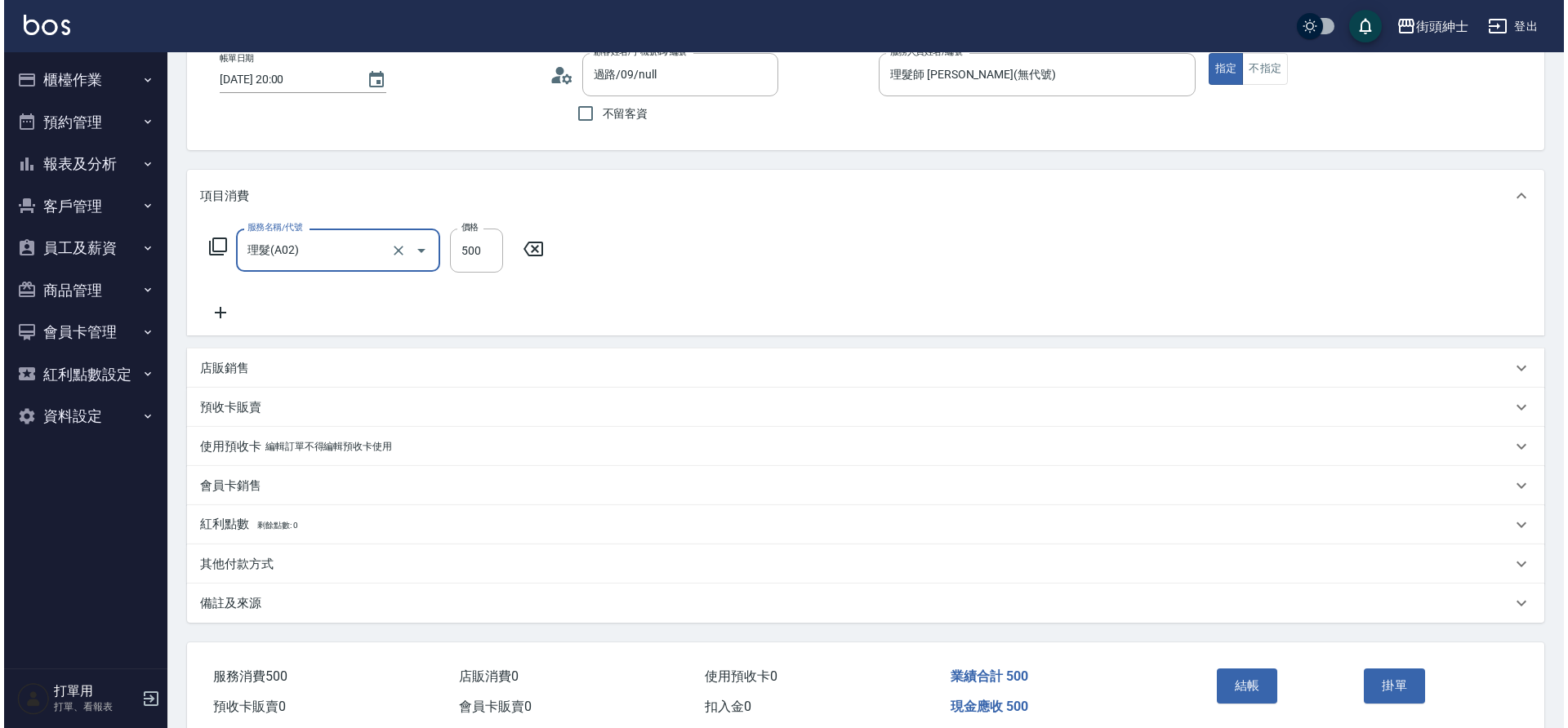
scroll to position [108, 0]
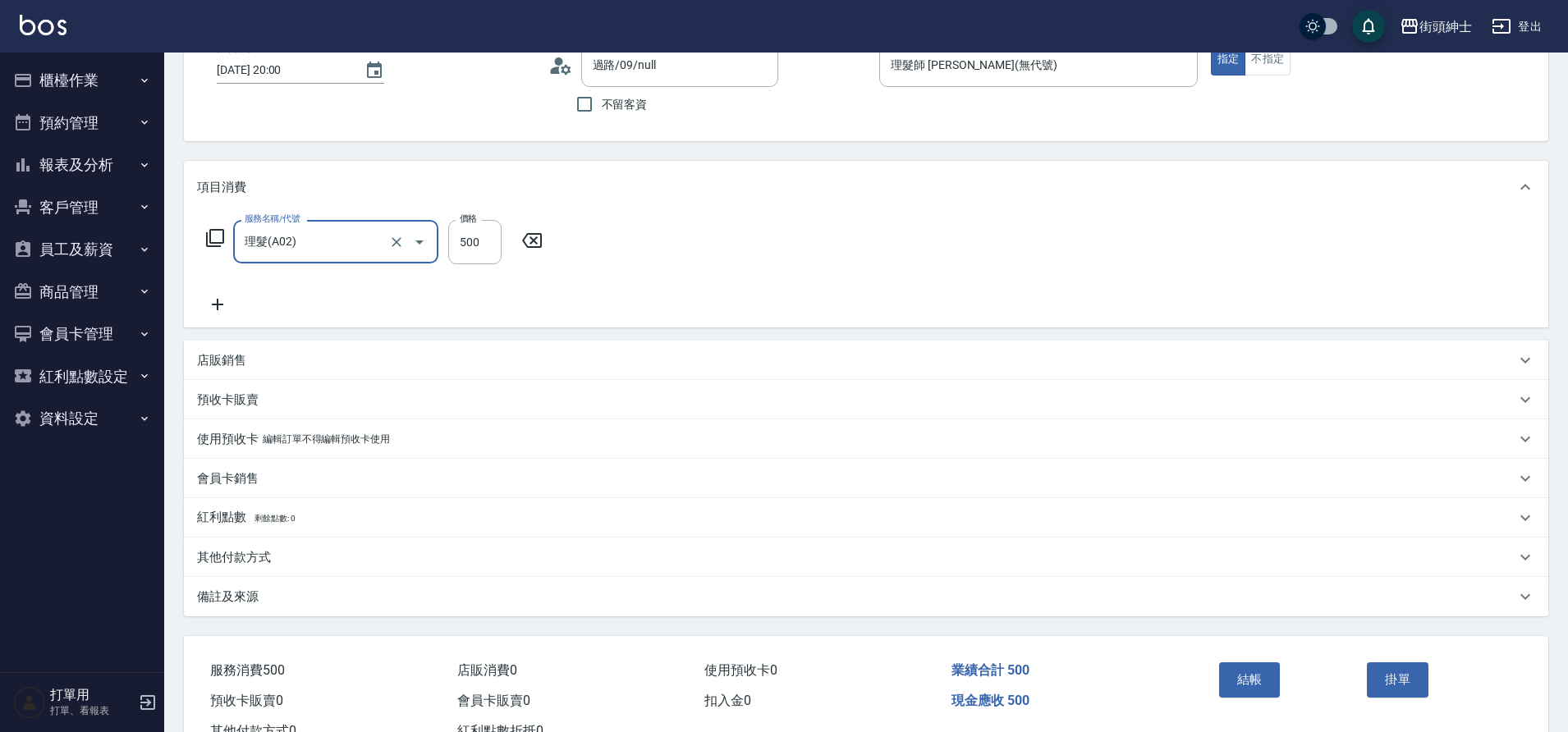
click at [1252, 685] on button "結帳" at bounding box center [1249, 680] width 62 height 35
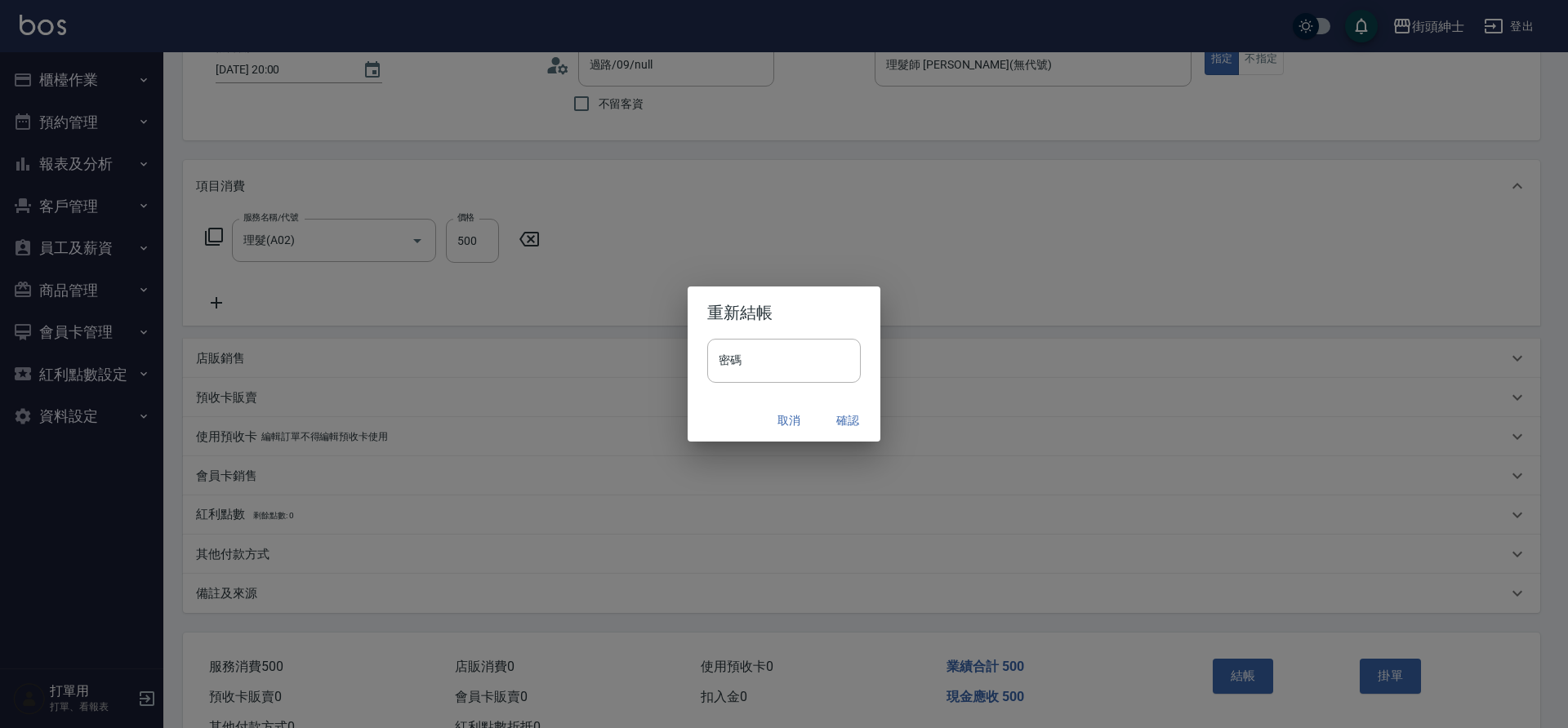
click at [847, 419] on button "確認" at bounding box center [847, 420] width 53 height 30
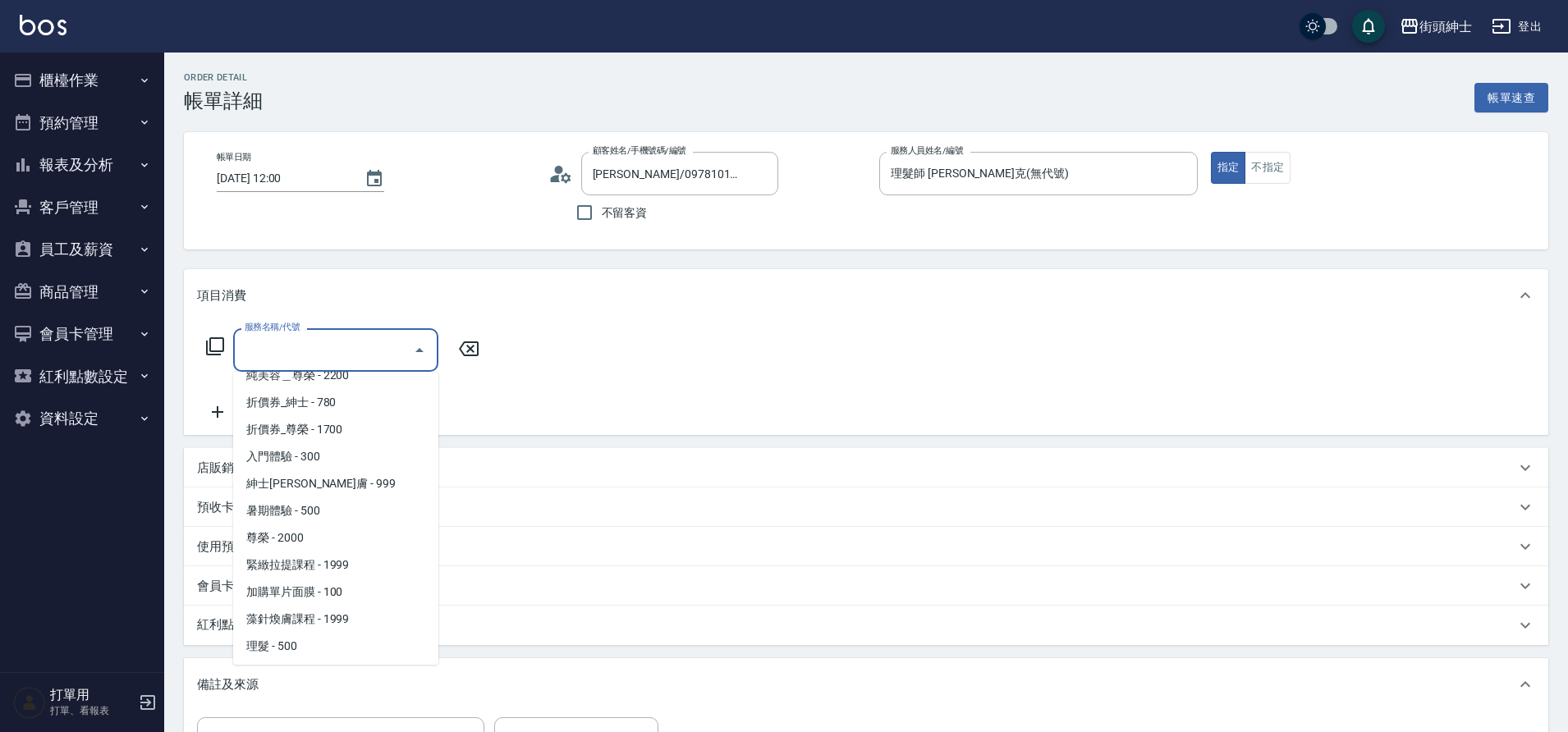
scroll to position [127, 0]
click at [315, 593] on span "理髮 - 500" at bounding box center [336, 590] width 206 height 27
type input "理髮(A02)"
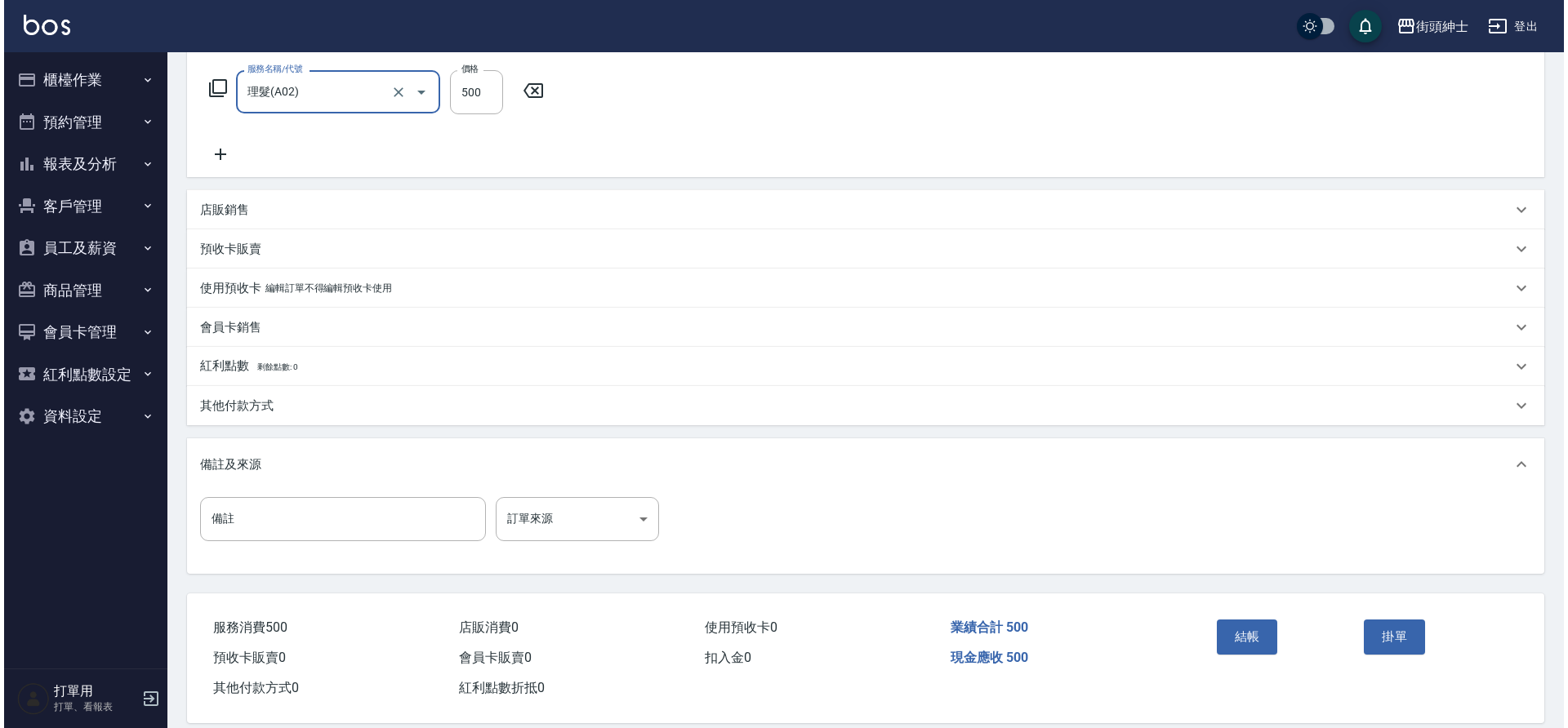
scroll to position [279, 0]
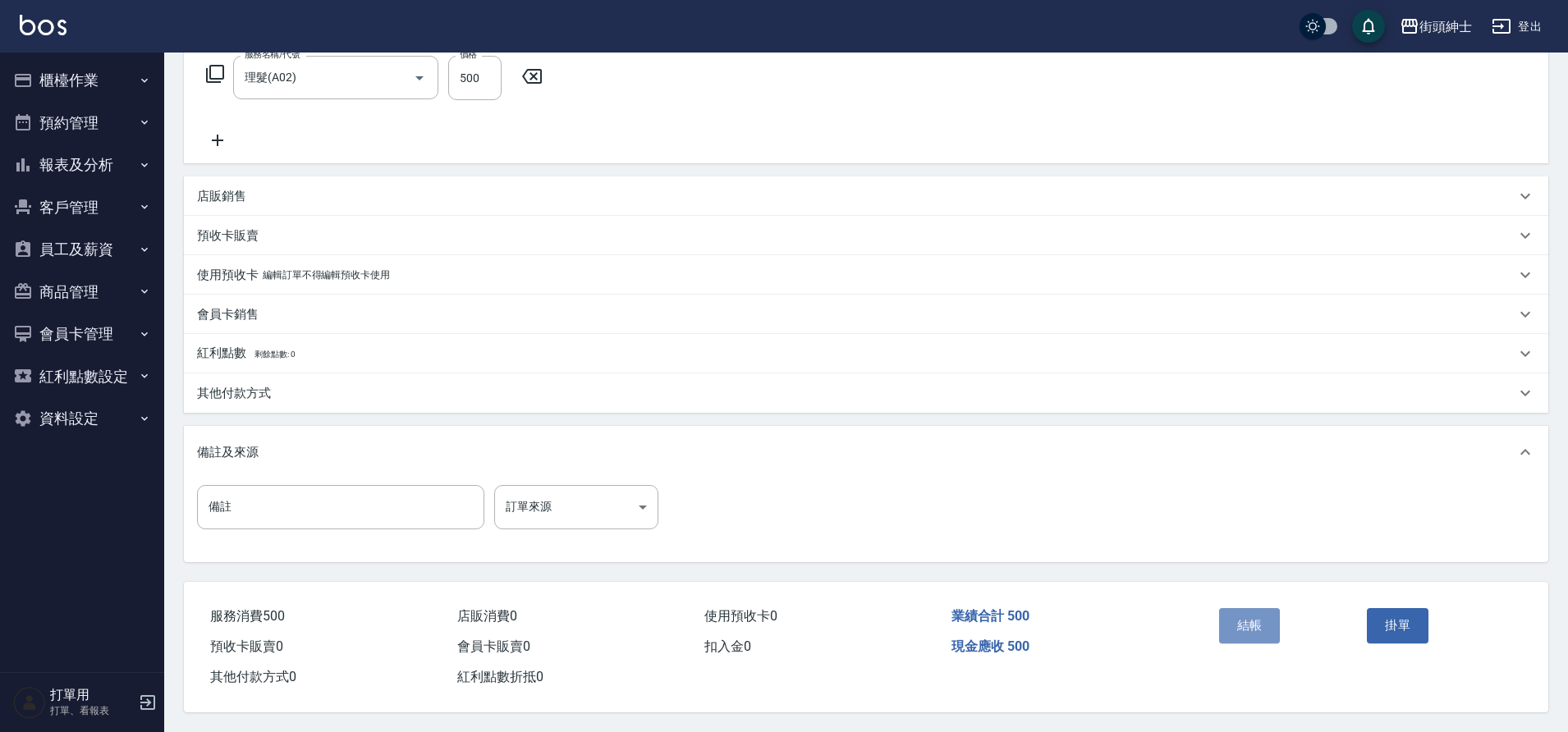
click at [1258, 624] on button "結帳" at bounding box center [1249, 625] width 62 height 35
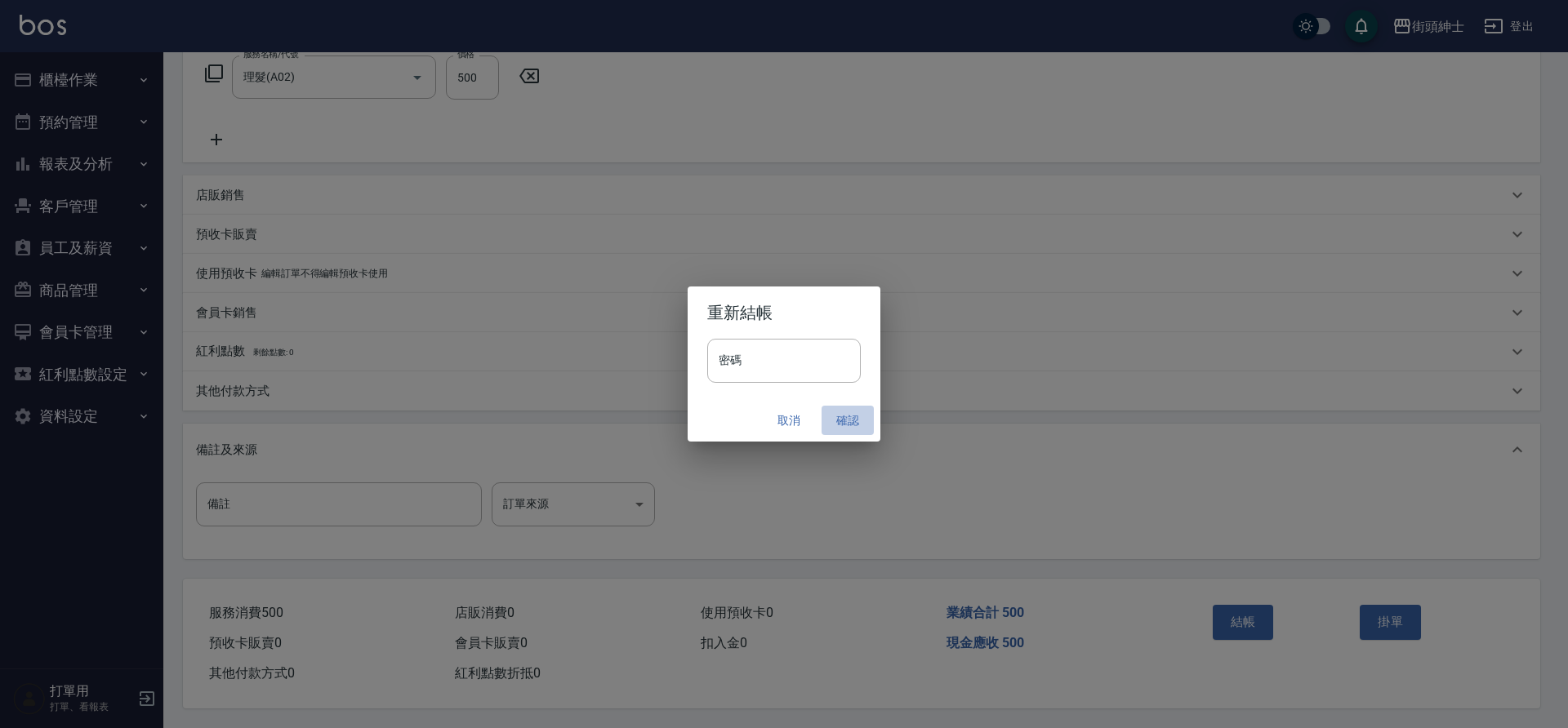
drag, startPoint x: 0, startPoint y: 0, endPoint x: 847, endPoint y: 419, distance: 945.0
click at [847, 419] on button "確認" at bounding box center [847, 420] width 53 height 30
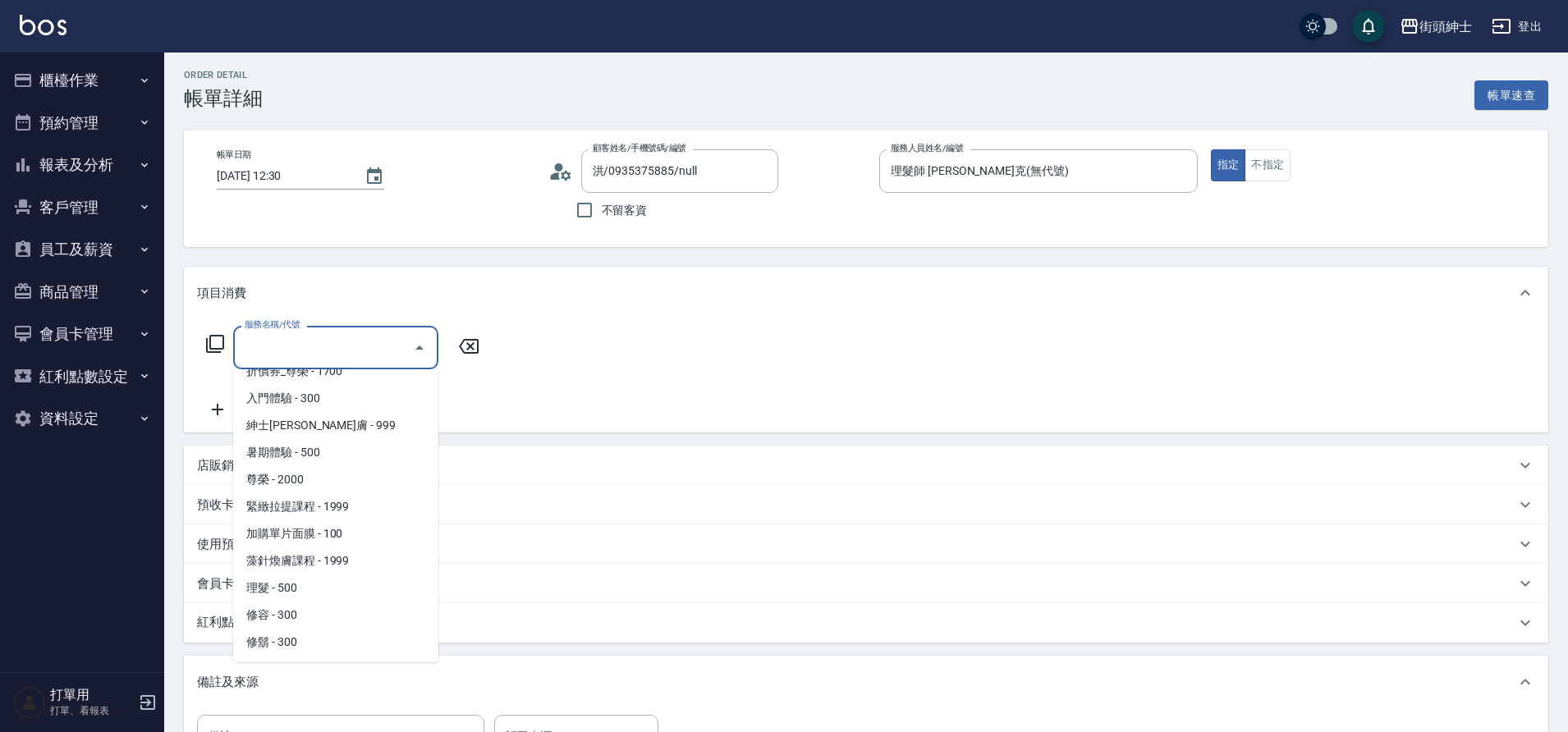
scroll to position [3, 0]
click at [312, 591] on span "理髮 - 500" at bounding box center [336, 587] width 206 height 27
type input "理髮(A02)"
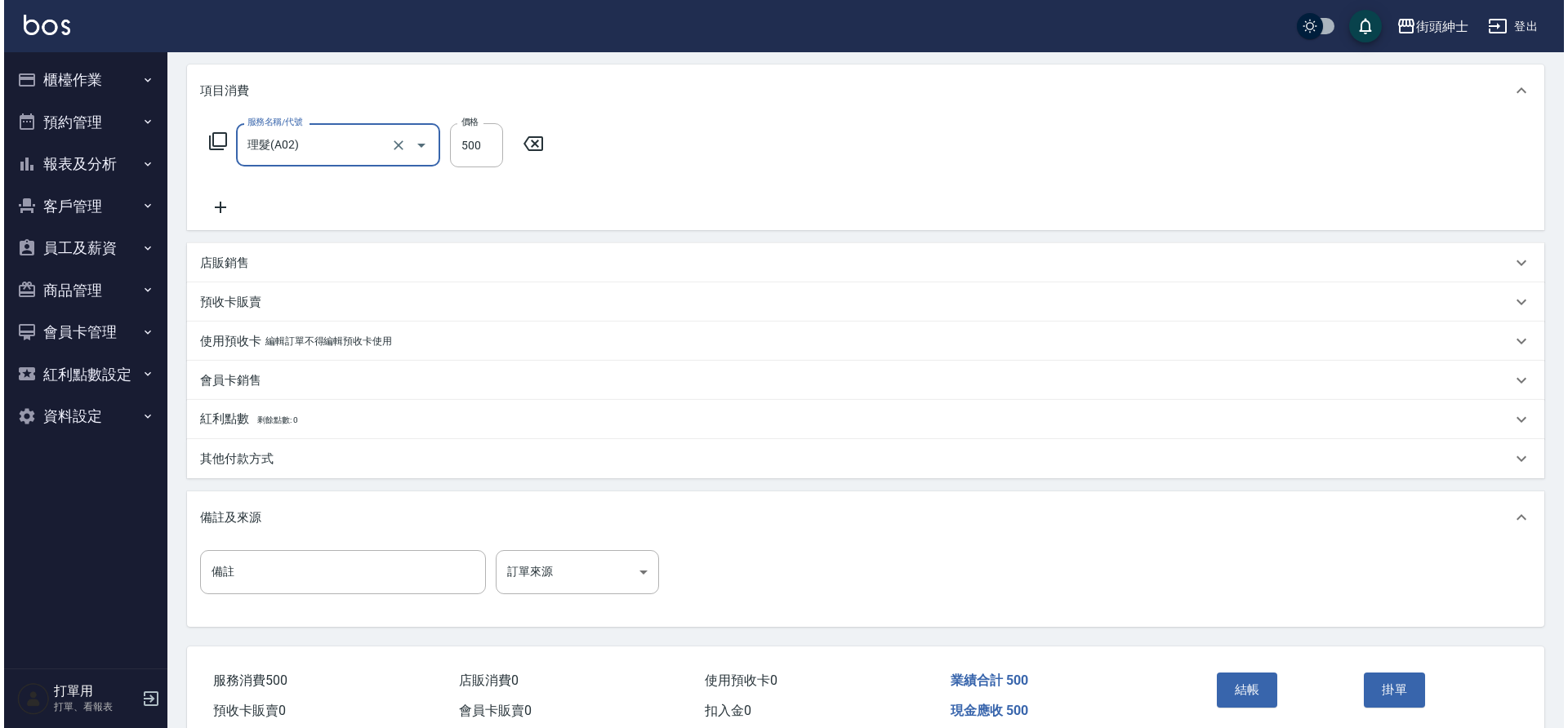
scroll to position [249, 0]
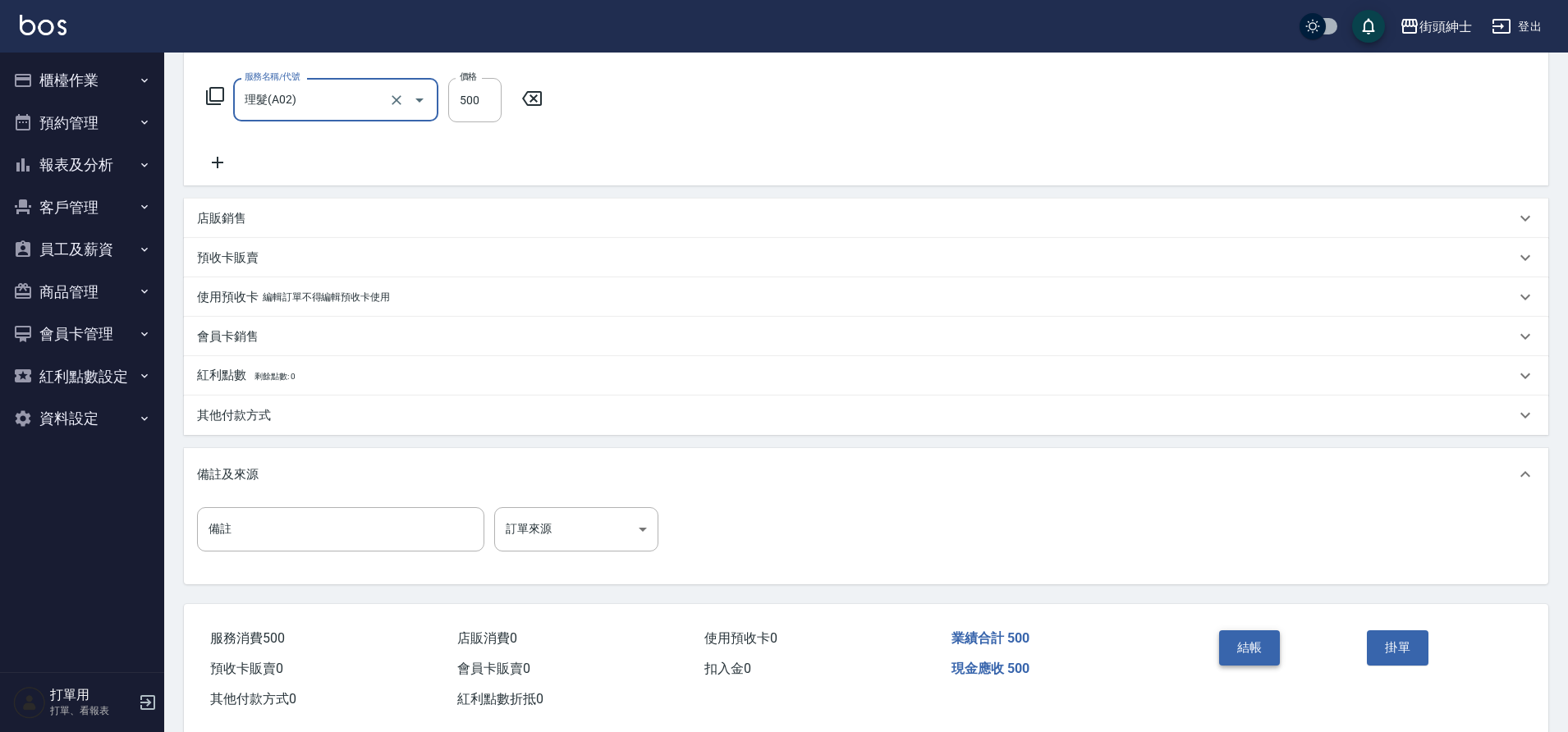
drag, startPoint x: 0, startPoint y: 0, endPoint x: 1265, endPoint y: 639, distance: 1417.2
click at [1265, 639] on button "結帳" at bounding box center [1249, 648] width 62 height 35
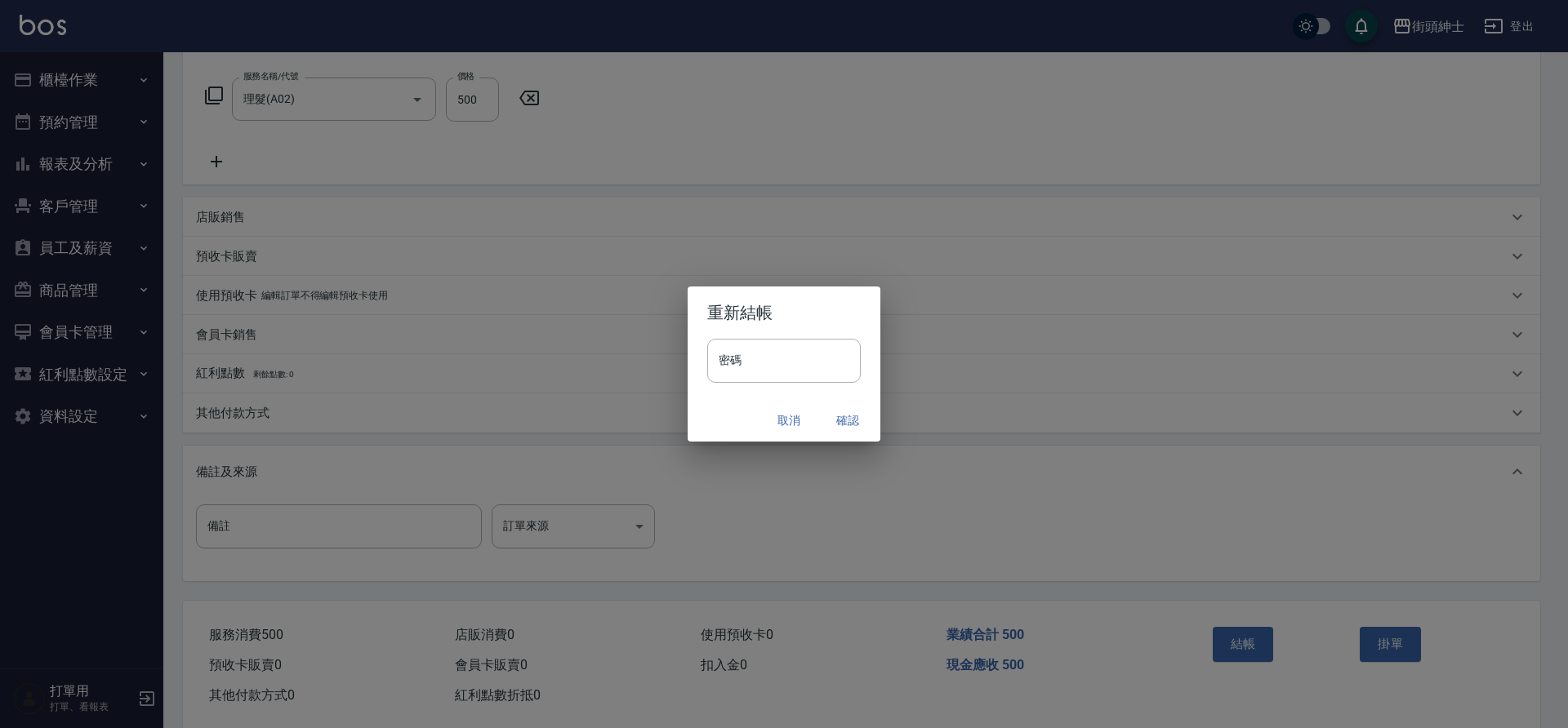
drag, startPoint x: 1259, startPoint y: 636, endPoint x: 844, endPoint y: 418, distance: 468.8
click at [844, 418] on button "確認" at bounding box center [847, 420] width 53 height 30
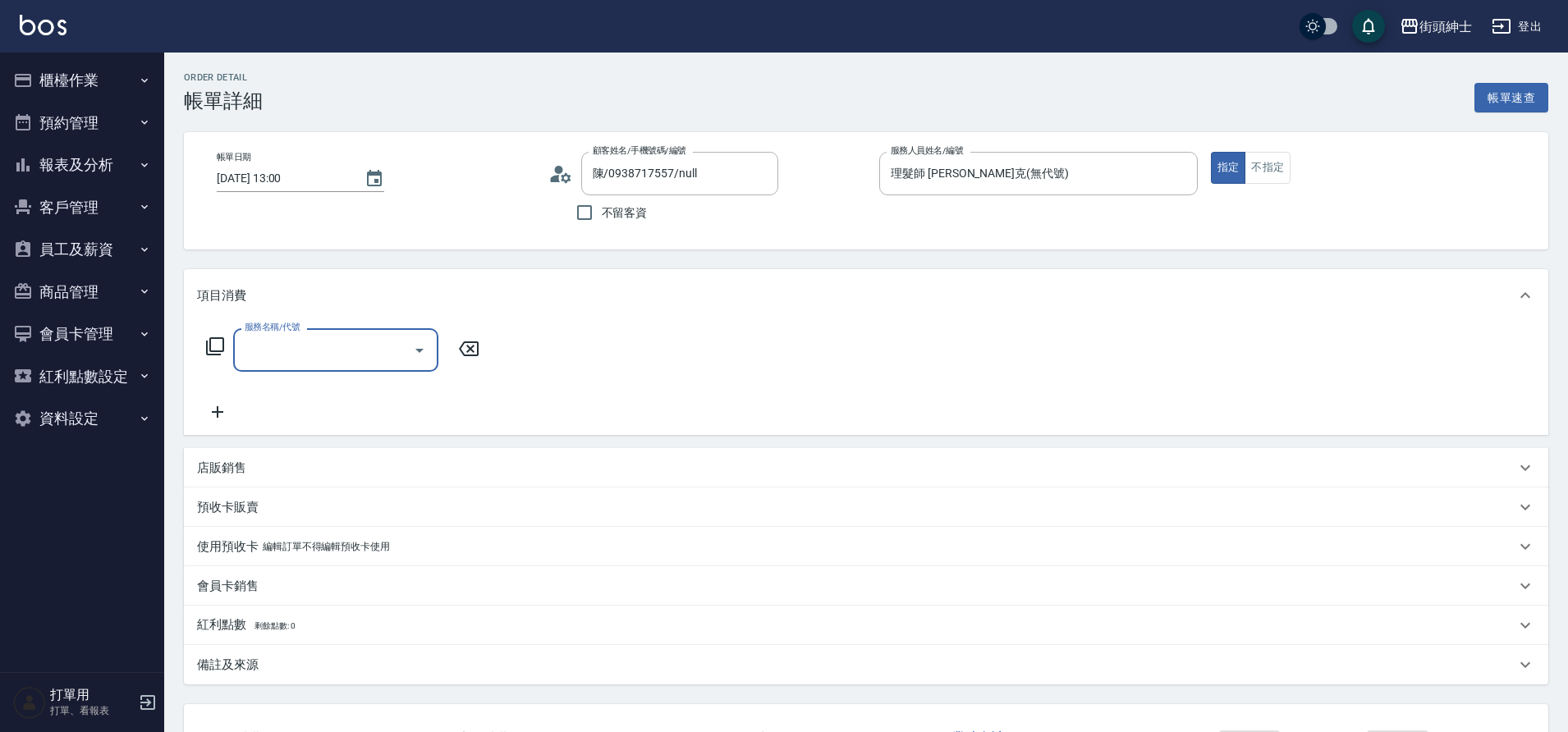
click at [424, 343] on icon "Open" at bounding box center [419, 350] width 20 height 20
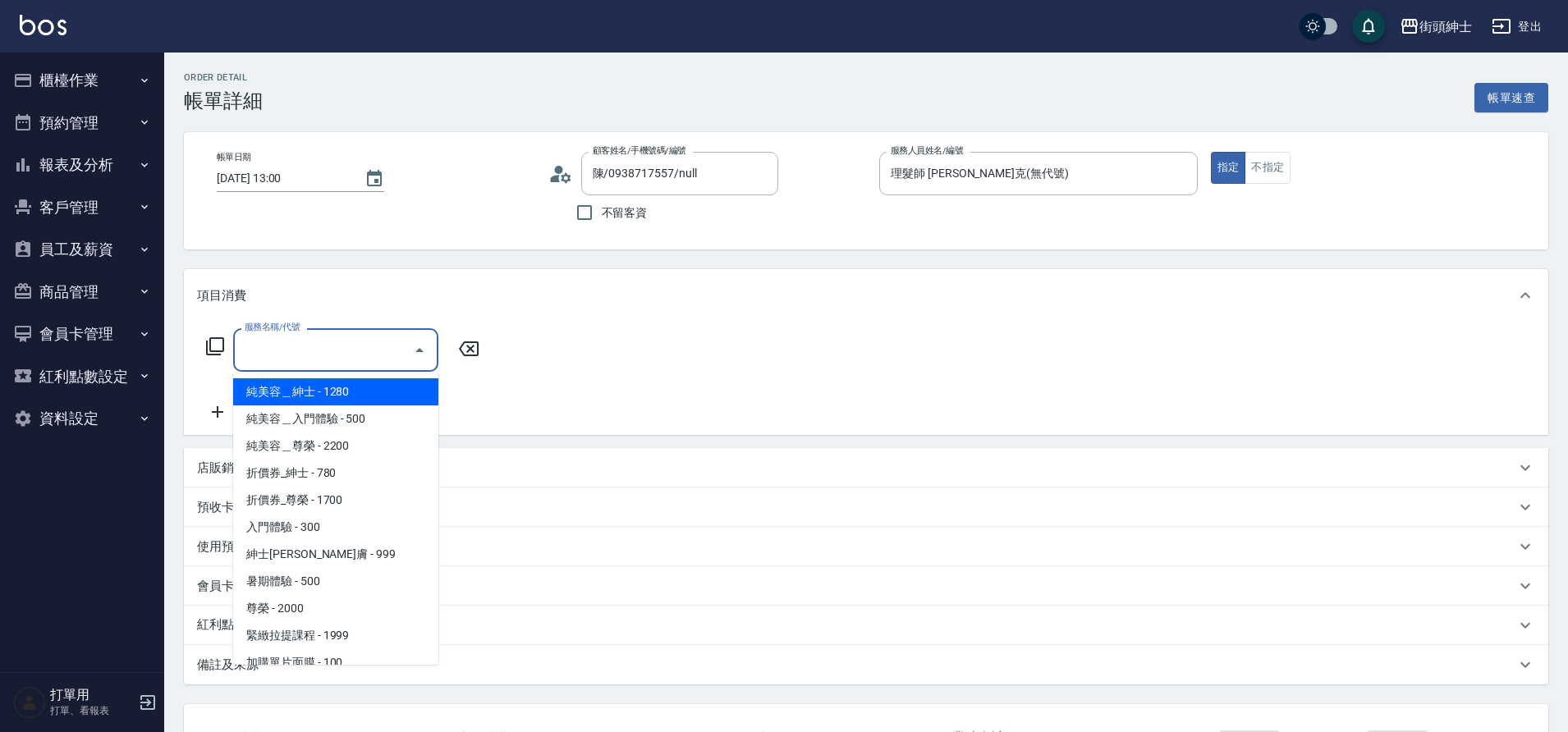
scroll to position [127, 0]
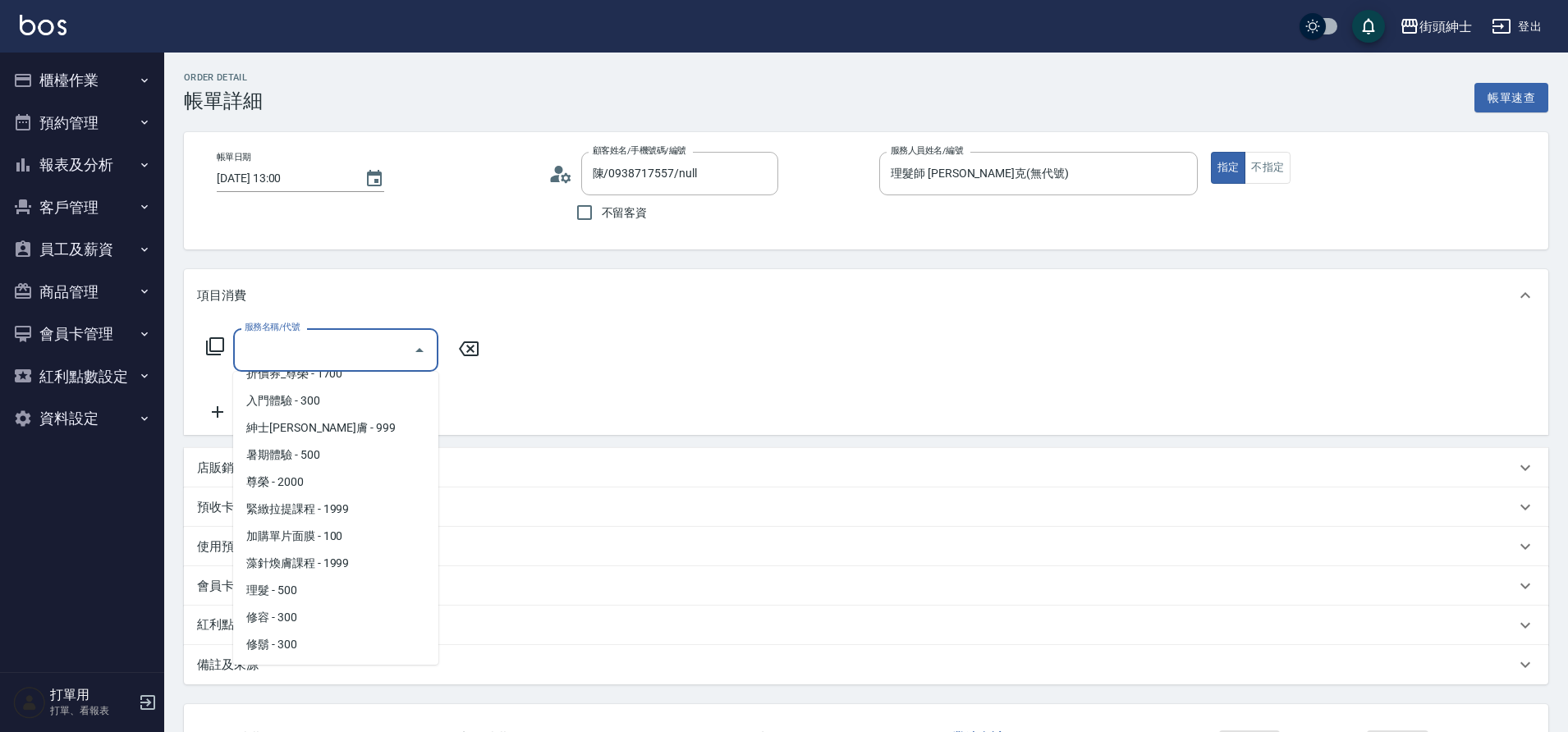
click at [314, 595] on span "理髮 - 500" at bounding box center [336, 590] width 206 height 27
type input "理髮(A02)"
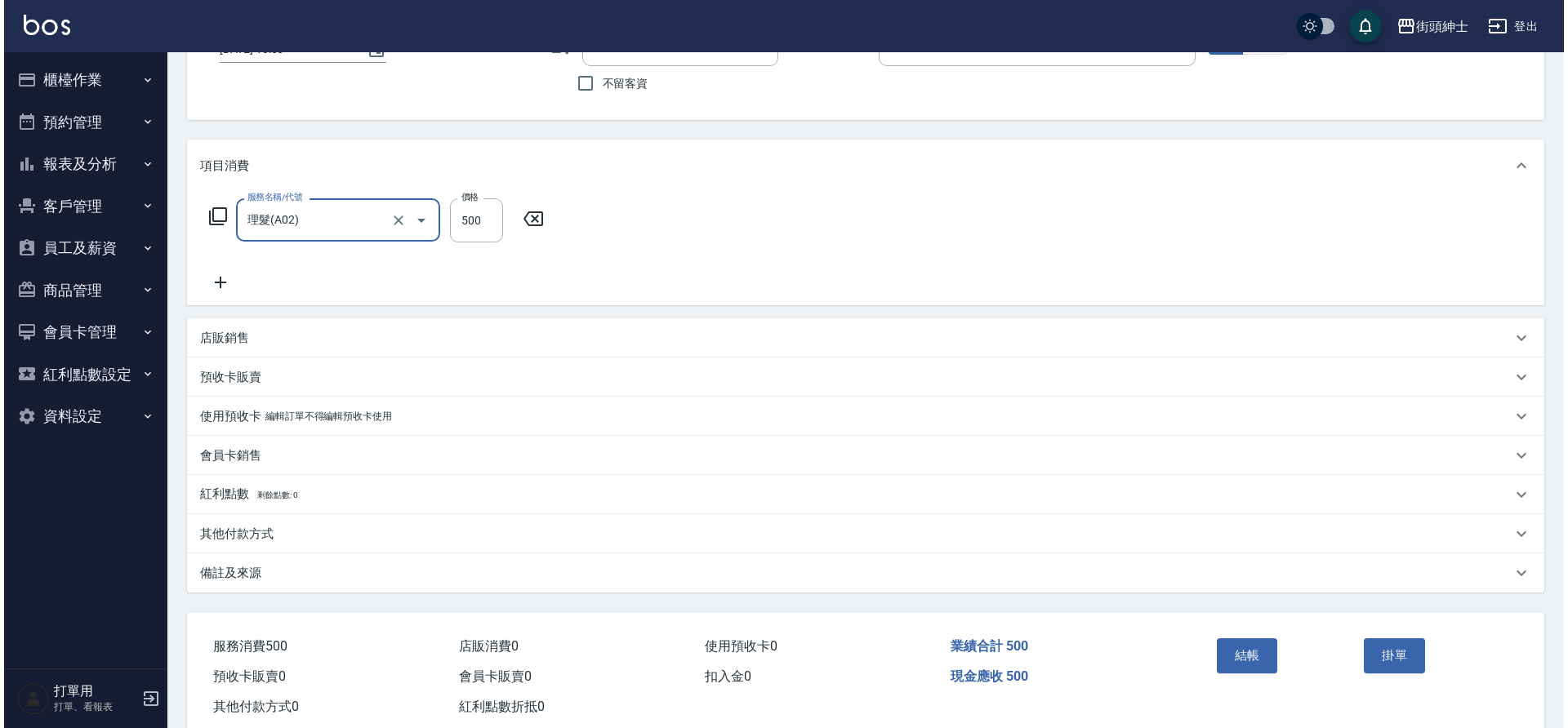
scroll to position [131, 0]
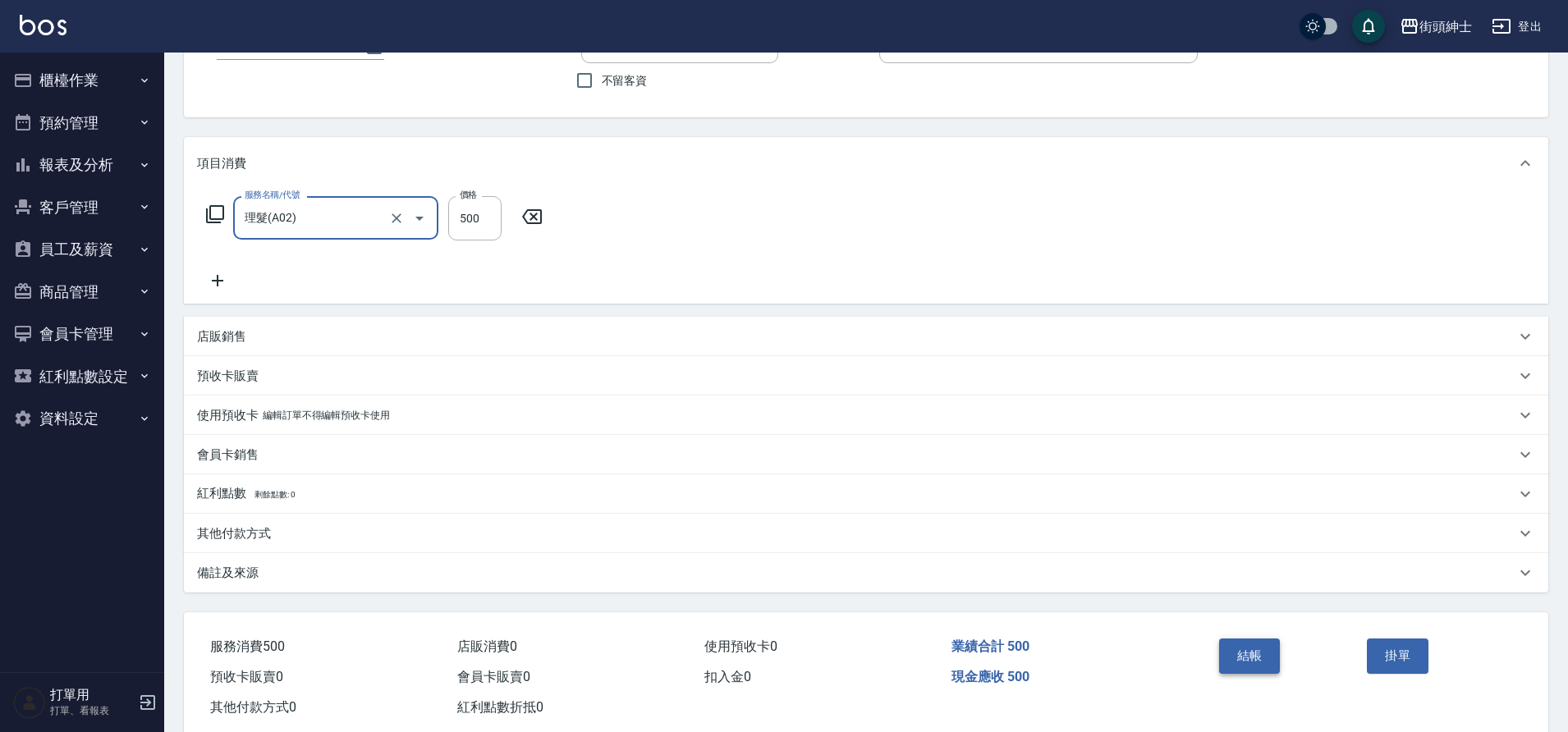
drag, startPoint x: 0, startPoint y: 0, endPoint x: 1249, endPoint y: 650, distance: 1408.0
click at [1249, 650] on button "結帳" at bounding box center [1249, 656] width 62 height 35
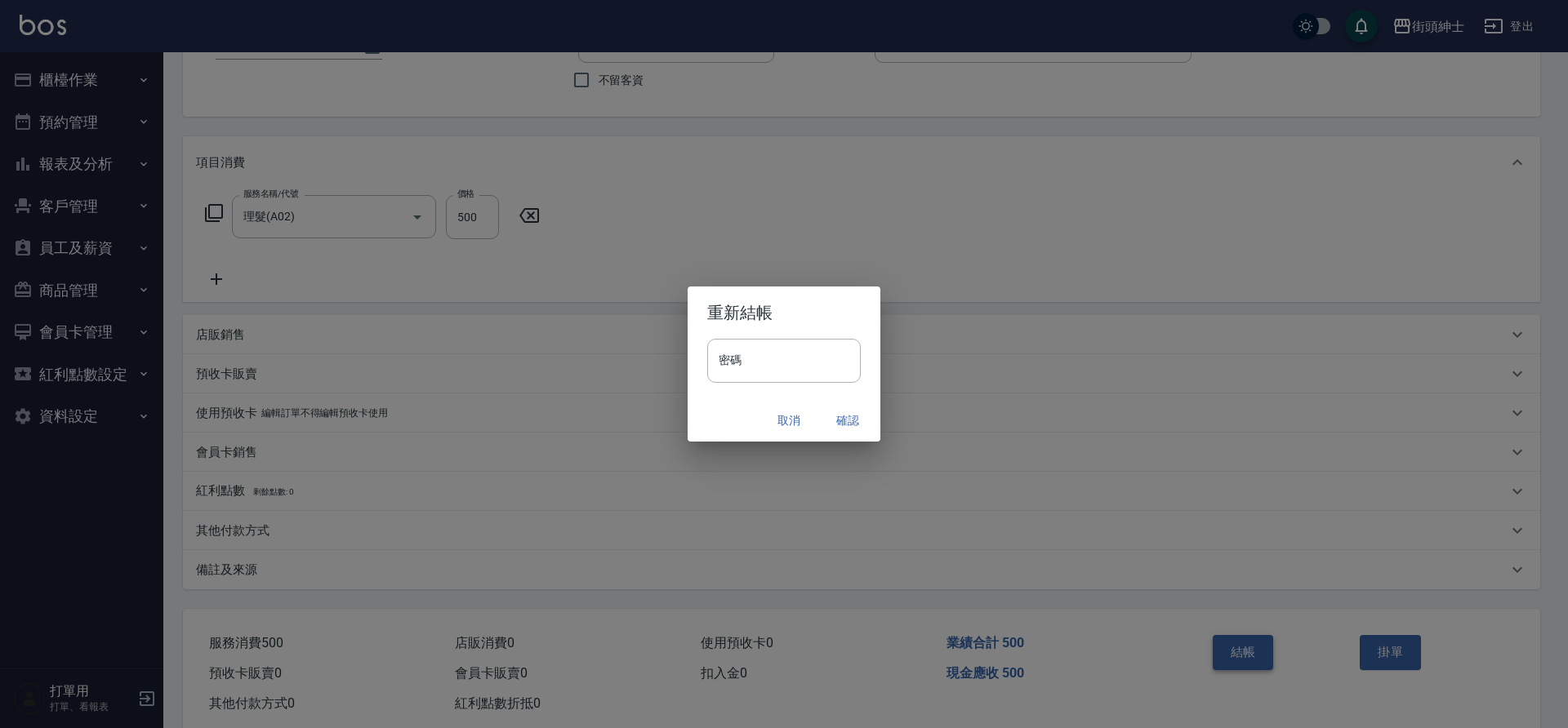
click at [851, 422] on button "確認" at bounding box center [847, 420] width 53 height 30
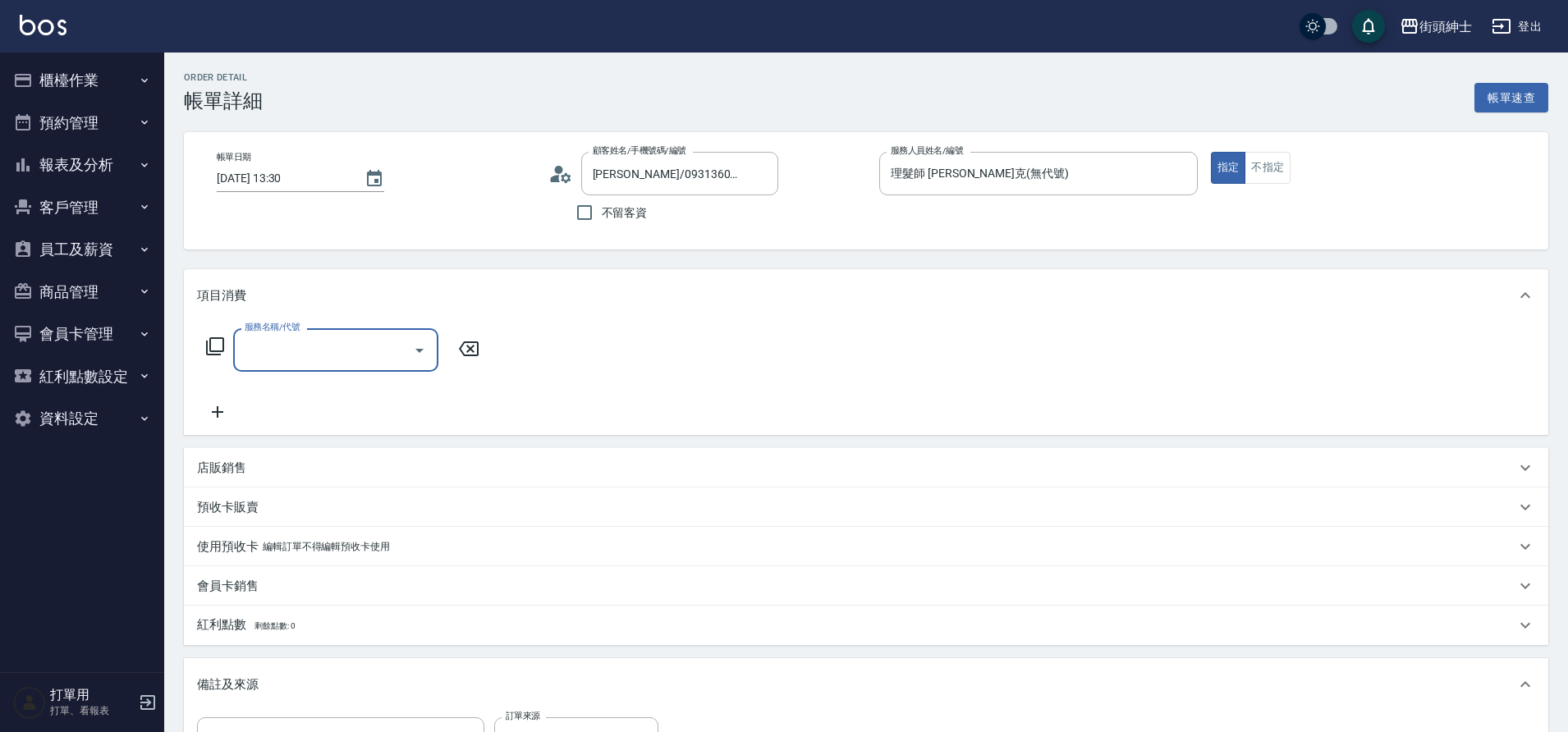
click at [415, 348] on icon "Open" at bounding box center [419, 350] width 20 height 20
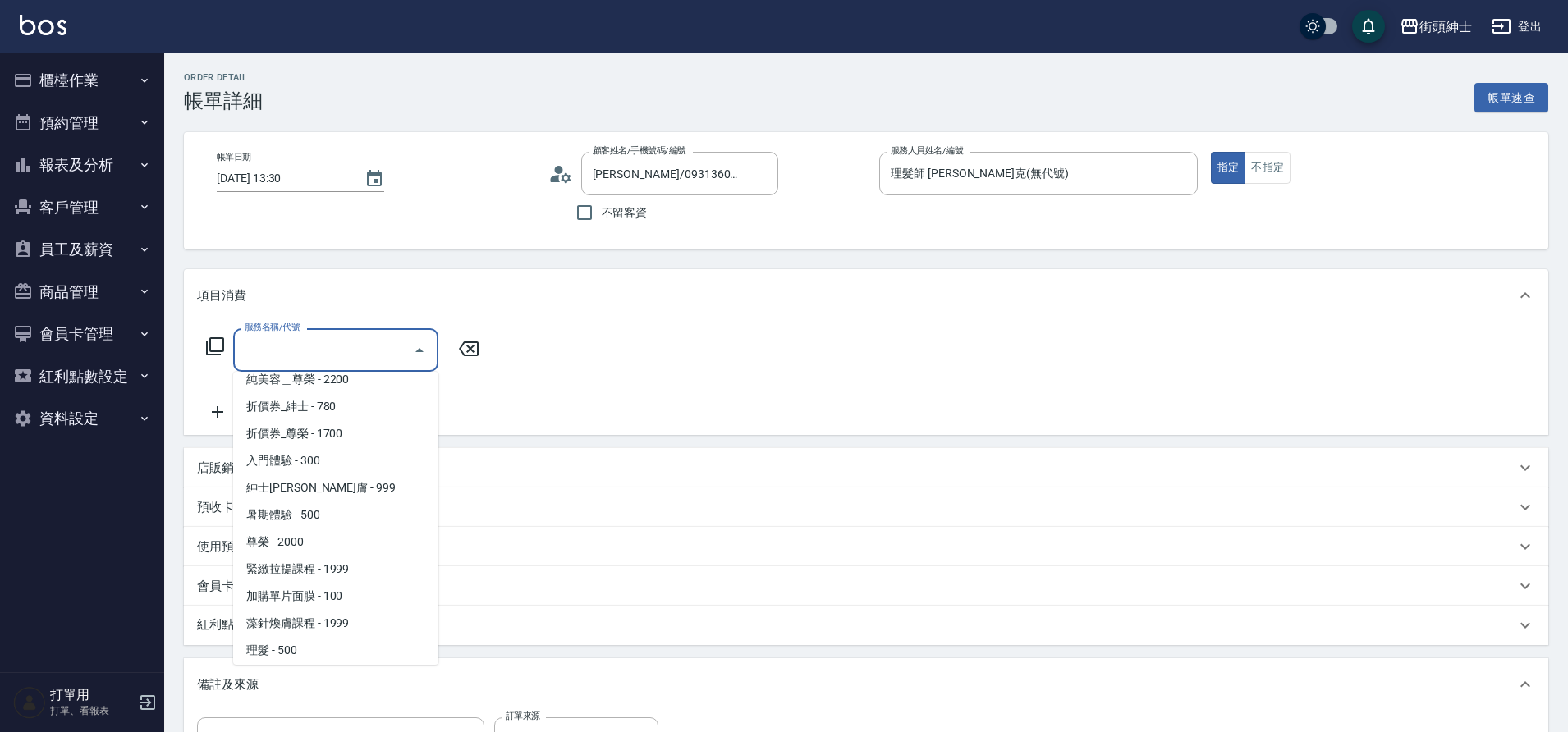
scroll to position [127, 0]
drag, startPoint x: 0, startPoint y: 0, endPoint x: 315, endPoint y: 584, distance: 663.5
click at [315, 584] on span "理髮 - 500" at bounding box center [336, 590] width 206 height 27
type input "理髮(A02)"
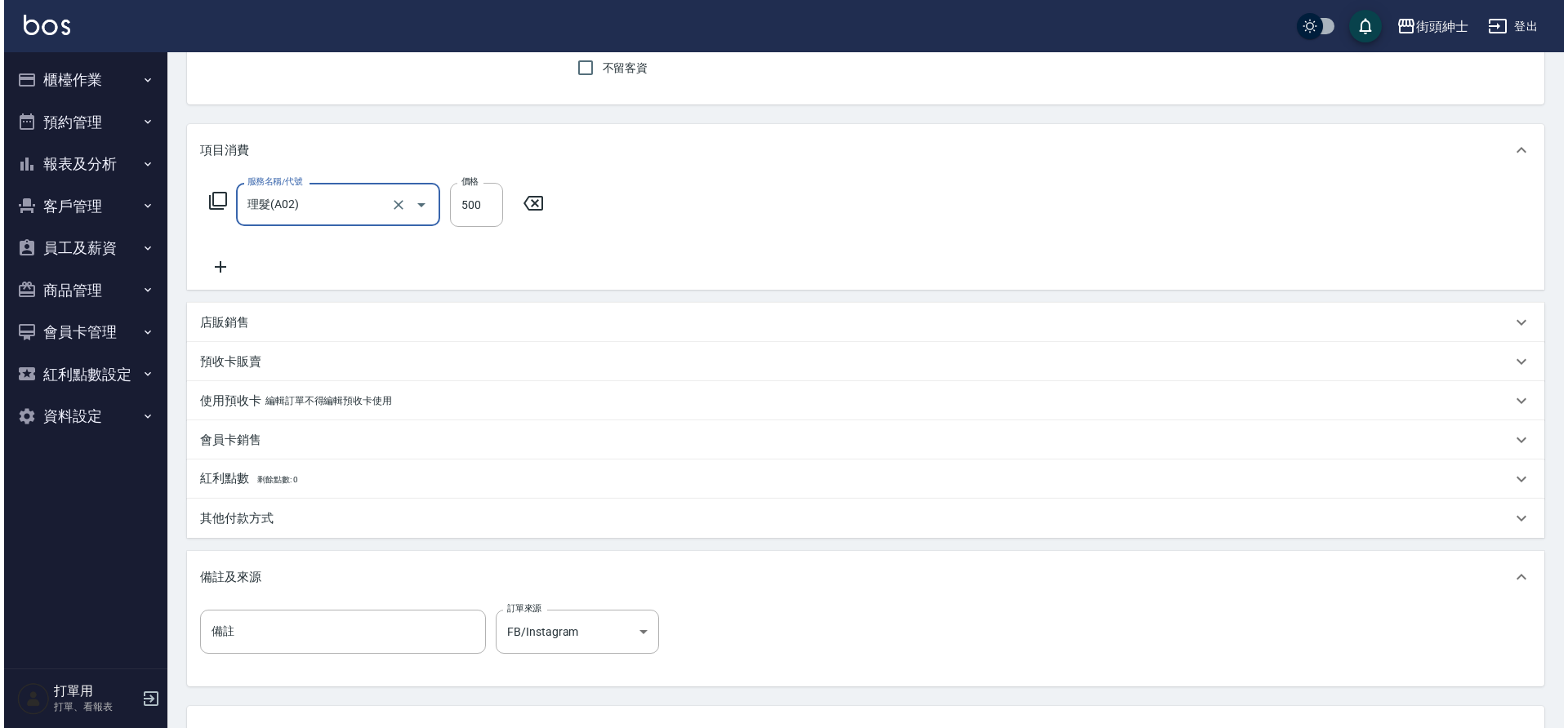
scroll to position [279, 0]
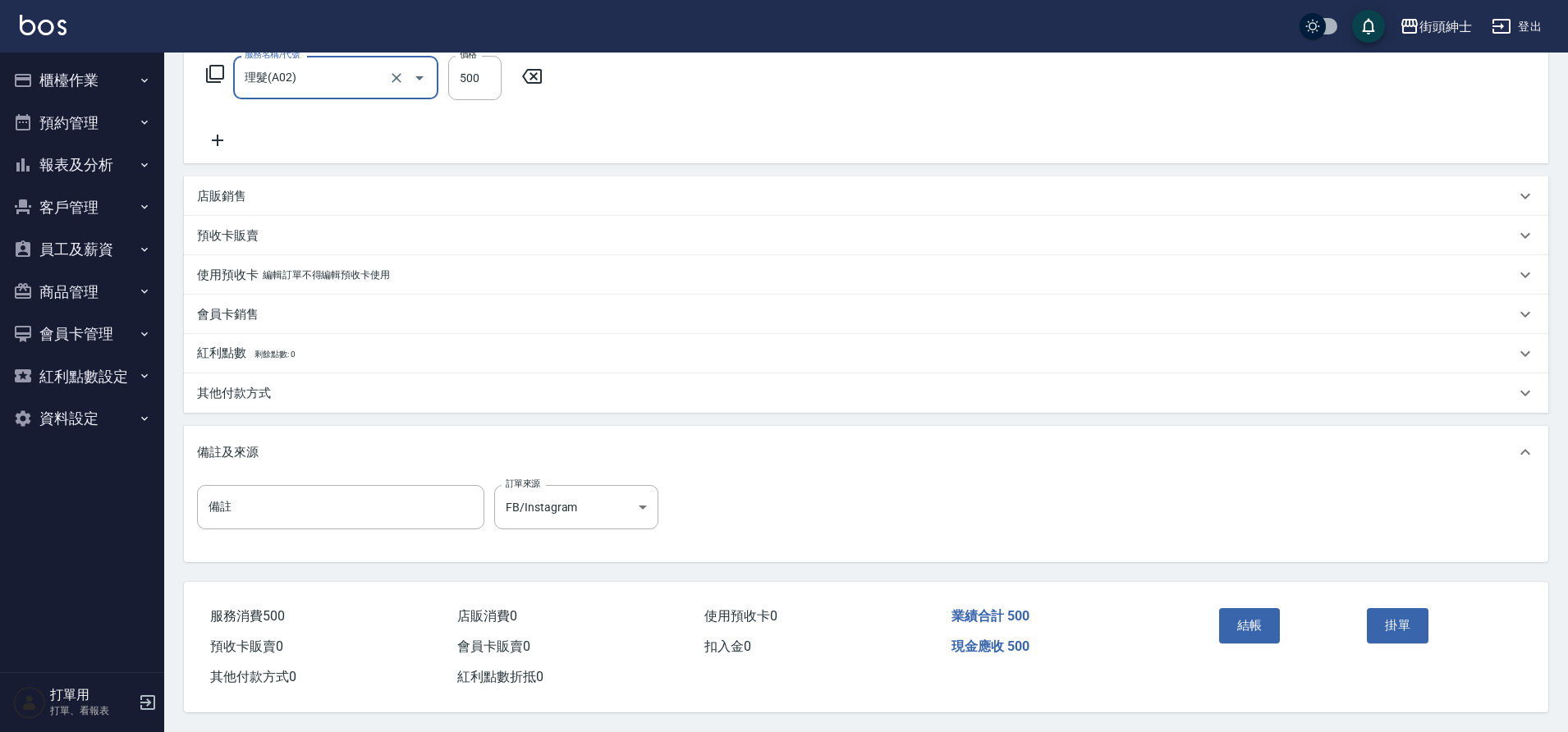
click at [1259, 626] on button "結帳" at bounding box center [1249, 625] width 62 height 35
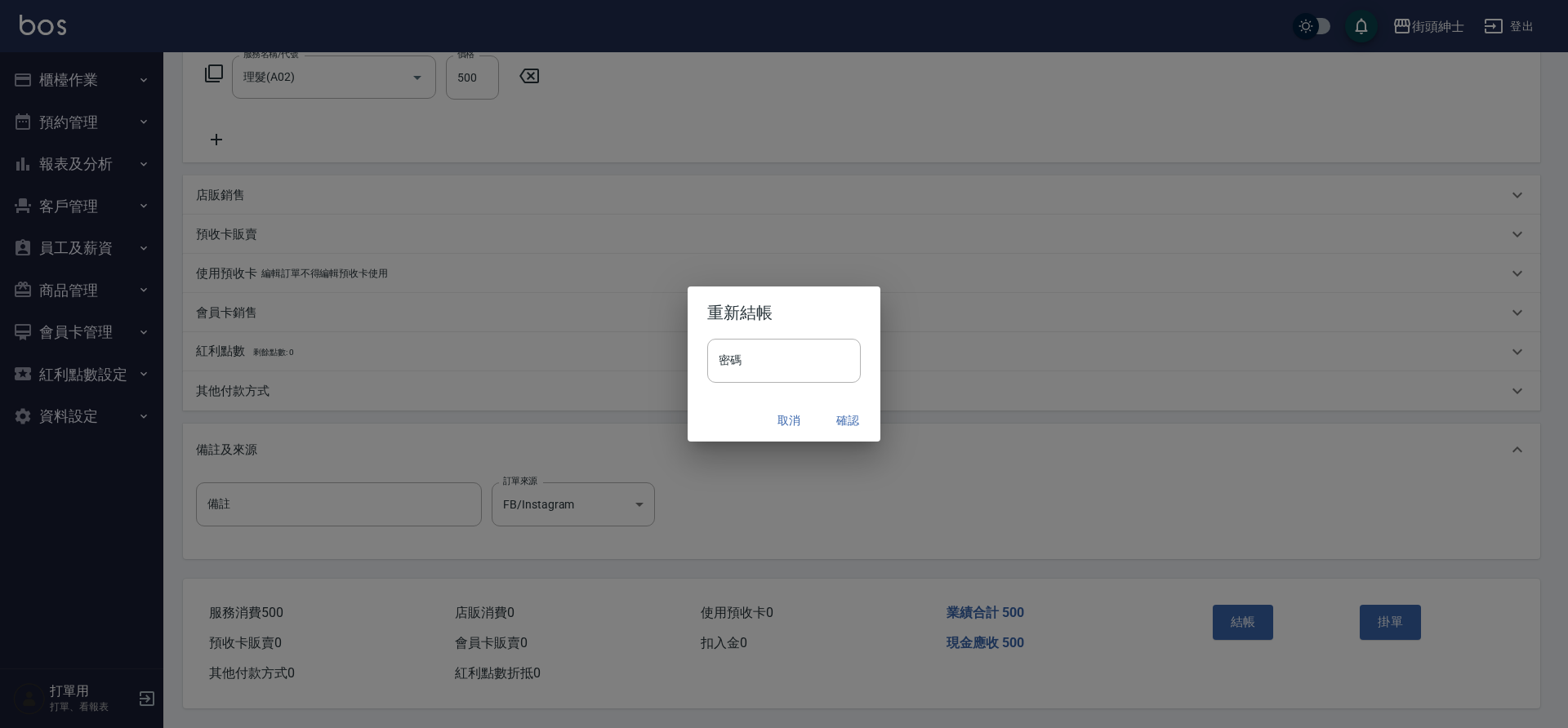
click at [841, 420] on button "確認" at bounding box center [847, 420] width 53 height 30
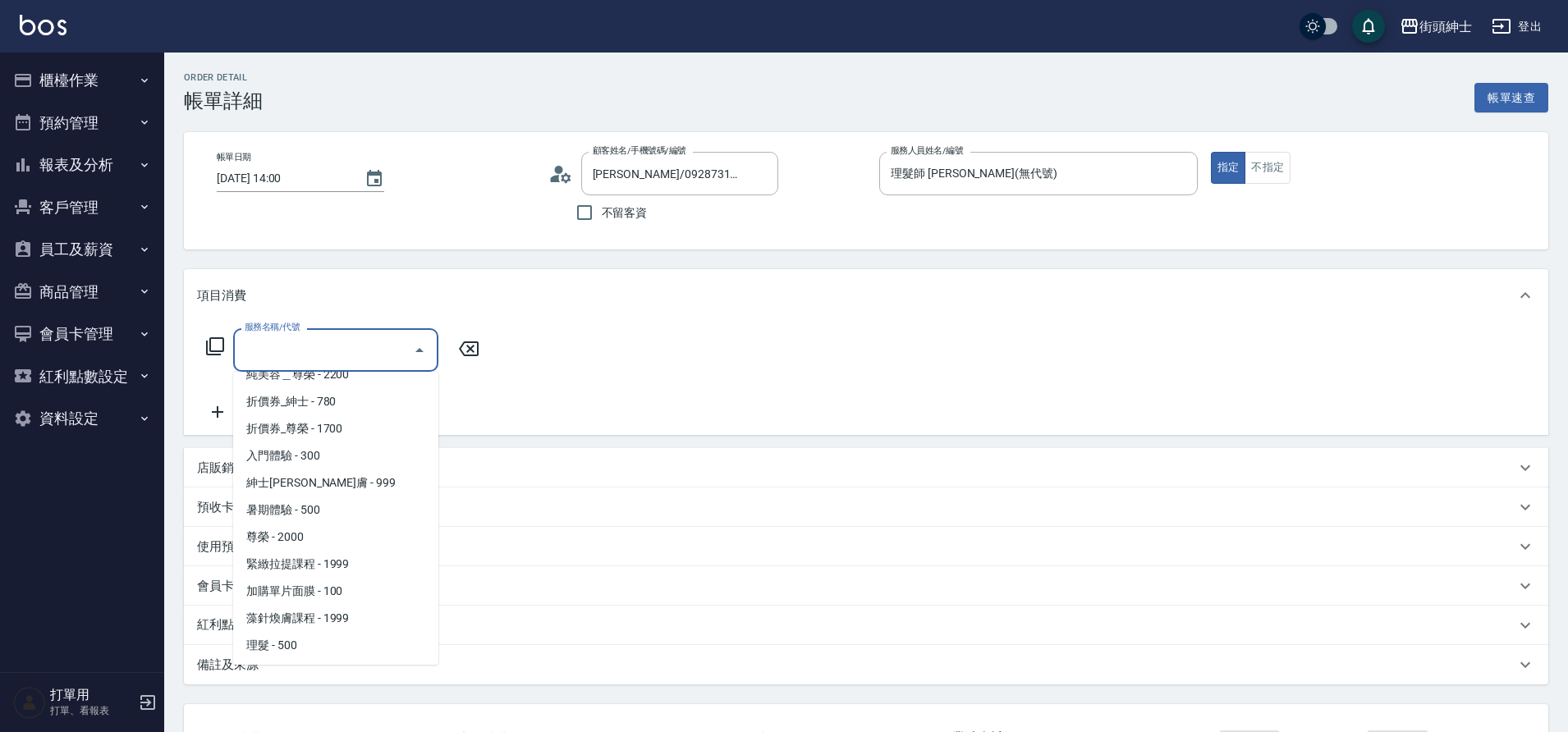
scroll to position [127, 0]
click at [307, 589] on span "理髮 - 500" at bounding box center [336, 590] width 206 height 27
type input "理髮(A02)"
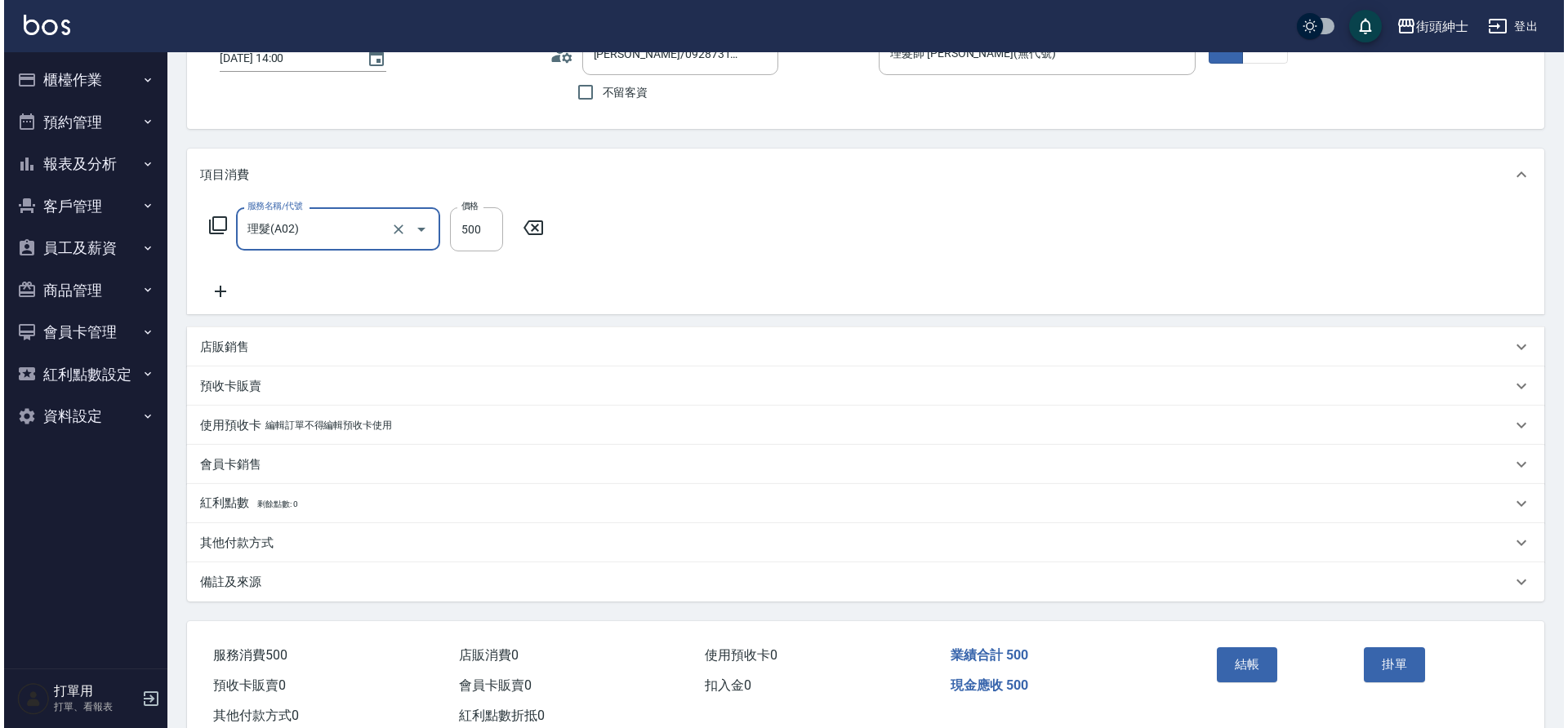
scroll to position [135, 0]
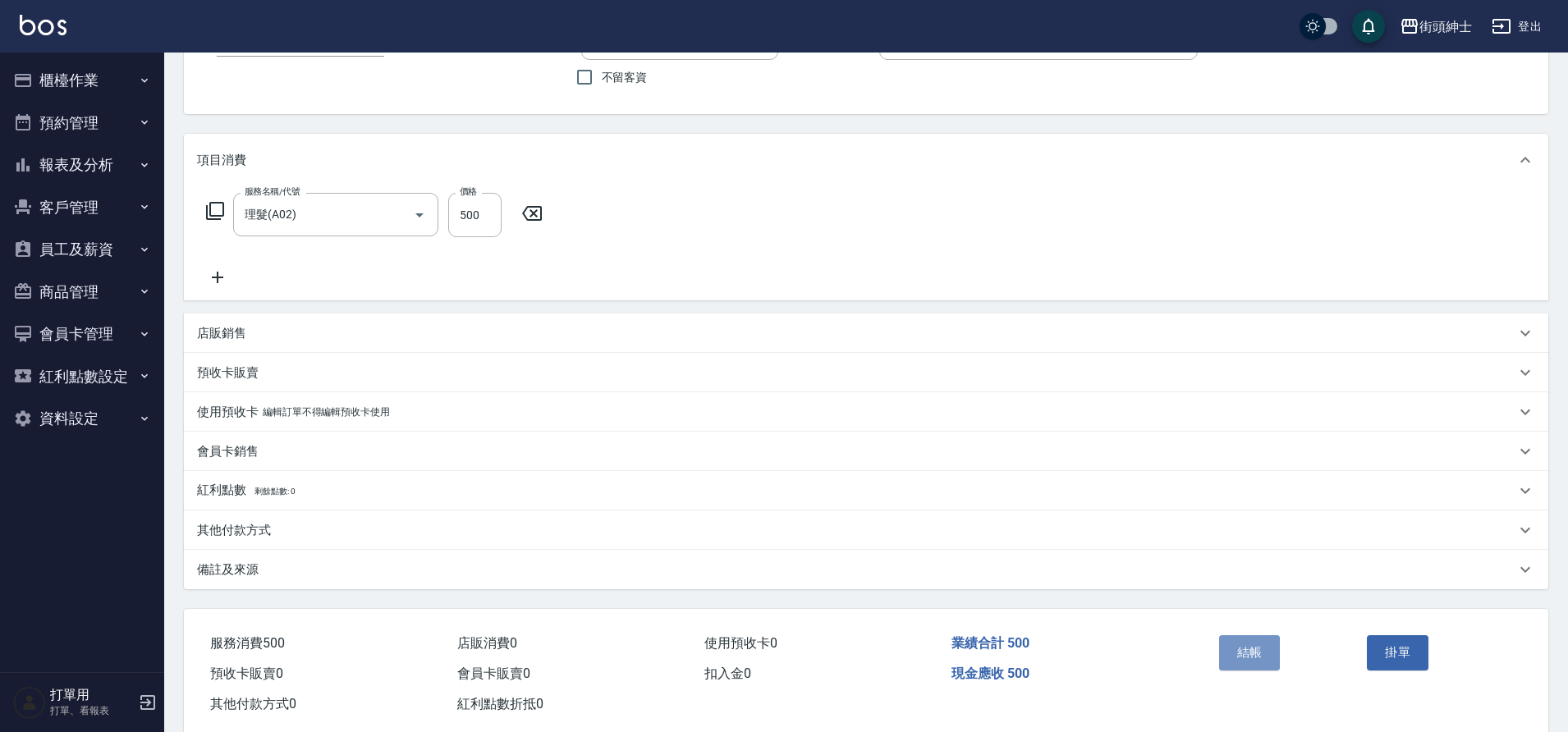
click at [1236, 651] on button "結帳" at bounding box center [1249, 653] width 62 height 35
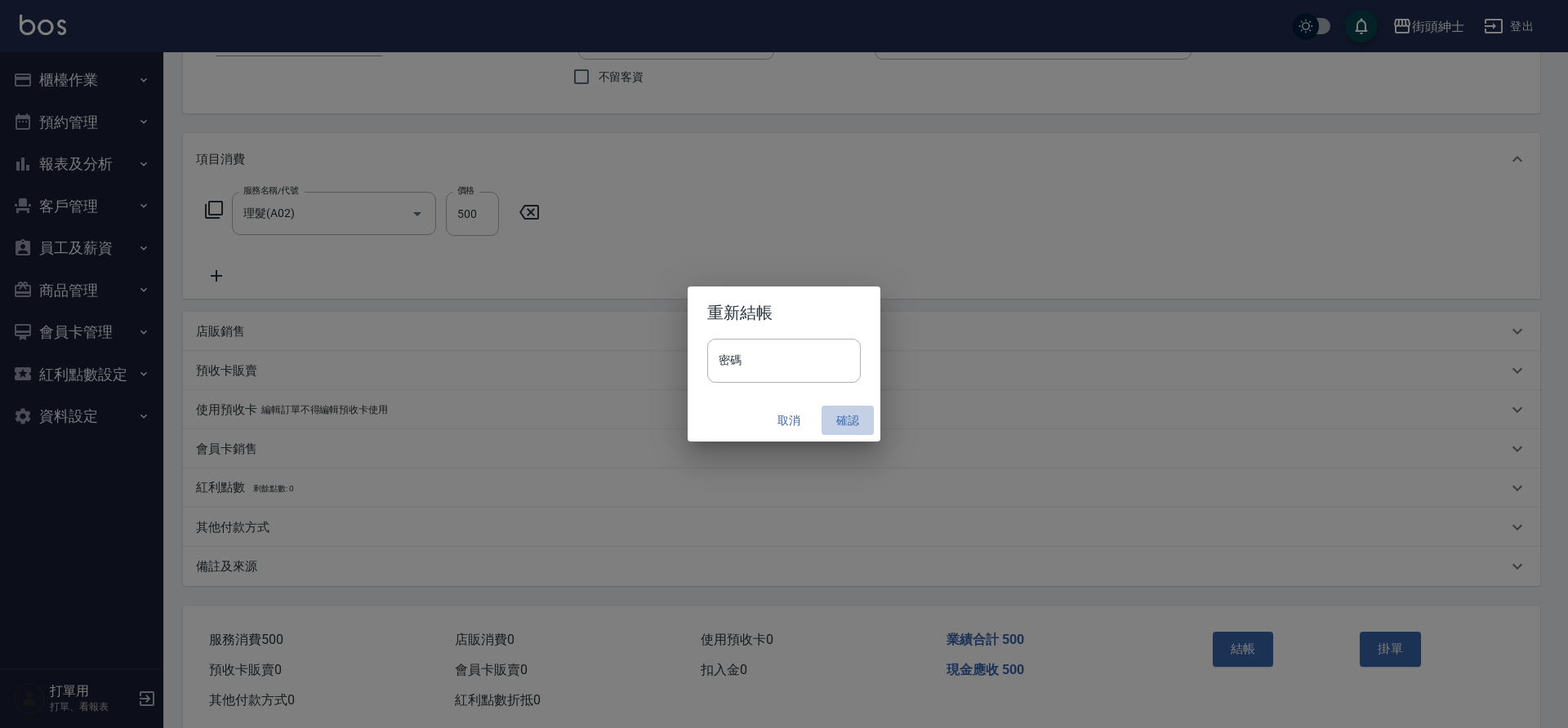
click at [843, 419] on button "確認" at bounding box center [847, 420] width 53 height 30
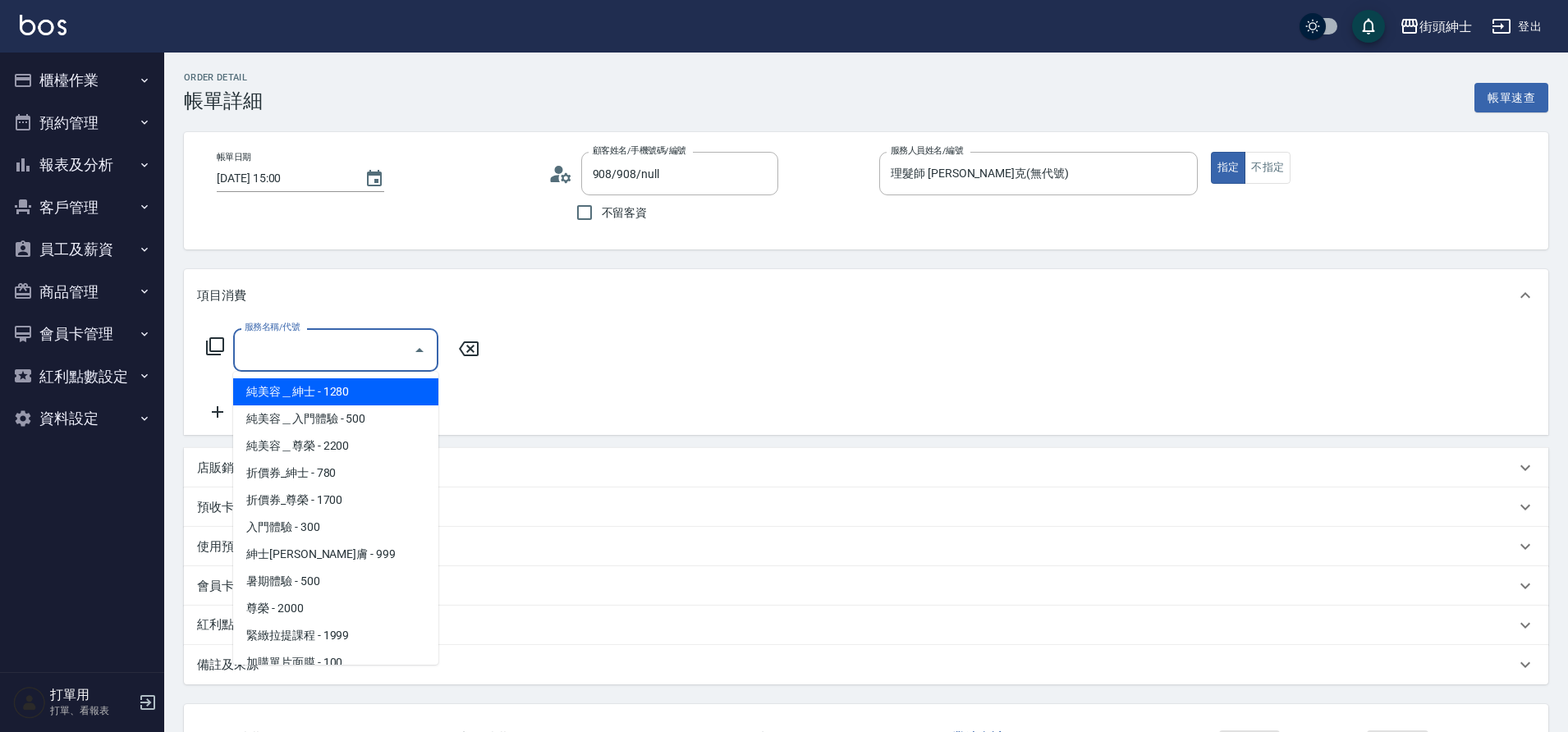
scroll to position [127, 0]
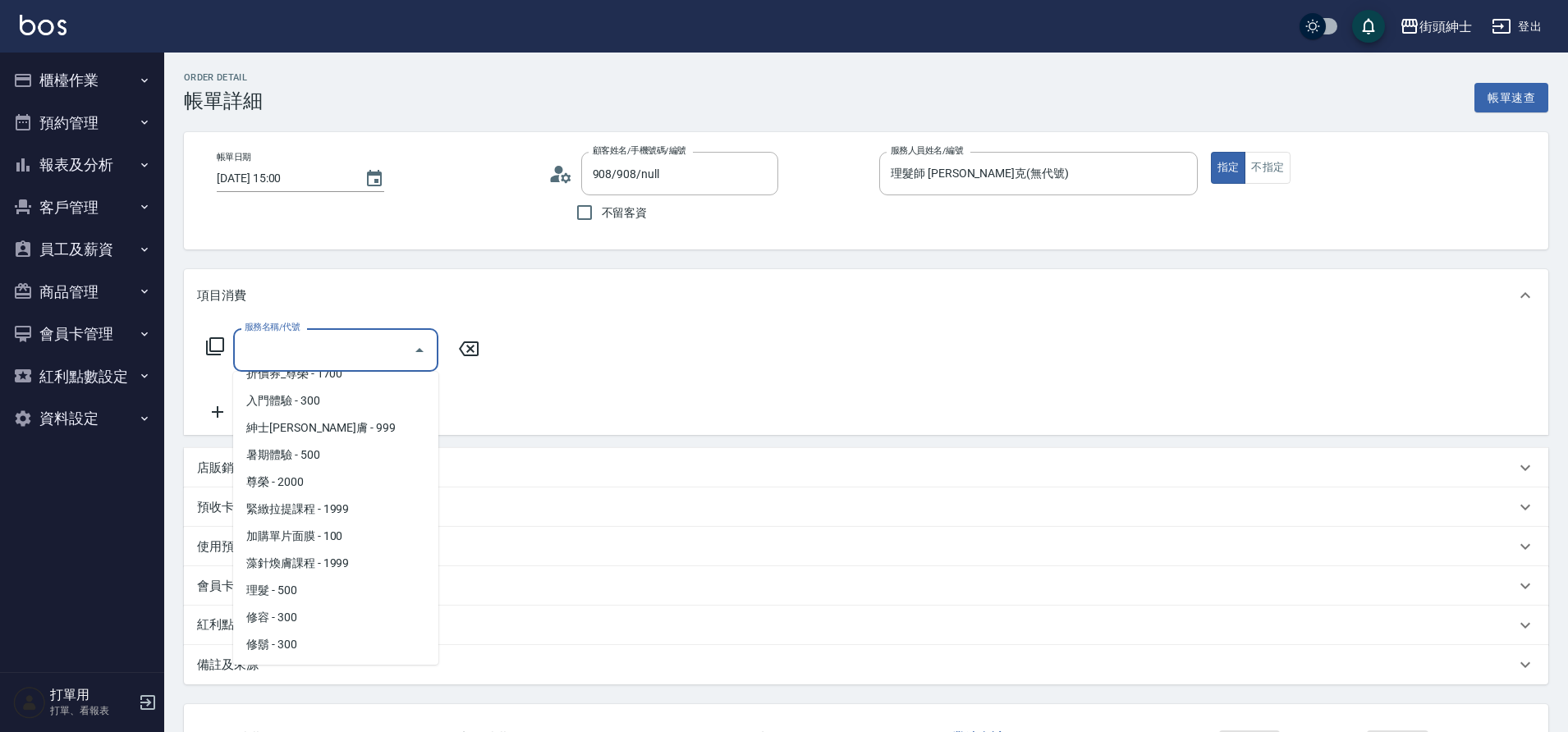
drag, startPoint x: 0, startPoint y: 0, endPoint x: 298, endPoint y: 588, distance: 659.2
click at [298, 588] on span "理髮 - 500" at bounding box center [336, 590] width 206 height 27
type input "理髮(A02)"
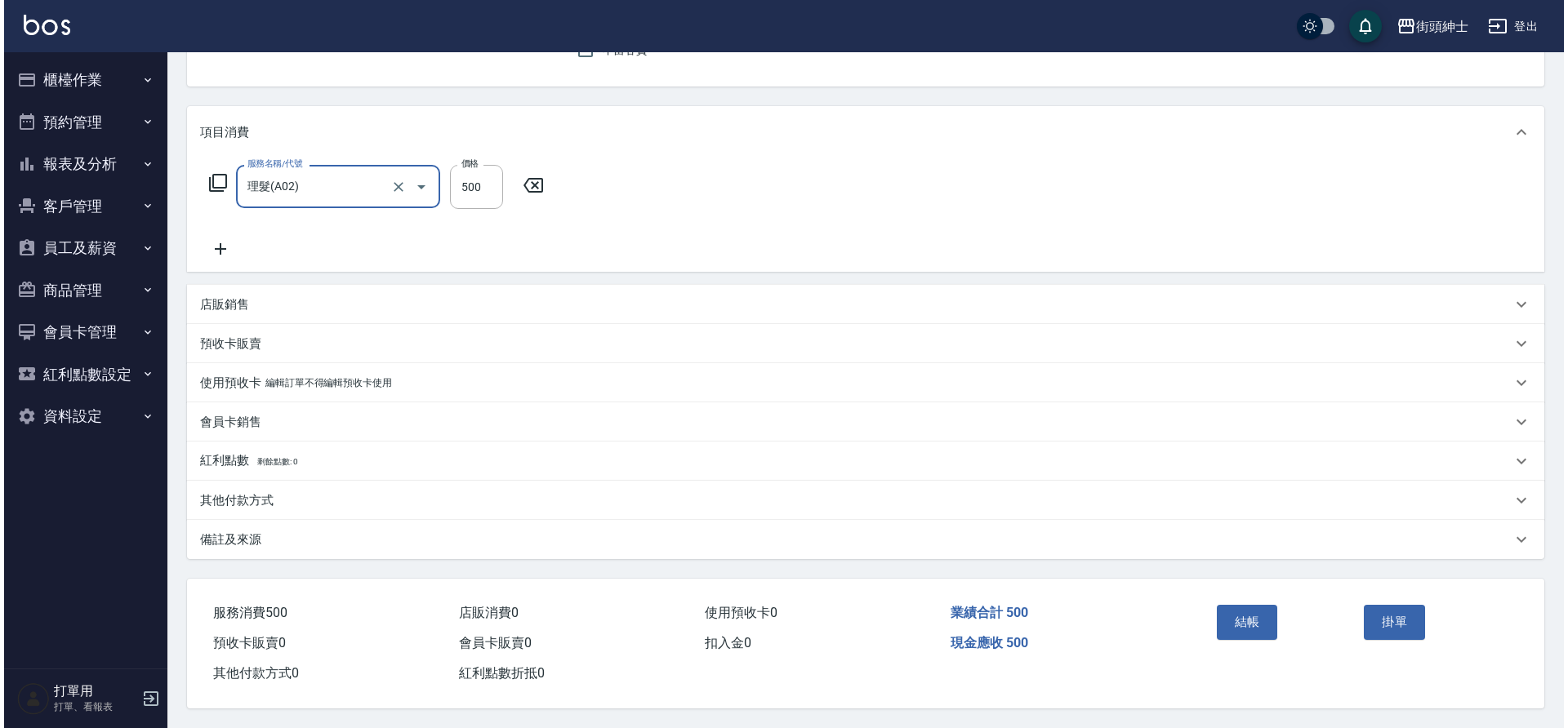
scroll to position [169, 0]
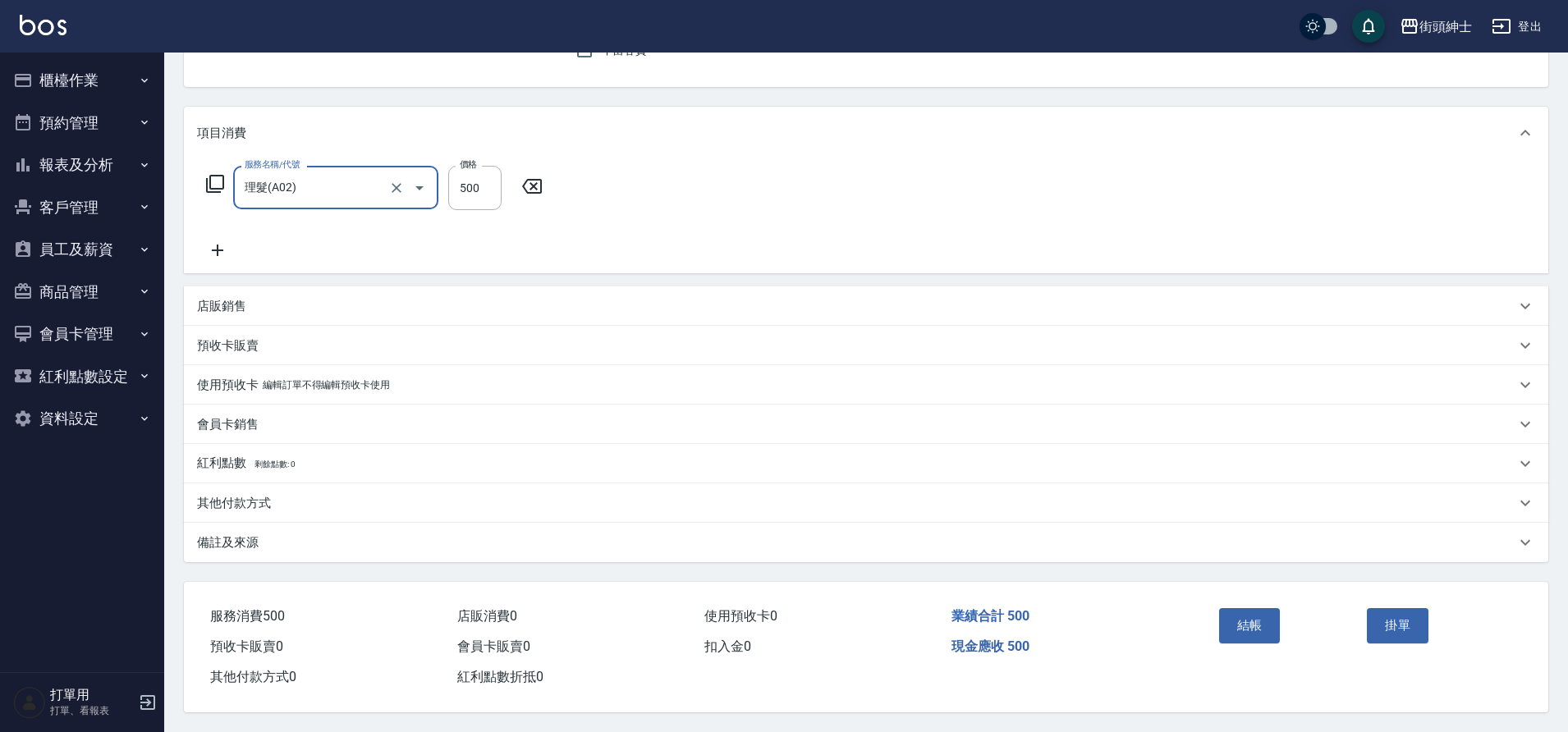
click at [1248, 620] on button "結帳" at bounding box center [1249, 625] width 62 height 35
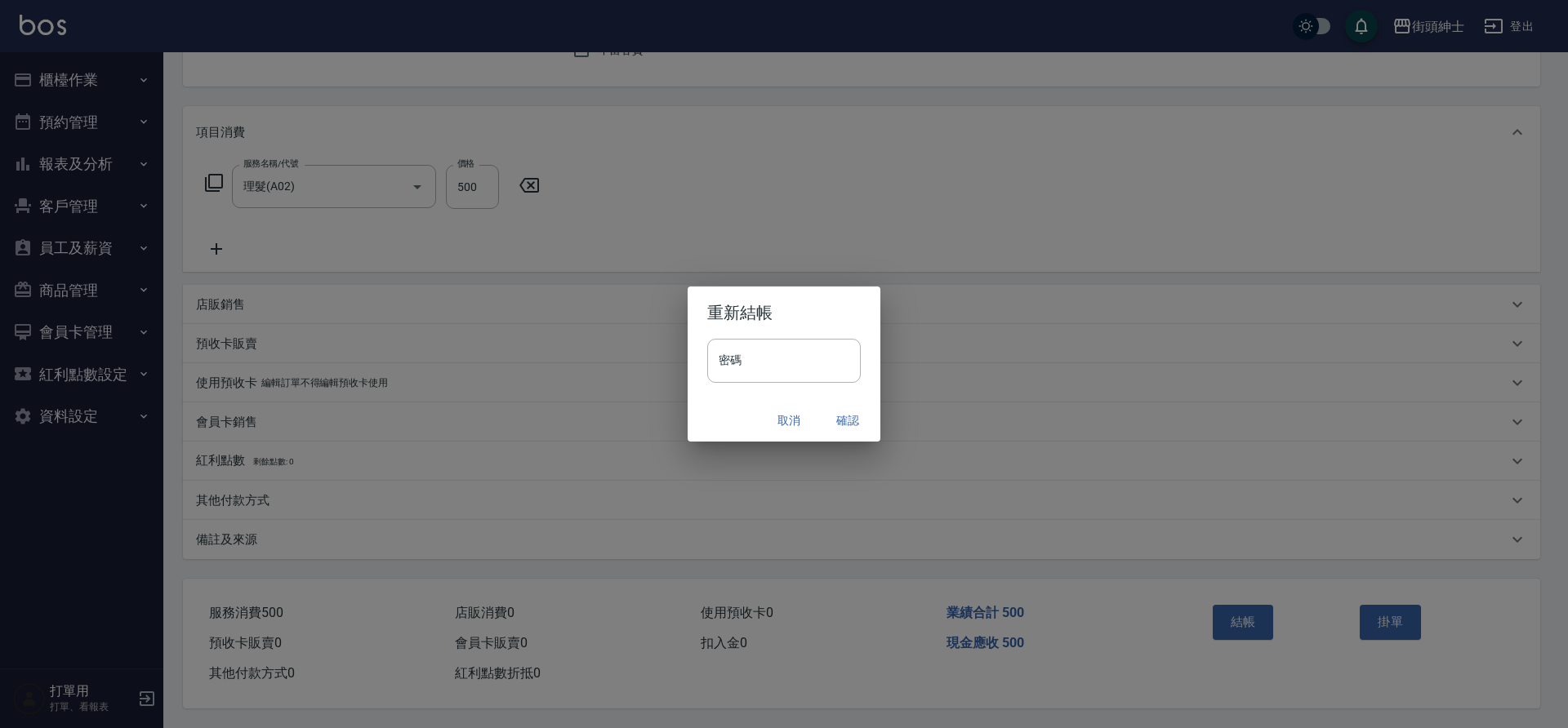
click at [849, 421] on button "確認" at bounding box center [847, 420] width 53 height 30
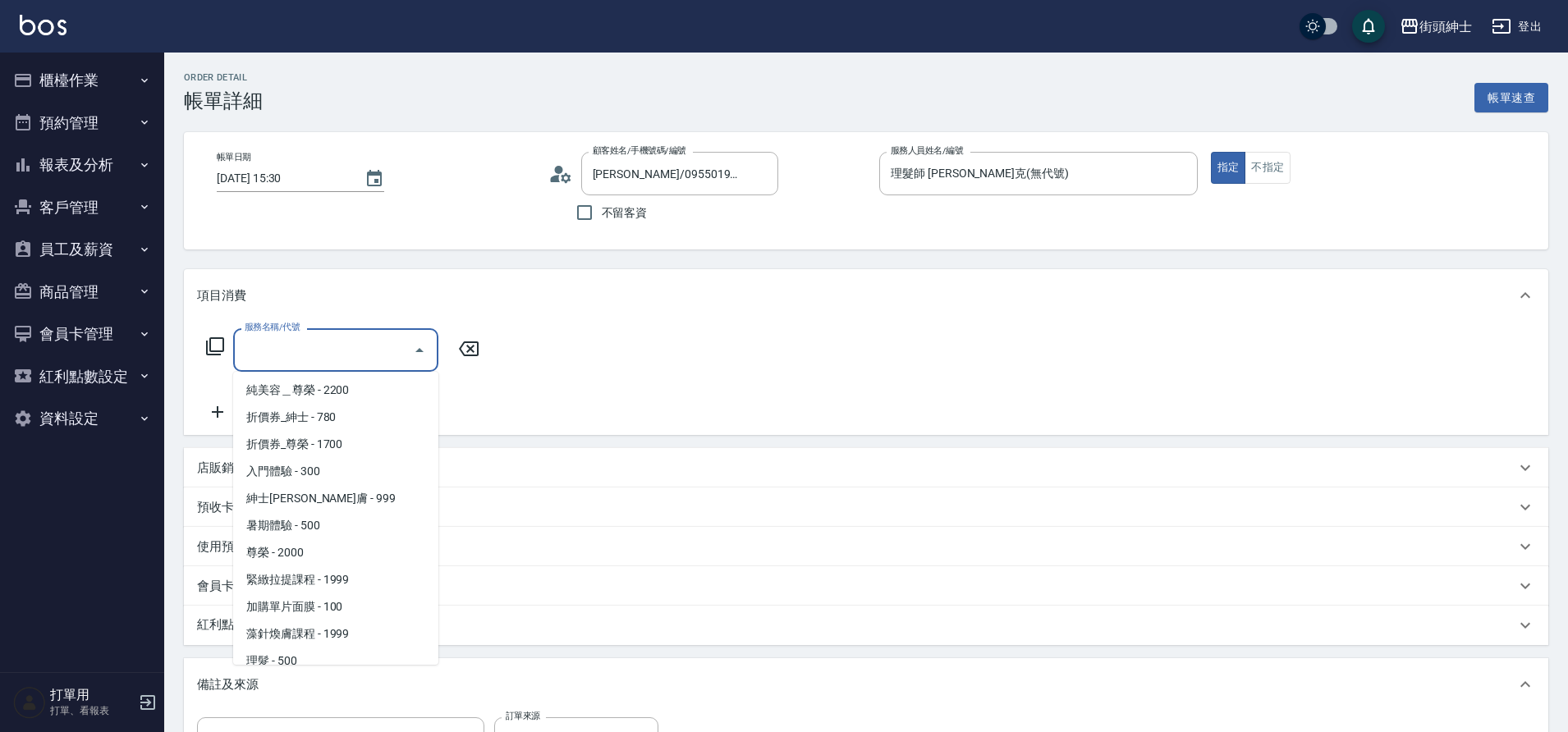
scroll to position [127, 0]
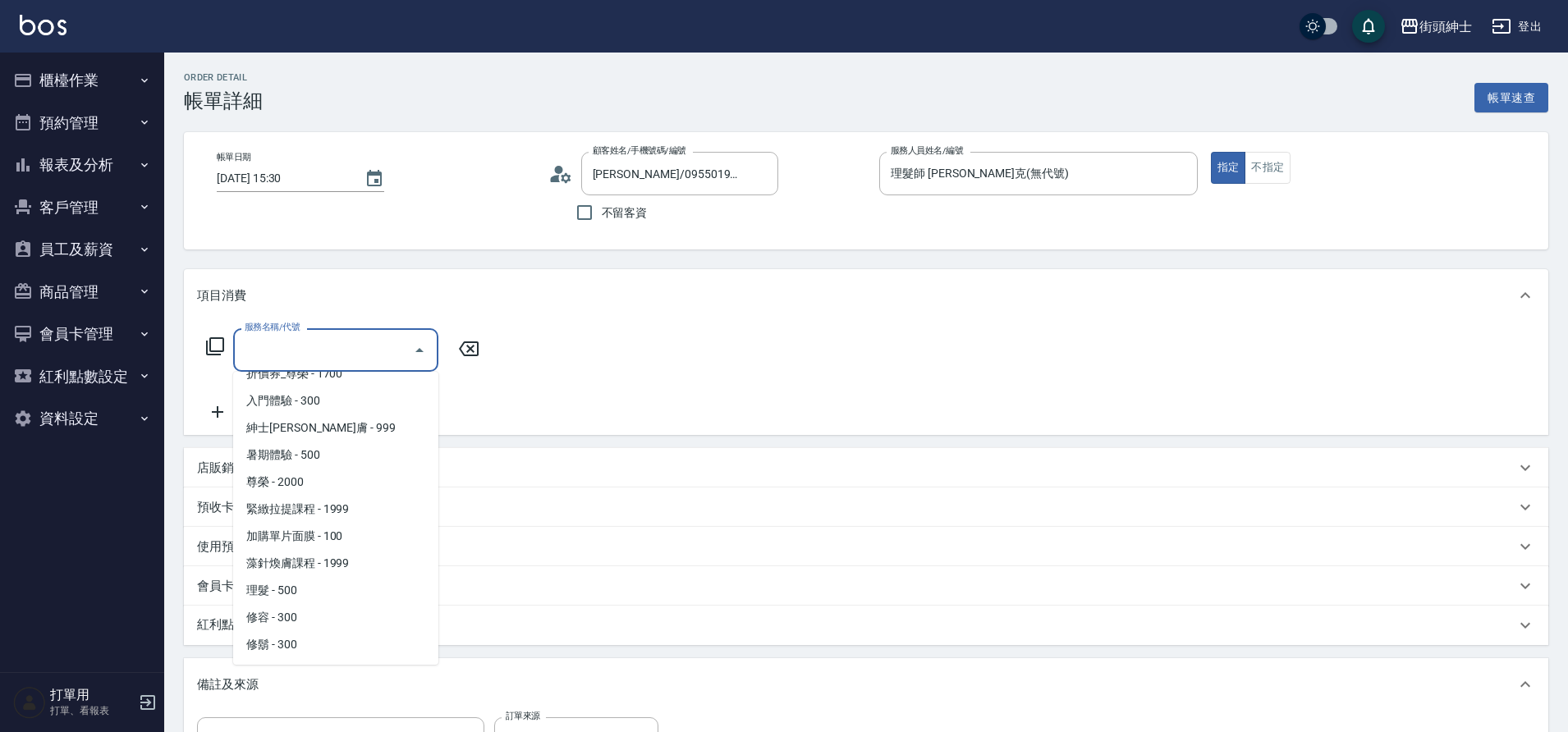
click at [318, 587] on span "理髮 - 500" at bounding box center [336, 590] width 206 height 27
type input "理髮(A02)"
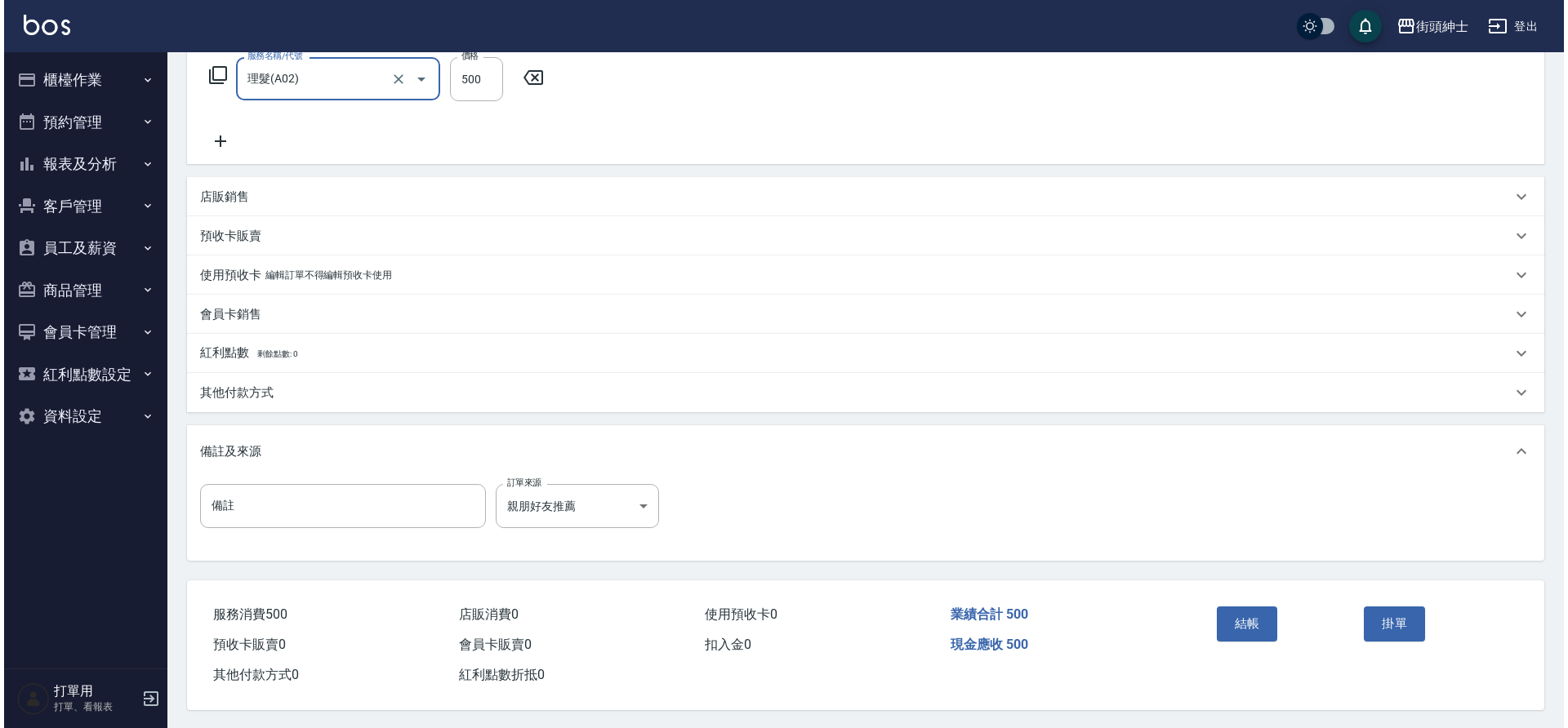
scroll to position [276, 0]
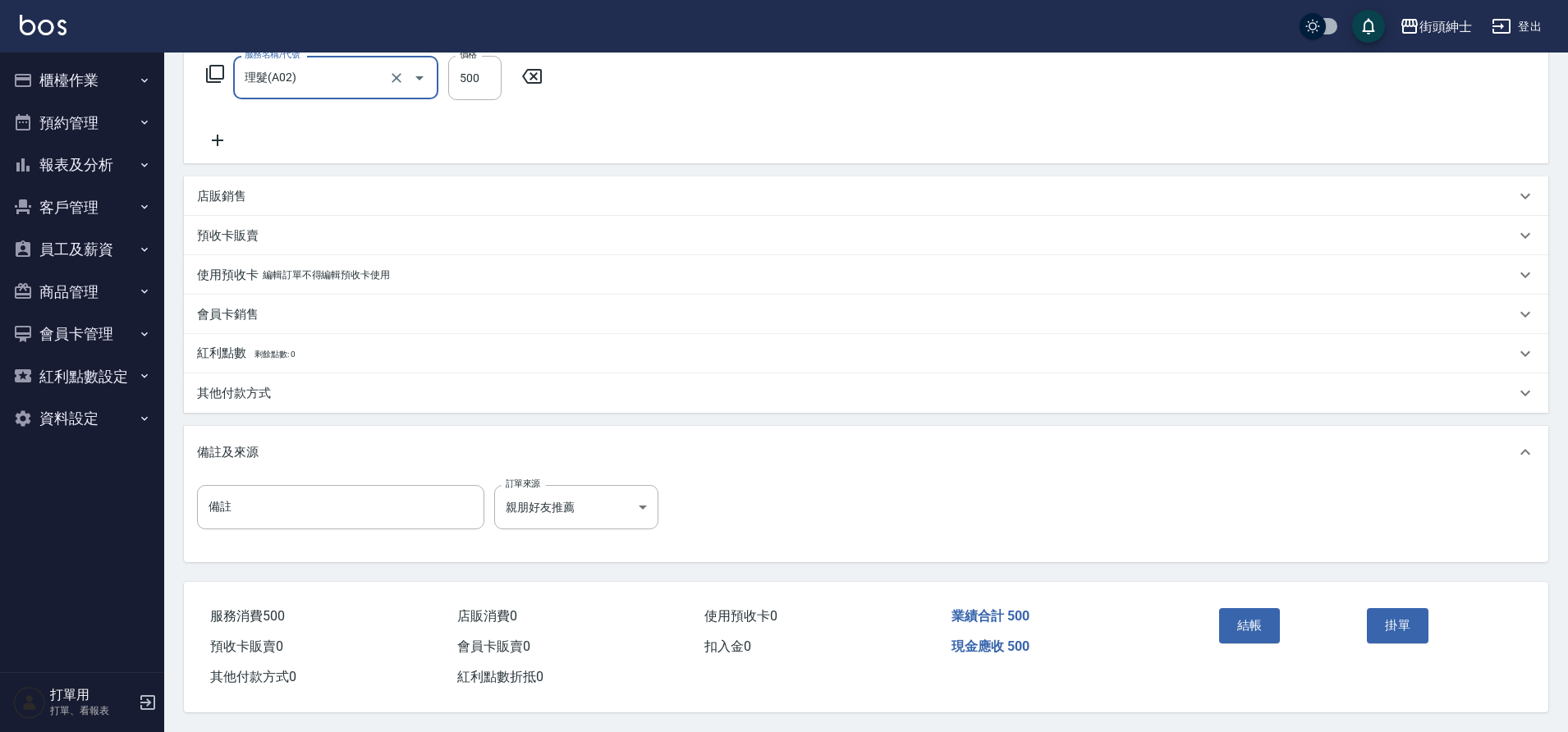
click at [1251, 630] on button "結帳" at bounding box center [1249, 625] width 62 height 35
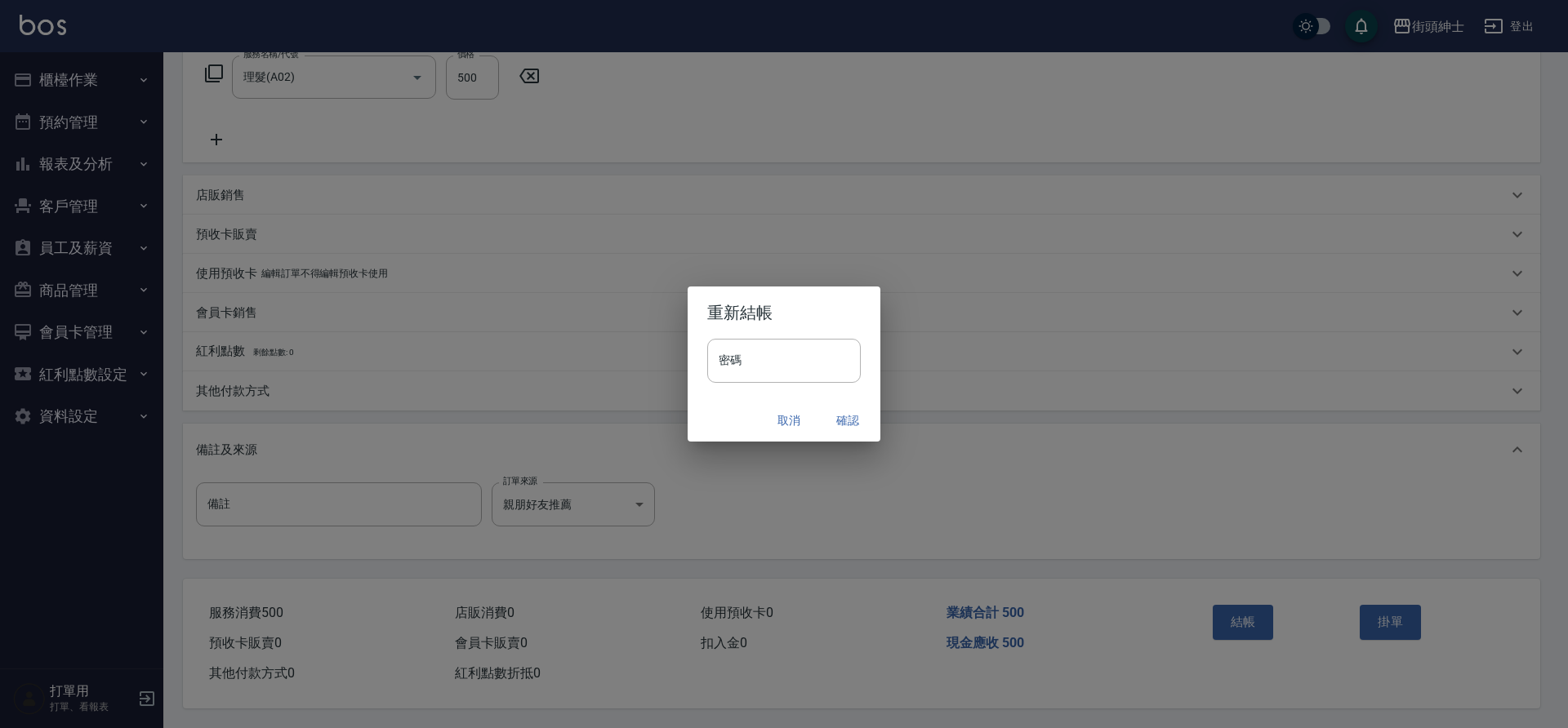
click at [839, 421] on button "確認" at bounding box center [847, 420] width 53 height 30
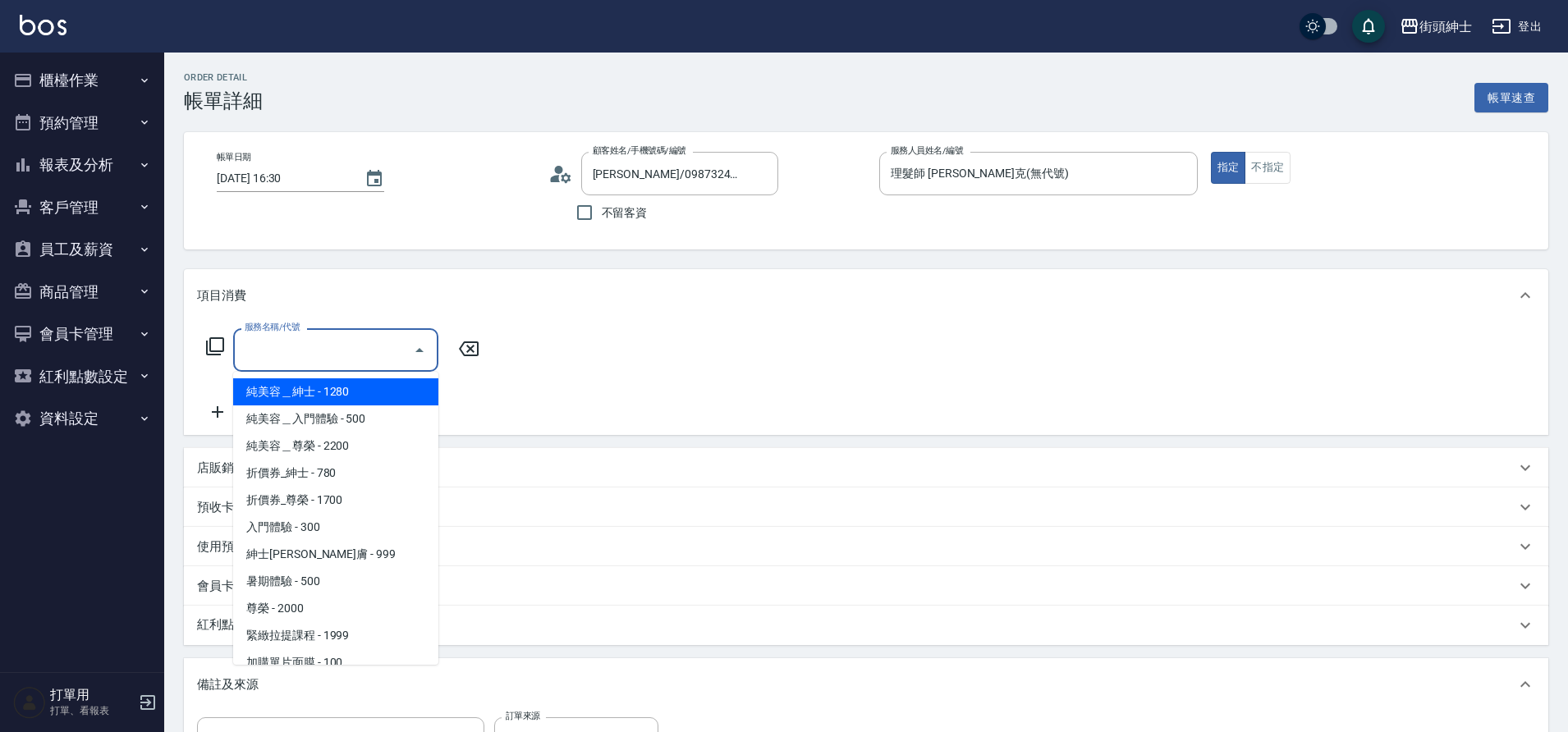
scroll to position [127, 0]
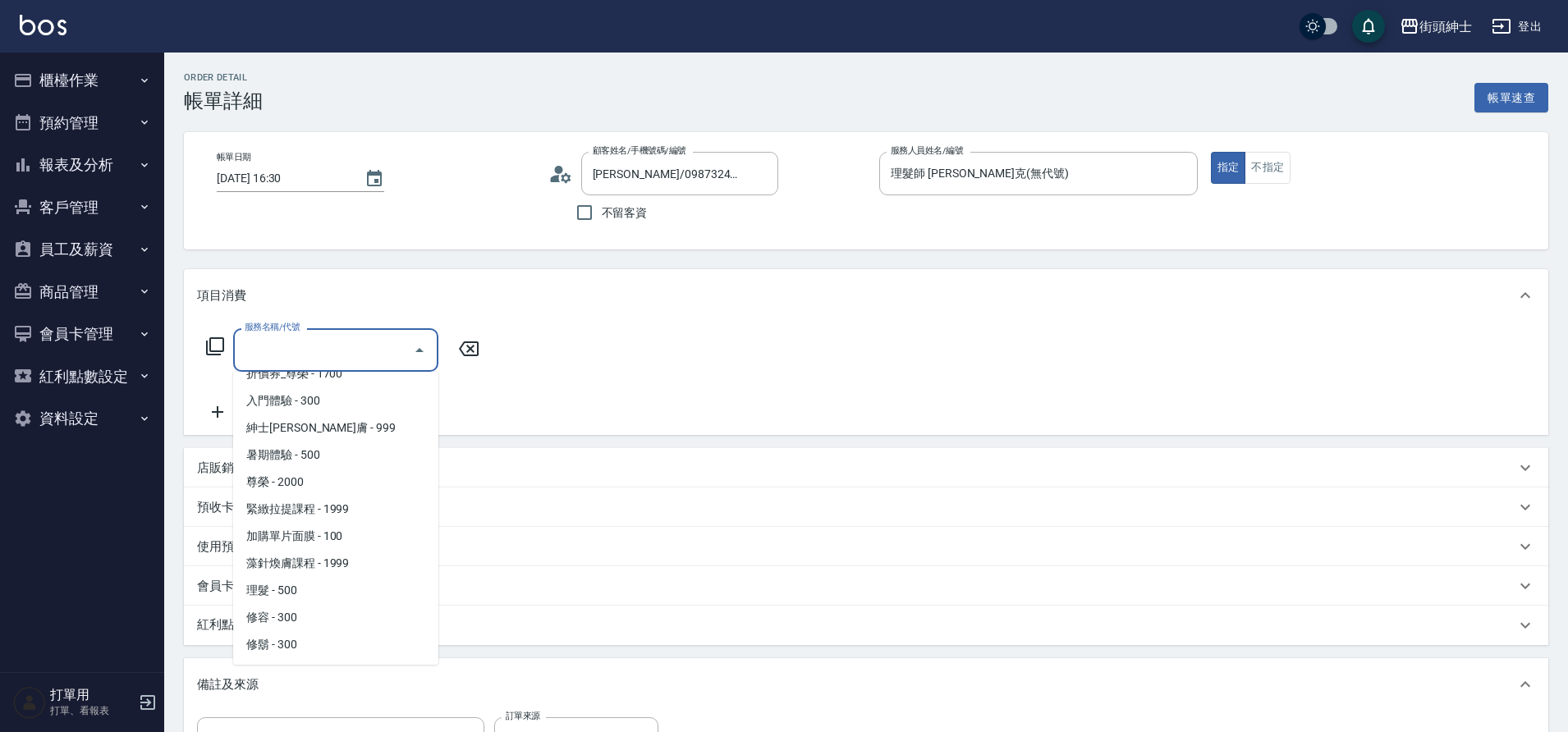
click at [319, 582] on span "理髮 - 500" at bounding box center [336, 590] width 206 height 27
type input "理髮(A02)"
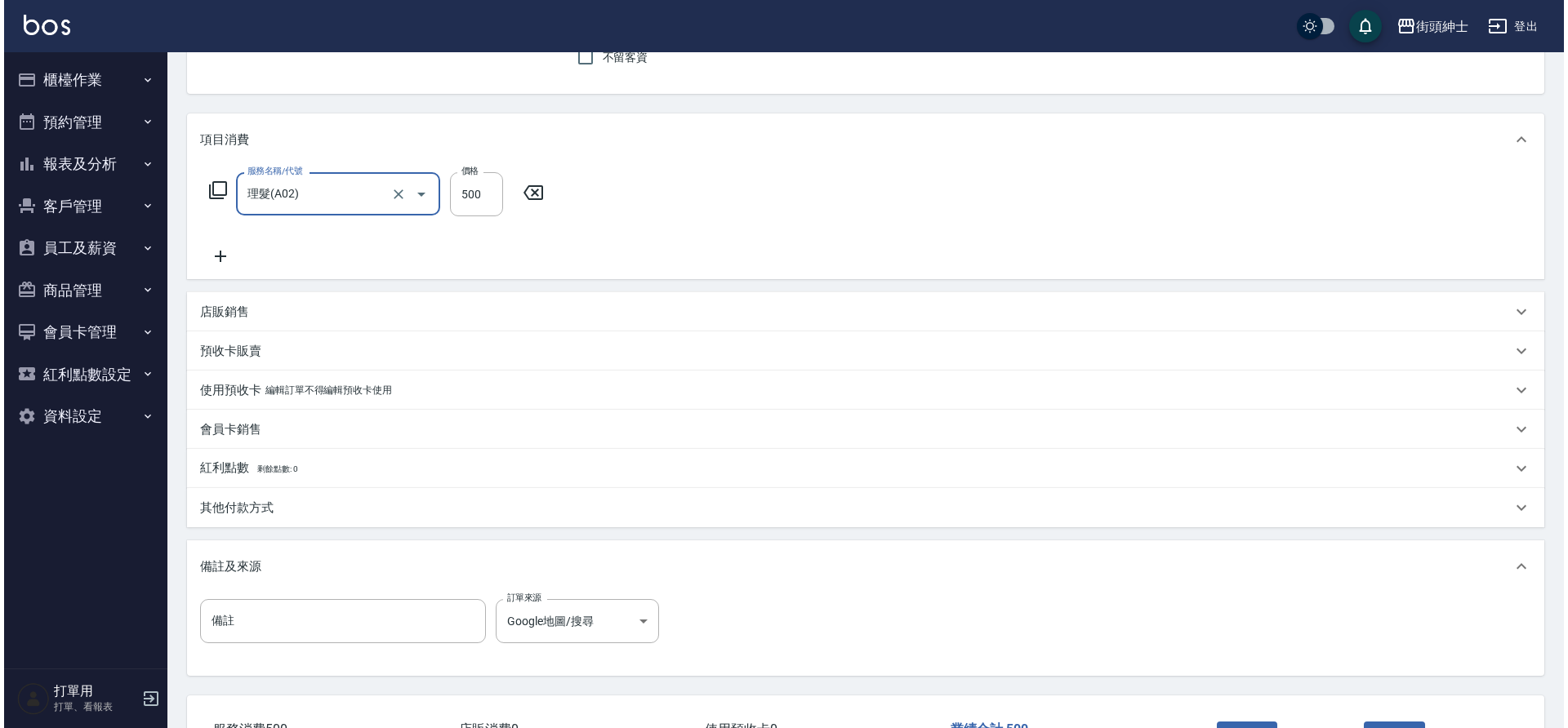
scroll to position [279, 0]
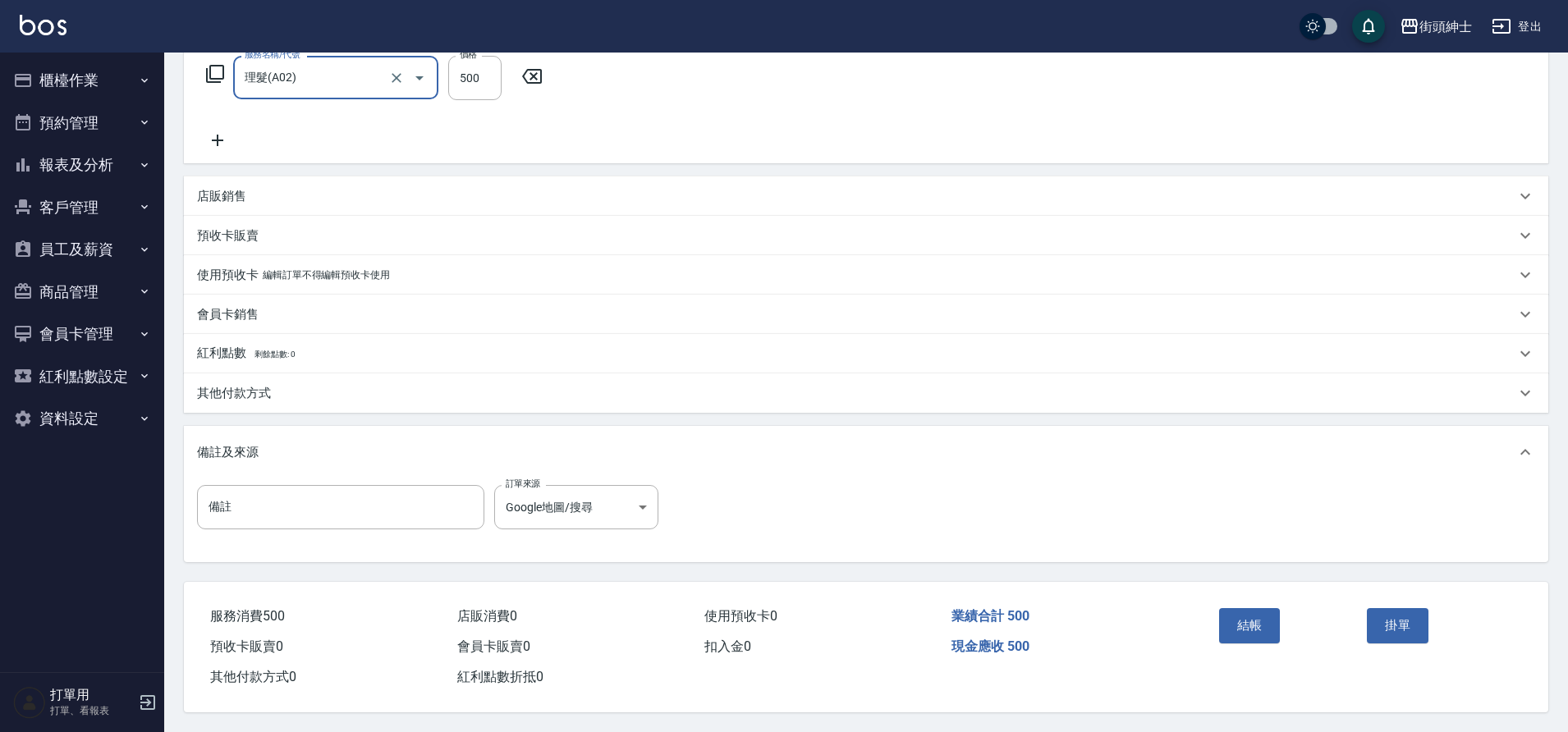
click at [1251, 620] on button "結帳" at bounding box center [1249, 625] width 62 height 35
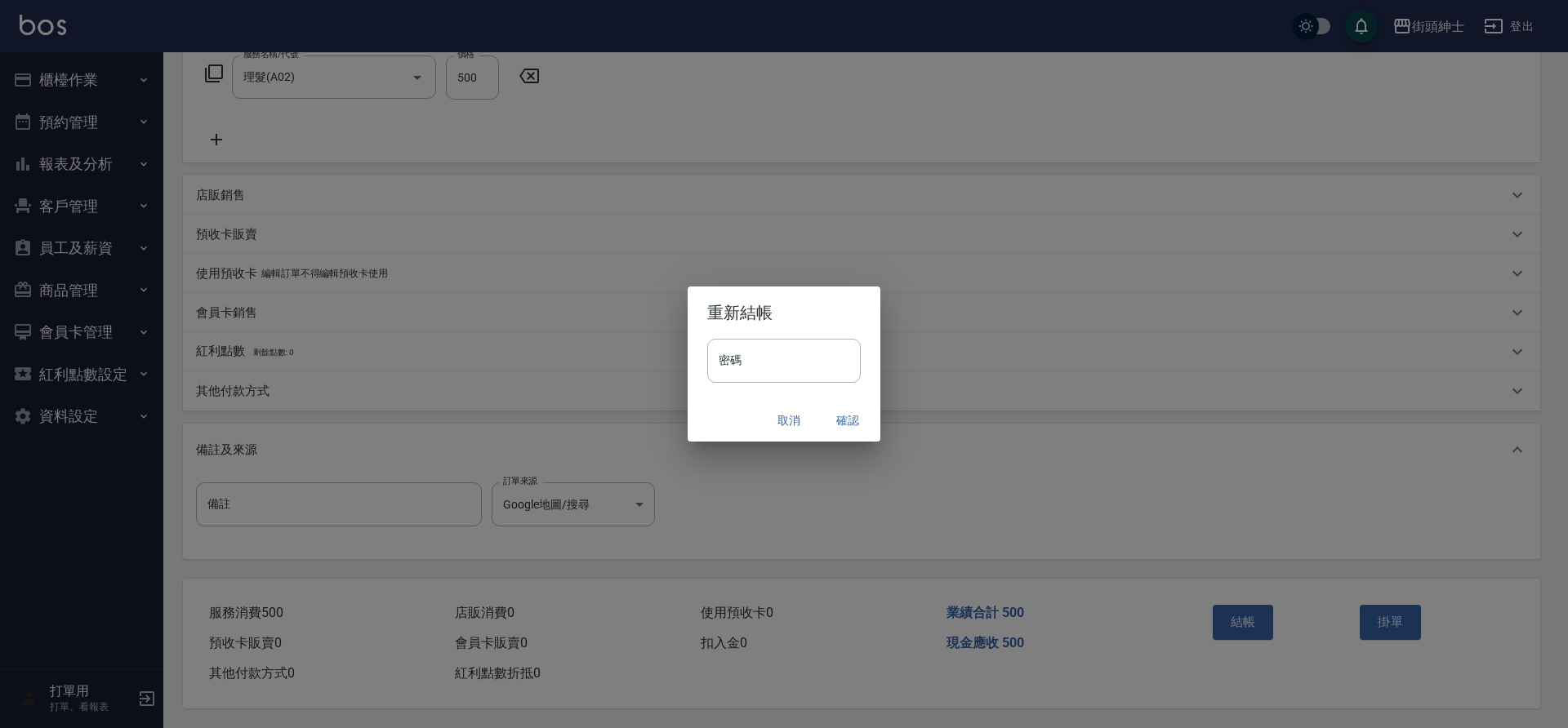
drag, startPoint x: 0, startPoint y: 0, endPoint x: 850, endPoint y: 419, distance: 947.7
click at [850, 419] on button "確認" at bounding box center [847, 420] width 53 height 30
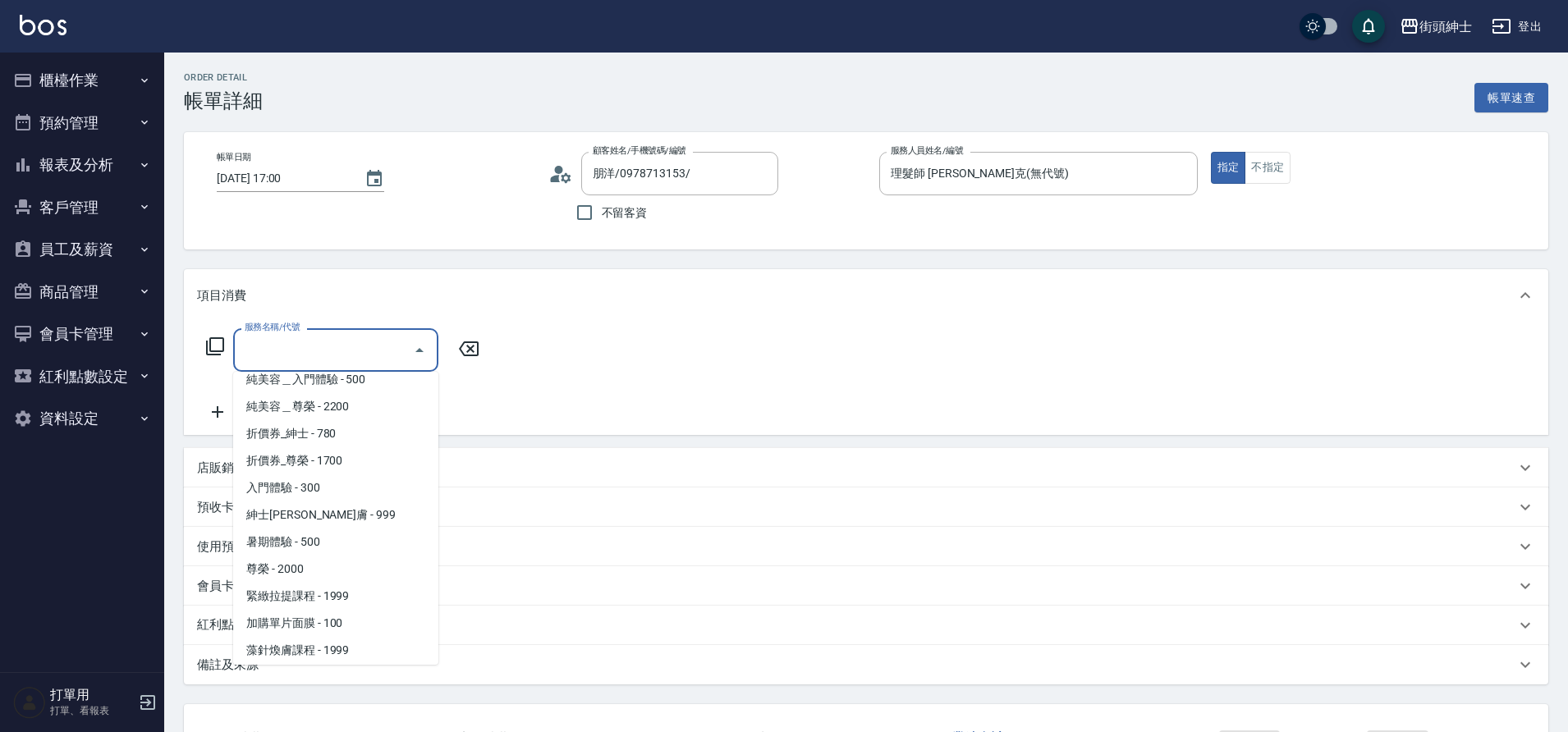
scroll to position [127, 0]
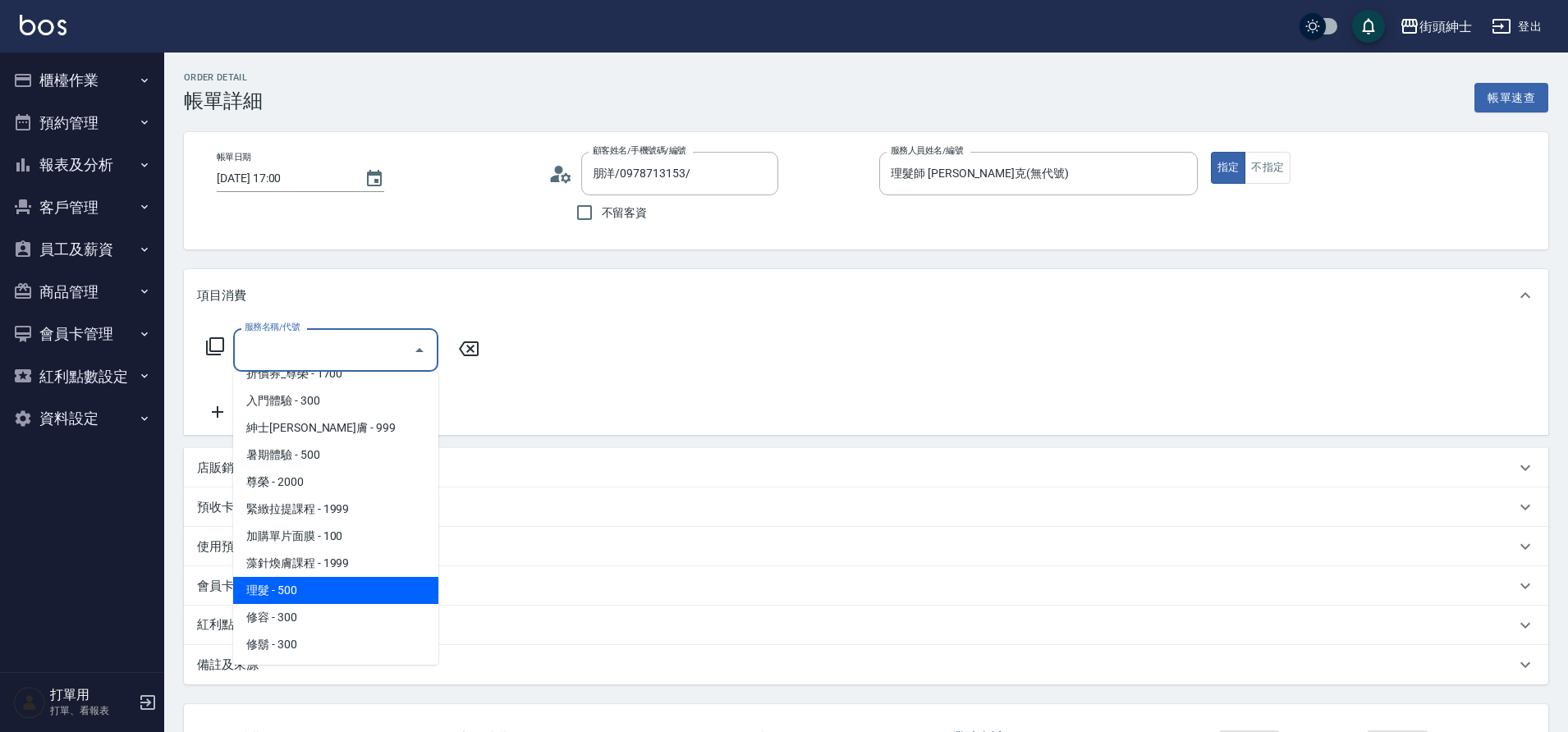
drag, startPoint x: 0, startPoint y: 0, endPoint x: 303, endPoint y: 581, distance: 655.3
click at [303, 581] on span "理髮 - 500" at bounding box center [336, 590] width 206 height 27
type input "理髮(A02)"
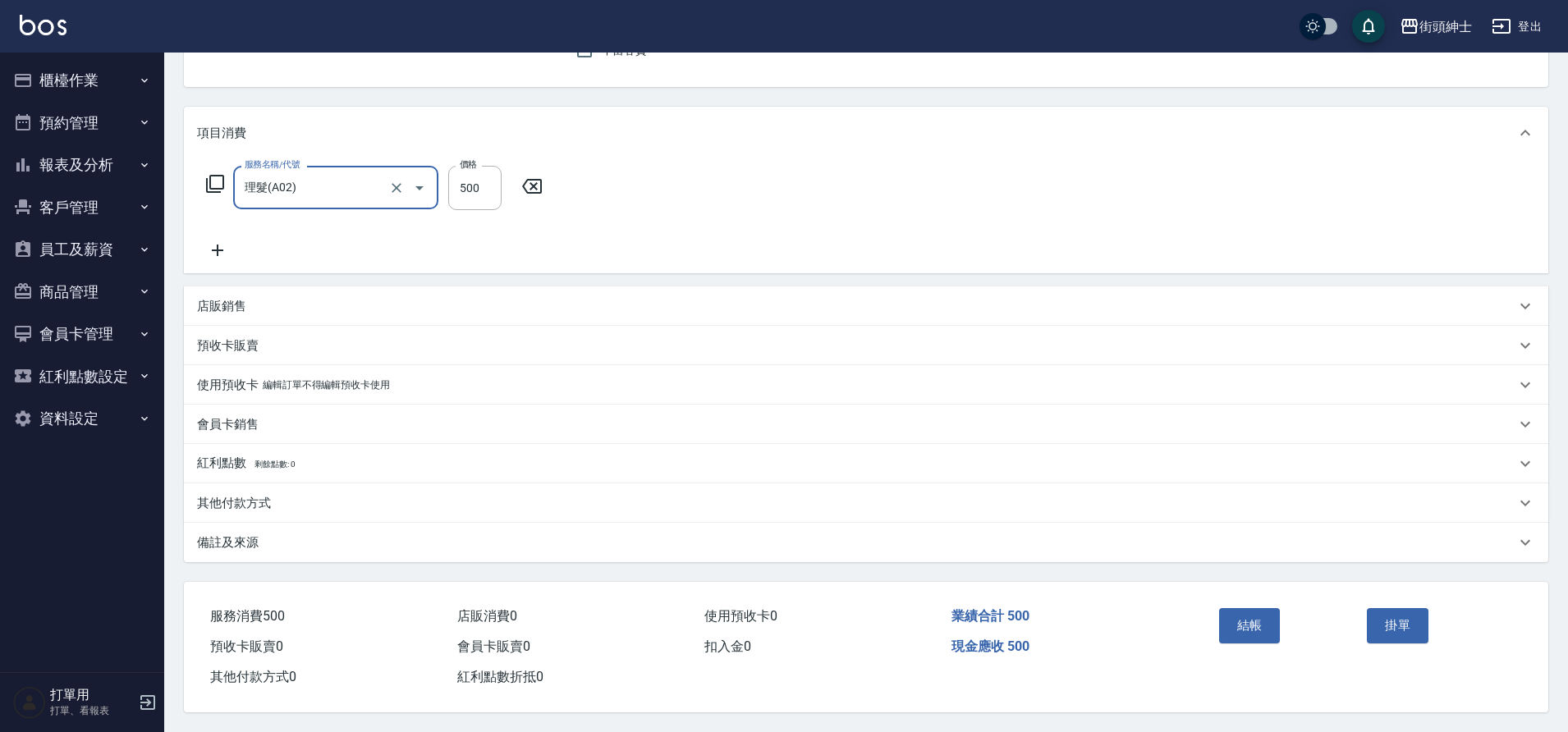
scroll to position [170, 0]
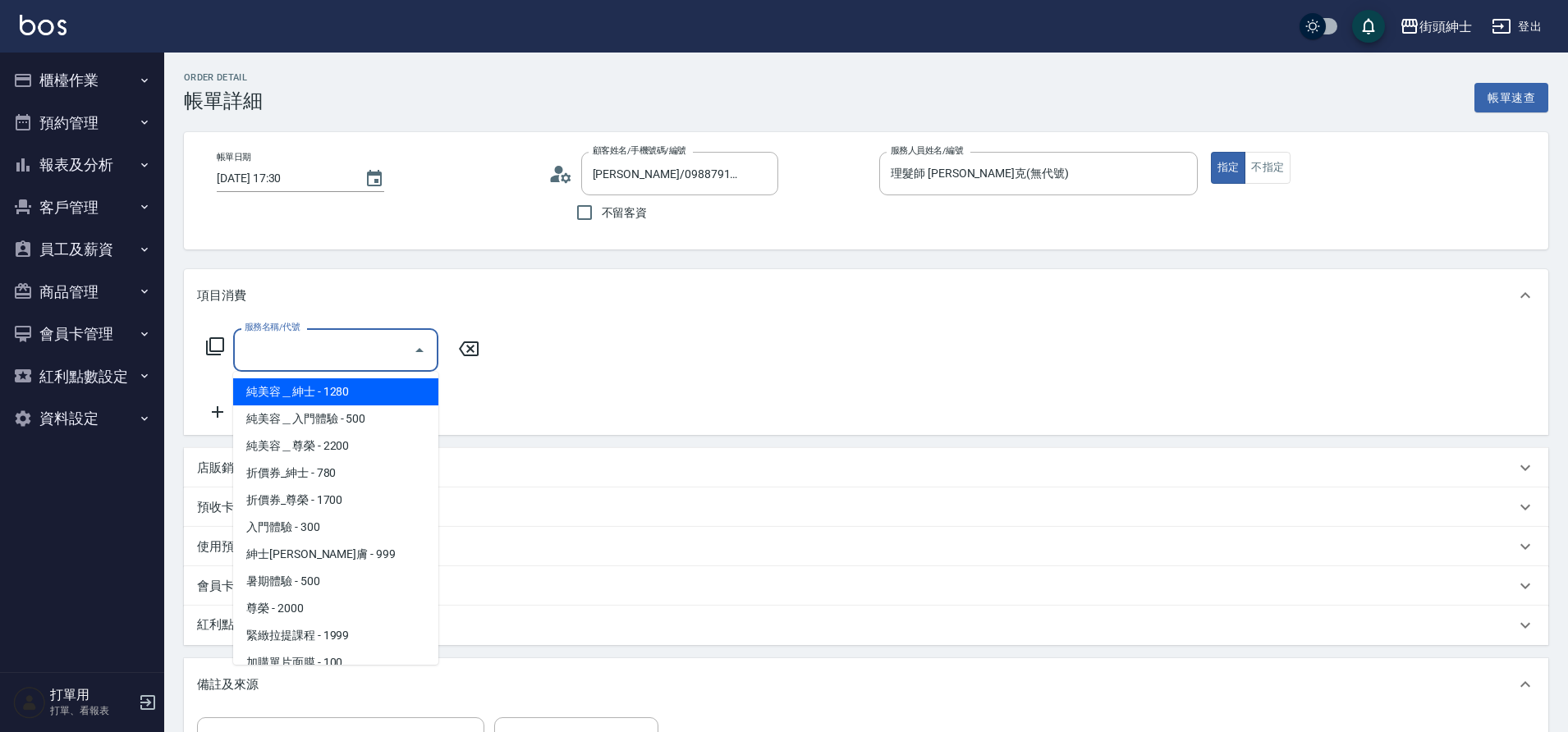
scroll to position [127, 0]
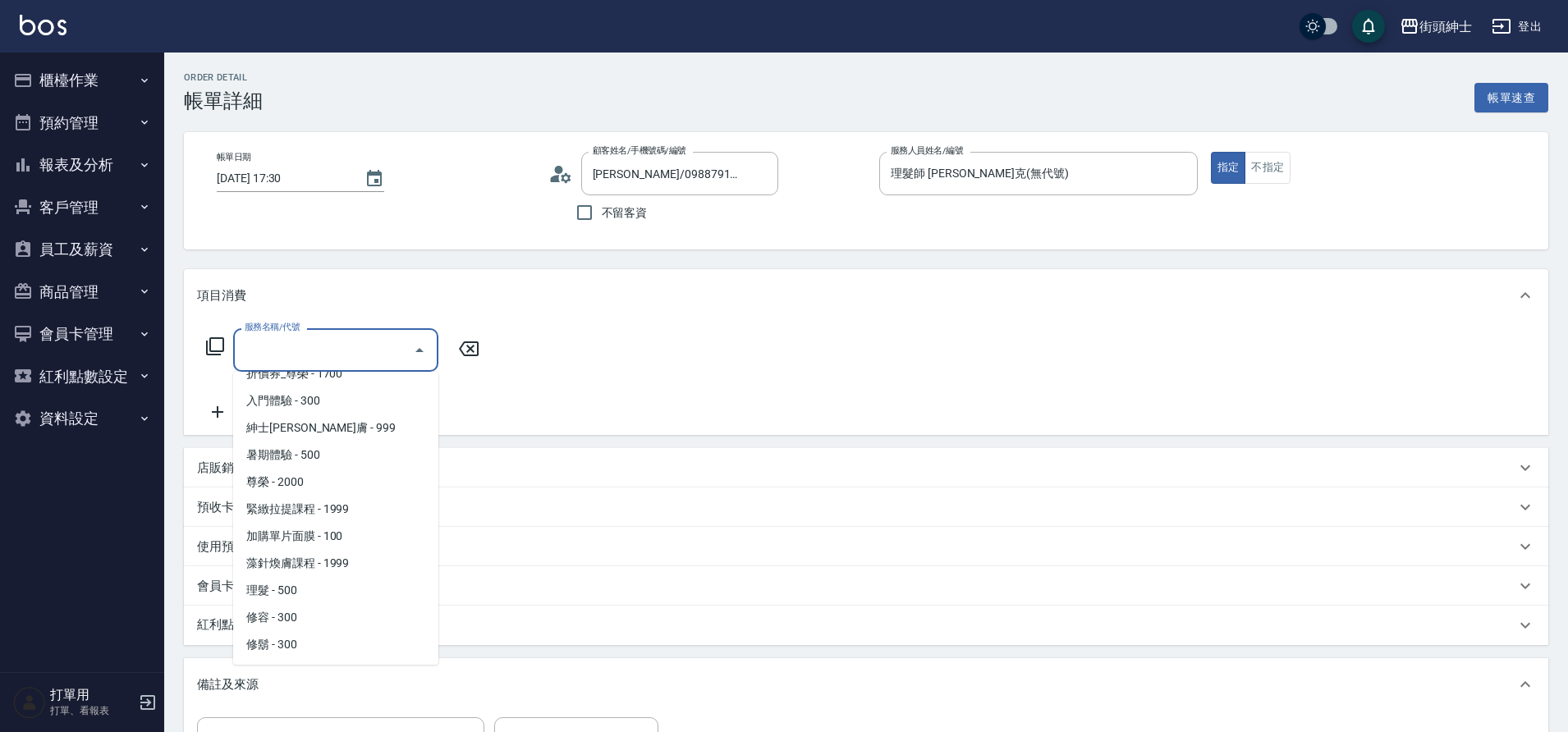
drag, startPoint x: 0, startPoint y: 0, endPoint x: 326, endPoint y: 589, distance: 673.2
click at [326, 589] on span "理髮 - 500" at bounding box center [336, 590] width 206 height 27
type input "理髮(A02)"
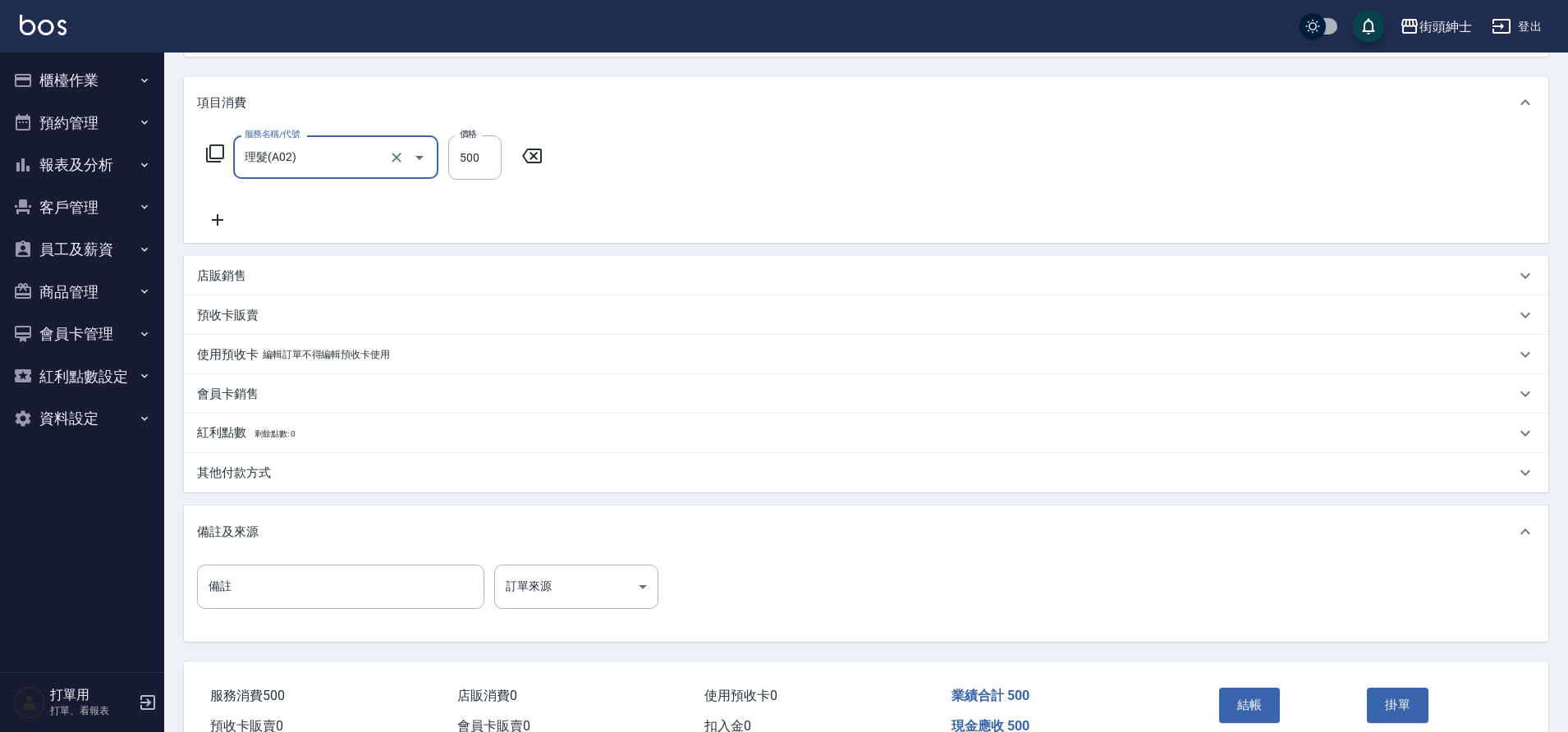
scroll to position [280, 0]
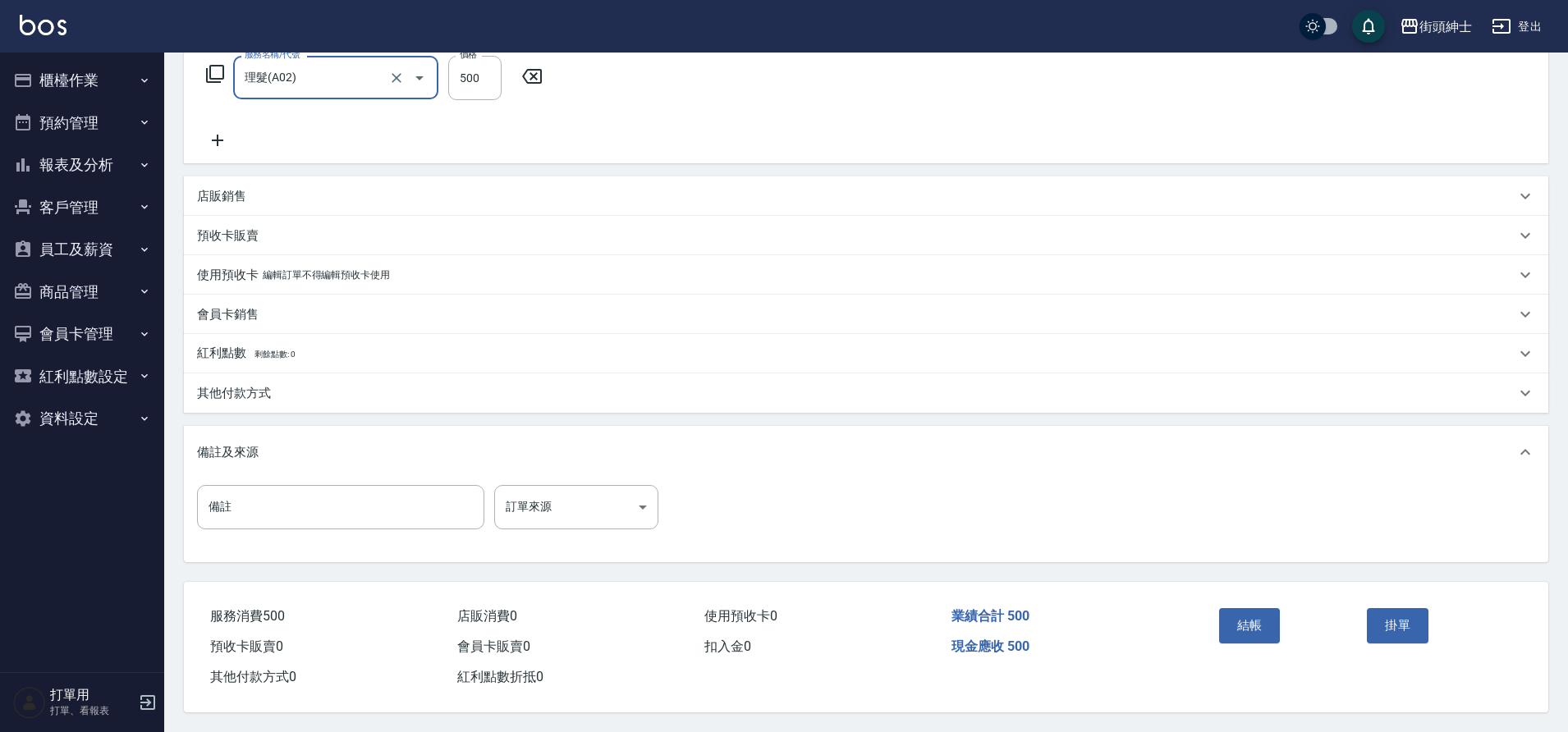
click at [1267, 622] on button "結帳" at bounding box center [1249, 625] width 62 height 35
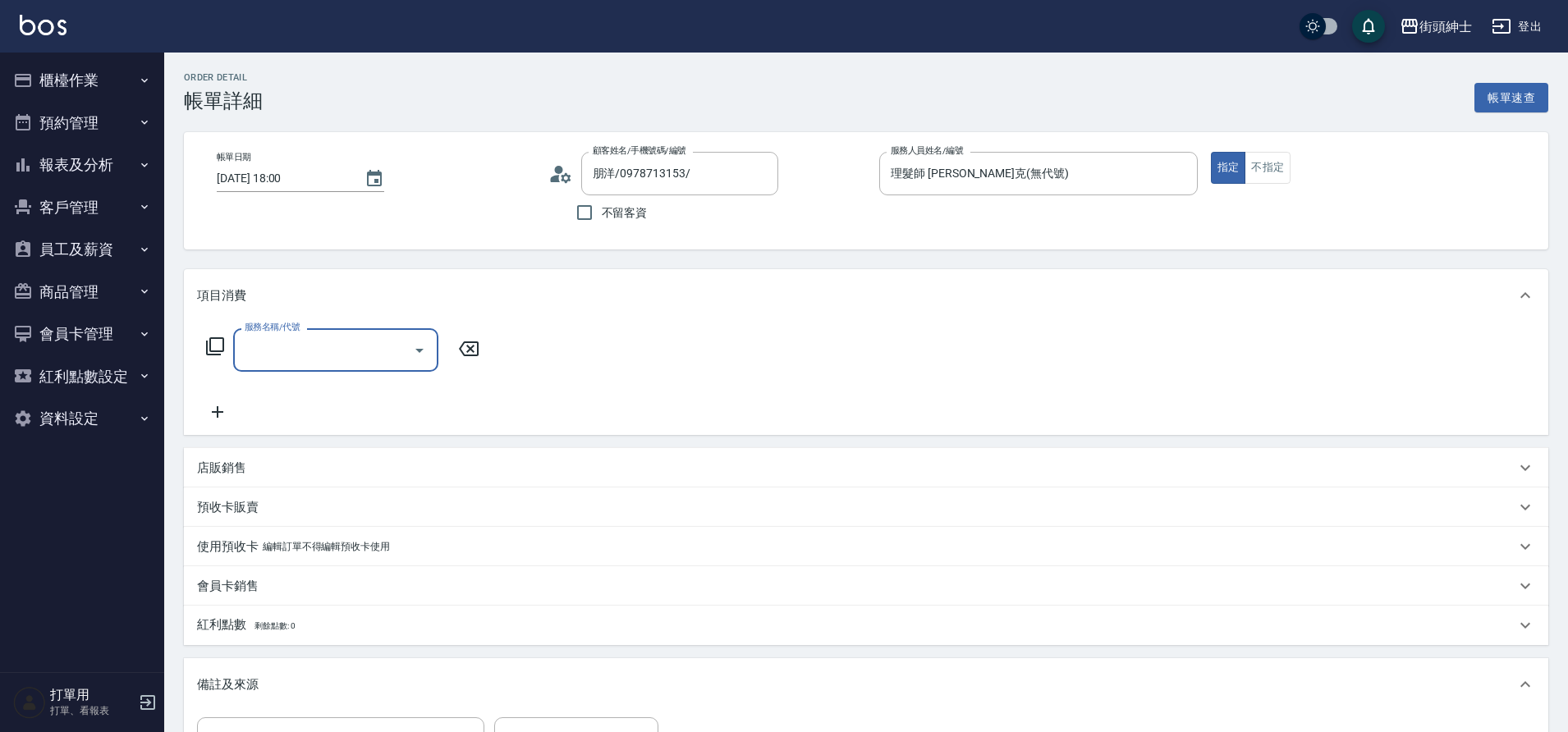
click at [423, 350] on icon "Open" at bounding box center [419, 350] width 20 height 20
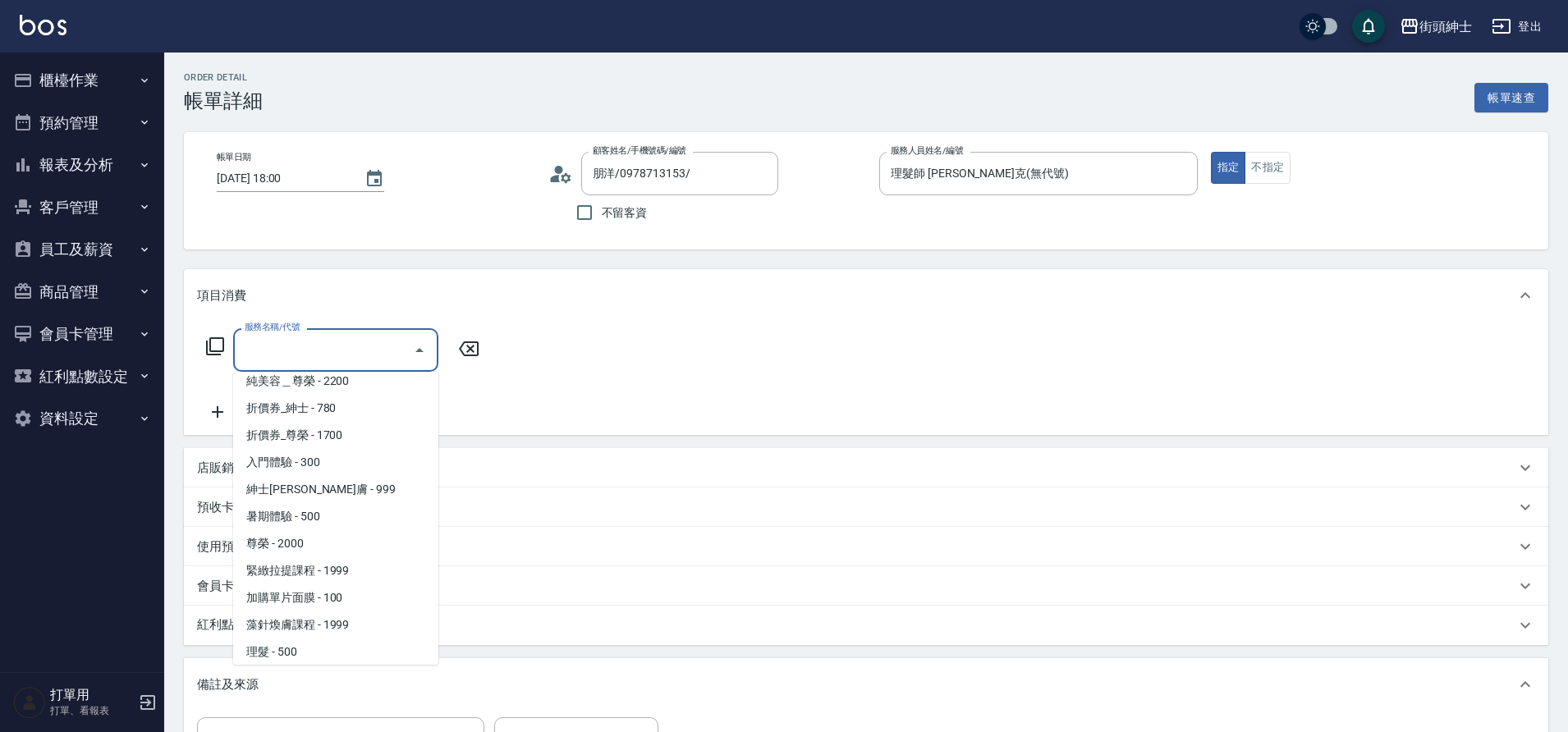
scroll to position [127, 0]
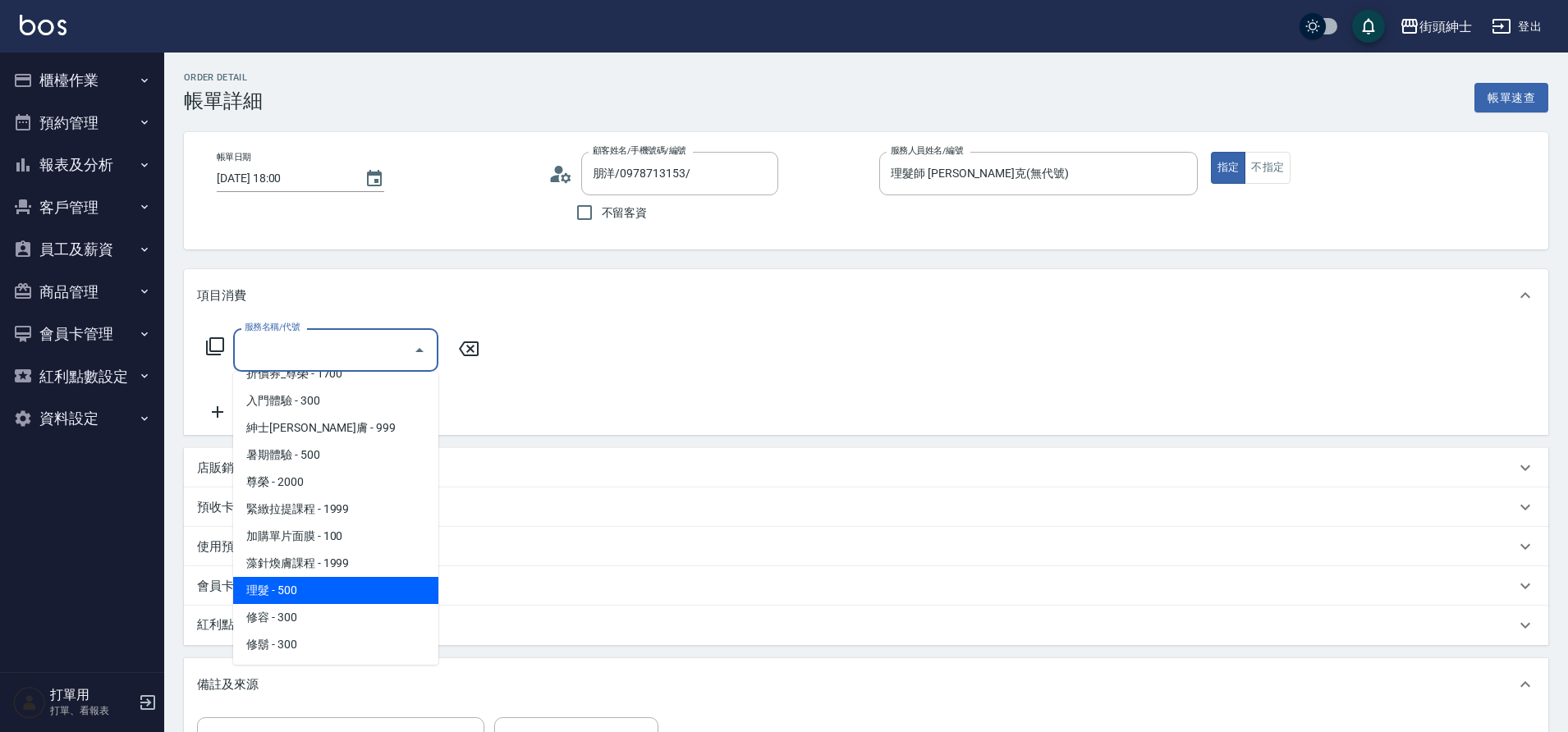
drag, startPoint x: 0, startPoint y: 0, endPoint x: 336, endPoint y: 581, distance: 671.2
click at [336, 581] on span "理髮 - 500" at bounding box center [336, 590] width 206 height 27
type input "理髮(A02)"
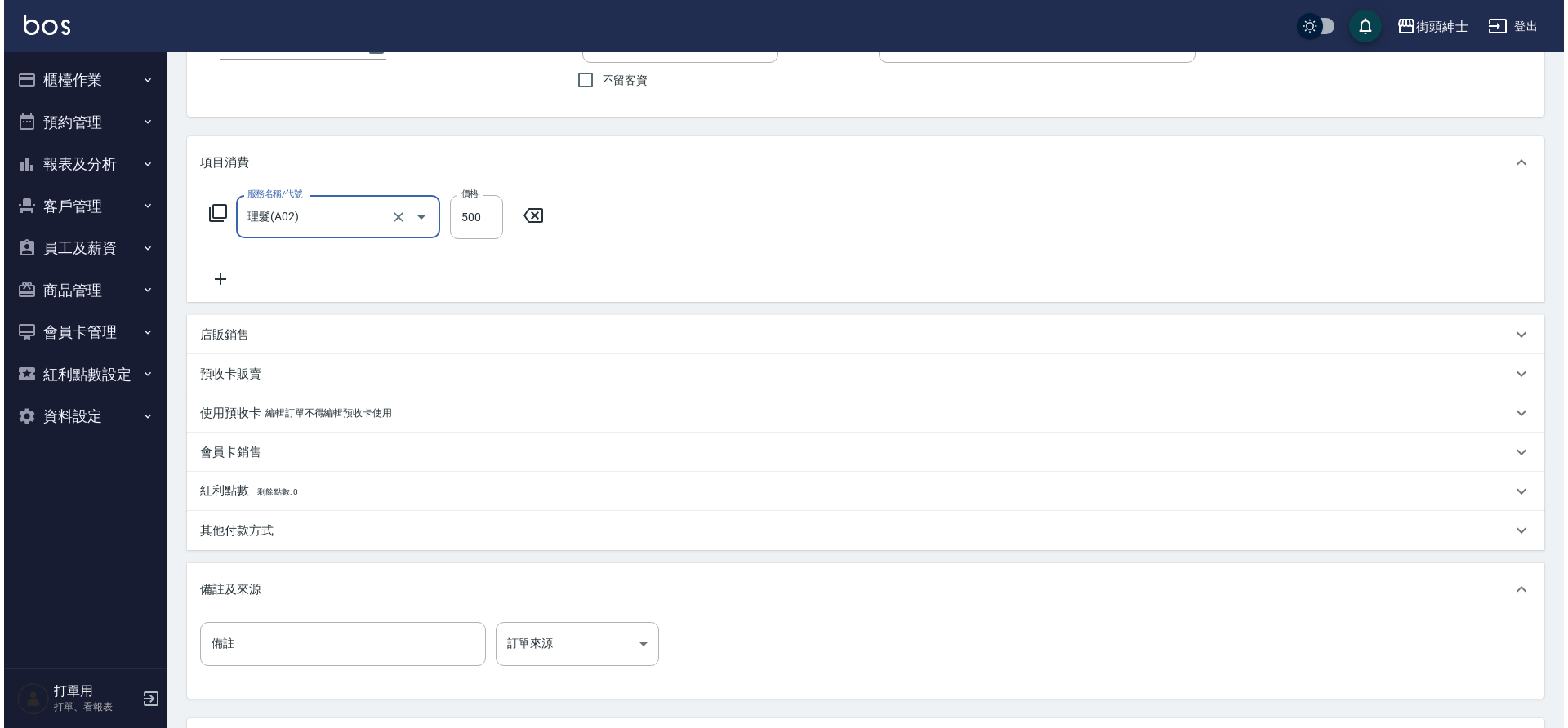
scroll to position [268, 0]
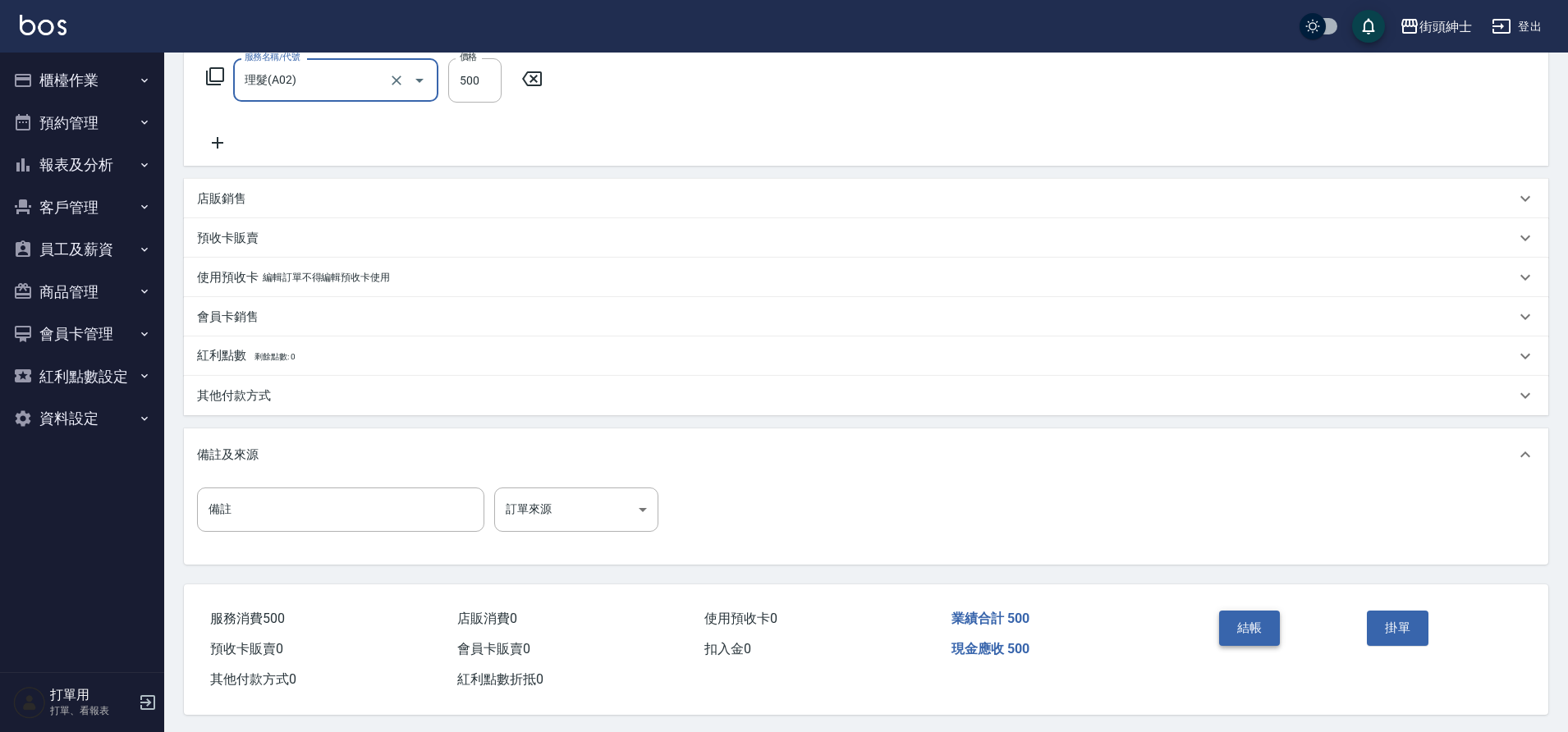
drag, startPoint x: 336, startPoint y: 581, endPoint x: 1232, endPoint y: 634, distance: 897.6
click at [1232, 634] on button "結帳" at bounding box center [1249, 628] width 62 height 35
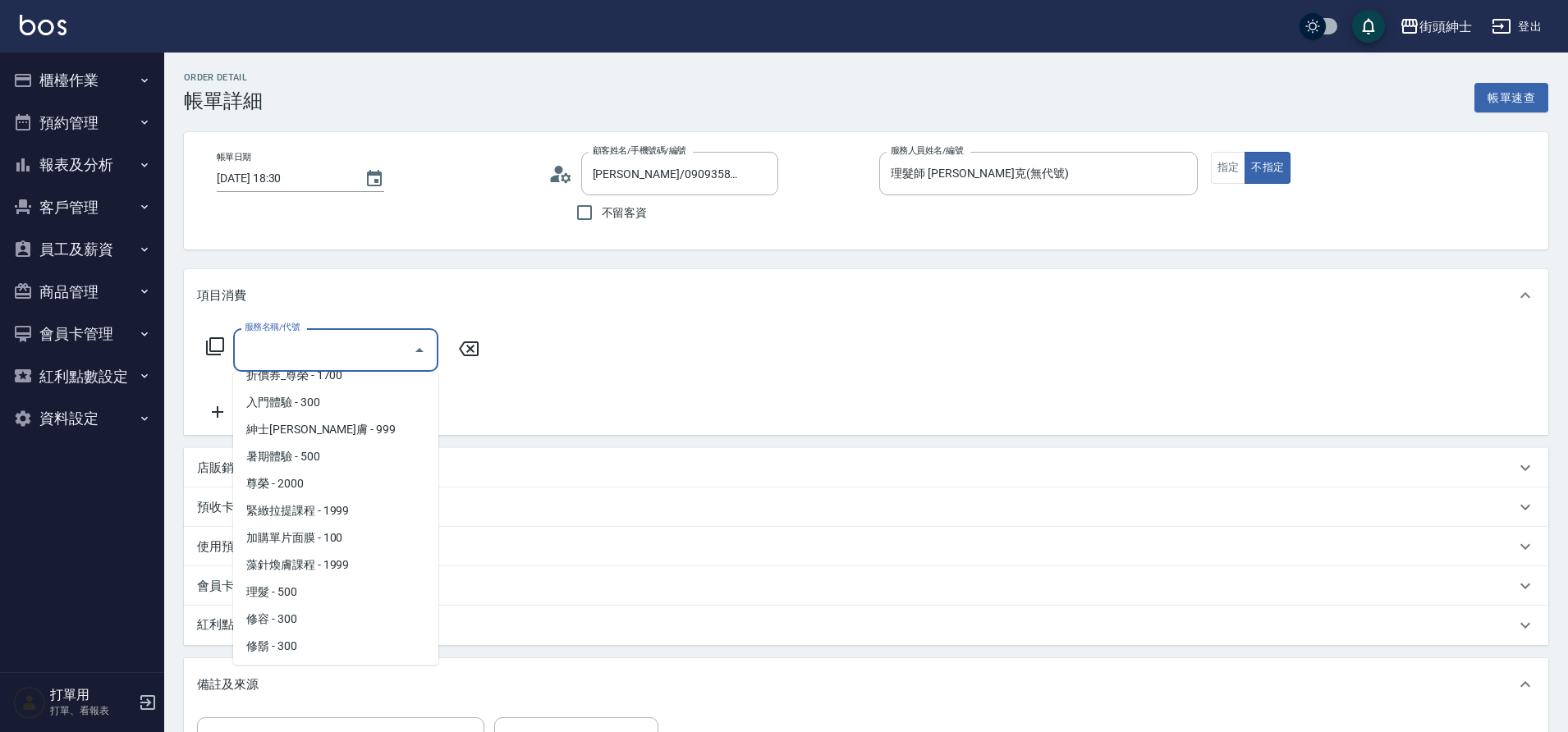
scroll to position [127, 0]
click at [323, 591] on span "理髮 - 500" at bounding box center [336, 590] width 206 height 27
type input "理髮(A02)"
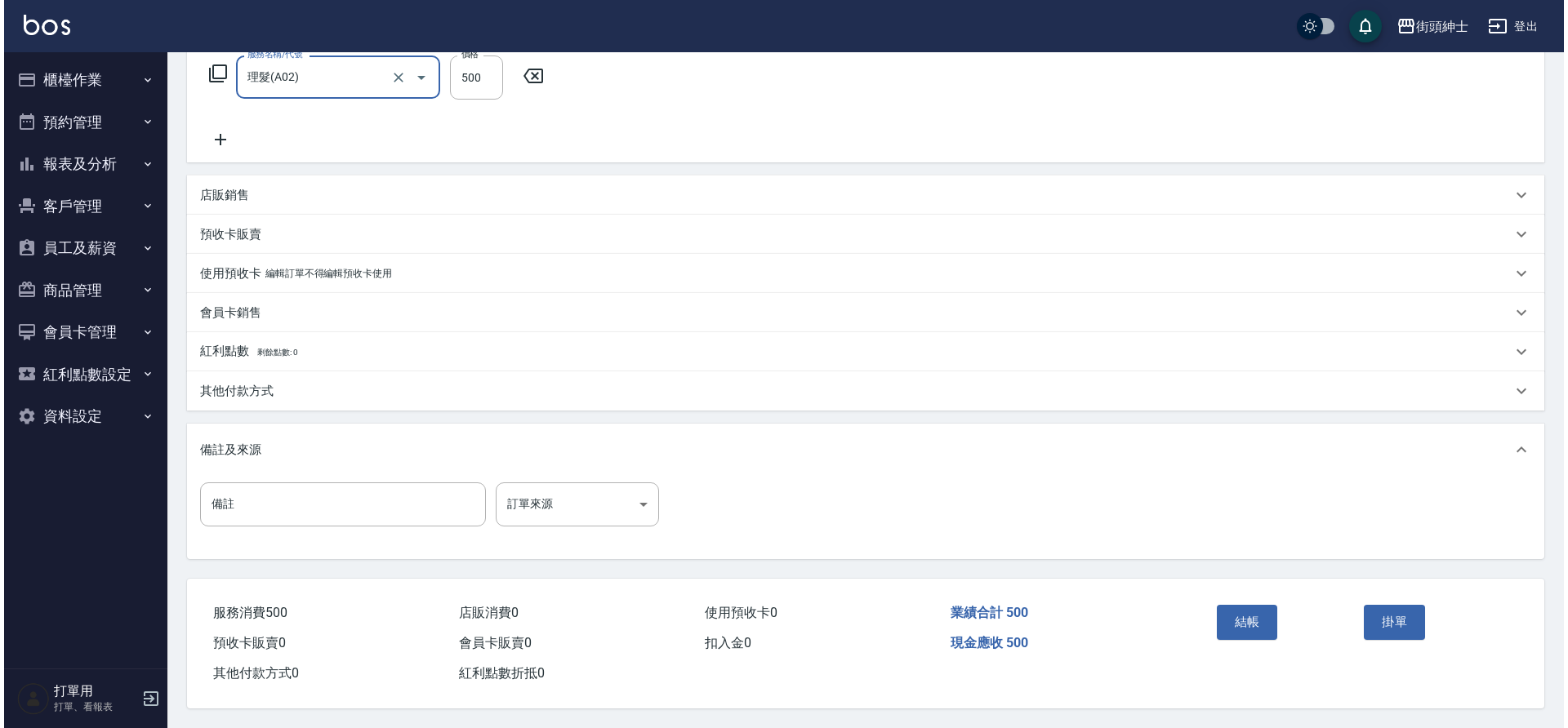
scroll to position [279, 0]
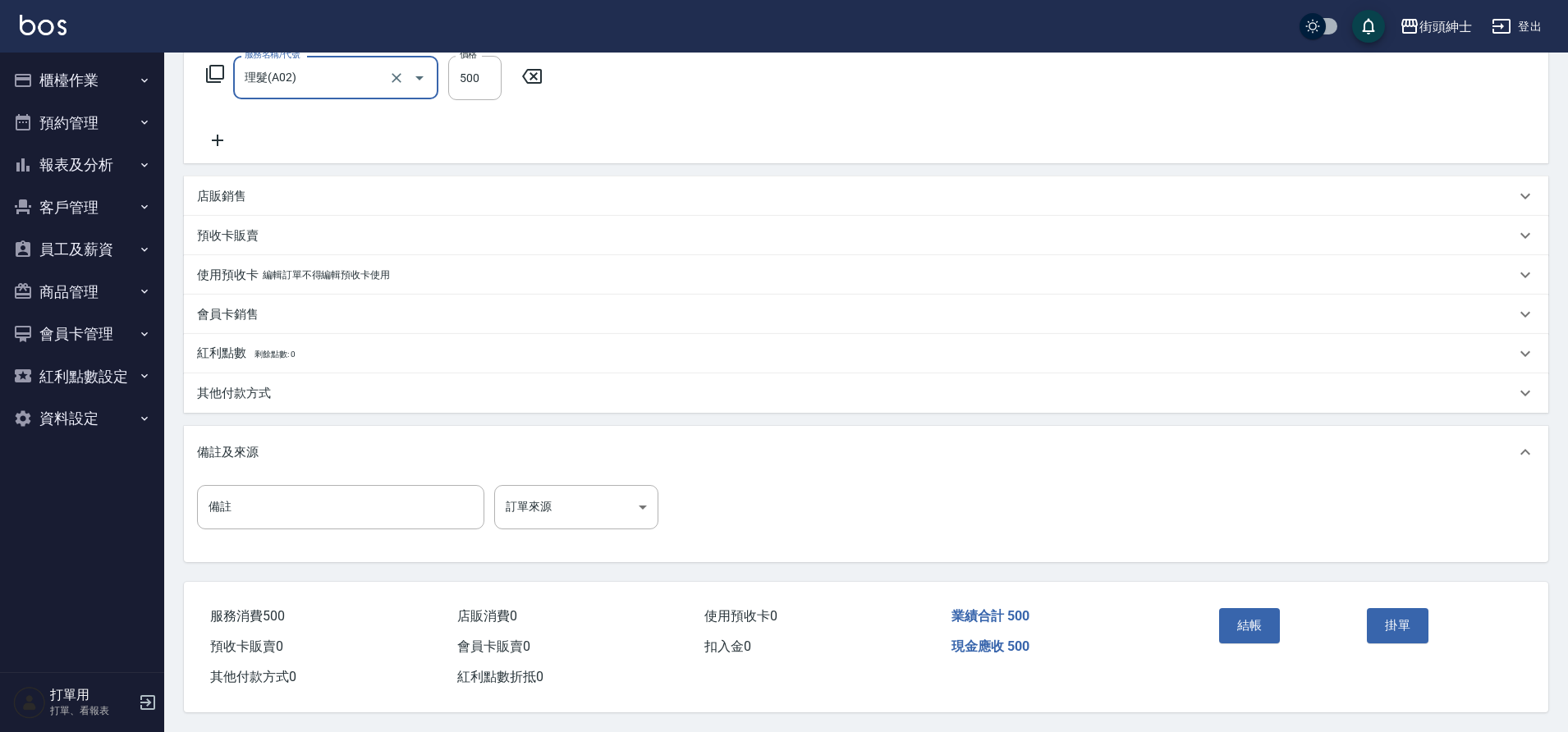
click at [1244, 621] on button "結帳" at bounding box center [1249, 625] width 62 height 35
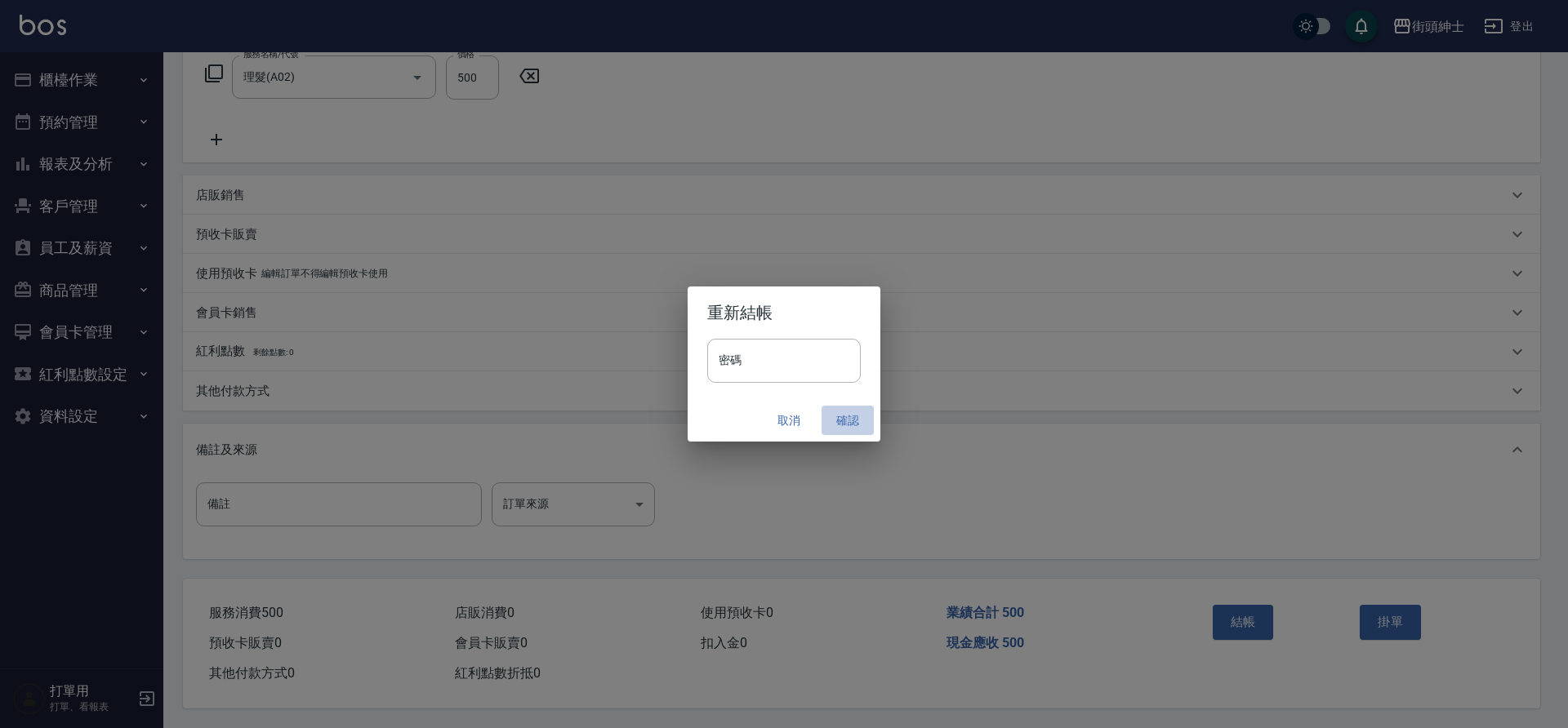
click at [850, 420] on button "確認" at bounding box center [847, 420] width 53 height 30
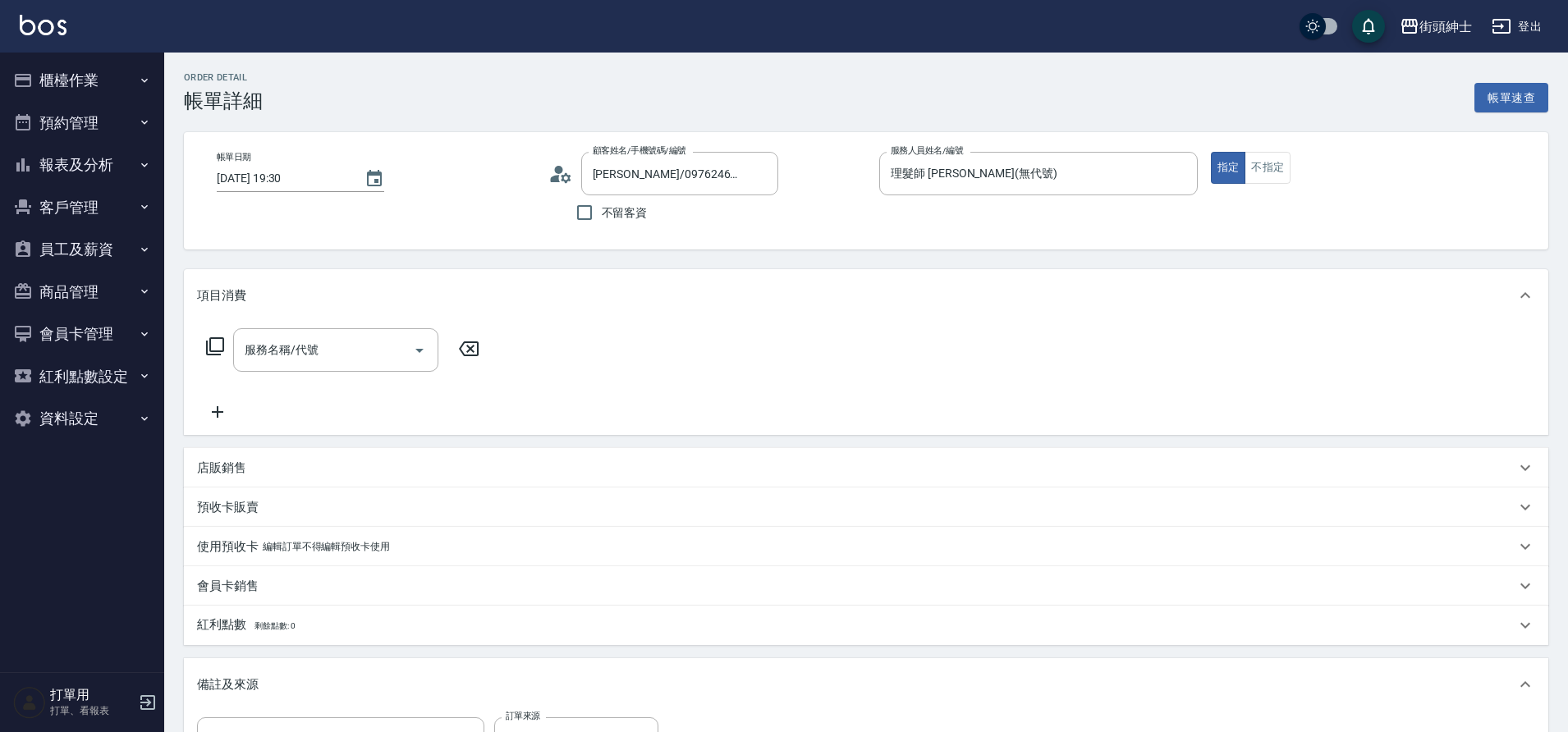
click at [410, 350] on icon "Open" at bounding box center [419, 350] width 20 height 20
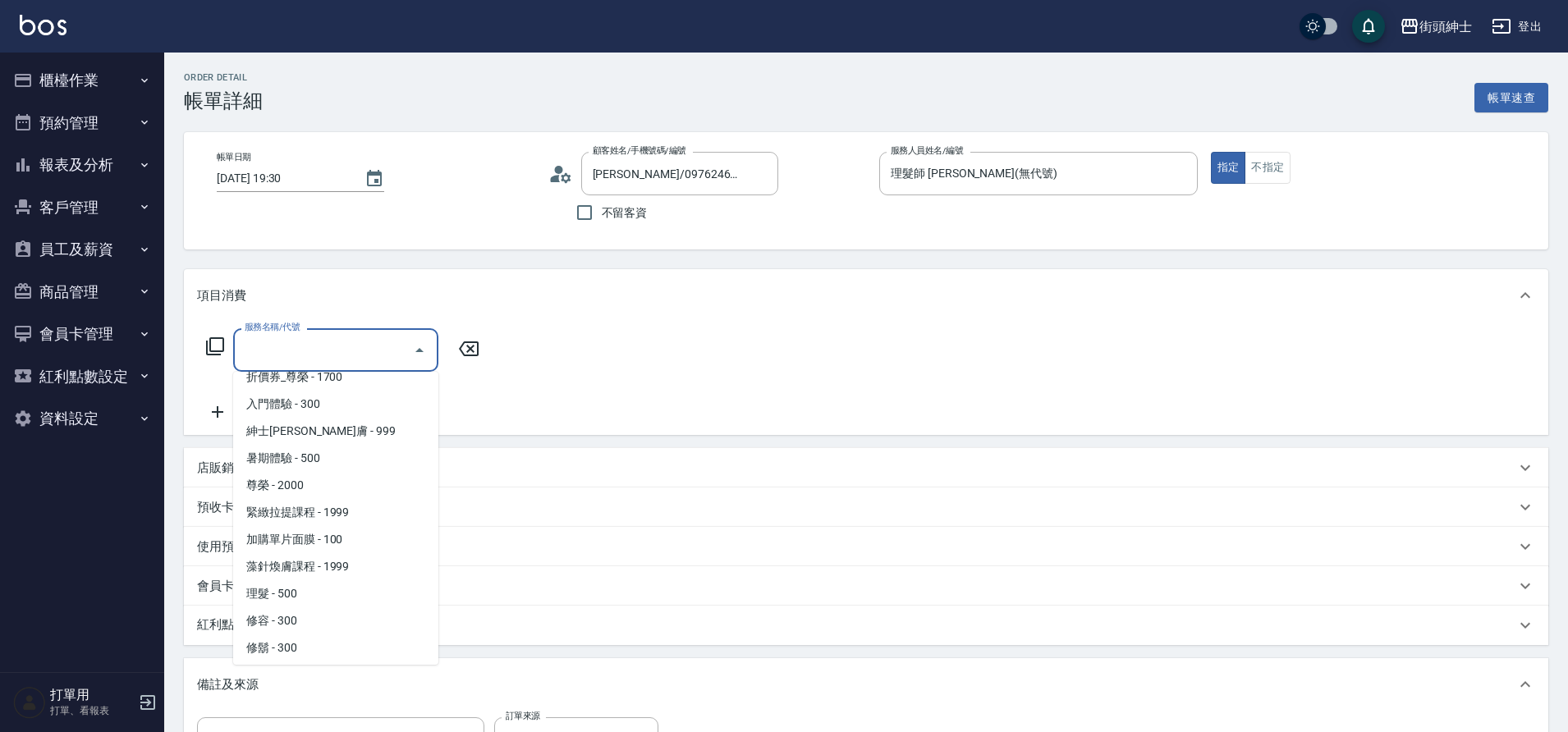
scroll to position [127, 0]
drag, startPoint x: 0, startPoint y: 0, endPoint x: 314, endPoint y: 590, distance: 668.4
click at [314, 590] on span "理髮 - 500" at bounding box center [336, 590] width 206 height 27
type input "理髮(A02)"
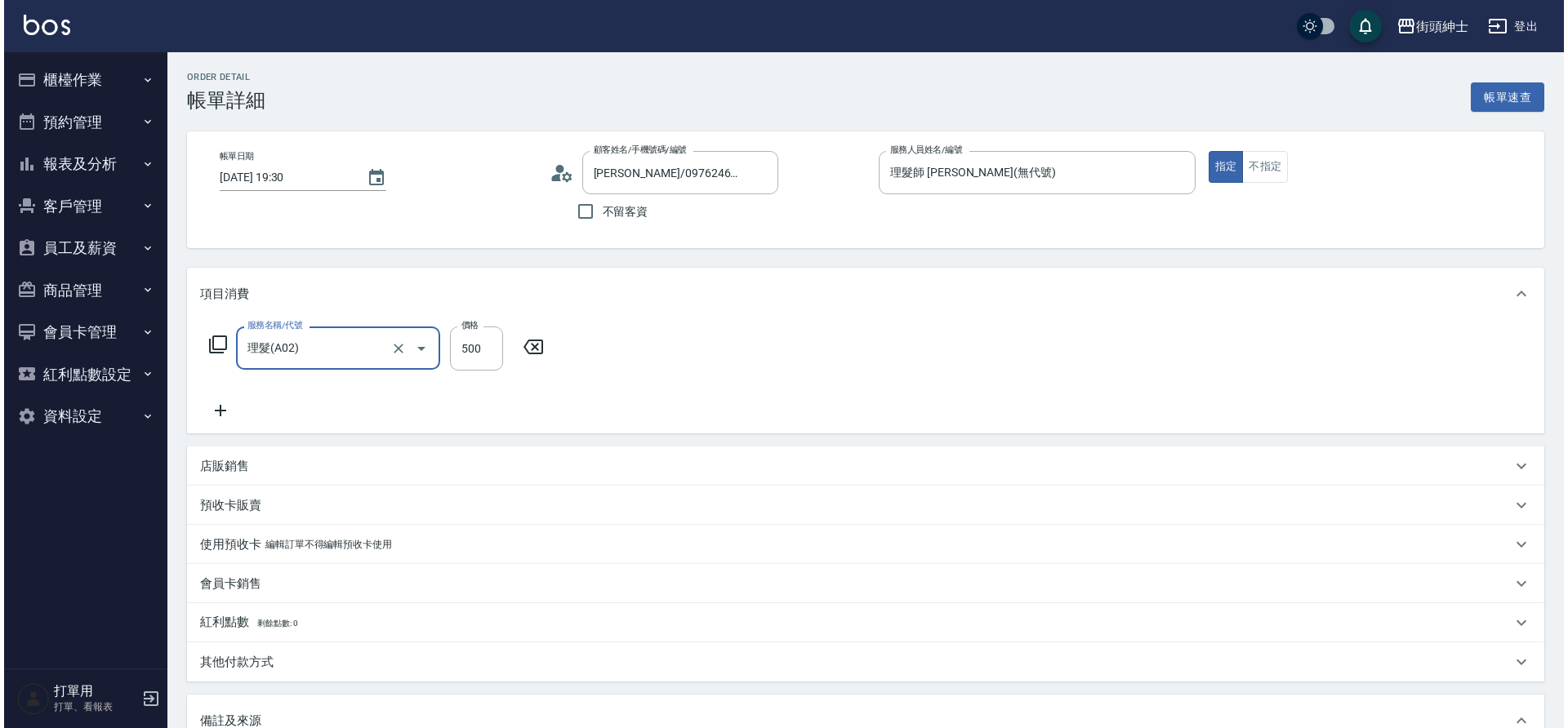
scroll to position [279, 0]
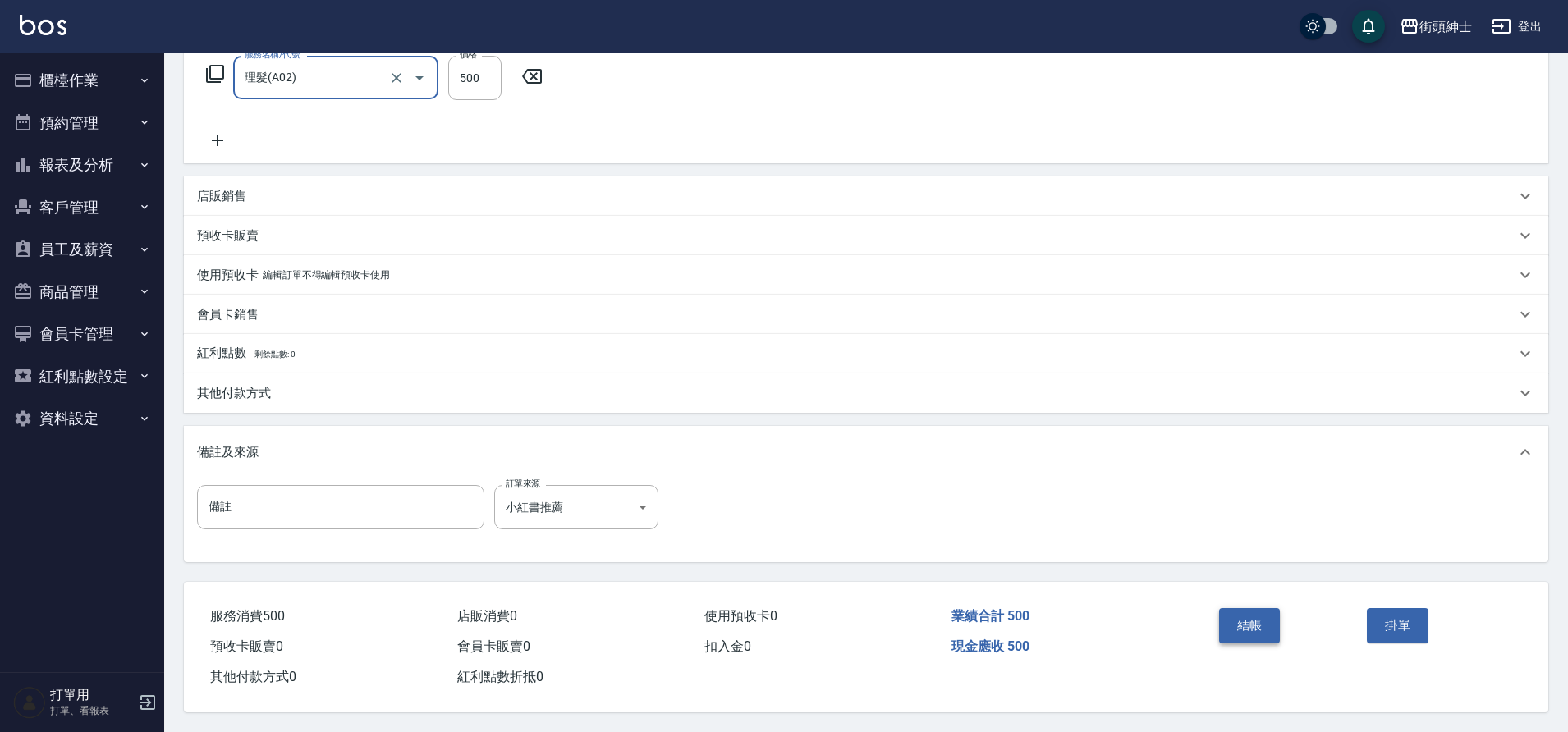
drag, startPoint x: 314, startPoint y: 590, endPoint x: 1248, endPoint y: 620, distance: 934.5
click at [1248, 620] on button "結帳" at bounding box center [1249, 625] width 62 height 35
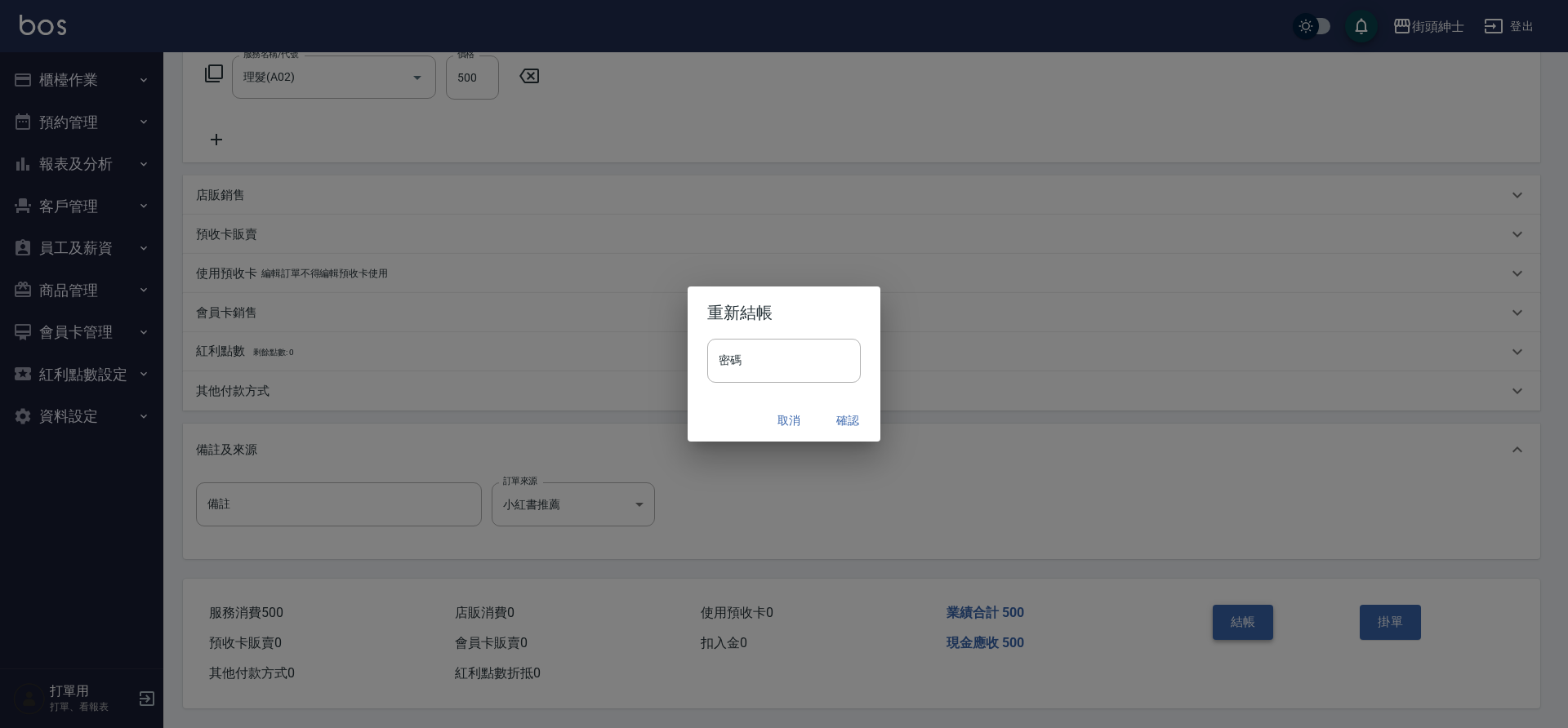
click at [842, 417] on button "確認" at bounding box center [847, 420] width 53 height 30
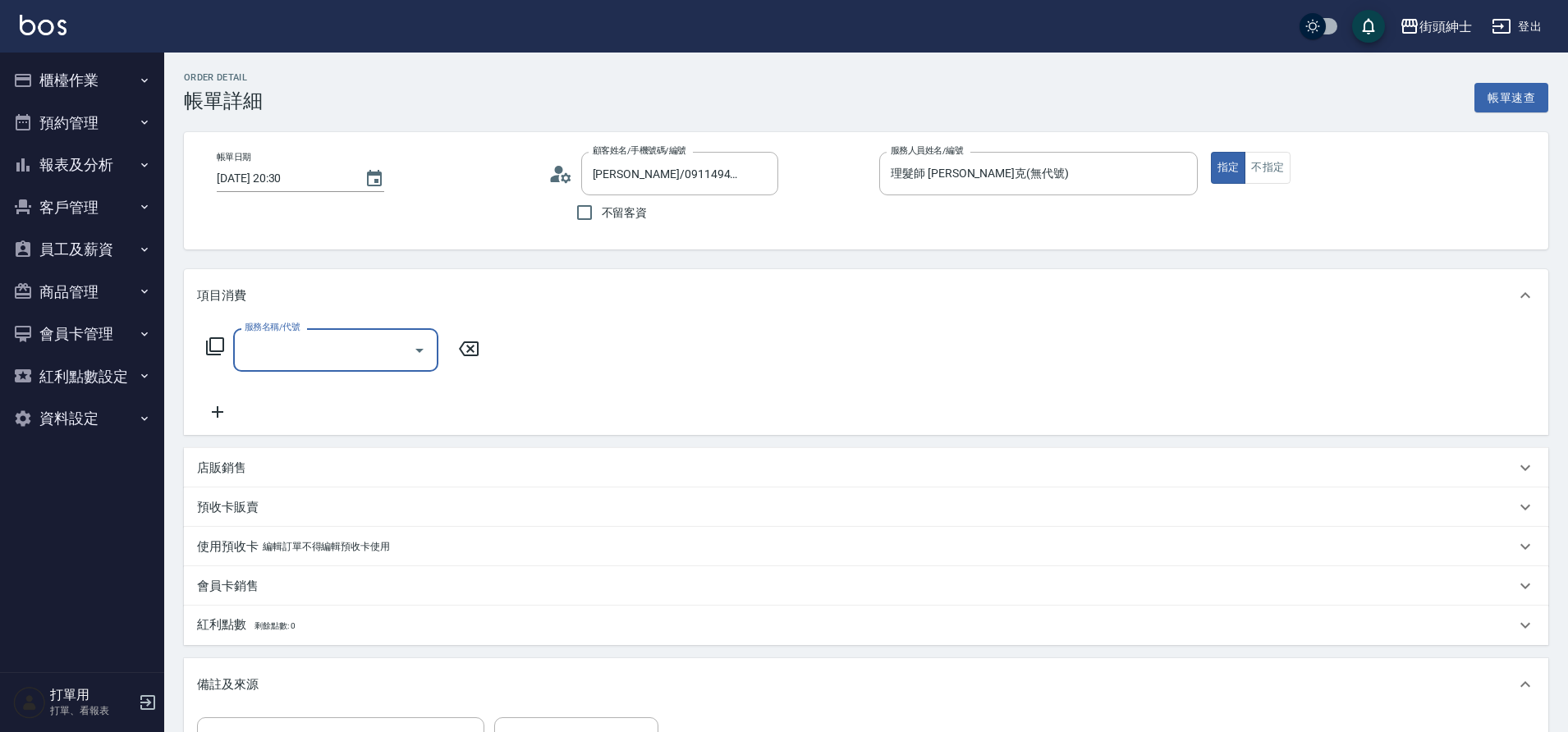
drag, startPoint x: 0, startPoint y: 0, endPoint x: 425, endPoint y: 356, distance: 554.4
click at [425, 356] on icon "Open" at bounding box center [419, 350] width 20 height 20
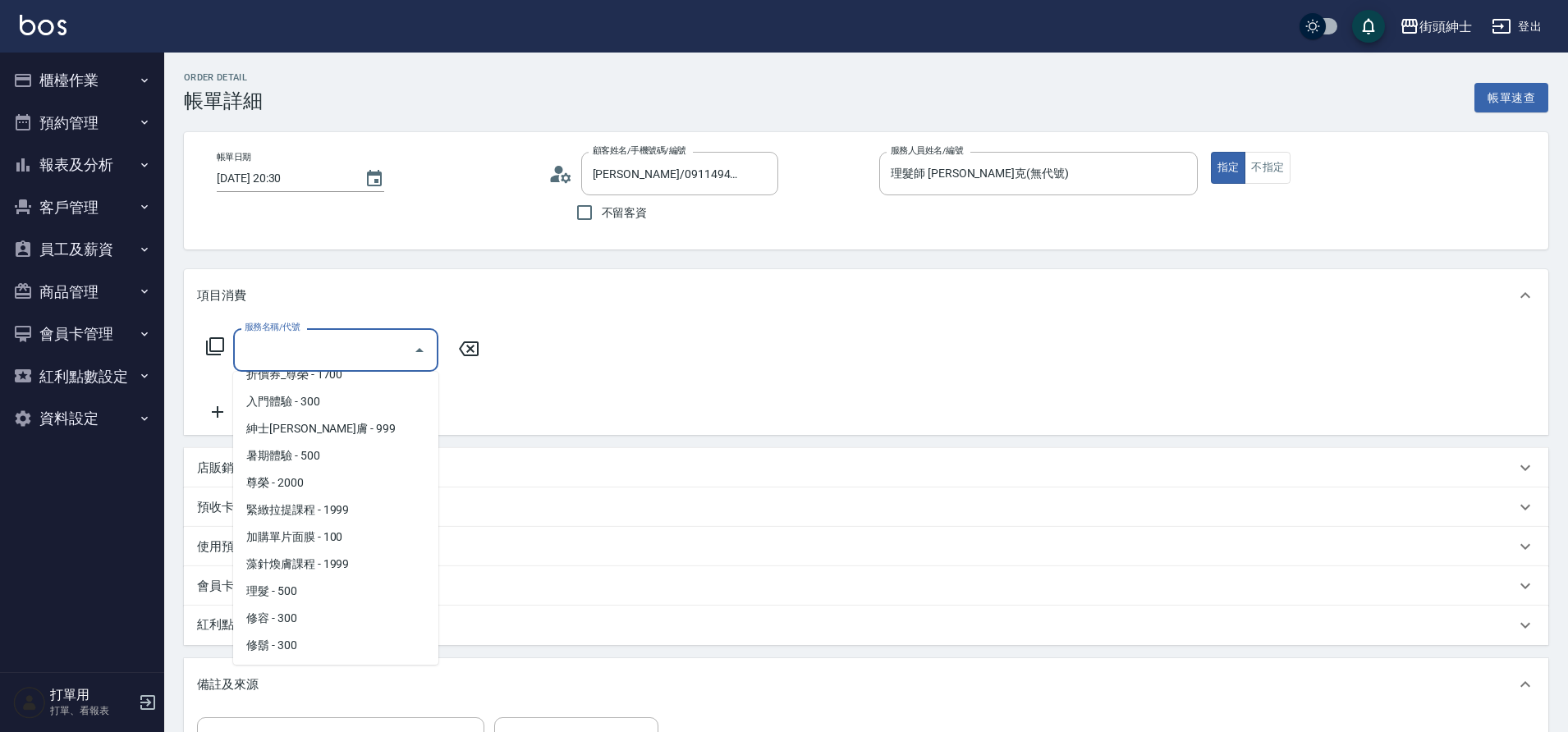
scroll to position [127, 0]
drag, startPoint x: 425, startPoint y: 356, endPoint x: 315, endPoint y: 589, distance: 257.7
click at [315, 589] on span "理髮 - 500" at bounding box center [336, 590] width 206 height 27
type input "理髮(A02)"
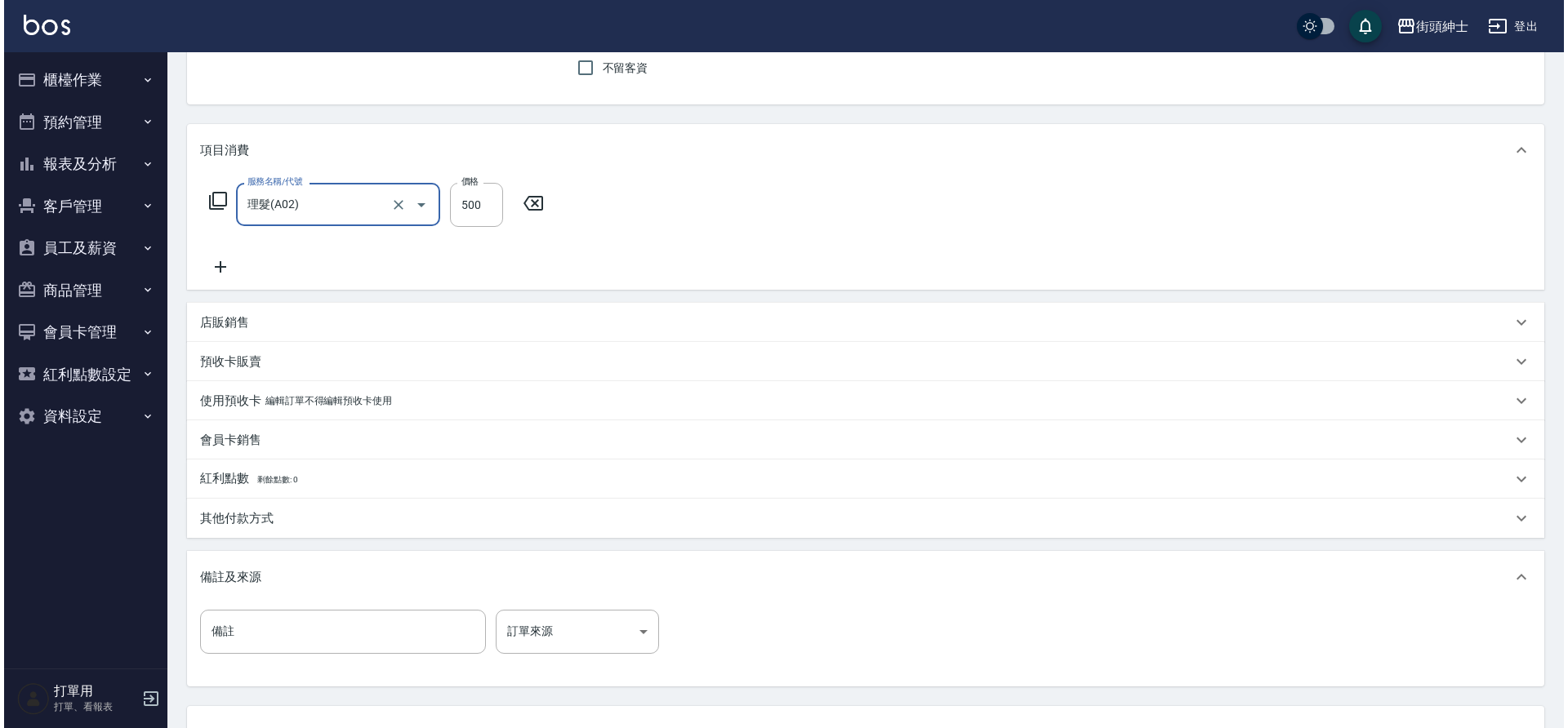
scroll to position [279, 0]
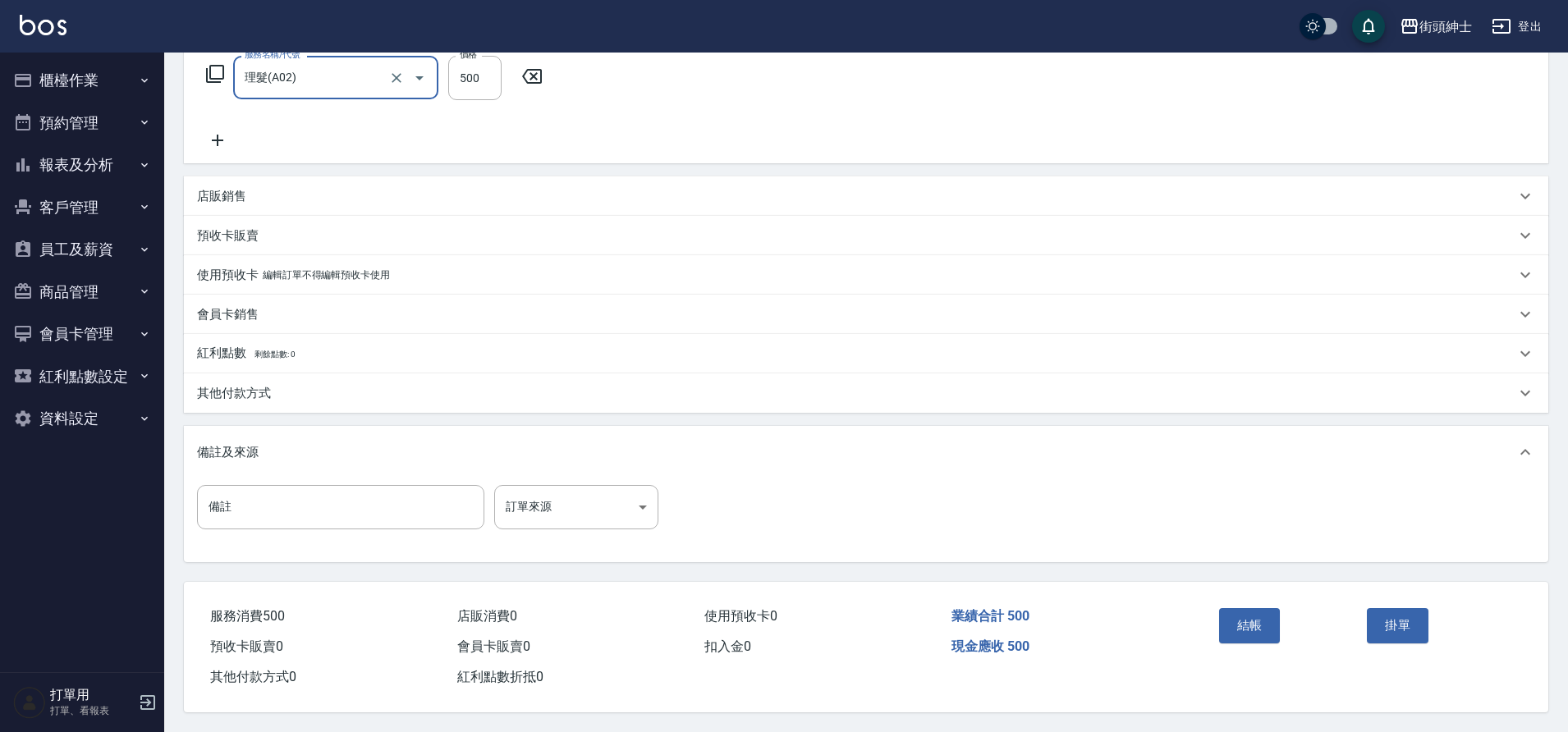
click at [1253, 632] on button "結帳" at bounding box center [1249, 625] width 62 height 35
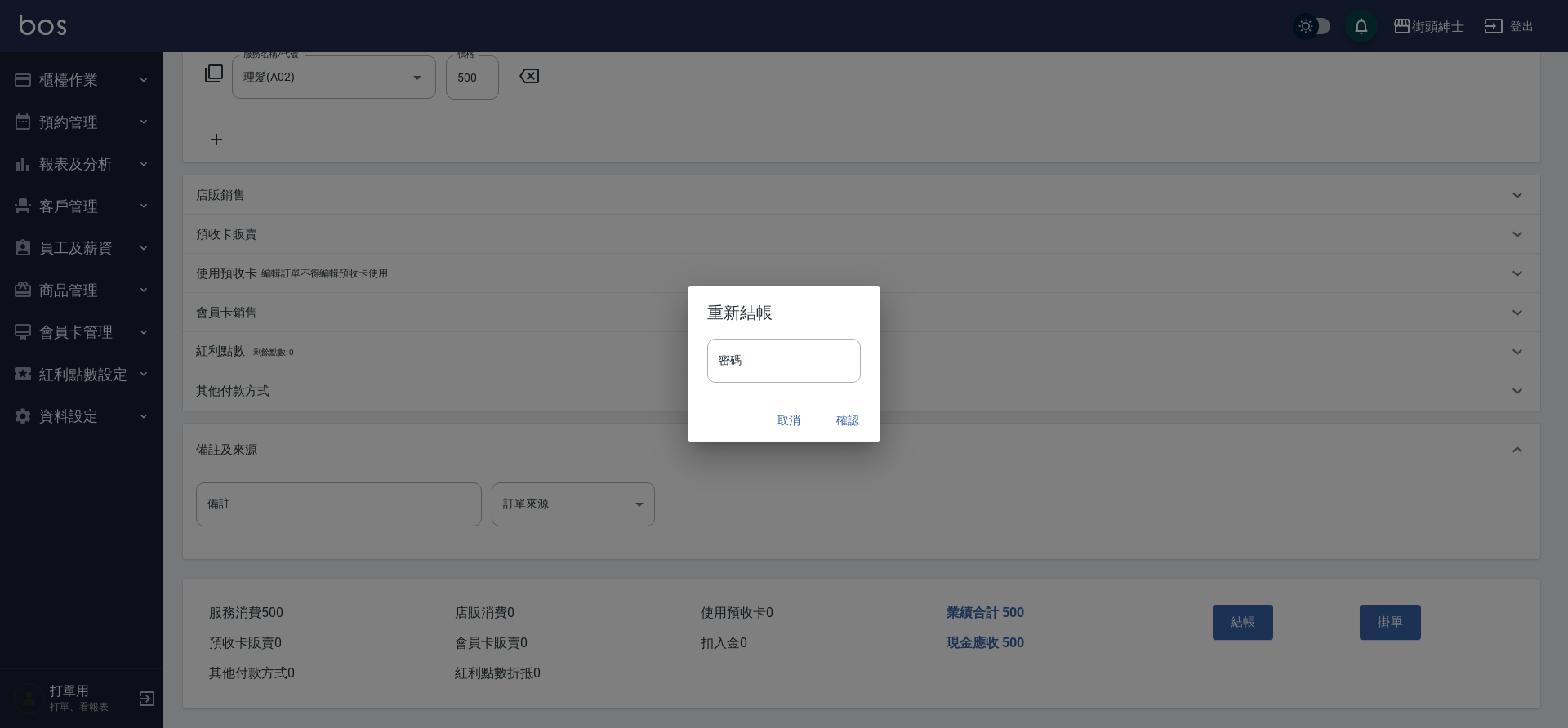
click at [849, 415] on button "確認" at bounding box center [847, 420] width 53 height 30
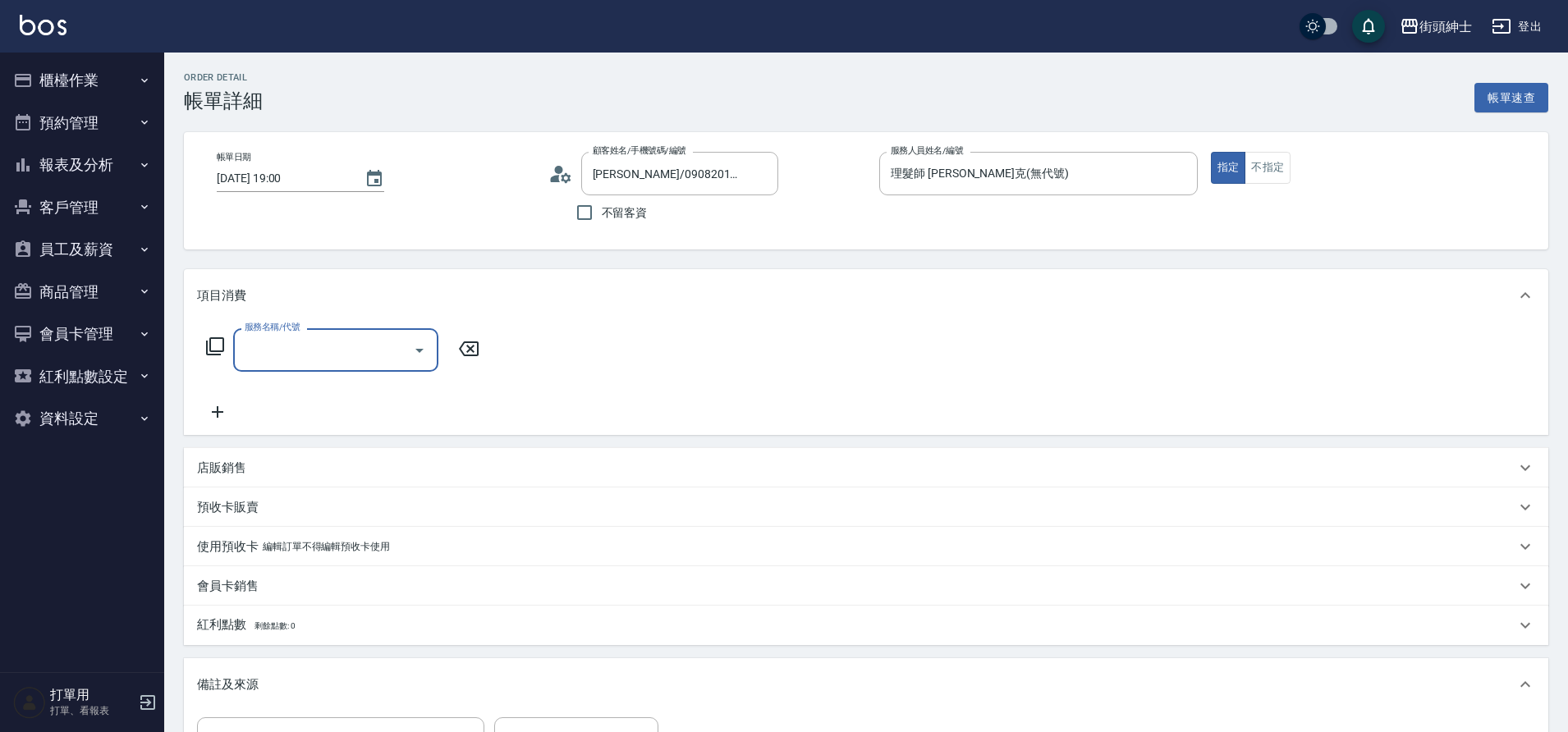
click at [395, 355] on input "服務名稱/代號" at bounding box center [323, 350] width 166 height 29
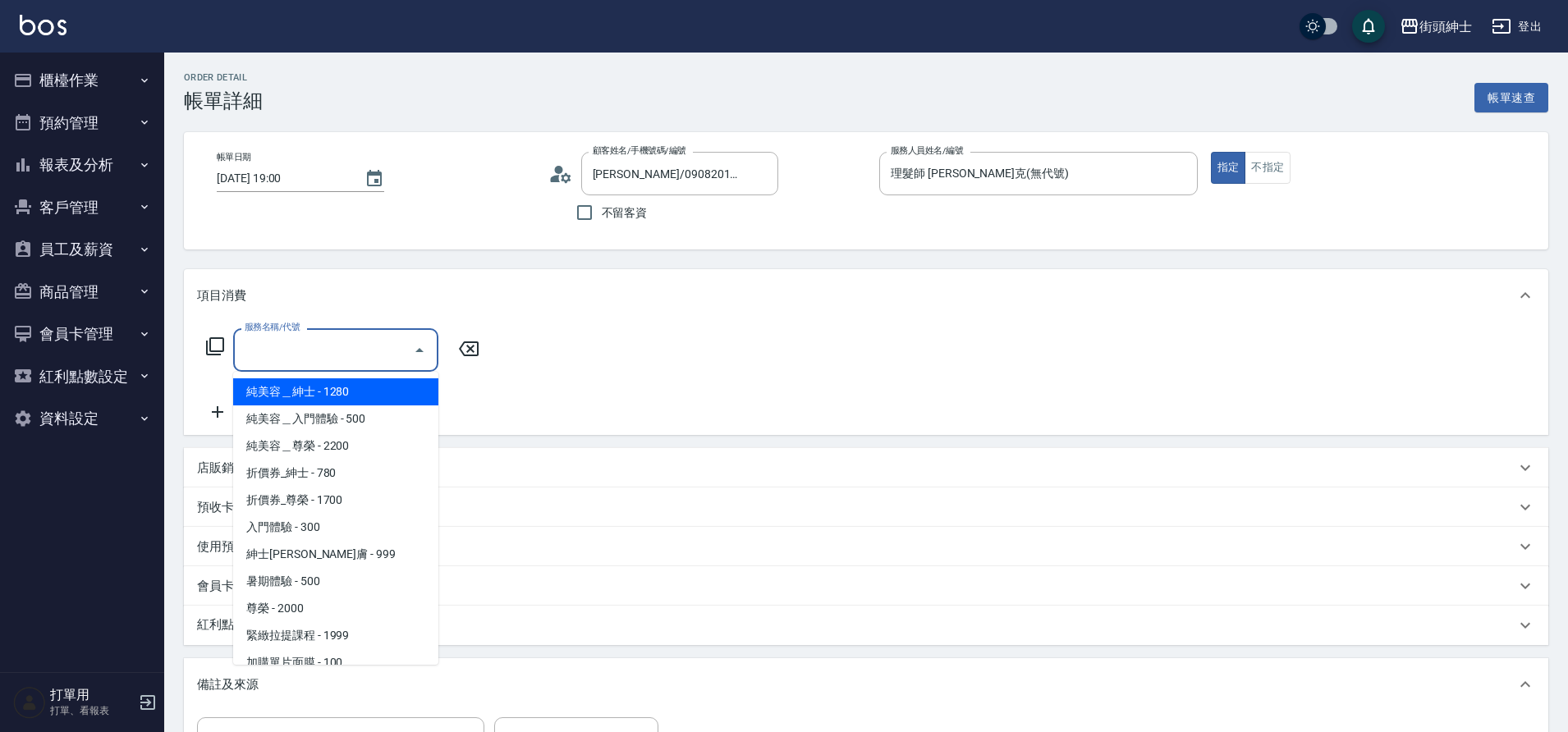
scroll to position [127, 0]
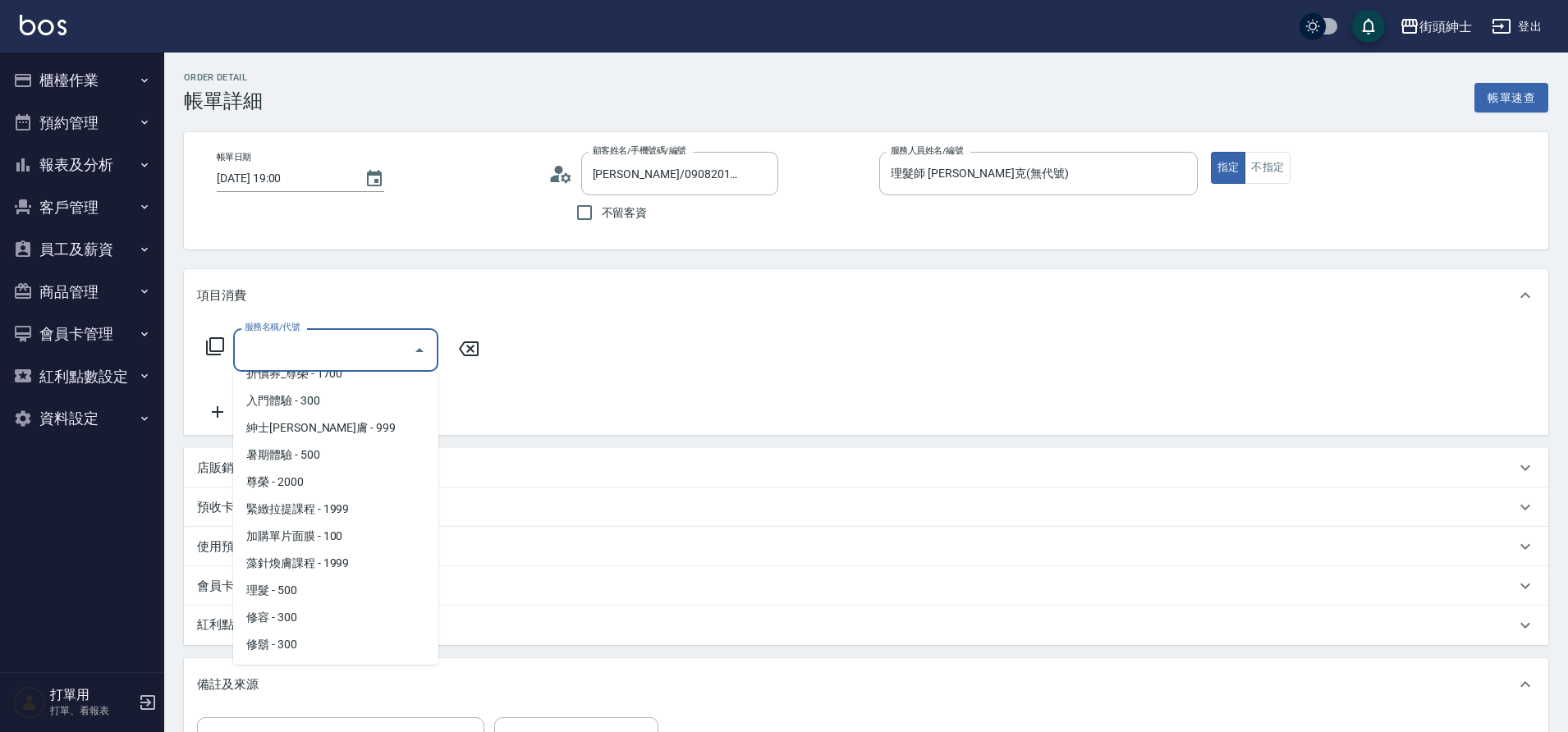
click at [317, 590] on span "理髮 - 500" at bounding box center [336, 590] width 206 height 27
type input "理髮(A02)"
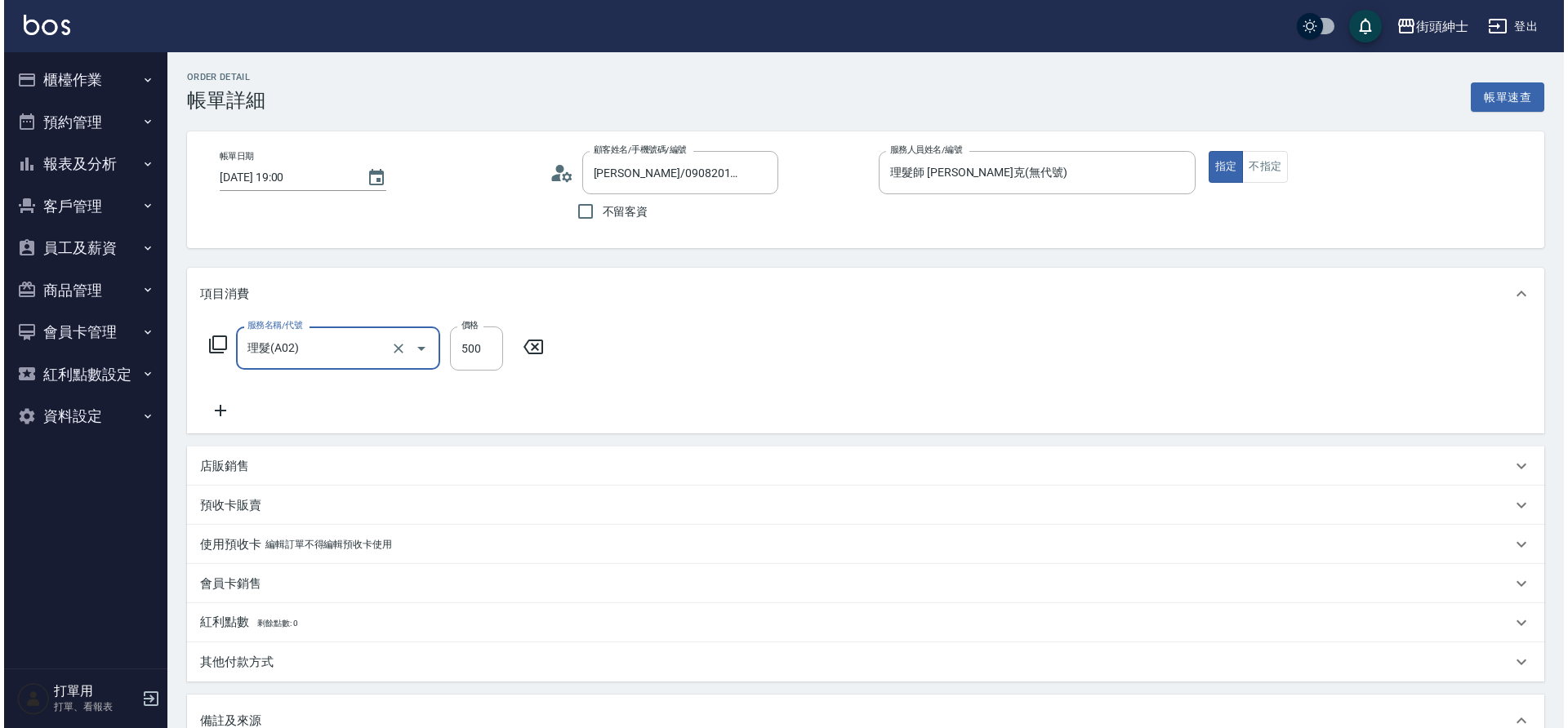
scroll to position [279, 0]
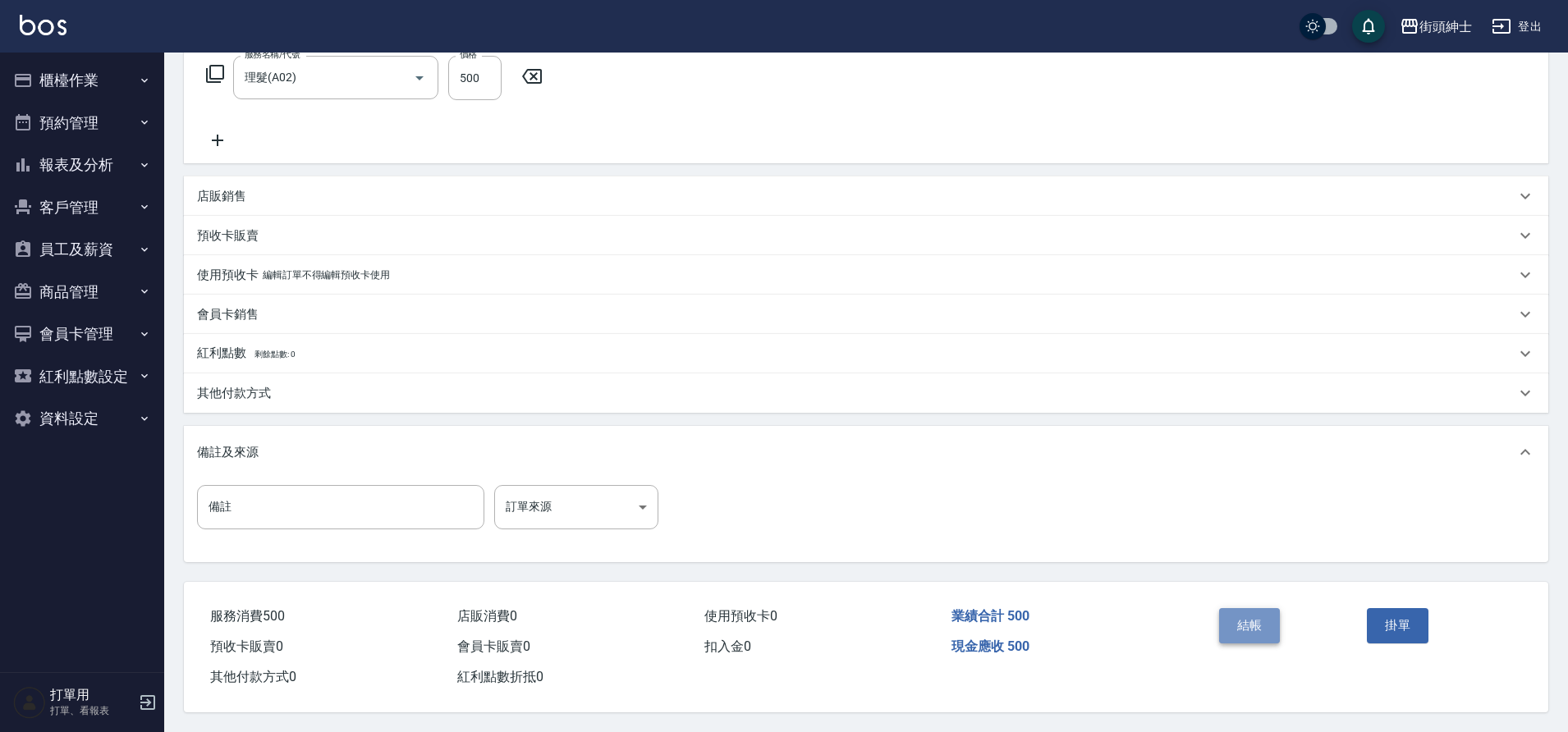
drag, startPoint x: 0, startPoint y: 0, endPoint x: 1249, endPoint y: 616, distance: 1392.6
click at [1249, 616] on button "結帳" at bounding box center [1249, 625] width 62 height 35
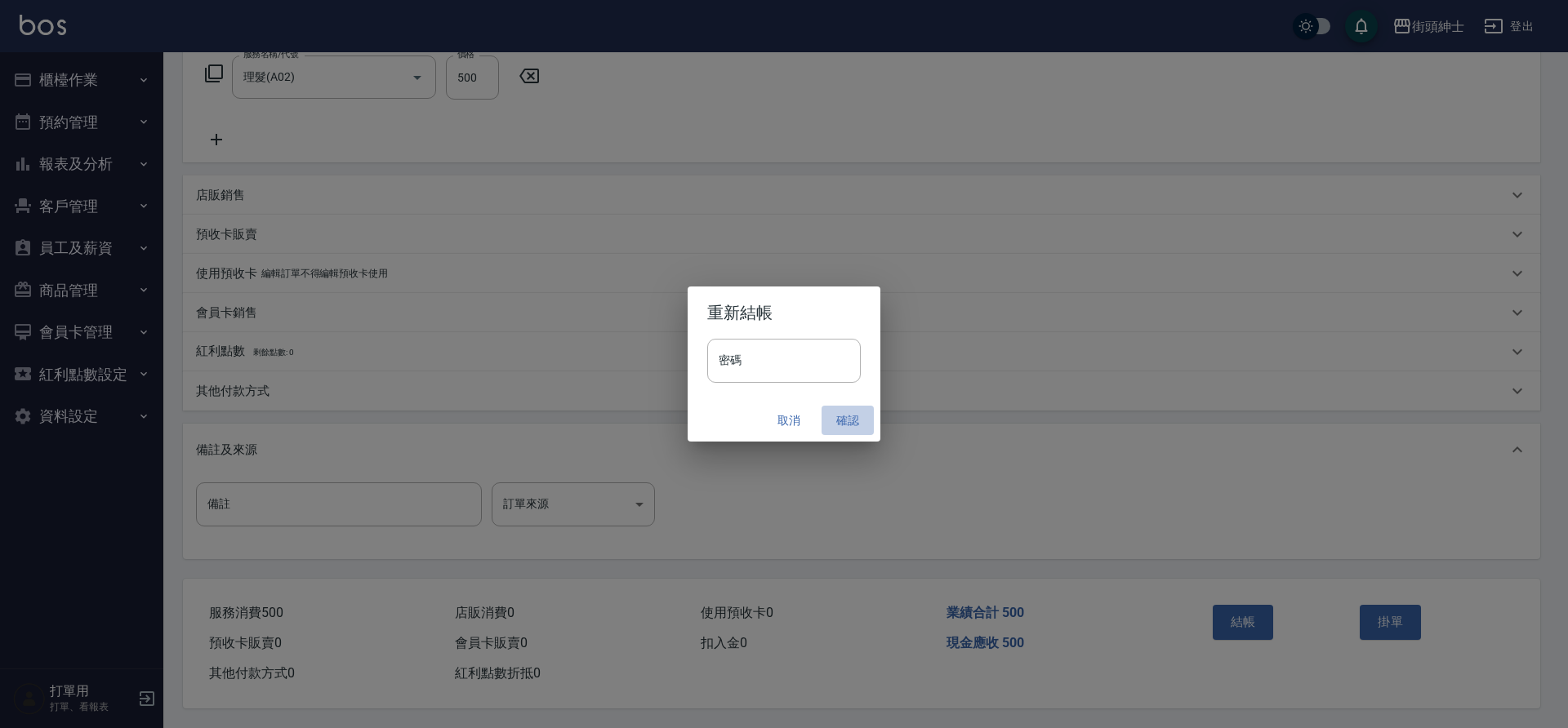
drag, startPoint x: 1243, startPoint y: 612, endPoint x: 849, endPoint y: 419, distance: 438.7
click at [849, 419] on button "確認" at bounding box center [847, 420] width 53 height 30
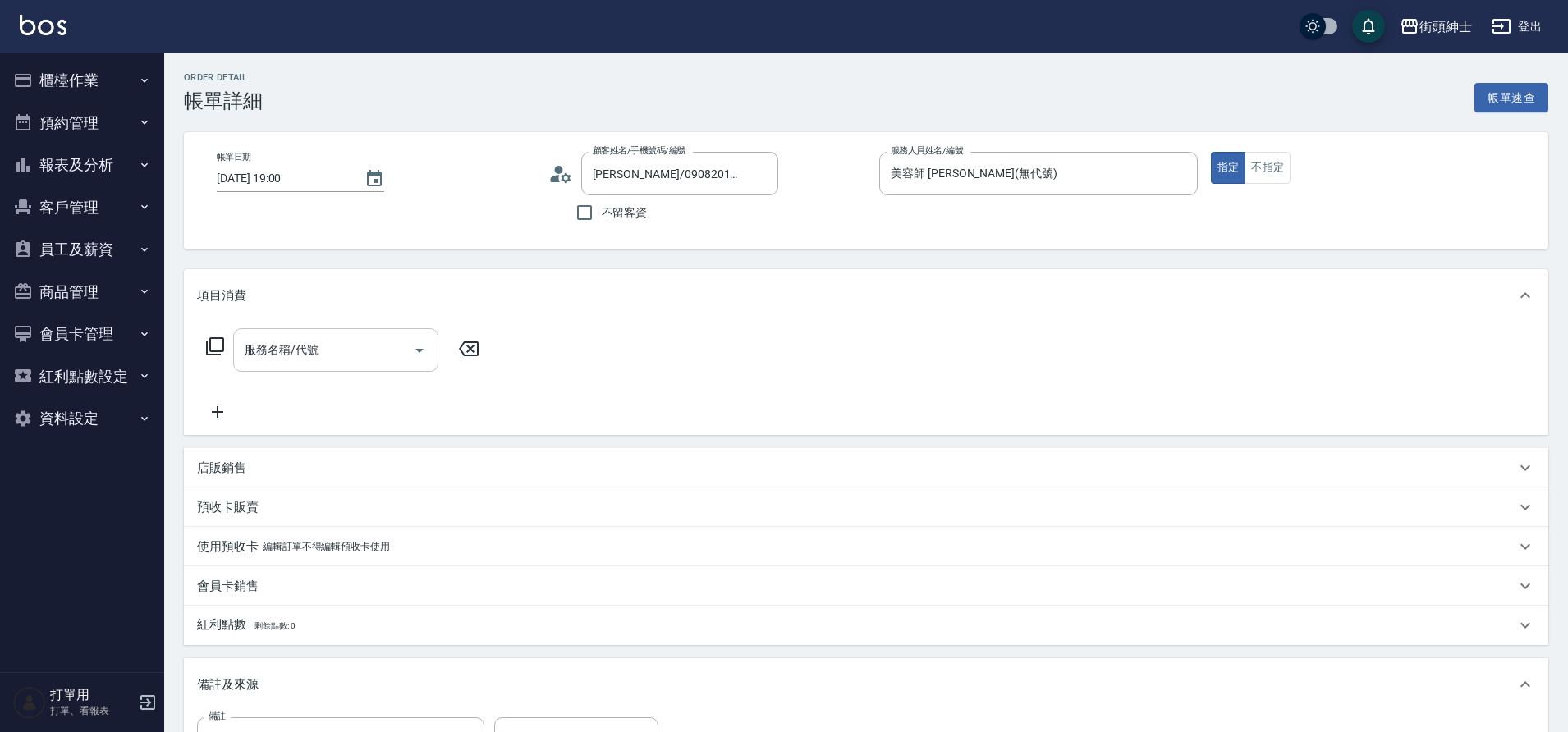
drag, startPoint x: 0, startPoint y: 0, endPoint x: 409, endPoint y: 347, distance: 536.4
click at [409, 347] on button "Open" at bounding box center [419, 350] width 26 height 26
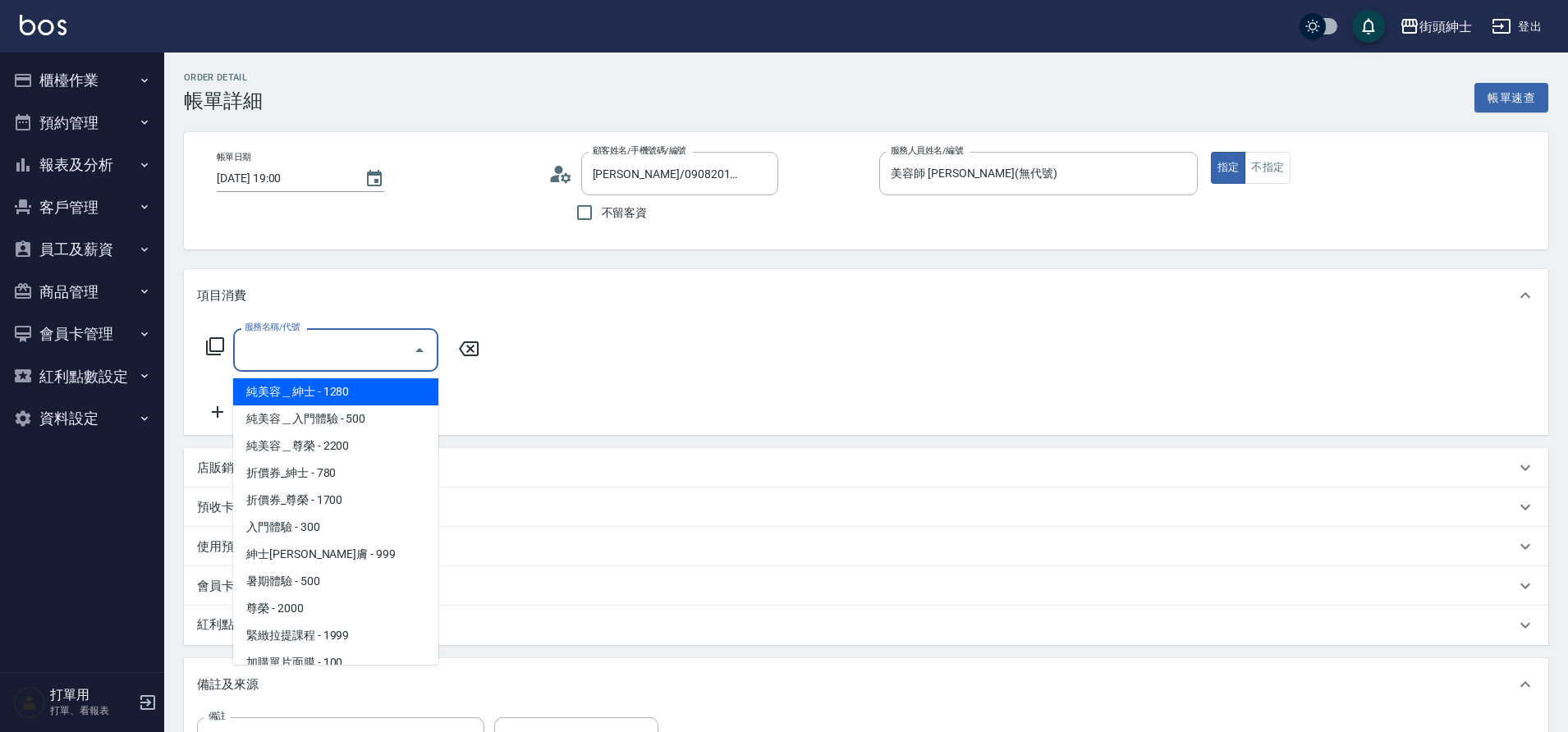
scroll to position [127, 0]
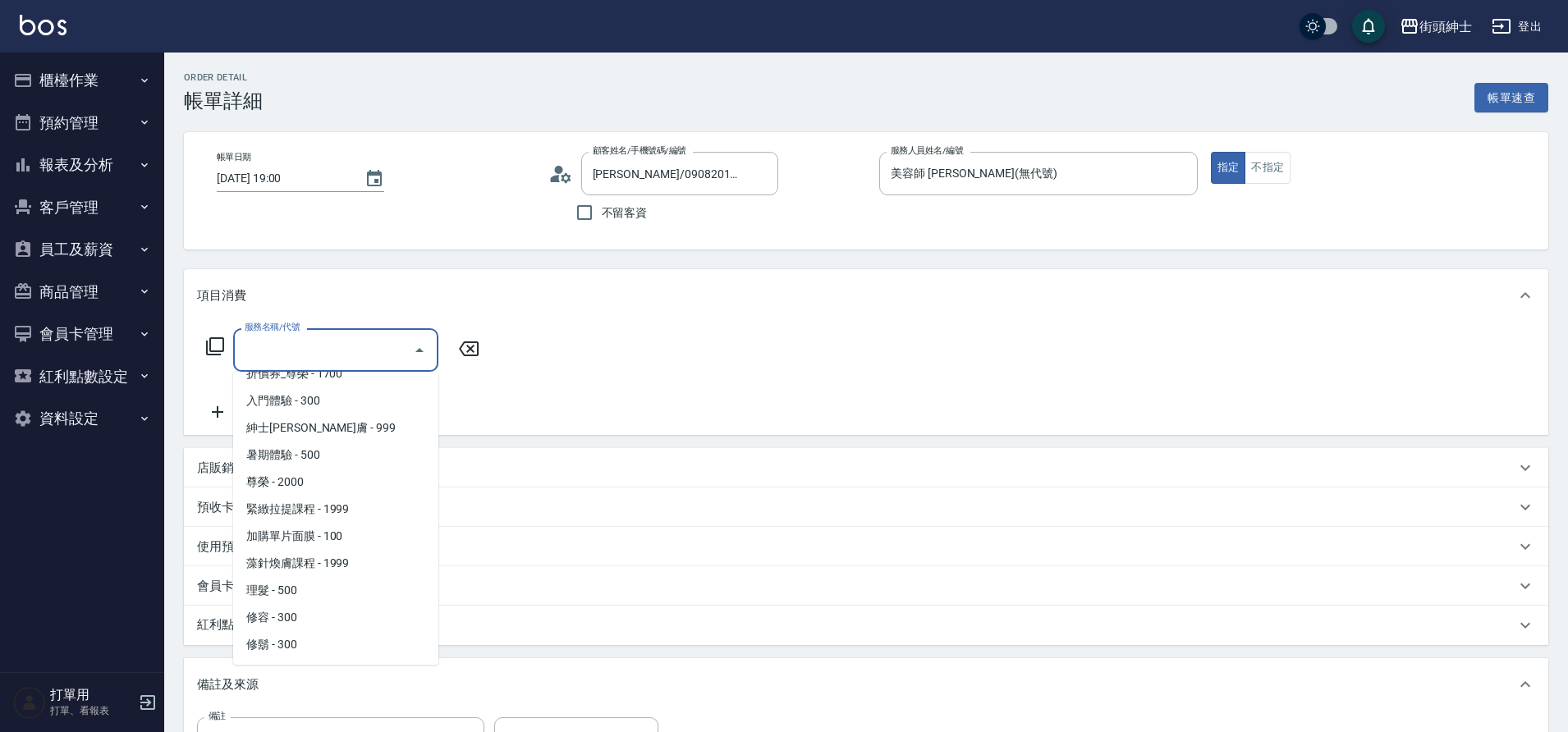
click at [304, 619] on span "修容 - 300" at bounding box center [336, 618] width 206 height 27
type input "修容(A03)"
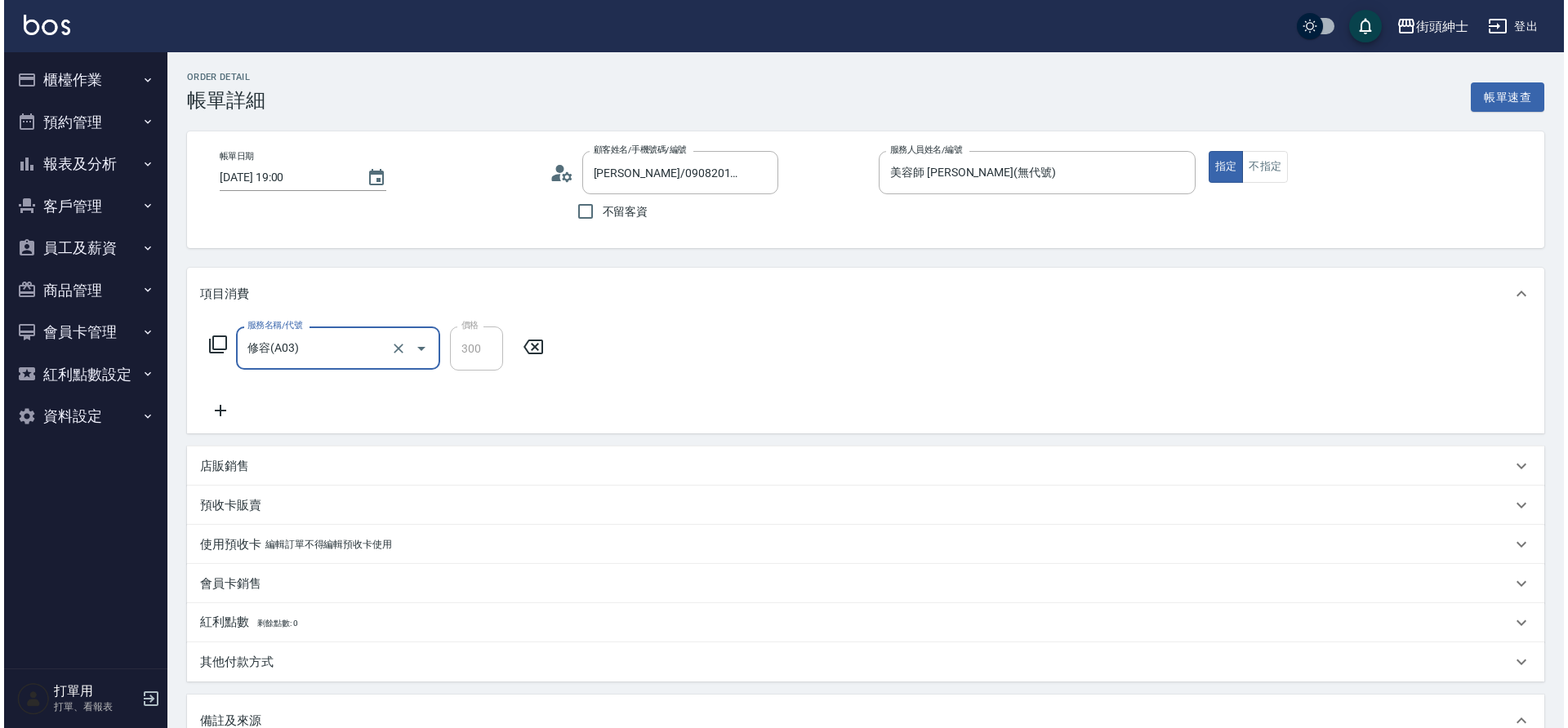
scroll to position [279, 0]
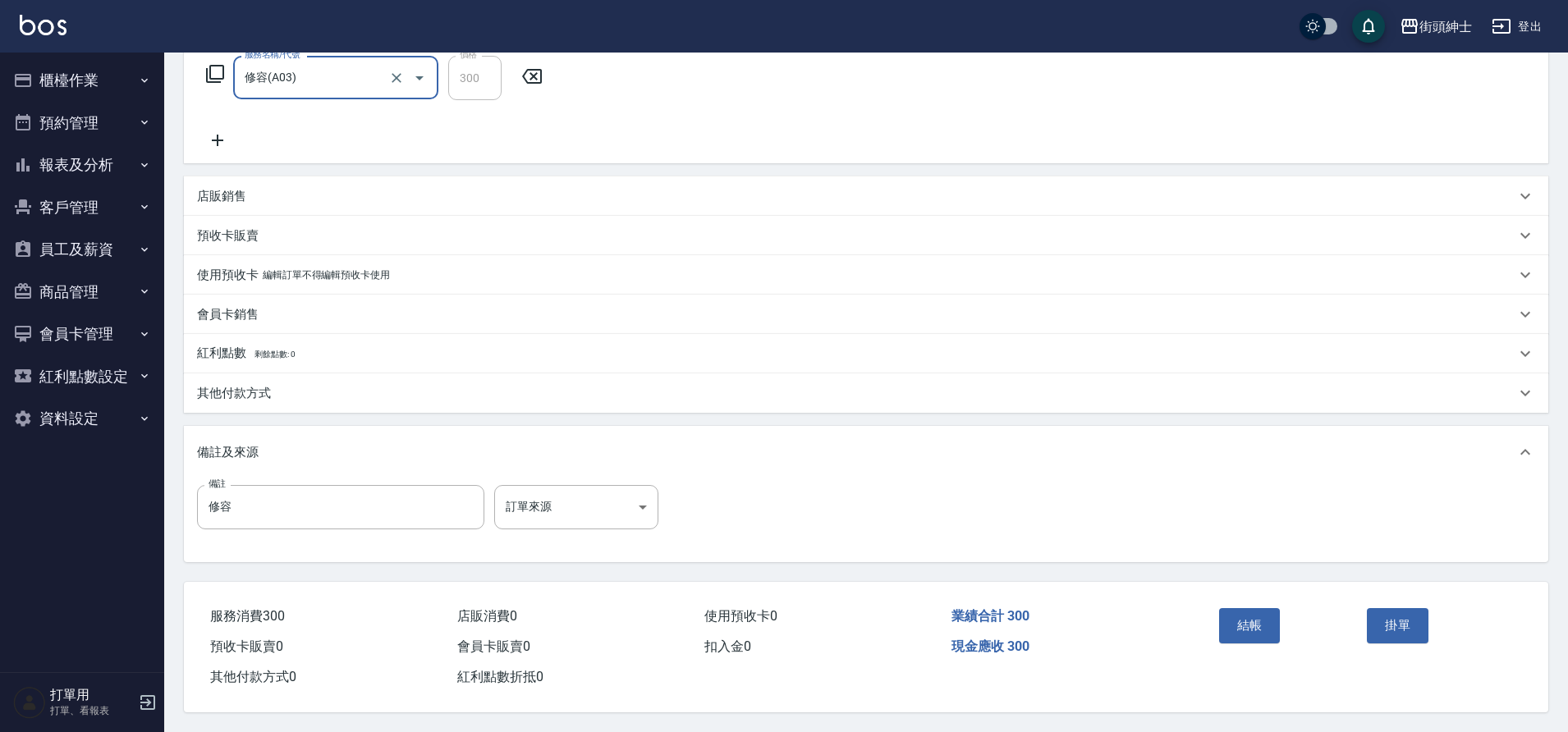
click at [1263, 619] on button "結帳" at bounding box center [1249, 625] width 62 height 35
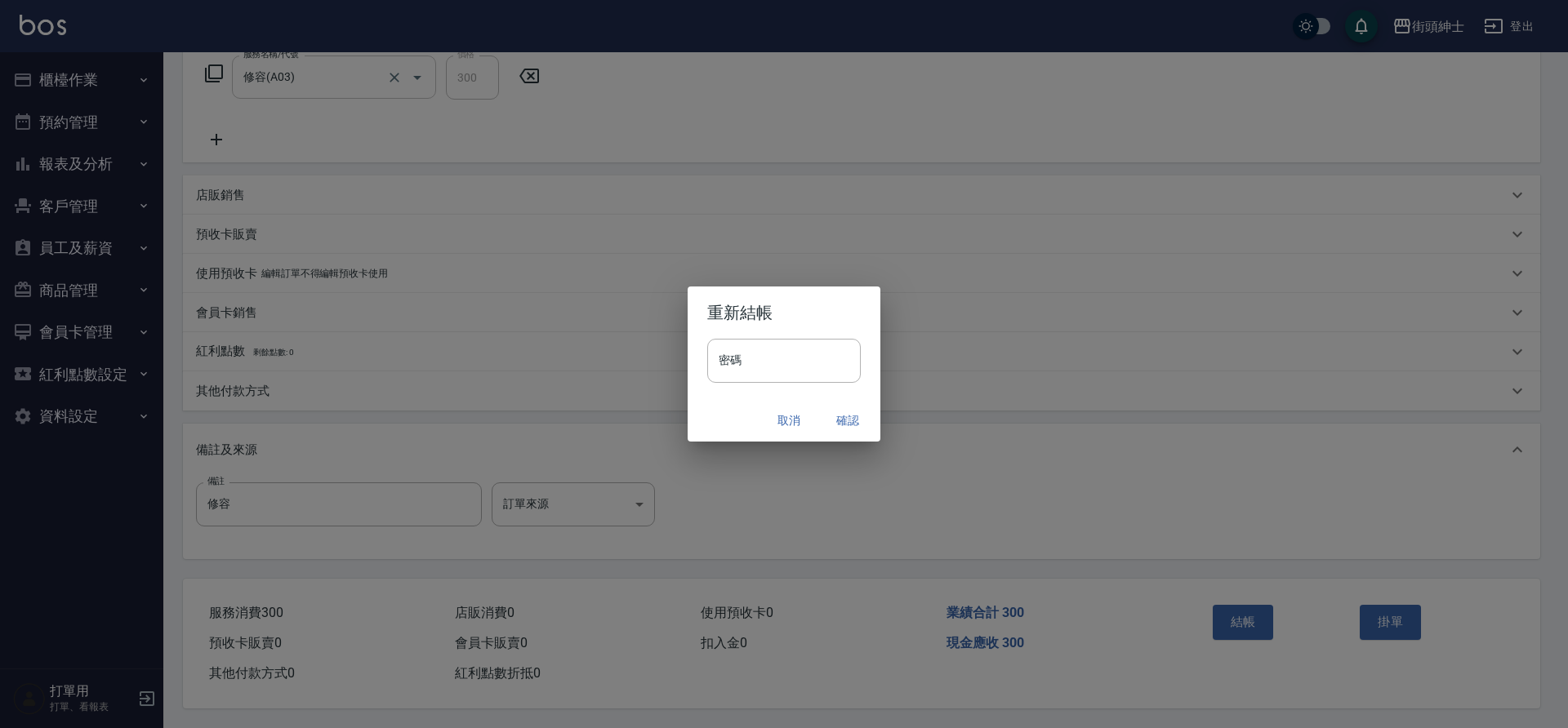
drag, startPoint x: 407, startPoint y: 345, endPoint x: 846, endPoint y: 419, distance: 445.2
click at [846, 419] on button "確認" at bounding box center [847, 420] width 53 height 30
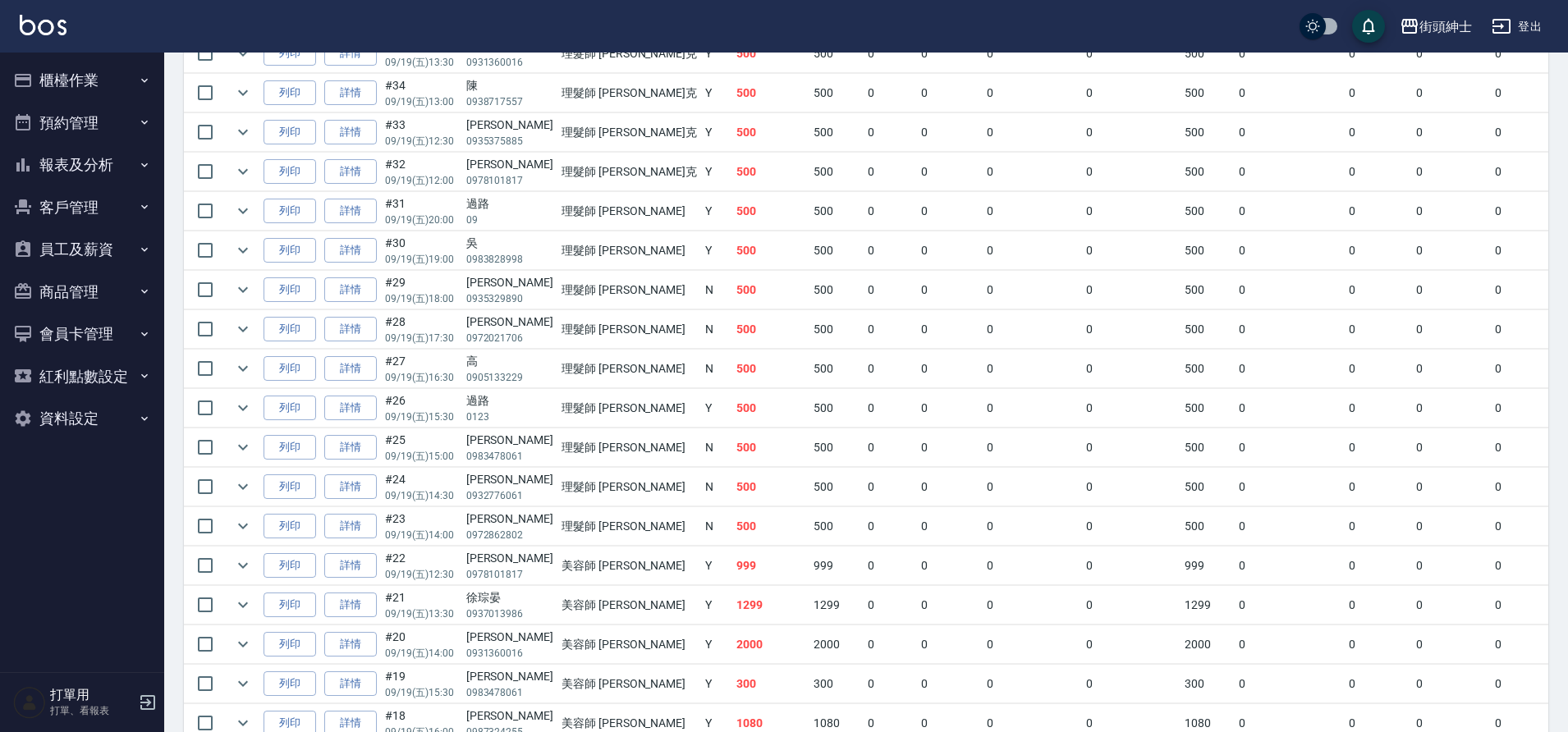
scroll to position [931, 0]
